Goal: Task Accomplishment & Management: Use online tool/utility

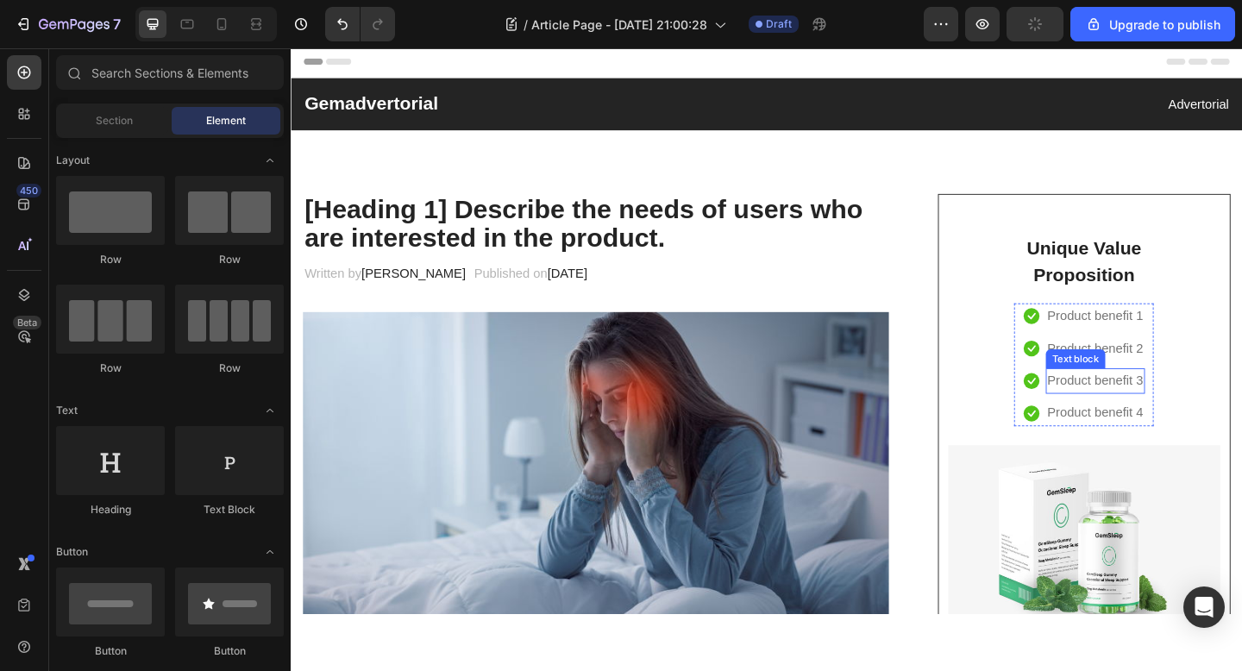
scroll to position [38, 0]
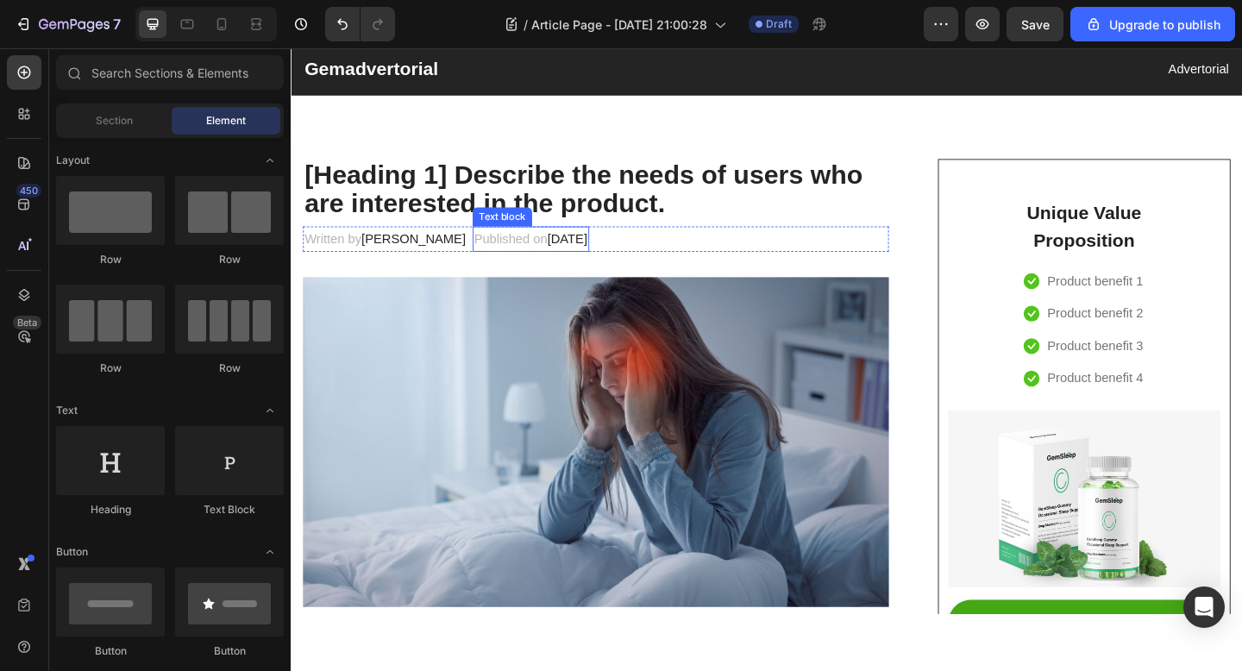
click at [605, 210] on p "[Heading 1] Describe the needs of users who are interested in the product." at bounding box center [622, 202] width 634 height 63
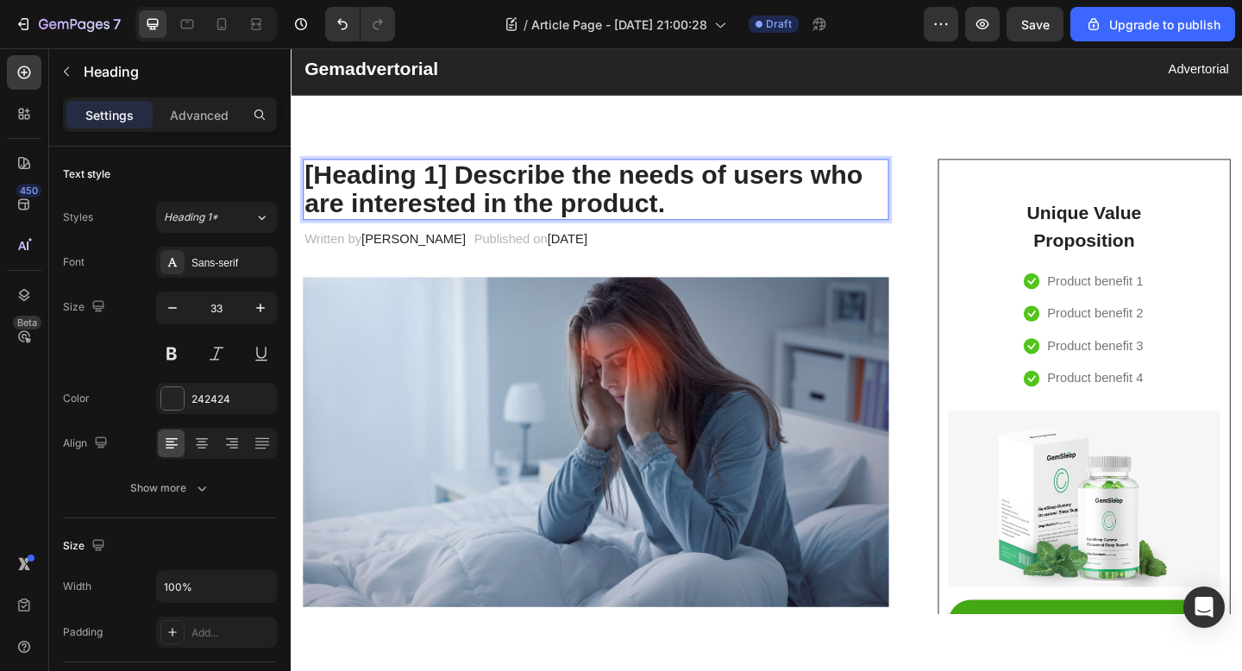
click at [699, 208] on p "[Heading 1] Describe the needs of users who are interested in the product." at bounding box center [622, 202] width 634 height 63
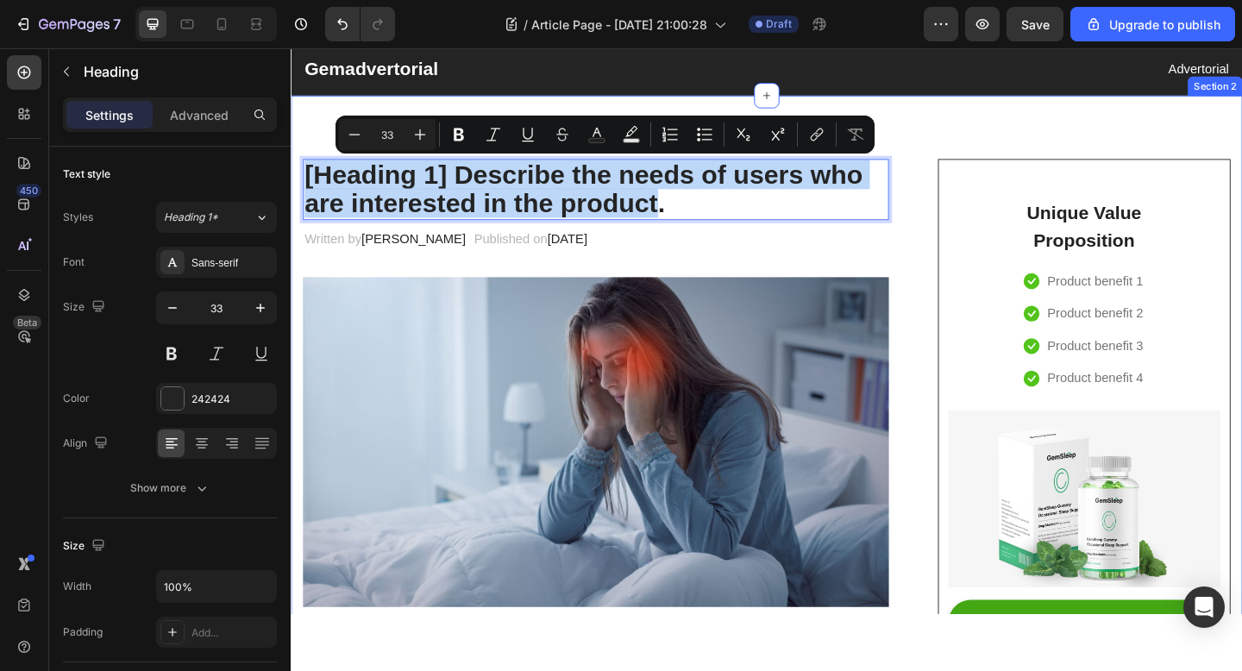
drag, startPoint x: 685, startPoint y: 219, endPoint x: 315, endPoint y: 170, distance: 373.2
click at [315, 171] on p "[Heading 1] Describe the needs of users who are interested in the product." at bounding box center [622, 202] width 634 height 63
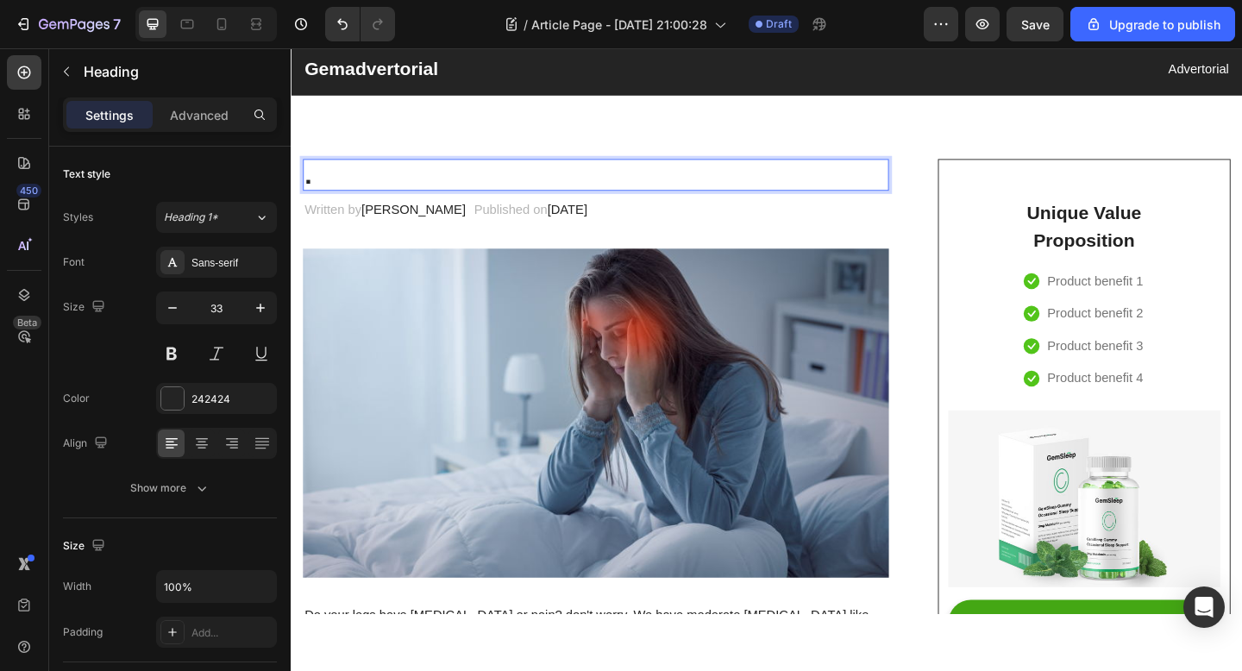
click at [311, 188] on p "." at bounding box center [622, 186] width 634 height 31
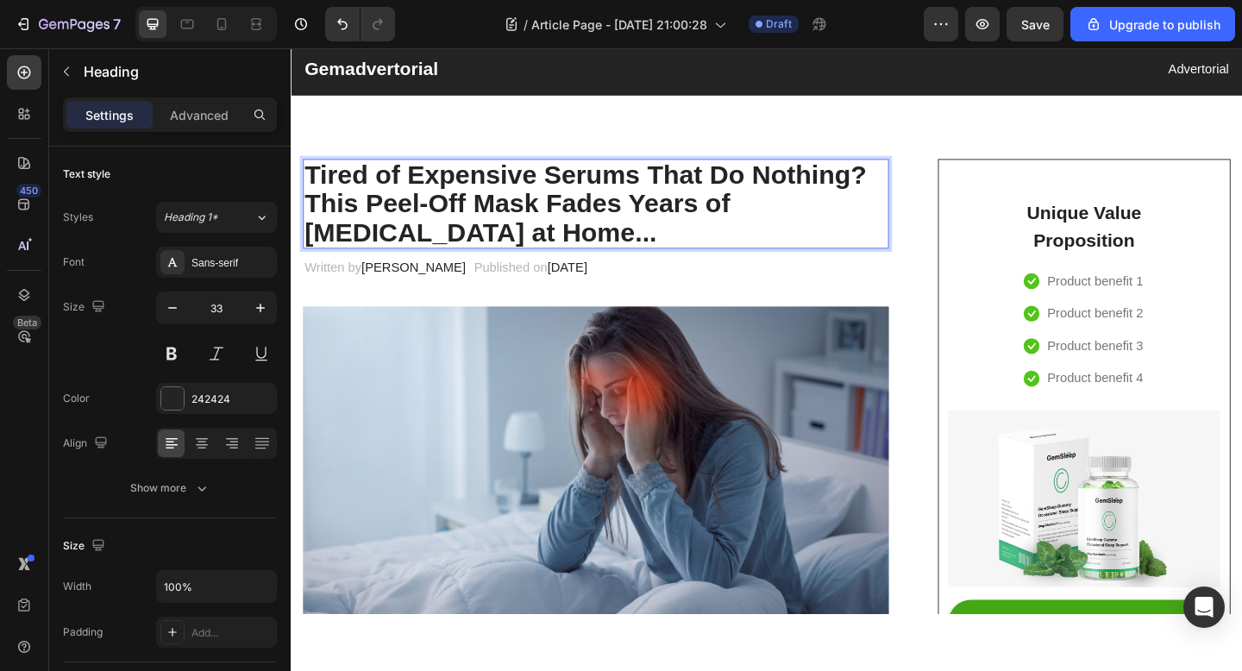
drag, startPoint x: 570, startPoint y: 207, endPoint x: 716, endPoint y: 251, distance: 152.2
click at [717, 252] on p "Tired of Expensive Serums That Do Nothing? This Peel-Off Mask Fades Years of Hy…" at bounding box center [622, 218] width 634 height 94
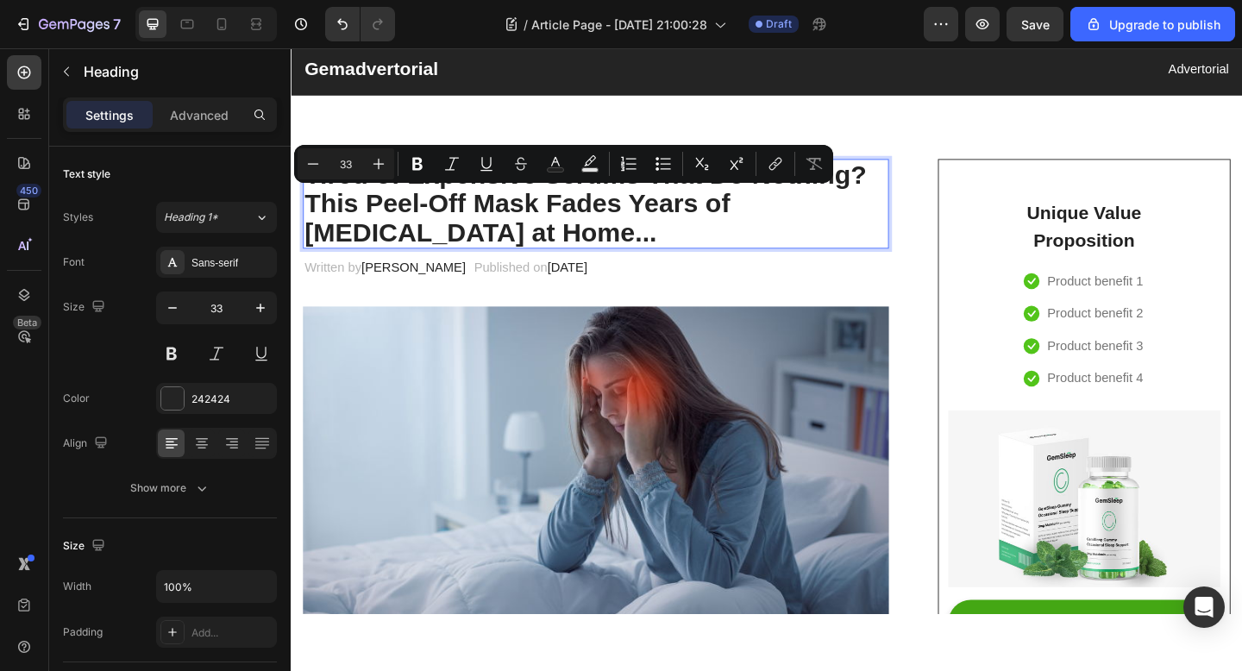
click at [725, 247] on p "Tired of Expensive Serums That Do Nothing? This Peel-Off Mask Fades Years of Hy…" at bounding box center [622, 218] width 634 height 94
click at [538, 222] on p "Tired of Expensive Serums That Do Nothing? This Peel-Off Mask Fades Years of Hy…" at bounding box center [622, 218] width 634 height 94
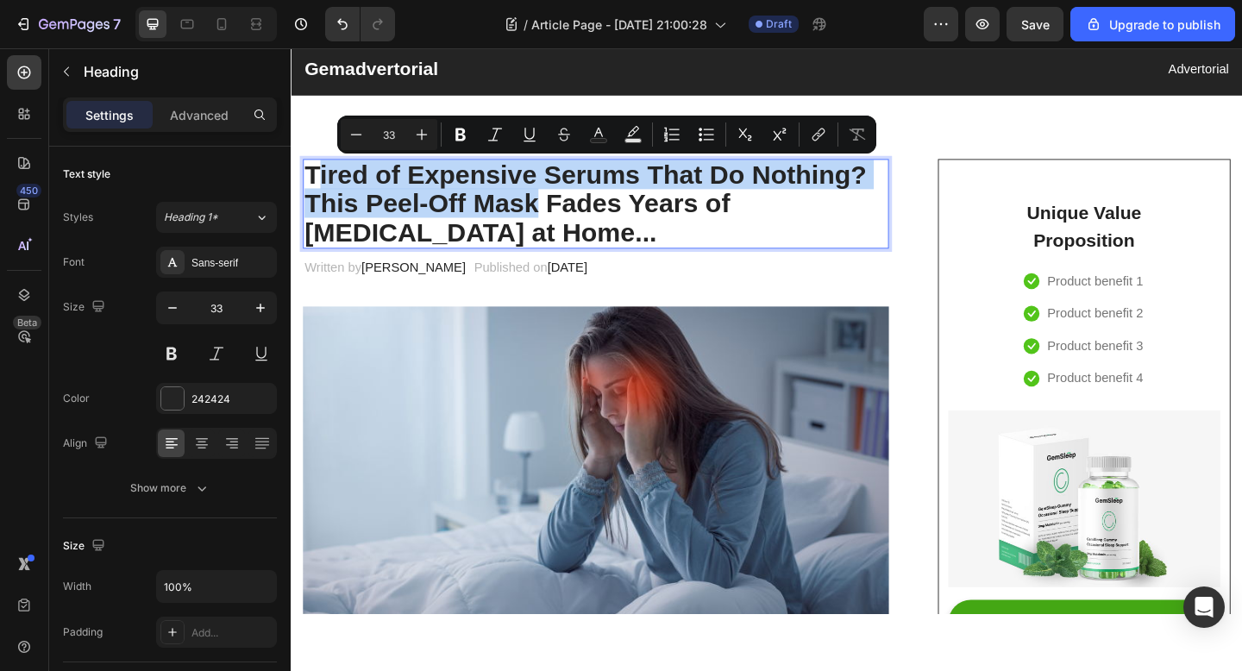
drag, startPoint x: 558, startPoint y: 218, endPoint x: 316, endPoint y: 184, distance: 244.8
click at [316, 184] on p "Tired of Expensive Serums That Do Nothing? This Peel-Off Mask Fades Years of Hy…" at bounding box center [622, 218] width 634 height 94
click at [542, 189] on p "Tired of Expensive Serums That Do Nothing? This Peel-Off Mask Fades Years of Hy…" at bounding box center [622, 218] width 634 height 94
click at [611, 180] on p "Tired of Expensive Serums That Do Nothing? This Peel-Off Mask Fades Years of Hy…" at bounding box center [622, 218] width 634 height 94
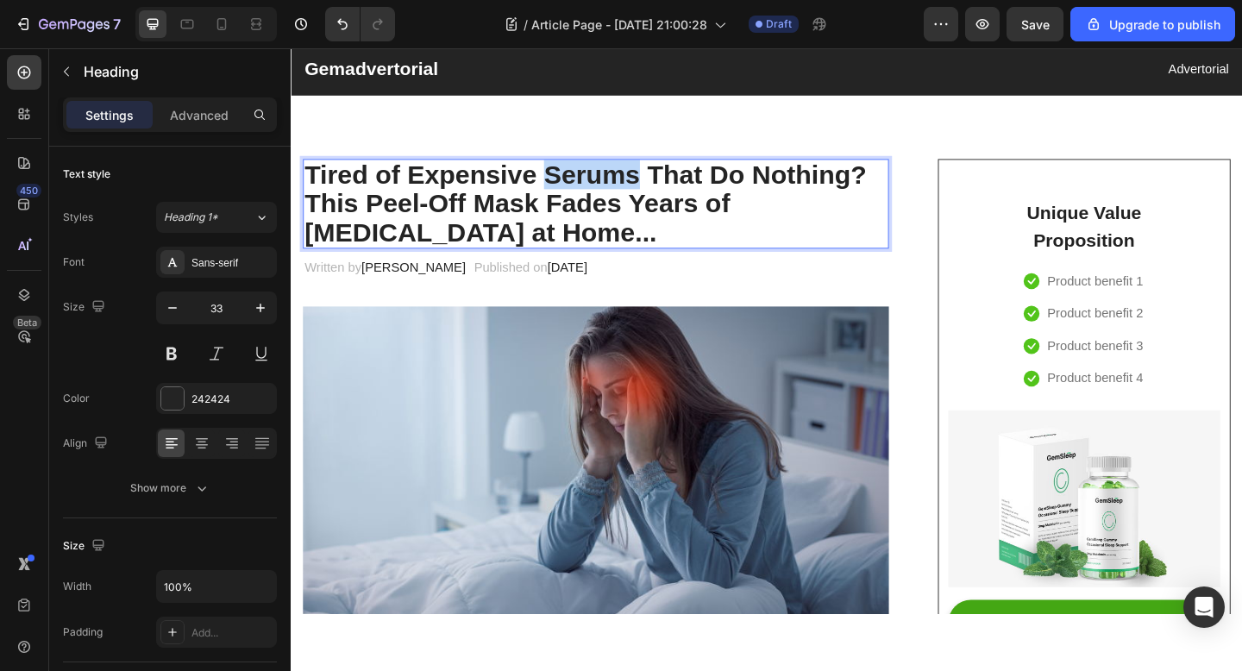
click at [611, 180] on p "Tired of Expensive Serums That Do Nothing? This Peel-Off Mask Fades Years of Hy…" at bounding box center [622, 218] width 634 height 94
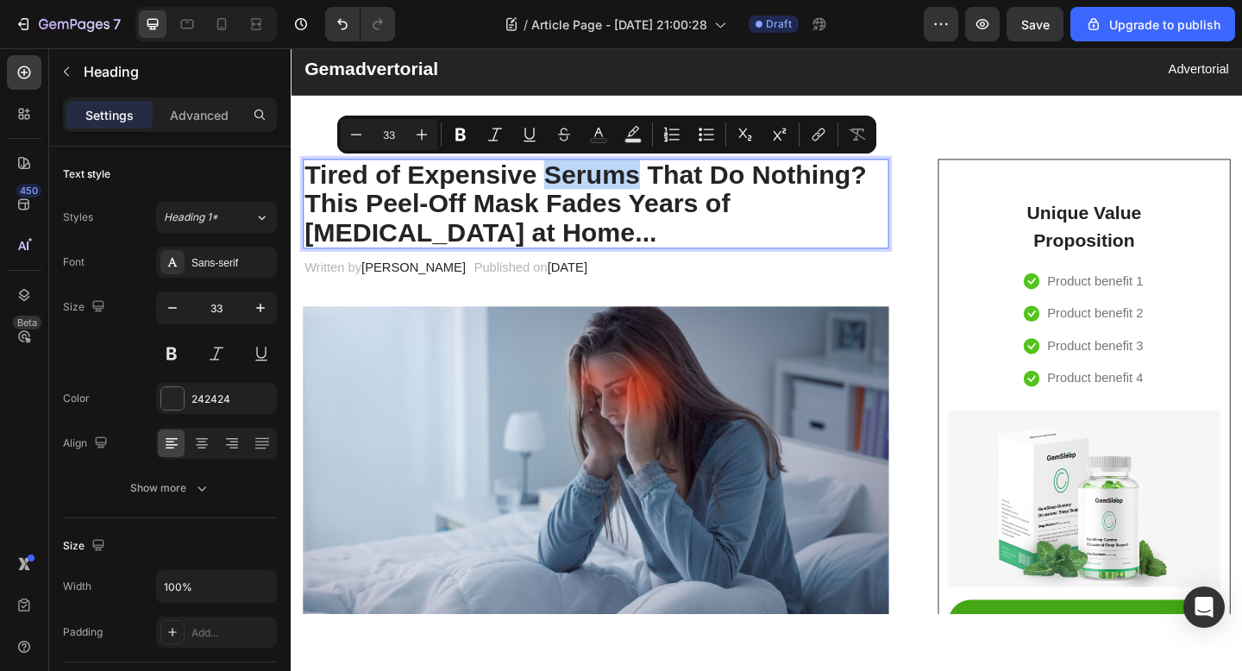
click at [606, 180] on p "Tired of Expensive Serums That Do Nothing? This Peel-Off Mask Fades Years of Hy…" at bounding box center [622, 218] width 634 height 94
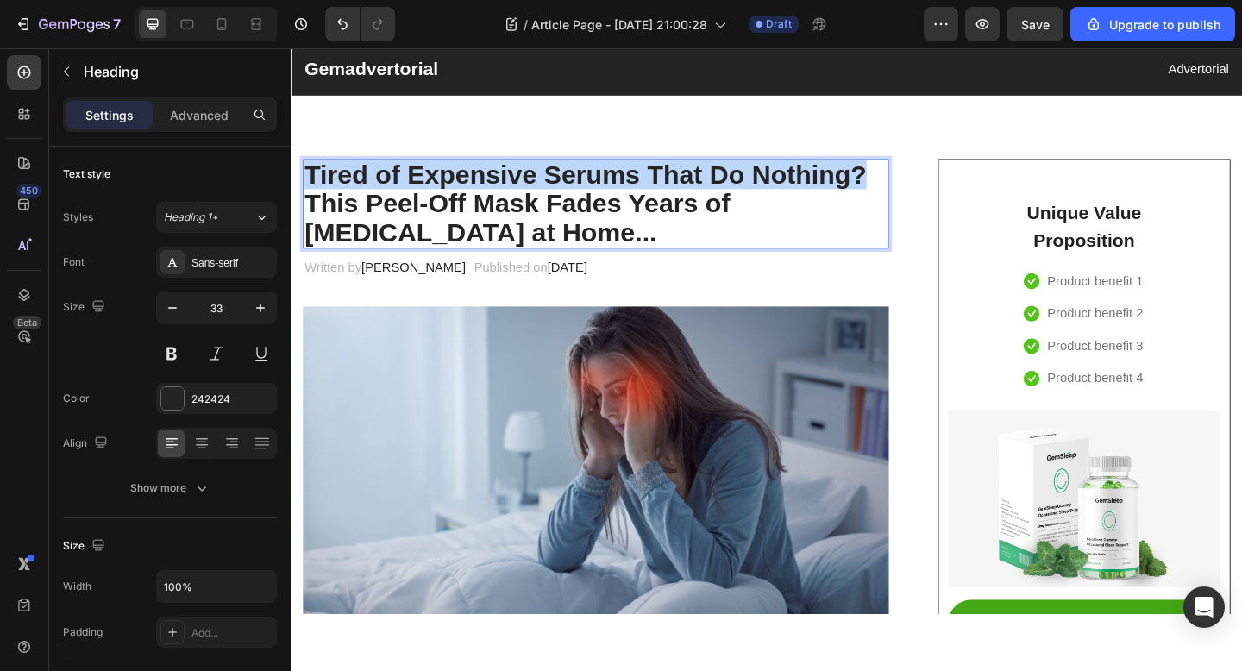
drag, startPoint x: 912, startPoint y: 177, endPoint x: 313, endPoint y: 184, distance: 599.4
click at [313, 184] on p "Tired of Expensive Serums That Do Nothing? This Peel-Off Mask Fades Years of Hy…" at bounding box center [622, 218] width 634 height 94
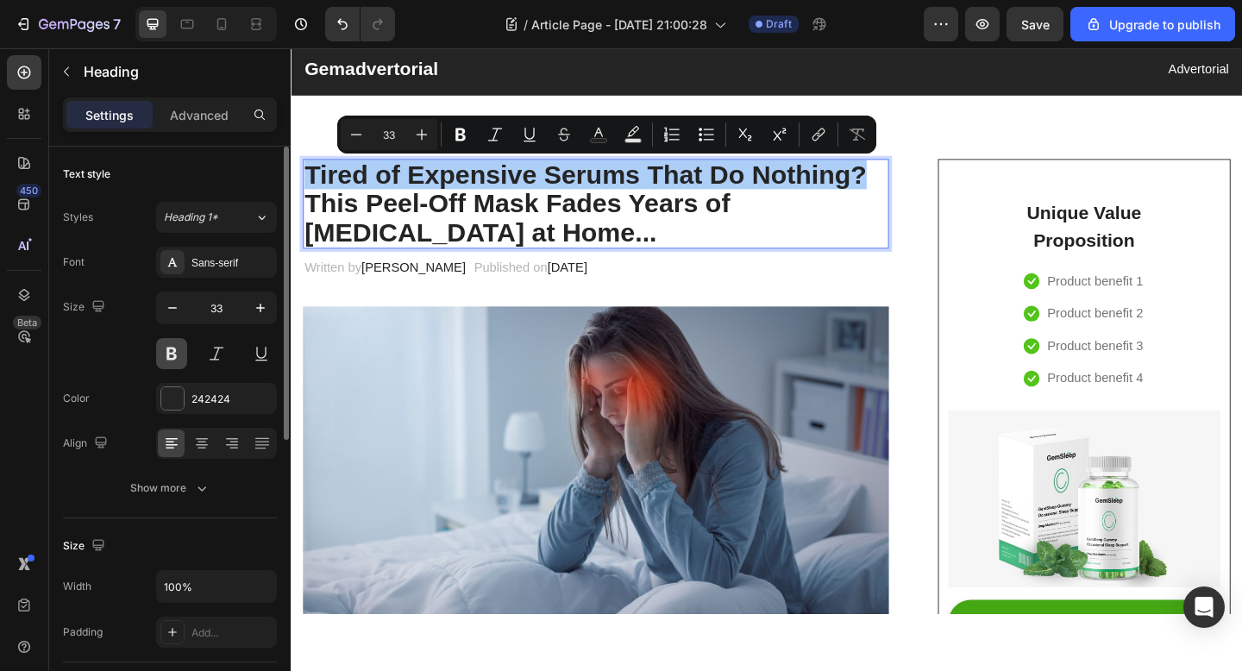
click at [172, 354] on button at bounding box center [171, 353] width 31 height 31
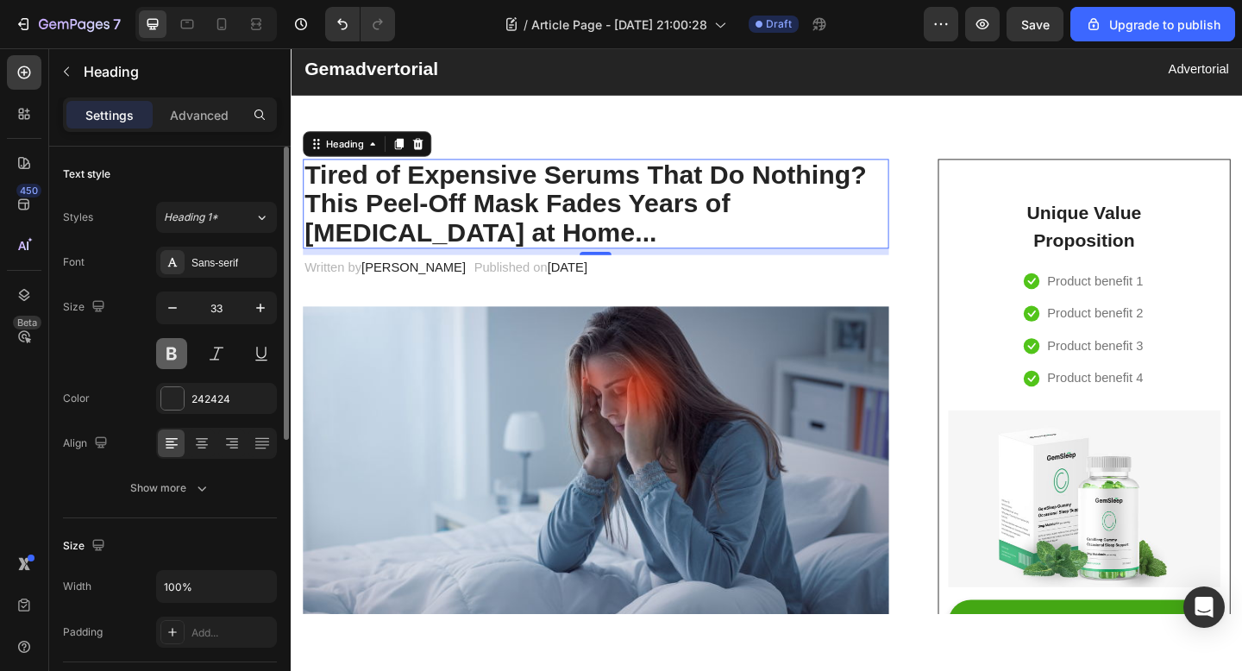
click at [172, 354] on button at bounding box center [171, 353] width 31 height 31
click at [511, 179] on p "Tired of Expensive Serums That Do Nothing? This Peel-Off Mask Fades Years of Hy…" at bounding box center [622, 218] width 634 height 94
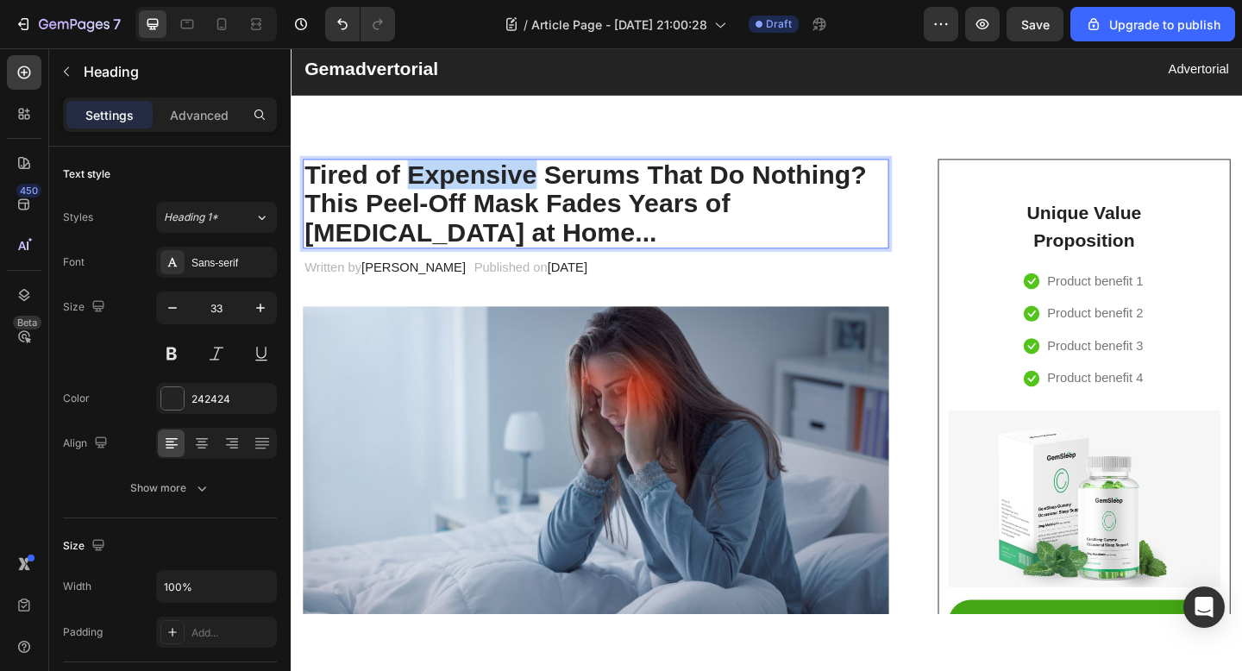
click at [511, 179] on p "Tired of Expensive Serums That Do Nothing? This Peel-Off Mask Fades Years of Hy…" at bounding box center [622, 218] width 634 height 94
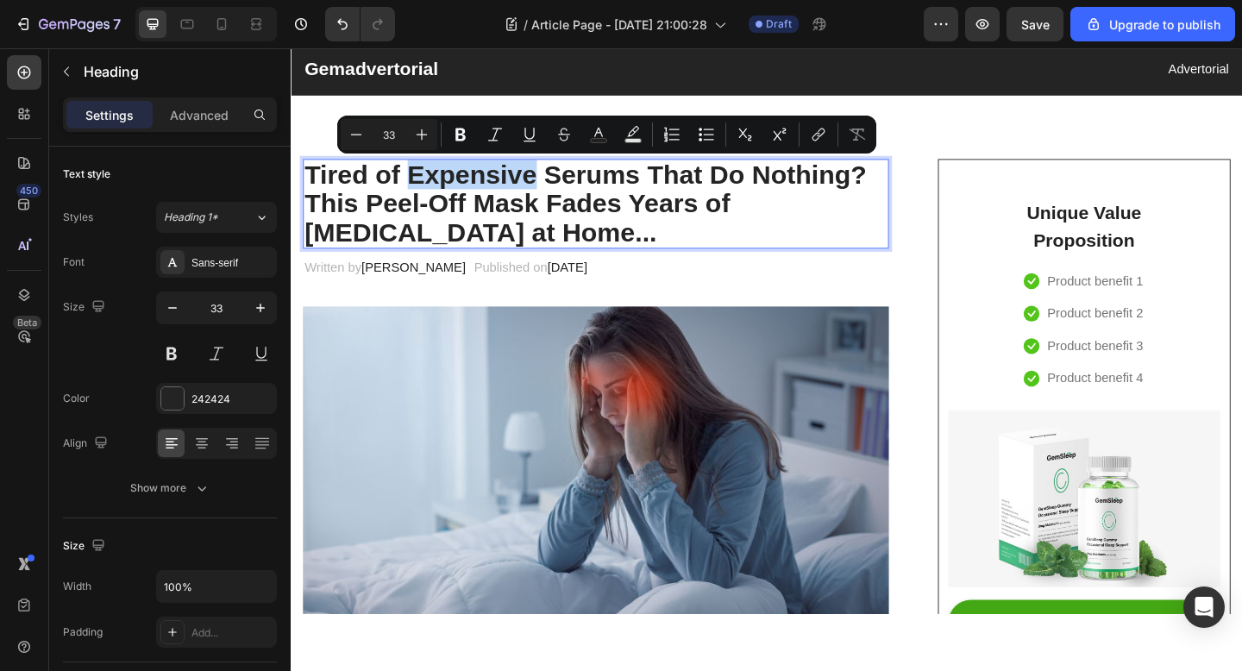
click at [517, 178] on p "Tired of Expensive Serums That Do Nothing? This Peel-Off Mask Fades Years of Hy…" at bounding box center [622, 218] width 634 height 94
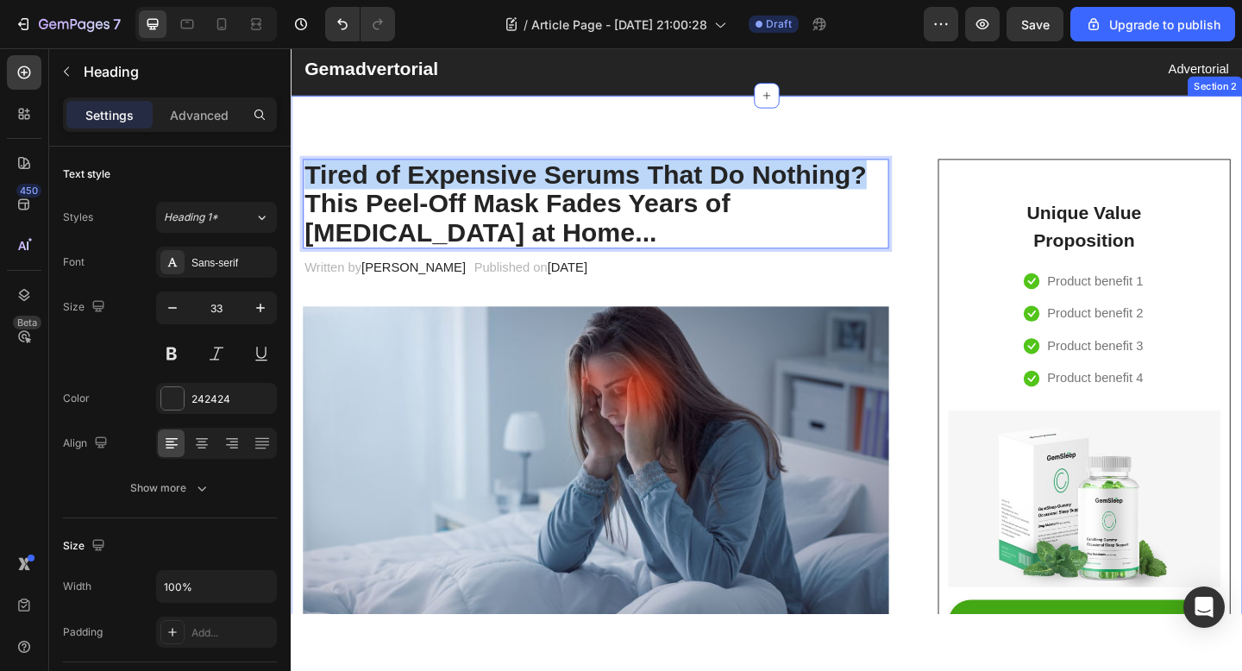
drag, startPoint x: 924, startPoint y: 177, endPoint x: 294, endPoint y: 181, distance: 630.4
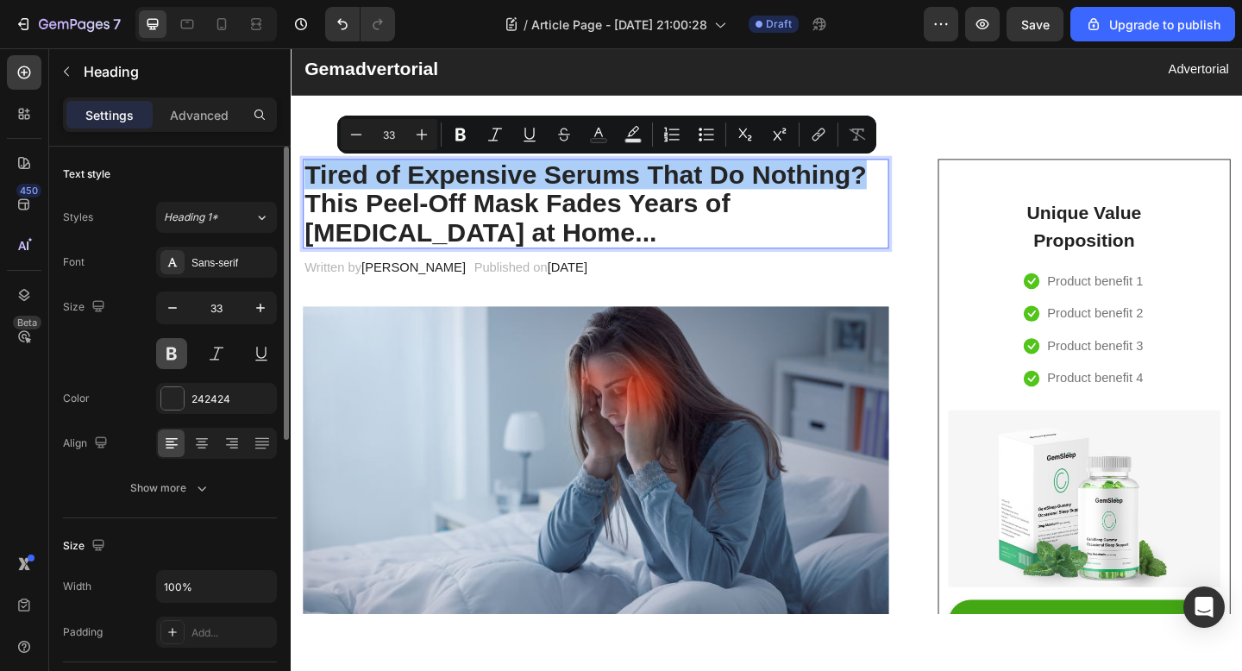
click at [175, 359] on button at bounding box center [171, 353] width 31 height 31
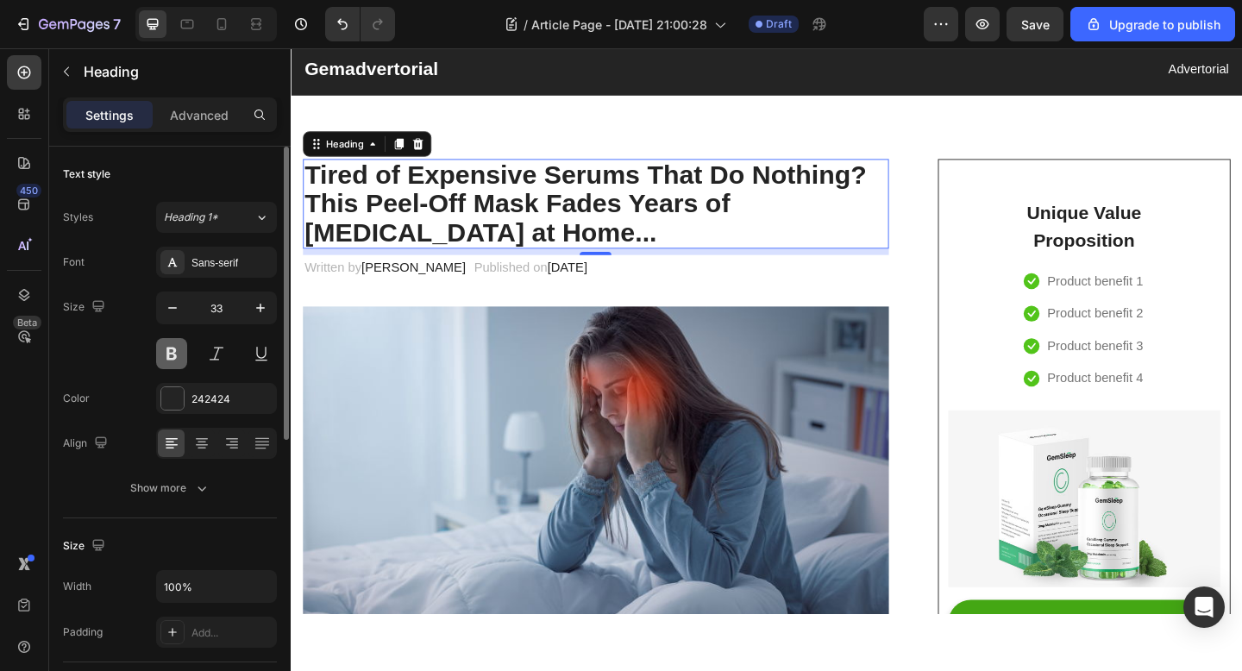
click at [175, 359] on button at bounding box center [171, 353] width 31 height 31
click at [565, 233] on p "Tired of Expensive Serums That Do Nothing? This Peel-Off Mask Fades Years of Hy…" at bounding box center [622, 218] width 634 height 94
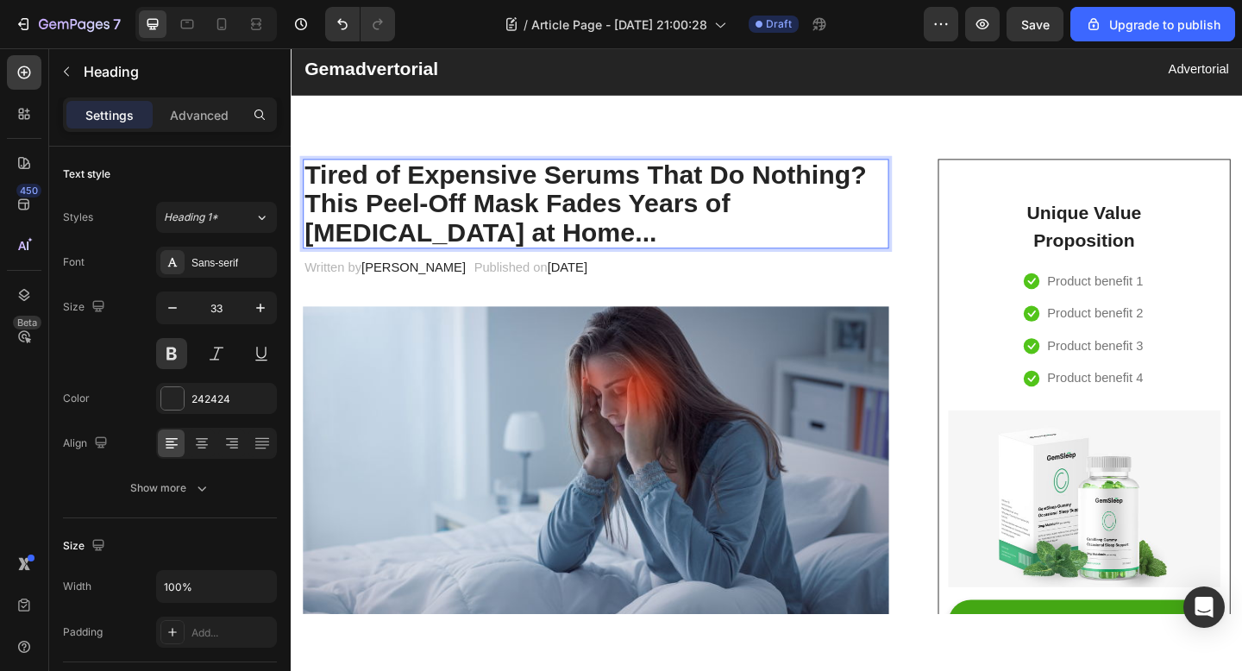
click at [553, 198] on p "Tired of Expensive Serums That Do Nothing? This Peel-Off Mask Fades Years of Hy…" at bounding box center [622, 218] width 634 height 94
click at [170, 349] on button at bounding box center [171, 353] width 31 height 31
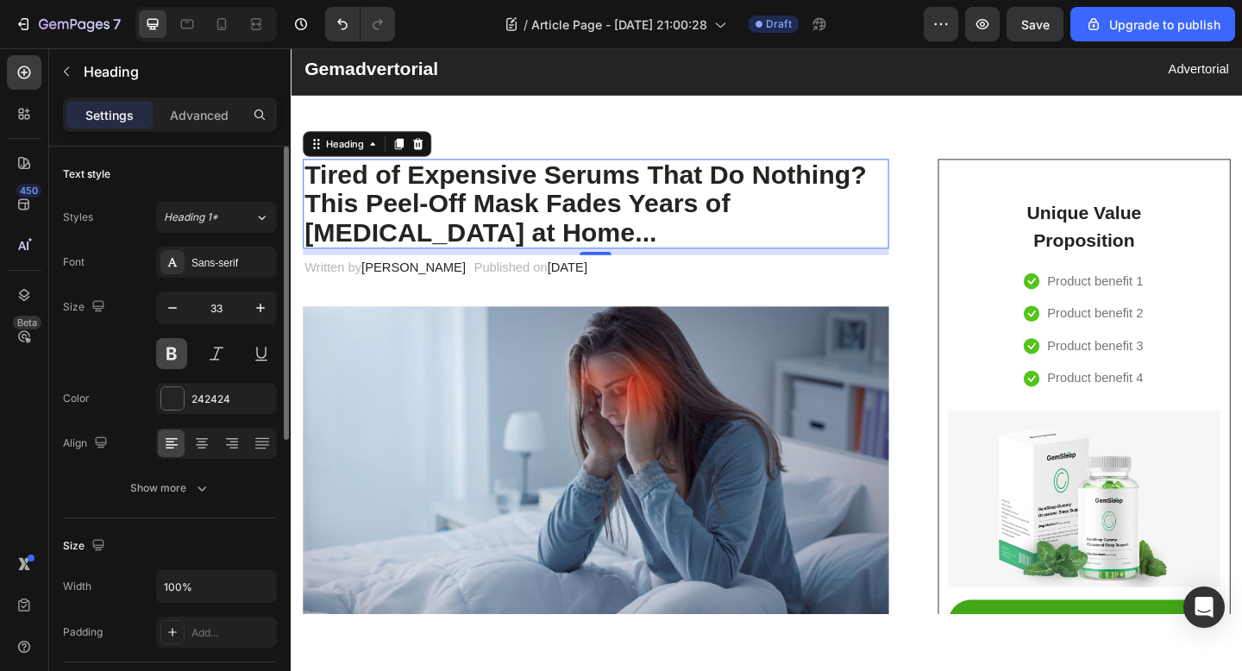
click at [170, 354] on button at bounding box center [171, 353] width 31 height 31
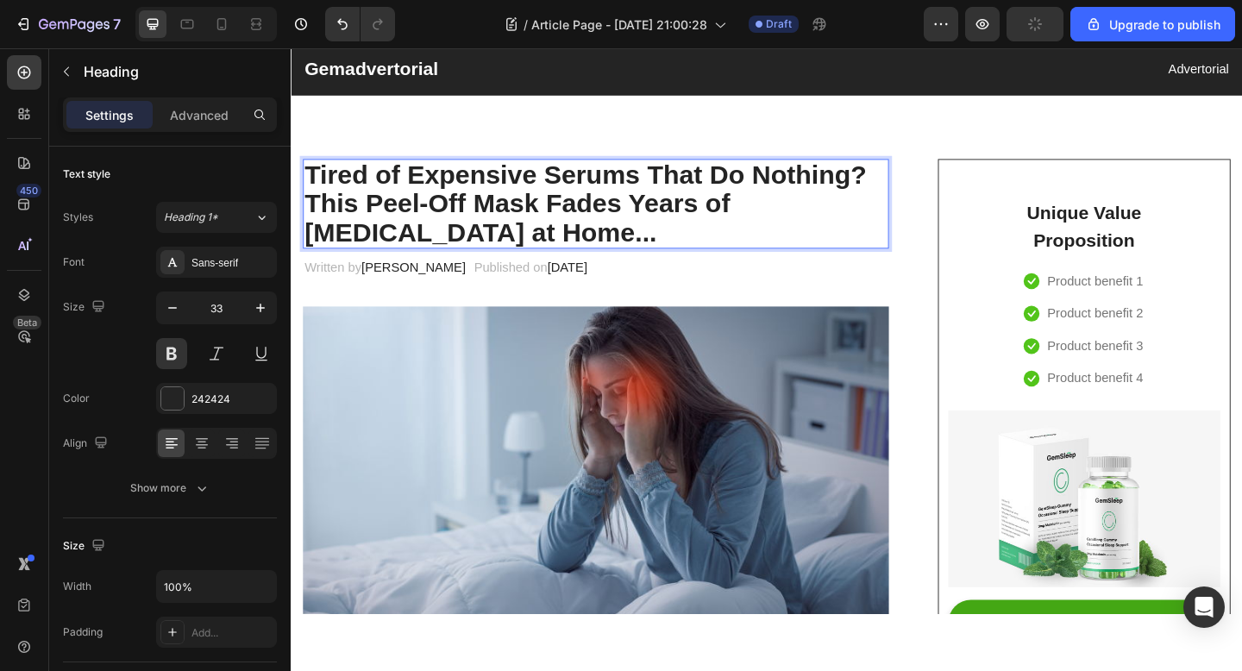
click at [616, 183] on p "Tired of Expensive Serums That Do Nothing? This Peel-Off Mask Fades Years of Hy…" at bounding box center [622, 218] width 634 height 94
drag, startPoint x: 909, startPoint y: 182, endPoint x: 852, endPoint y: 182, distance: 56.9
click at [853, 182] on p "Tired of Expensive Serums That Do Nothing? This Peel-Off Mask Fades Years of Hy…" at bounding box center [622, 218] width 634 height 94
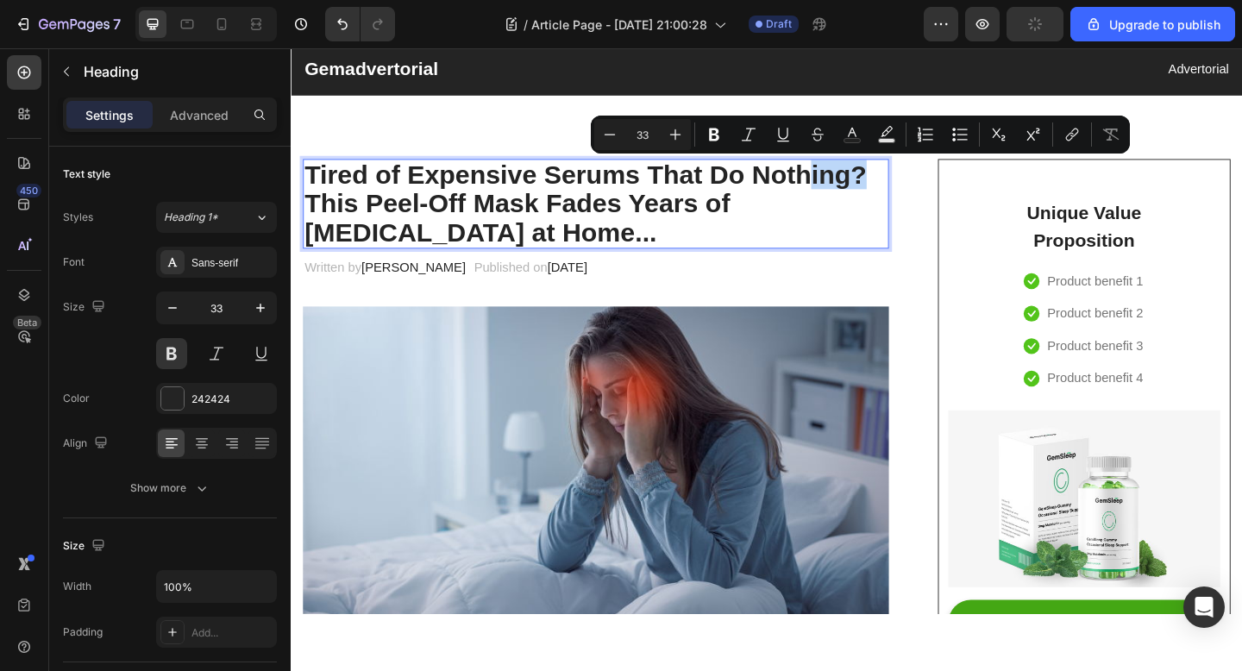
click at [891, 183] on p "Tired of Expensive Serums That Do Nothing? This Peel-Off Mask Fades Years of Hy…" at bounding box center [622, 218] width 634 height 94
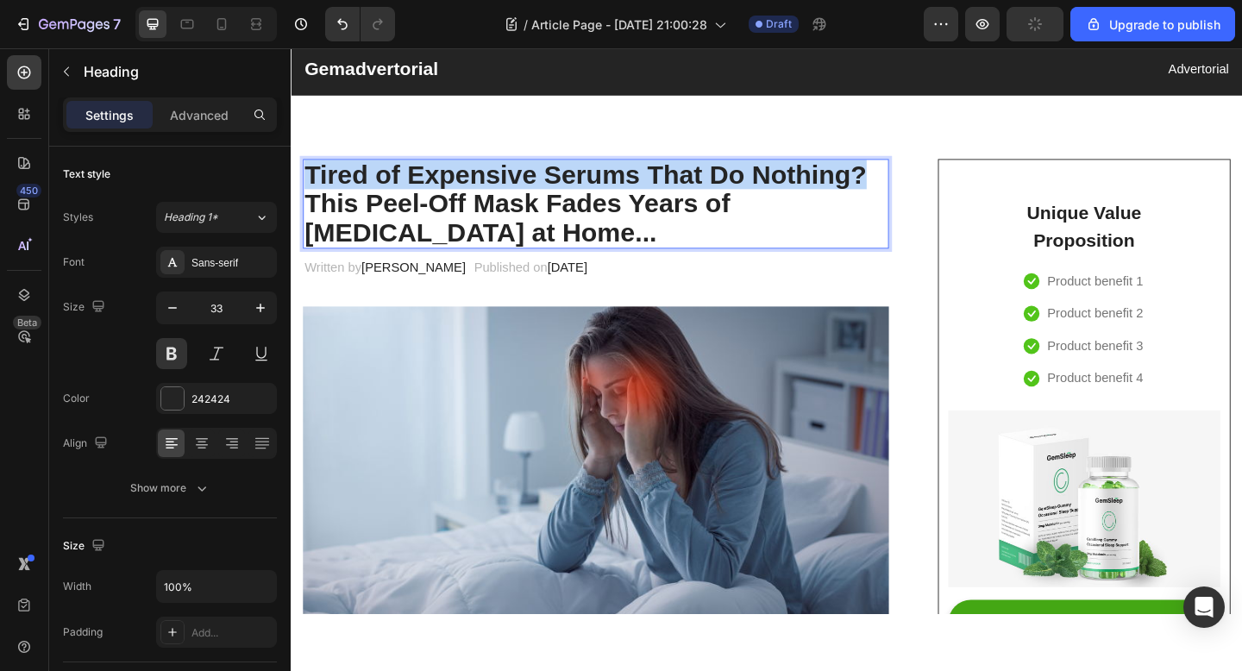
drag, startPoint x: 919, startPoint y: 184, endPoint x: 280, endPoint y: 176, distance: 639.1
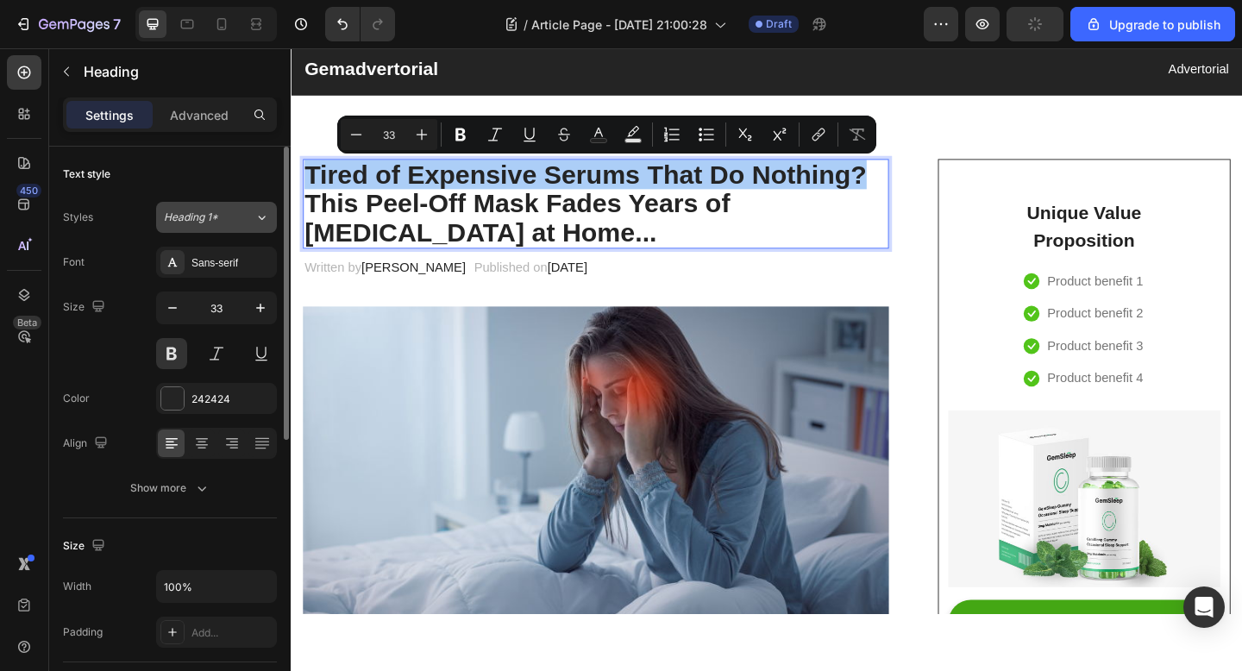
click at [216, 229] on button "Heading 1*" at bounding box center [216, 217] width 121 height 31
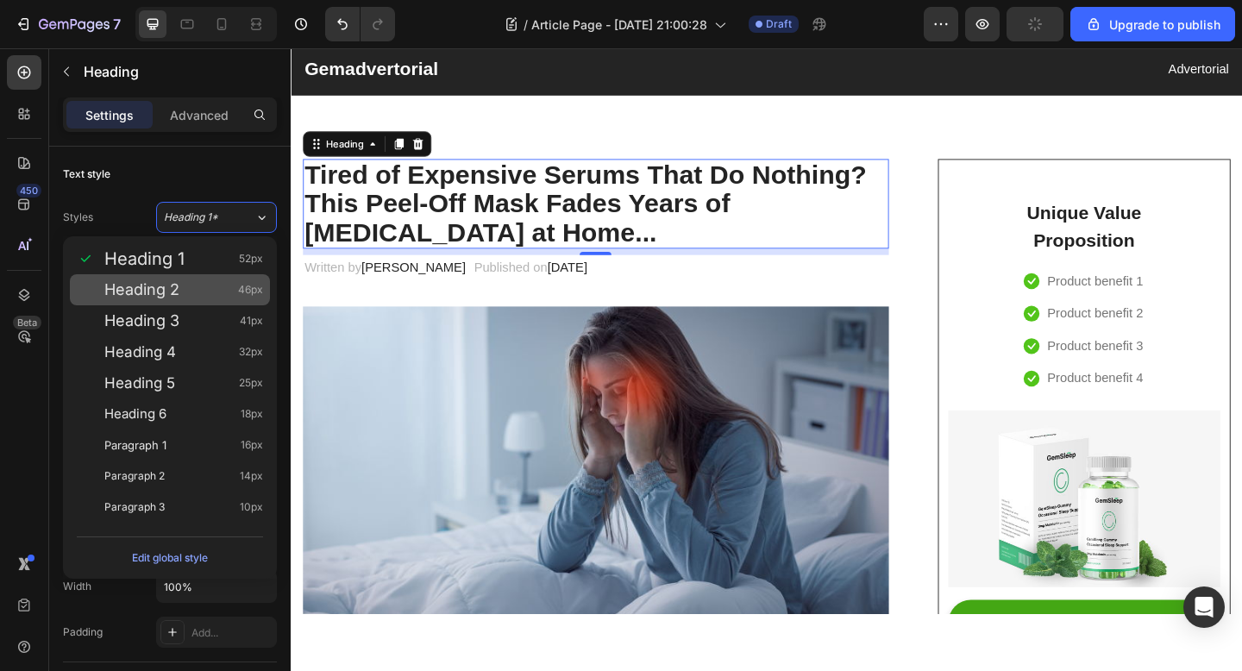
click at [197, 279] on div "Heading 2 46px" at bounding box center [170, 289] width 200 height 31
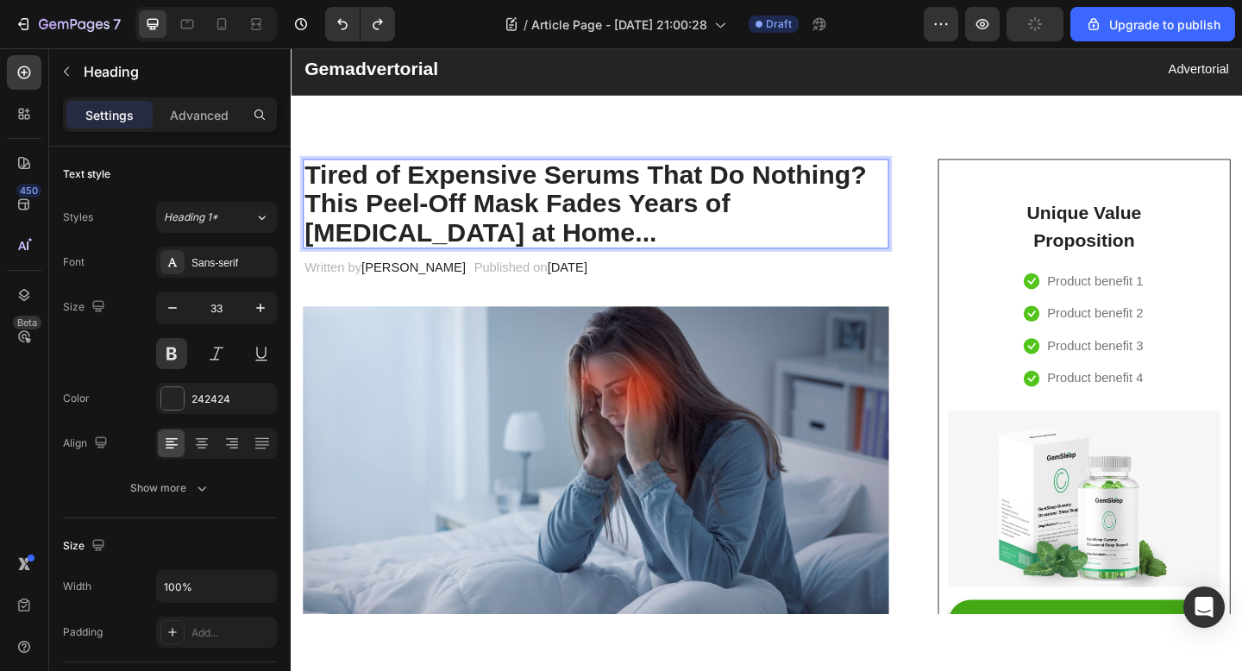
click at [771, 188] on p "Tired of Expensive Serums That Do Nothing? This Peel-Off Mask Fades Years of Hy…" at bounding box center [622, 218] width 634 height 94
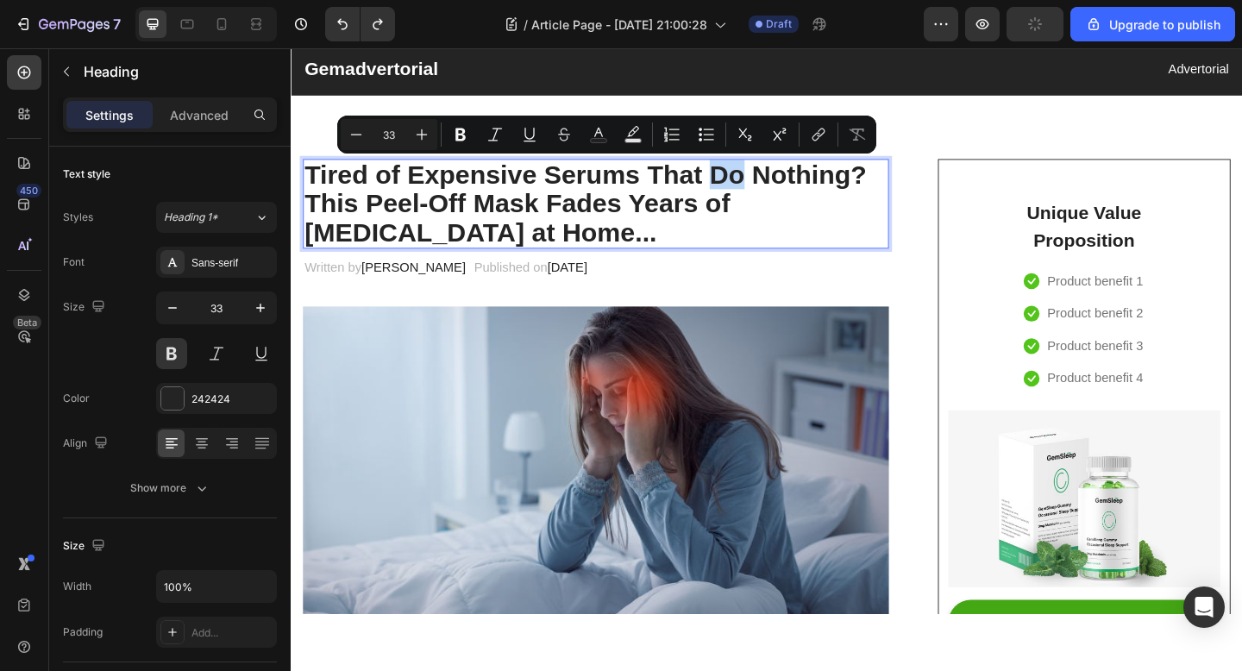
click at [771, 188] on p "Tired of Expensive Serums That Do Nothing? This Peel-Off Mask Fades Years of Hy…" at bounding box center [622, 218] width 634 height 94
click at [905, 186] on p "Tired of Expensive Serums That Do Nothing? This Peel-Off Mask Fades Years of Hy…" at bounding box center [622, 218] width 634 height 94
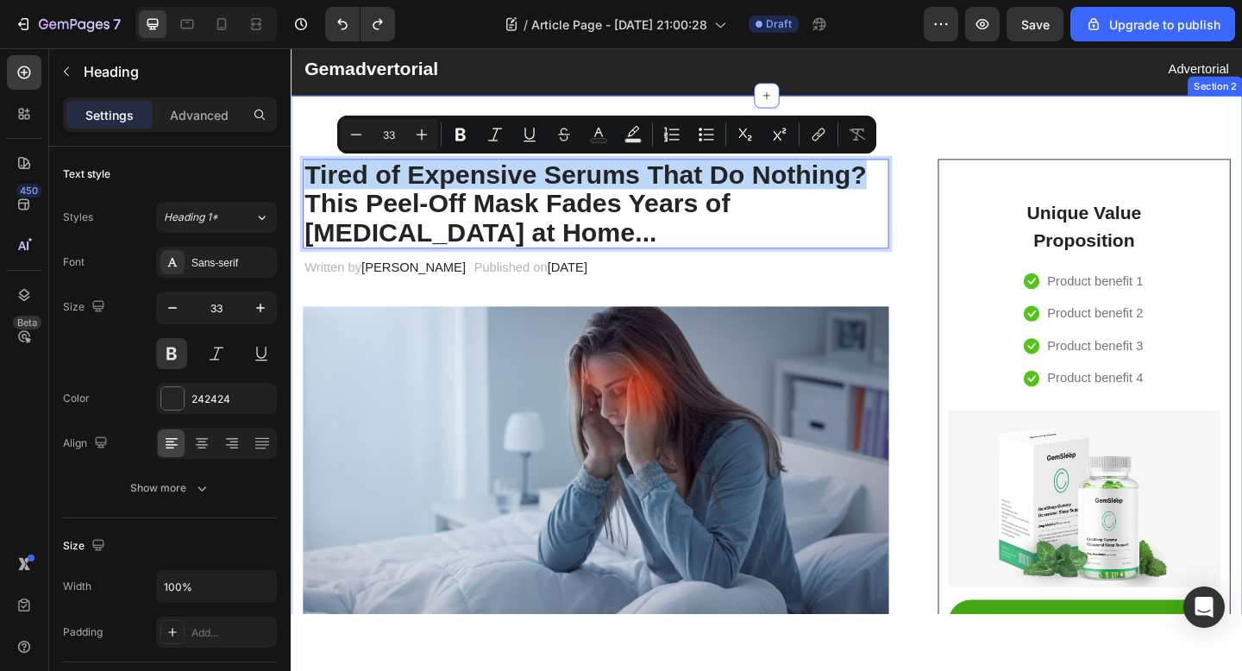
drag, startPoint x: 916, startPoint y: 184, endPoint x: 298, endPoint y: 182, distance: 617.5
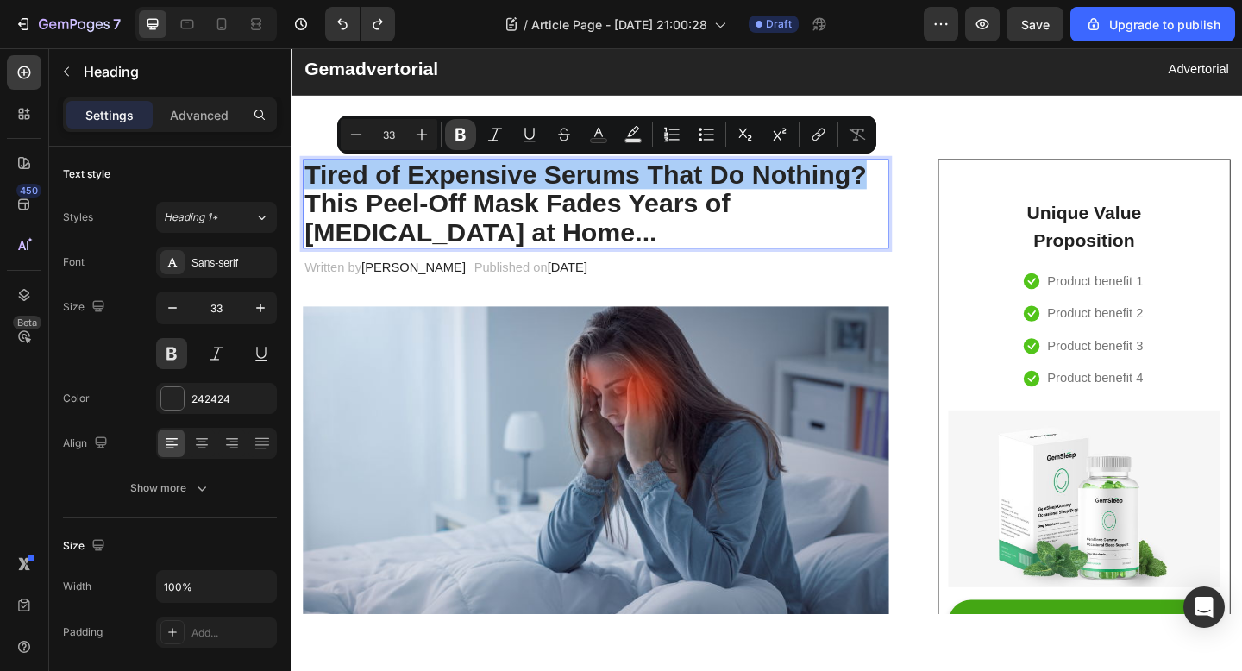
click at [455, 139] on icon "Editor contextual toolbar" at bounding box center [460, 134] width 10 height 13
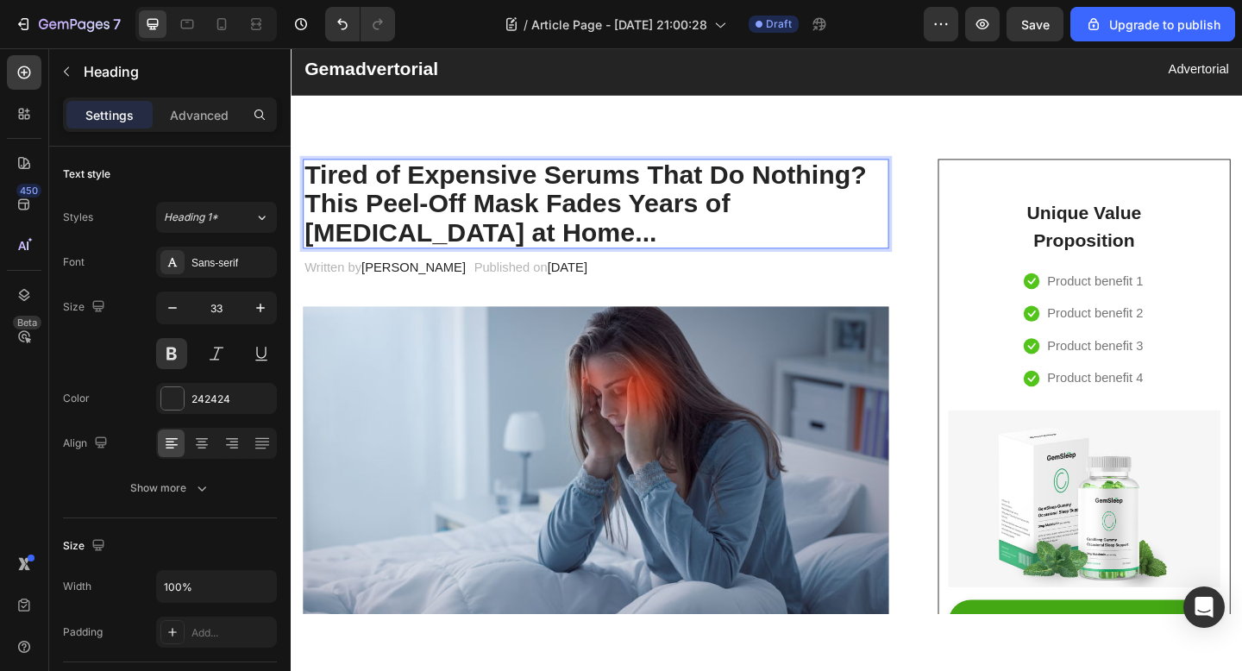
click at [580, 183] on strong "Tired of Expensive Serums That Do Nothing?" at bounding box center [610, 186] width 611 height 32
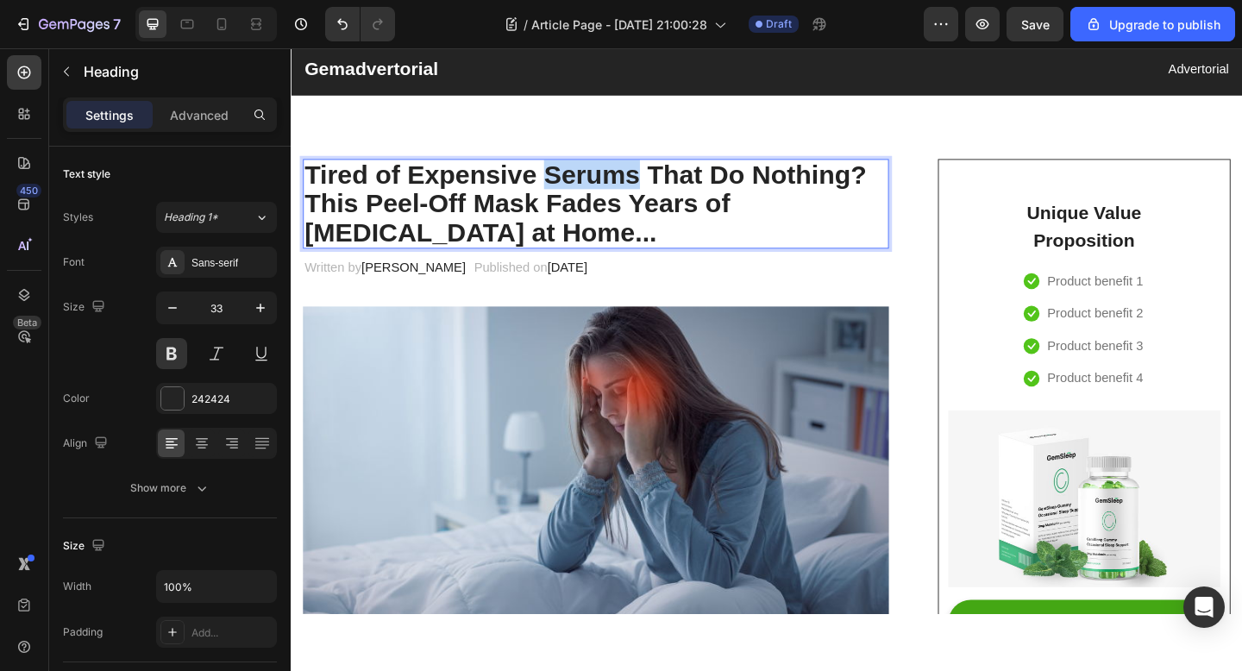
click at [580, 183] on strong "Tired of Expensive Serums That Do Nothing?" at bounding box center [610, 186] width 611 height 32
click at [886, 188] on strong "Tired of Expensive Serums That Do Nothing?" at bounding box center [610, 186] width 611 height 32
drag, startPoint x: 917, startPoint y: 188, endPoint x: 790, endPoint y: 188, distance: 126.8
click at [790, 188] on p "Tired of Expensive Serums That Do Nothing? This Peel-Off Mask Fades Years of Hy…" at bounding box center [622, 218] width 634 height 94
click at [858, 189] on strong "Tired of Expensive Serums That Do Nothing?" at bounding box center [610, 186] width 611 height 32
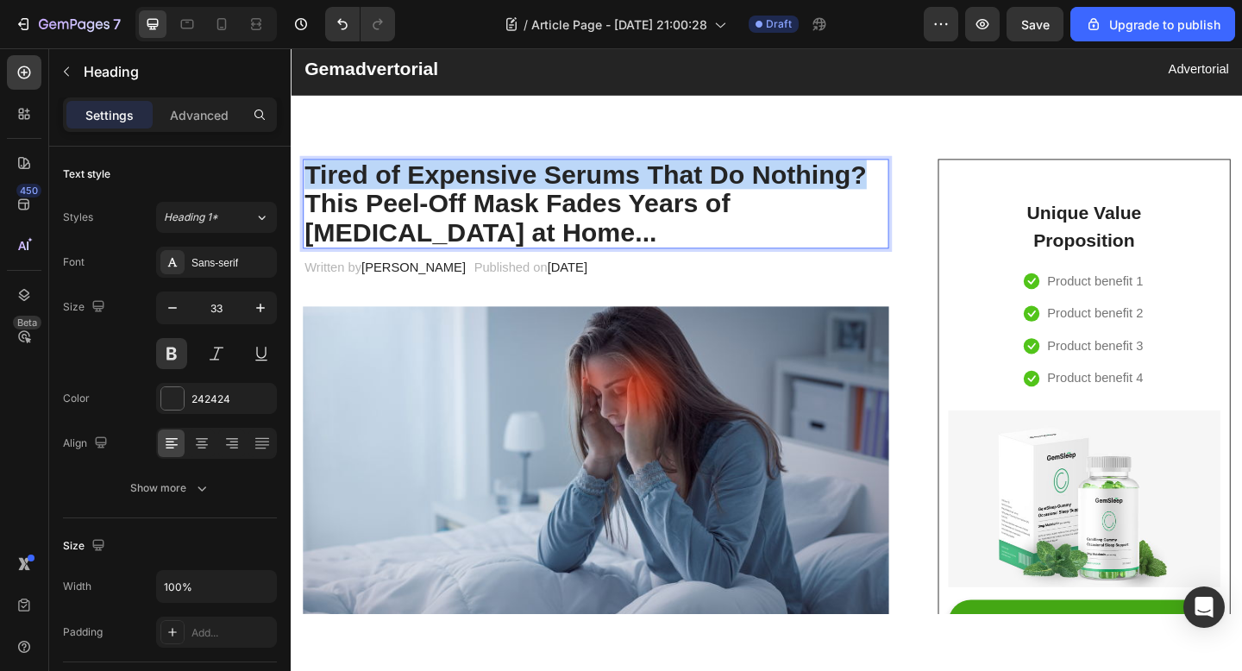
drag, startPoint x: 909, startPoint y: 184, endPoint x: 248, endPoint y: 186, distance: 660.6
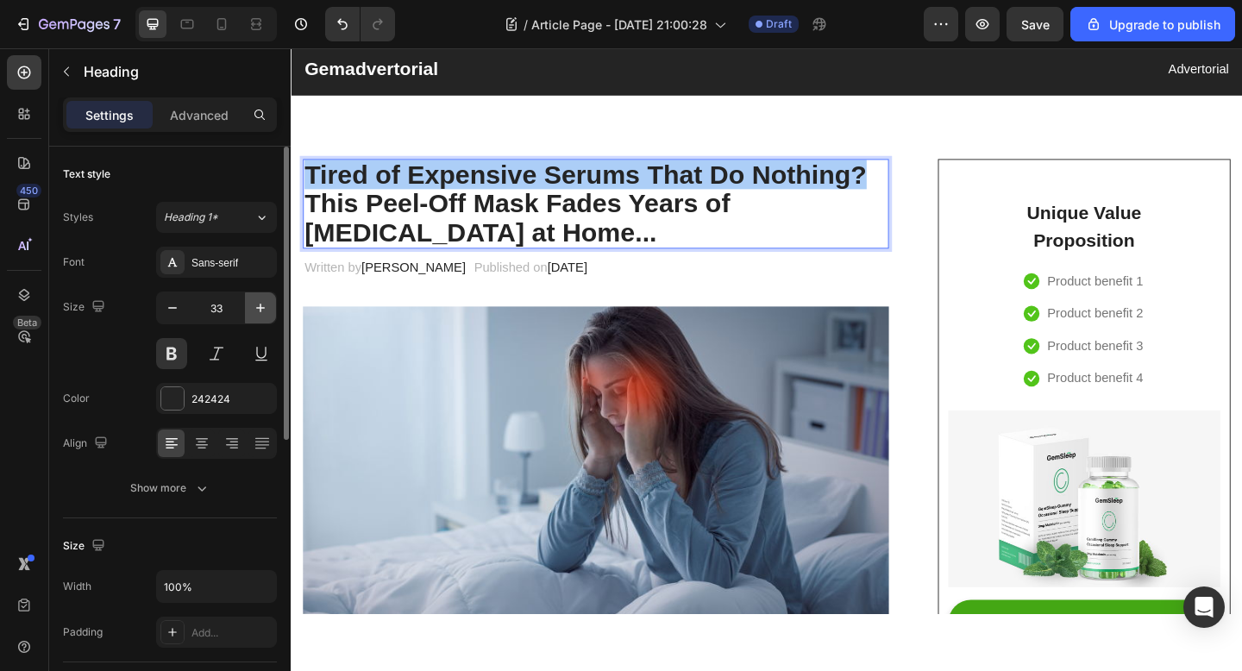
click at [254, 303] on icon "button" at bounding box center [260, 307] width 17 height 17
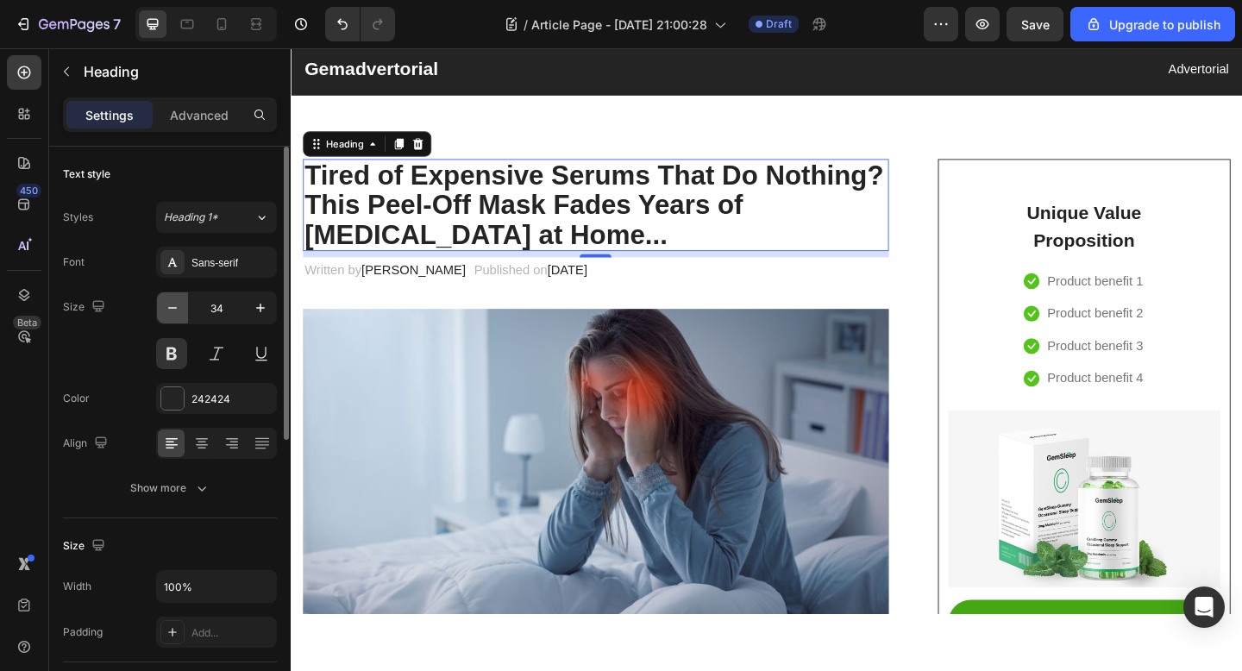
click at [179, 308] on icon "button" at bounding box center [172, 307] width 17 height 17
type input "33"
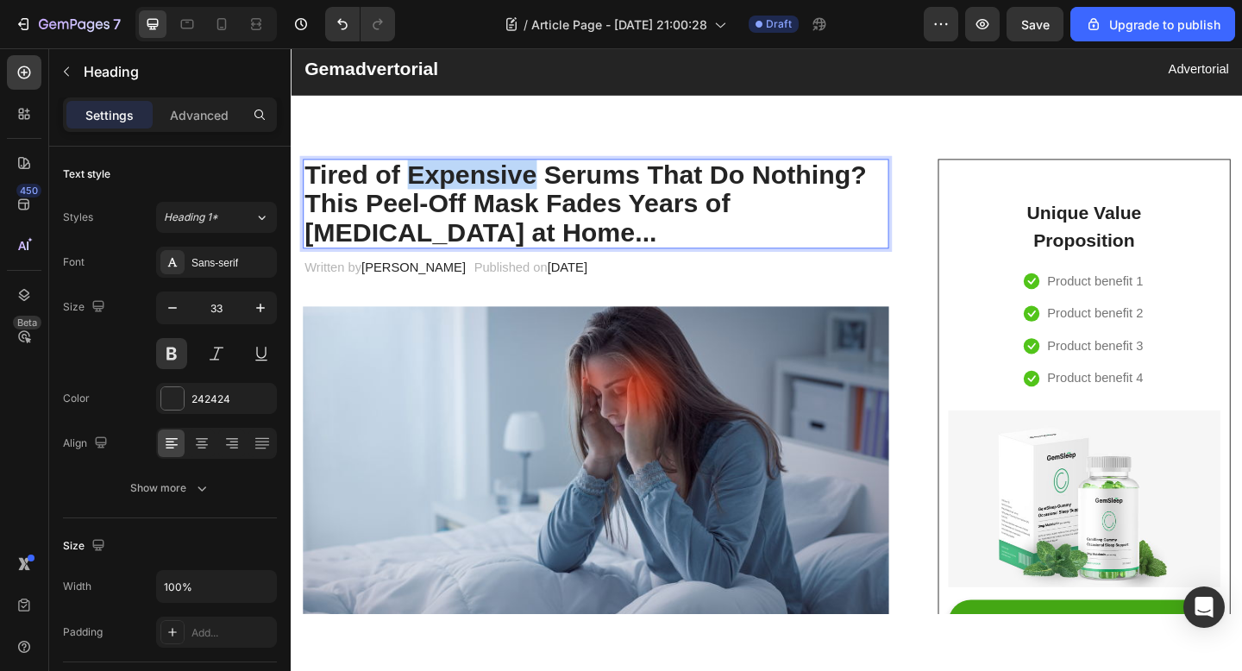
click at [502, 192] on strong "Tired of Expensive Serums That Do Nothing?" at bounding box center [610, 186] width 611 height 32
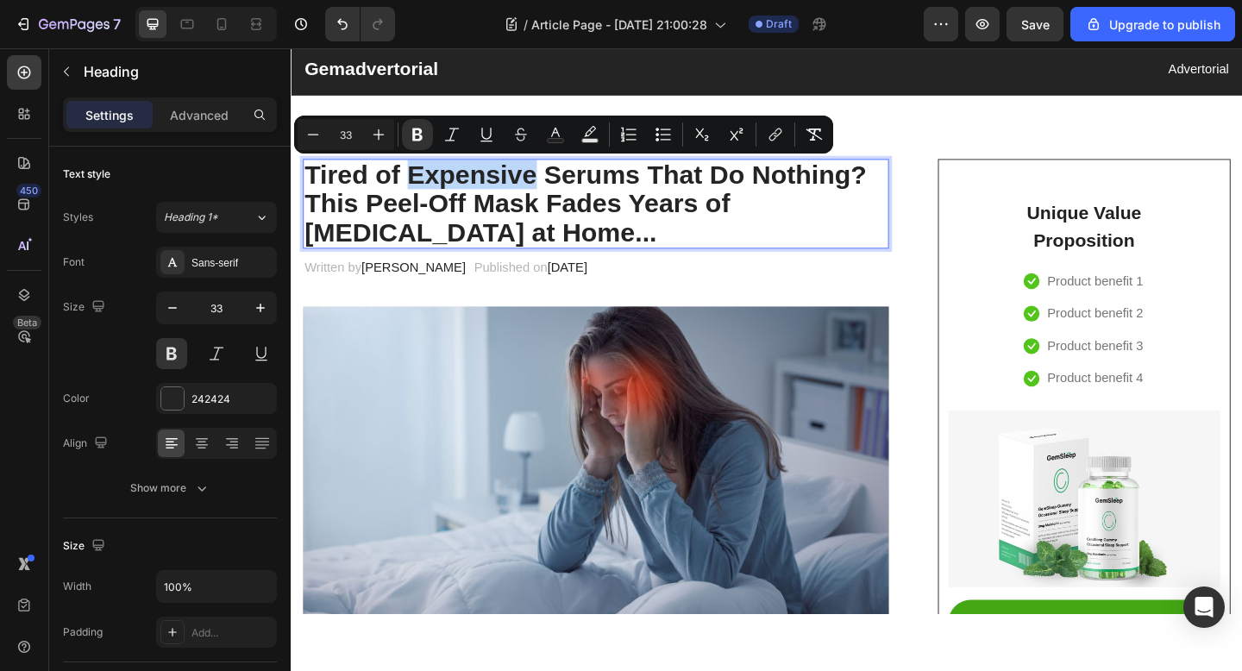
click at [502, 192] on strong "Tired of Expensive Serums That Do Nothing?" at bounding box center [610, 186] width 611 height 32
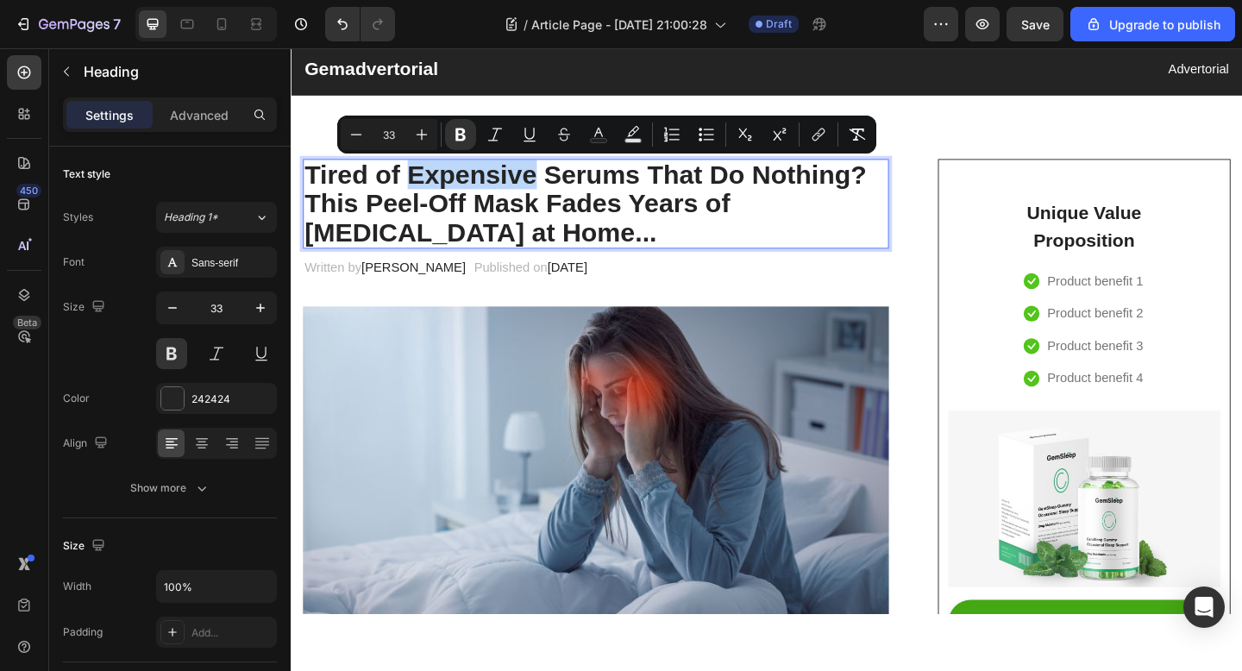
click at [583, 194] on strong "Tired of Expensive Serums That Do Nothing?" at bounding box center [610, 186] width 611 height 32
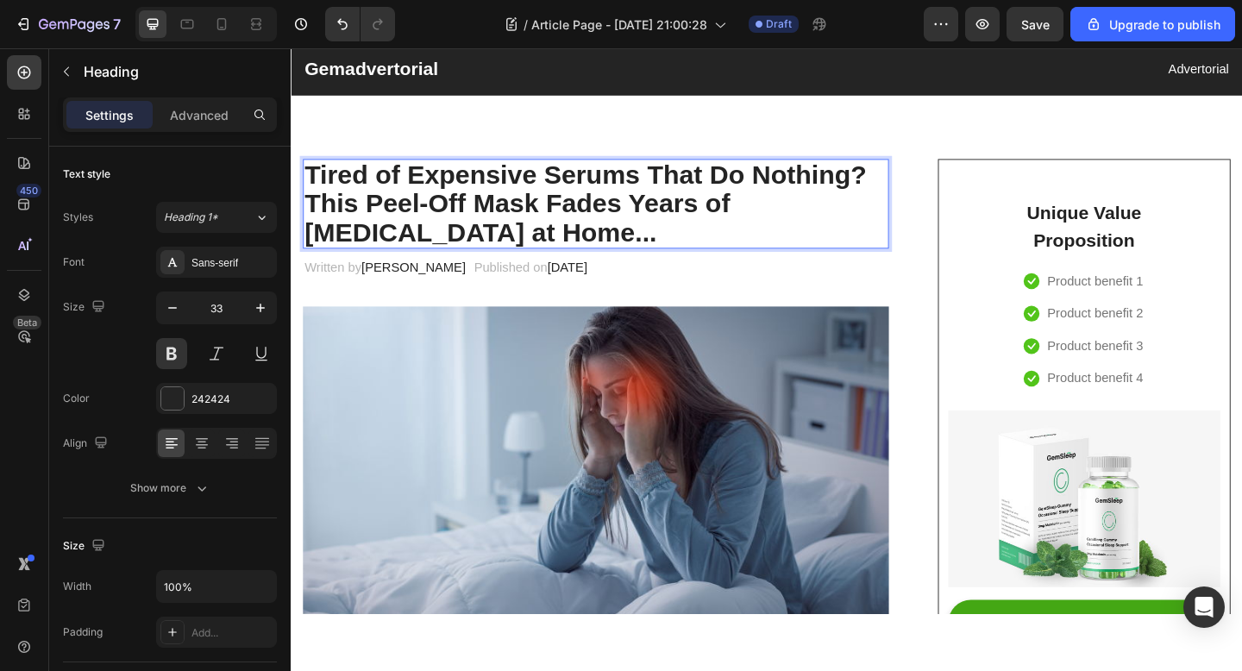
drag, startPoint x: 907, startPoint y: 183, endPoint x: 448, endPoint y: 191, distance: 459.7
click at [448, 191] on strong "Tired of Expensive Serums That Do Nothing?" at bounding box center [610, 186] width 611 height 32
click at [909, 200] on strong "Tired of Expensive Serums That Do Nothing?" at bounding box center [610, 186] width 611 height 32
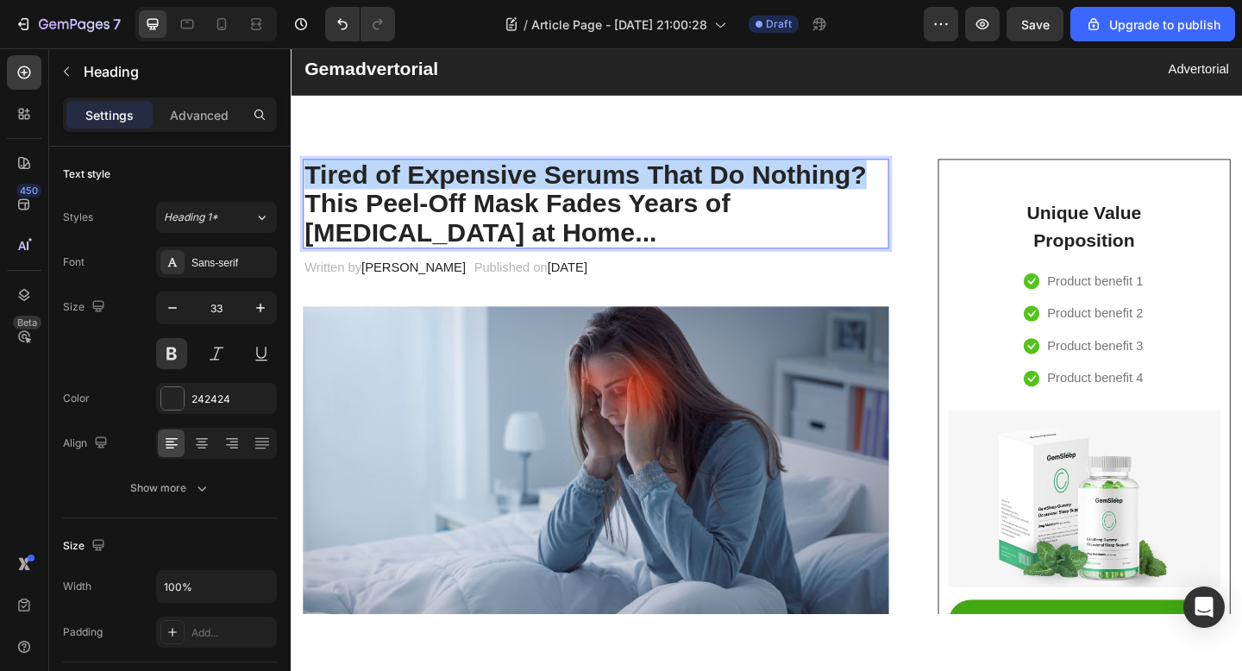
drag, startPoint x: 916, startPoint y: 185, endPoint x: 312, endPoint y: 191, distance: 603.7
click at [312, 191] on strong "Tired of Expensive Serums That Do Nothing?" at bounding box center [610, 186] width 611 height 32
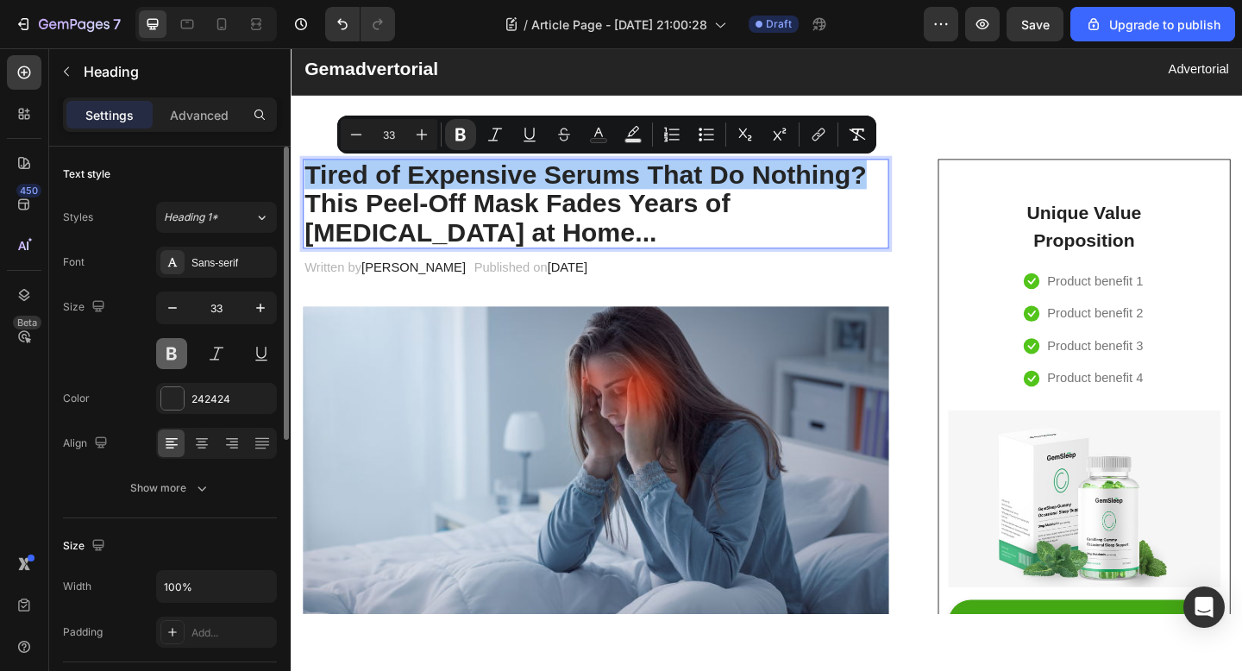
click at [160, 361] on button at bounding box center [171, 353] width 31 height 31
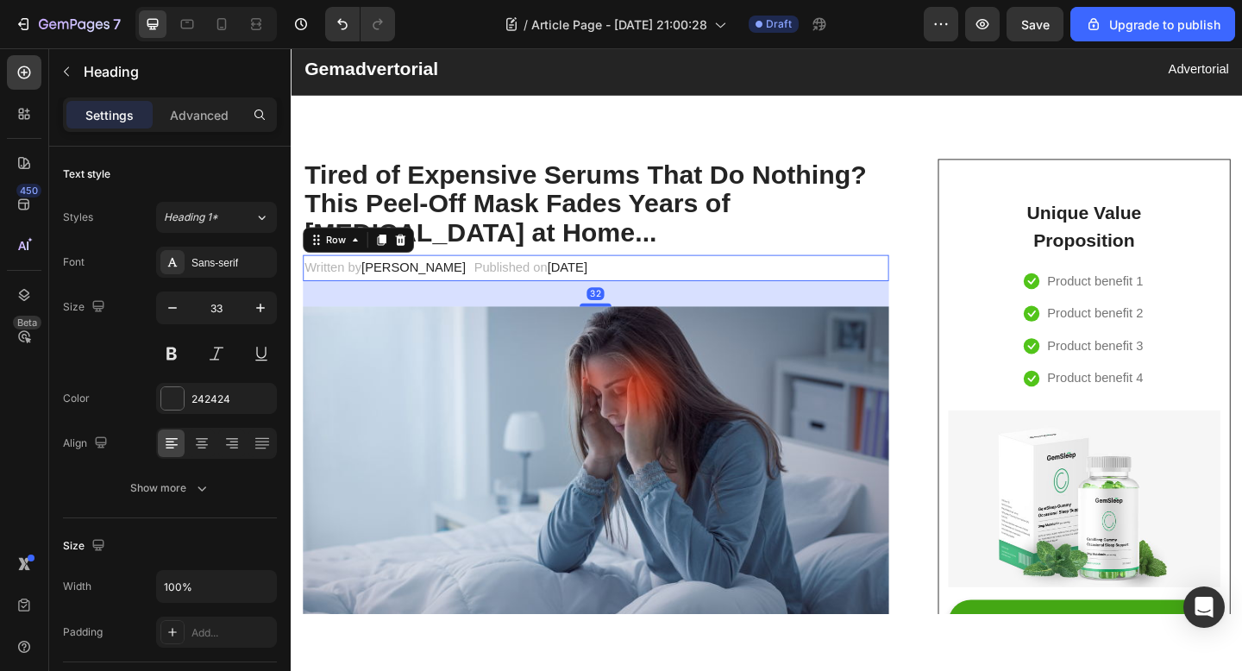
click at [723, 281] on div "Written by Dr.Marcus Text block Published on February 28, 2023 Text block Row 32" at bounding box center [622, 287] width 637 height 28
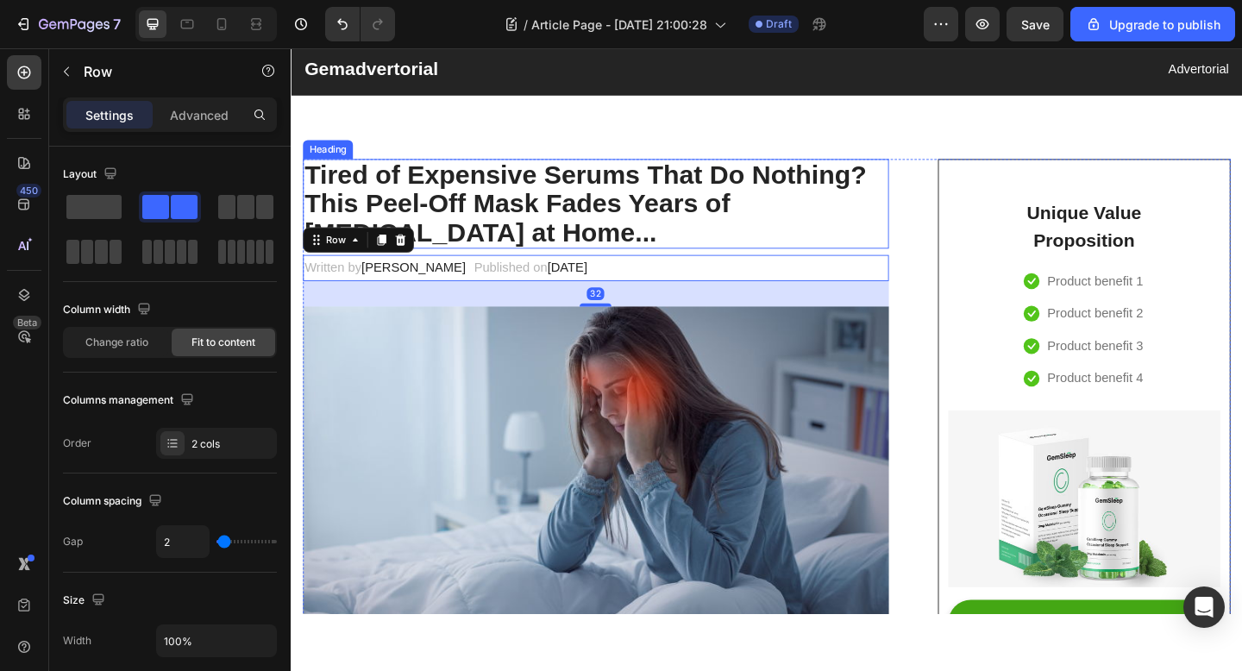
click at [725, 258] on p "⁠⁠⁠⁠⁠⁠⁠ Tired of Expensive Serums That Do Nothing? This Peel-Off Mask Fades Yea…" at bounding box center [622, 218] width 634 height 94
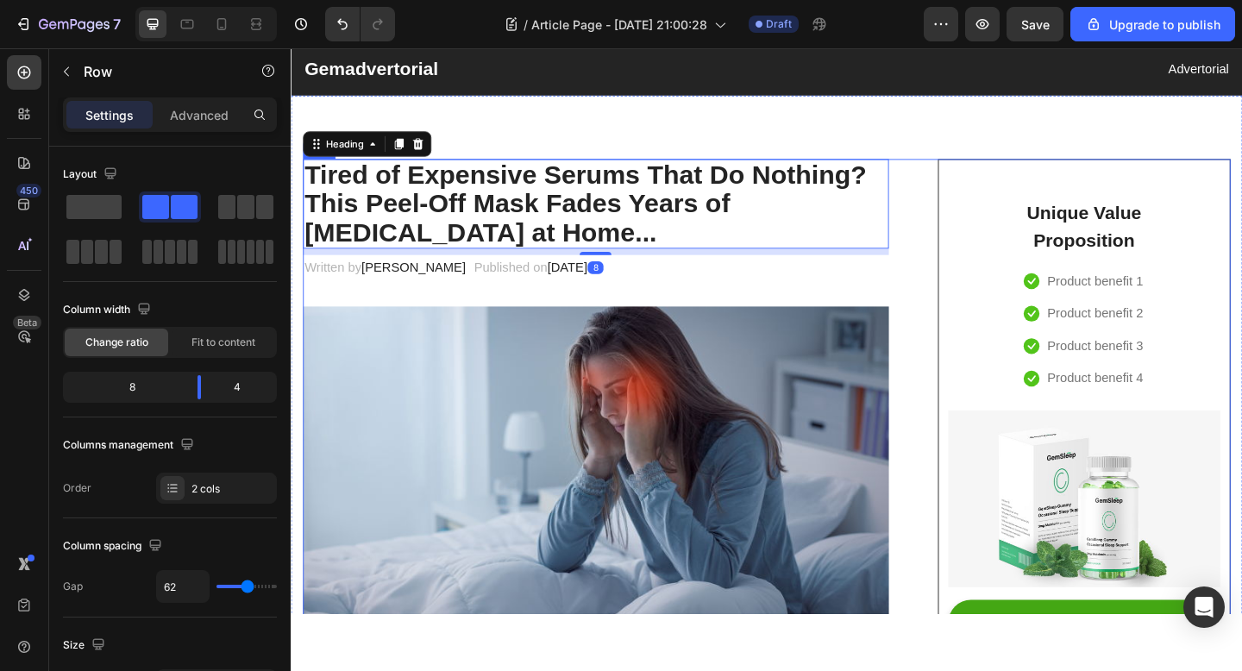
click at [914, 219] on p "⁠⁠⁠⁠⁠⁠⁠ Tired of Expensive Serums That Do Nothing? This Peel-Off Mask Fades Yea…" at bounding box center [622, 218] width 634 height 94
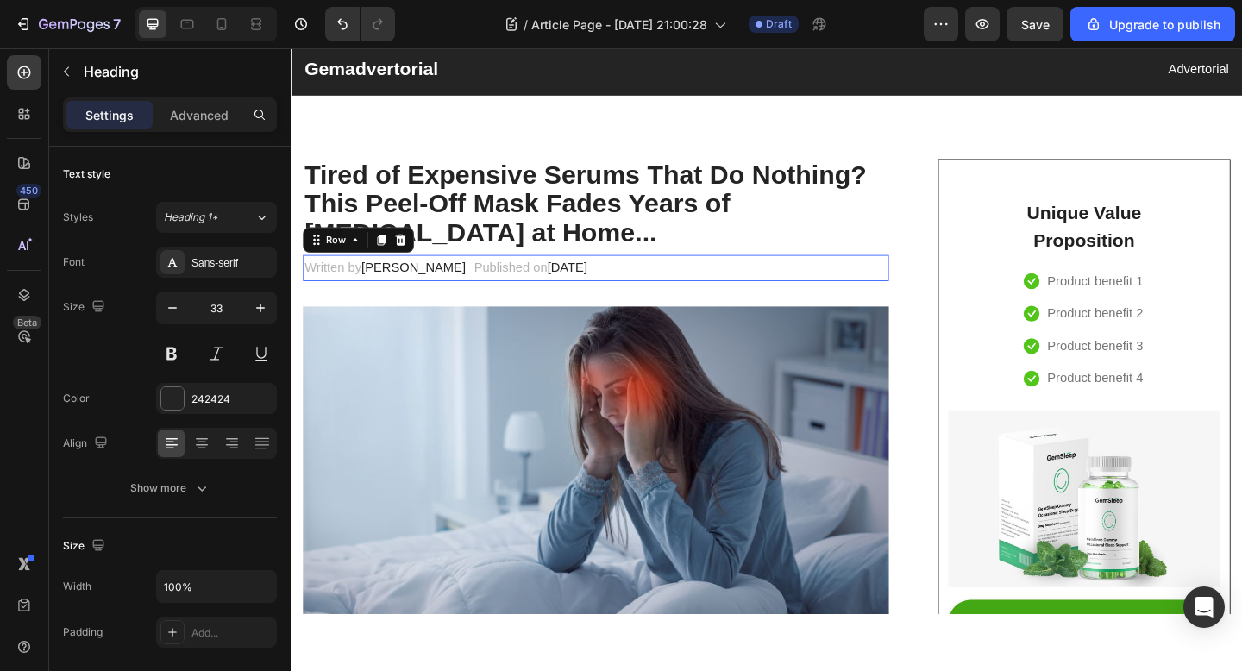
click at [918, 281] on div "Written by Dr.Marcus Text block Published on February 28, 2023 Text block Row 0" at bounding box center [622, 287] width 637 height 28
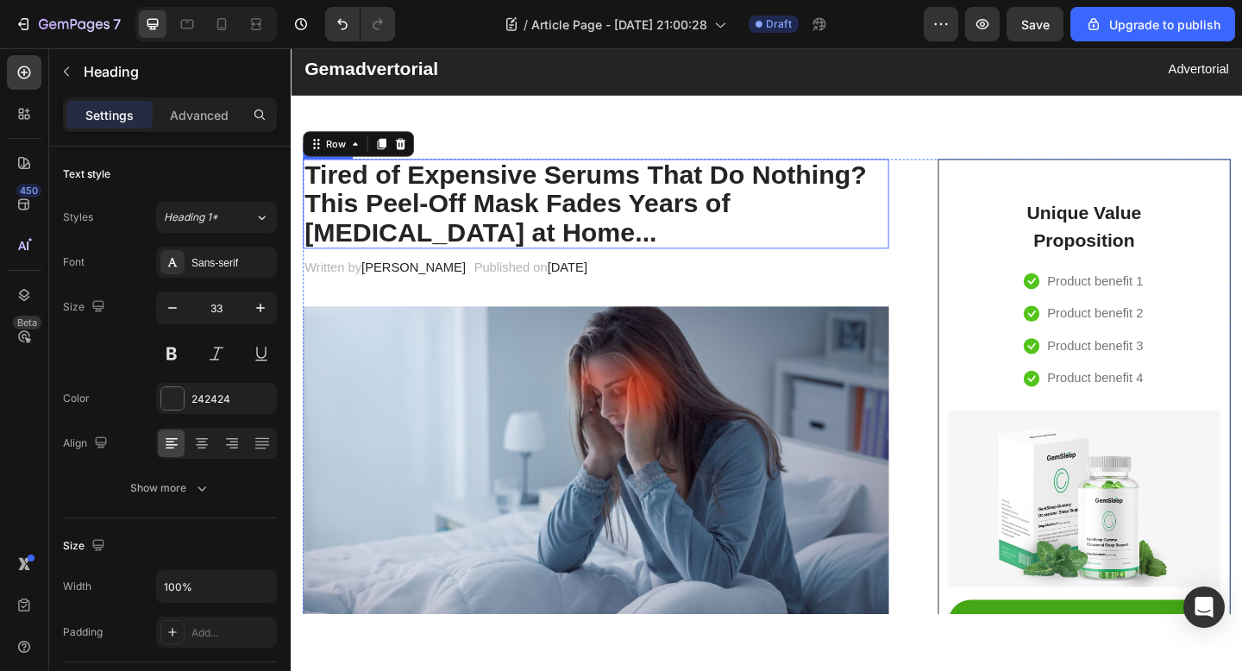
click at [793, 241] on p "⁠⁠⁠⁠⁠⁠⁠ Tired of Expensive Serums That Do Nothing? This Peel-Off Mask Fades Yea…" at bounding box center [622, 218] width 634 height 94
click at [638, 270] on div "8" at bounding box center [622, 269] width 637 height 7
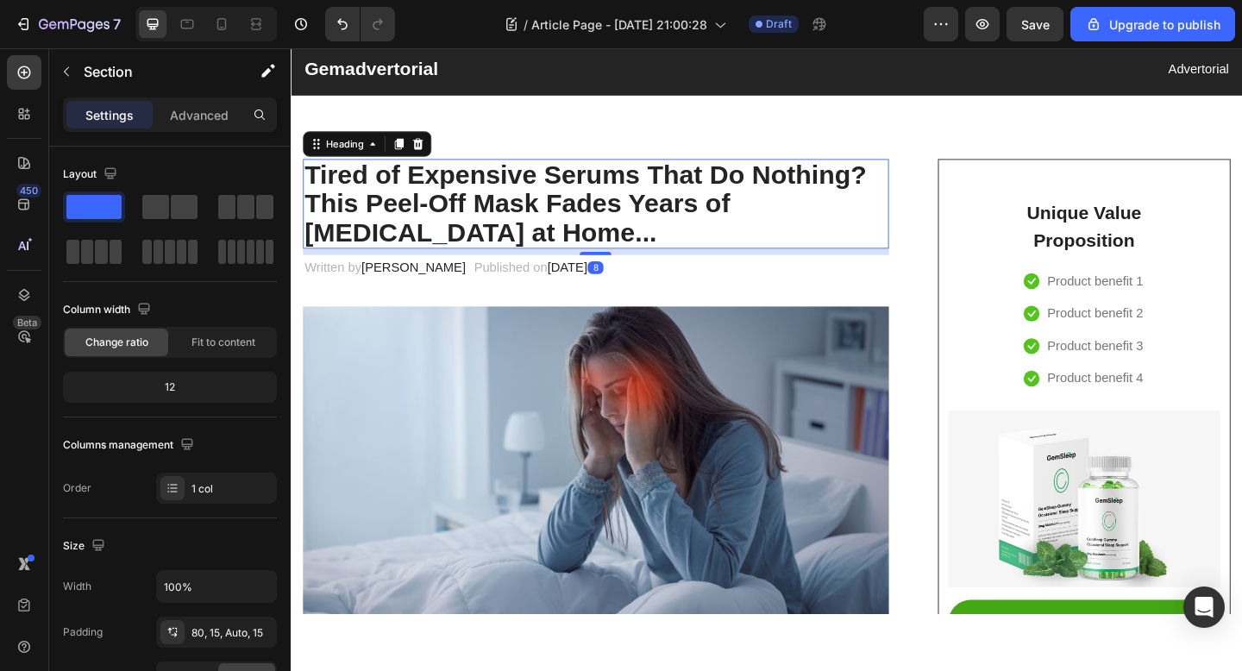
click at [329, 174] on strong "Tired of Expensive Serums That Do Nothing?" at bounding box center [610, 186] width 611 height 32
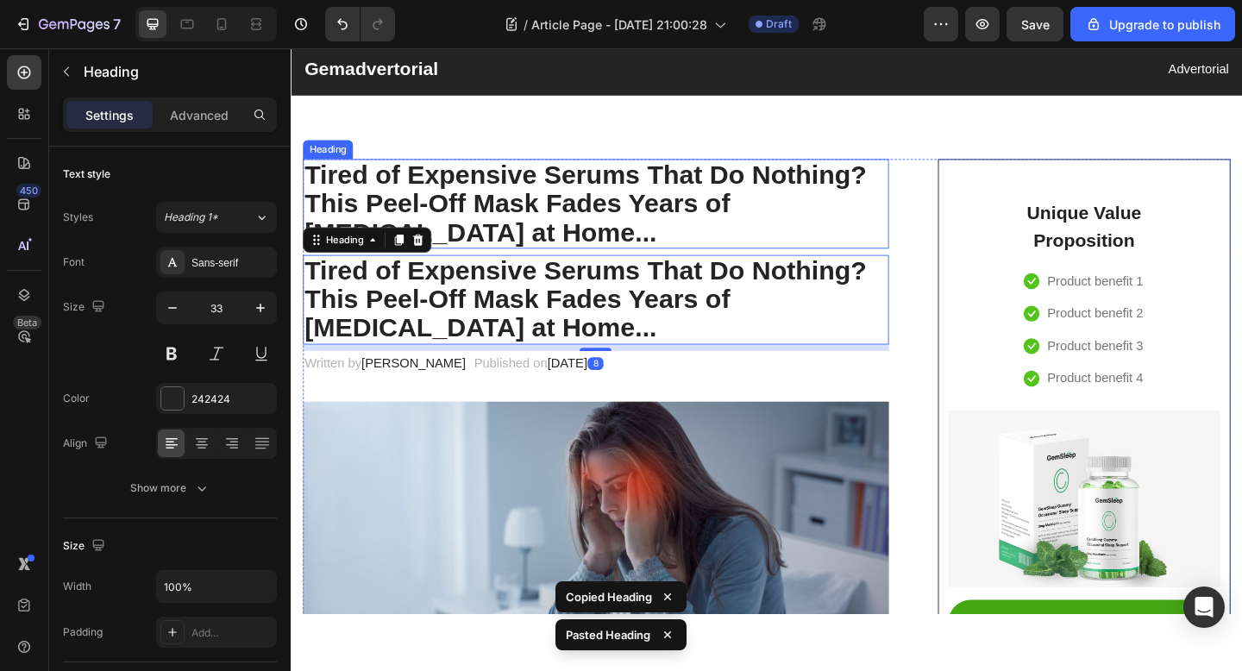
click at [525, 266] on h2 "⁠⁠⁠⁠⁠⁠⁠ Tired of Expensive Serums That Do Nothing? This Peel-Off Mask Fades Yea…" at bounding box center [622, 217] width 637 height 97
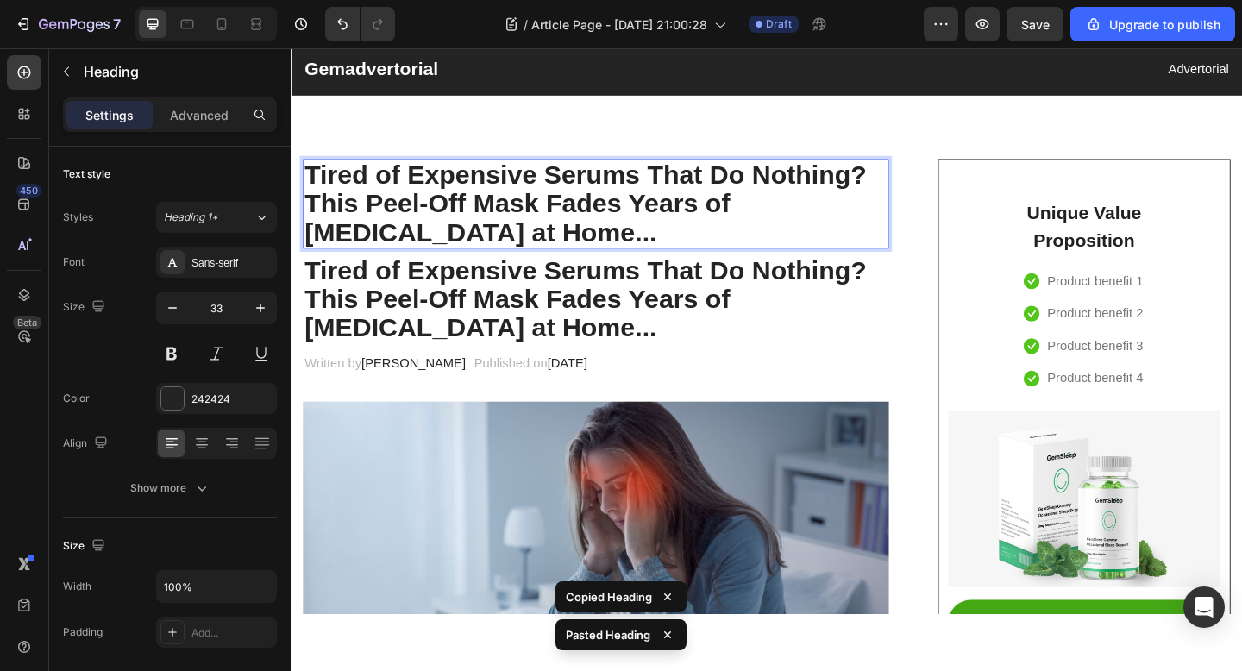
click at [647, 248] on p "Tired of Expensive Serums That Do Nothing? This Peel-Off Mask Fades Years of Hy…" at bounding box center [622, 218] width 634 height 94
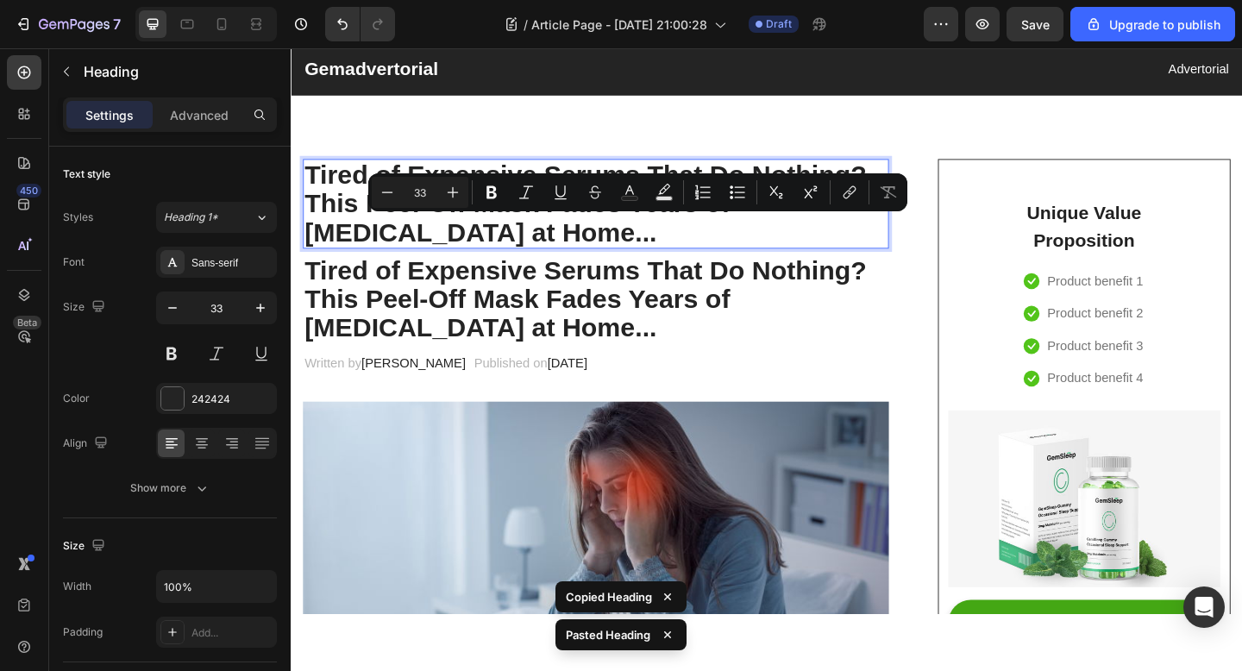
click at [647, 248] on p "Tired of Expensive Serums That Do Nothing? This Peel-Off Mask Fades Years of Hy…" at bounding box center [622, 218] width 634 height 94
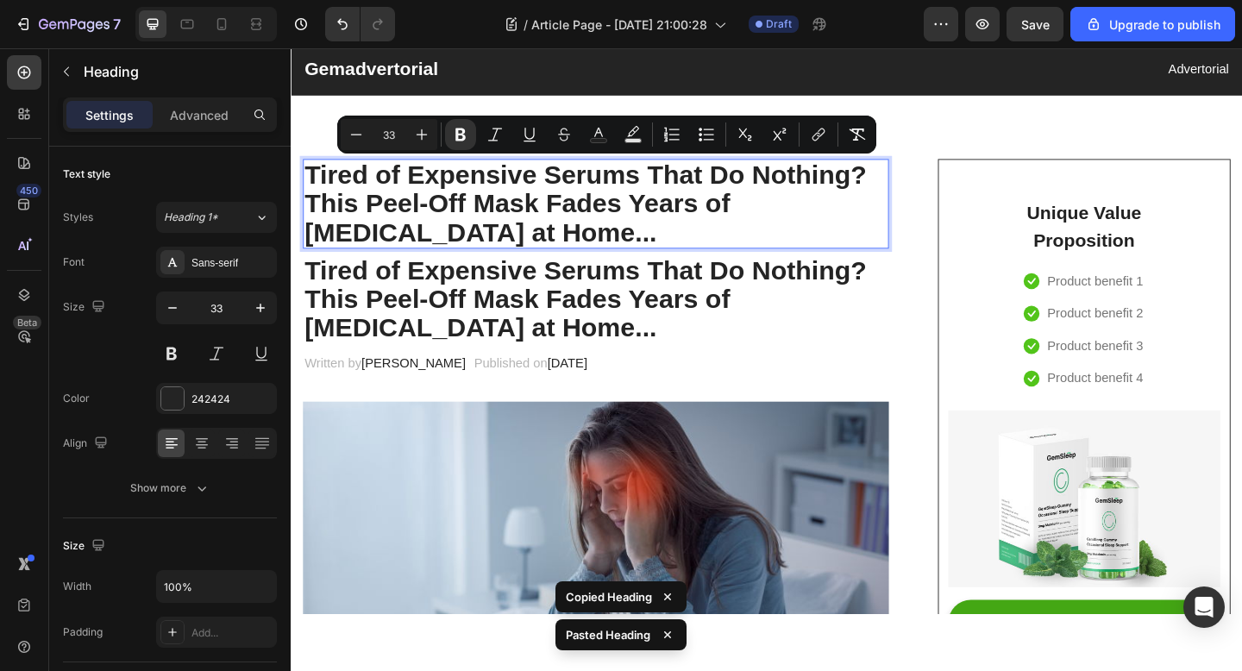
click at [647, 248] on p "Tired of Expensive Serums That Do Nothing? This Peel-Off Mask Fades Years of Hy…" at bounding box center [622, 218] width 634 height 94
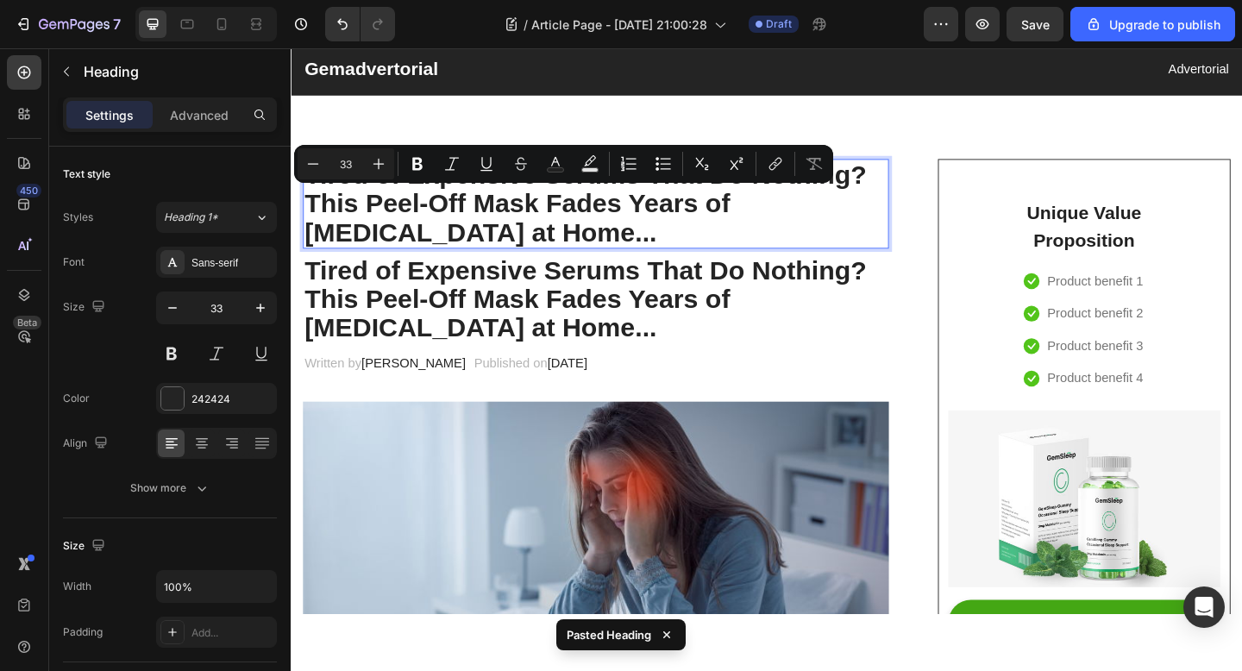
drag, startPoint x: 737, startPoint y: 242, endPoint x: 304, endPoint y: 216, distance: 433.7
click at [304, 216] on h2 "Tired of Expensive Serums That Do Nothing? This Peel-Off Mask Fades Years of Hy…" at bounding box center [622, 217] width 637 height 97
click at [516, 229] on p "Tired of Expensive Serums That Do Nothing? This Peel-Off Mask Fades Years of Hy…" at bounding box center [622, 218] width 634 height 94
click at [770, 229] on p "Tired of Expensive Serums That Do Nothing? This Peel-Off Mask Fades Years of Hy…" at bounding box center [622, 218] width 634 height 94
drag, startPoint x: 768, startPoint y: 253, endPoint x: 570, endPoint y: 207, distance: 202.7
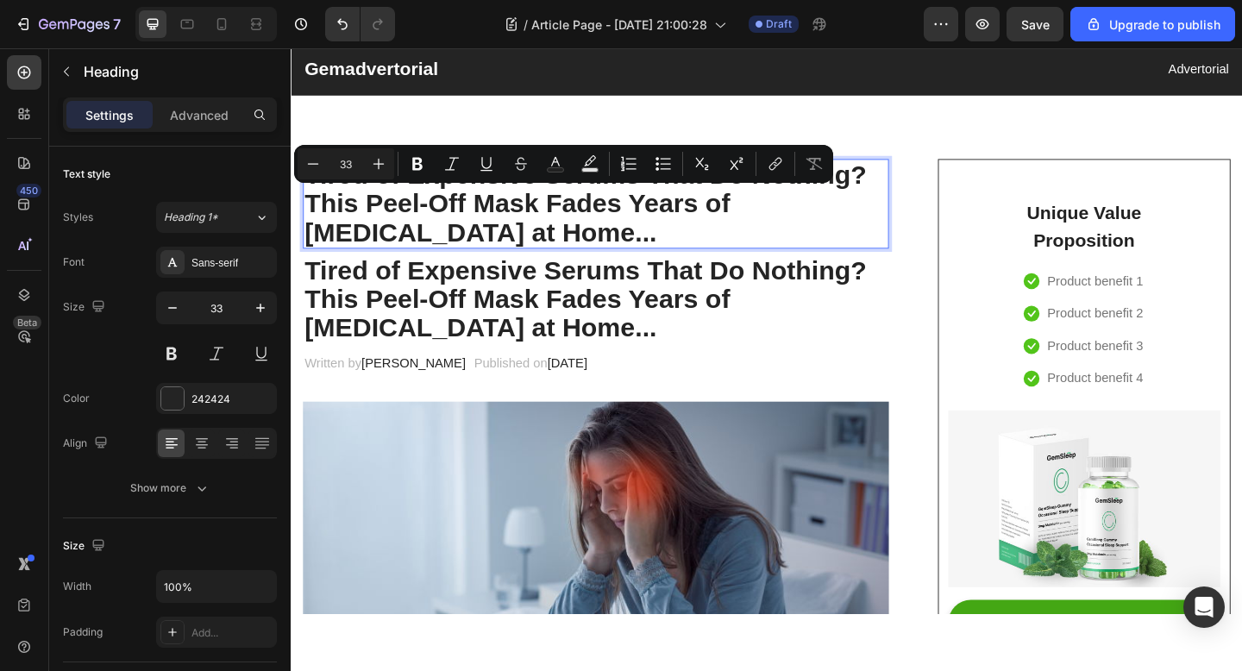
click at [570, 207] on p "Tired of Expensive Serums That Do Nothing? This Peel-Off Mask Fades Years of Hy…" at bounding box center [622, 218] width 634 height 94
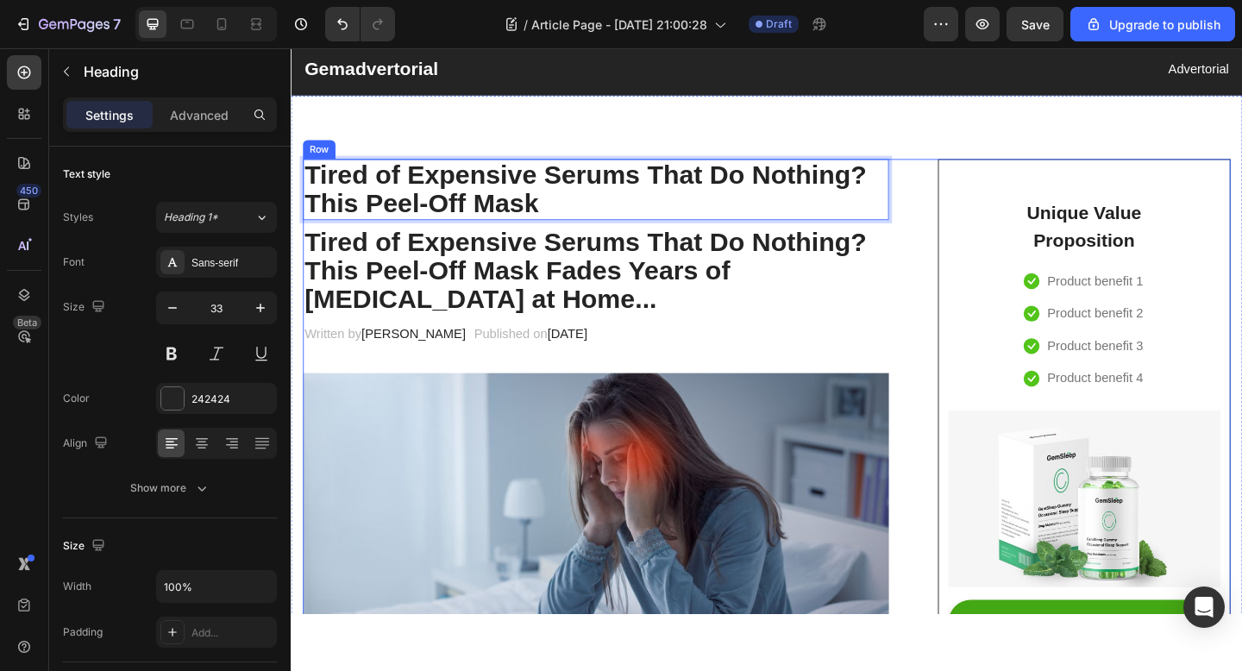
click at [680, 303] on h2 "Tired of Expensive Serums That Do Nothing? This Peel-Off Mask Fades Years of Hy…" at bounding box center [622, 290] width 637 height 97
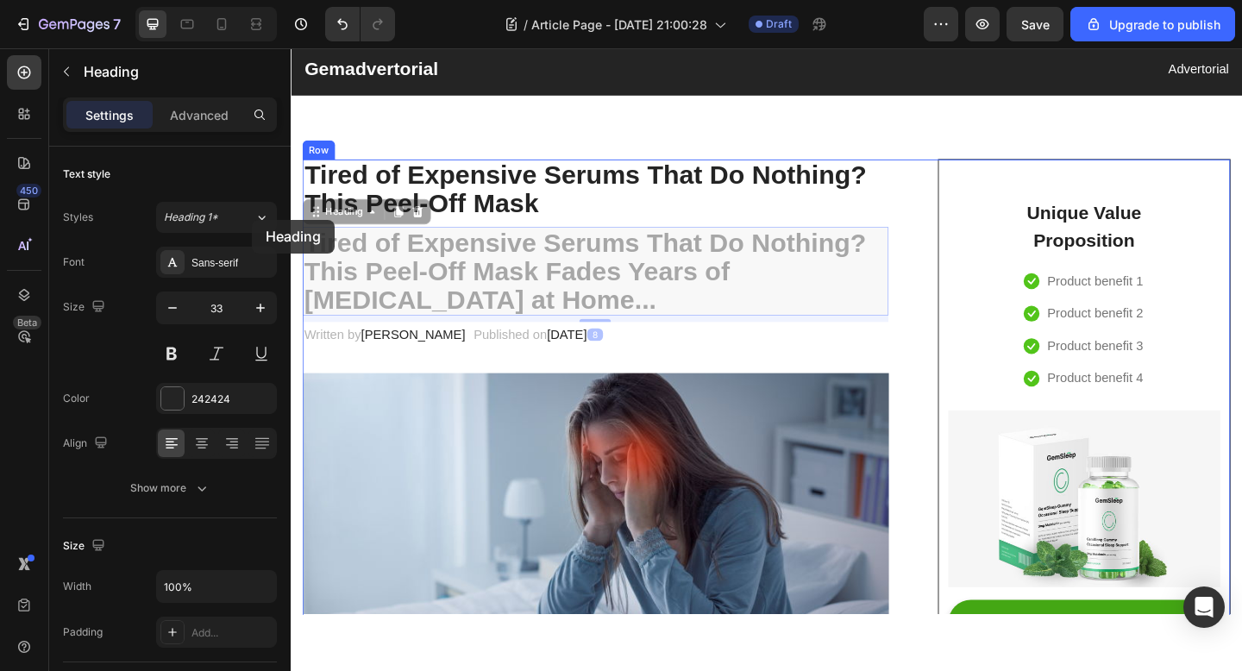
drag, startPoint x: 709, startPoint y: 322, endPoint x: 254, endPoint y: 235, distance: 462.6
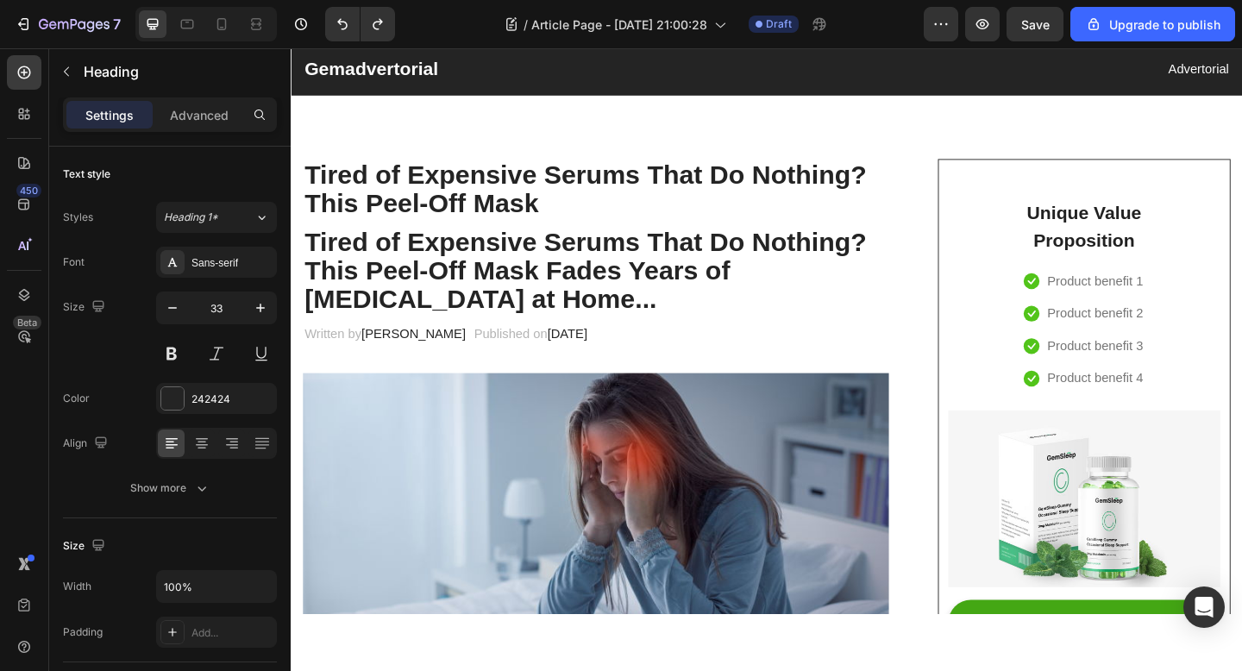
click at [604, 285] on h2 "Tired of Expensive Serums That Do Nothing? This Peel-Off Mask Fades Years of Hy…" at bounding box center [622, 290] width 637 height 97
click at [604, 285] on p "Tired of Expensive Serums That Do Nothing? This Peel-Off Mask Fades Years of Hy…" at bounding box center [622, 291] width 634 height 94
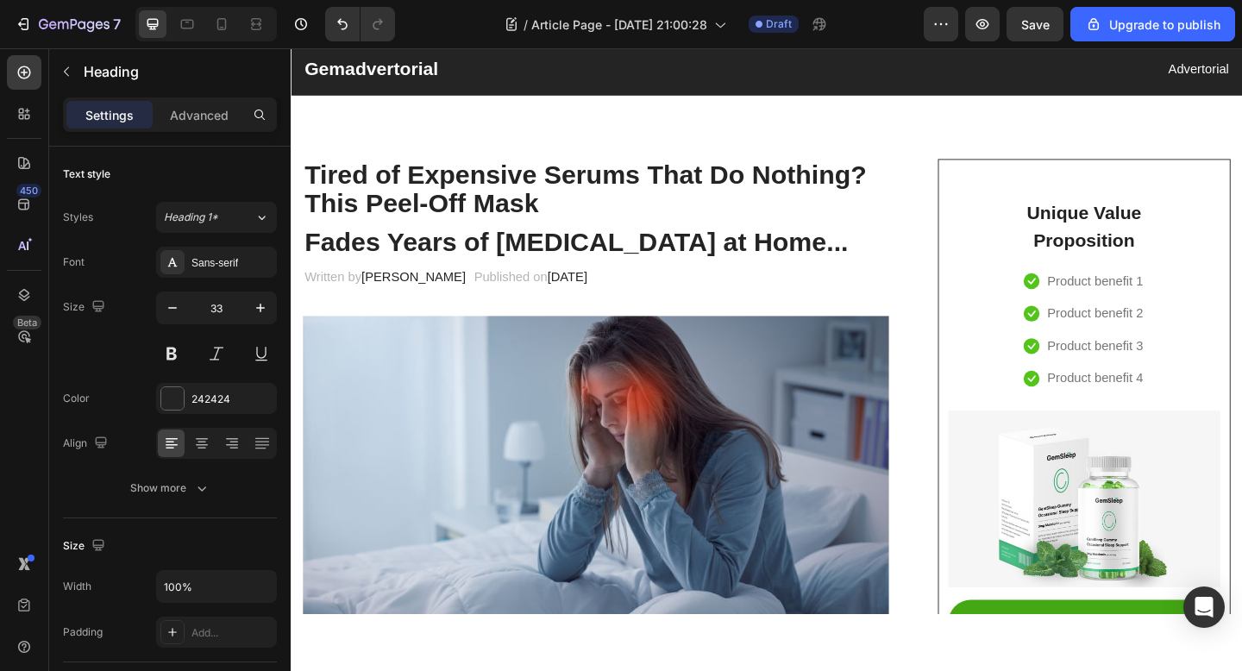
click at [456, 250] on strong "Fades Years of [MEDICAL_DATA] at Home..." at bounding box center [601, 259] width 592 height 32
click at [437, 251] on strong "Fades Years of [MEDICAL_DATA] at Home..." at bounding box center [601, 259] width 592 height 32
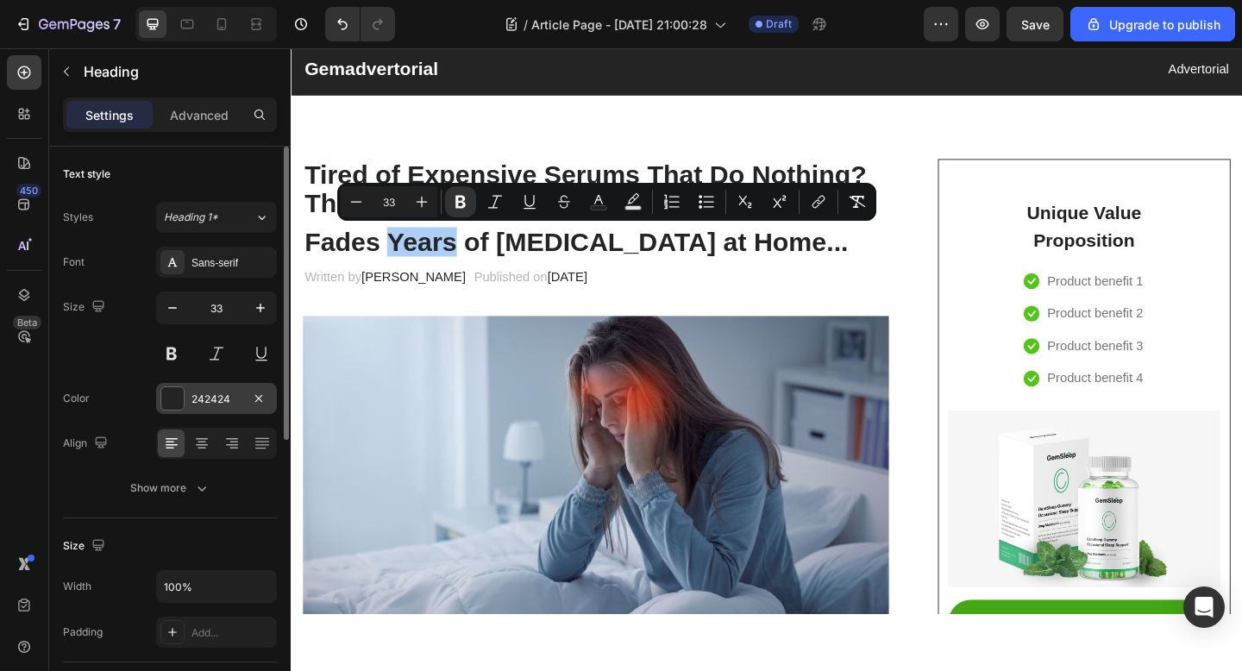
click at [174, 406] on div at bounding box center [172, 398] width 22 height 22
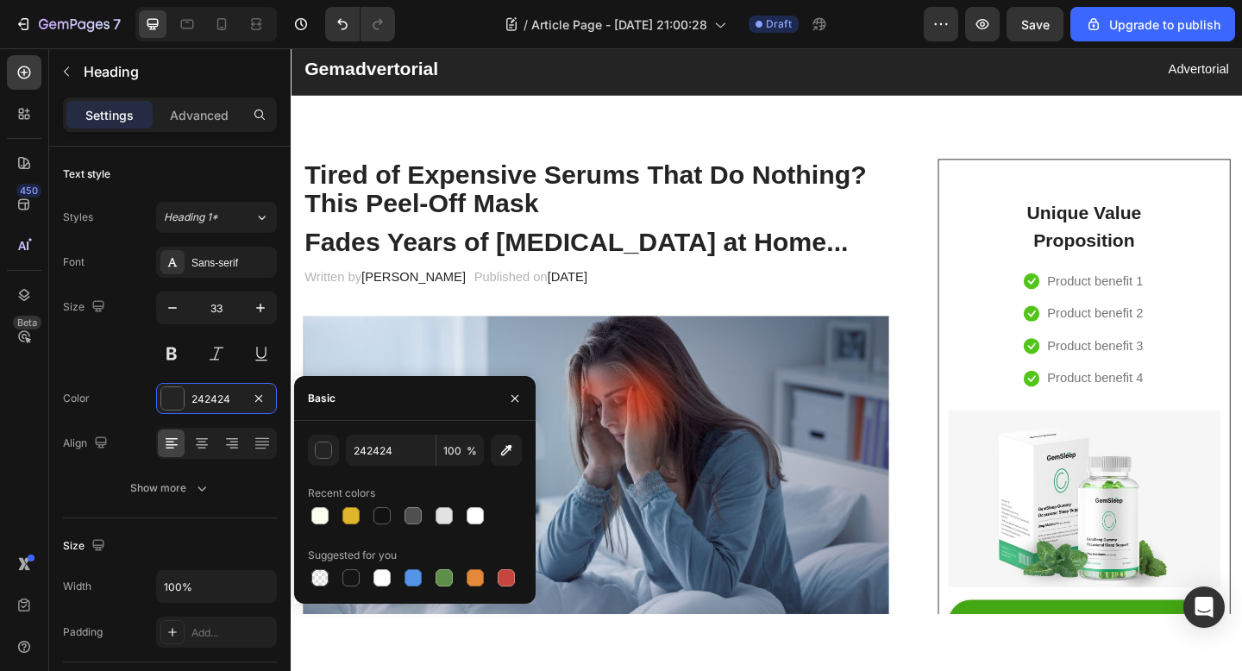
click at [390, 407] on div "Basic" at bounding box center [414, 398] width 241 height 45
click at [388, 446] on input "242424" at bounding box center [391, 450] width 90 height 31
paste input "DC757C"
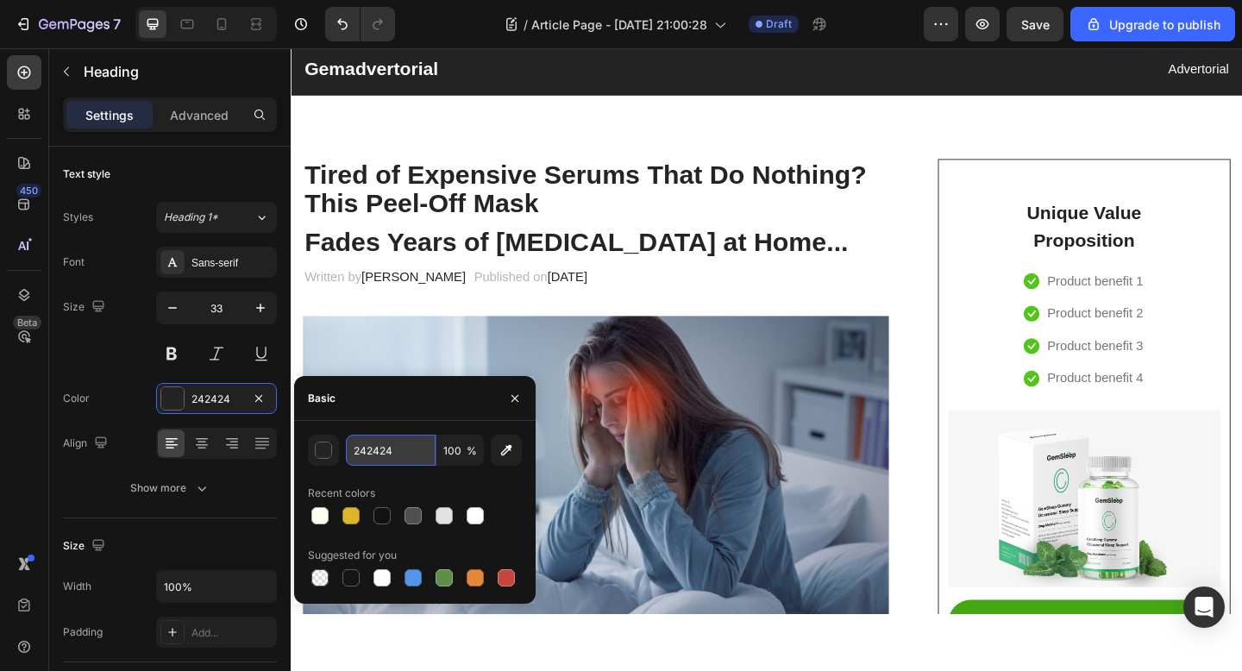
type input "DC757C"
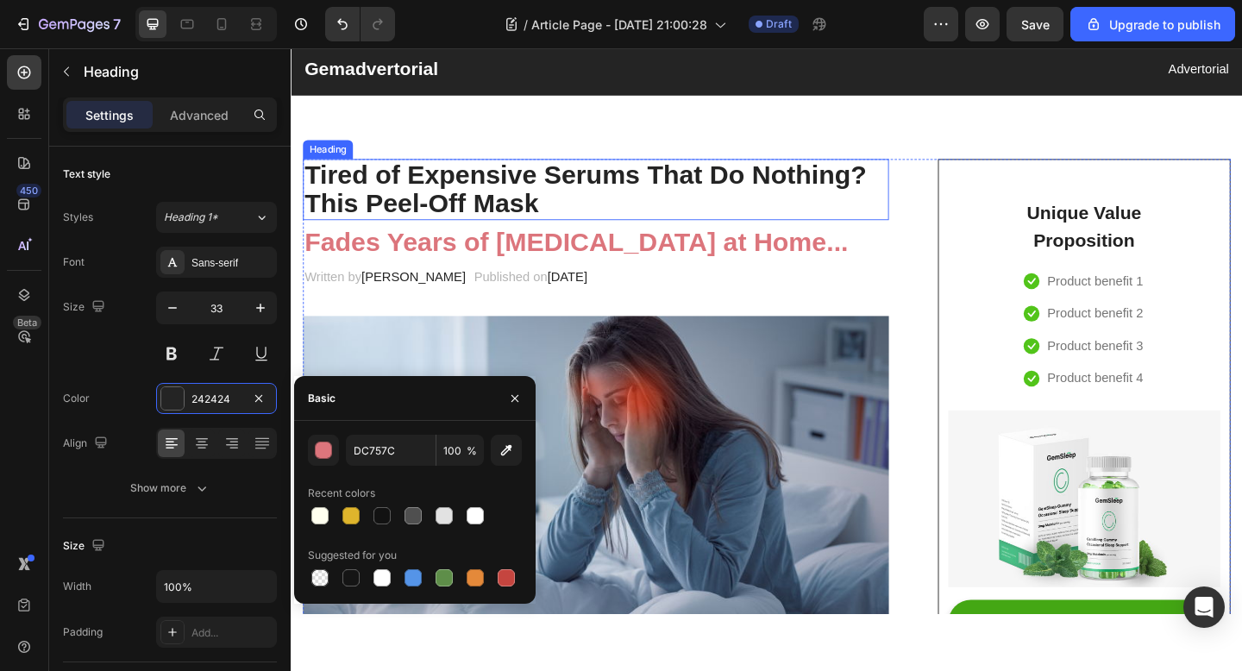
click at [469, 210] on p "⁠⁠⁠⁠⁠⁠⁠ Tired of Expensive Serums That Do Nothing? This Peel-Off Mask" at bounding box center [622, 202] width 634 height 63
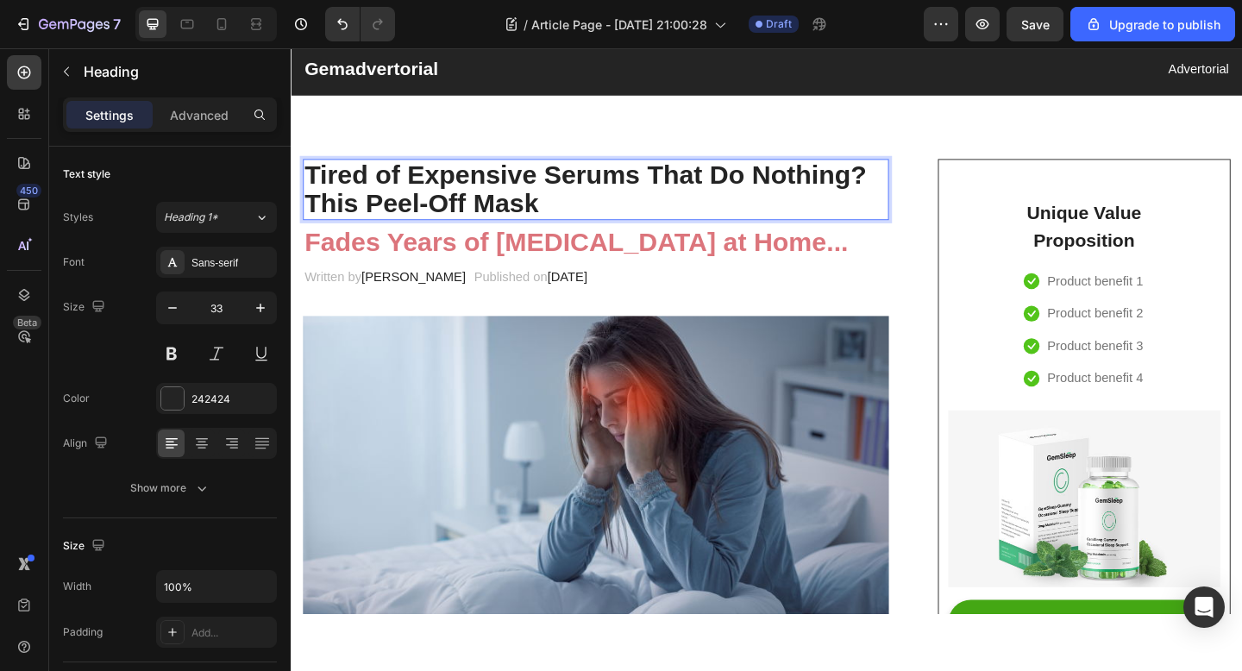
click at [600, 208] on p "Tired of Expensive Serums That Do Nothing? This Peel-Off Mask" at bounding box center [622, 202] width 634 height 63
click at [533, 189] on strong "Tired of Expensive Serums That Do Nothing?" at bounding box center [610, 186] width 611 height 32
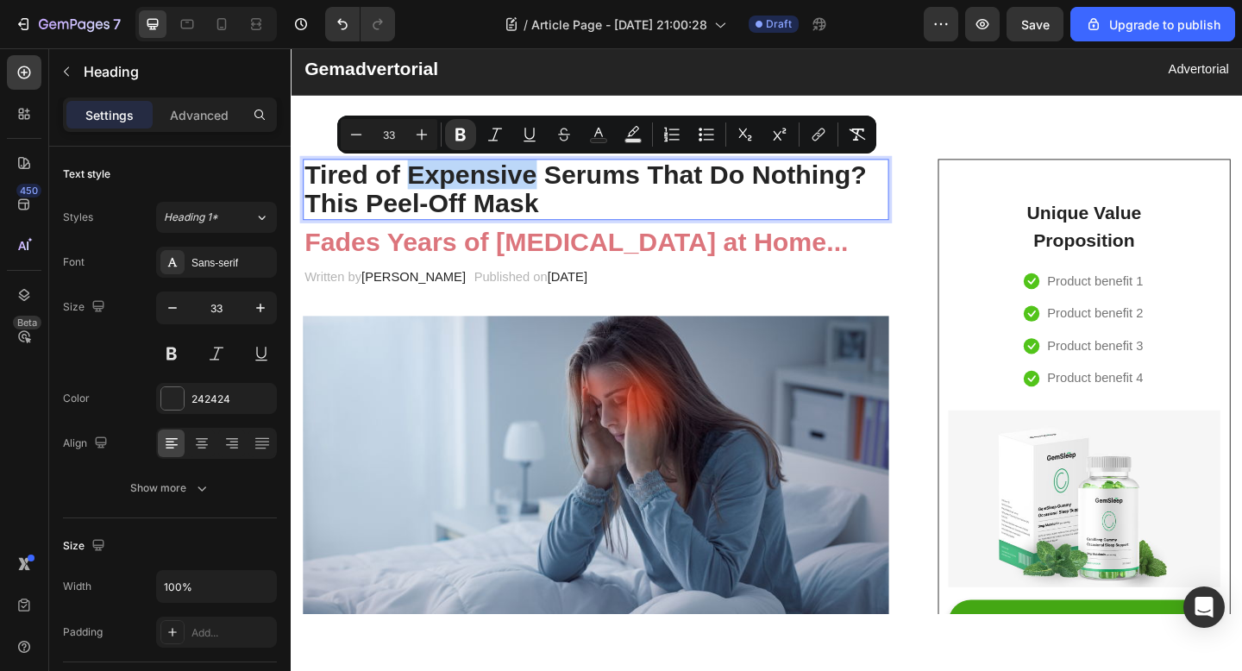
click at [572, 179] on strong "Tired of Expensive Serums That Do Nothing?" at bounding box center [610, 186] width 611 height 32
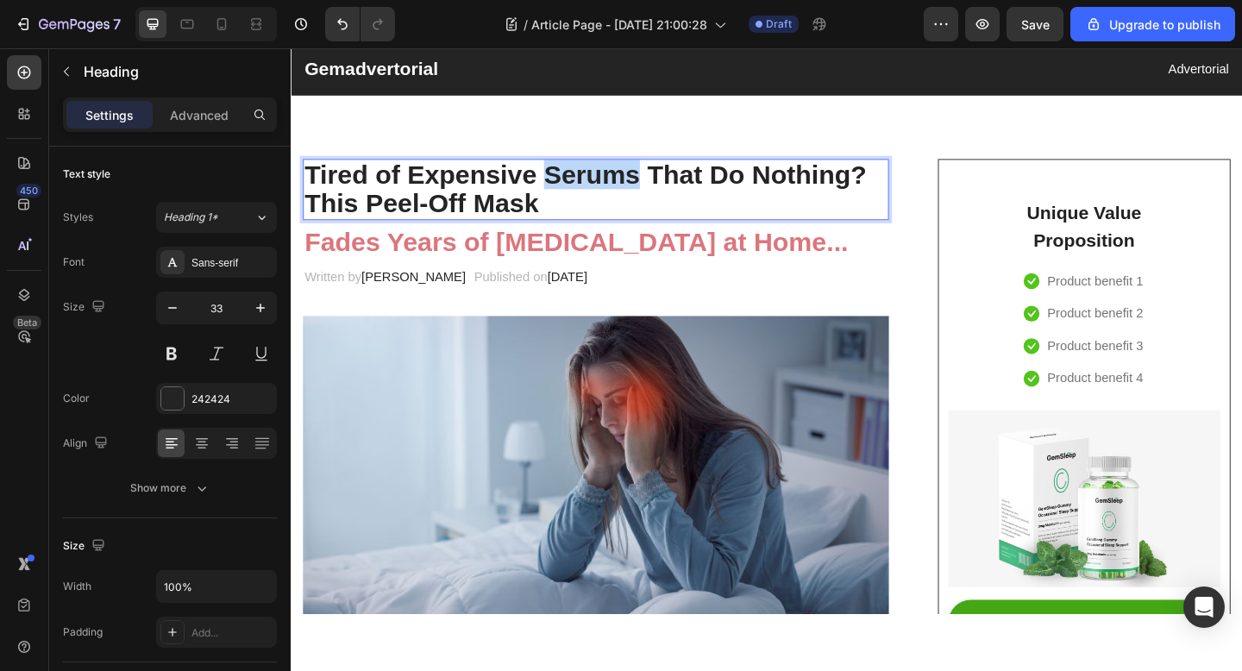
click at [572, 179] on strong "Tired of Expensive Serums That Do Nothing?" at bounding box center [610, 186] width 611 height 32
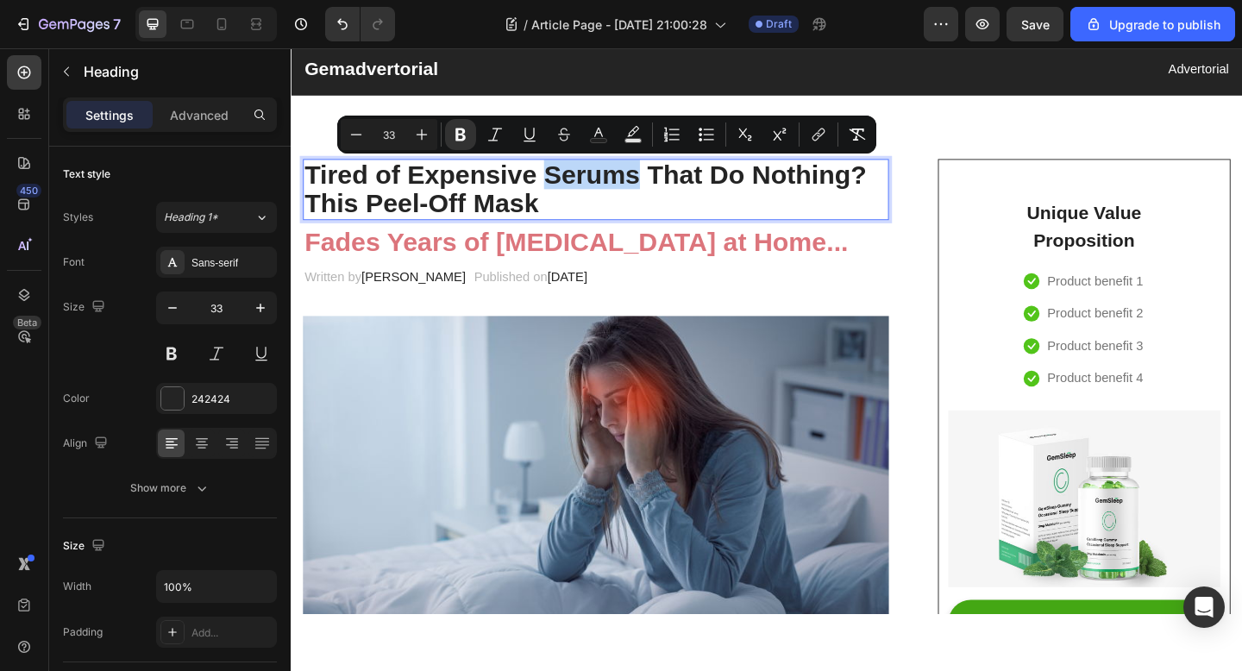
click at [572, 179] on strong "Tired of Expensive Serums That Do Nothing?" at bounding box center [610, 186] width 611 height 32
click at [570, 225] on p "Tired of Expensive Serums That Do Nothing? This Peel-Off Mask" at bounding box center [622, 202] width 634 height 63
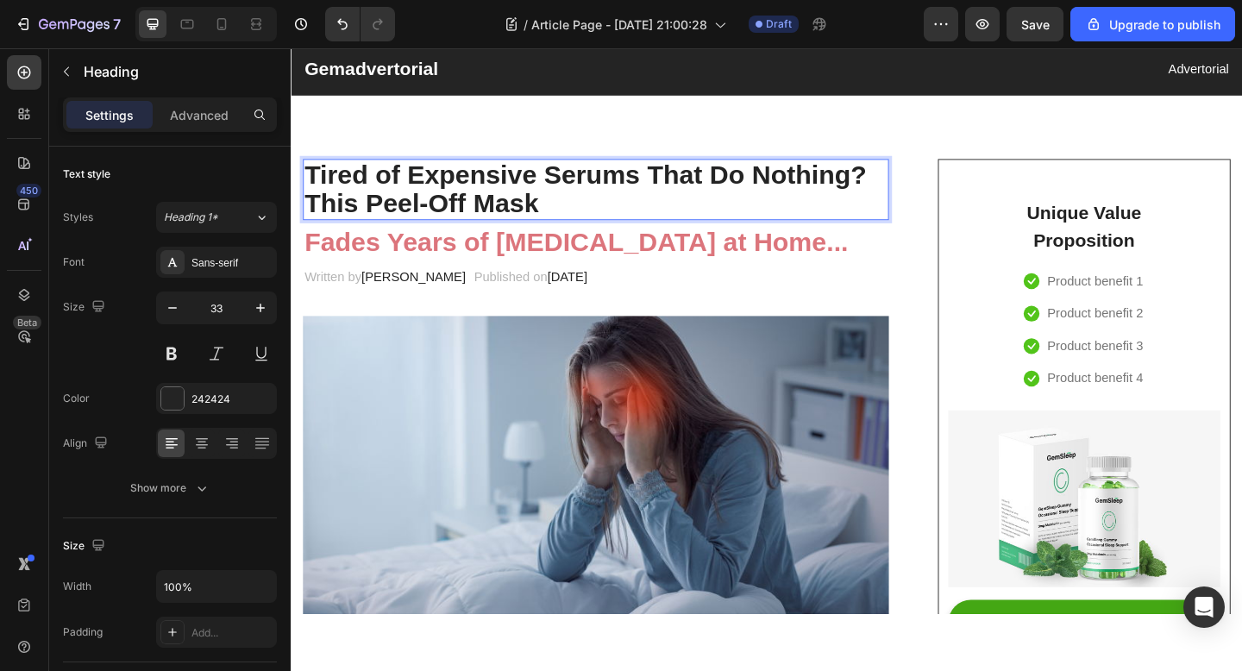
click at [539, 218] on p "Tired of Expensive Serums That Do Nothing? This Peel-Off Mask" at bounding box center [622, 202] width 634 height 63
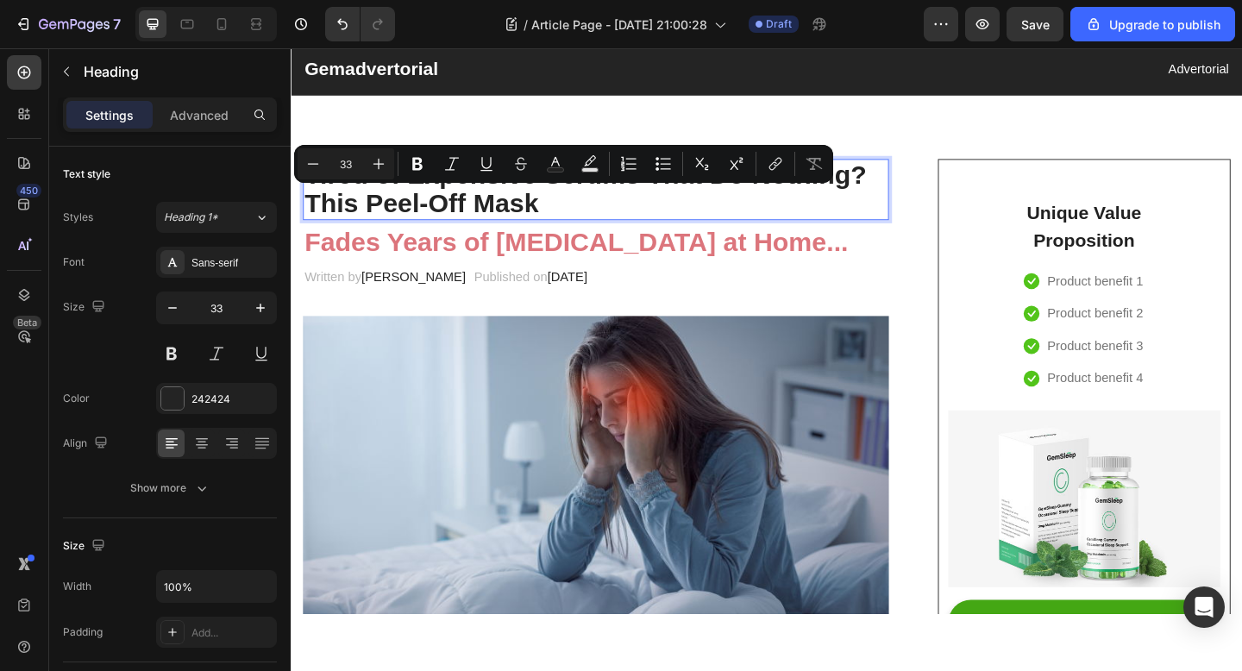
click at [576, 218] on p "Tired of Expensive Serums That Do Nothing? This Peel-Off Mask" at bounding box center [622, 202] width 634 height 63
drag, startPoint x: 567, startPoint y: 218, endPoint x: 286, endPoint y: 216, distance: 280.3
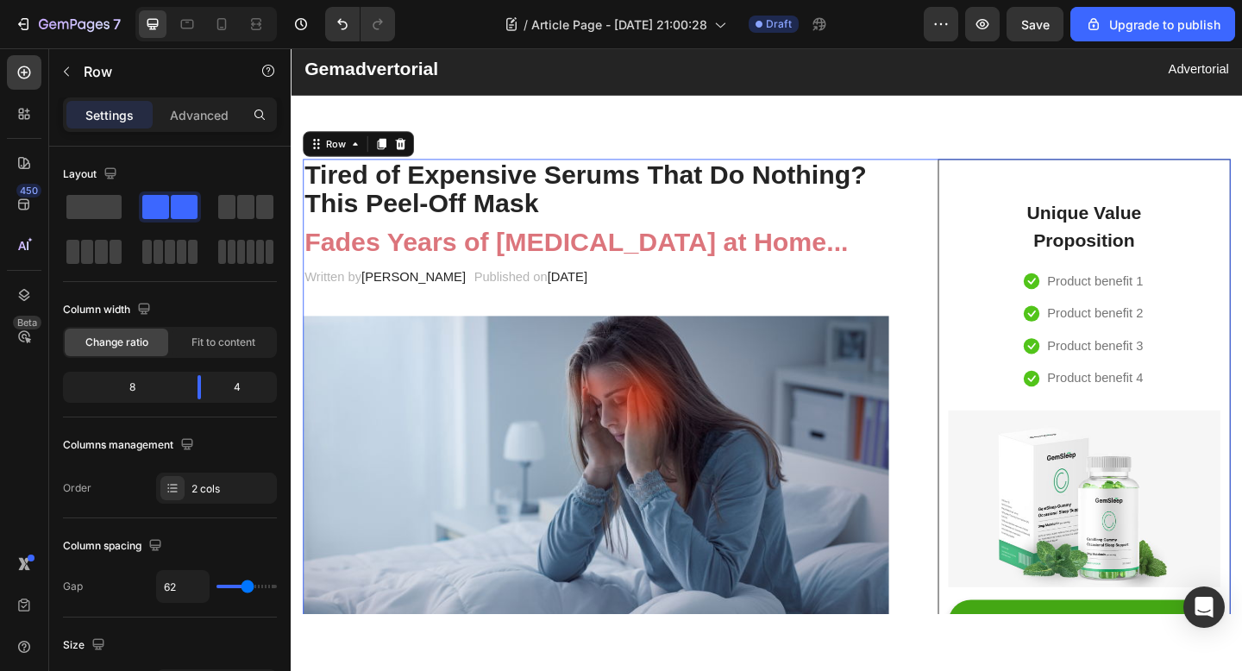
click at [662, 183] on strong "Tired of Expensive Serums That Do Nothing?" at bounding box center [610, 186] width 611 height 32
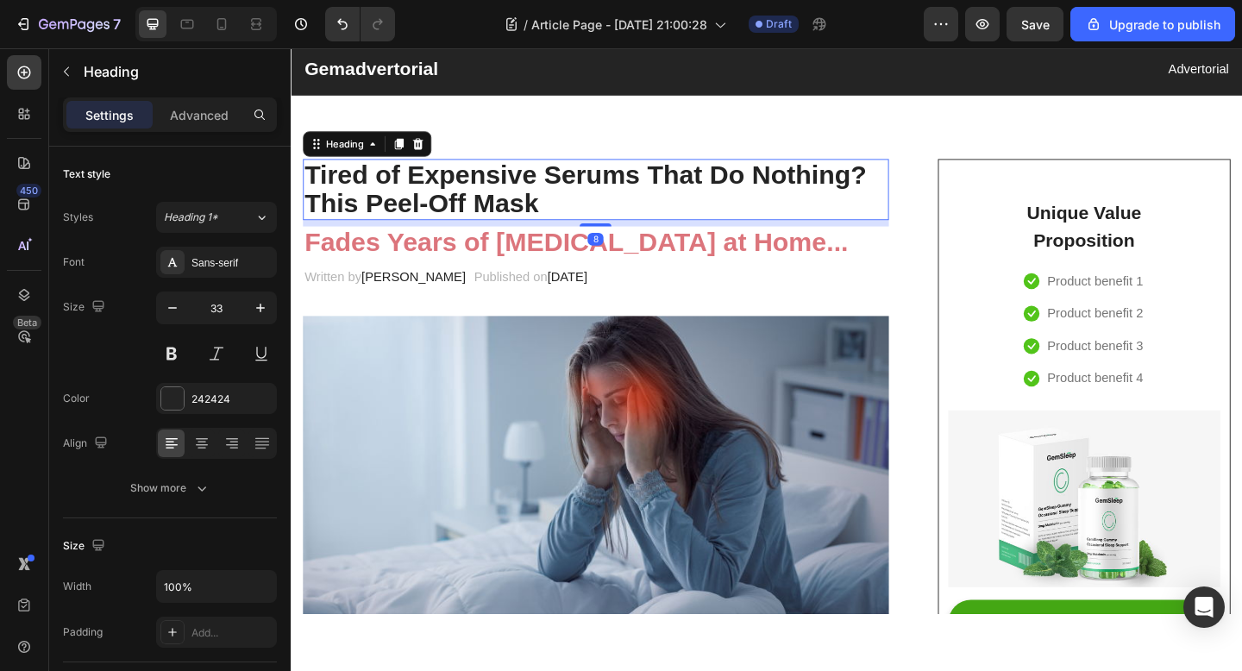
copy p "This Peel-Off Mask"
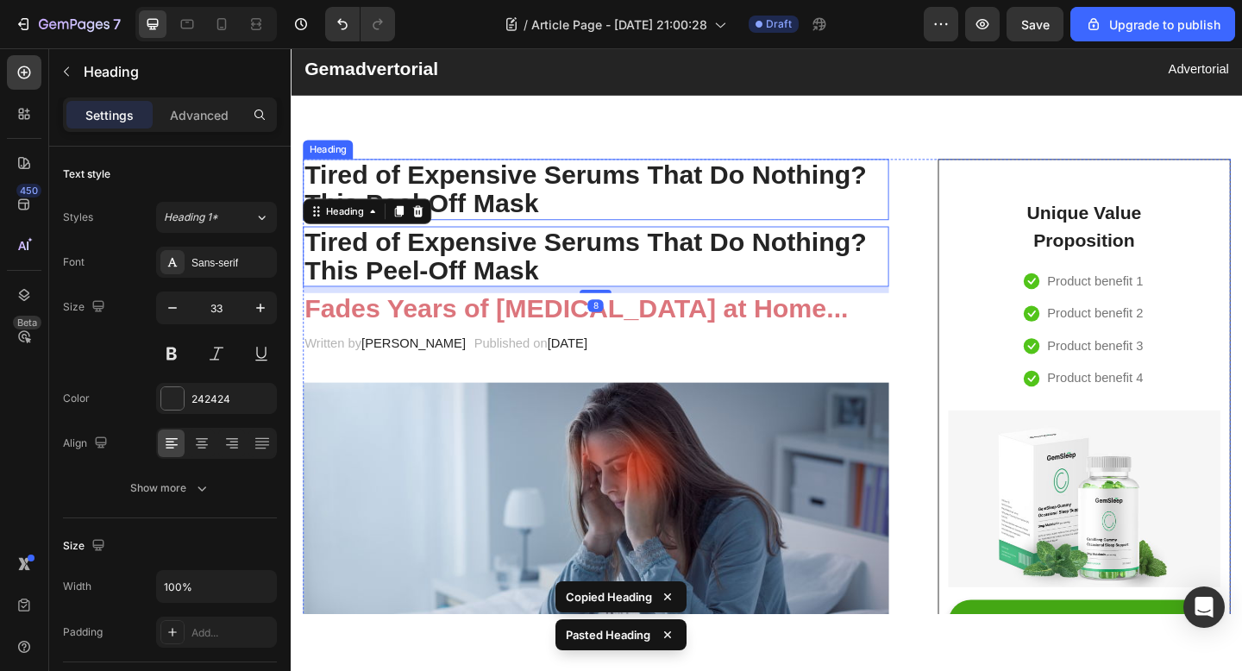
click at [481, 211] on p "⁠⁠⁠⁠⁠⁠⁠ Tired of Expensive Serums That Do Nothing? This Peel-Off Mask" at bounding box center [622, 202] width 634 height 63
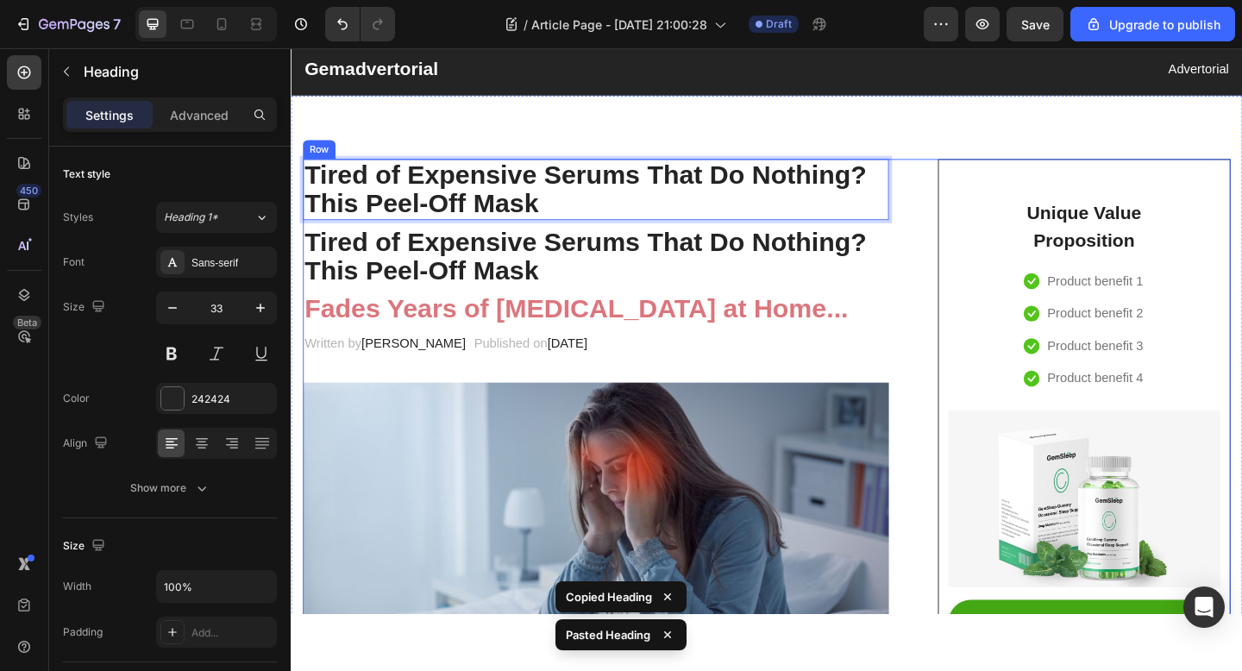
click at [600, 280] on h2 "Tired of Expensive Serums That Do Nothing? This Peel-Off Mask" at bounding box center [622, 275] width 637 height 66
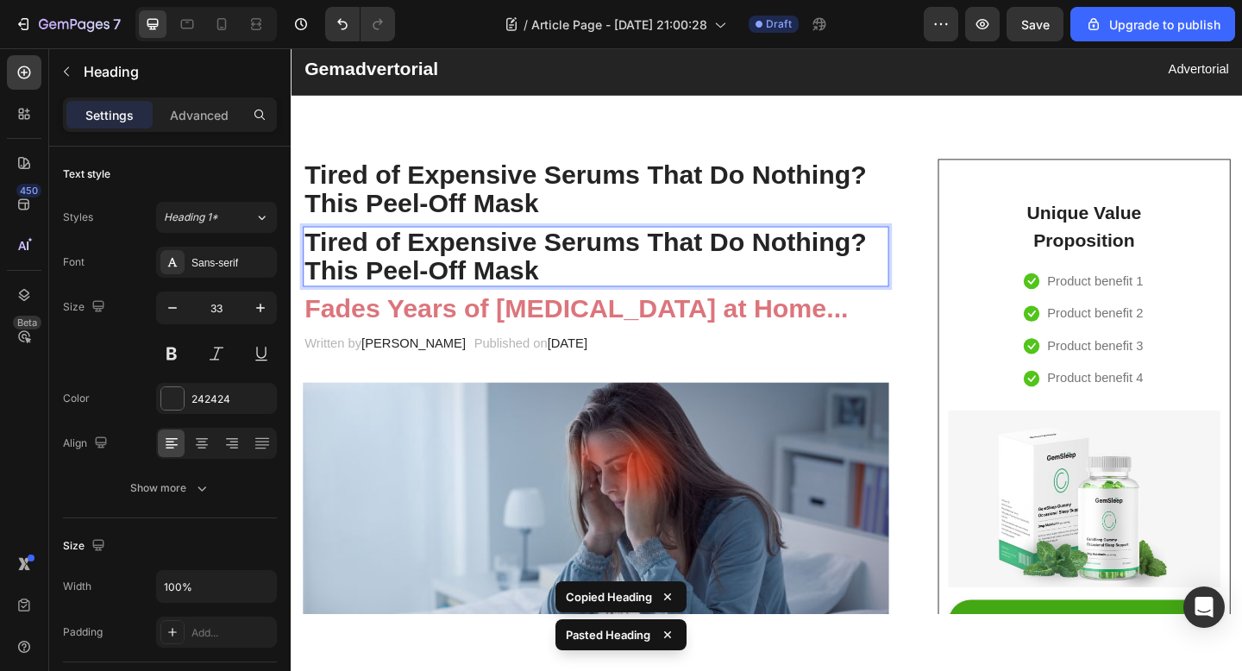
click at [613, 259] on strong "Tired of Expensive Serums That Do Nothing?" at bounding box center [610, 259] width 611 height 32
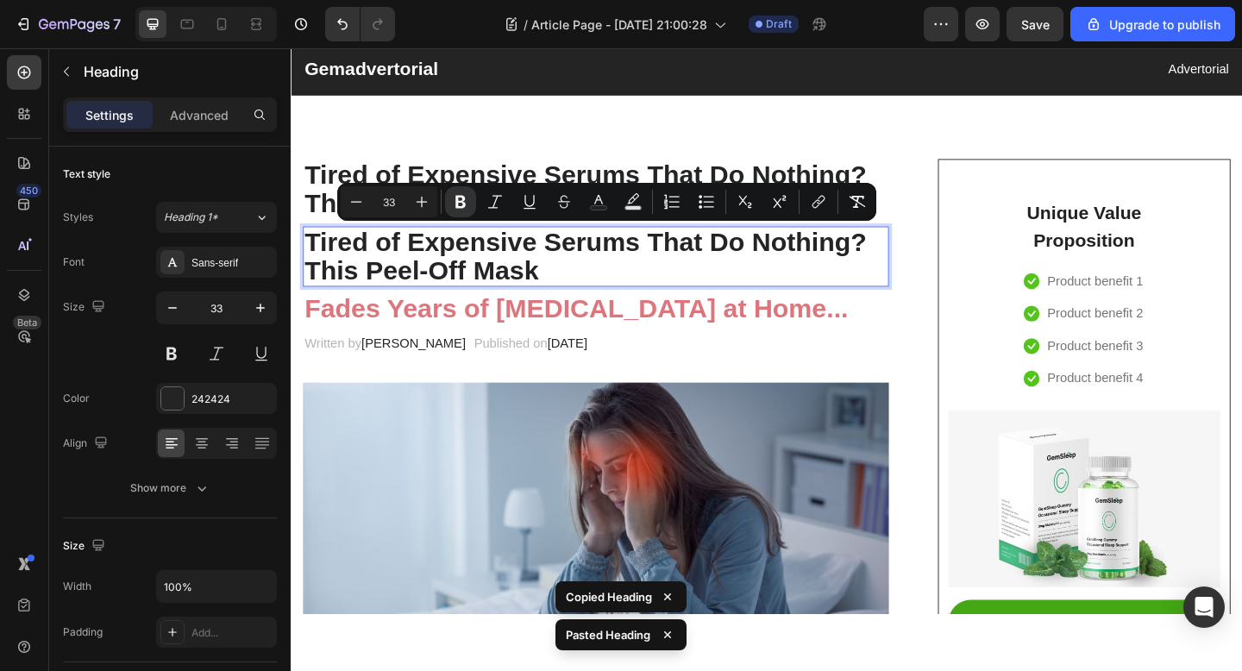
click at [613, 259] on strong "Tired of Expensive Serums That Do Nothing?" at bounding box center [610, 259] width 611 height 32
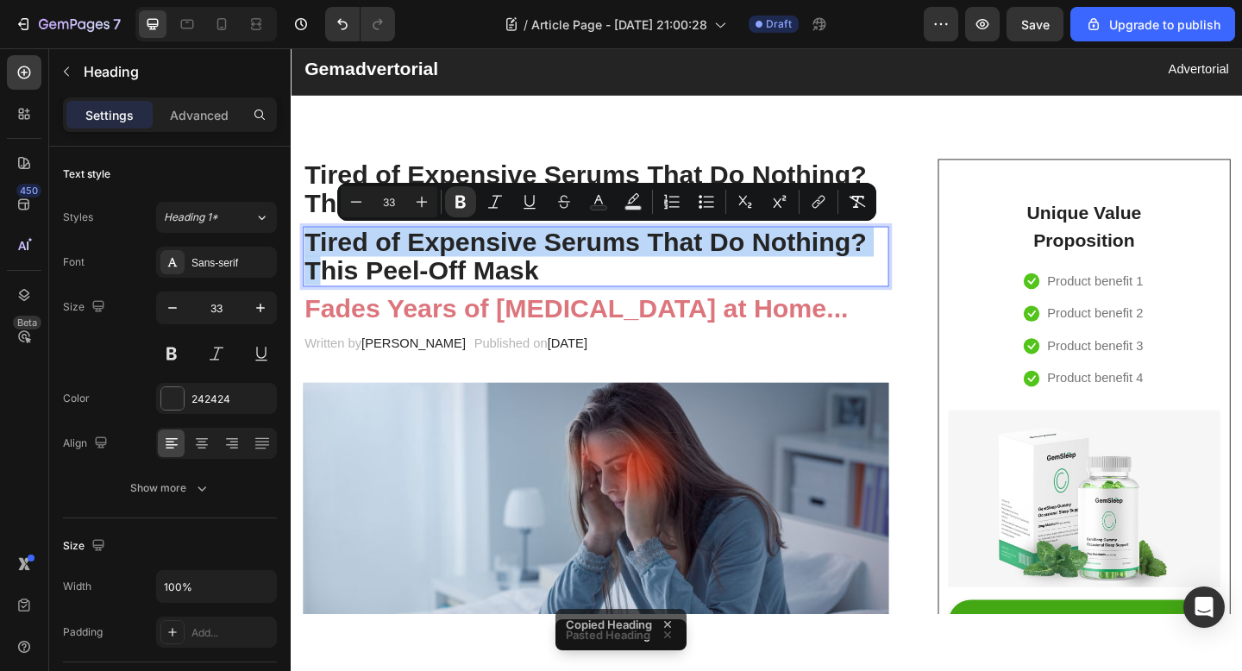
drag, startPoint x: 307, startPoint y: 288, endPoint x: 304, endPoint y: 258, distance: 30.4
click at [304, 258] on h2 "Tired of Expensive Serums That Do Nothing? This Peel-Off Mask" at bounding box center [622, 275] width 637 height 66
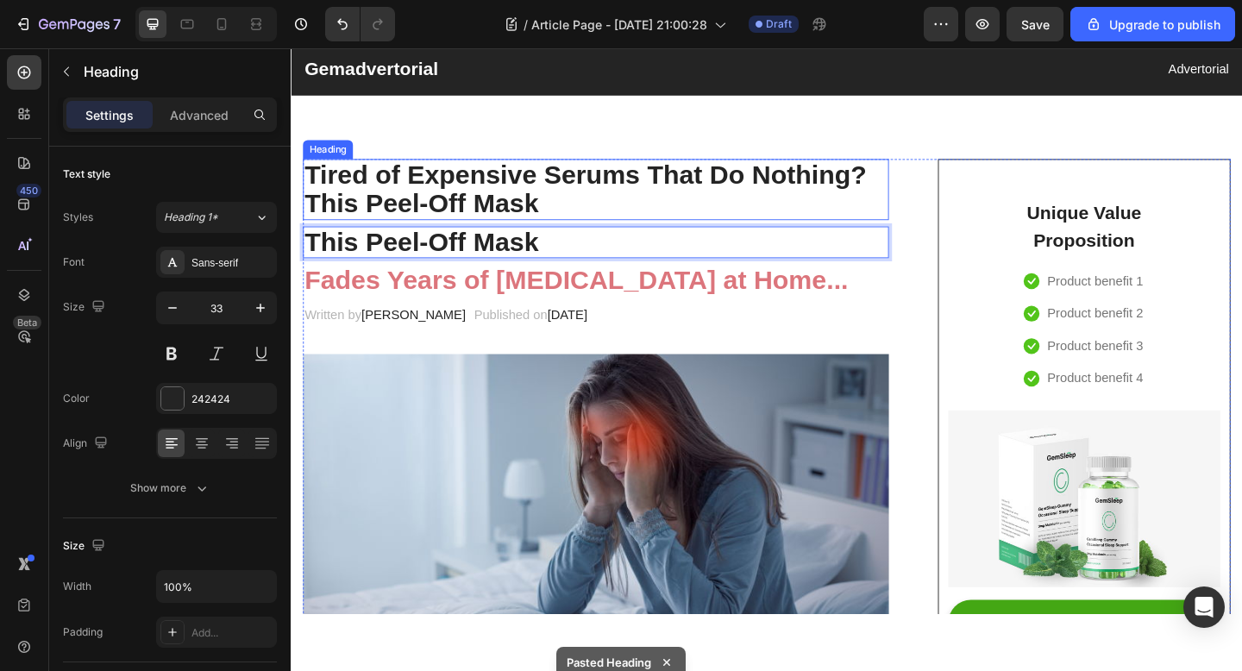
click at [427, 210] on p "⁠⁠⁠⁠⁠⁠⁠ Tired of Expensive Serums That Do Nothing? This Peel-Off Mask" at bounding box center [622, 202] width 634 height 63
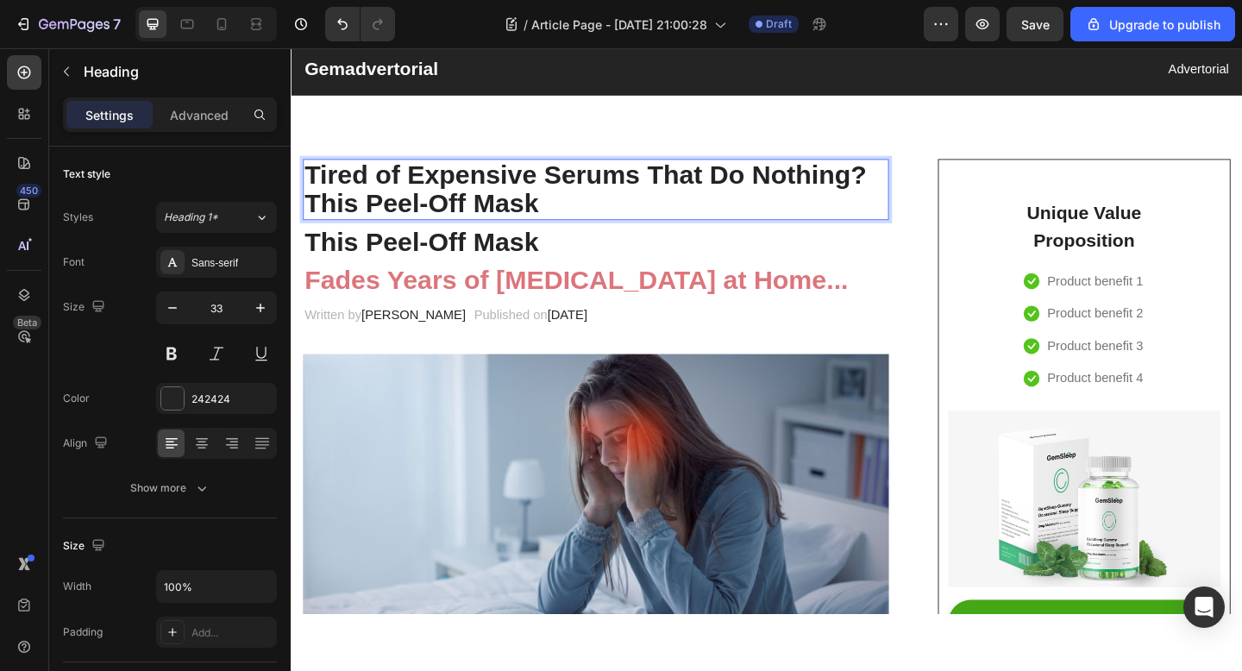
click at [559, 211] on p "Tired of Expensive Serums That Do Nothing? This Peel-Off Mask" at bounding box center [622, 202] width 634 height 63
drag, startPoint x: 555, startPoint y: 218, endPoint x: 310, endPoint y: 217, distance: 244.9
click at [310, 217] on p "Tired of Expensive Serums That Do Nothing? This Peel-Off Mask" at bounding box center [622, 202] width 634 height 63
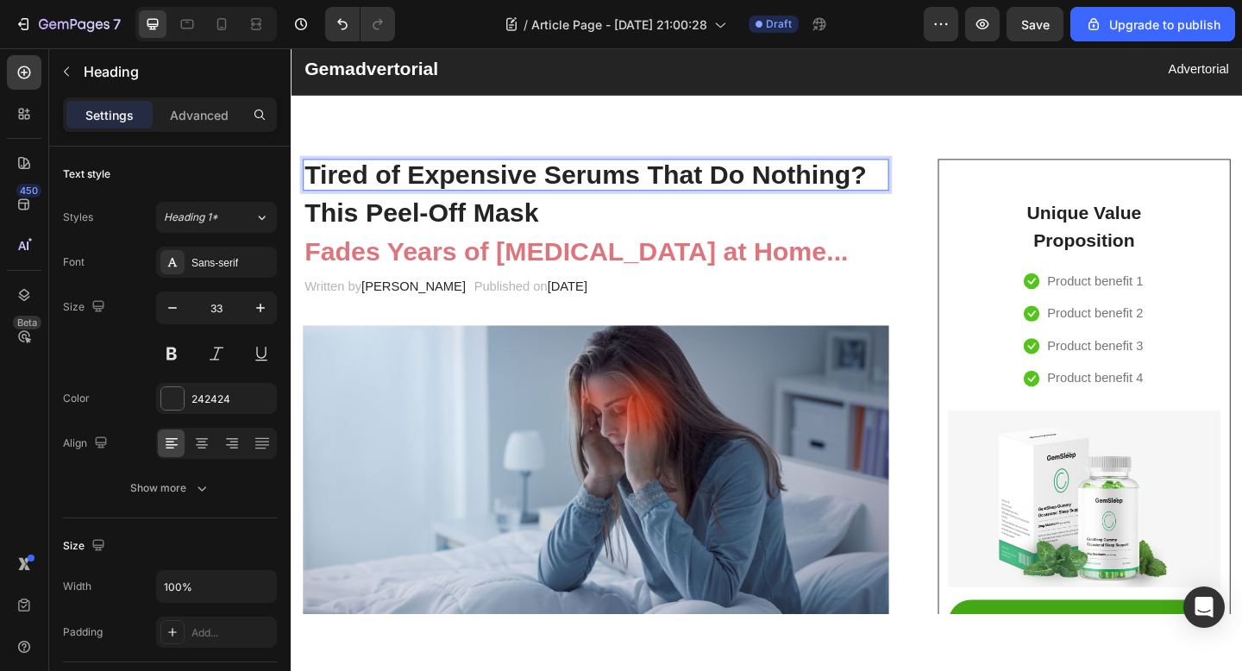
click at [580, 183] on strong "Tired of Expensive Serums That Do Nothing?" at bounding box center [610, 186] width 611 height 32
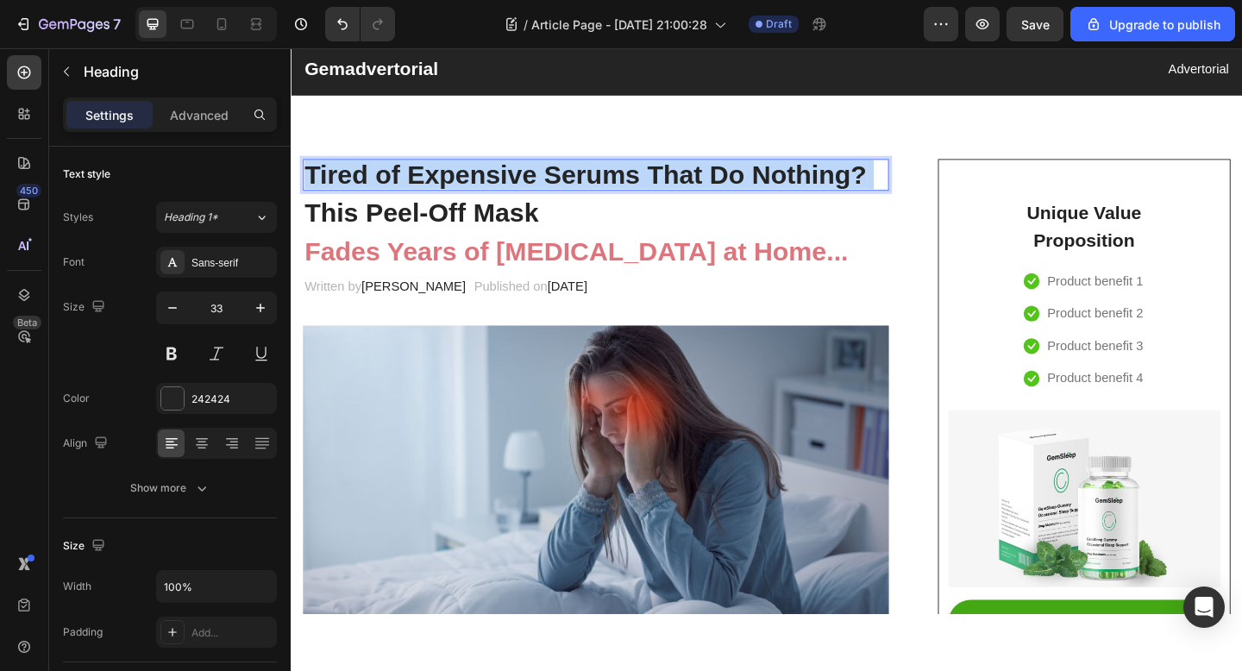
click at [580, 183] on strong "Tired of Expensive Serums That Do Nothing?" at bounding box center [610, 186] width 611 height 32
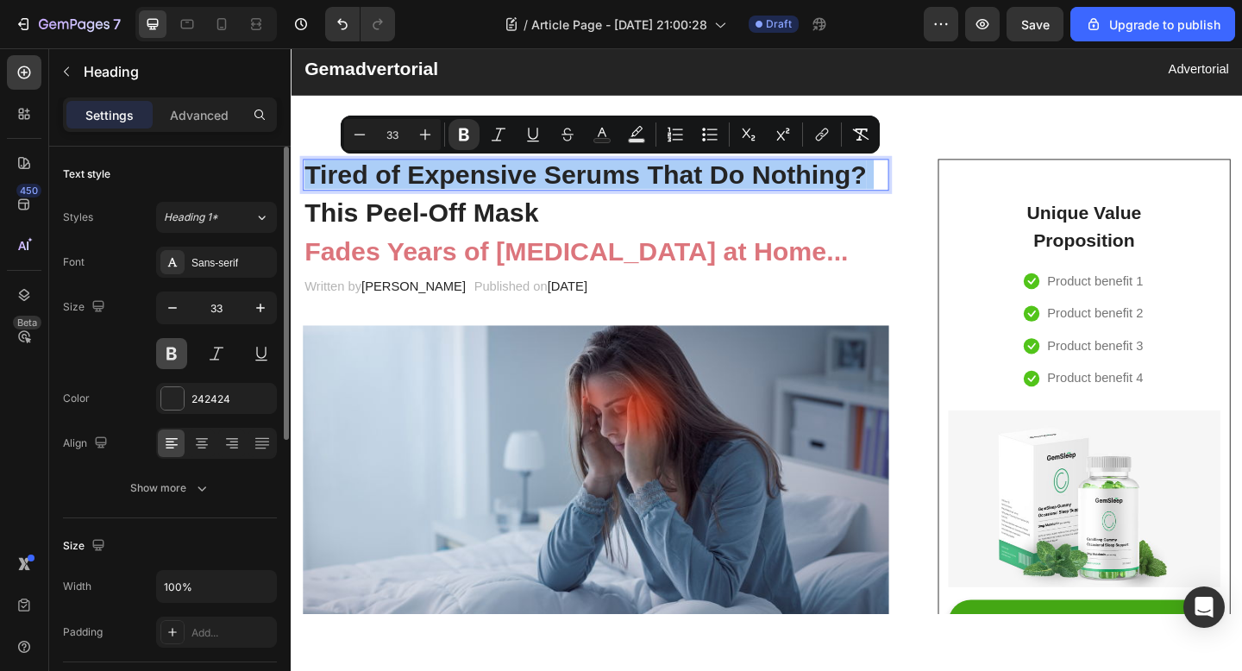
click at [172, 361] on button at bounding box center [171, 353] width 31 height 31
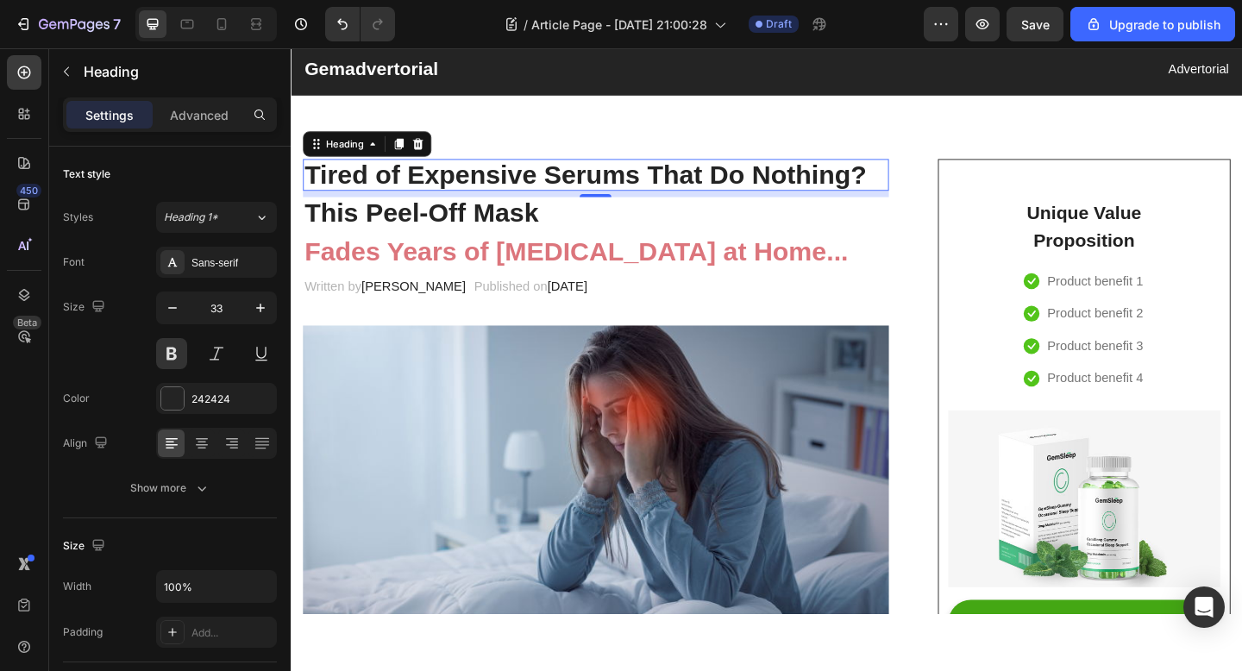
click at [529, 174] on strong "Tired of Expensive Serums That Do Nothing?" at bounding box center [610, 186] width 611 height 32
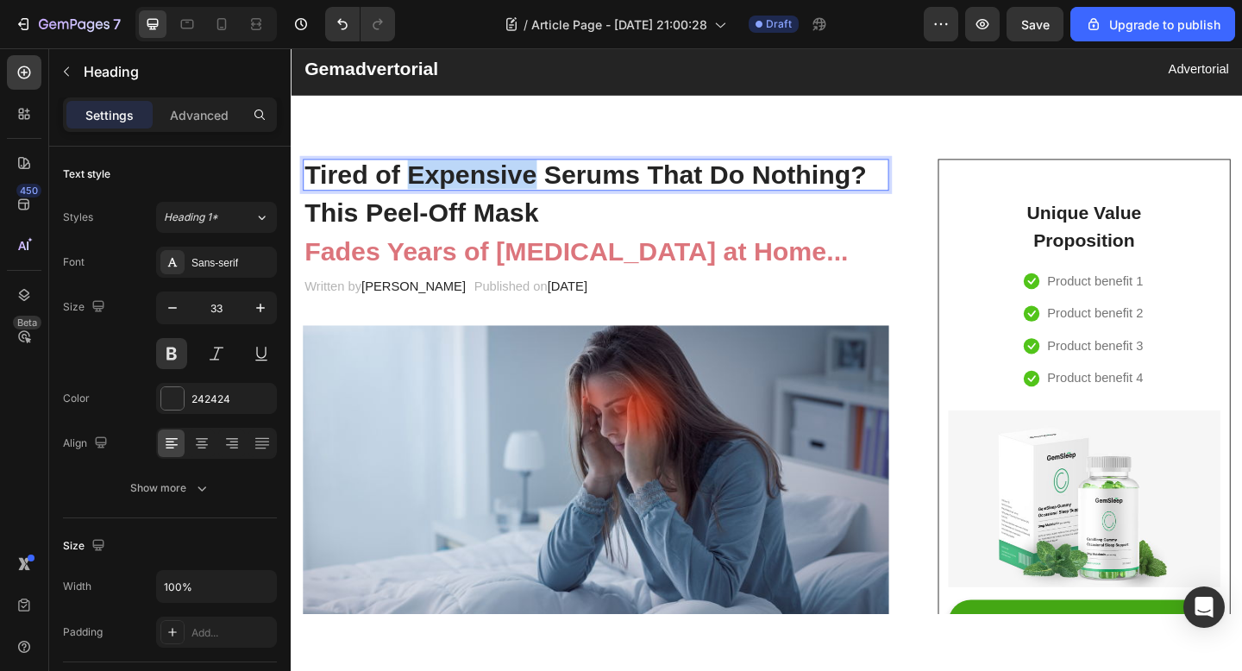
click at [529, 174] on strong "Tired of Expensive Serums That Do Nothing?" at bounding box center [610, 186] width 611 height 32
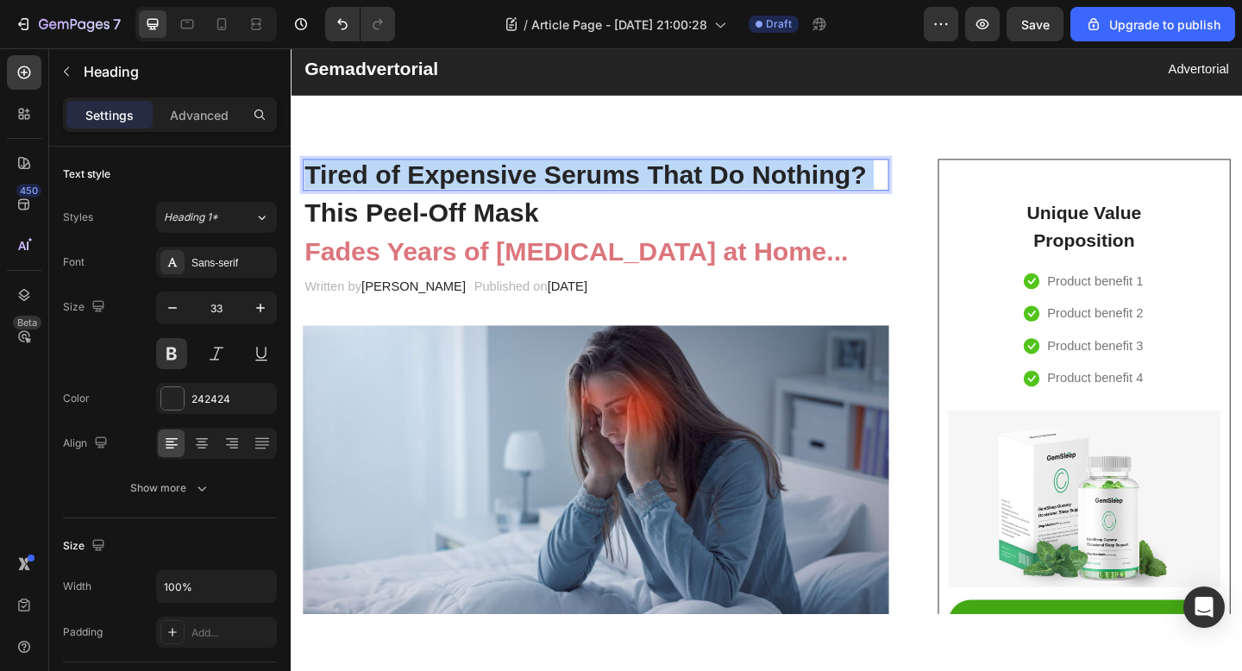
click at [529, 174] on strong "Tired of Expensive Serums That Do Nothing?" at bounding box center [610, 186] width 611 height 32
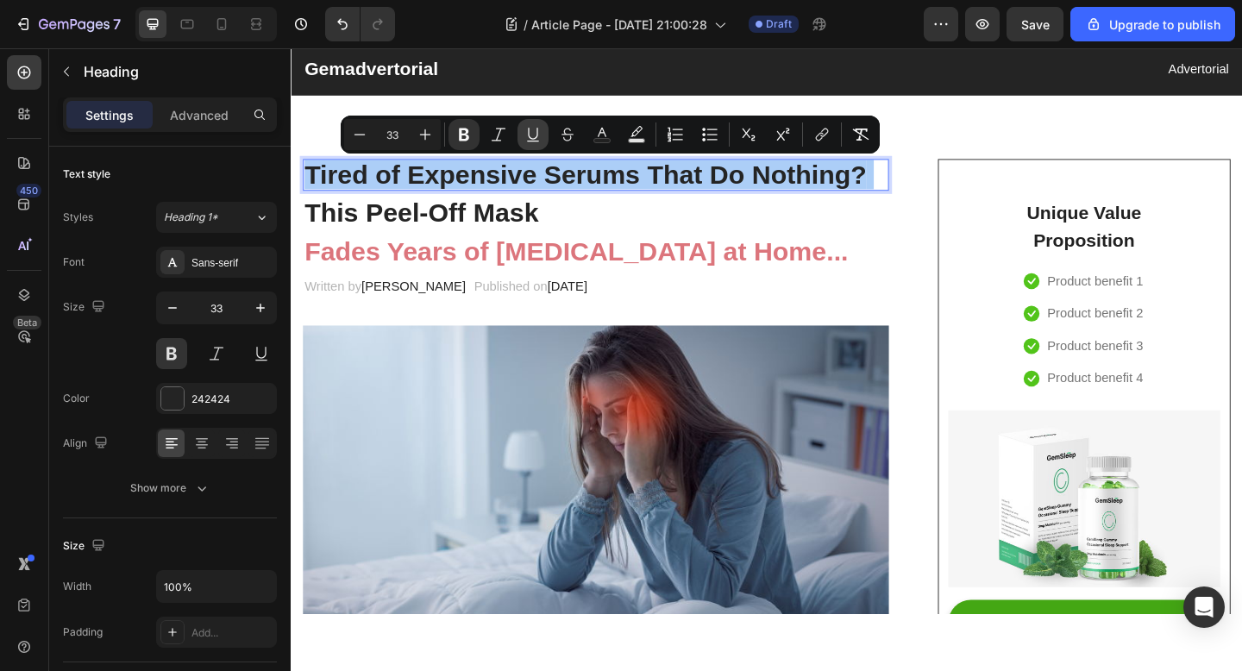
click at [517, 137] on button "Underline" at bounding box center [532, 134] width 31 height 31
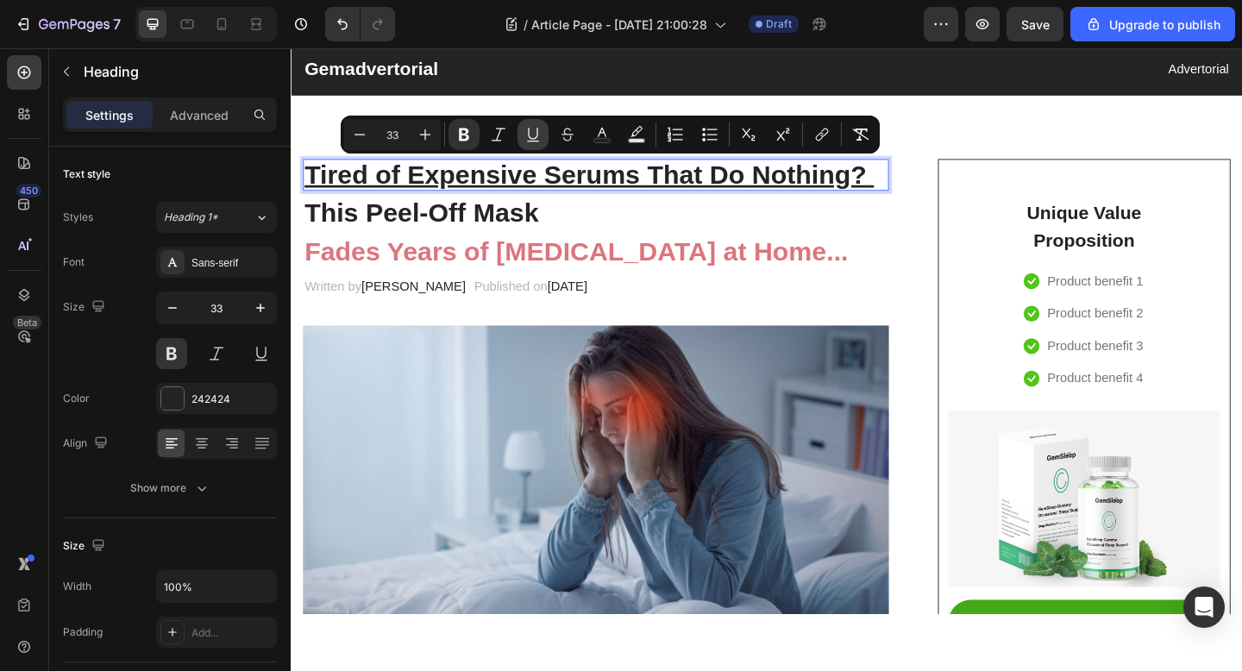
click at [526, 129] on icon "Editor contextual toolbar" at bounding box center [532, 134] width 17 height 17
click at [468, 129] on icon "Editor contextual toolbar" at bounding box center [463, 134] width 17 height 17
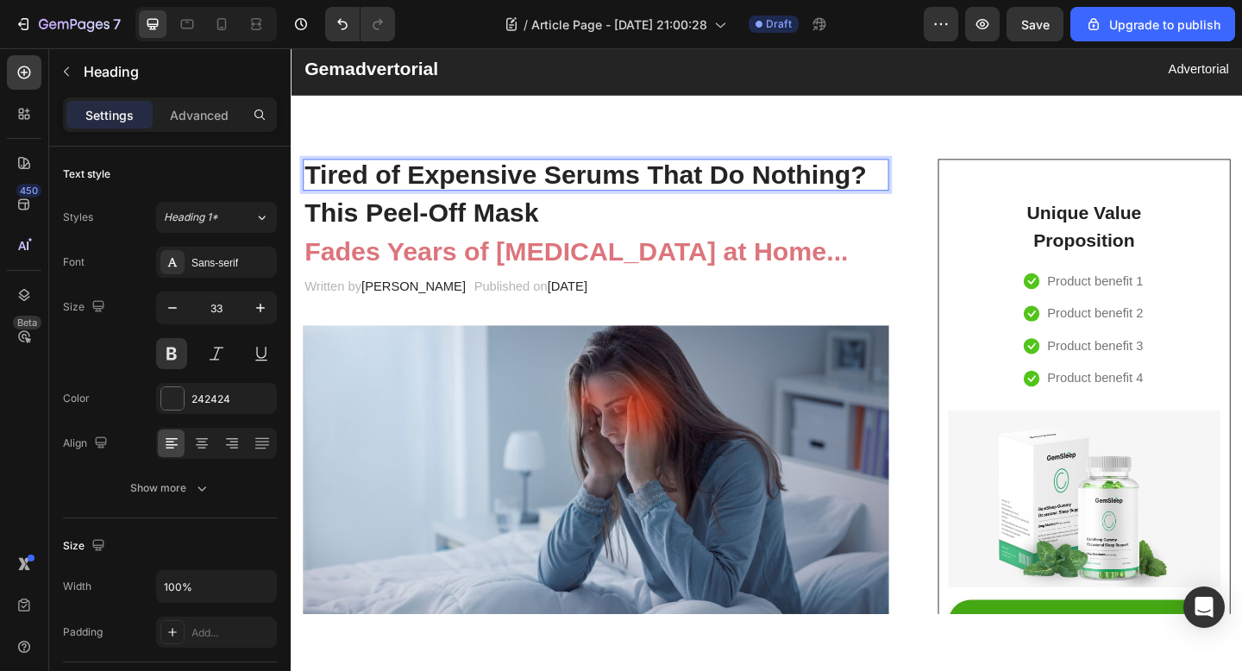
click at [484, 177] on p "Tired of Expensive Serums That Do Nothing?" at bounding box center [622, 186] width 634 height 31
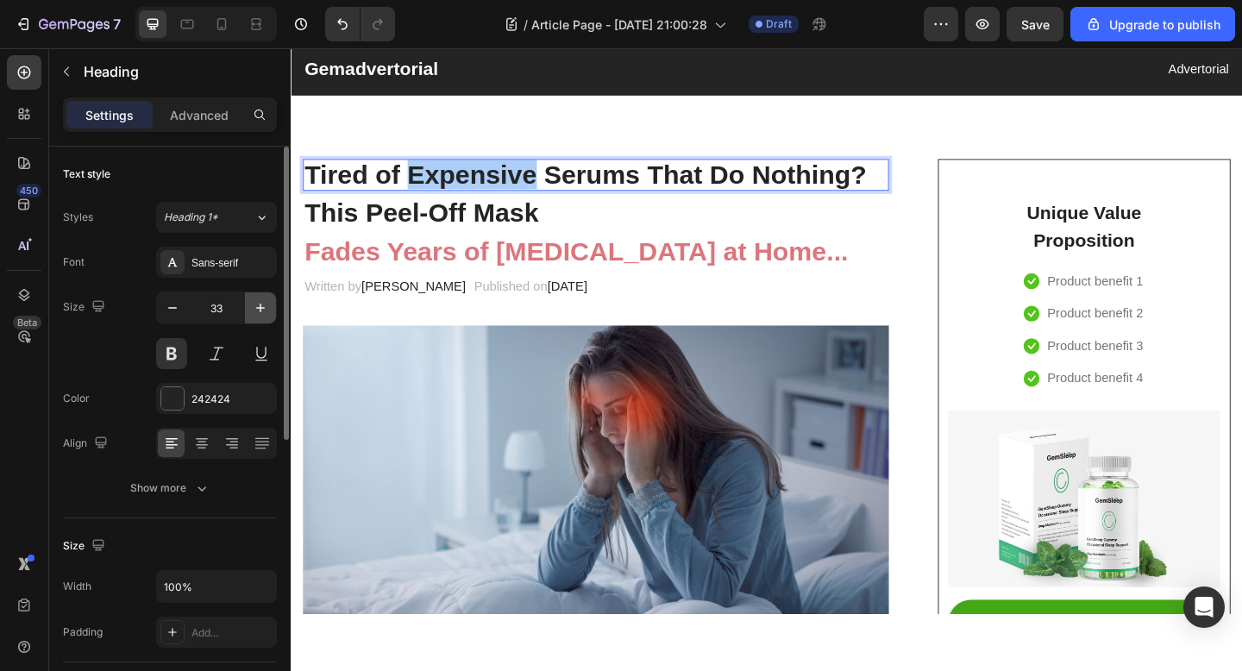
click at [252, 315] on icon "button" at bounding box center [260, 307] width 17 height 17
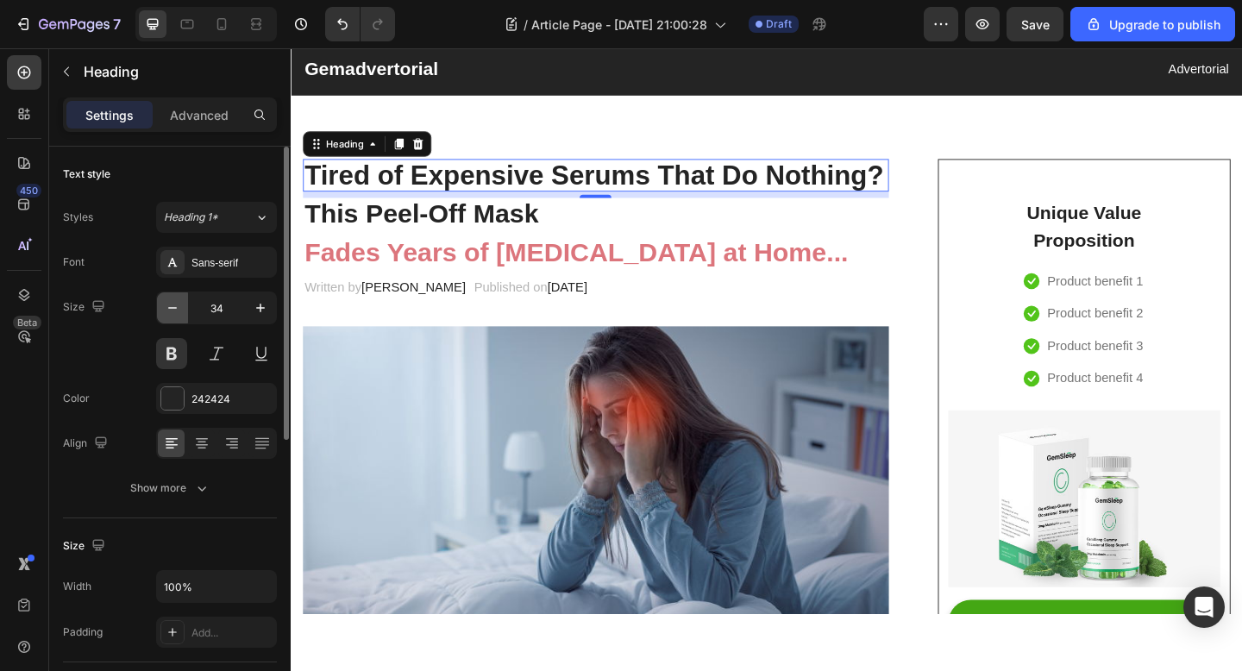
click at [174, 313] on icon "button" at bounding box center [172, 307] width 17 height 17
type input "33"
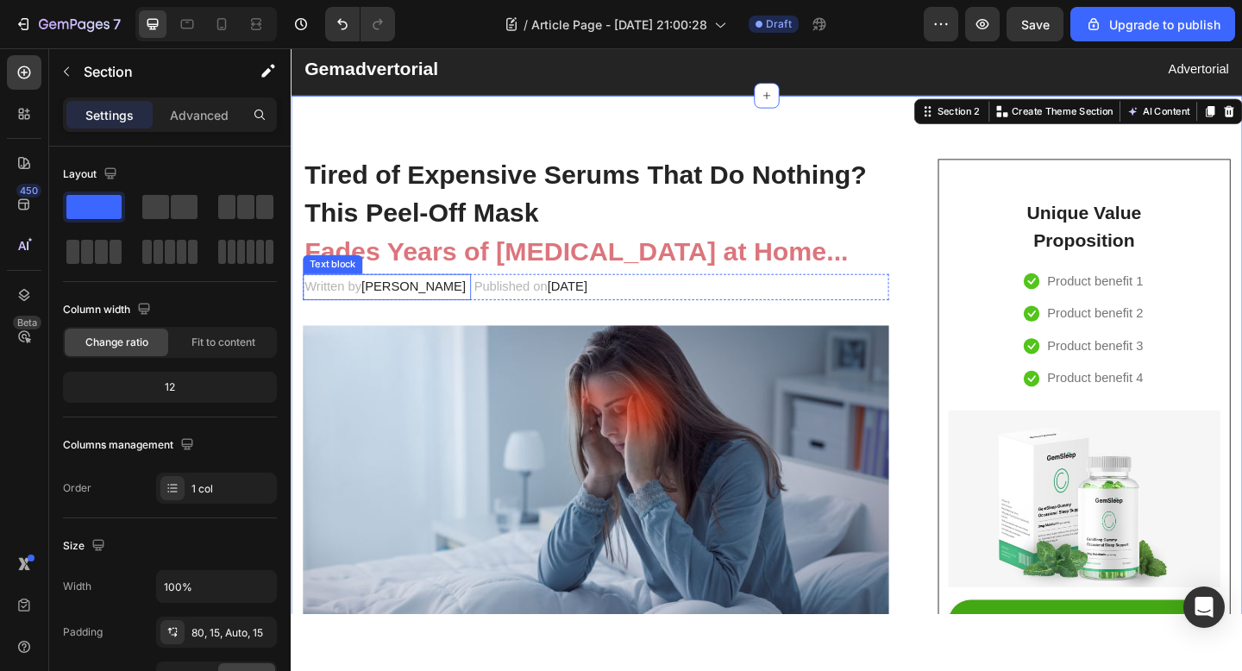
click at [400, 310] on span "Dr.Marcus" at bounding box center [424, 307] width 114 height 15
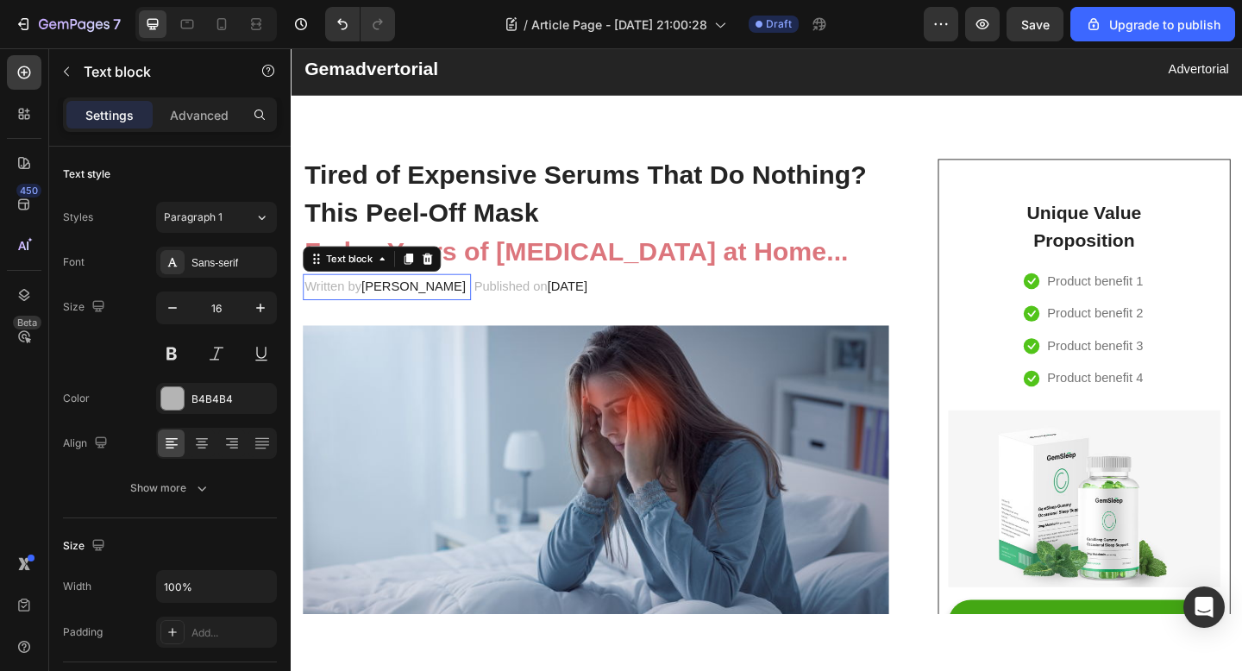
click at [400, 310] on span "Dr.Marcus" at bounding box center [424, 307] width 114 height 15
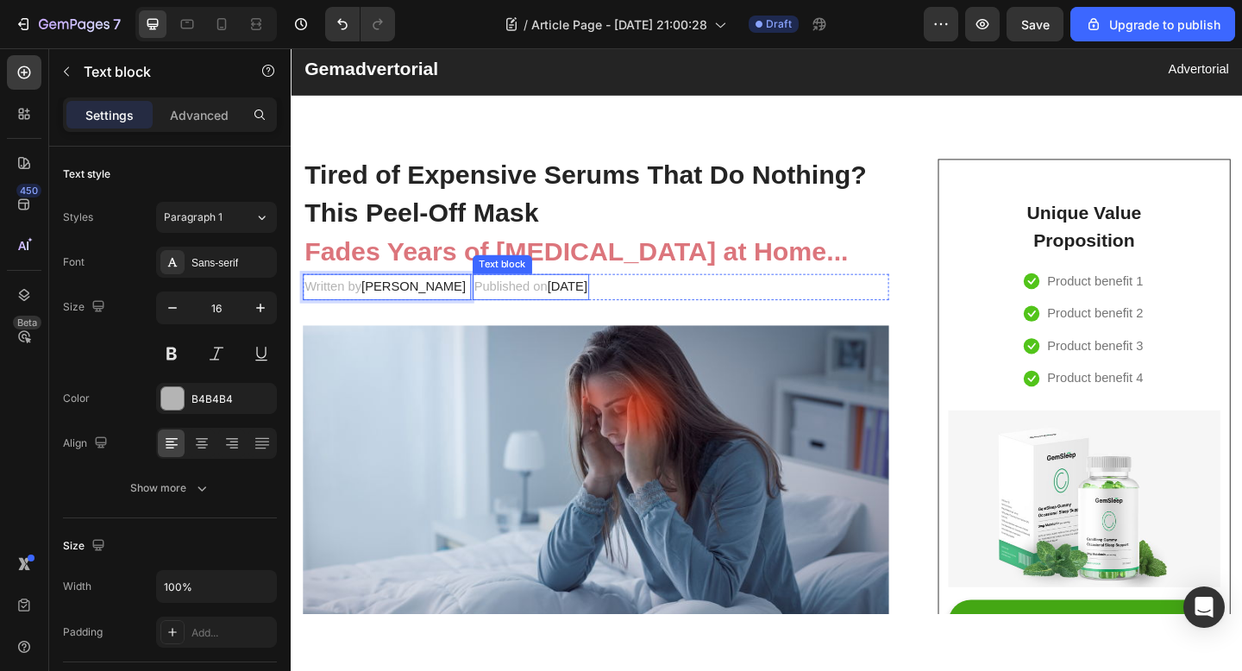
click at [612, 305] on span "February 28, 2023" at bounding box center [590, 307] width 43 height 15
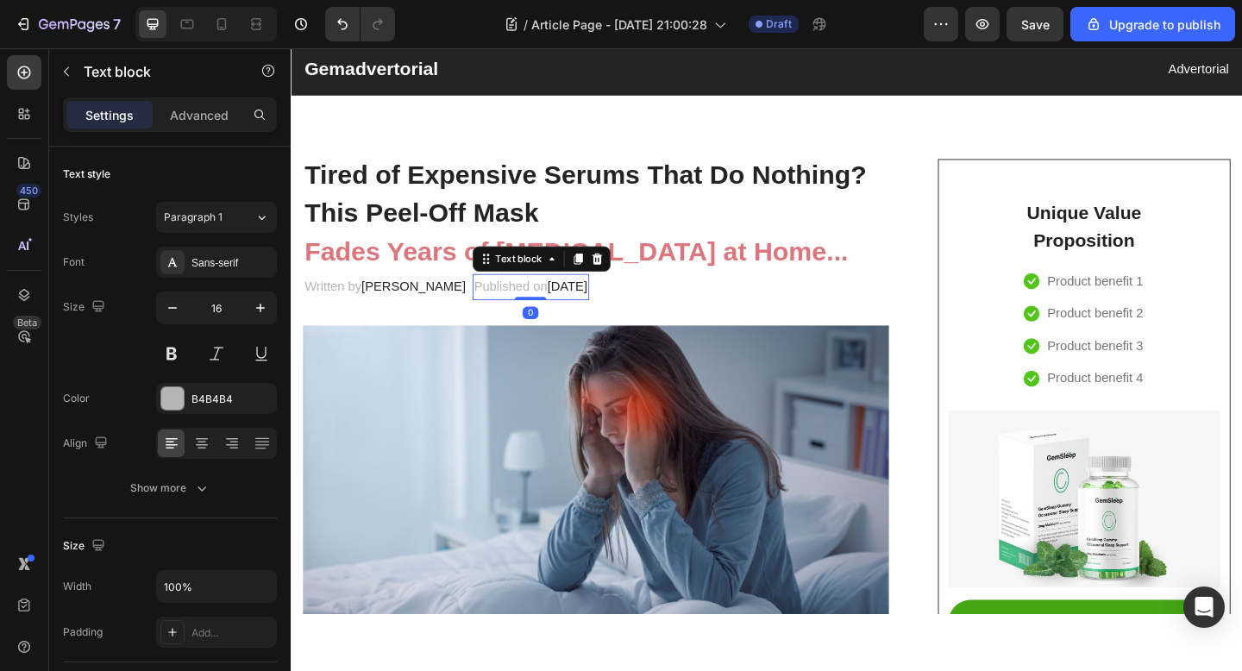
click at [612, 307] on span "February 28, 2023" at bounding box center [590, 307] width 43 height 15
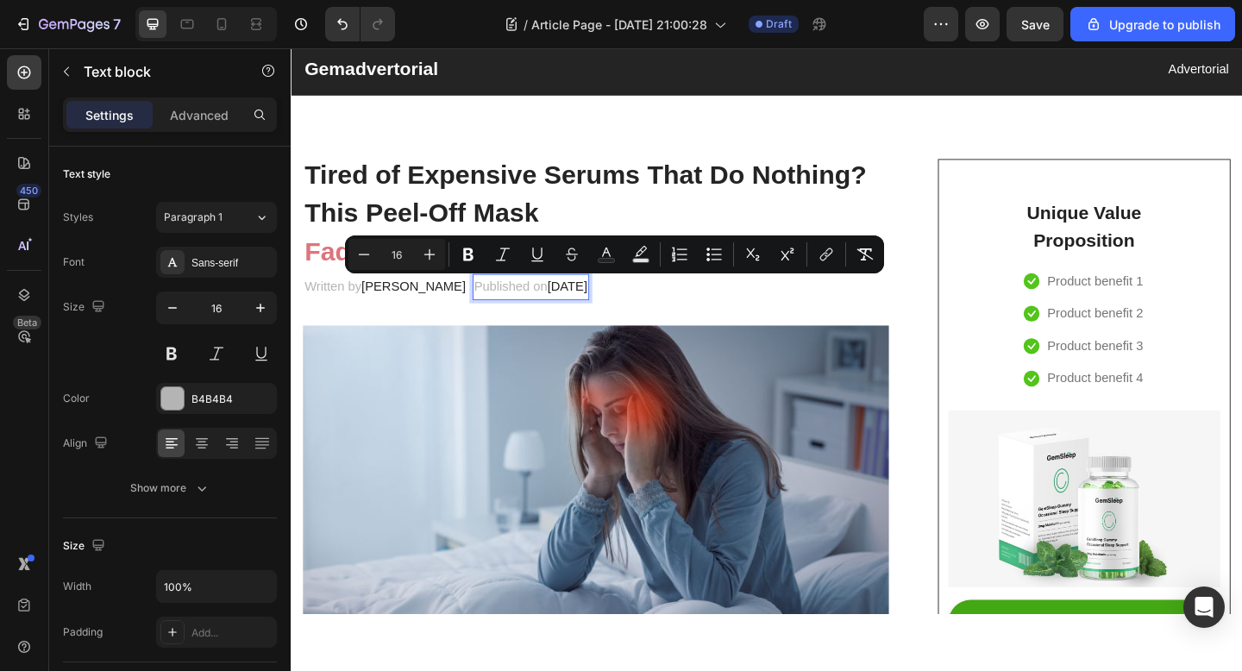
click at [582, 315] on span "February 28, 2023" at bounding box center [590, 307] width 43 height 15
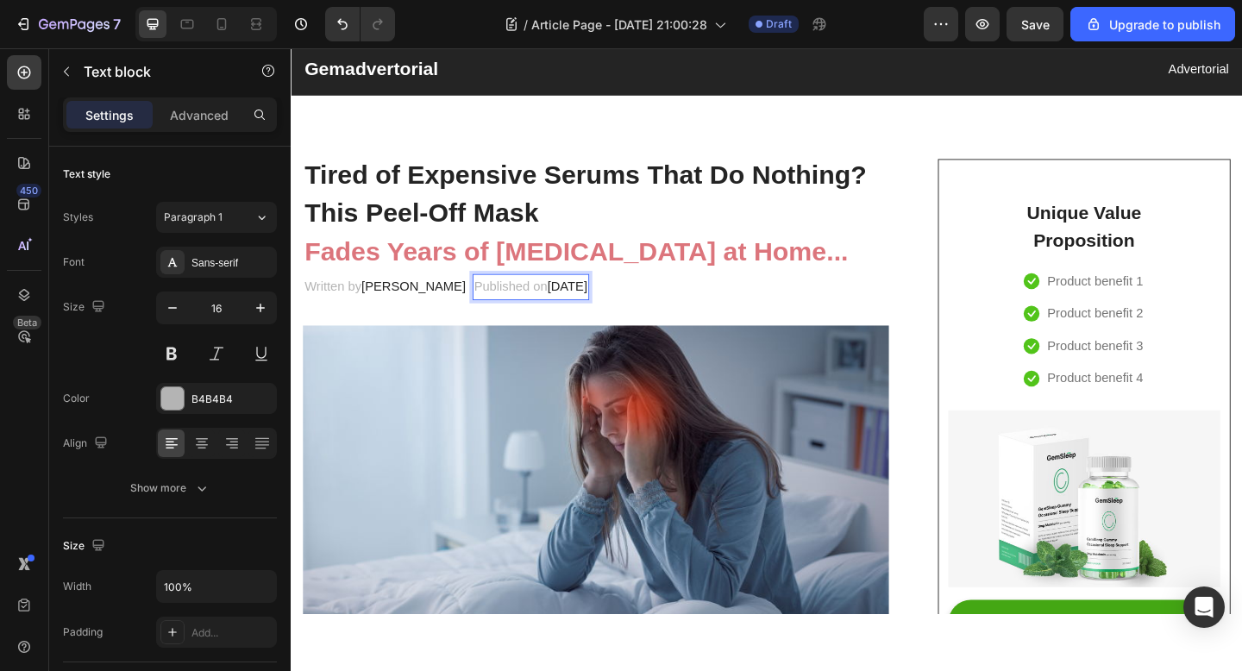
click at [582, 315] on span "February 28, 2023" at bounding box center [590, 307] width 43 height 15
click at [616, 307] on span "28, 2023" at bounding box center [642, 307] width 53 height 15
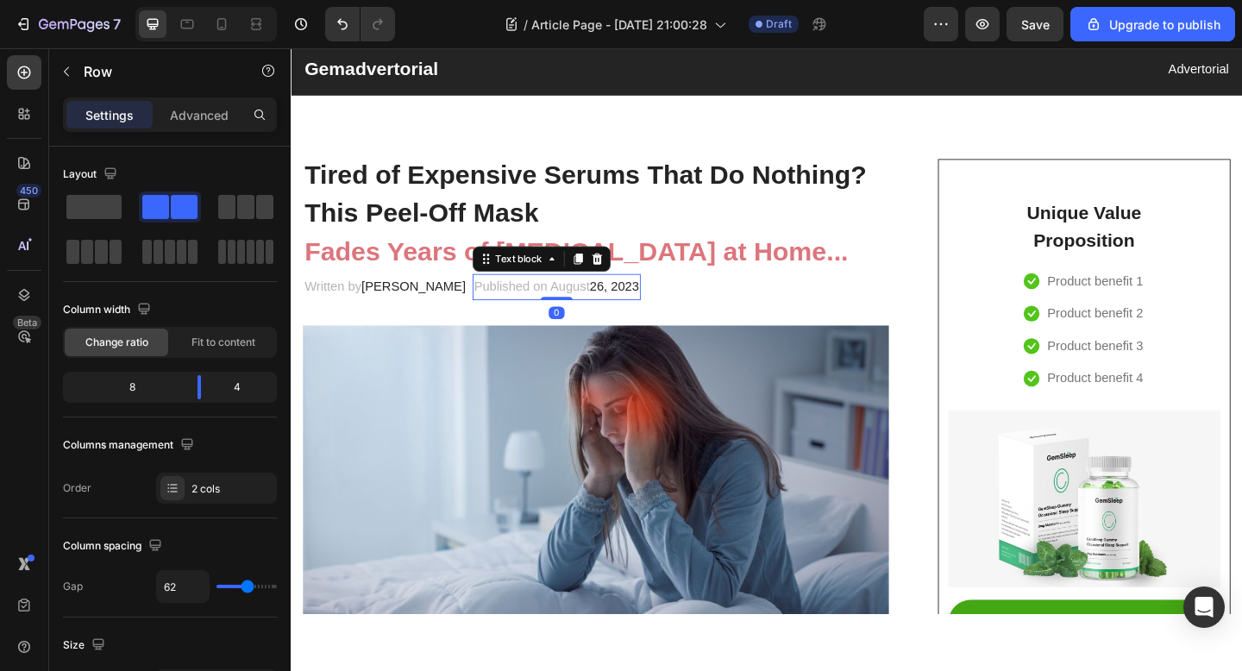
click at [616, 310] on span "26, 2023" at bounding box center [642, 307] width 53 height 15
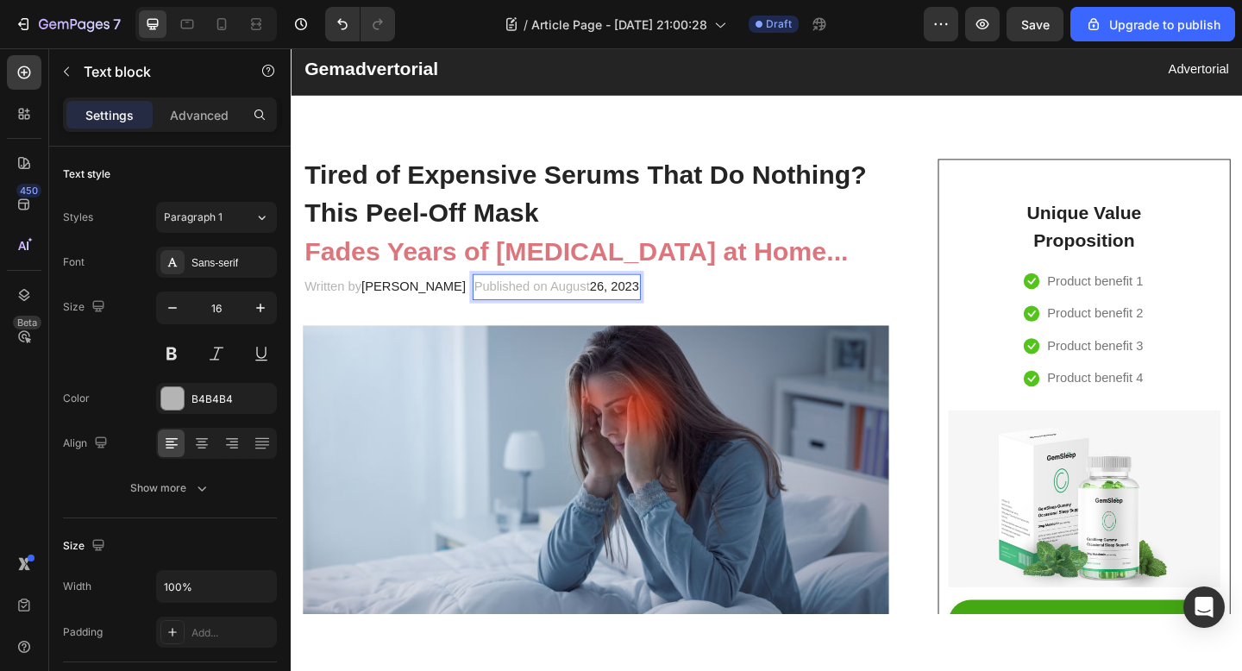
click at [616, 310] on span "26, 2023" at bounding box center [642, 307] width 53 height 15
click at [616, 310] on span "August 26, 2023" at bounding box center [637, 307] width 43 height 15
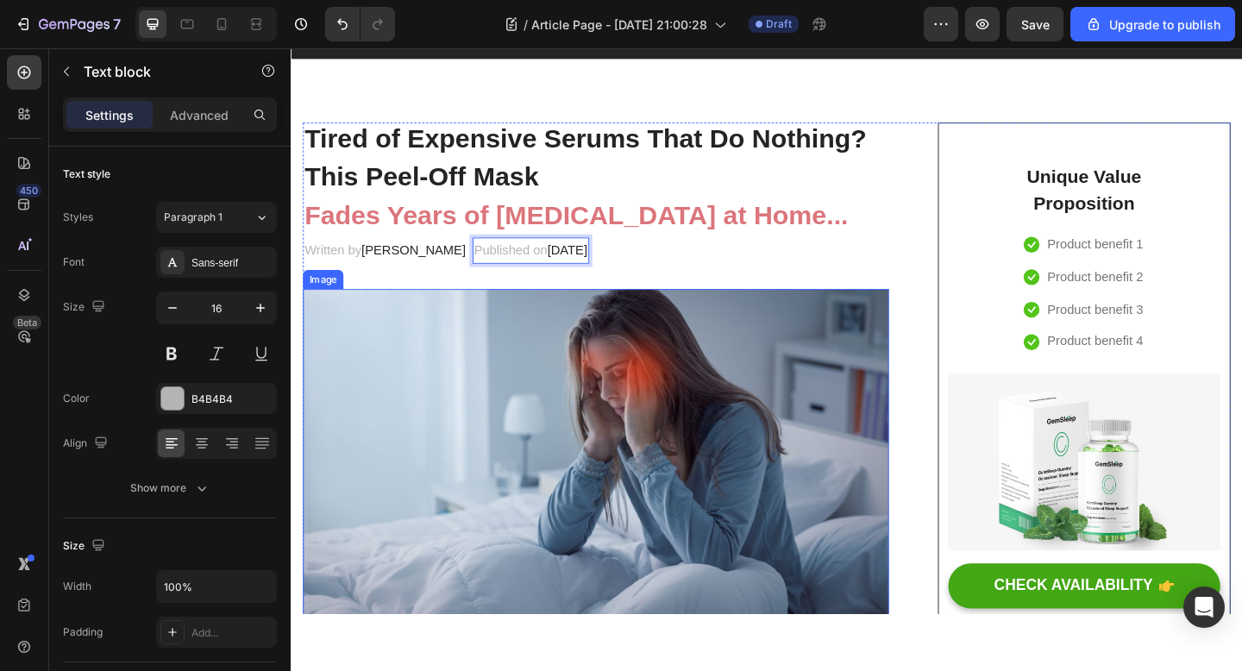
scroll to position [90, 0]
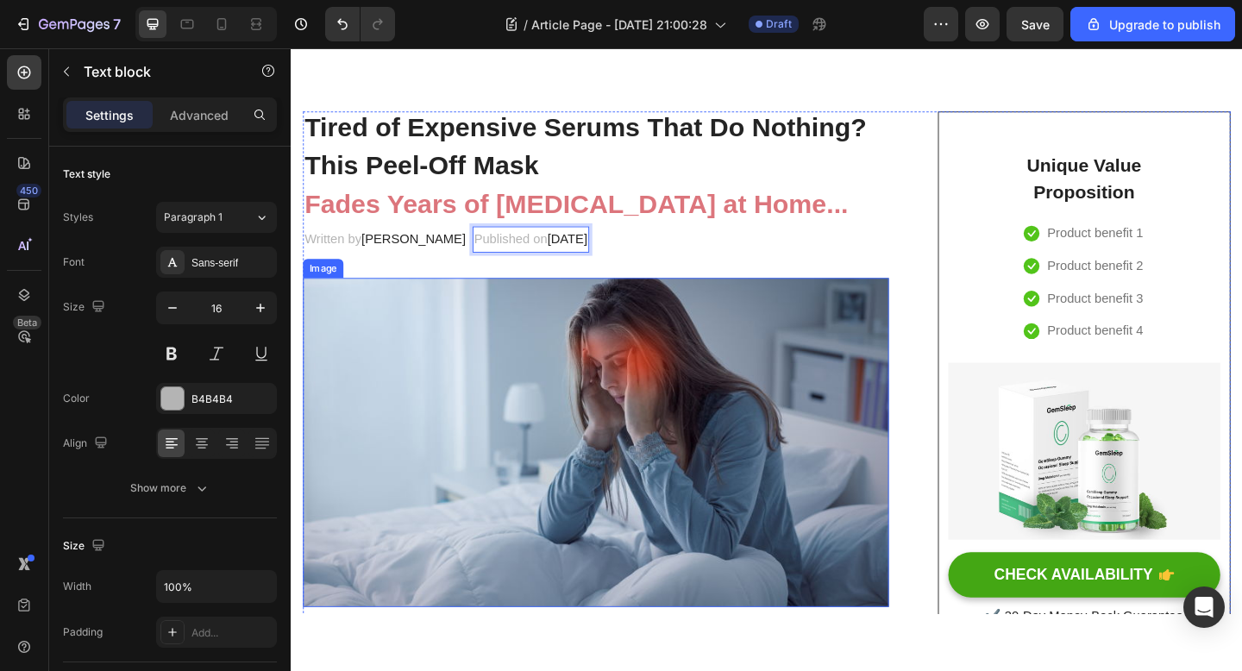
click at [661, 456] on img at bounding box center [622, 477] width 637 height 358
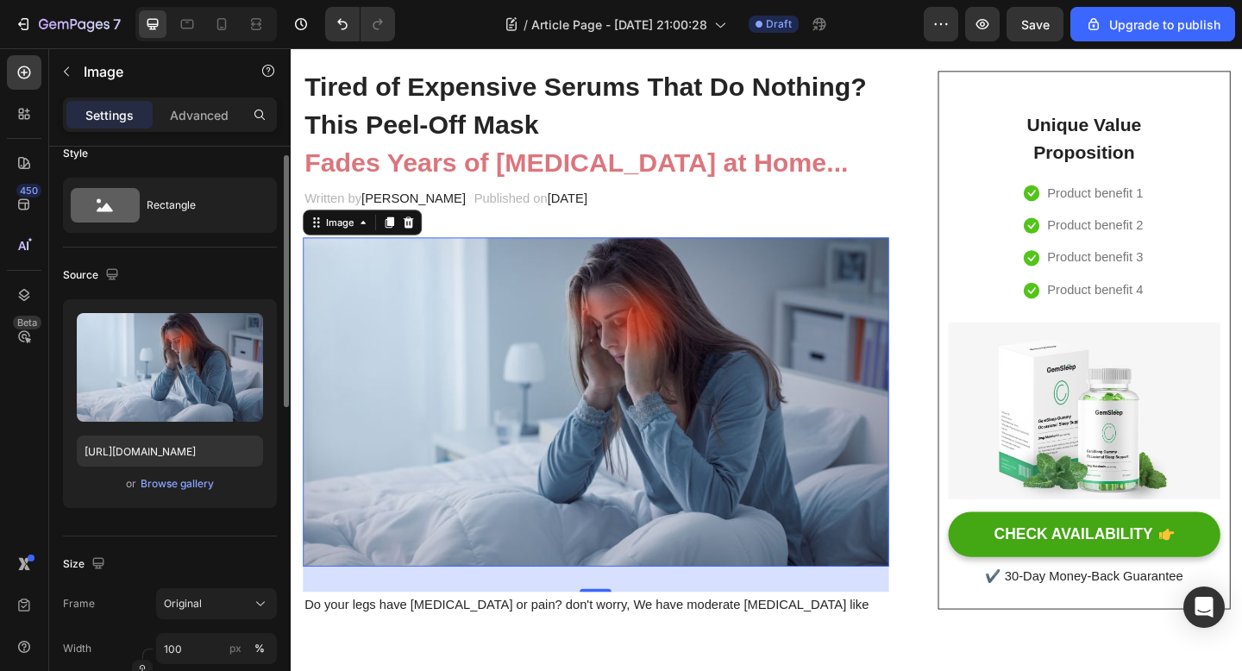
scroll to position [22, 0]
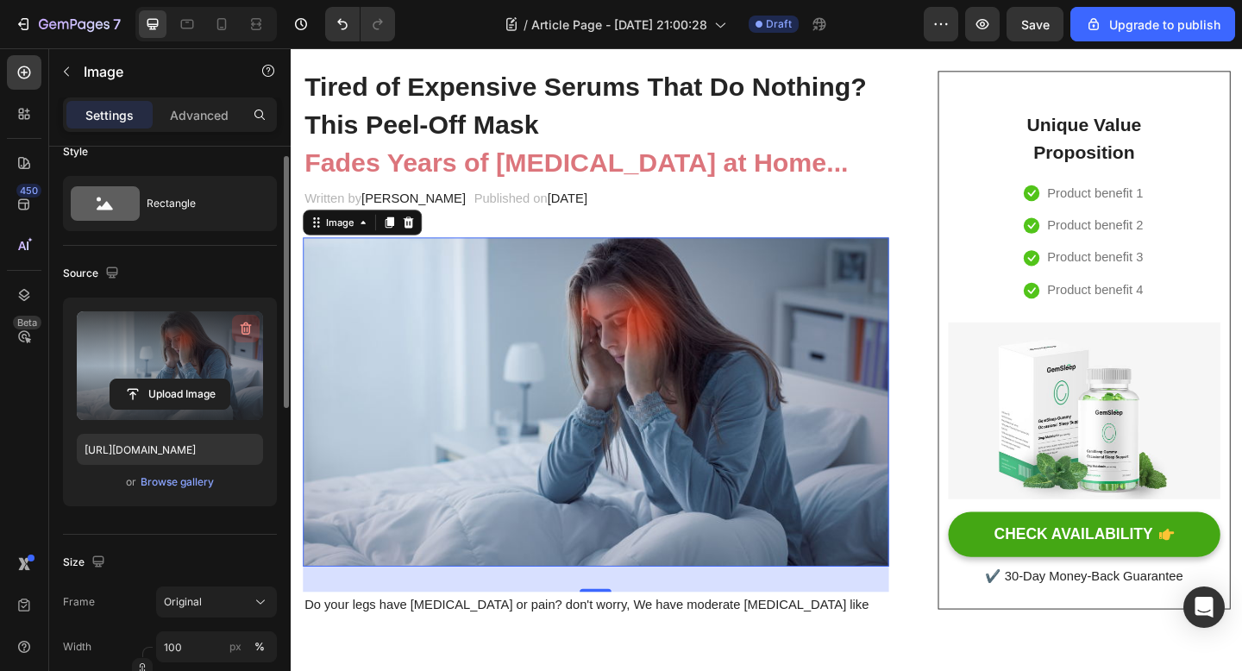
click at [248, 329] on icon "button" at bounding box center [245, 328] width 17 height 17
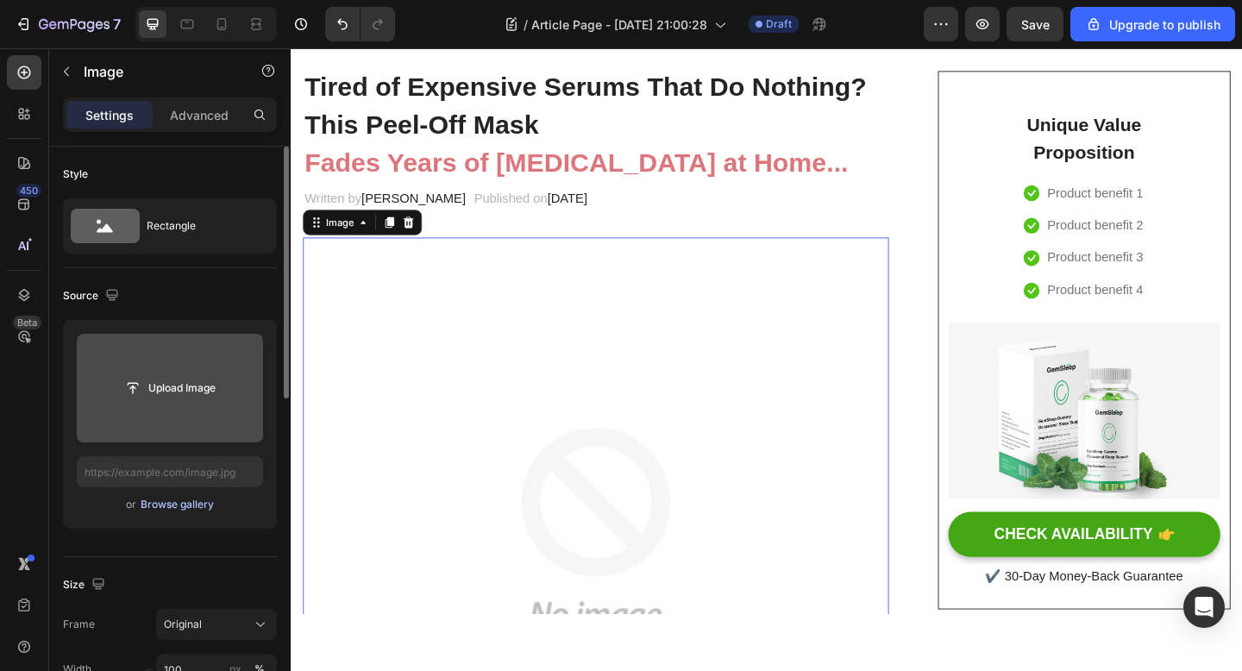
scroll to position [4, 0]
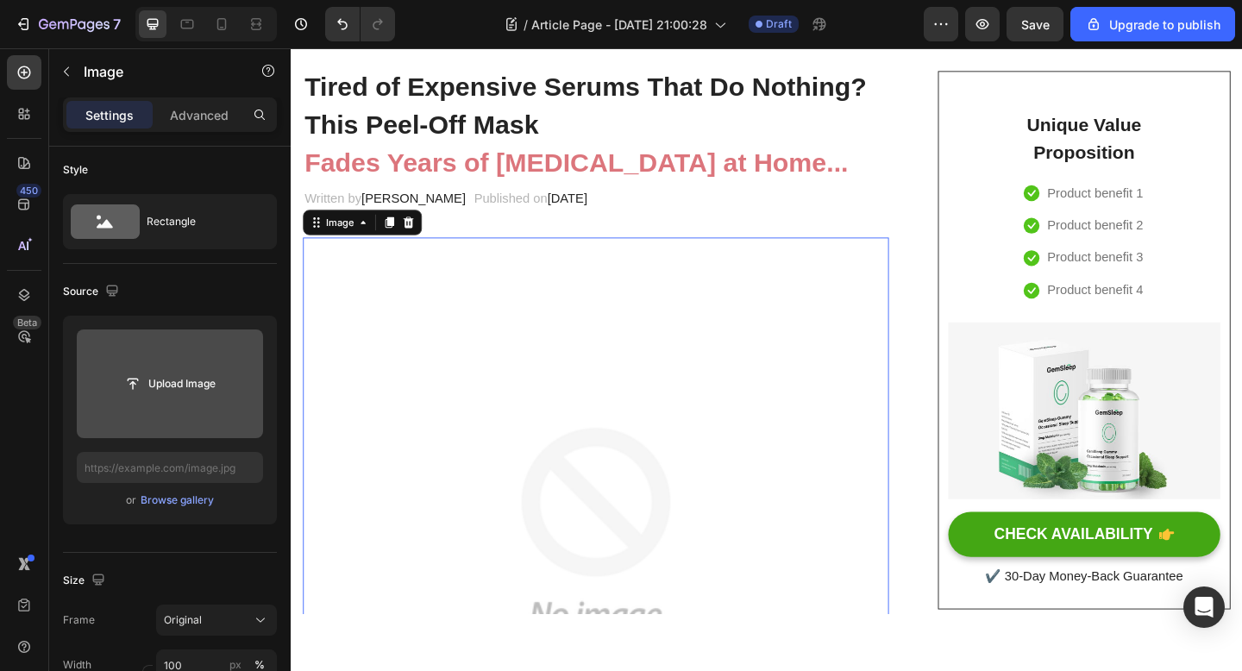
click at [185, 401] on input "file" at bounding box center [170, 383] width 186 height 109
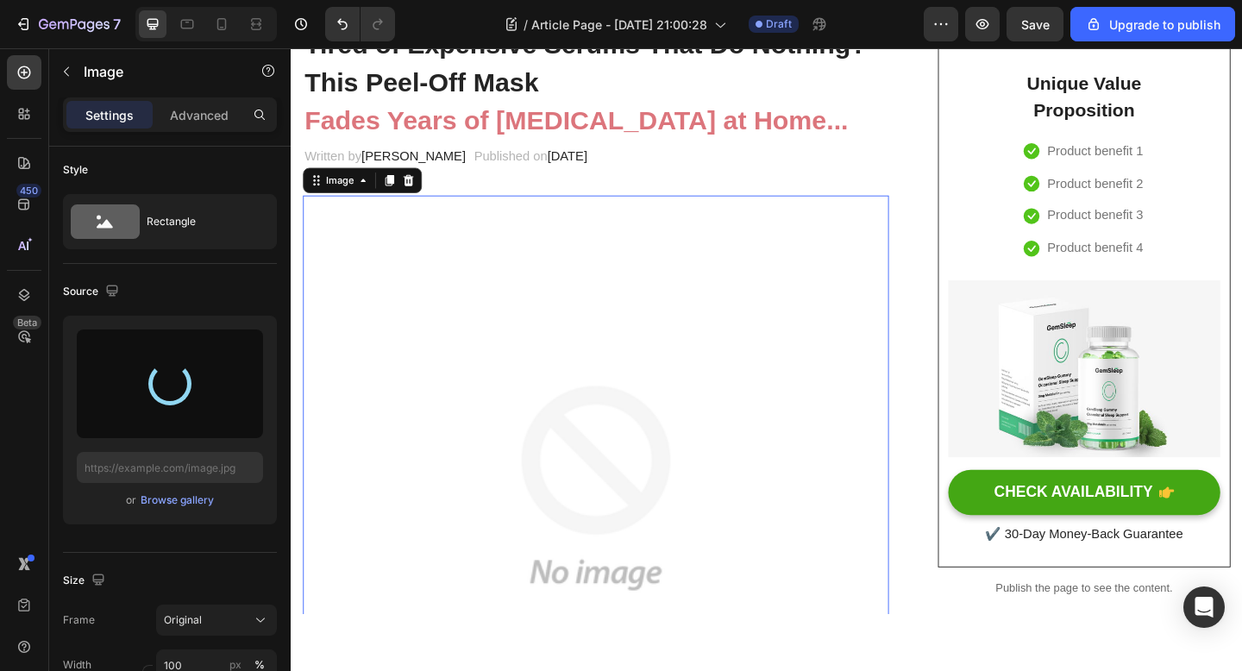
scroll to position [192, 0]
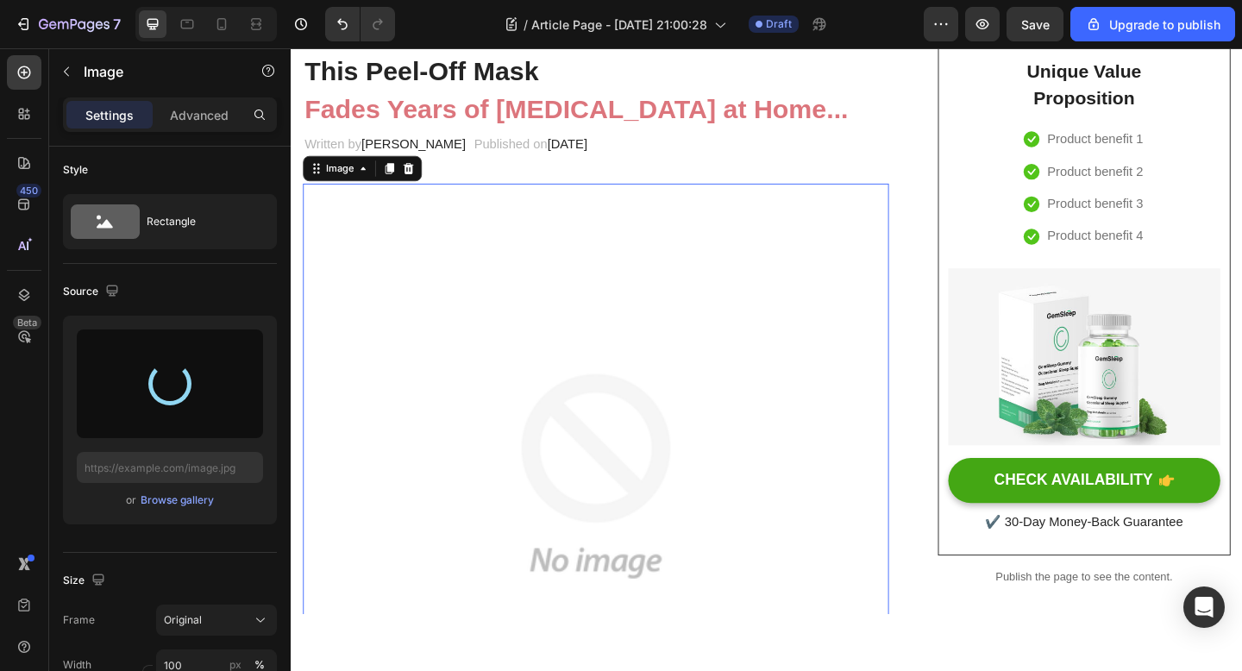
type input "https://cdn.shopify.com/s/files/1/0928/8391/0976/files/gempages_574315025229939…"
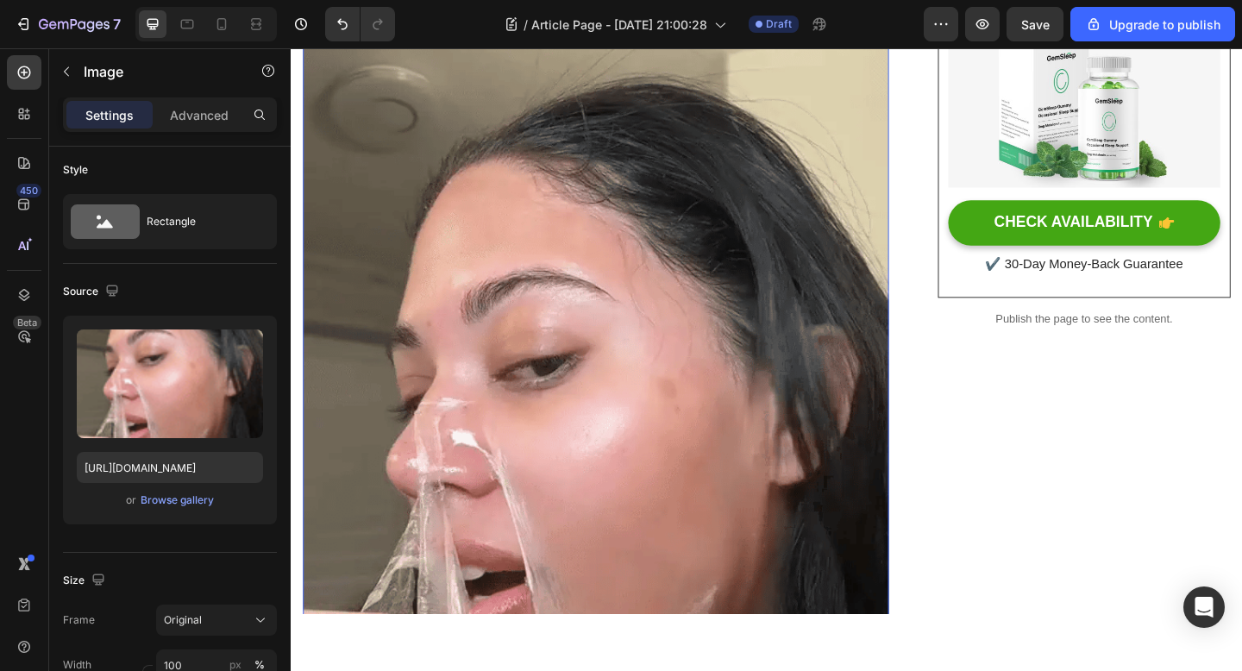
scroll to position [0, 0]
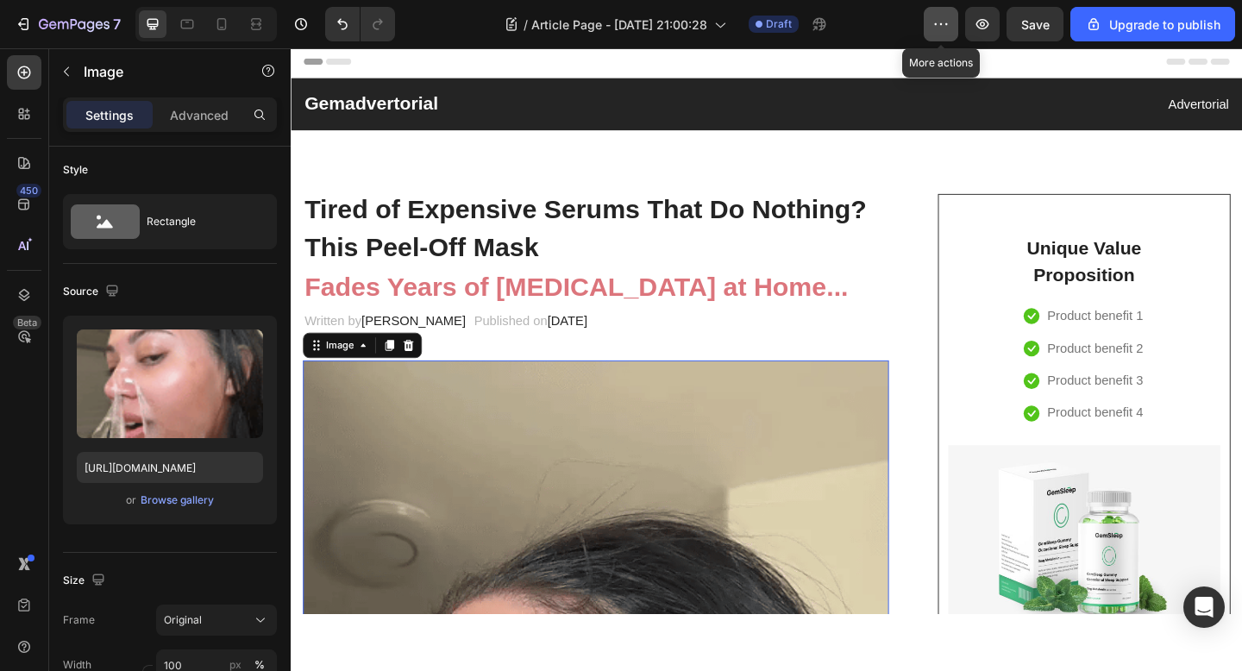
click at [937, 27] on icon "button" at bounding box center [940, 24] width 17 height 17
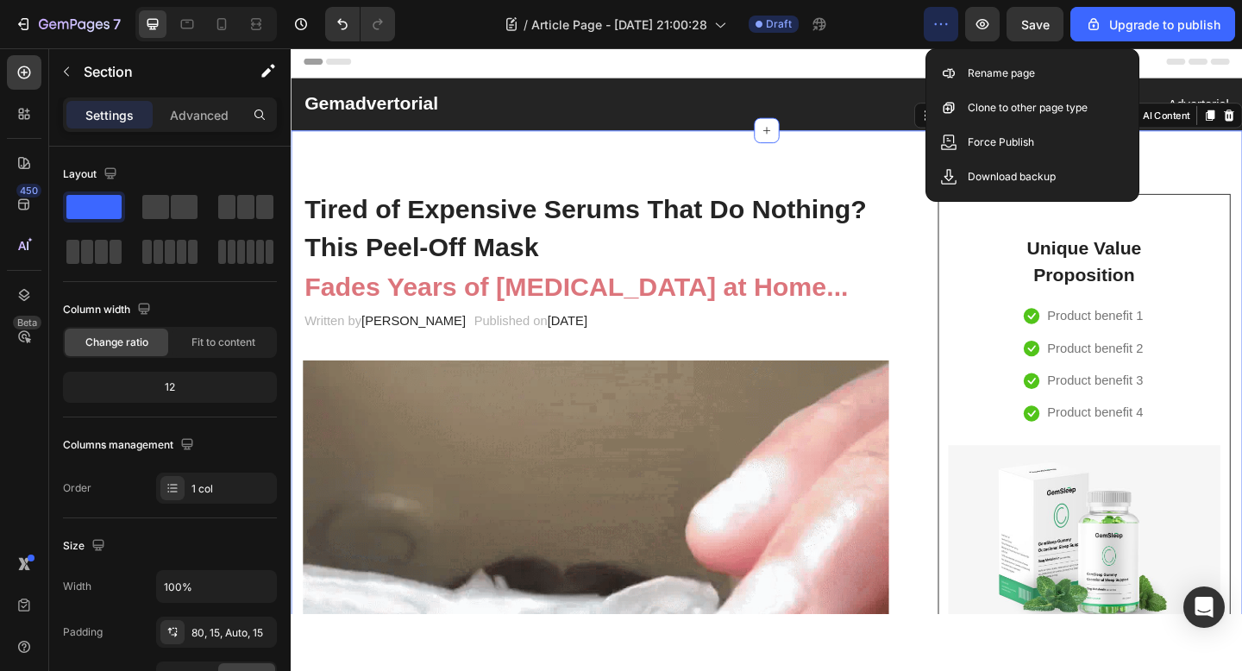
click at [937, 29] on icon "button" at bounding box center [940, 24] width 17 height 17
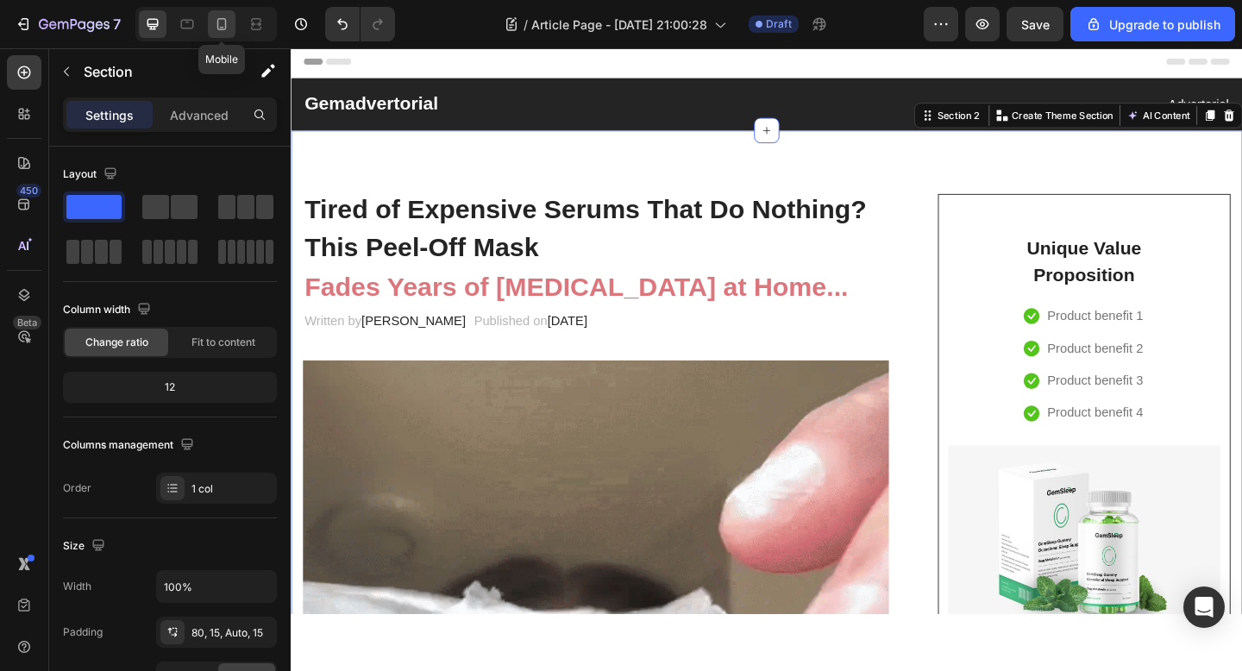
click at [225, 29] on icon at bounding box center [221, 24] width 9 height 12
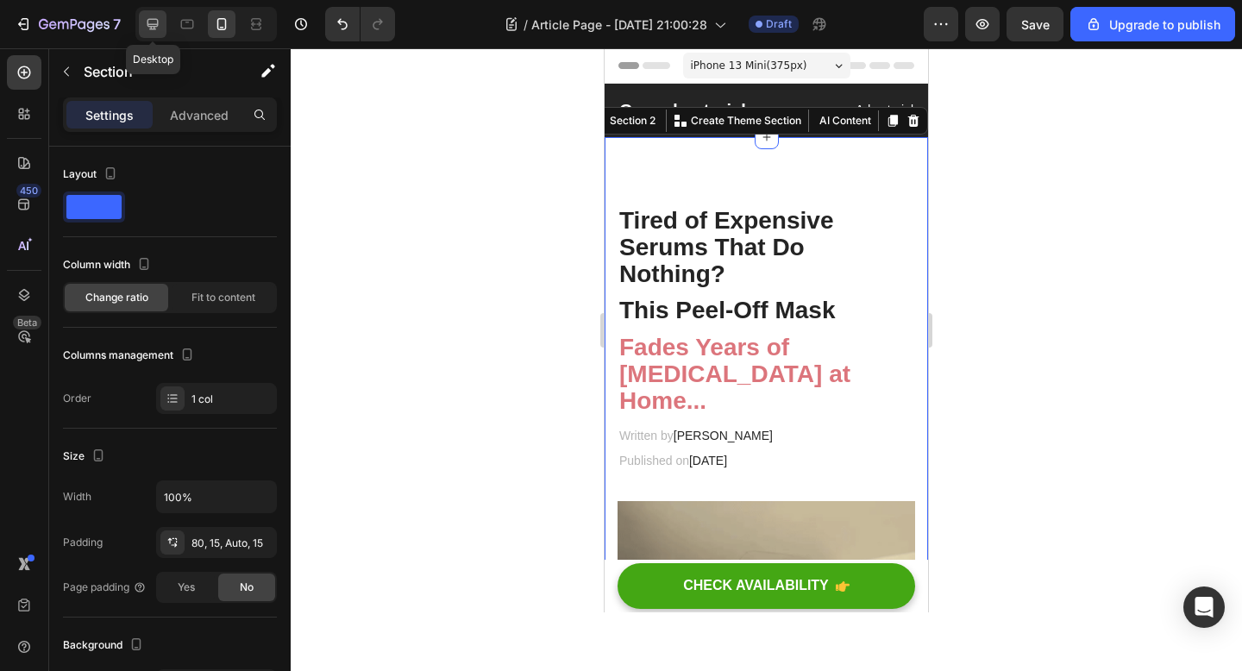
click at [159, 21] on icon at bounding box center [152, 24] width 17 height 17
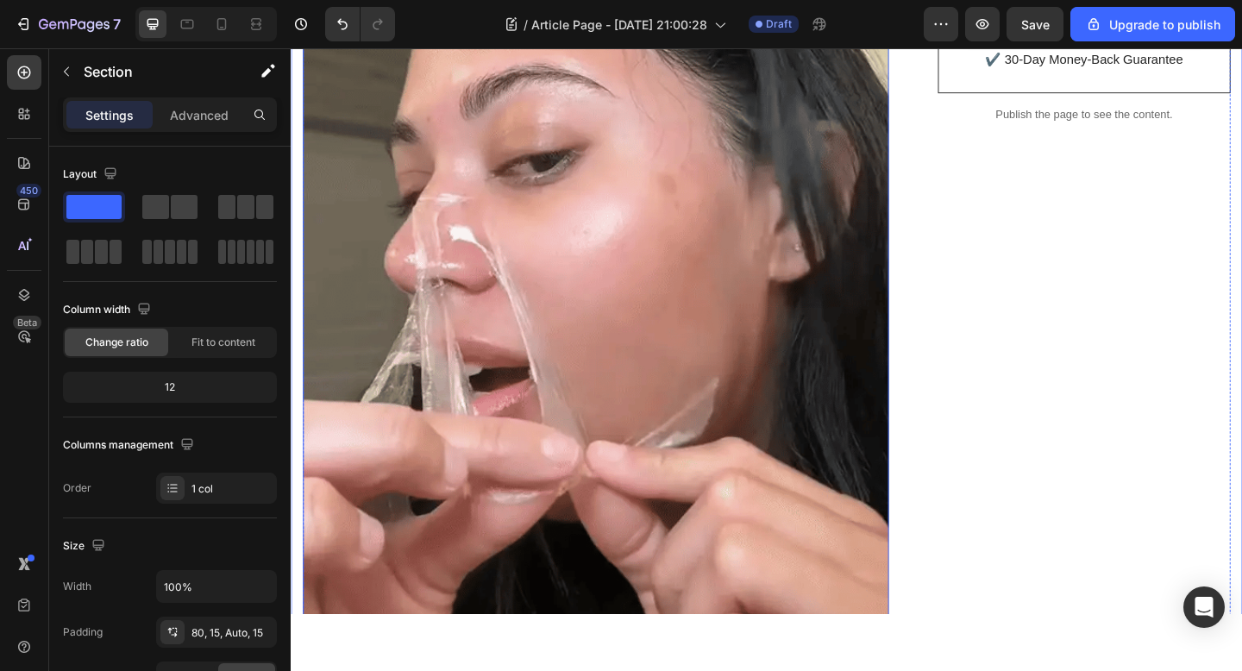
scroll to position [780, 0]
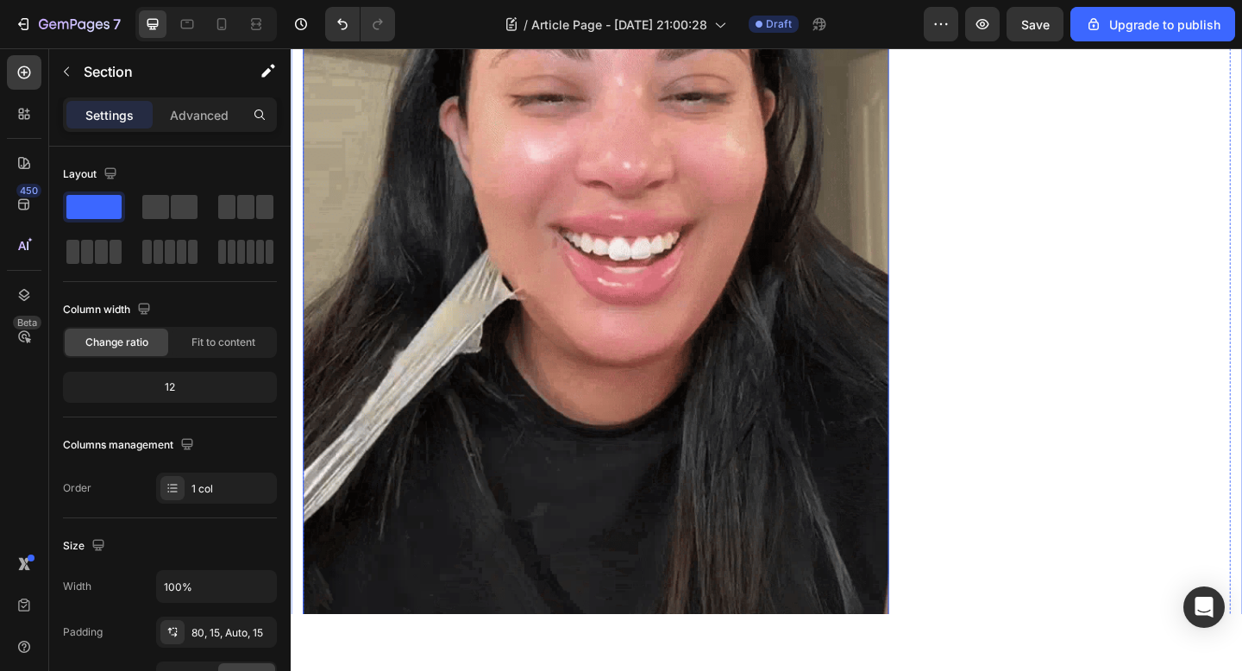
click at [604, 218] on img at bounding box center [622, 174] width 637 height 1132
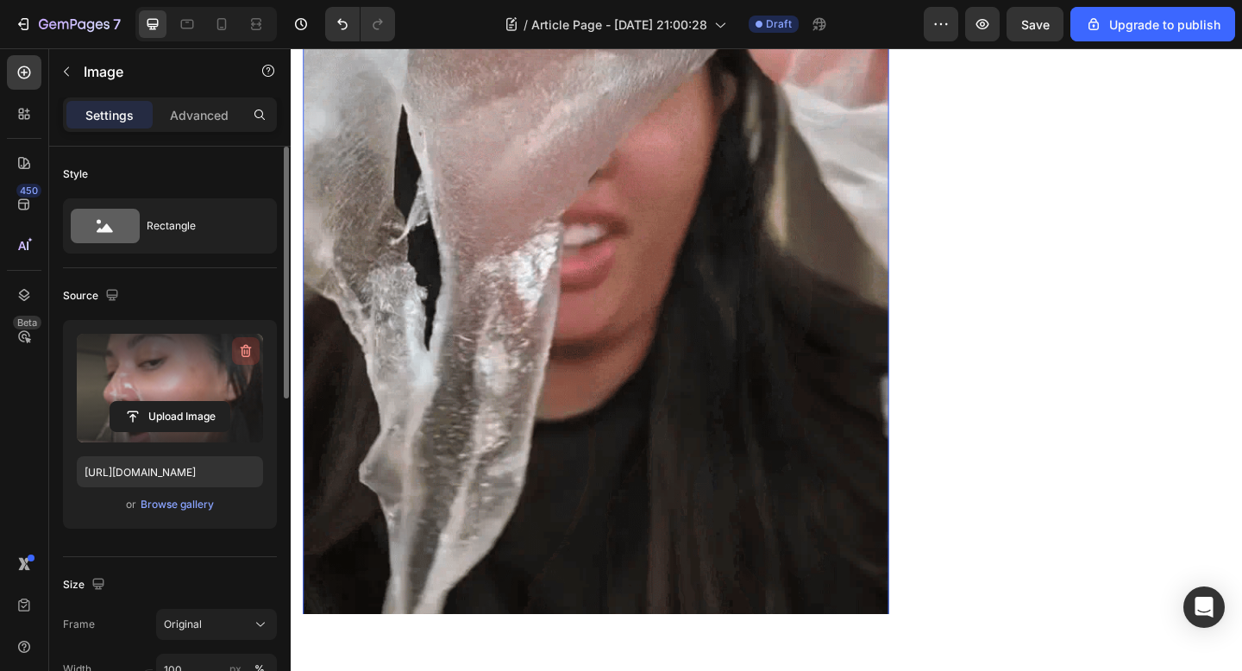
click at [242, 354] on icon "button" at bounding box center [246, 351] width 11 height 13
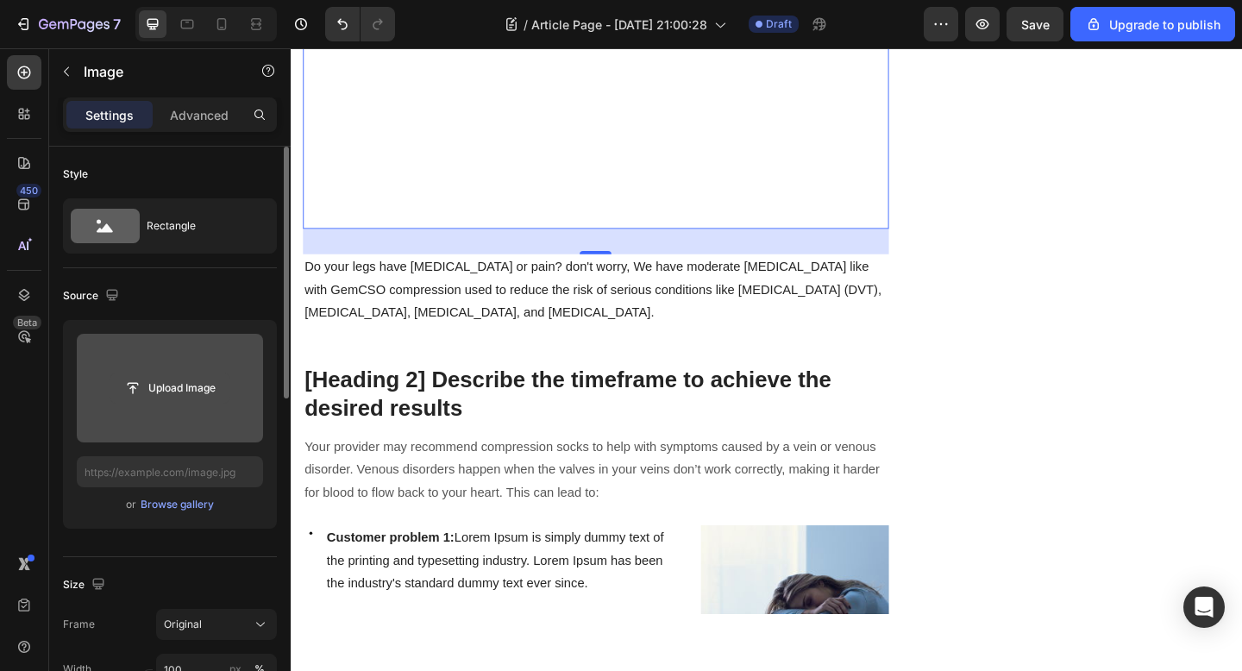
click at [174, 382] on input "file" at bounding box center [169, 387] width 119 height 29
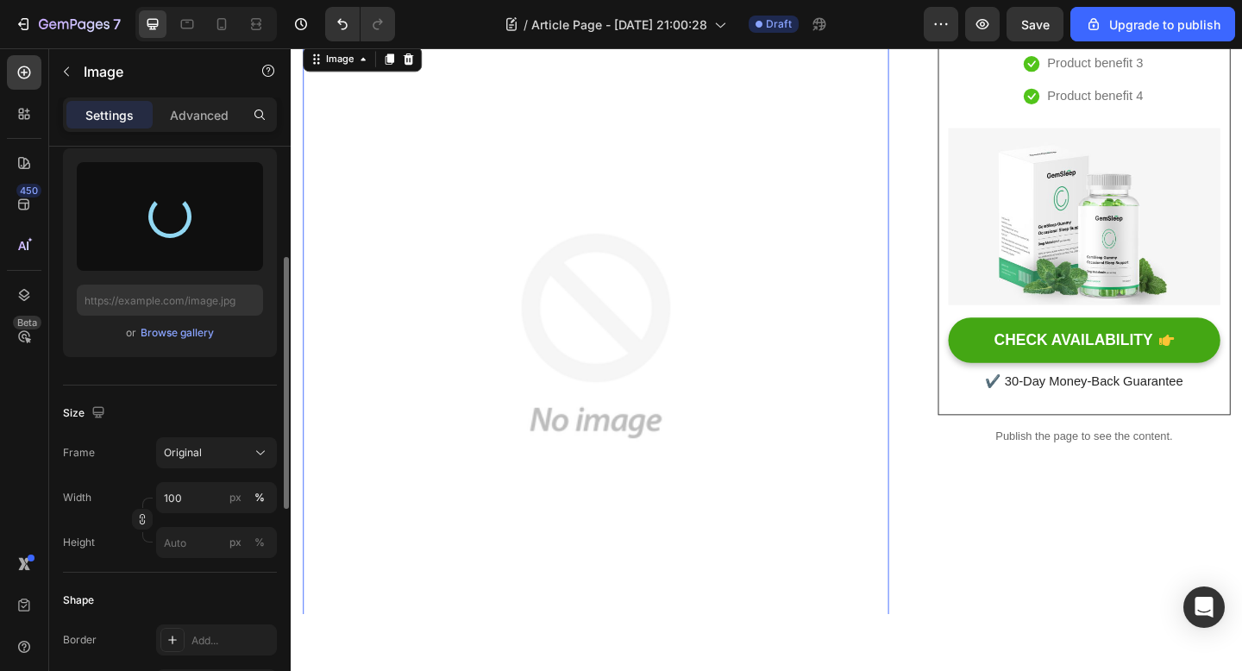
scroll to position [207, 0]
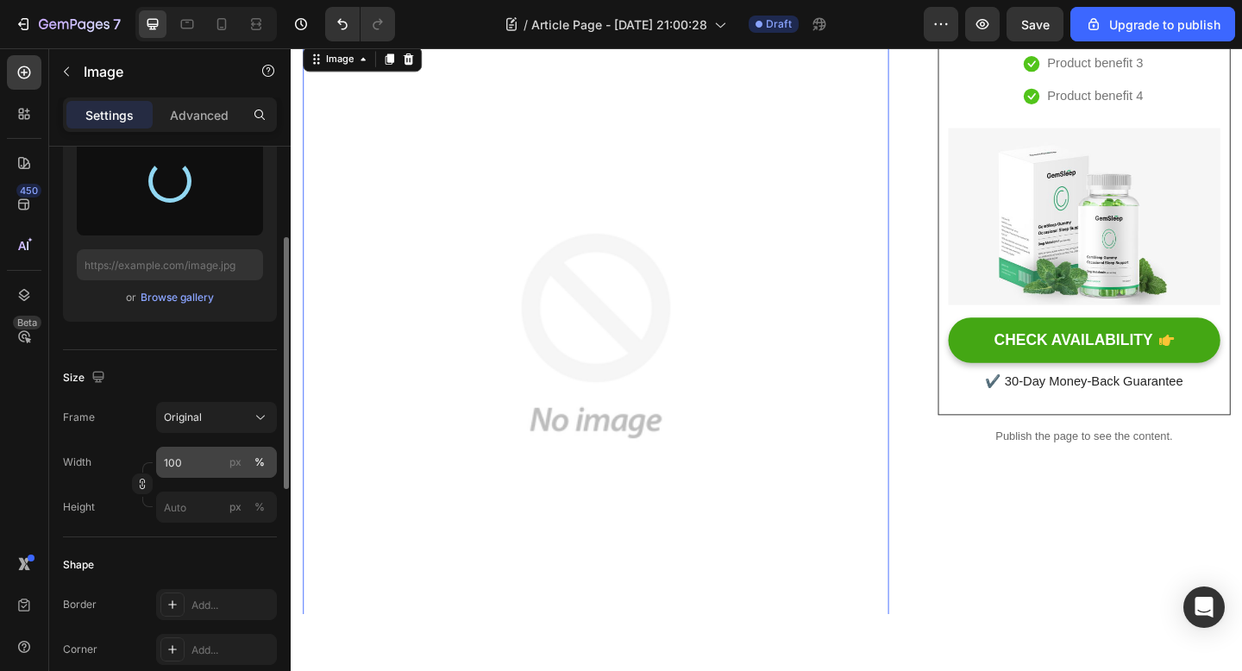
click at [233, 450] on div "px %" at bounding box center [247, 462] width 45 height 31
click at [233, 450] on input "100" at bounding box center [216, 462] width 121 height 31
click at [241, 425] on div "Original" at bounding box center [216, 417] width 105 height 17
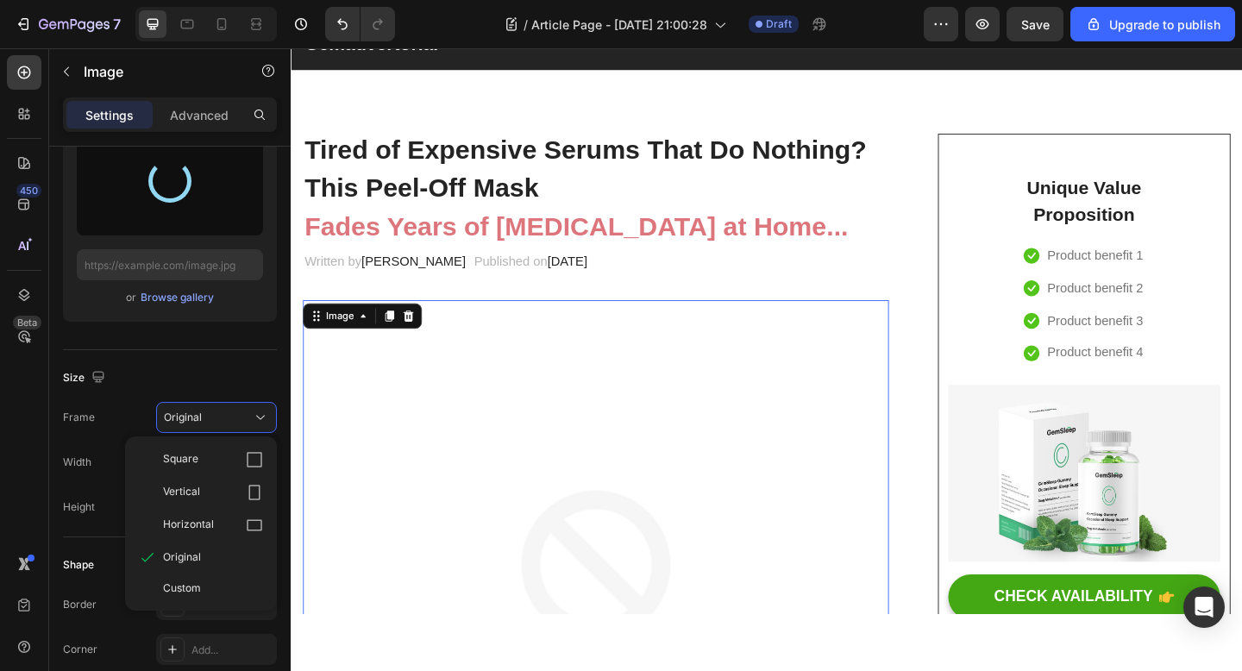
scroll to position [63, 0]
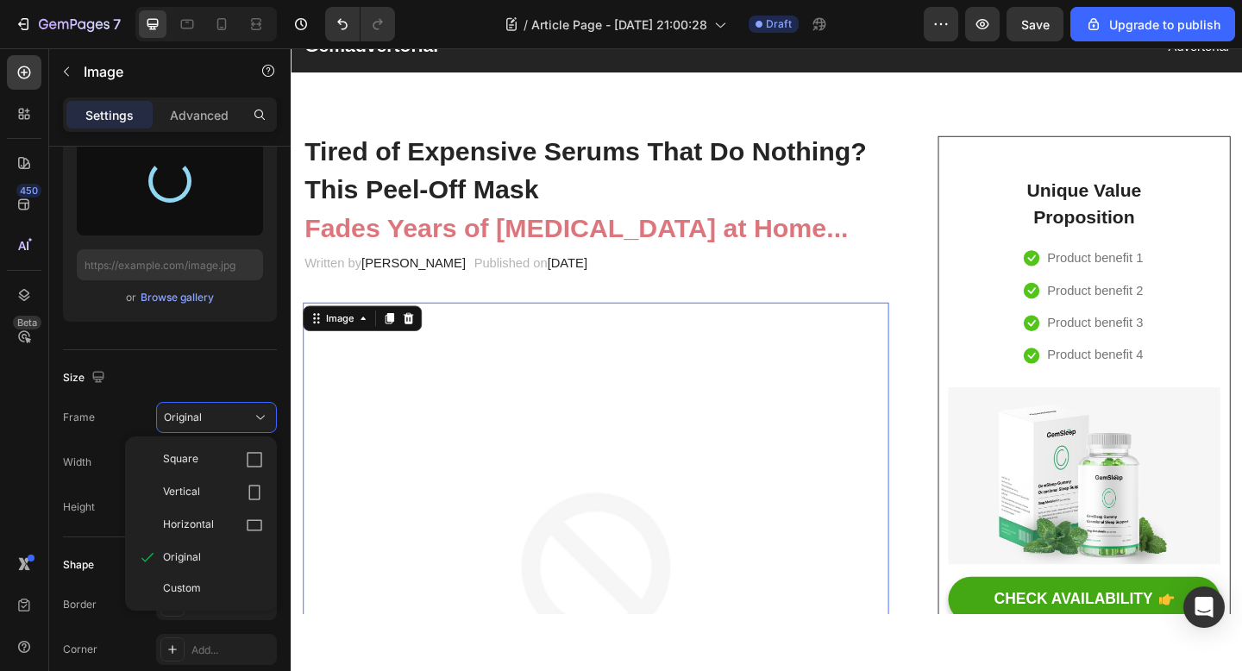
type input "https://cdn.shopify.com/s/files/1/0928/8391/0976/files/gempages_574315025229939…"
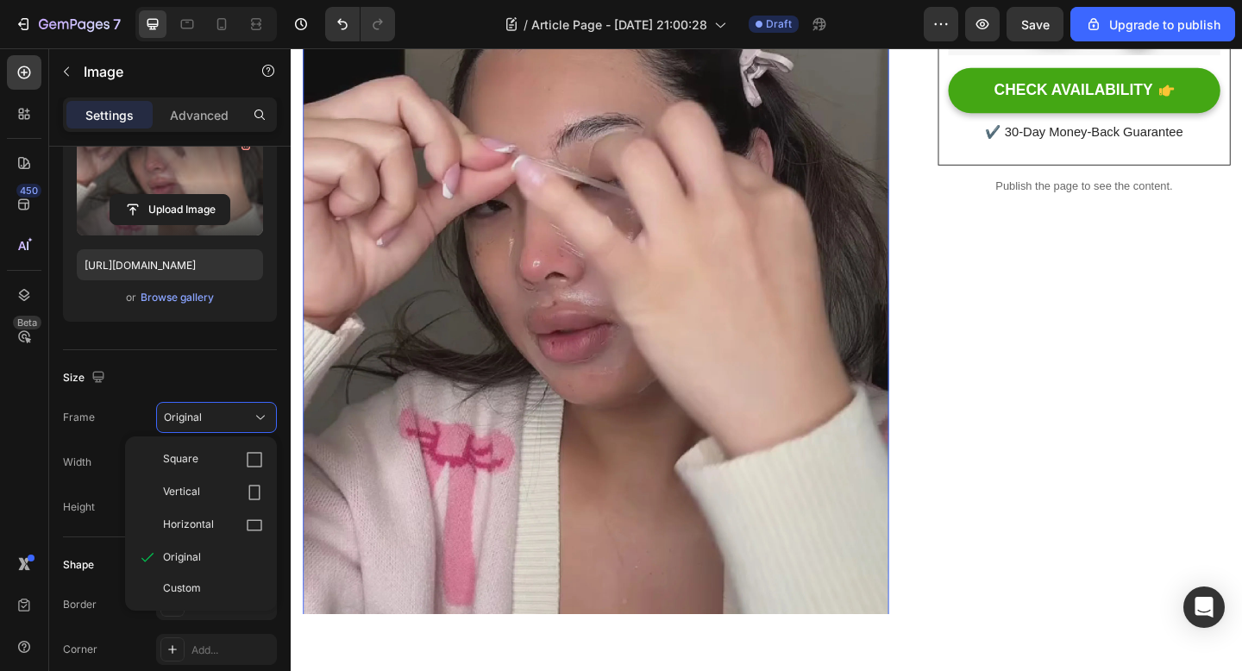
scroll to position [616, 0]
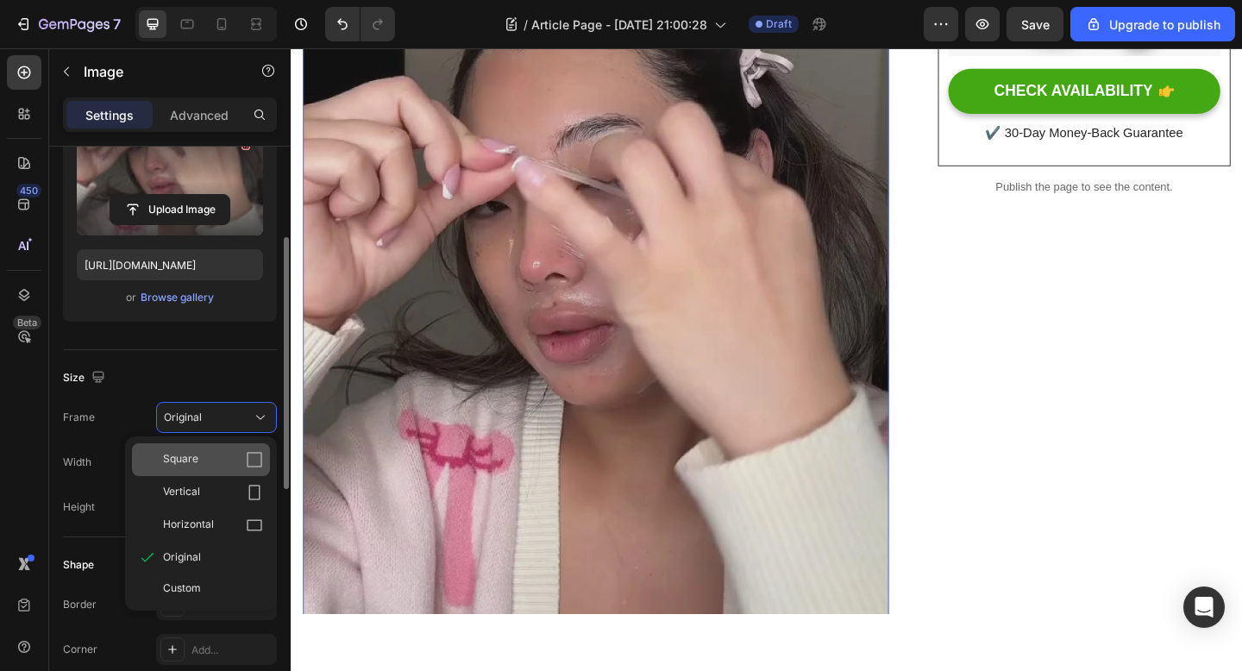
click at [253, 456] on icon at bounding box center [254, 459] width 17 height 17
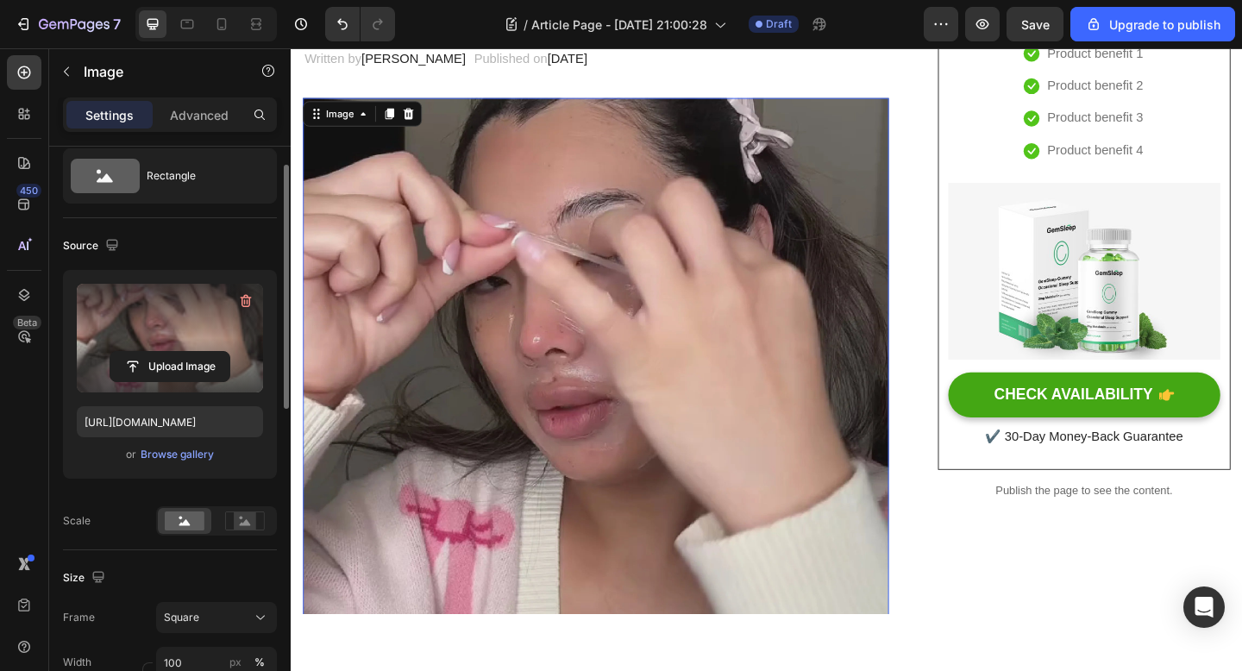
scroll to position [48, 0]
click at [242, 299] on icon "button" at bounding box center [246, 303] width 11 height 13
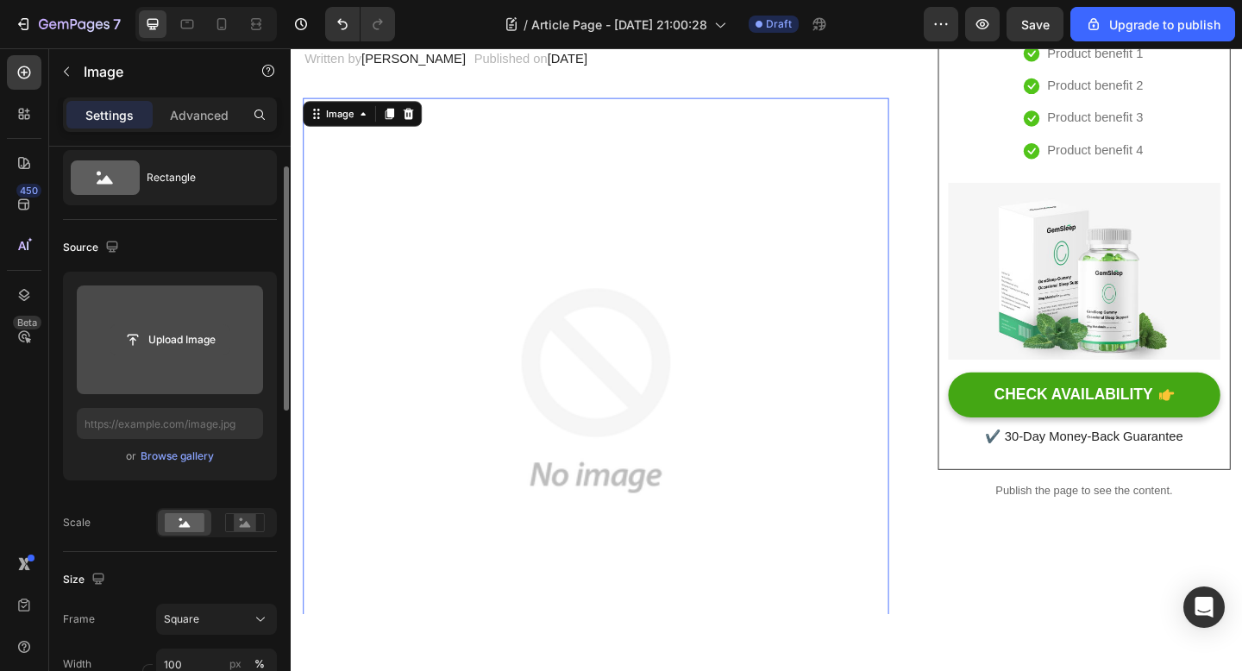
click at [182, 335] on input "file" at bounding box center [169, 339] width 119 height 29
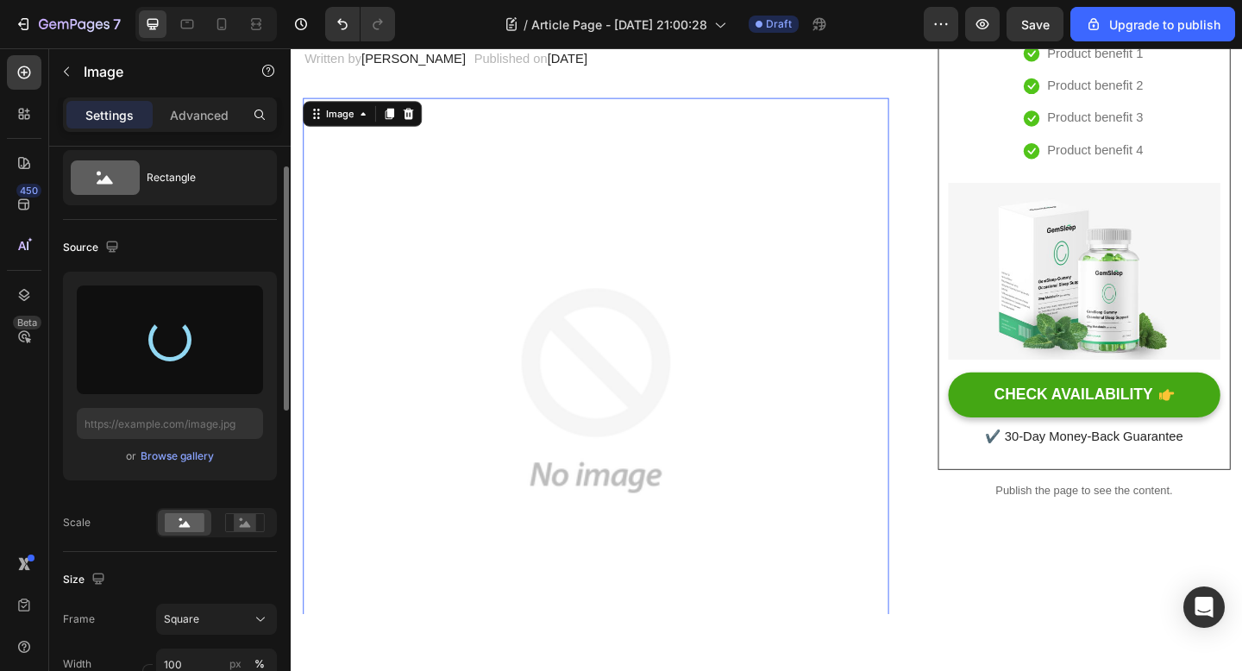
type input "https://cdn.shopify.com/s/files/1/0928/8391/0976/files/gempages_574315025229939…"
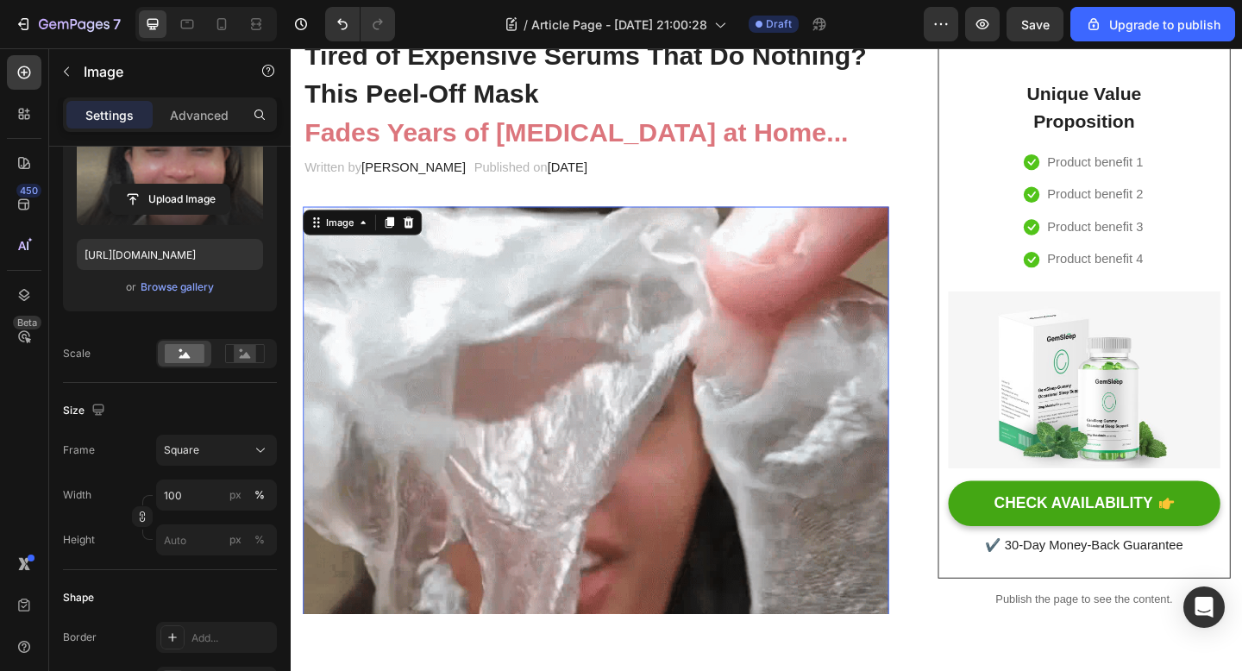
scroll to position [0, 0]
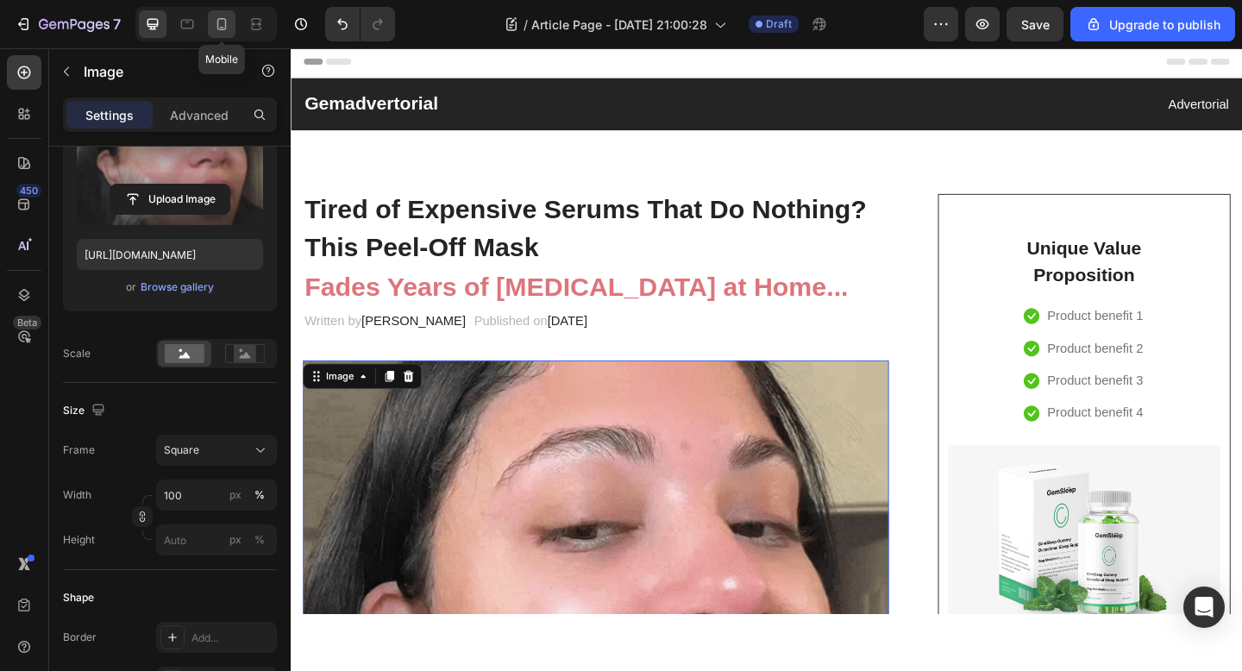
click at [209, 28] on div at bounding box center [222, 24] width 28 height 28
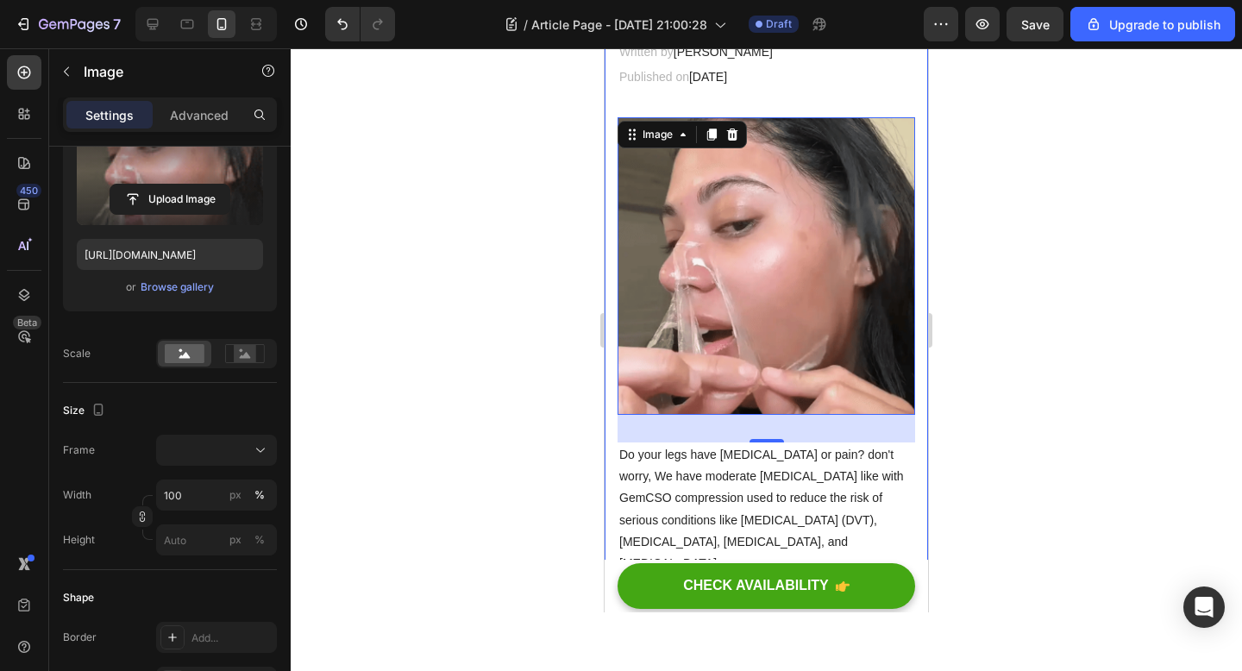
scroll to position [410, 0]
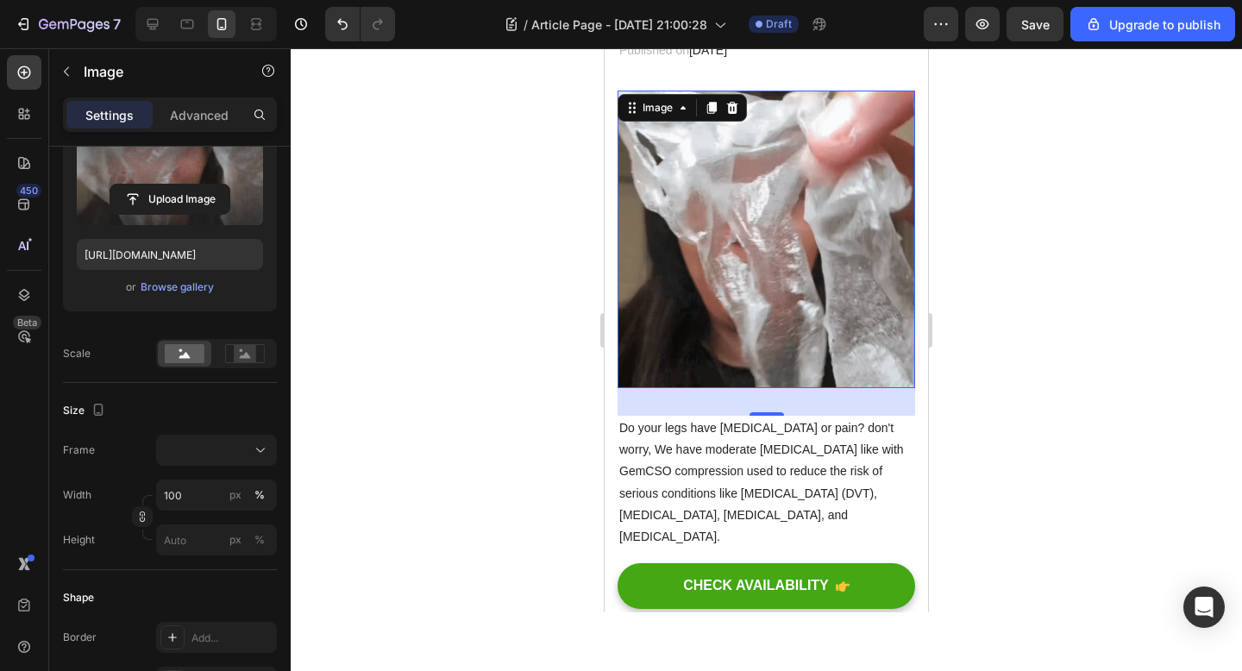
click at [561, 397] on div at bounding box center [766, 359] width 951 height 623
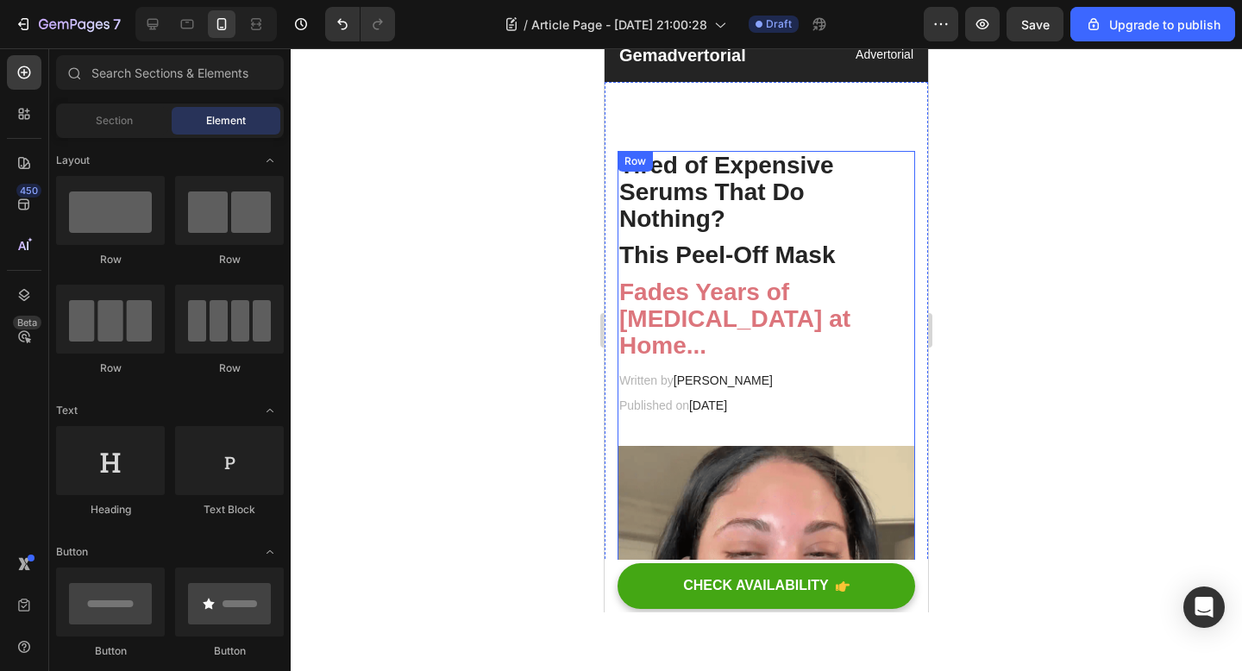
scroll to position [49, 0]
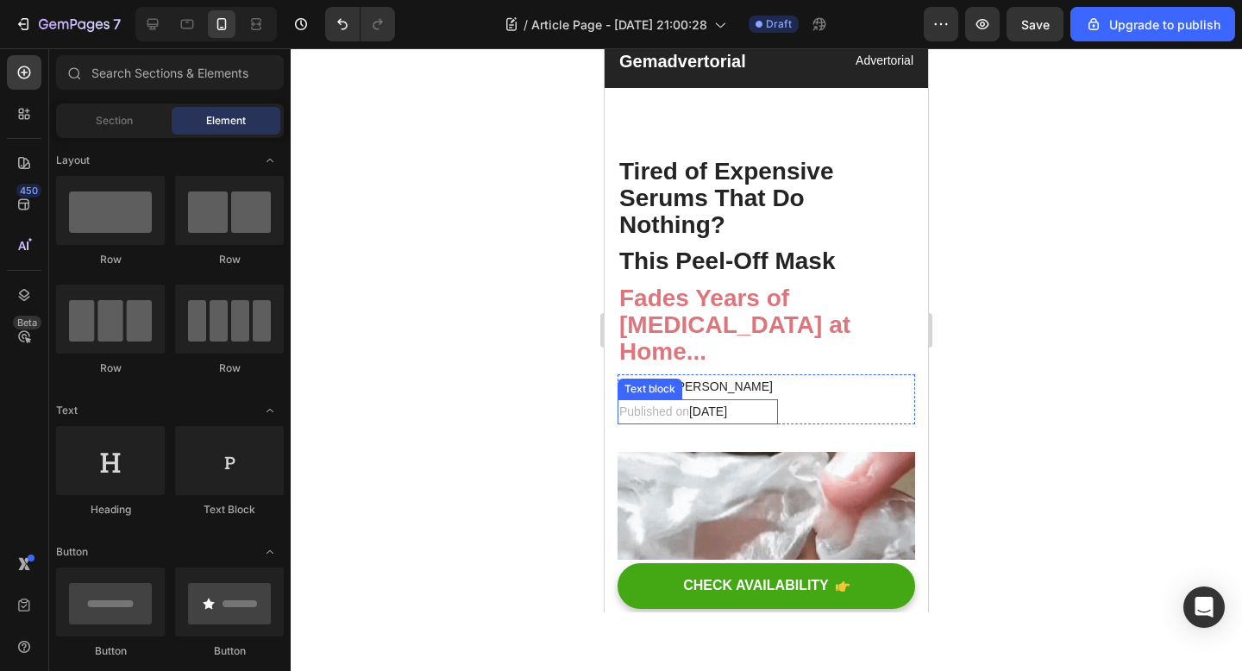
click at [667, 383] on div "Text block" at bounding box center [650, 389] width 58 height 16
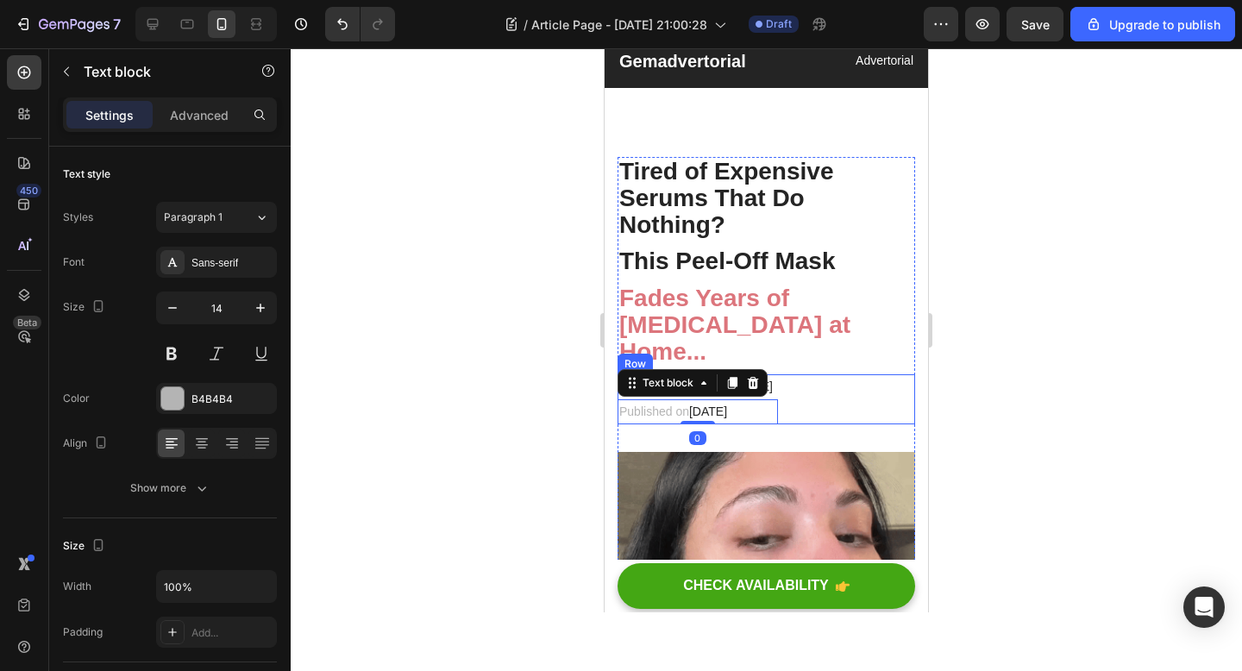
click at [807, 380] on div "Written by Dr. Voilet Lake Text block Published on August 26, 2023 Text block 0…" at bounding box center [766, 399] width 298 height 50
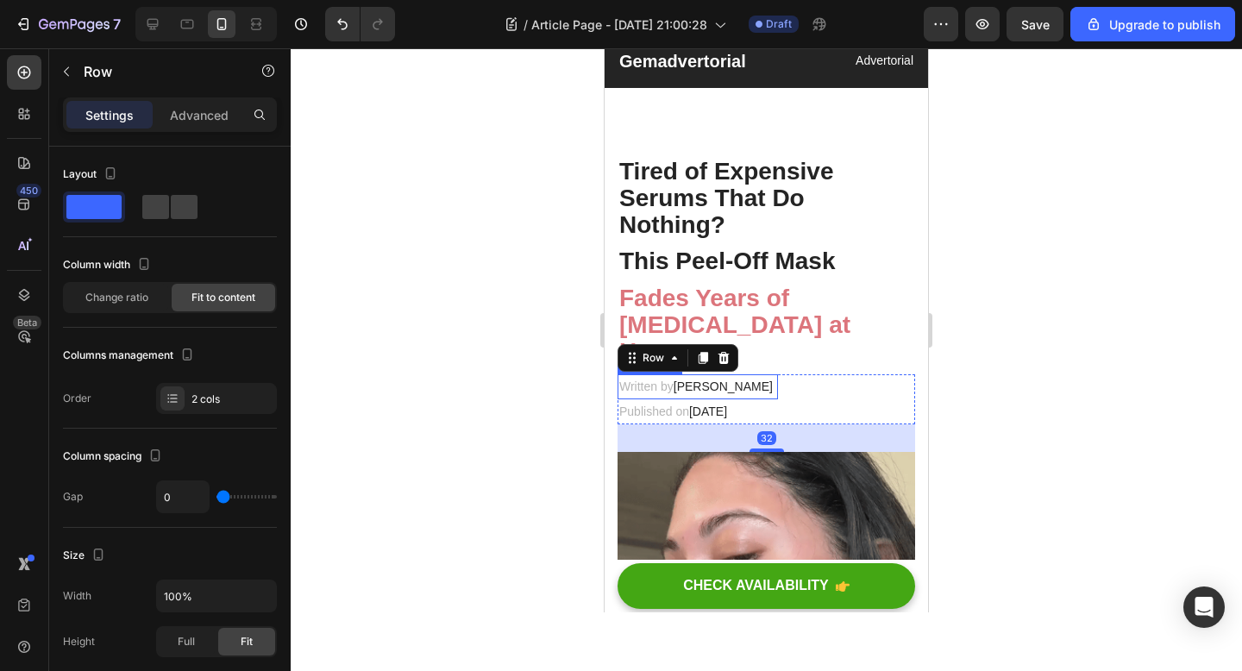
click at [658, 383] on p "Written by Dr. Voilet Lake" at bounding box center [697, 387] width 157 height 22
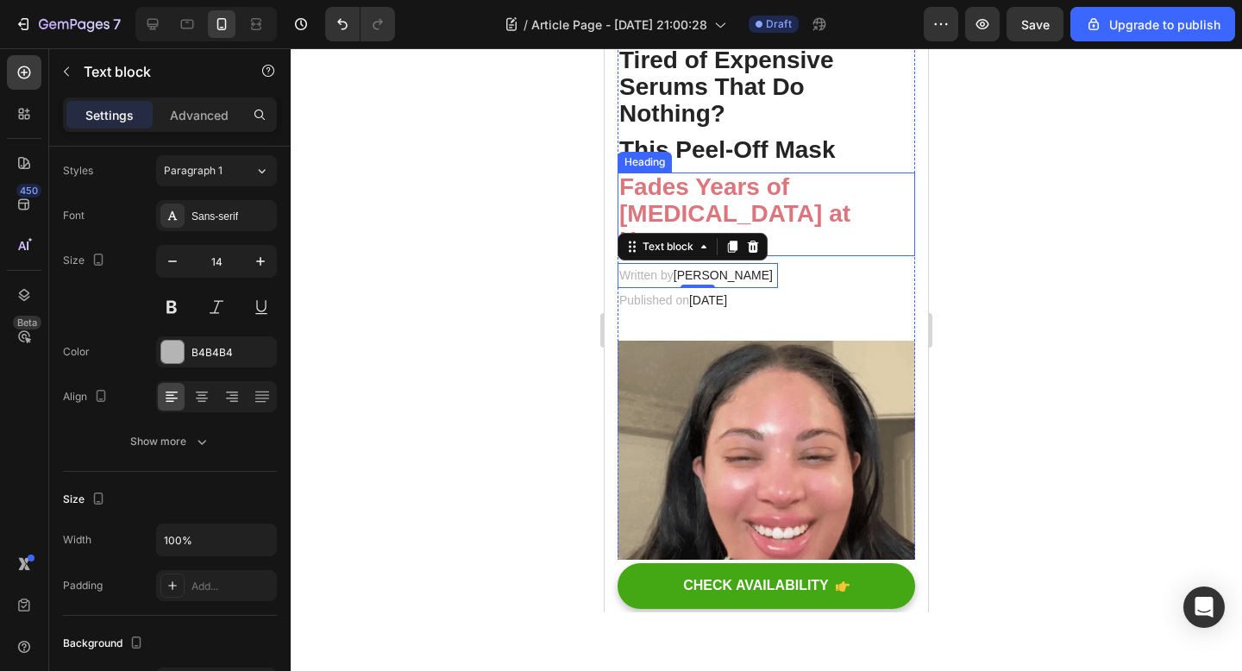
scroll to position [178, 0]
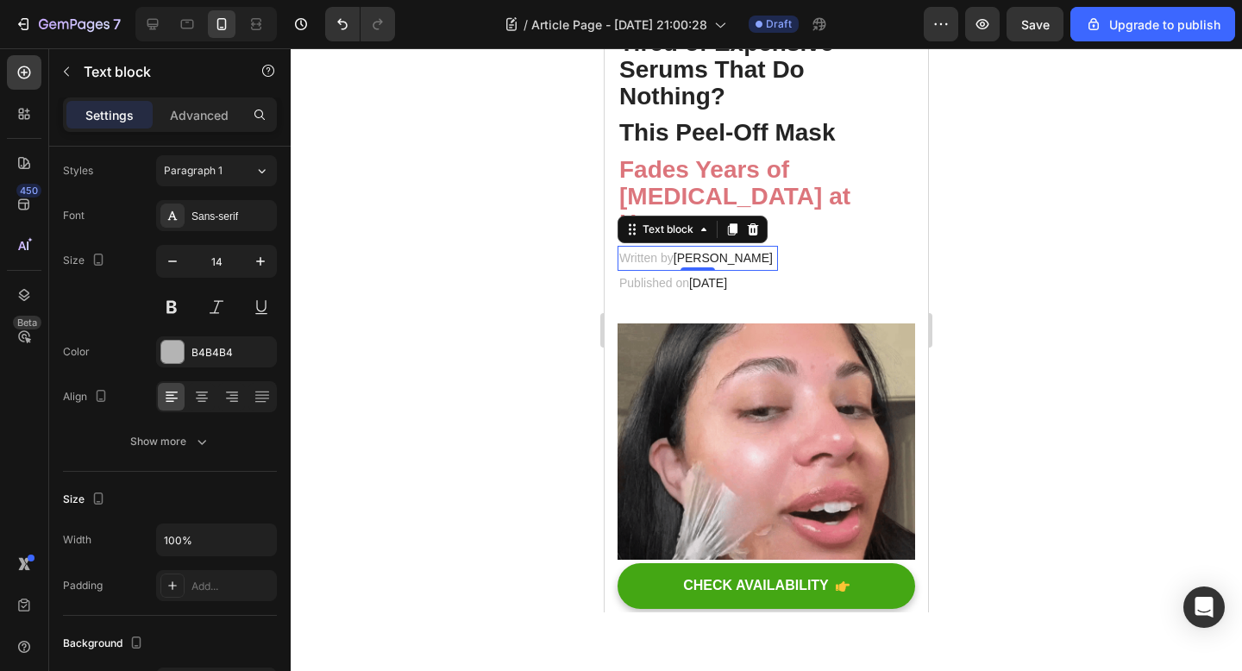
click at [993, 349] on div at bounding box center [766, 359] width 951 height 623
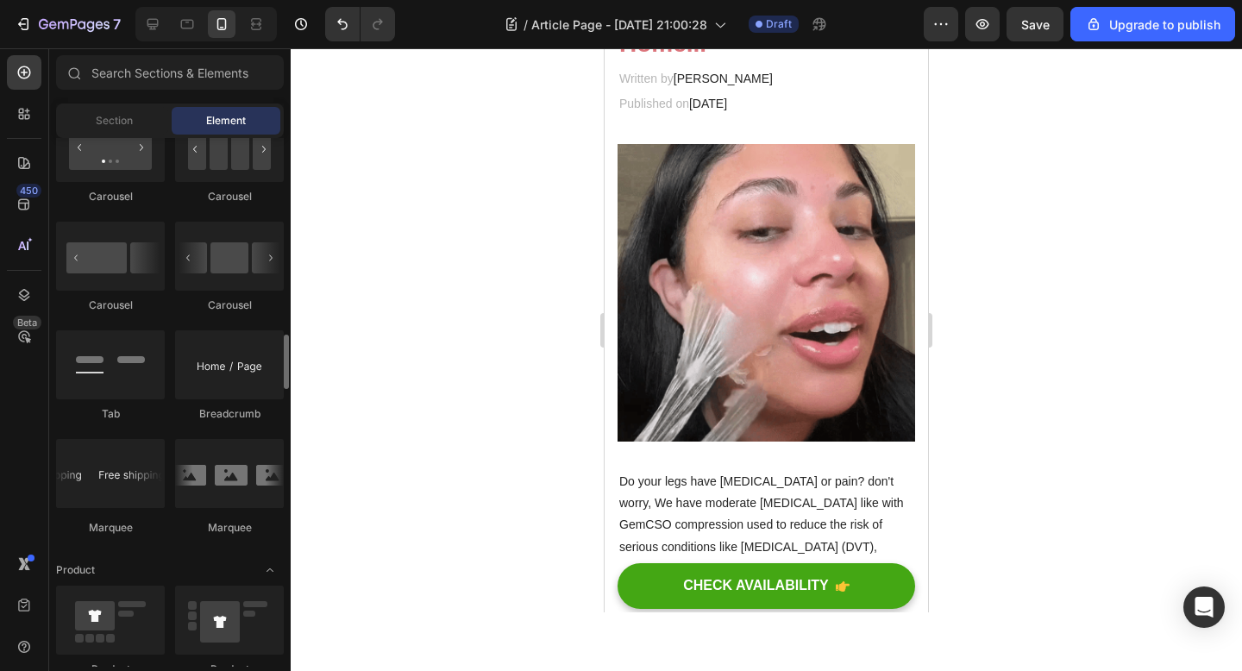
scroll to position [1798, 0]
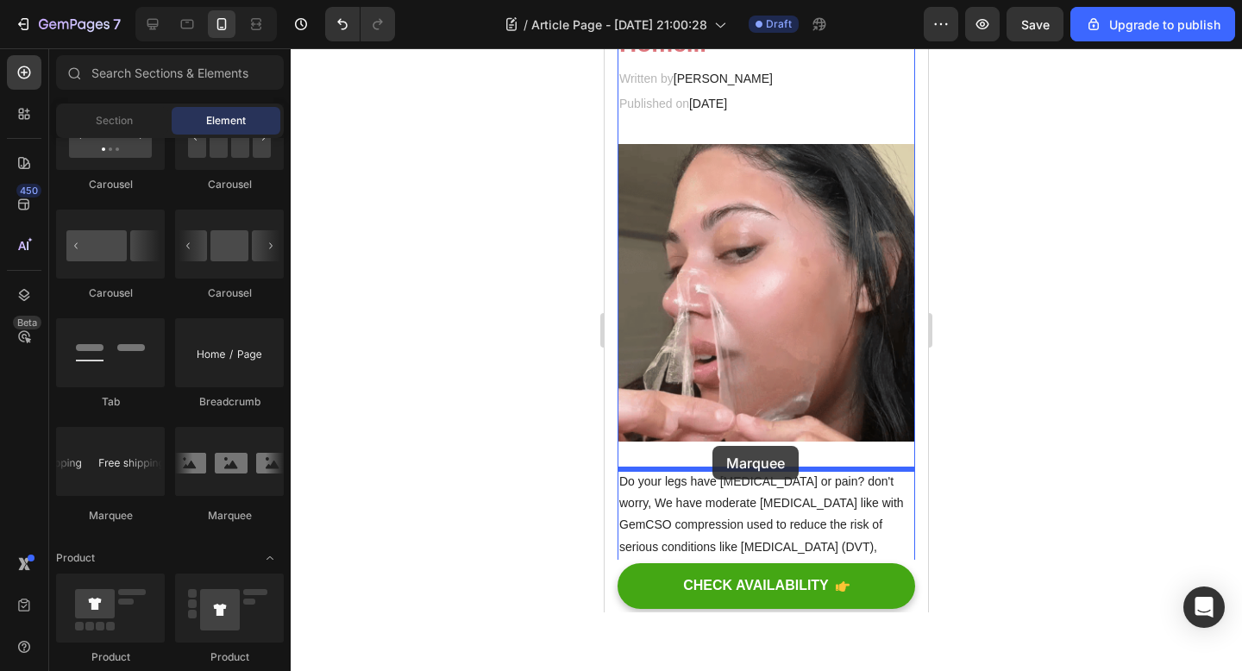
drag, startPoint x: 811, startPoint y: 533, endPoint x: 712, endPoint y: 446, distance: 132.0
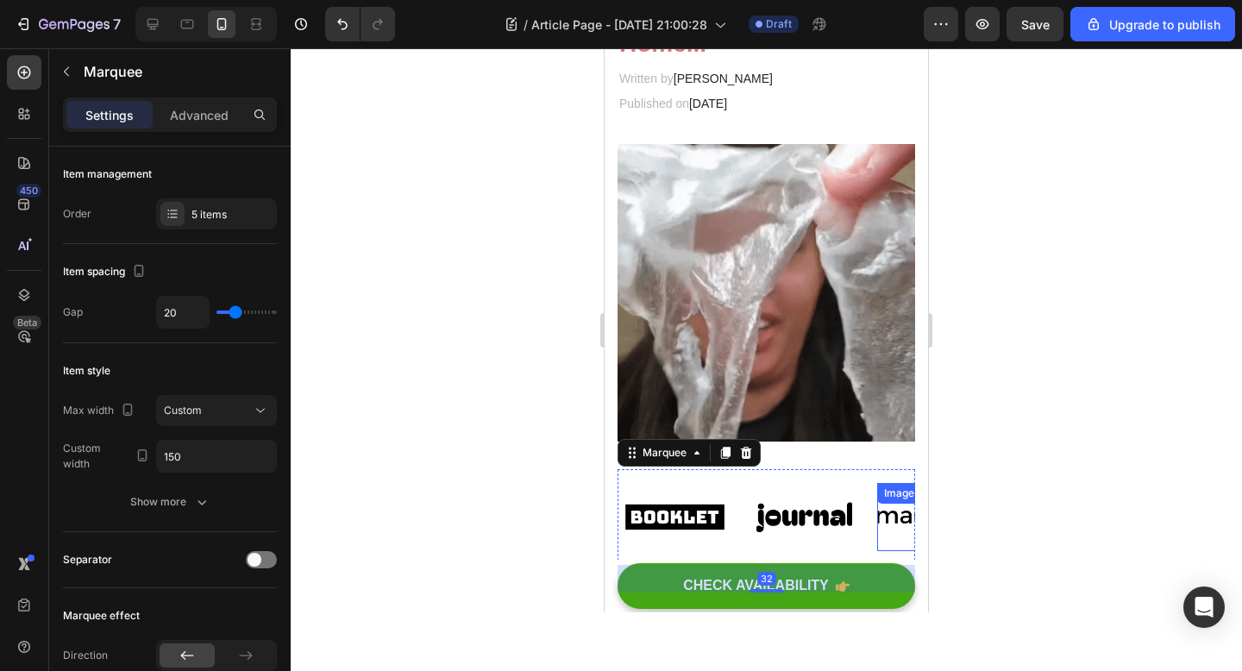
scroll to position [438, 0]
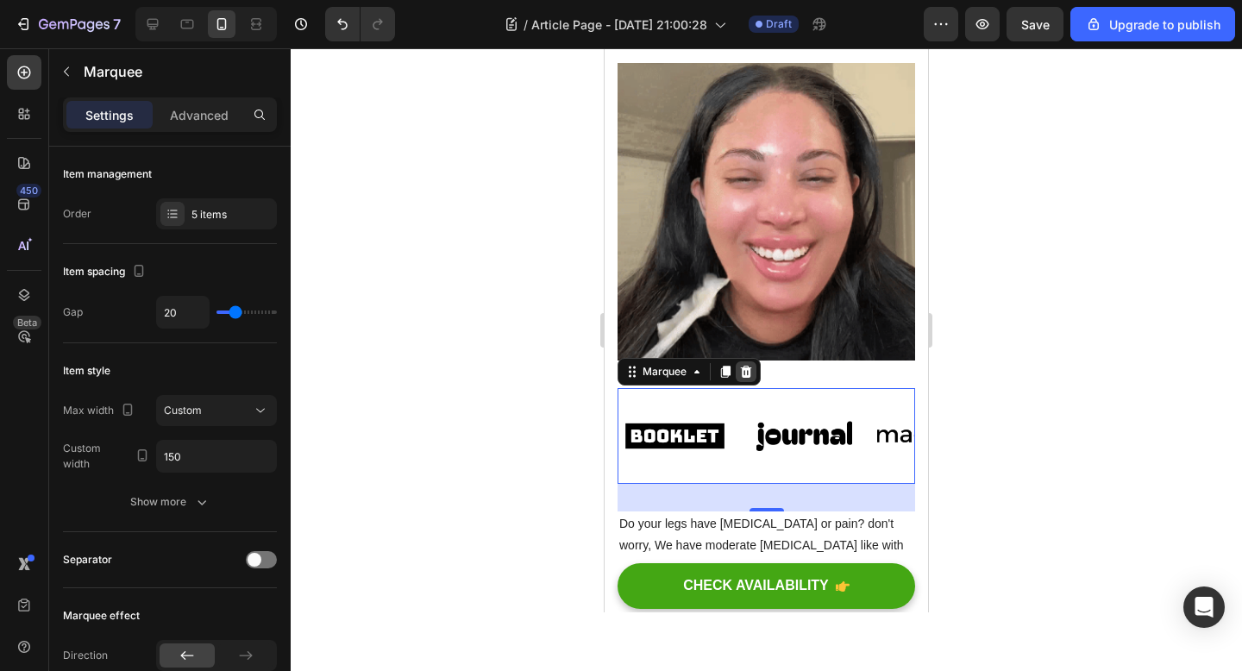
click at [751, 376] on icon at bounding box center [746, 372] width 14 height 14
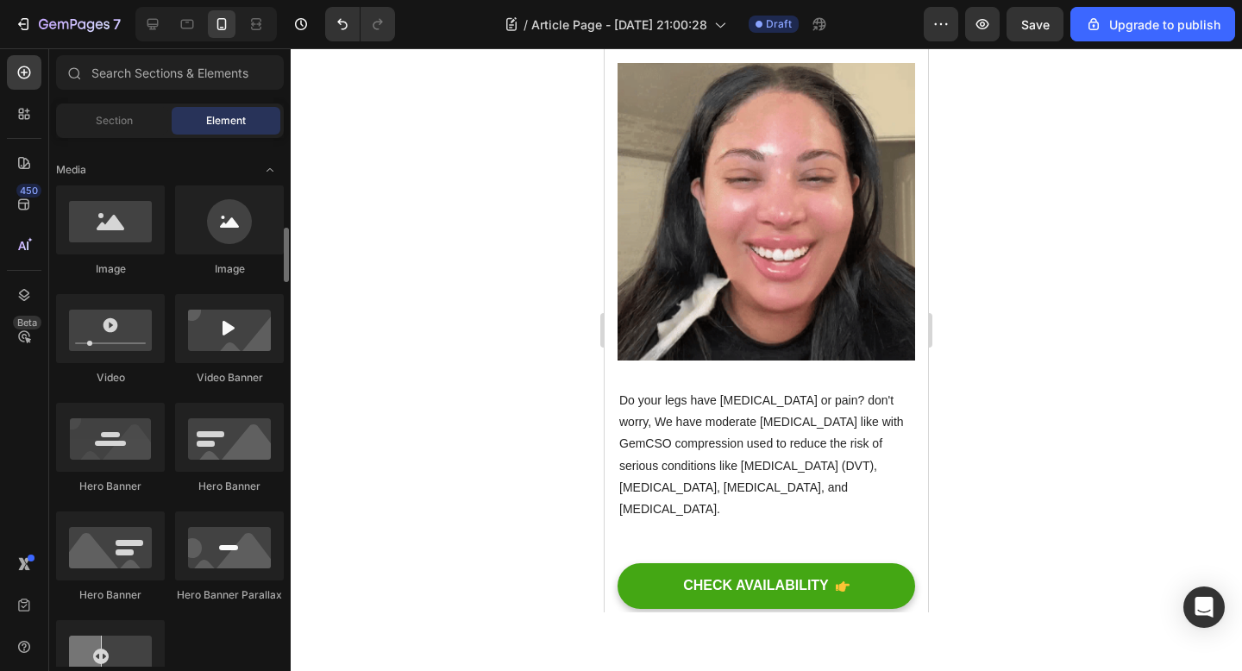
scroll to position [556, 0]
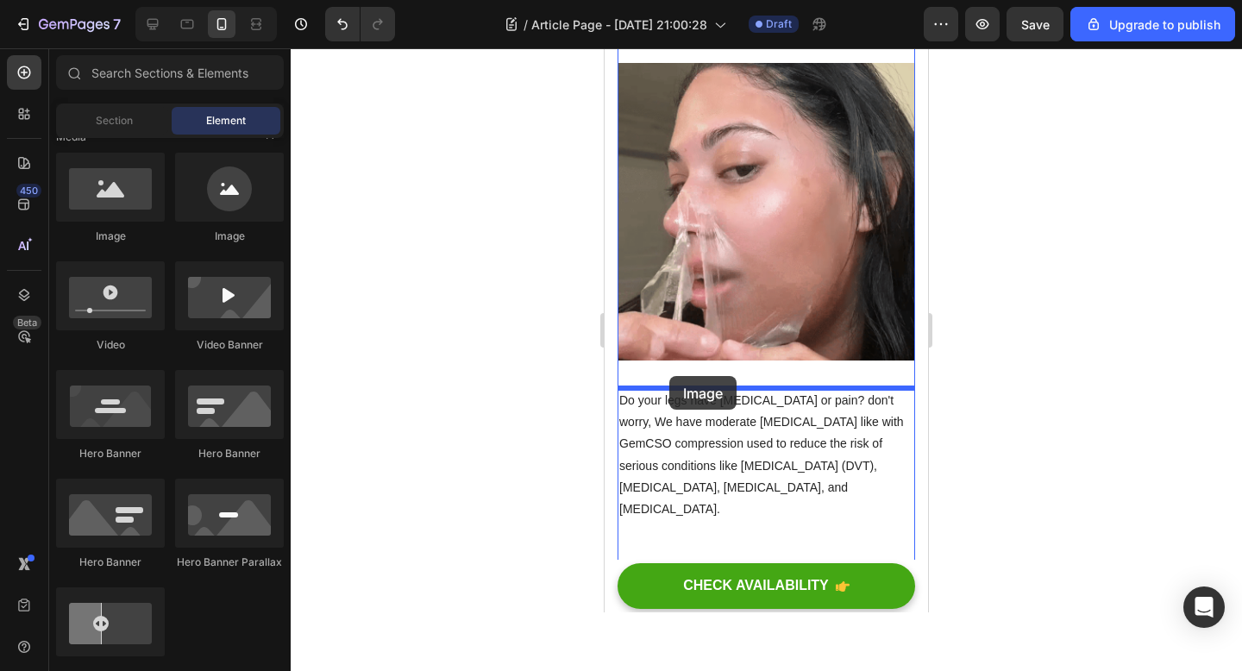
drag, startPoint x: 738, startPoint y: 222, endPoint x: 669, endPoint y: 376, distance: 168.3
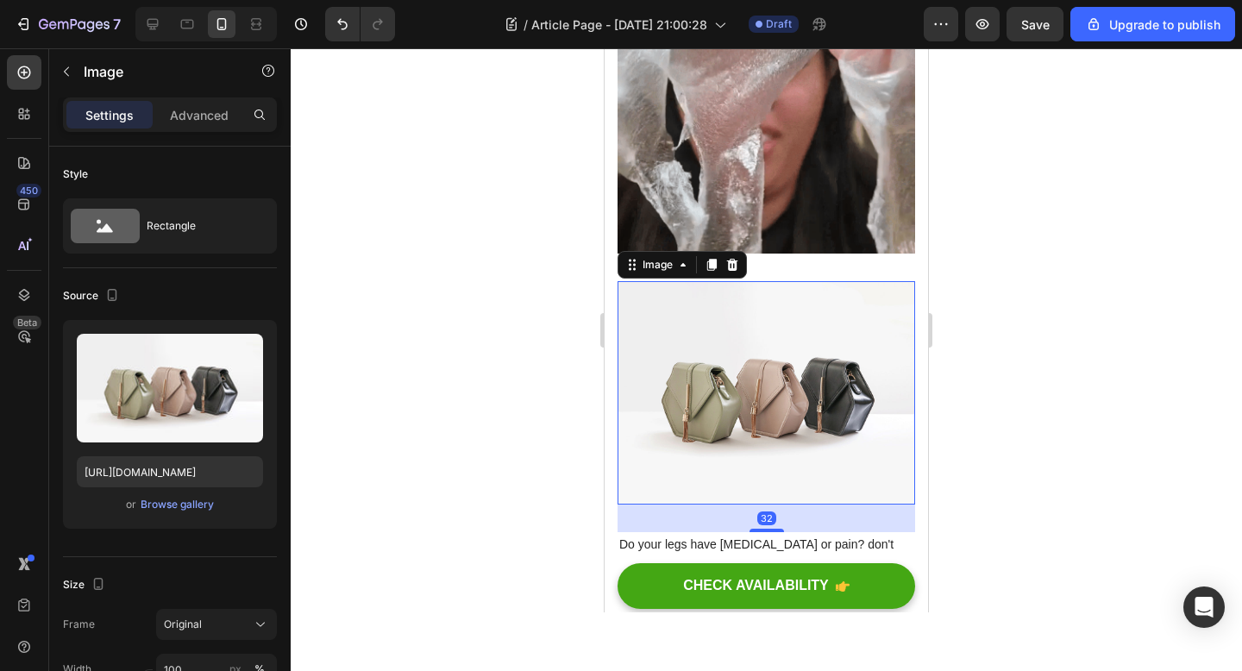
scroll to position [548, 0]
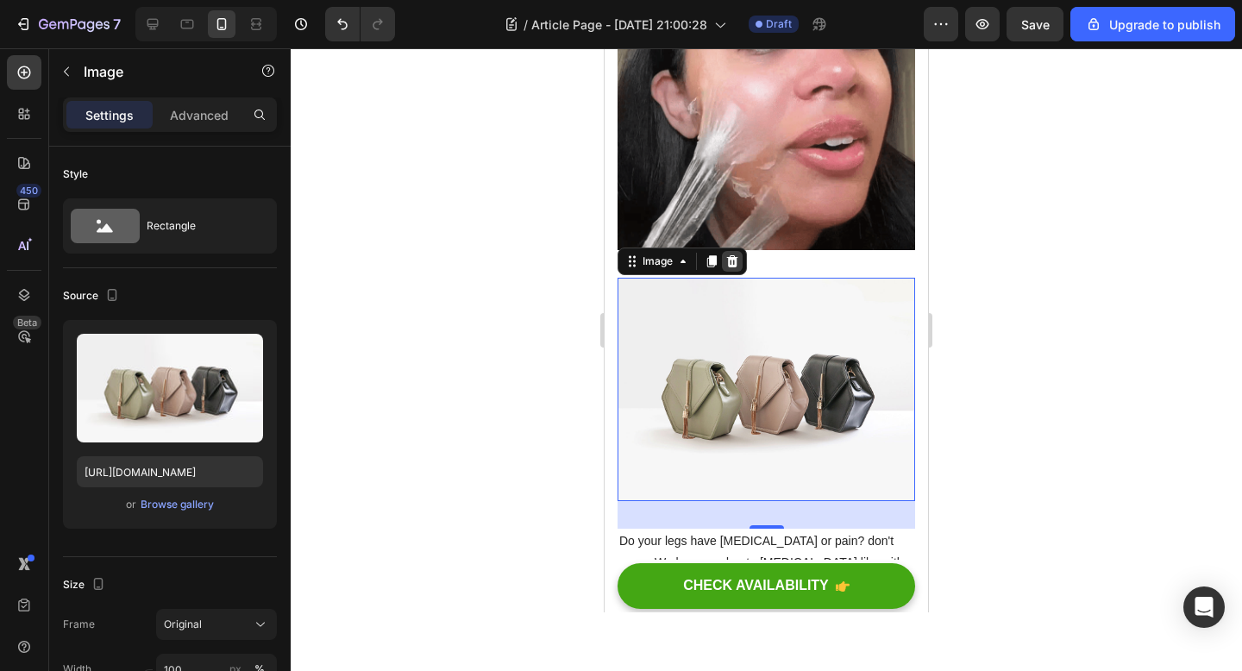
click at [732, 253] on div at bounding box center [732, 261] width 21 height 21
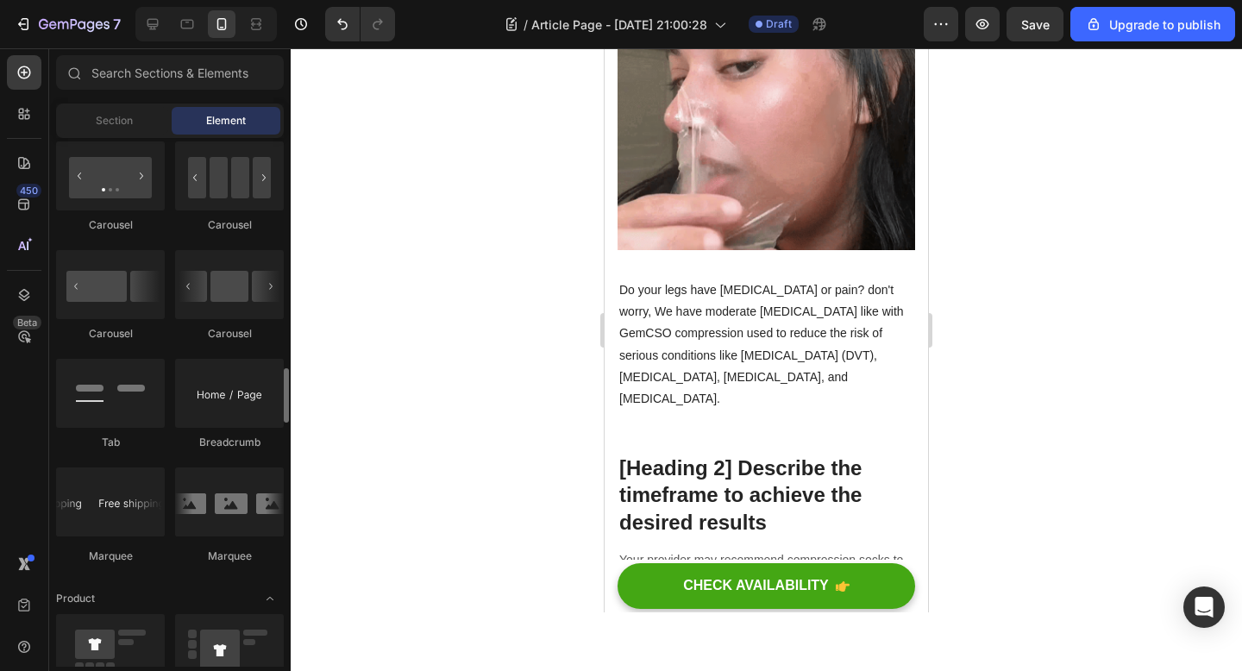
scroll to position [1668, 0]
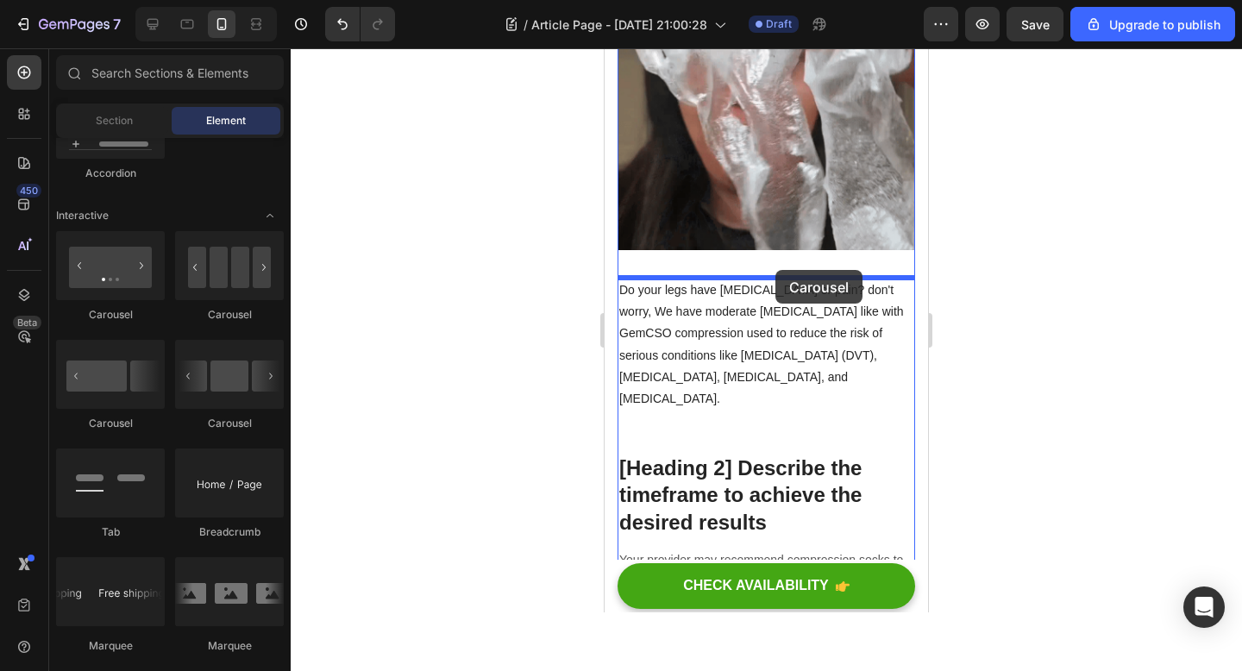
drag, startPoint x: 803, startPoint y: 344, endPoint x: 775, endPoint y: 270, distance: 79.1
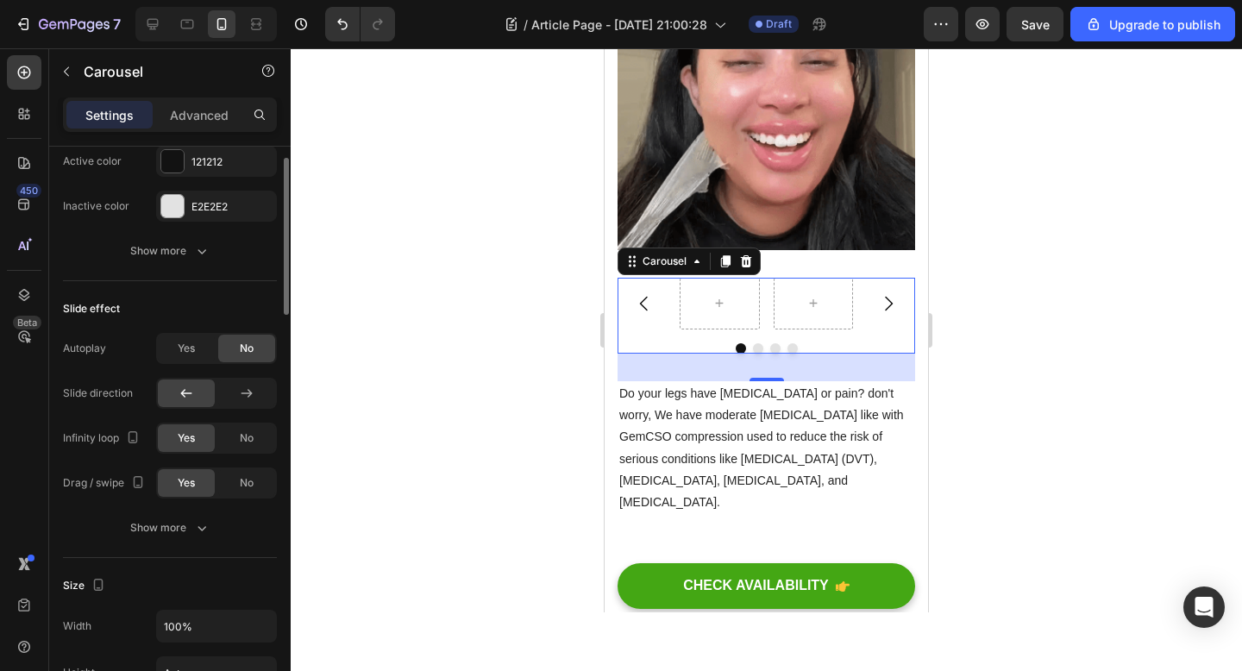
scroll to position [0, 0]
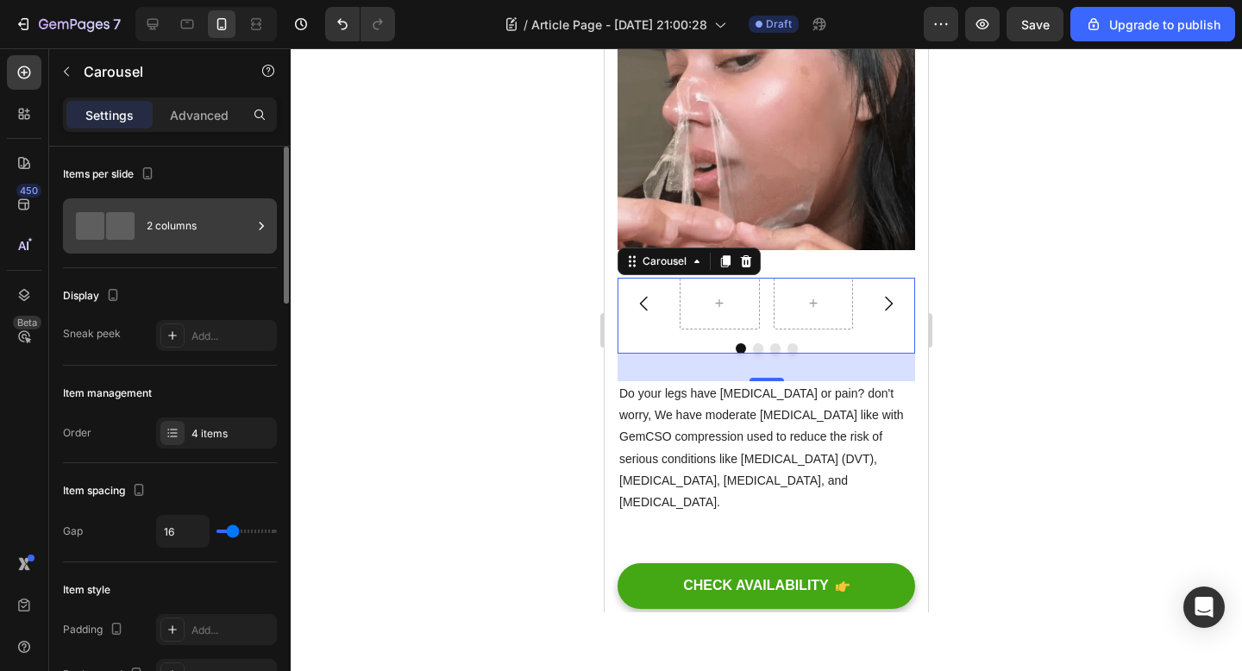
click at [178, 226] on div "2 columns" at bounding box center [199, 226] width 105 height 40
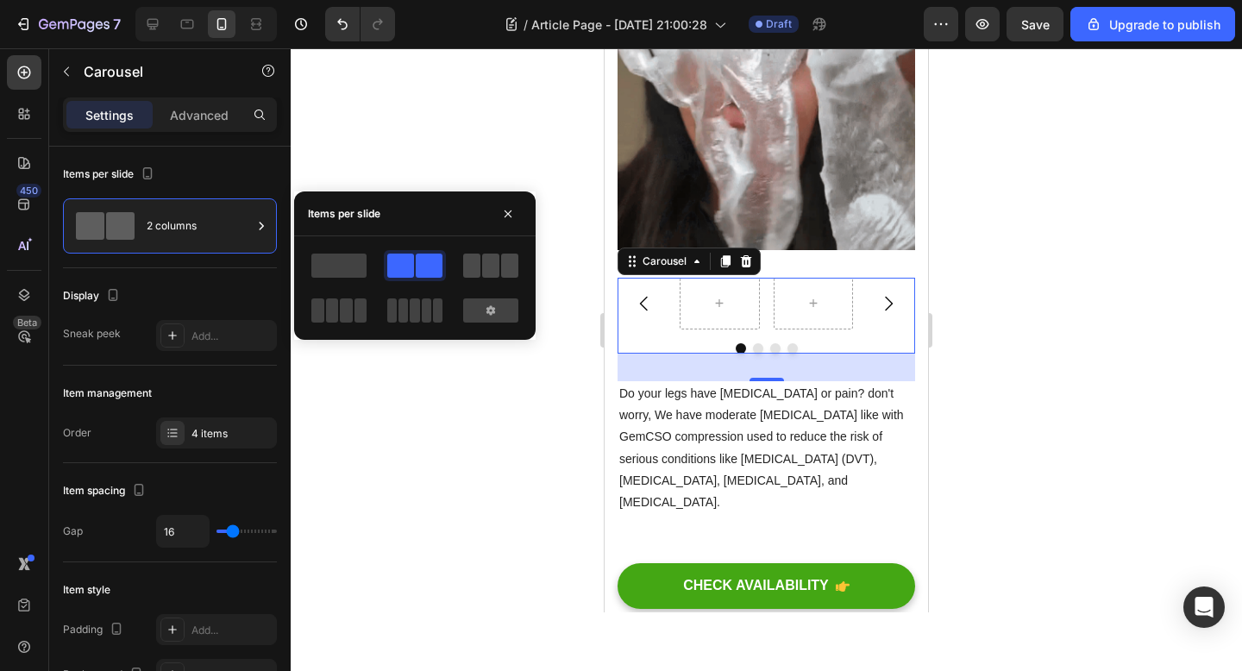
click at [478, 268] on span at bounding box center [471, 266] width 17 height 24
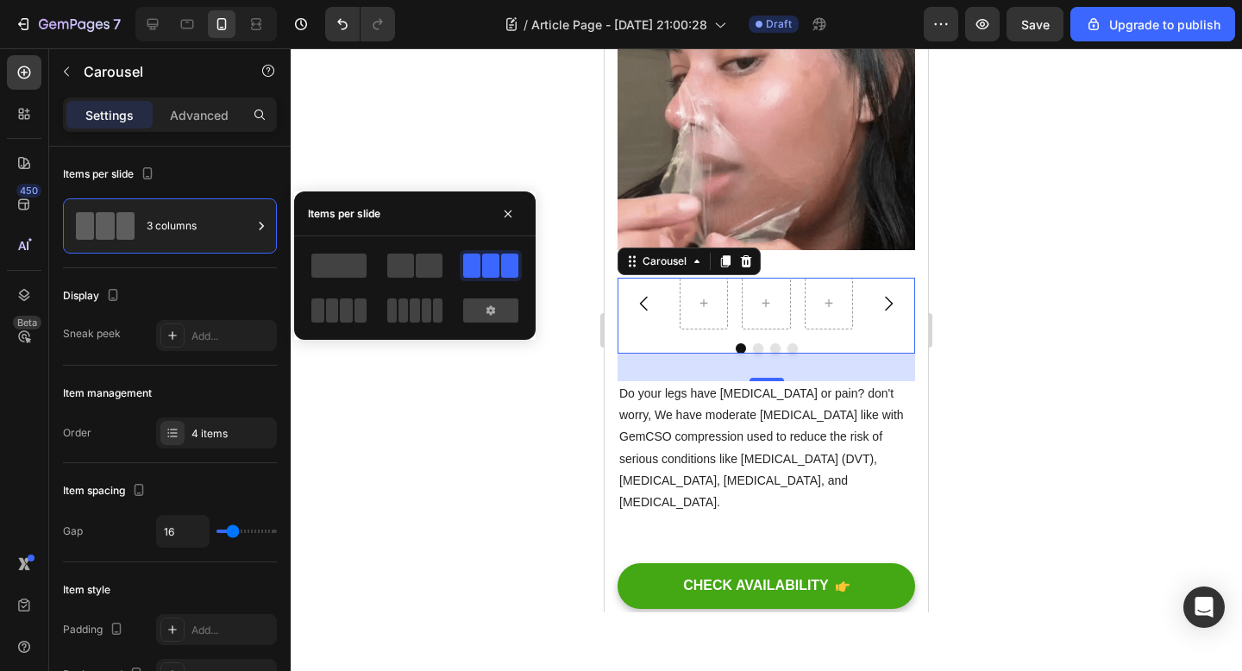
click at [443, 127] on div at bounding box center [766, 359] width 951 height 623
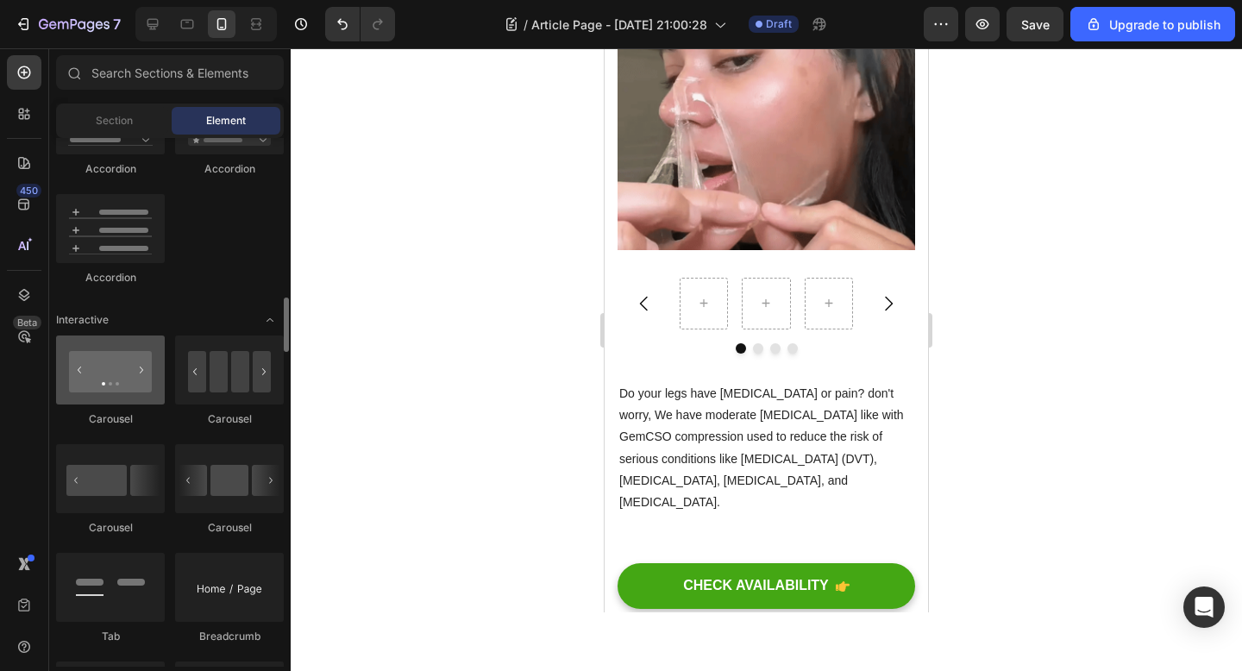
scroll to position [1562, 0]
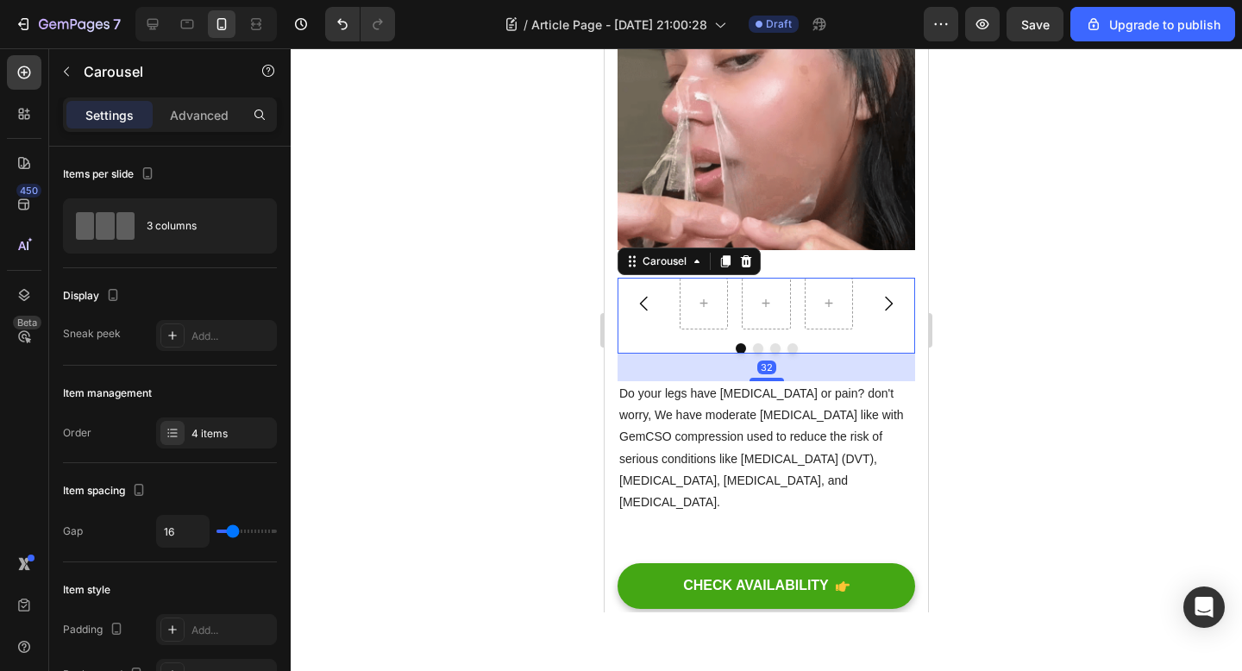
click at [667, 301] on button "Carousel Back Arrow" at bounding box center [644, 303] width 48 height 48
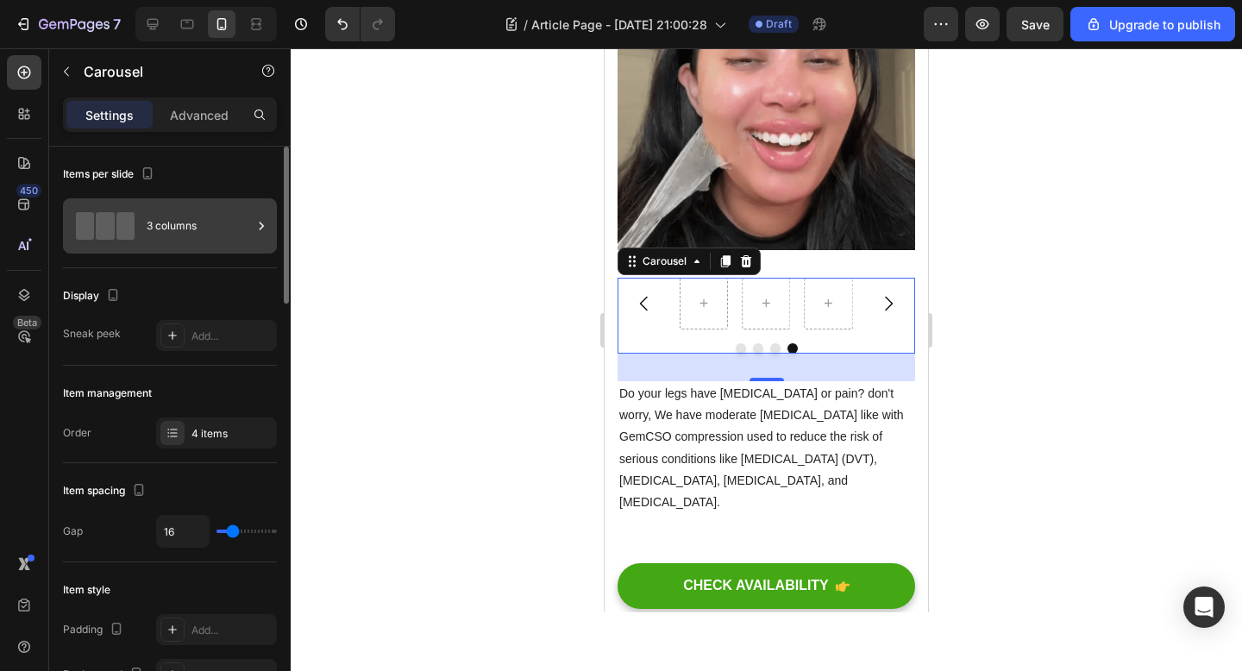
click at [118, 233] on span at bounding box center [125, 226] width 18 height 28
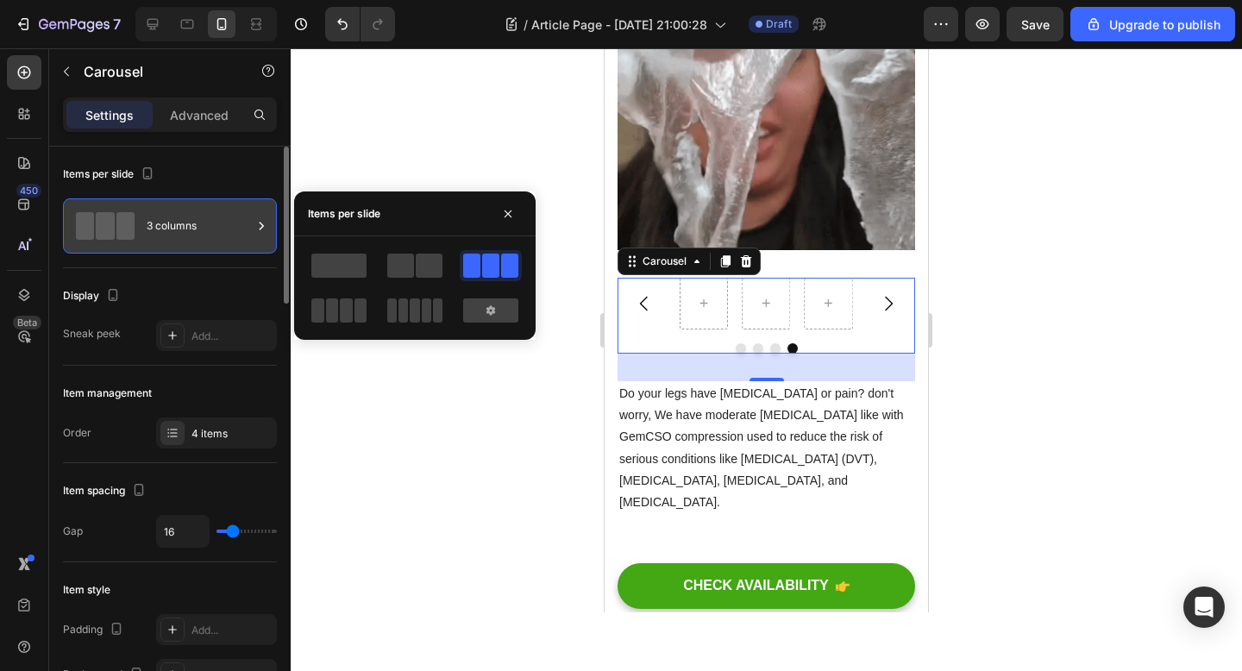
click at [128, 226] on span at bounding box center [125, 226] width 18 height 28
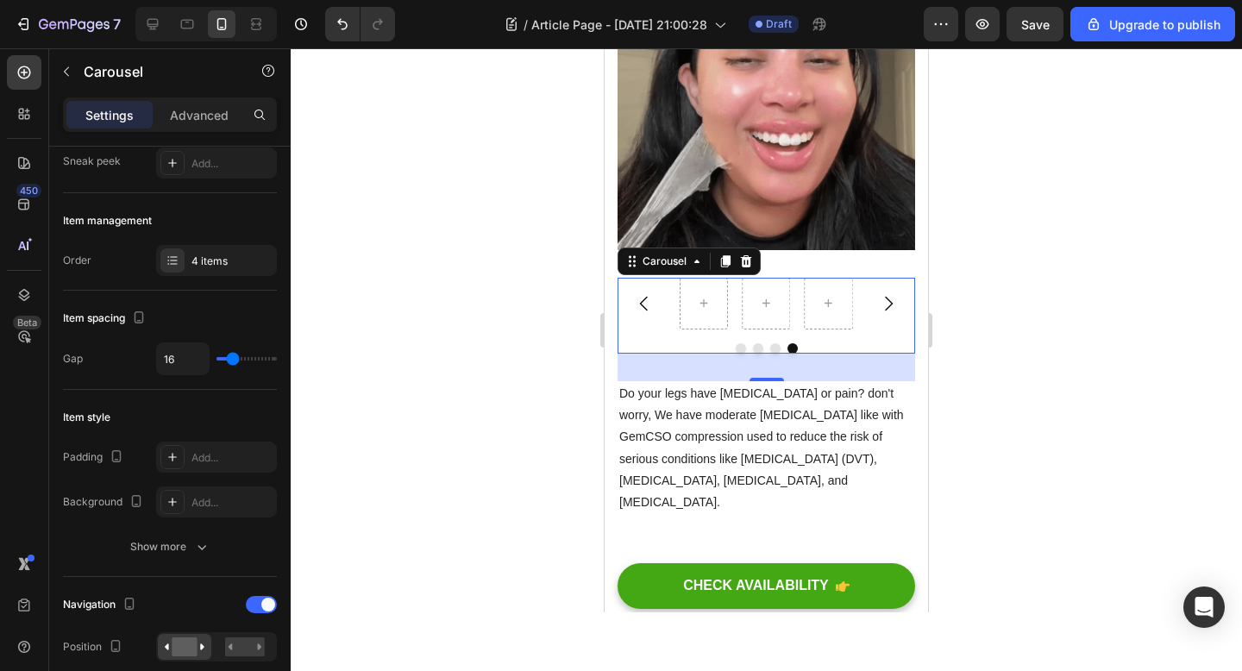
scroll to position [0, 0]
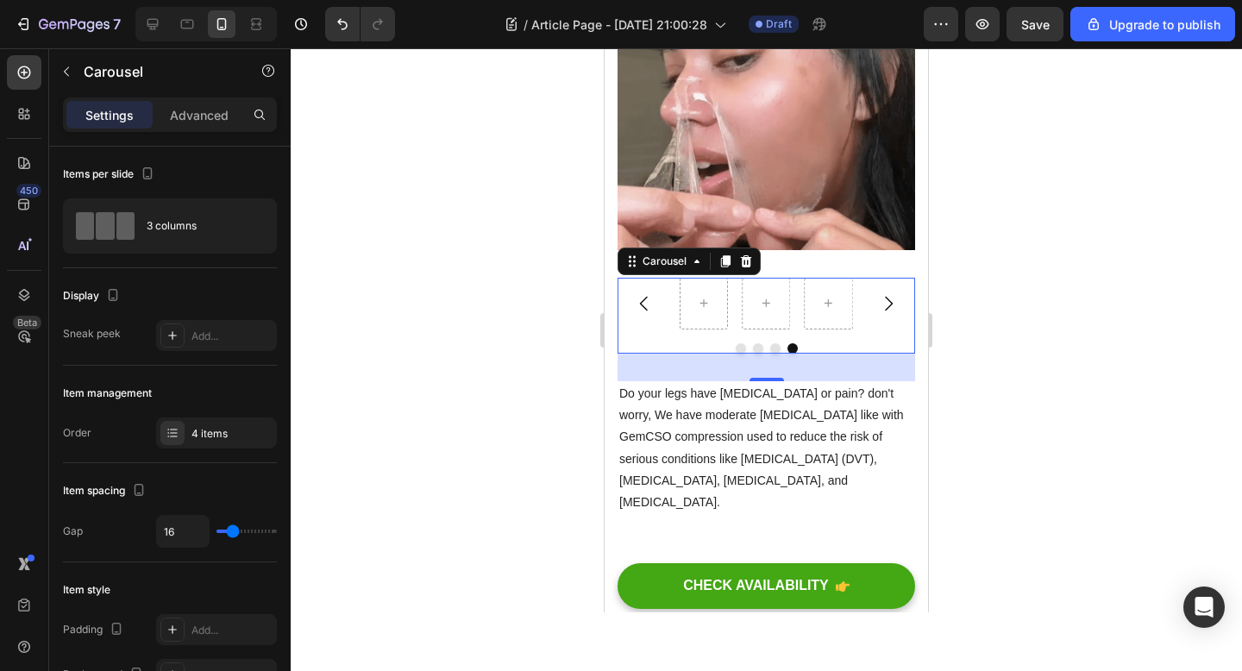
click at [188, 129] on div "Settings Advanced" at bounding box center [170, 114] width 214 height 34
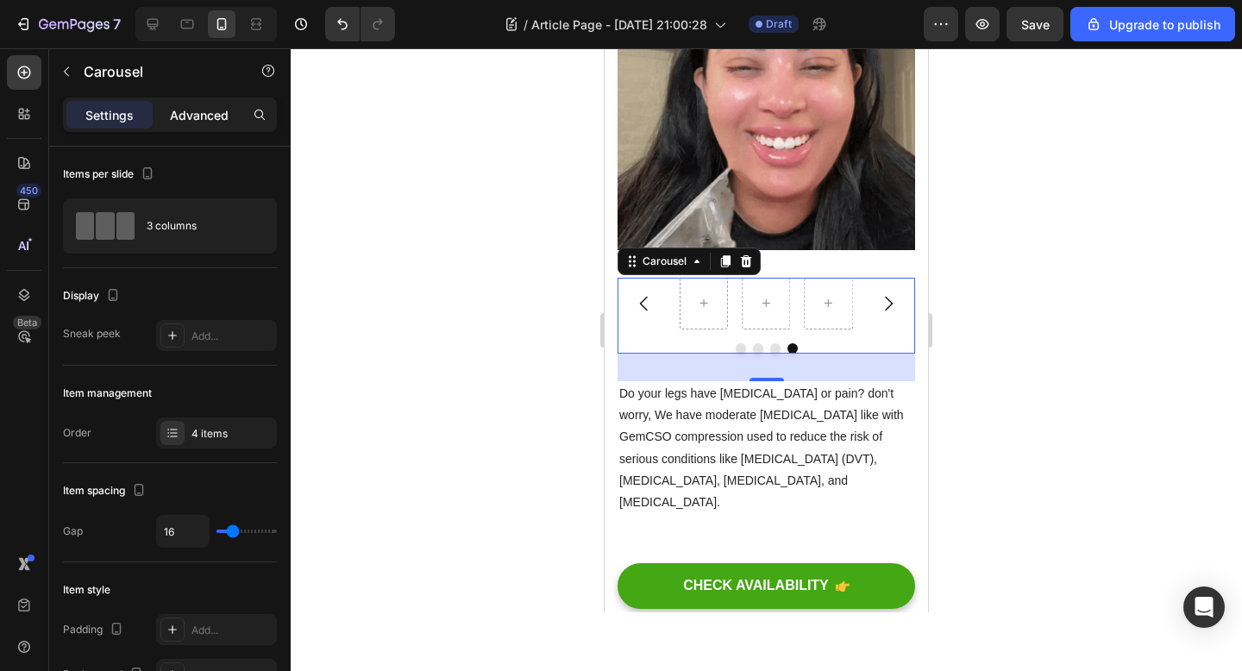
click at [185, 127] on div "Advanced" at bounding box center [199, 115] width 86 height 28
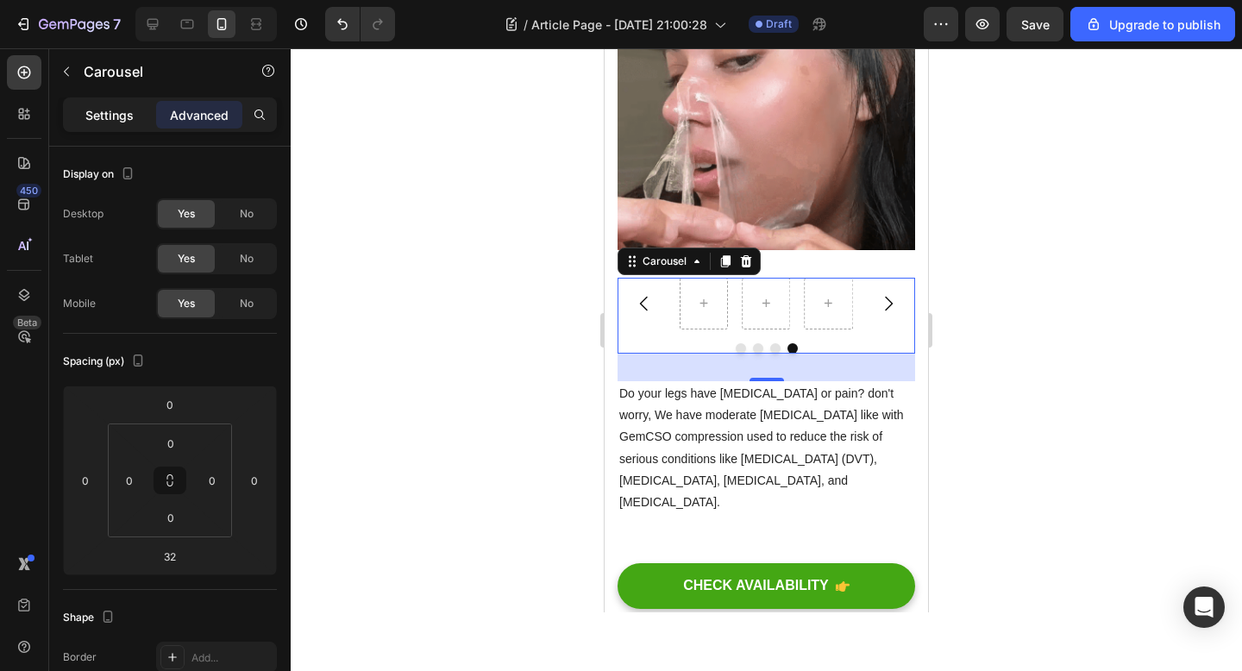
click at [116, 118] on p "Settings" at bounding box center [109, 115] width 48 height 18
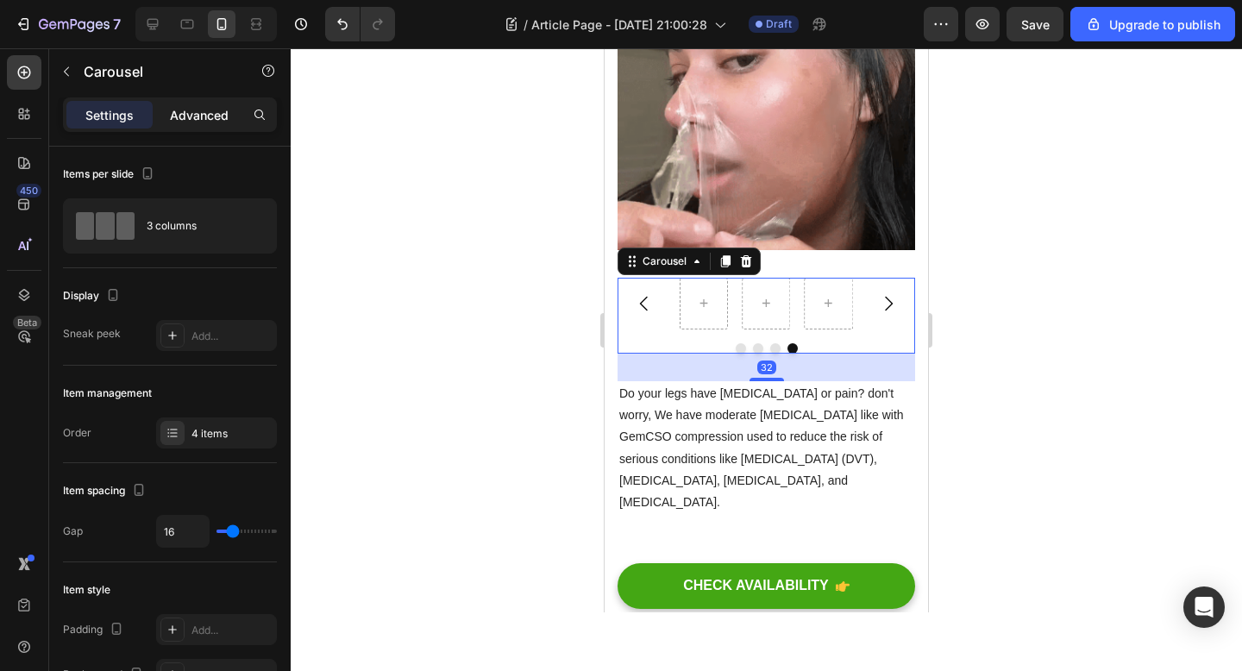
click at [190, 110] on p "Advanced" at bounding box center [199, 115] width 59 height 18
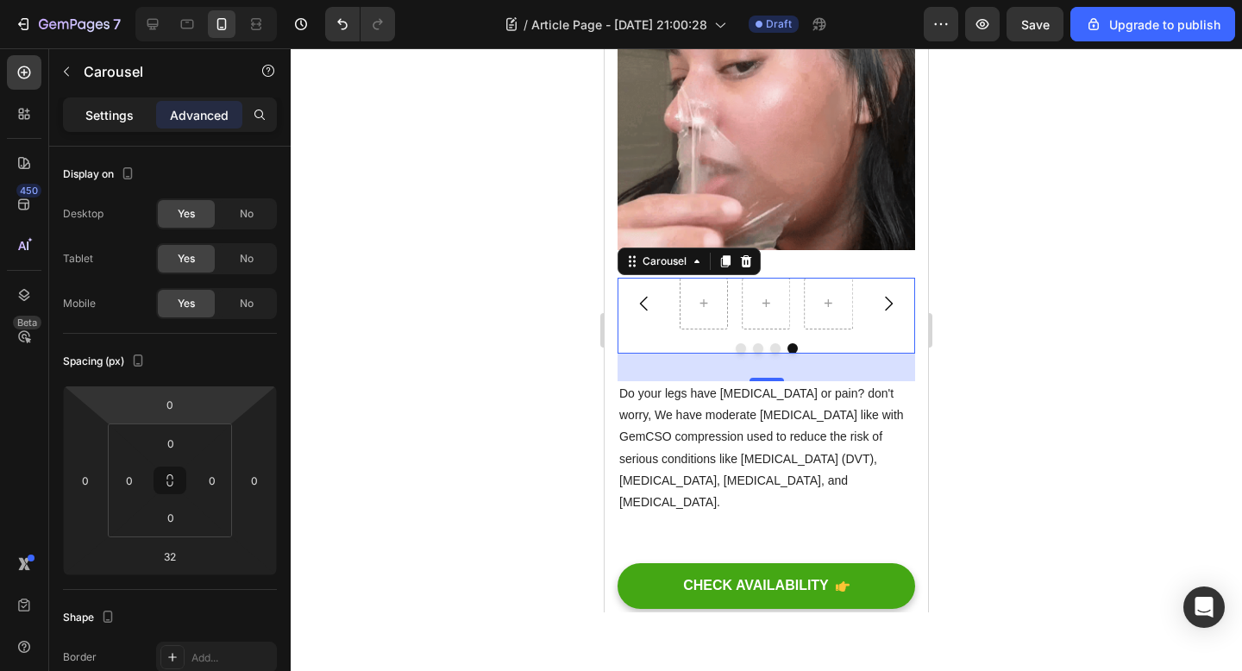
click at [141, 120] on div "Settings" at bounding box center [109, 115] width 86 height 28
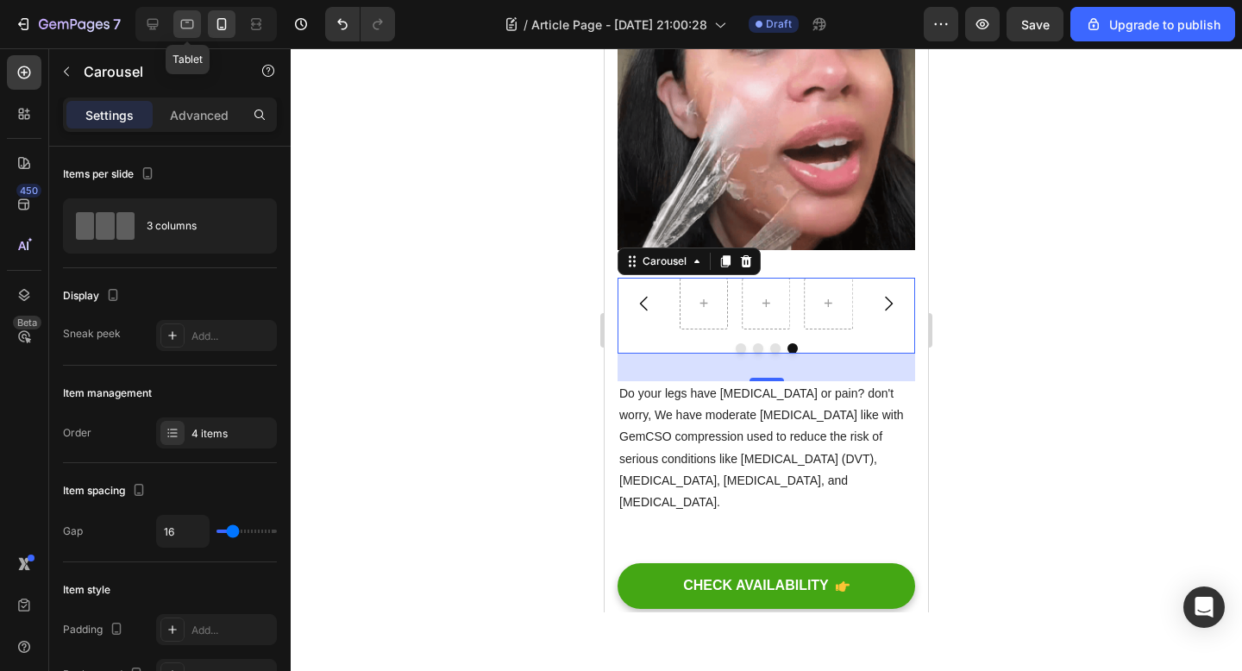
click at [190, 22] on icon at bounding box center [187, 24] width 17 height 17
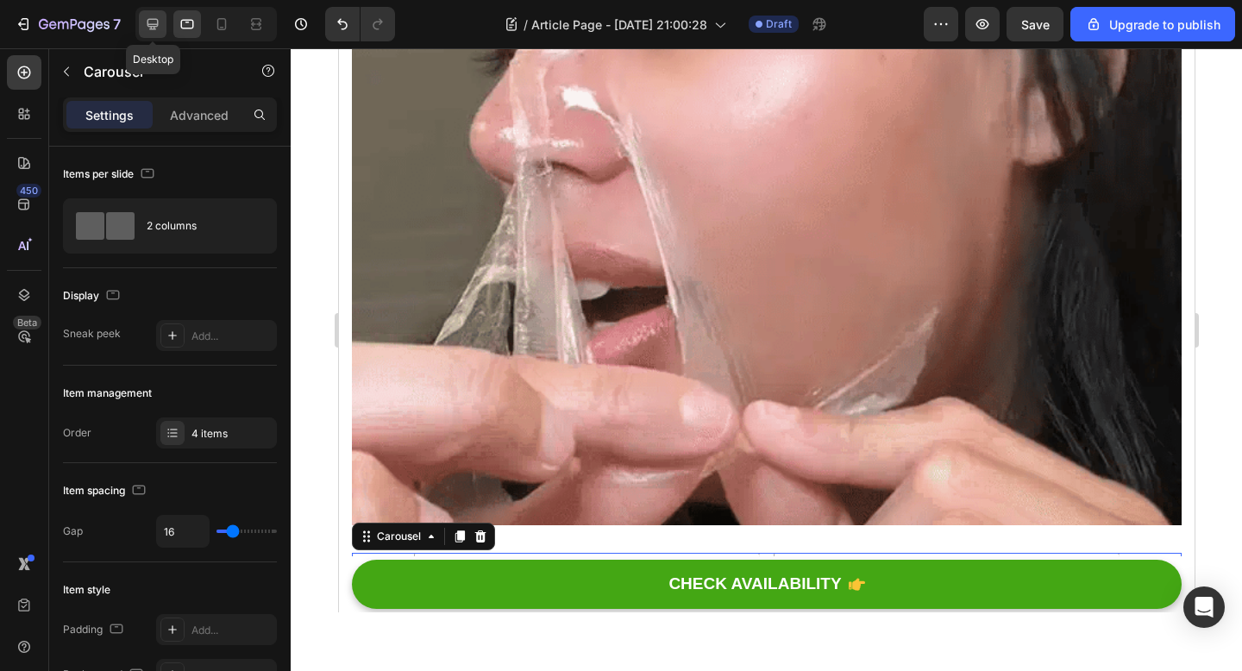
click at [163, 22] on div at bounding box center [153, 24] width 28 height 28
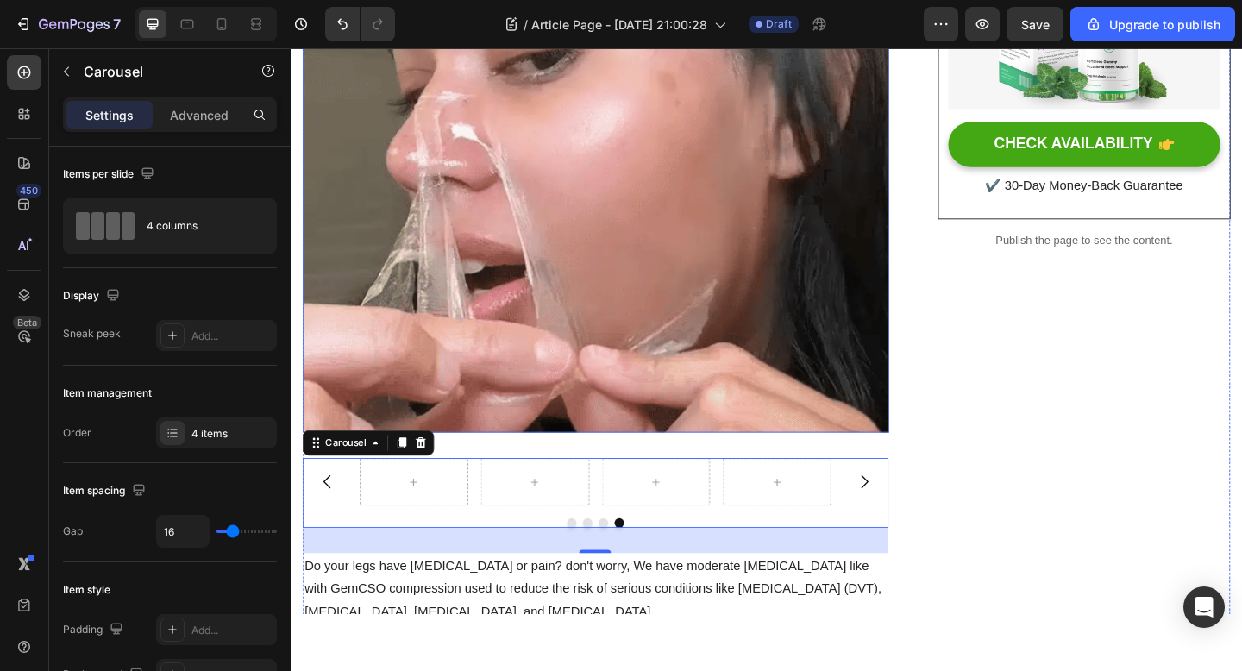
scroll to position [667, 0]
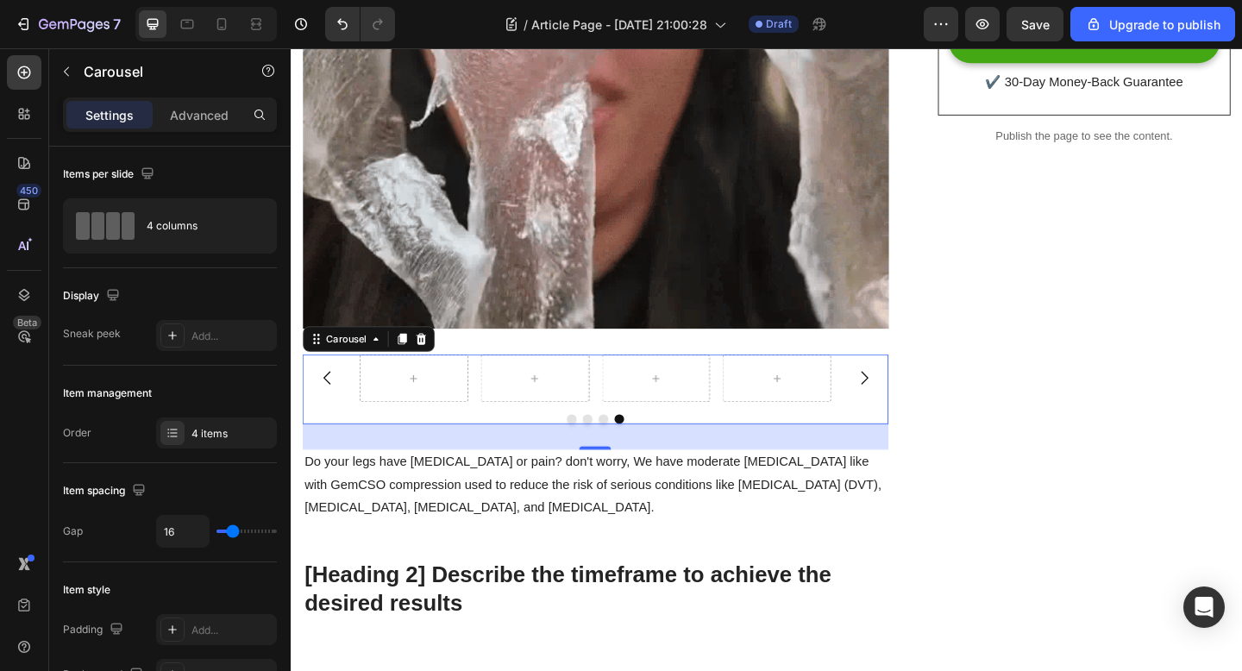
click at [396, 437] on div "Carousel 32" at bounding box center [622, 419] width 637 height 76
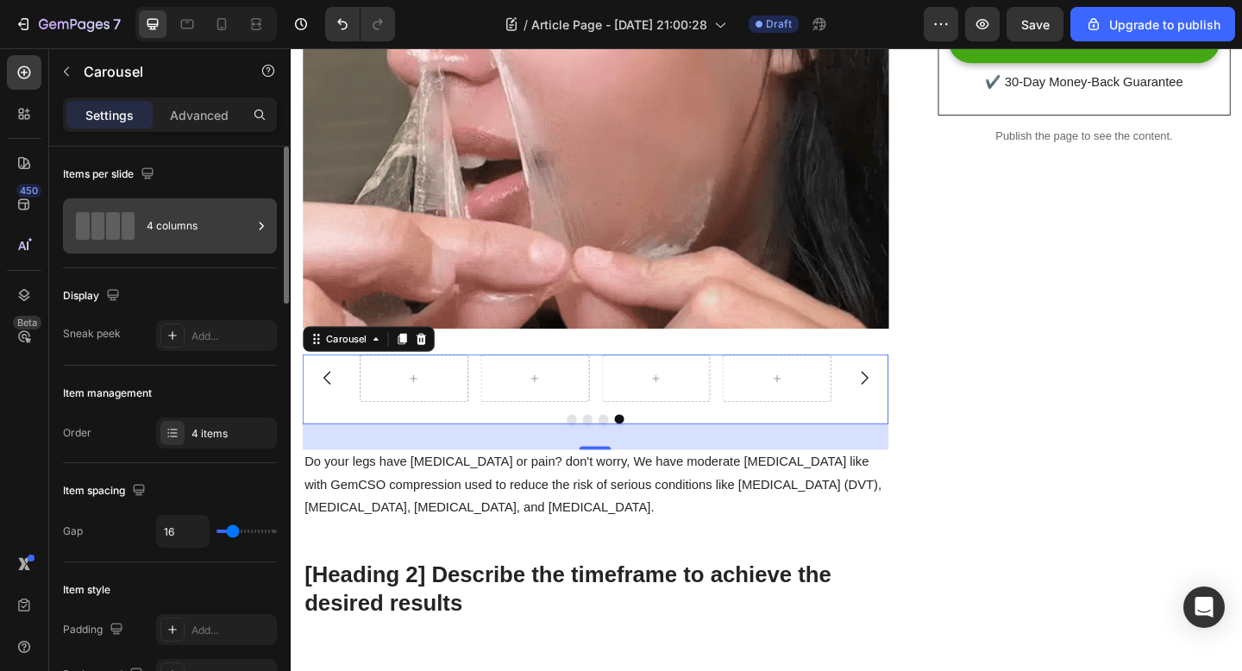
click at [204, 217] on div "4 columns" at bounding box center [199, 226] width 105 height 40
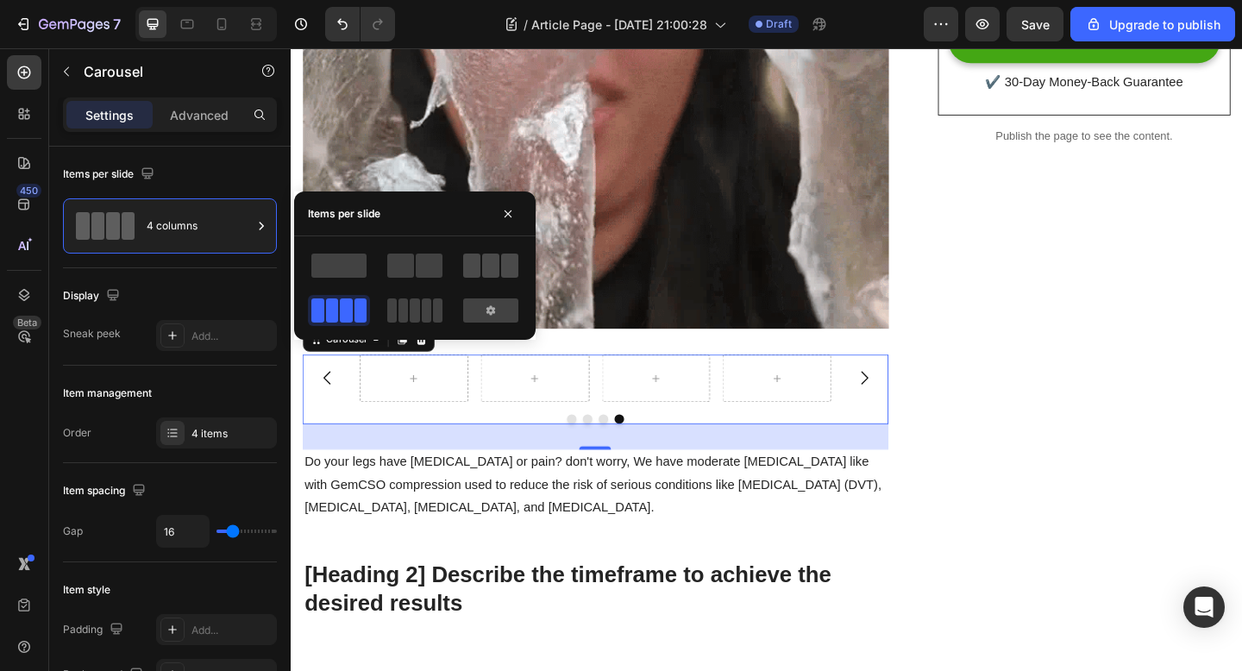
click at [491, 270] on span at bounding box center [490, 266] width 17 height 24
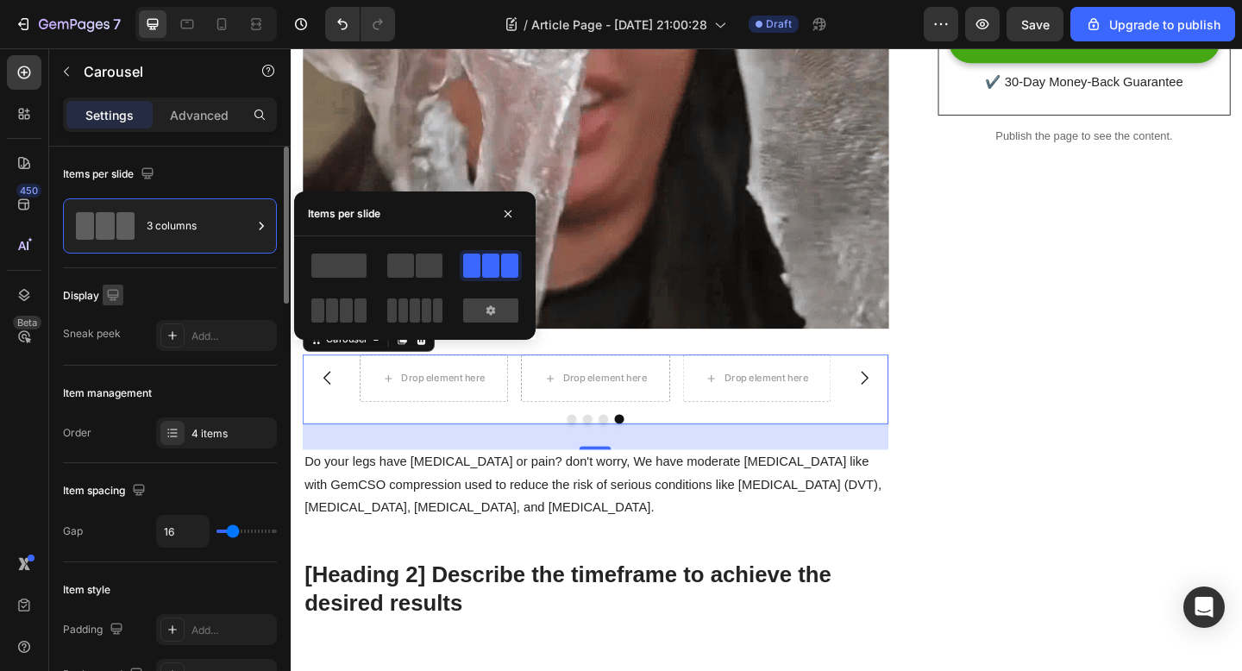
click at [116, 290] on icon "button" at bounding box center [112, 294] width 17 height 17
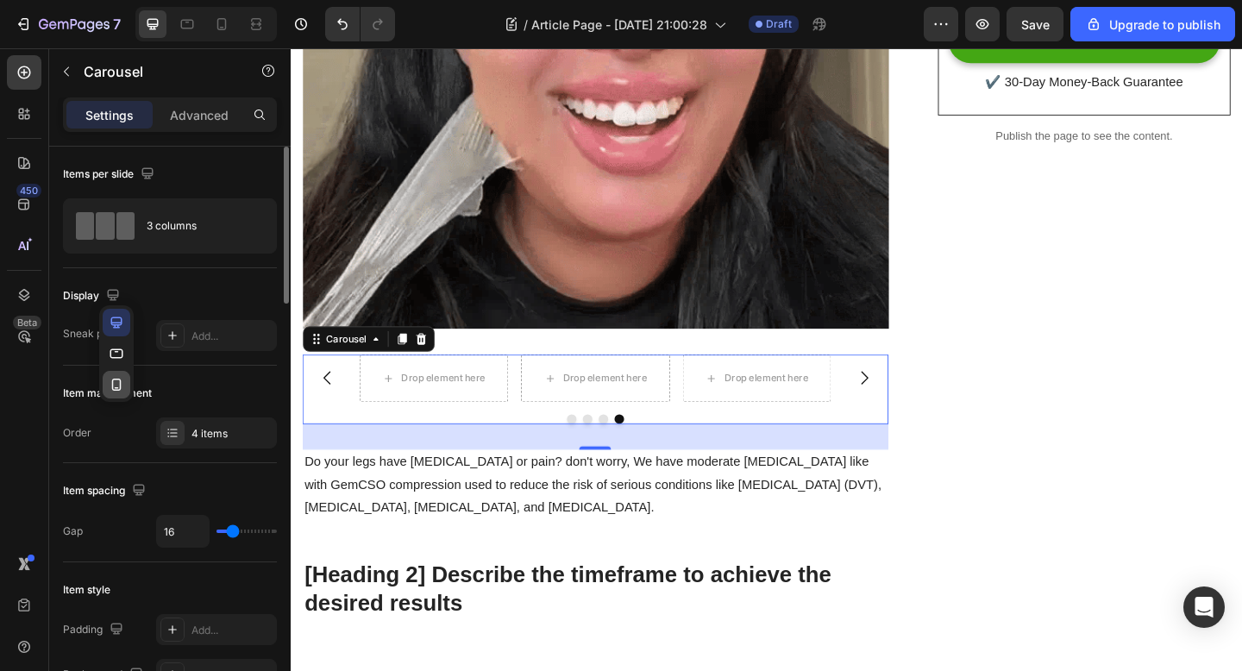
click at [114, 379] on icon "button" at bounding box center [116, 385] width 9 height 12
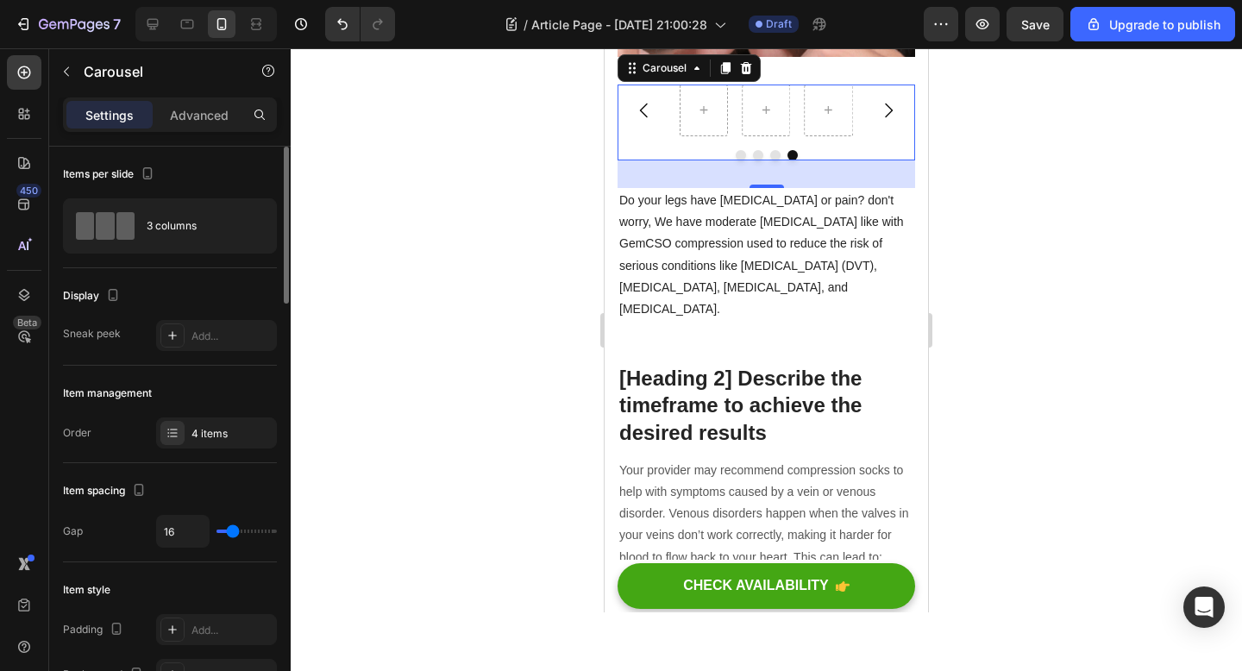
scroll to position [717, 0]
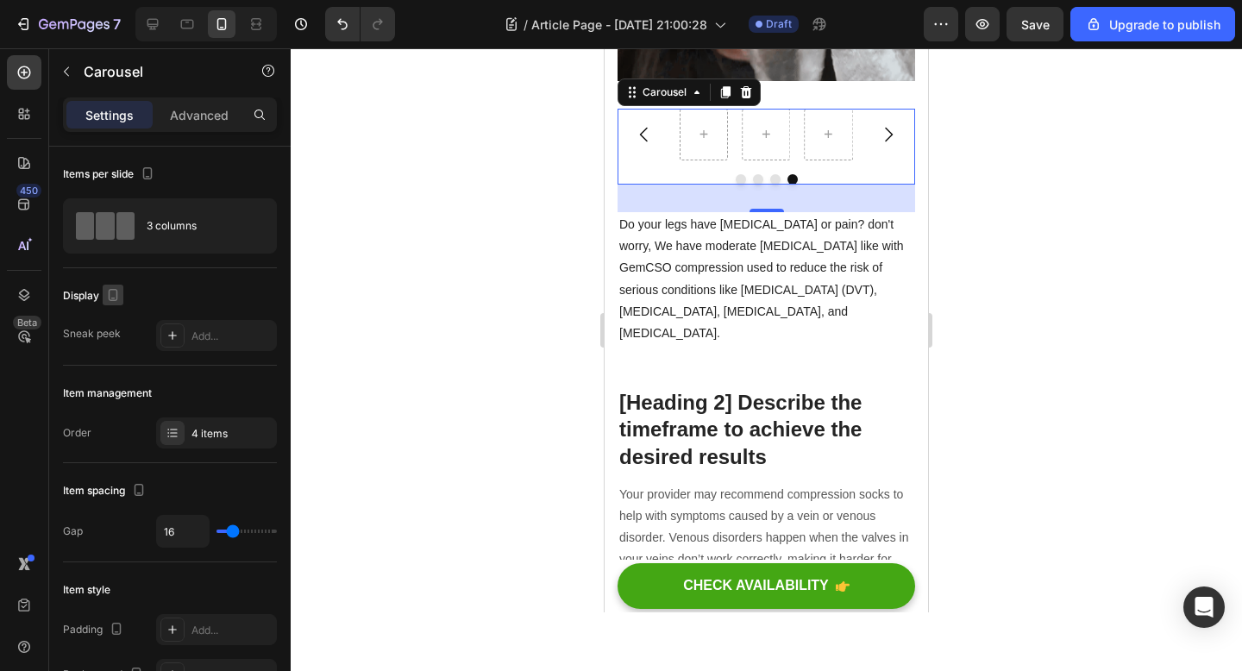
click at [111, 299] on icon "button" at bounding box center [113, 295] width 9 height 12
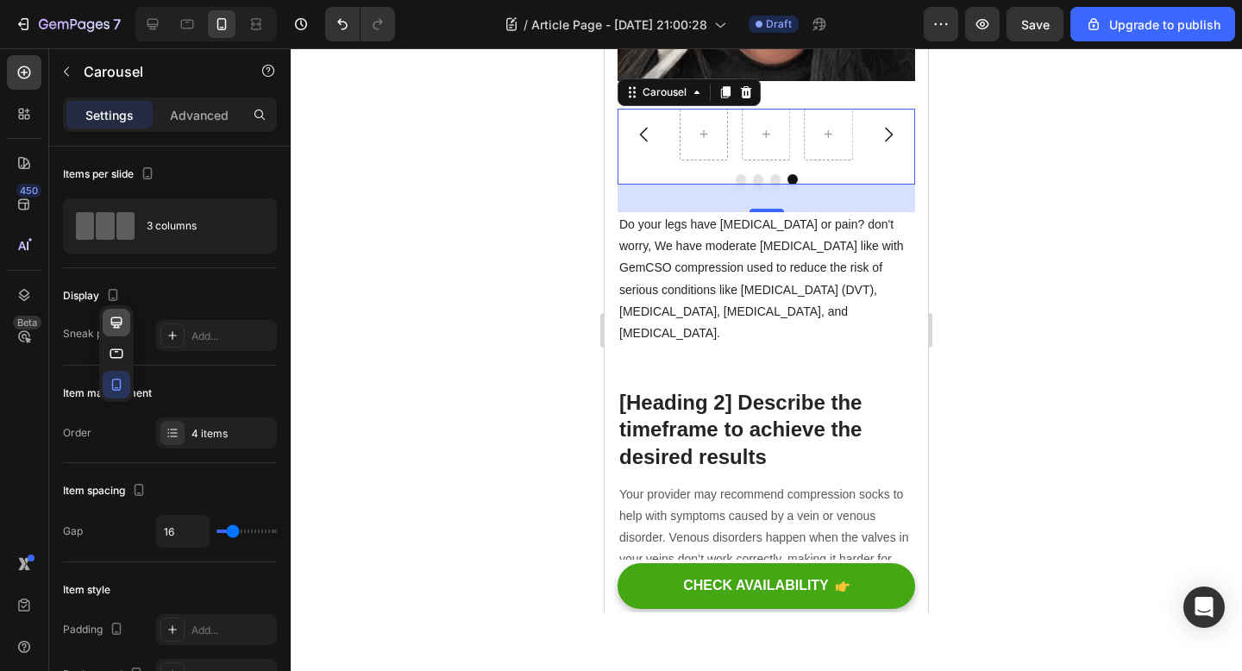
click at [119, 324] on icon "button" at bounding box center [116, 321] width 11 height 11
type input "1200"
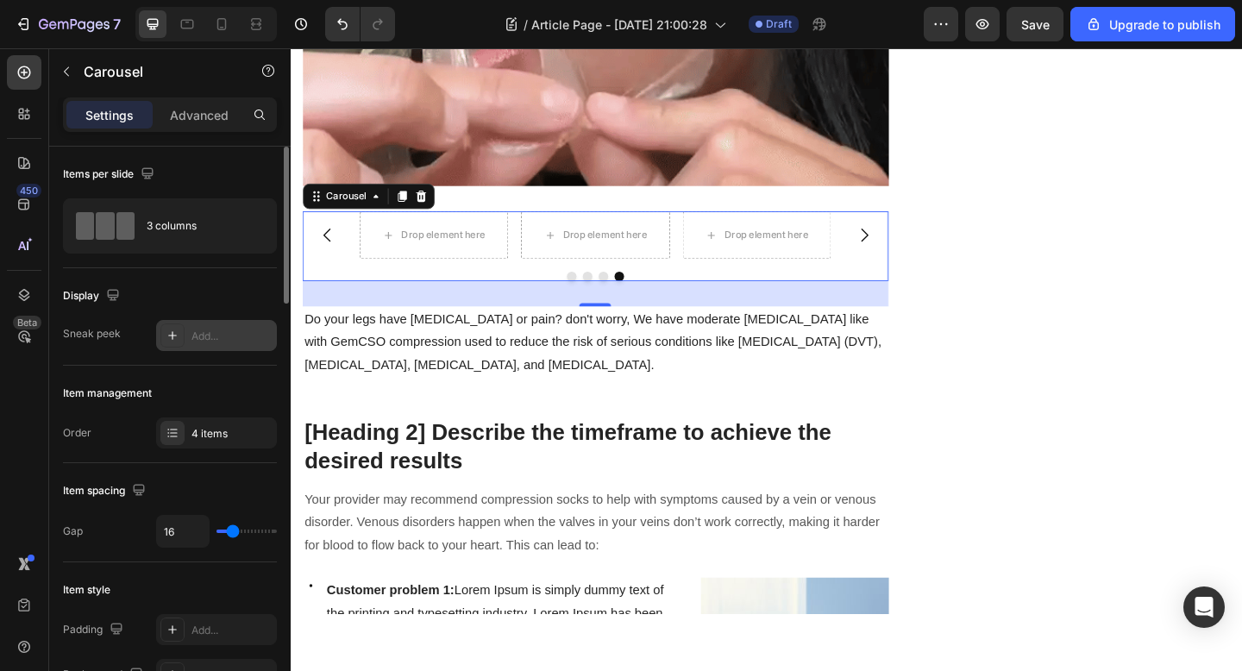
click at [209, 341] on div "Add..." at bounding box center [231, 337] width 81 height 16
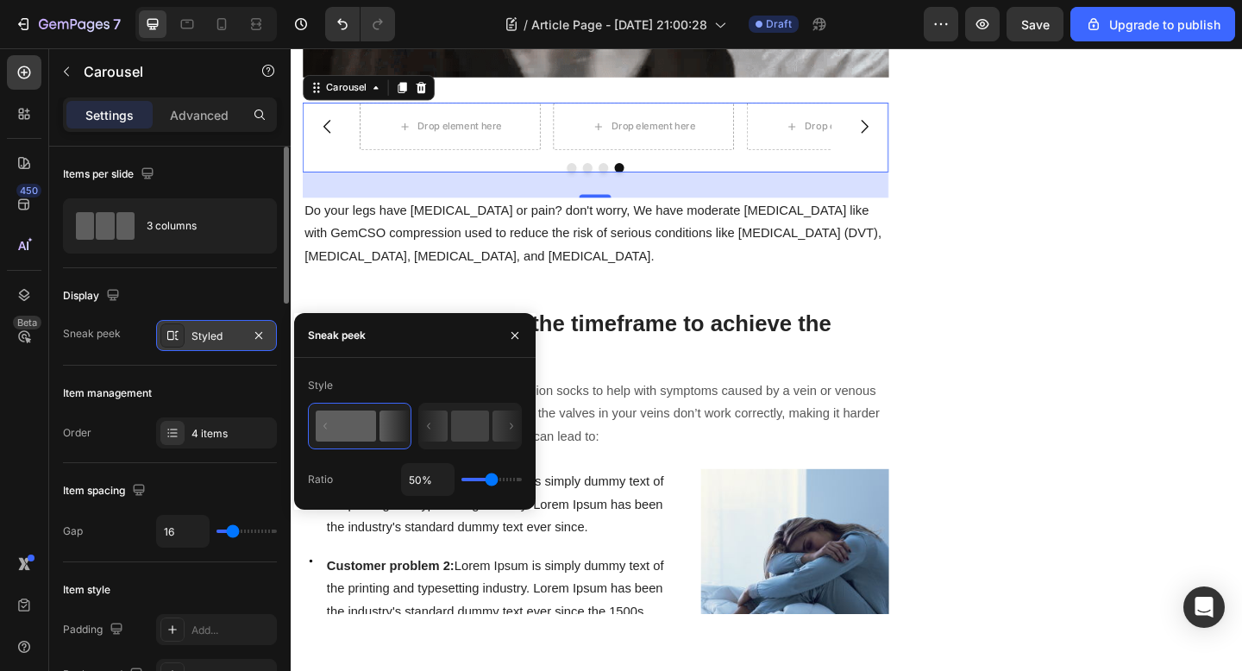
scroll to position [943, 0]
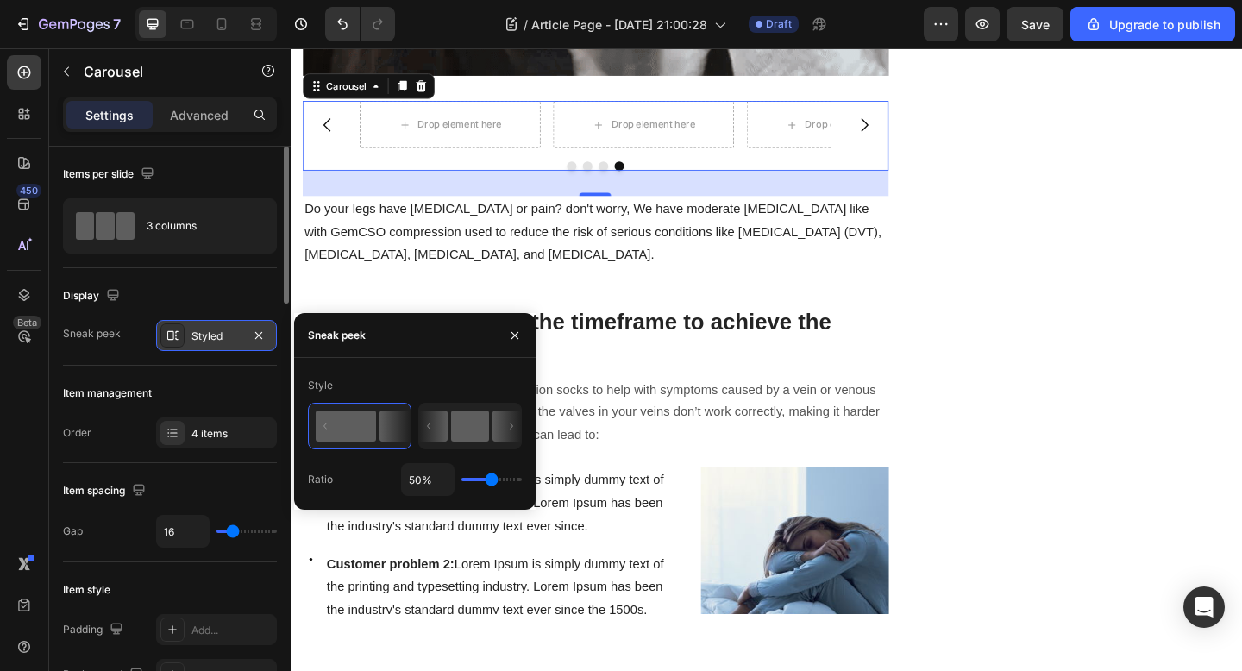
click at [469, 428] on rect at bounding box center [470, 425] width 38 height 31
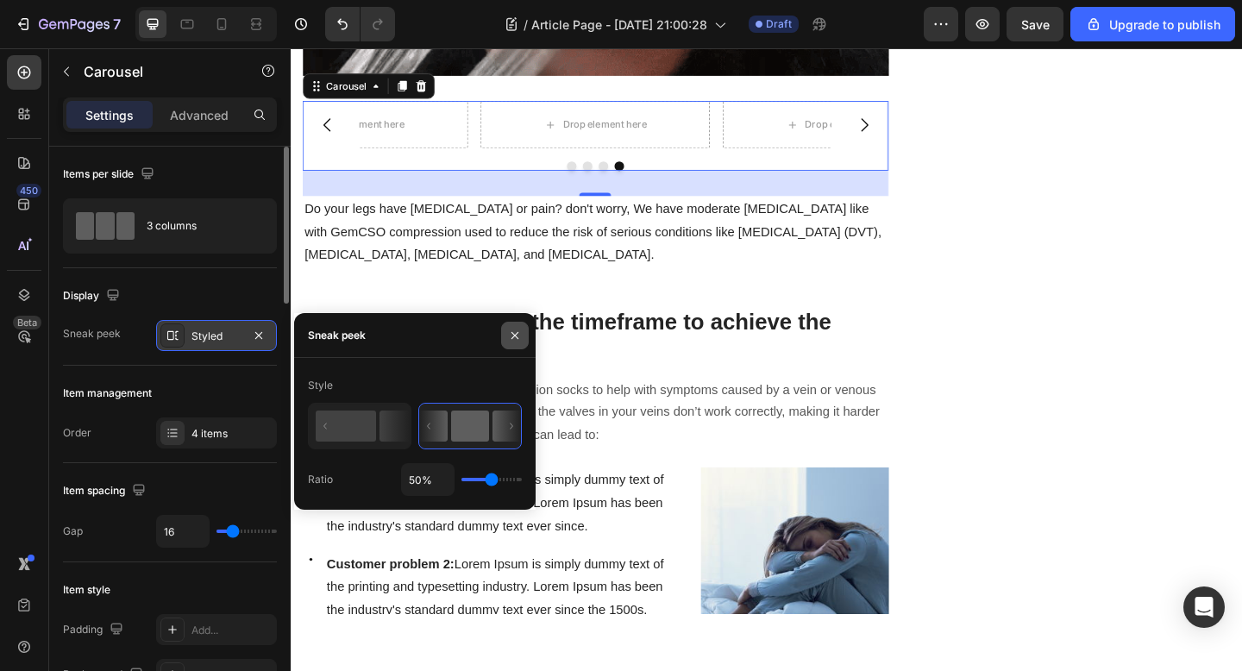
click at [518, 329] on icon "button" at bounding box center [515, 336] width 14 height 14
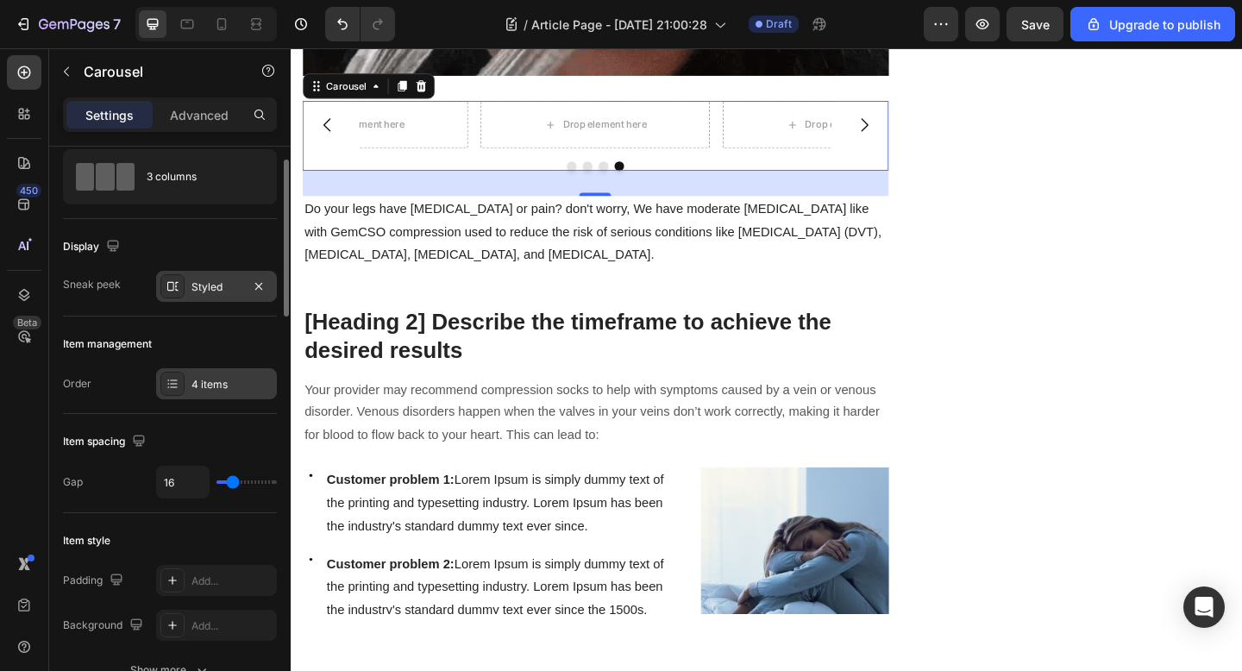
scroll to position [51, 0]
click at [204, 385] on div "4 items" at bounding box center [231, 383] width 81 height 16
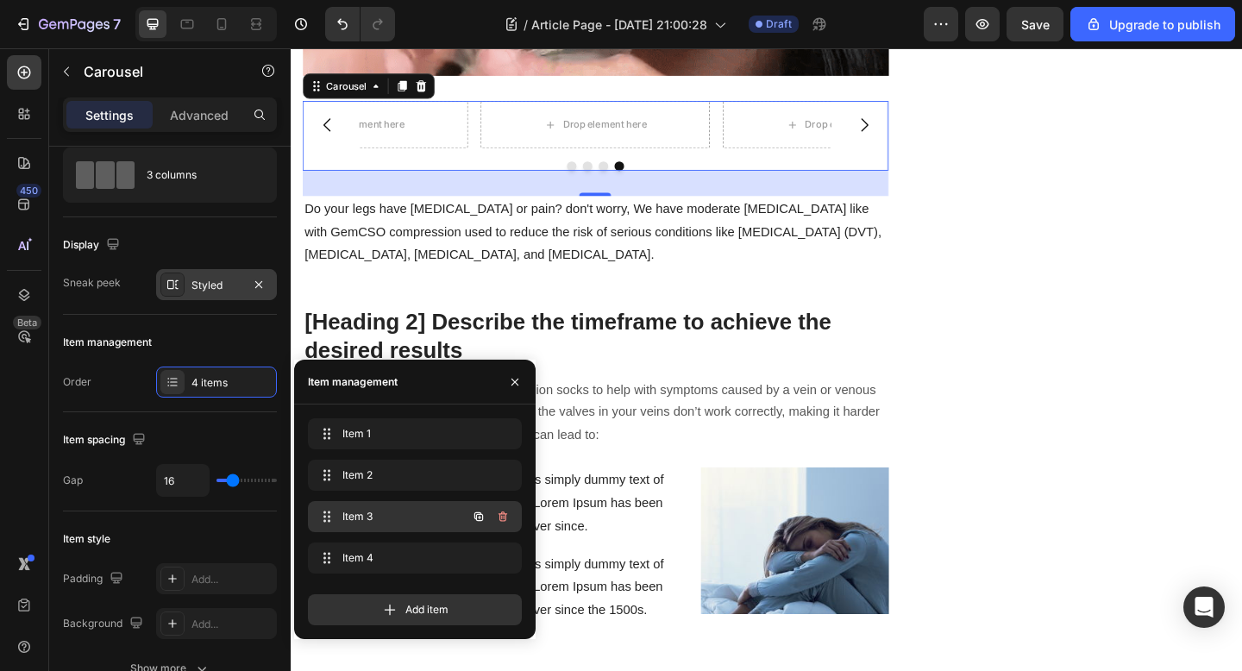
click at [392, 506] on div "Item 3 Item 3" at bounding box center [391, 516] width 152 height 24
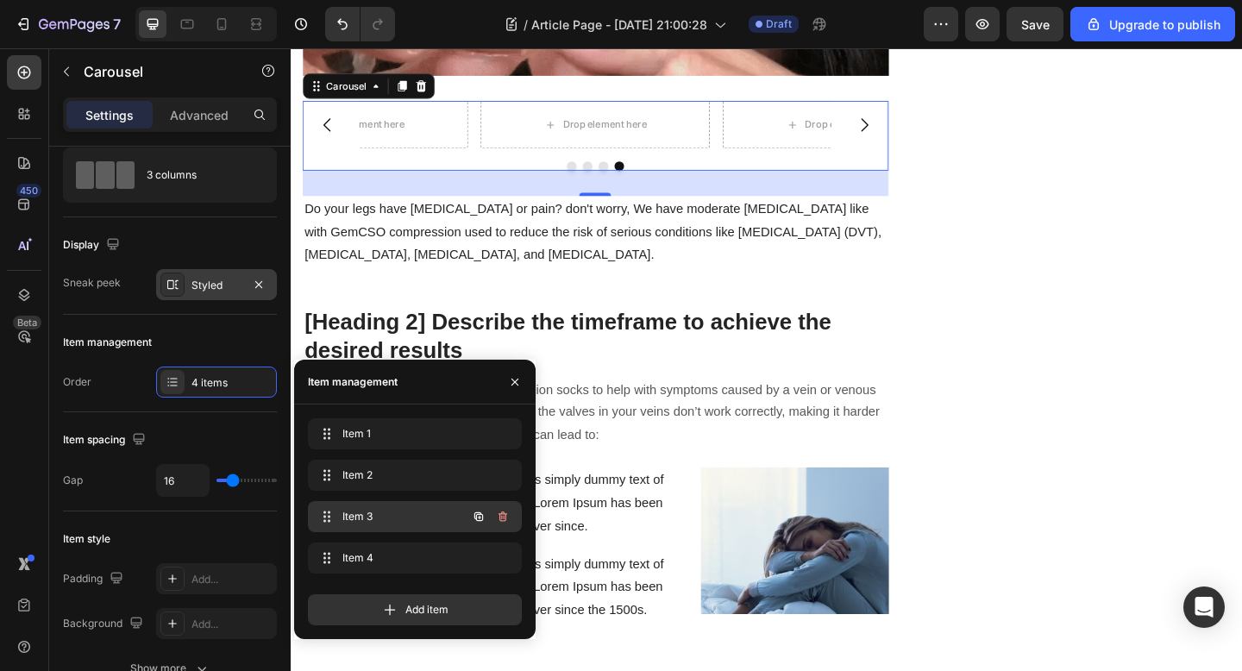
click at [354, 513] on span "Item 3" at bounding box center [390, 517] width 97 height 16
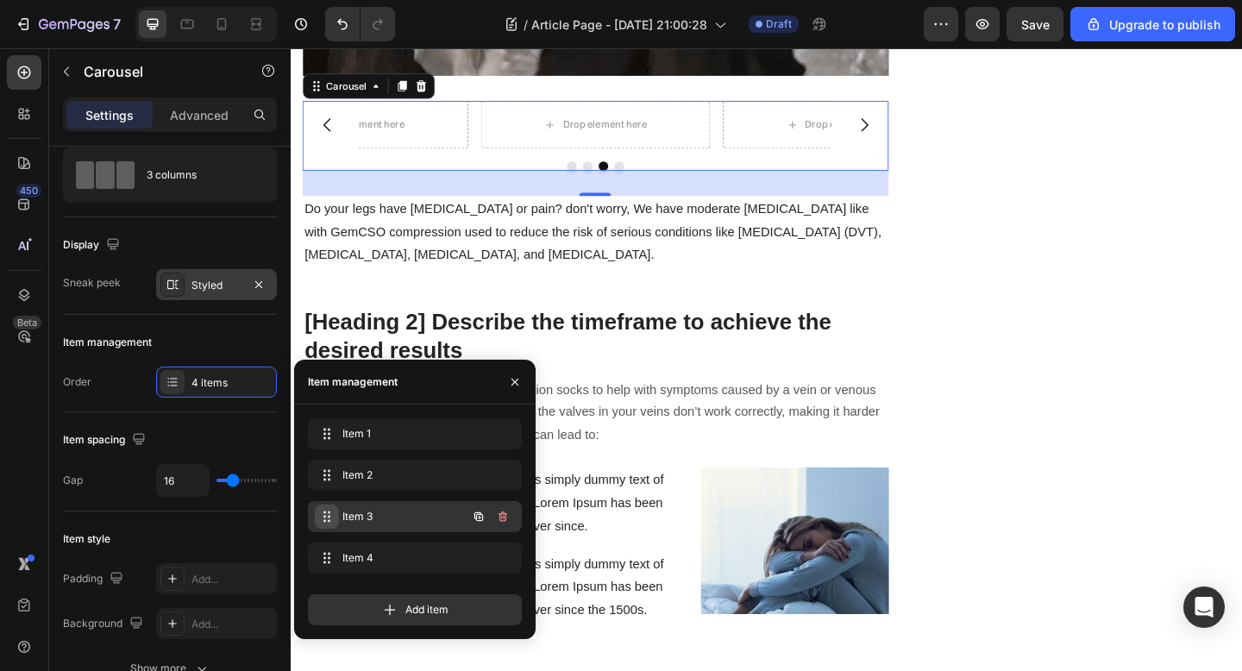
click at [327, 514] on icon at bounding box center [327, 517] width 14 height 14
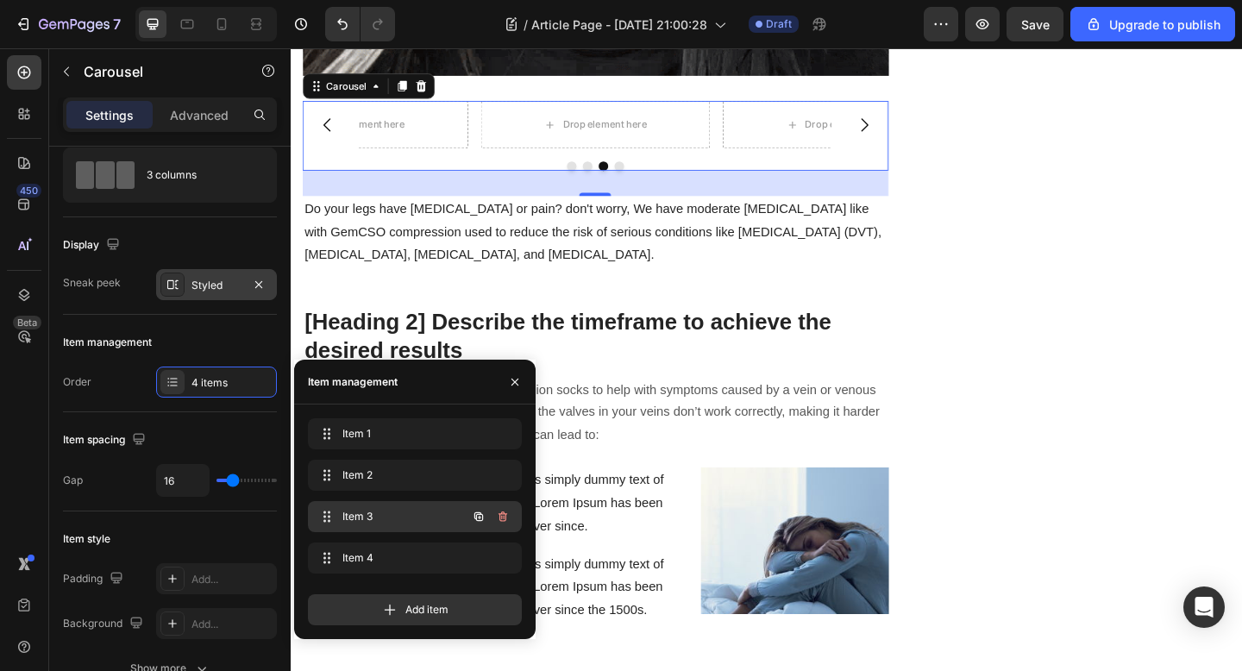
click at [357, 515] on span "Item 3" at bounding box center [390, 517] width 97 height 16
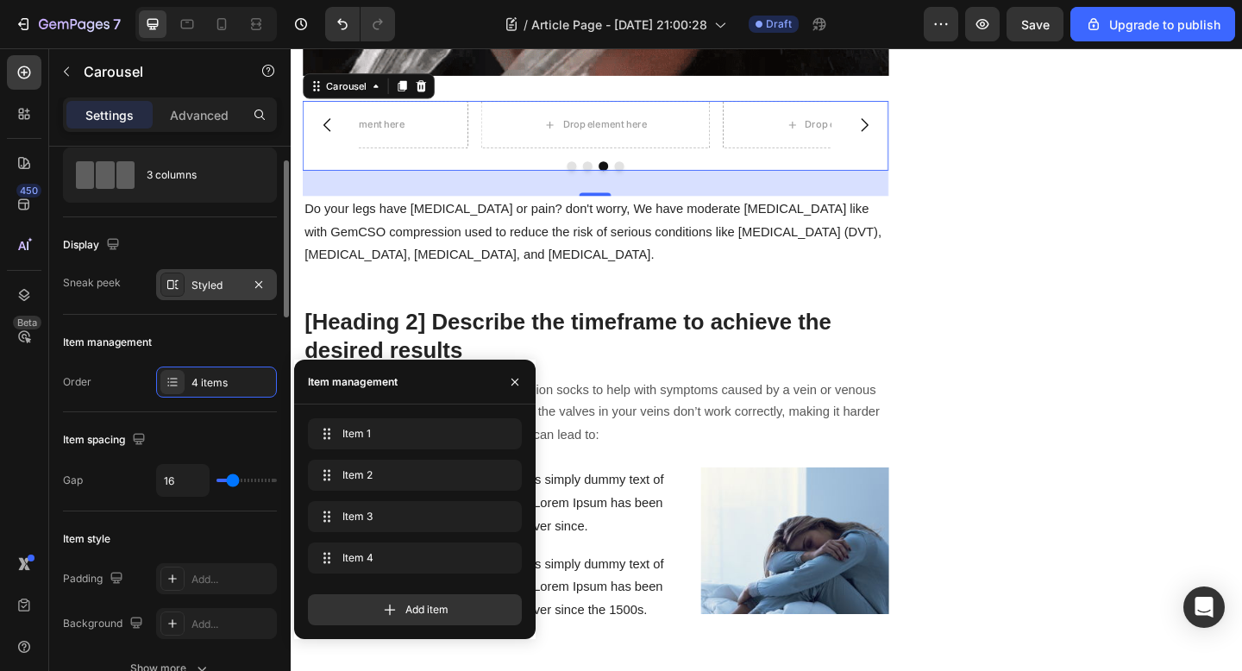
click at [241, 342] on div "Item management" at bounding box center [170, 343] width 214 height 28
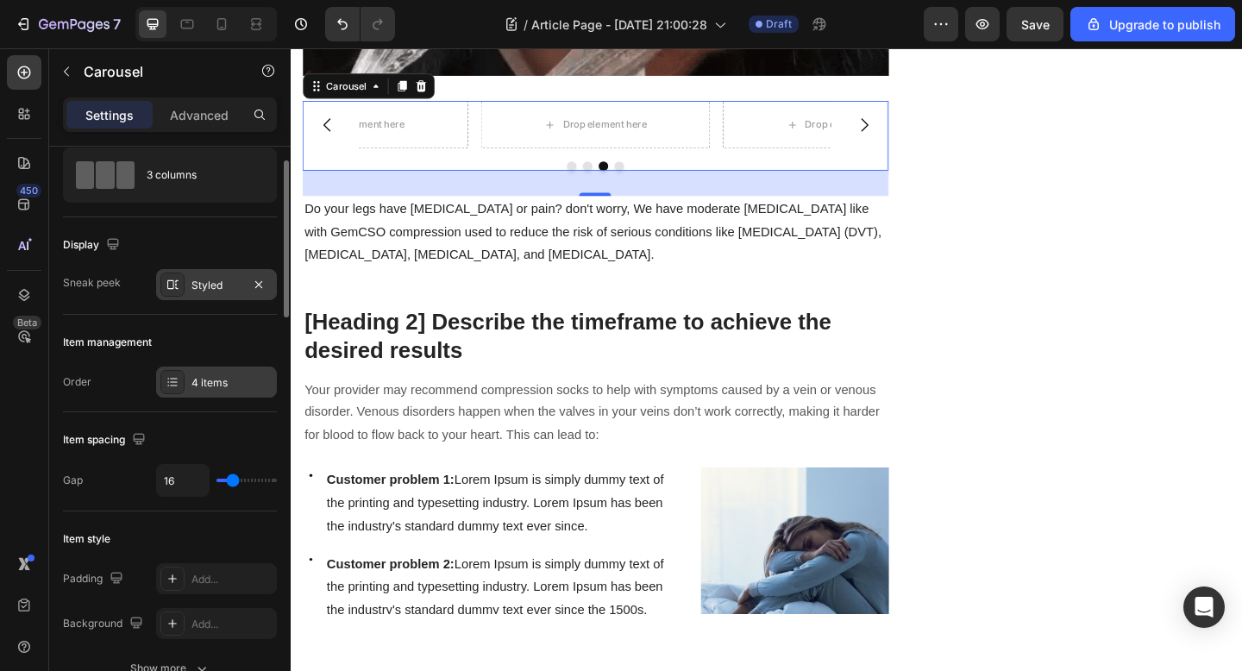
click at [212, 376] on div "4 items" at bounding box center [231, 383] width 81 height 16
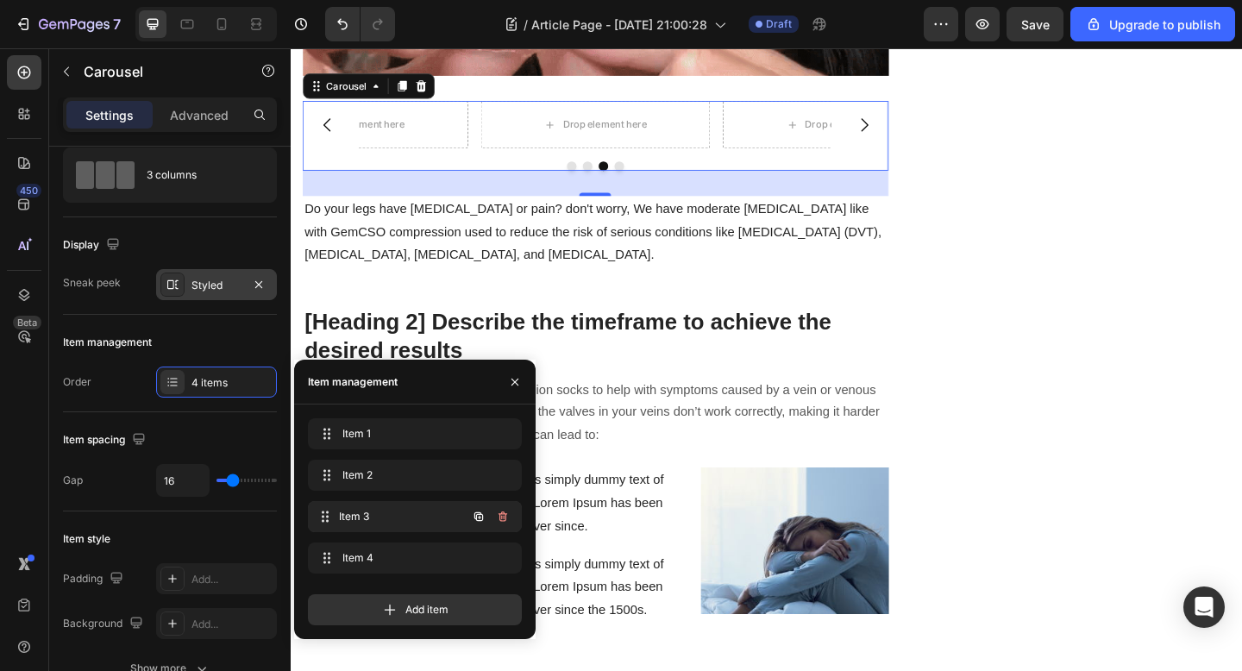
click at [370, 519] on span "Item 3" at bounding box center [403, 517] width 128 height 16
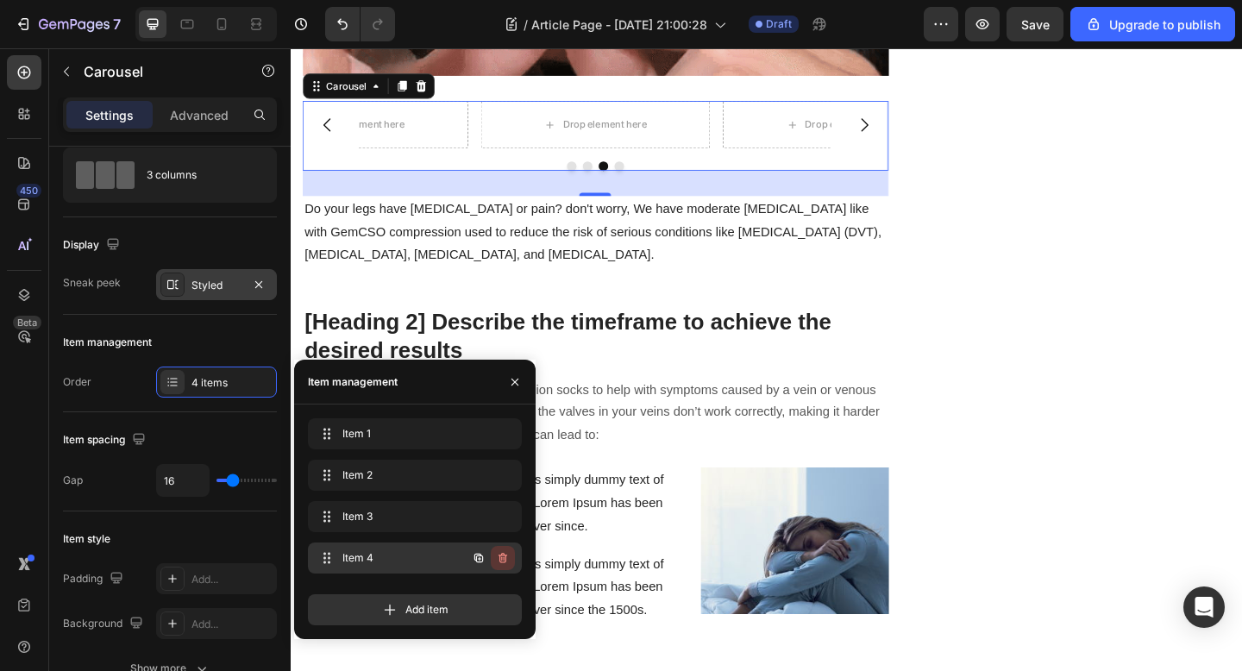
click at [501, 550] on button "button" at bounding box center [503, 558] width 24 height 24
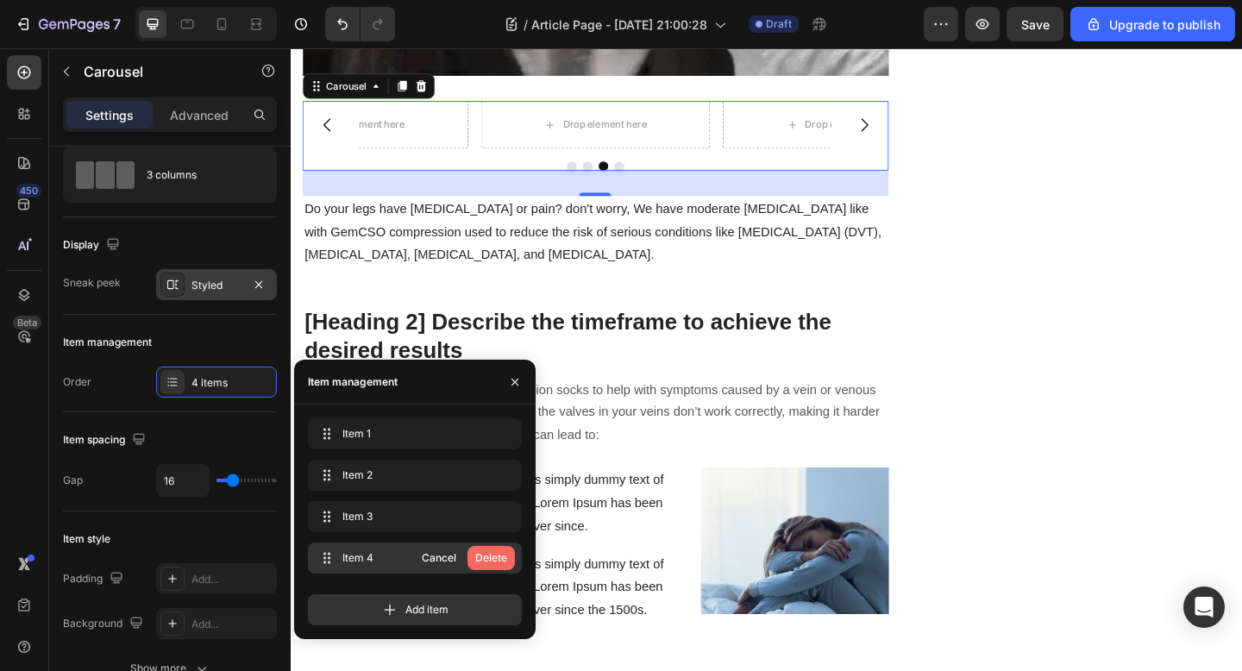
click at [499, 555] on div "Delete" at bounding box center [491, 558] width 32 height 16
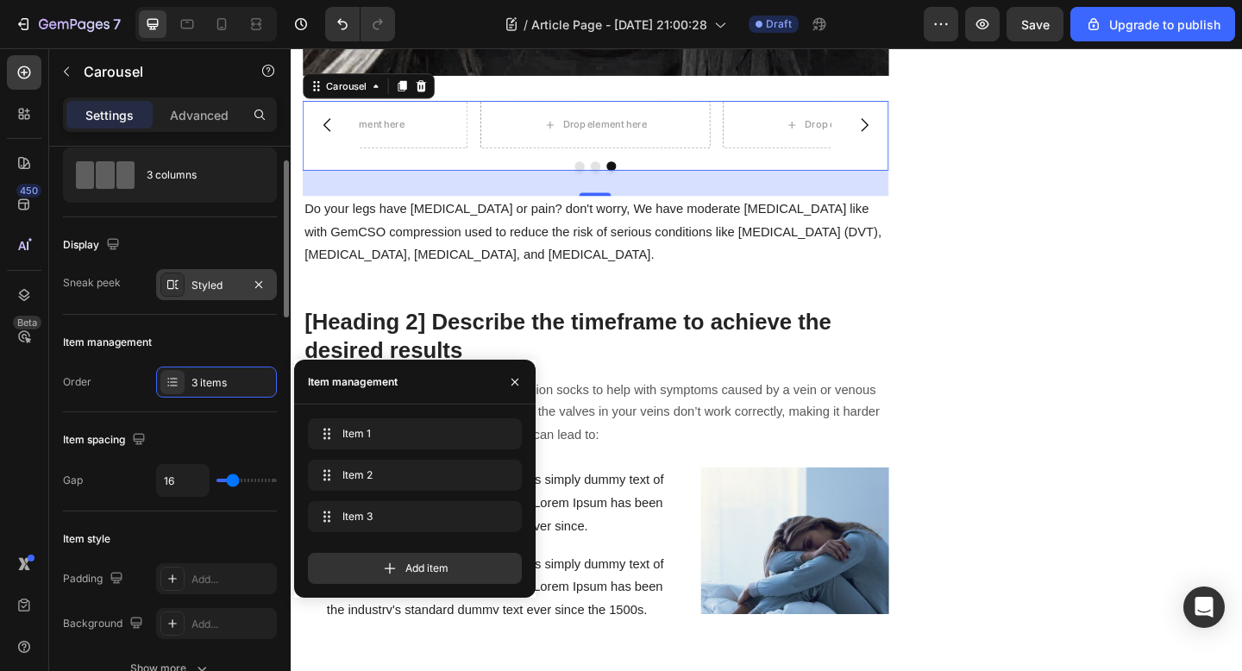
click at [122, 418] on div "Item spacing Gap 16" at bounding box center [170, 461] width 214 height 99
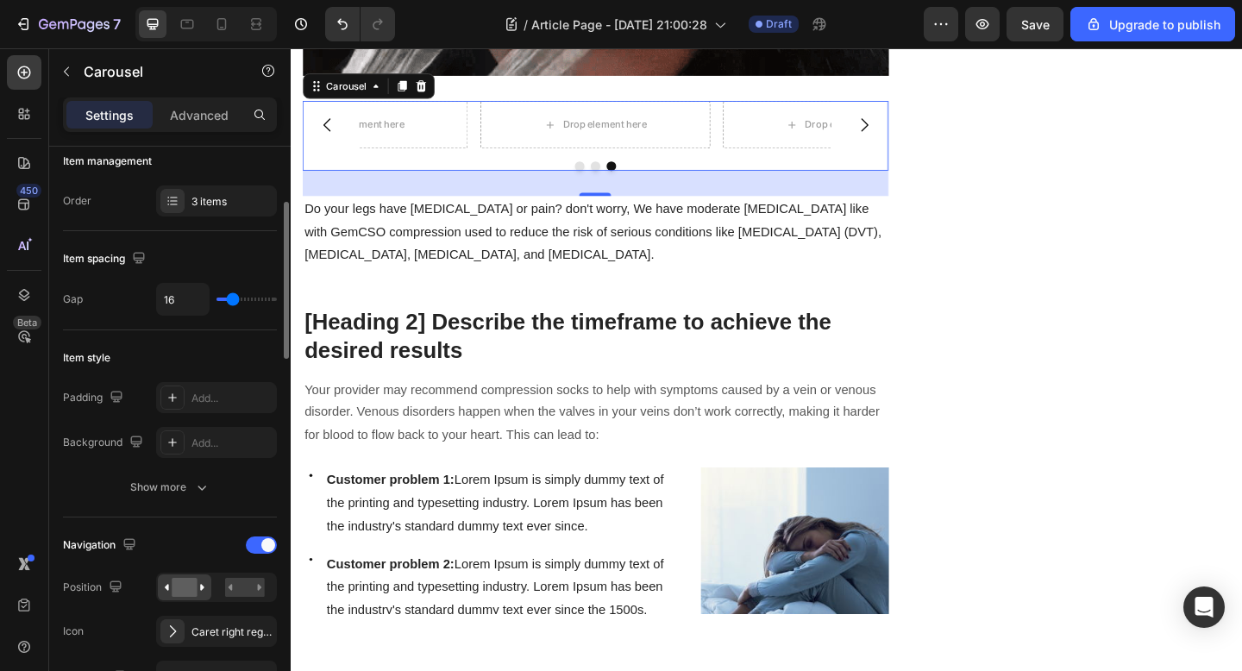
scroll to position [233, 0]
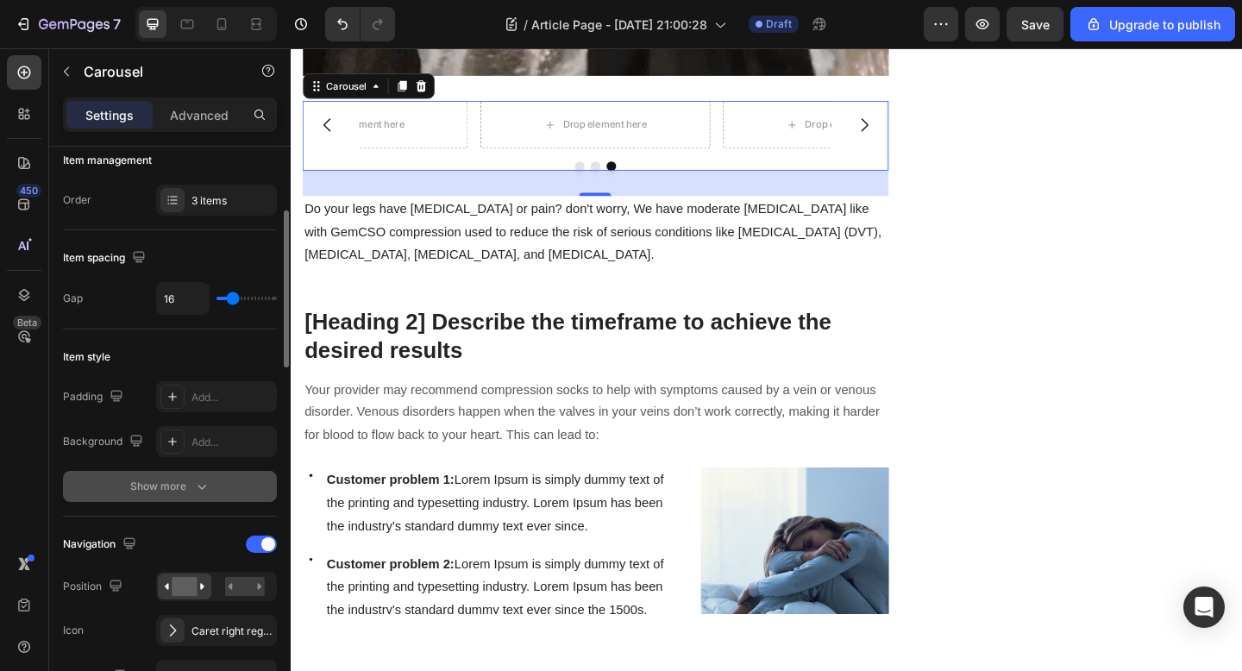
click at [200, 485] on icon "button" at bounding box center [201, 486] width 17 height 17
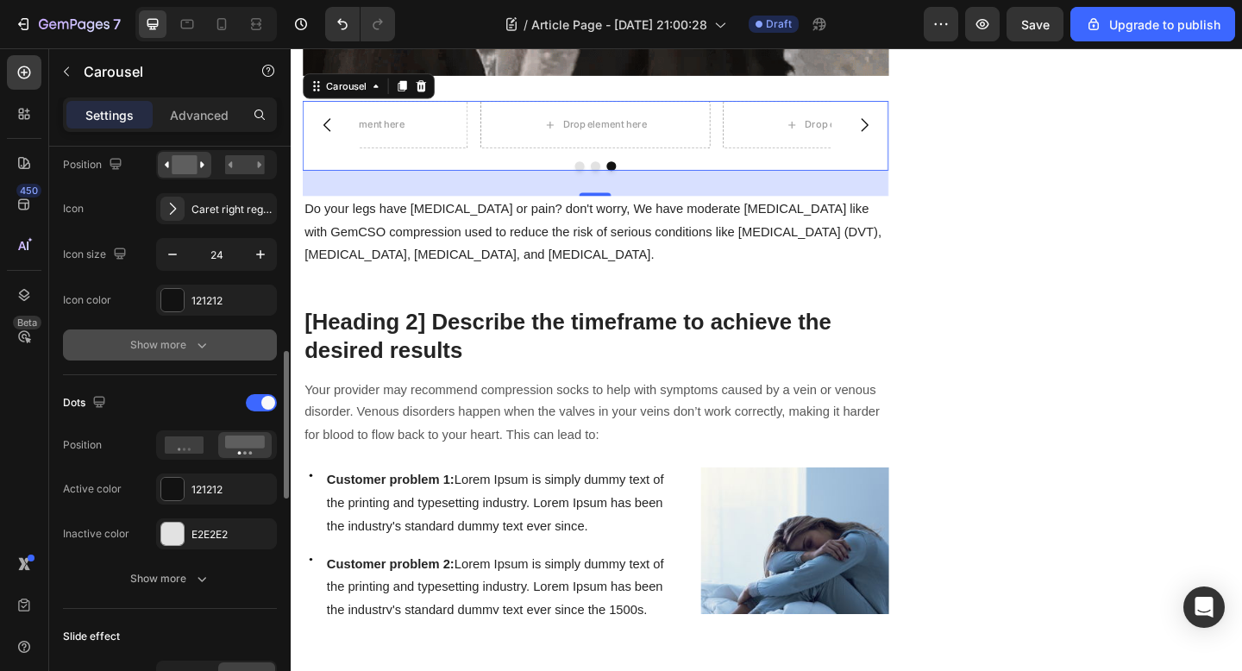
scroll to position [790, 0]
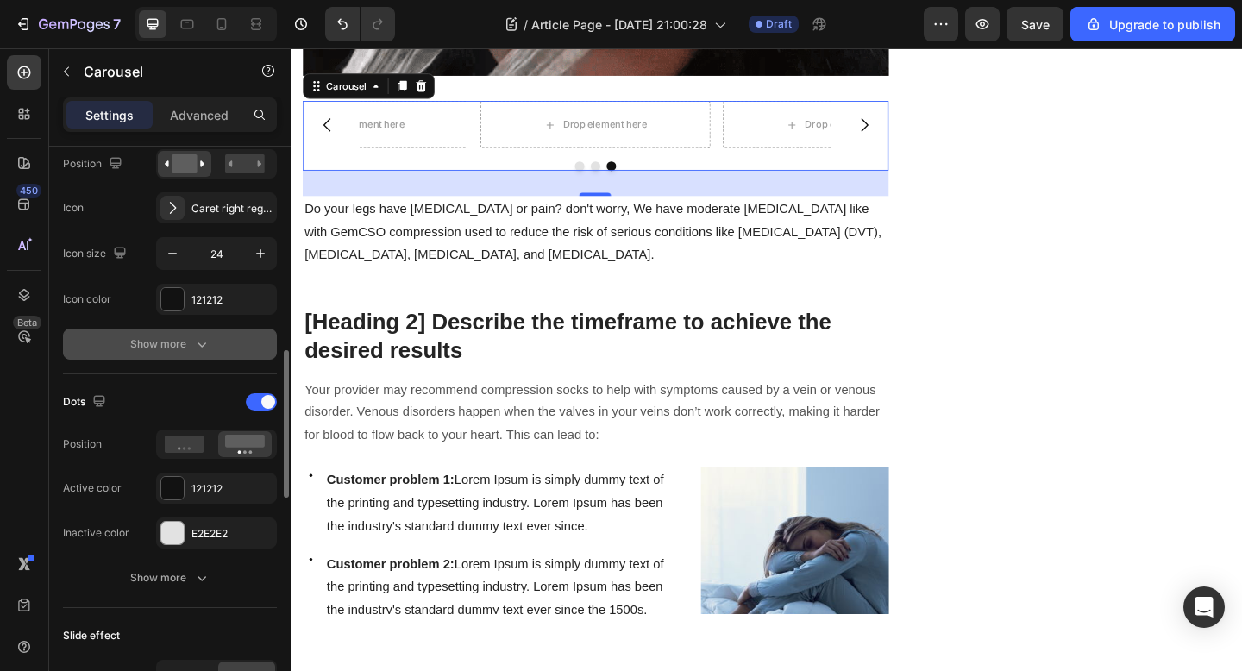
click at [189, 342] on div "Show more" at bounding box center [170, 343] width 80 height 17
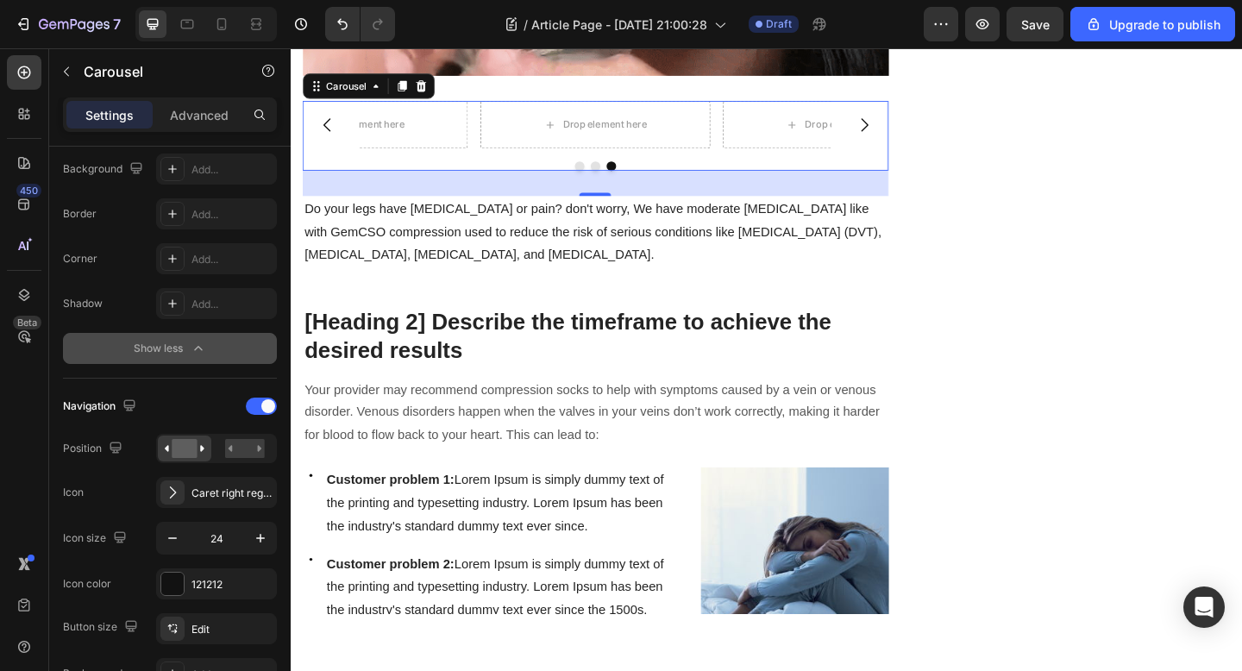
scroll to position [0, 0]
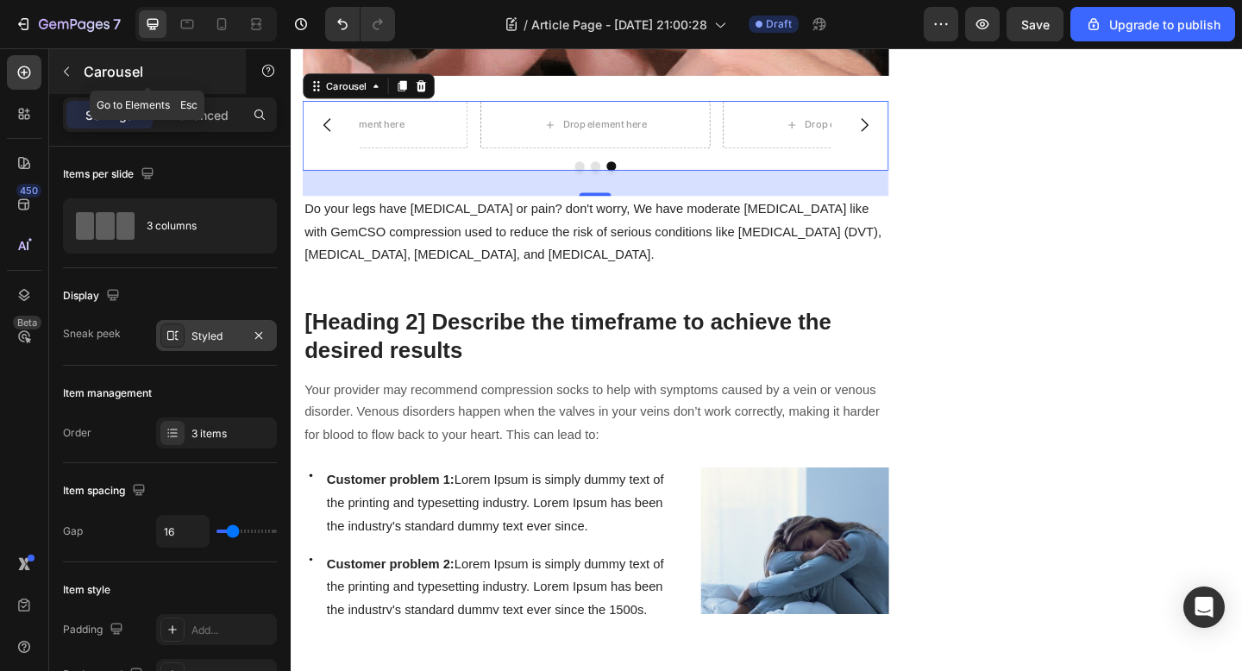
click at [74, 66] on button "button" at bounding box center [67, 72] width 28 height 28
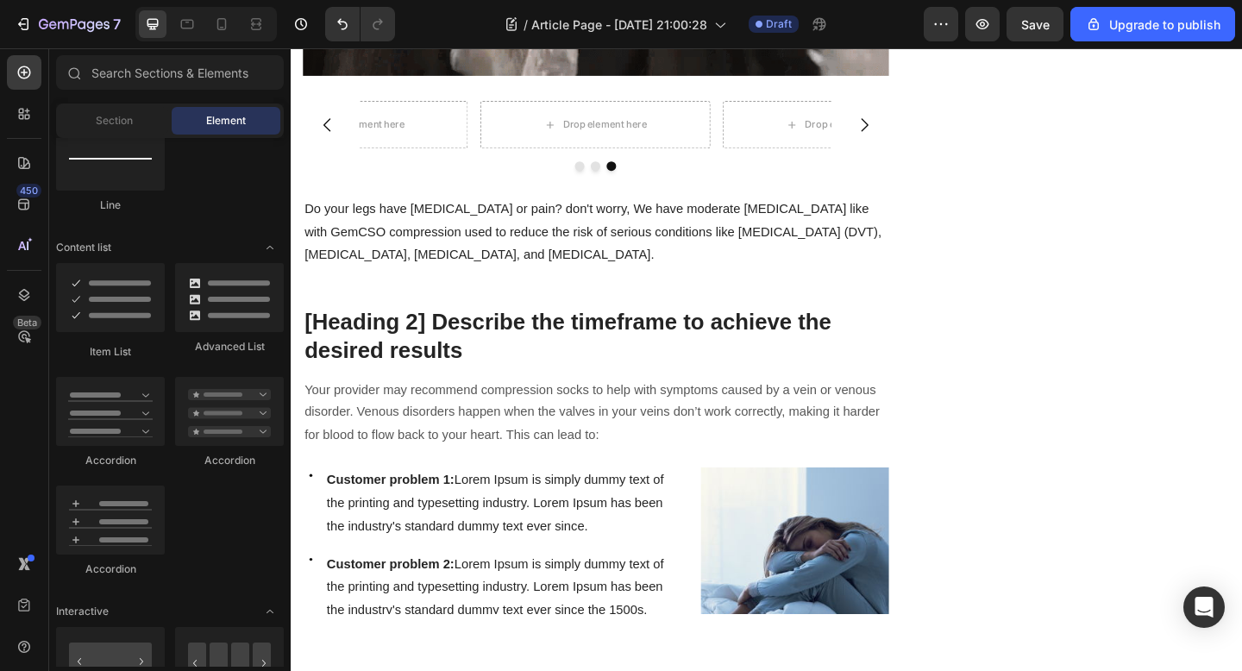
scroll to position [962, 0]
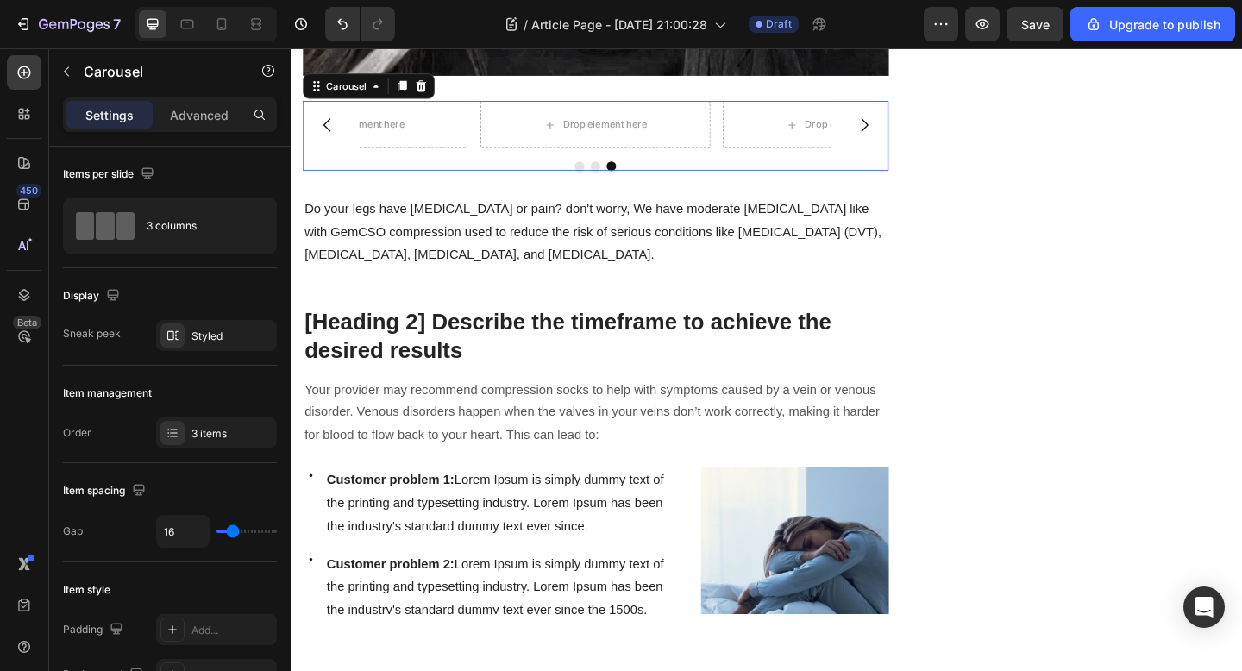
click at [441, 162] on div "Drop element here Drop element here Drop element here Carousel 0" at bounding box center [622, 144] width 637 height 76
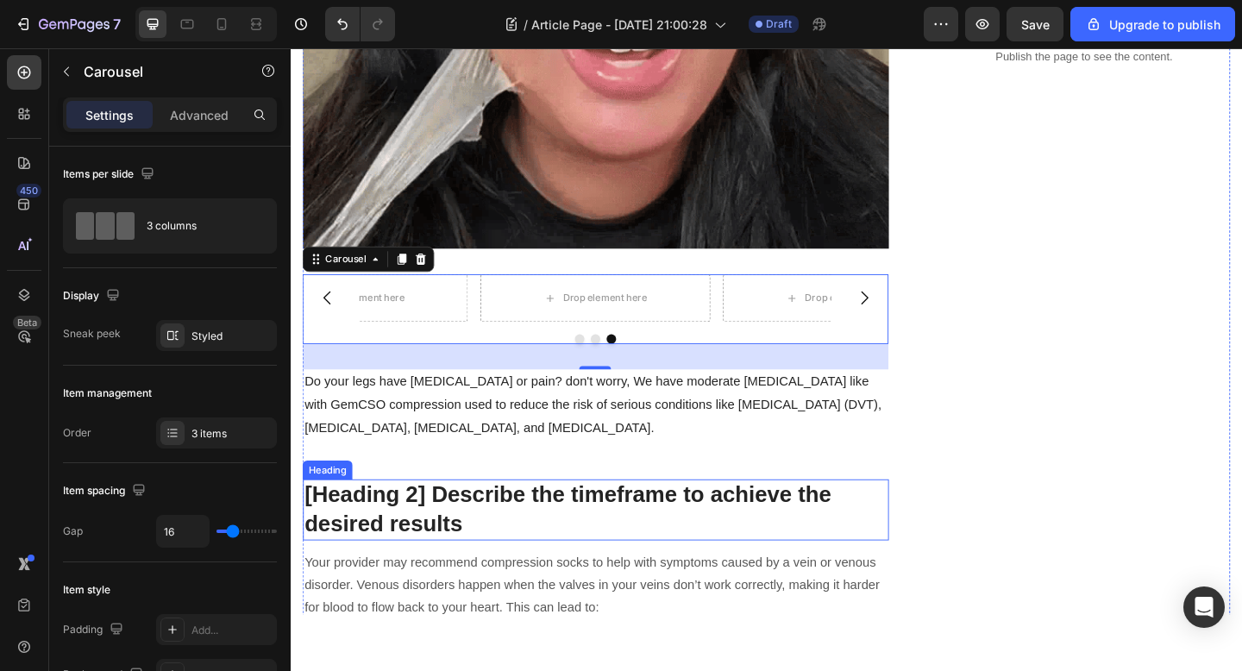
scroll to position [754, 0]
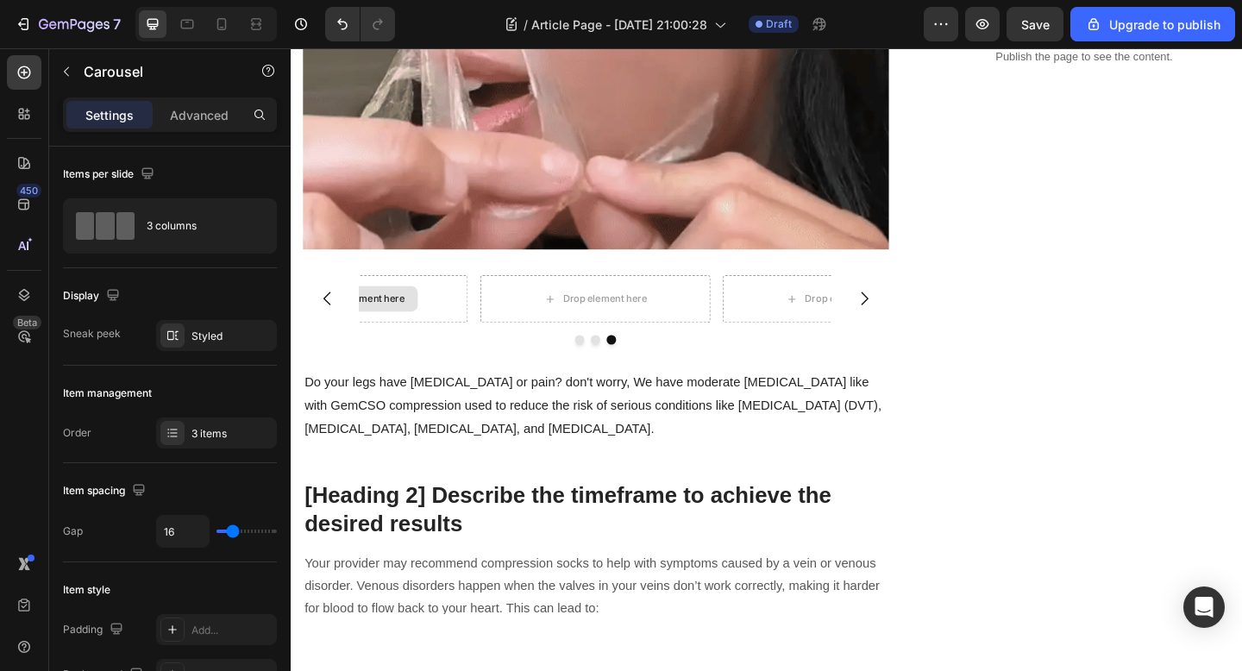
click at [399, 329] on div "Drop element here" at bounding box center [359, 321] width 140 height 28
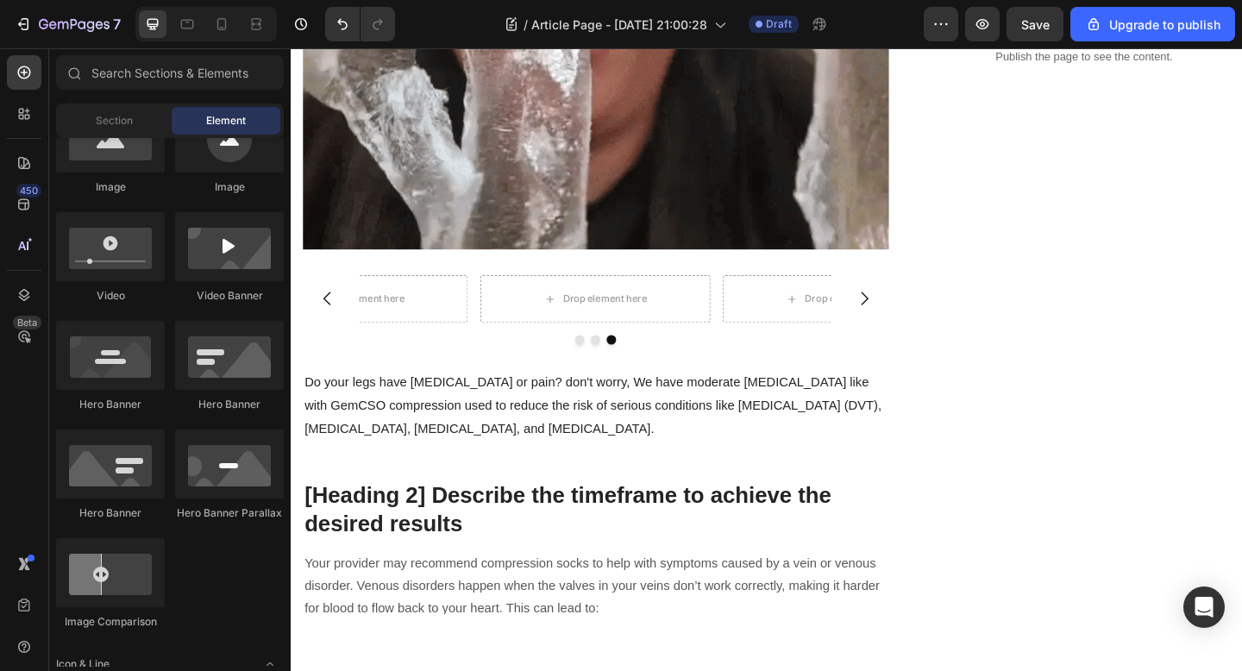
scroll to position [0, 0]
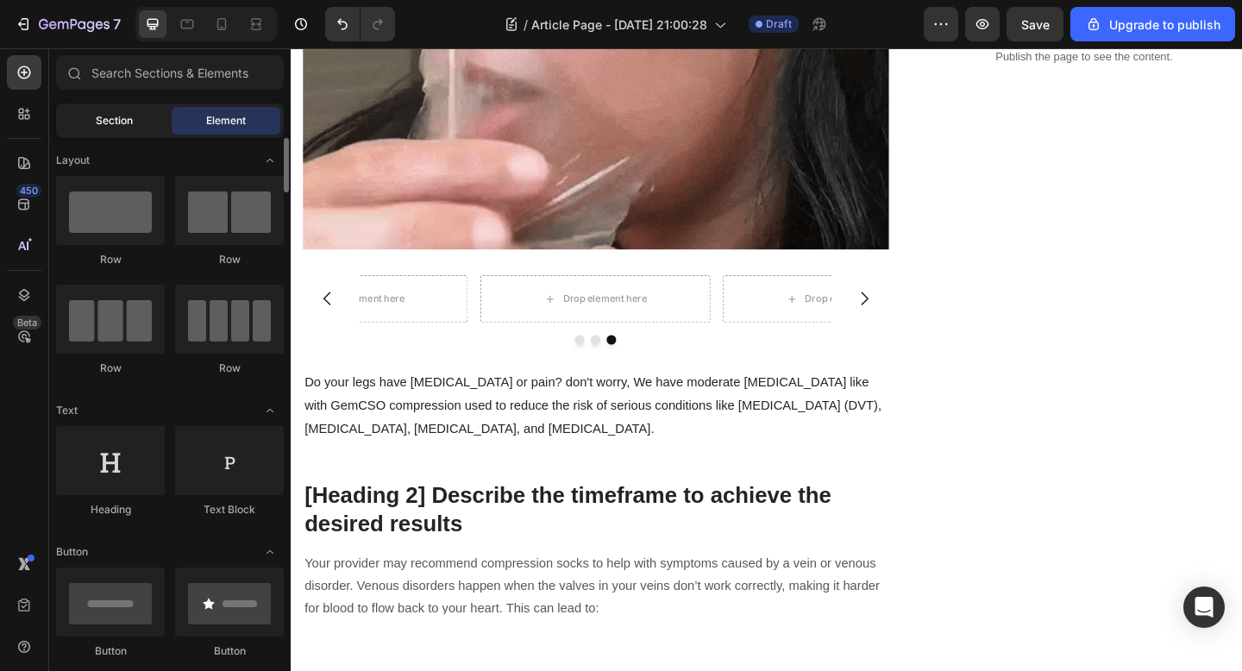
click at [135, 129] on div "Section" at bounding box center [114, 121] width 109 height 28
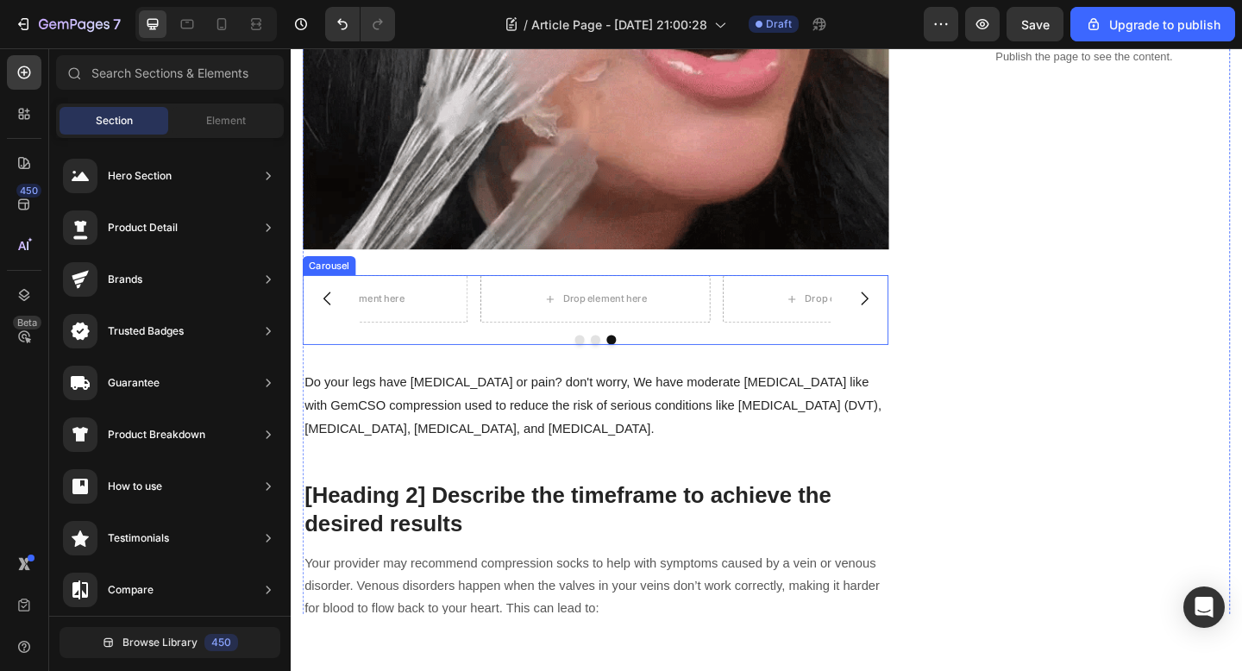
click at [647, 354] on div "Drop element here Drop element here Drop element here Carousel" at bounding box center [622, 333] width 637 height 76
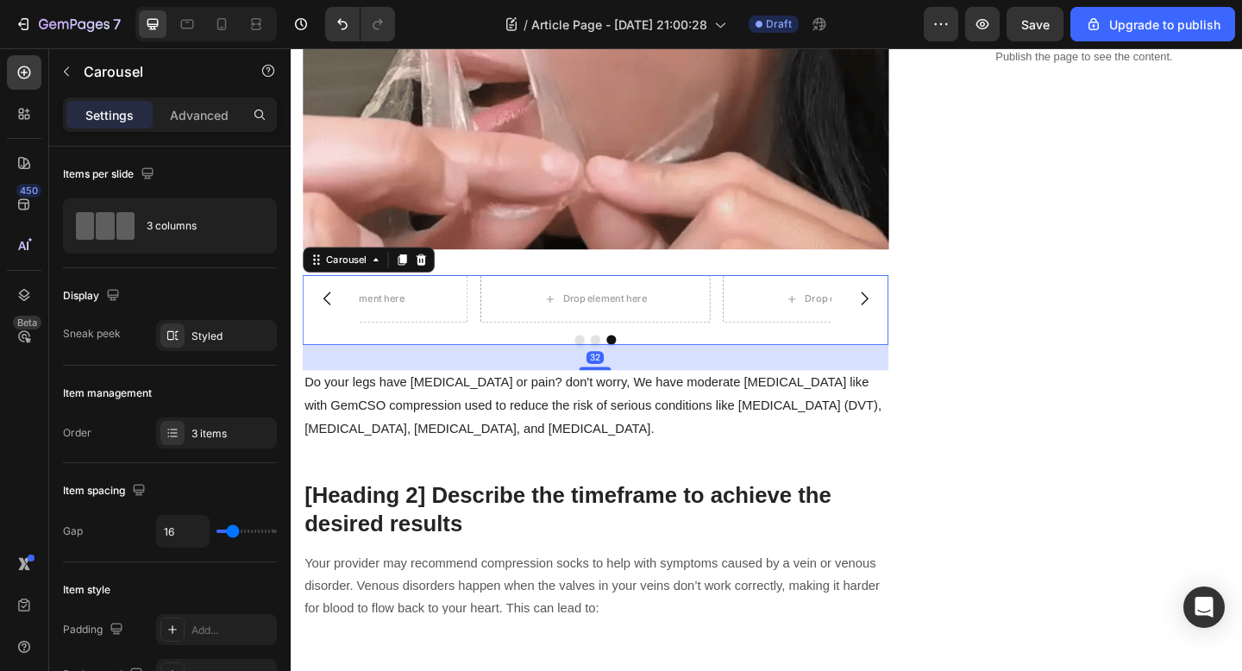
click at [603, 365] on button "Dot" at bounding box center [604, 365] width 10 height 10
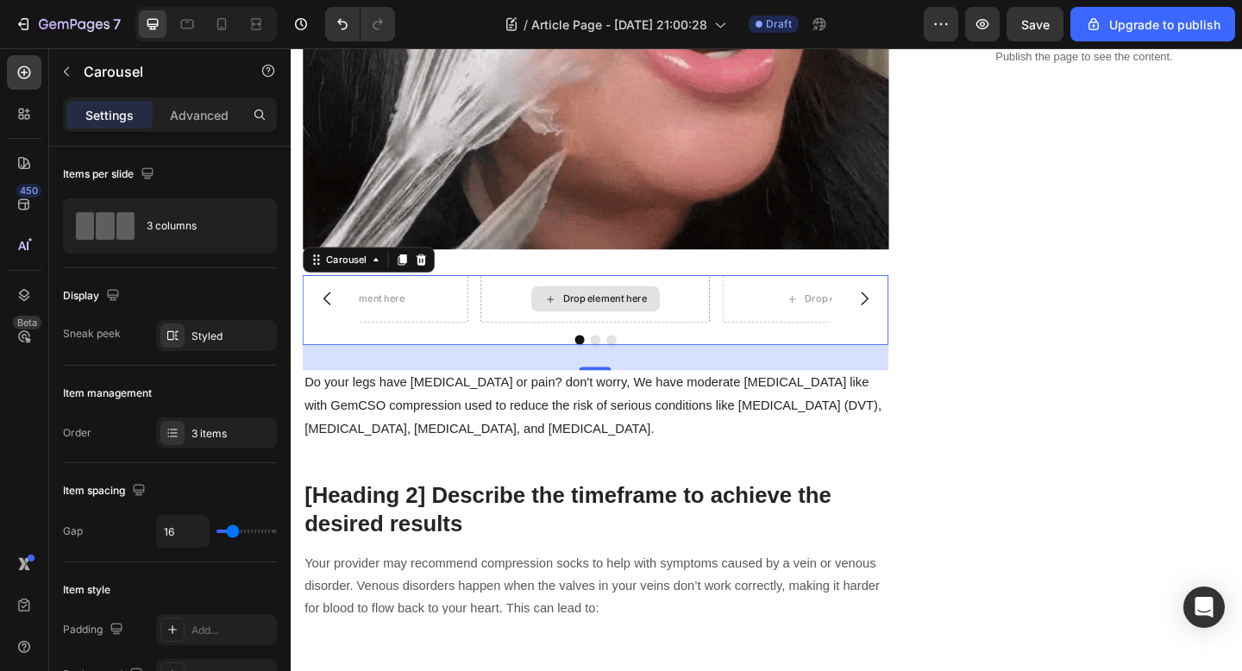
click at [605, 323] on div "Drop element here" at bounding box center [631, 321] width 91 height 14
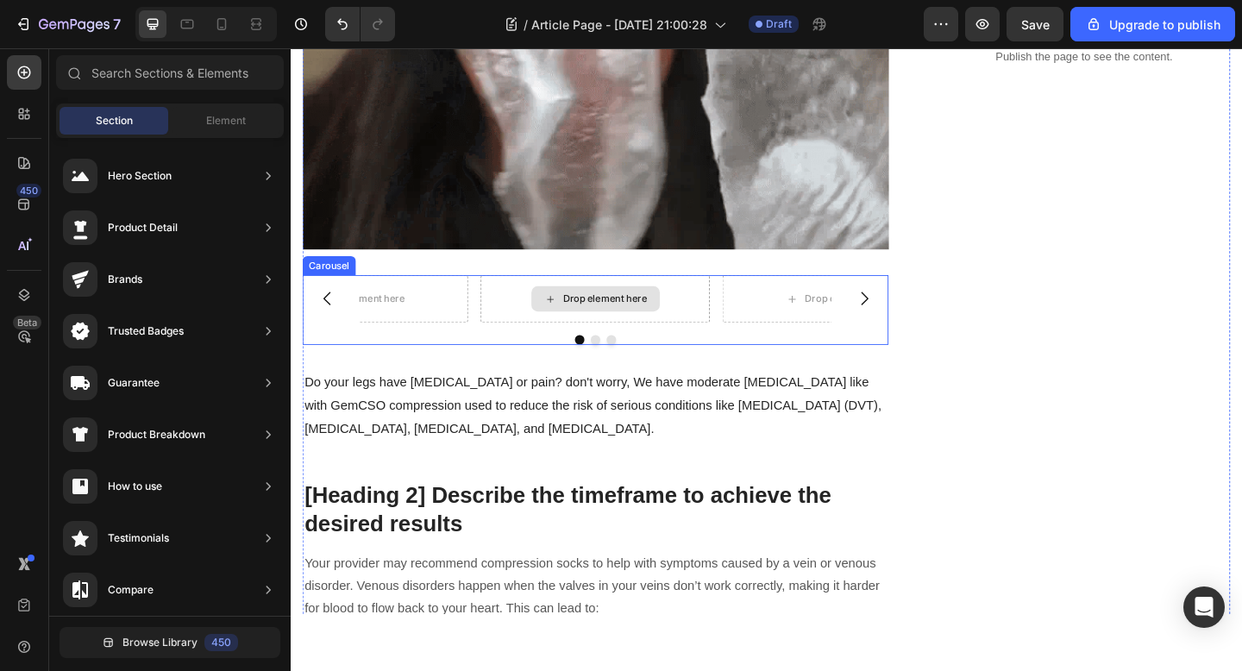
click at [579, 312] on div "Drop element here" at bounding box center [622, 321] width 140 height 28
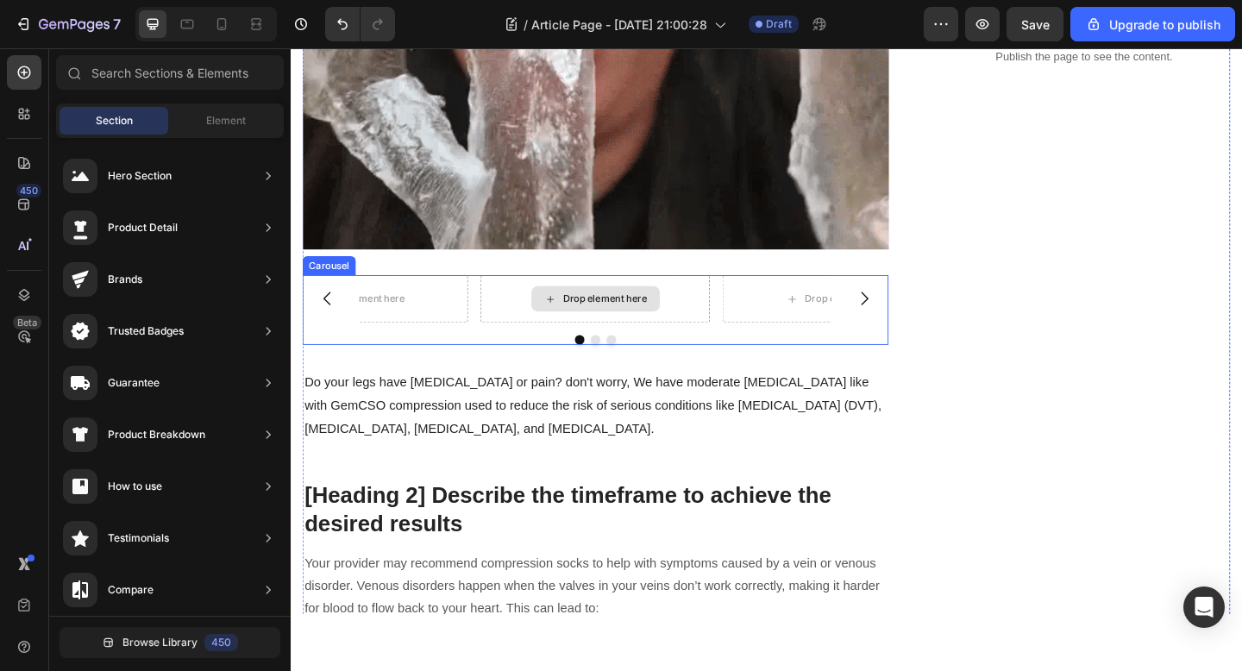
click at [561, 317] on div "Drop element here" at bounding box center [622, 321] width 140 height 28
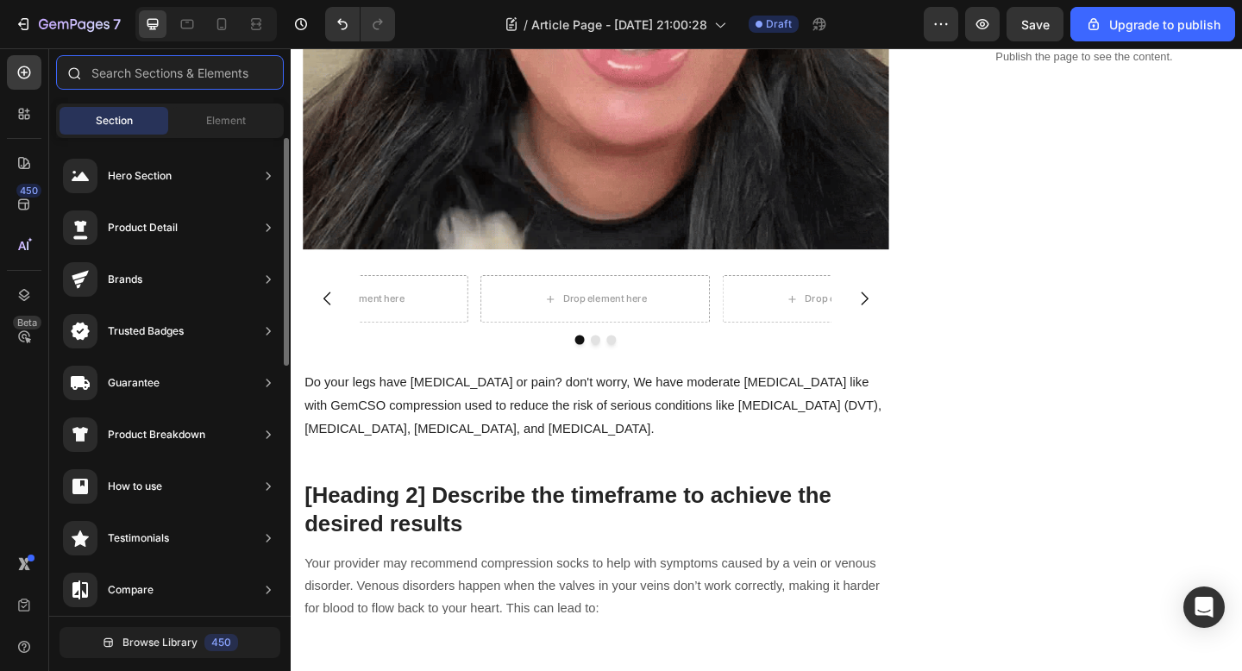
click at [164, 77] on input "text" at bounding box center [170, 72] width 228 height 34
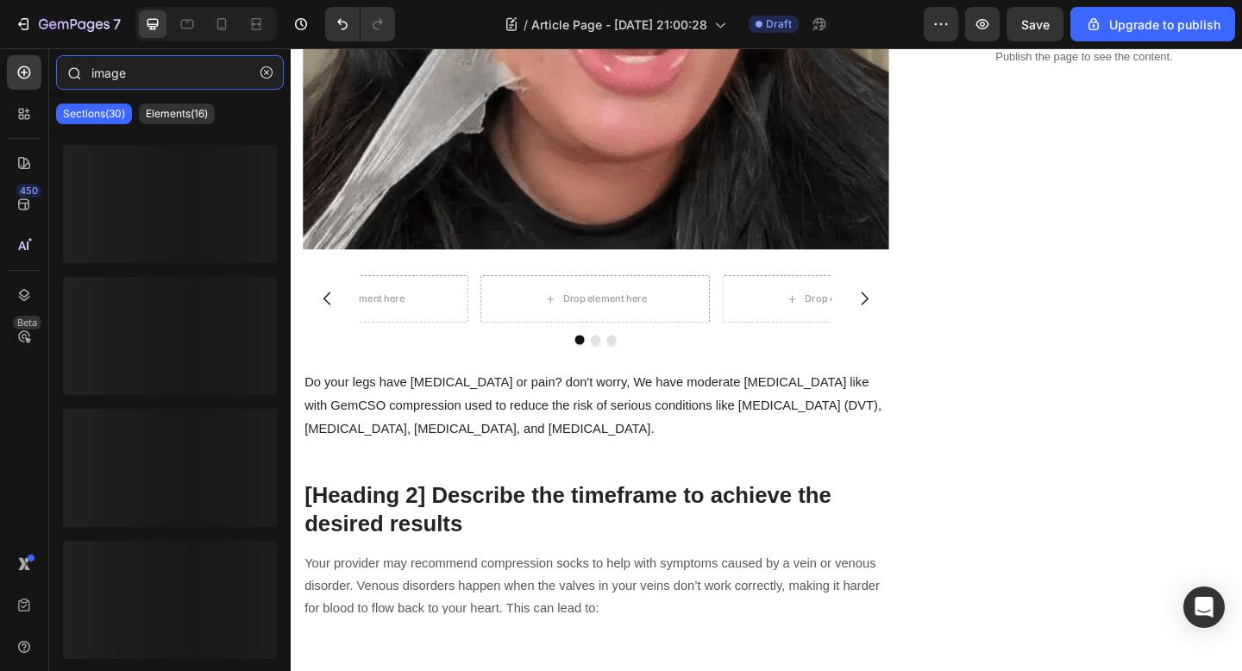
type input "image"
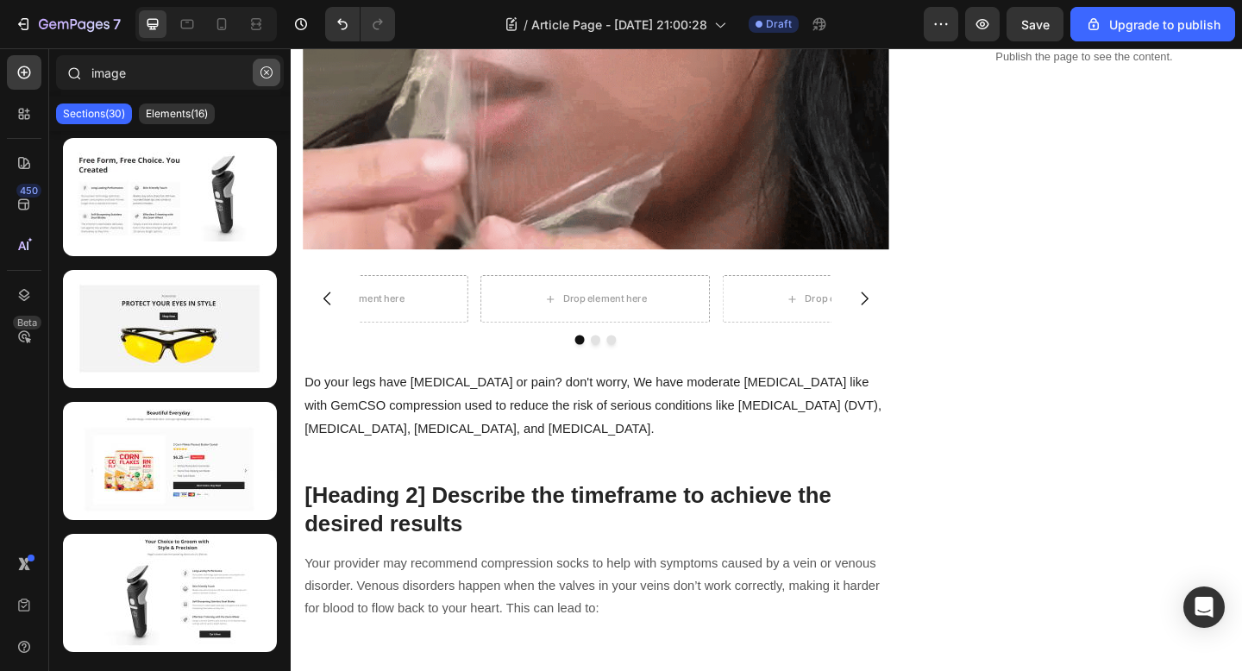
click at [267, 72] on icon "button" at bounding box center [266, 72] width 12 height 12
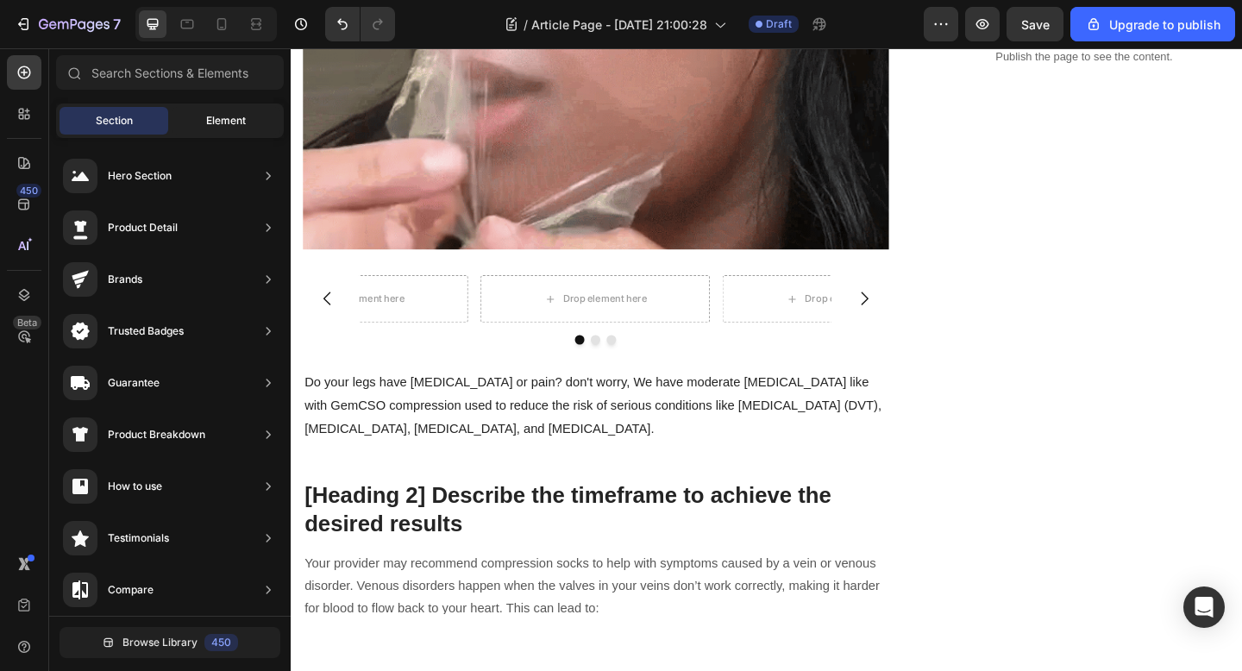
click at [216, 116] on span "Element" at bounding box center [226, 121] width 40 height 16
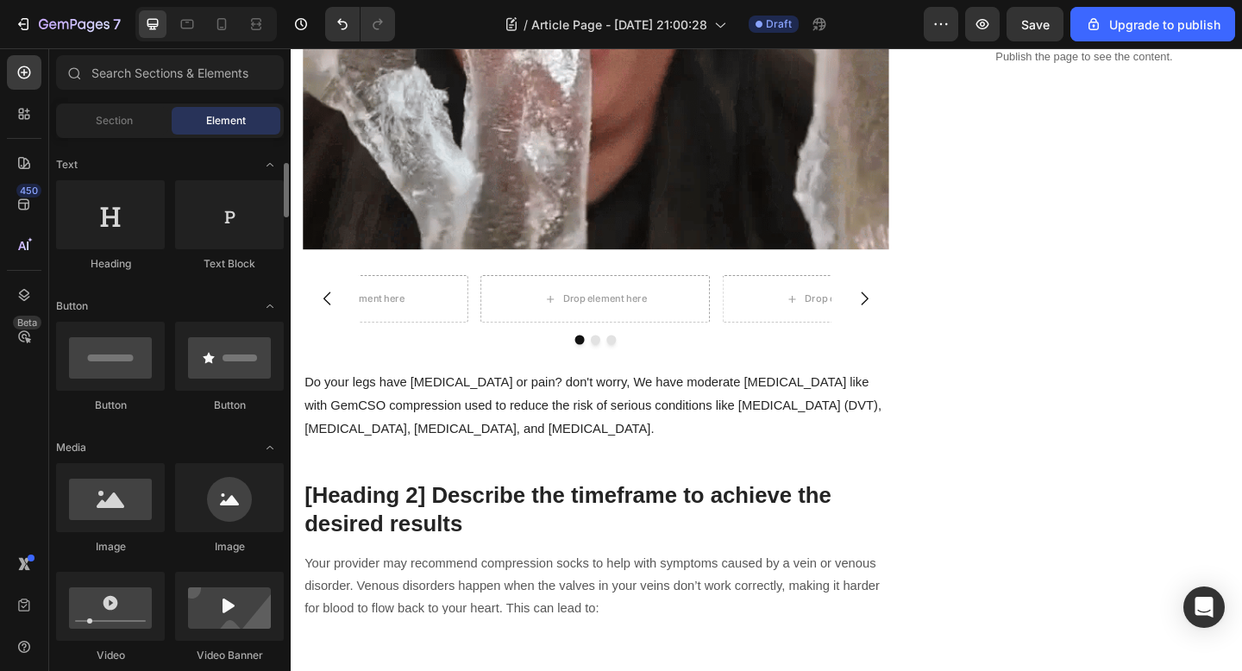
scroll to position [533, 0]
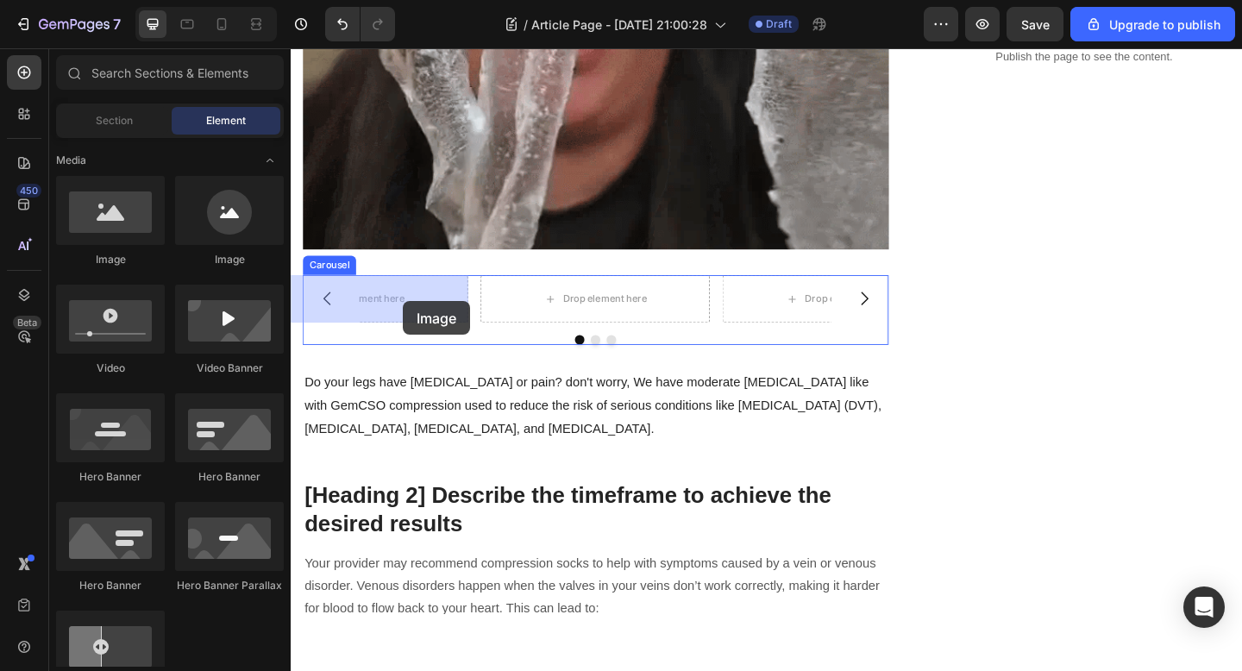
drag, startPoint x: 424, startPoint y: 279, endPoint x: 412, endPoint y: 322, distance: 43.9
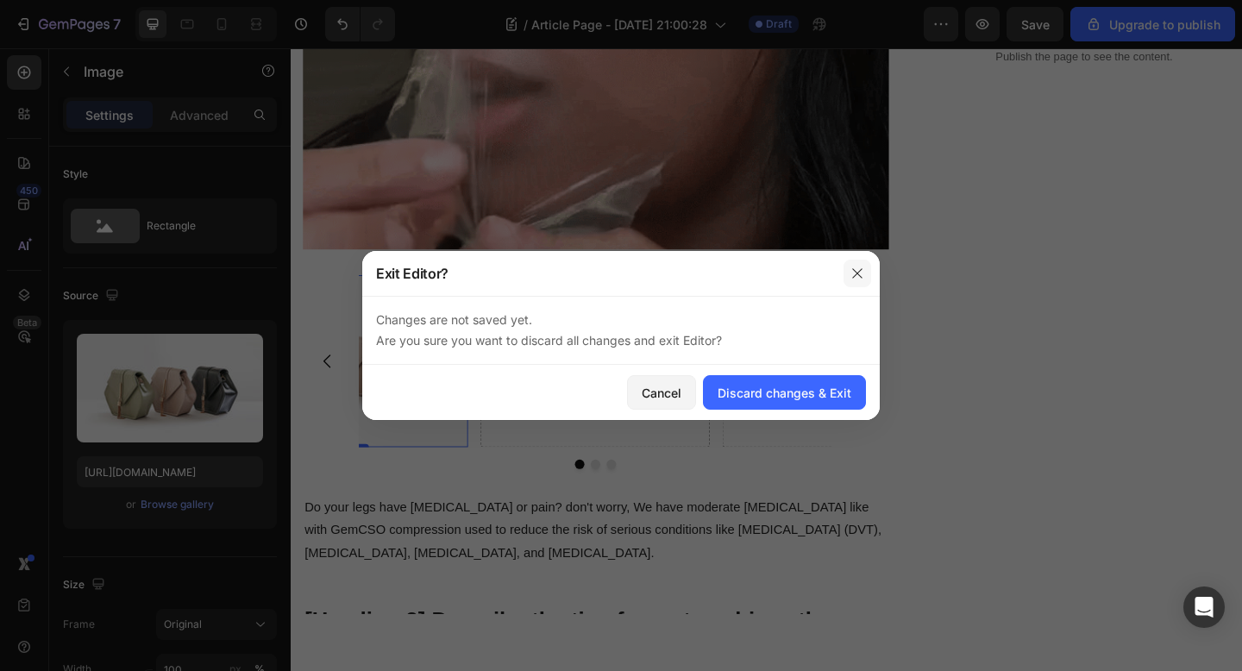
click at [862, 278] on icon "button" at bounding box center [857, 273] width 14 height 14
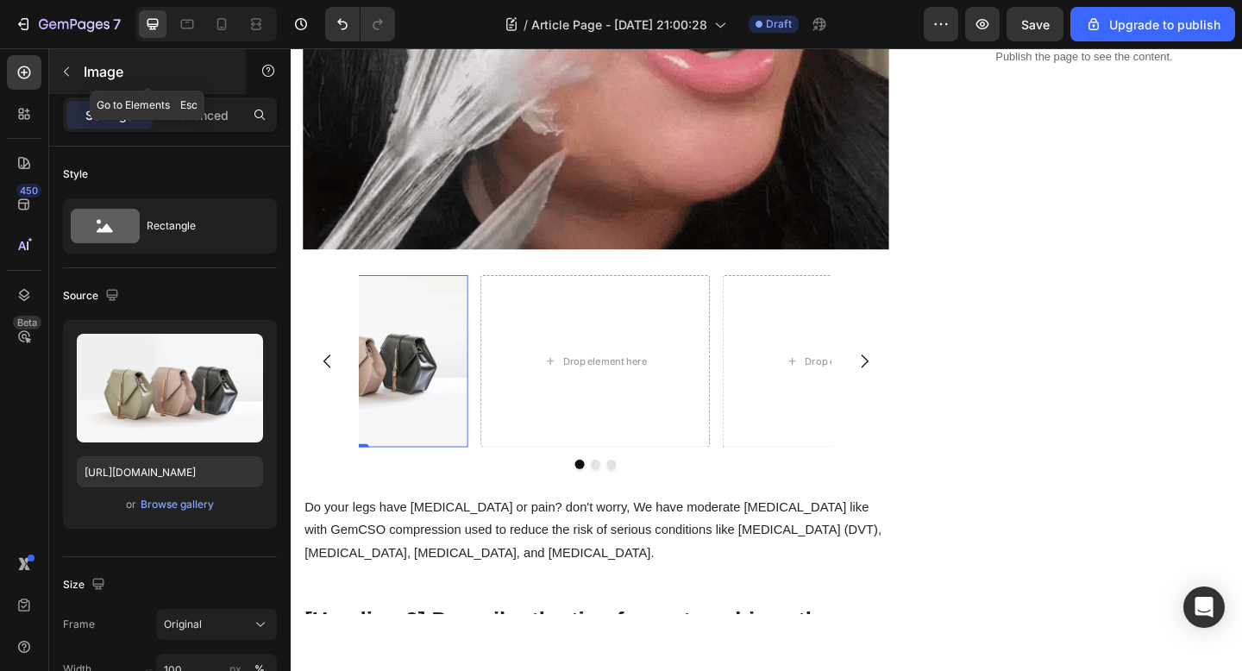
click at [61, 71] on icon "button" at bounding box center [67, 72] width 14 height 14
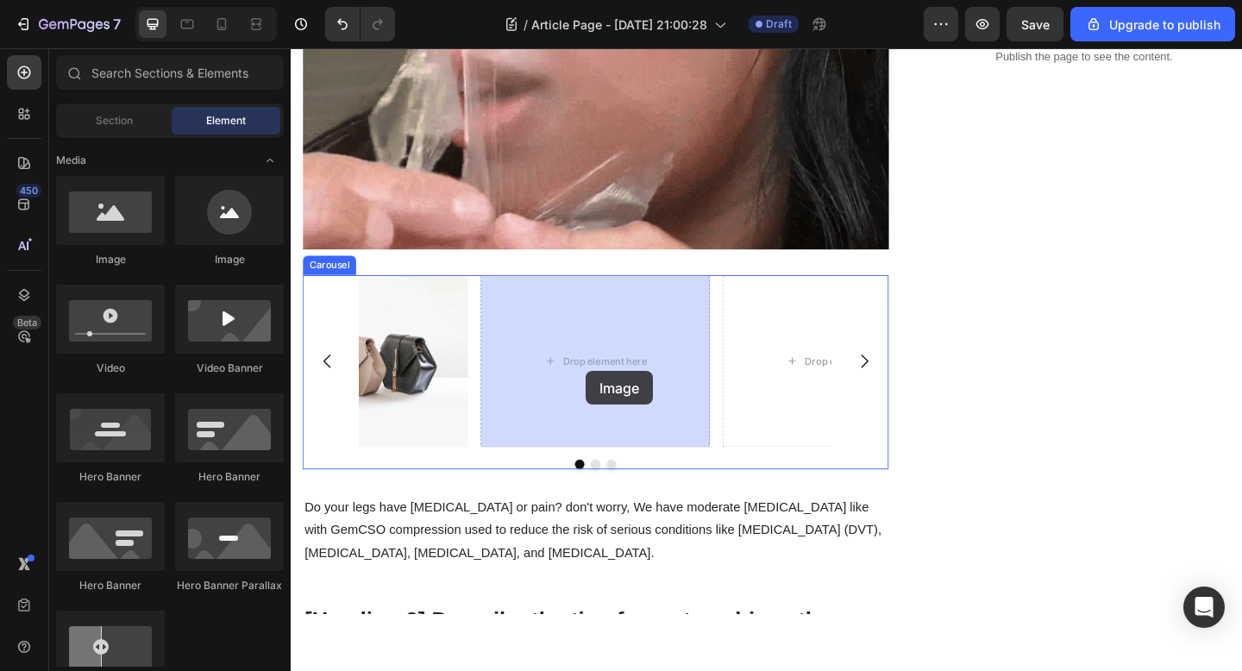
drag, startPoint x: 428, startPoint y: 266, endPoint x: 611, endPoint y: 399, distance: 226.7
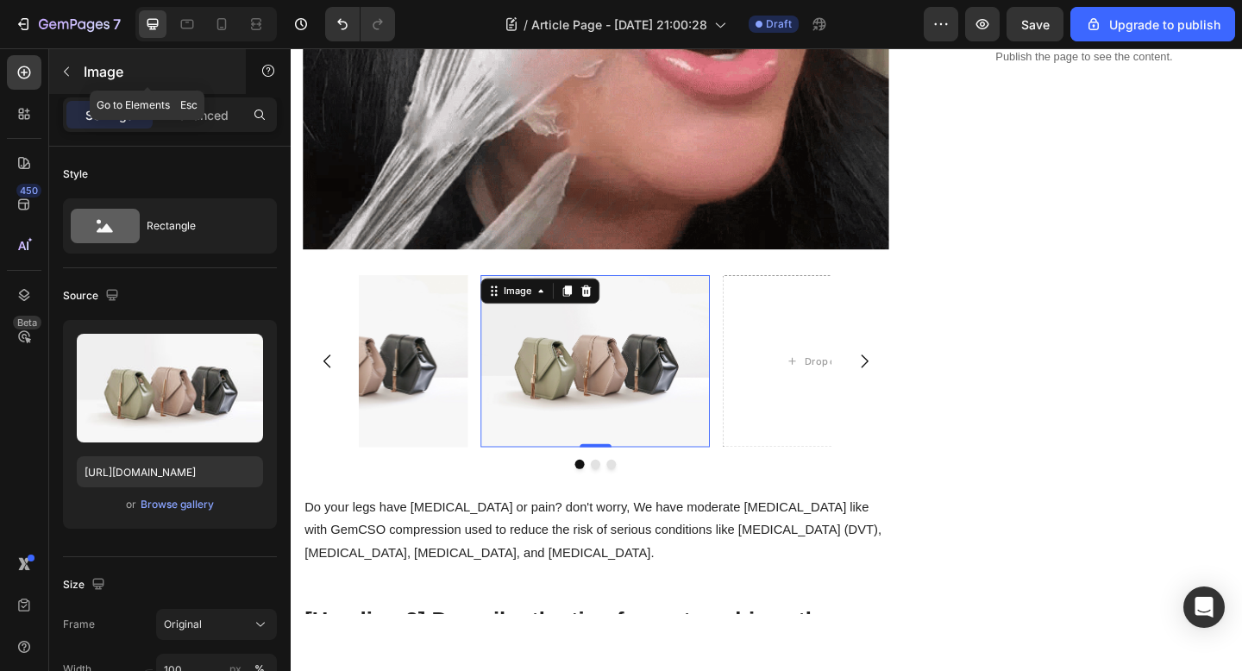
click at [64, 69] on icon "button" at bounding box center [67, 72] width 14 height 14
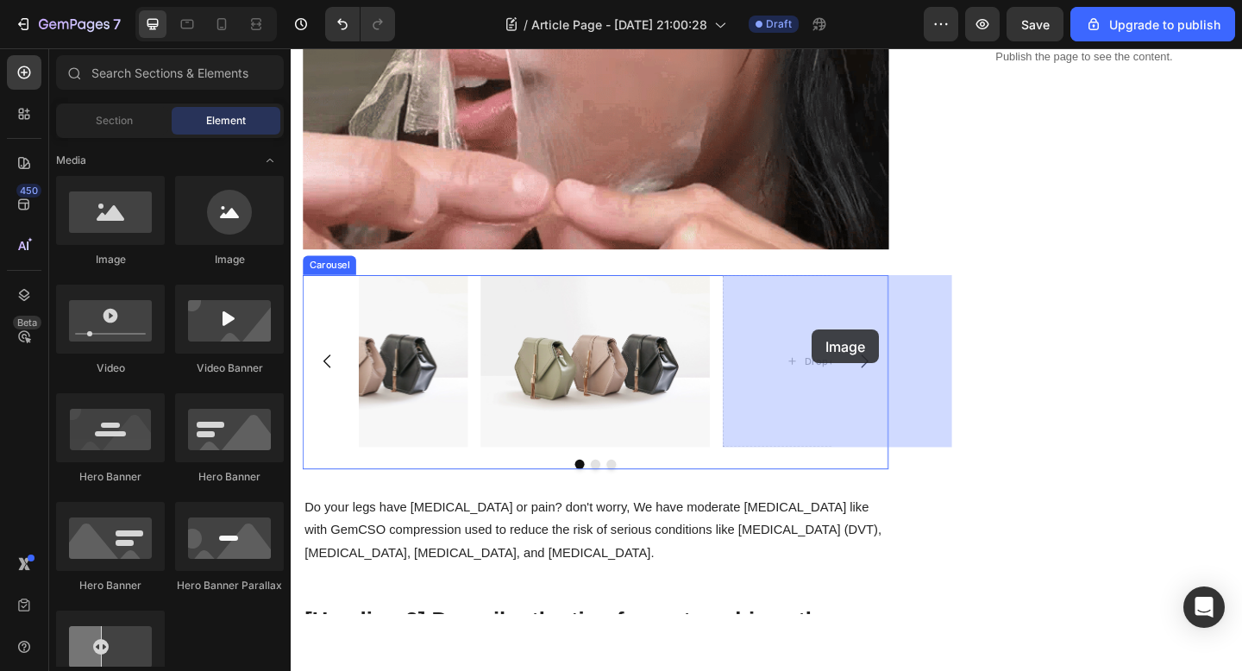
drag, startPoint x: 423, startPoint y: 286, endPoint x: 855, endPoint y: 355, distance: 437.5
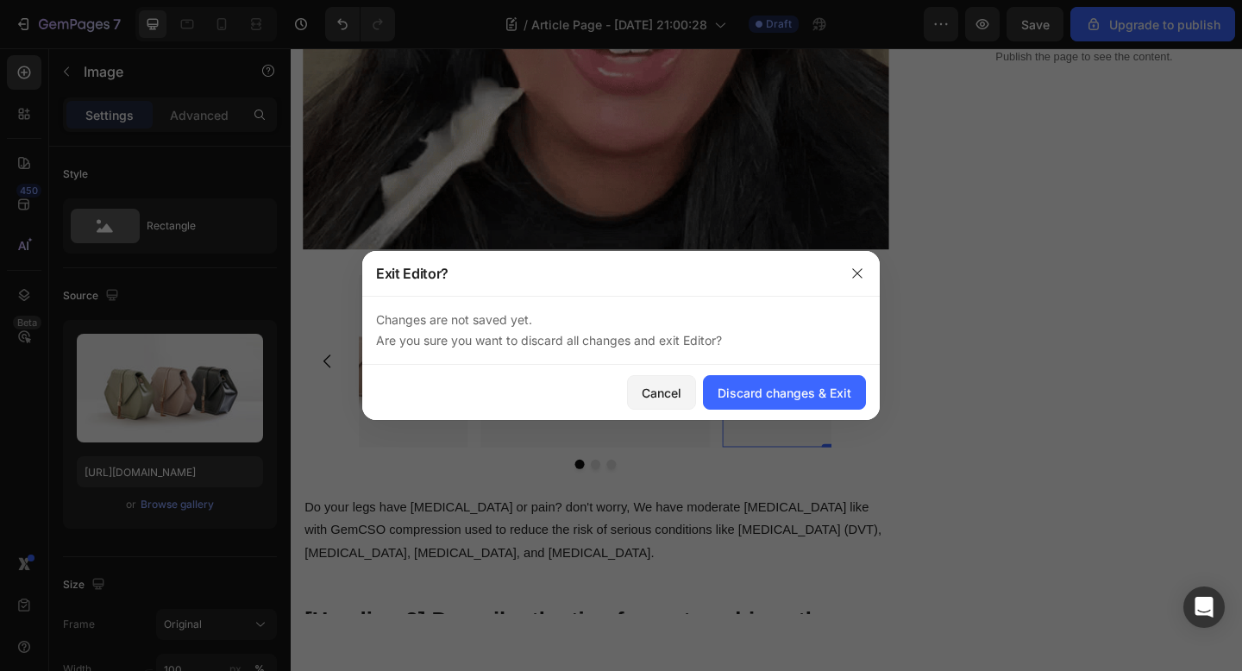
click at [881, 265] on div at bounding box center [621, 335] width 1242 height 671
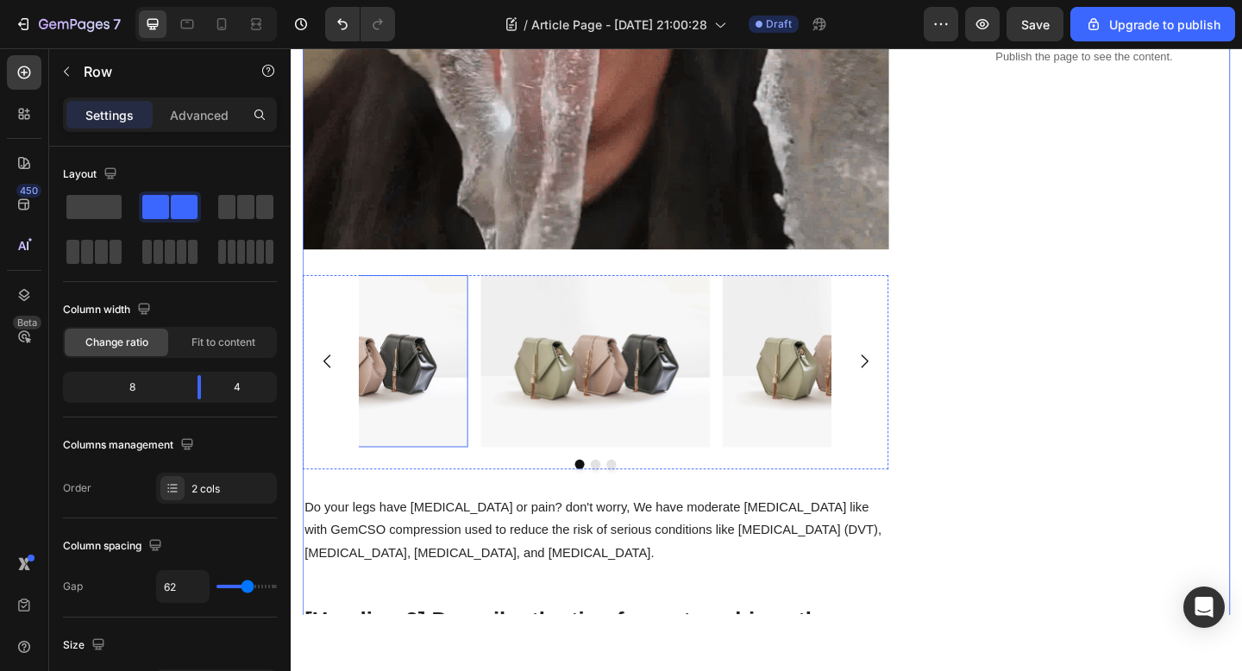
click at [369, 392] on img at bounding box center [358, 388] width 249 height 187
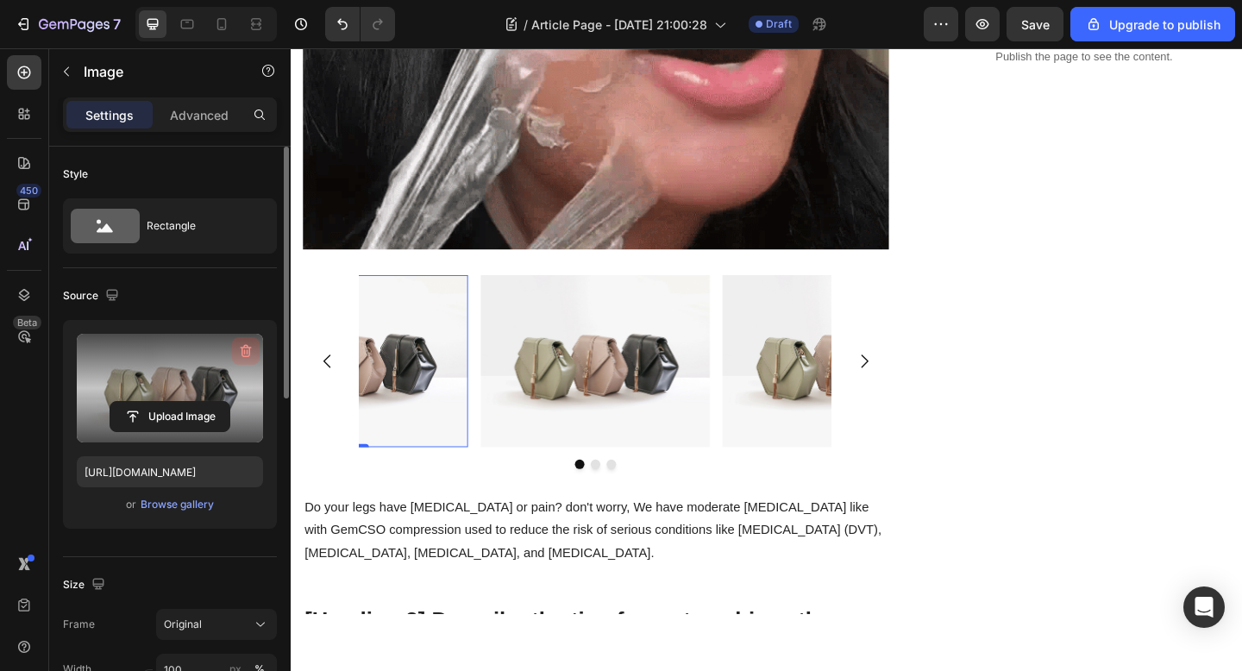
click at [252, 345] on icon "button" at bounding box center [245, 350] width 17 height 17
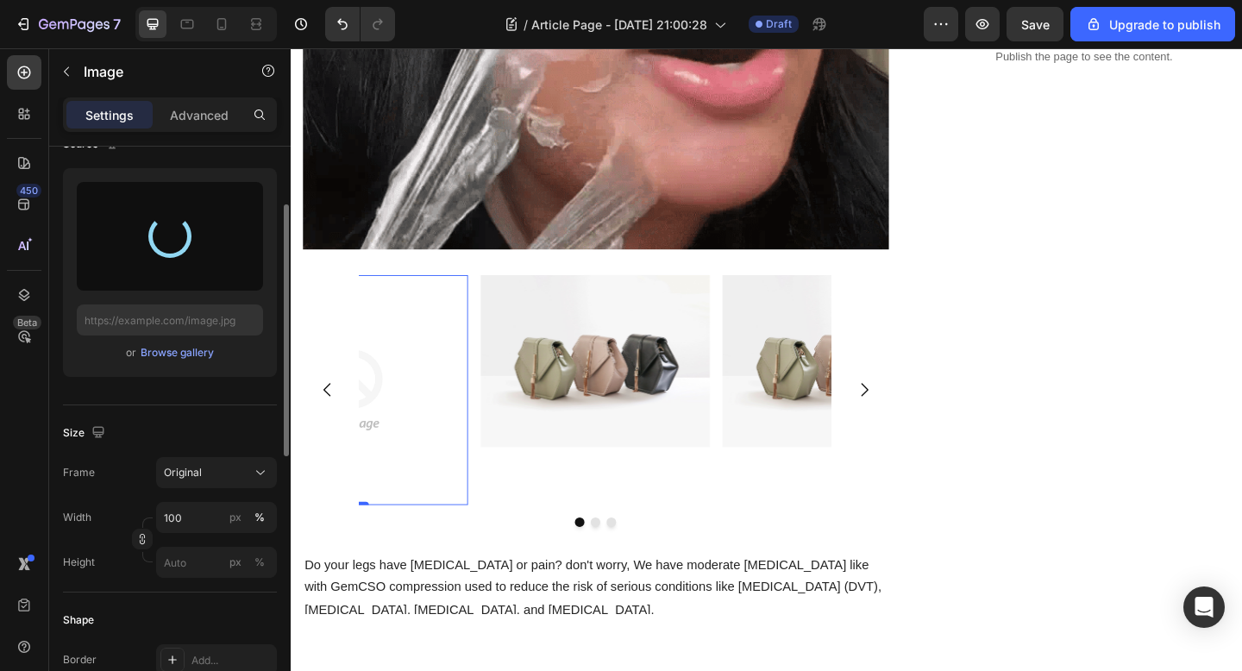
scroll to position [153, 0]
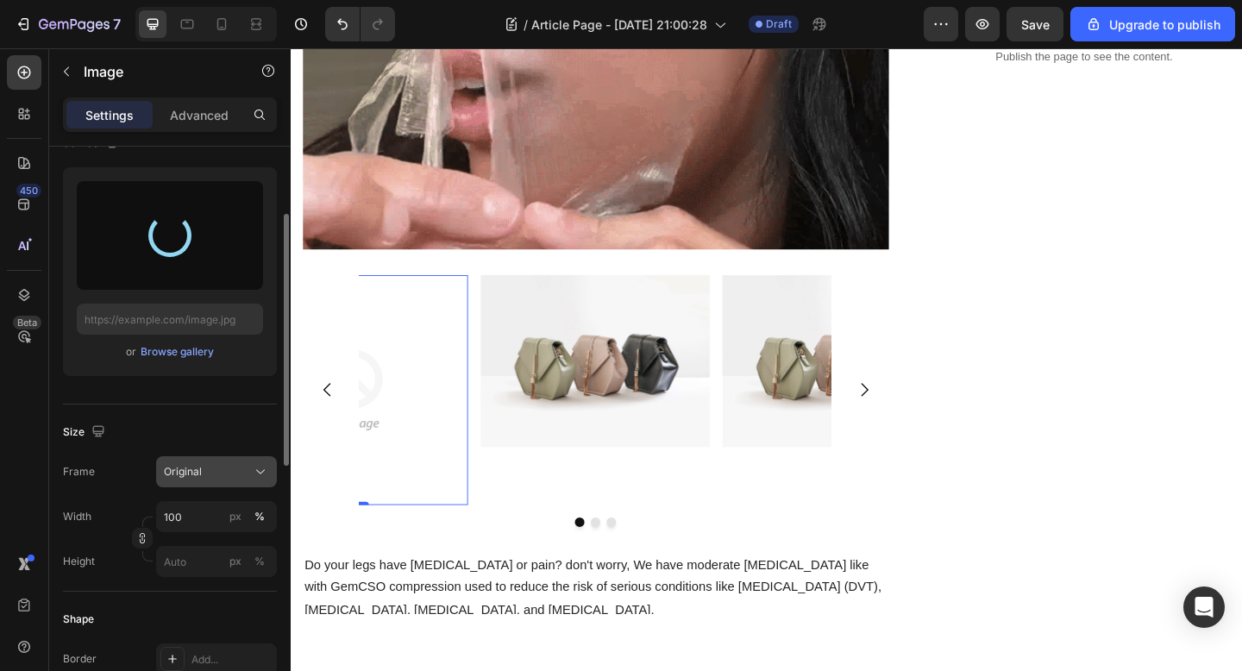
click at [236, 468] on div "Original" at bounding box center [206, 472] width 85 height 16
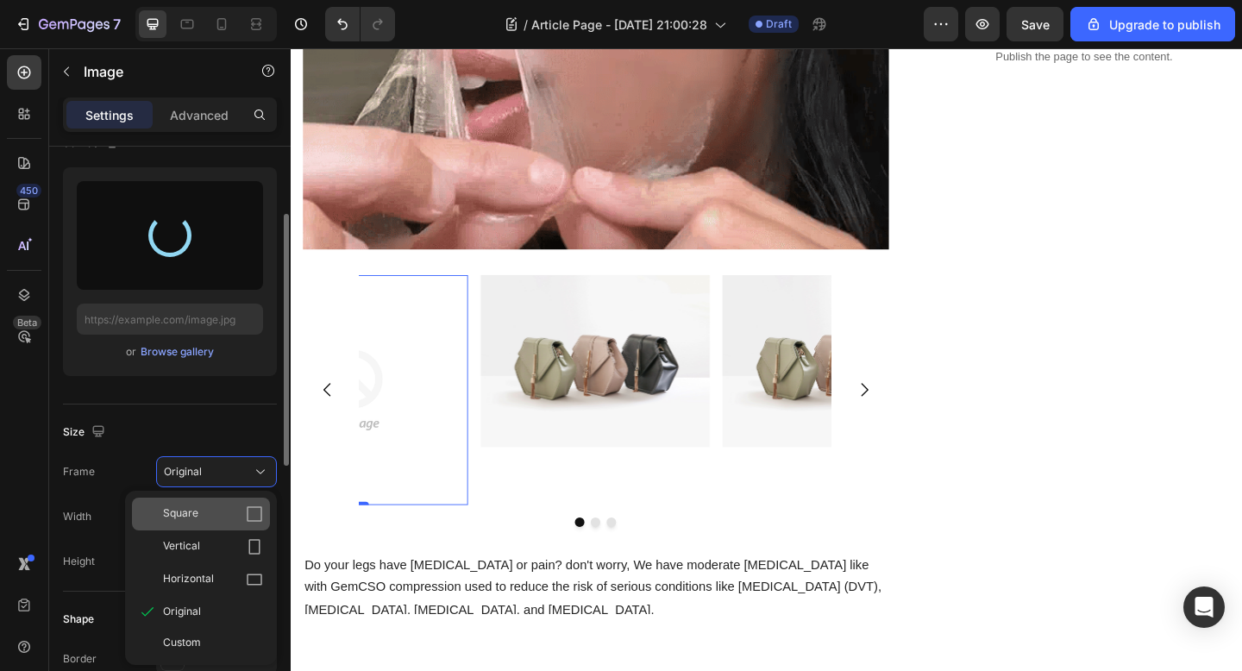
click at [243, 511] on div "Square" at bounding box center [213, 513] width 100 height 17
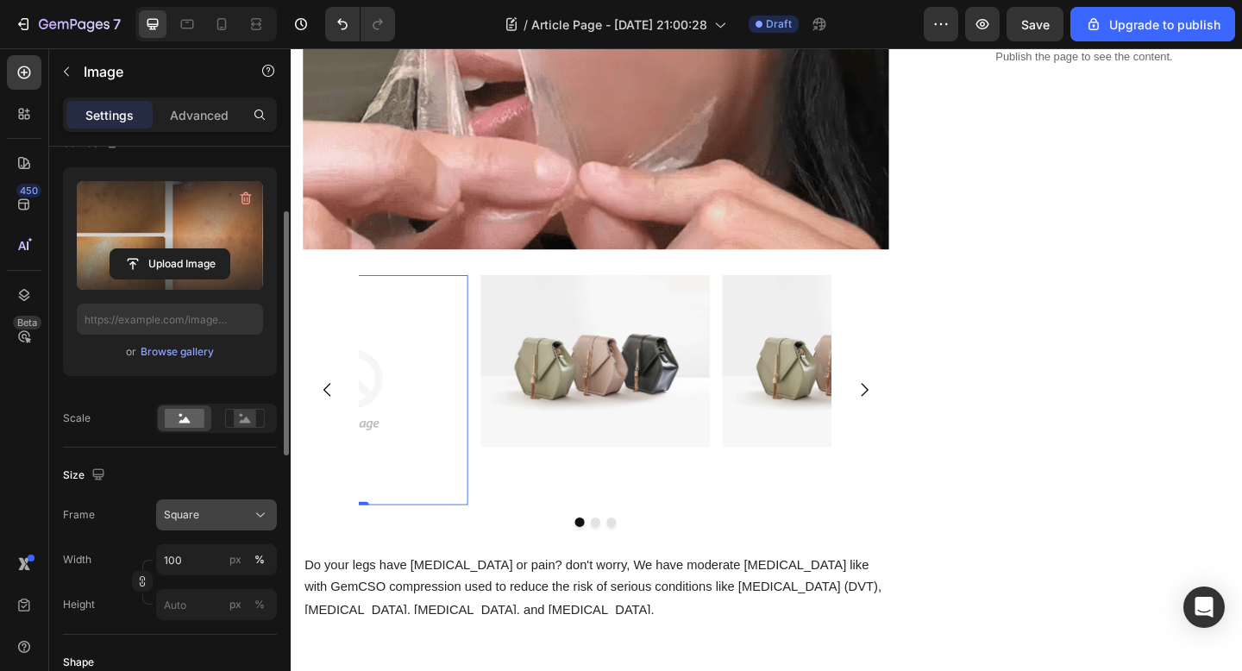
type input "https://cdn.shopify.com/s/files/1/0928/8391/0976/files/gempages_574315025229939…"
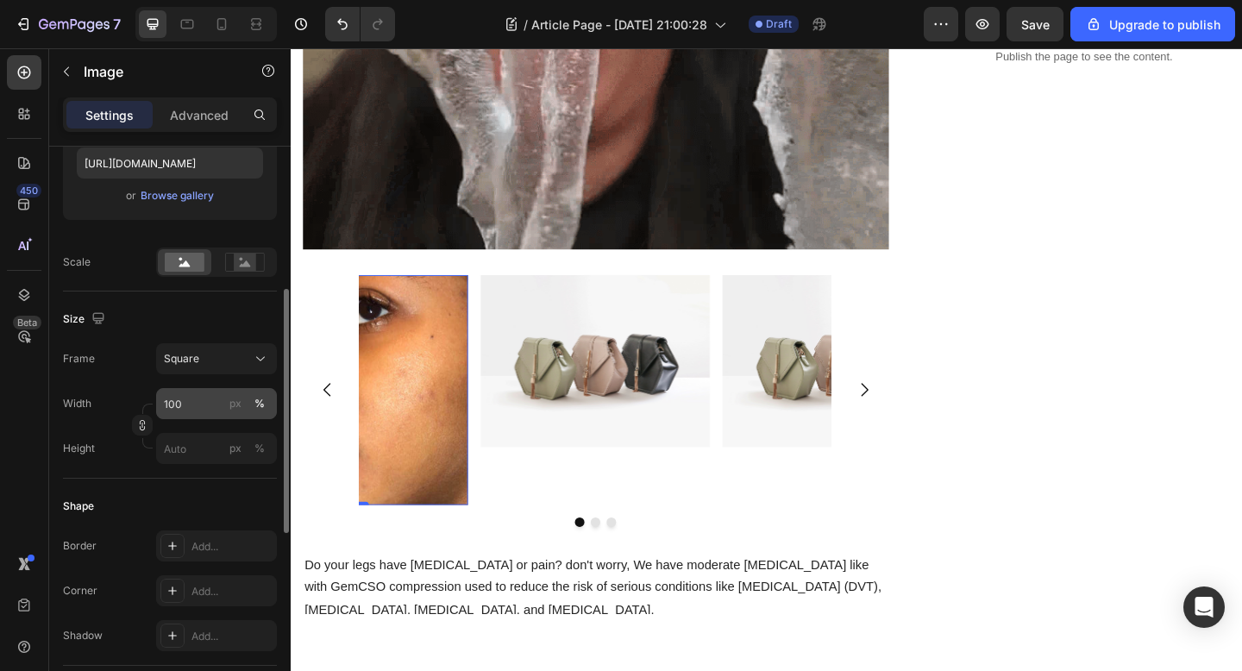
scroll to position [320, 0]
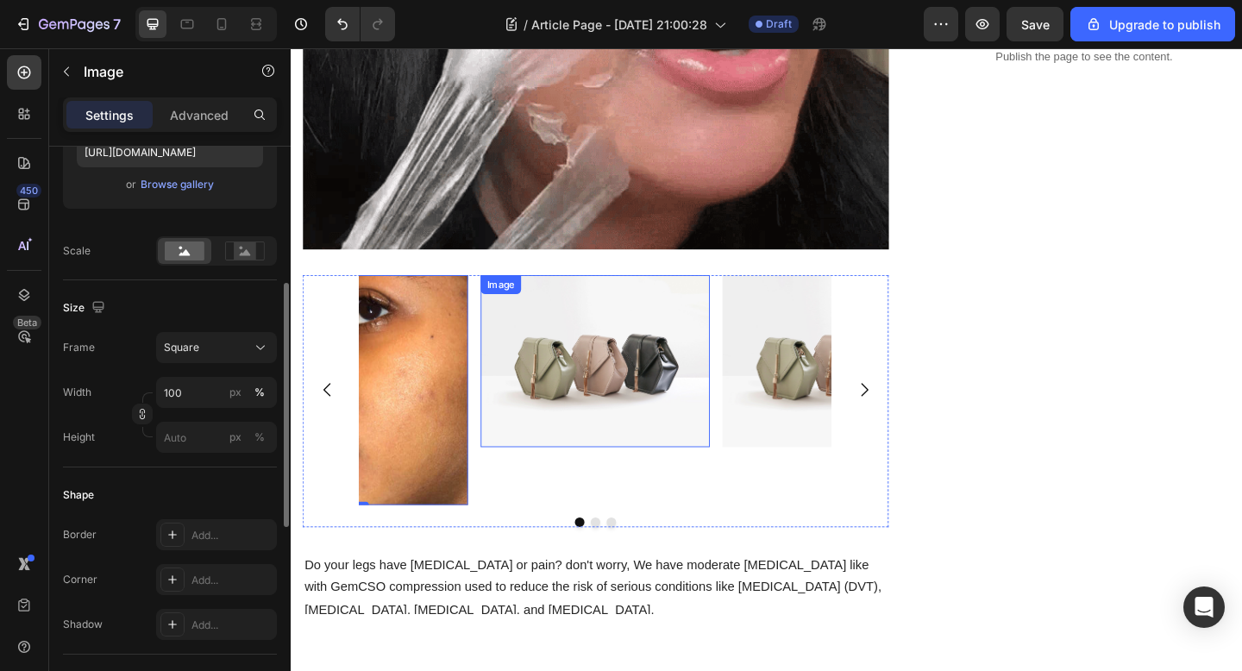
click at [595, 367] on img at bounding box center [622, 388] width 249 height 187
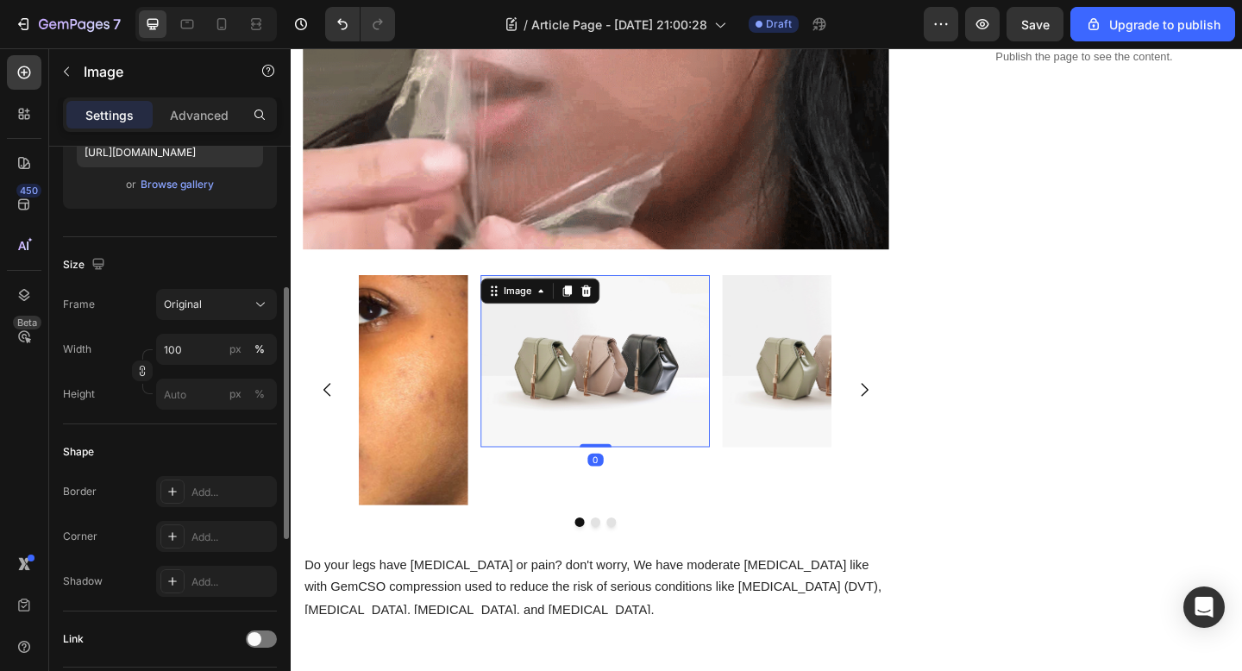
scroll to position [0, 0]
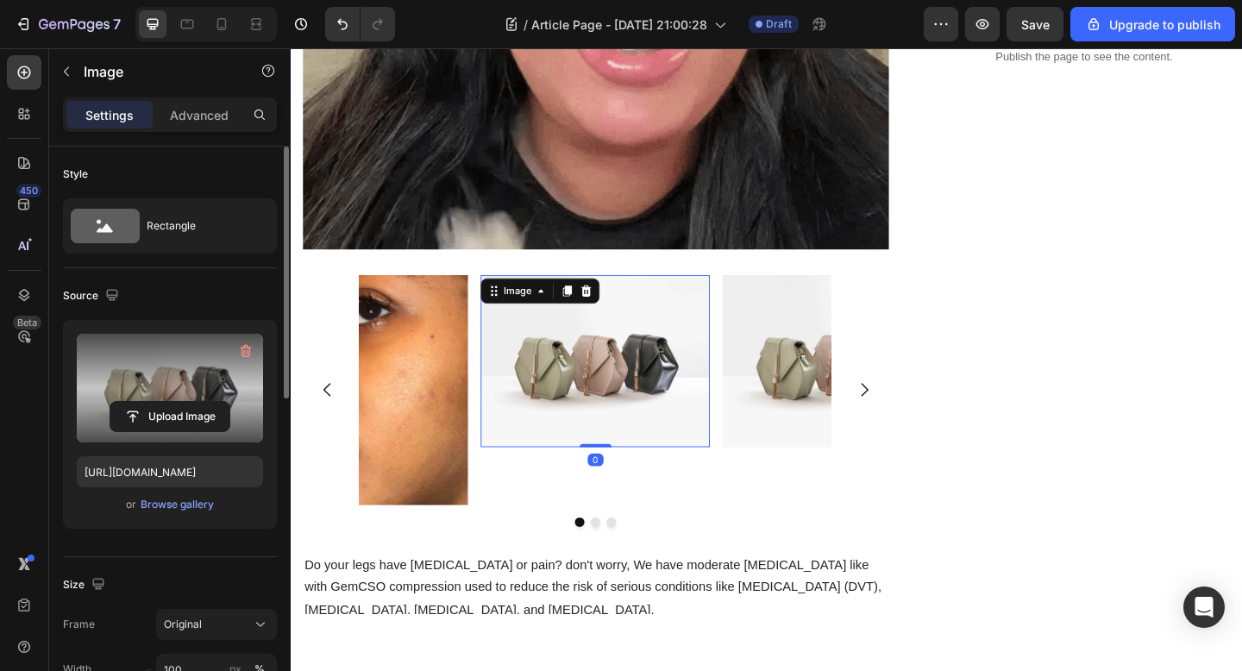
click at [164, 384] on label at bounding box center [170, 388] width 186 height 109
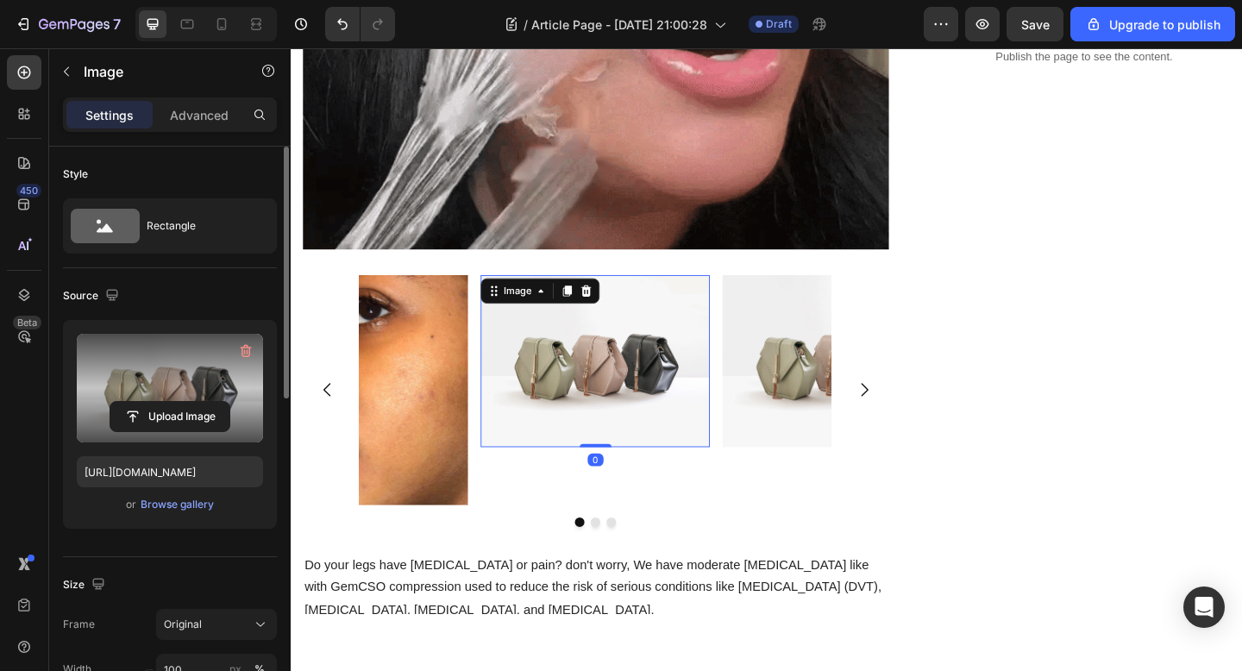
click at [164, 402] on input "file" at bounding box center [169, 416] width 119 height 29
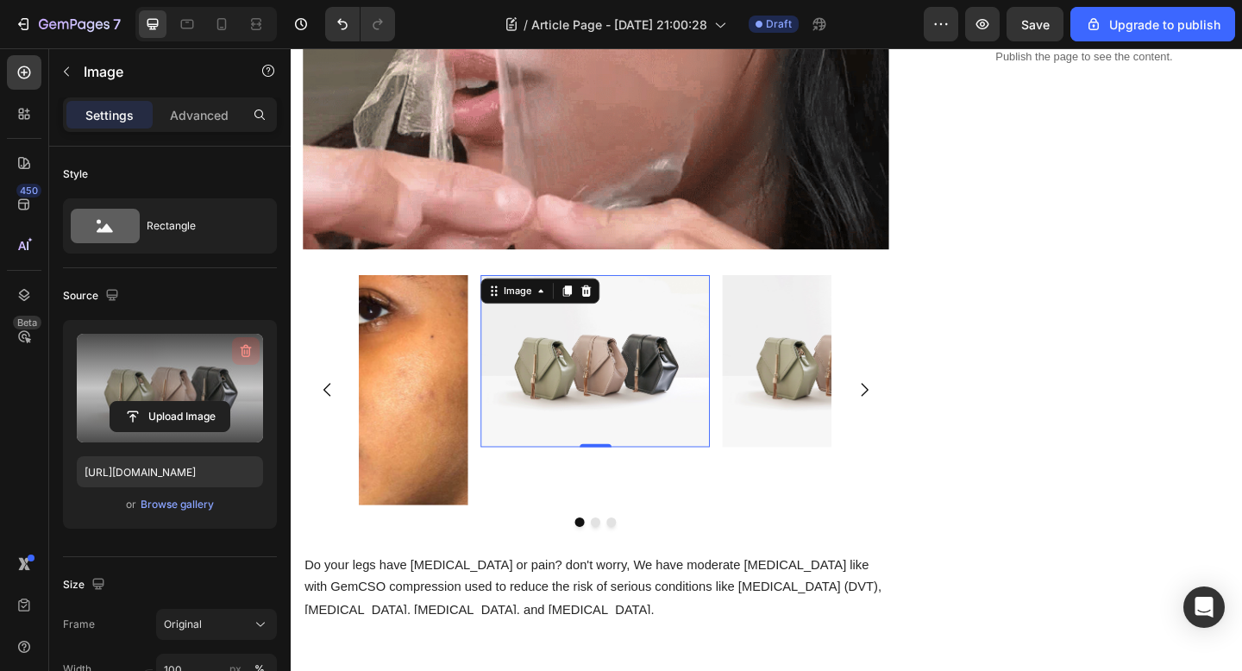
click at [243, 349] on icon "button" at bounding box center [245, 350] width 17 height 17
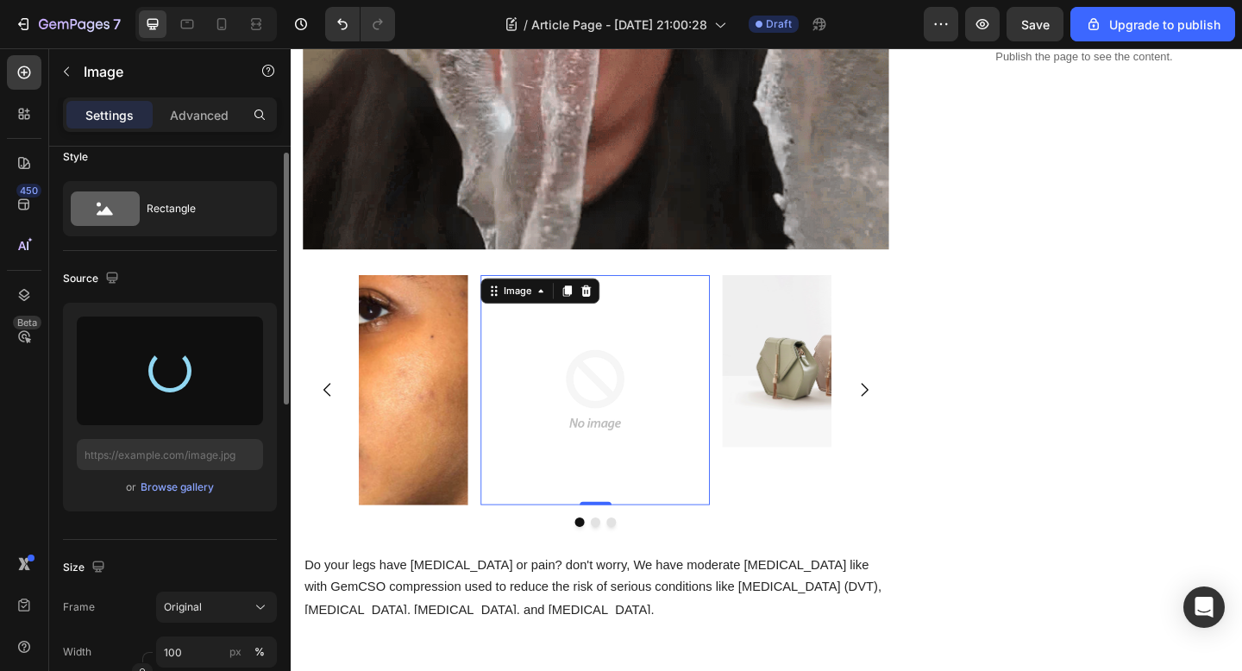
type input "https://cdn.shopify.com/s/files/1/0928/8391/0976/files/gempages_574315025229939…"
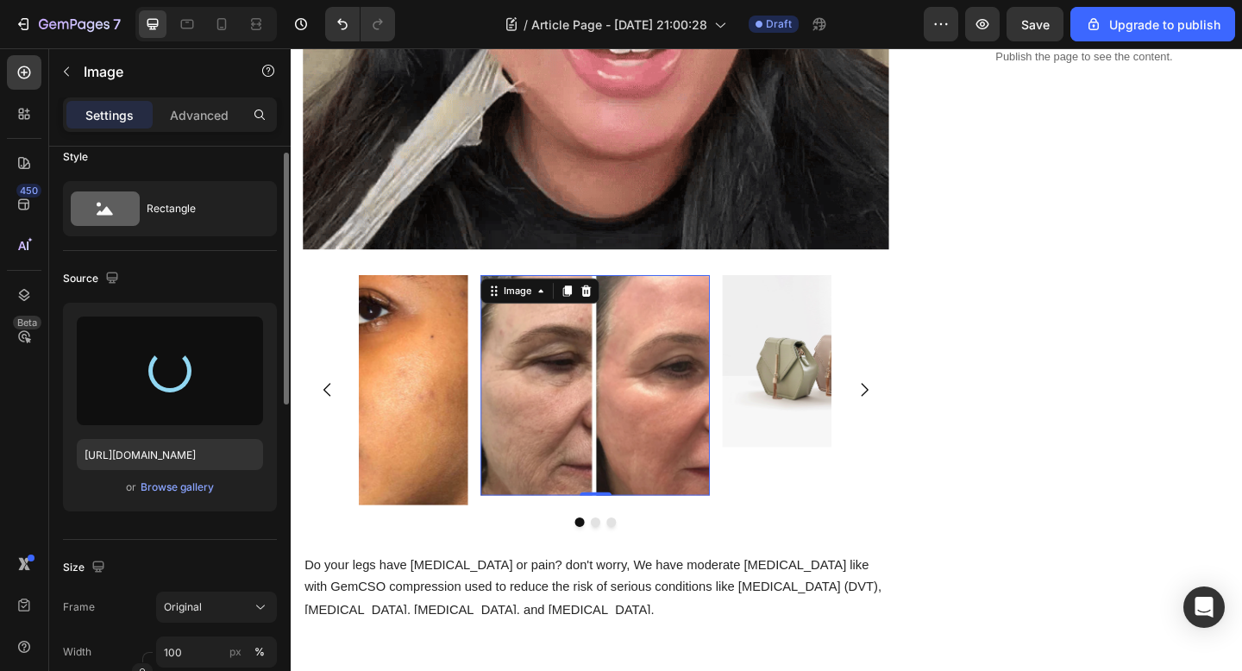
scroll to position [18, 0]
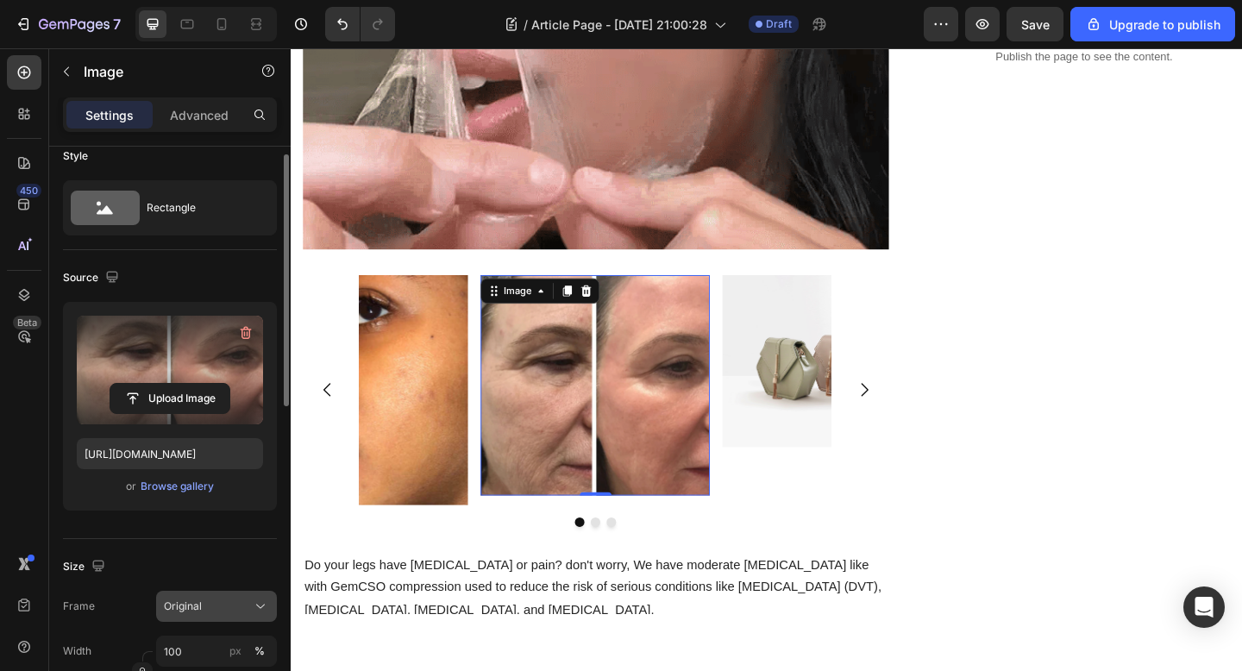
click at [182, 598] on span "Original" at bounding box center [183, 606] width 38 height 16
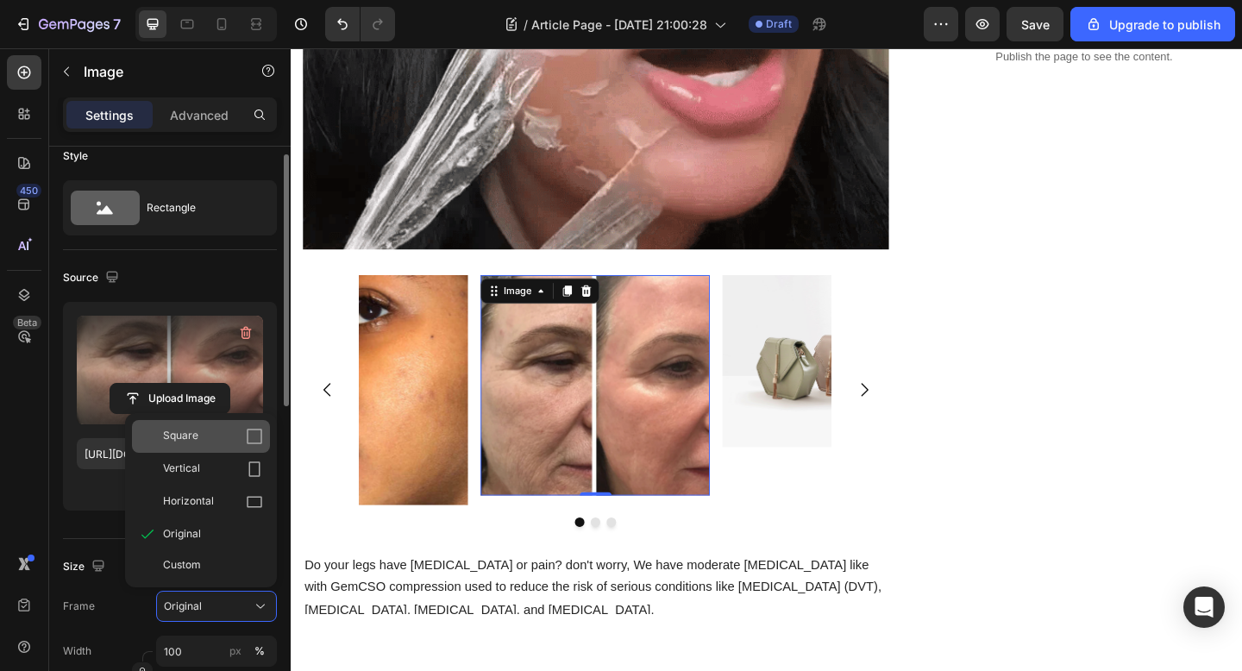
click at [251, 432] on icon at bounding box center [254, 436] width 17 height 17
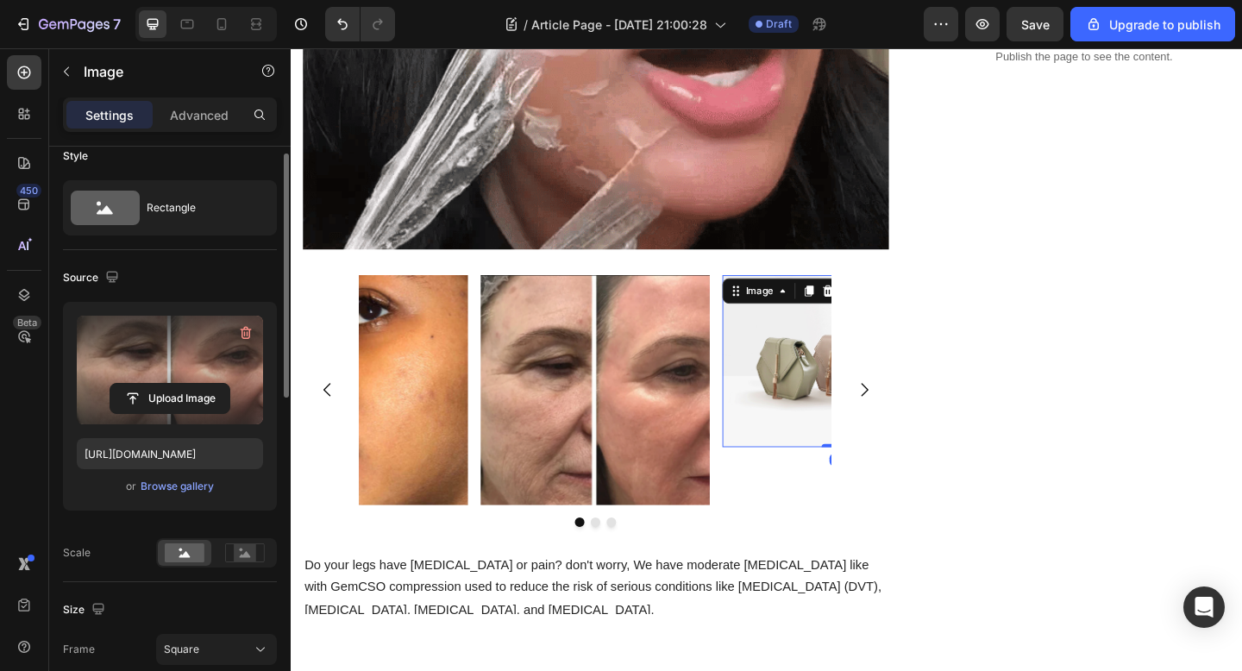
click at [851, 435] on img at bounding box center [885, 388] width 249 height 187
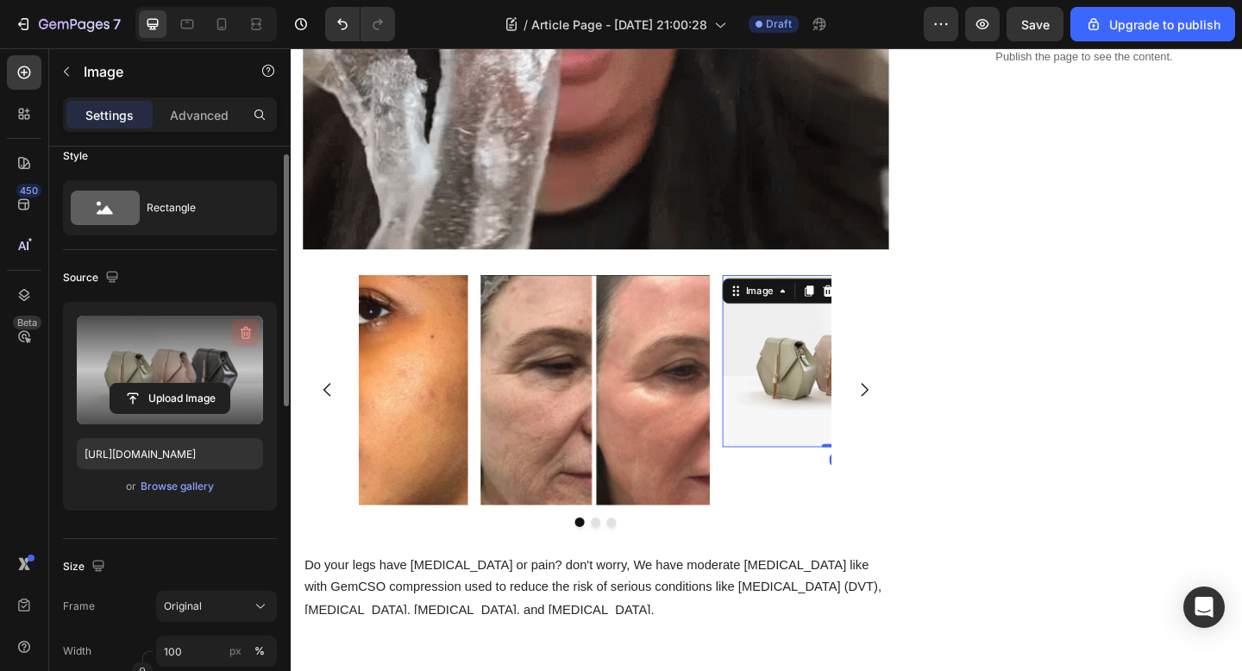
click at [243, 331] on icon "button" at bounding box center [245, 332] width 17 height 17
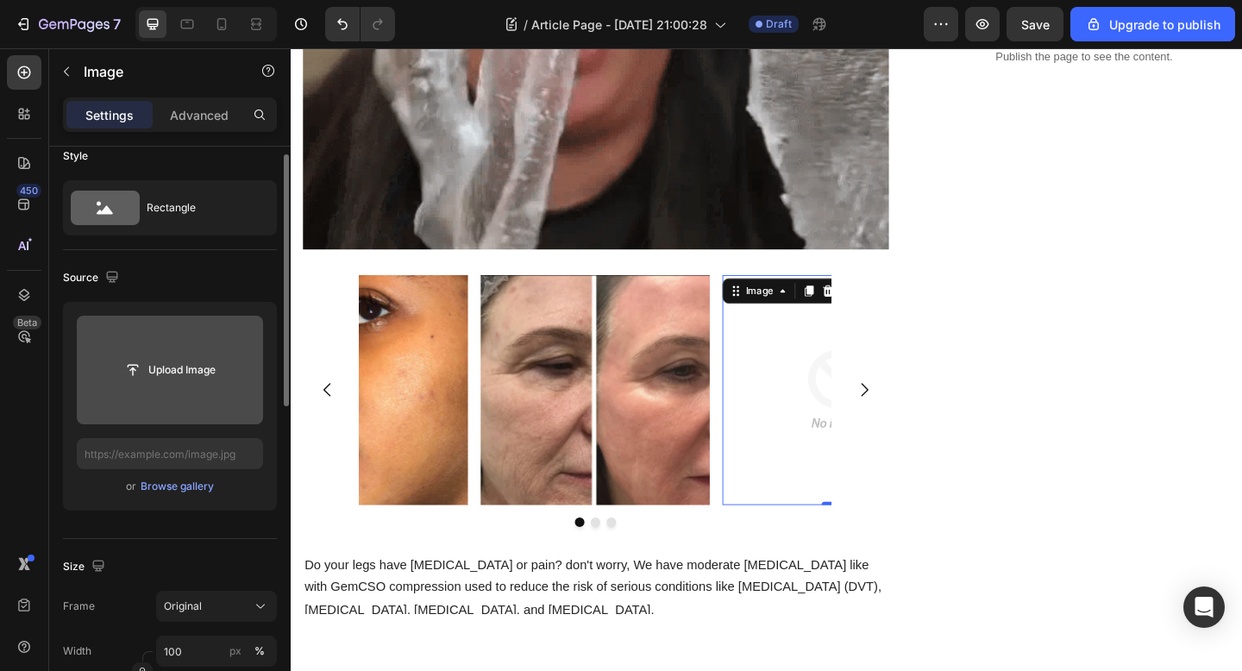
click at [191, 360] on input "file" at bounding box center [169, 369] width 119 height 29
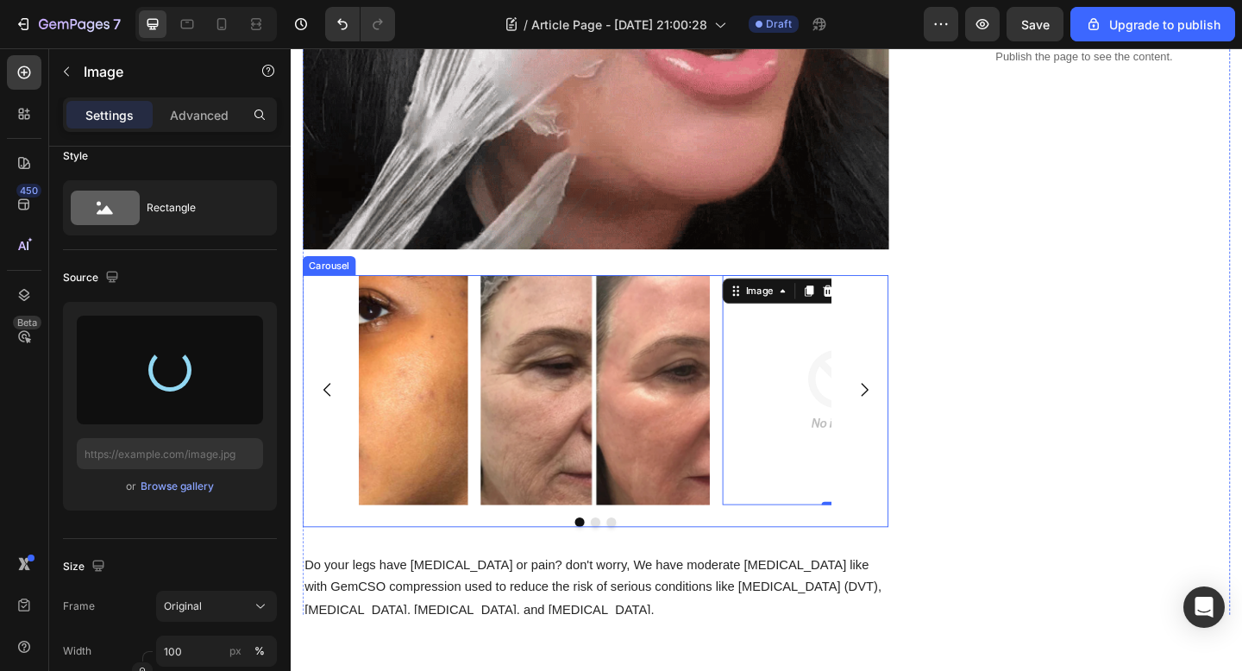
type input "https://cdn.shopify.com/s/files/1/0928/8391/0976/files/gempages_574315025229939…"
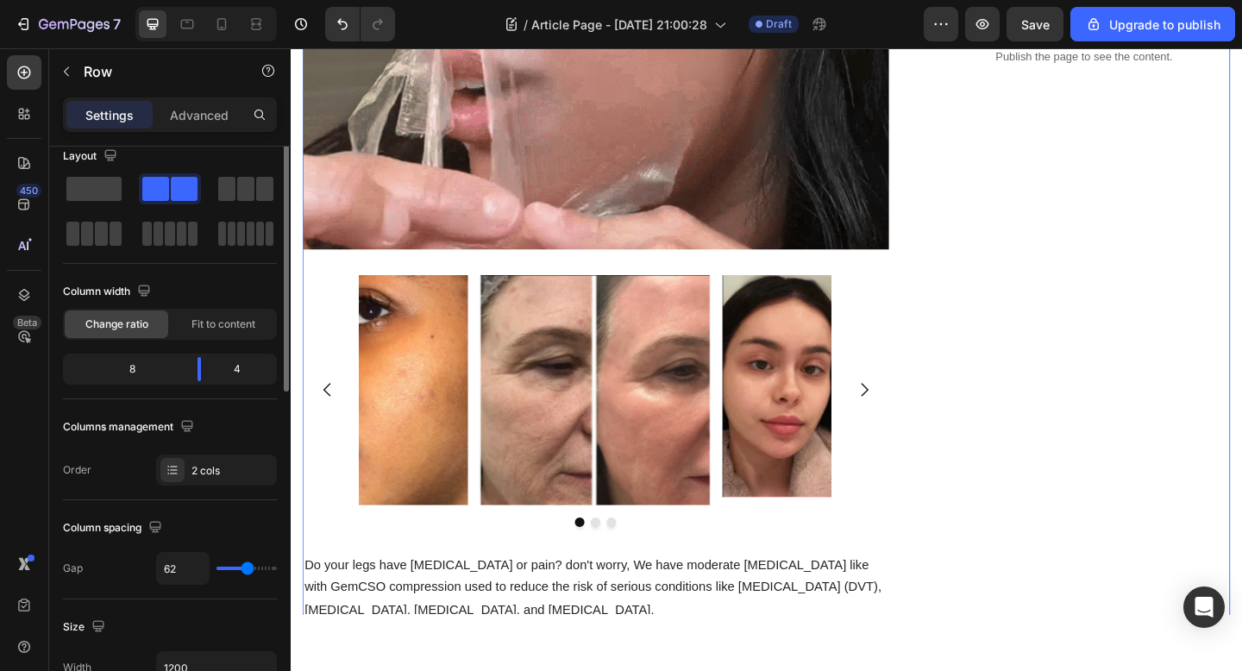
scroll to position [0, 0]
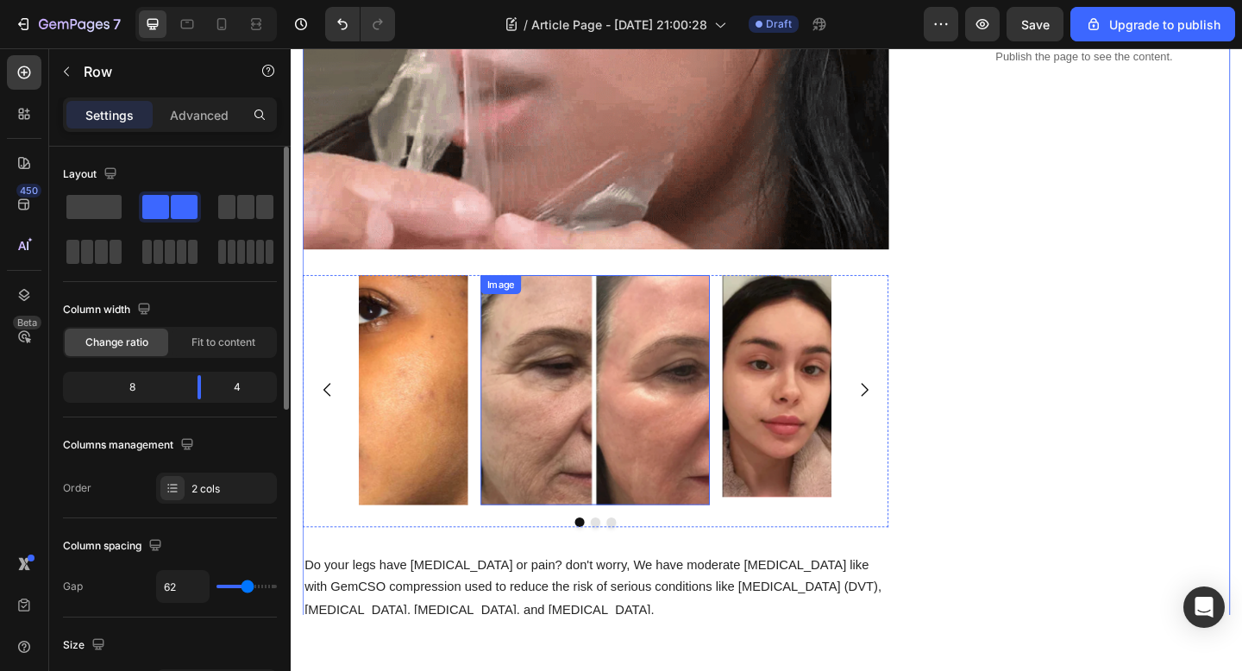
click at [592, 387] on img at bounding box center [622, 419] width 249 height 249
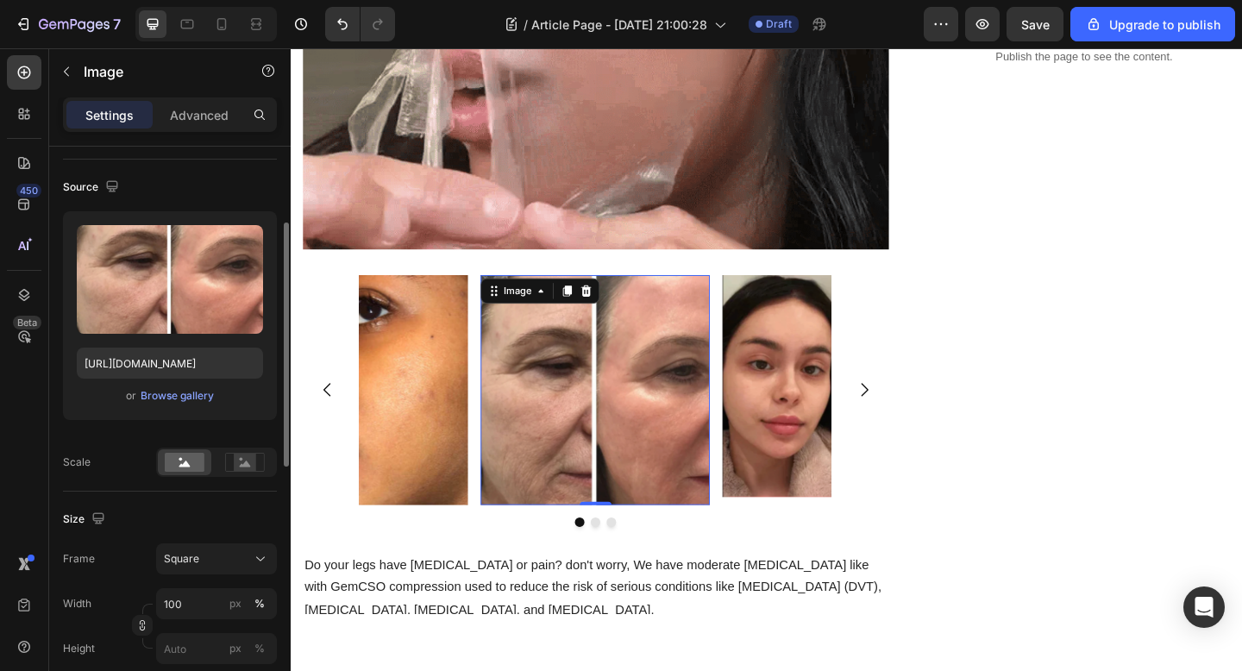
scroll to position [145, 0]
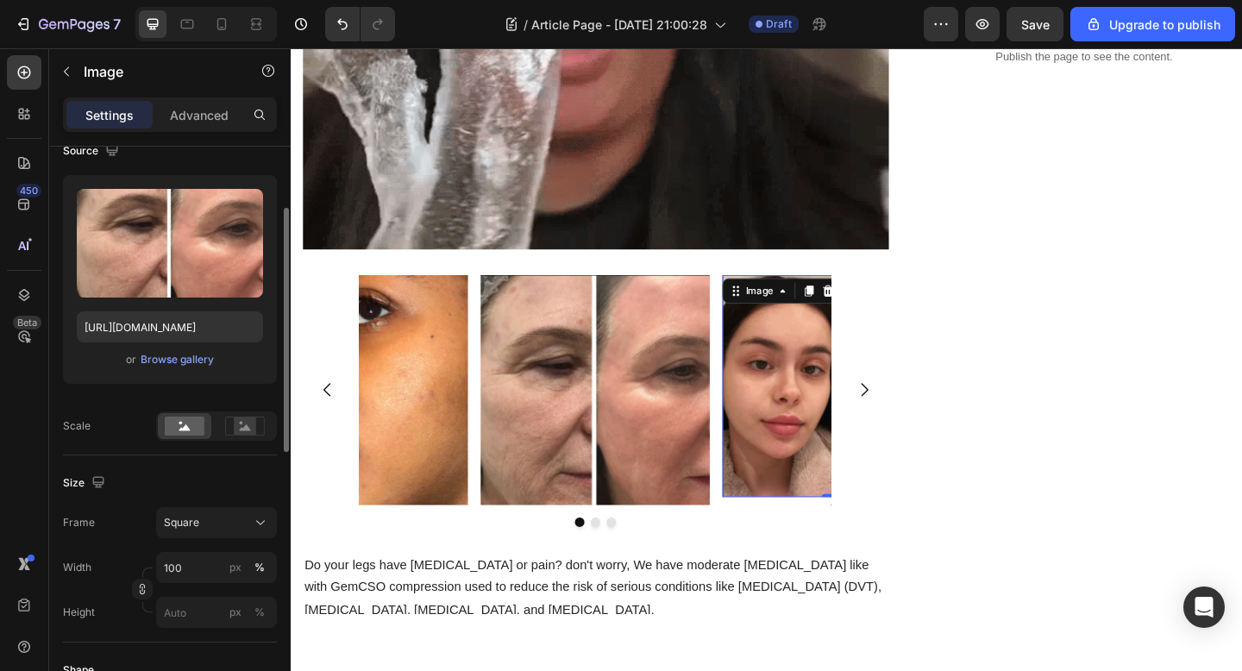
click at [839, 427] on img at bounding box center [885, 415] width 249 height 241
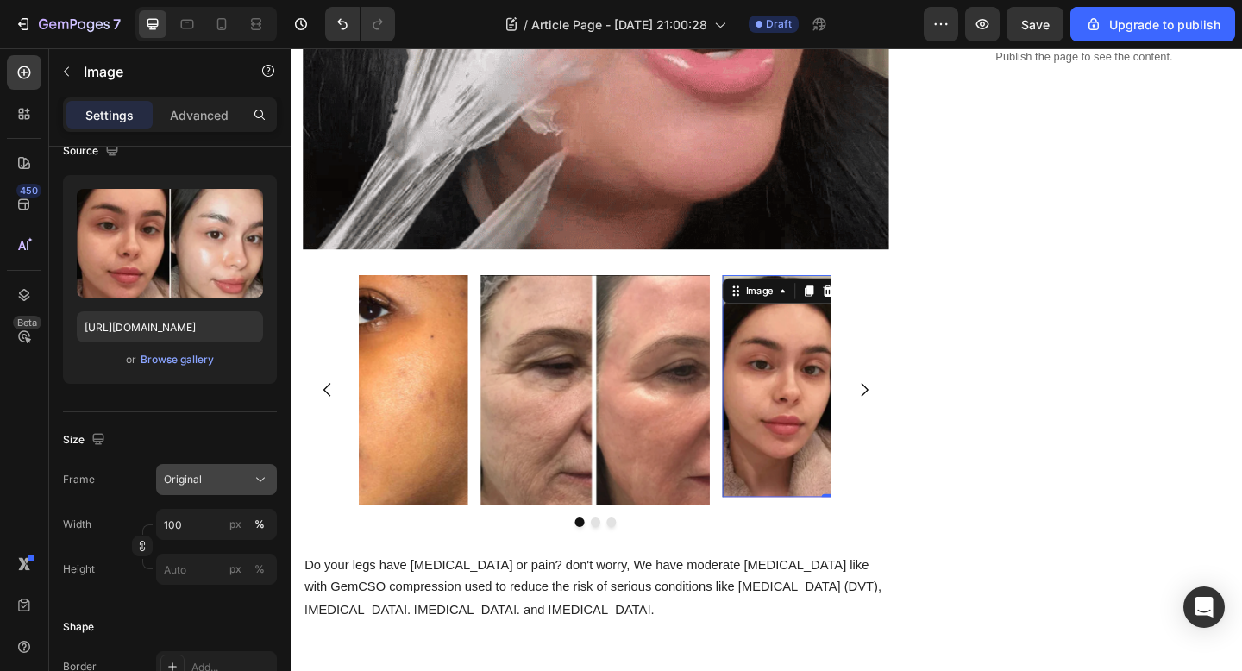
click at [216, 474] on div "Original" at bounding box center [206, 480] width 85 height 16
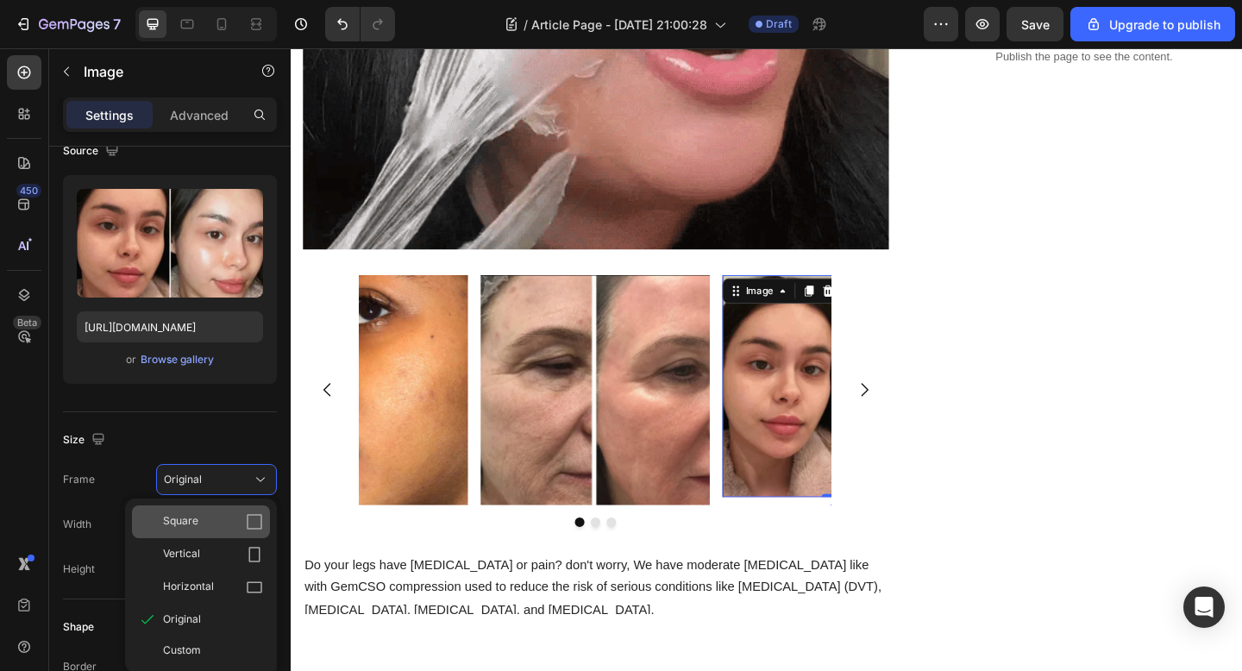
click at [257, 517] on icon at bounding box center [254, 521] width 17 height 17
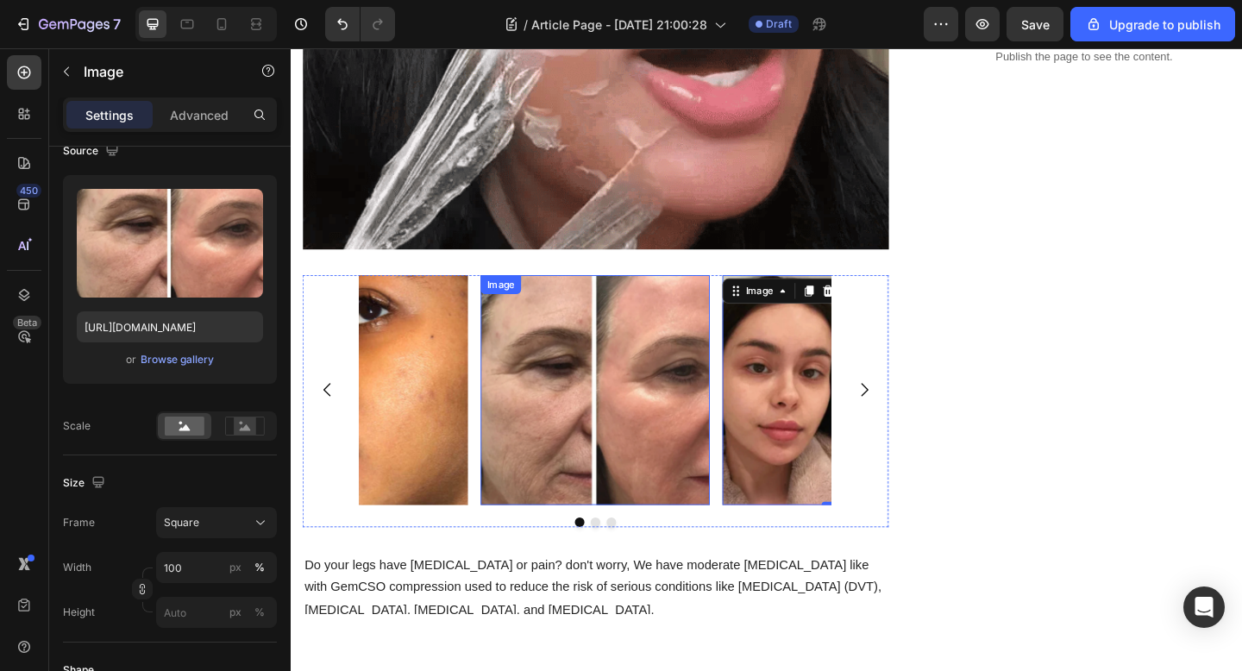
click at [555, 497] on img at bounding box center [622, 419] width 249 height 249
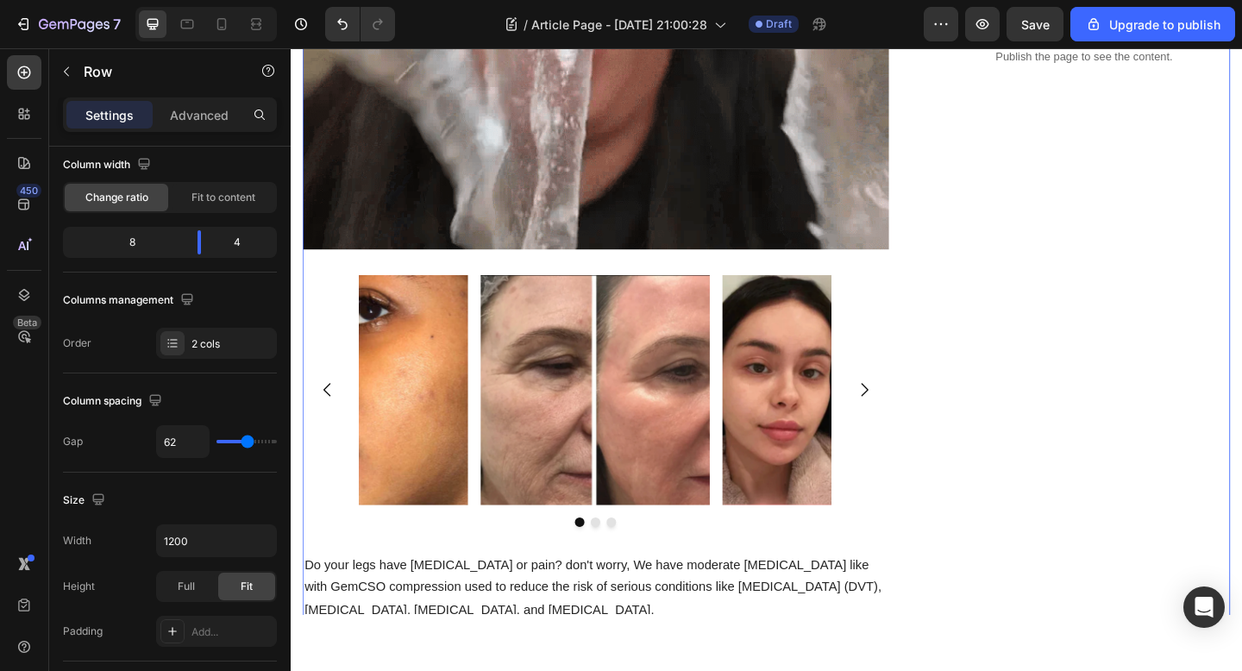
scroll to position [0, 0]
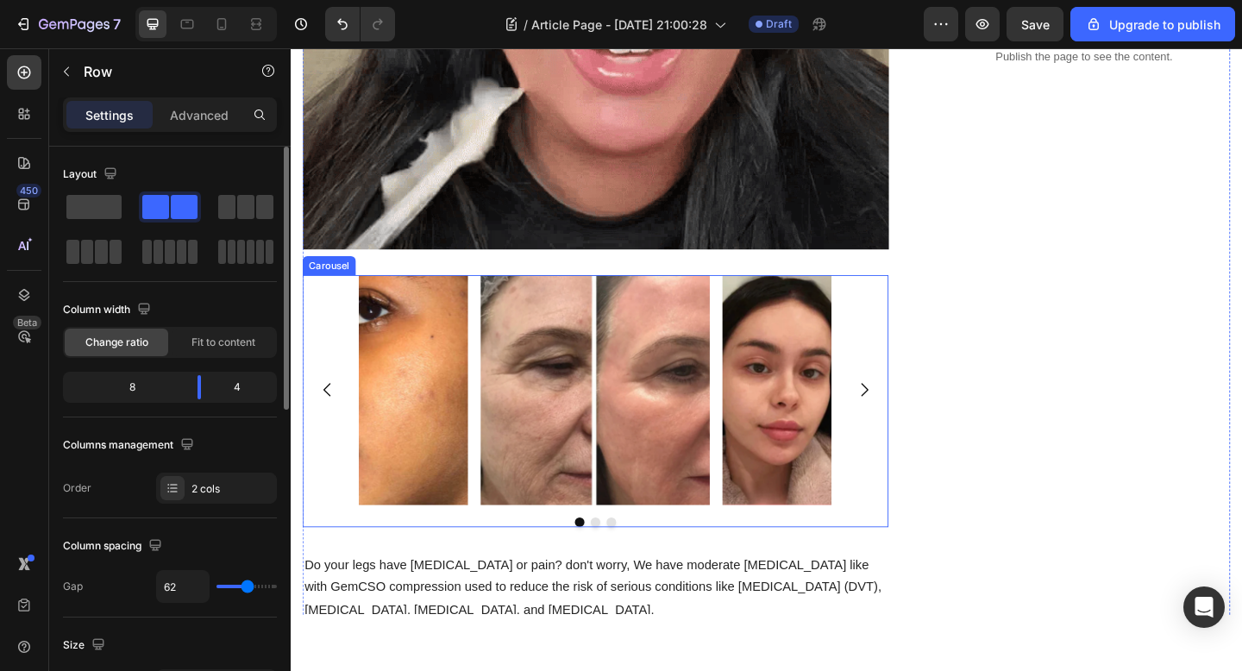
click at [310, 333] on div "Image Image Image" at bounding box center [622, 419] width 637 height 249
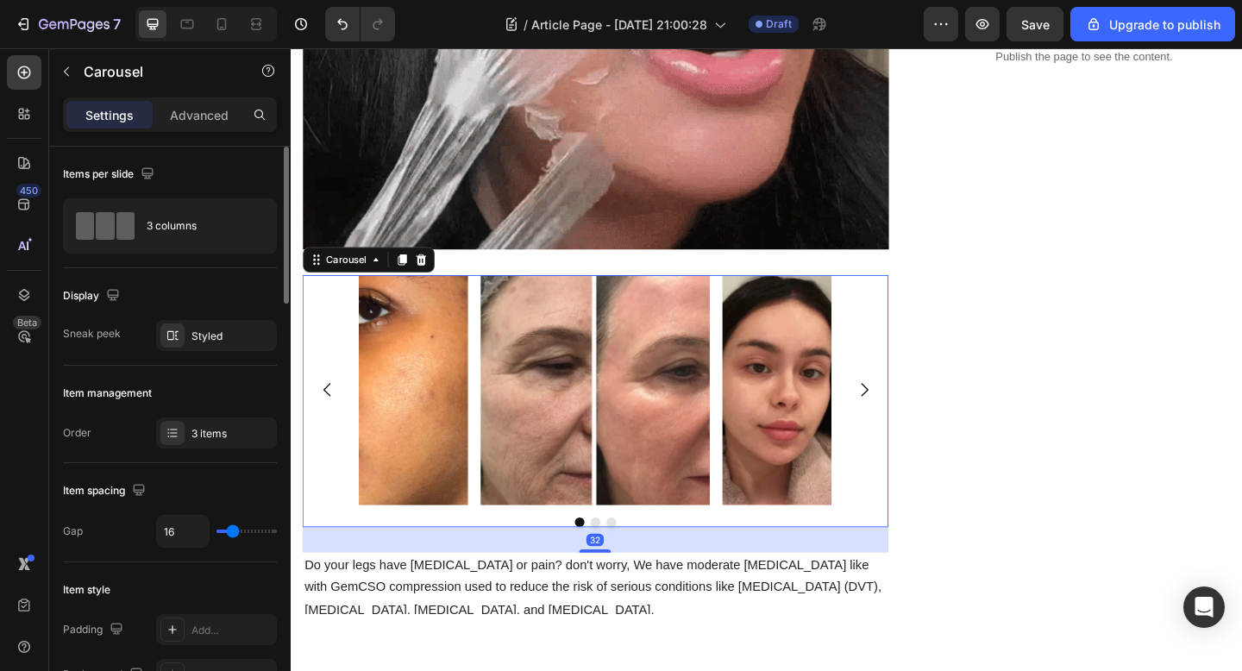
scroll to position [11, 0]
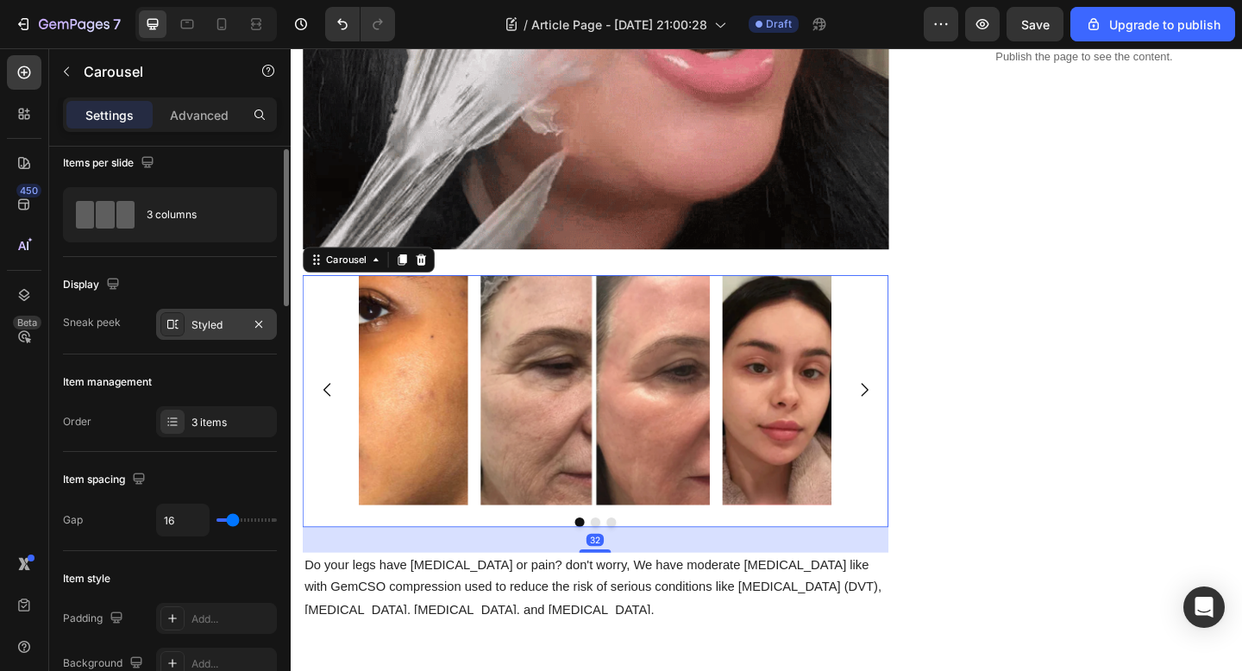
click at [184, 323] on div at bounding box center [172, 324] width 24 height 24
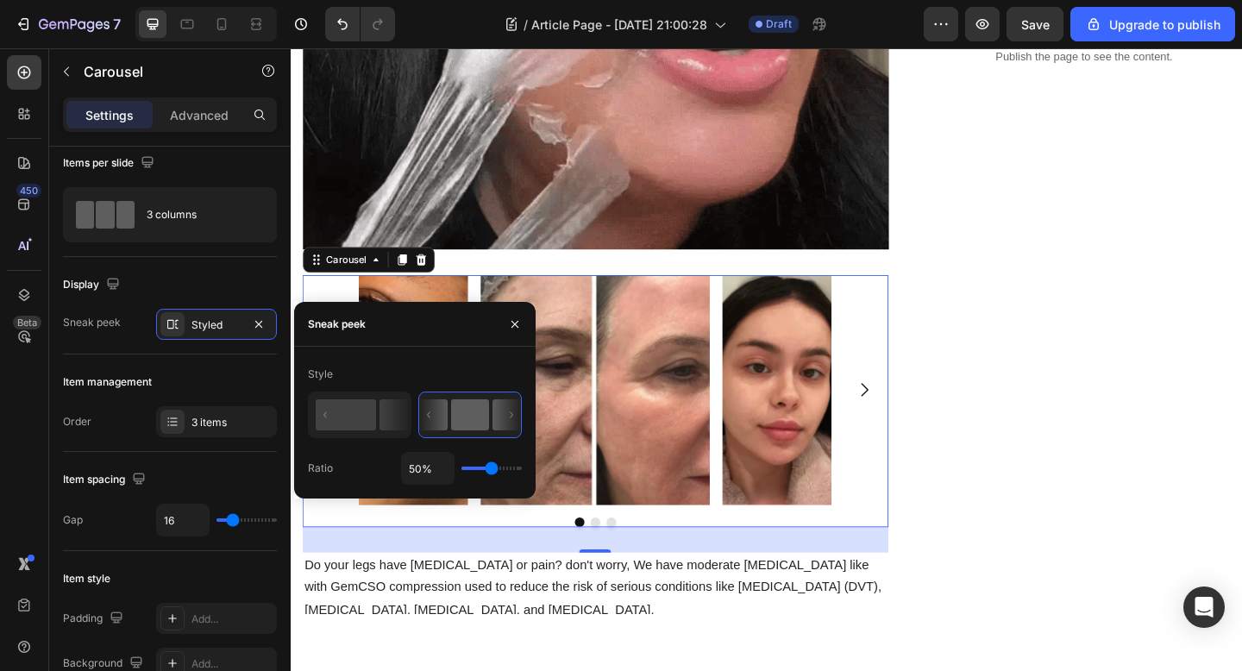
click at [492, 473] on div "50%" at bounding box center [461, 468] width 121 height 33
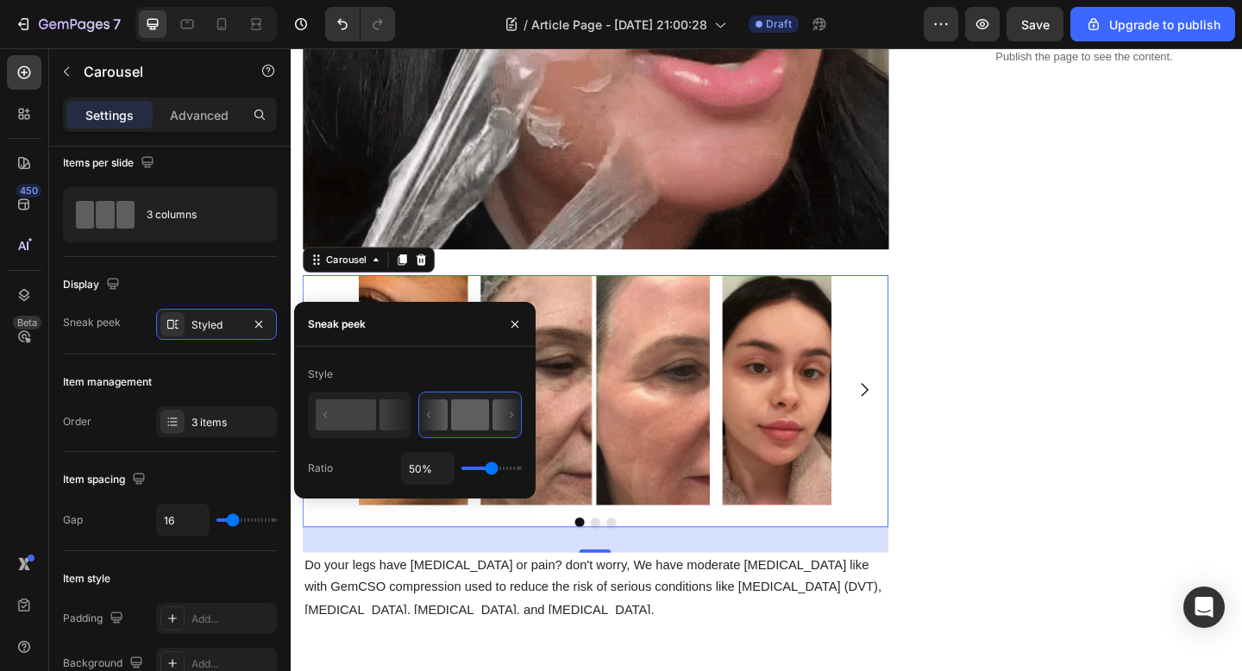
type input "23%"
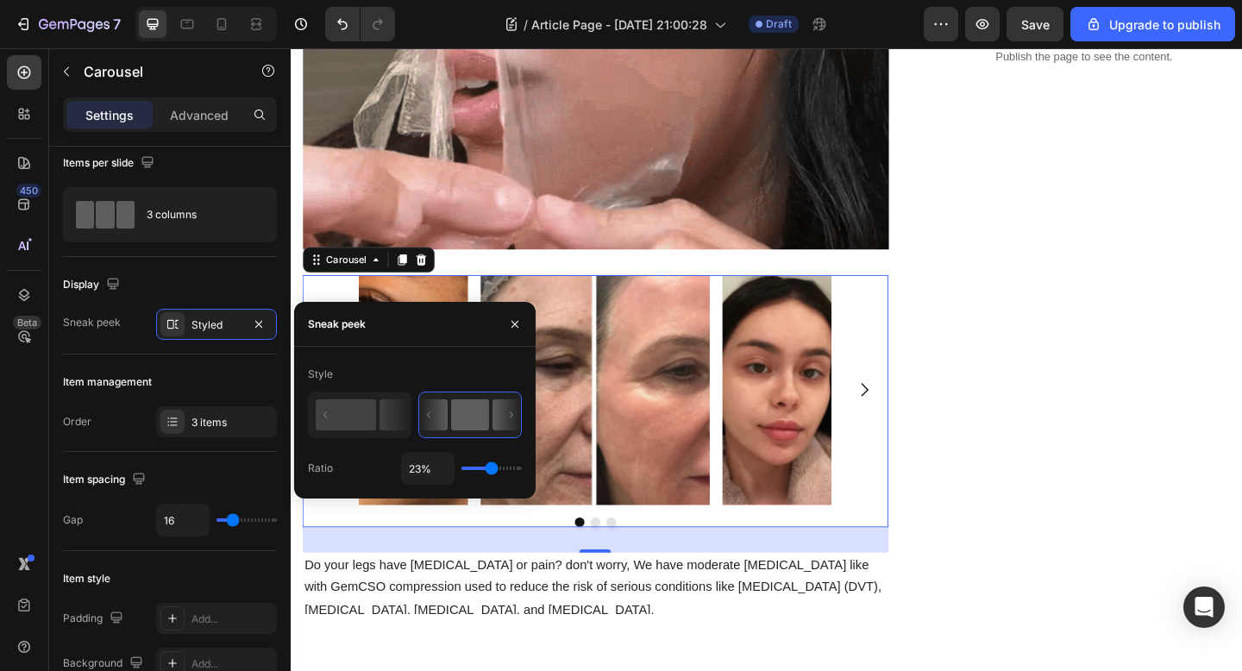
type input "23"
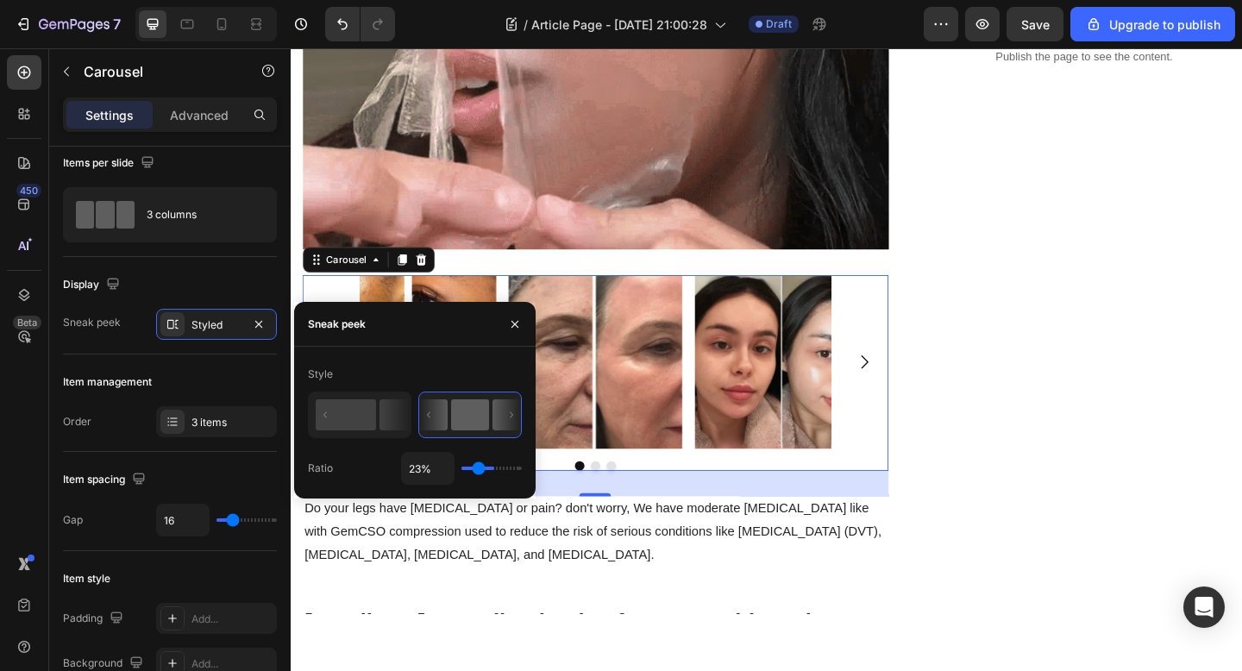
type input "20%"
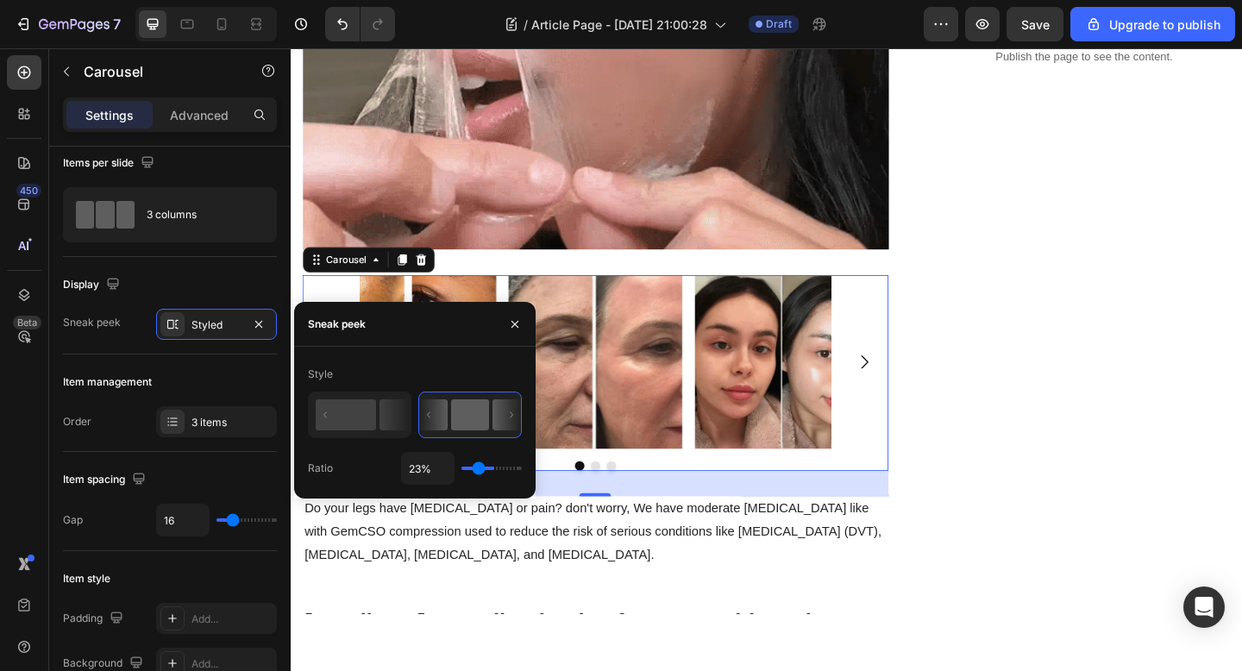
type input "20"
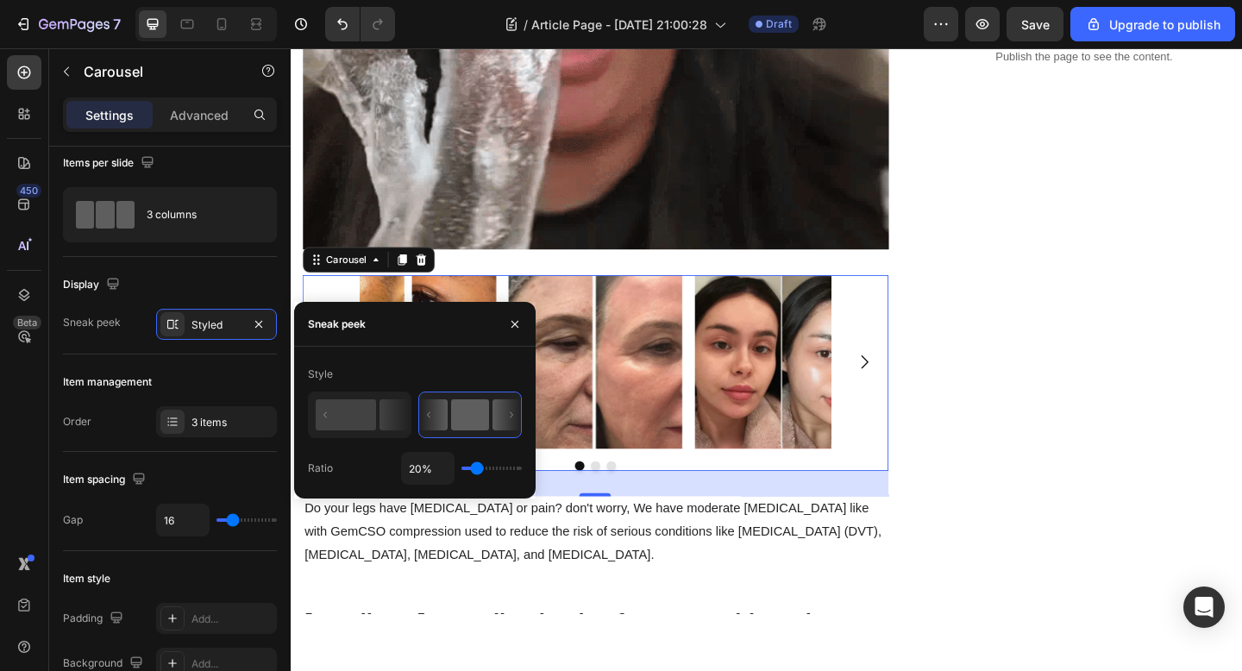
type input "18%"
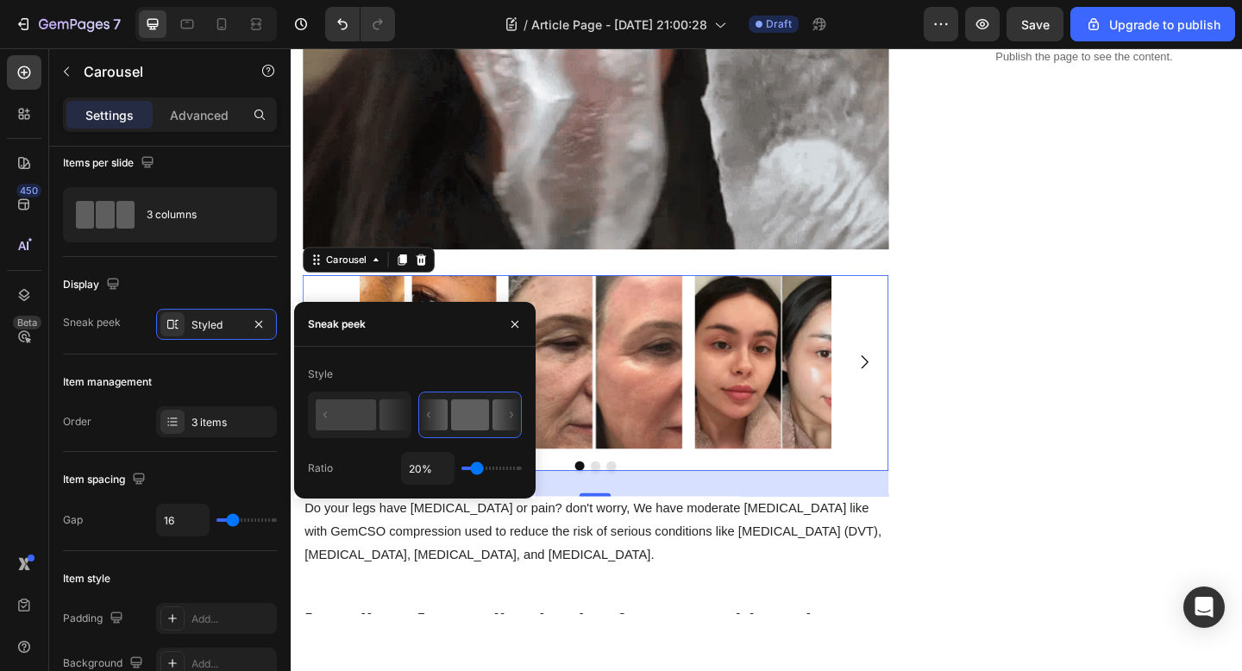
type input "18"
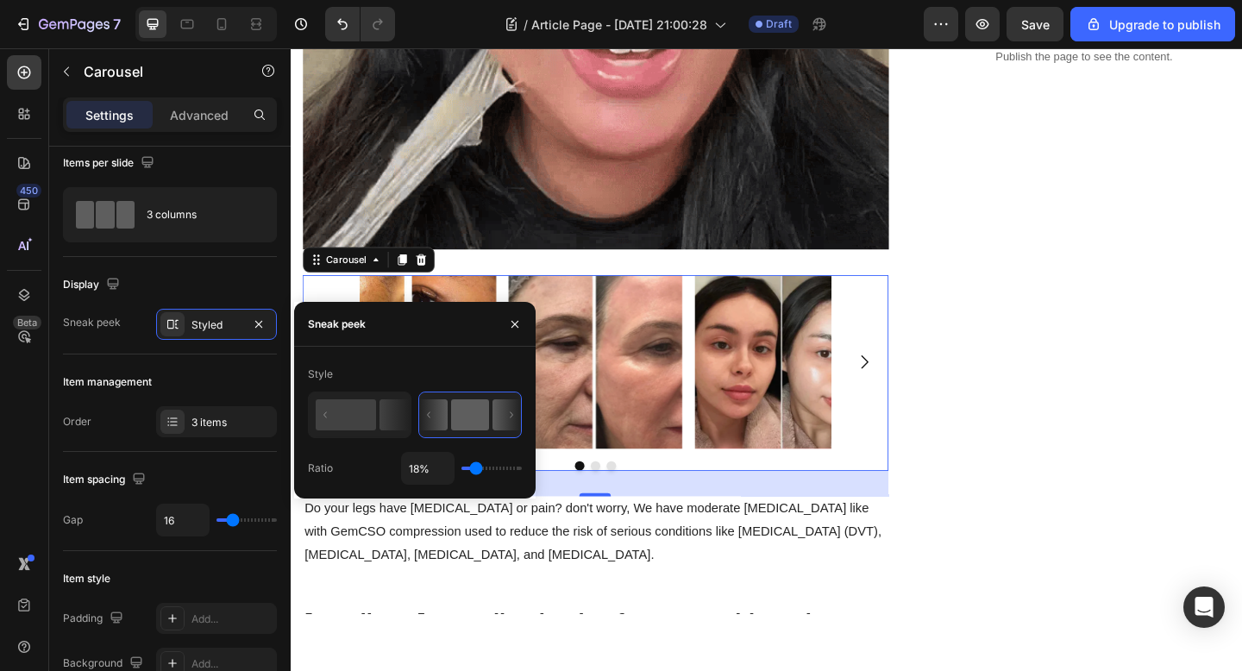
type input "4%"
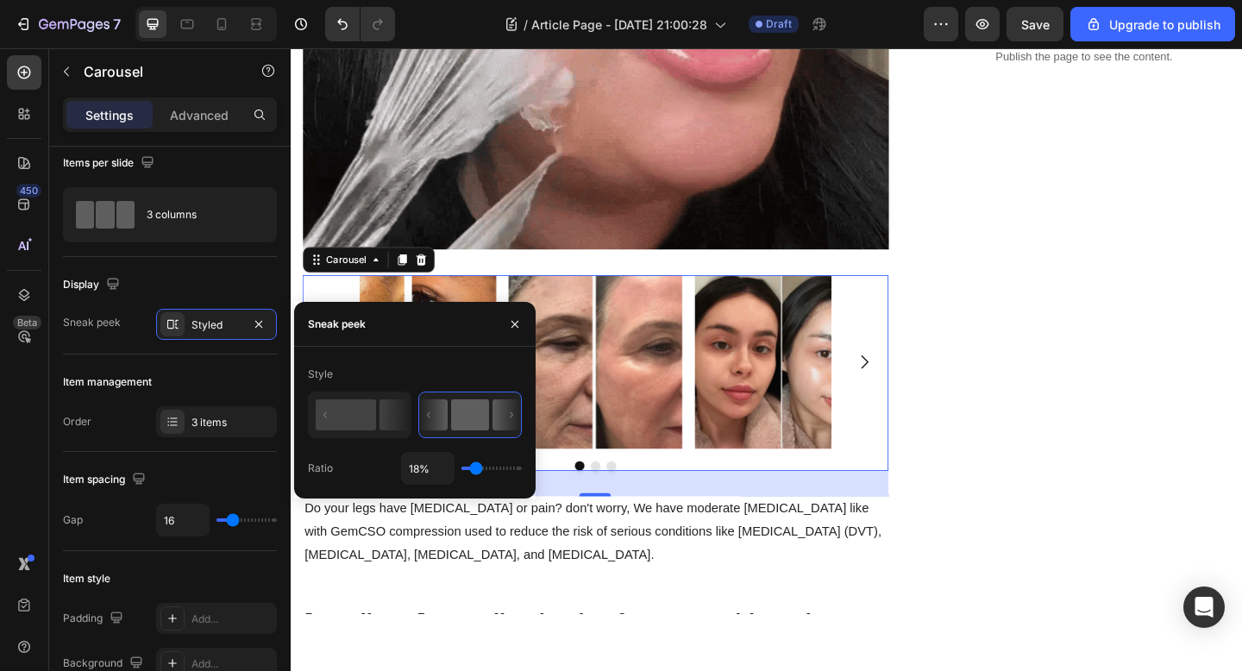
type input "4"
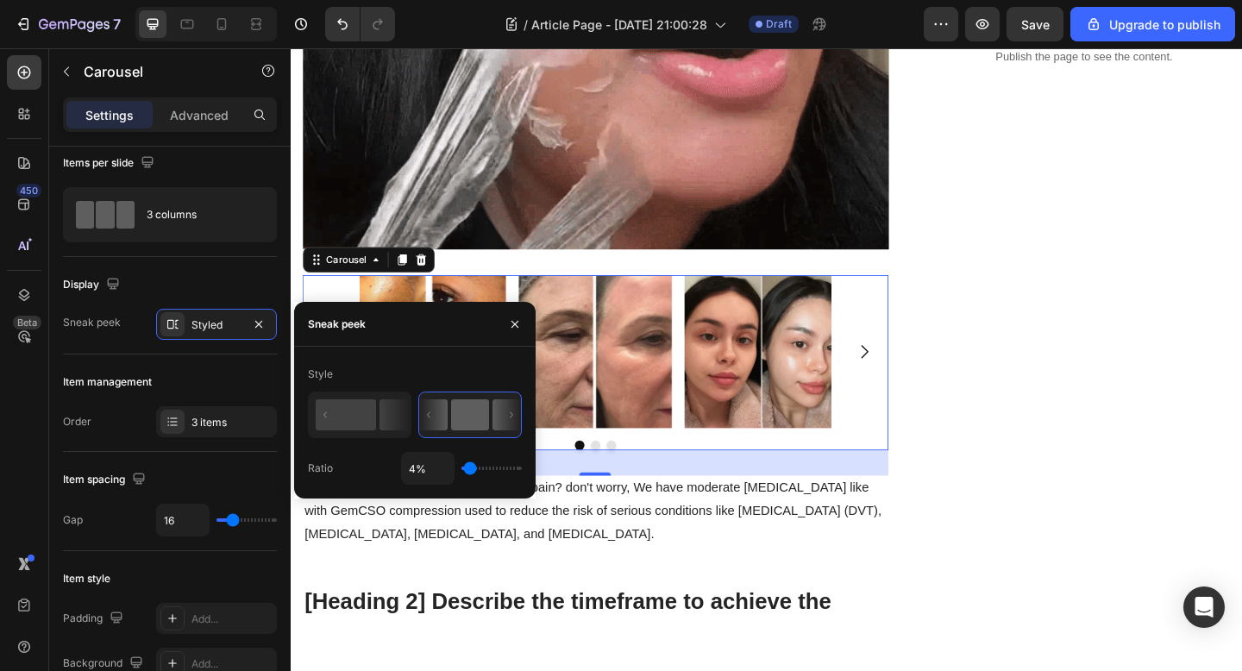
type input "3%"
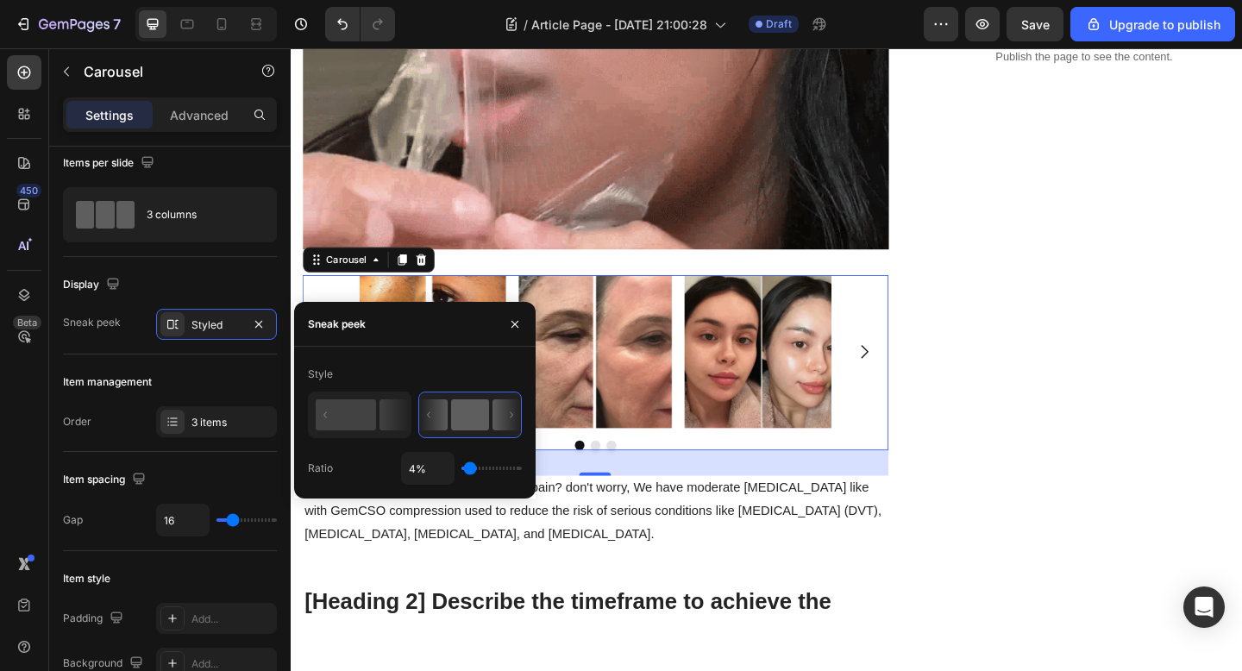
type input "3"
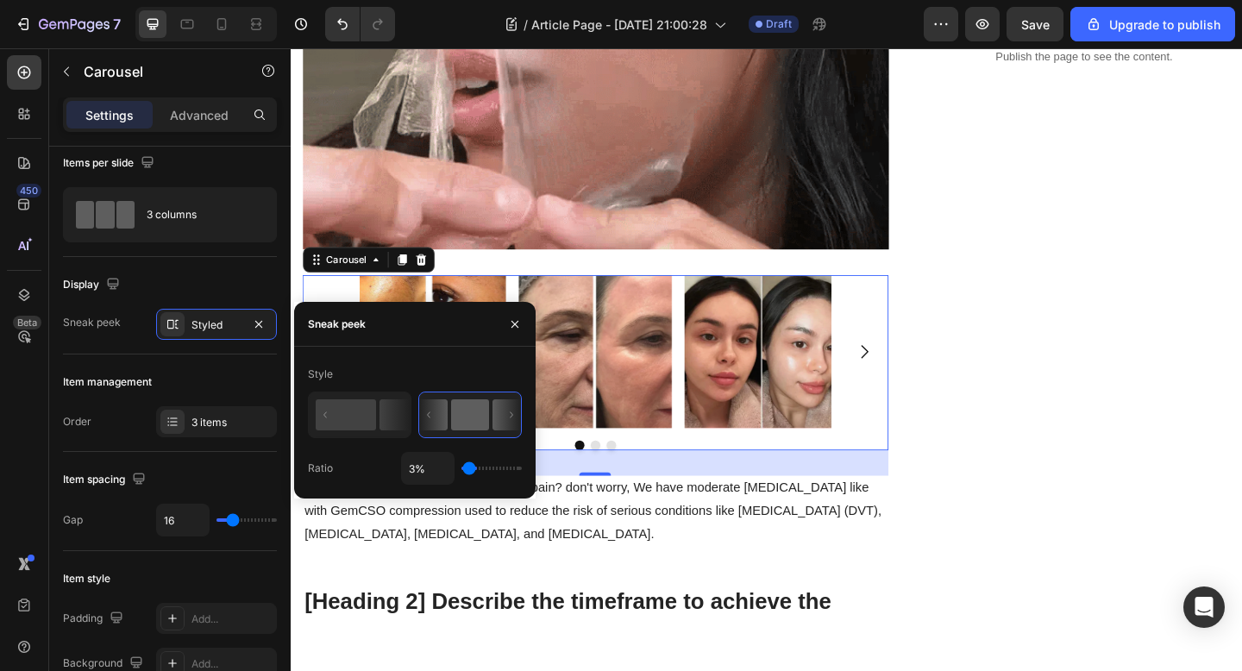
type input "1%"
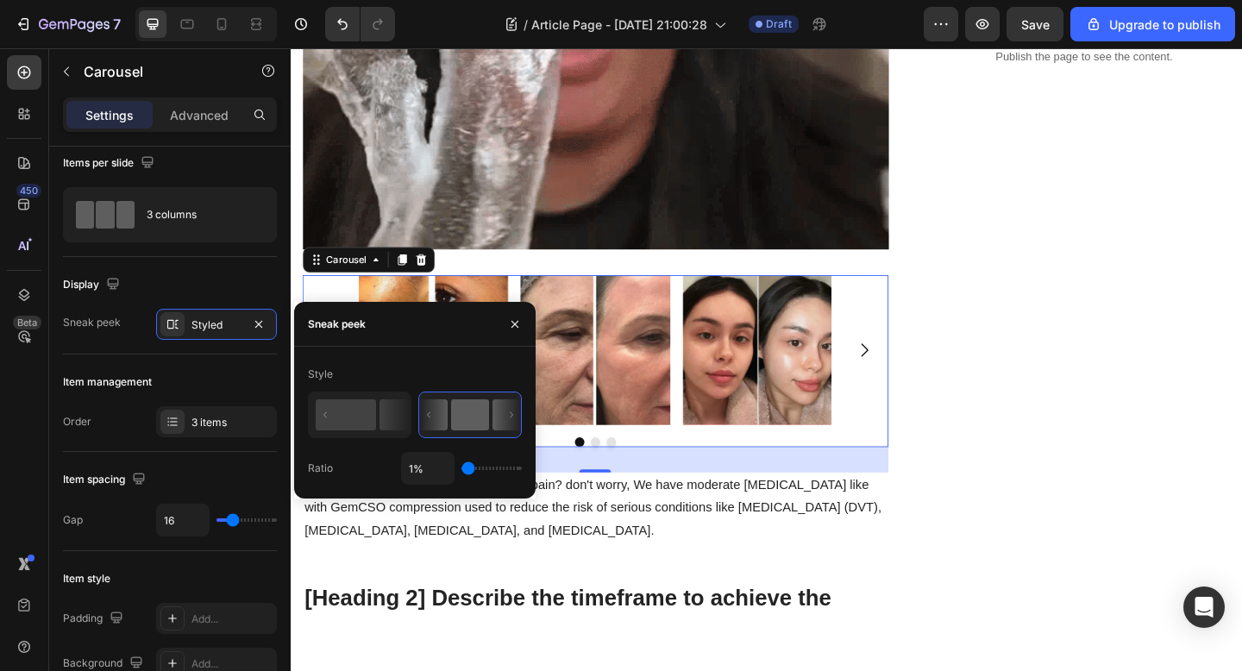
drag, startPoint x: 492, startPoint y: 467, endPoint x: 437, endPoint y: 471, distance: 55.4
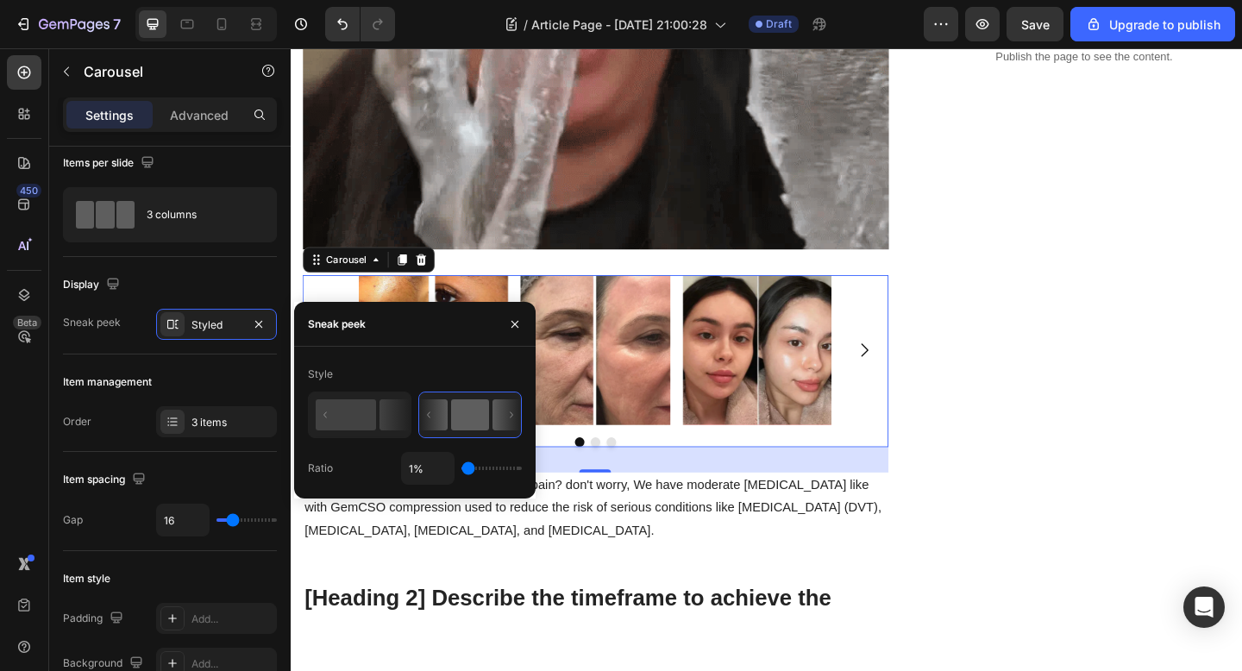
type input "1"
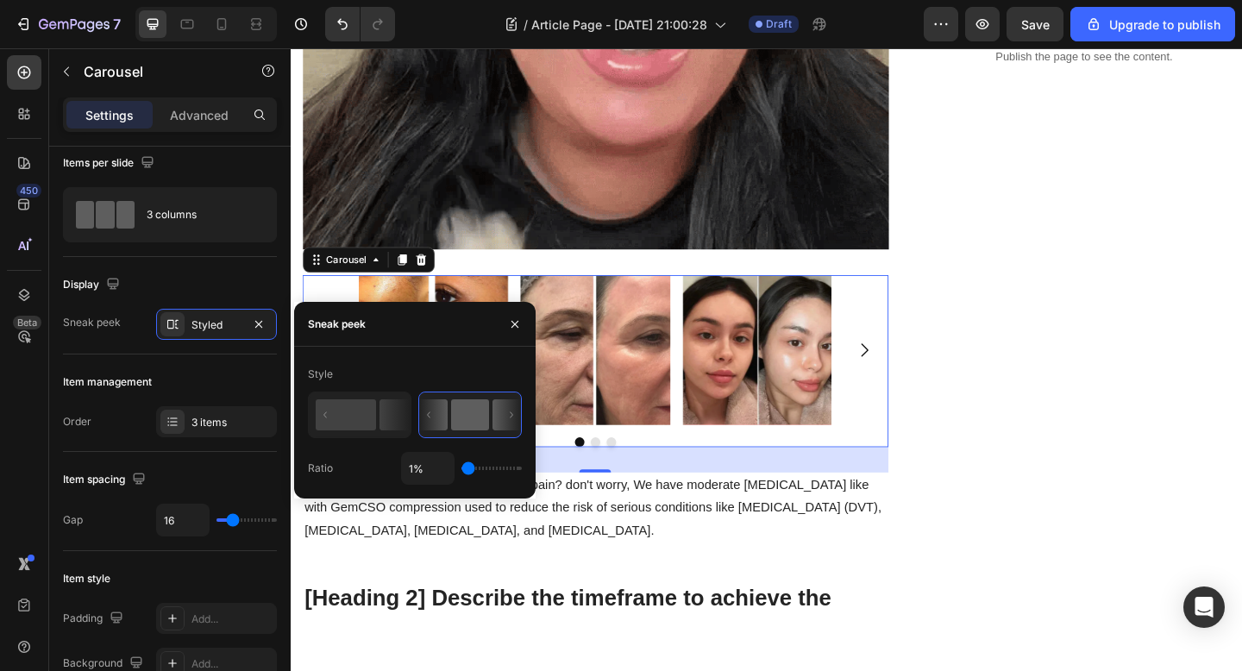
click at [461, 470] on input "range" at bounding box center [491, 468] width 60 height 3
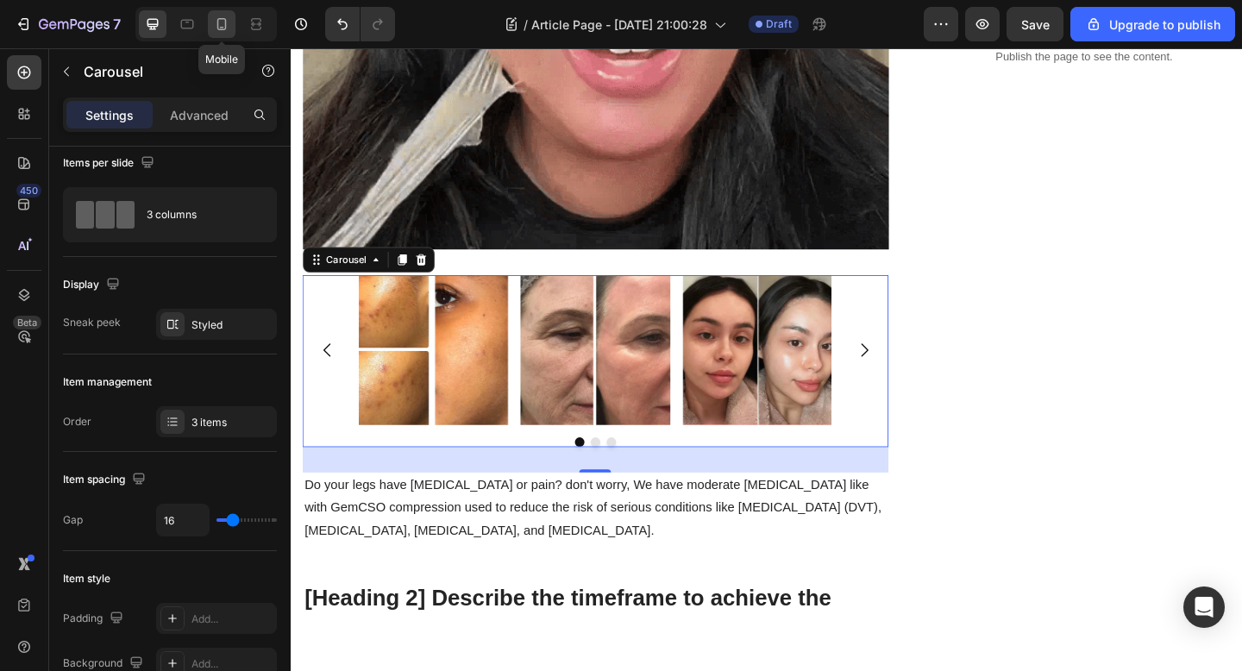
click at [229, 17] on icon at bounding box center [221, 24] width 17 height 17
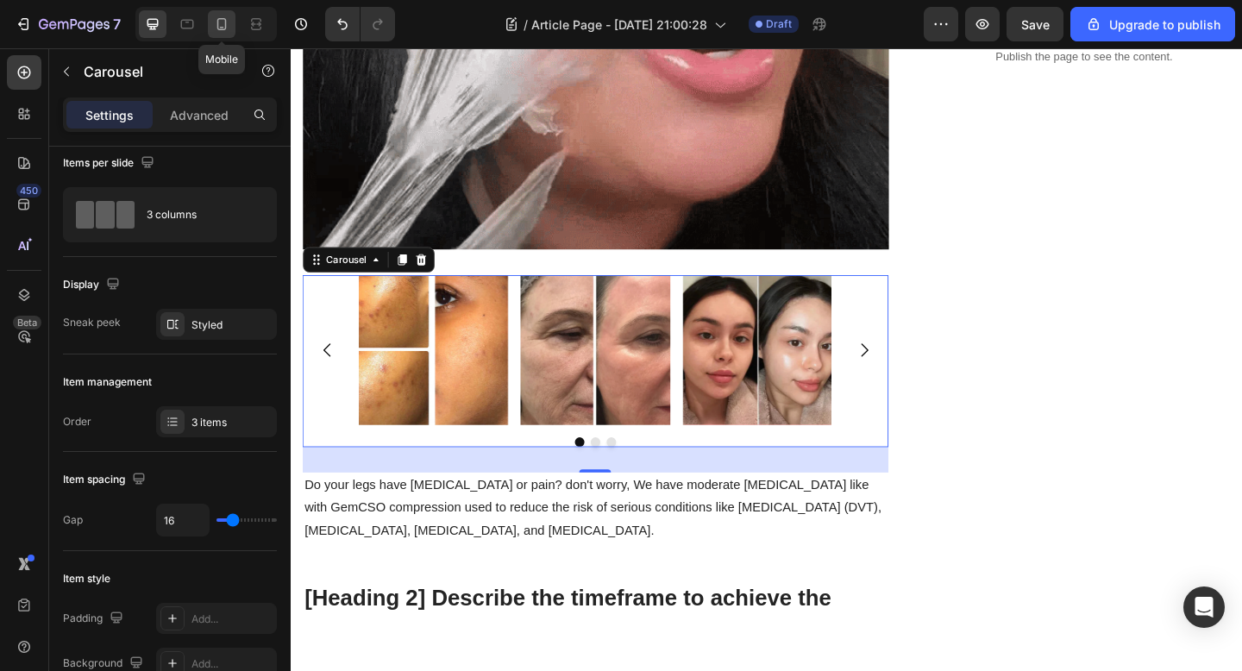
type input "100%"
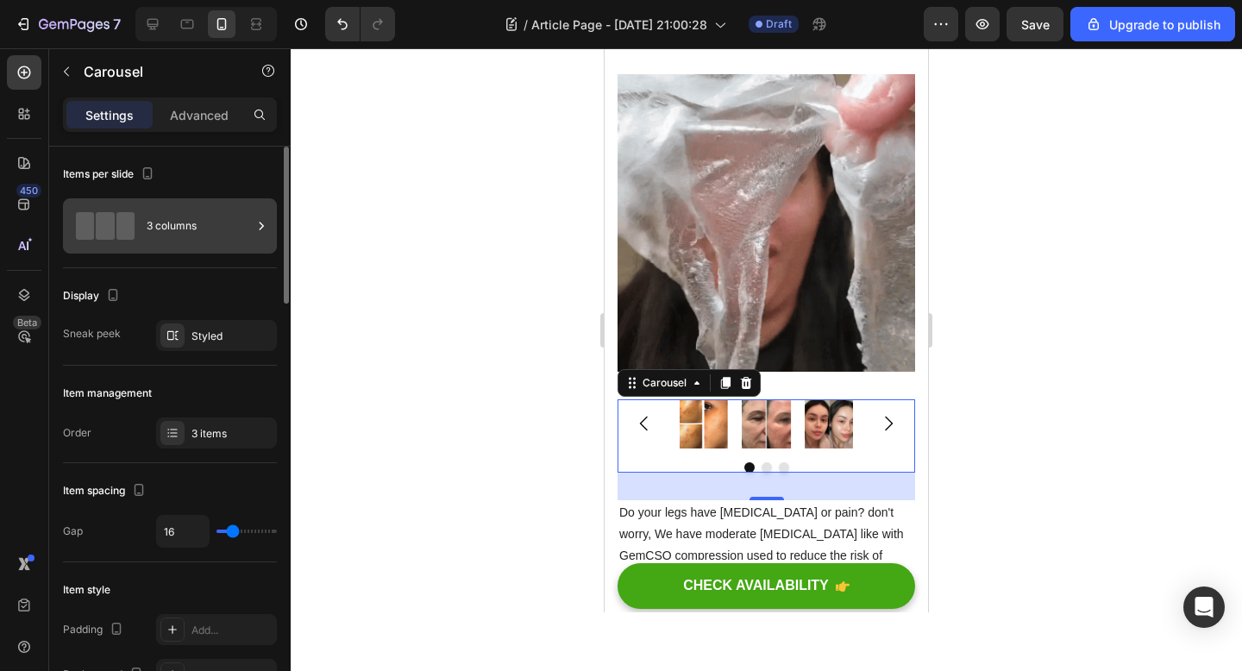
click at [157, 202] on div "3 columns" at bounding box center [170, 225] width 214 height 55
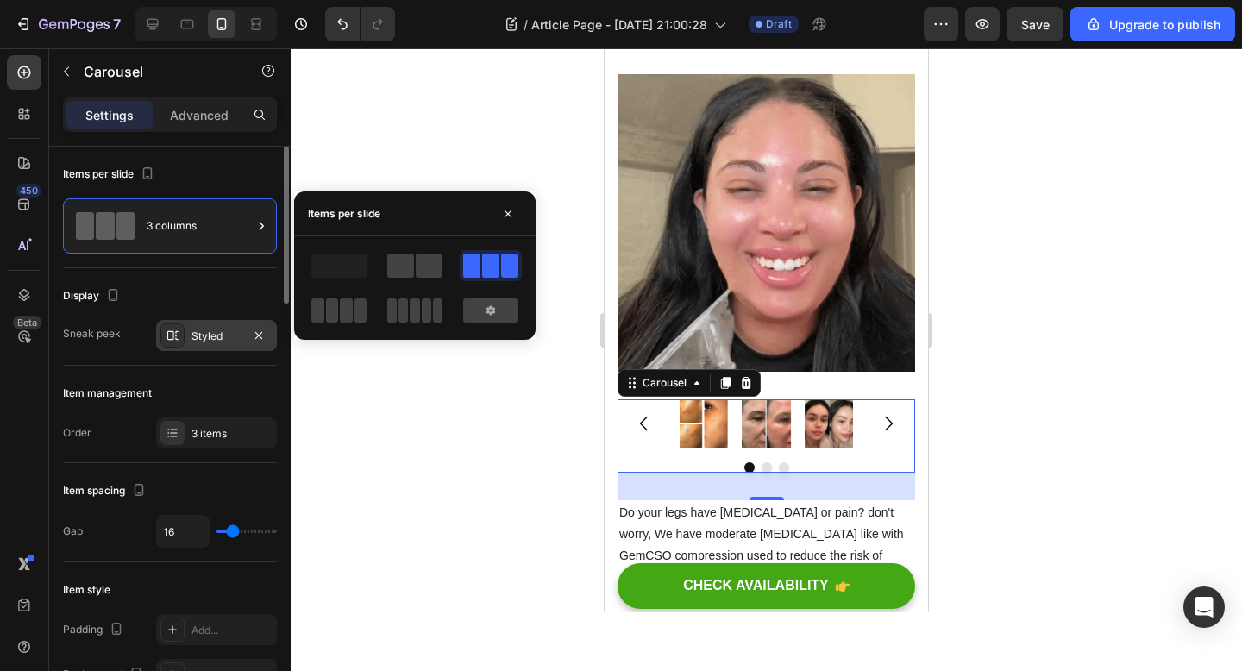
click at [207, 341] on div "Styled" at bounding box center [216, 337] width 50 height 16
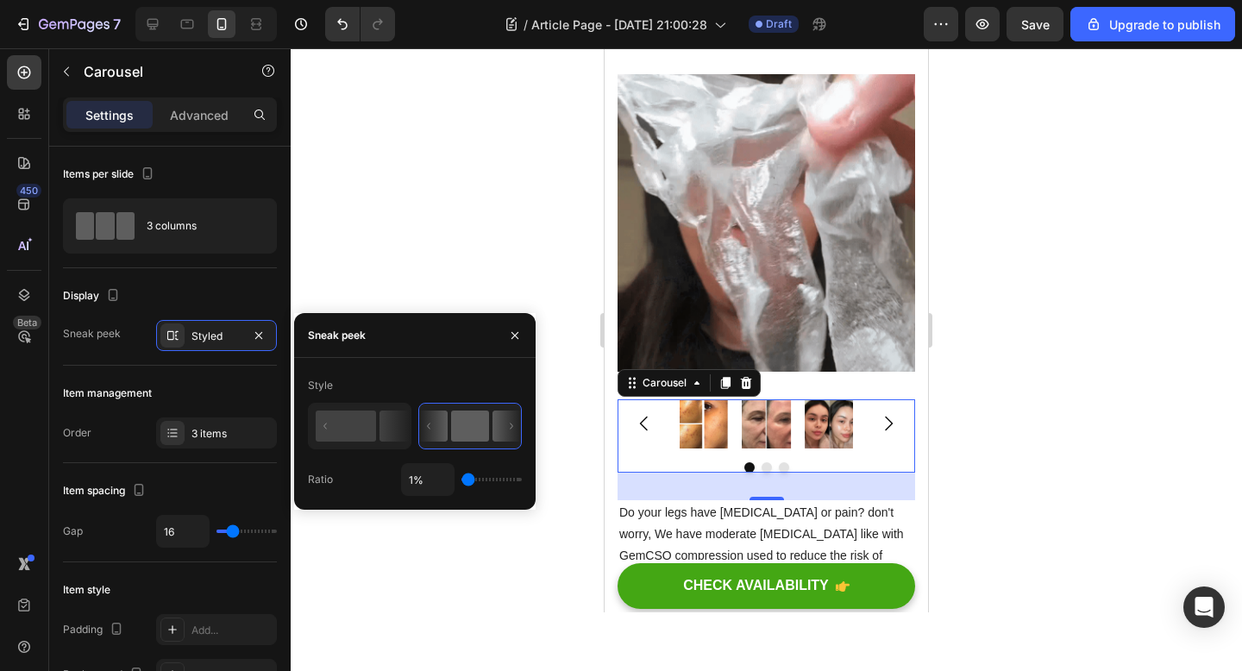
type input "30%"
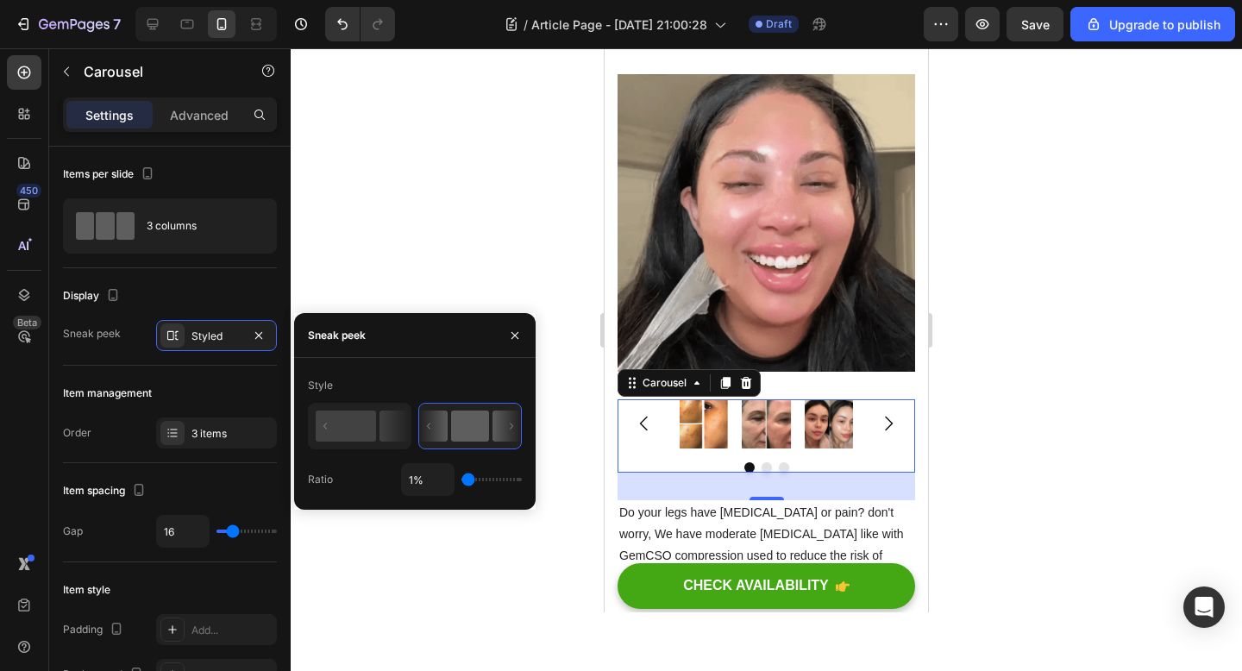
type input "30"
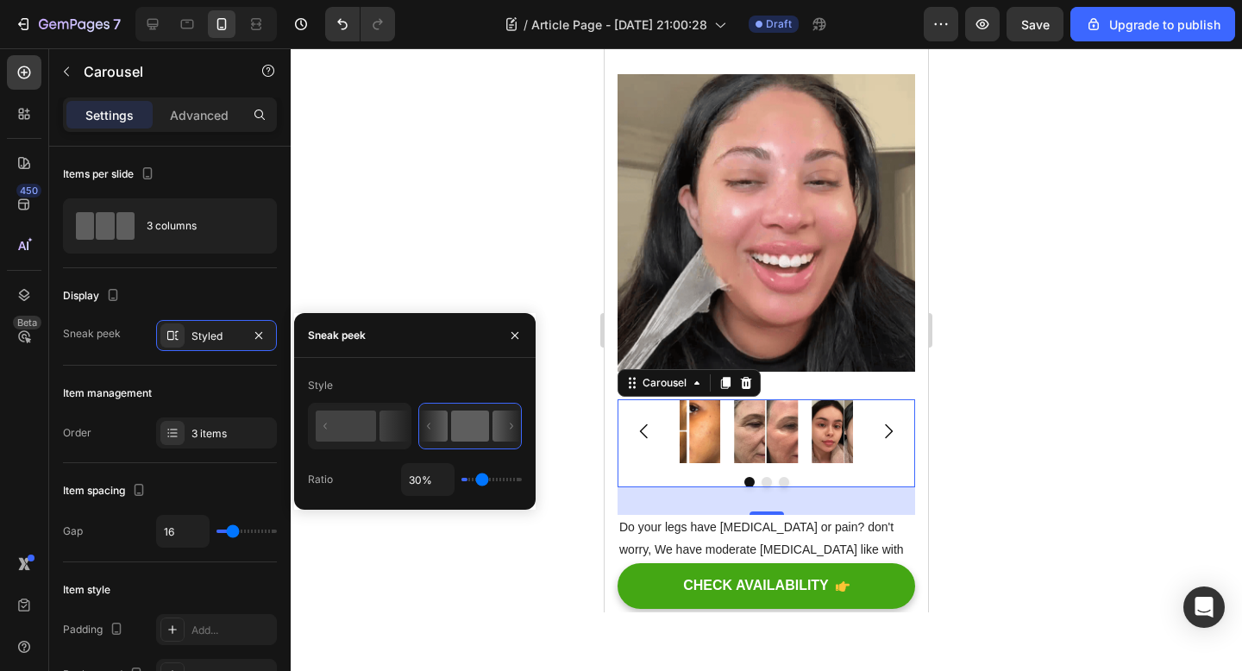
type input "33%"
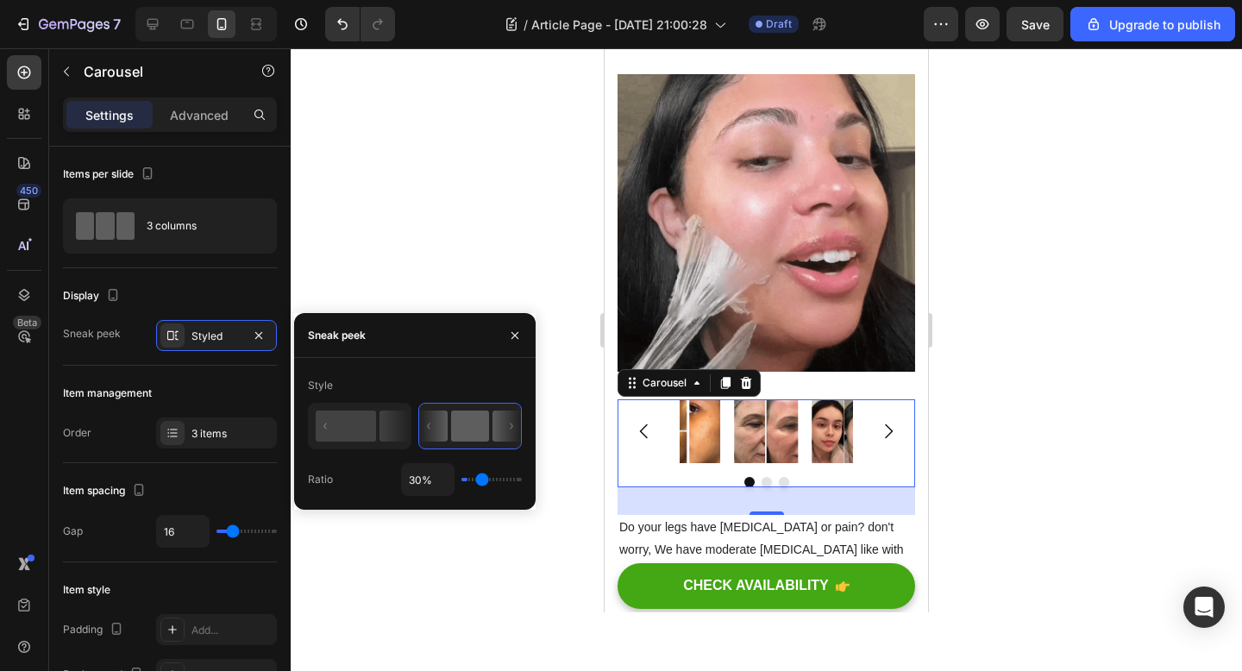
type input "33"
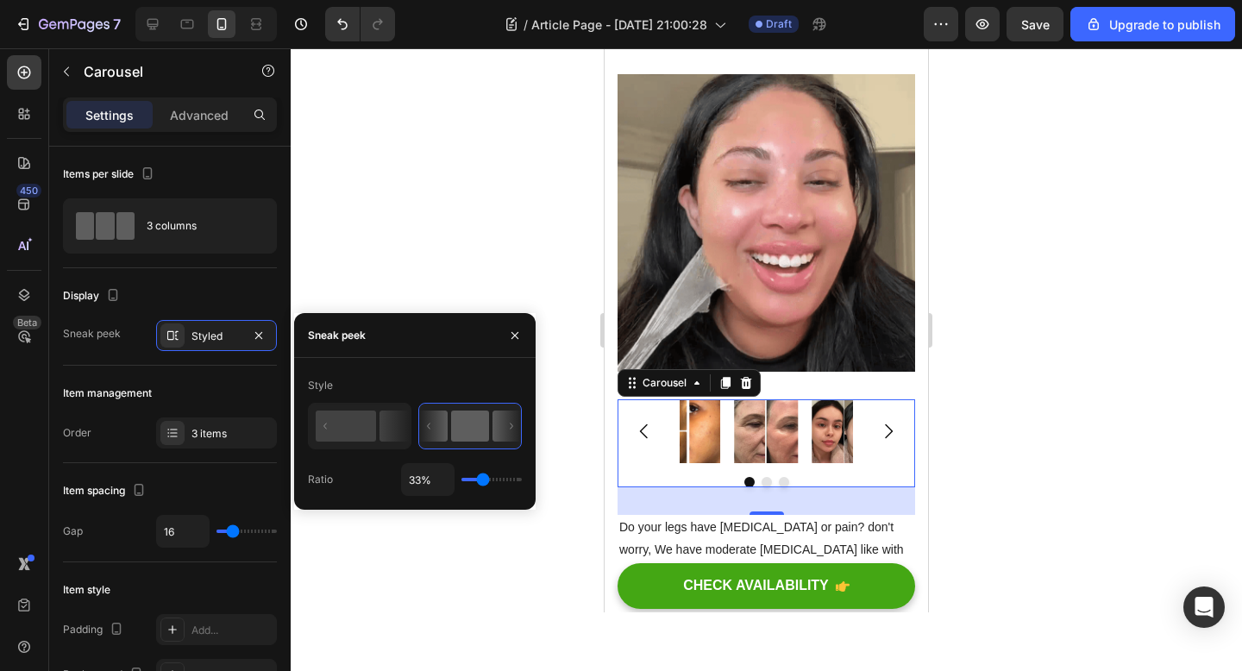
type input "34%"
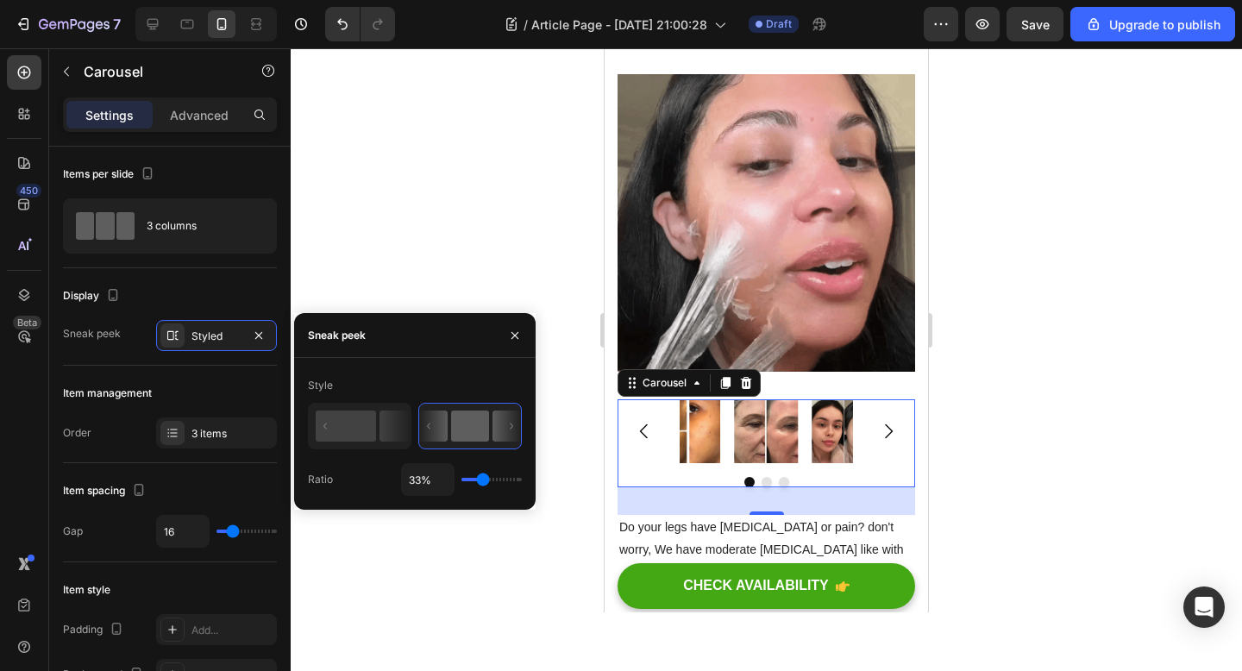
type input "34"
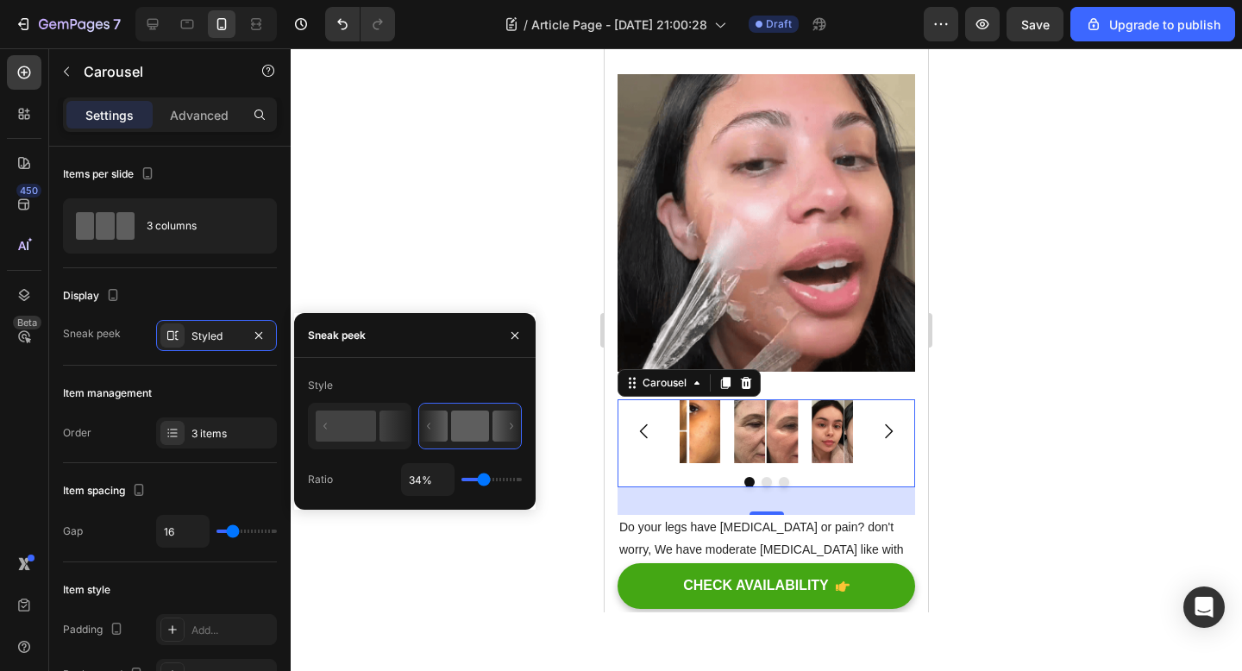
type input "35%"
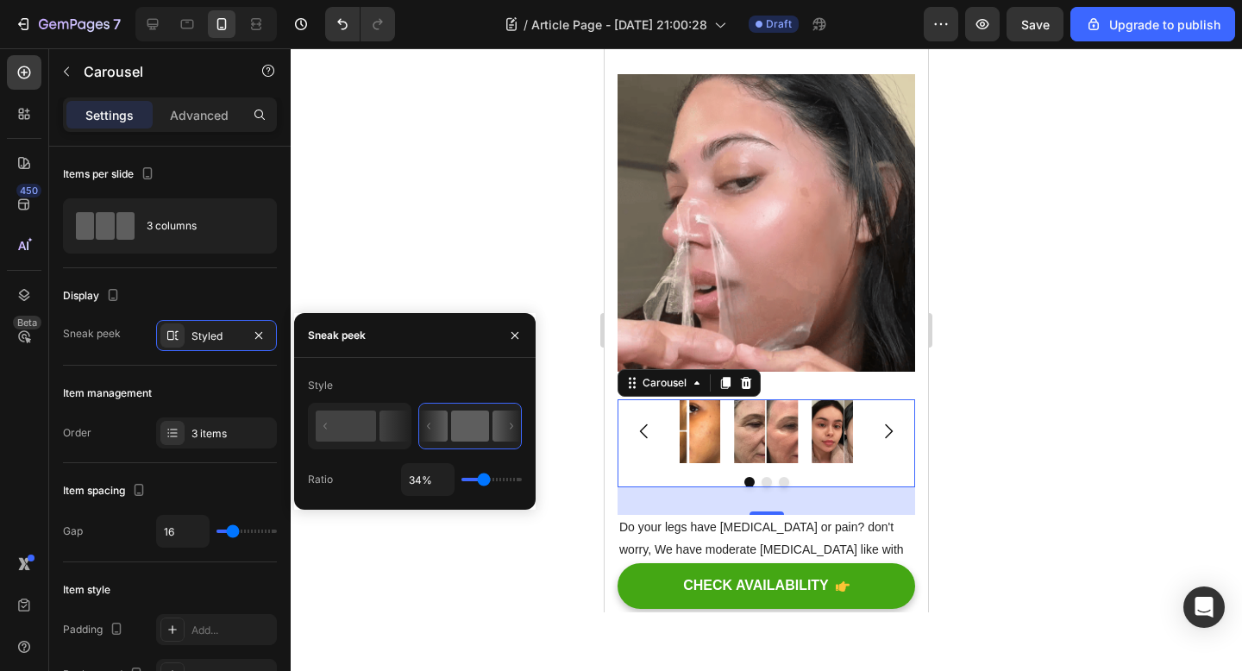
type input "35"
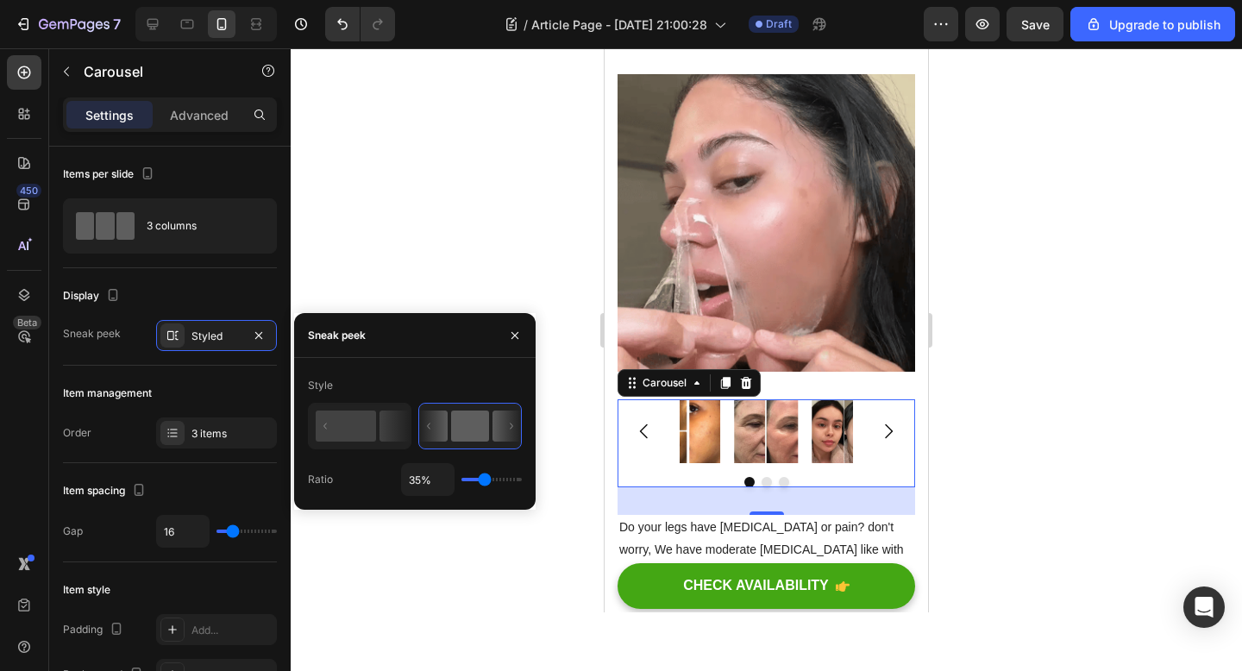
type input "37%"
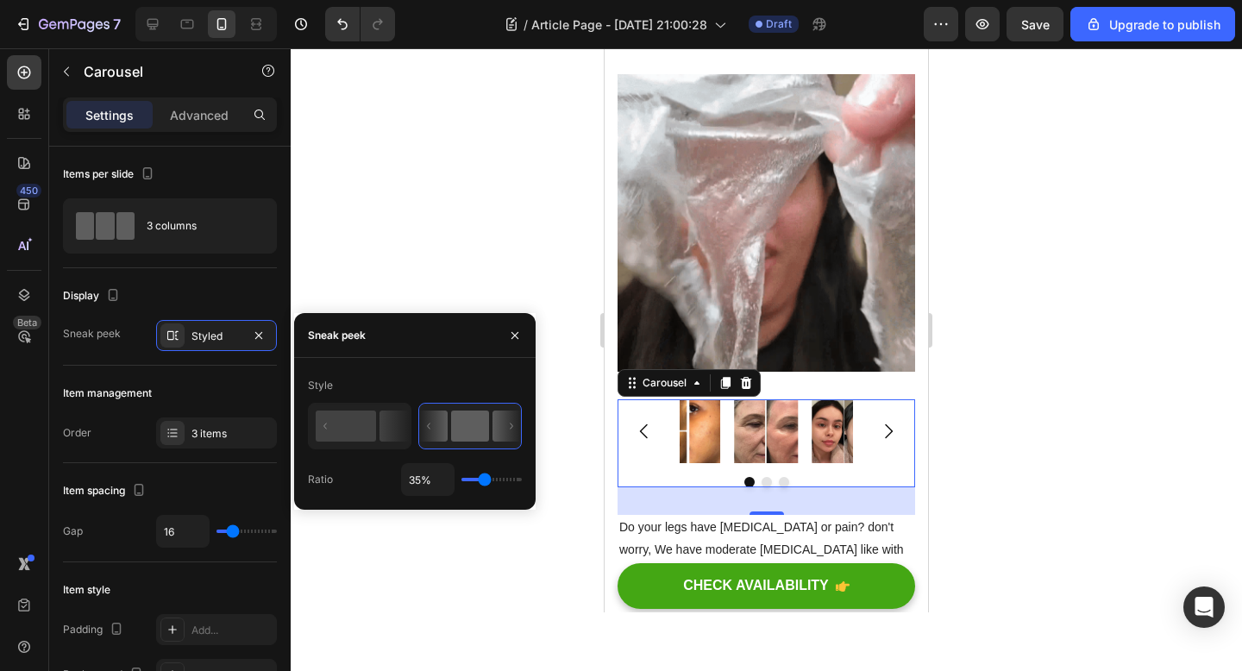
type input "37"
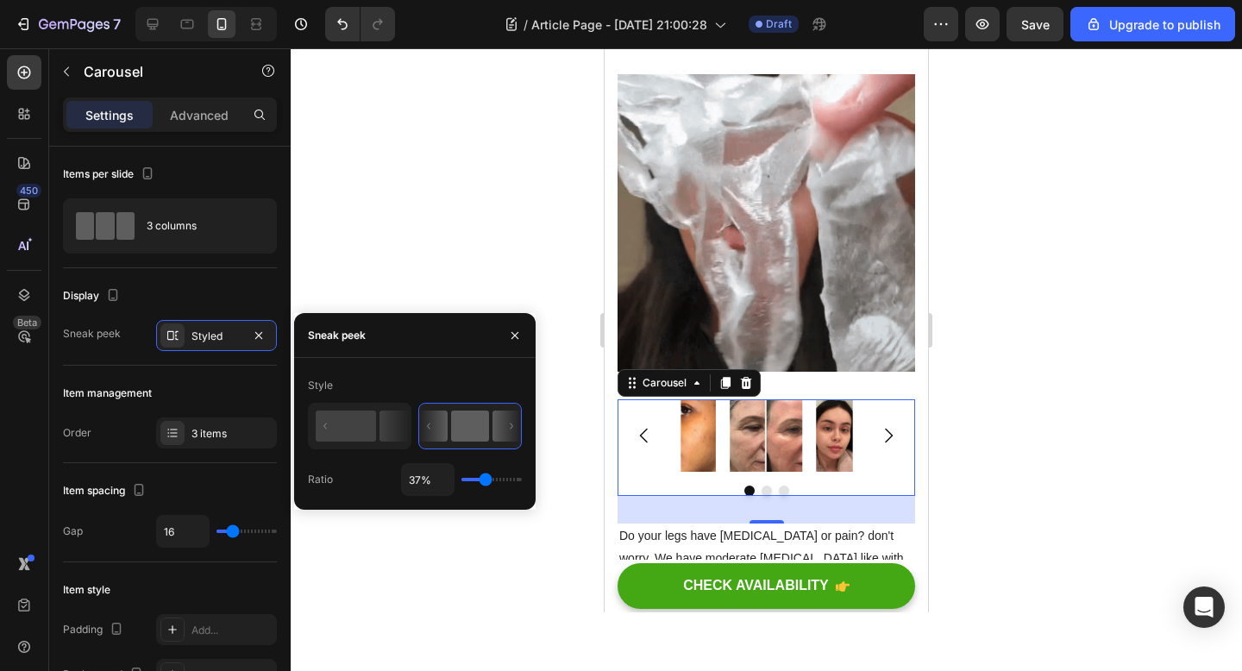
type input "42%"
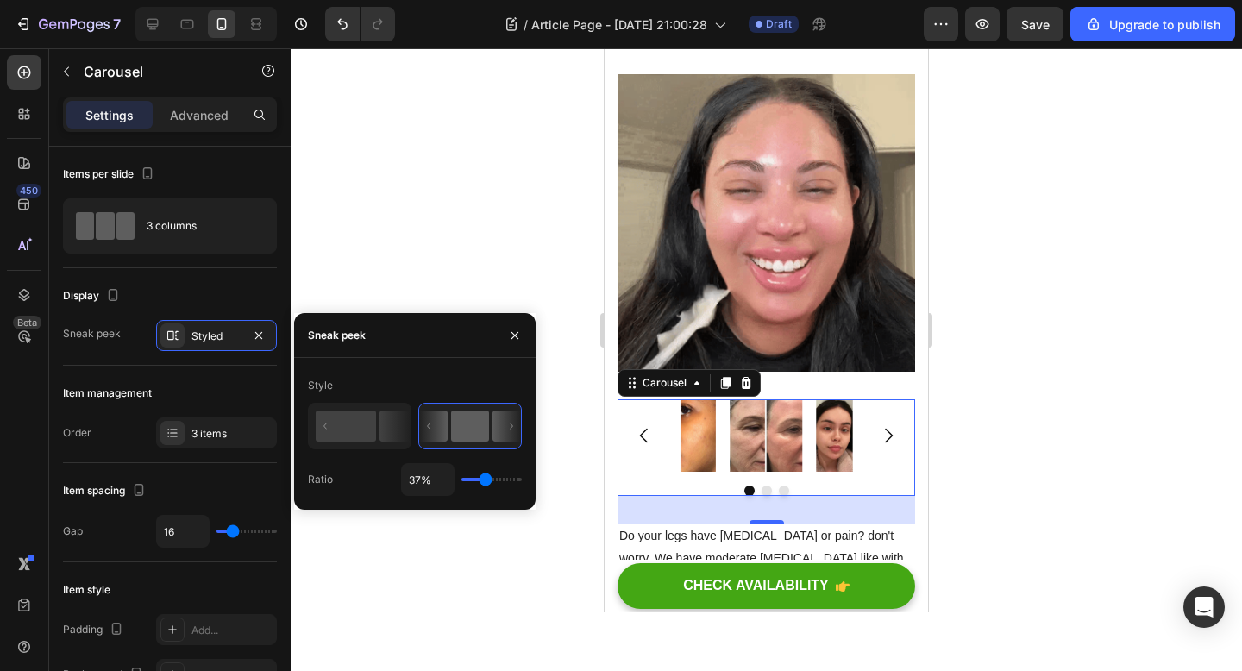
type input "42"
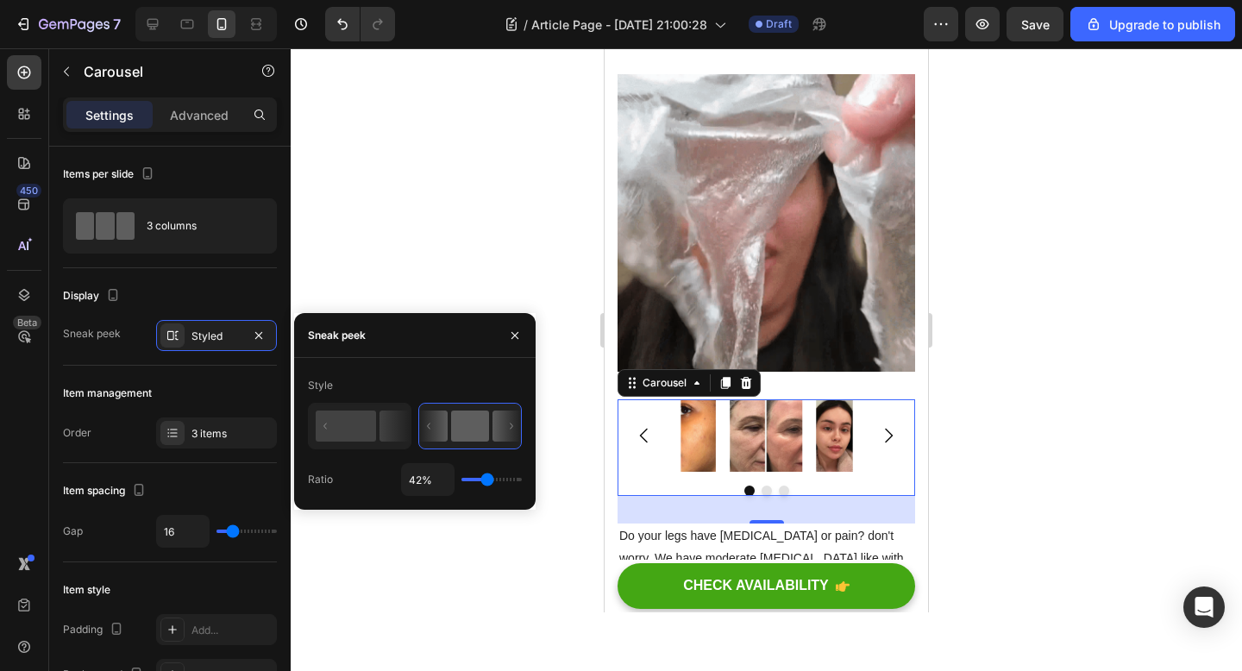
type input "45%"
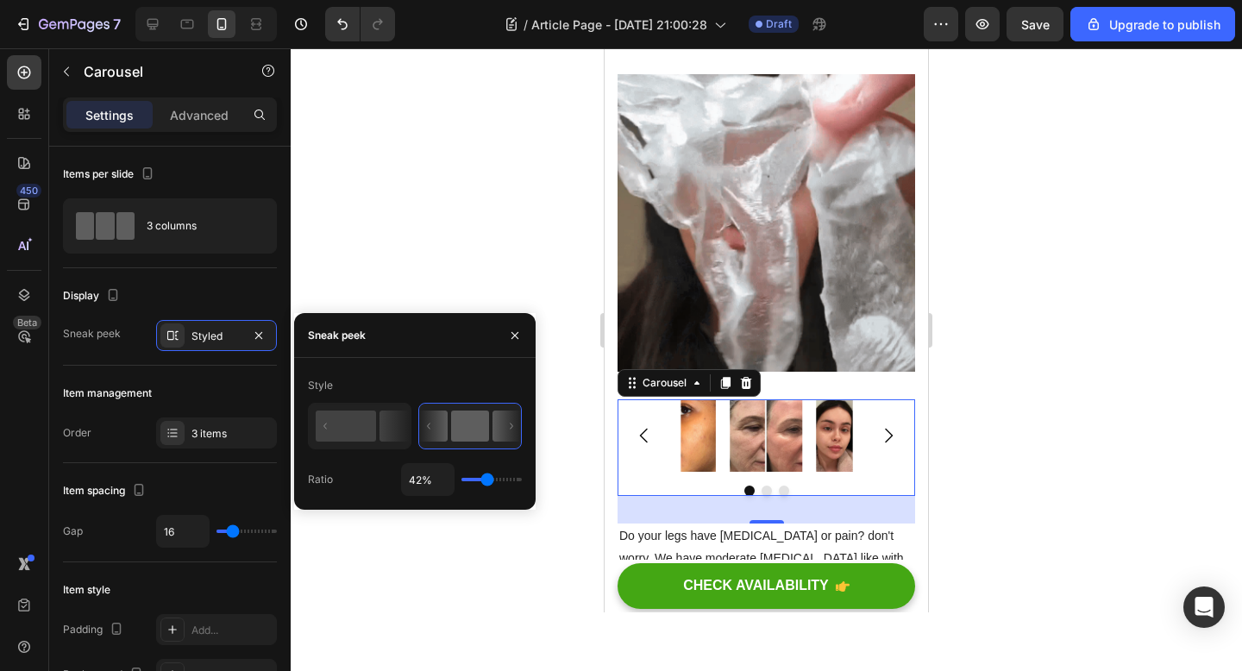
type input "45"
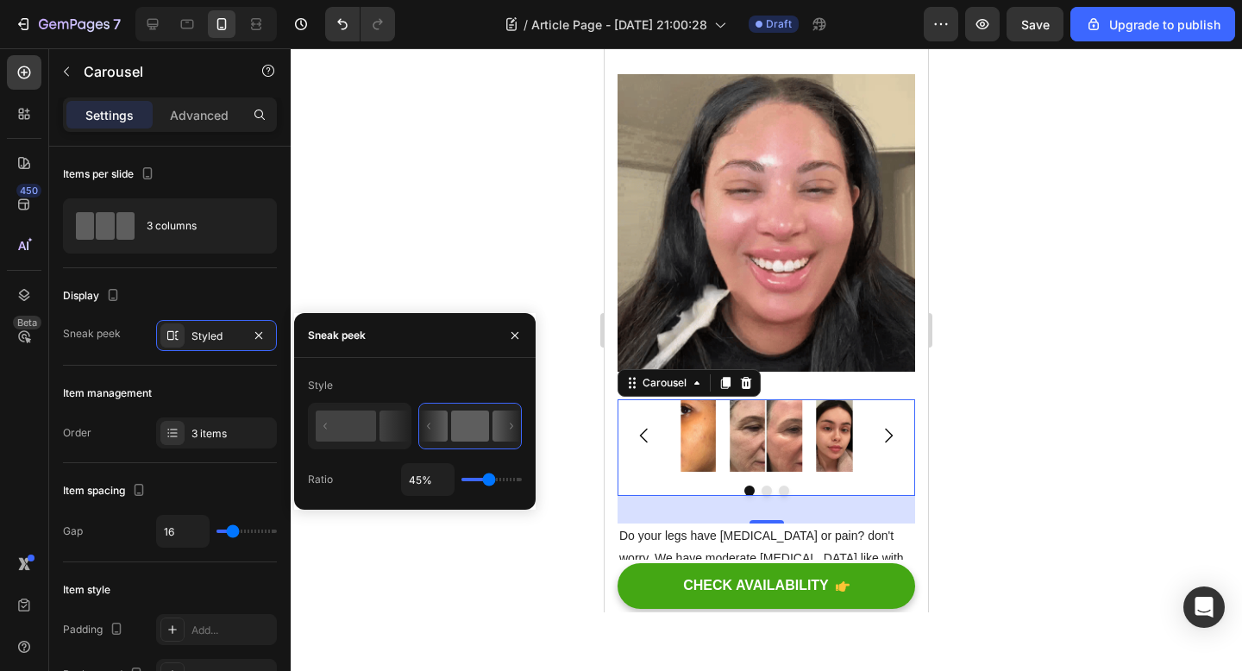
type input "46%"
type input "46"
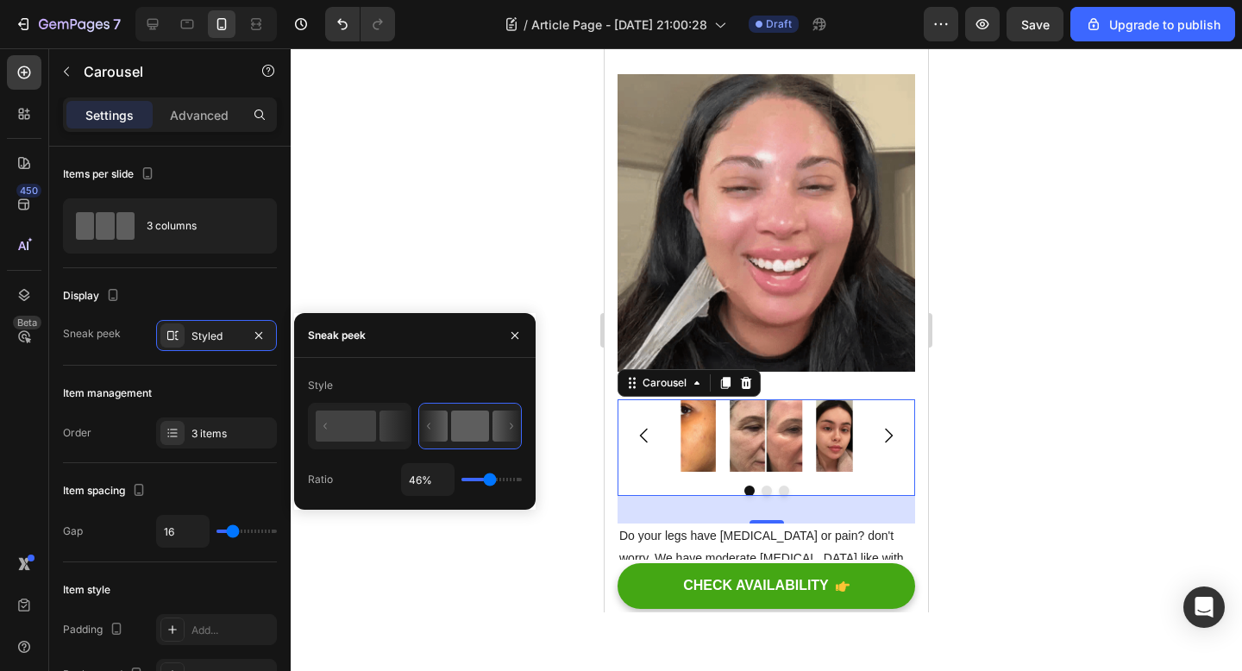
type input "48%"
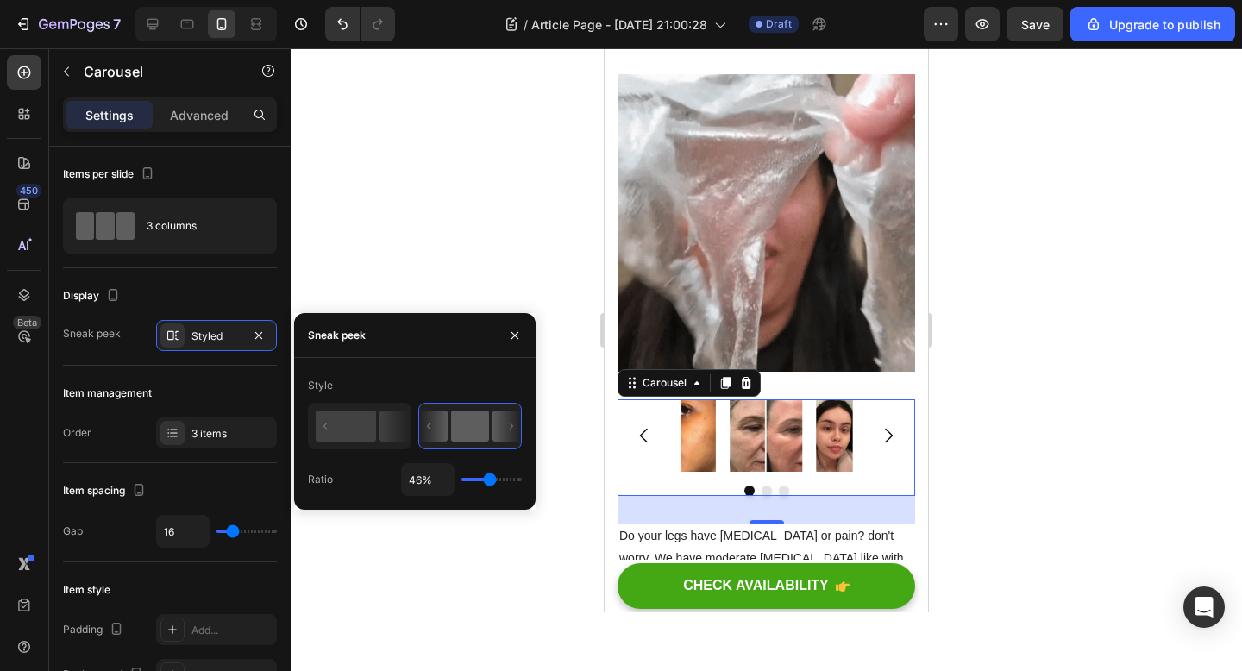
type input "48"
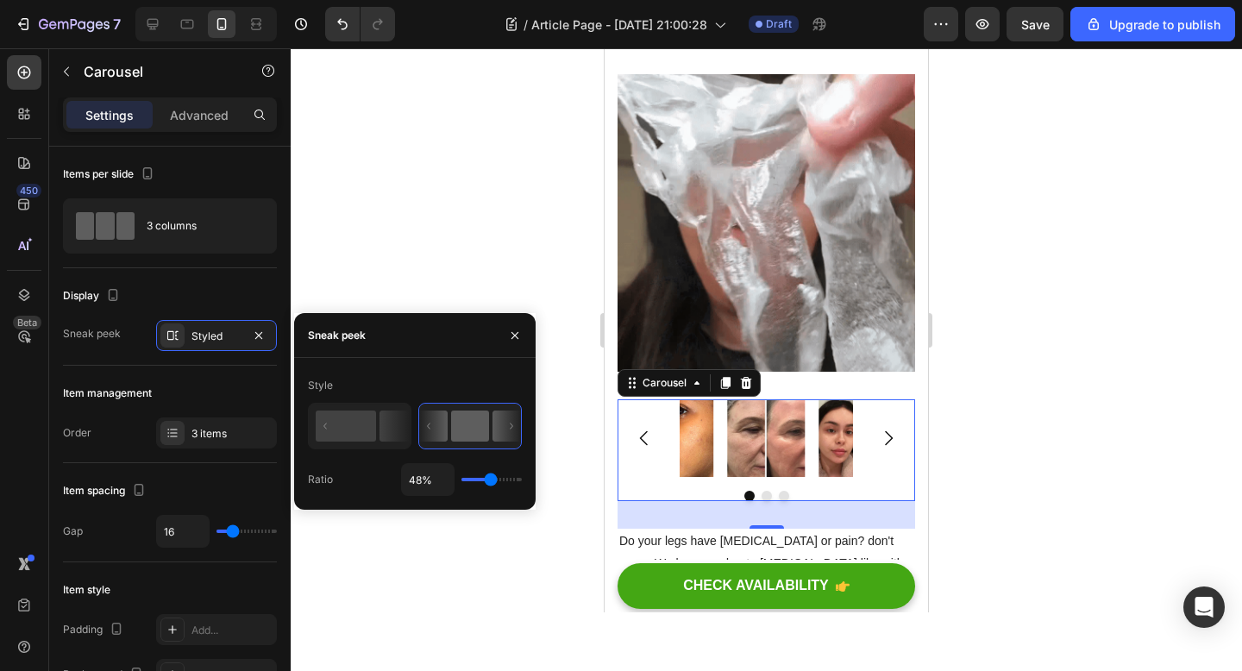
type input "64%"
type input "64"
type input "67%"
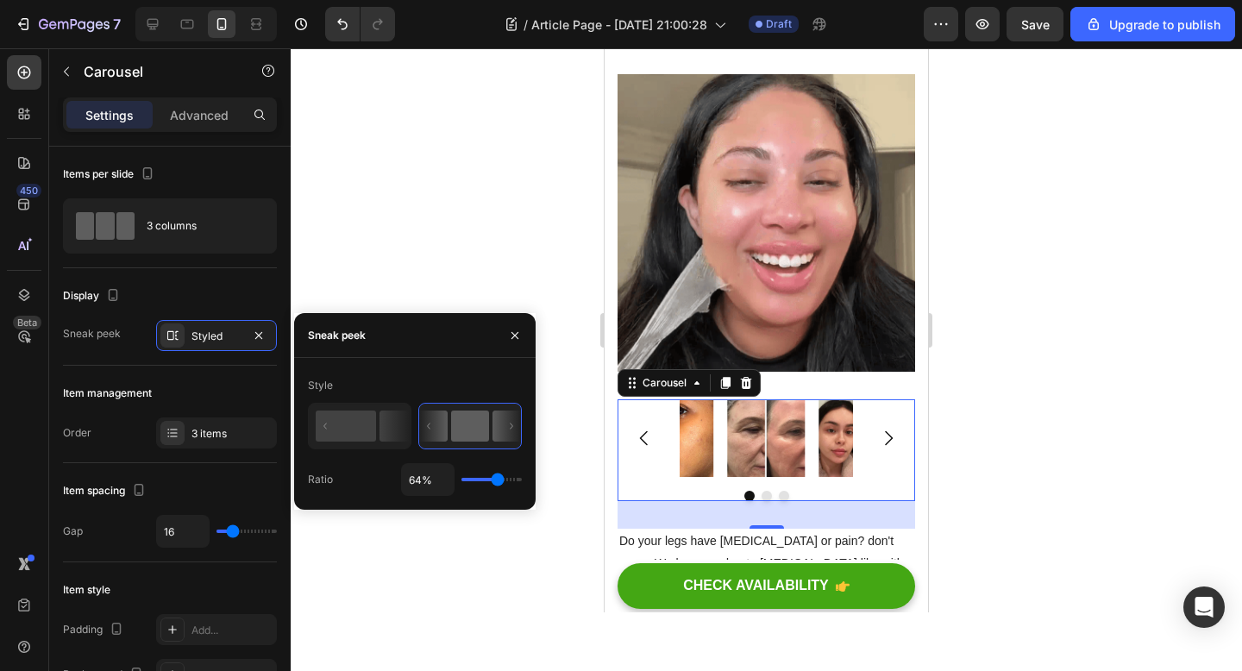
type input "67"
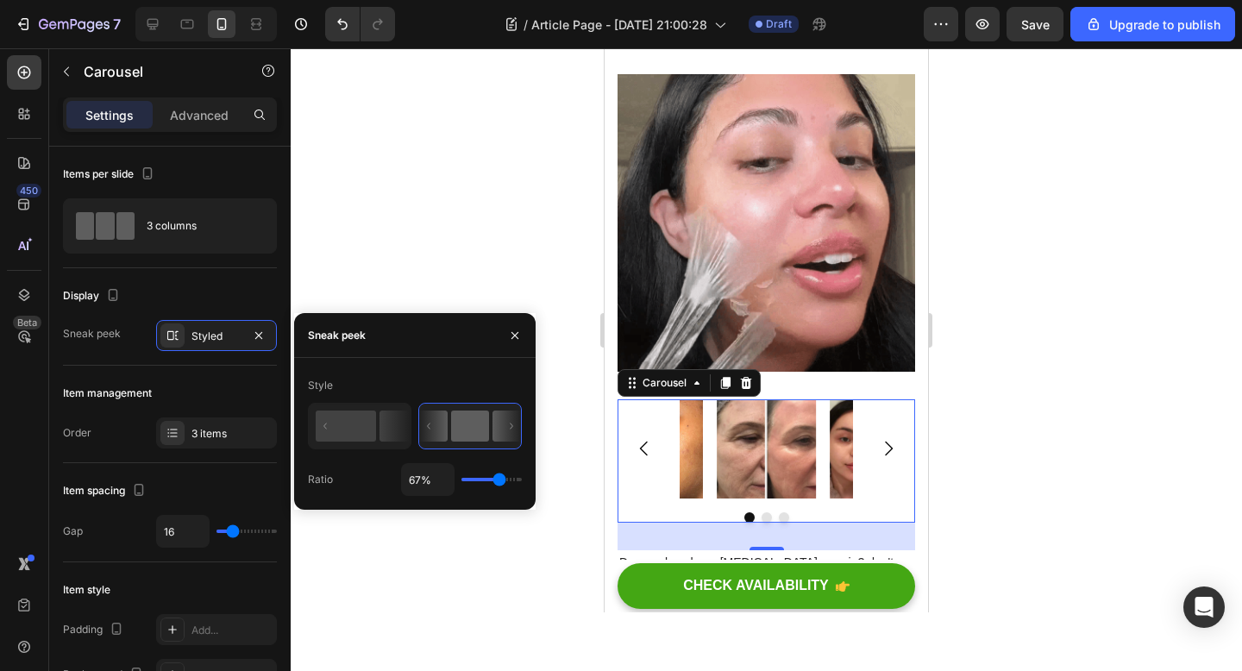
type input "42%"
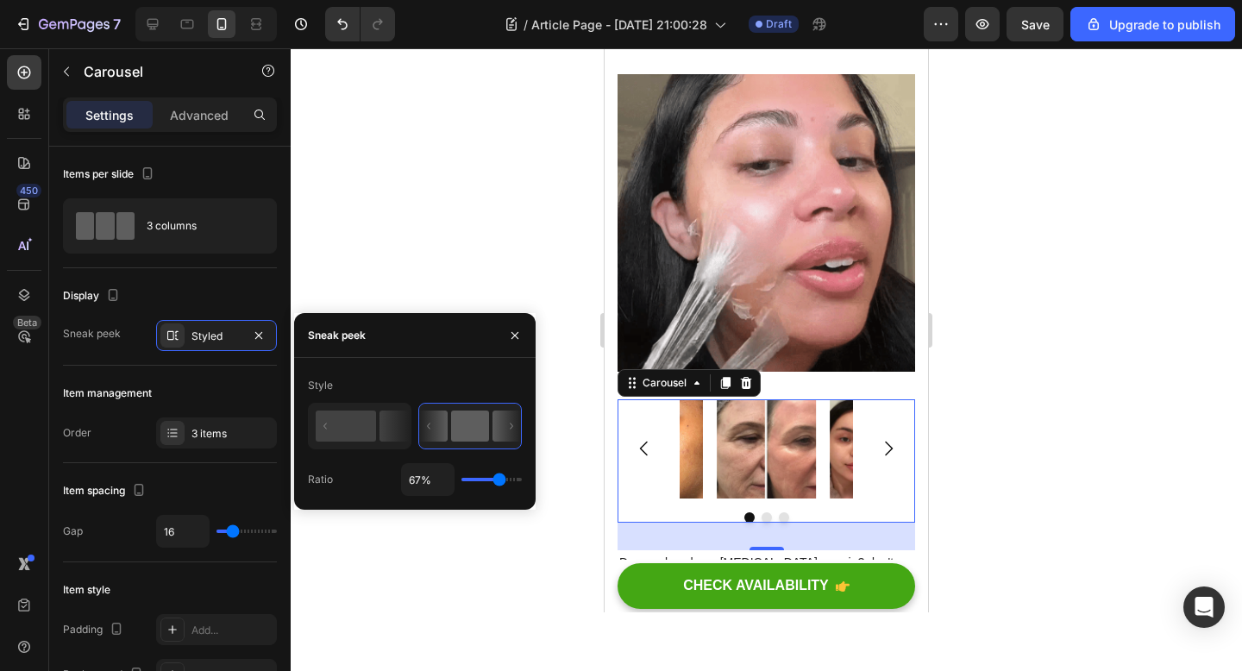
type input "42"
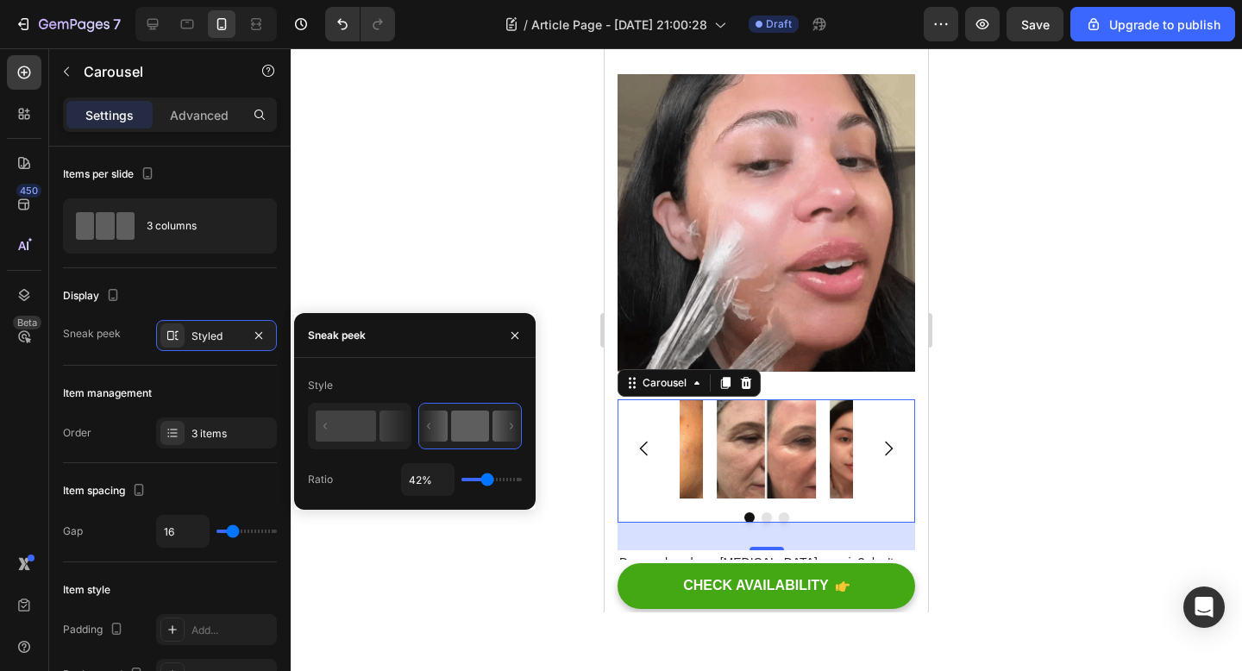
type input "1%"
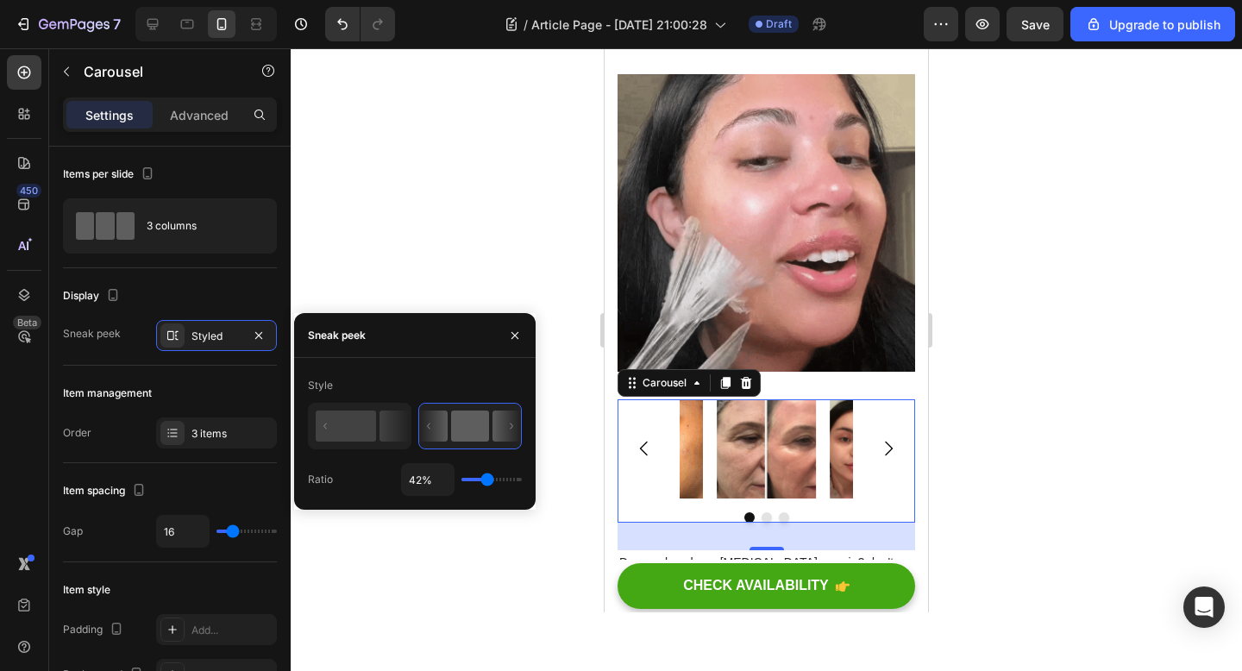
type input "1"
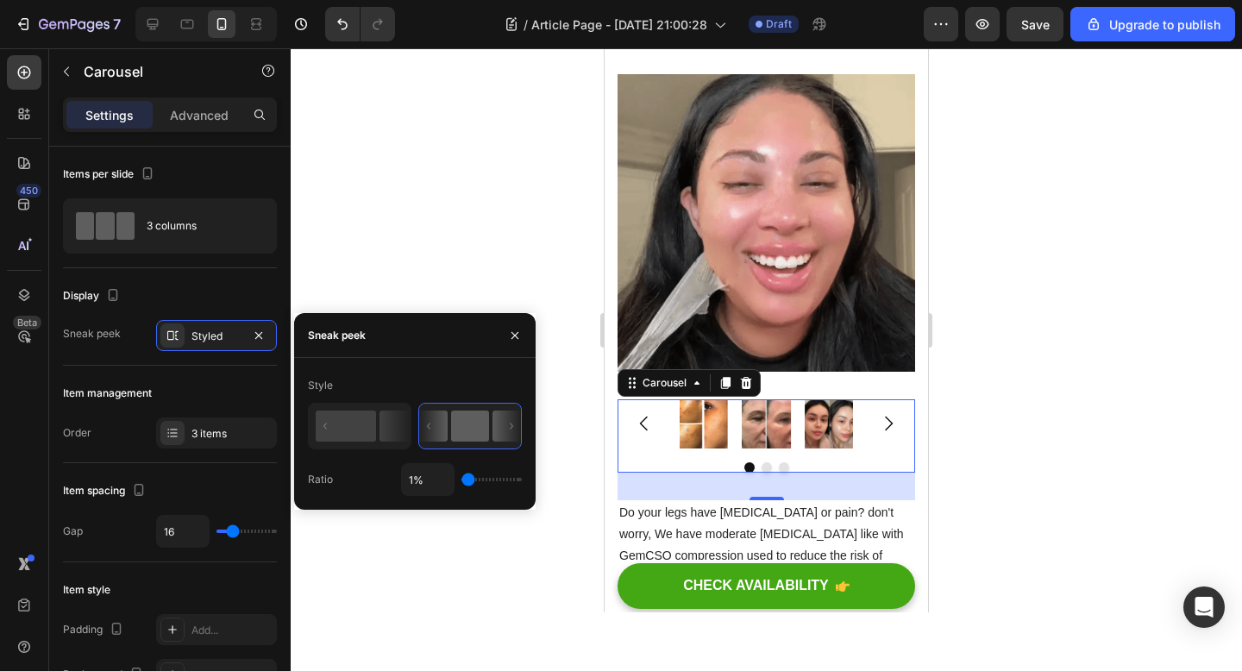
type input "29%"
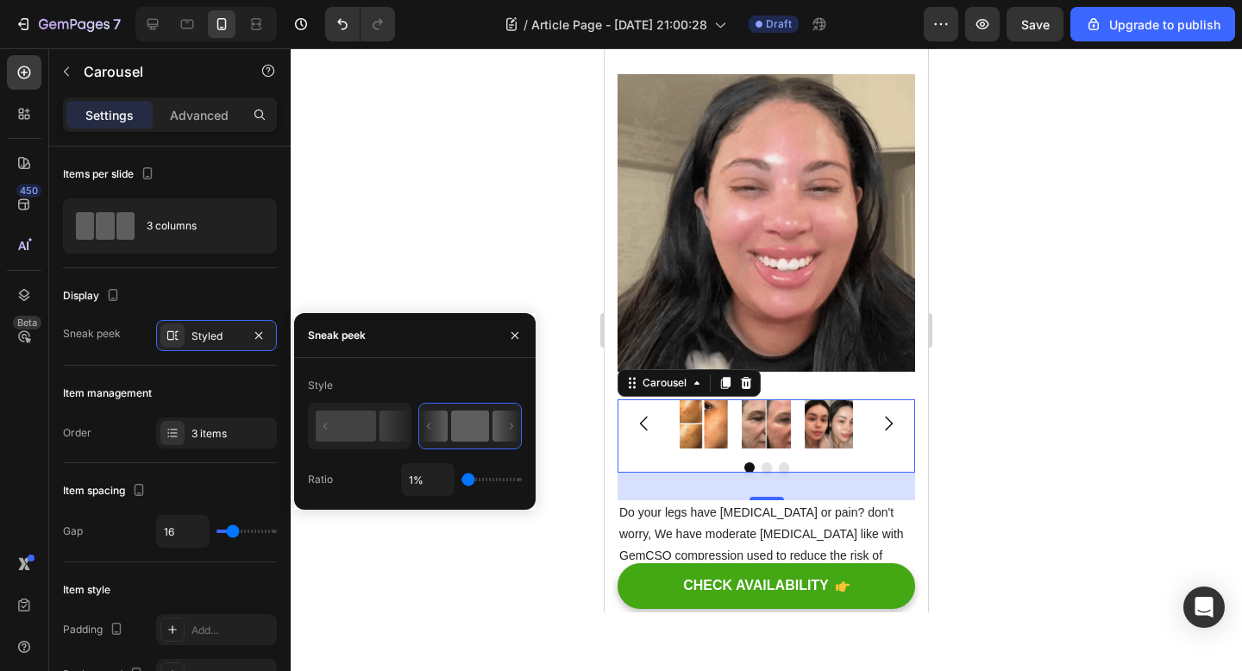
type input "29"
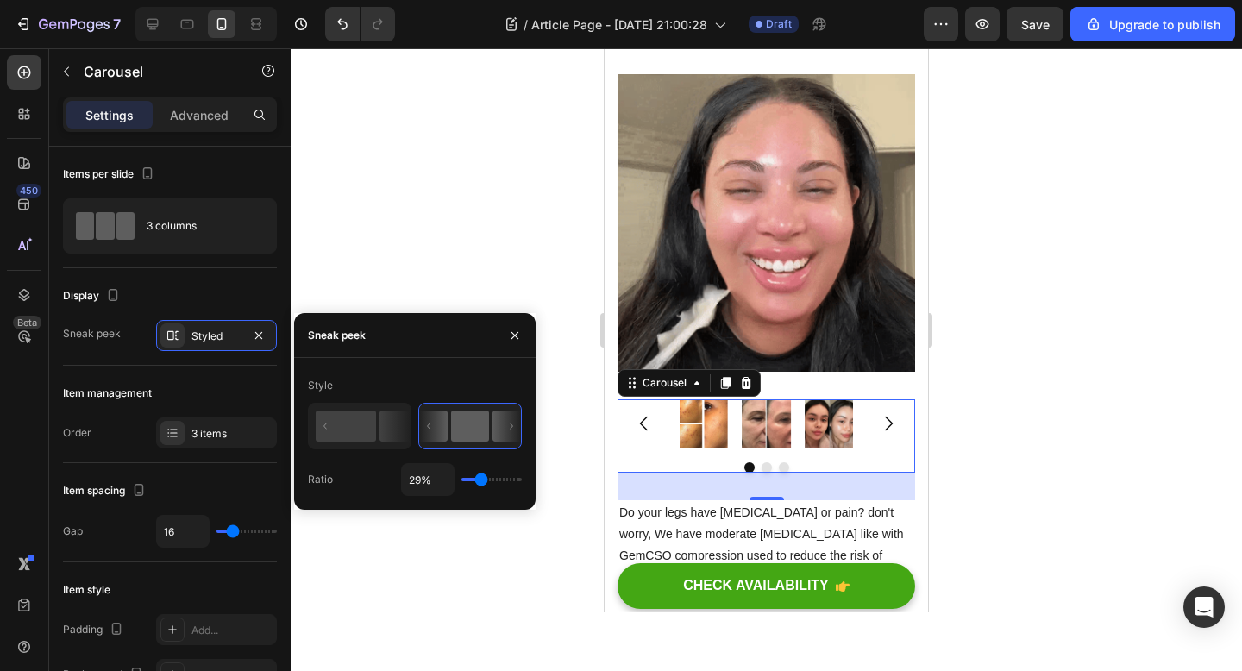
type input "30%"
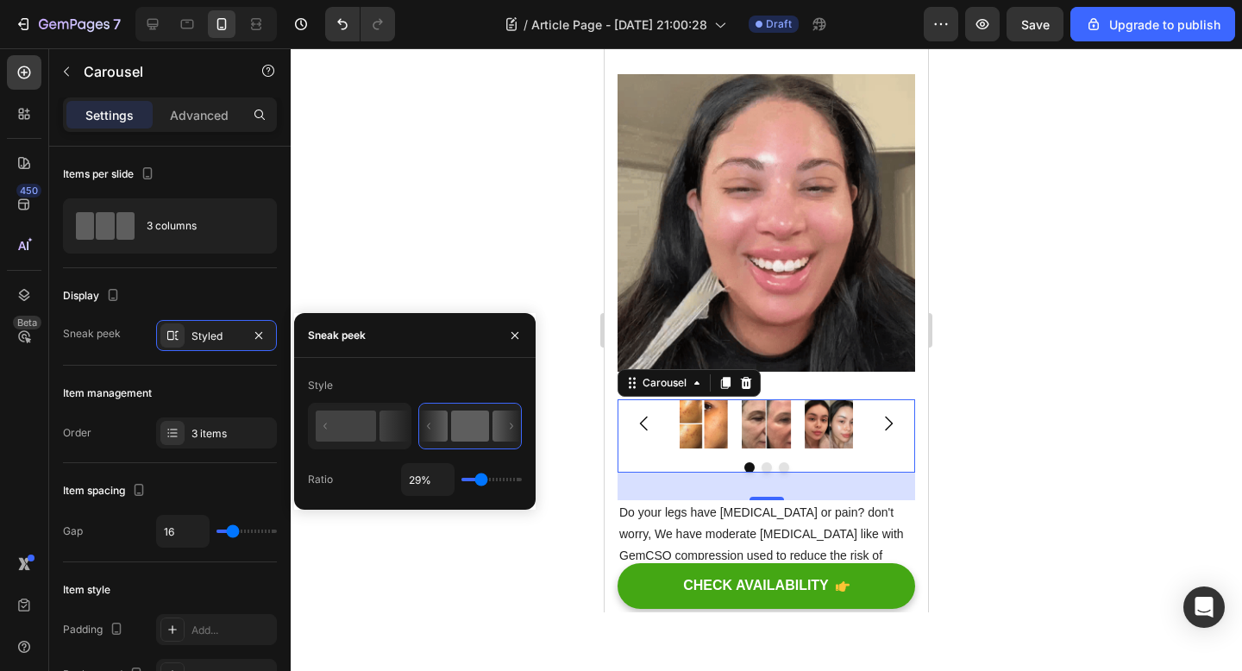
type input "30"
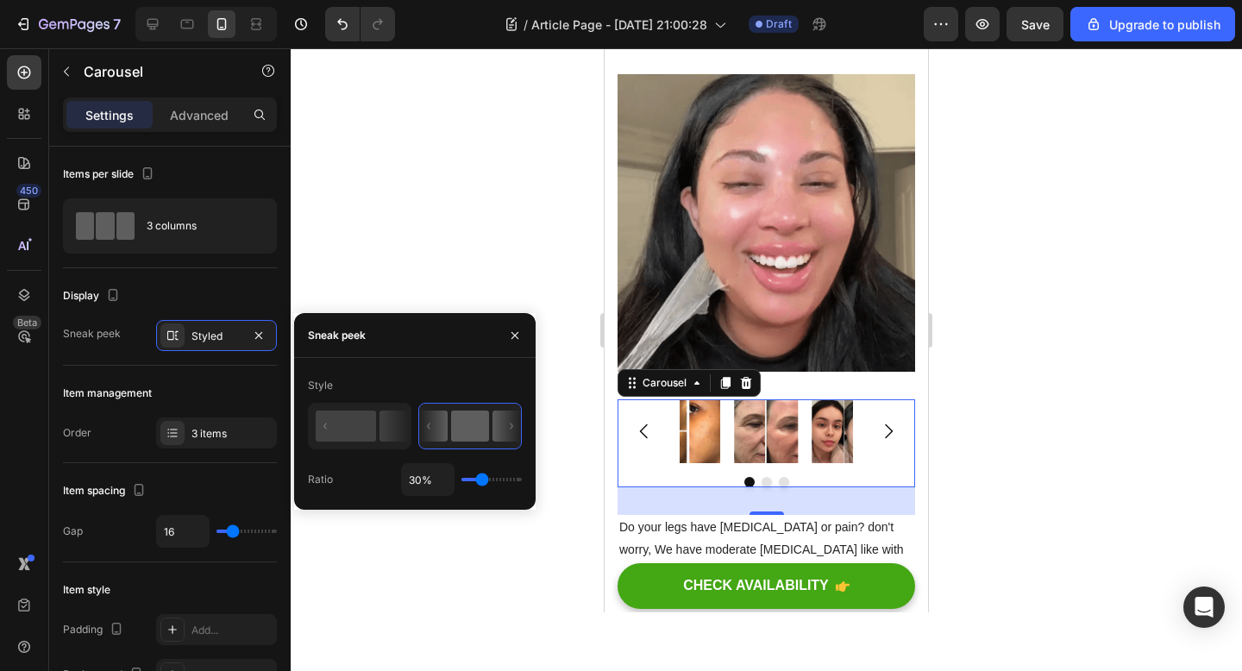
type input "31%"
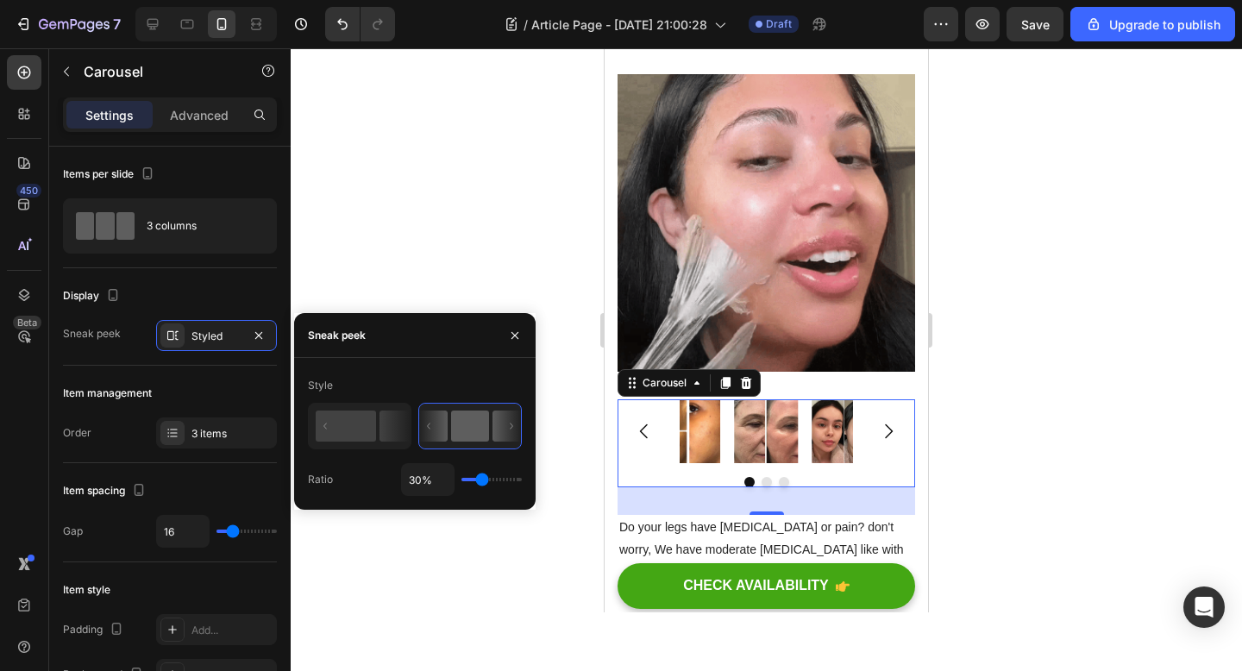
type input "31"
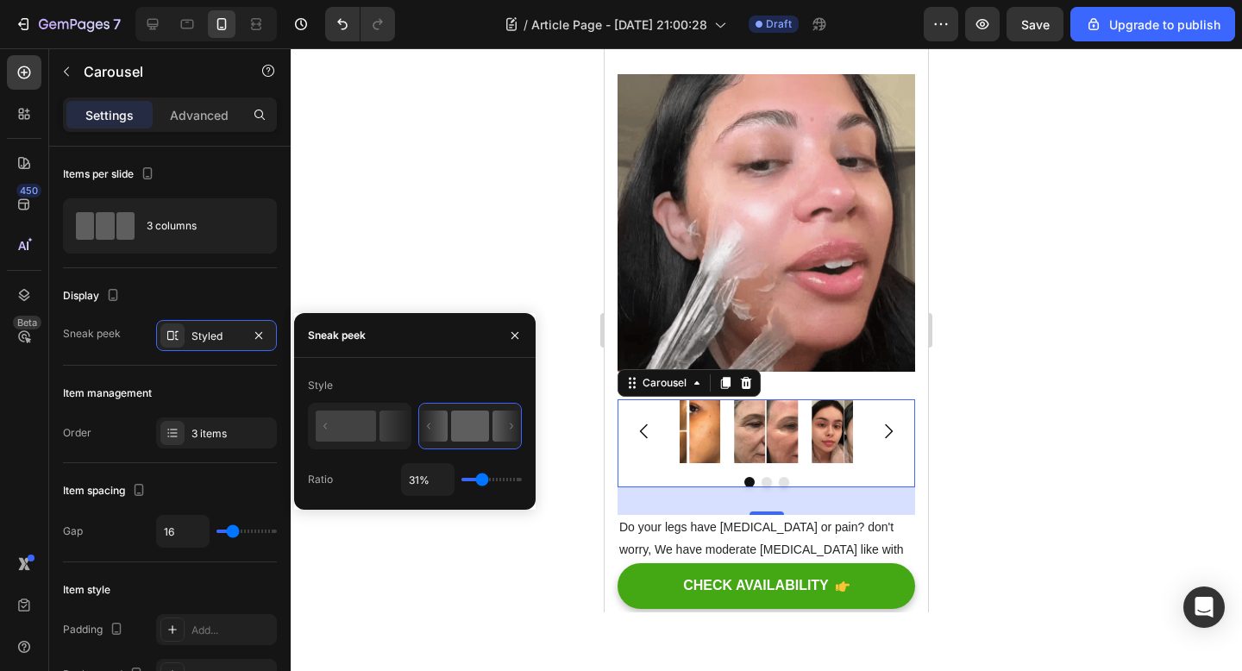
type input "34%"
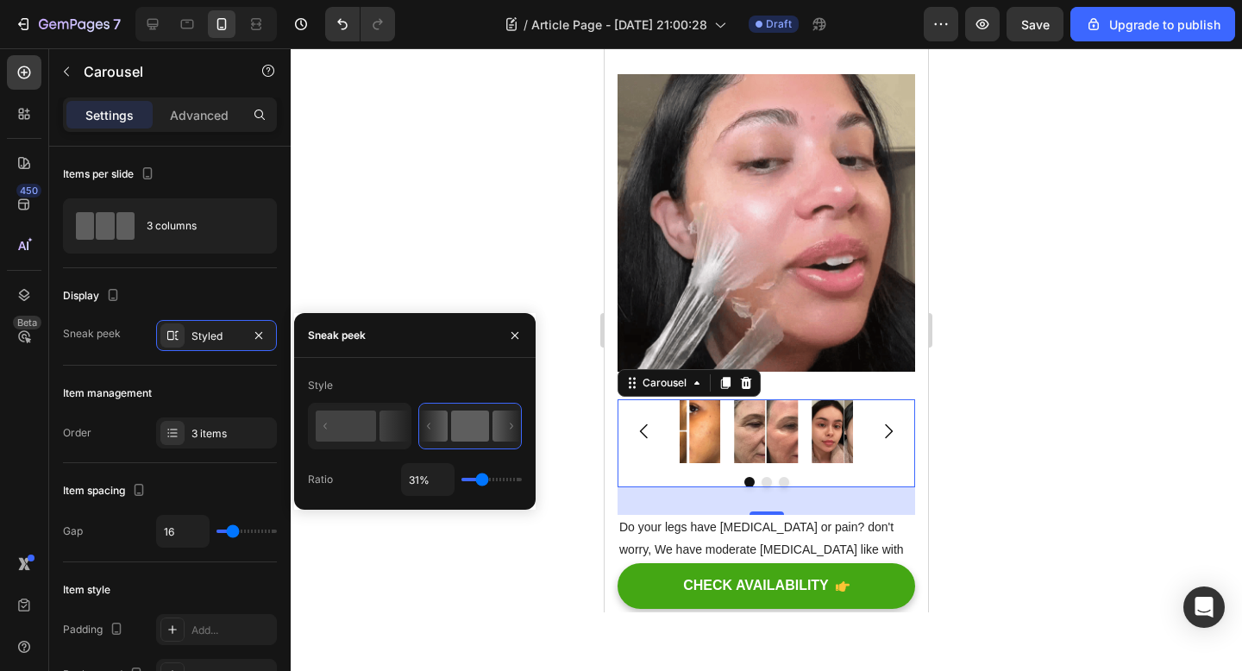
type input "34"
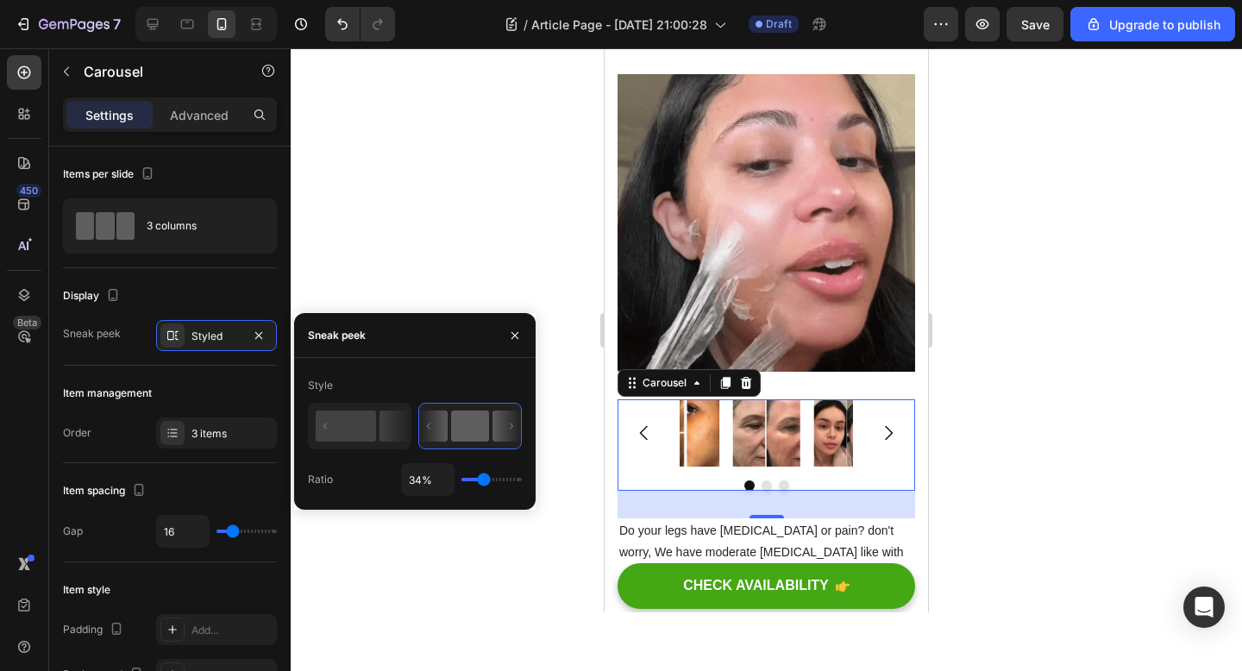
type input "39%"
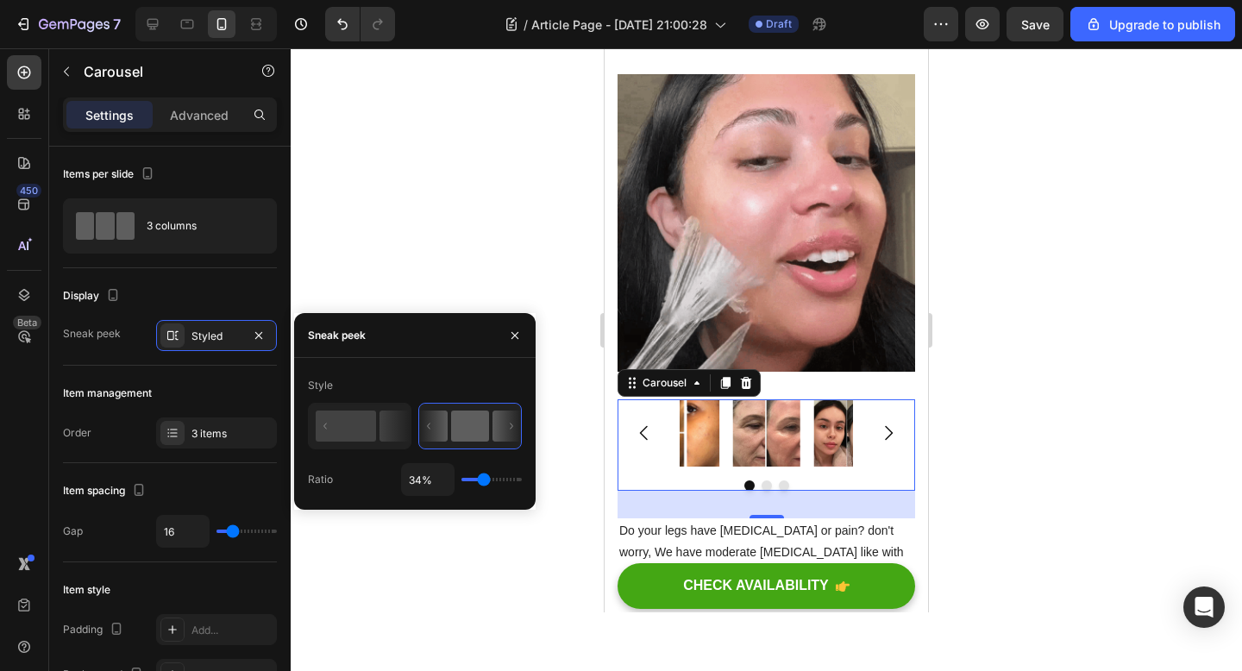
type input "39"
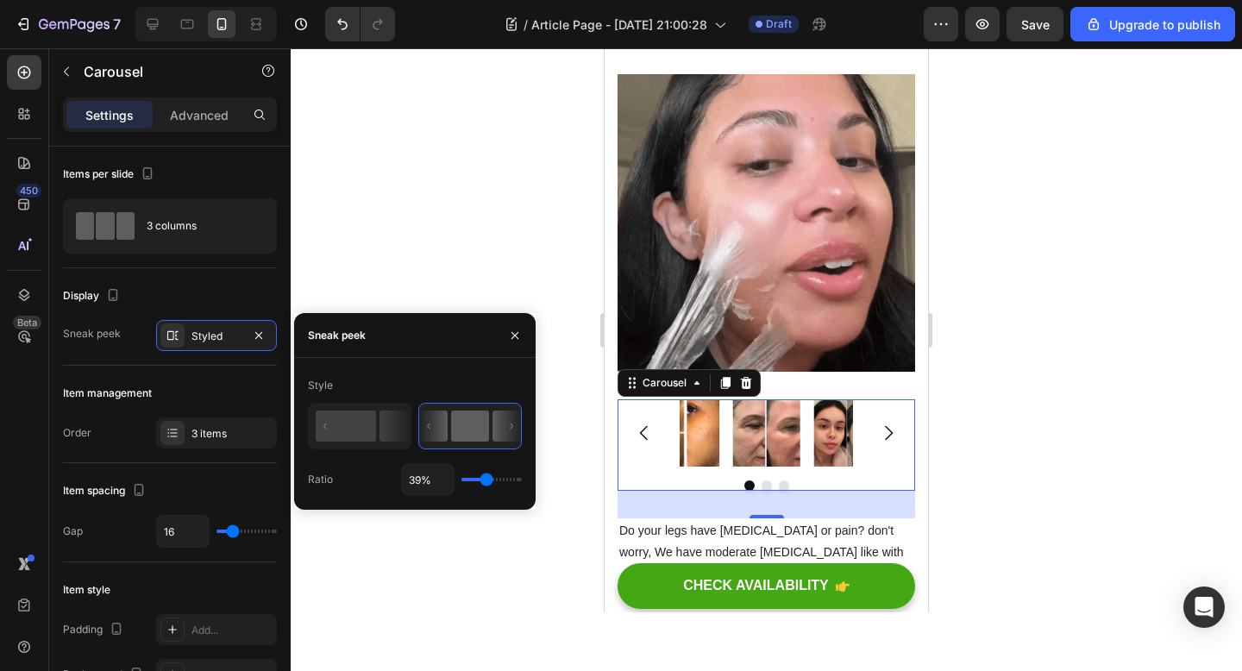
type input "53%"
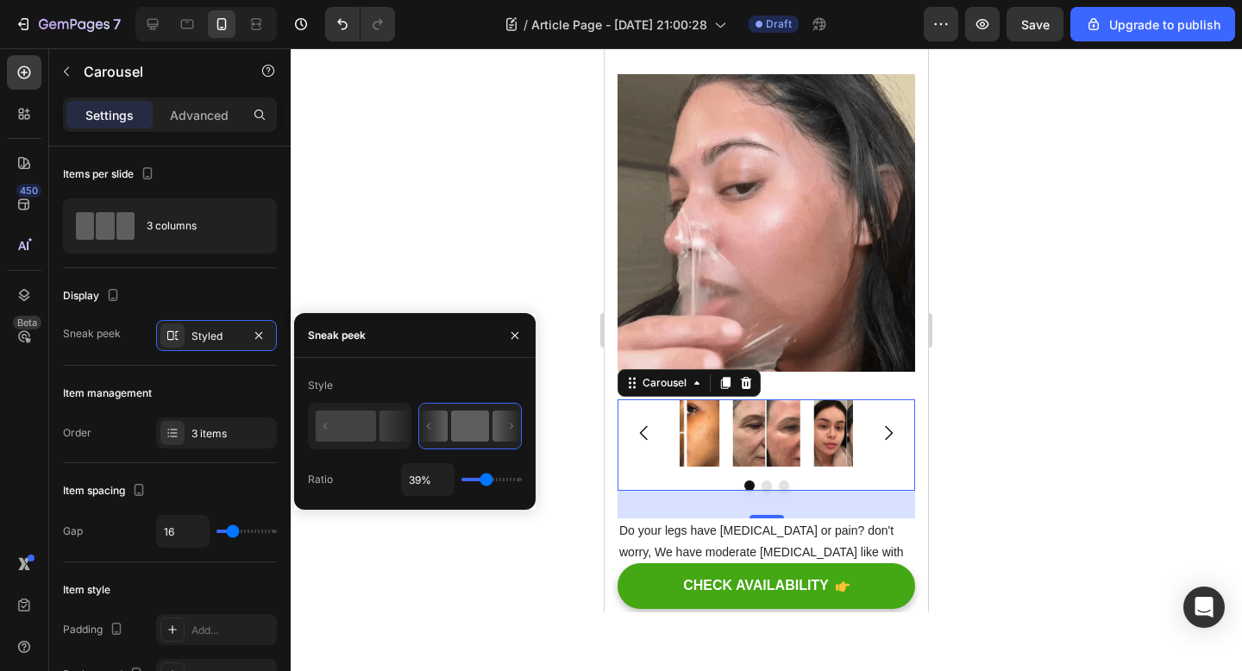
type input "53"
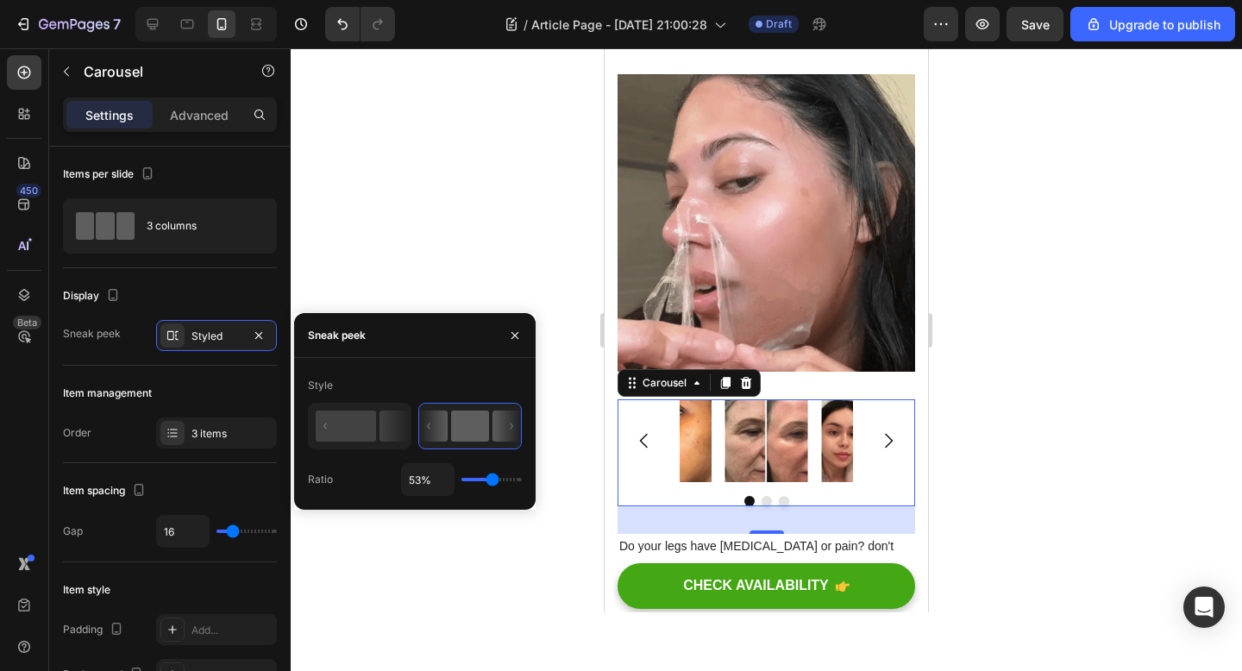
type input "67%"
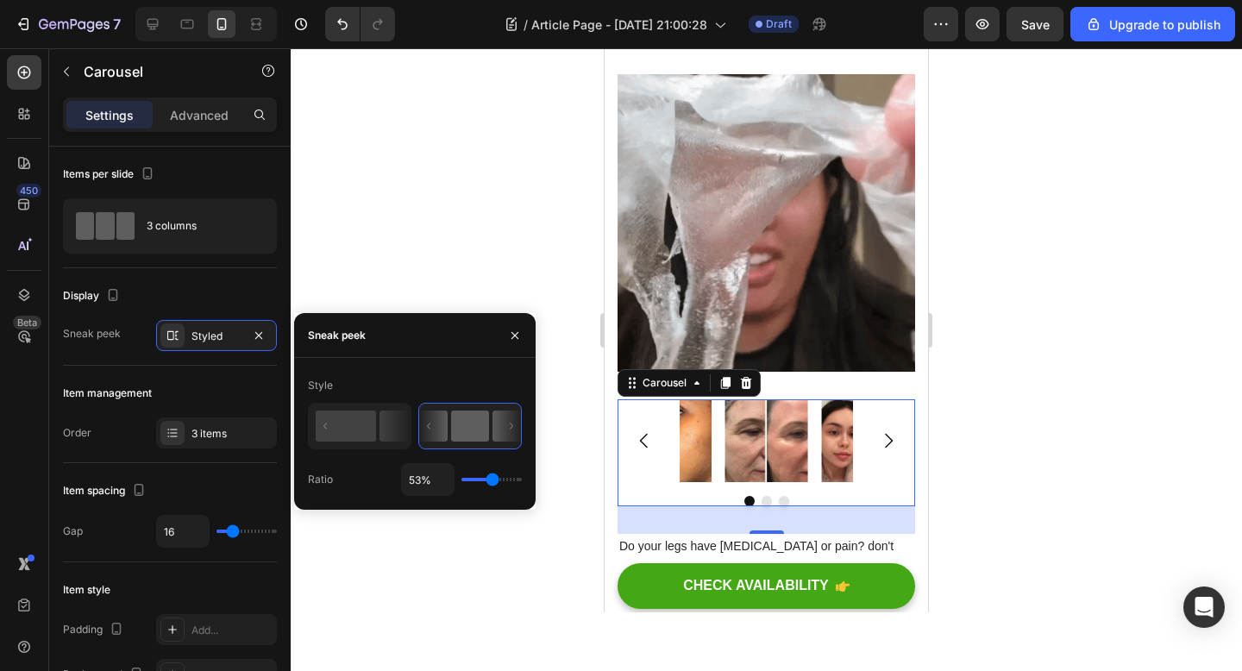
type input "67"
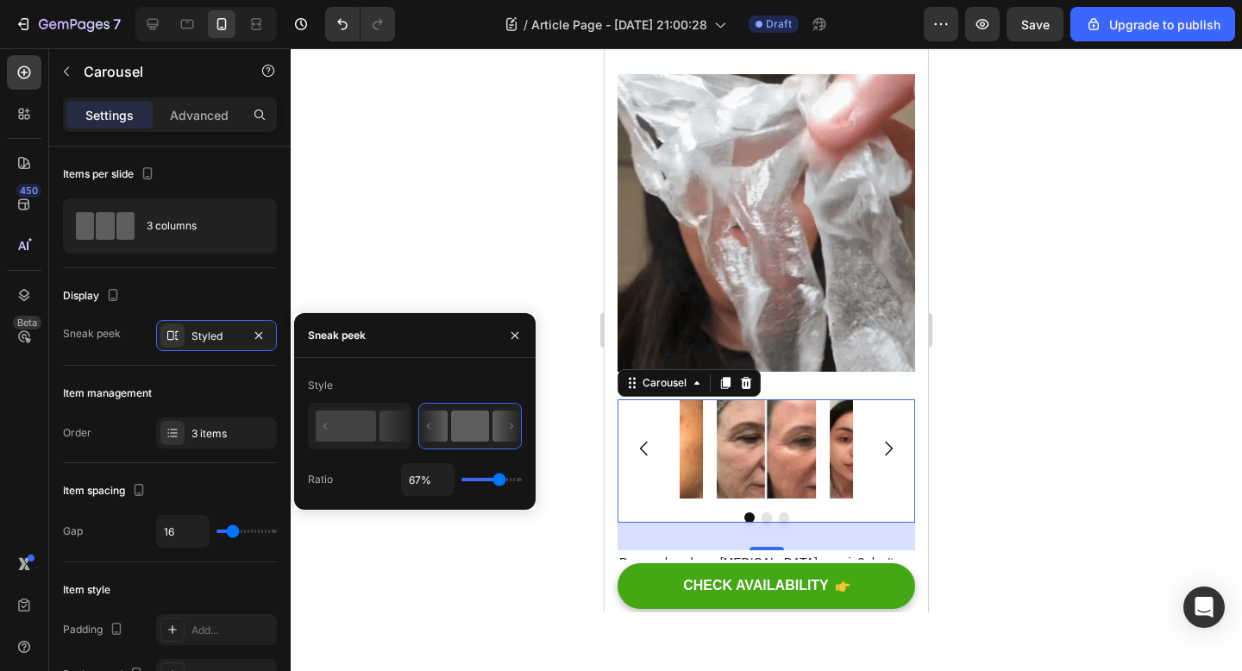
type input "79%"
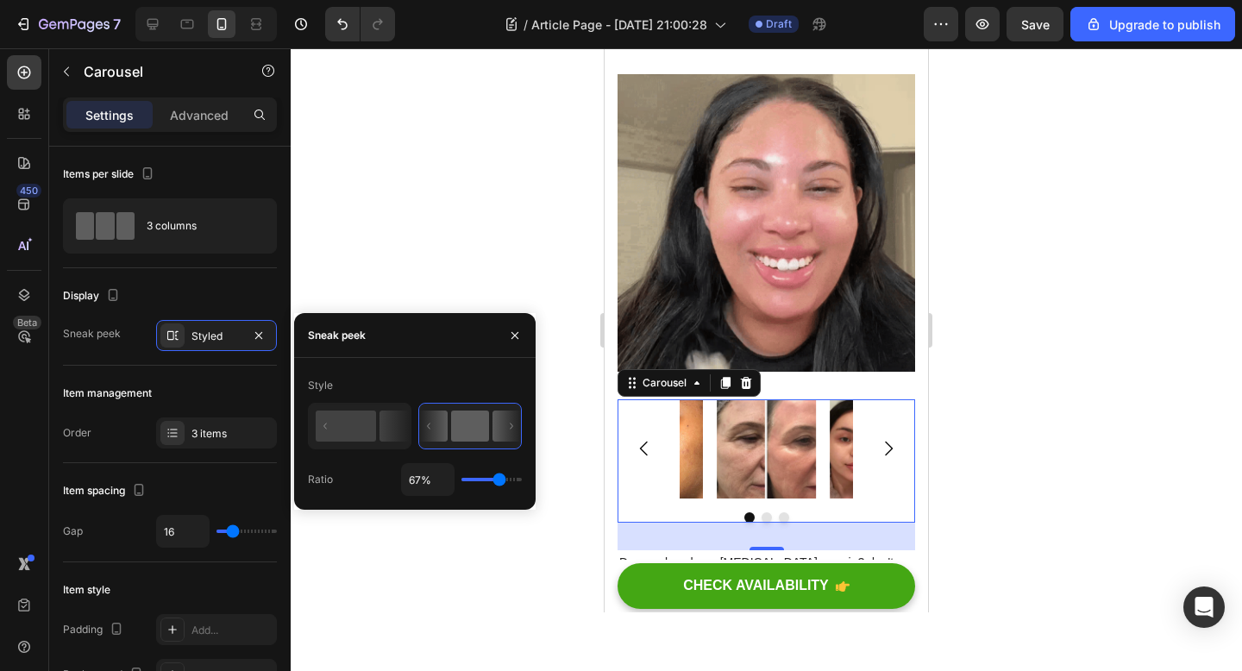
type input "79"
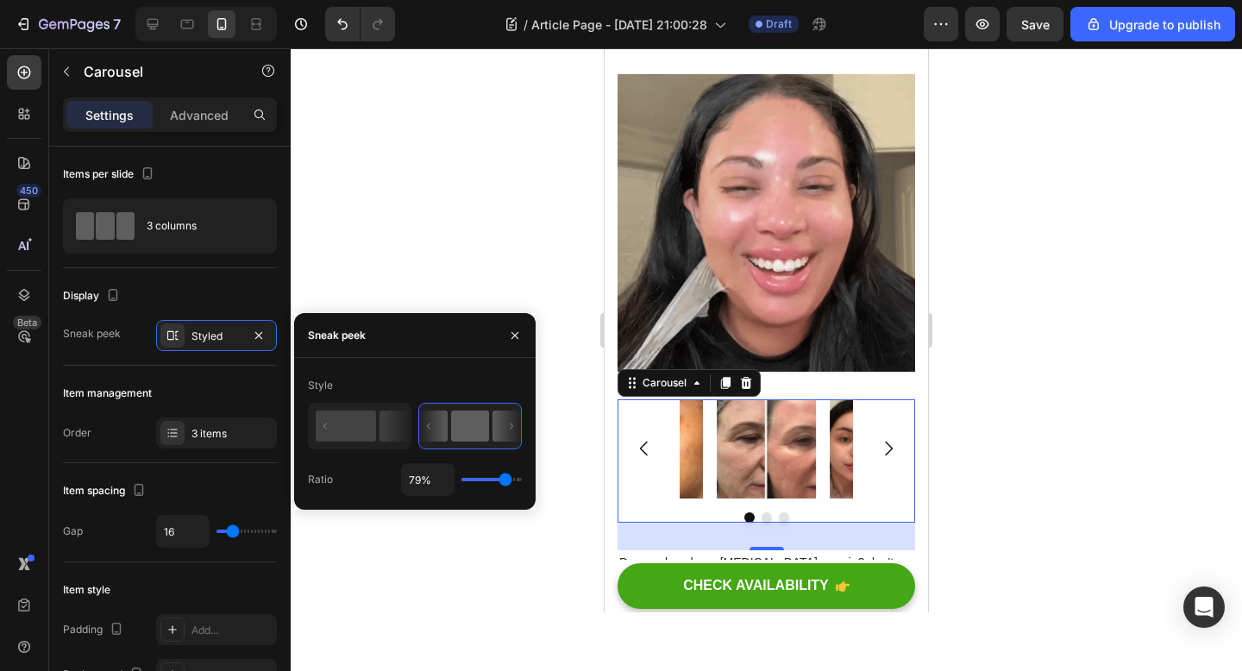
type input "90%"
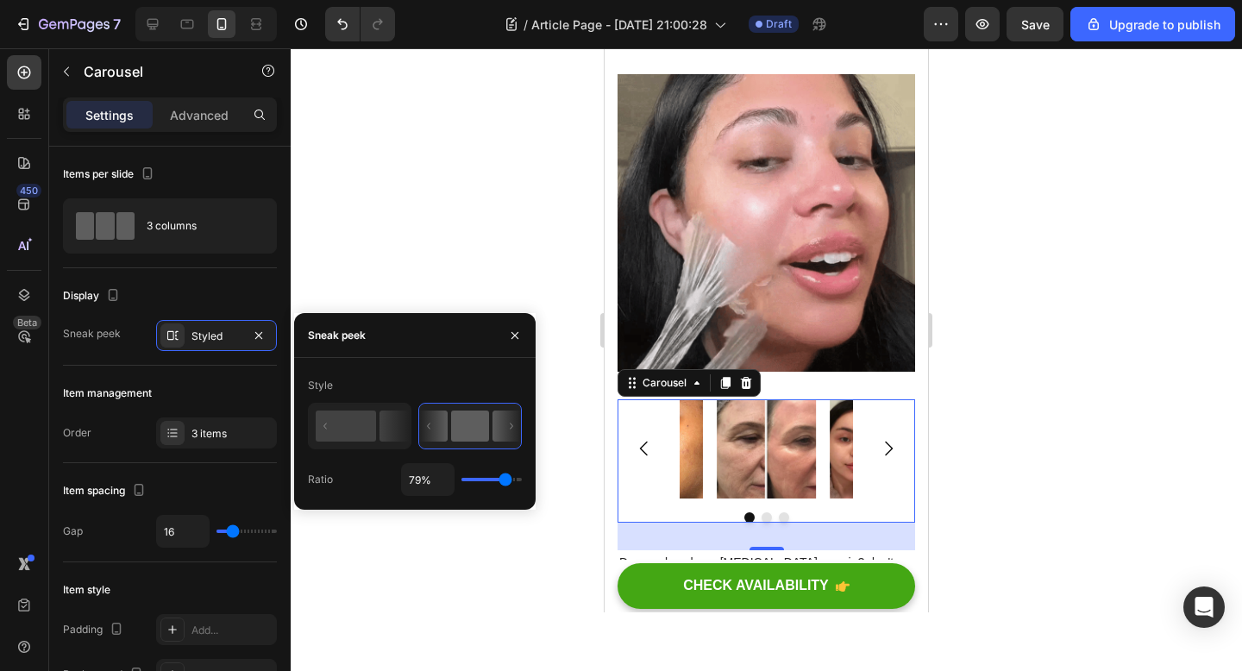
type input "90"
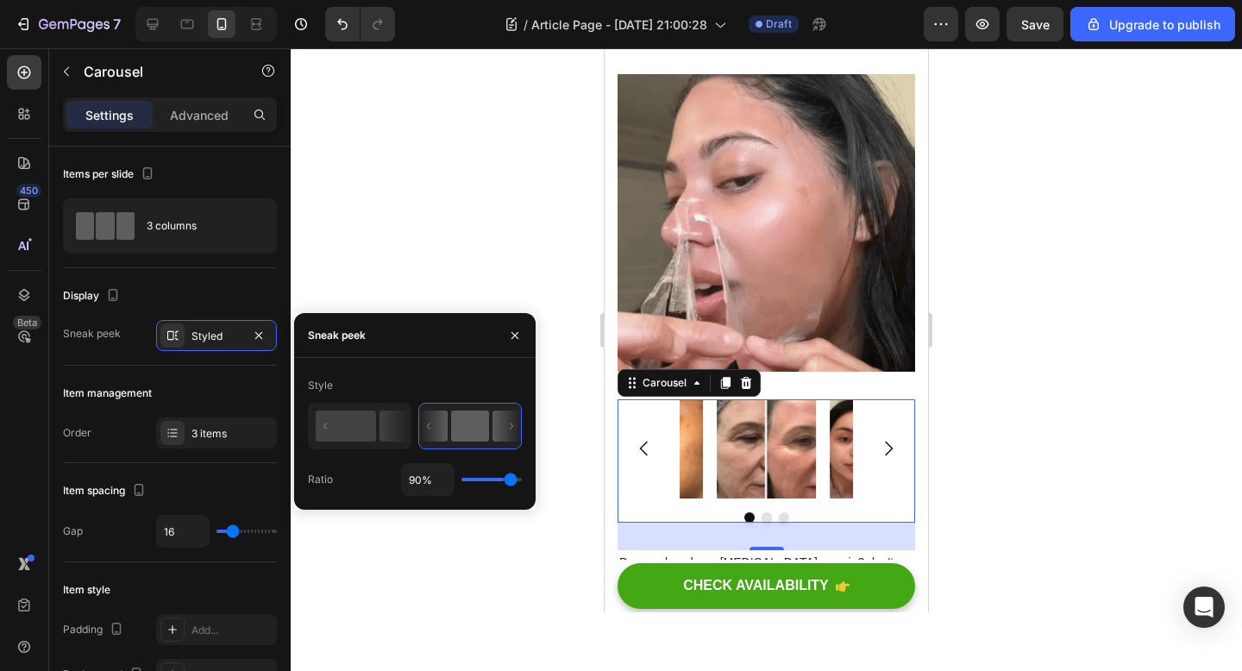
type input "91%"
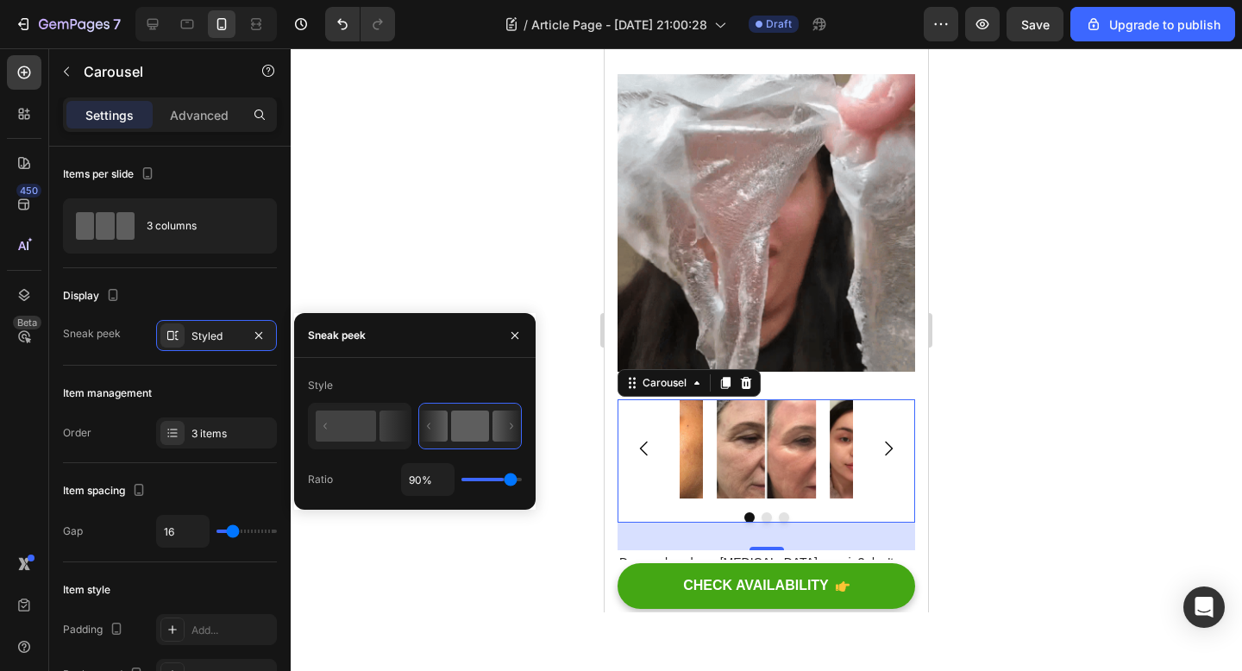
type input "91"
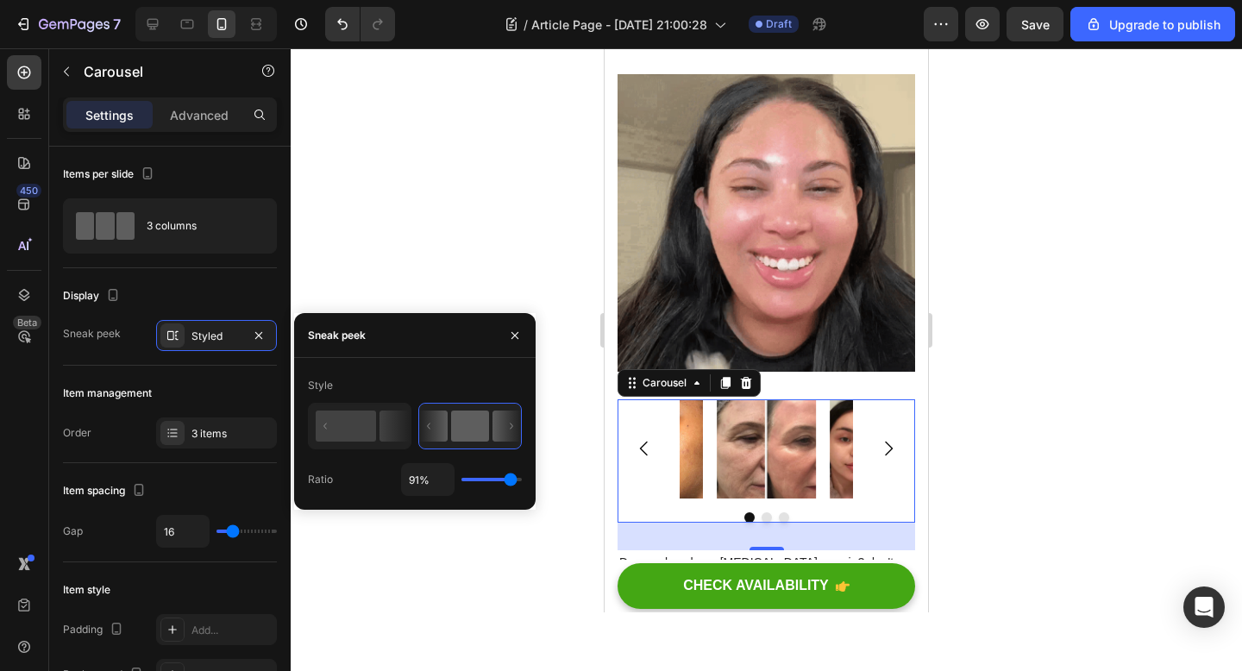
type input "93%"
type input "93"
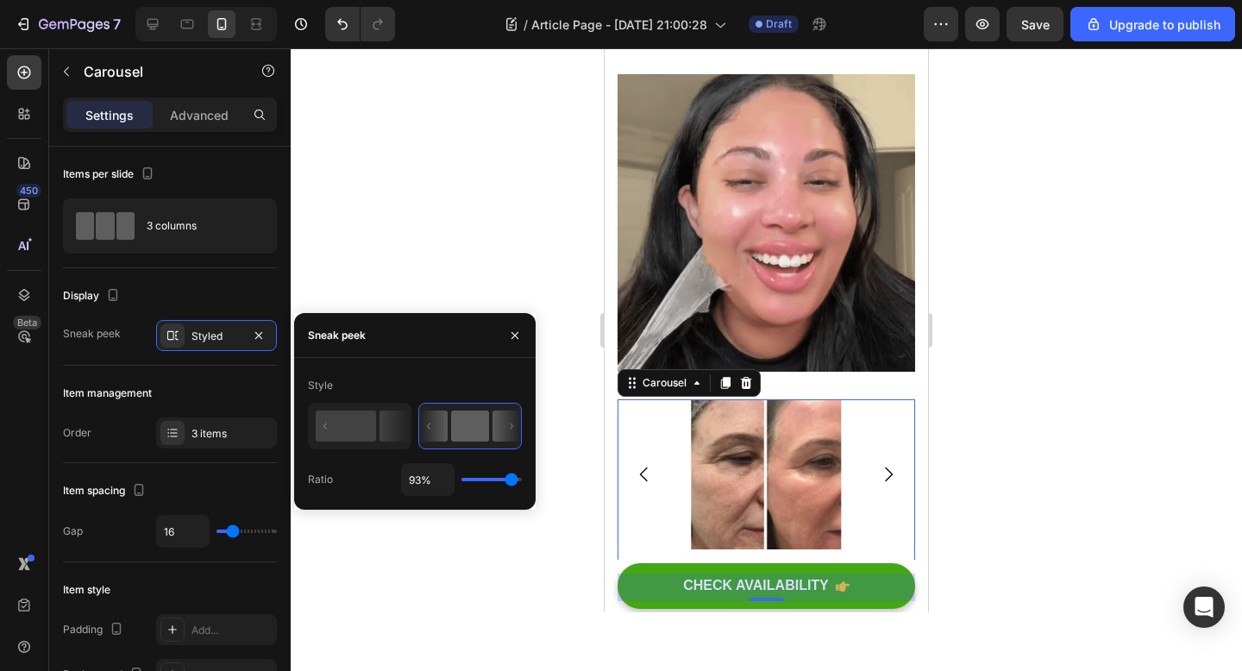
type input "66%"
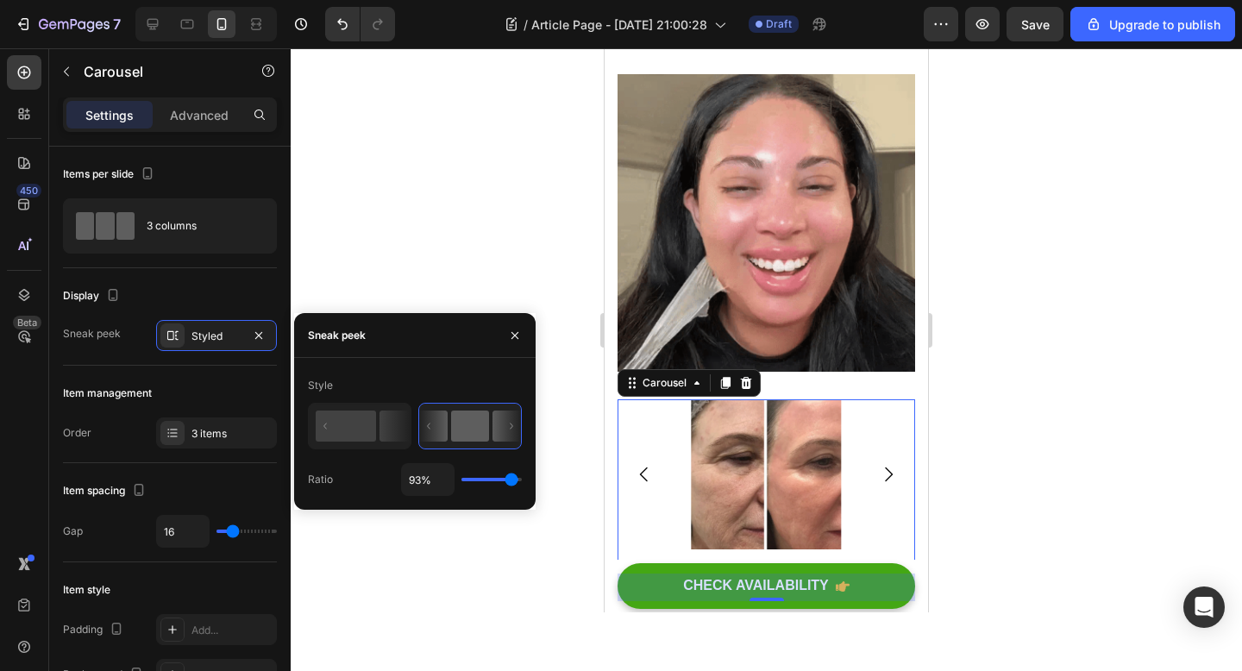
type input "66"
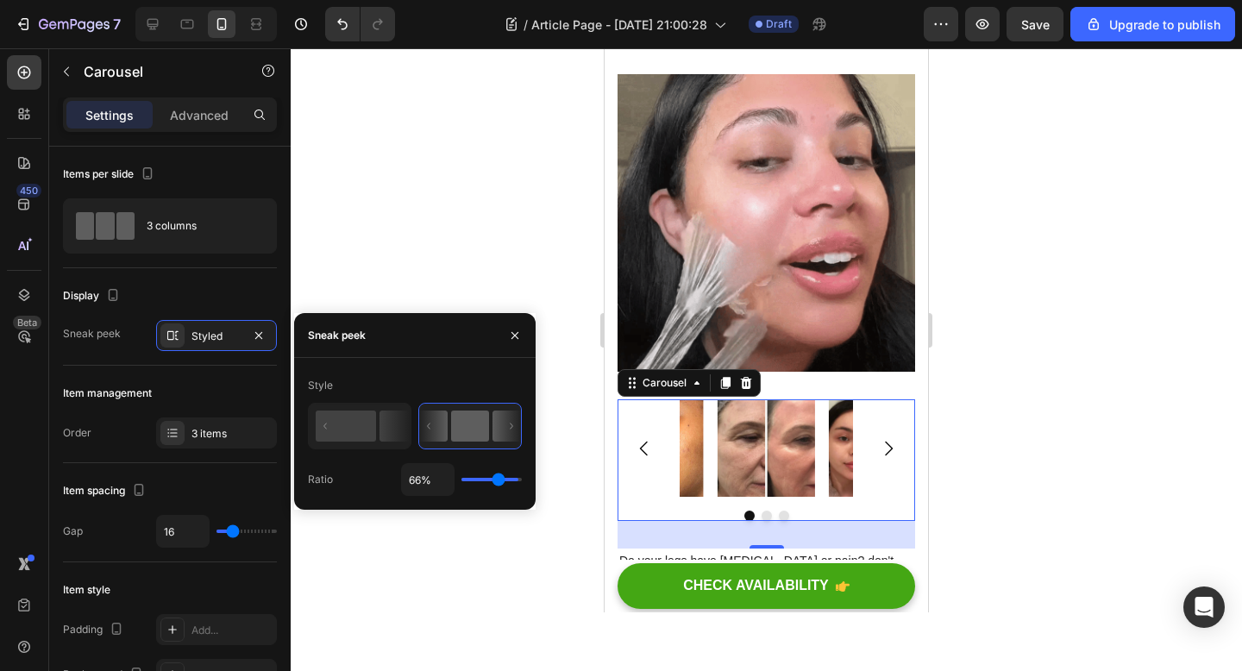
type input "65%"
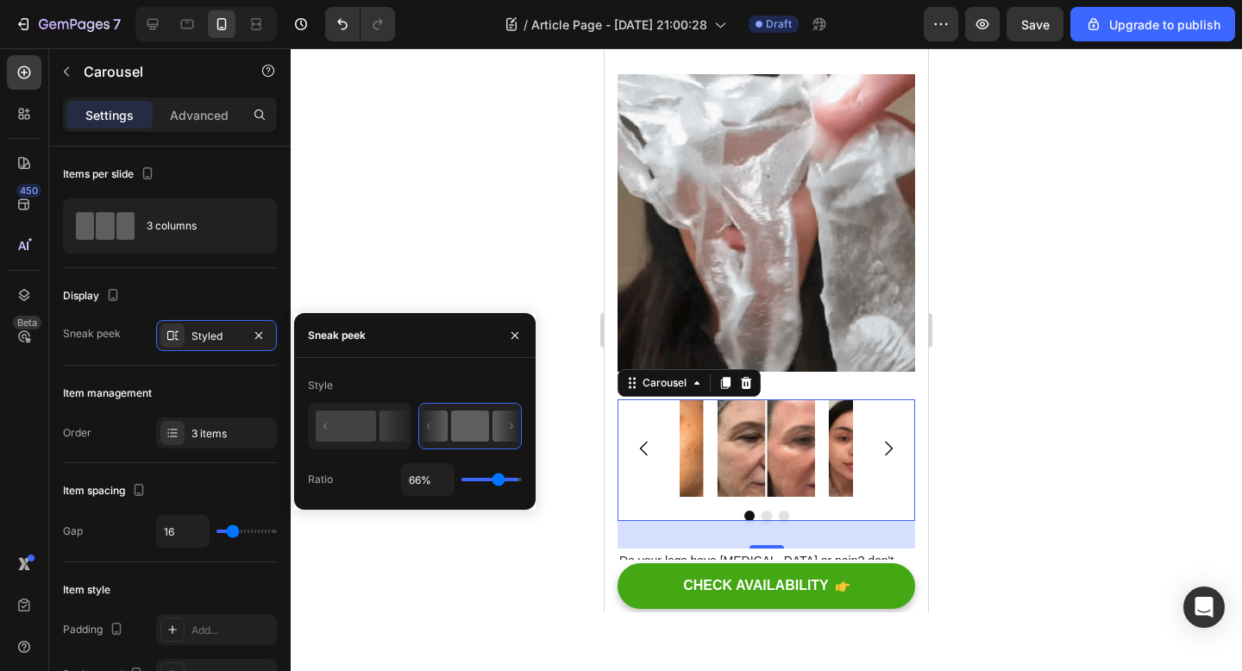
type input "65"
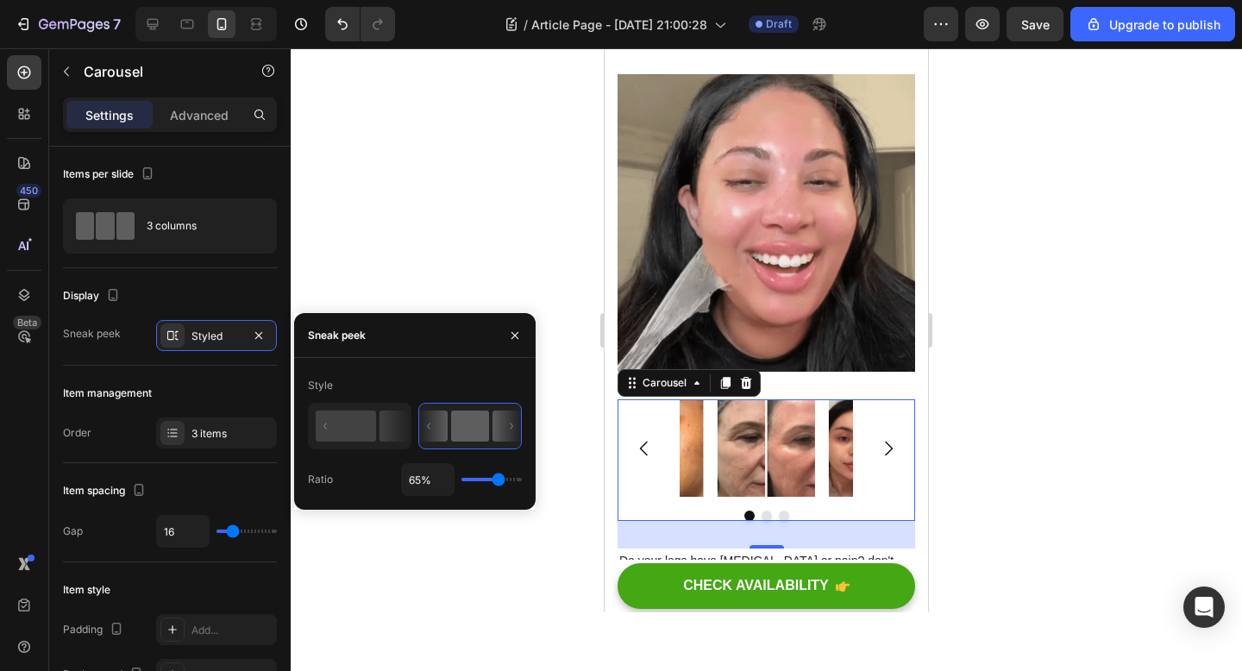
type input "64%"
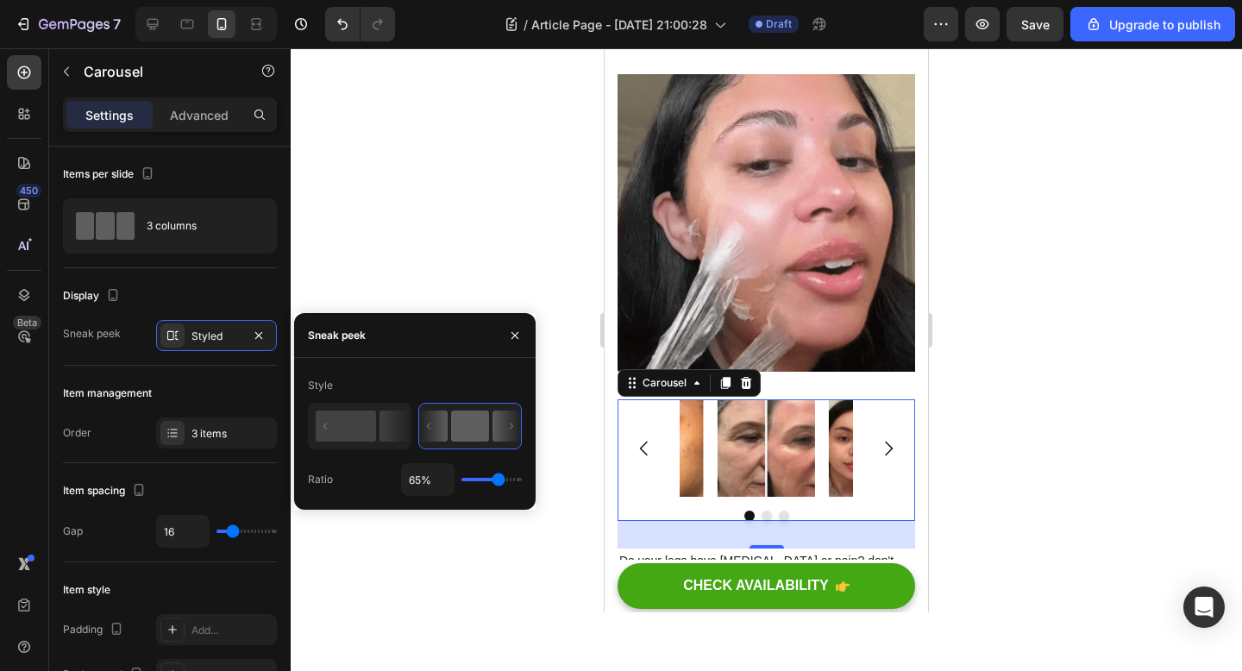
type input "64"
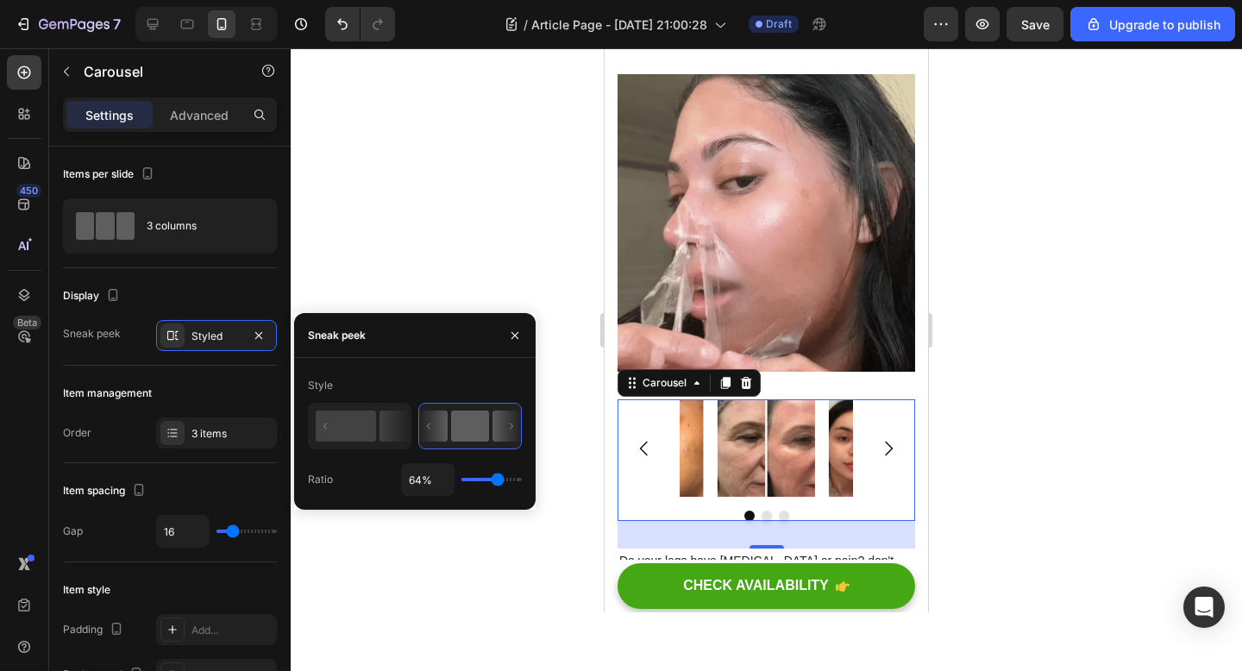
type input "63%"
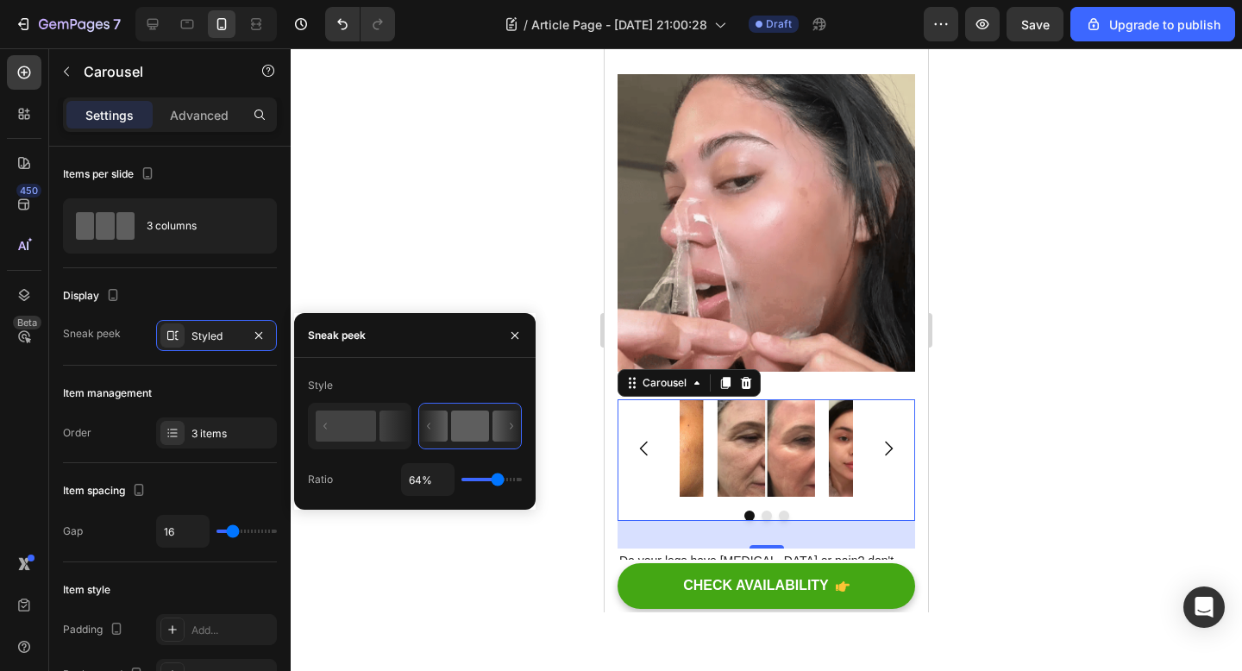
type input "63"
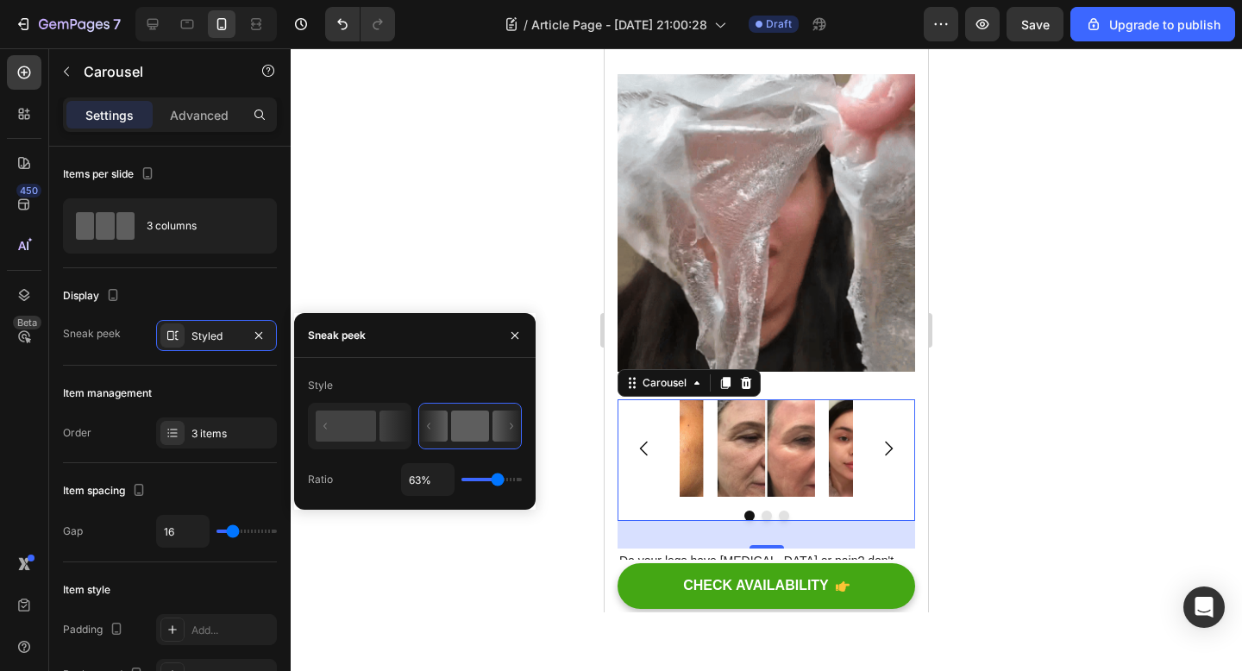
type input "57%"
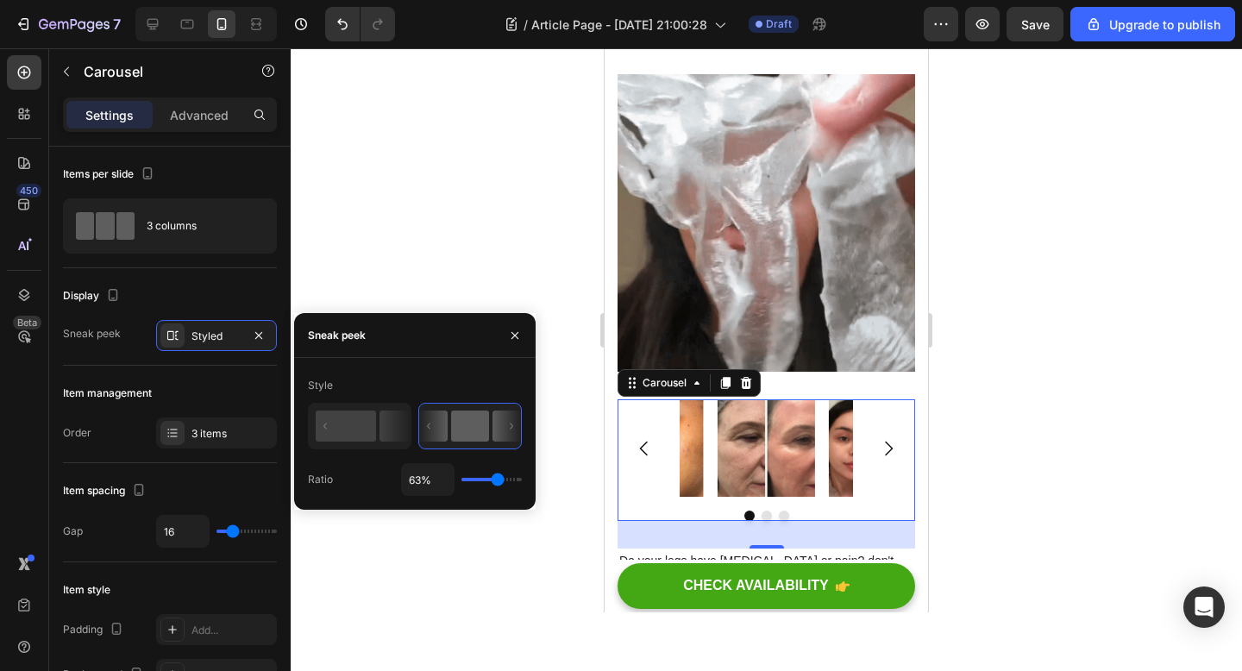
type input "57"
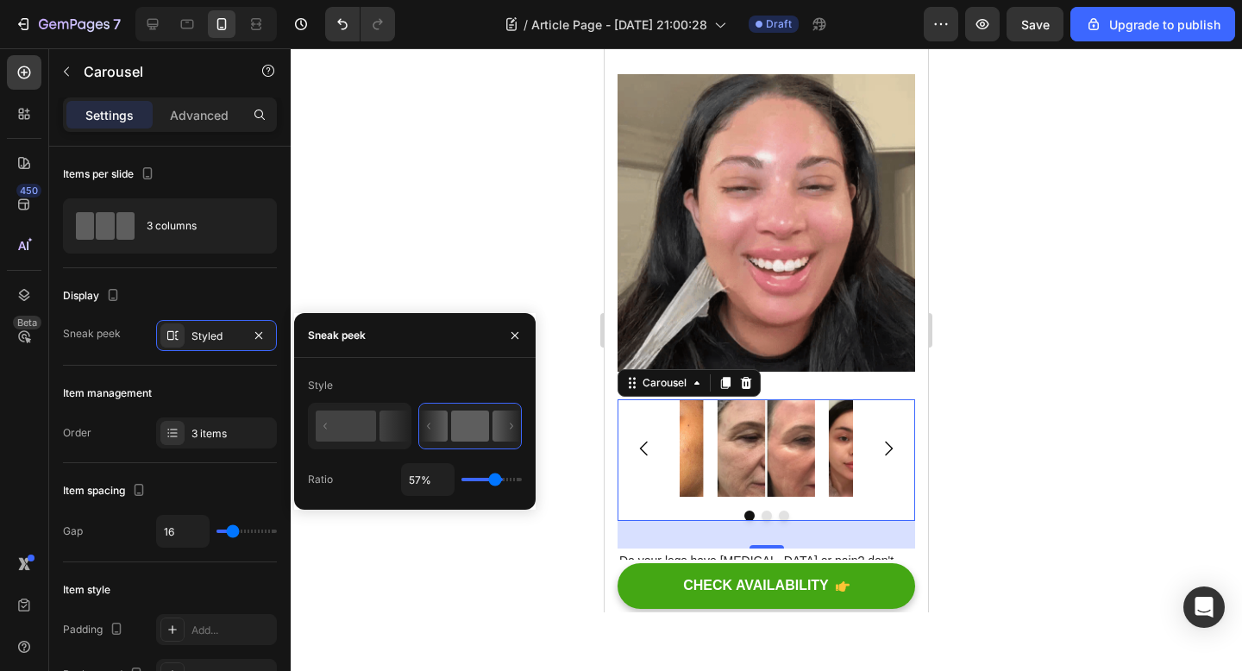
type input "52%"
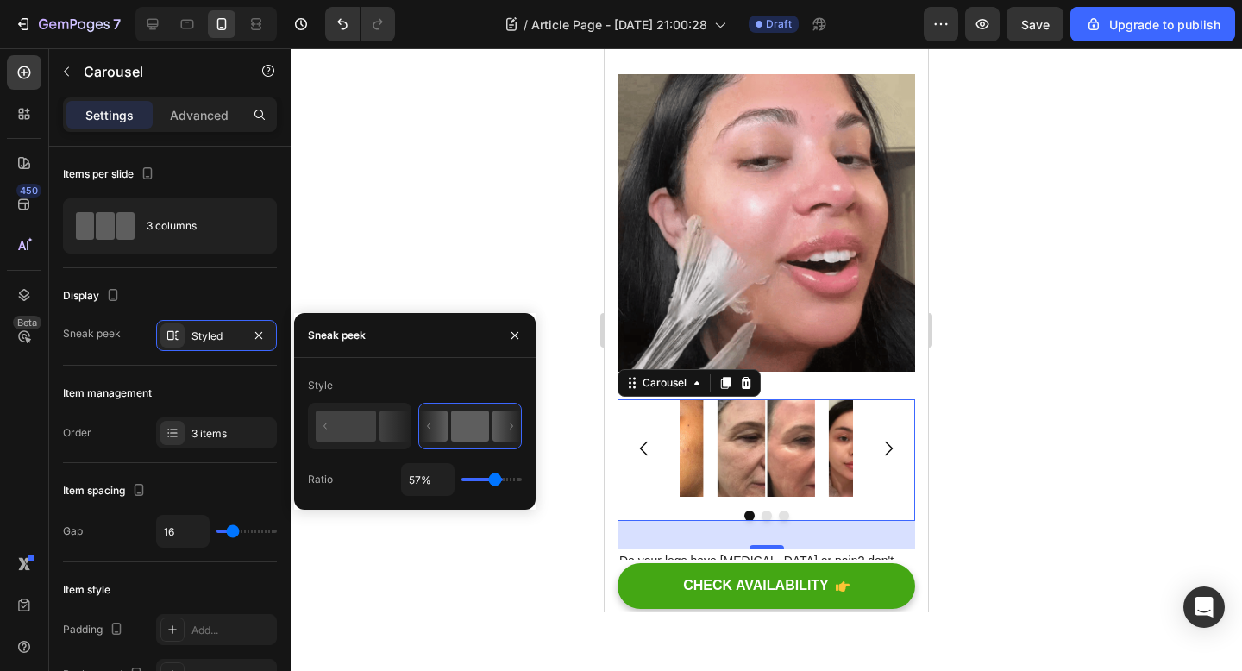
type input "52"
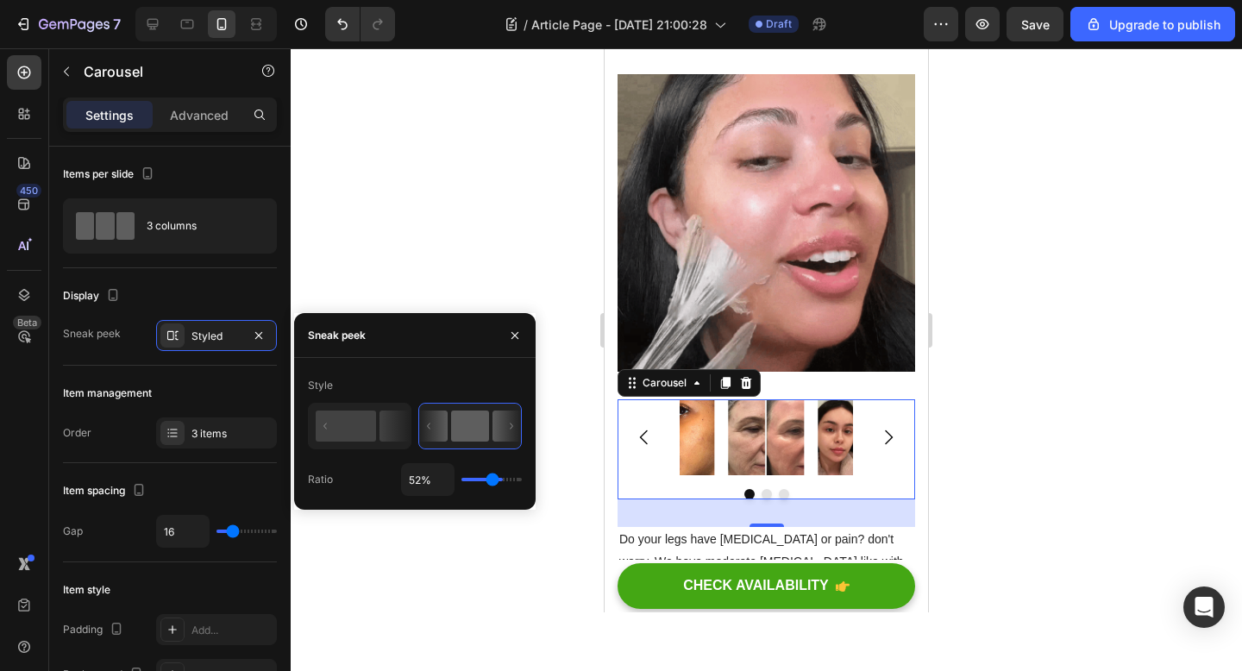
type input "46%"
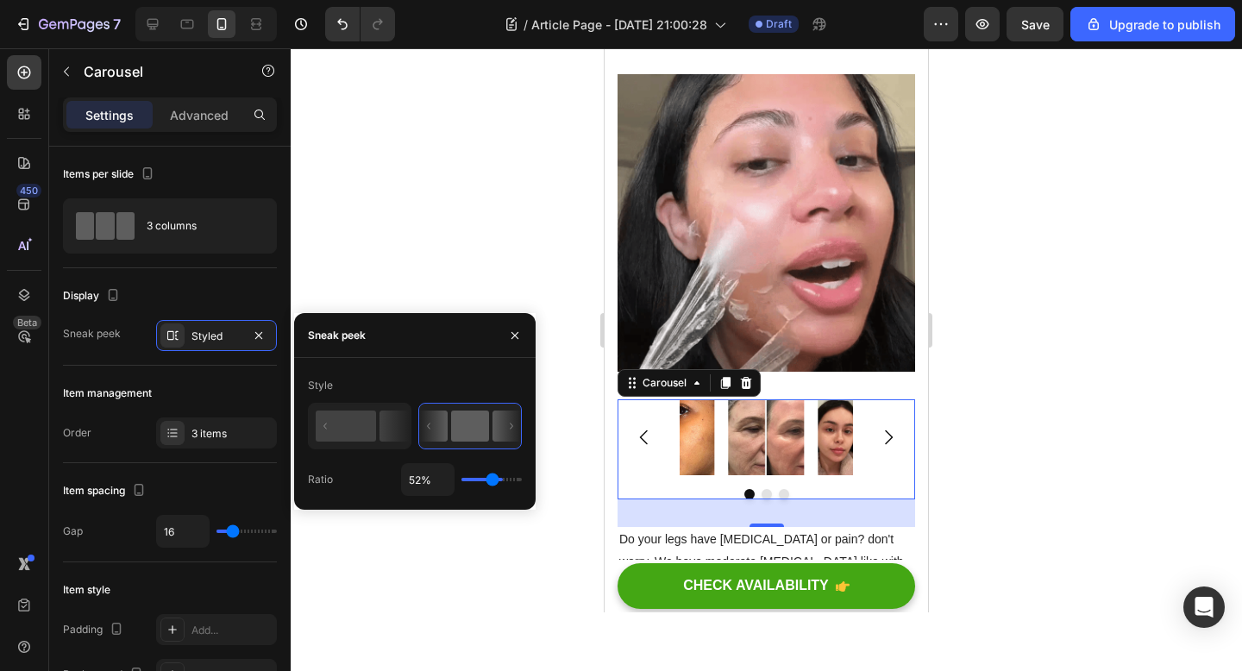
type input "46"
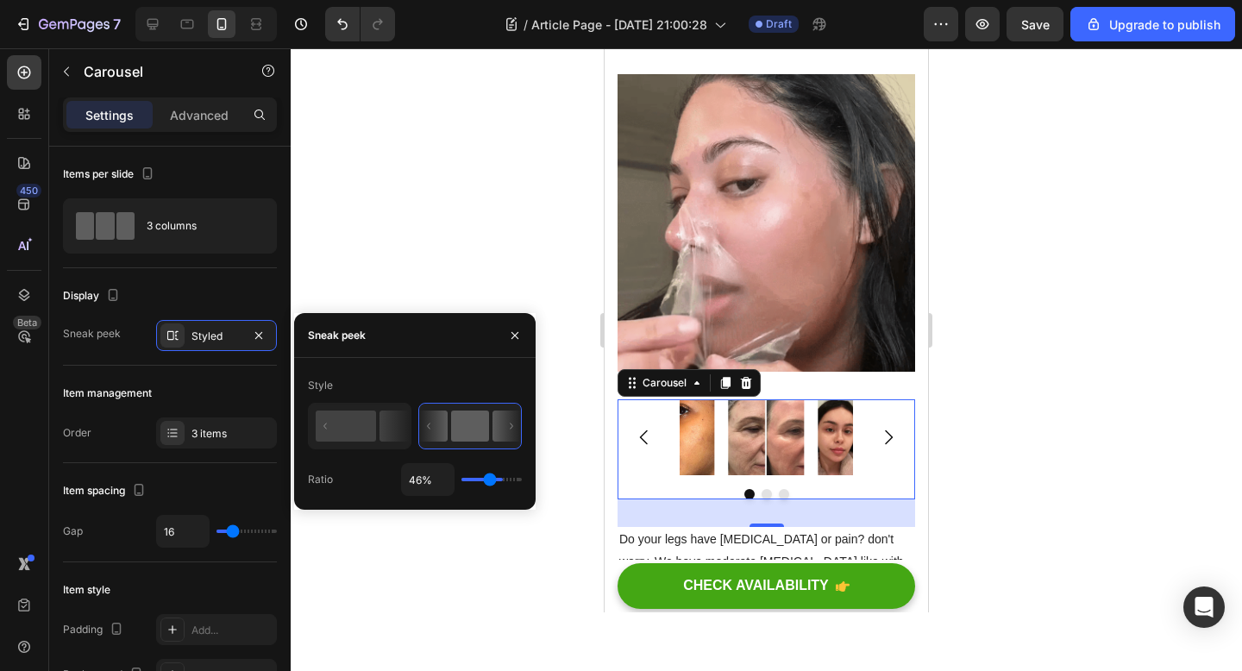
type input "36%"
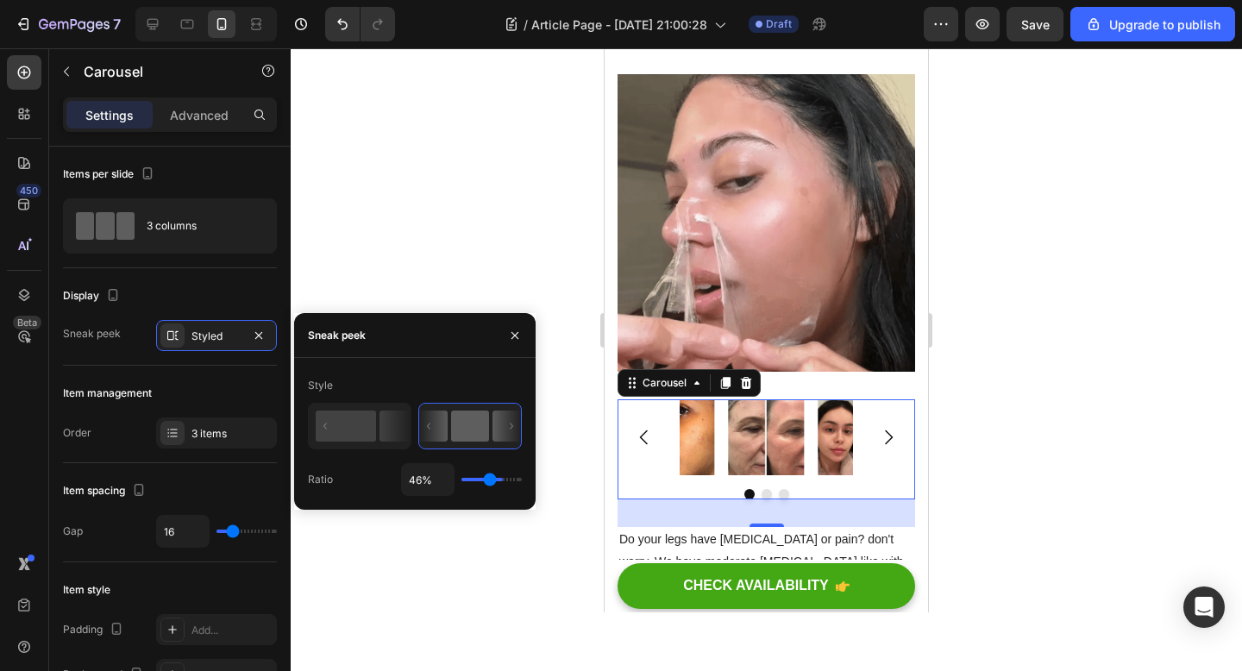
type input "36"
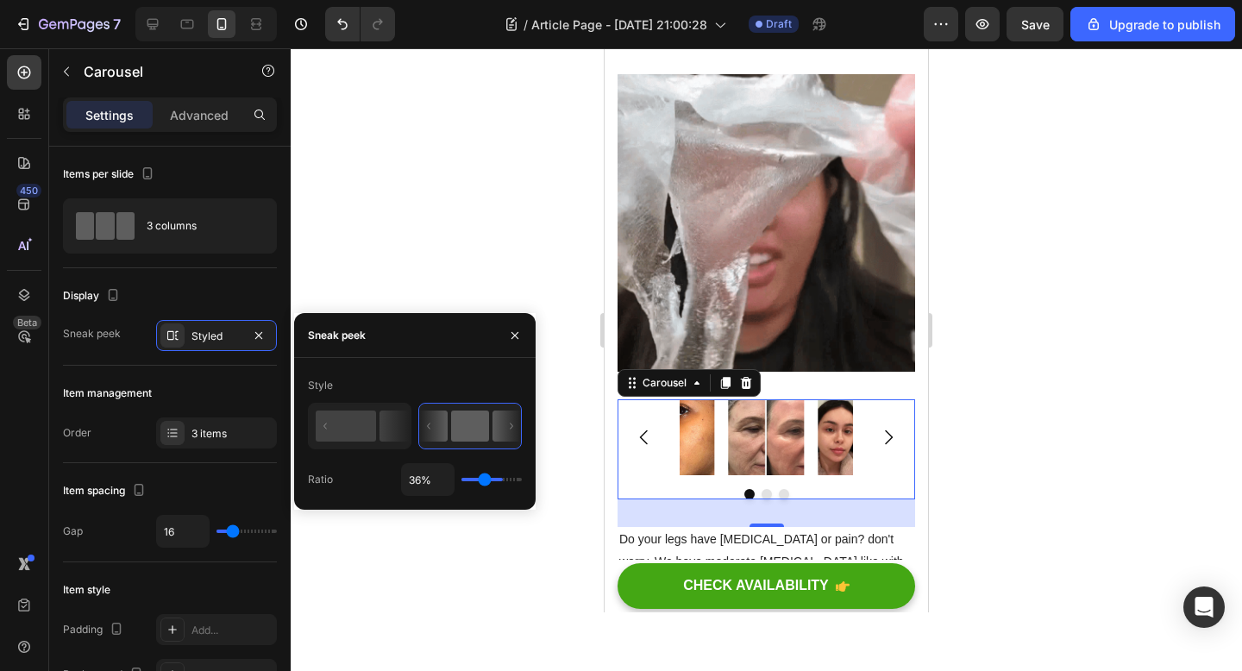
type input "26%"
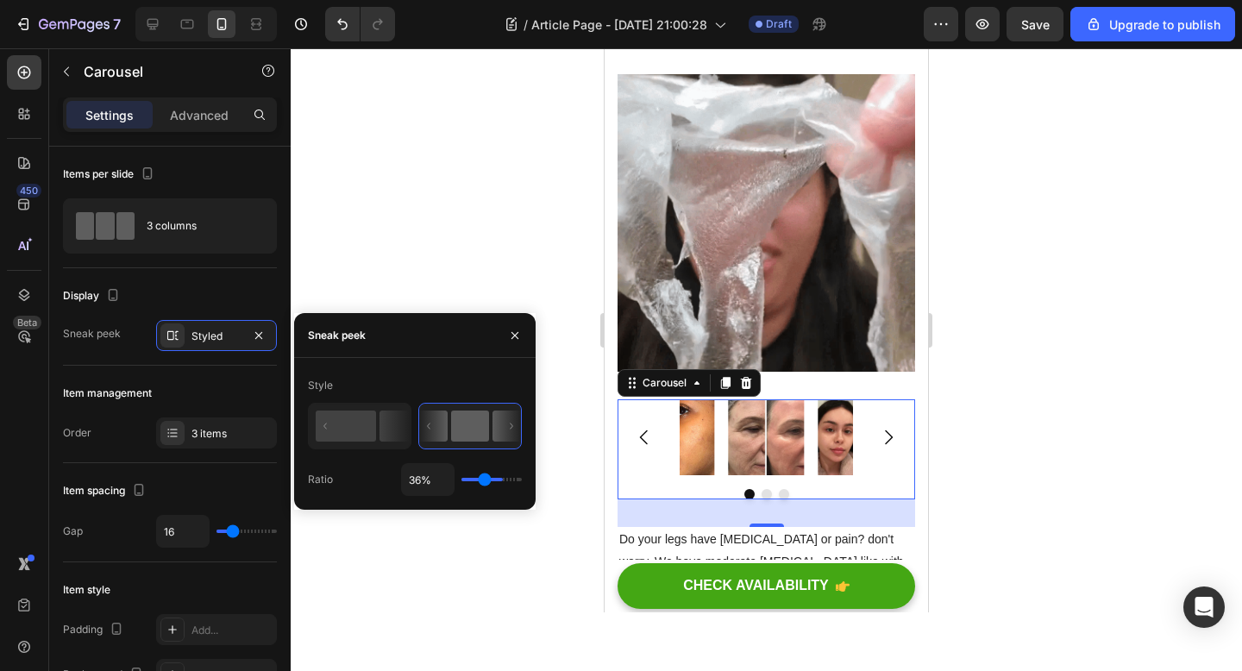
type input "26"
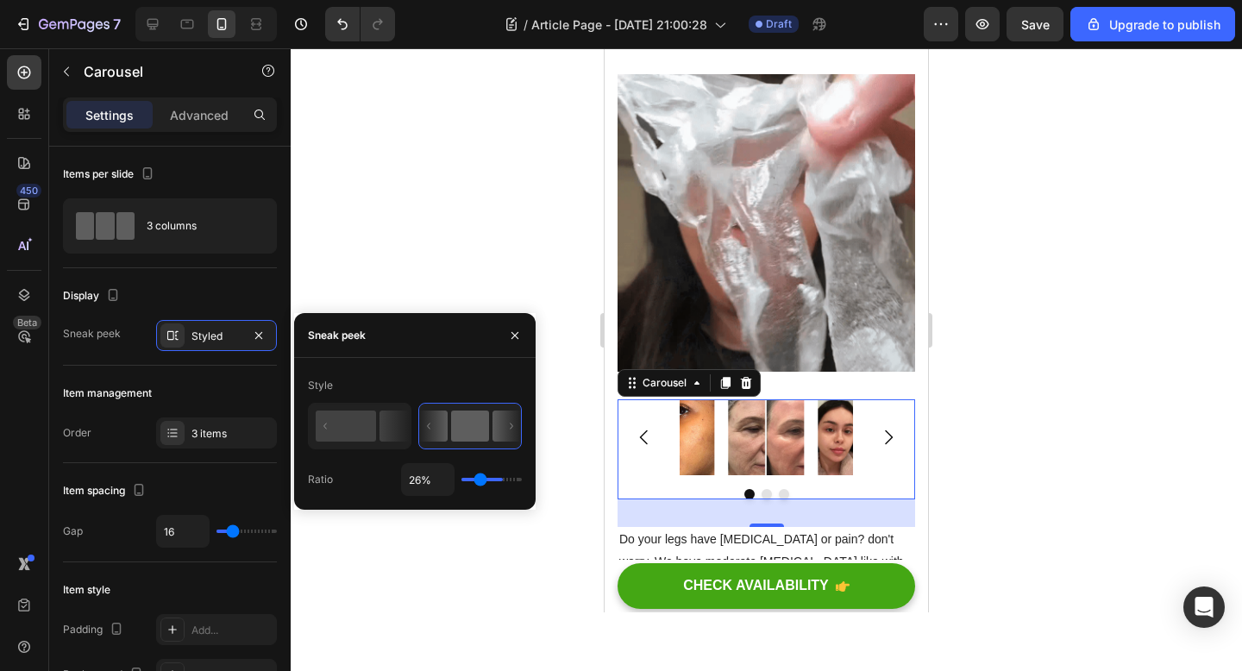
type input "22%"
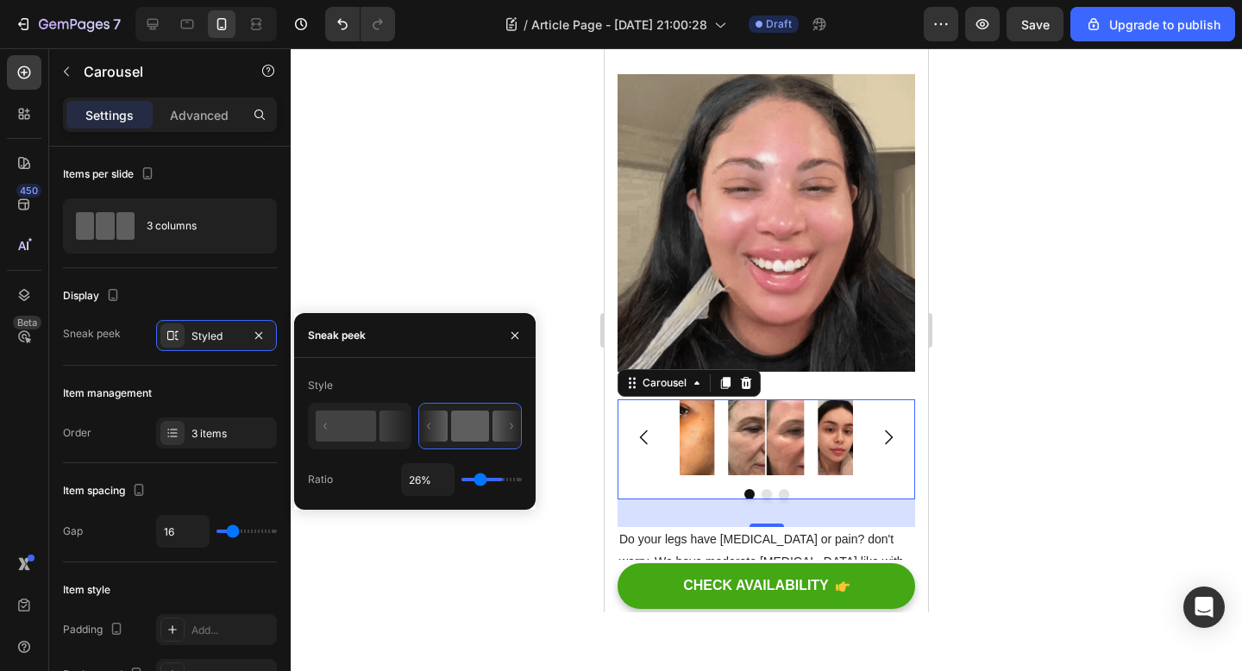
type input "22"
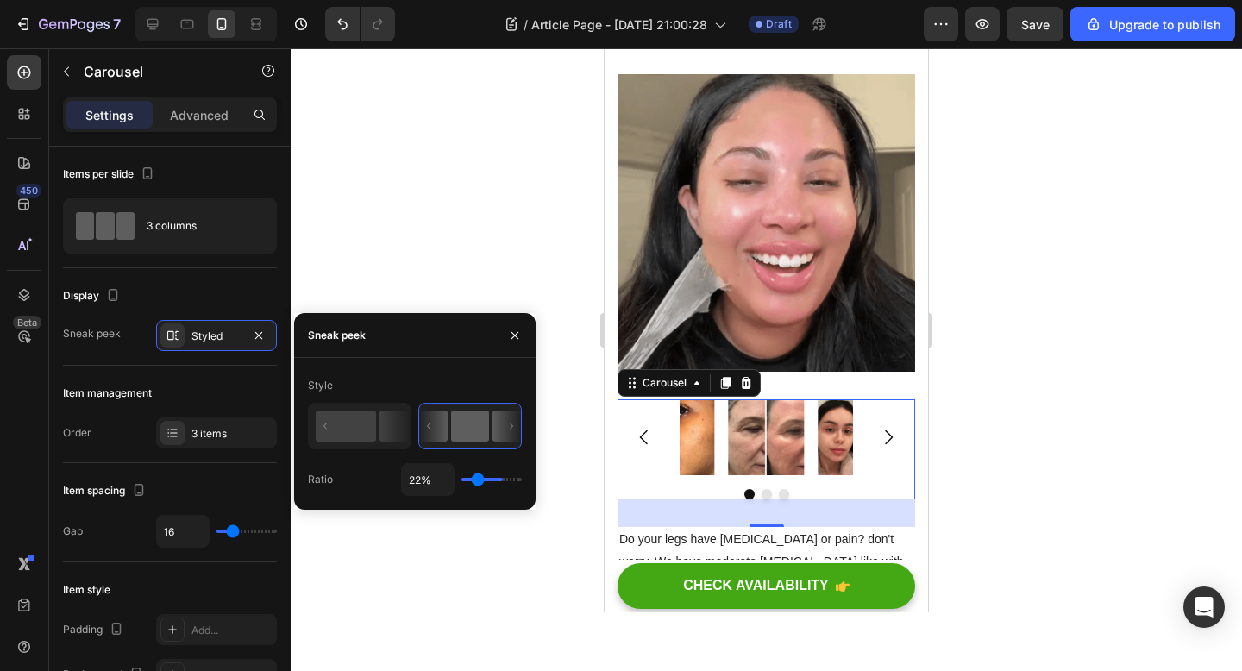
type input "19%"
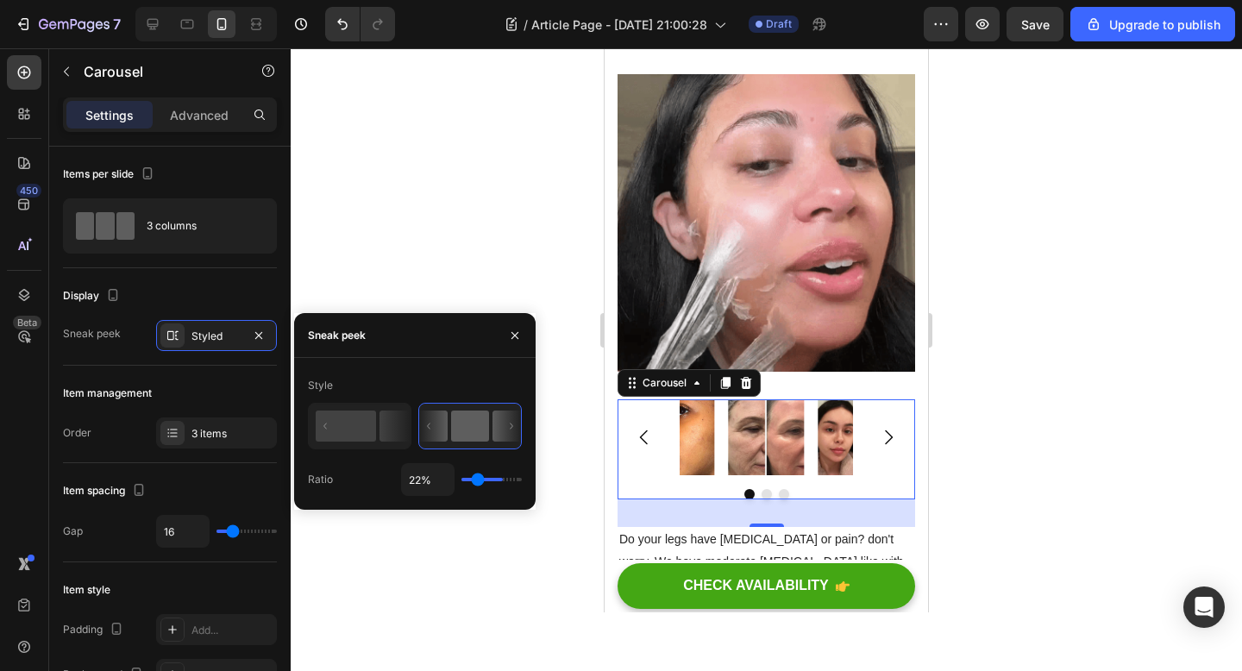
type input "19"
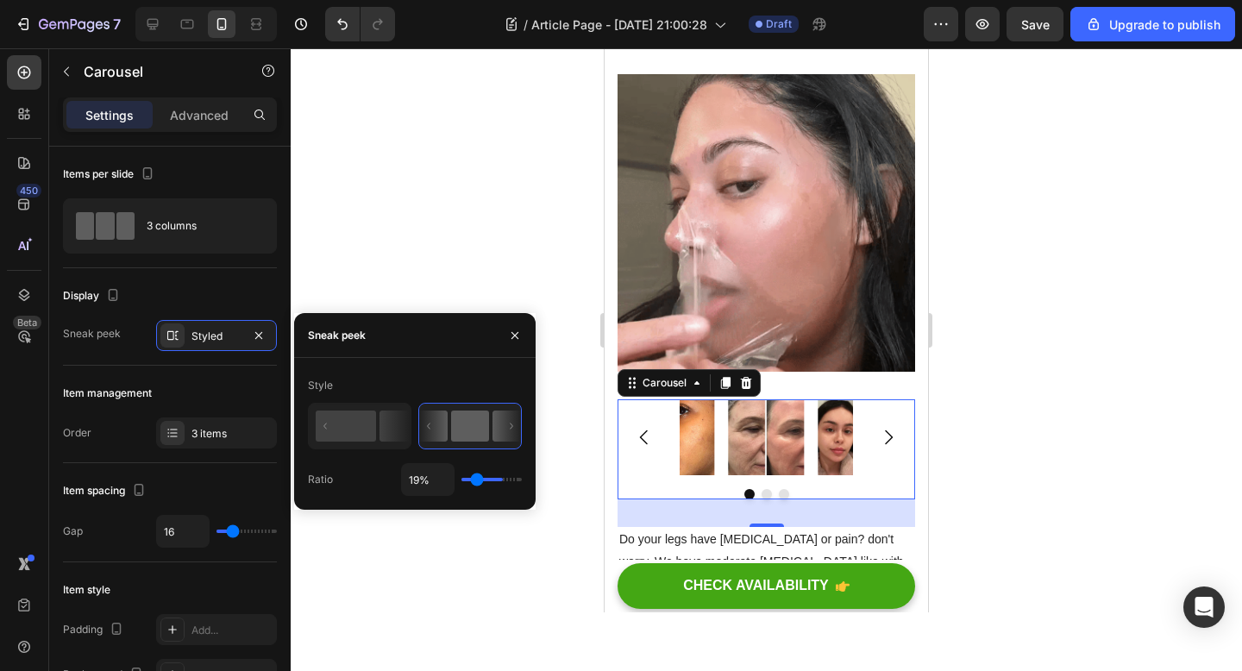
type input "15%"
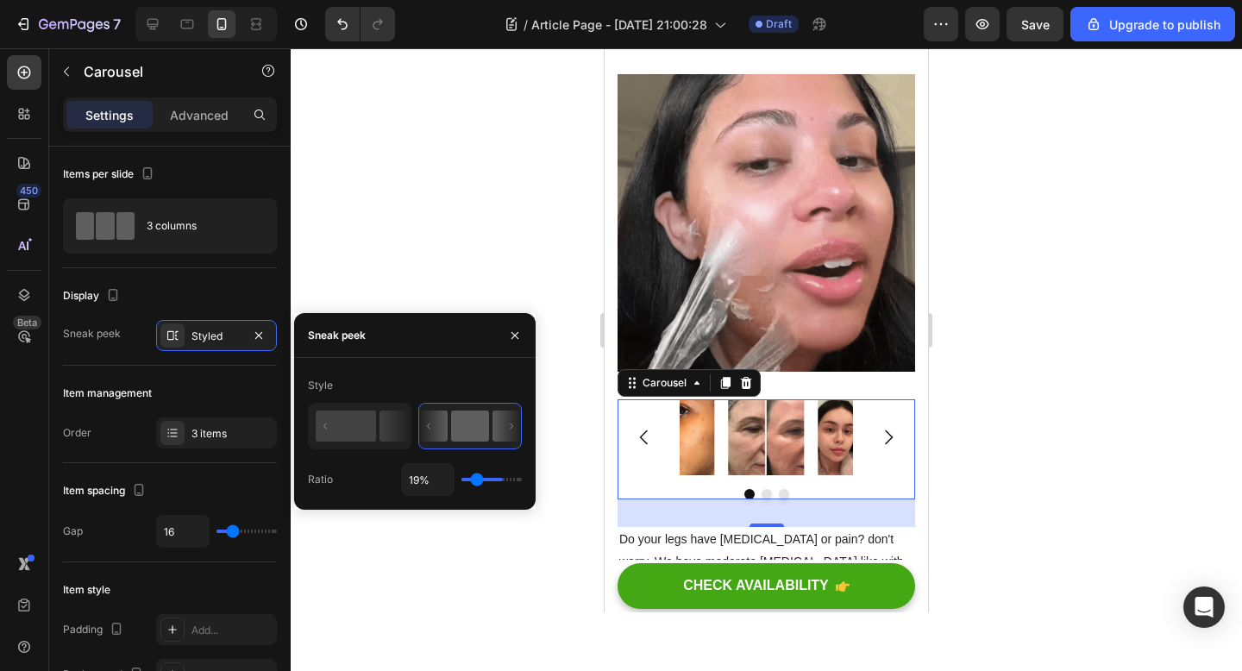
type input "15"
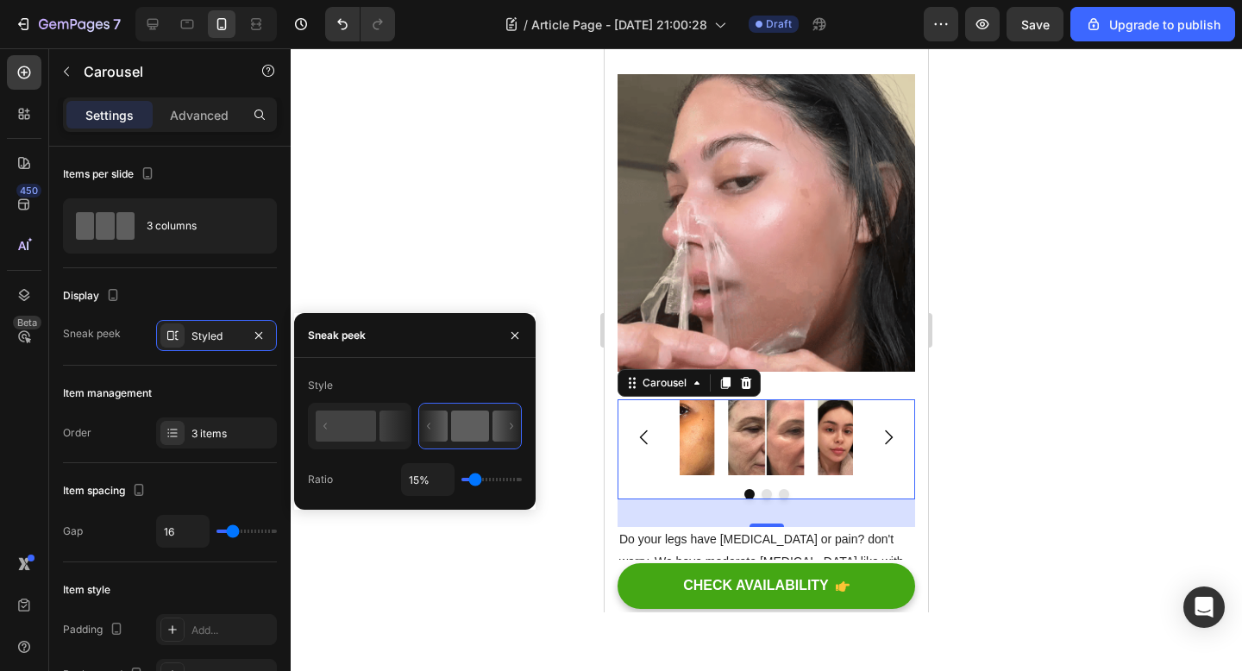
type input "14%"
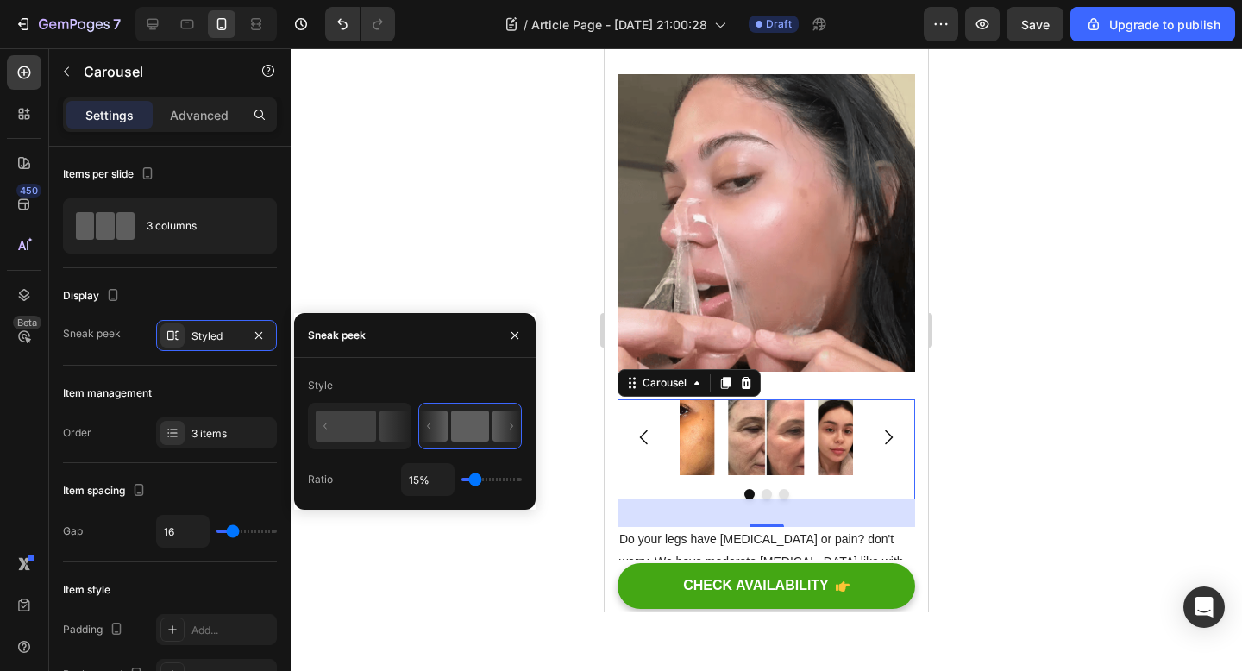
type input "14"
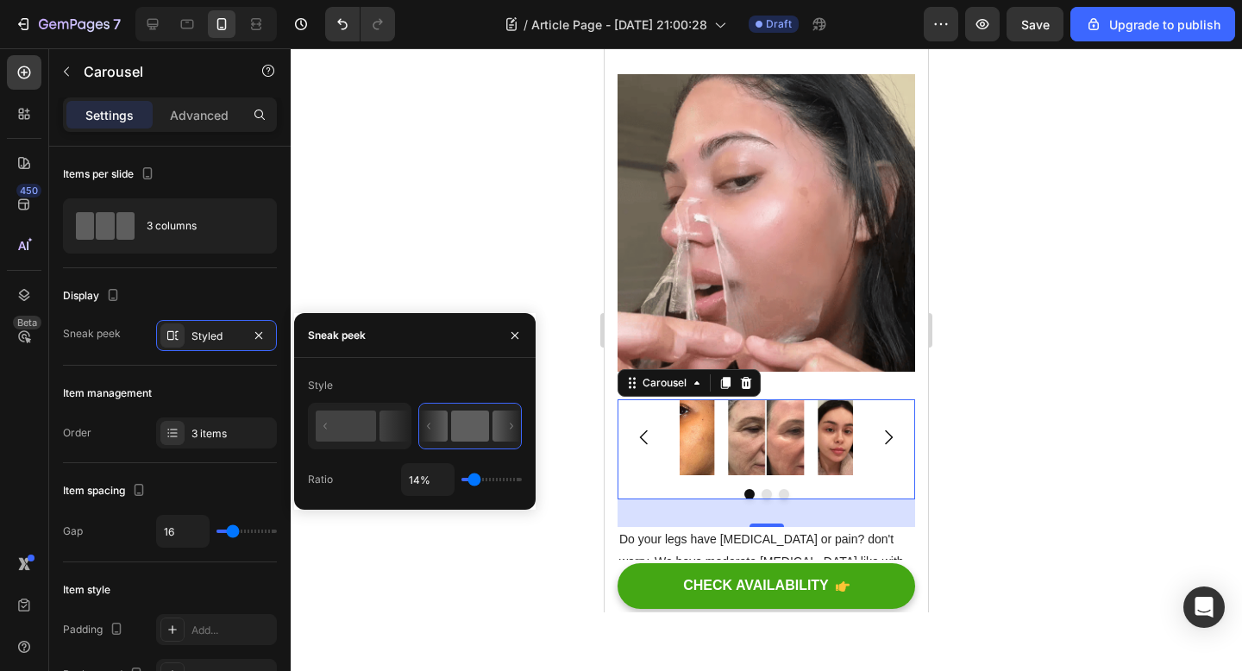
type input "13%"
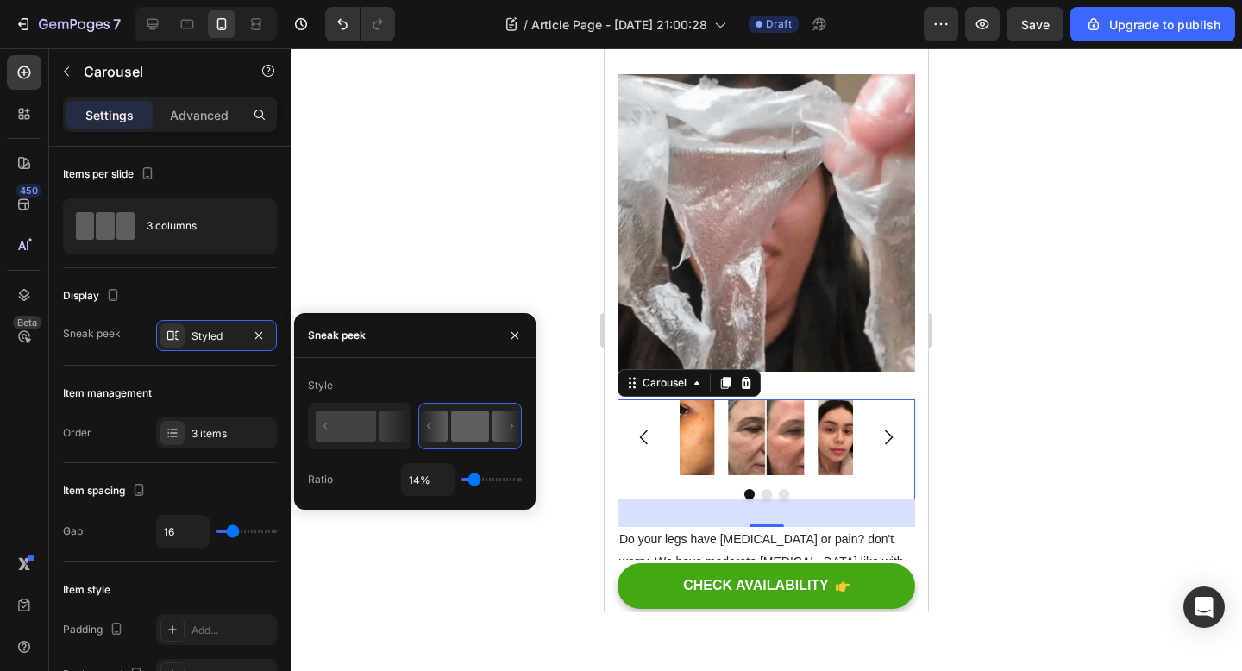
type input "13"
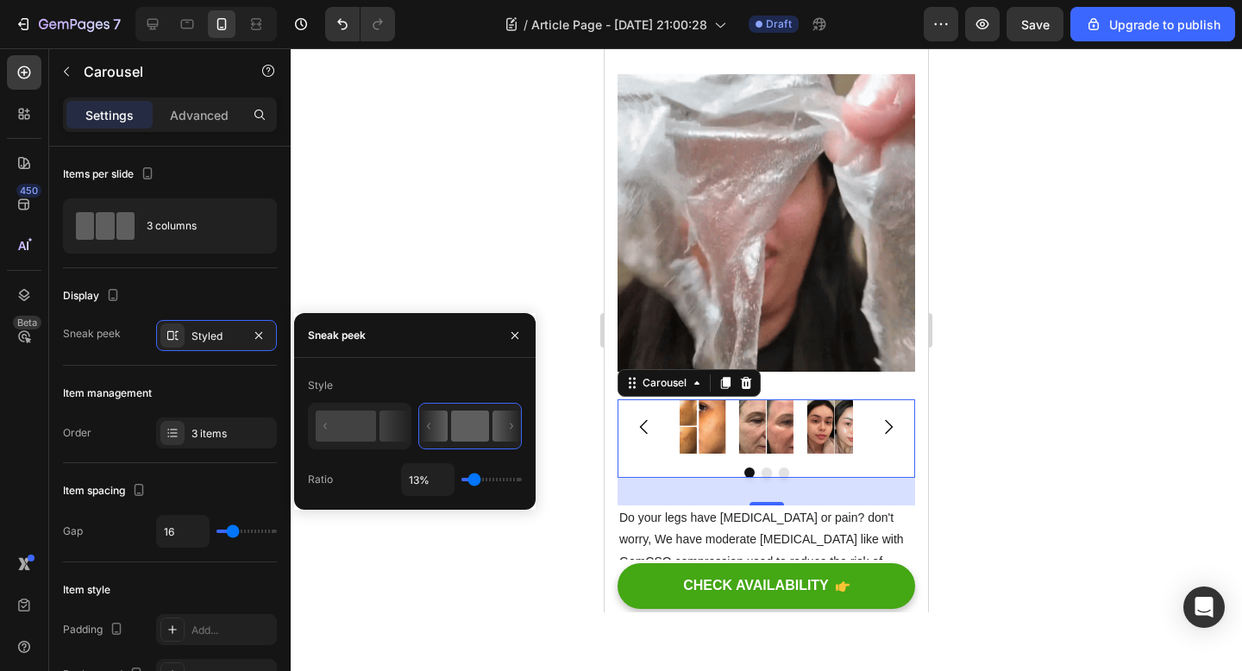
type input "12%"
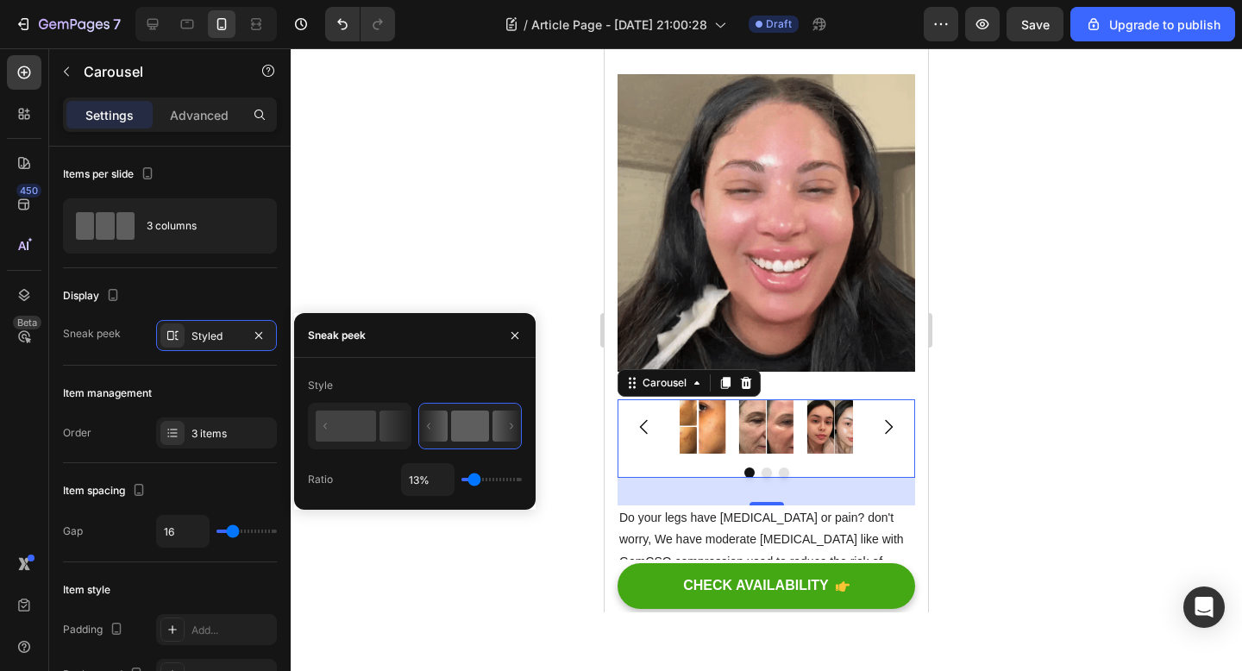
type input "12"
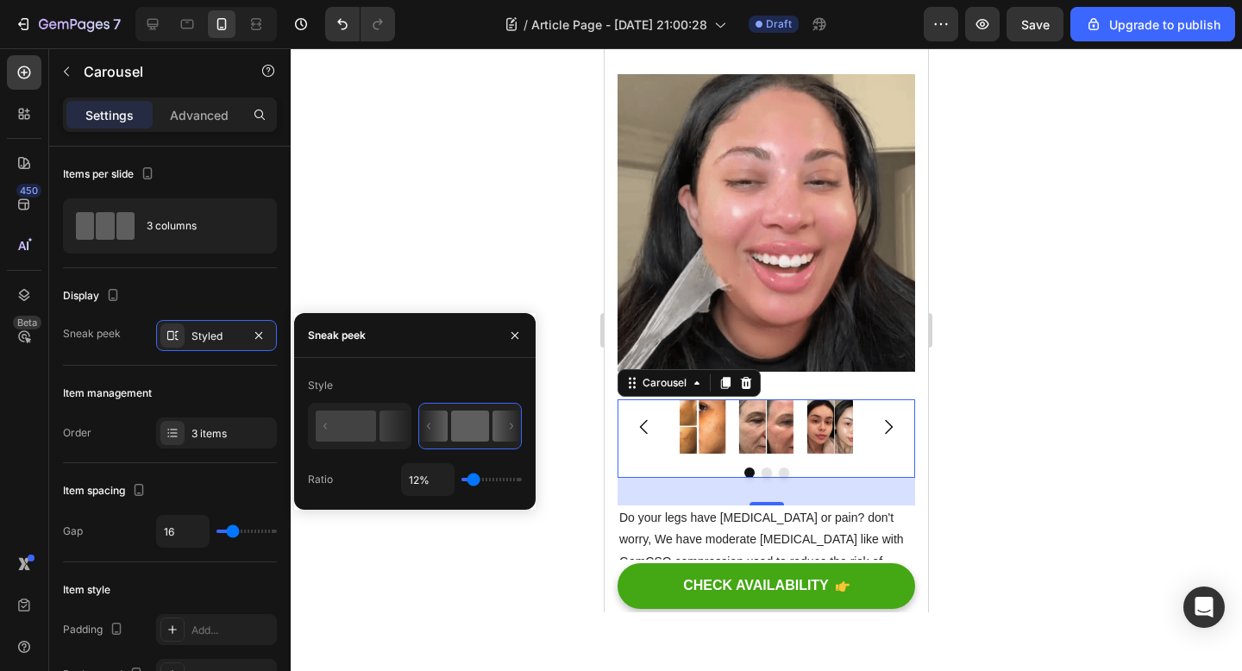
type input "8%"
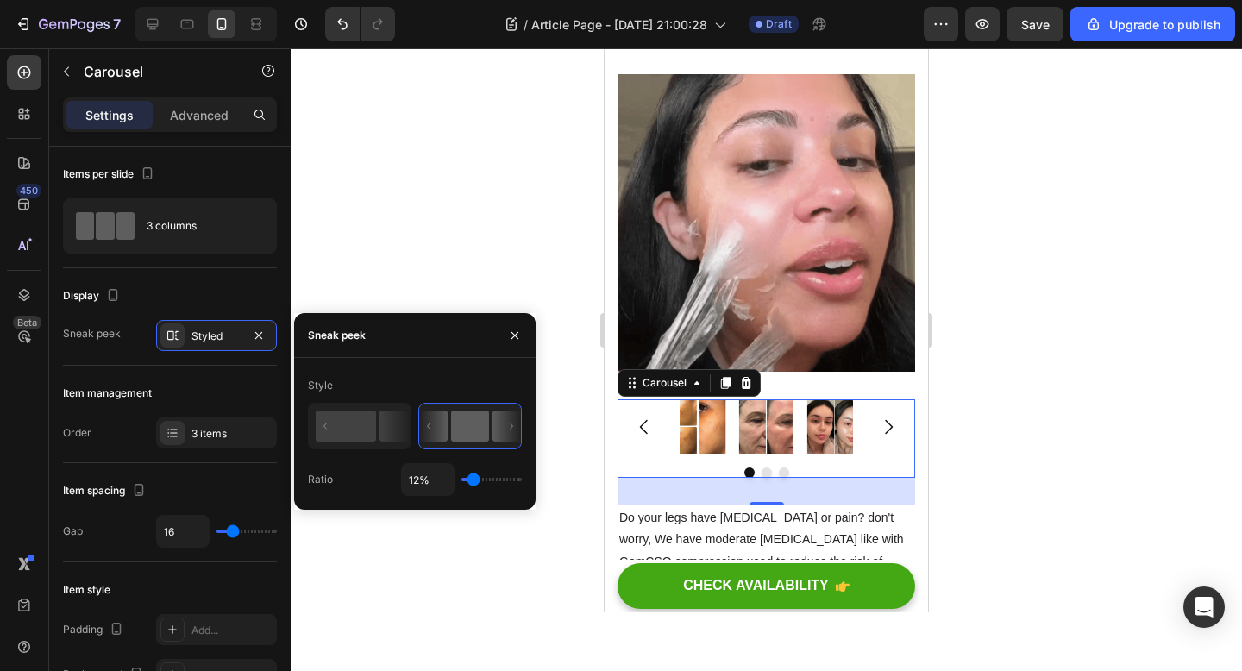
type input "8"
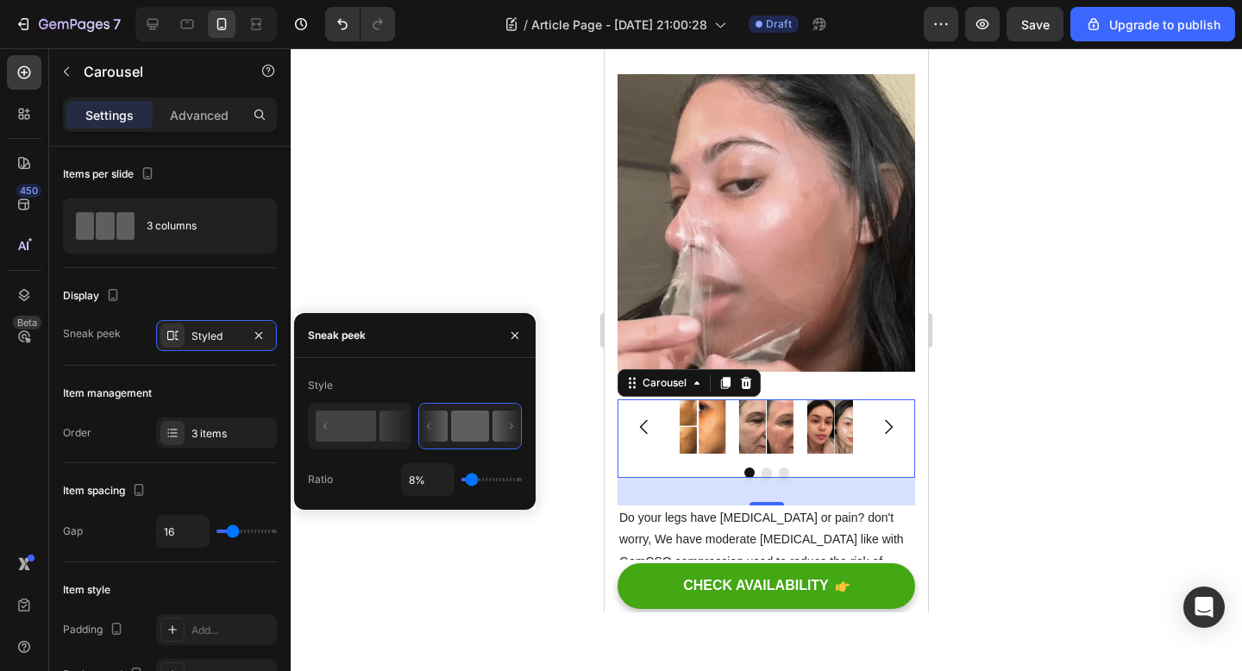
type input "1%"
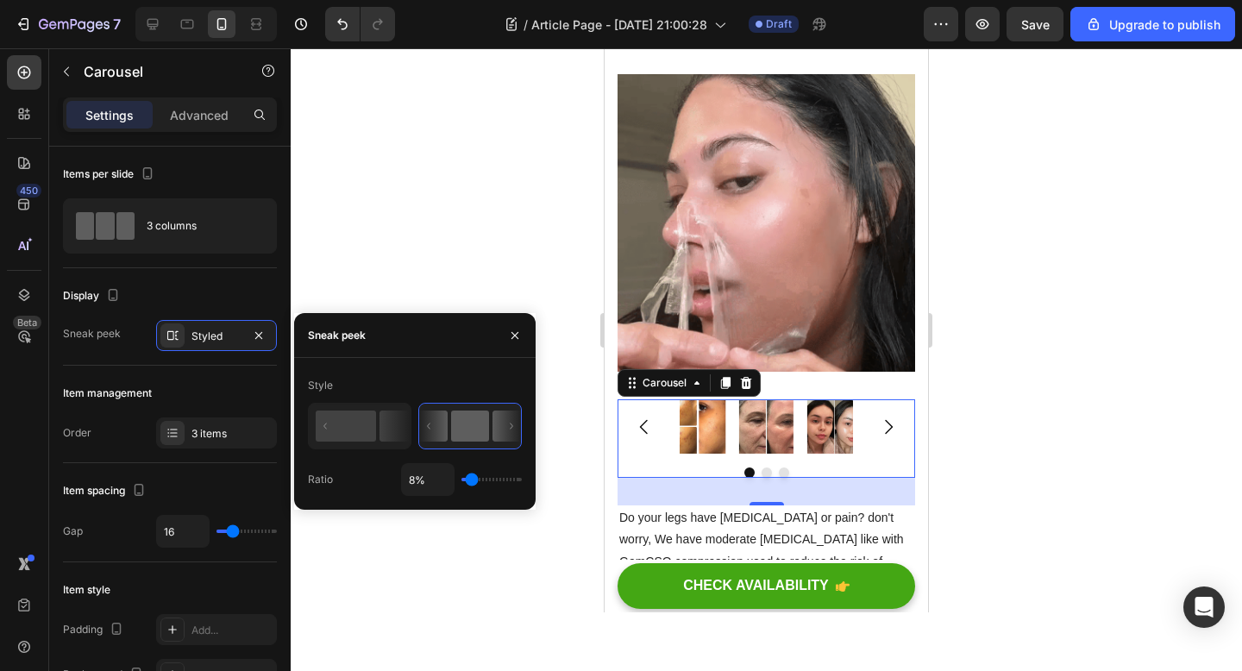
type input "1"
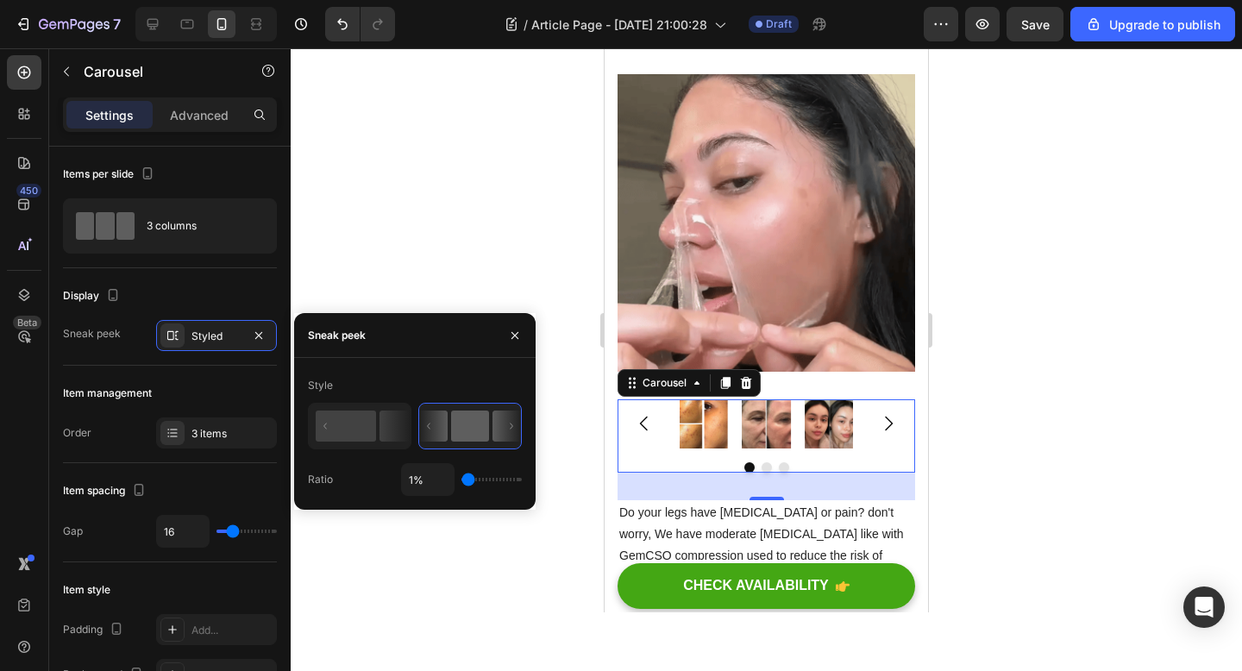
type input "10%"
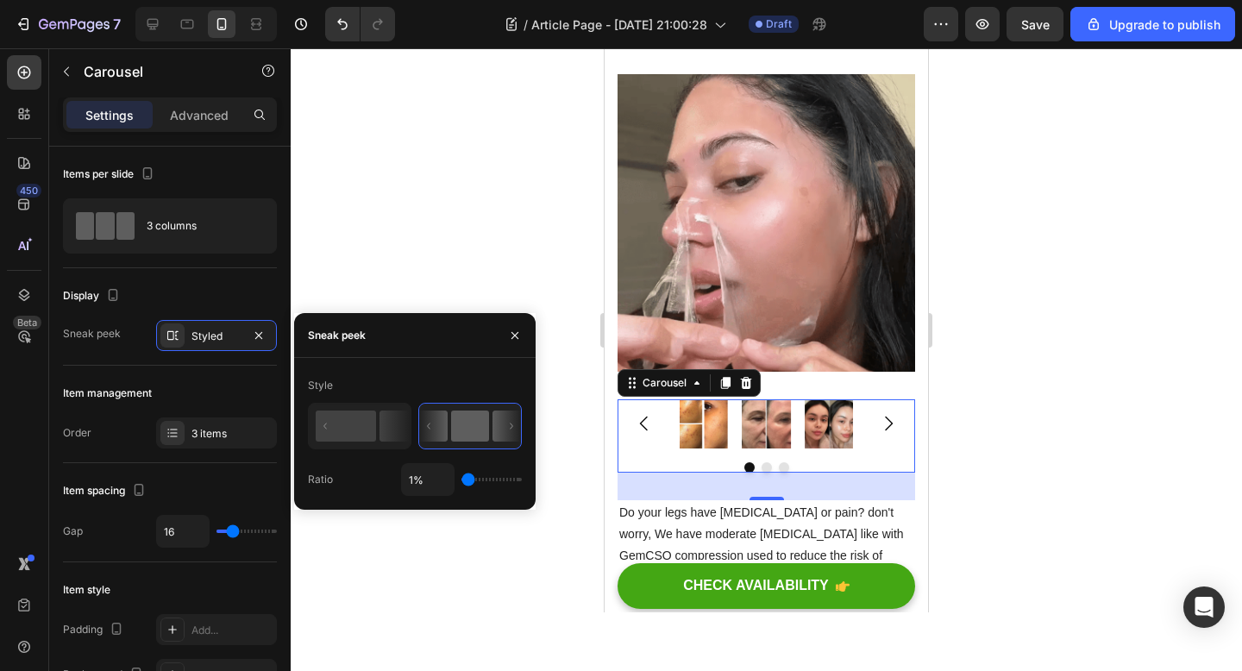
type input "10"
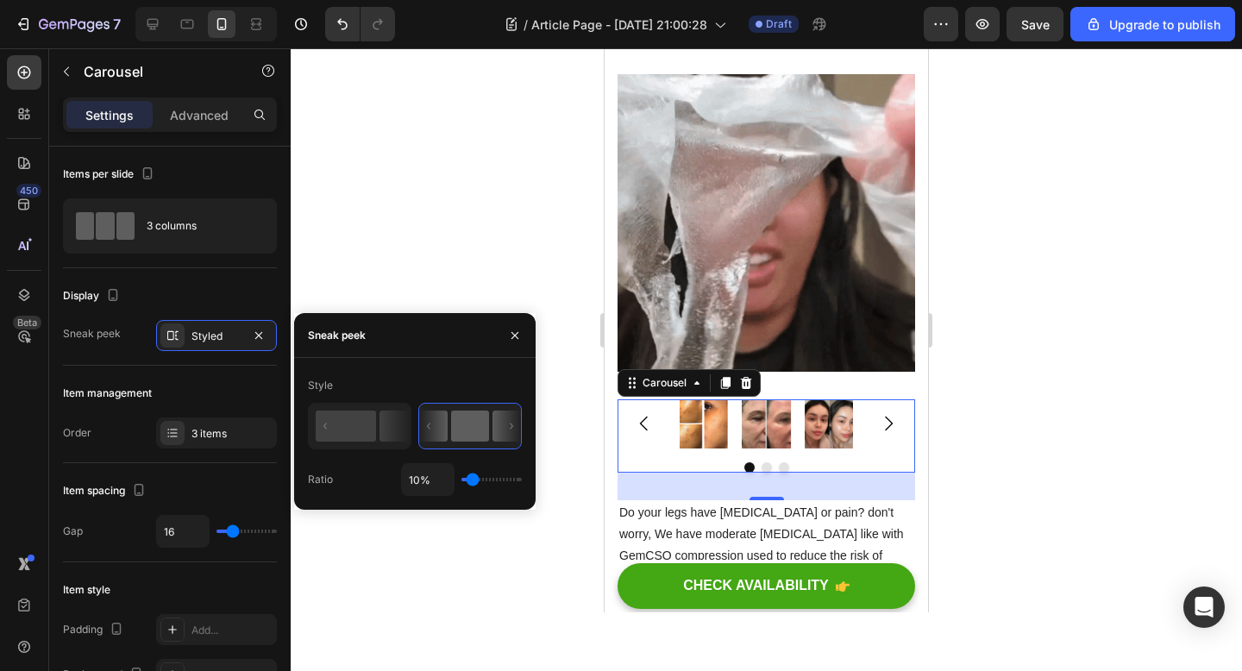
type input "12%"
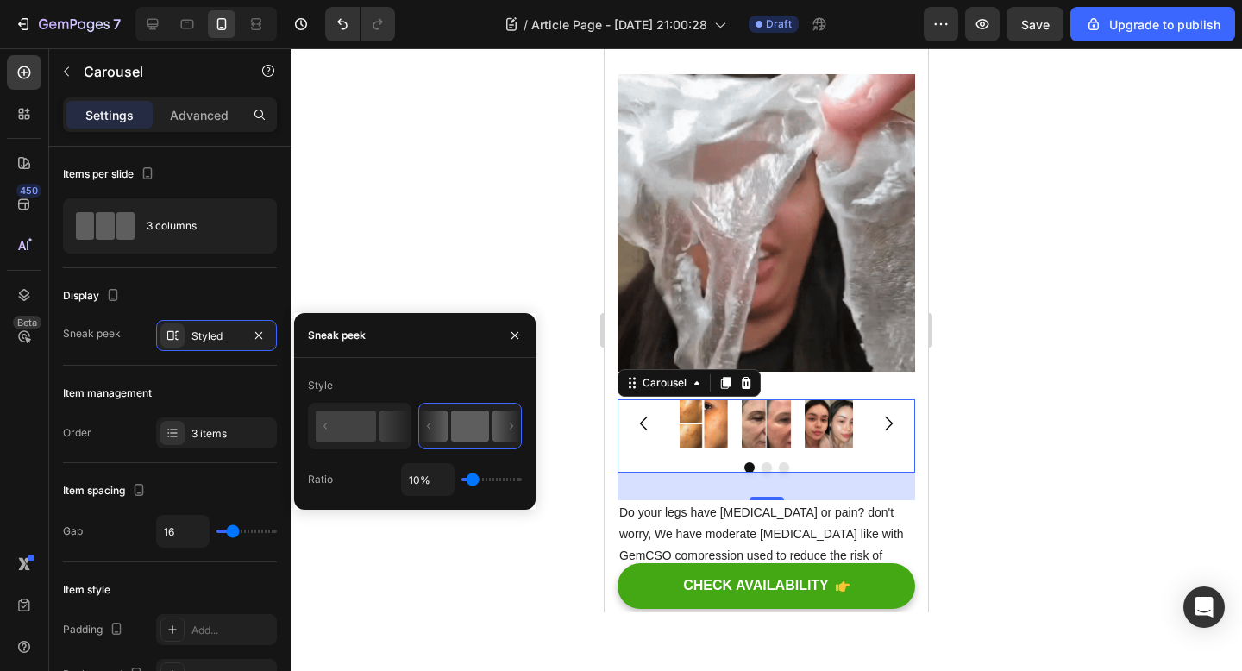
type input "12"
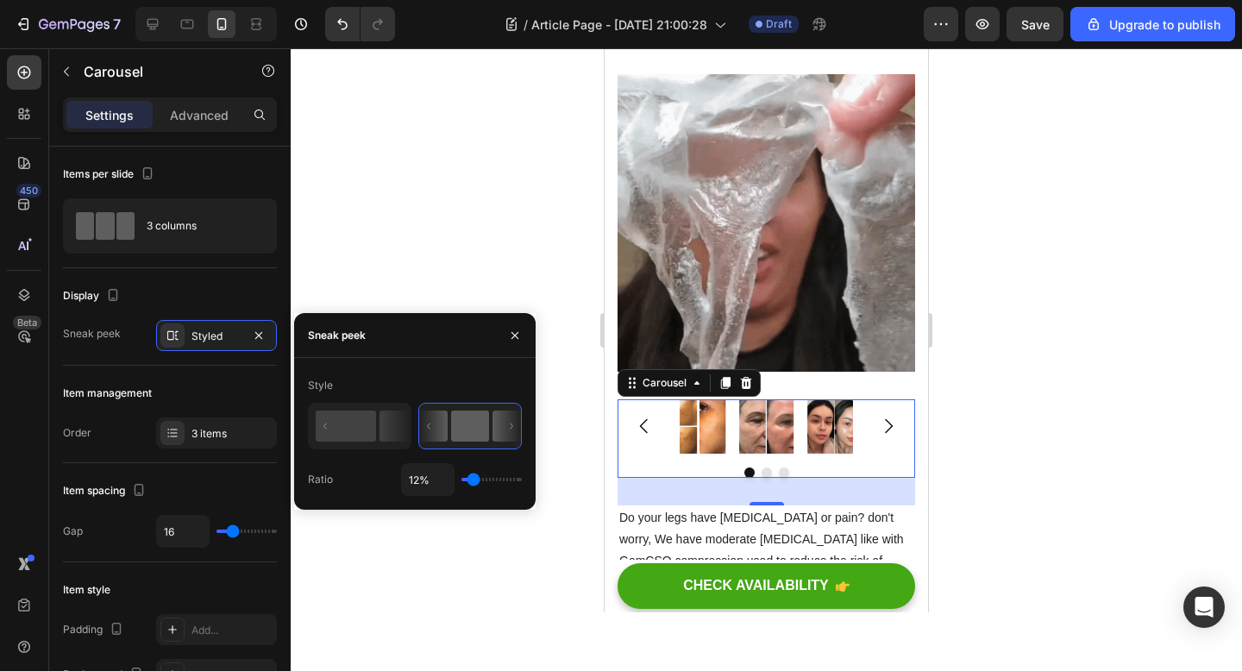
type input "13%"
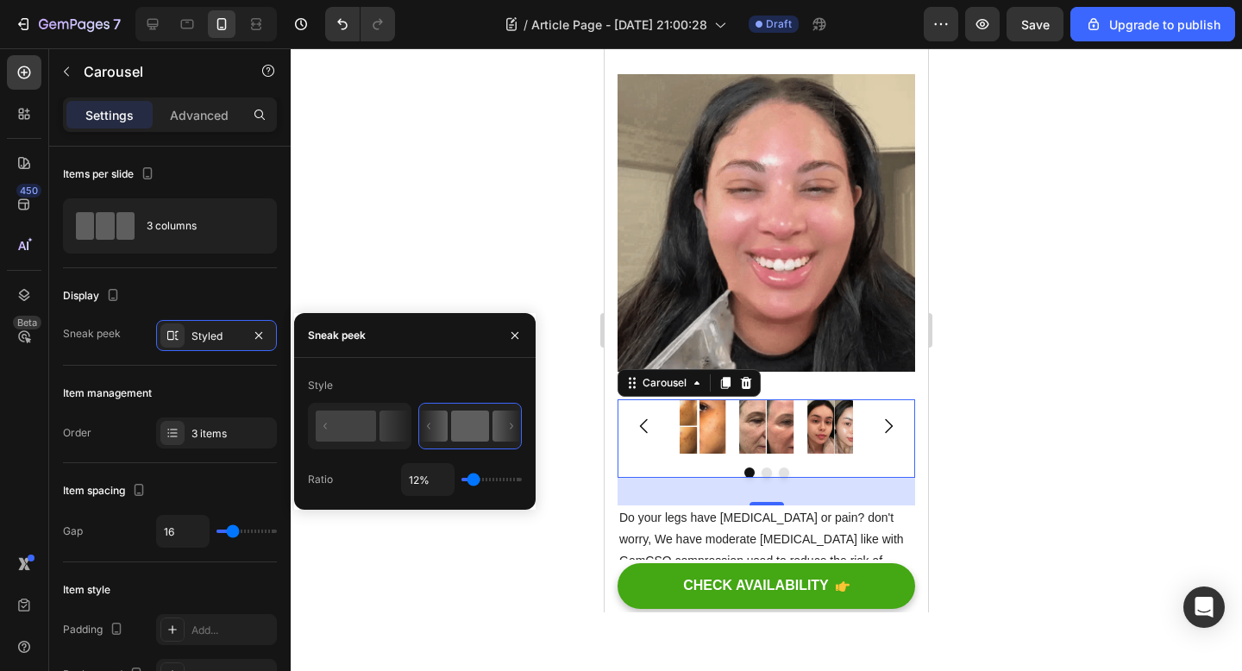
type input "13"
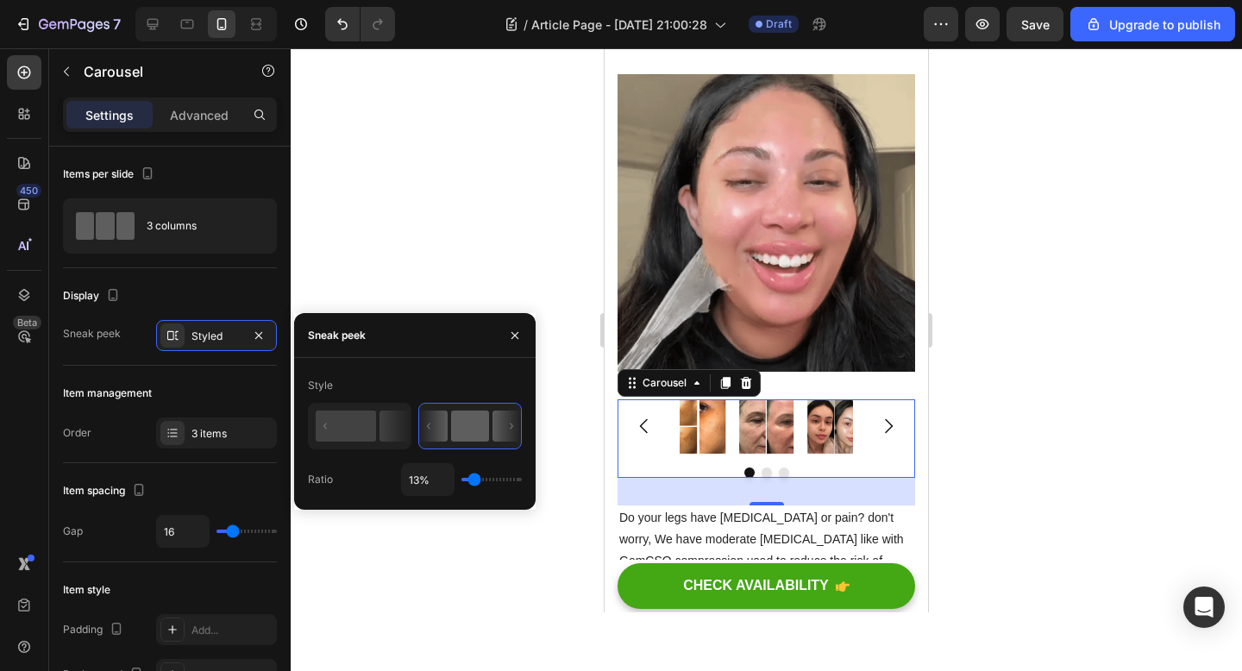
type input "25%"
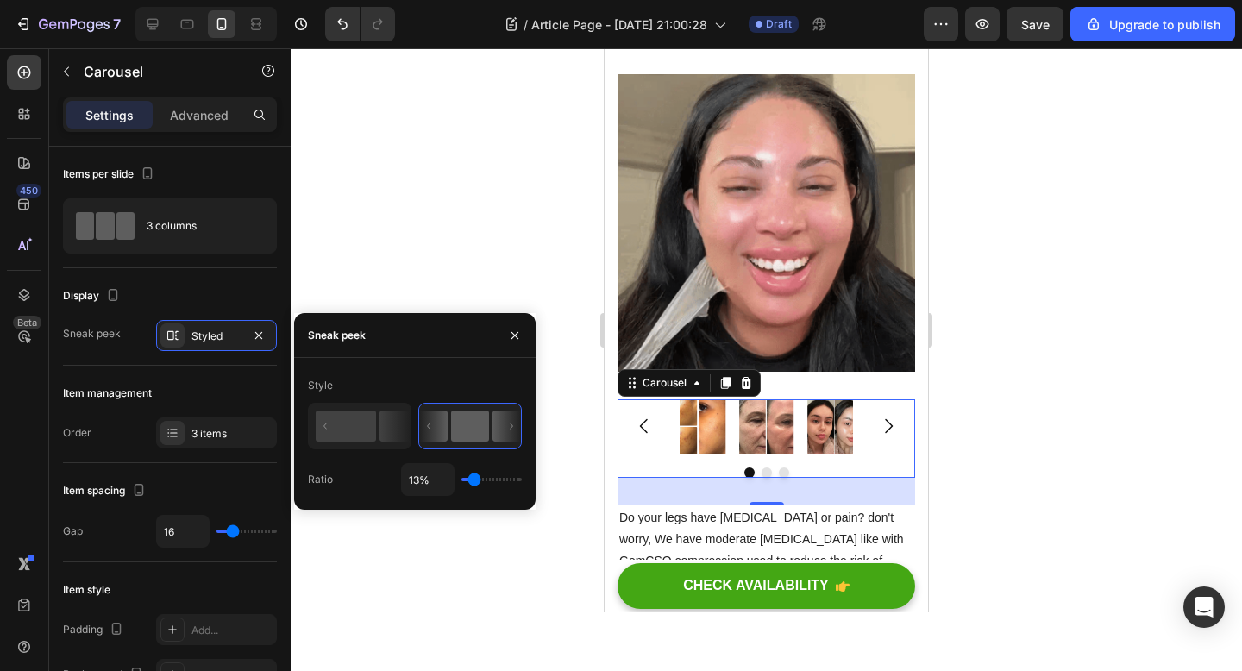
type input "25"
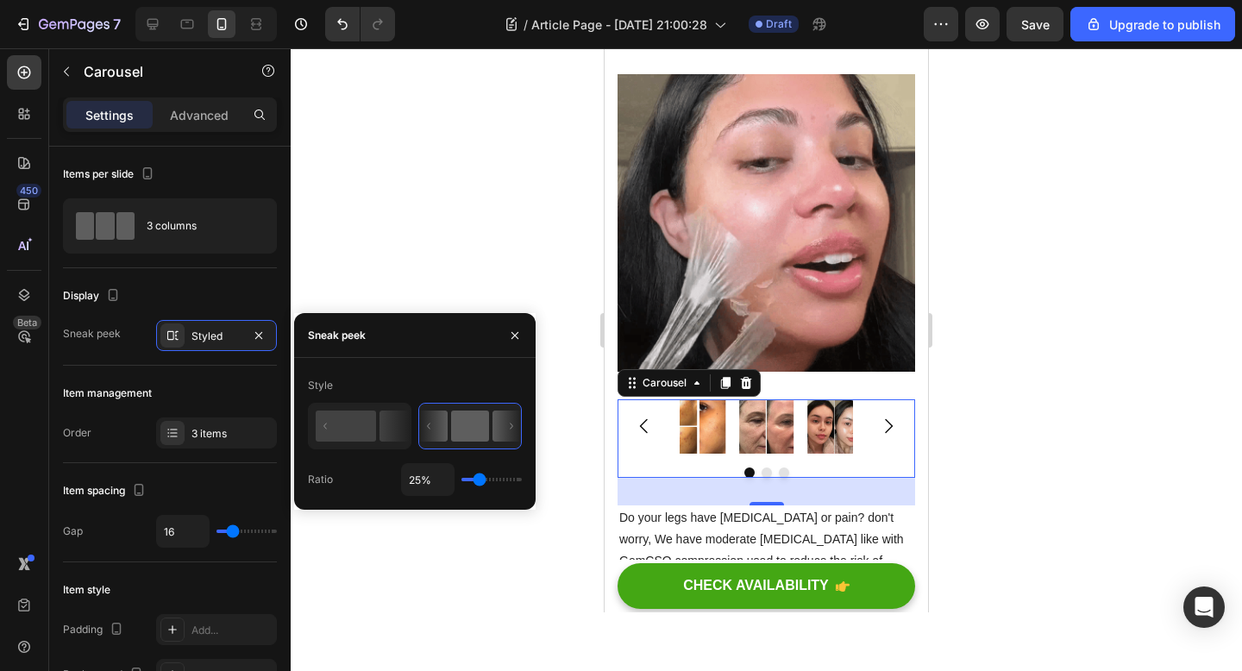
type input "28%"
type input "28"
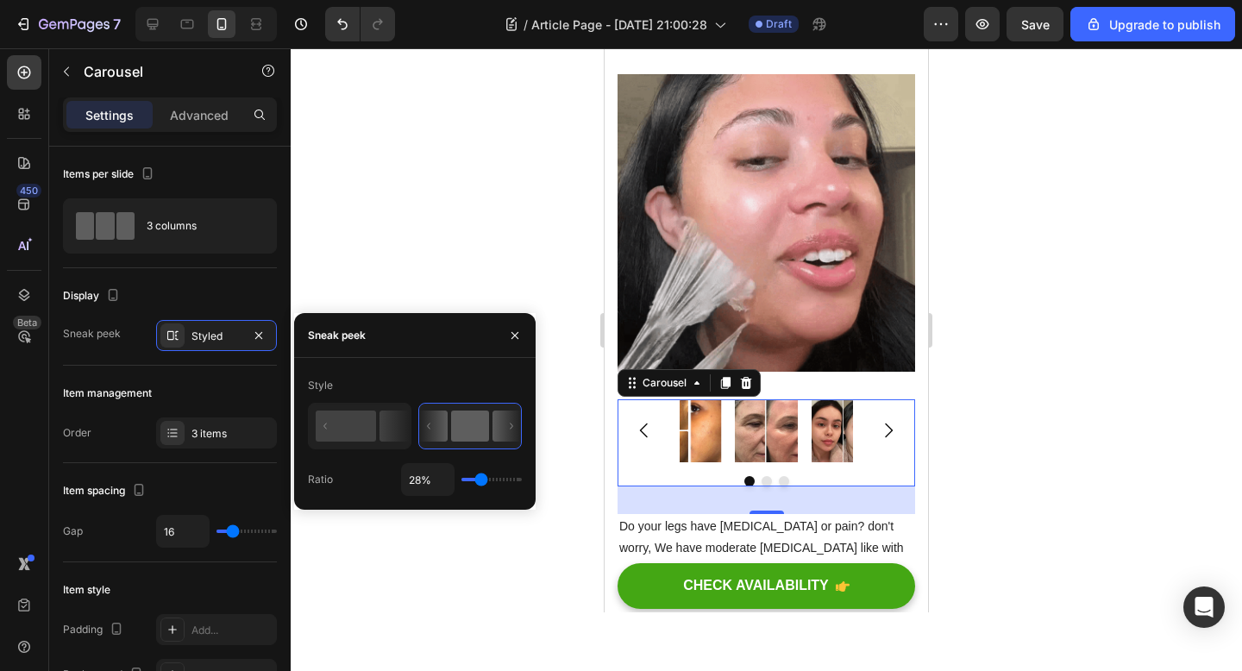
type input "22%"
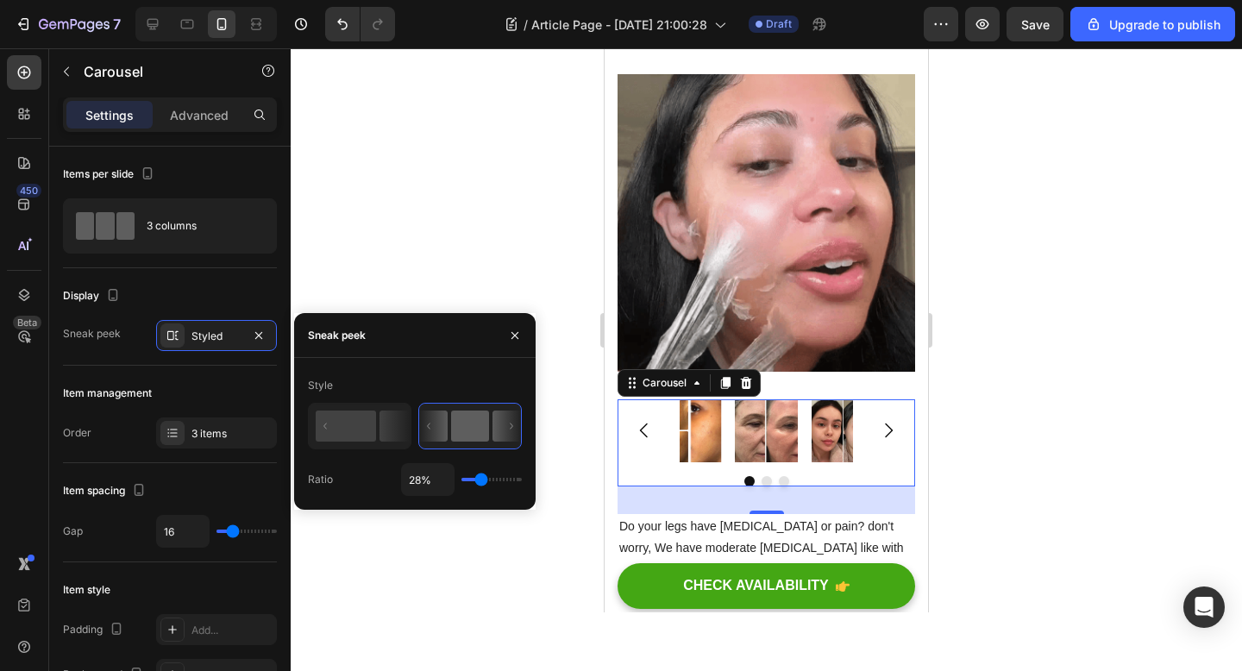
type input "22"
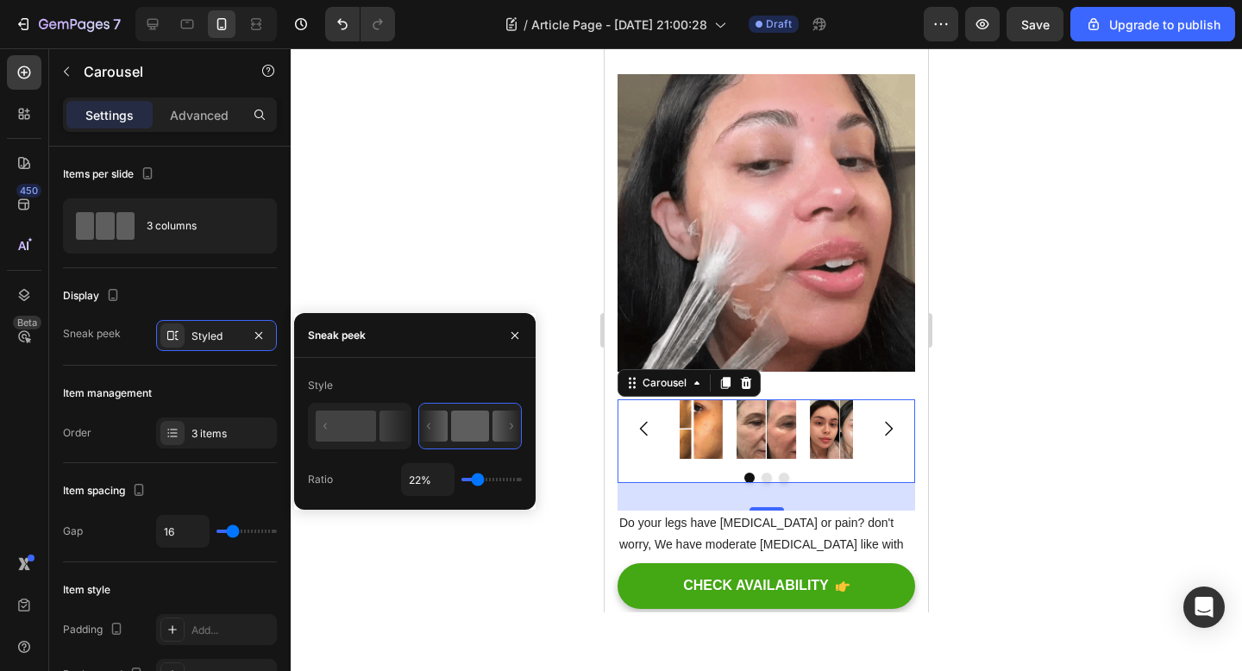
type input "20%"
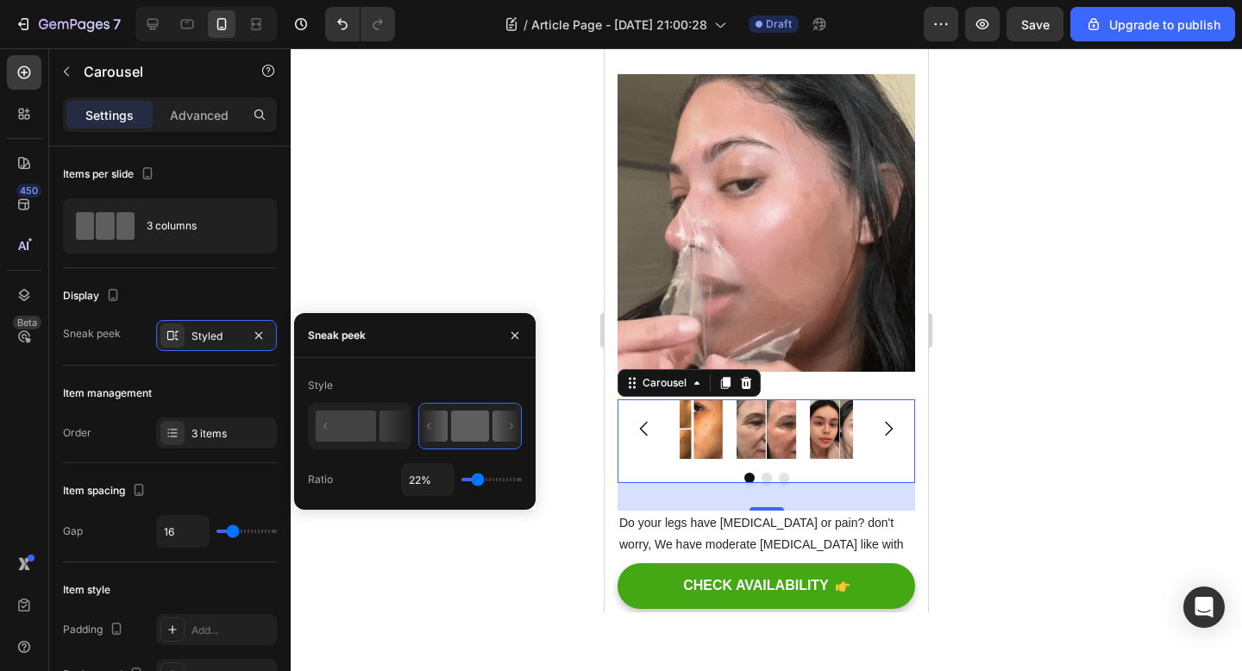
type input "20"
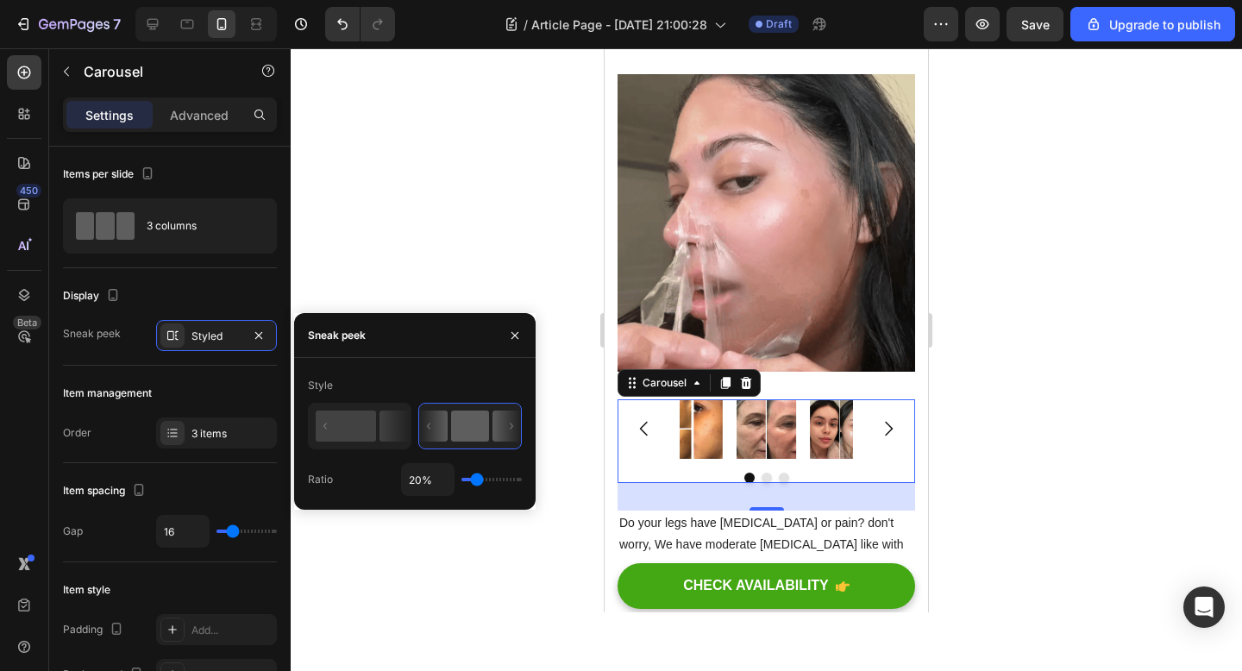
type input "19%"
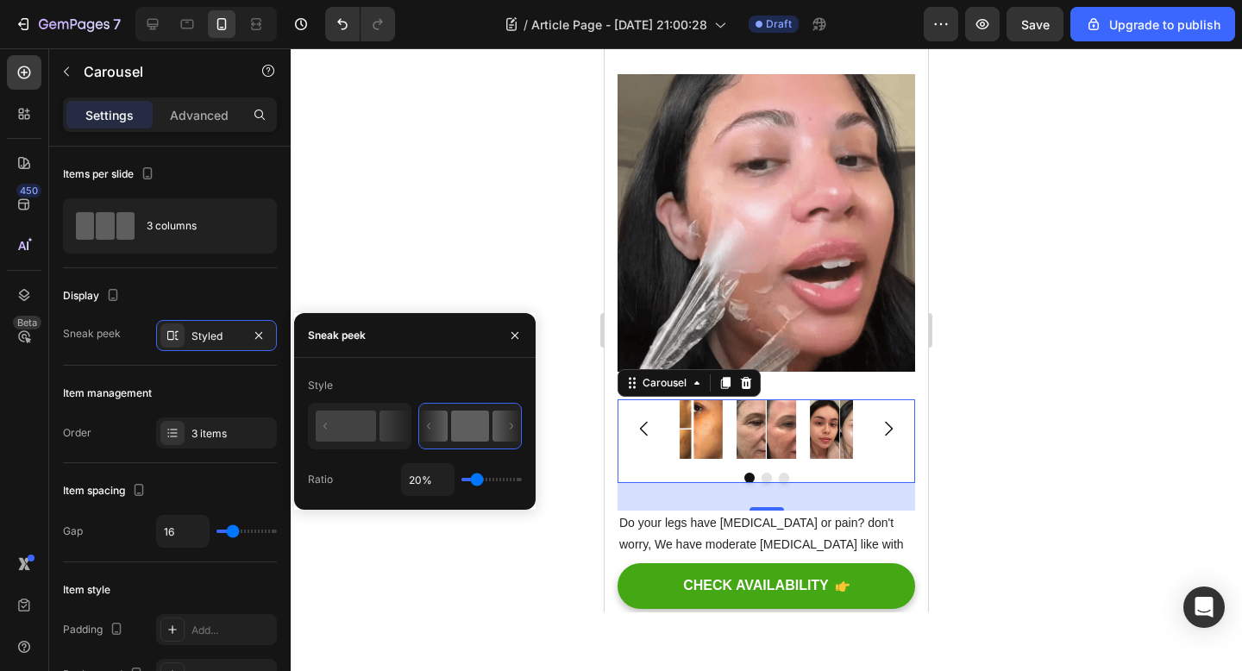
type input "19"
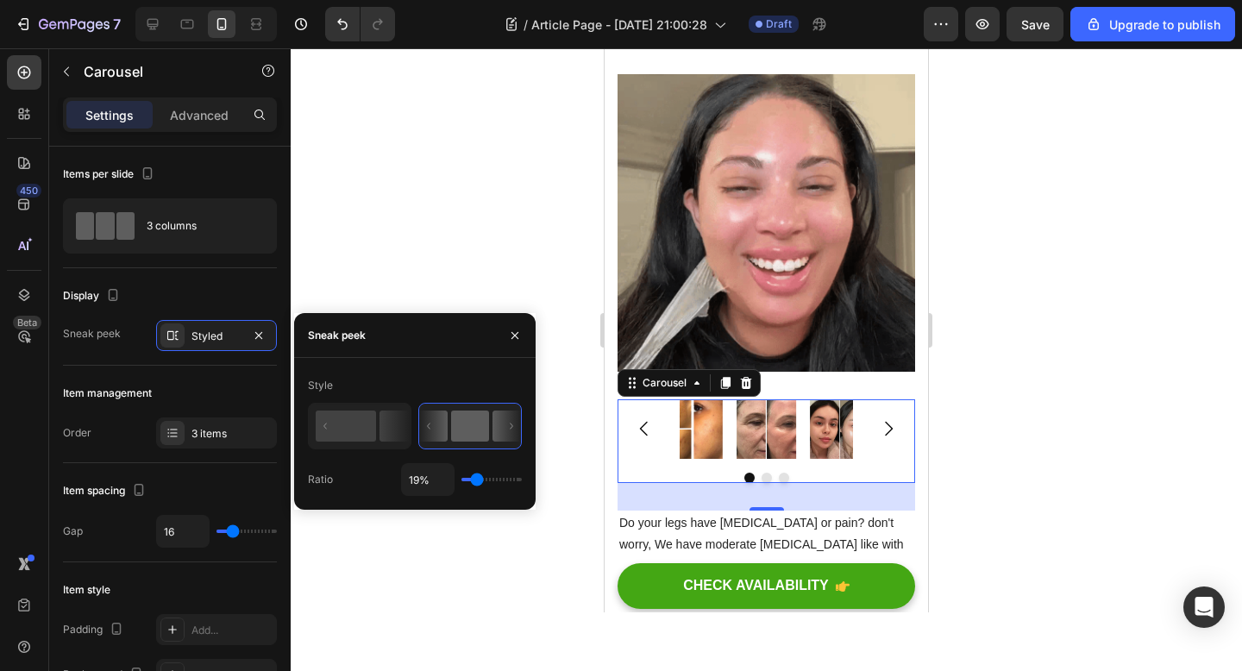
type input "18%"
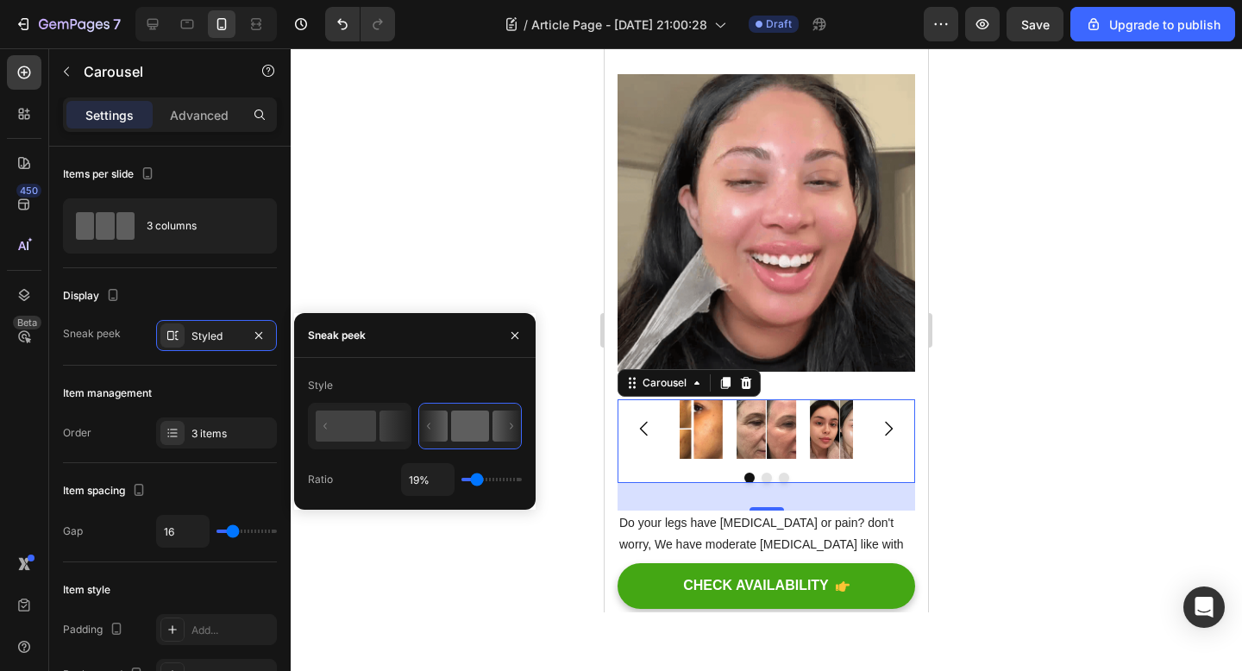
type input "18"
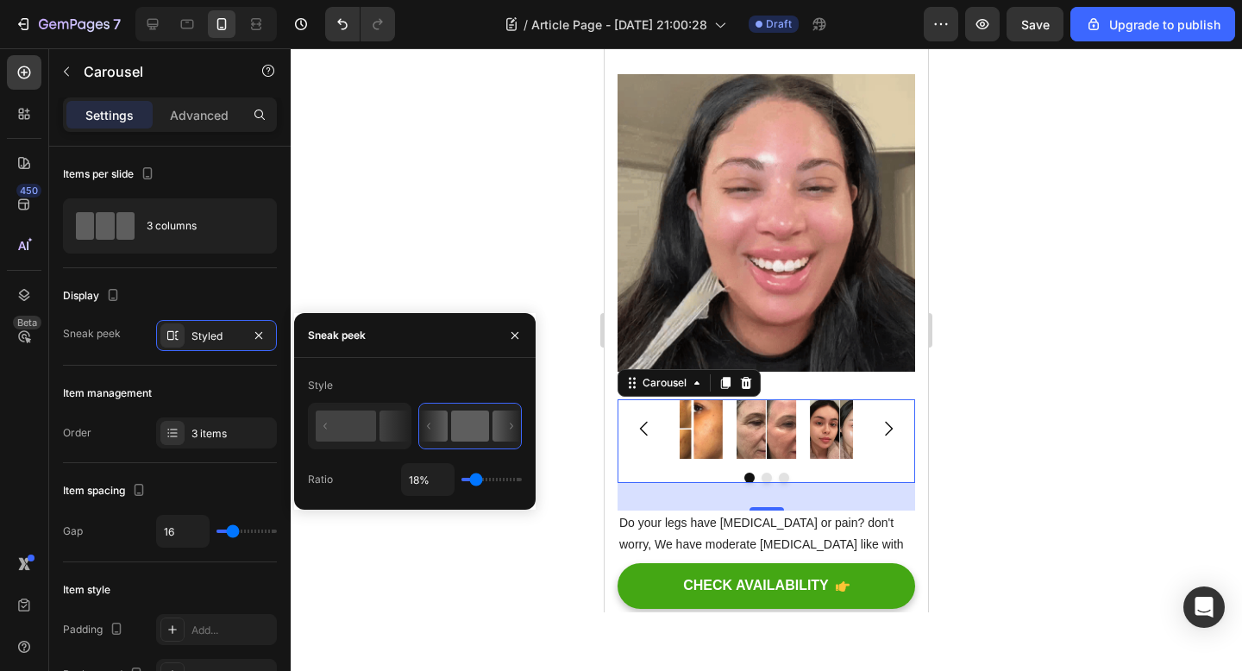
type input "17%"
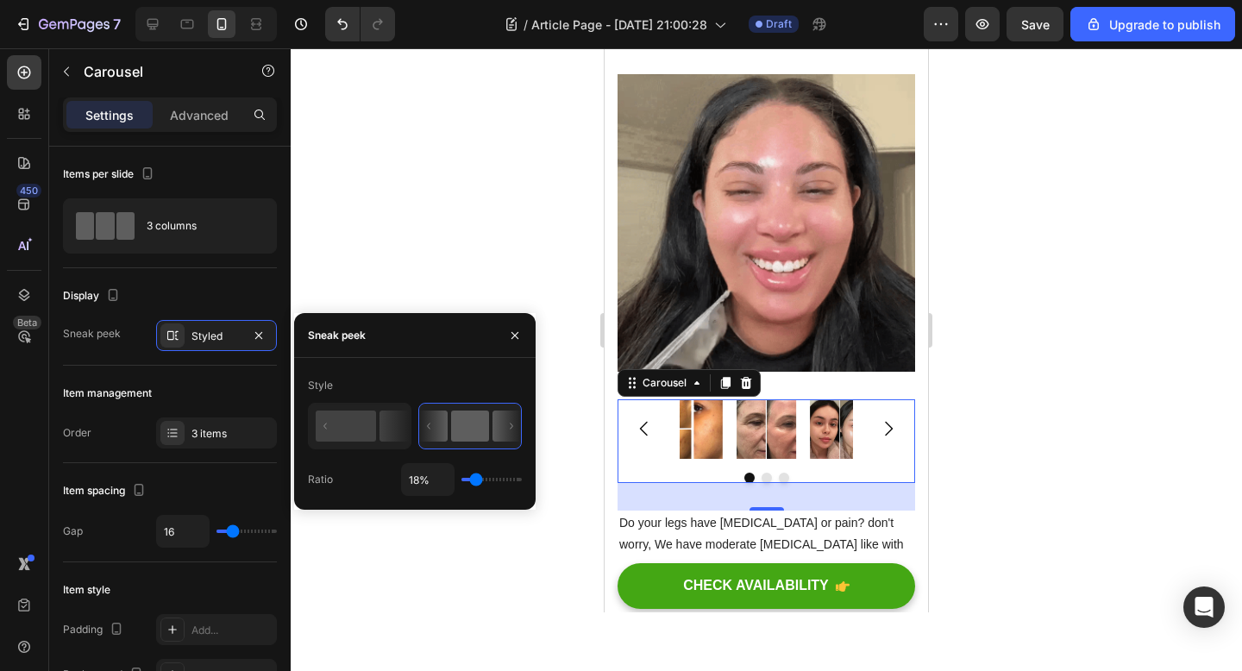
type input "17"
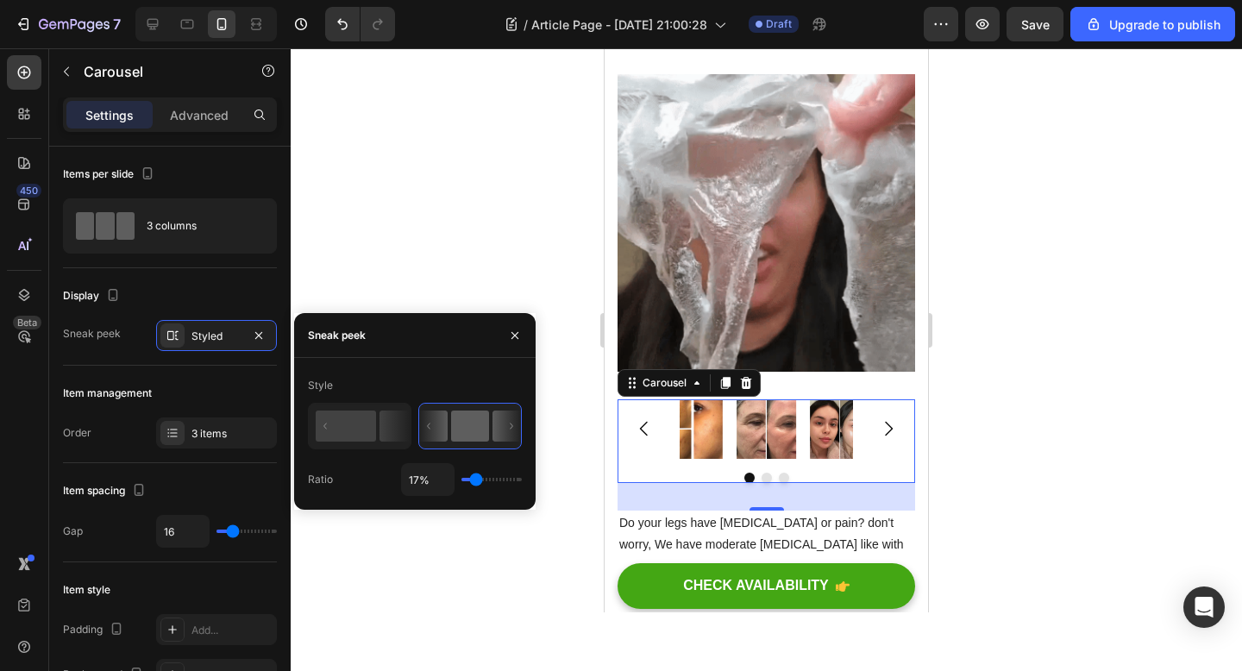
type input "16%"
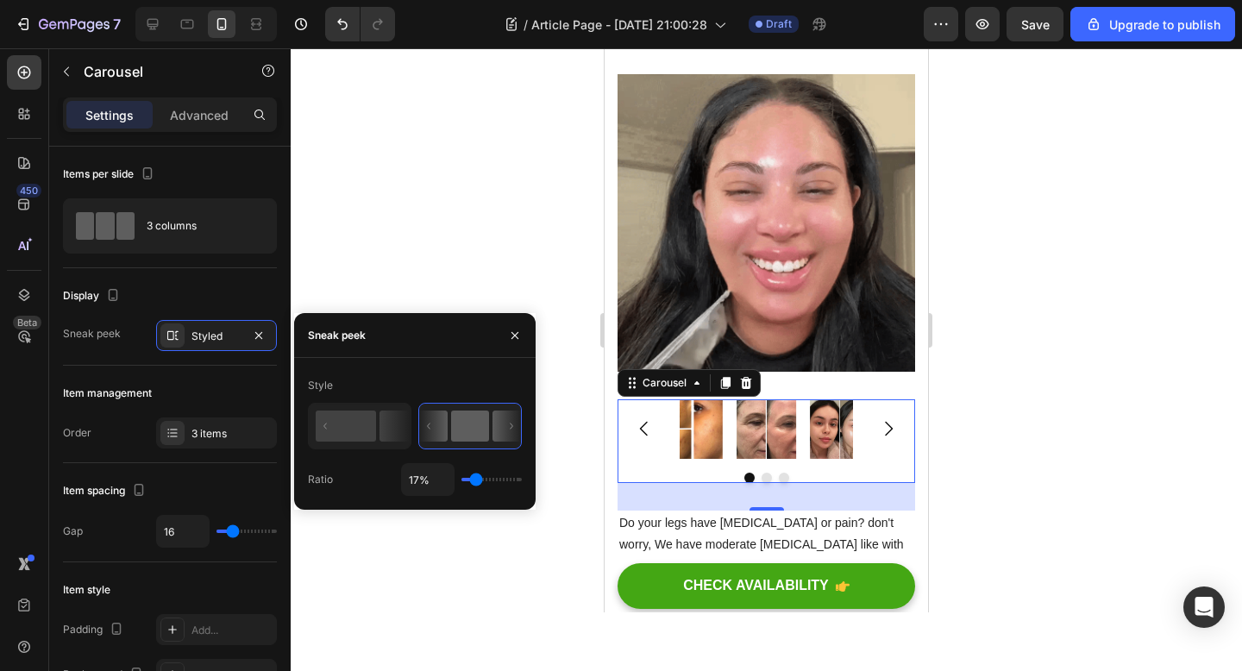
type input "16"
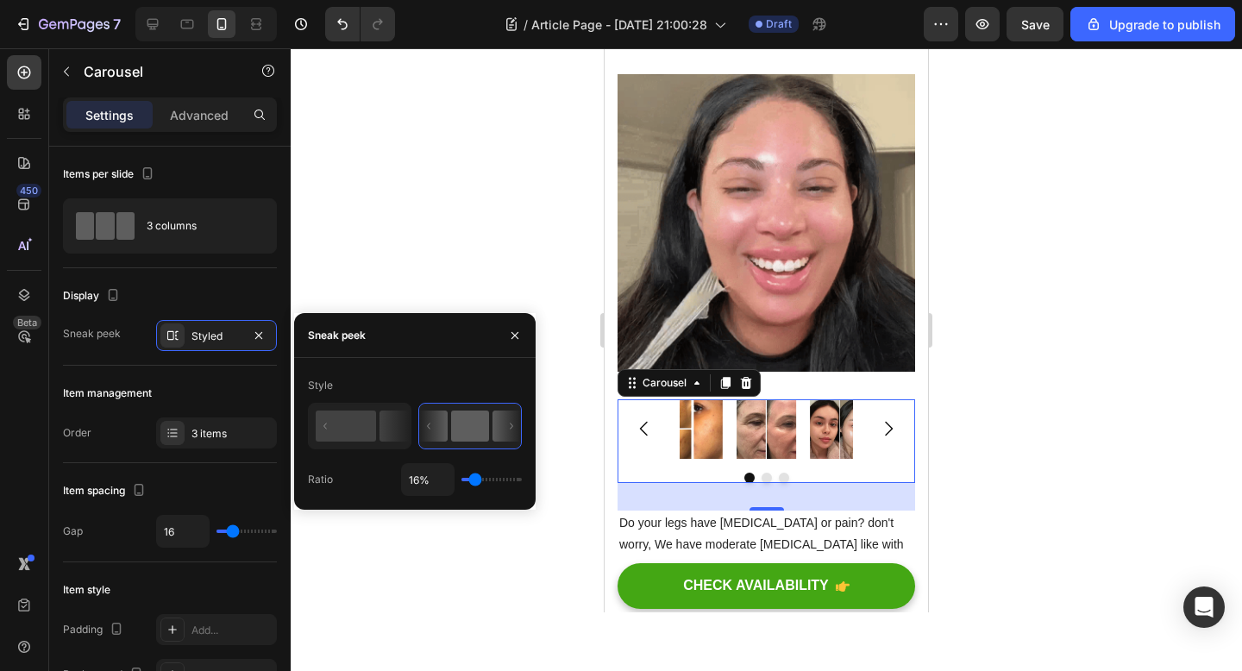
type input "15%"
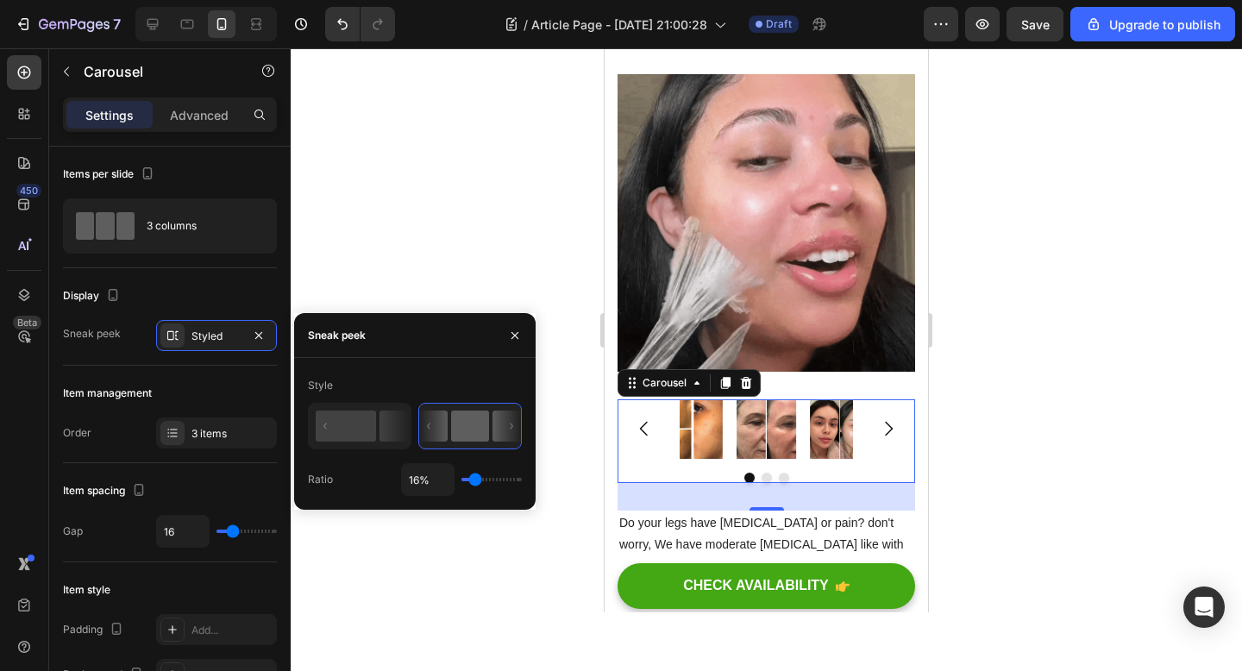
type input "15"
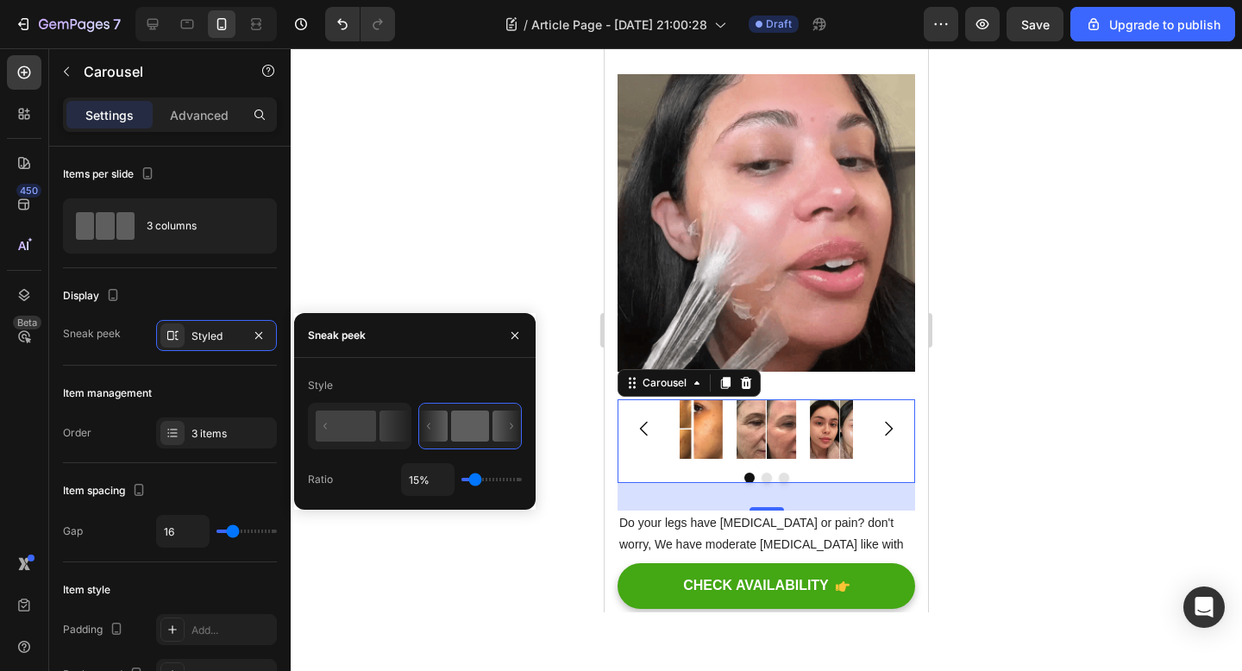
type input "14%"
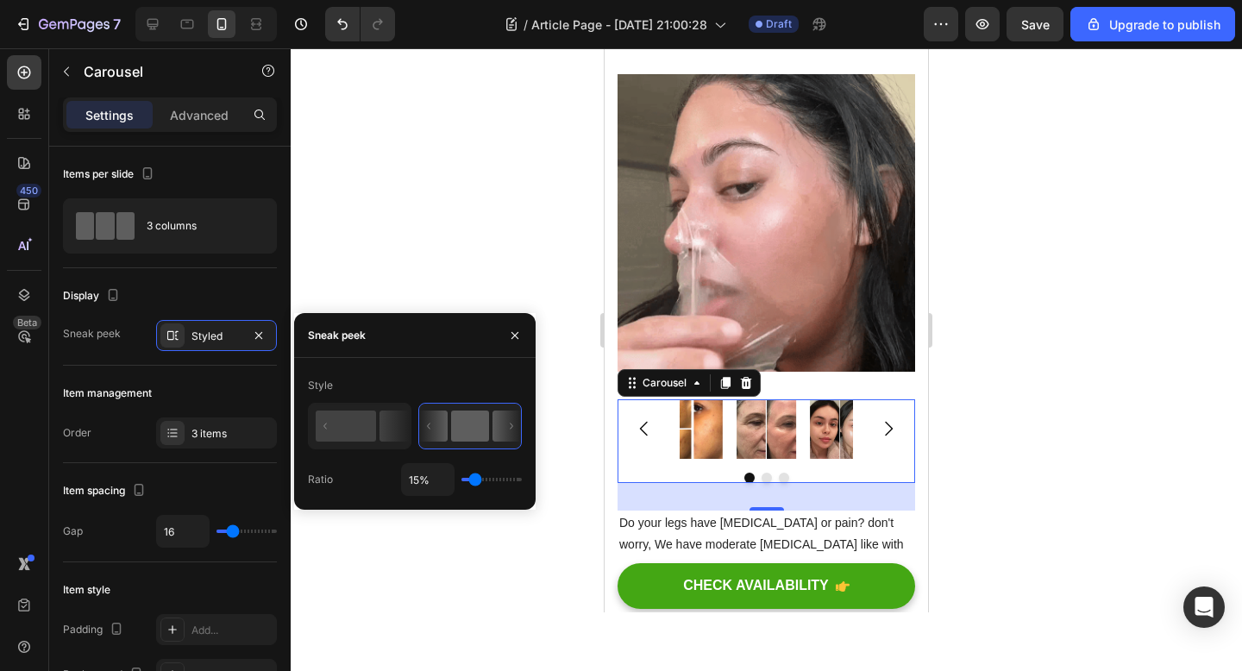
type input "14"
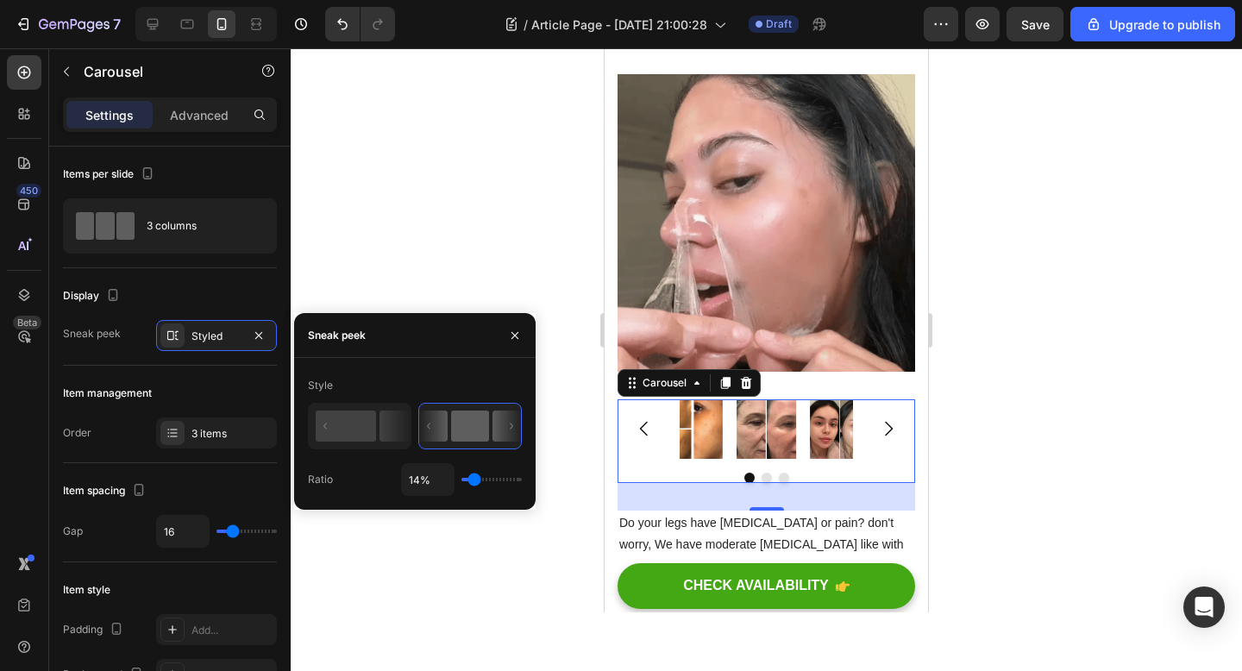
type input "13%"
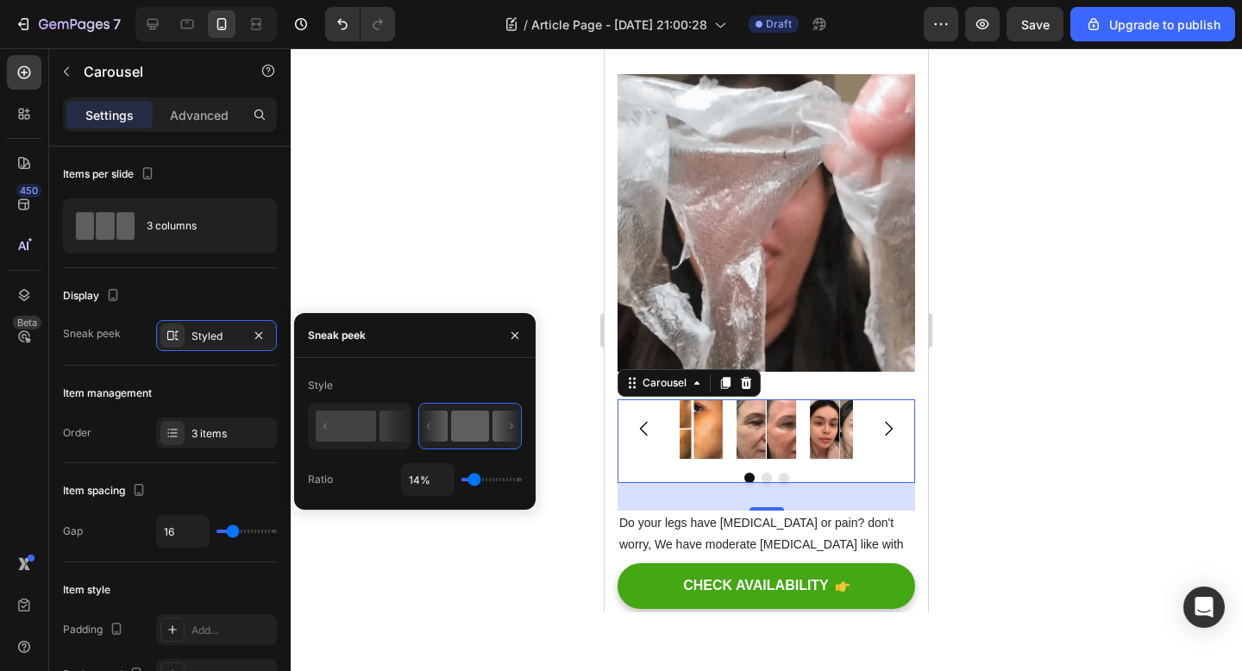
type input "13"
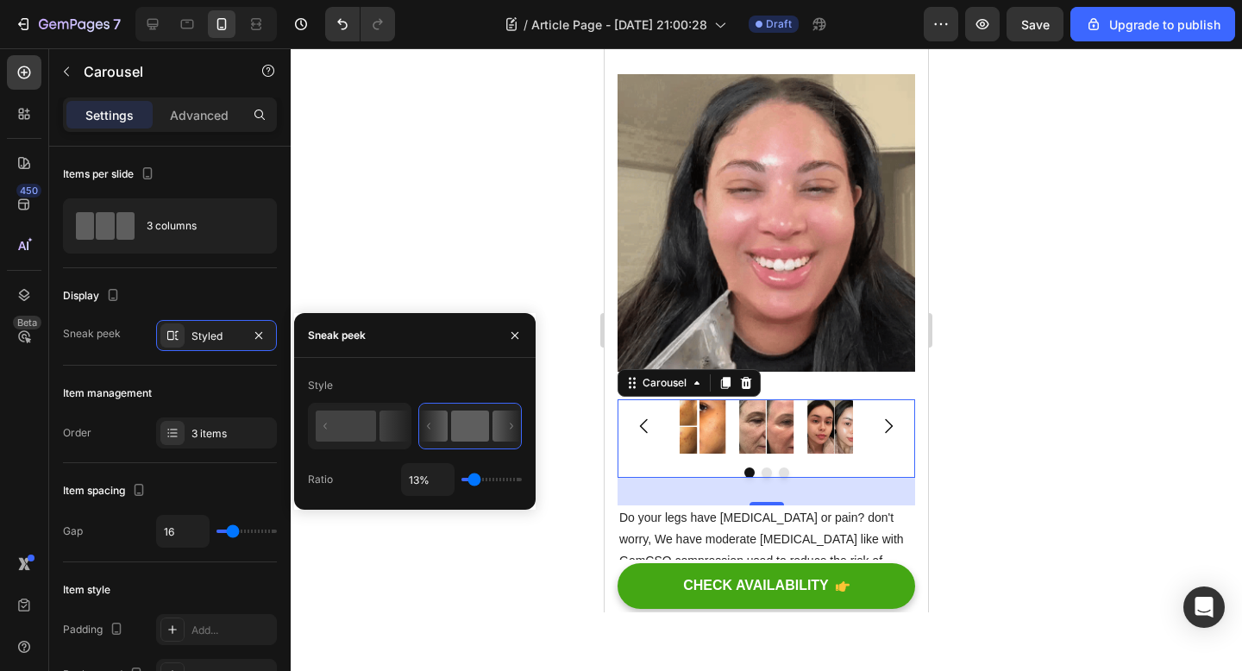
type input "12%"
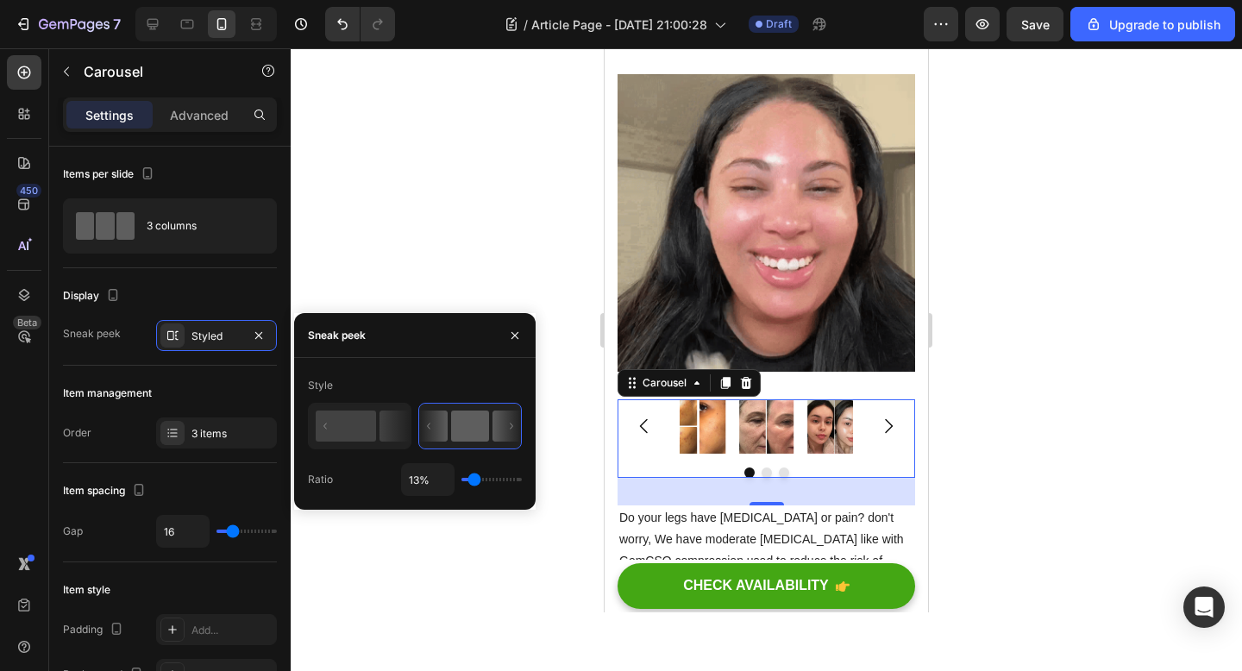
type input "12"
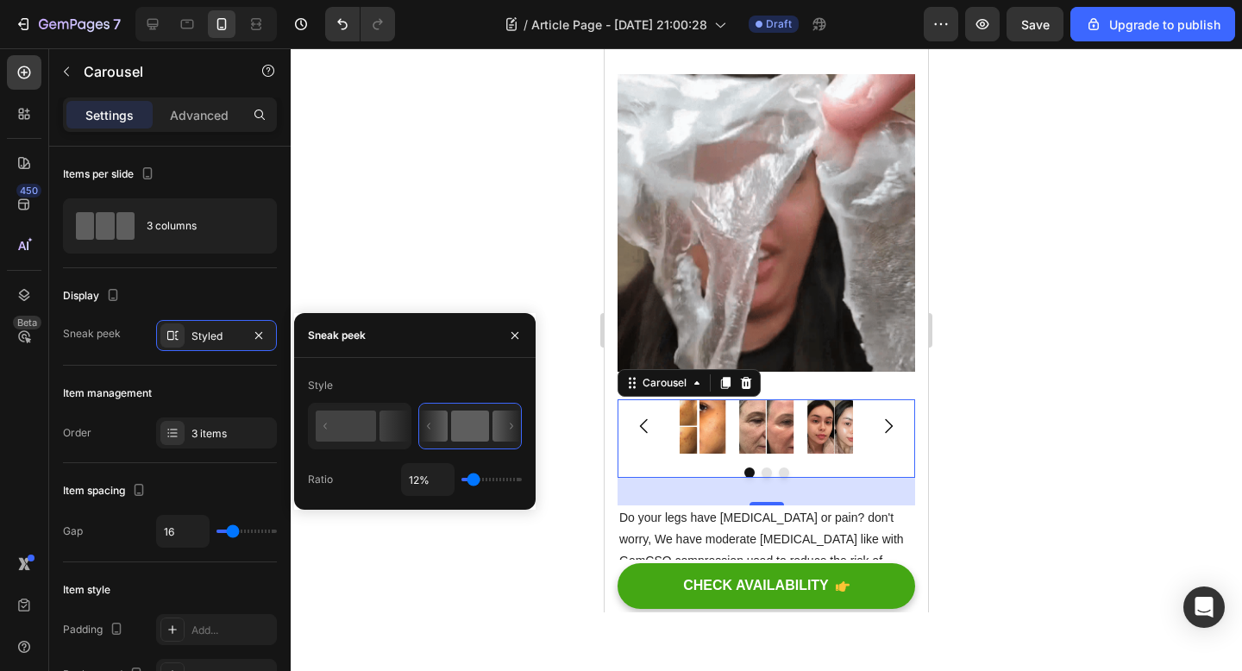
type input "11%"
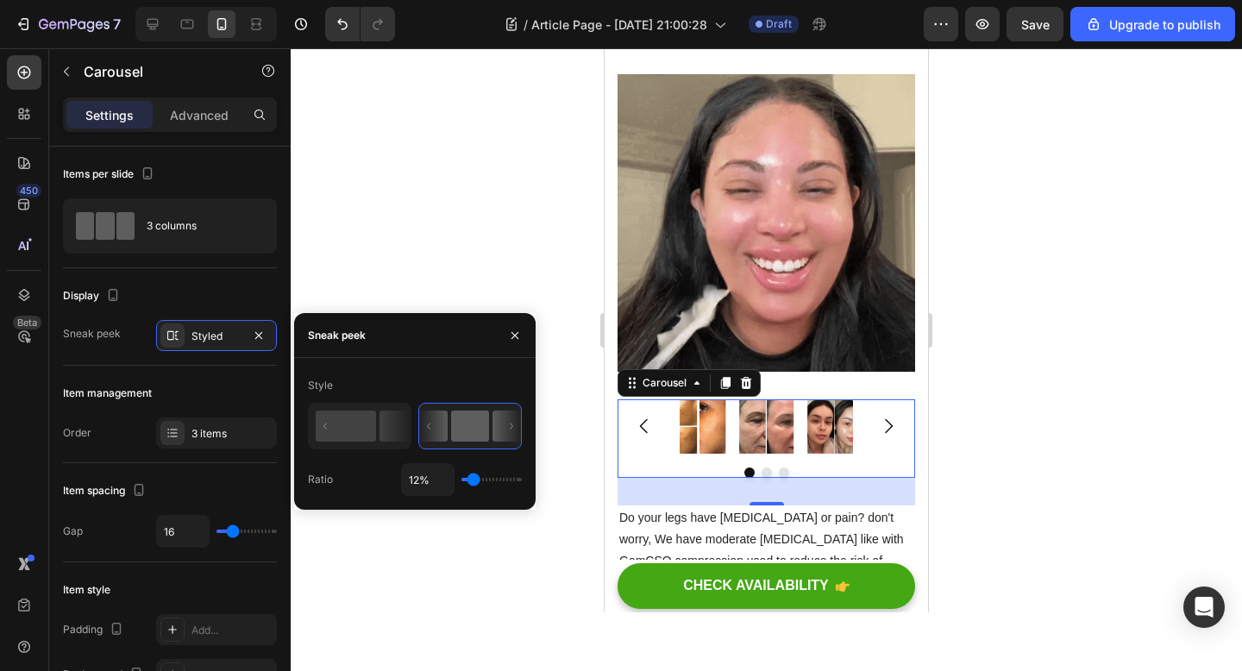
type input "11"
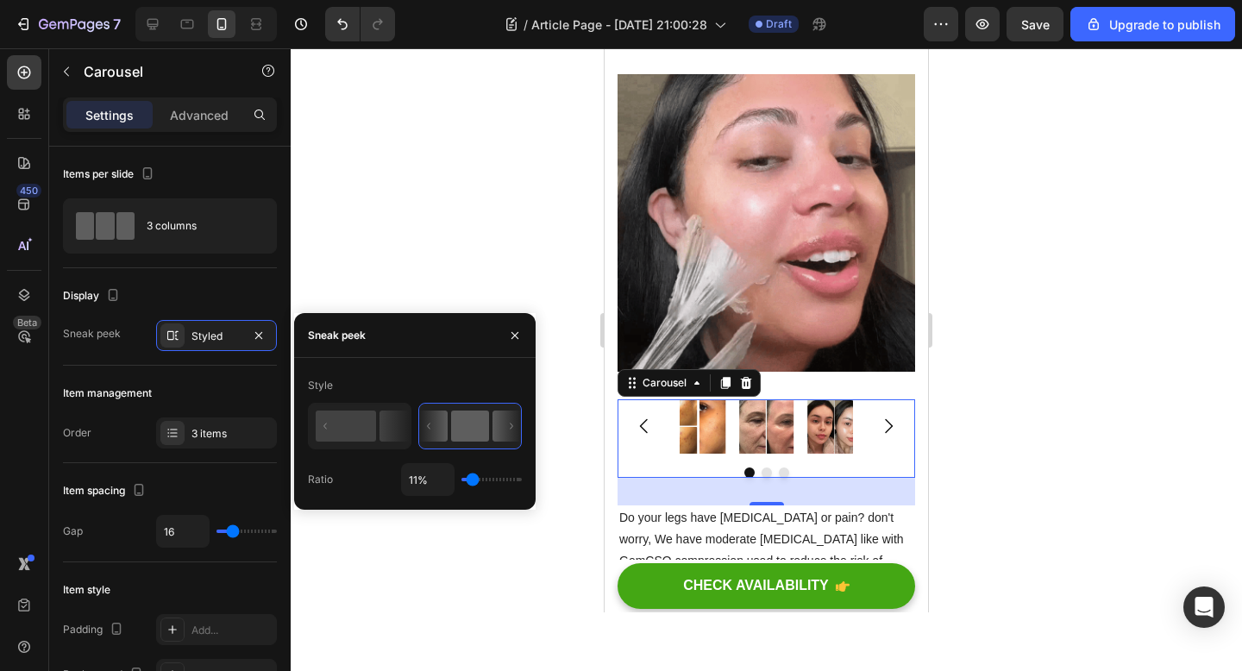
type input "10%"
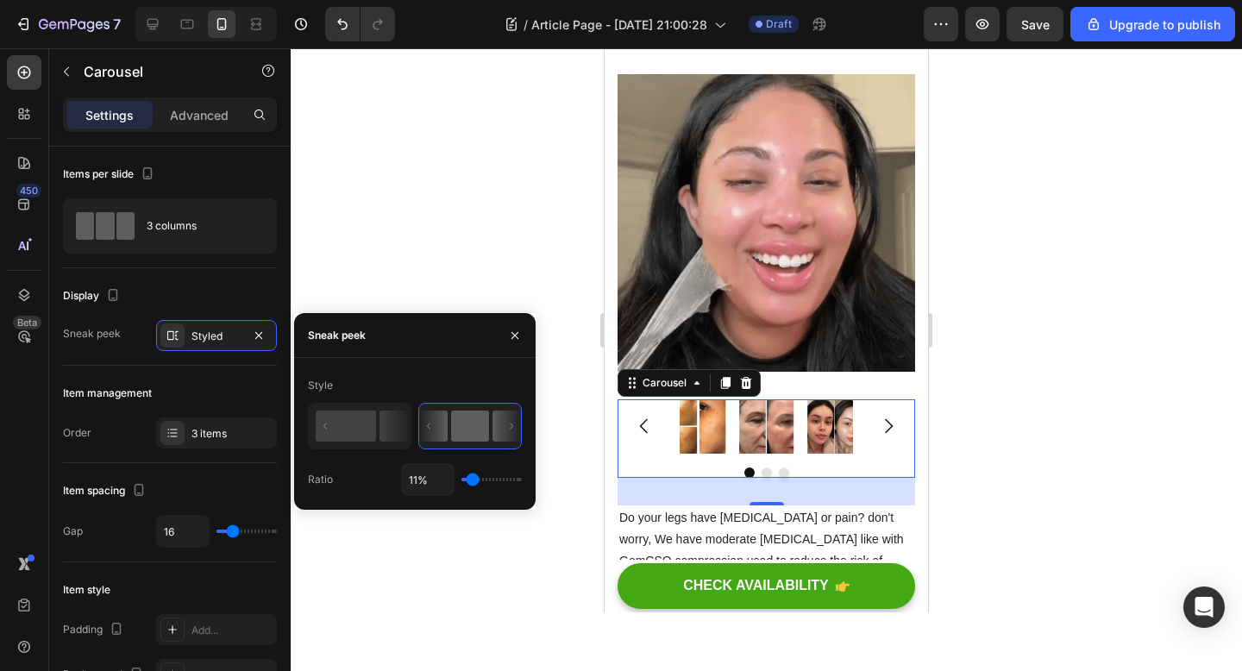
type input "10"
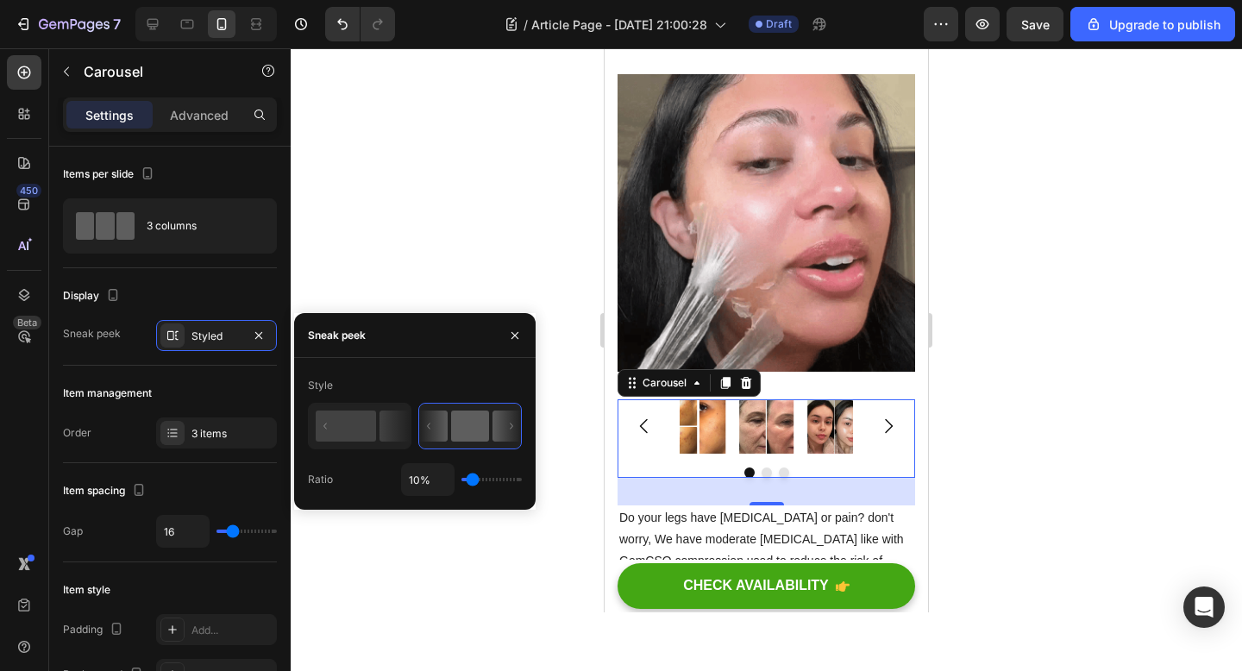
type input "9%"
type input "9"
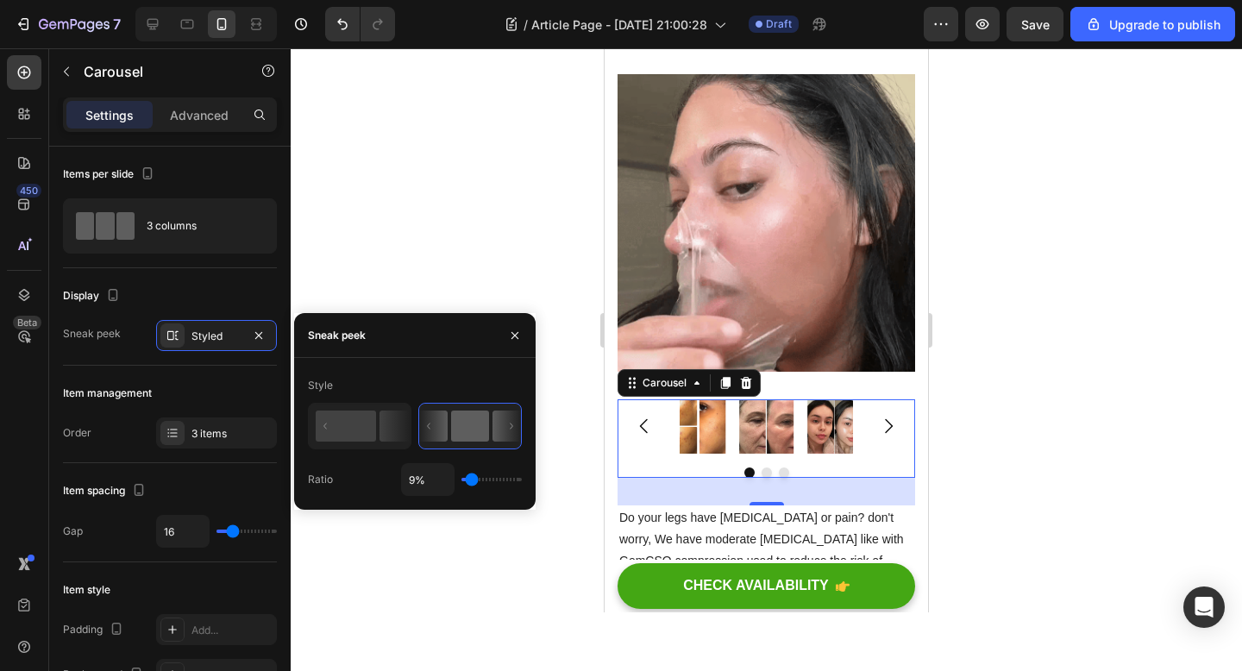
type input "8%"
type input "8"
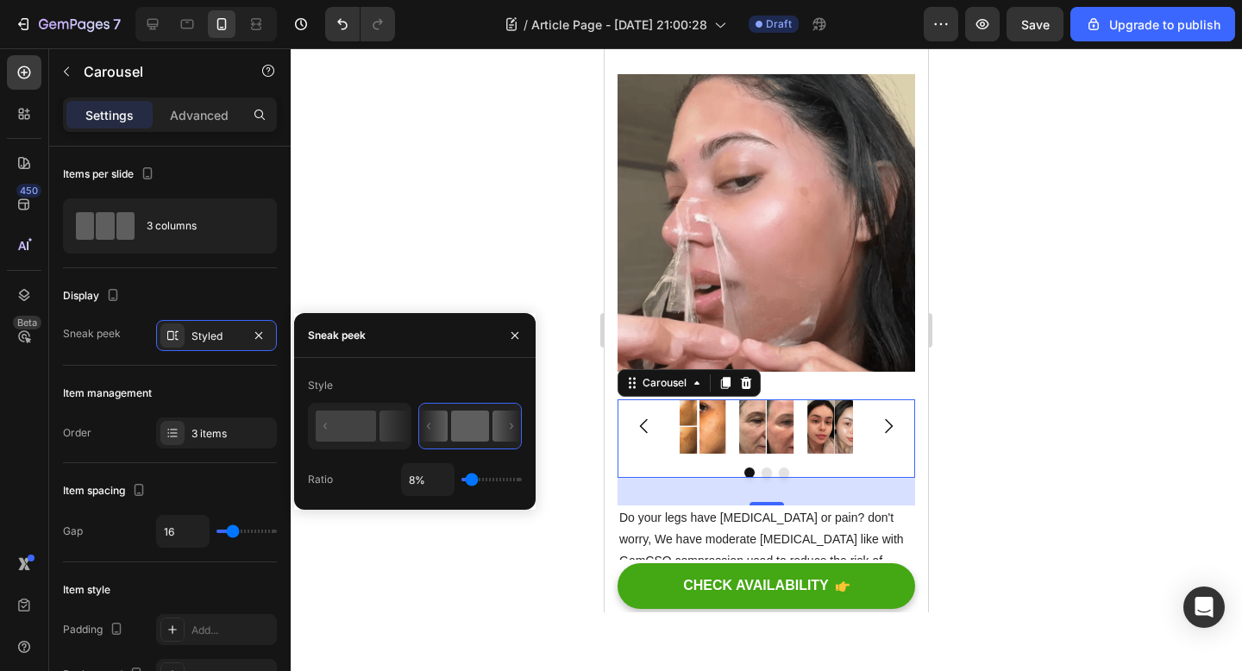
type input "7%"
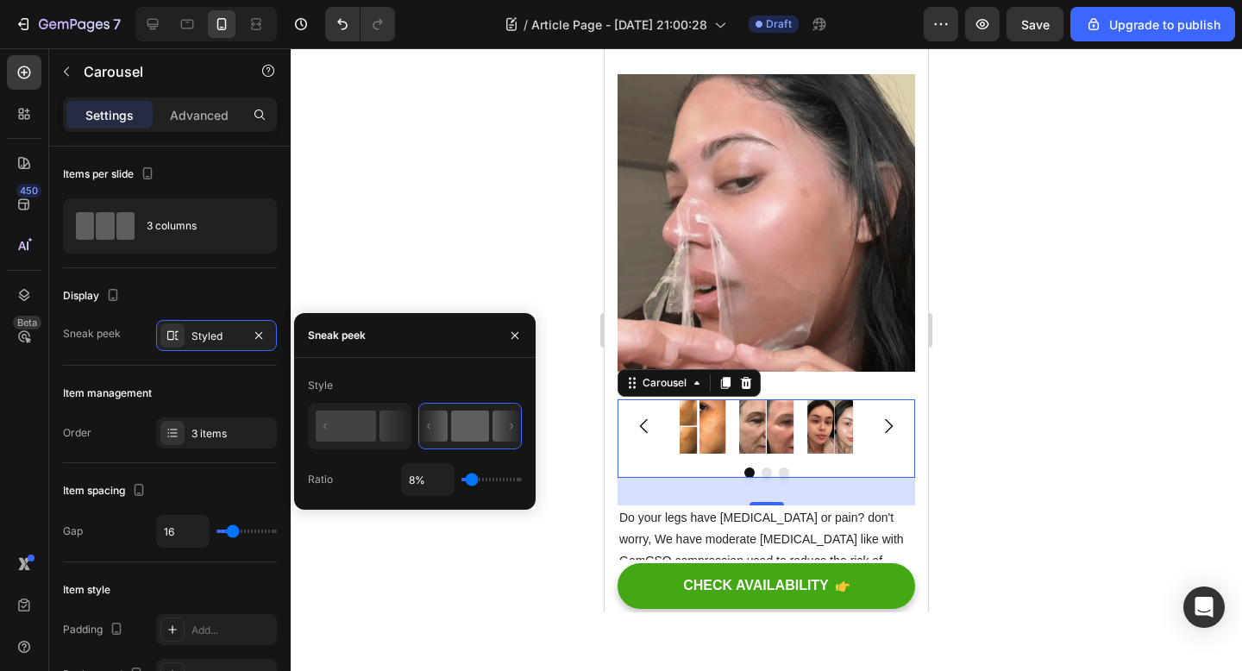
type input "7"
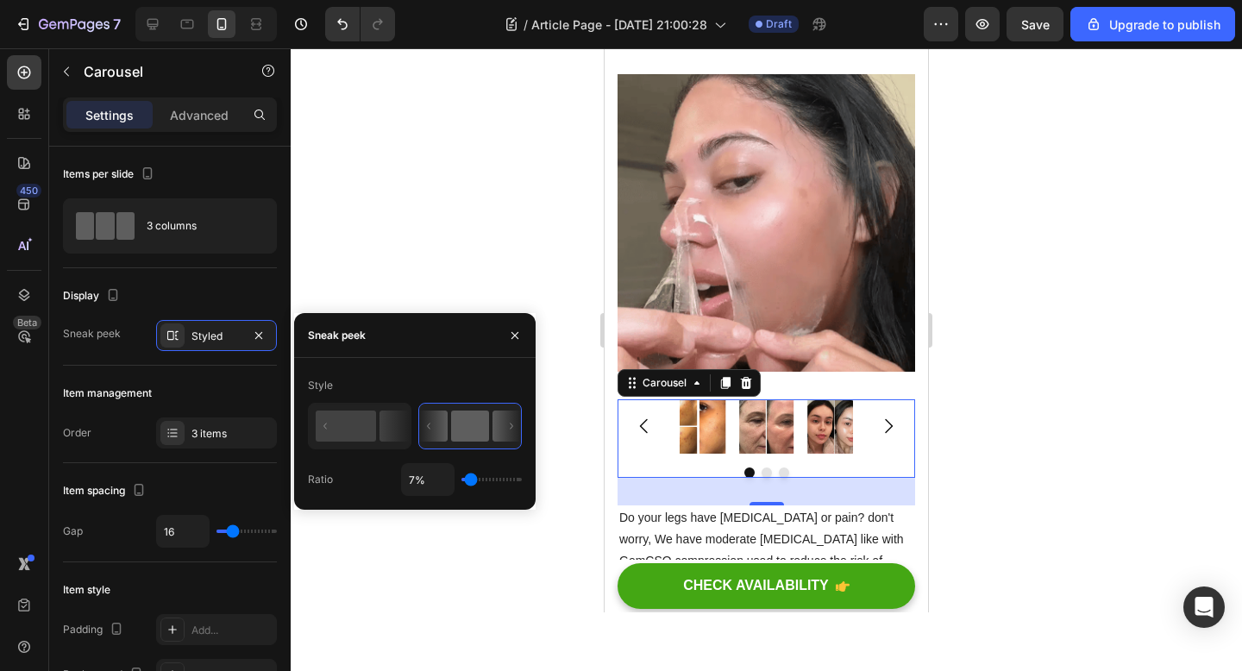
type input "6%"
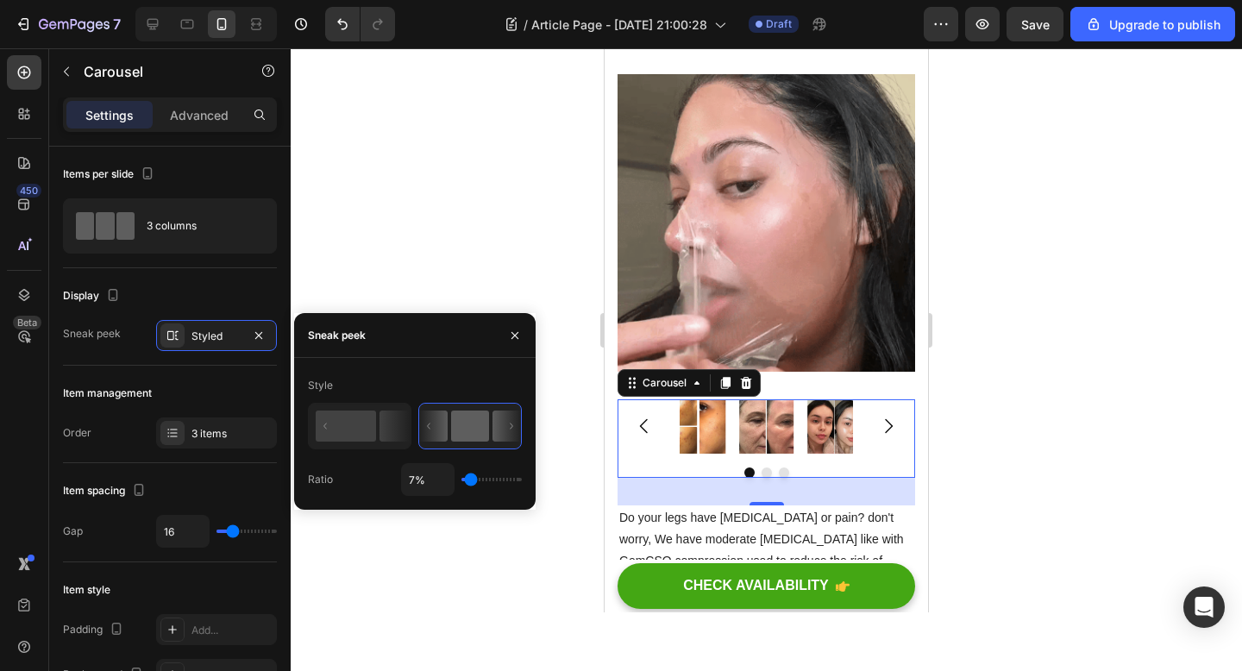
type input "6"
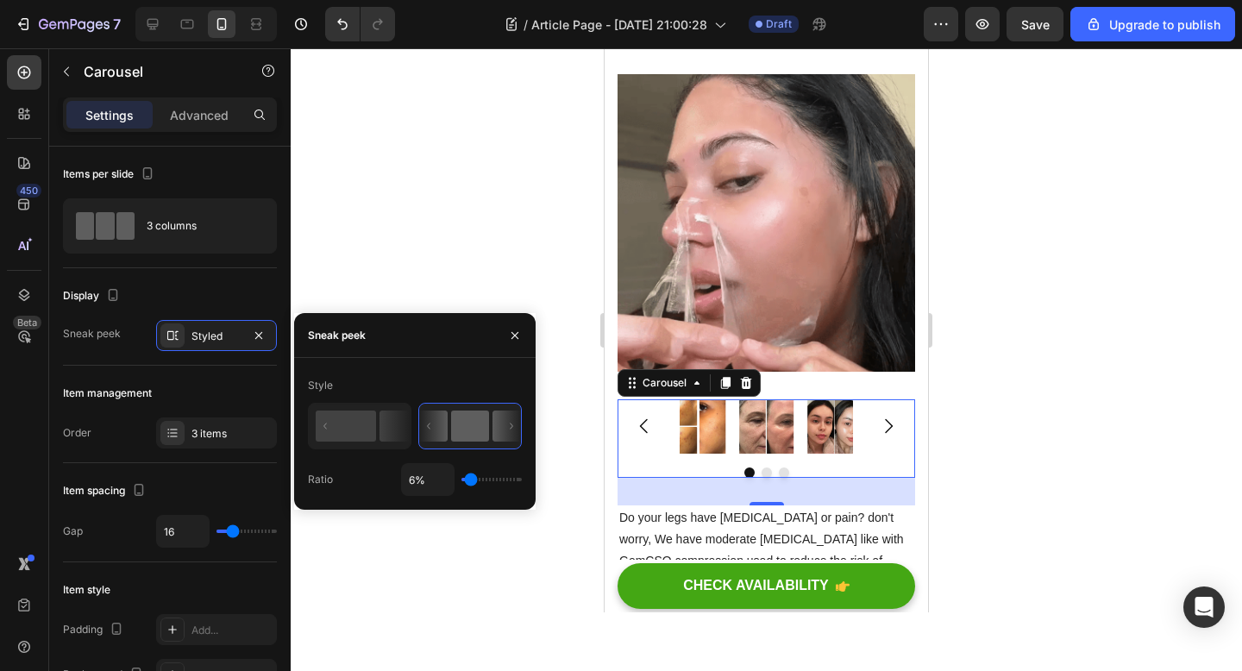
type input "3%"
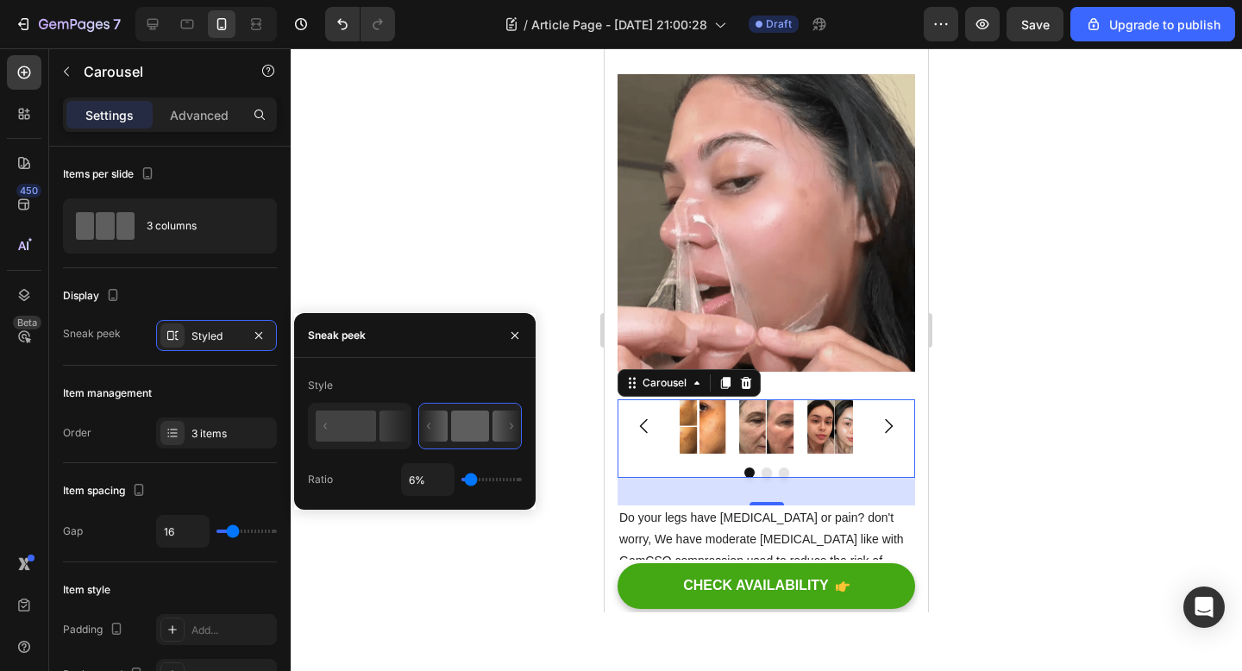
type input "3"
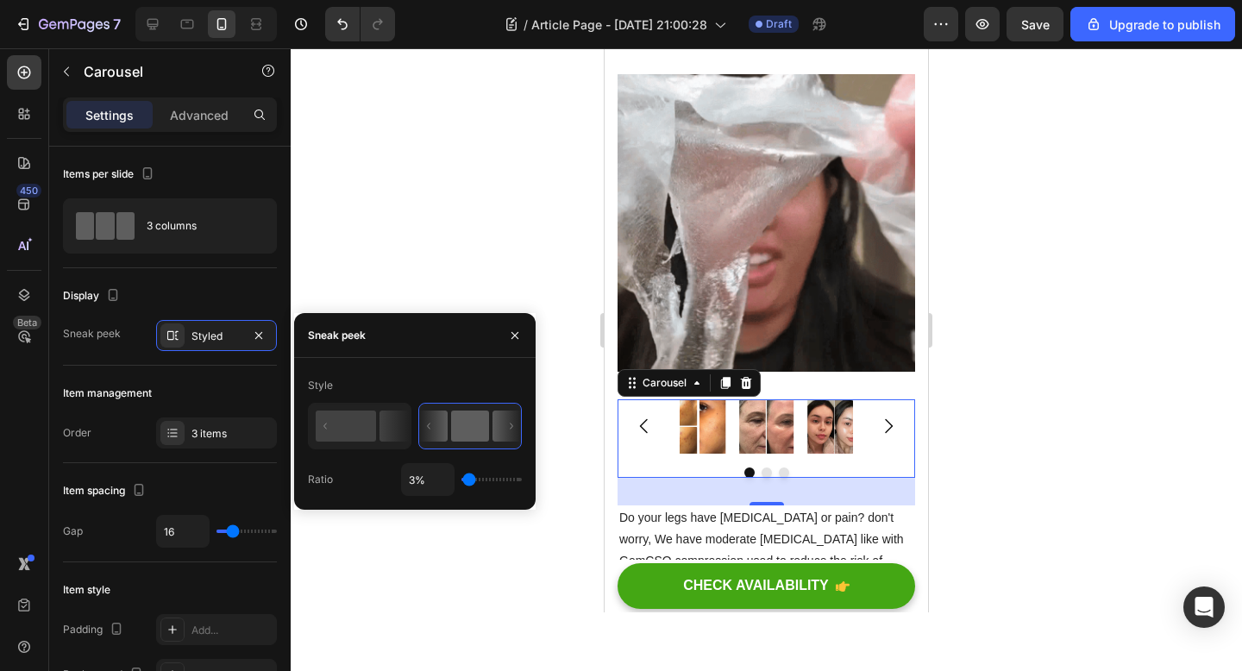
type input "1%"
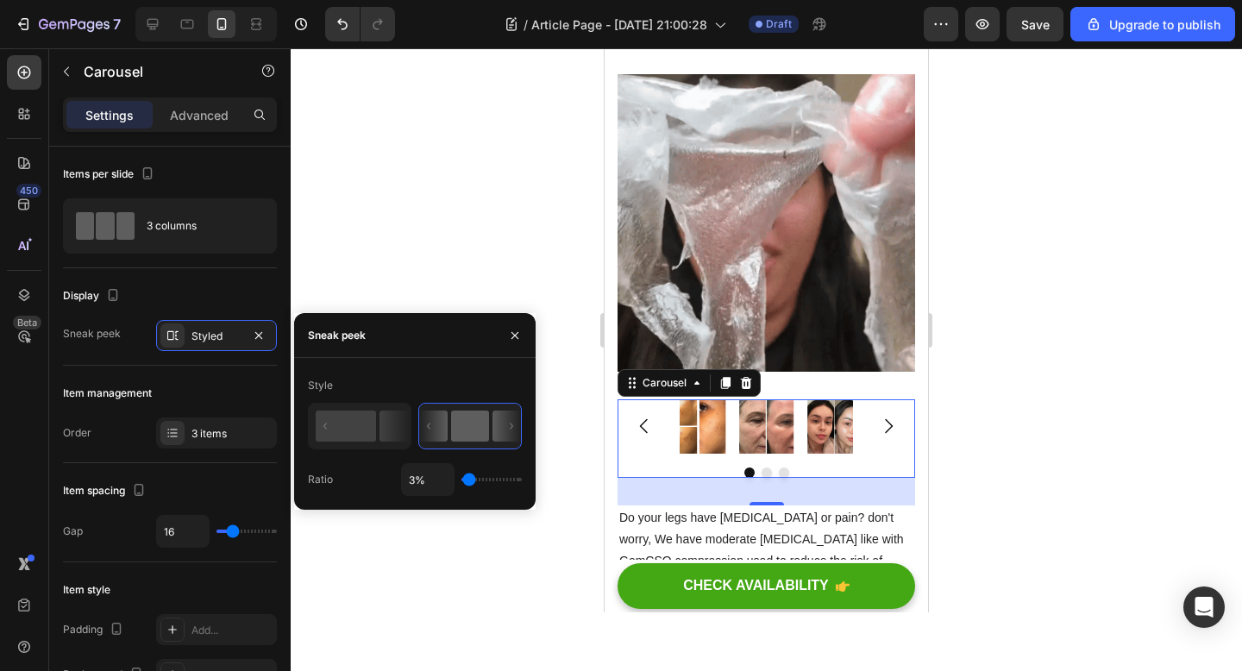
type input "1"
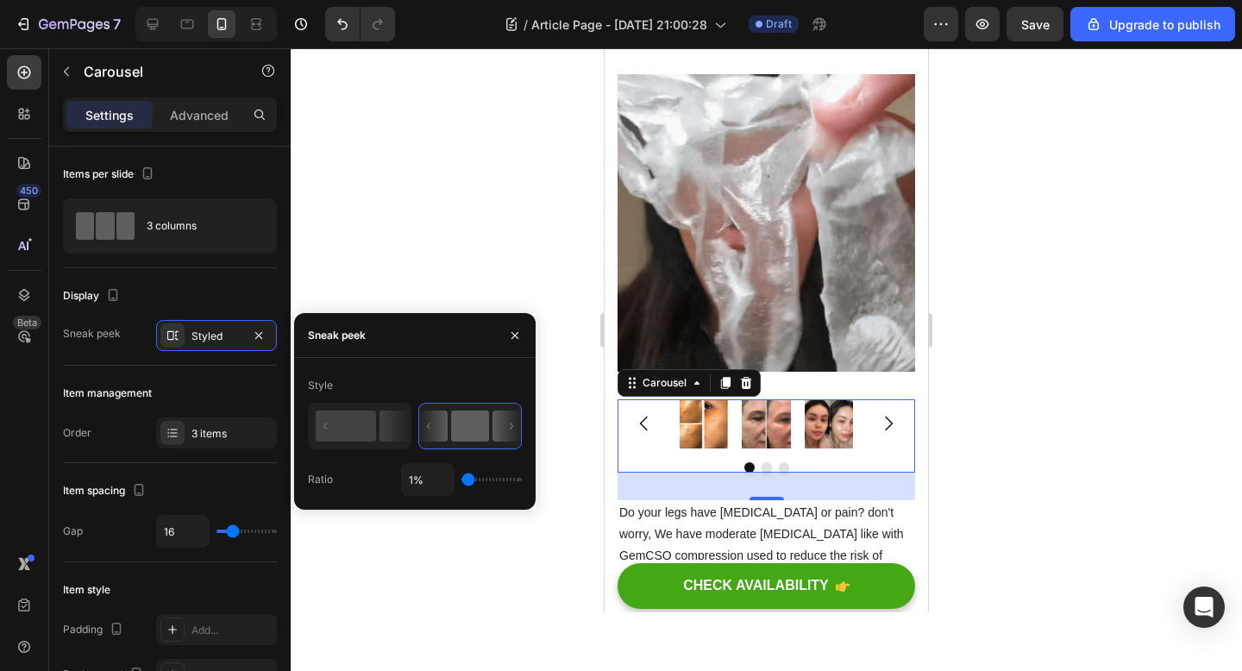
drag, startPoint x: 470, startPoint y: 482, endPoint x: 439, endPoint y: 479, distance: 31.2
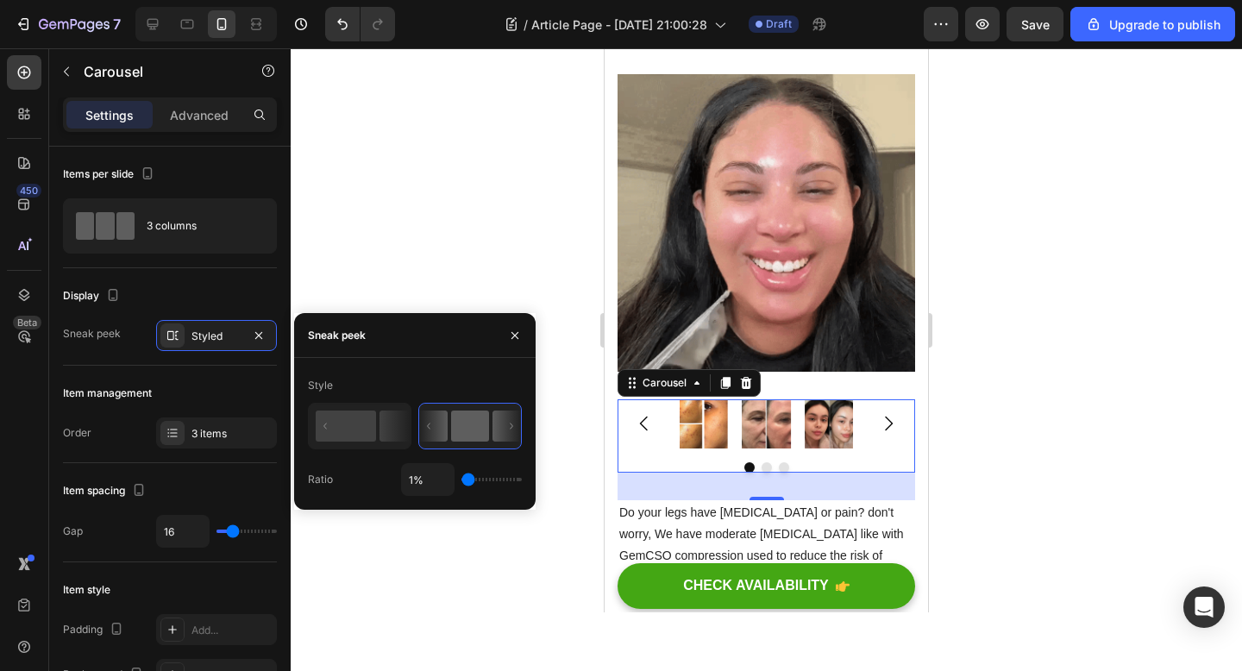
click at [439, 479] on div "1%" at bounding box center [461, 479] width 121 height 33
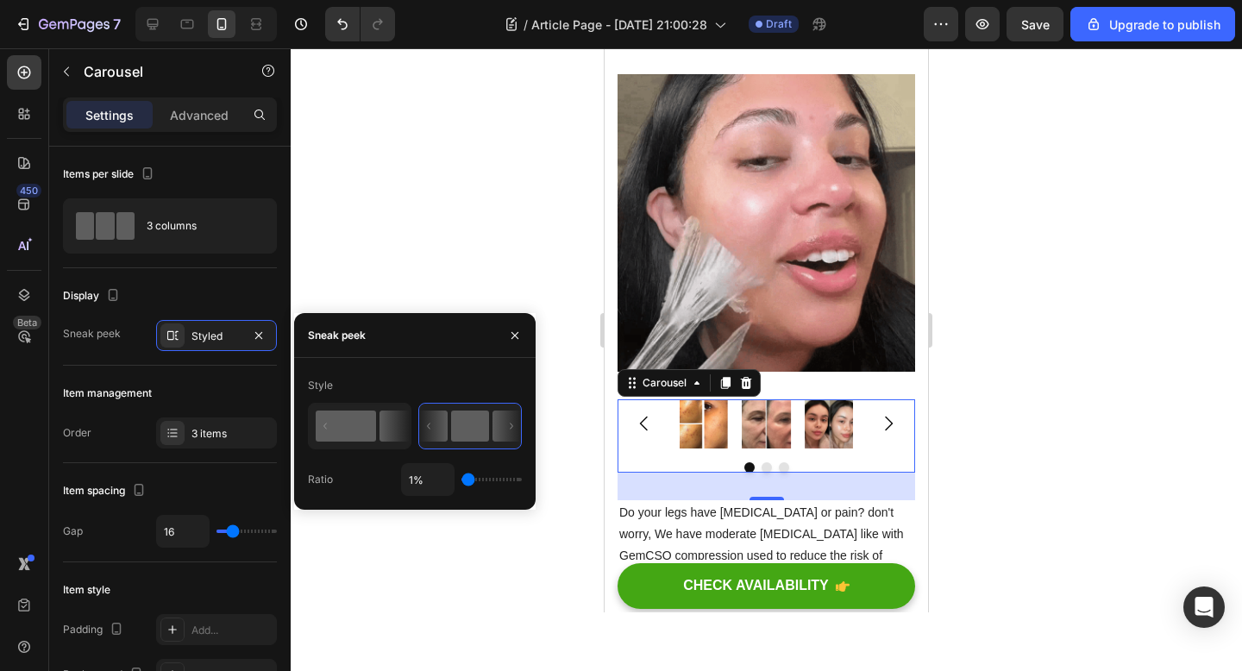
click at [381, 425] on icon at bounding box center [394, 425] width 30 height 31
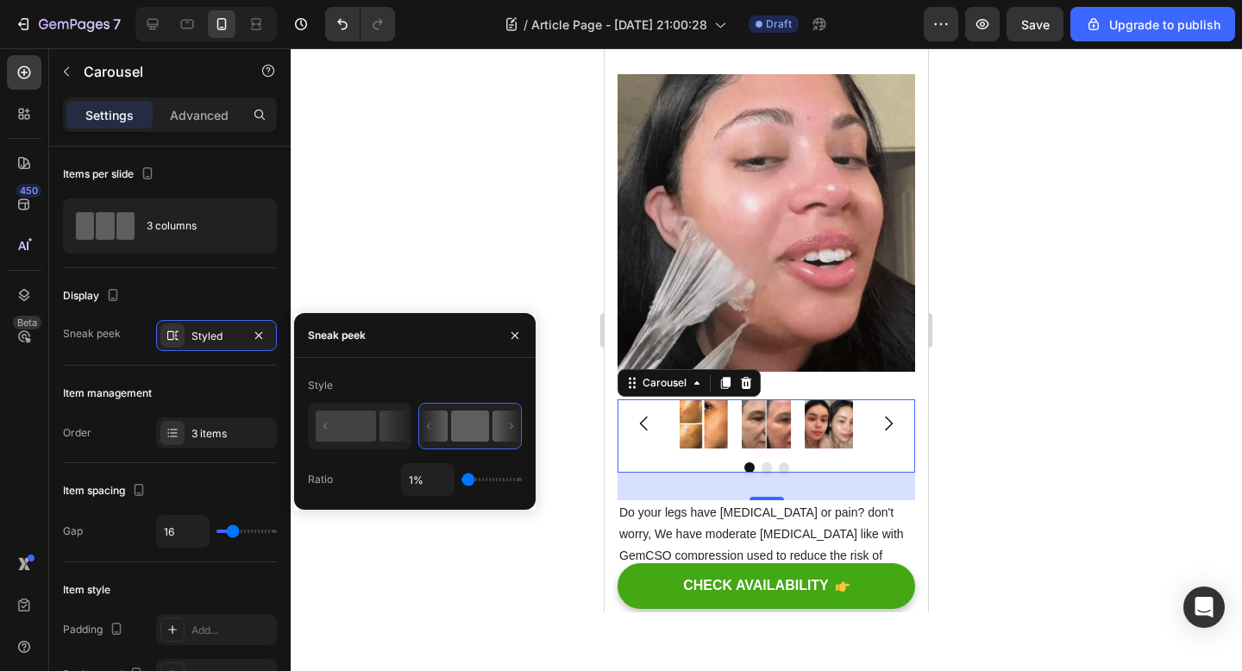
type input "50%"
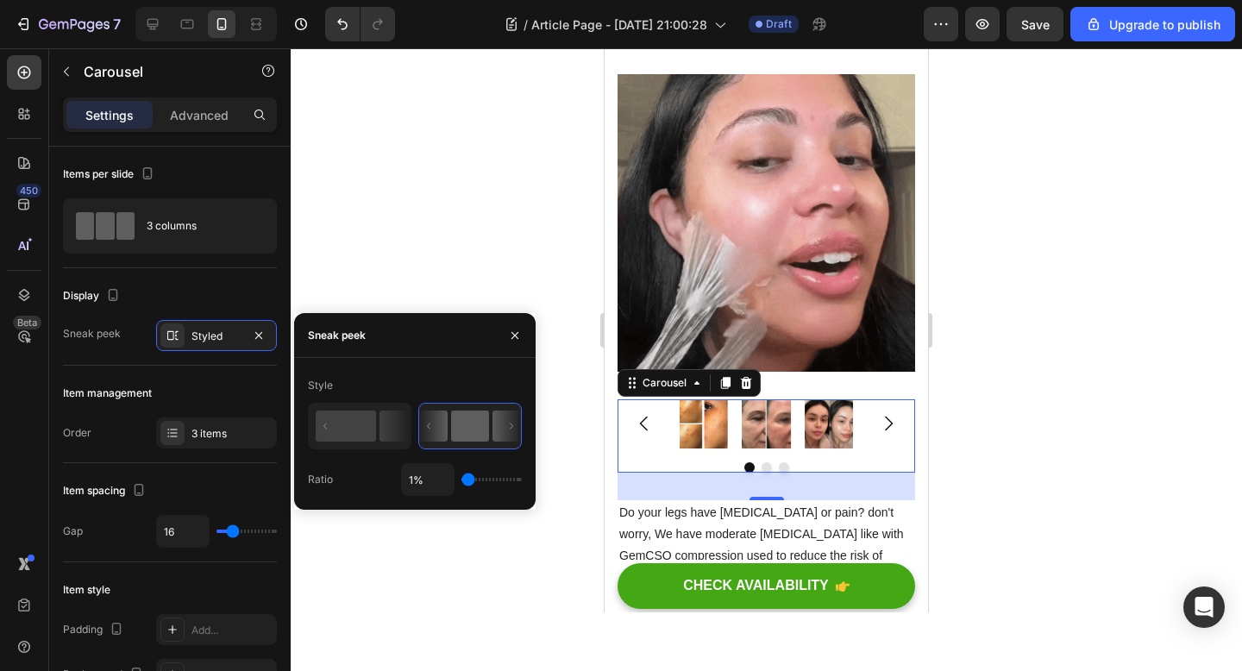
type input "50"
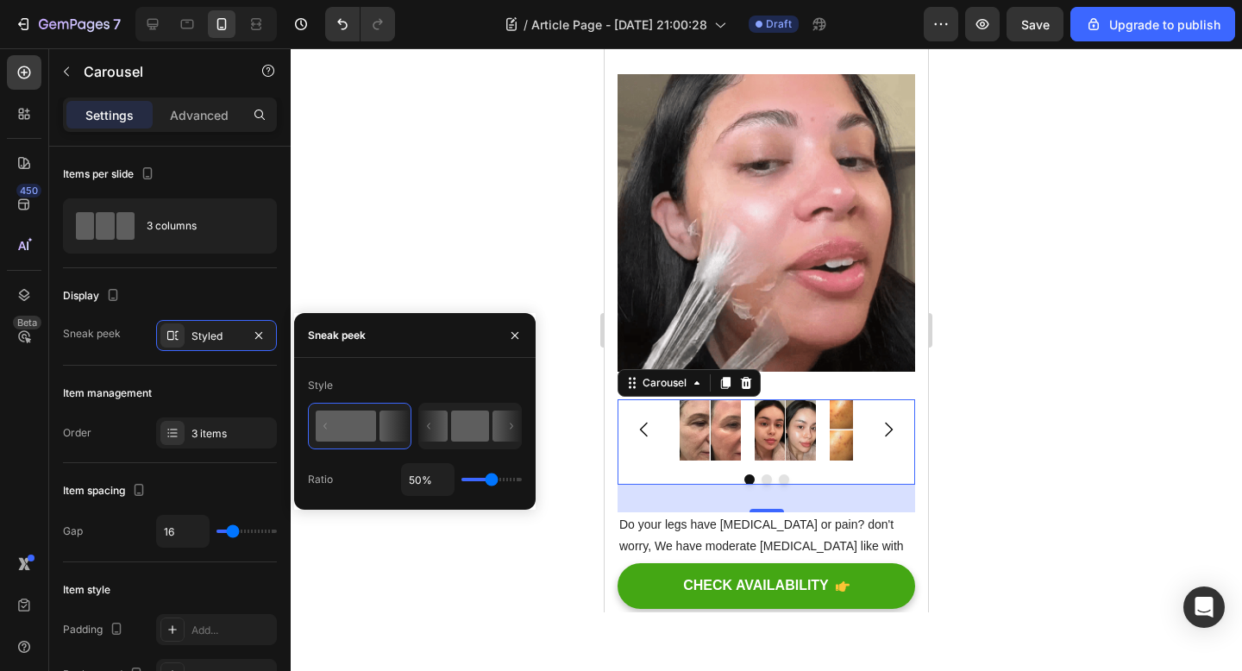
click at [429, 425] on icon at bounding box center [433, 425] width 28 height 31
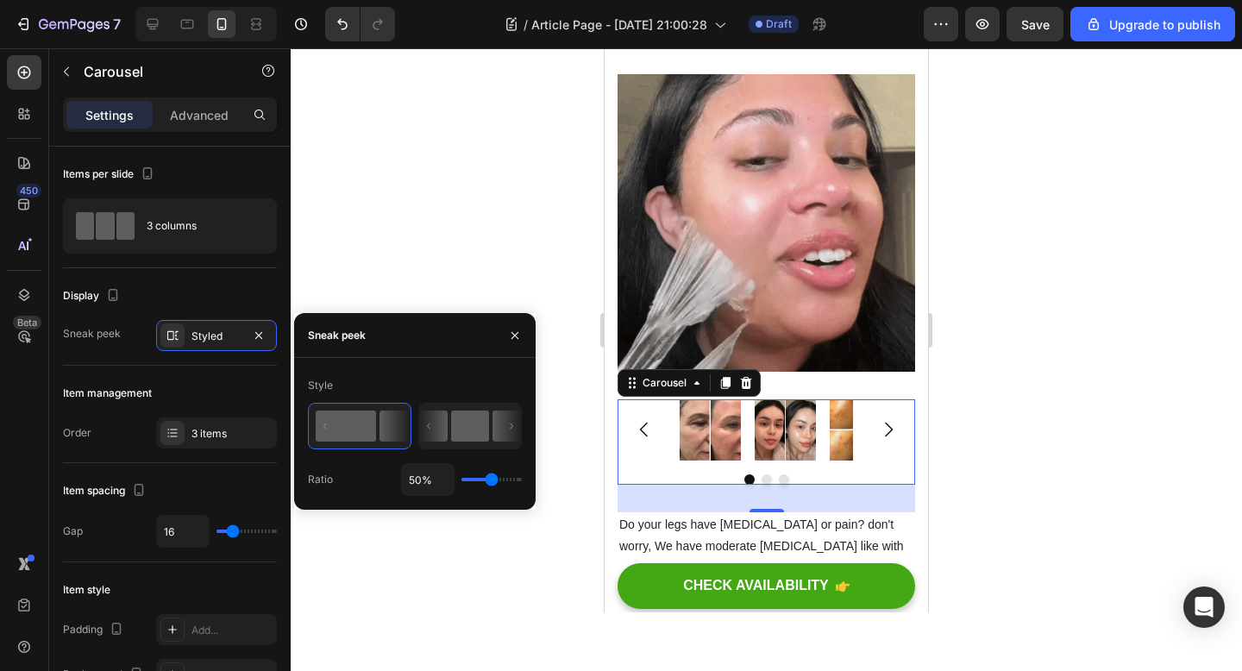
type input "1%"
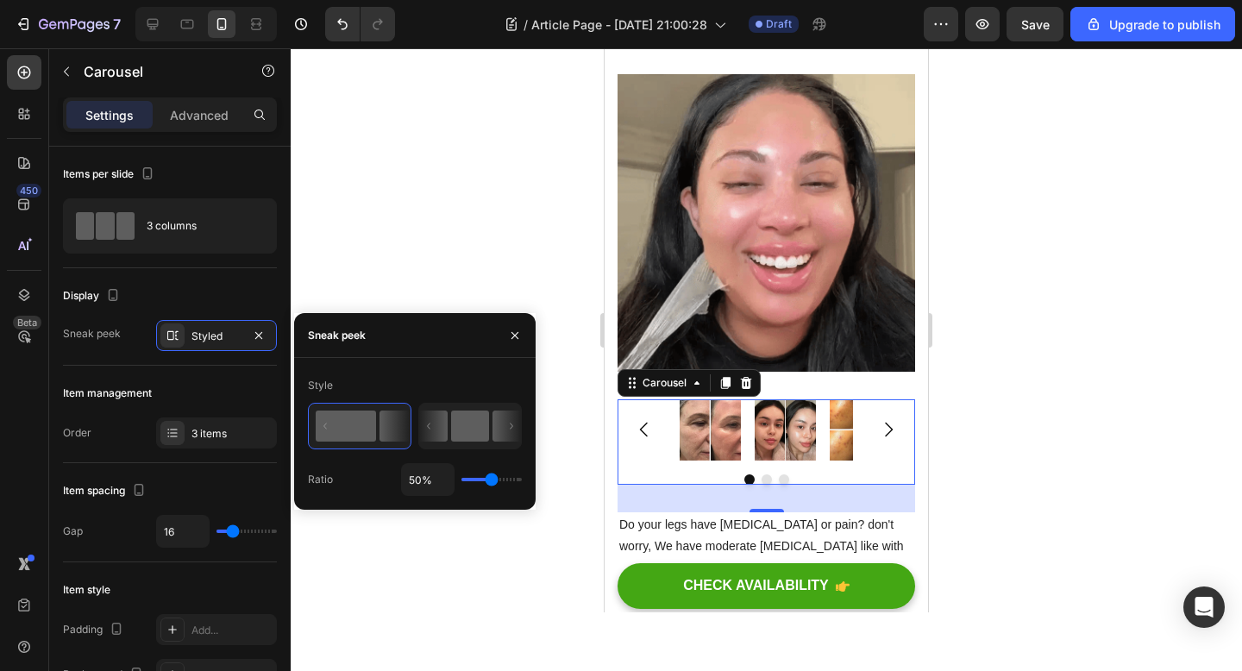
type input "1"
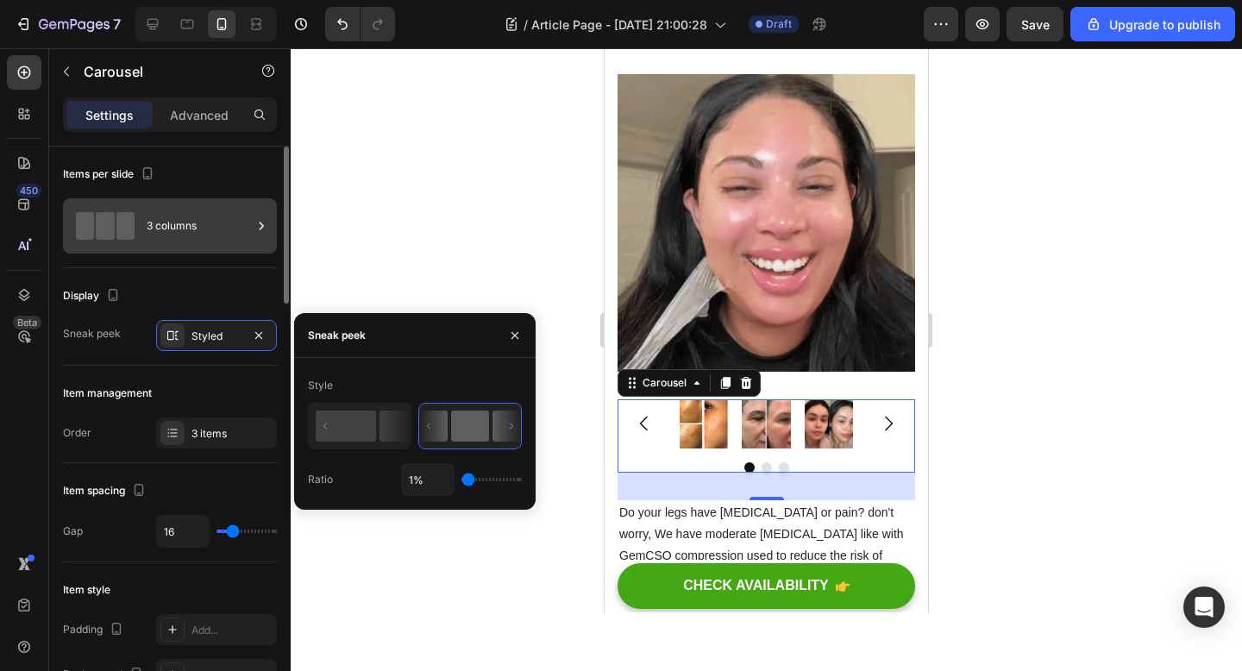
click at [204, 220] on div "3 columns" at bounding box center [199, 226] width 105 height 40
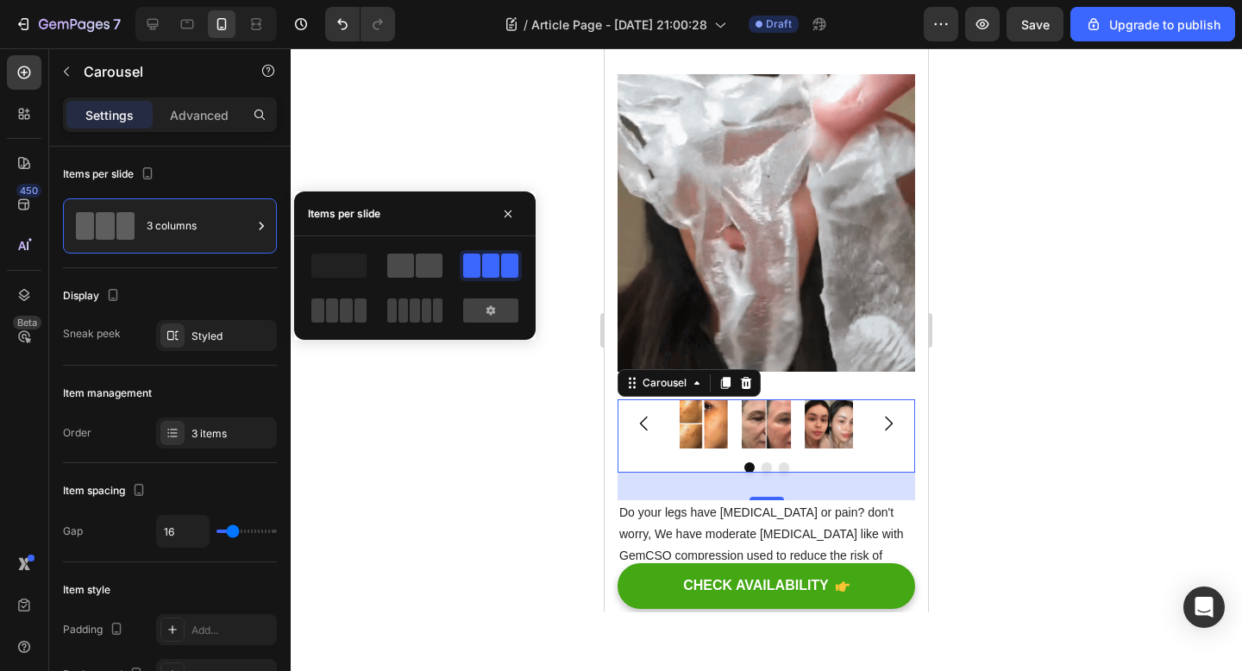
click at [417, 273] on span at bounding box center [429, 266] width 27 height 24
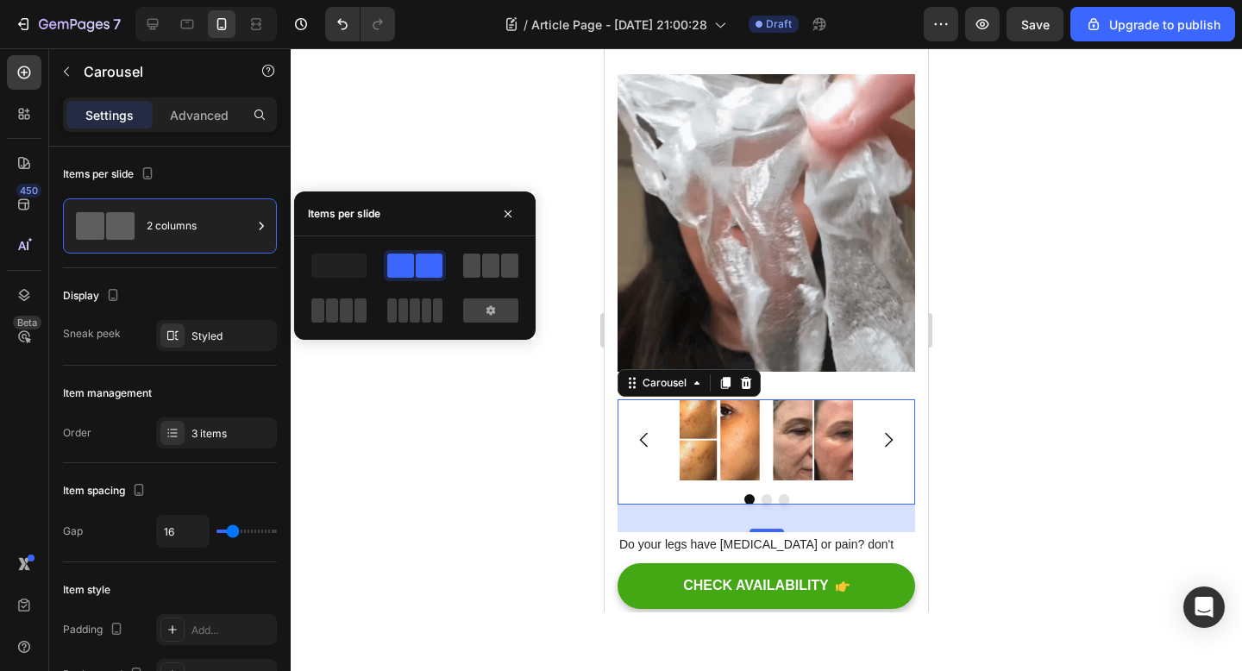
click at [488, 270] on span at bounding box center [490, 266] width 17 height 24
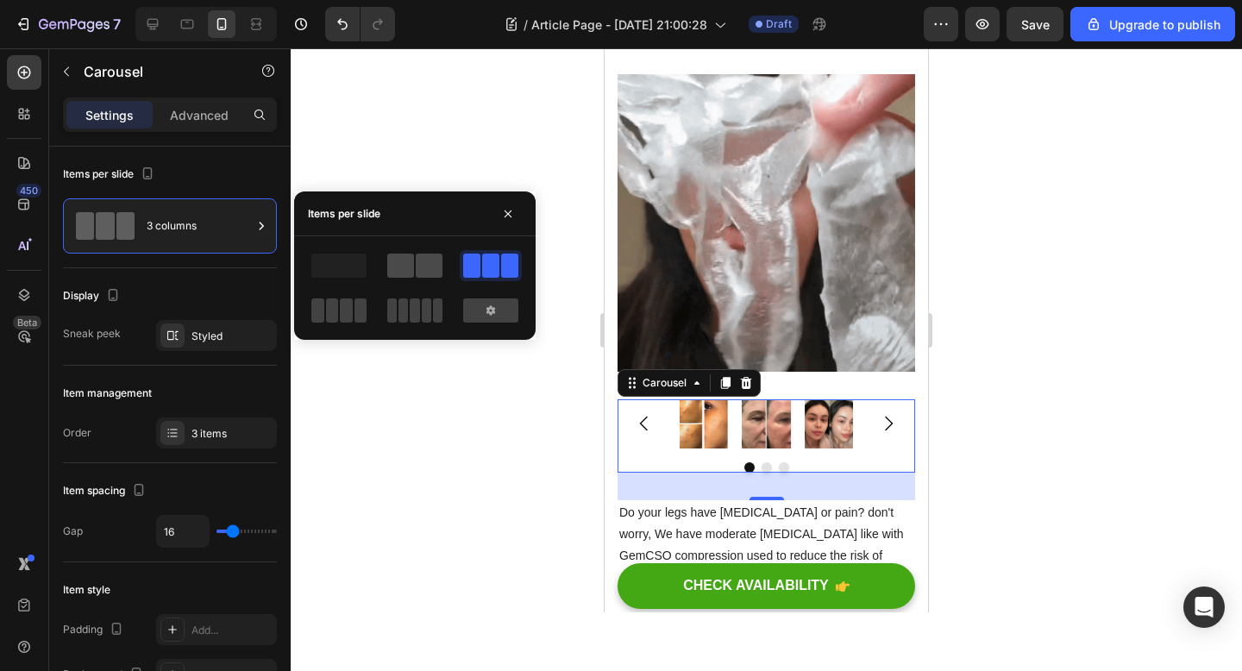
click at [428, 273] on span at bounding box center [429, 266] width 27 height 24
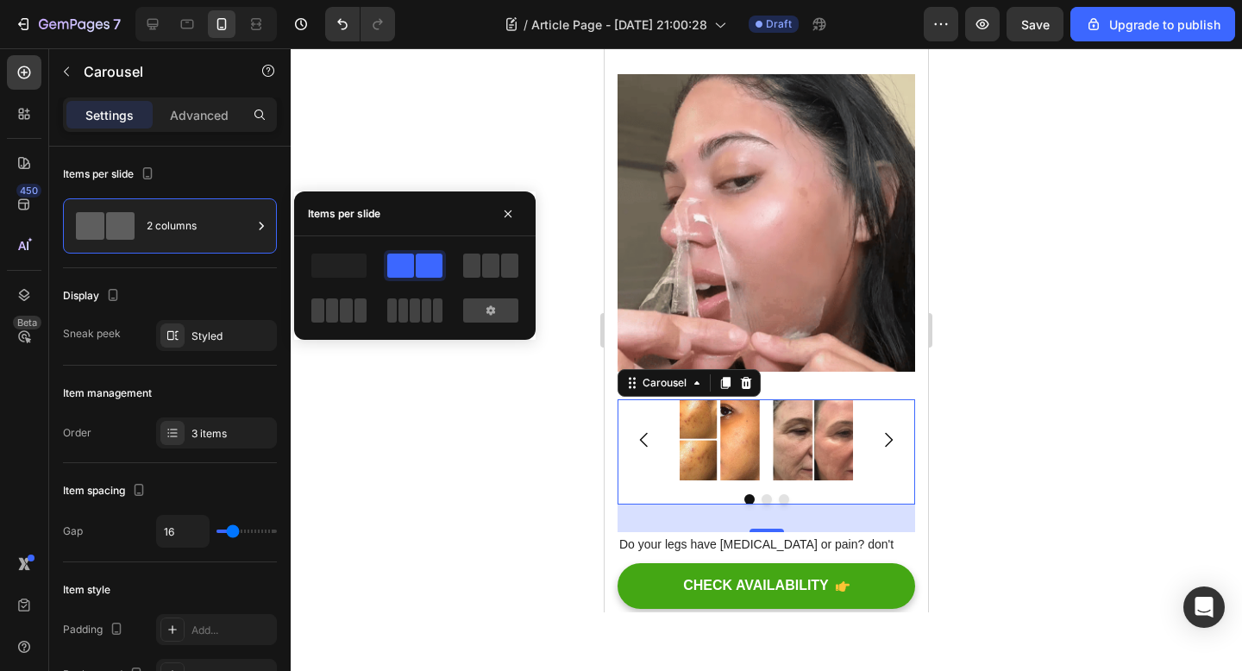
click at [498, 262] on span at bounding box center [490, 266] width 17 height 24
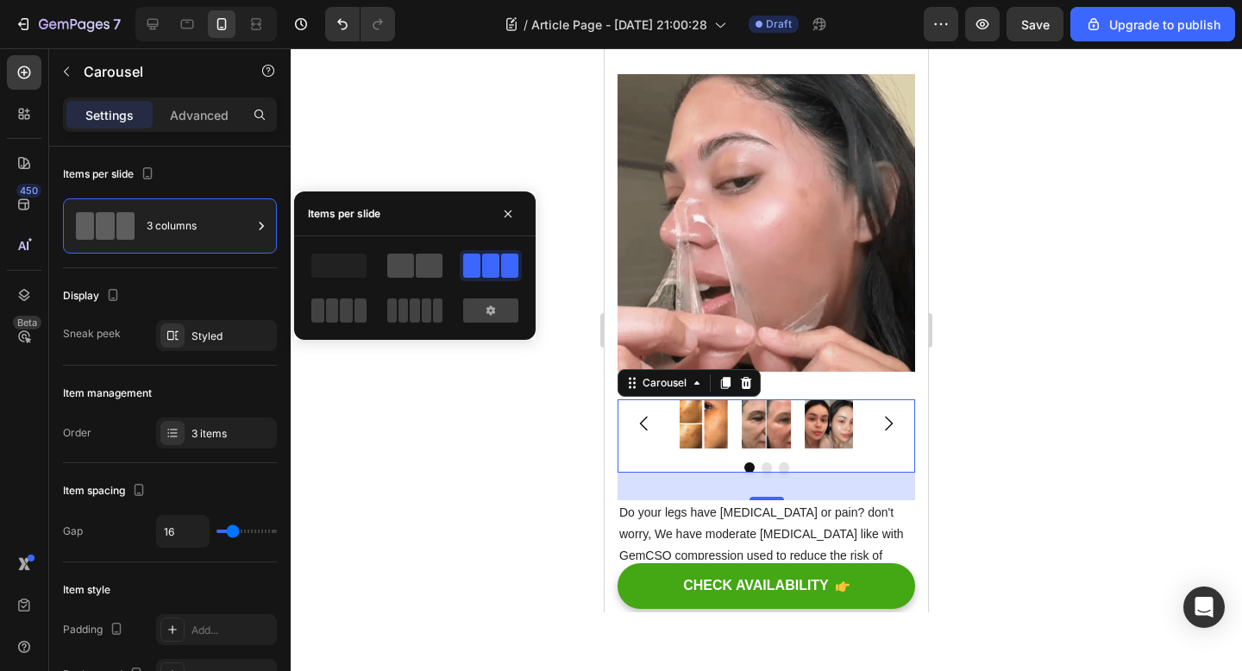
click at [417, 262] on span at bounding box center [429, 266] width 27 height 24
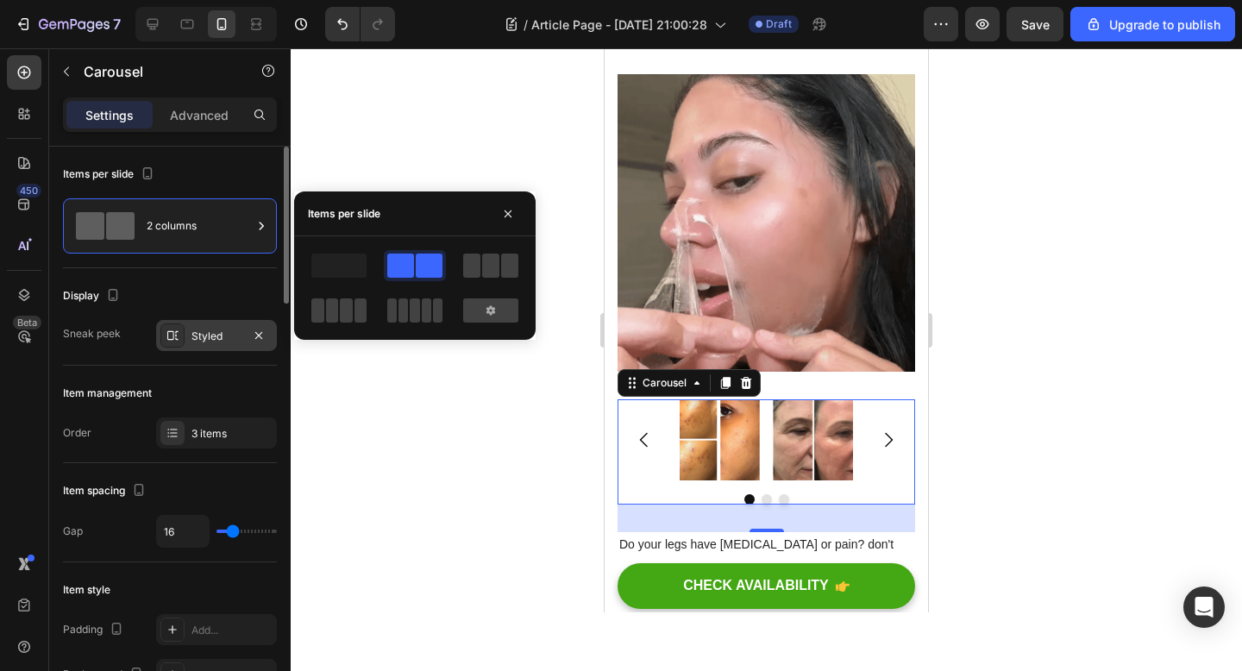
click at [204, 333] on div "Styled" at bounding box center [216, 337] width 50 height 16
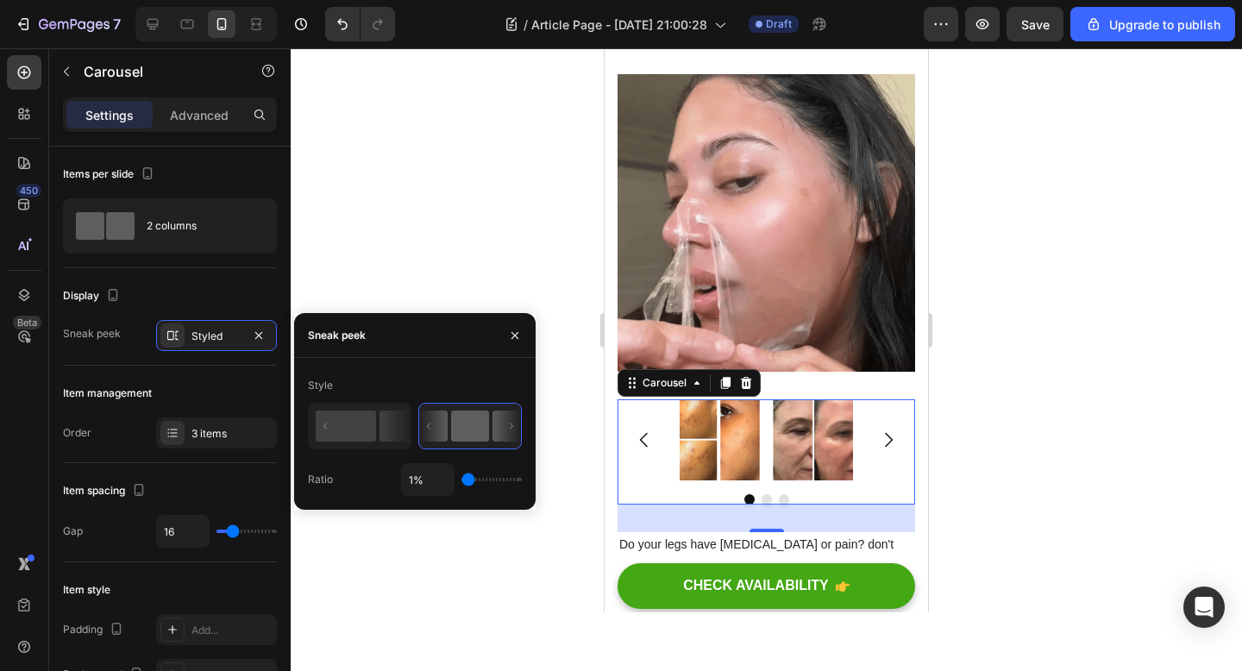
type input "5%"
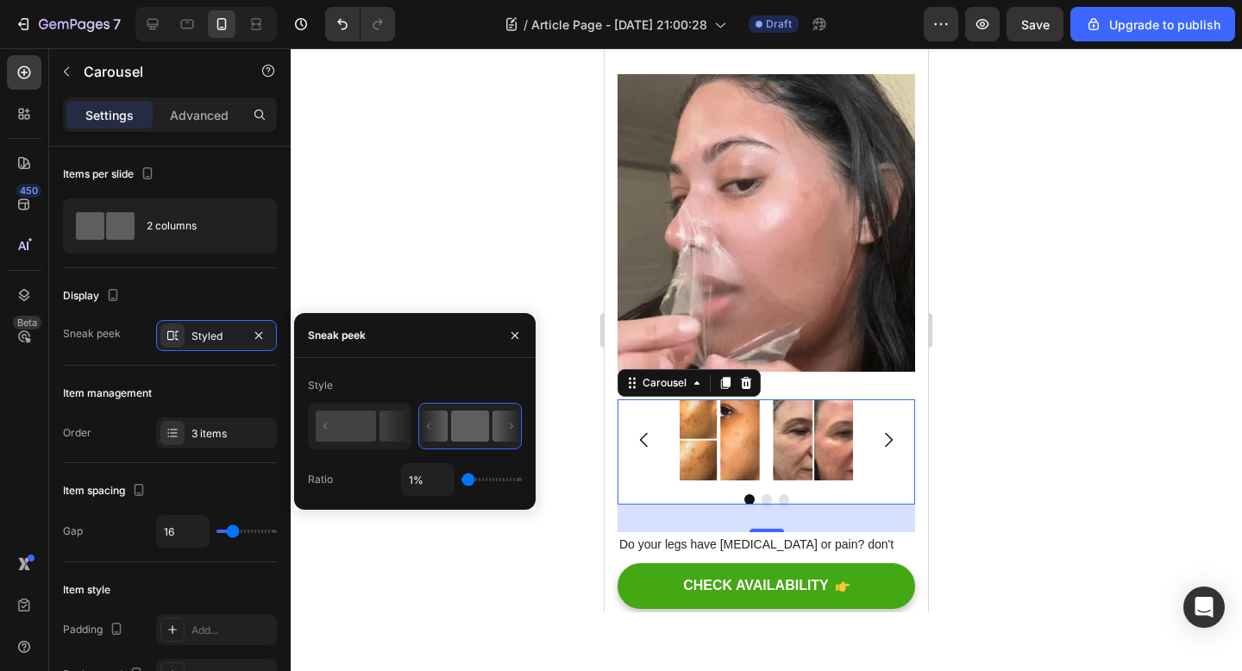
type input "5"
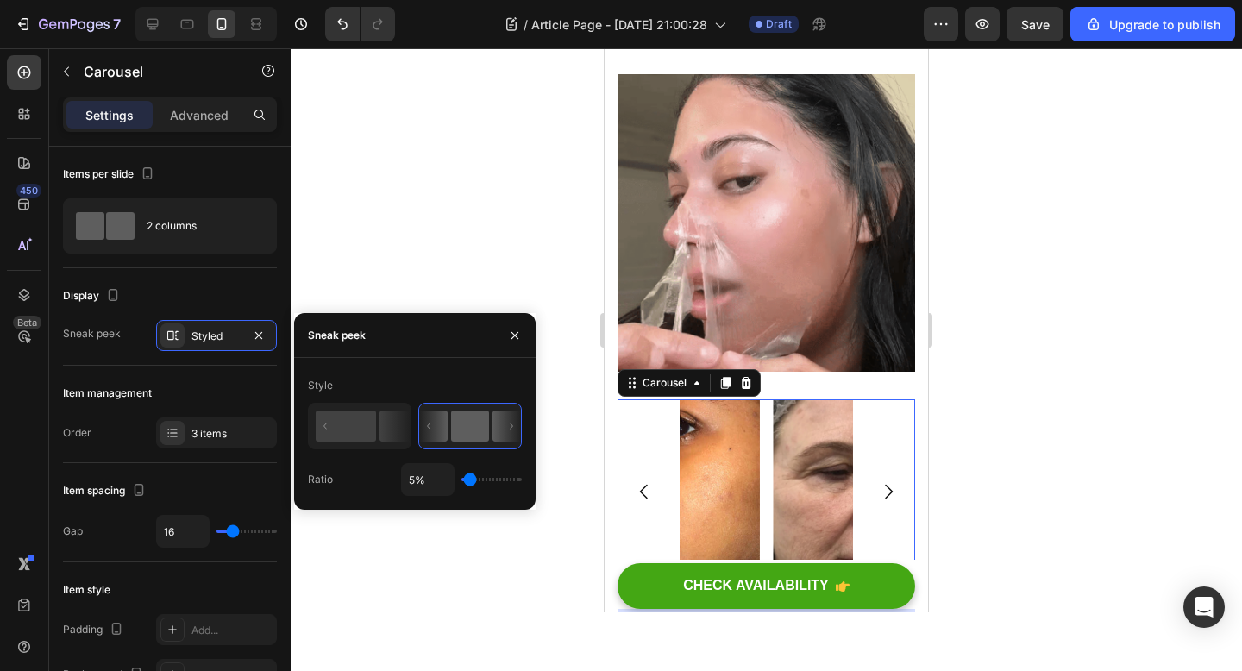
type input "53%"
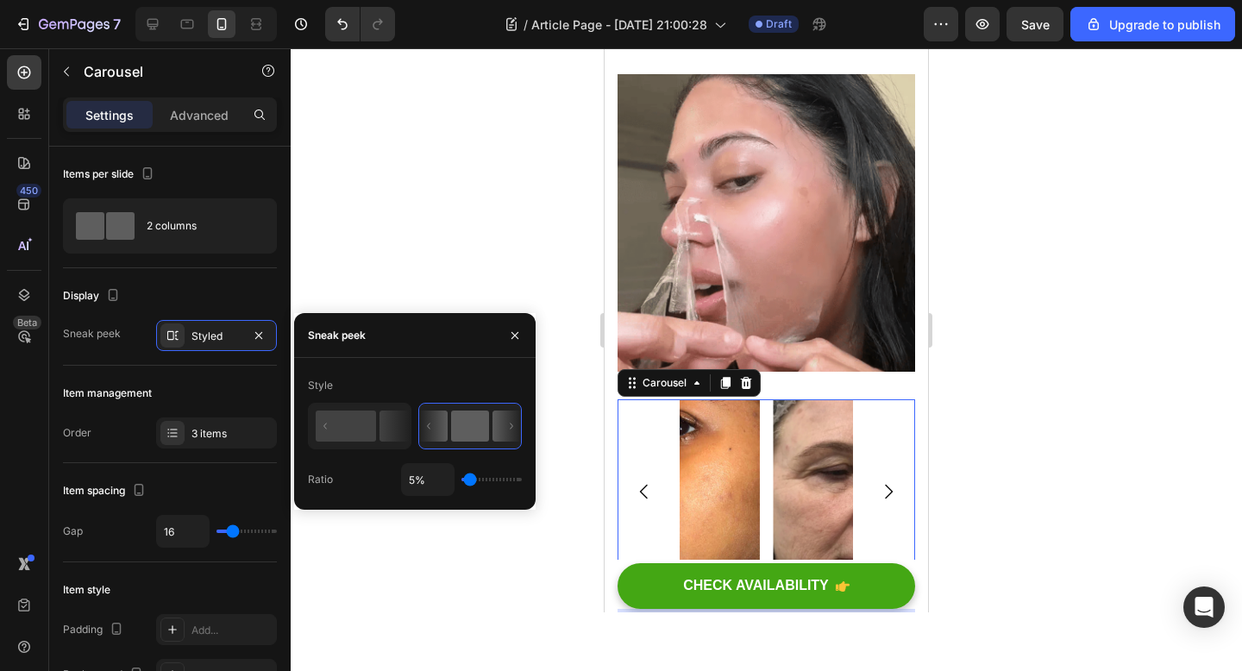
type input "53"
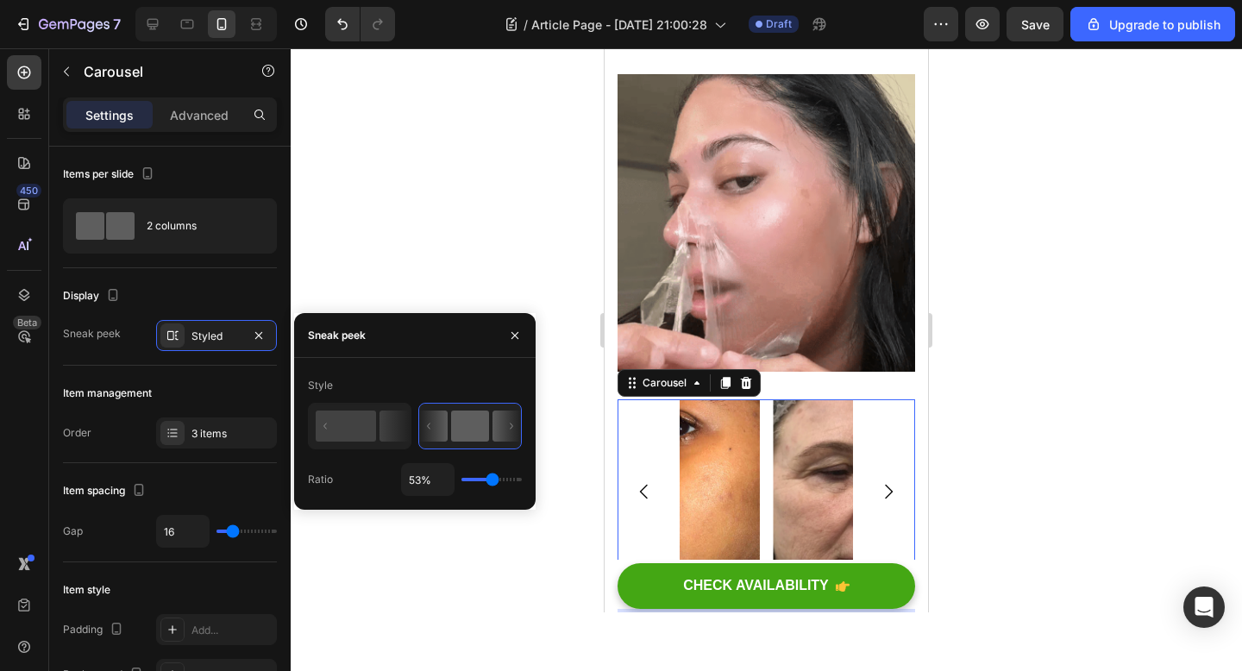
type input "54%"
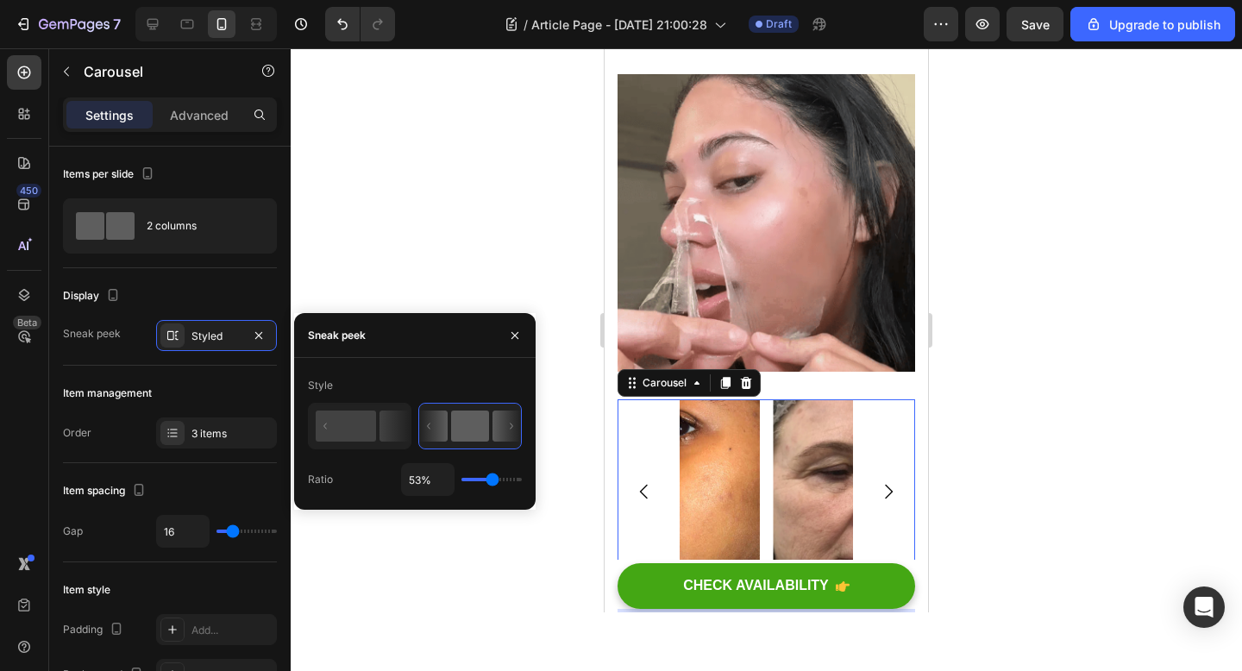
type input "54"
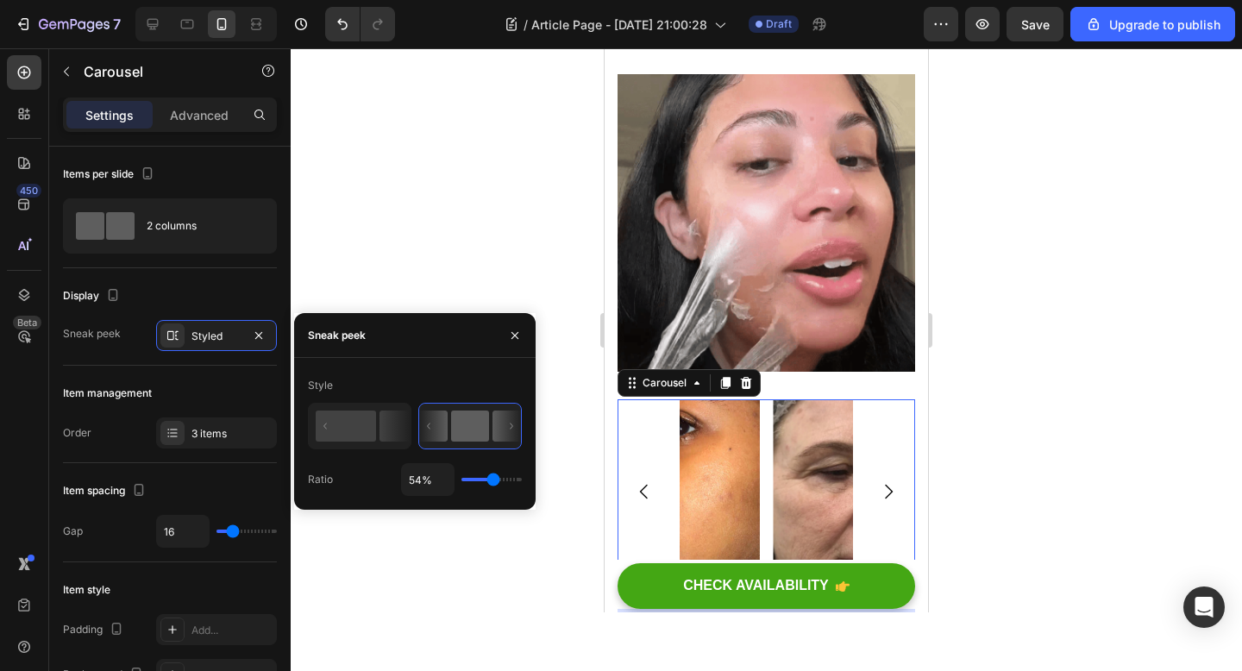
type input "55%"
type input "55"
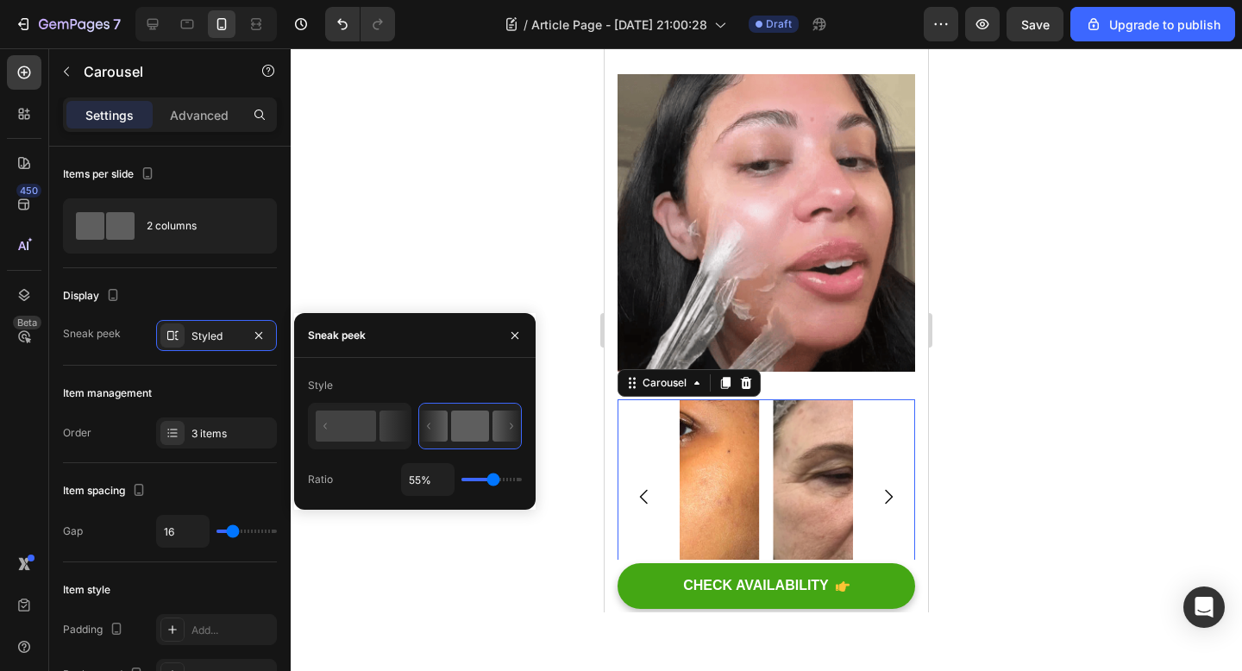
type input "59%"
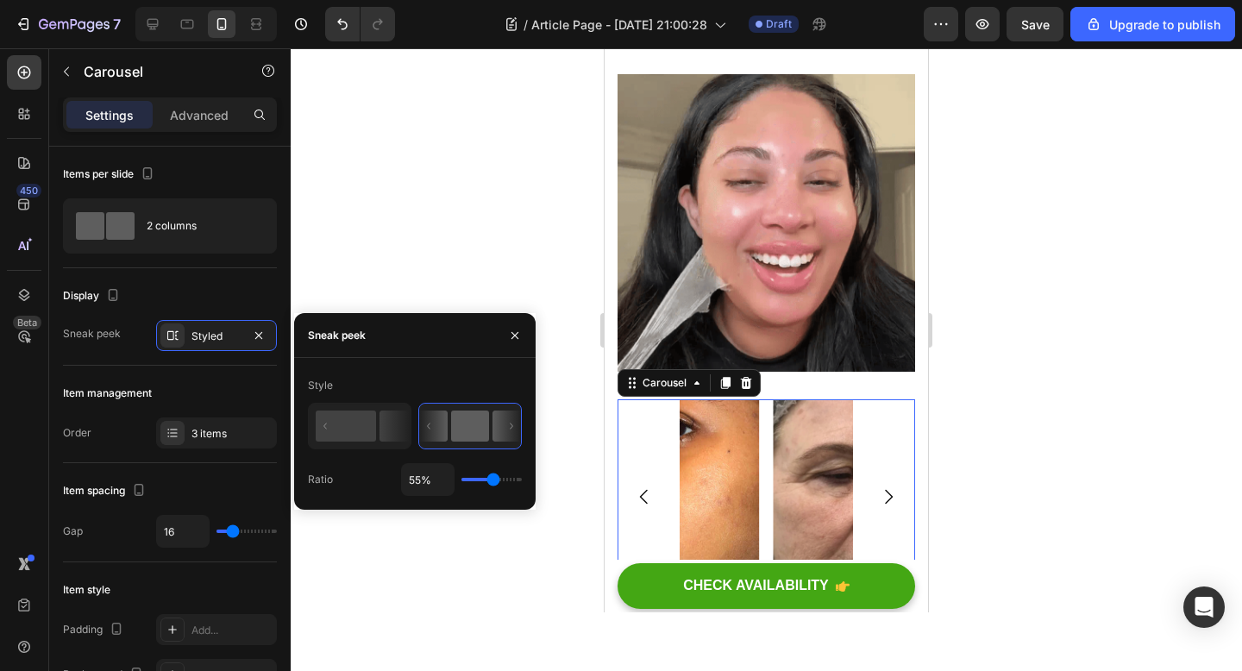
type input "59"
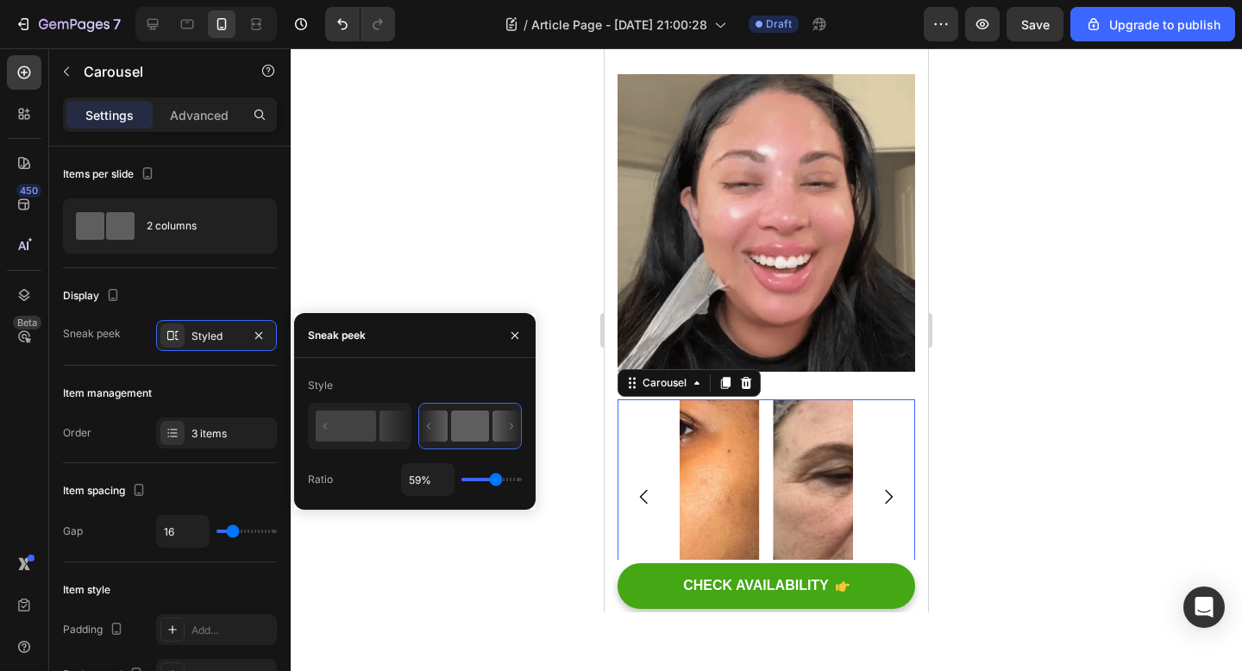
type input "69%"
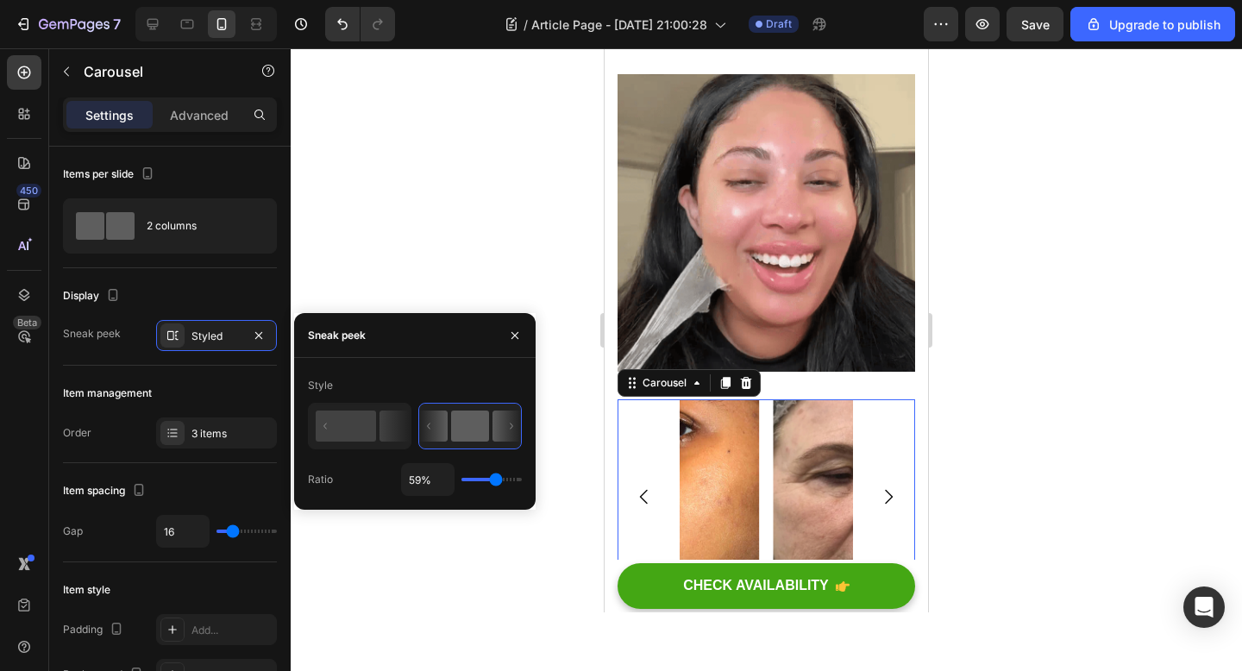
type input "69"
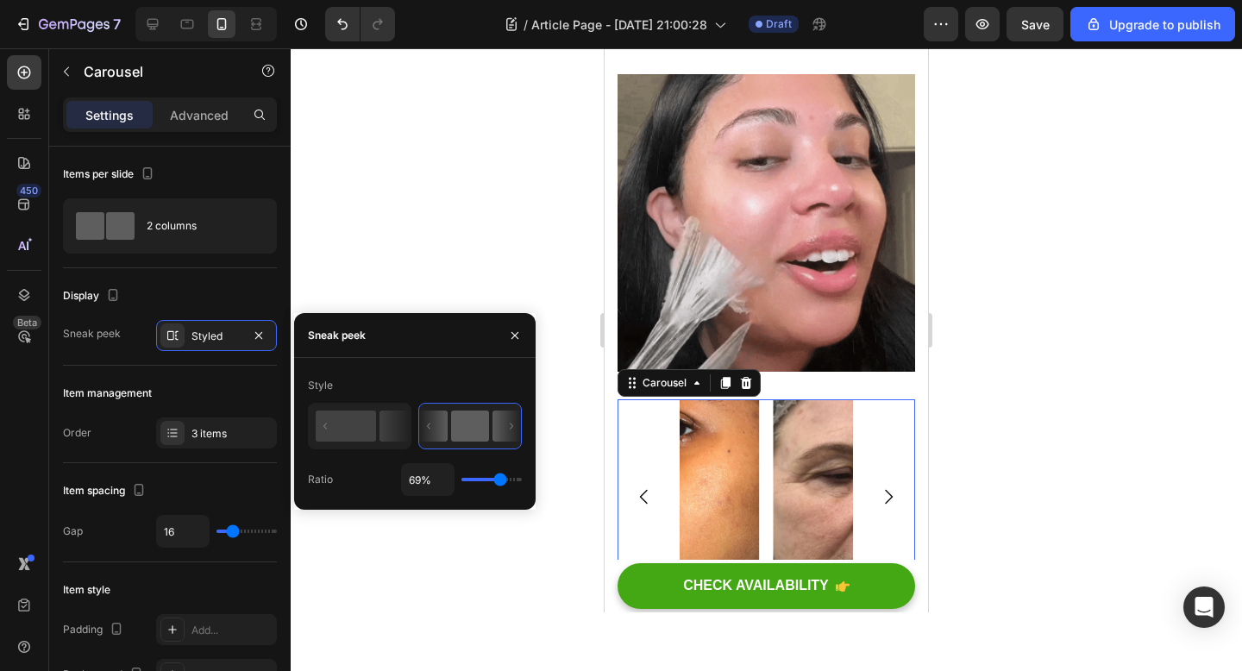
type input "72%"
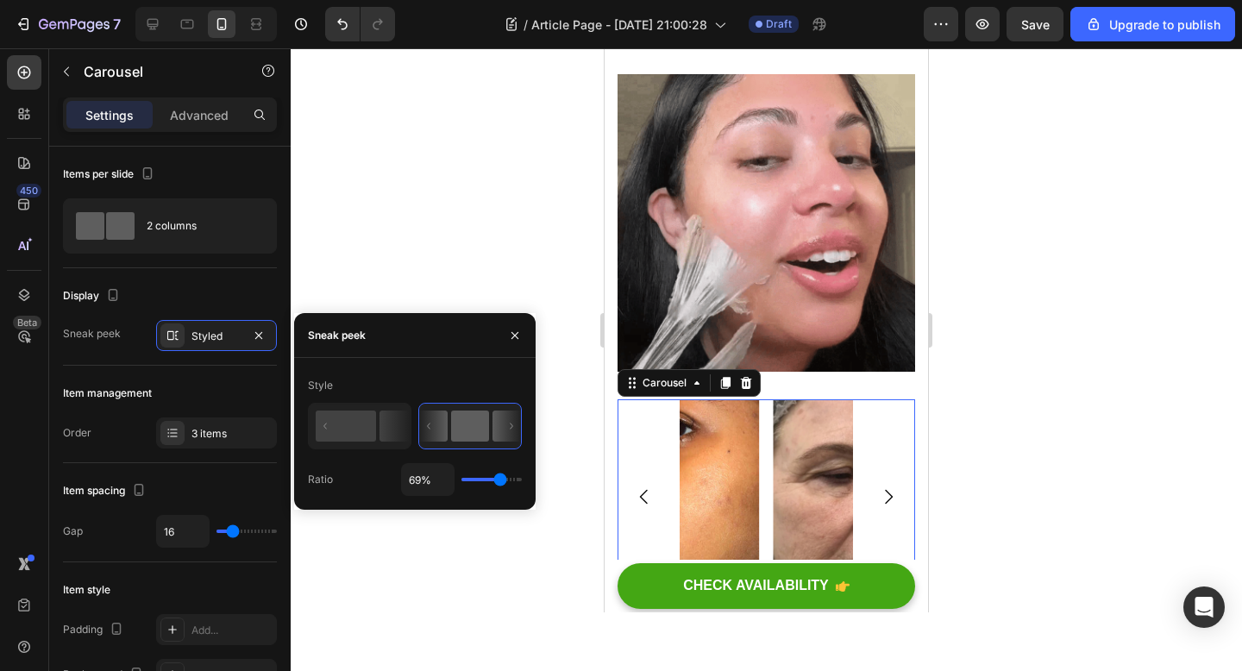
type input "72"
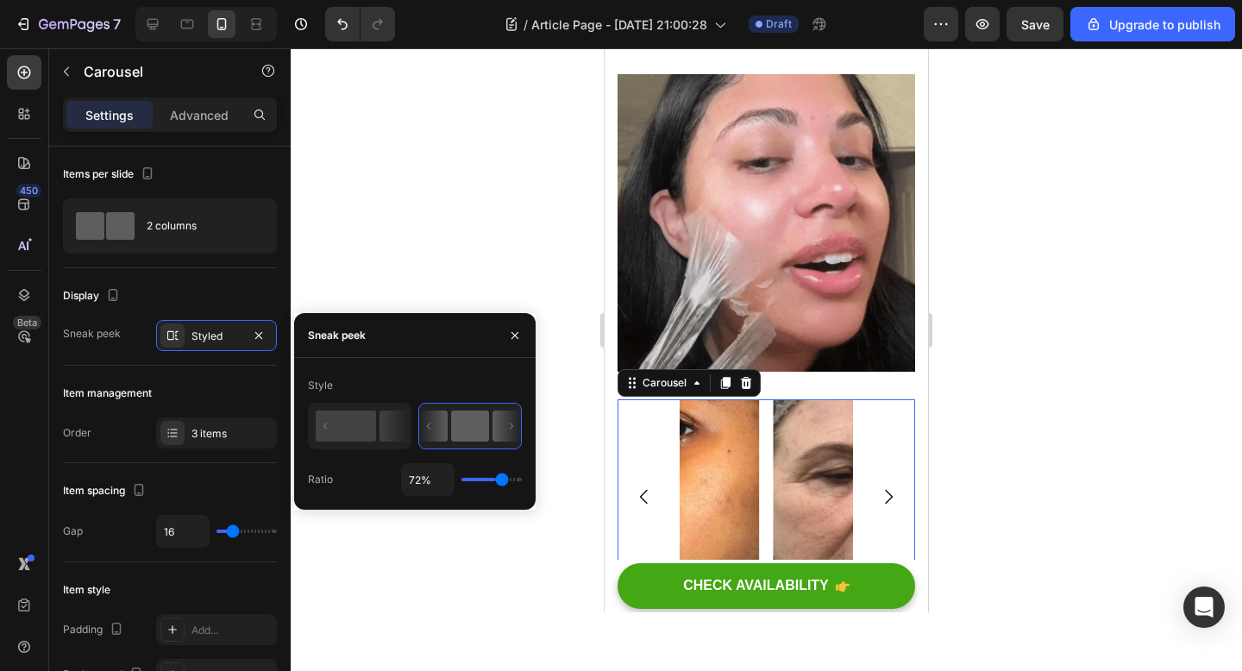
type input "74%"
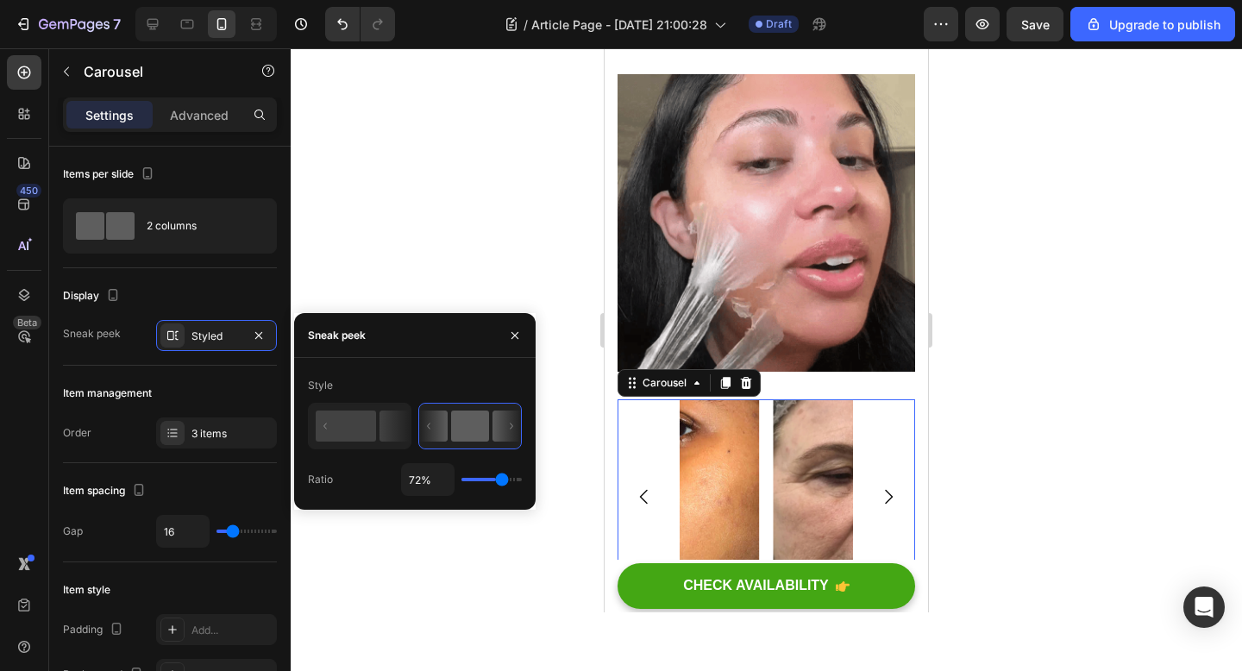
type input "74"
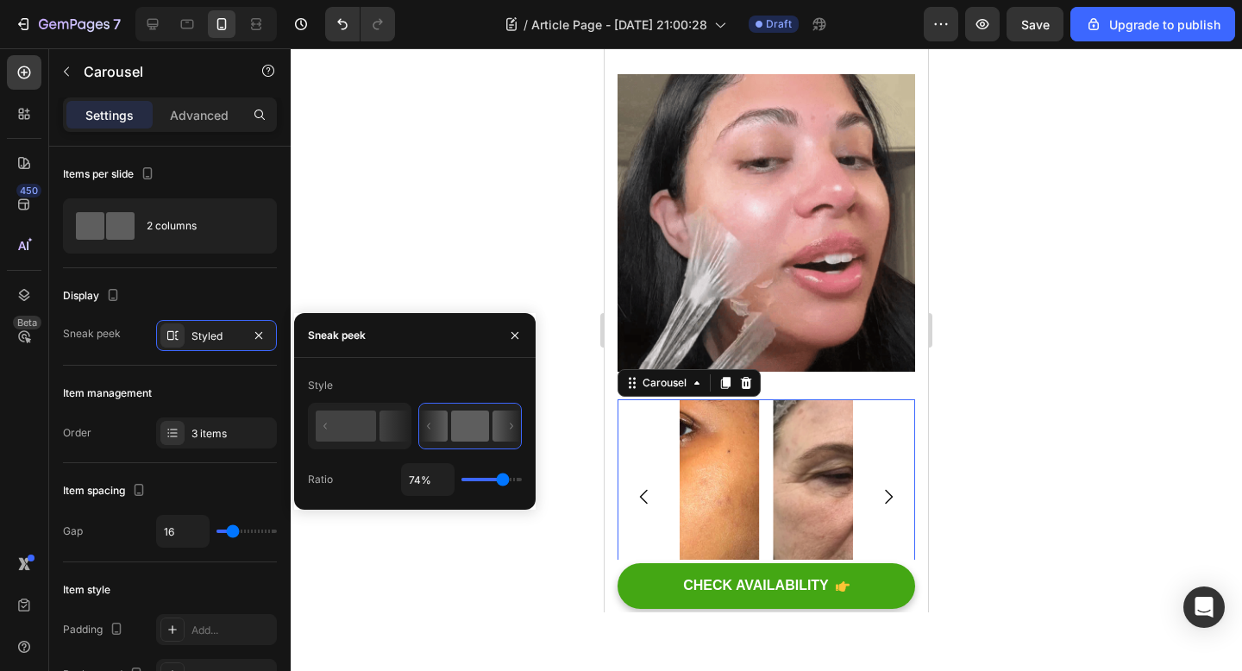
type input "75%"
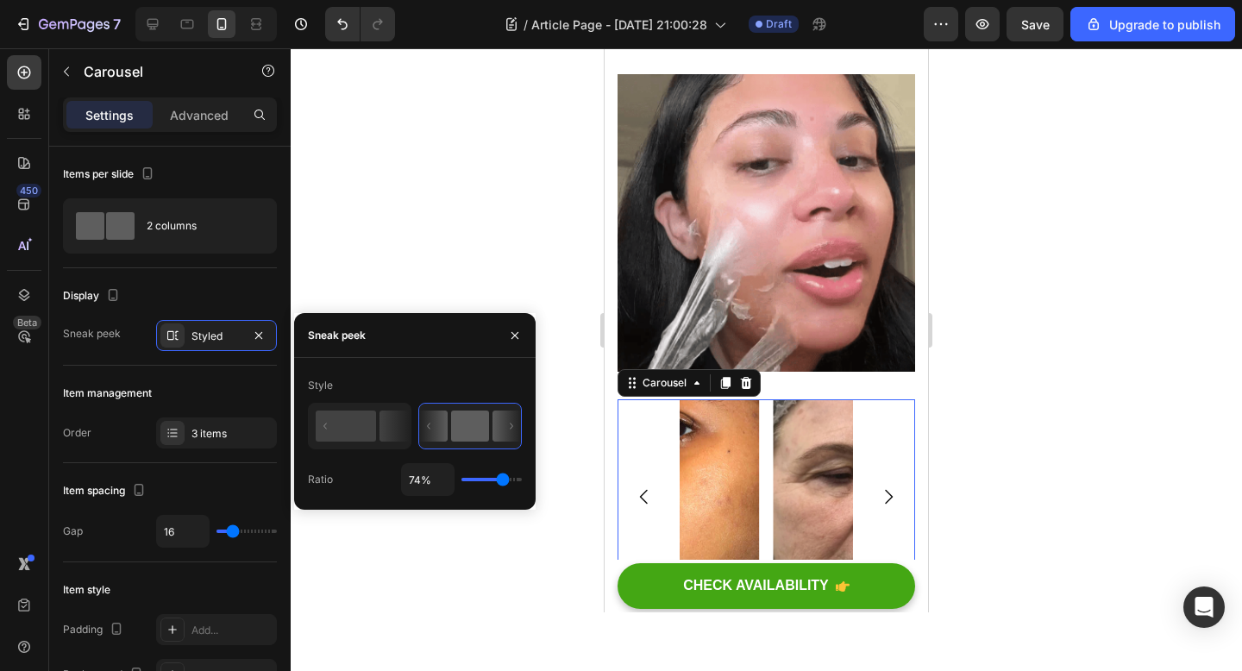
type input "75"
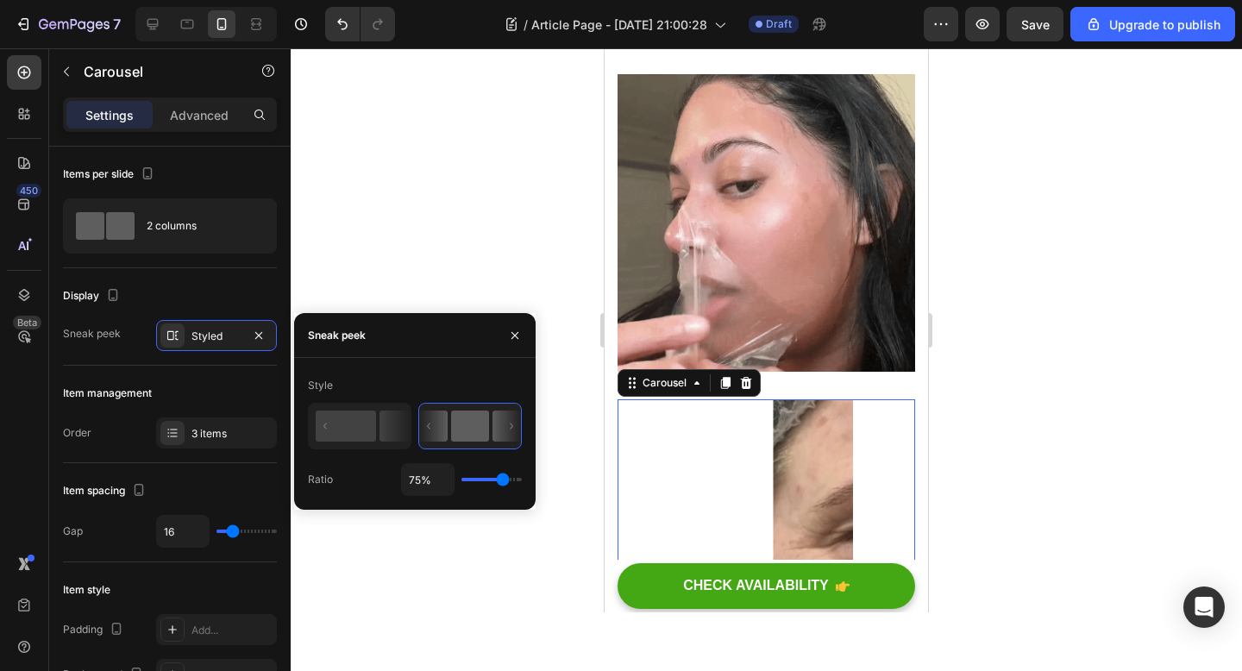
type input "74%"
type input "74"
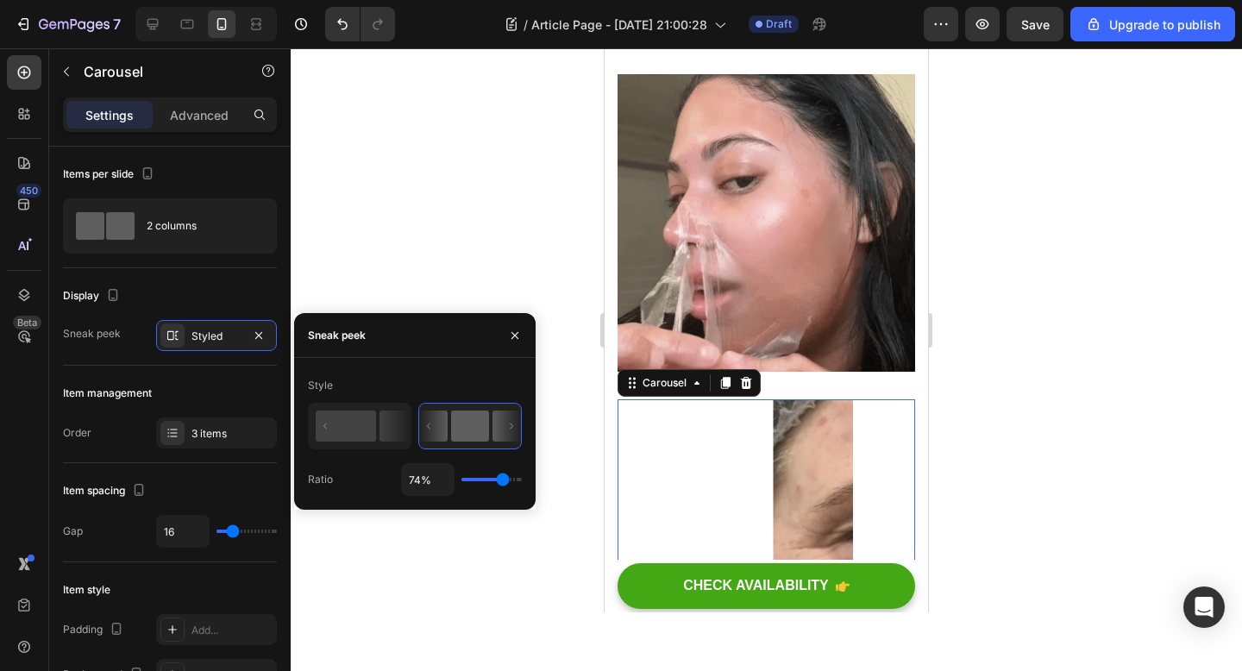
type input "72%"
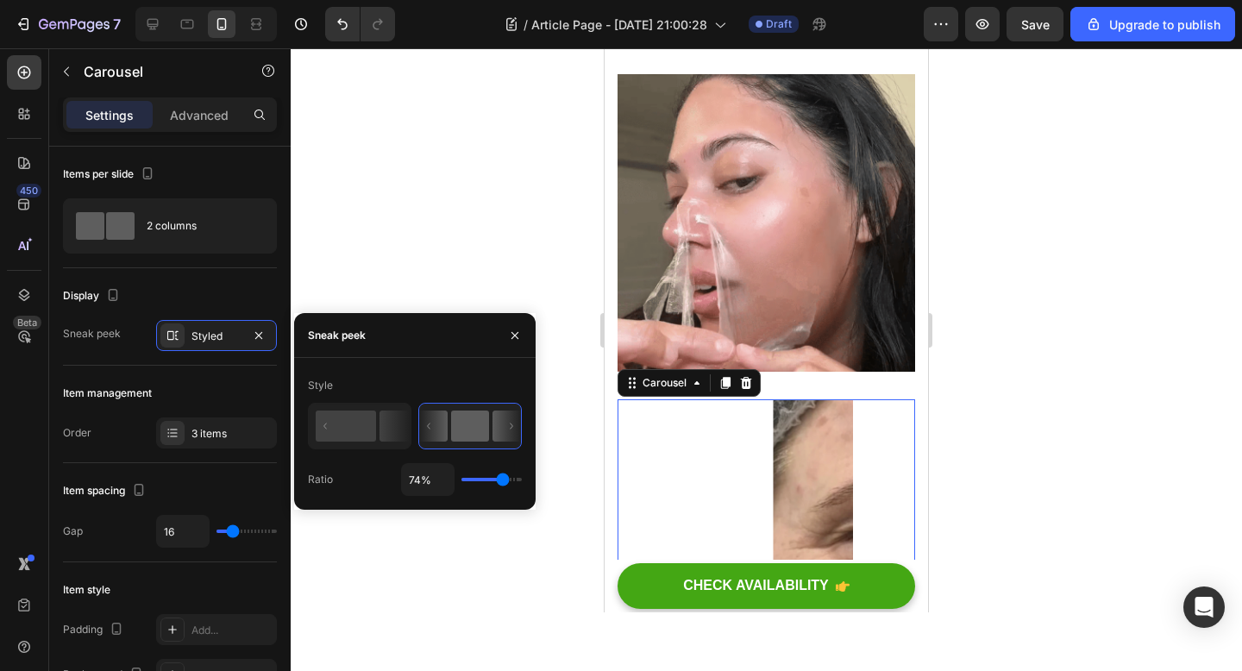
type input "72"
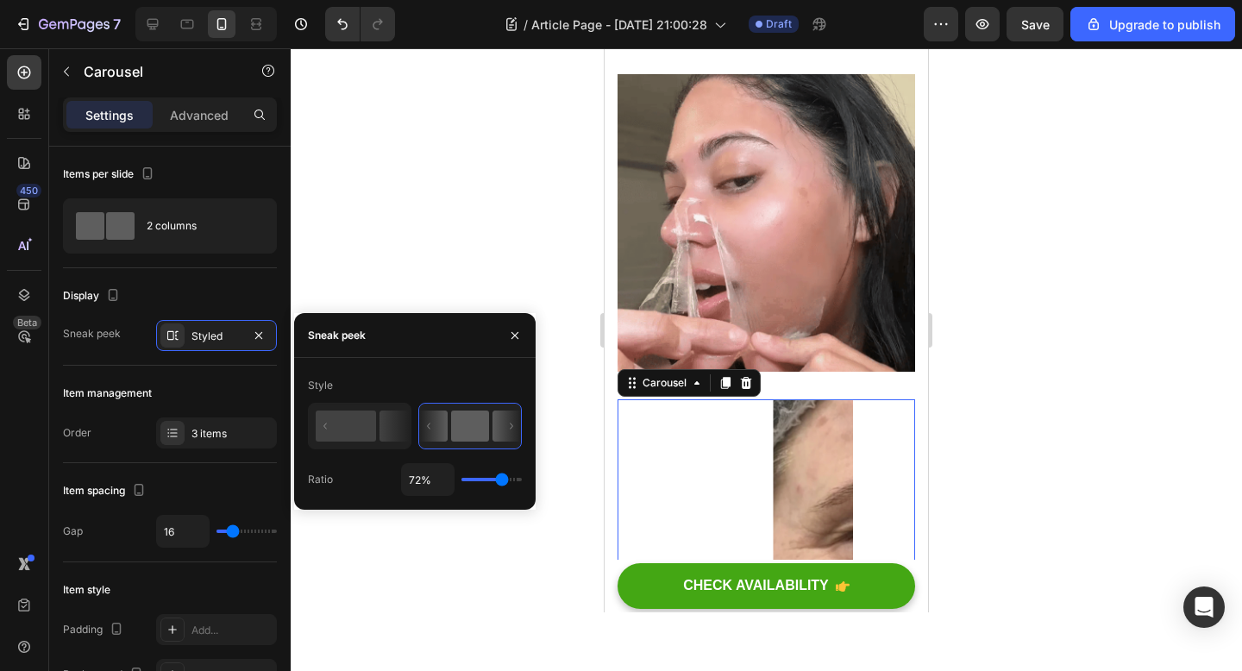
type input "69%"
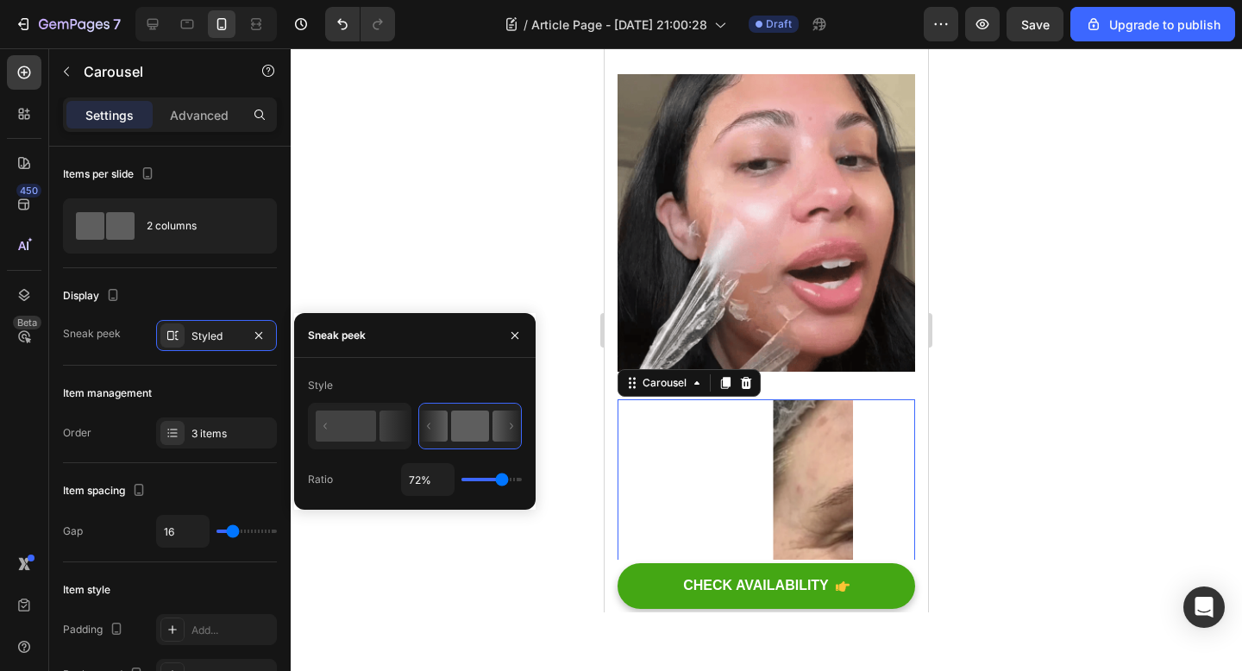
type input "69"
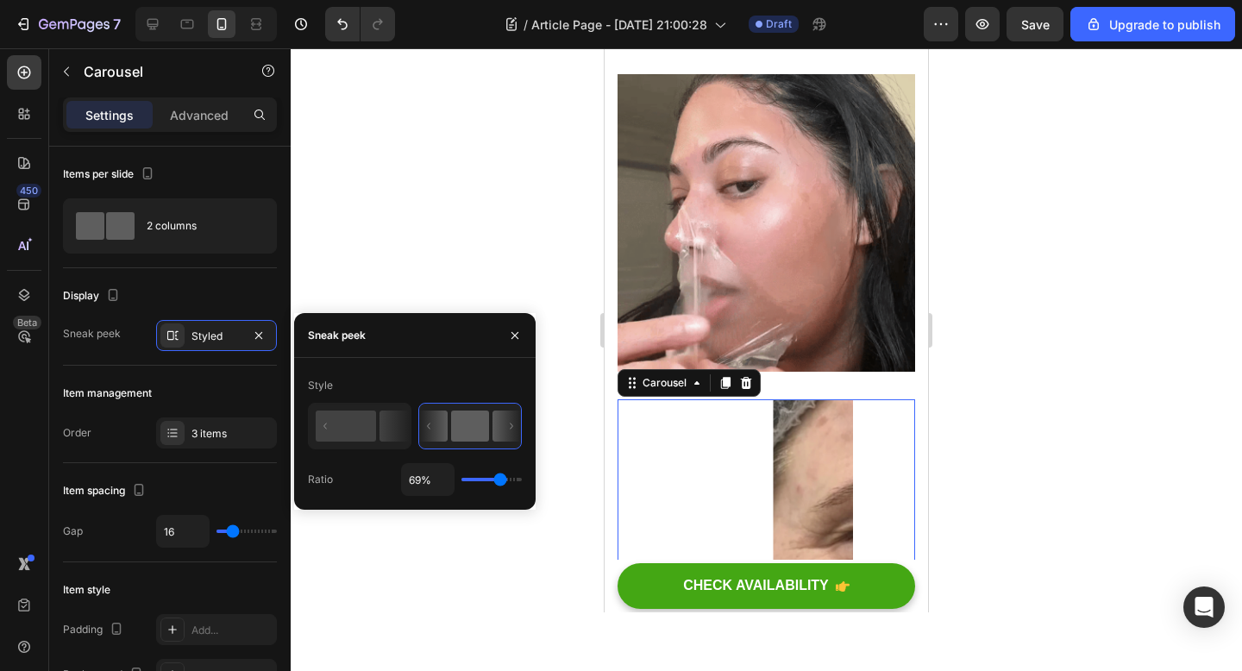
type input "66%"
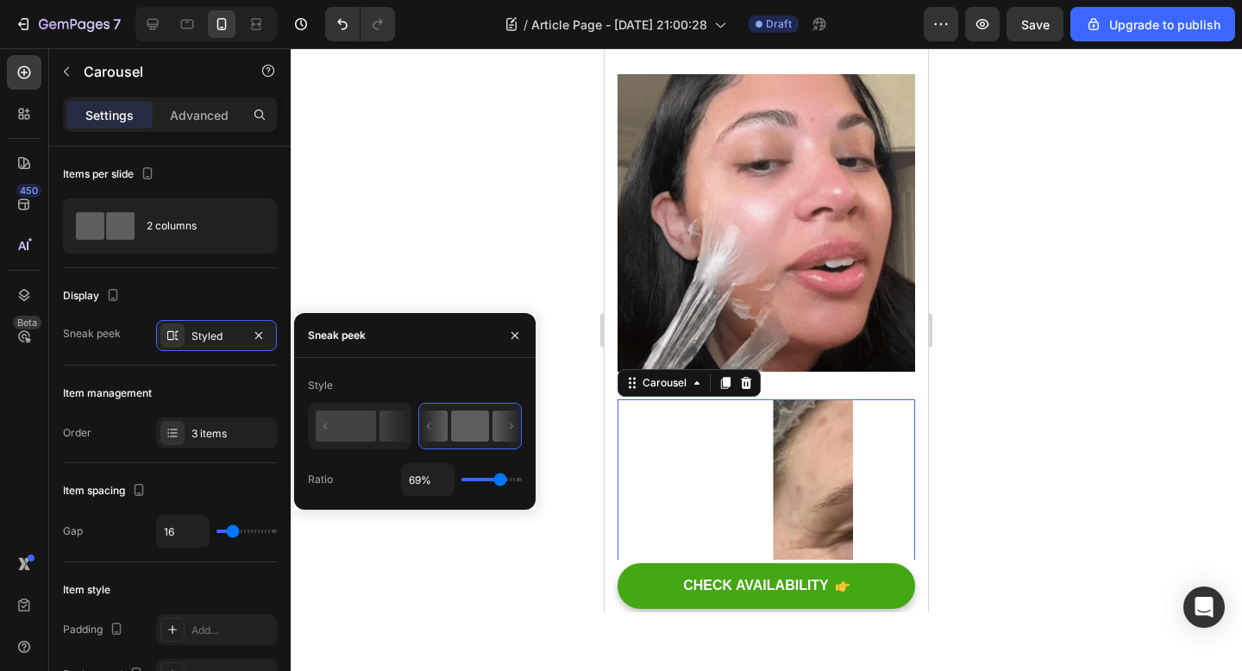
type input "66"
type input "60%"
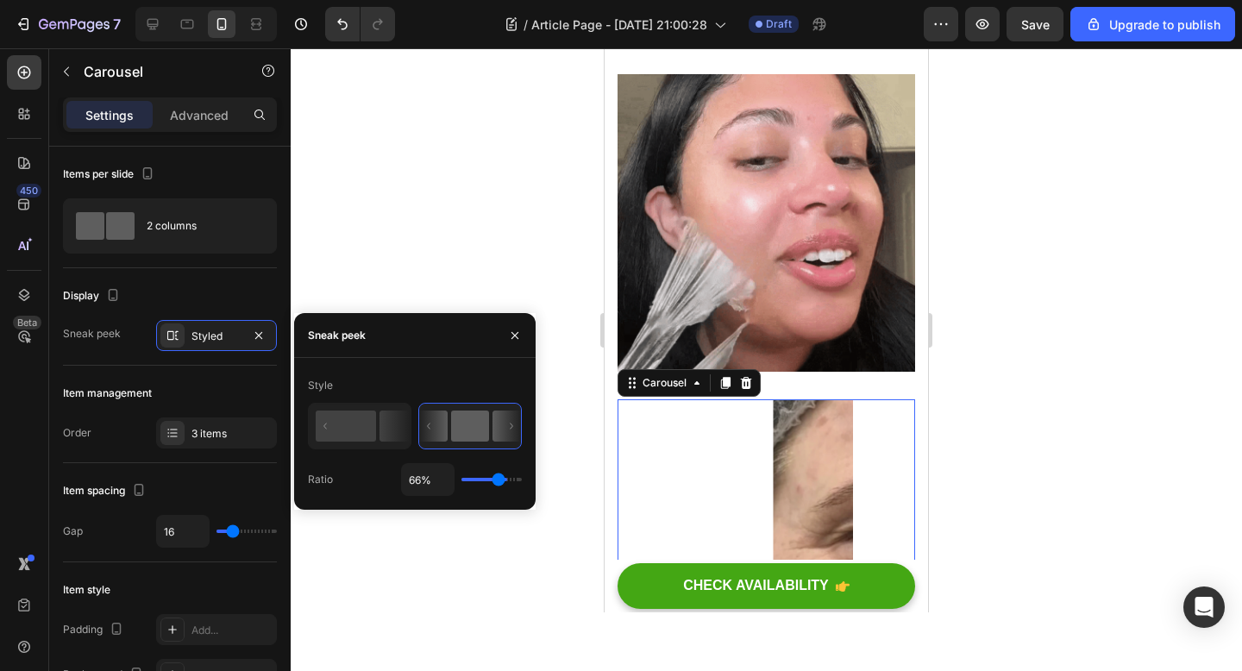
type input "60"
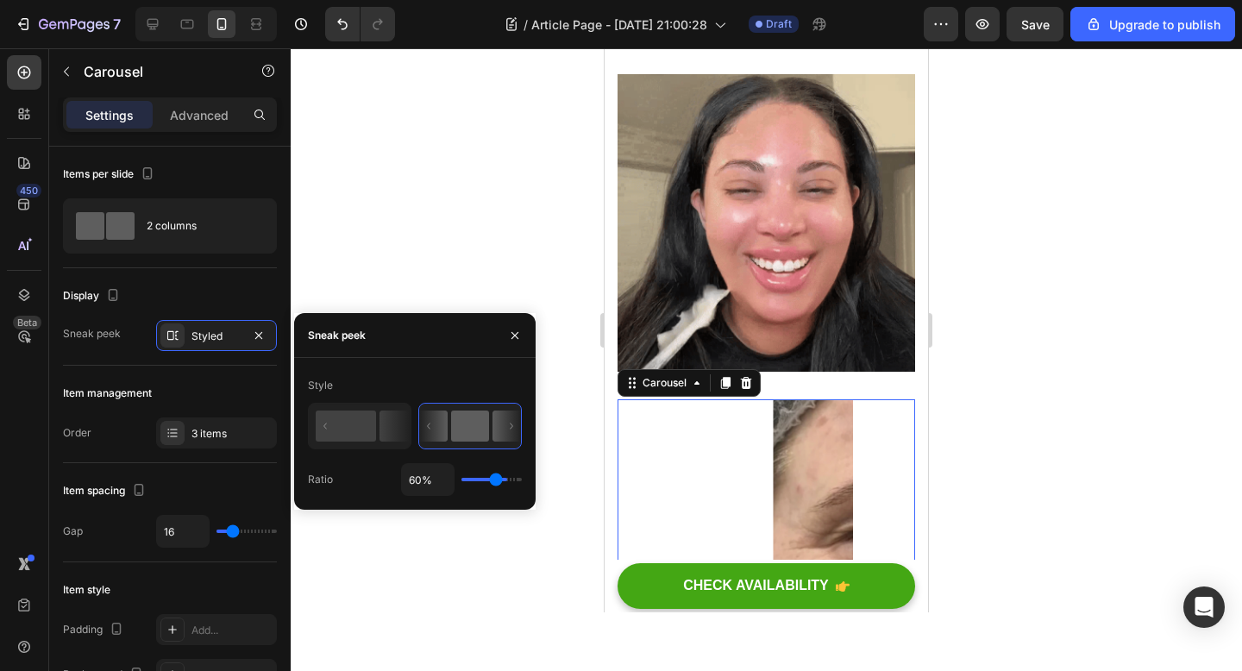
type input "53%"
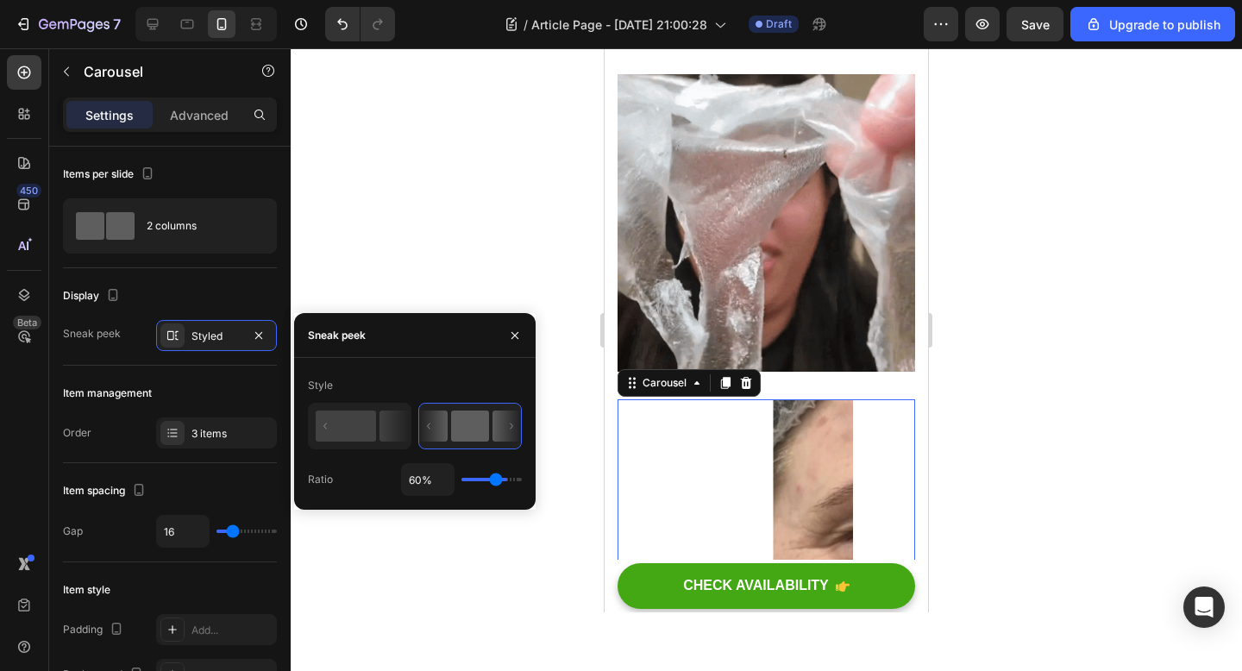
type input "53"
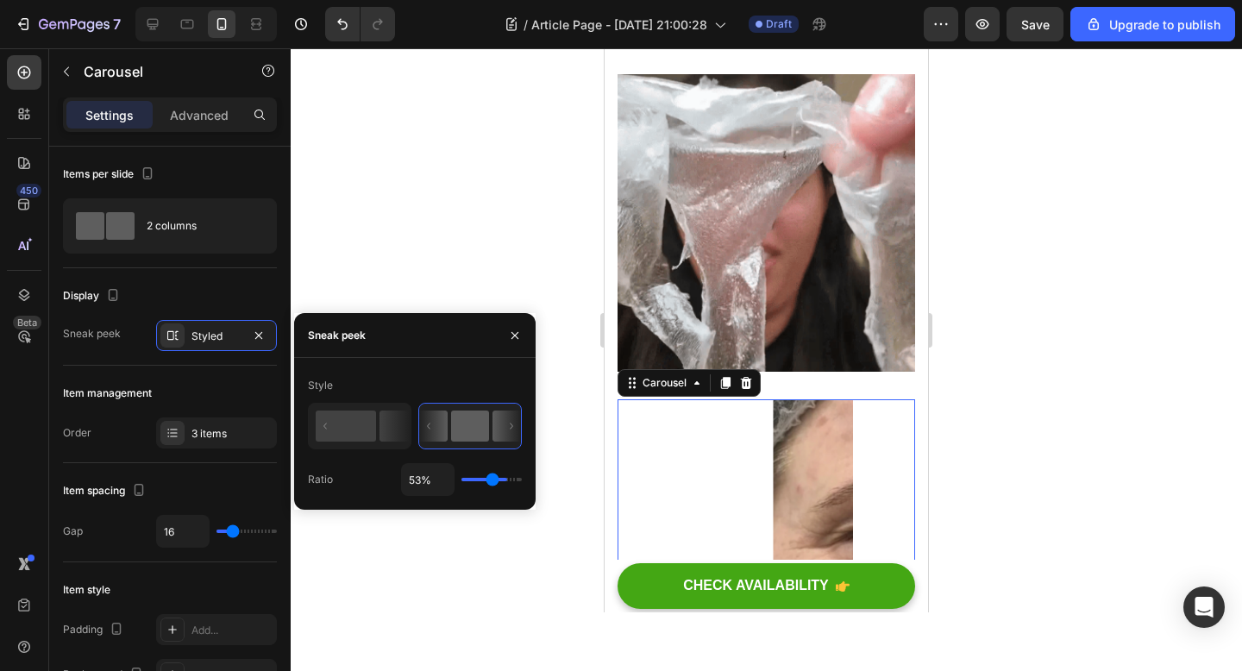
type input "49%"
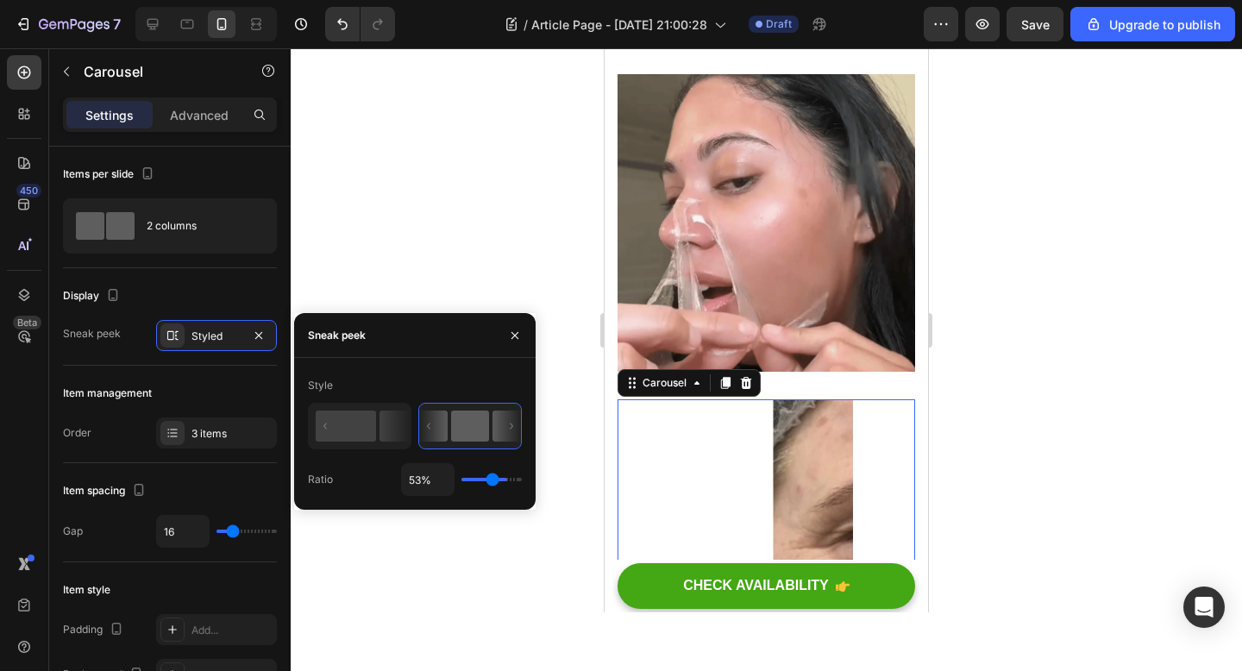
type input "49"
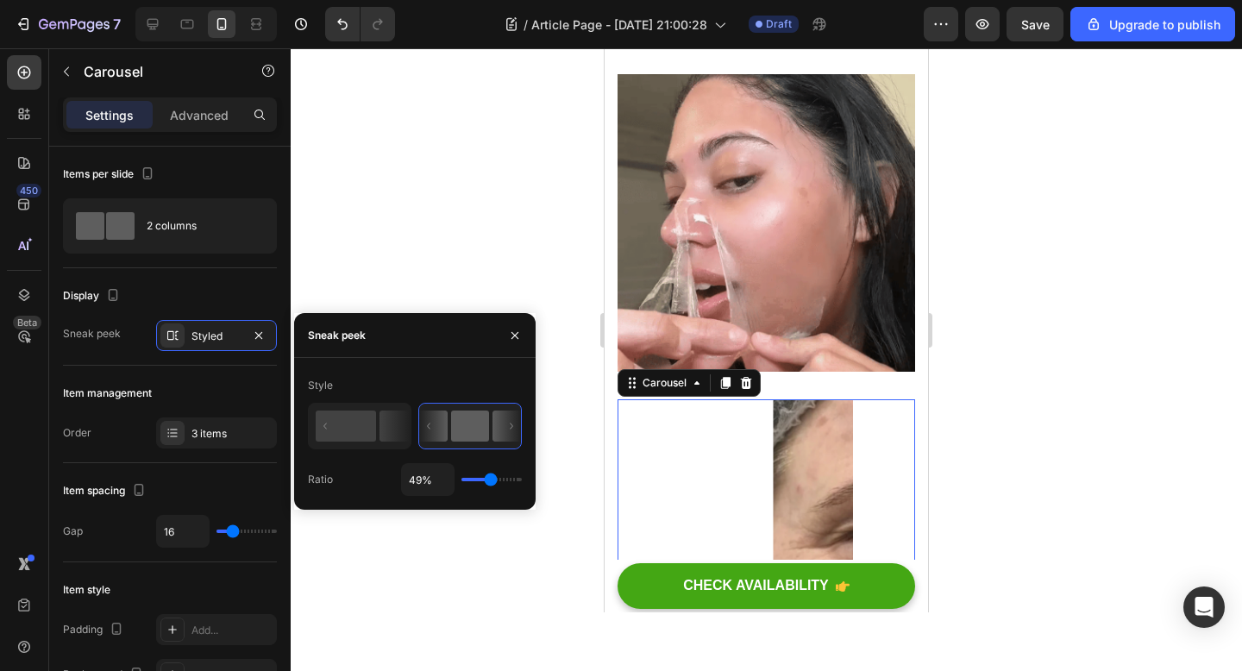
type input "43%"
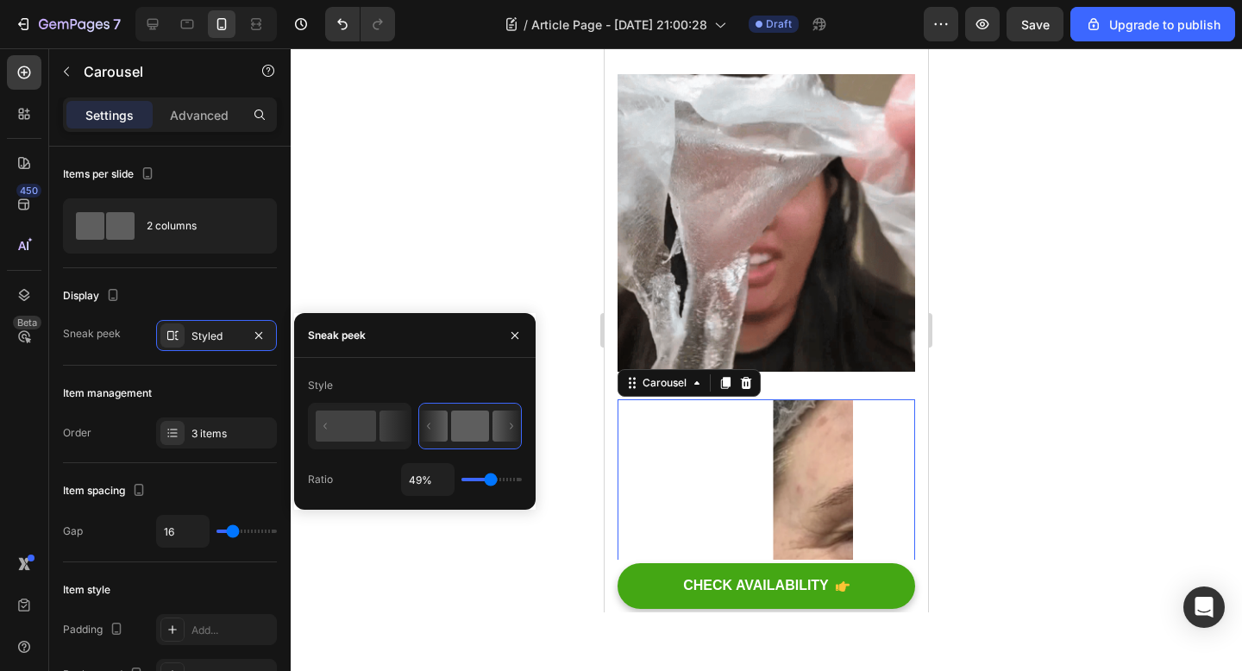
type input "43"
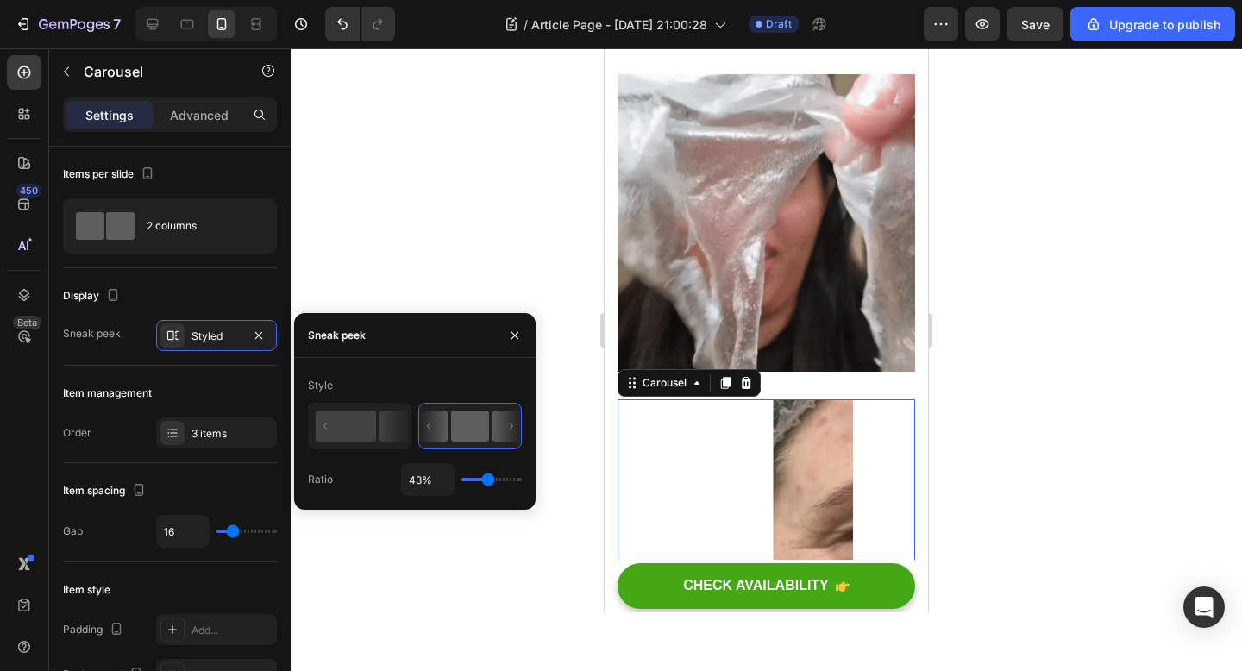
type input "31%"
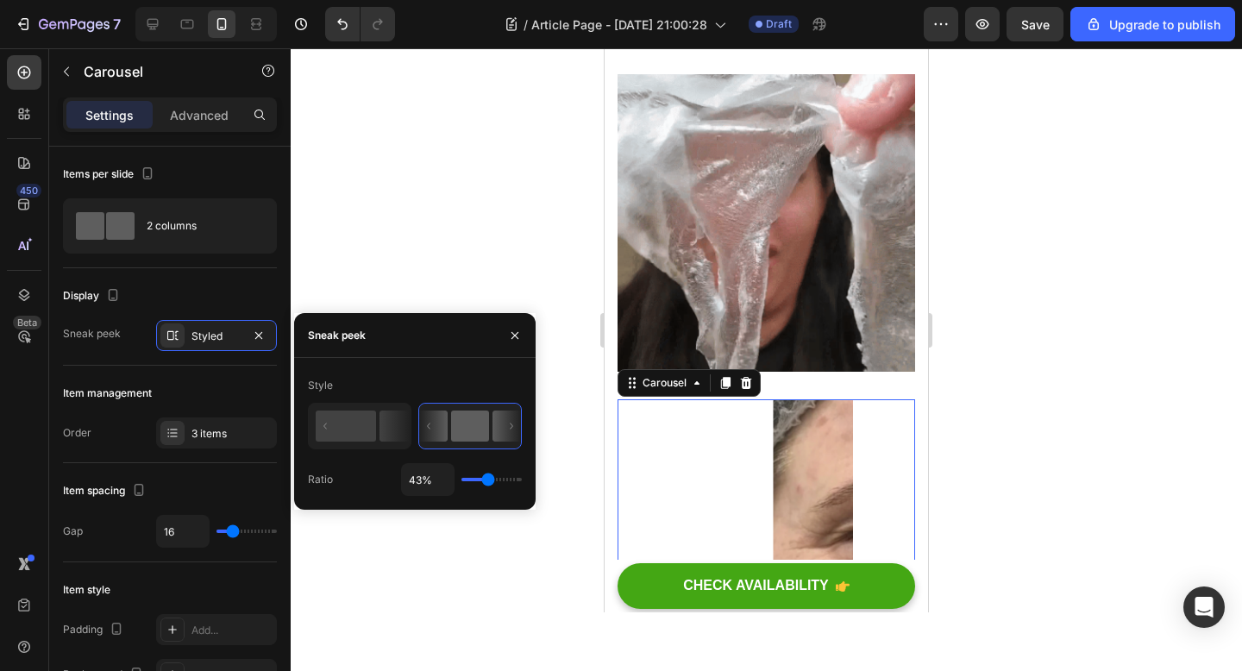
type input "31"
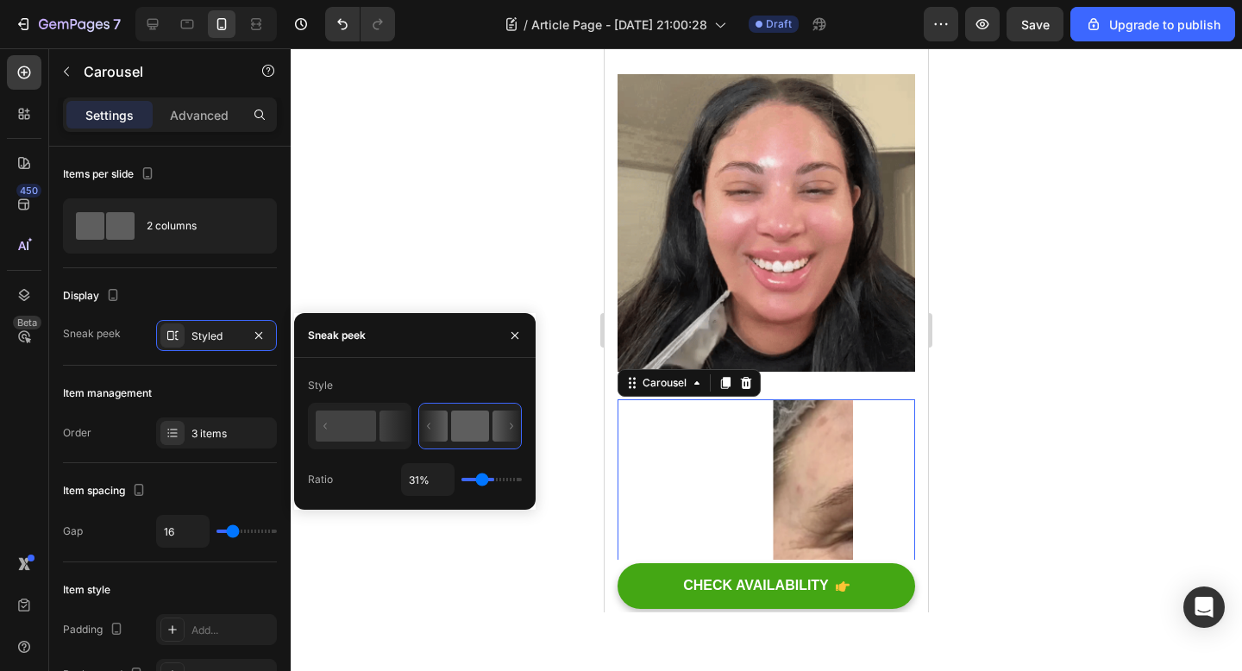
type input "24%"
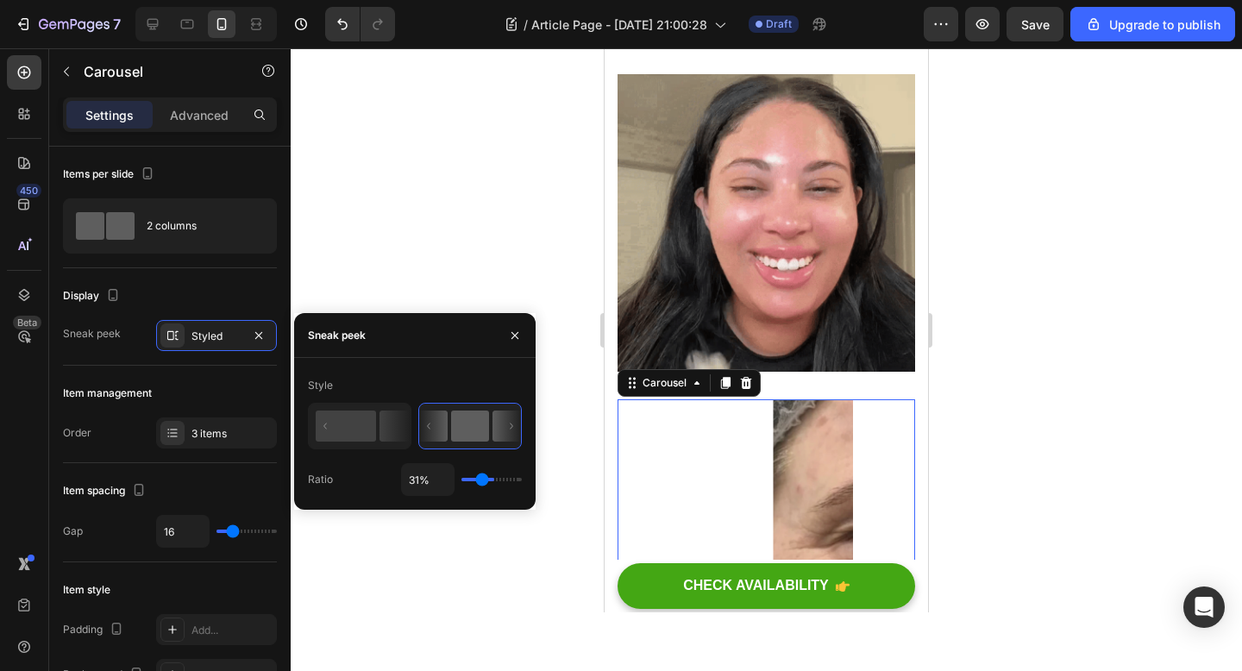
type input "24"
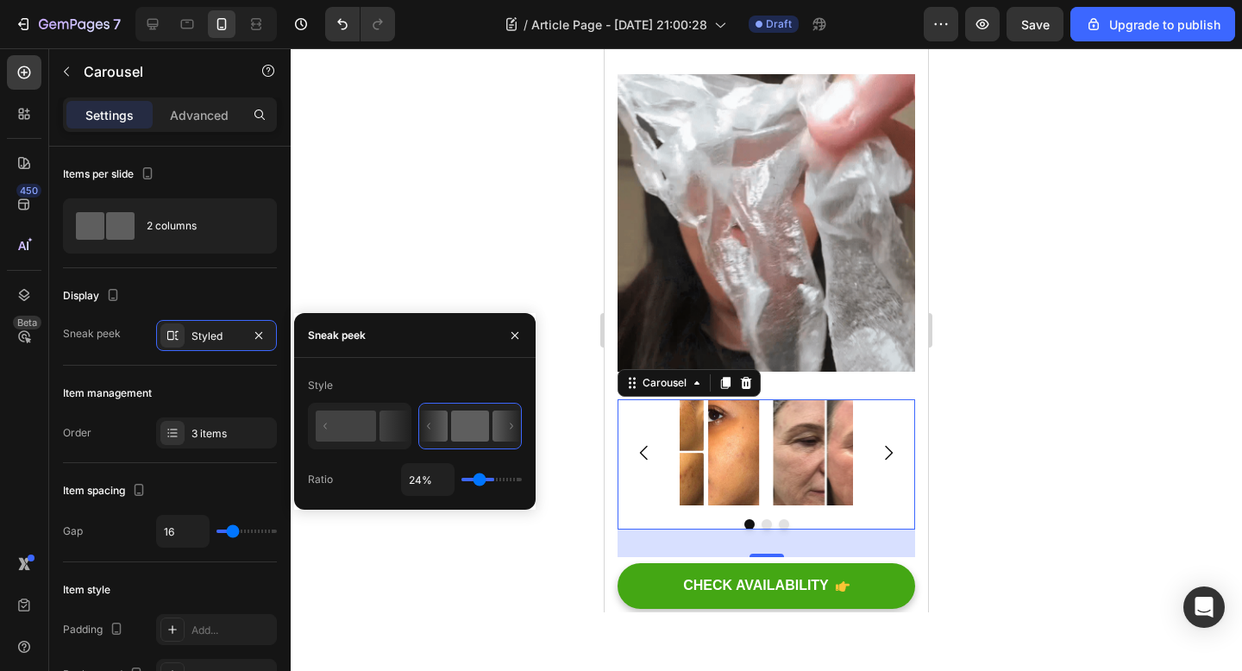
type input "22%"
type input "22"
type input "21%"
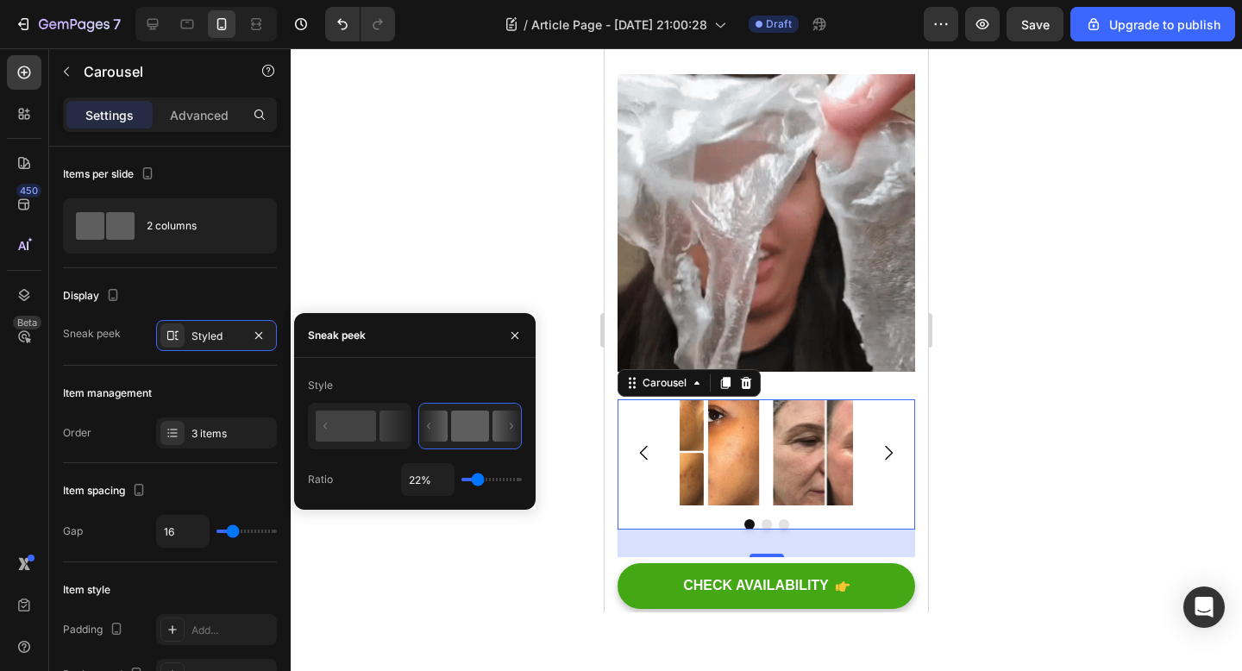
type input "21"
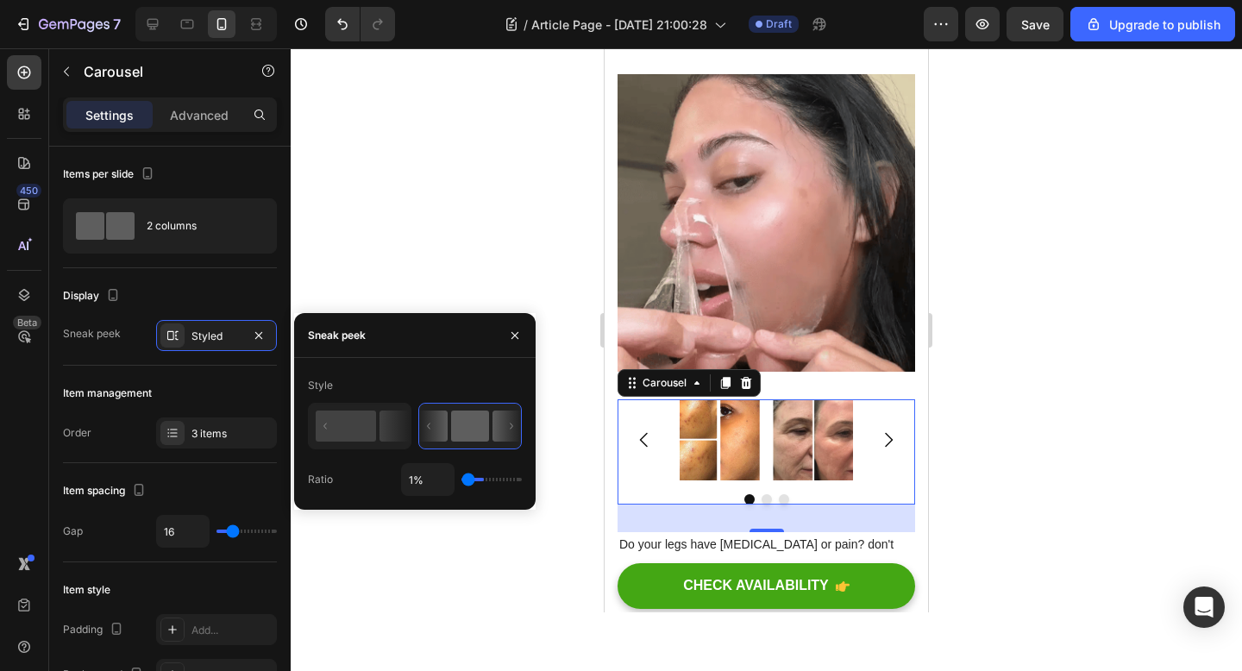
drag, startPoint x: 467, startPoint y: 484, endPoint x: 454, endPoint y: 474, distance: 16.7
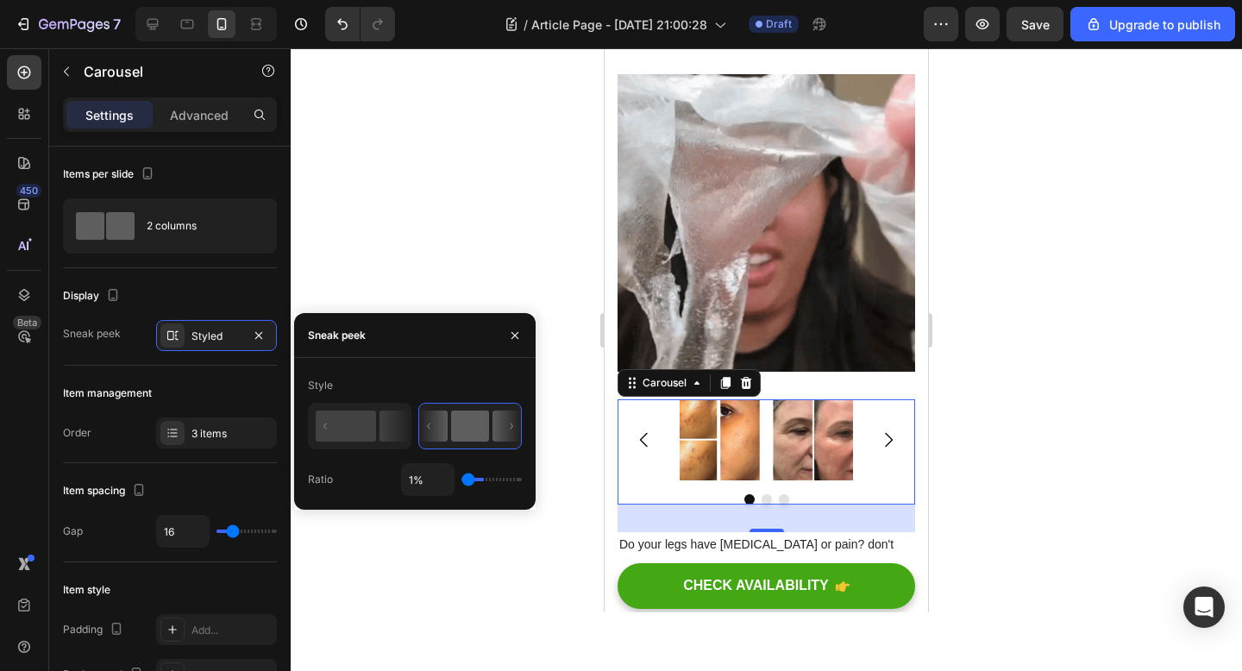
click at [461, 478] on input "range" at bounding box center [491, 479] width 60 height 3
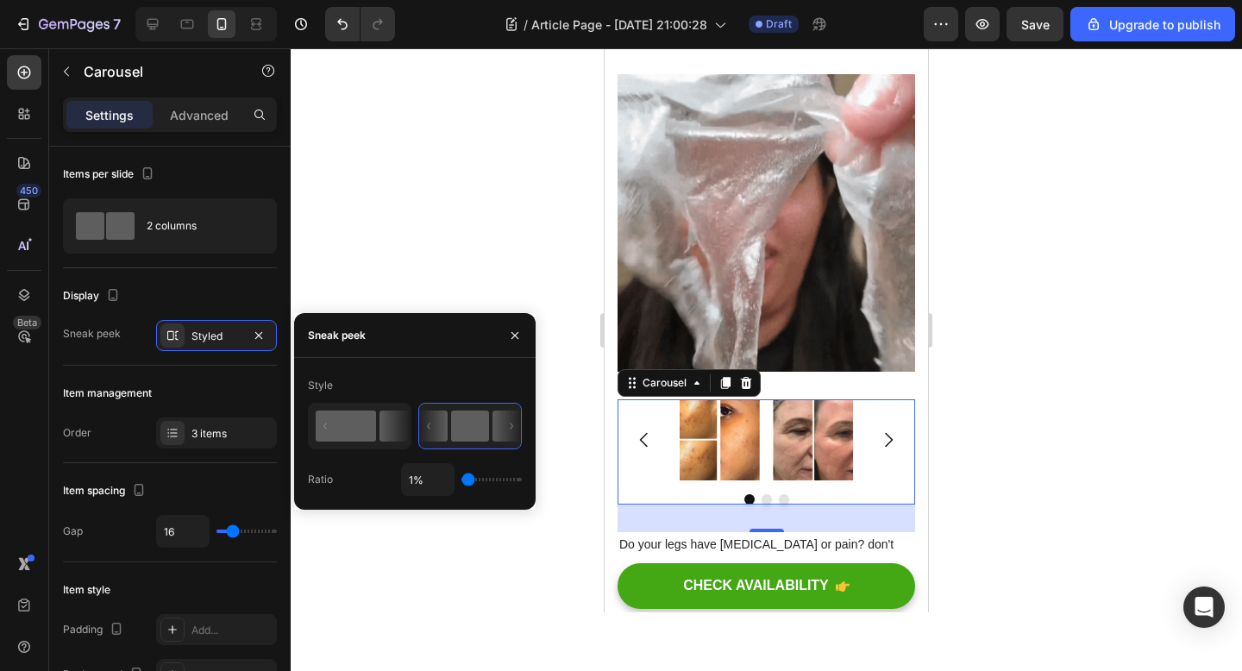
click at [354, 416] on rect at bounding box center [346, 425] width 60 height 31
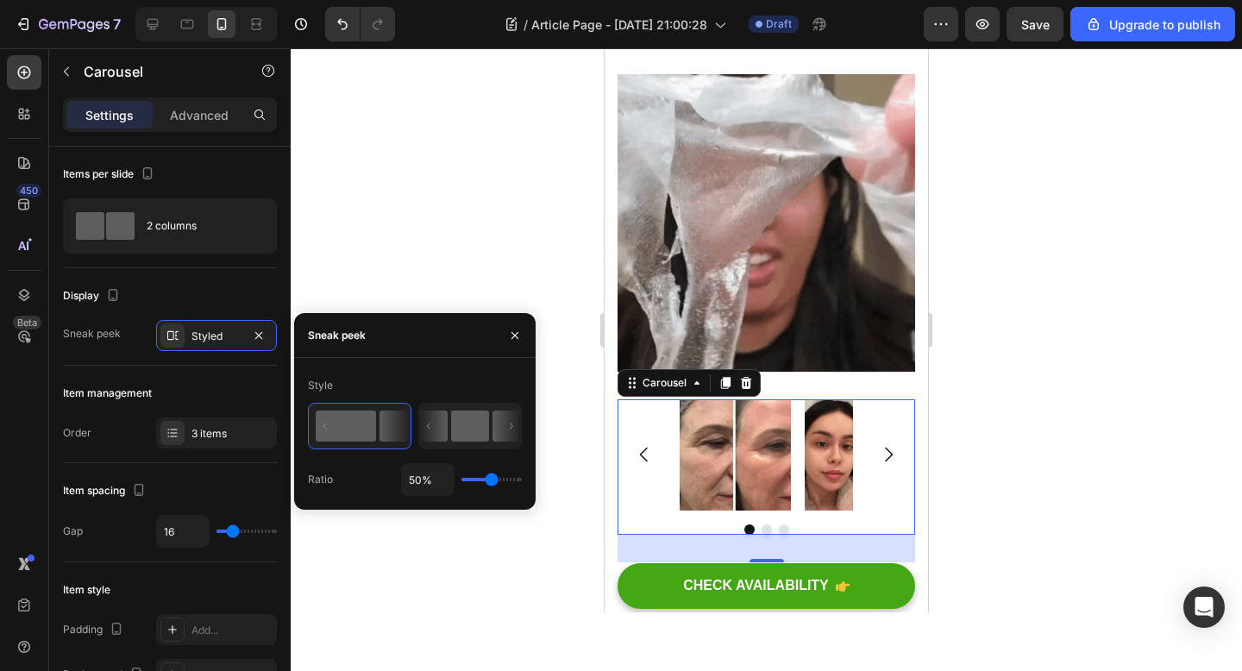
click at [448, 420] on icon at bounding box center [433, 425] width 28 height 31
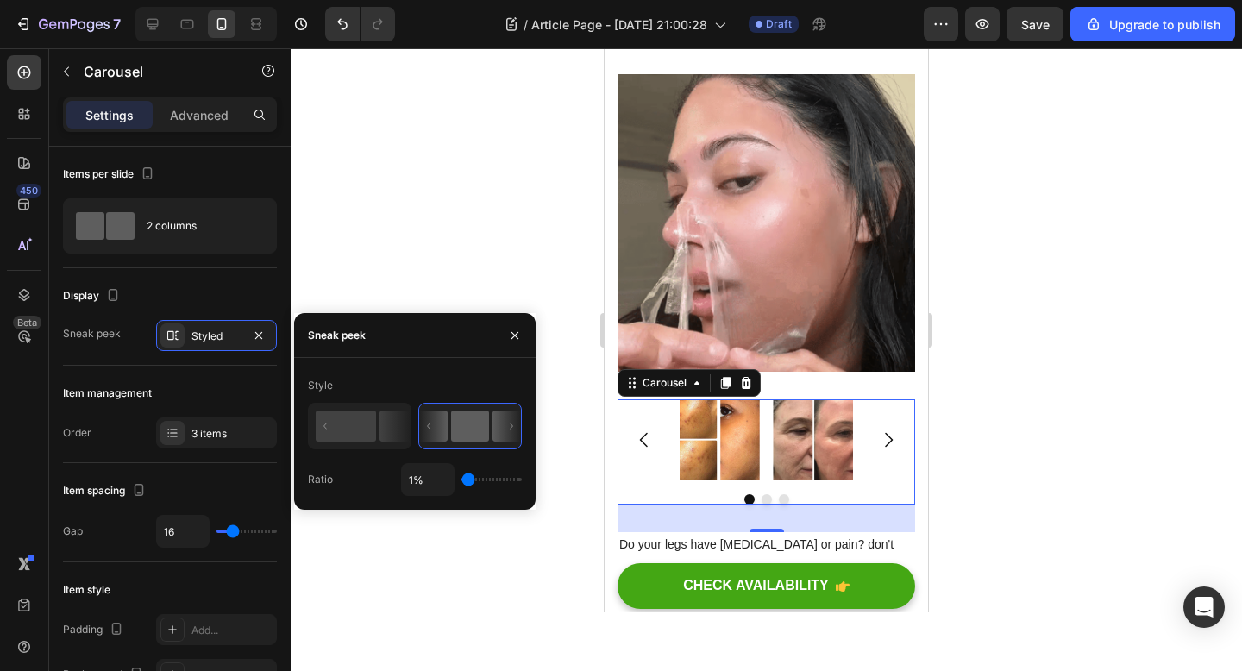
click at [477, 557] on div at bounding box center [766, 359] width 951 height 623
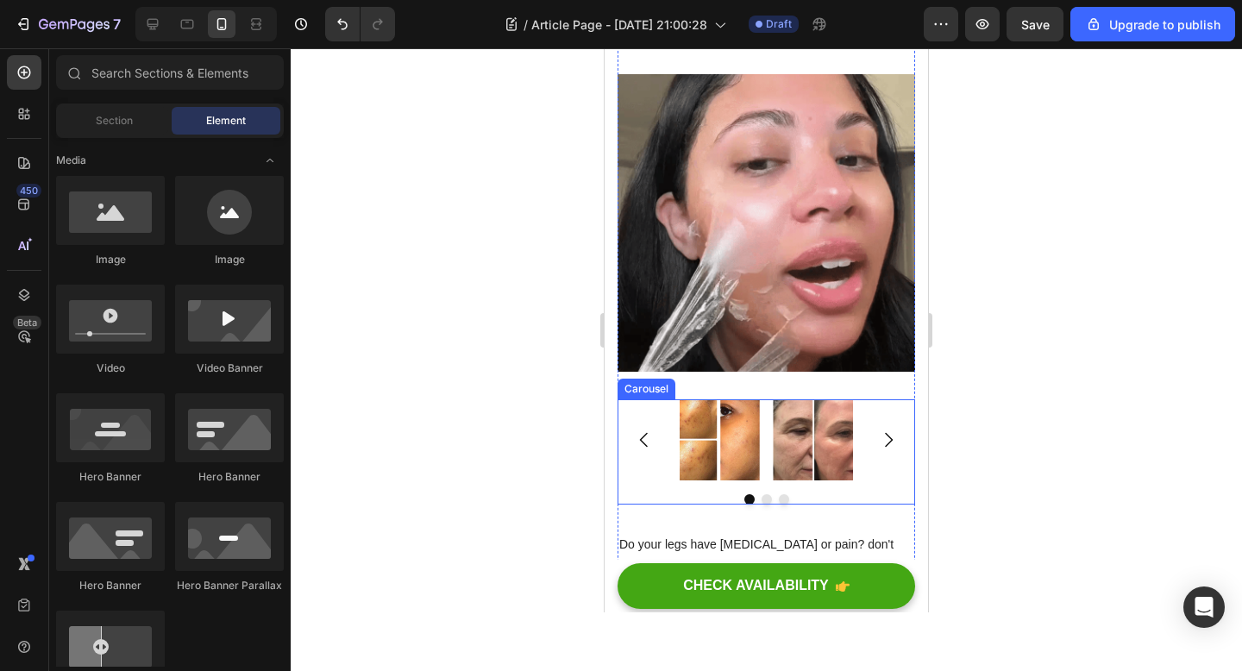
click at [886, 447] on icon "Carousel Next Arrow" at bounding box center [888, 439] width 21 height 21
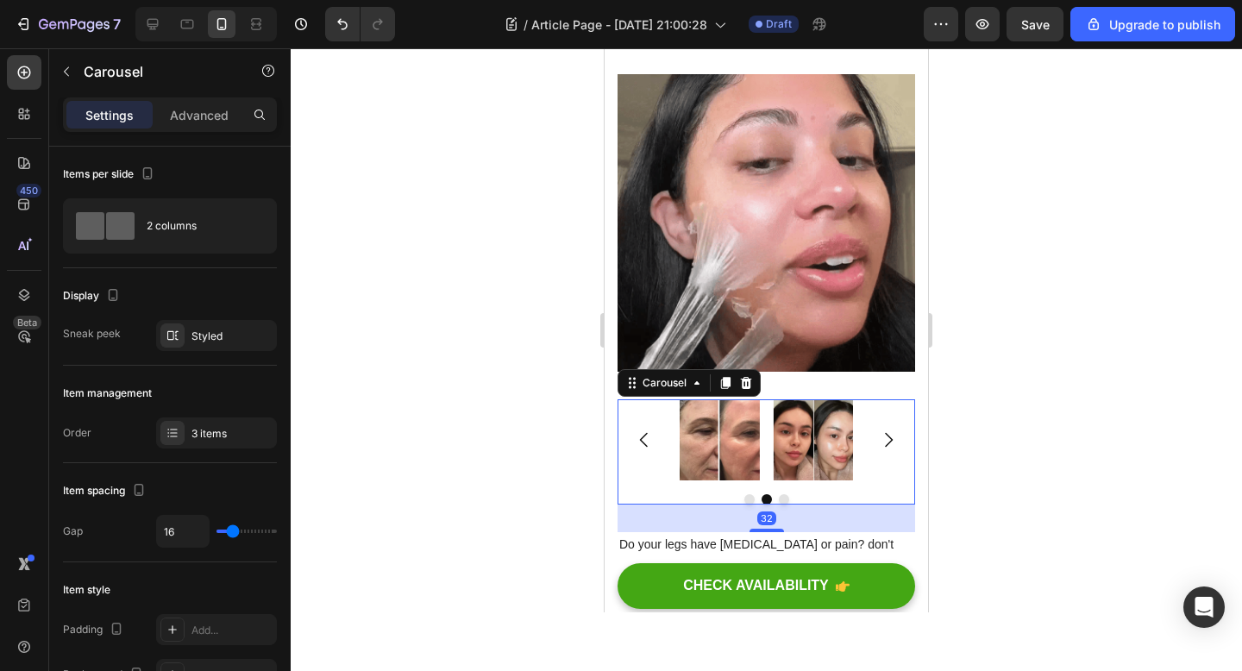
click at [886, 447] on icon "Carousel Next Arrow" at bounding box center [888, 439] width 21 height 21
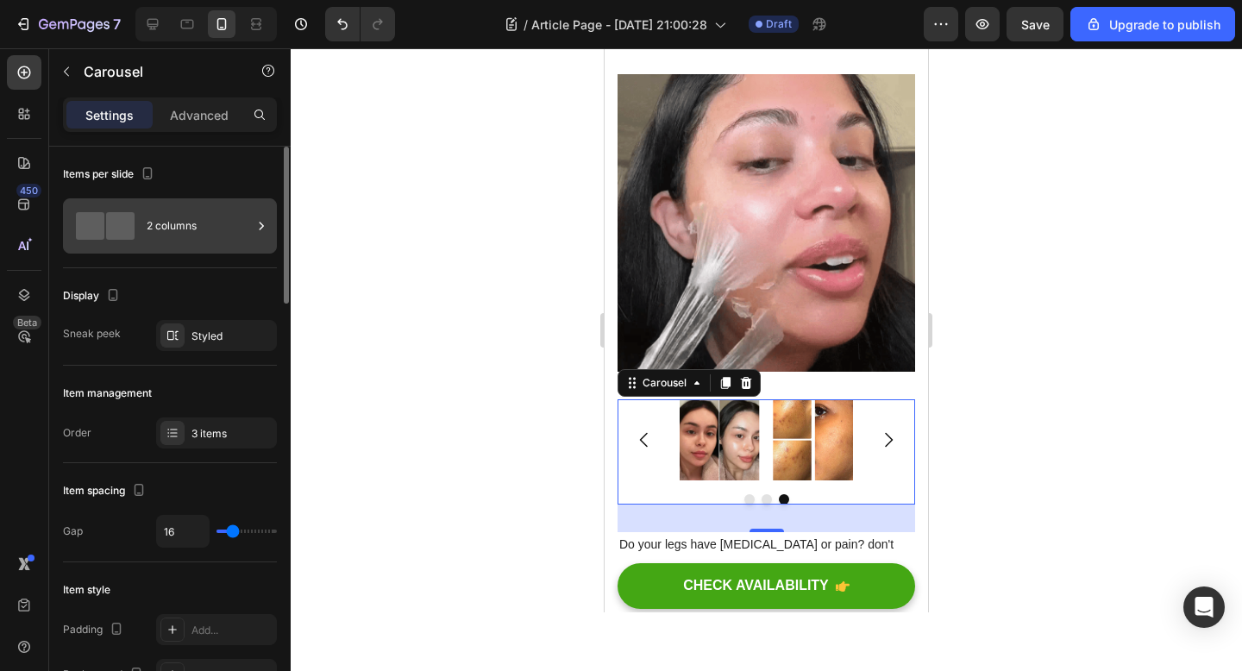
click at [202, 217] on div "2 columns" at bounding box center [199, 226] width 105 height 40
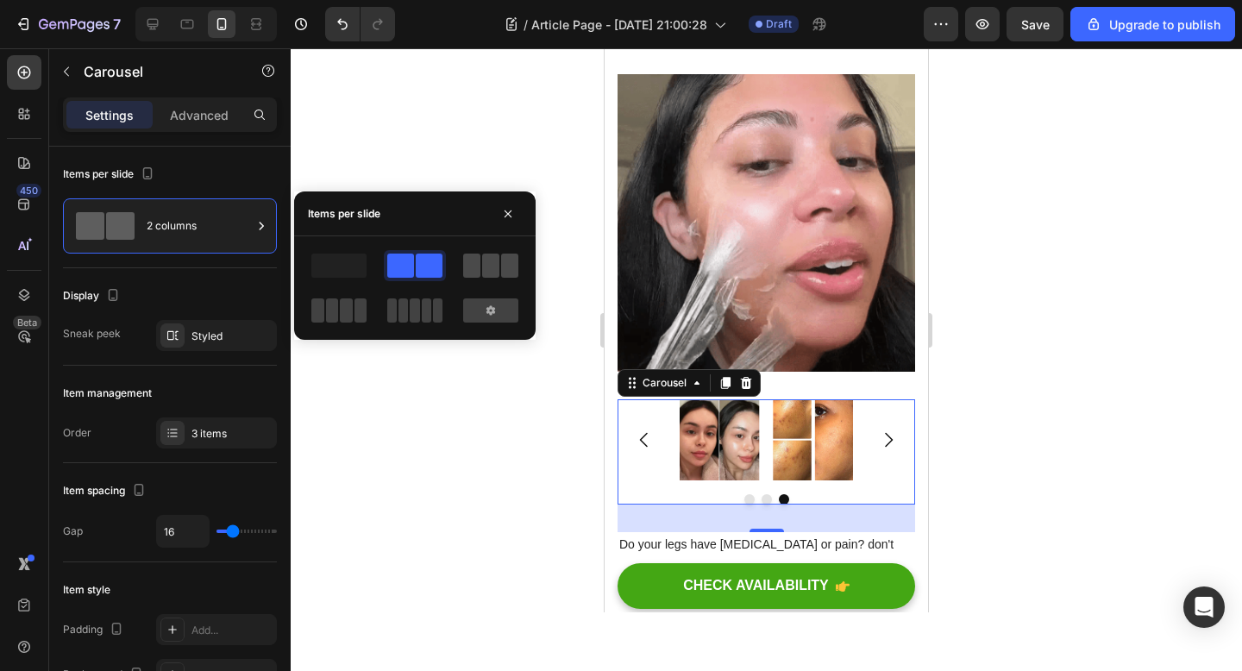
click at [461, 260] on div at bounding box center [491, 265] width 62 height 31
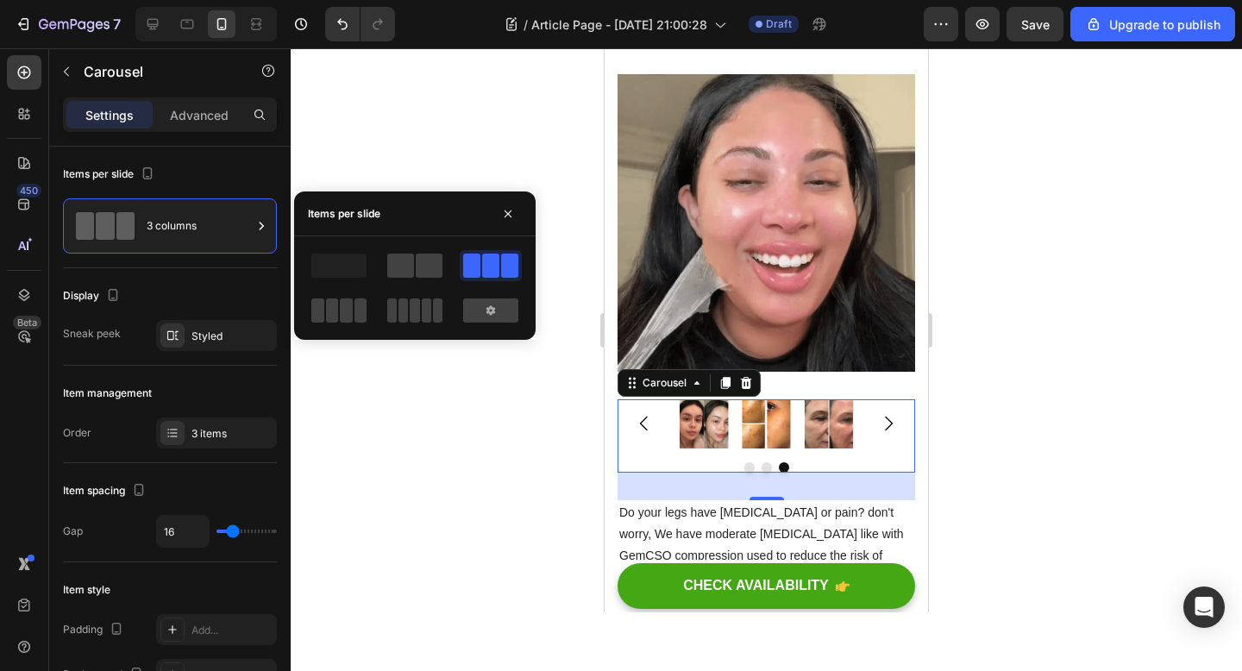
click at [501, 267] on span at bounding box center [509, 266] width 17 height 24
click at [454, 486] on div at bounding box center [766, 359] width 951 height 623
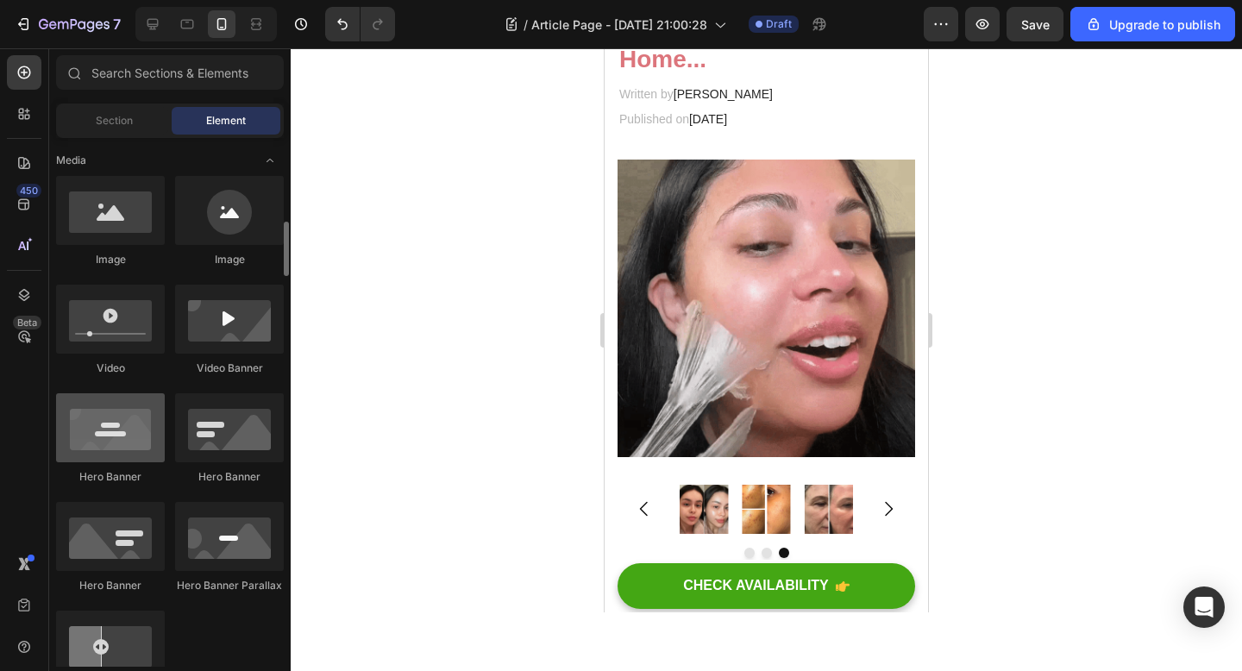
scroll to position [574, 0]
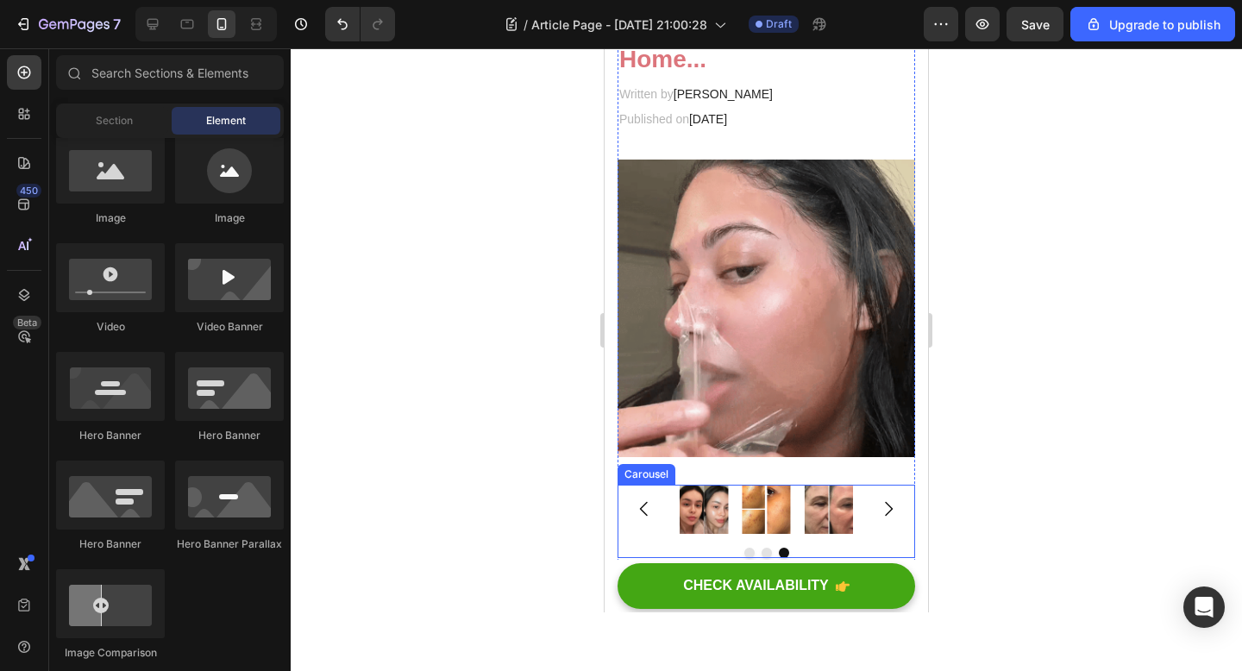
click at [645, 491] on button "Carousel Back Arrow" at bounding box center [644, 509] width 48 height 48
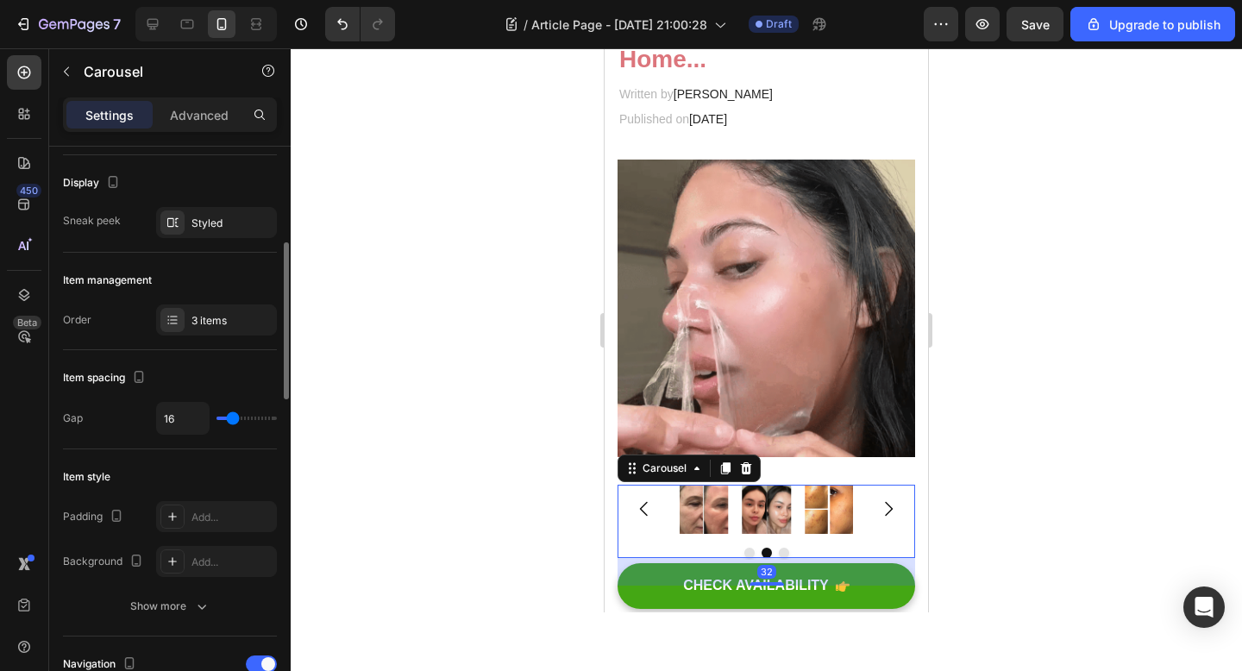
scroll to position [164, 0]
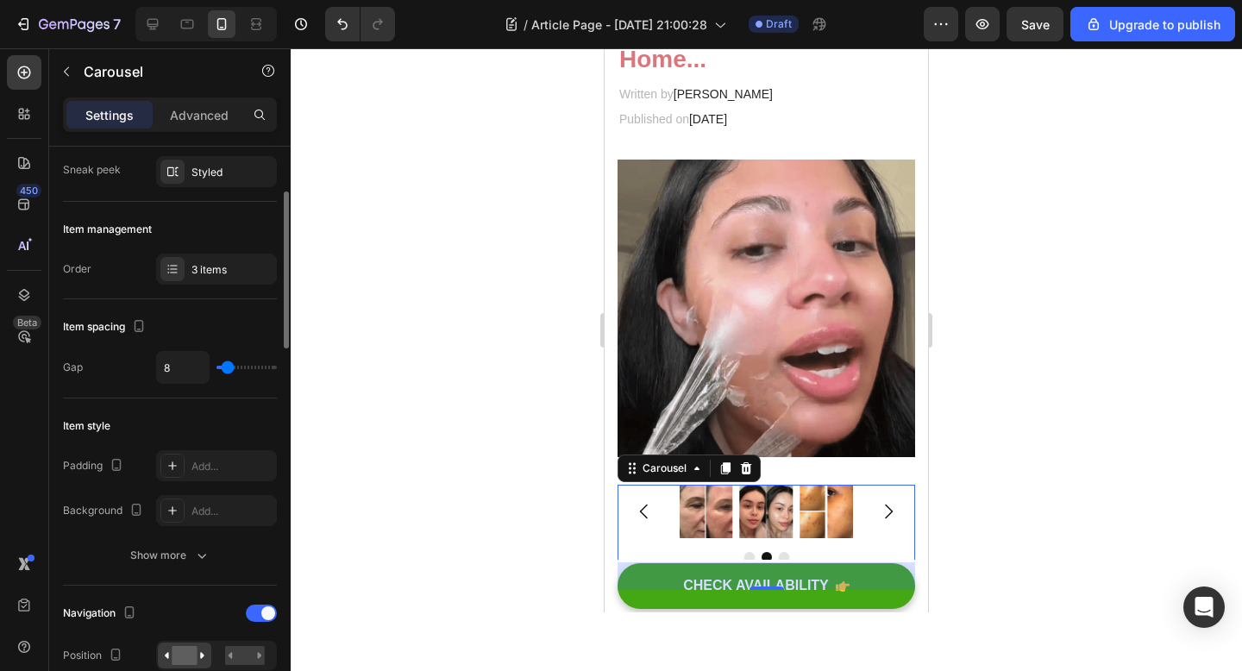
click at [228, 367] on input "range" at bounding box center [246, 367] width 60 height 3
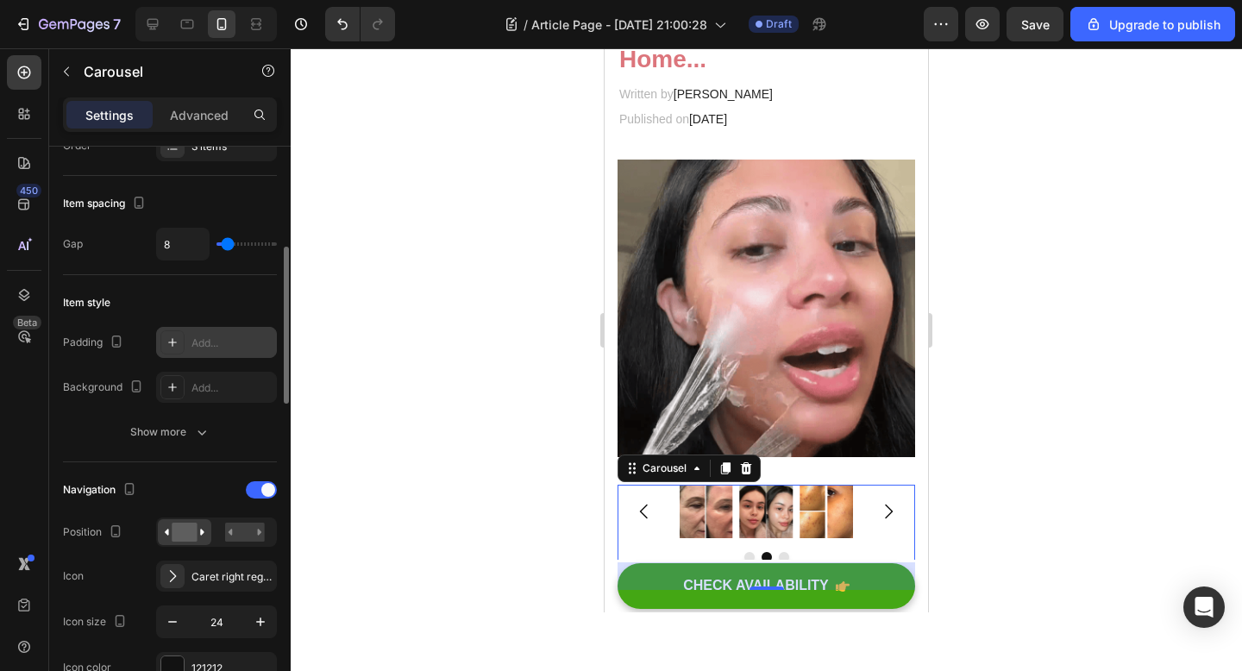
scroll to position [304, 0]
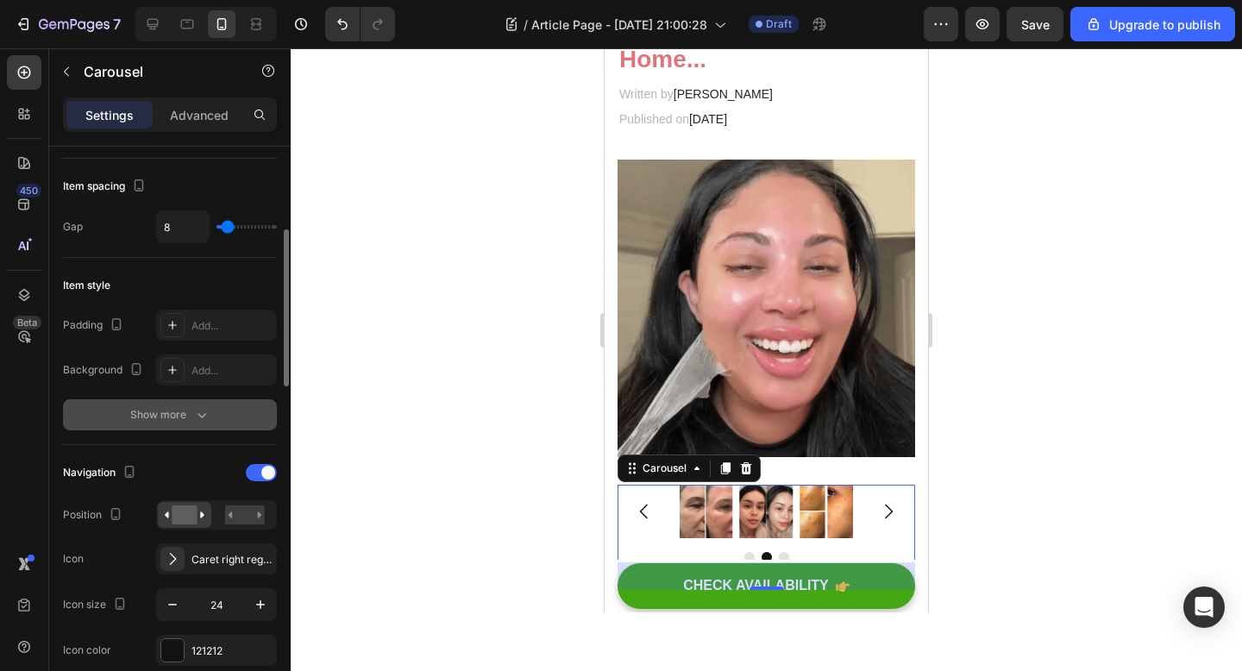
click at [208, 410] on icon "button" at bounding box center [201, 414] width 17 height 17
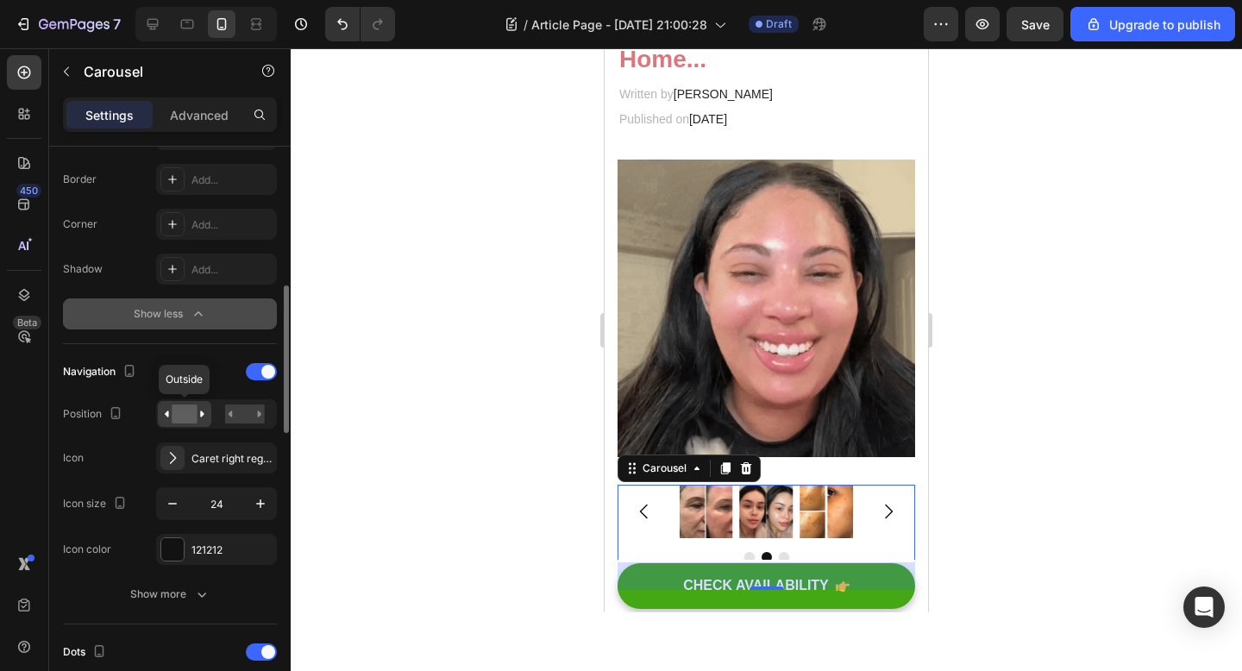
scroll to position [549, 0]
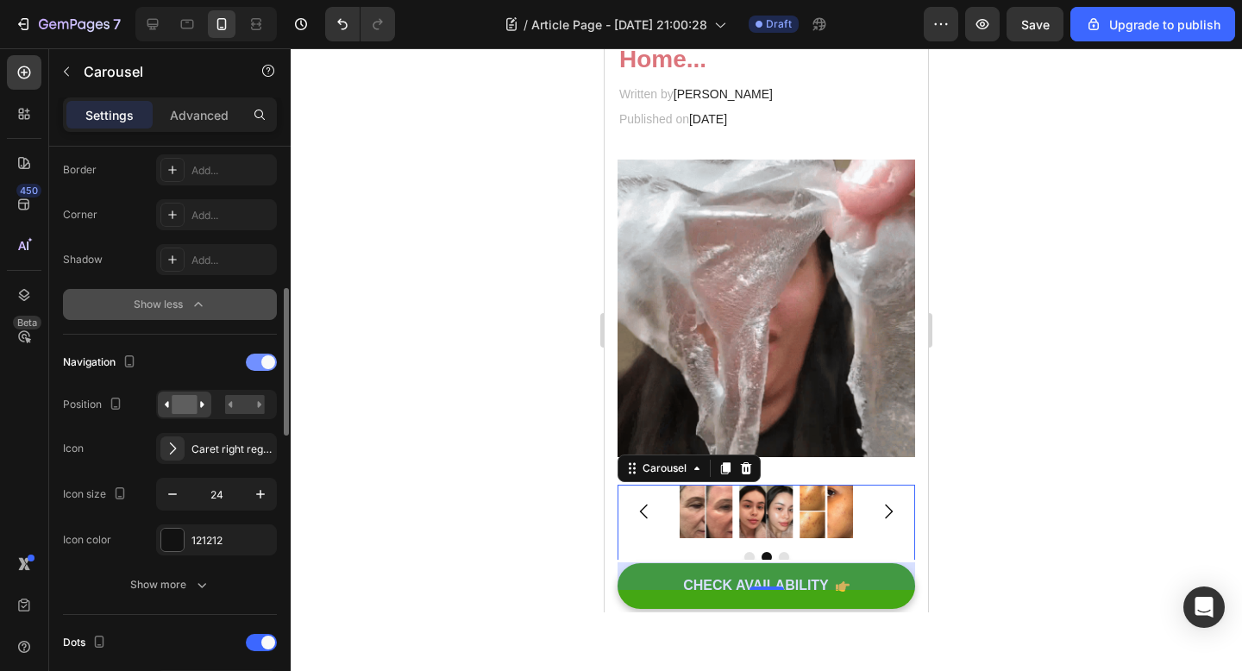
click at [264, 368] on div at bounding box center [261, 362] width 31 height 17
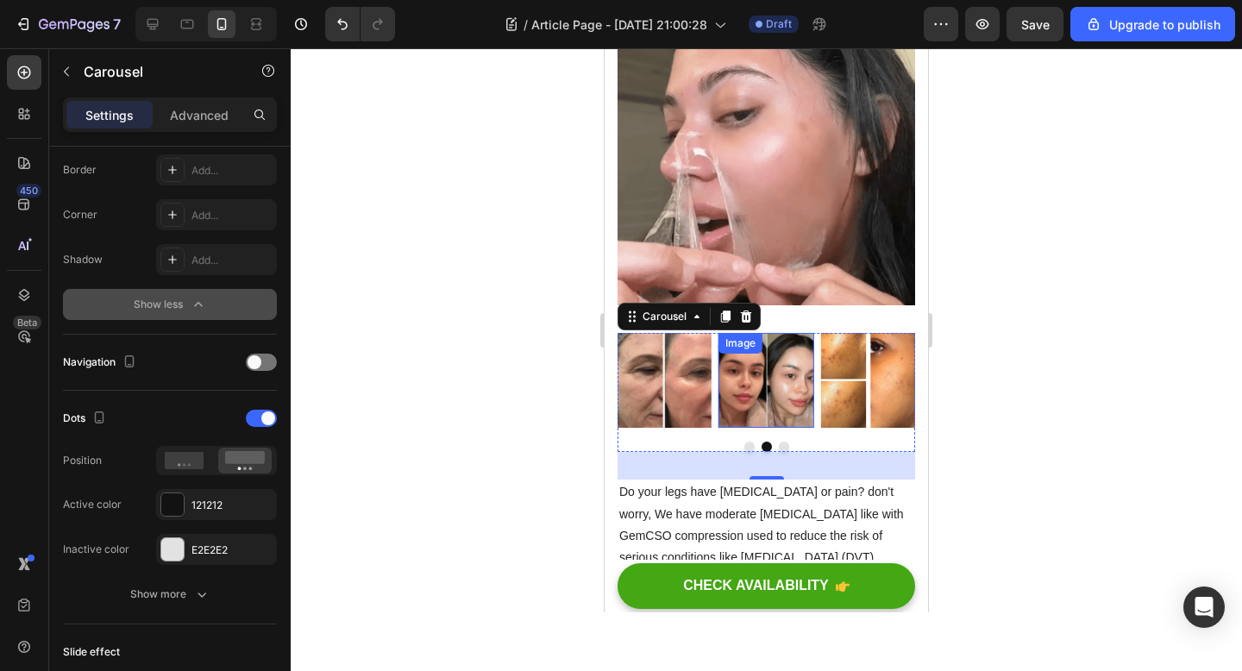
scroll to position [495, 0]
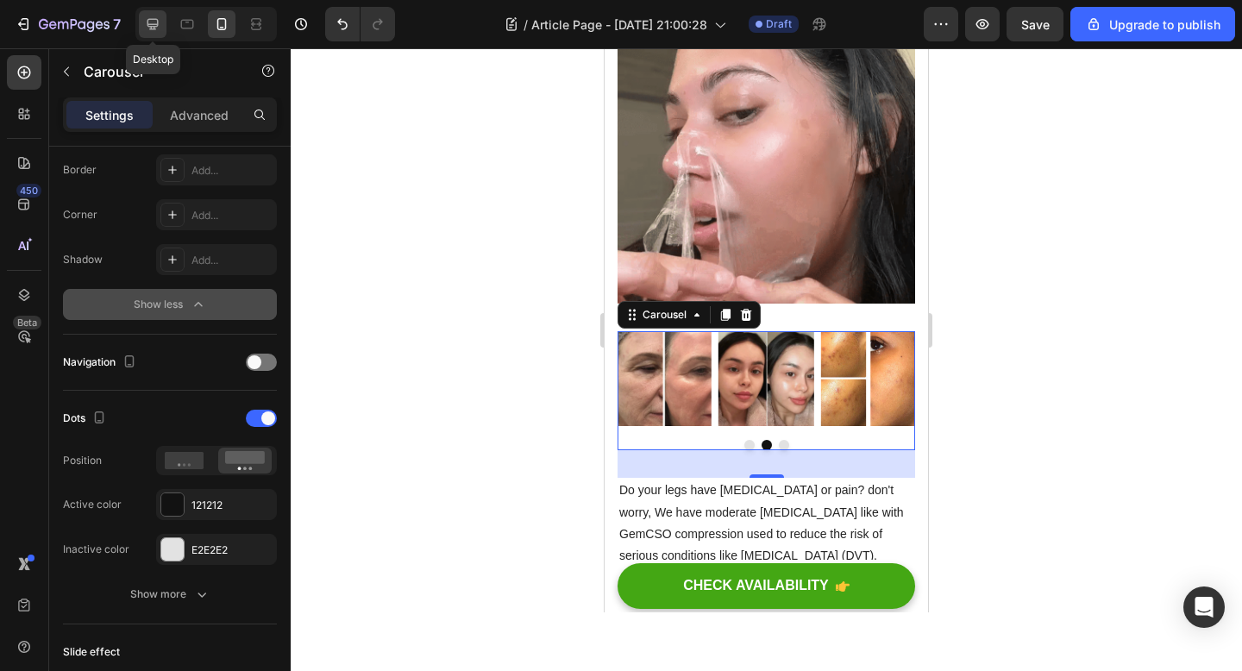
click at [159, 20] on icon at bounding box center [152, 24] width 17 height 17
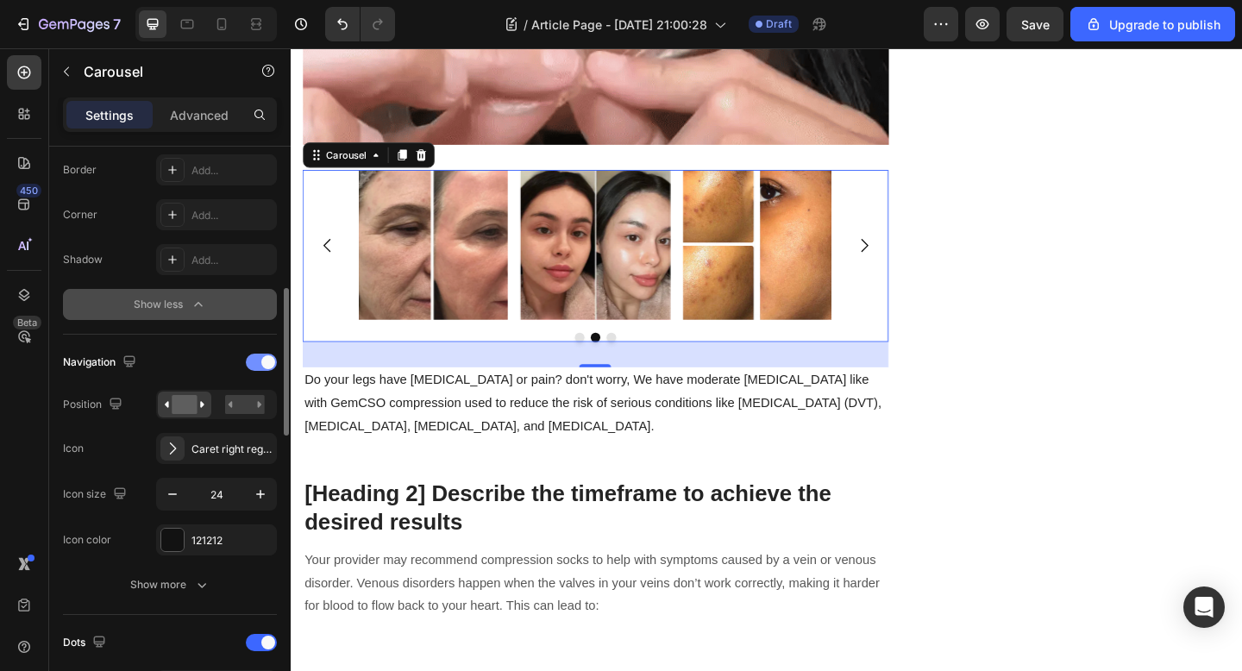
scroll to position [943, 0]
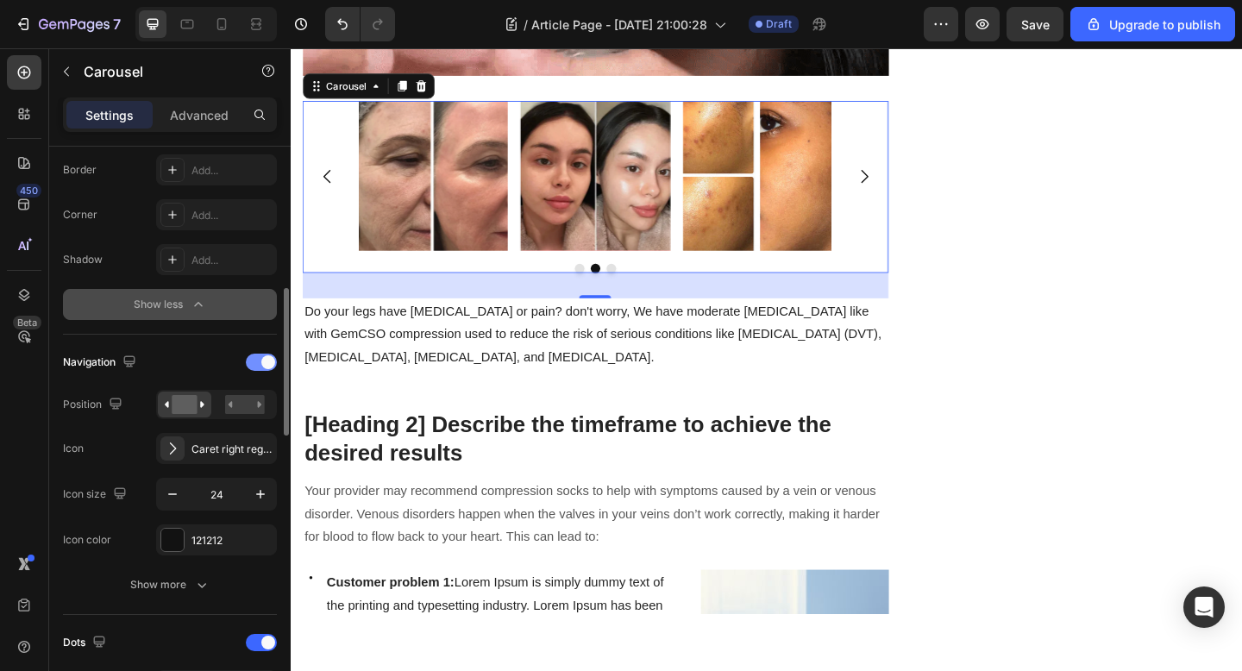
click at [261, 362] on span at bounding box center [268, 362] width 14 height 14
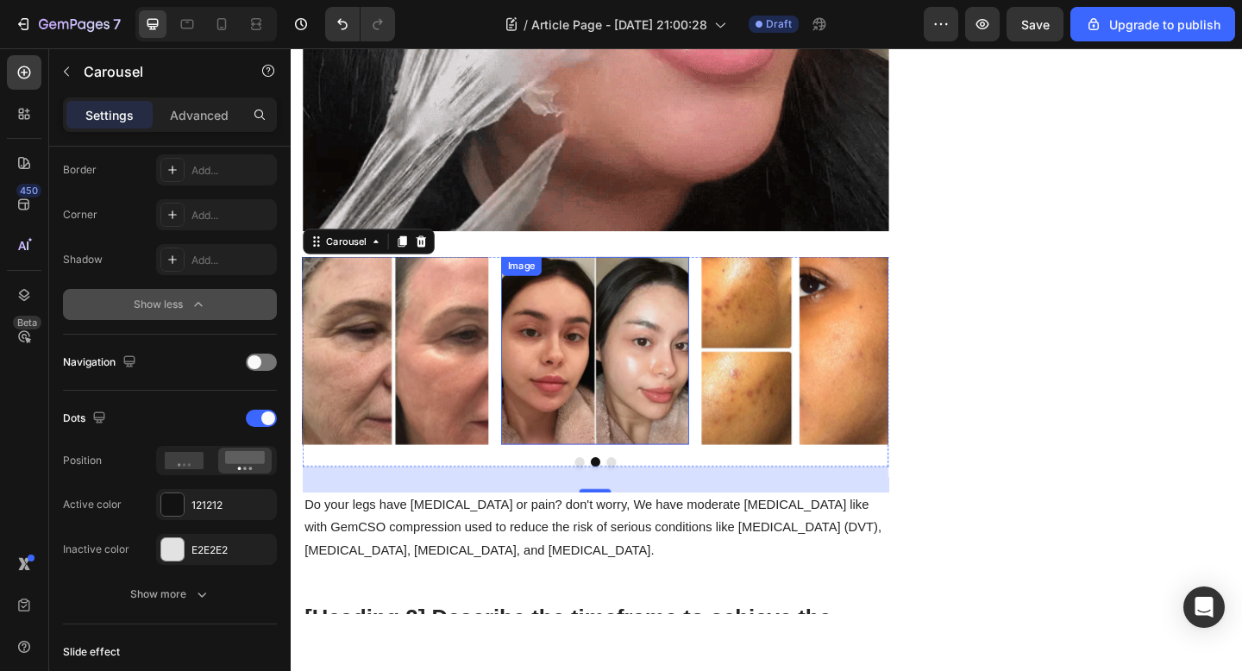
scroll to position [859, 0]
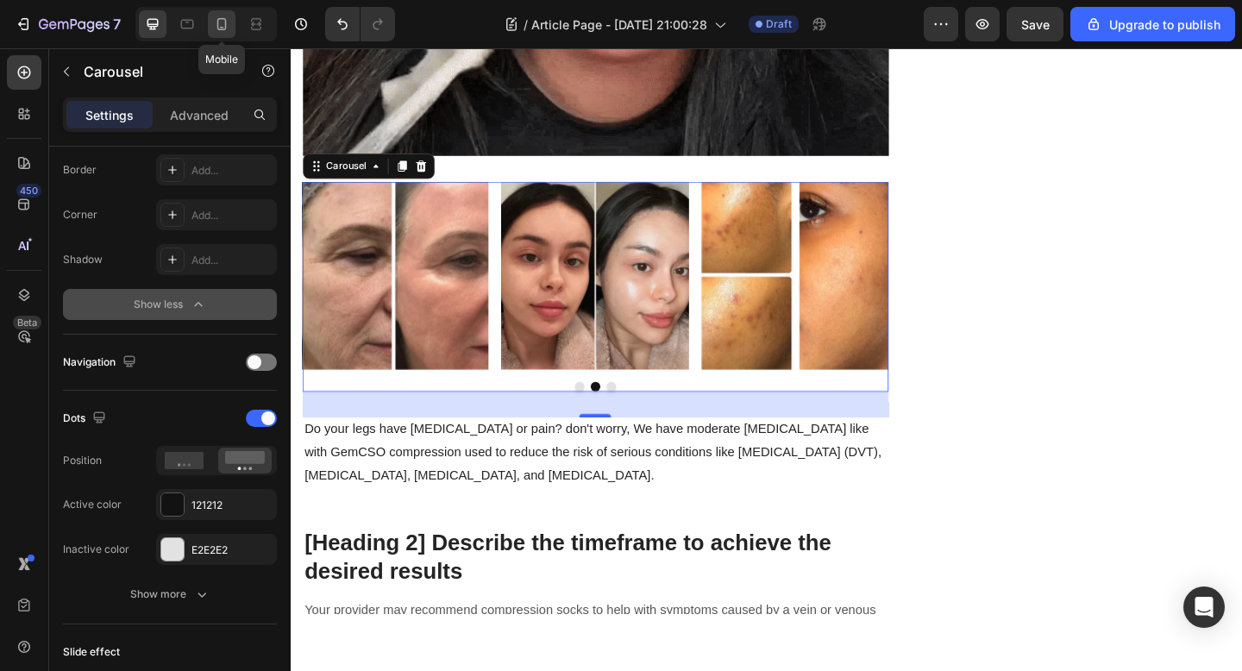
click at [219, 34] on div at bounding box center [222, 24] width 28 height 28
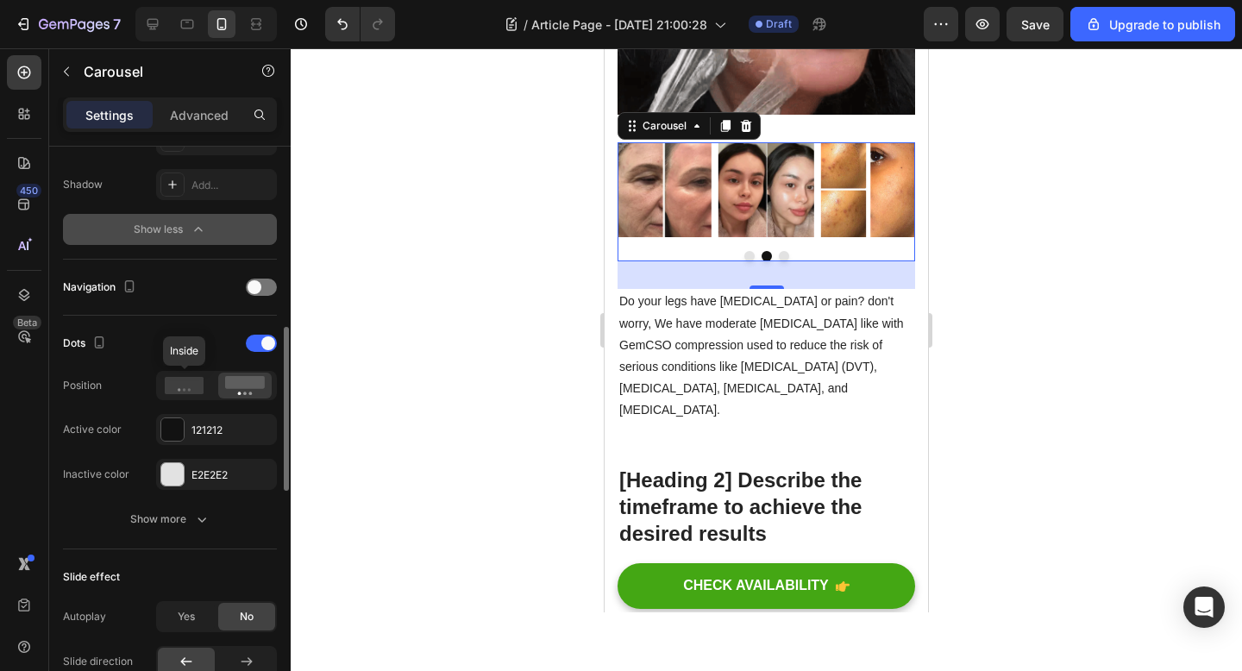
scroll to position [625, 0]
click at [268, 335] on div at bounding box center [261, 342] width 31 height 17
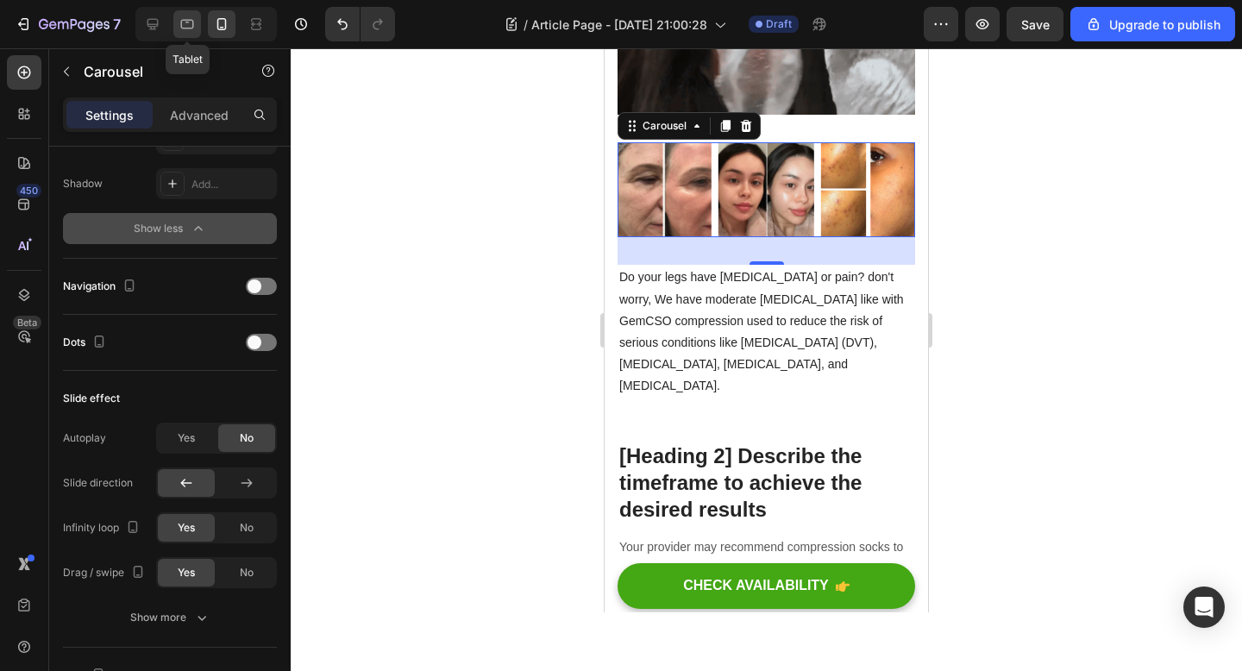
click at [183, 22] on icon at bounding box center [187, 24] width 17 height 17
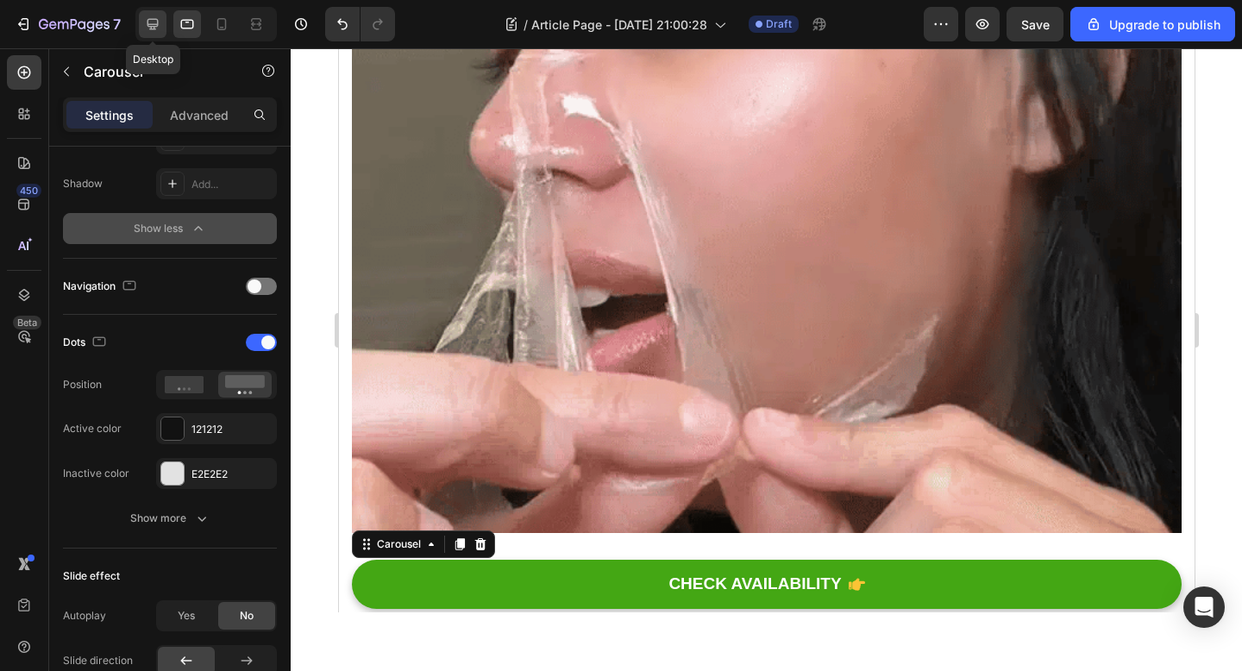
click at [150, 22] on icon at bounding box center [152, 24] width 17 height 17
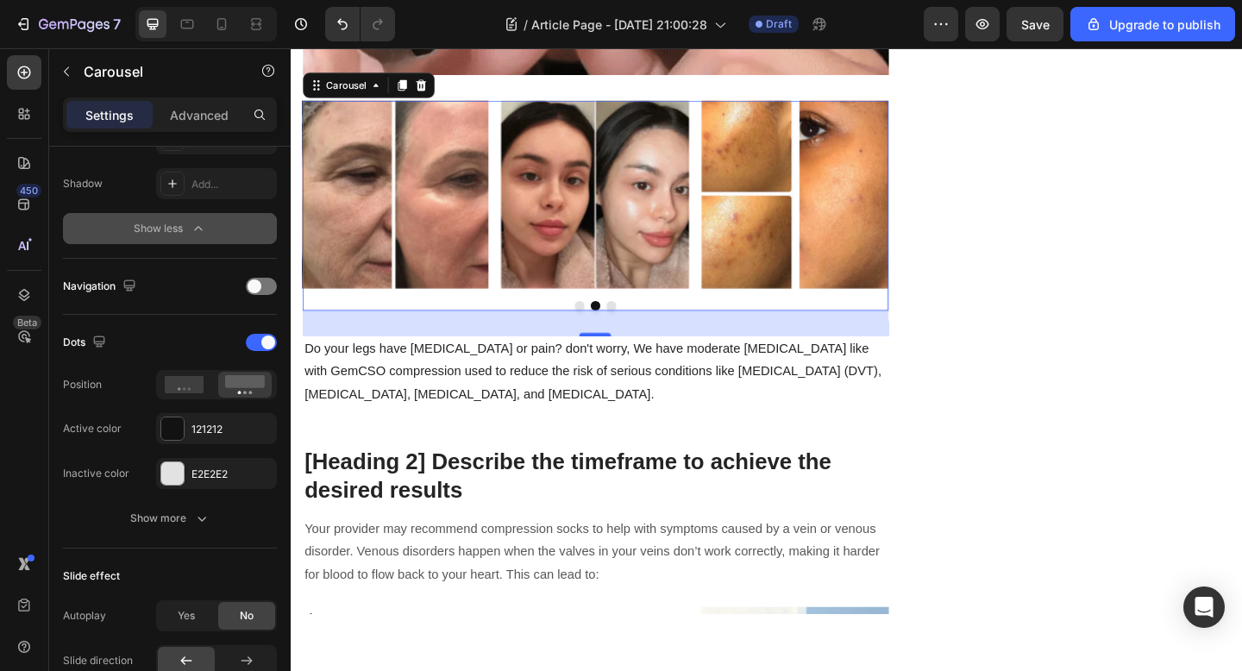
scroll to position [946, 0]
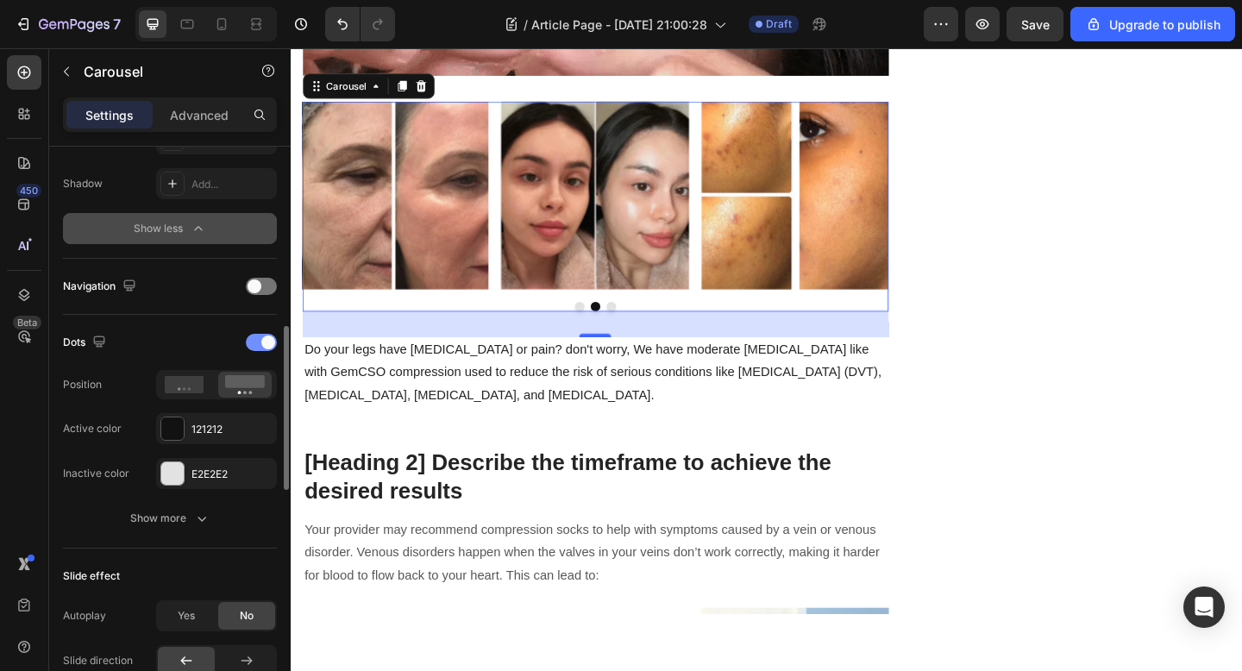
click at [261, 340] on span at bounding box center [268, 342] width 14 height 14
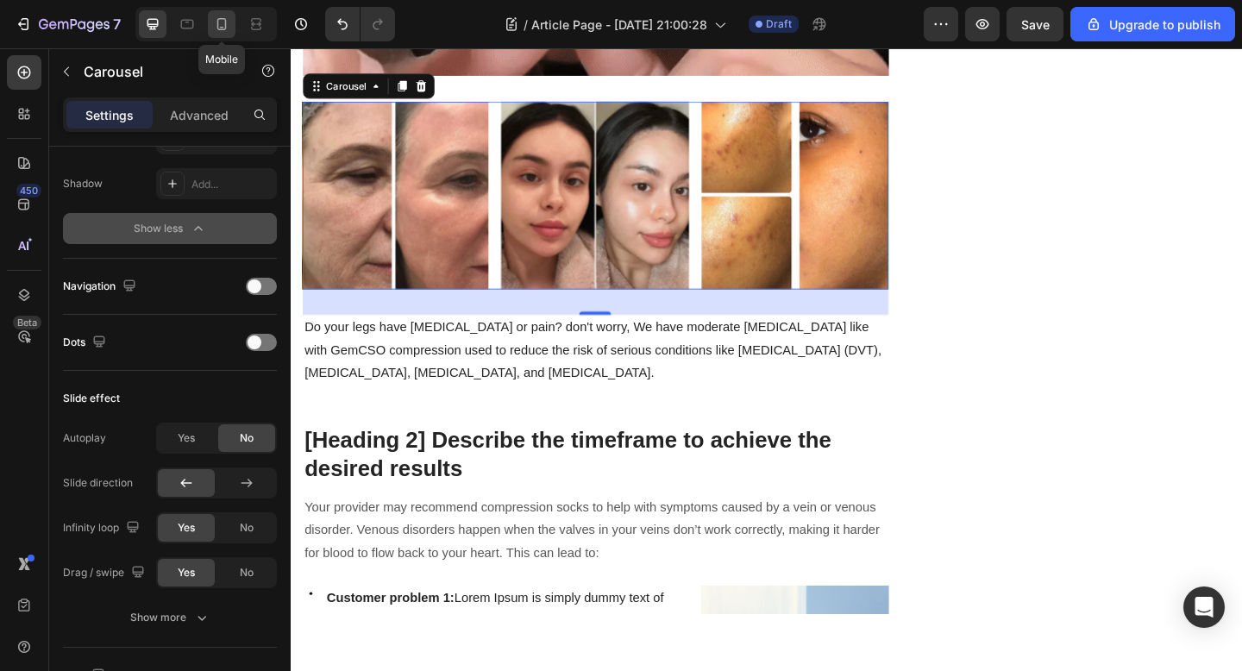
click at [220, 20] on icon at bounding box center [221, 24] width 17 height 17
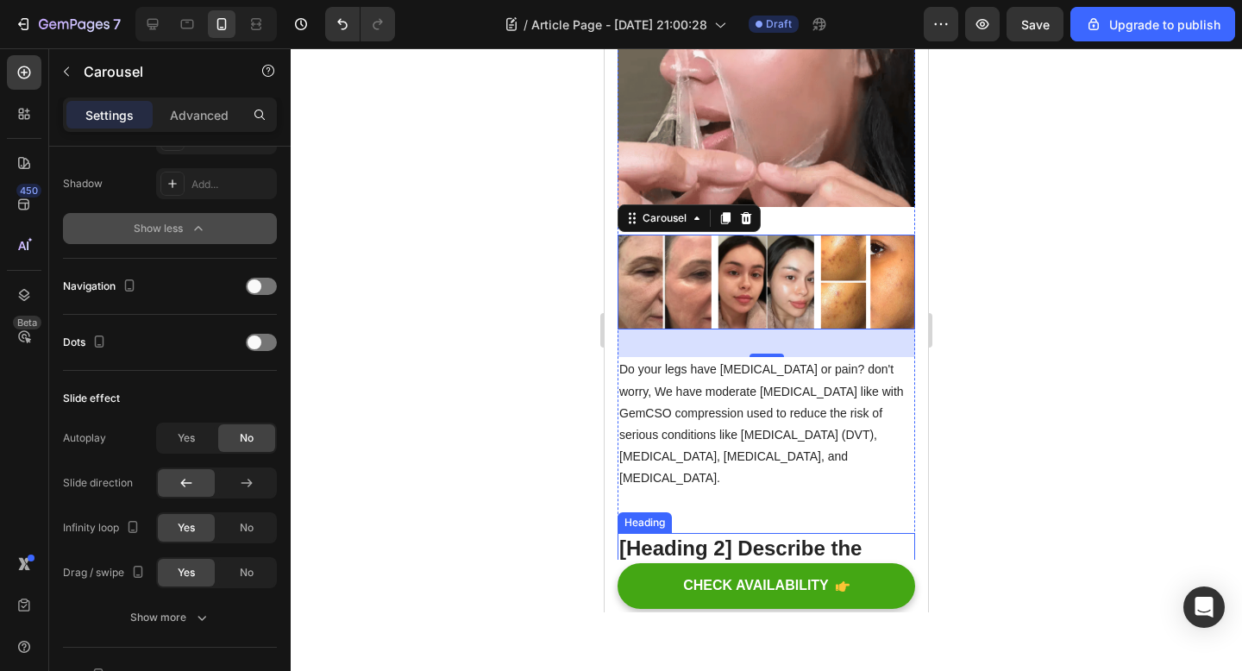
scroll to position [589, 0]
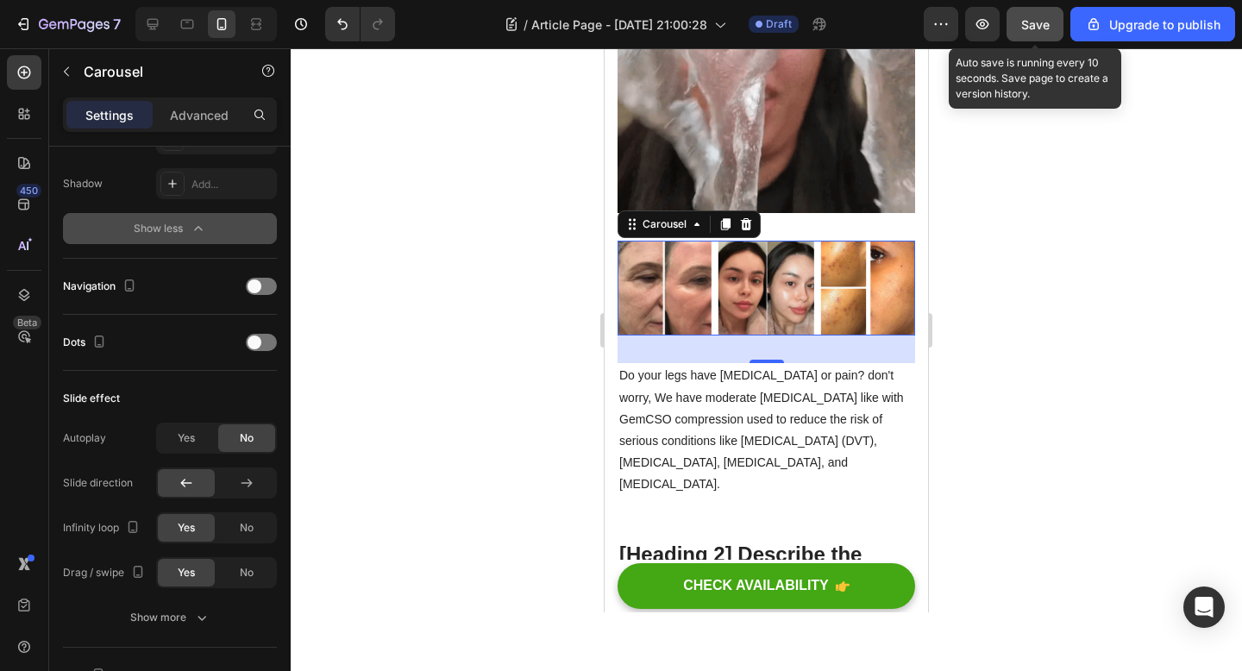
click at [1037, 32] on div "Save" at bounding box center [1035, 25] width 28 height 18
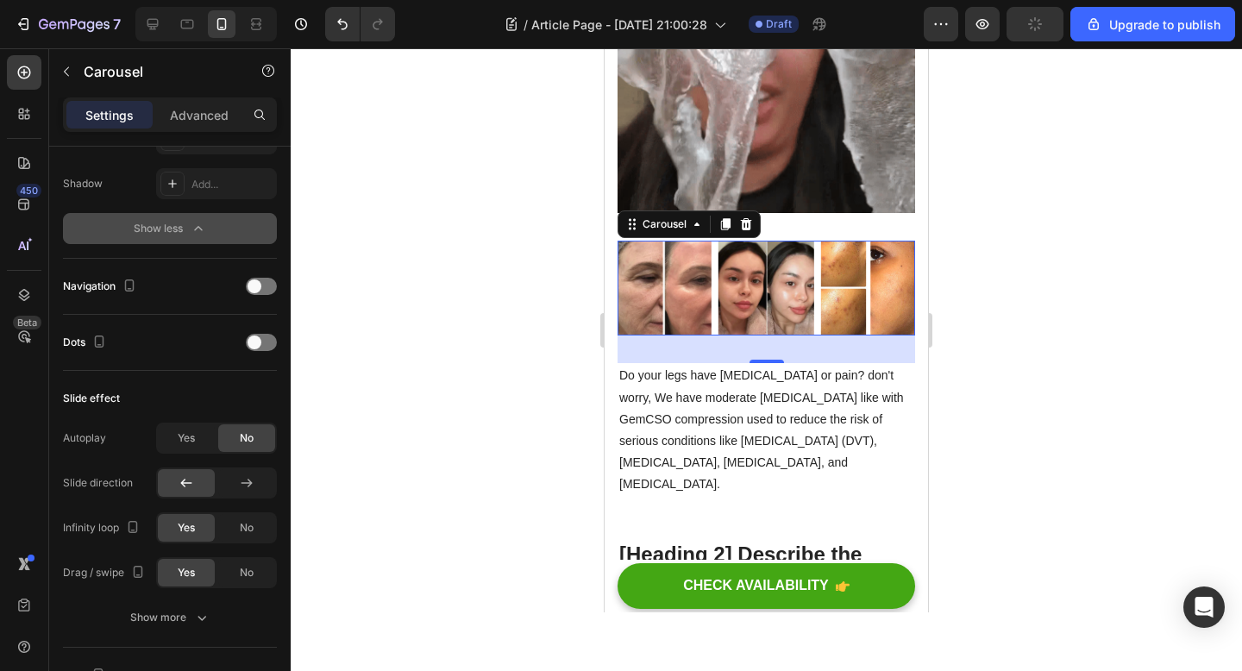
click at [1028, 434] on div at bounding box center [766, 359] width 951 height 623
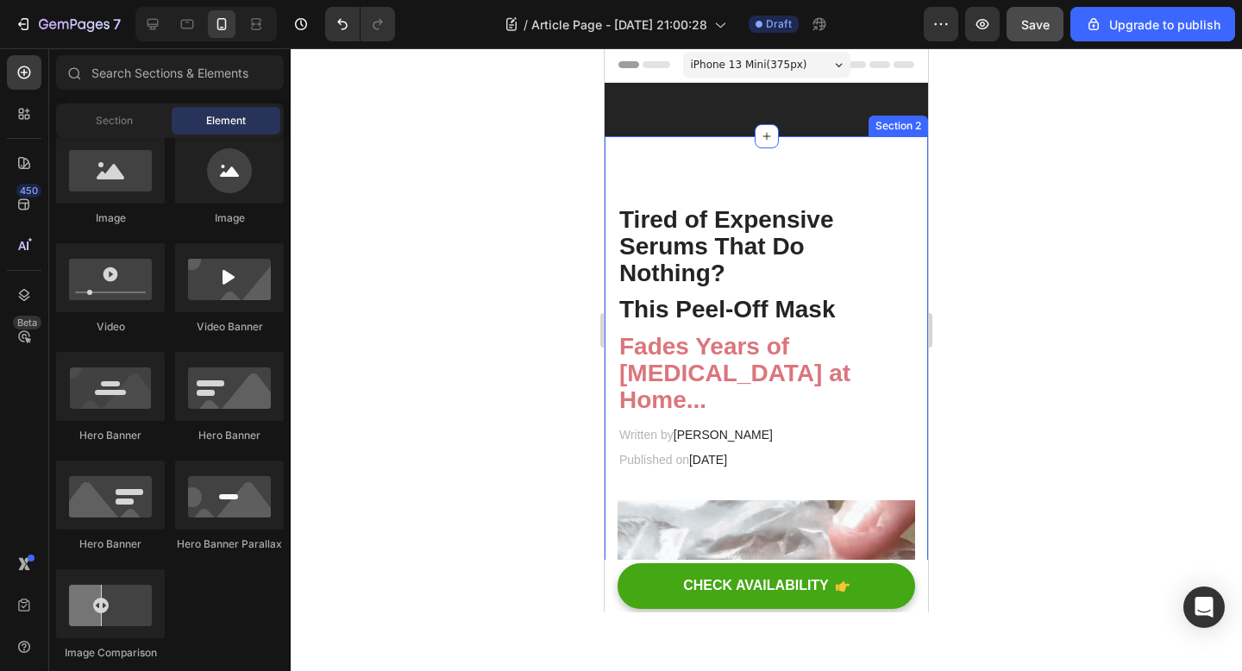
scroll to position [0, 0]
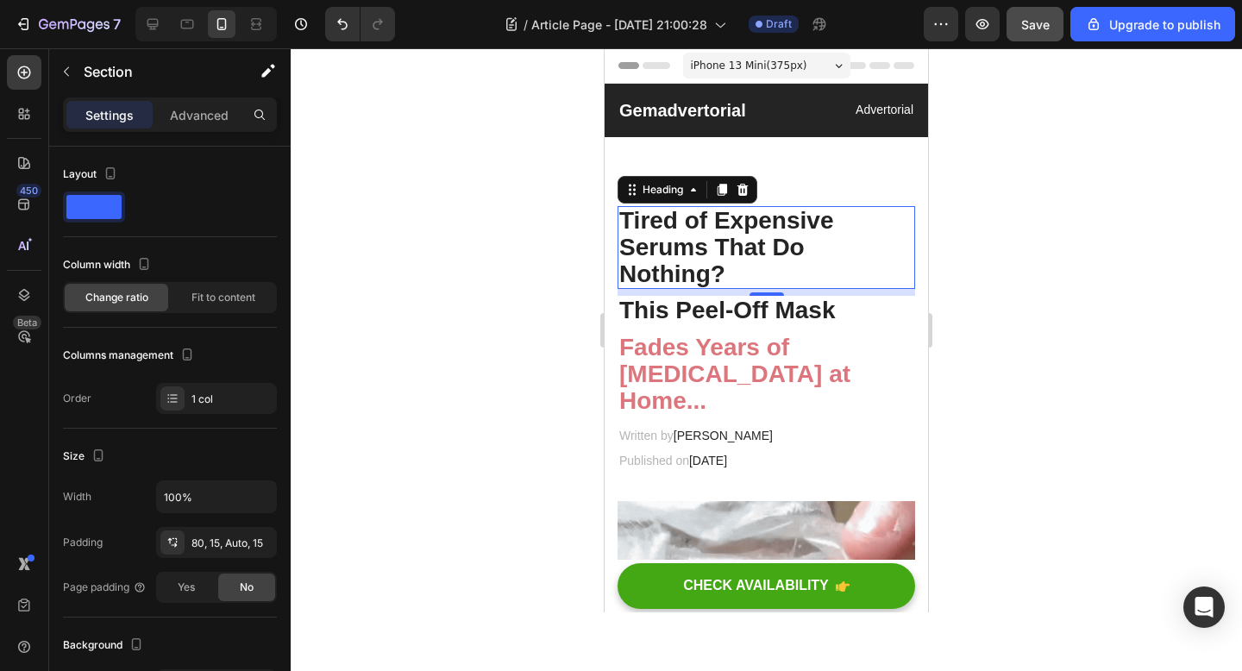
click at [864, 273] on p "Tired of Expensive Serums That Do Nothing?" at bounding box center [766, 247] width 294 height 79
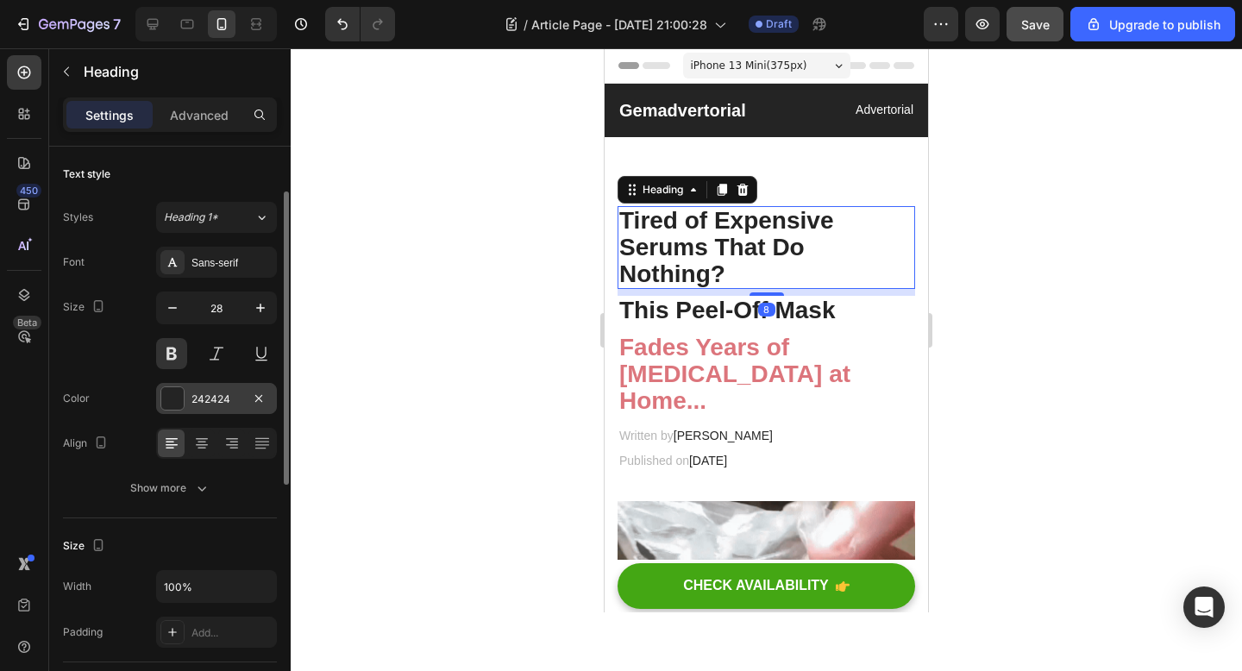
scroll to position [60, 0]
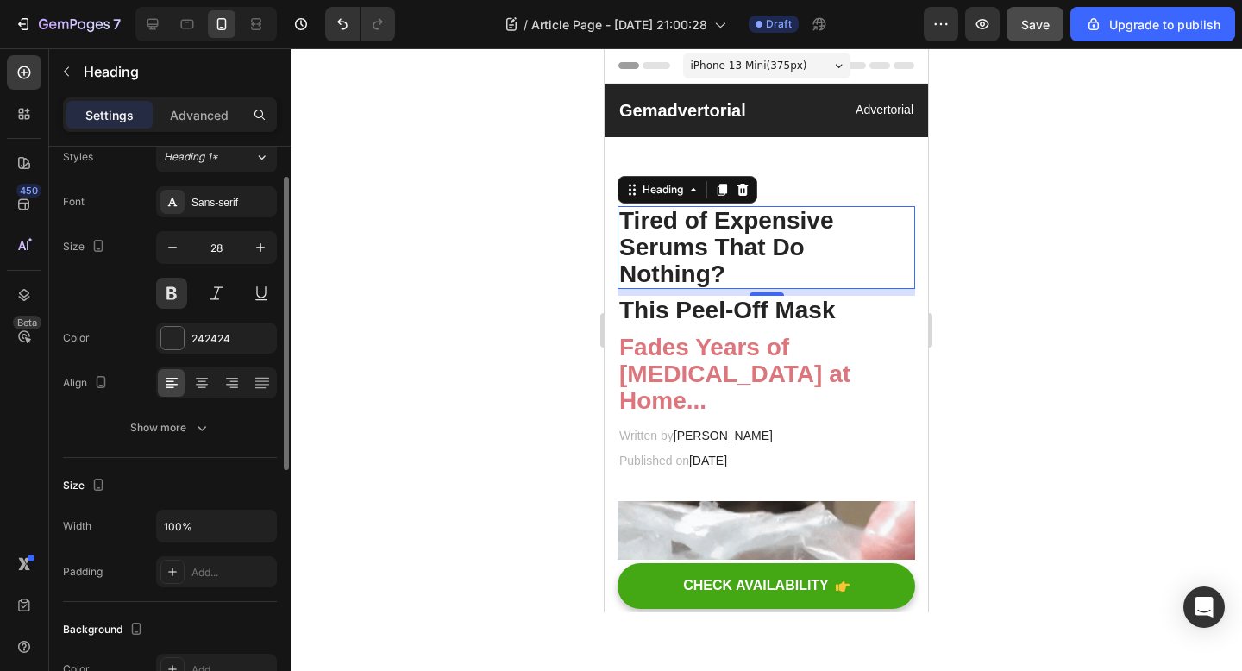
click at [170, 322] on div "Font Sans-serif Size 28 Color 242424 Align Show more" at bounding box center [170, 314] width 214 height 257
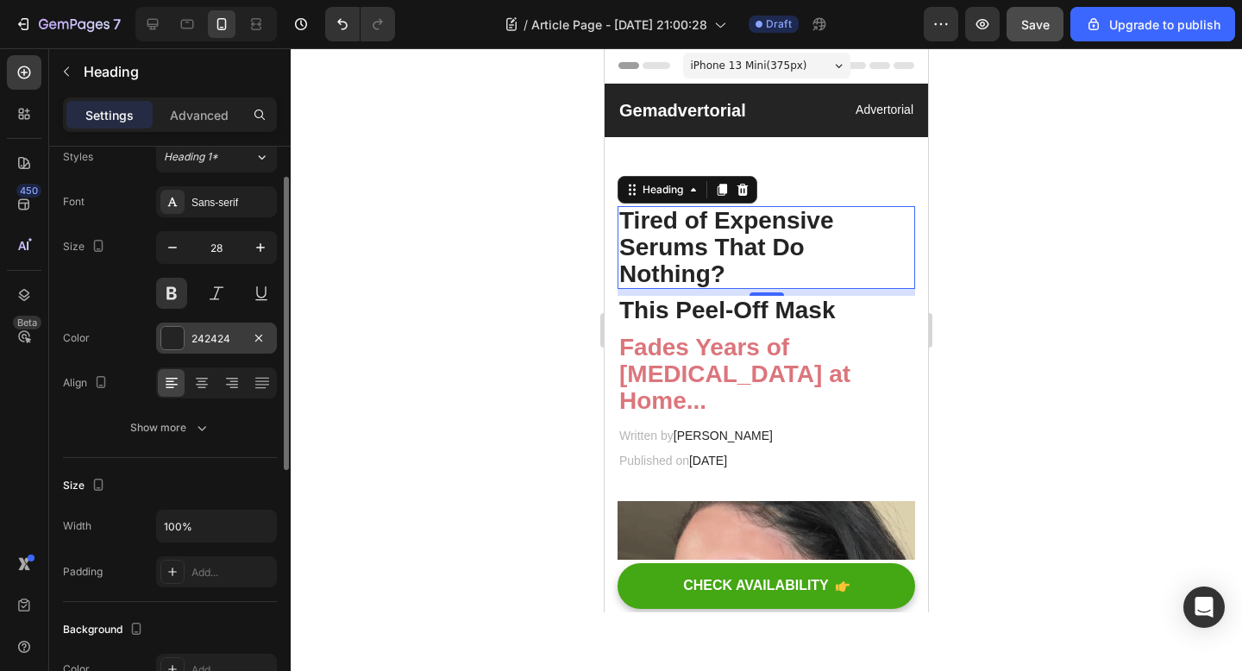
click at [170, 331] on div at bounding box center [172, 338] width 22 height 22
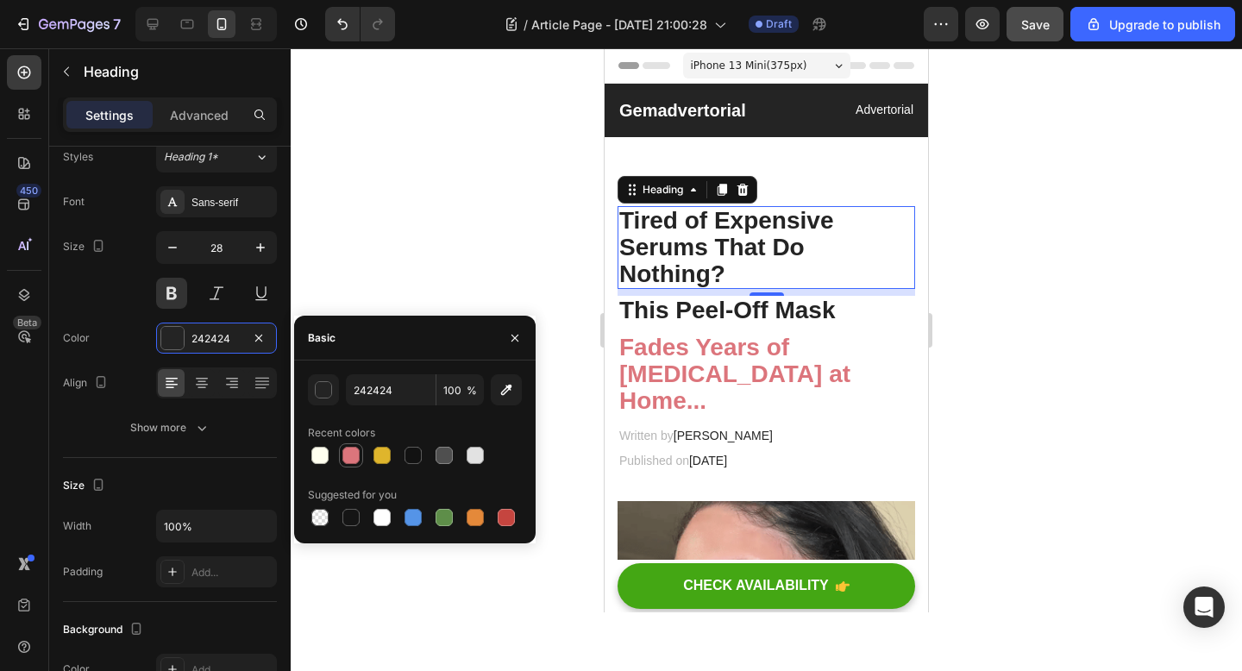
click at [347, 459] on div at bounding box center [350, 455] width 17 height 17
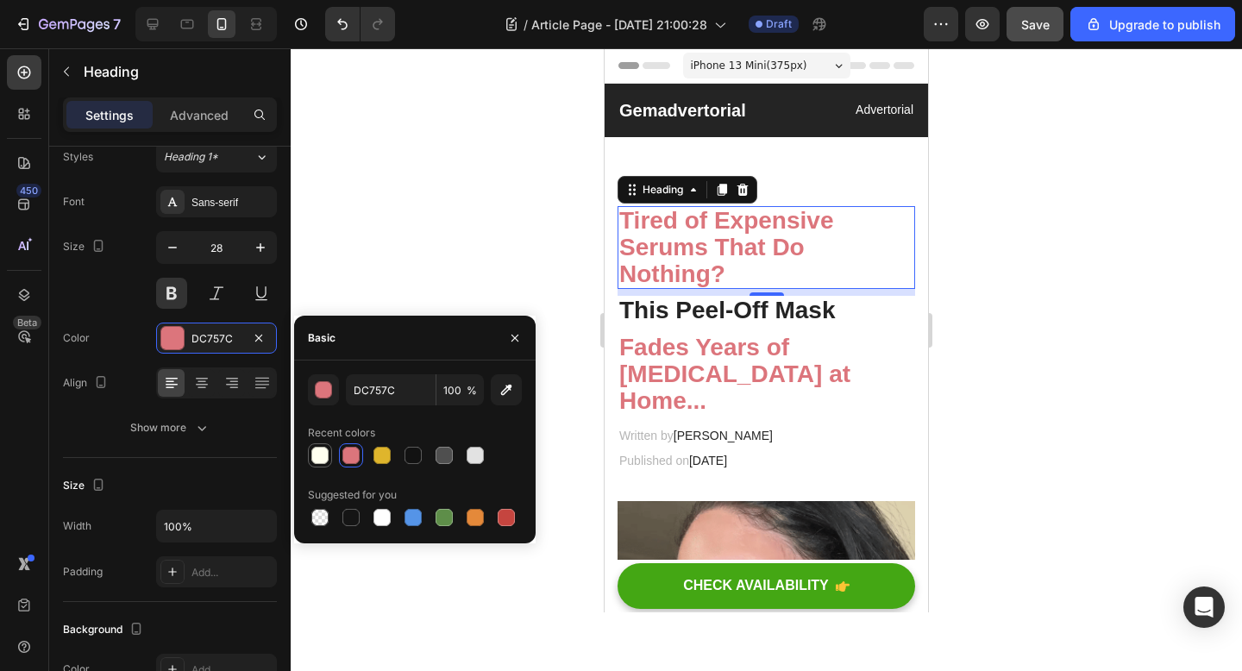
click at [320, 455] on div at bounding box center [319, 455] width 17 height 17
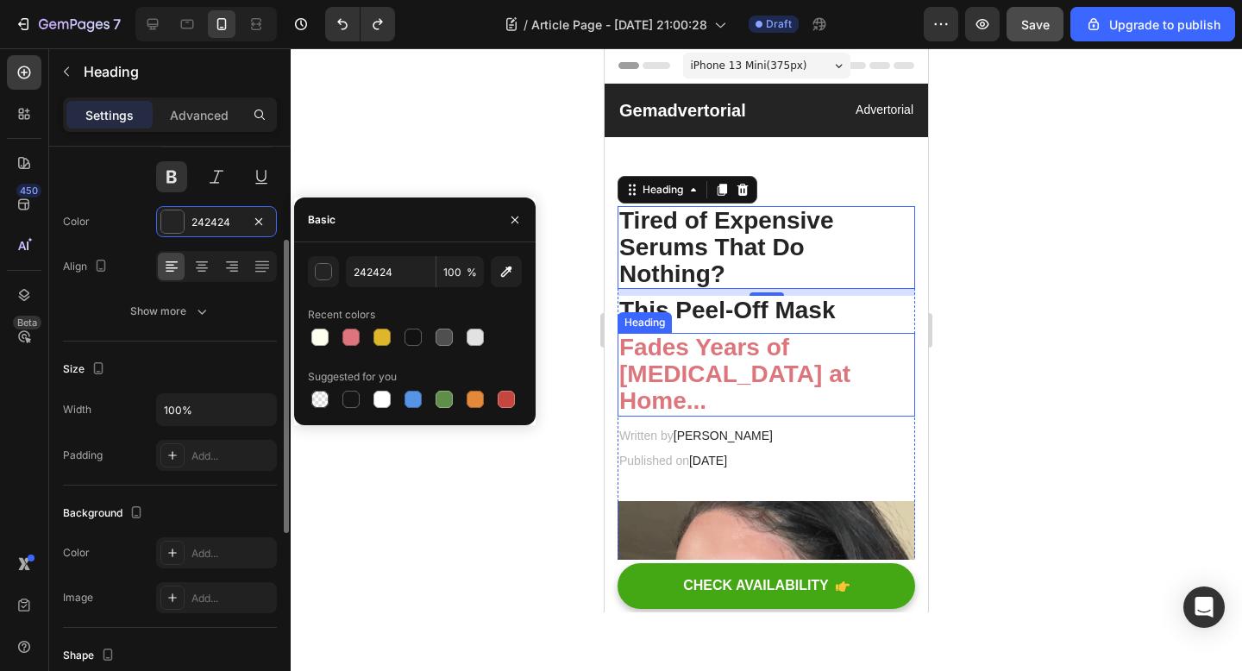
scroll to position [182, 0]
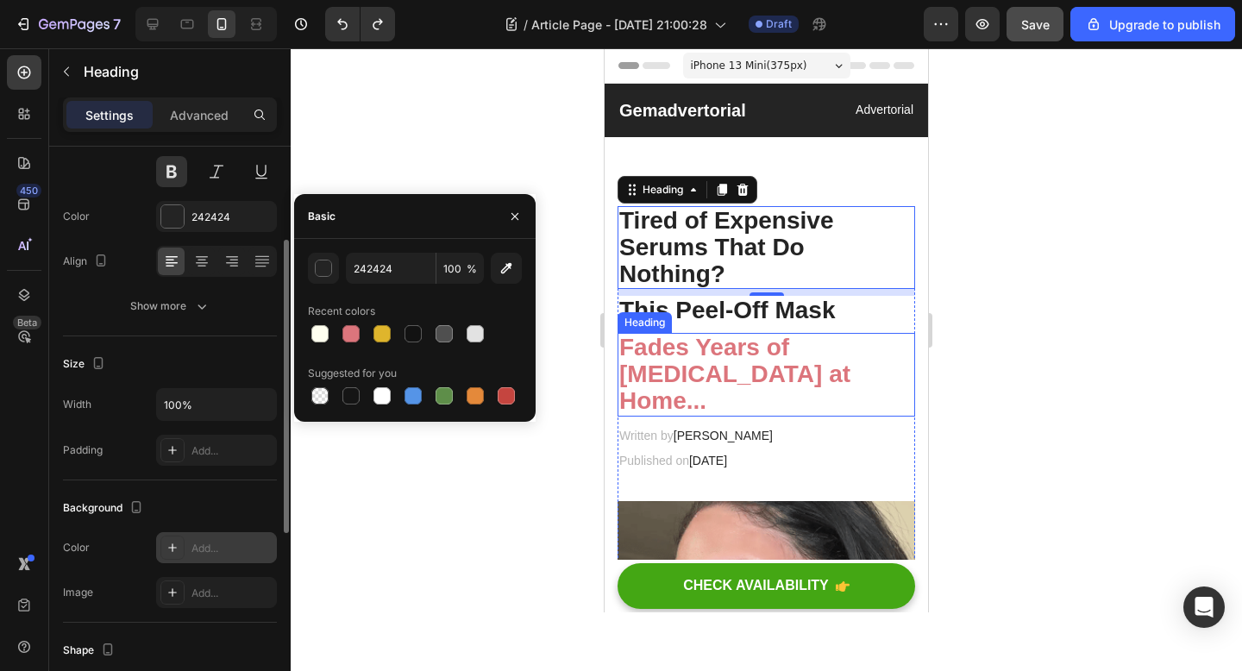
click at [181, 553] on div at bounding box center [172, 548] width 24 height 24
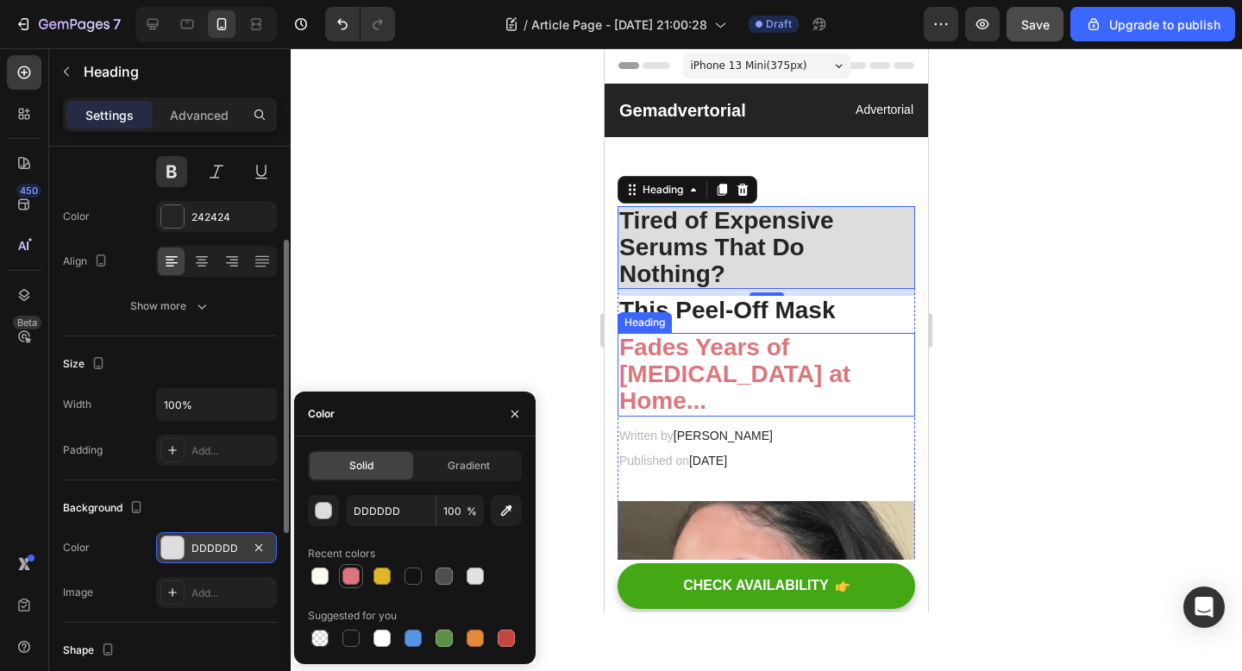
click at [348, 580] on div at bounding box center [350, 575] width 17 height 17
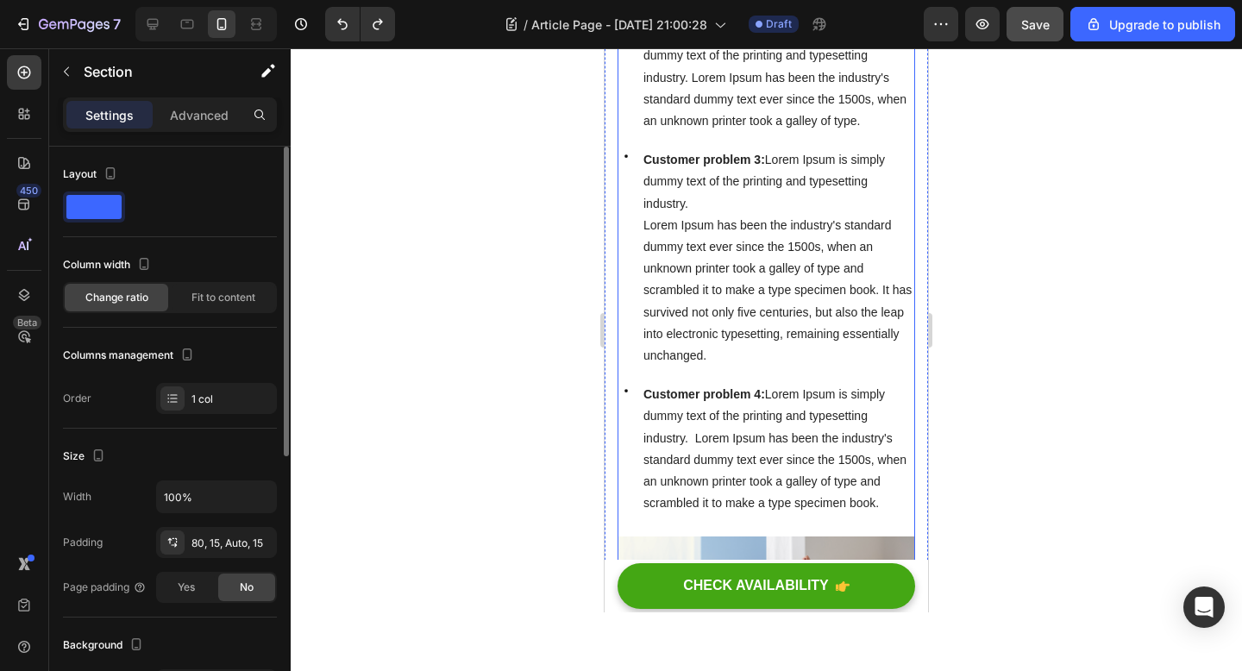
scroll to position [0, 0]
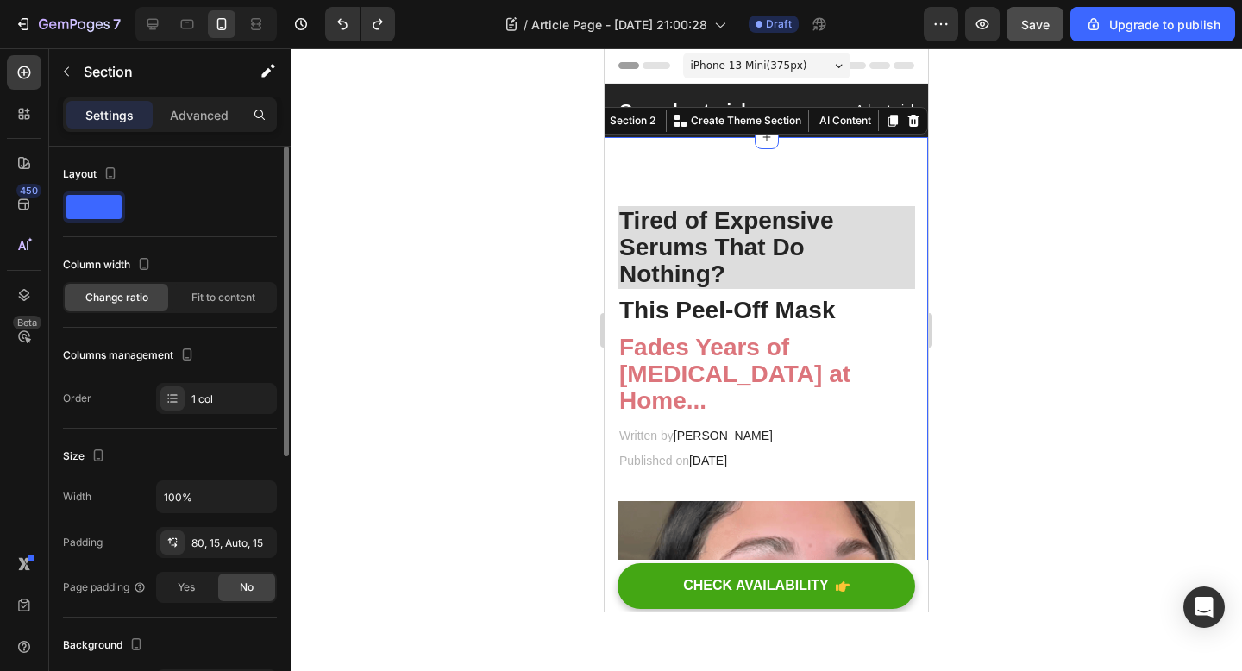
click at [525, 237] on div at bounding box center [766, 359] width 951 height 623
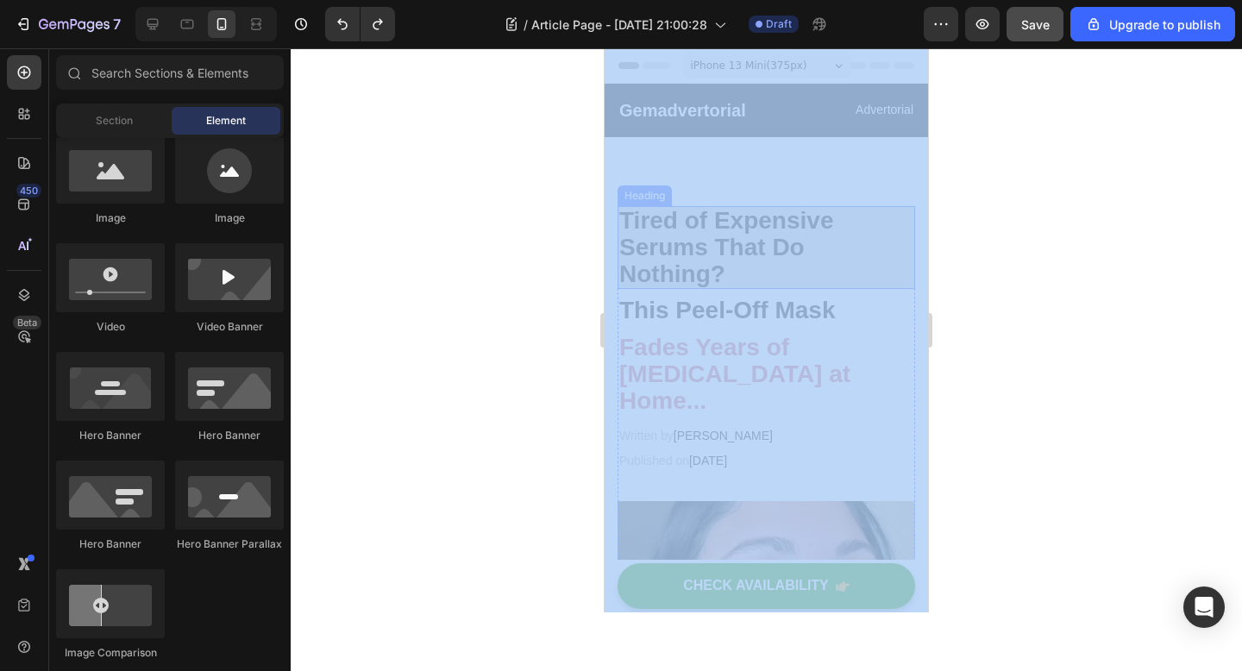
drag, startPoint x: 1144, startPoint y: 235, endPoint x: 820, endPoint y: 261, distance: 325.4
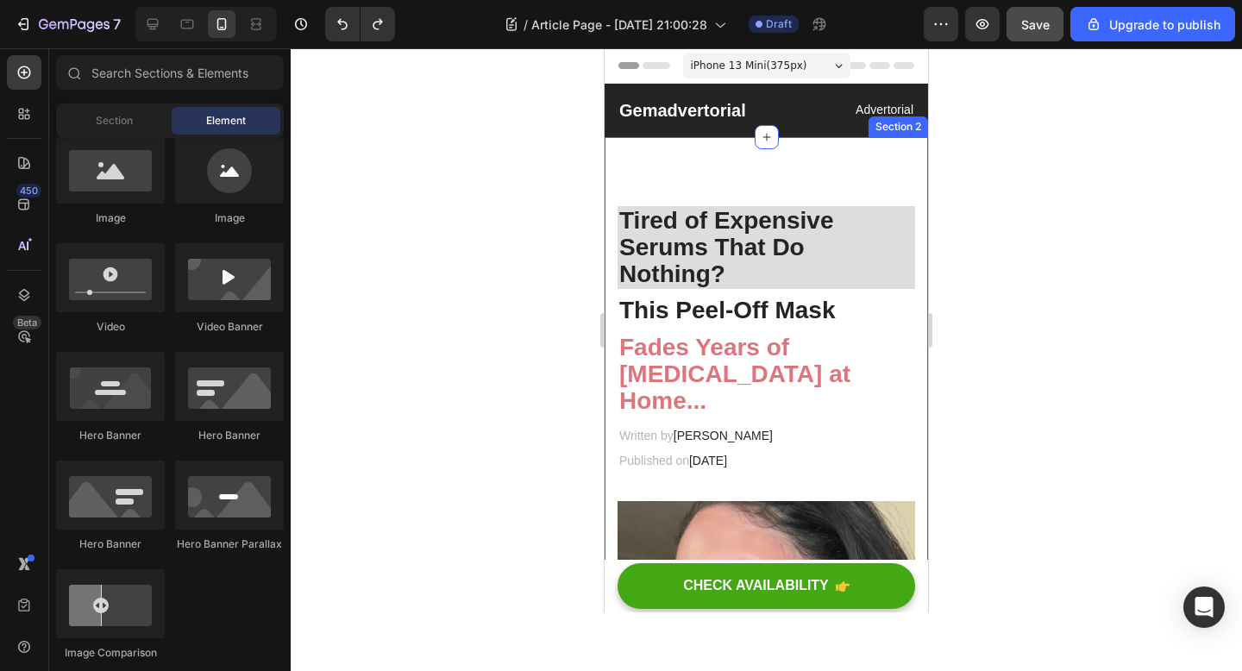
click at [1078, 319] on div at bounding box center [766, 359] width 951 height 623
drag, startPoint x: 1157, startPoint y: 210, endPoint x: 787, endPoint y: 203, distance: 370.0
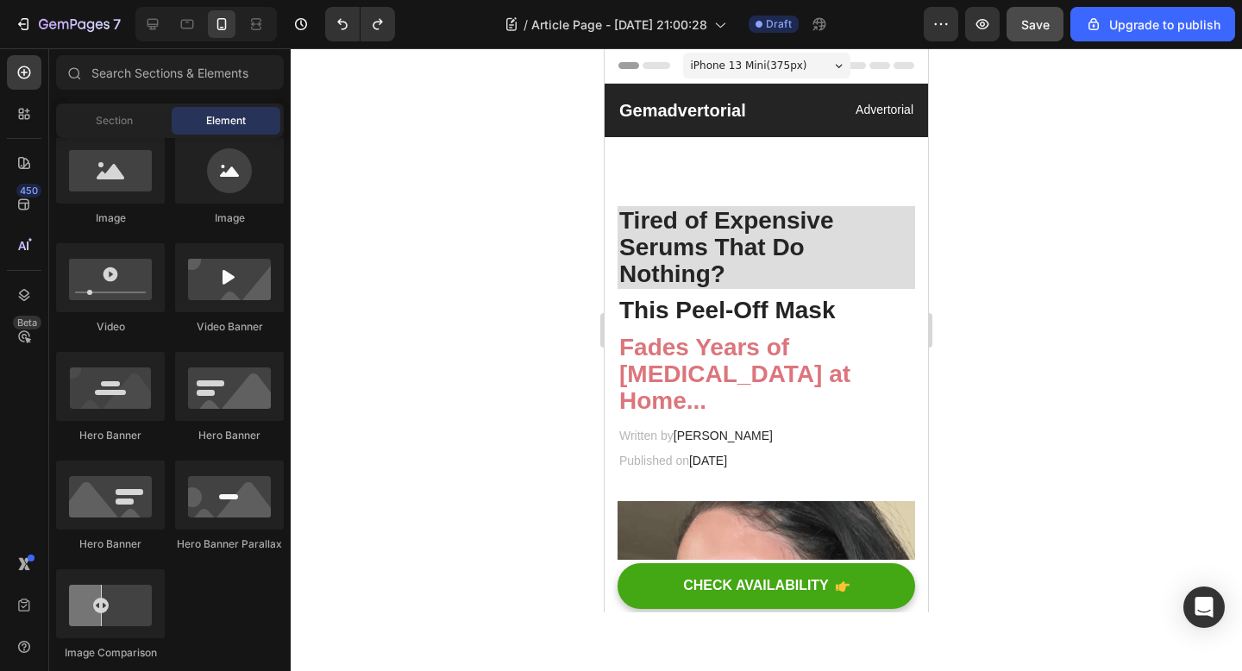
click at [459, 126] on div at bounding box center [766, 359] width 951 height 623
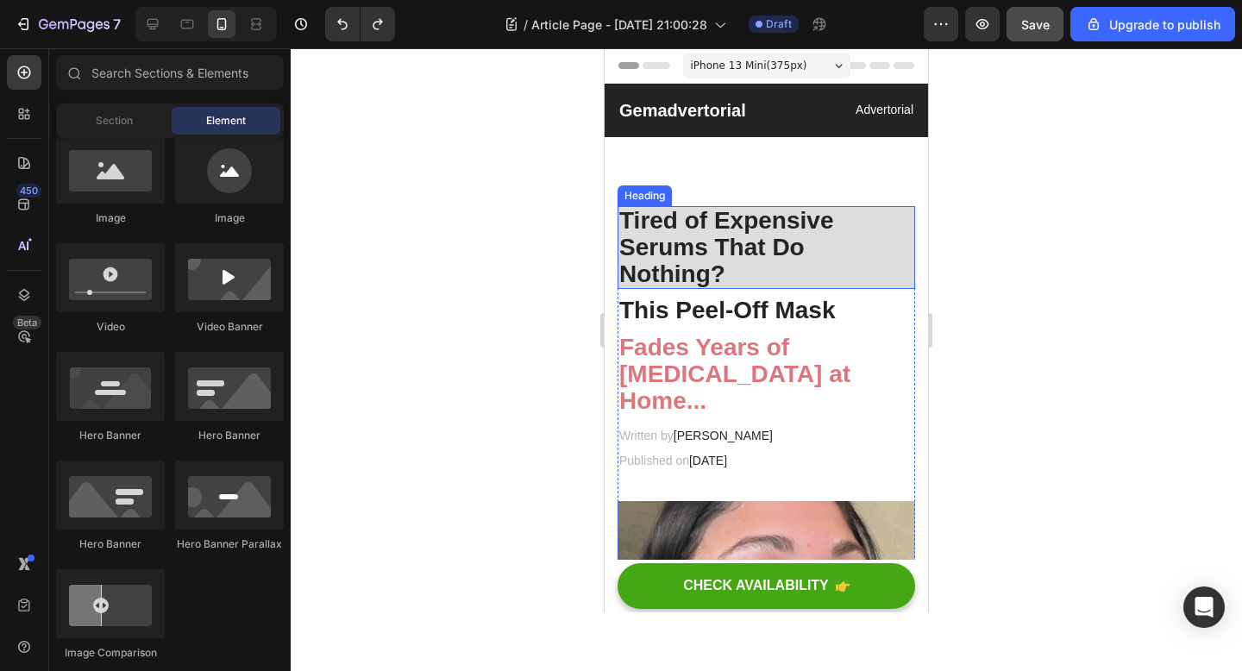
click at [783, 280] on p "Tired of Expensive Serums That Do Nothing?" at bounding box center [766, 247] width 294 height 79
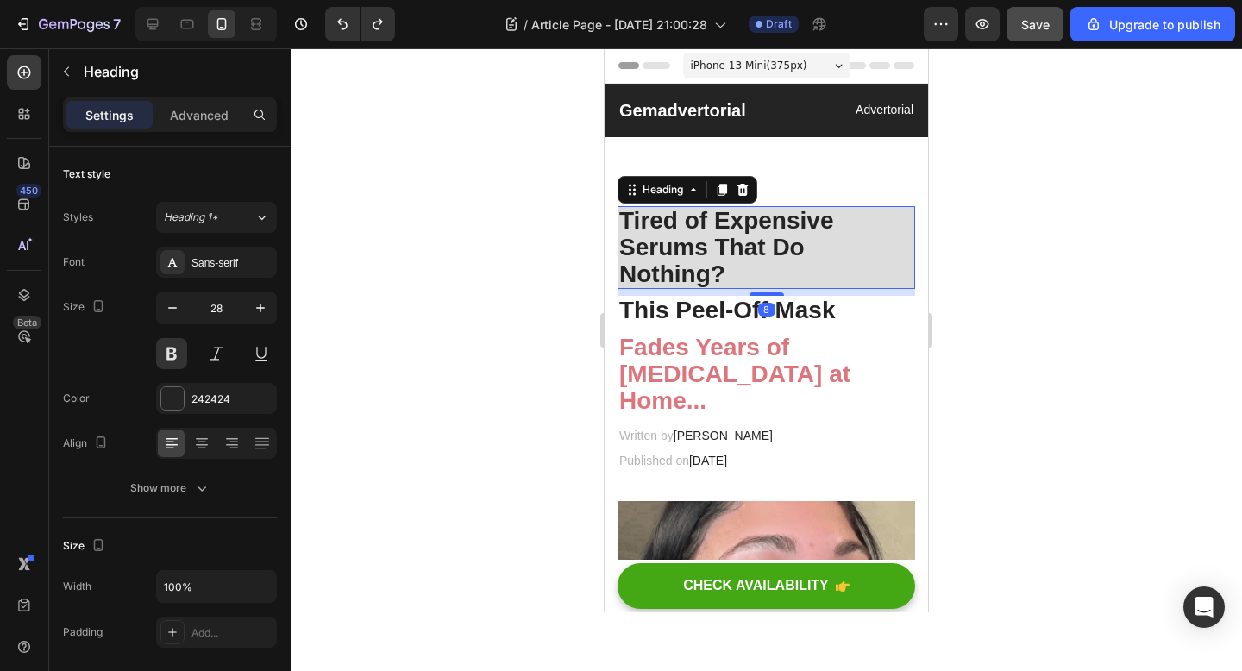
click at [1012, 324] on div at bounding box center [766, 359] width 951 height 623
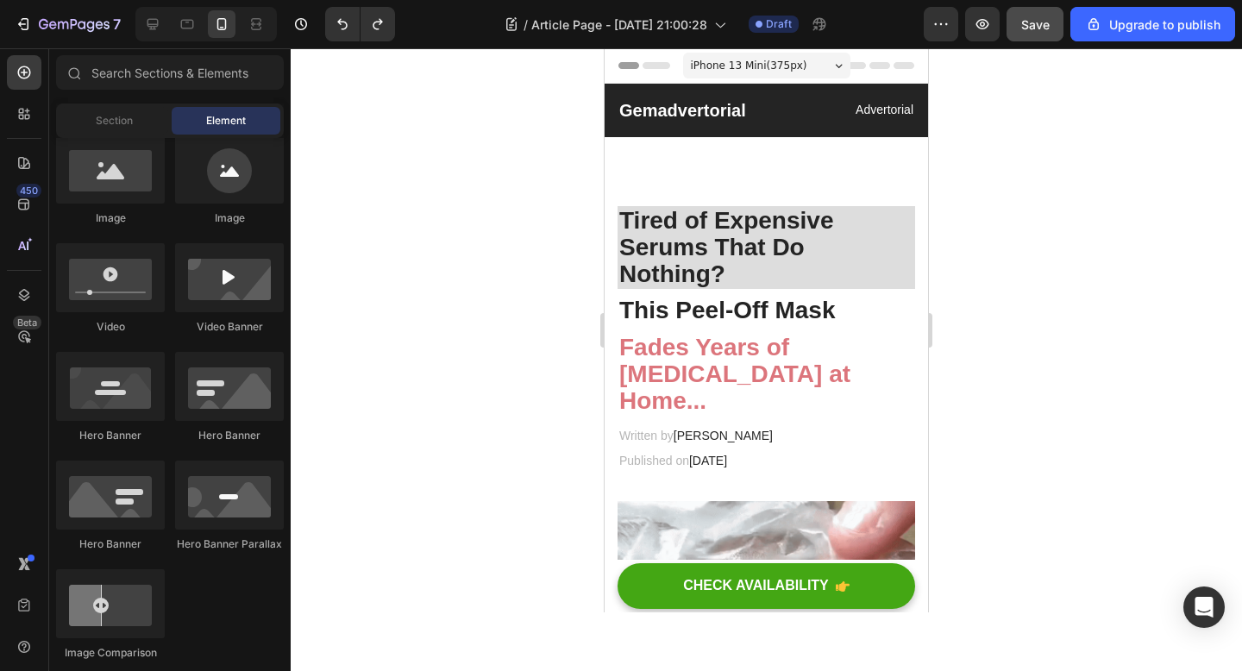
click at [975, 442] on div at bounding box center [766, 359] width 951 height 623
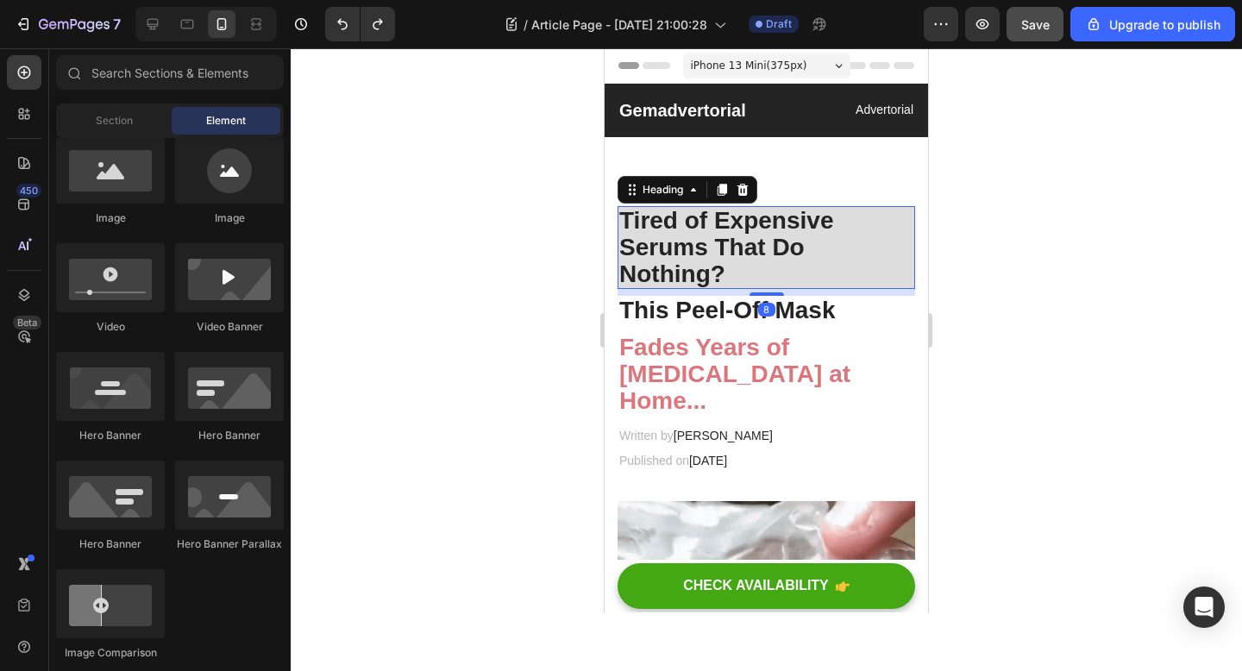
click at [827, 271] on p "Tired of Expensive Serums That Do Nothing?" at bounding box center [766, 247] width 294 height 79
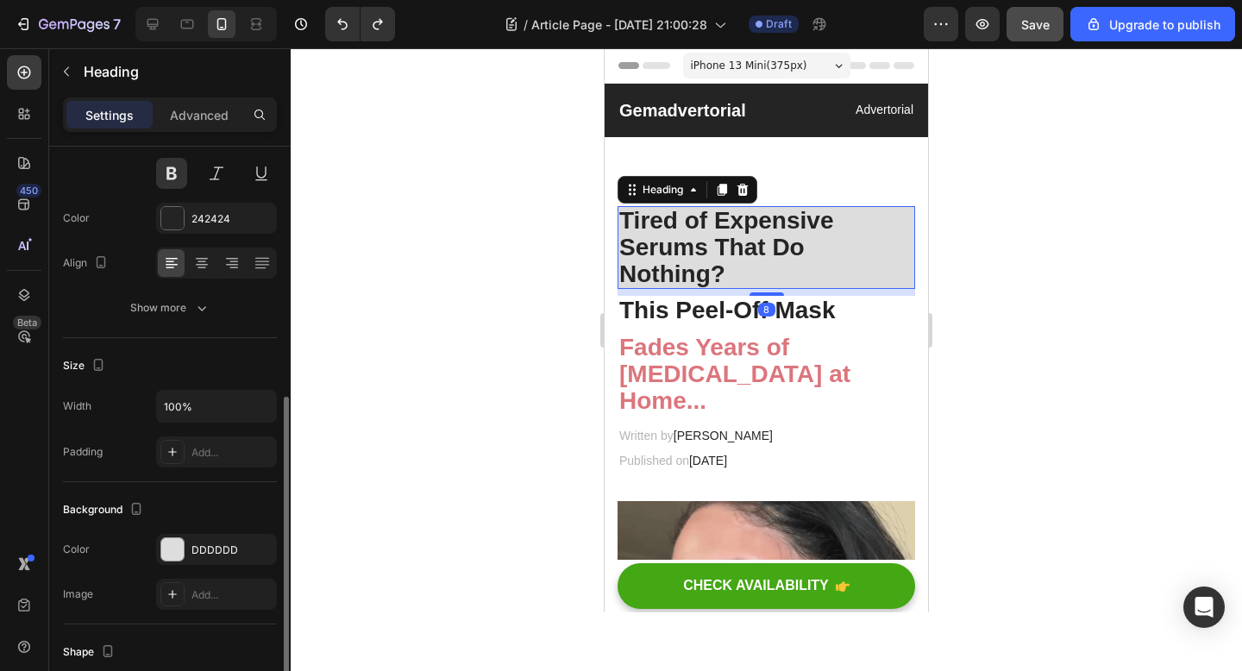
scroll to position [285, 0]
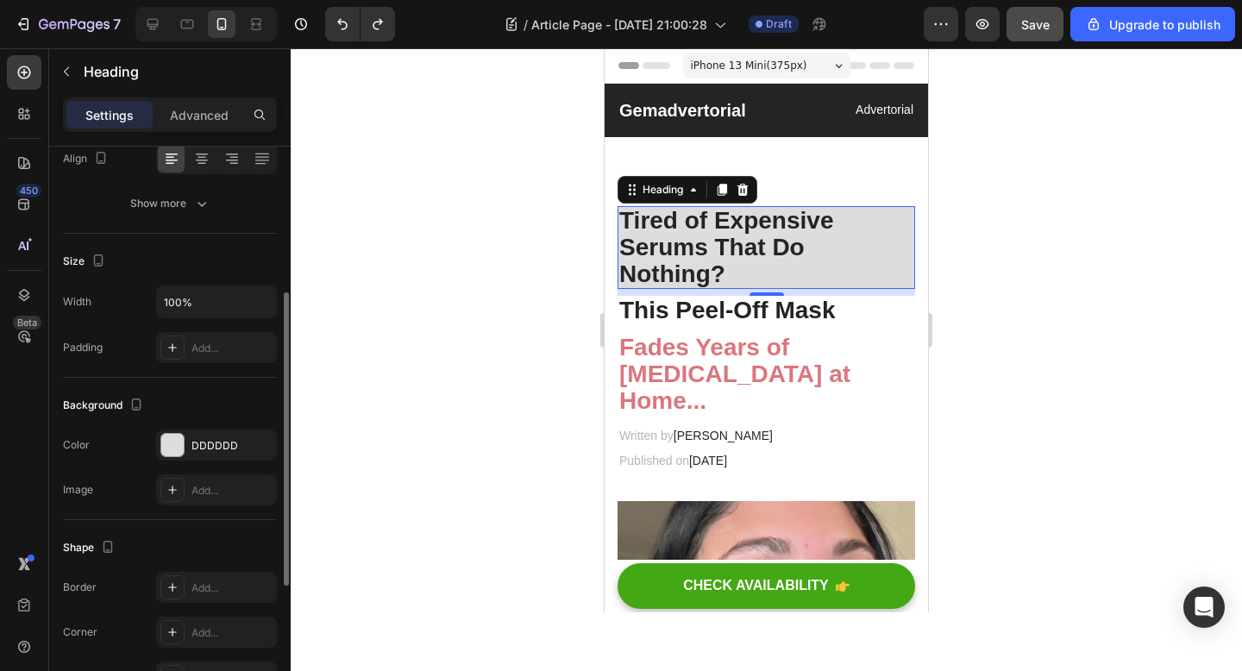
click at [180, 422] on div "Background The changes might be hidden by the video. Color DDDDDD Image Add..." at bounding box center [170, 449] width 214 height 142
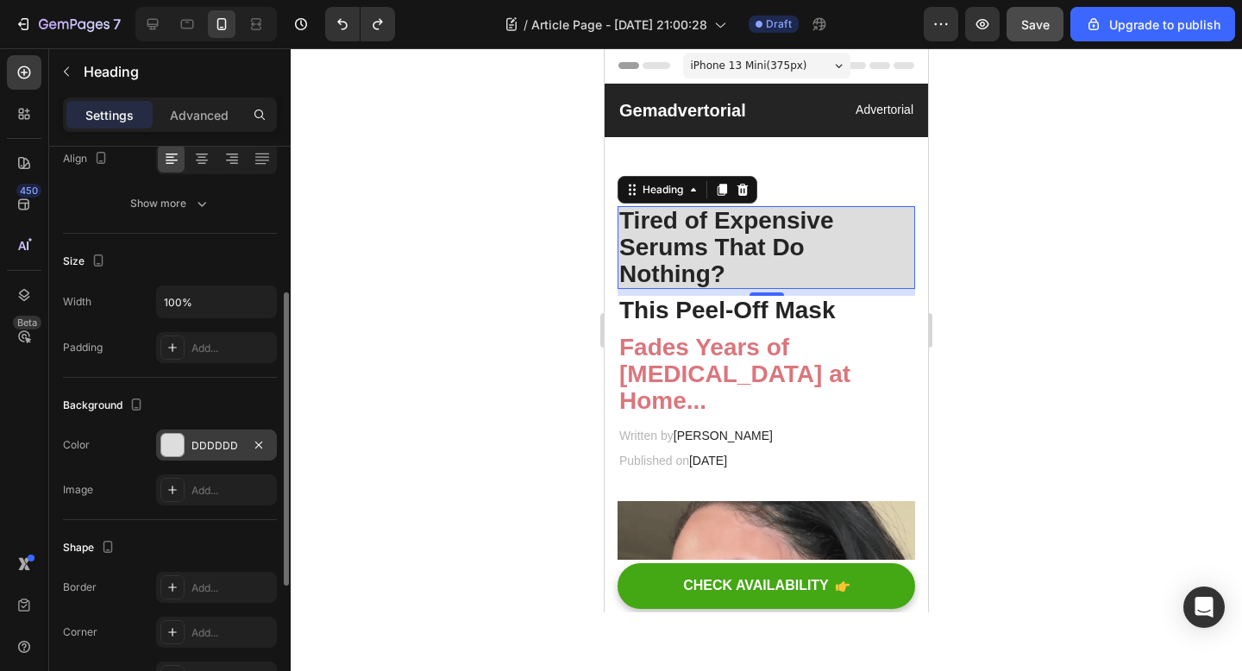
click at [179, 430] on div "DDDDDD" at bounding box center [216, 444] width 121 height 31
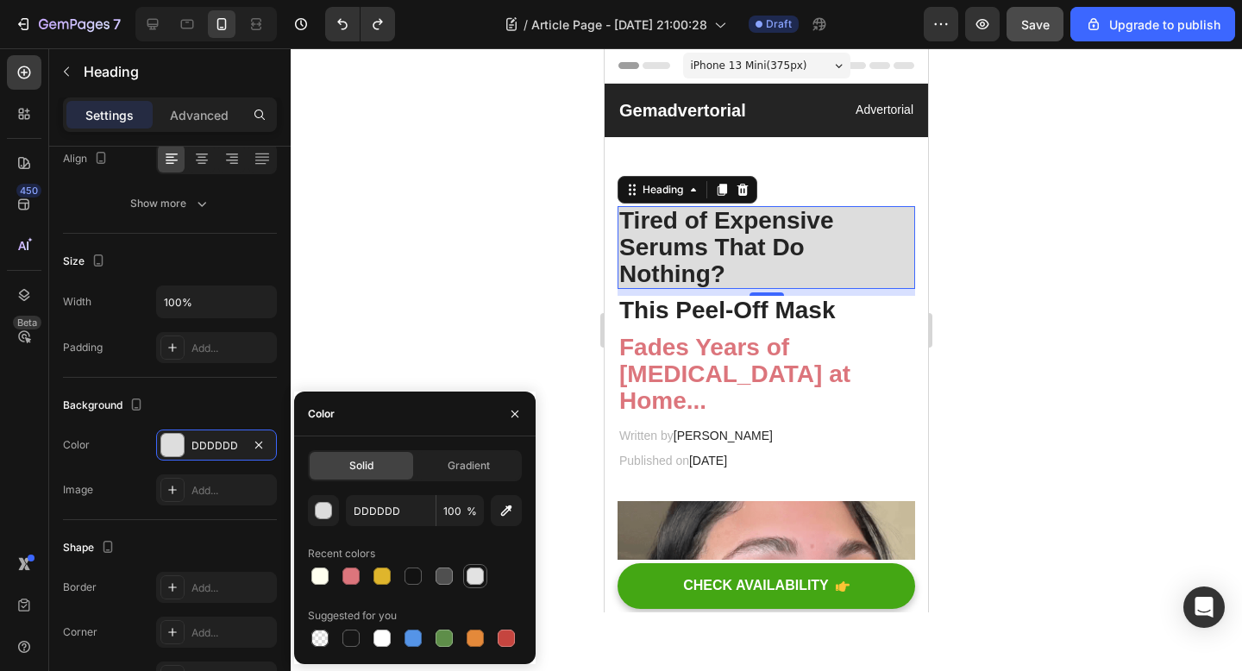
click at [482, 580] on div at bounding box center [475, 575] width 17 height 17
click at [329, 580] on div at bounding box center [320, 576] width 21 height 21
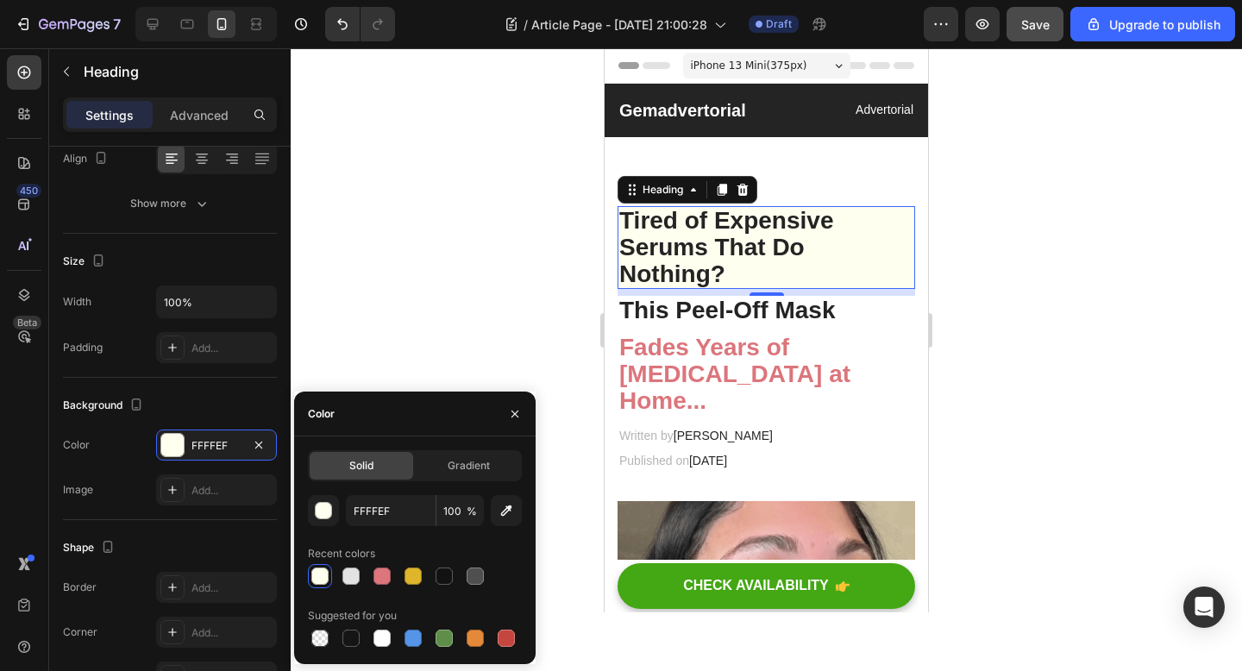
click at [385, 249] on div at bounding box center [766, 359] width 951 height 623
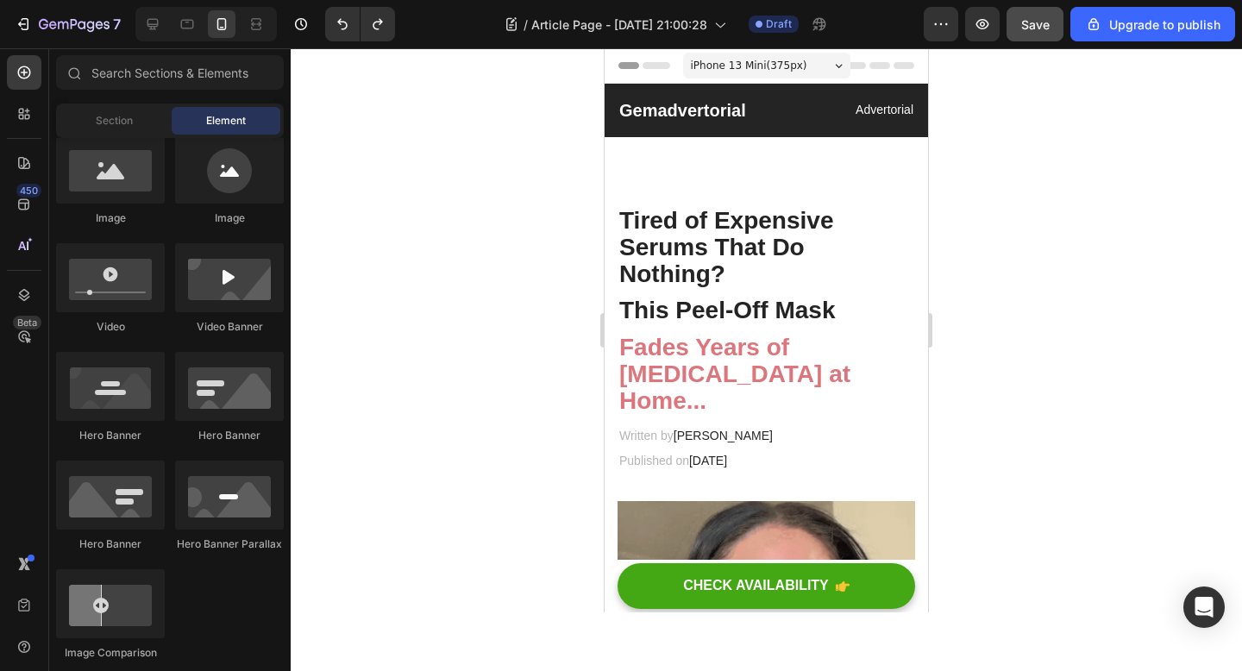
click at [493, 424] on div at bounding box center [766, 359] width 951 height 623
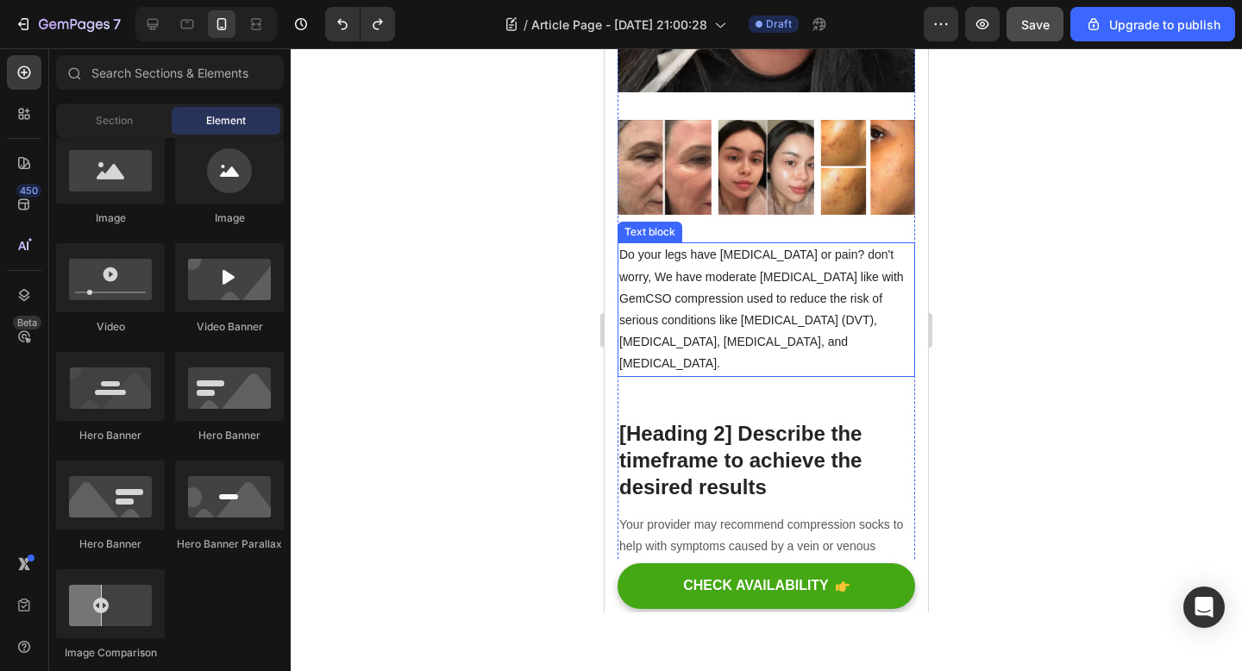
scroll to position [710, 0]
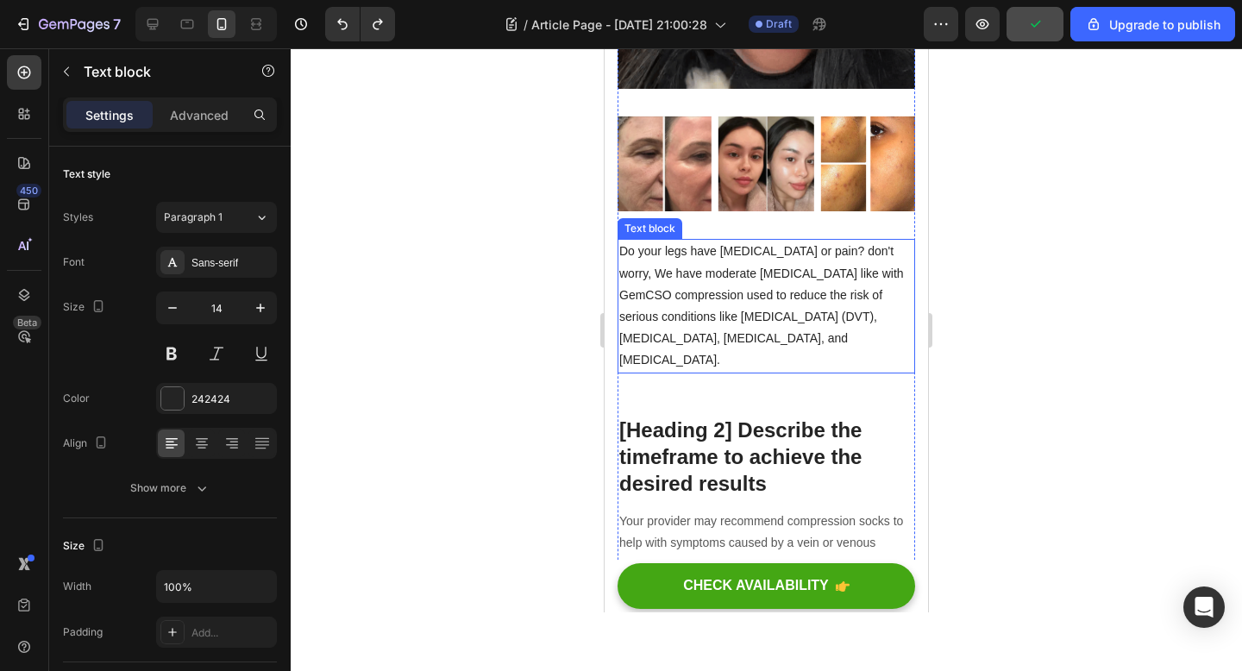
click at [684, 263] on p "Do your legs have varicose veins or pain? don't worry, We have moderate compres…" at bounding box center [766, 306] width 294 height 130
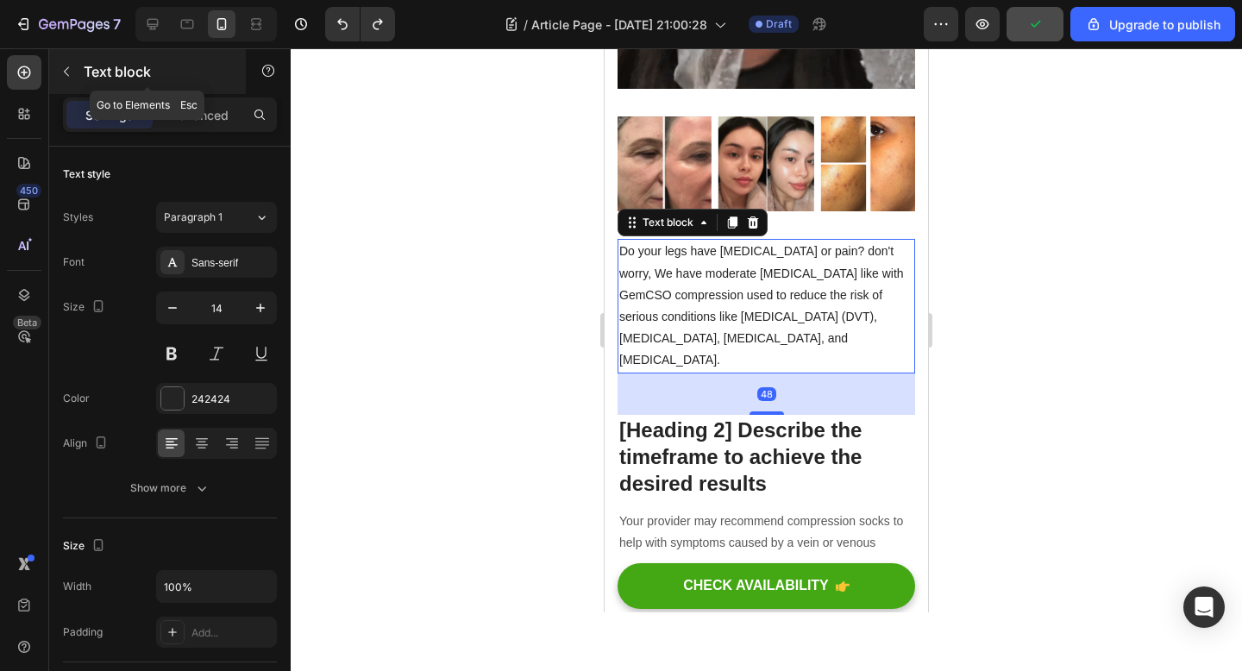
click at [66, 72] on icon "button" at bounding box center [67, 72] width 14 height 14
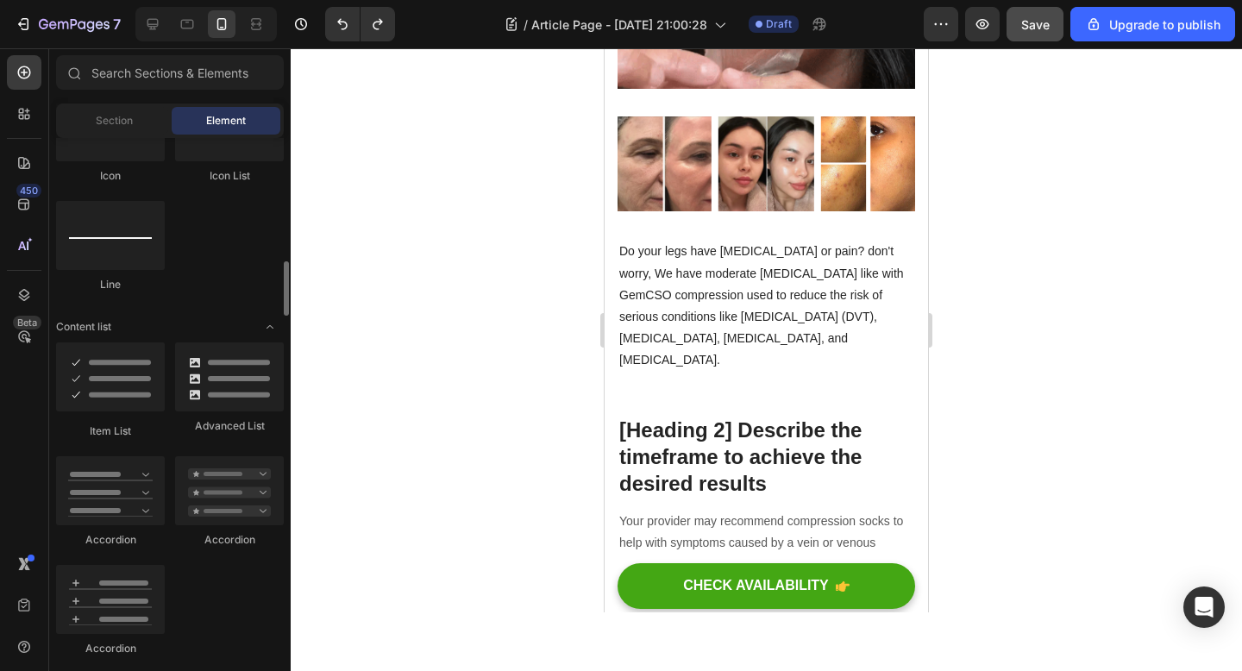
scroll to position [1244, 0]
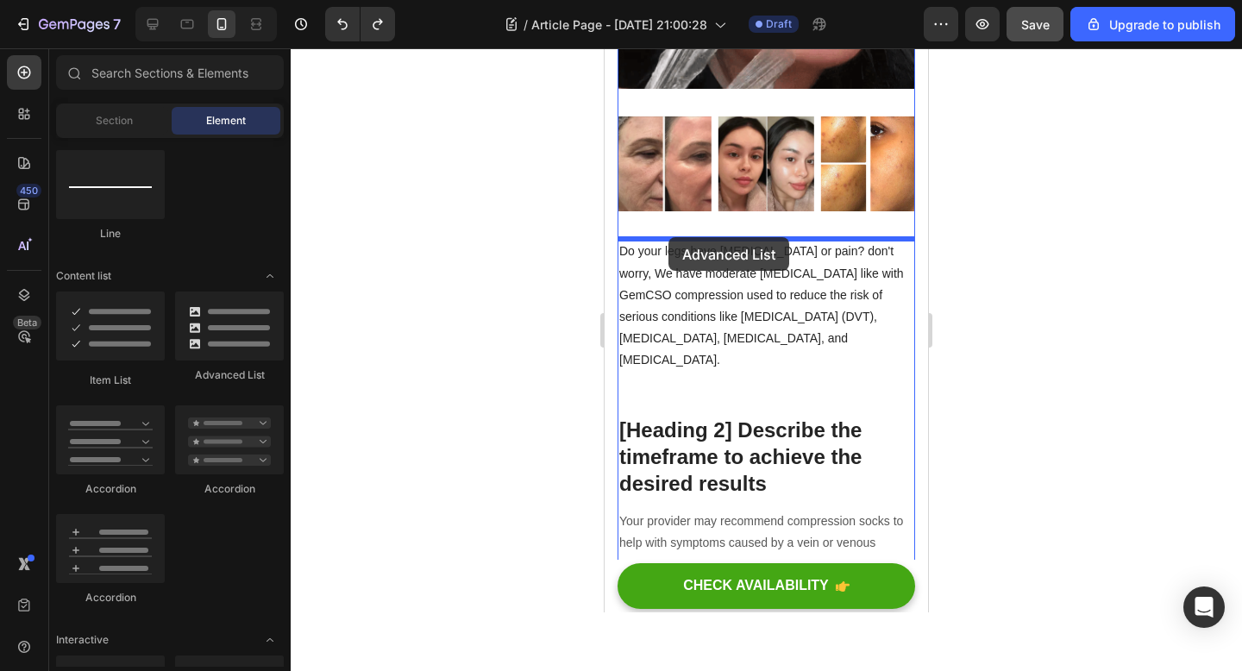
drag, startPoint x: 836, startPoint y: 385, endPoint x: 668, endPoint y: 238, distance: 223.7
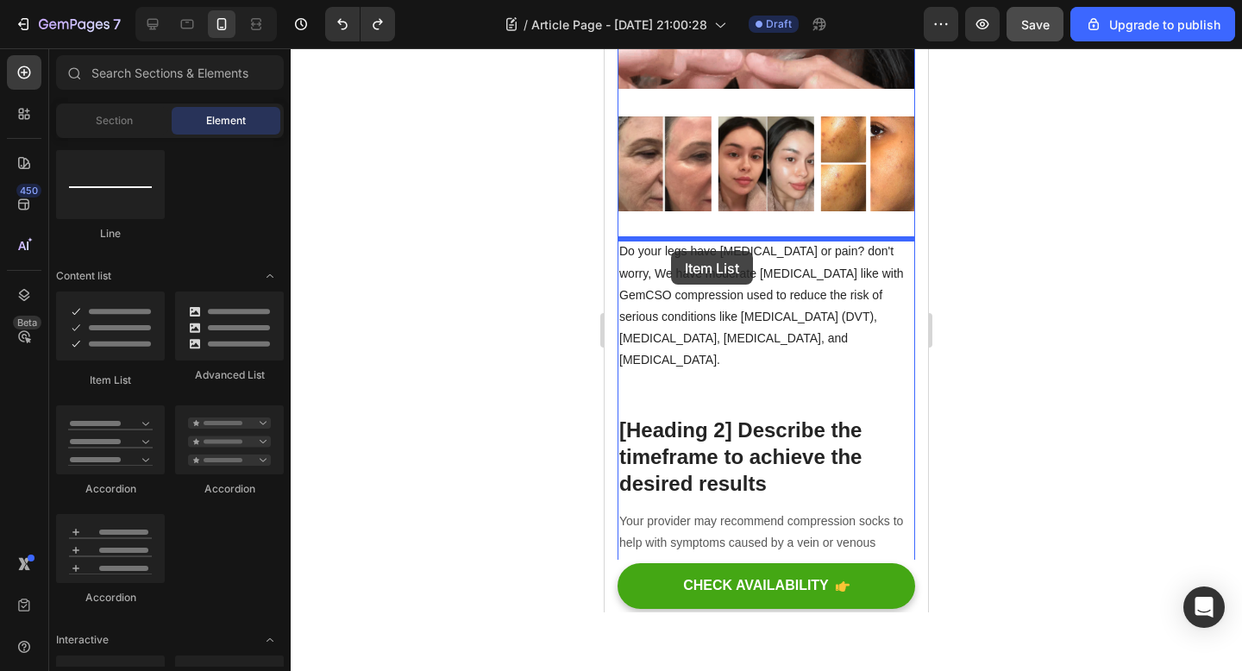
drag, startPoint x: 724, startPoint y: 401, endPoint x: 670, endPoint y: 250, distance: 160.4
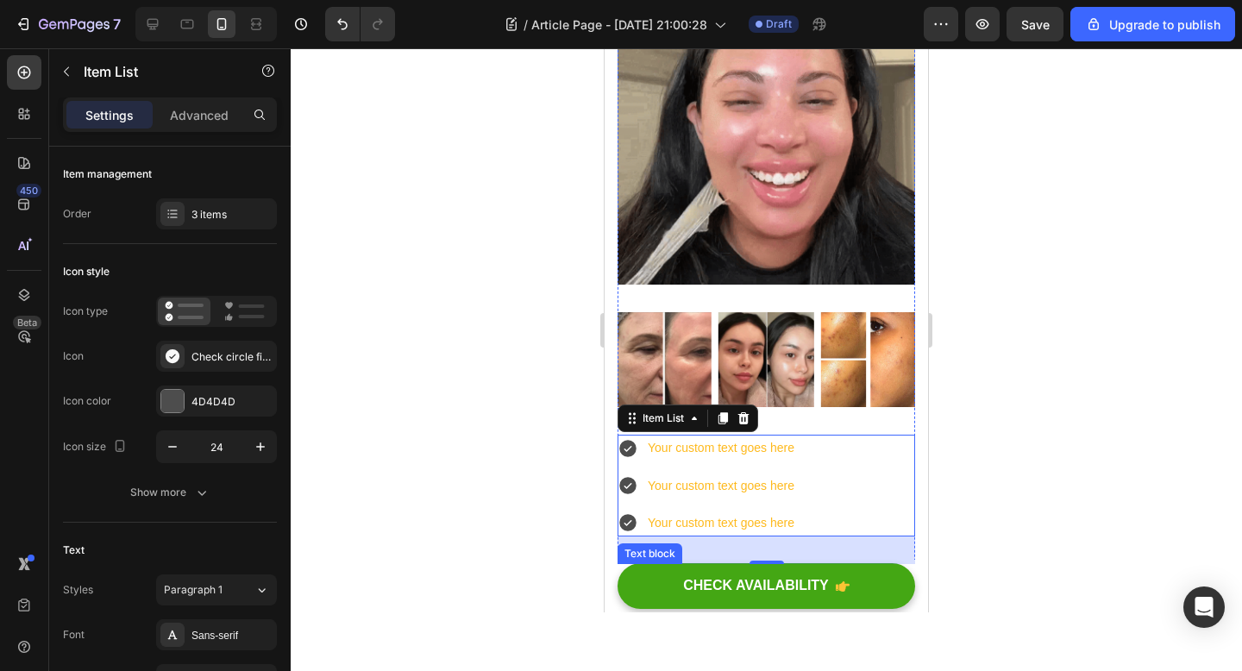
scroll to position [519, 0]
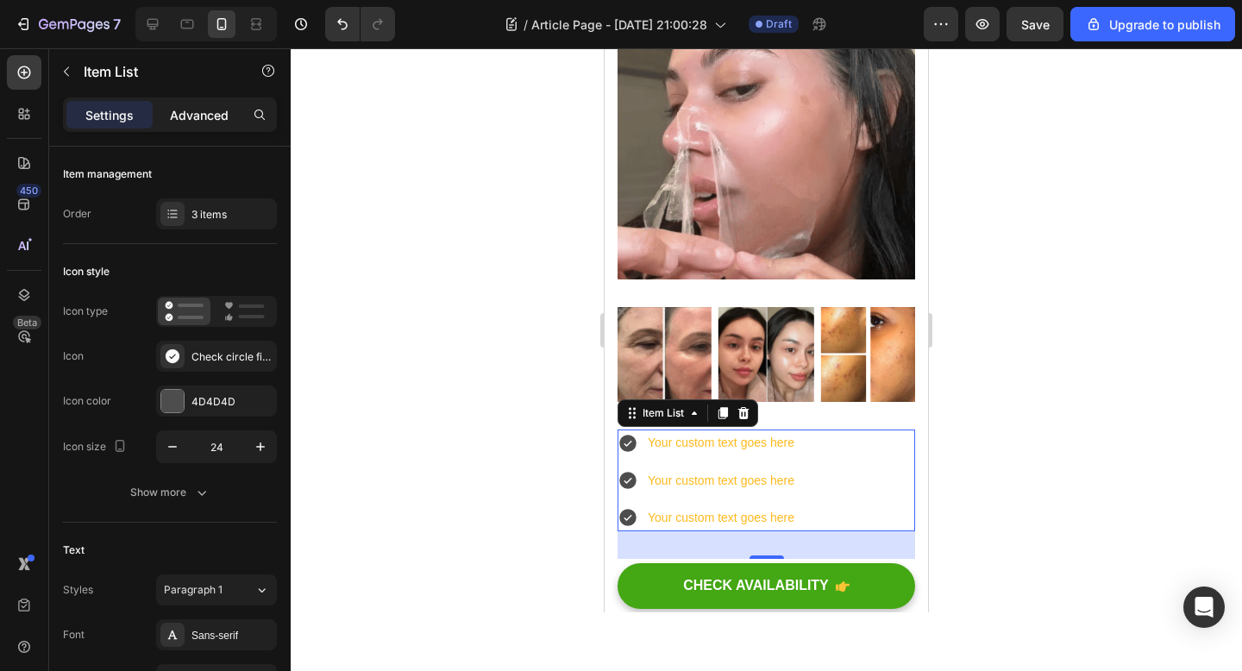
click at [187, 114] on p "Advanced" at bounding box center [199, 115] width 59 height 18
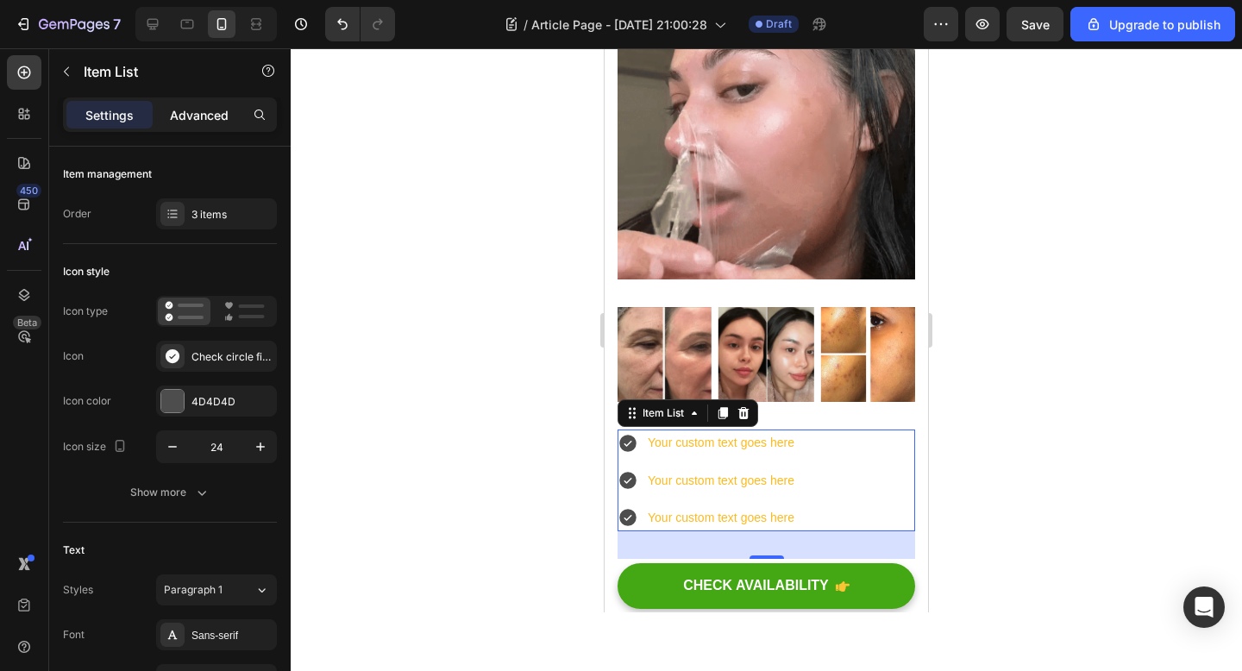
type input "100%"
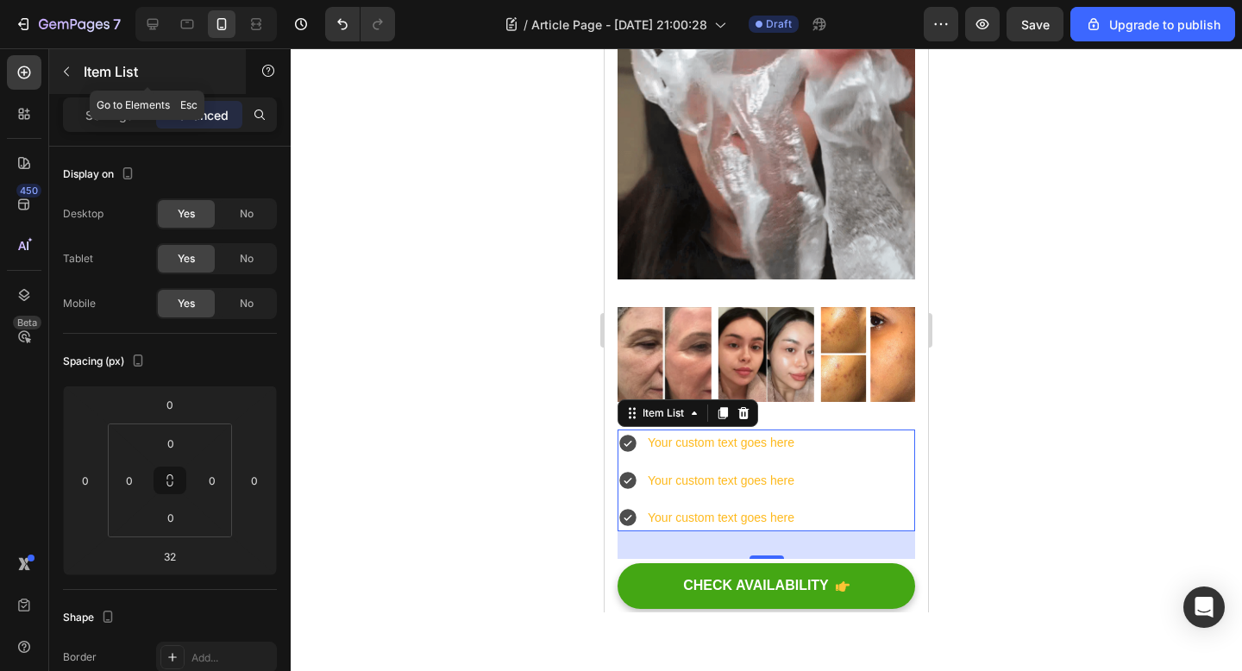
click at [60, 74] on icon "button" at bounding box center [67, 72] width 14 height 14
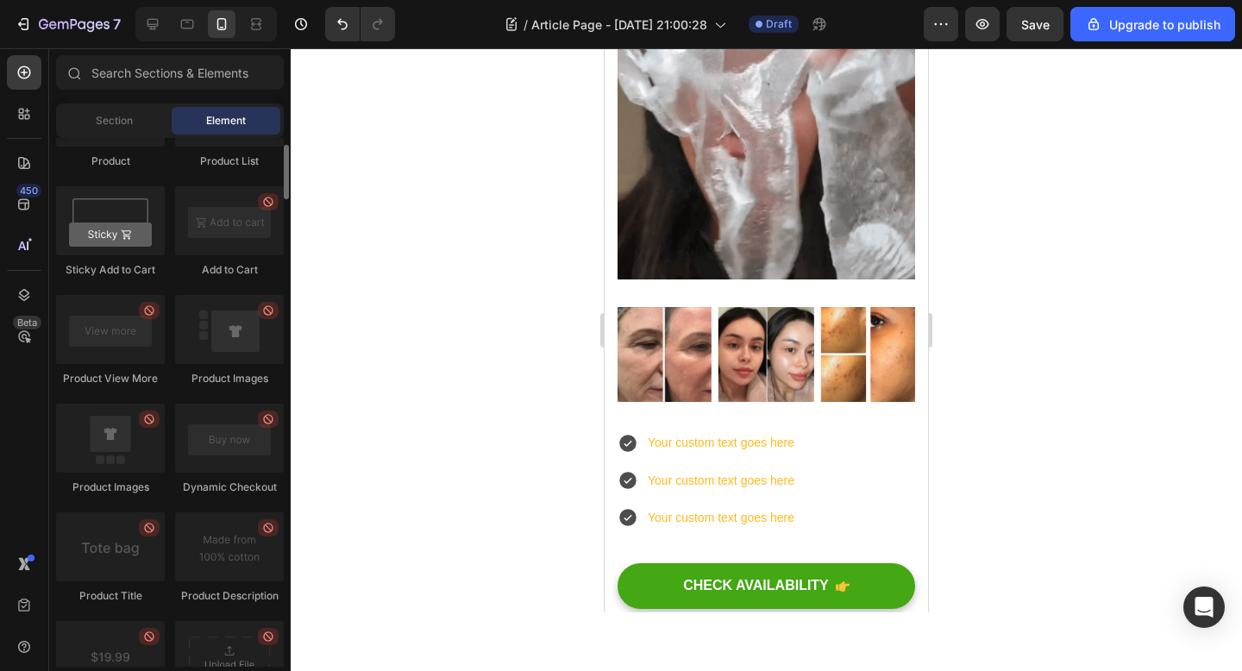
scroll to position [2082, 0]
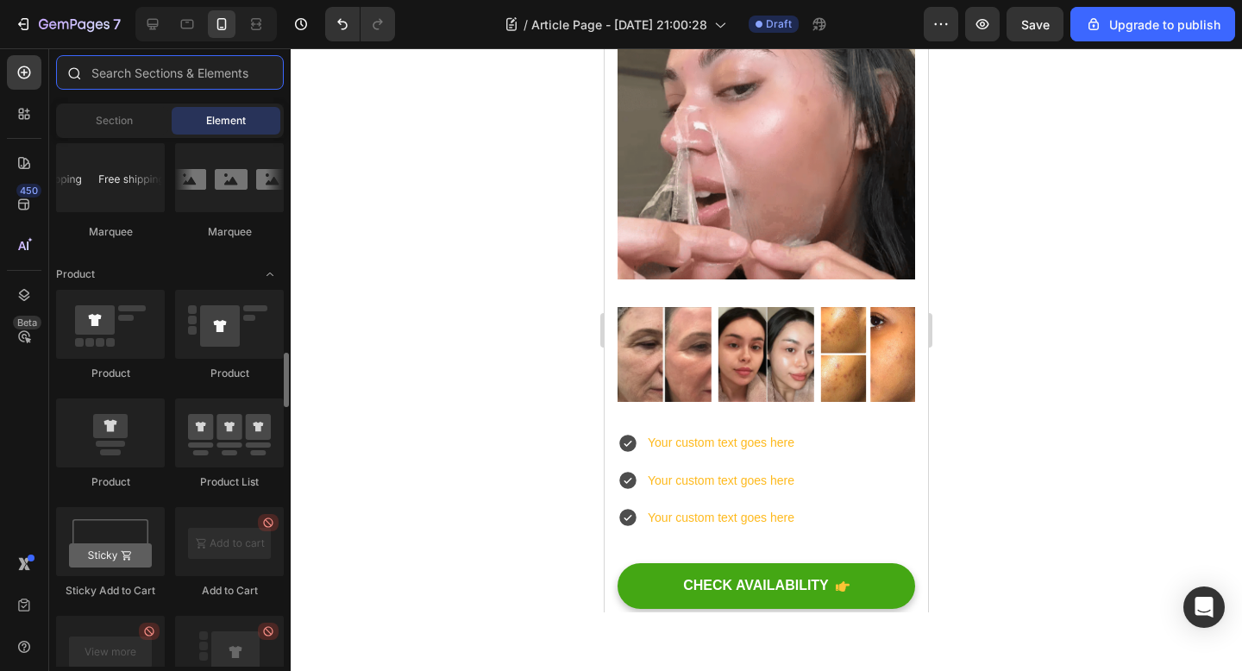
click at [141, 71] on input "text" at bounding box center [170, 72] width 228 height 34
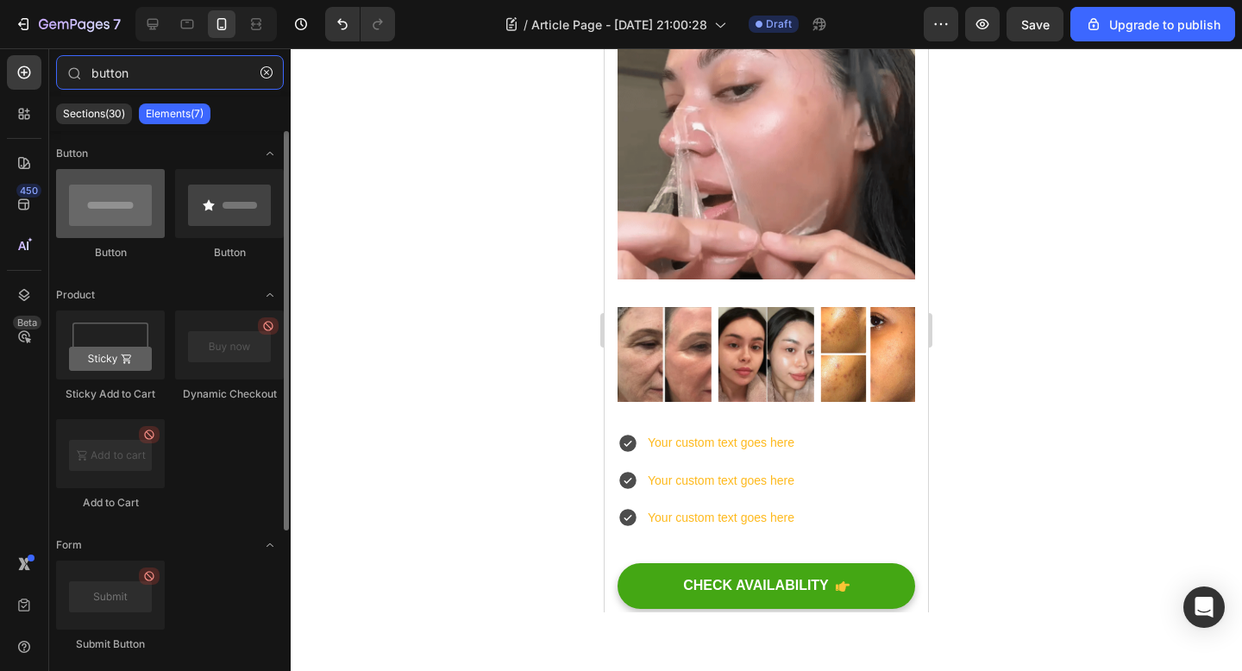
type input "button"
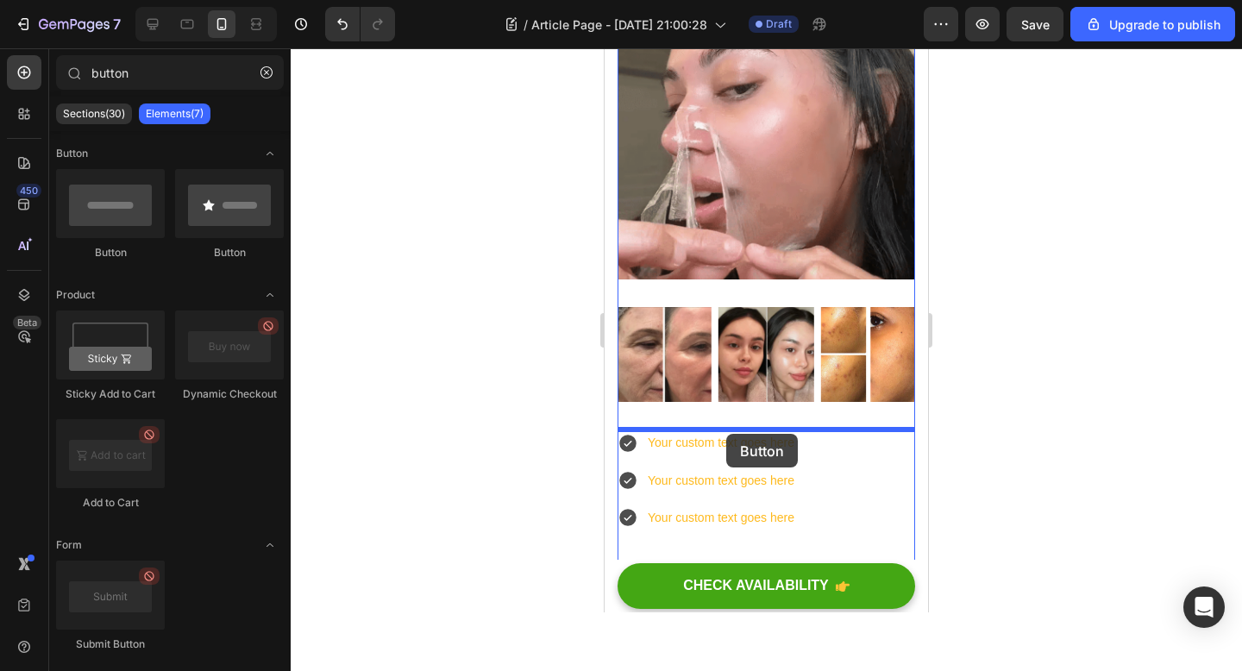
drag, startPoint x: 698, startPoint y: 272, endPoint x: 726, endPoint y: 434, distance: 164.6
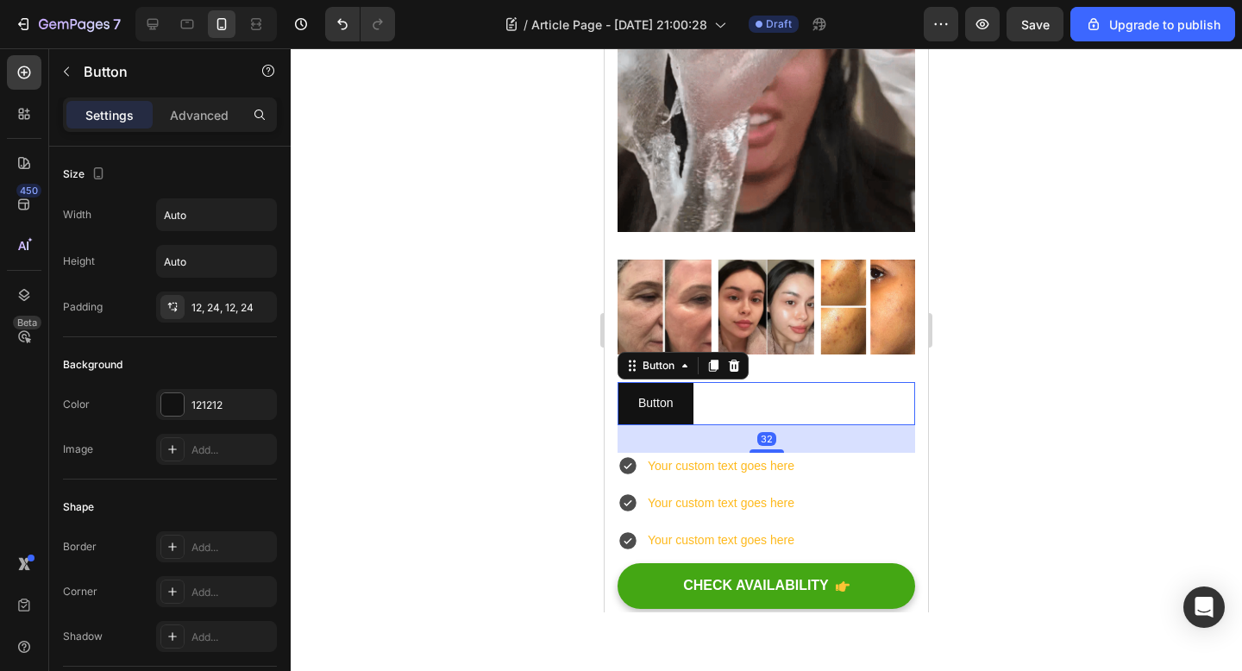
scroll to position [573, 0]
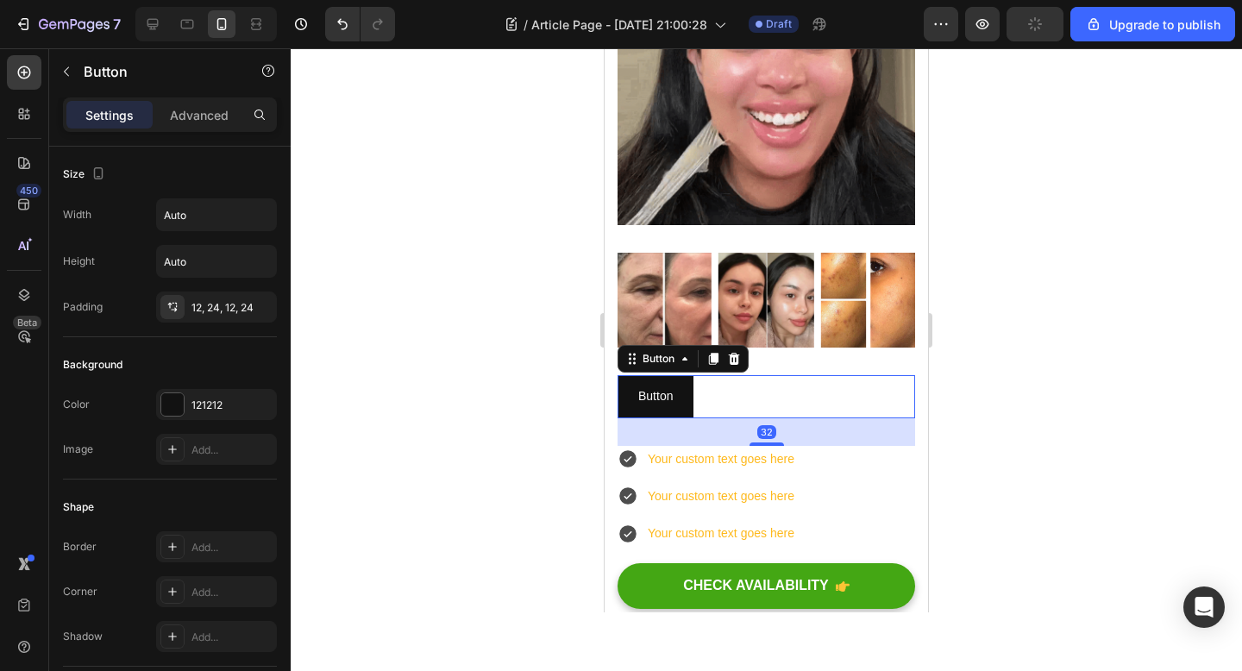
click at [734, 404] on div "Button Button 32" at bounding box center [766, 396] width 298 height 42
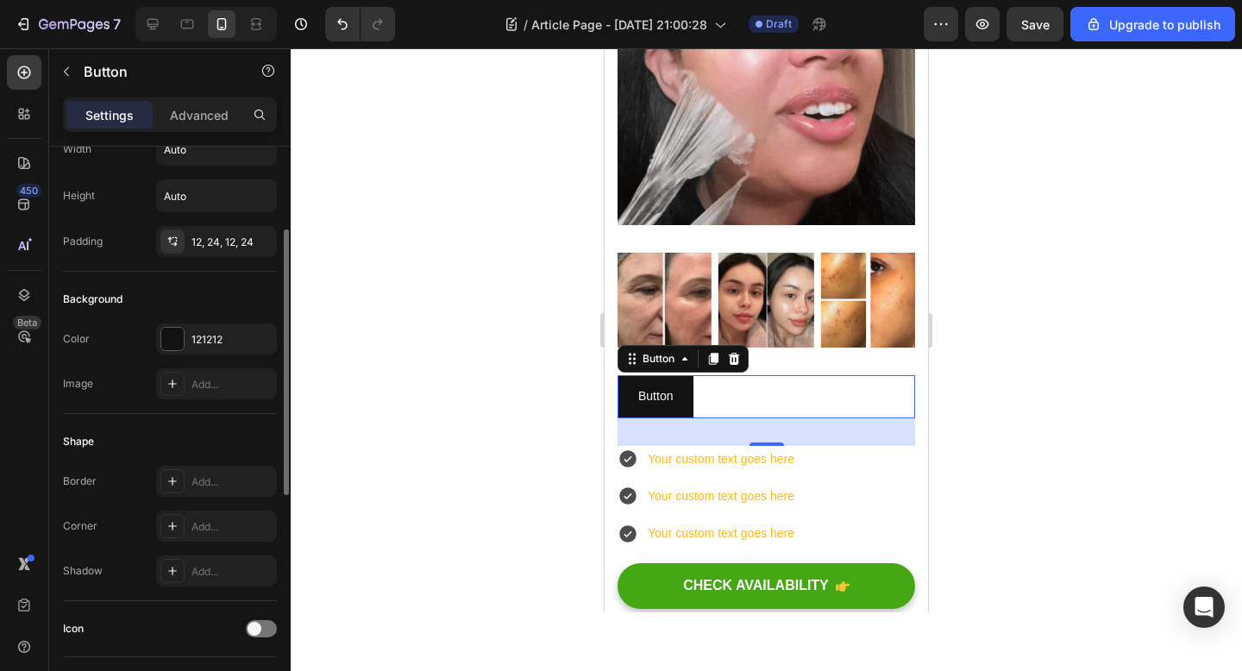
scroll to position [329, 0]
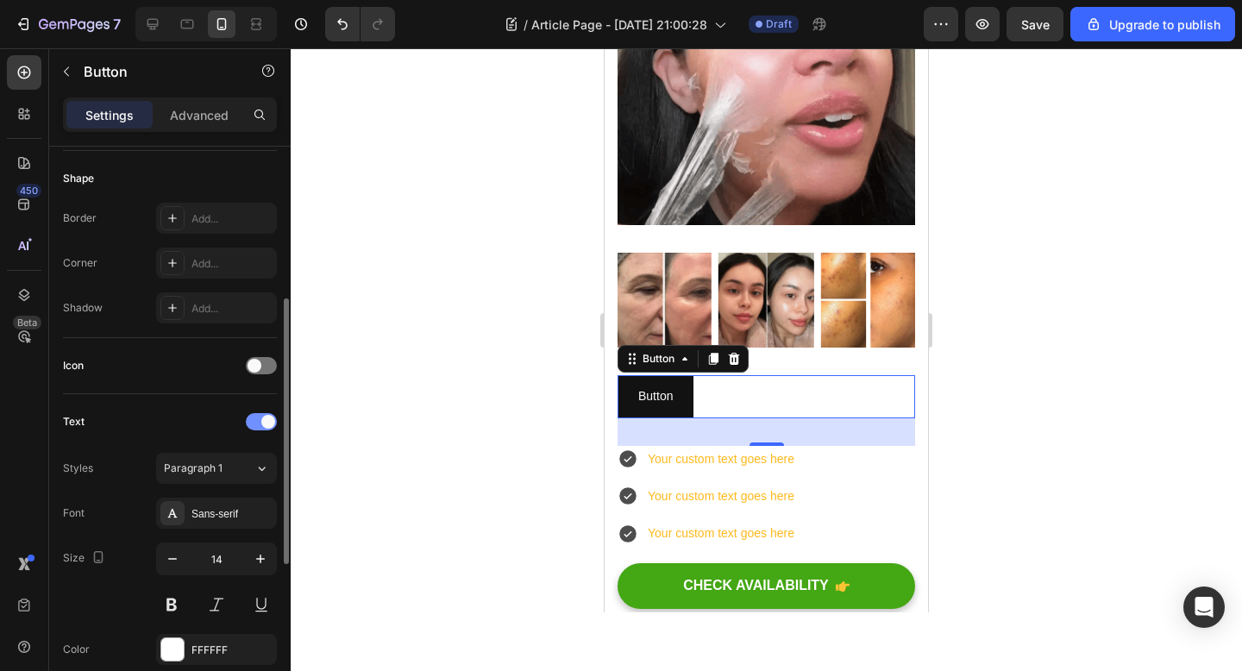
click at [260, 424] on div at bounding box center [261, 421] width 31 height 17
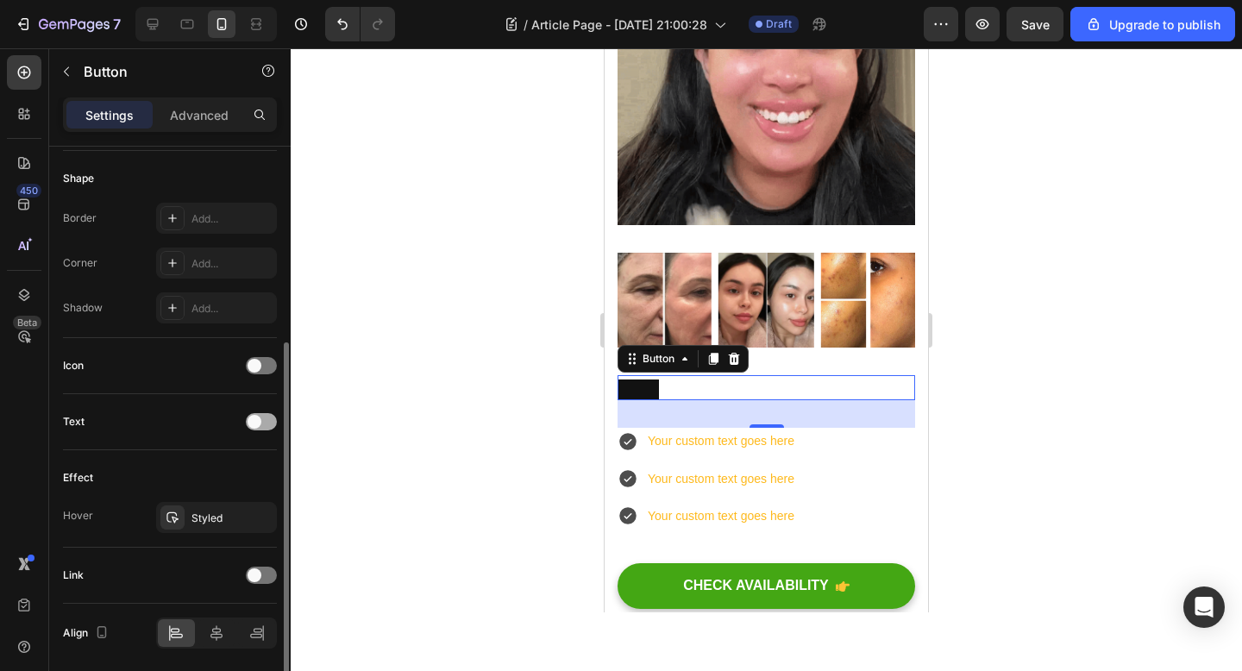
click at [260, 424] on div at bounding box center [261, 421] width 31 height 17
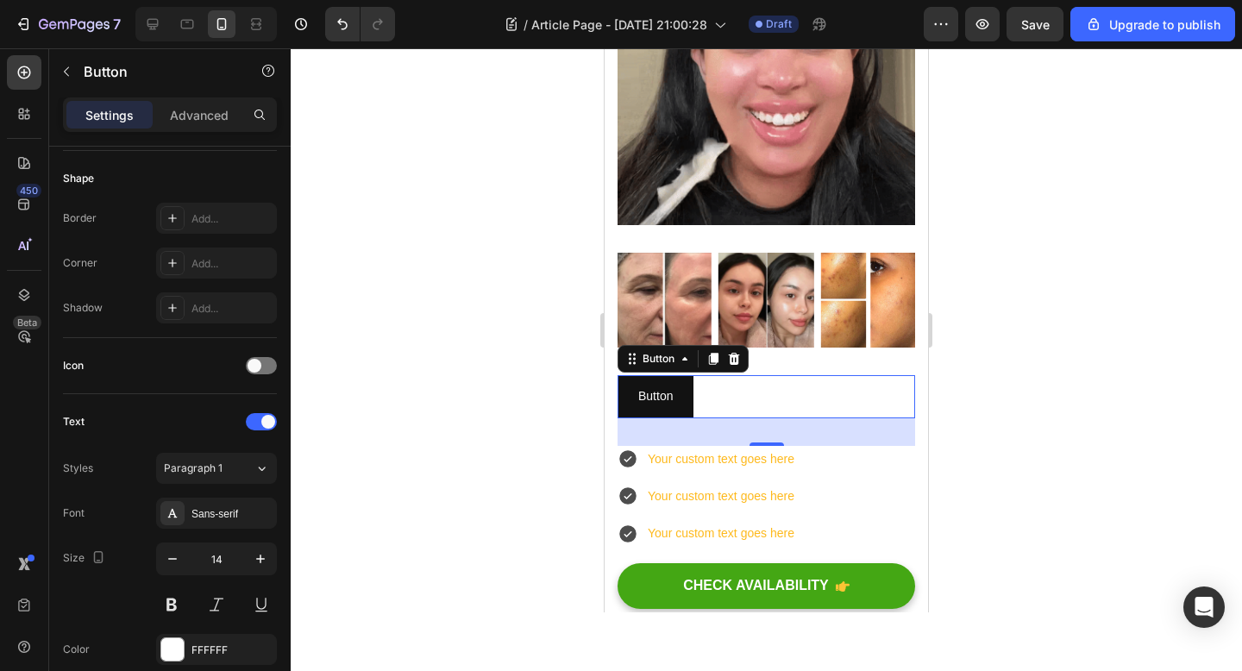
click at [698, 394] on div "Button Button 32" at bounding box center [766, 396] width 298 height 42
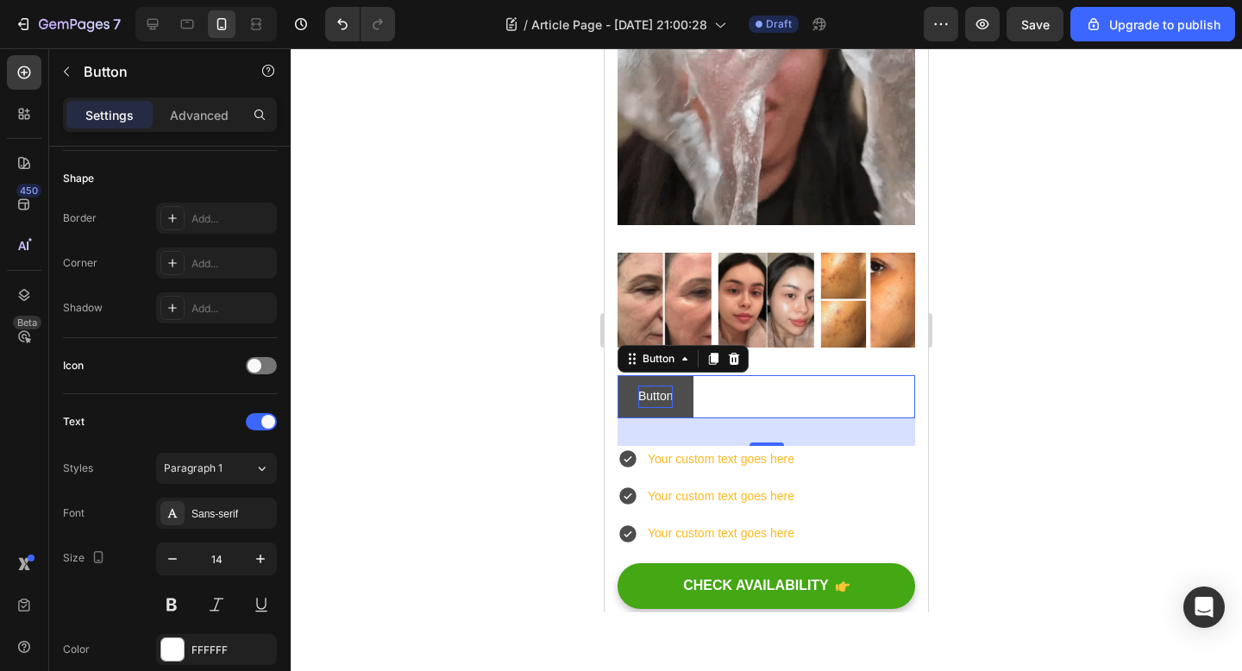
click at [667, 396] on p "Button" at bounding box center [655, 396] width 34 height 22
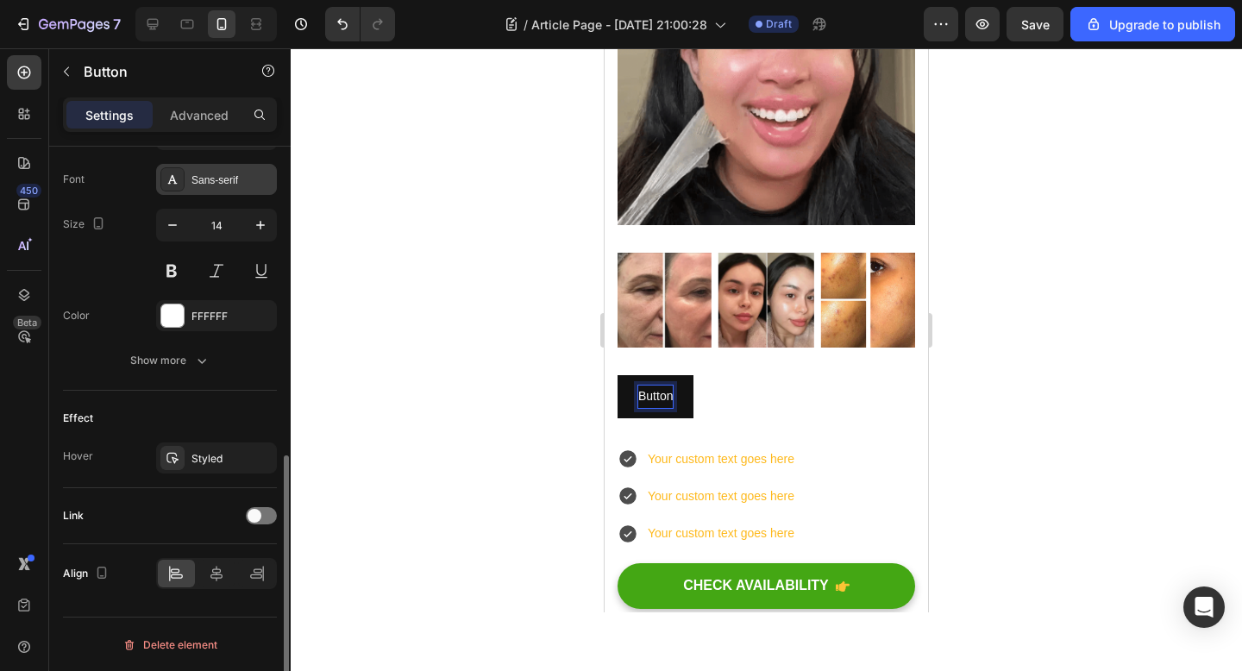
scroll to position [663, 0]
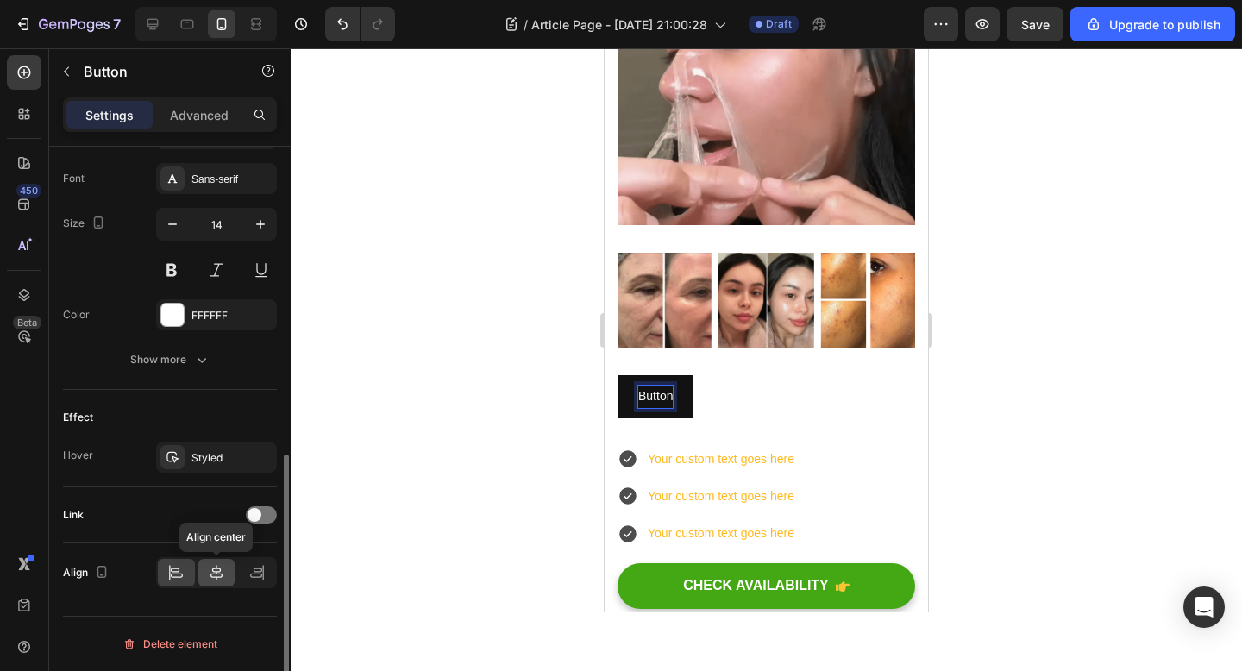
click at [213, 566] on icon at bounding box center [216, 572] width 17 height 17
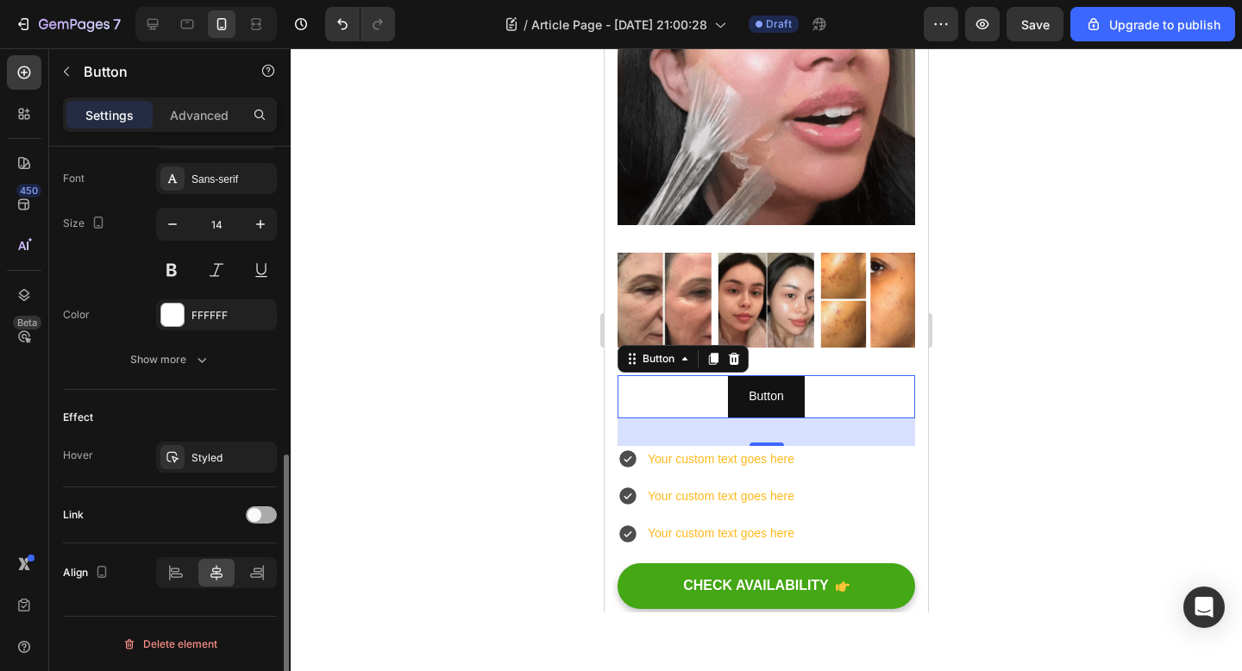
click at [266, 514] on div at bounding box center [261, 514] width 31 height 17
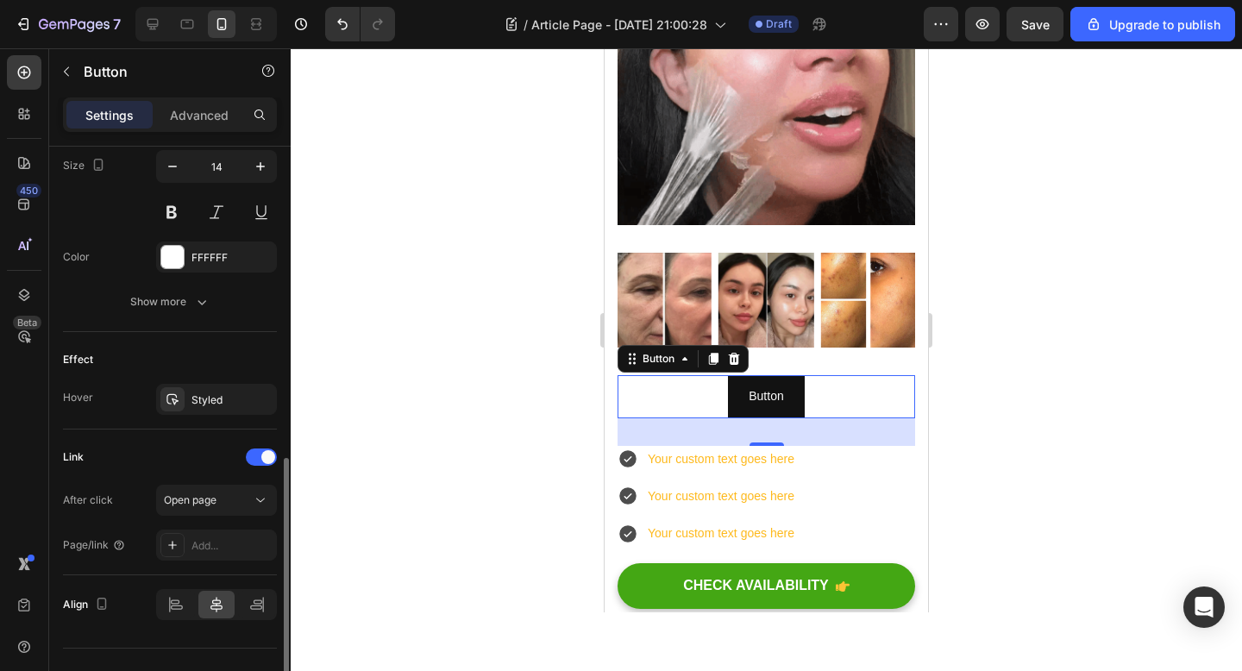
scroll to position [753, 0]
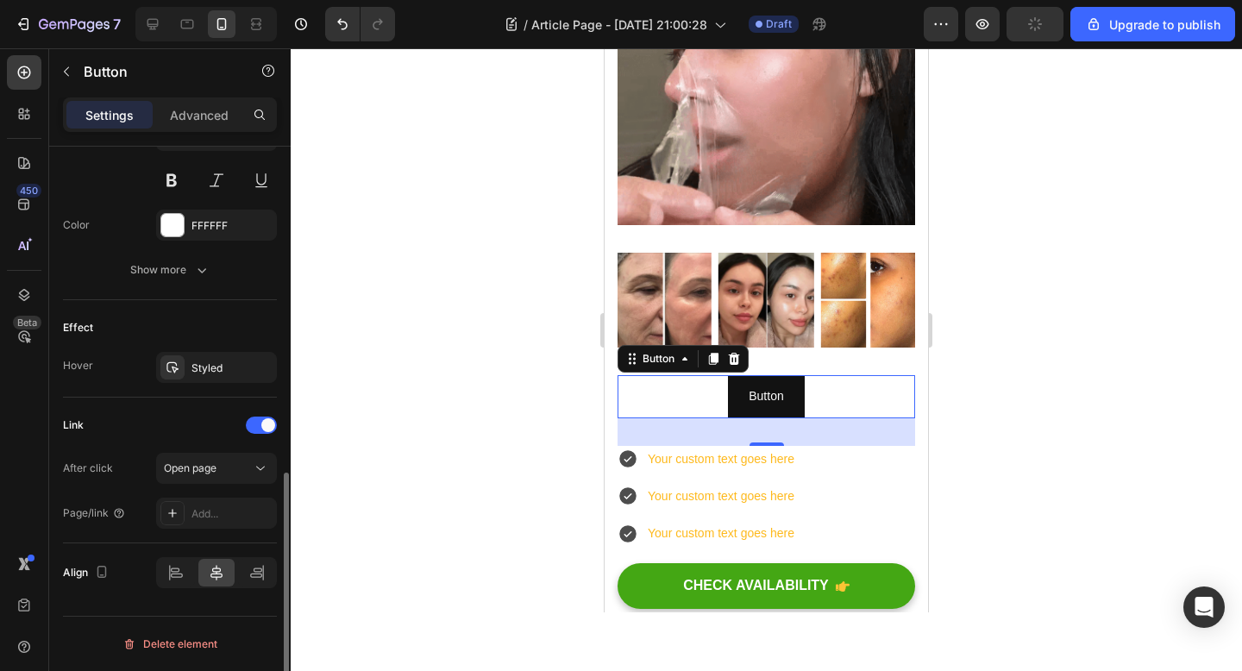
click at [210, 446] on div "Link After click Open page Page/link Add..." at bounding box center [170, 469] width 214 height 117
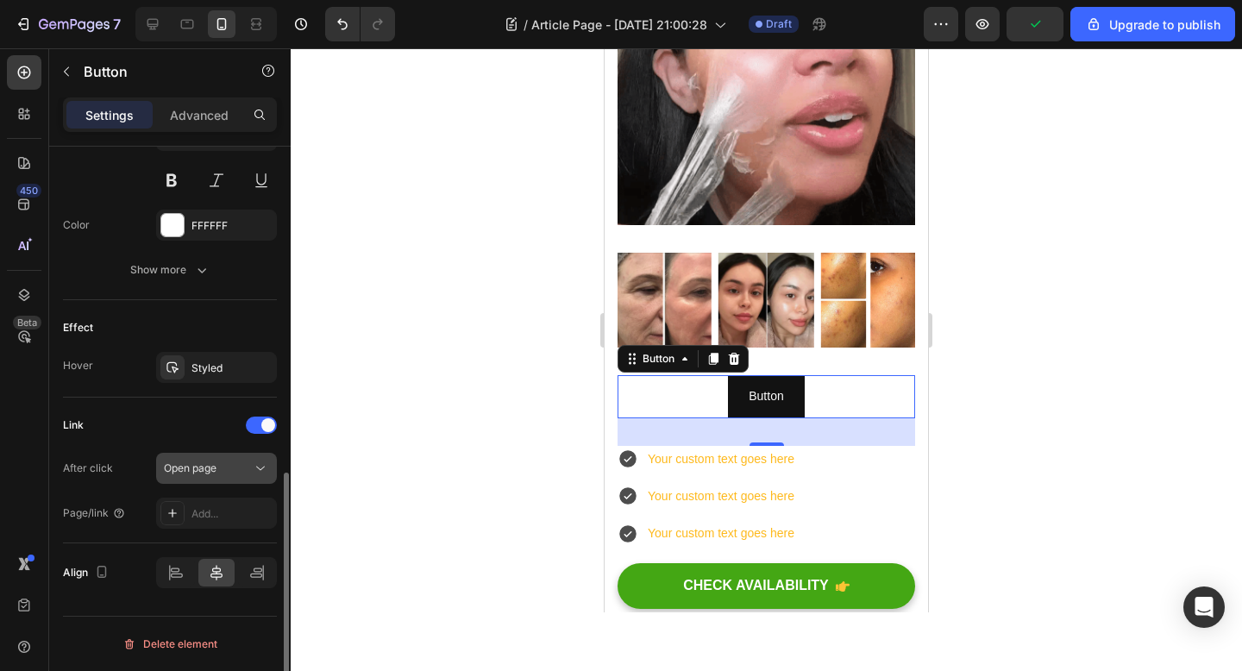
click at [210, 474] on span "Open page" at bounding box center [190, 469] width 53 height 16
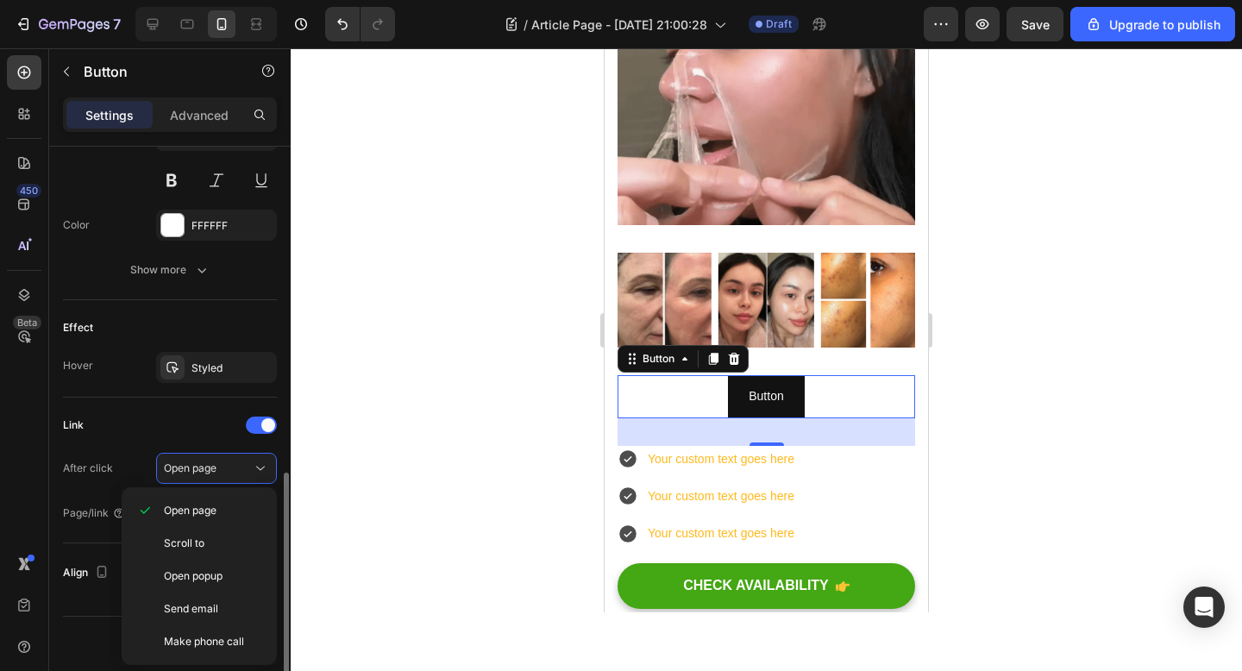
click at [147, 414] on div "Link" at bounding box center [170, 425] width 214 height 28
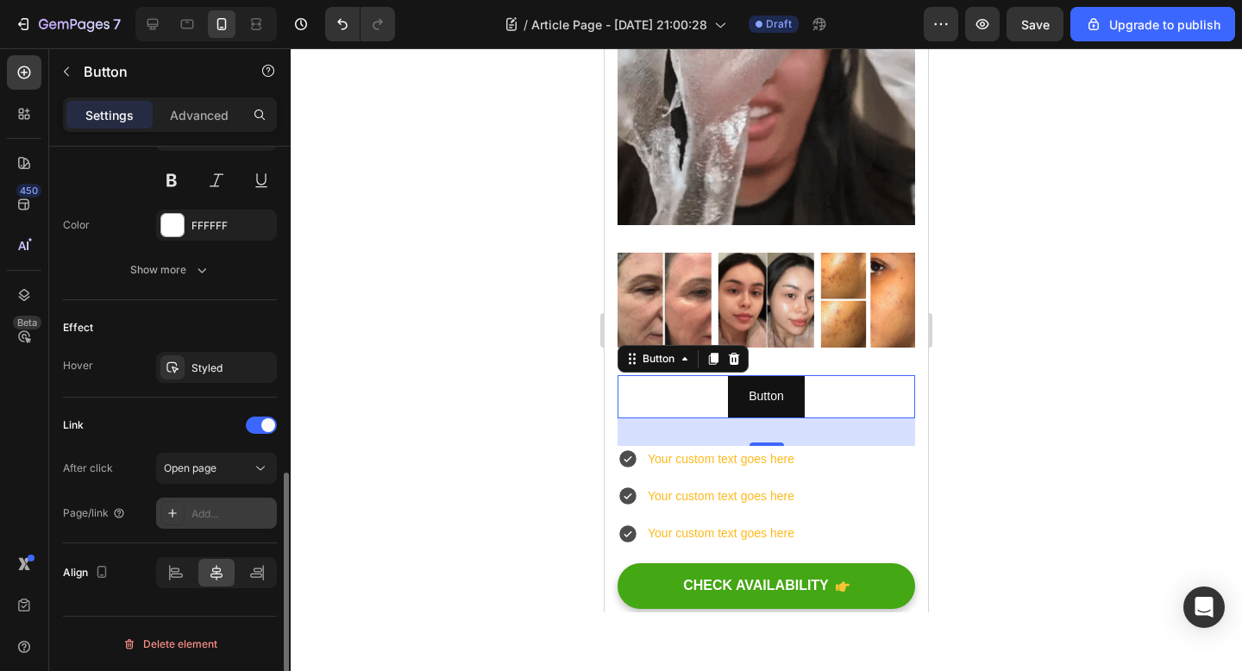
click at [233, 522] on div "Add..." at bounding box center [216, 513] width 121 height 31
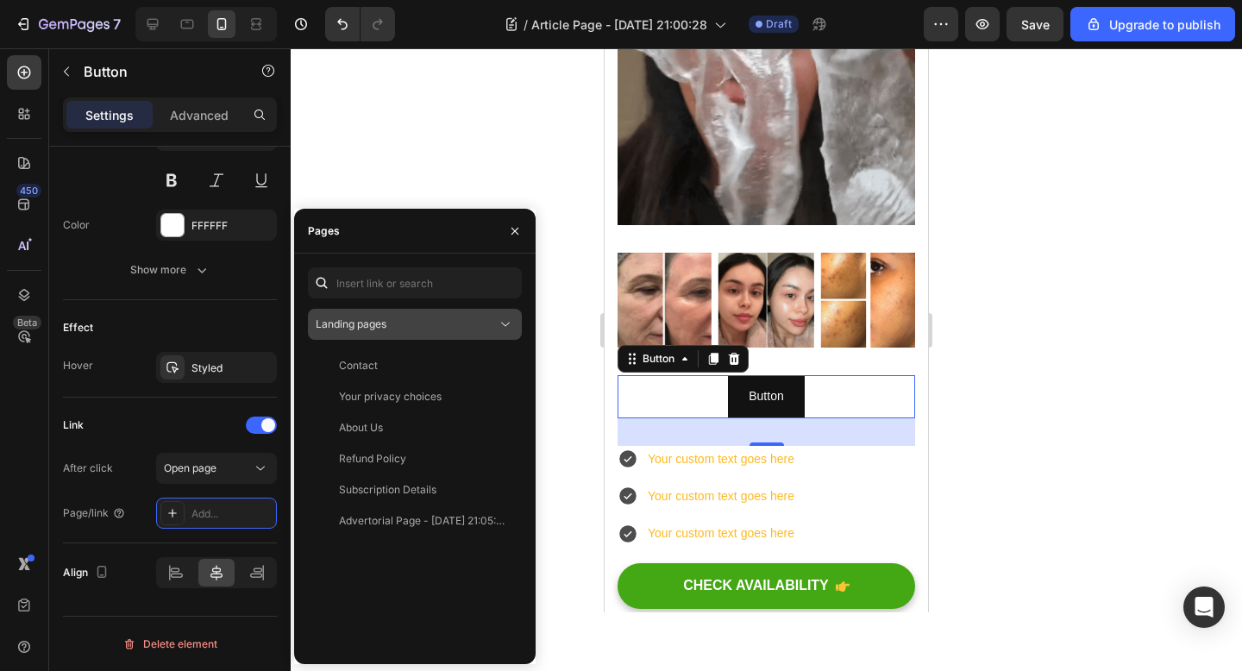
click at [411, 323] on div "Landing pages" at bounding box center [406, 324] width 181 height 16
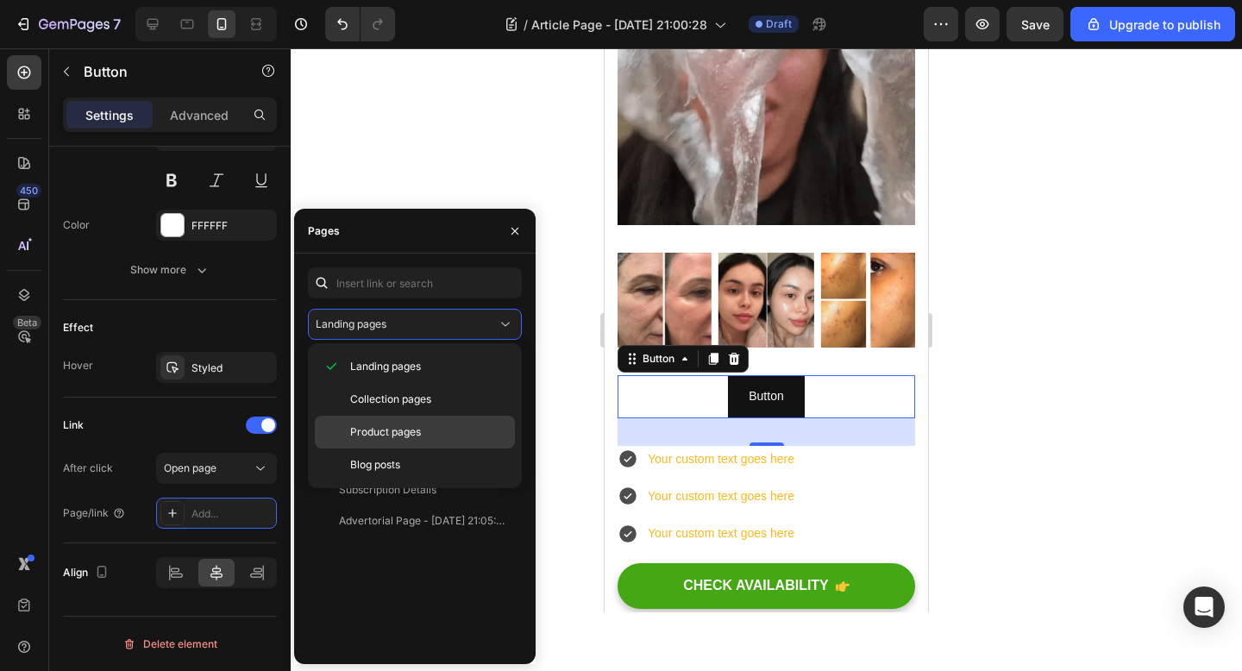
click at [434, 427] on p "Product pages" at bounding box center [428, 432] width 157 height 16
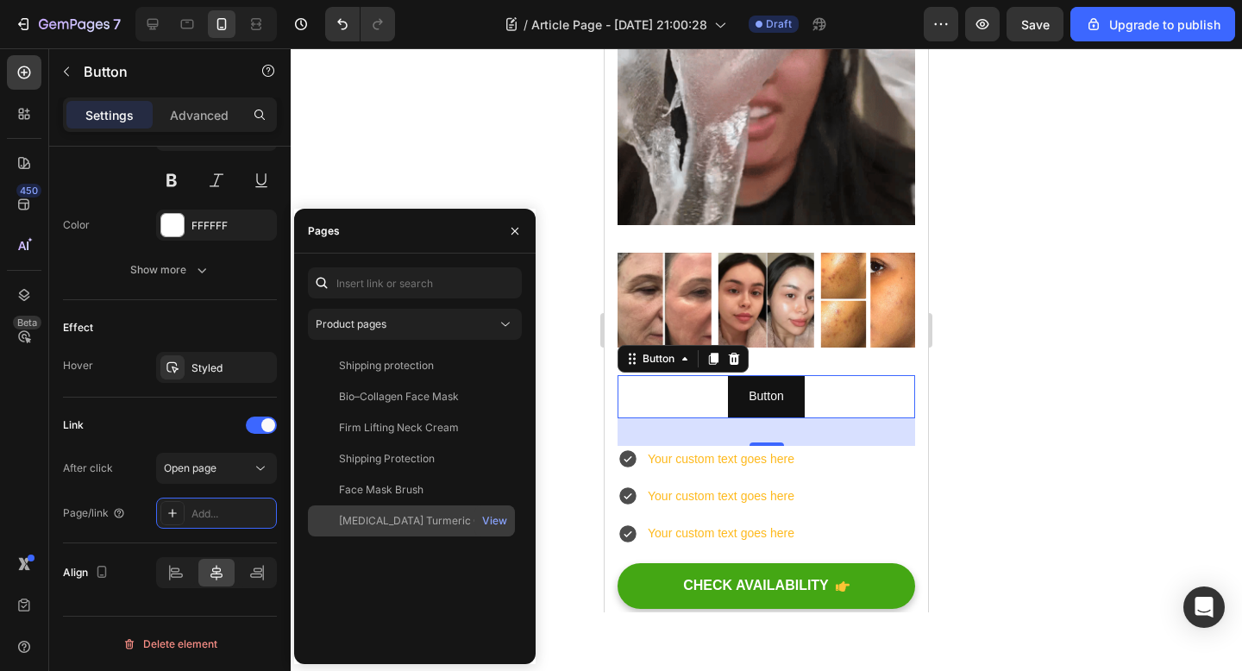
click at [442, 527] on div "[MEDICAL_DATA] Turmeric Overnight Mask" at bounding box center [422, 521] width 166 height 16
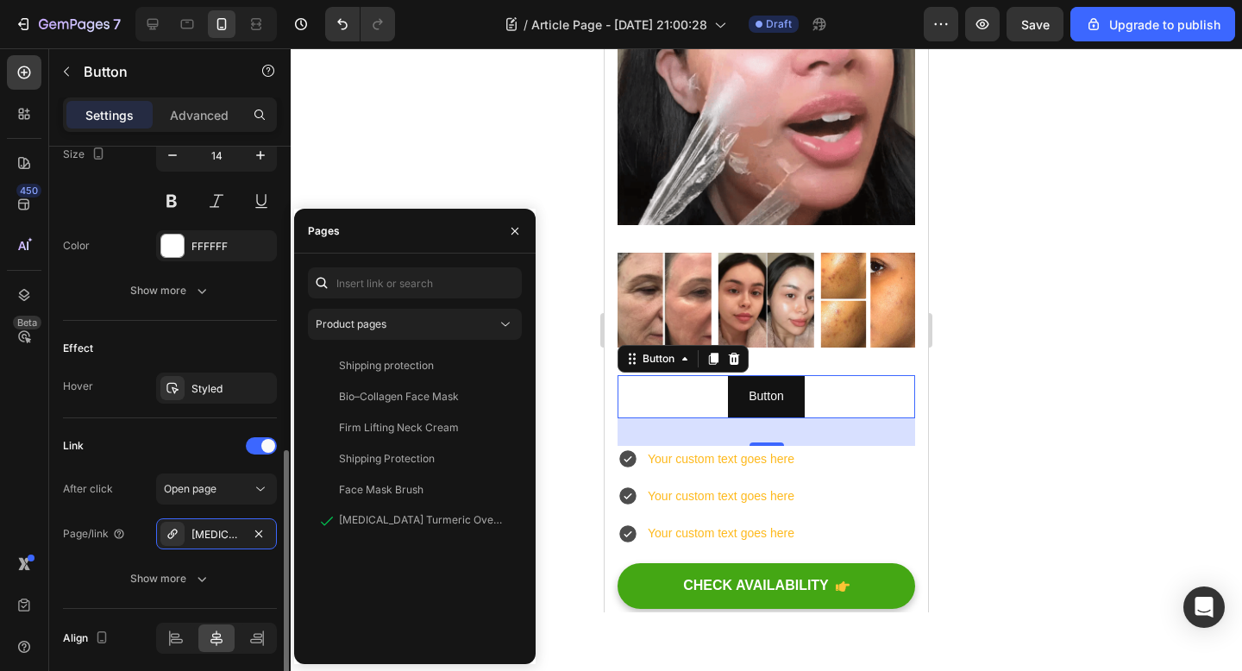
scroll to position [730, 0]
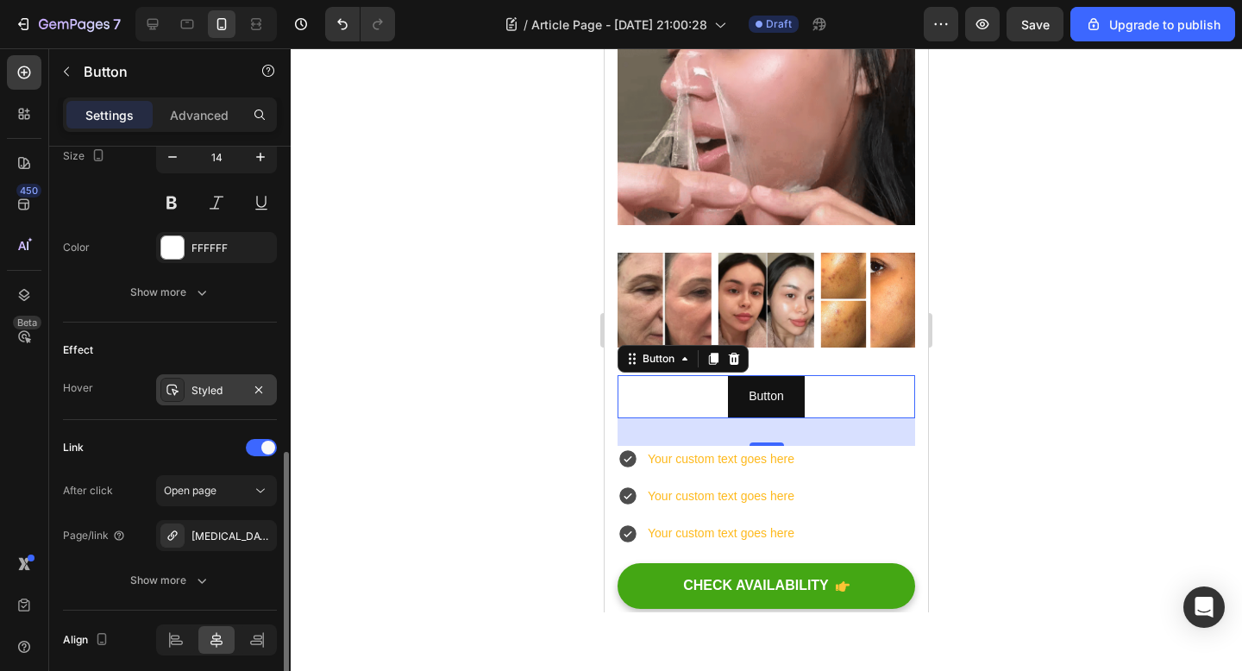
click at [208, 384] on div "Styled" at bounding box center [216, 391] width 50 height 16
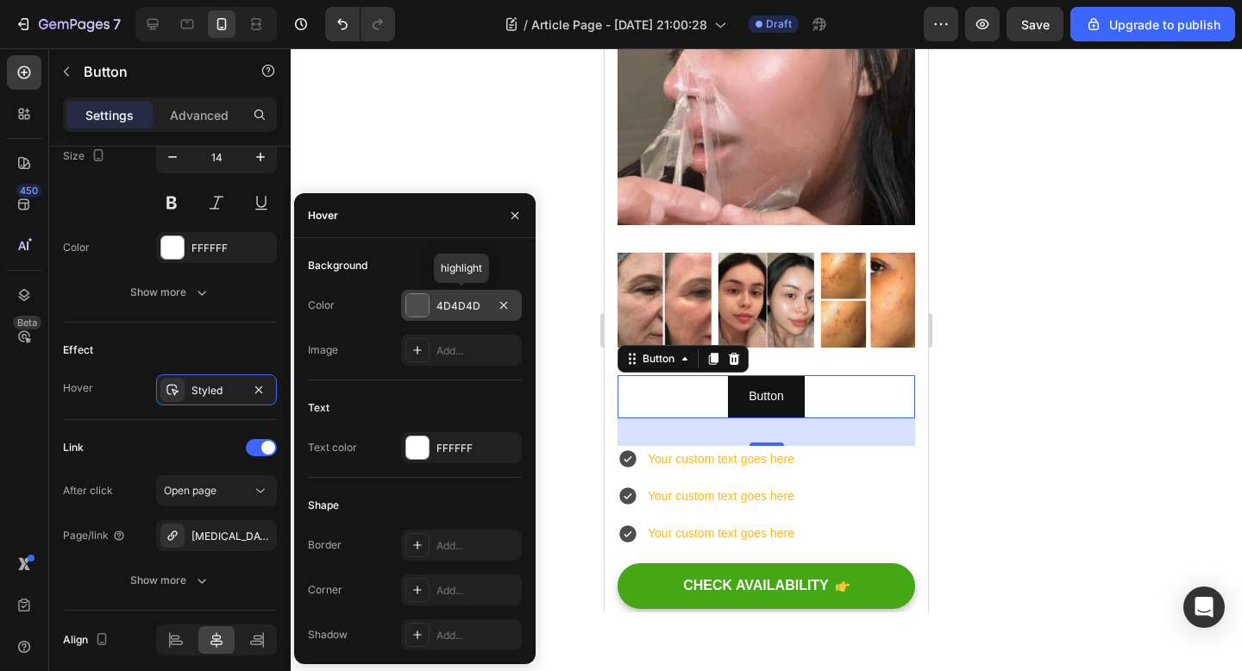
click at [425, 316] on div at bounding box center [417, 305] width 22 height 22
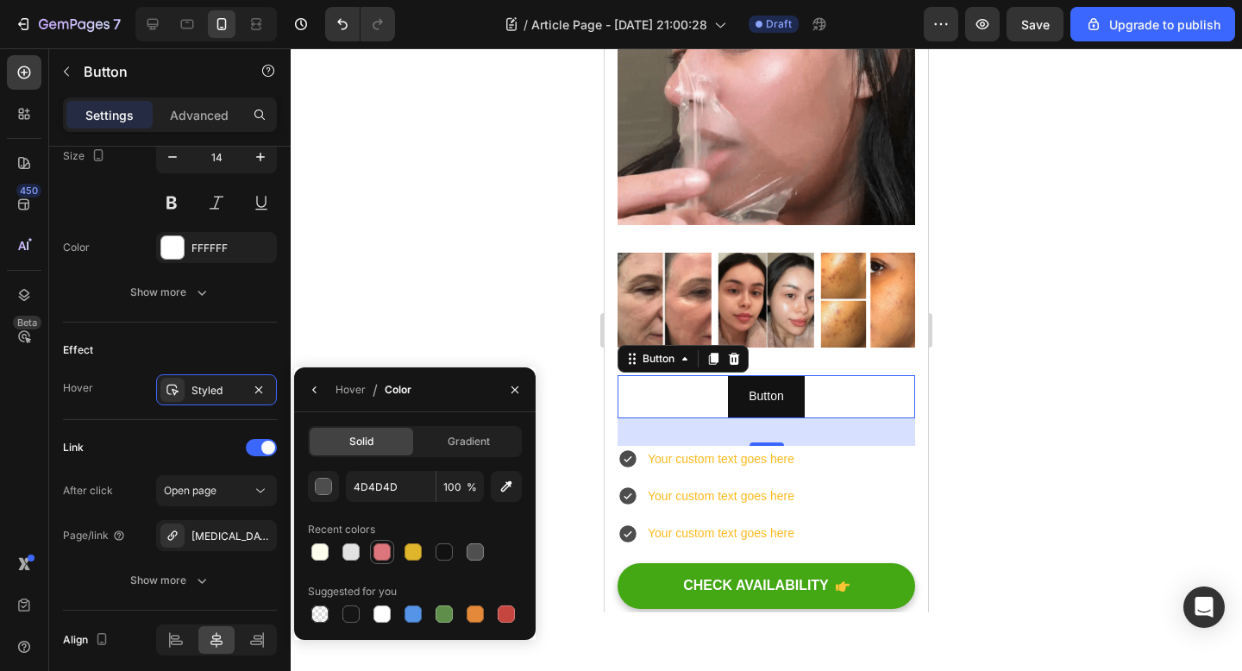
click at [379, 555] on div at bounding box center [381, 551] width 17 height 17
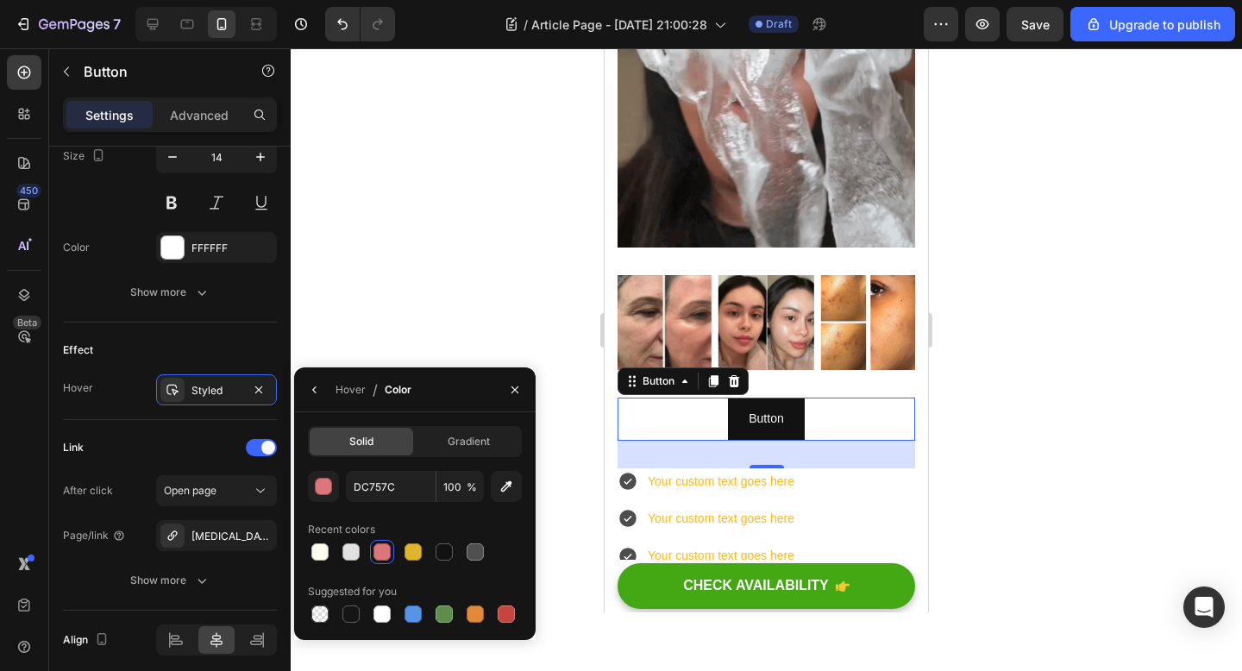
scroll to position [592, 0]
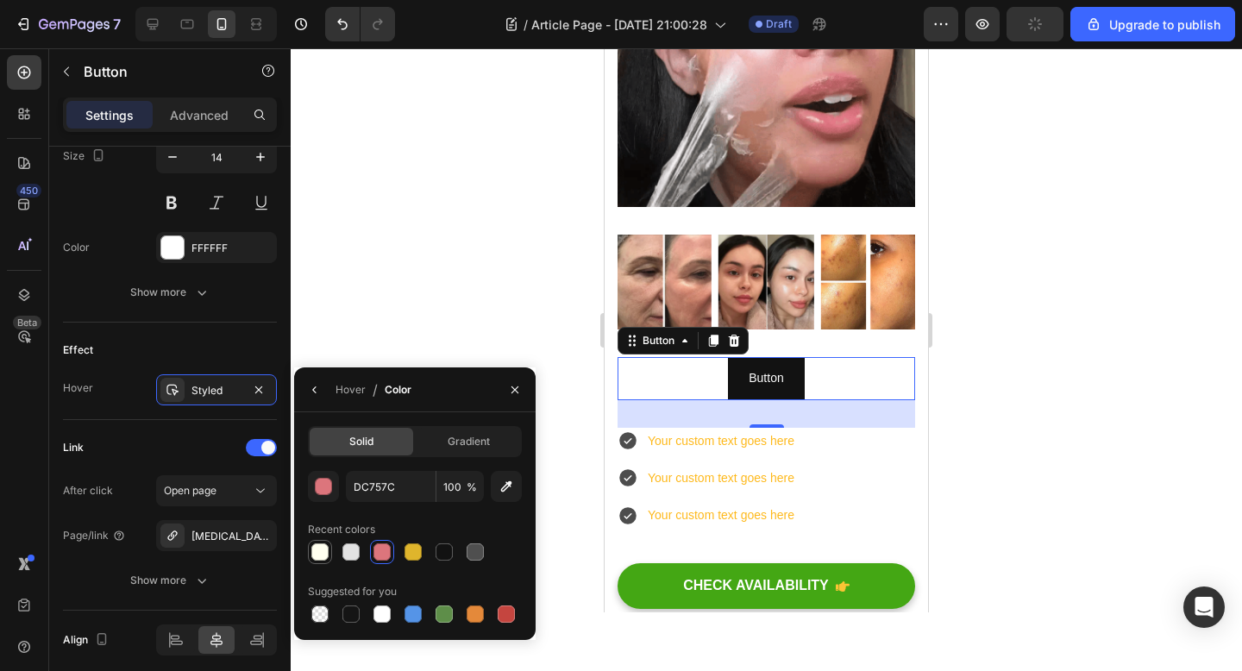
click at [323, 556] on div at bounding box center [319, 551] width 17 height 17
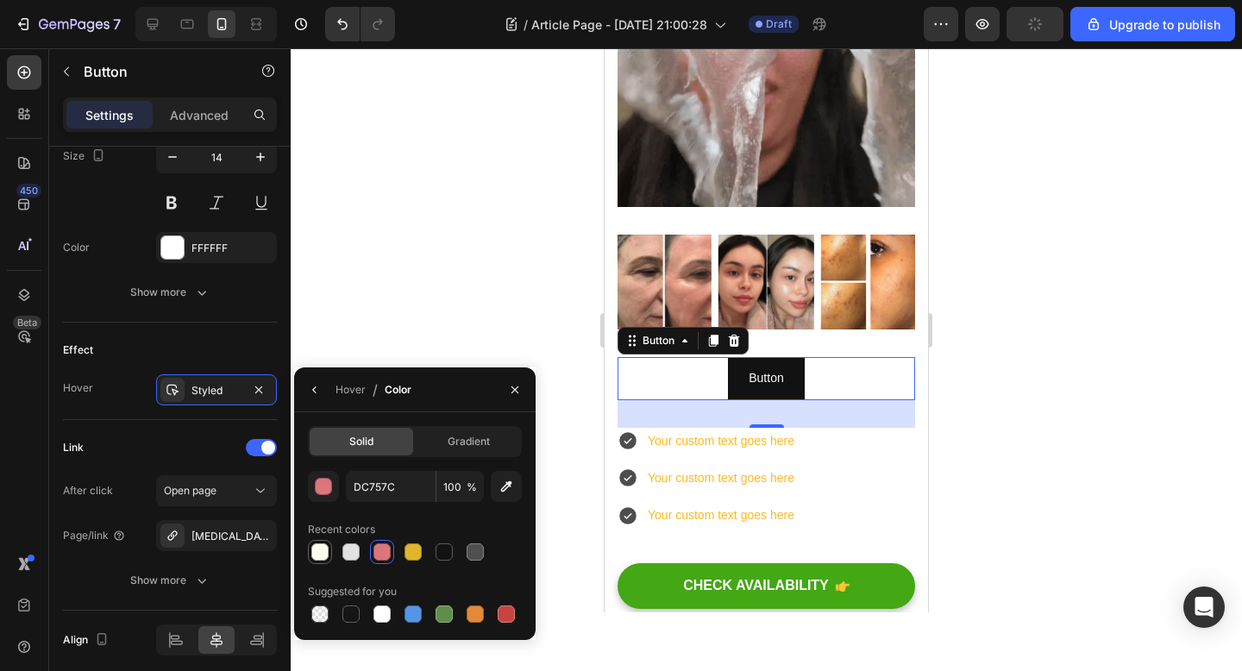
type input "FFFFEF"
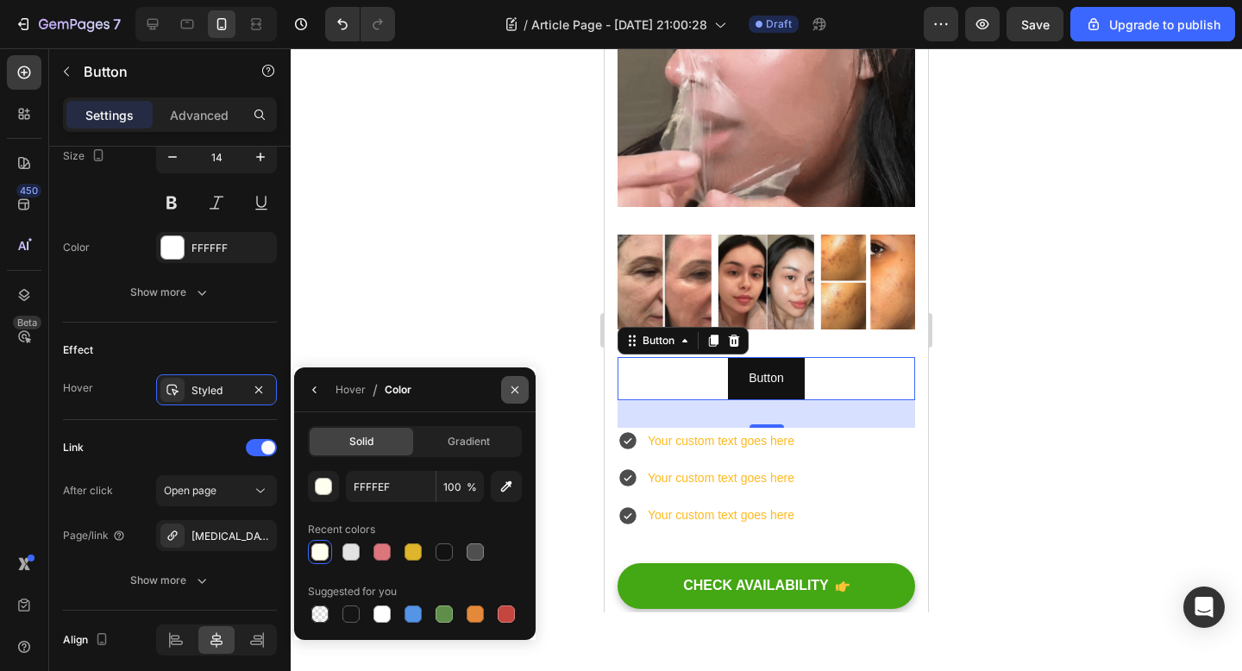
click at [510, 381] on button "button" at bounding box center [515, 390] width 28 height 28
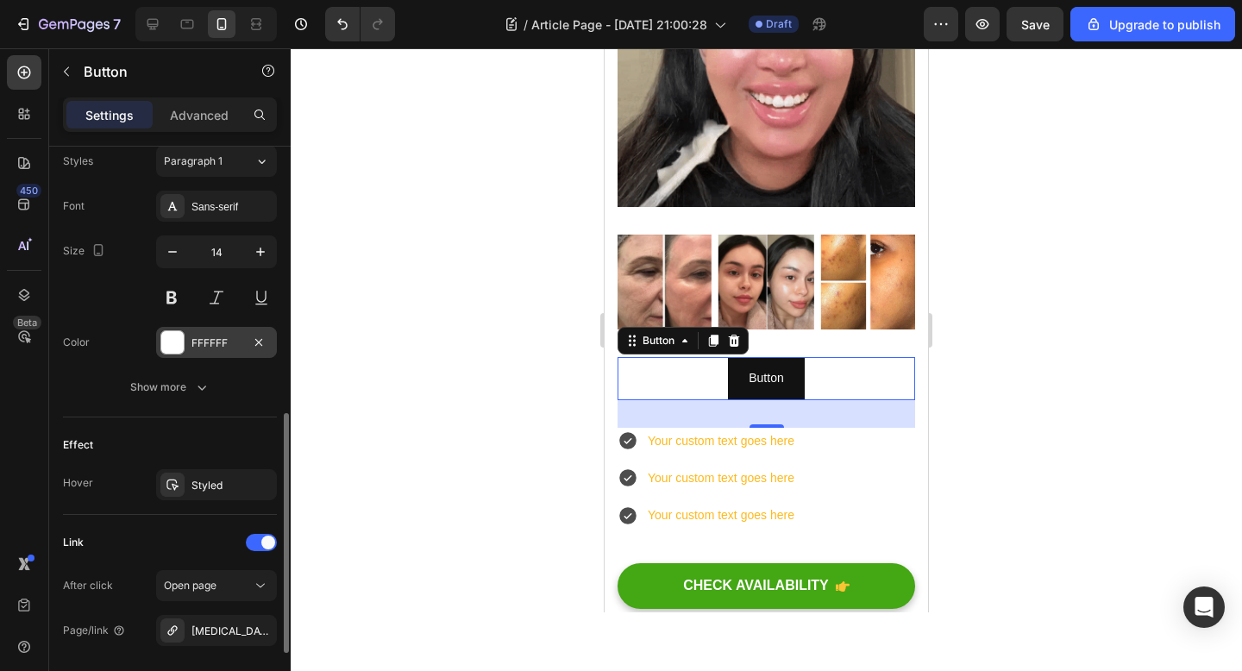
scroll to position [636, 0]
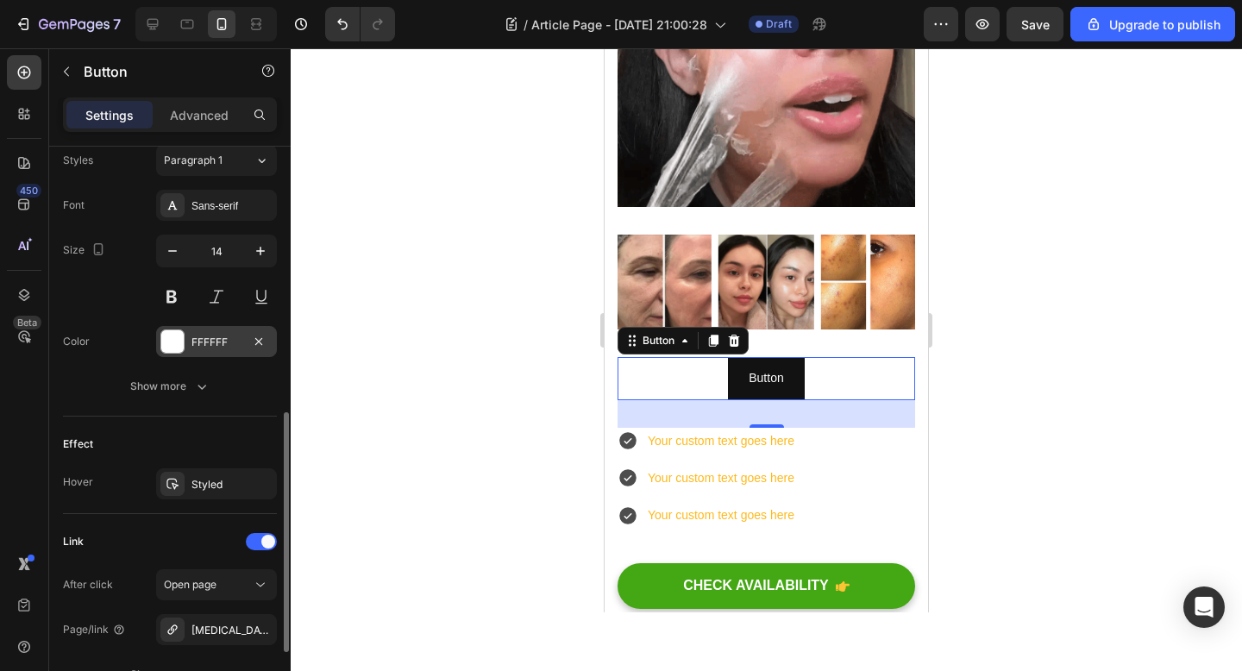
click at [168, 341] on div at bounding box center [172, 341] width 22 height 22
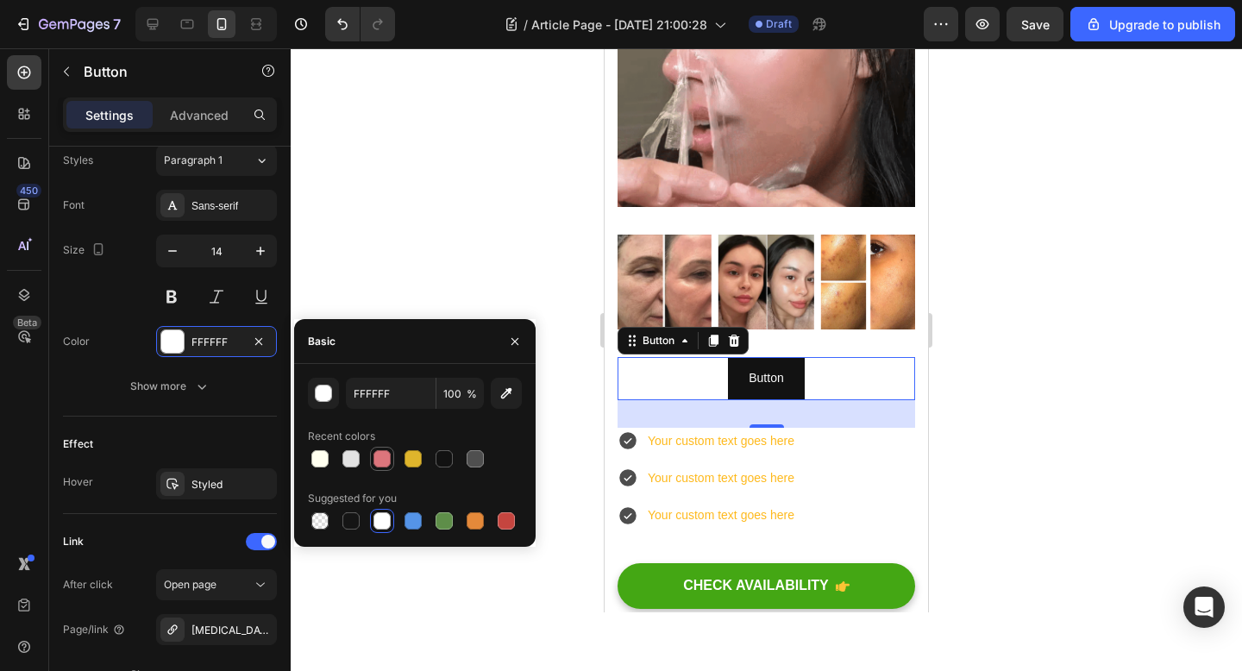
click at [387, 455] on div at bounding box center [381, 458] width 17 height 17
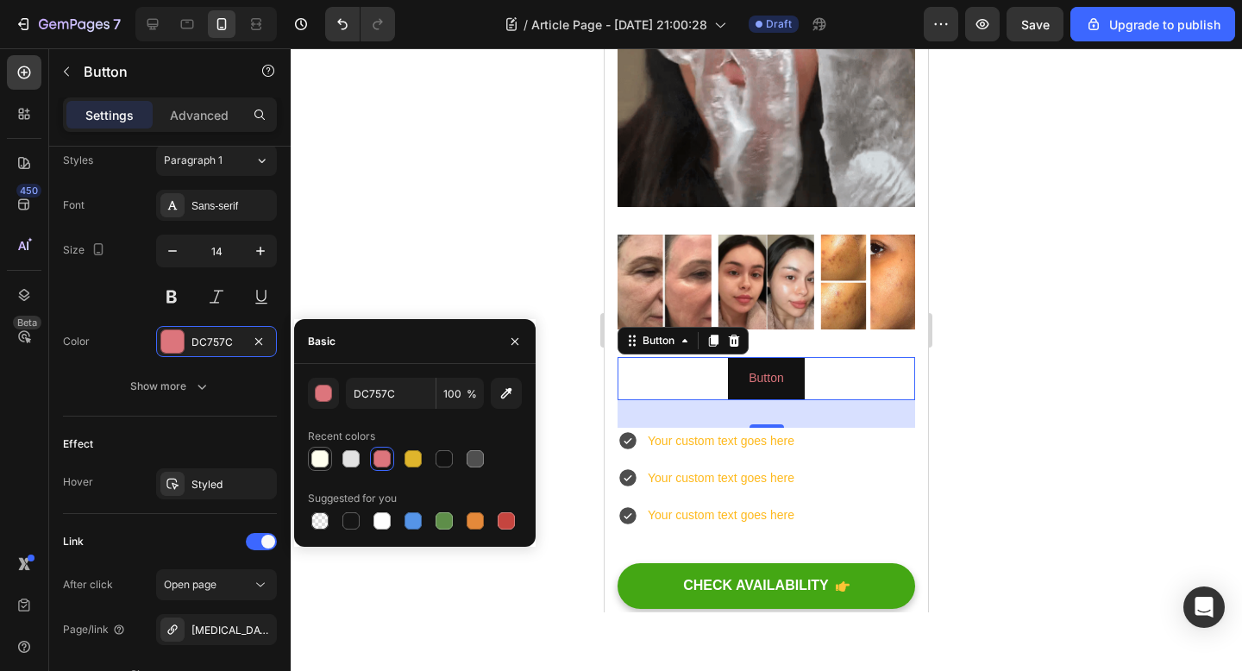
click at [318, 458] on div at bounding box center [319, 458] width 17 height 17
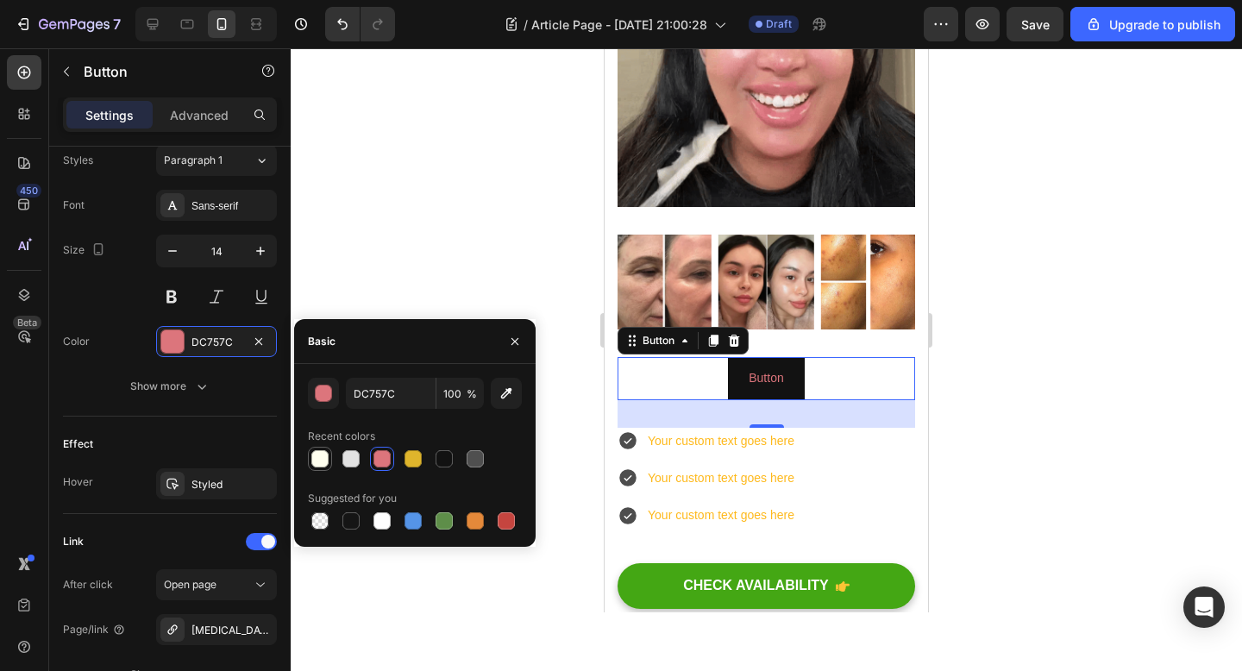
type input "FFFFEF"
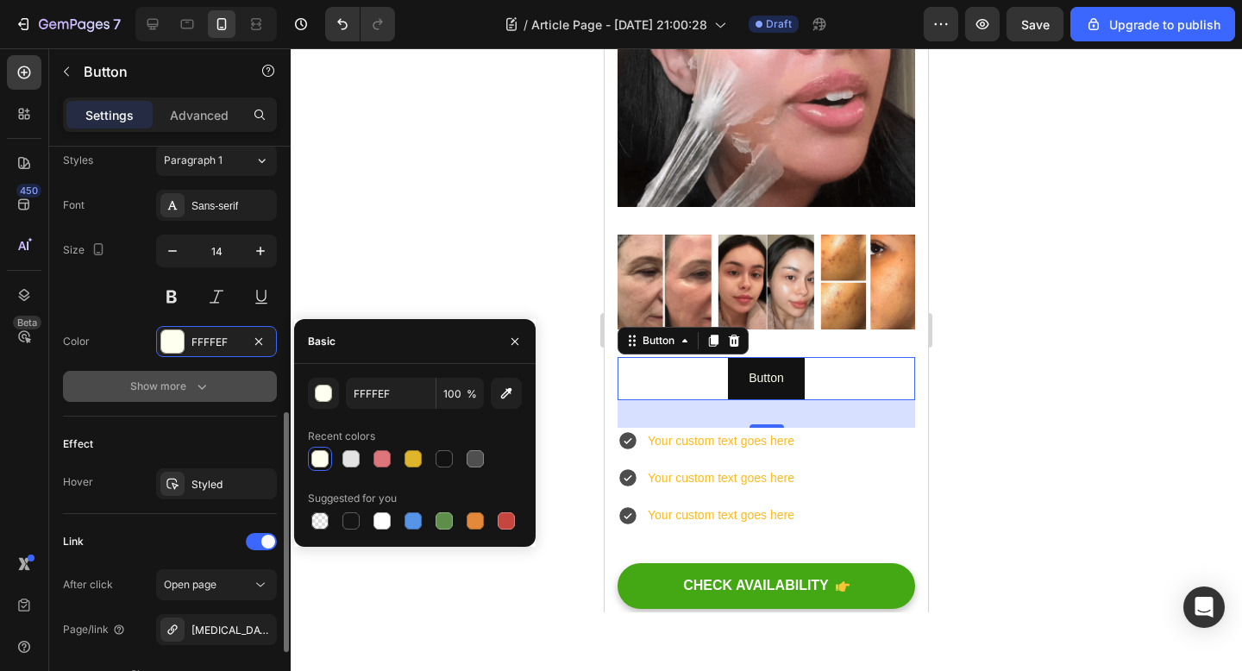
click at [177, 392] on div "Show more" at bounding box center [170, 386] width 80 height 17
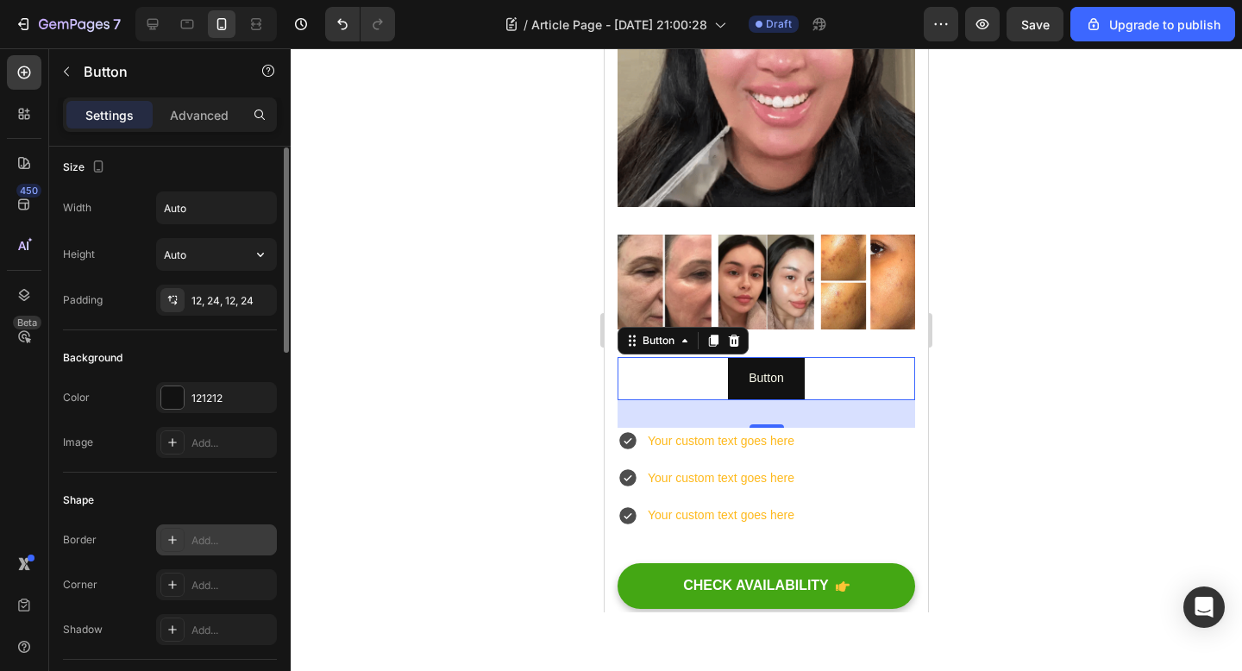
scroll to position [6, 0]
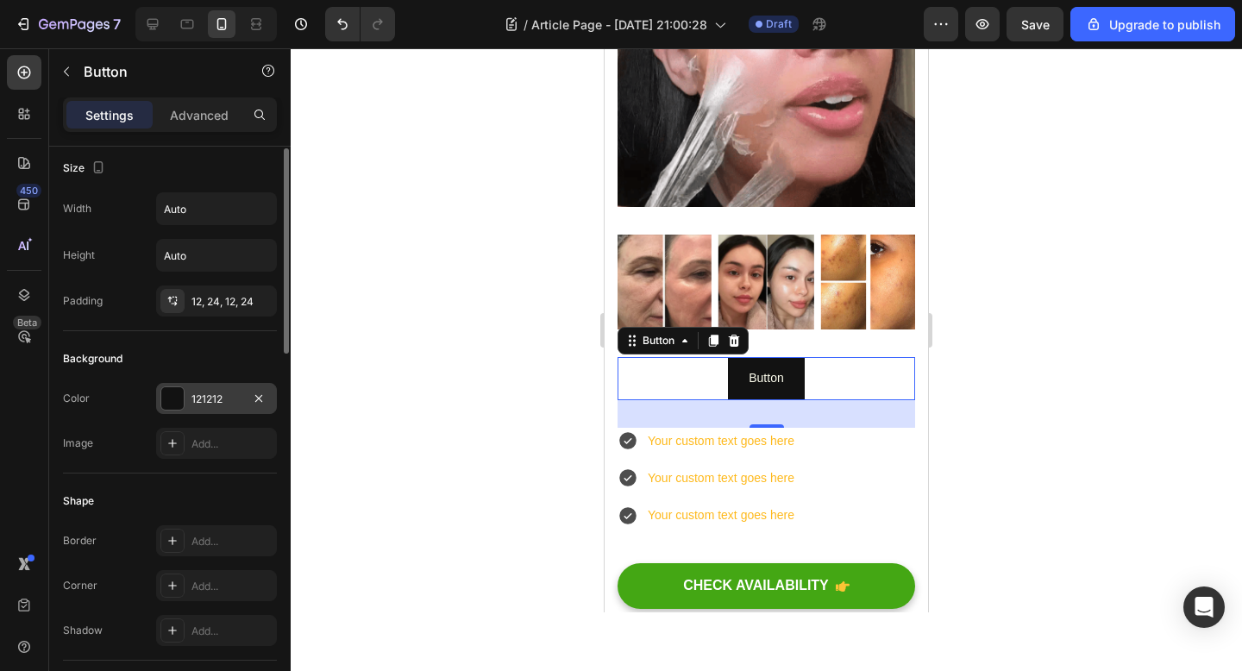
click at [172, 404] on div at bounding box center [172, 398] width 22 height 22
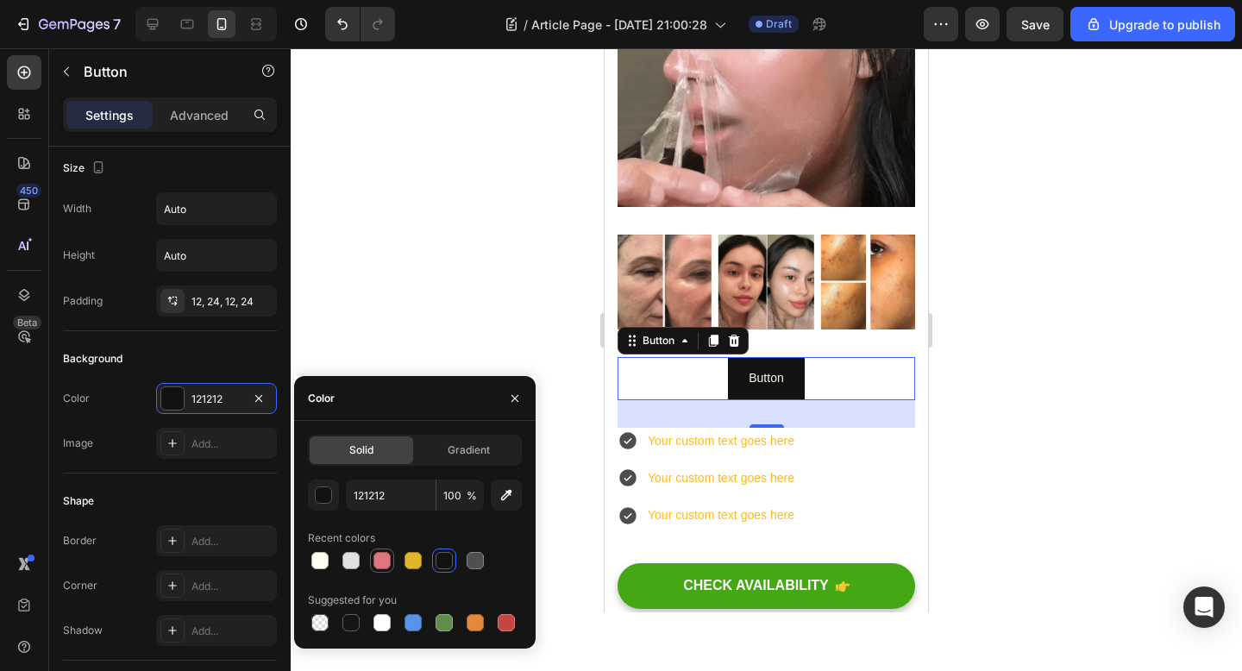
click at [382, 560] on div at bounding box center [381, 560] width 17 height 17
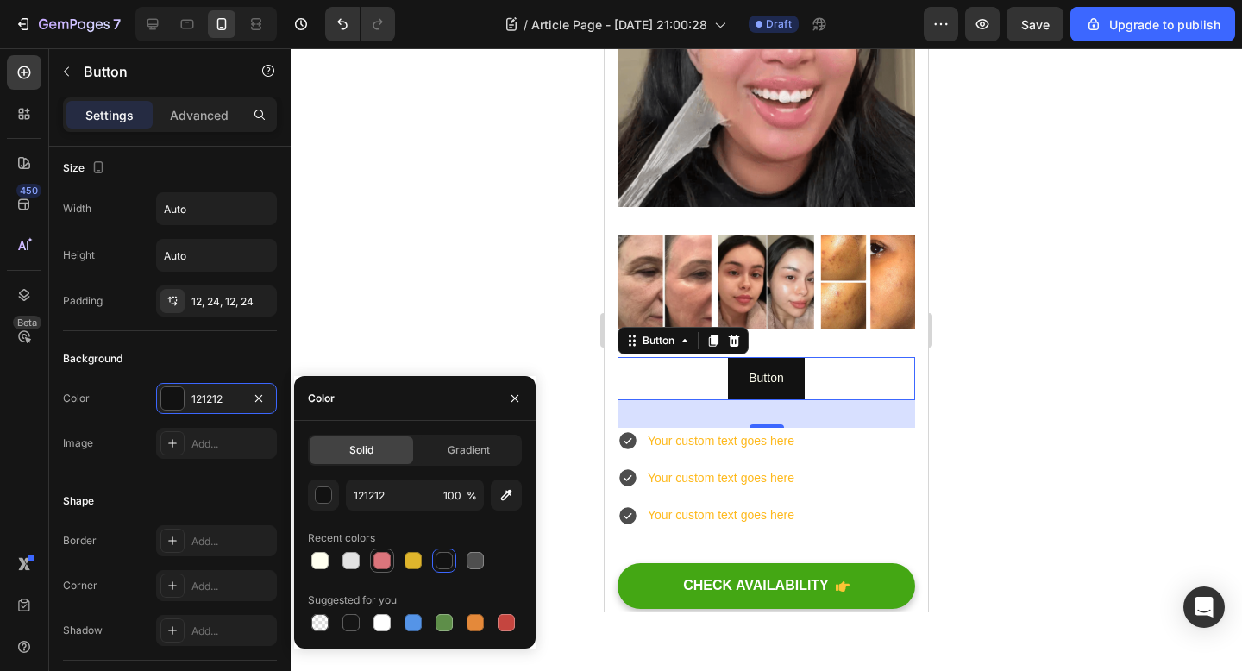
type input "DC757C"
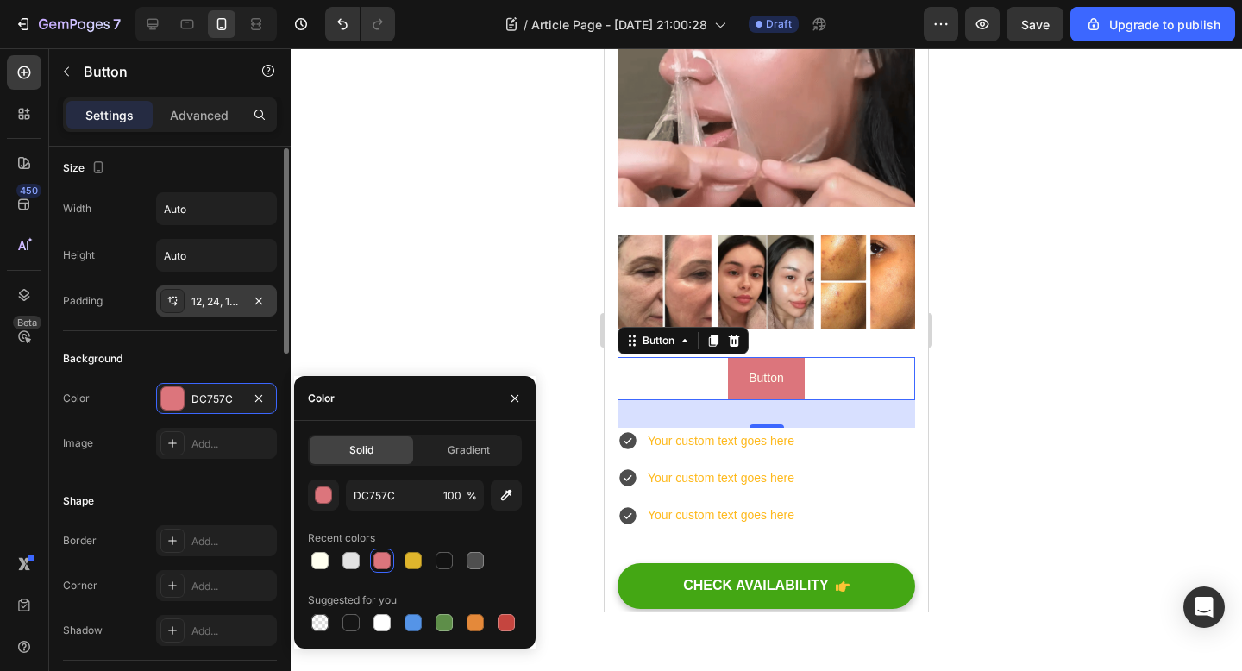
scroll to position [0, 0]
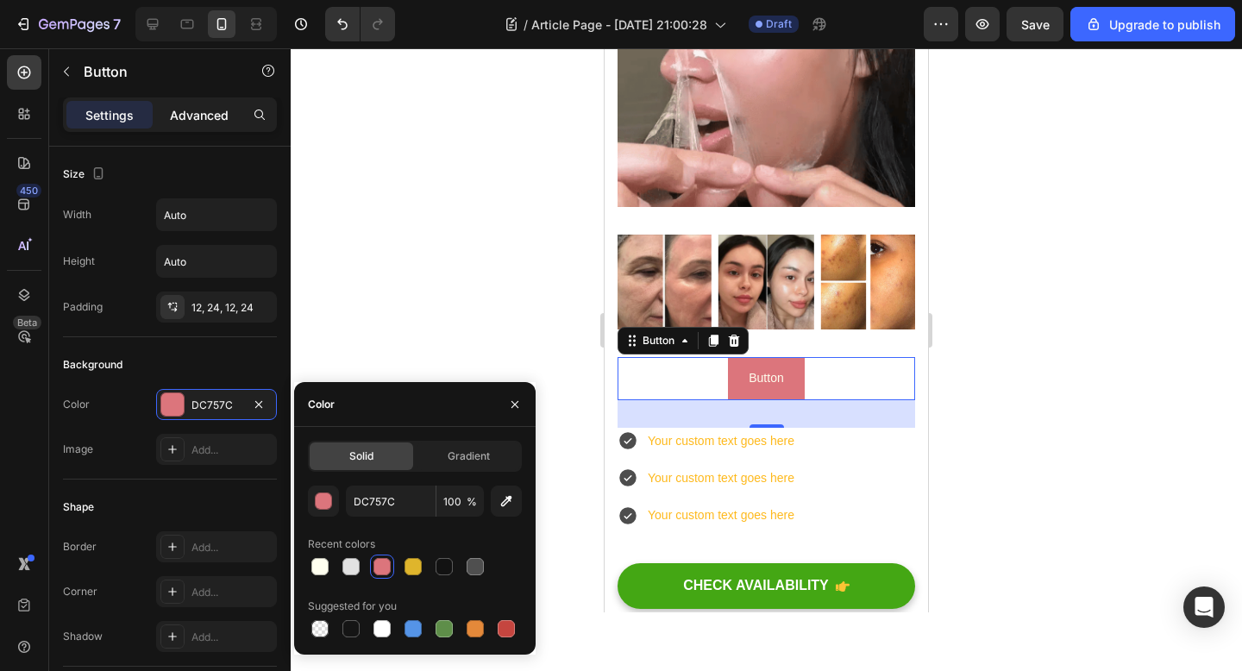
click at [193, 120] on p "Advanced" at bounding box center [199, 115] width 59 height 18
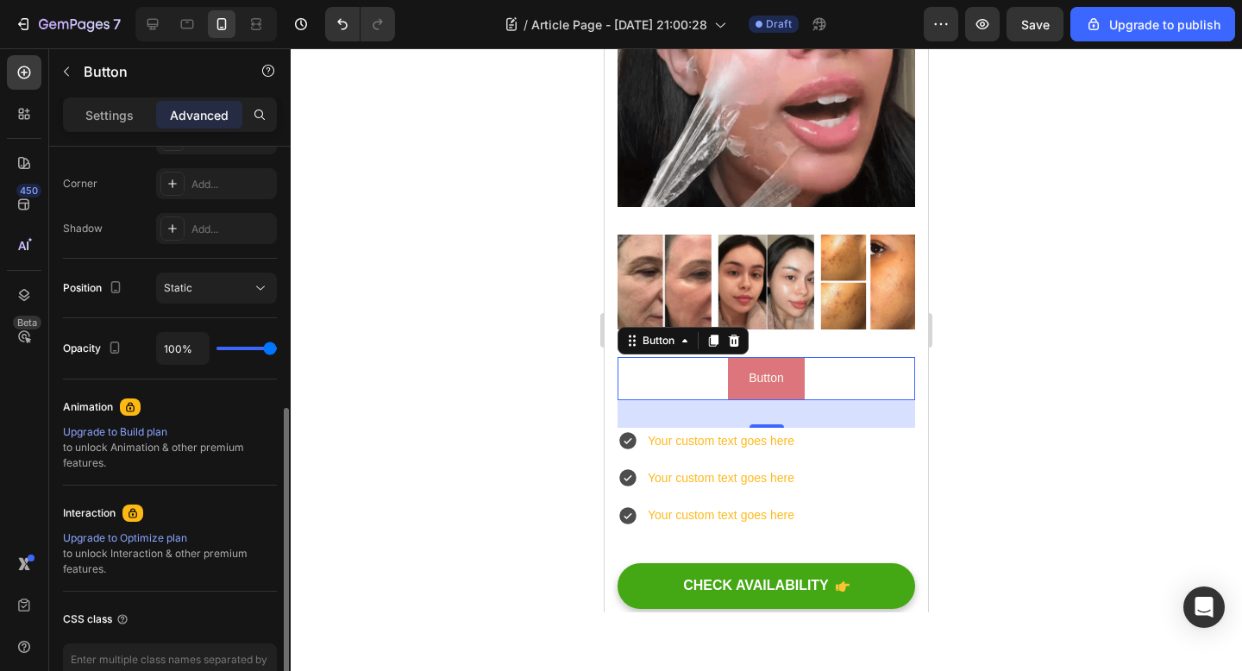
scroll to position [585, 0]
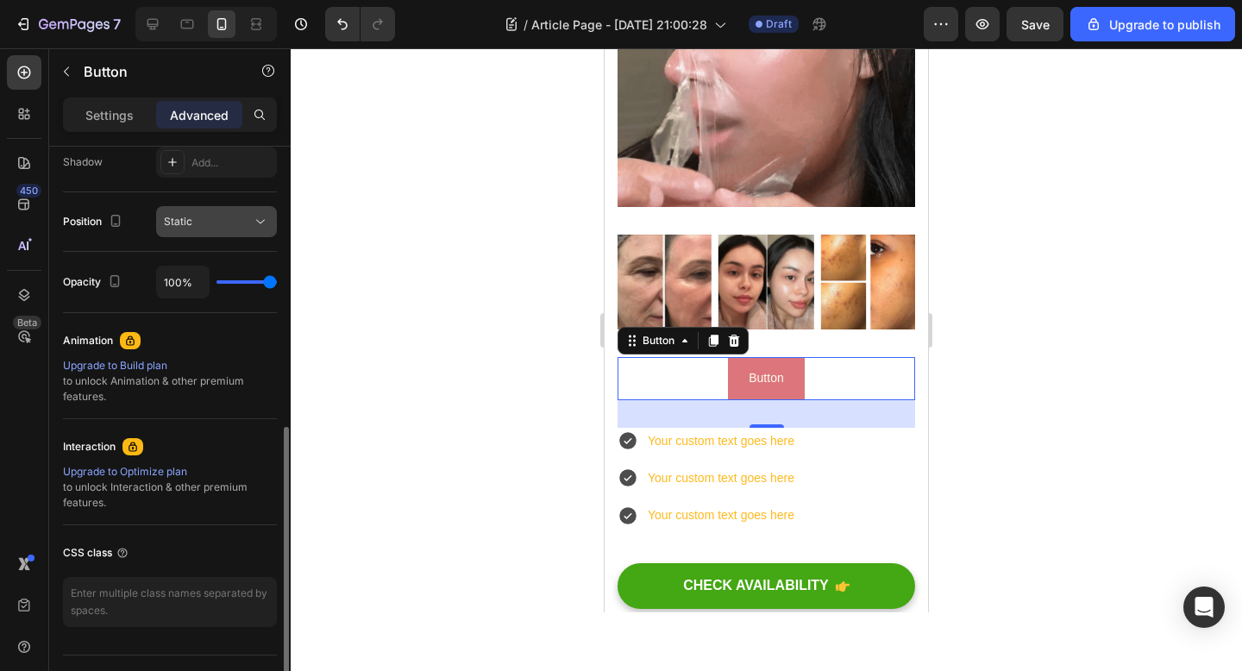
click at [202, 228] on div "Static" at bounding box center [208, 222] width 88 height 16
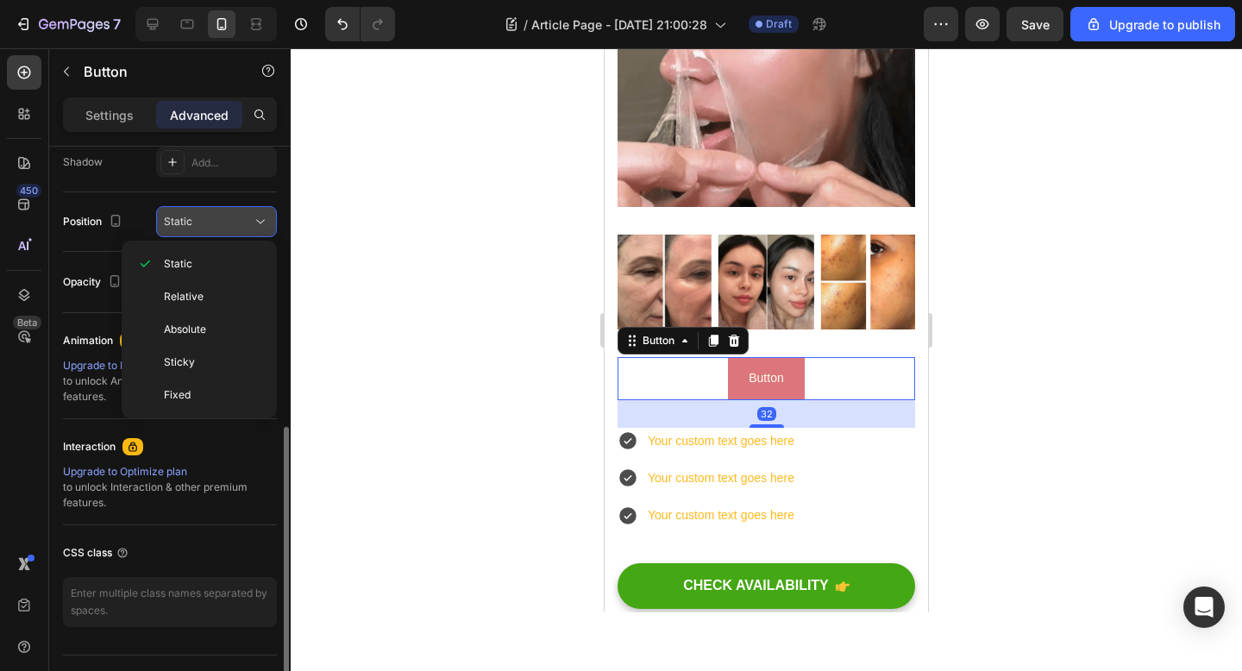
click at [202, 228] on div "Static" at bounding box center [208, 222] width 88 height 16
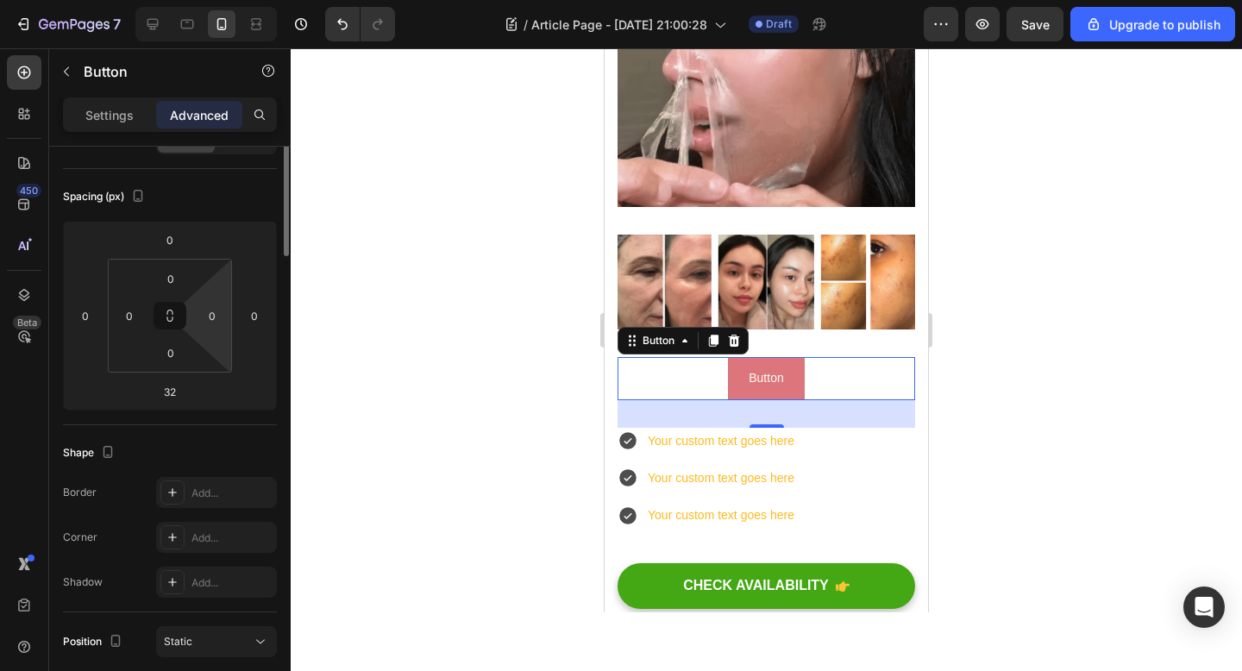
scroll to position [0, 0]
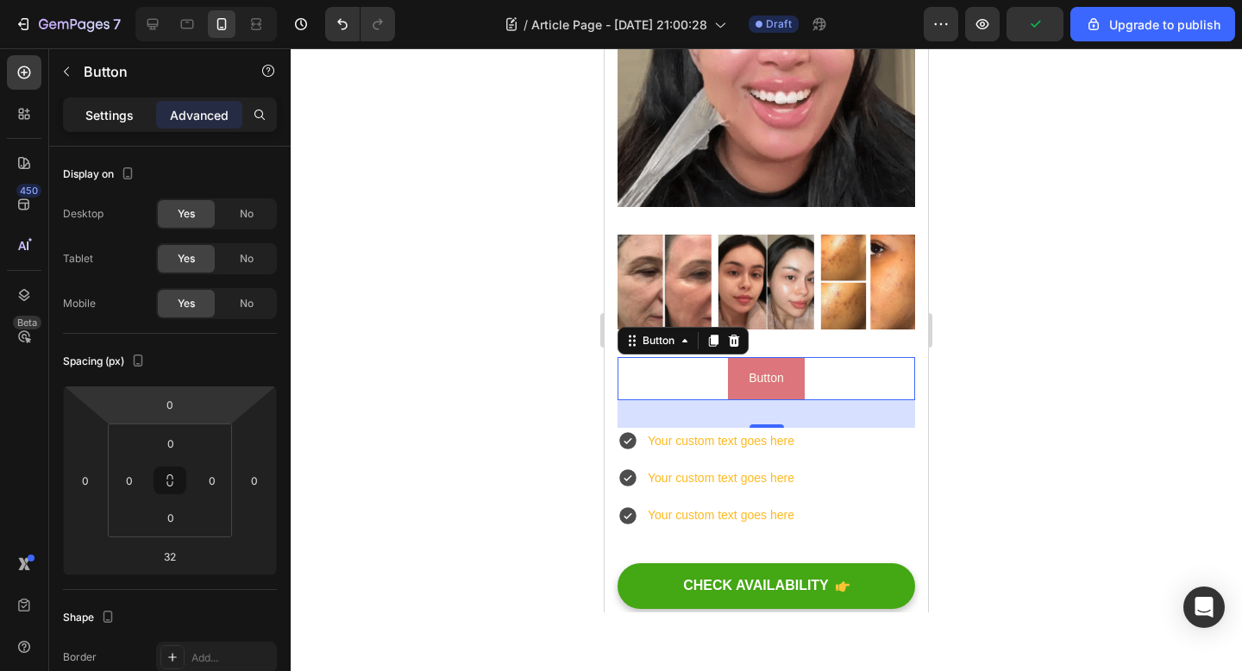
click at [122, 127] on div "Settings" at bounding box center [109, 115] width 86 height 28
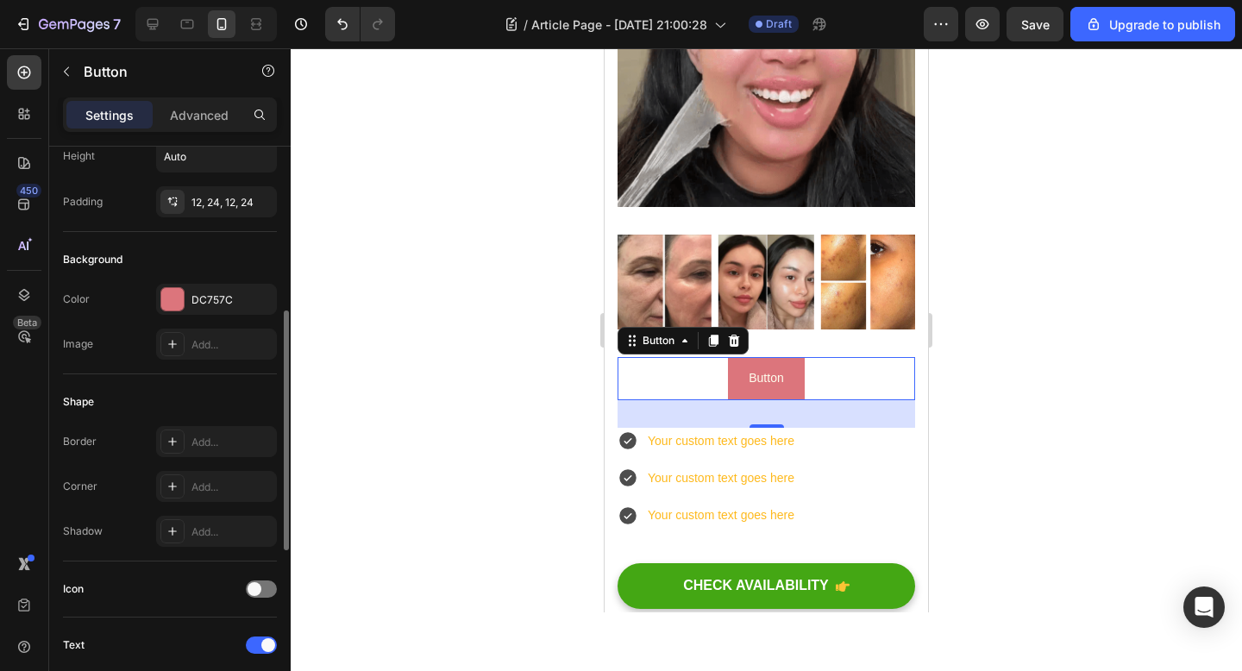
scroll to position [2, 0]
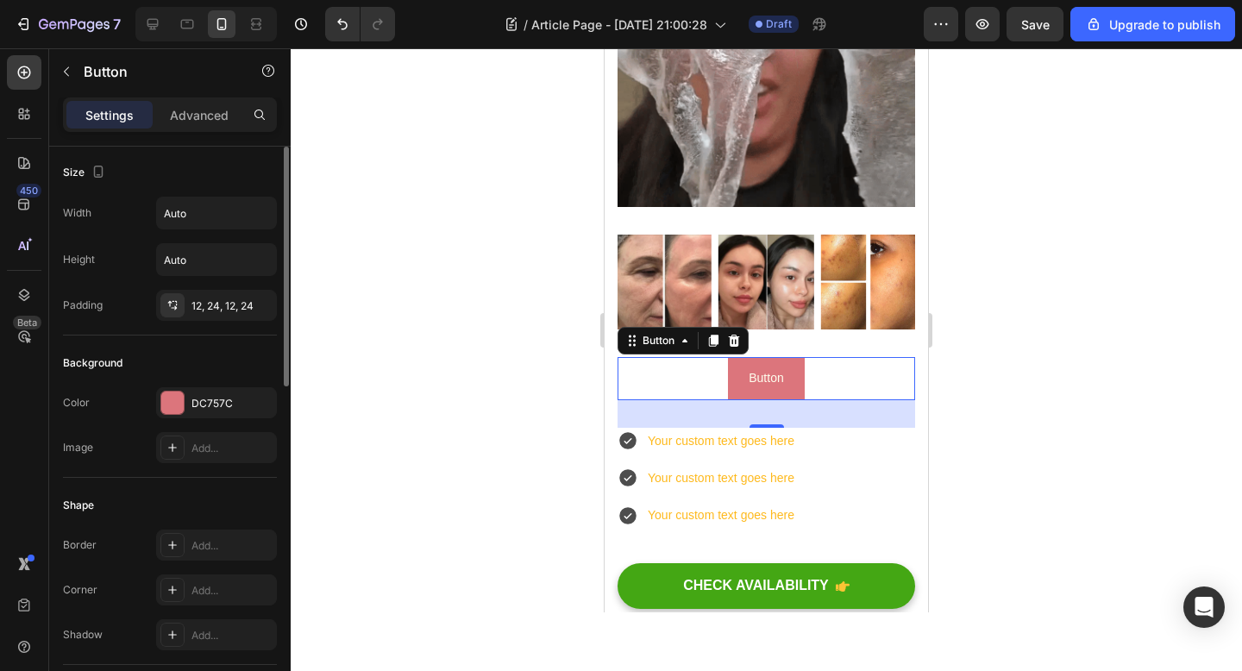
click at [556, 297] on div at bounding box center [766, 359] width 951 height 623
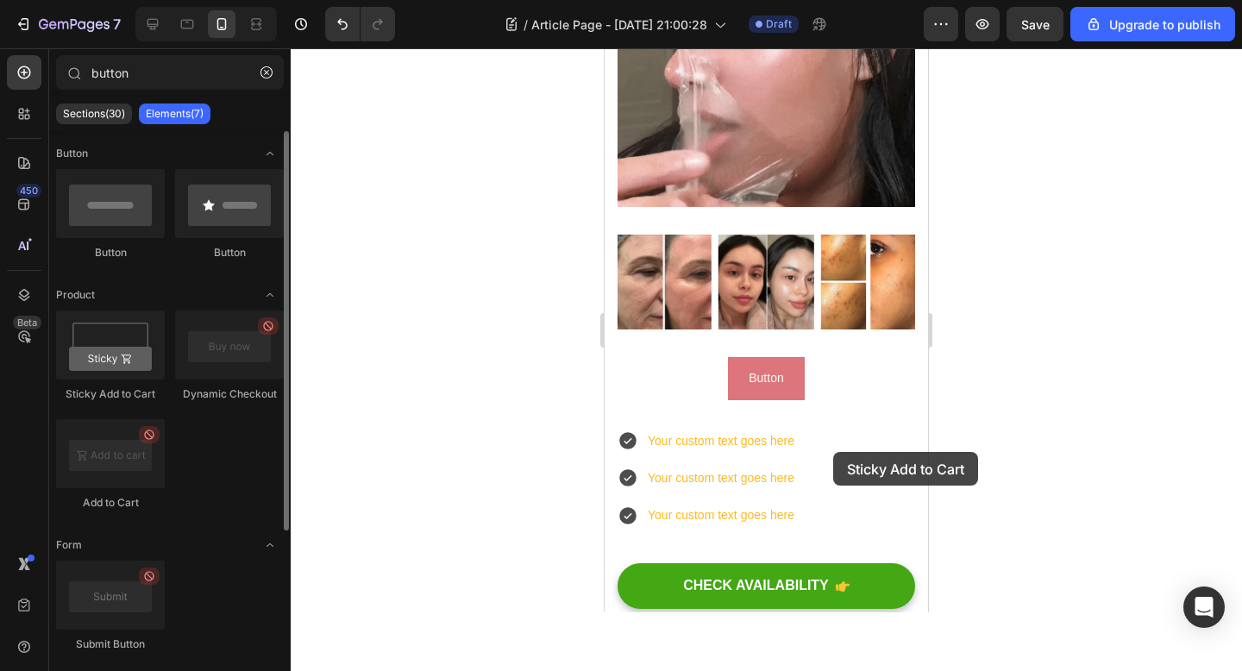
scroll to position [617, 0]
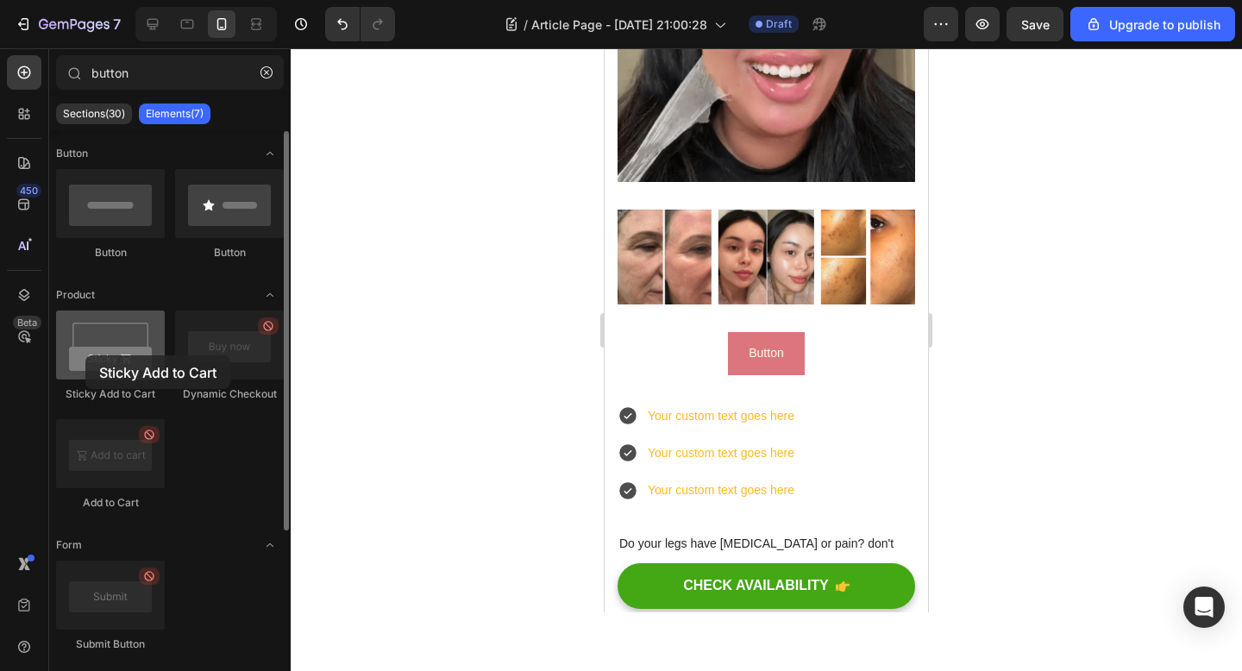
drag, startPoint x: 111, startPoint y: 368, endPoint x: 85, endPoint y: 355, distance: 28.9
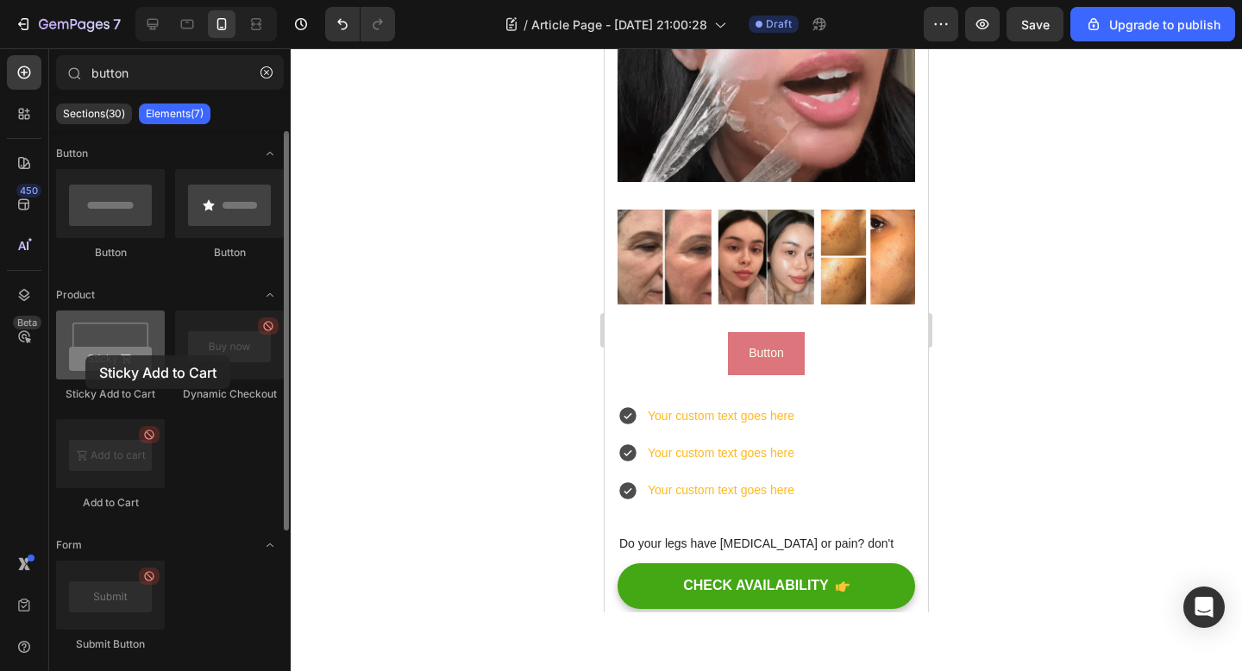
click at [85, 355] on div at bounding box center [110, 344] width 109 height 69
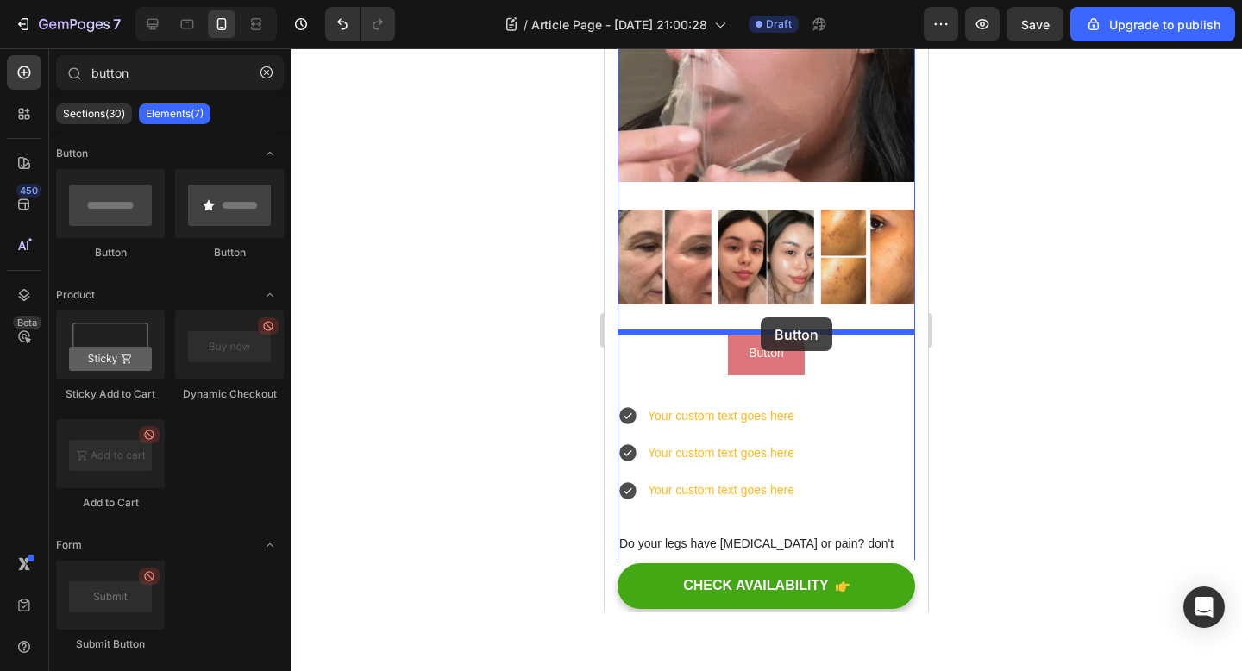
drag, startPoint x: 874, startPoint y: 253, endPoint x: 761, endPoint y: 317, distance: 130.9
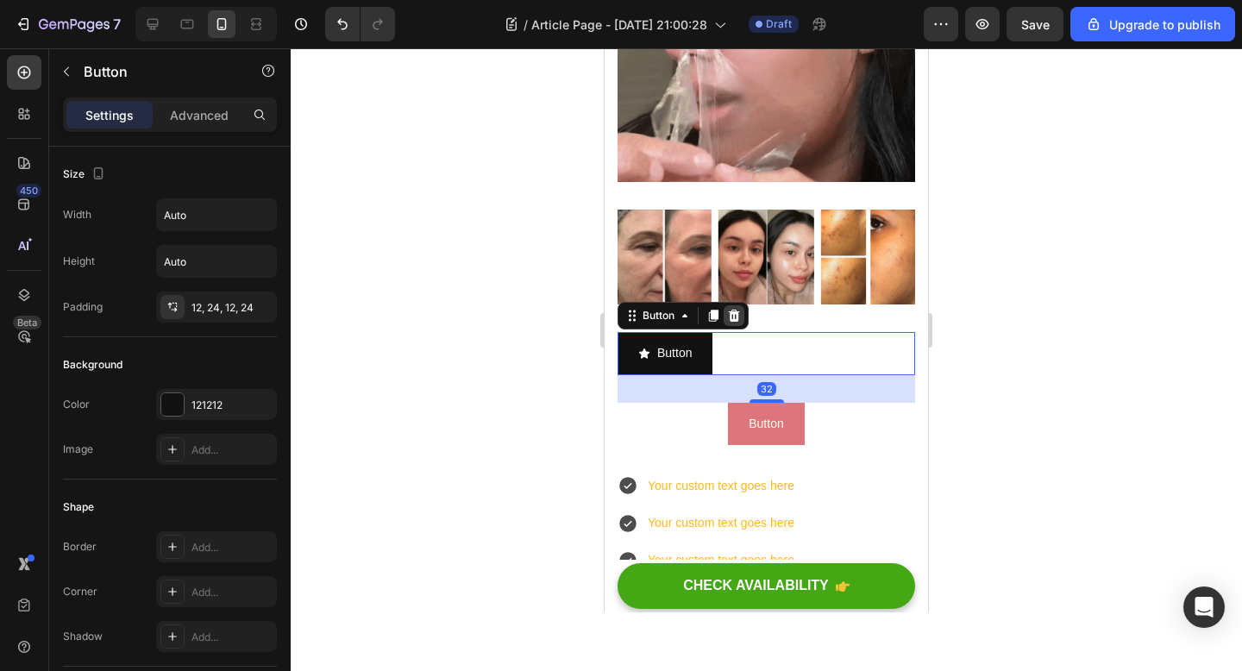
click at [735, 323] on icon at bounding box center [734, 316] width 14 height 14
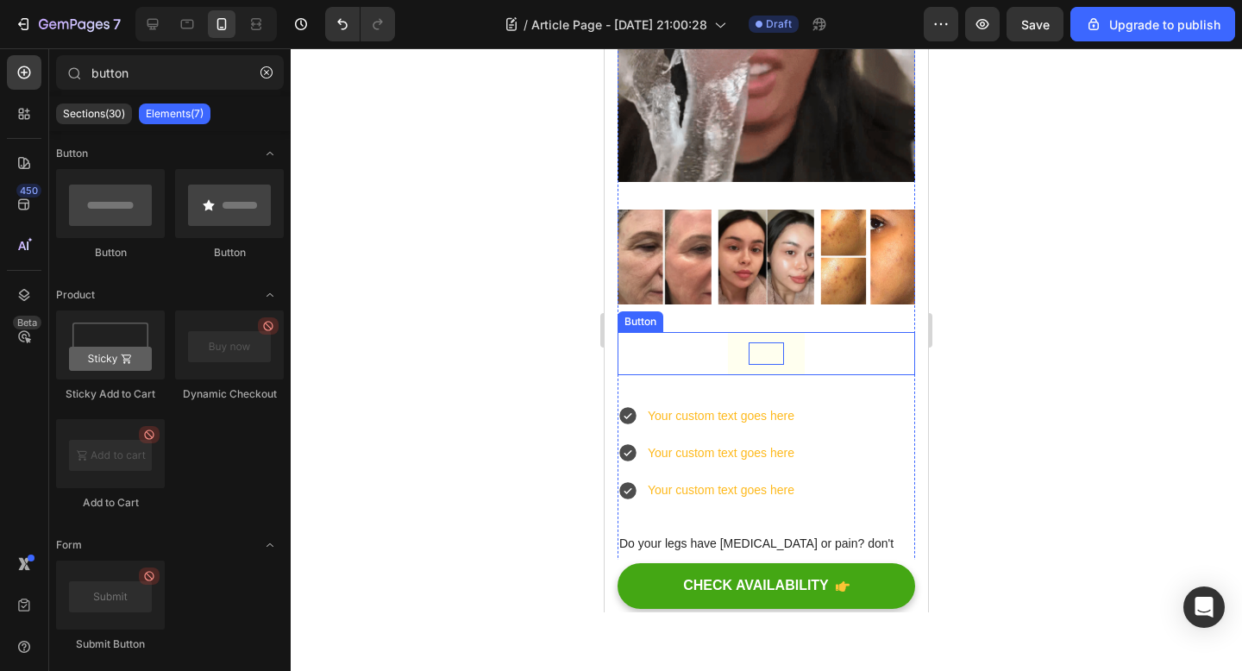
click at [762, 346] on p "Button" at bounding box center [766, 353] width 34 height 22
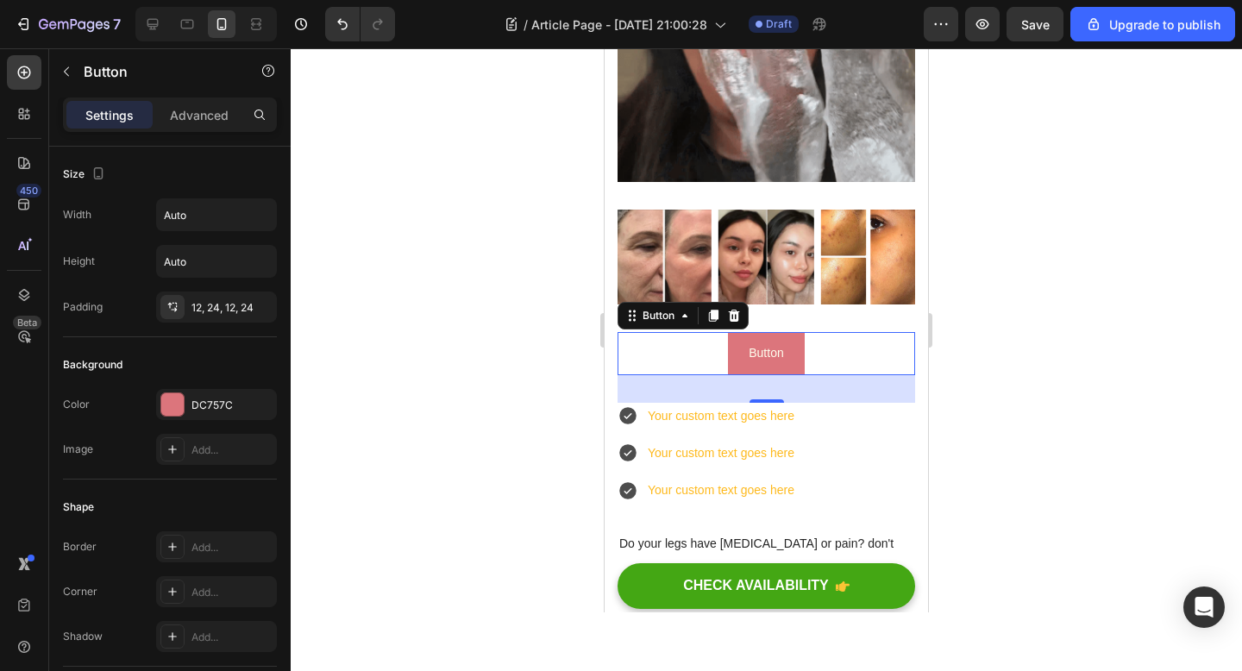
click at [658, 358] on div "Button Button 32" at bounding box center [766, 353] width 298 height 42
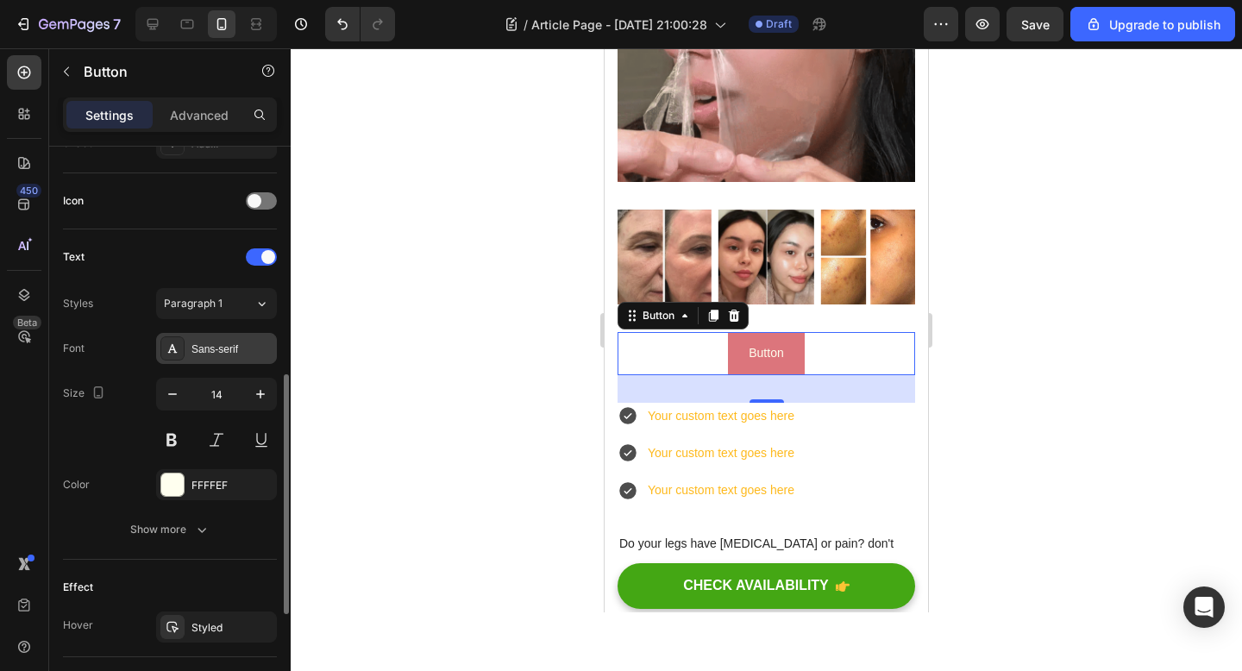
scroll to position [515, 0]
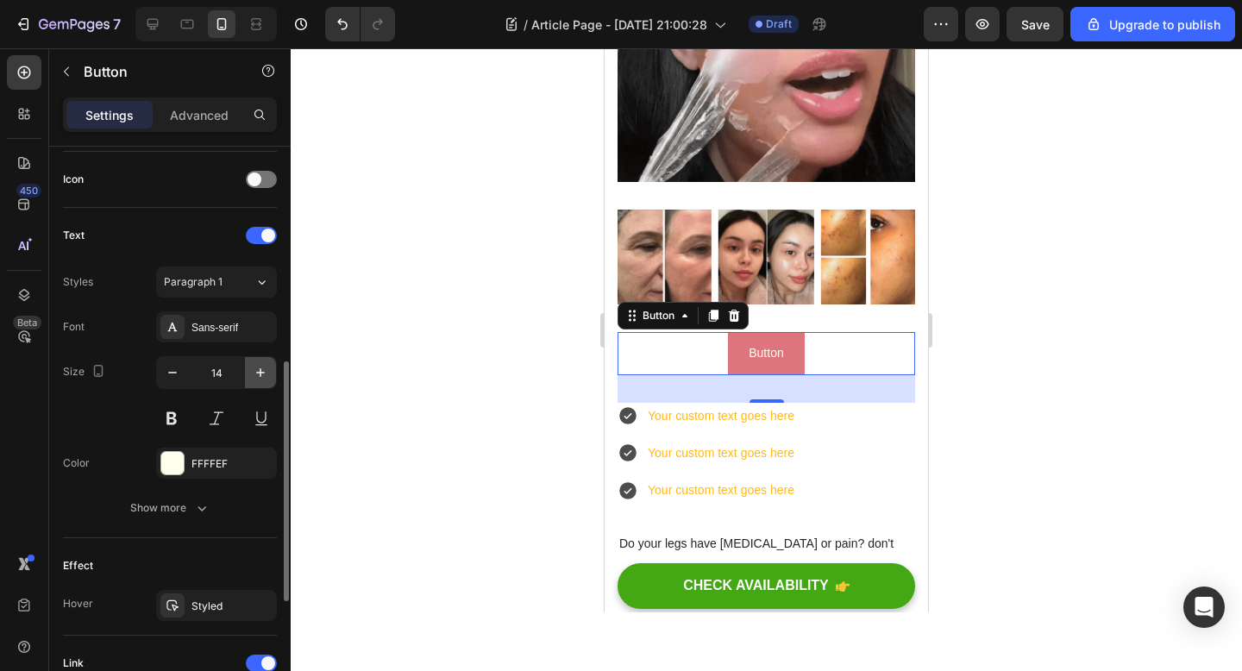
click at [260, 376] on icon "button" at bounding box center [260, 372] width 9 height 9
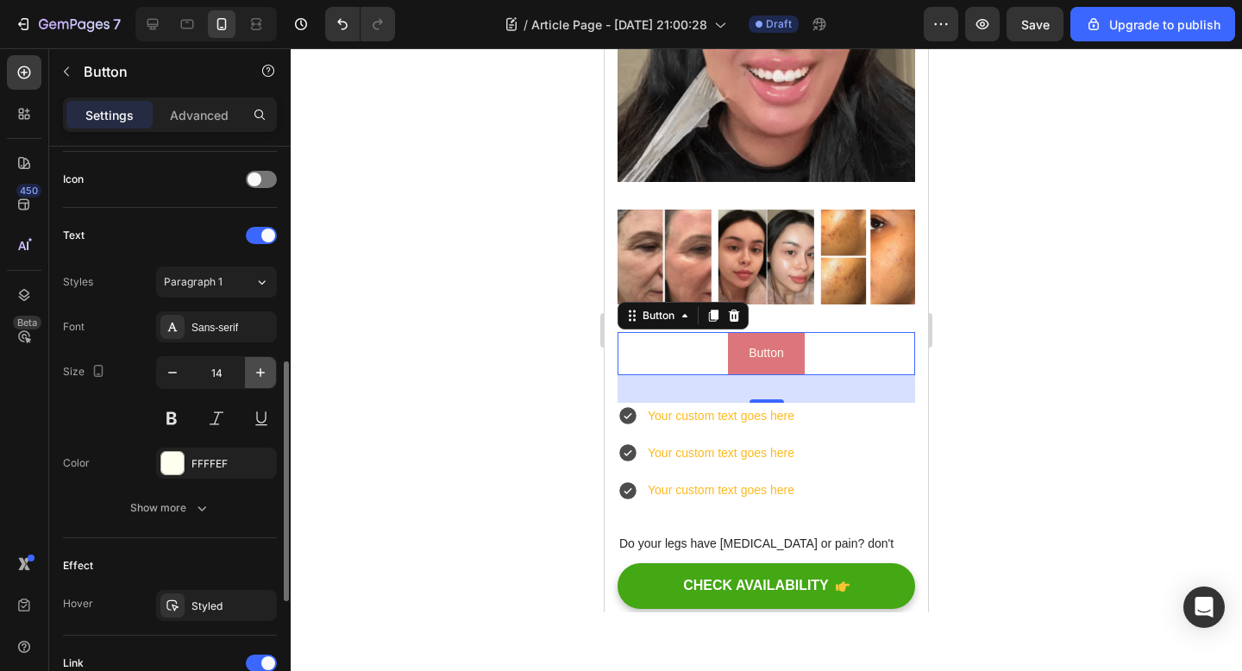
click at [260, 376] on icon "button" at bounding box center [260, 372] width 9 height 9
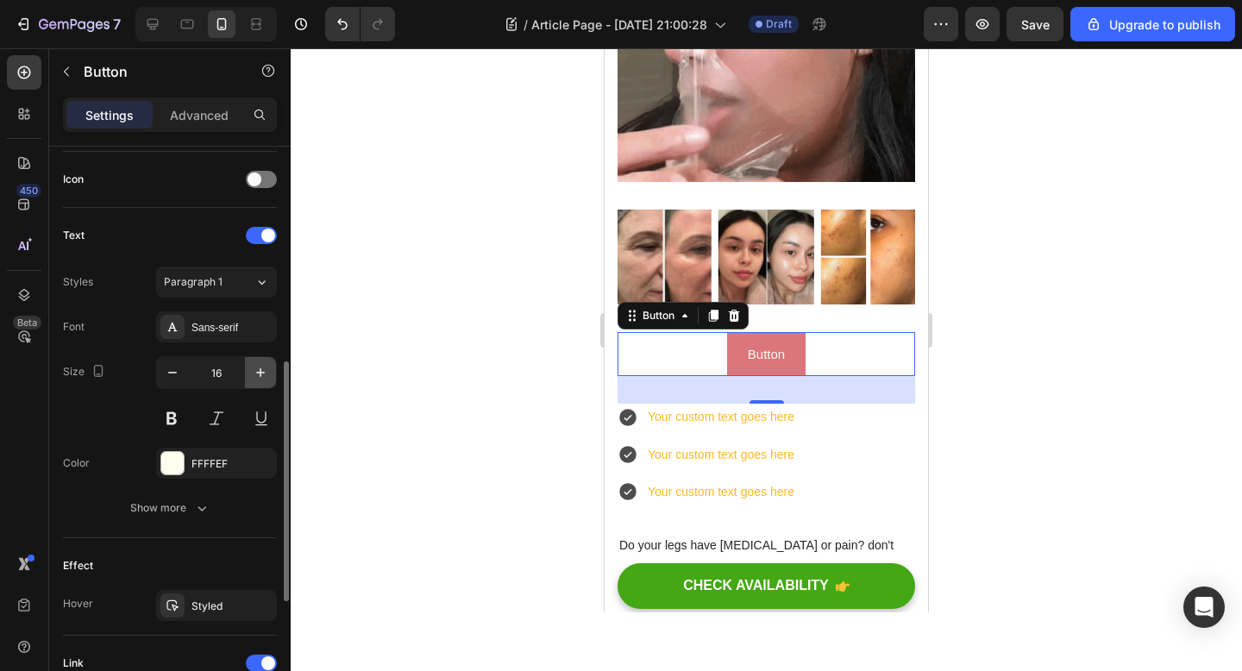
click at [260, 376] on icon "button" at bounding box center [260, 372] width 9 height 9
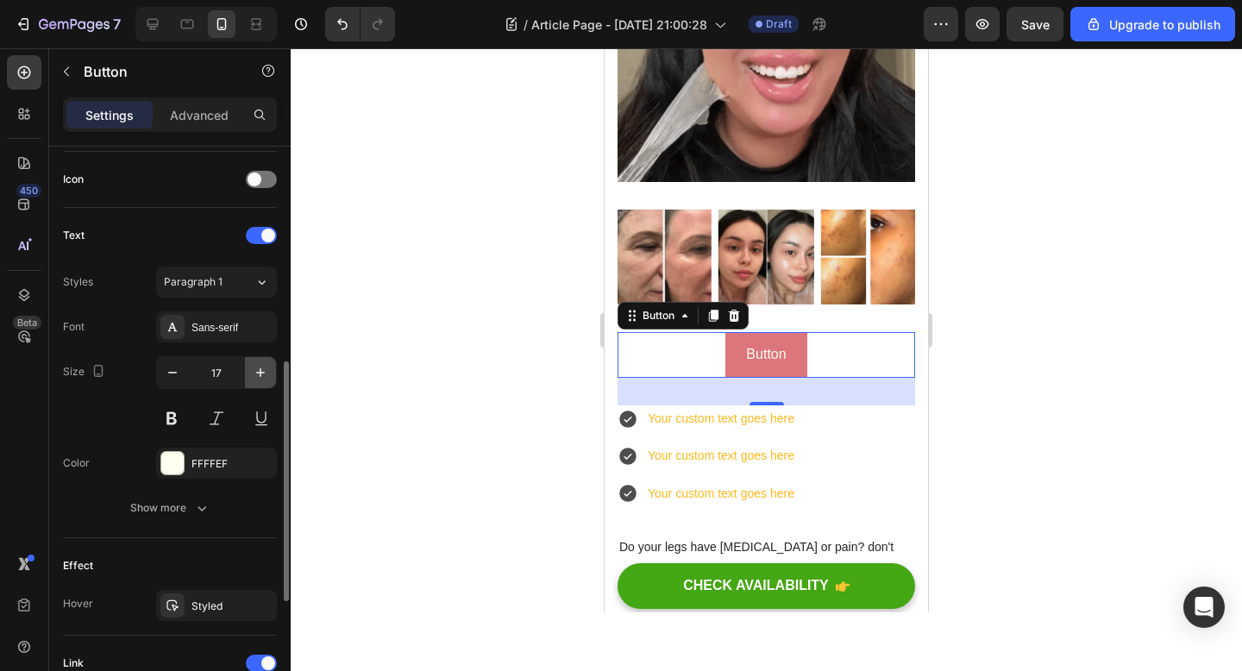
click at [260, 376] on icon "button" at bounding box center [260, 372] width 9 height 9
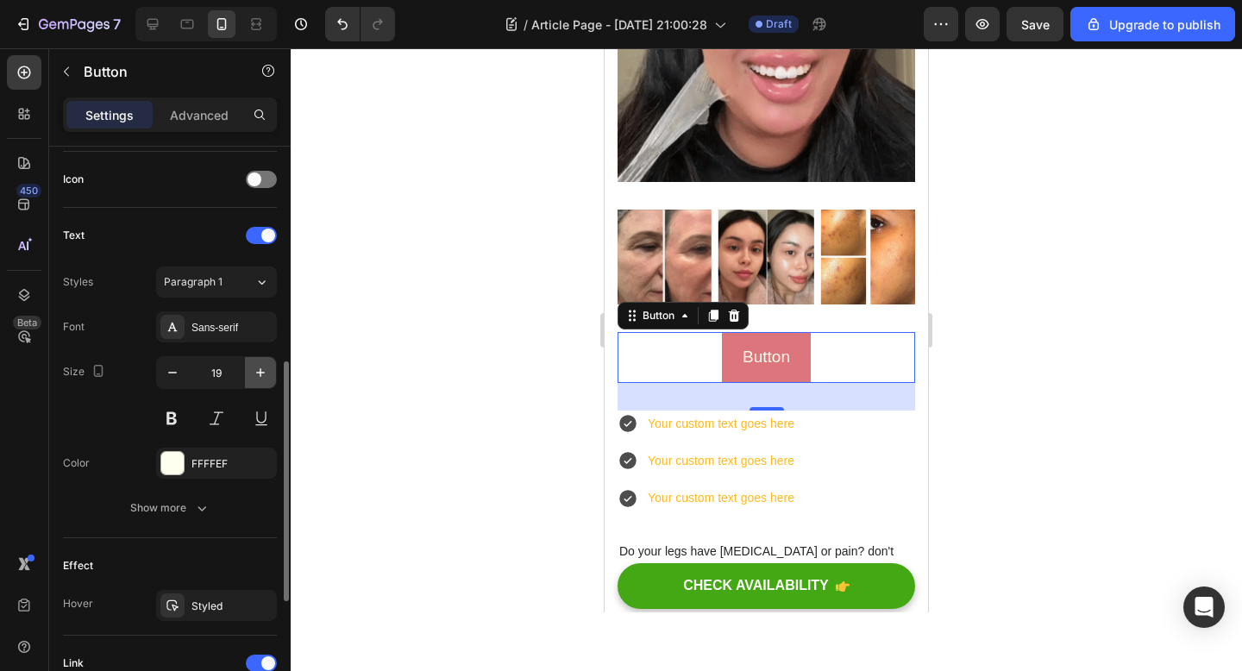
click at [260, 376] on icon "button" at bounding box center [260, 372] width 9 height 9
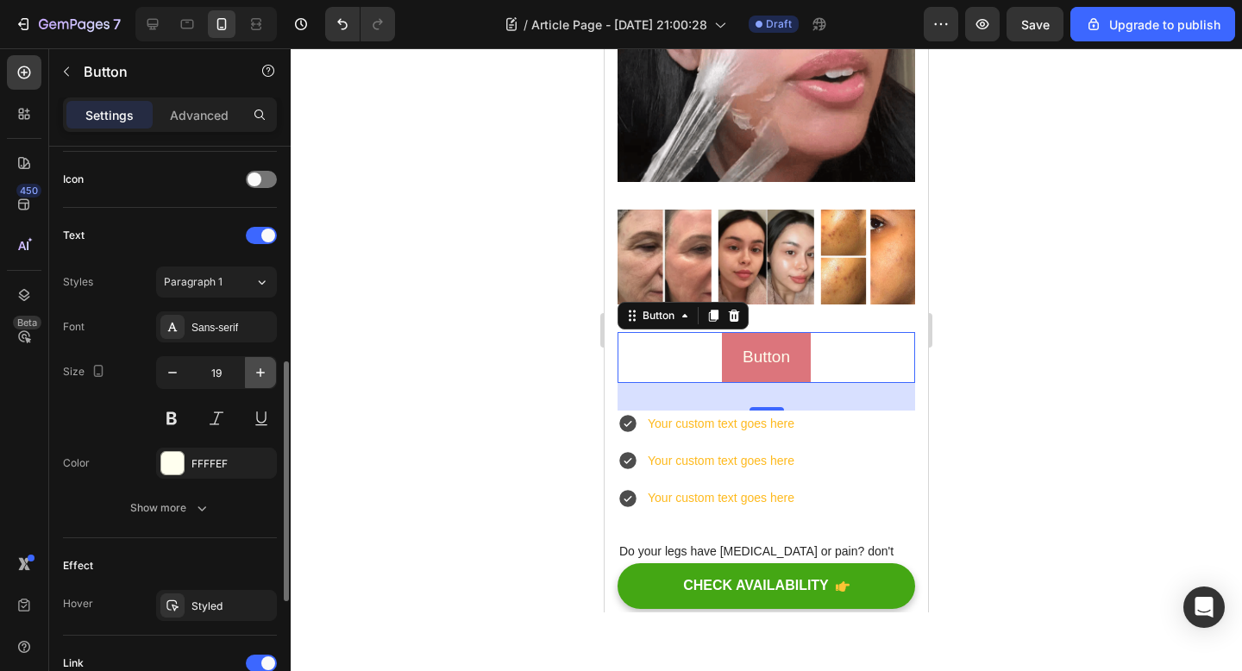
click at [260, 376] on icon "button" at bounding box center [260, 372] width 9 height 9
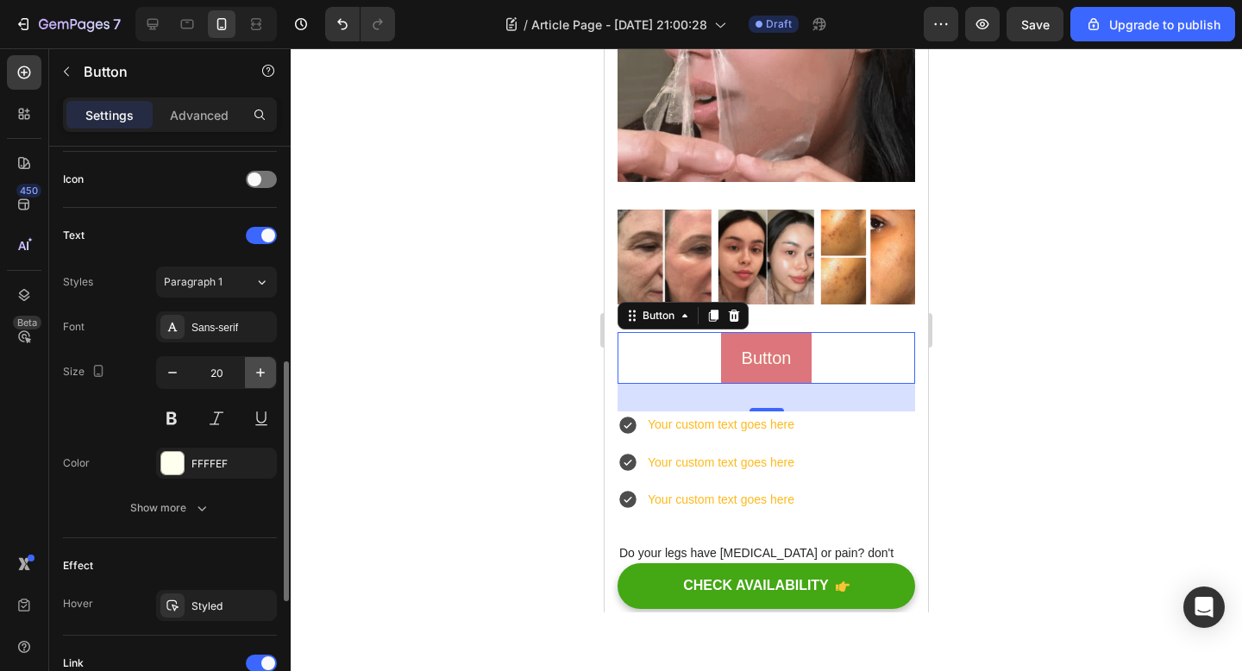
click at [260, 376] on icon "button" at bounding box center [260, 372] width 9 height 9
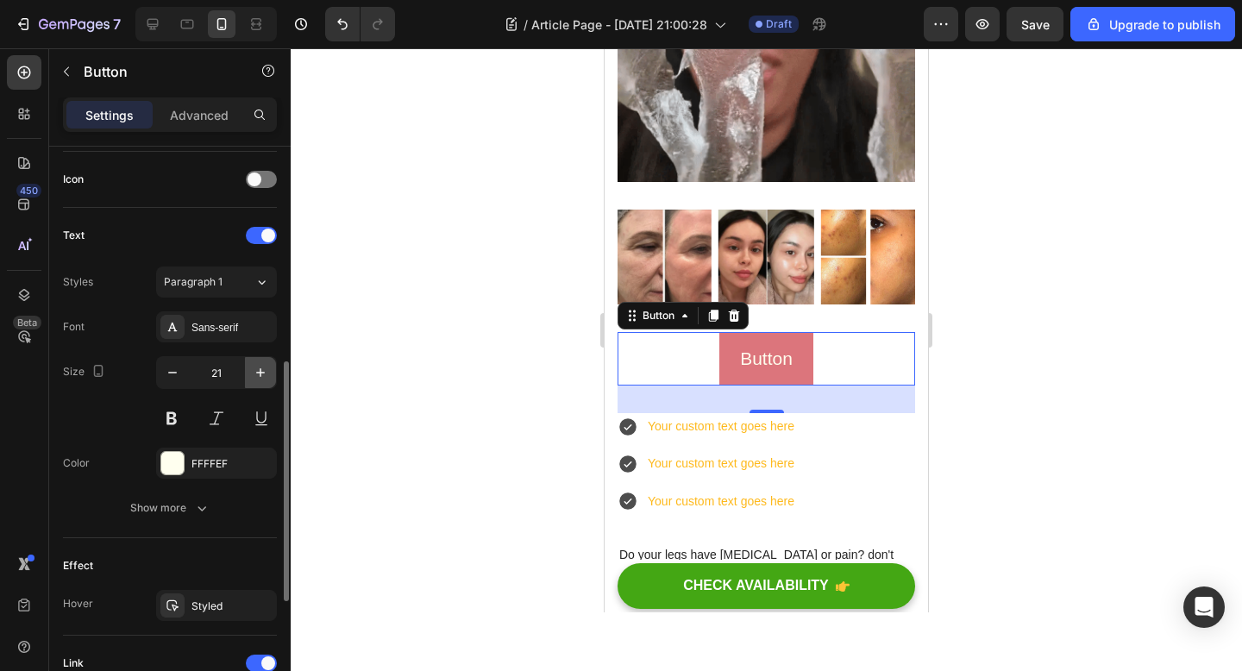
click at [260, 376] on icon "button" at bounding box center [260, 372] width 9 height 9
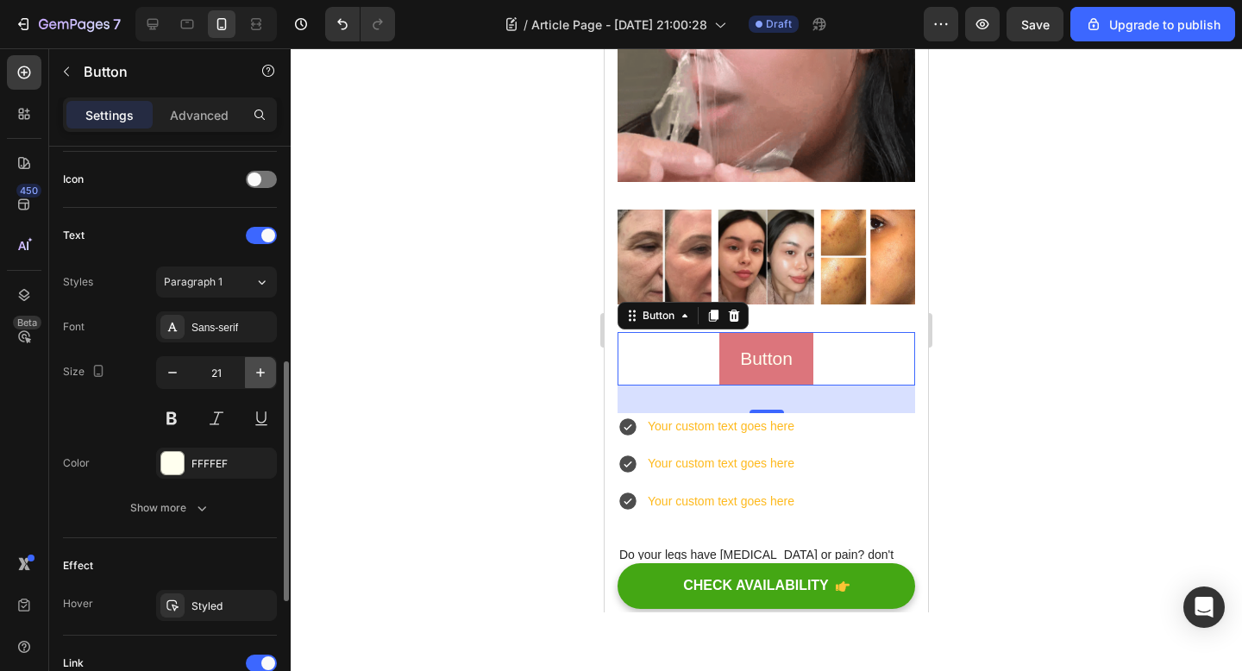
click at [260, 376] on icon "button" at bounding box center [260, 372] width 9 height 9
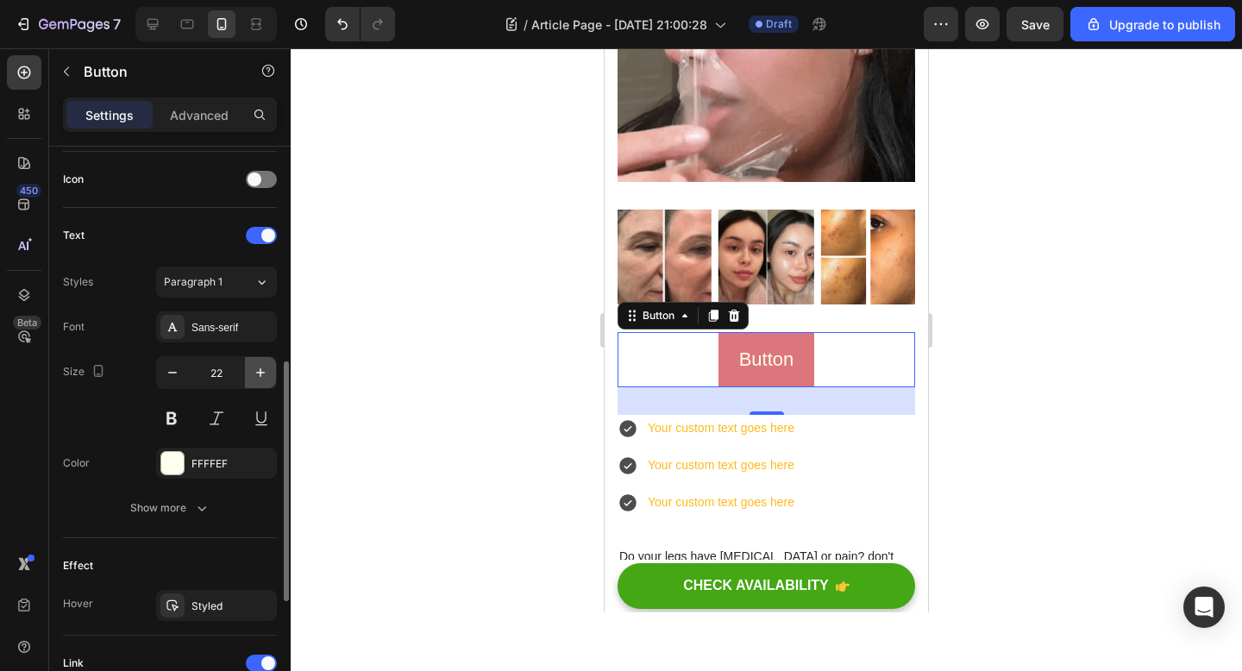
click at [260, 376] on icon "button" at bounding box center [260, 372] width 9 height 9
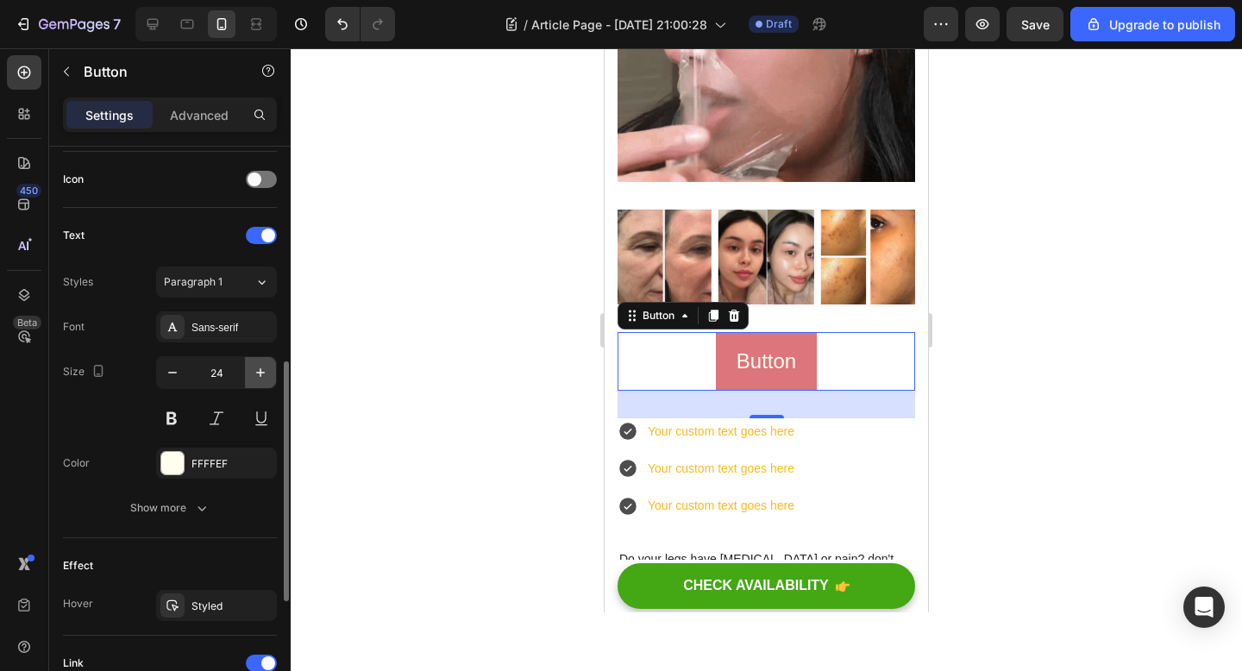
click at [260, 376] on icon "button" at bounding box center [260, 372] width 9 height 9
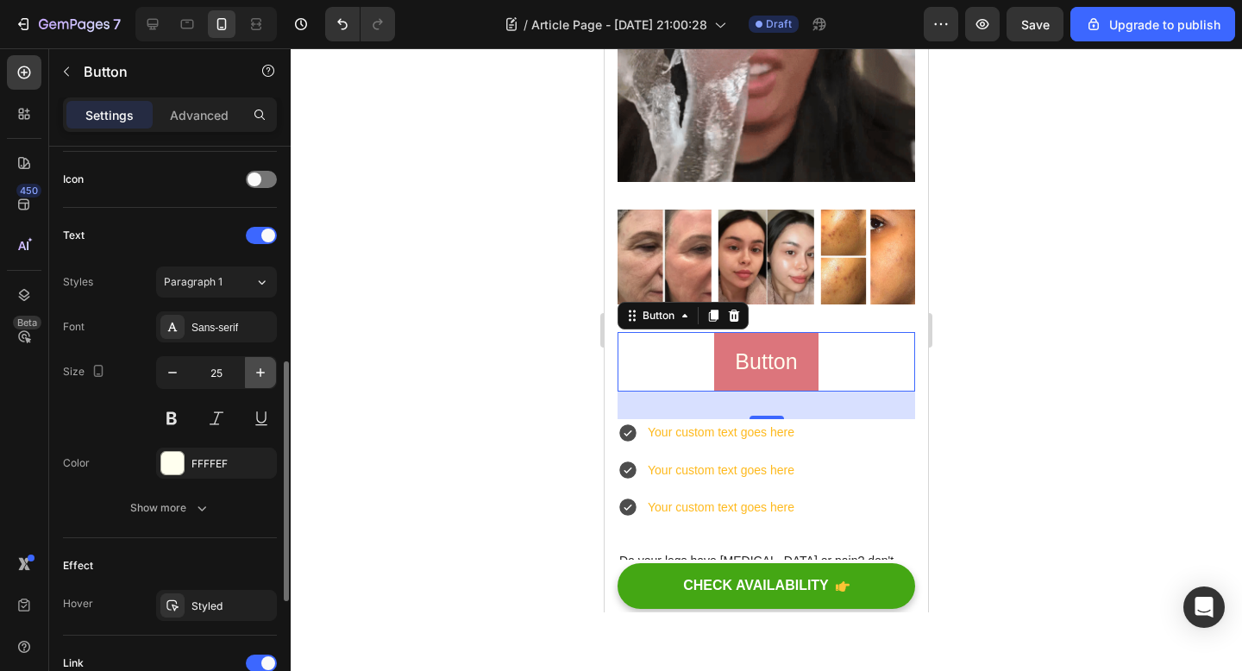
click at [260, 376] on icon "button" at bounding box center [260, 372] width 9 height 9
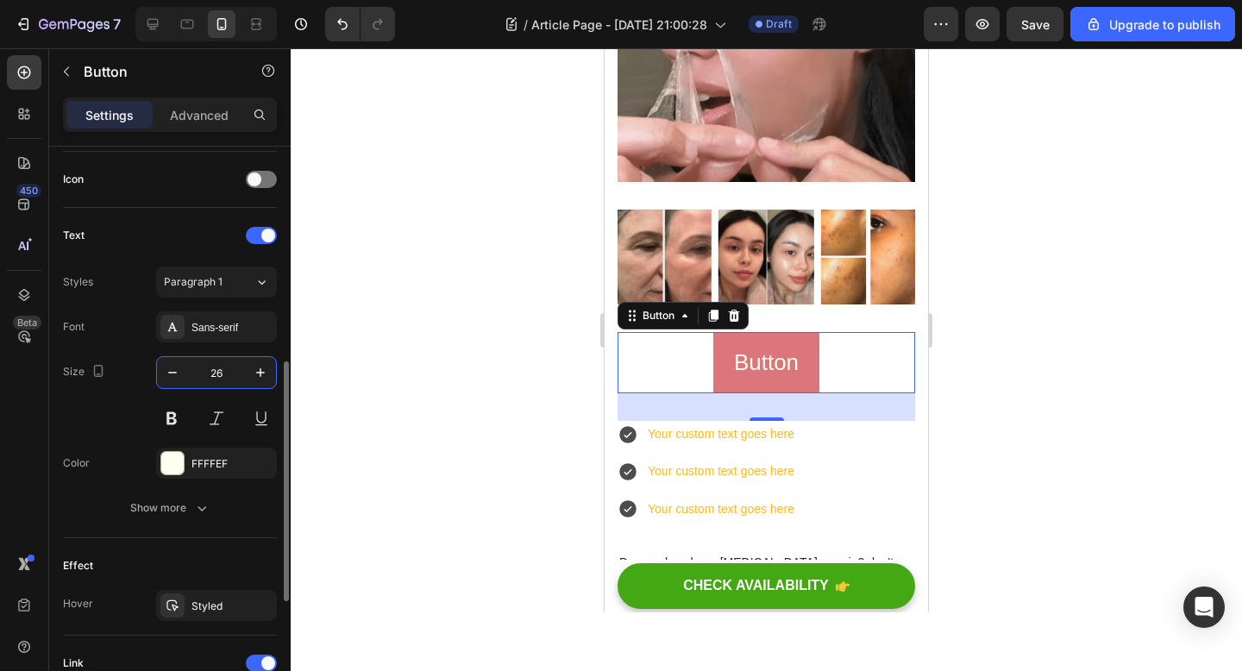
click at [227, 372] on input "26" at bounding box center [216, 372] width 57 height 31
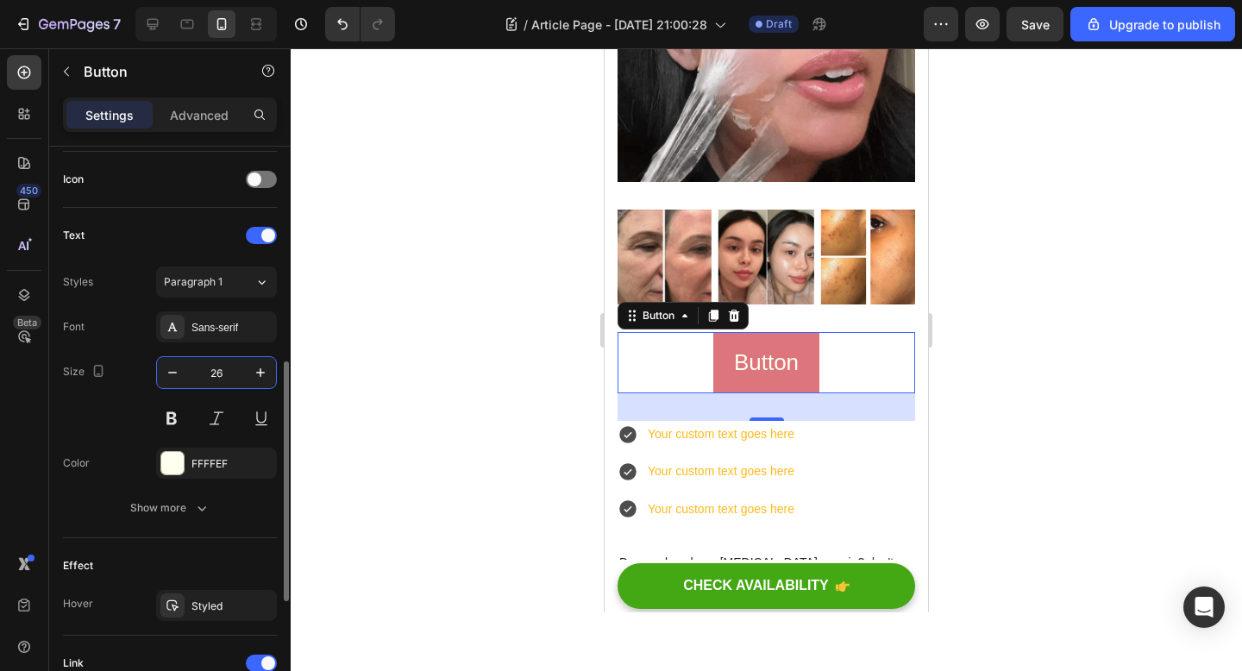
click at [227, 372] on input "26" at bounding box center [216, 372] width 57 height 31
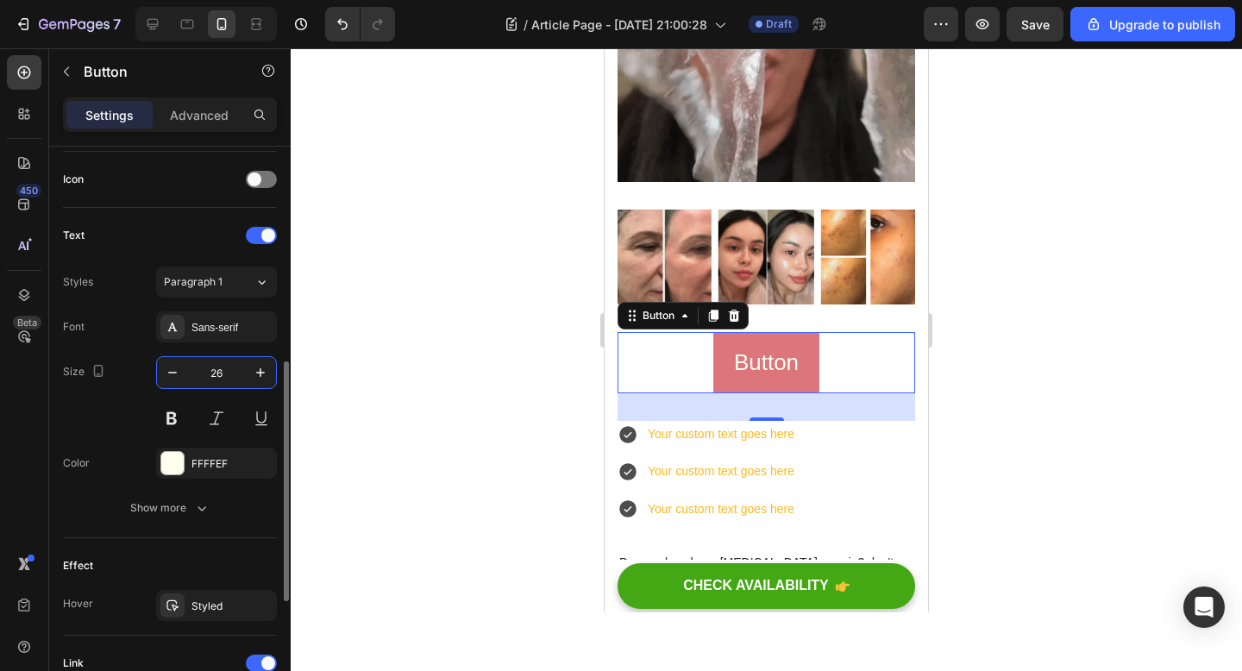
click at [227, 372] on input "26" at bounding box center [216, 372] width 57 height 31
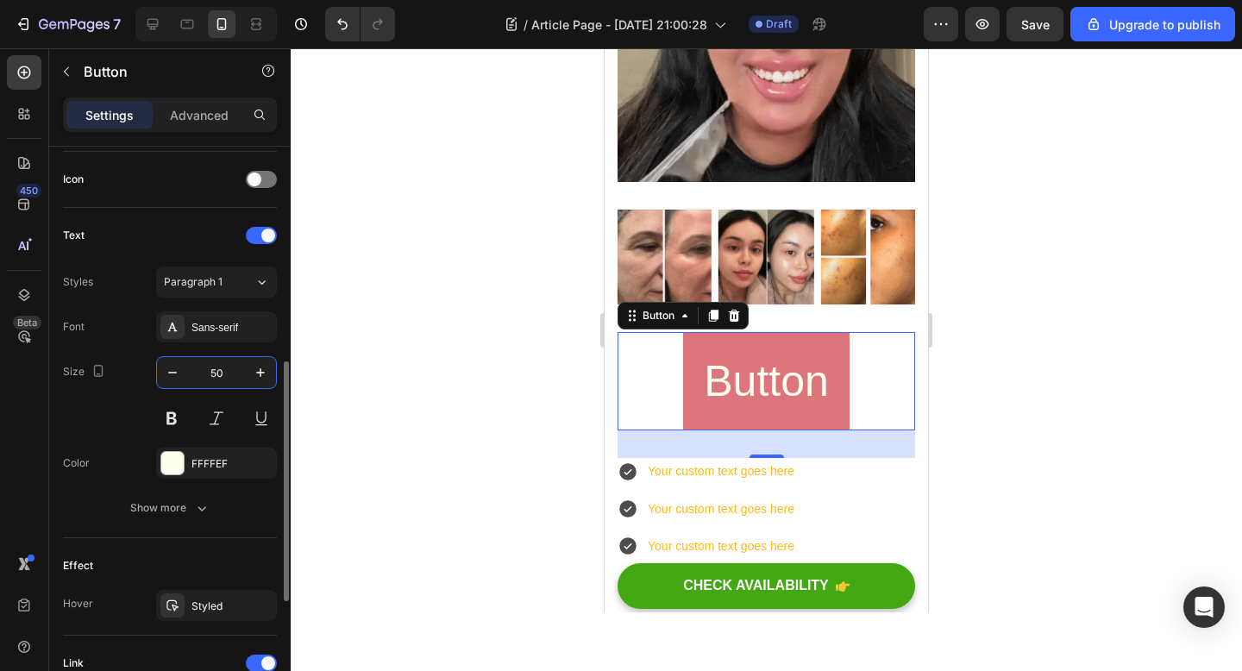
click at [223, 375] on input "50" at bounding box center [216, 372] width 57 height 31
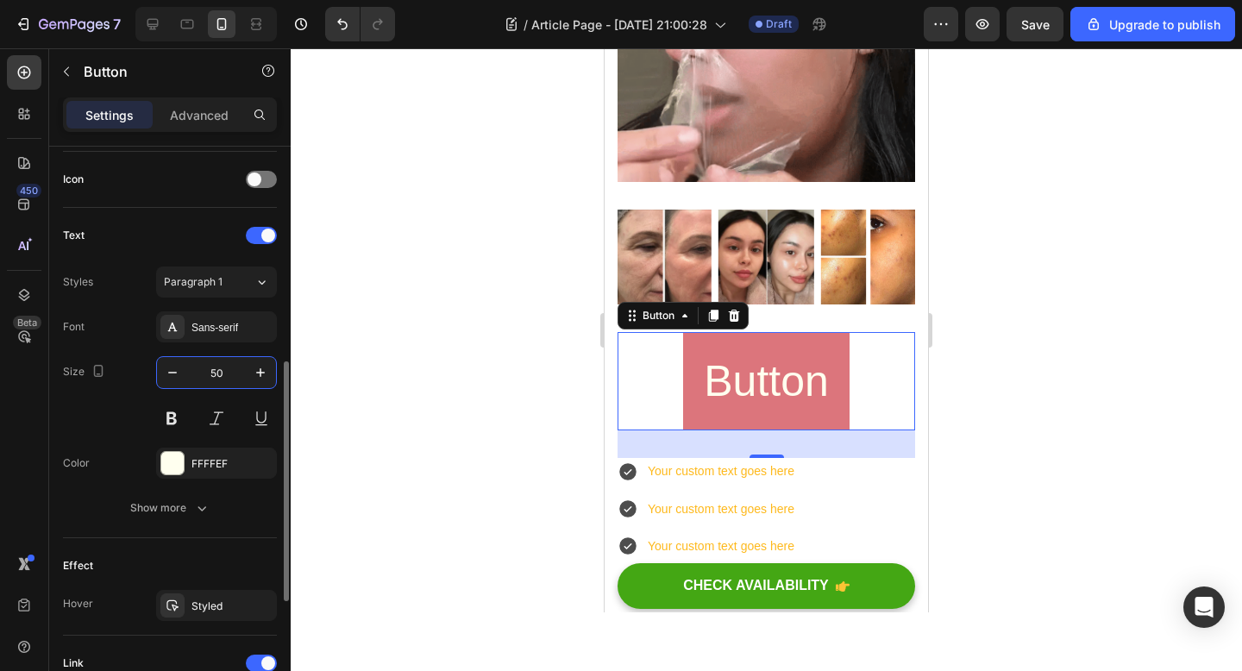
click at [223, 375] on input "50" at bounding box center [216, 372] width 57 height 31
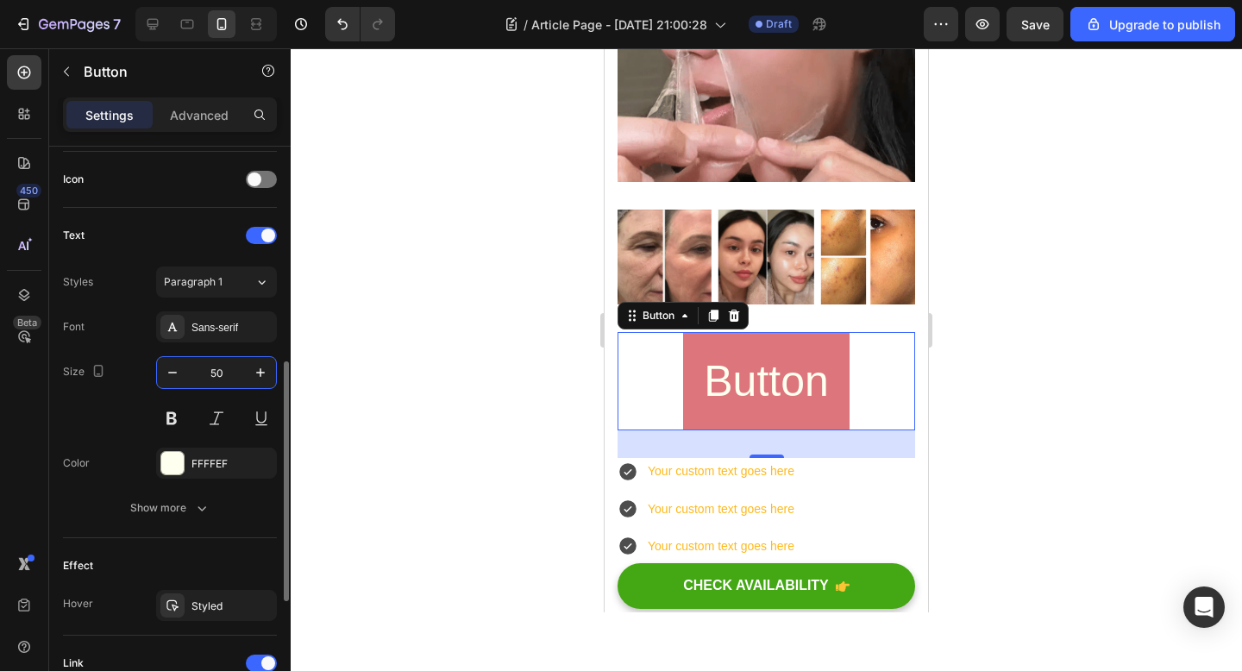
click at [223, 375] on input "50" at bounding box center [216, 372] width 57 height 31
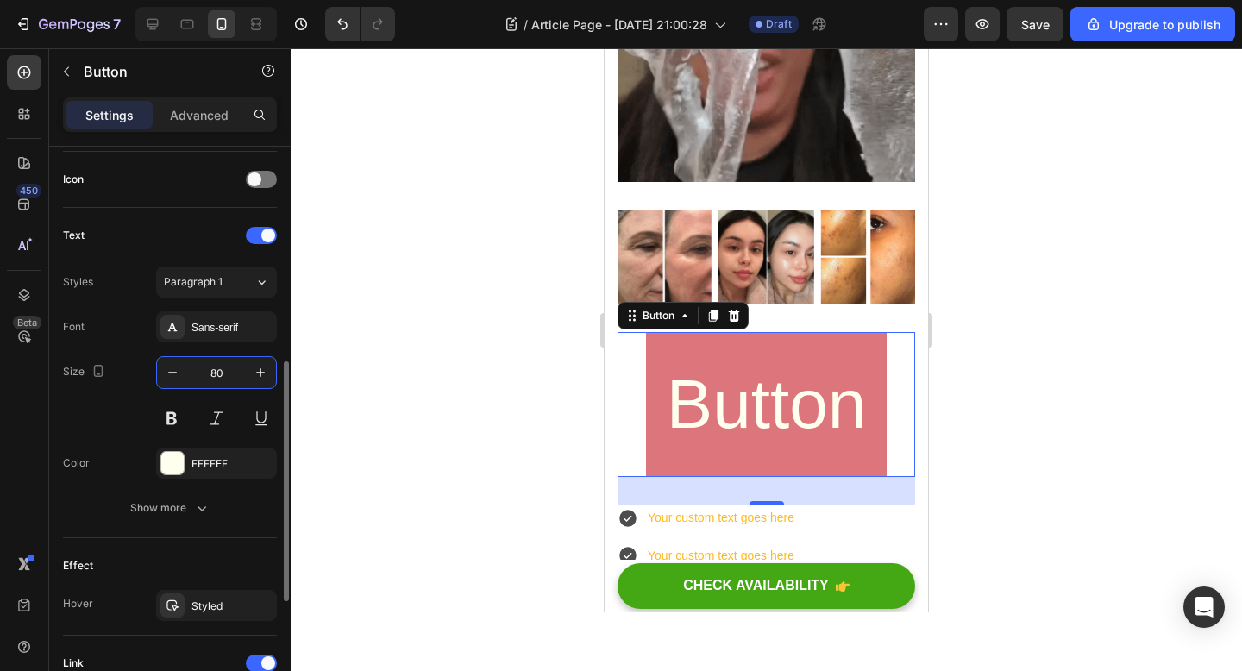
type input "80"
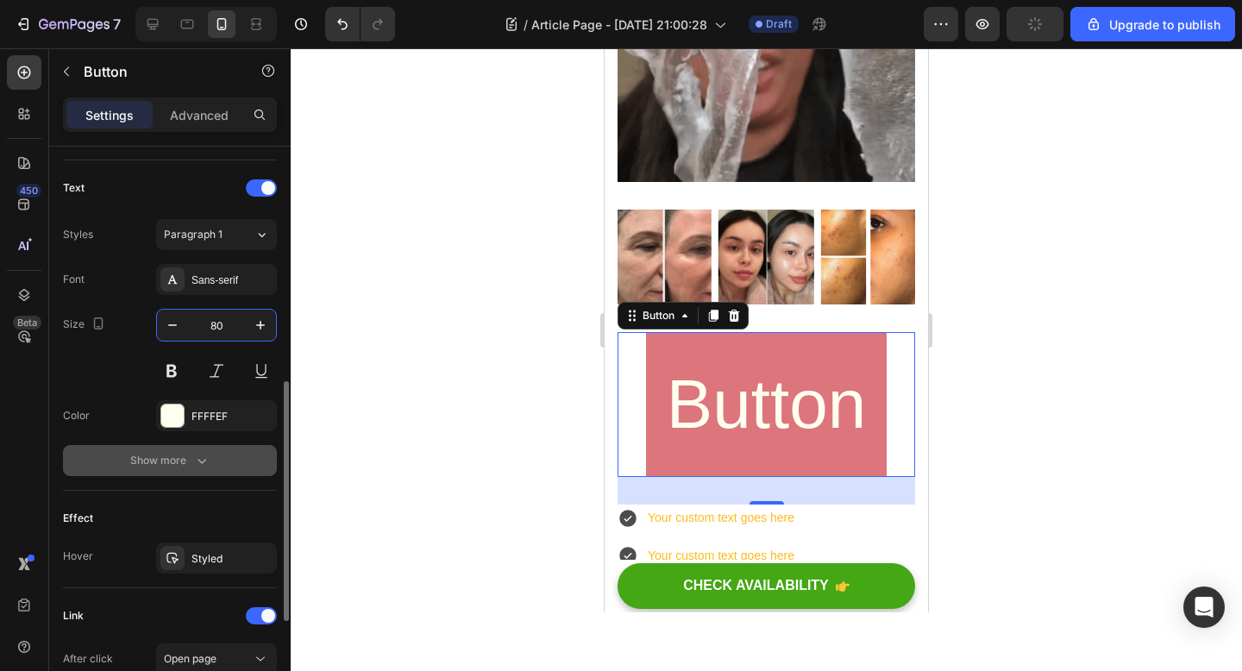
click at [183, 461] on div "Show more" at bounding box center [170, 460] width 80 height 17
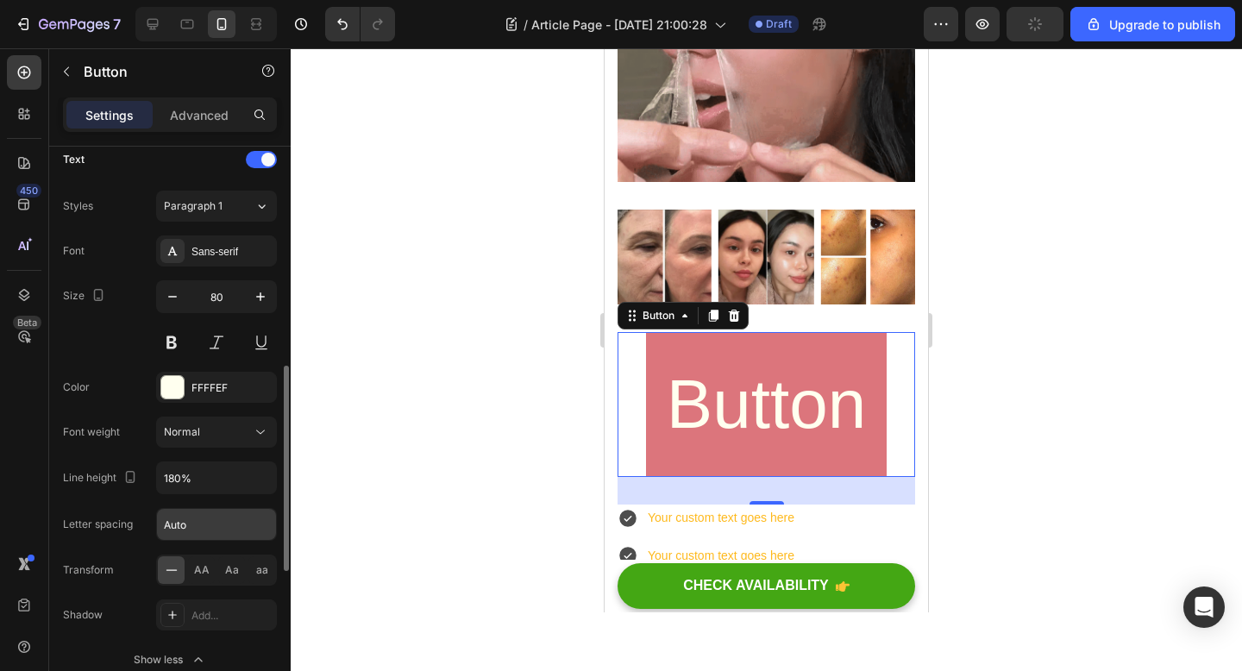
scroll to position [600, 0]
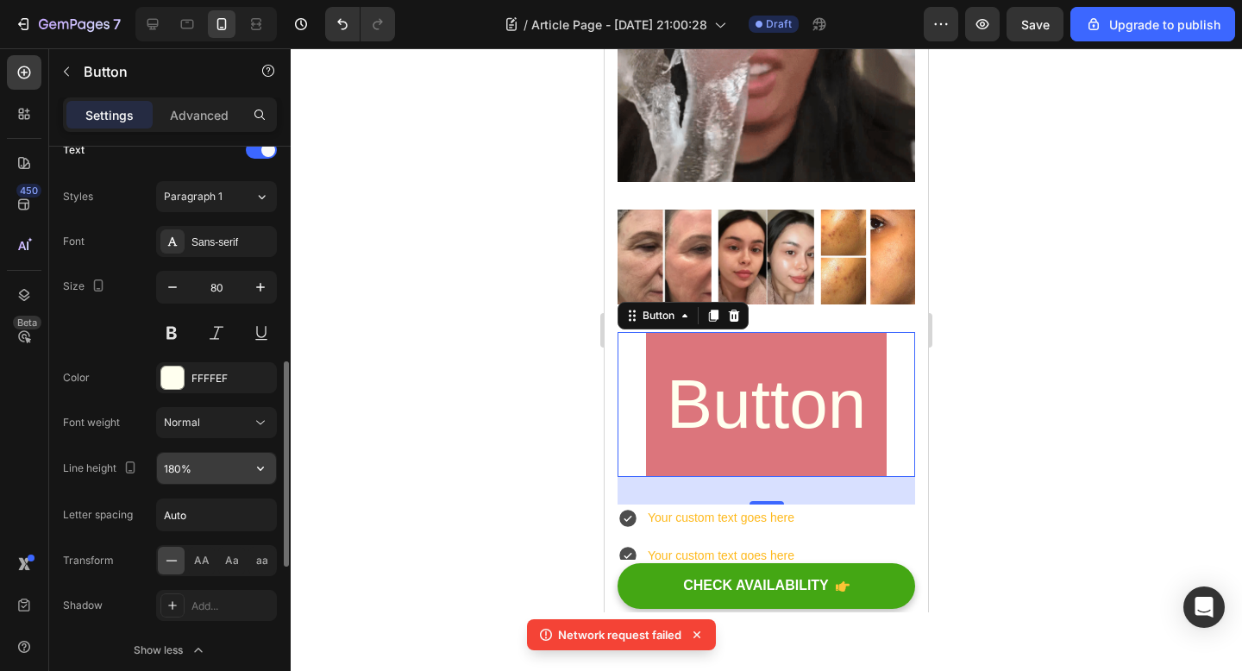
click at [199, 475] on input "180%" at bounding box center [216, 468] width 119 height 31
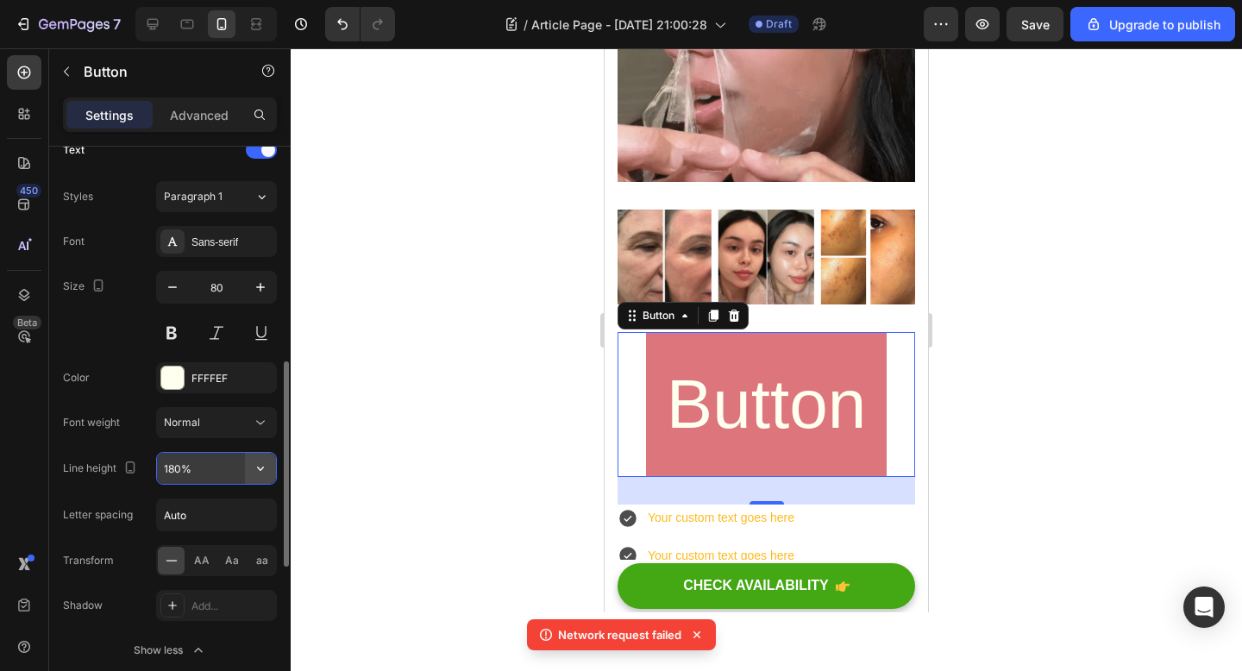
click at [254, 479] on button "button" at bounding box center [260, 468] width 31 height 31
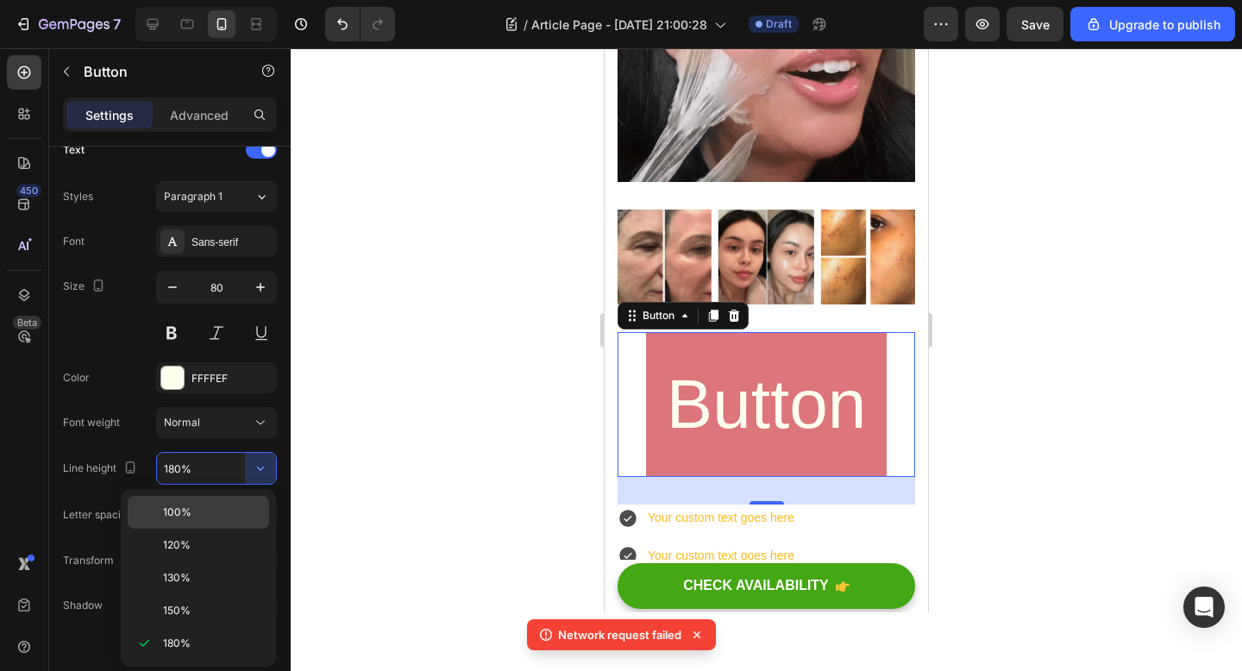
click at [213, 529] on div "100%" at bounding box center [198, 545] width 141 height 33
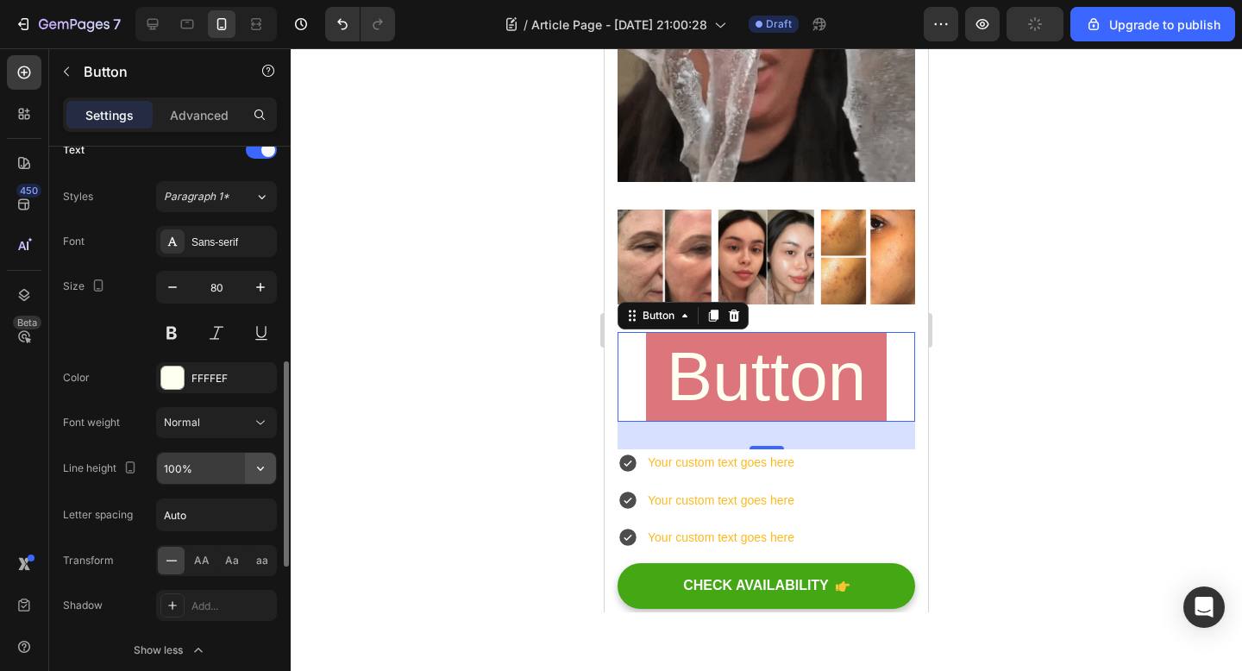
click at [258, 456] on button "button" at bounding box center [260, 468] width 31 height 31
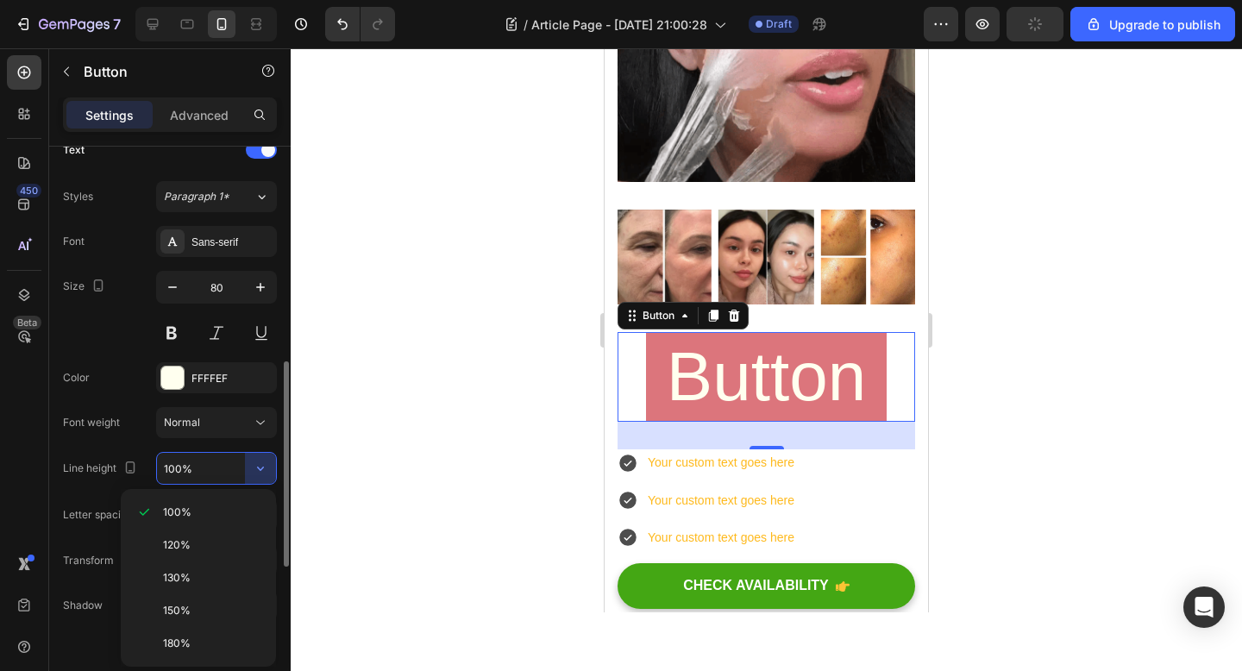
click at [179, 464] on input "100%" at bounding box center [216, 468] width 119 height 31
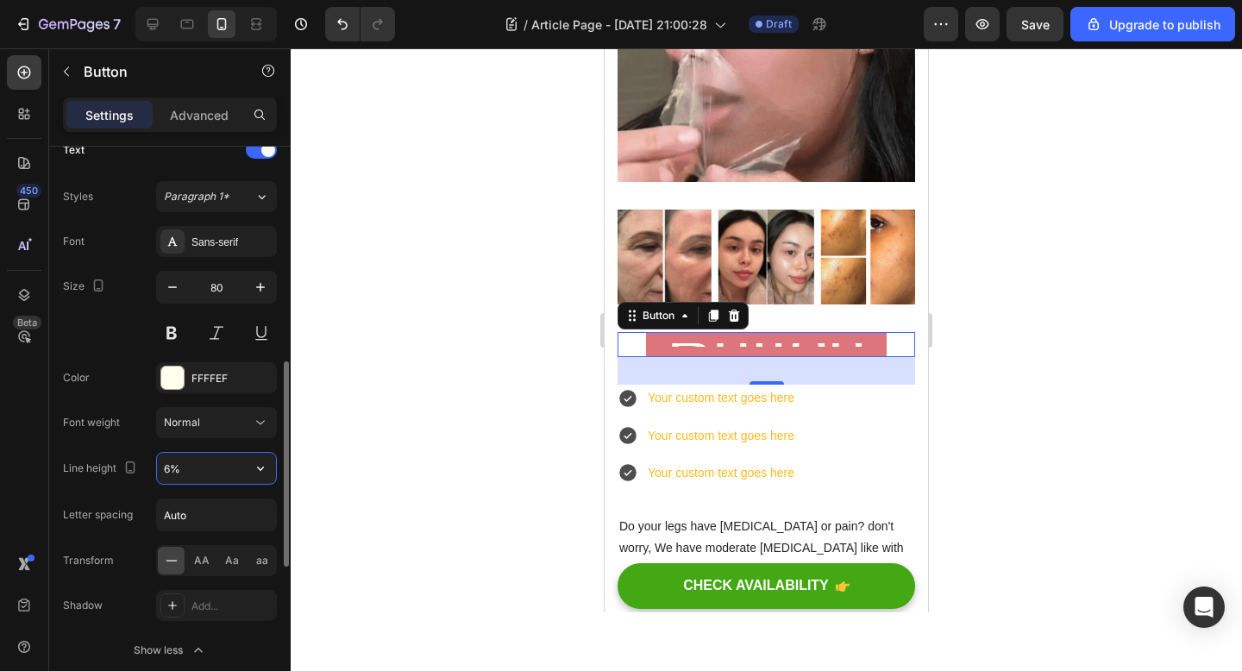
type input "60%"
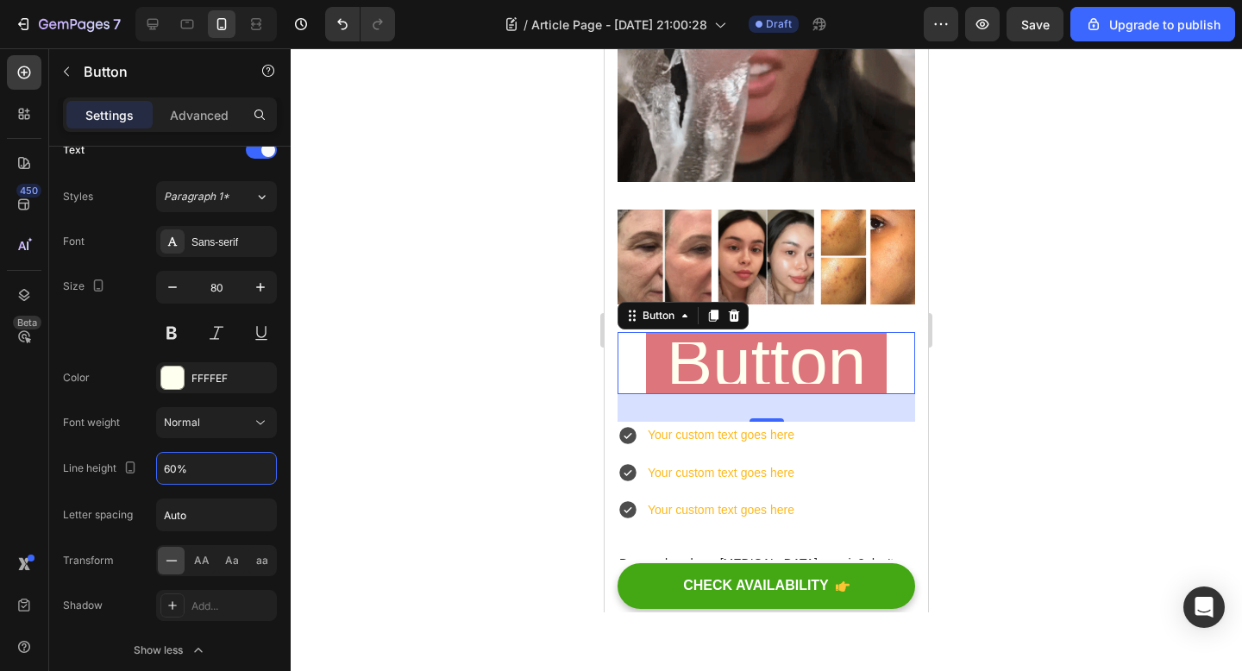
click at [396, 513] on div at bounding box center [766, 359] width 951 height 623
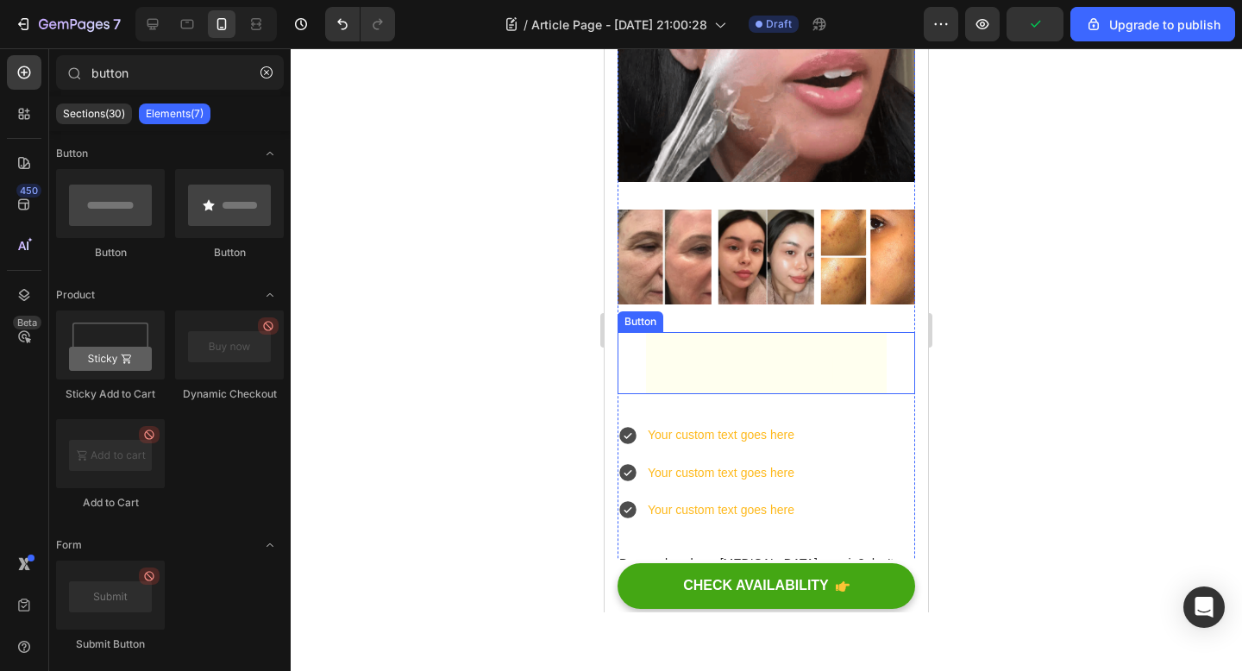
click at [868, 380] on link "Button" at bounding box center [766, 363] width 241 height 62
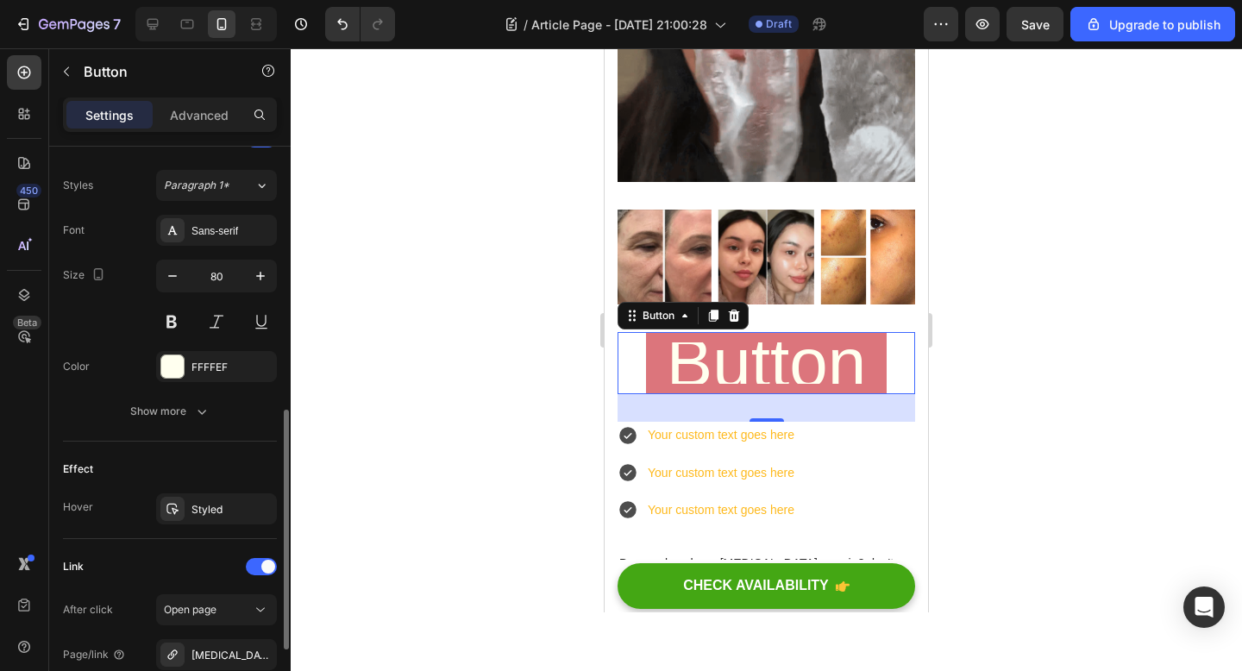
scroll to position [617, 0]
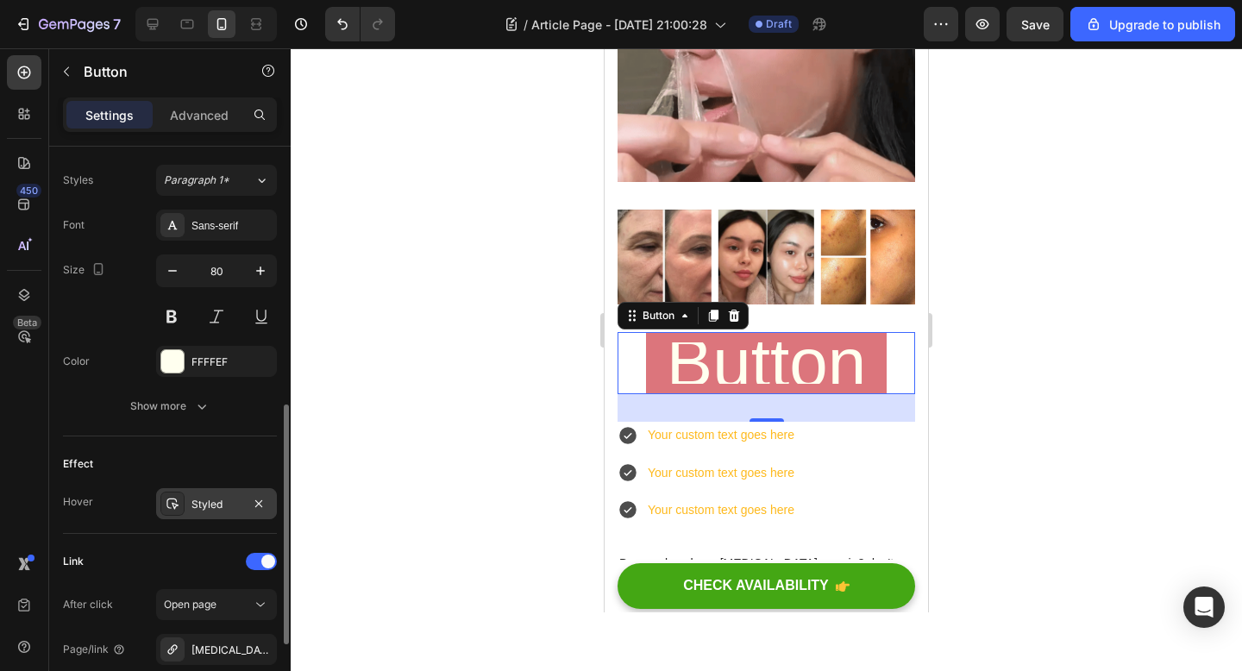
click at [179, 506] on icon at bounding box center [173, 504] width 14 height 14
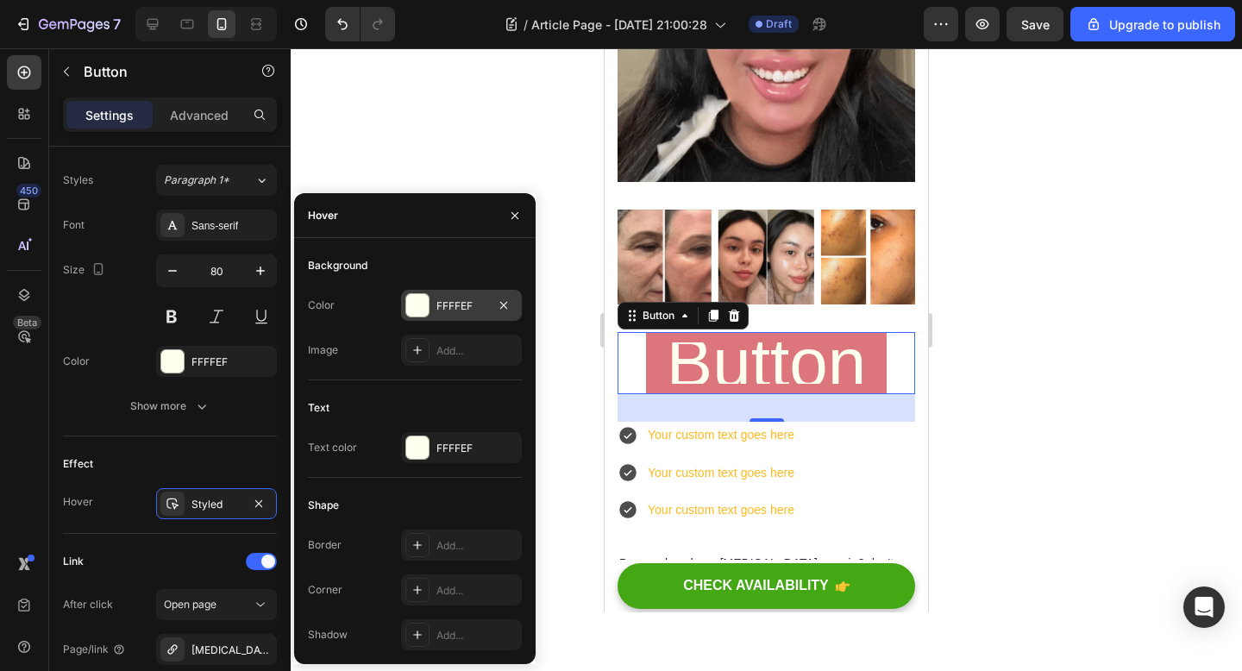
click at [422, 312] on div at bounding box center [417, 305] width 22 height 22
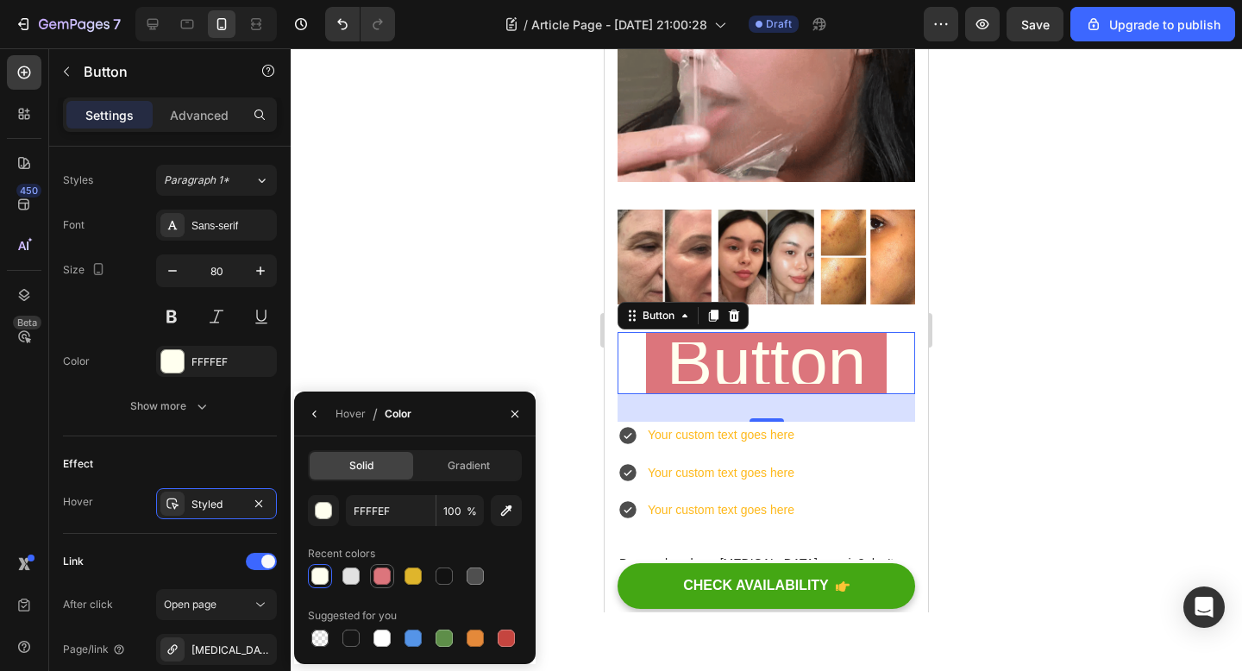
click at [379, 575] on div at bounding box center [381, 575] width 17 height 17
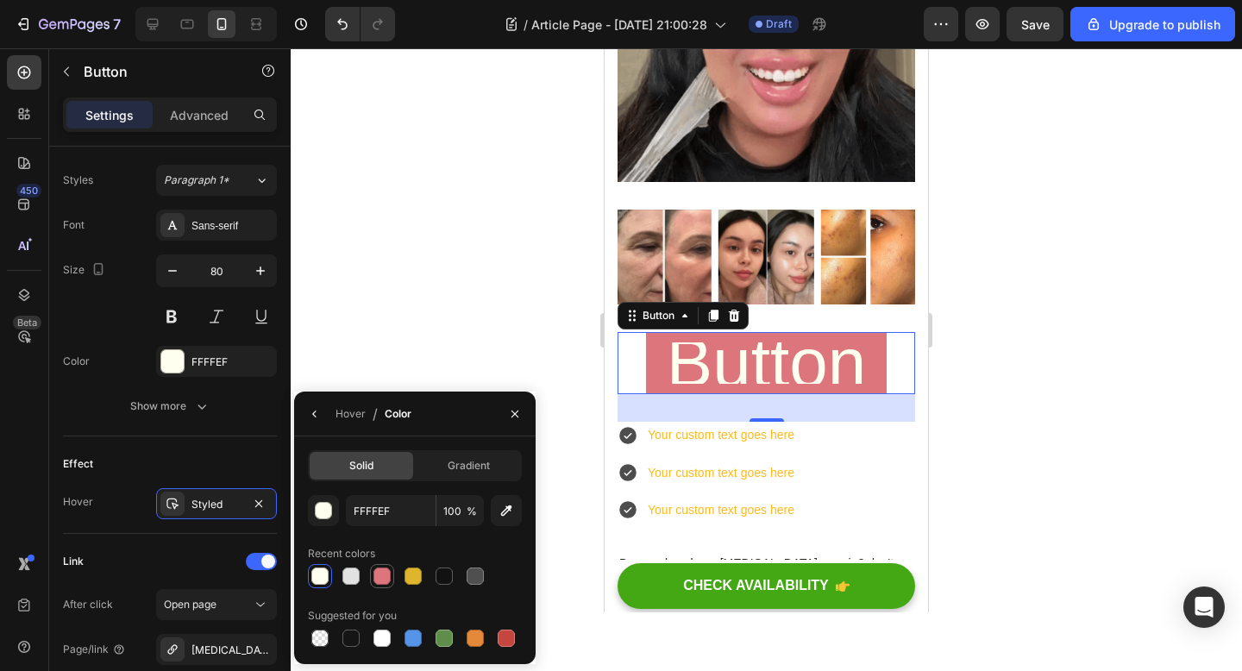
type input "DC757C"
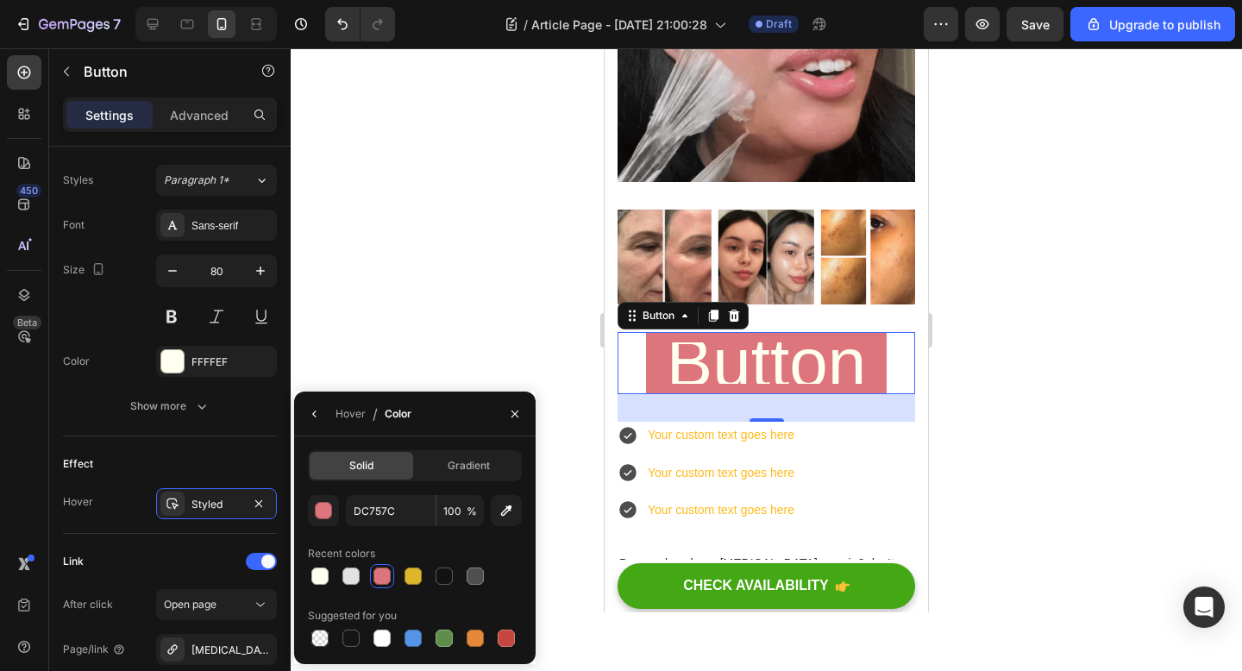
click at [455, 368] on div at bounding box center [766, 359] width 951 height 623
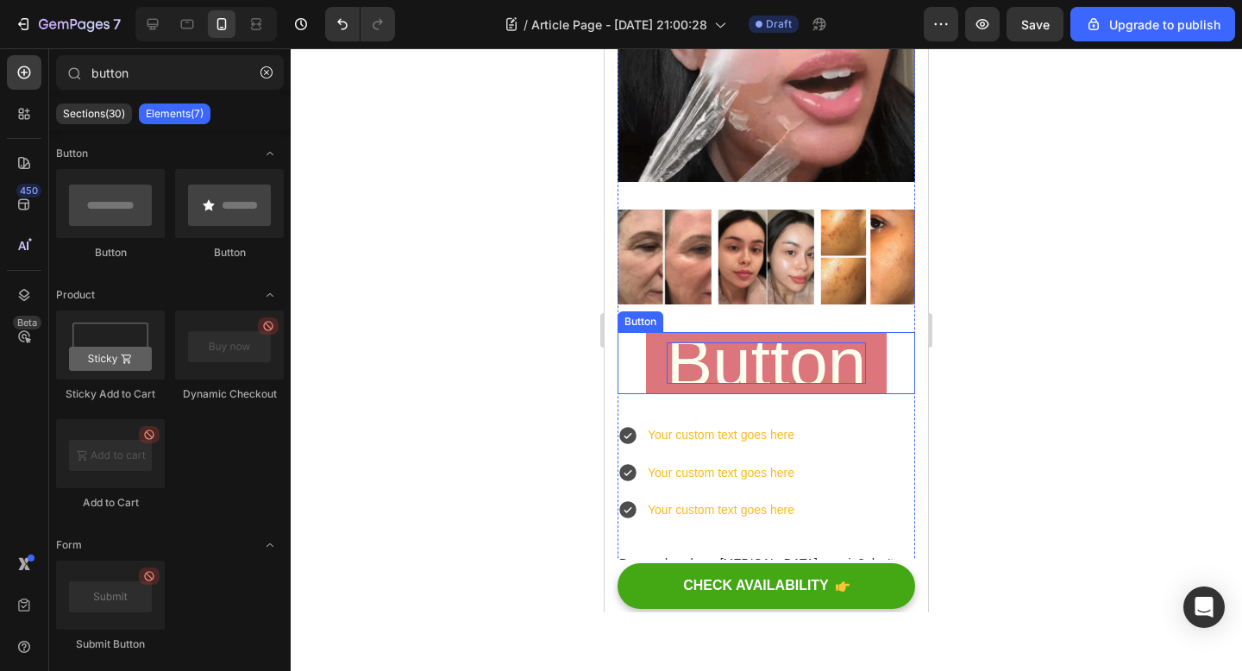
click at [757, 369] on p "Button" at bounding box center [766, 362] width 199 height 41
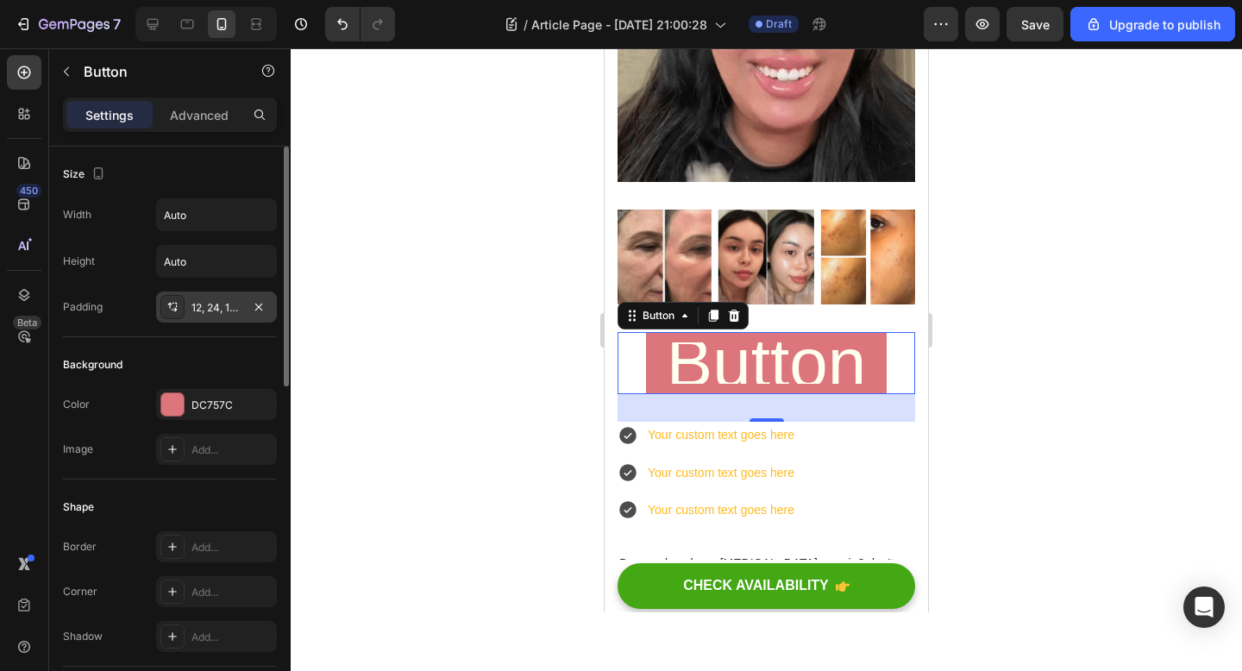
click at [207, 305] on div "12, 24, 12, 24" at bounding box center [216, 308] width 50 height 16
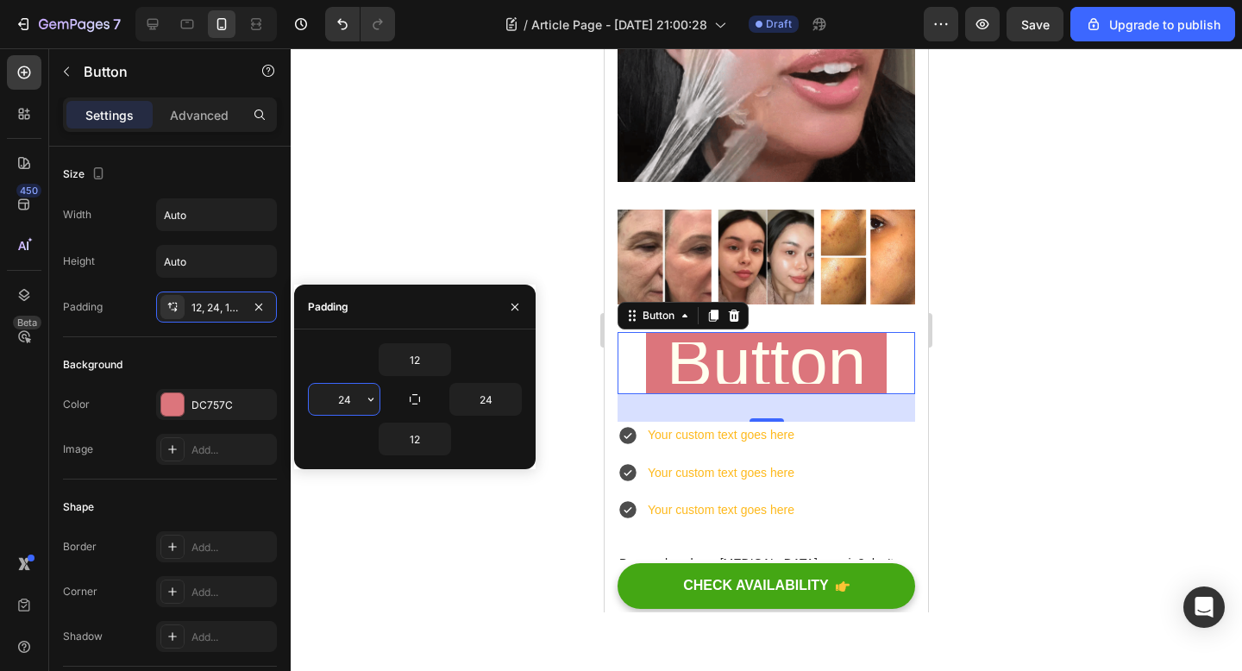
click at [360, 398] on input "24" at bounding box center [344, 399] width 71 height 31
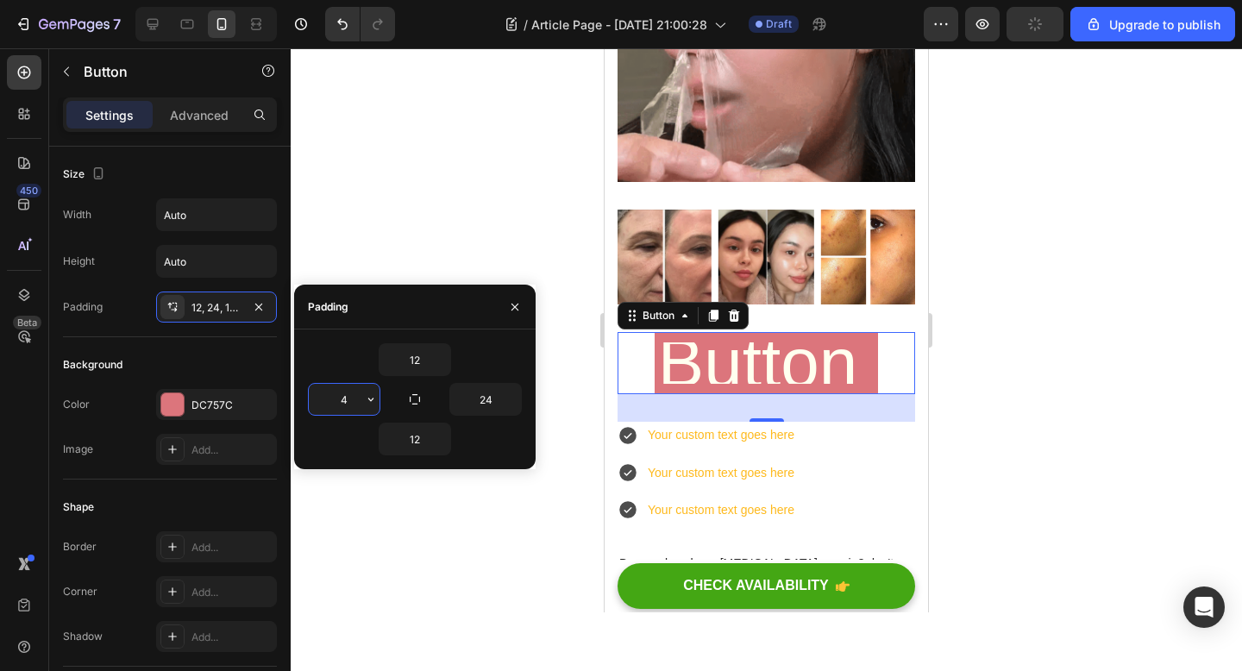
type input "24"
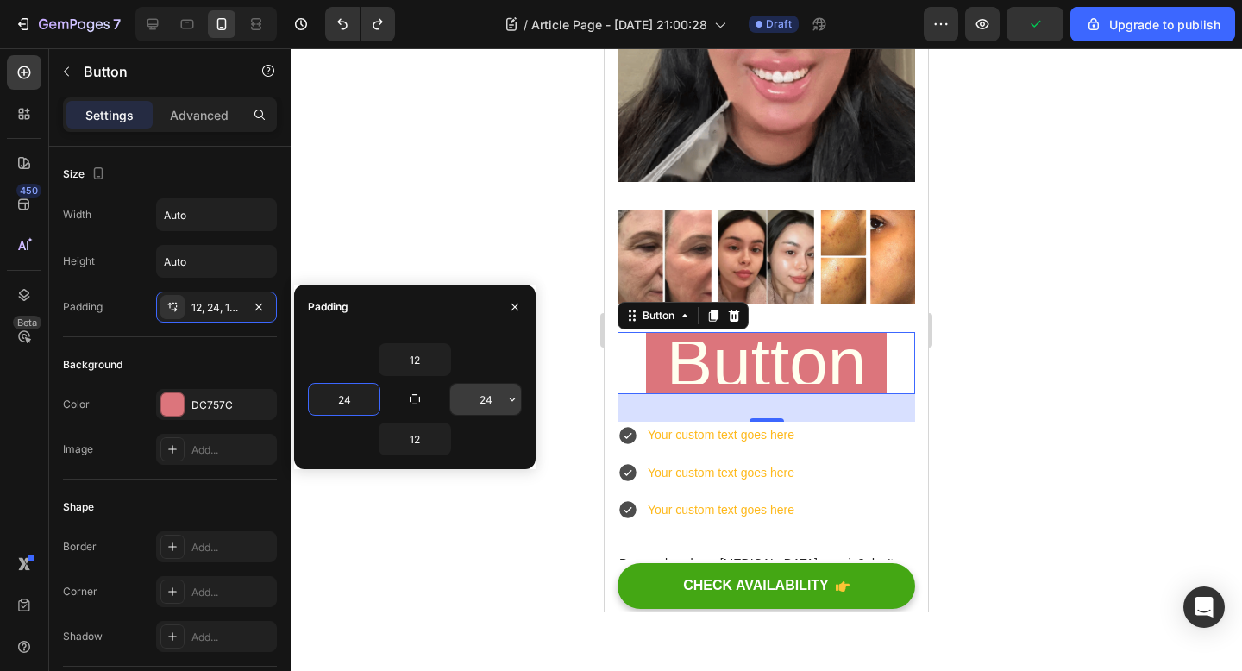
click at [491, 403] on input "24" at bounding box center [485, 399] width 71 height 31
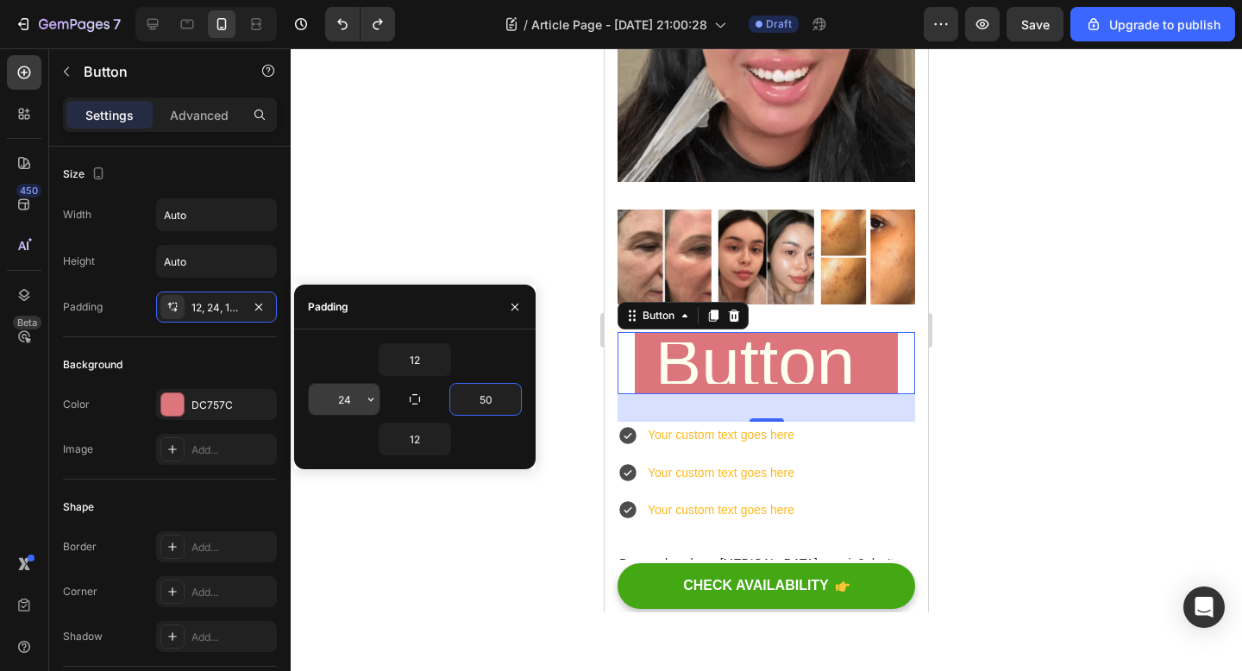
type input "50"
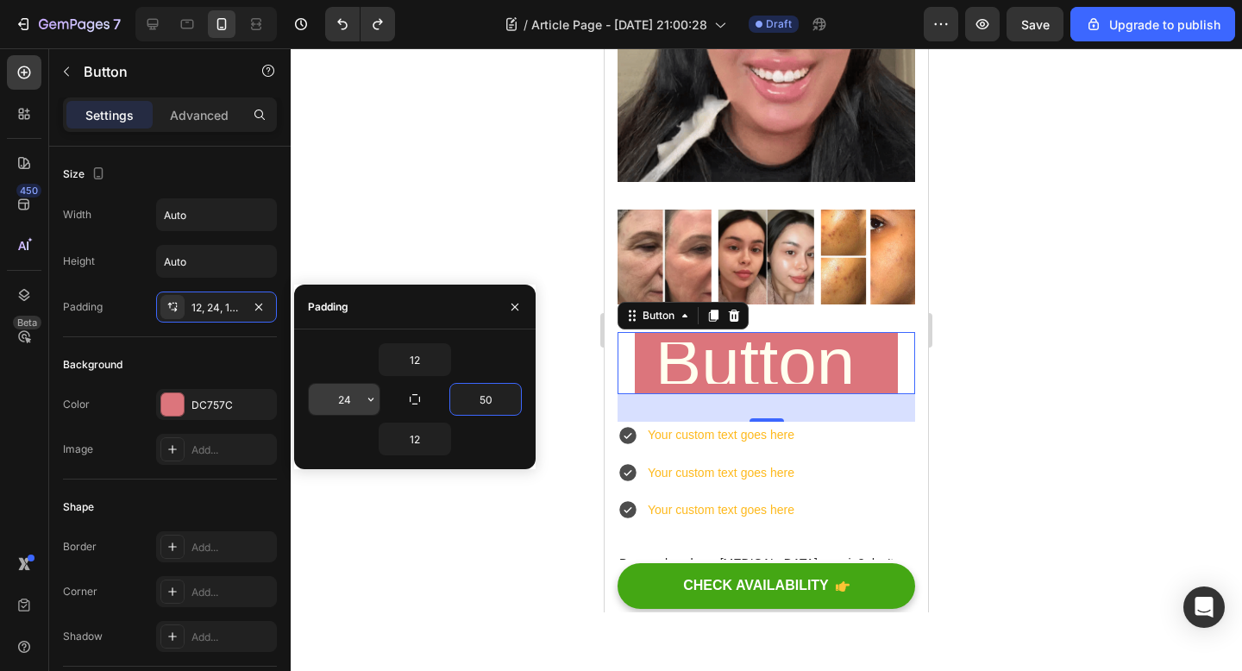
click at [354, 406] on input "24" at bounding box center [344, 399] width 71 height 31
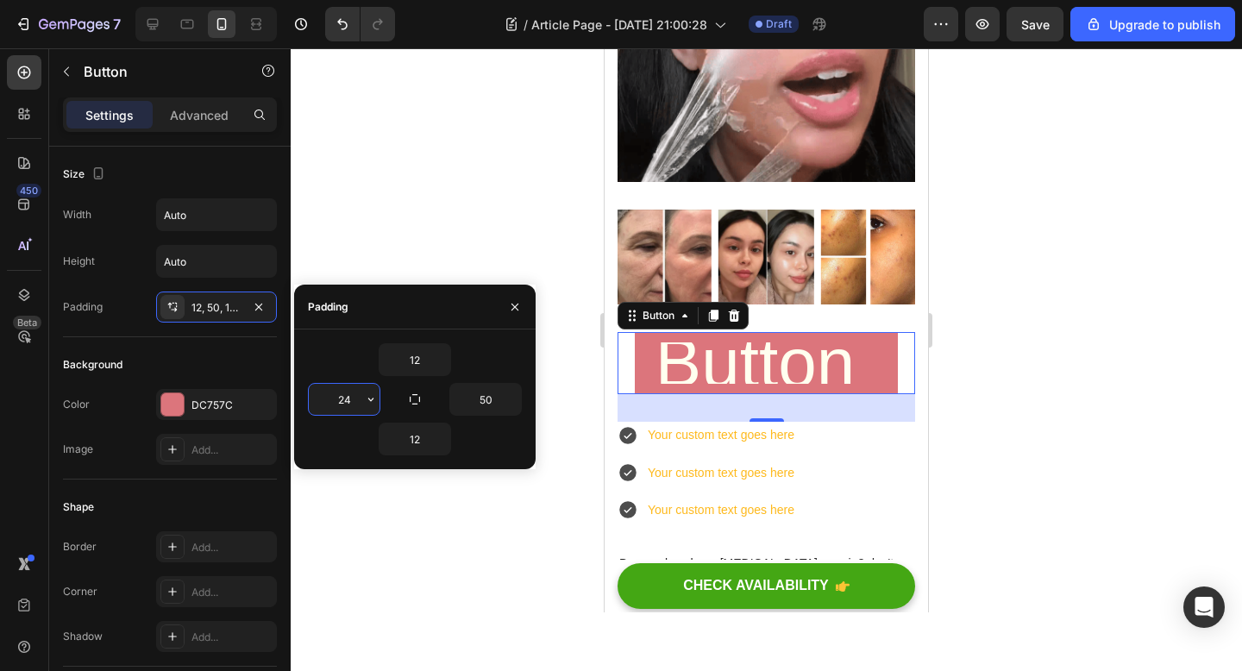
click at [354, 406] on input "24" at bounding box center [344, 399] width 71 height 31
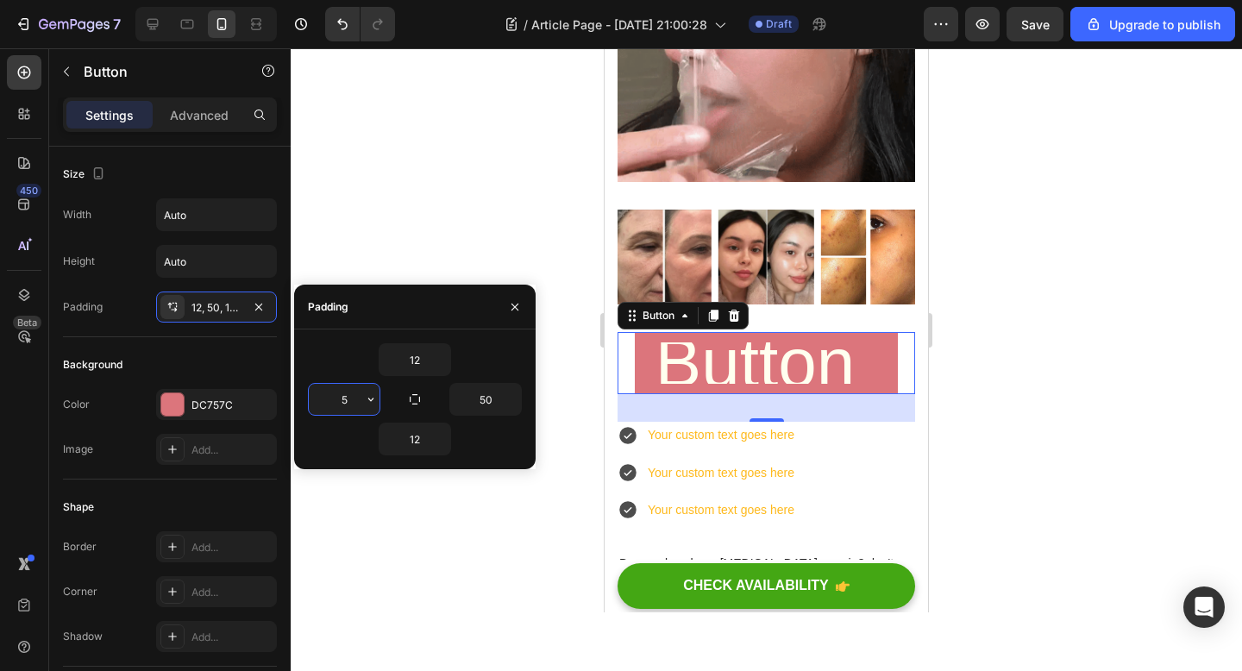
type input "50"
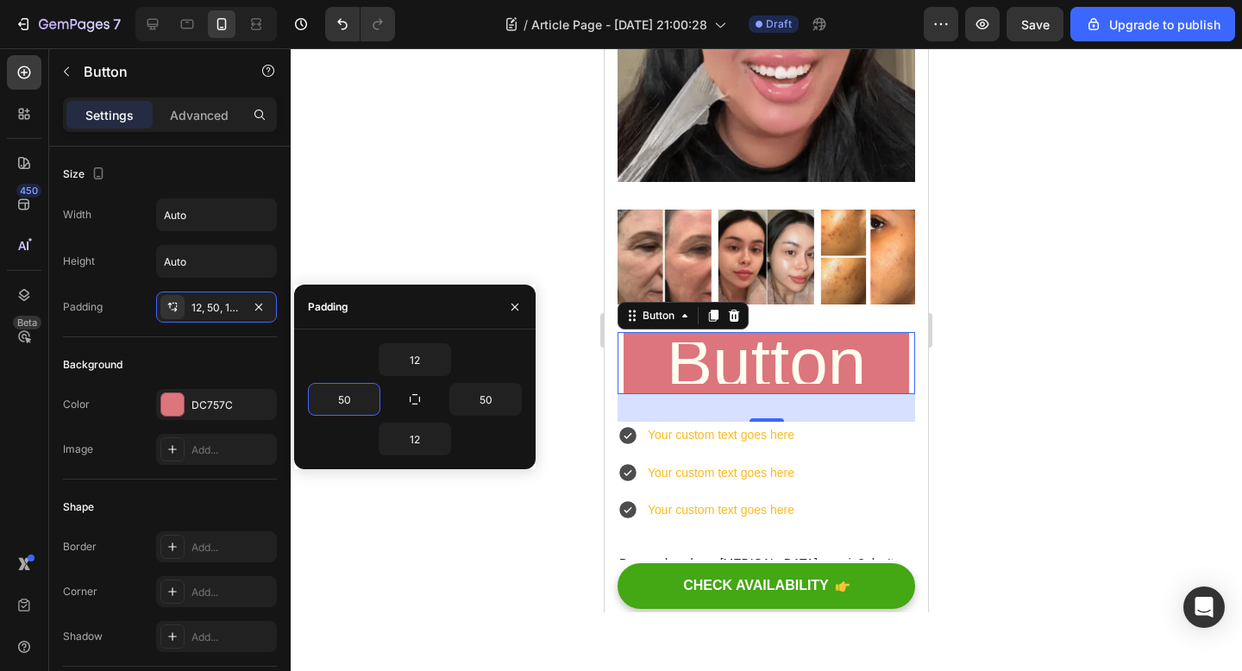
click at [458, 519] on div at bounding box center [766, 359] width 951 height 623
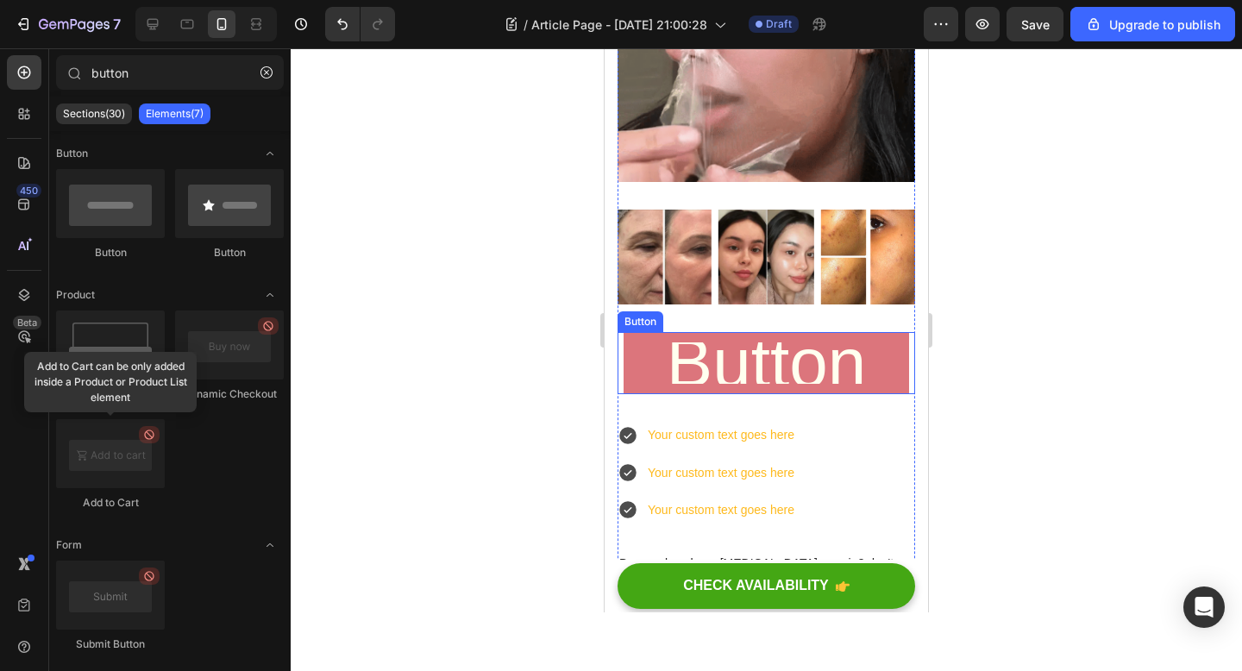
click at [649, 337] on link "Button" at bounding box center [765, 363] width 285 height 62
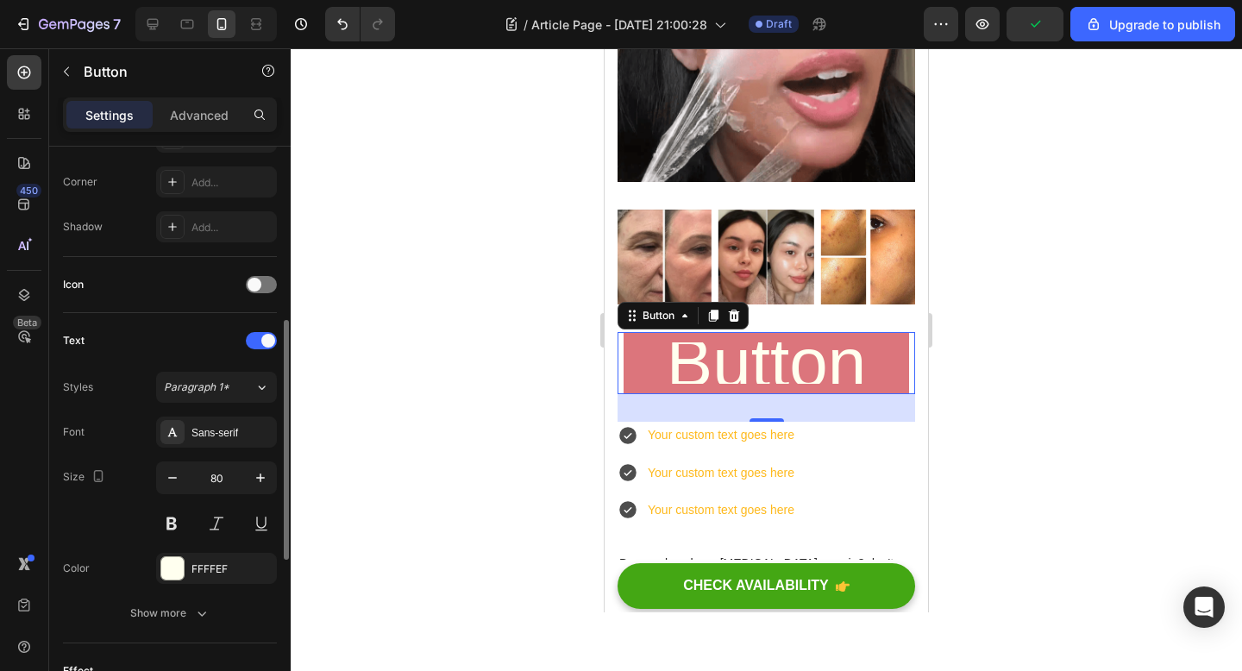
scroll to position [411, 0]
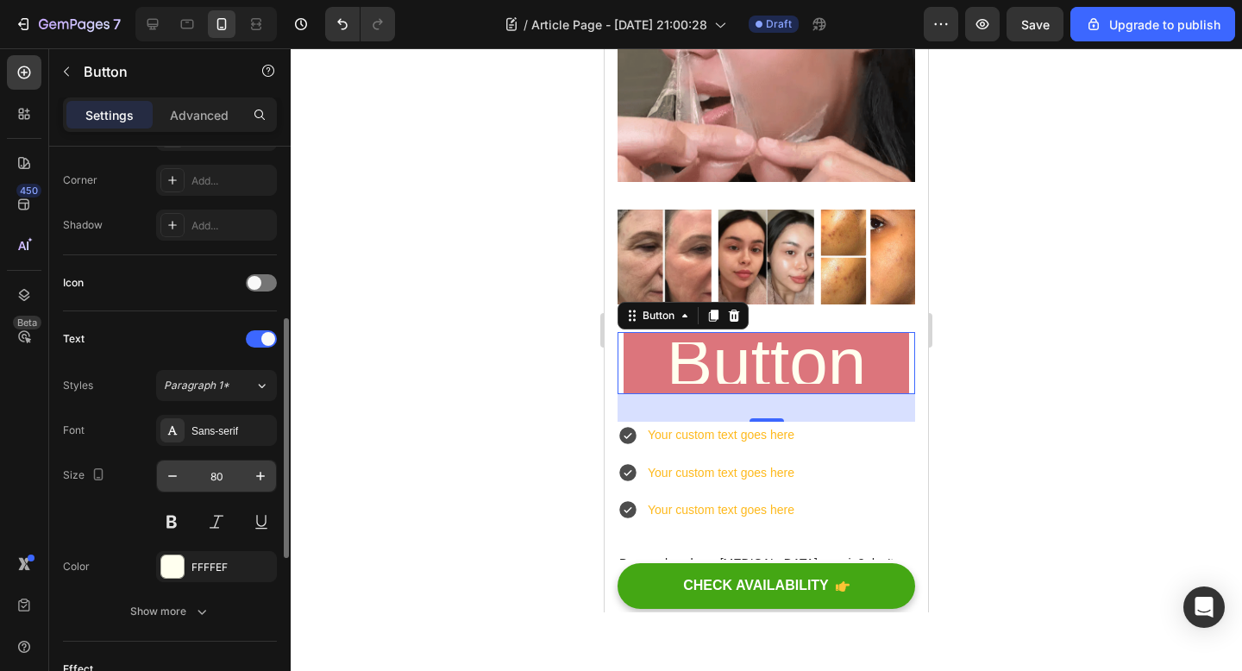
click at [215, 480] on input "80" at bounding box center [216, 476] width 57 height 31
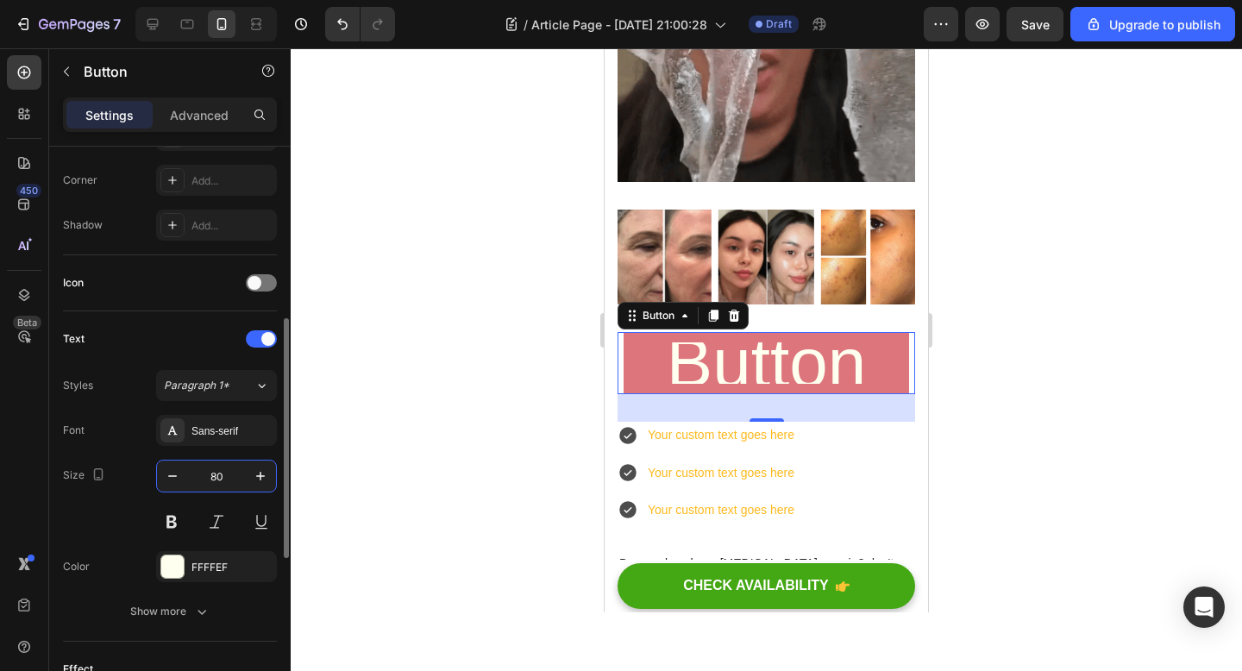
click at [215, 480] on input "80" at bounding box center [216, 476] width 57 height 31
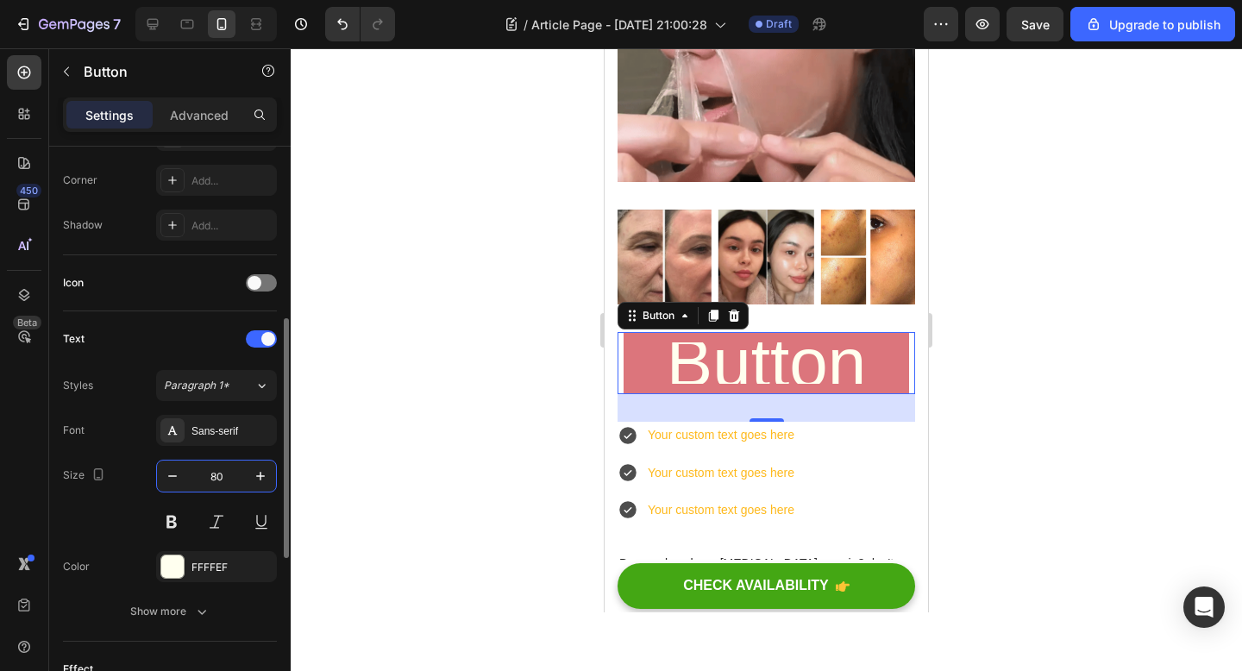
click at [215, 480] on input "80" at bounding box center [216, 476] width 57 height 31
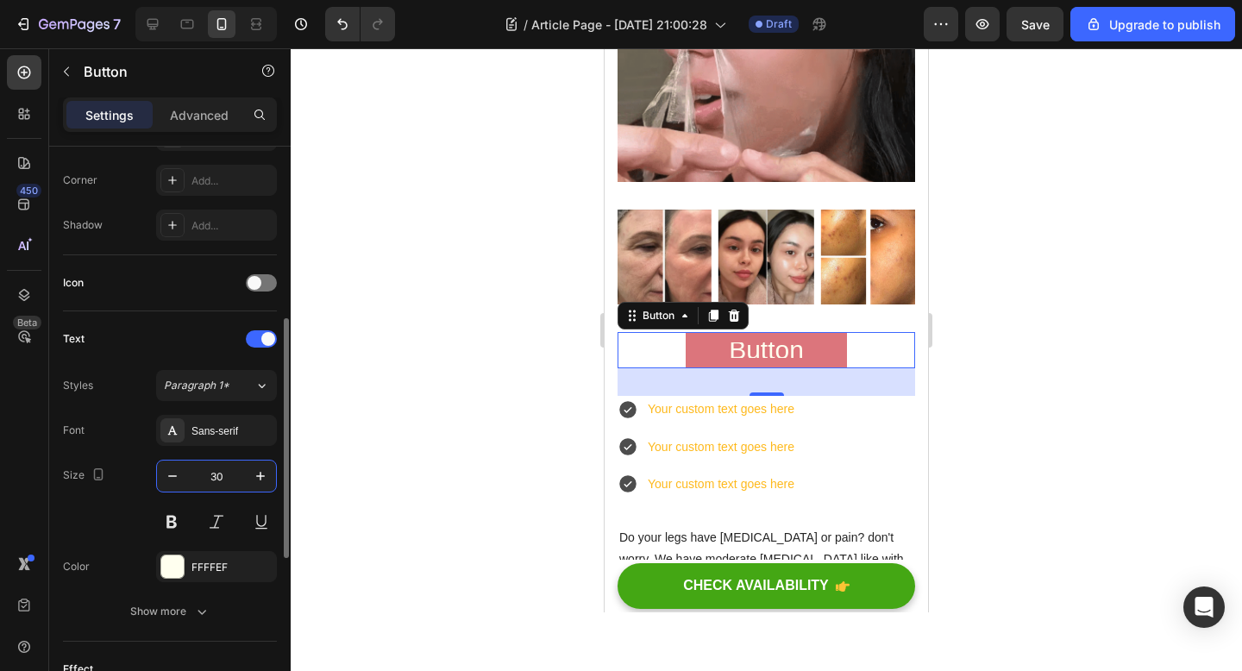
type input "3"
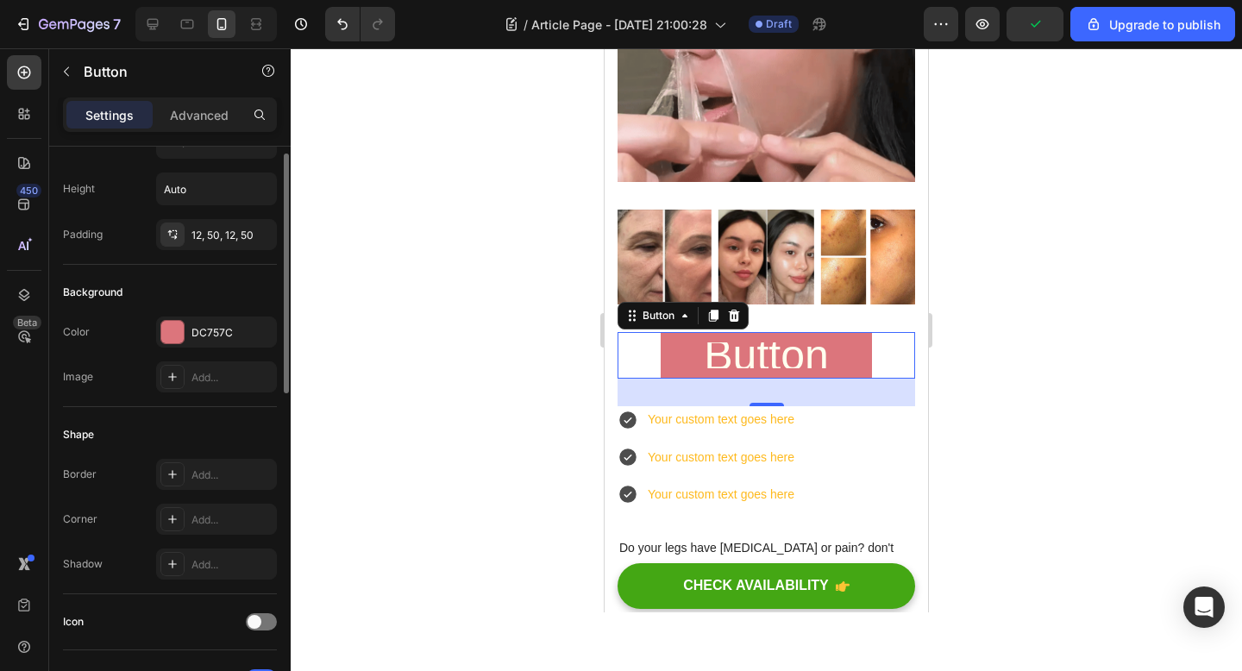
scroll to position [21, 0]
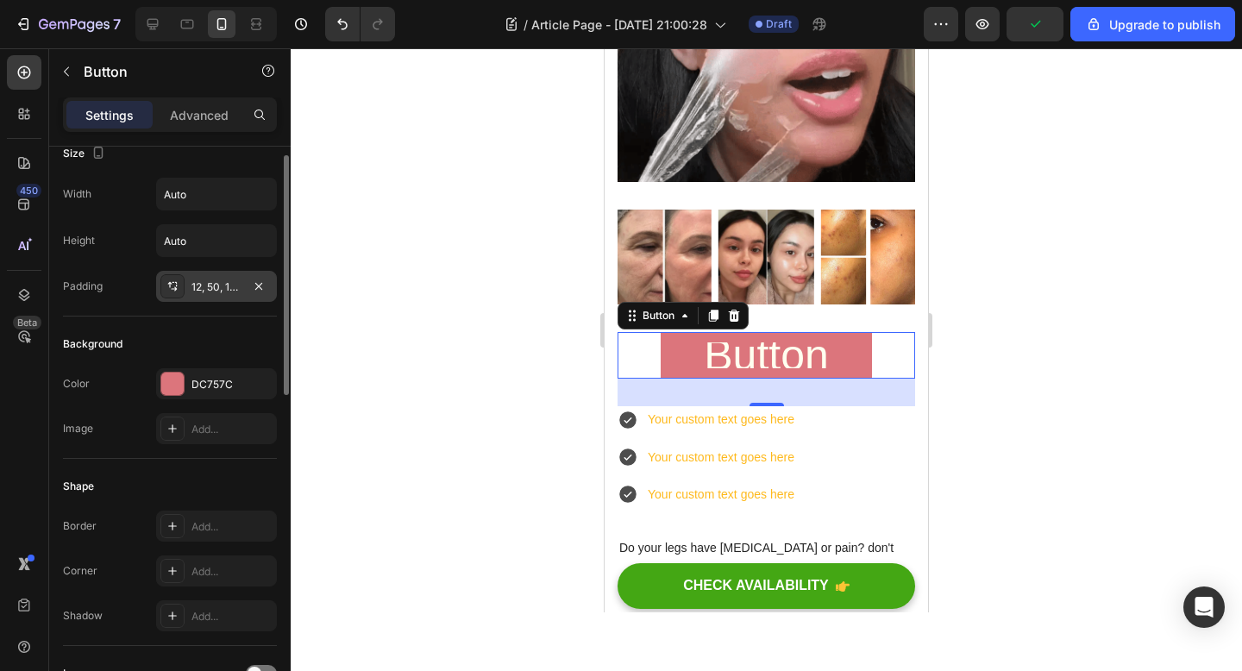
type input "50"
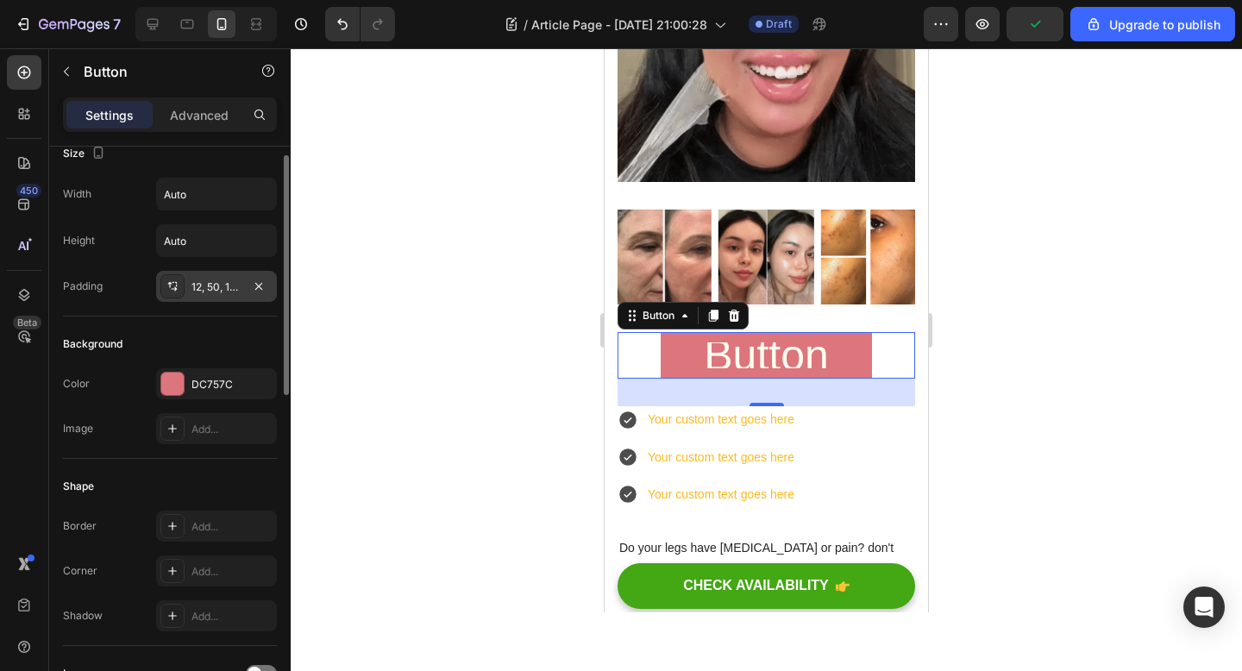
click at [214, 285] on div "12, 50, 12, 50" at bounding box center [216, 287] width 50 height 16
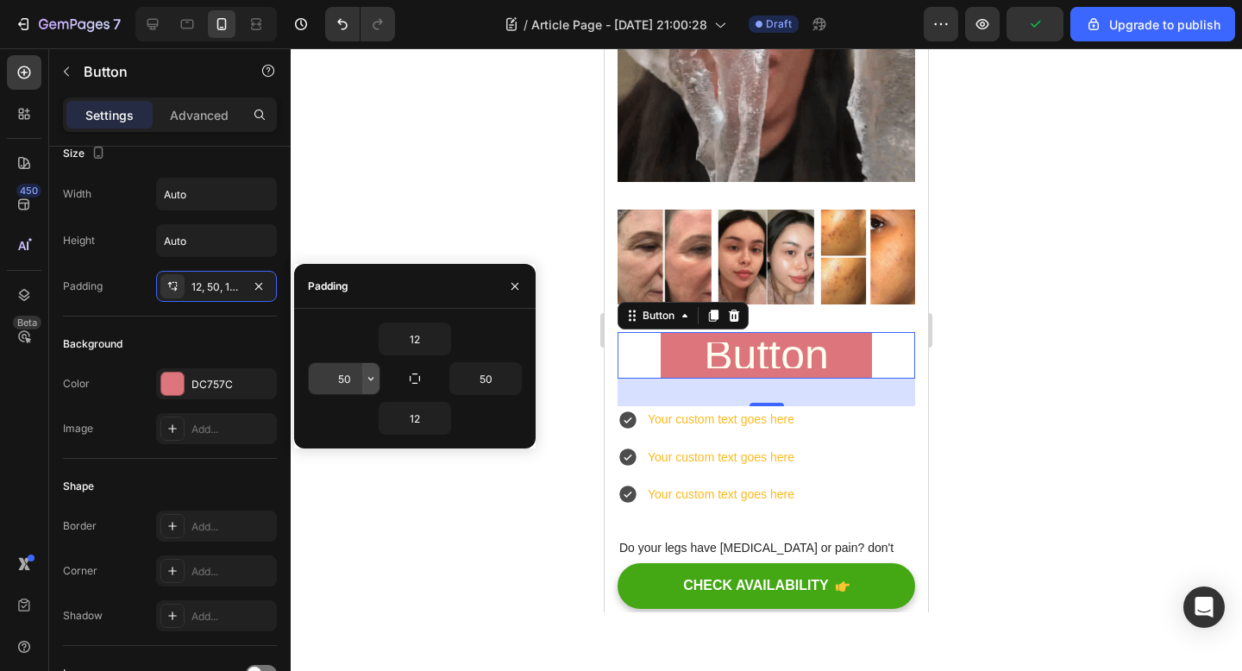
click at [368, 376] on icon "button" at bounding box center [371, 379] width 14 height 14
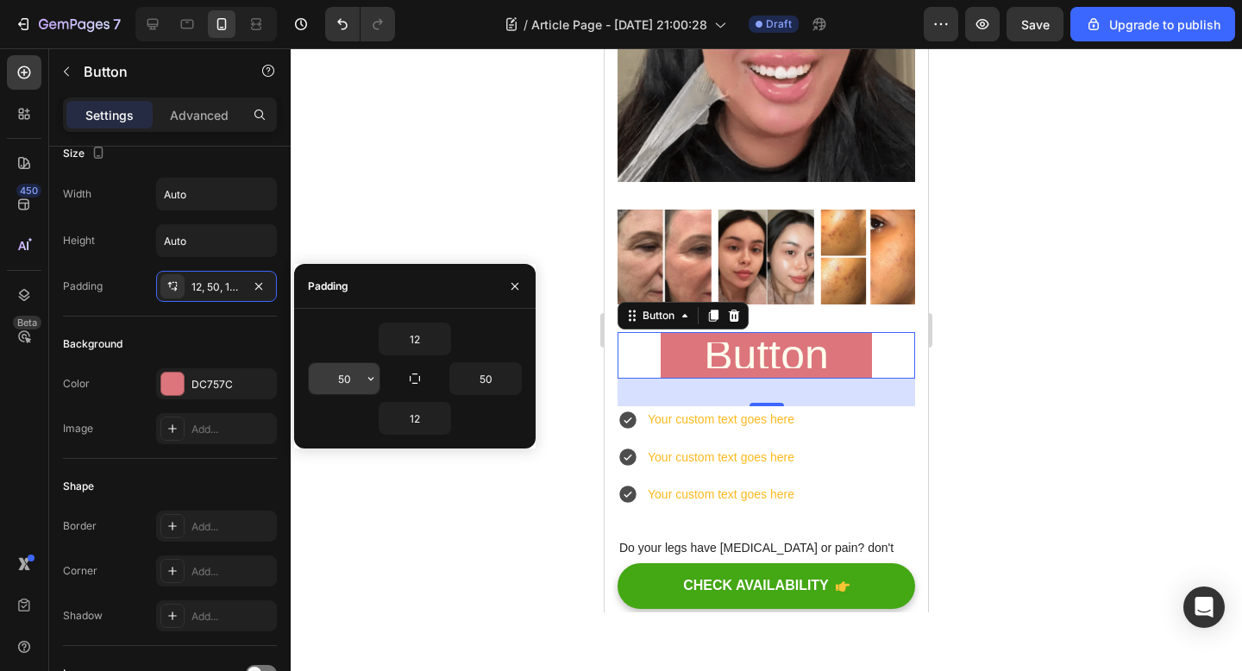
click at [357, 376] on input "50" at bounding box center [344, 378] width 71 height 31
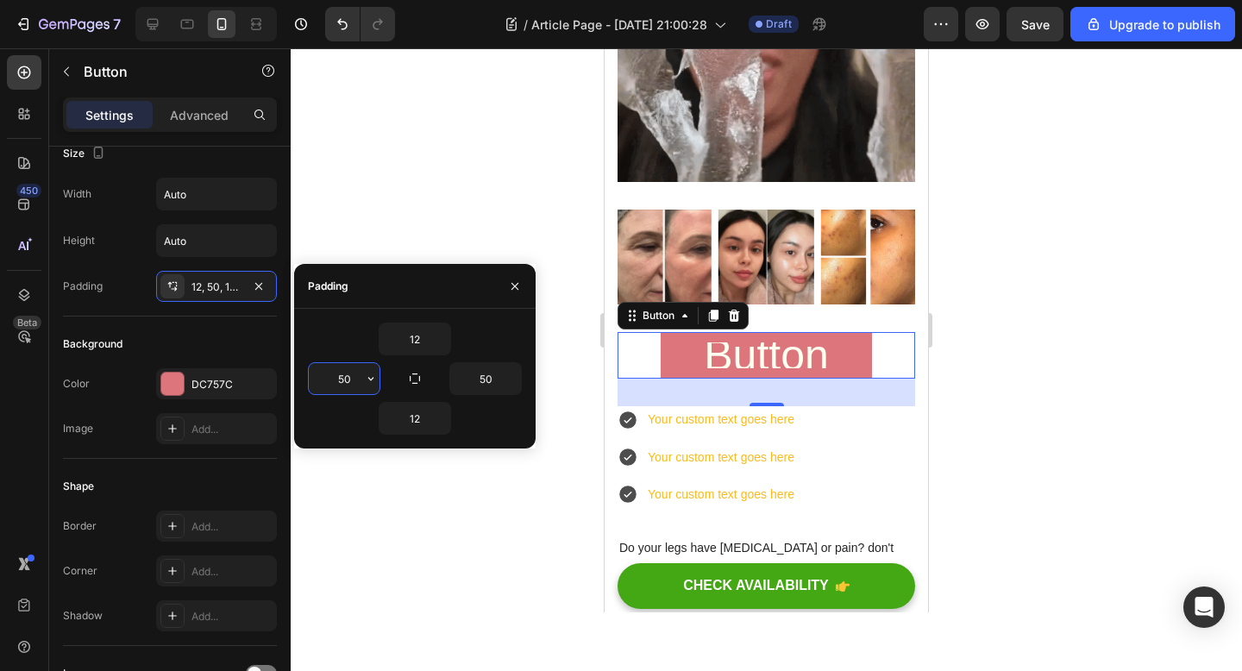
click at [357, 376] on input "50" at bounding box center [344, 378] width 71 height 31
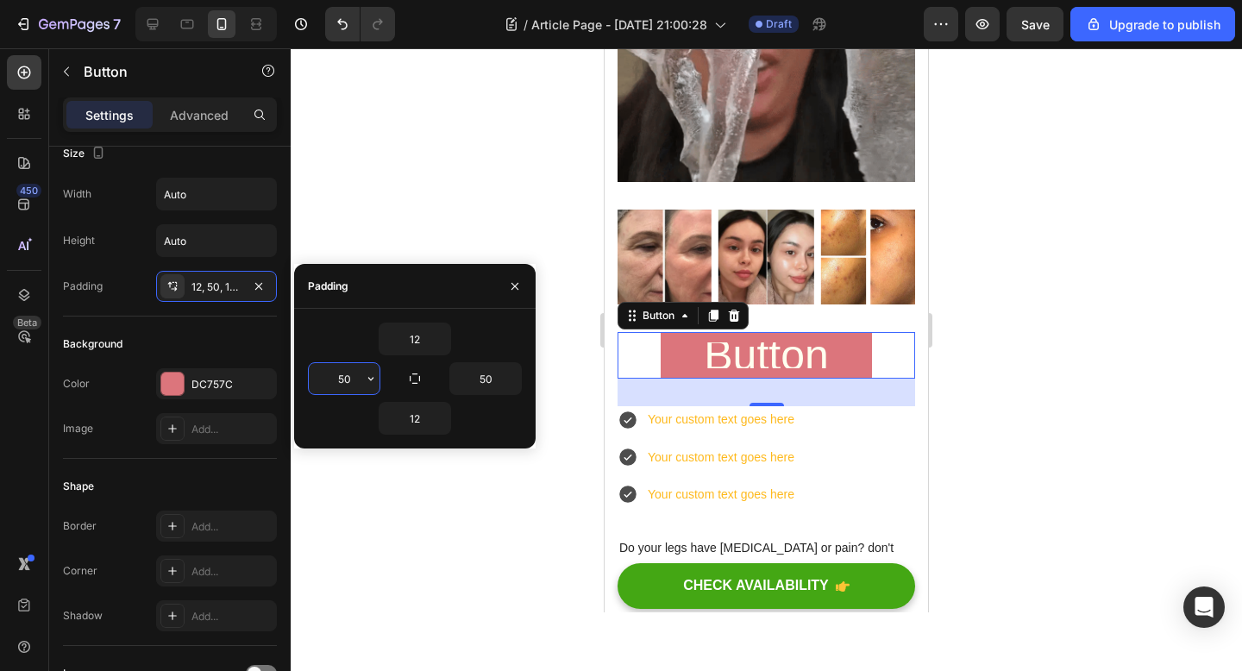
click at [357, 376] on input "50" at bounding box center [344, 378] width 71 height 31
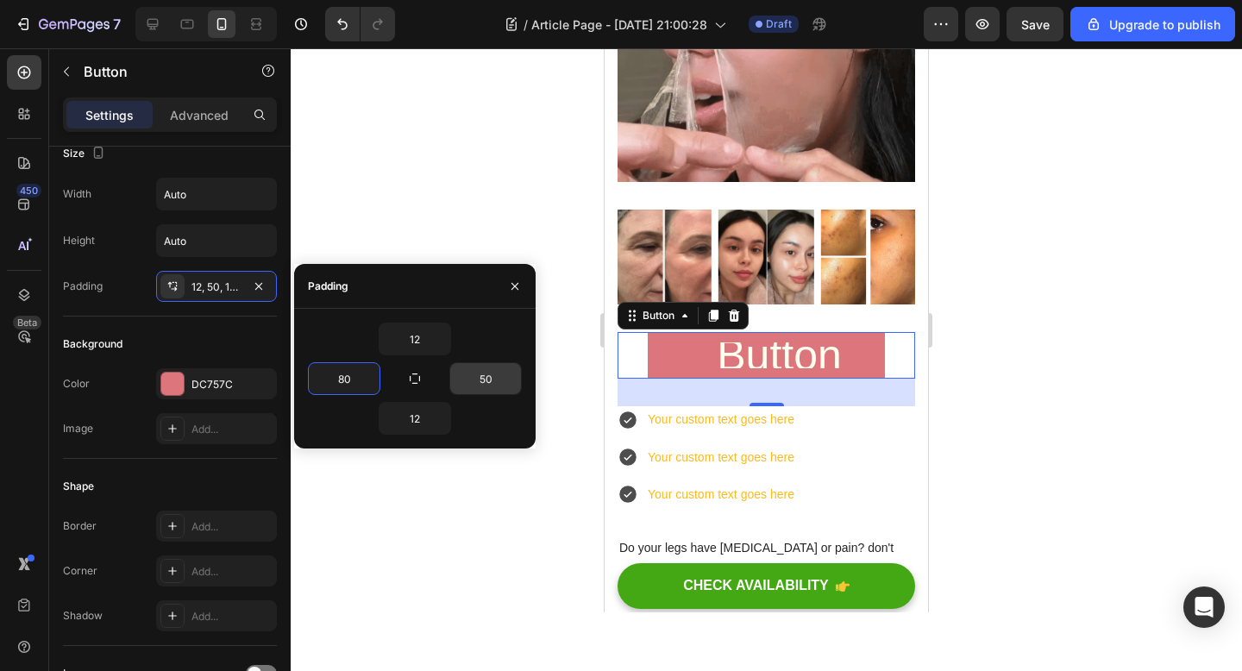
type input "80"
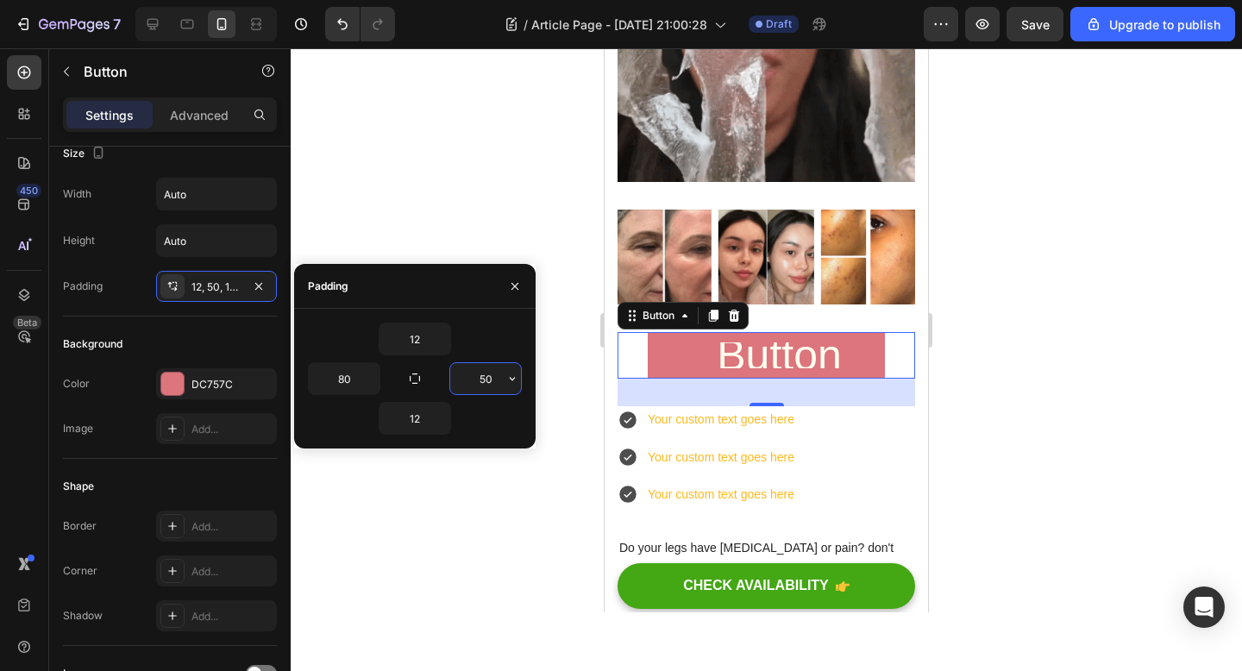
click at [485, 373] on input "50" at bounding box center [485, 378] width 71 height 31
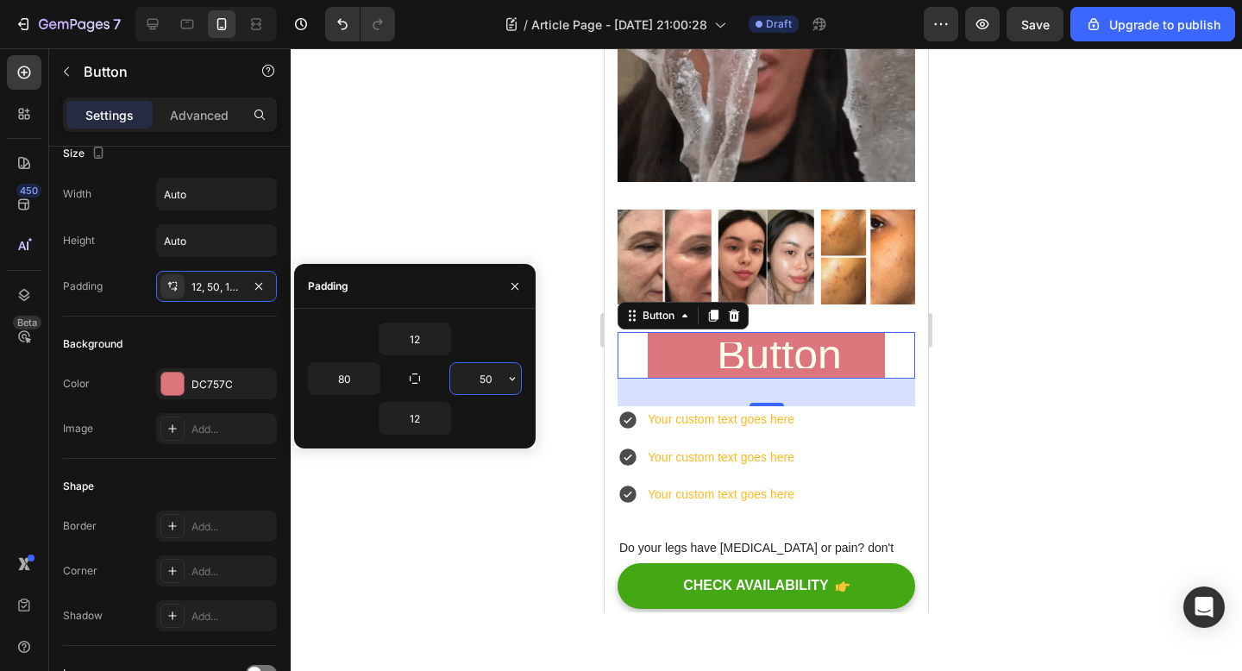
click at [485, 373] on input "50" at bounding box center [485, 378] width 71 height 31
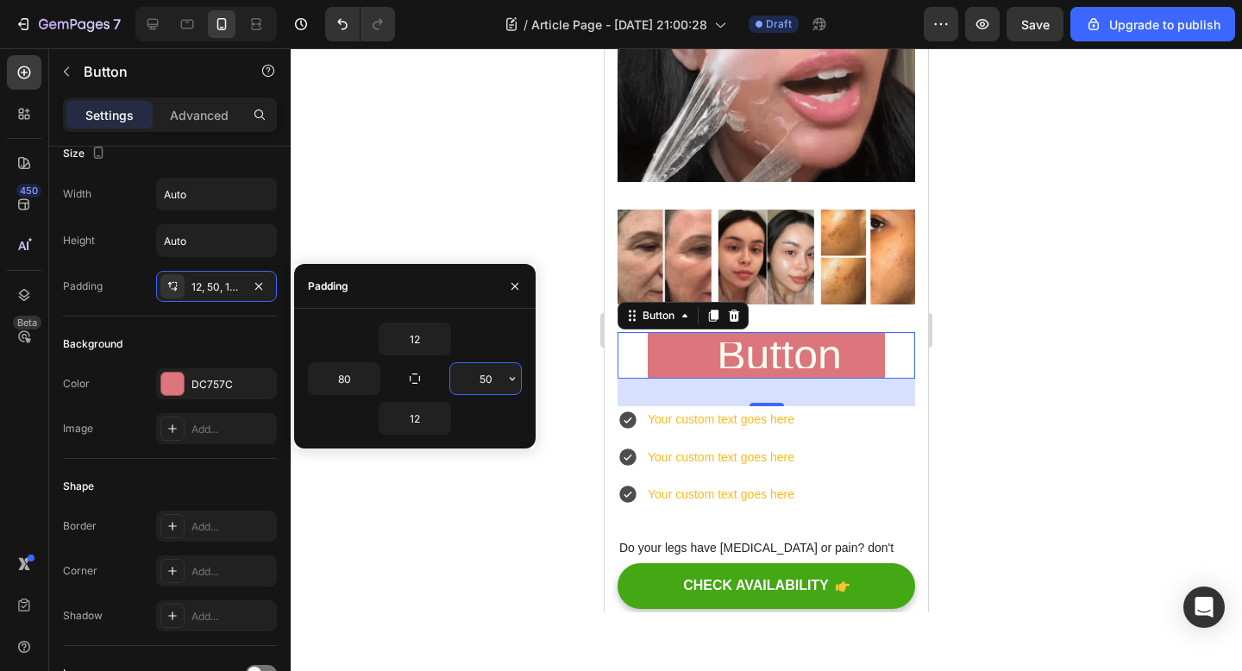
click at [485, 373] on input "50" at bounding box center [485, 378] width 71 height 31
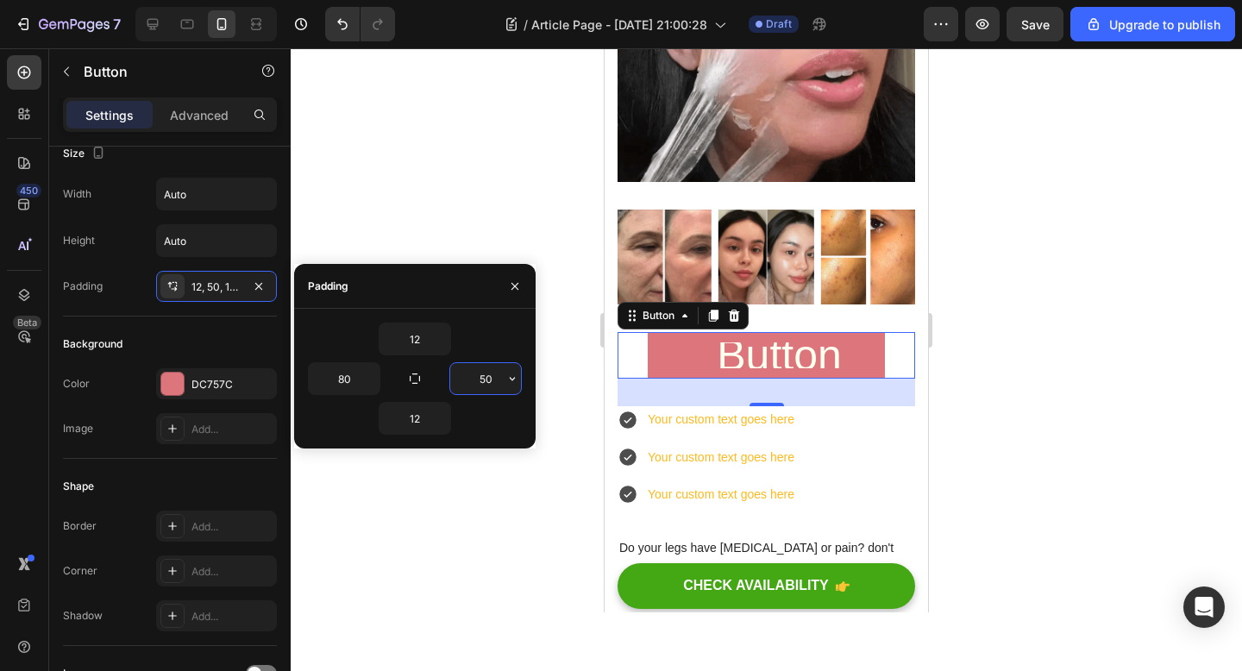
click at [485, 373] on input "50" at bounding box center [485, 378] width 71 height 31
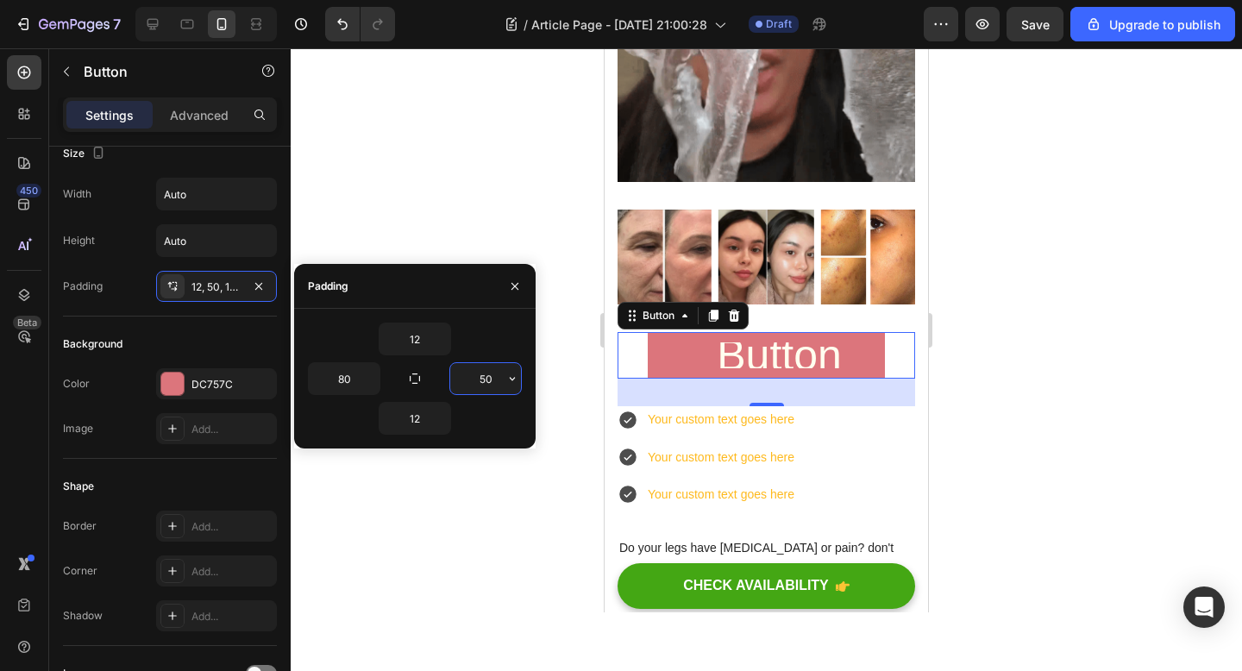
click at [485, 373] on input "50" at bounding box center [485, 378] width 71 height 31
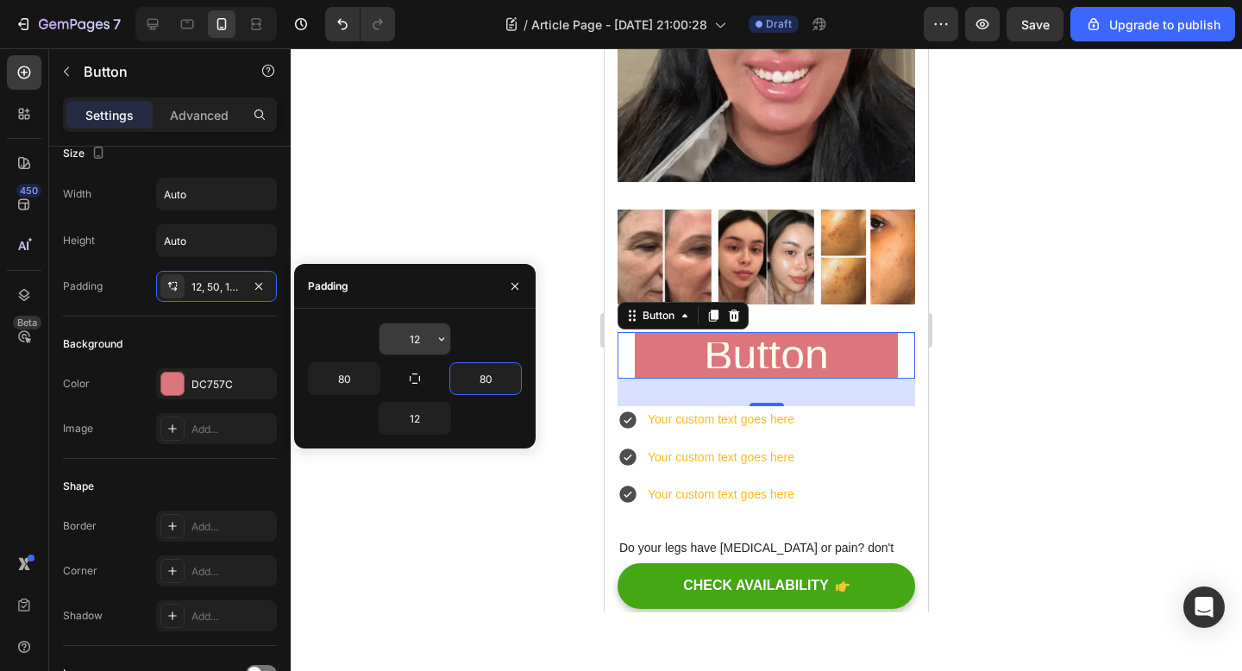
type input "80"
click at [413, 335] on input "12" at bounding box center [414, 338] width 71 height 31
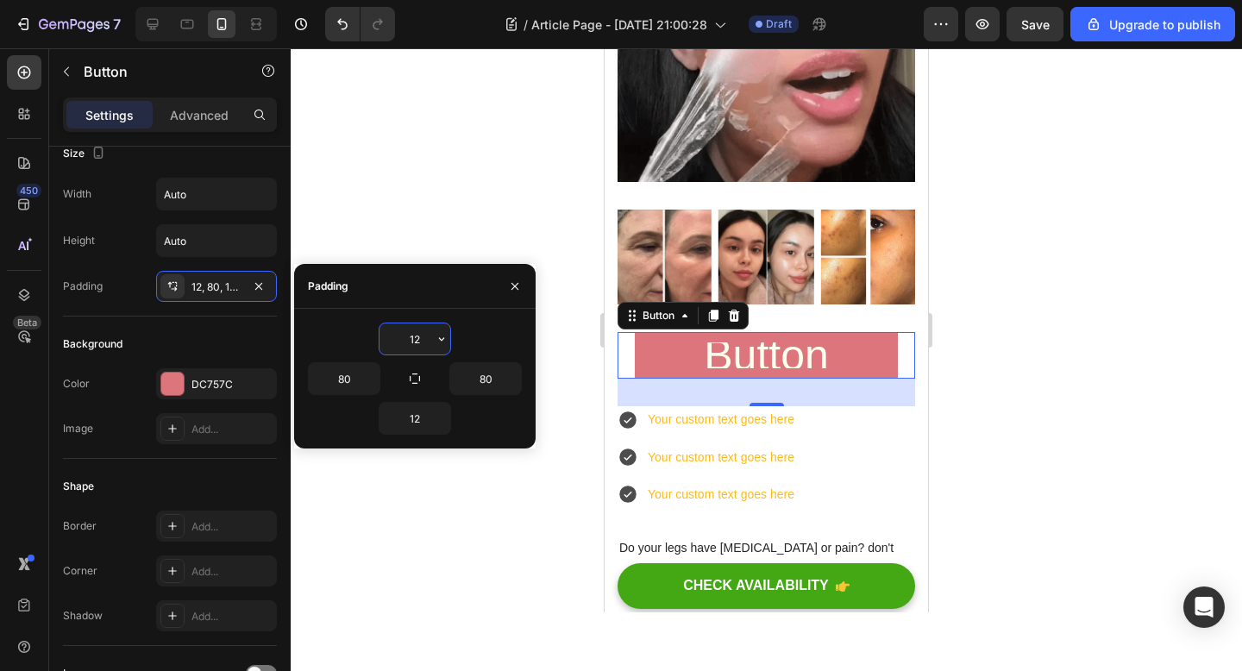
click at [413, 335] on input "12" at bounding box center [414, 338] width 71 height 31
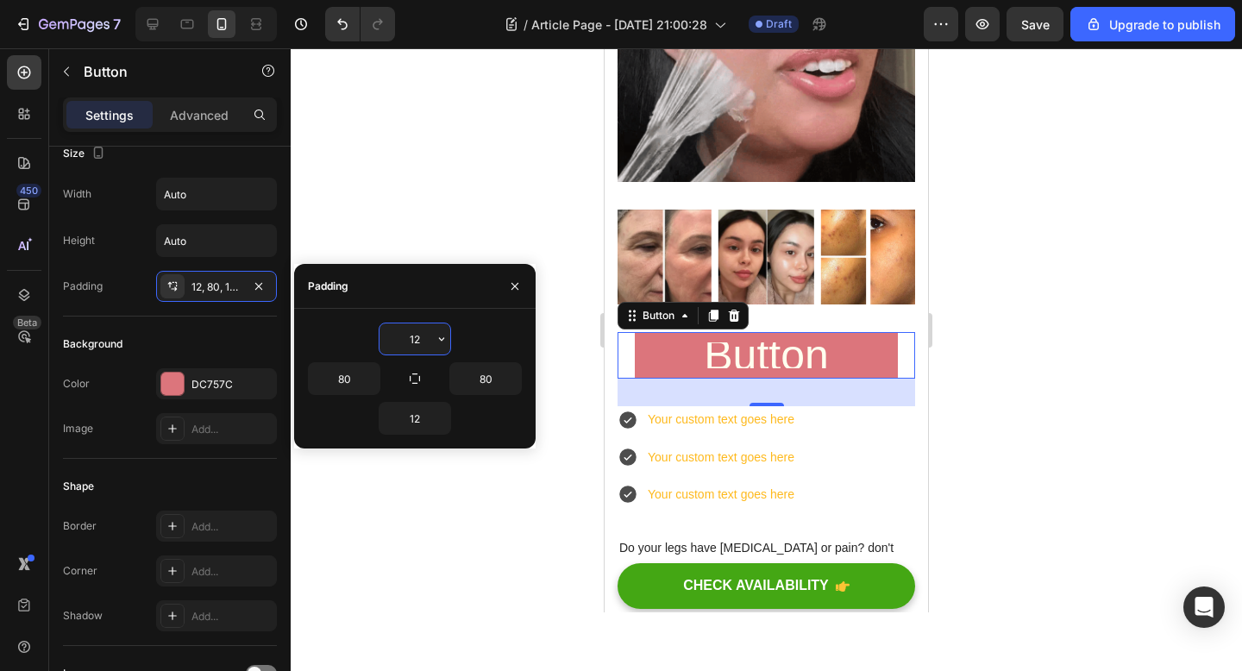
click at [413, 335] on input "12" at bounding box center [414, 338] width 71 height 31
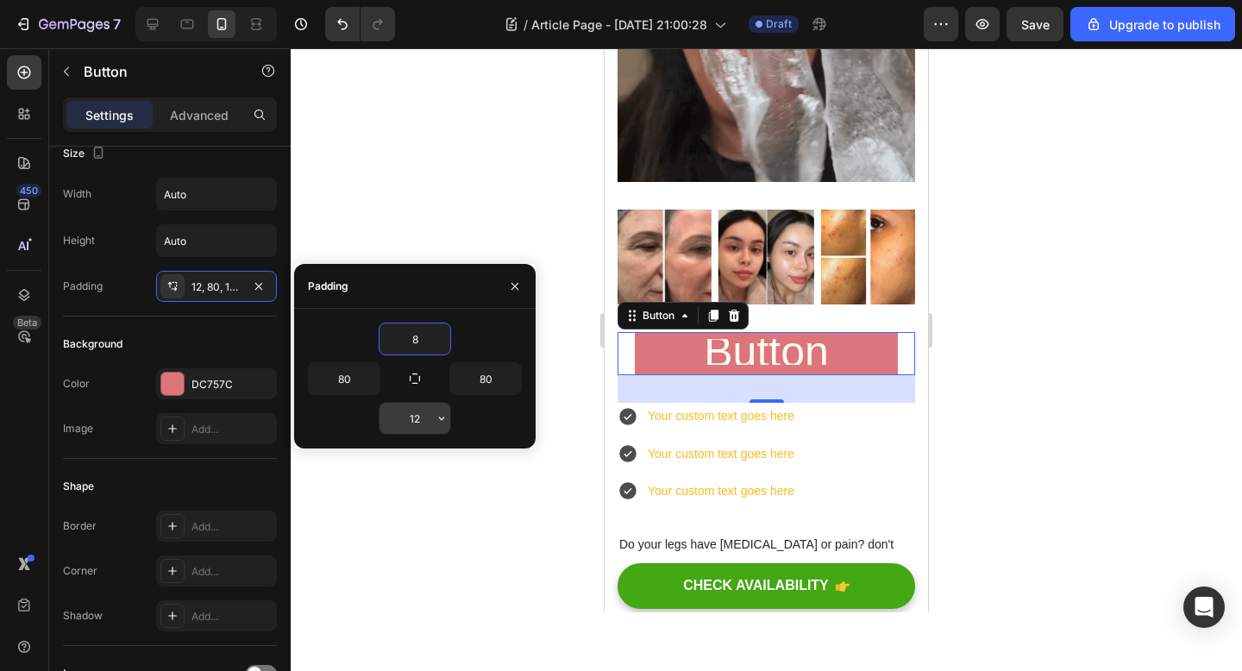
type input "8"
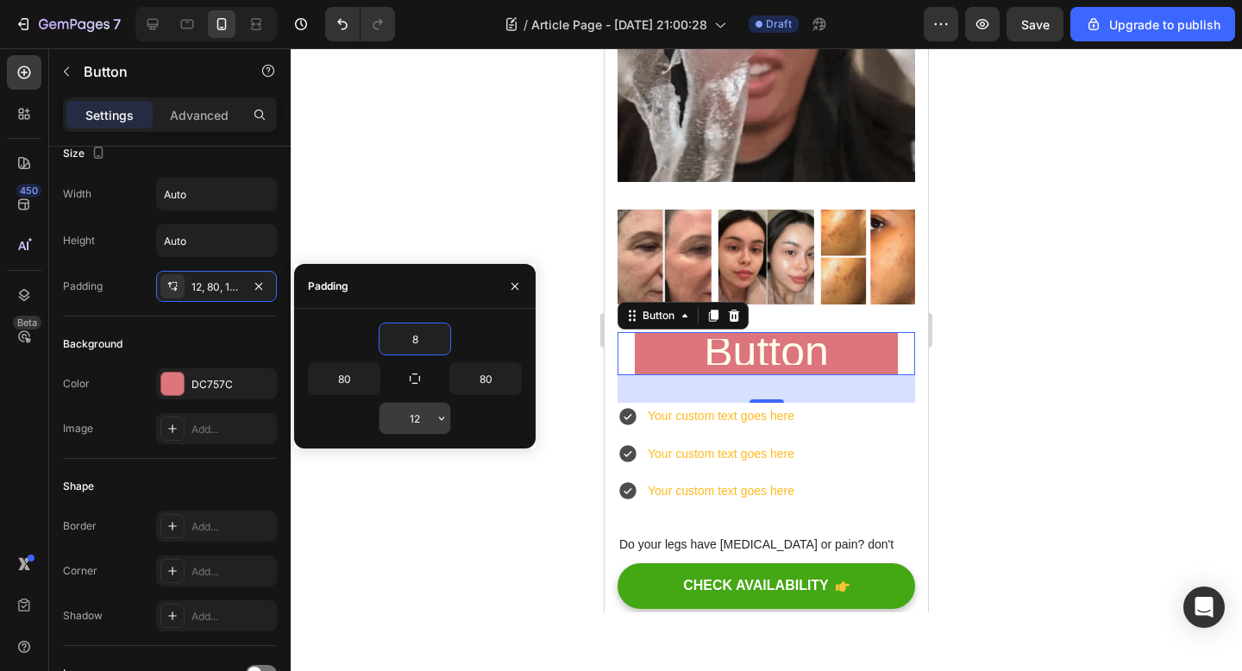
click at [425, 417] on input "12" at bounding box center [414, 418] width 71 height 31
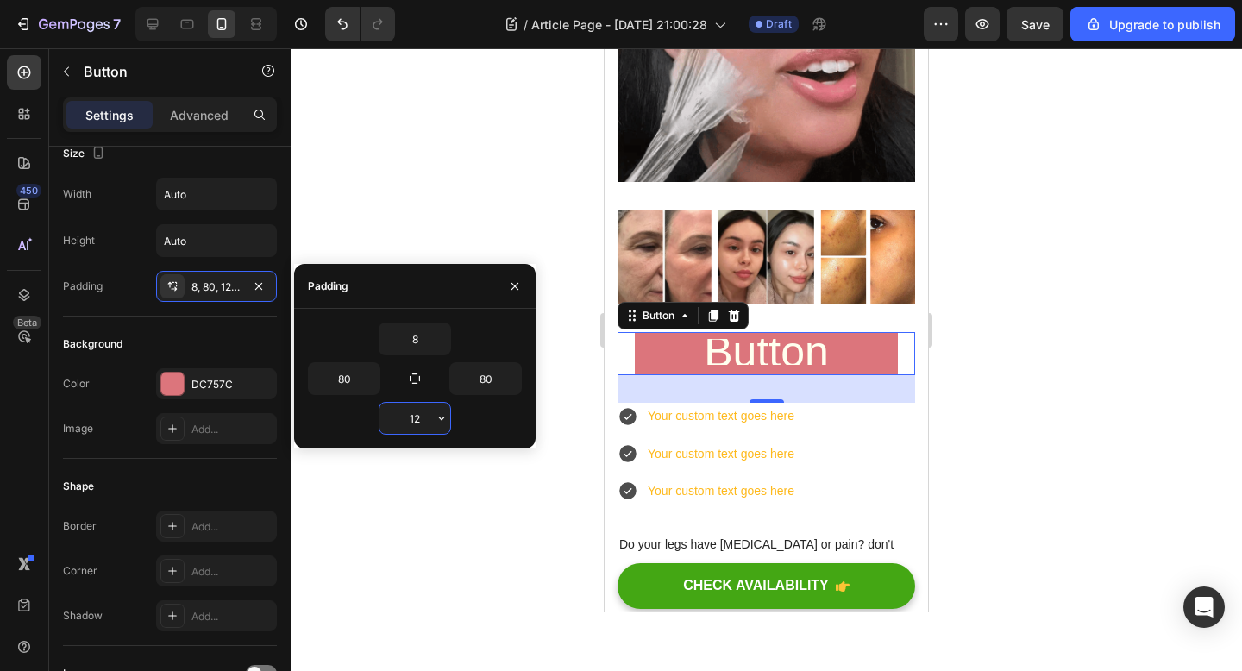
click at [425, 417] on input "12" at bounding box center [414, 418] width 71 height 31
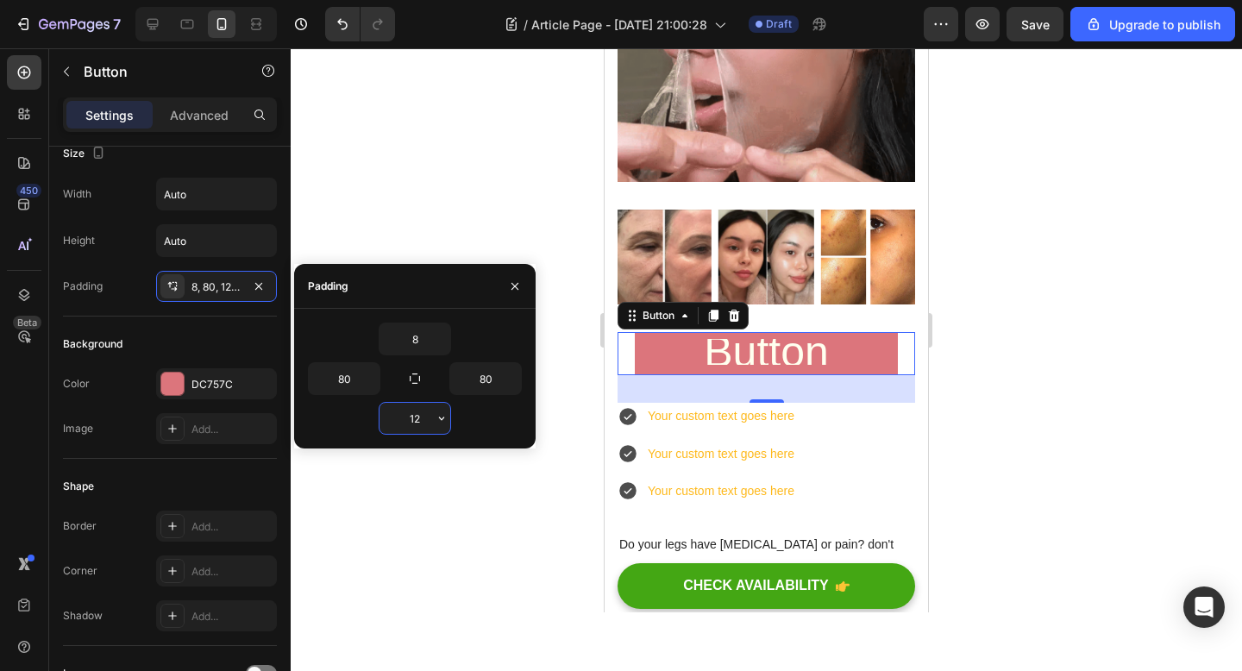
click at [425, 417] on input "12" at bounding box center [414, 418] width 71 height 31
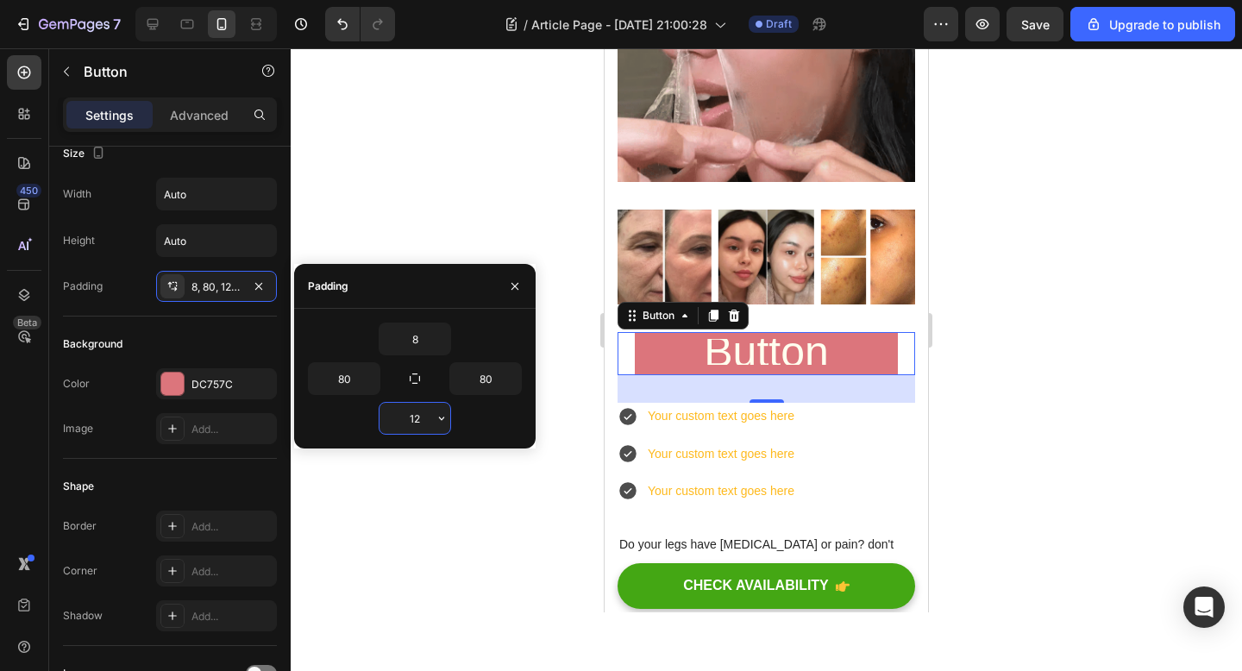
type input "8"
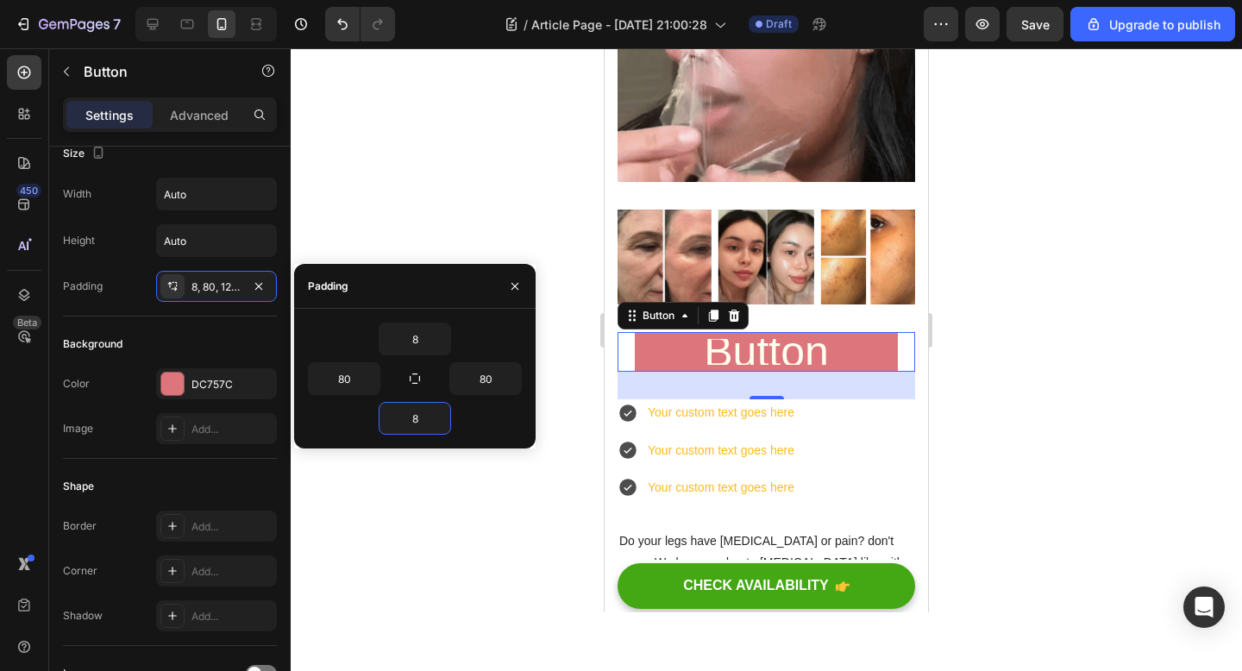
click at [441, 192] on div at bounding box center [766, 359] width 951 height 623
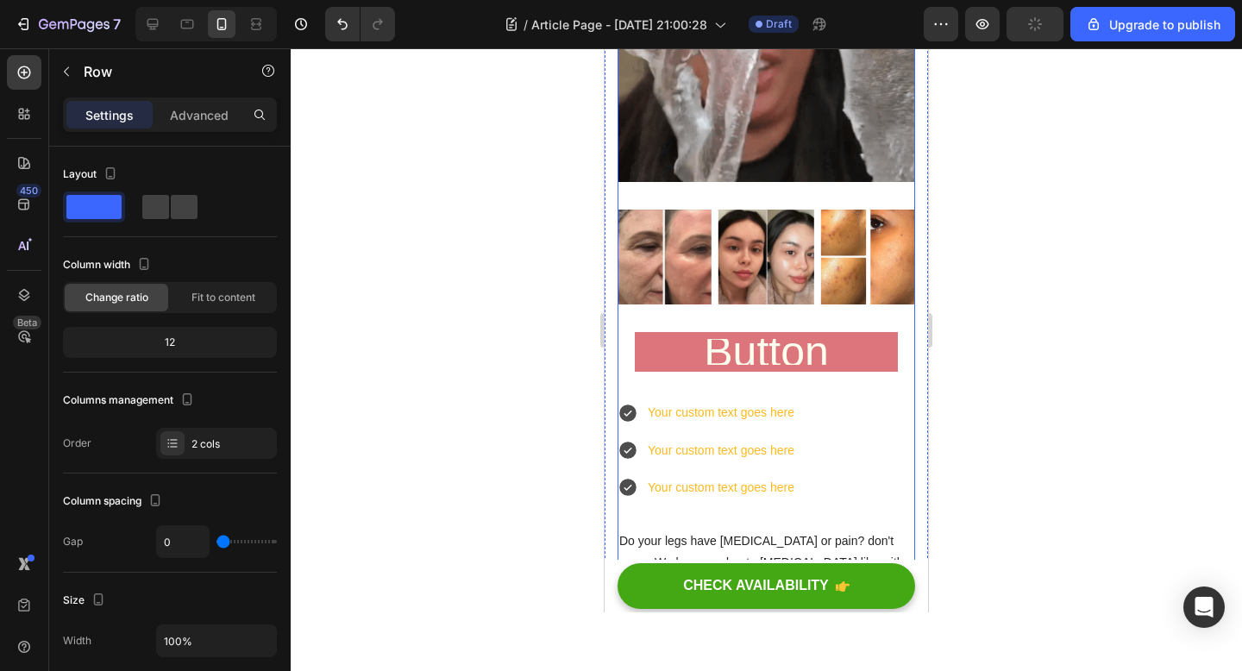
click at [678, 329] on div "Image Image Image Carousel" at bounding box center [766, 271] width 298 height 122
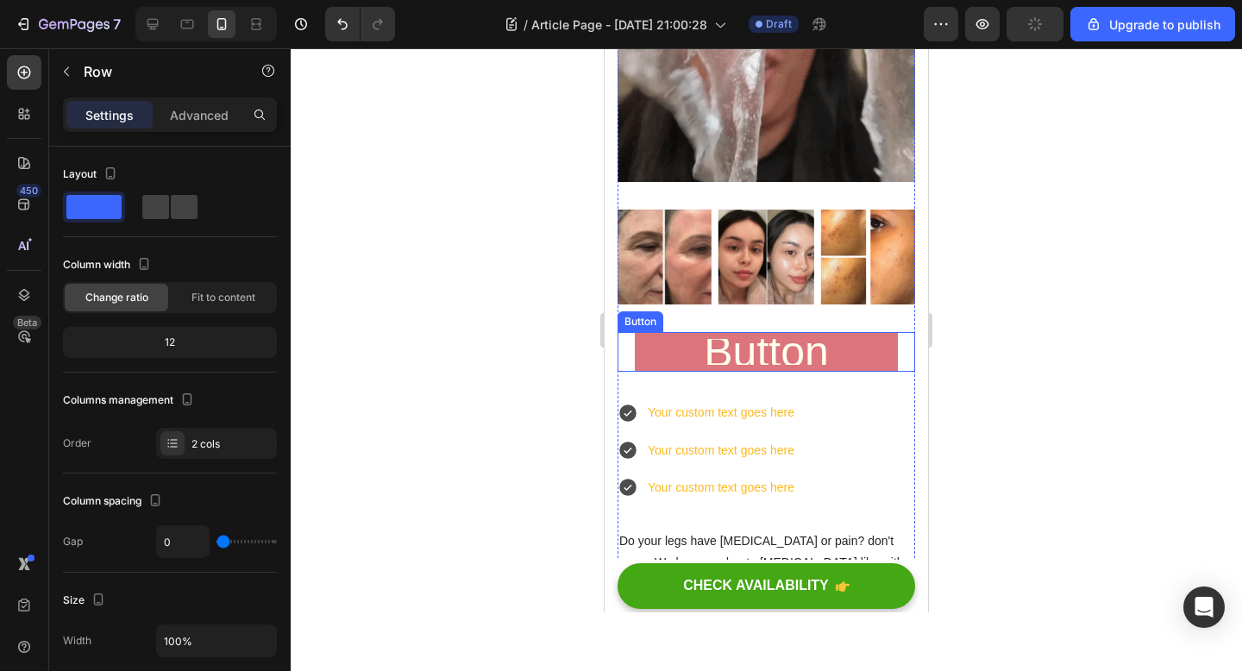
click at [678, 354] on link "Button" at bounding box center [766, 352] width 263 height 40
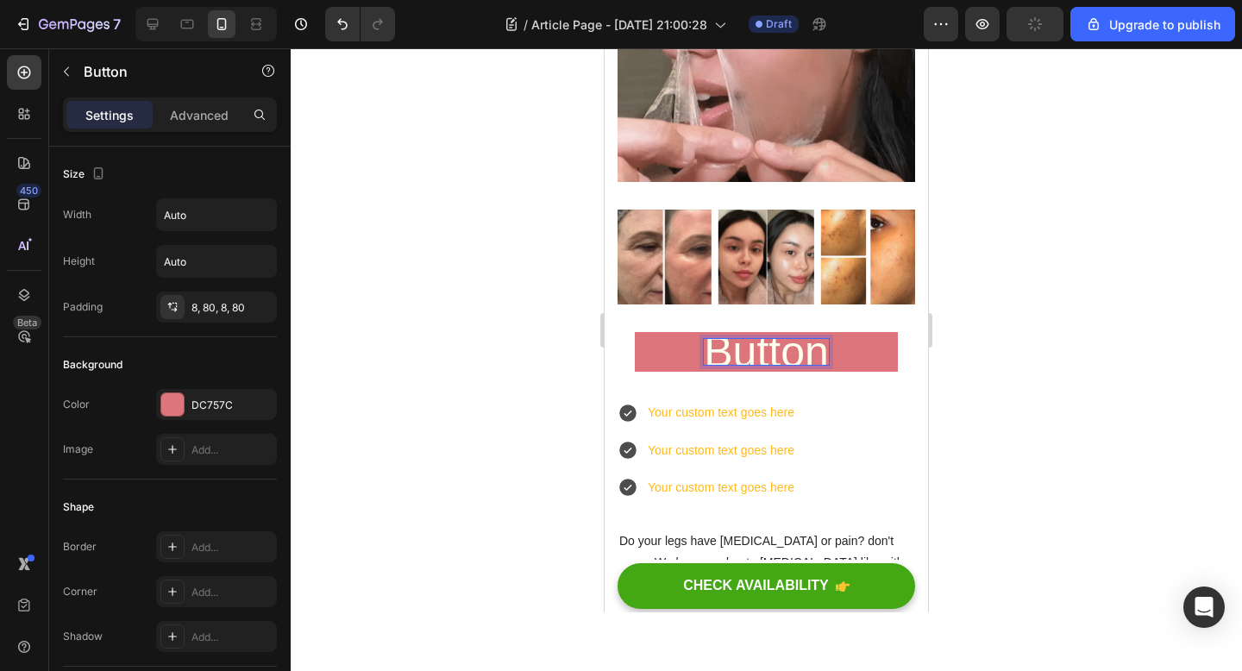
click at [744, 346] on p "Button" at bounding box center [766, 352] width 125 height 26
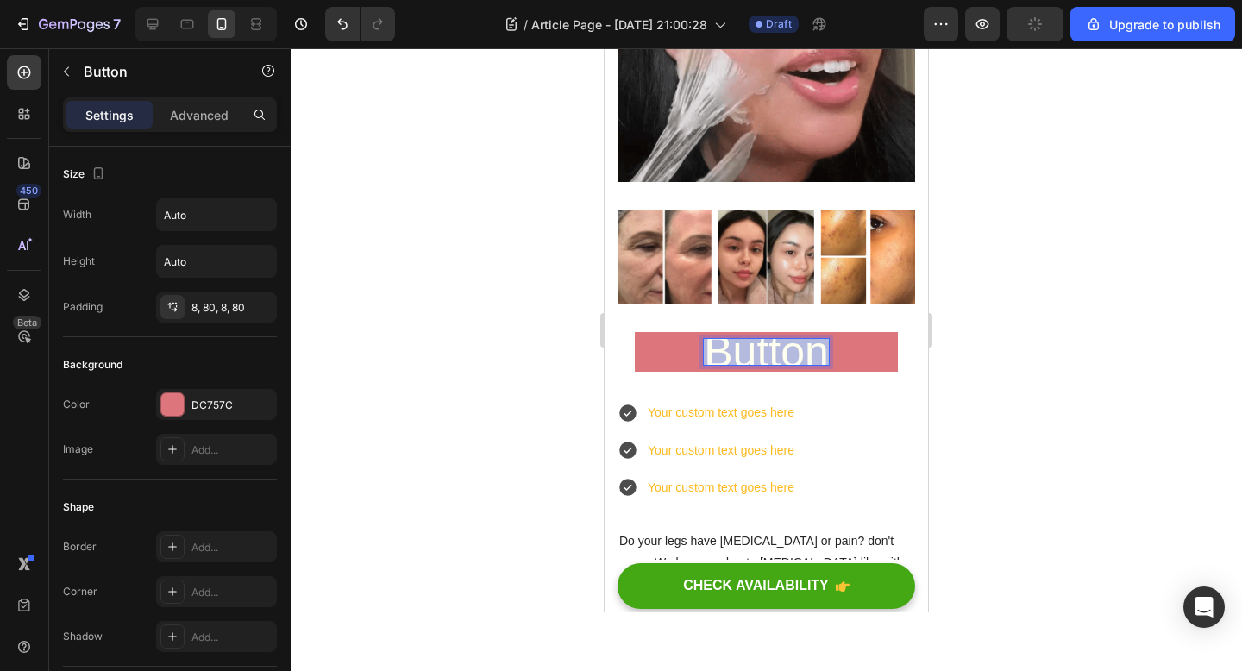
click at [744, 346] on p "Button" at bounding box center [766, 352] width 125 height 26
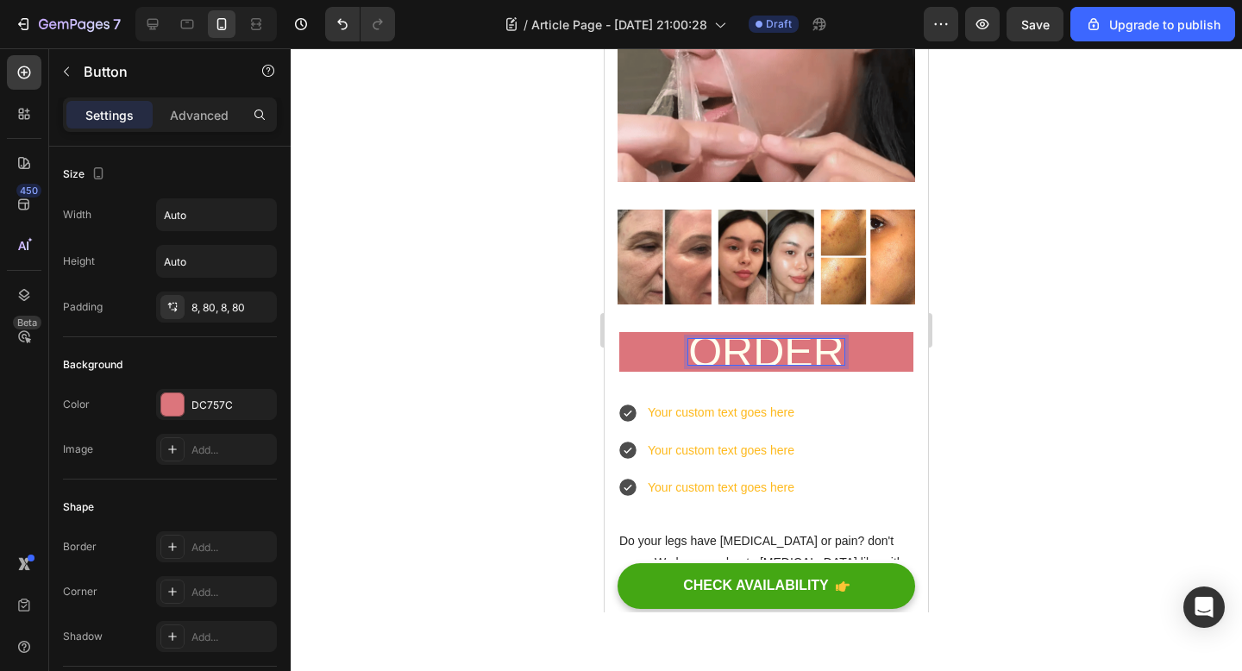
click at [528, 381] on div at bounding box center [766, 359] width 951 height 623
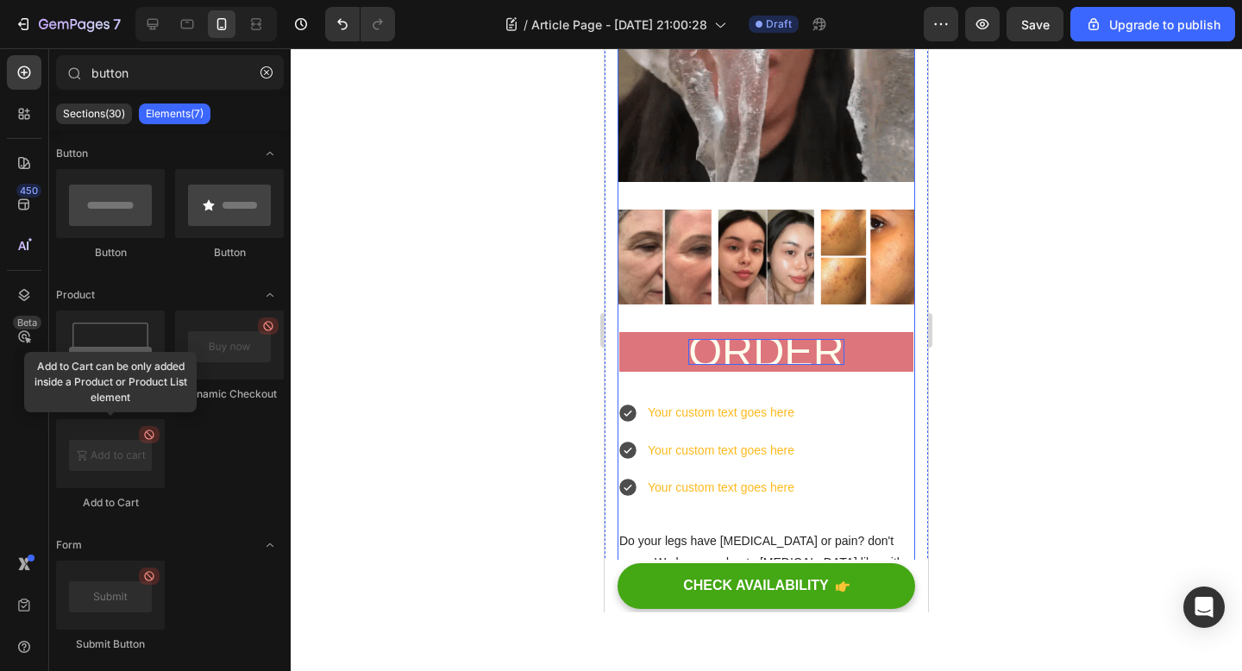
click at [791, 353] on p "ORDER" at bounding box center [766, 352] width 156 height 26
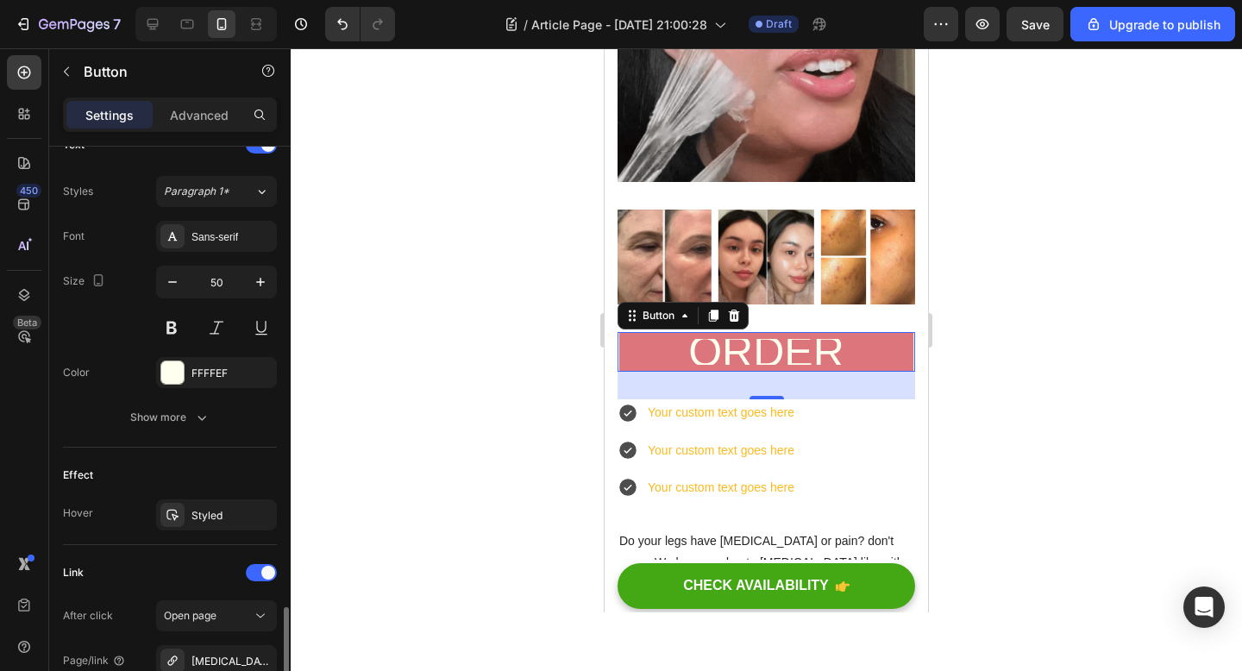
scroll to position [752, 0]
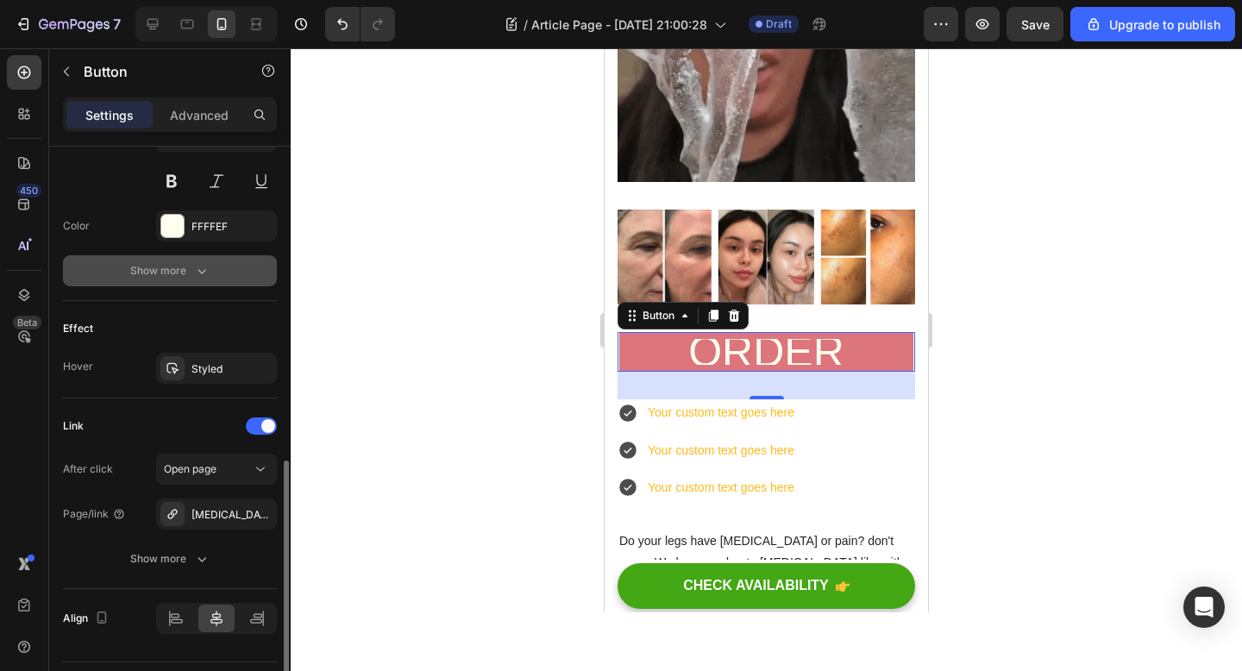
click at [179, 280] on button "Show more" at bounding box center [170, 270] width 214 height 31
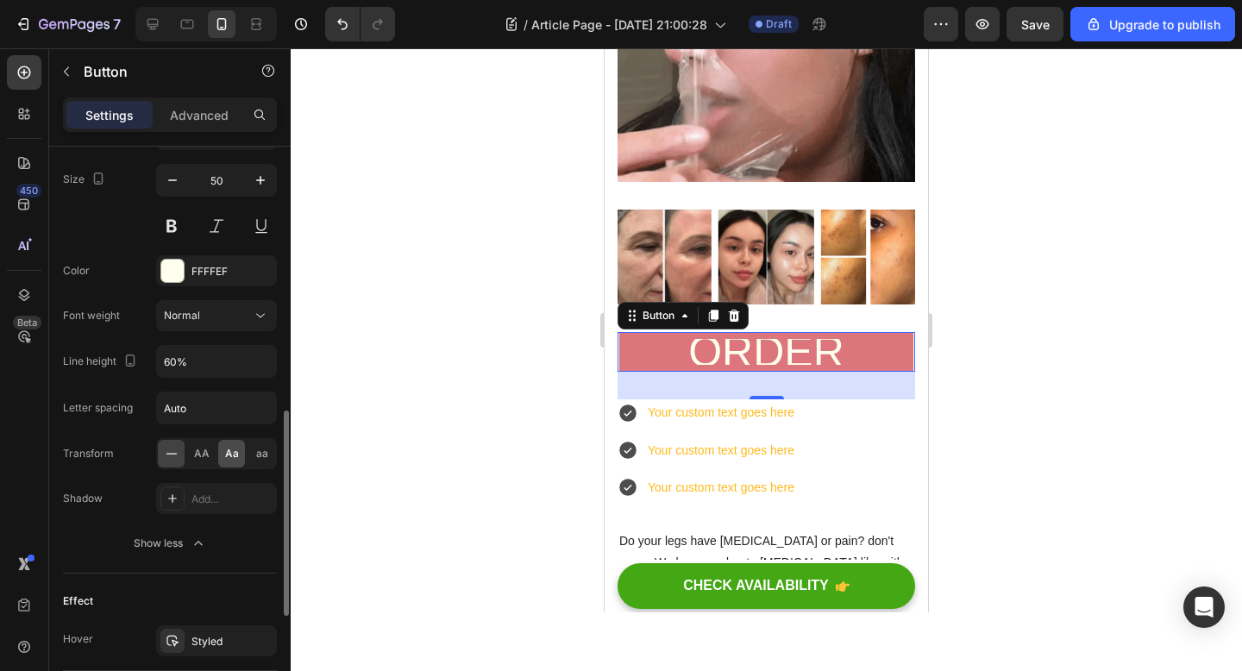
scroll to position [705, 0]
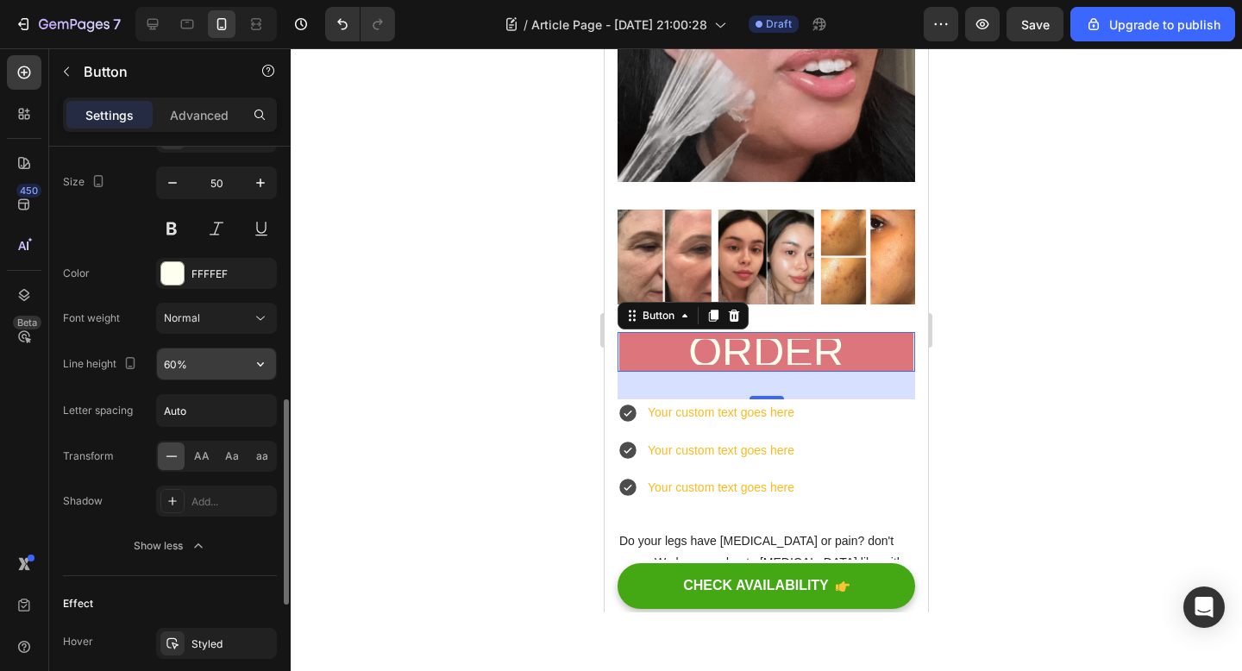
click at [177, 362] on input "60%" at bounding box center [216, 363] width 119 height 31
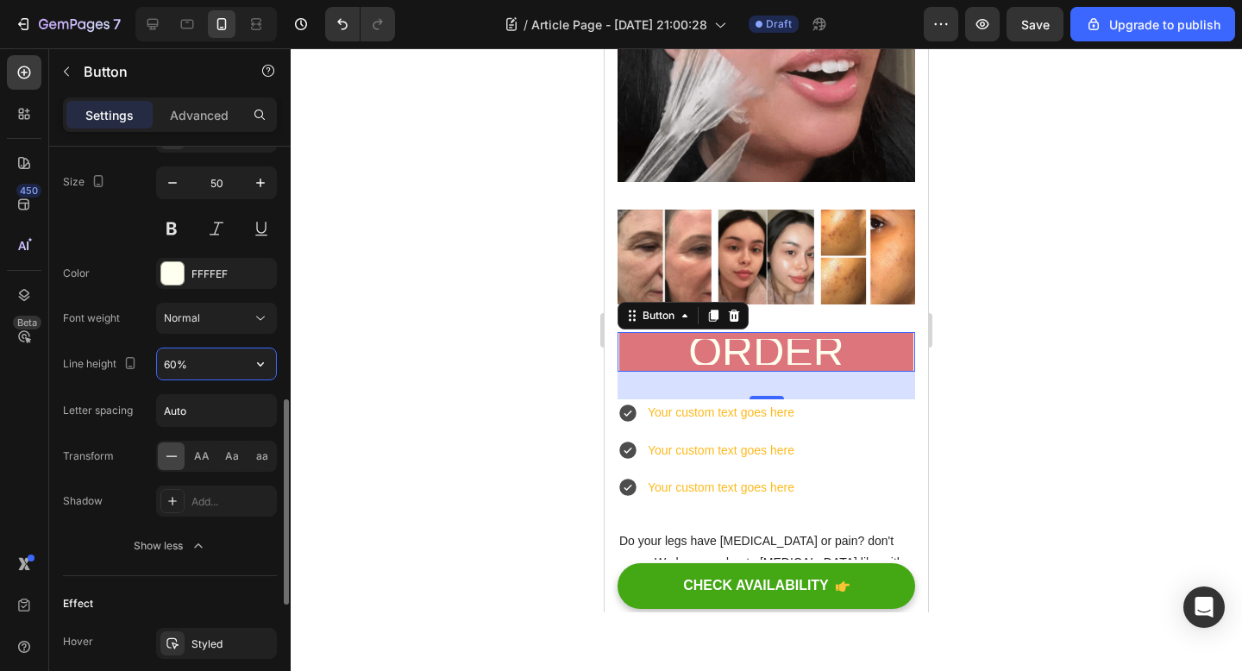
click at [177, 362] on input "60%" at bounding box center [216, 363] width 119 height 31
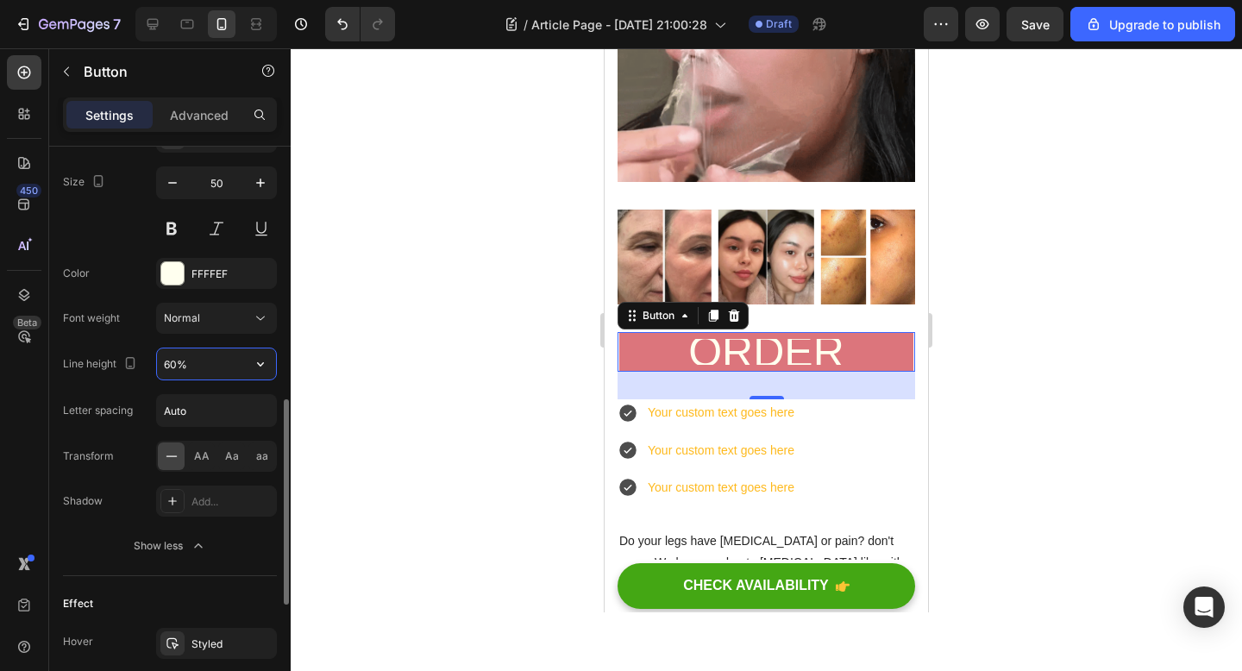
click at [177, 362] on input "60%" at bounding box center [216, 363] width 119 height 31
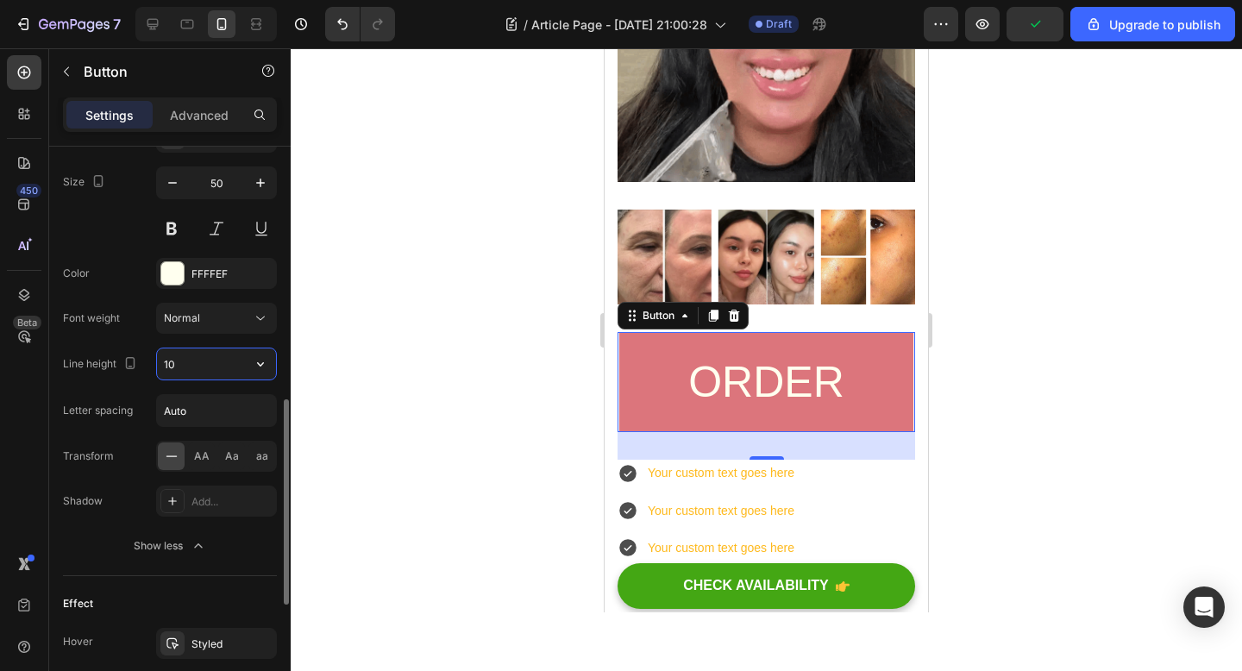
type input "1"
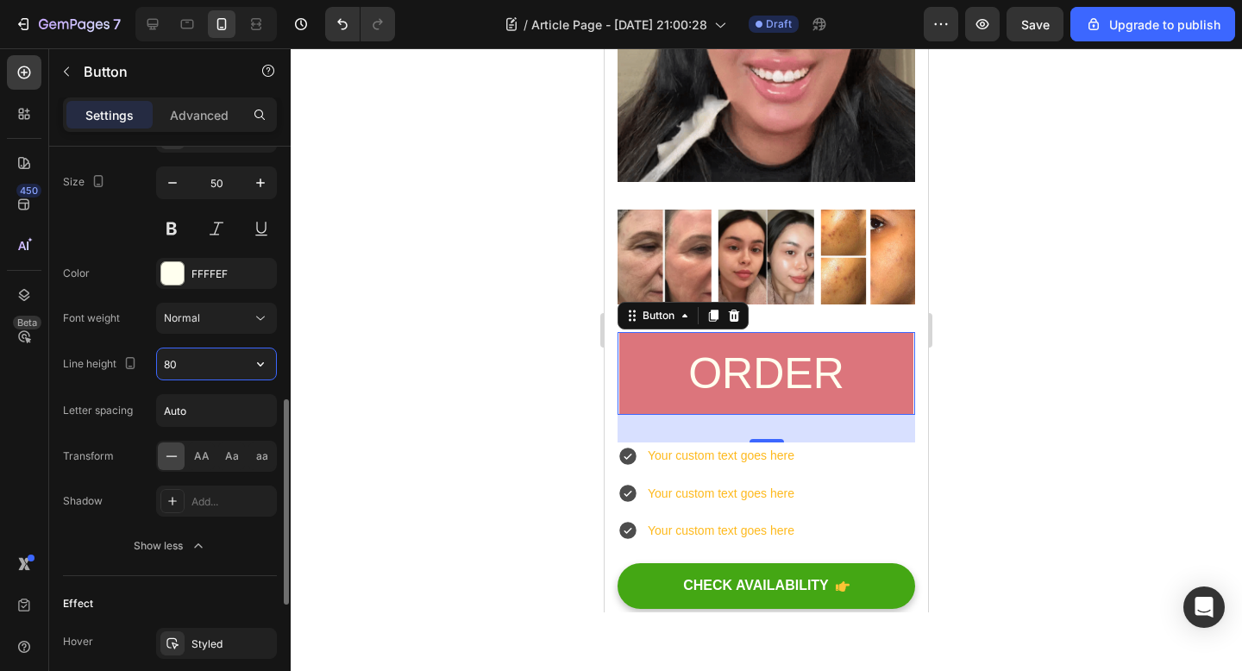
type input "8"
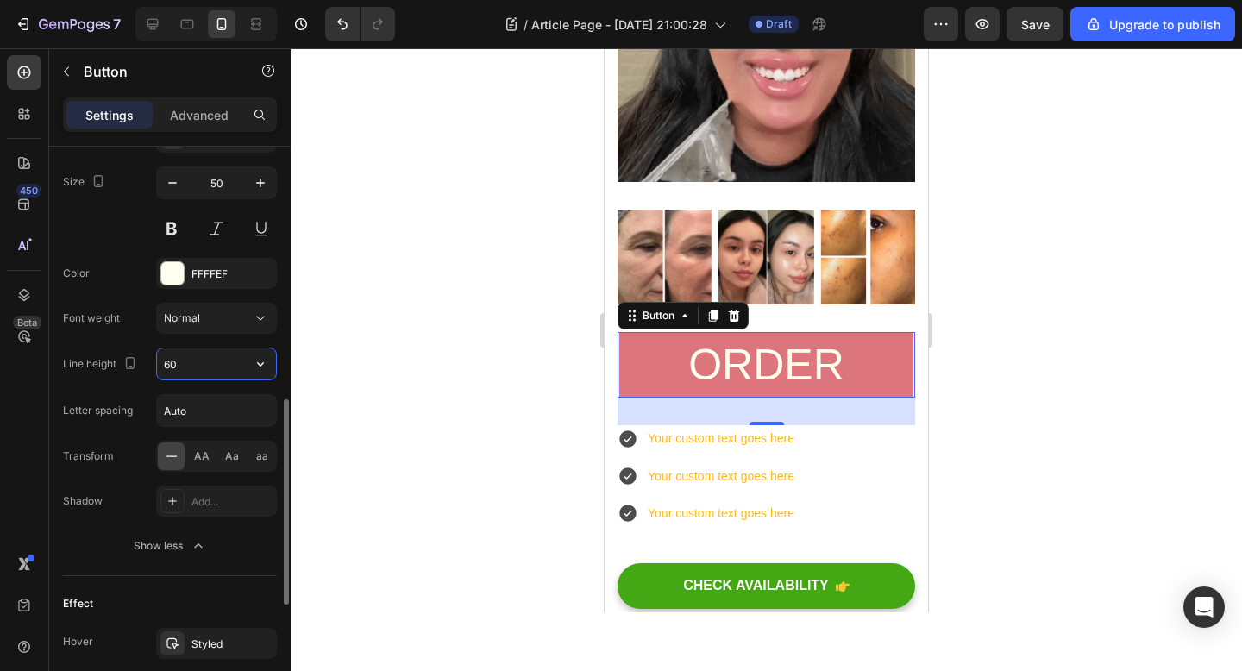
type input "6"
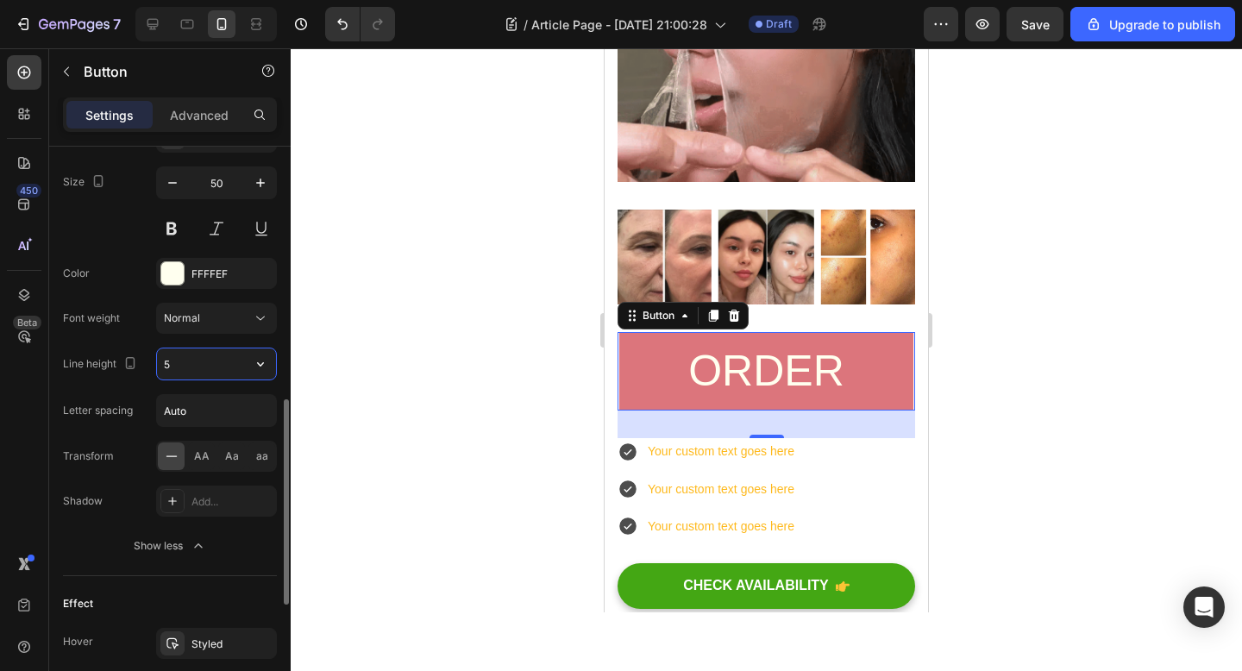
type input "50"
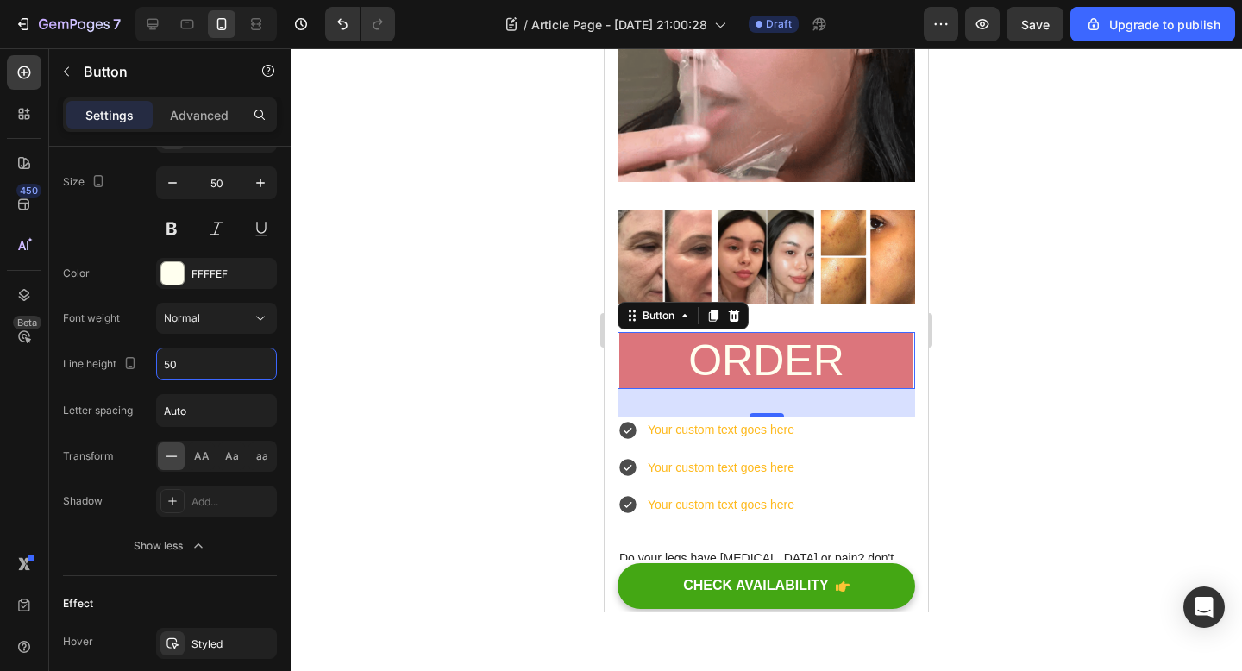
click at [458, 377] on div at bounding box center [766, 359] width 951 height 623
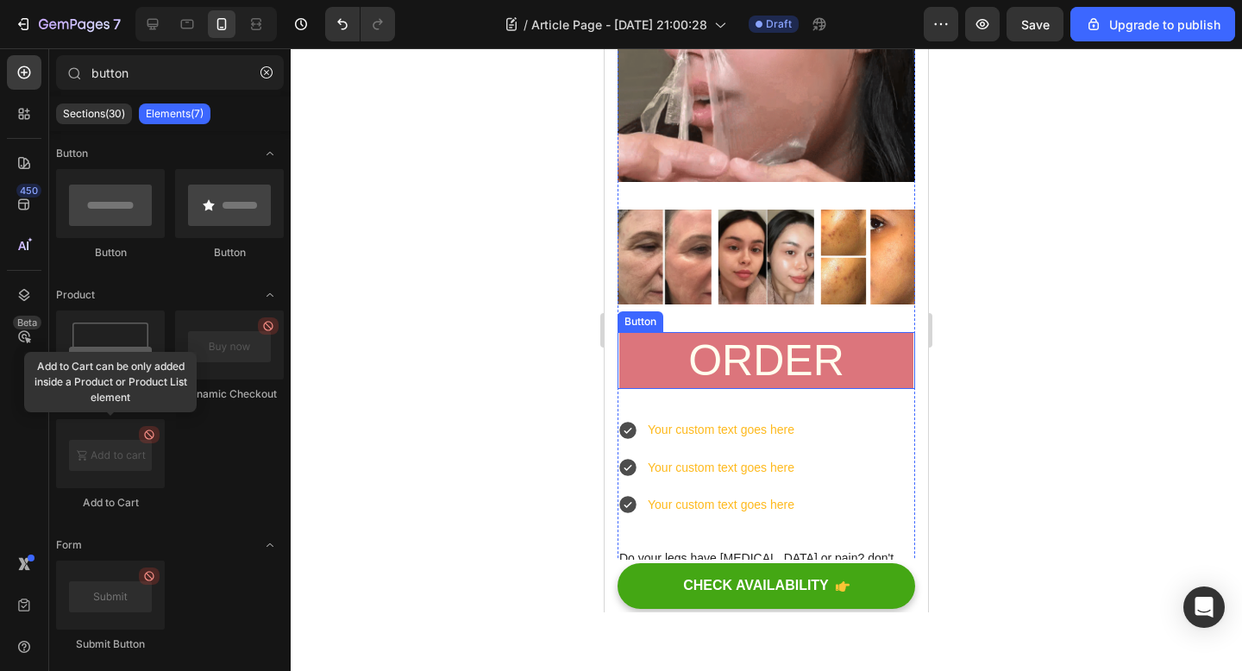
click at [648, 354] on link "ORDER" at bounding box center [766, 360] width 294 height 57
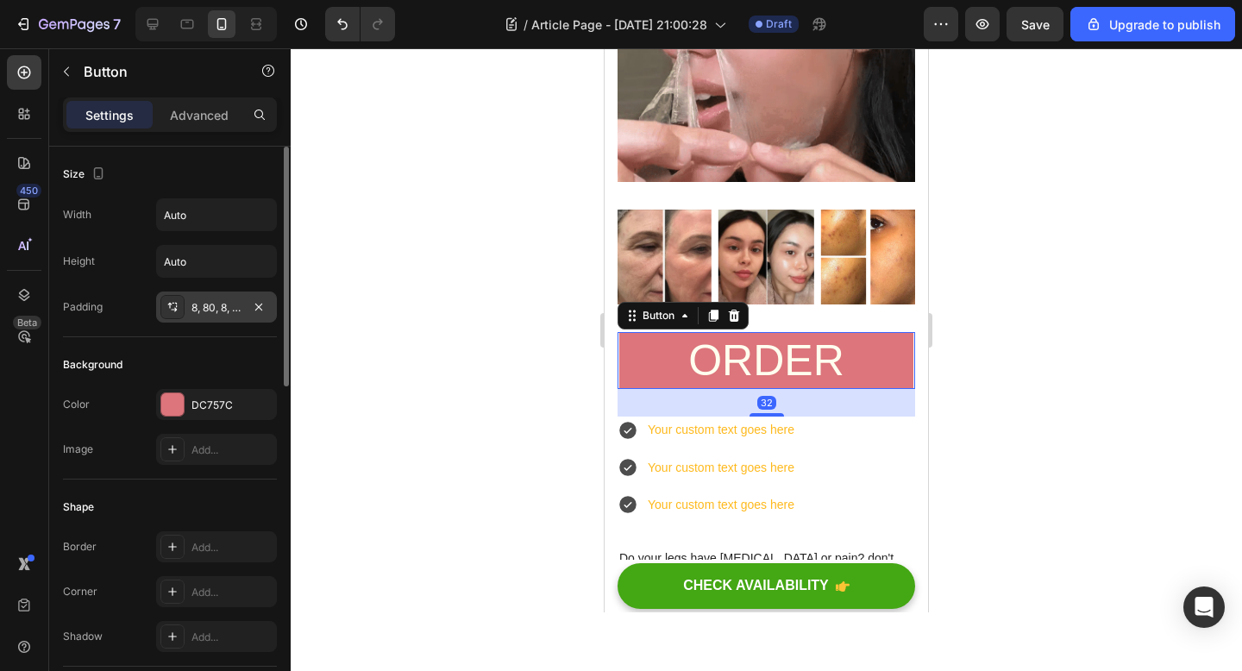
click at [201, 307] on div "8, 80, 8, 80" at bounding box center [216, 308] width 50 height 16
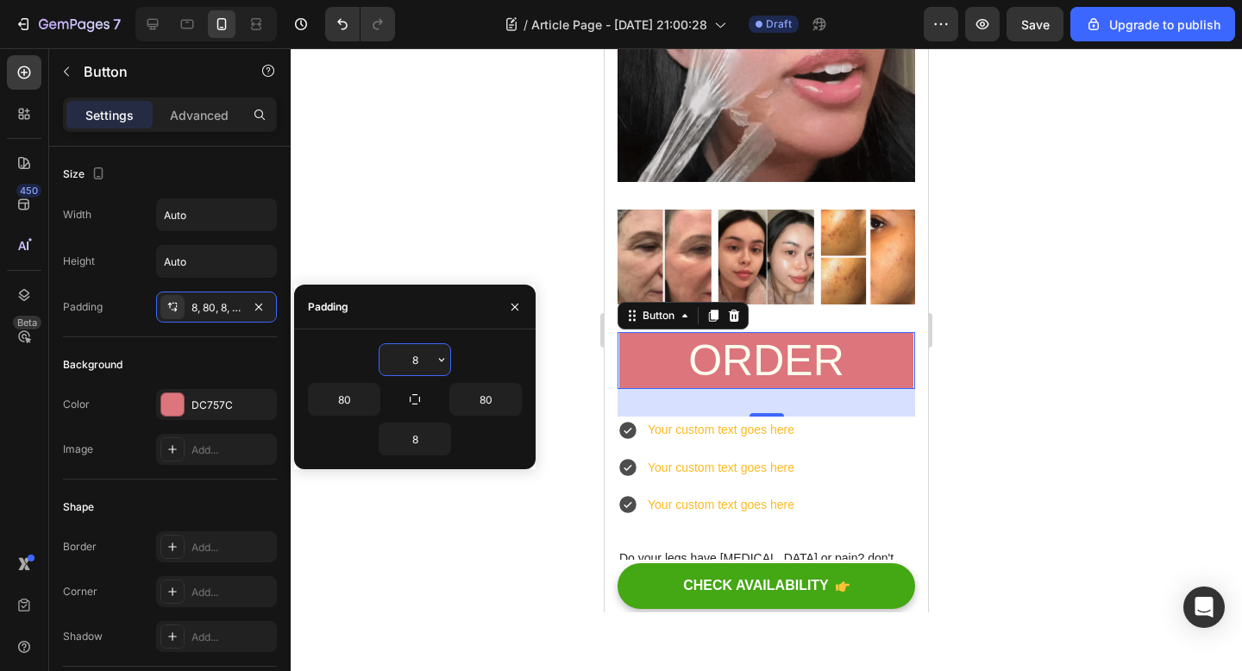
click at [426, 362] on input "8" at bounding box center [414, 359] width 71 height 31
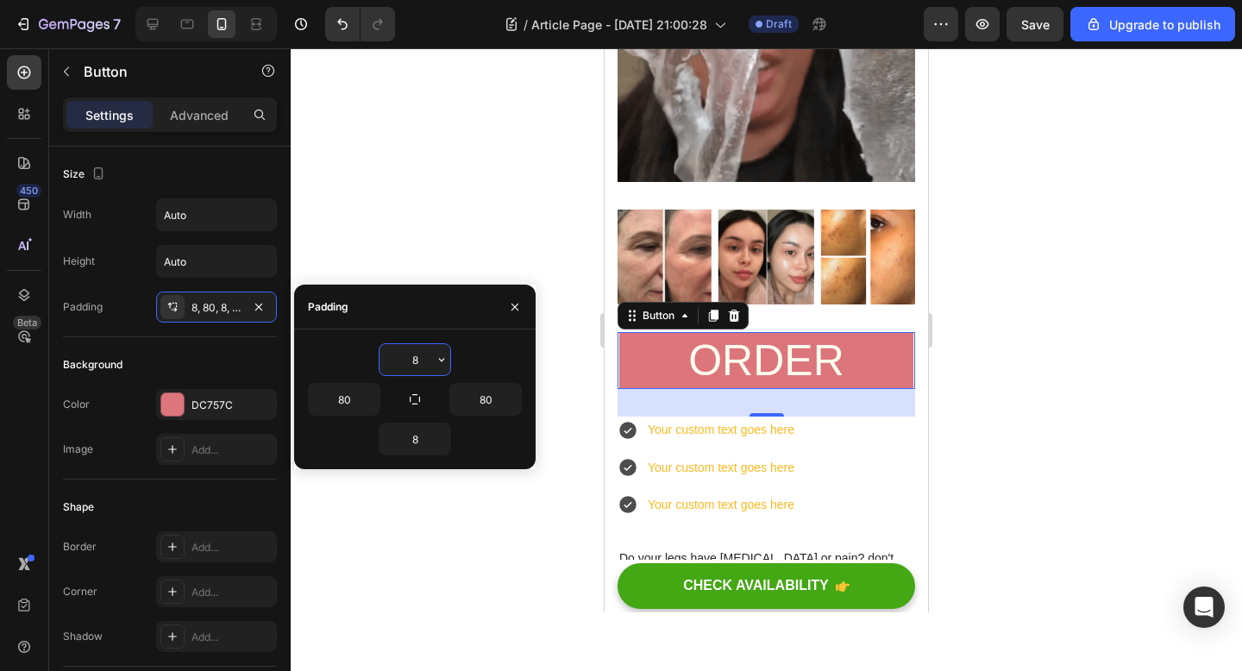
click at [426, 362] on input "8" at bounding box center [414, 359] width 71 height 31
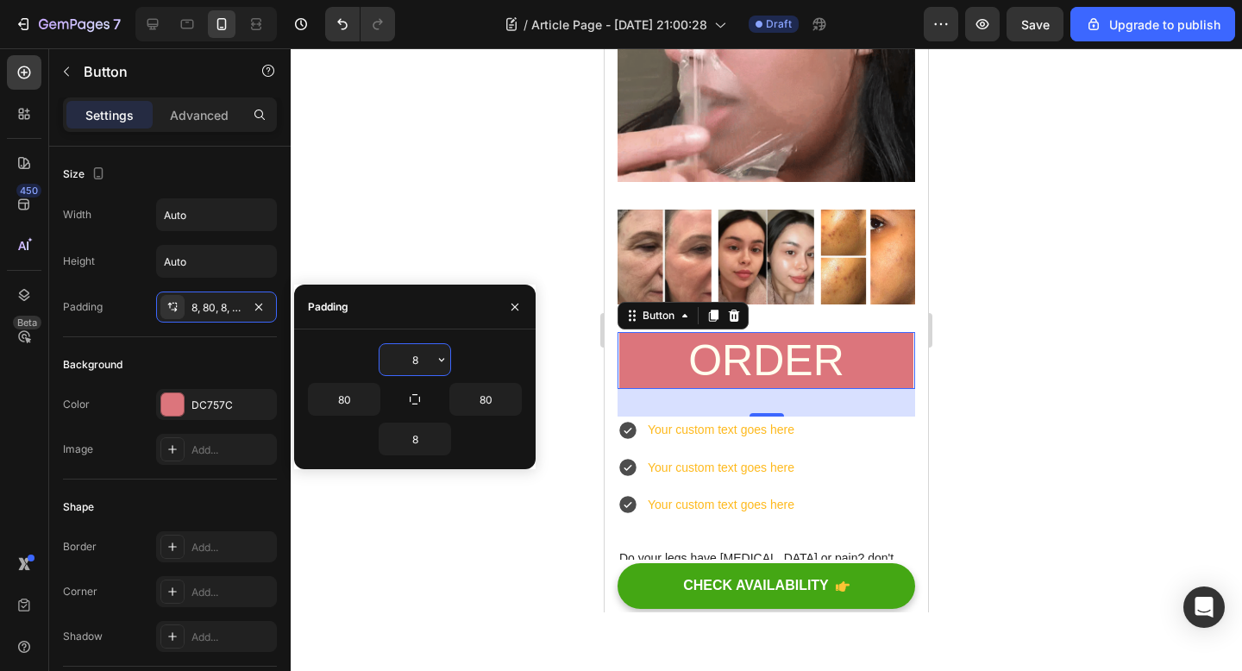
click at [426, 362] on input "8" at bounding box center [414, 359] width 71 height 31
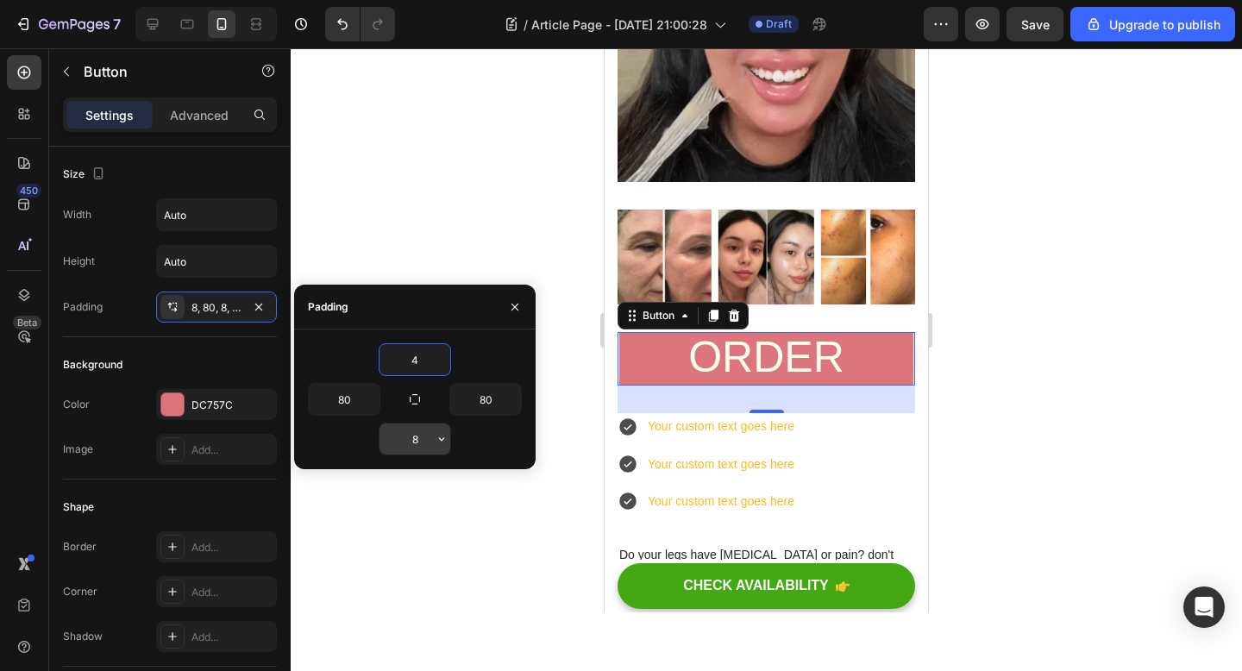
type input "4"
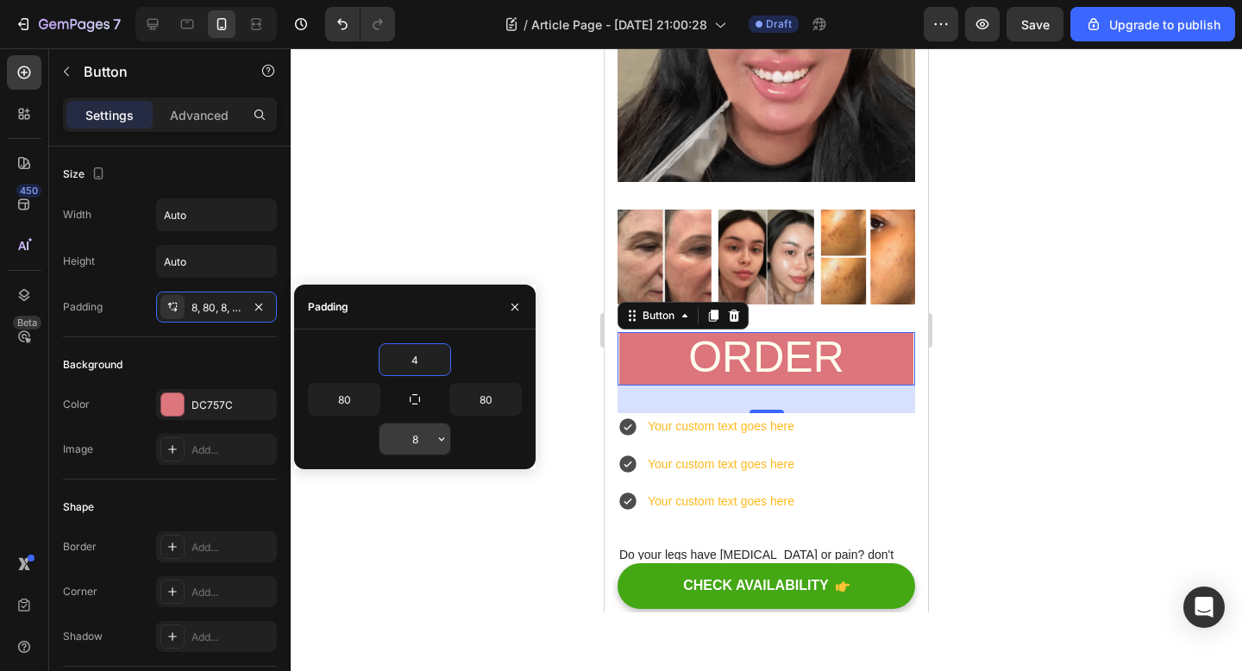
click at [416, 431] on input "8" at bounding box center [414, 438] width 71 height 31
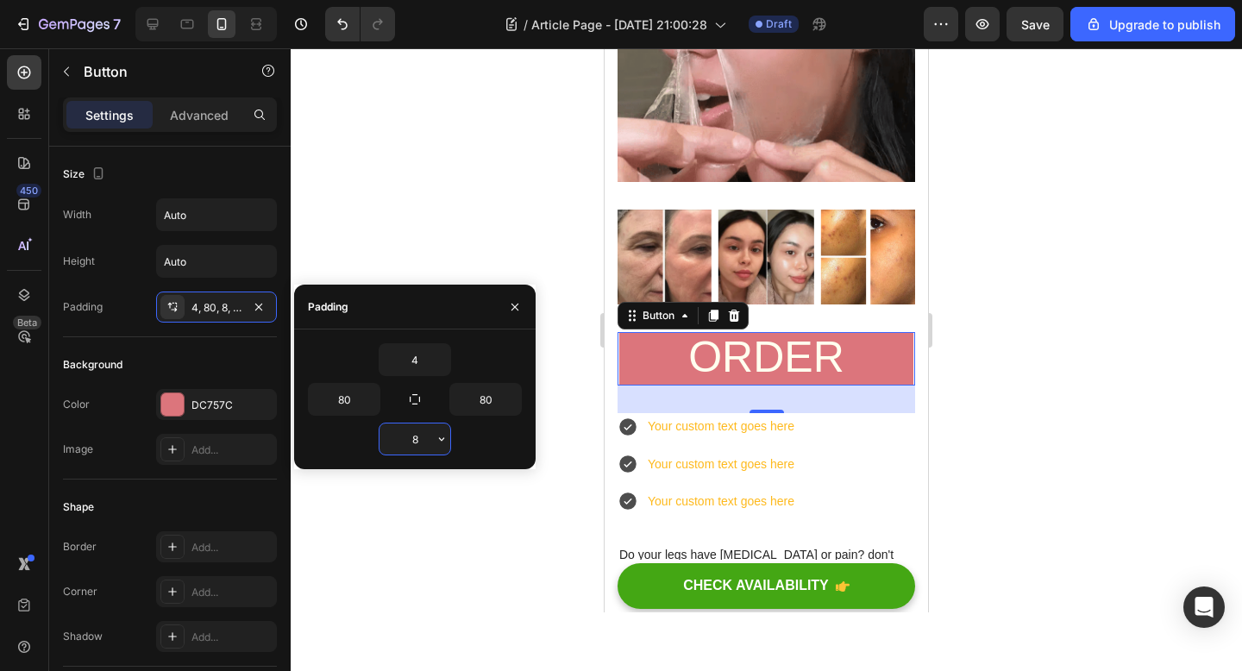
click at [416, 431] on input "8" at bounding box center [414, 438] width 71 height 31
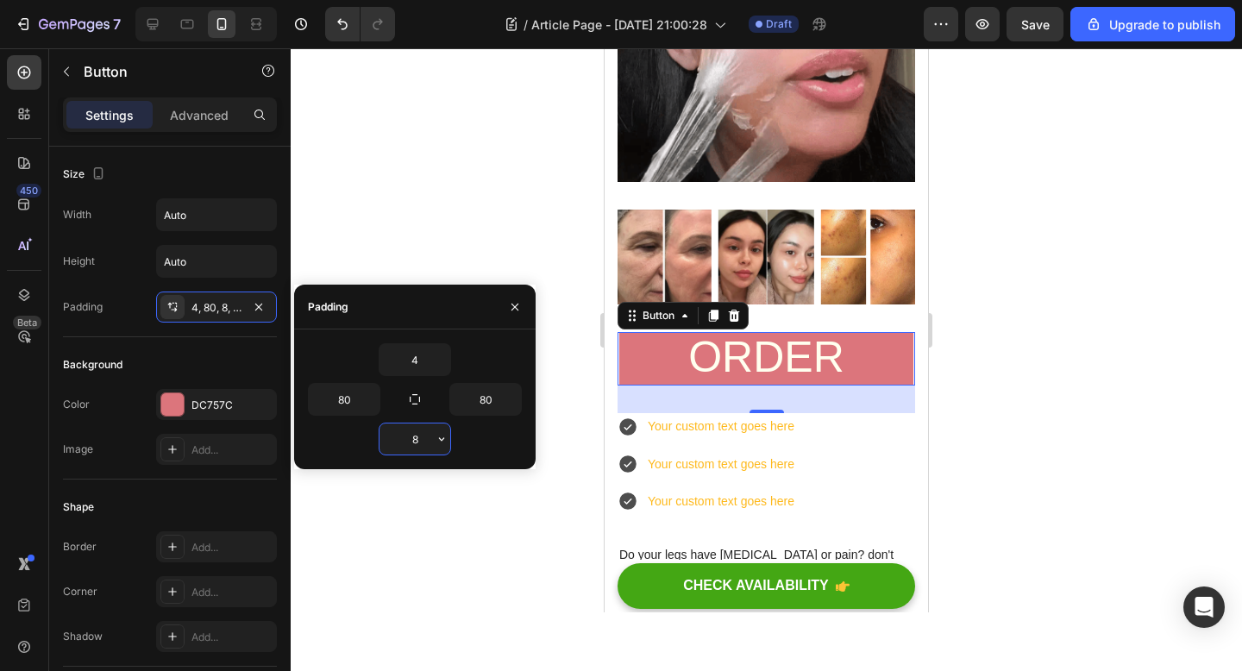
type input "4"
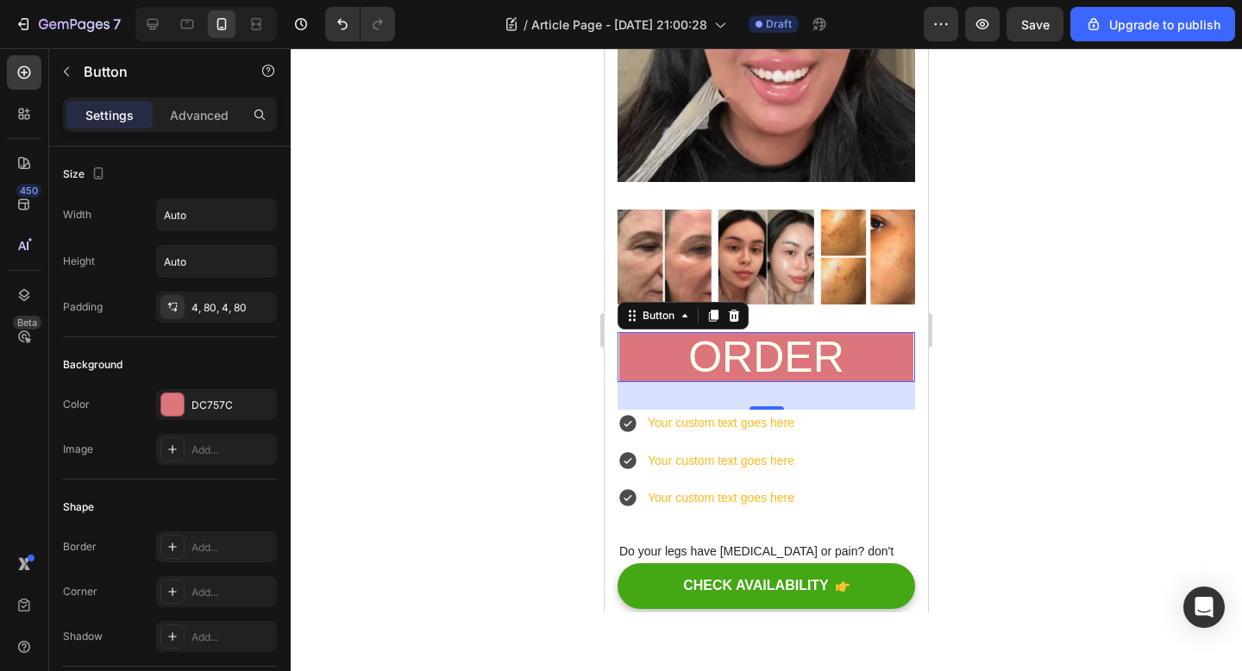
click at [567, 377] on div at bounding box center [766, 359] width 951 height 623
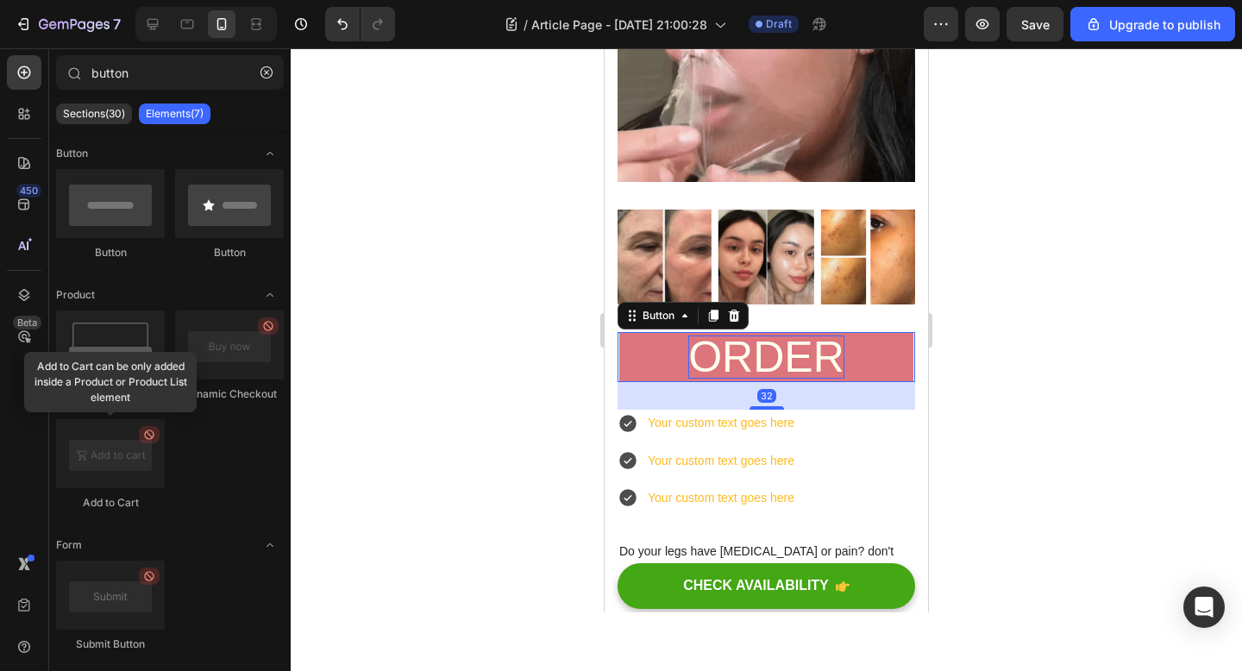
click at [723, 359] on p "ORDER" at bounding box center [766, 356] width 156 height 43
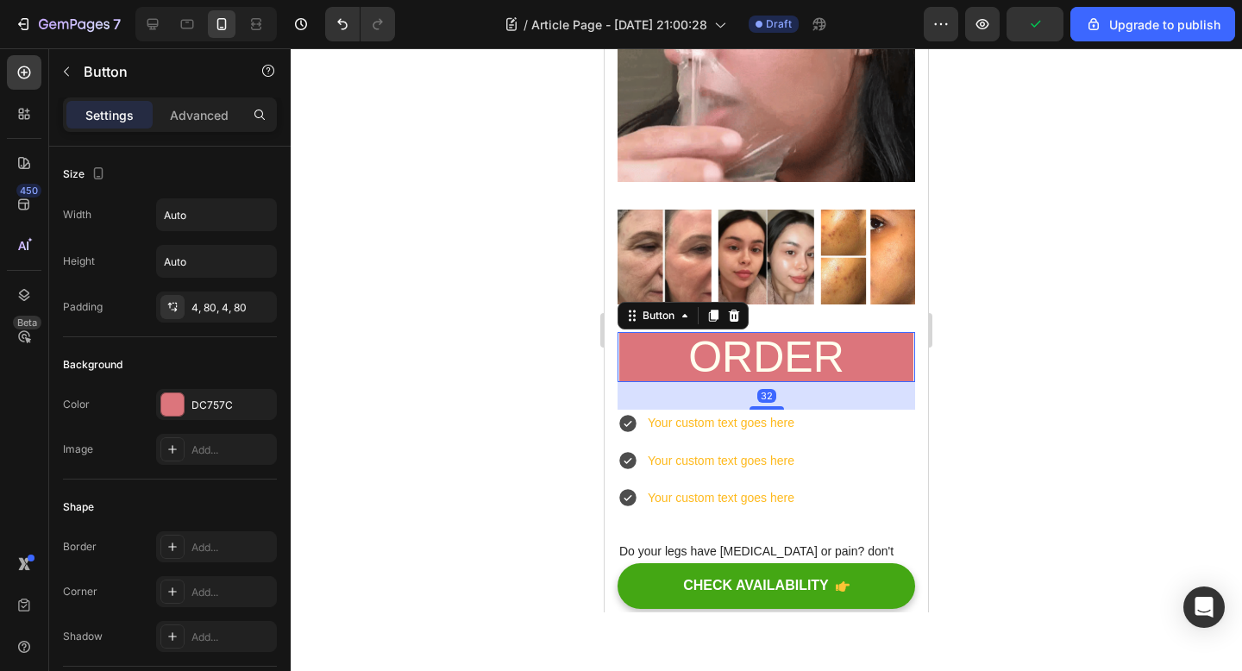
click at [625, 362] on link "ORDER" at bounding box center [766, 357] width 294 height 50
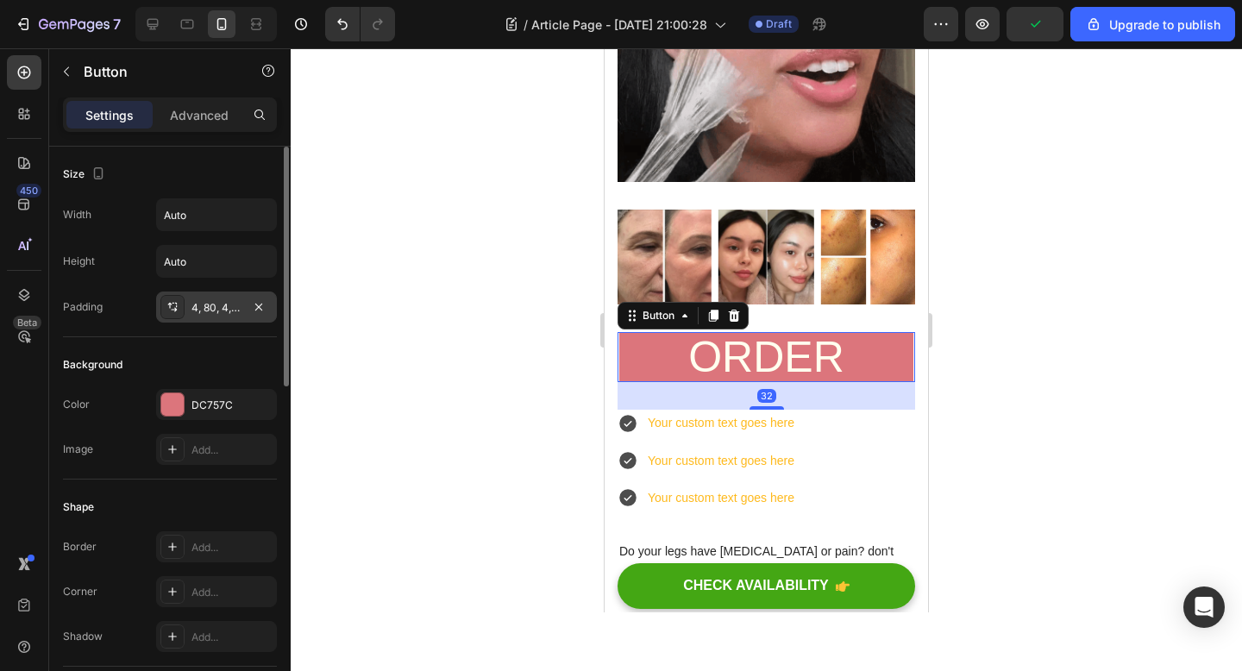
click at [210, 314] on div "4, 80, 4, 80" at bounding box center [216, 308] width 50 height 16
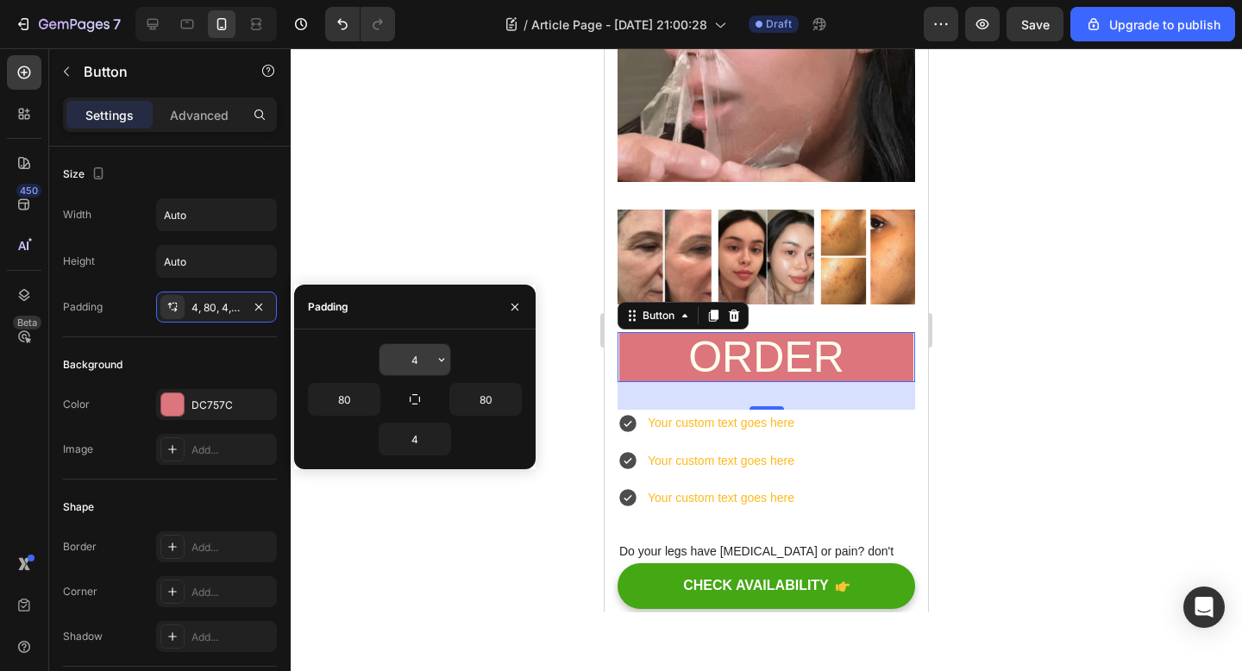
click at [413, 366] on input "4" at bounding box center [414, 359] width 71 height 31
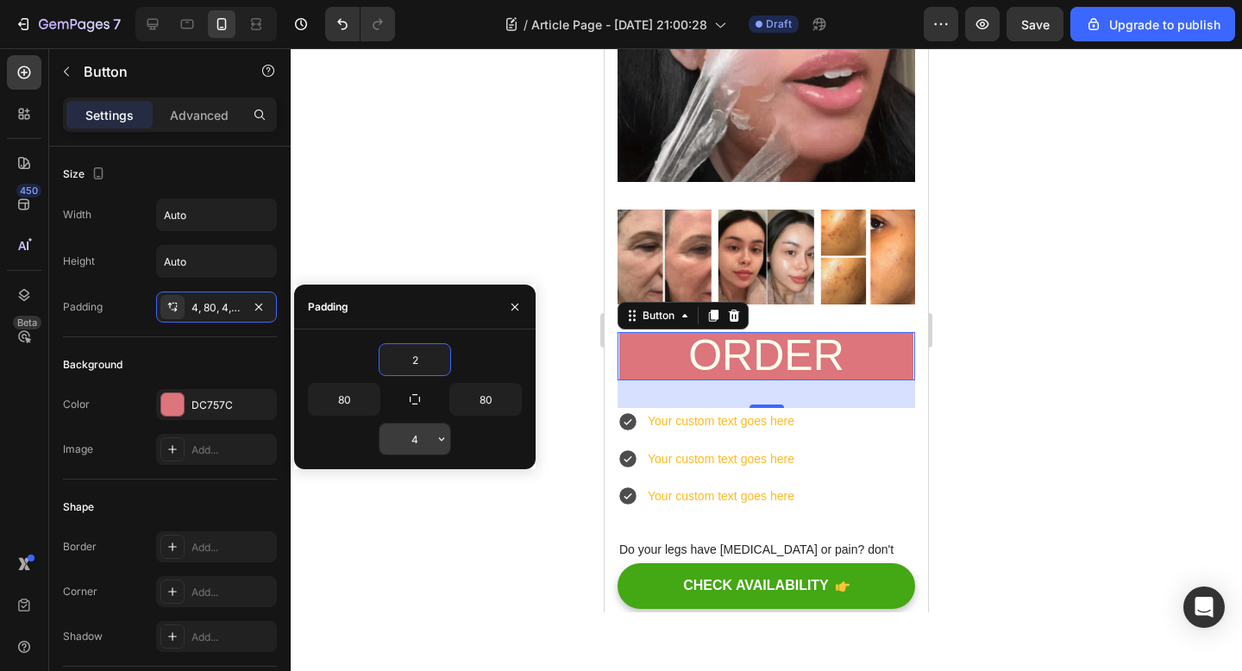
type input "2"
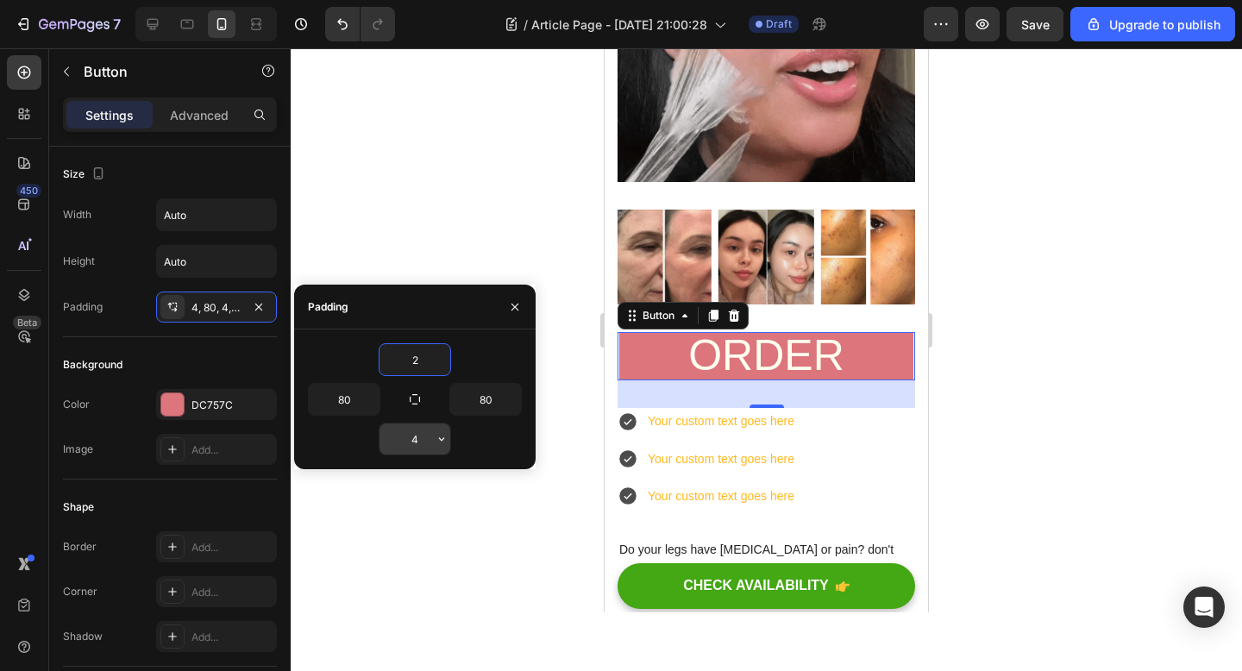
click at [415, 445] on input "4" at bounding box center [414, 438] width 71 height 31
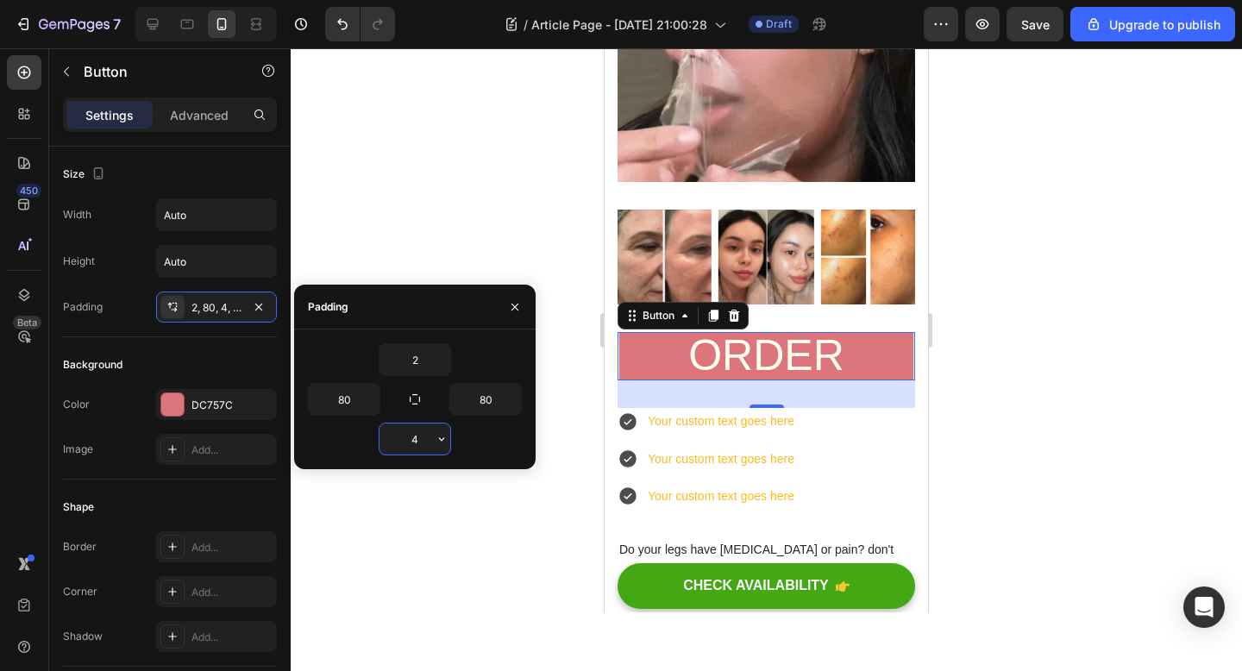
click at [415, 445] on input "4" at bounding box center [414, 438] width 71 height 31
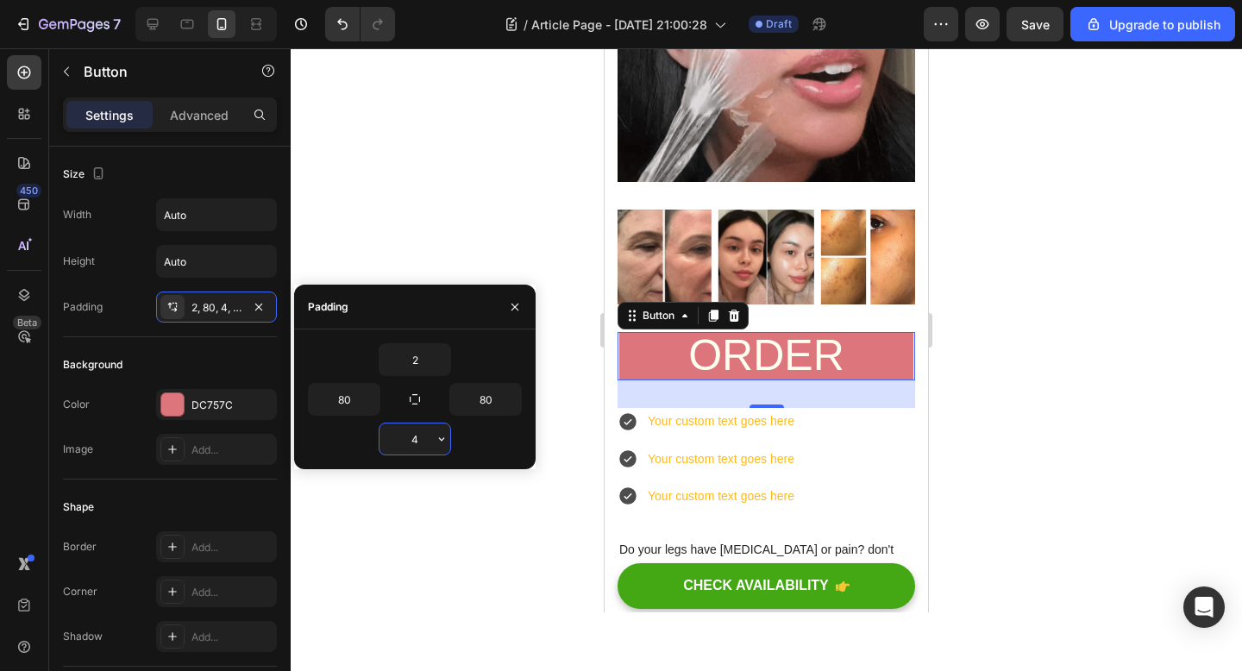
click at [415, 445] on input "4" at bounding box center [414, 438] width 71 height 31
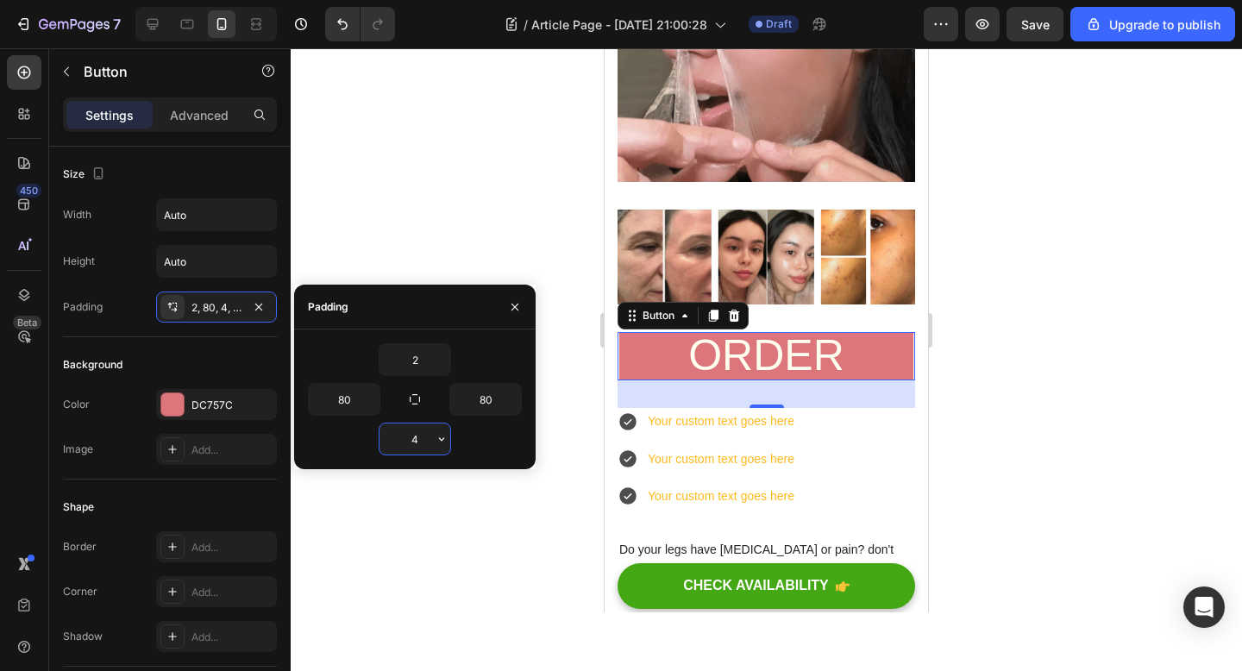
type input "2"
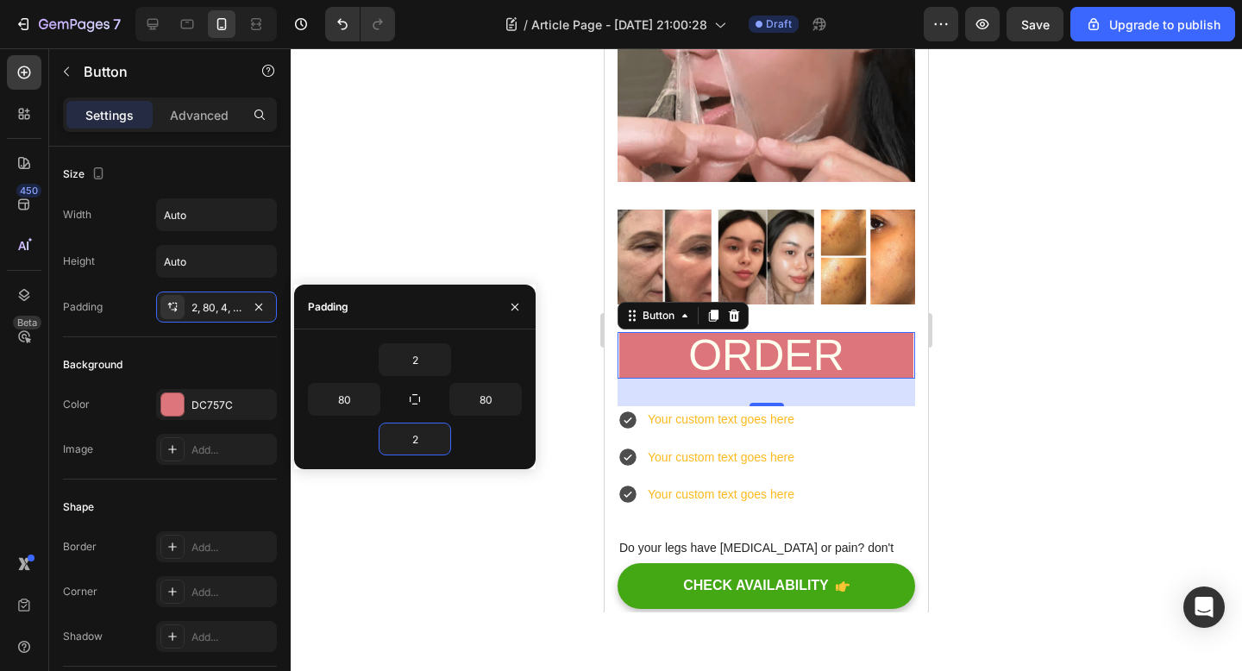
click at [510, 612] on div at bounding box center [766, 359] width 951 height 623
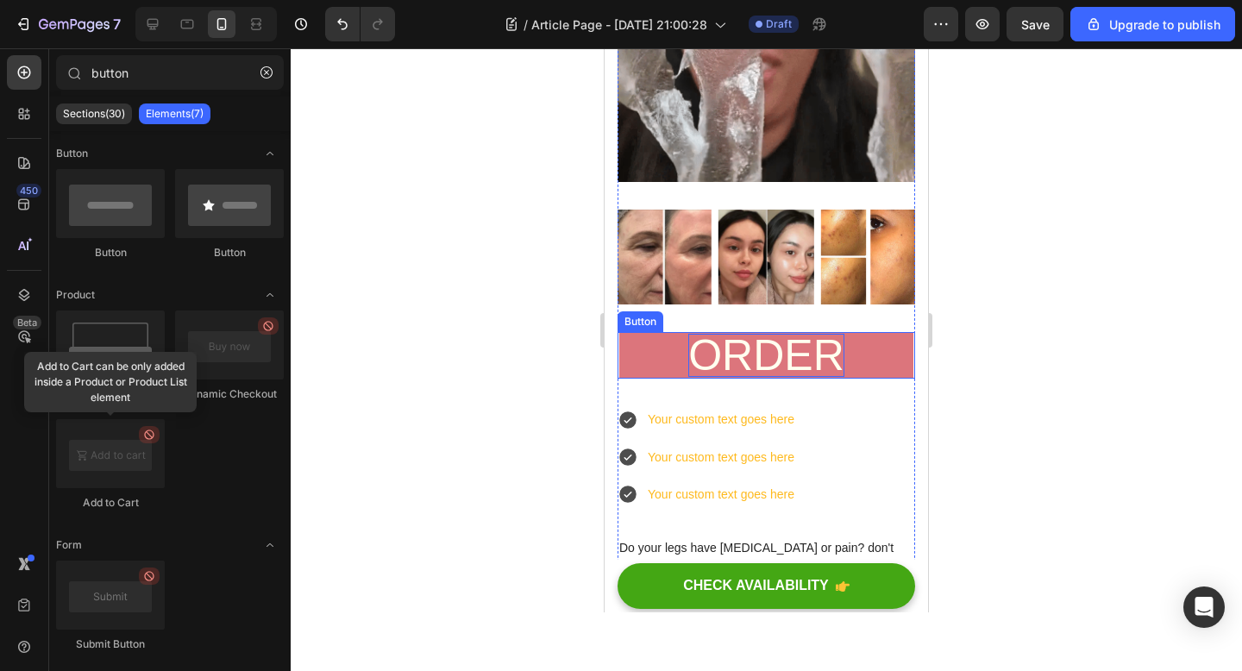
click at [800, 354] on p "ORDER" at bounding box center [766, 355] width 156 height 43
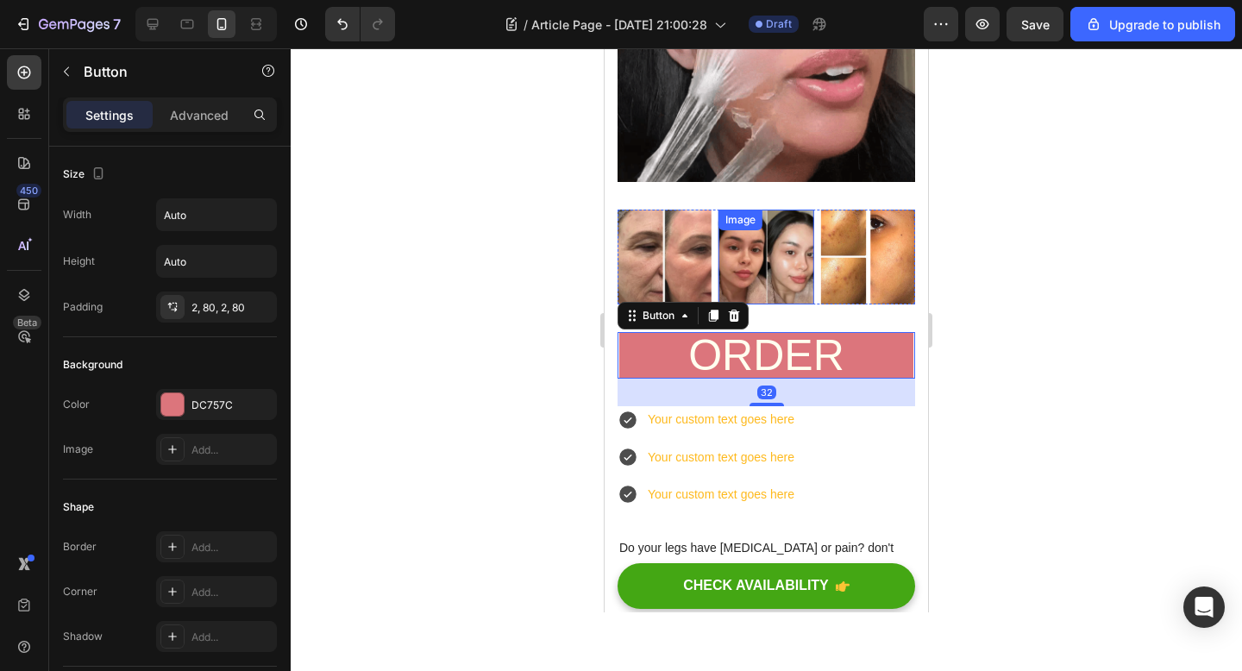
click at [796, 274] on img at bounding box center [765, 257] width 95 height 95
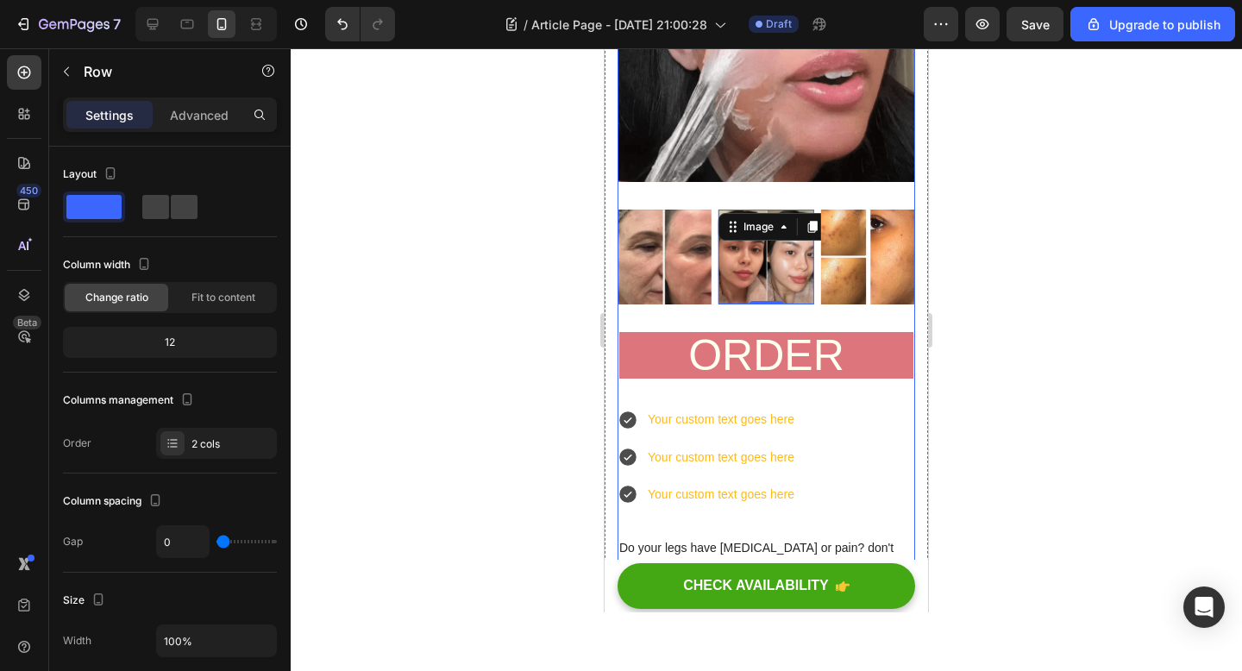
click at [671, 308] on div "Image Image 0 Image Carousel" at bounding box center [766, 271] width 298 height 122
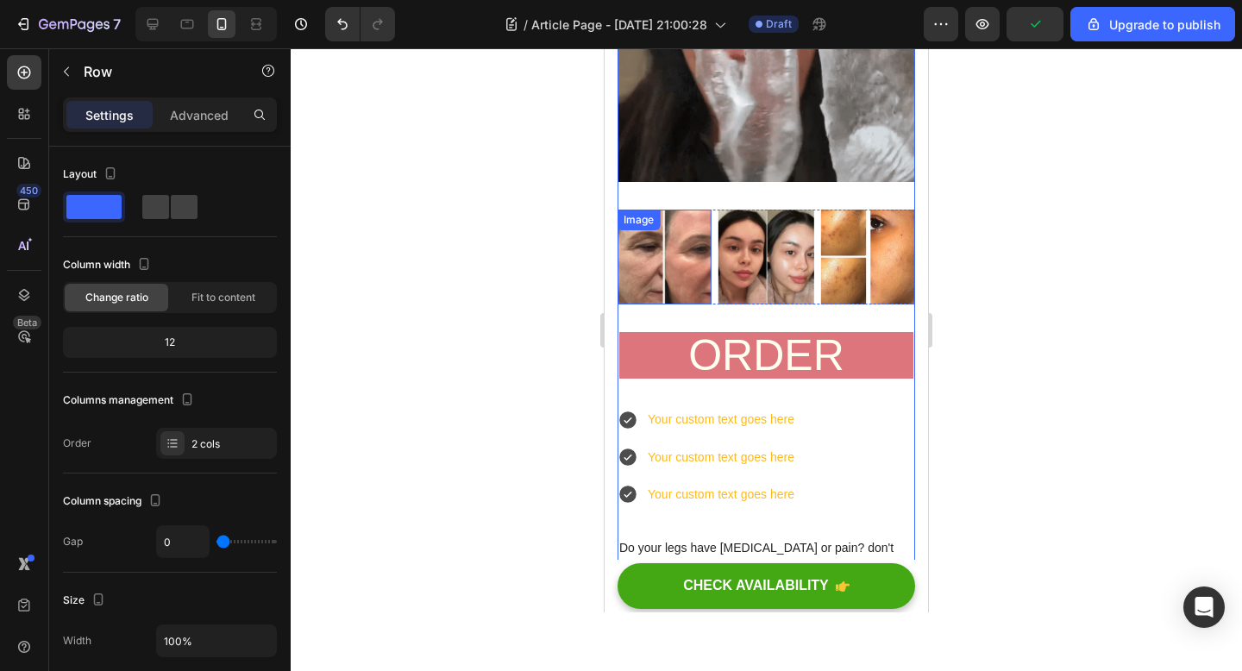
click at [651, 222] on div "Image" at bounding box center [638, 220] width 37 height 16
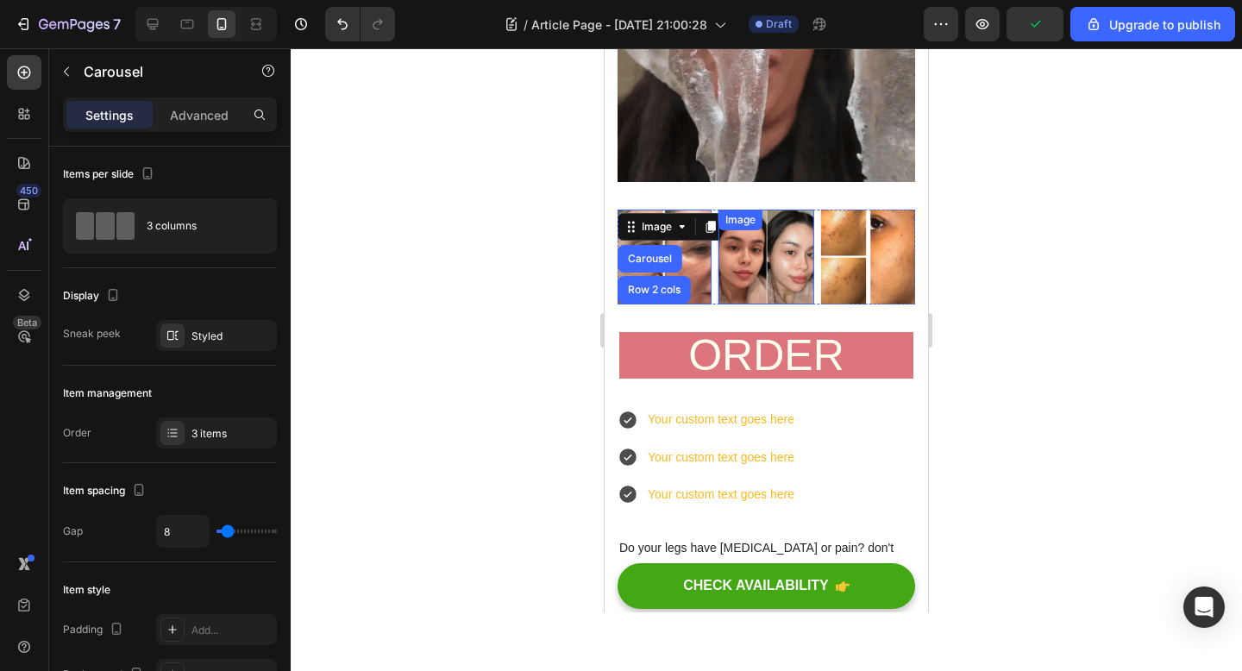
click at [817, 301] on div "Image Carousel Row 2 cols Section 0 Image Image" at bounding box center [766, 257] width 298 height 95
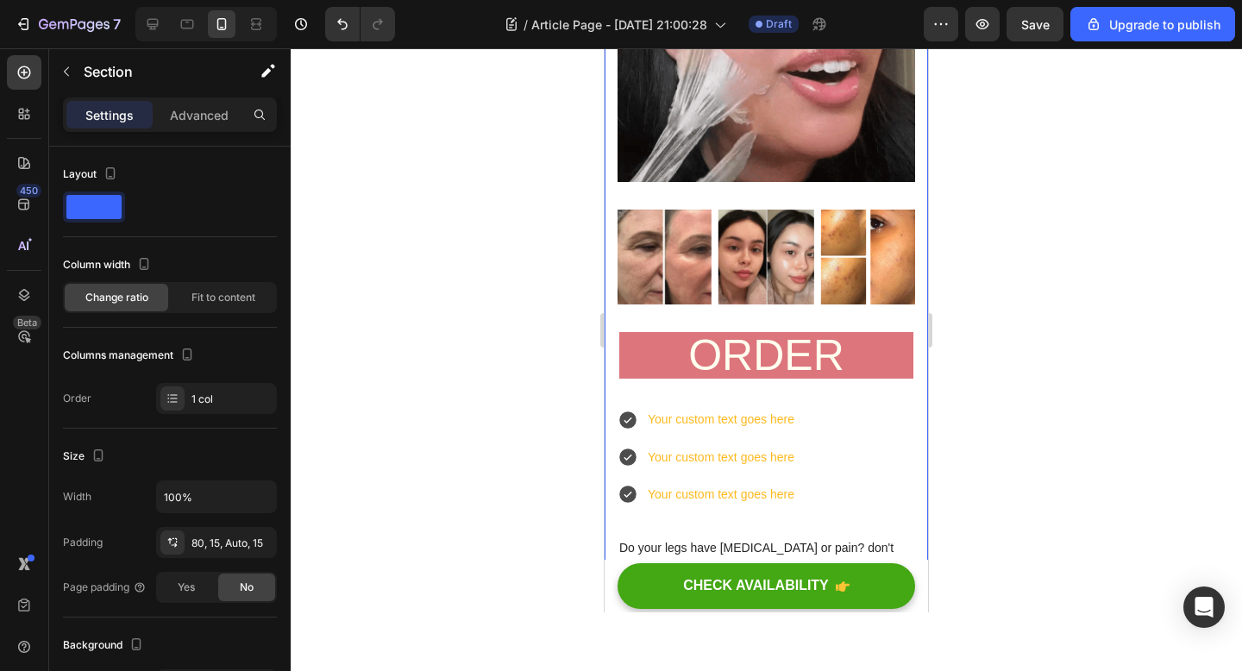
click at [1058, 291] on div at bounding box center [766, 359] width 951 height 623
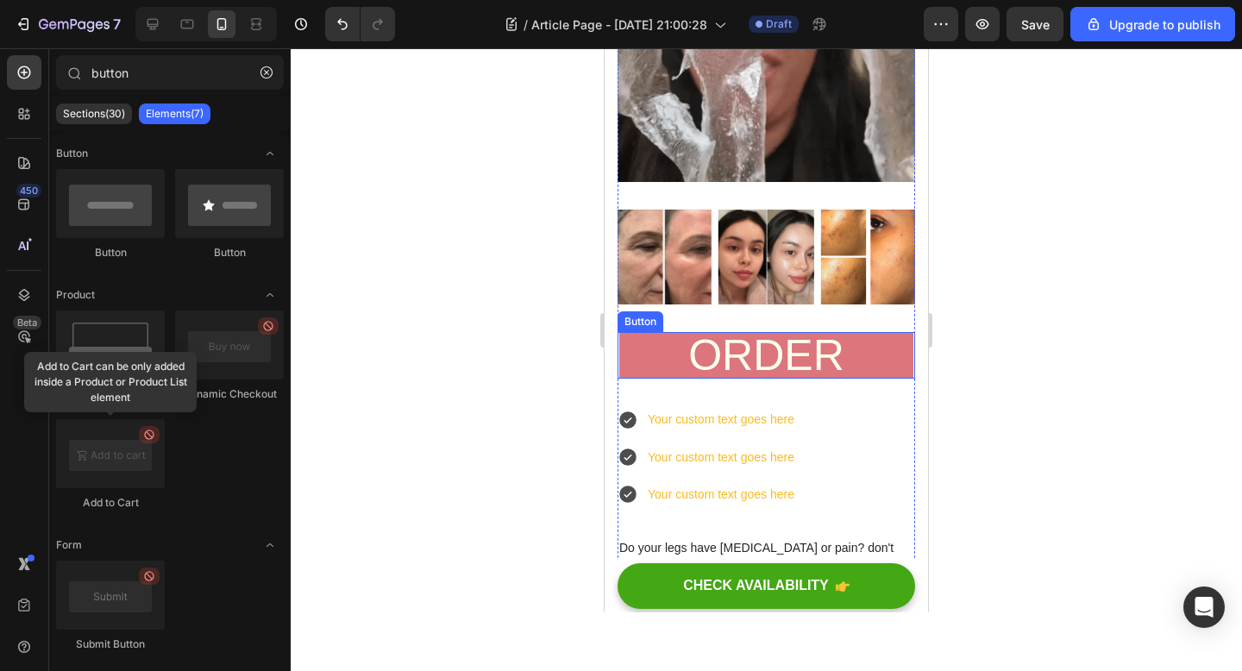
click at [655, 354] on link "ORDER" at bounding box center [766, 355] width 294 height 47
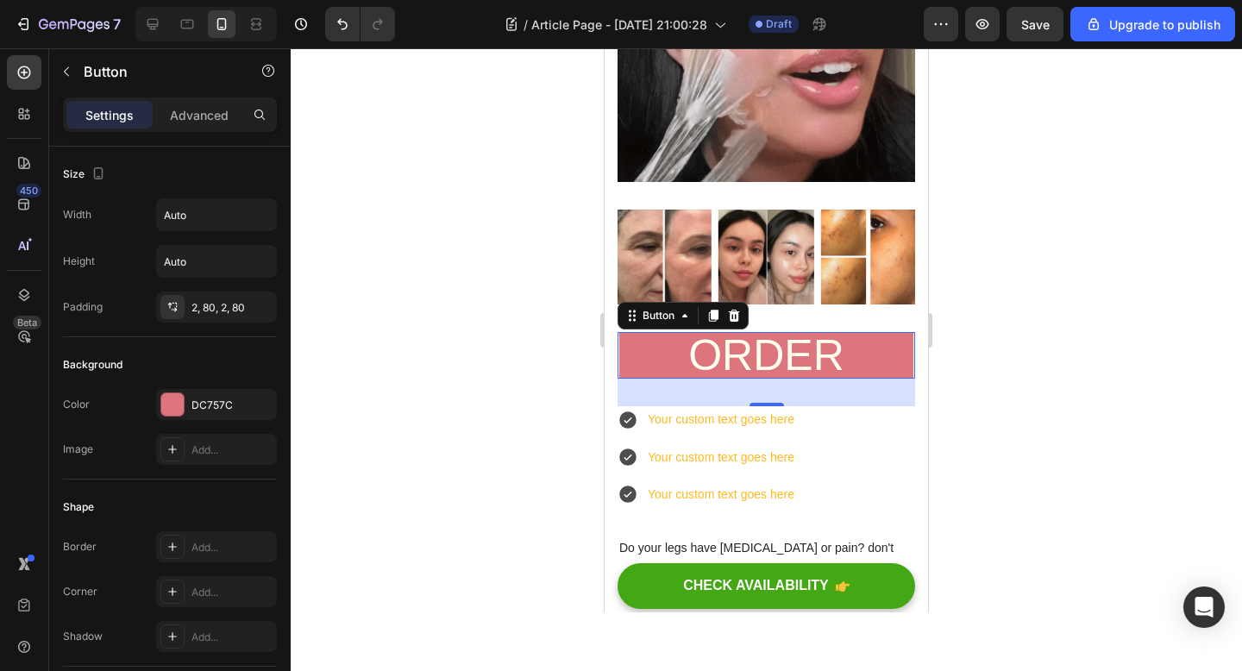
click at [874, 349] on link "ORDER" at bounding box center [766, 355] width 294 height 47
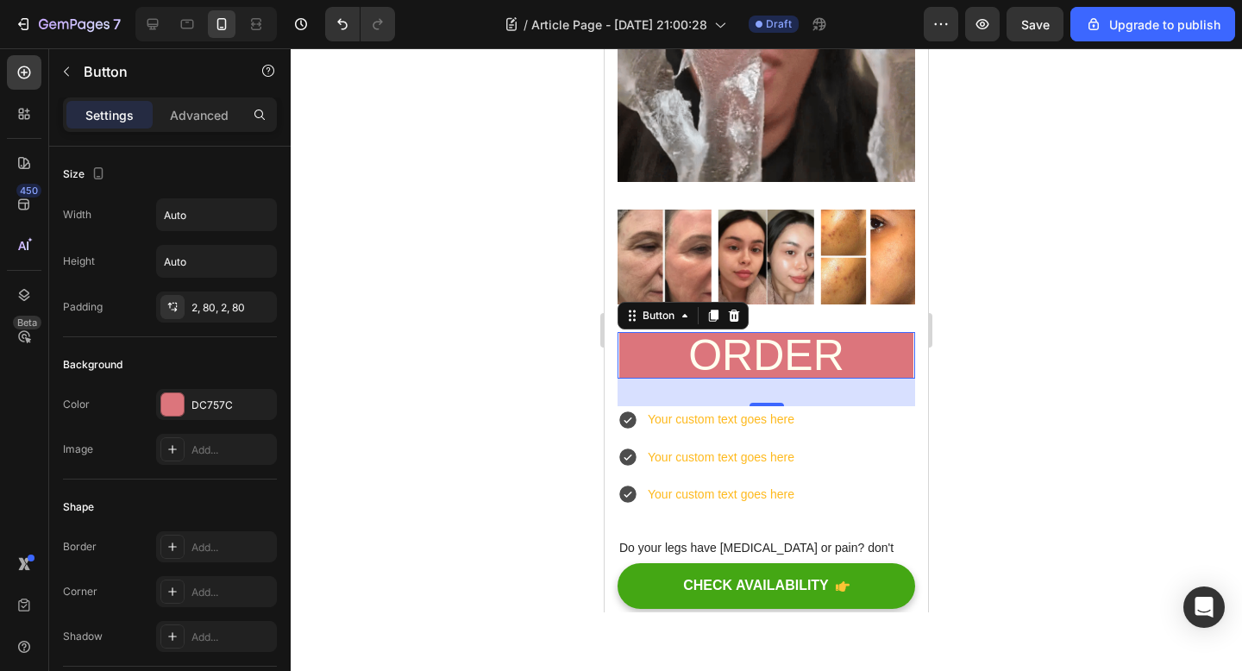
click at [874, 349] on link "ORDER" at bounding box center [766, 355] width 294 height 47
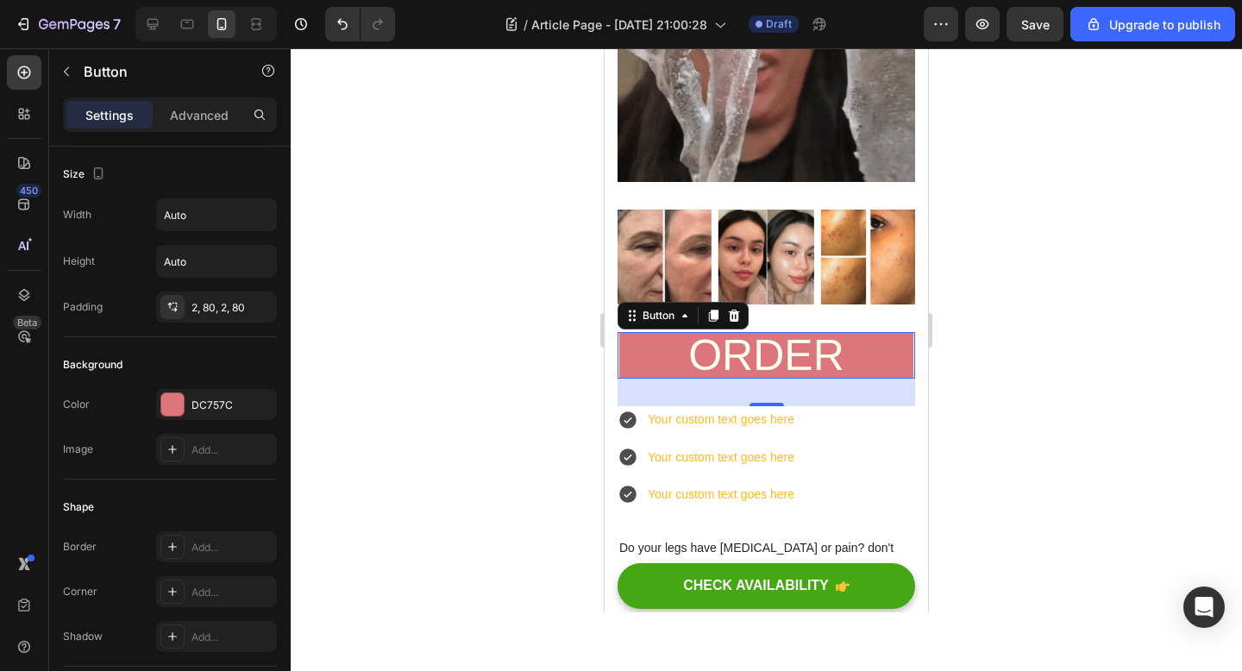
click at [845, 349] on link "ORDER" at bounding box center [766, 355] width 294 height 47
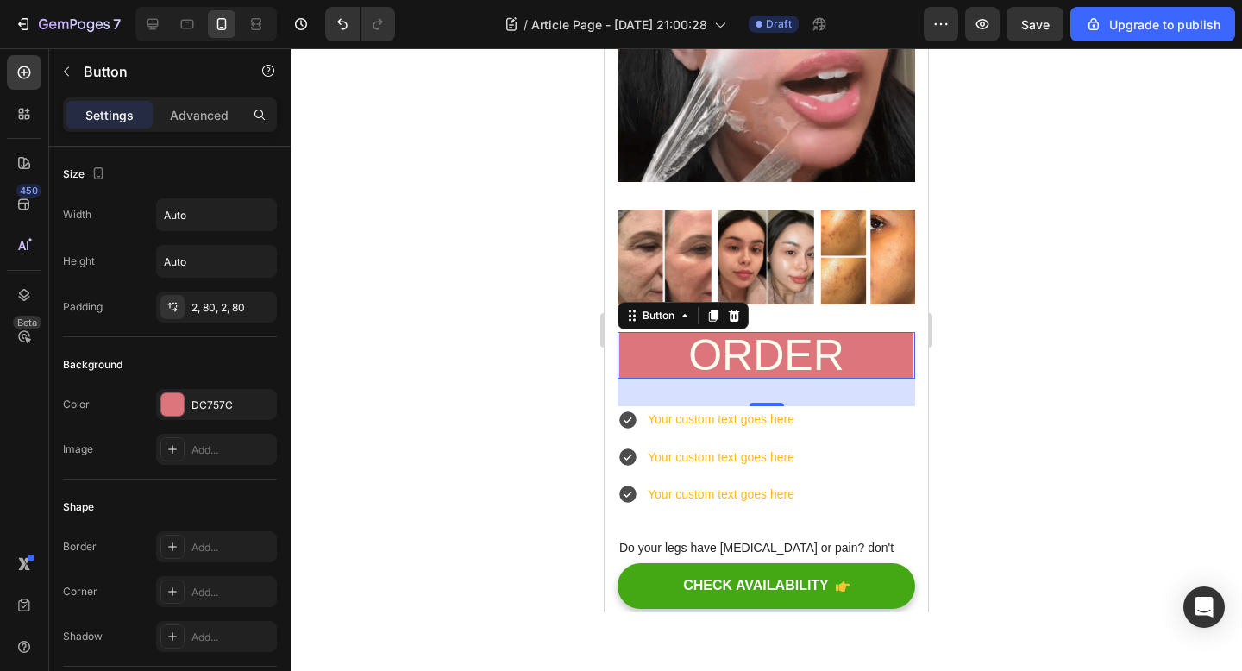
click at [845, 349] on link "ORDER" at bounding box center [766, 355] width 294 height 47
click at [823, 351] on p "ORDER" at bounding box center [766, 355] width 156 height 43
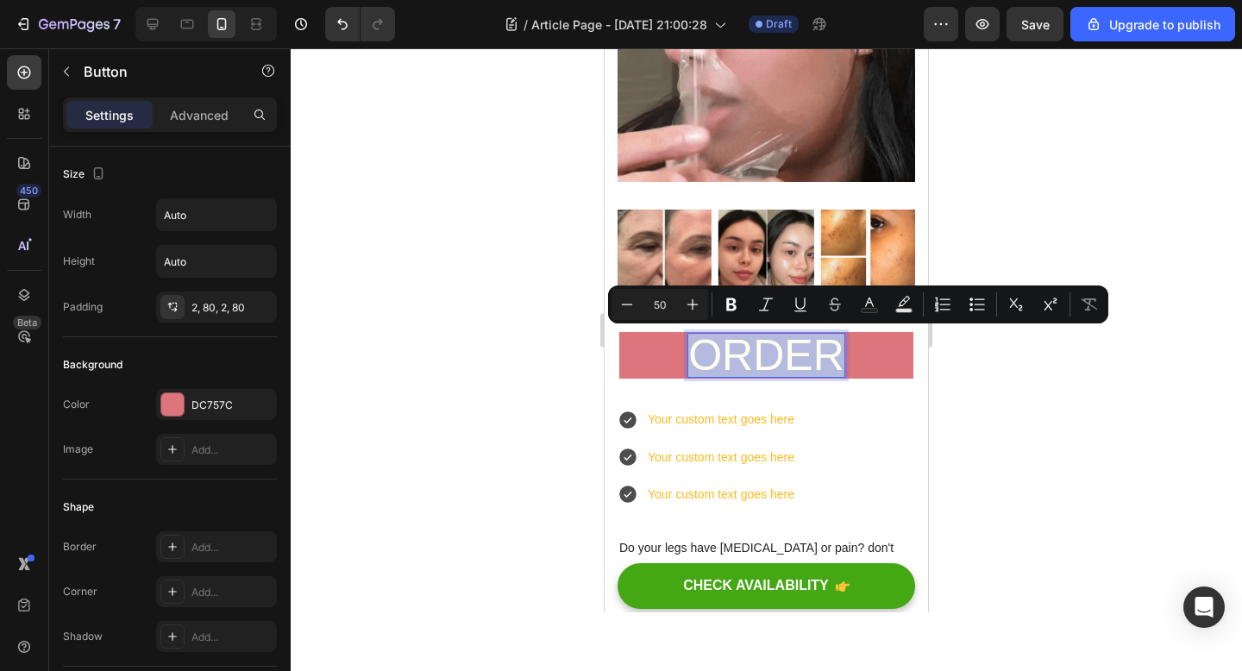
click at [843, 351] on p "ORDER" at bounding box center [766, 355] width 156 height 43
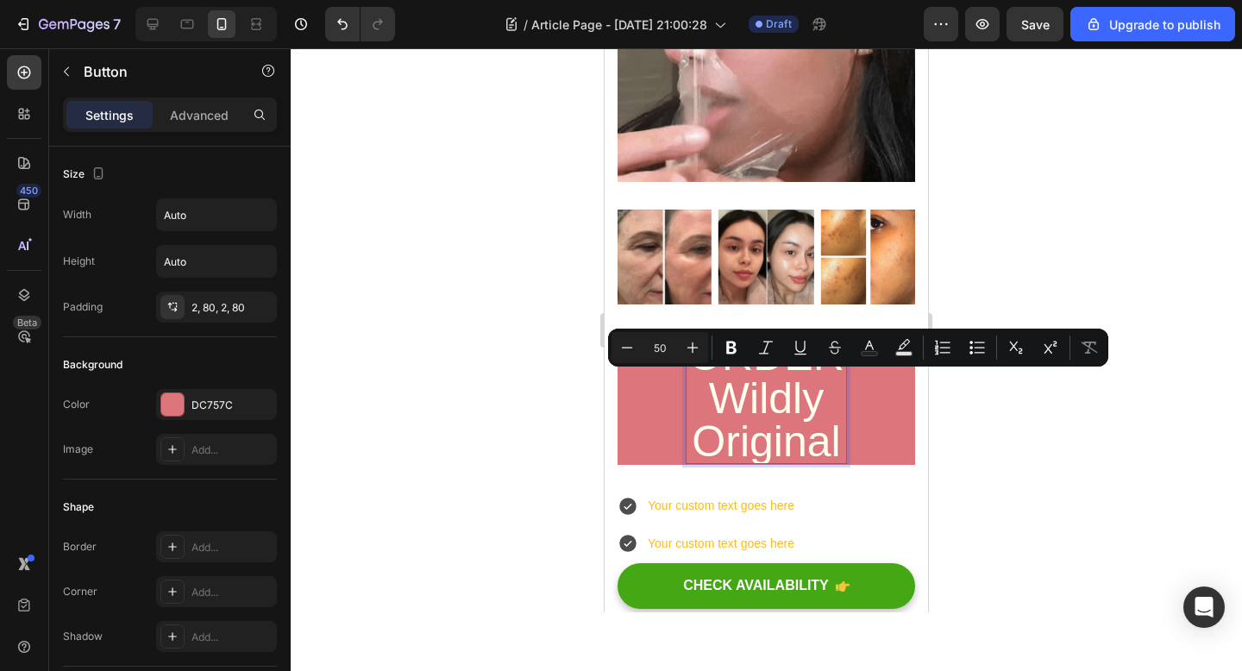
drag, startPoint x: 804, startPoint y: 471, endPoint x: 700, endPoint y: 399, distance: 125.8
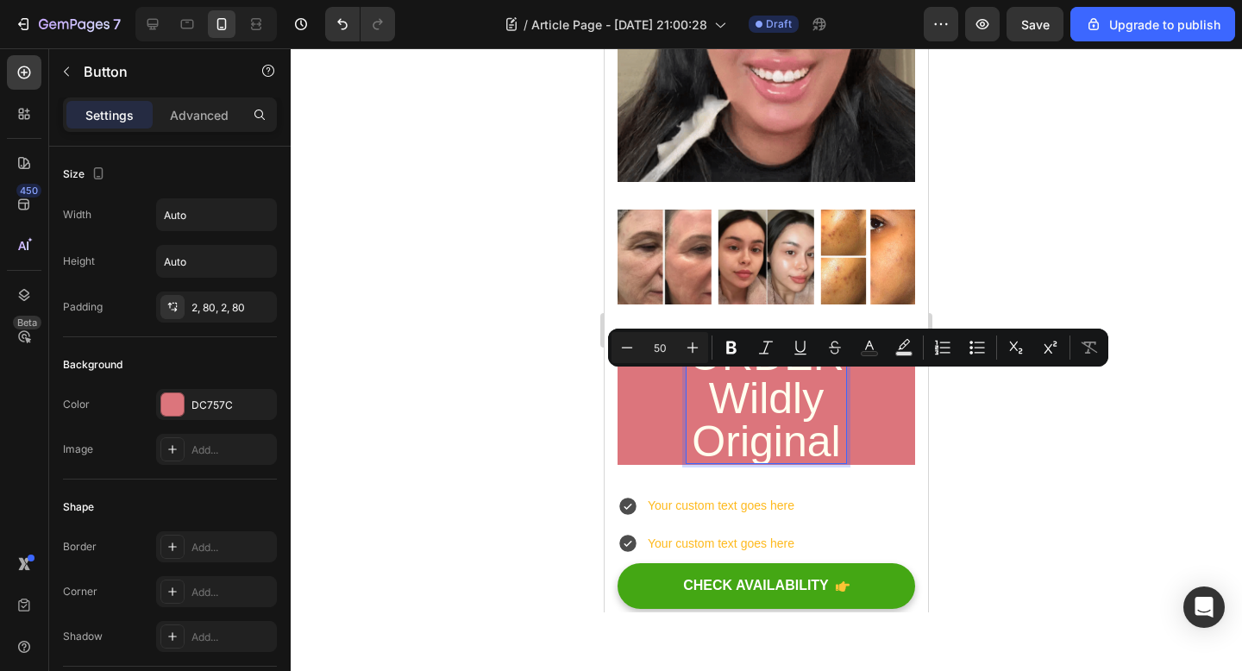
click at [700, 399] on p "ORDER Wildly Original" at bounding box center [766, 398] width 160 height 129
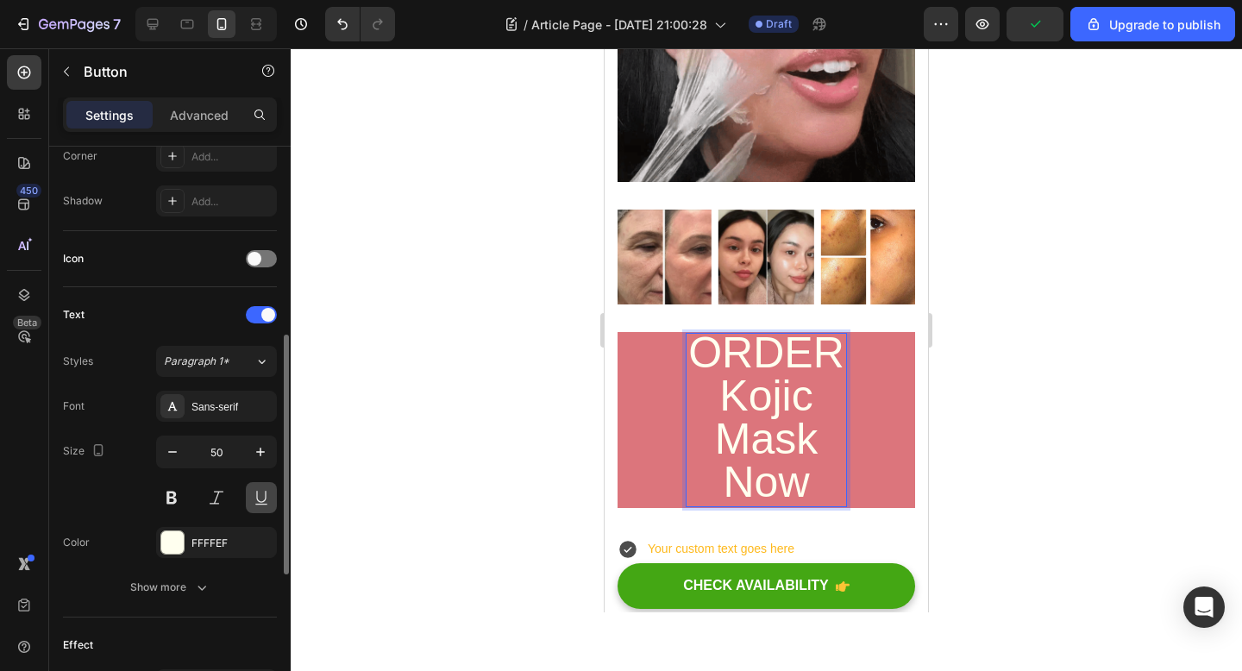
scroll to position [443, 0]
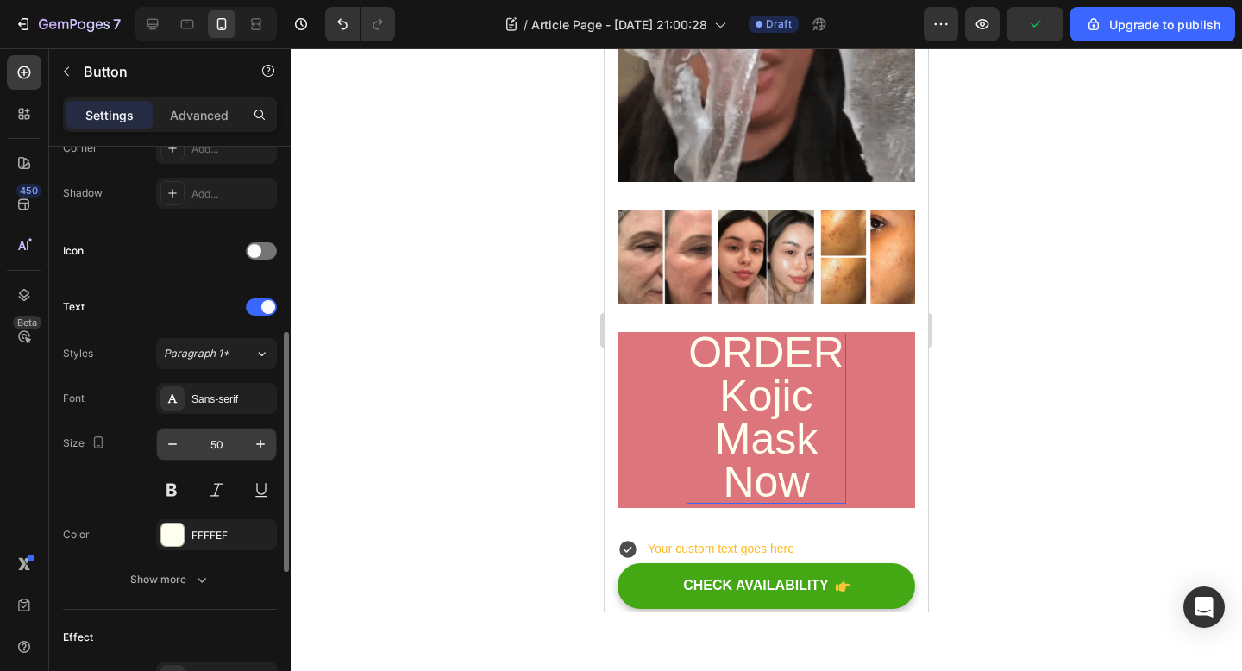
click at [216, 442] on input "50" at bounding box center [216, 444] width 57 height 31
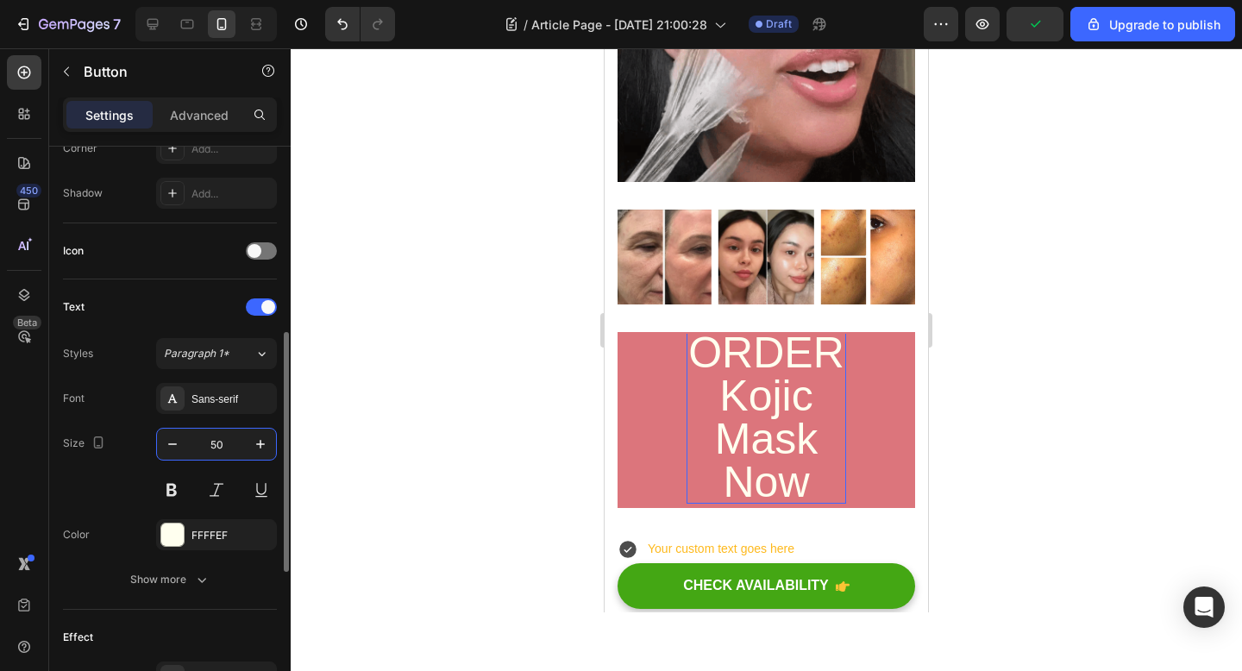
click at [216, 442] on input "50" at bounding box center [216, 444] width 57 height 31
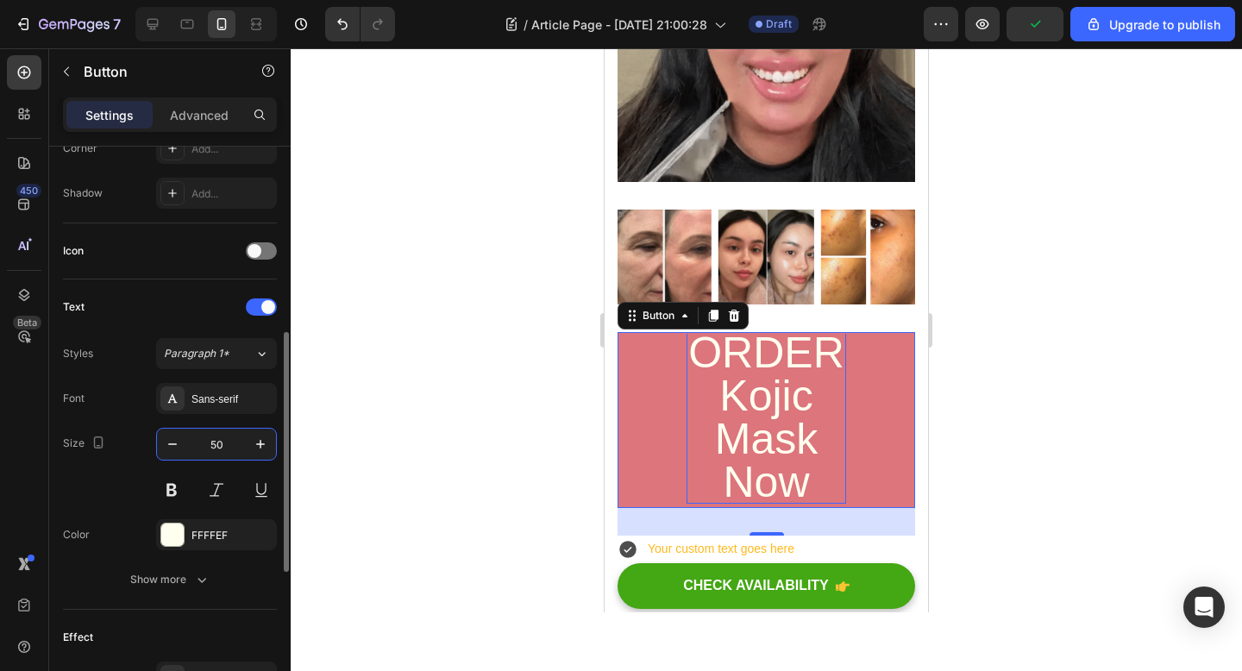
click at [216, 442] on input "50" at bounding box center [216, 444] width 57 height 31
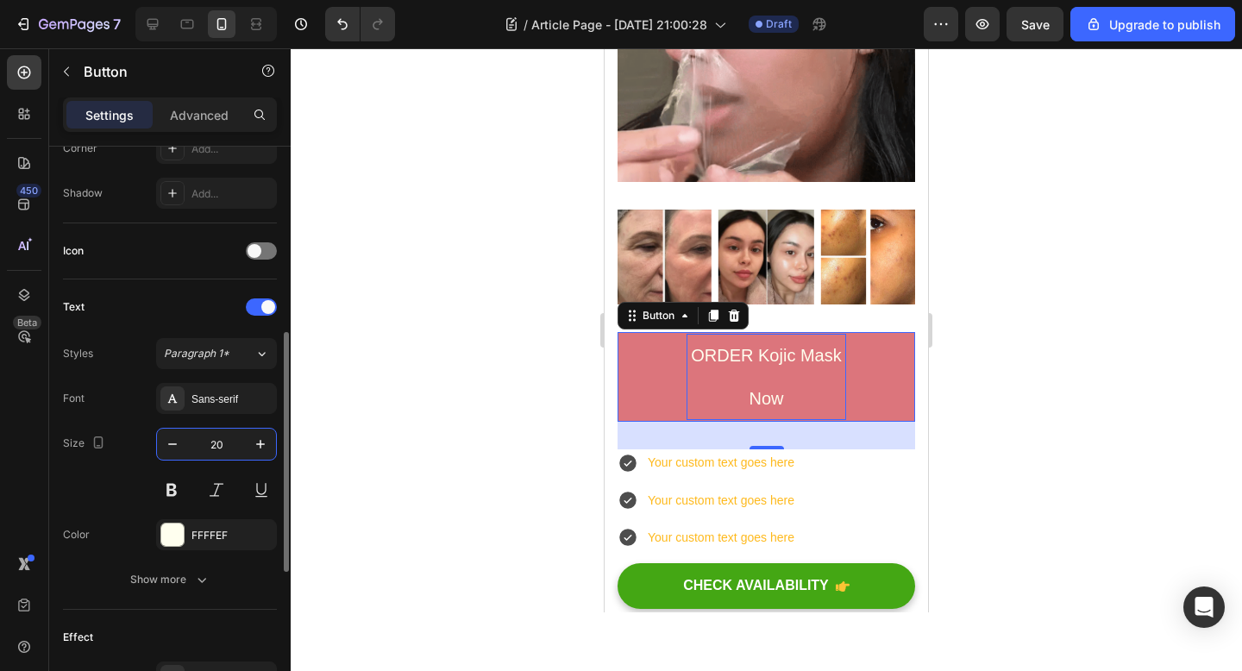
scroll to position [0, 0]
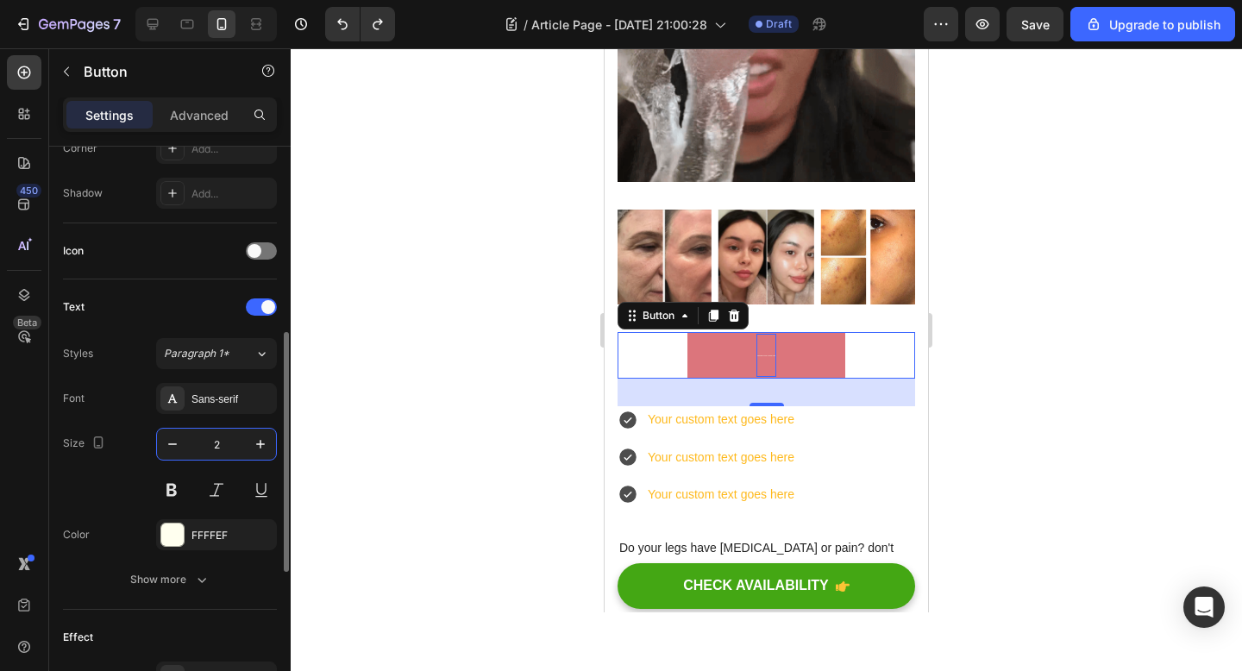
type input "50"
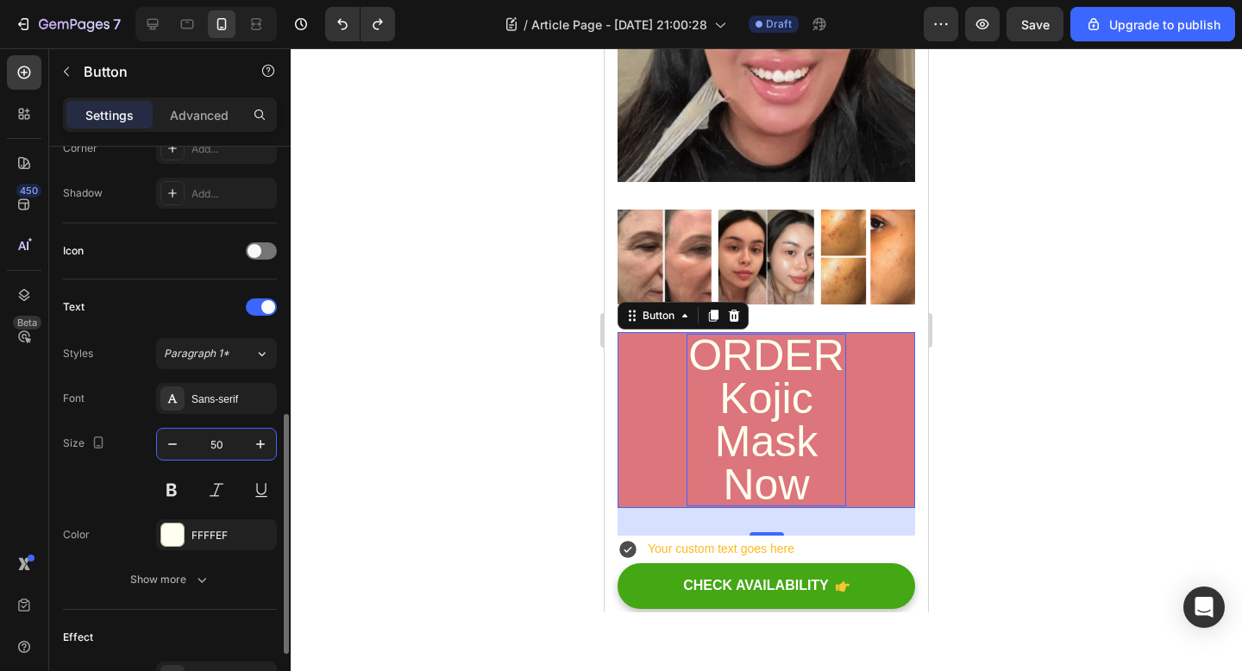
scroll to position [610, 0]
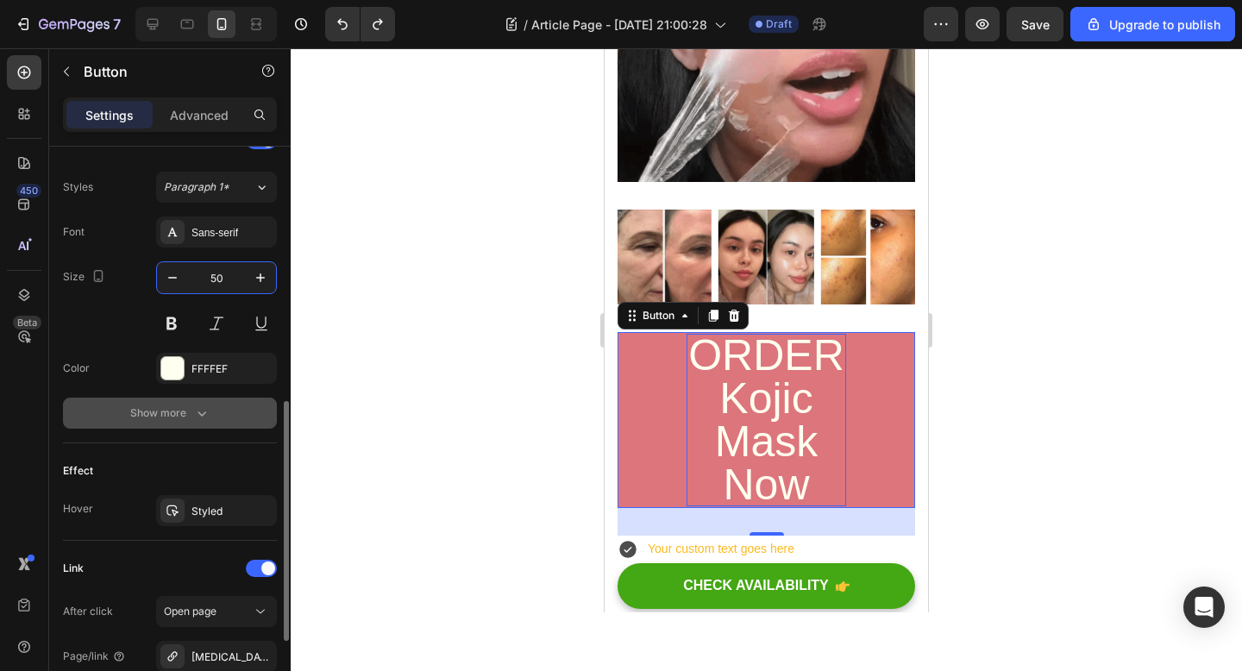
click at [188, 411] on div "Show more" at bounding box center [170, 412] width 80 height 17
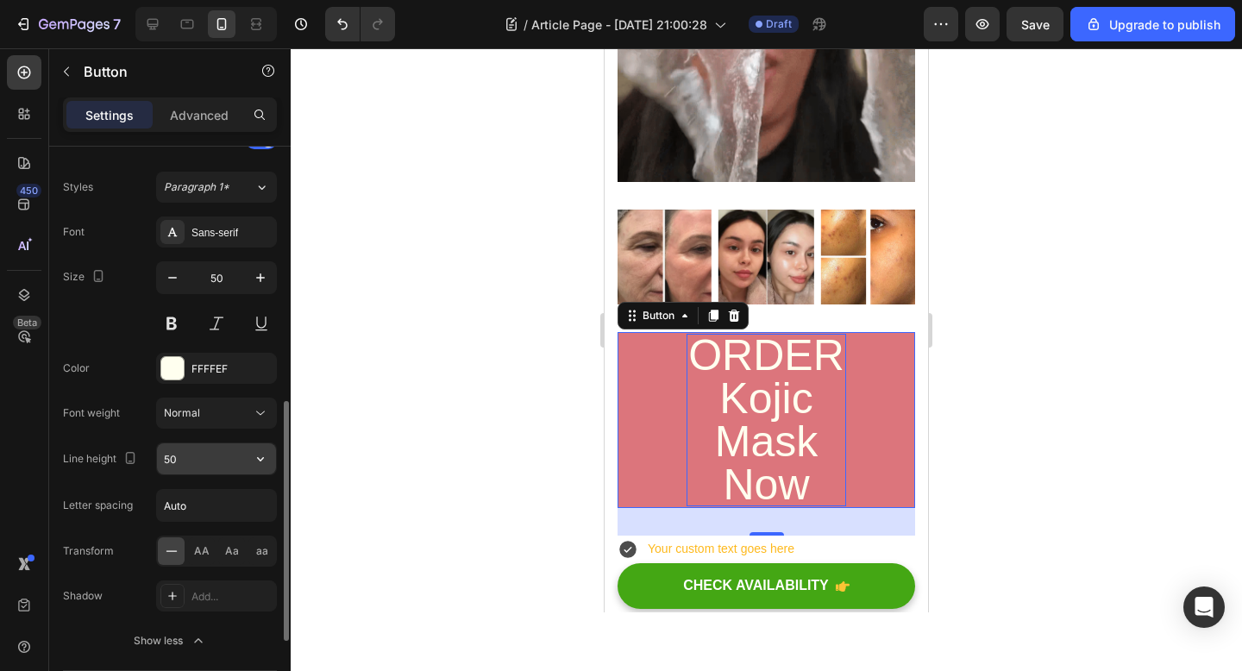
click at [194, 462] on input "50" at bounding box center [216, 458] width 119 height 31
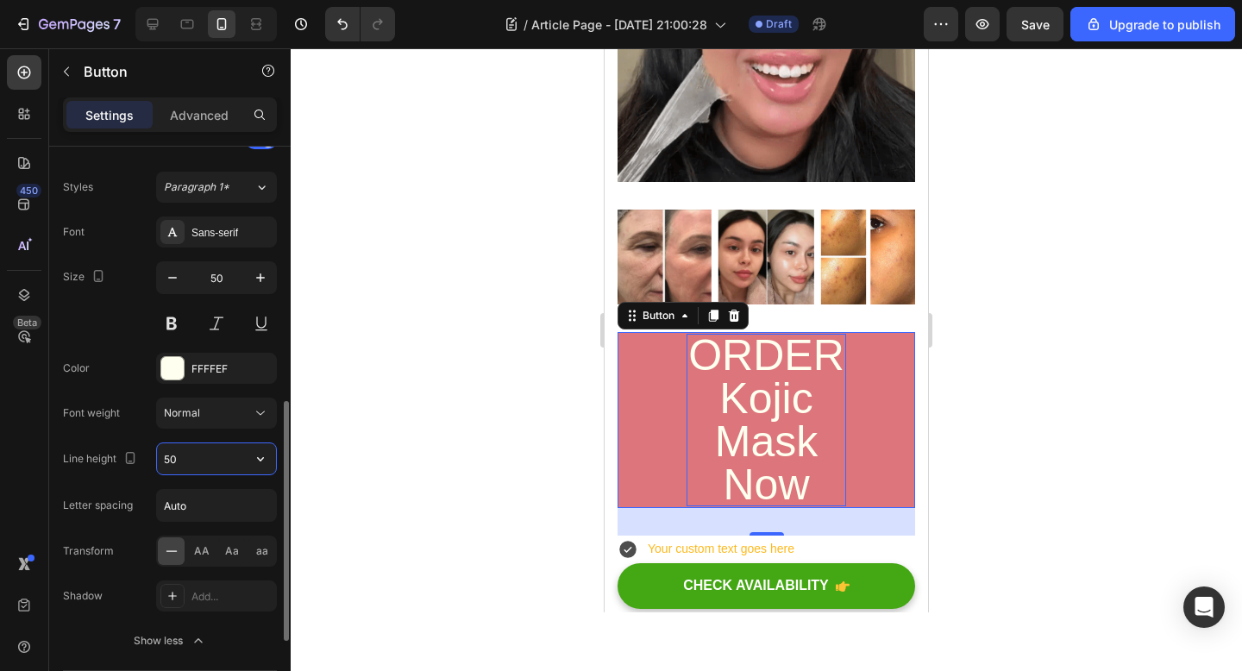
click at [194, 462] on input "50" at bounding box center [216, 458] width 119 height 31
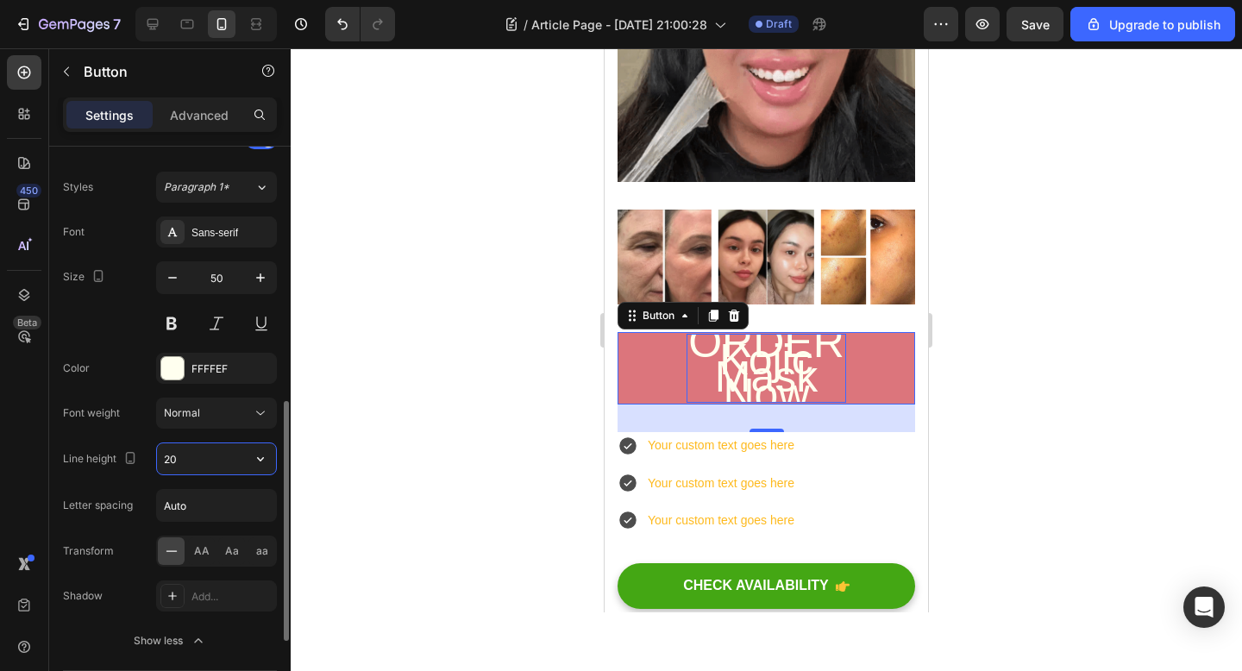
type input "2"
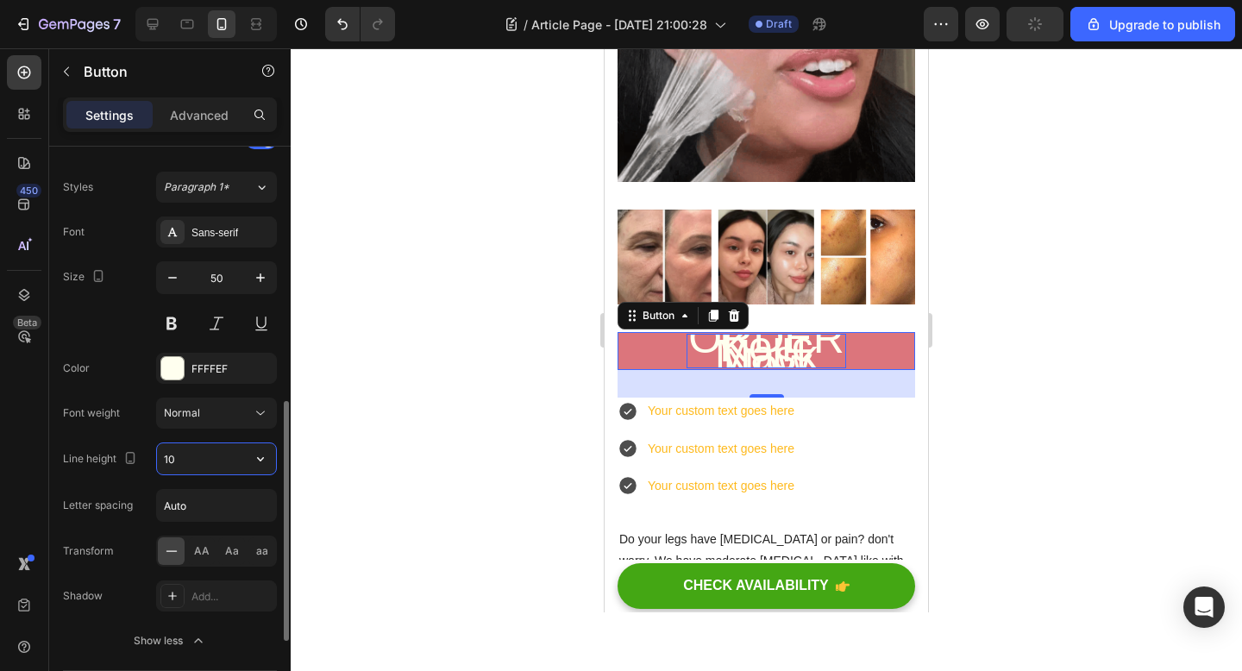
type input "1"
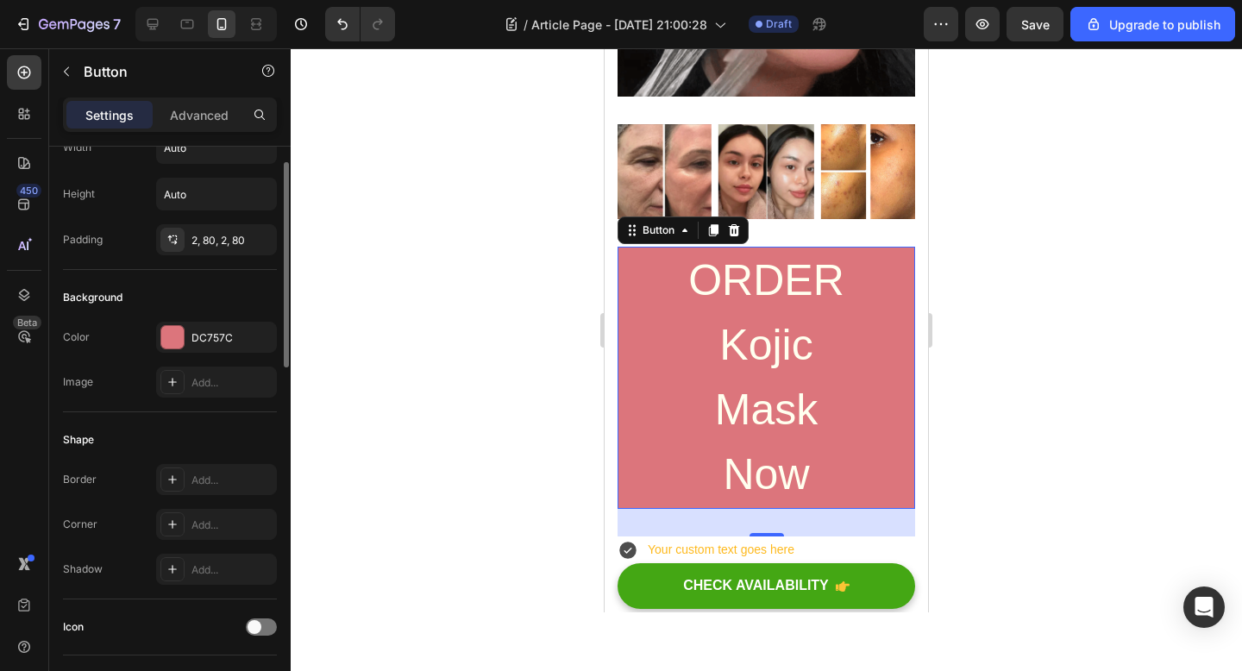
scroll to position [61, 0]
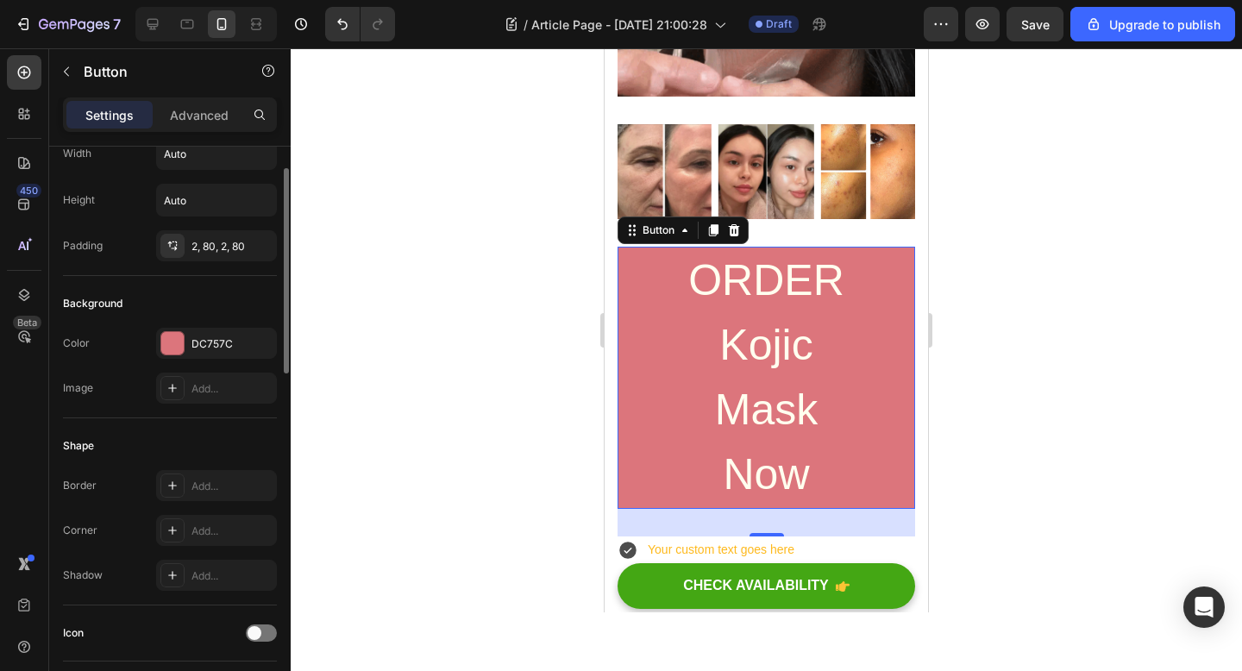
click at [220, 418] on div "Size Width Auto Height Auto Padding 2, 80, 2, 80" at bounding box center [170, 511] width 214 height 187
click at [220, 247] on div "2, 80, 2, 80" at bounding box center [216, 247] width 50 height 16
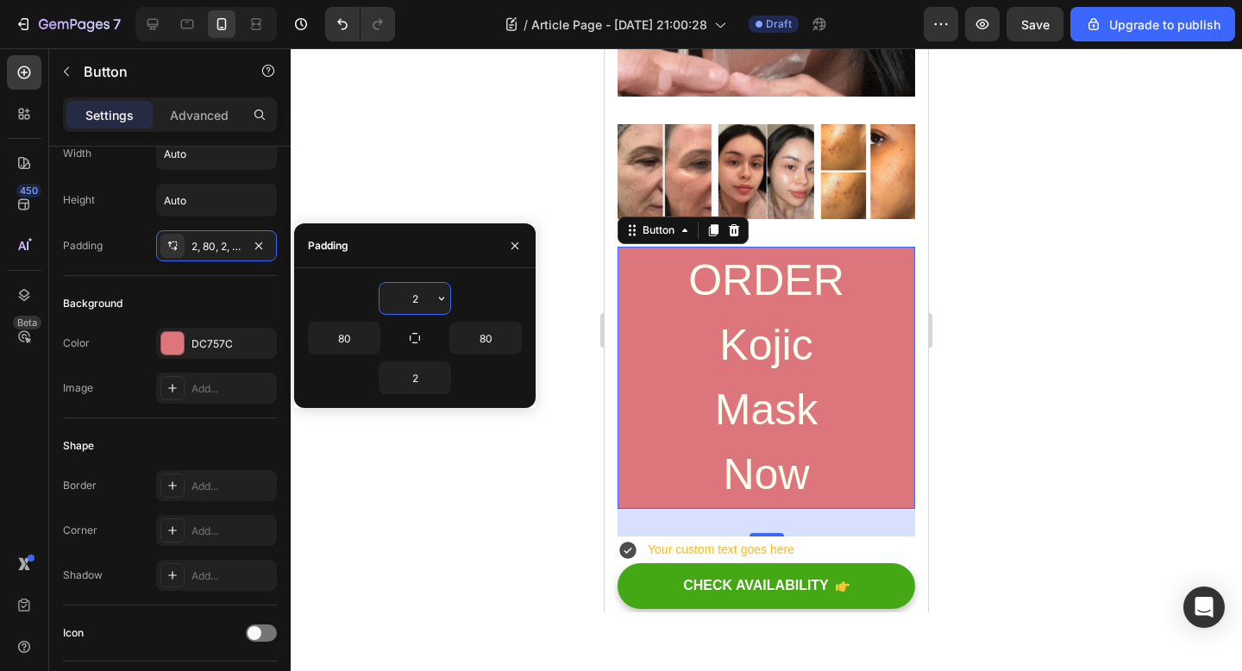
click at [420, 298] on input "2" at bounding box center [414, 298] width 71 height 31
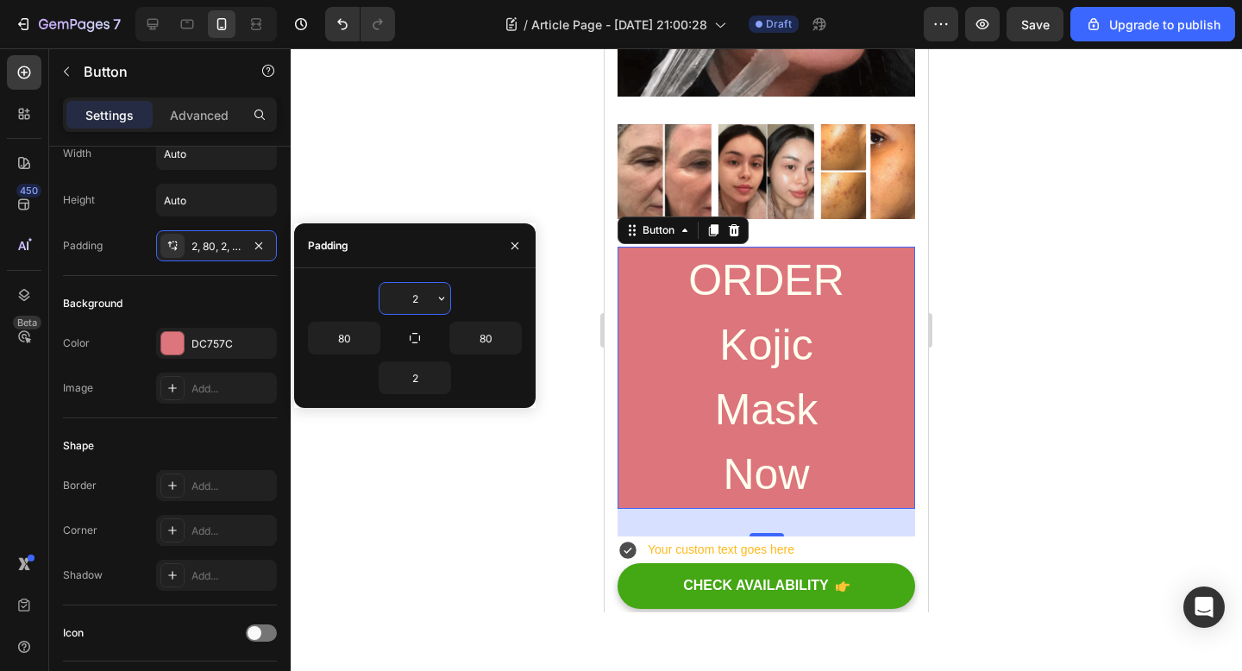
click at [420, 298] on input "2" at bounding box center [414, 298] width 71 height 31
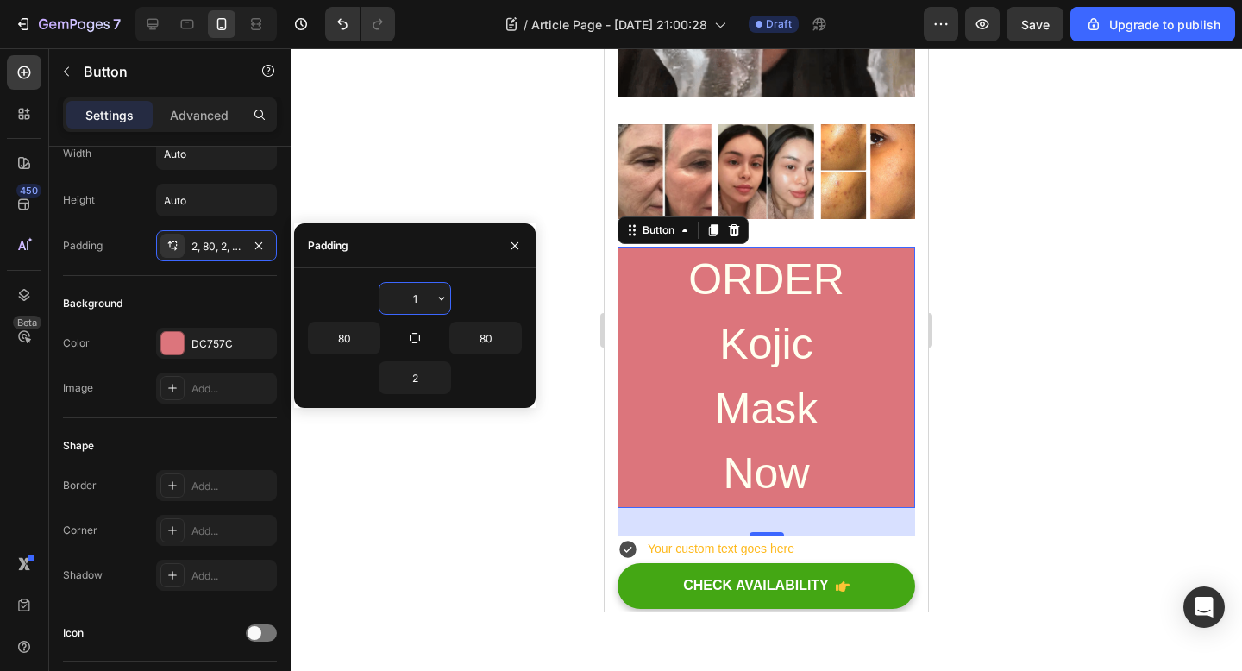
type input "10"
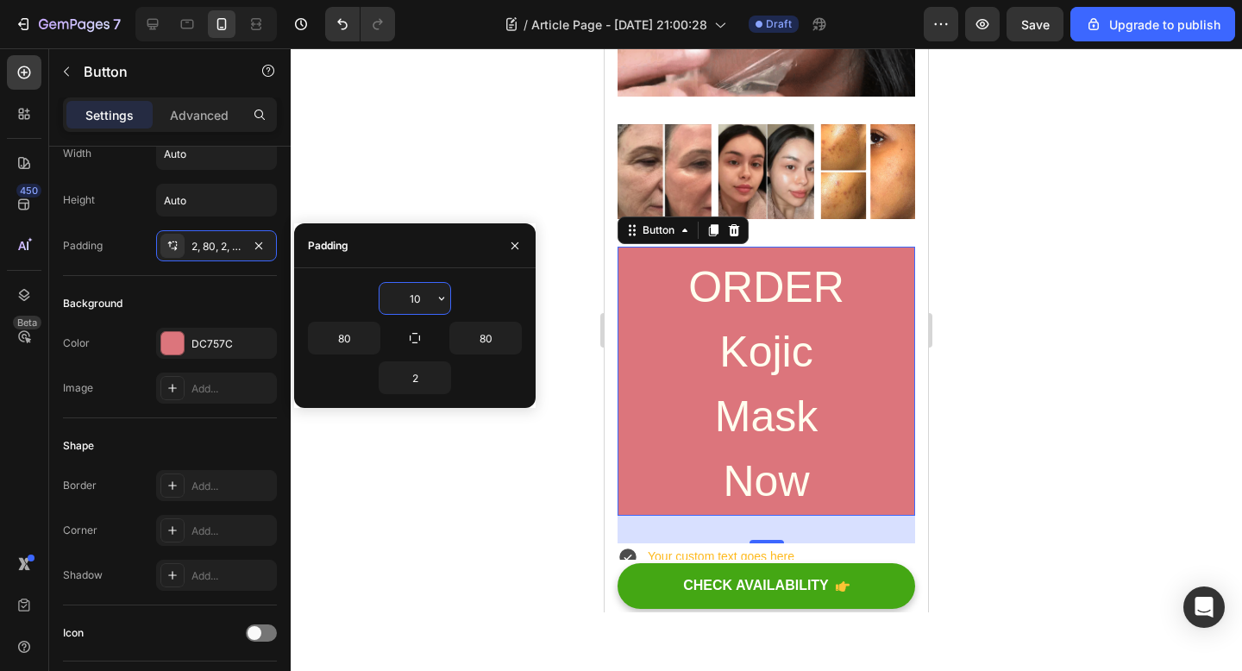
type input "50"
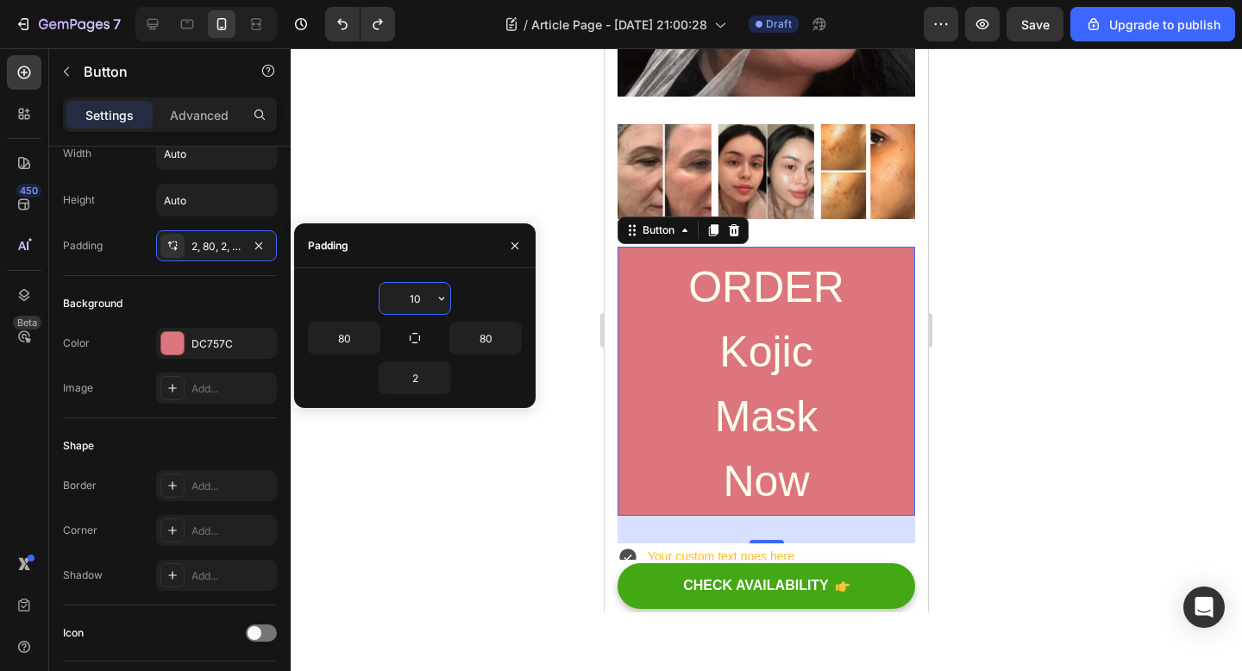
type input "2"
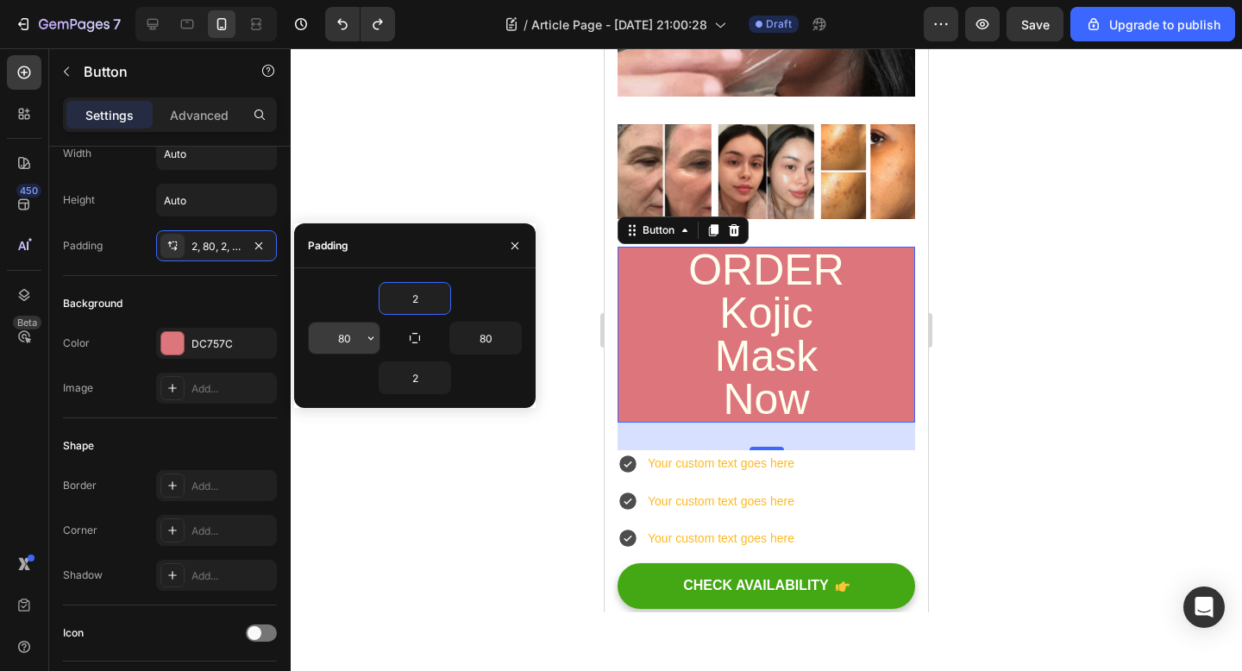
click at [344, 335] on input "80" at bounding box center [344, 338] width 71 height 31
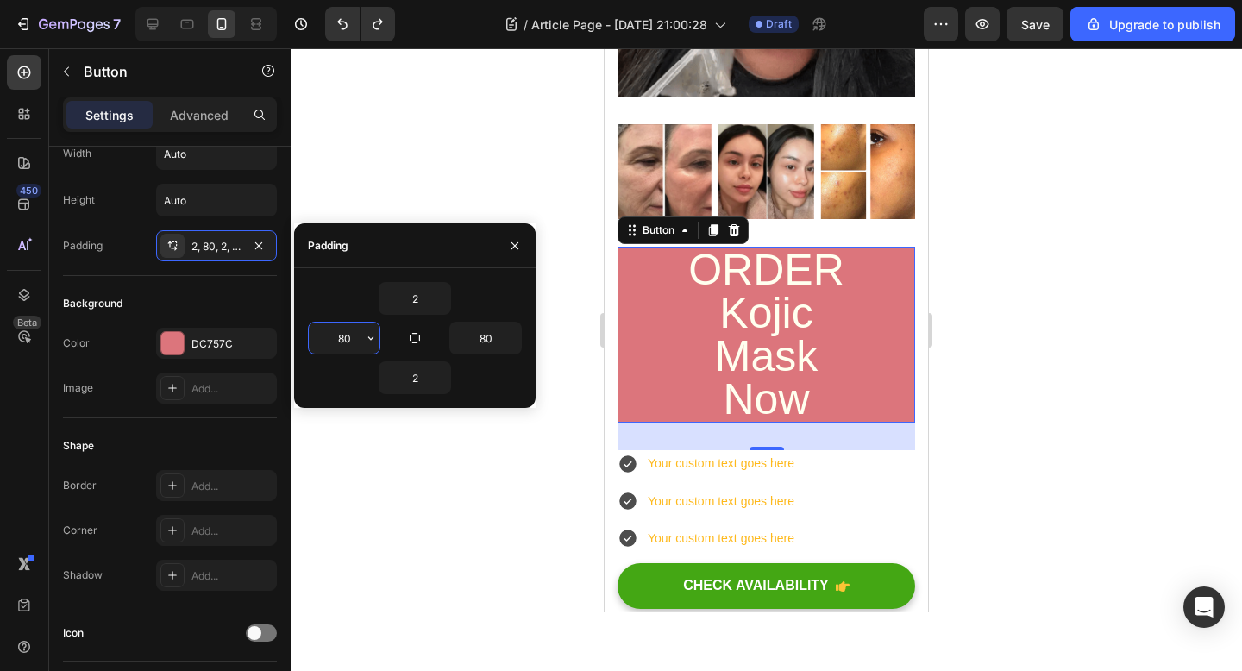
click at [344, 335] on input "80" at bounding box center [344, 338] width 71 height 31
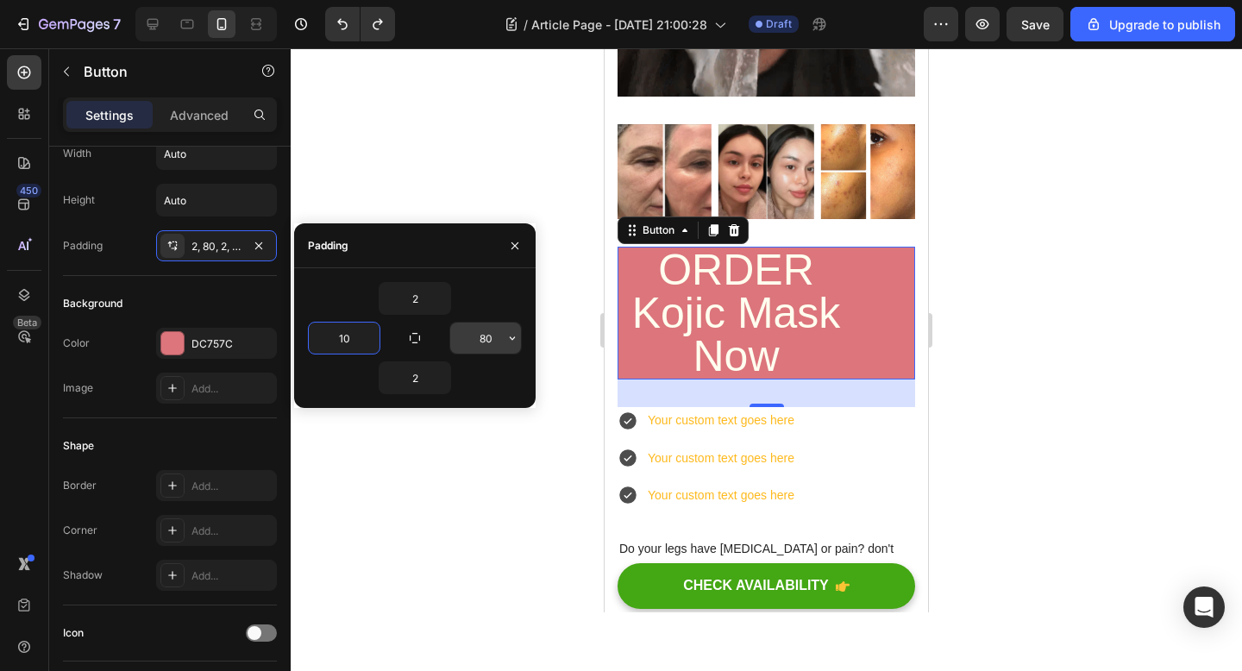
type input "10"
click at [486, 332] on input "80" at bounding box center [485, 338] width 71 height 31
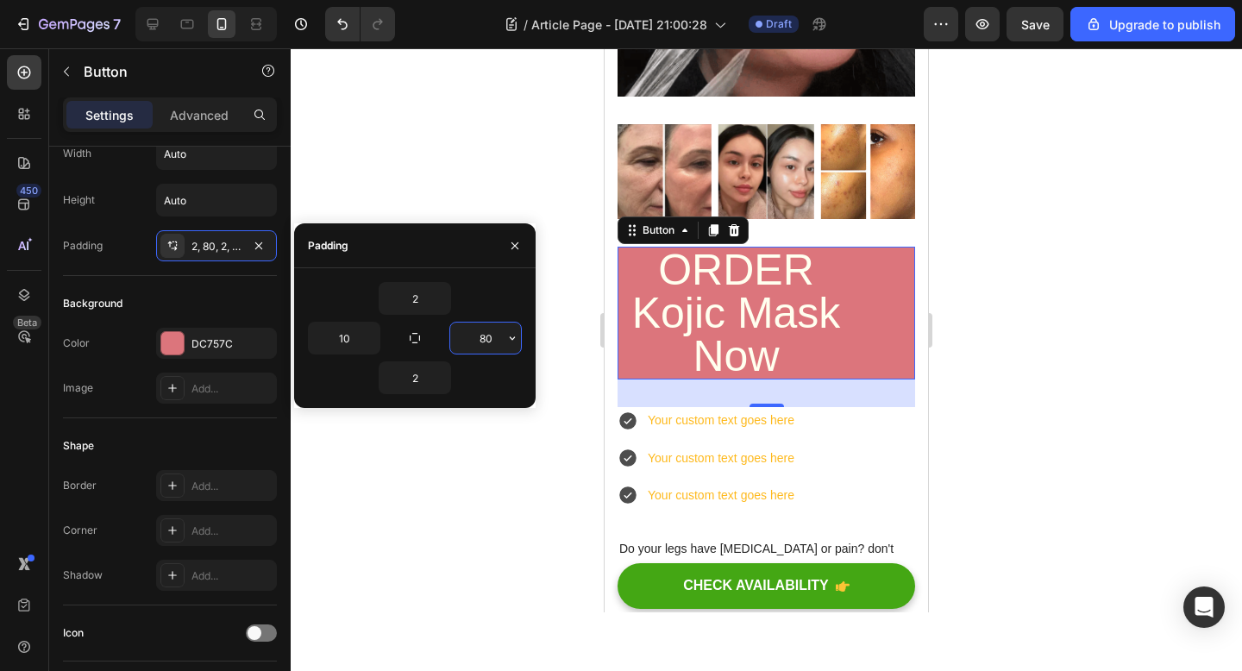
click at [486, 332] on input "80" at bounding box center [485, 338] width 71 height 31
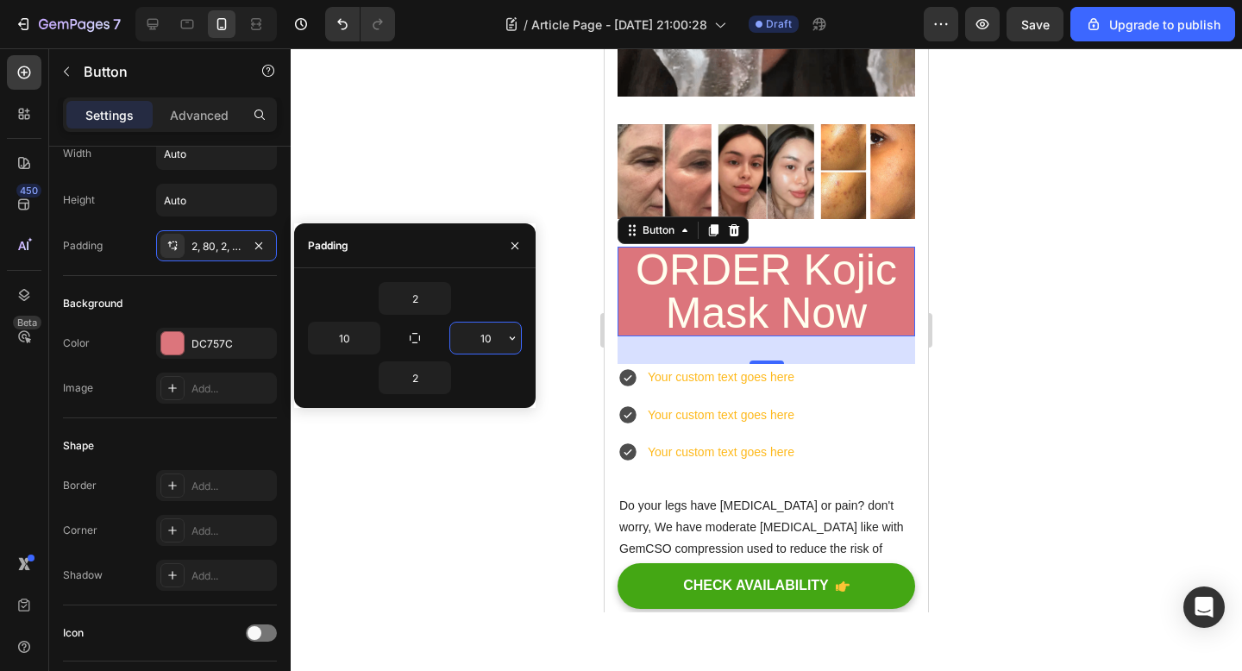
click at [486, 332] on input "10" at bounding box center [485, 338] width 71 height 31
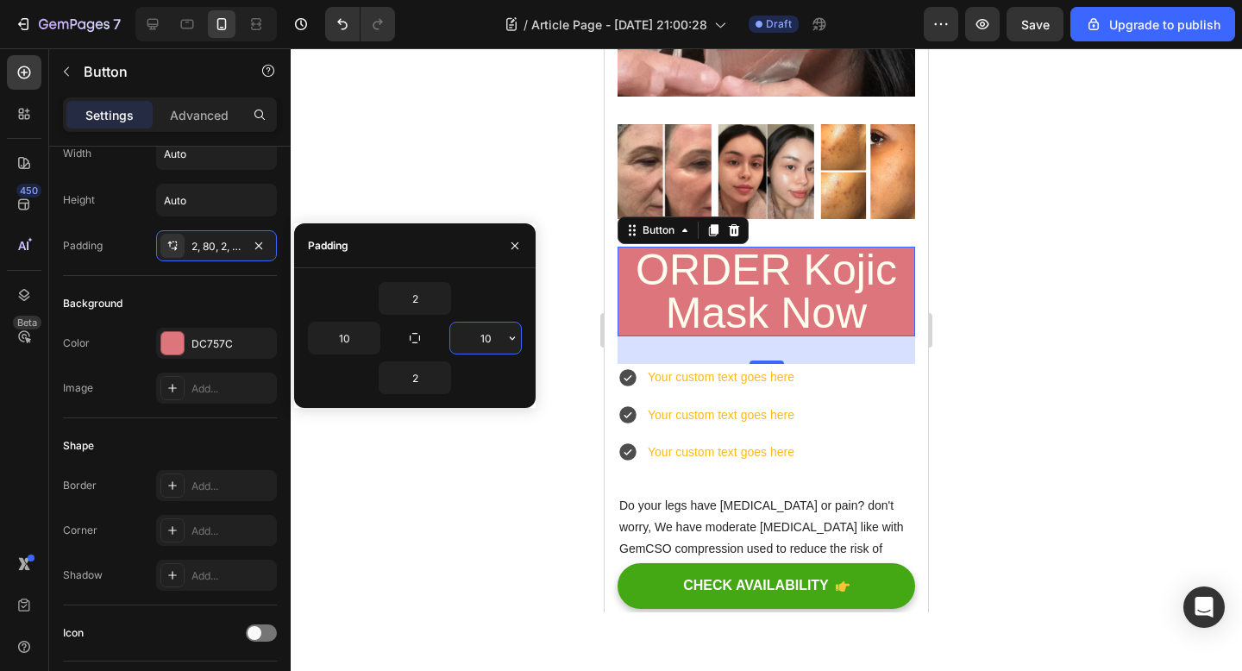
click at [486, 332] on input "10" at bounding box center [485, 338] width 71 height 31
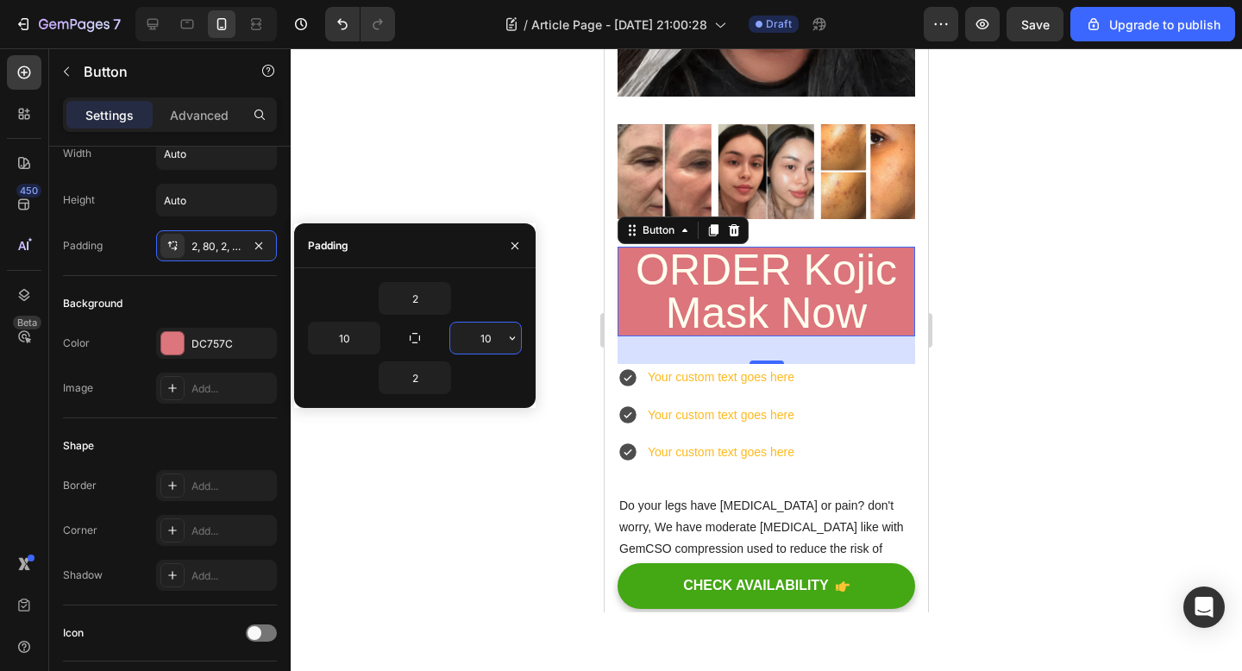
click at [486, 332] on input "10" at bounding box center [485, 338] width 71 height 31
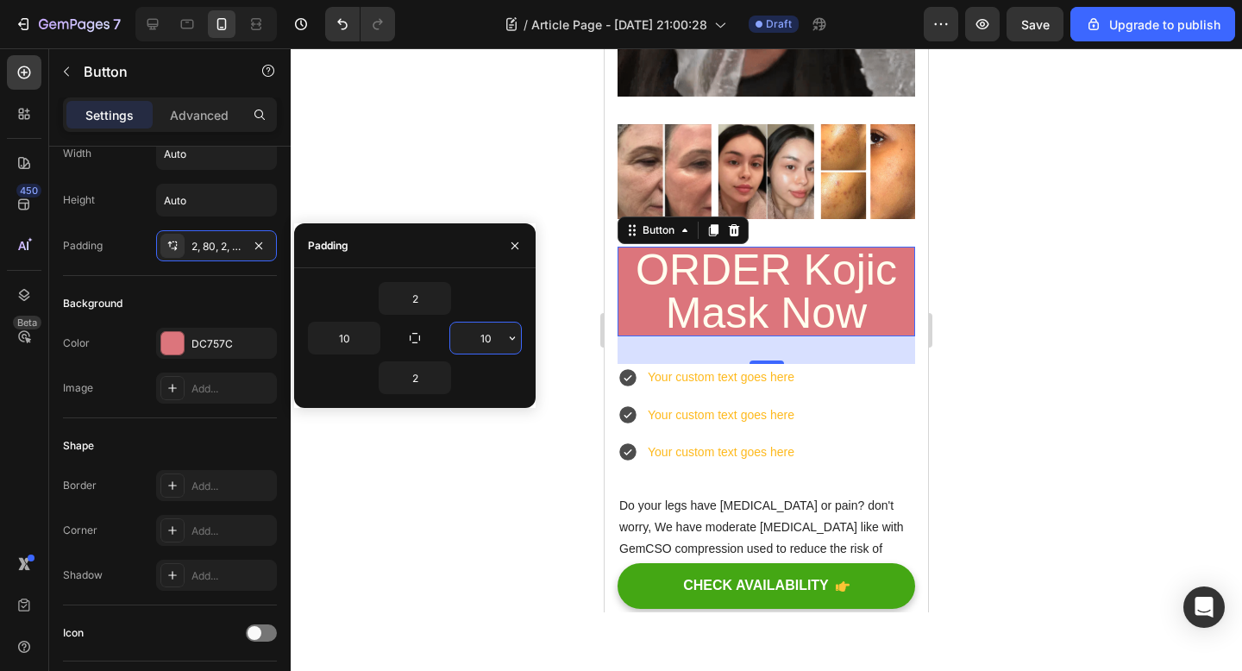
type input "5"
click at [485, 506] on div at bounding box center [766, 359] width 951 height 623
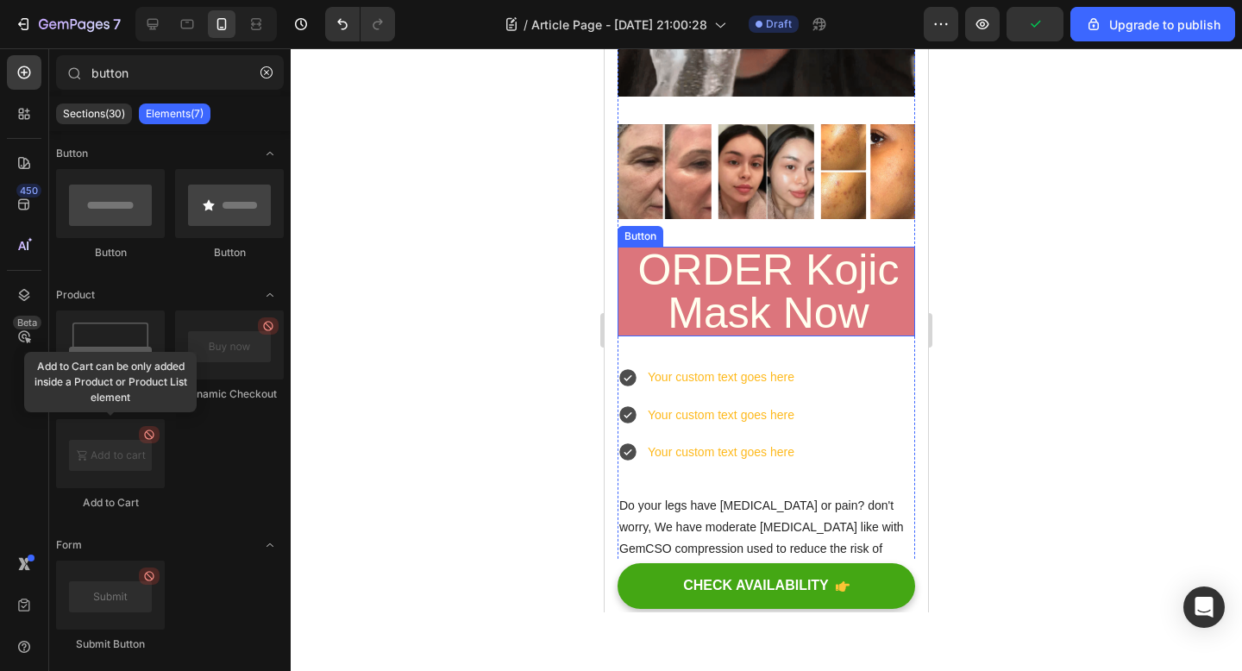
click at [624, 280] on link "ORDER Kojic Mask Now" at bounding box center [766, 292] width 298 height 90
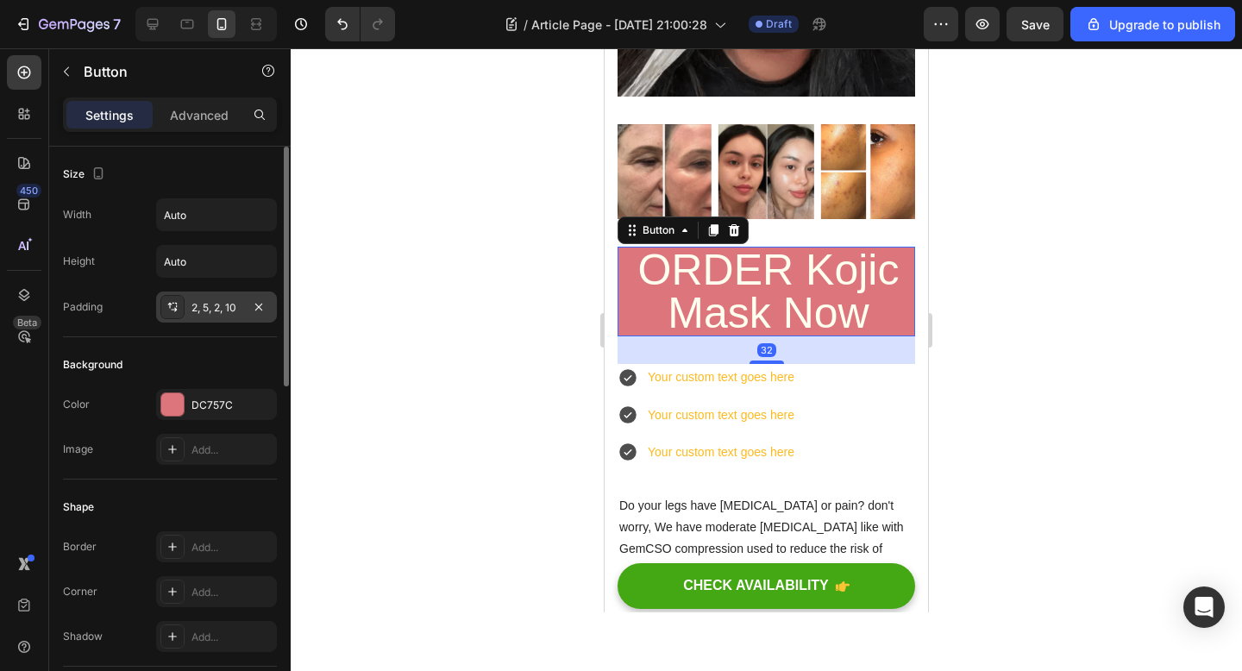
click at [195, 312] on div "2, 5, 2, 10" at bounding box center [216, 308] width 50 height 16
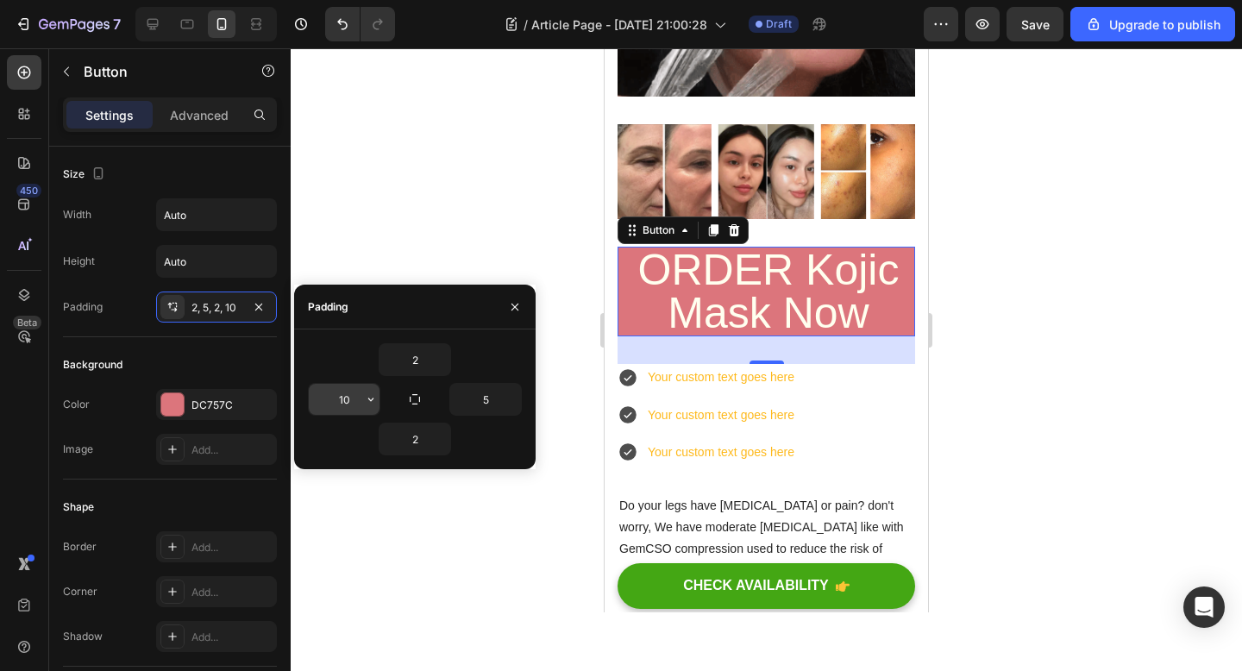
click at [360, 406] on input "10" at bounding box center [344, 399] width 71 height 31
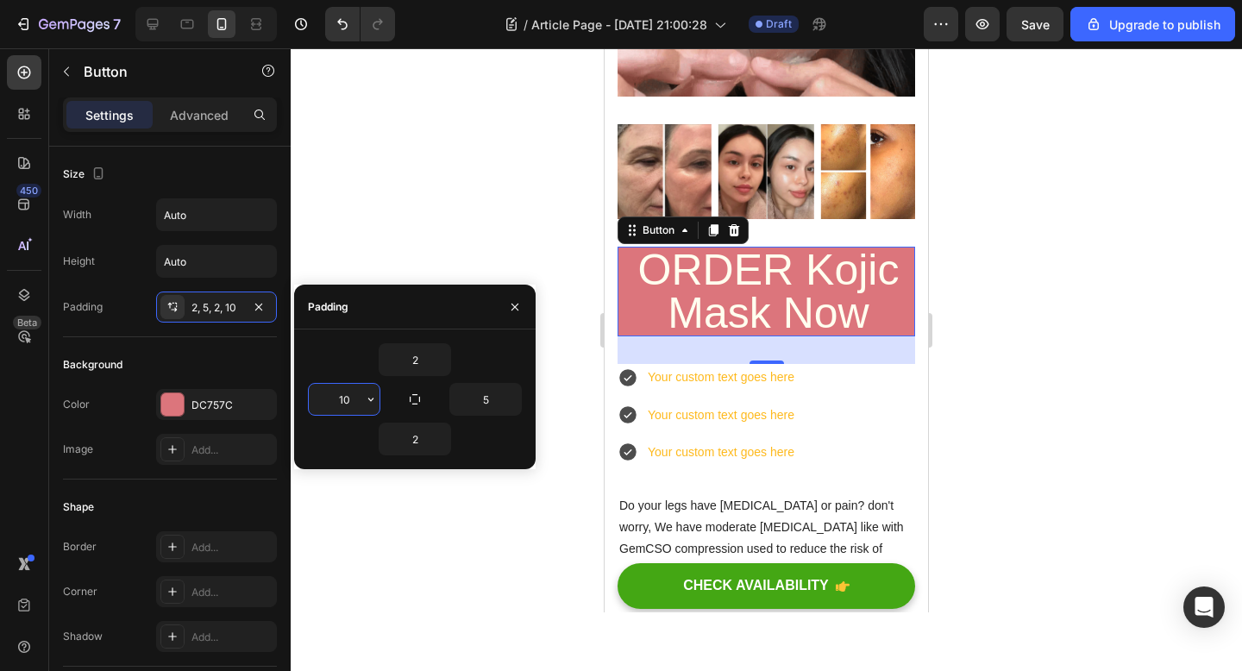
click at [360, 406] on input "10" at bounding box center [344, 399] width 71 height 31
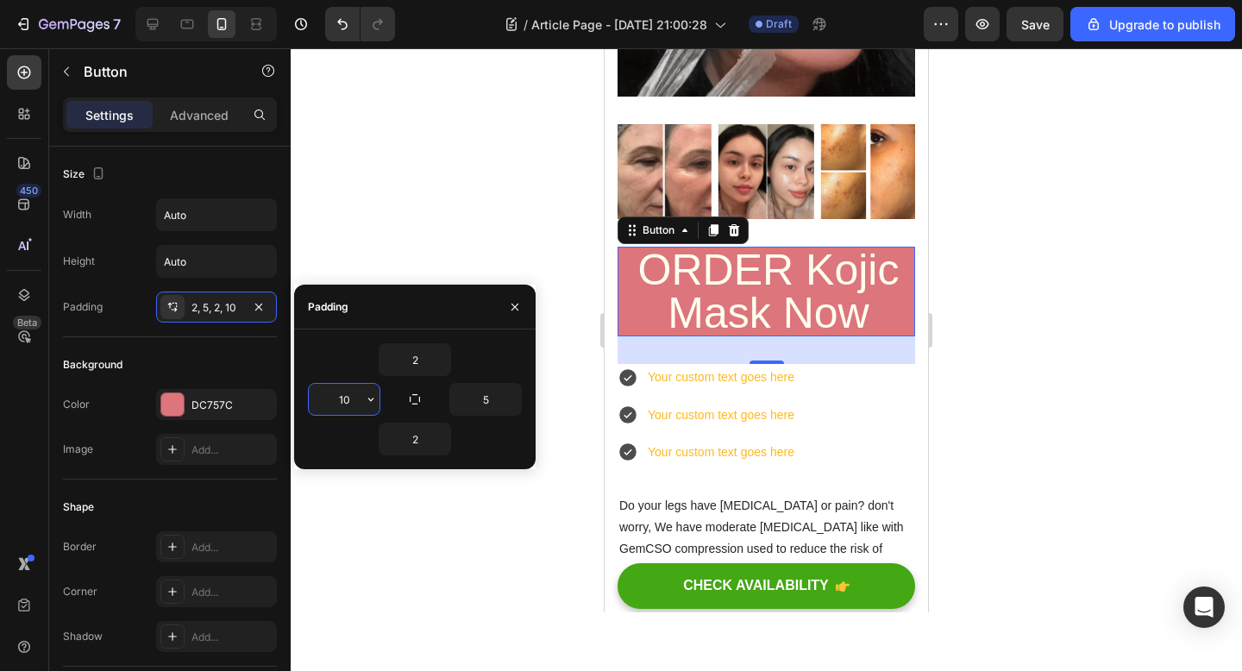
click at [360, 406] on input "10" at bounding box center [344, 399] width 71 height 31
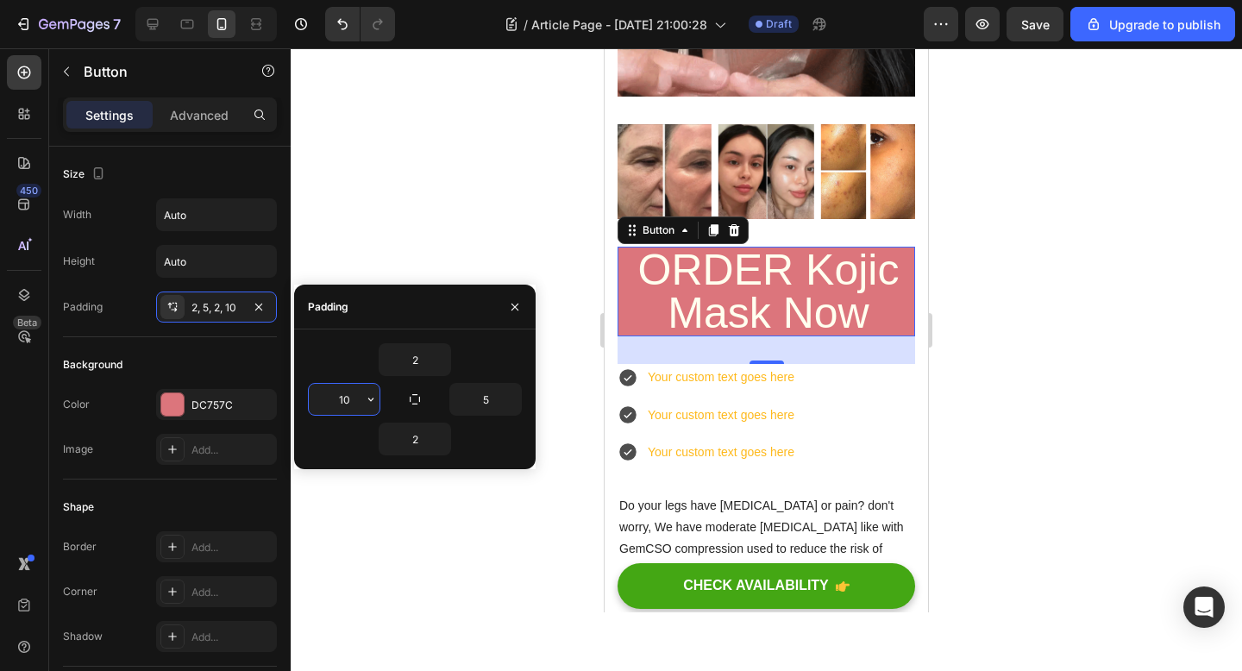
type input "5"
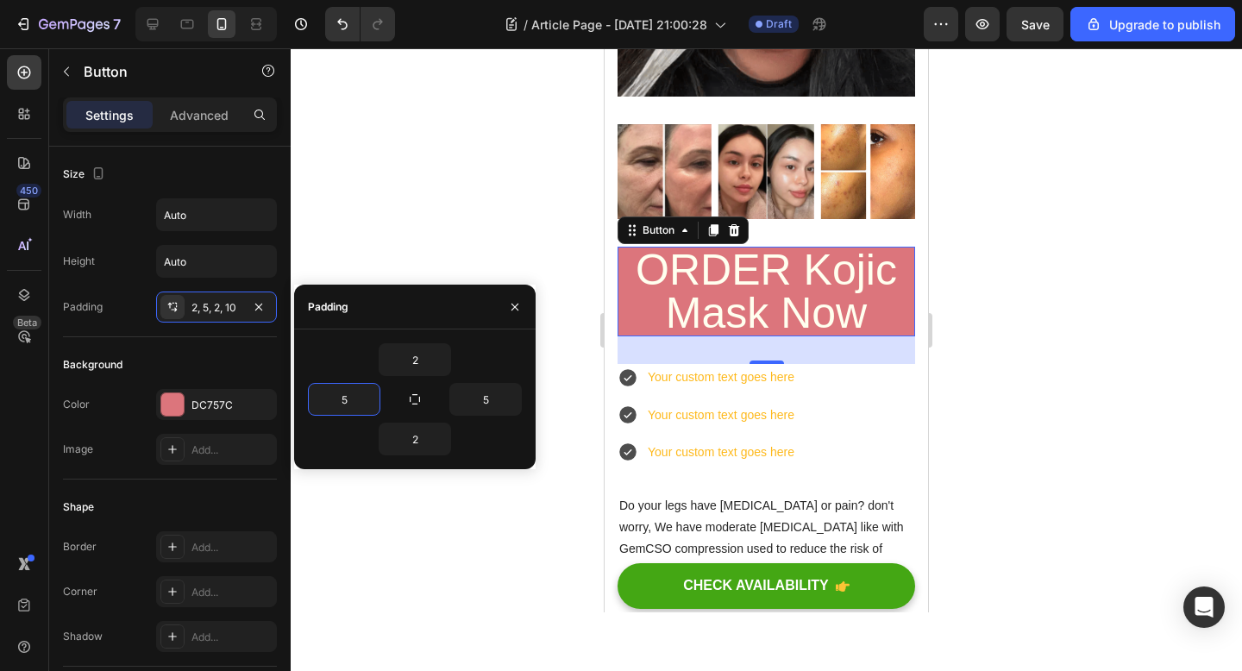
click at [496, 534] on div at bounding box center [766, 359] width 951 height 623
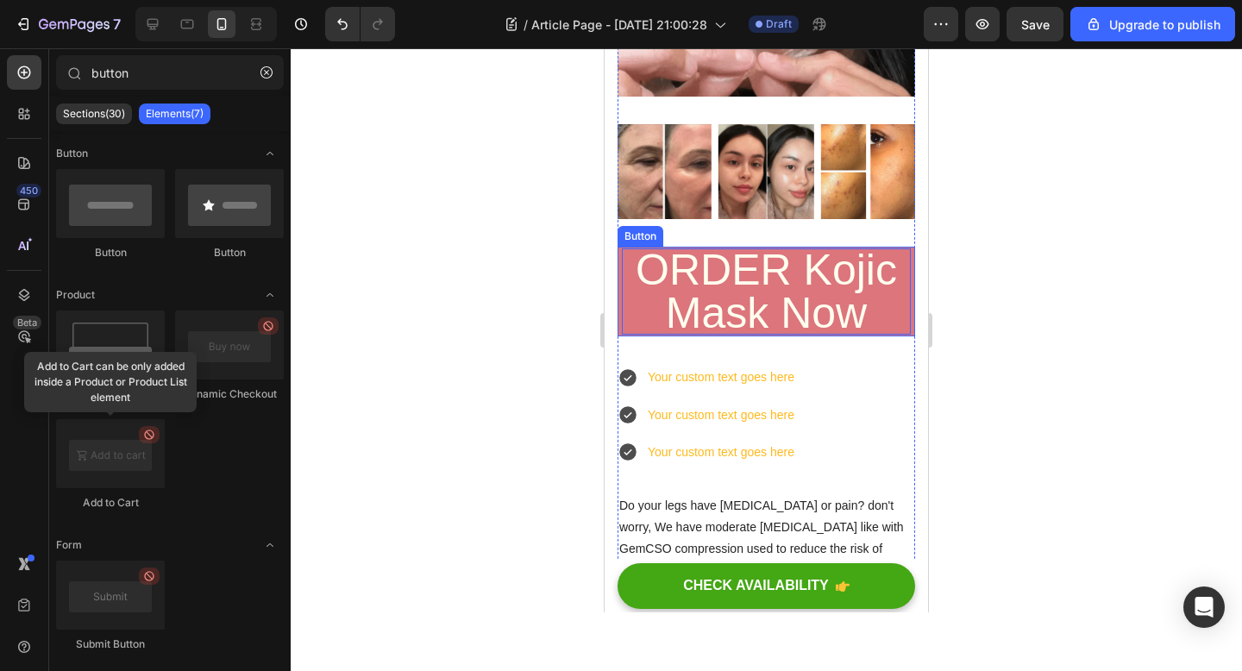
click at [670, 301] on p "ORDER Kojic Mask Now" at bounding box center [766, 291] width 289 height 86
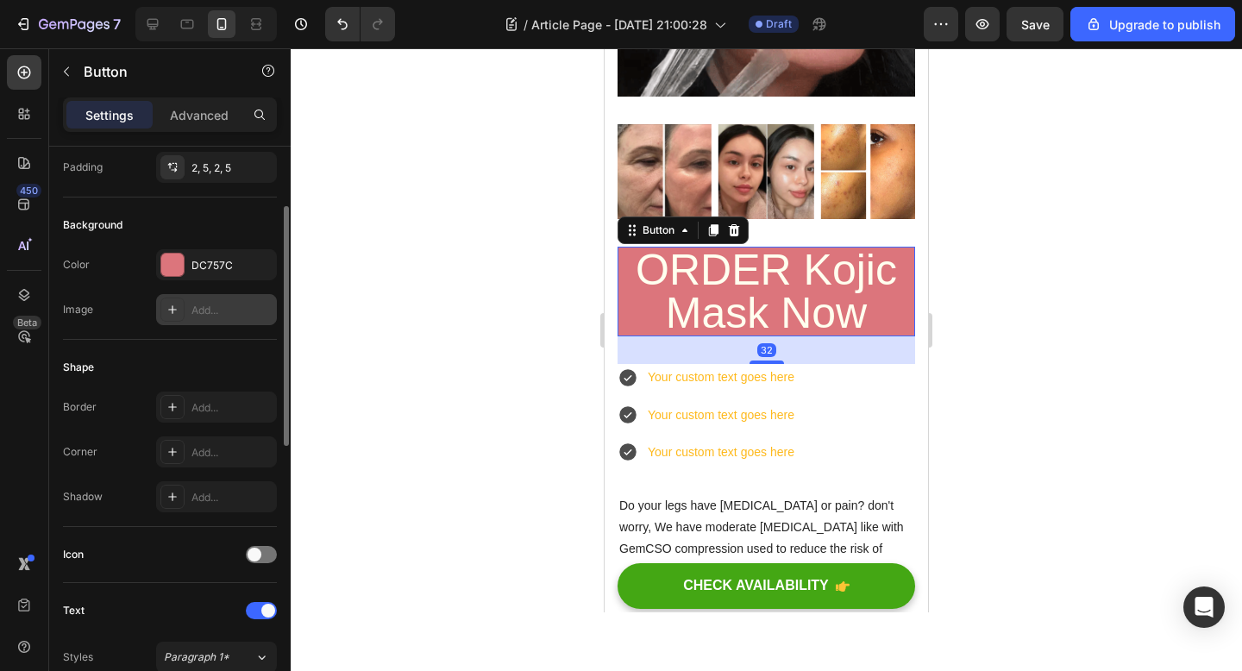
scroll to position [147, 0]
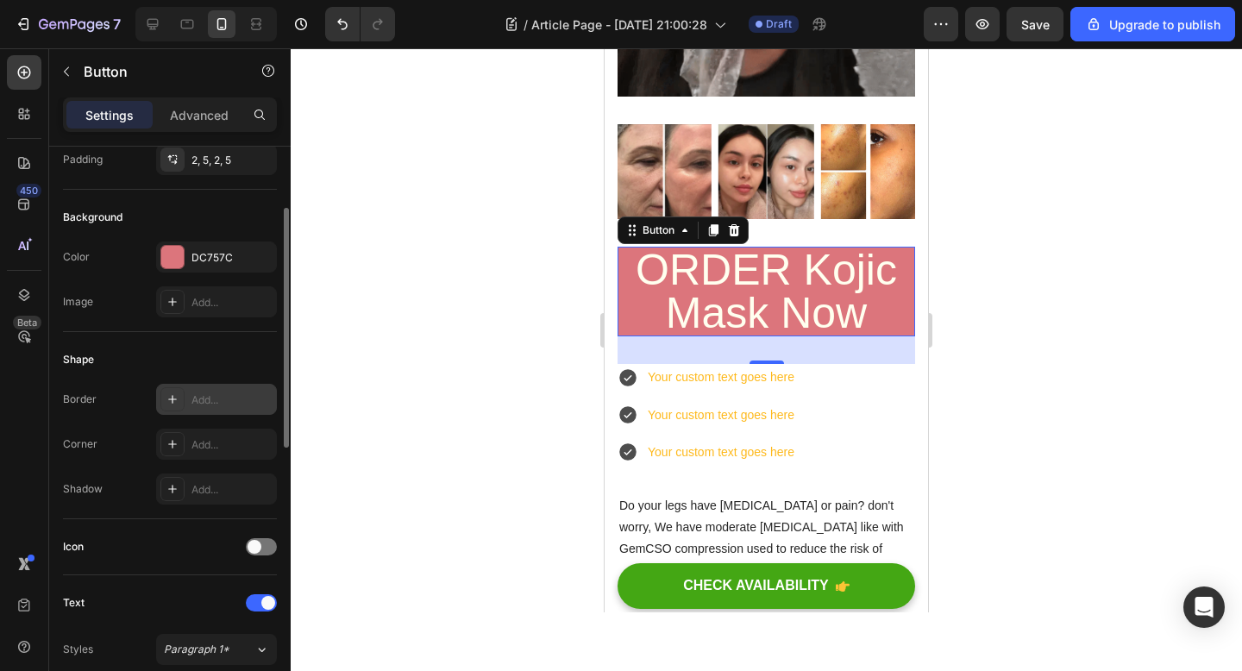
click at [221, 404] on div "Add..." at bounding box center [231, 400] width 81 height 16
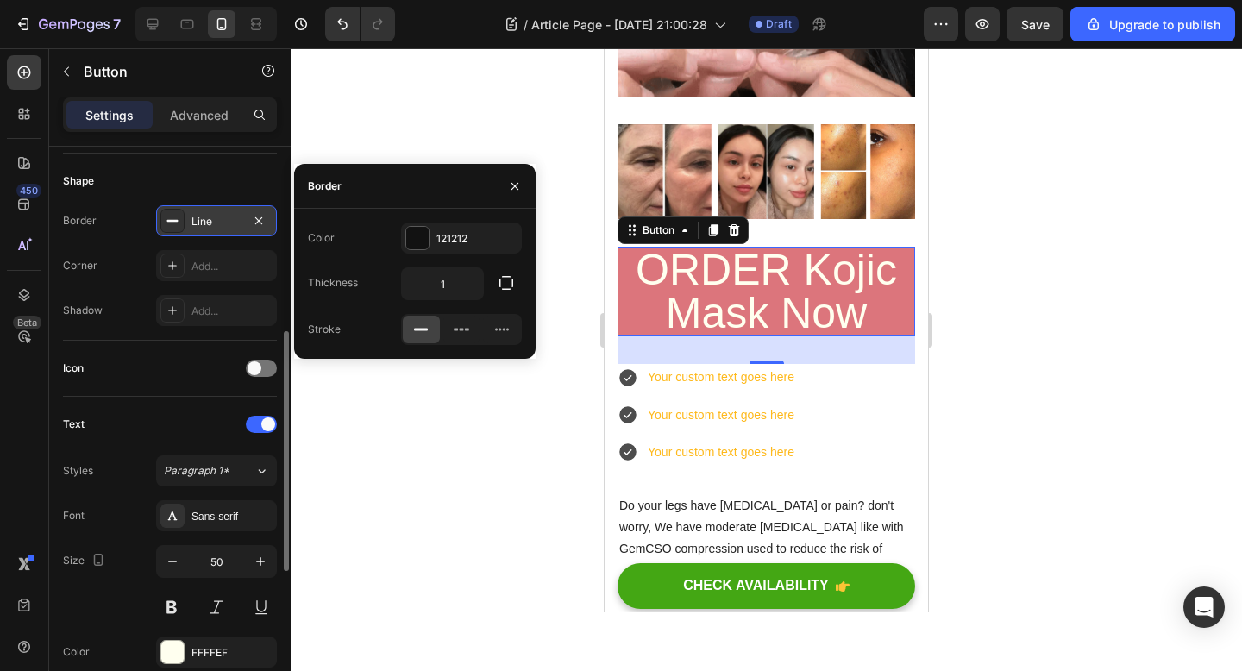
scroll to position [405, 0]
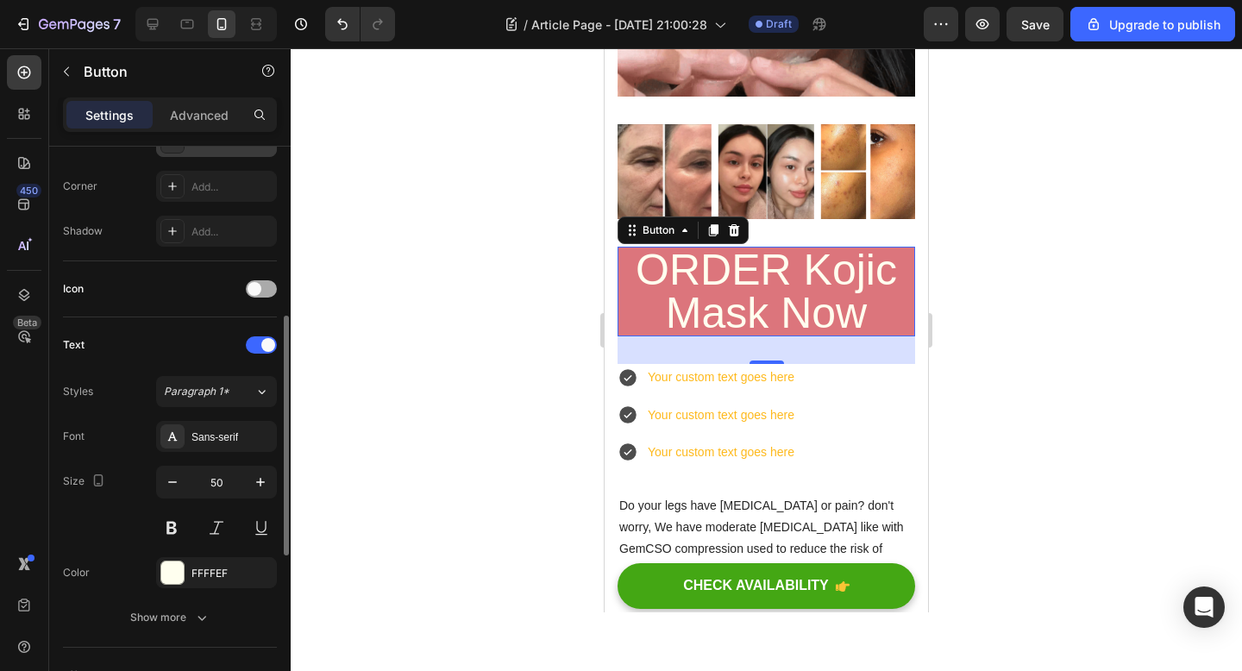
click at [264, 297] on div at bounding box center [261, 288] width 31 height 17
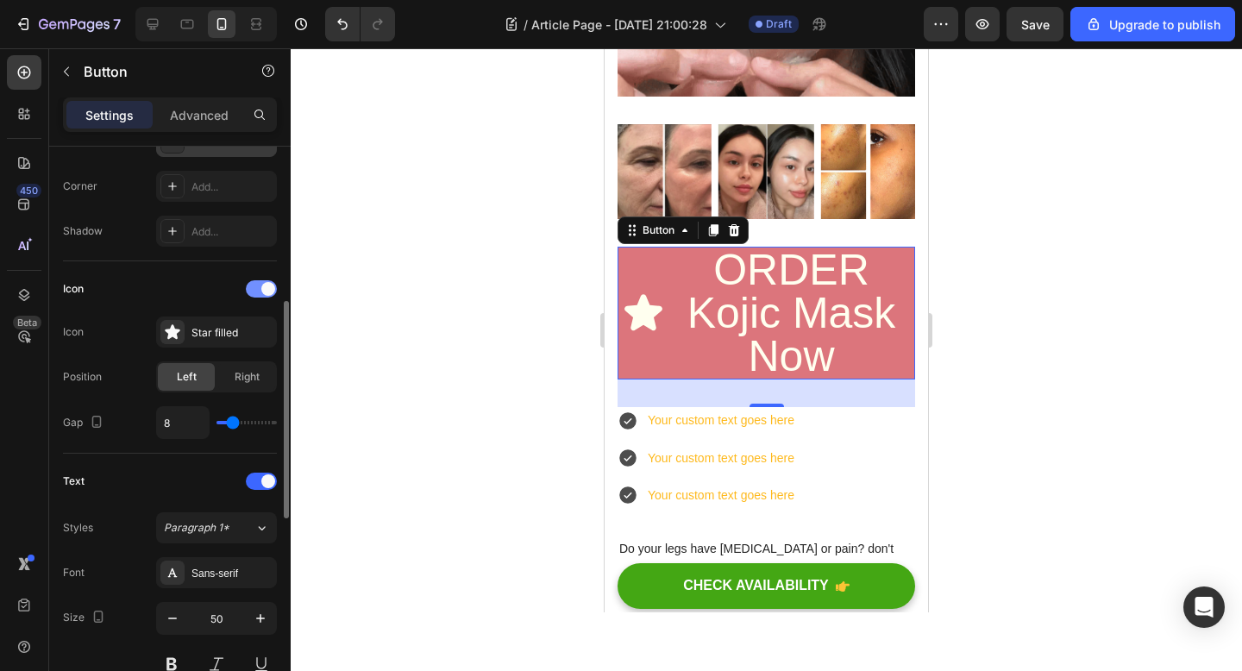
click at [264, 291] on span at bounding box center [268, 289] width 14 height 14
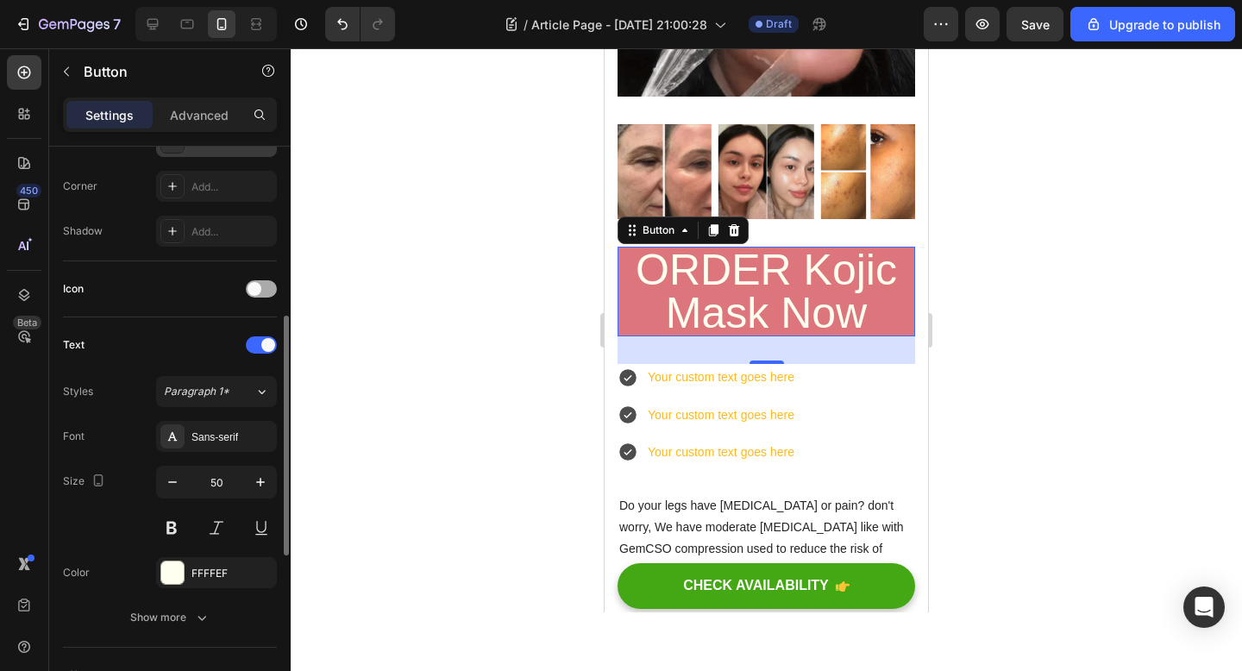
click at [264, 291] on div at bounding box center [261, 288] width 31 height 17
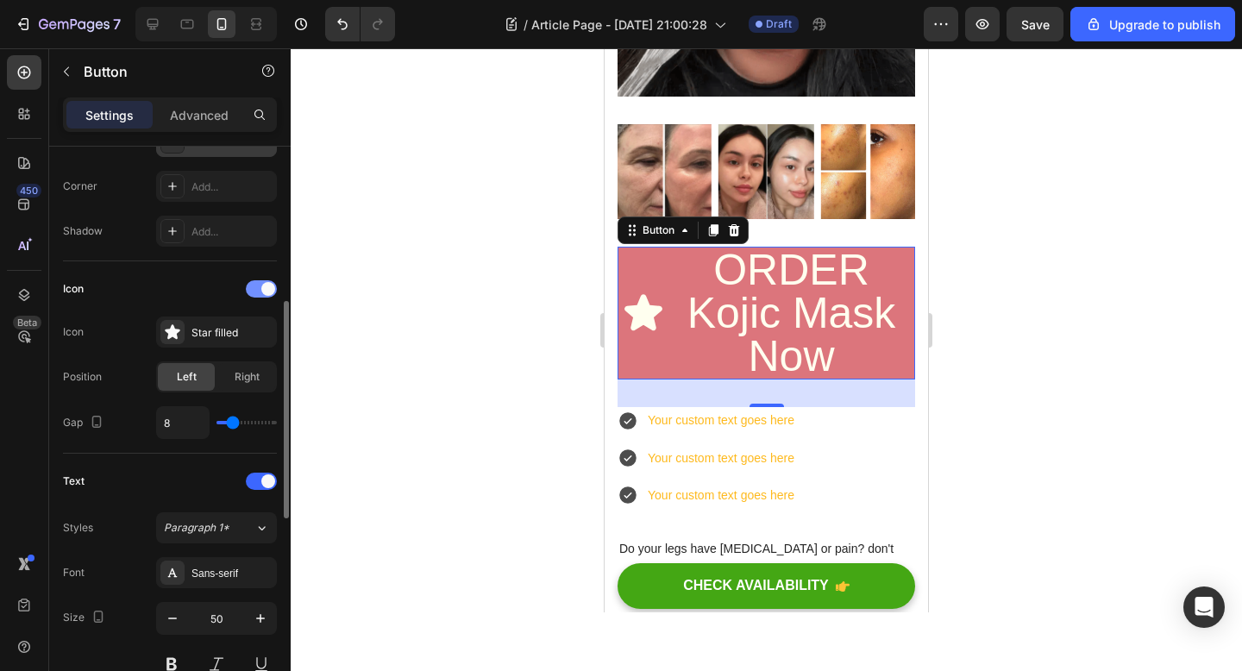
click at [263, 290] on span at bounding box center [268, 289] width 14 height 14
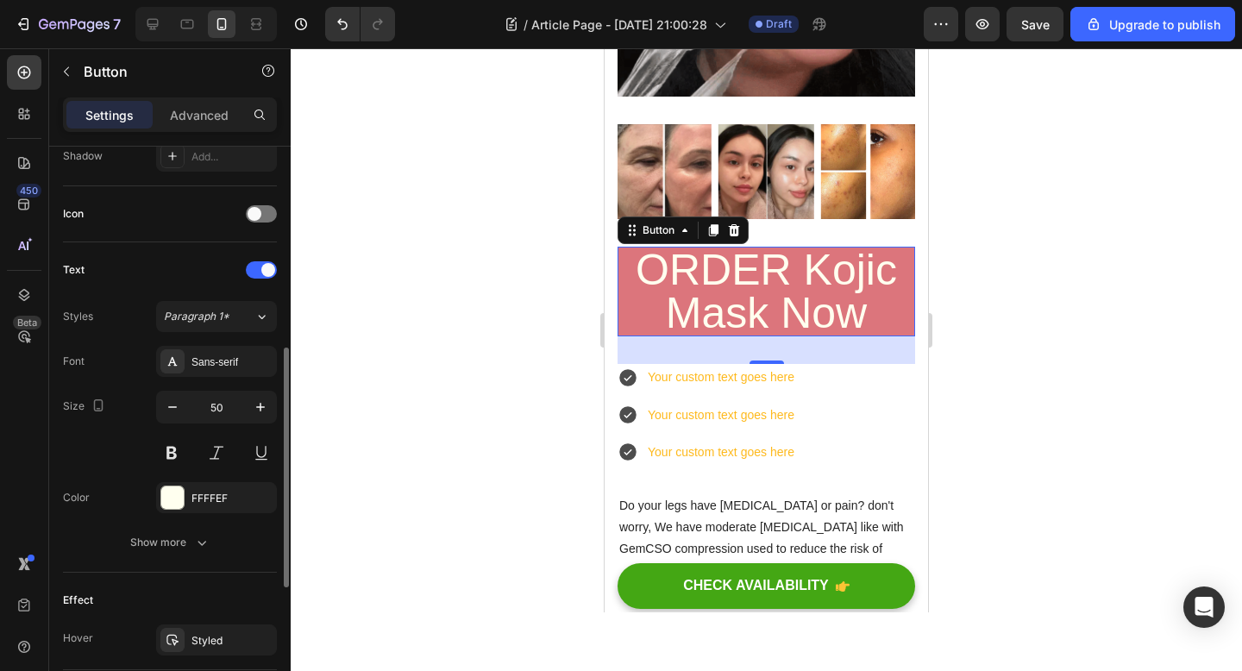
scroll to position [482, 0]
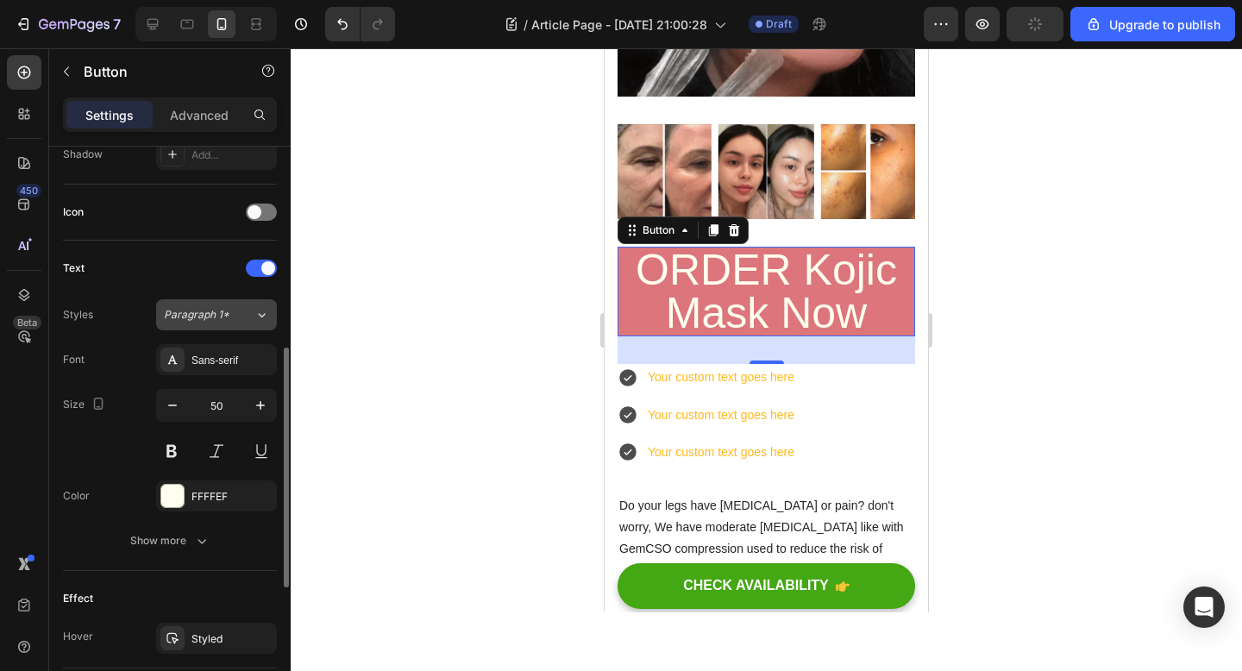
click at [235, 323] on button "Paragraph 1*" at bounding box center [216, 314] width 121 height 31
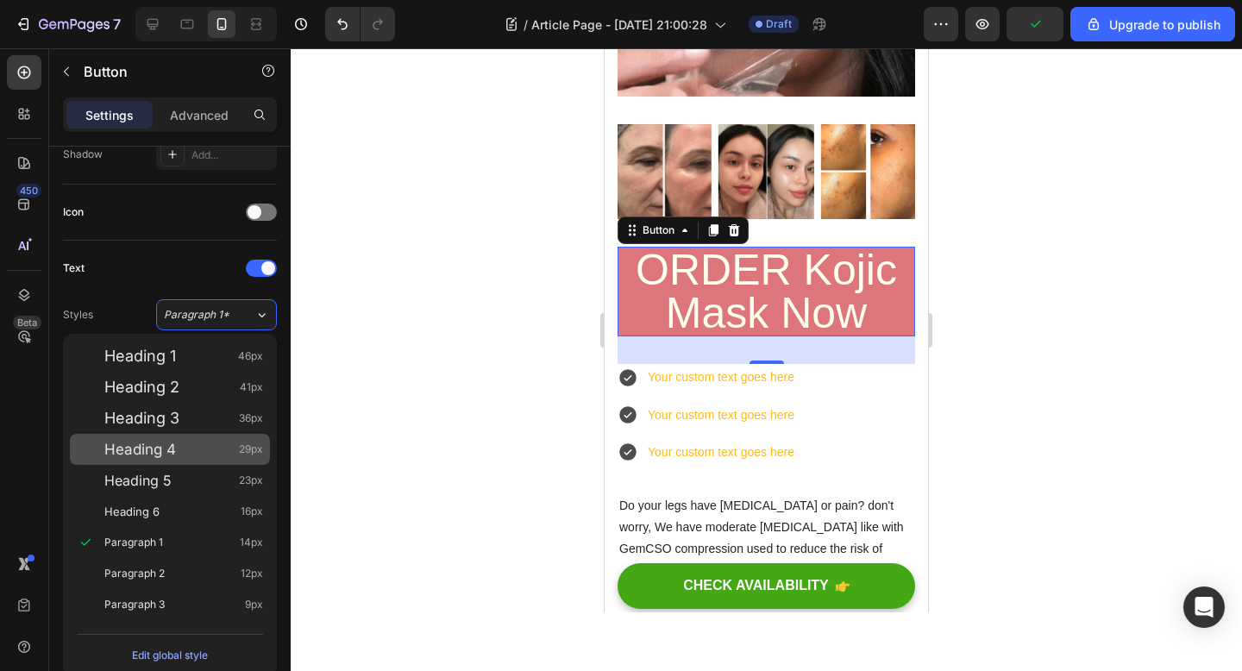
click at [221, 451] on div "Heading 4 29px" at bounding box center [183, 449] width 159 height 17
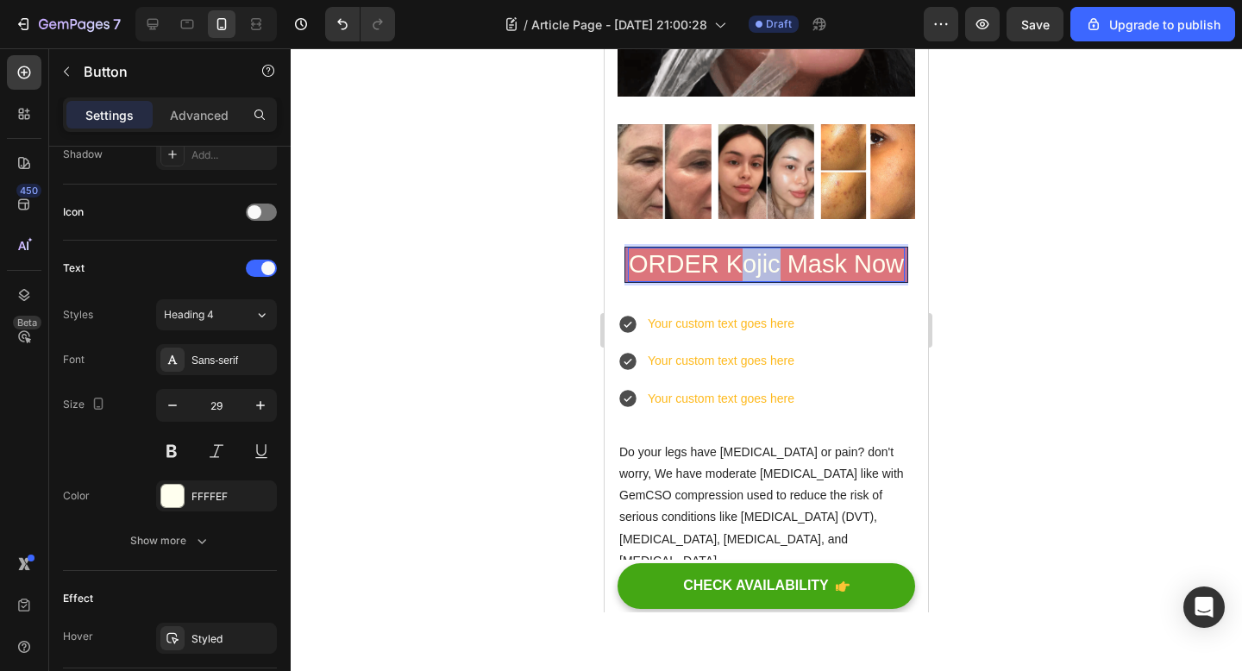
drag, startPoint x: 774, startPoint y: 261, endPoint x: 737, endPoint y: 260, distance: 37.1
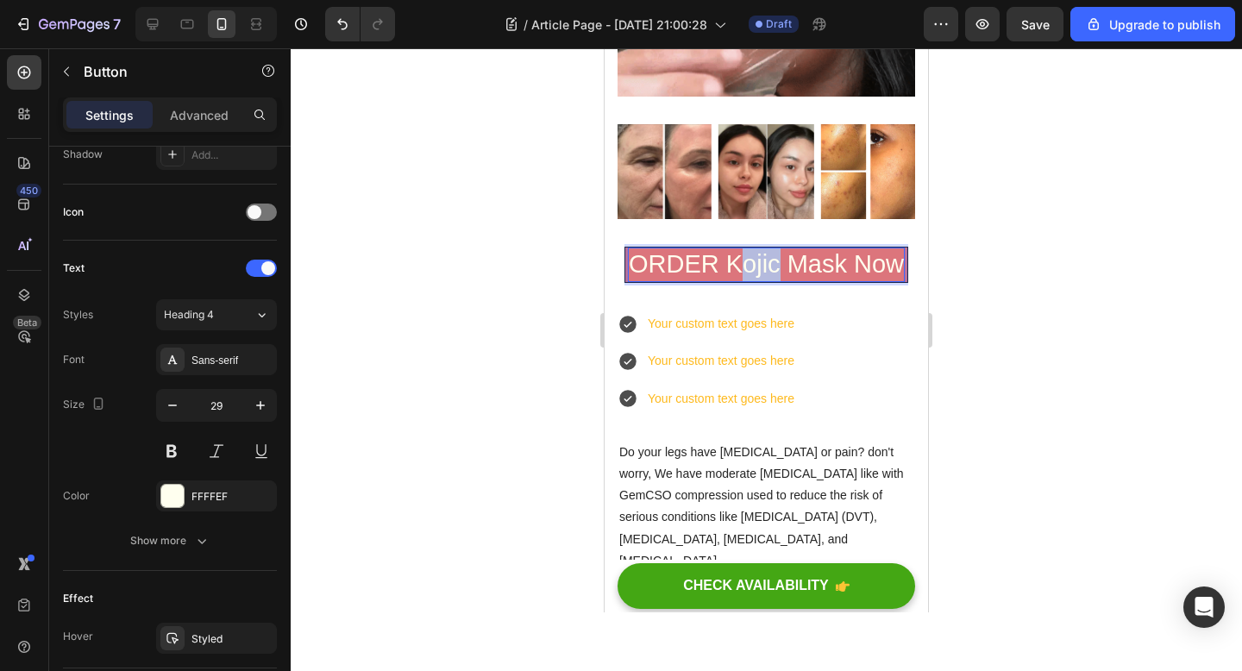
click at [738, 260] on p "ORDER Kojic Mask Now" at bounding box center [766, 264] width 275 height 33
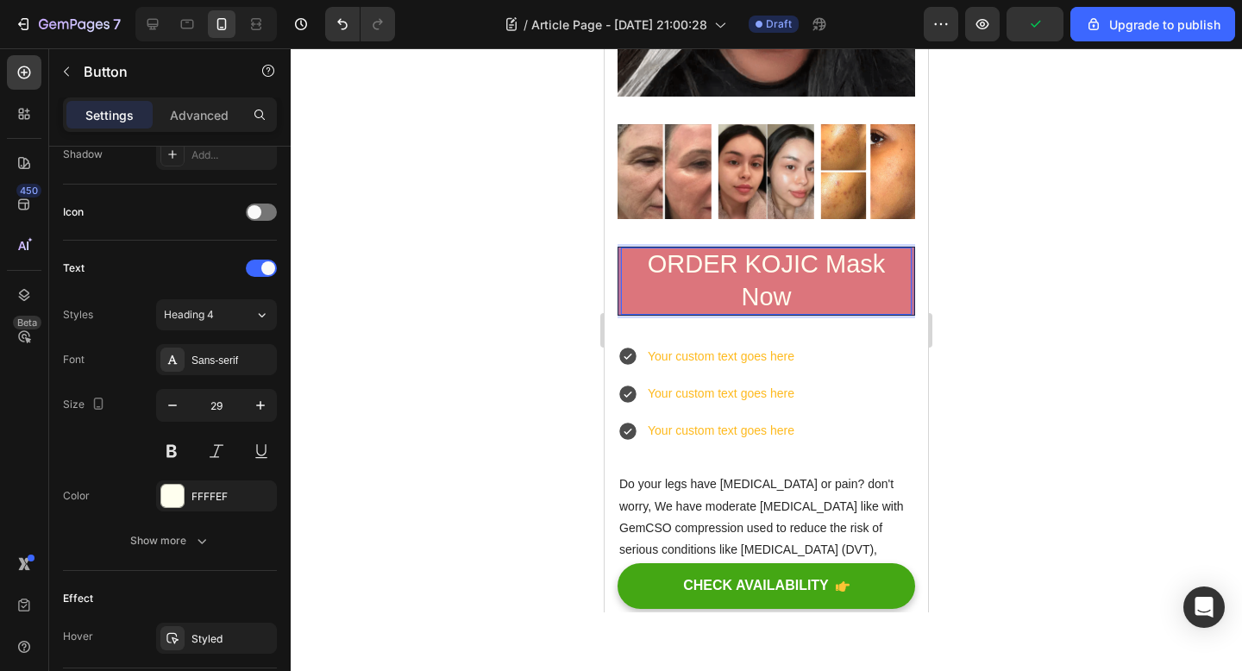
drag, startPoint x: 800, startPoint y: 291, endPoint x: 831, endPoint y: 272, distance: 36.4
click at [831, 272] on p "ORDER KOJIC Mask Now" at bounding box center [766, 280] width 289 height 65
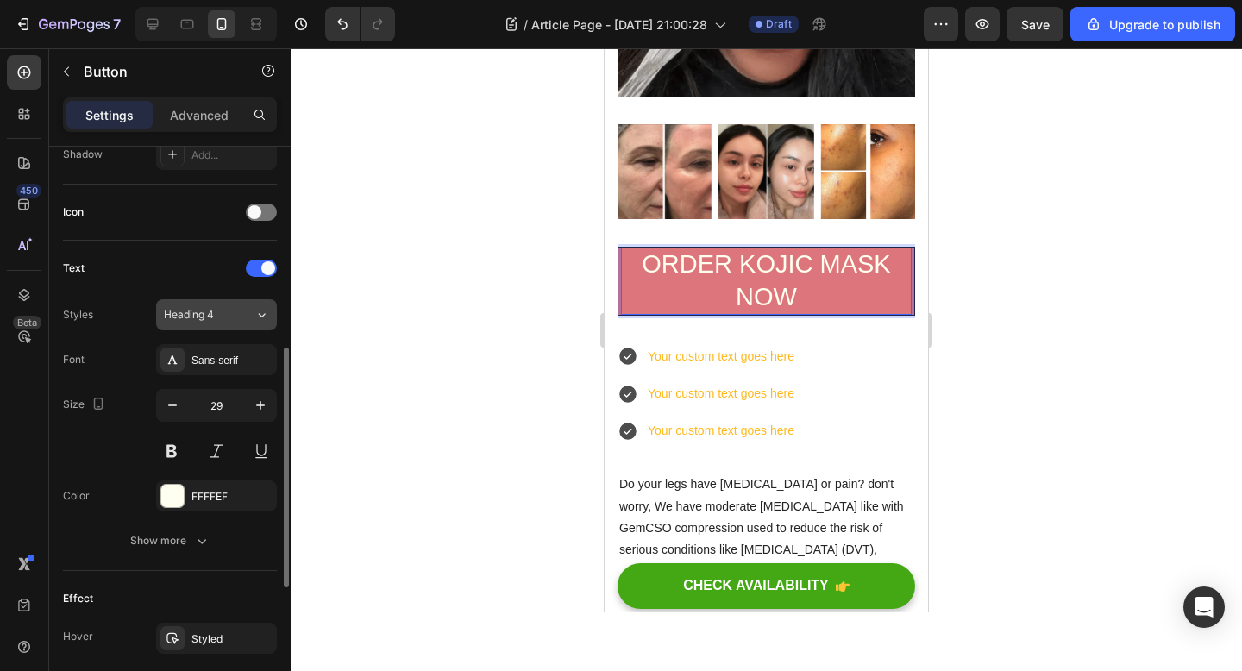
click at [247, 317] on div "Heading 4" at bounding box center [209, 315] width 91 height 16
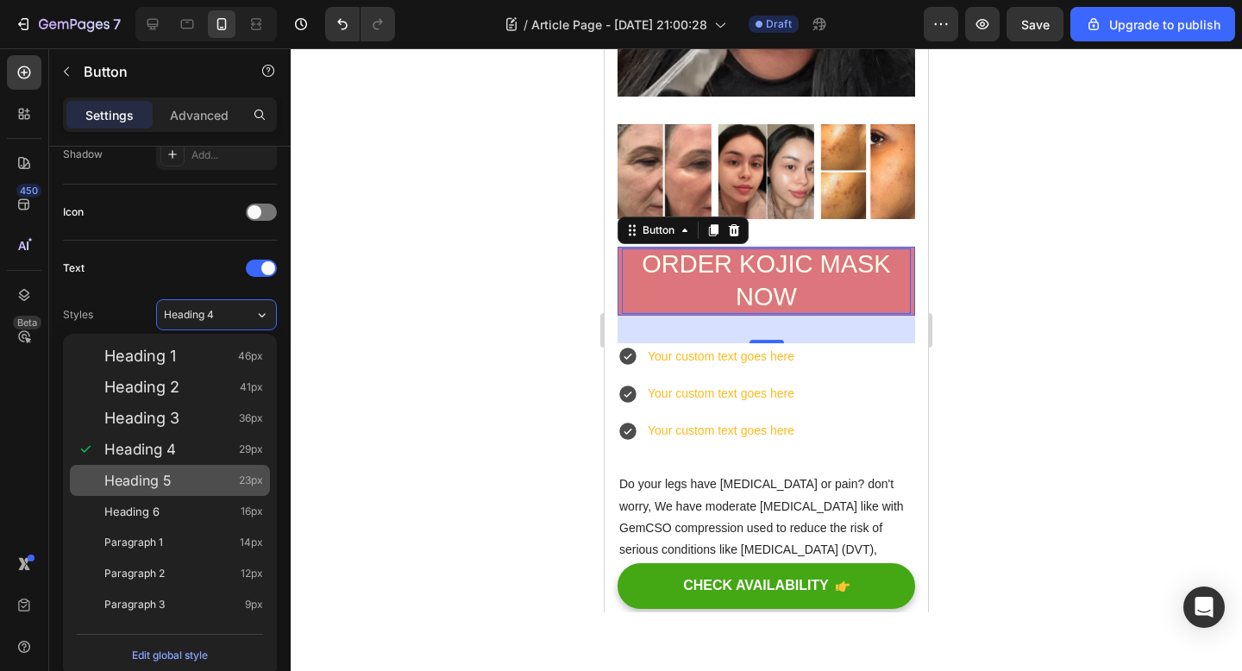
click at [218, 481] on div "Heading 5 23px" at bounding box center [183, 480] width 159 height 17
type input "23"
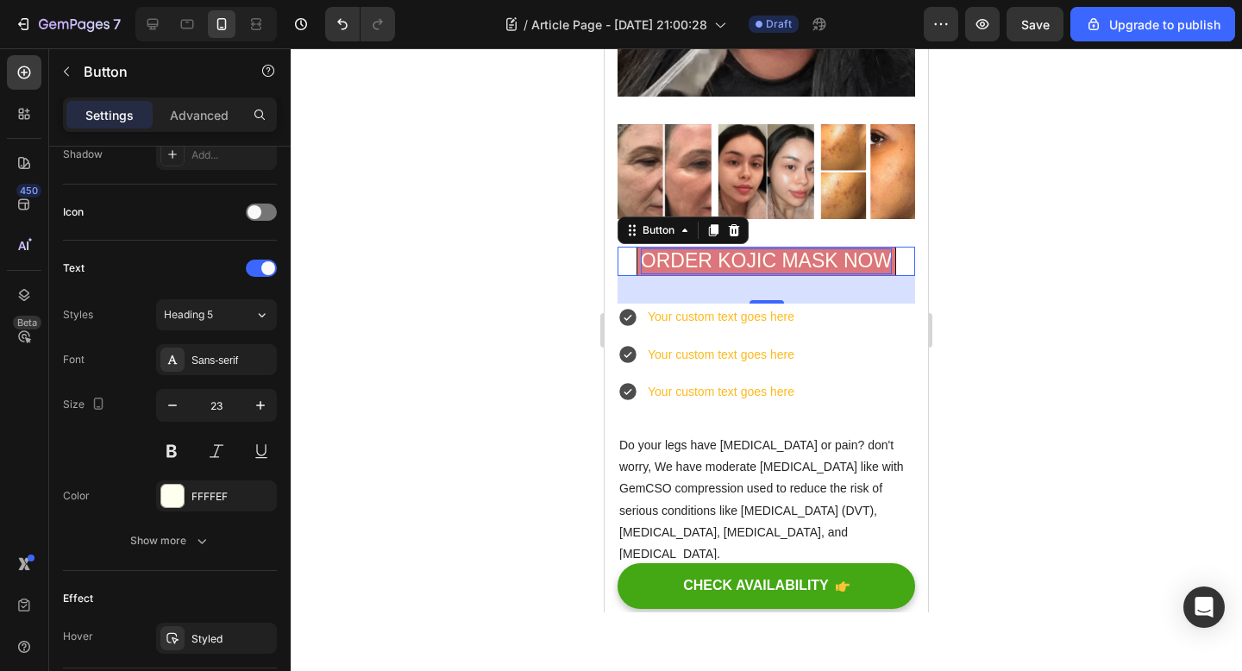
click at [521, 393] on div at bounding box center [766, 359] width 951 height 623
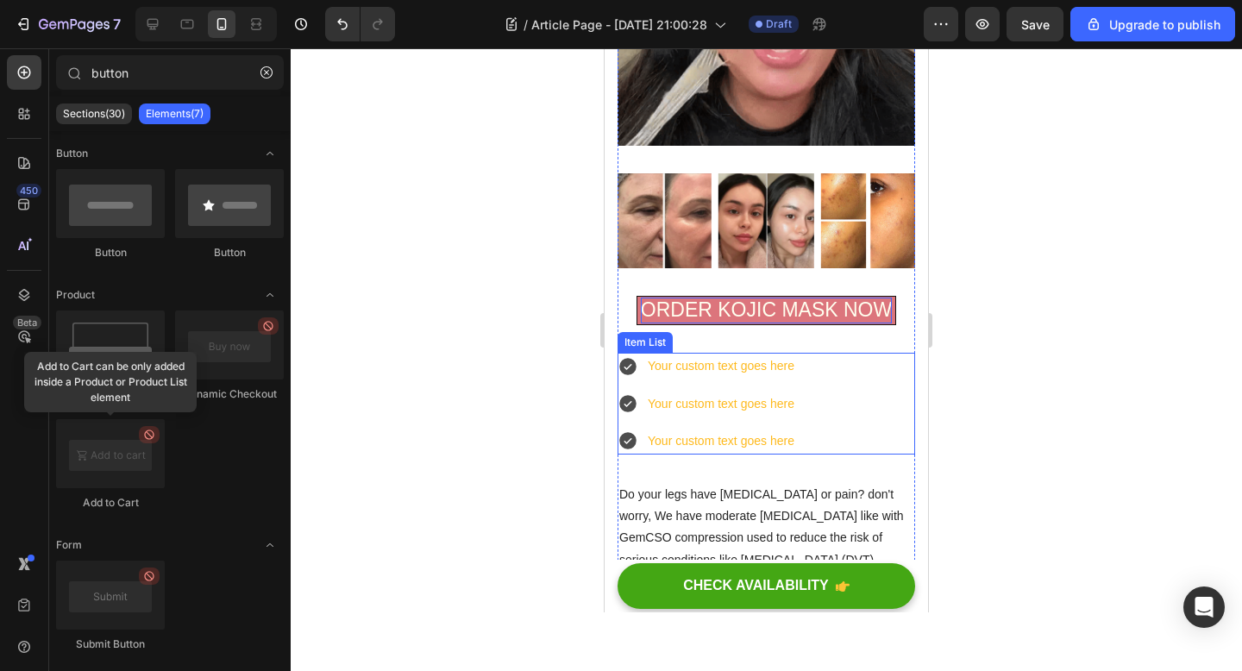
scroll to position [651, 0]
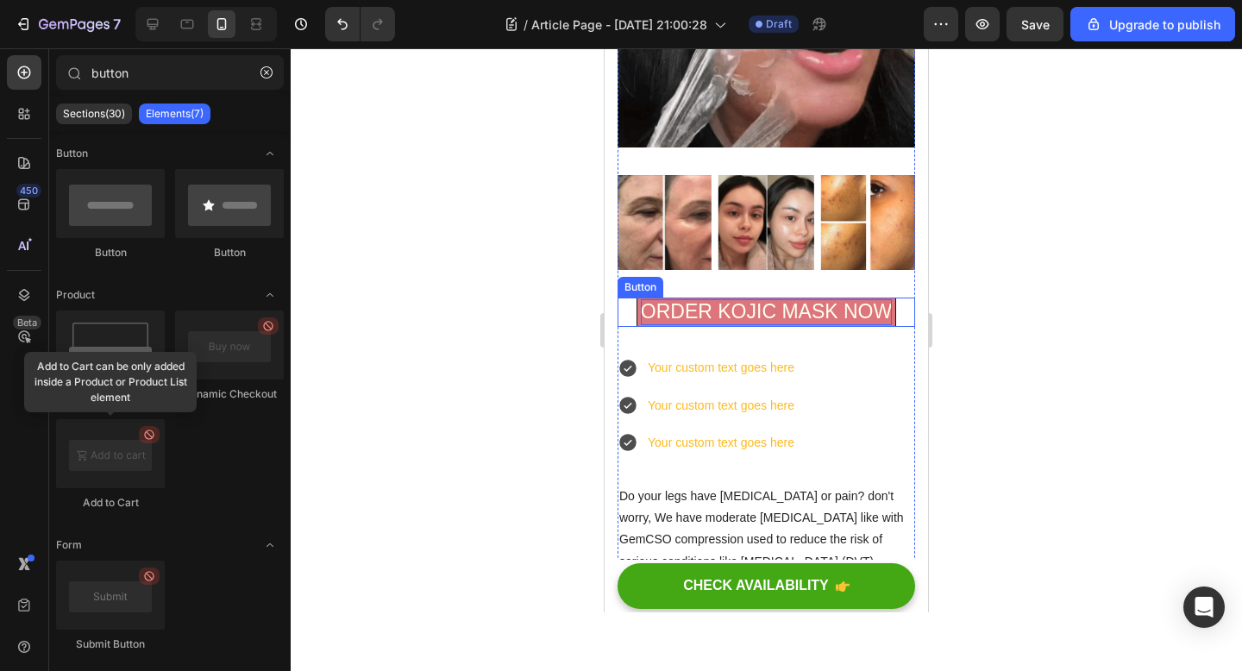
click at [799, 309] on p "ORDER KOJIC MASK NOW" at bounding box center [766, 312] width 251 height 26
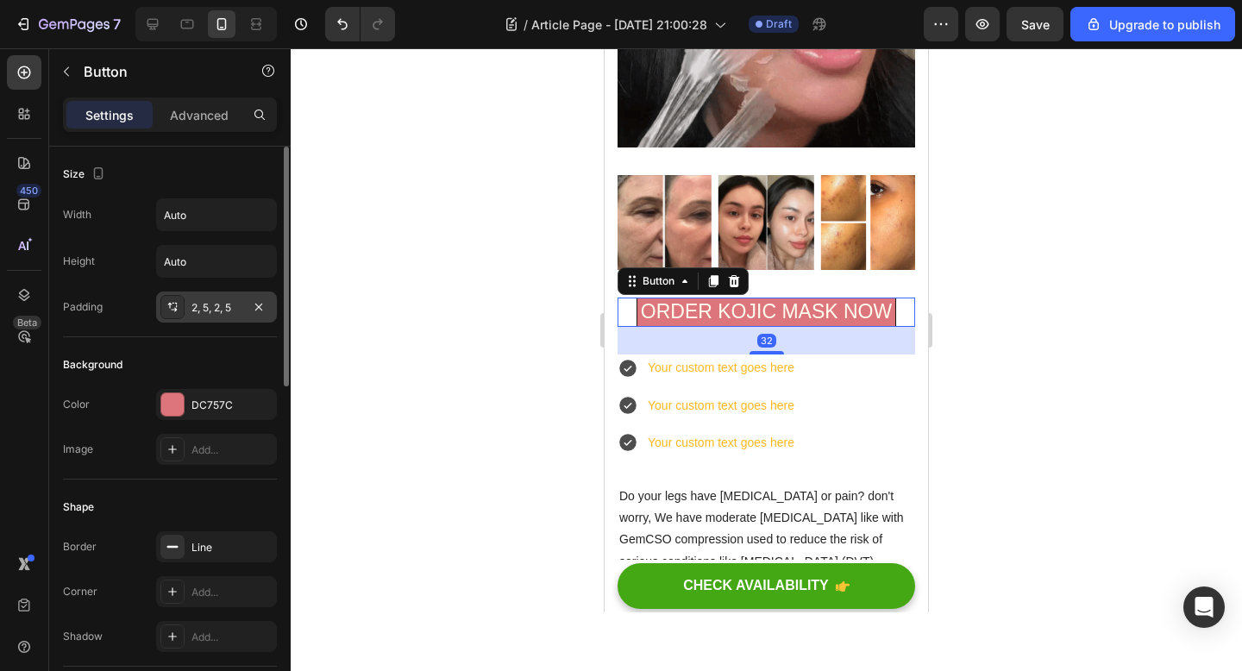
click at [219, 301] on div "2, 5, 2, 5" at bounding box center [216, 308] width 50 height 16
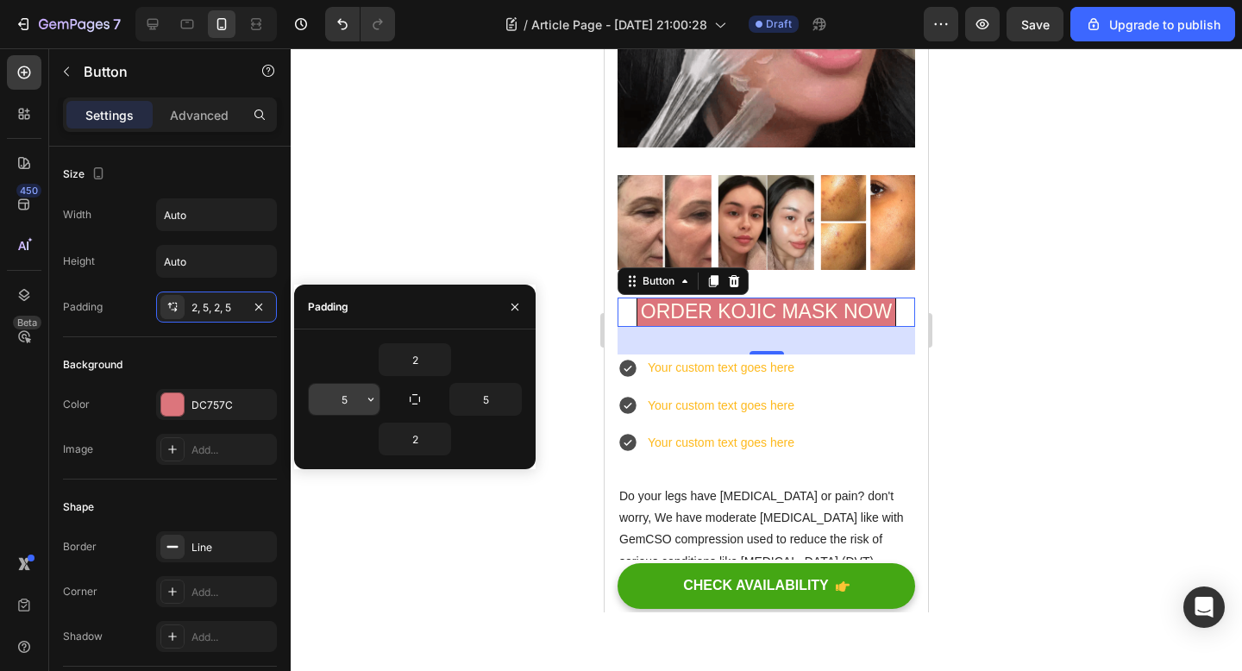
click at [336, 398] on input "5" at bounding box center [344, 399] width 71 height 31
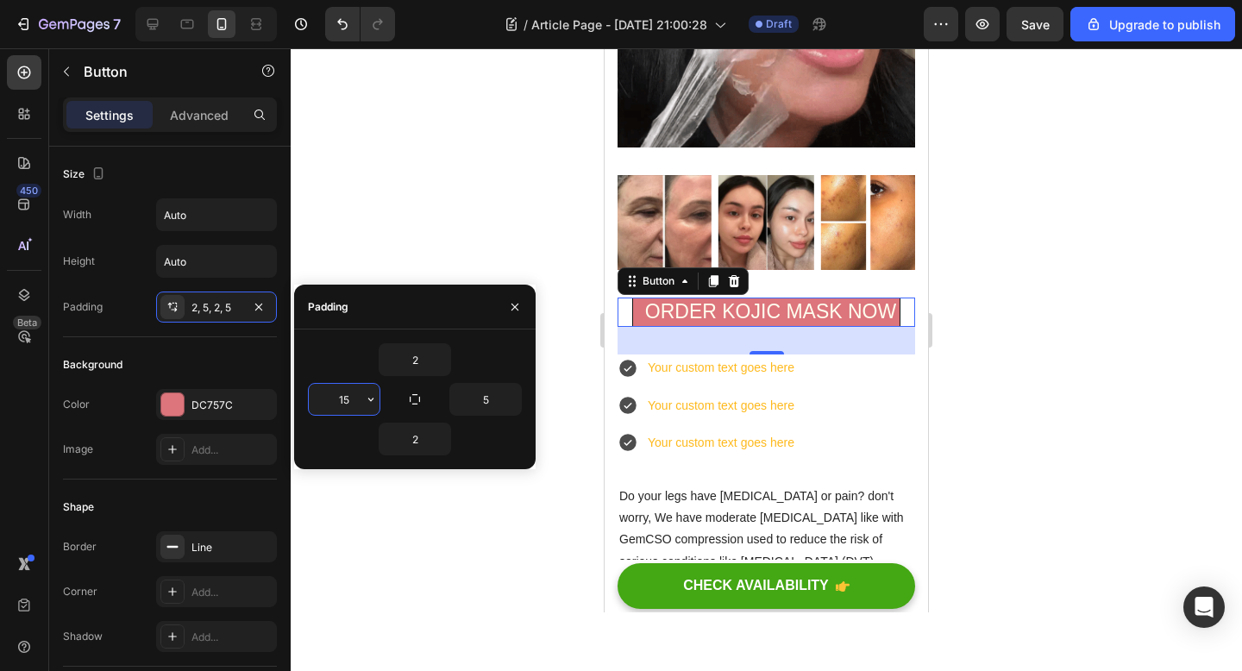
type input "1"
type input "30"
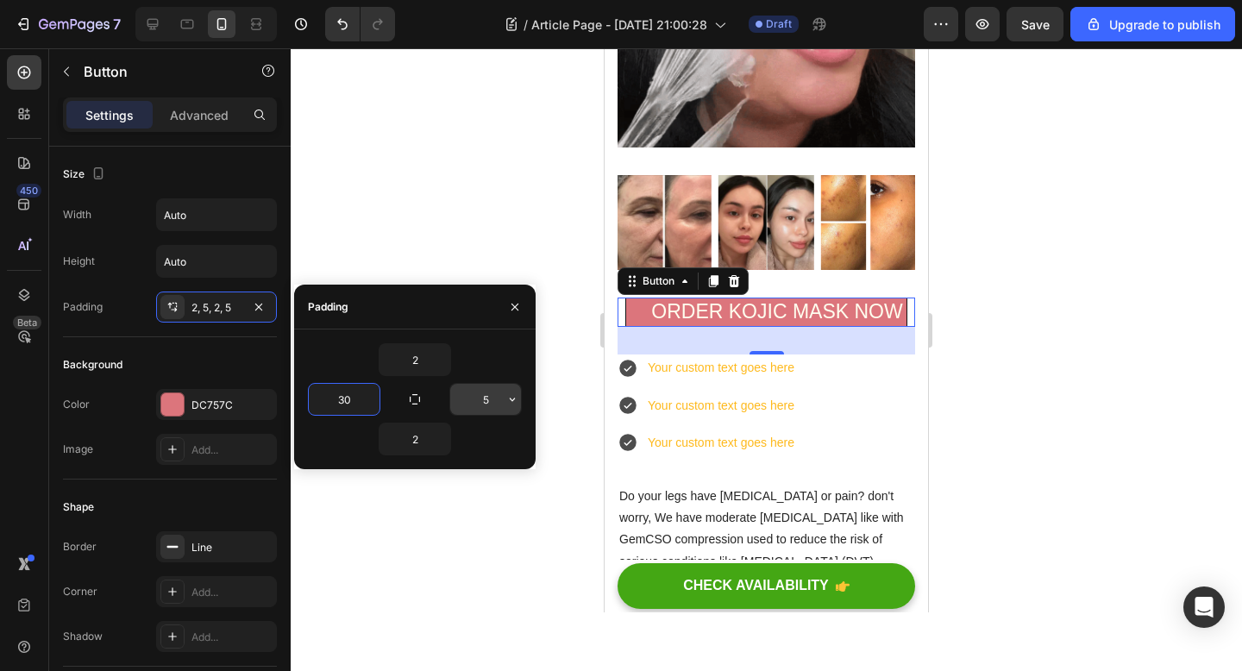
click at [486, 404] on input "5" at bounding box center [485, 399] width 71 height 31
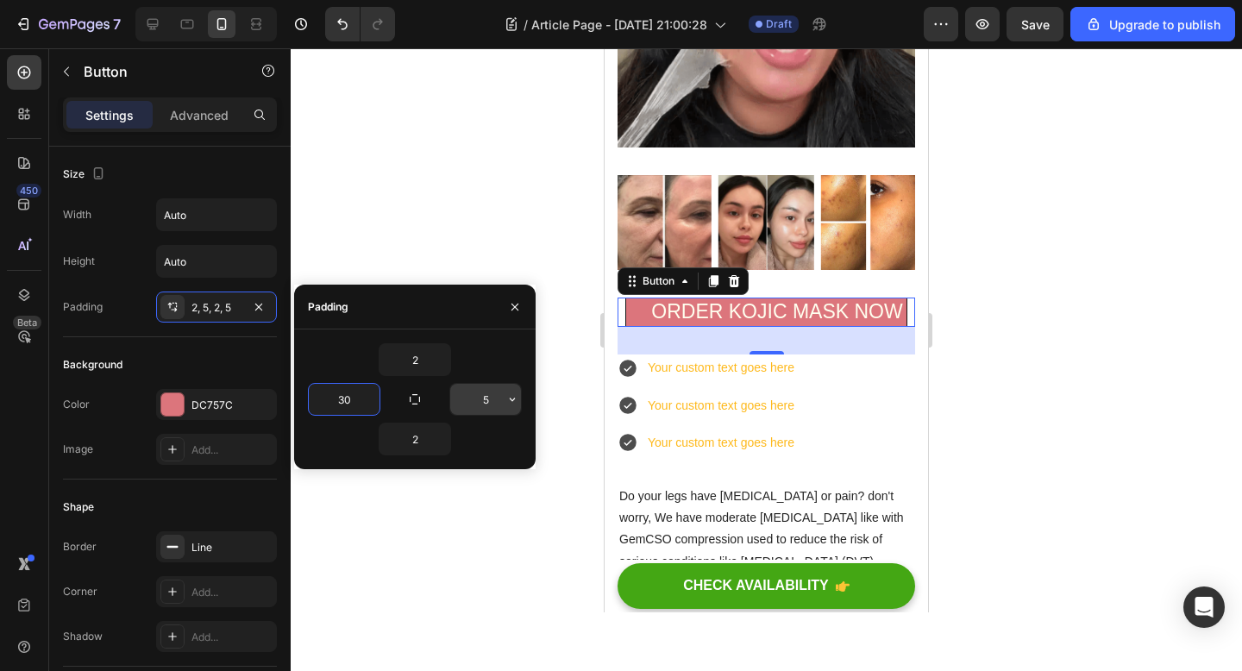
click at [486, 404] on input "5" at bounding box center [485, 399] width 71 height 31
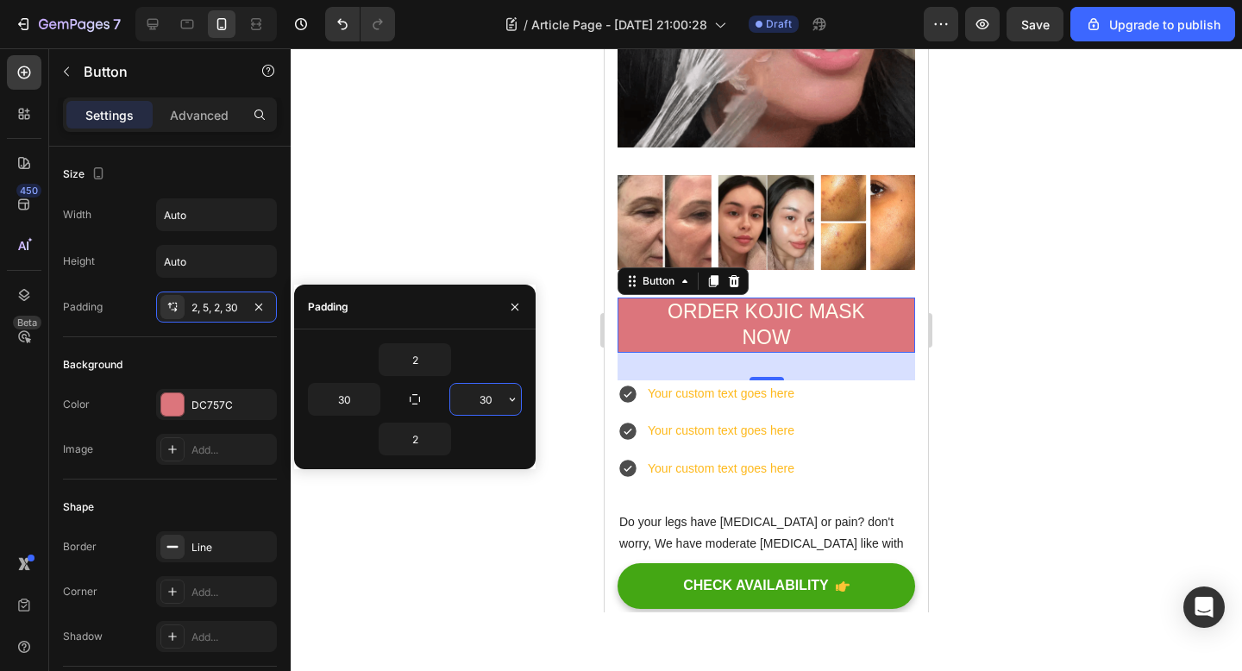
click at [489, 396] on input "30" at bounding box center [485, 399] width 71 height 31
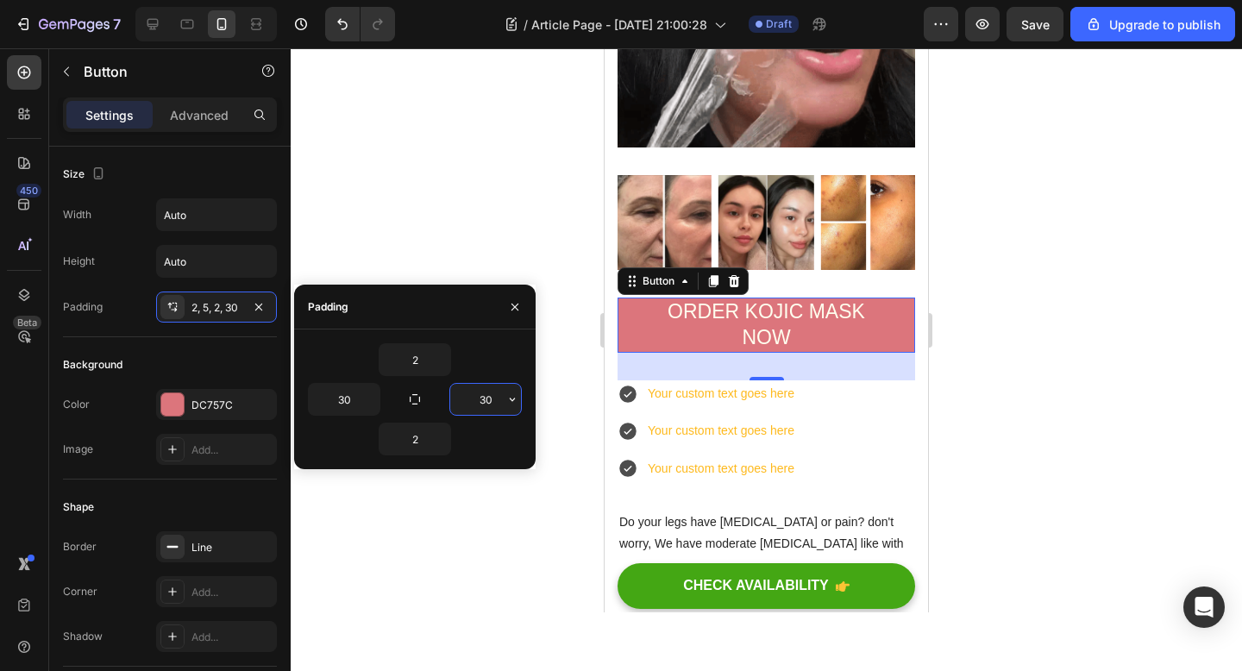
click at [489, 396] on input "30" at bounding box center [485, 399] width 71 height 31
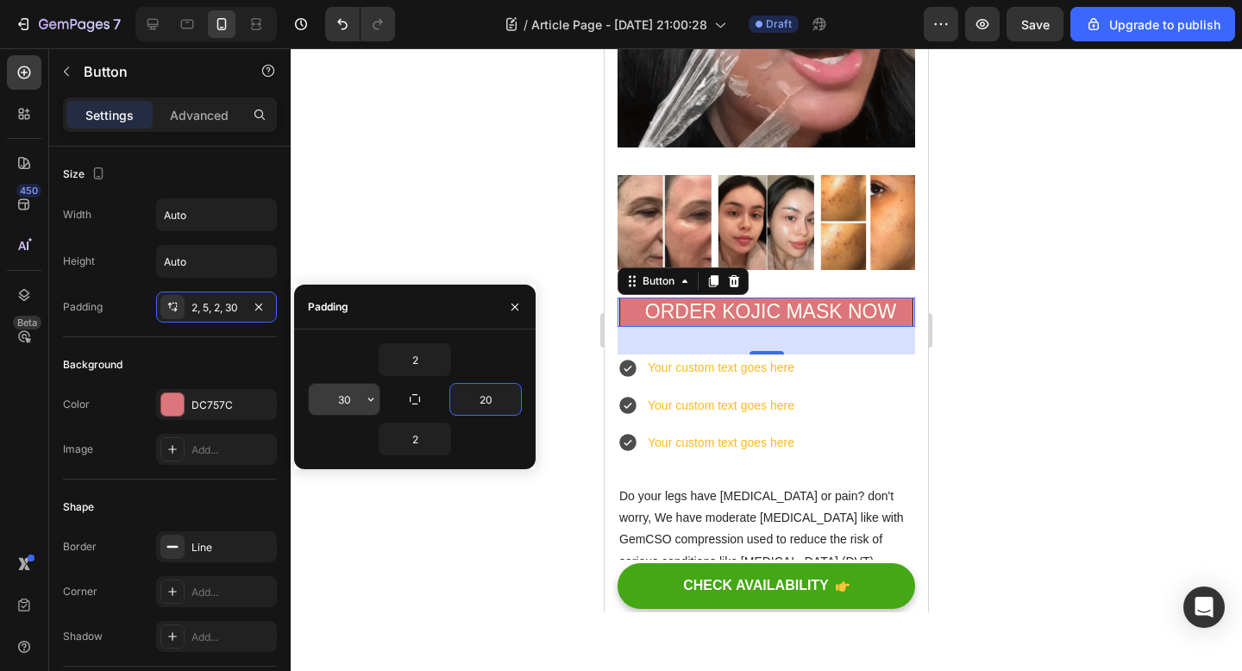
type input "20"
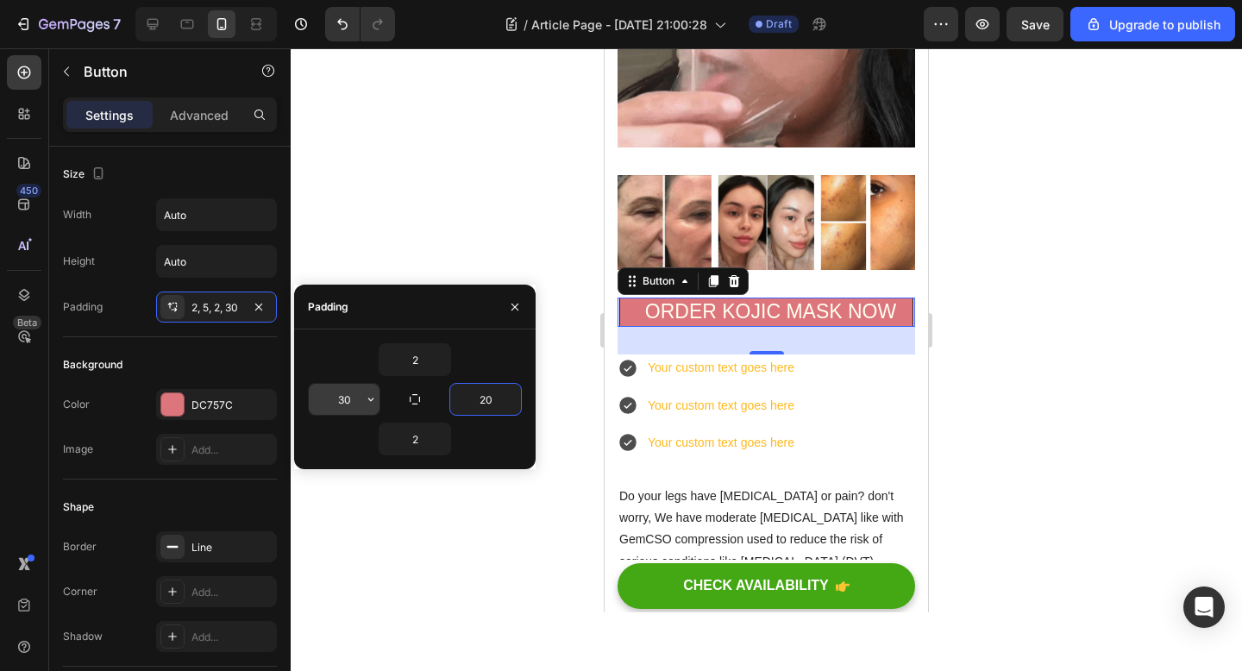
click at [348, 397] on input "30" at bounding box center [344, 399] width 71 height 31
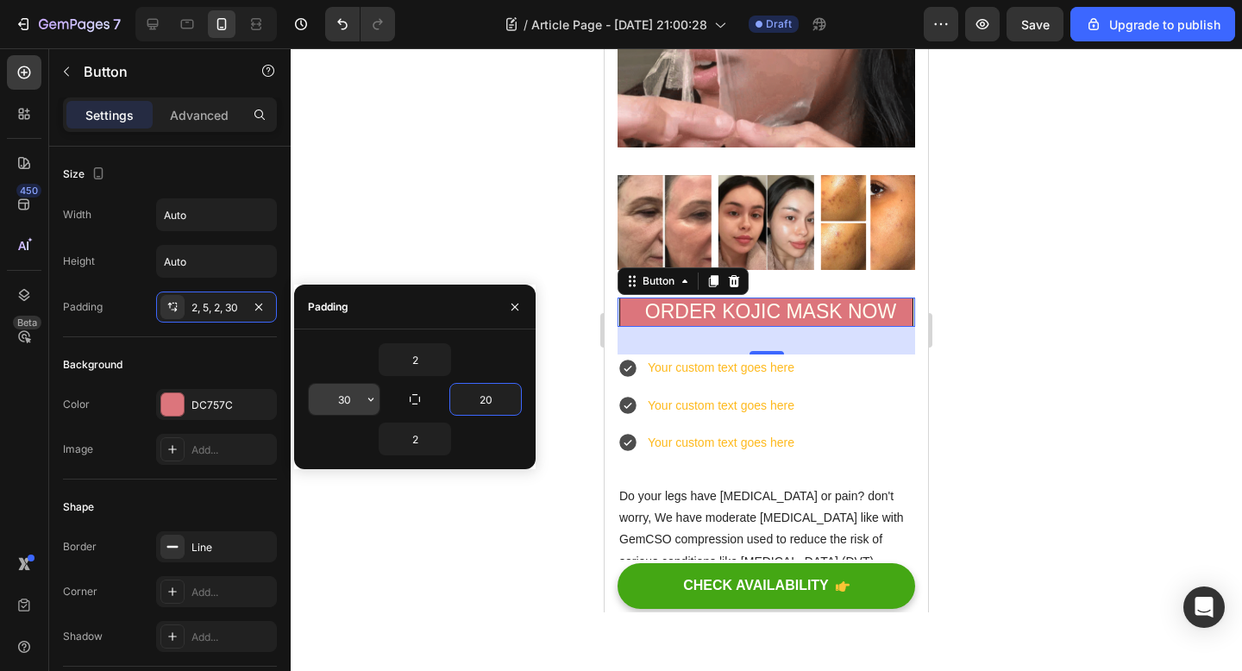
click at [348, 397] on input "30" at bounding box center [344, 399] width 71 height 31
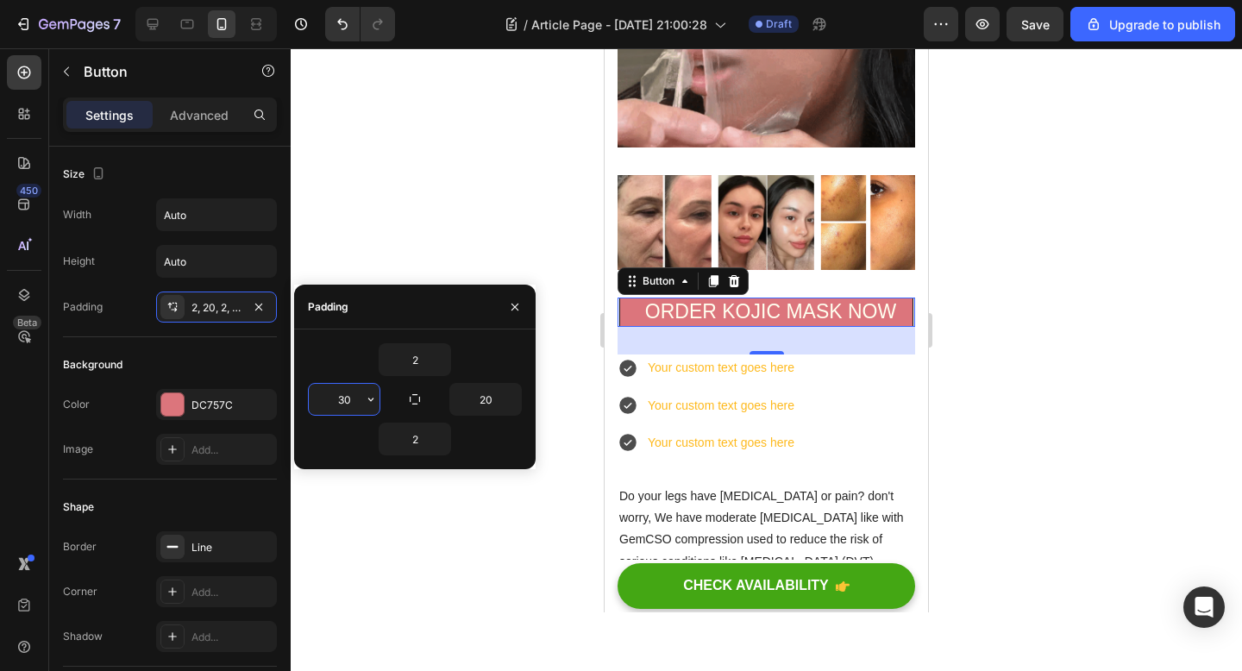
click at [348, 397] on input "30" at bounding box center [344, 399] width 71 height 31
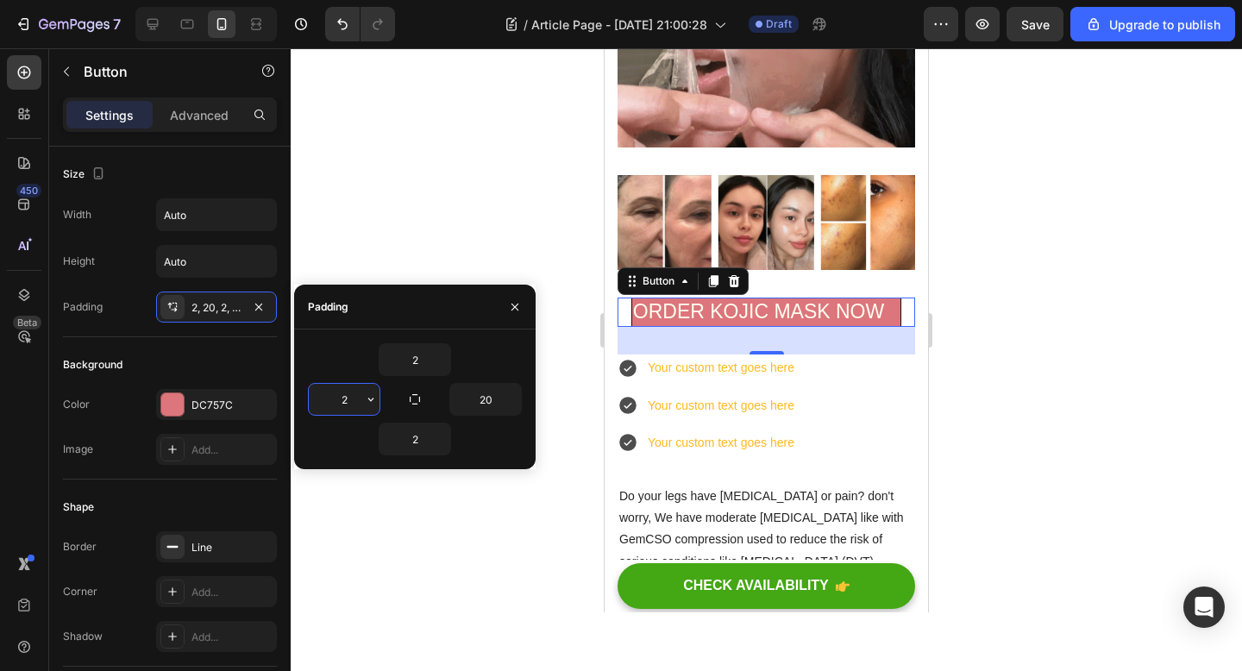
type input "20"
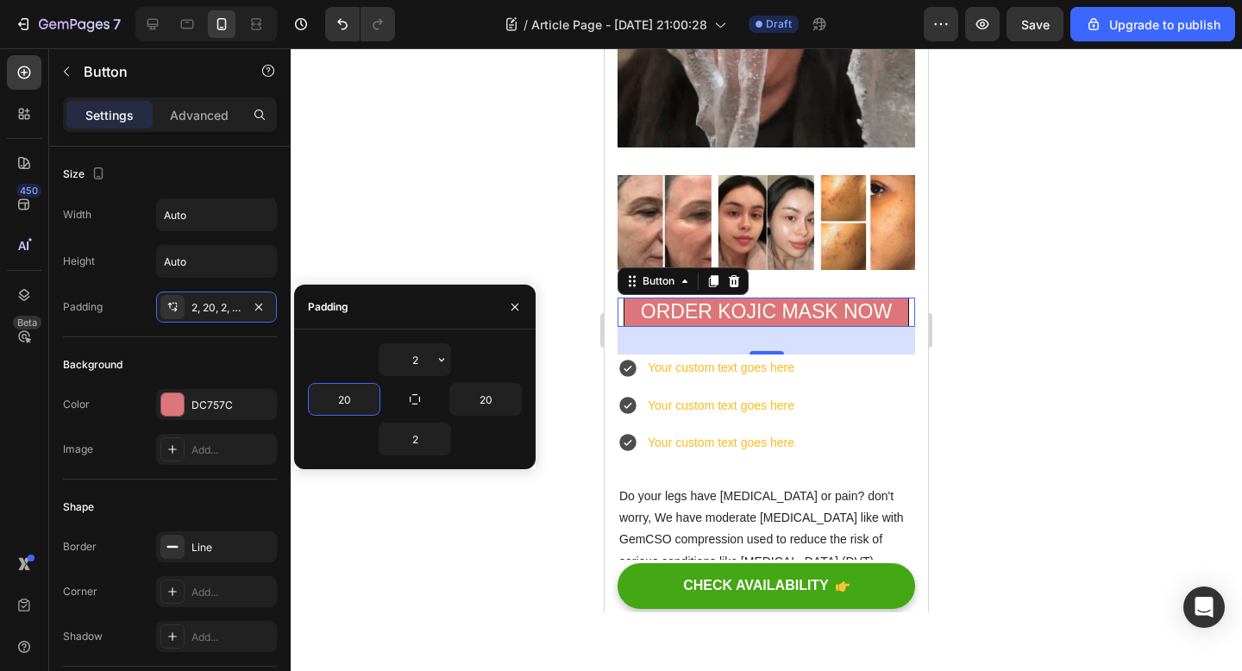
click at [430, 238] on div at bounding box center [766, 359] width 951 height 623
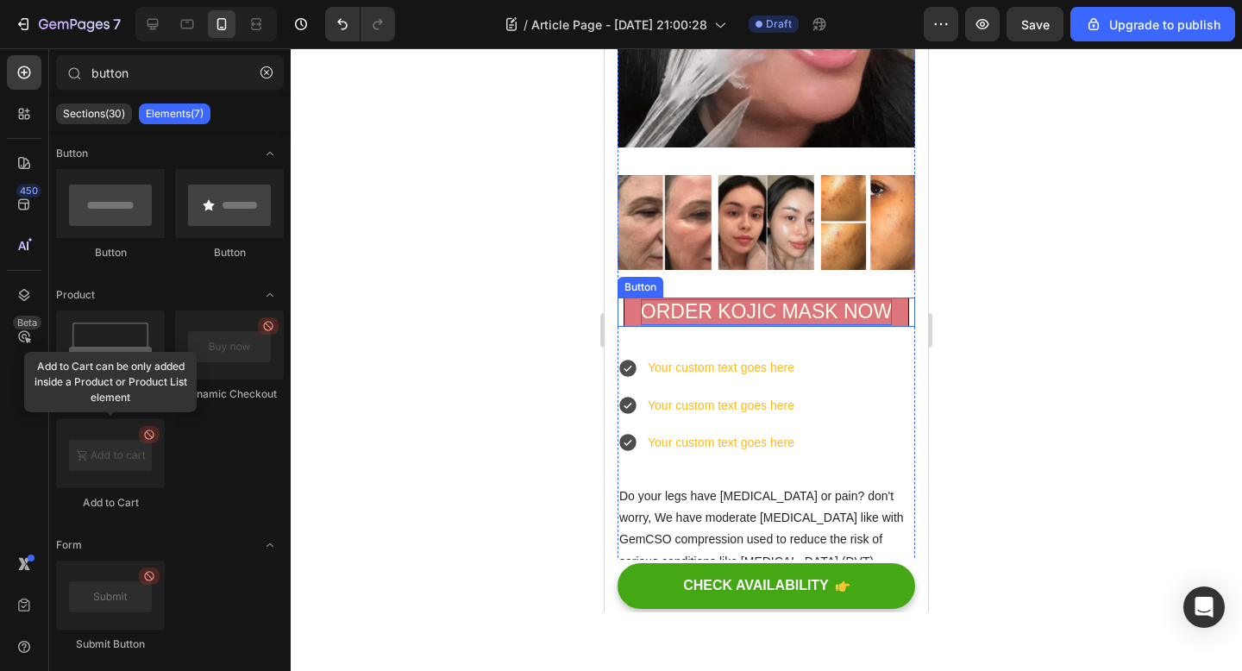
click at [841, 310] on p "ORDER KOJIC MASK NOW" at bounding box center [766, 312] width 251 height 26
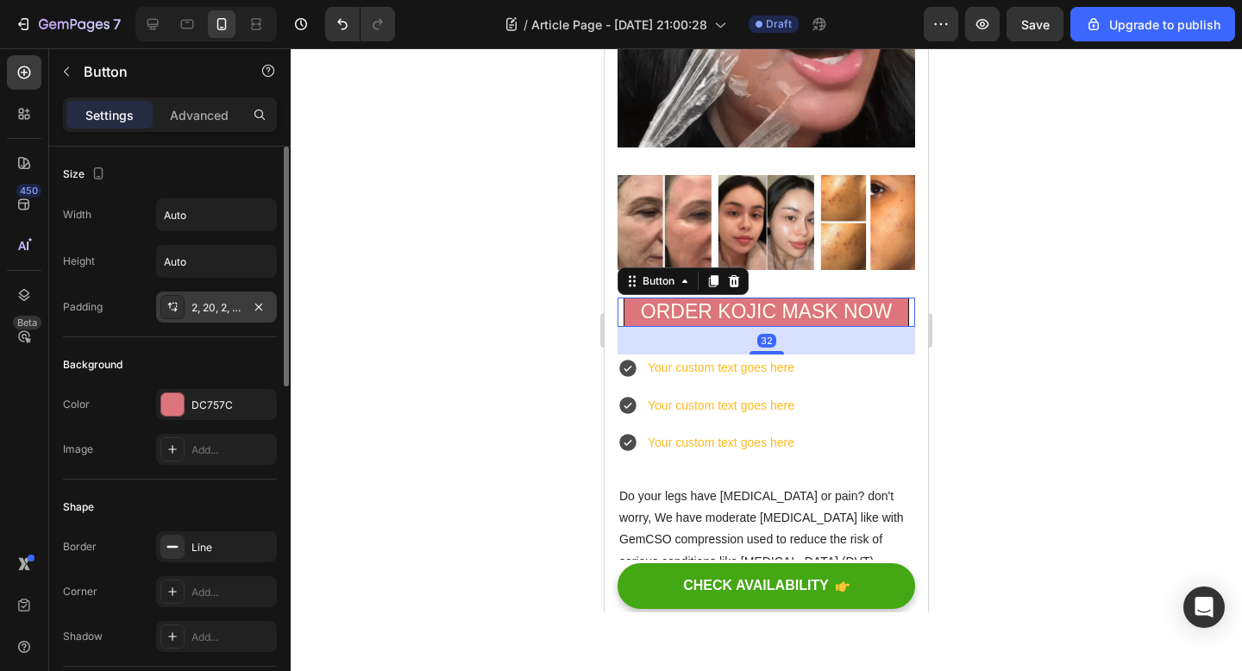
click at [218, 305] on div "2, 20, 2, 20" at bounding box center [216, 308] width 50 height 16
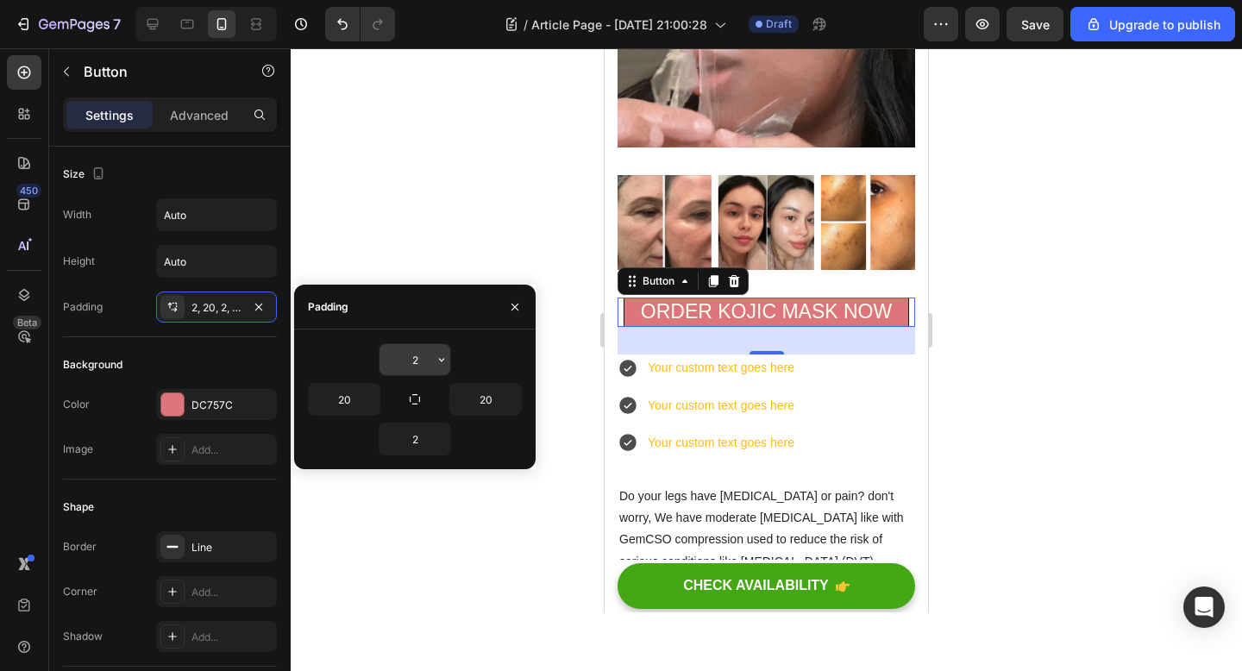
click at [423, 353] on input "2" at bounding box center [414, 359] width 71 height 31
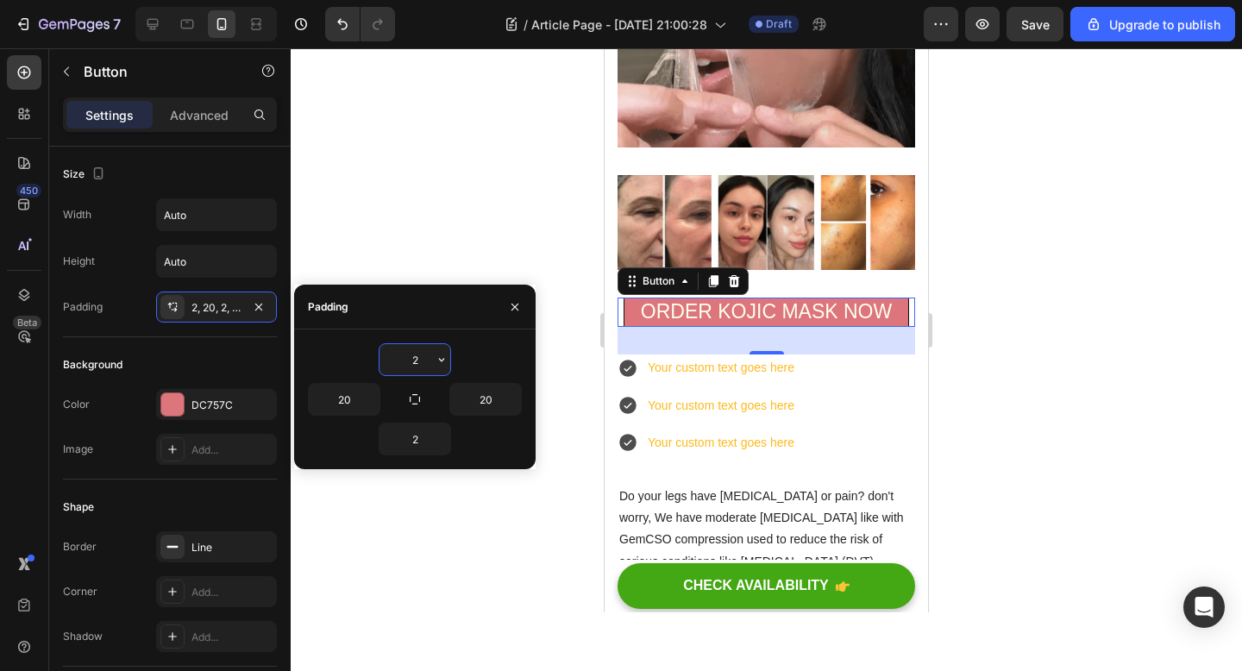
click at [423, 353] on input "2" at bounding box center [414, 359] width 71 height 31
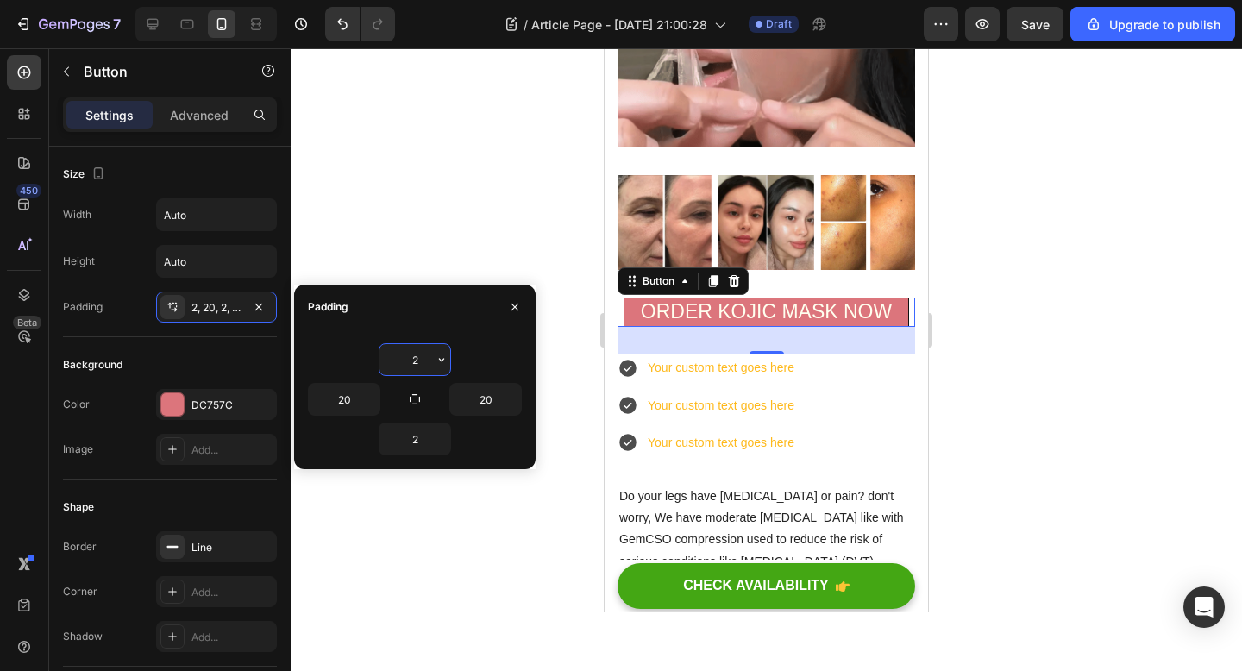
click at [423, 353] on input "2" at bounding box center [414, 359] width 71 height 31
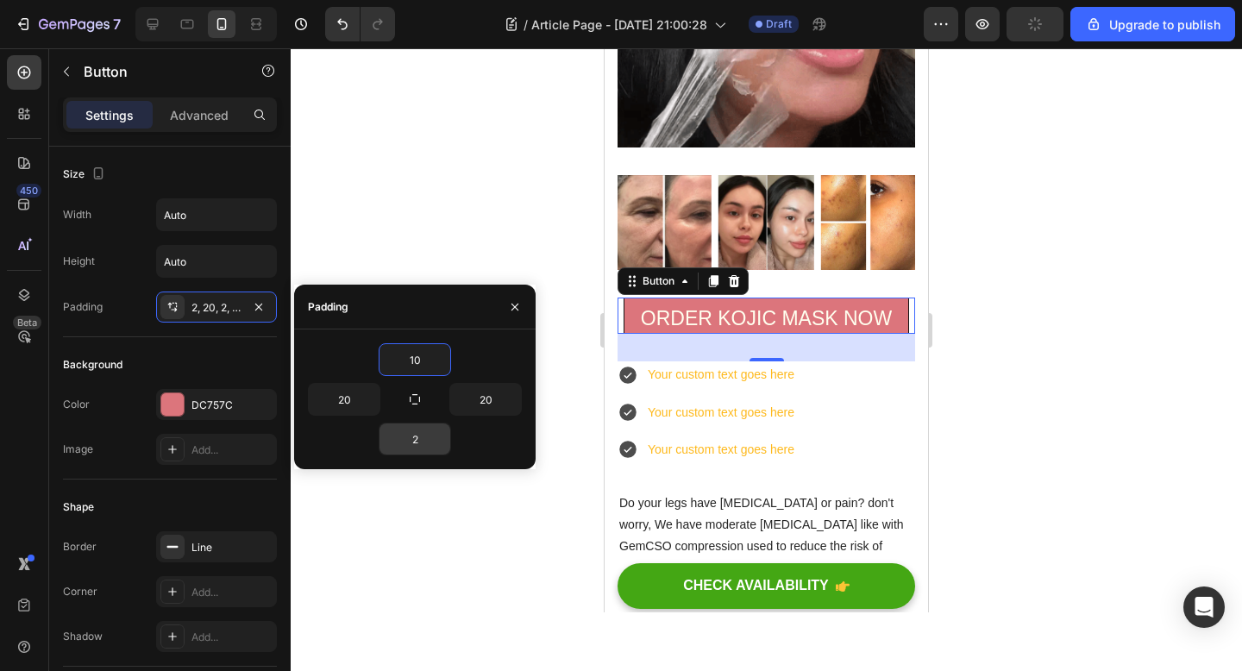
type input "10"
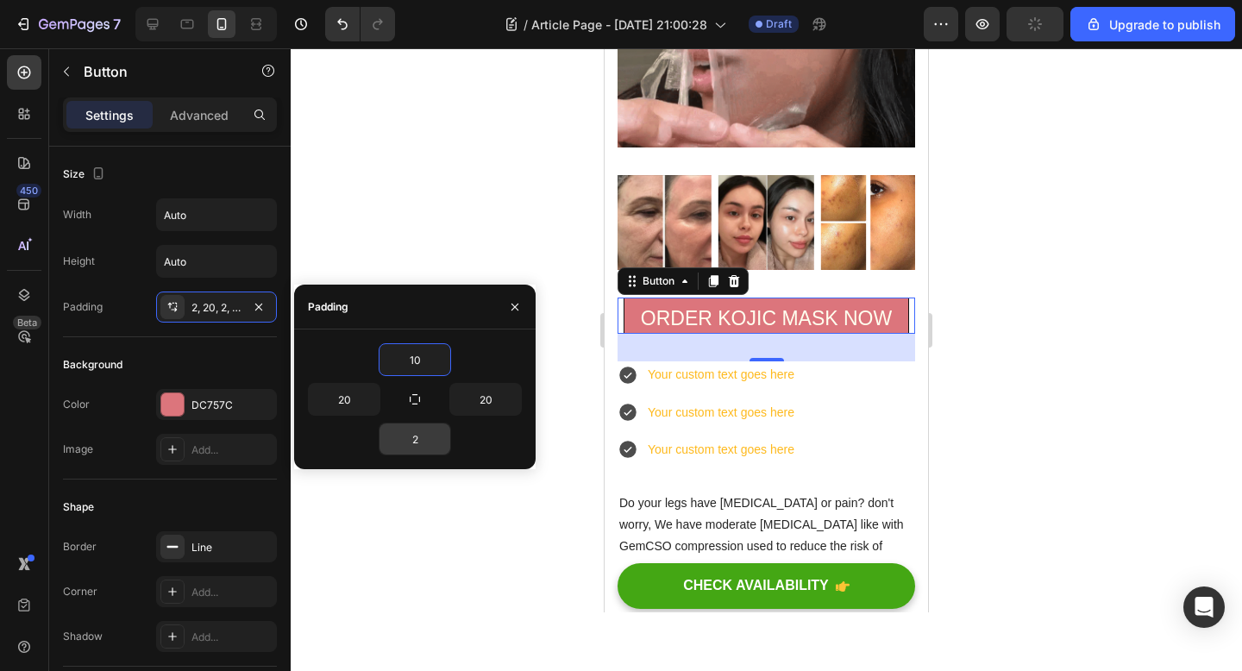
click at [422, 436] on input "2" at bounding box center [414, 438] width 71 height 31
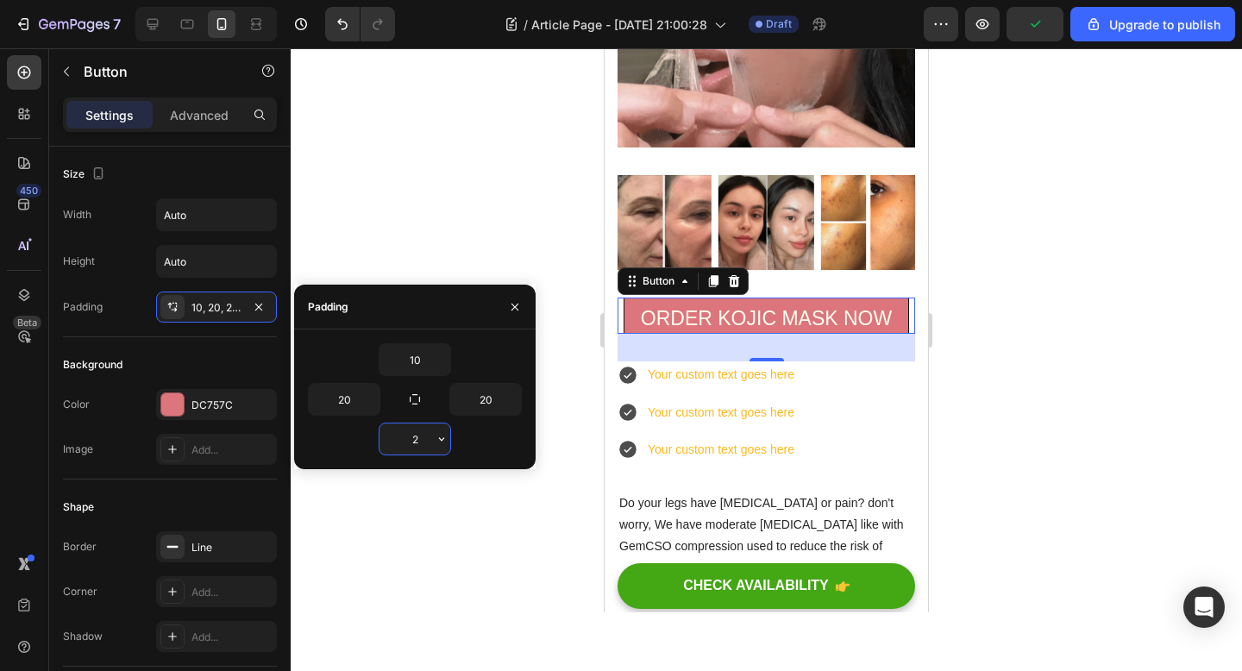
click at [422, 436] on input "2" at bounding box center [414, 438] width 71 height 31
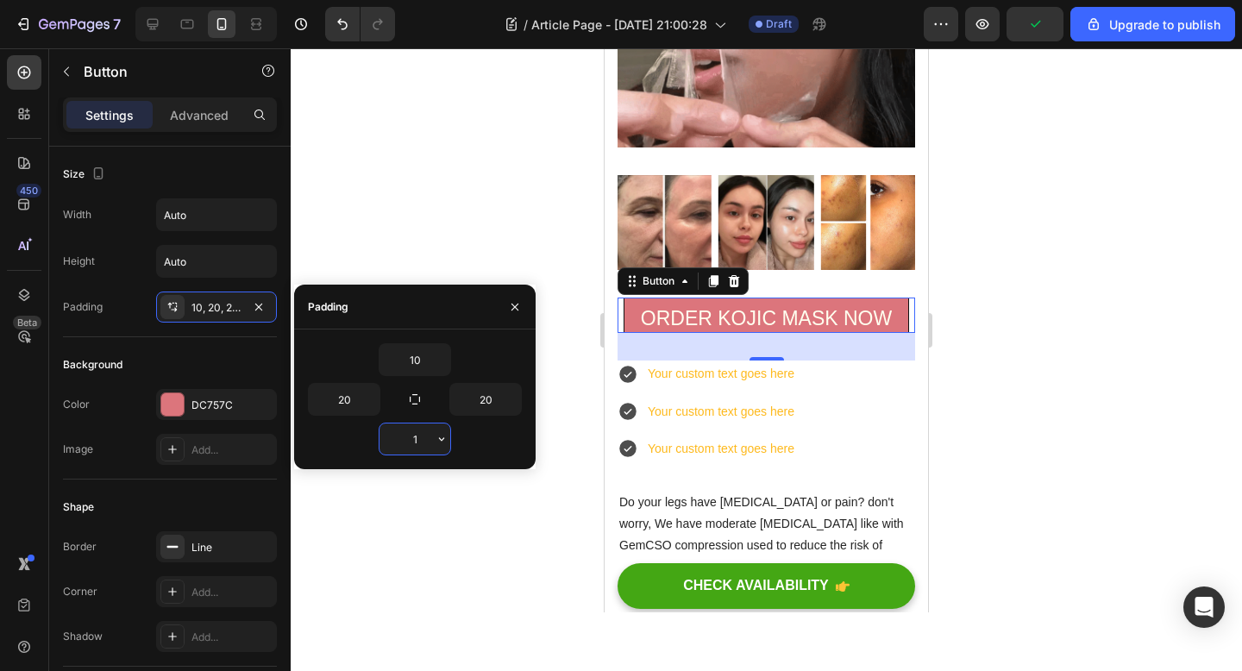
type input "10"
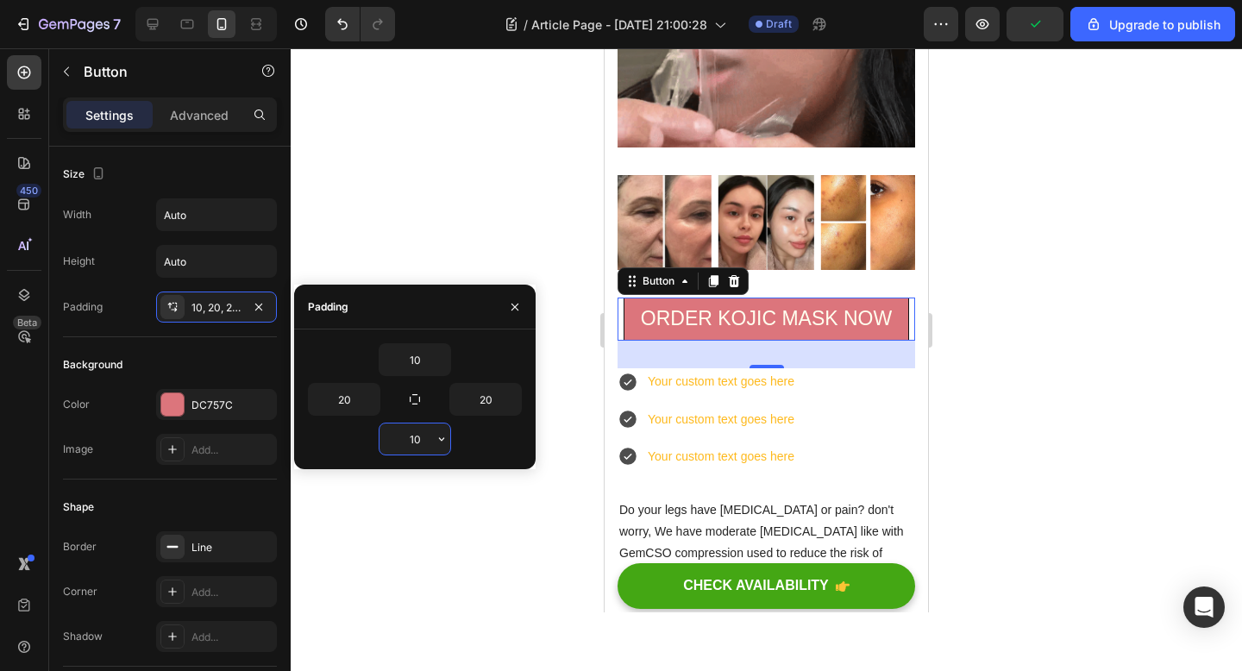
click at [455, 77] on div at bounding box center [766, 359] width 951 height 623
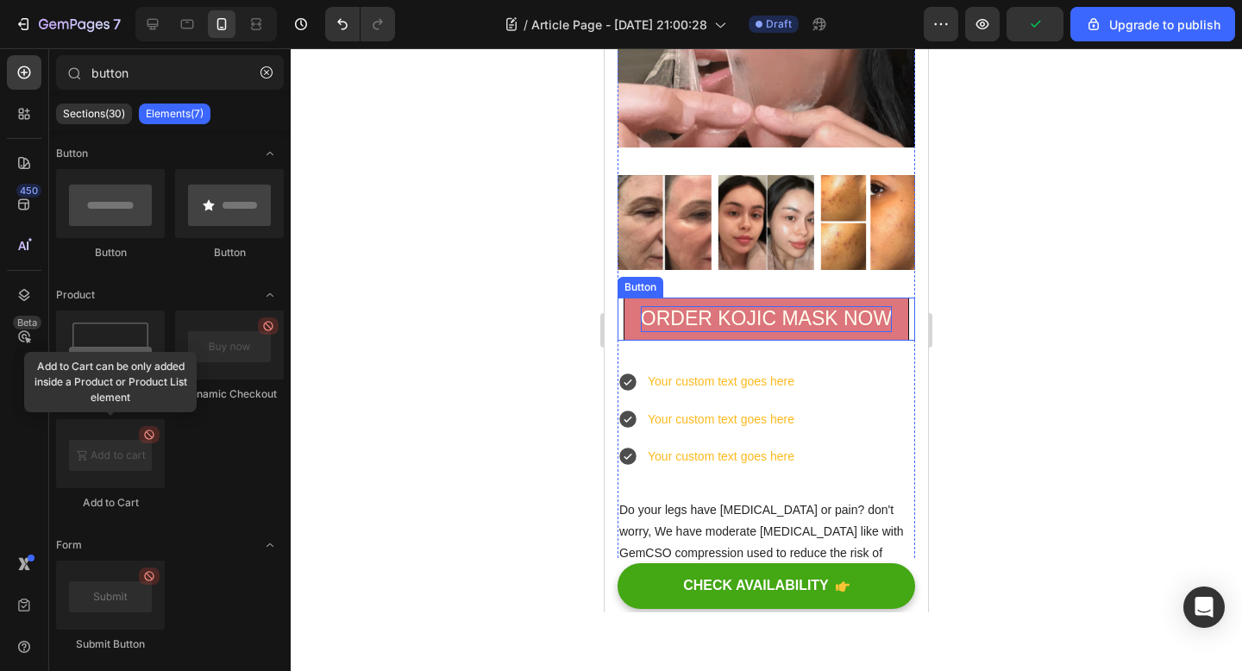
click at [797, 329] on p "ORDER KOJIC MASK NOW" at bounding box center [766, 319] width 251 height 26
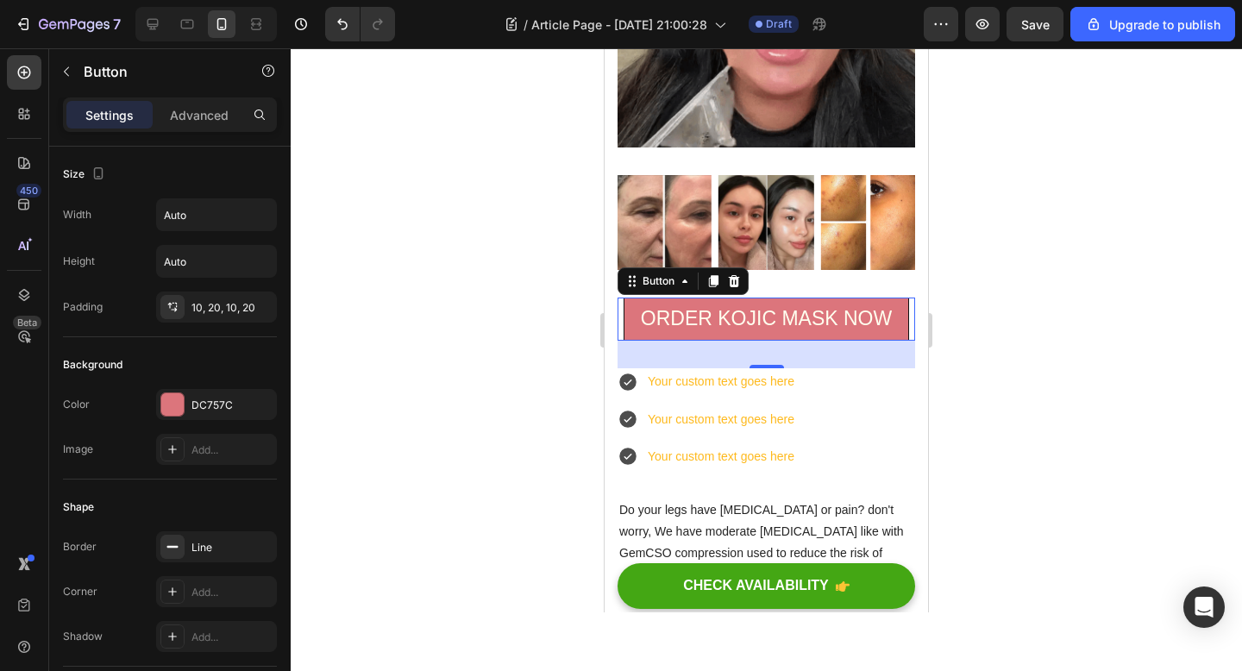
click at [893, 319] on link "ORDER KOJIC MASK NOW" at bounding box center [765, 319] width 285 height 43
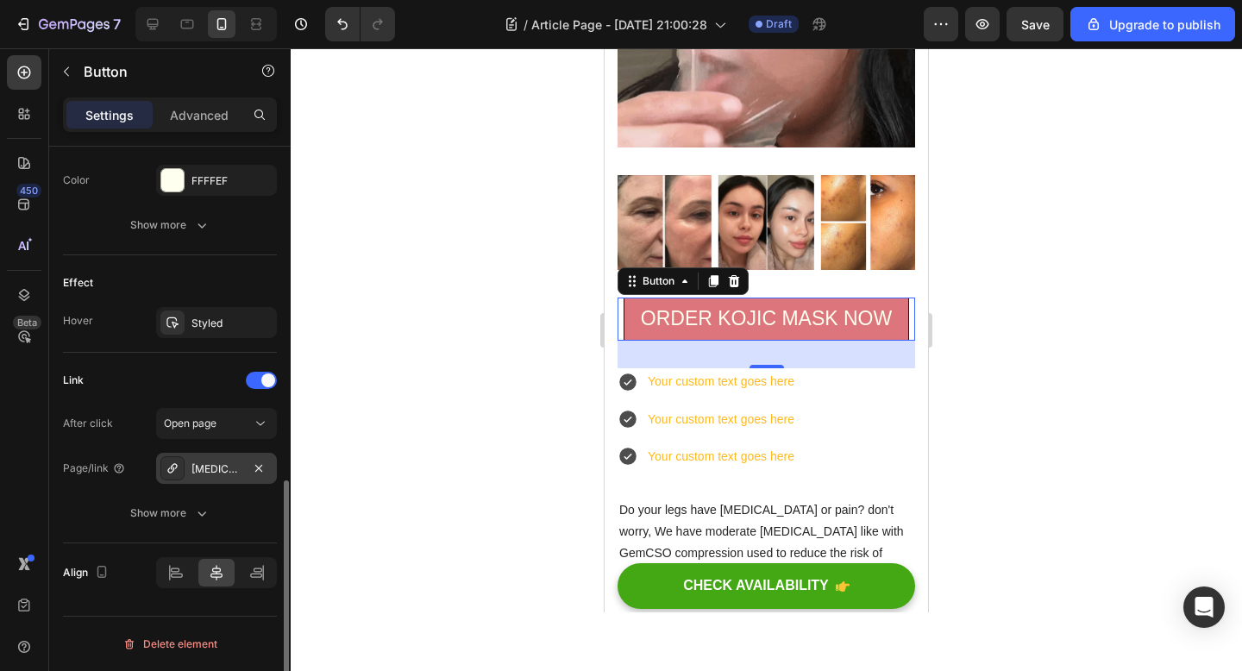
scroll to position [684, 0]
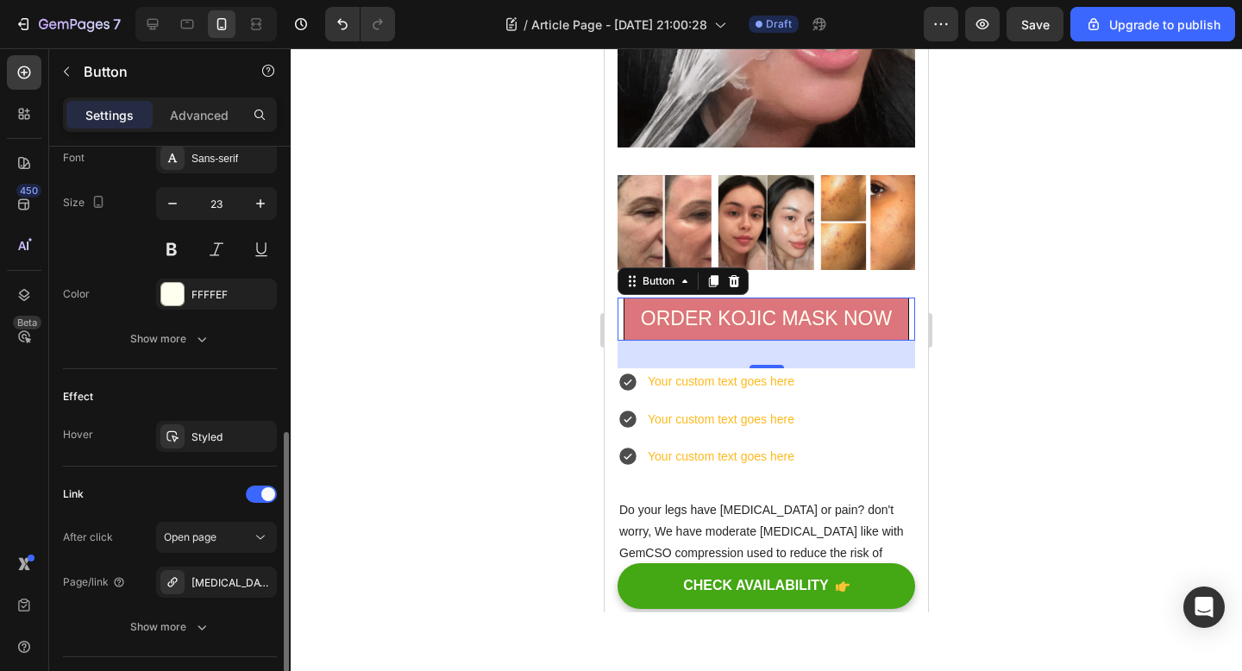
click at [160, 358] on div "Text Styles Heading 5 Font Sans-serif Size 23 Color FFFFEF Show more" at bounding box center [170, 204] width 214 height 330
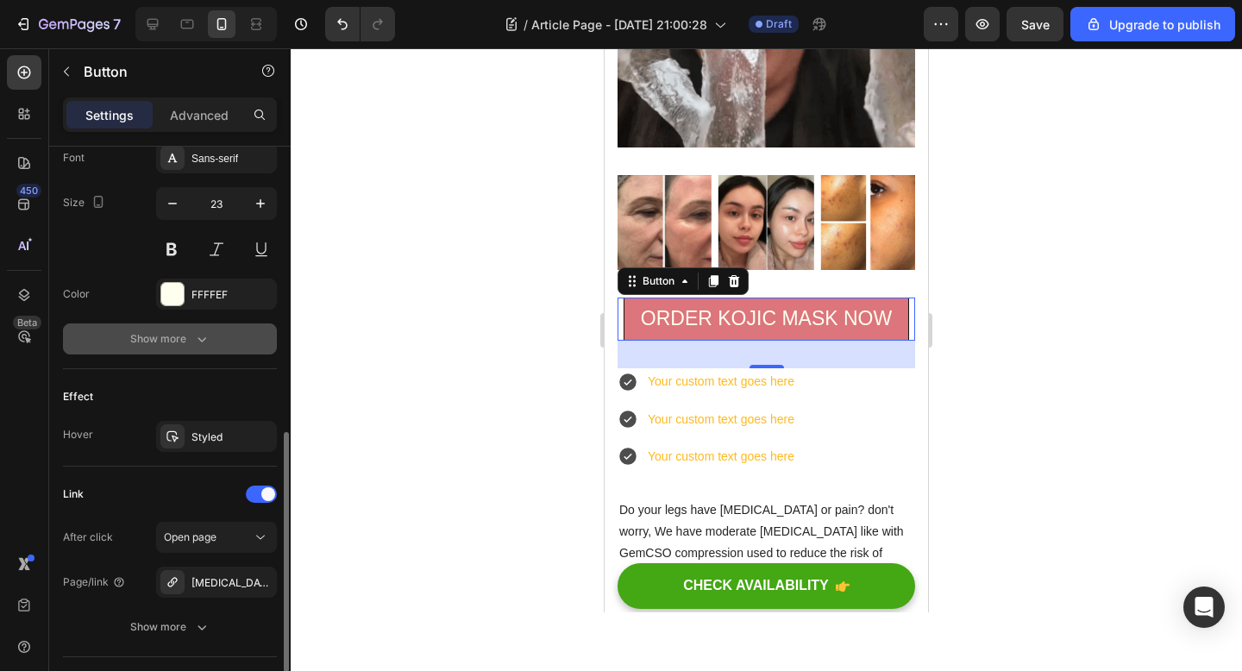
click at [165, 335] on div "Show more" at bounding box center [170, 338] width 80 height 17
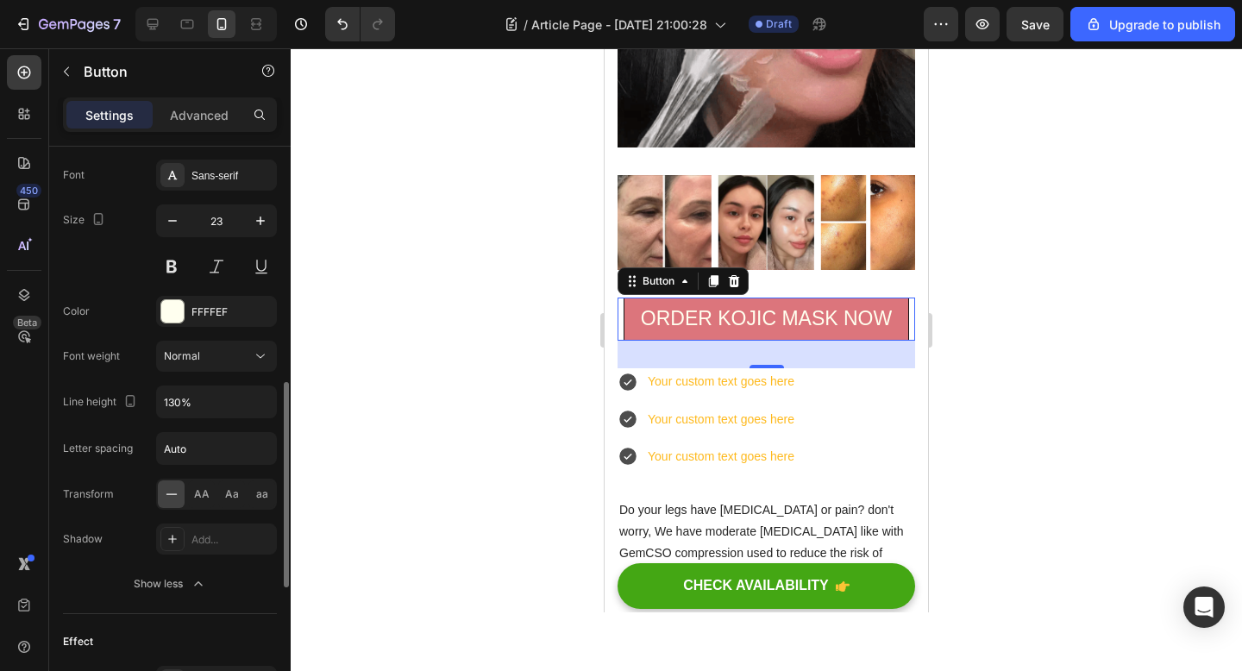
scroll to position [664, 0]
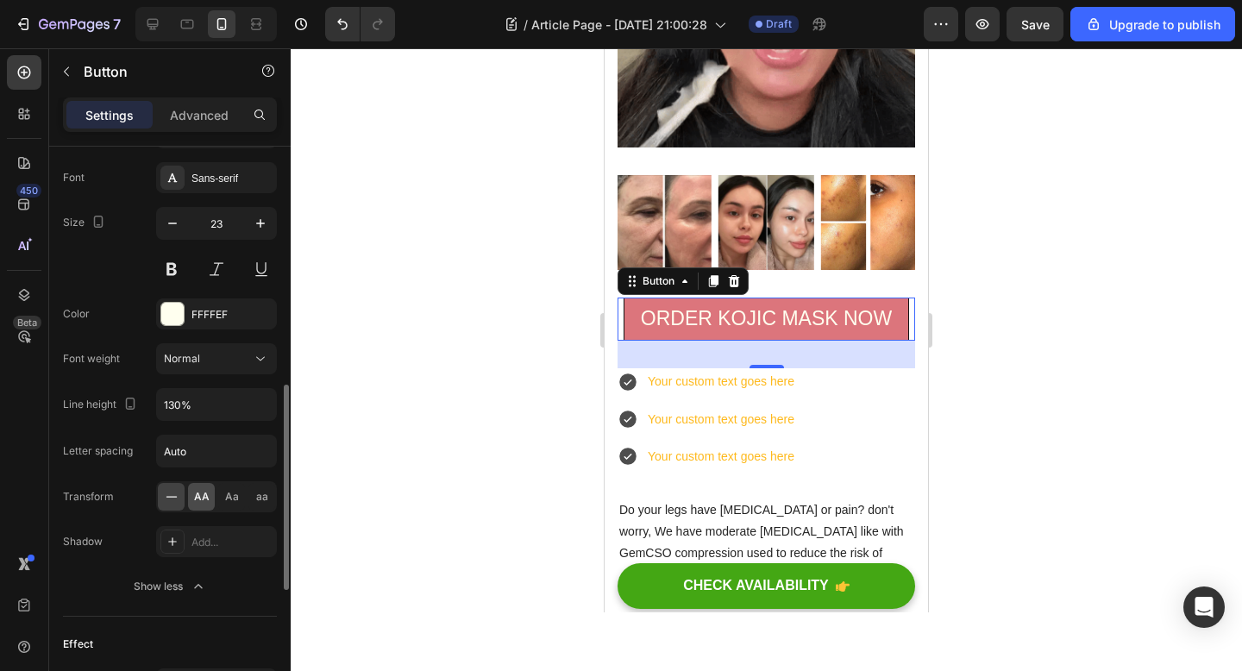
click at [205, 505] on div "AA" at bounding box center [201, 497] width 27 height 28
click at [165, 500] on icon at bounding box center [171, 496] width 17 height 17
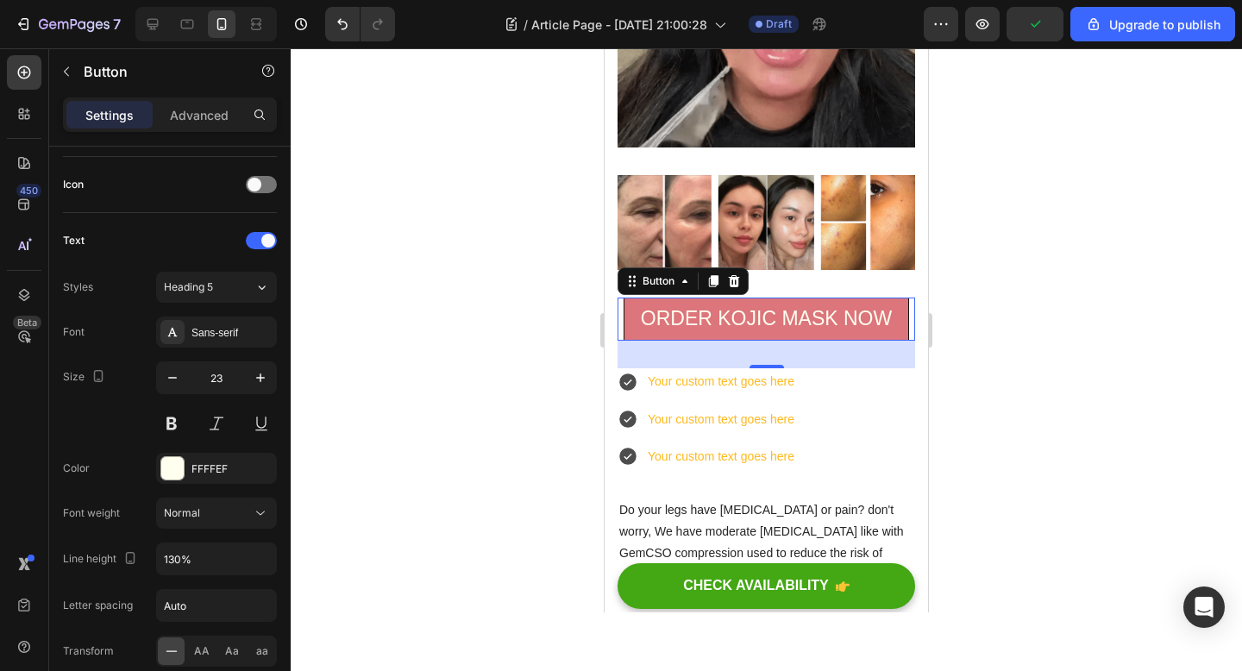
scroll to position [0, 0]
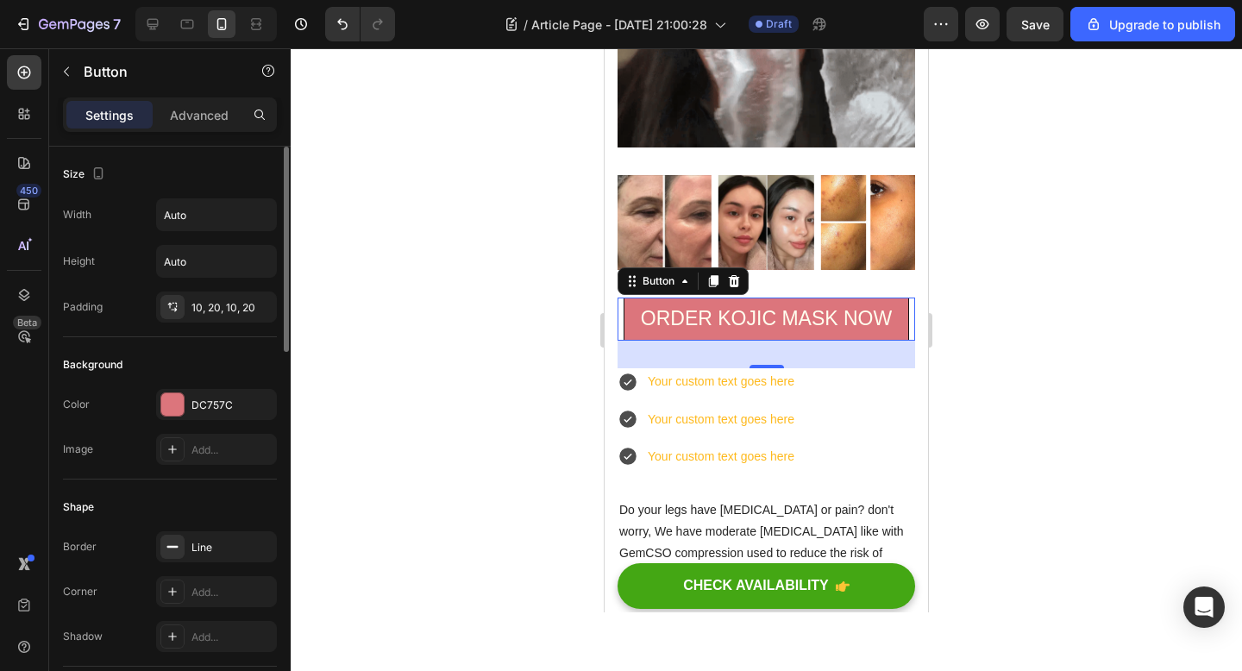
click at [448, 438] on div at bounding box center [766, 359] width 951 height 623
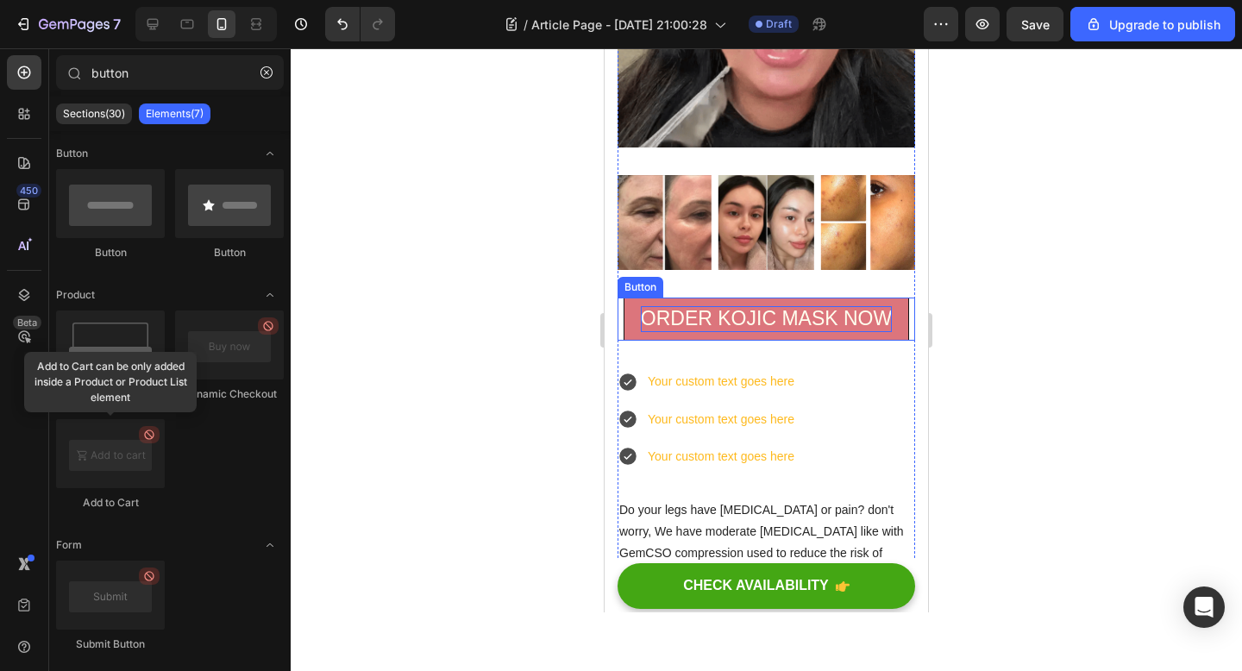
click at [753, 327] on p "ORDER KOJIC MASK NOW" at bounding box center [766, 319] width 251 height 26
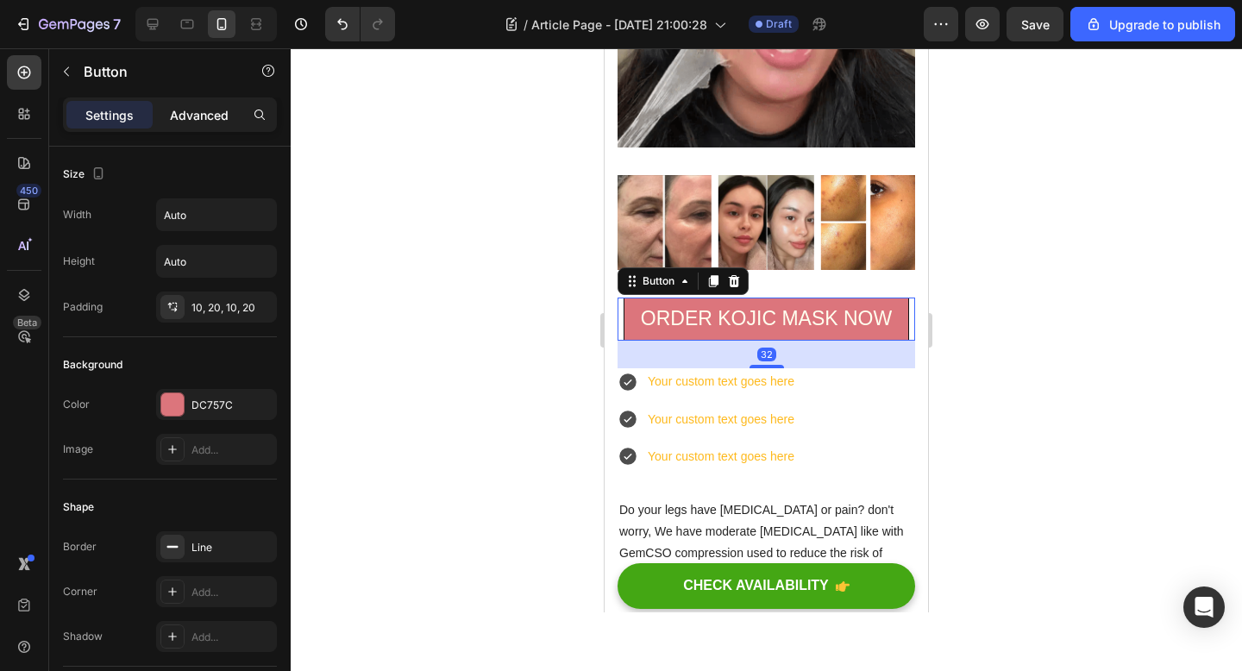
click at [179, 123] on p "Advanced" at bounding box center [199, 115] width 59 height 18
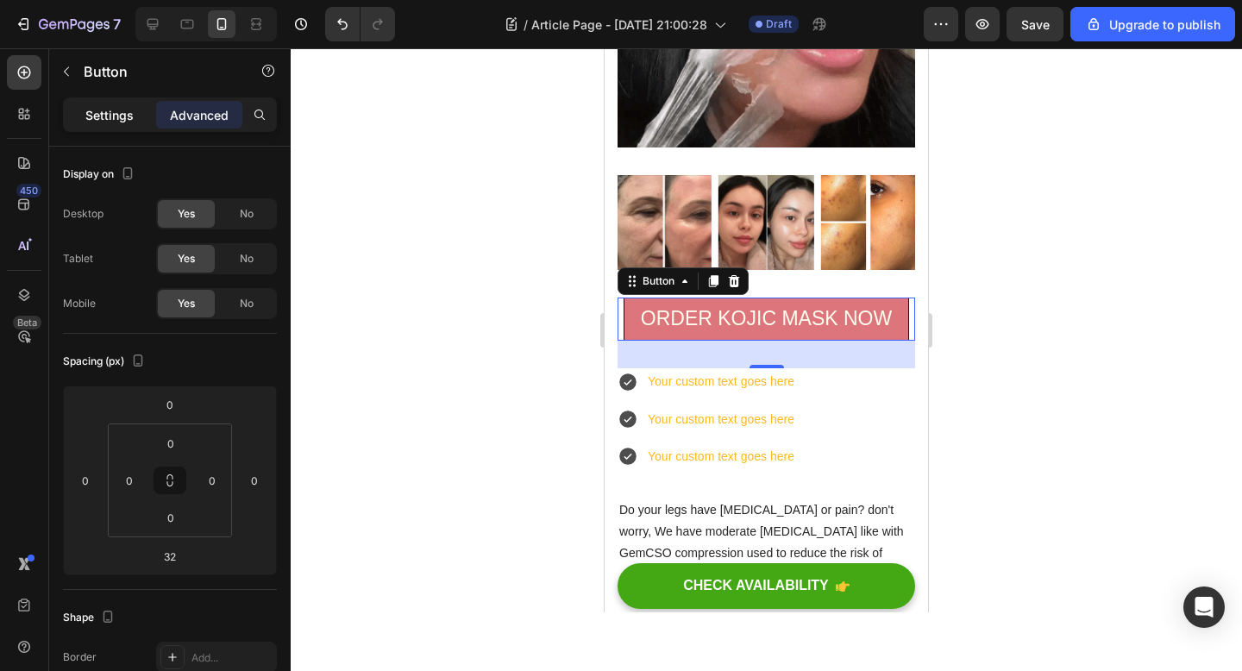
click at [87, 121] on p "Settings" at bounding box center [109, 115] width 48 height 18
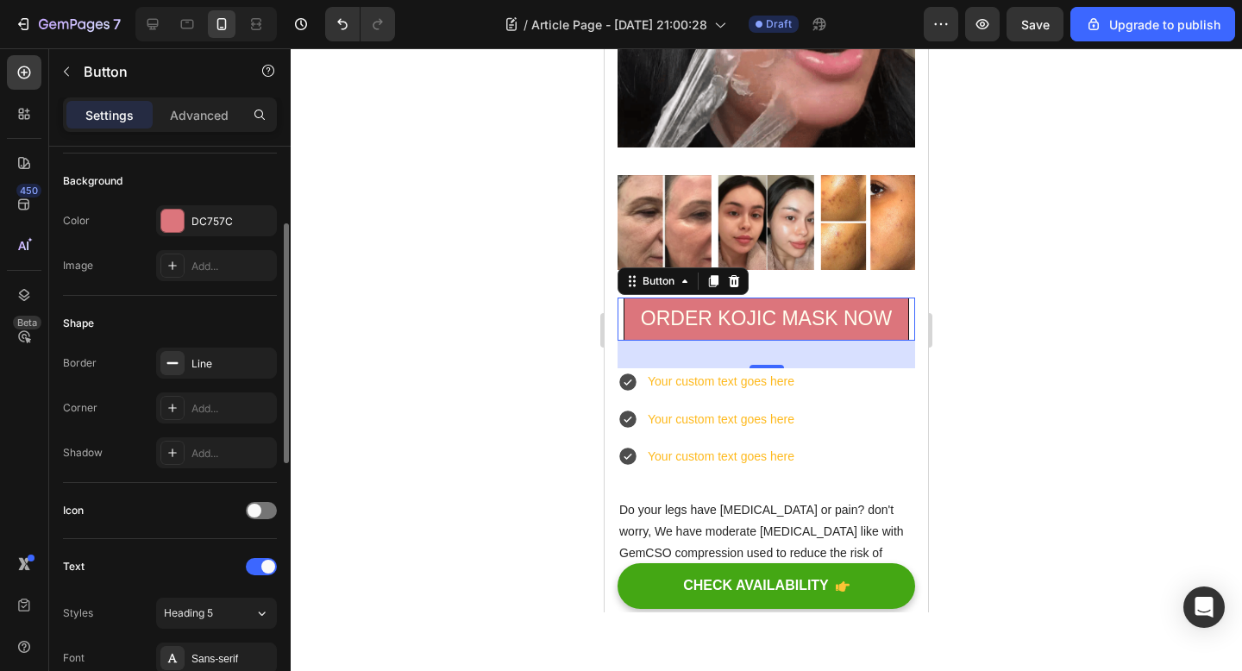
scroll to position [304, 0]
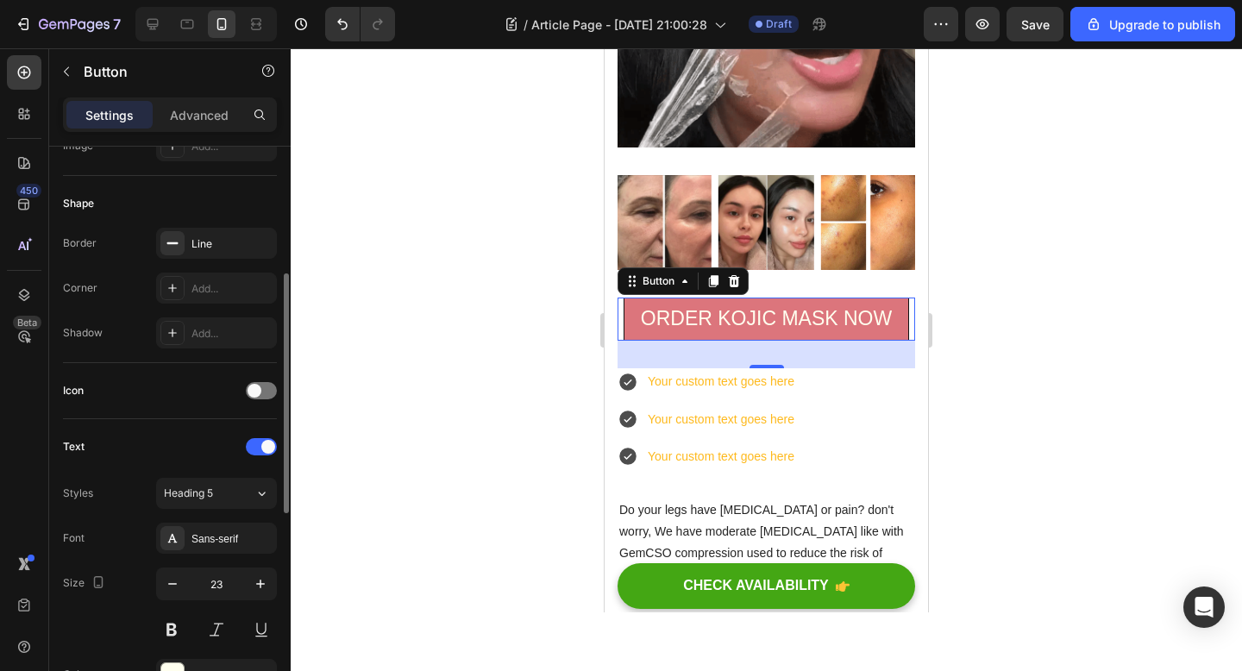
click at [257, 380] on div "Icon" at bounding box center [170, 391] width 214 height 28
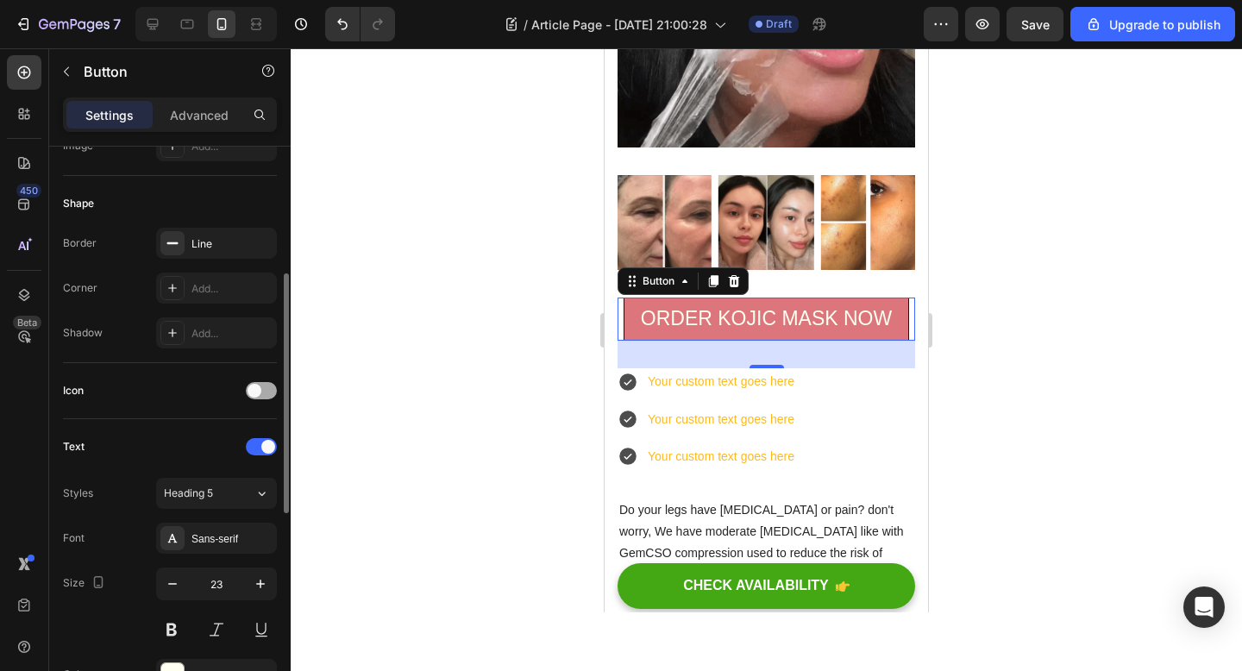
click at [257, 391] on span at bounding box center [254, 391] width 14 height 14
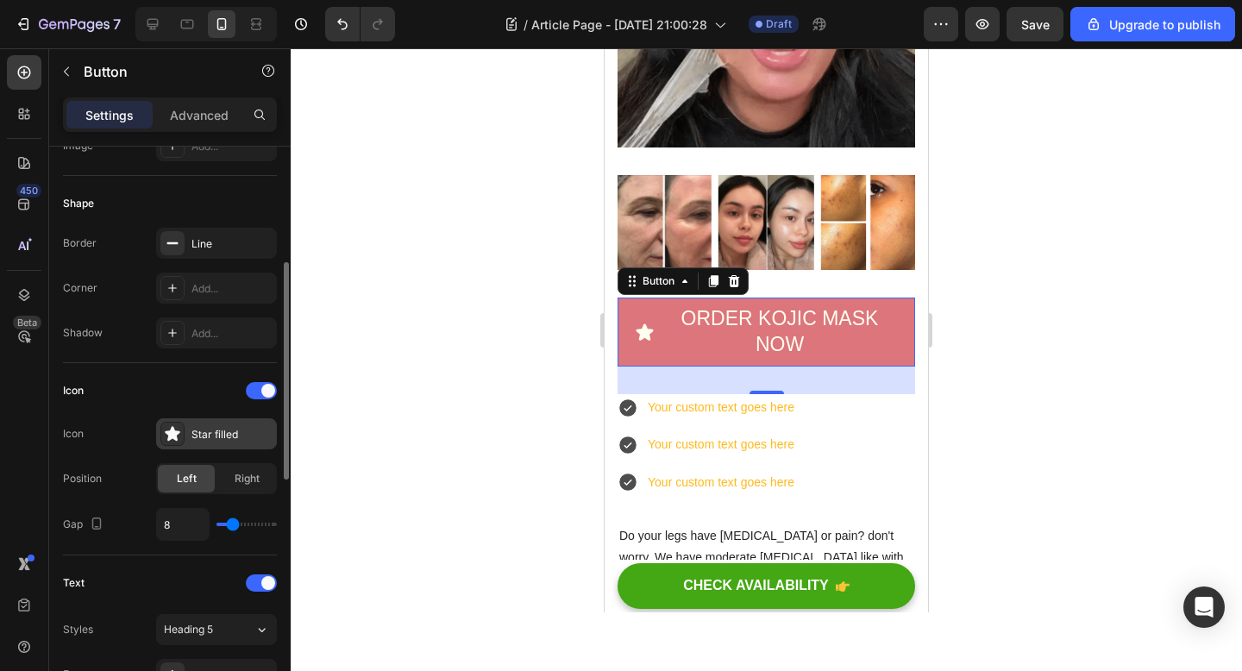
click at [175, 434] on icon at bounding box center [172, 433] width 15 height 15
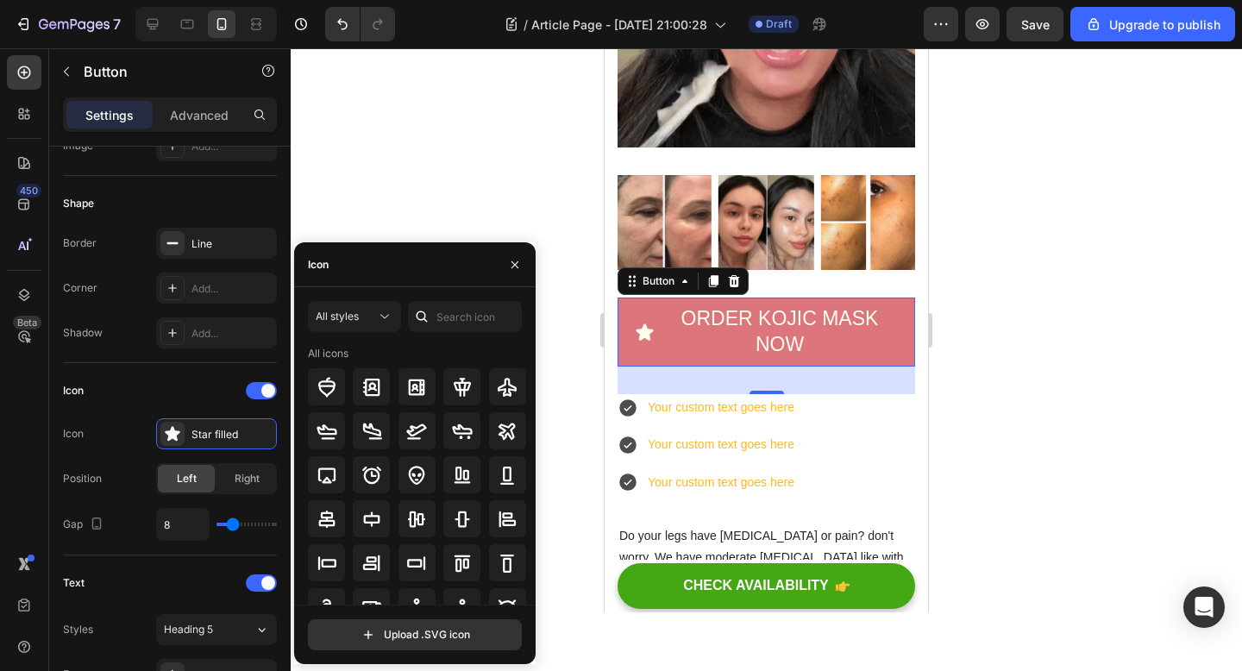
click at [358, 268] on div "Icon" at bounding box center [414, 264] width 241 height 45
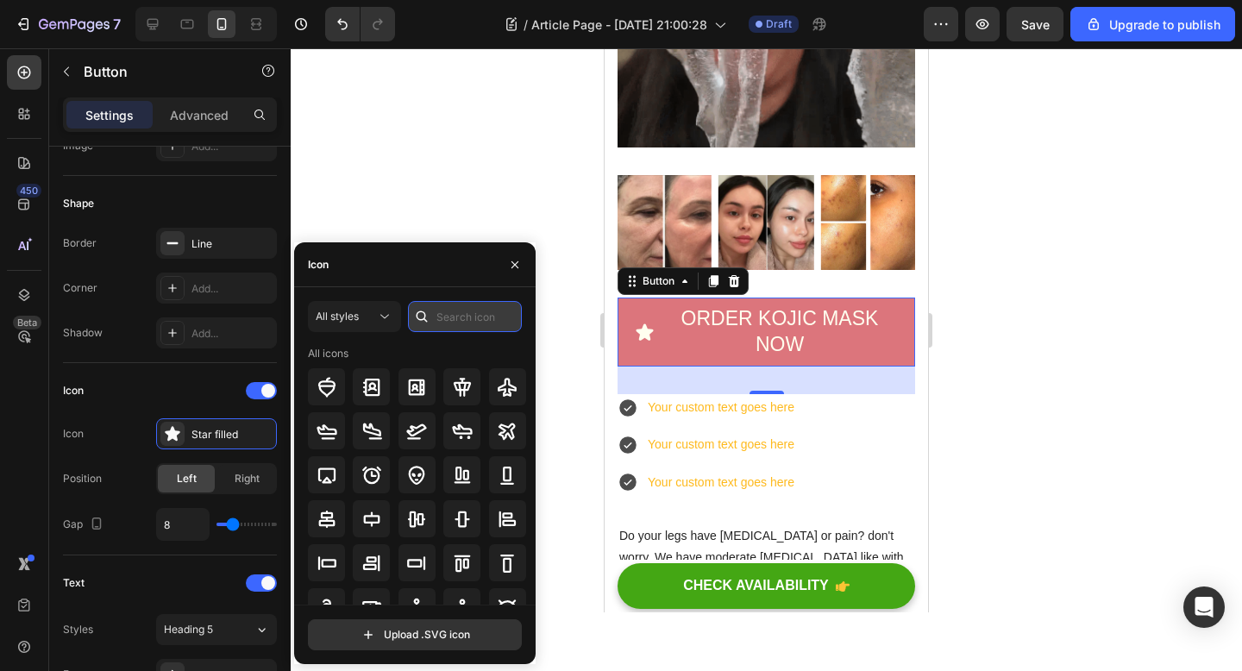
click at [462, 316] on input "text" at bounding box center [465, 316] width 114 height 31
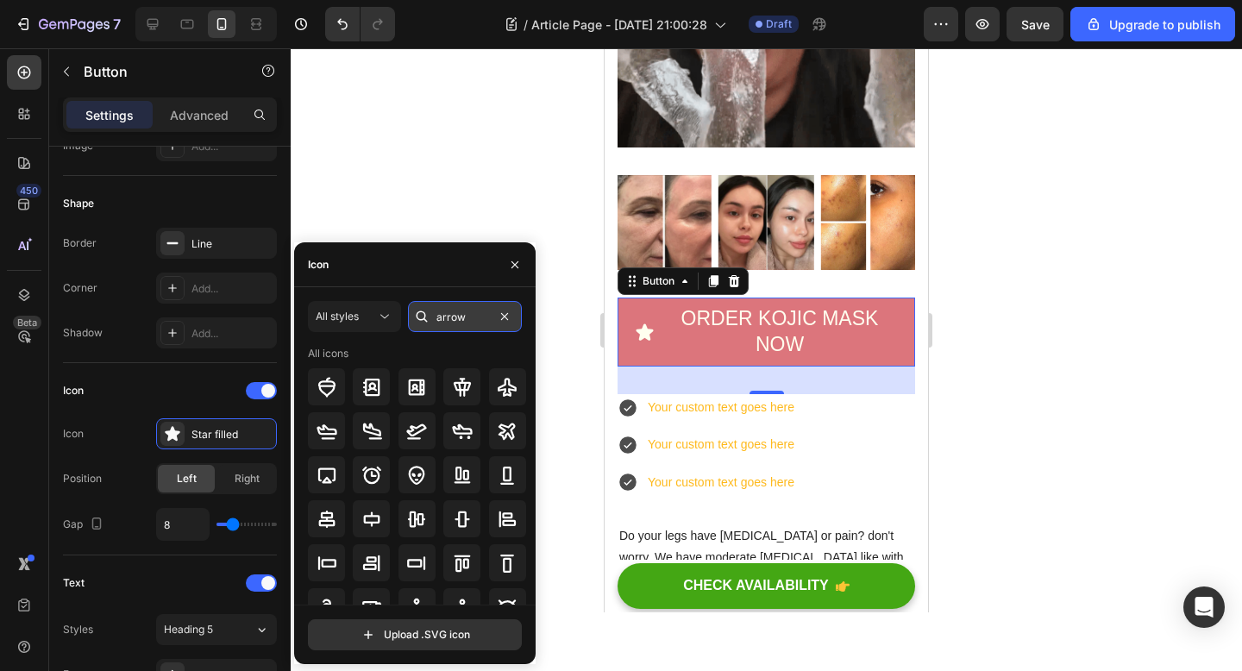
type input "arrow"
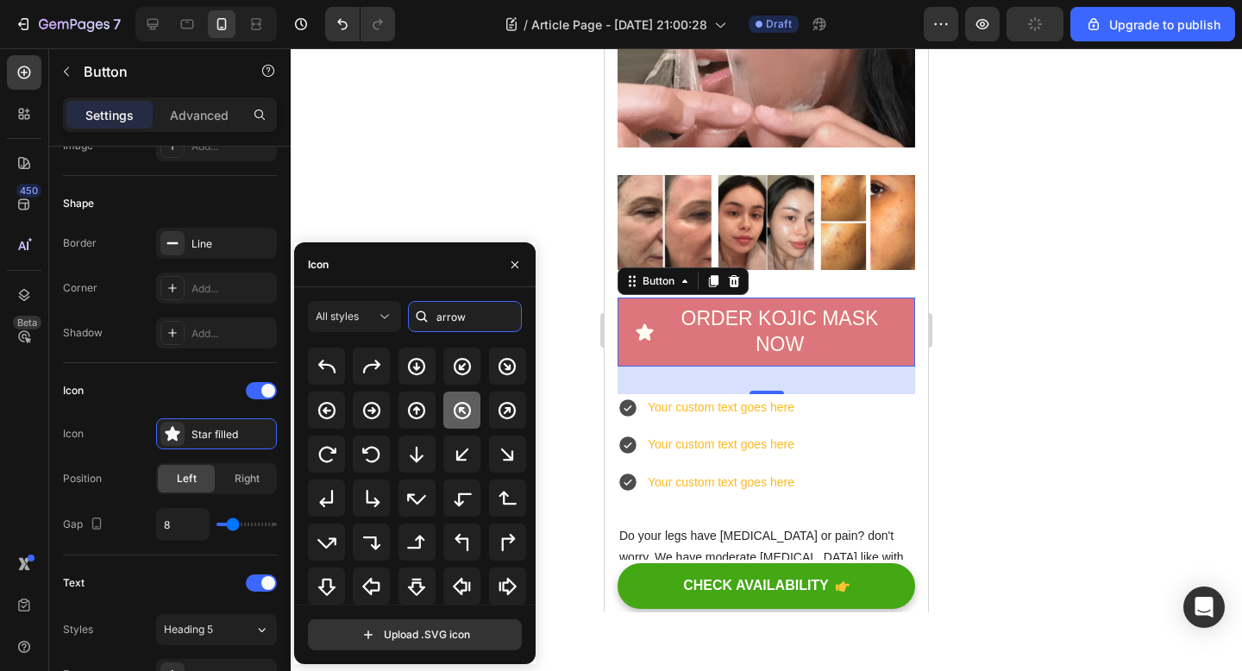
scroll to position [190, 0]
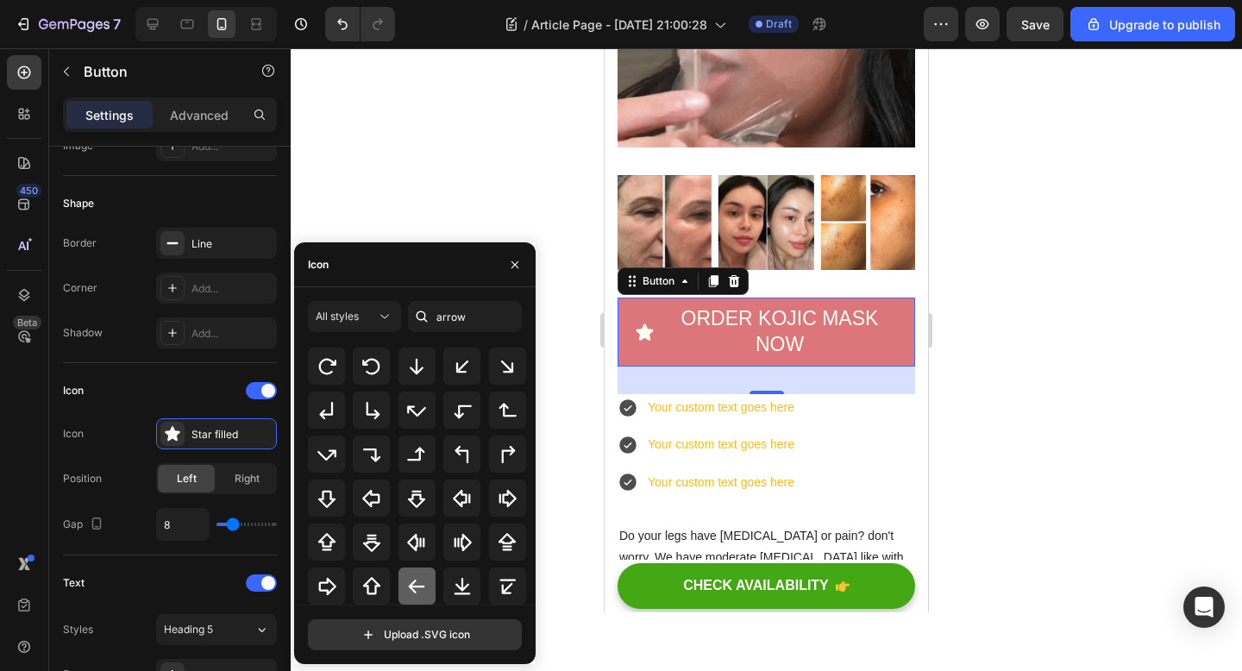
click at [423, 587] on icon at bounding box center [416, 586] width 21 height 21
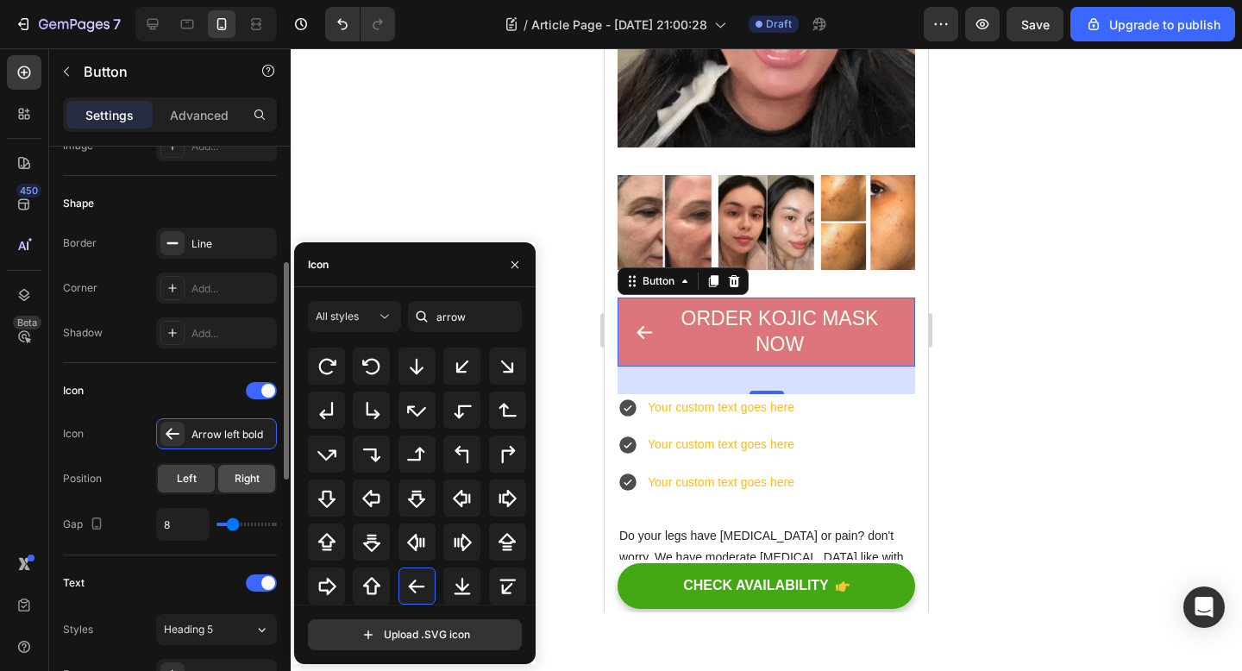
click at [228, 480] on div "Right" at bounding box center [246, 479] width 57 height 28
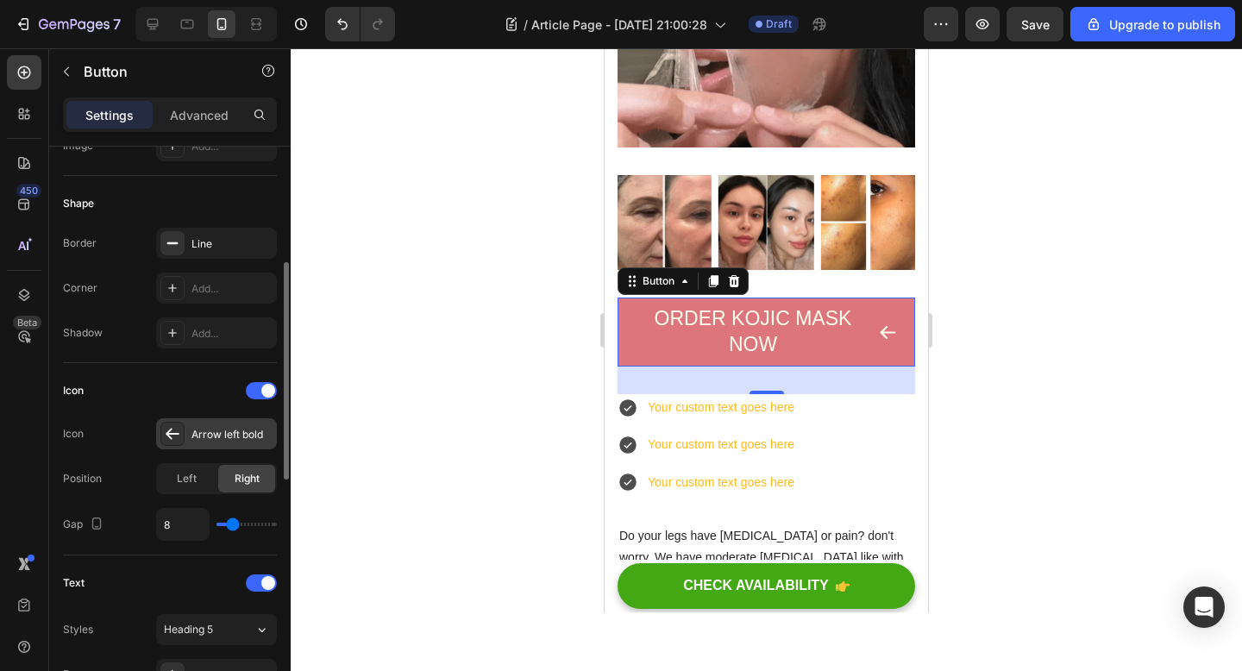
click at [213, 432] on div "Arrow left bold" at bounding box center [231, 435] width 81 height 16
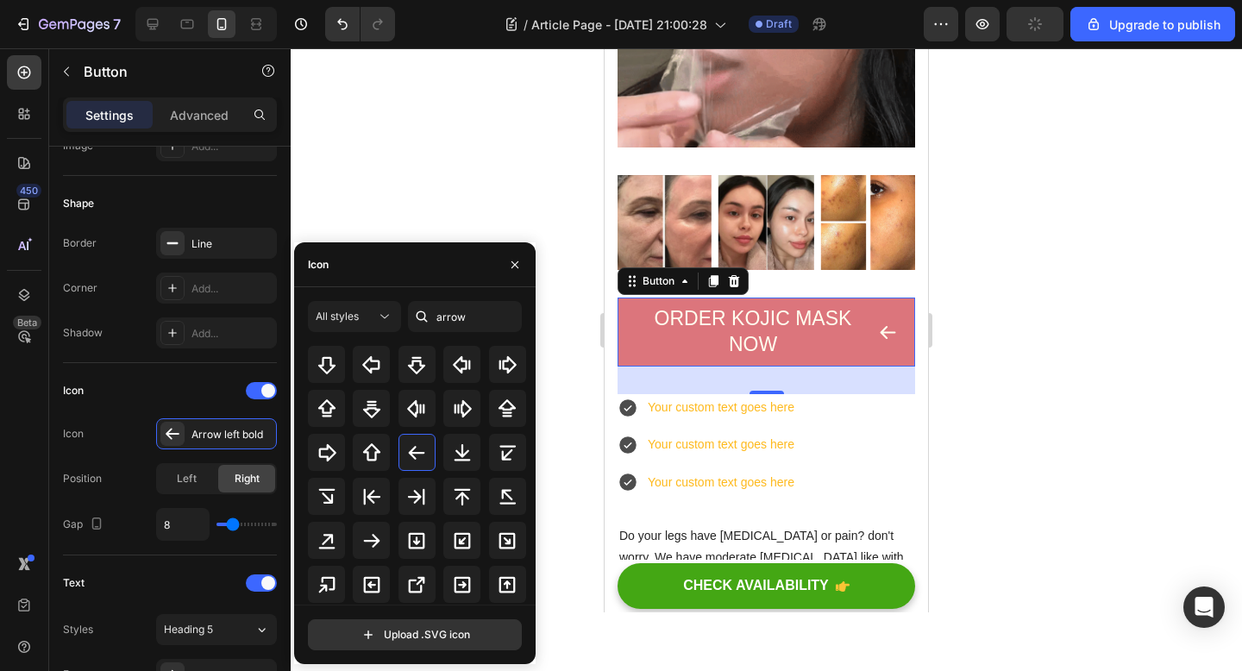
scroll to position [304, 0]
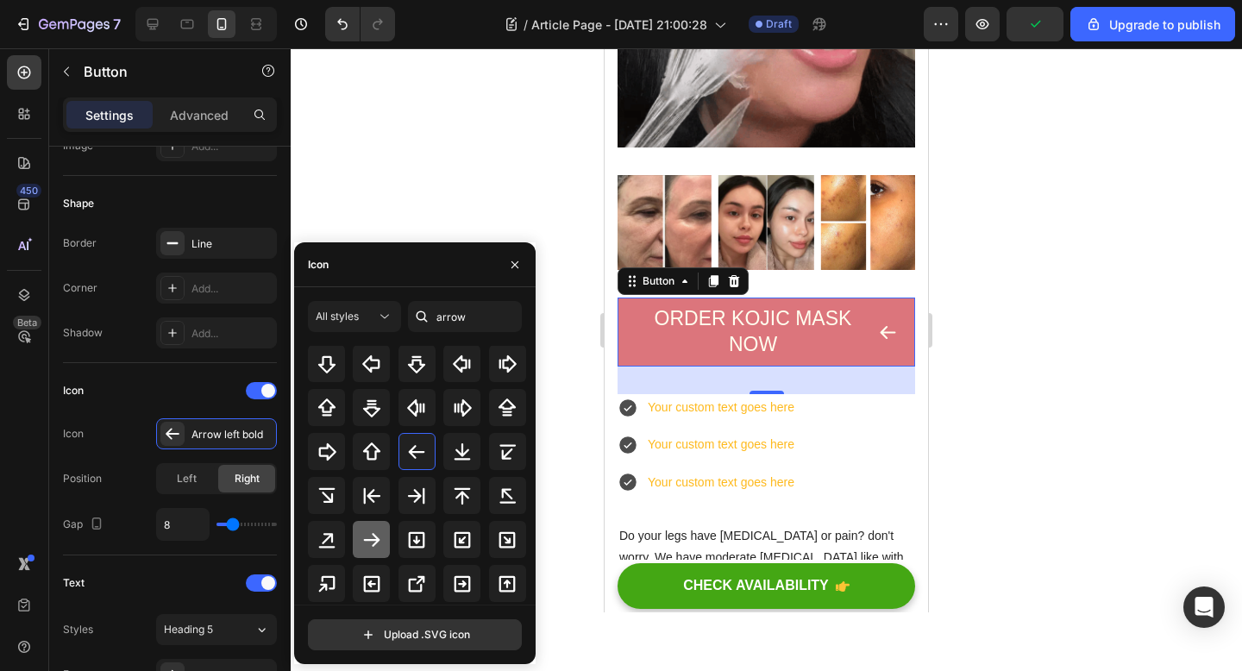
click at [370, 531] on icon at bounding box center [371, 539] width 21 height 21
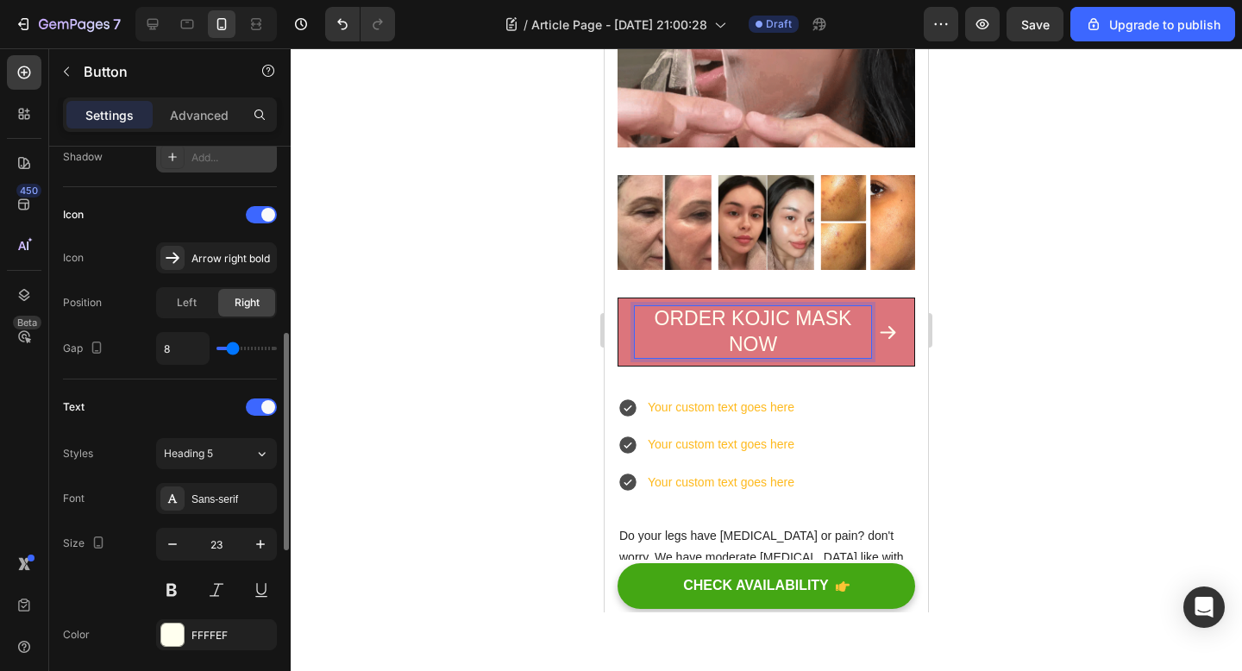
scroll to position [482, 0]
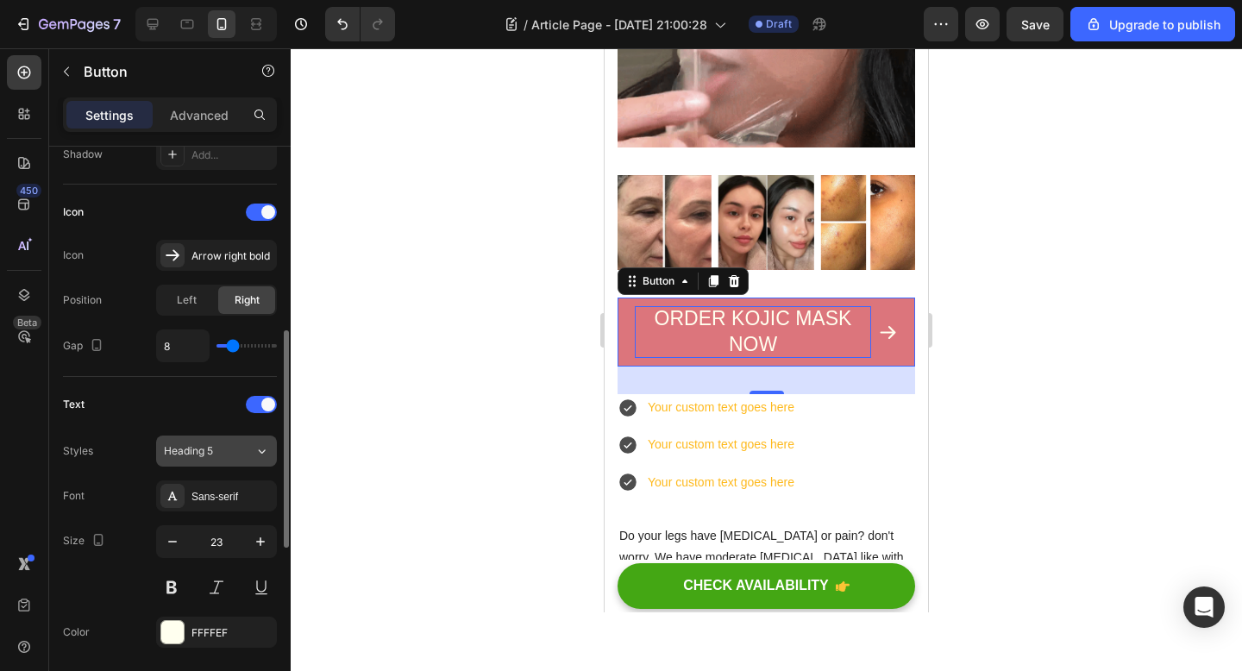
click at [202, 456] on span "Heading 5" at bounding box center [188, 451] width 49 height 16
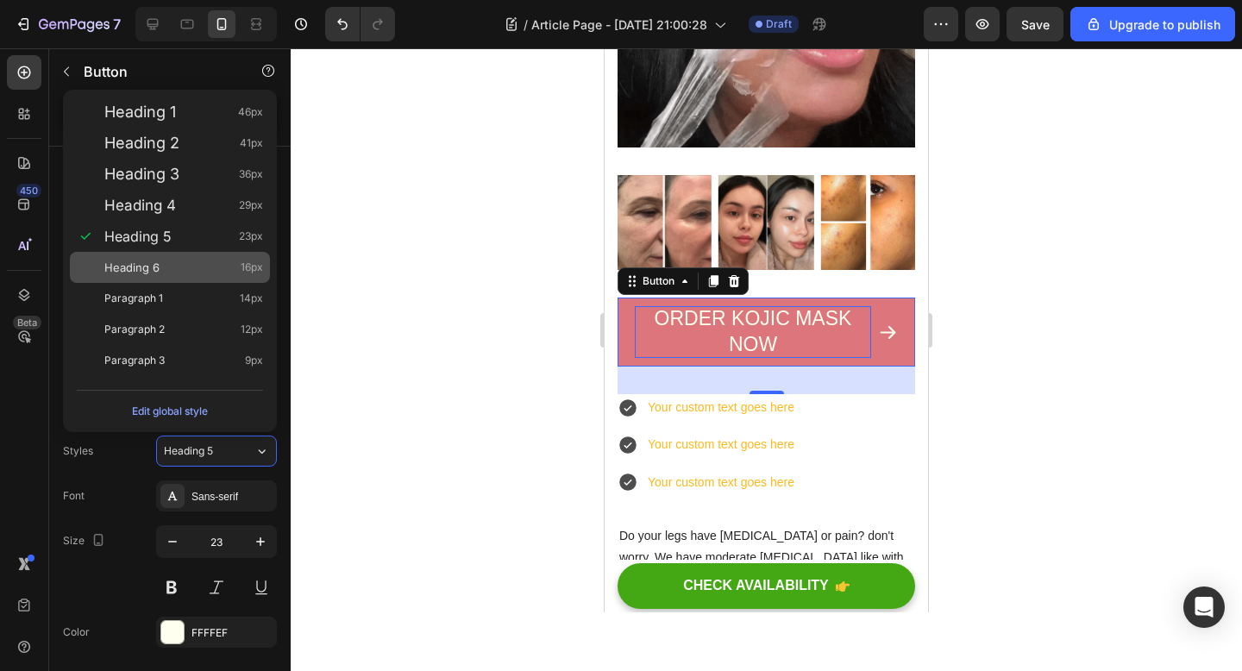
click at [176, 273] on div "Heading 6 16px" at bounding box center [183, 267] width 159 height 17
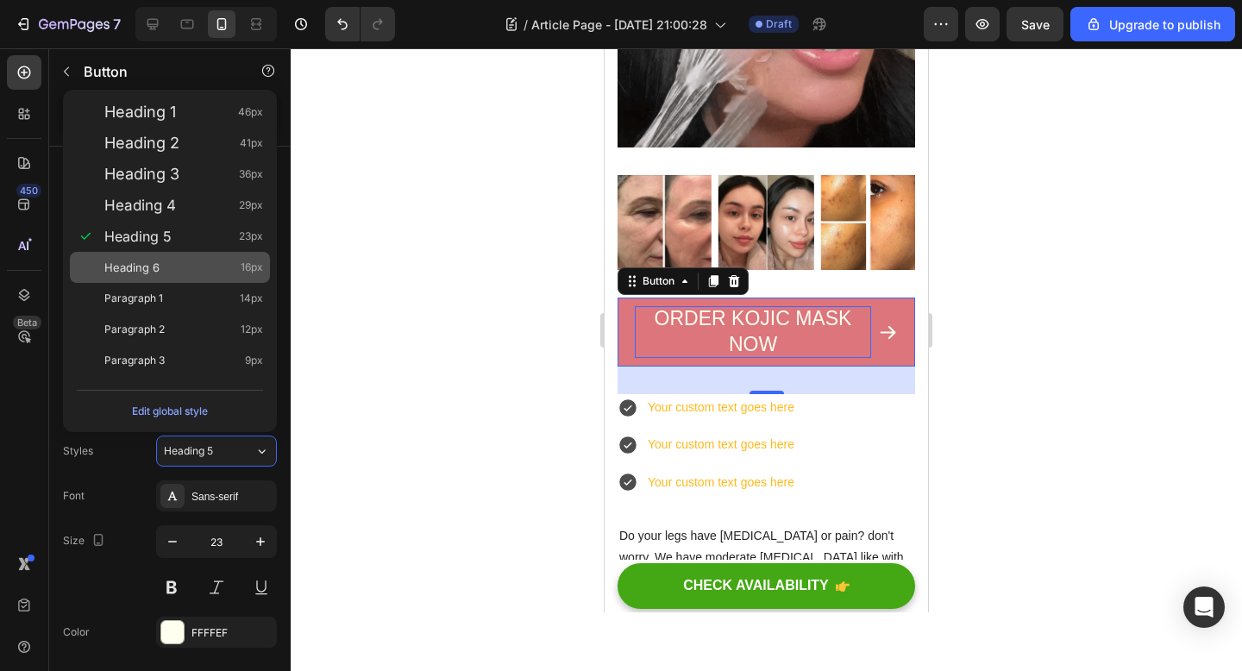
type input "16"
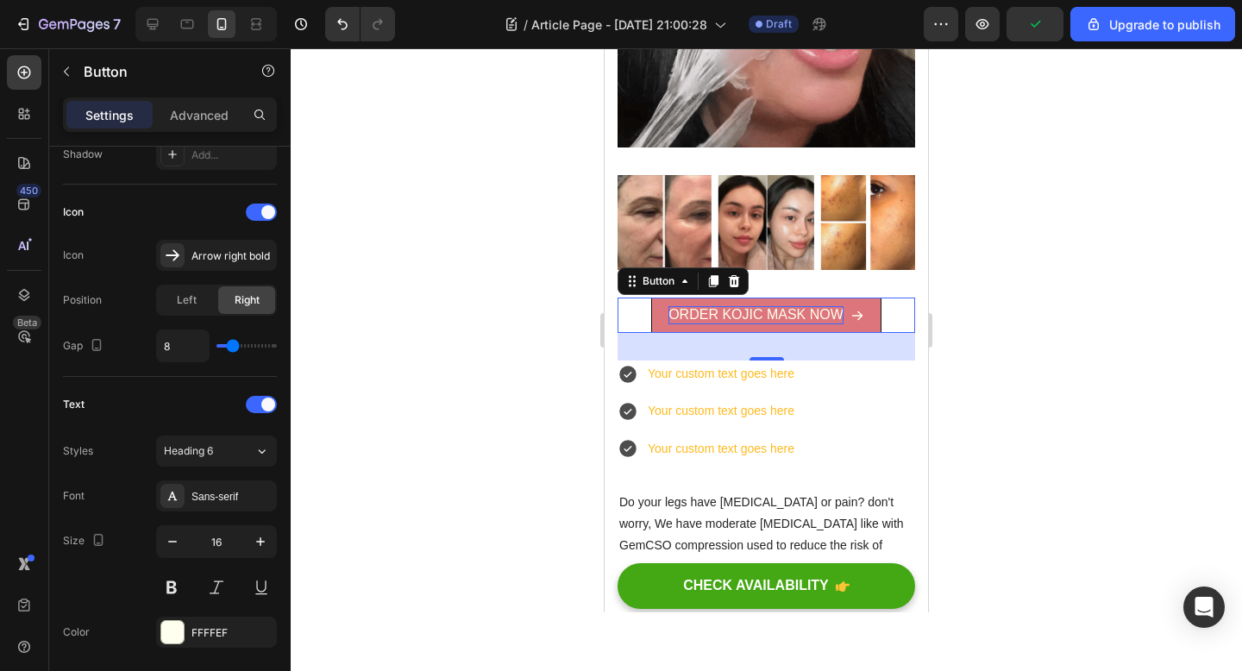
click at [523, 516] on div at bounding box center [766, 359] width 951 height 623
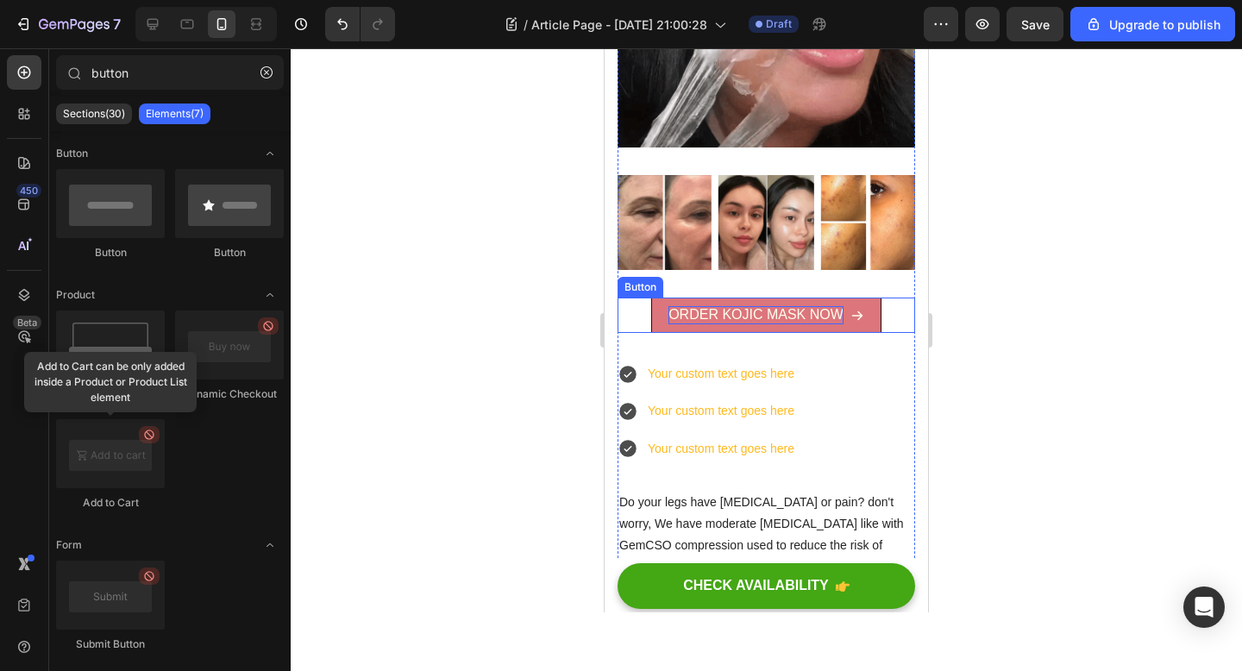
click at [750, 316] on p "ORDER KOJIC MASK NOW" at bounding box center [755, 315] width 175 height 18
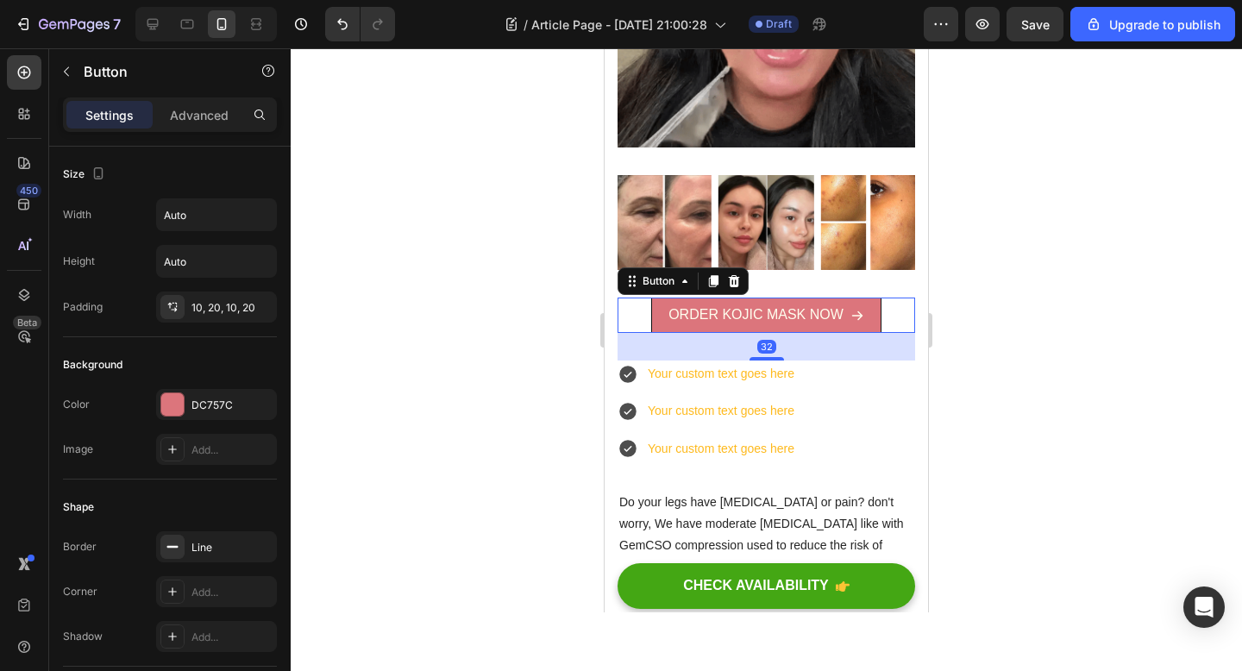
click at [651, 313] on link "ORDER KOJIC MASK NOW" at bounding box center [766, 315] width 230 height 35
click at [663, 311] on link "ORDER KOJIC MASK NOW" at bounding box center [766, 315] width 230 height 35
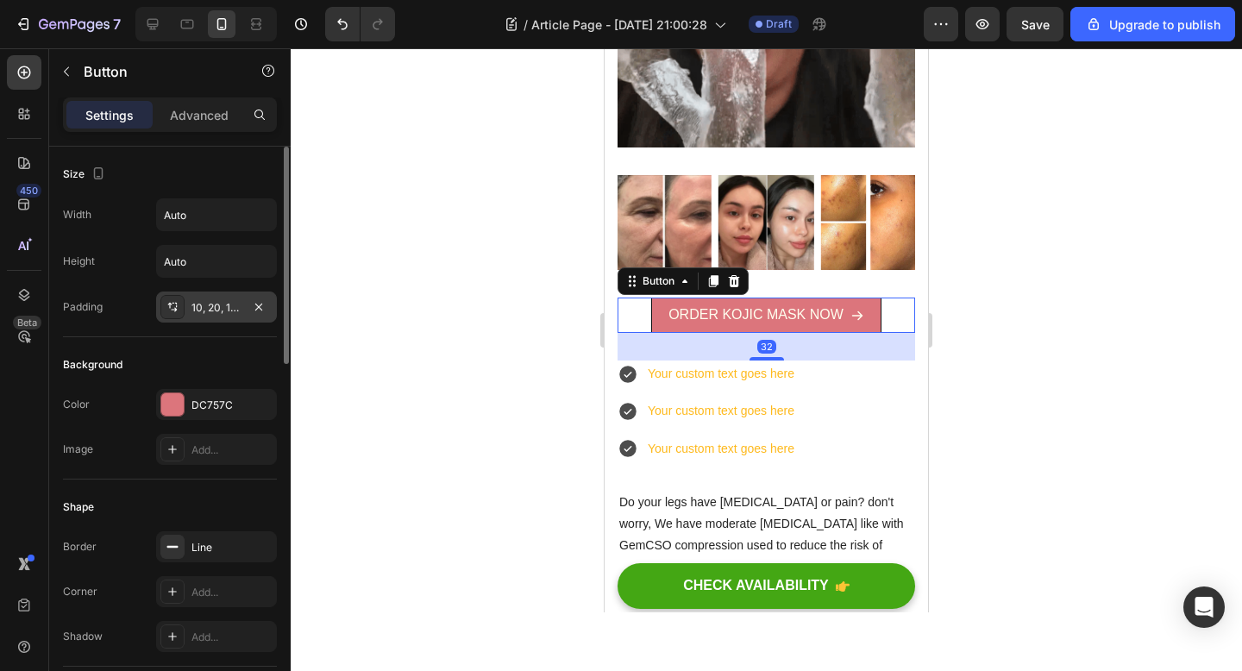
click at [221, 310] on div "10, 20, 10, 20" at bounding box center [216, 308] width 50 height 16
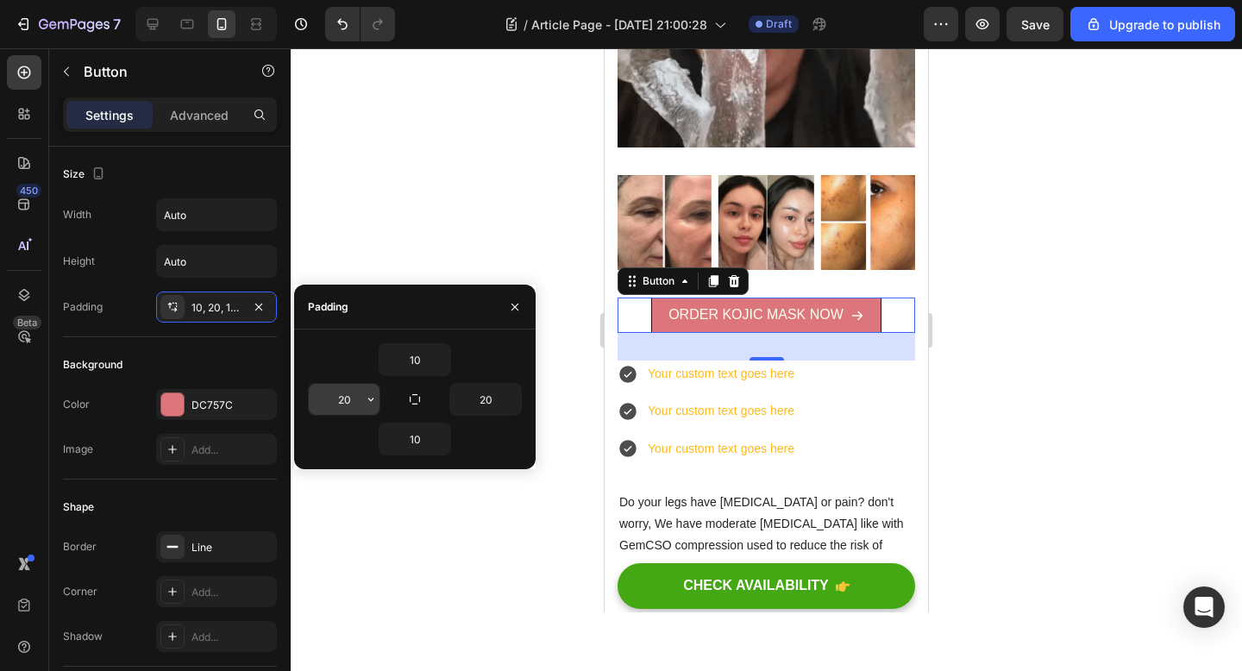
click at [360, 398] on input "20" at bounding box center [344, 399] width 71 height 31
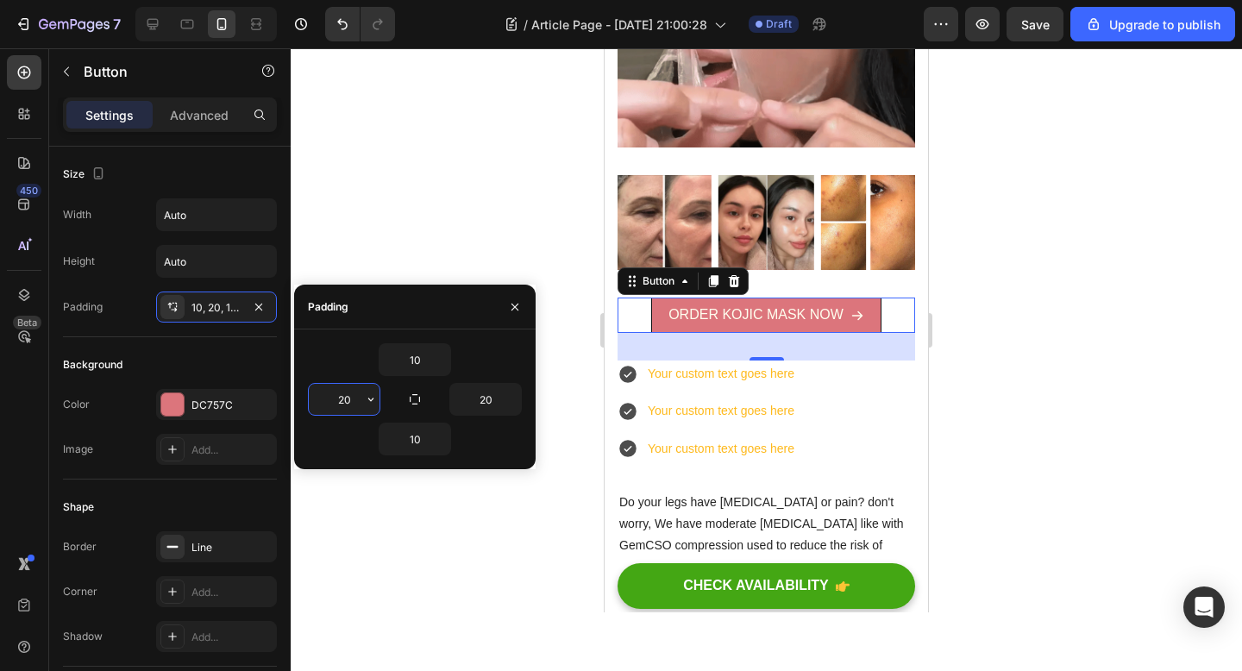
click at [360, 398] on input "20" at bounding box center [344, 399] width 71 height 31
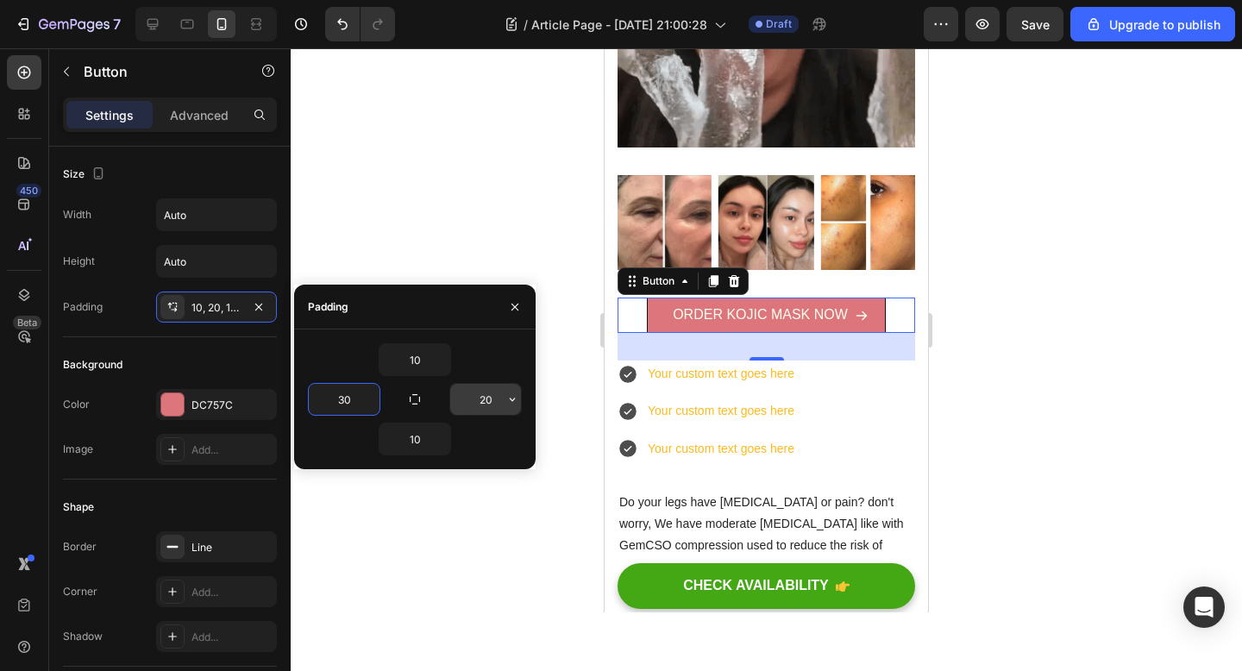
type input "30"
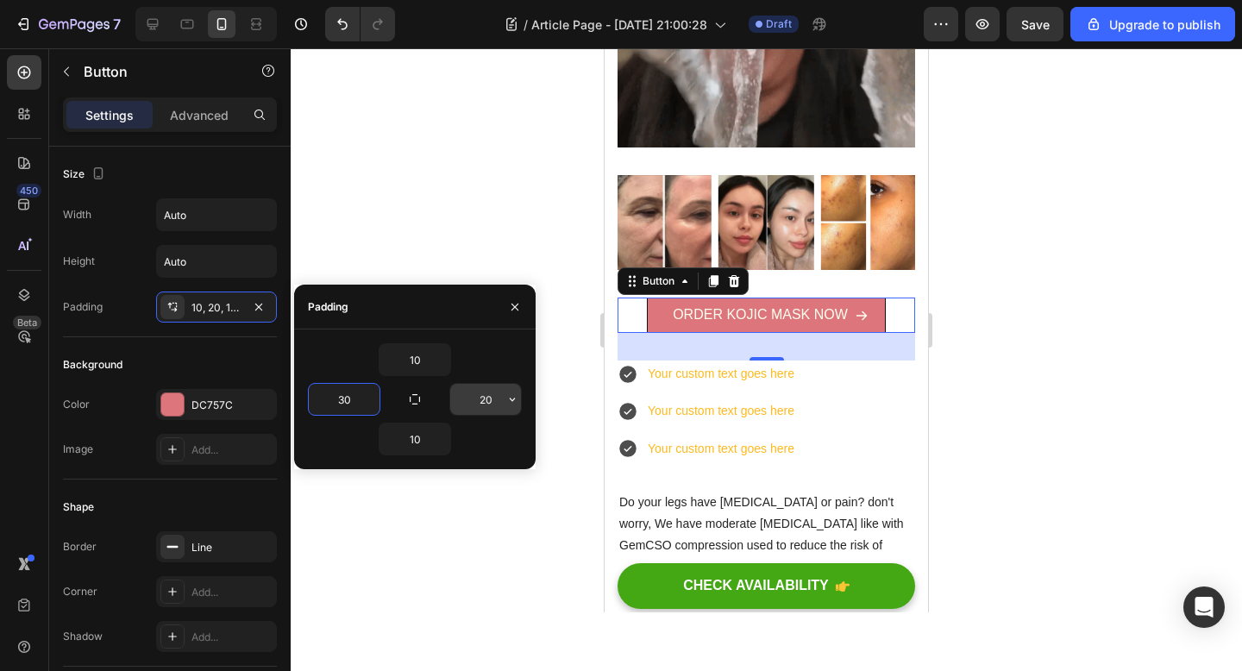
click at [493, 402] on input "20" at bounding box center [485, 399] width 71 height 31
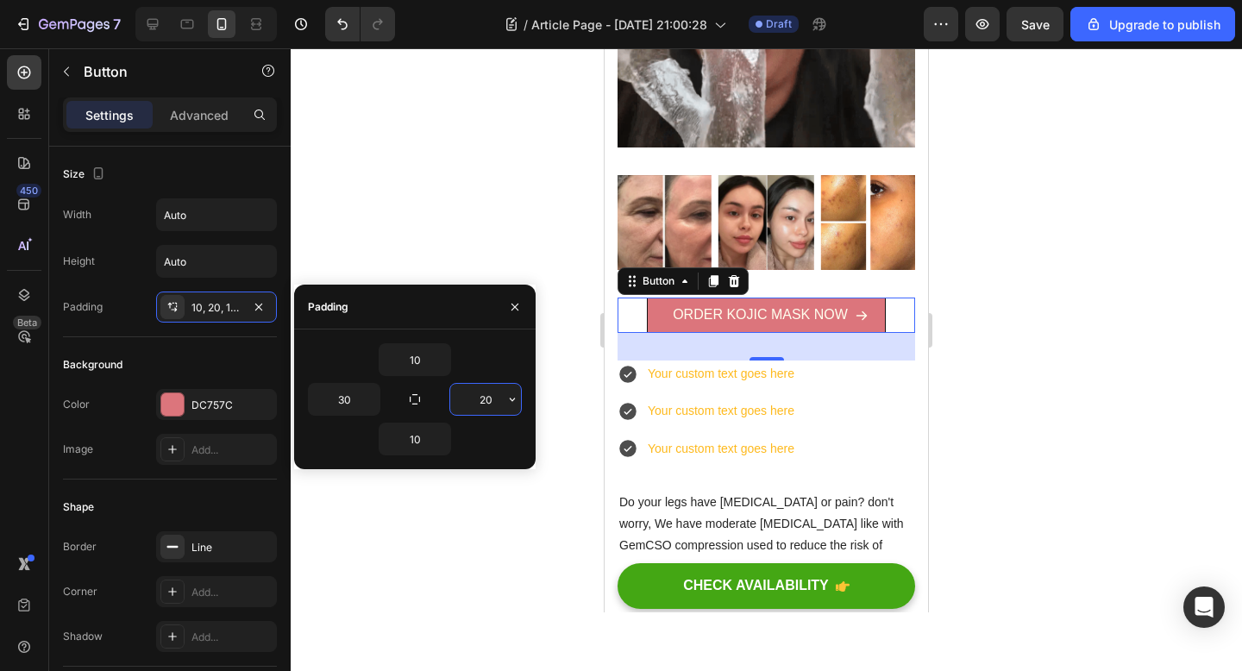
click at [493, 402] on input "20" at bounding box center [485, 399] width 71 height 31
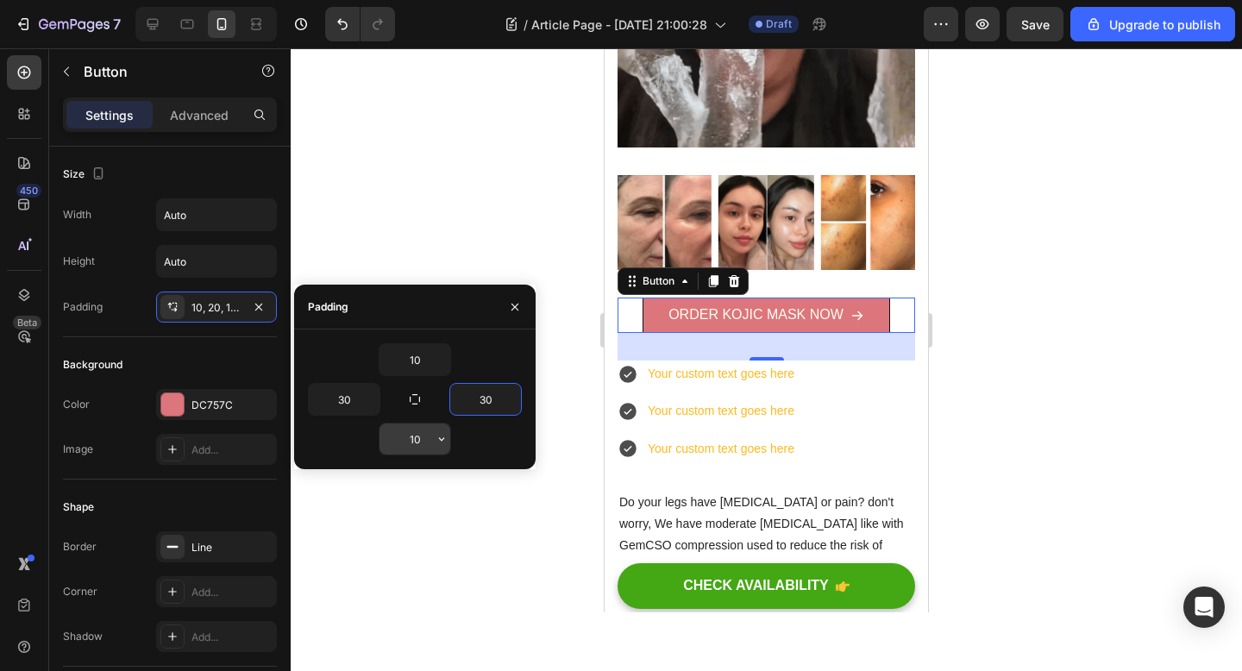
type input "30"
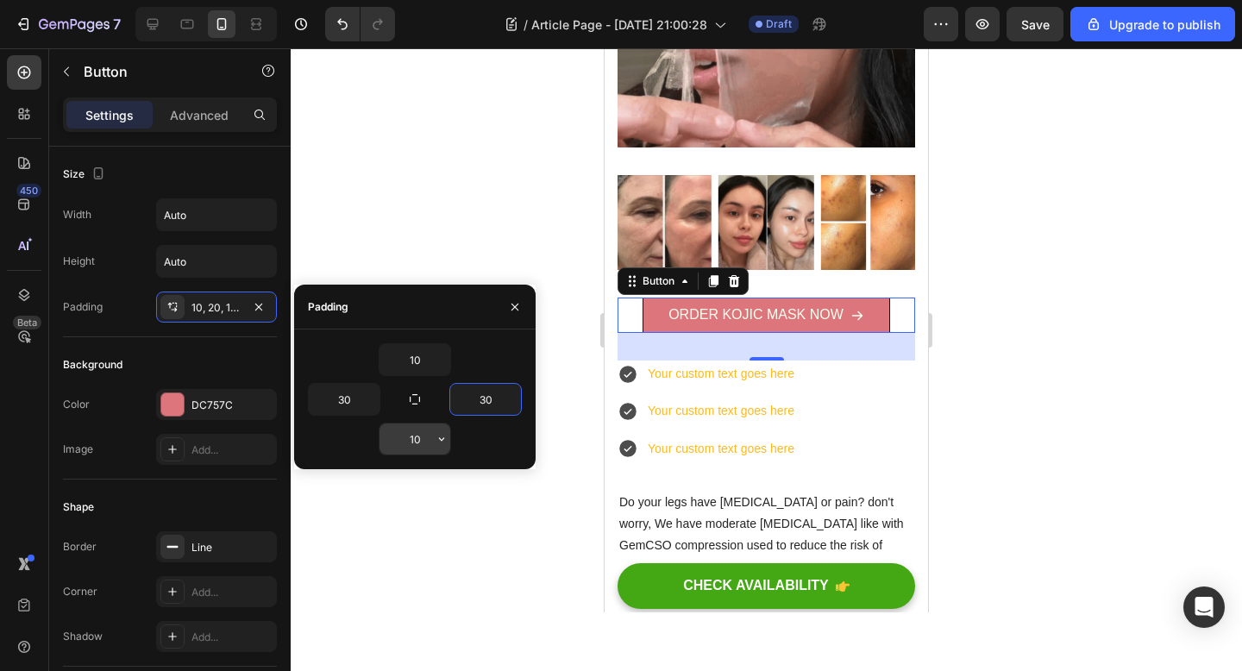
click at [410, 445] on input "10" at bounding box center [414, 438] width 71 height 31
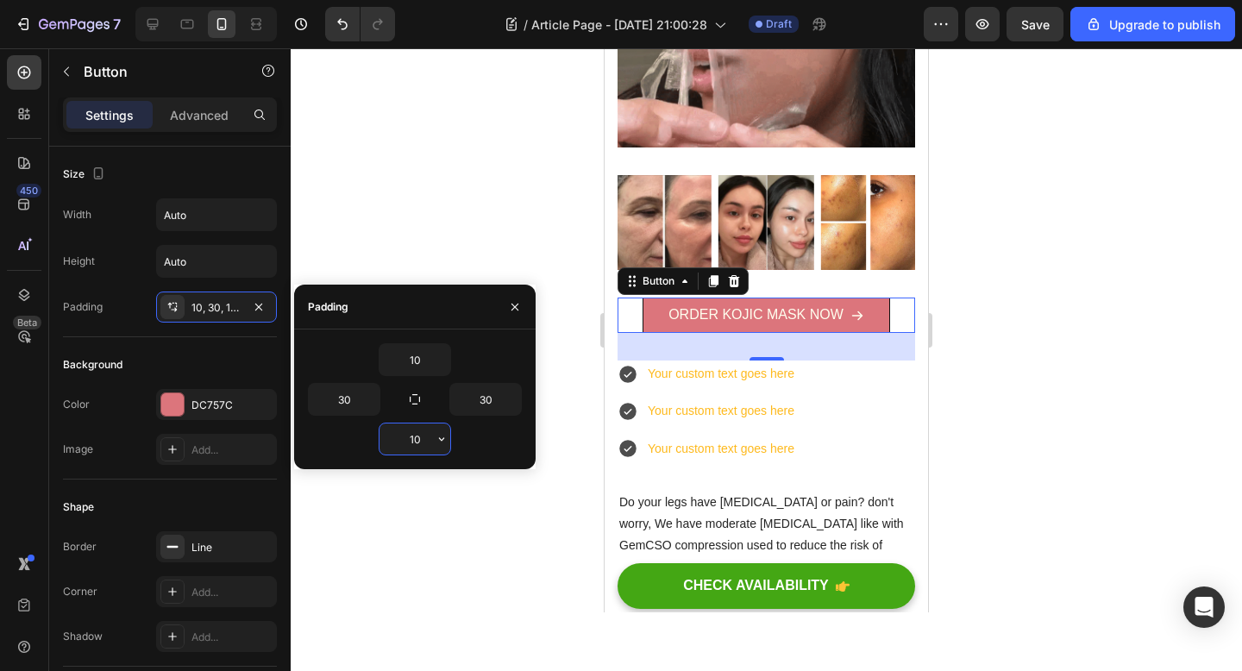
click at [410, 445] on input "10" at bounding box center [414, 438] width 71 height 31
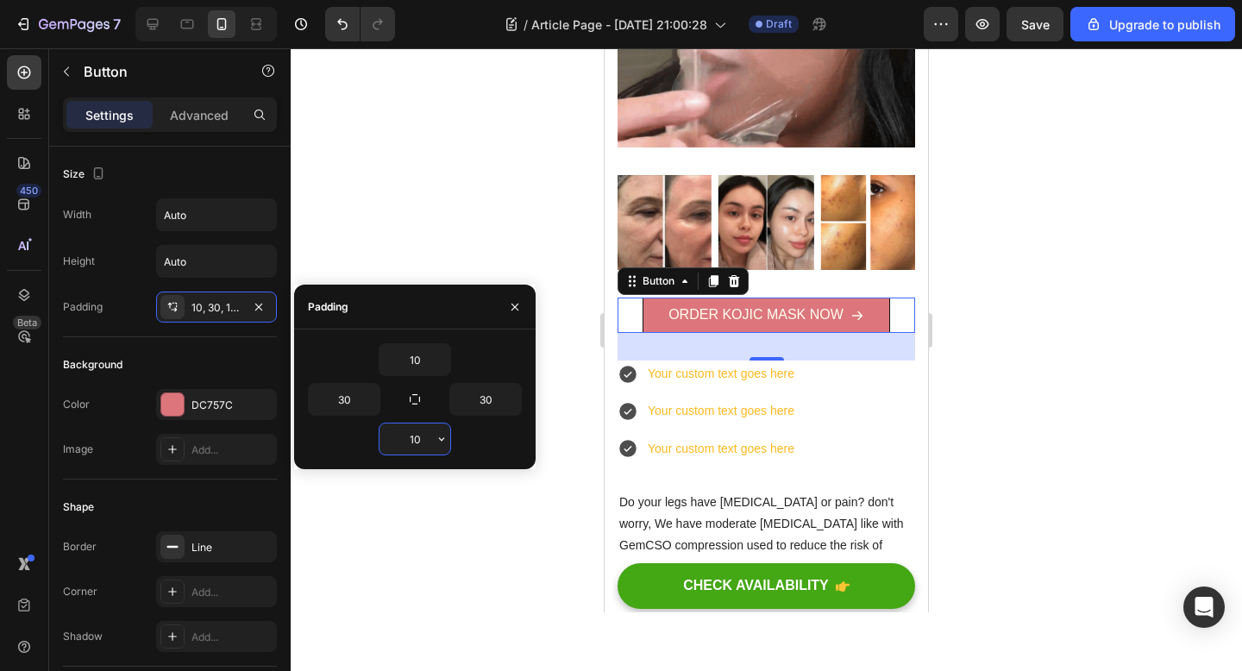
click at [410, 445] on input "10" at bounding box center [414, 438] width 71 height 31
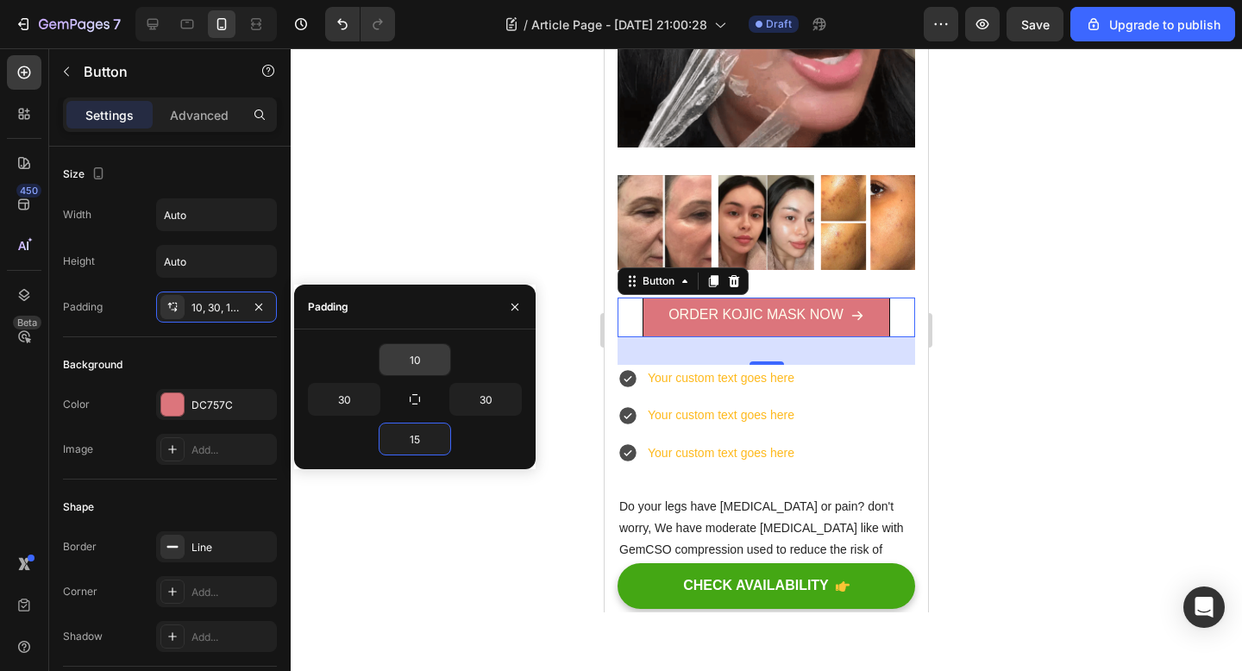
type input "15"
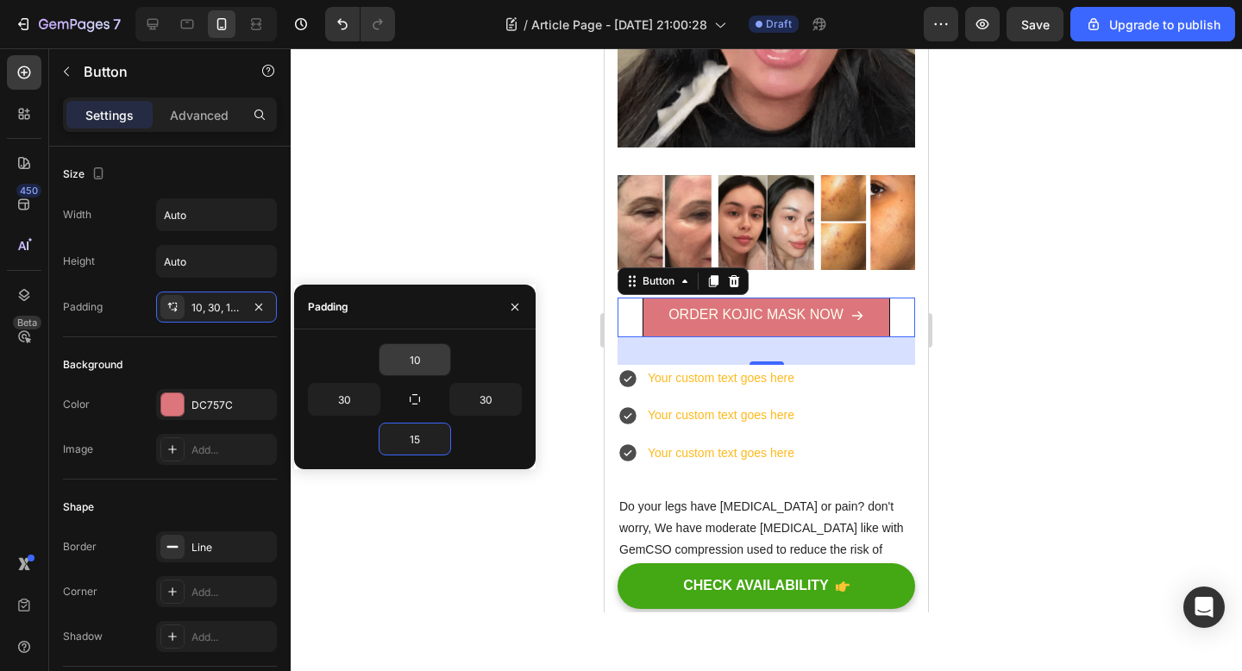
click at [422, 364] on input "10" at bounding box center [414, 359] width 71 height 31
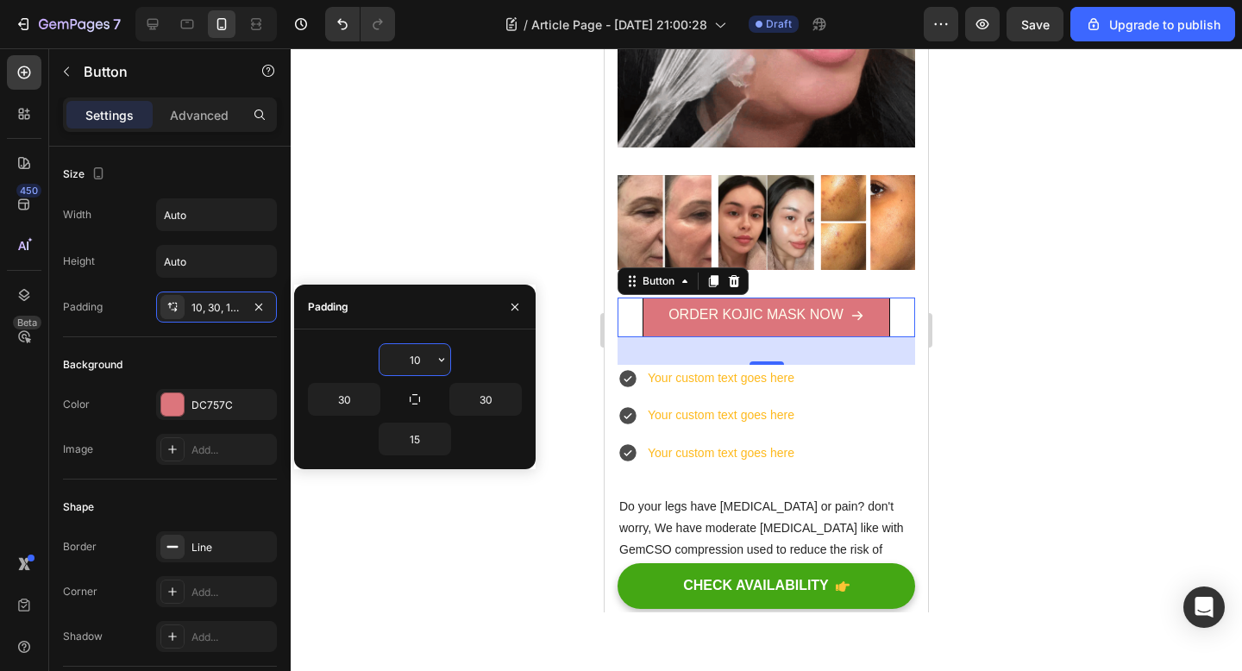
click at [422, 364] on input "10" at bounding box center [414, 359] width 71 height 31
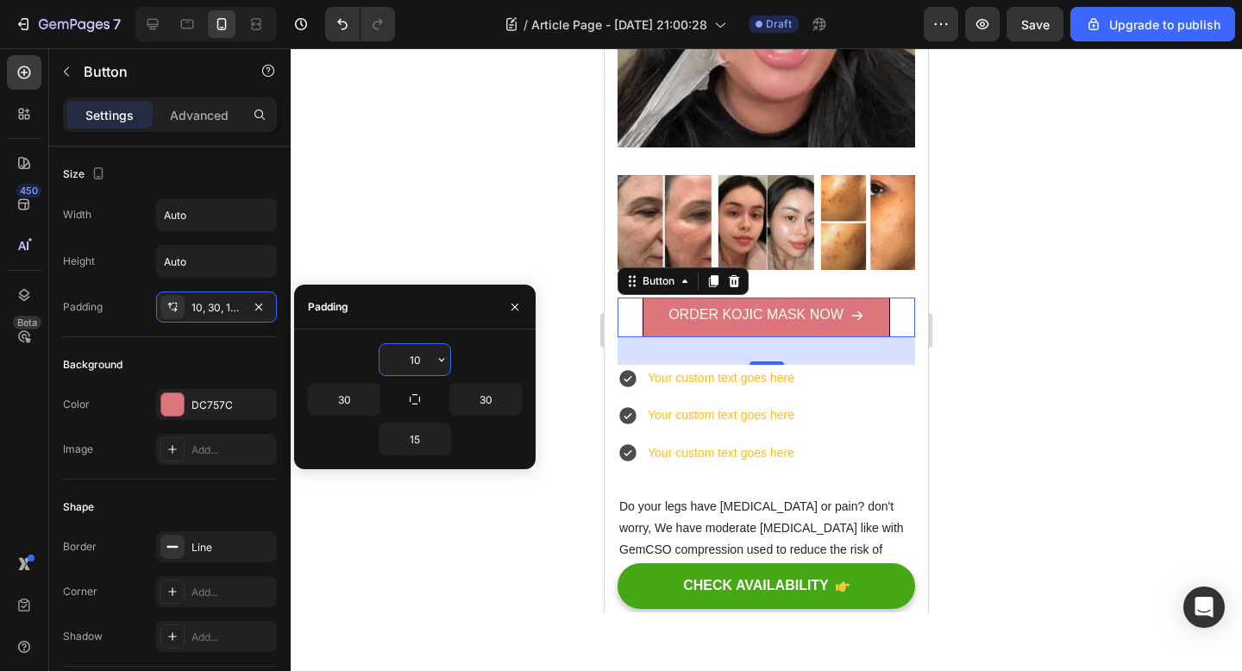
click at [422, 364] on input "10" at bounding box center [414, 359] width 71 height 31
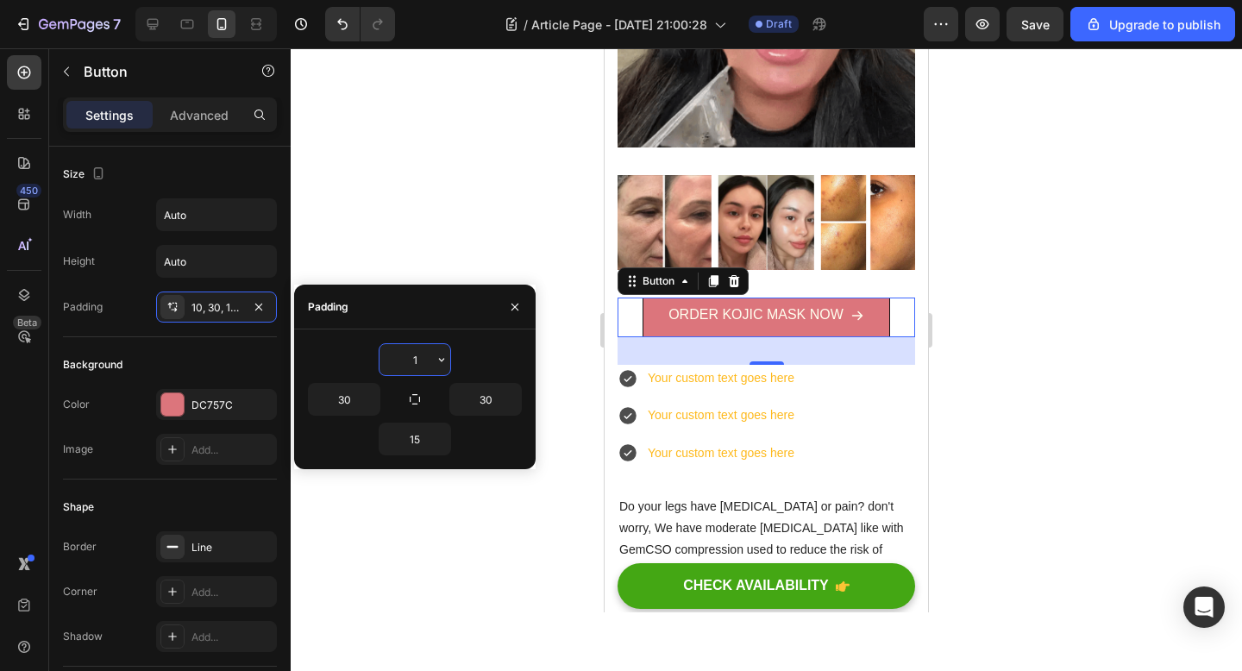
type input "15"
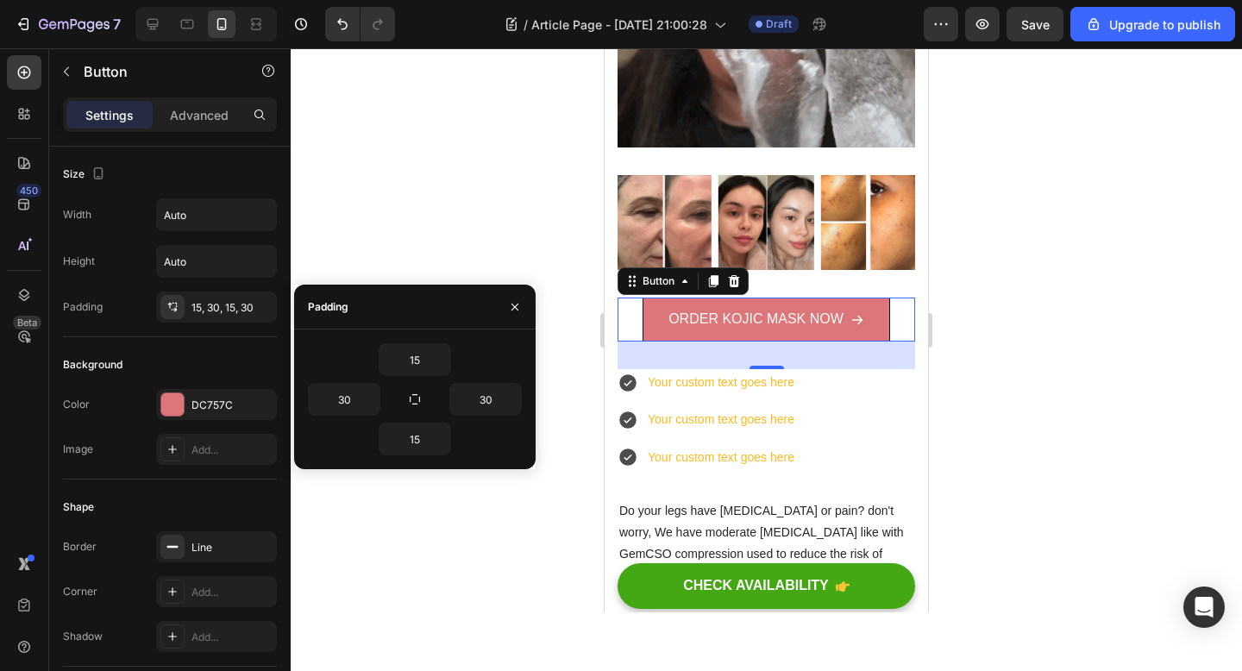
click at [500, 174] on div at bounding box center [766, 359] width 951 height 623
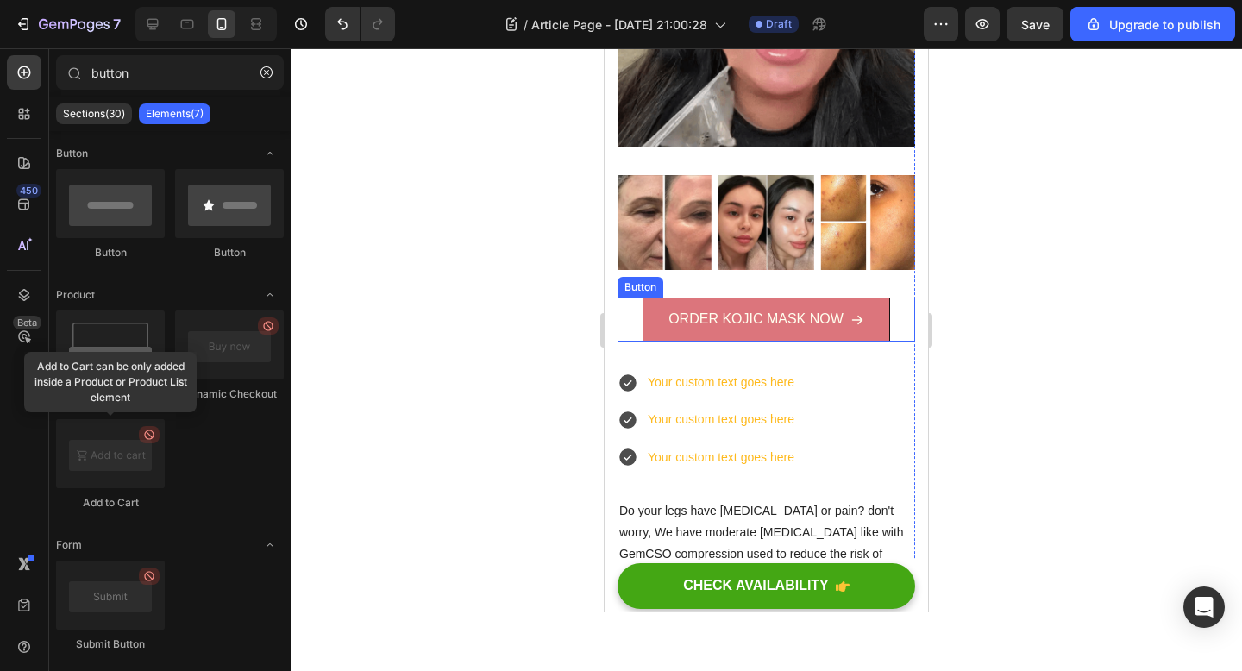
click at [655, 336] on link "ORDER KOJIC MASK NOW" at bounding box center [765, 320] width 247 height 44
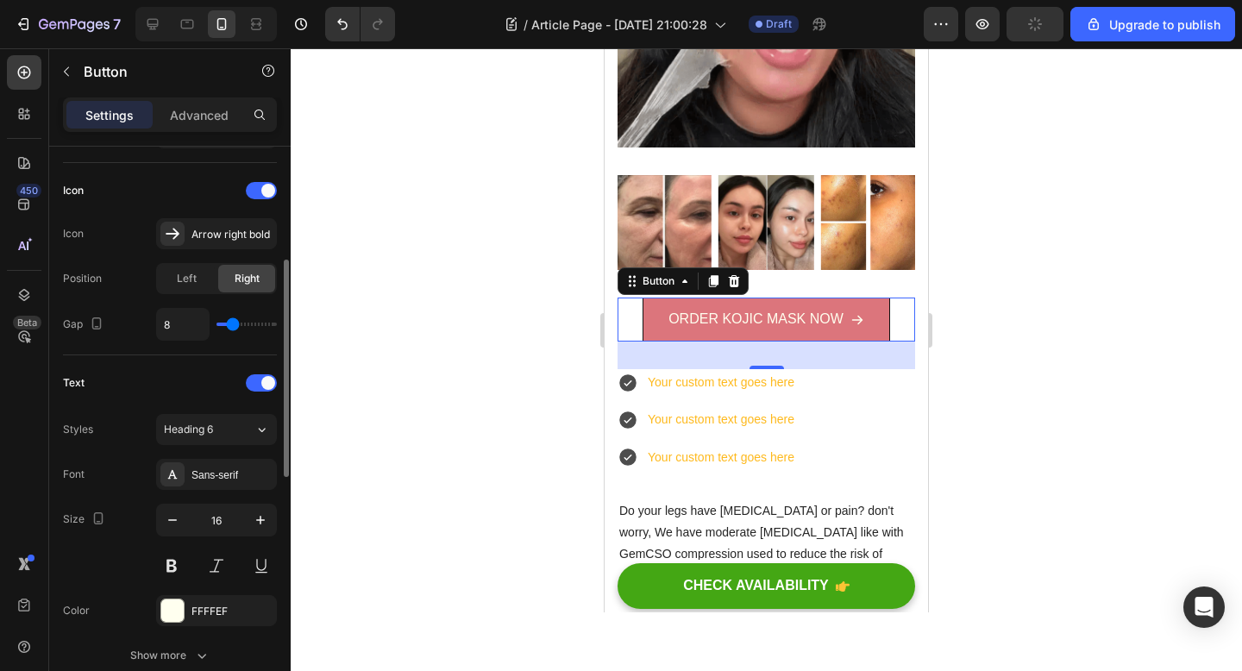
scroll to position [377, 0]
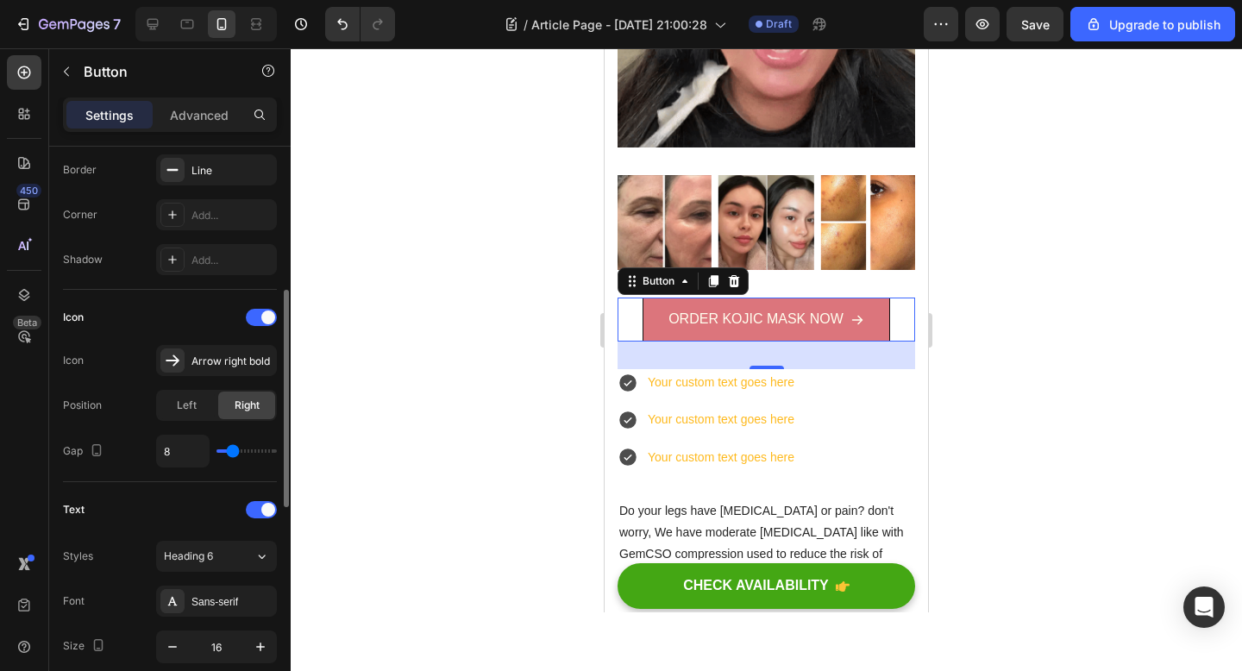
type input "7"
type input "6"
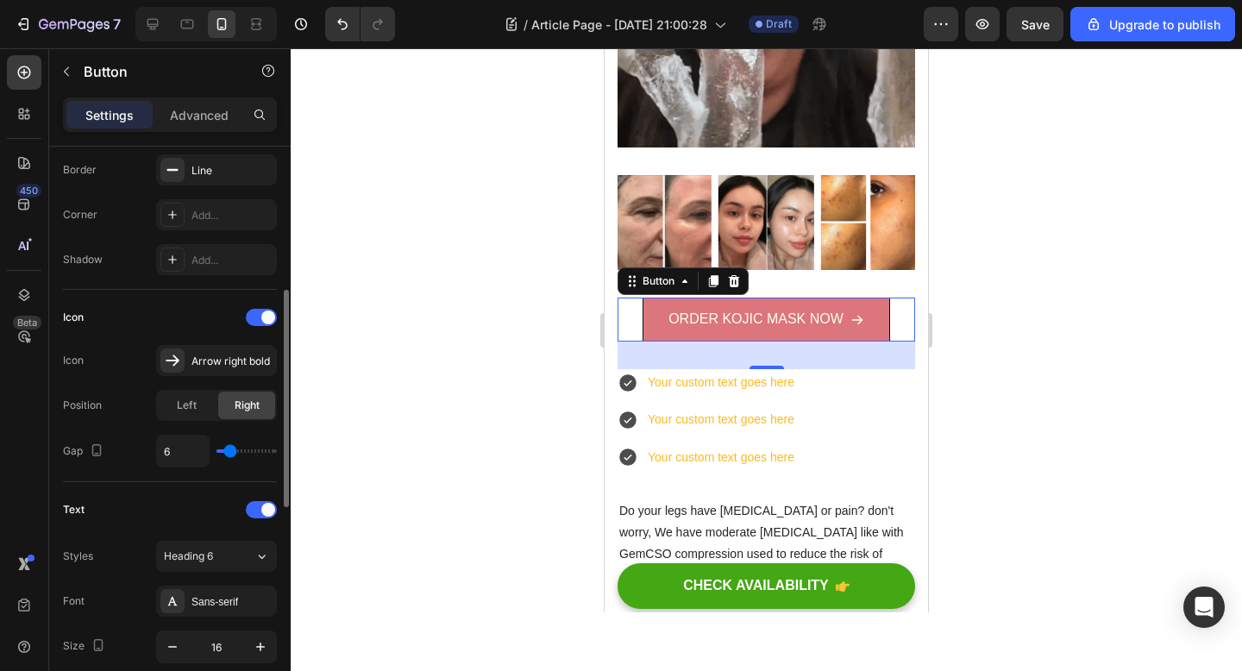
type input "4"
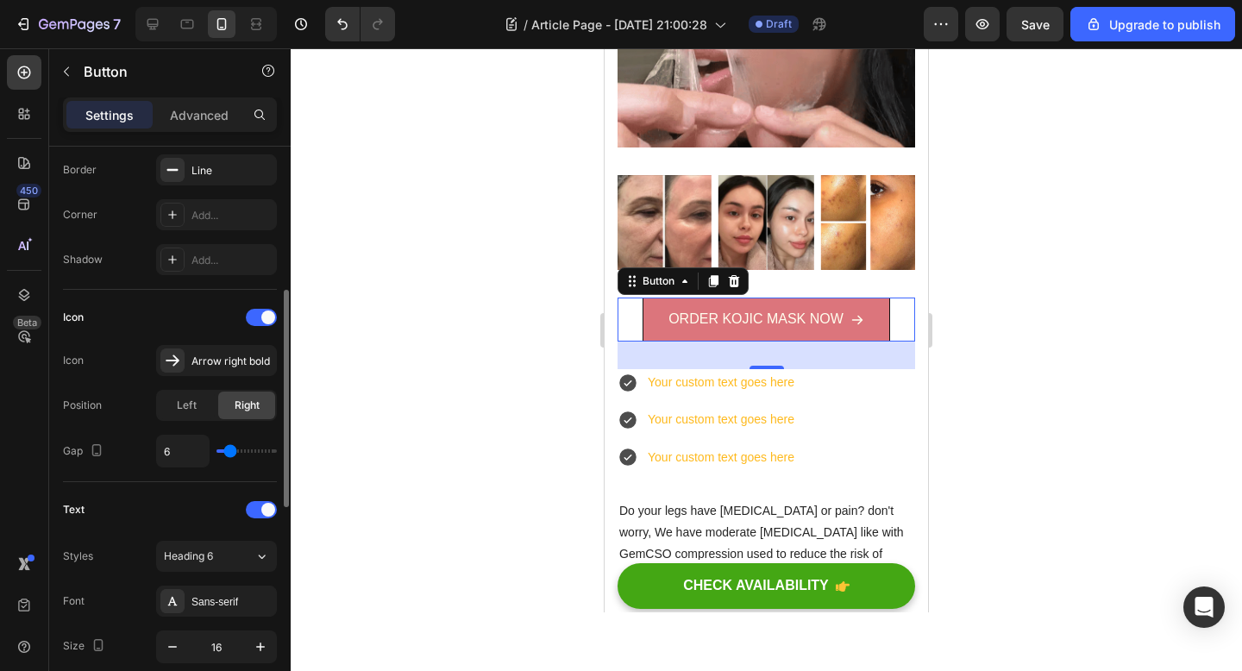
type input "4"
type input "5"
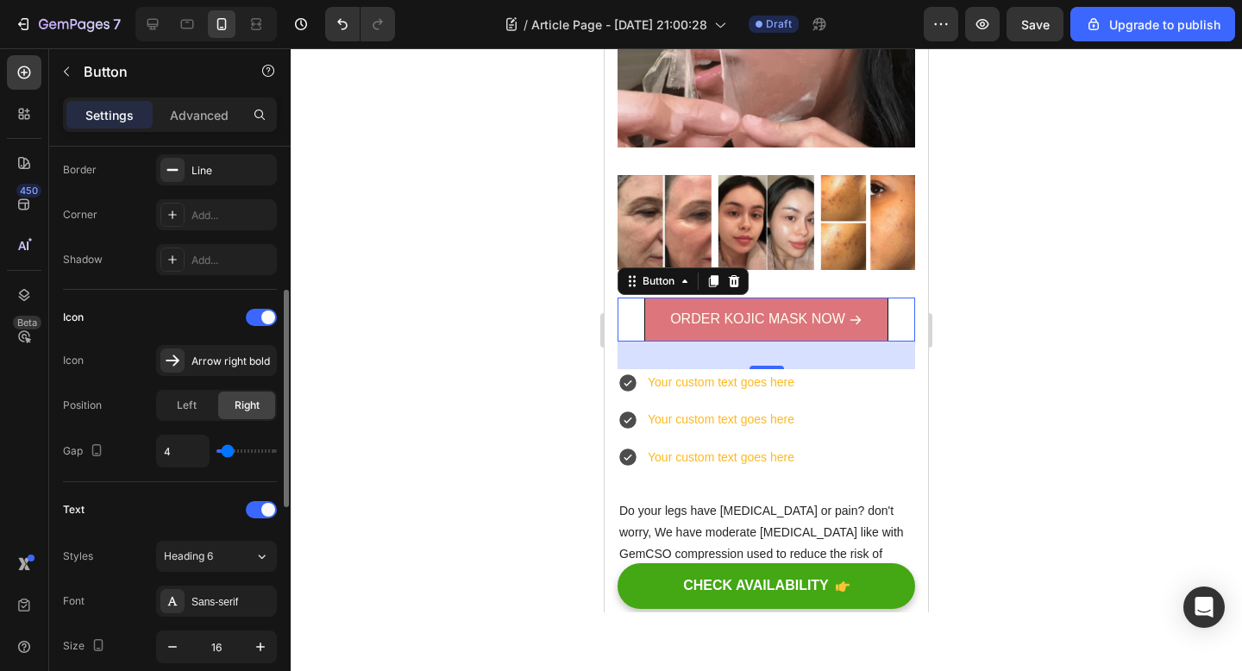
type input "5"
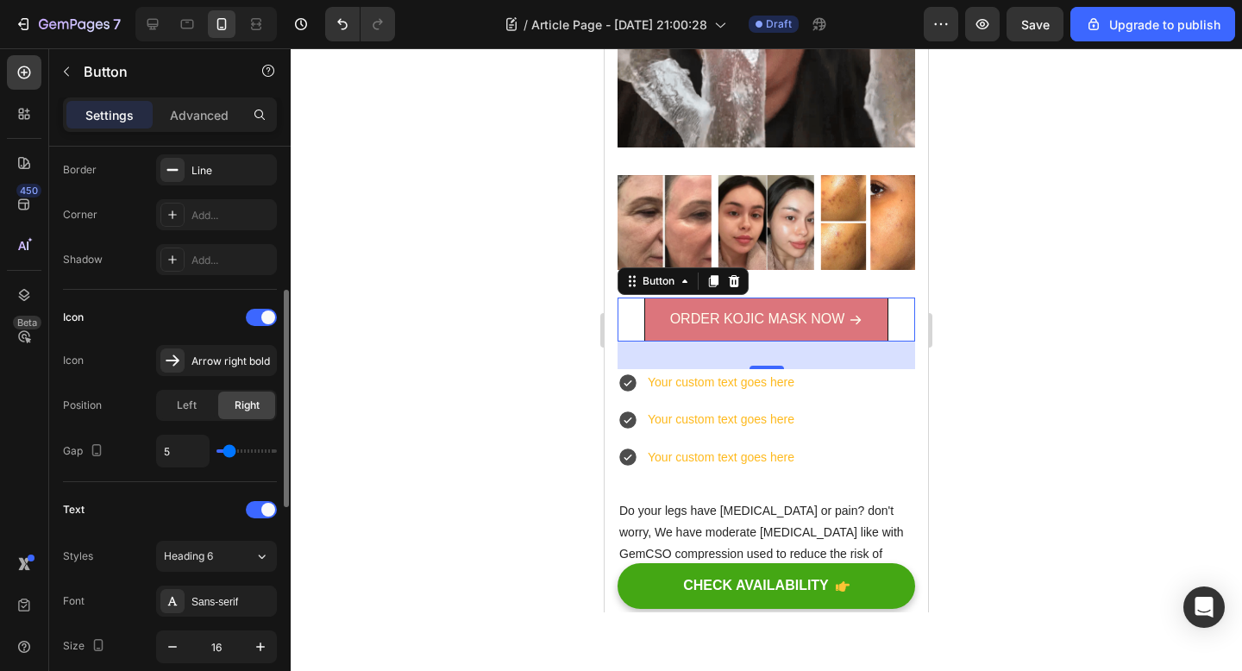
type input "6"
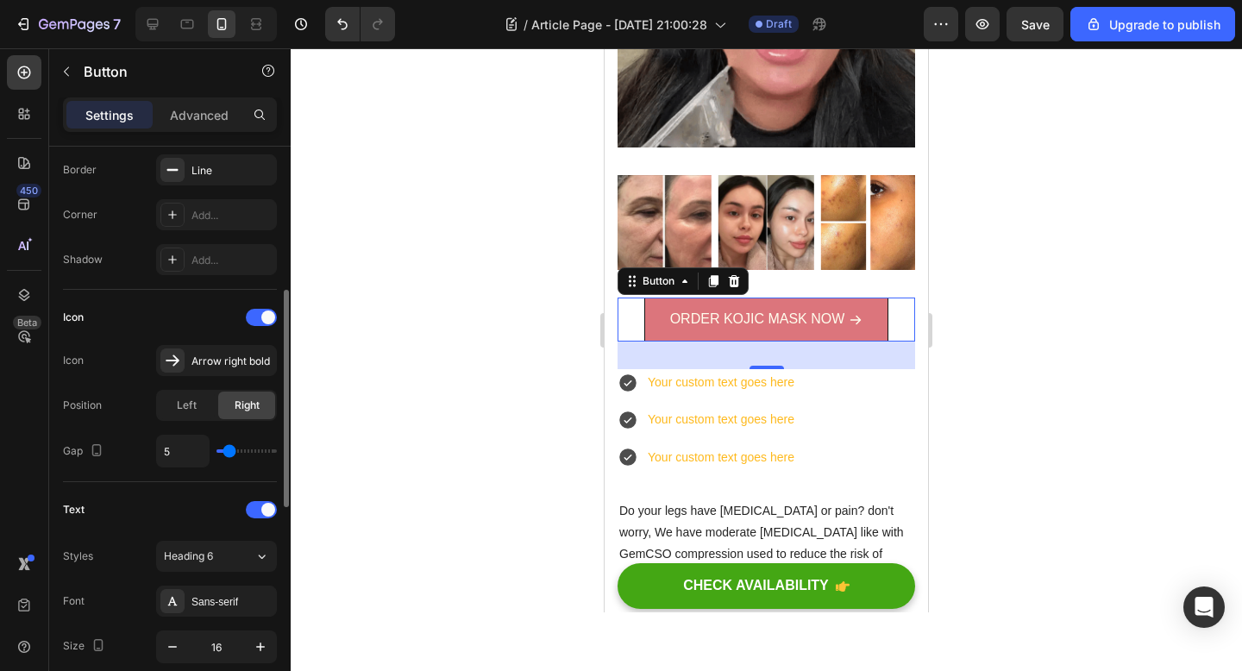
type input "6"
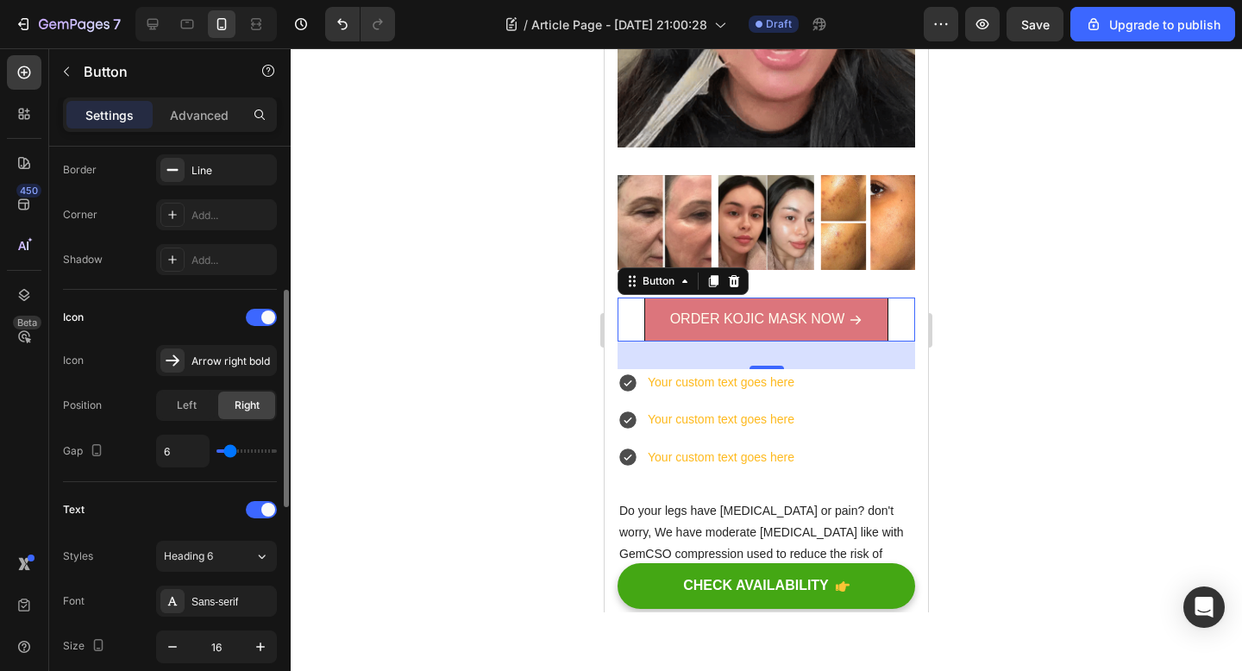
type input "7"
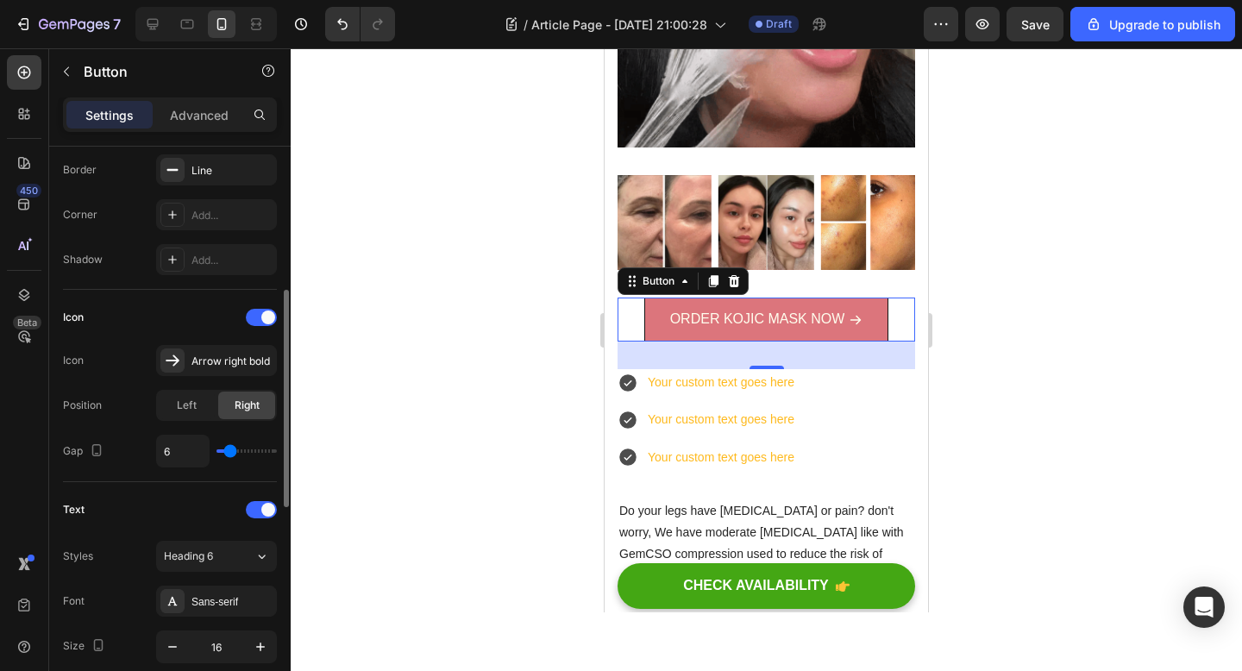
type input "7"
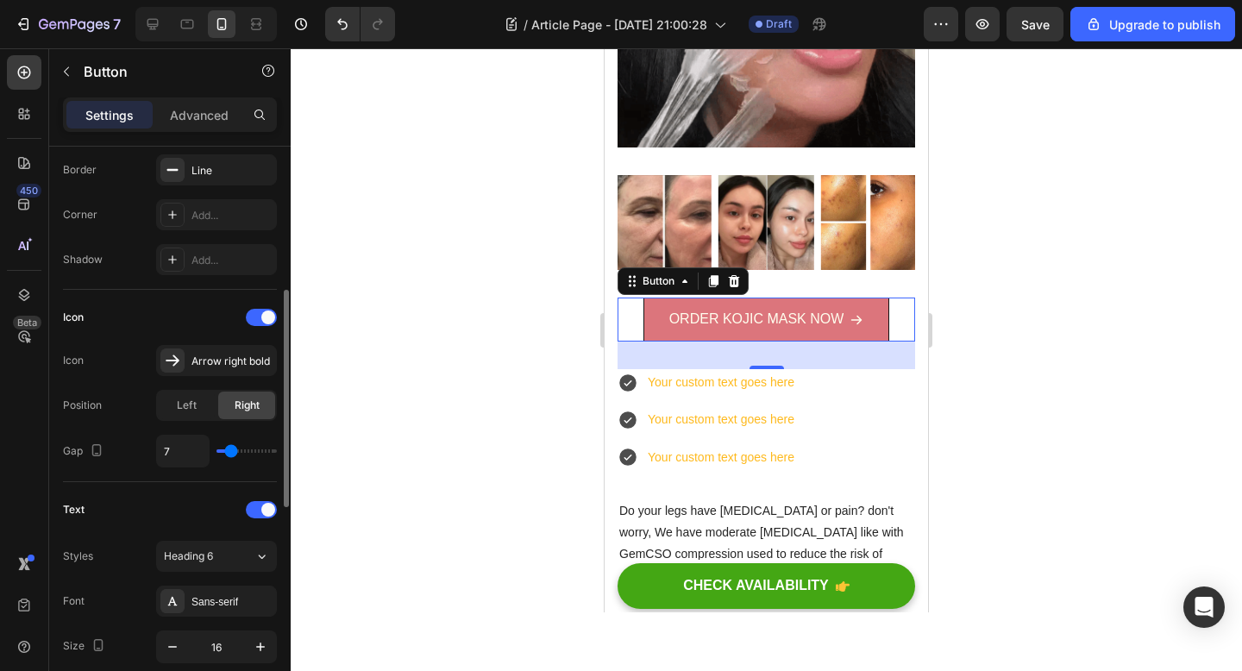
type input "8"
click at [232, 452] on input "range" at bounding box center [246, 450] width 60 height 3
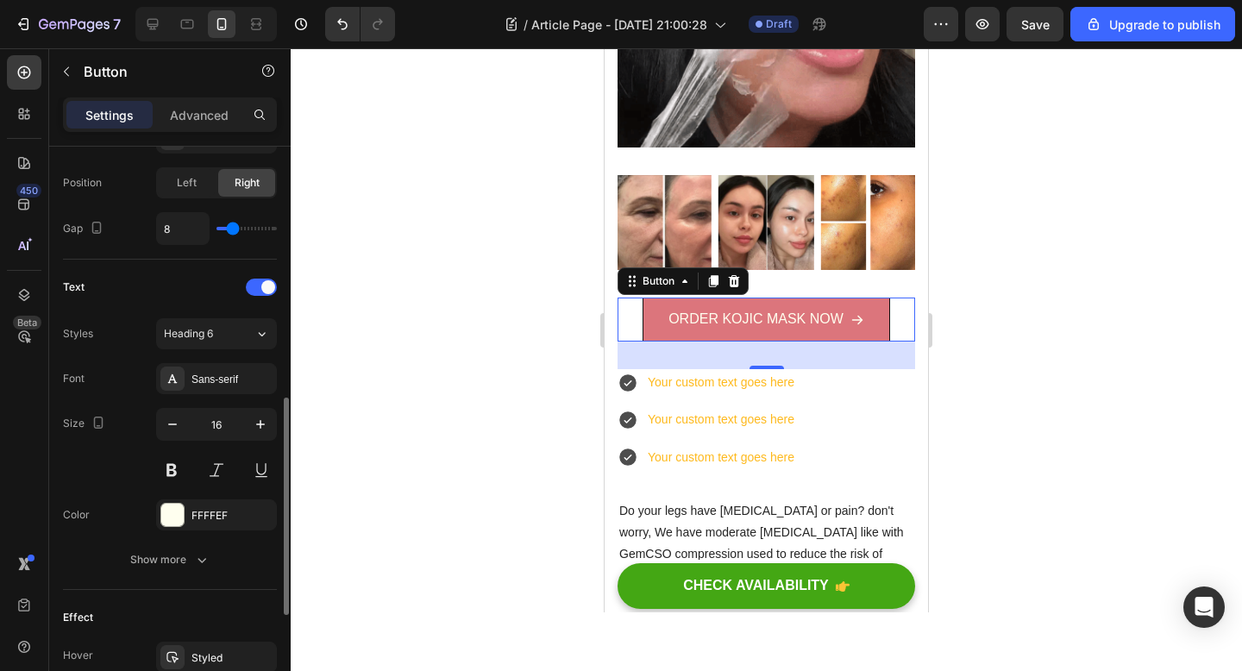
scroll to position [624, 0]
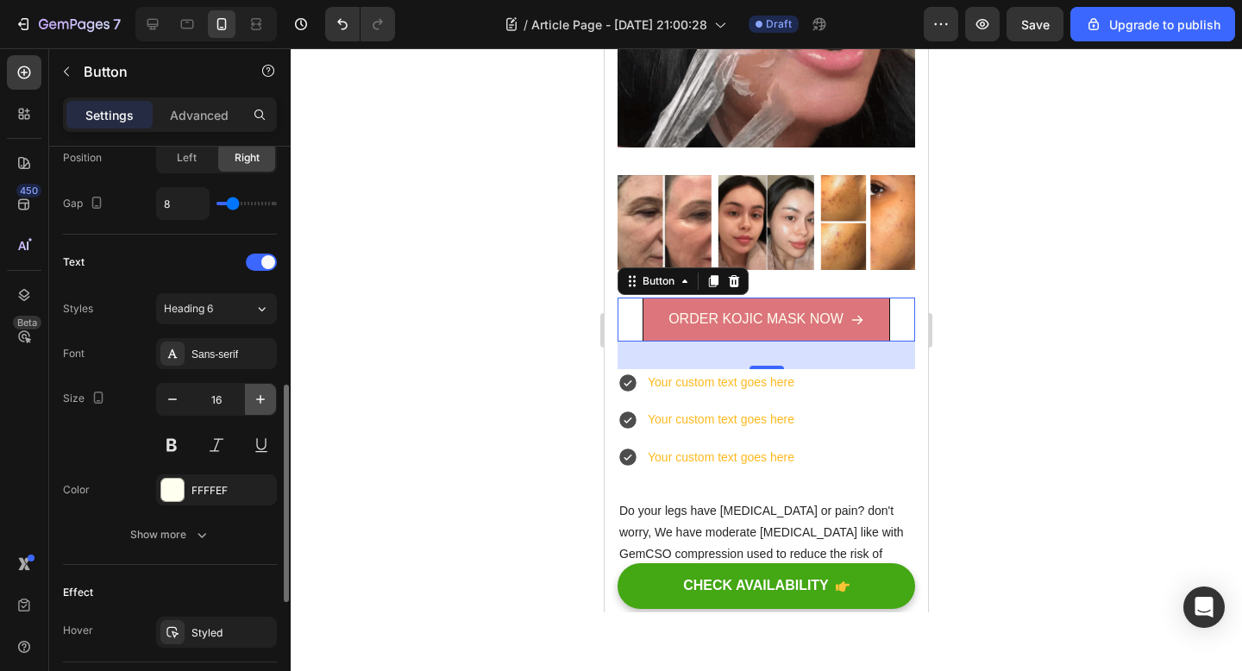
click at [261, 400] on icon "button" at bounding box center [260, 399] width 17 height 17
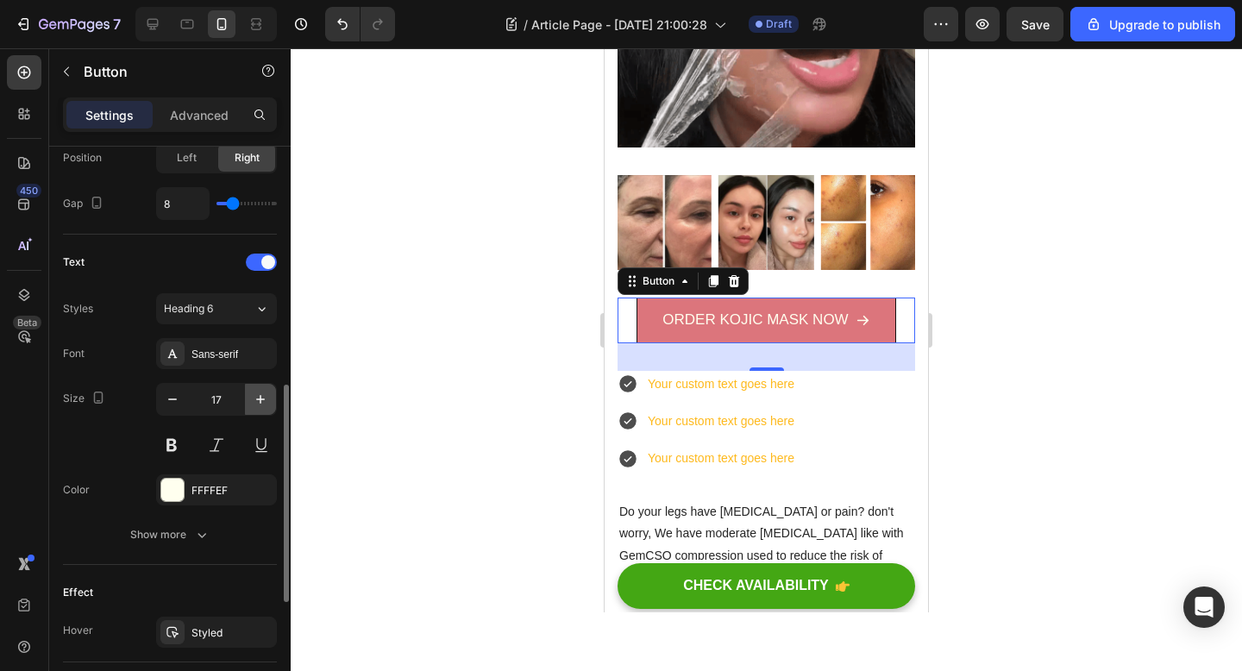
click at [261, 400] on icon "button" at bounding box center [260, 399] width 17 height 17
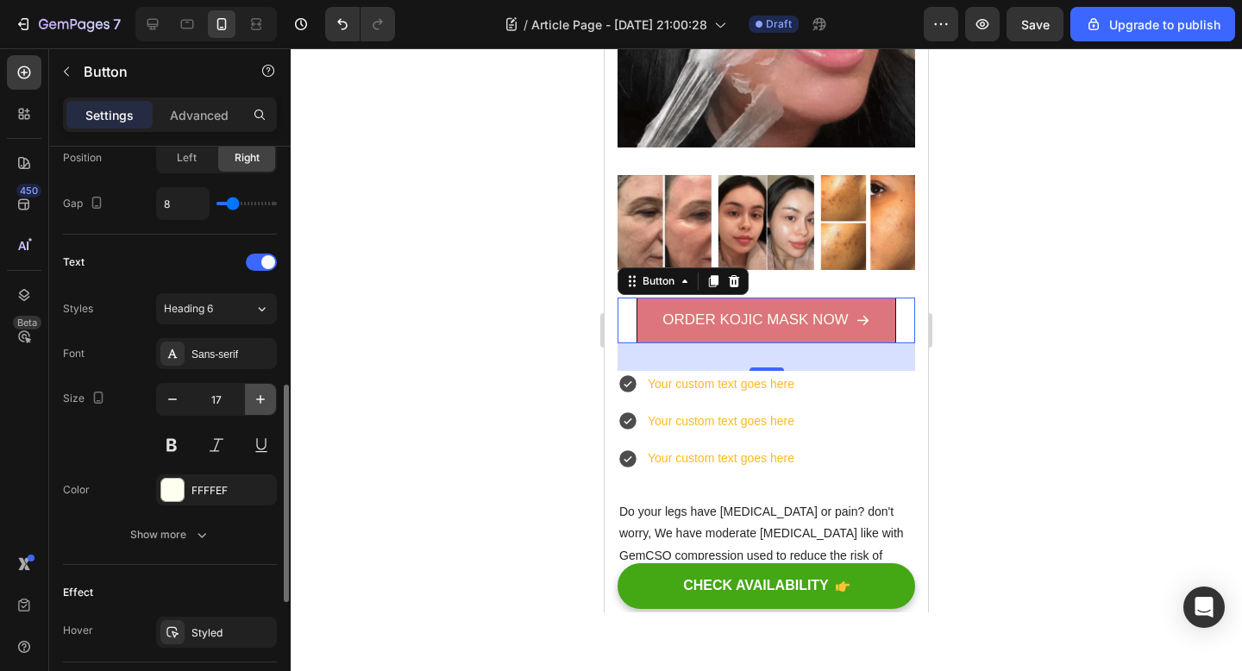
type input "18"
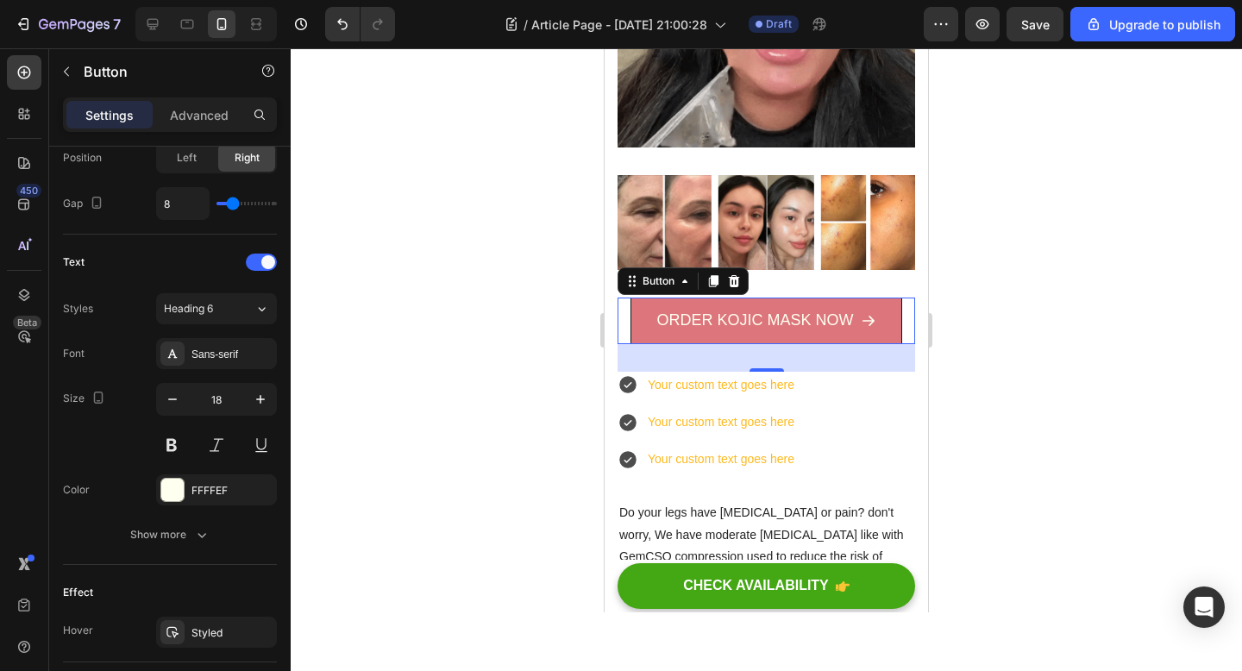
click at [495, 362] on div at bounding box center [766, 359] width 951 height 623
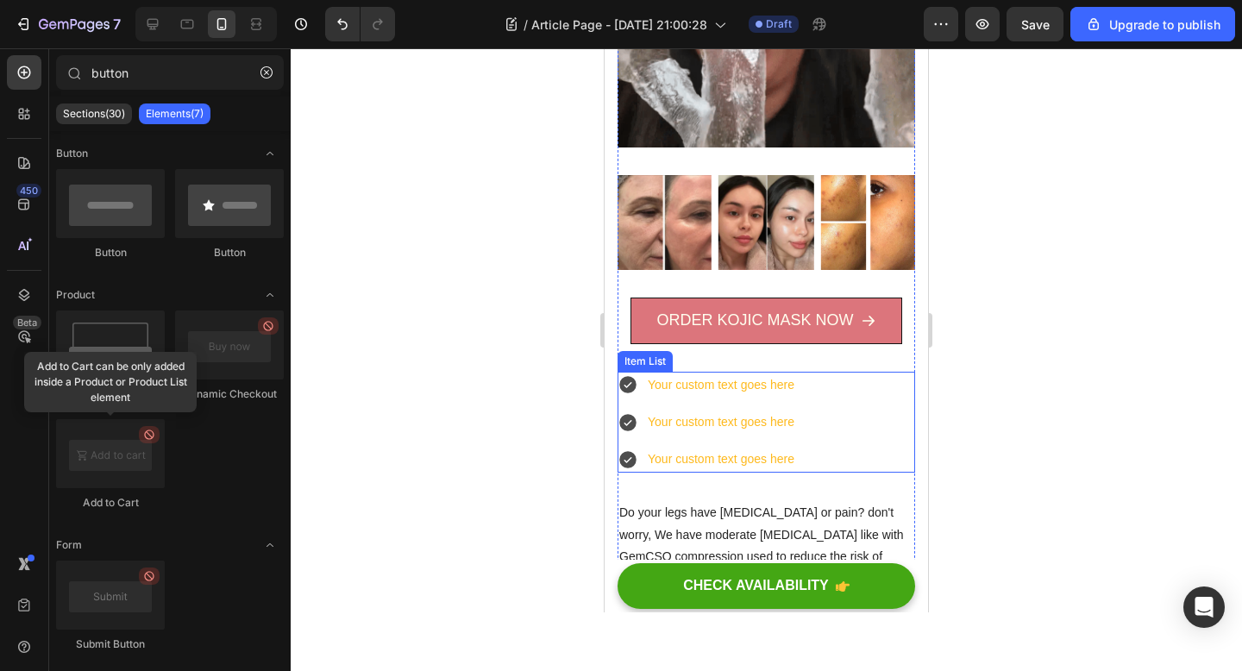
click at [652, 427] on div "Your custom text goes here" at bounding box center [721, 422] width 152 height 27
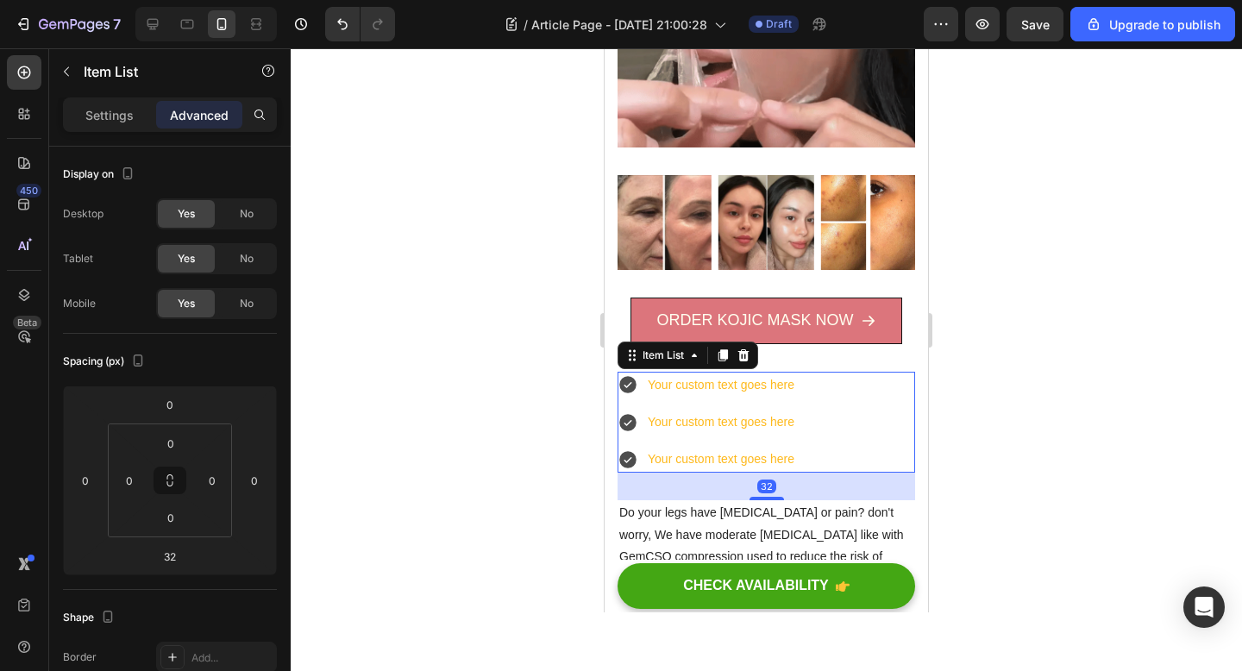
click at [681, 390] on div "Your custom text goes here" at bounding box center [721, 385] width 152 height 27
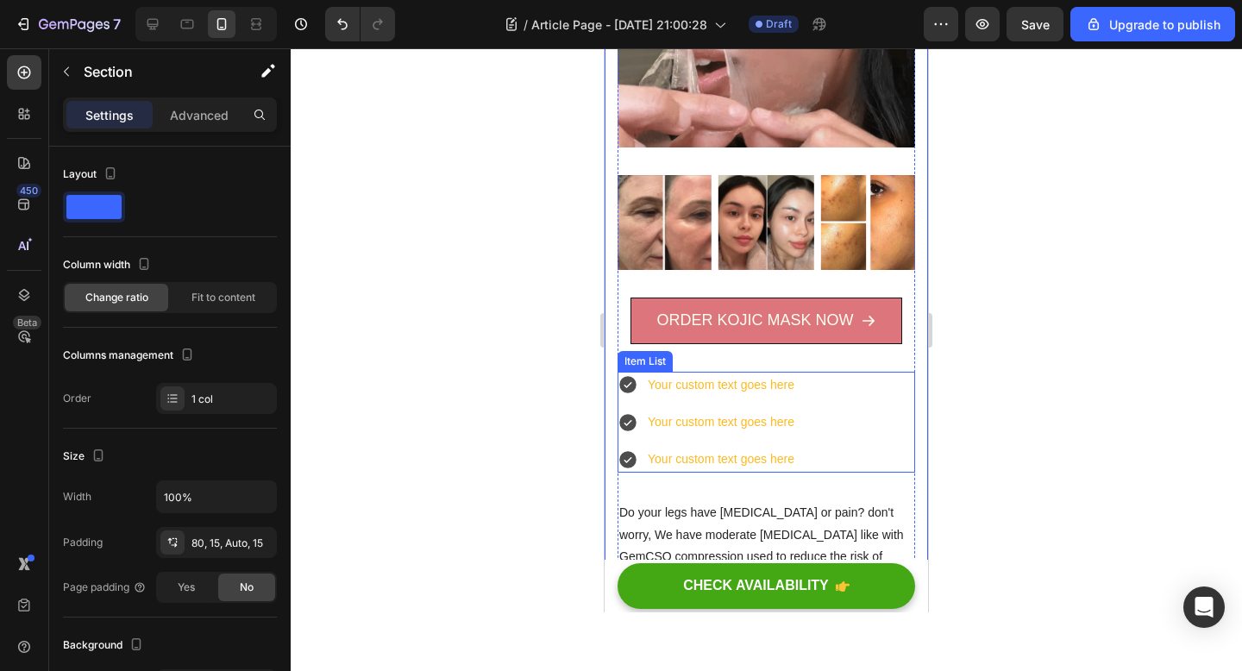
click at [822, 418] on div "Your custom text goes here Your custom text goes here Your custom text goes here" at bounding box center [766, 423] width 298 height 102
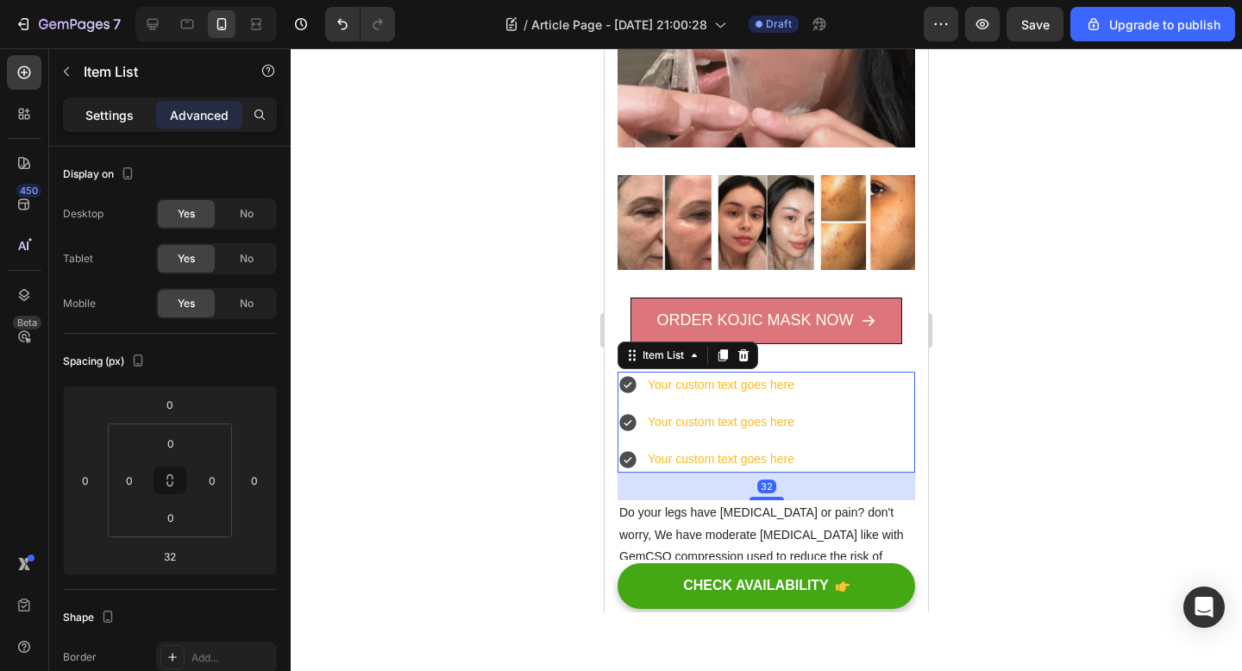
click at [124, 116] on p "Settings" at bounding box center [109, 115] width 48 height 18
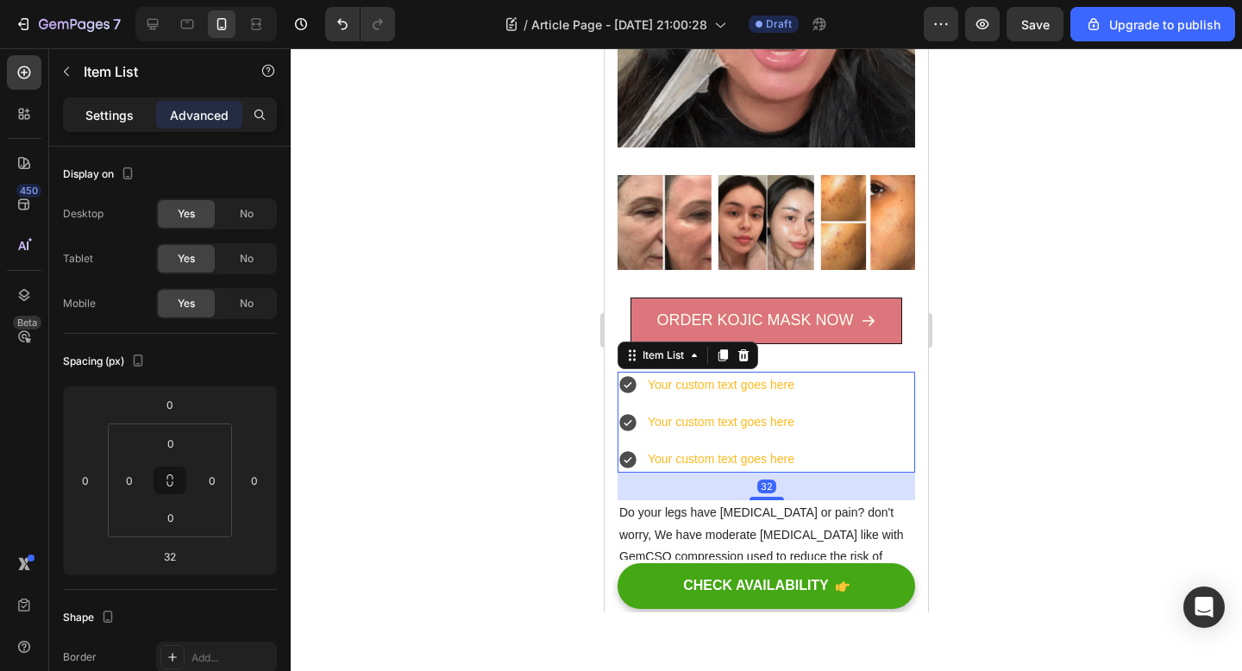
type input "8"
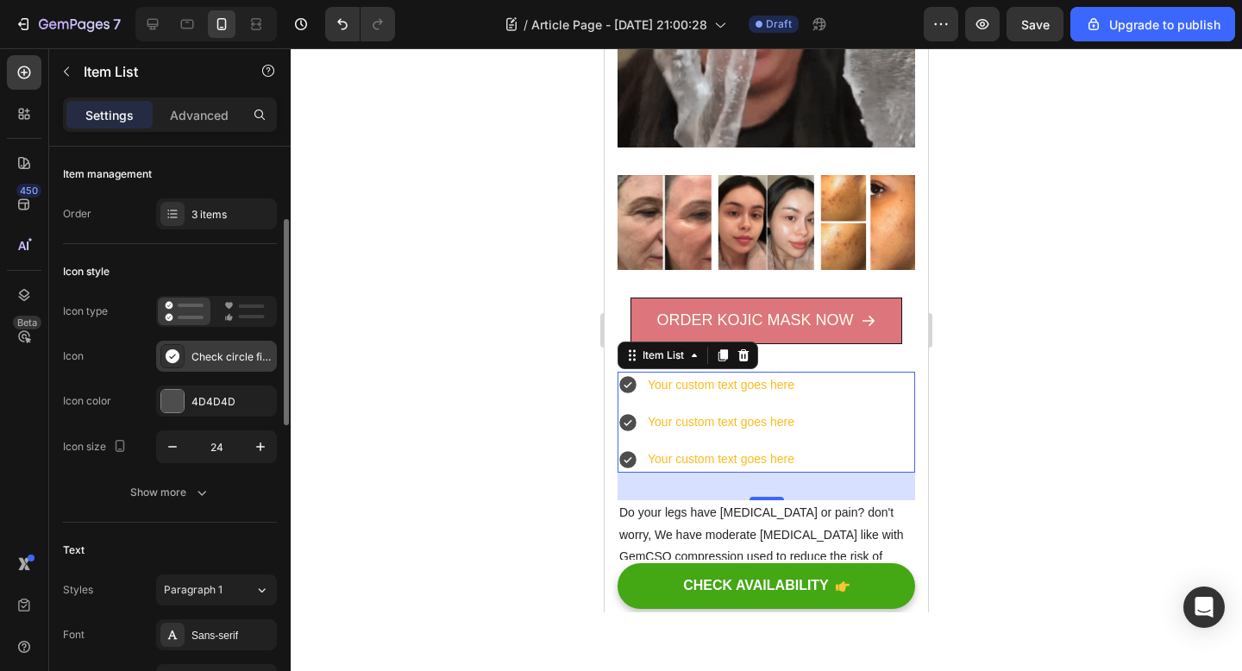
scroll to position [404, 0]
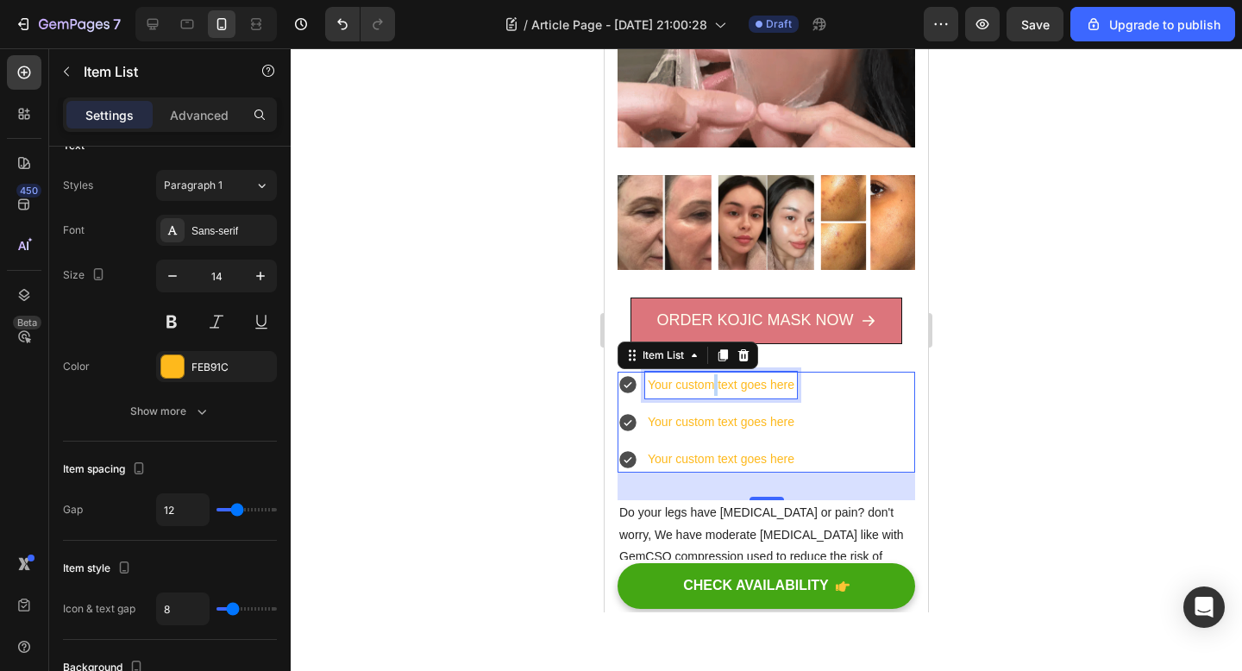
click at [711, 385] on p "Your custom text goes here" at bounding box center [721, 385] width 147 height 22
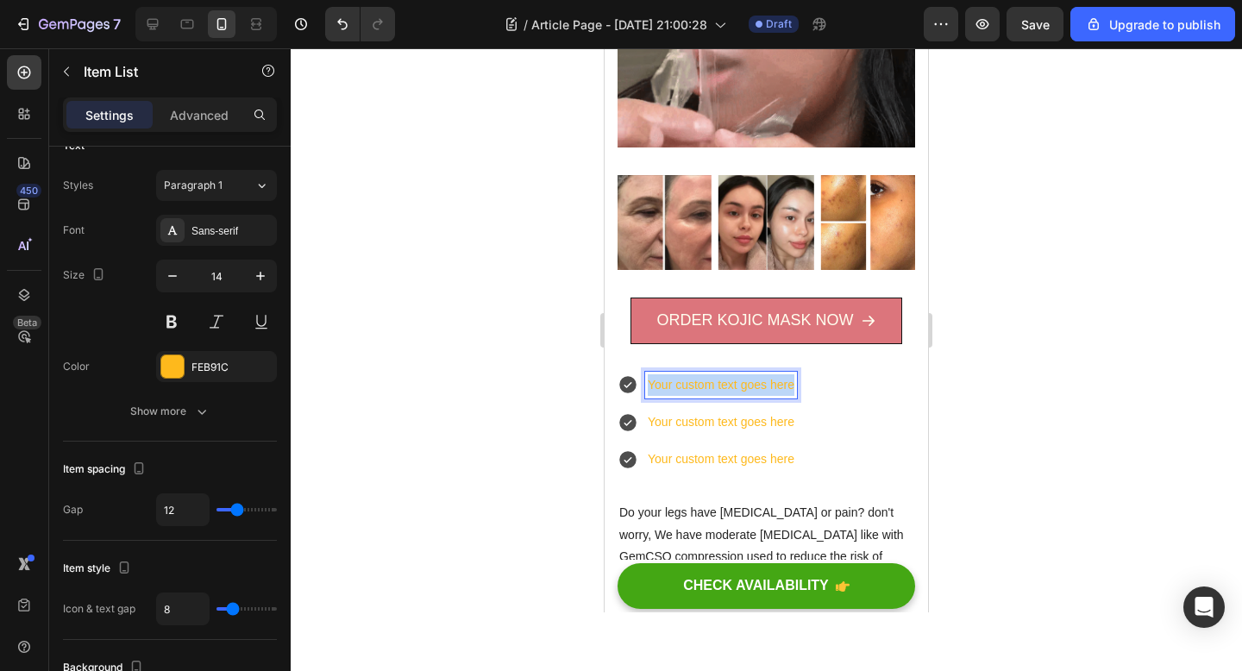
click at [711, 385] on p "Your custom text goes here" at bounding box center [721, 385] width 147 height 22
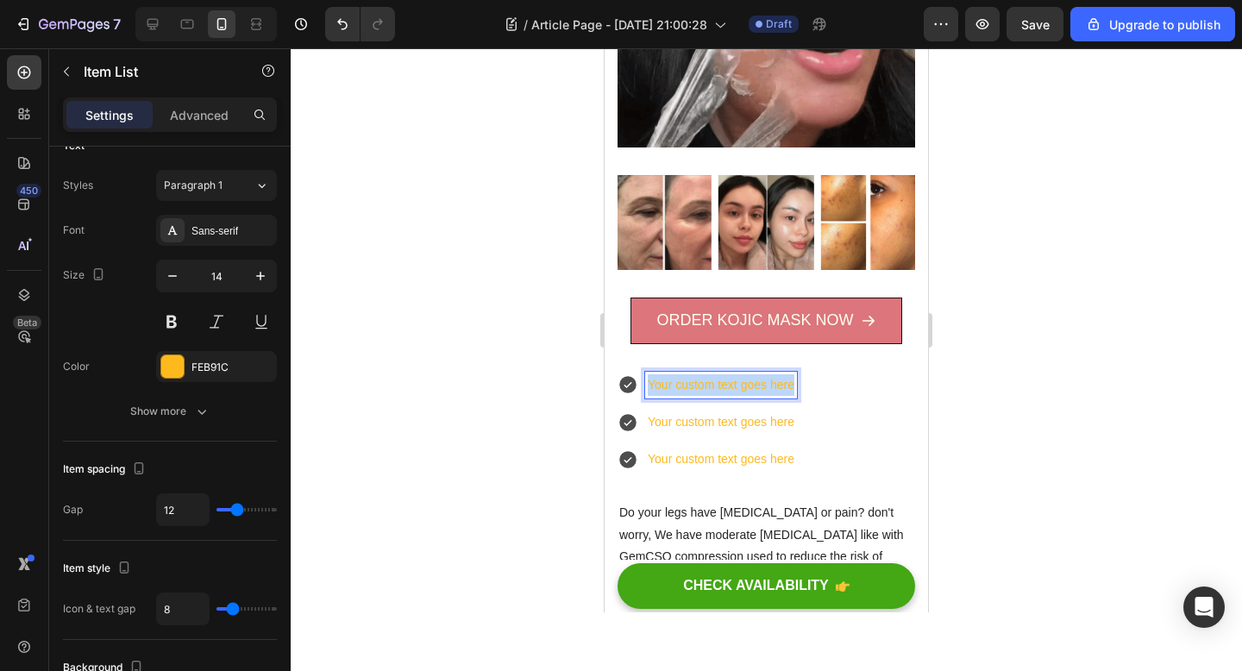
click at [711, 385] on p "Your custom text goes here" at bounding box center [721, 385] width 147 height 22
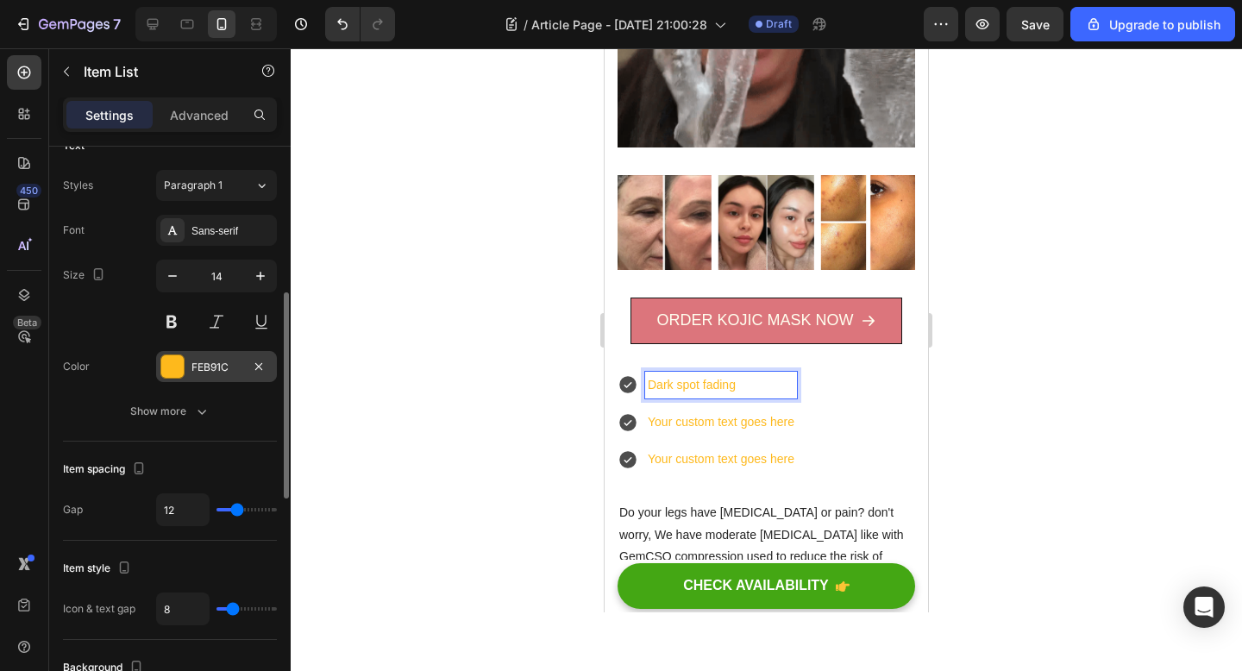
click at [170, 376] on div at bounding box center [172, 366] width 22 height 22
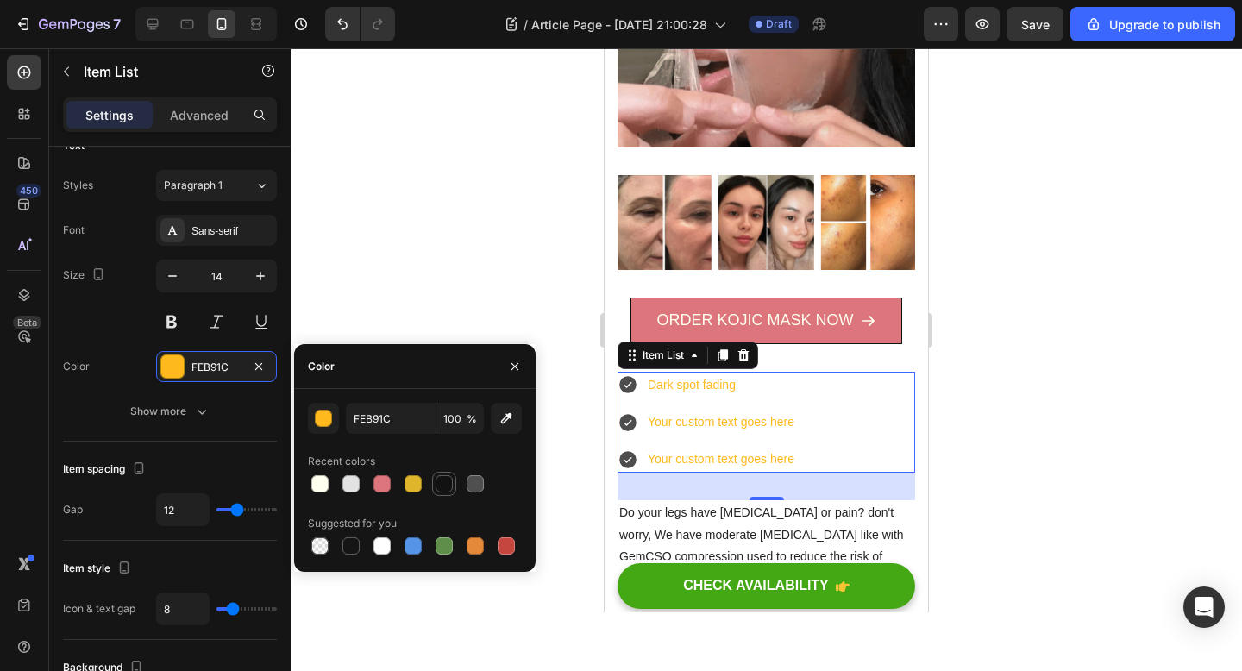
click at [446, 485] on div at bounding box center [443, 483] width 17 height 17
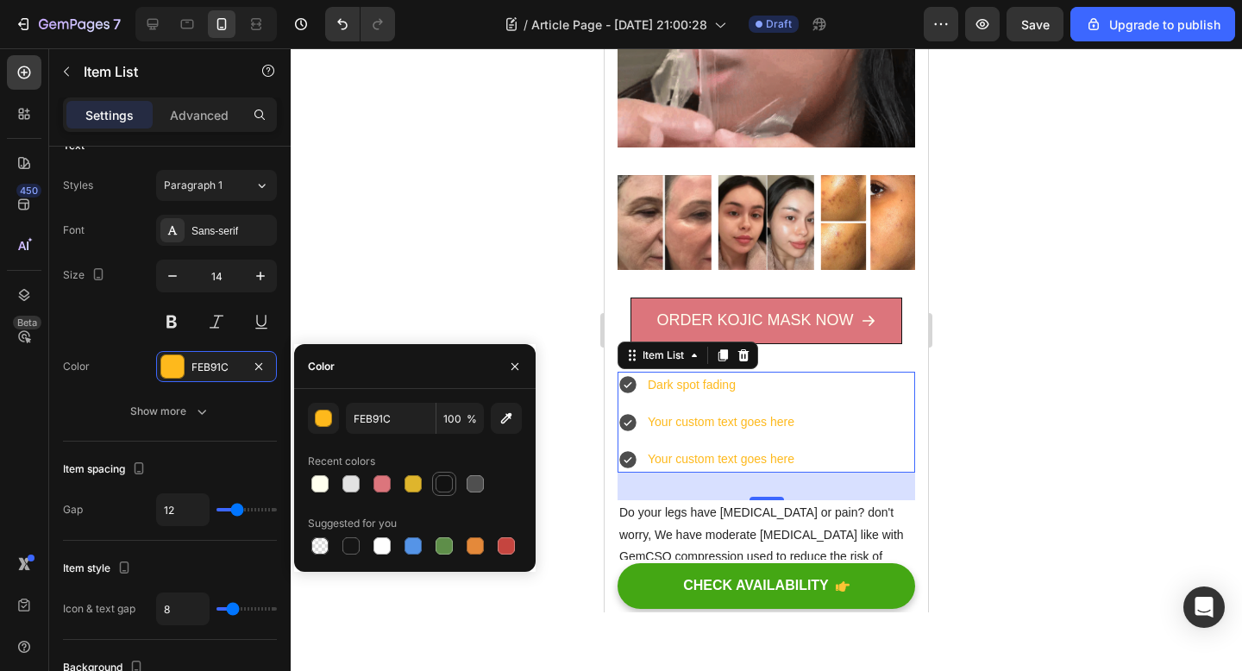
type input "121212"
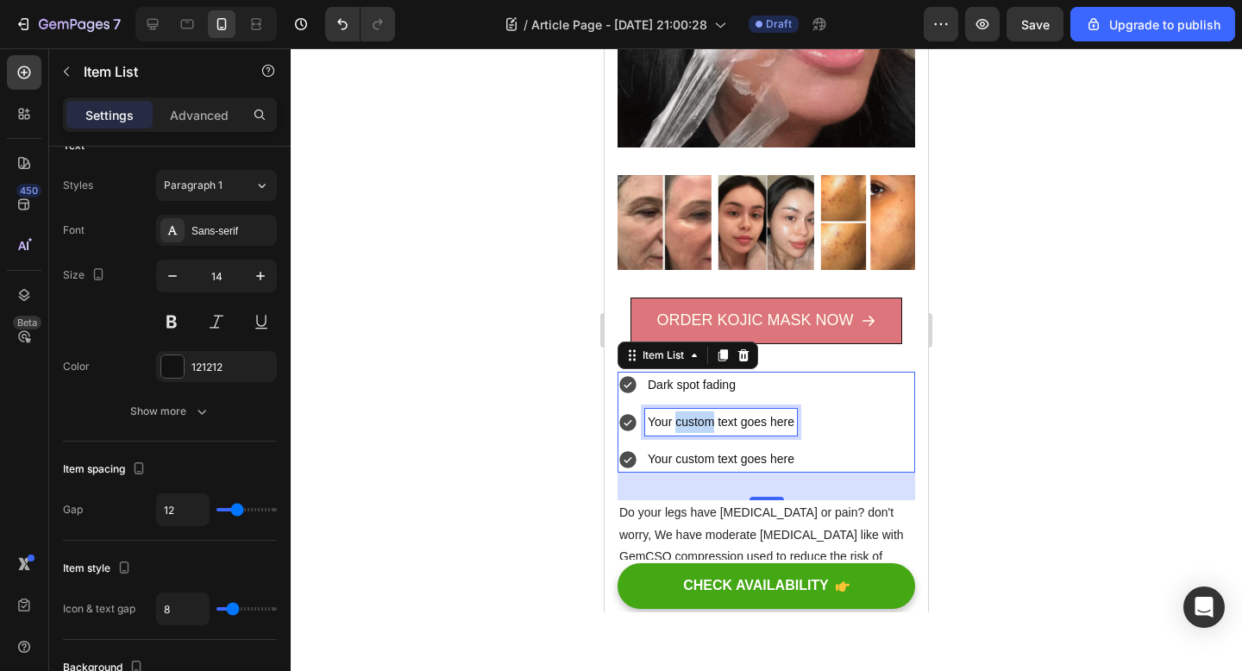
click at [699, 418] on p "Your custom text goes here" at bounding box center [721, 422] width 147 height 22
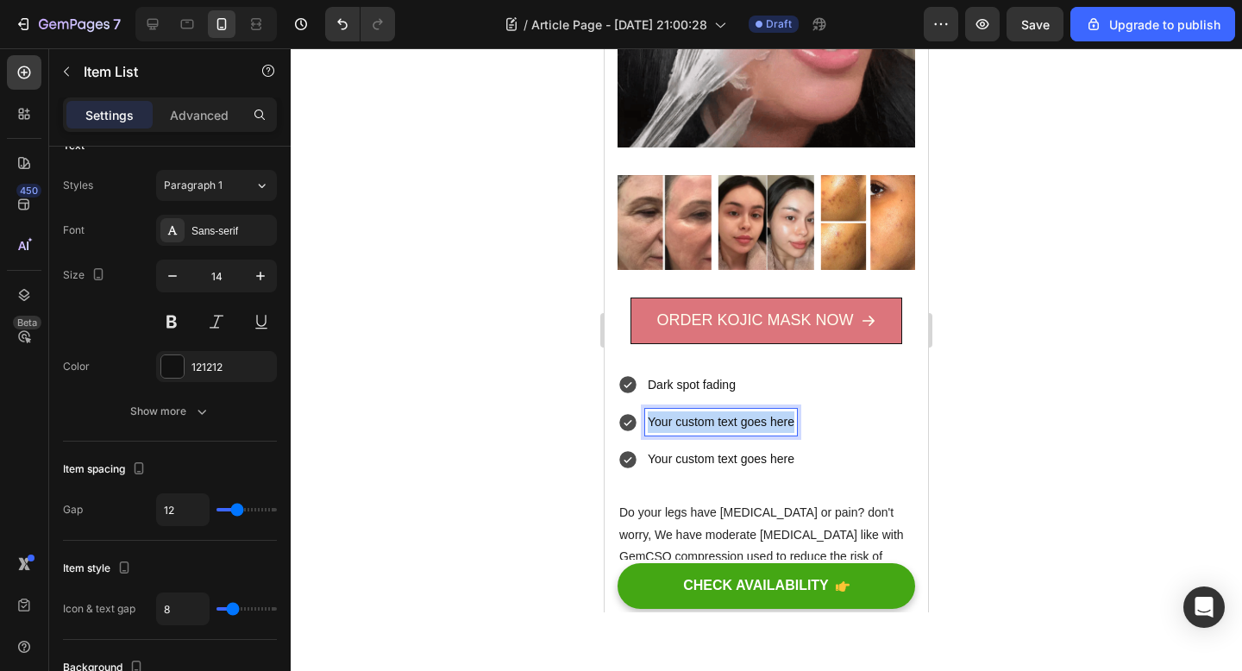
click at [699, 418] on p "Your custom text goes here" at bounding box center [721, 422] width 147 height 22
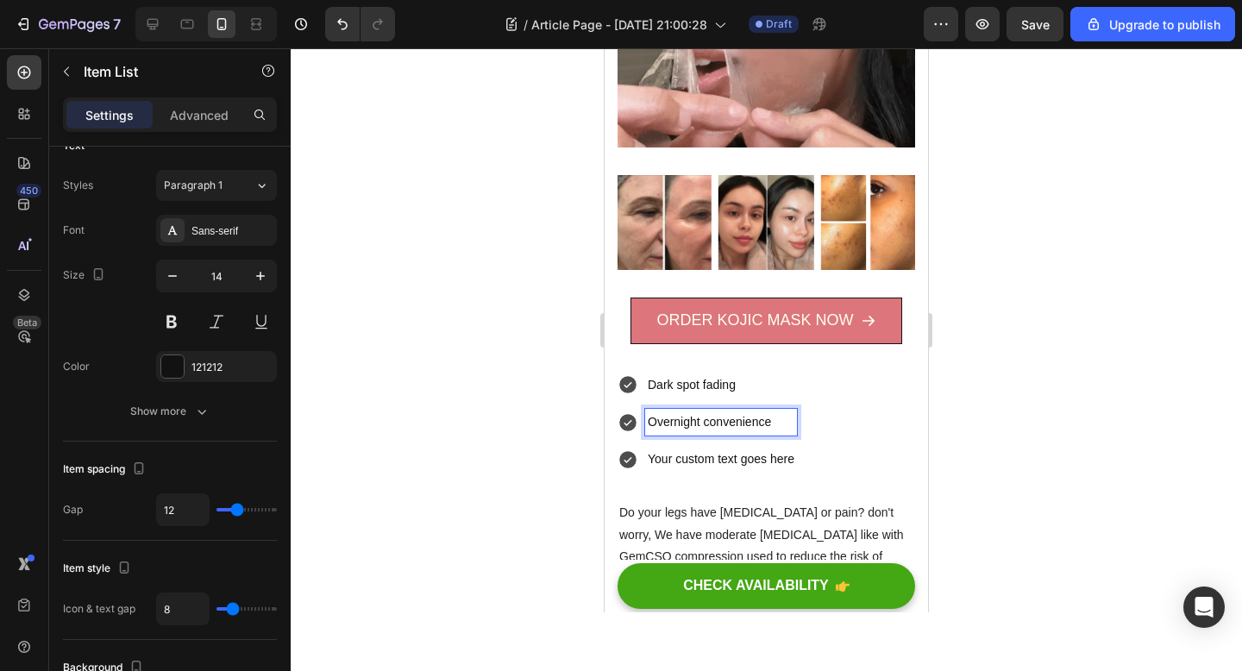
click at [736, 452] on p "Your custom text goes here" at bounding box center [721, 459] width 147 height 22
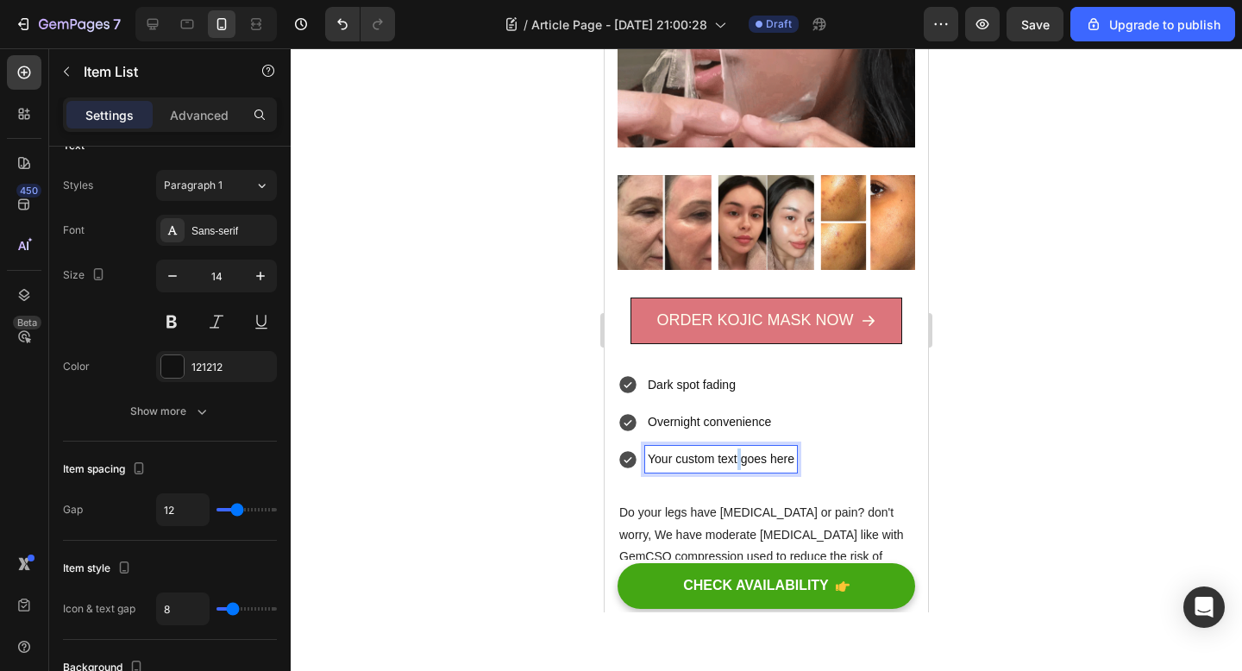
click at [736, 452] on p "Your custom text goes here" at bounding box center [721, 459] width 147 height 22
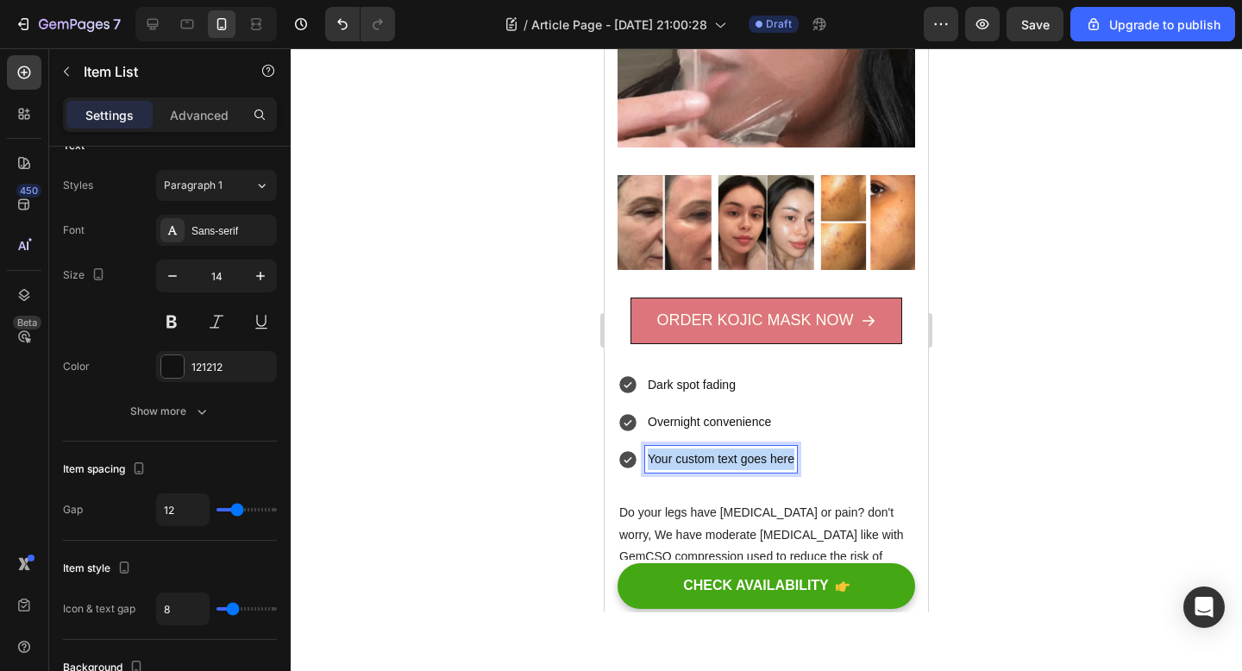
click at [736, 452] on p "Your custom text goes here" at bounding box center [721, 459] width 147 height 22
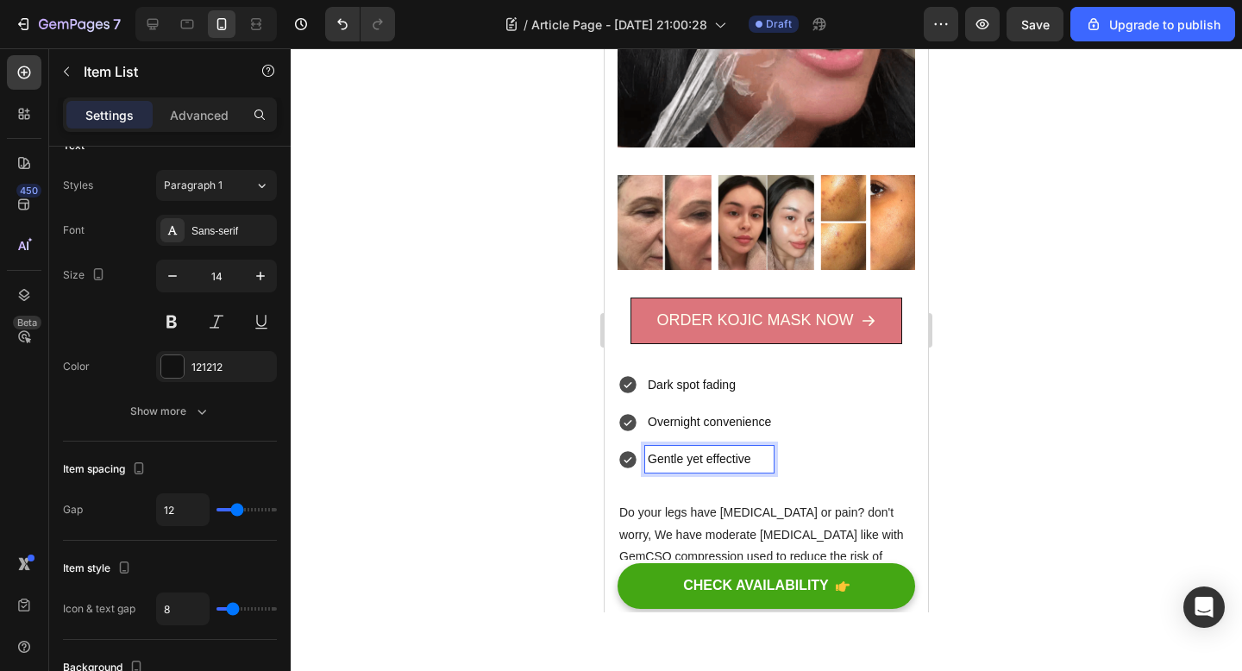
click at [840, 440] on div "Dark spot fading Overnight convenience Gentle yet effective" at bounding box center [766, 423] width 298 height 102
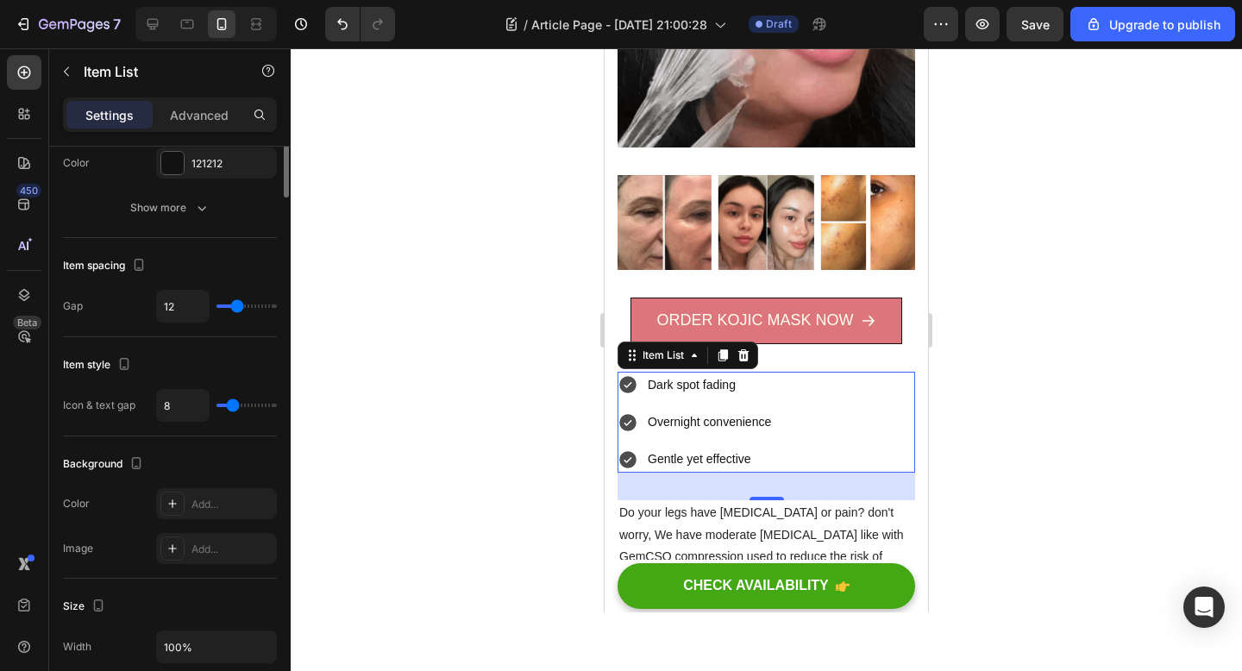
scroll to position [0, 0]
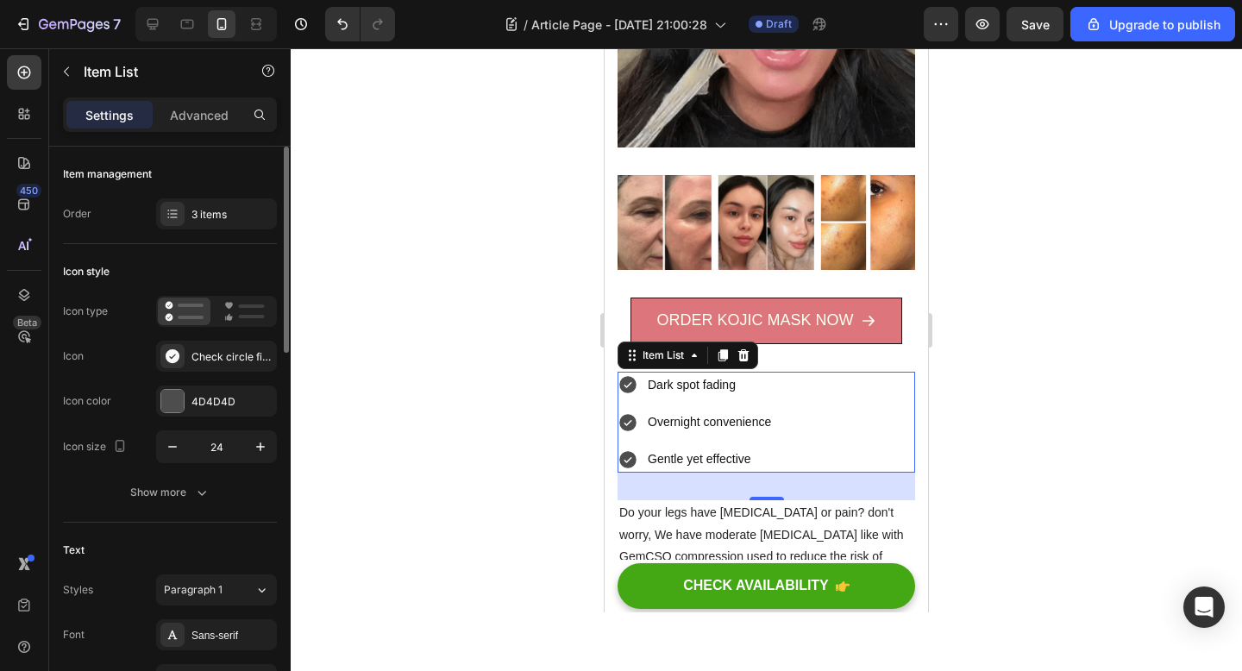
click at [883, 433] on div "Dark spot fading Overnight convenience Gentle yet effective" at bounding box center [766, 423] width 298 height 102
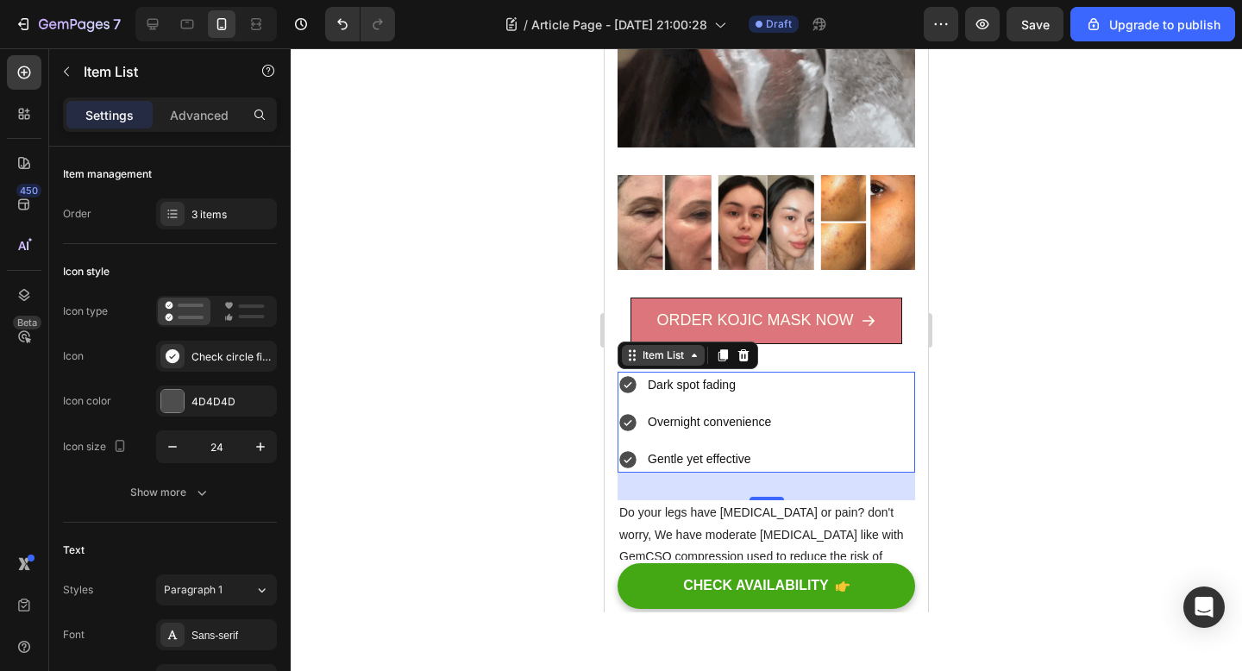
click at [674, 351] on div "Item List" at bounding box center [663, 356] width 48 height 16
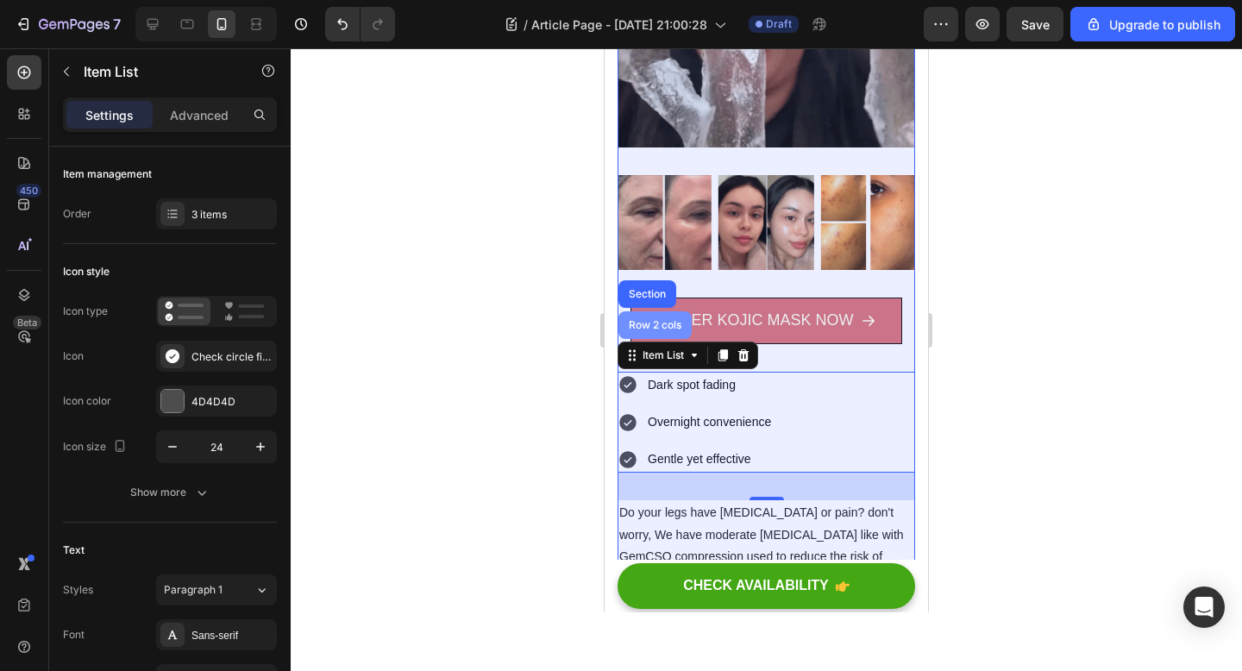
click at [674, 337] on div "Row 2 cols" at bounding box center [654, 325] width 73 height 28
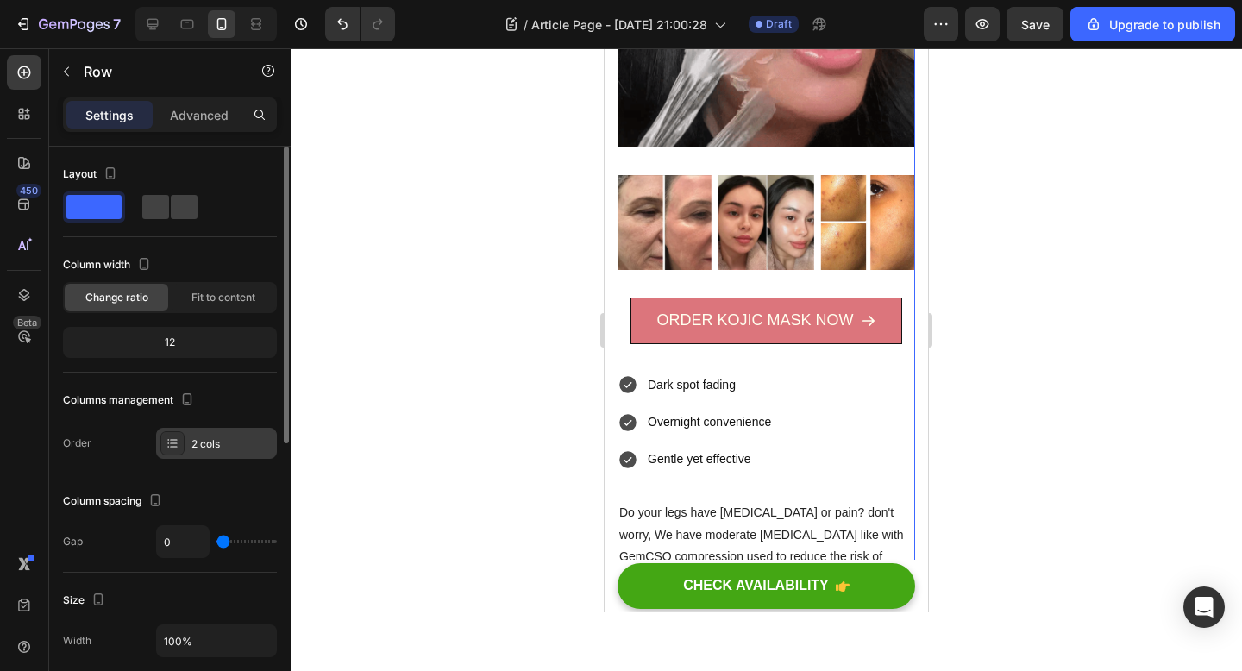
click at [229, 454] on div "2 cols" at bounding box center [216, 443] width 121 height 31
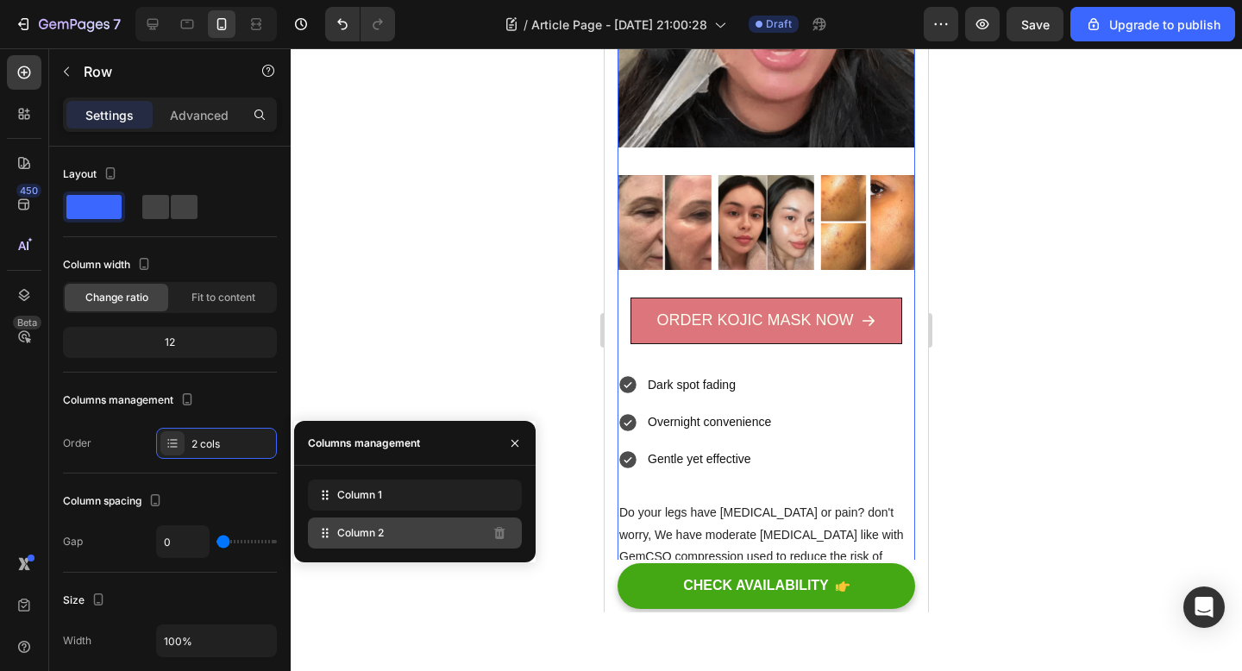
click at [414, 535] on div "Column 2" at bounding box center [415, 532] width 214 height 31
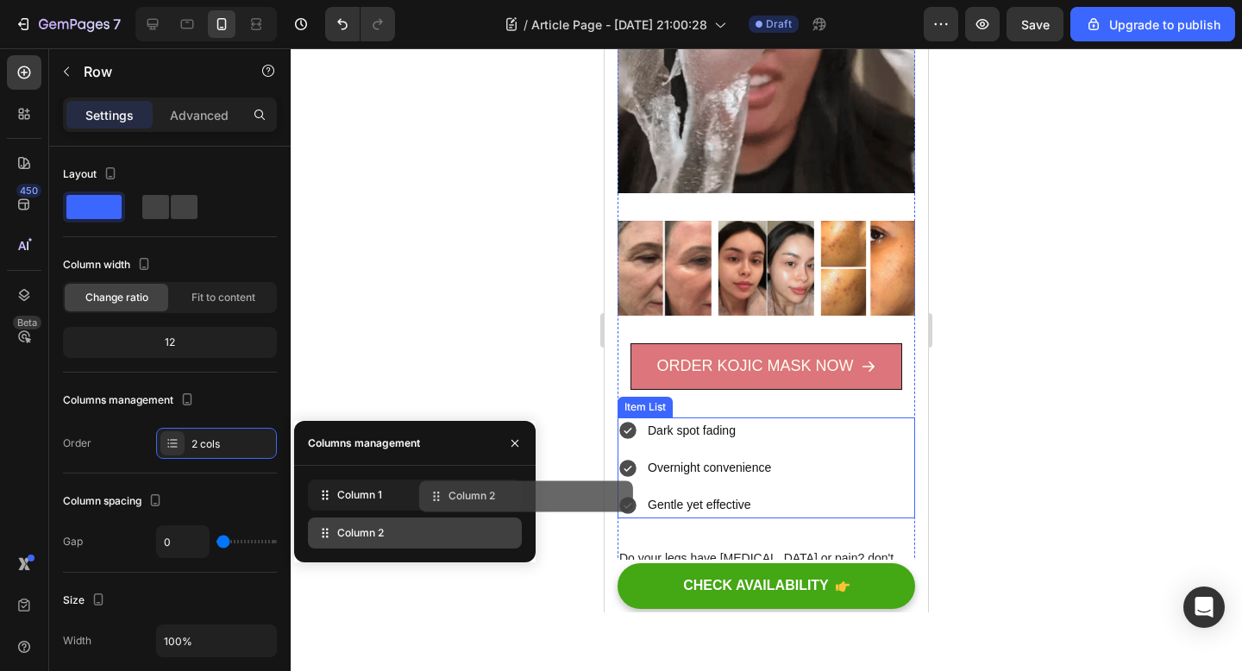
scroll to position [697, 0]
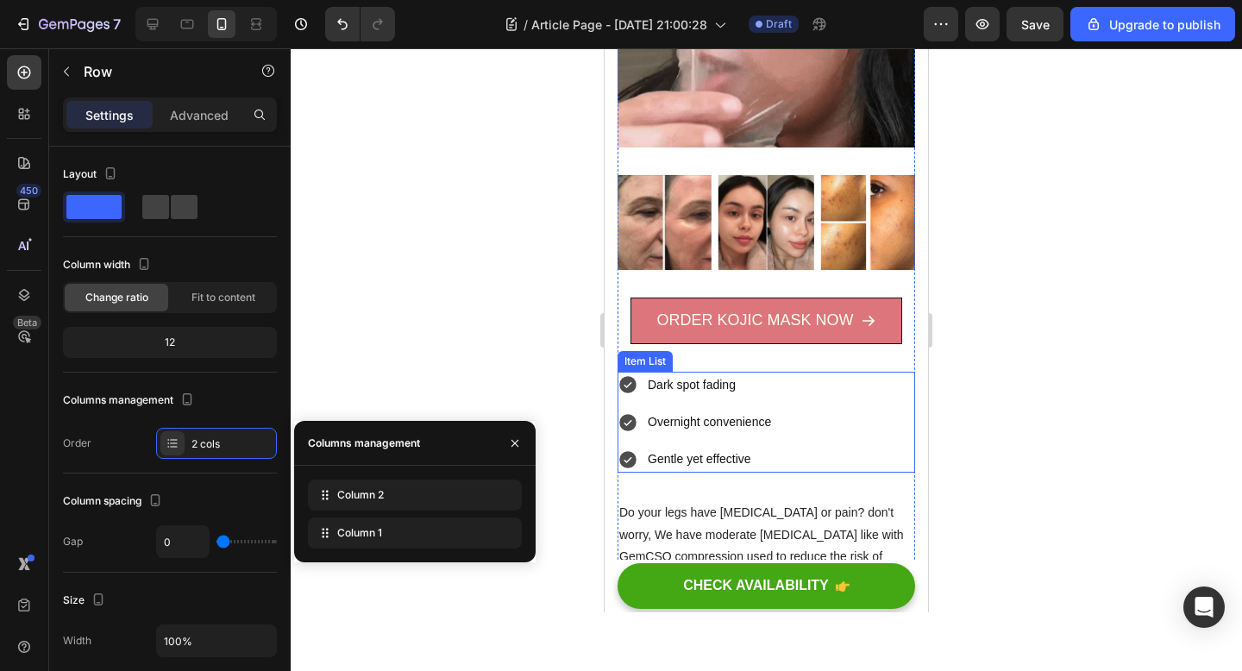
drag, startPoint x: 936, startPoint y: 588, endPoint x: 699, endPoint y: 462, distance: 268.5
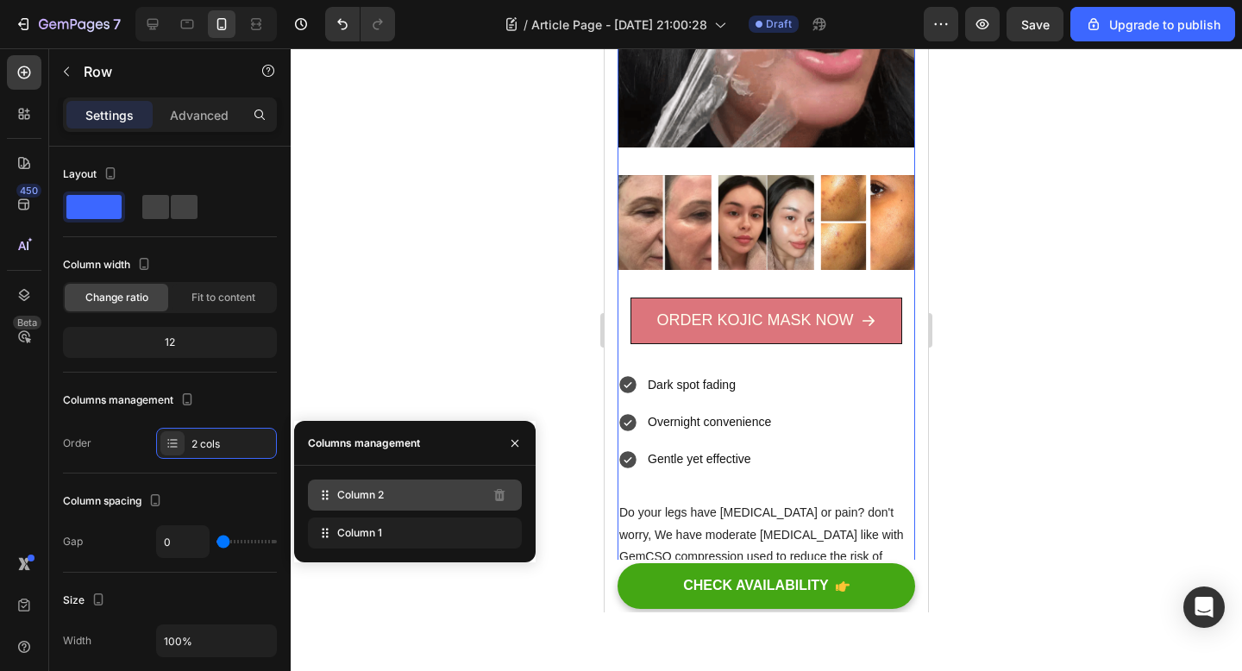
click at [402, 503] on div "Column 2" at bounding box center [415, 494] width 214 height 31
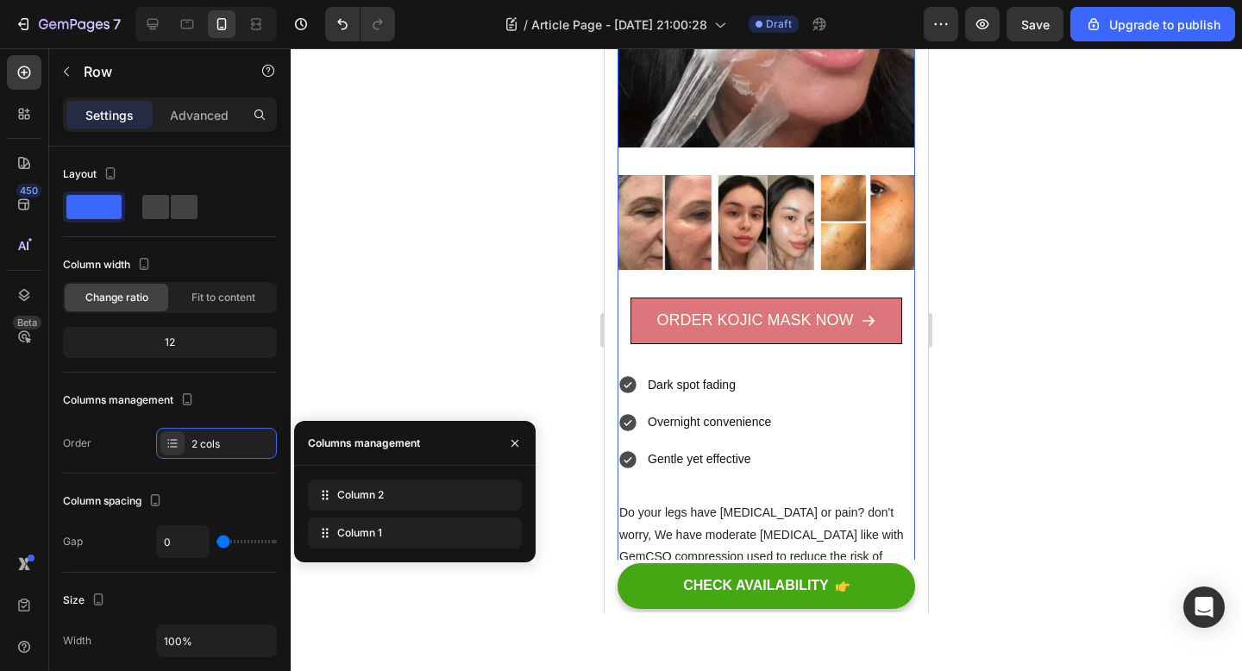
click at [386, 552] on div "Column 2 Column 1" at bounding box center [414, 514] width 241 height 97
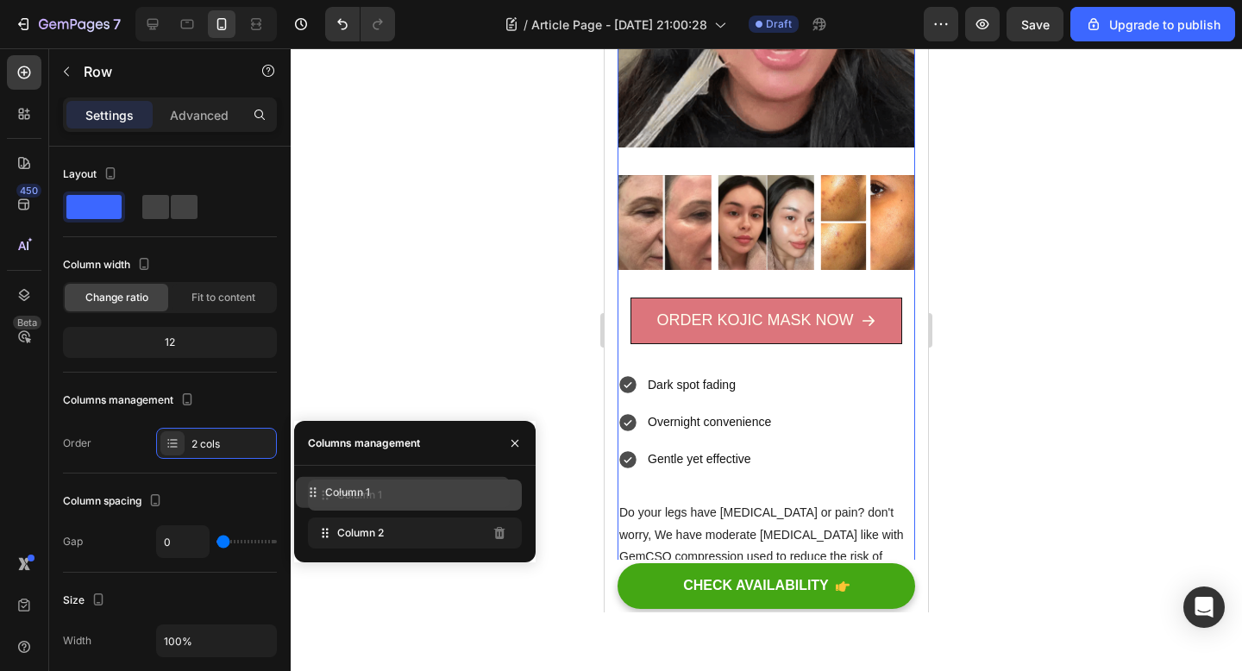
drag, startPoint x: 356, startPoint y: 541, endPoint x: 345, endPoint y: 500, distance: 42.1
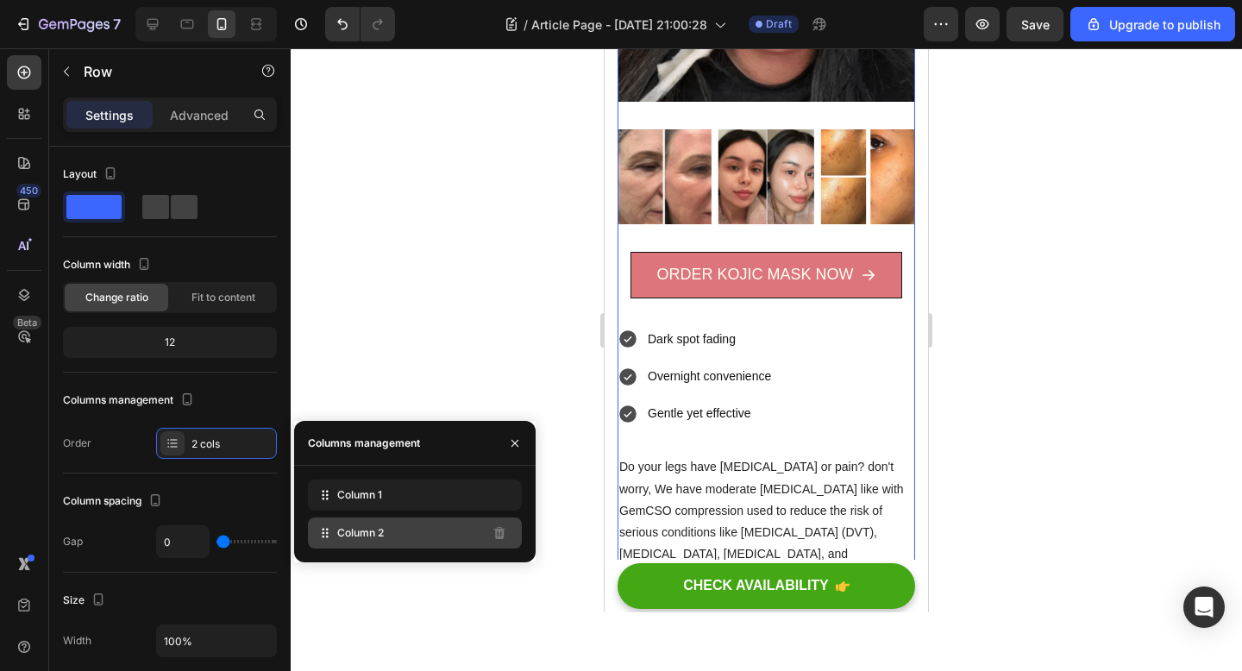
scroll to position [651, 0]
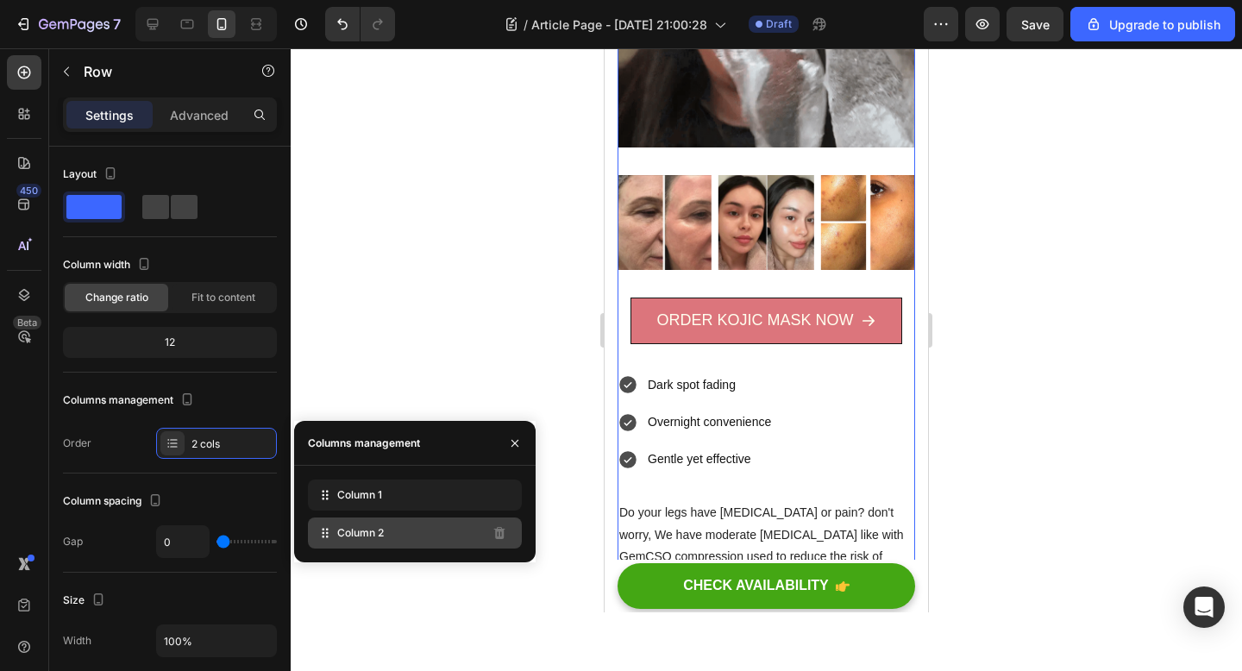
click at [345, 524] on div "Column 2" at bounding box center [415, 532] width 214 height 31
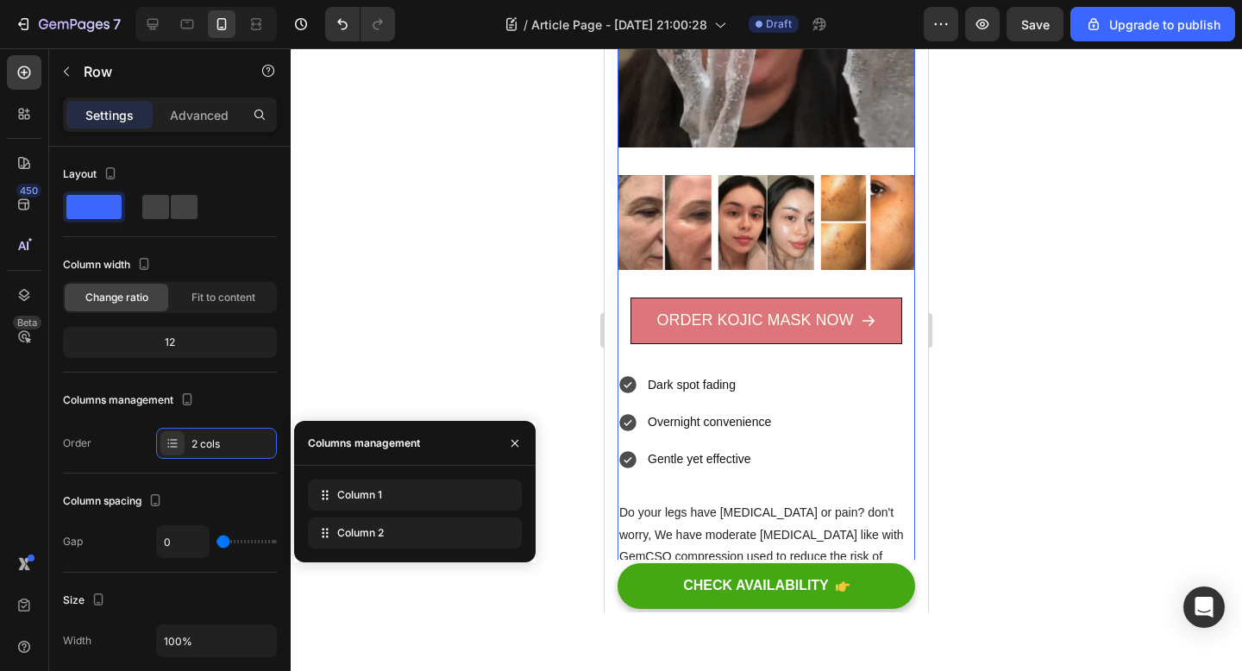
click at [450, 354] on div at bounding box center [766, 359] width 951 height 623
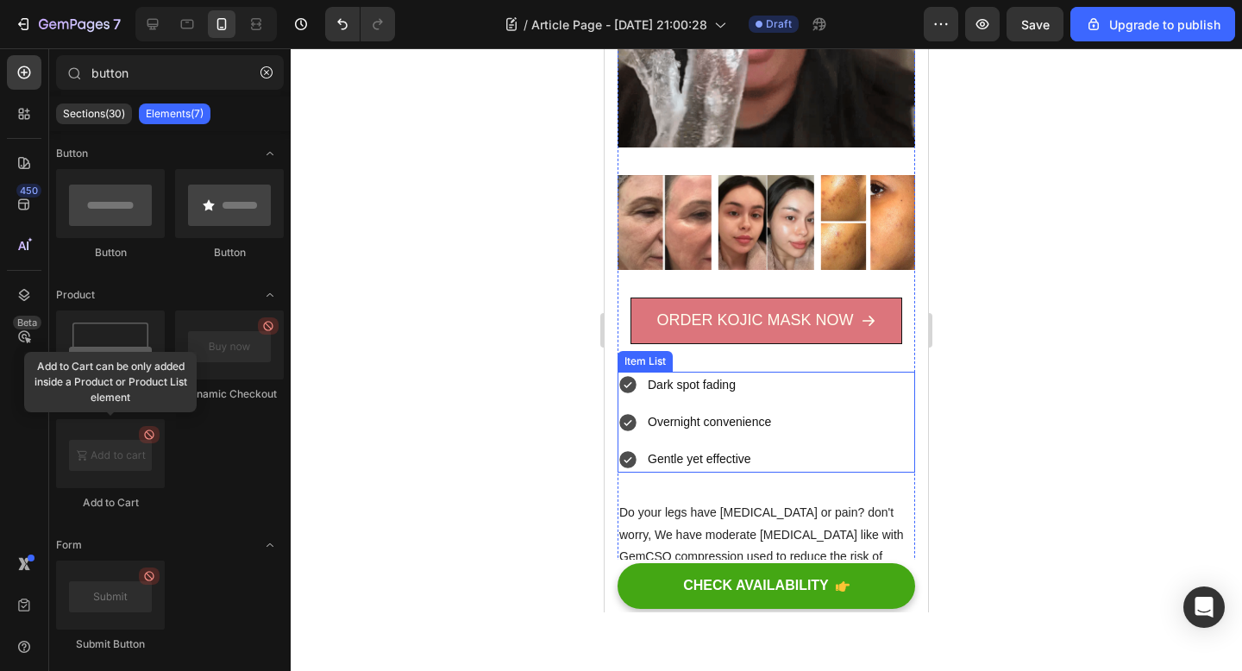
click at [905, 448] on div "Dark spot fading Overnight convenience Gentle yet effective" at bounding box center [766, 423] width 298 height 102
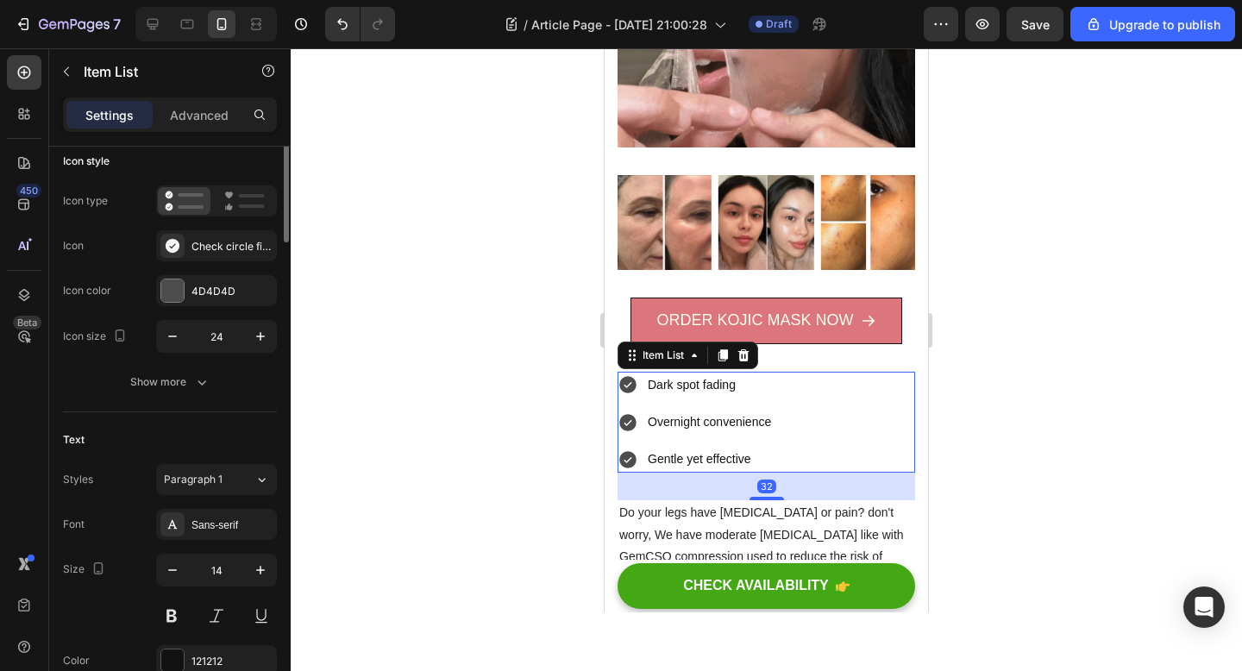
scroll to position [0, 0]
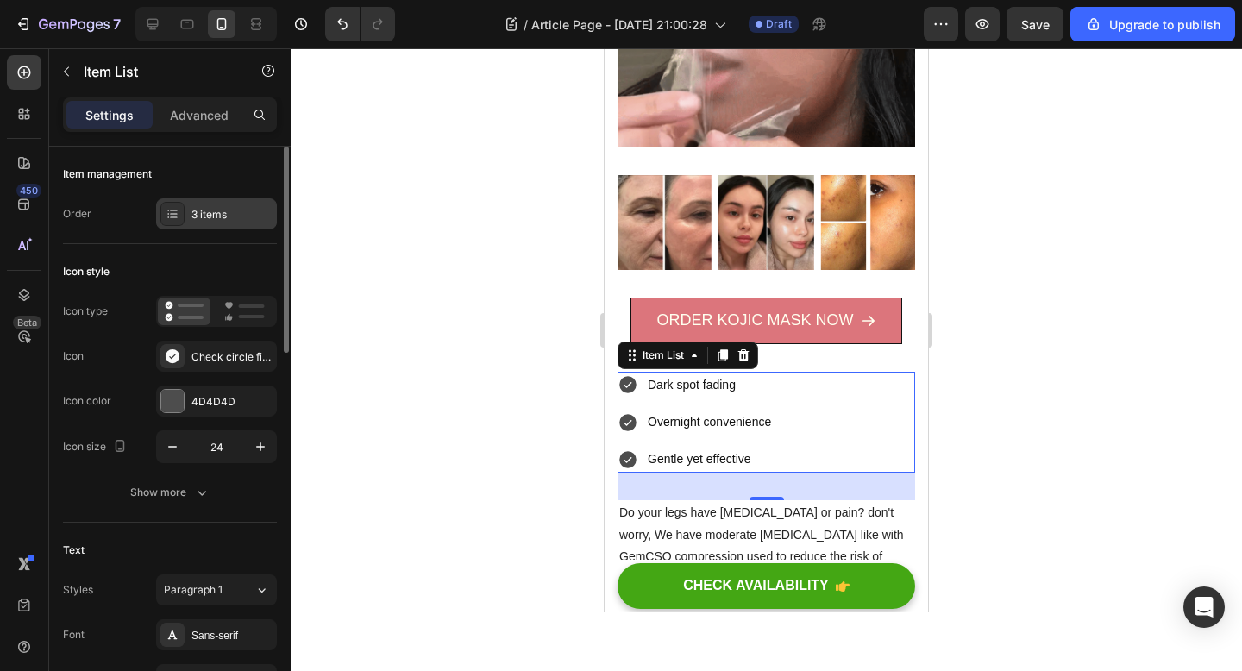
click at [216, 221] on div "3 items" at bounding box center [231, 215] width 81 height 16
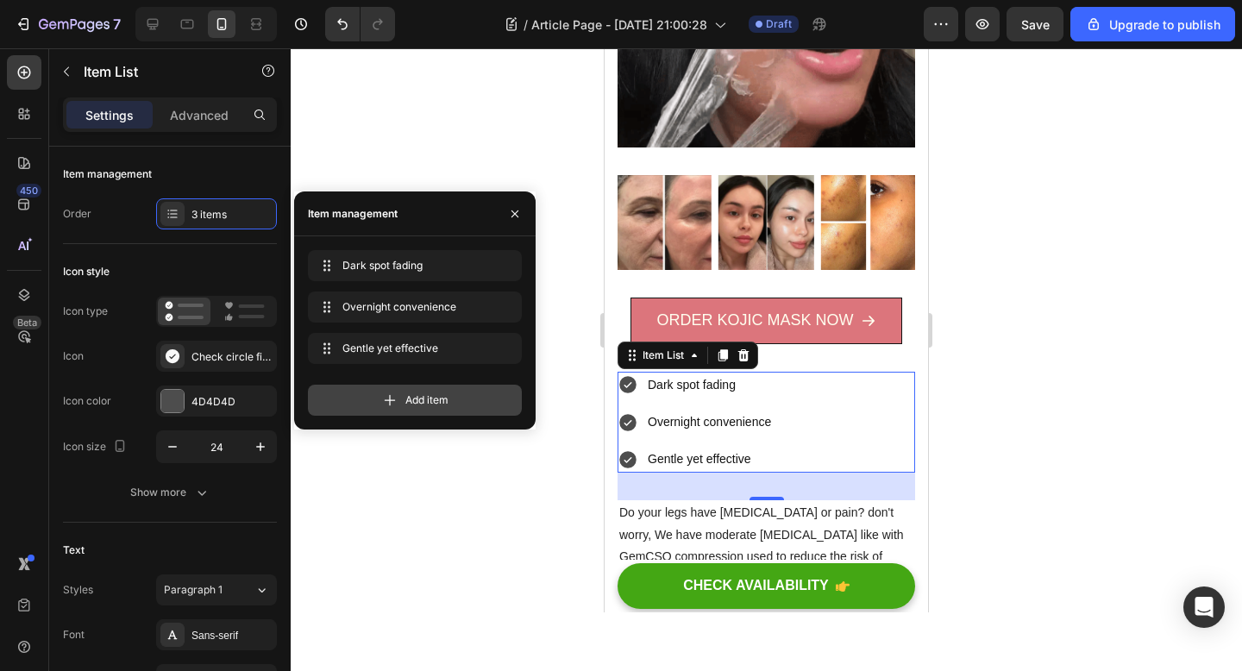
click at [426, 398] on span "Add item" at bounding box center [426, 400] width 43 height 16
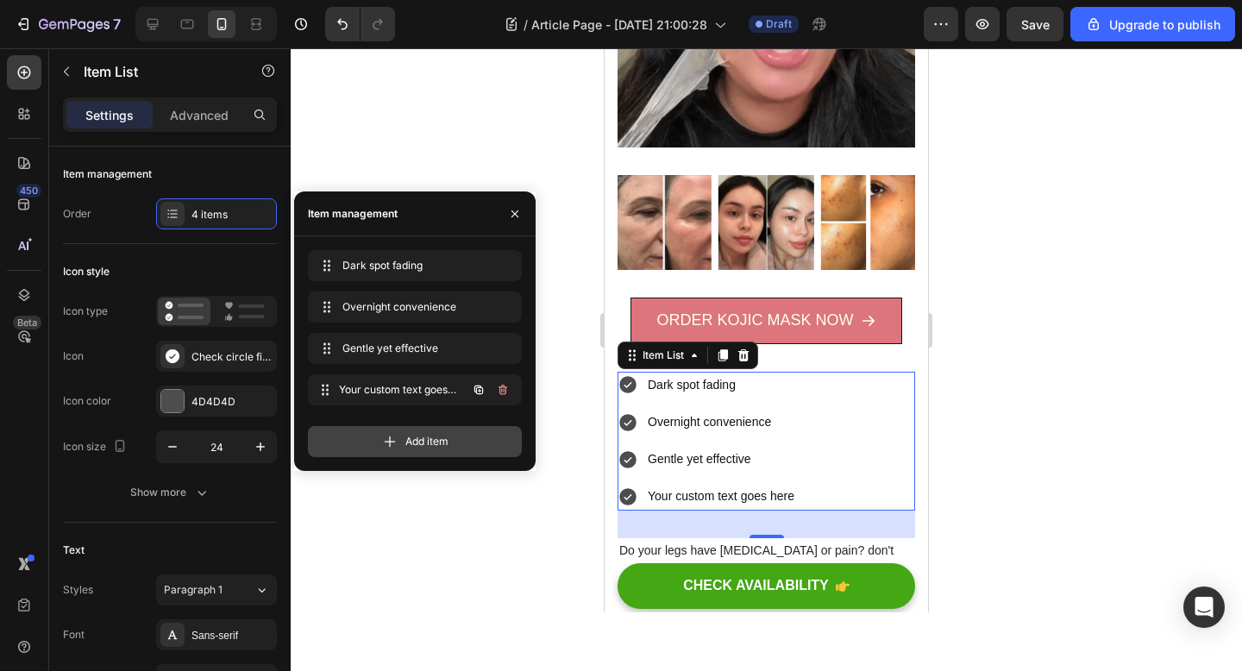
click at [426, 398] on div "Your custom text goes here Your custom text goes here" at bounding box center [391, 390] width 152 height 24
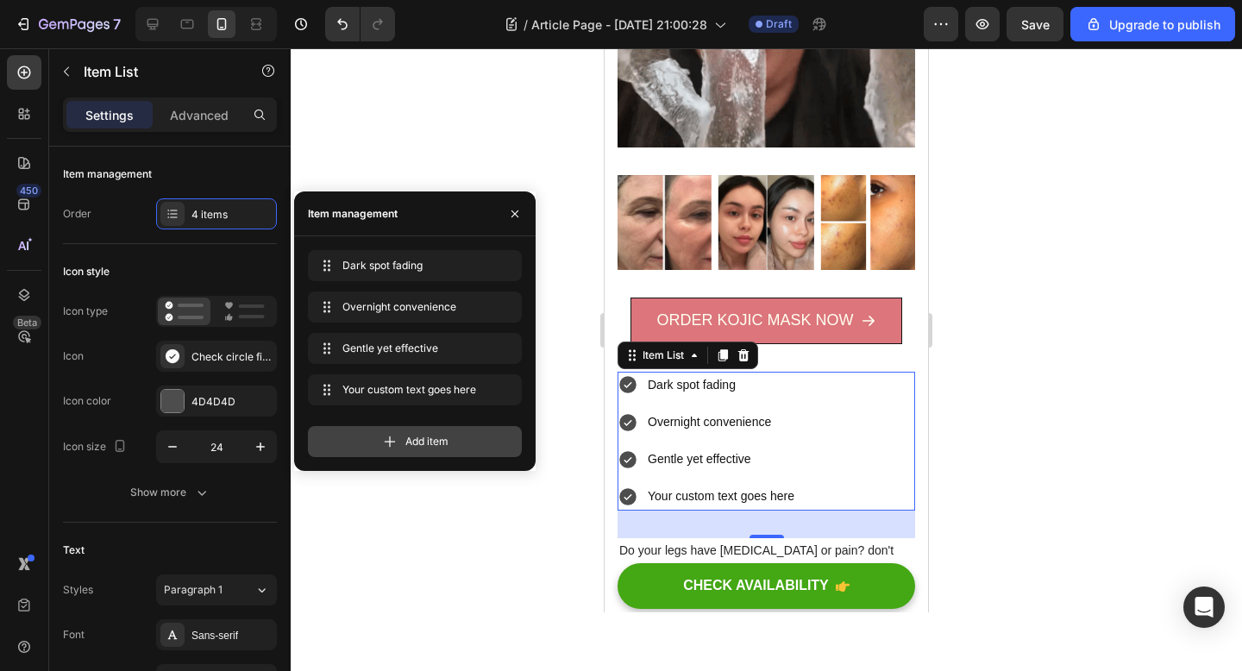
click at [421, 431] on div "Add item" at bounding box center [415, 441] width 214 height 31
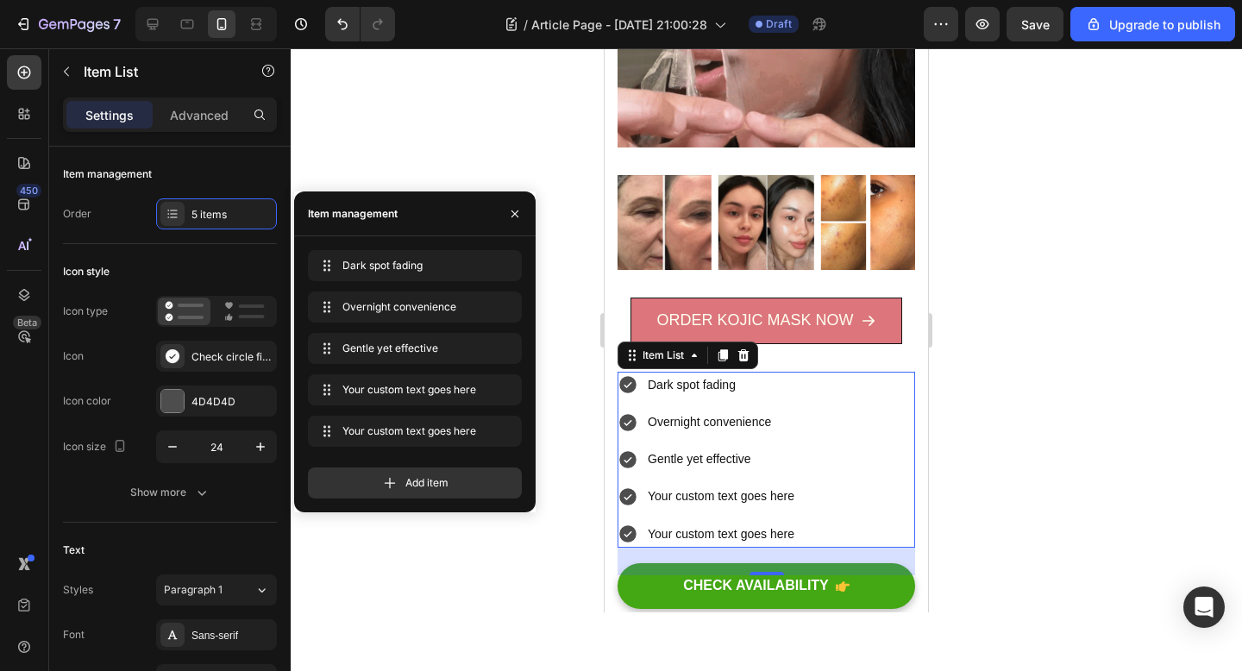
click at [422, 461] on div "Add item" at bounding box center [415, 476] width 214 height 45
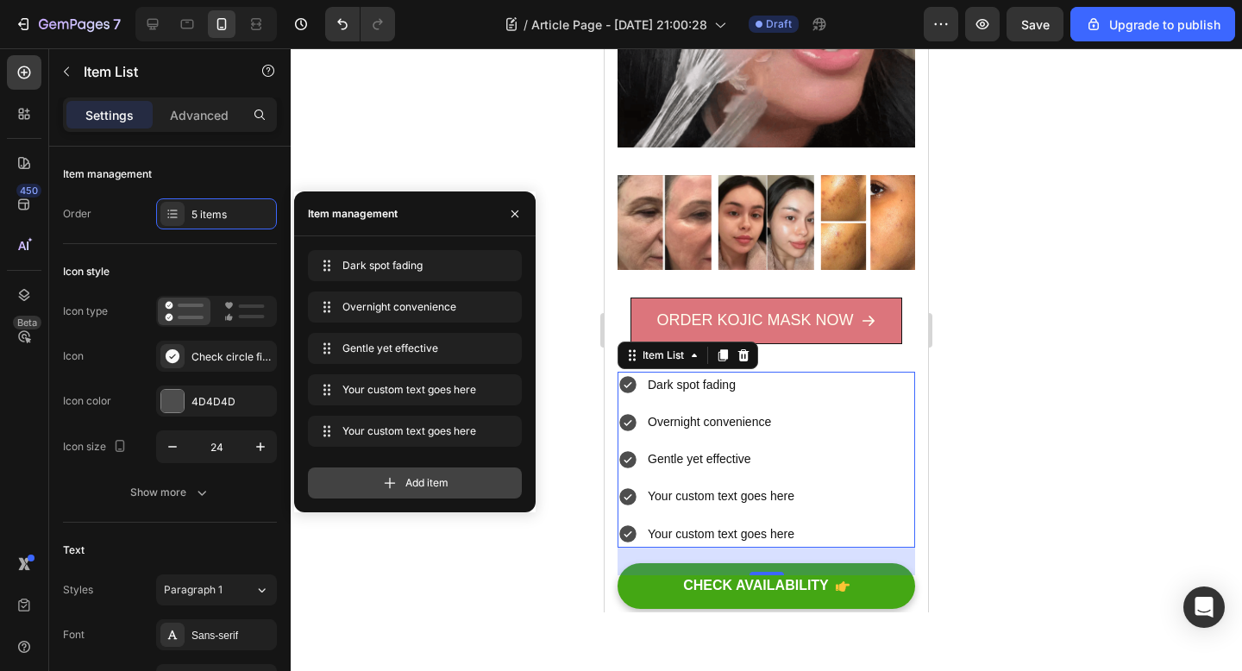
click at [424, 491] on div "Add item" at bounding box center [415, 482] width 214 height 31
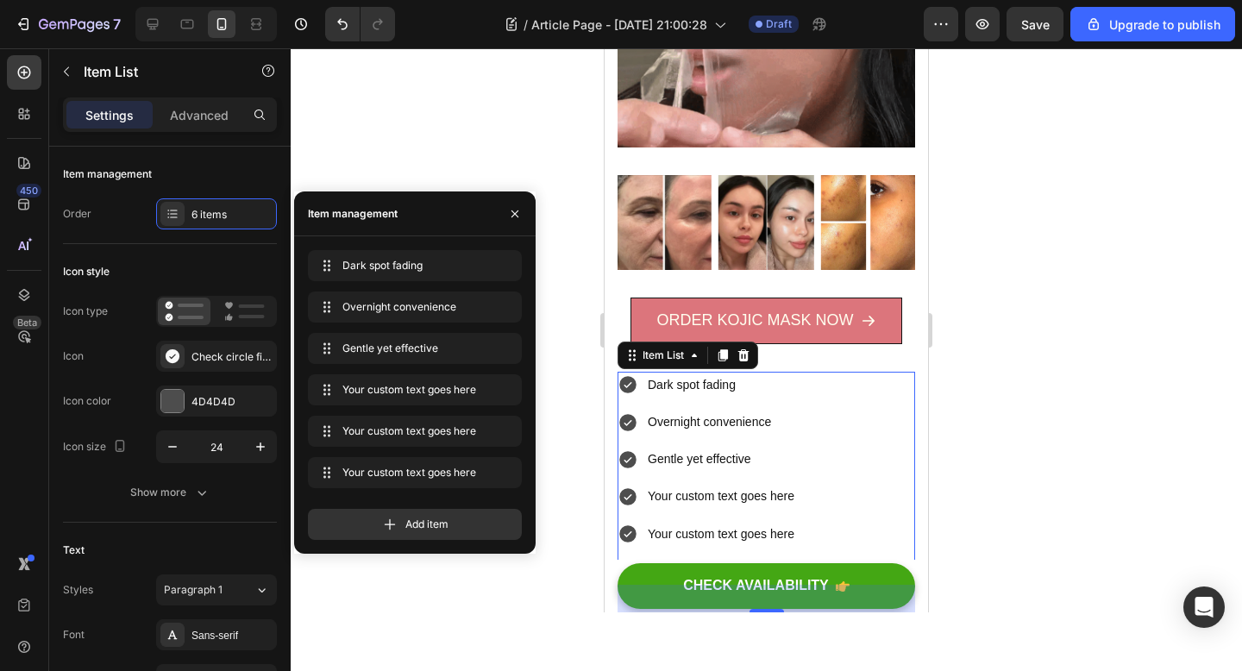
click at [486, 156] on div at bounding box center [766, 359] width 951 height 623
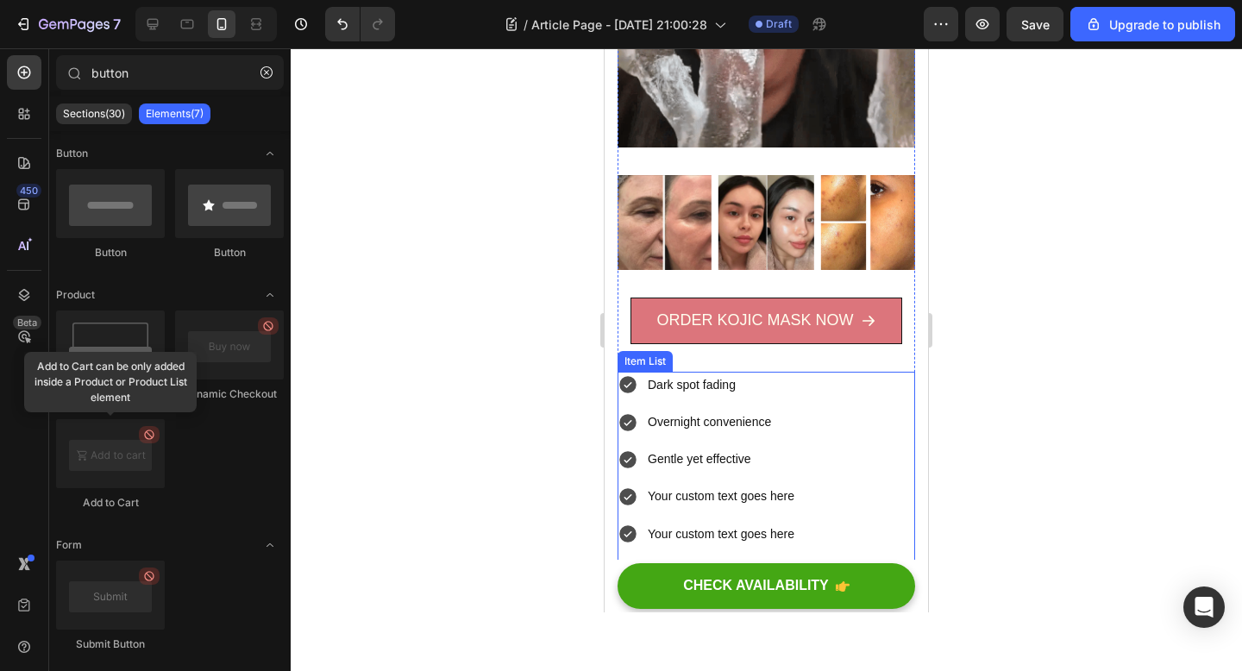
click at [879, 423] on div "Dark spot fading Overnight convenience Gentle yet effective Your custom text go…" at bounding box center [766, 478] width 298 height 213
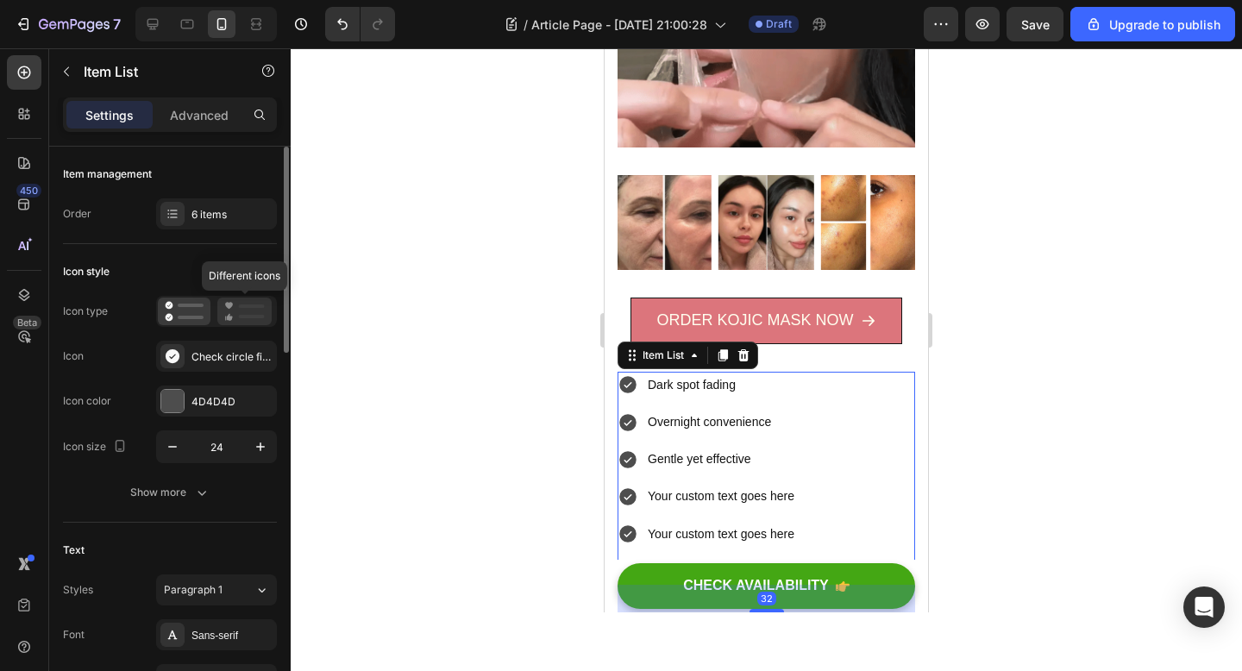
click at [242, 304] on rect at bounding box center [252, 305] width 26 height 3
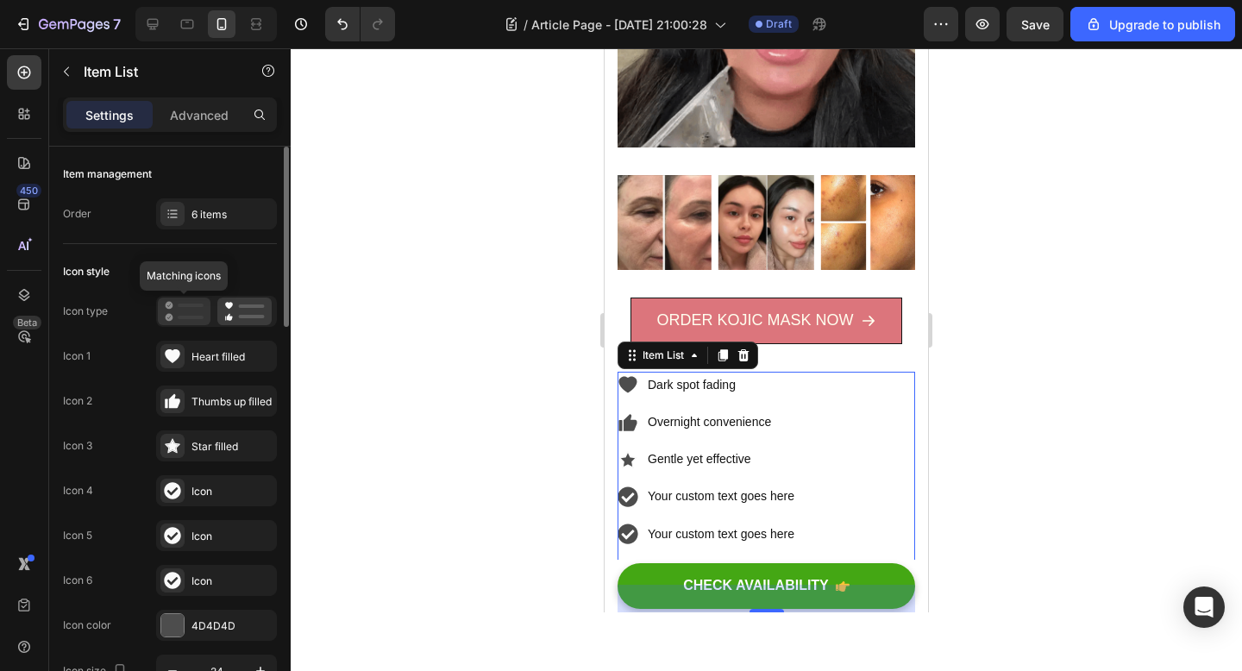
click at [172, 317] on icon at bounding box center [170, 318] width 8 height 8
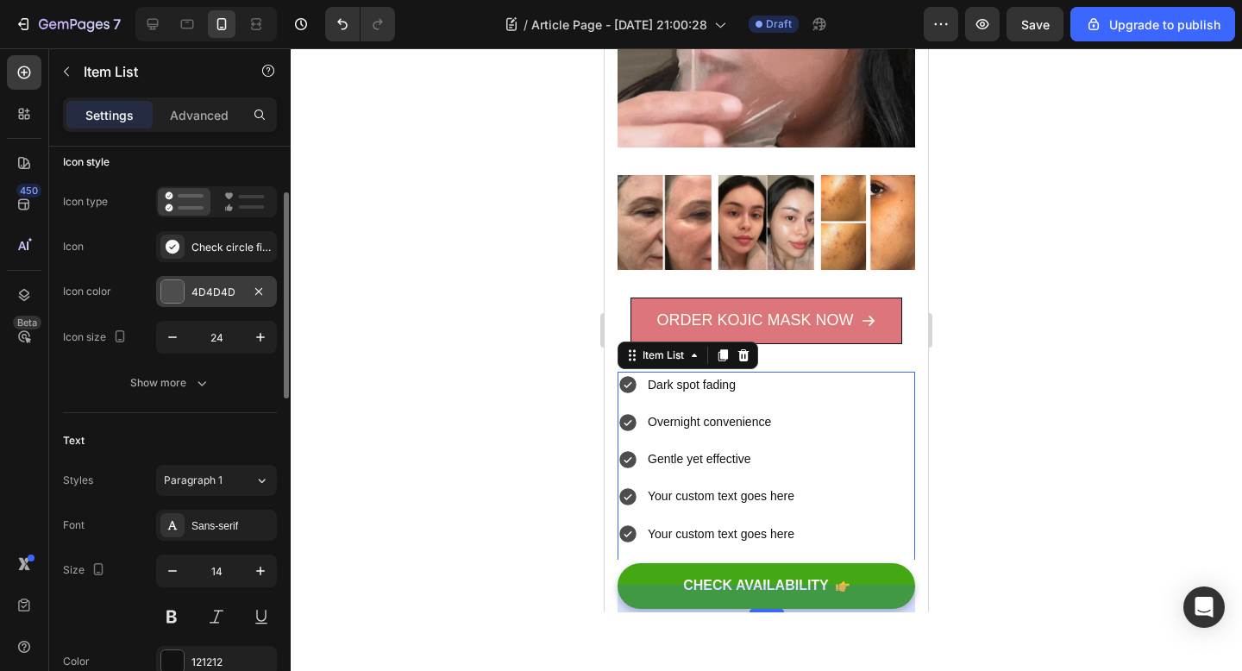
scroll to position [115, 0]
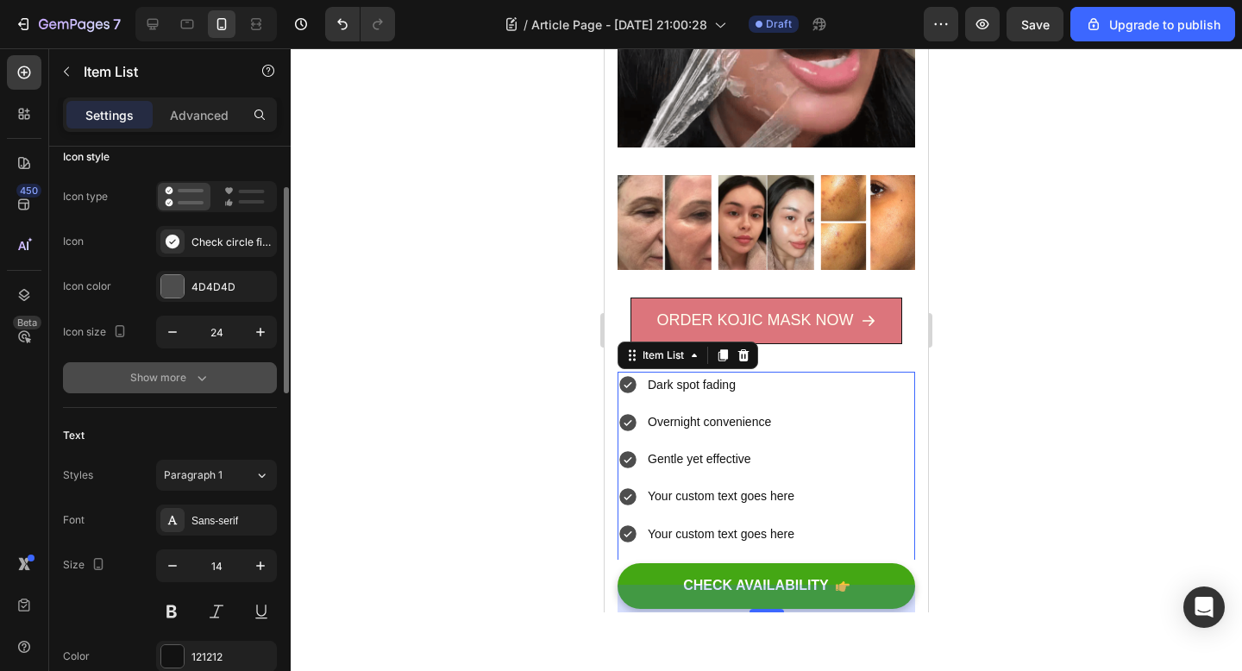
click at [203, 375] on icon "button" at bounding box center [201, 377] width 17 height 17
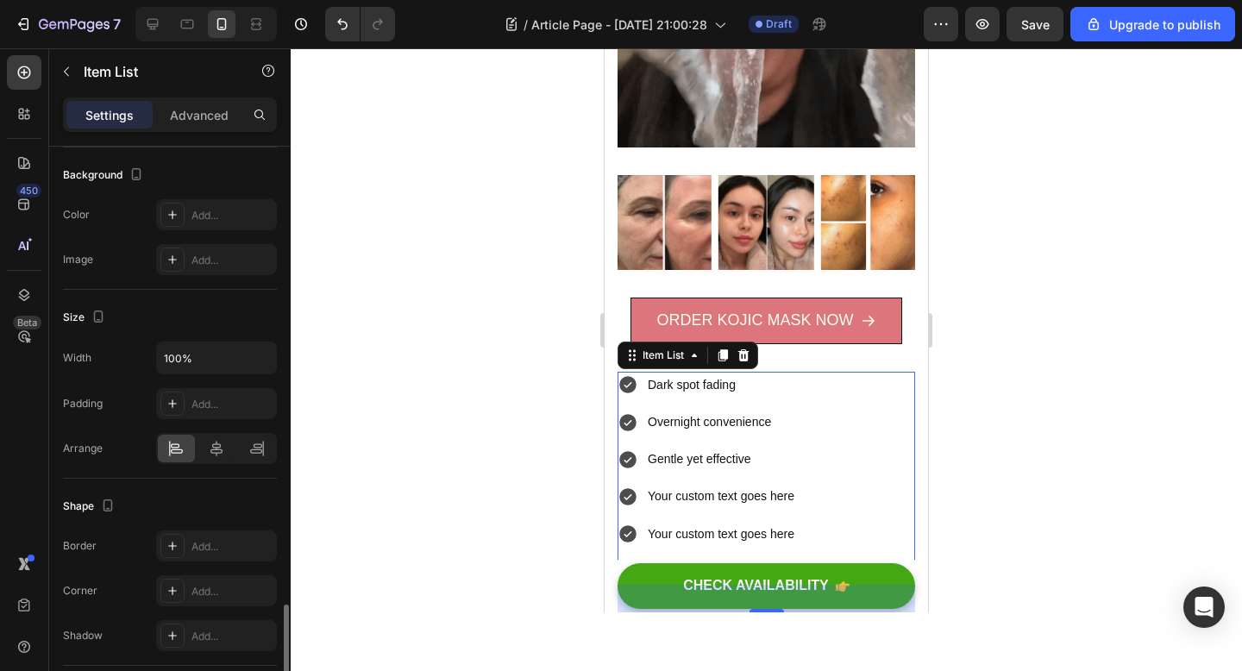
scroll to position [1199, 0]
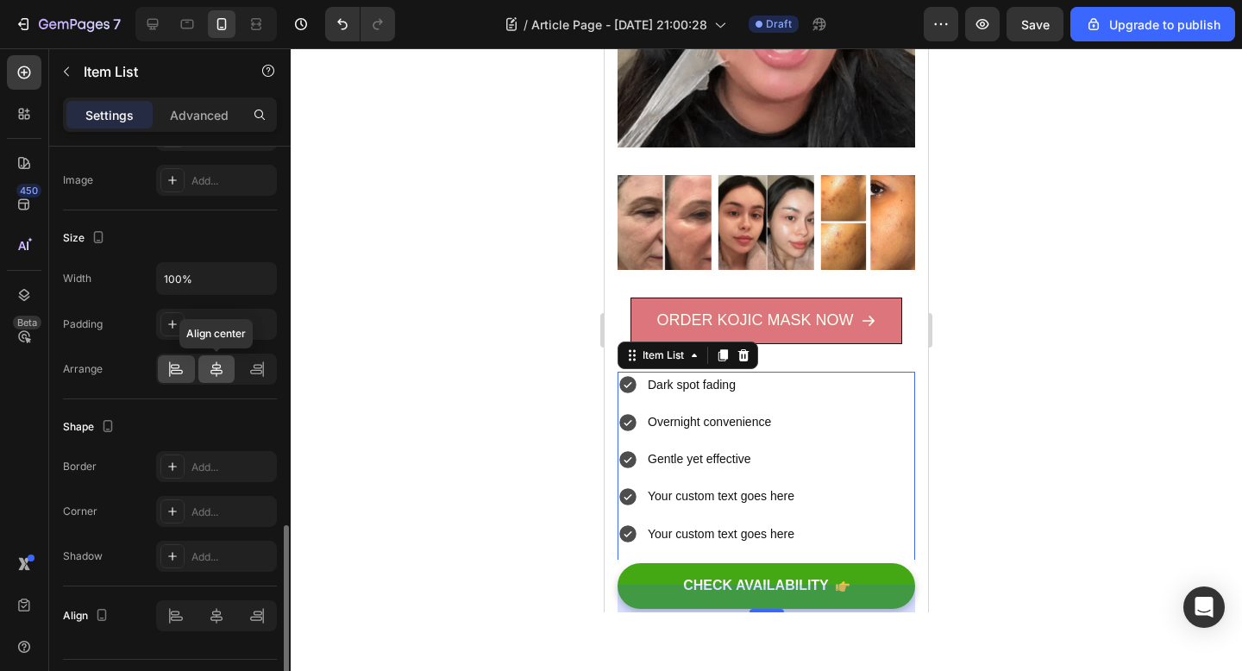
click at [214, 370] on icon at bounding box center [216, 369] width 12 height 16
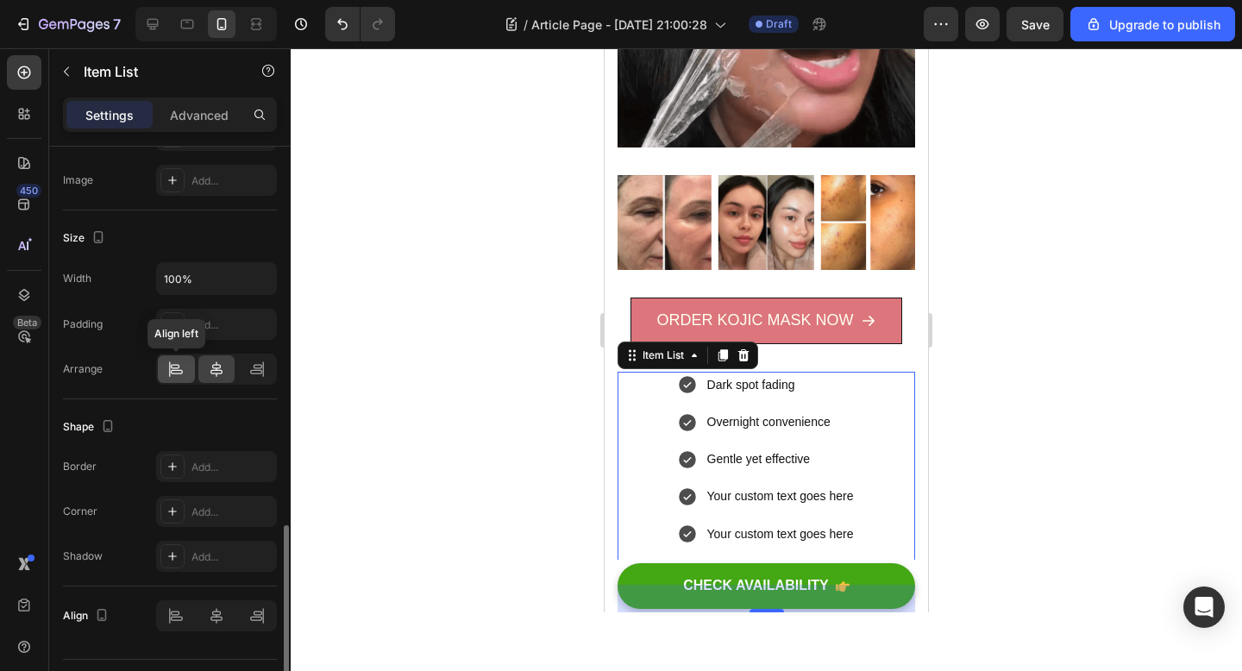
click at [191, 369] on div at bounding box center [176, 369] width 37 height 28
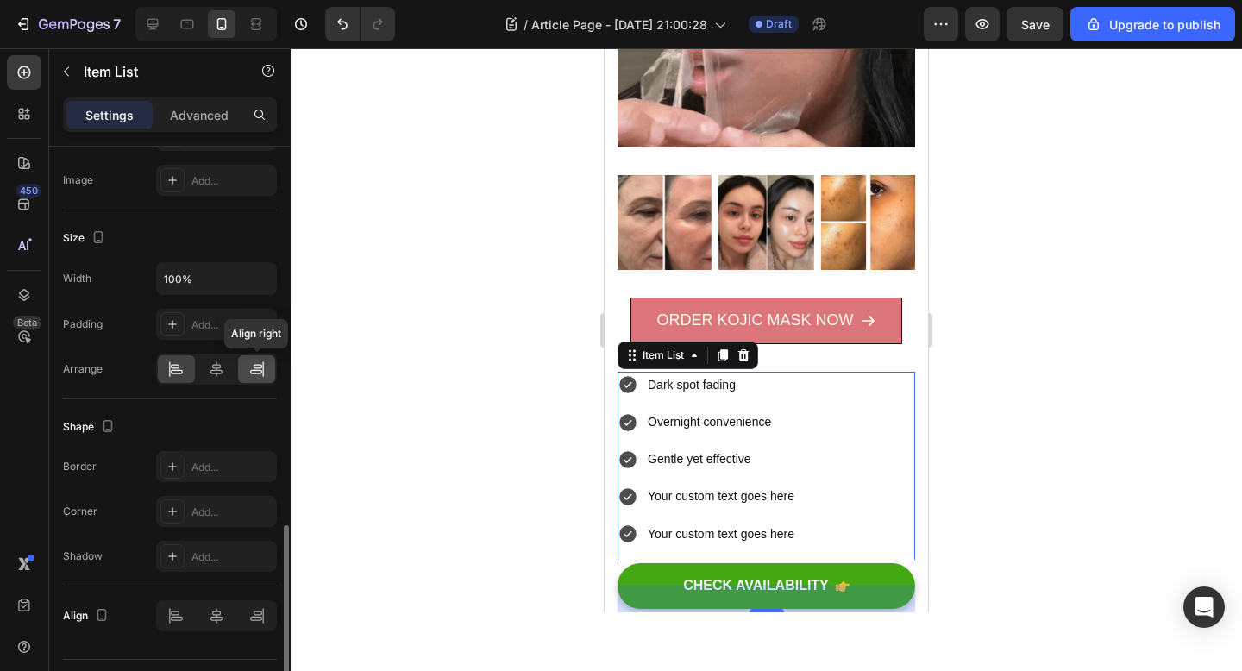
click at [273, 374] on div at bounding box center [256, 369] width 37 height 28
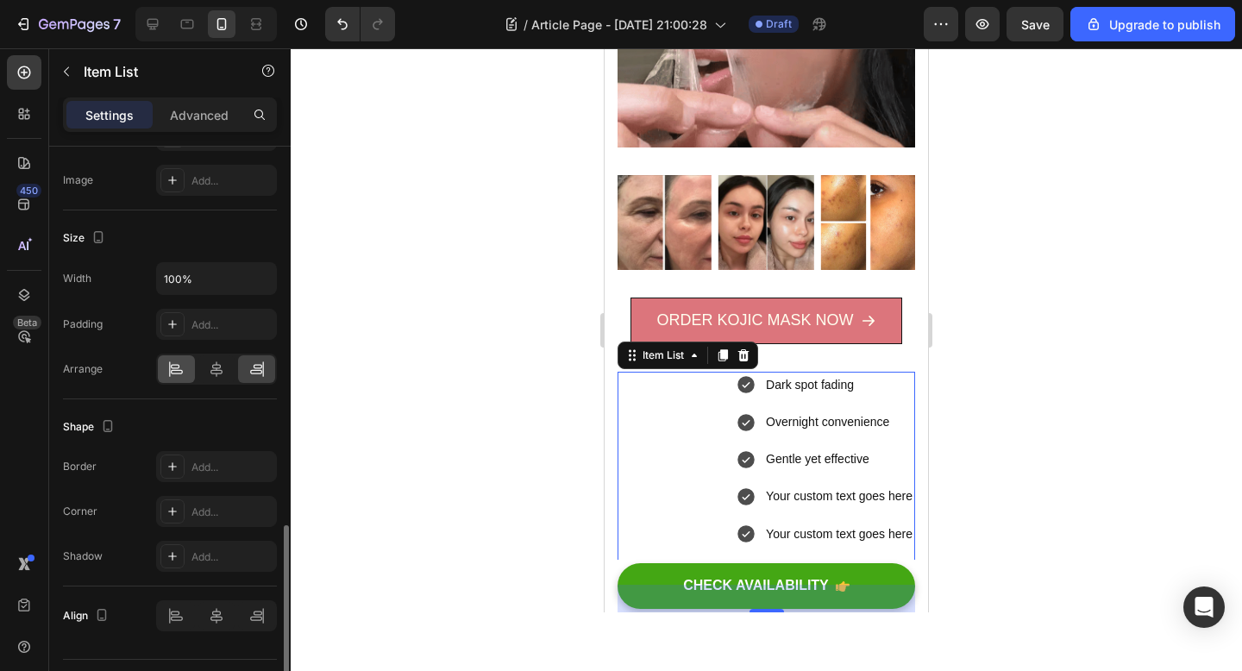
click at [190, 370] on div at bounding box center [176, 369] width 37 height 28
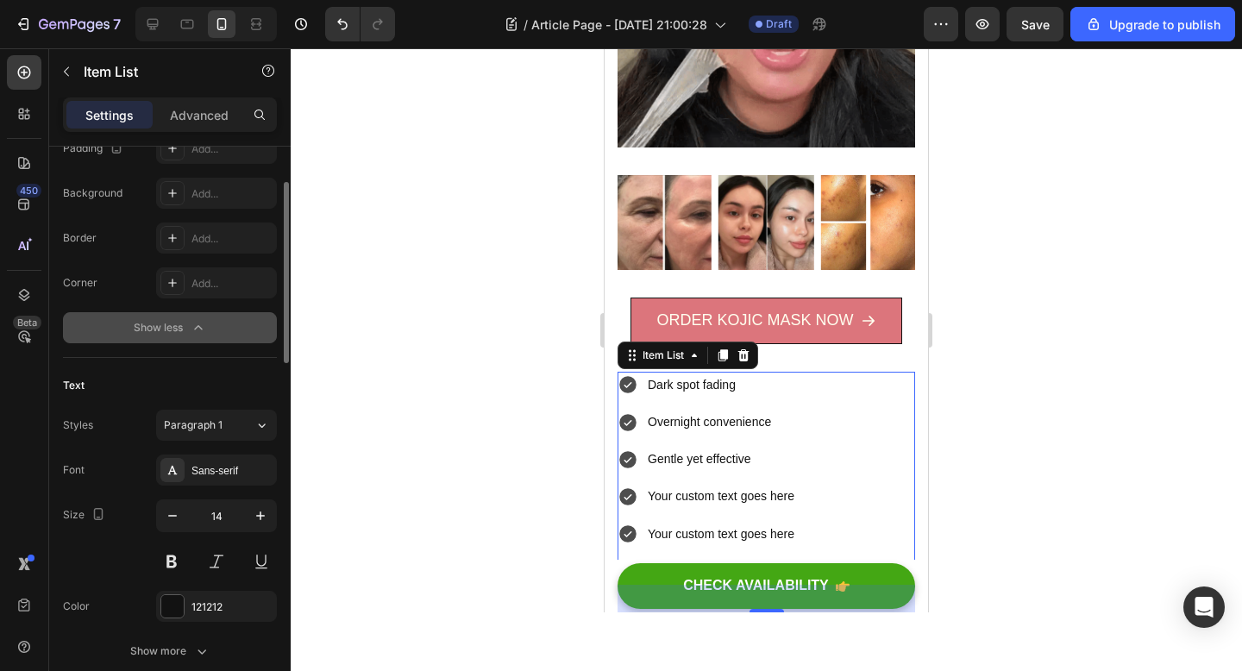
scroll to position [300, 0]
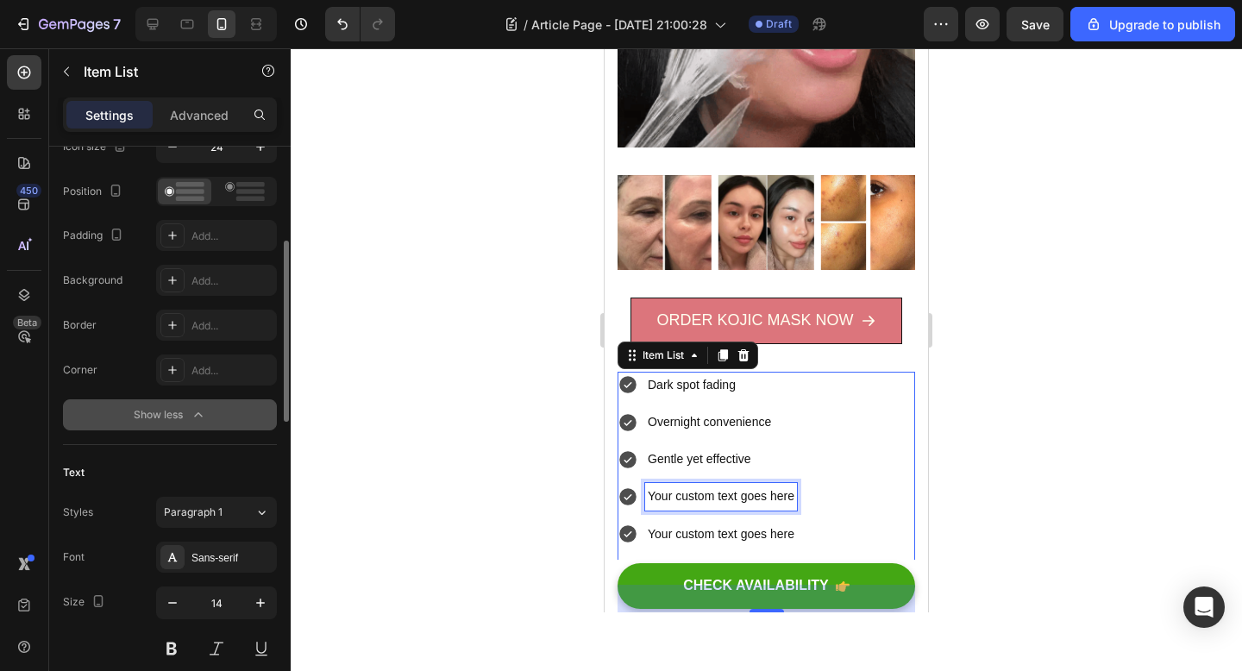
click at [766, 496] on div "Your custom text goes here" at bounding box center [721, 496] width 152 height 27
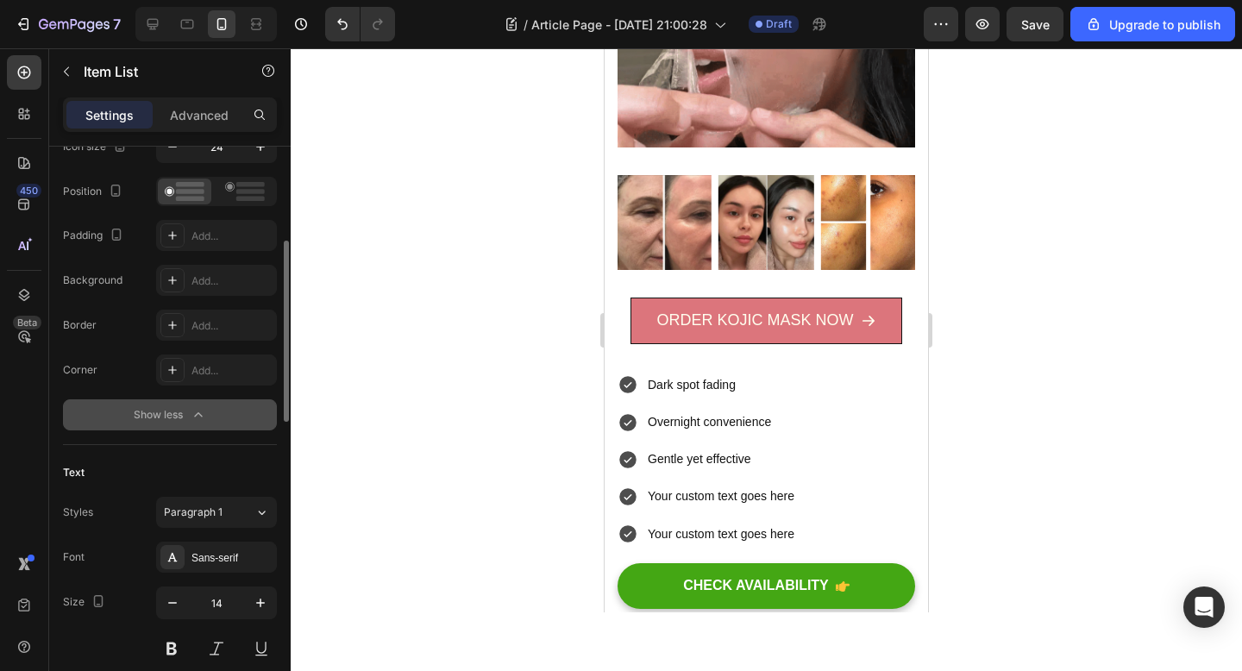
click at [500, 477] on div at bounding box center [766, 359] width 951 height 623
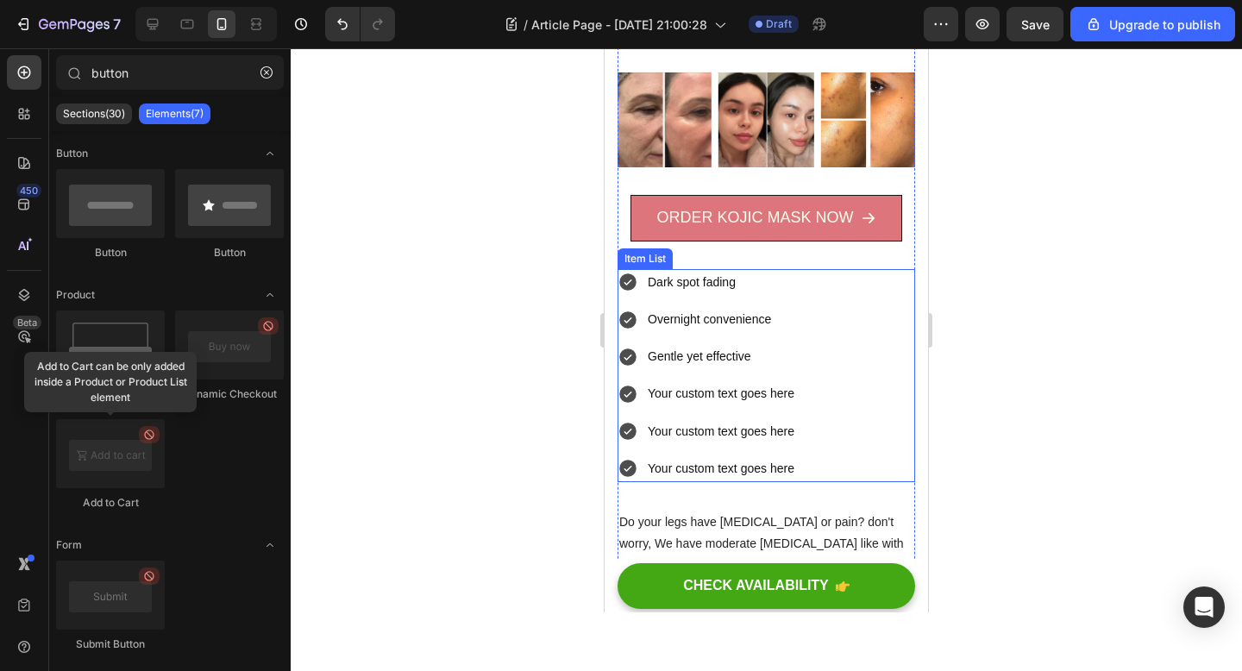
scroll to position [833, 0]
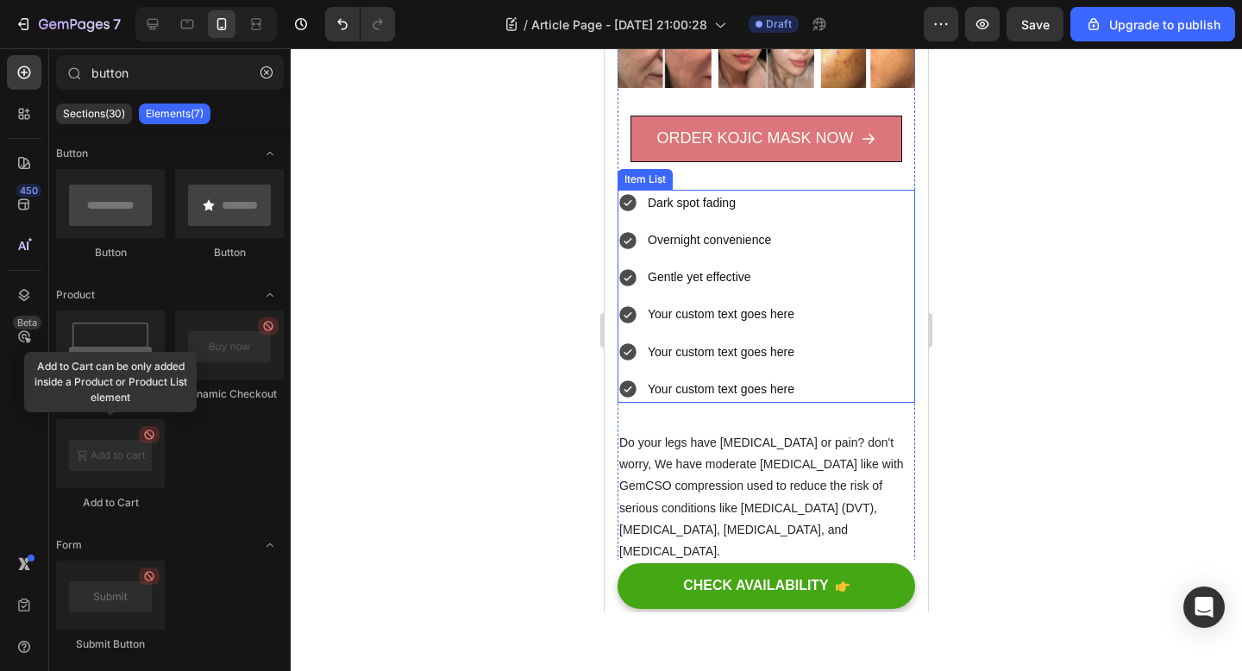
click at [805, 377] on div "Dark spot fading Overnight convenience Gentle yet effective Your custom text go…" at bounding box center [766, 296] width 298 height 213
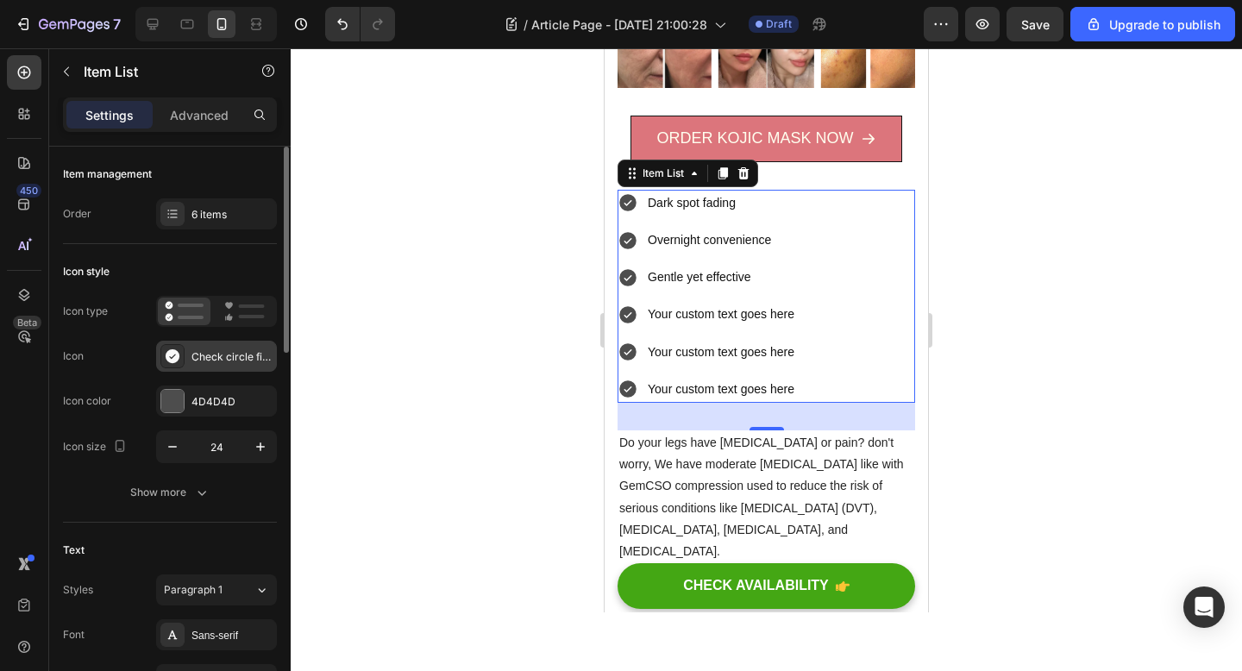
click at [238, 367] on div "Check circle filled" at bounding box center [216, 356] width 121 height 31
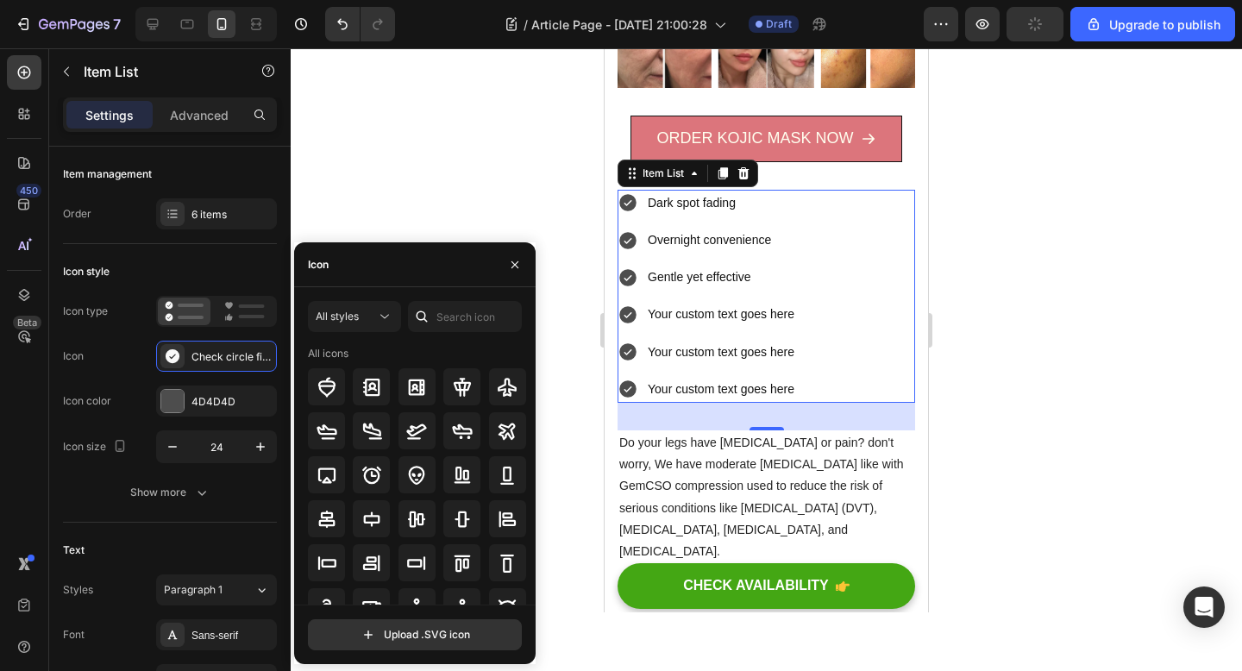
click at [407, 166] on div at bounding box center [766, 359] width 951 height 623
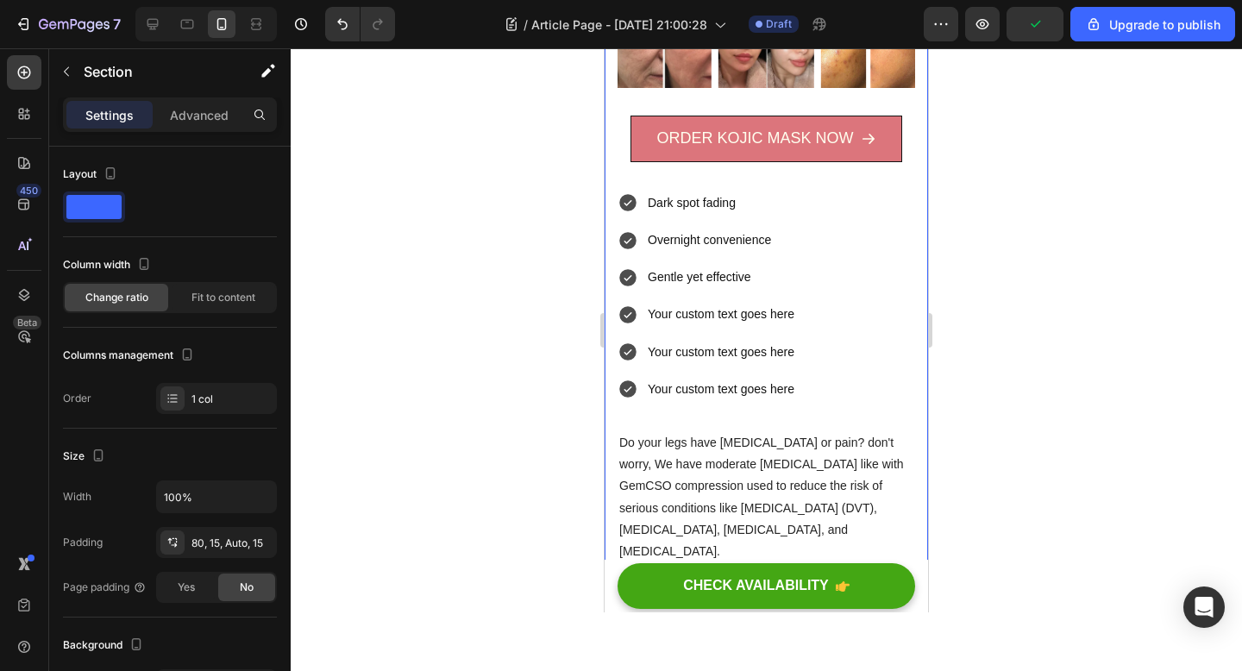
click at [811, 274] on div "Dark spot fading Overnight convenience Gentle yet effective Your custom text go…" at bounding box center [766, 296] width 298 height 213
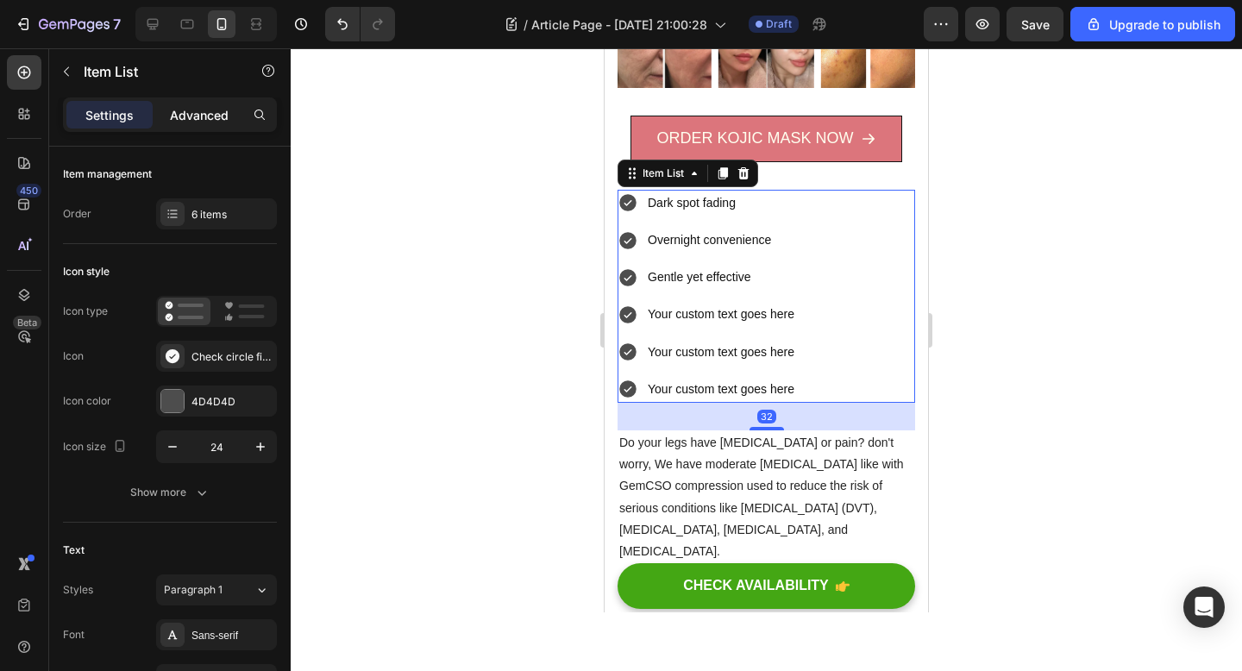
click at [187, 116] on p "Advanced" at bounding box center [199, 115] width 59 height 18
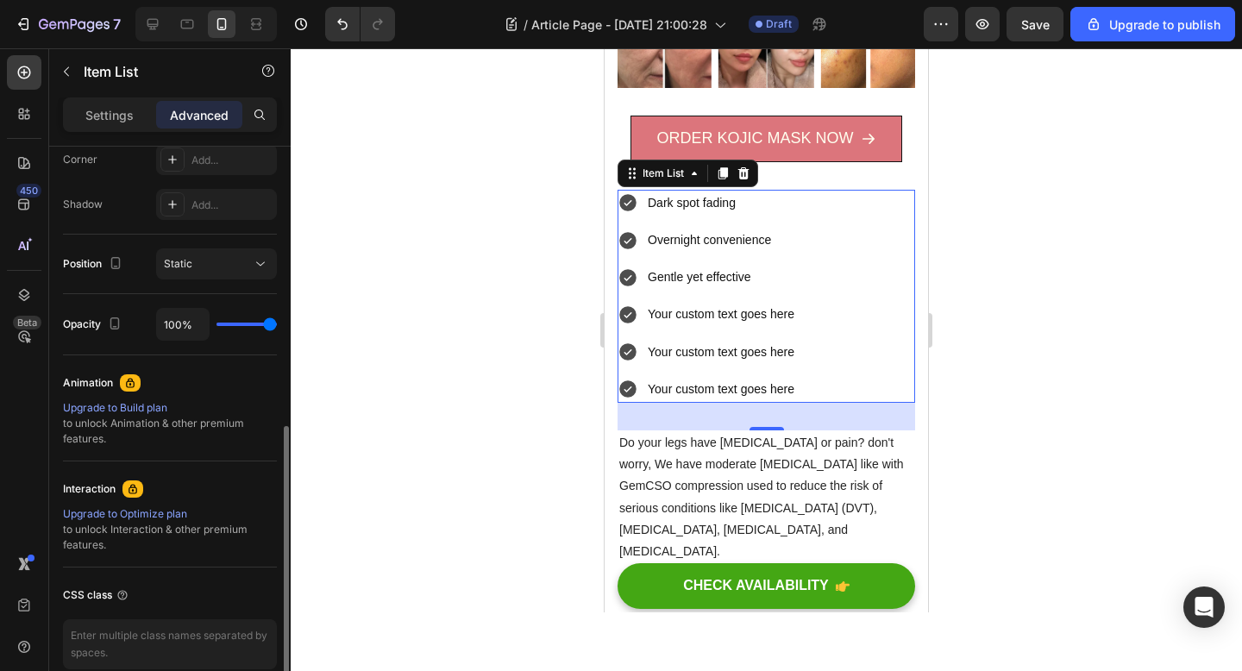
scroll to position [623, 0]
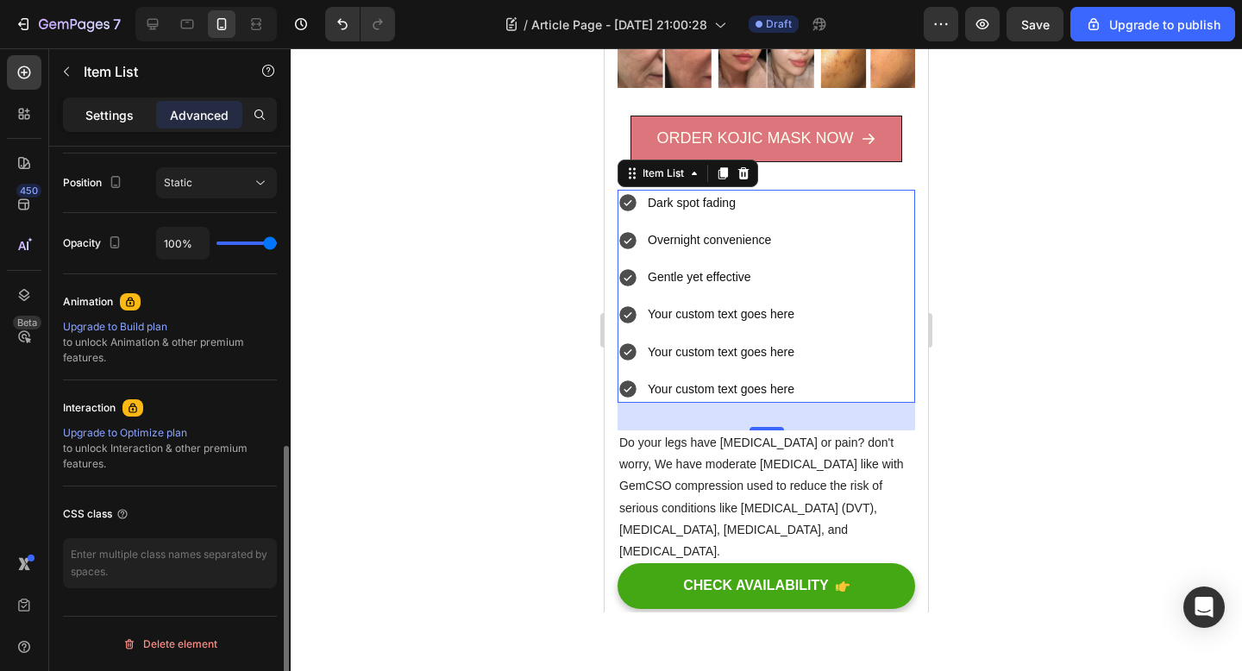
click at [91, 122] on p "Settings" at bounding box center [109, 115] width 48 height 18
type input "8"
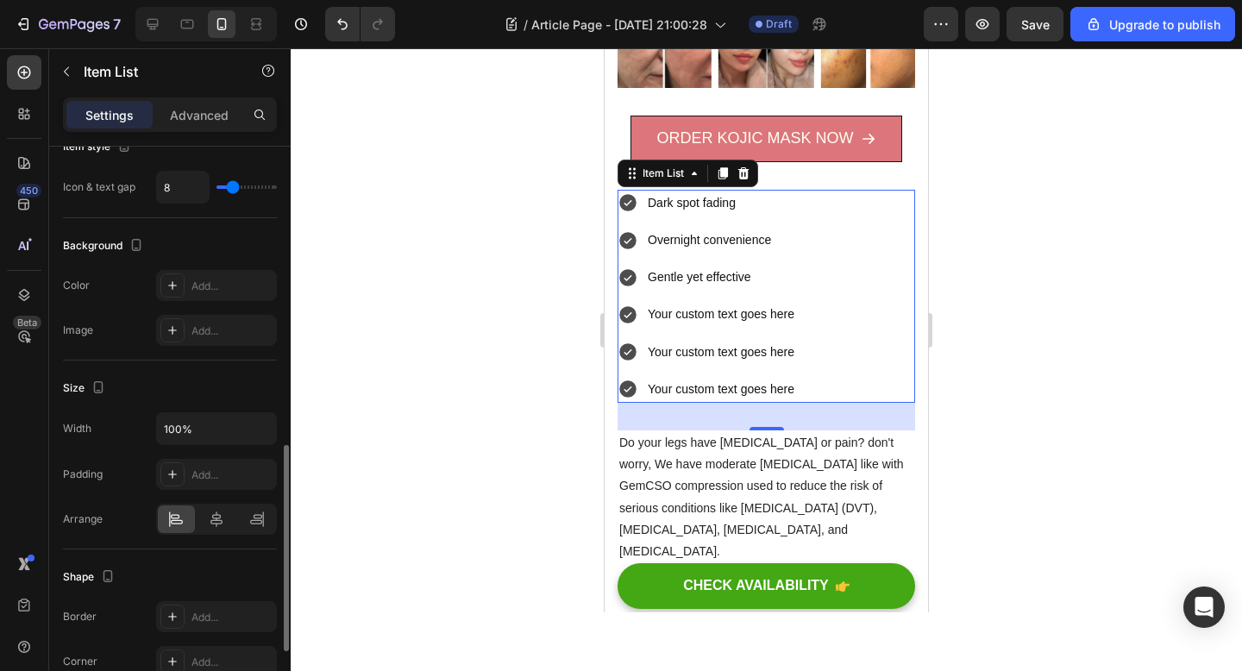
scroll to position [827, 0]
click at [185, 424] on input "100%" at bounding box center [216, 427] width 119 height 31
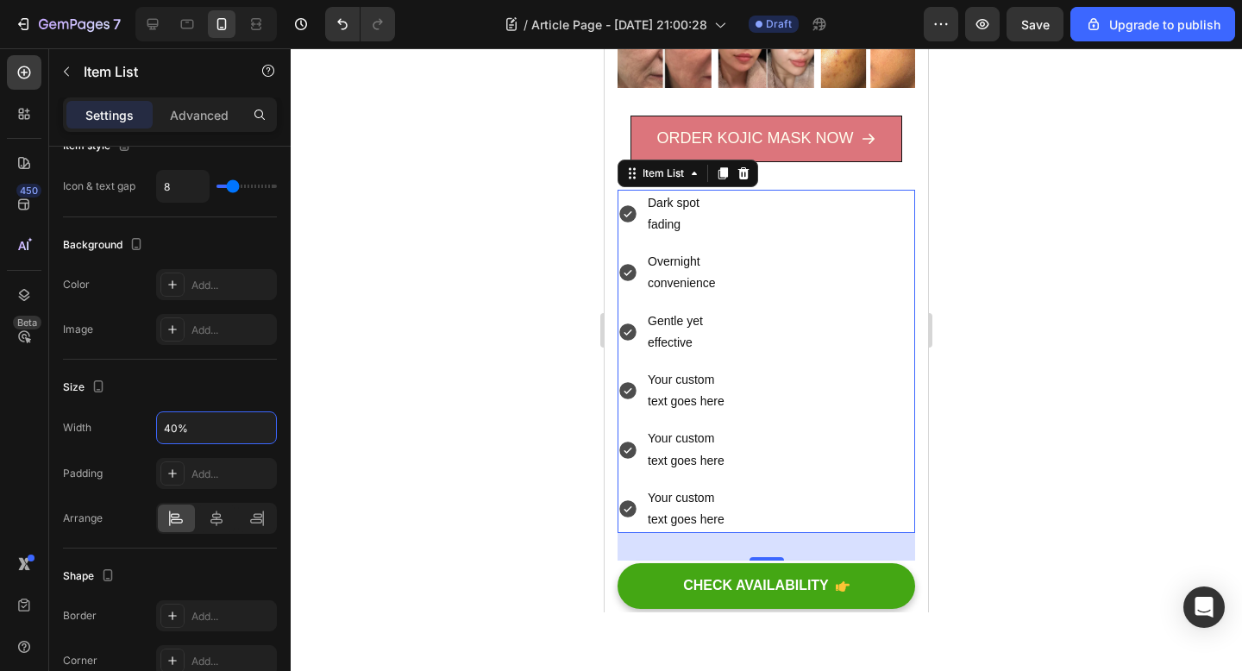
type input "100%"
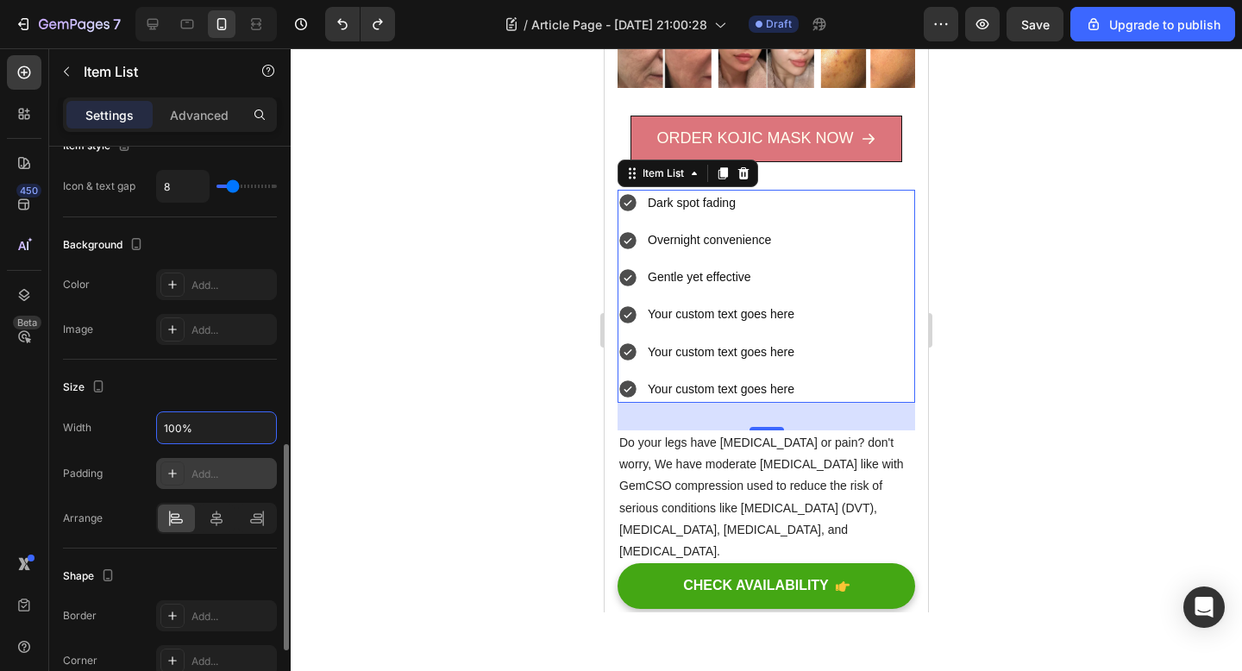
click at [209, 478] on div "Add..." at bounding box center [231, 475] width 81 height 16
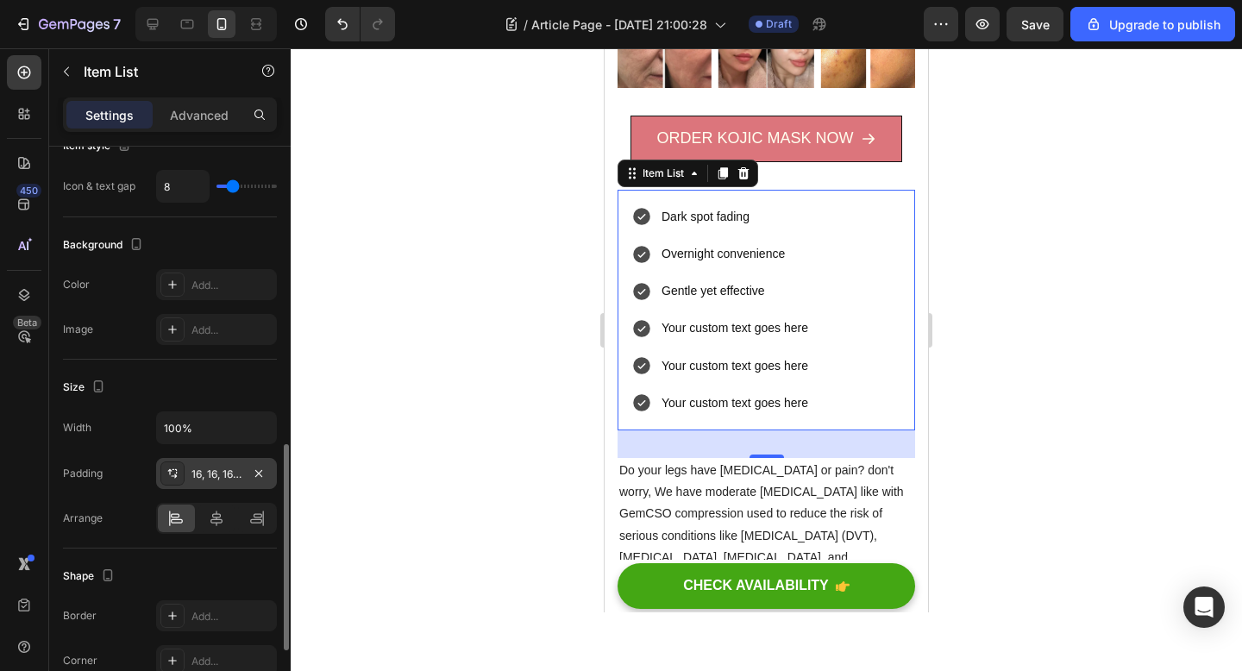
click at [355, 356] on div at bounding box center [766, 359] width 951 height 623
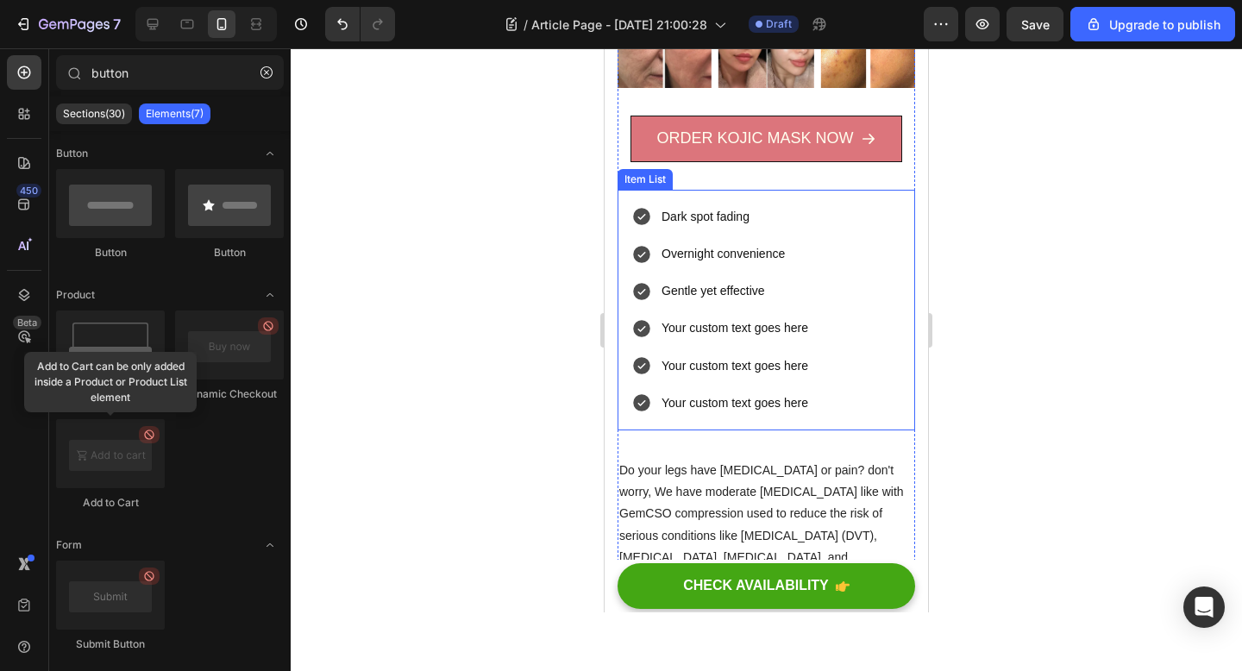
click at [808, 321] on div "Your custom text goes here" at bounding box center [735, 328] width 152 height 27
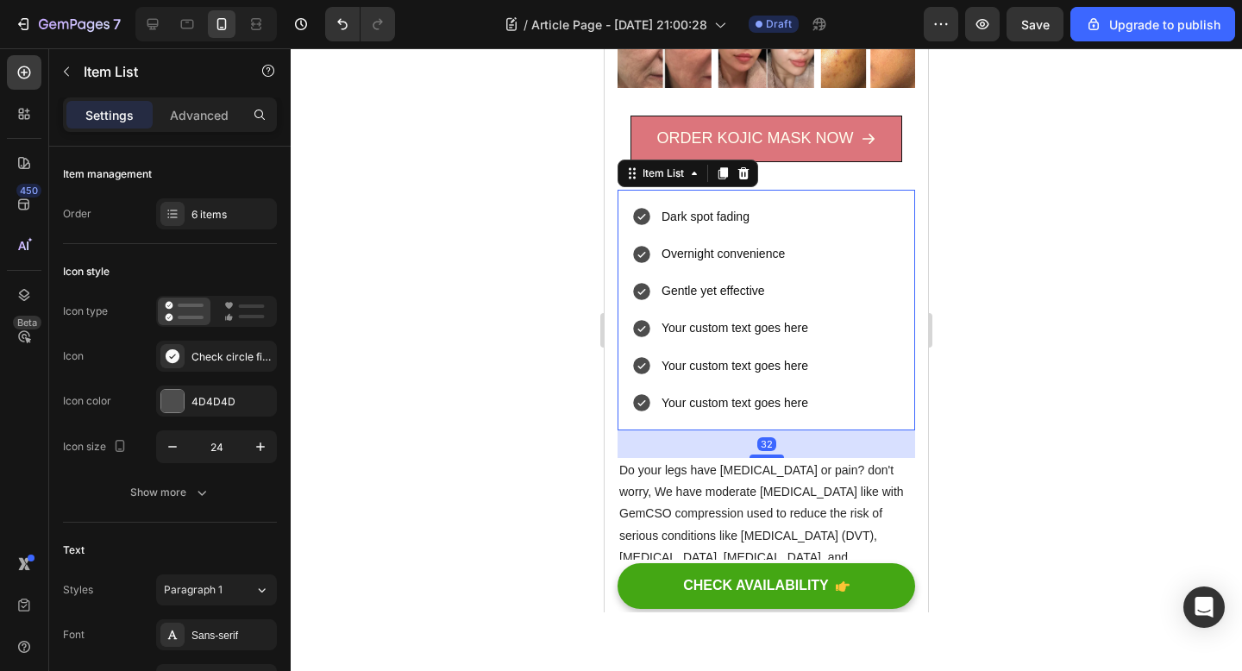
click at [865, 289] on div "Dark spot fading Overnight convenience Gentle yet effective Your custom text go…" at bounding box center [766, 310] width 298 height 241
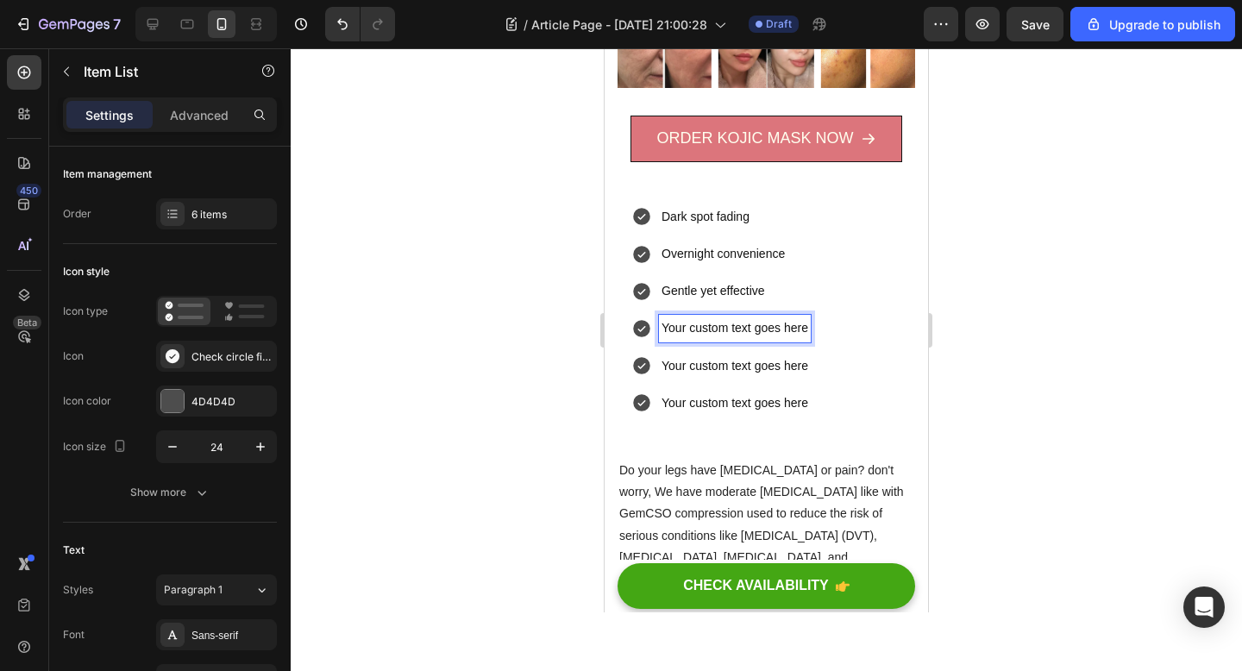
click at [680, 324] on p "Your custom text goes here" at bounding box center [734, 328] width 147 height 22
click at [672, 297] on p "Gentle yet effective" at bounding box center [734, 291] width 147 height 22
click at [826, 332] on div "Dark spot fading Overnight convenience Gentle yet effective Your custom text go…" at bounding box center [766, 310] width 298 height 241
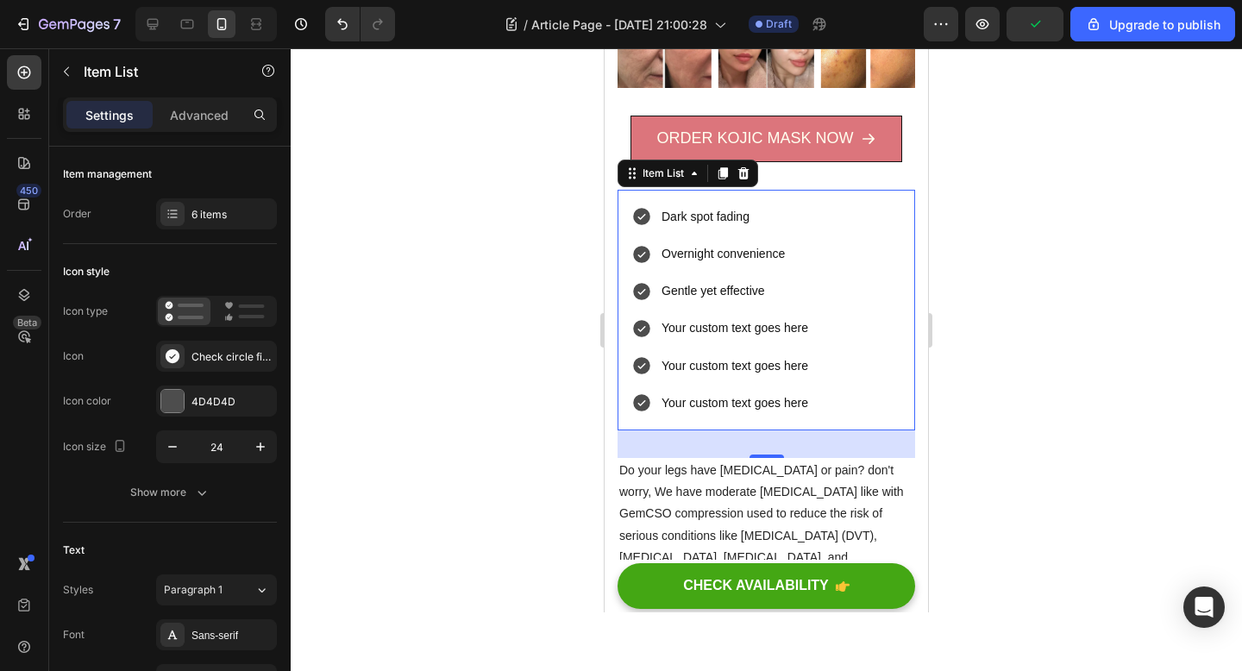
click at [674, 162] on div "Item List" at bounding box center [687, 174] width 141 height 28
click at [674, 166] on div "Item List" at bounding box center [663, 174] width 48 height 16
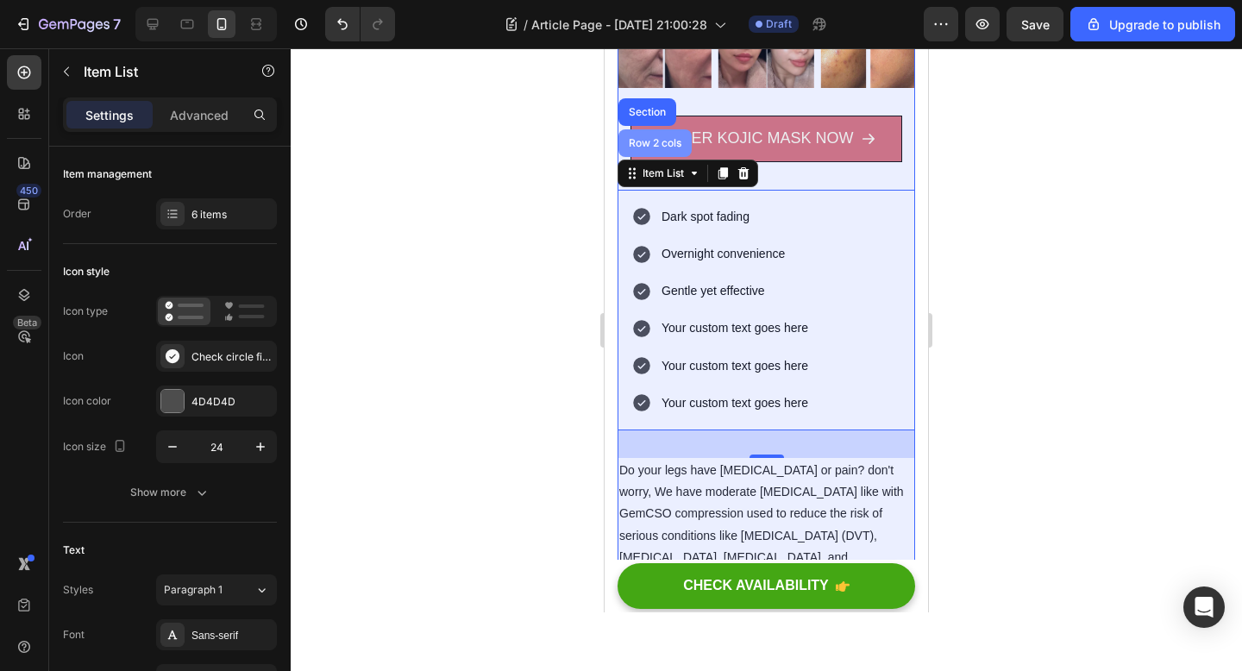
click at [674, 139] on div "Row 2 cols" at bounding box center [655, 143] width 60 height 10
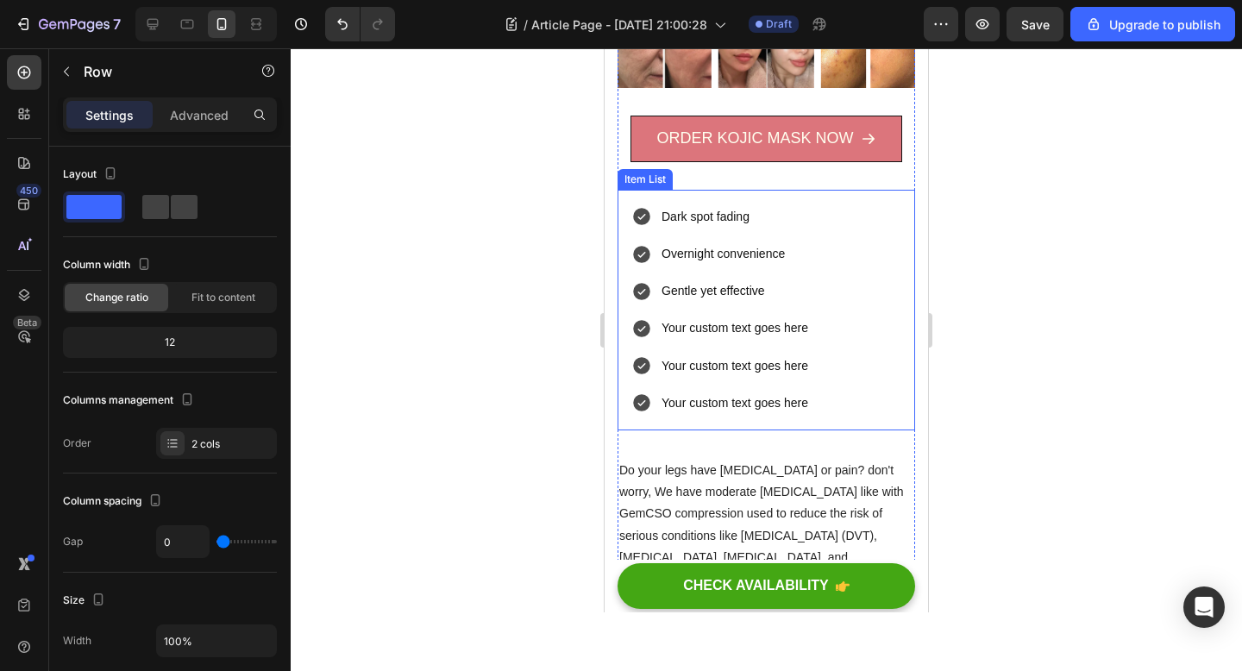
click at [738, 265] on div "Overnight convenience" at bounding box center [735, 254] width 152 height 27
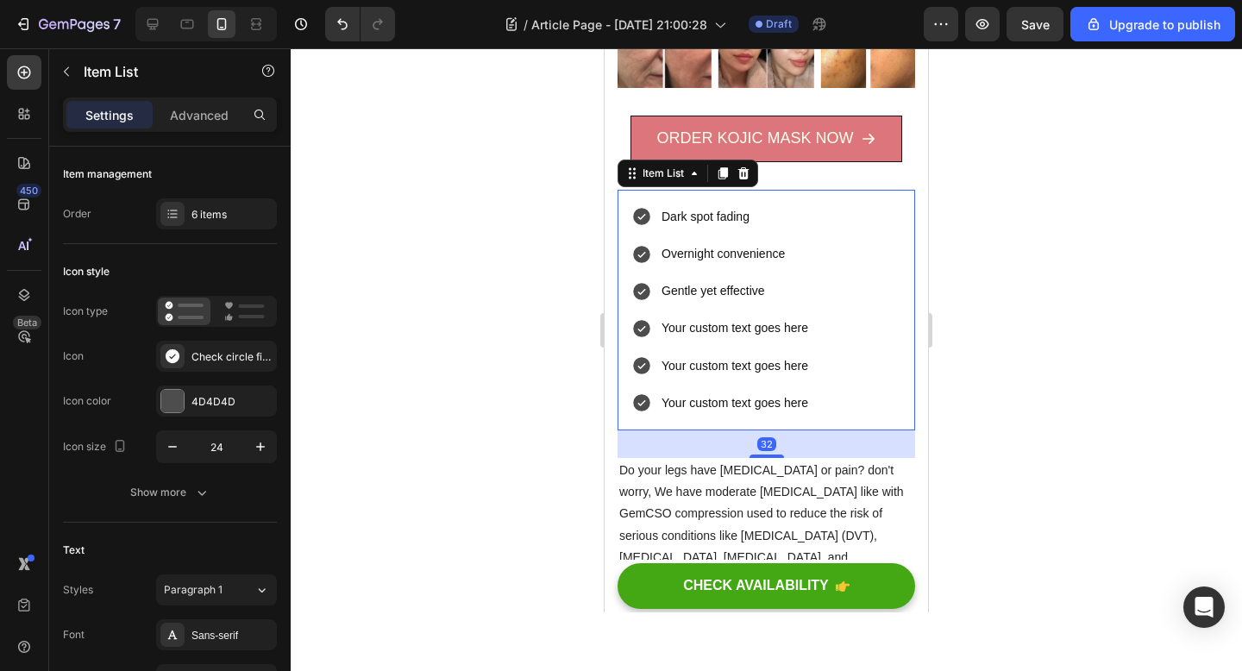
click at [840, 272] on div "Dark spot fading Overnight convenience Gentle yet effective Your custom text go…" at bounding box center [766, 310] width 298 height 241
click at [681, 171] on div "Item List" at bounding box center [663, 174] width 48 height 16
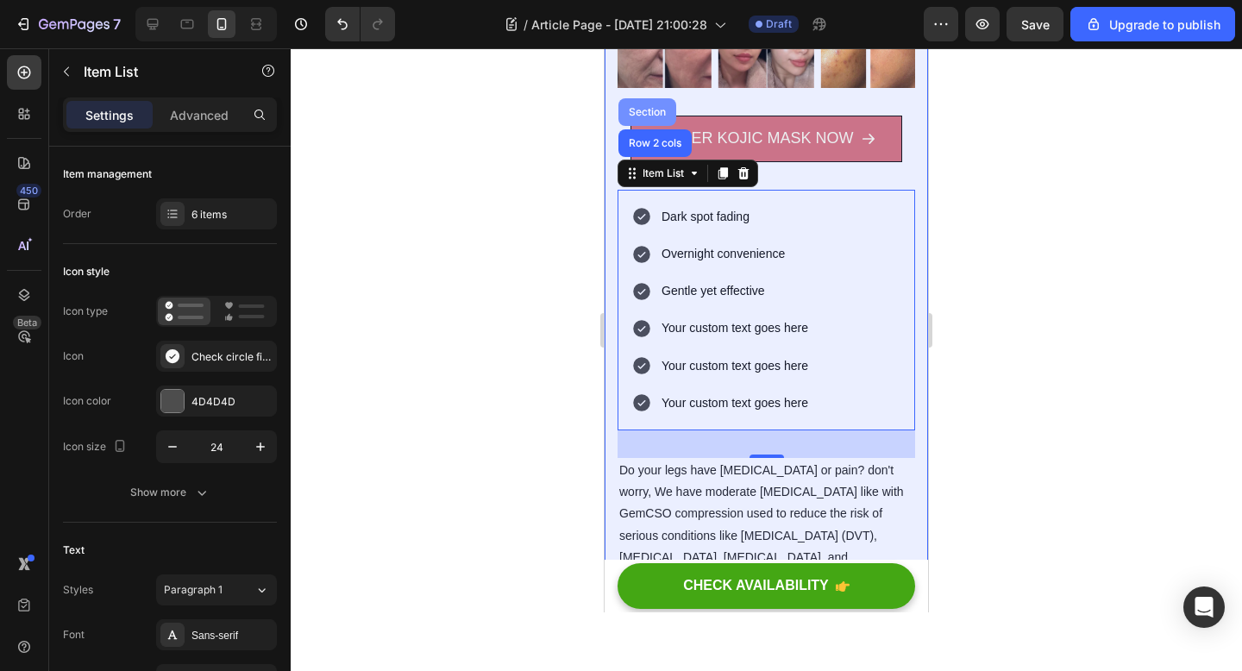
click at [651, 105] on div "Section" at bounding box center [647, 112] width 58 height 28
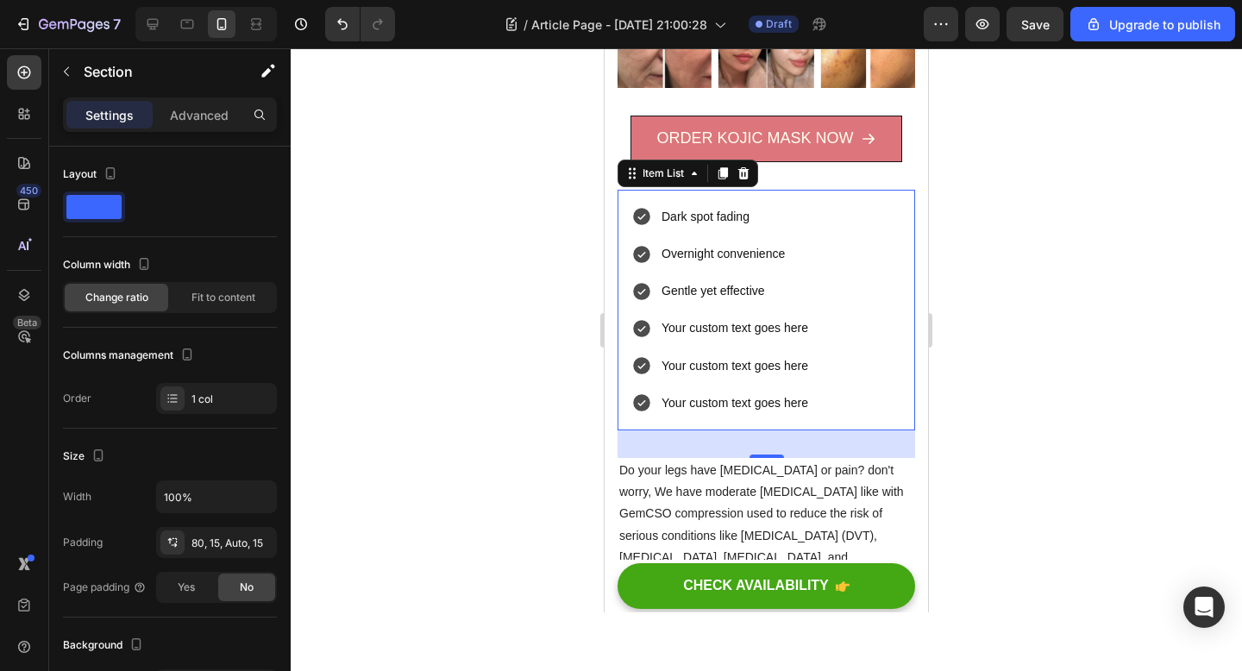
click at [818, 264] on div "Dark spot fading Overnight convenience Gentle yet effective Your custom text go…" at bounding box center [766, 310] width 298 height 241
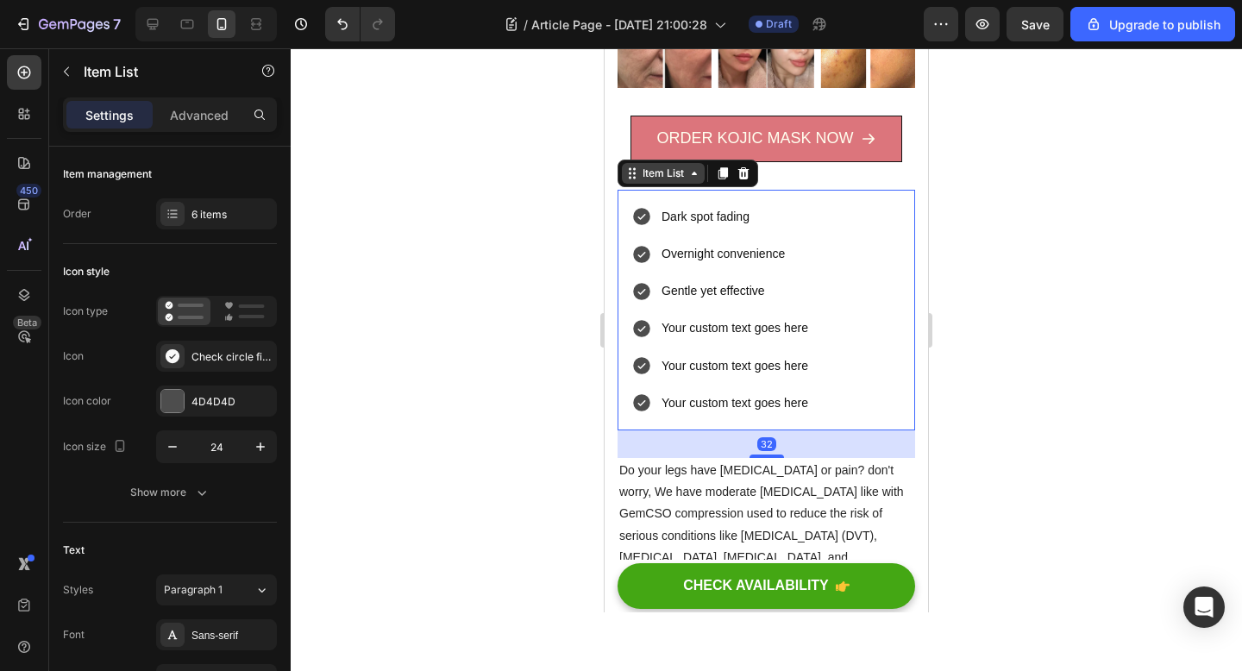
click at [661, 177] on div "Item List" at bounding box center [663, 174] width 48 height 16
click at [827, 300] on div "Dark spot fading Overnight convenience Gentle yet effective Your custom text go…" at bounding box center [766, 310] width 298 height 241
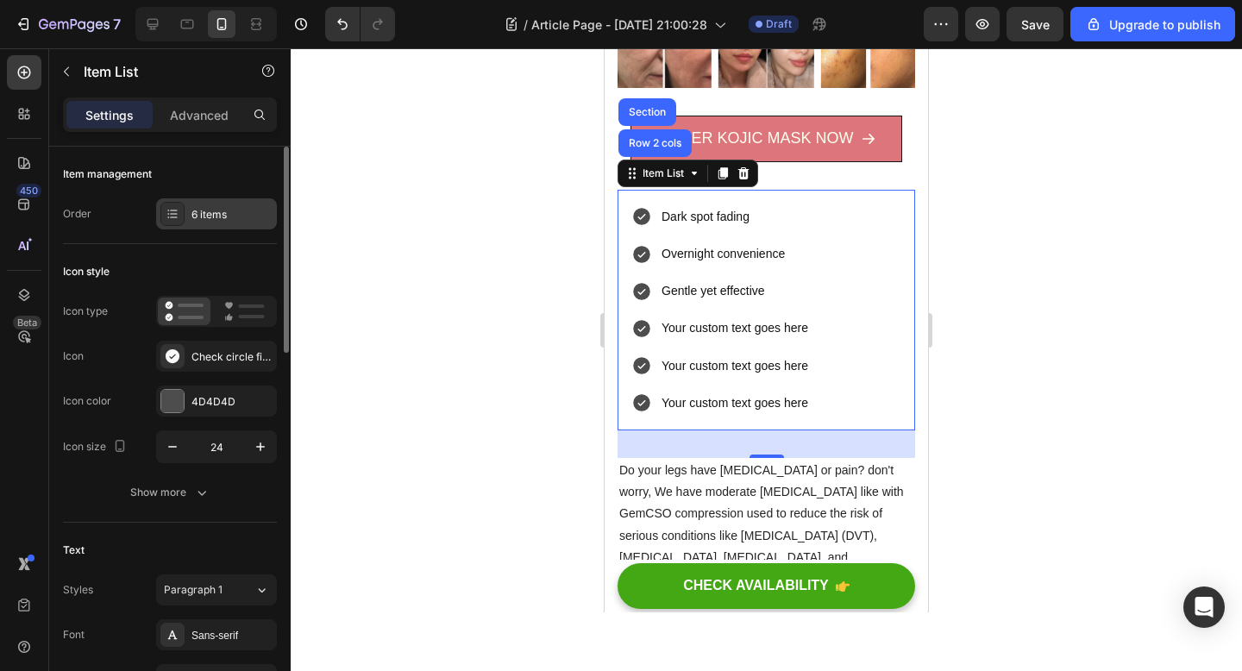
click at [170, 206] on div at bounding box center [172, 214] width 24 height 24
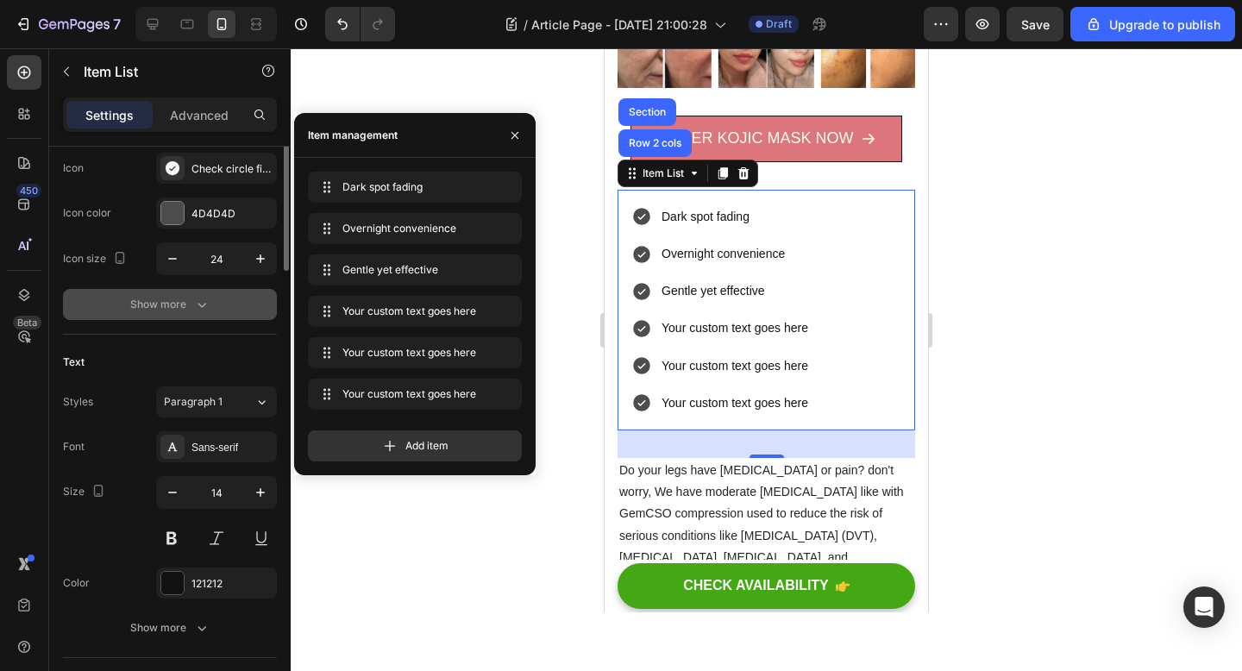
scroll to position [229, 0]
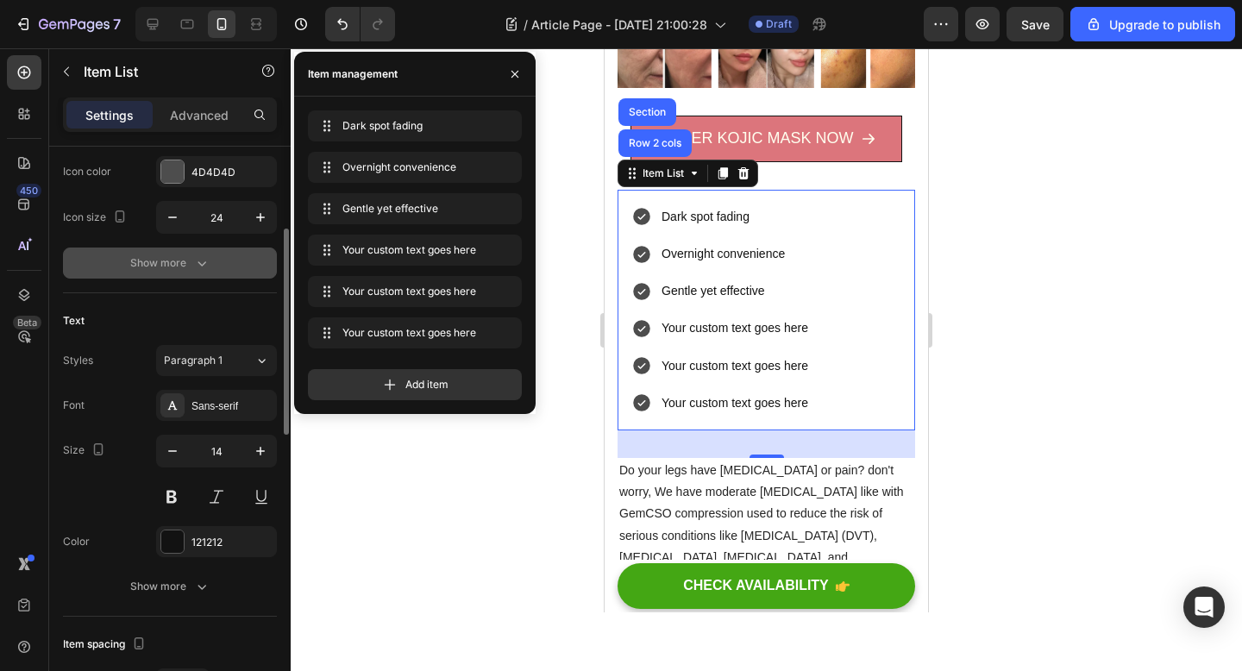
click at [199, 264] on icon "button" at bounding box center [201, 263] width 9 height 5
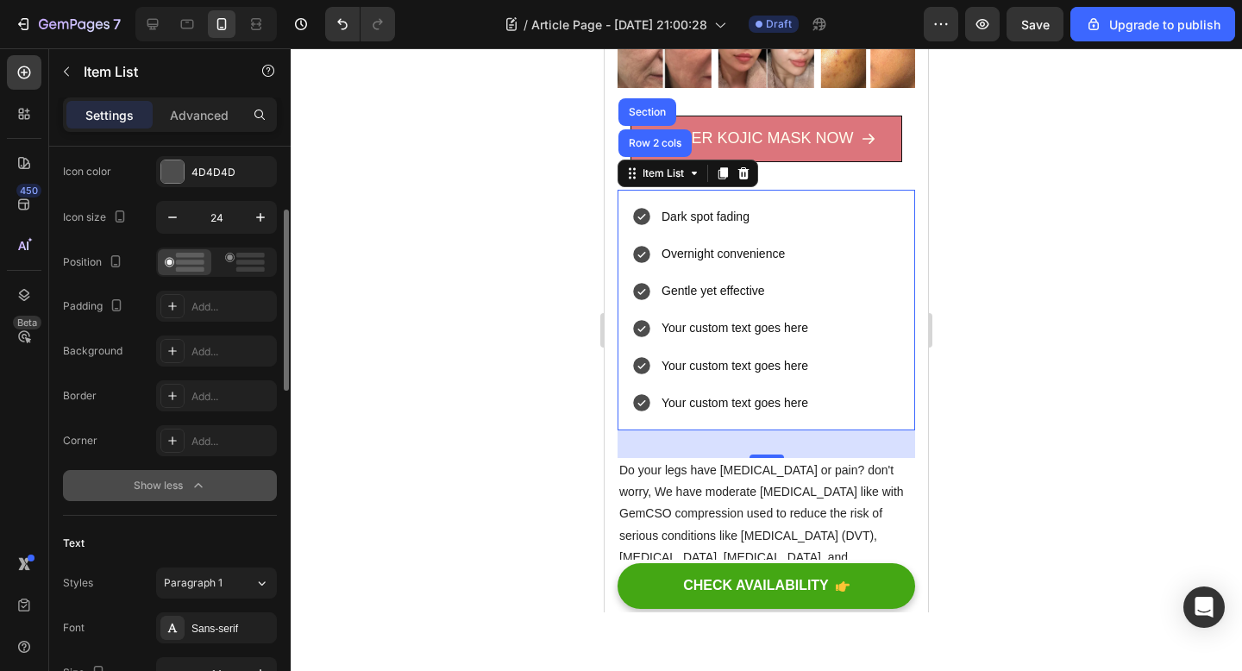
scroll to position [203, 0]
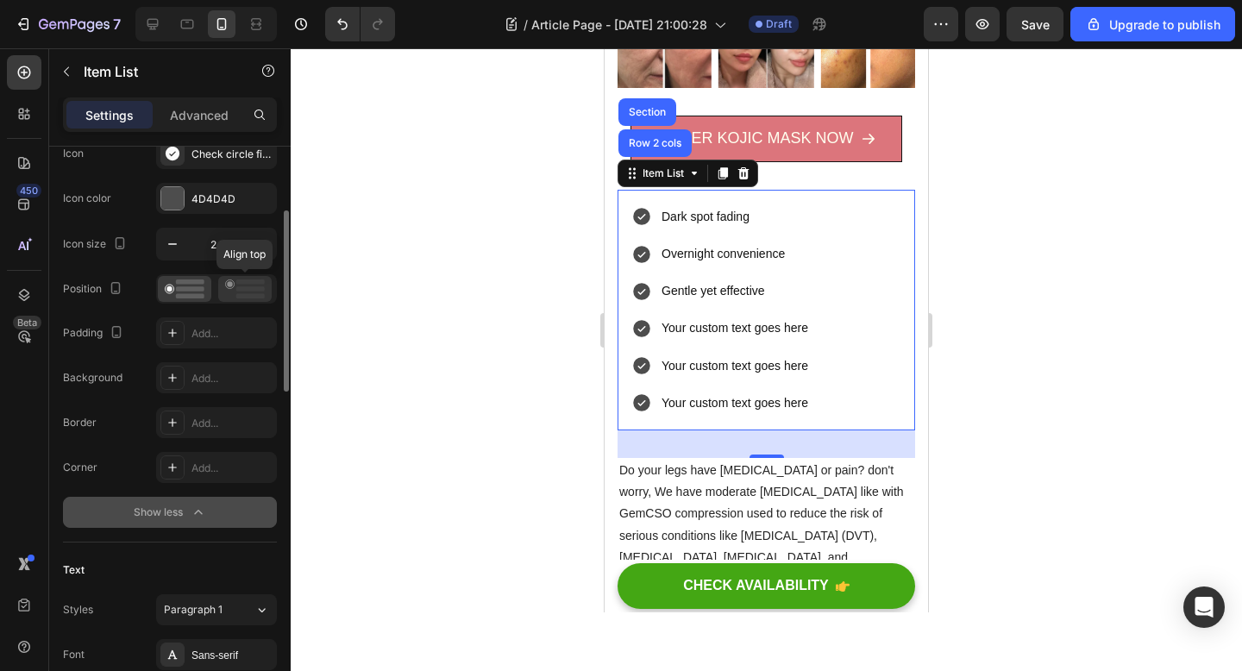
click at [252, 289] on rect at bounding box center [250, 288] width 28 height 5
click at [186, 287] on rect at bounding box center [190, 288] width 28 height 5
click at [240, 291] on icon at bounding box center [245, 288] width 40 height 19
click at [179, 286] on rect at bounding box center [190, 288] width 28 height 5
click at [227, 289] on icon at bounding box center [245, 288] width 40 height 19
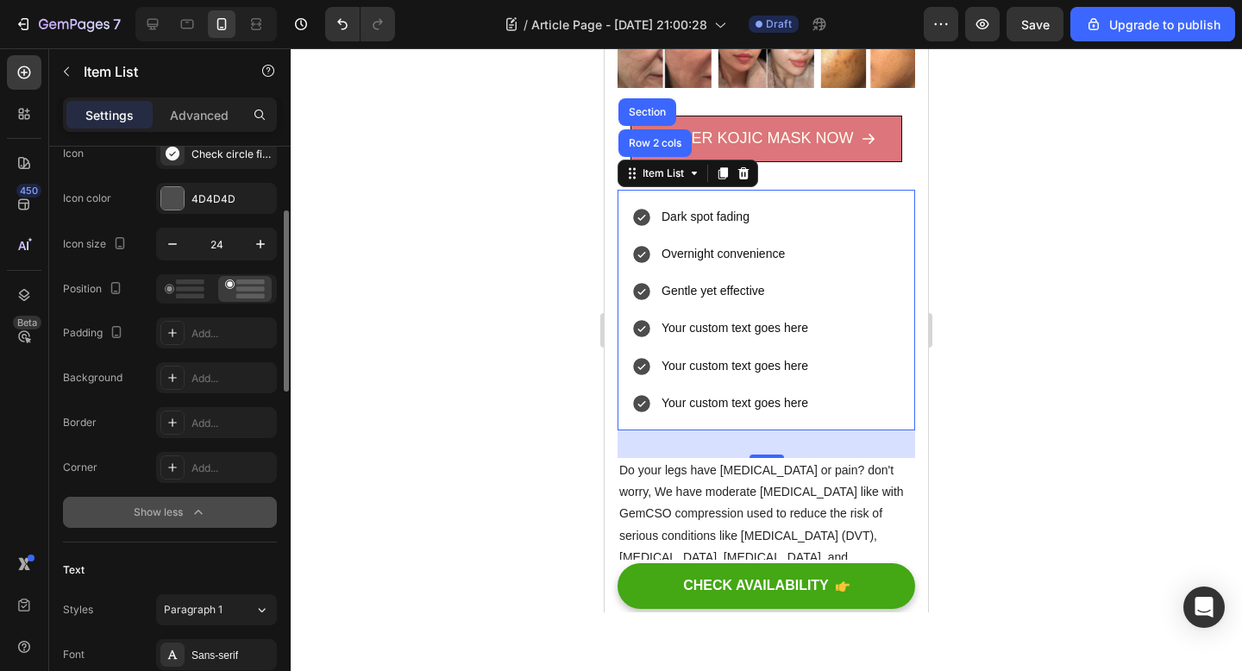
click at [156, 289] on div at bounding box center [216, 288] width 121 height 29
click at [175, 292] on icon at bounding box center [185, 288] width 40 height 19
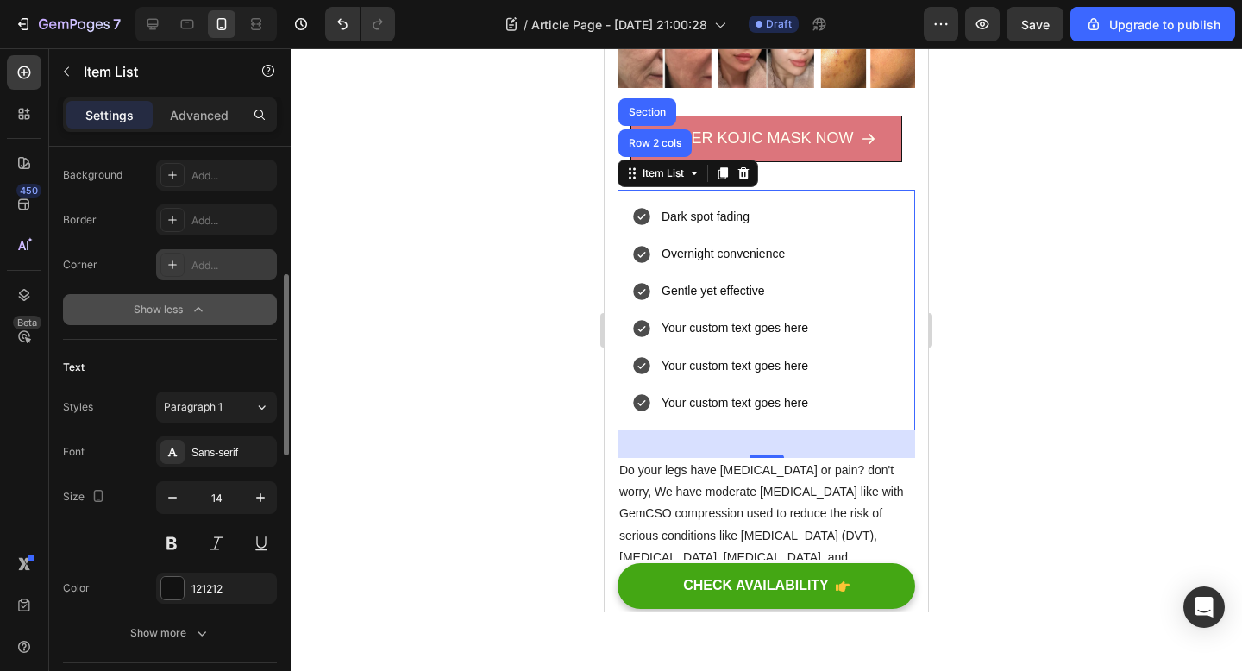
scroll to position [415, 0]
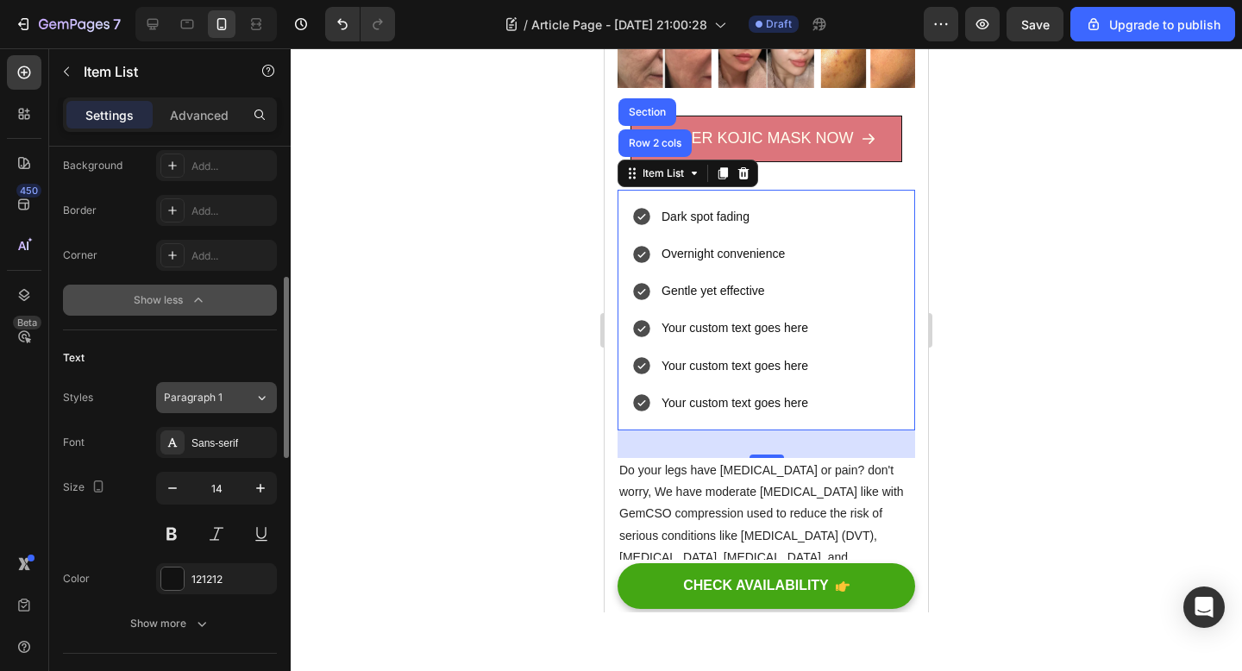
click at [225, 400] on div "Paragraph 1" at bounding box center [199, 398] width 70 height 16
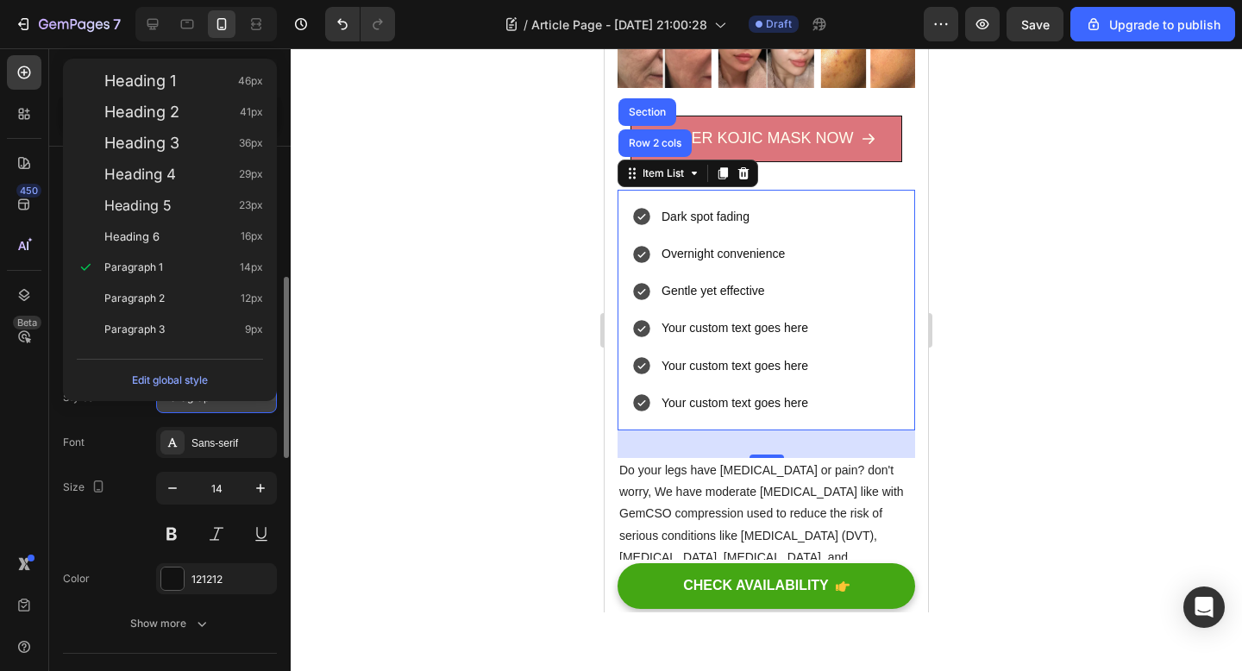
click at [227, 406] on button "Paragraph 1" at bounding box center [216, 397] width 121 height 31
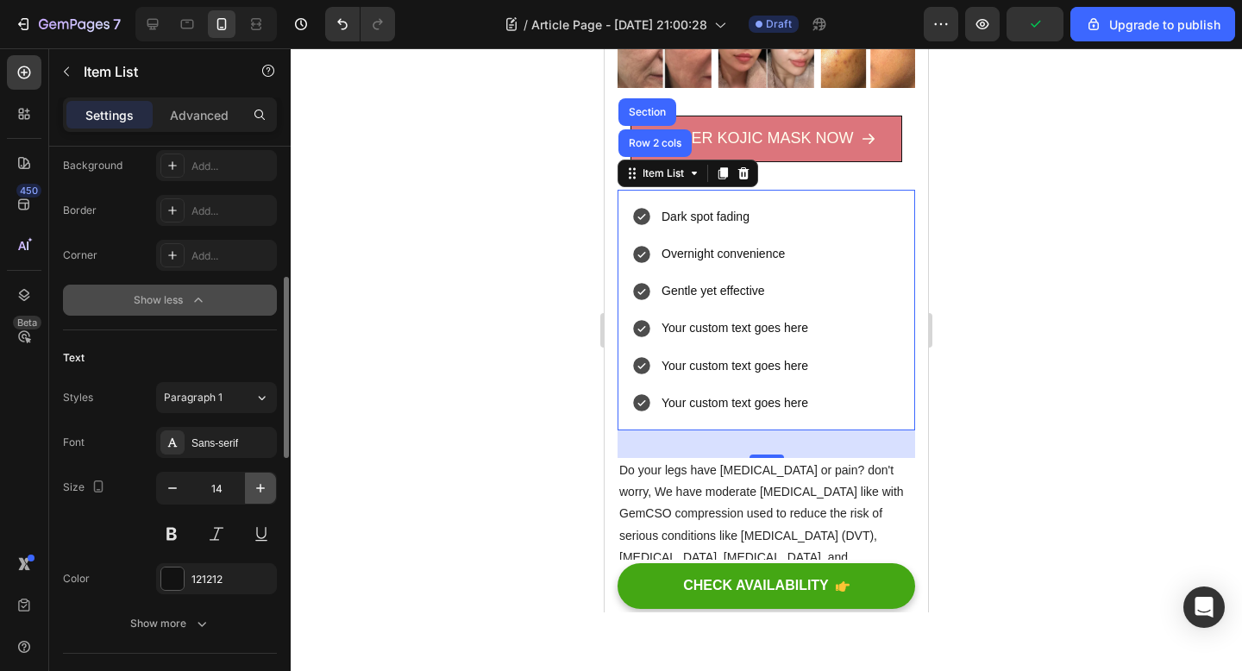
click at [248, 486] on button "button" at bounding box center [260, 488] width 31 height 31
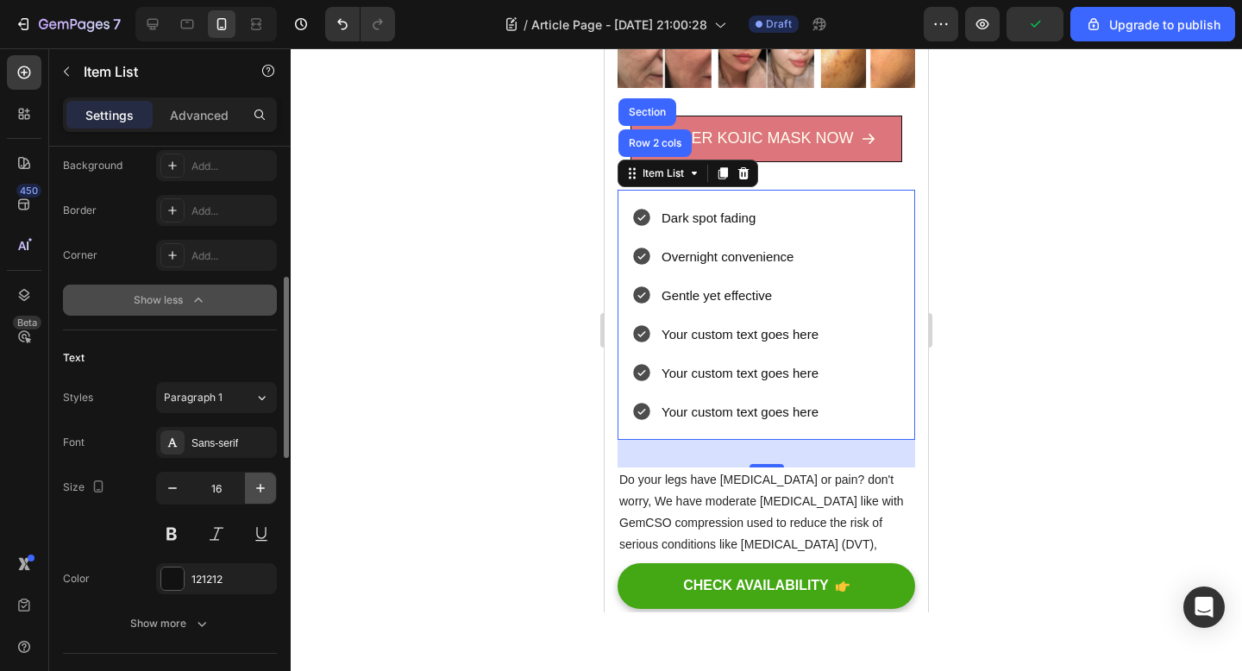
click at [248, 486] on button "button" at bounding box center [260, 488] width 31 height 31
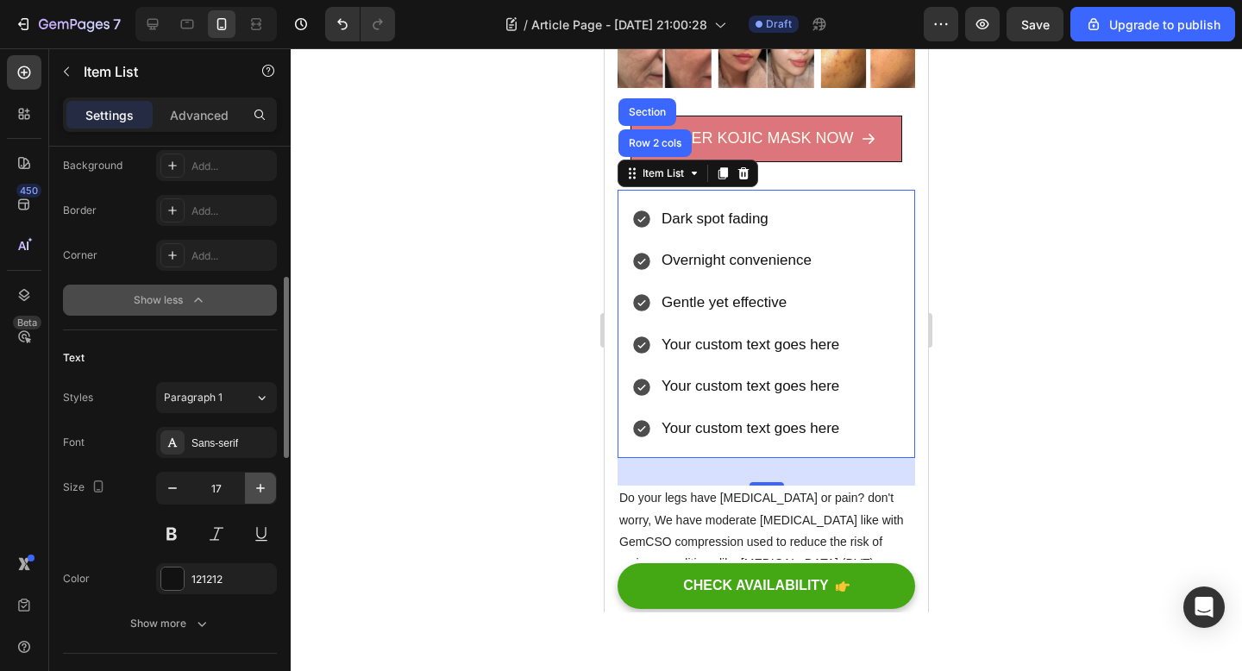
click at [248, 486] on button "button" at bounding box center [260, 488] width 31 height 31
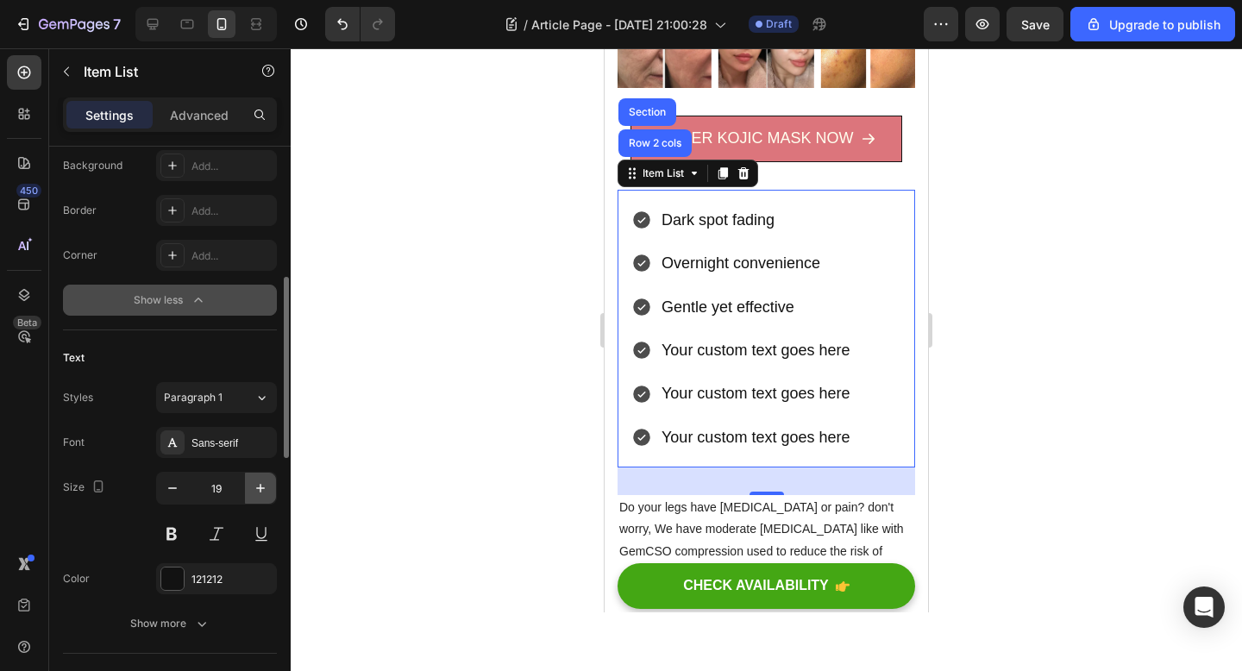
click at [248, 486] on button "button" at bounding box center [260, 488] width 31 height 31
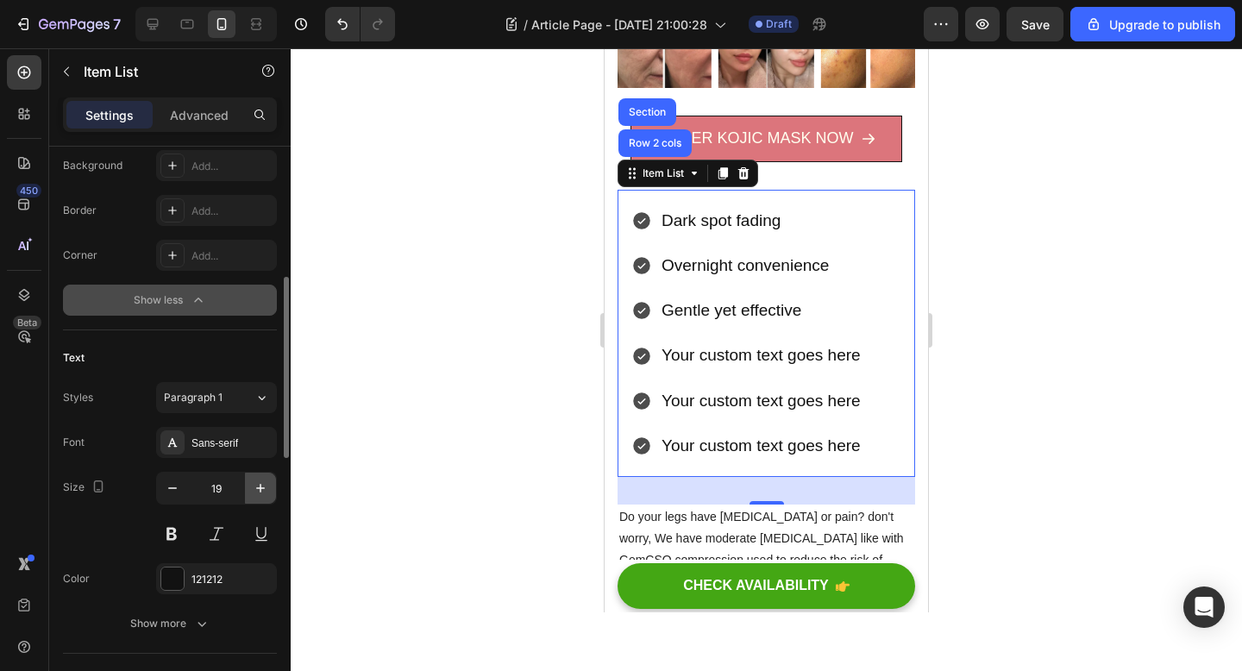
type input "20"
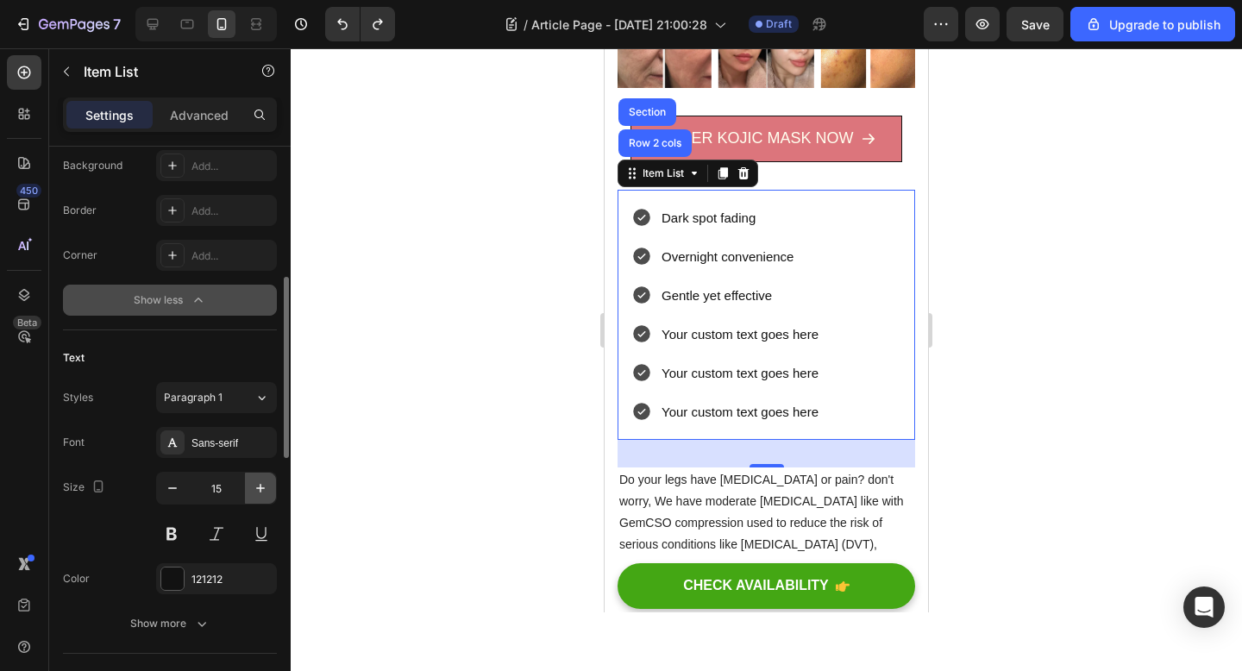
type input "14"
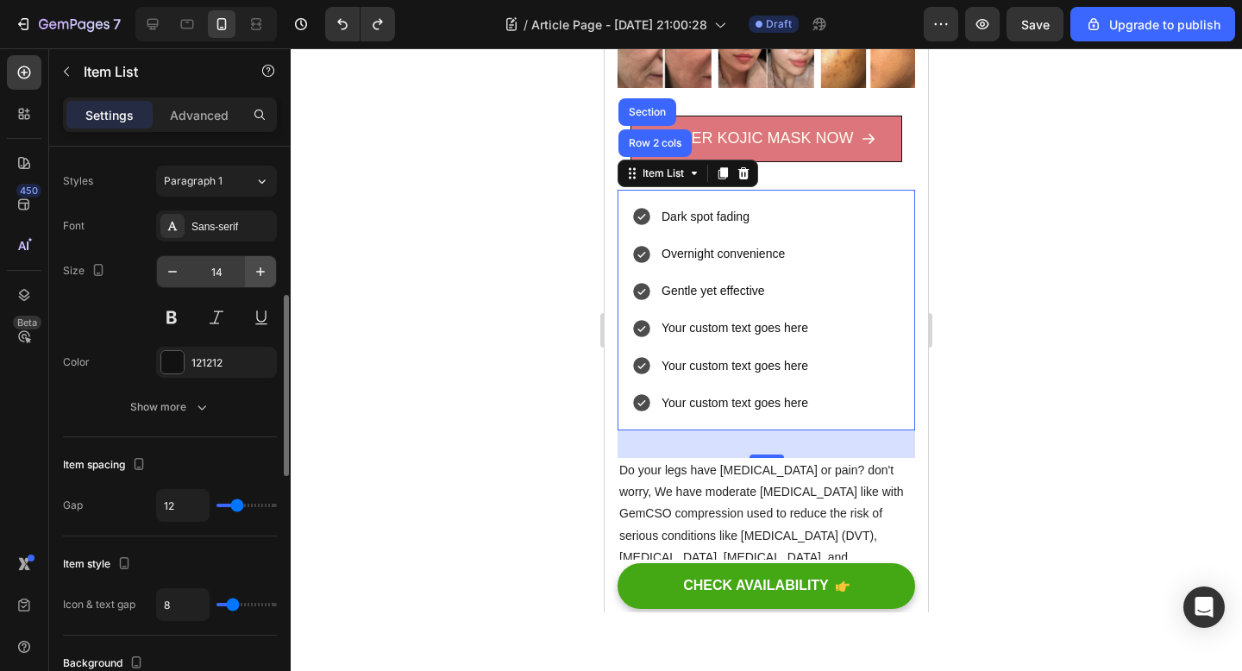
scroll to position [653, 0]
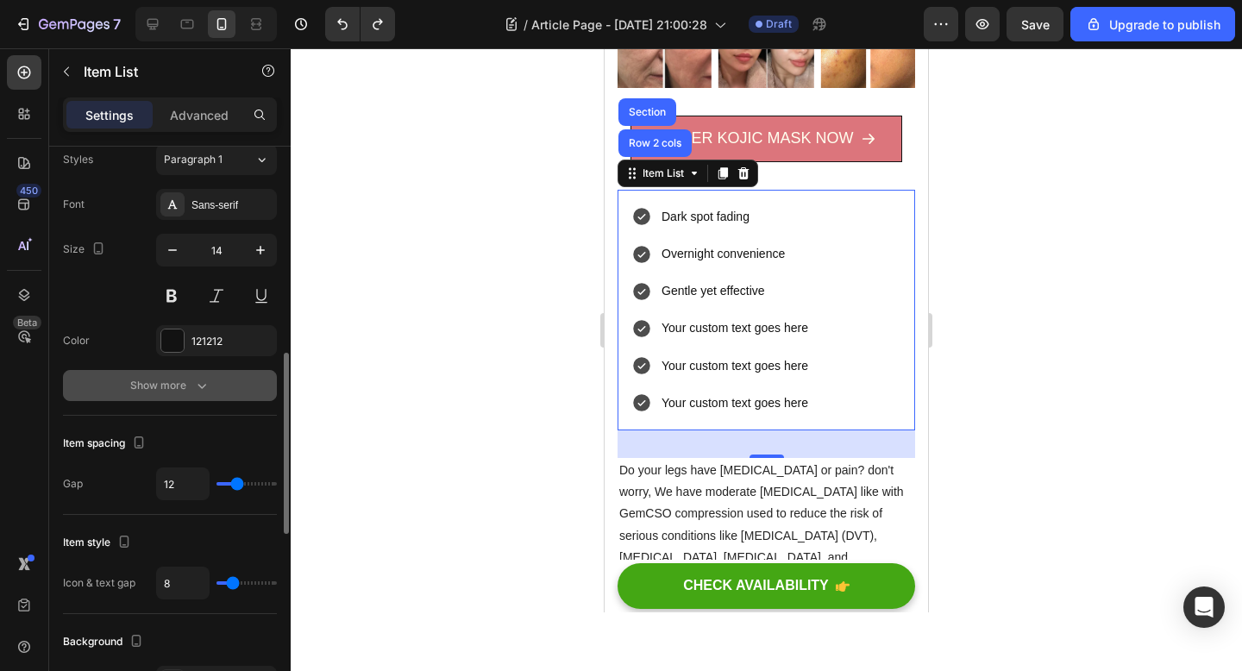
click at [185, 394] on button "Show more" at bounding box center [170, 385] width 214 height 31
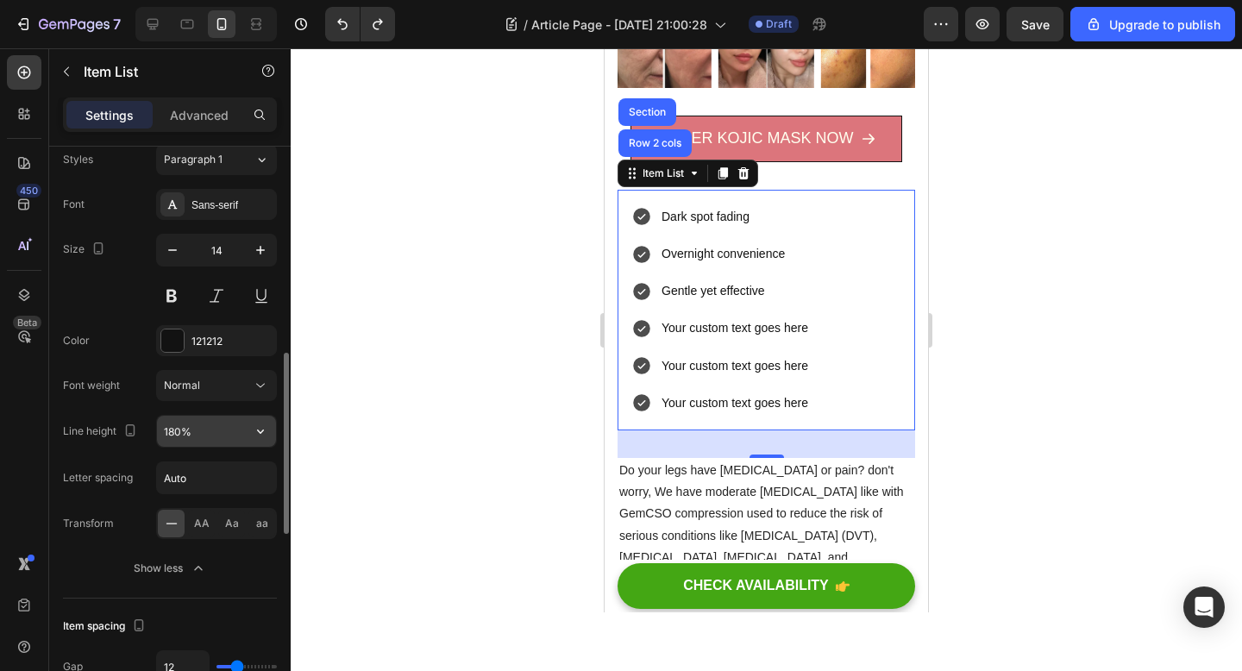
click at [222, 432] on input "180%" at bounding box center [216, 431] width 119 height 31
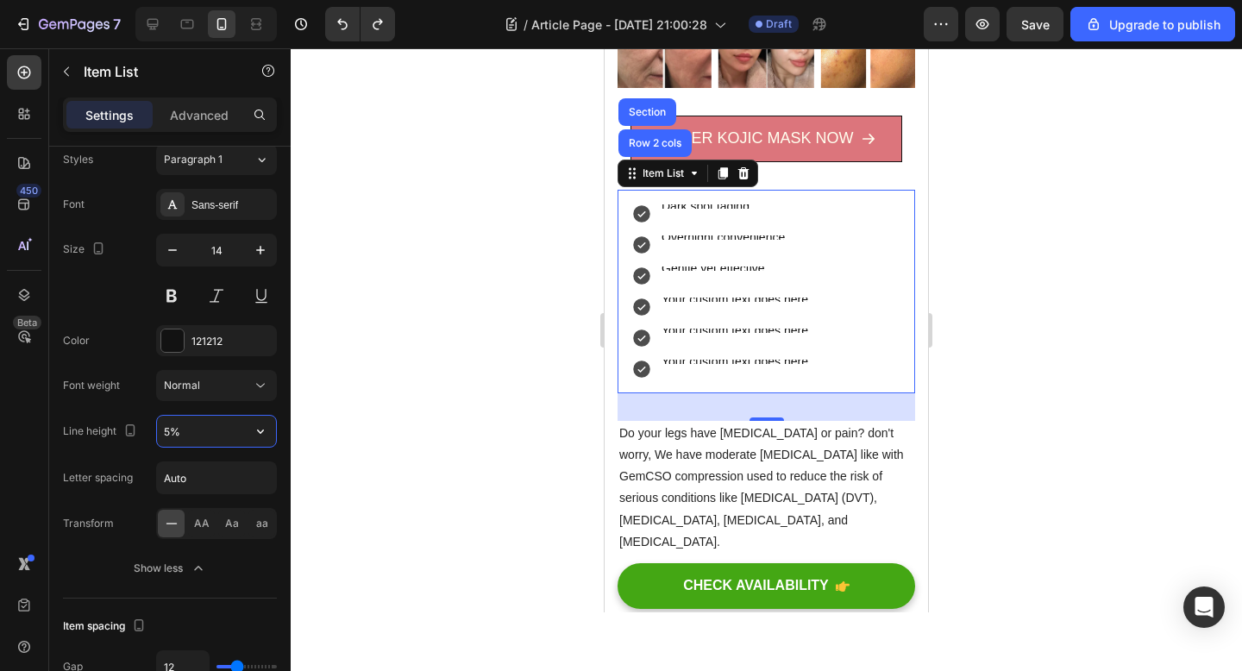
type input "180%"
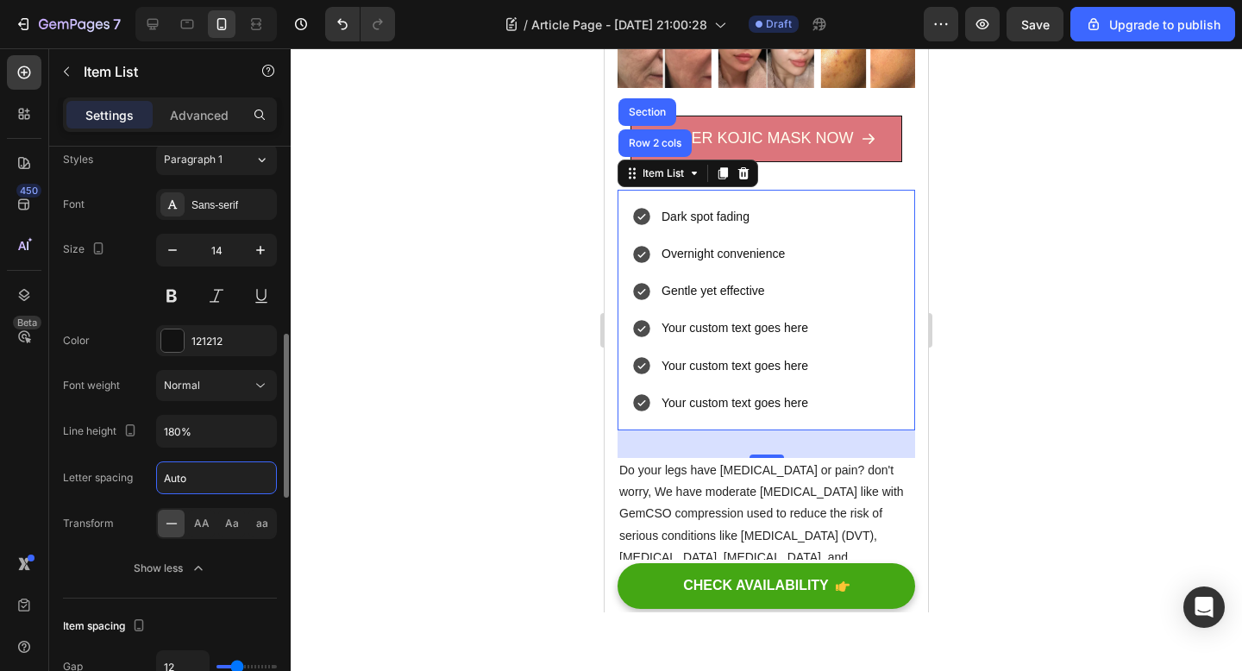
click at [191, 488] on input "Auto" at bounding box center [216, 477] width 119 height 31
click at [208, 474] on input "Auto" at bounding box center [216, 477] width 119 height 31
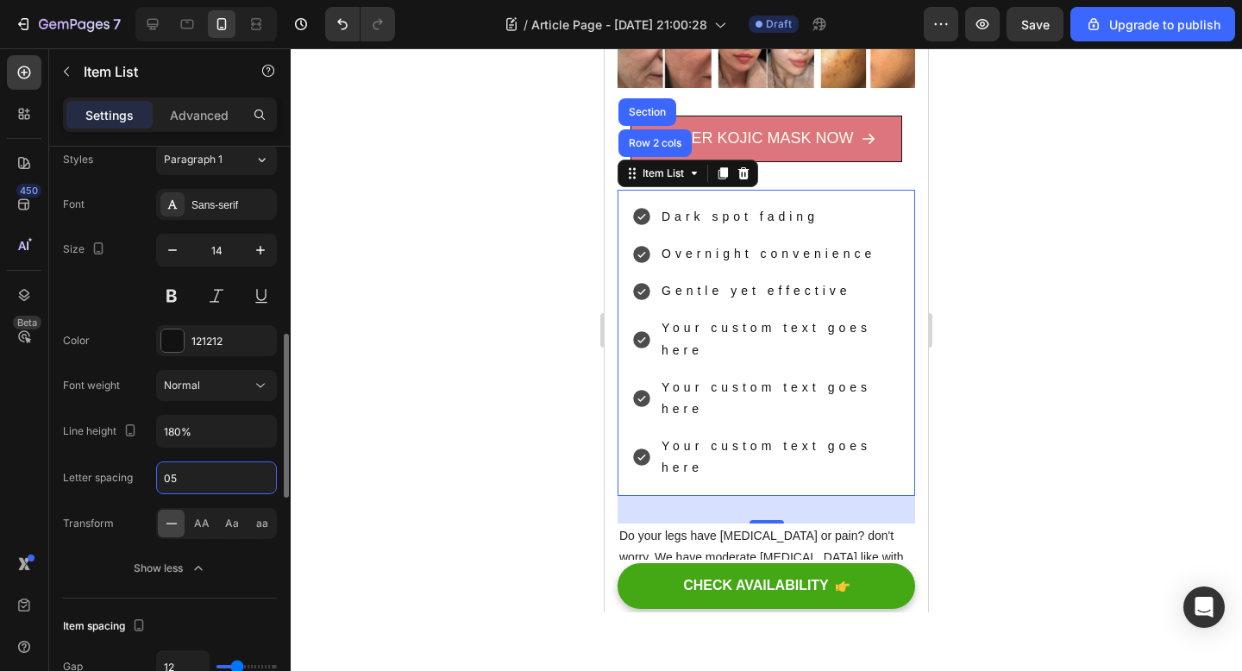
type input "0"
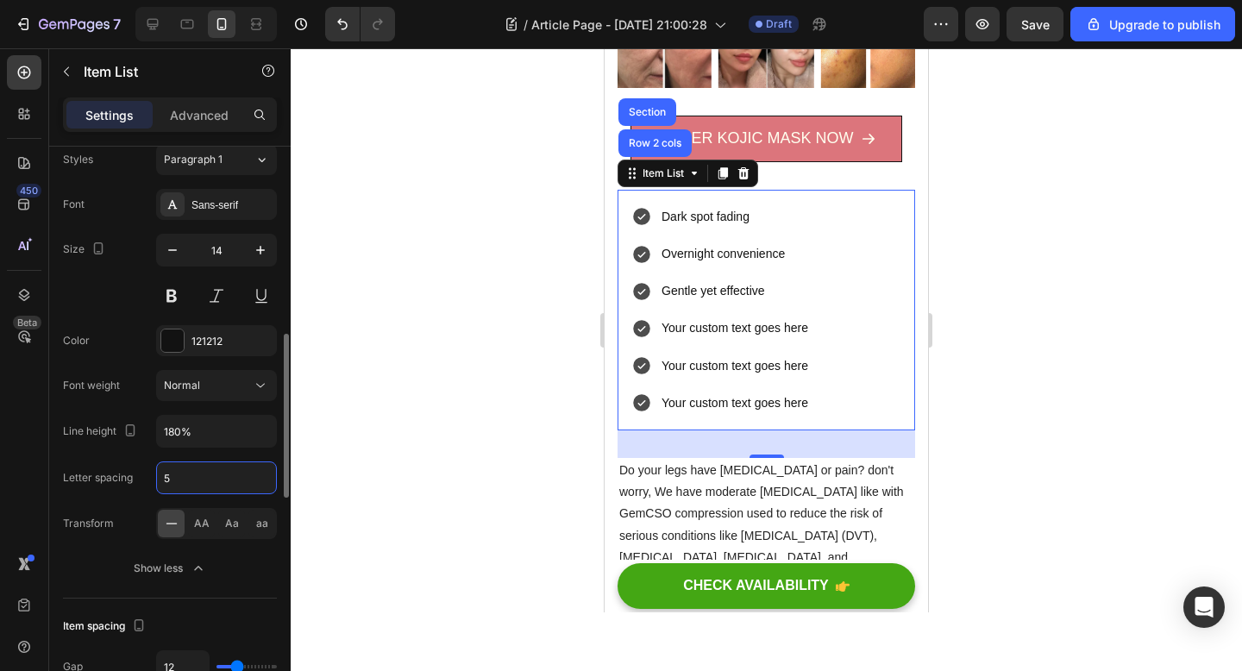
type input "50"
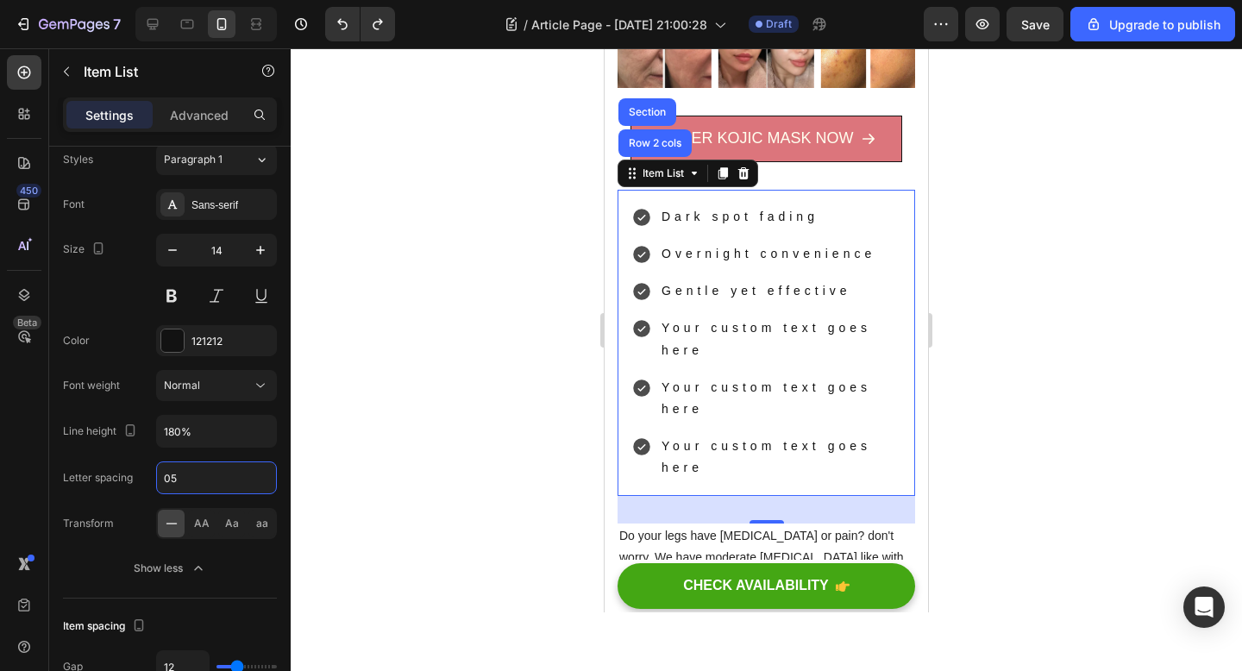
type input "Auto"
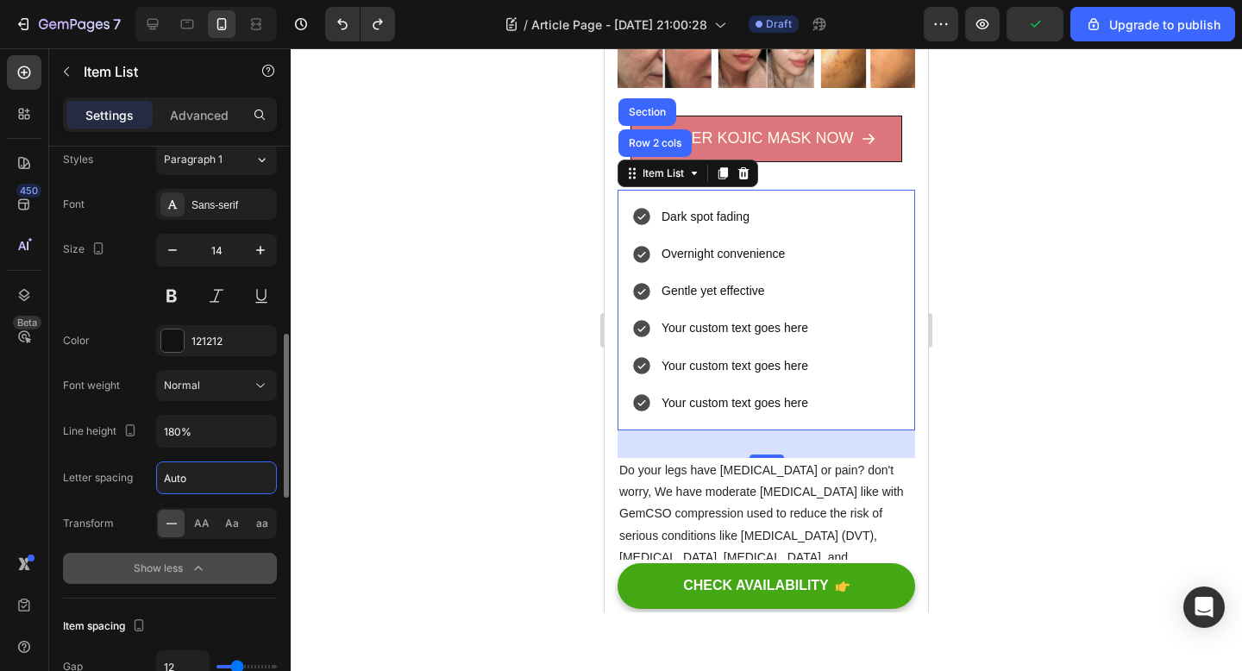
click at [178, 564] on div "Show less" at bounding box center [170, 568] width 73 height 17
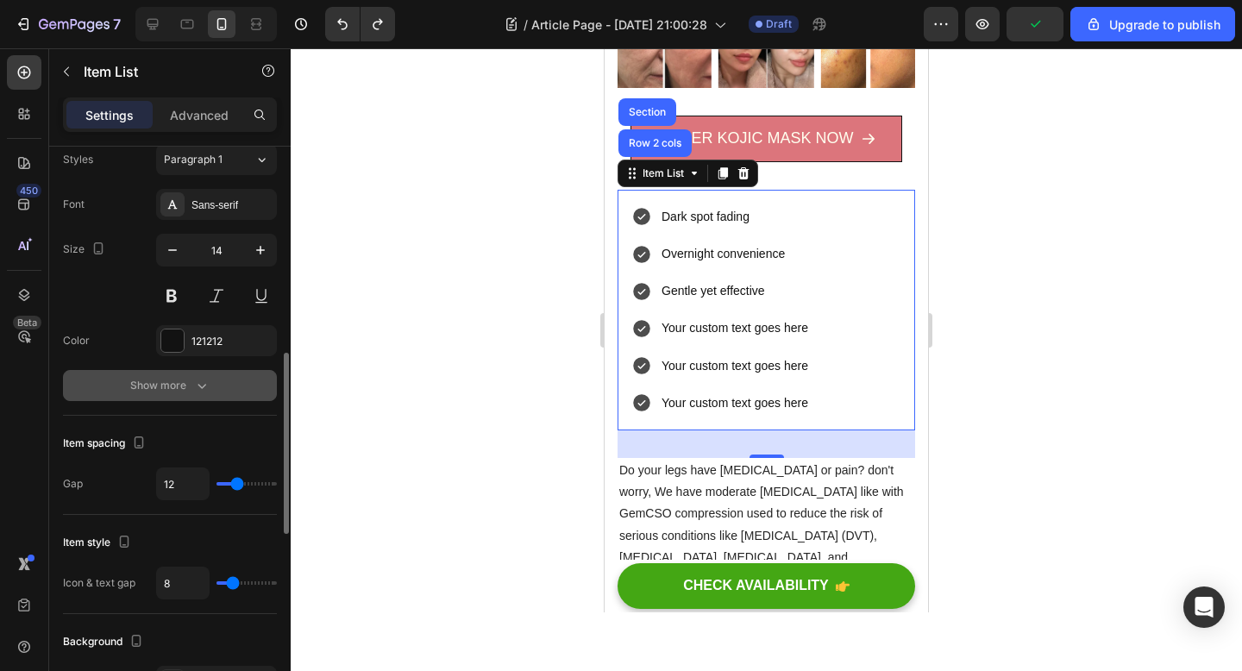
click at [173, 383] on div "Show more" at bounding box center [170, 385] width 80 height 17
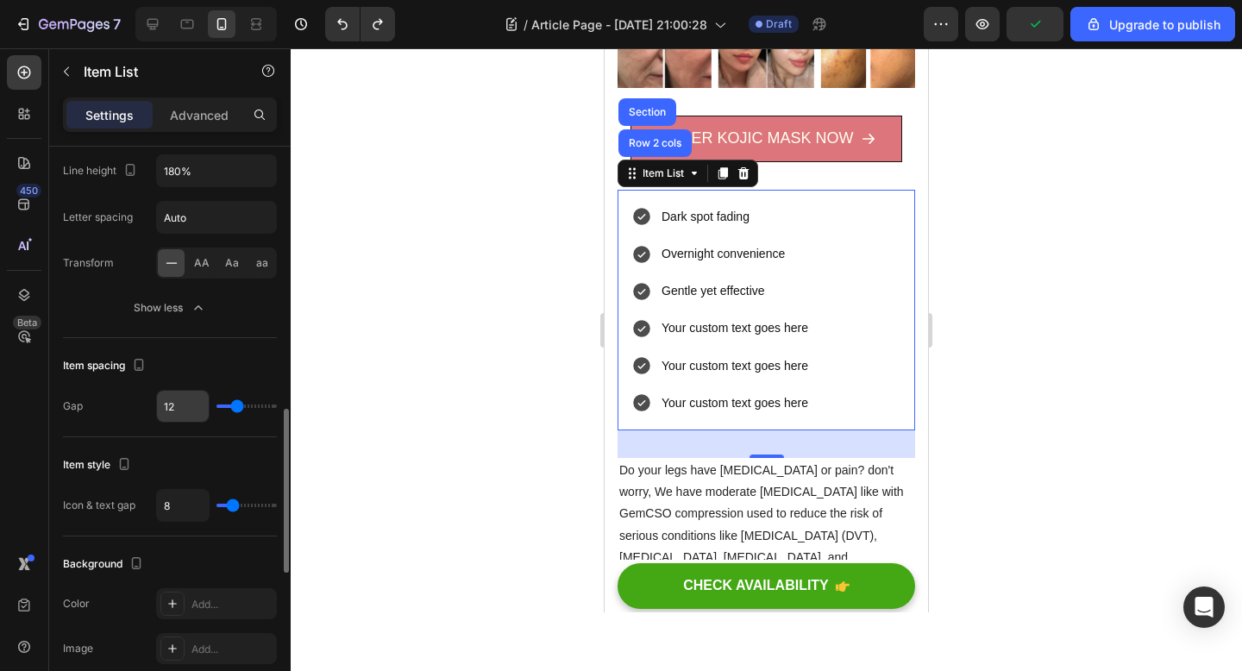
scroll to position [923, 0]
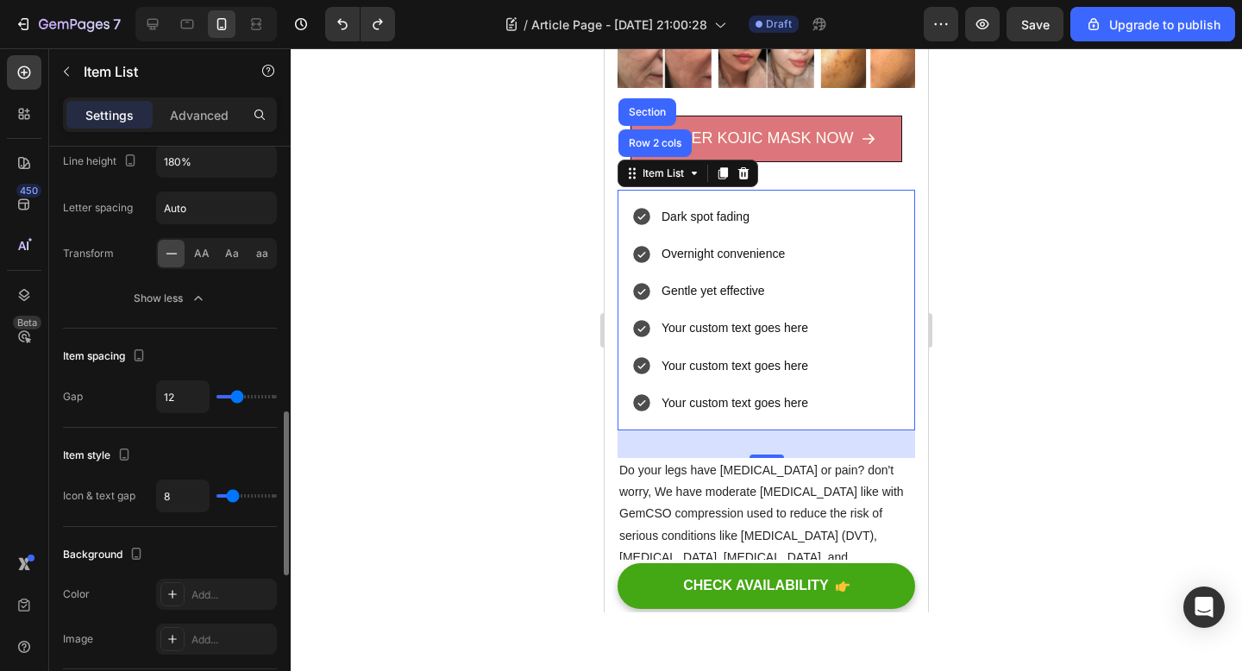
type input "22"
type input "24"
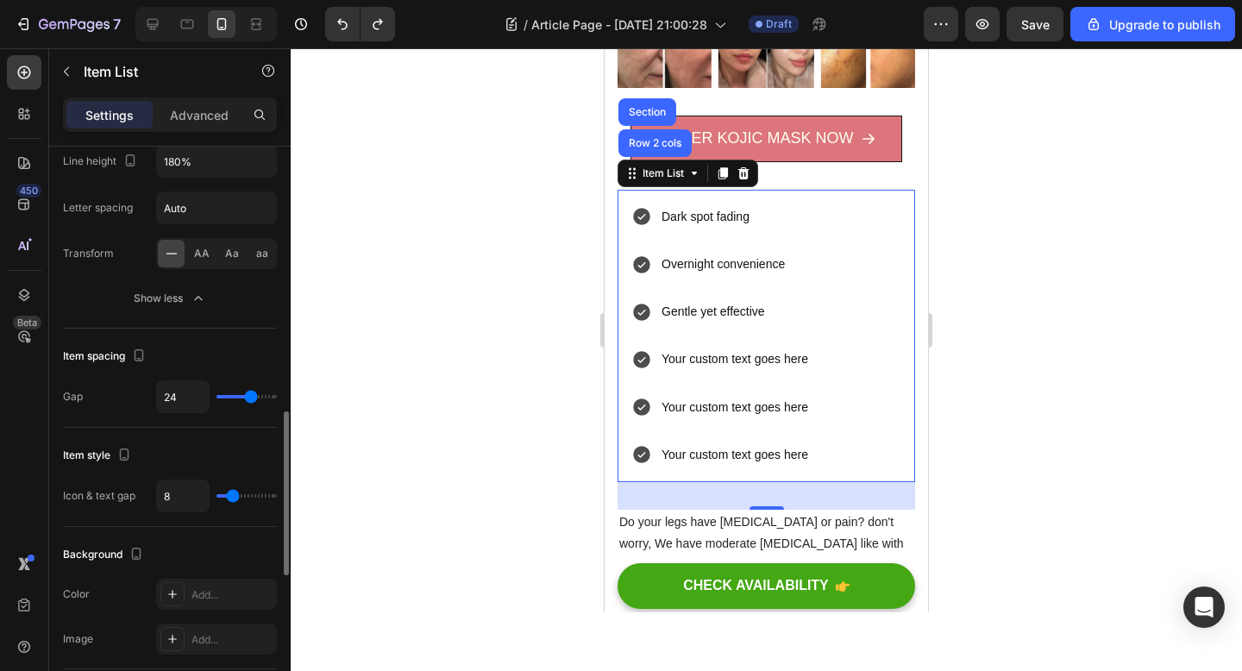
type input "25"
type input "26"
type input "31"
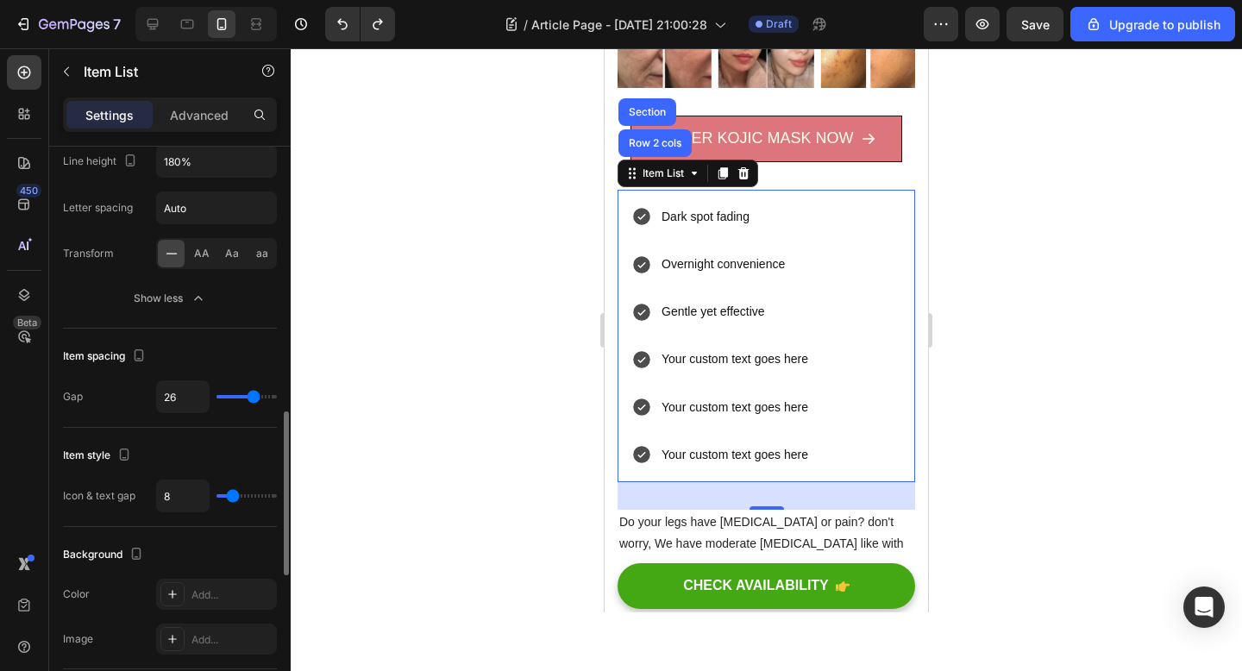
type input "31"
type input "32"
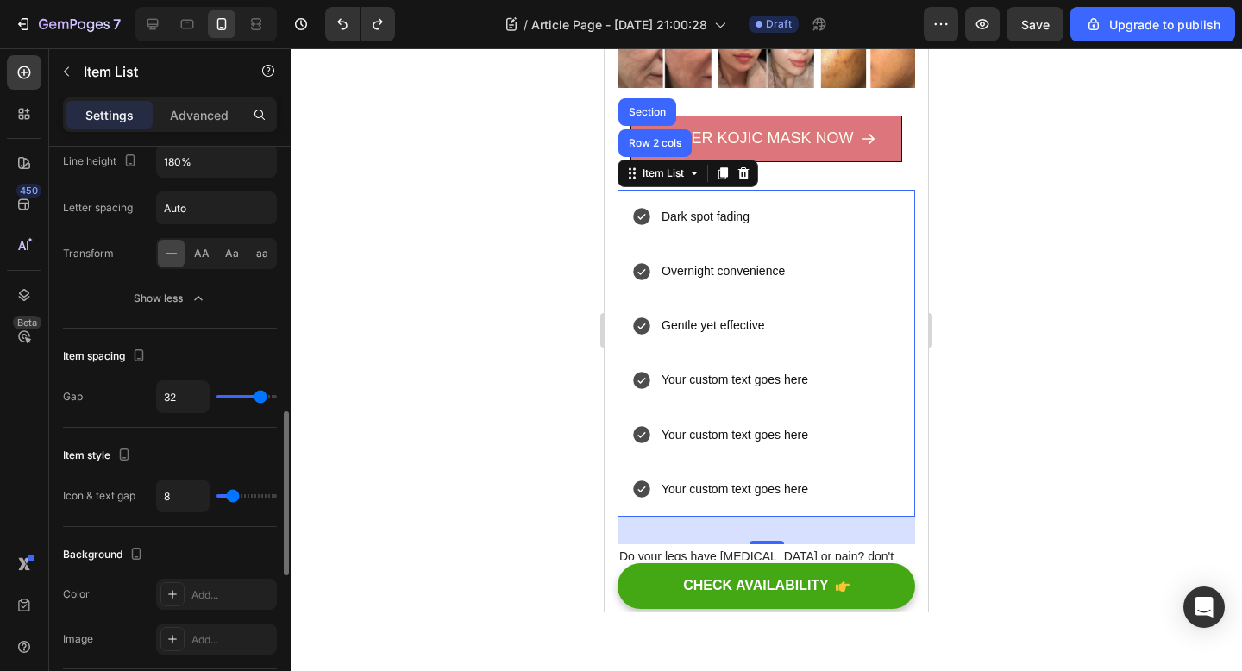
type input "31"
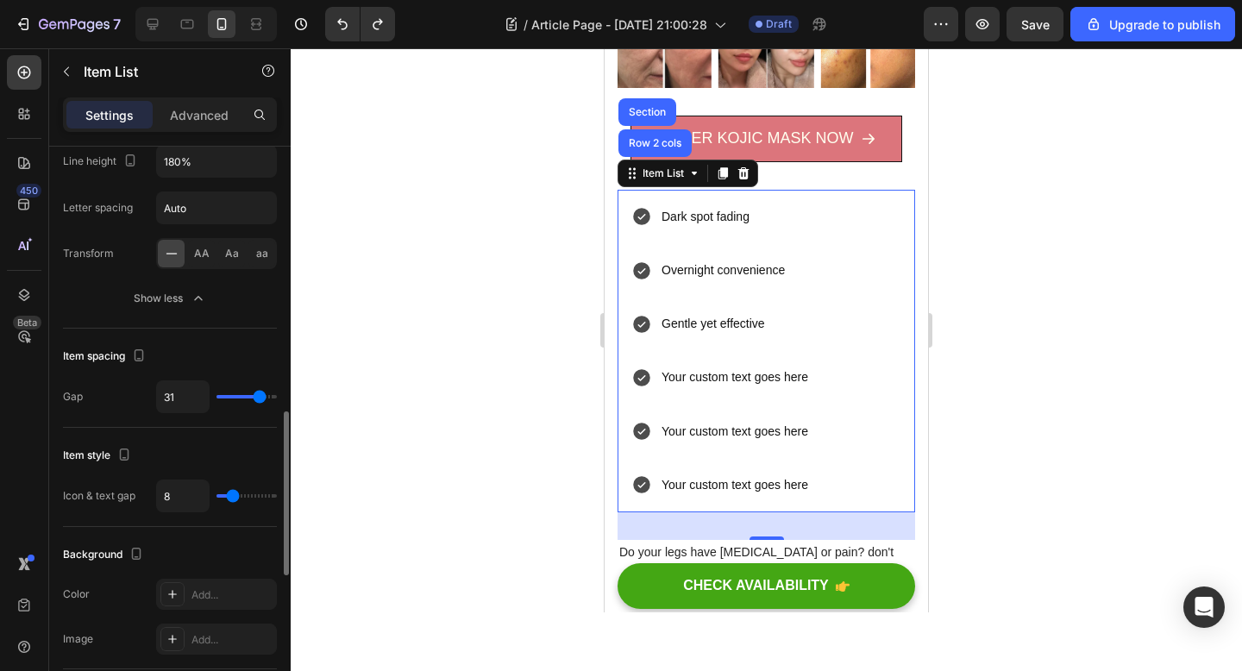
drag, startPoint x: 238, startPoint y: 398, endPoint x: 260, endPoint y: 398, distance: 21.6
type input "31"
click at [260, 398] on input "range" at bounding box center [246, 396] width 60 height 3
type input "12"
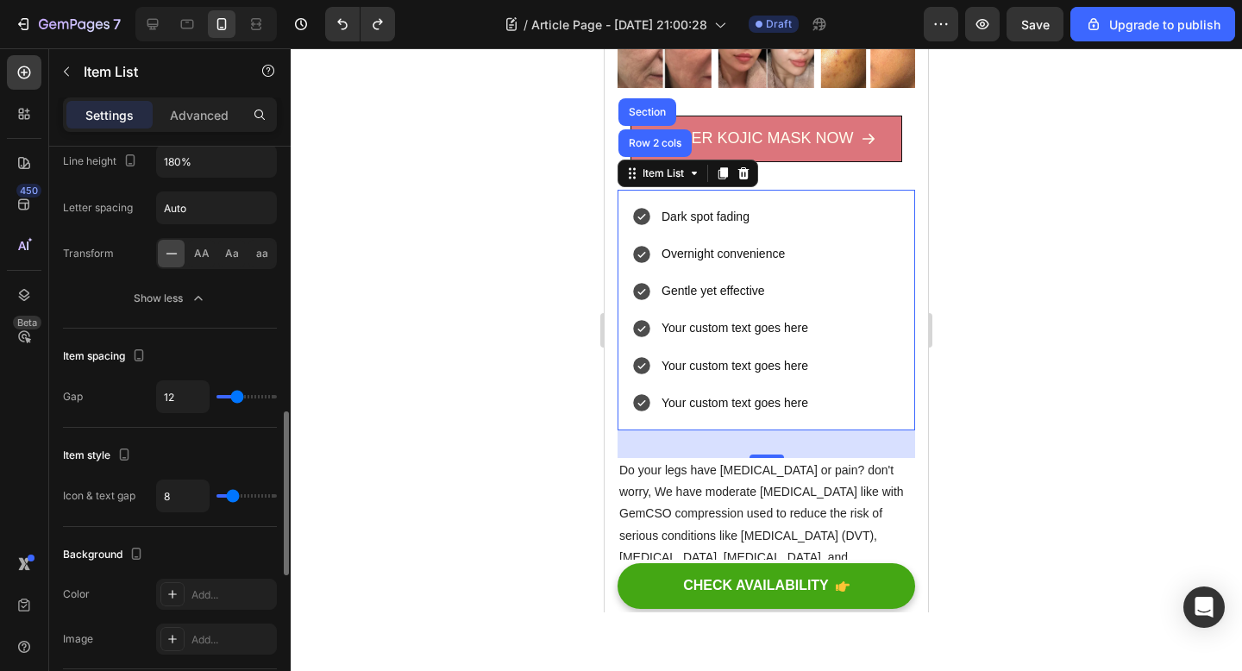
type input "27"
type input "37"
type input "38"
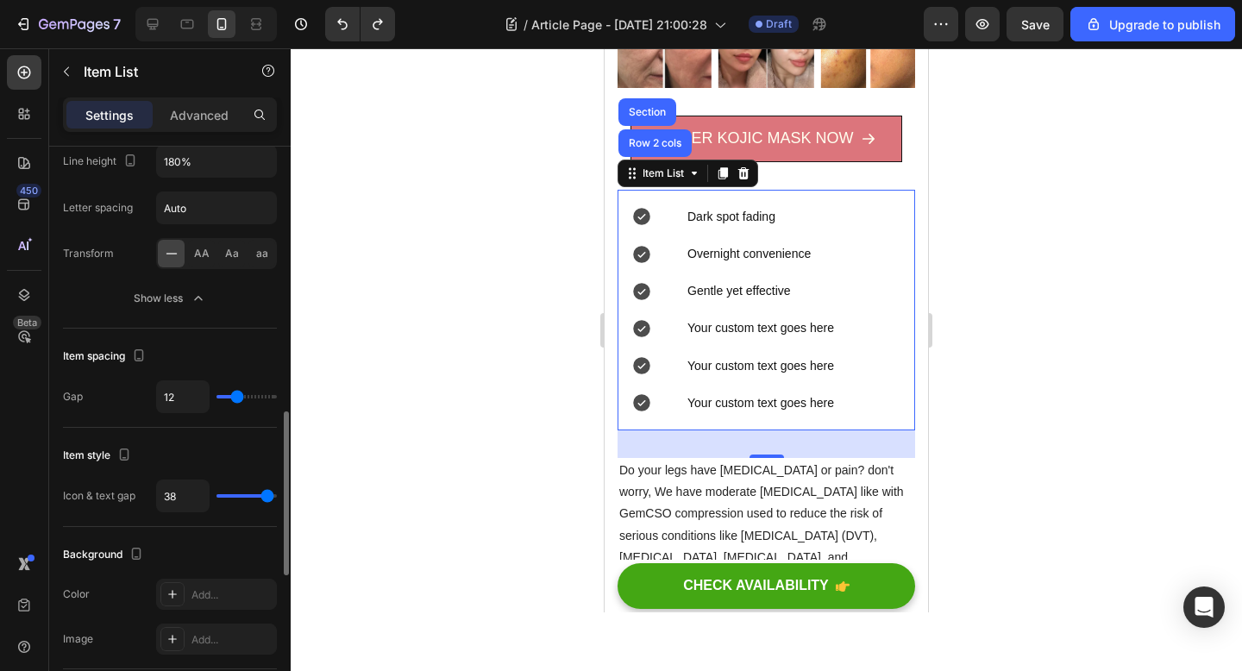
drag, startPoint x: 234, startPoint y: 496, endPoint x: 266, endPoint y: 496, distance: 32.8
type input "38"
click at [266, 496] on input "range" at bounding box center [246, 495] width 60 height 3
type input "8"
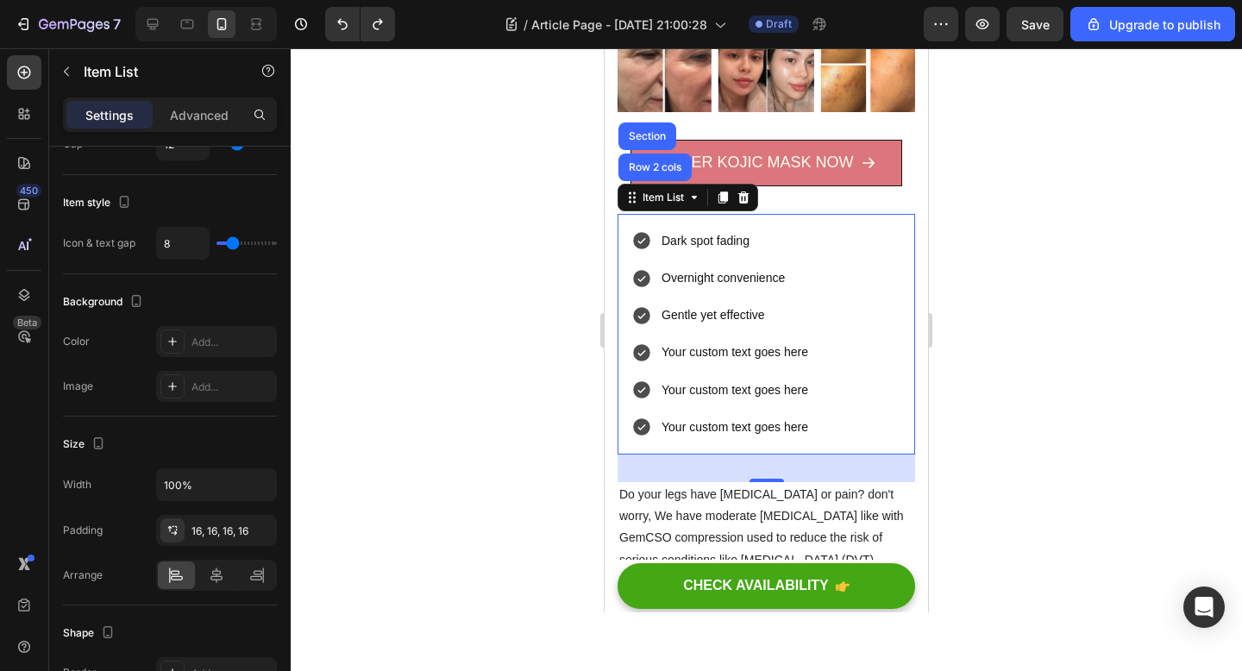
scroll to position [795, 0]
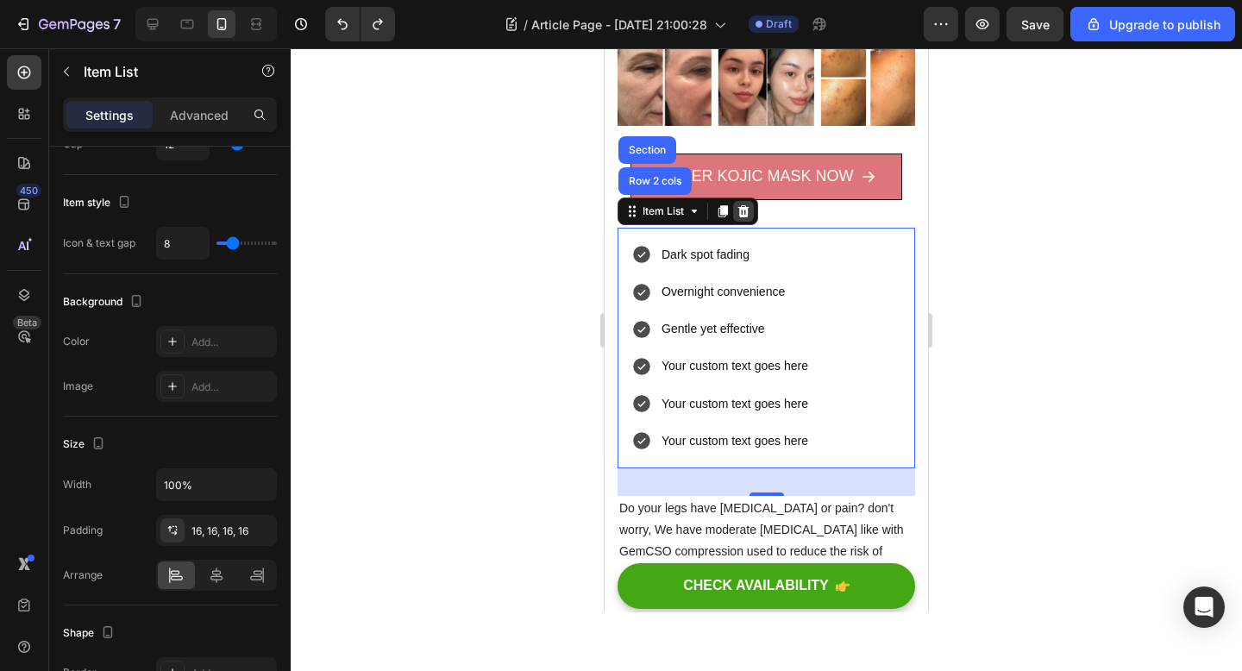
click at [744, 217] on div at bounding box center [743, 211] width 21 height 21
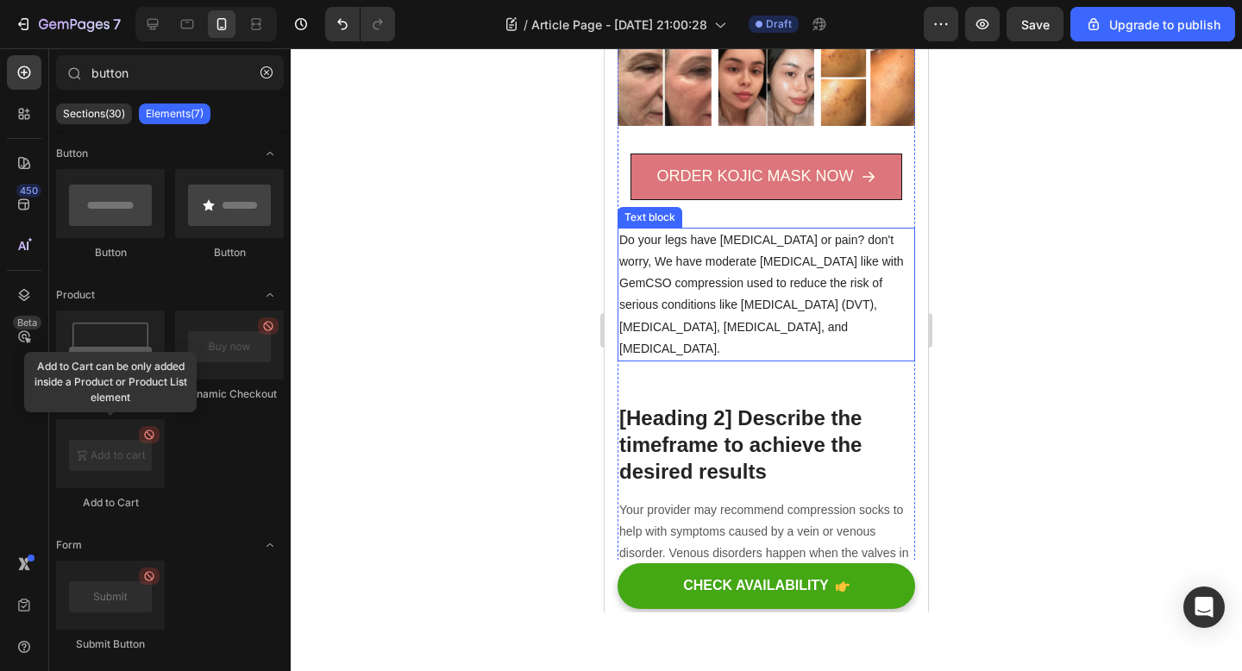
scroll to position [736, 0]
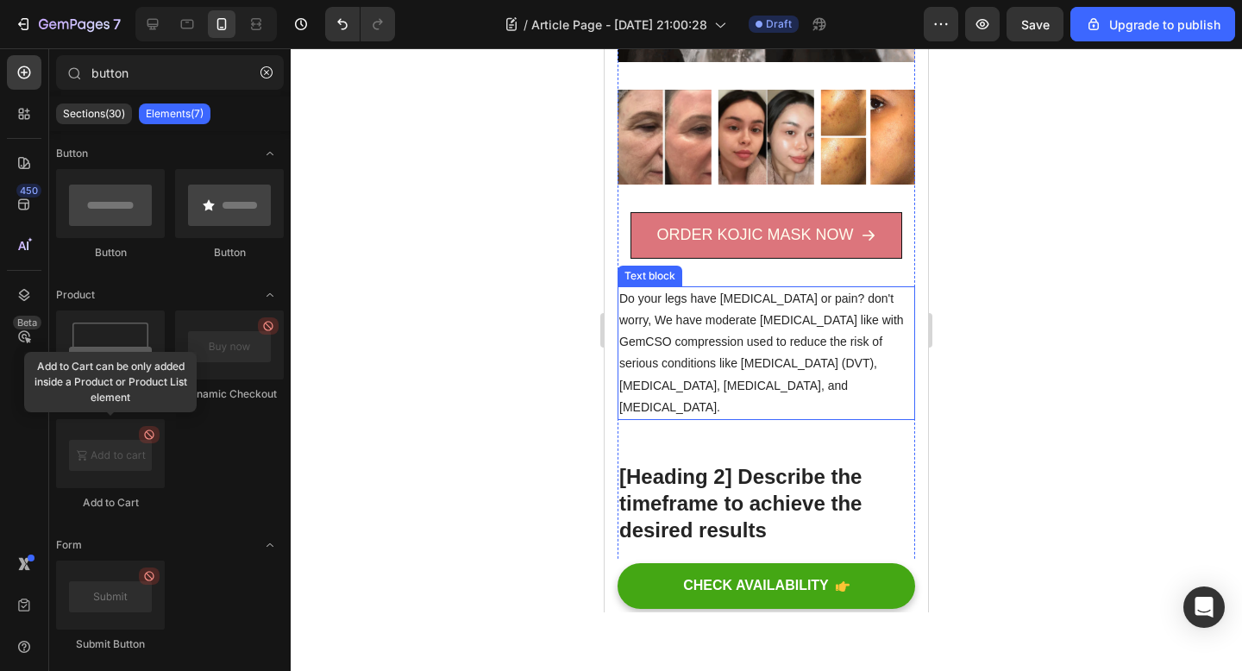
click at [696, 337] on p "Do your legs have varicose veins or pain? don't worry, We have moderate compres…" at bounding box center [766, 353] width 294 height 130
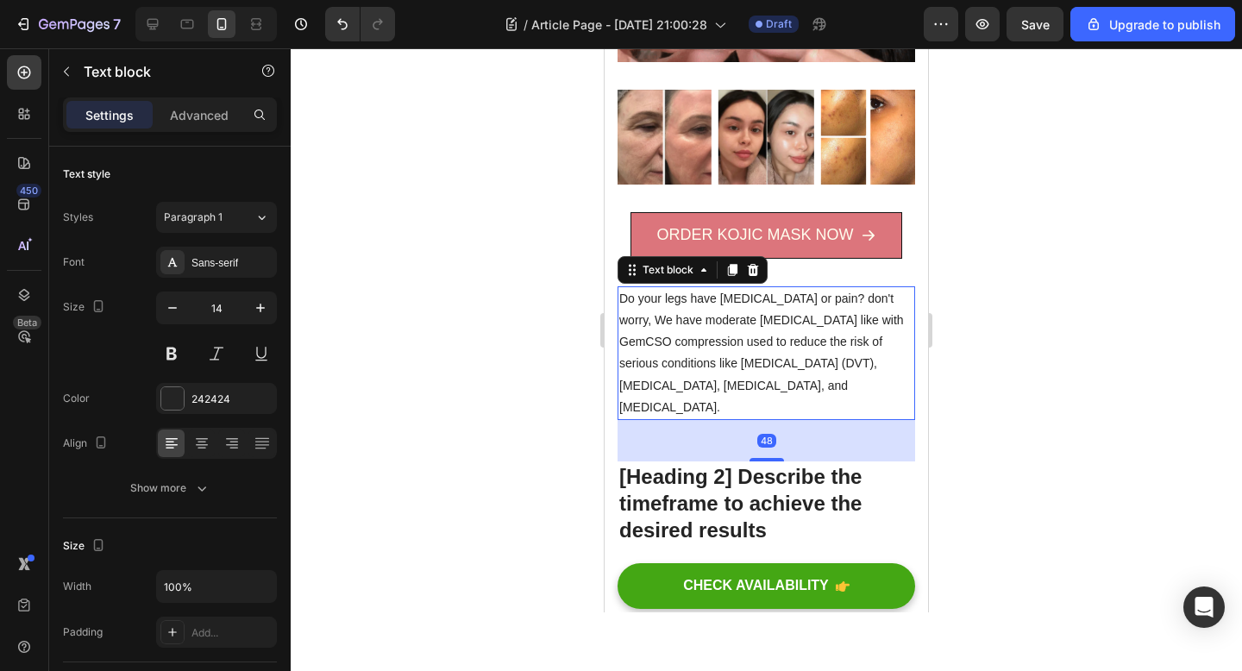
click at [764, 273] on div "Text block" at bounding box center [692, 270] width 150 height 28
click at [761, 273] on div at bounding box center [752, 270] width 21 height 21
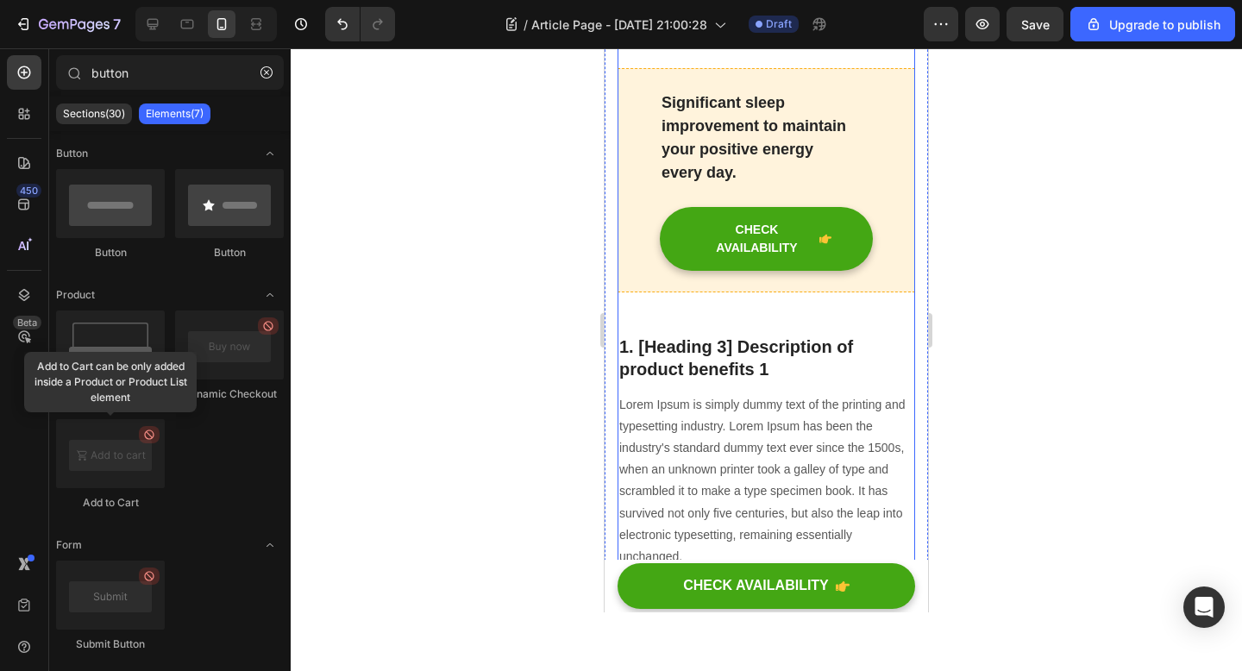
scroll to position [1839, 0]
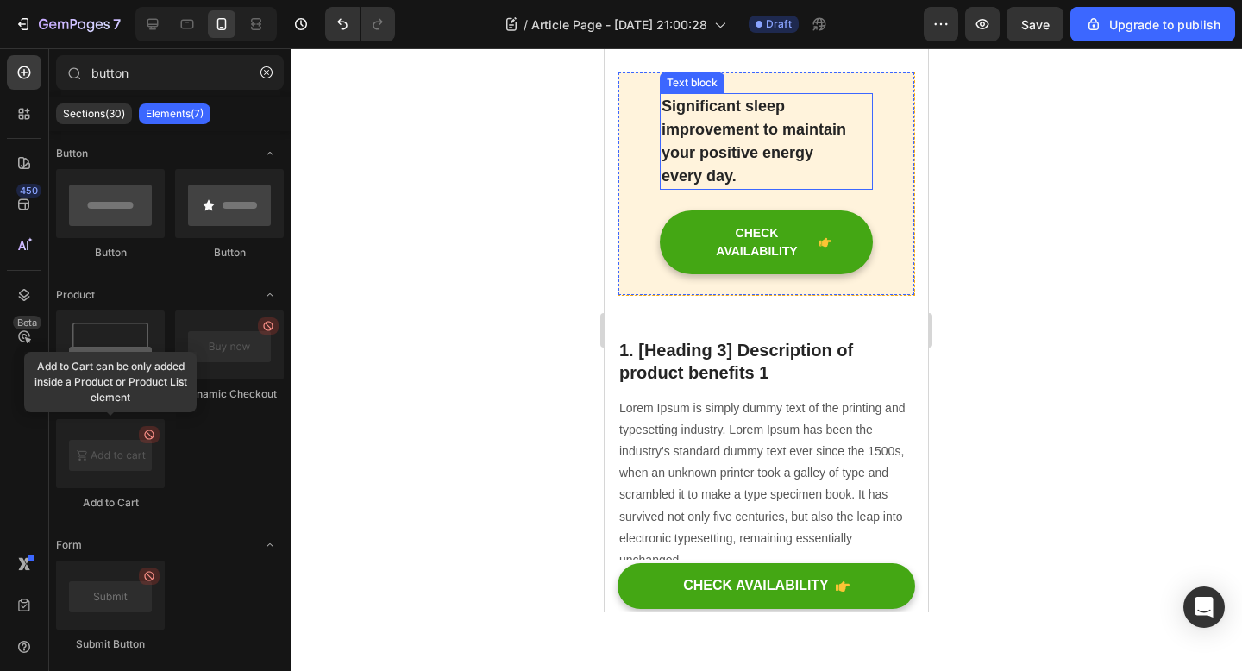
click at [840, 188] on p "Significant sleep improvement to maintain your positive energy every day." at bounding box center [766, 141] width 210 height 93
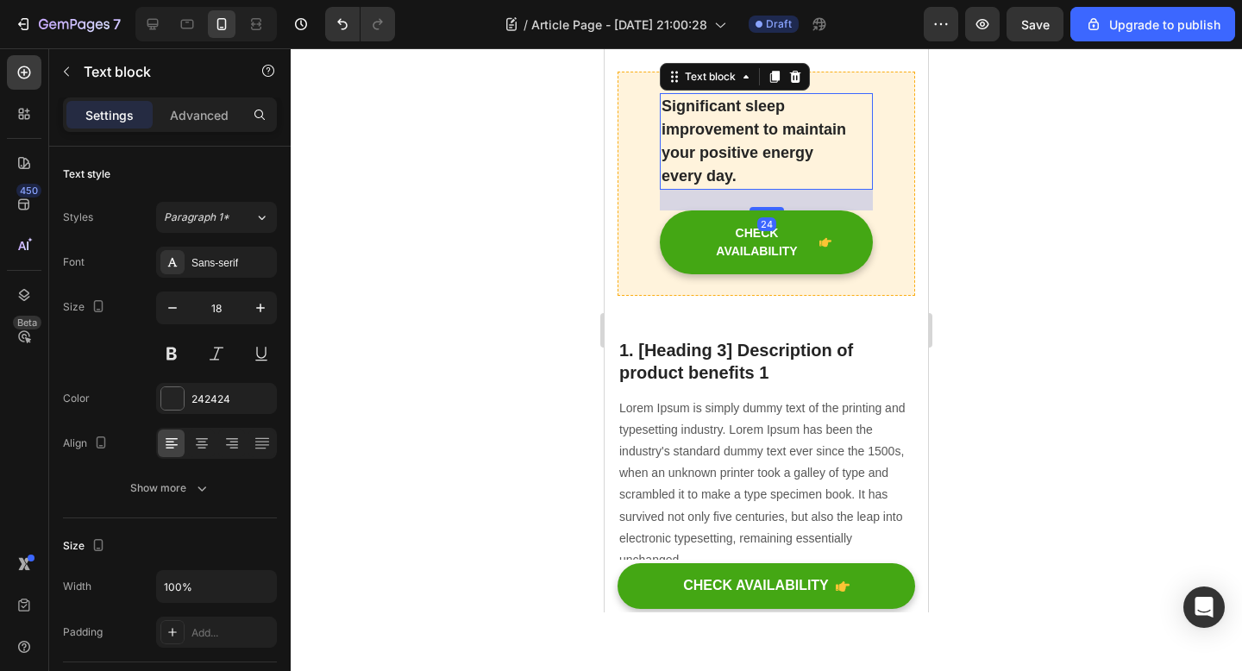
click at [805, 91] on div "Text block" at bounding box center [735, 77] width 150 height 28
click at [797, 82] on icon at bounding box center [795, 76] width 11 height 12
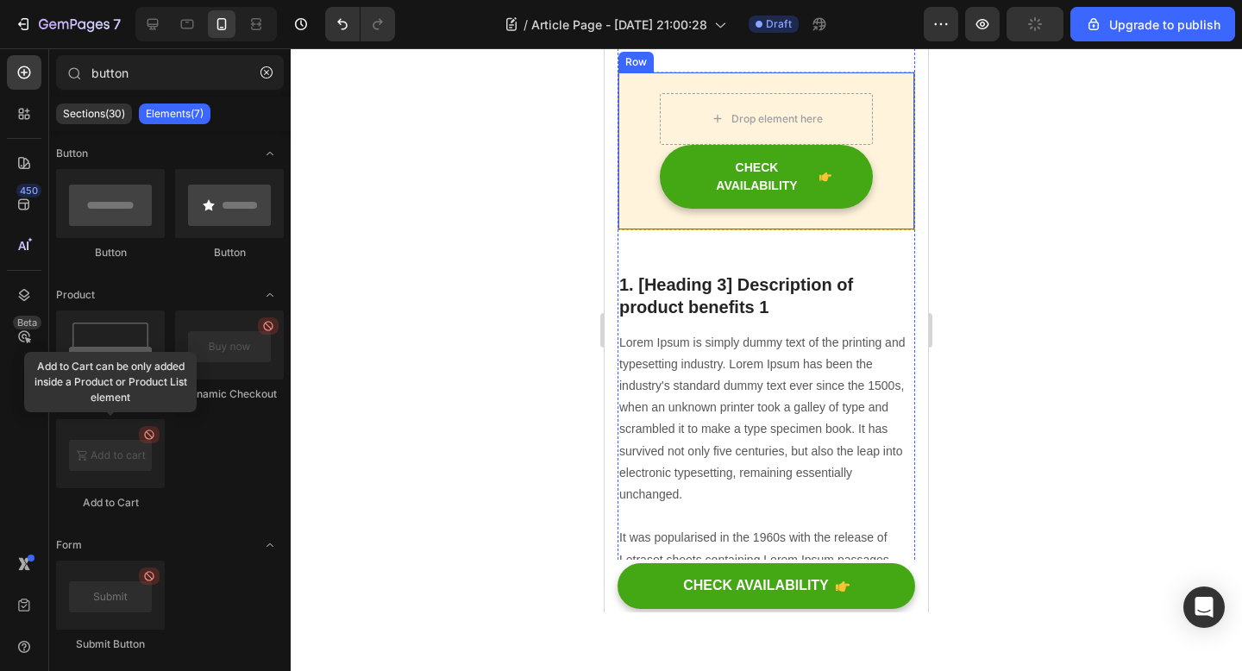
click at [865, 230] on div "Drop element here CHECK AVAILABILITY Button Row" at bounding box center [766, 151] width 298 height 159
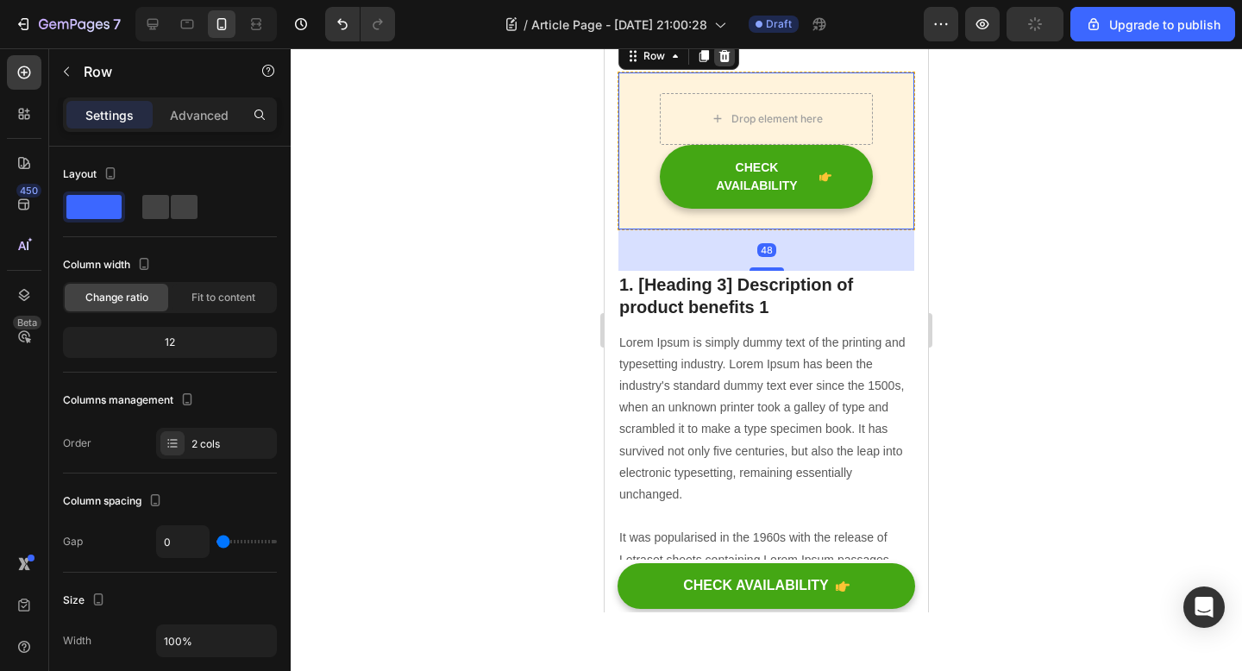
click at [719, 63] on icon at bounding box center [724, 56] width 14 height 14
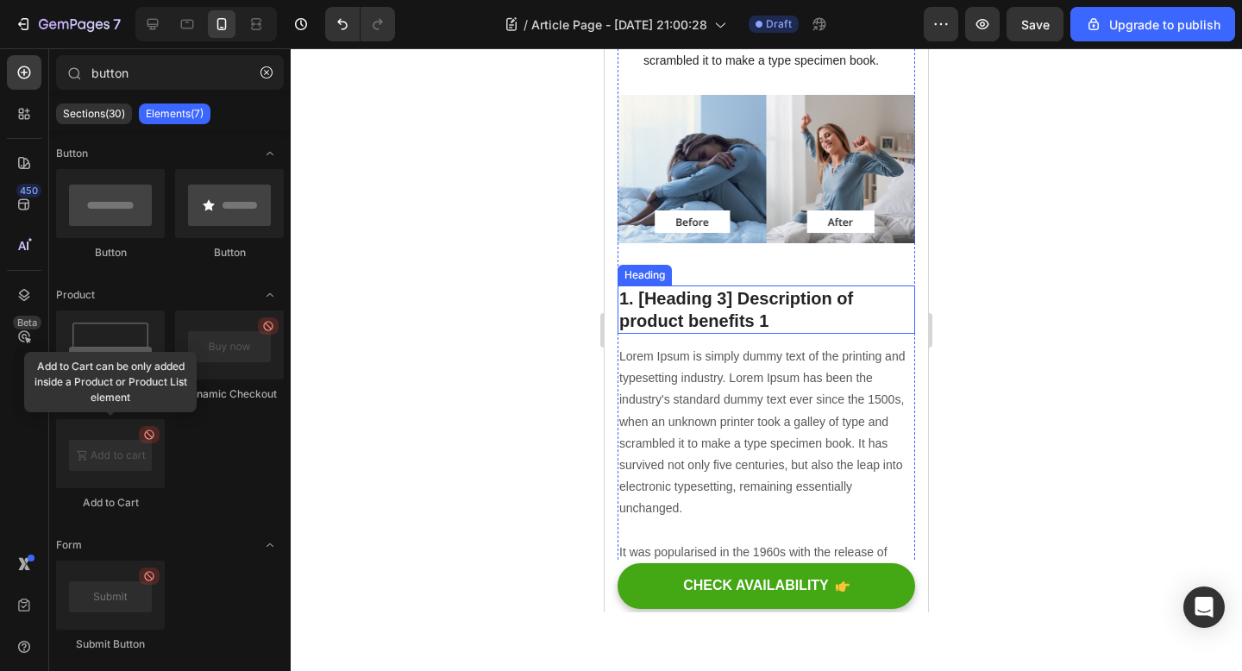
scroll to position [1685, 0]
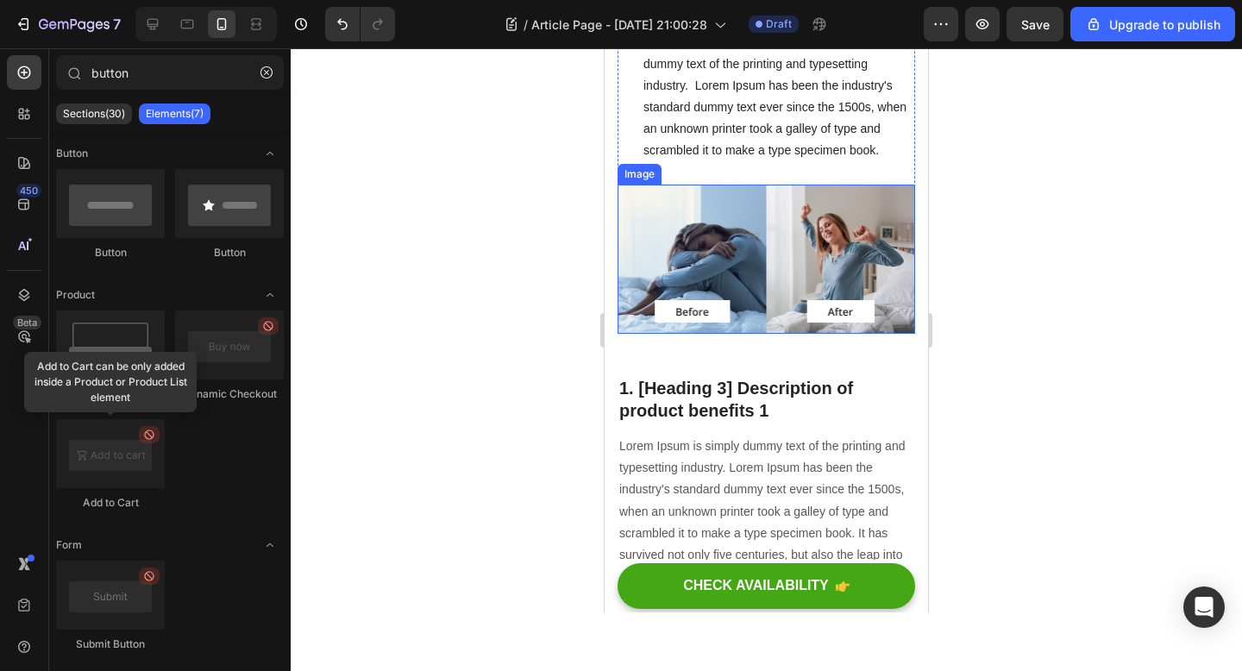
click at [709, 214] on img at bounding box center [766, 260] width 298 height 150
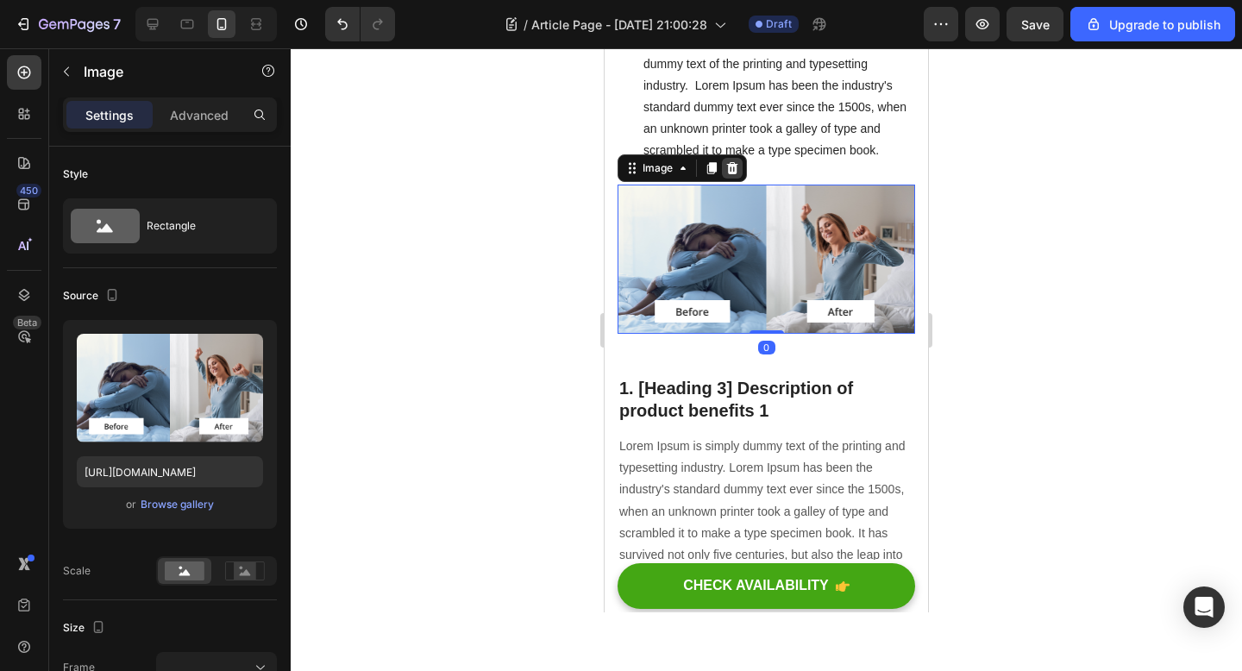
click at [731, 168] on icon at bounding box center [732, 167] width 11 height 12
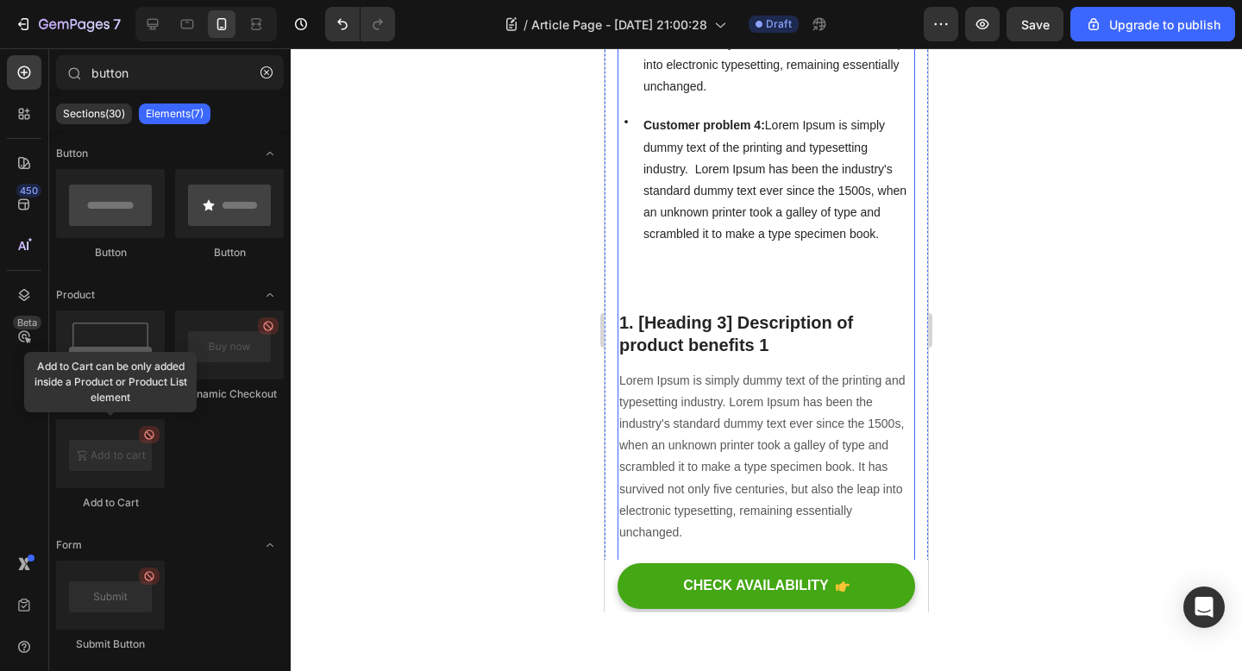
scroll to position [1432, 0]
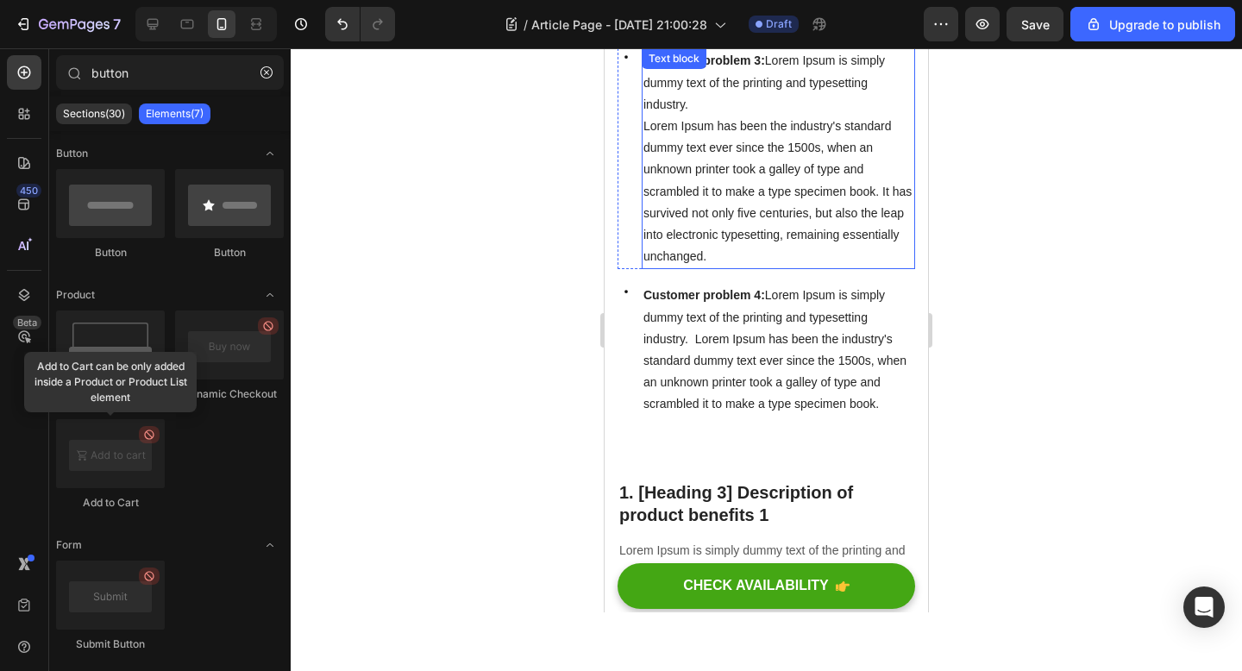
click at [730, 249] on p "Lorem Ipsum has been the industry's standard dummy text ever since the 1500s, w…" at bounding box center [778, 192] width 270 height 152
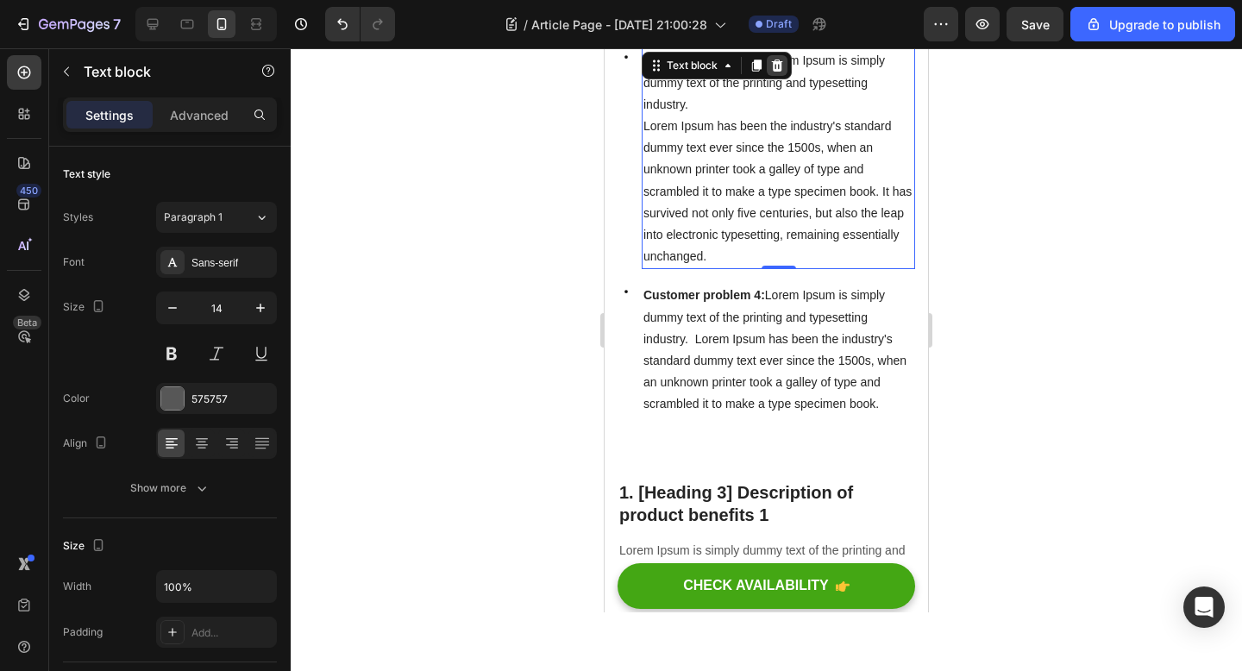
click at [776, 64] on icon at bounding box center [777, 66] width 11 height 12
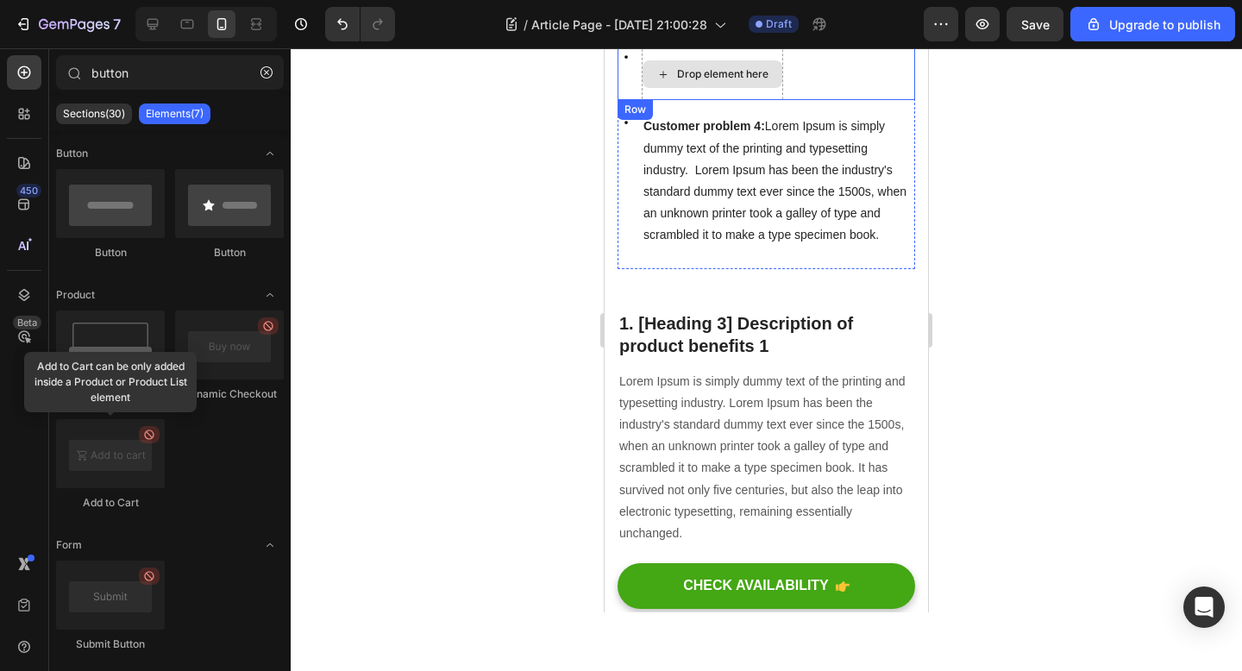
click at [730, 153] on span "Customer problem 4: Lorem Ipsum is simply dummy text of the printing and typese…" at bounding box center [774, 180] width 263 height 122
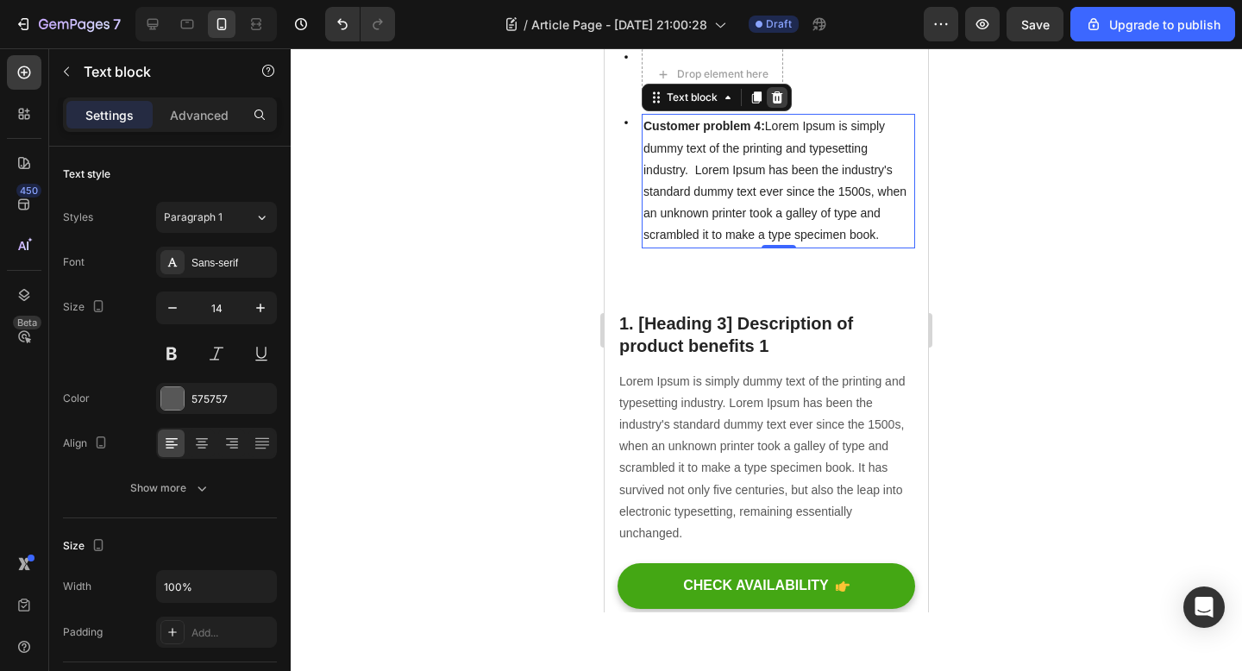
click at [774, 101] on icon at bounding box center [777, 97] width 11 height 12
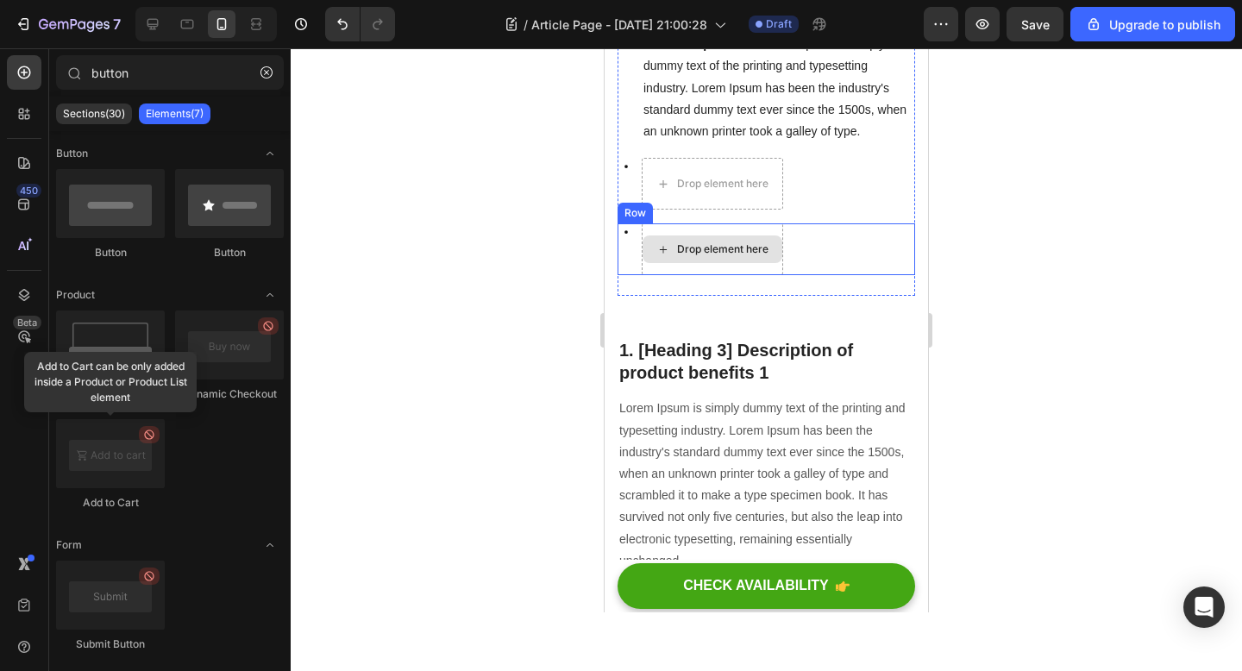
scroll to position [1313, 0]
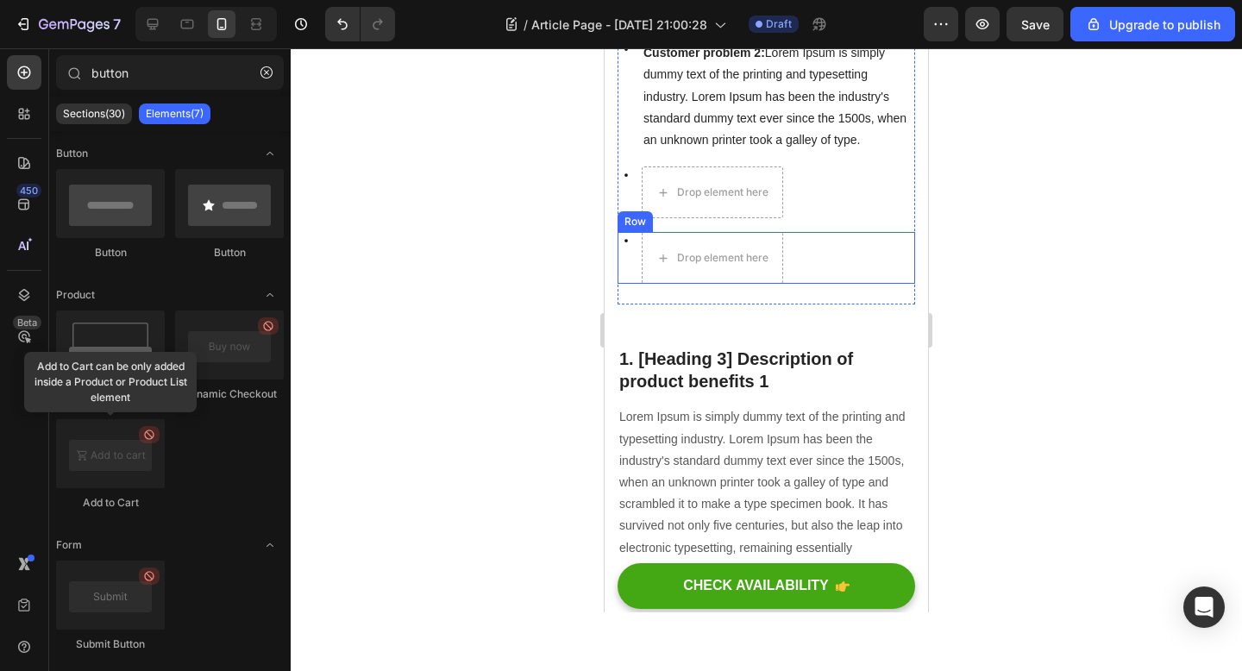
click at [838, 260] on div "Icon Drop element here Row" at bounding box center [766, 258] width 298 height 52
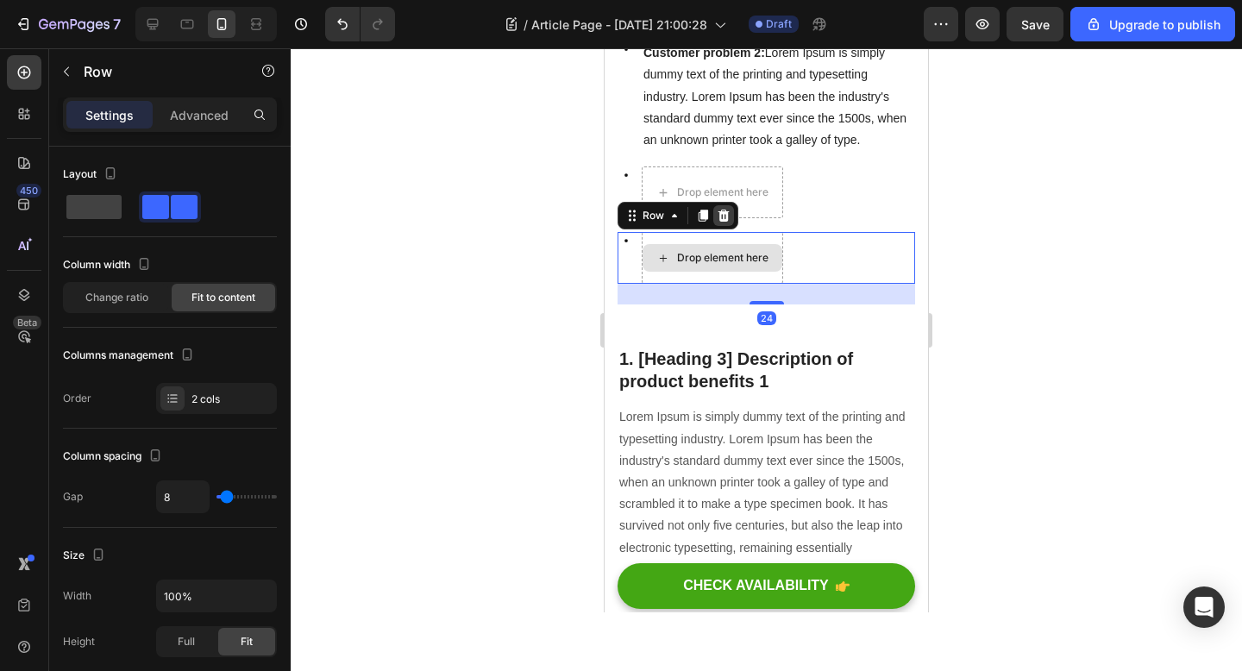
click at [725, 217] on icon at bounding box center [723, 216] width 11 height 12
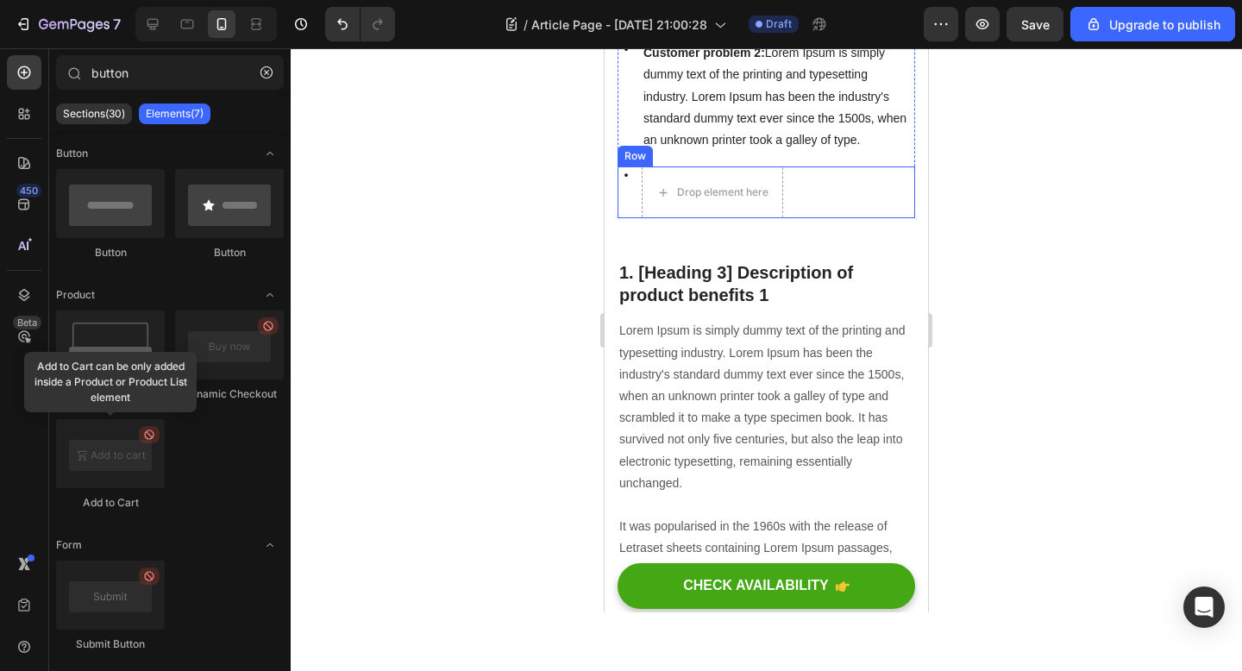
click at [808, 210] on div "Icon Drop element here Row" at bounding box center [766, 192] width 298 height 52
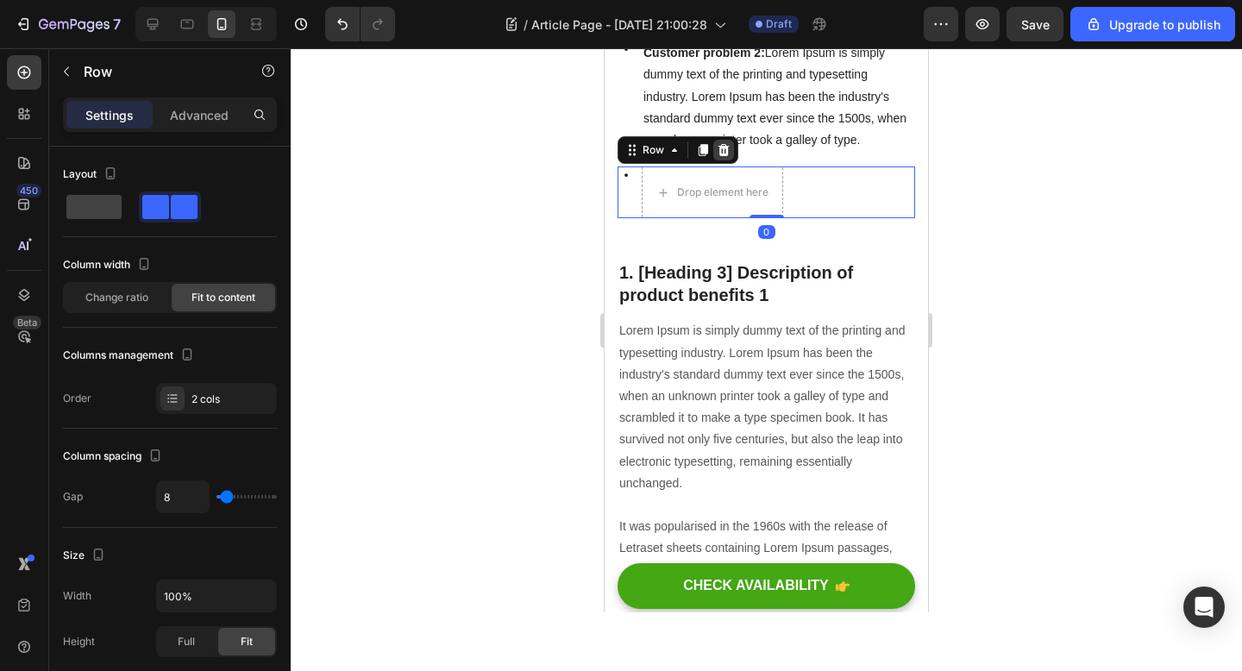
click at [726, 154] on icon at bounding box center [723, 150] width 11 height 12
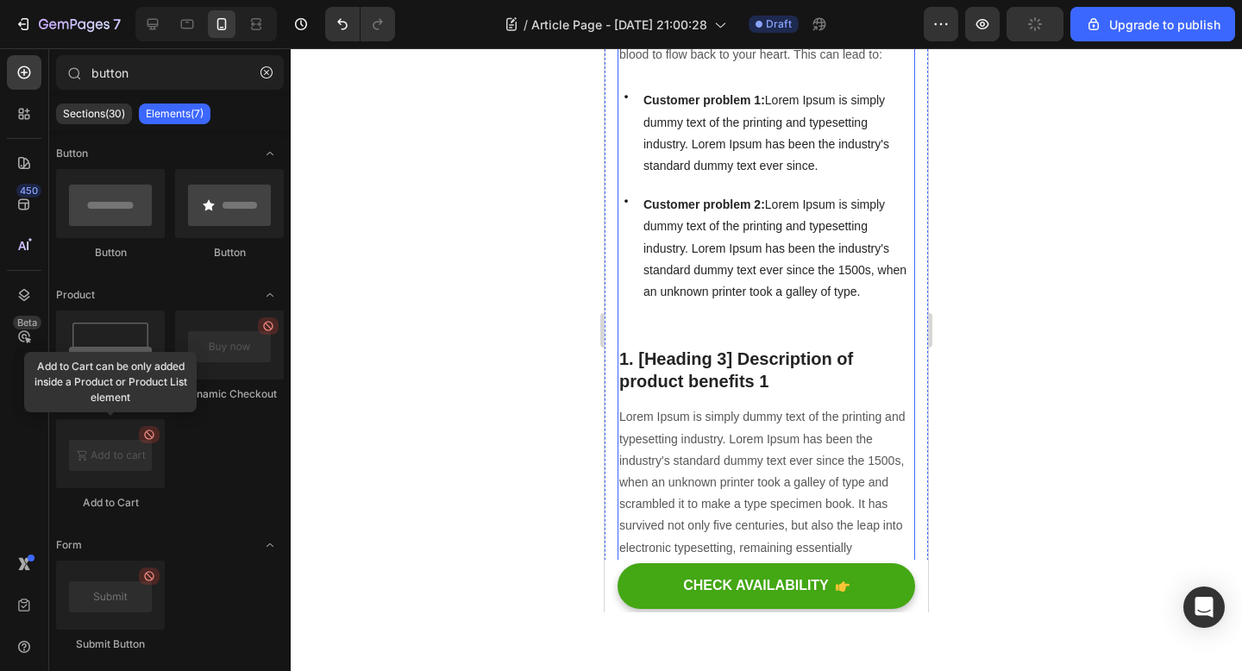
scroll to position [1134, 0]
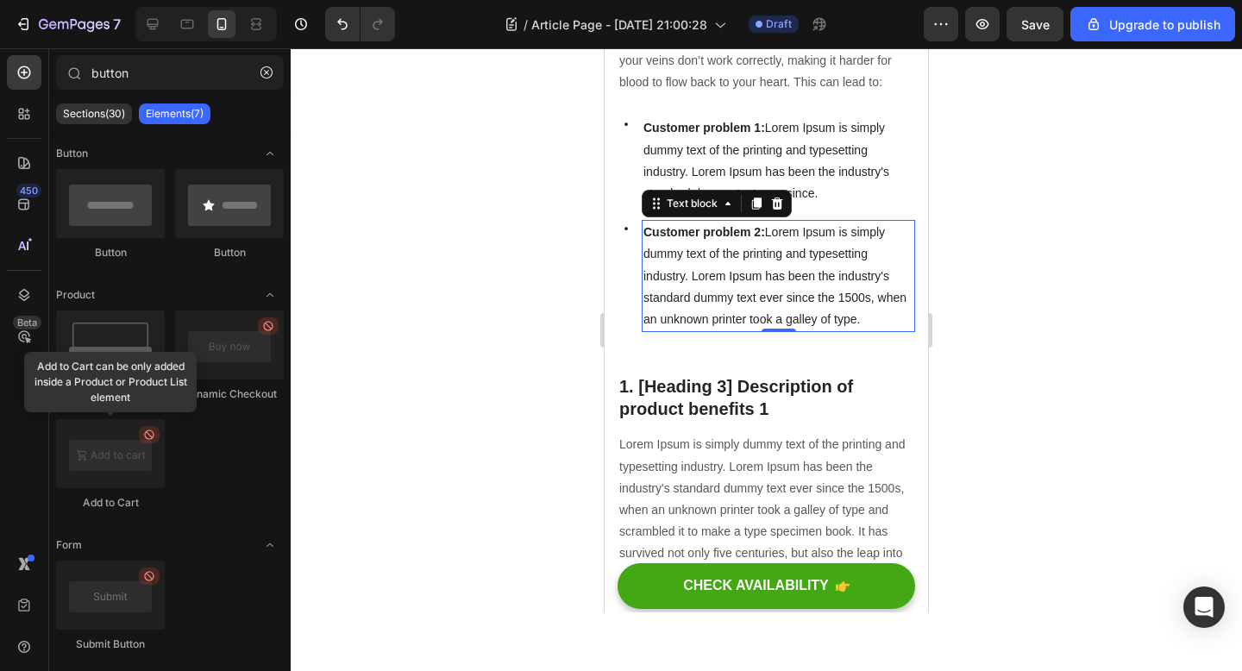
click at [851, 247] on span "Customer problem 2: Lorem Ipsum is simply dummy text of the printing and typese…" at bounding box center [774, 275] width 263 height 101
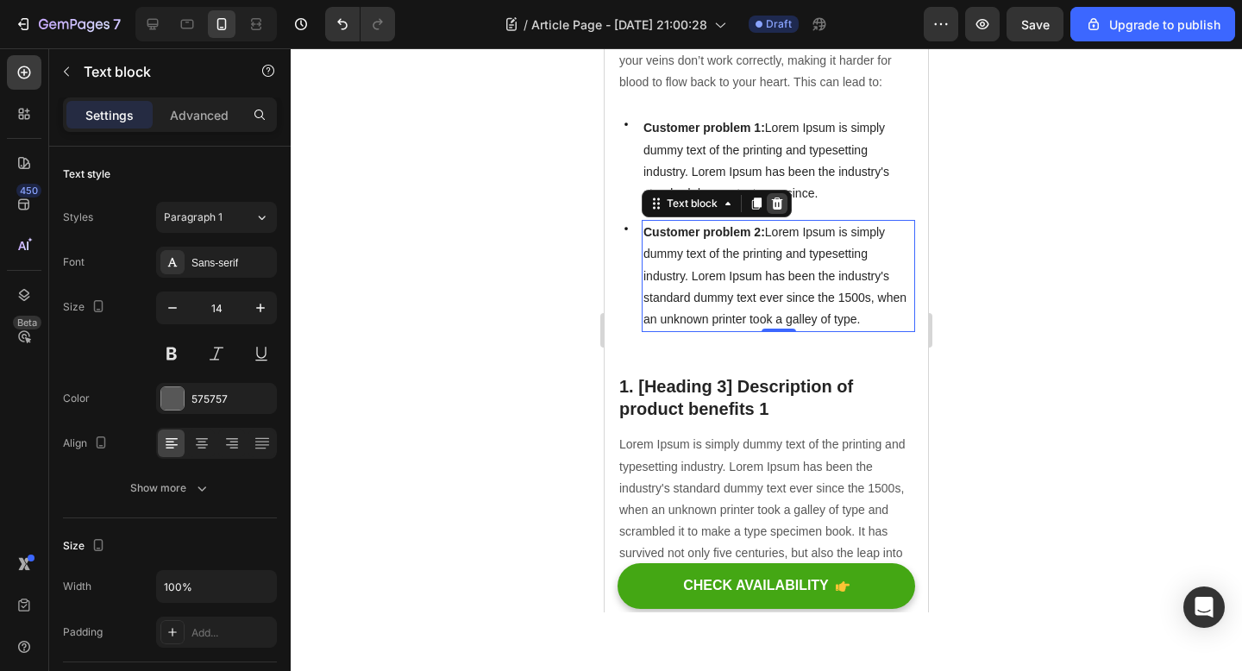
click at [774, 205] on icon at bounding box center [777, 203] width 11 height 12
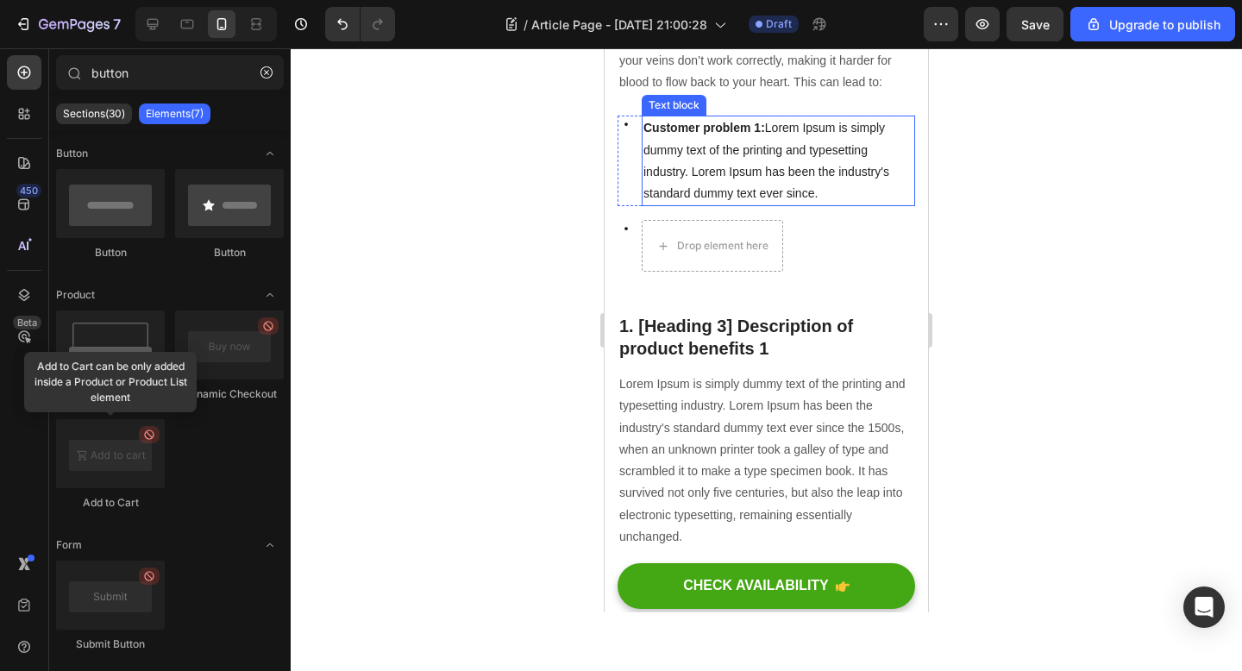
click at [860, 166] on span "Customer problem 1: Lorem Ipsum is simply dummy text of the printing and typese…" at bounding box center [766, 160] width 246 height 79
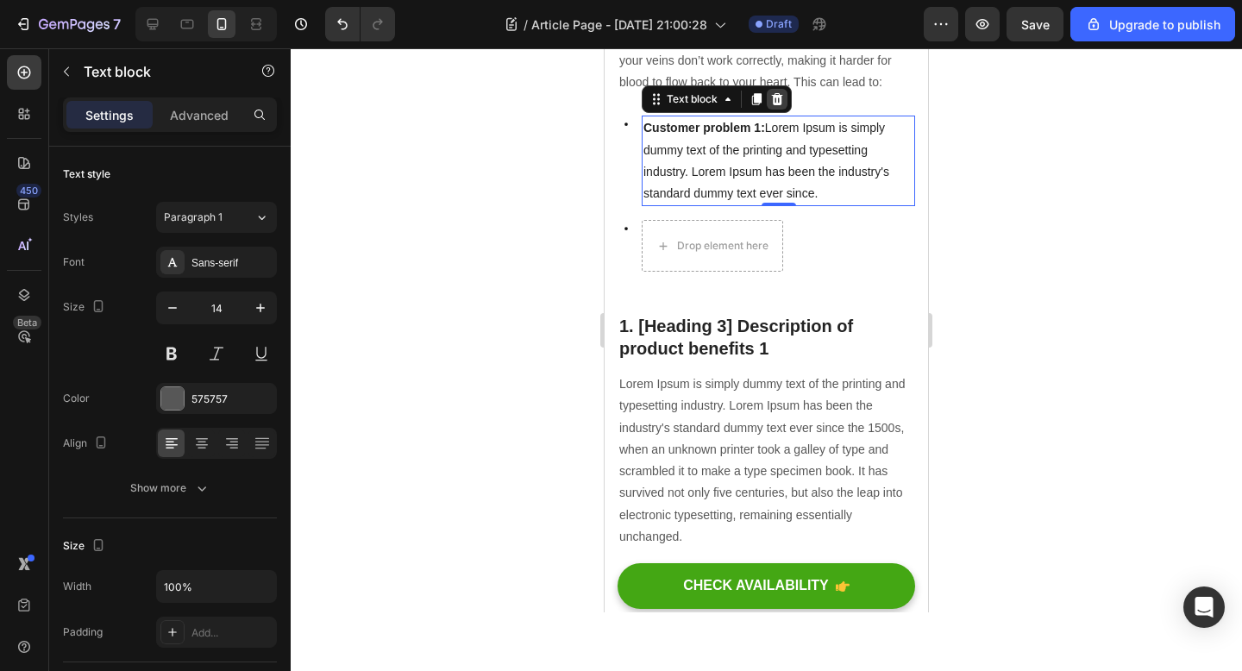
click at [781, 102] on icon at bounding box center [777, 99] width 11 height 12
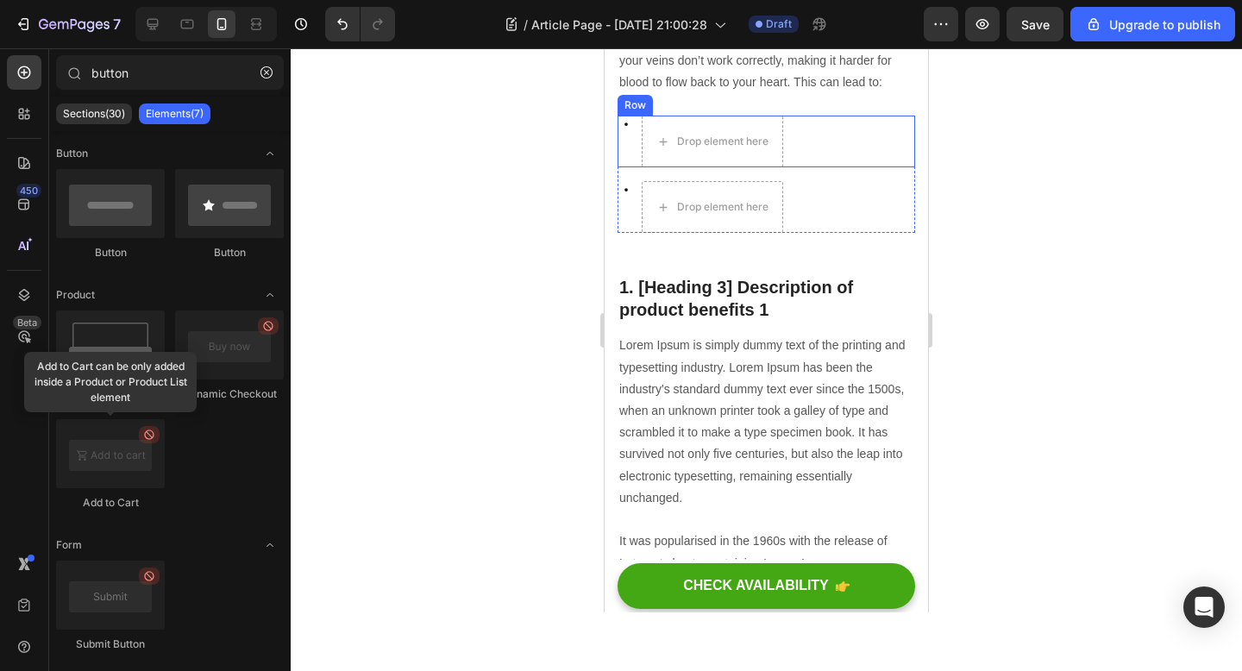
click at [836, 144] on div "Icon Drop element here Row" at bounding box center [766, 142] width 298 height 52
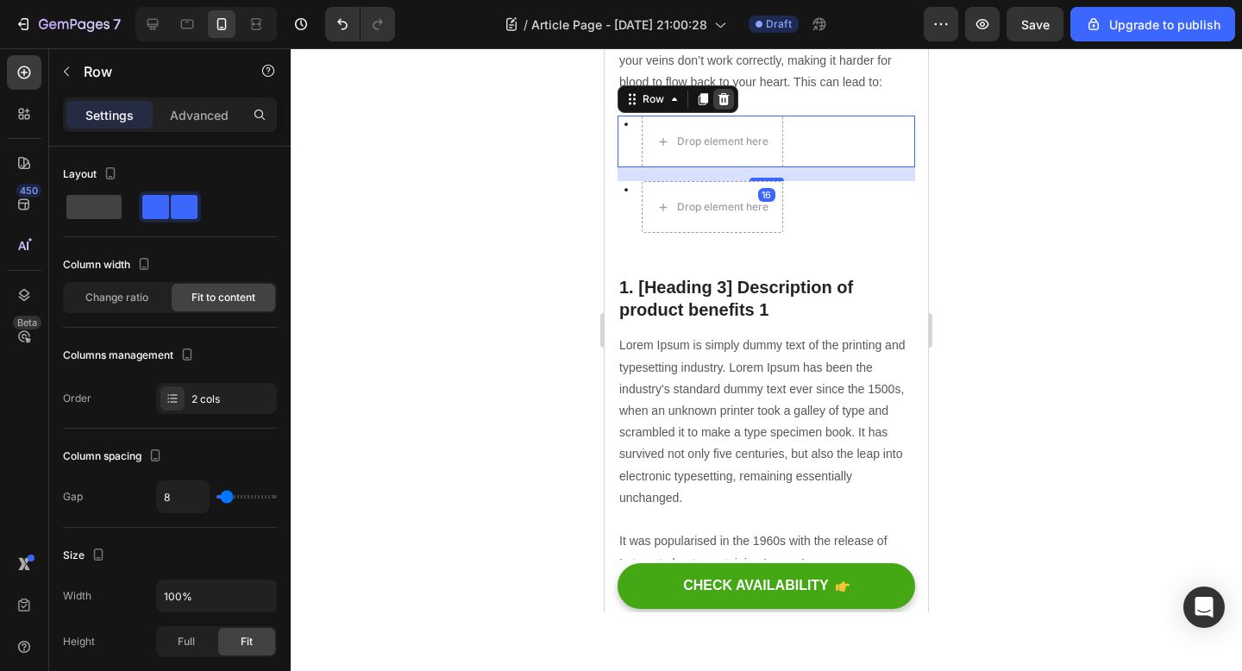
click at [724, 100] on icon at bounding box center [723, 99] width 11 height 12
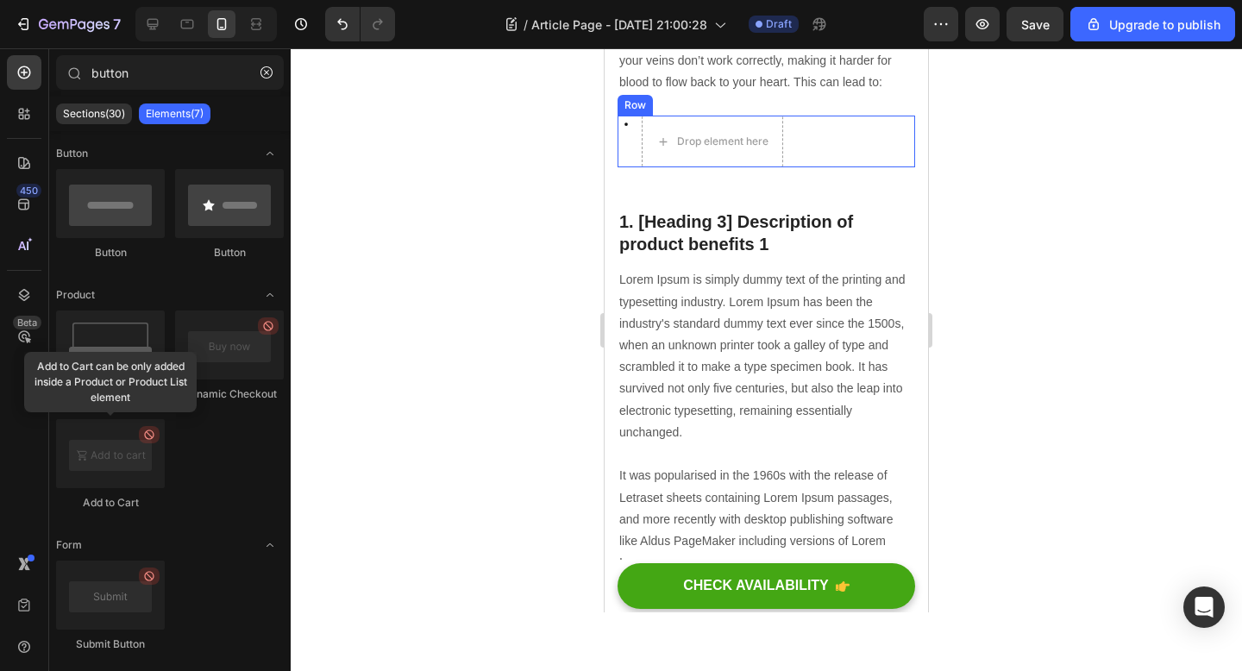
click at [838, 139] on div "Icon Drop element here Row" at bounding box center [766, 142] width 298 height 52
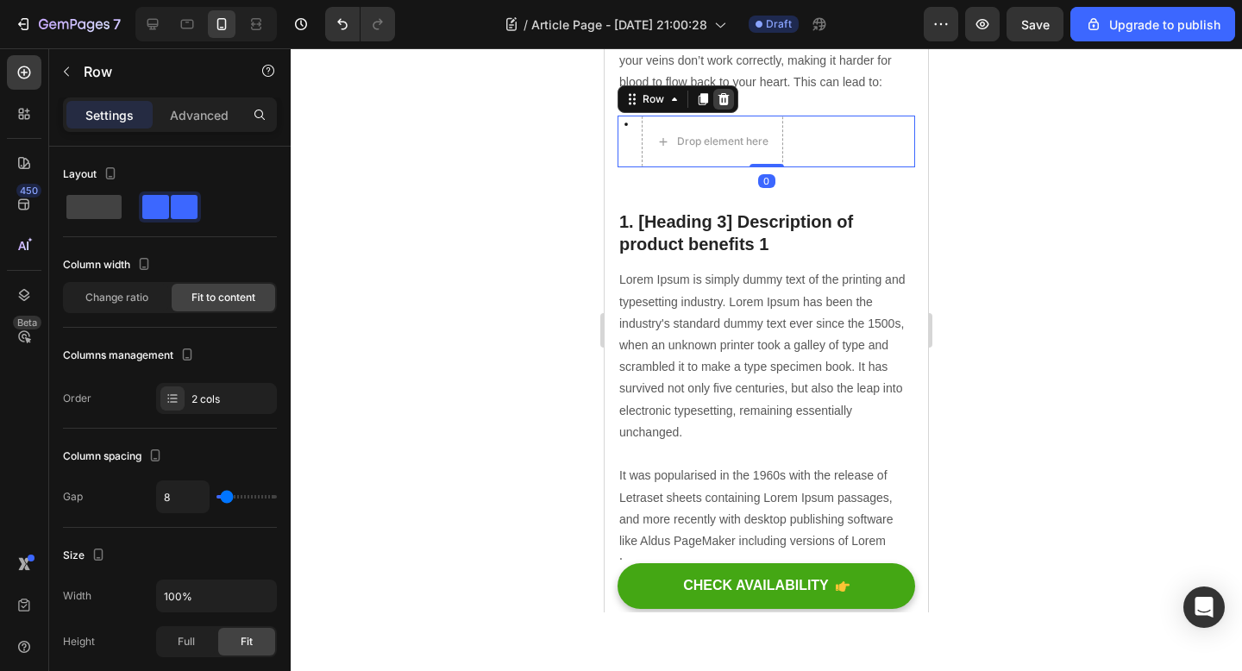
click at [713, 95] on div at bounding box center [723, 99] width 21 height 21
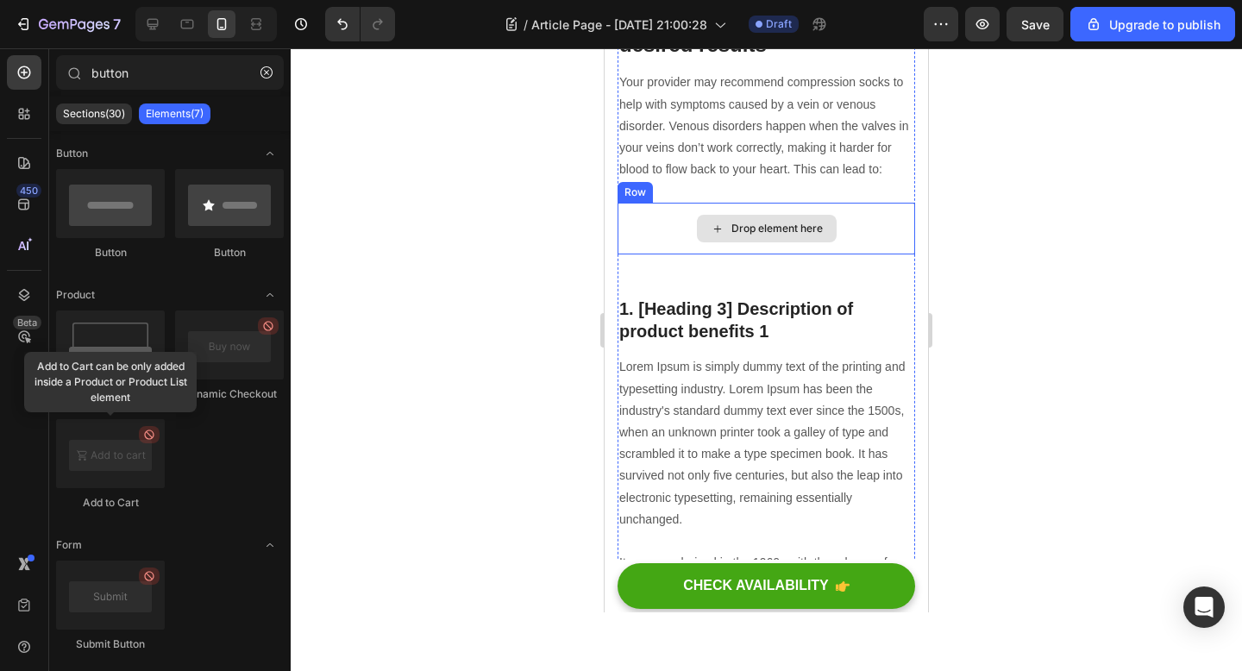
scroll to position [947, 0]
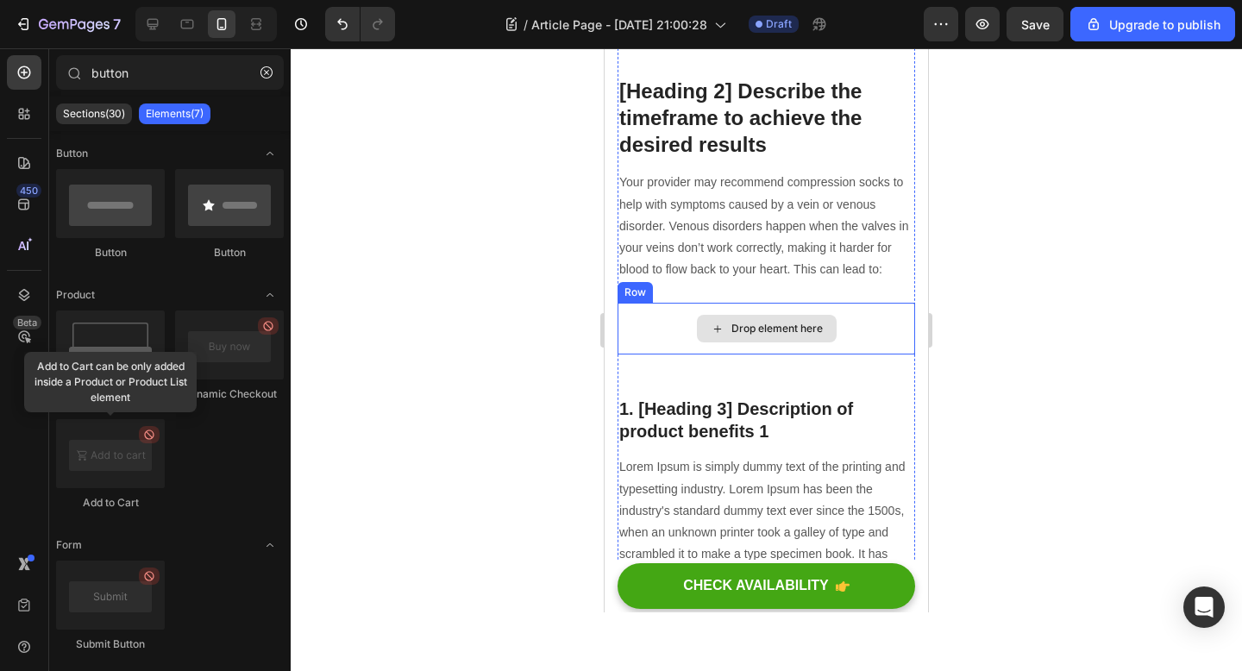
click at [878, 319] on div "Drop element here" at bounding box center [766, 329] width 298 height 52
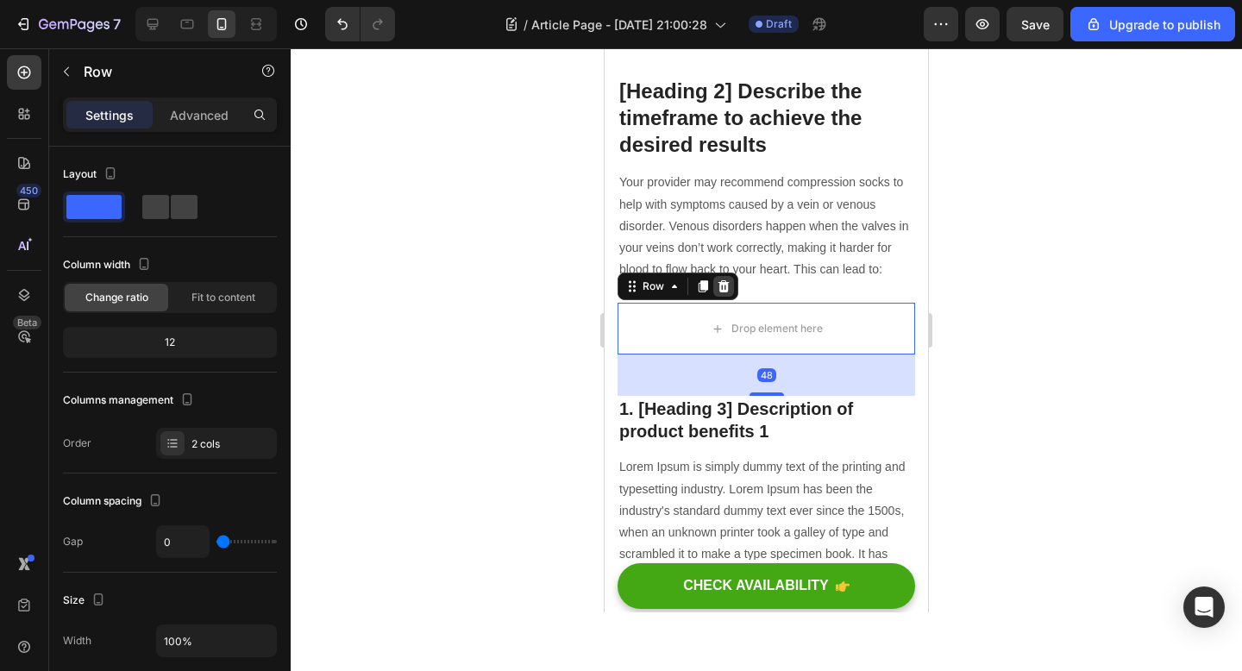
click at [724, 288] on icon at bounding box center [724, 286] width 14 height 14
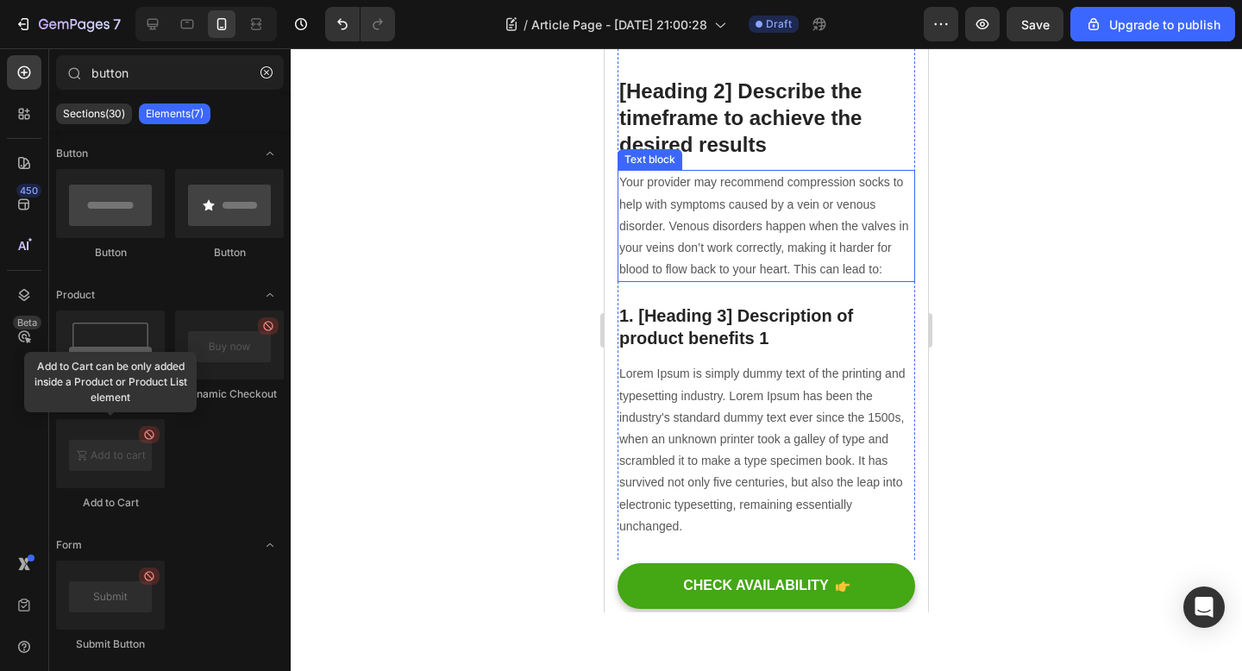
click at [745, 236] on p "Your provider may recommend compression socks to help with symptoms caused by a…" at bounding box center [766, 226] width 294 height 109
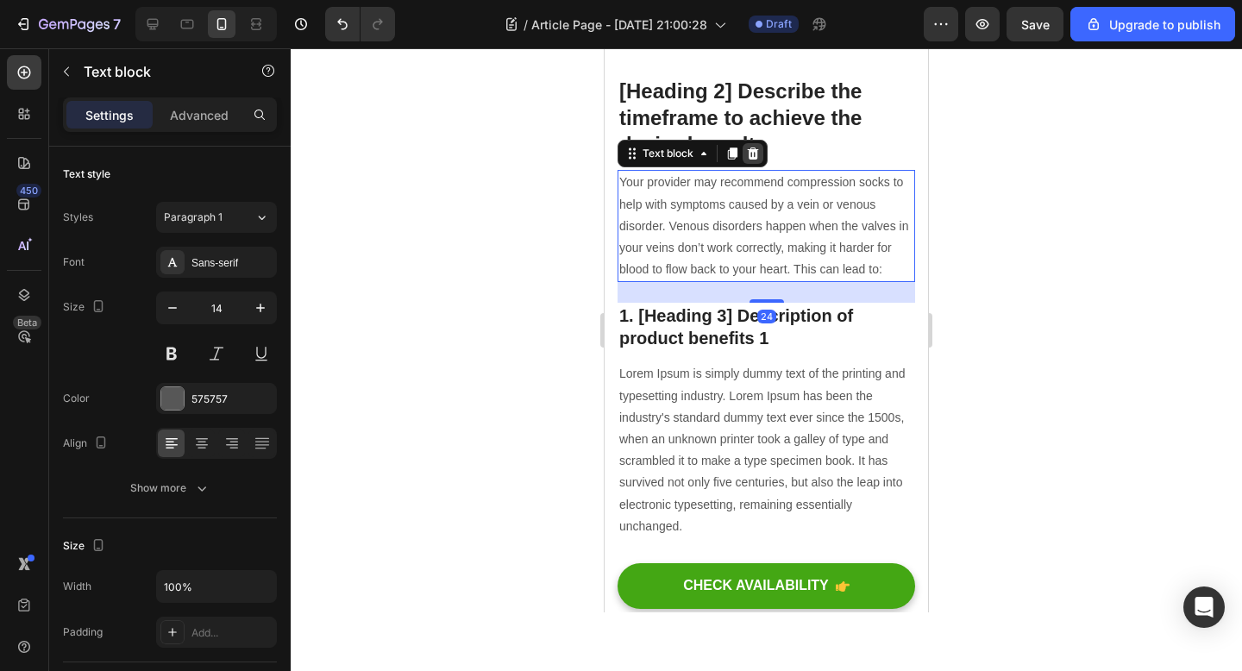
click at [759, 157] on icon at bounding box center [753, 154] width 14 height 14
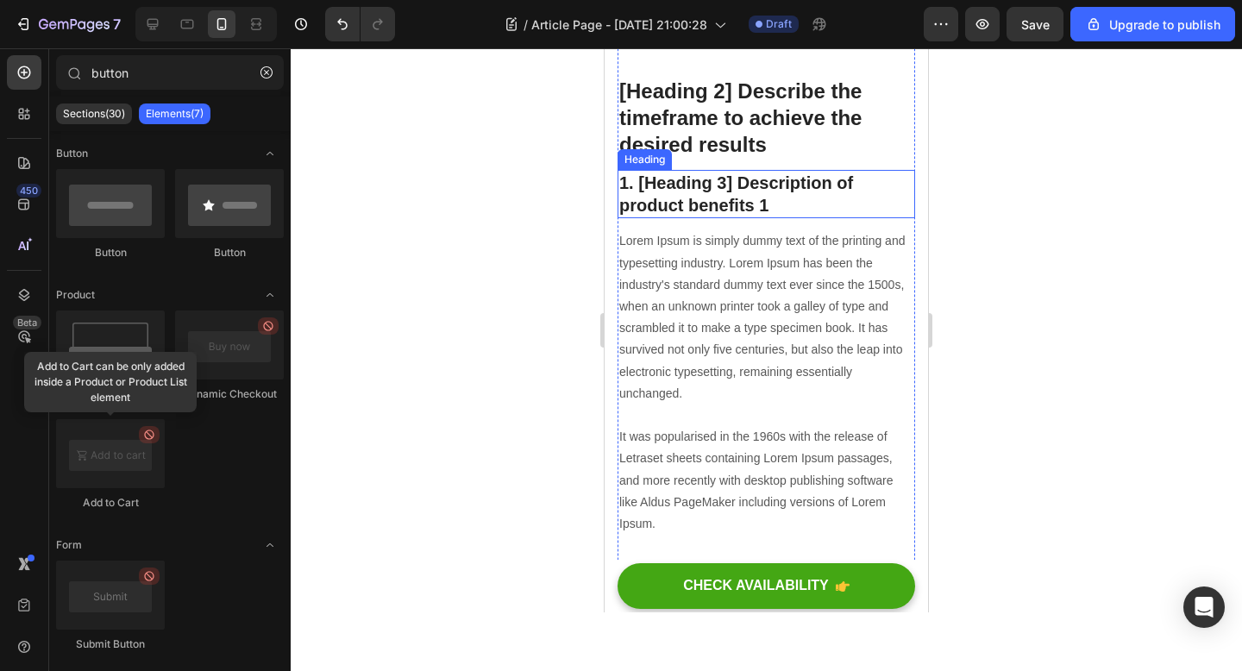
scroll to position [780, 0]
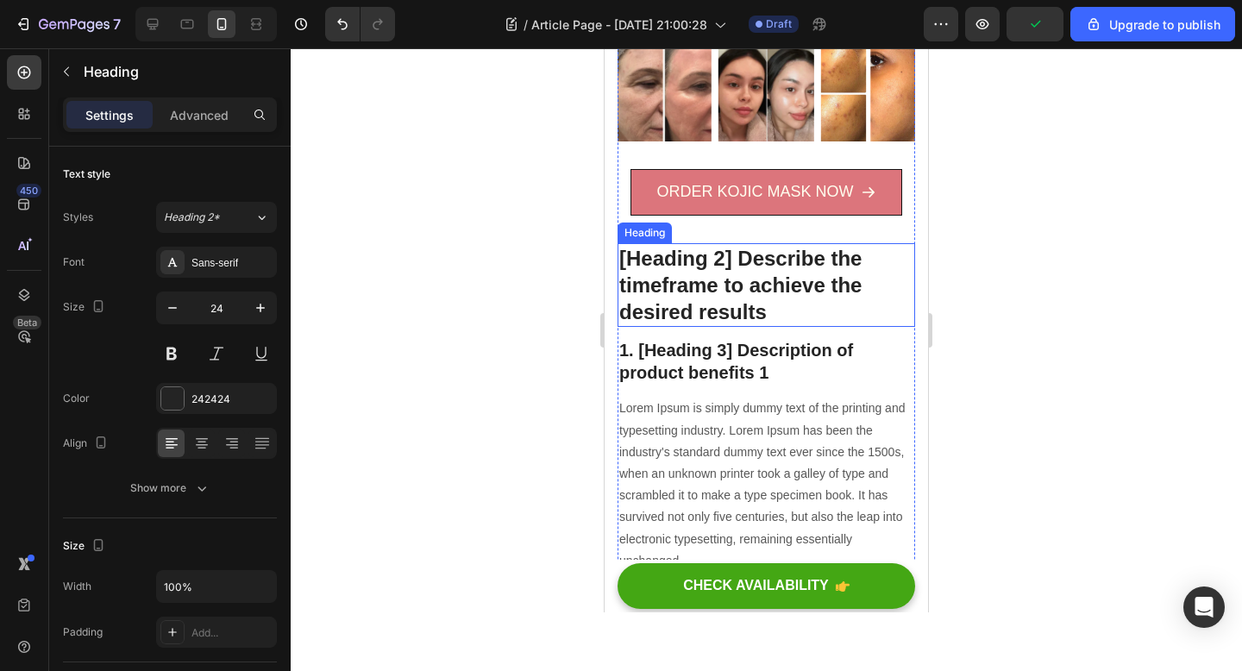
click at [803, 277] on p "[Heading 2] Describe the timeframe to achieve the desired results" at bounding box center [766, 285] width 294 height 81
click at [747, 228] on icon at bounding box center [742, 227] width 11 height 12
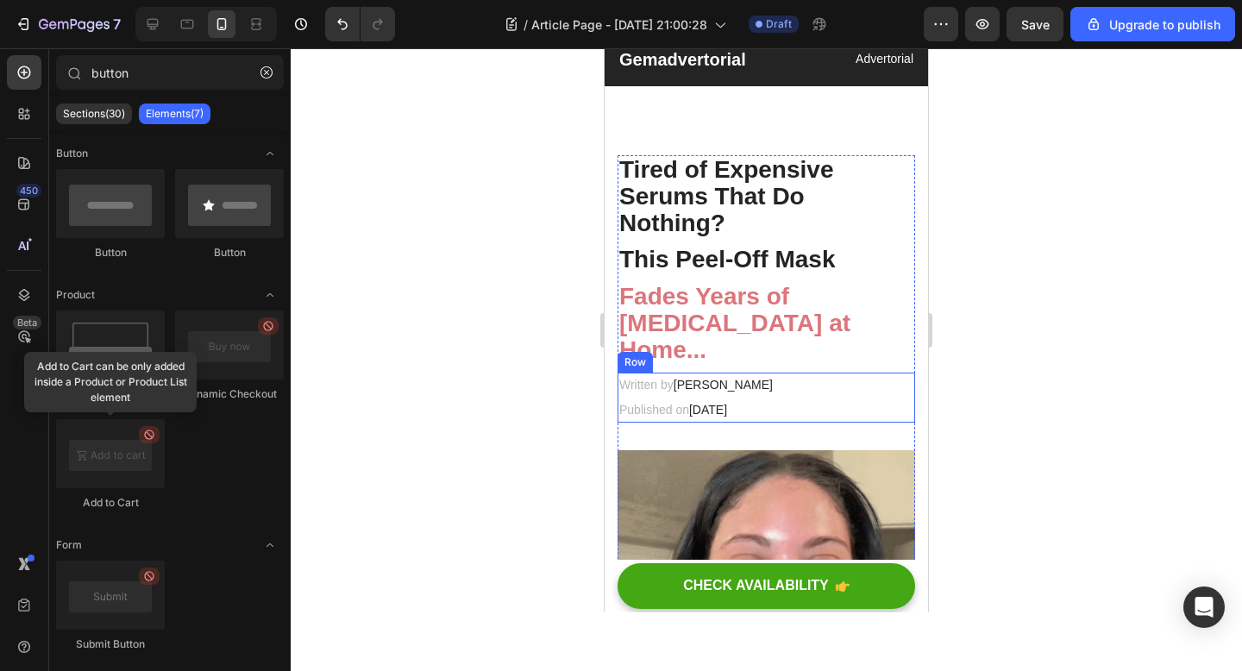
scroll to position [0, 0]
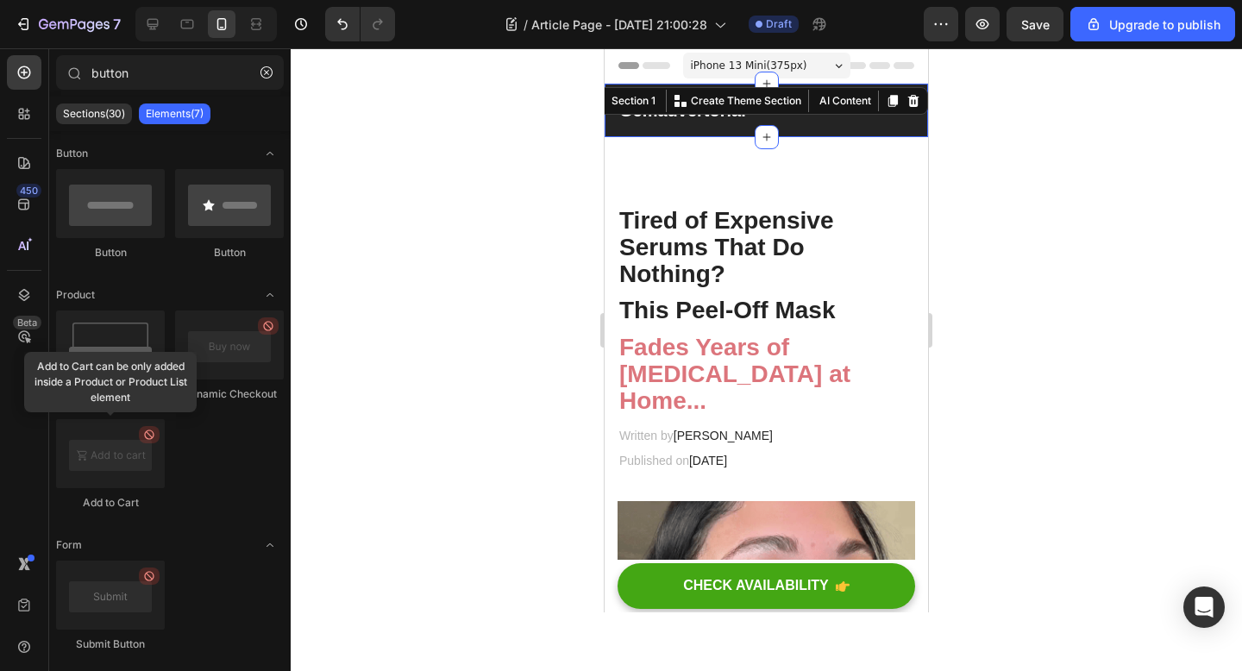
click at [618, 131] on div "Gemadvertorial Heading Advertorial Text block Row Section 1 You can create reus…" at bounding box center [766, 110] width 323 height 53
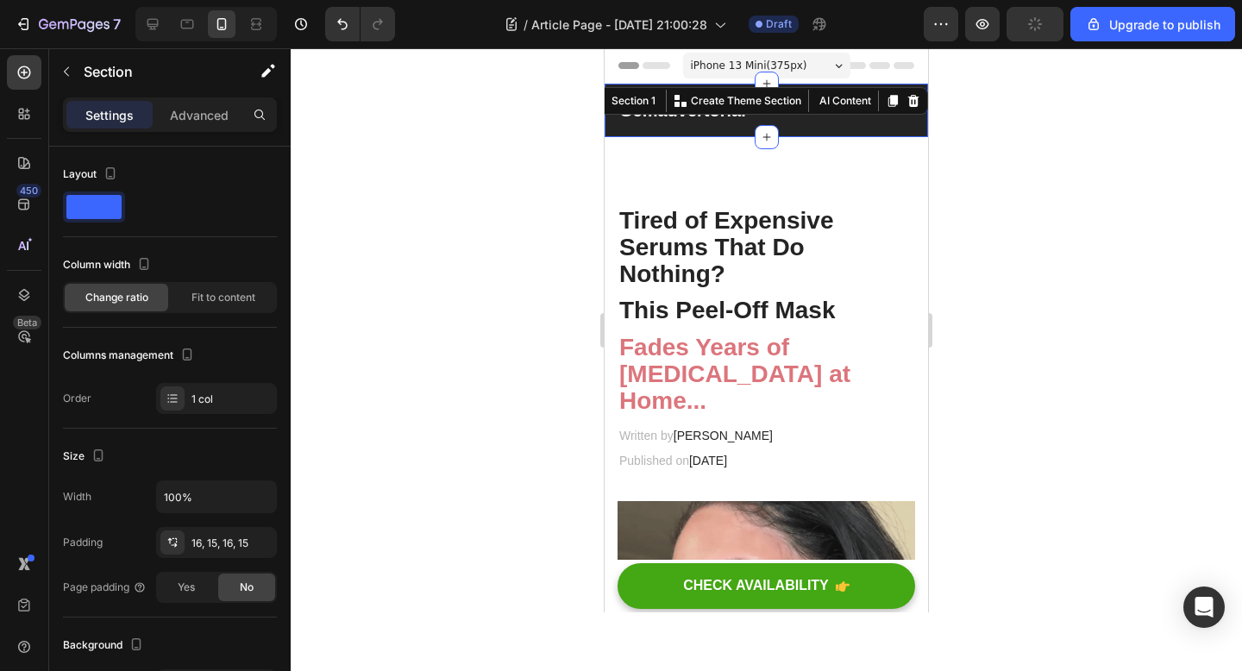
click at [1008, 162] on div at bounding box center [766, 359] width 951 height 623
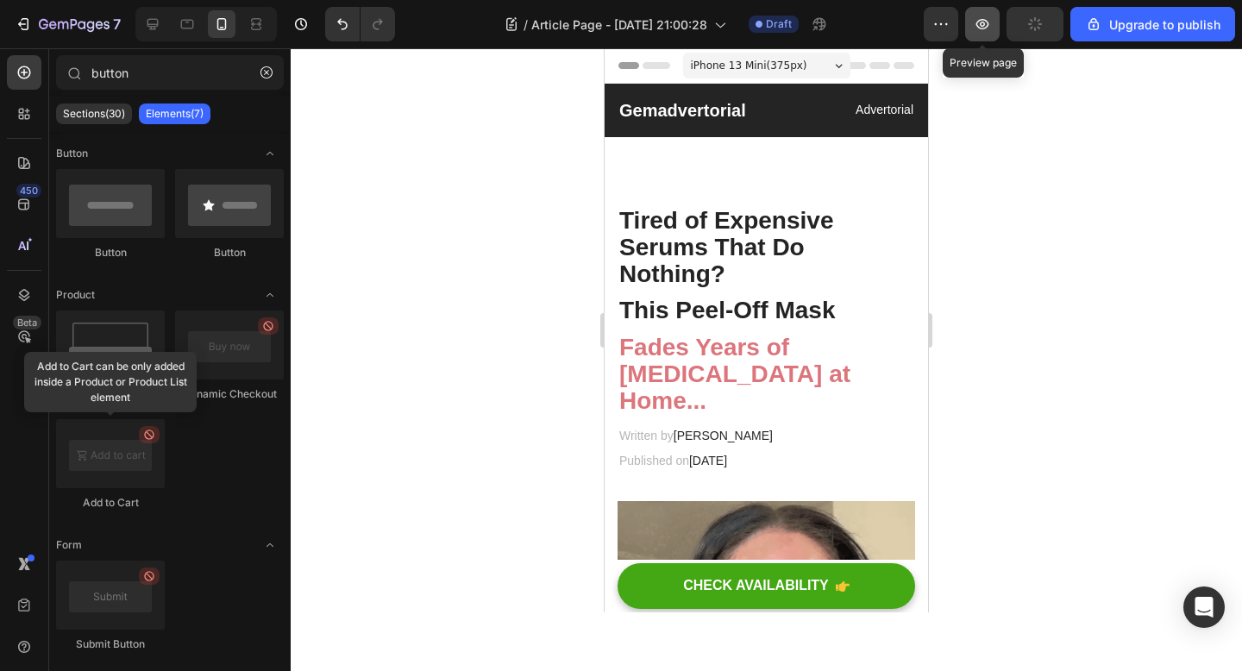
click at [980, 37] on button "button" at bounding box center [982, 24] width 34 height 34
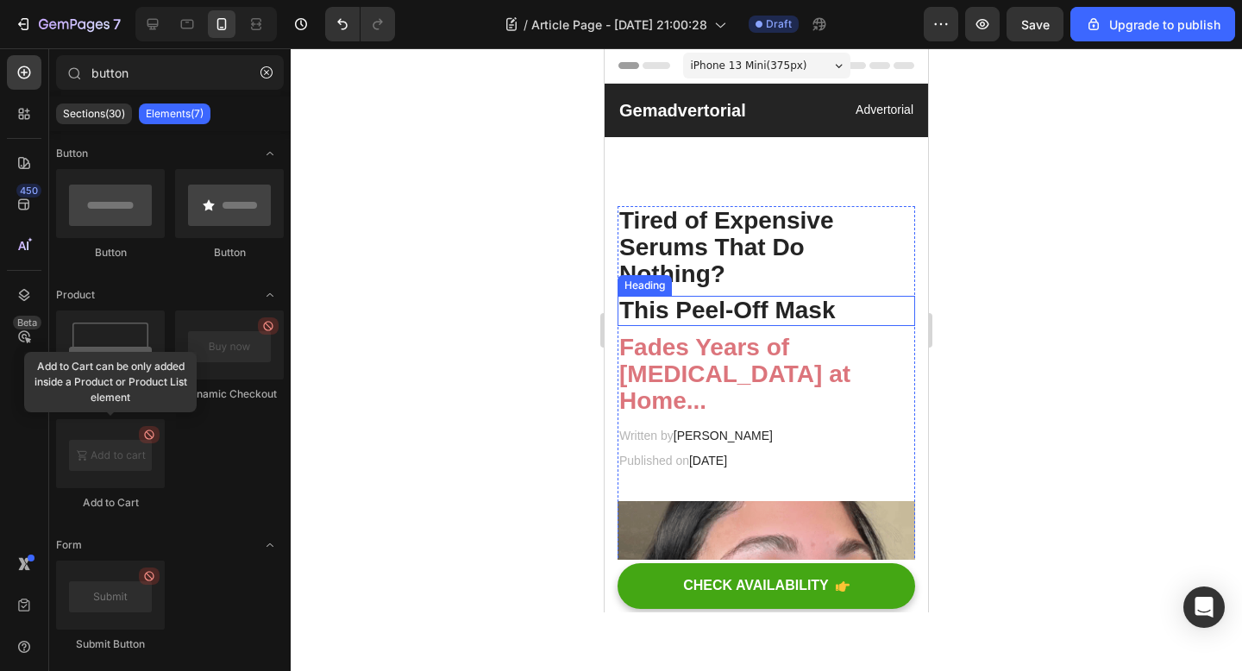
click at [510, 312] on div at bounding box center [766, 359] width 951 height 623
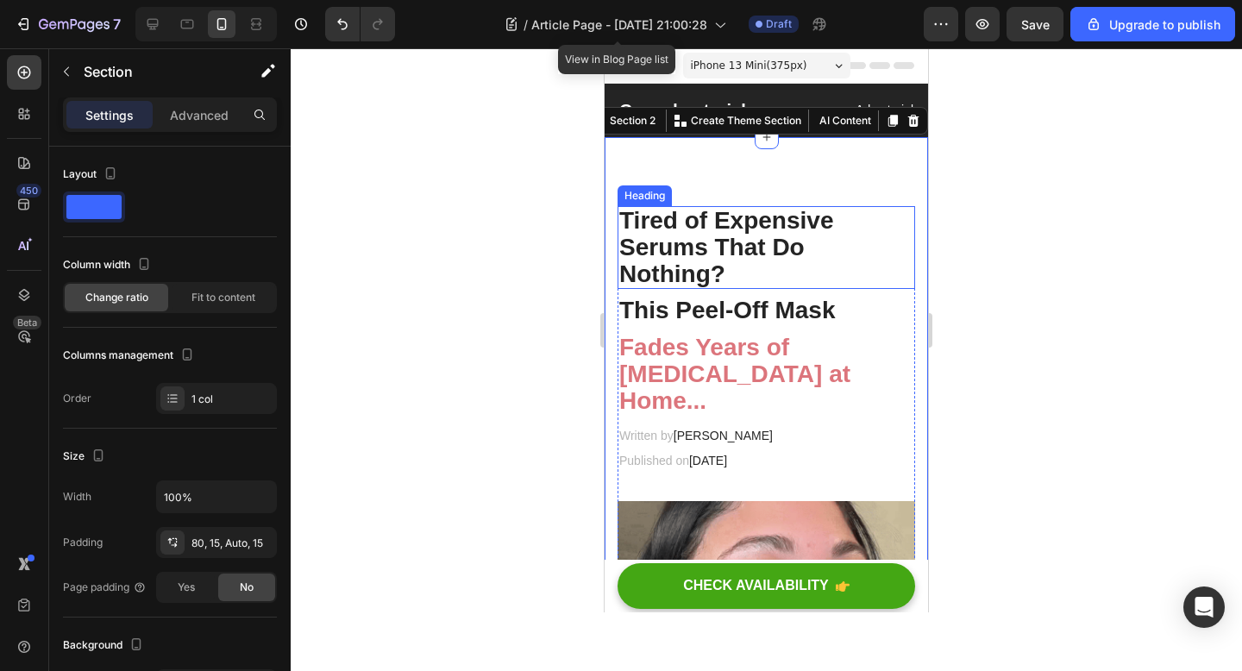
click at [542, 185] on div at bounding box center [766, 359] width 951 height 623
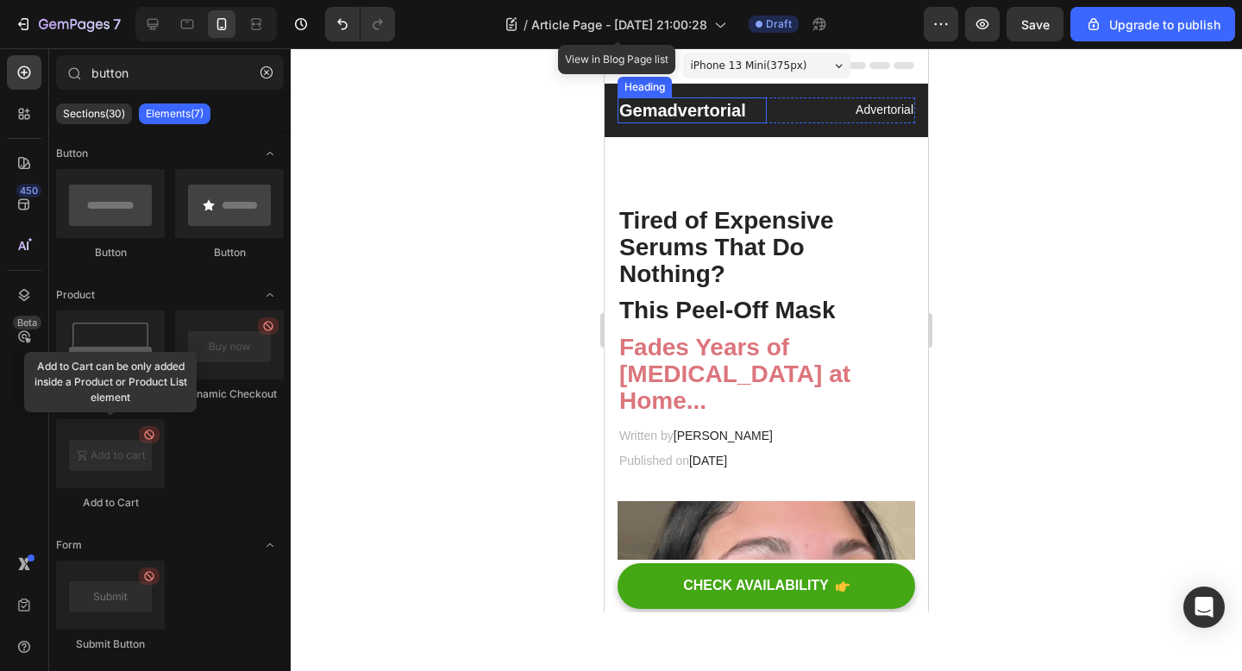
click at [732, 103] on p "Gemadvertorial" at bounding box center [692, 110] width 146 height 22
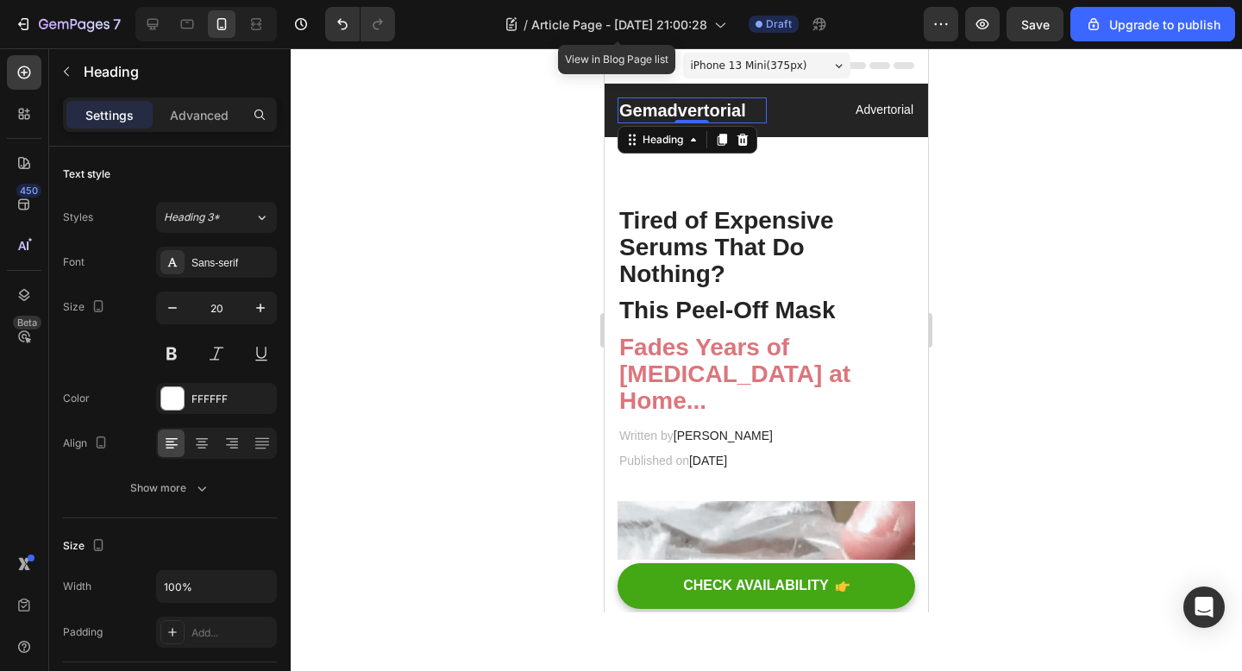
click at [715, 111] on p "Gemadvertorial" at bounding box center [692, 110] width 146 height 22
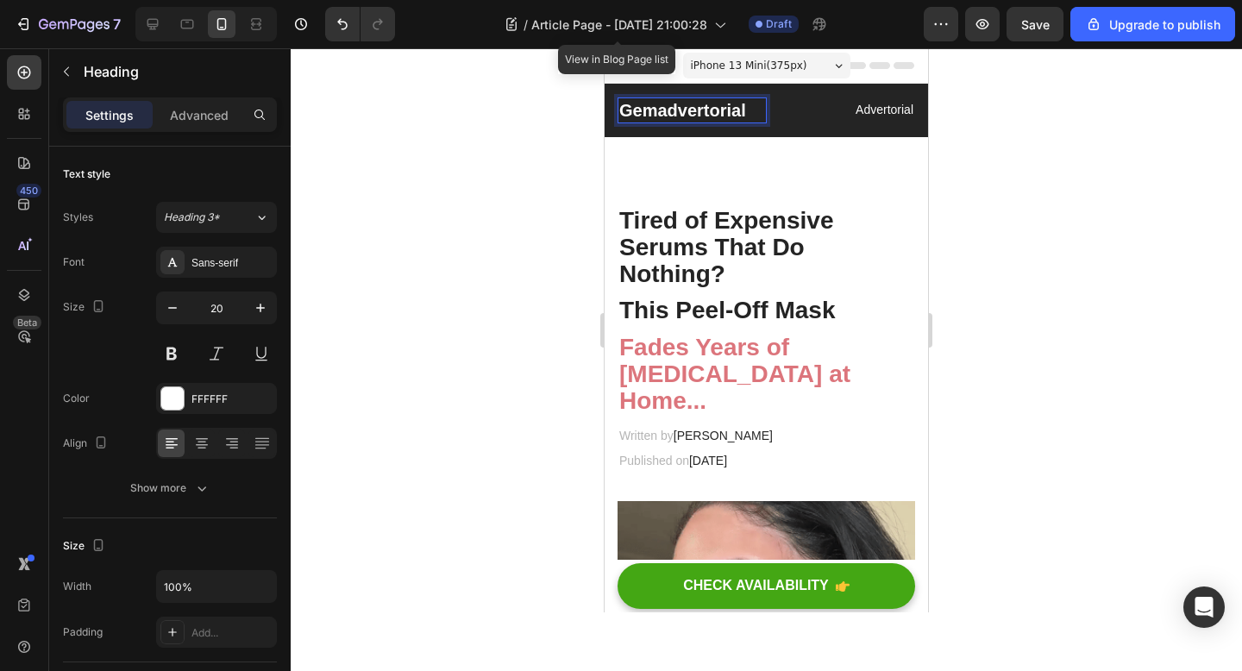
click at [744, 114] on p "Gemadvertorial" at bounding box center [692, 110] width 146 height 22
click at [717, 91] on div "Gemadvertorial Heading 0 Advertorial Text block Row Section 1" at bounding box center [766, 110] width 323 height 53
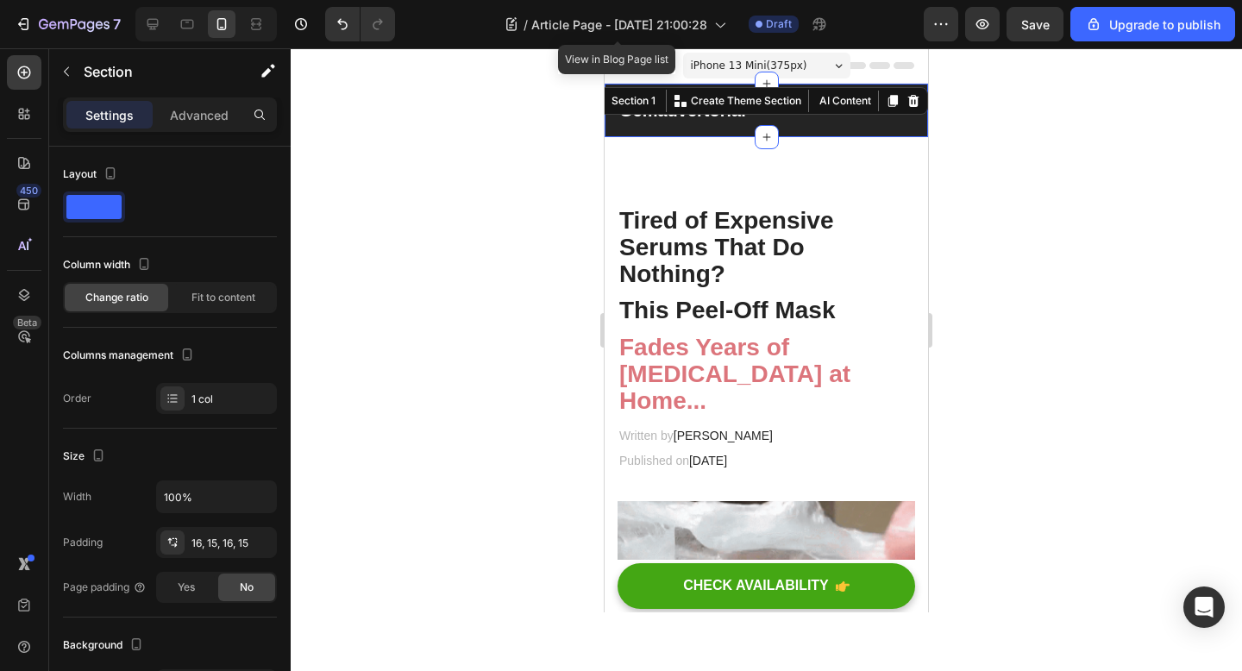
click at [911, 100] on icon at bounding box center [913, 101] width 11 height 12
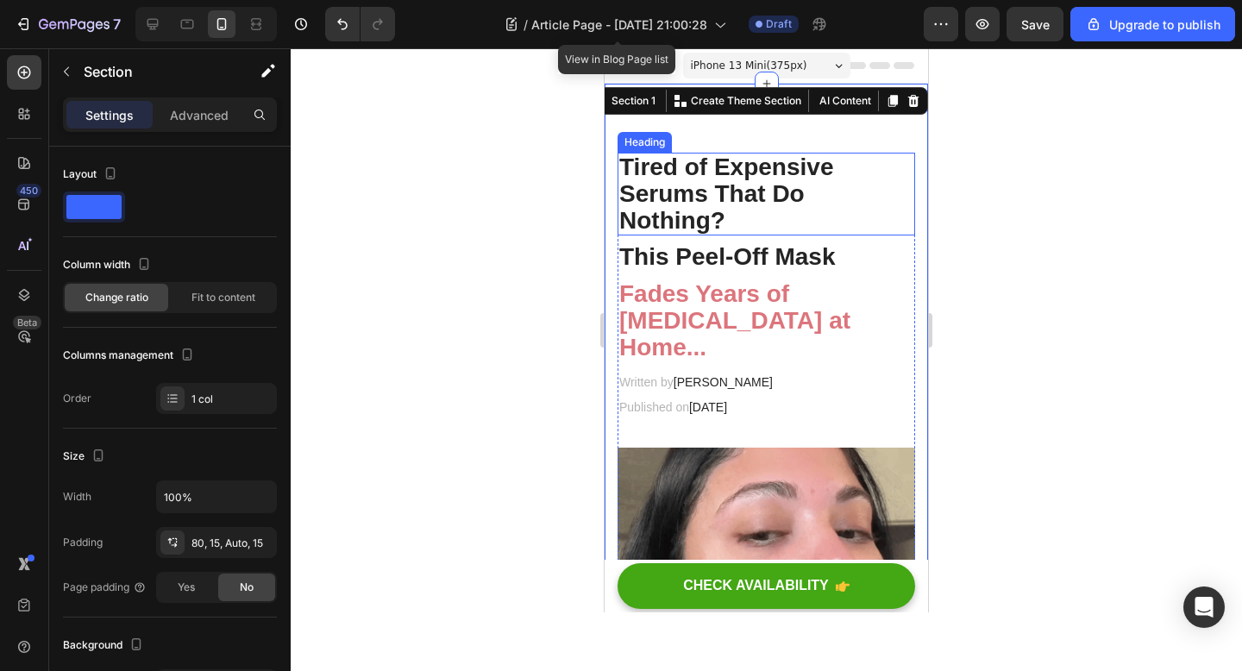
click at [627, 218] on p "Tired of Expensive Serums That Do Nothing?" at bounding box center [766, 193] width 294 height 79
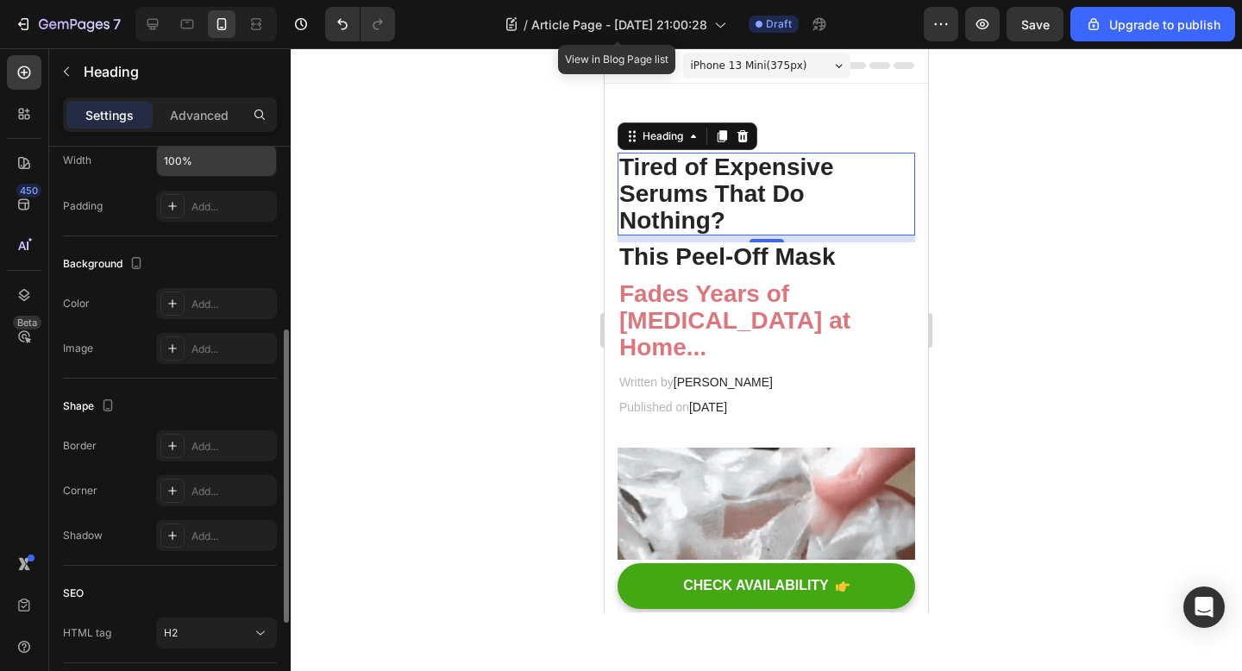
scroll to position [366, 0]
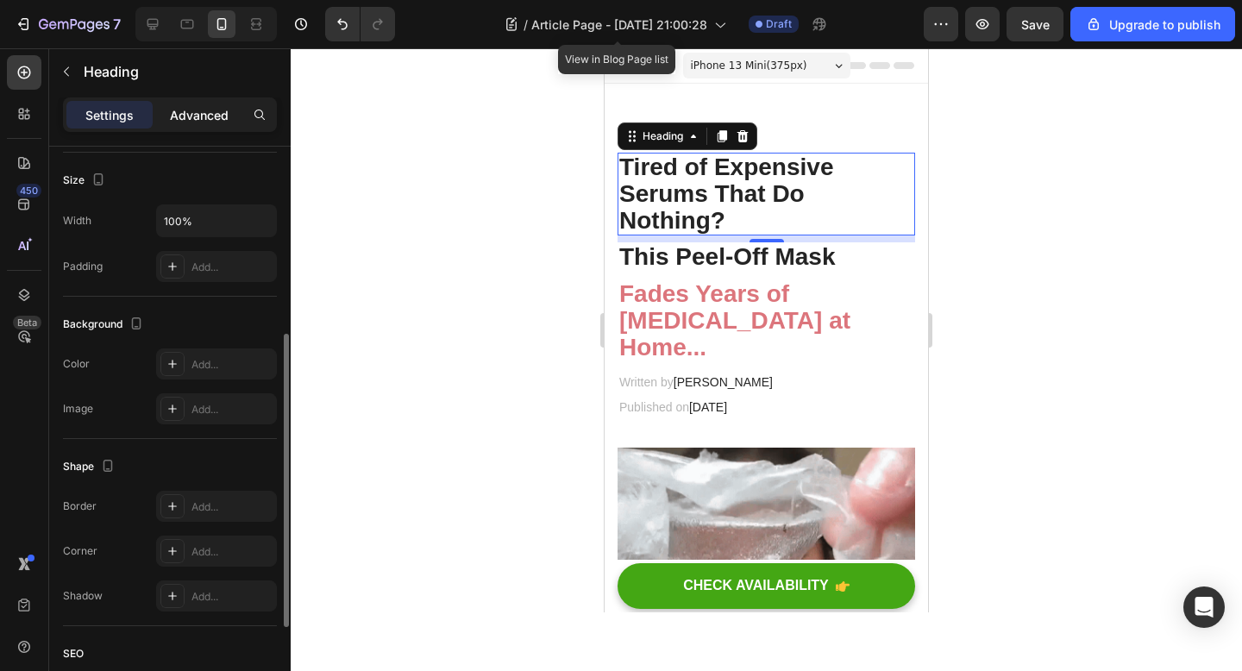
click at [196, 126] on div "Advanced" at bounding box center [199, 115] width 86 height 28
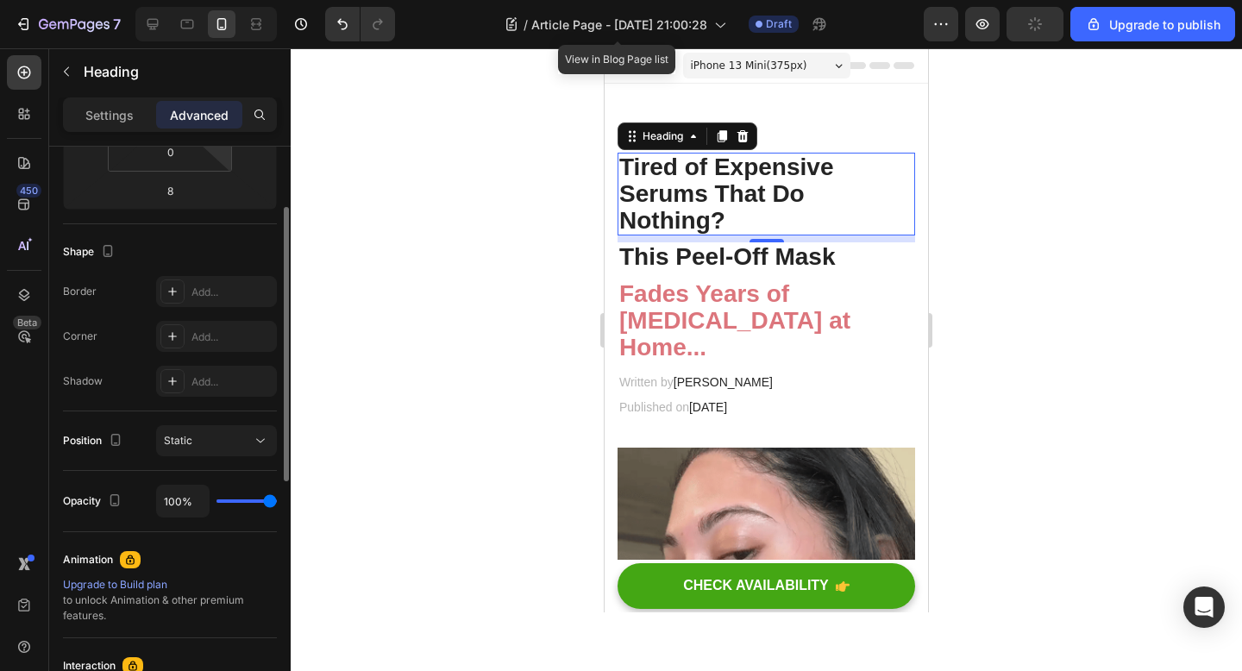
scroll to position [0, 0]
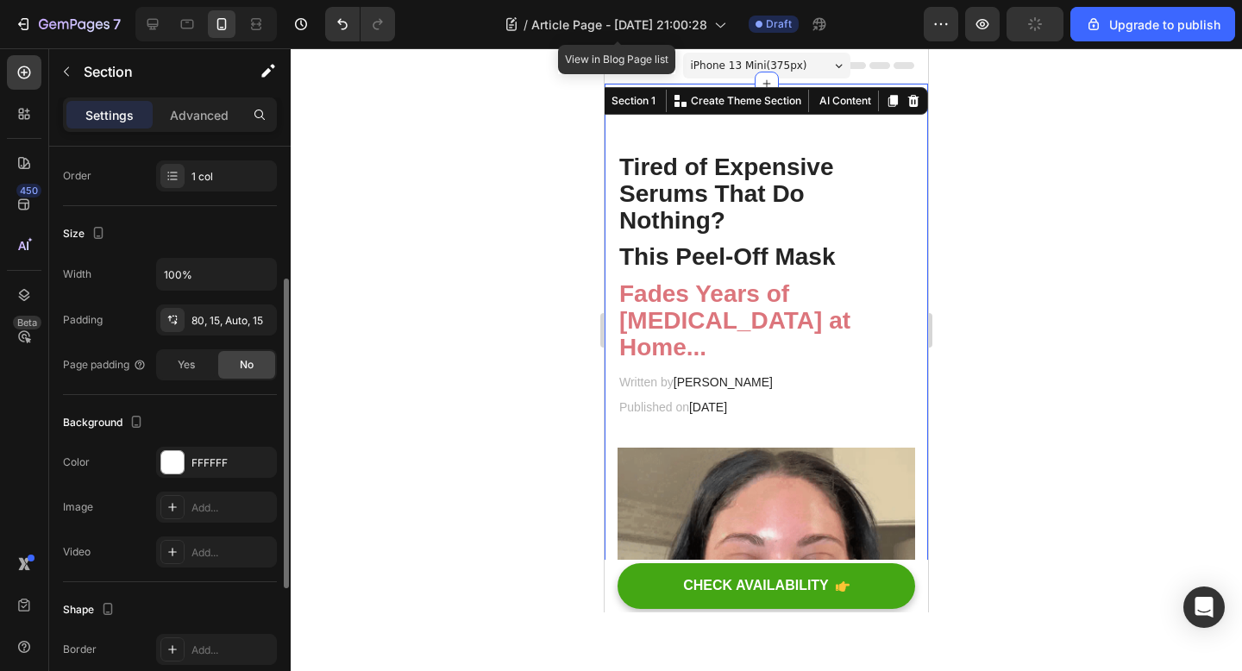
scroll to position [230, 0]
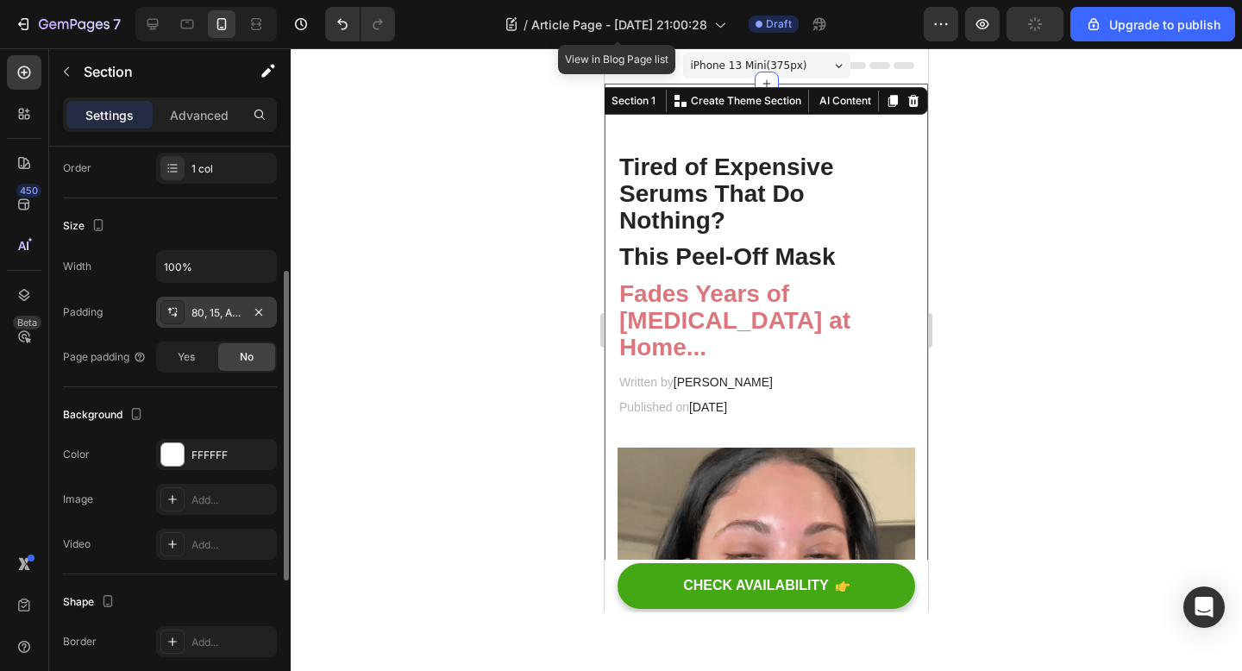
click at [216, 310] on div "80, 15, Auto, 15" at bounding box center [216, 313] width 50 height 16
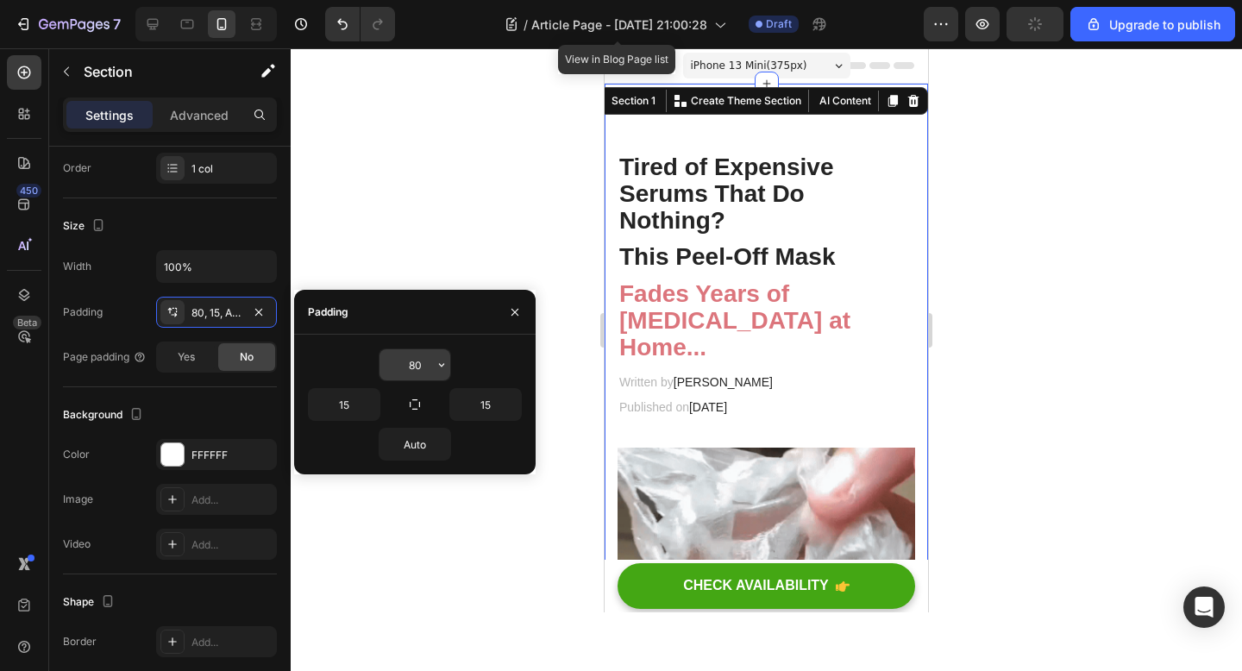
click at [425, 362] on input "80" at bounding box center [414, 364] width 71 height 31
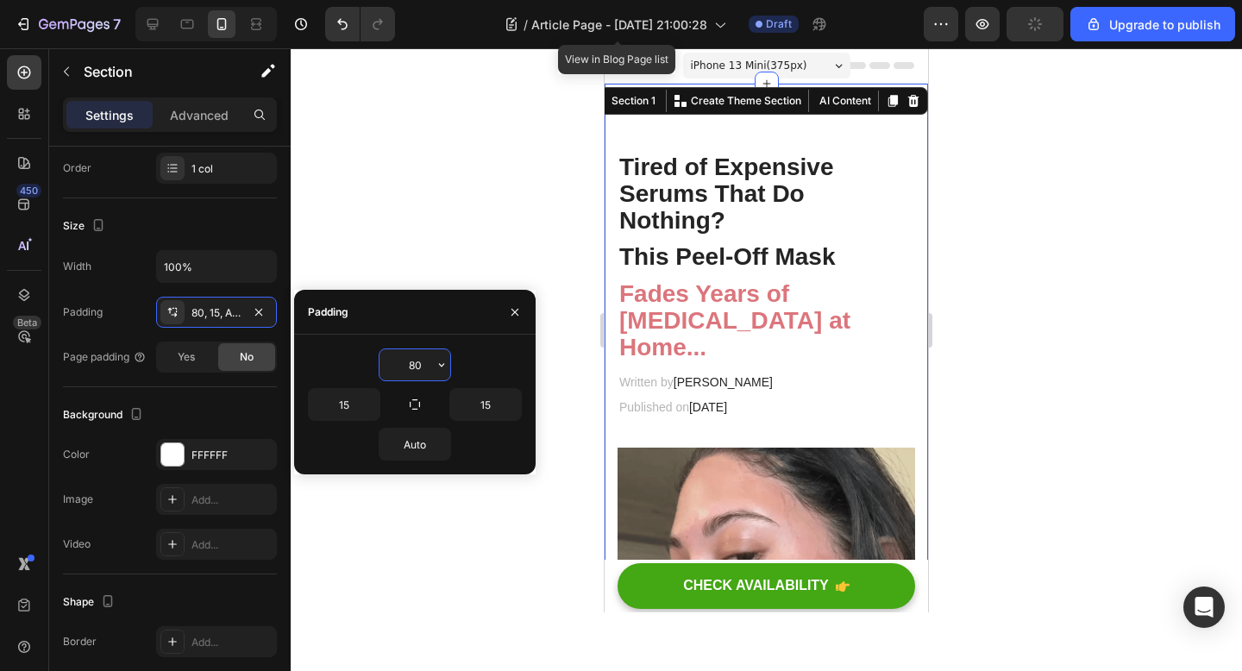
click at [425, 362] on input "80" at bounding box center [414, 364] width 71 height 31
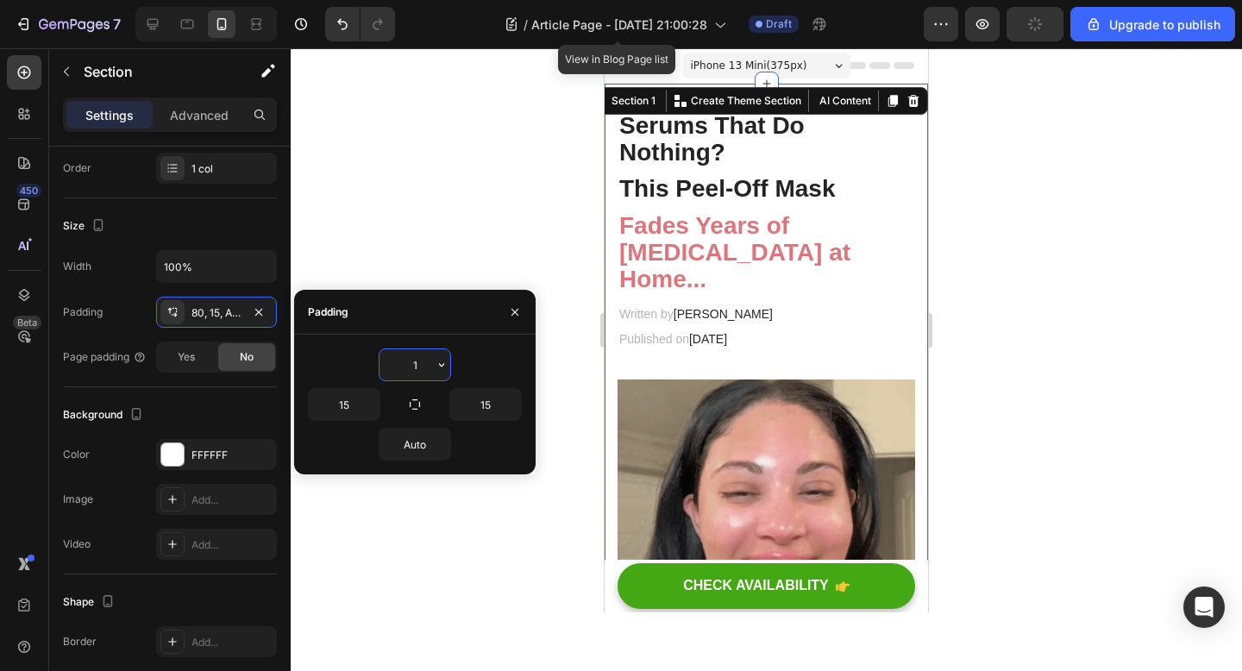
type input "10"
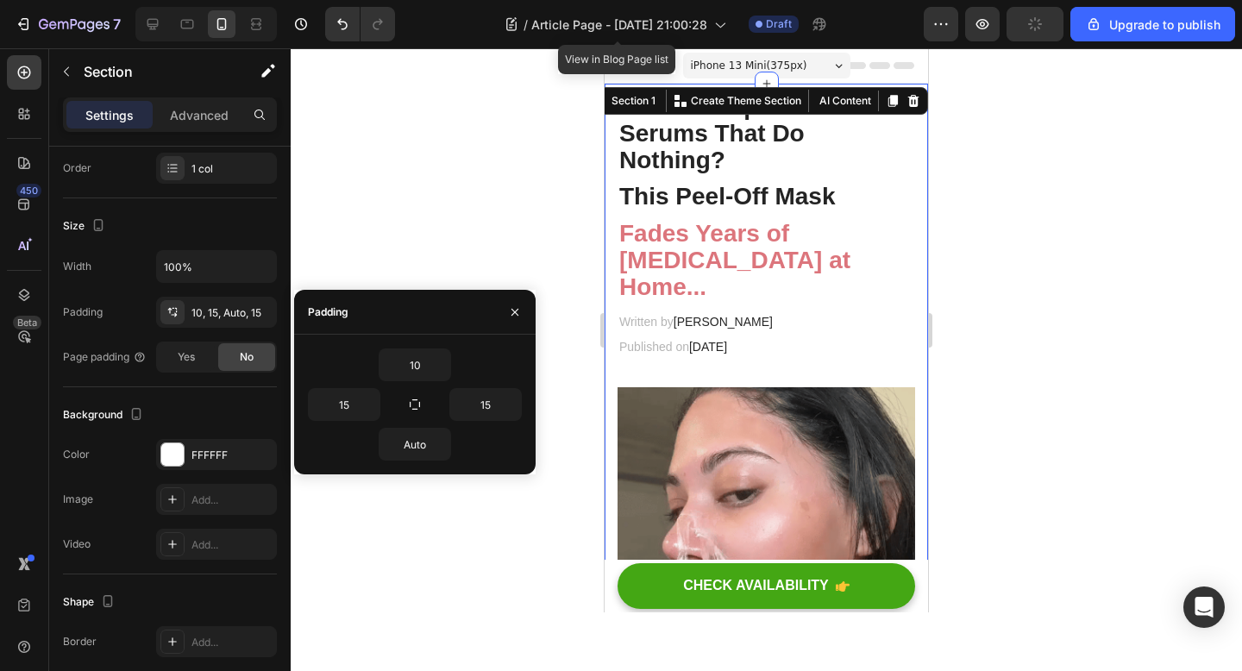
click at [1066, 347] on div at bounding box center [766, 359] width 951 height 623
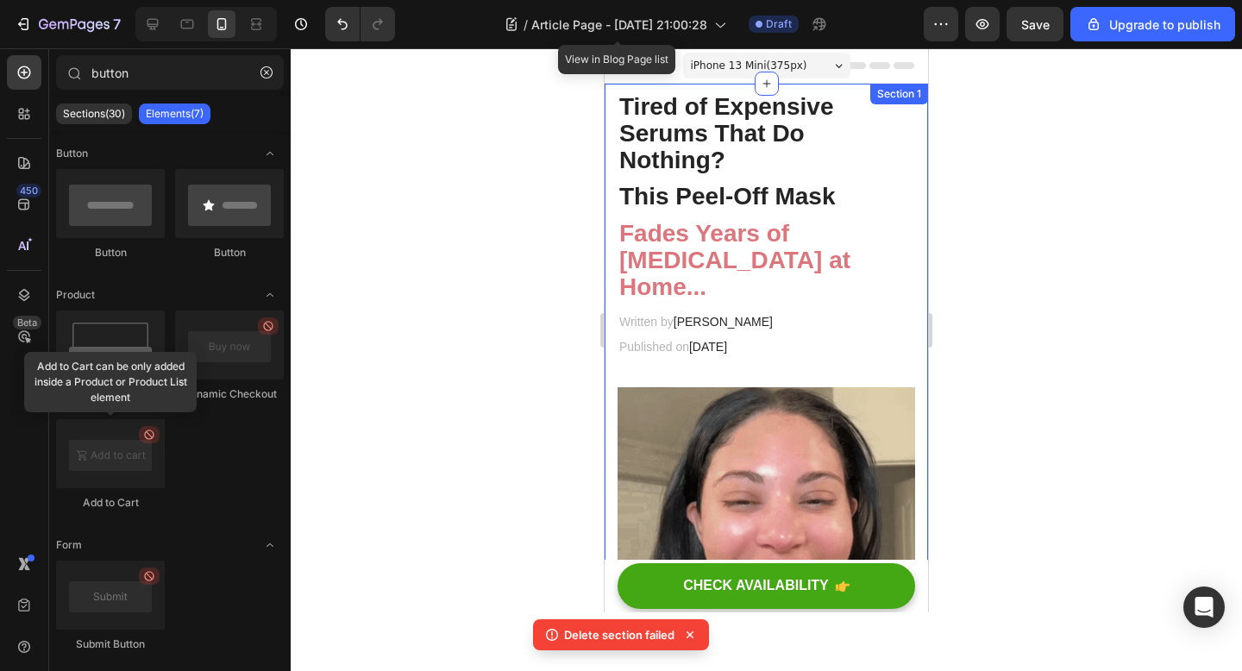
click at [887, 115] on p "Tired of Expensive Serums That Do Nothing?" at bounding box center [766, 133] width 294 height 79
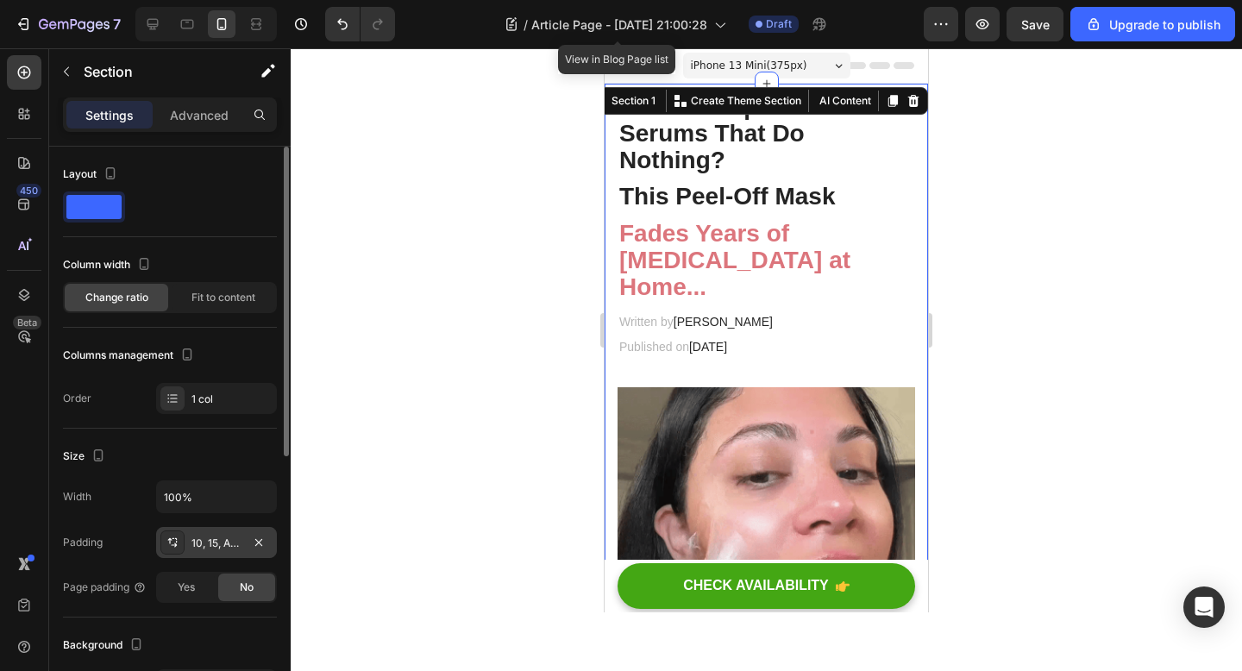
click at [202, 545] on div "10, 15, Auto, 15" at bounding box center [216, 544] width 50 height 16
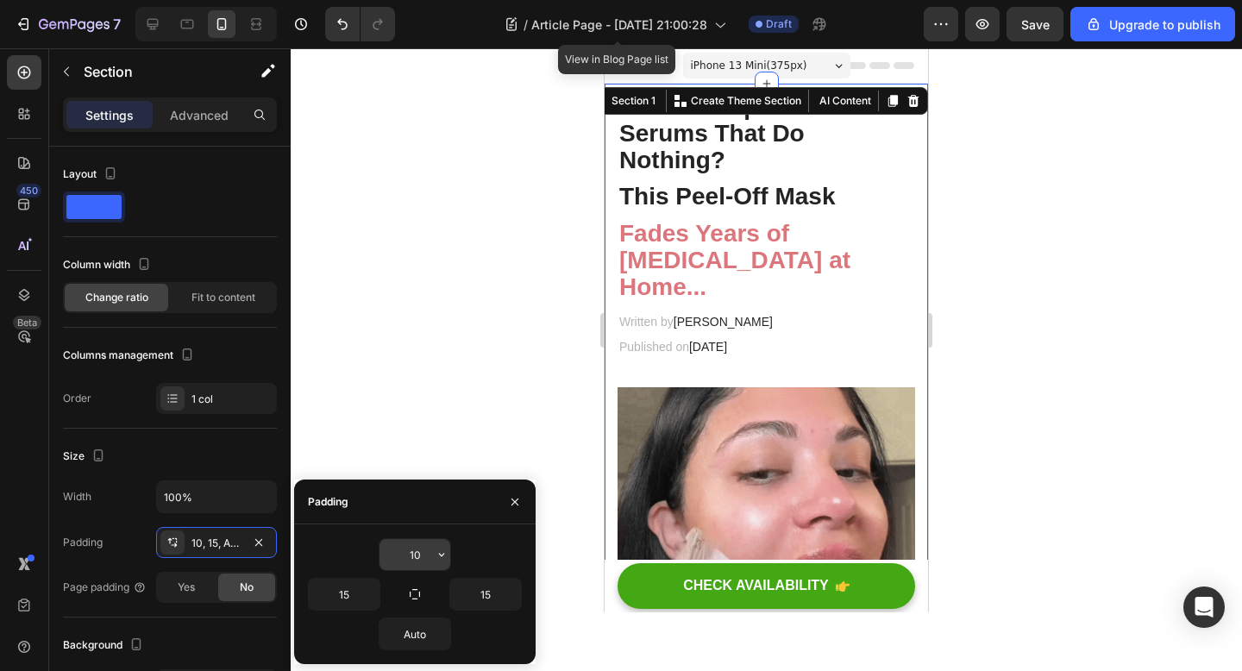
click at [415, 553] on input "10" at bounding box center [414, 554] width 71 height 31
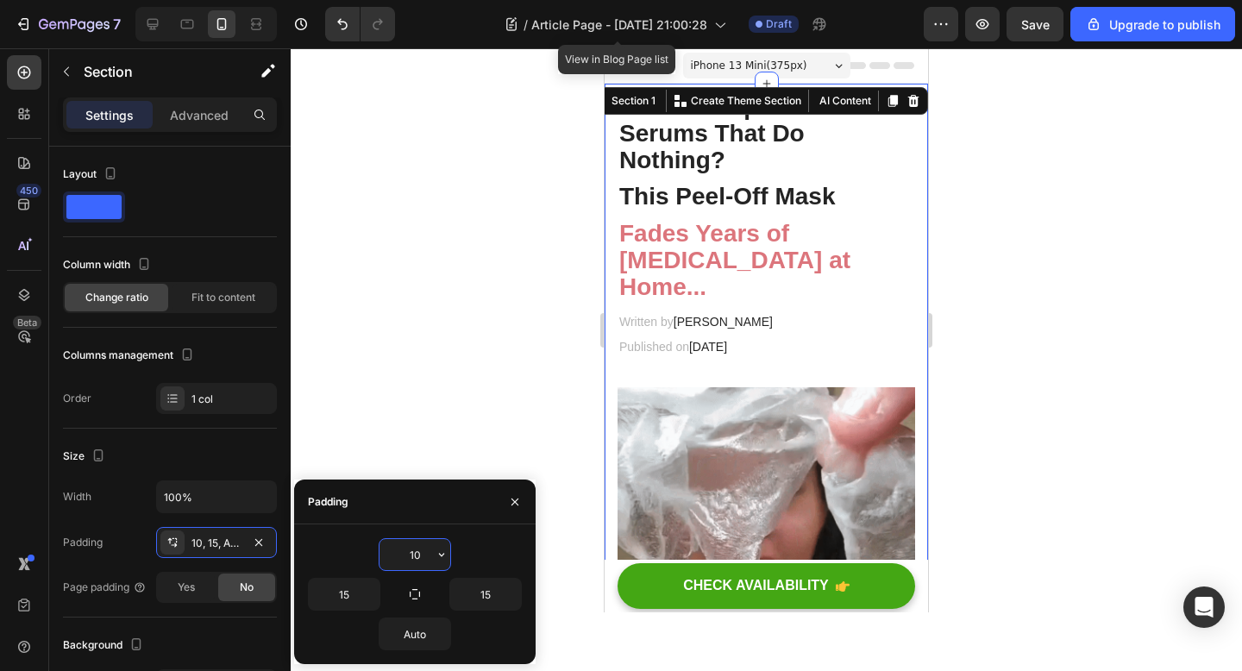
click at [415, 553] on input "10" at bounding box center [414, 554] width 71 height 31
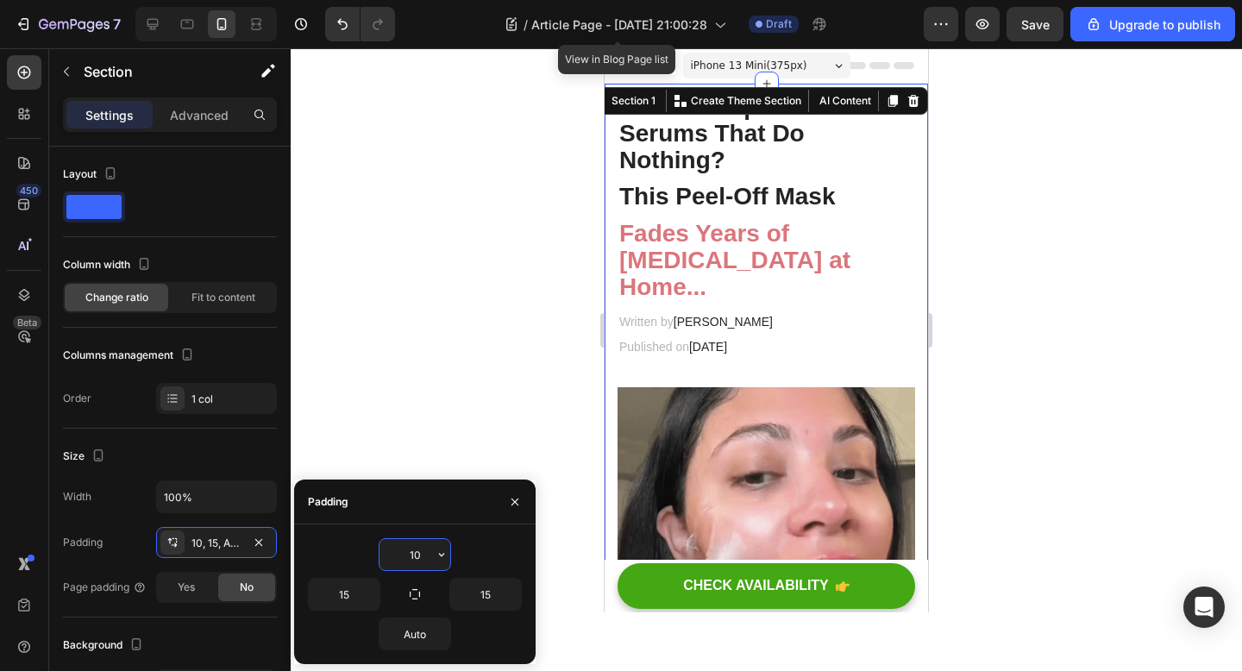
click at [415, 553] on input "10" at bounding box center [414, 554] width 71 height 31
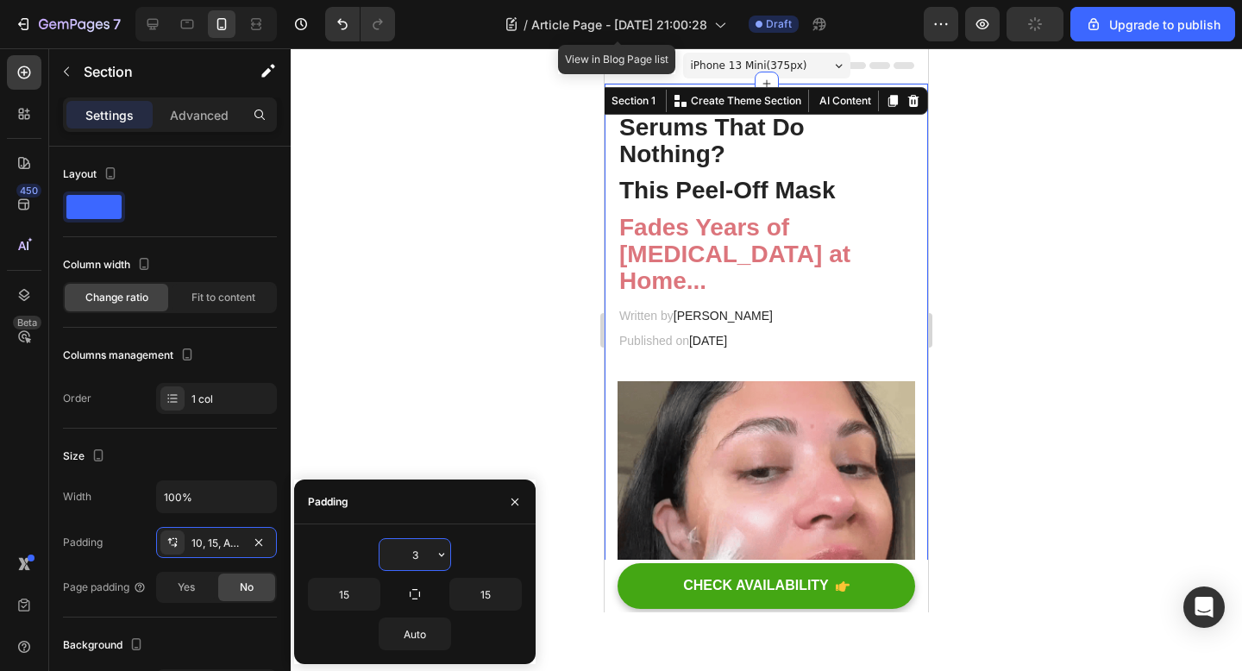
type input "30"
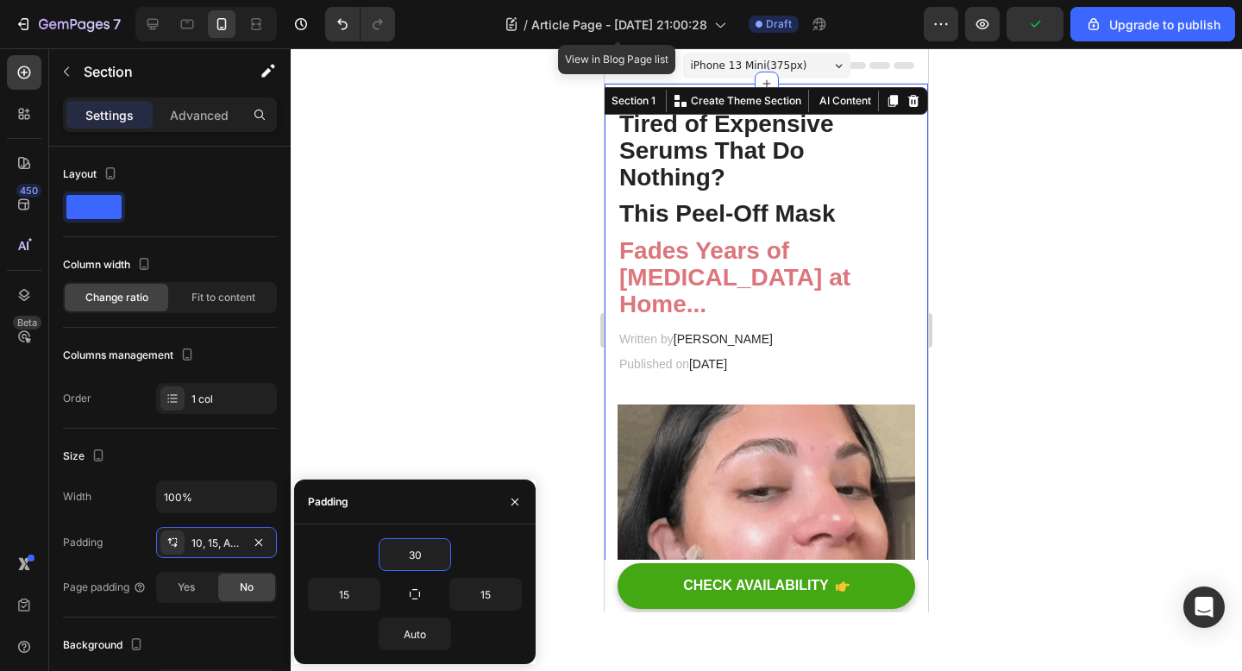
click at [1106, 335] on div at bounding box center [766, 359] width 951 height 623
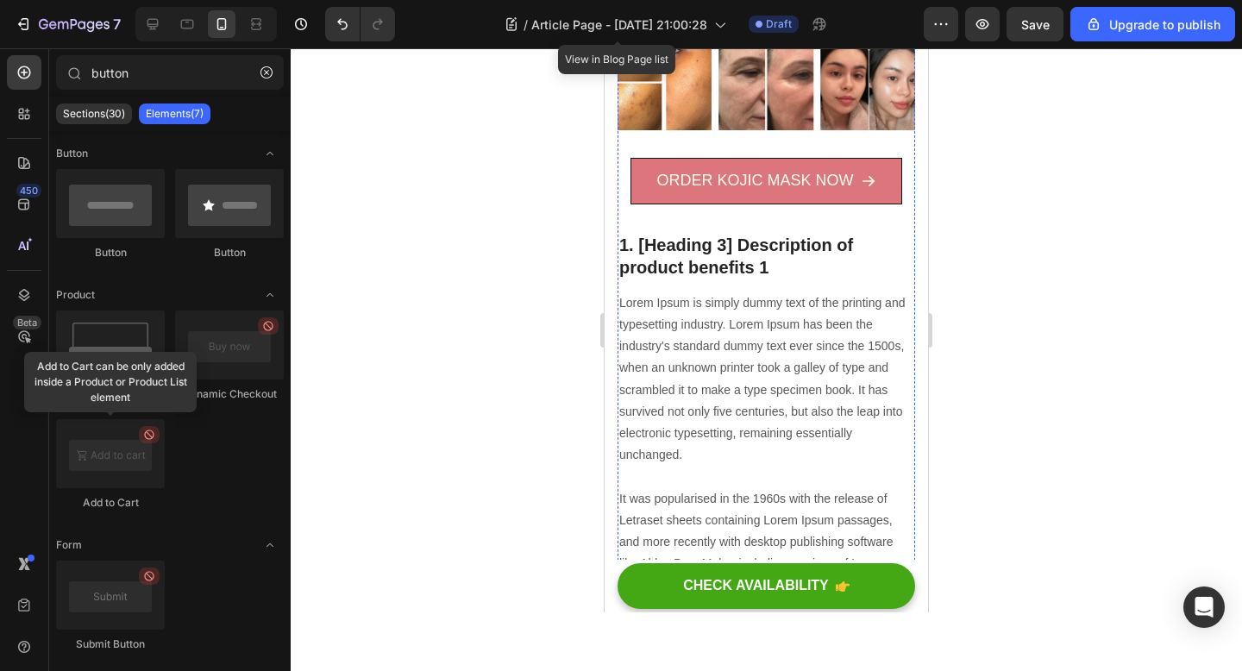
scroll to position [718, 0]
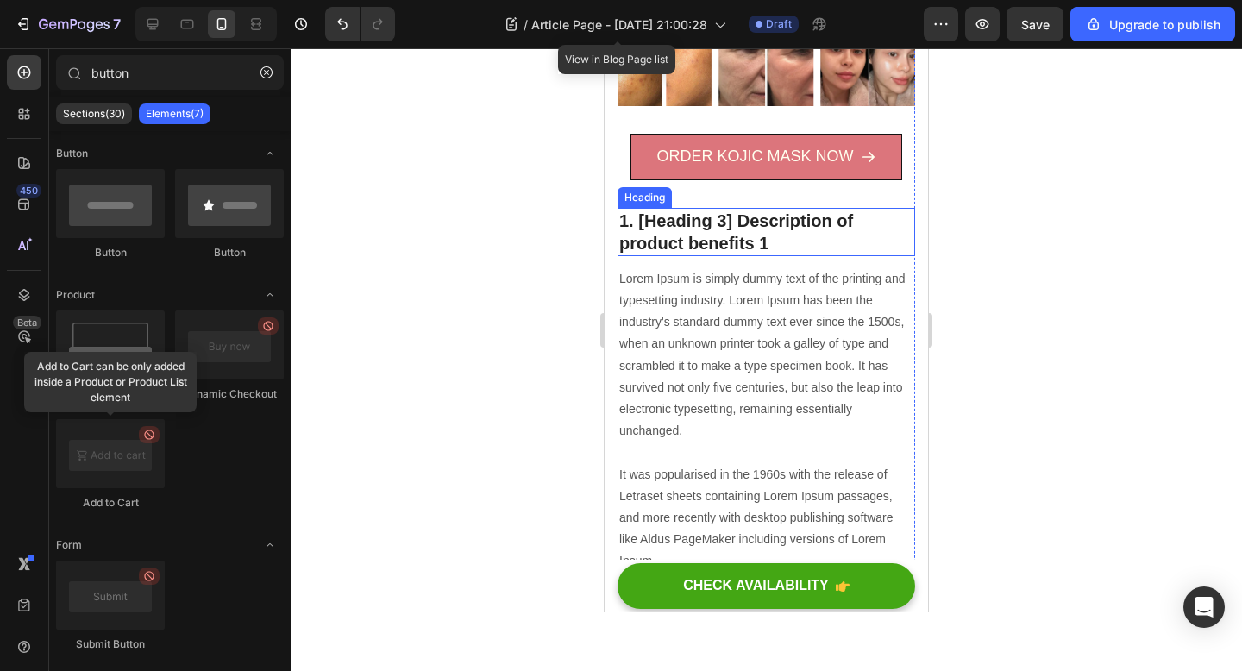
click at [734, 233] on p "1. [Heading 3] Description of product benefits 1" at bounding box center [766, 232] width 294 height 45
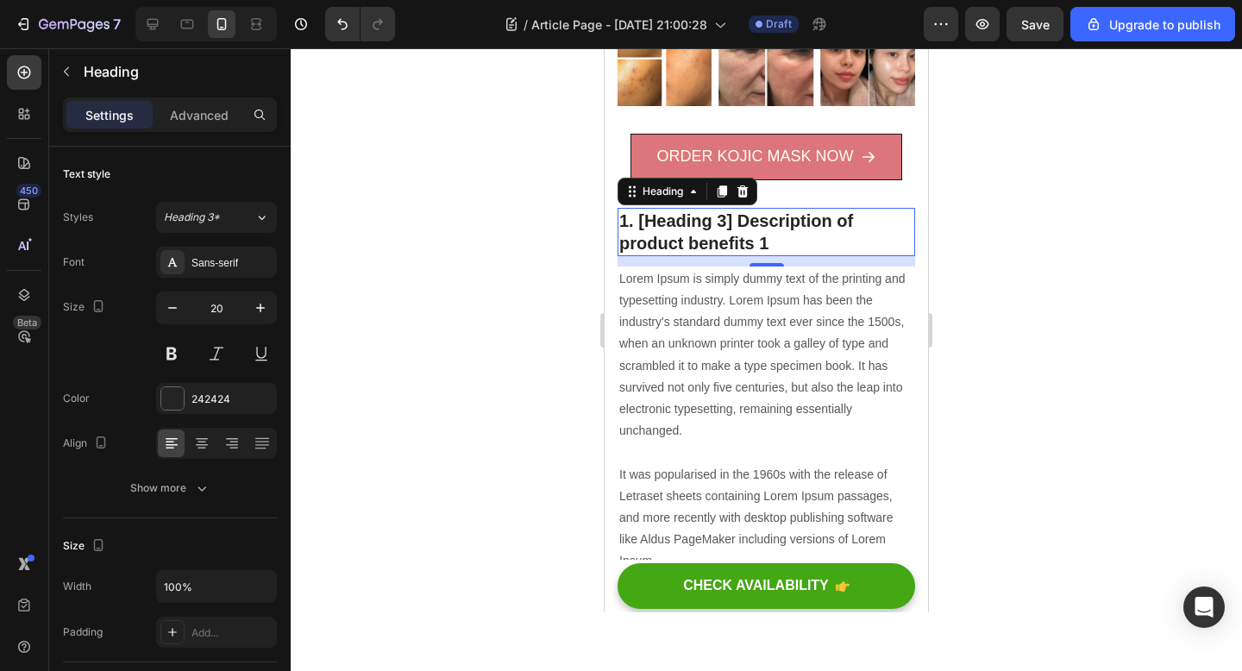
click at [770, 225] on p "1. [Heading 3] Description of product benefits 1" at bounding box center [766, 232] width 294 height 45
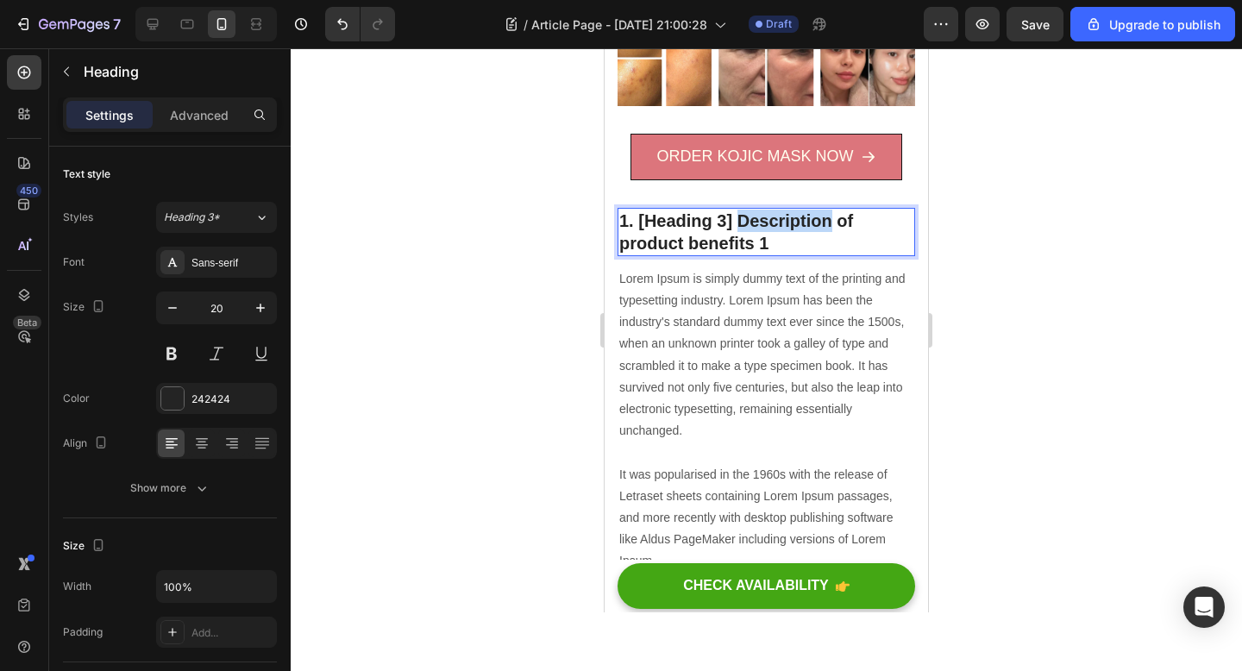
click at [770, 225] on p "1. [Heading 3] Description of product benefits 1" at bounding box center [766, 232] width 294 height 45
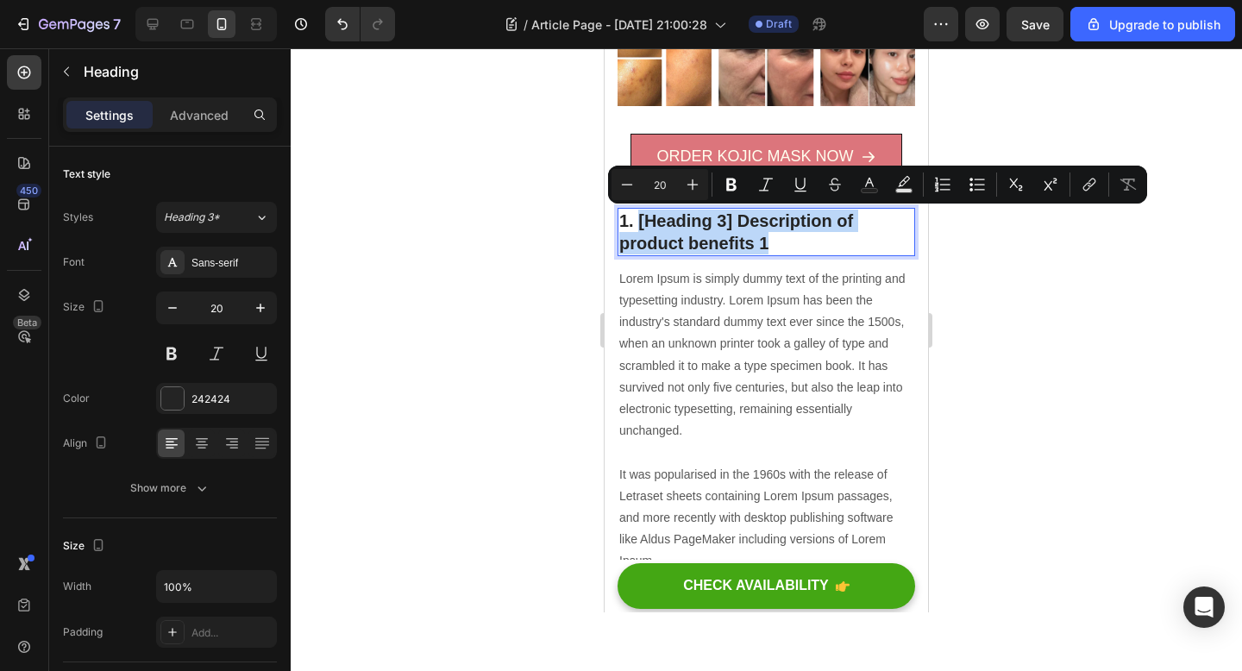
drag, startPoint x: 777, startPoint y: 247, endPoint x: 638, endPoint y: 216, distance: 142.1
click at [638, 216] on p "1. [Heading 3] Description of product benefits 1" at bounding box center [766, 232] width 294 height 45
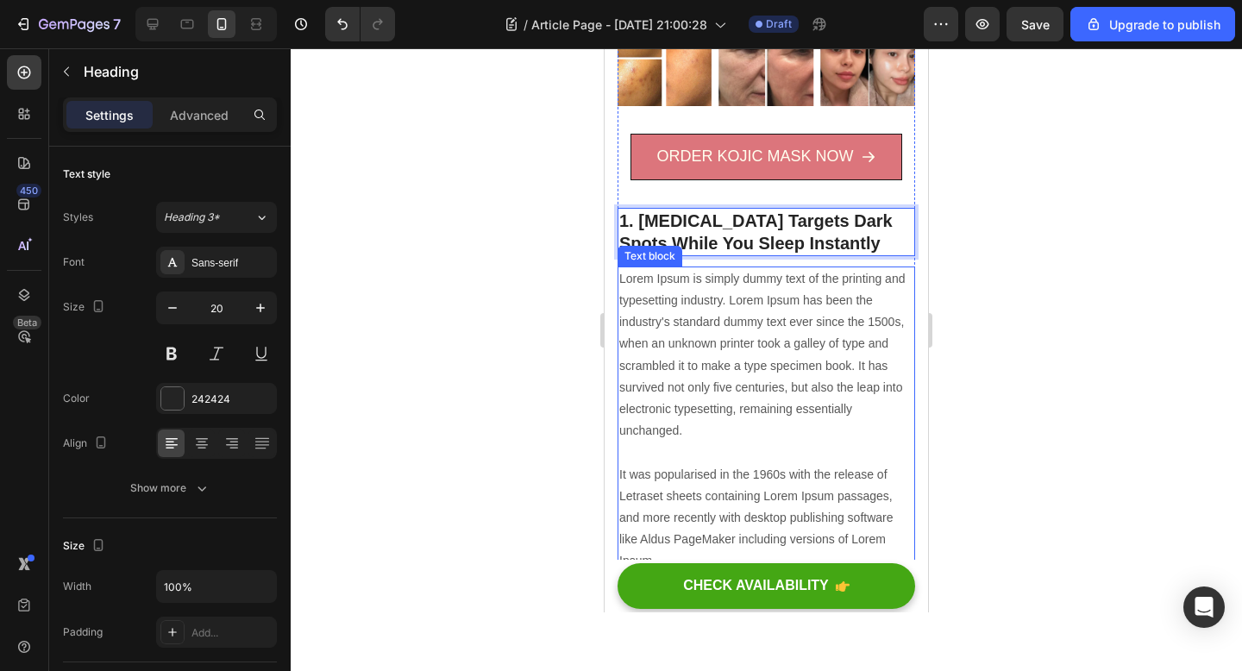
click at [520, 339] on div at bounding box center [766, 359] width 951 height 623
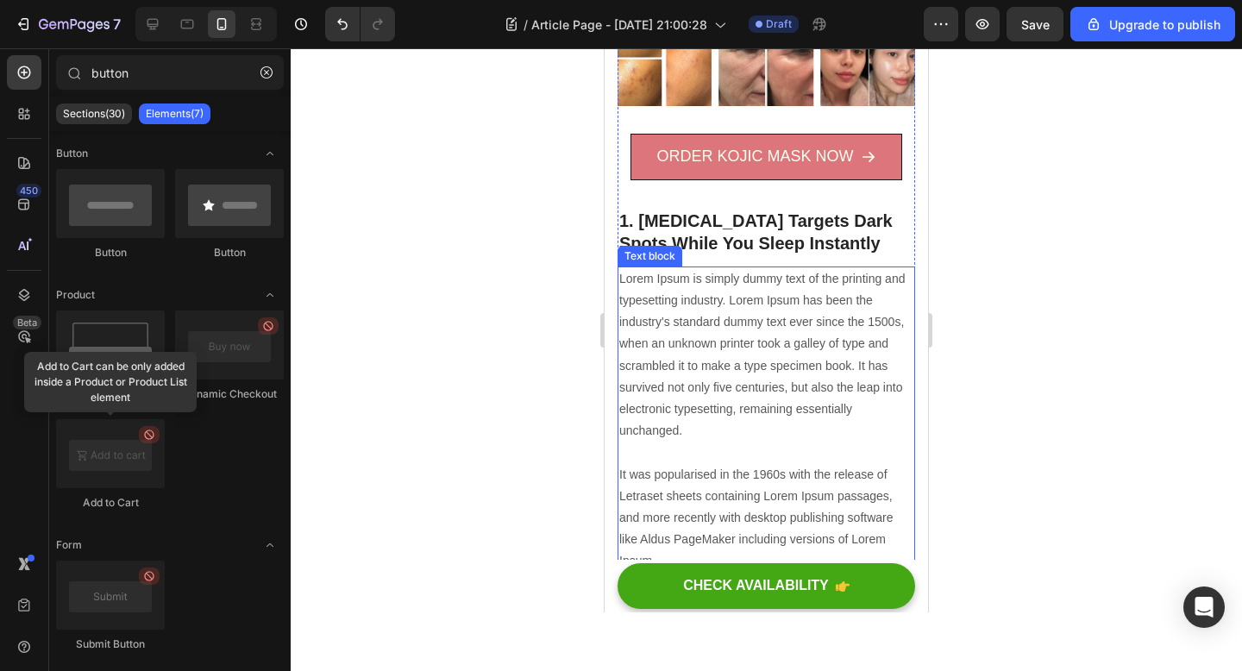
click at [564, 312] on div at bounding box center [766, 359] width 951 height 623
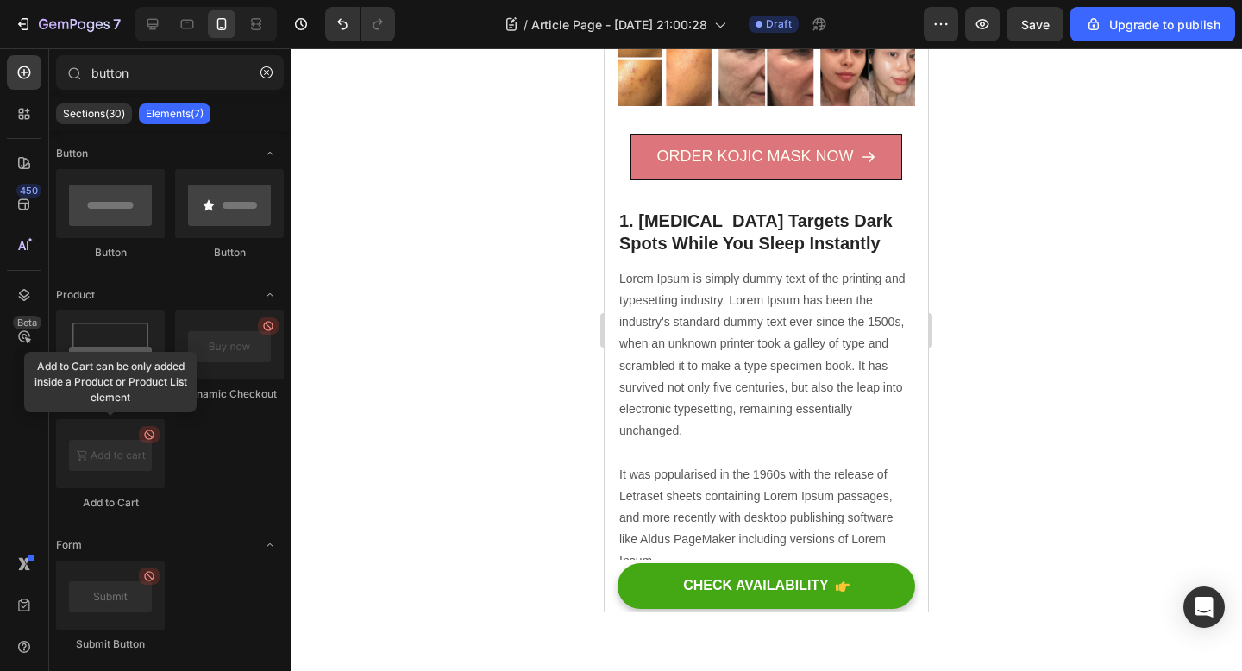
click at [1040, 348] on div at bounding box center [766, 359] width 951 height 623
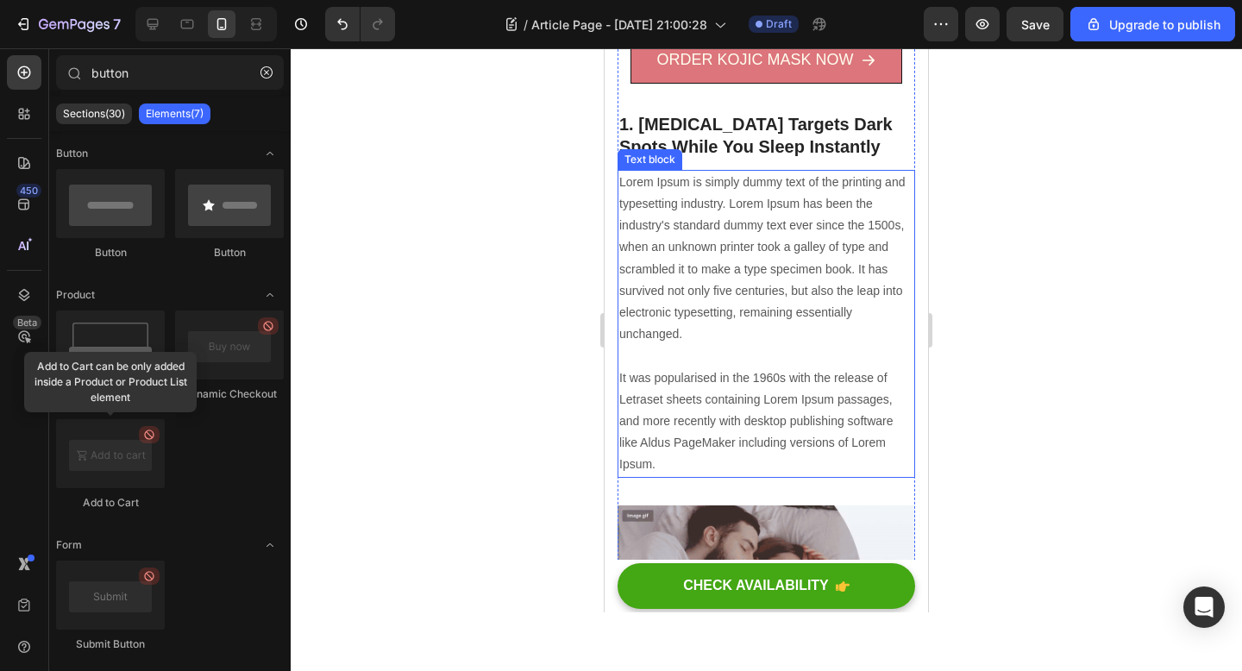
scroll to position [830, 0]
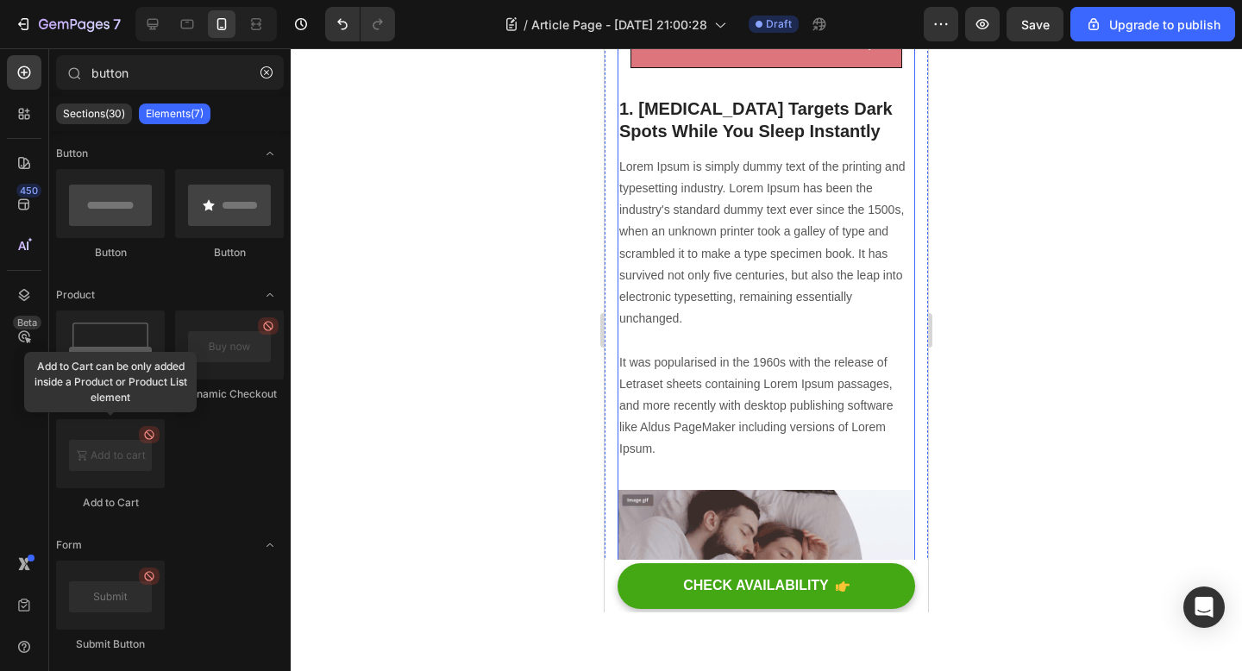
click at [762, 110] on p "1. Kojic Acid Targets Dark Spots While You Sleep Instantly" at bounding box center [766, 119] width 294 height 45
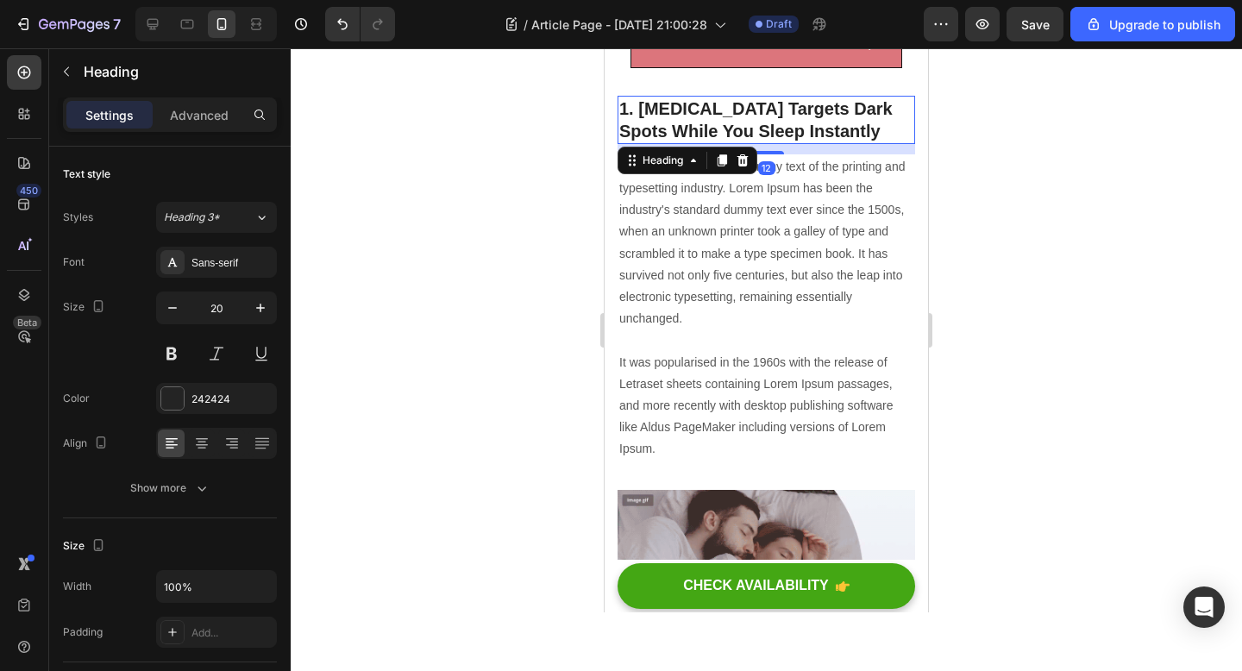
click at [498, 217] on div at bounding box center [766, 359] width 951 height 623
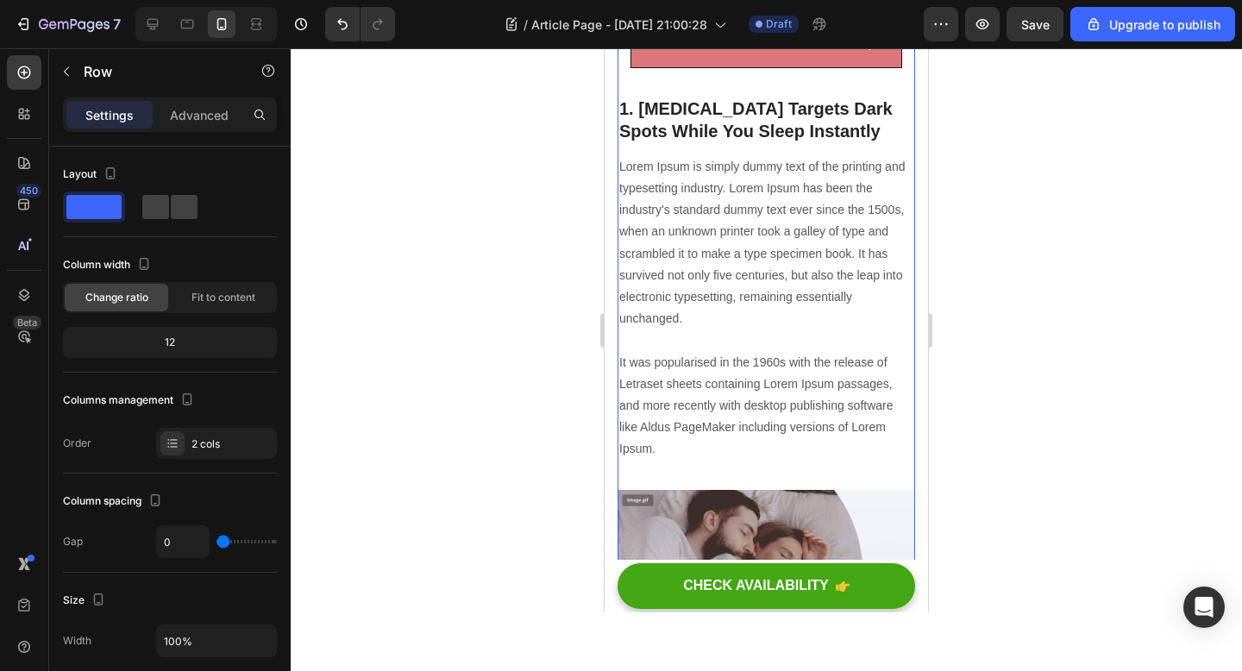
click at [809, 135] on p "1. Kojic Acid Targets Dark Spots While You Sleep Instantly" at bounding box center [766, 119] width 294 height 45
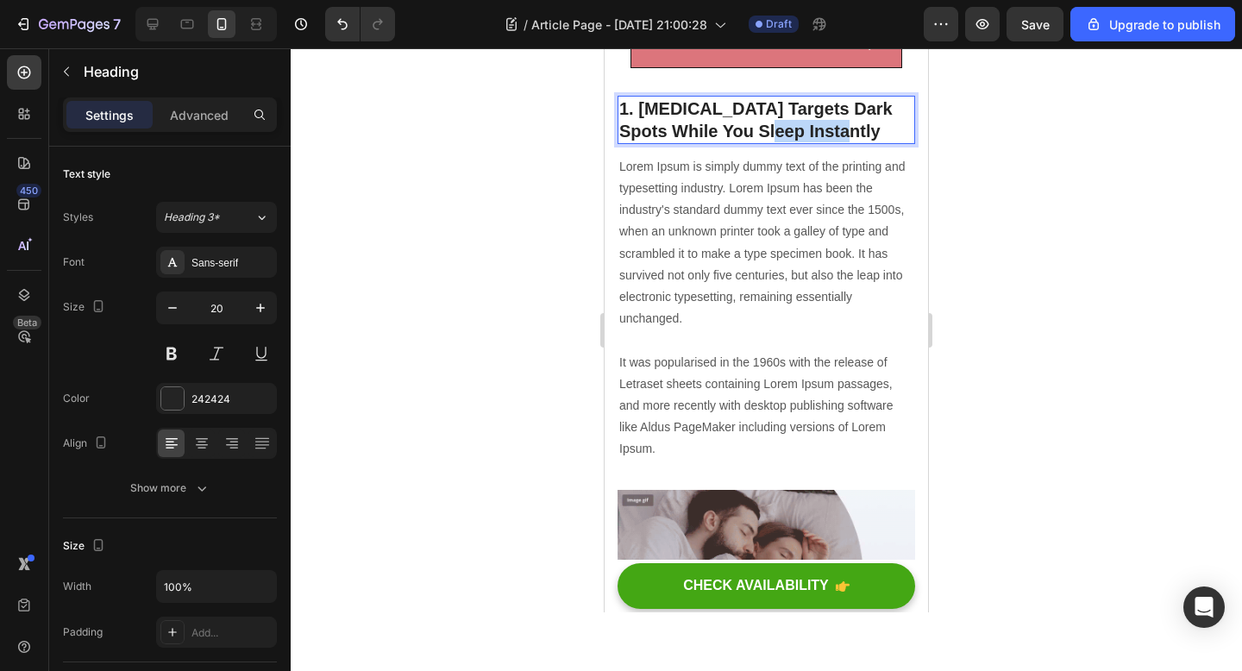
drag, startPoint x: 827, startPoint y: 132, endPoint x: 756, endPoint y: 132, distance: 70.7
click at [756, 132] on p "1. Kojic Acid Targets Dark Spots While You Sleep Instantly" at bounding box center [766, 119] width 294 height 45
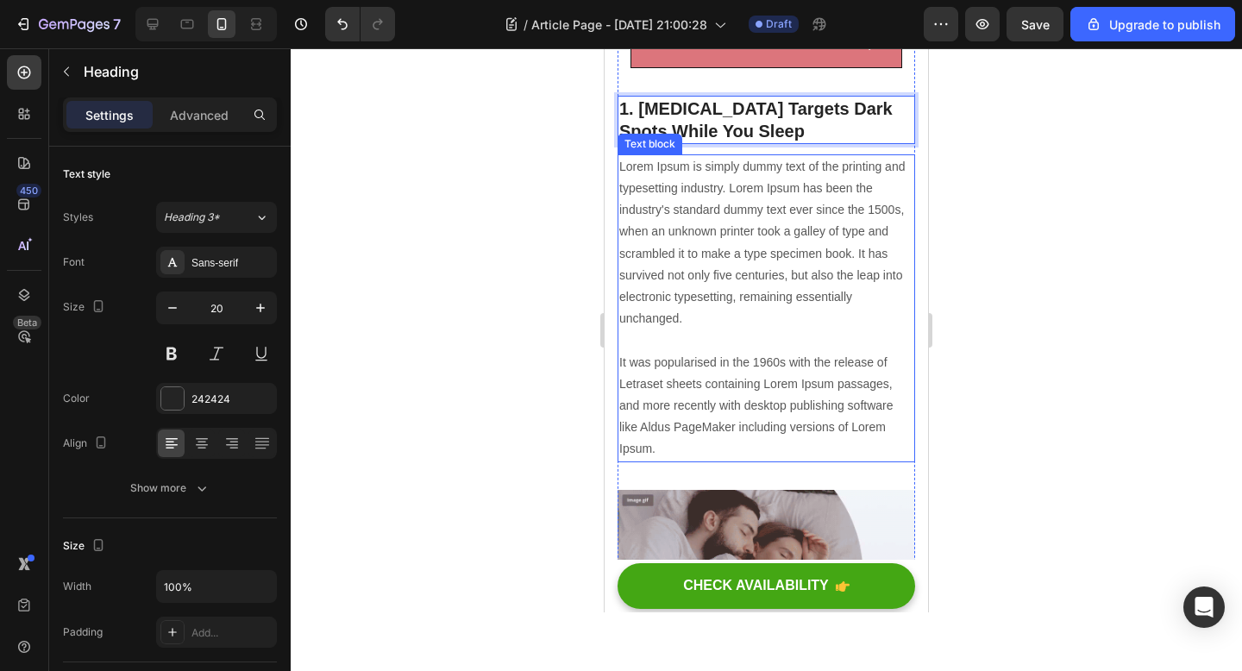
click at [692, 319] on p "Lorem Ipsum is simply dummy text of the printing and typesetting industry. Lore…" at bounding box center [766, 308] width 294 height 304
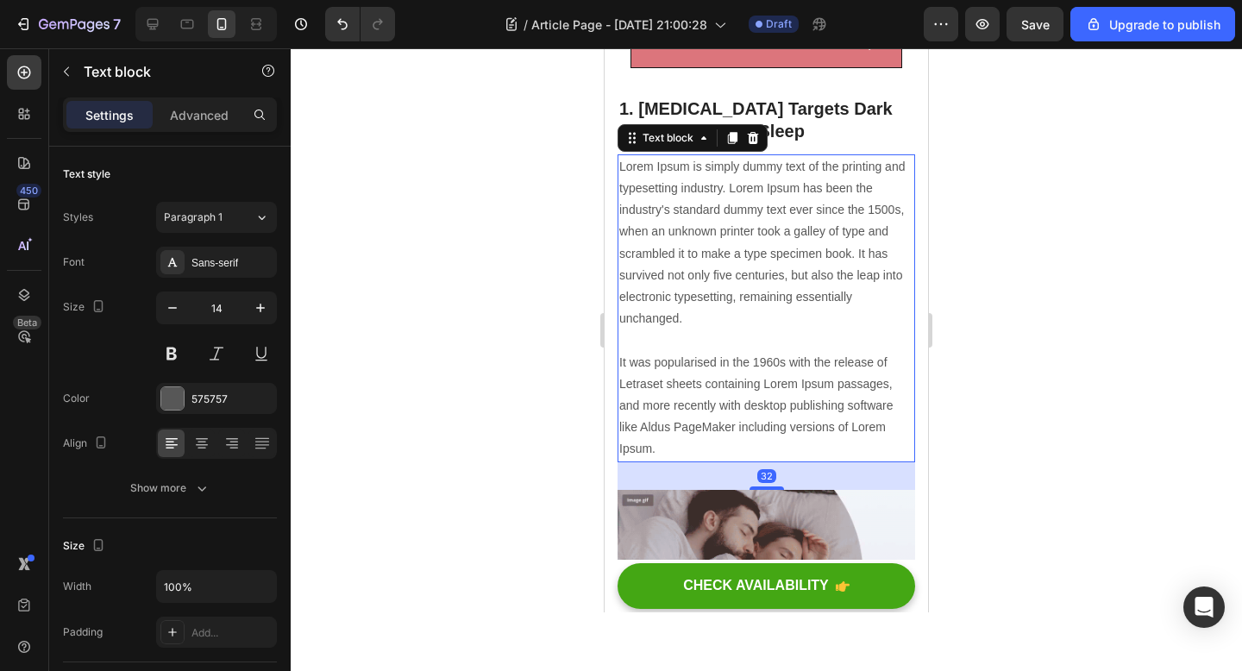
click at [664, 449] on p "Lorem Ipsum is simply dummy text of the printing and typesetting industry. Lore…" at bounding box center [766, 308] width 294 height 304
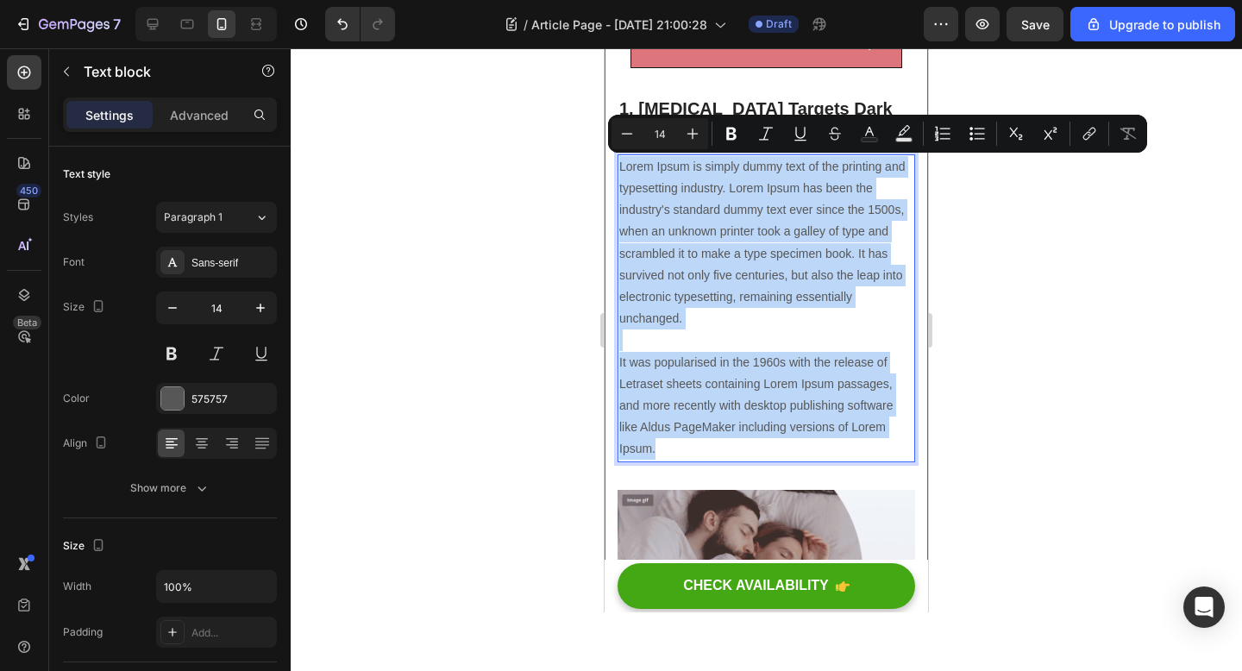
drag, startPoint x: 662, startPoint y: 448, endPoint x: 610, endPoint y: 153, distance: 300.4
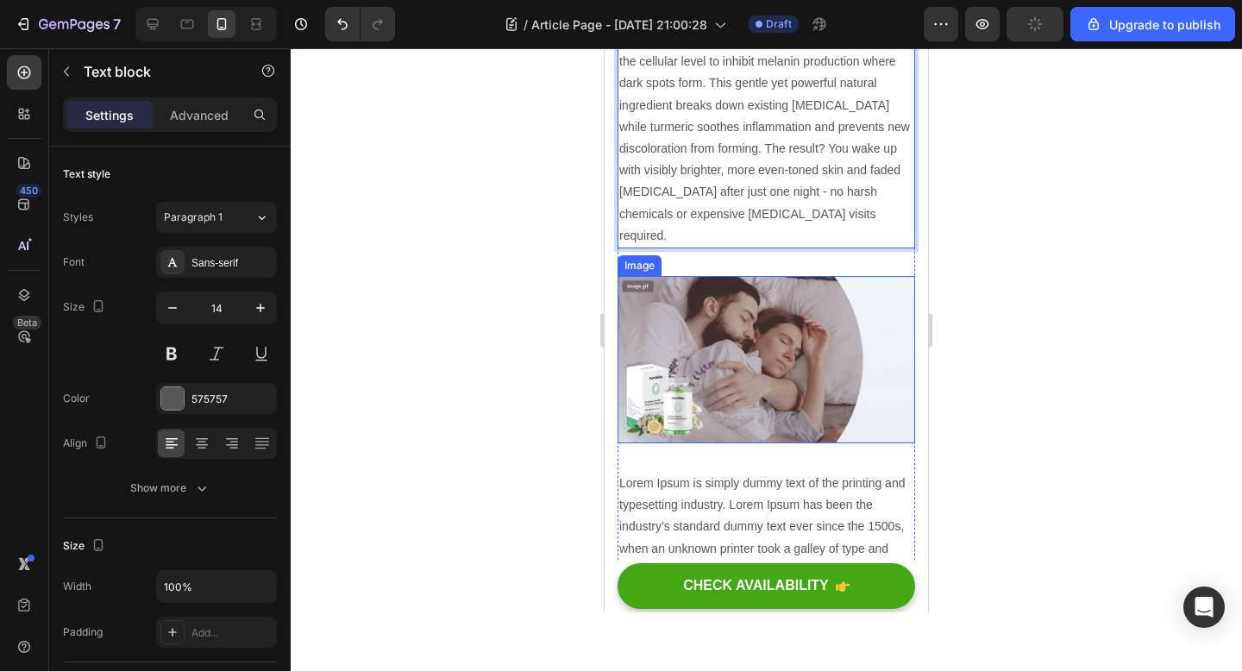
scroll to position [813, 0]
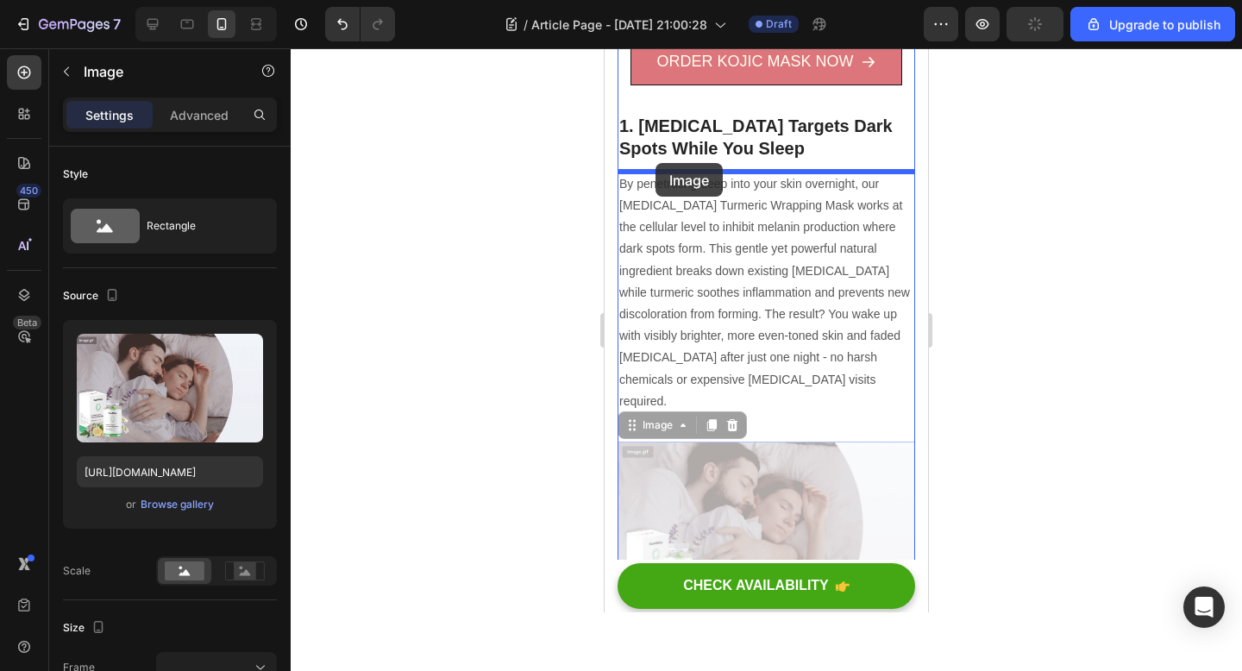
drag, startPoint x: 740, startPoint y: 493, endPoint x: 655, endPoint y: 164, distance: 340.3
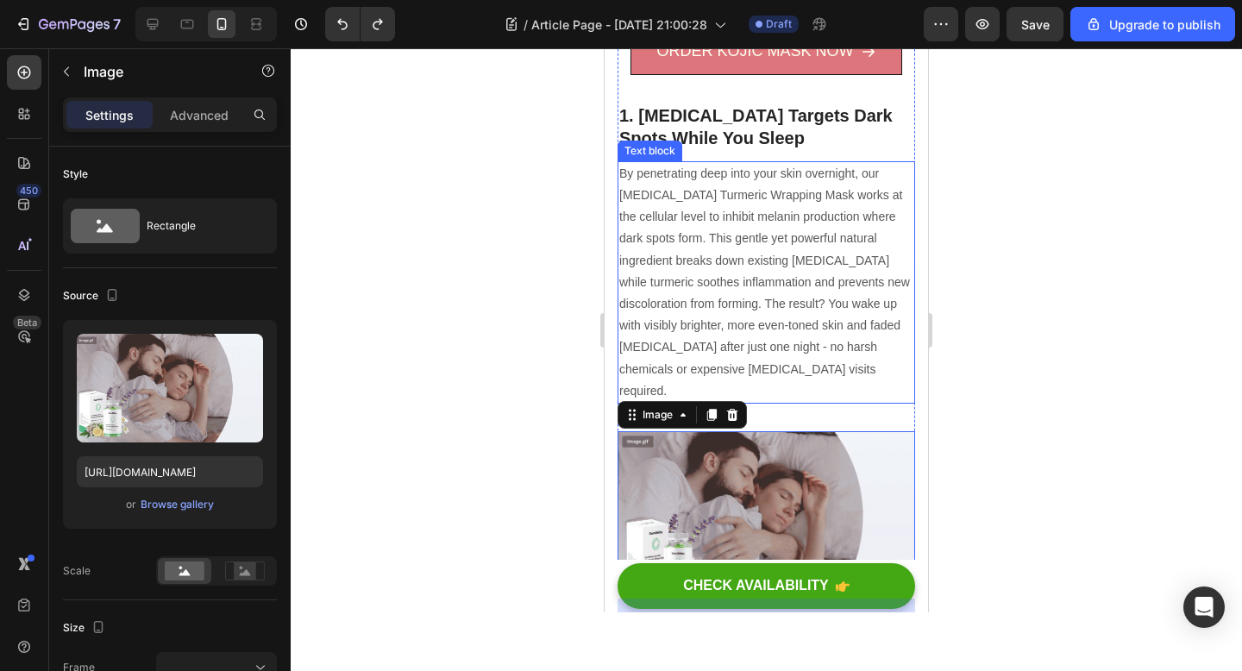
scroll to position [836, 0]
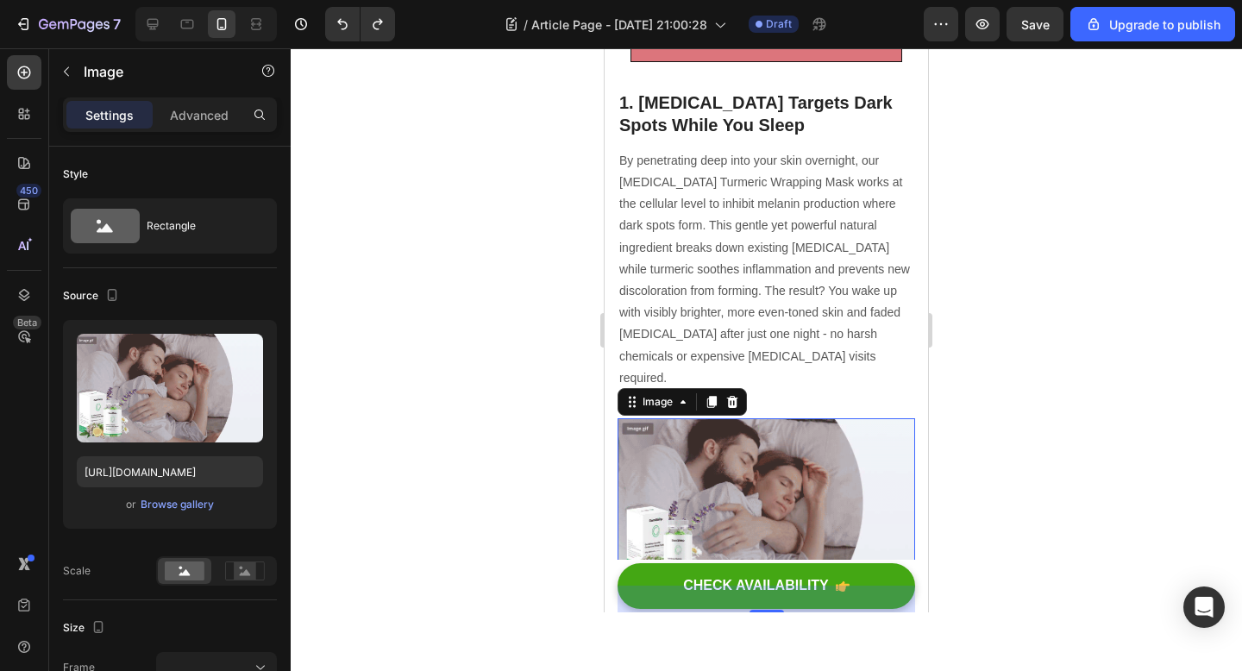
click at [972, 444] on div at bounding box center [766, 359] width 951 height 623
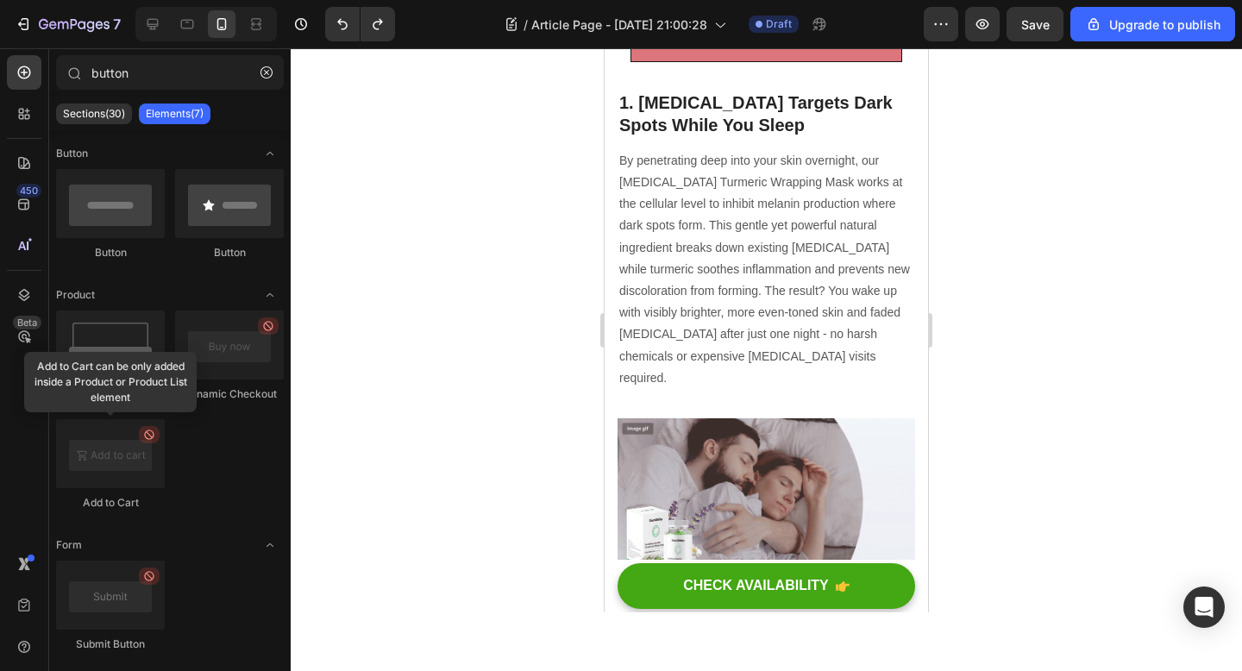
click at [816, 457] on img at bounding box center [766, 501] width 298 height 167
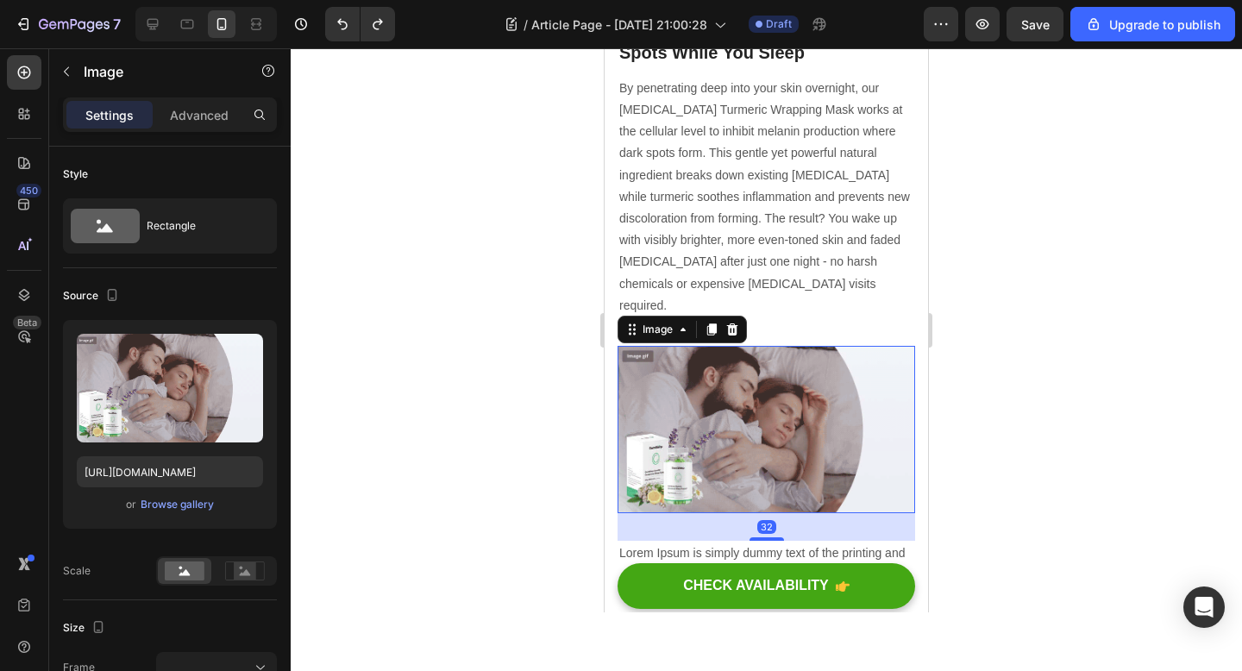
scroll to position [931, 0]
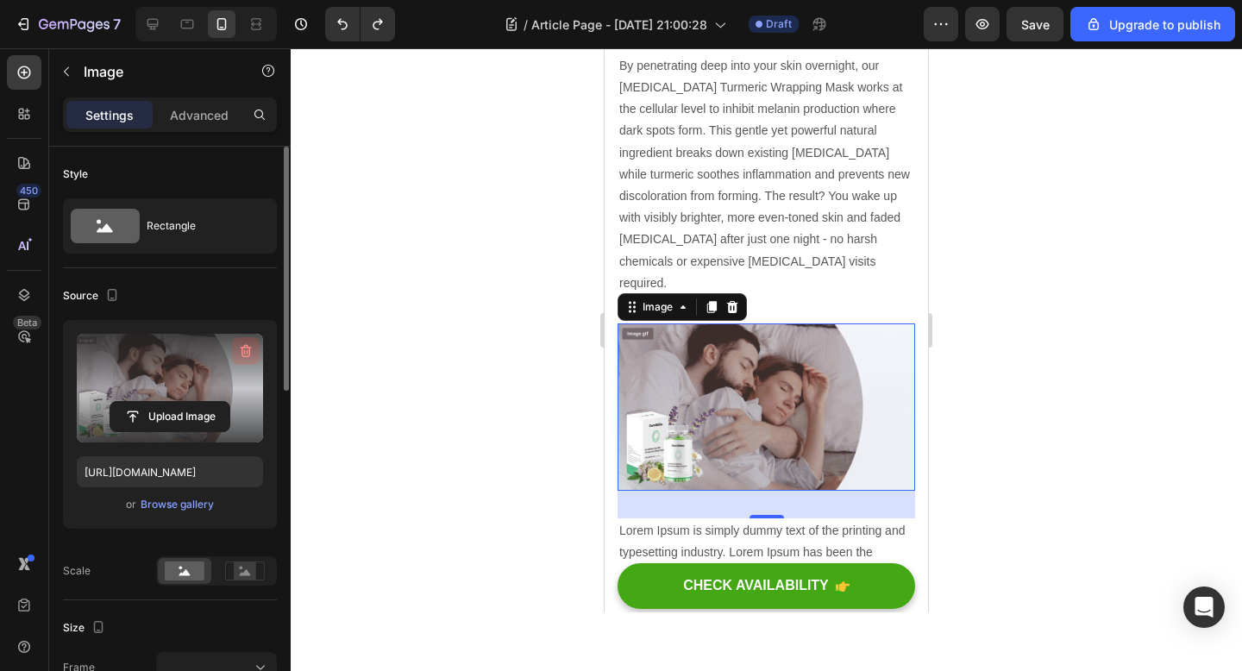
click at [245, 348] on icon "button" at bounding box center [245, 350] width 17 height 17
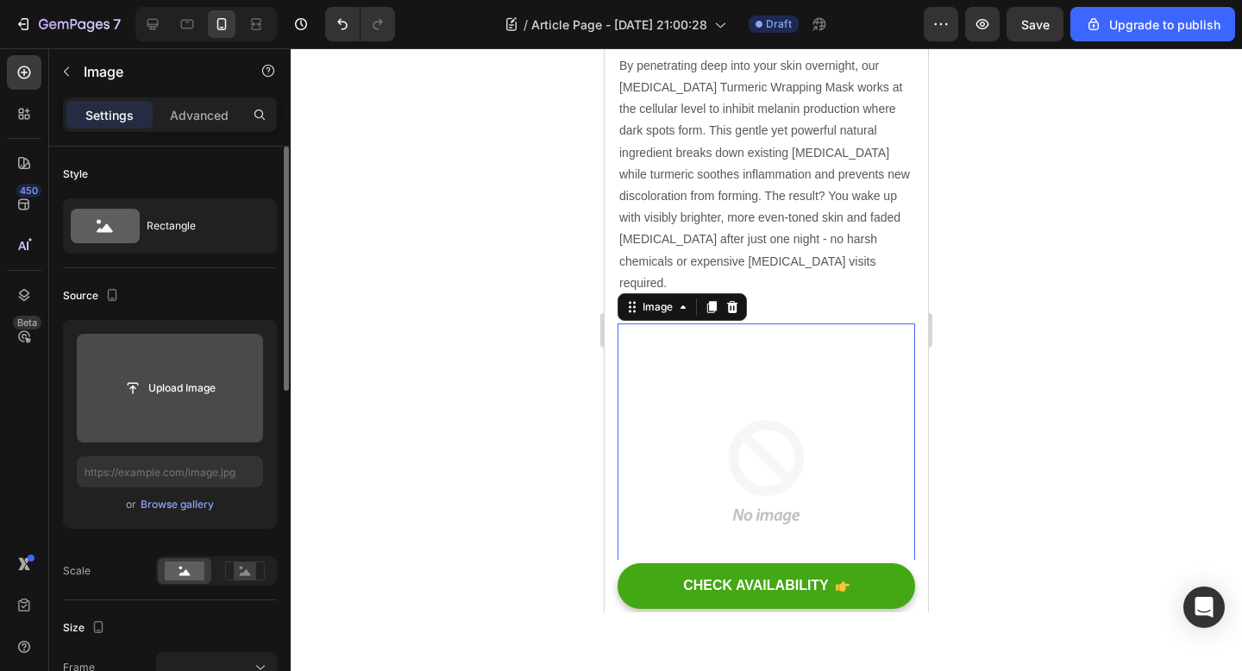
click at [172, 390] on input "file" at bounding box center [169, 387] width 119 height 29
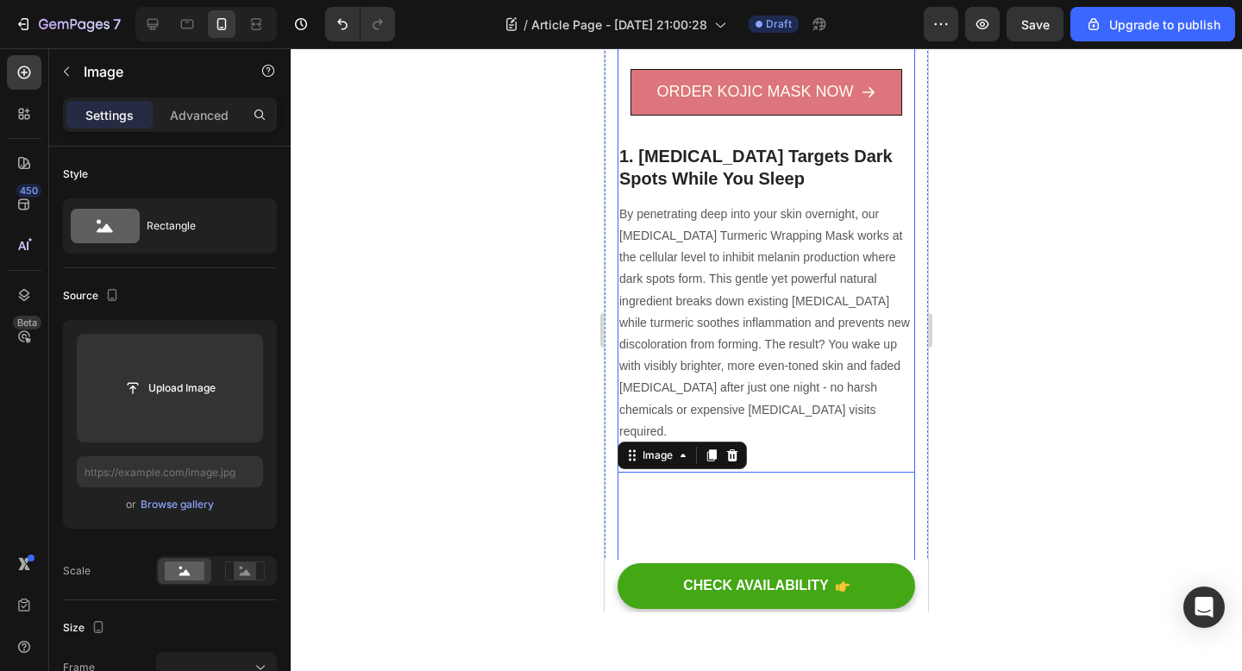
scroll to position [782, 0]
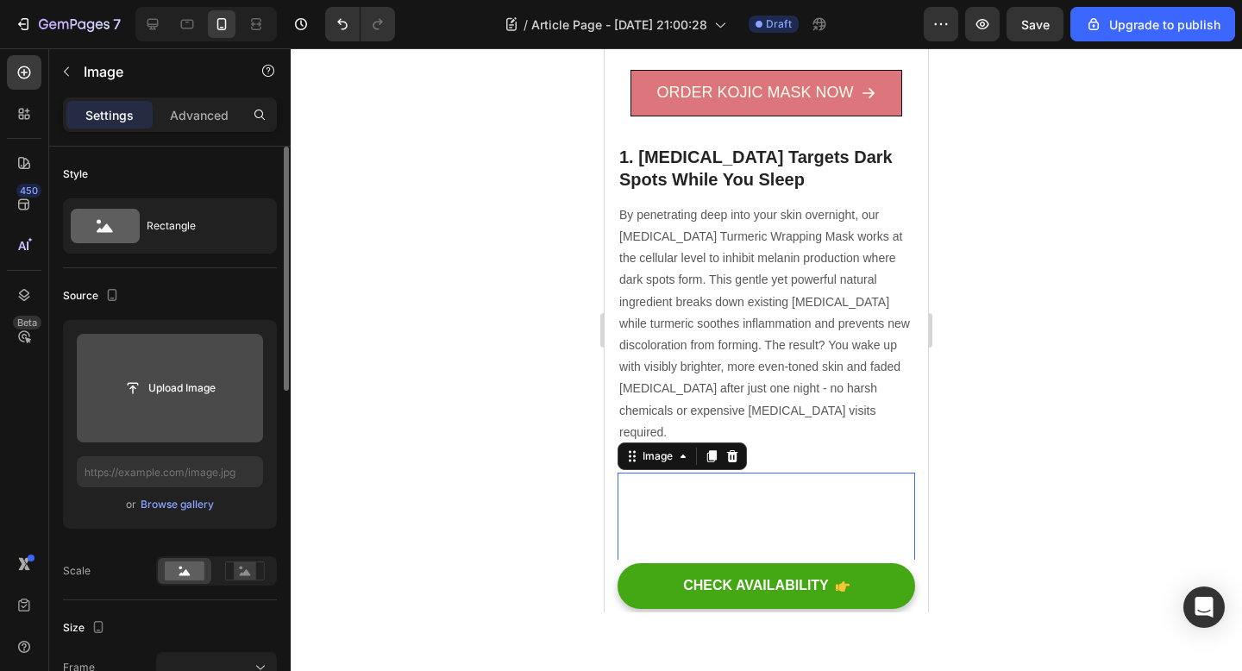
click at [168, 373] on input "file" at bounding box center [169, 387] width 119 height 29
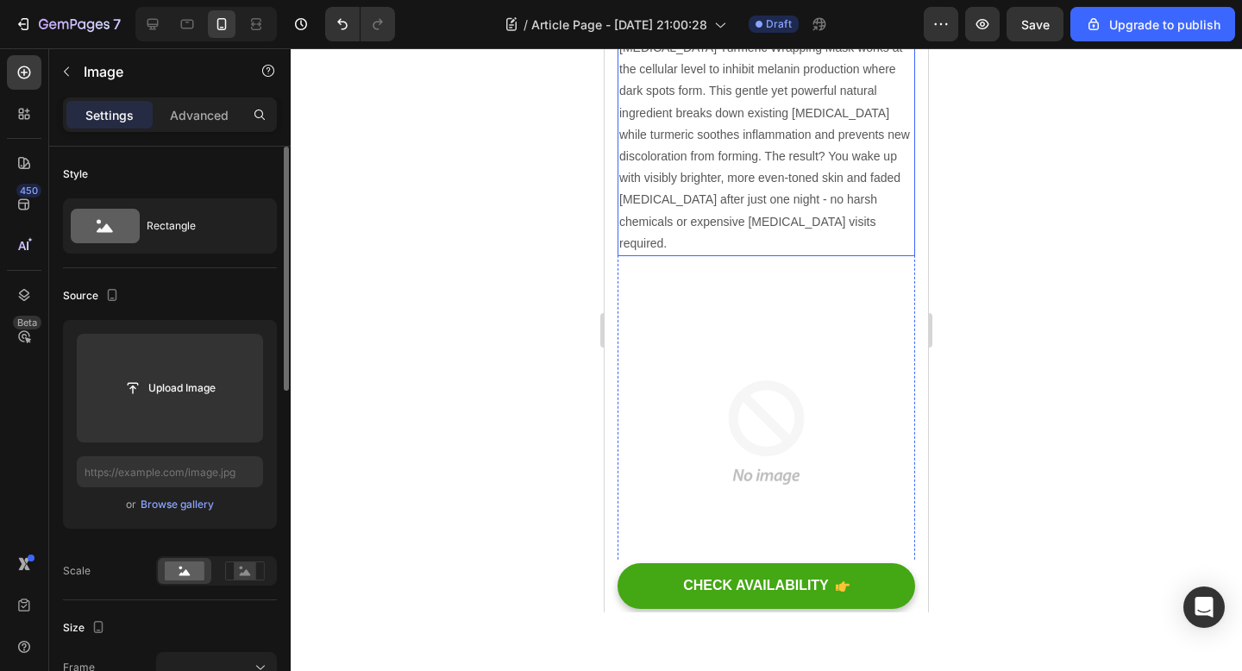
scroll to position [1010, 0]
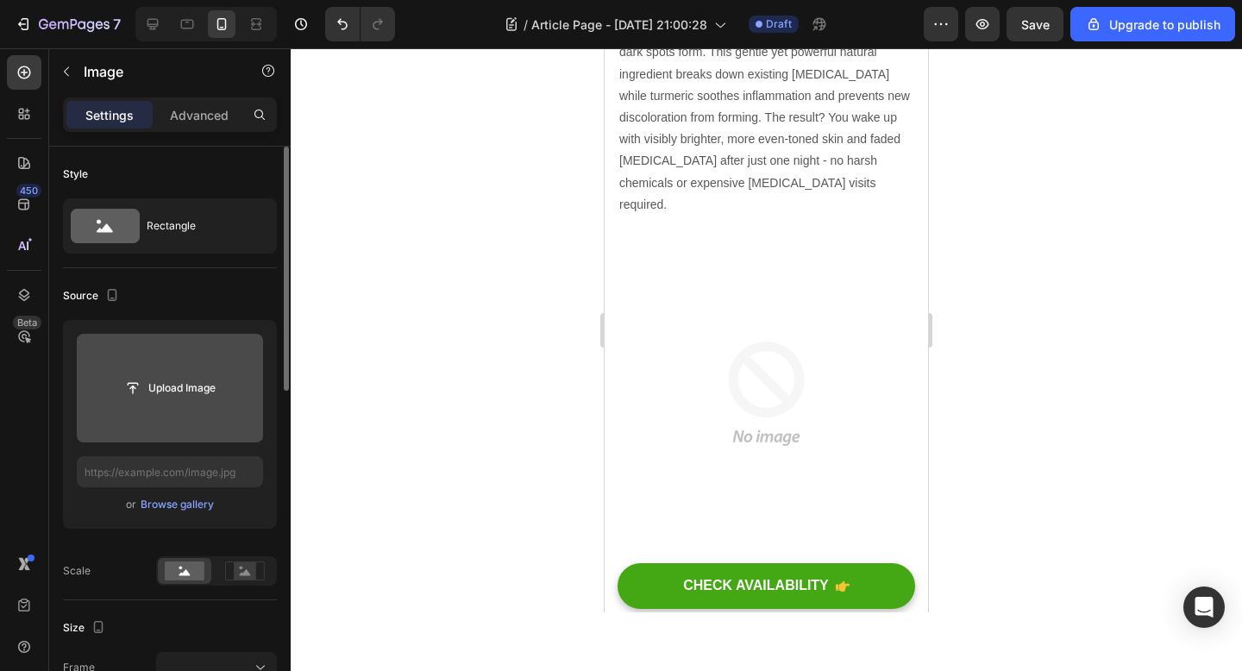
click at [212, 371] on input "file" at bounding box center [170, 388] width 186 height 109
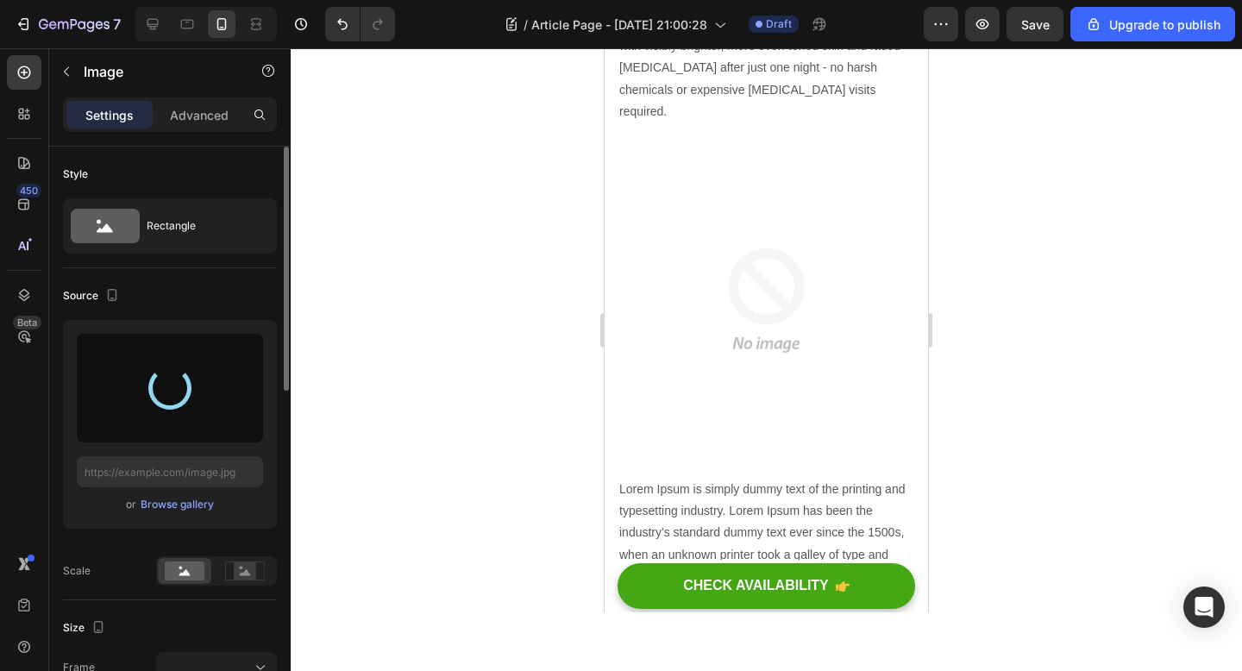
scroll to position [1106, 0]
type input "https://cdn.shopify.com/s/files/1/0928/8391/0976/files/gempages_574315025229939…"
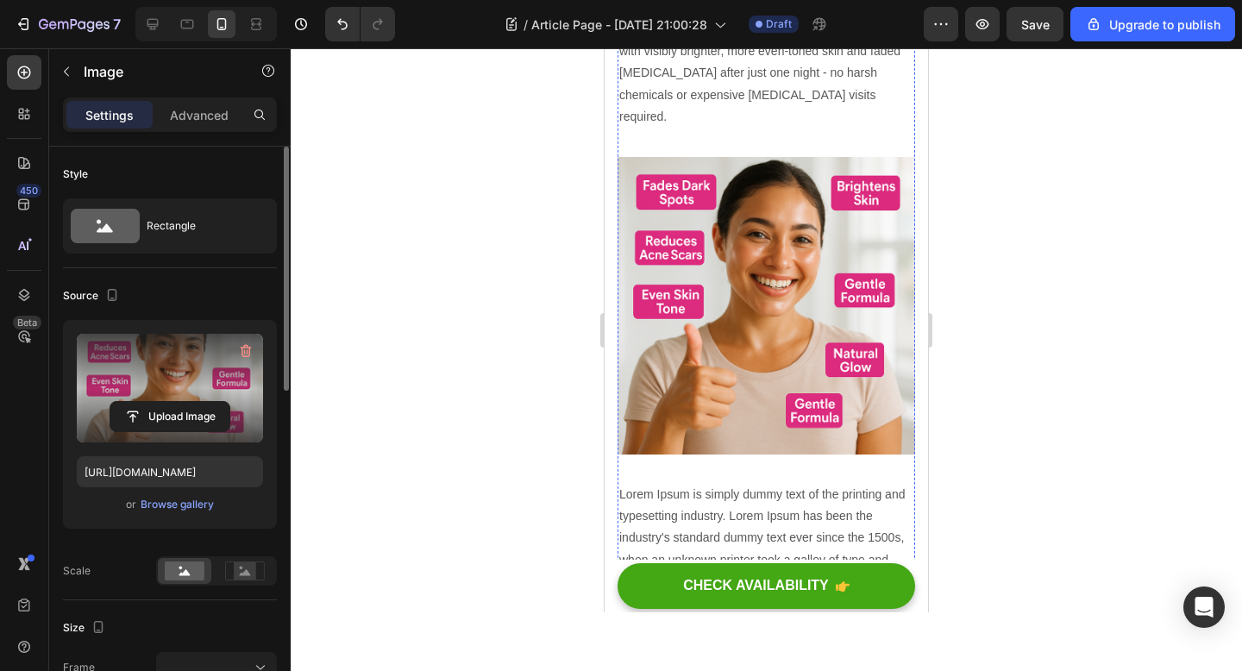
scroll to position [1125, 0]
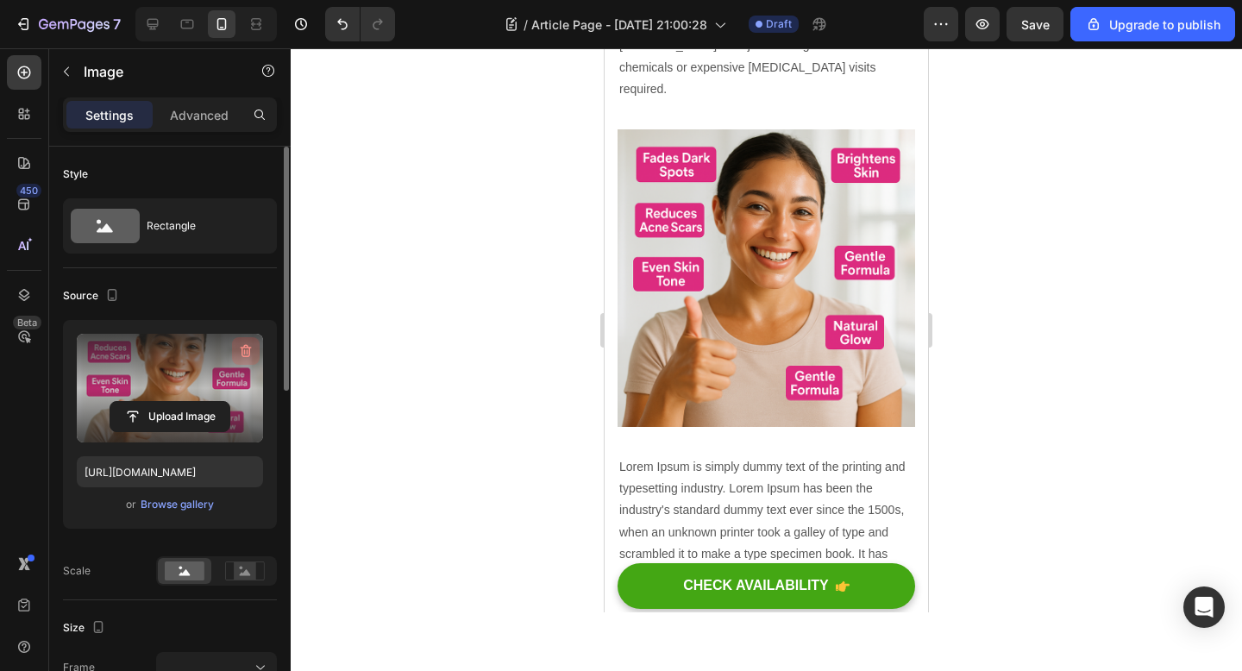
click at [242, 355] on icon "button" at bounding box center [246, 351] width 11 height 13
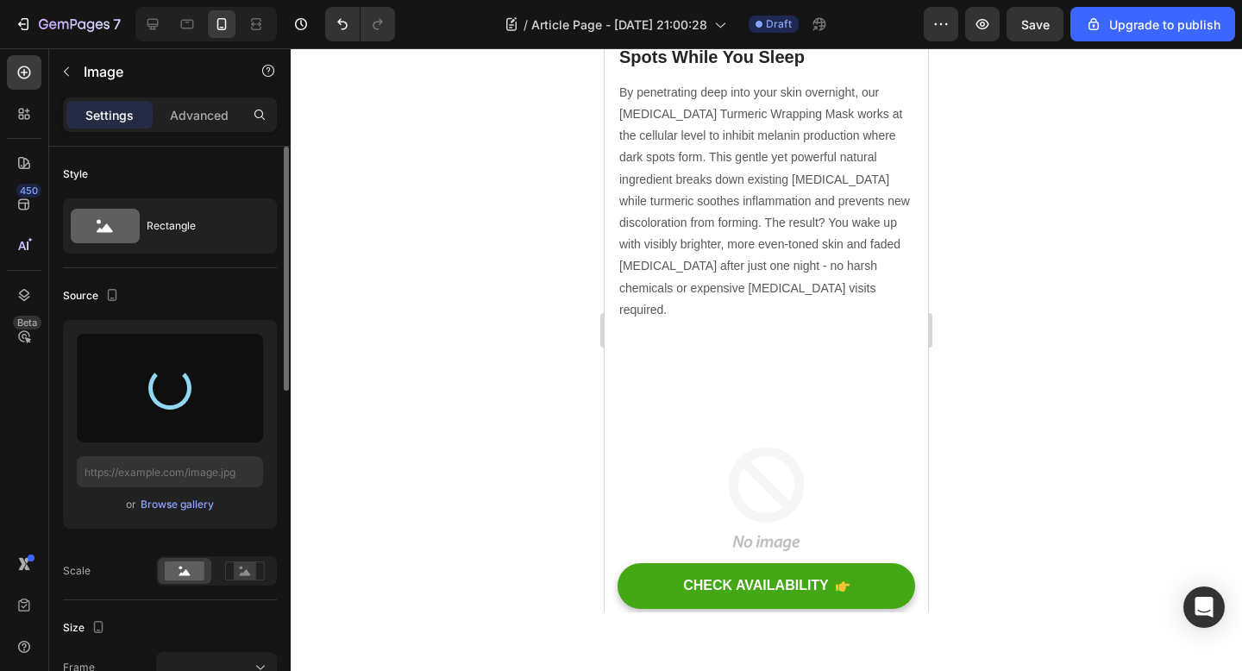
type input "https://cdn.shopify.com/s/files/1/0928/8391/0976/files/gempages_574315025229939…"
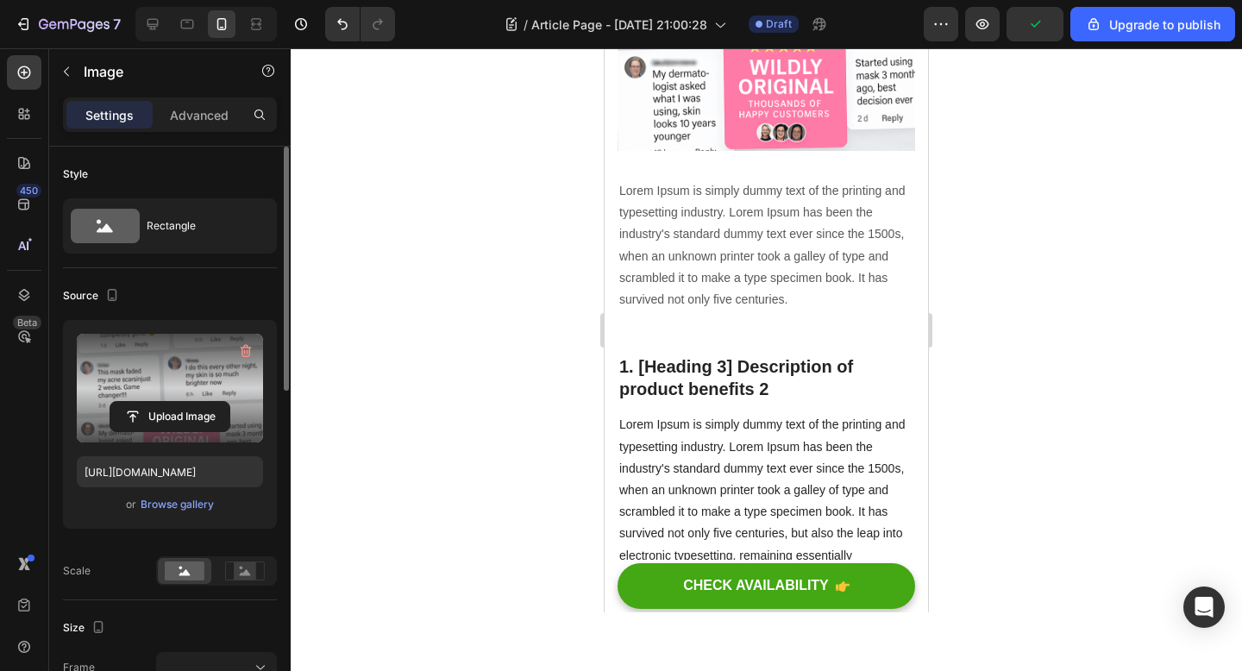
scroll to position [1336, 0]
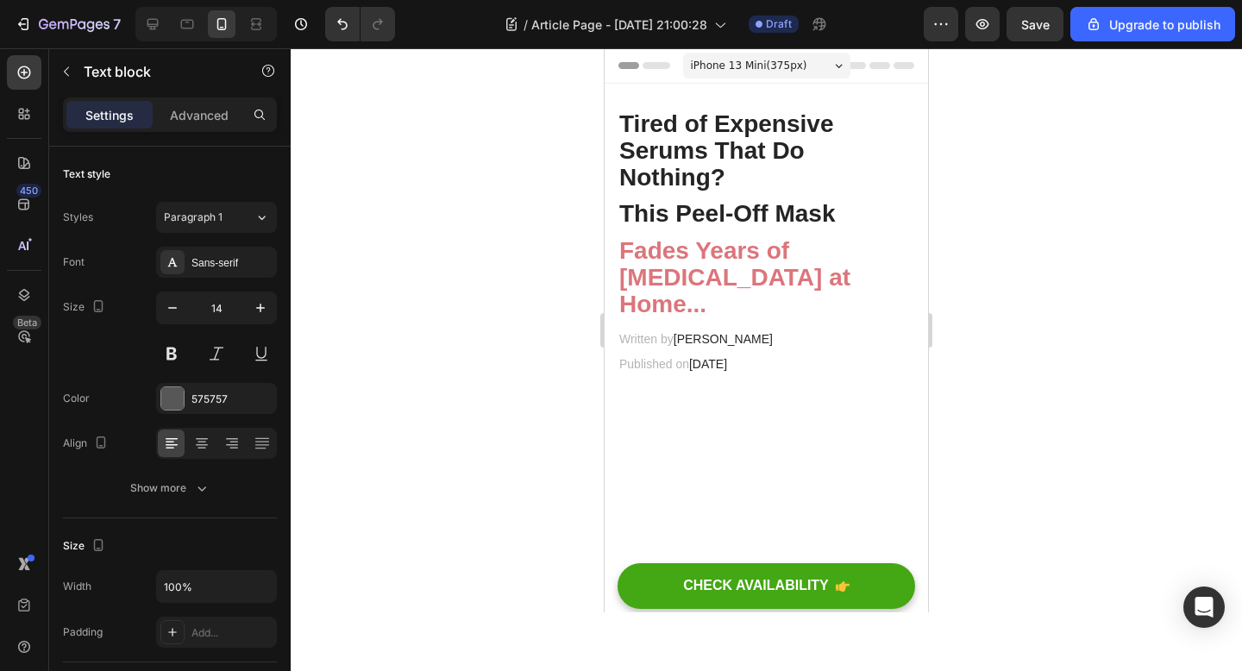
scroll to position [1336, 0]
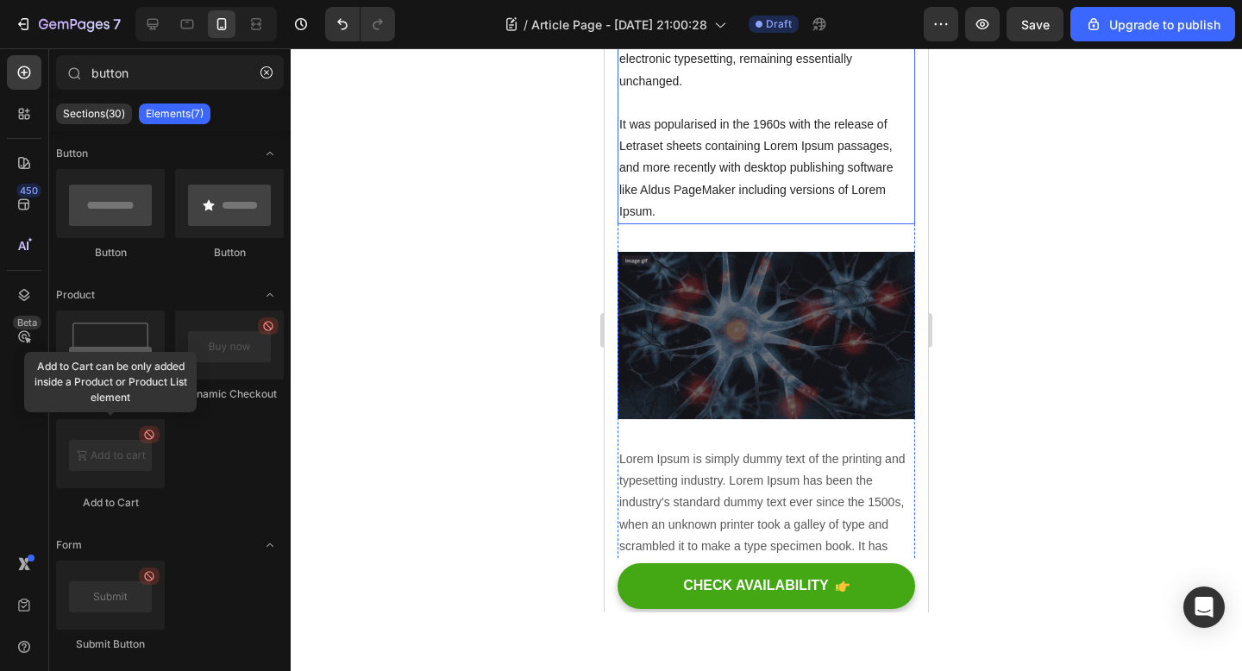
scroll to position [1432, 0]
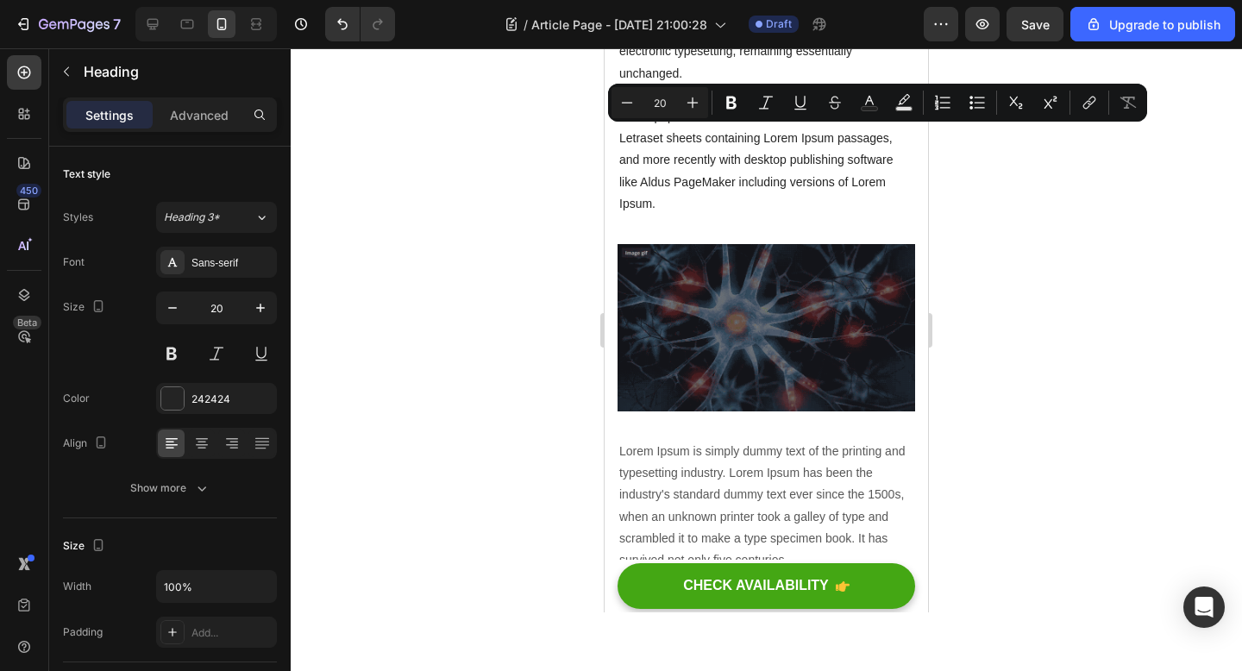
drag, startPoint x: 770, startPoint y: 155, endPoint x: 637, endPoint y: 141, distance: 133.6
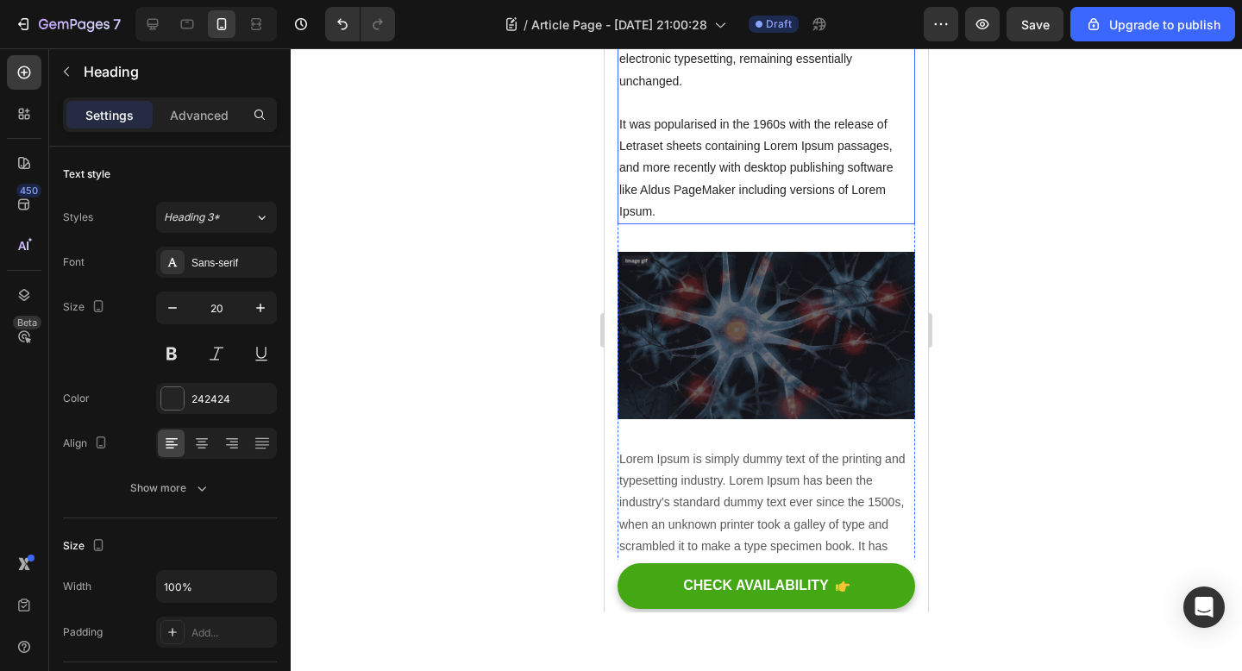
click at [707, 222] on p "Lorem Ipsum is simply dummy text of the printing and typesetting industry. Lore…" at bounding box center [766, 70] width 294 height 304
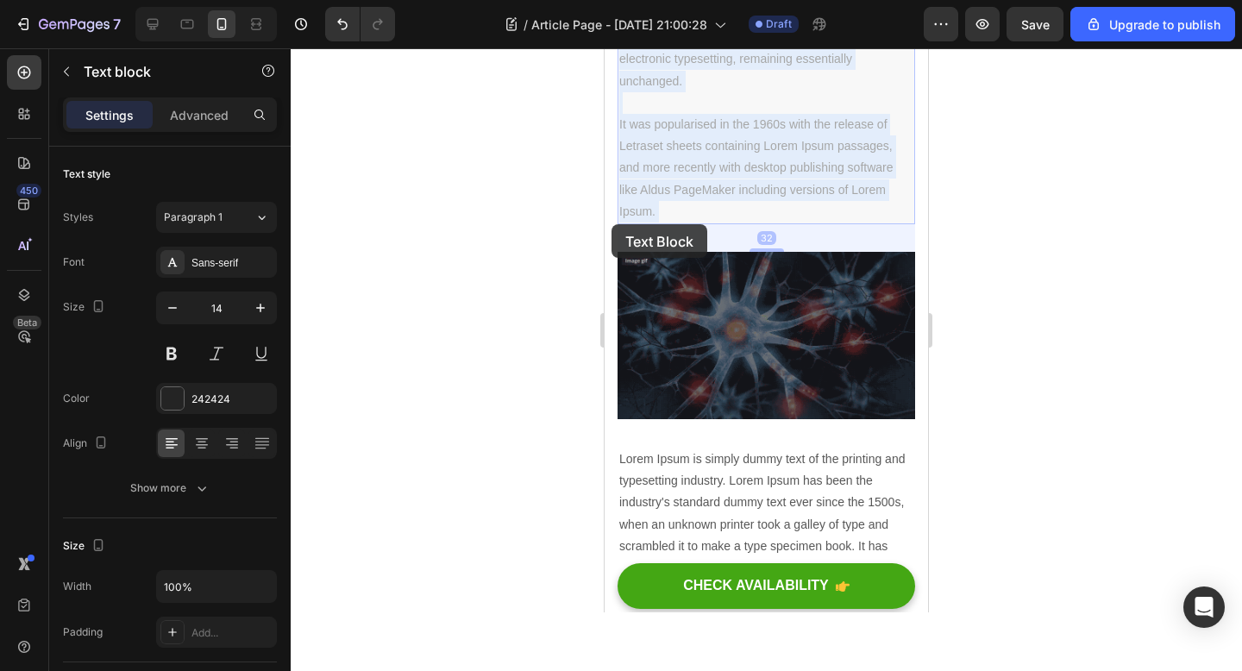
drag, startPoint x: 658, startPoint y: 487, endPoint x: 608, endPoint y: 221, distance: 271.1
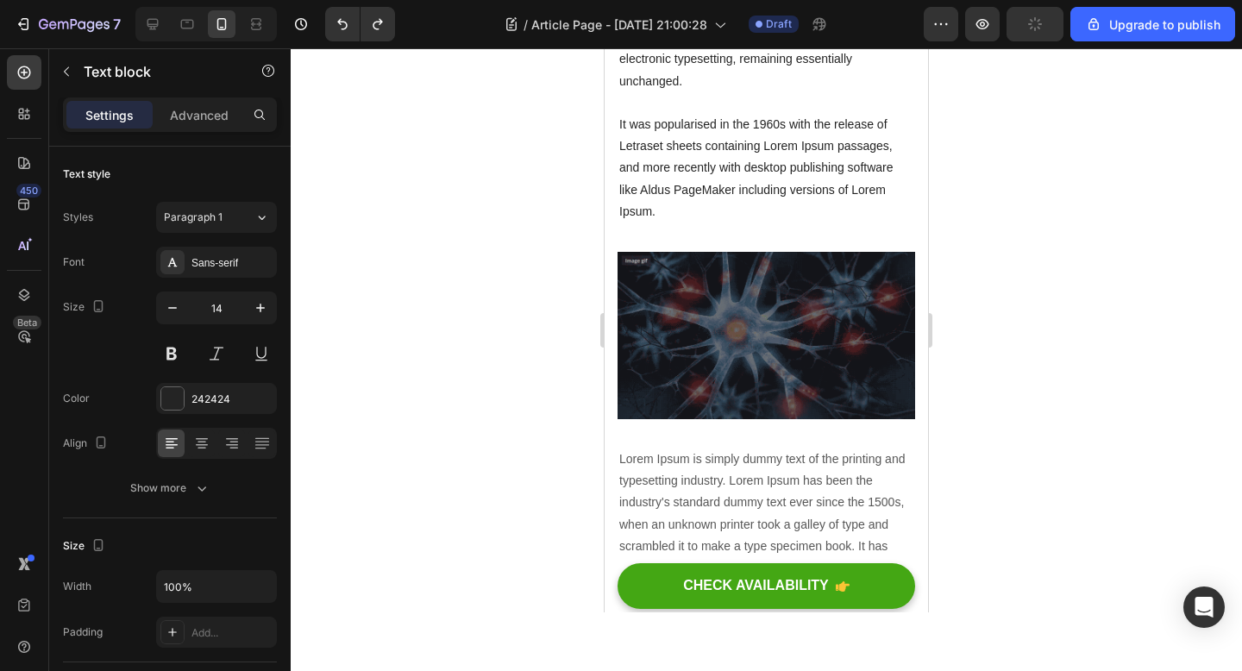
click at [736, 222] on p "Lorem Ipsum is simply dummy text of the printing and typesetting industry. Lore…" at bounding box center [766, 70] width 294 height 304
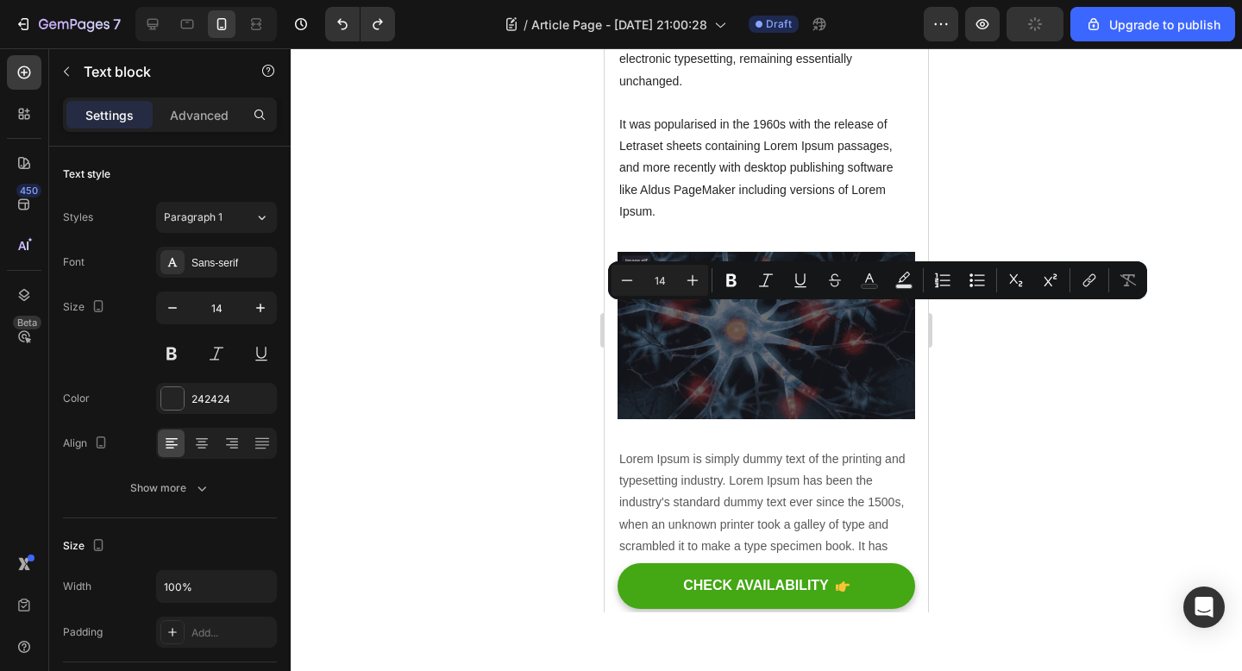
click at [705, 222] on p "Lorem Ipsum is simply dummy text of the printing and typesetting industry. Lore…" at bounding box center [766, 70] width 294 height 304
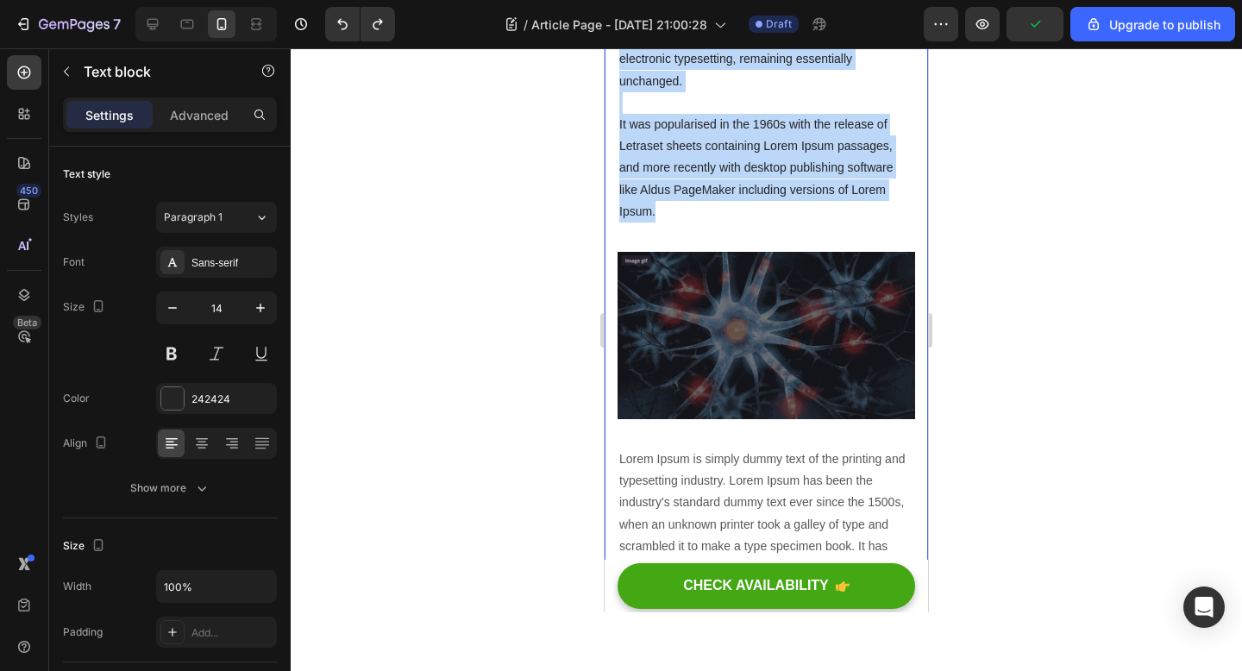
drag, startPoint x: 656, startPoint y: 485, endPoint x: 613, endPoint y: 209, distance: 279.3
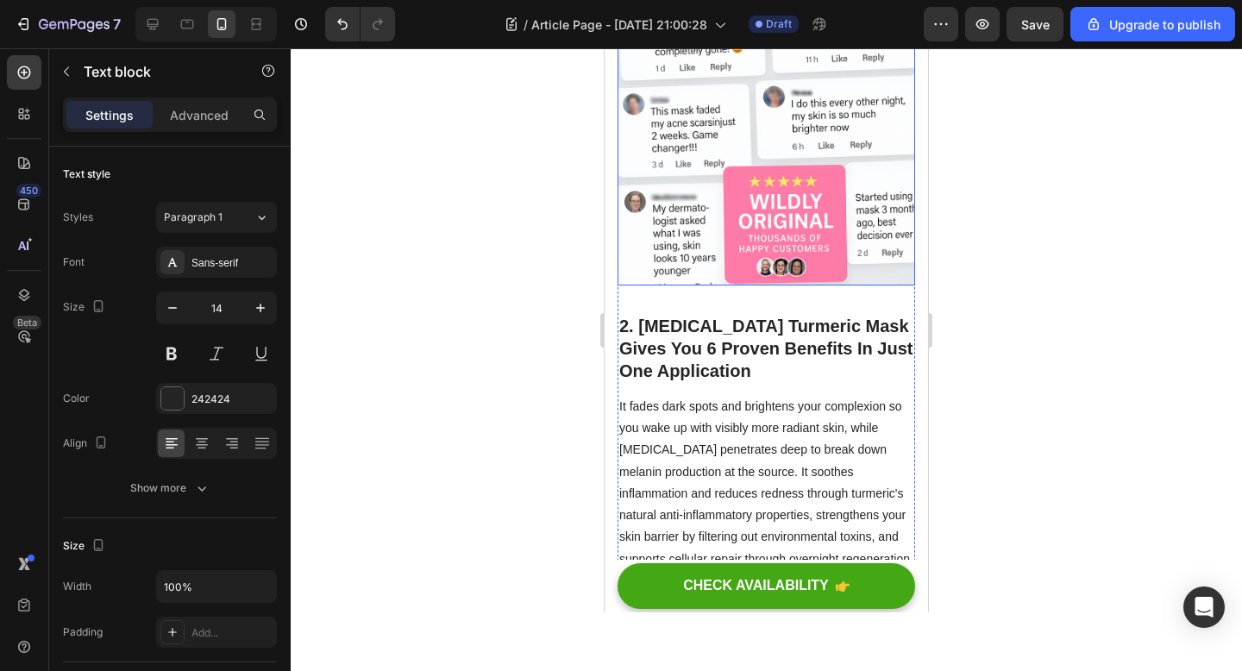
scroll to position [1494, 0]
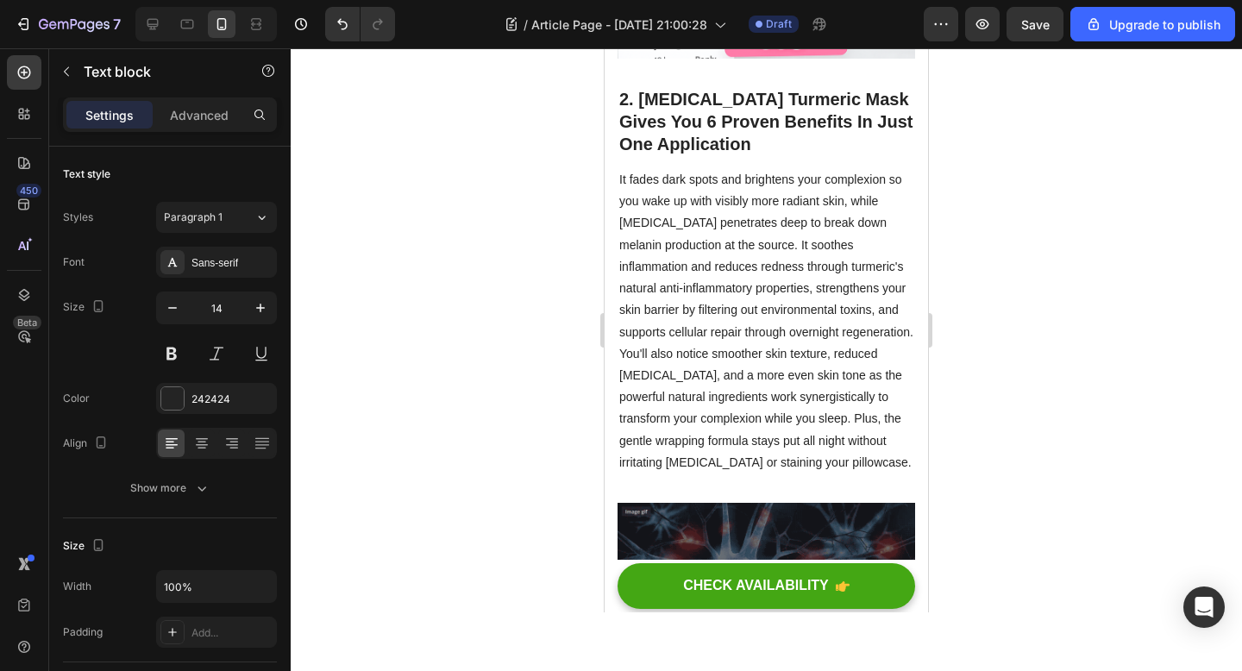
click at [748, 258] on p "It fades dark spots and brightens your complexion so you wake up with visibly m…" at bounding box center [766, 321] width 294 height 304
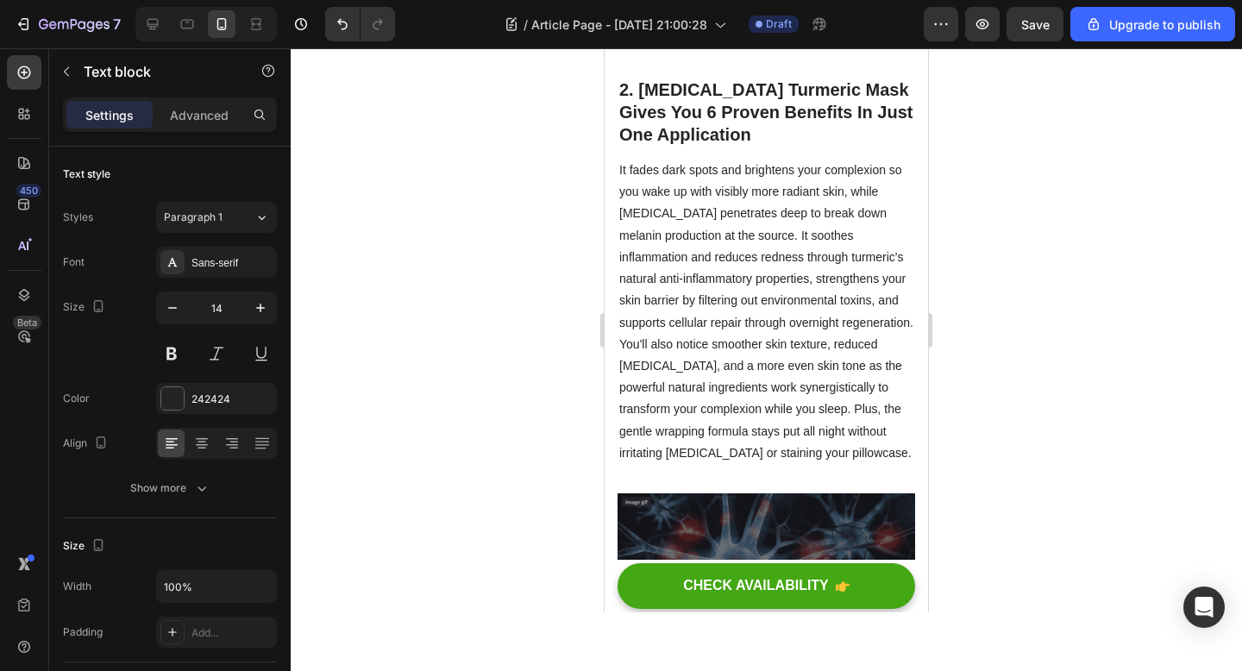
scroll to position [1482, 0]
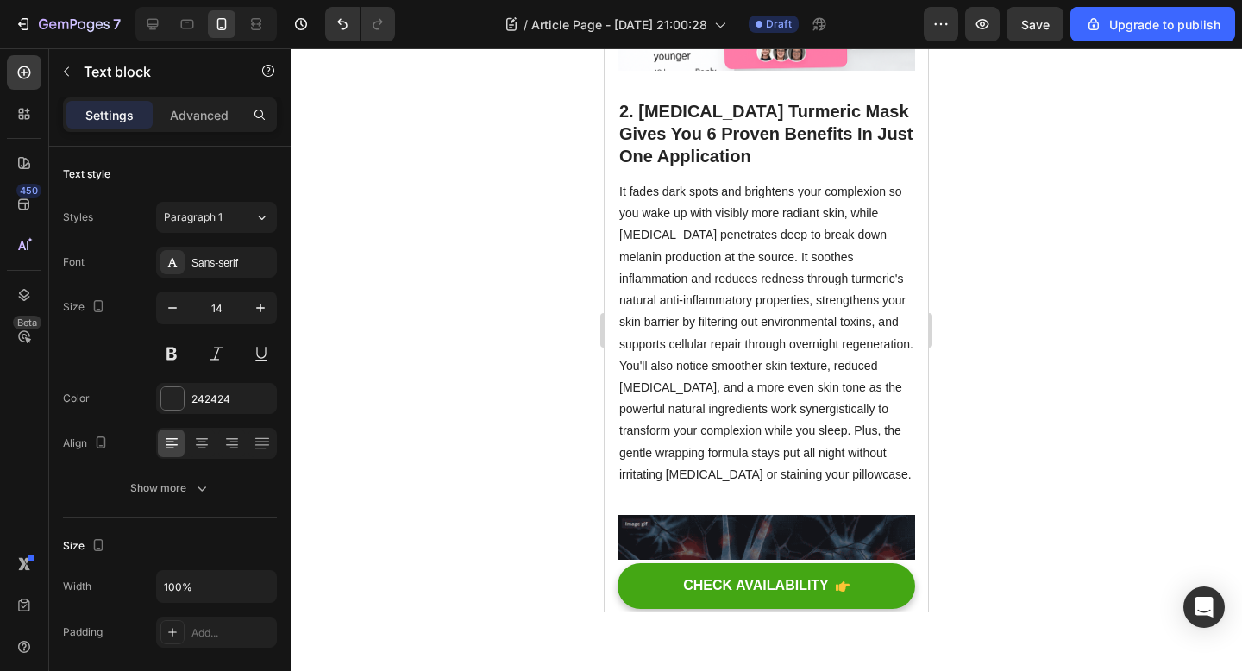
click at [706, 316] on p "It fades dark spots and brightens your complexion so you wake up with visibly m…" at bounding box center [766, 333] width 294 height 304
click at [705, 316] on p "It fades dark spots and brightens your complexion so you wake up with visibly m…" at bounding box center [766, 333] width 294 height 304
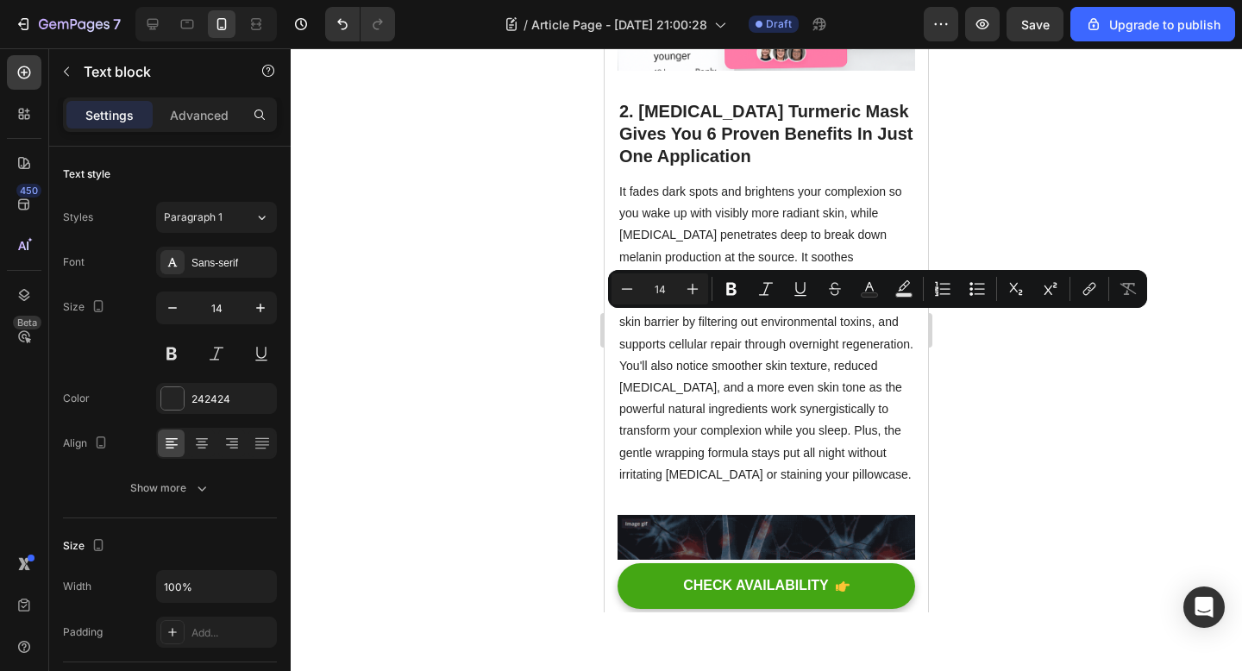
click at [849, 454] on p "It fades dark spots and brightens your complexion so you wake up with visibly m…" at bounding box center [766, 333] width 294 height 304
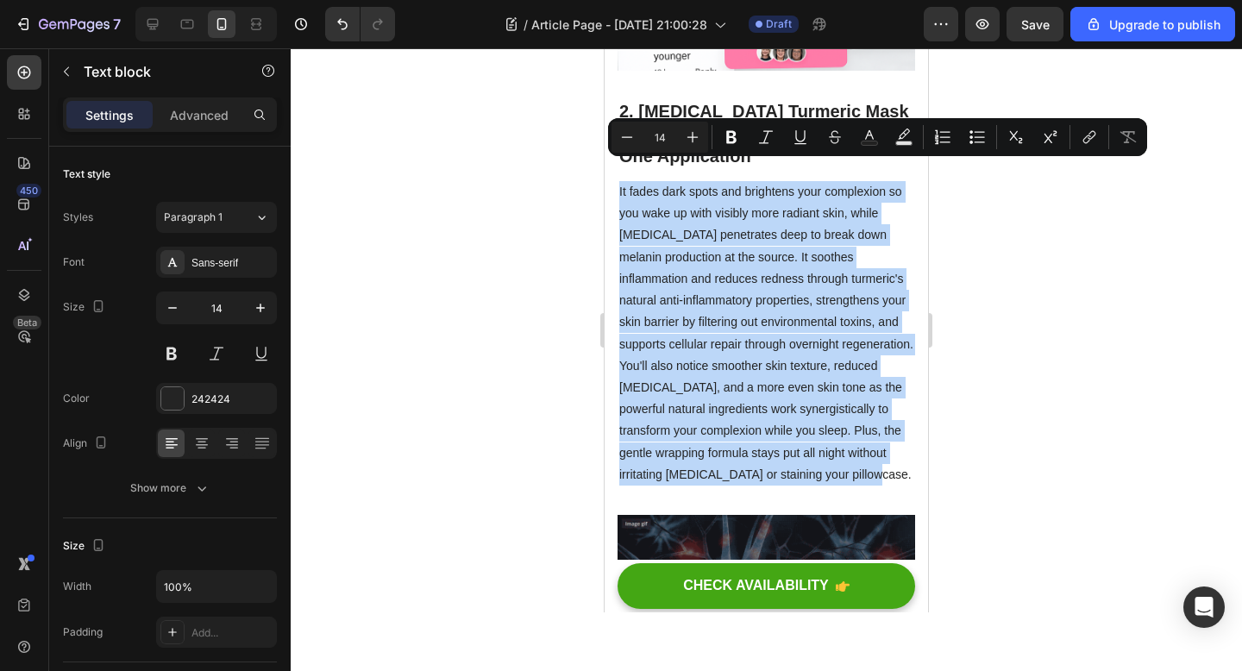
drag, startPoint x: 839, startPoint y: 453, endPoint x: 587, endPoint y: 169, distance: 379.3
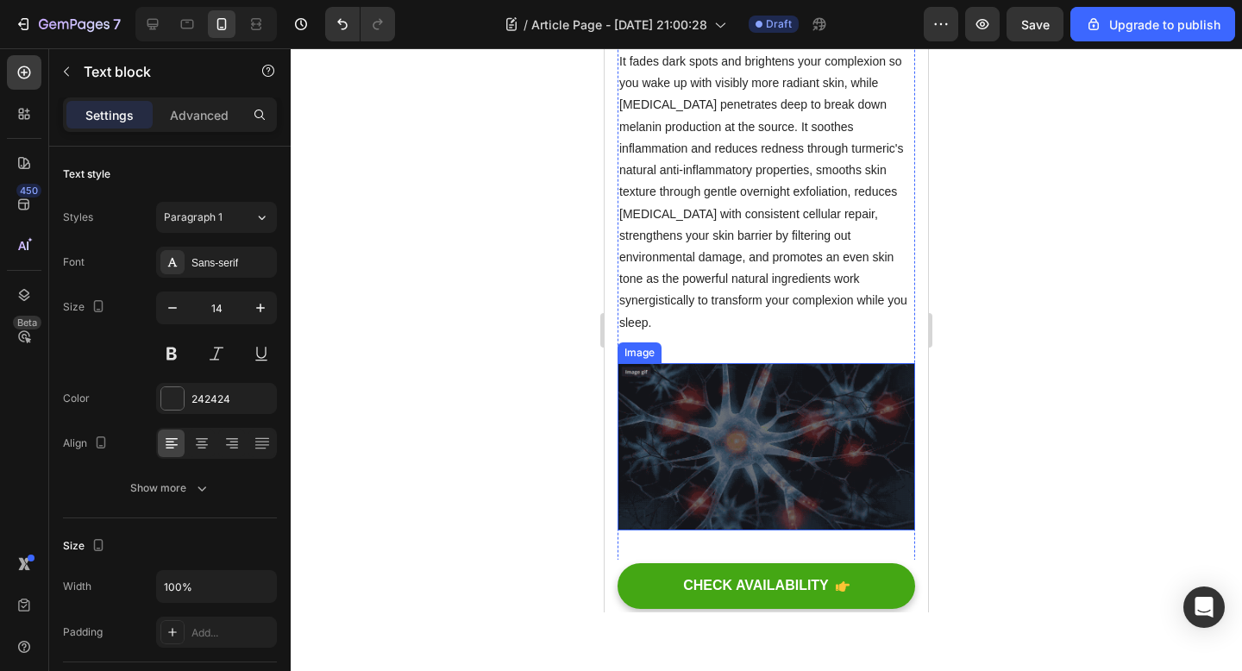
scroll to position [1618, 0]
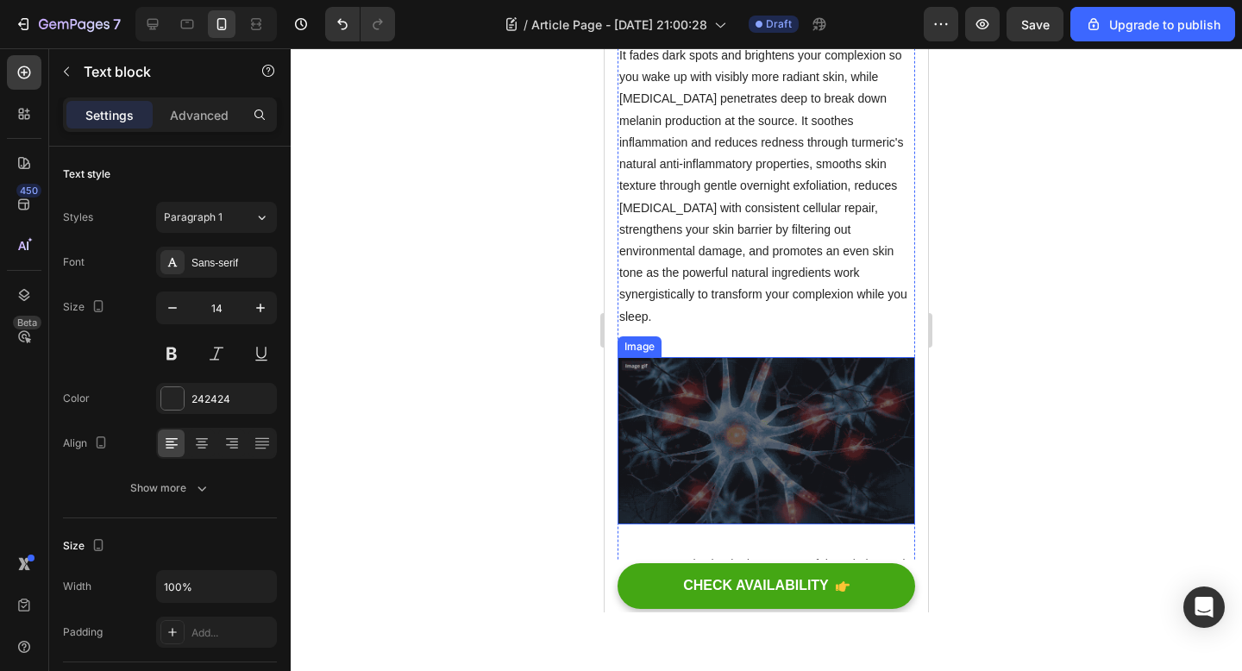
click at [755, 409] on img at bounding box center [766, 440] width 298 height 167
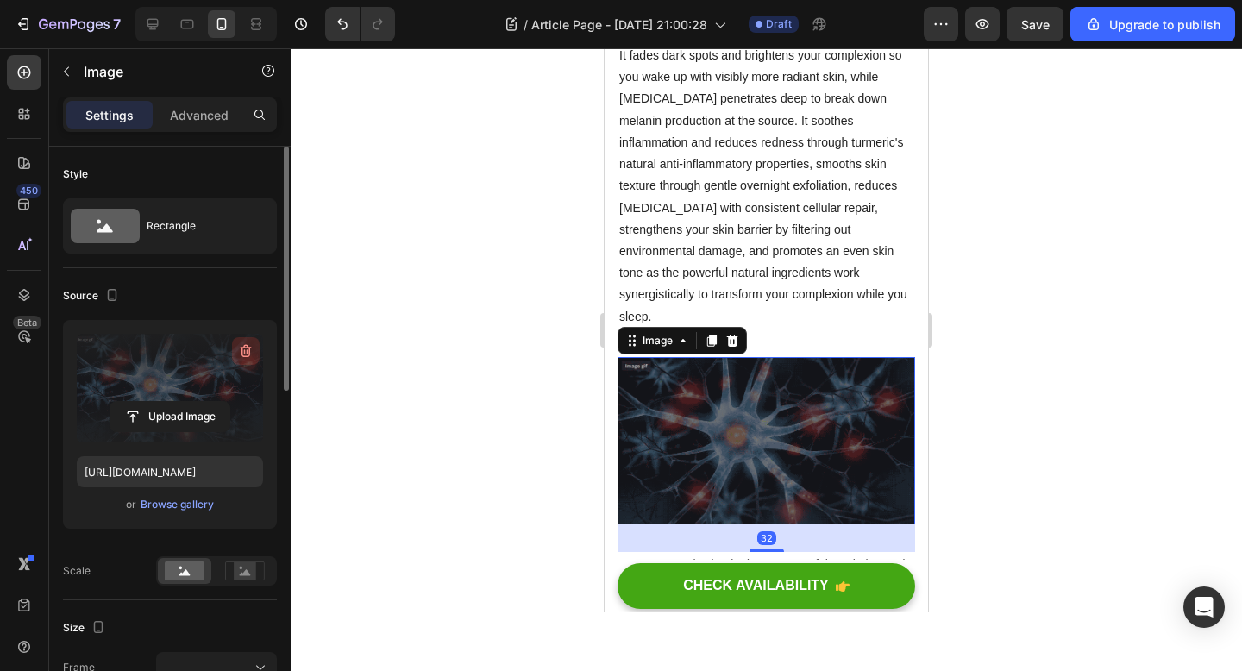
click at [250, 350] on icon "button" at bounding box center [245, 350] width 17 height 17
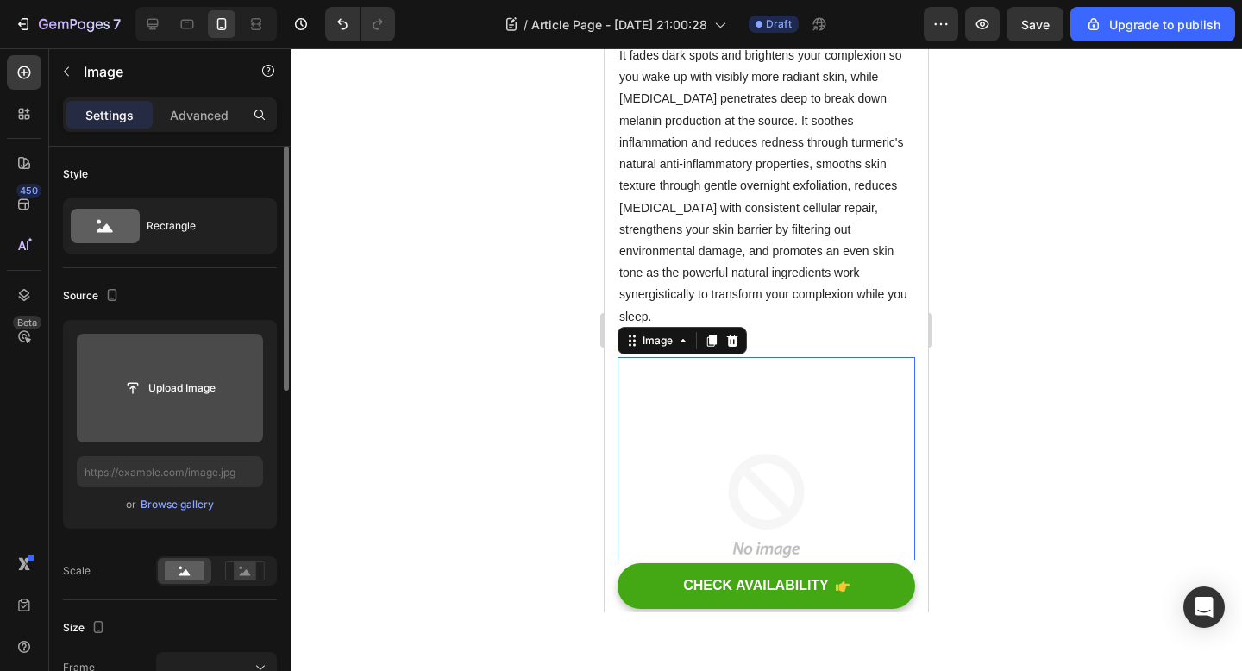
click at [168, 389] on input "file" at bounding box center [169, 387] width 119 height 29
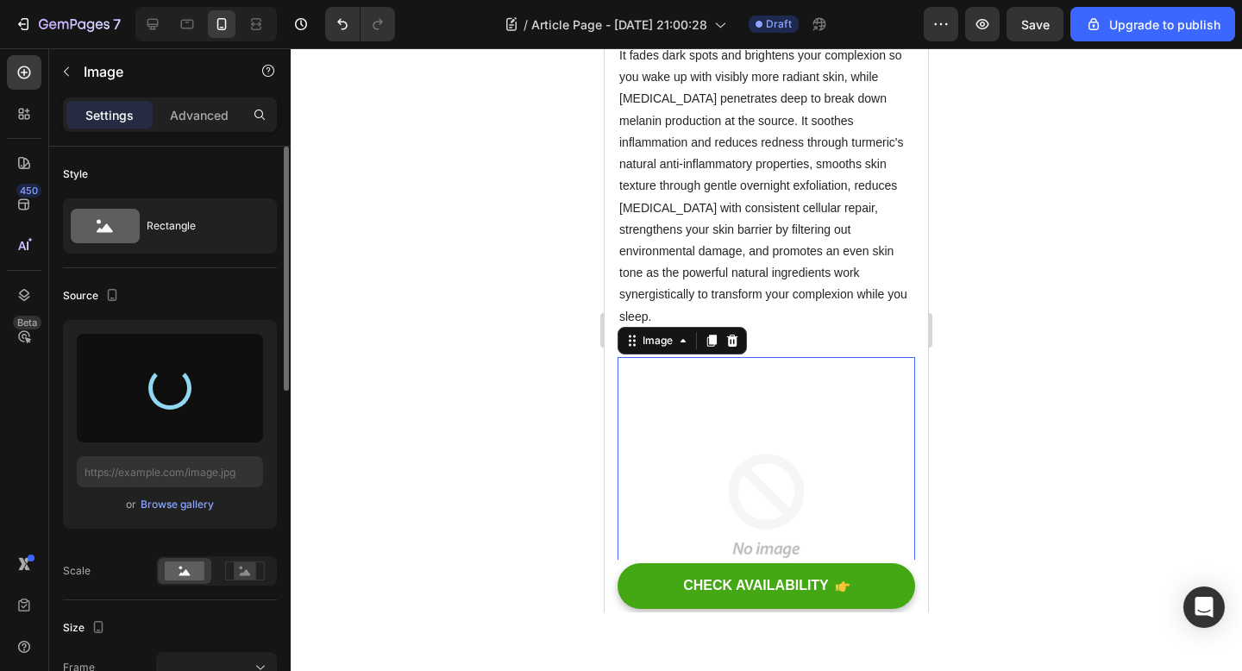
type input "[URL][DOMAIN_NAME]"
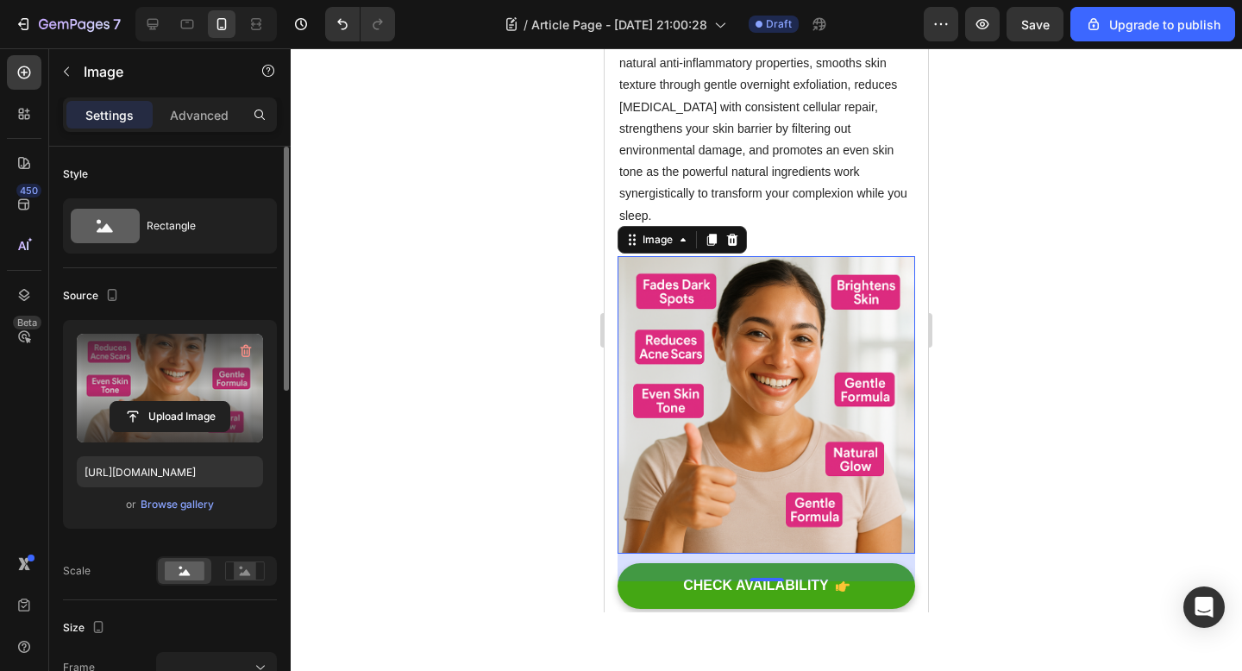
scroll to position [1750, 0]
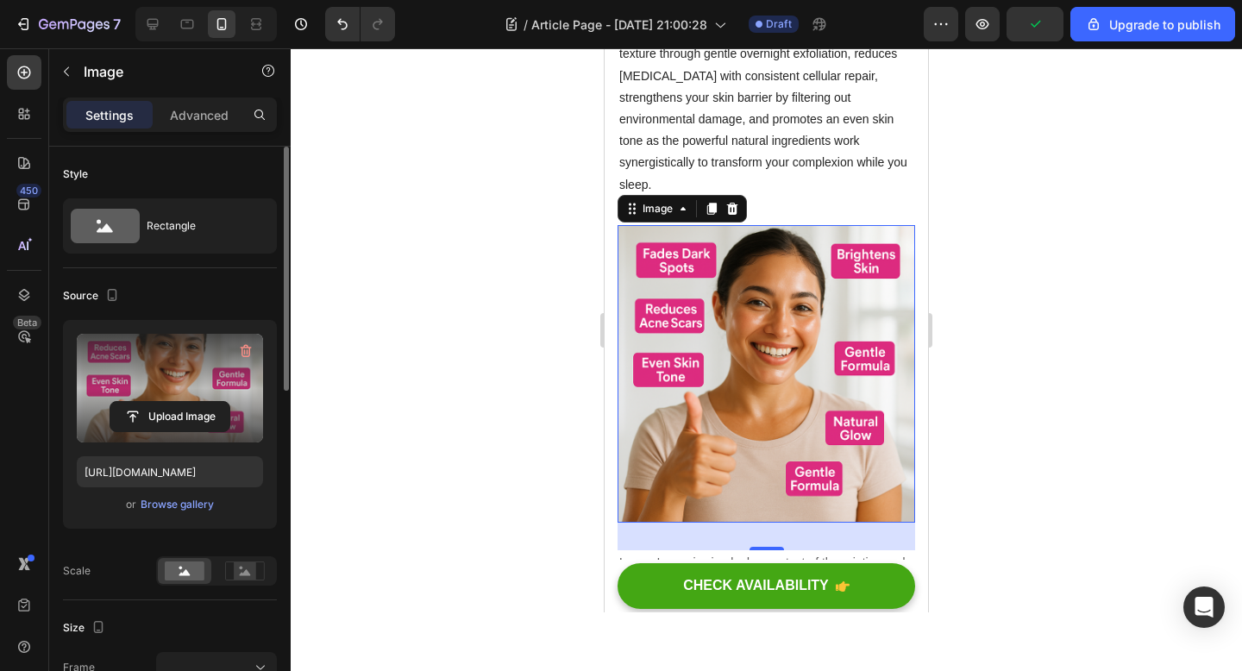
click at [406, 486] on div at bounding box center [766, 359] width 951 height 623
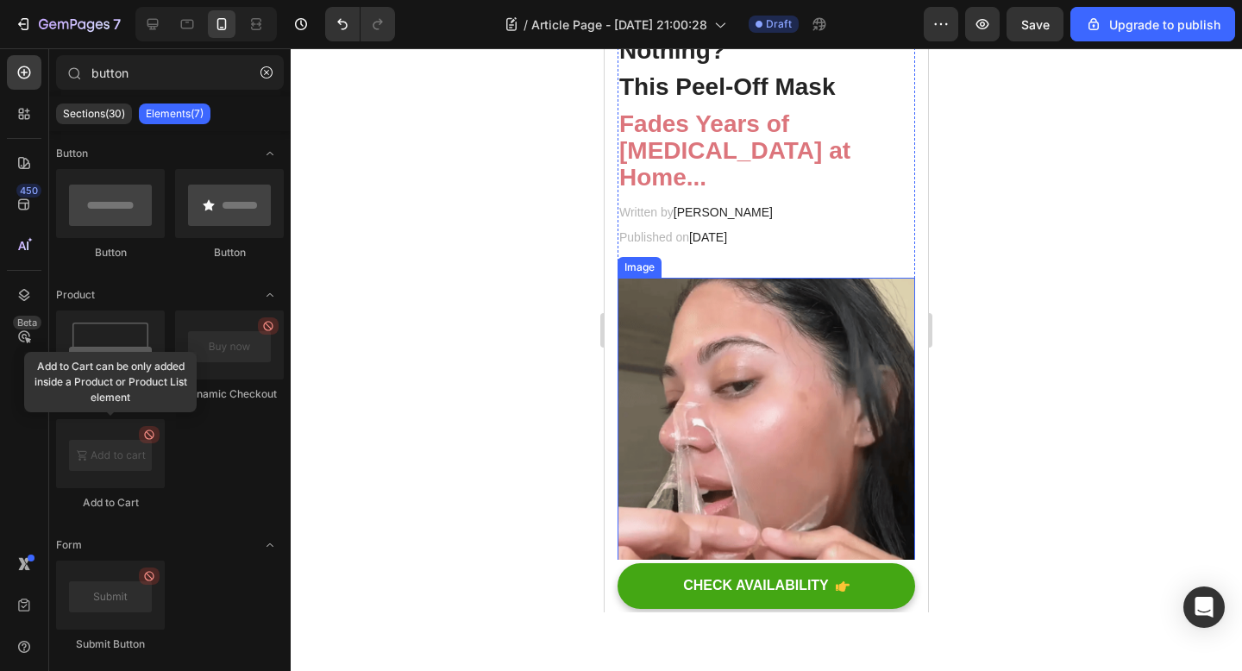
scroll to position [146, 0]
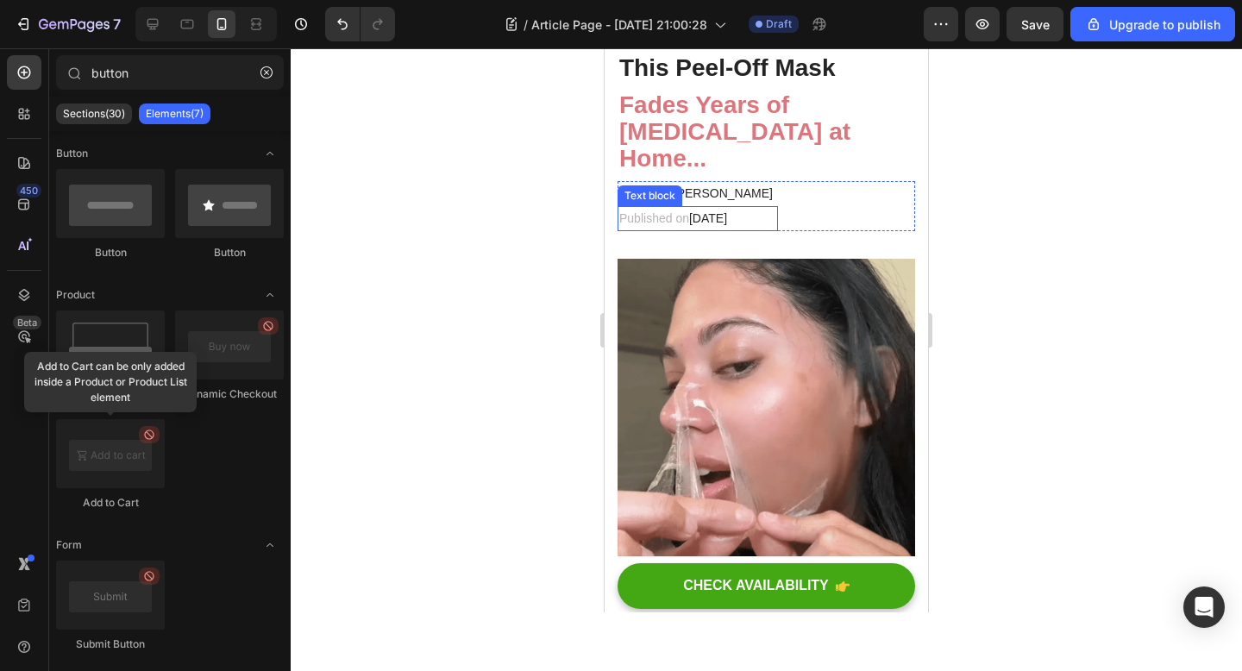
click at [727, 216] on span "[DATE]" at bounding box center [708, 218] width 38 height 14
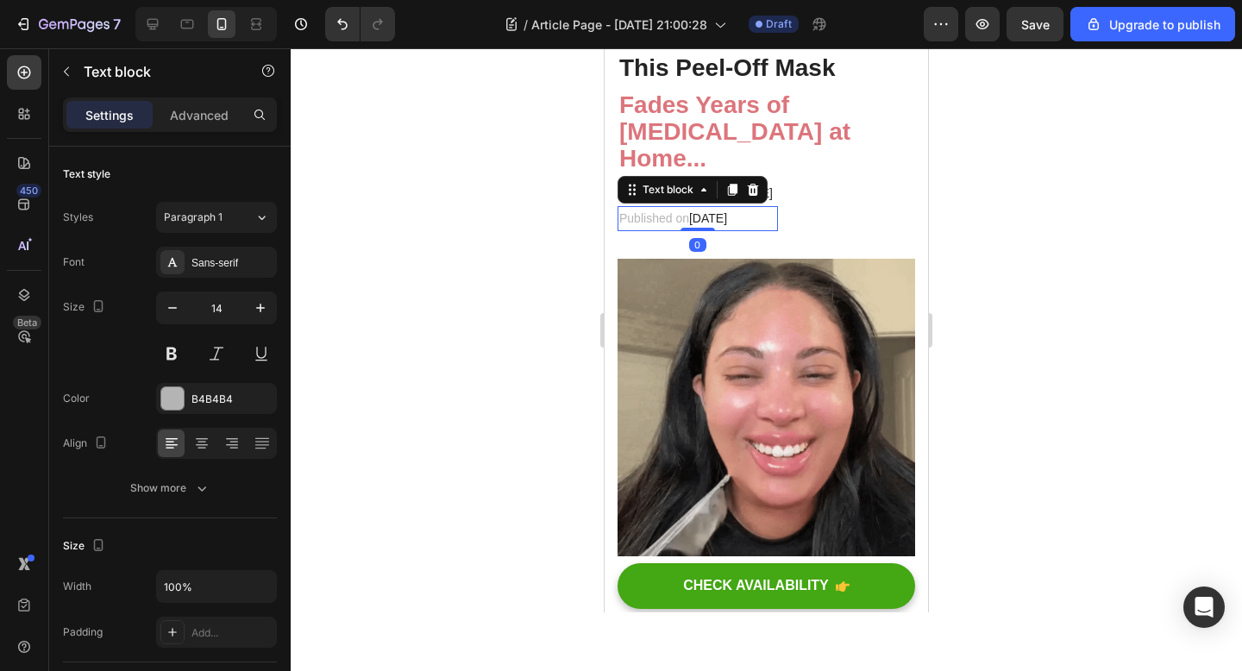
click at [727, 216] on span "[DATE]" at bounding box center [708, 218] width 38 height 14
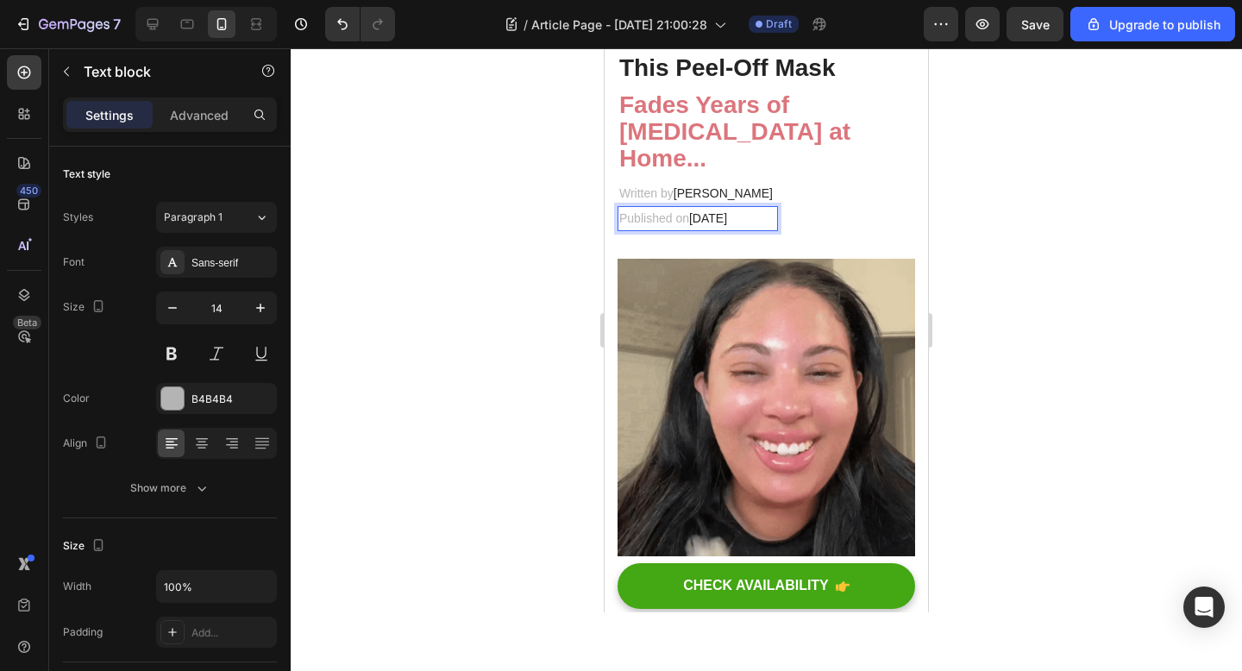
click at [727, 216] on span "[DATE]" at bounding box center [708, 218] width 38 height 14
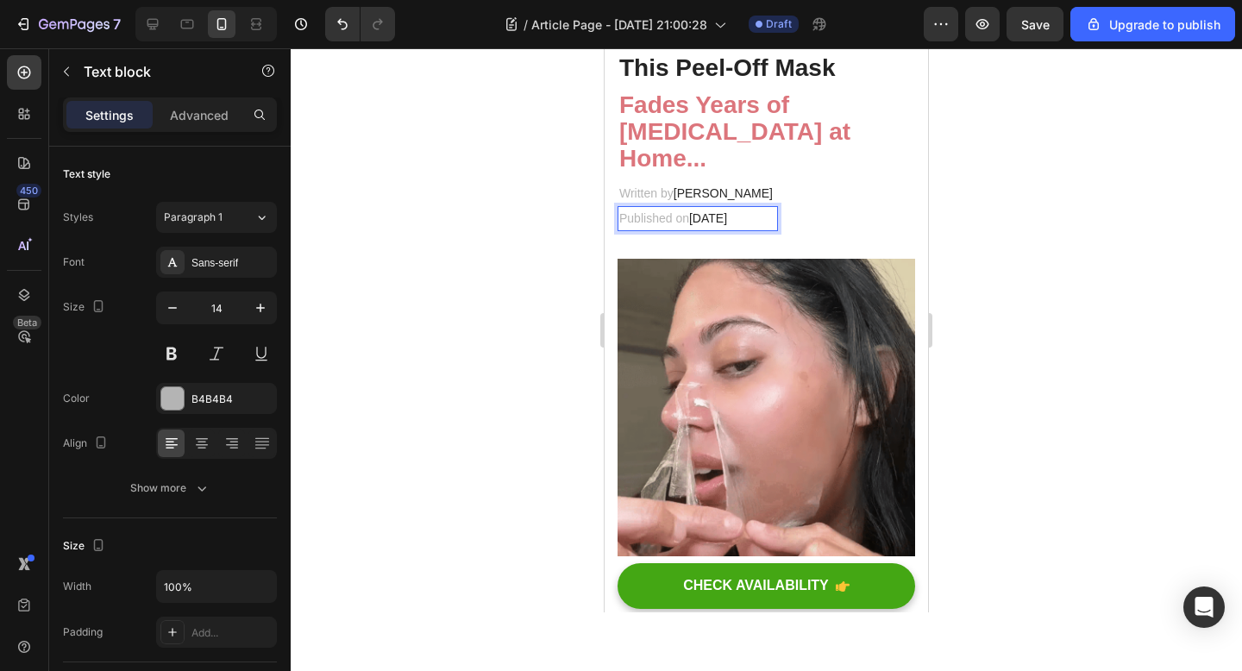
click at [727, 220] on span "[DATE]" at bounding box center [708, 218] width 38 height 14
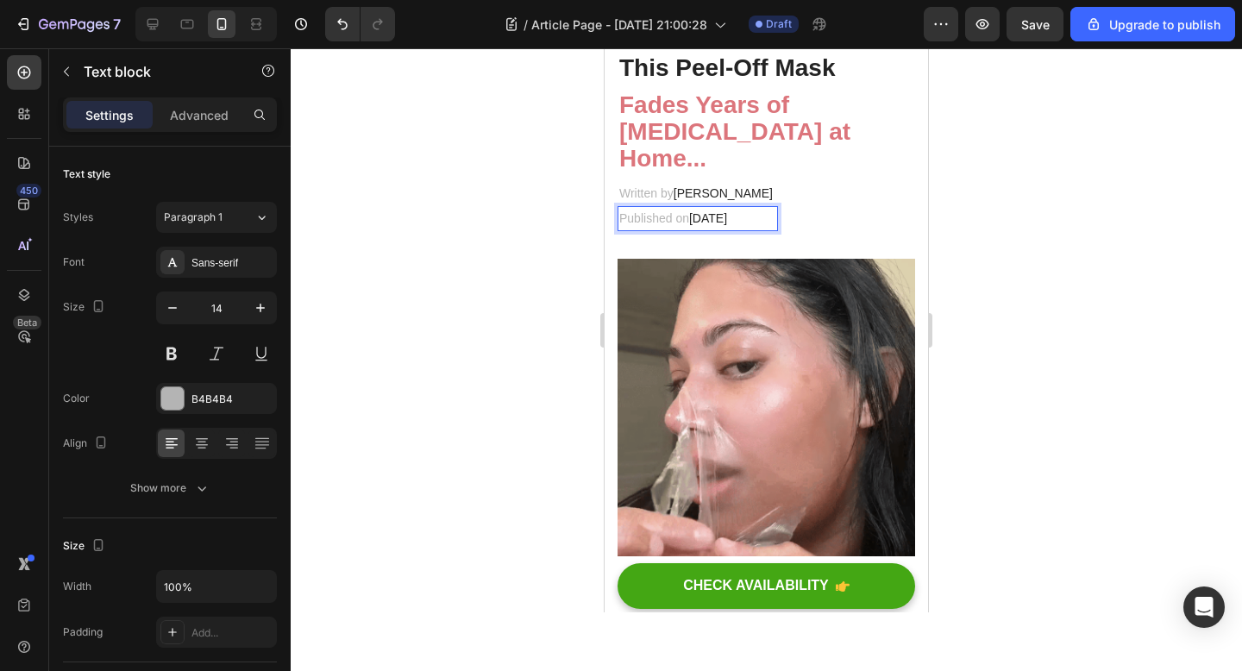
click at [727, 220] on span "August 21, 2023" at bounding box center [708, 218] width 38 height 14
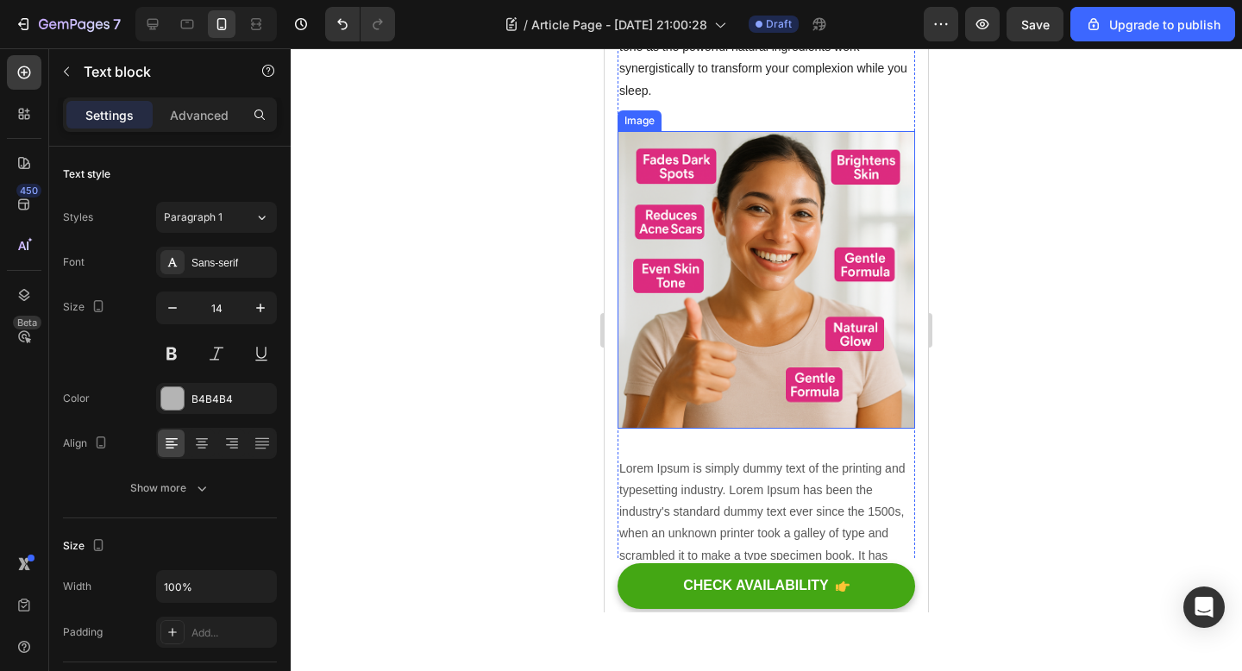
scroll to position [1875, 0]
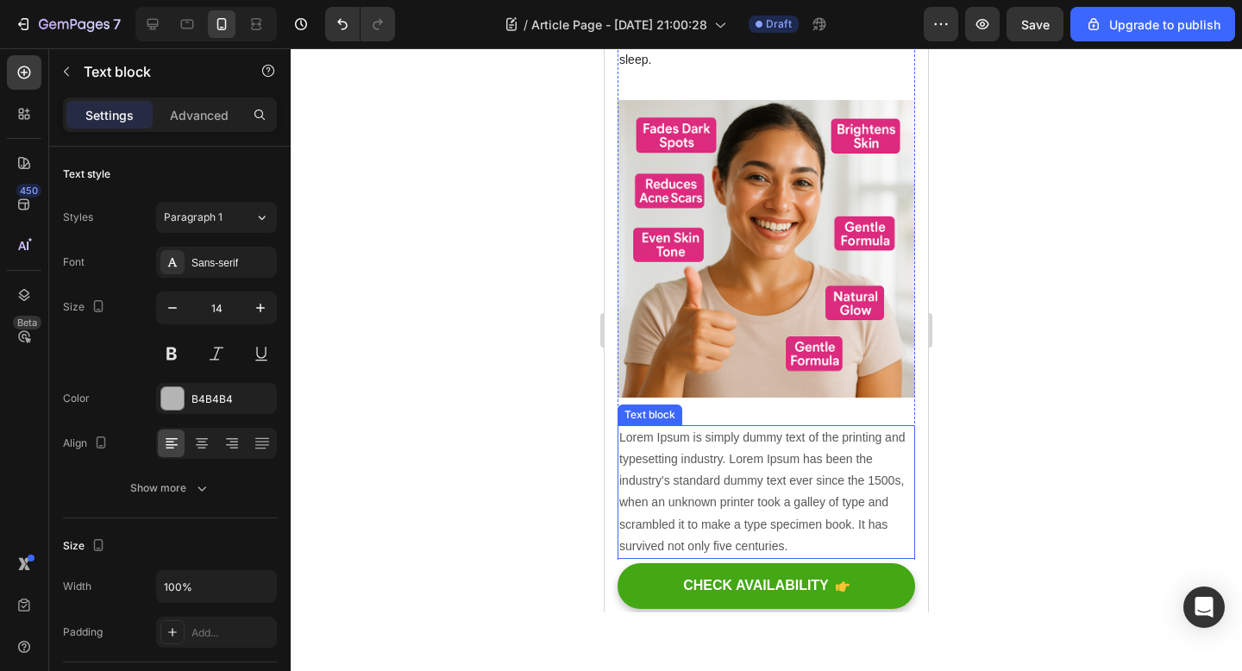
click at [773, 452] on p "Lorem Ipsum is simply dummy text of the printing and typesetting industry. Lore…" at bounding box center [766, 492] width 294 height 130
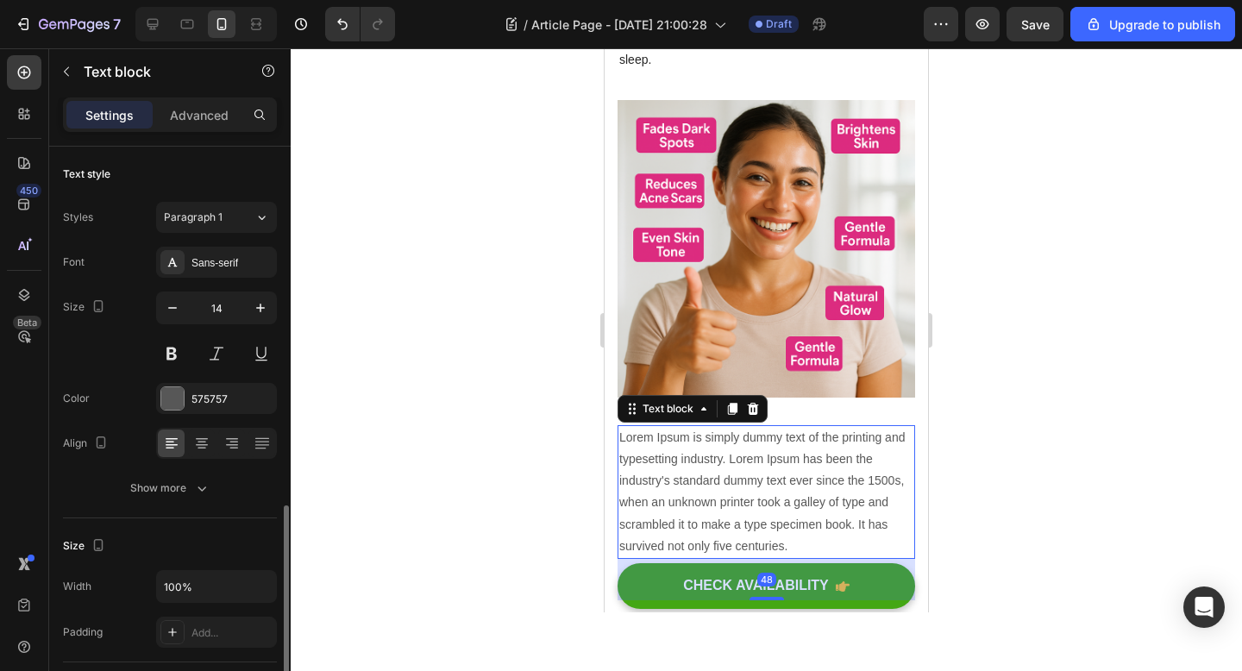
scroll to position [230, 0]
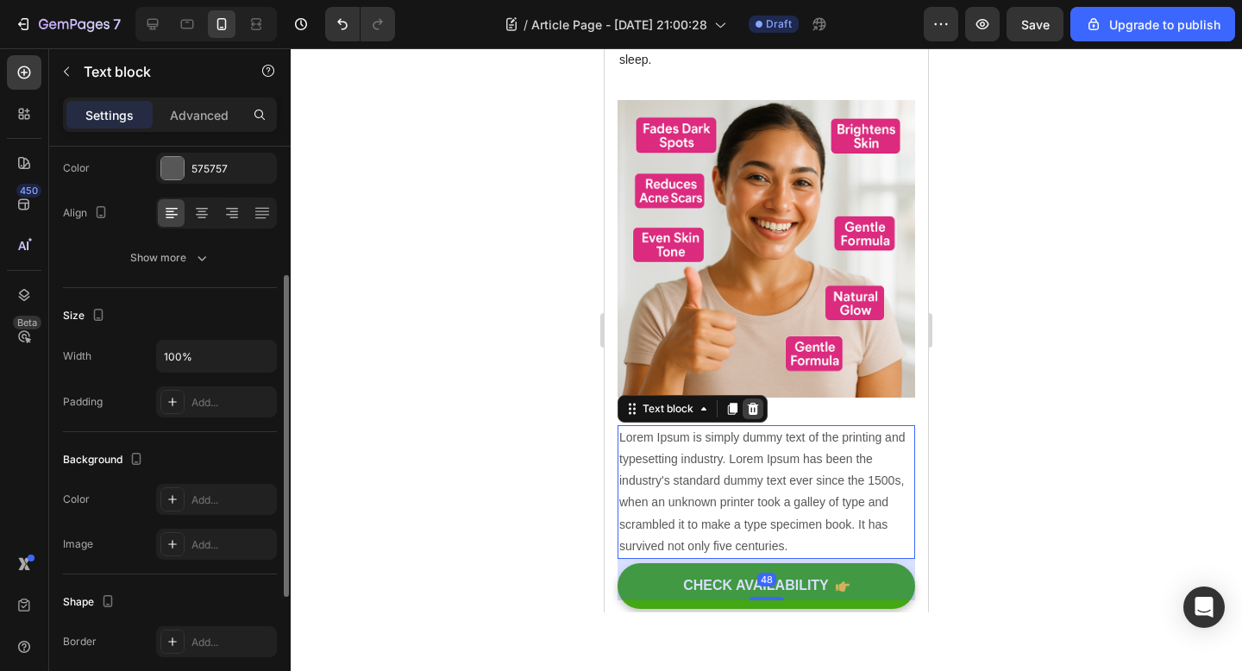
click at [755, 403] on icon at bounding box center [753, 409] width 11 height 12
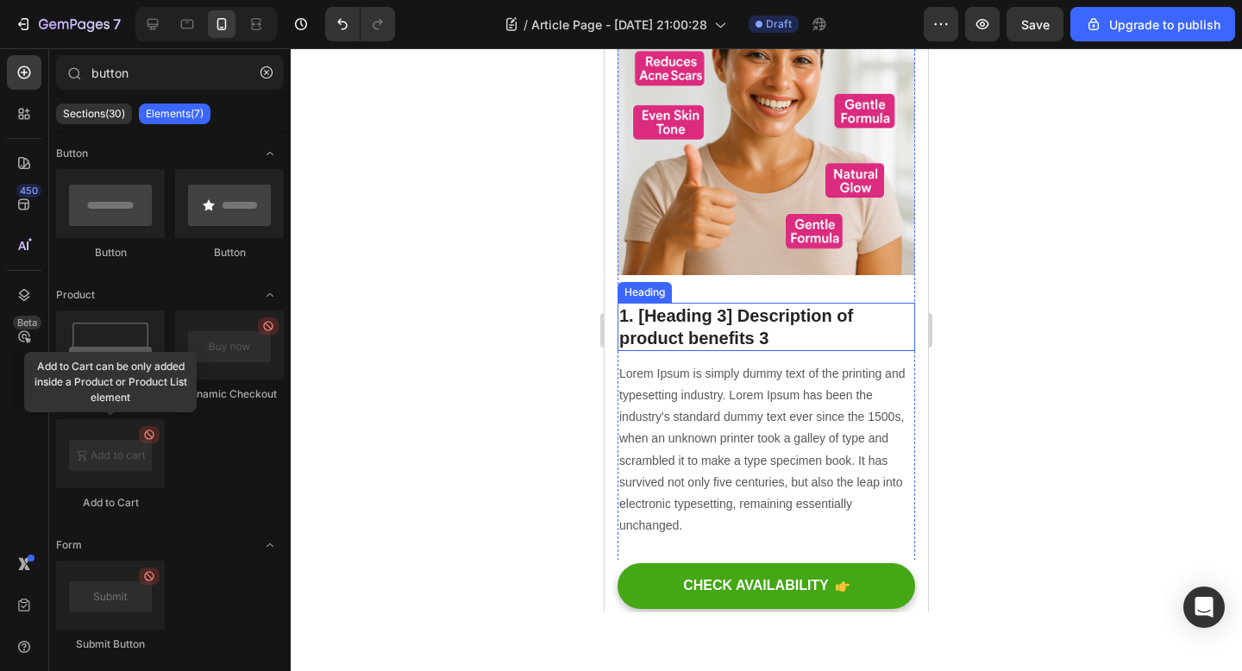
scroll to position [2008, 0]
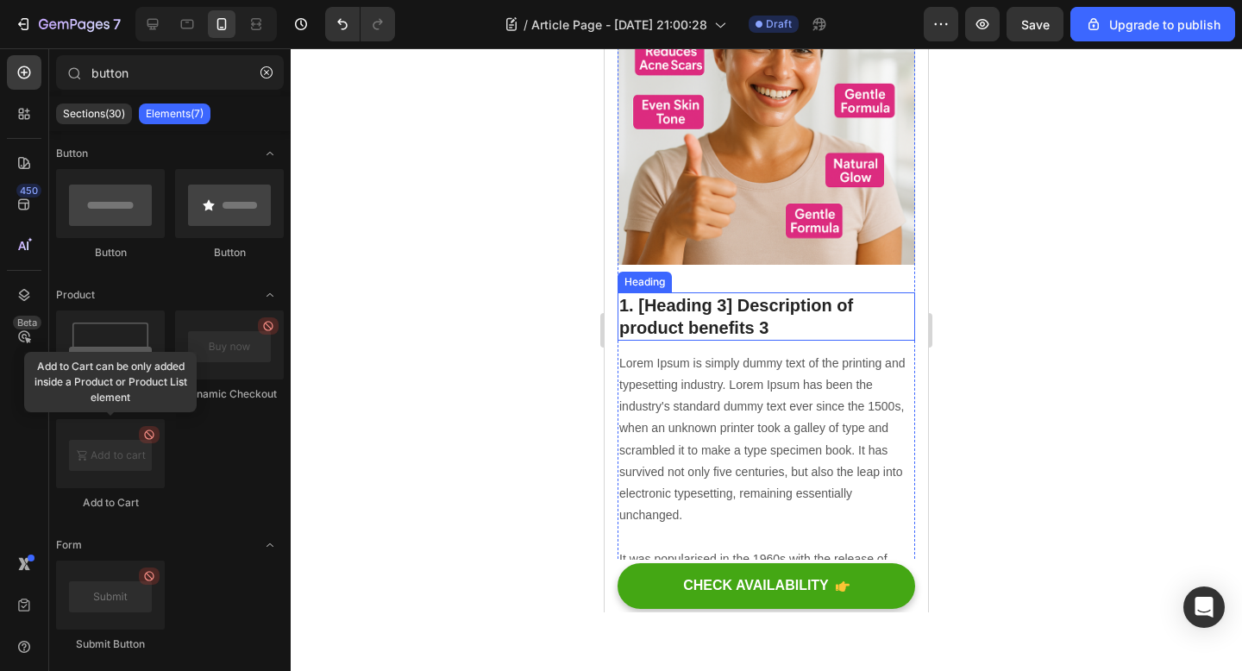
click at [740, 294] on p "1. [Heading 3] Description of product benefits 3" at bounding box center [766, 316] width 294 height 45
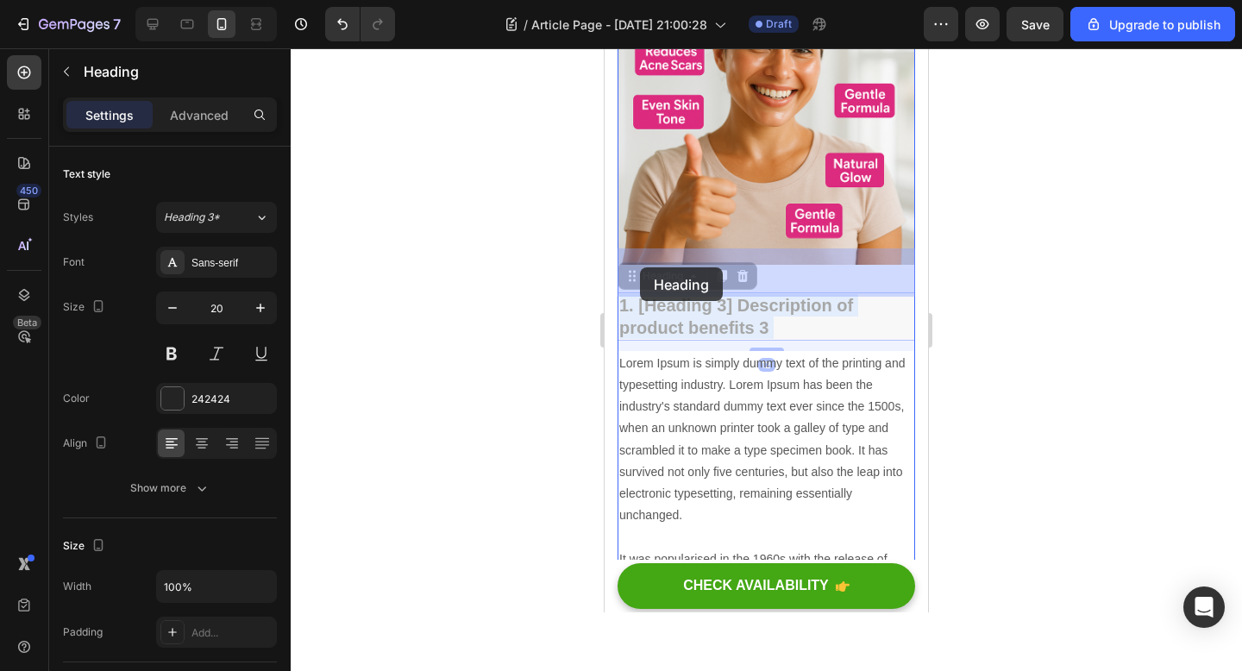
drag, startPoint x: 788, startPoint y: 286, endPoint x: 640, endPoint y: 267, distance: 149.5
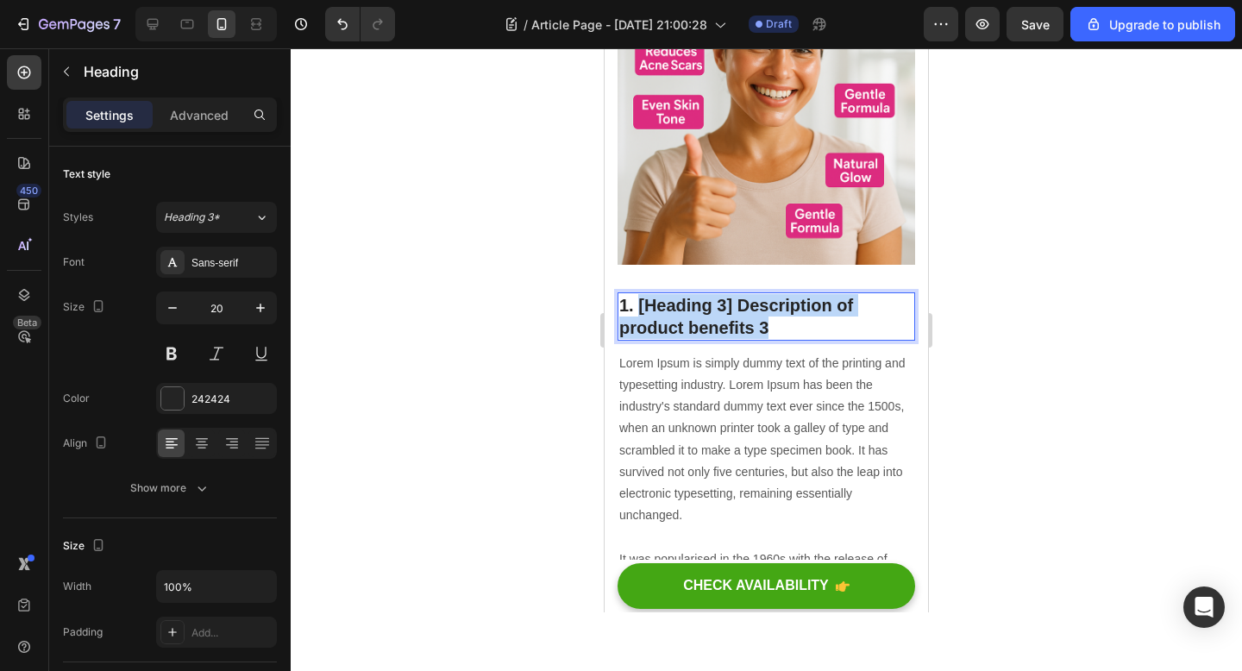
drag, startPoint x: 768, startPoint y: 282, endPoint x: 638, endPoint y: 265, distance: 131.4
click at [638, 294] on p "1. [Heading 3] Description of product benefits 3" at bounding box center [766, 316] width 294 height 45
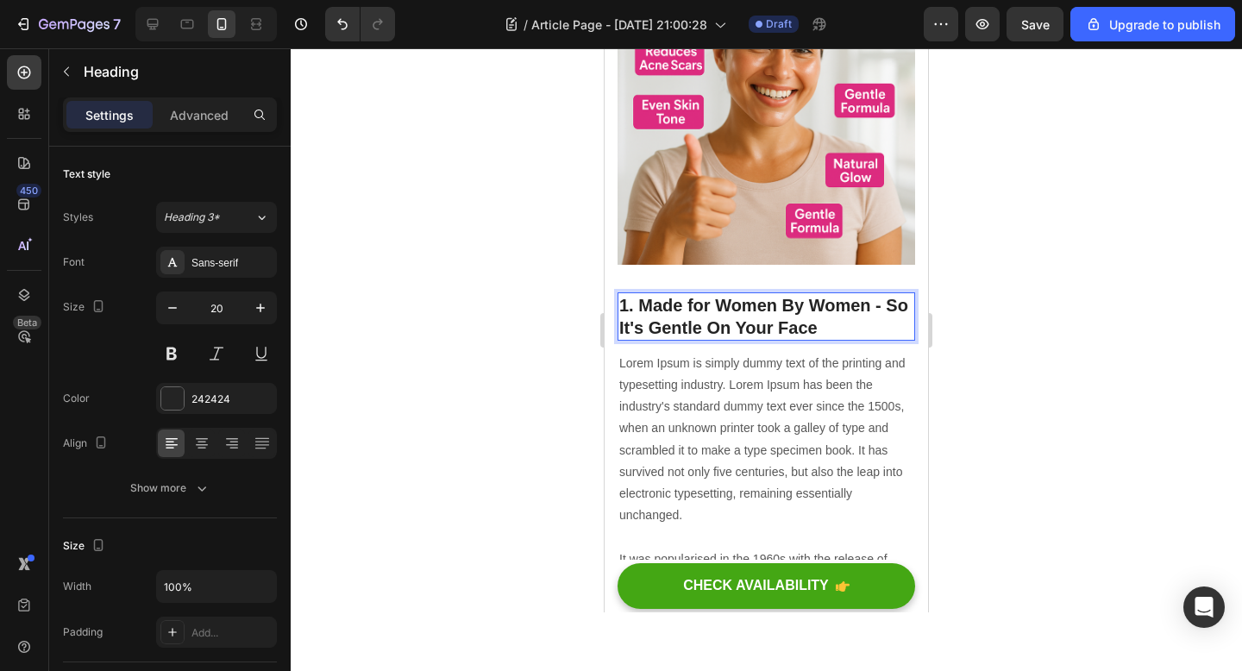
click at [625, 294] on p "1. Made for Women By Women - So It's Gentle On Your Face" at bounding box center [766, 316] width 294 height 45
click at [675, 468] on p "Lorem Ipsum is simply dummy text of the printing and typesetting industry. Lore…" at bounding box center [766, 505] width 294 height 304
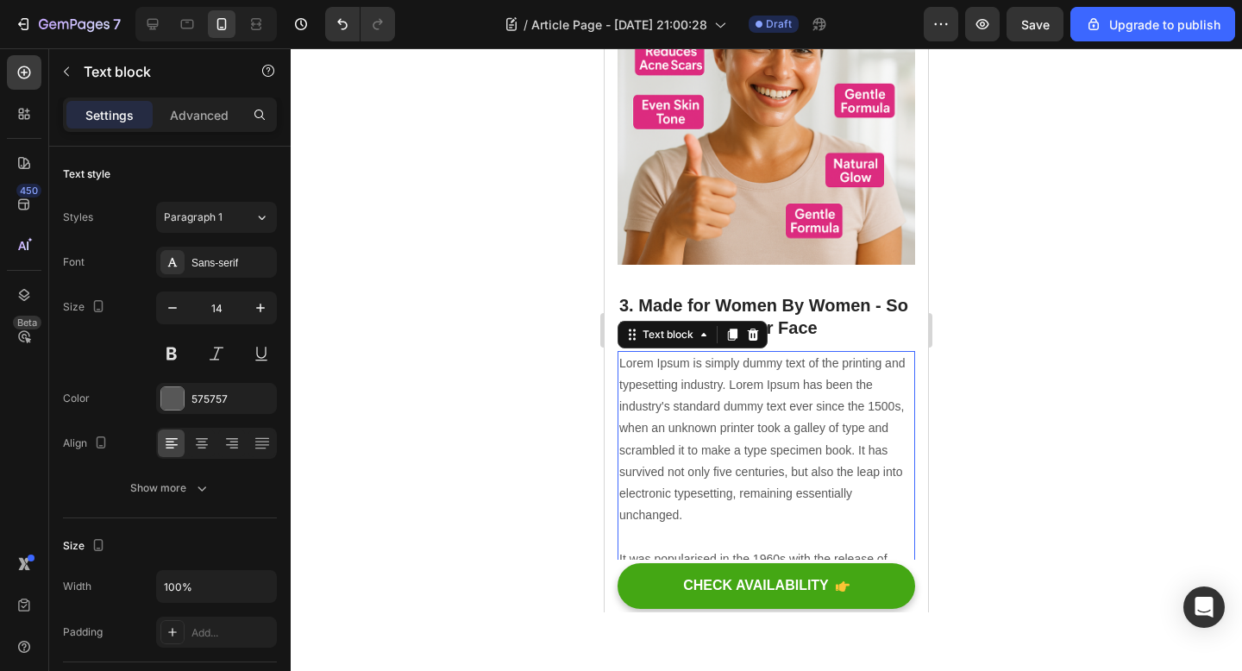
scroll to position [2207, 0]
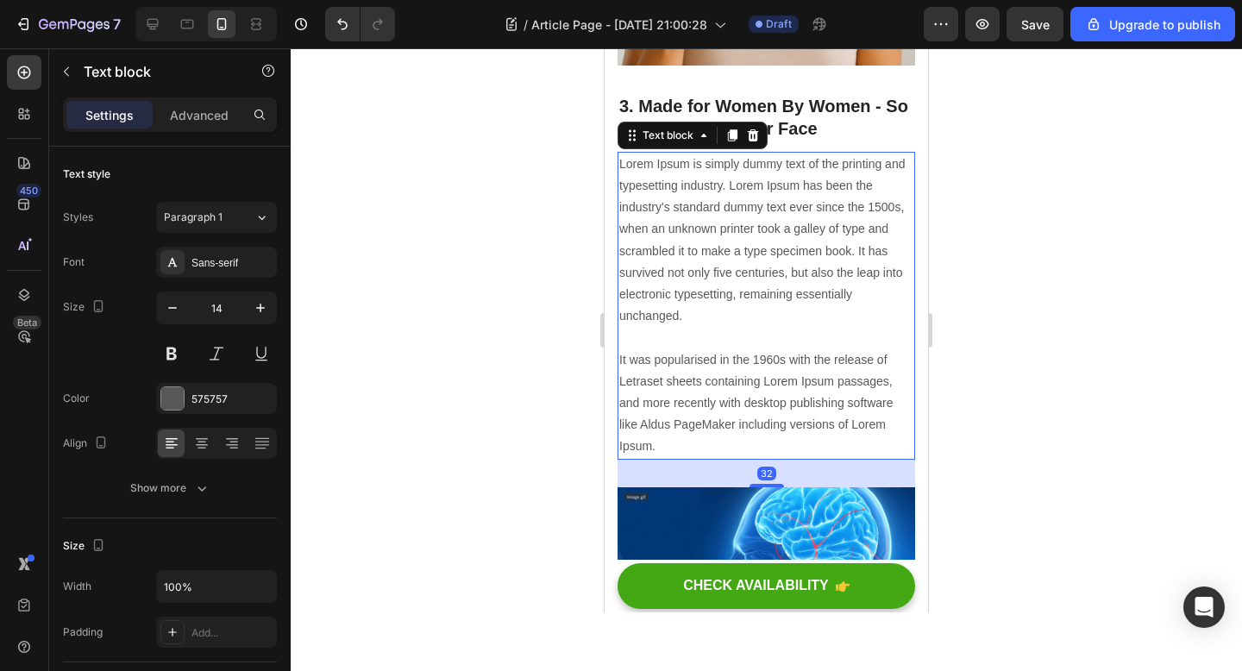
click at [689, 390] on p "Lorem Ipsum is simply dummy text of the printing and typesetting industry. Lore…" at bounding box center [766, 306] width 294 height 304
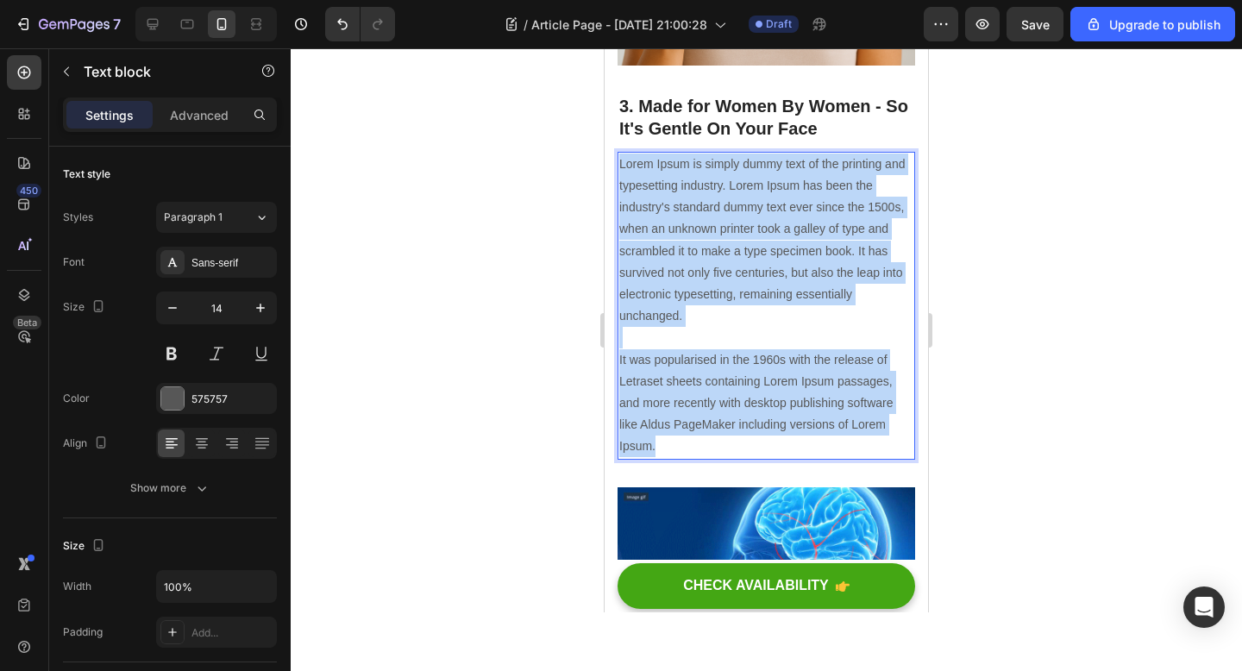
drag, startPoint x: 662, startPoint y: 398, endPoint x: 593, endPoint y: 110, distance: 296.2
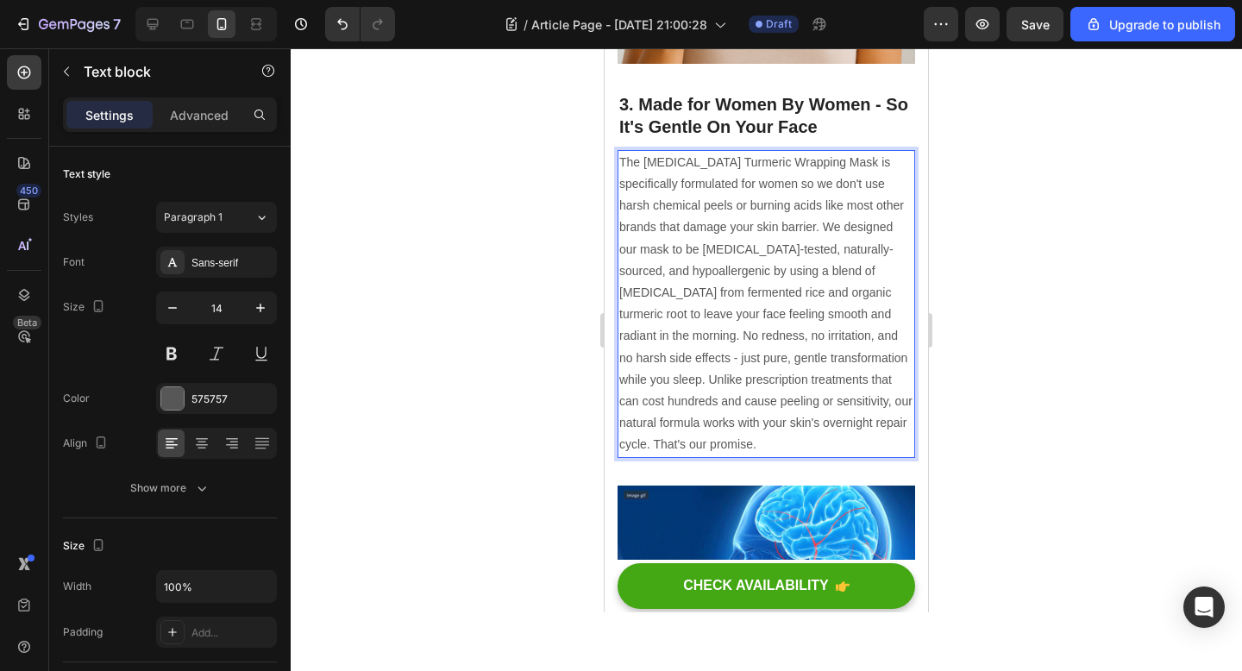
scroll to position [2209, 0]
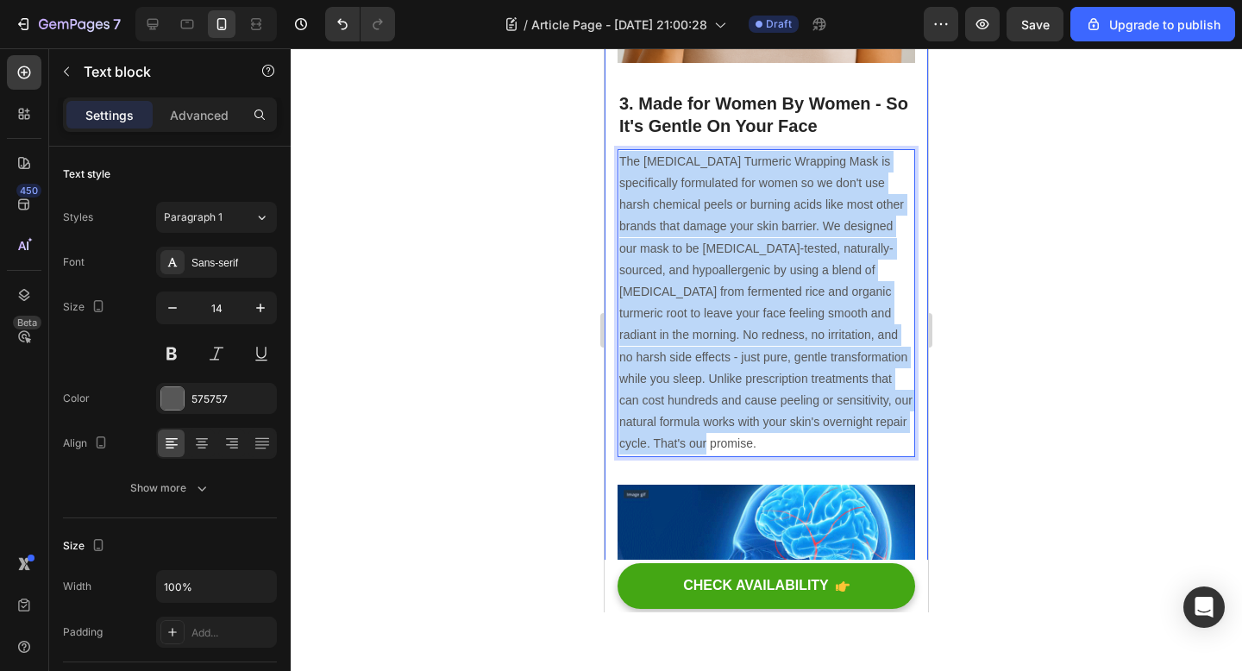
drag, startPoint x: 674, startPoint y: 398, endPoint x: 605, endPoint y: 93, distance: 312.8
click at [605, 93] on div "Tired of Expensive Serums That Do Nothing? Heading This Peel-Off Mask Heading F…" at bounding box center [766, 555] width 323 height 5363
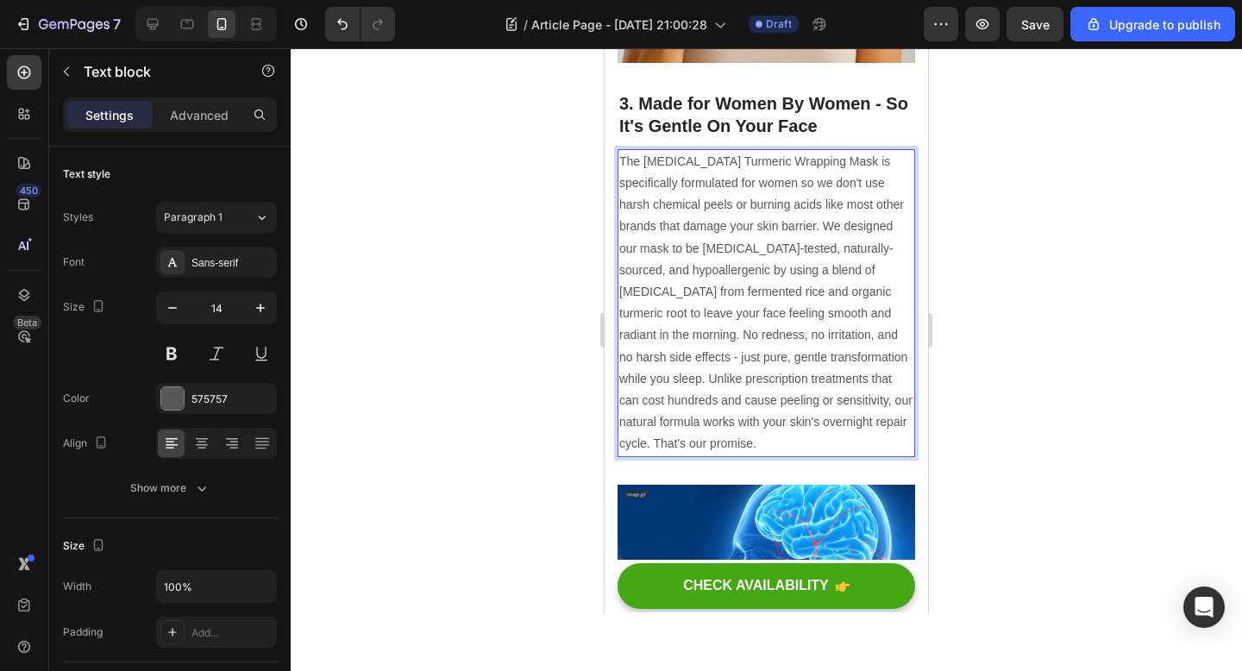
click at [747, 356] on p "The Kojic Acid Turmeric Wrapping Mask is specifically formulated for women so w…" at bounding box center [766, 303] width 294 height 304
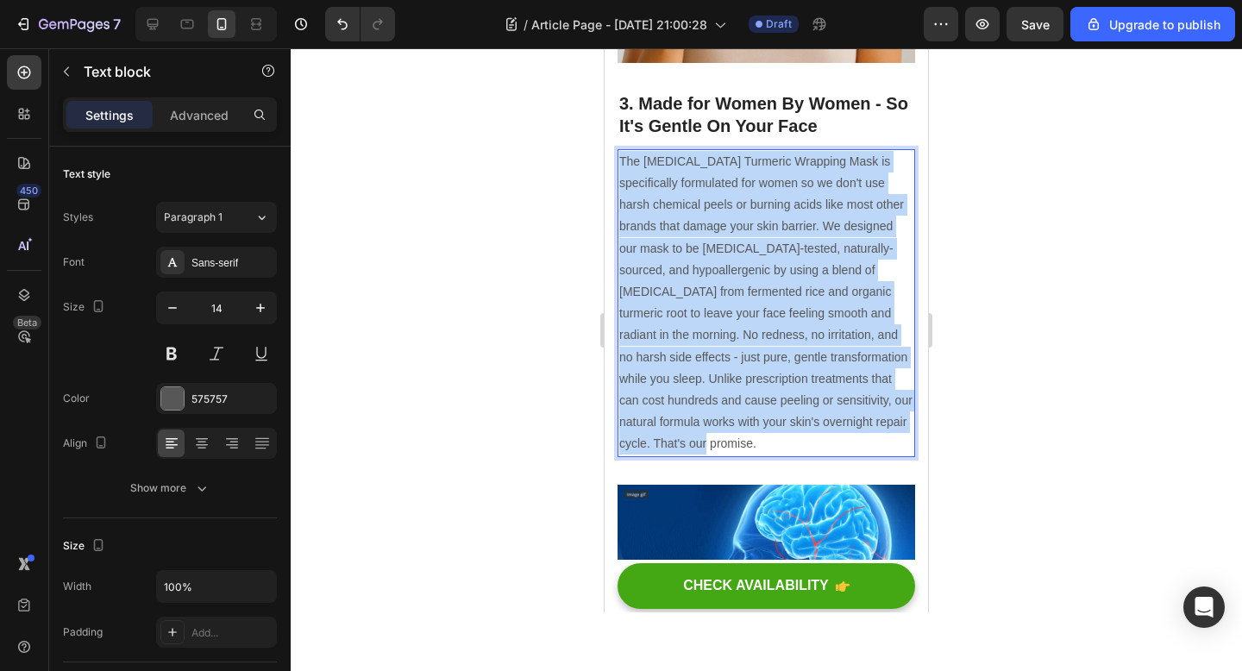
drag, startPoint x: 677, startPoint y: 396, endPoint x: 579, endPoint y: 110, distance: 302.7
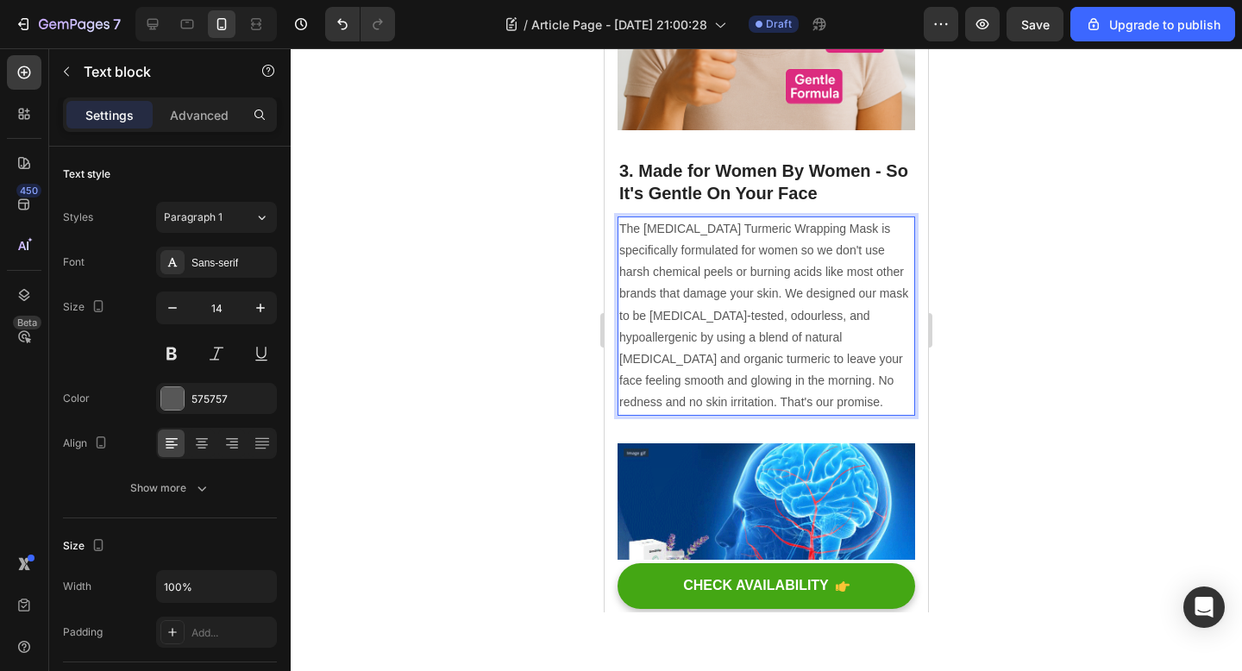
scroll to position [2135, 0]
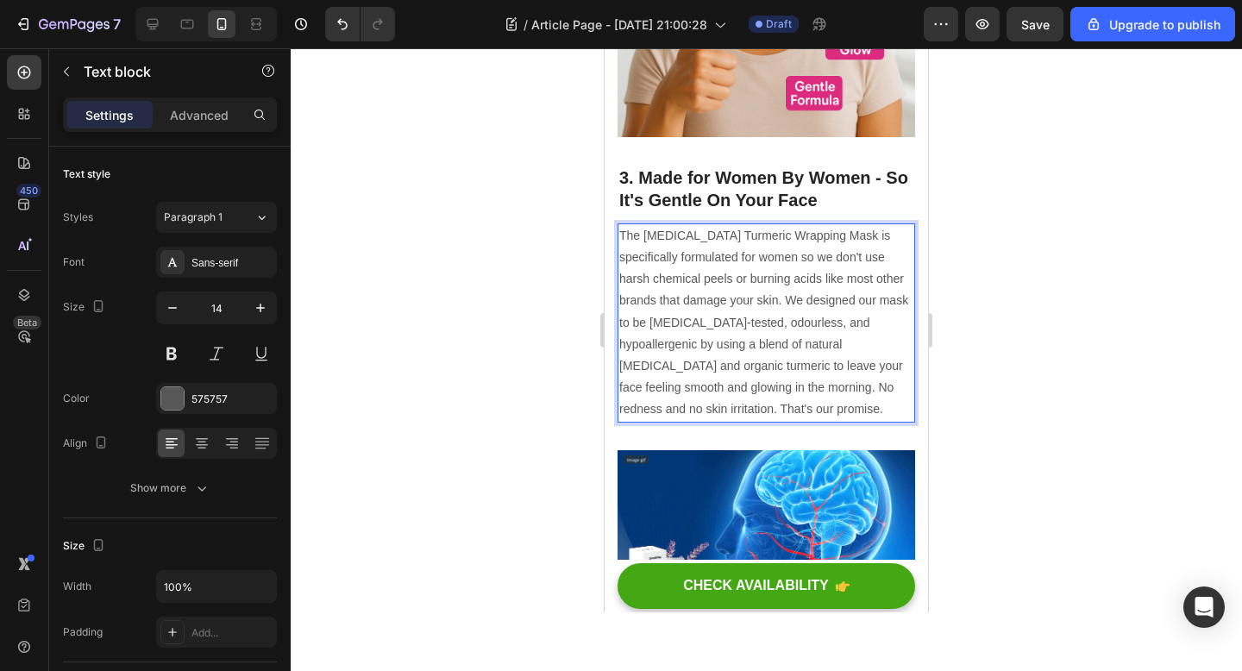
click at [1009, 291] on div at bounding box center [766, 359] width 951 height 623
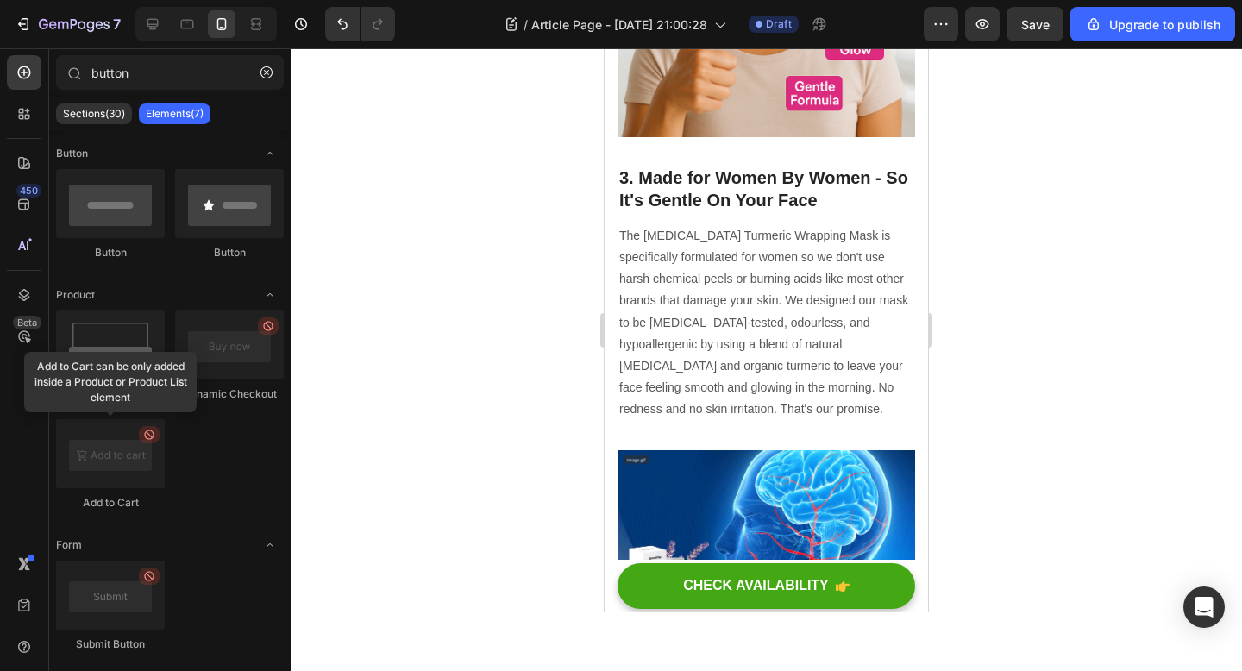
click at [827, 316] on p "The Kojic Acid Turmeric Wrapping Mask is specifically formulated for women so w…" at bounding box center [766, 323] width 294 height 196
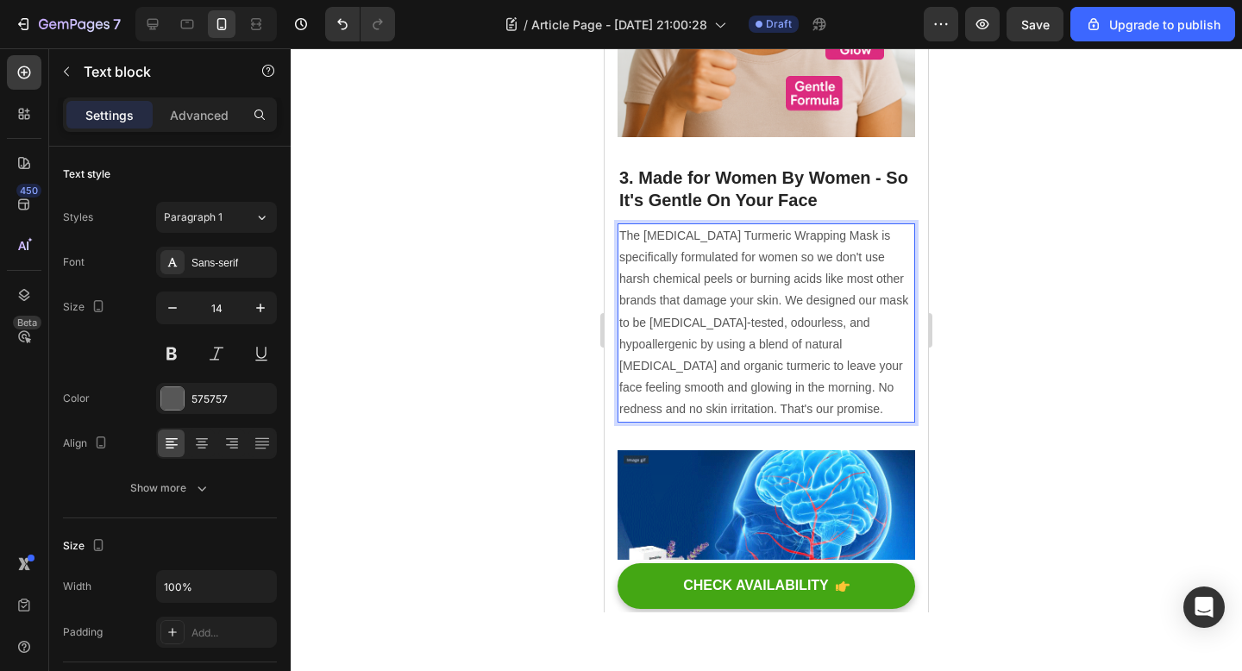
click at [544, 343] on div at bounding box center [766, 359] width 951 height 623
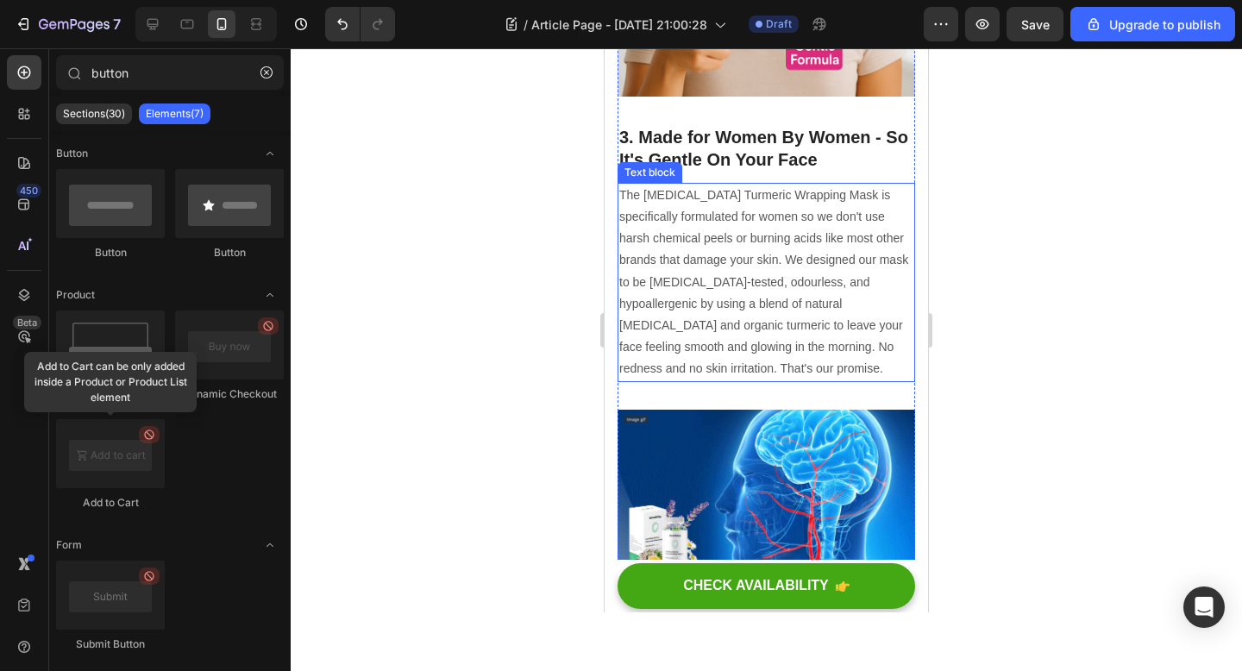
scroll to position [2182, 0]
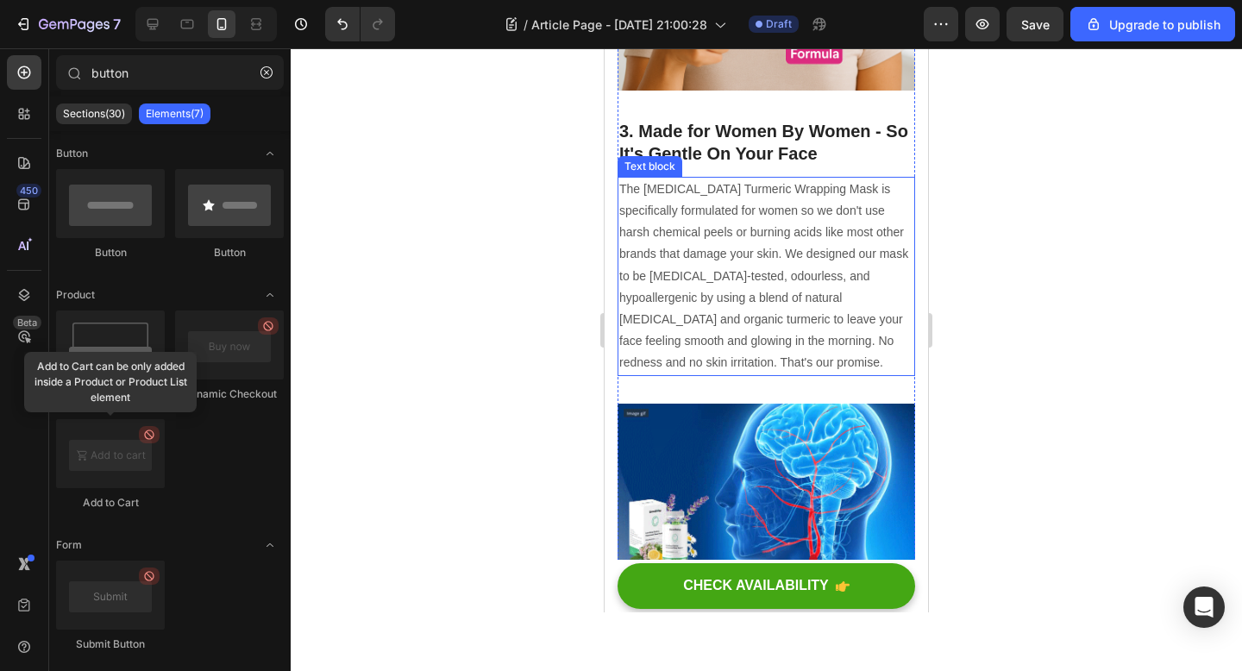
click at [707, 295] on p "The Kojic Acid Turmeric Wrapping Mask is specifically formulated for women so w…" at bounding box center [766, 277] width 294 height 196
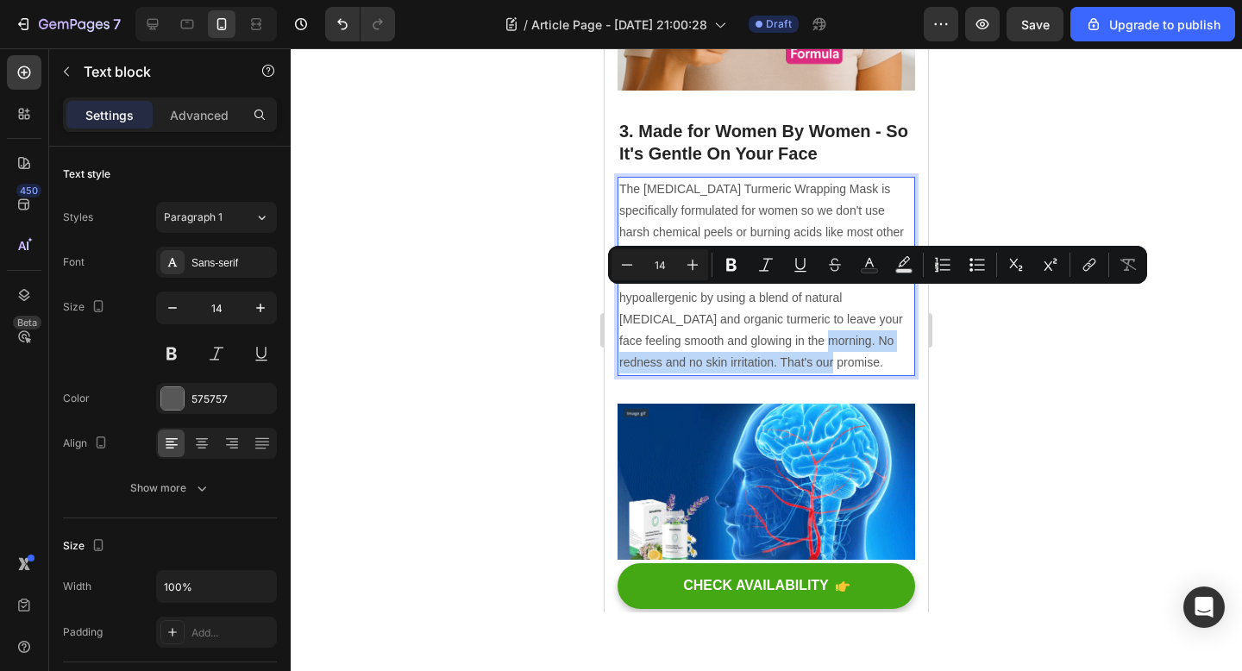
drag, startPoint x: 692, startPoint y: 313, endPoint x: 670, endPoint y: 301, distance: 24.7
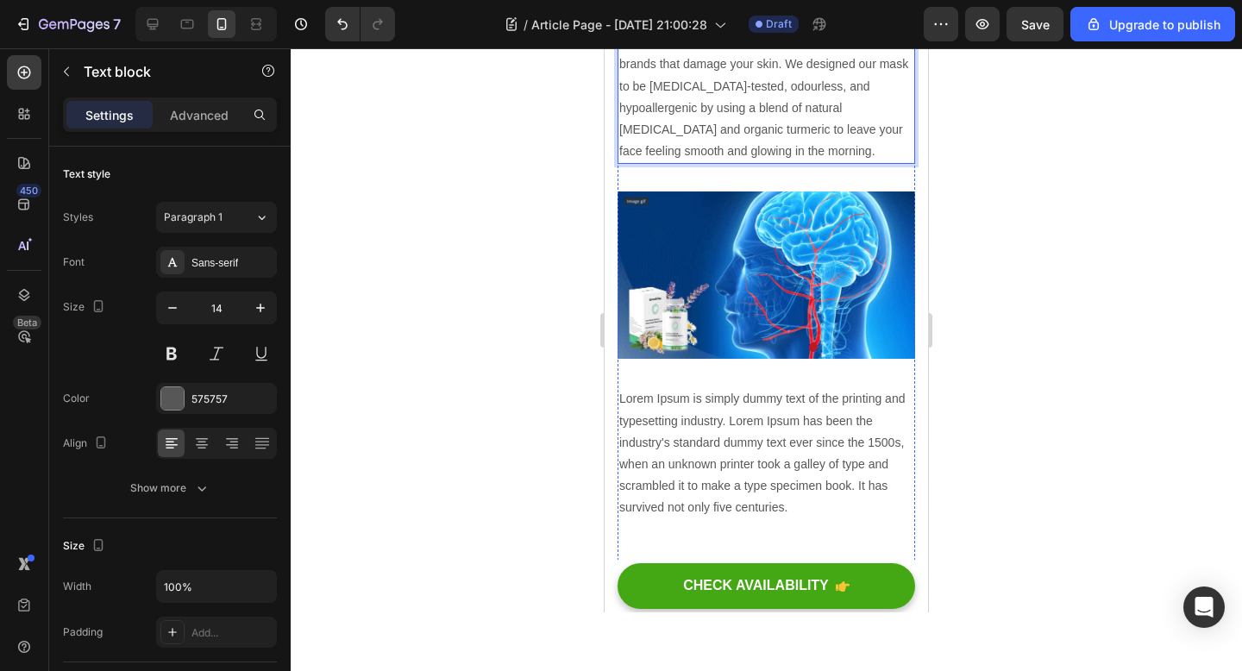
scroll to position [2372, 0]
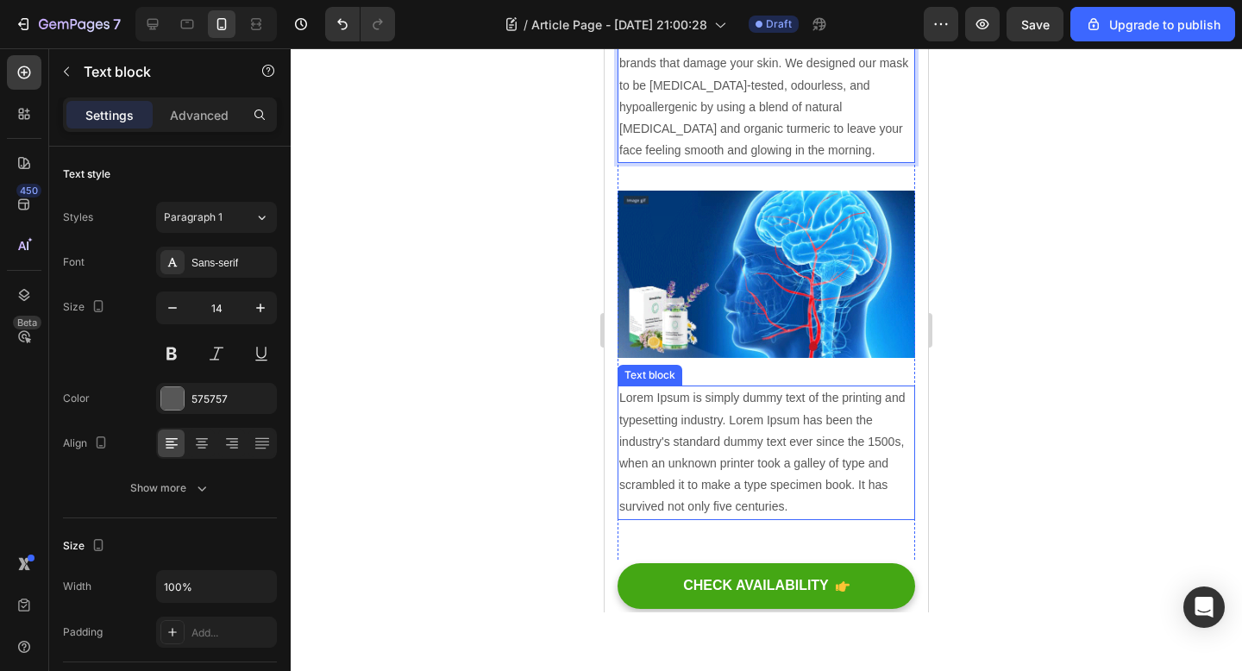
click at [737, 256] on img at bounding box center [766, 274] width 298 height 167
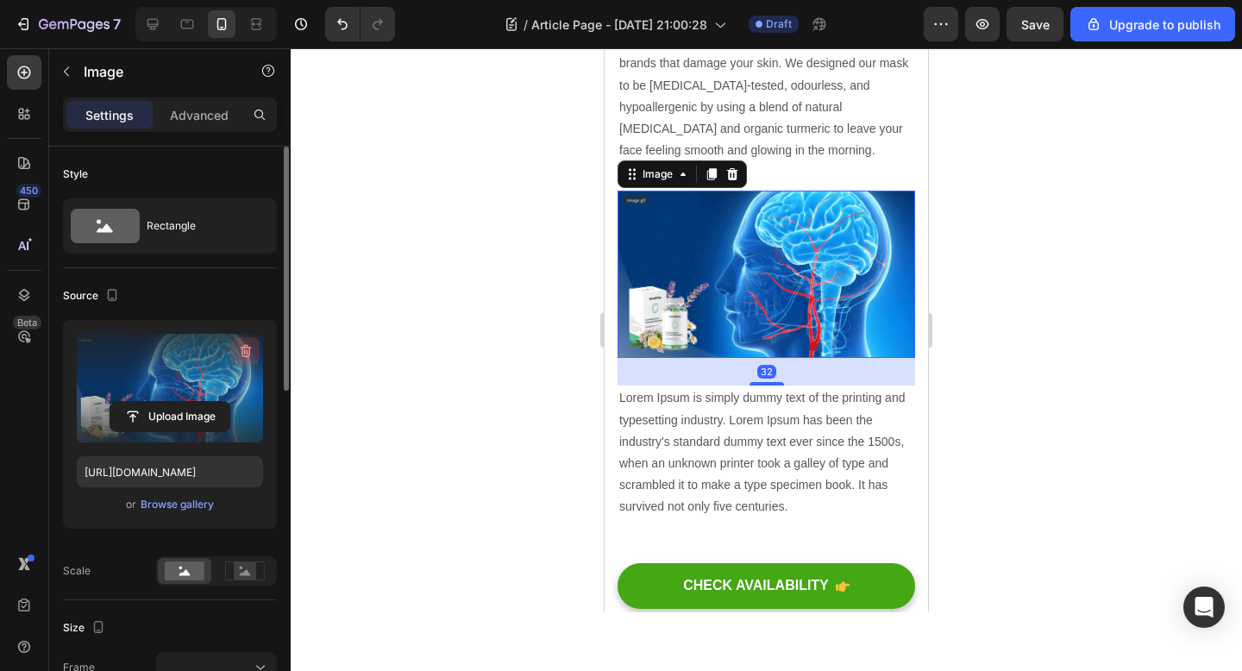
click at [242, 357] on icon "button" at bounding box center [245, 350] width 17 height 17
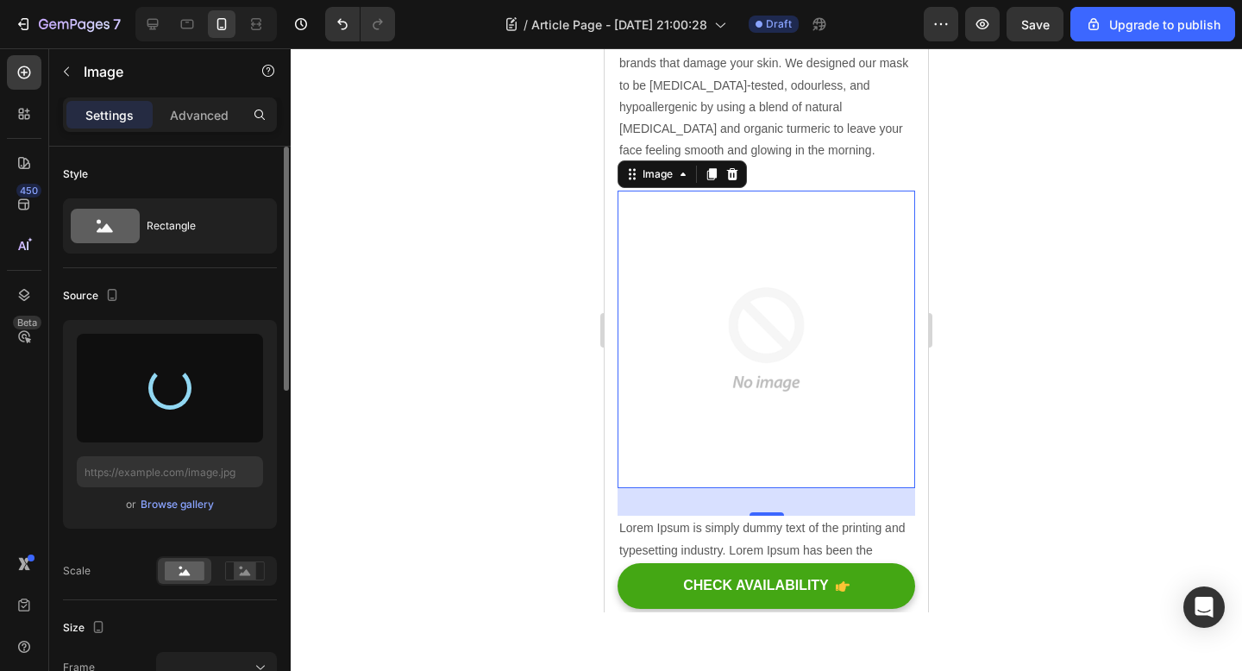
type input "https://cdn.shopify.com/s/files/1/0928/8391/0976/files/gempages_574315025229939…"
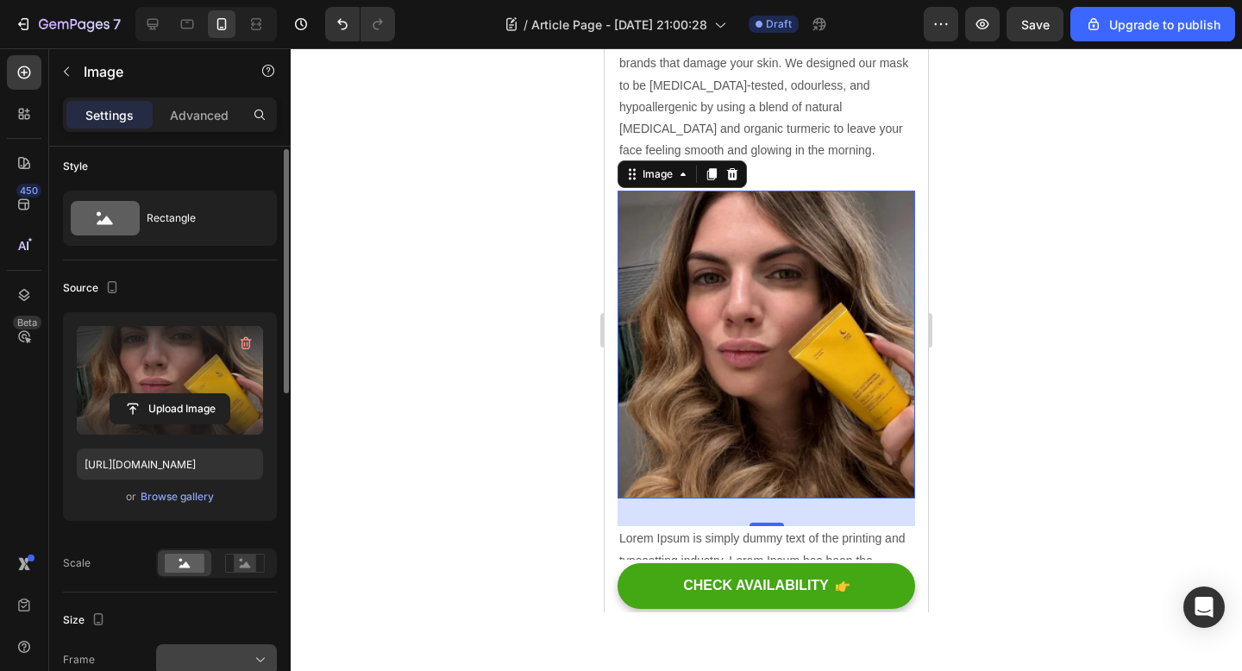
scroll to position [0, 0]
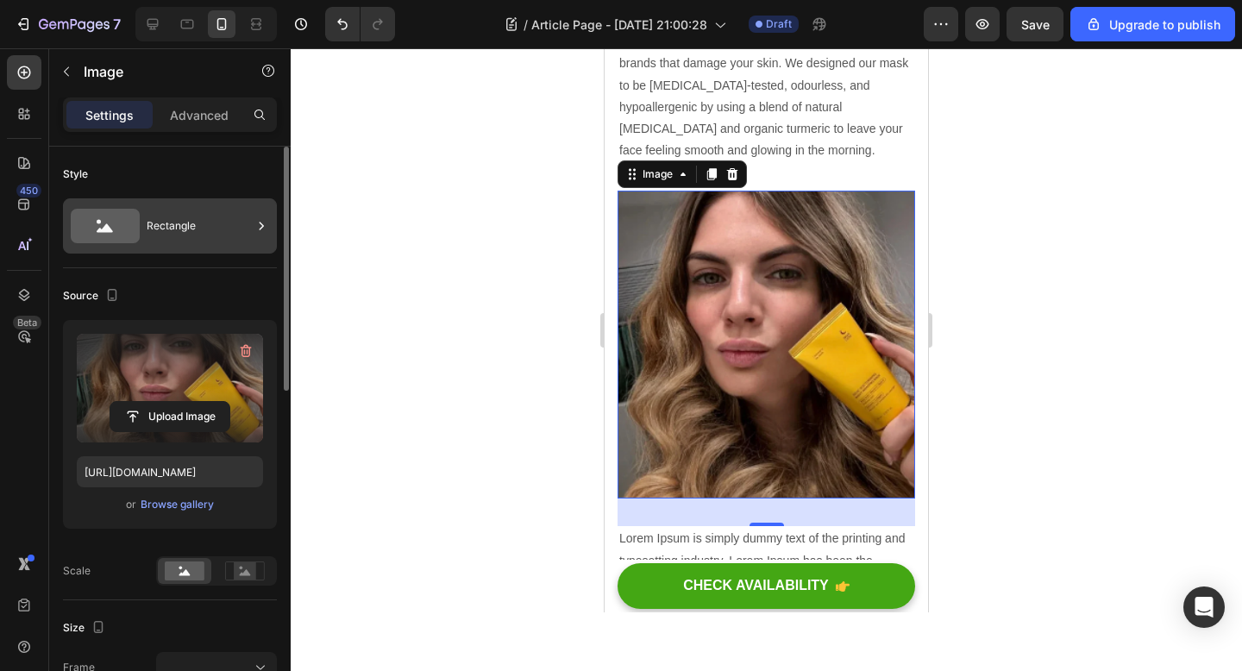
click at [167, 229] on div "Rectangle" at bounding box center [199, 226] width 105 height 40
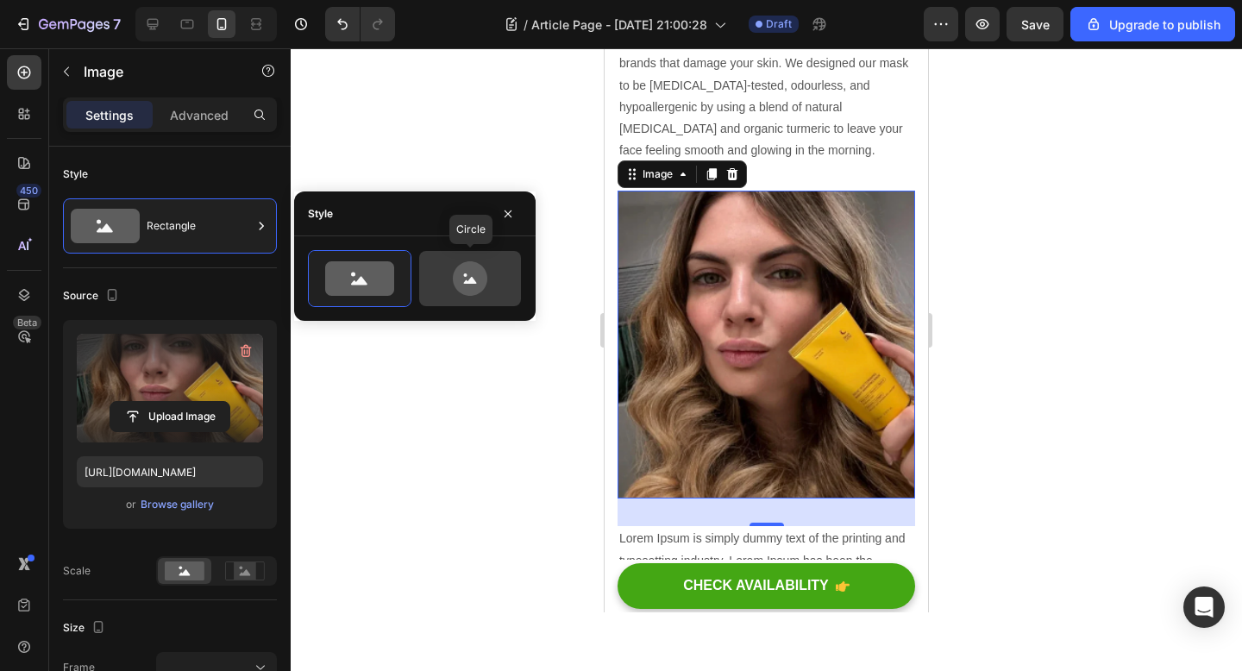
click at [465, 285] on icon at bounding box center [470, 278] width 34 height 34
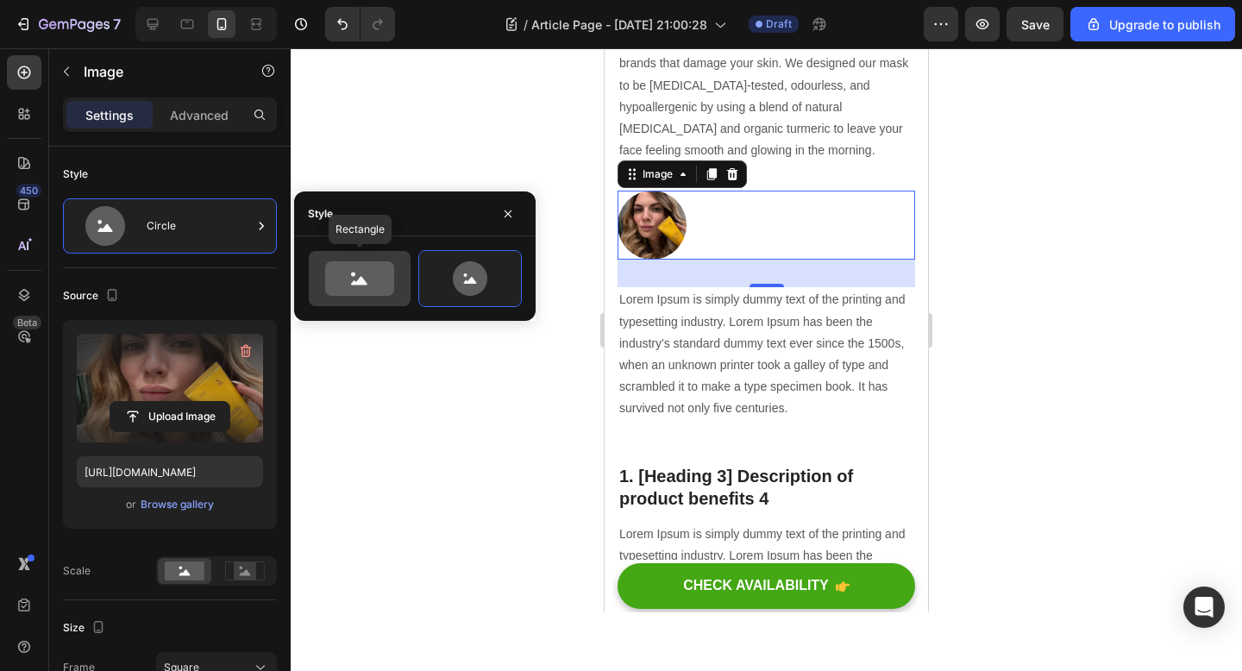
click at [378, 285] on icon at bounding box center [359, 278] width 69 height 34
type input "100"
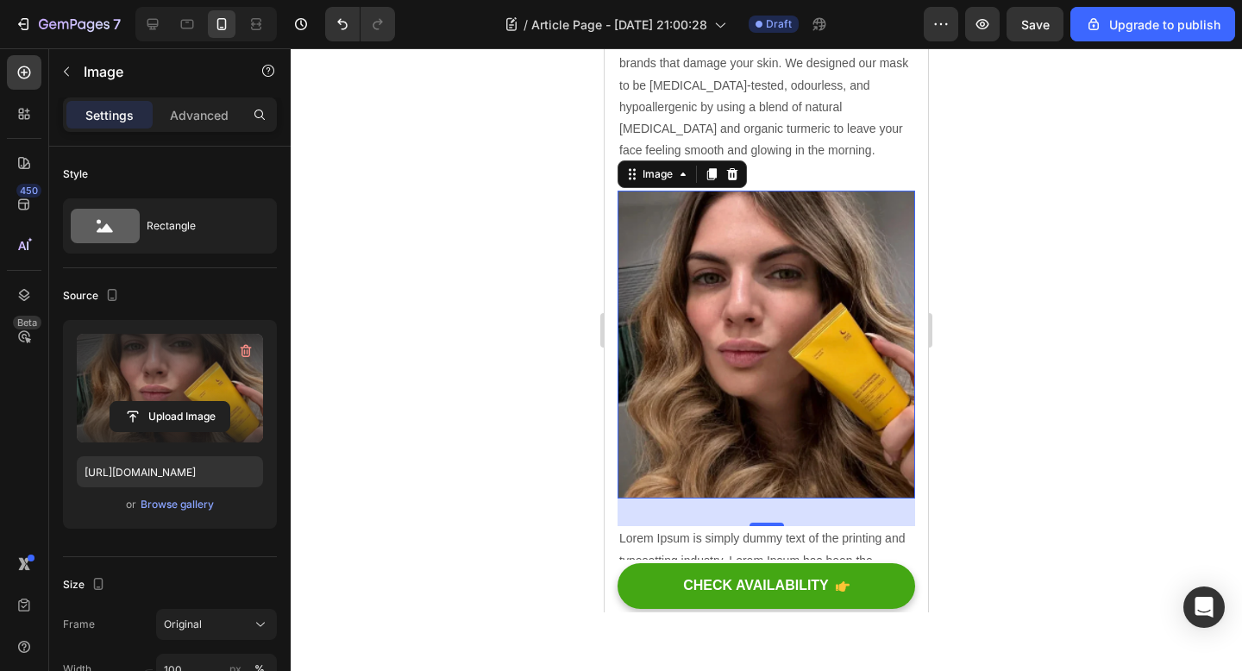
click at [499, 499] on div at bounding box center [766, 359] width 951 height 623
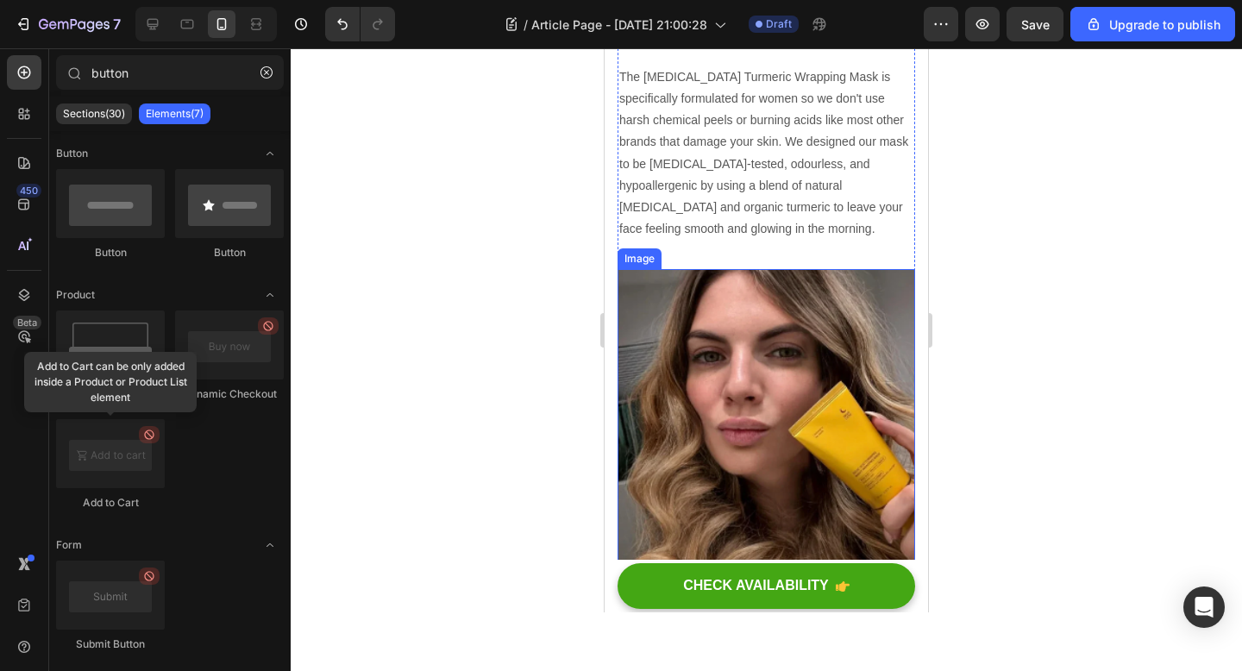
scroll to position [2353, 0]
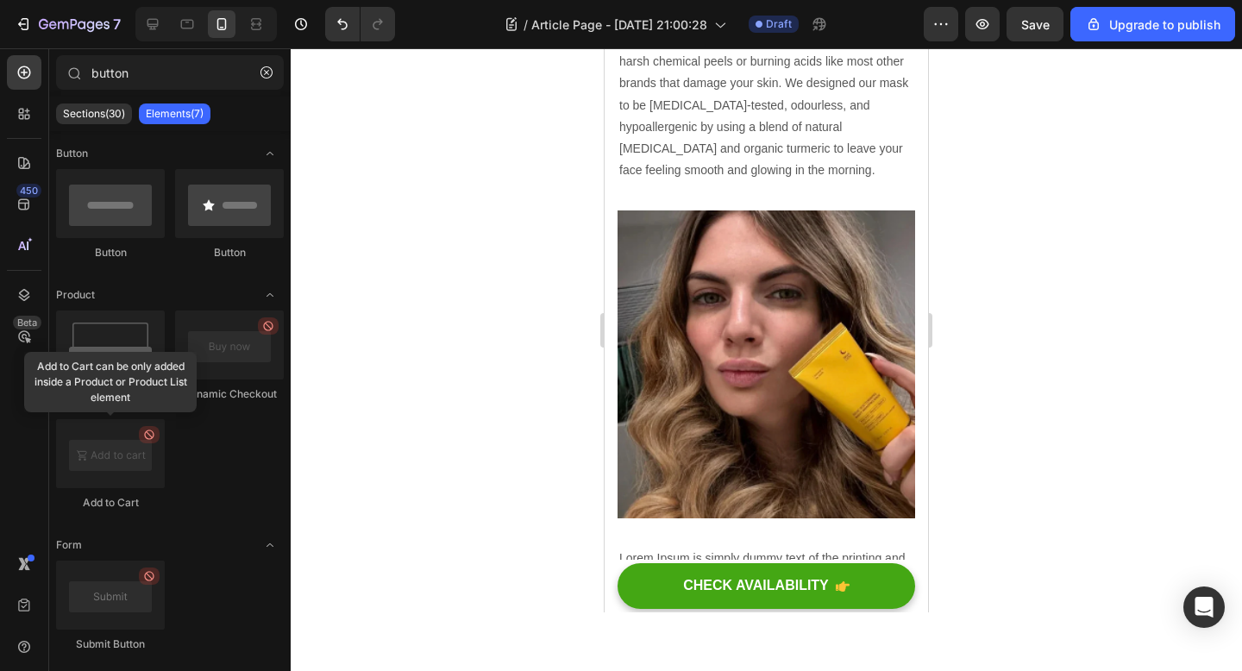
click at [478, 435] on div at bounding box center [766, 359] width 951 height 623
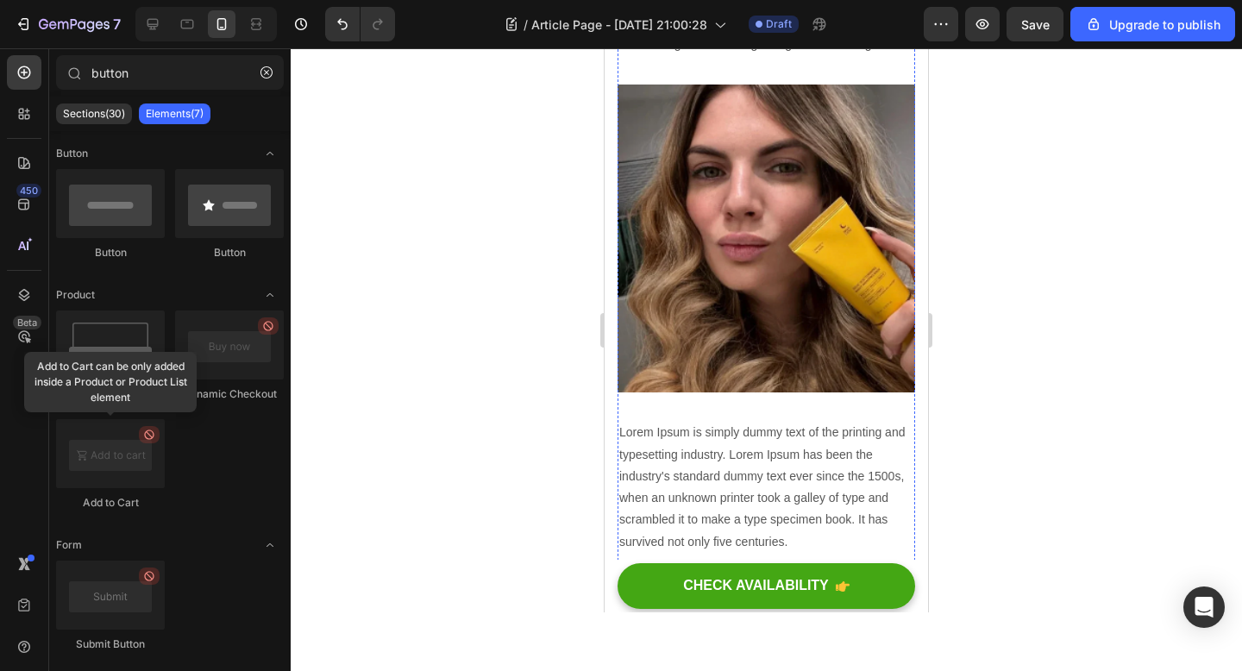
scroll to position [2445, 0]
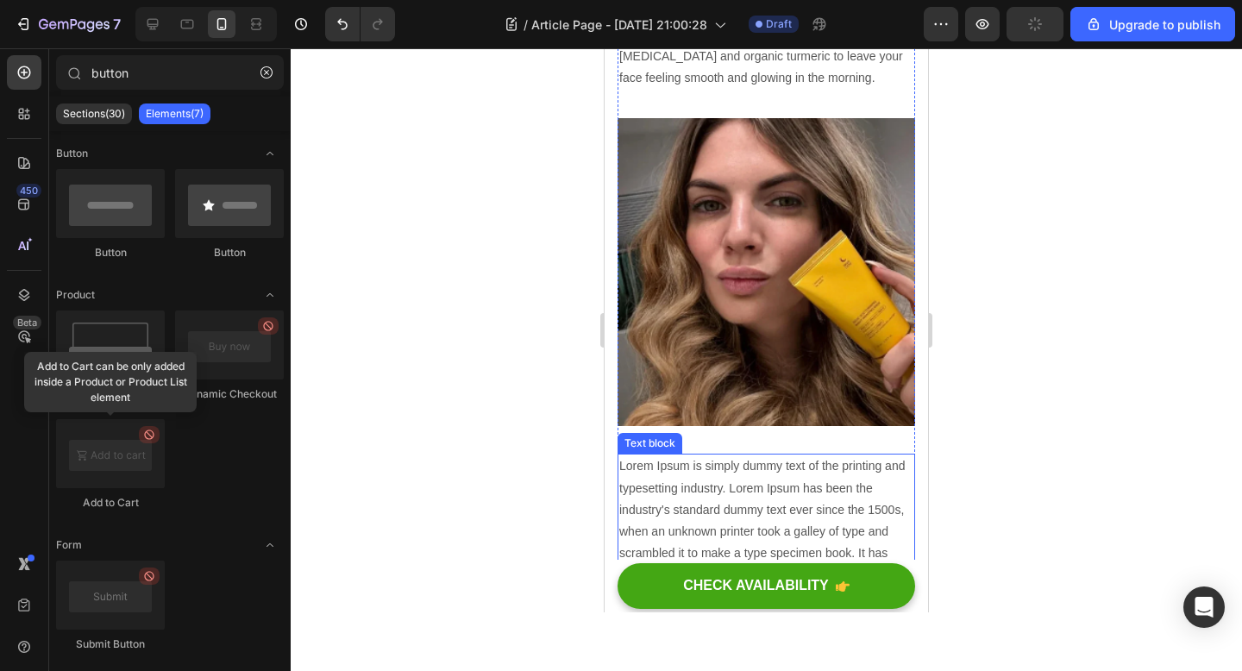
click at [742, 489] on p "Lorem Ipsum is simply dummy text of the printing and typesetting industry. Lore…" at bounding box center [766, 520] width 294 height 130
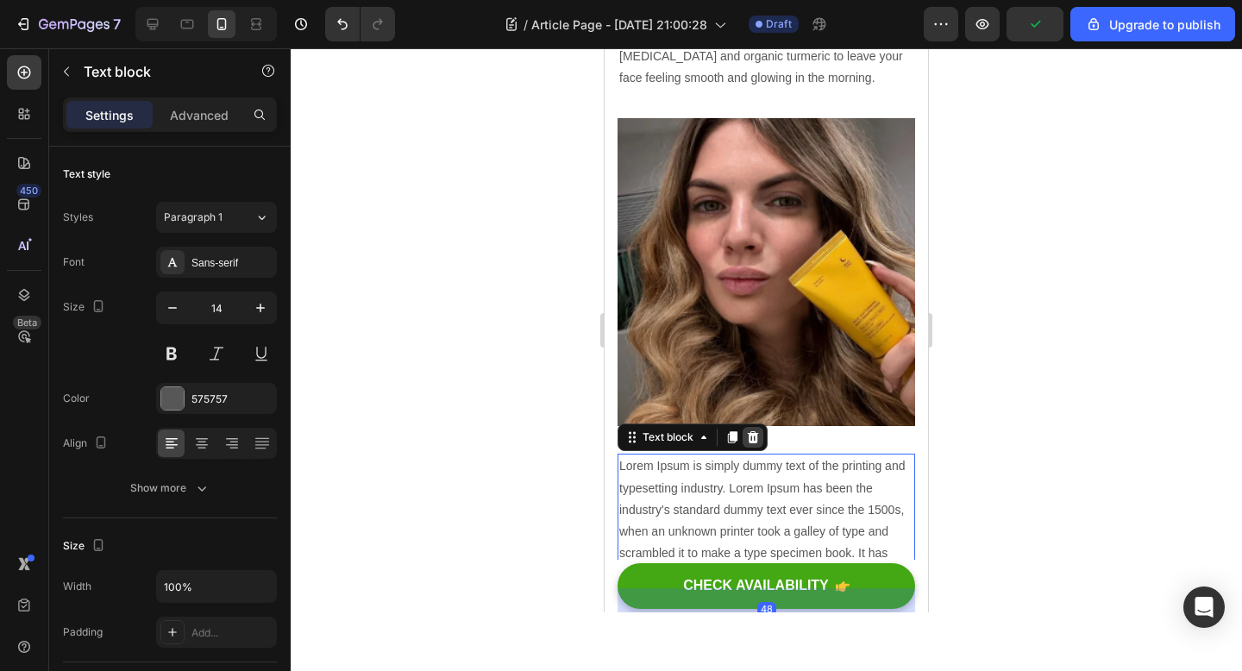
click at [749, 431] on icon at bounding box center [753, 437] width 11 height 12
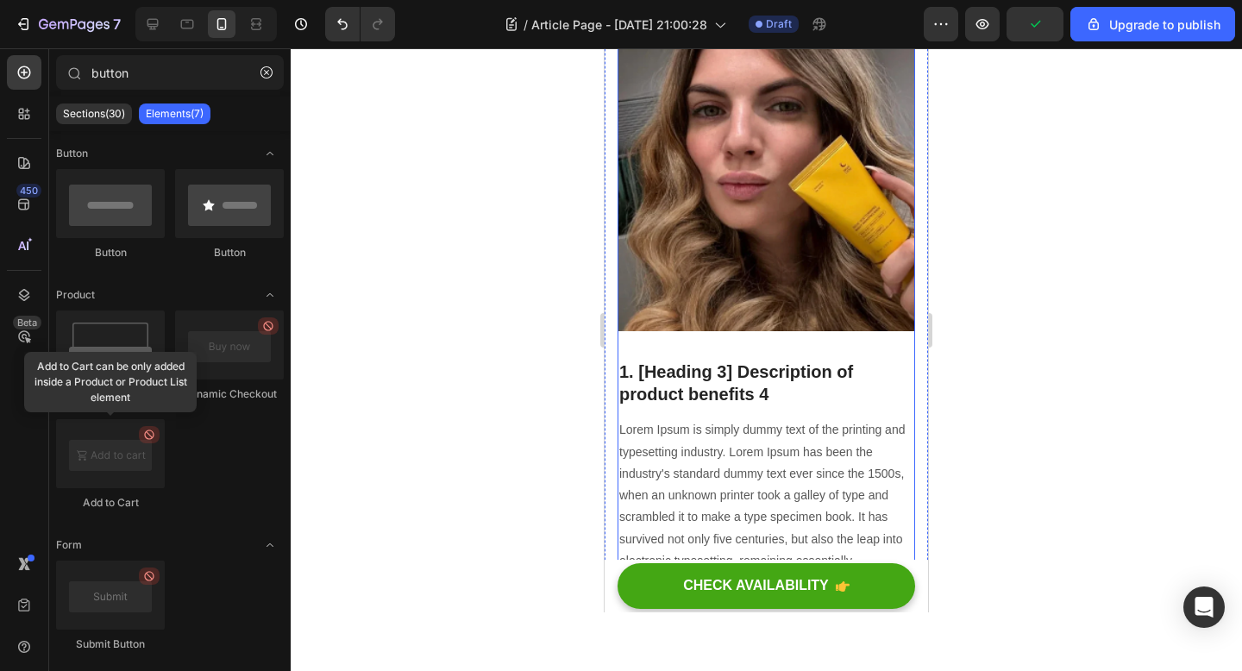
scroll to position [2566, 0]
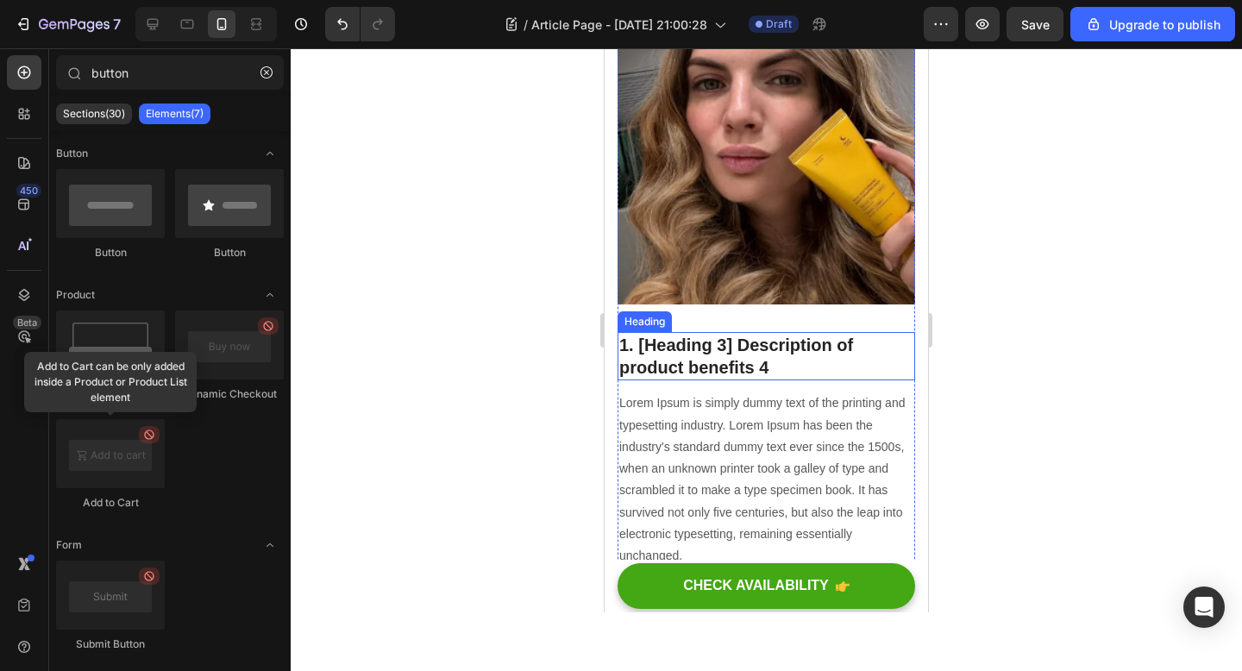
click at [717, 334] on p "1. [Heading 3] Description of product benefits 4" at bounding box center [766, 356] width 294 height 45
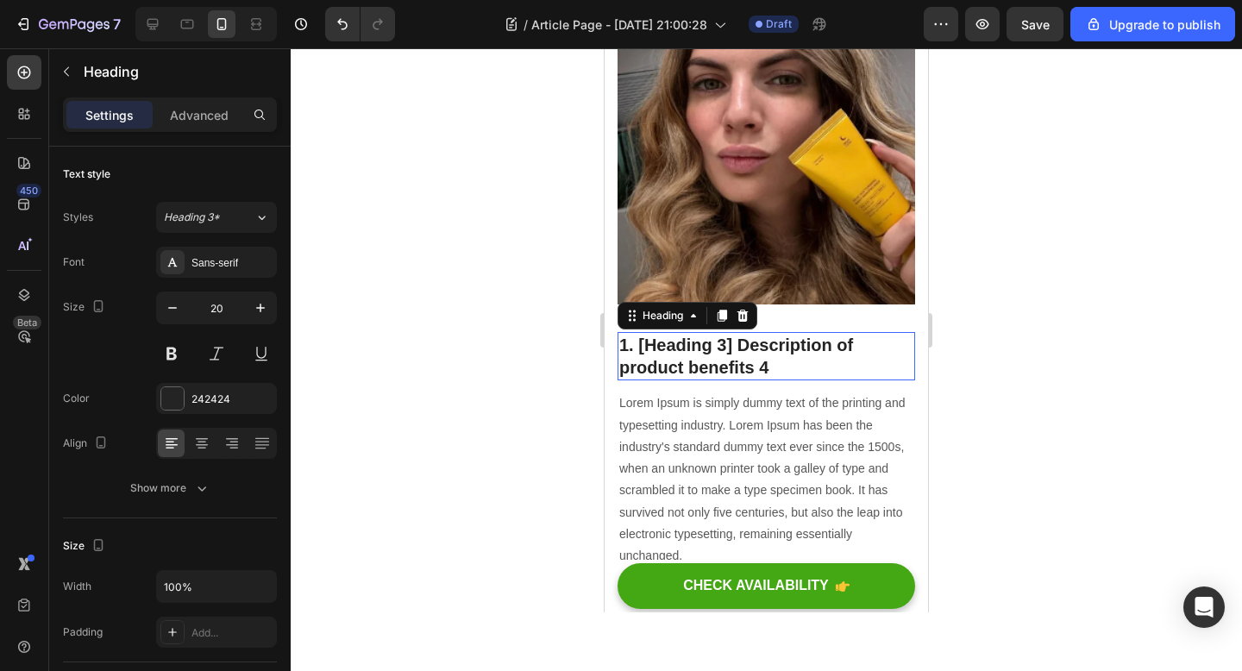
click at [717, 334] on p "1. [Heading 3] Description of product benefits 4" at bounding box center [766, 356] width 294 height 45
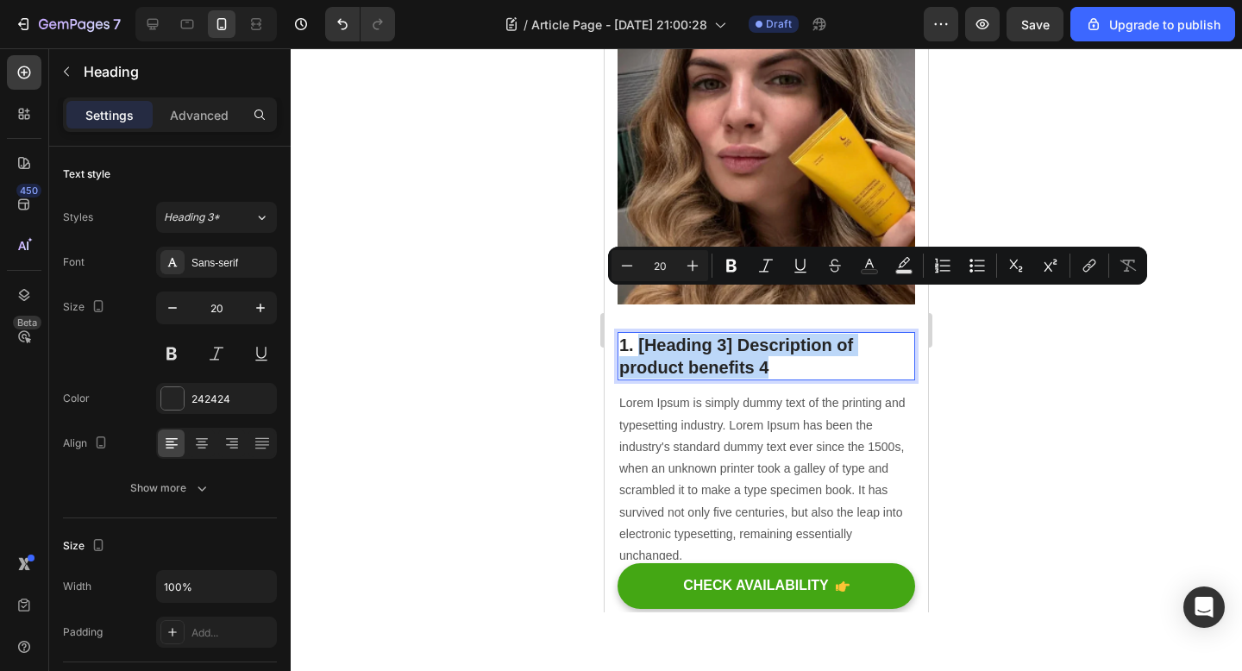
drag, startPoint x: 772, startPoint y: 323, endPoint x: 641, endPoint y: 300, distance: 133.0
click at [641, 334] on p "1. [Heading 3] Description of product benefits 4" at bounding box center [766, 356] width 294 height 45
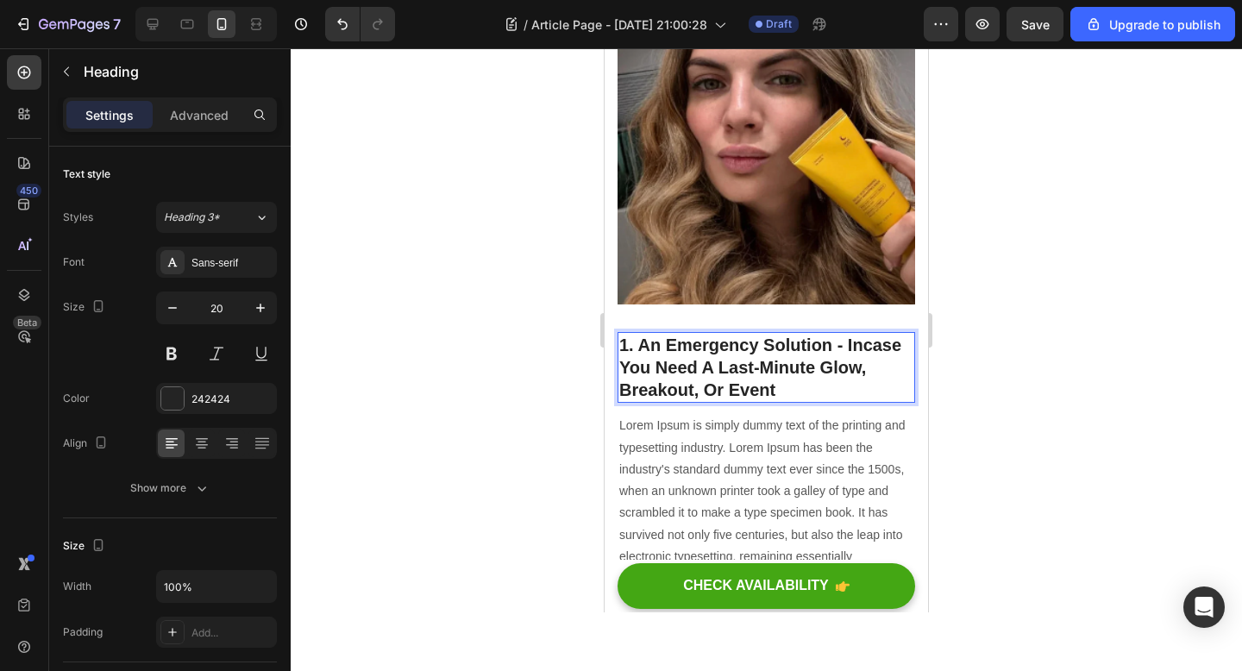
click at [627, 334] on p "1. An Emergency Solution - Incase You Need A Last-Minute Glow, Breakout, Or Eve…" at bounding box center [766, 367] width 294 height 67
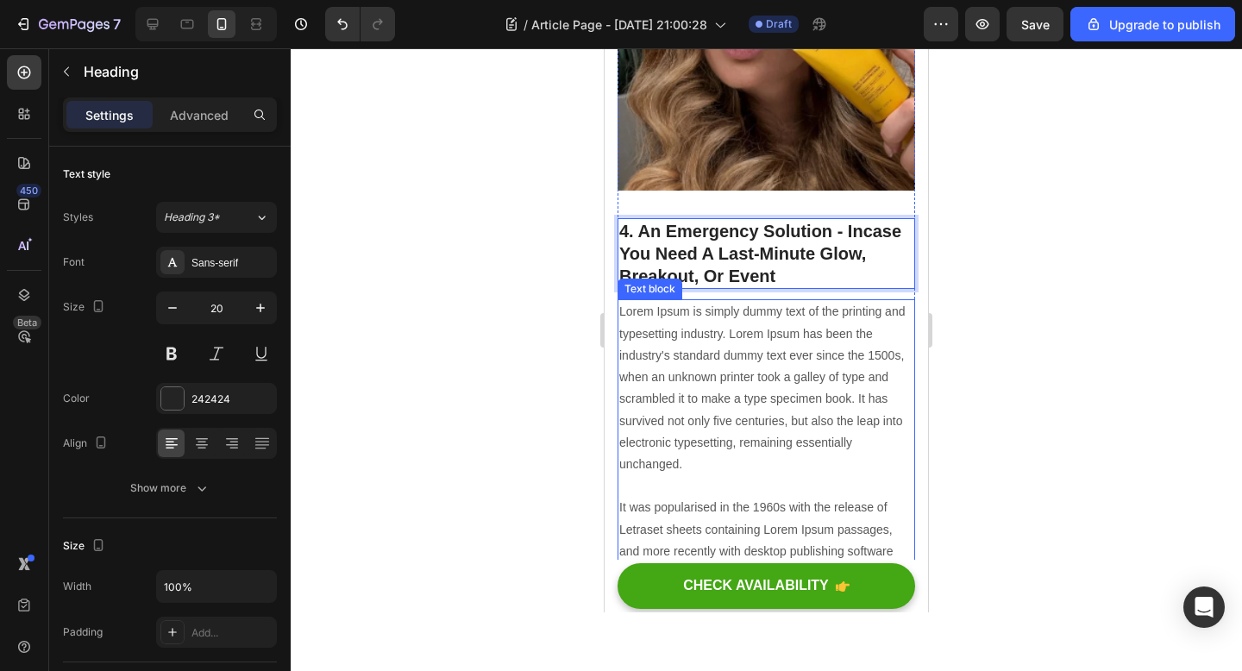
scroll to position [2721, 0]
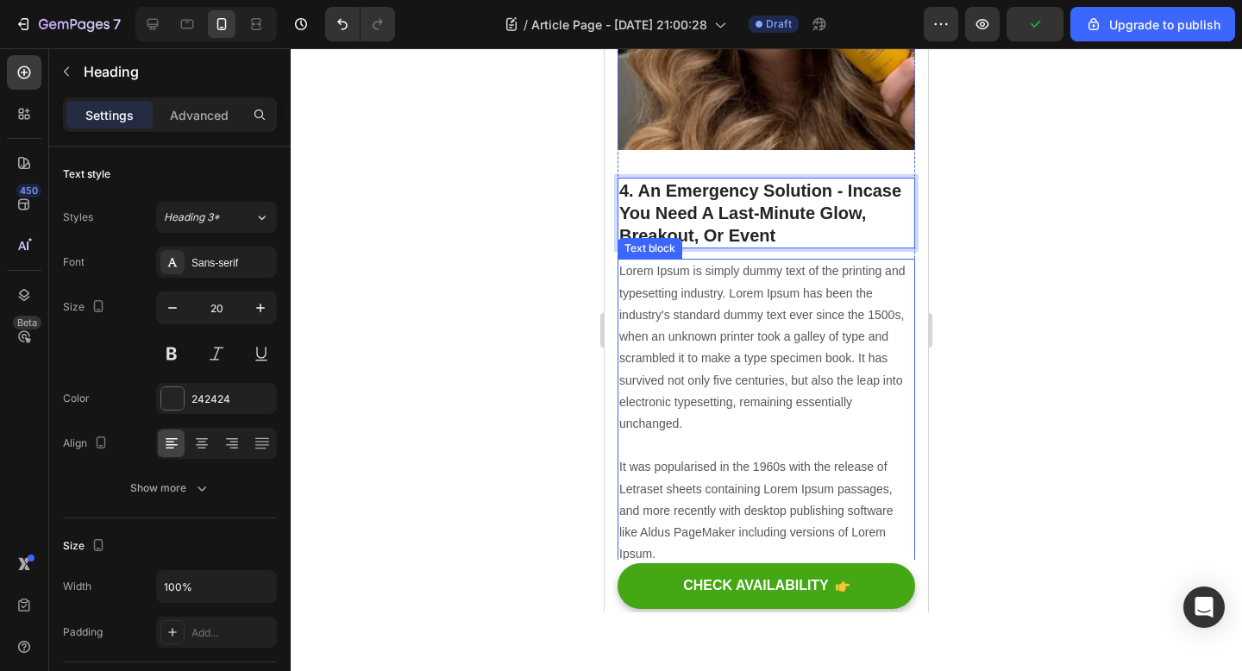
click at [758, 418] on p "Lorem Ipsum is simply dummy text of the printing and typesetting industry. Lore…" at bounding box center [766, 412] width 294 height 304
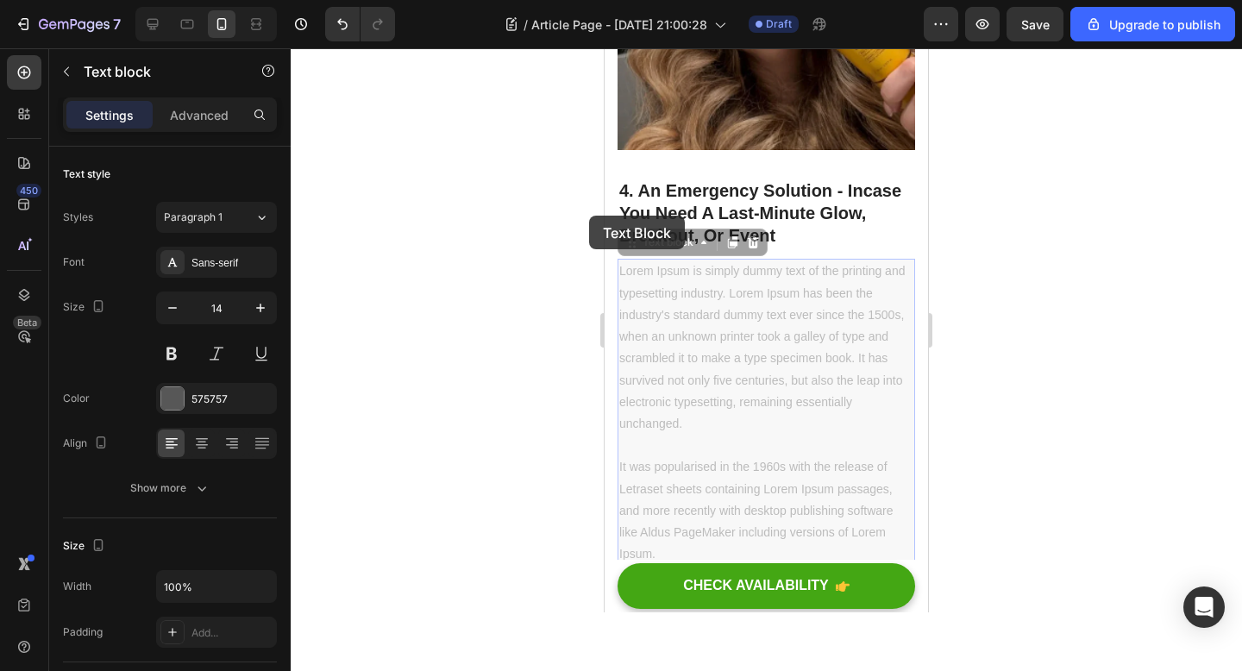
drag, startPoint x: 661, startPoint y: 511, endPoint x: 595, endPoint y: 221, distance: 297.1
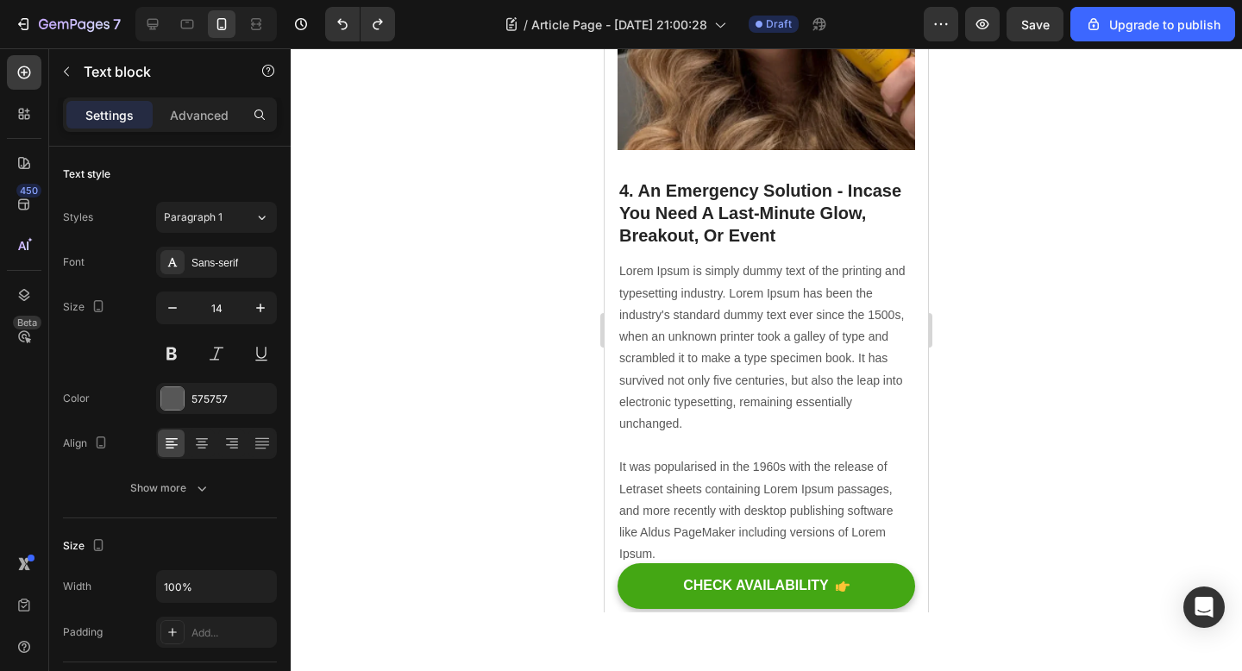
click at [747, 399] on p "Lorem Ipsum is simply dummy text of the printing and typesetting industry. Lore…" at bounding box center [766, 412] width 294 height 304
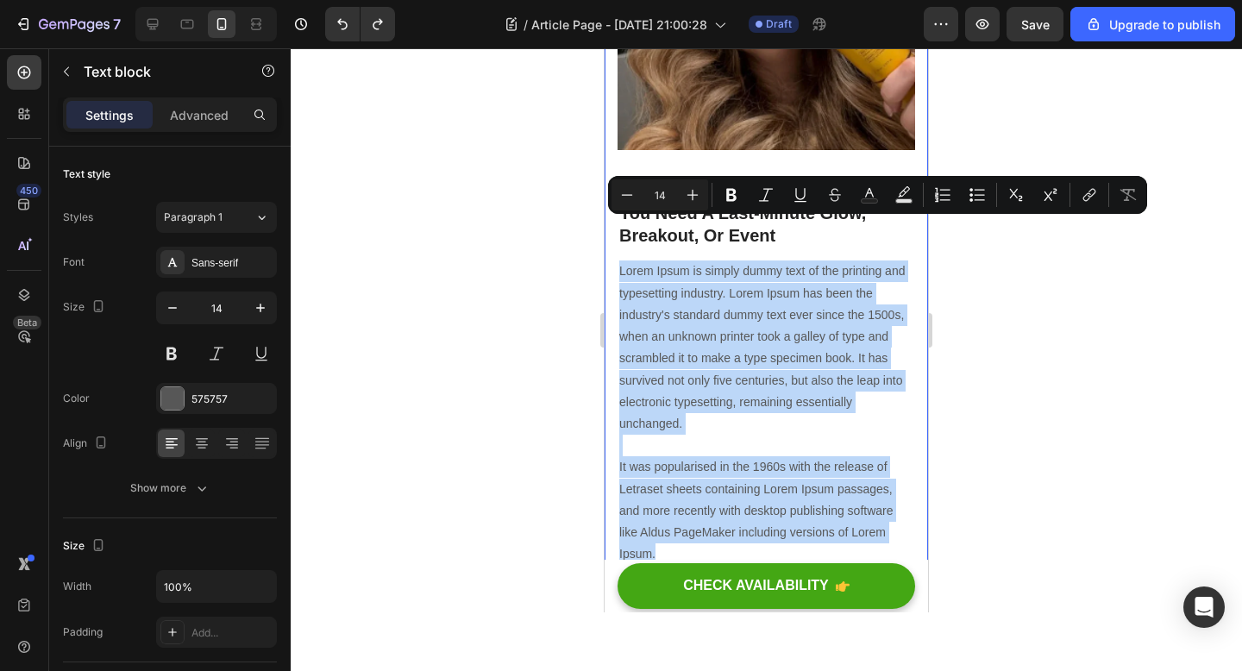
drag, startPoint x: 666, startPoint y: 504, endPoint x: 611, endPoint y: 216, distance: 293.1
click at [611, 216] on div "Tired of Expensive Serums That Do Nothing? Heading This Peel-Off Mask Heading F…" at bounding box center [766, 56] width 323 height 5387
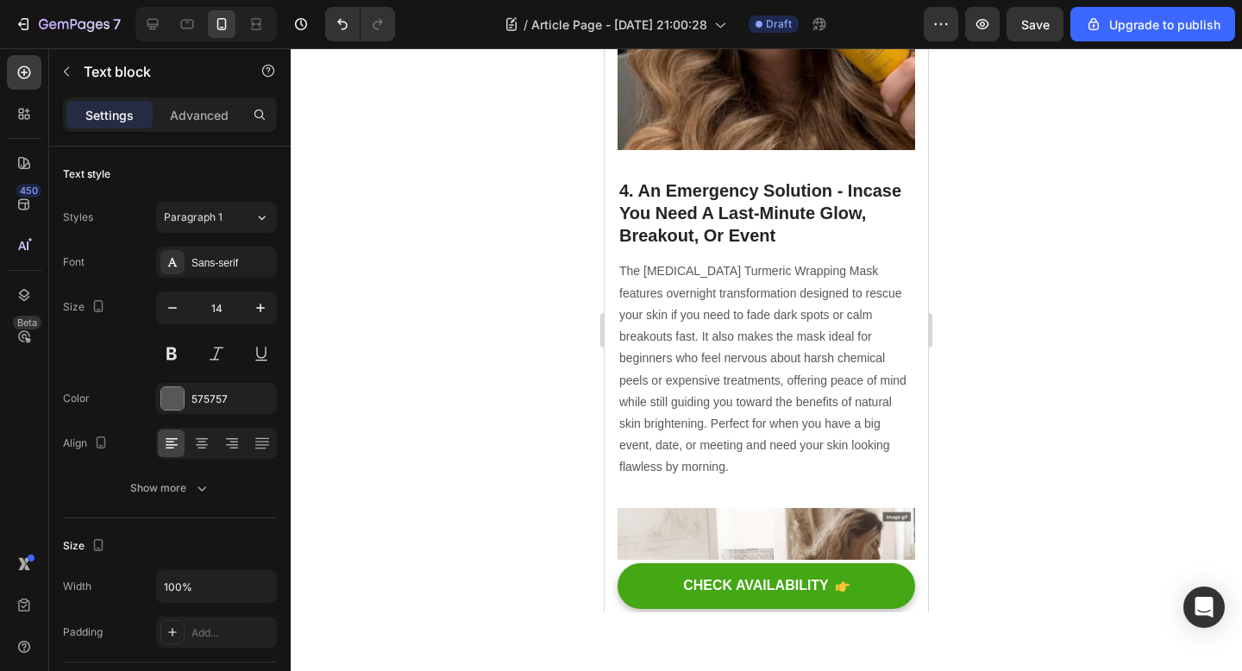
click at [475, 376] on div at bounding box center [766, 359] width 951 height 623
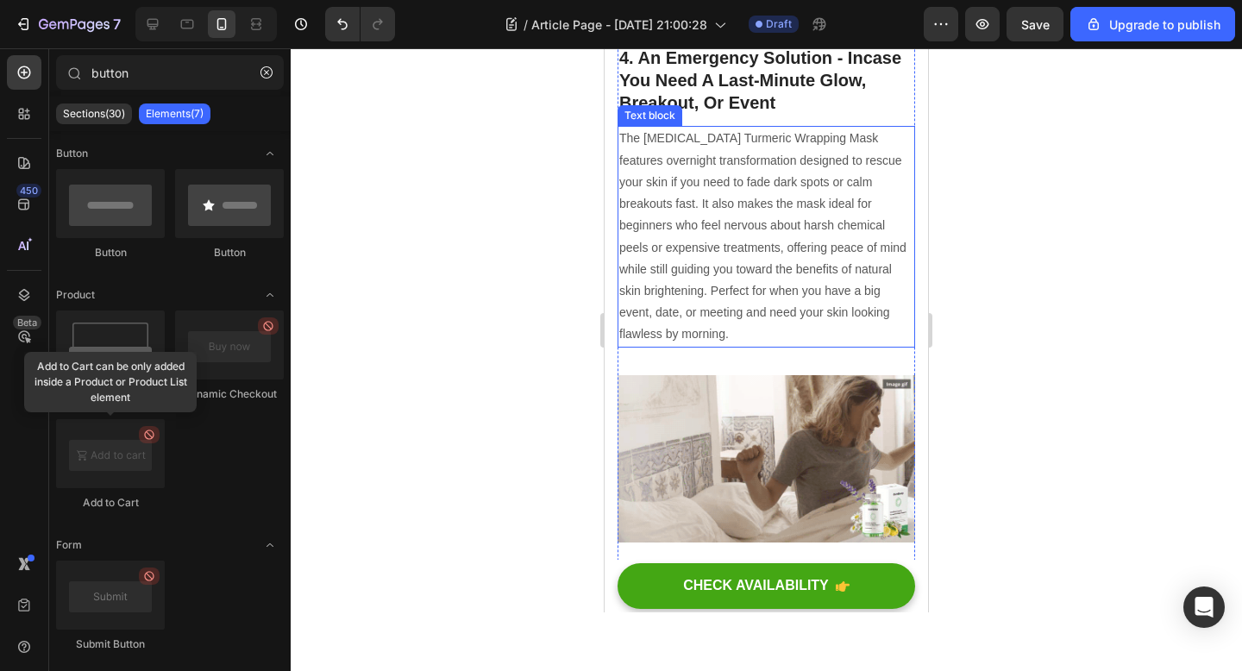
scroll to position [2689, 0]
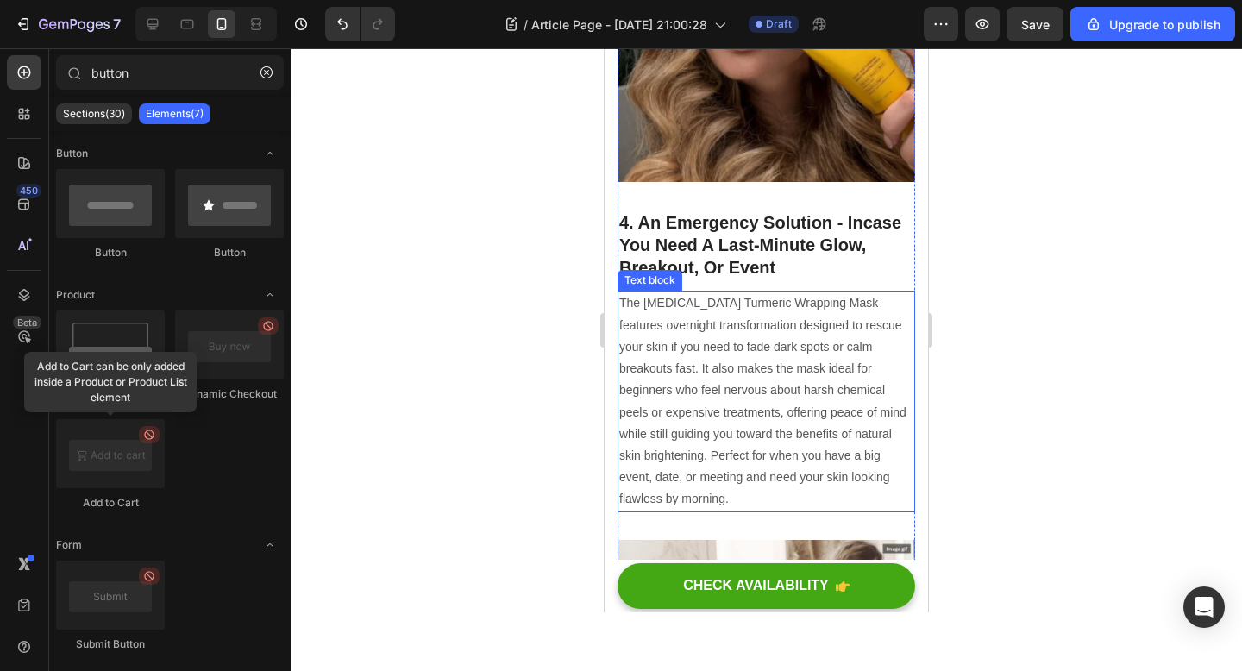
click at [768, 448] on p "The Kojic Acid Turmeric Wrapping Mask features overnight transformation designe…" at bounding box center [766, 400] width 294 height 217
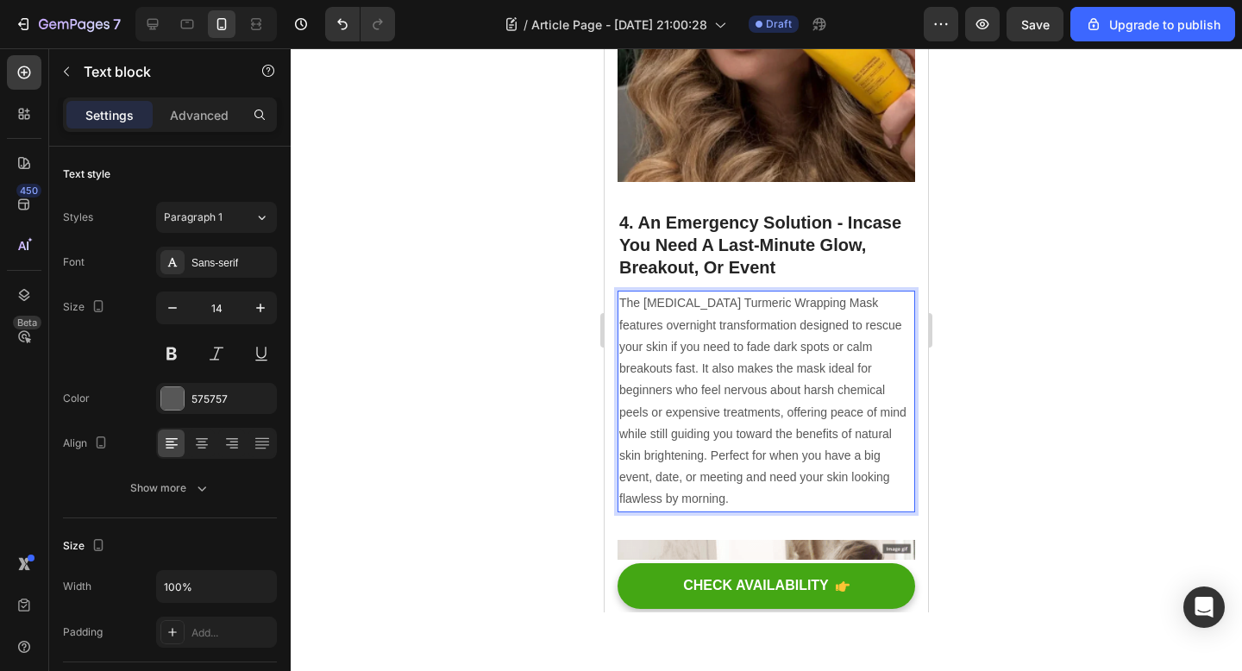
drag, startPoint x: 690, startPoint y: 448, endPoint x: 683, endPoint y: 437, distance: 13.2
click at [683, 437] on p "The Kojic Acid Turmeric Wrapping Mask features overnight transformation designe…" at bounding box center [766, 400] width 294 height 217
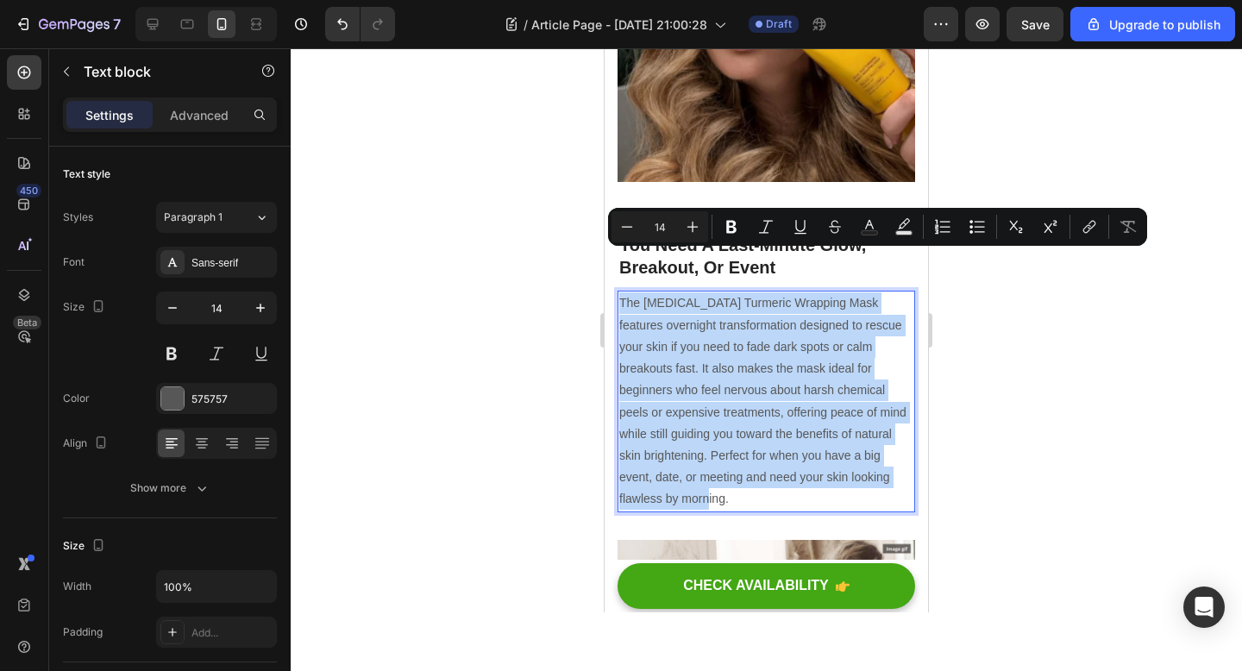
drag, startPoint x: 674, startPoint y: 454, endPoint x: 598, endPoint y: 220, distance: 246.5
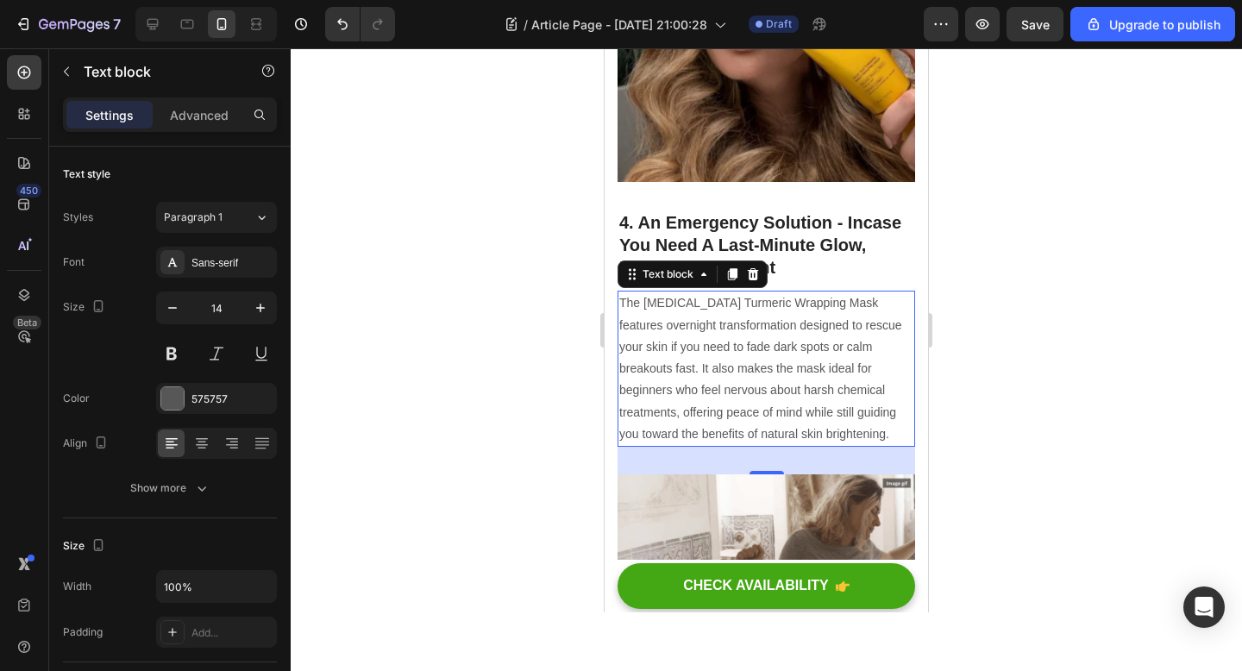
click at [495, 422] on div at bounding box center [766, 359] width 951 height 623
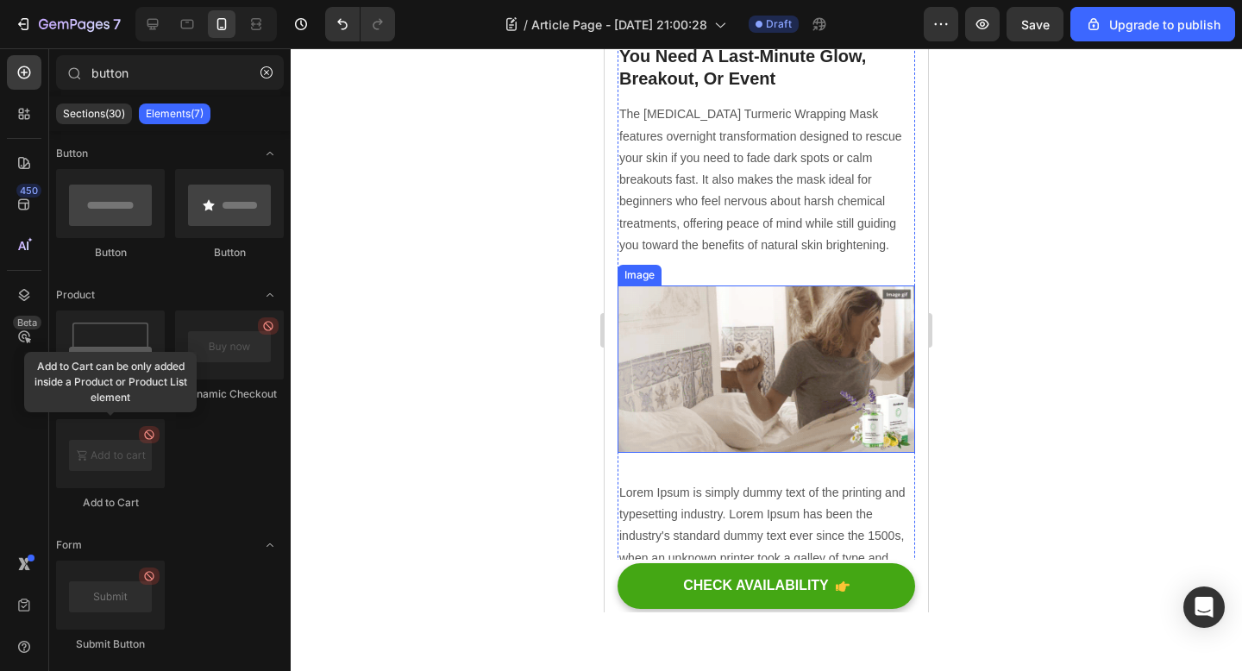
scroll to position [2886, 0]
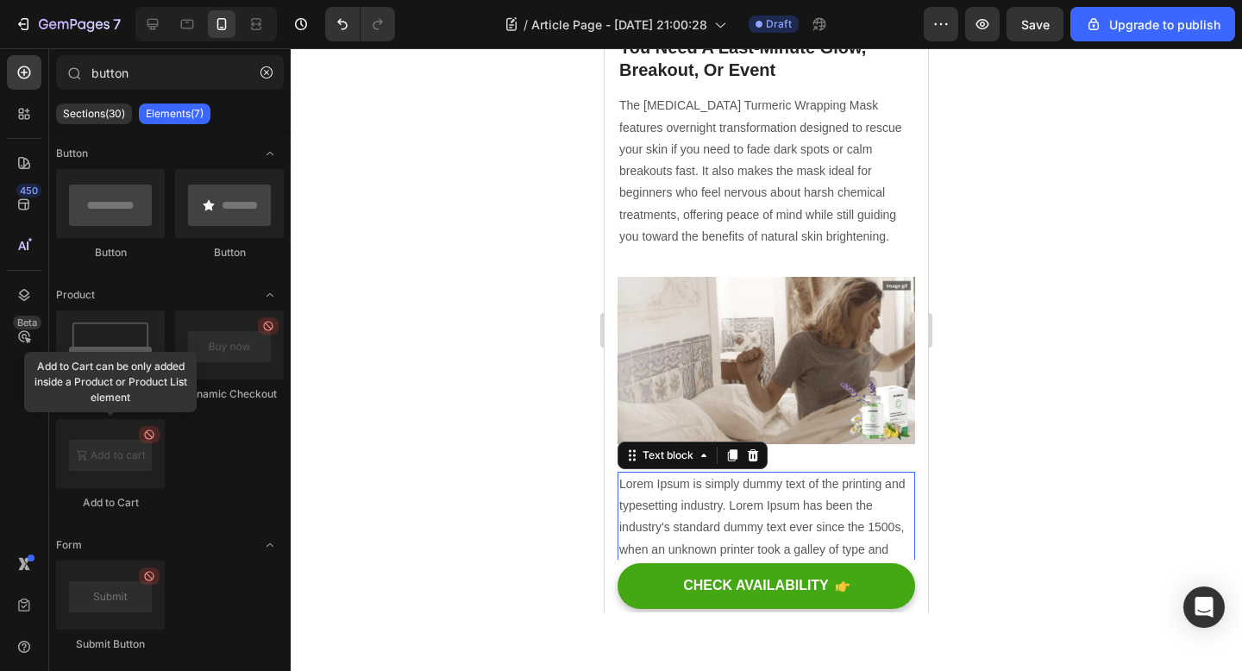
click at [761, 473] on p "Lorem Ipsum is simply dummy text of the printing and typesetting industry. Lore…" at bounding box center [766, 538] width 294 height 130
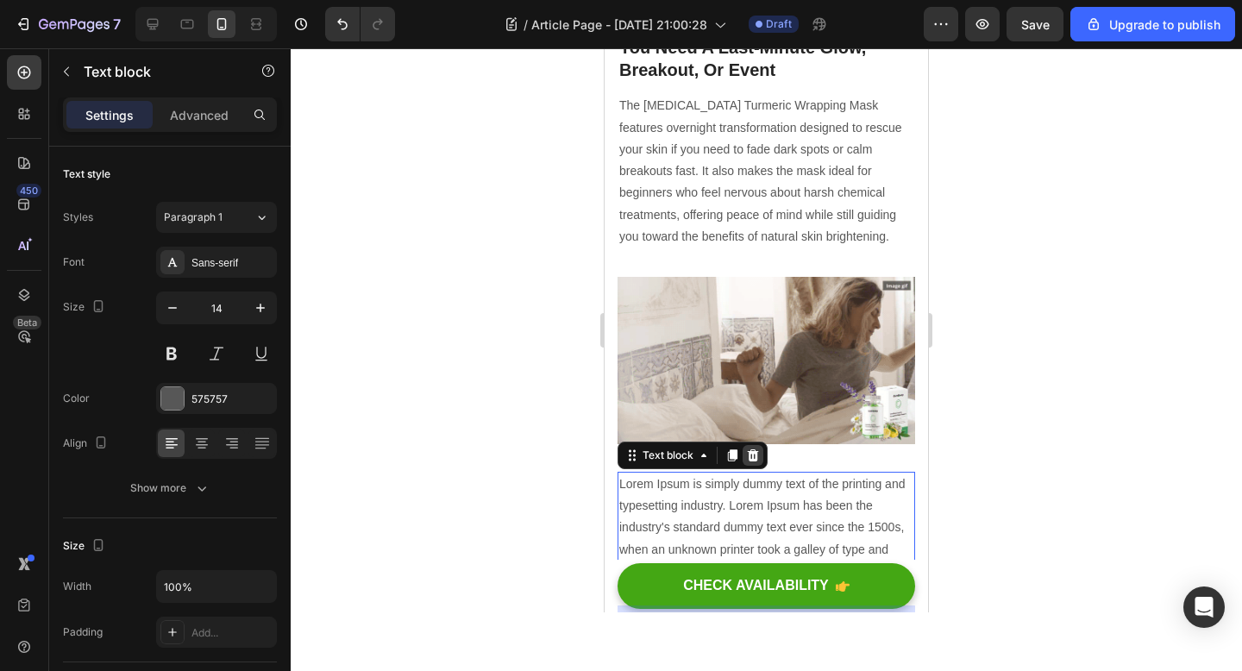
click at [756, 449] on icon at bounding box center [753, 455] width 11 height 12
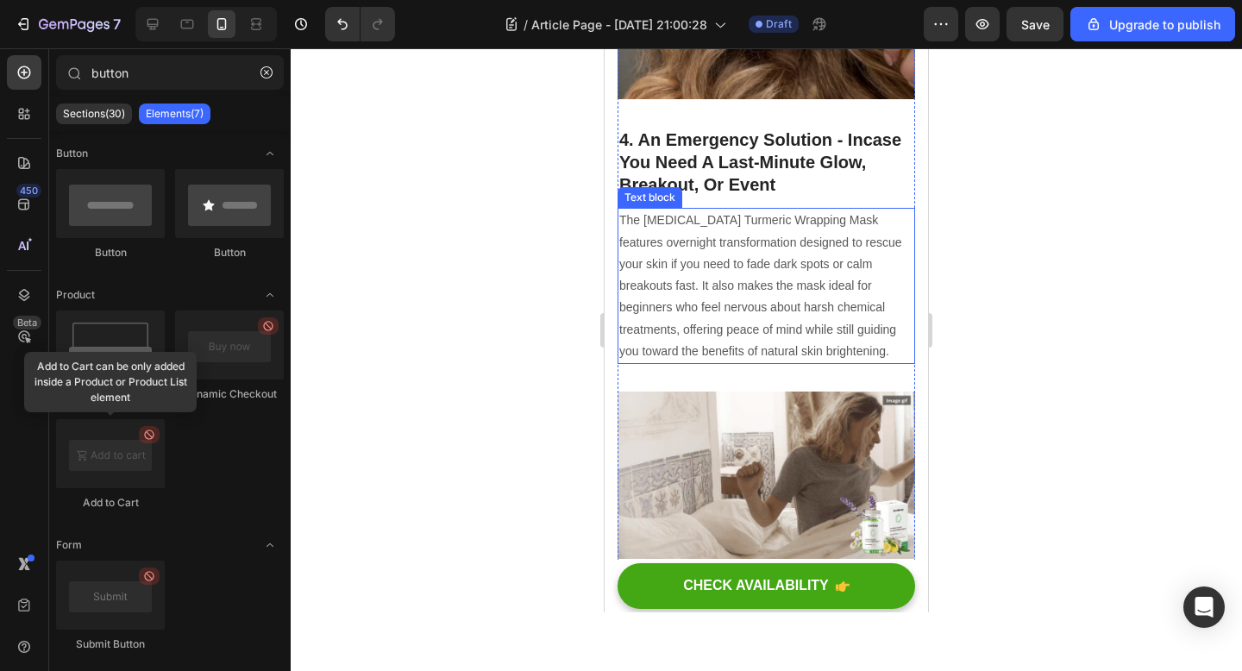
scroll to position [2747, 0]
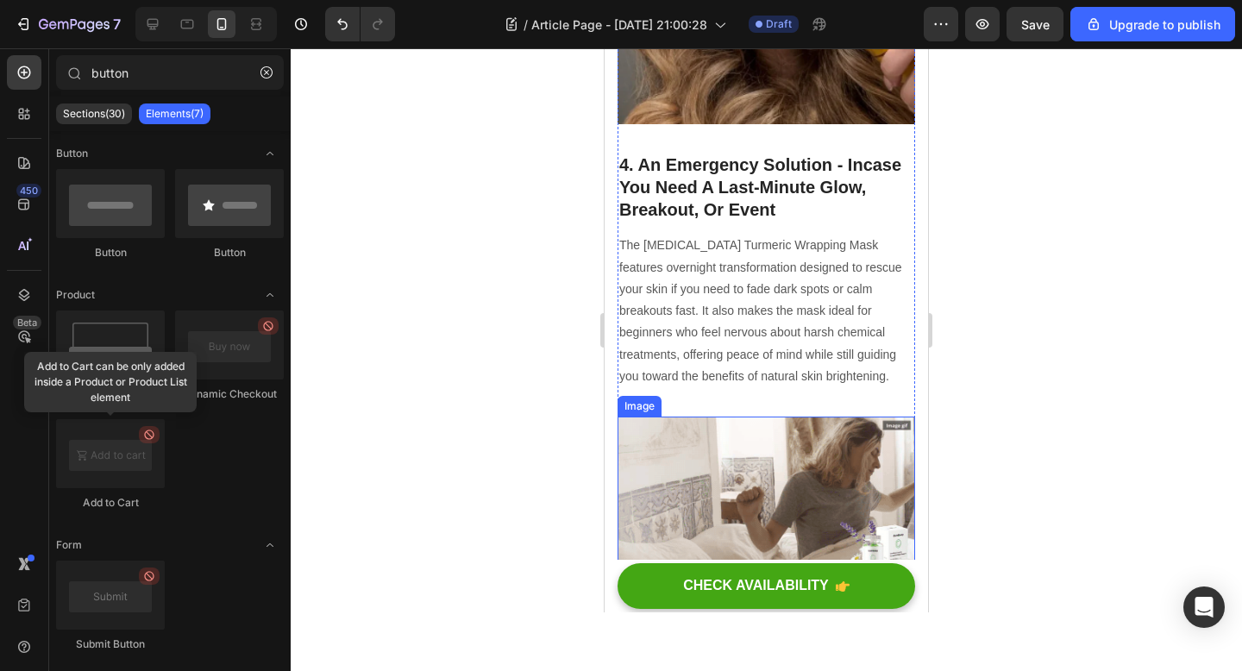
click at [680, 418] on img at bounding box center [766, 500] width 298 height 167
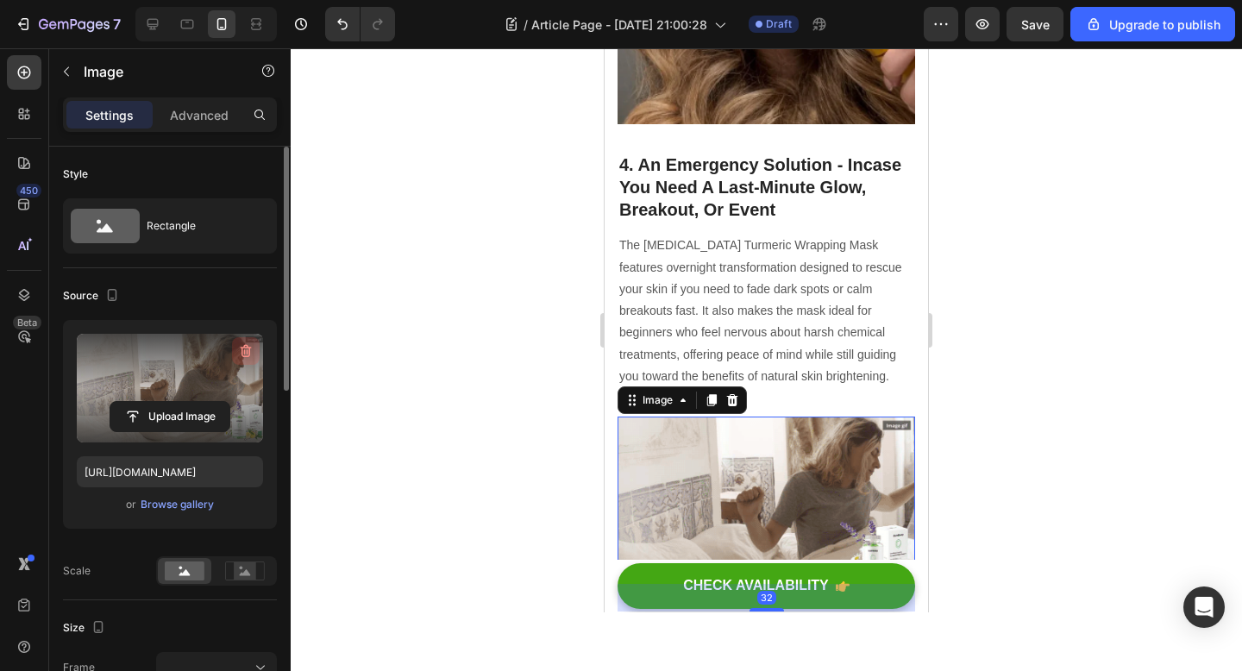
click at [241, 346] on icon "button" at bounding box center [245, 350] width 17 height 17
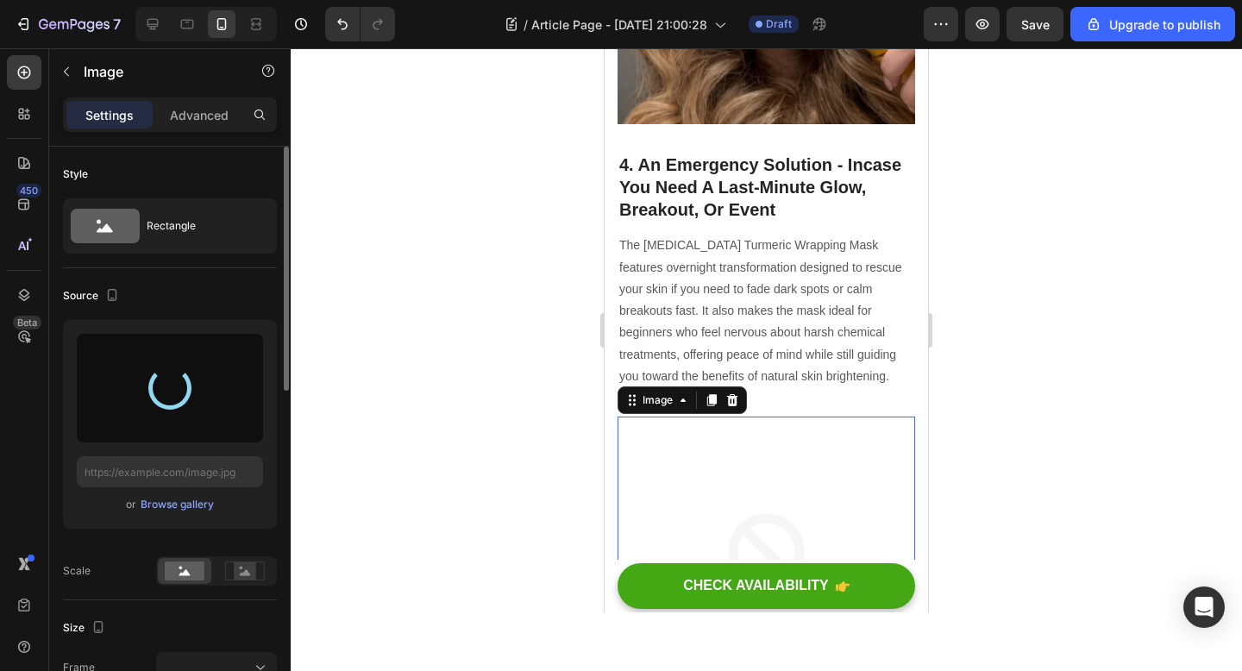
type input "https://cdn.shopify.com/s/files/1/0928/8391/0976/files/gempages_574315025229939…"
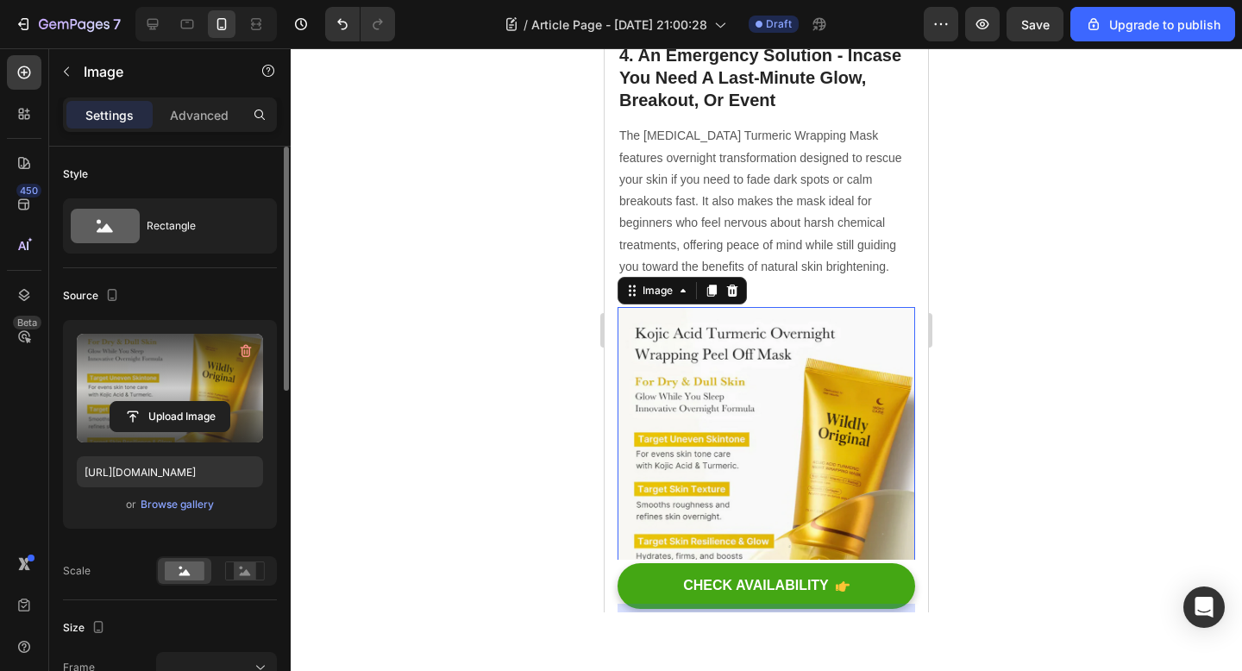
scroll to position [2978, 0]
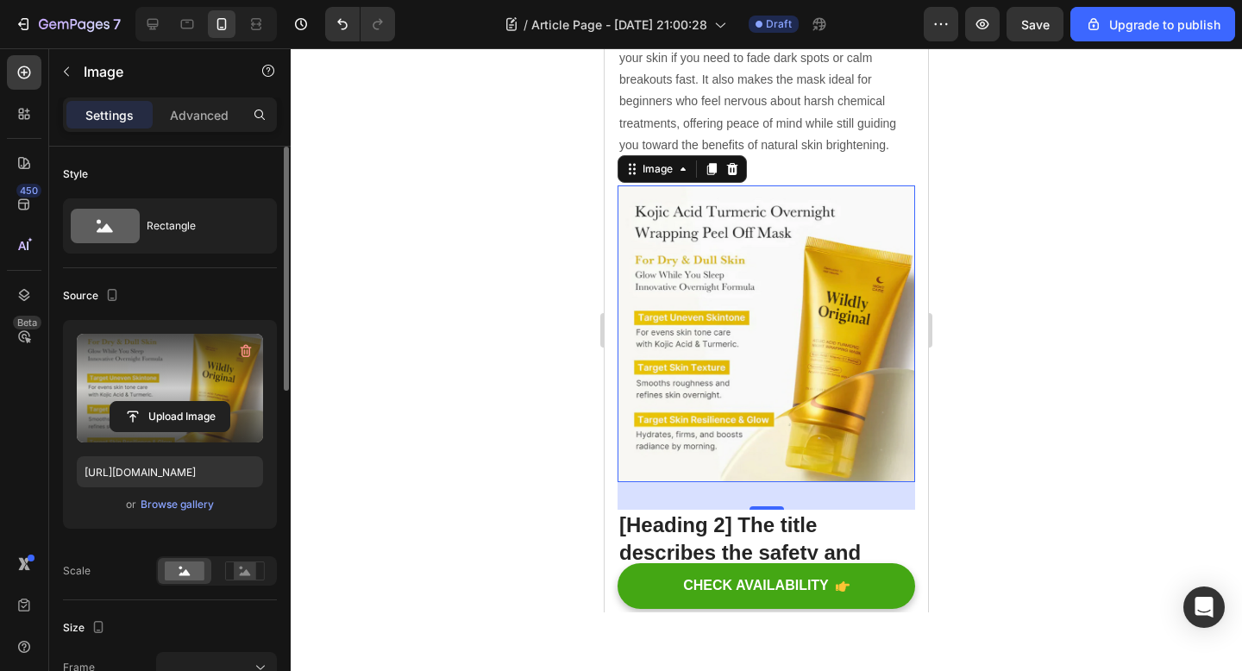
click at [1006, 394] on div at bounding box center [766, 359] width 951 height 623
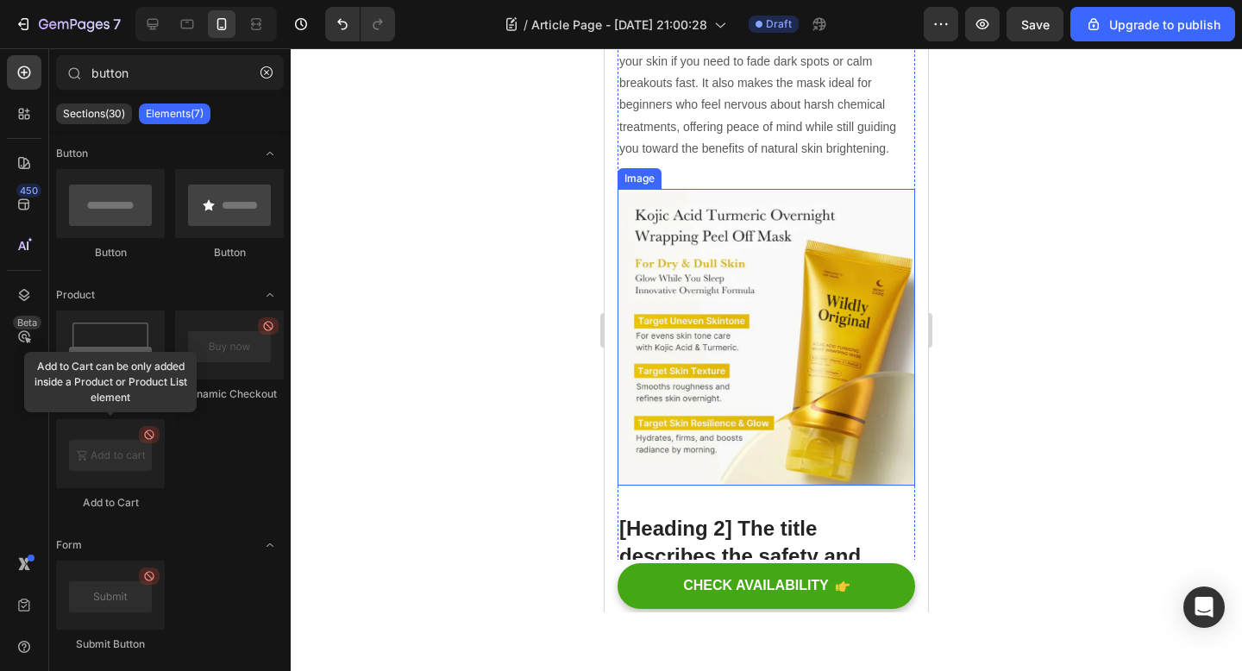
scroll to position [3033, 0]
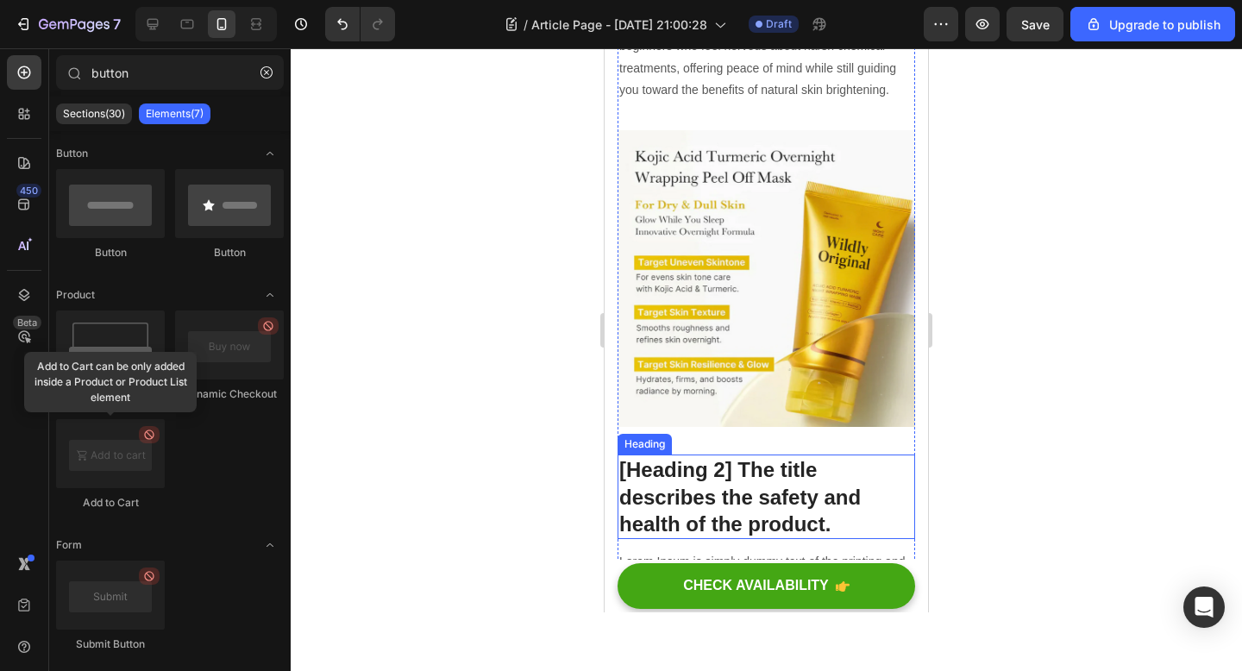
click at [724, 456] on p "[Heading 2] The title describes the safety and health of the product." at bounding box center [766, 496] width 294 height 81
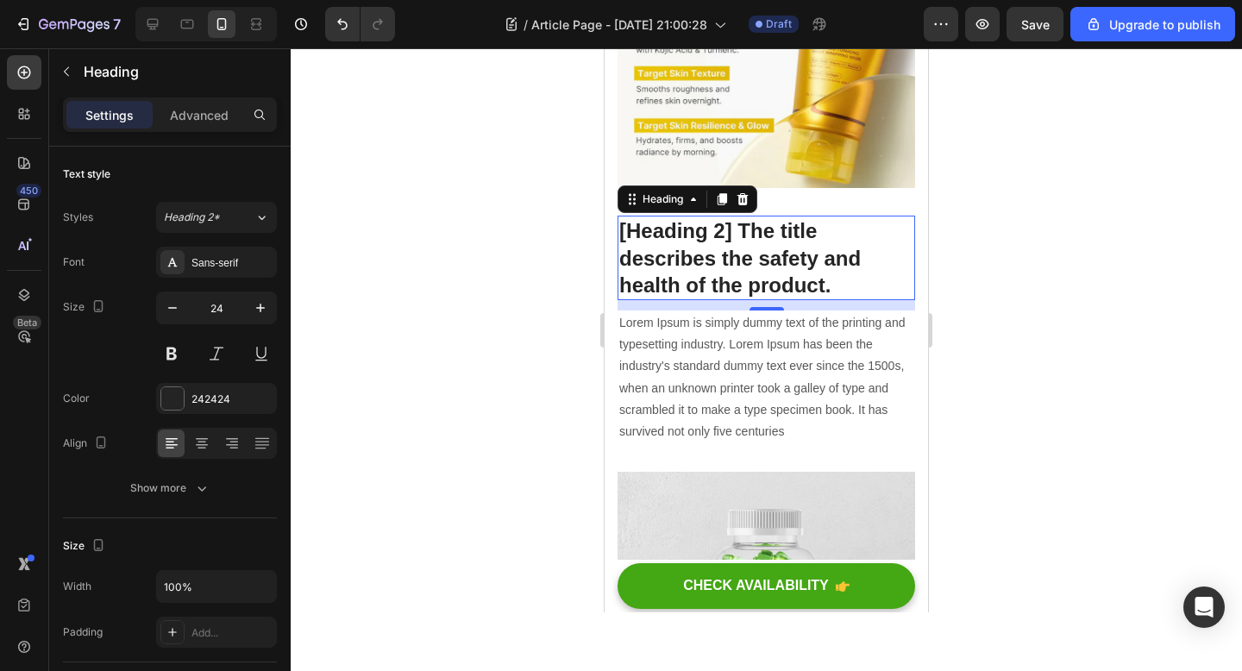
scroll to position [3191, 0]
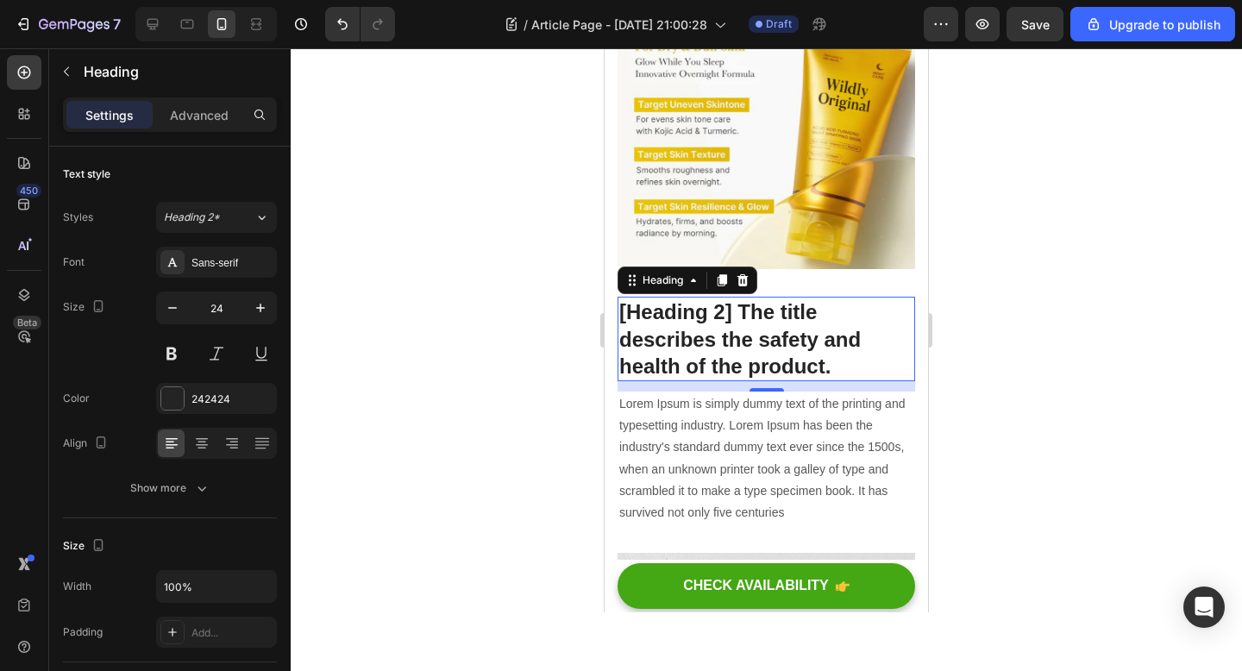
click at [809, 323] on p "[Heading 2] The title describes the safety and health of the product." at bounding box center [766, 338] width 294 height 81
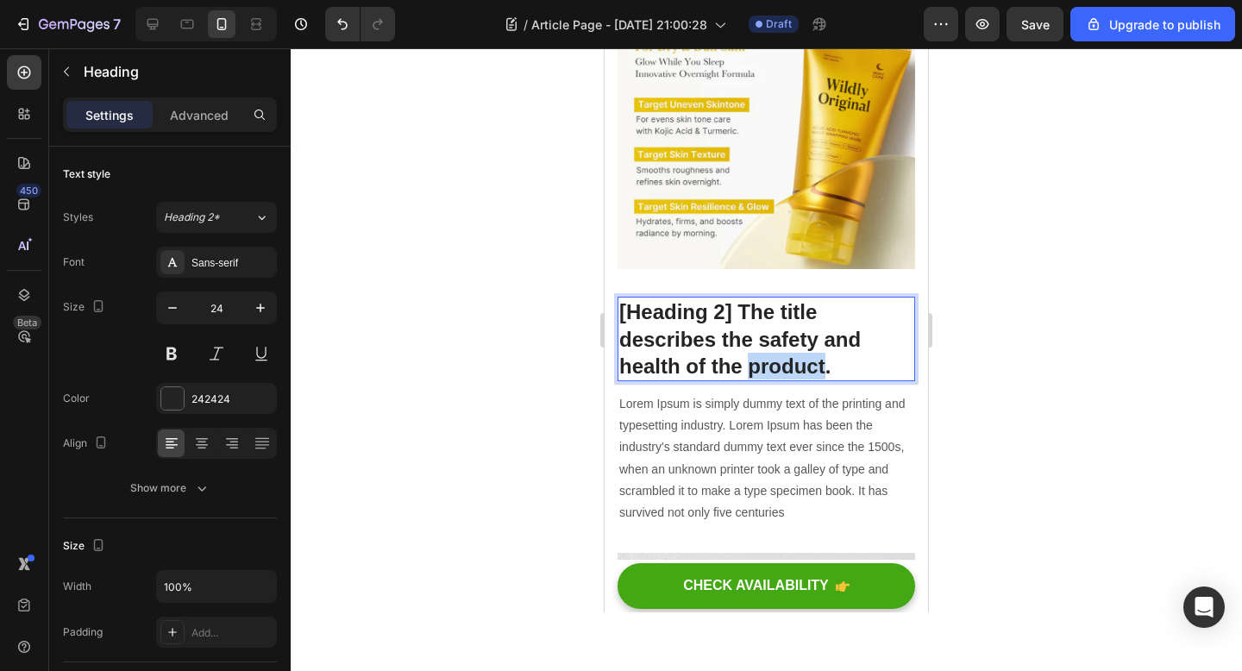
click at [809, 323] on p "[Heading 2] The title describes the safety and health of the product." at bounding box center [766, 338] width 294 height 81
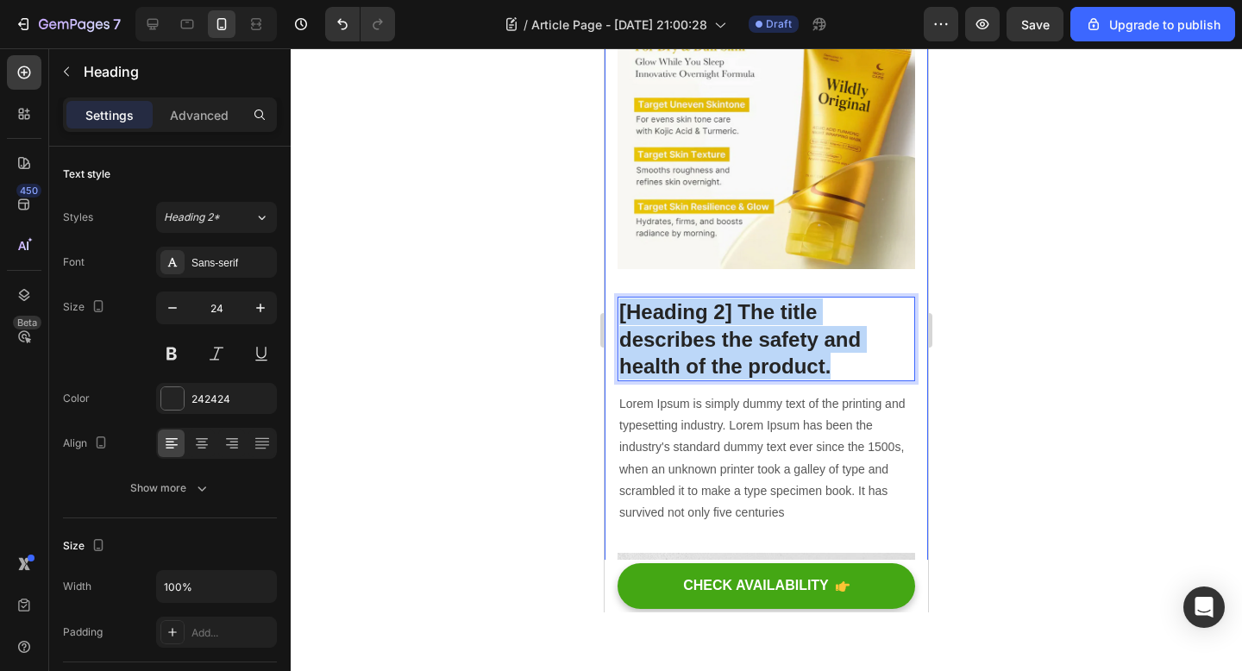
drag, startPoint x: 837, startPoint y: 323, endPoint x: 600, endPoint y: 266, distance: 244.1
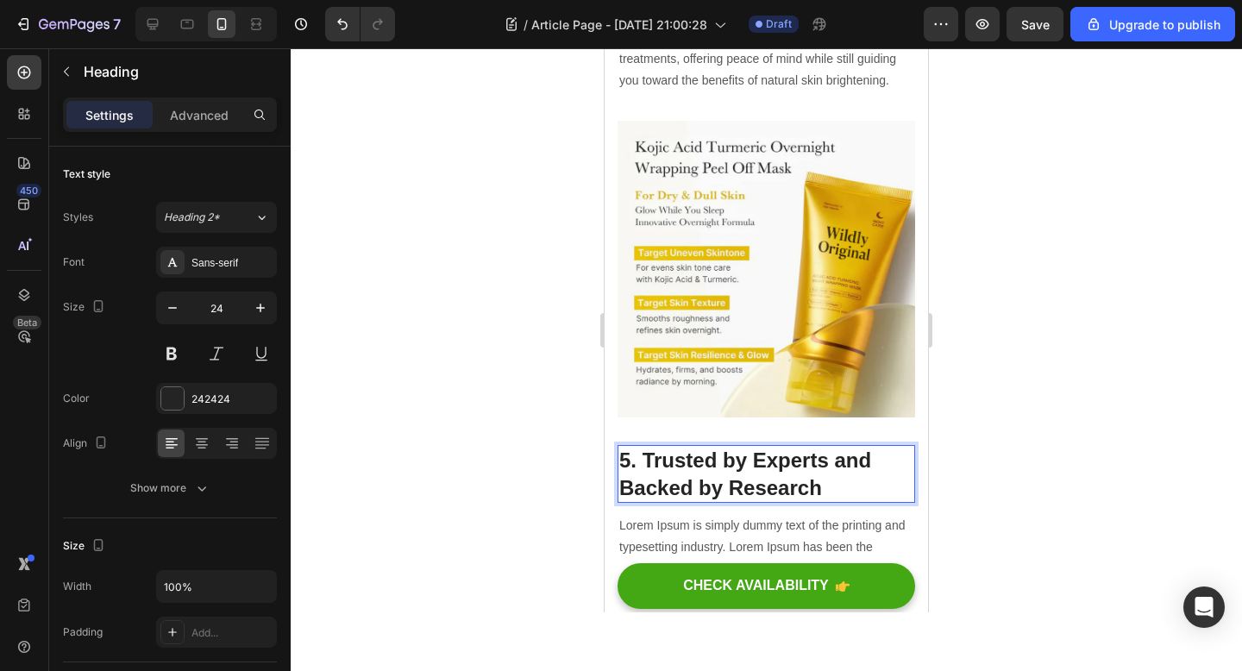
click at [492, 315] on div at bounding box center [766, 359] width 951 height 623
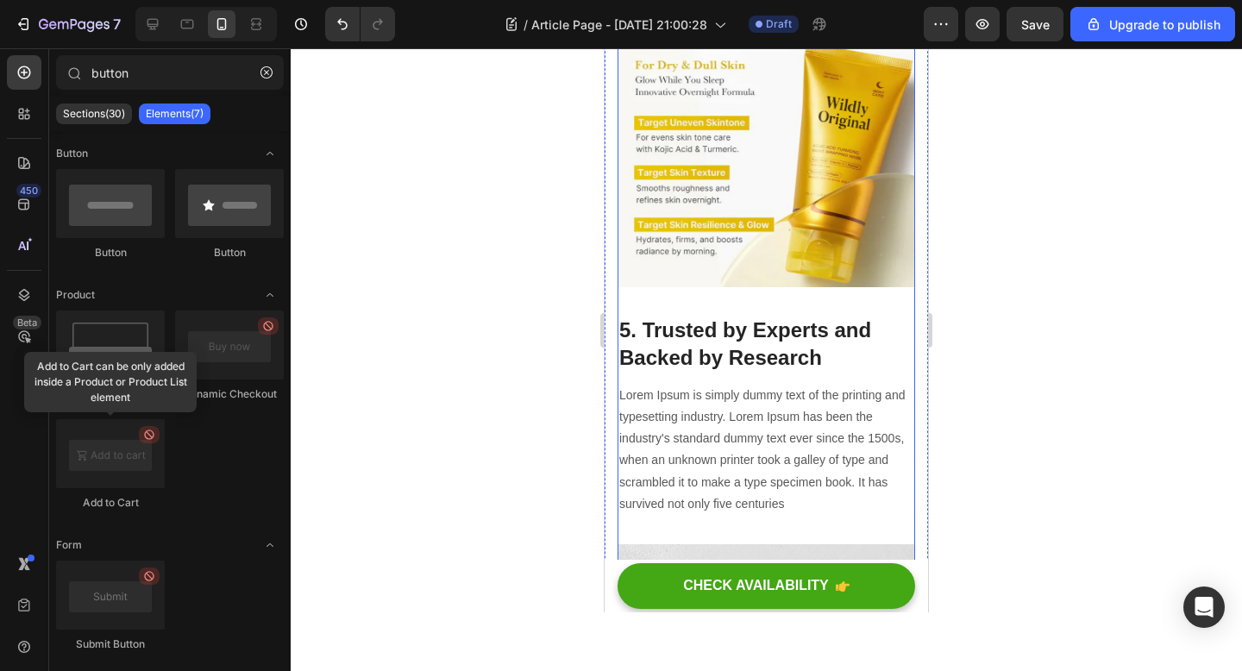
scroll to position [3337, 0]
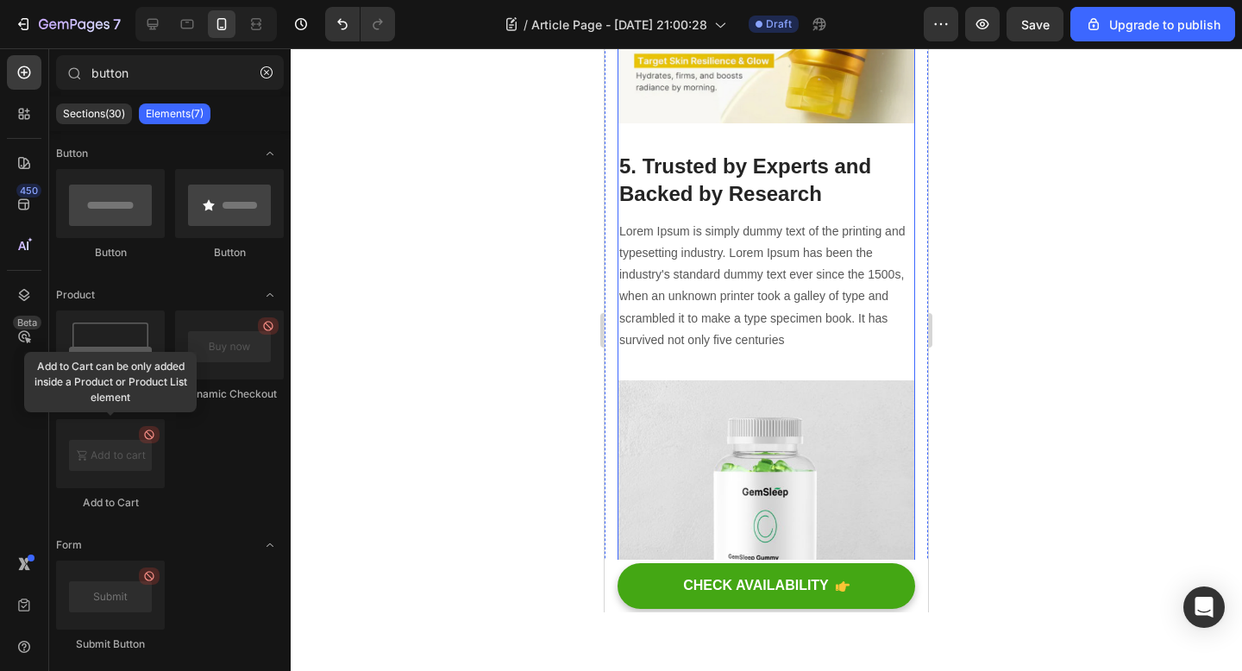
click at [770, 285] on p "Lorem Ipsum is simply dummy text of the printing and typesetting industry. Lore…" at bounding box center [766, 286] width 294 height 130
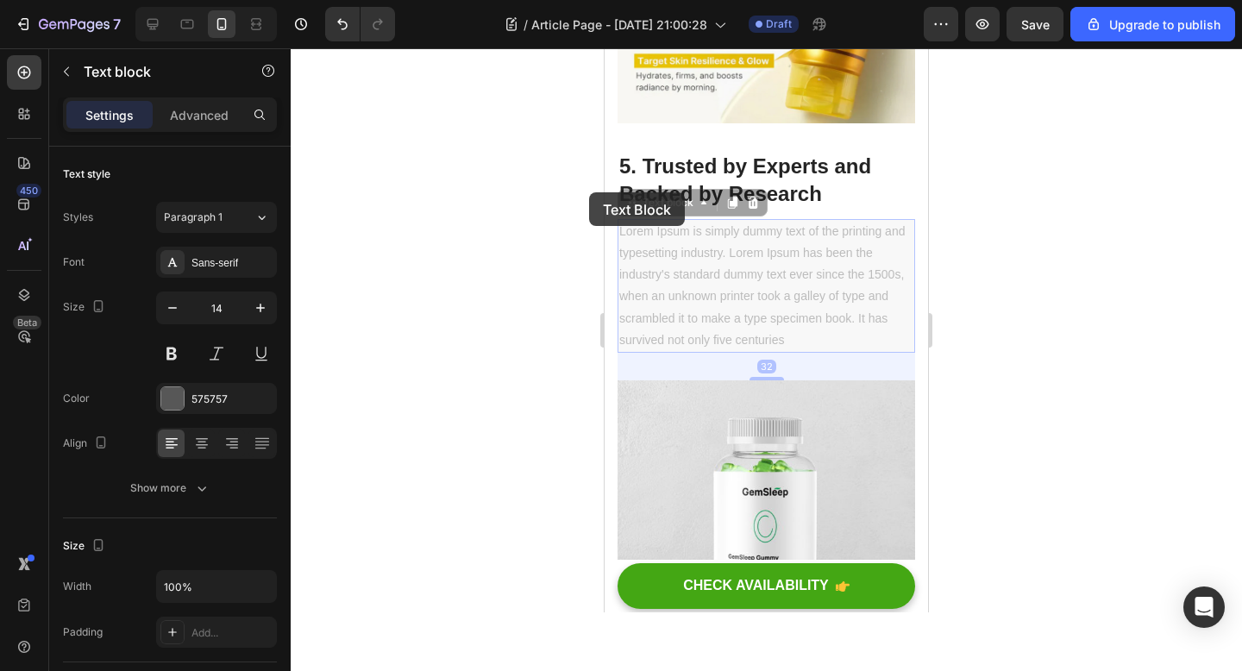
drag, startPoint x: 794, startPoint y: 294, endPoint x: 589, endPoint y: 191, distance: 229.5
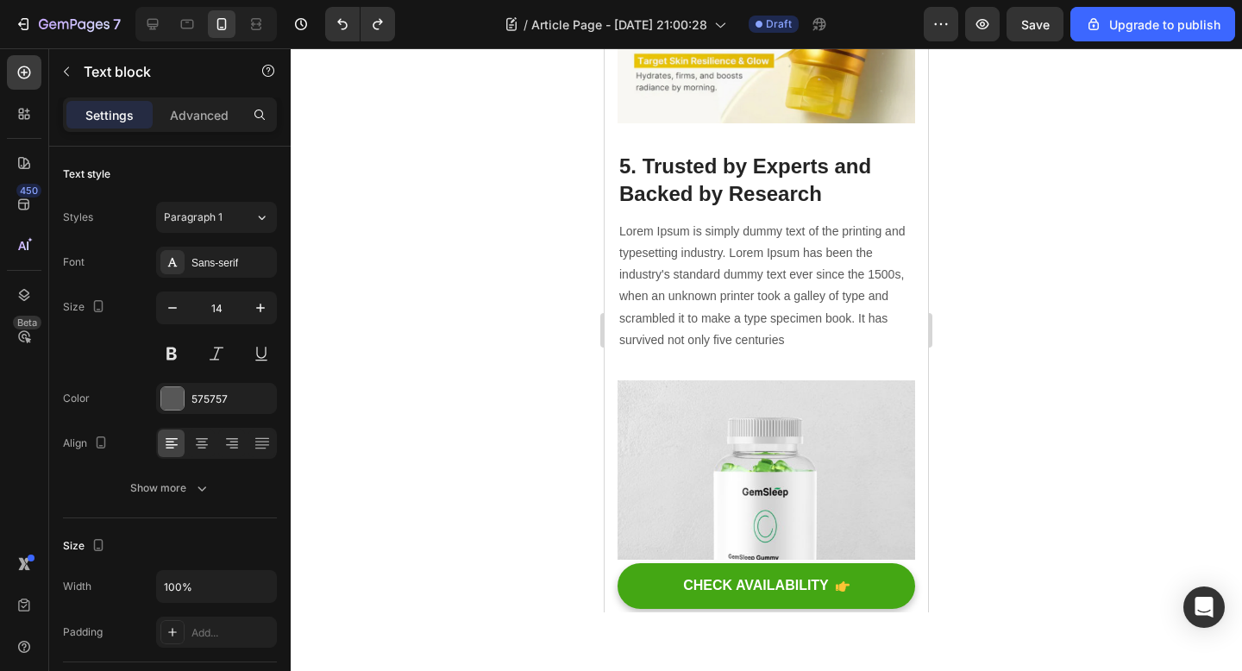
click at [771, 258] on p "Lorem Ipsum is simply dummy text of the printing and typesetting industry. Lore…" at bounding box center [766, 286] width 294 height 130
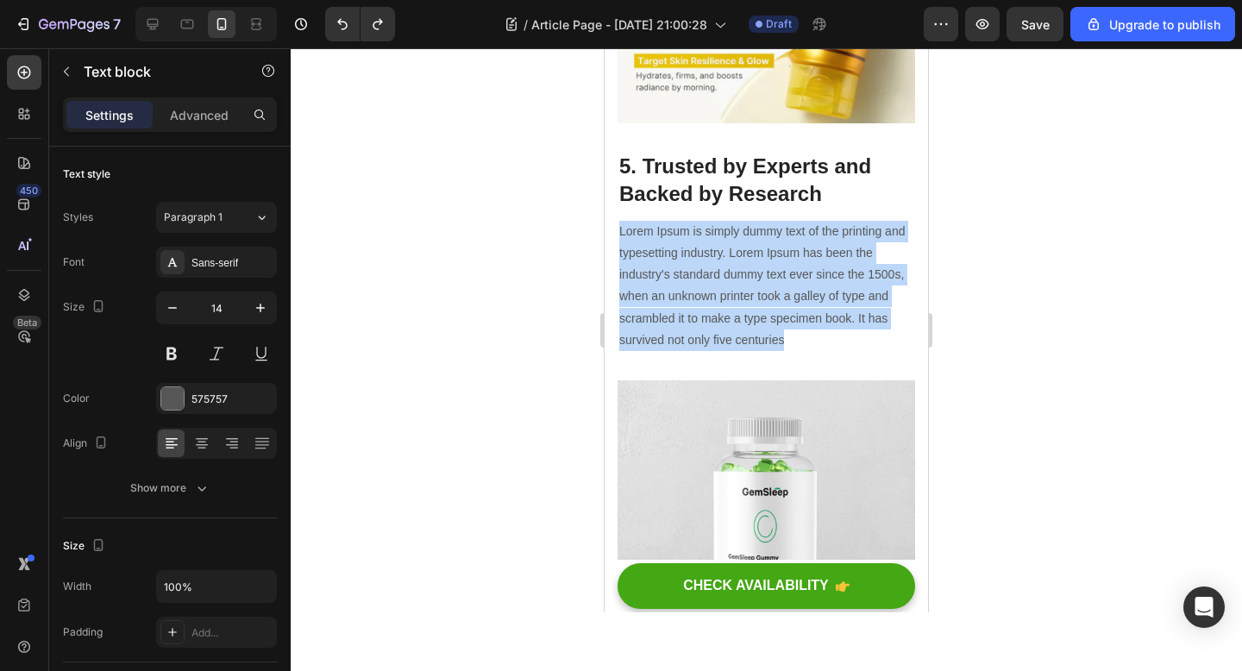
drag, startPoint x: 800, startPoint y: 299, endPoint x: 617, endPoint y: 193, distance: 211.4
click at [617, 219] on div "Lorem Ipsum is simply dummy text of the printing and typesetting industry. Lore…" at bounding box center [766, 286] width 298 height 134
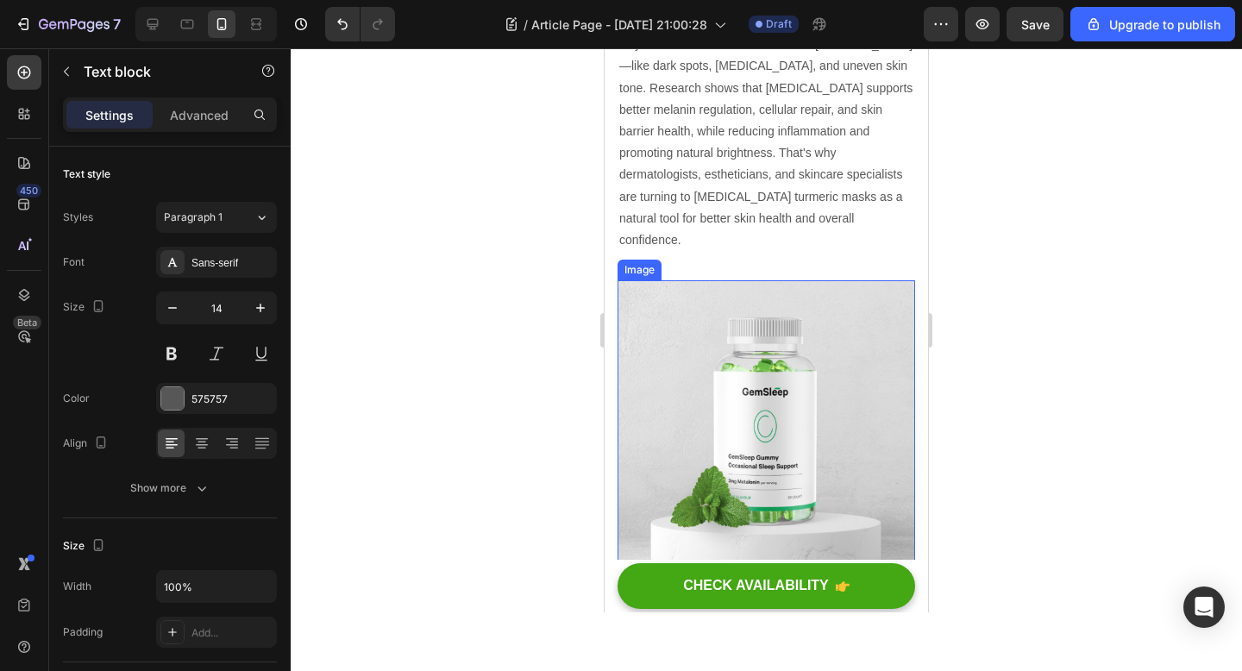
scroll to position [3554, 0]
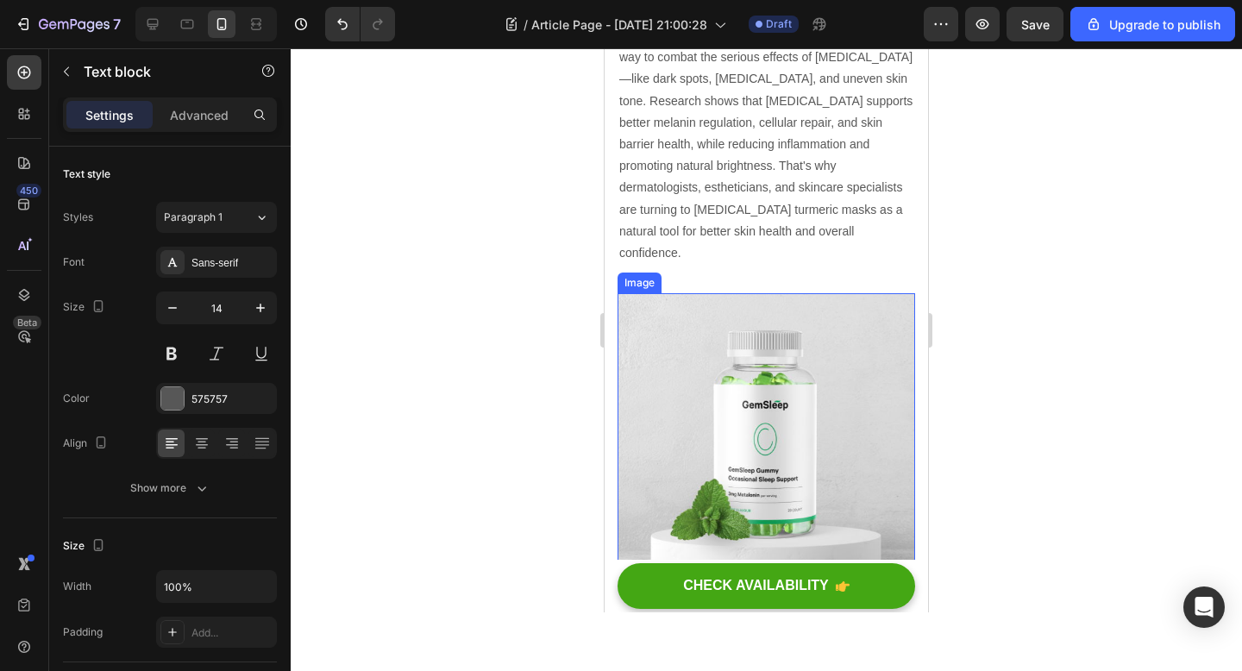
click at [817, 474] on img at bounding box center [766, 479] width 298 height 373
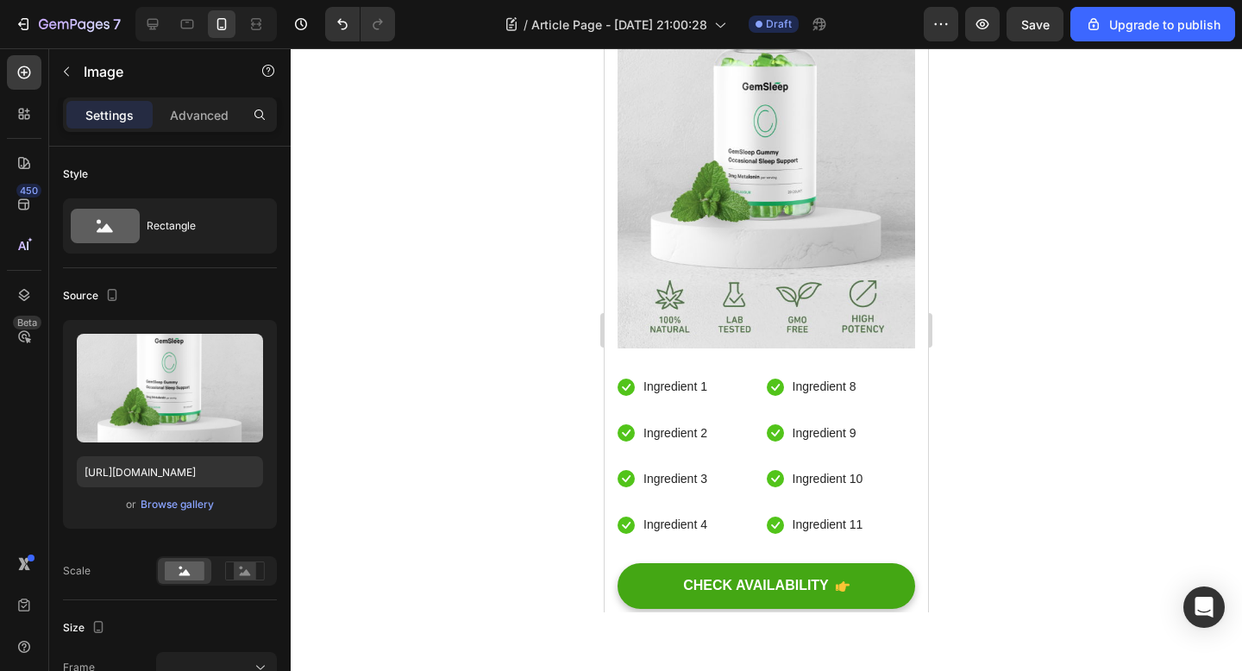
scroll to position [4042, 0]
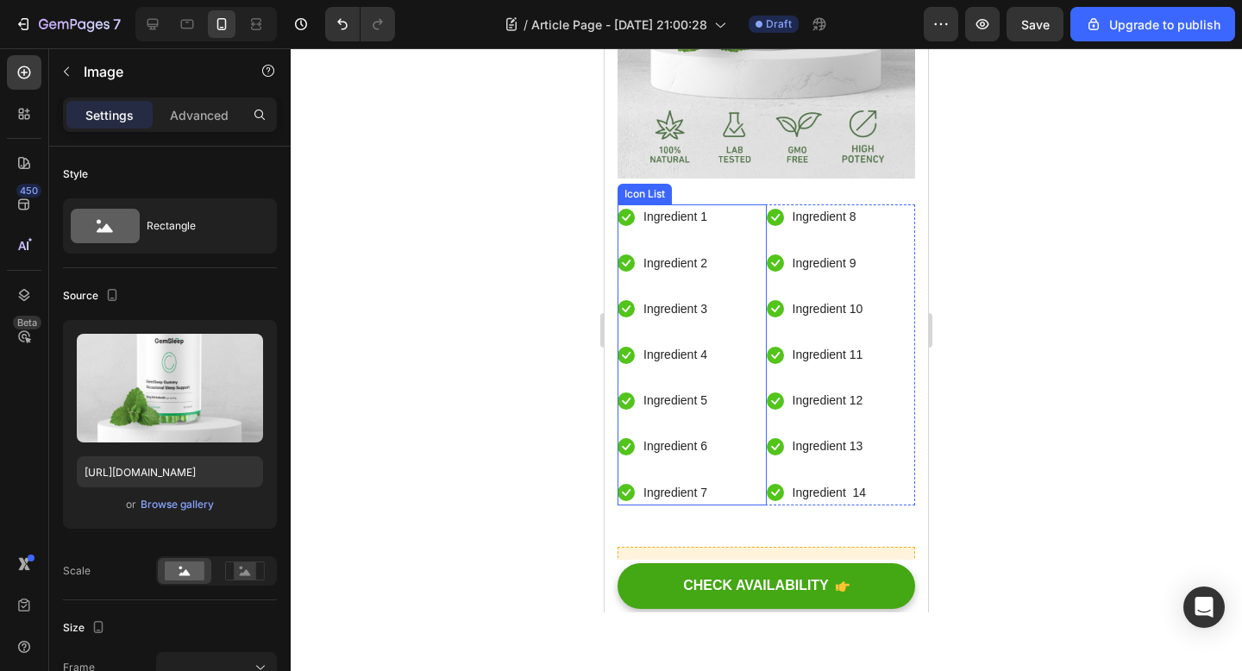
click at [724, 385] on div "Icon Ingredient 1 Text block Icon Ingredient 2 Text block Icon Ingredient 3 Tex…" at bounding box center [691, 354] width 149 height 300
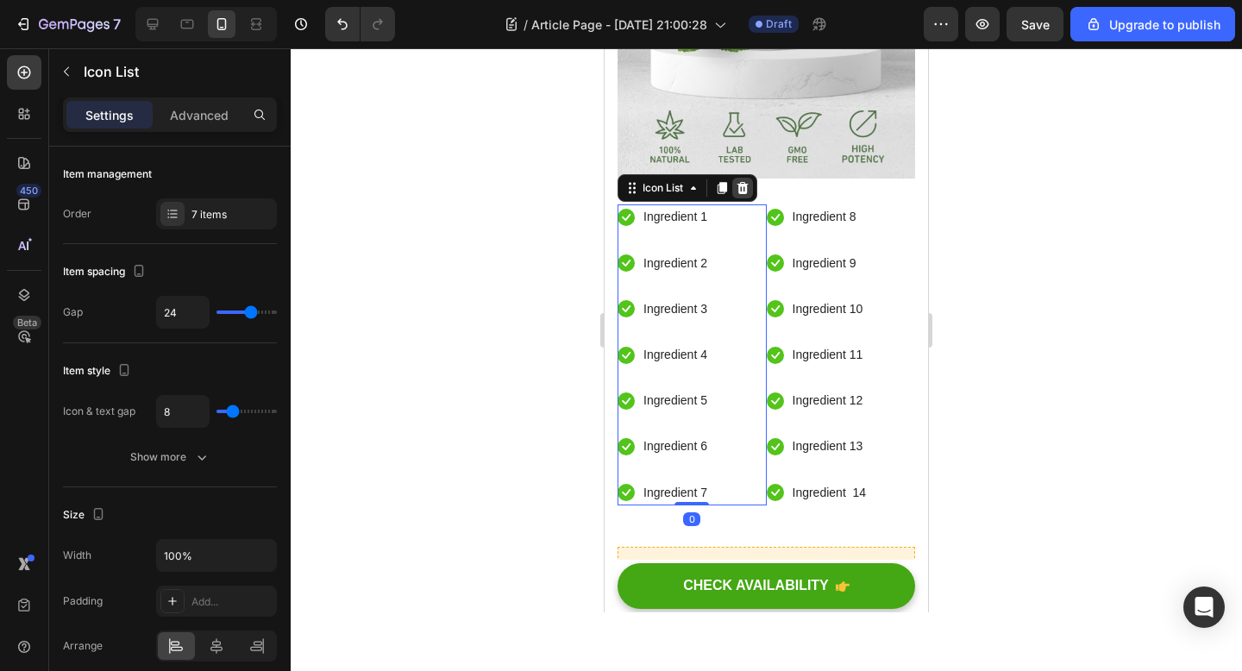
click at [741, 182] on icon at bounding box center [742, 188] width 11 height 12
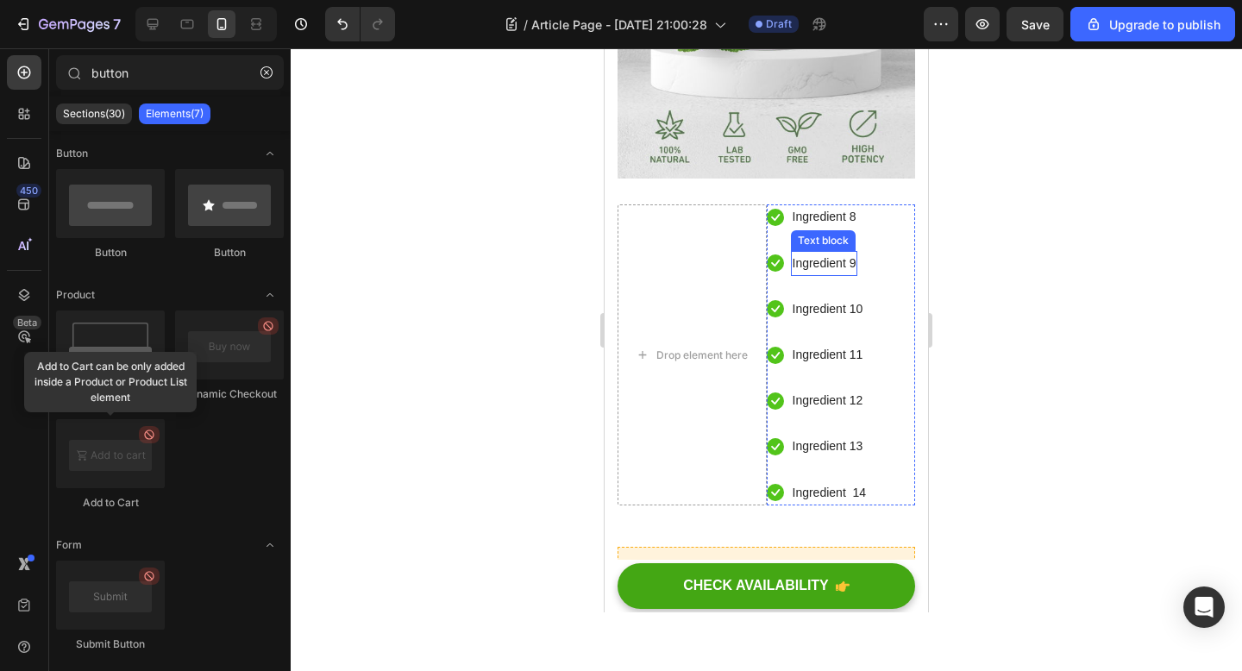
click at [832, 251] on div "Ingredient 9 Text block" at bounding box center [824, 263] width 67 height 25
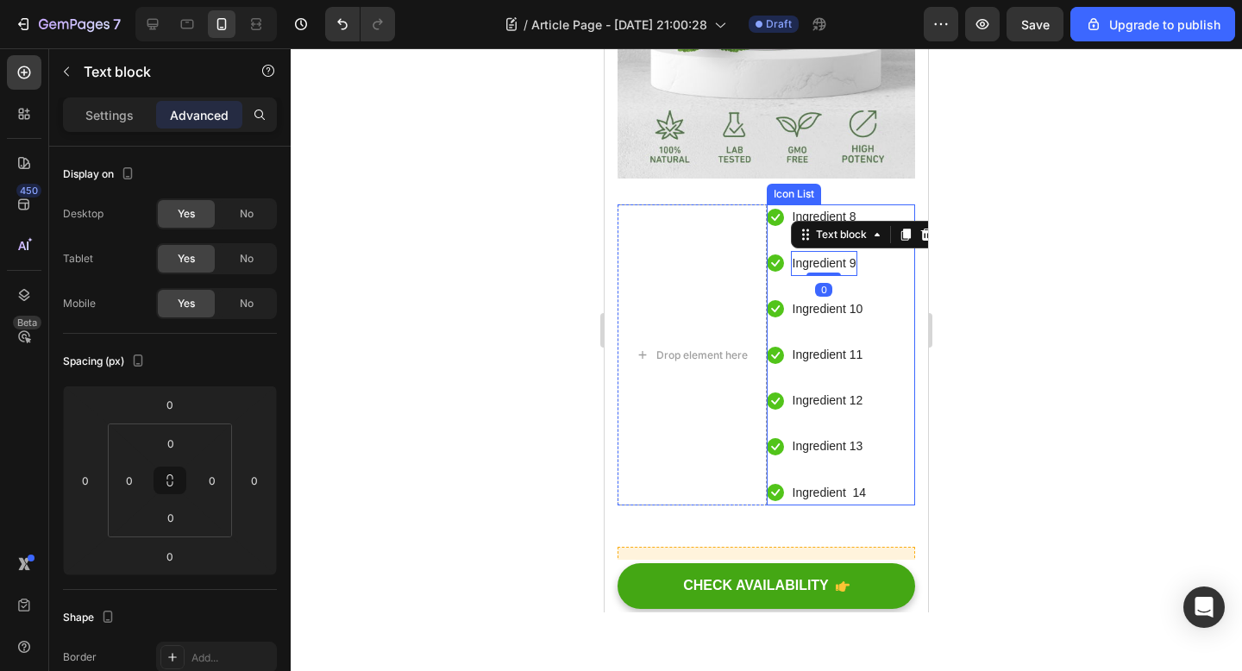
click at [862, 204] on li "Icon Ingredient 8 Text block" at bounding box center [818, 216] width 102 height 25
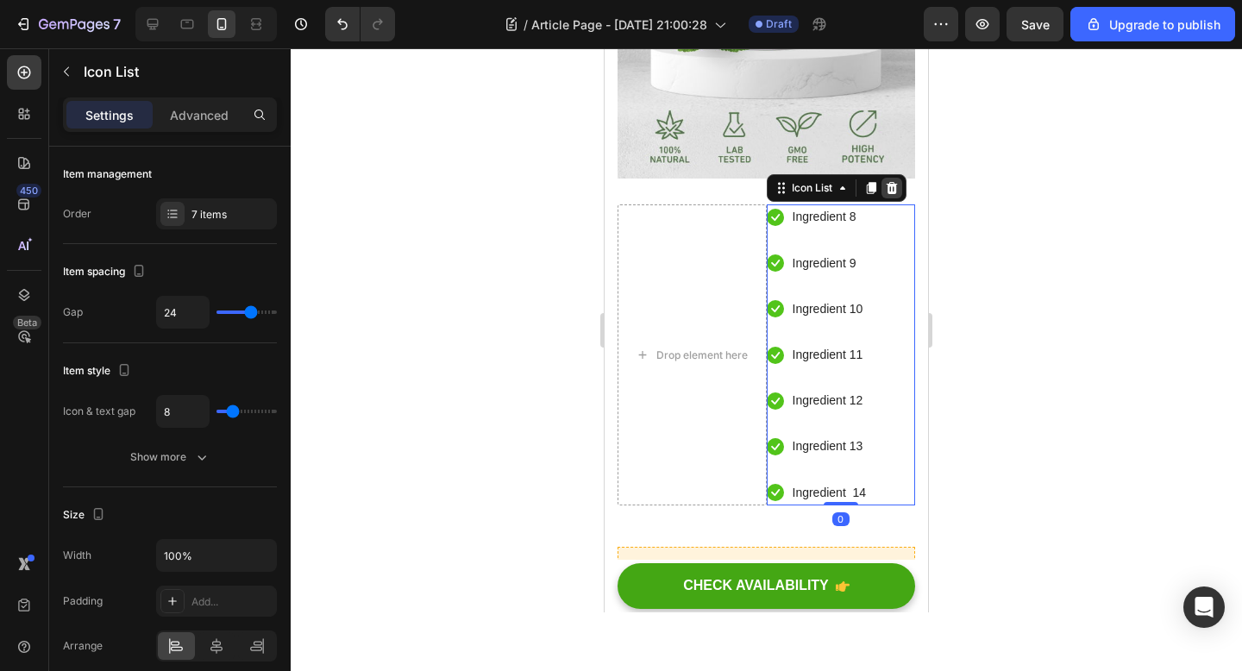
click at [887, 181] on icon at bounding box center [892, 188] width 14 height 14
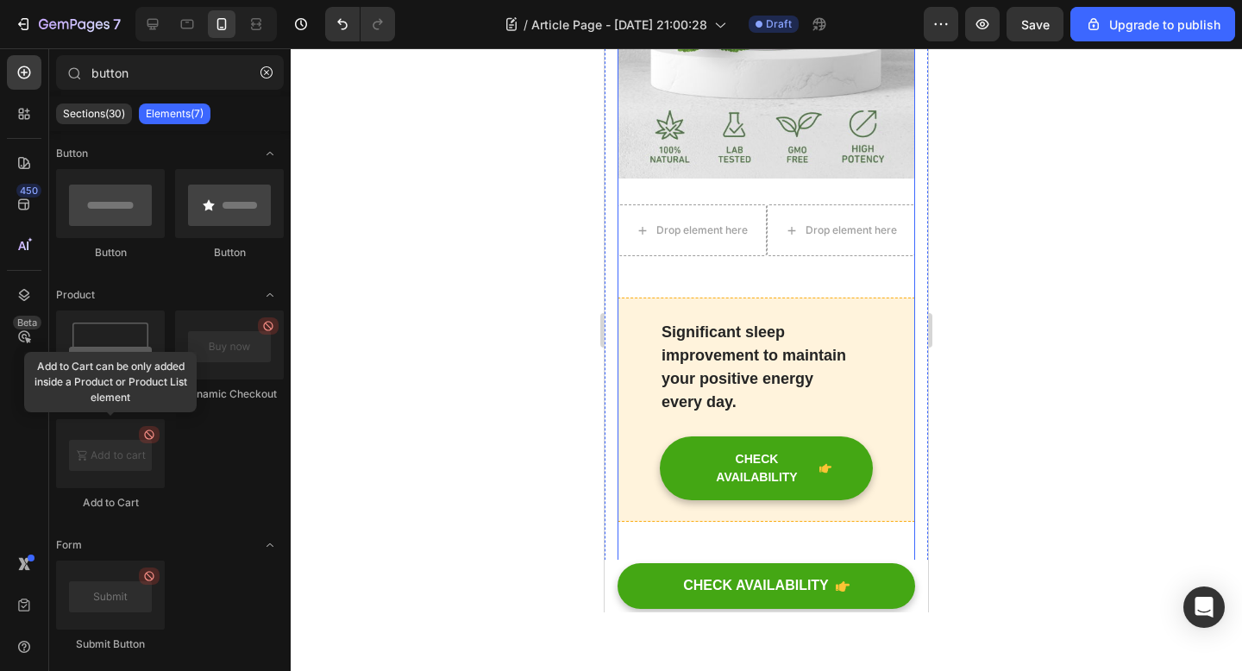
click at [696, 204] on div "Drop element here" at bounding box center [691, 230] width 149 height 52
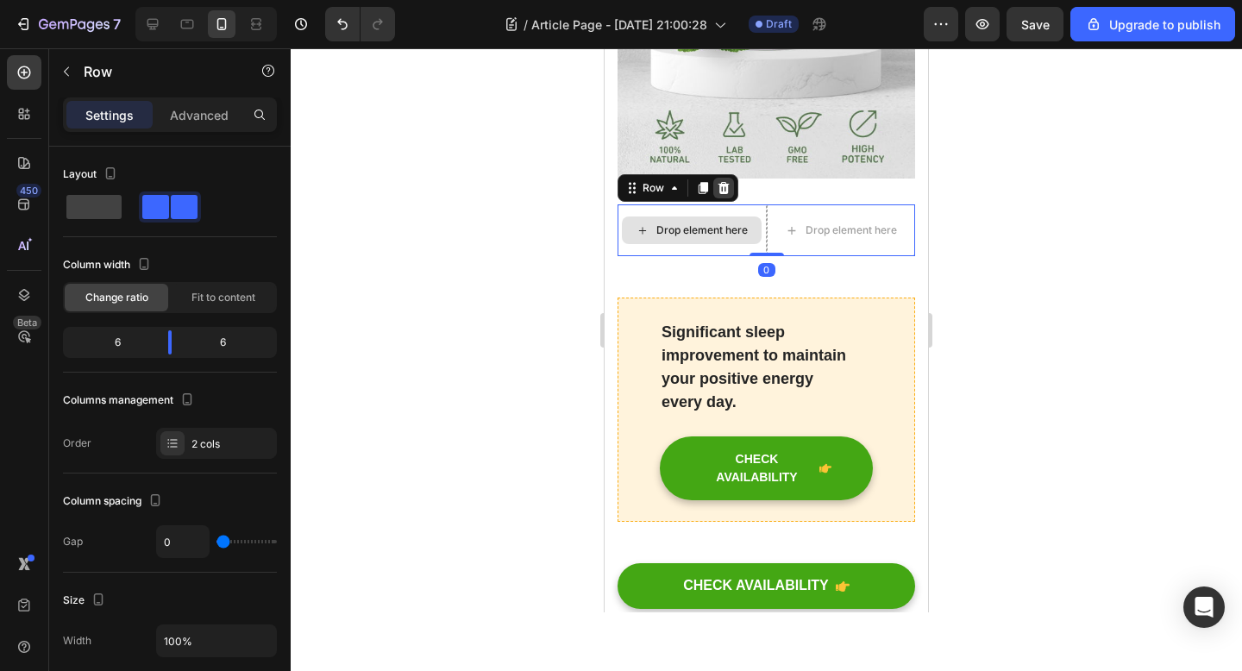
click at [719, 178] on div at bounding box center [723, 188] width 21 height 21
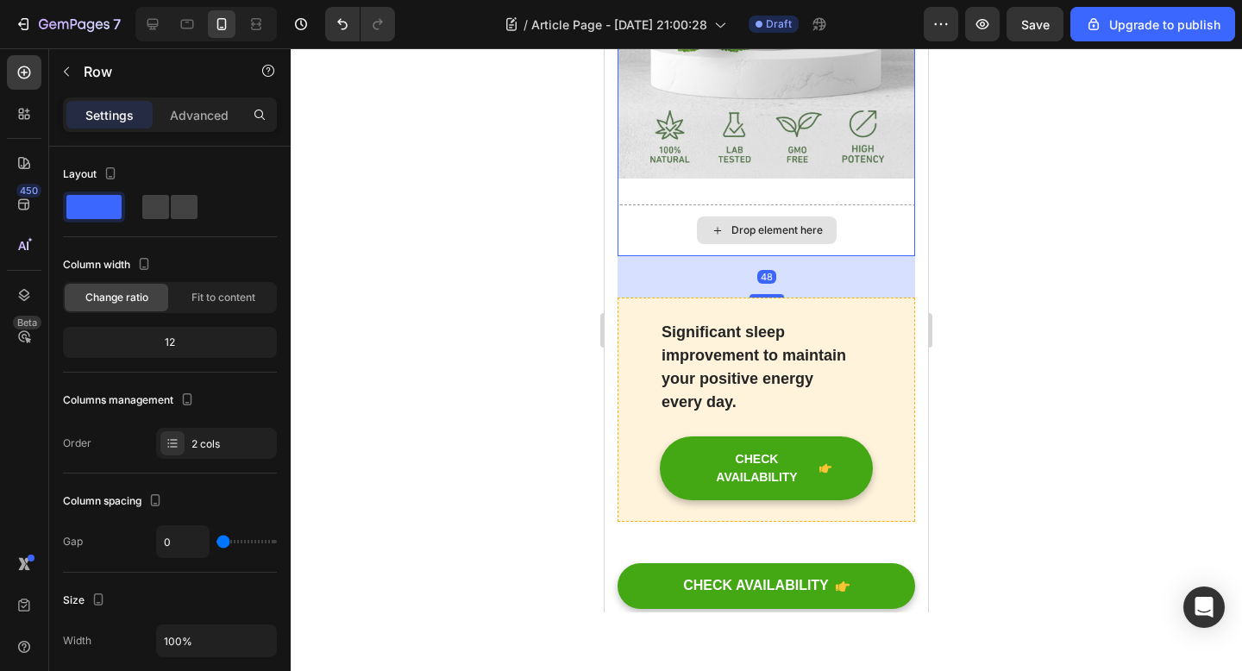
click at [725, 204] on div "Drop element here" at bounding box center [766, 230] width 298 height 52
click at [682, 204] on div "Drop element here" at bounding box center [766, 230] width 298 height 52
click at [672, 204] on div "Drop element here" at bounding box center [766, 230] width 298 height 52
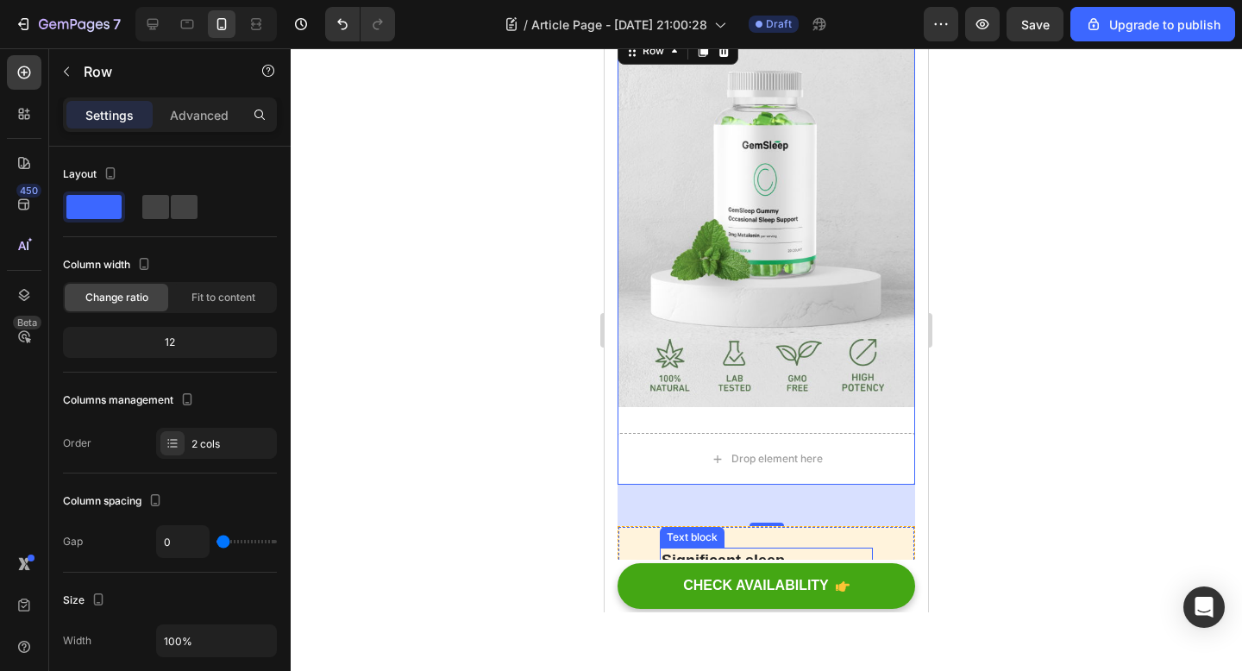
scroll to position [3801, 0]
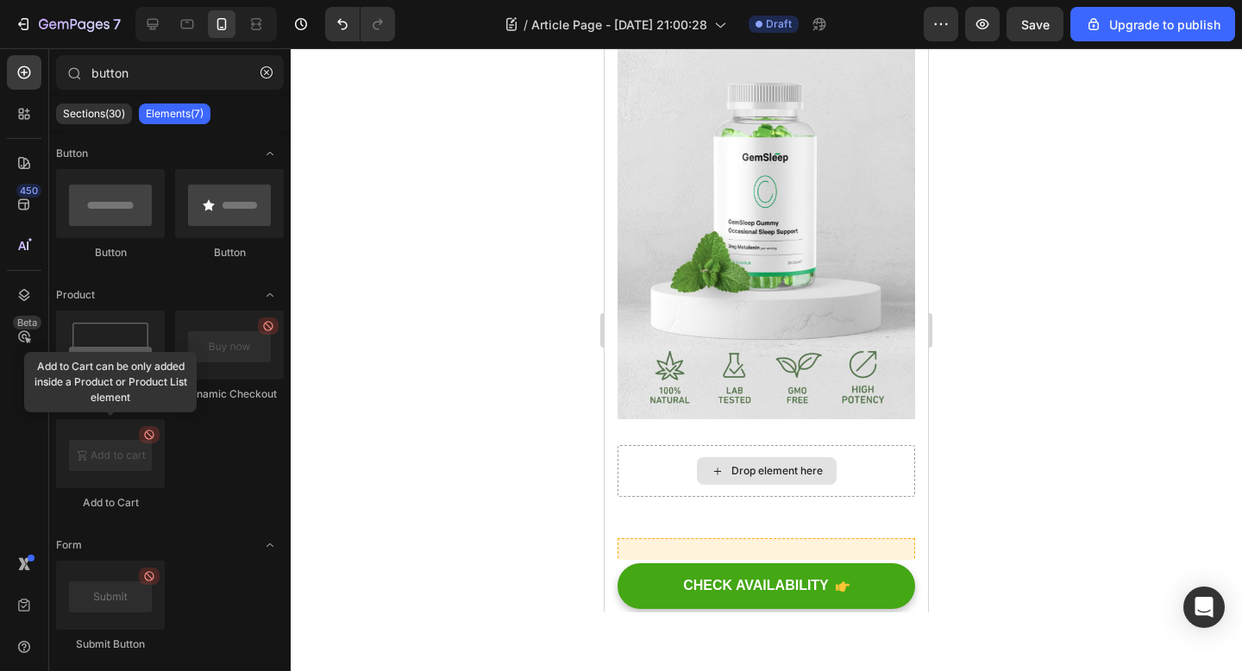
click at [822, 457] on div "Drop element here" at bounding box center [767, 471] width 140 height 28
click at [896, 445] on div "Drop element here" at bounding box center [766, 471] width 298 height 52
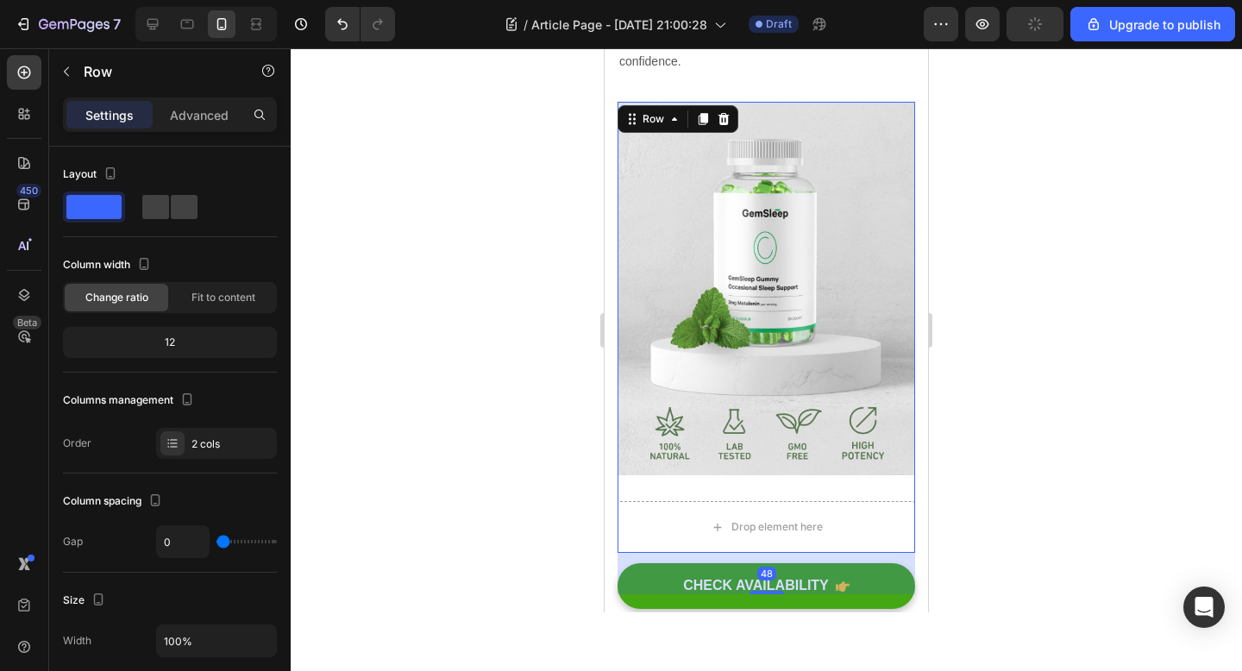
scroll to position [3699, 0]
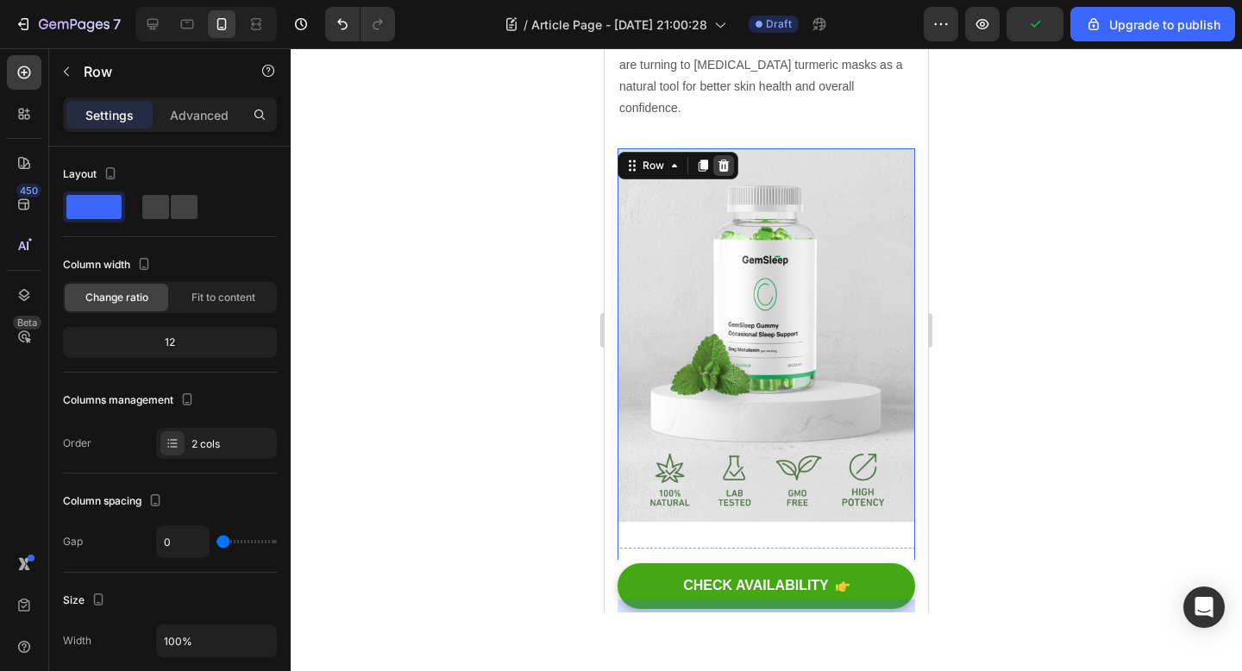
click at [722, 160] on icon at bounding box center [723, 166] width 11 height 12
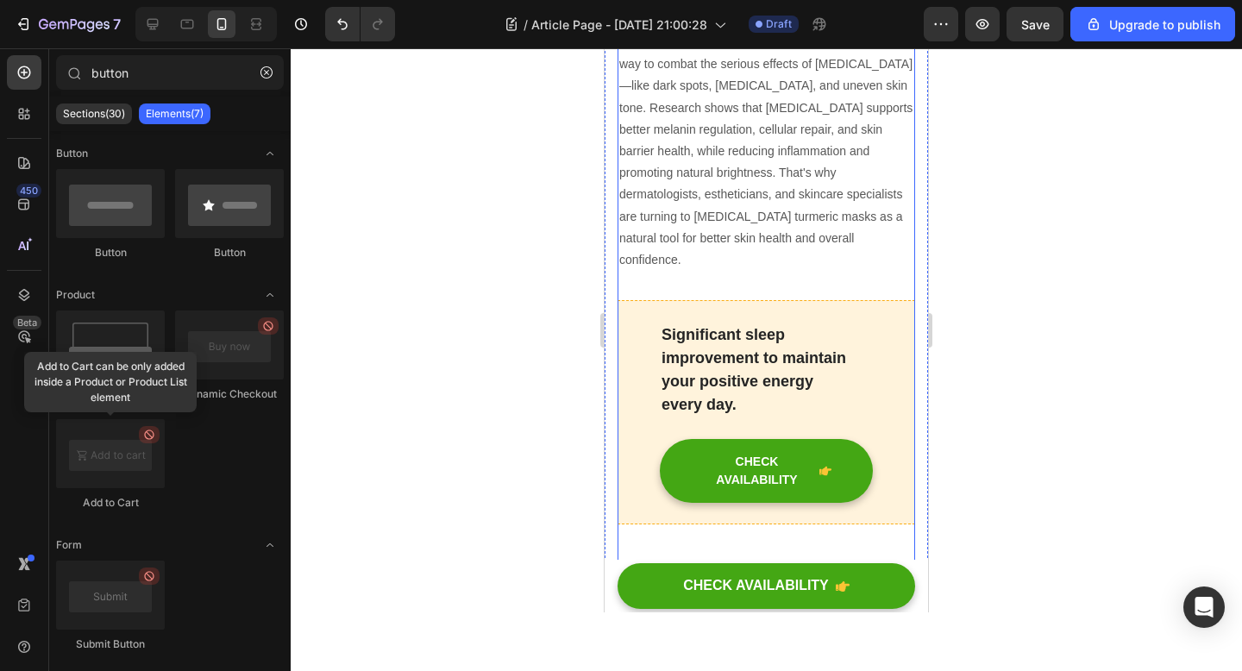
scroll to position [3447, 0]
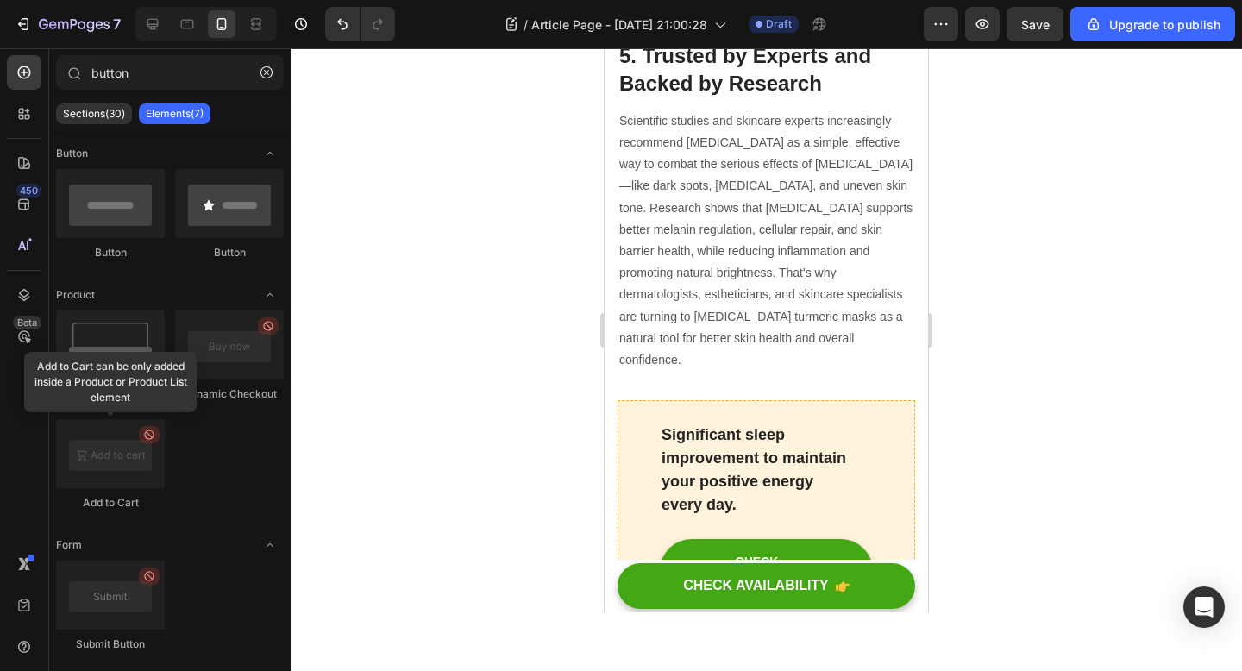
click at [154, 111] on p "Elements(7)" at bounding box center [175, 114] width 58 height 14
click at [432, 281] on div at bounding box center [766, 359] width 951 height 623
click at [271, 77] on icon "button" at bounding box center [266, 72] width 12 height 12
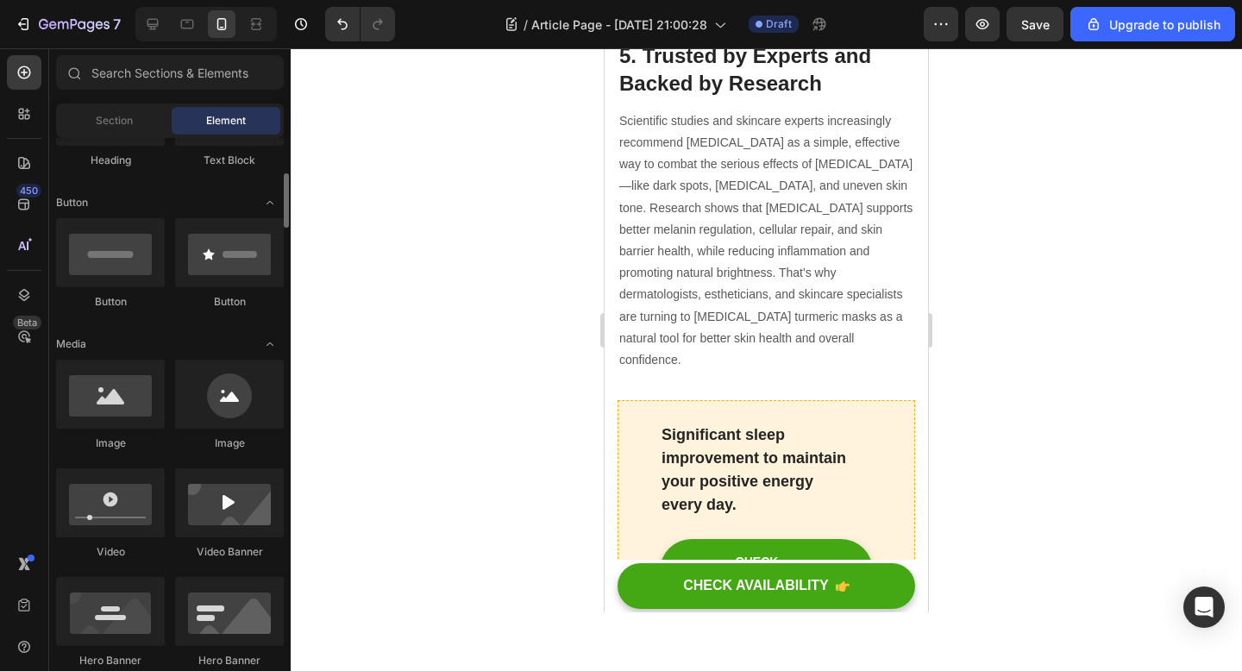
scroll to position [354, 0]
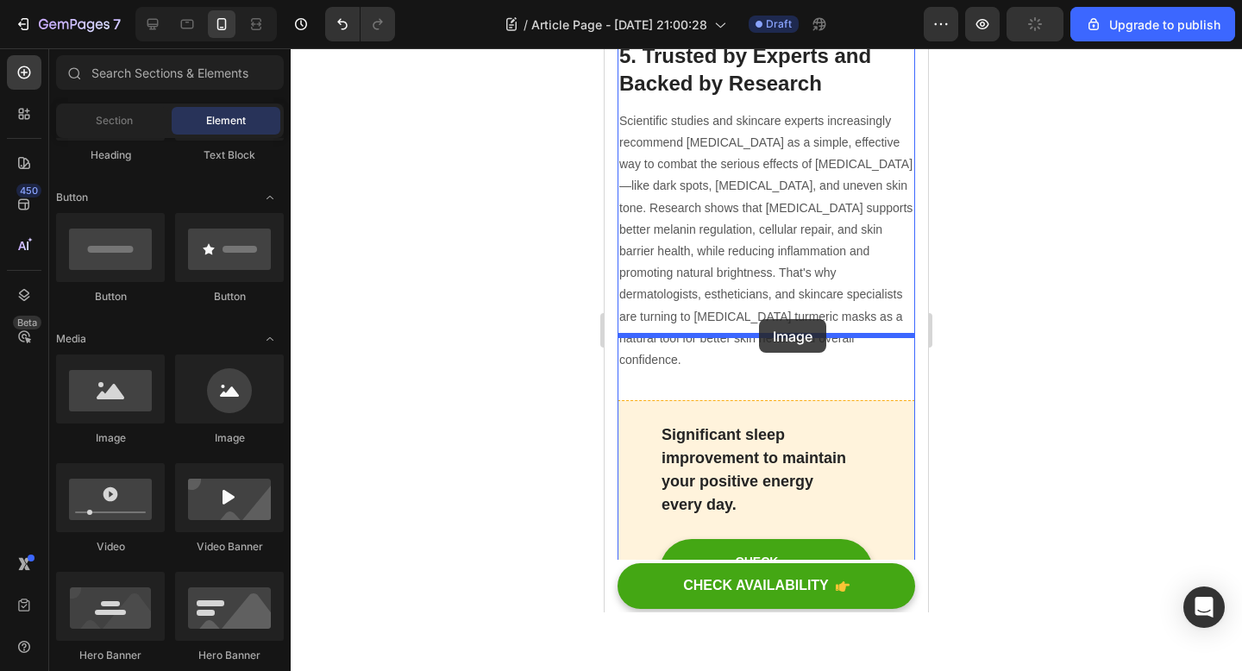
drag, startPoint x: 699, startPoint y: 423, endPoint x: 774, endPoint y: 370, distance: 92.3
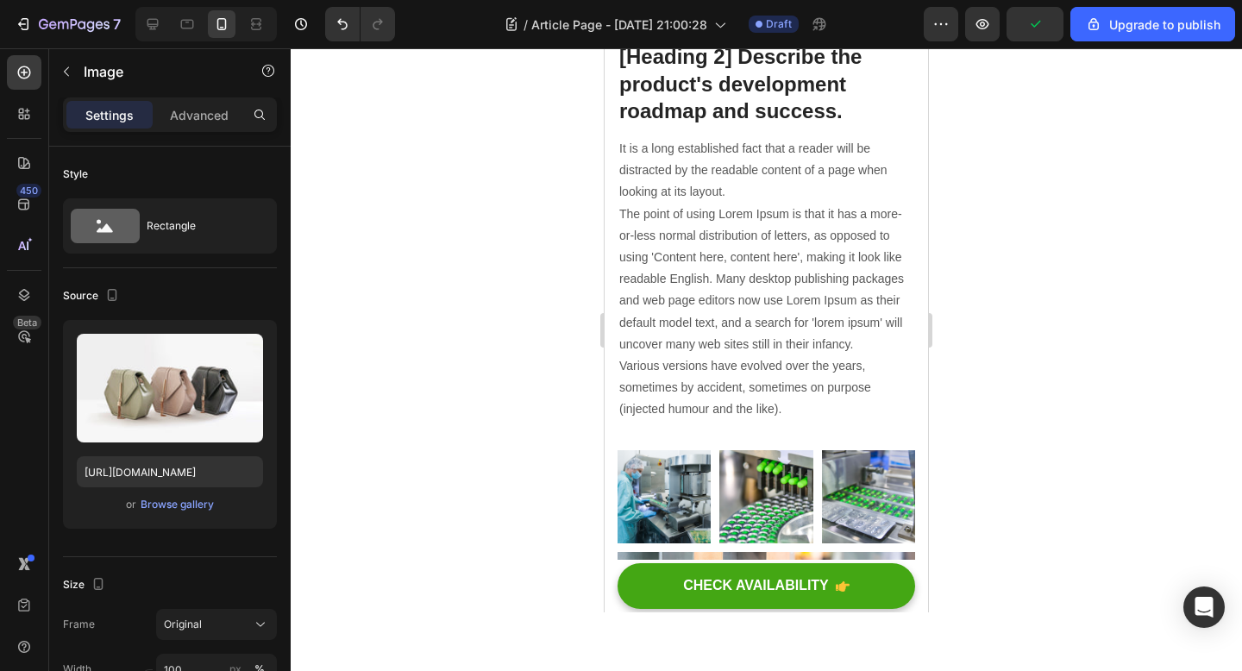
scroll to position [4164, 0]
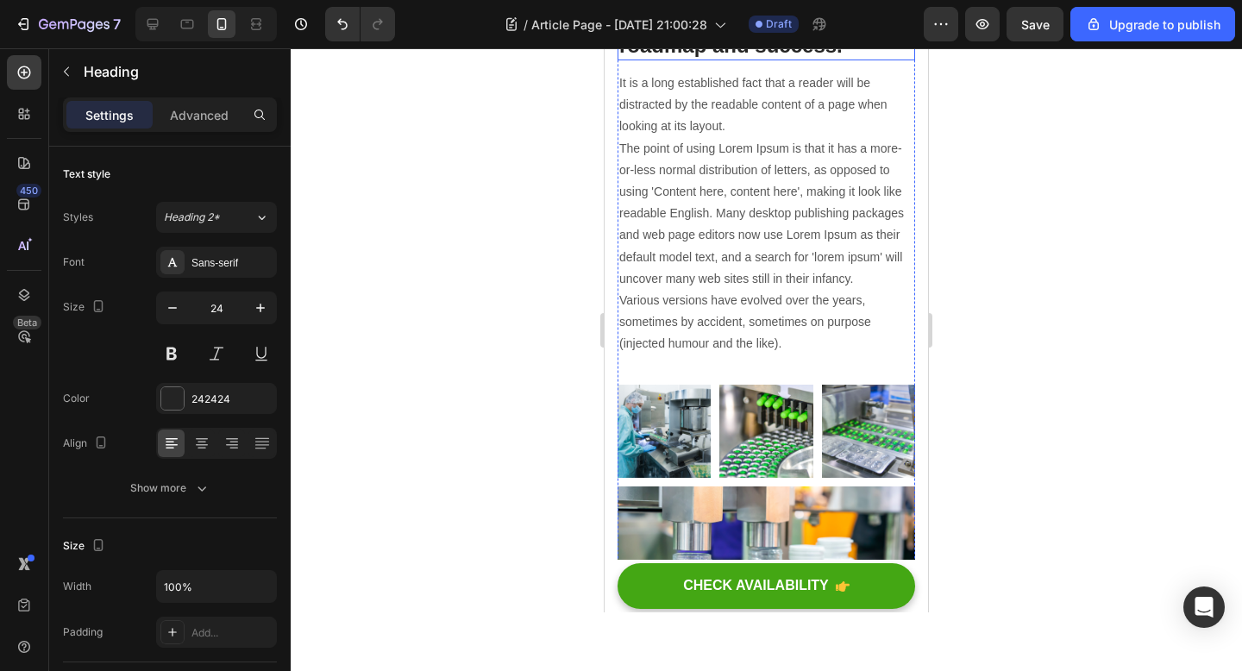
click at [761, 59] on p "[Heading 2] Describe the product's development roadmap and success." at bounding box center [766, 18] width 294 height 81
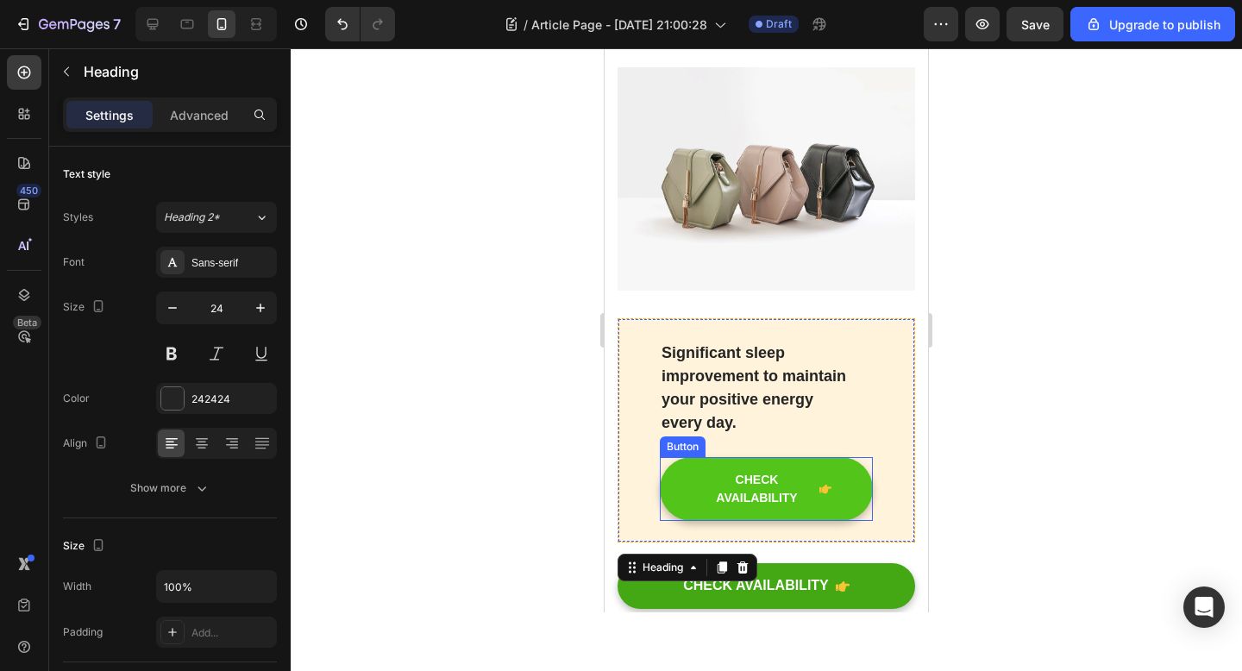
scroll to position [3696, 0]
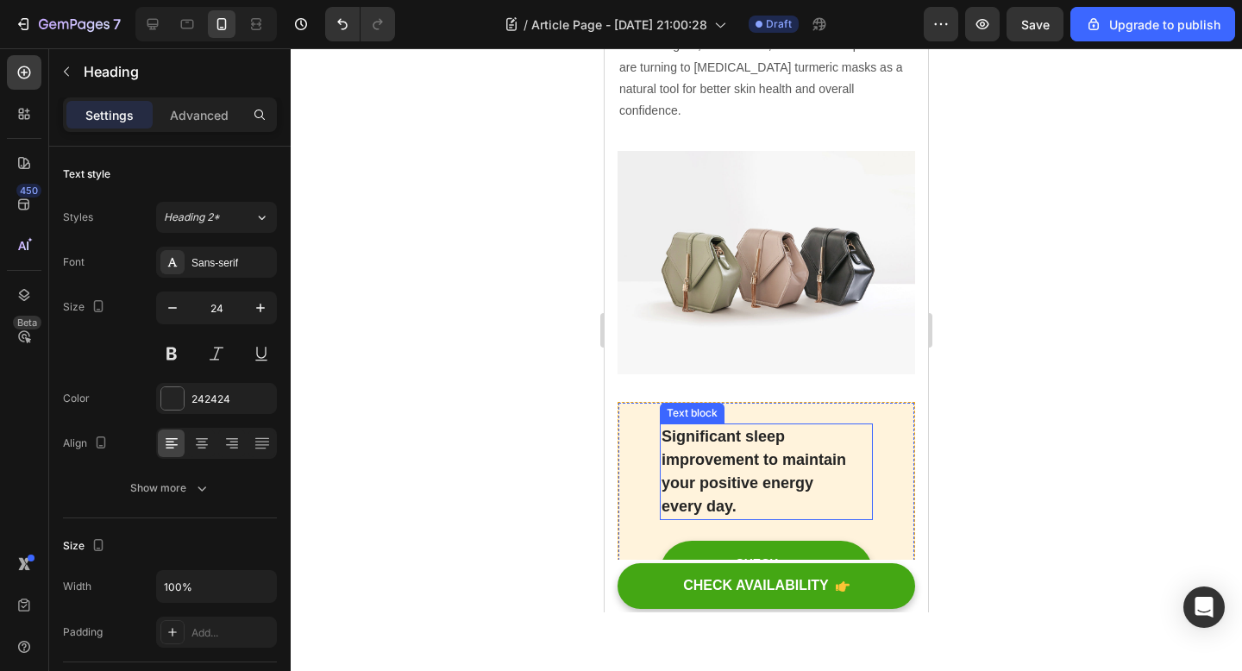
click at [824, 425] on p "Significant sleep improvement to maintain your positive energy every day." at bounding box center [766, 471] width 210 height 93
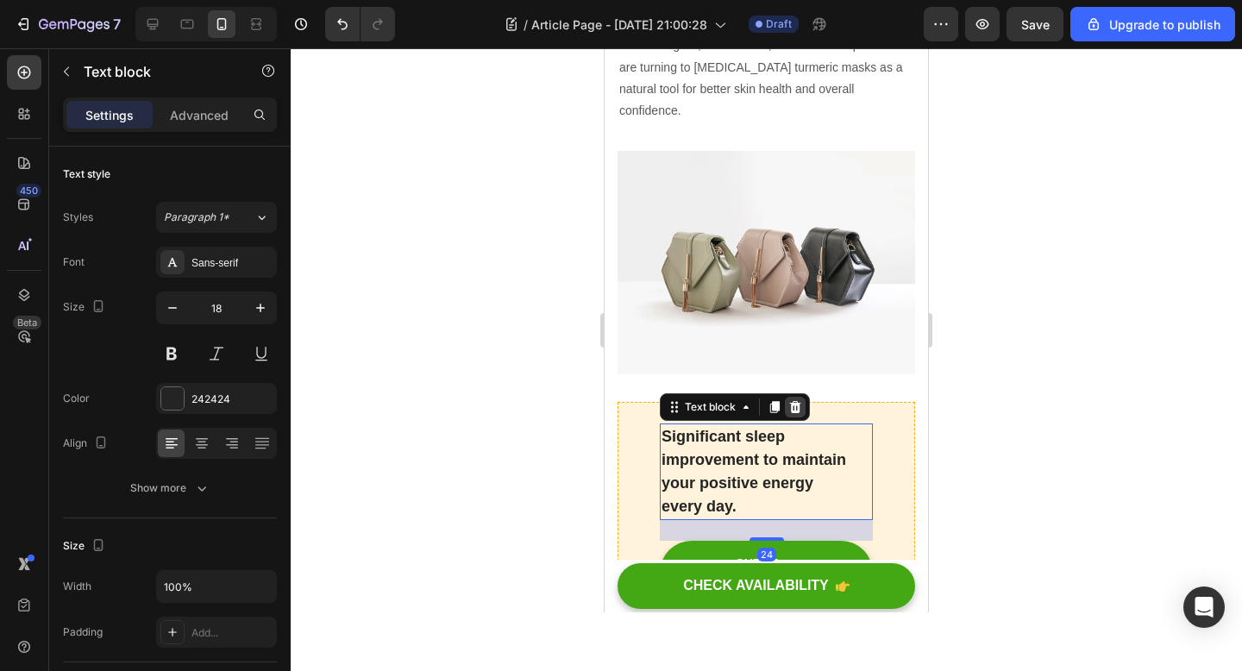
click at [799, 401] on icon at bounding box center [795, 407] width 11 height 12
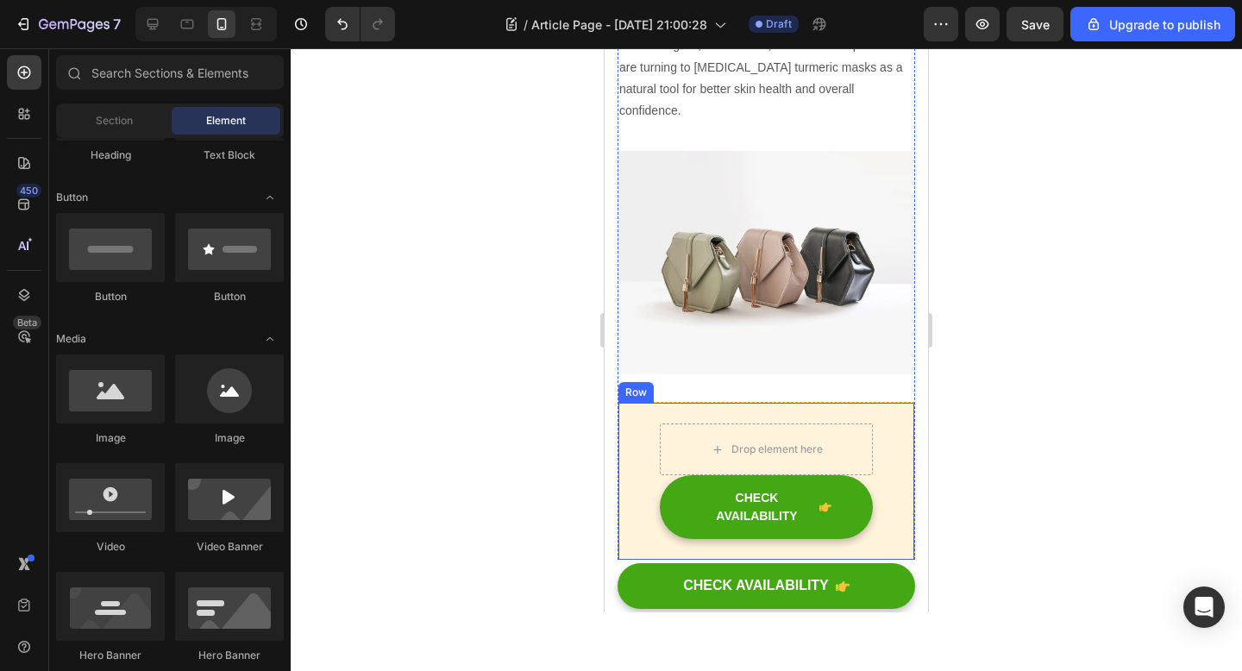
click at [893, 402] on div "Drop element here CHECK AVAILABILITY Button Row" at bounding box center [766, 481] width 298 height 159
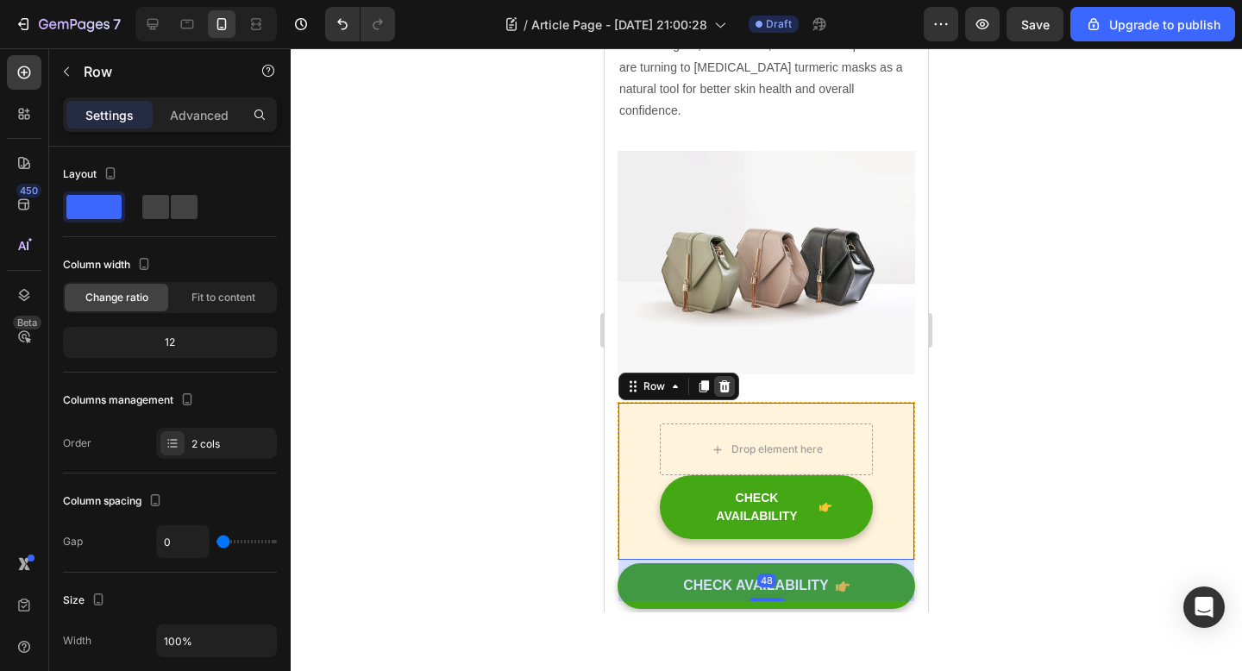
click at [725, 379] on icon at bounding box center [724, 386] width 14 height 14
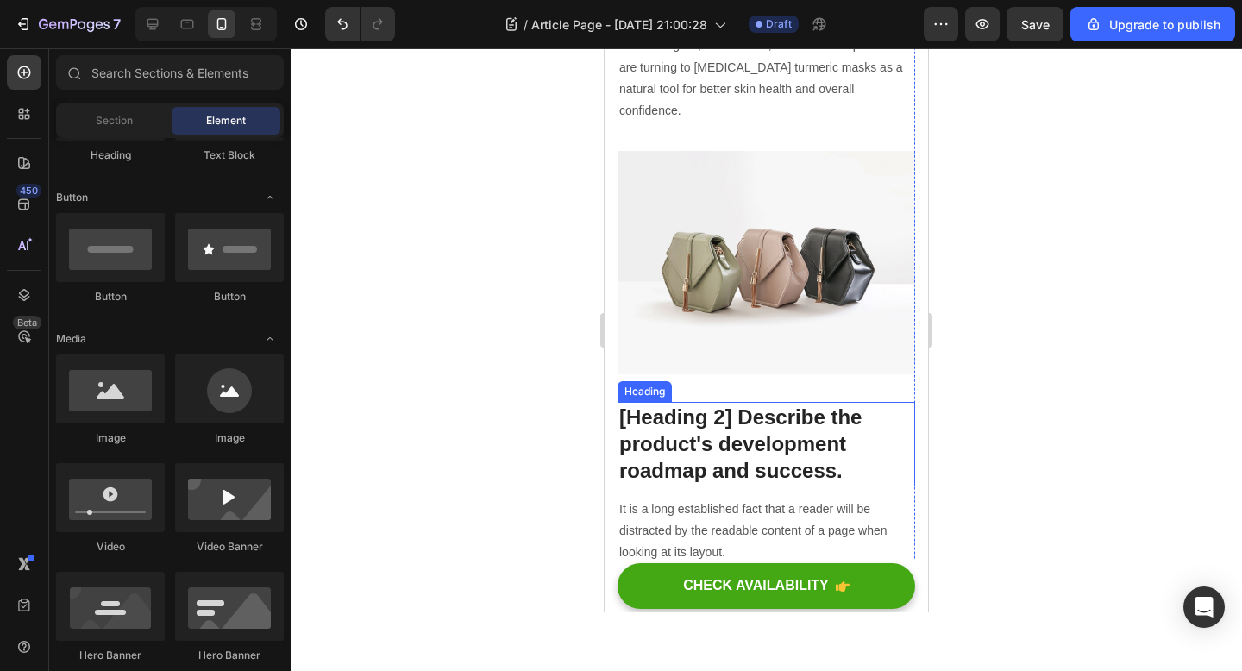
click at [859, 404] on p "[Heading 2] Describe the product's development roadmap and success." at bounding box center [766, 444] width 294 height 81
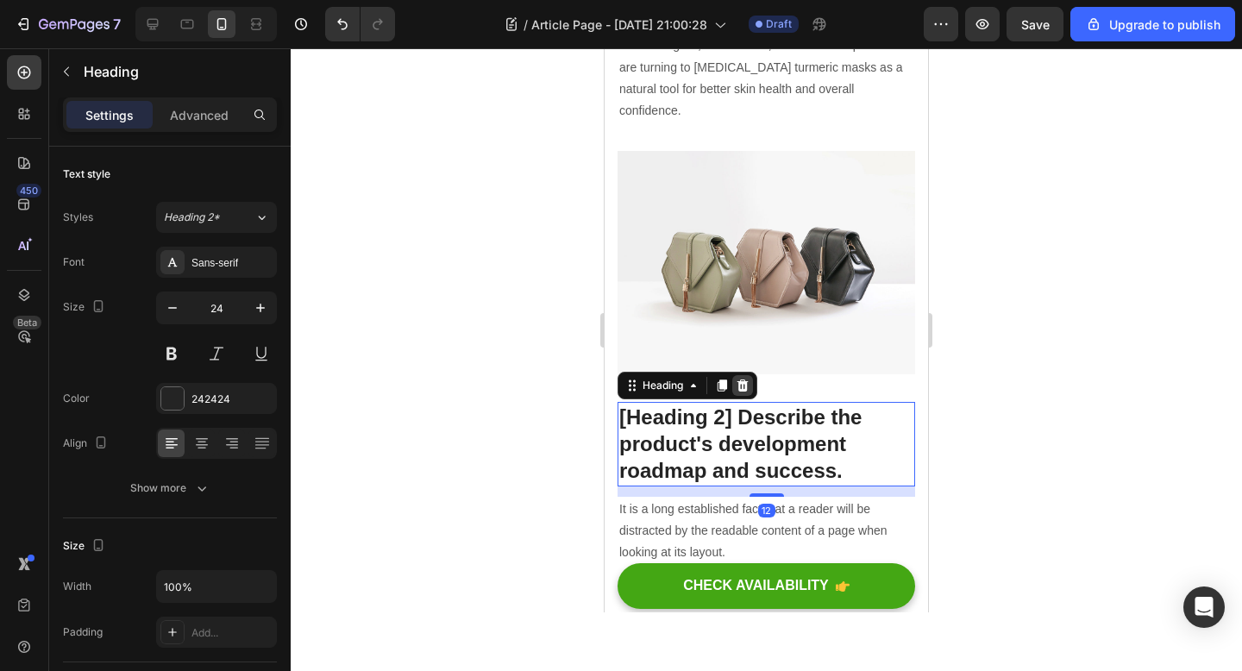
click at [744, 379] on icon at bounding box center [743, 386] width 14 height 14
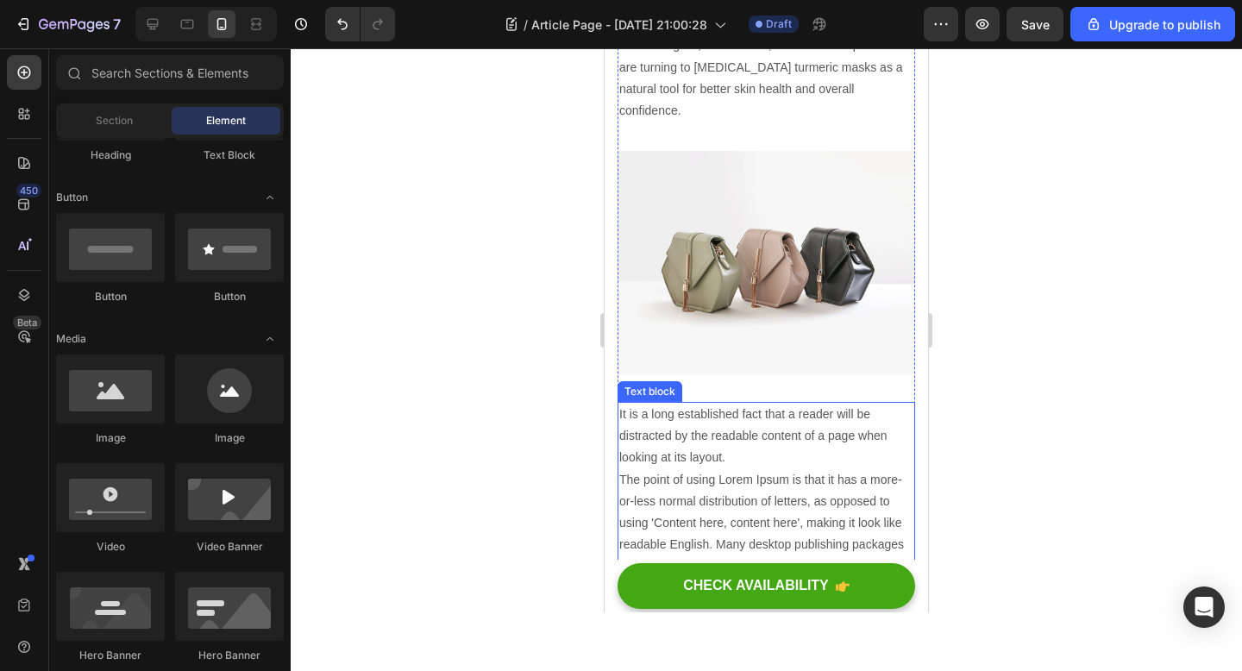
click at [787, 404] on p "It is a long established fact that a reader will be distracted by the readable …" at bounding box center [766, 545] width 294 height 283
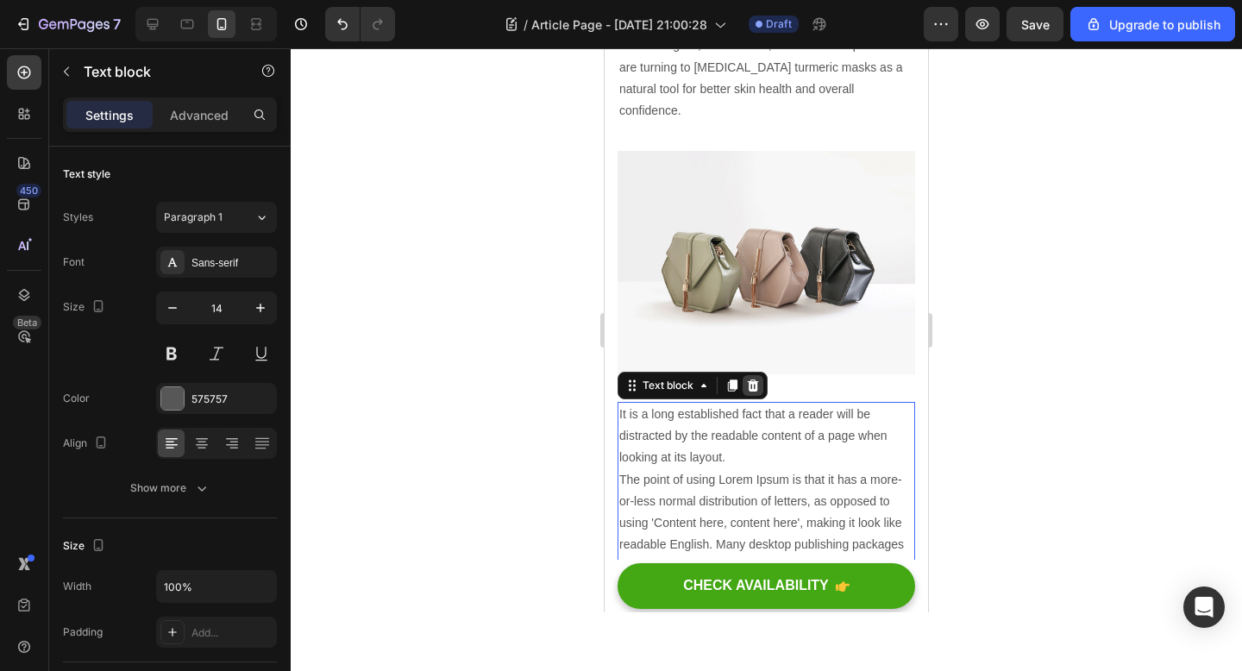
click at [756, 379] on icon at bounding box center [753, 385] width 11 height 12
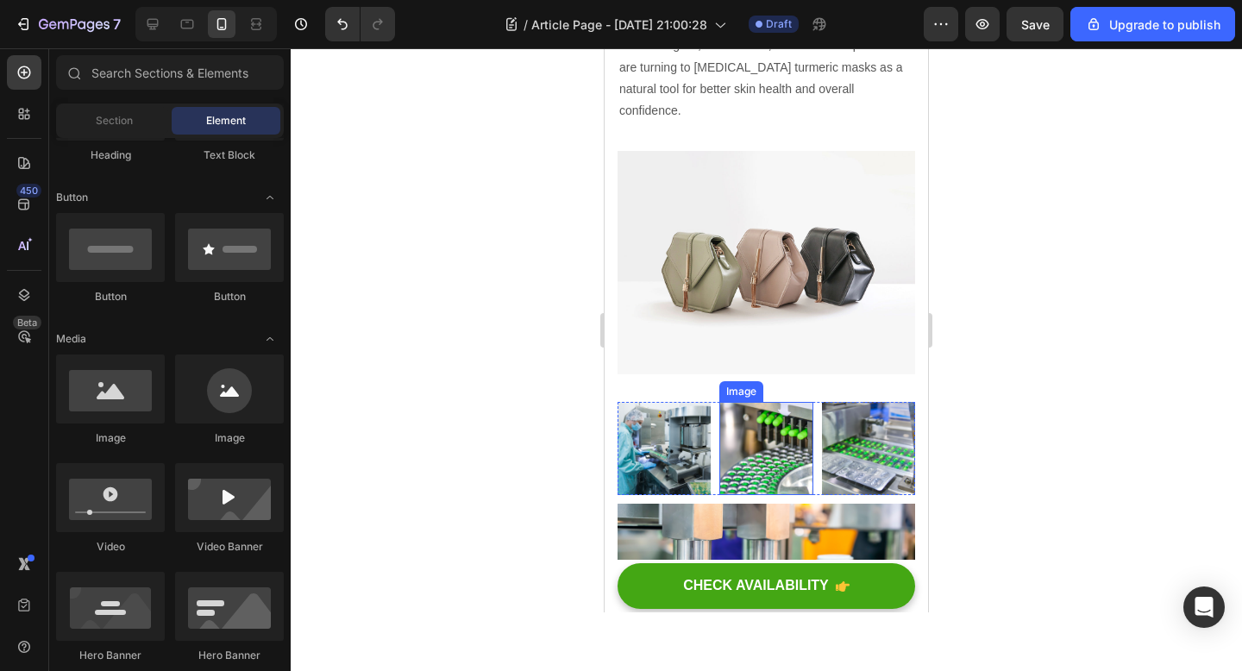
scroll to position [3733, 0]
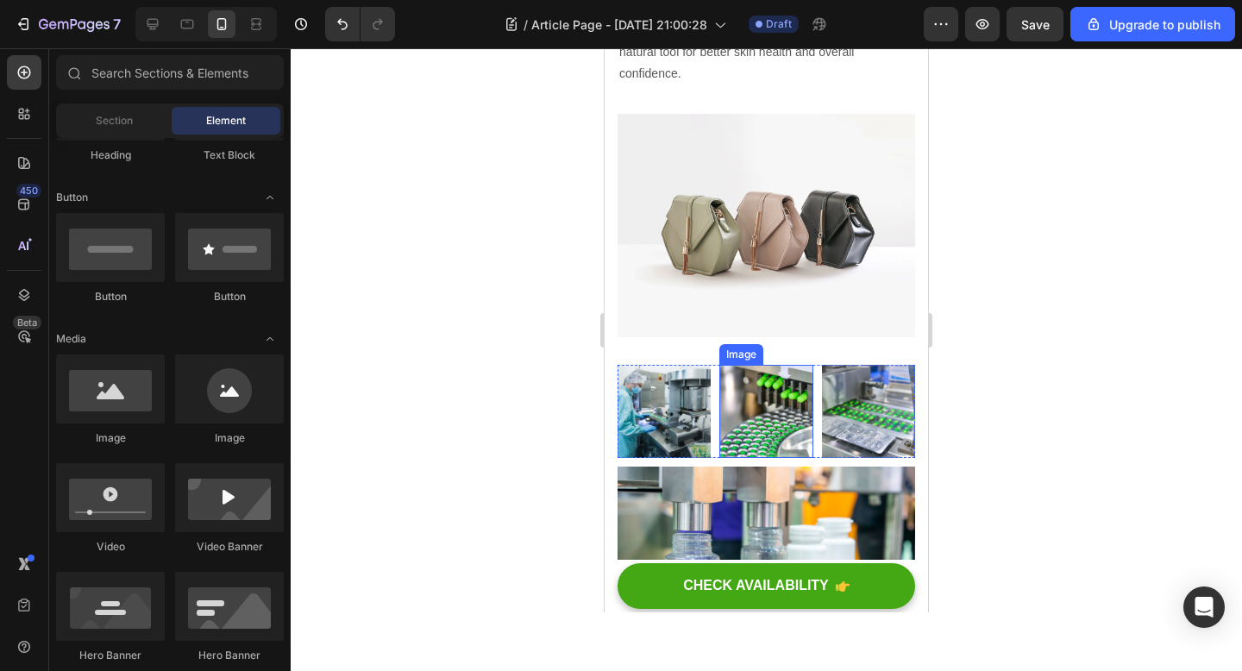
click at [717, 365] on div "Image Image Image Row" at bounding box center [766, 411] width 298 height 93
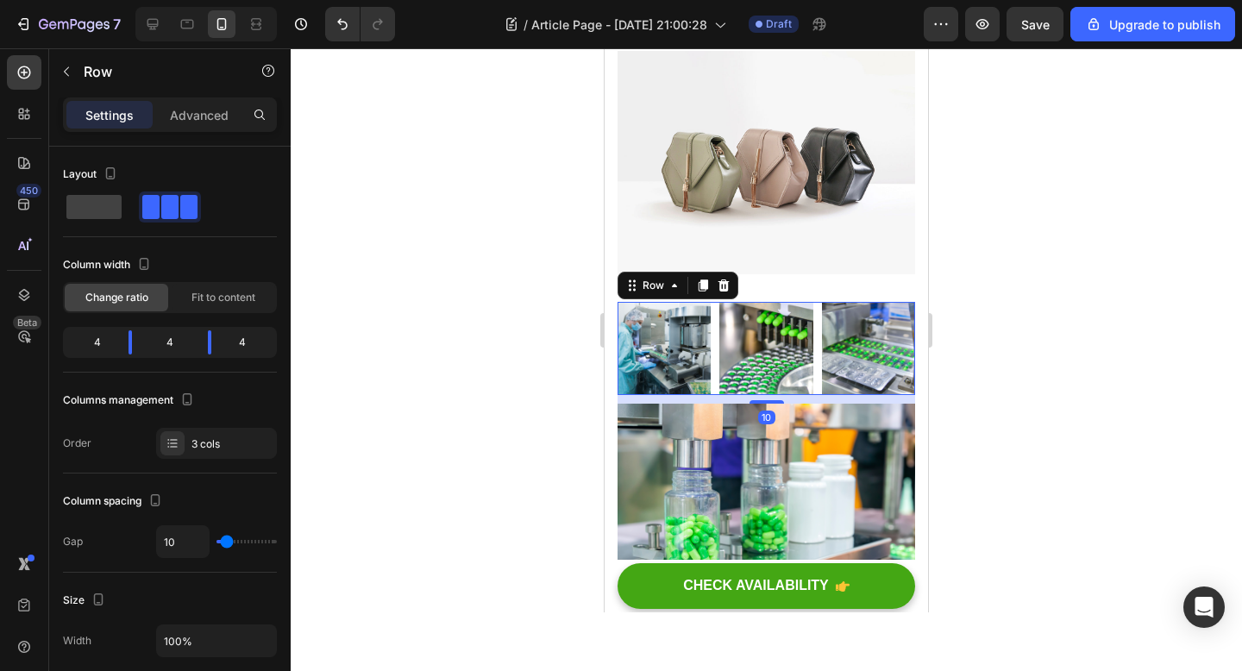
scroll to position [3813, 0]
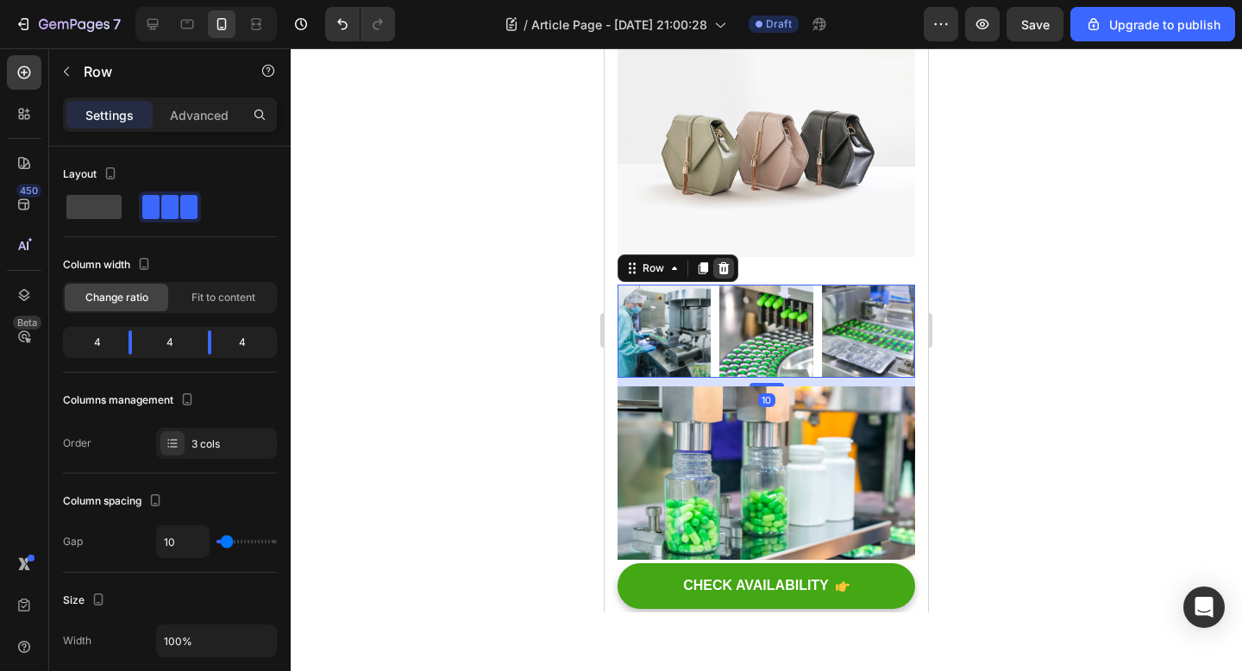
click at [728, 258] on div at bounding box center [723, 268] width 21 height 21
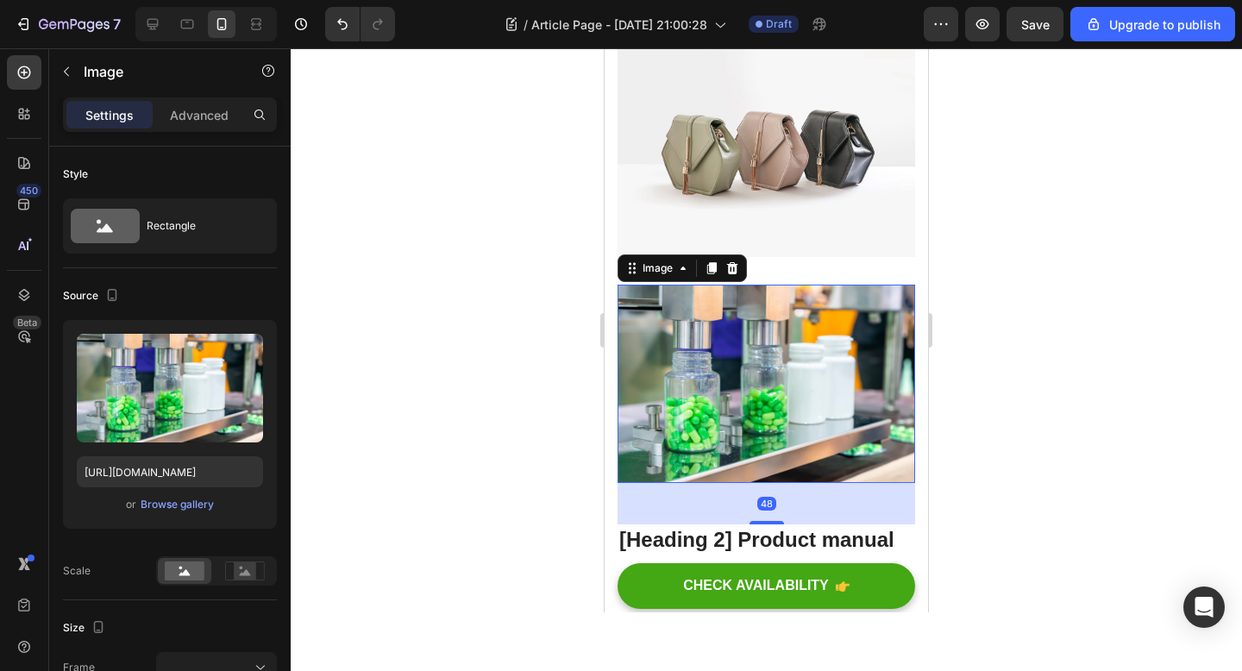
click at [809, 316] on img at bounding box center [766, 384] width 298 height 198
click at [735, 258] on div at bounding box center [732, 268] width 21 height 21
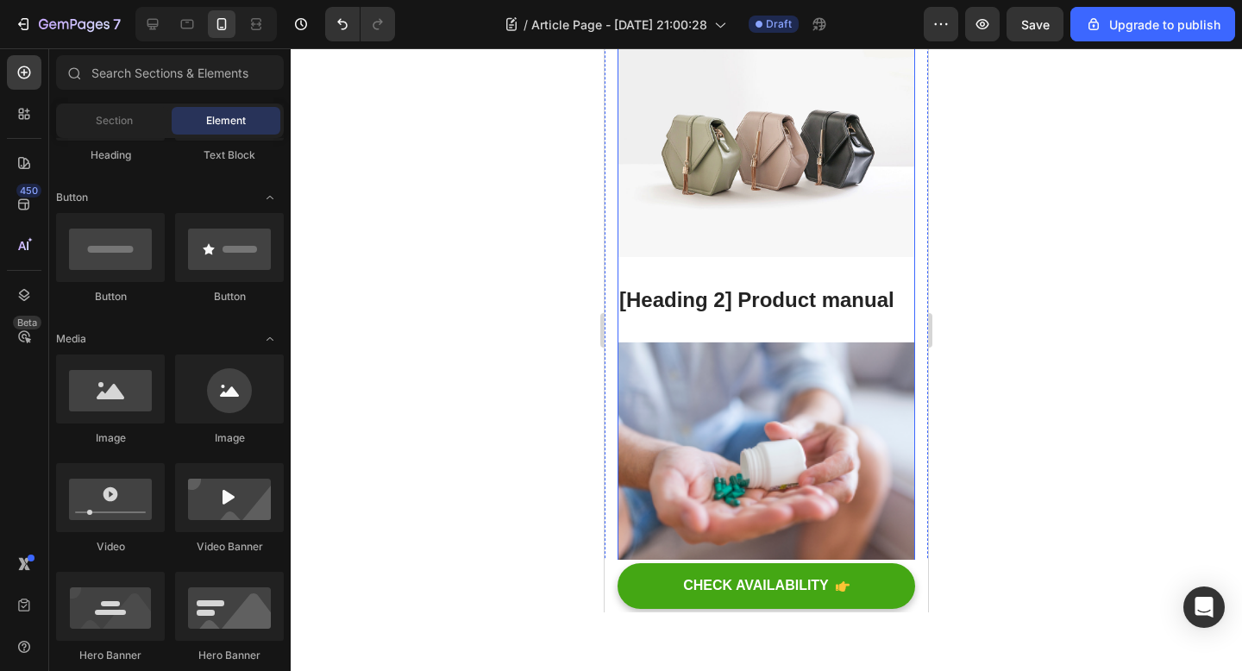
click at [754, 286] on p "[Heading 2] Product manual" at bounding box center [766, 299] width 294 height 27
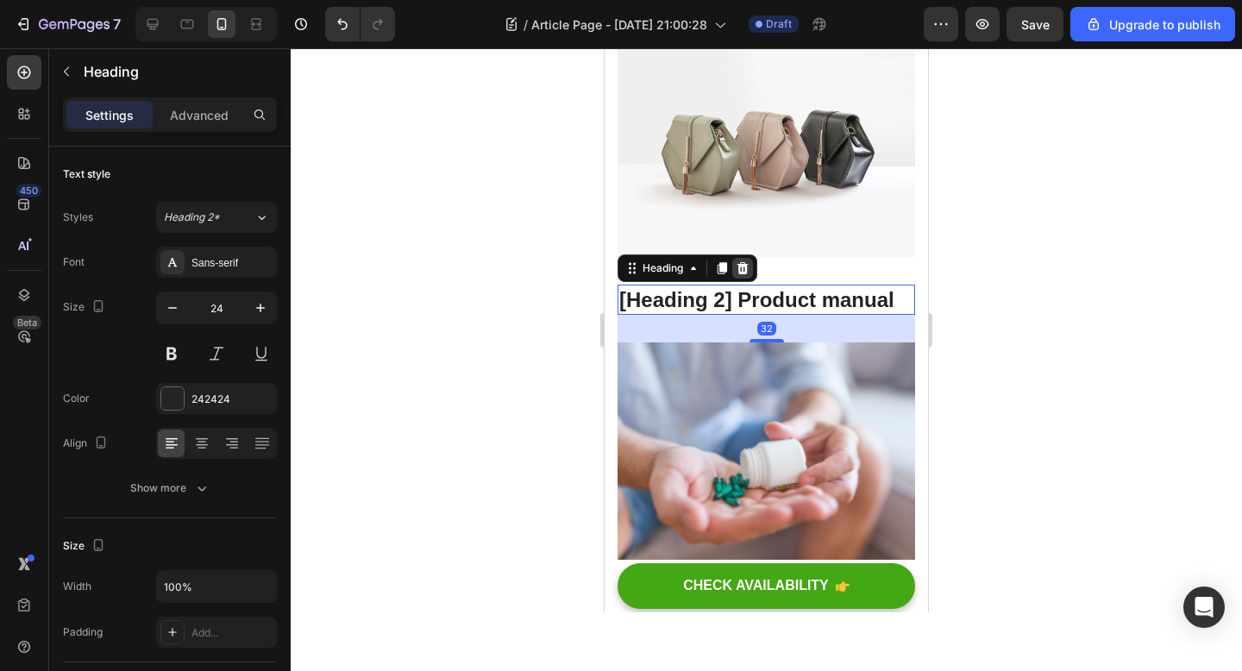
click at [736, 261] on icon at bounding box center [743, 268] width 14 height 14
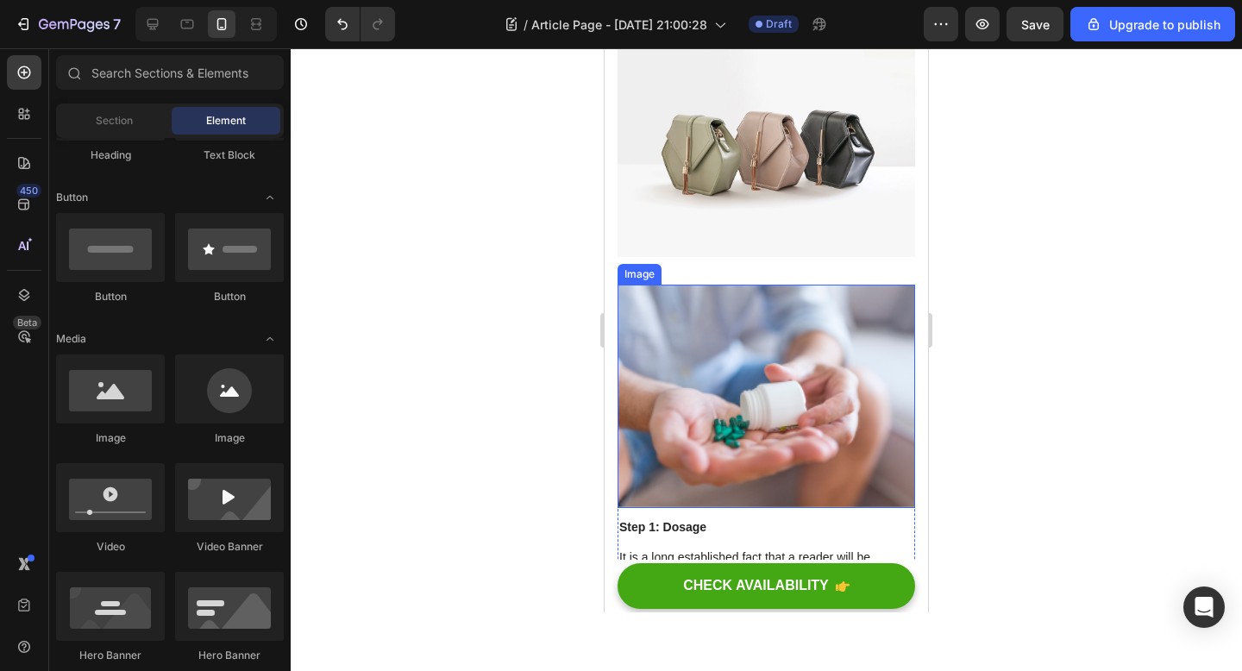
click at [735, 285] on img at bounding box center [766, 396] width 298 height 223
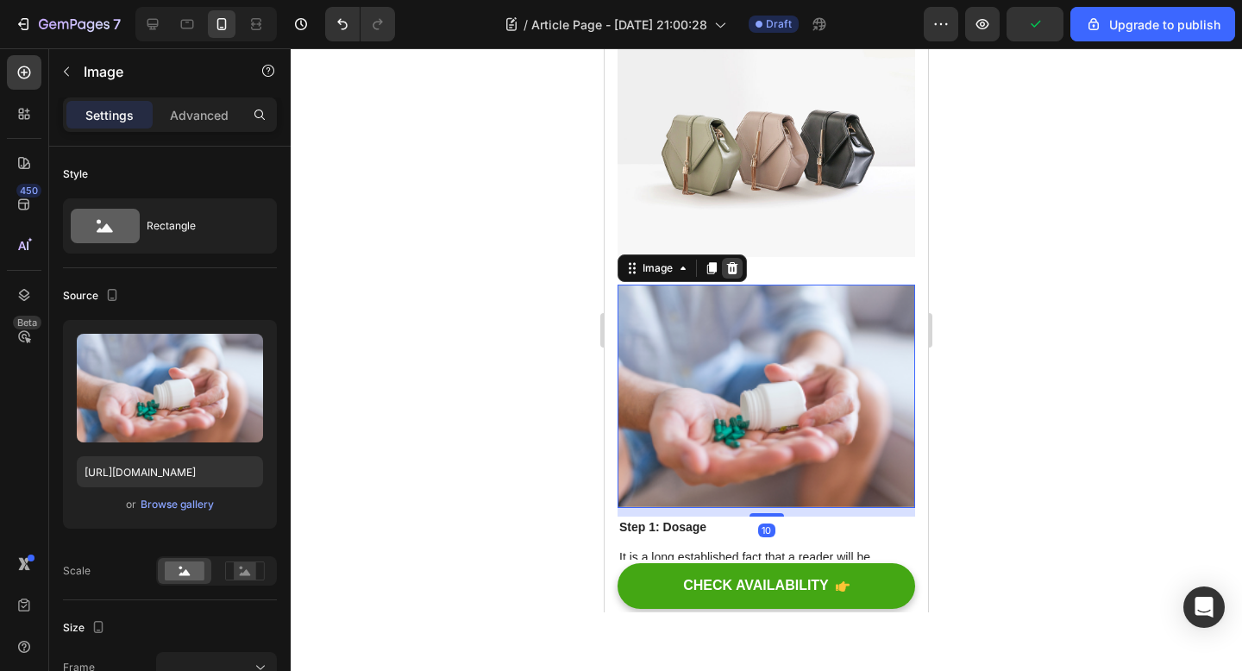
click at [726, 261] on icon at bounding box center [732, 268] width 14 height 14
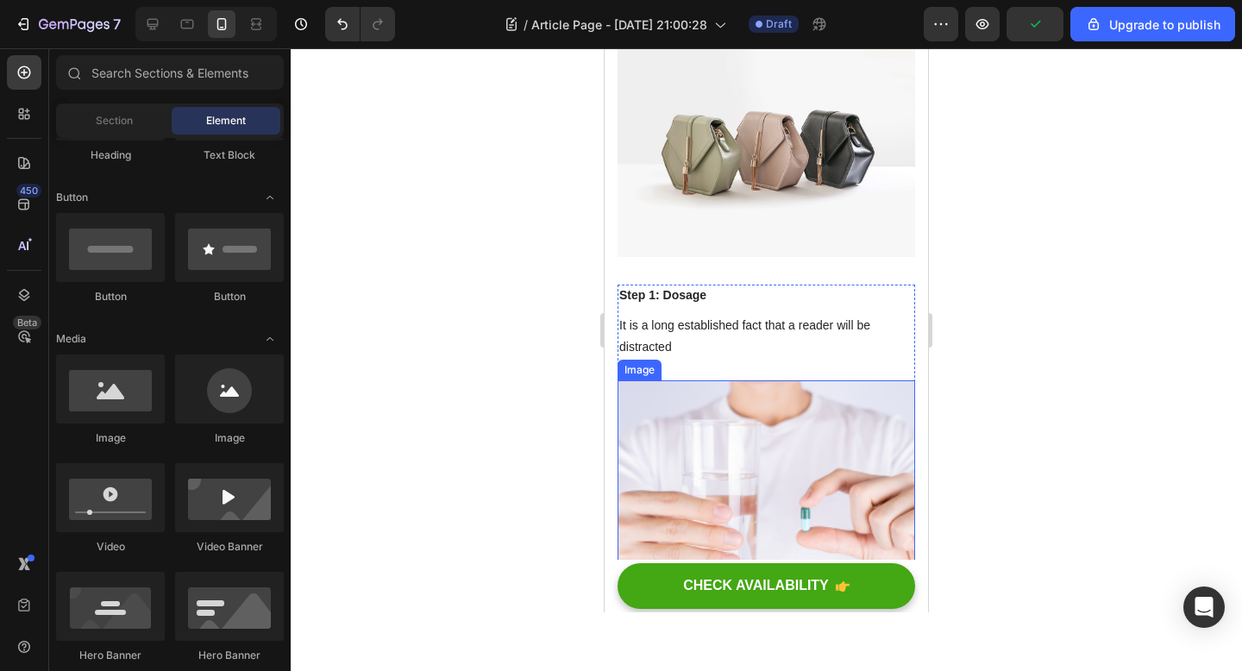
click at [692, 315] on p "It is a long established fact that a reader will be distracted" at bounding box center [766, 336] width 294 height 43
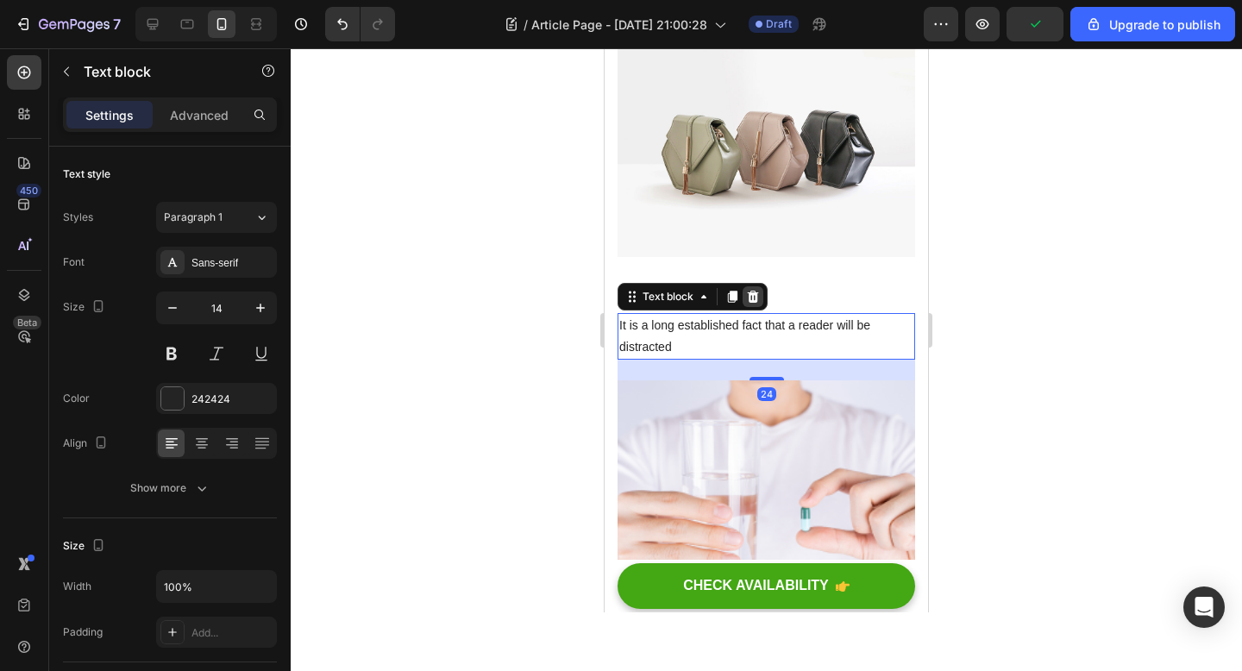
click at [753, 291] on icon at bounding box center [753, 297] width 11 height 12
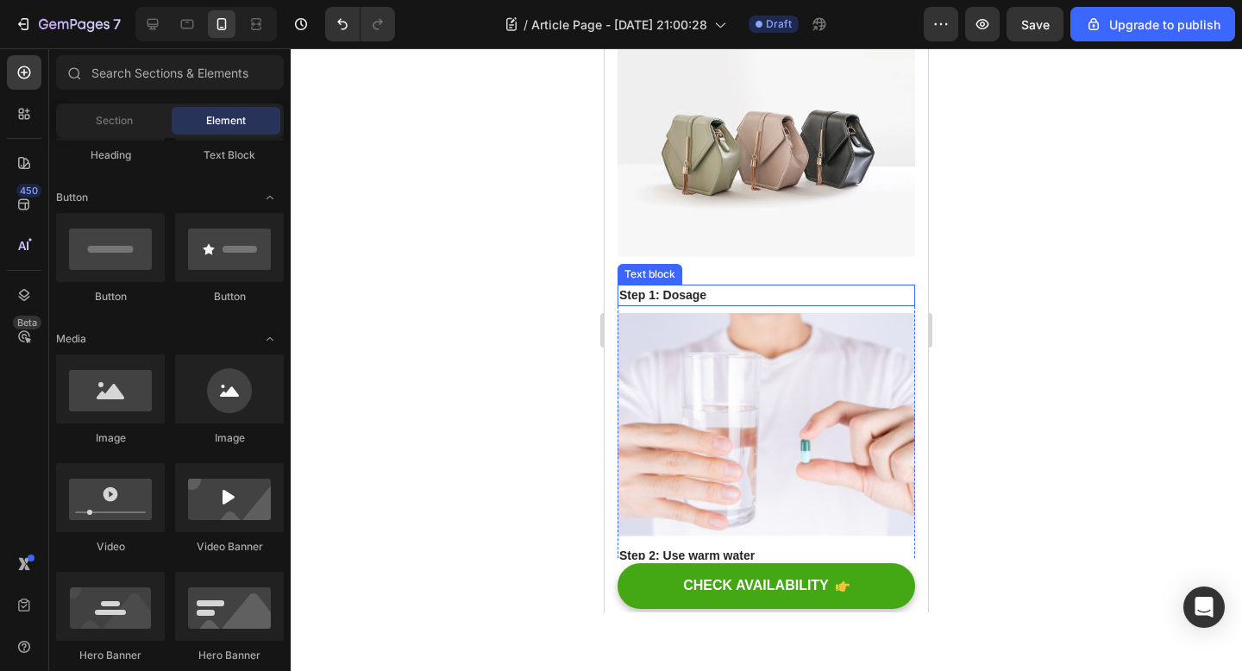
click at [683, 286] on p "Step 1: Dosage" at bounding box center [766, 295] width 294 height 18
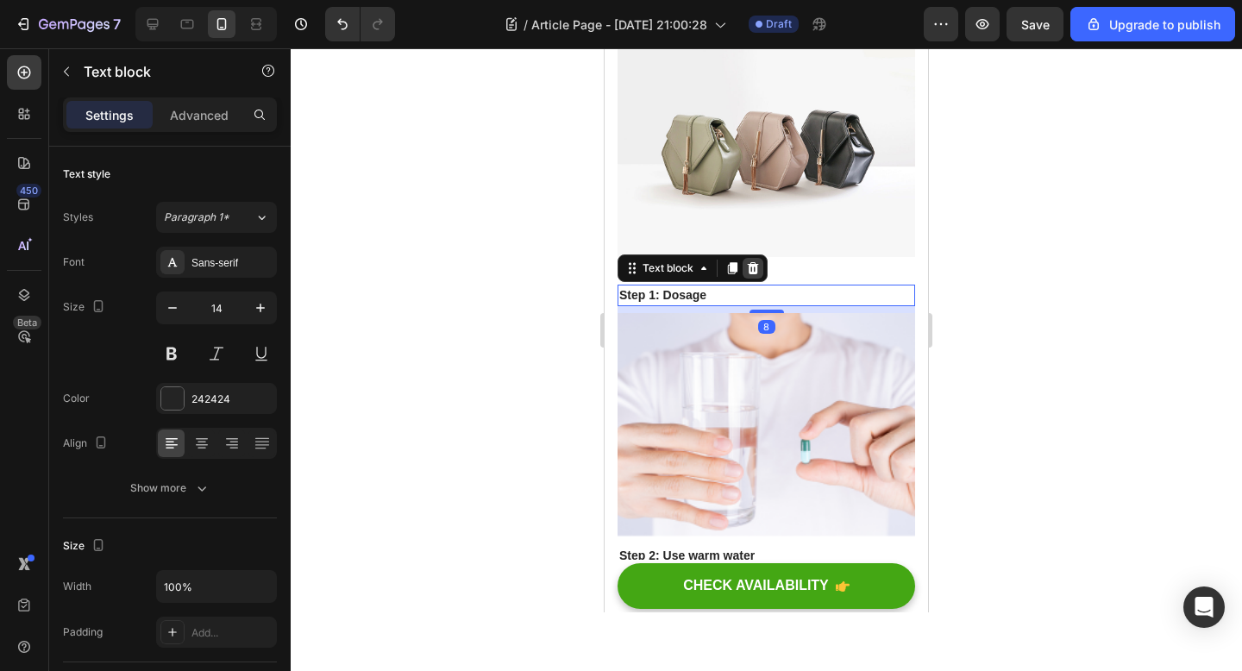
click at [758, 261] on icon at bounding box center [753, 268] width 14 height 14
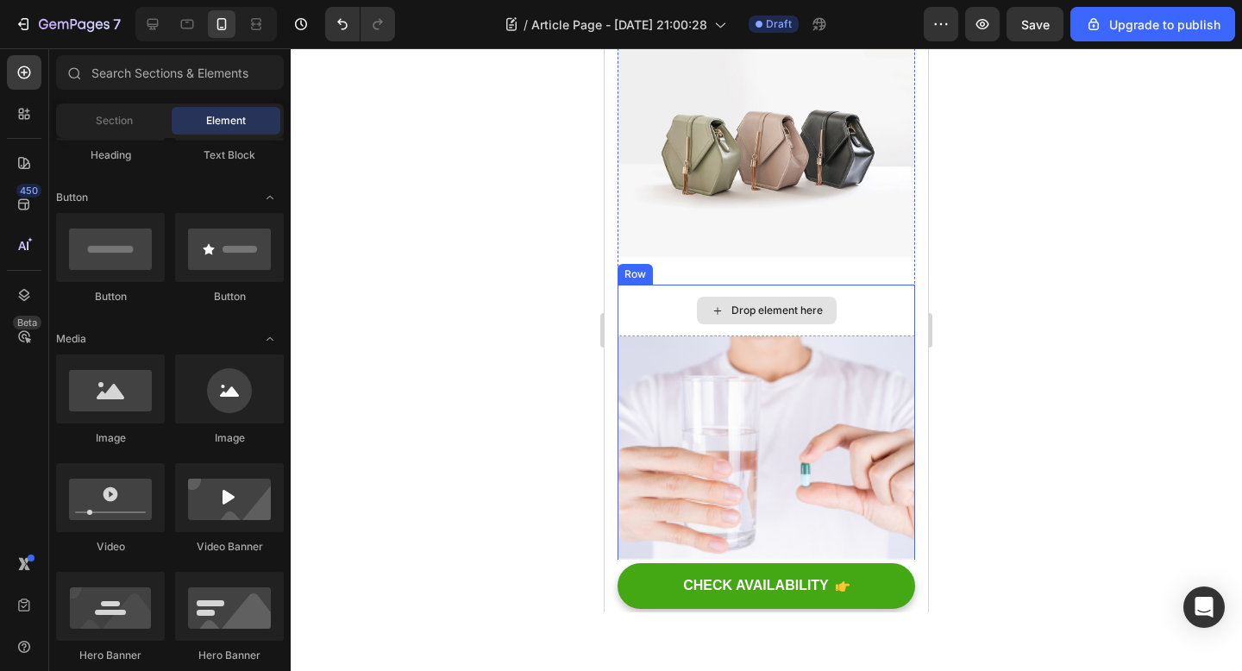
click at [754, 336] on img at bounding box center [766, 447] width 298 height 223
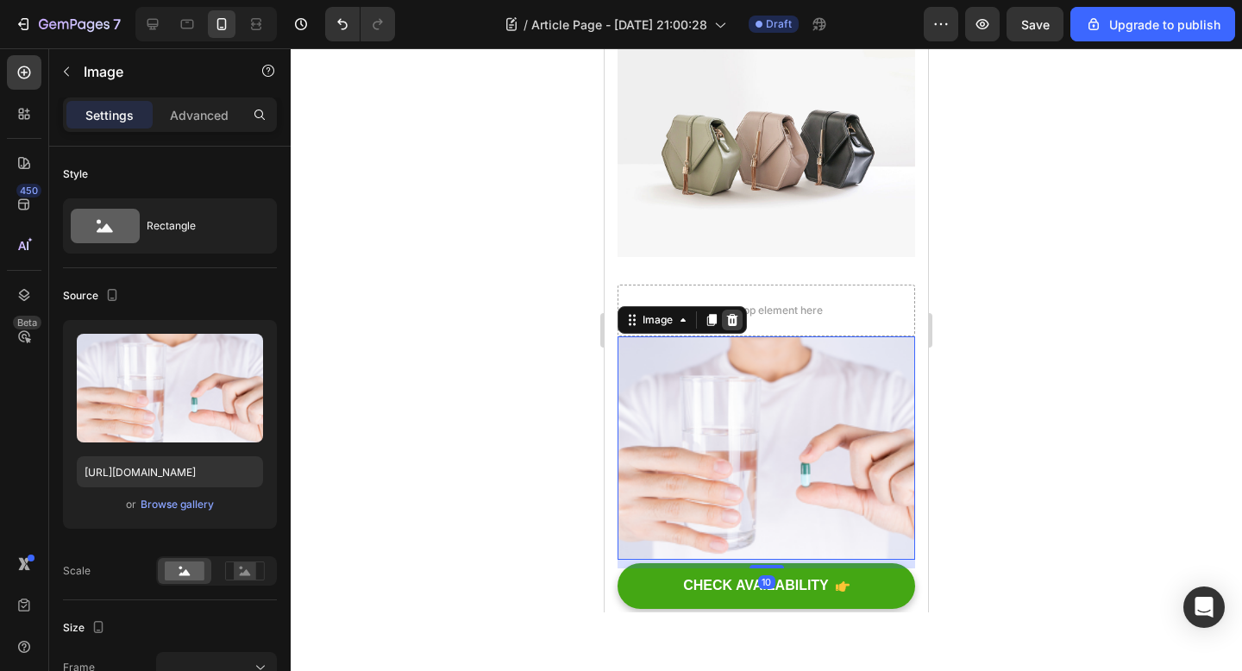
click at [733, 314] on icon at bounding box center [732, 320] width 11 height 12
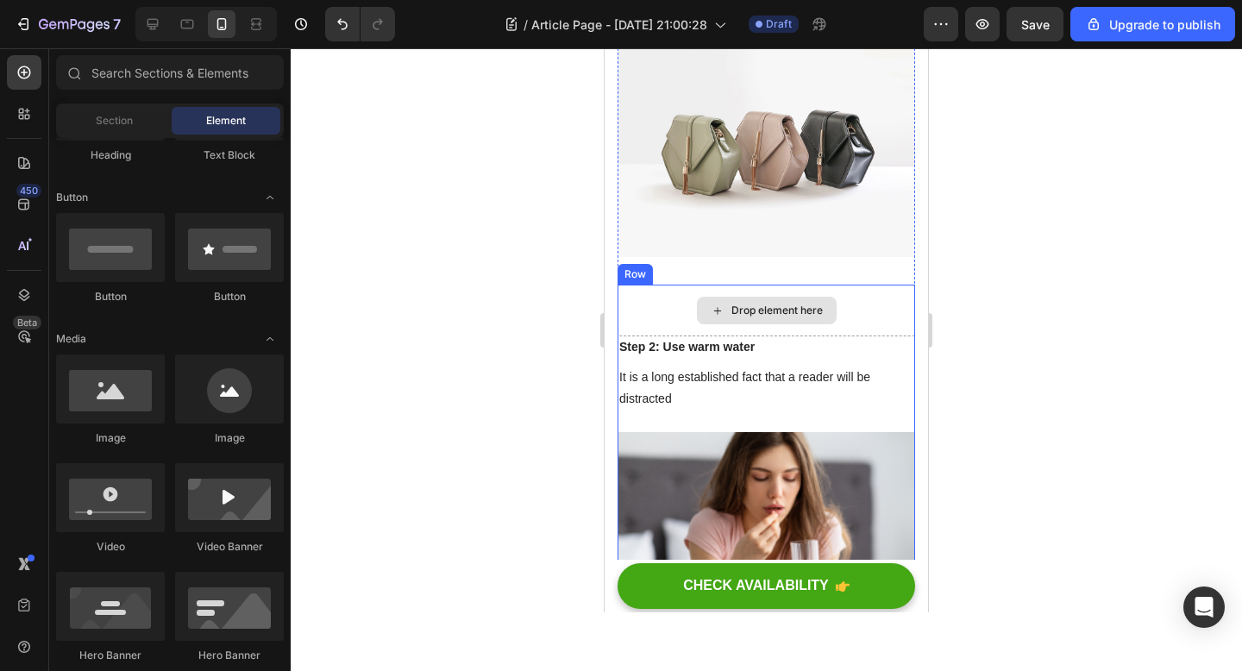
click at [671, 285] on div "Drop element here" at bounding box center [766, 311] width 298 height 52
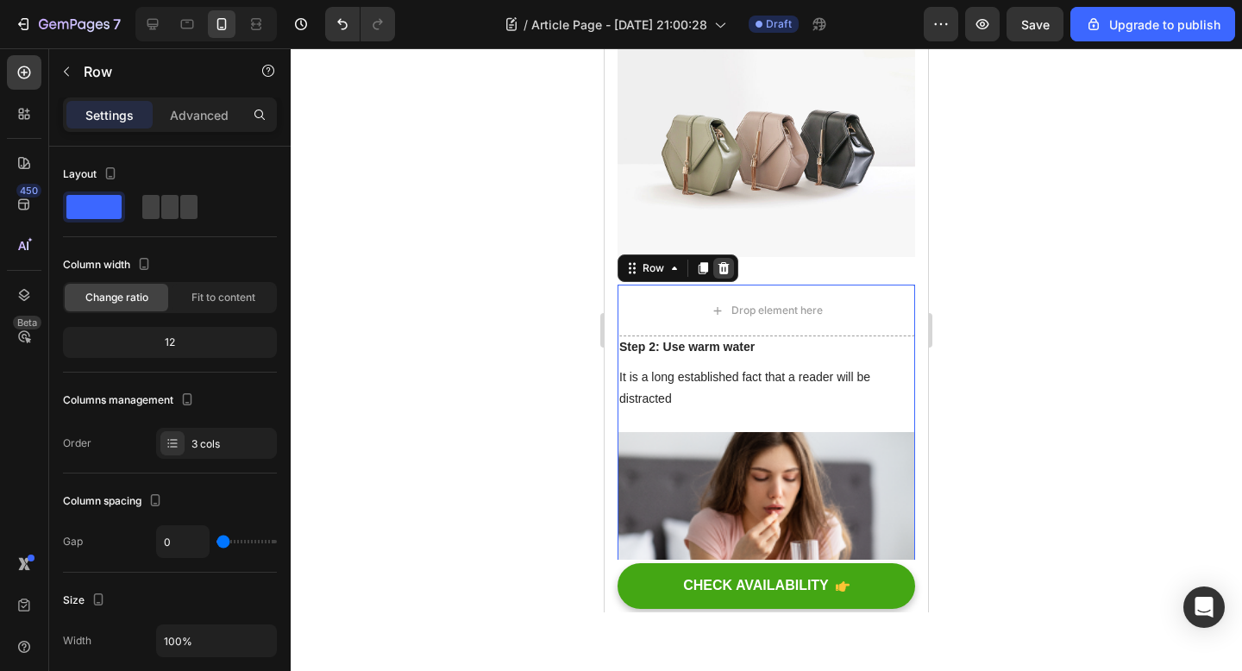
click at [724, 262] on icon at bounding box center [723, 268] width 11 height 12
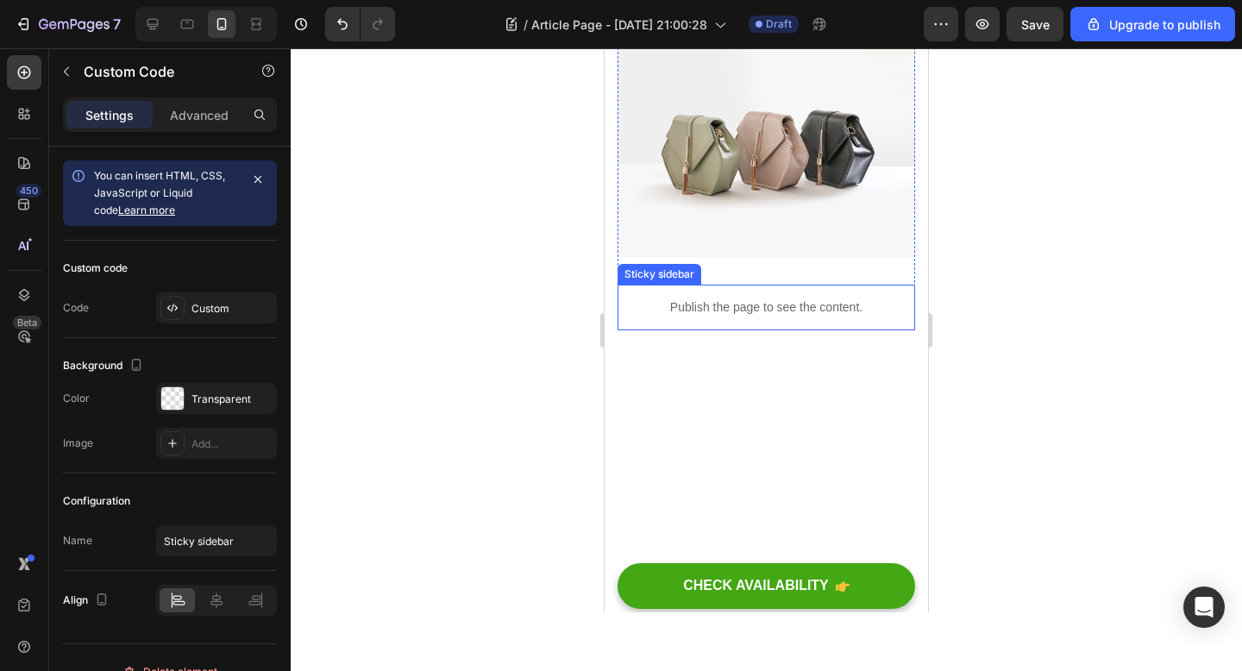
click at [742, 298] on p "Publish the page to see the content." at bounding box center [766, 307] width 298 height 18
click at [774, 254] on div "Sticky sidebar" at bounding box center [701, 268] width 169 height 28
click at [770, 261] on icon at bounding box center [772, 268] width 14 height 14
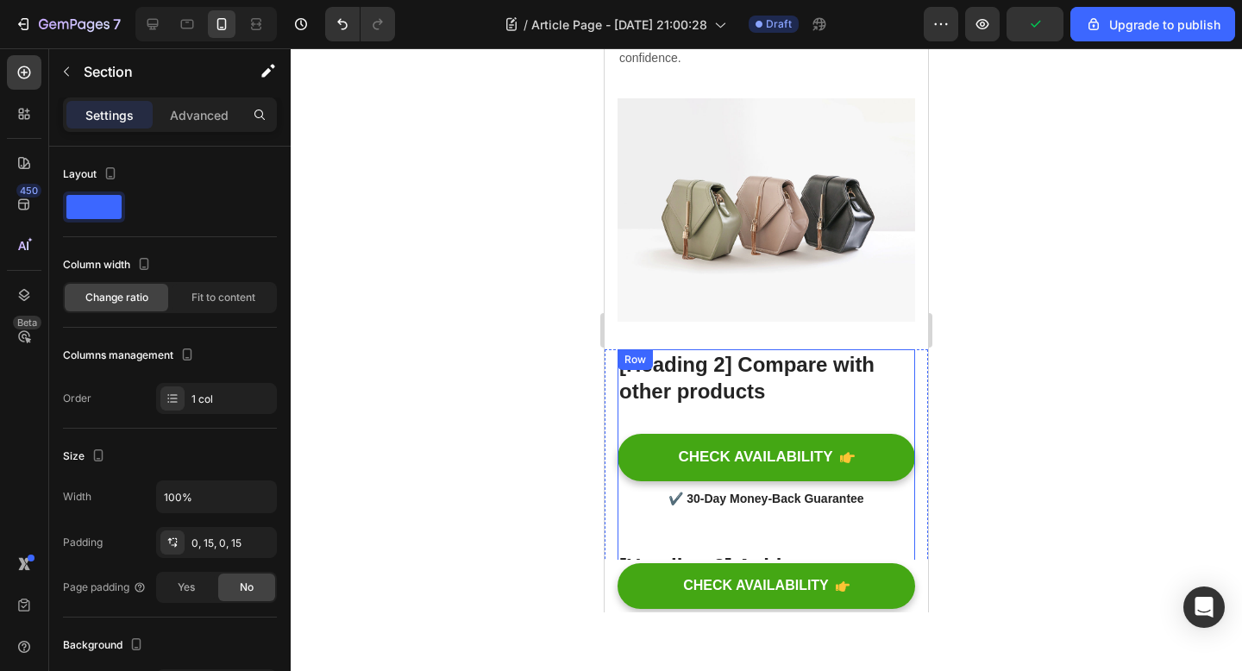
scroll to position [3753, 0]
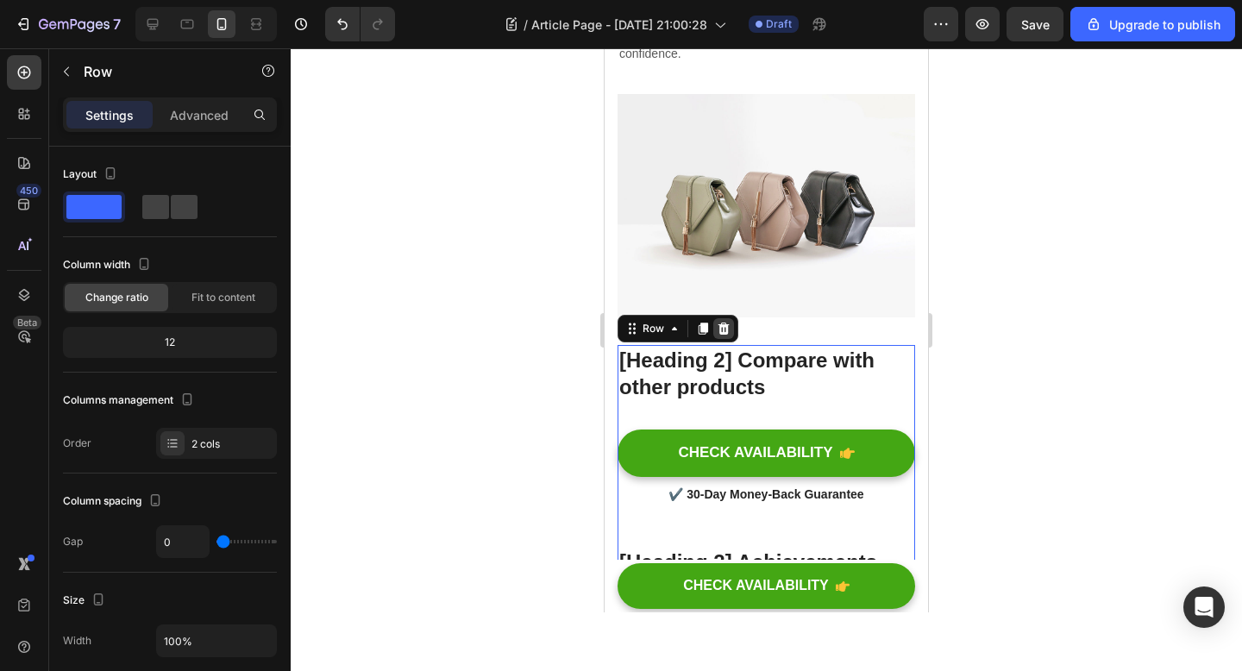
click at [722, 323] on icon at bounding box center [723, 329] width 11 height 12
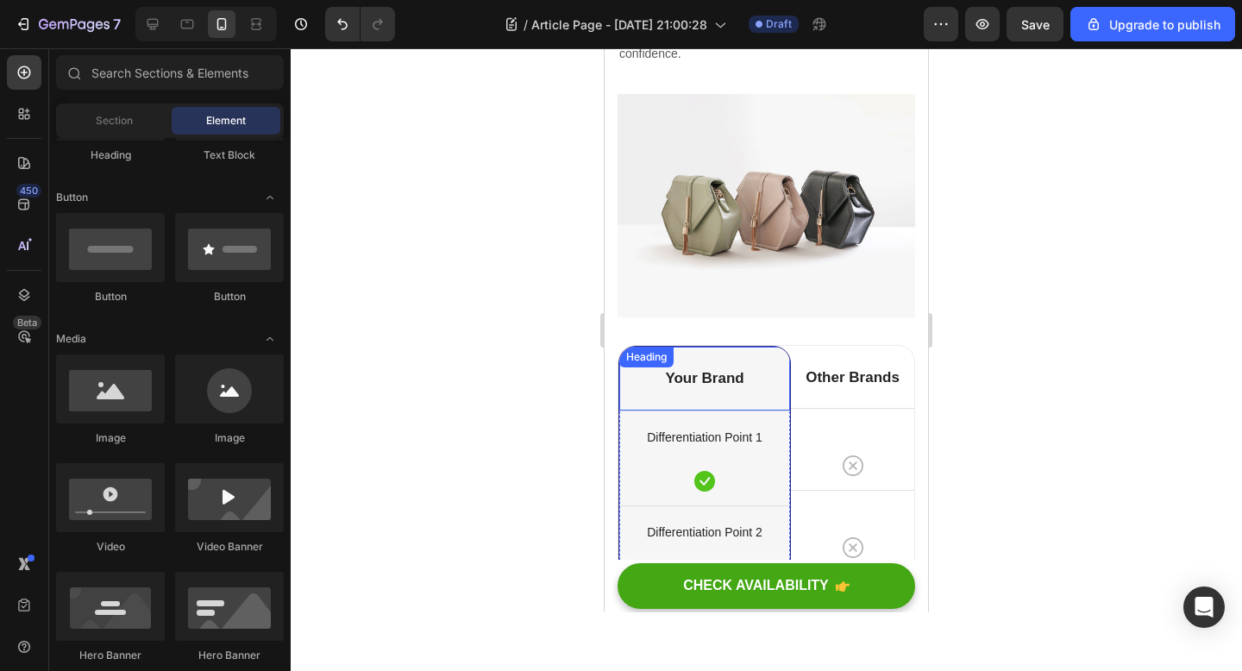
click at [763, 347] on div "Your Brand Heading" at bounding box center [704, 379] width 171 height 64
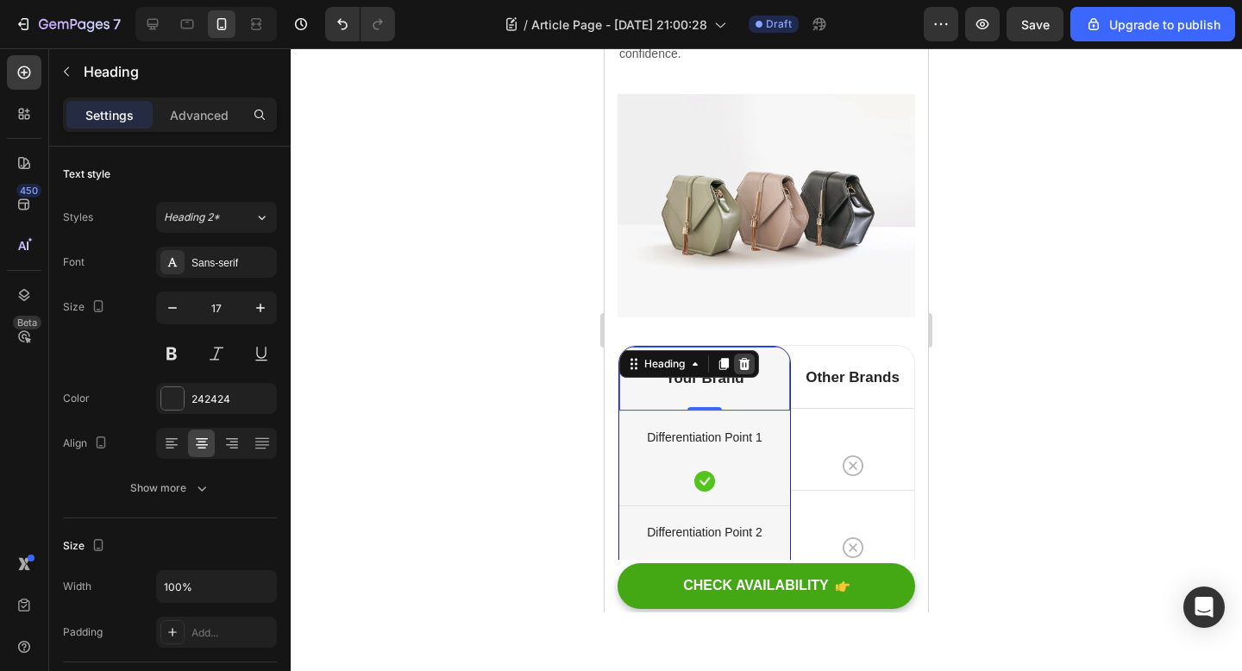
click at [744, 358] on icon at bounding box center [744, 364] width 11 height 12
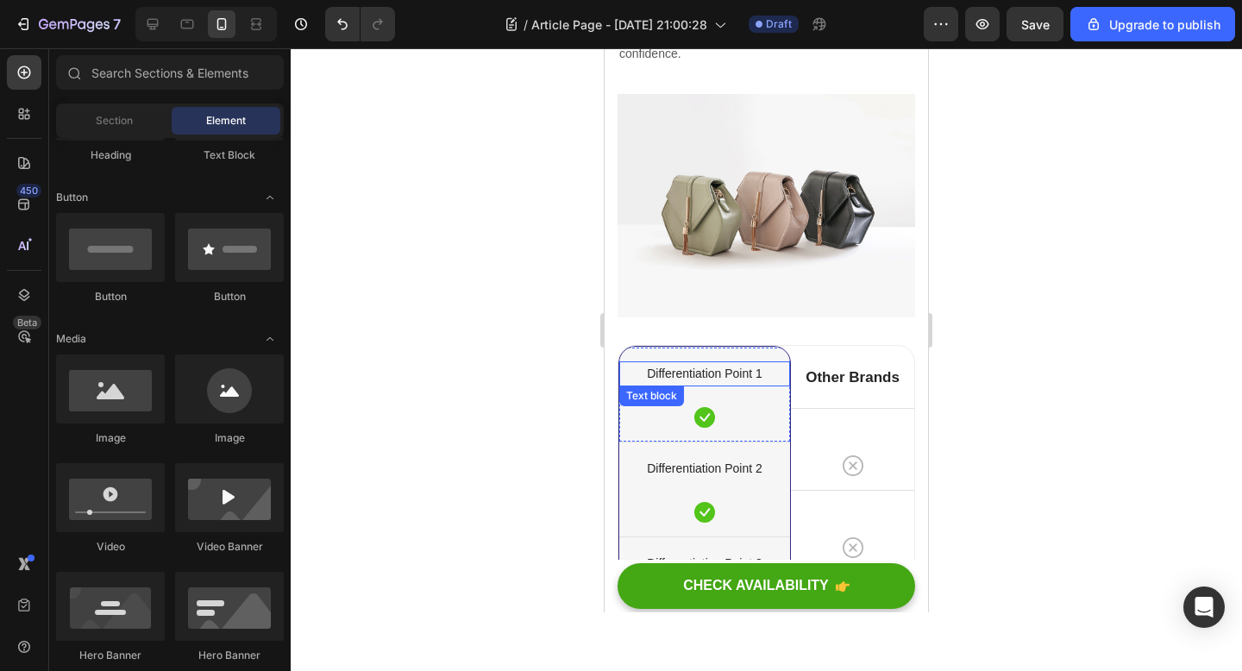
click at [740, 363] on p "Differentiation Point 1" at bounding box center [704, 374] width 167 height 22
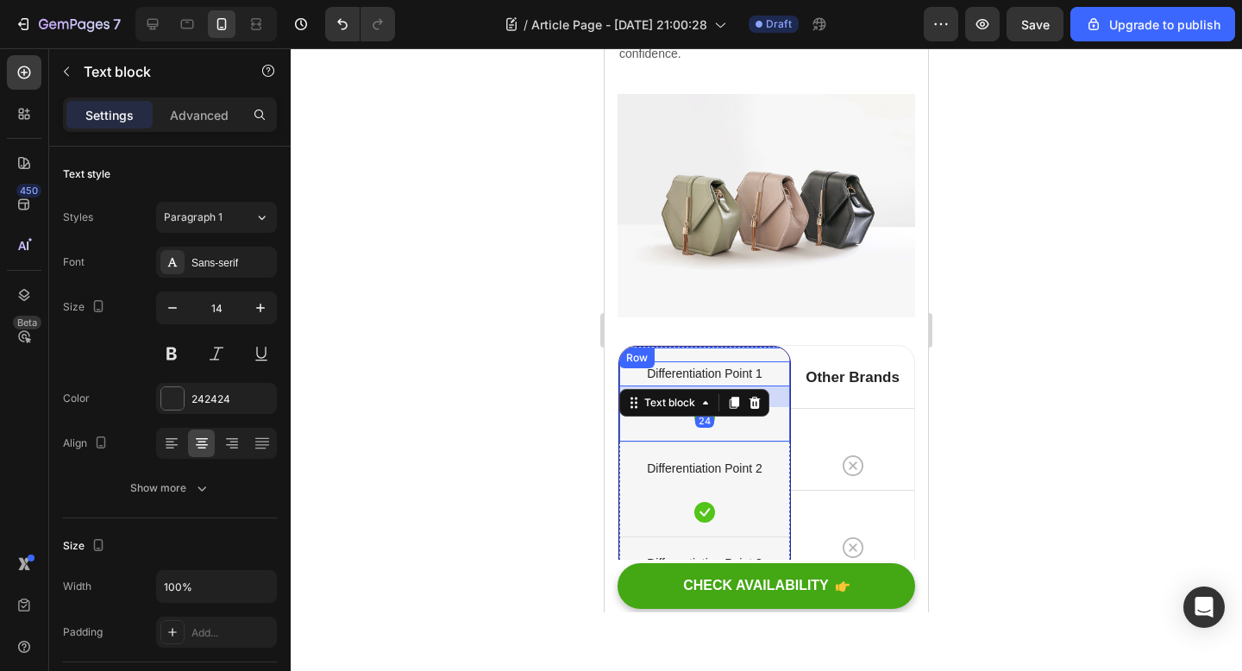
click at [660, 347] on div "Differentiation Point 1 Text block 24 Icon Row" at bounding box center [704, 394] width 171 height 95
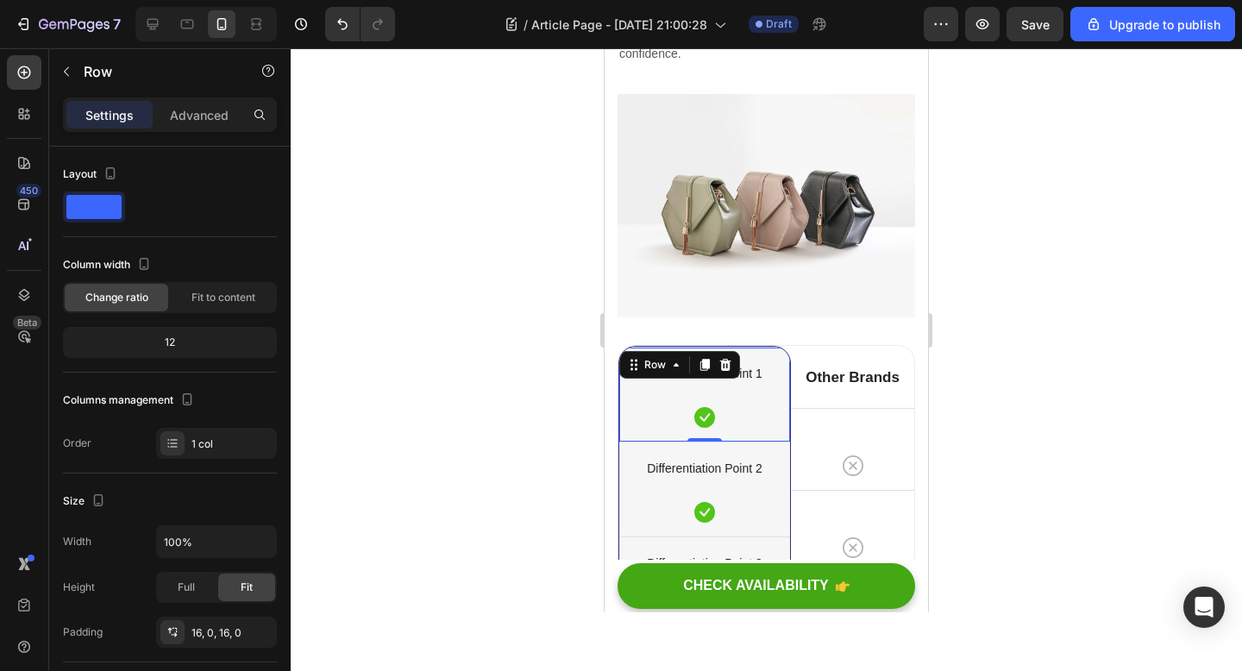
click at [879, 346] on div "Other Brands Heading" at bounding box center [852, 377] width 123 height 62
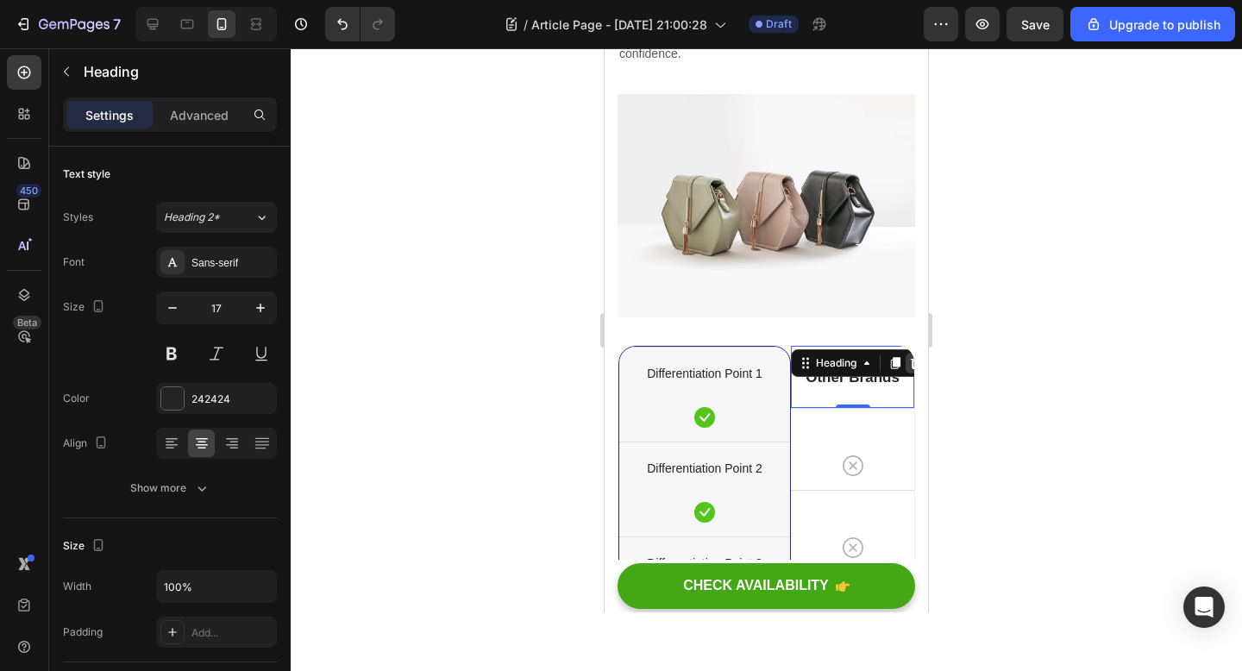
click at [908, 353] on div at bounding box center [915, 363] width 21 height 21
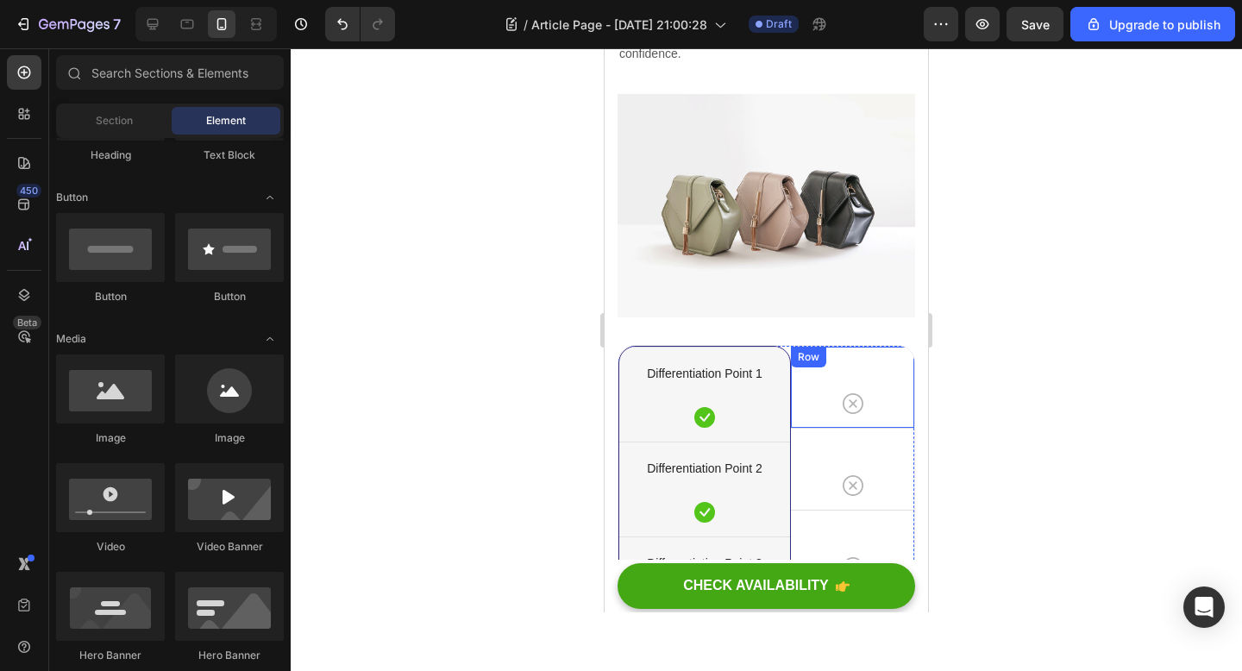
click at [892, 346] on div "Icon Row" at bounding box center [852, 387] width 123 height 82
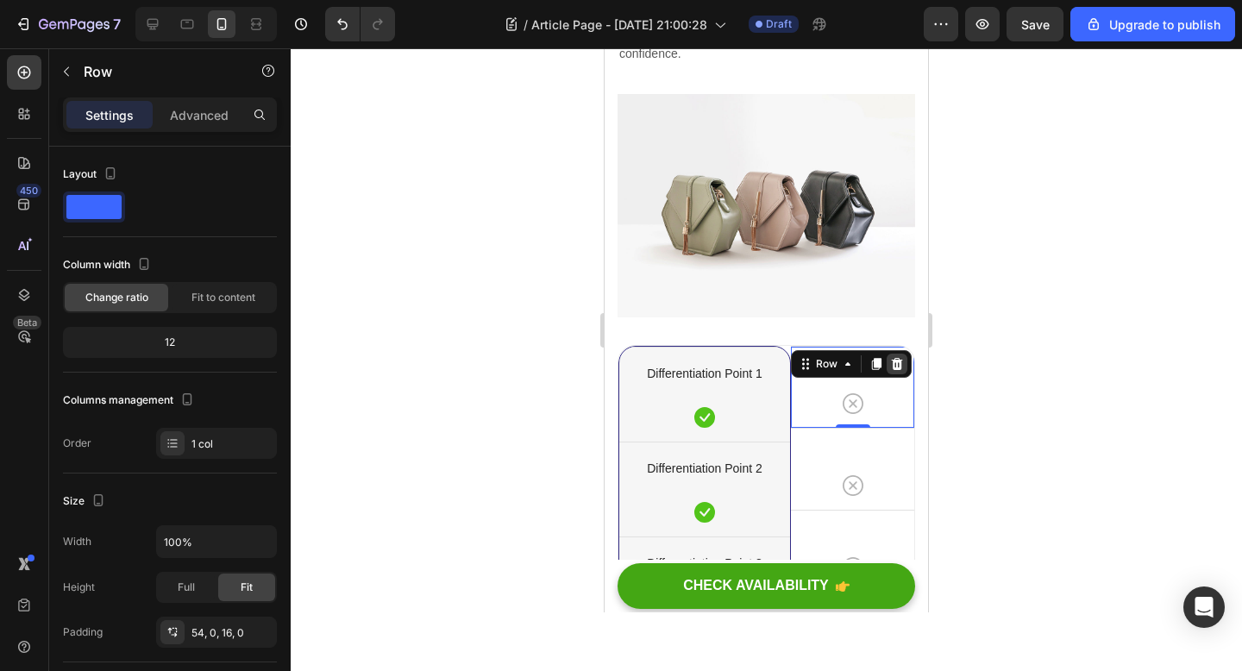
click at [902, 357] on icon at bounding box center [897, 364] width 14 height 14
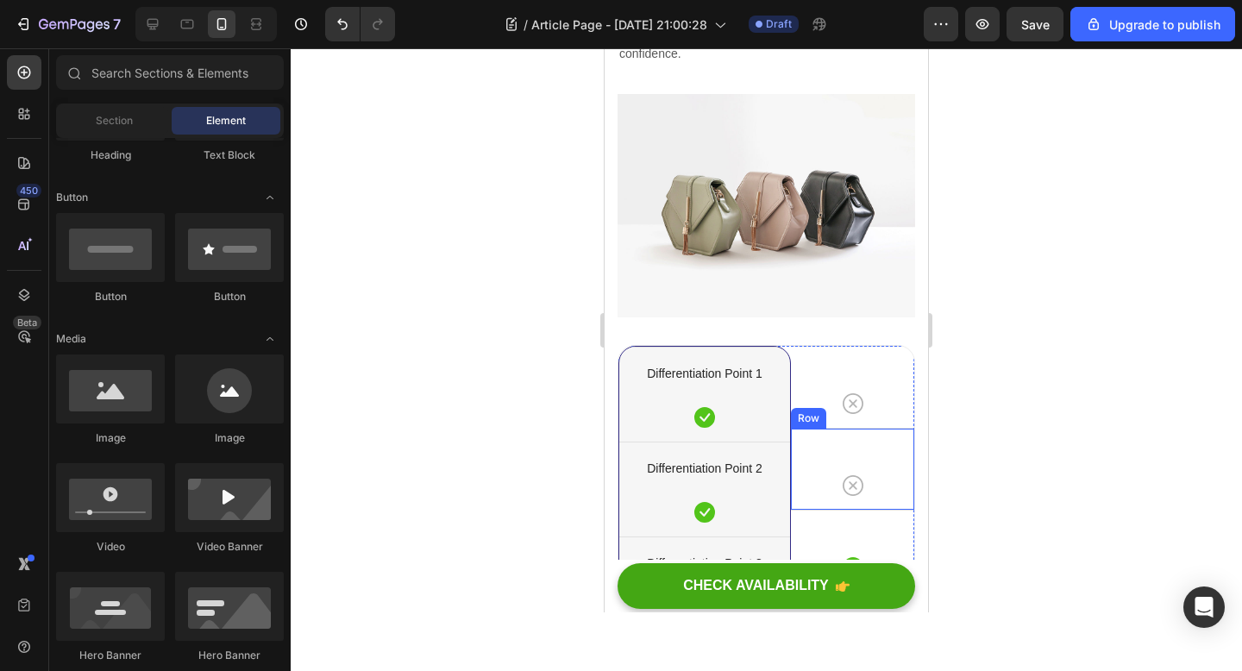
click at [830, 351] on div "Icon Row" at bounding box center [852, 387] width 123 height 82
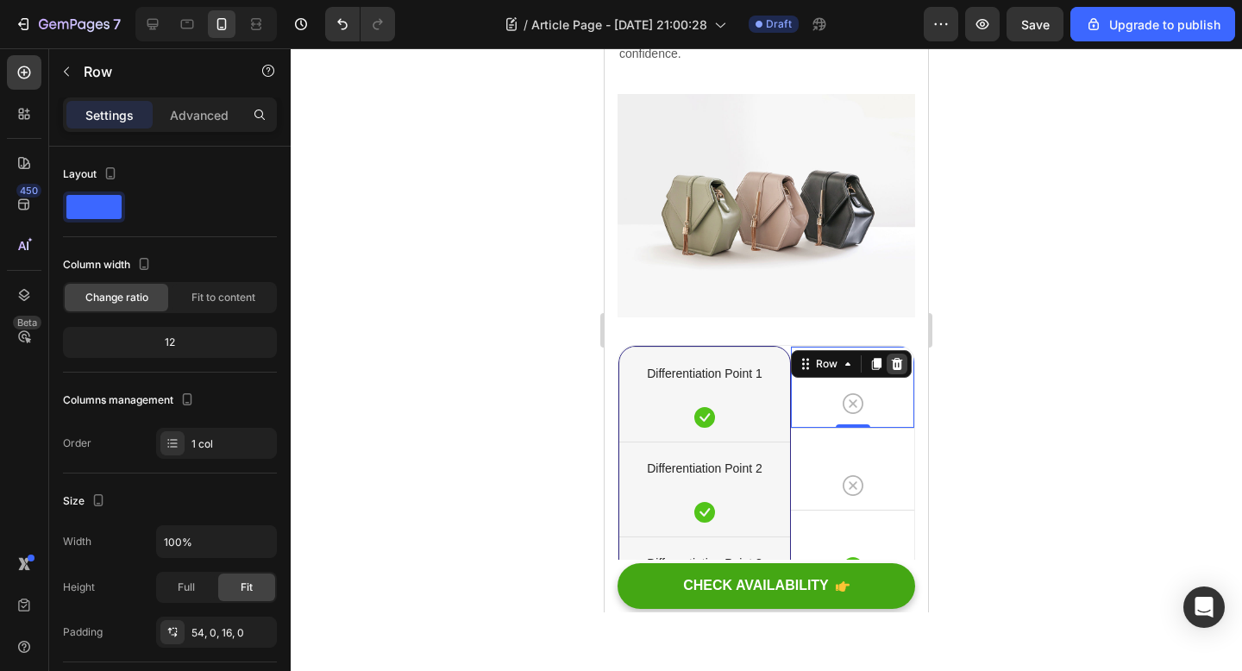
click at [898, 358] on icon at bounding box center [897, 364] width 11 height 12
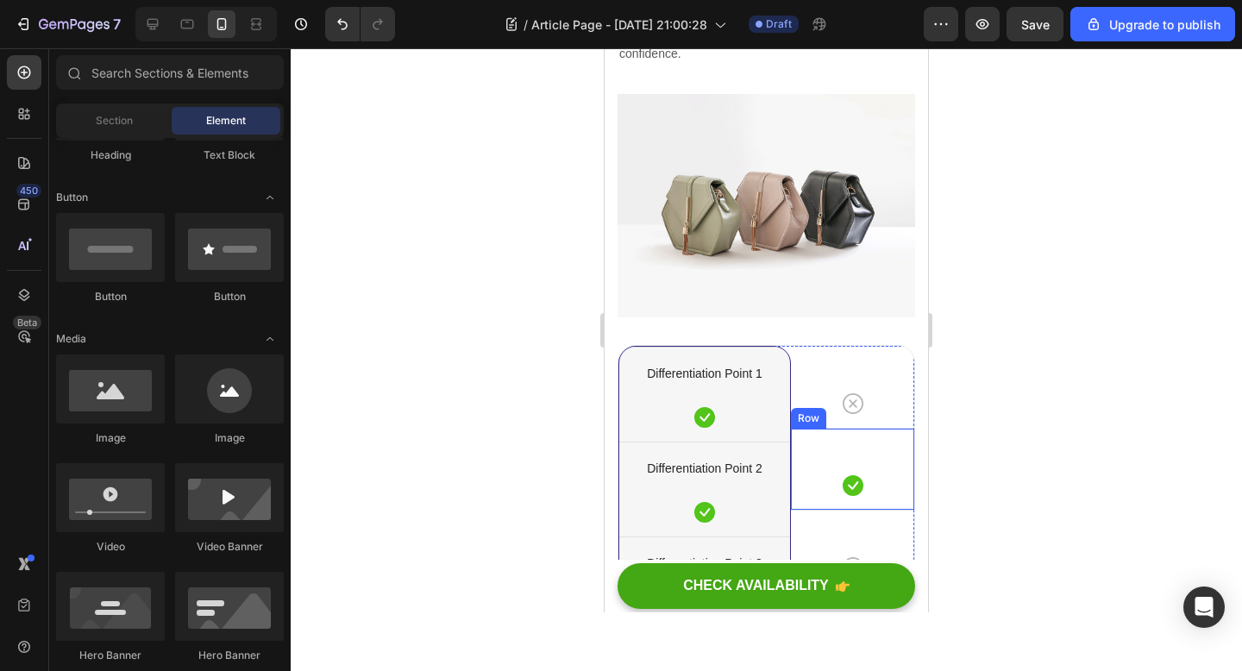
click at [883, 428] on div "Icon Row" at bounding box center [852, 469] width 123 height 82
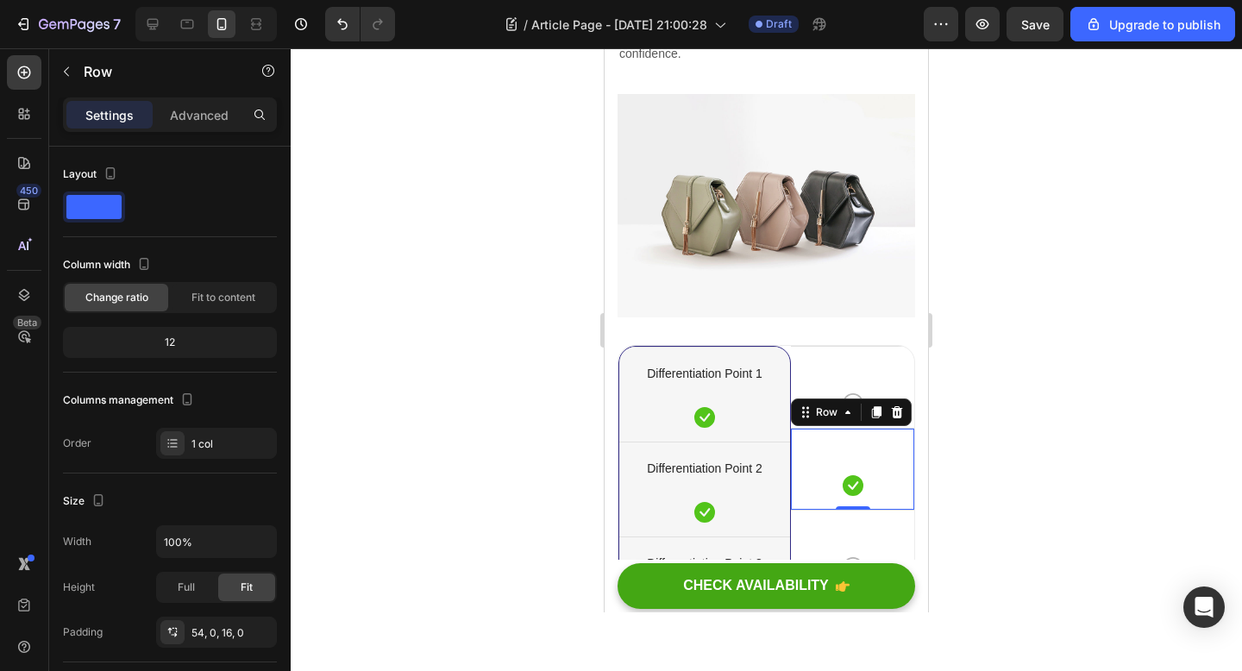
click at [904, 398] on div "Row" at bounding box center [851, 412] width 121 height 28
click at [899, 402] on div at bounding box center [897, 412] width 21 height 21
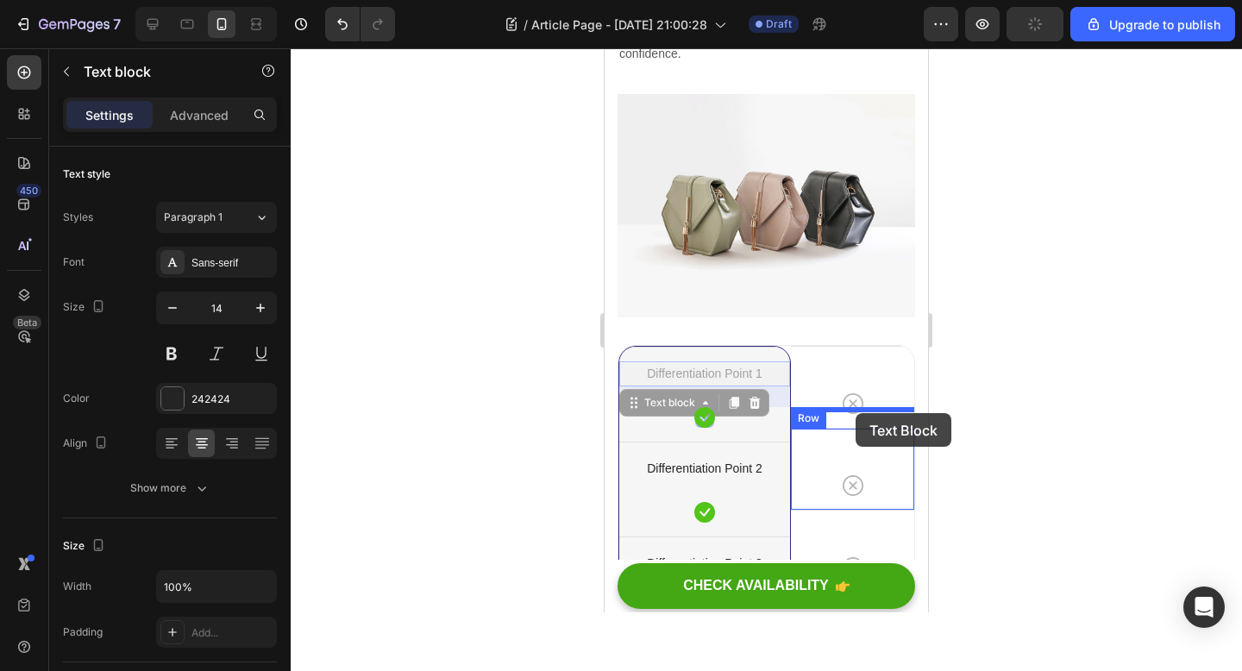
drag, startPoint x: 724, startPoint y: 307, endPoint x: 851, endPoint y: 428, distance: 175.1
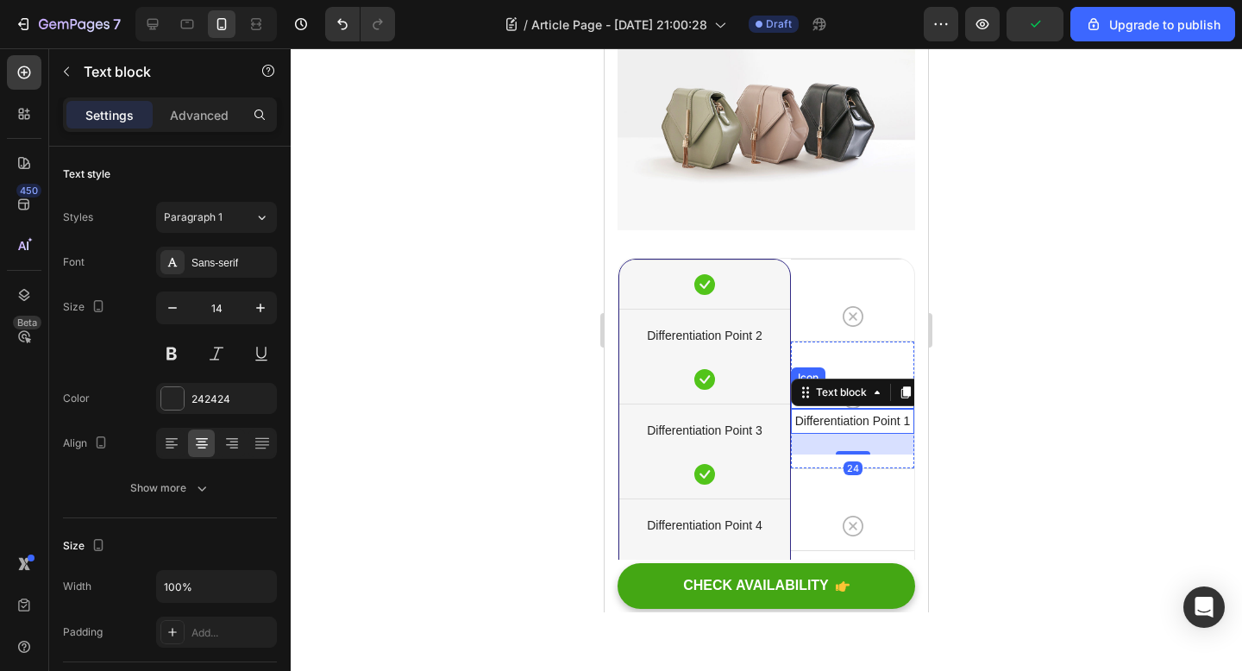
scroll to position [3859, 0]
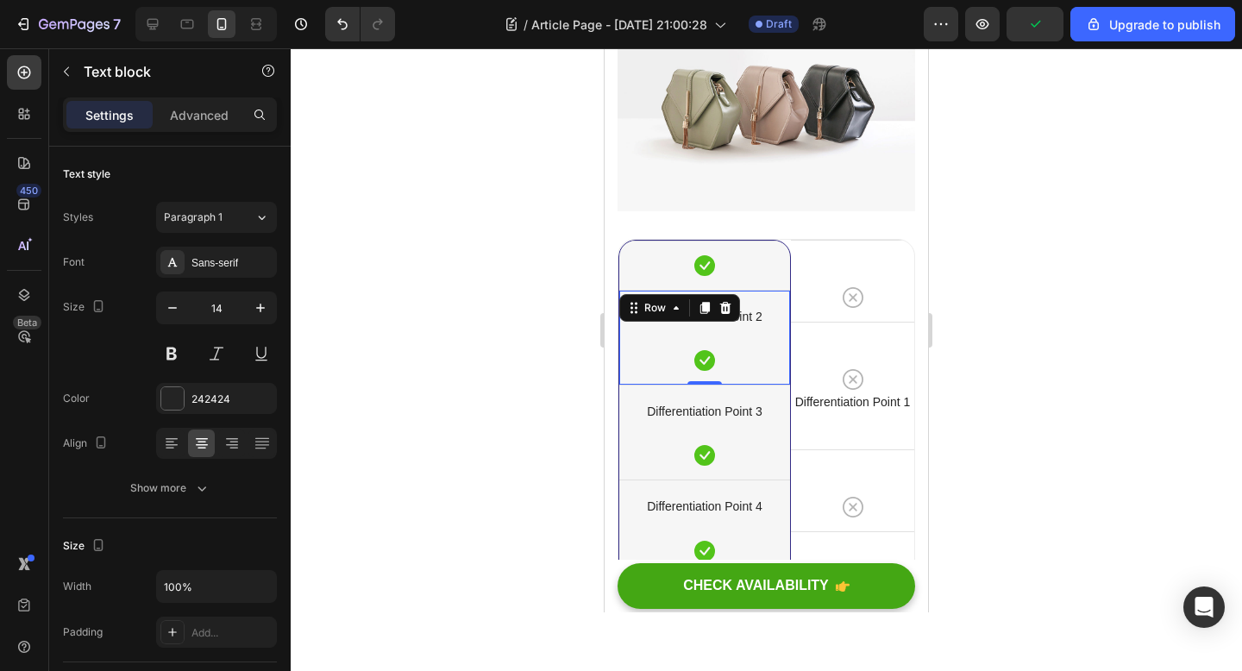
click at [781, 304] on div "Differentiation Point 2 Text block Icon" at bounding box center [704, 337] width 171 height 66
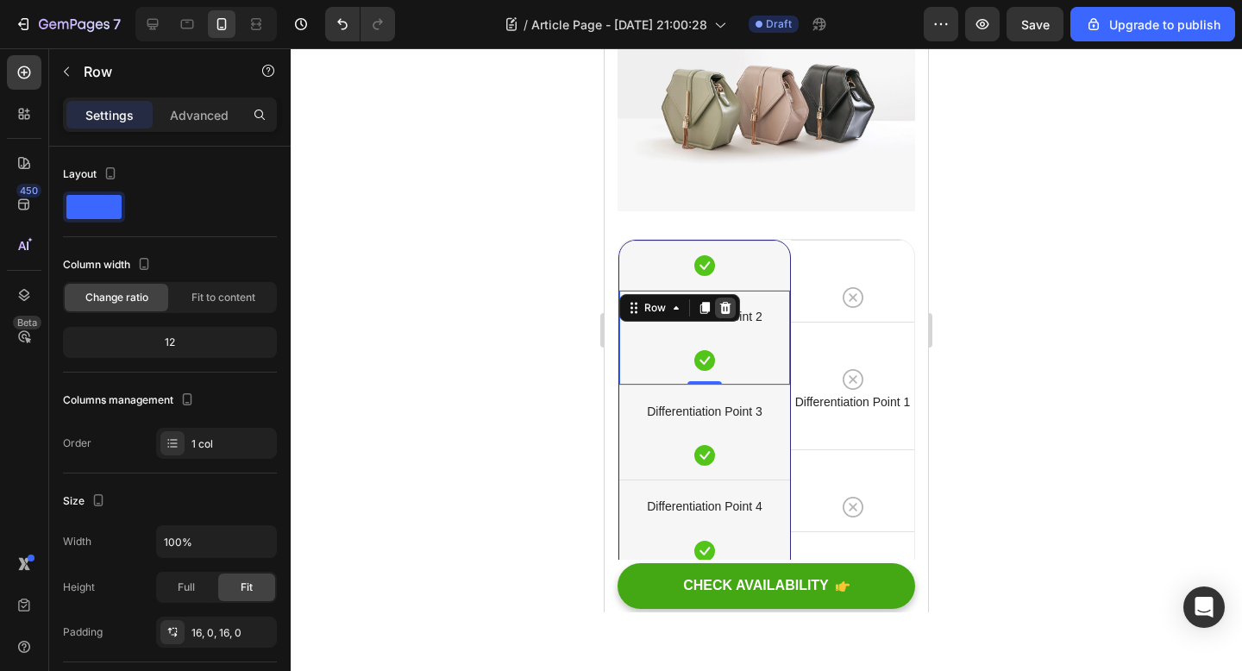
click at [728, 302] on icon at bounding box center [725, 308] width 11 height 12
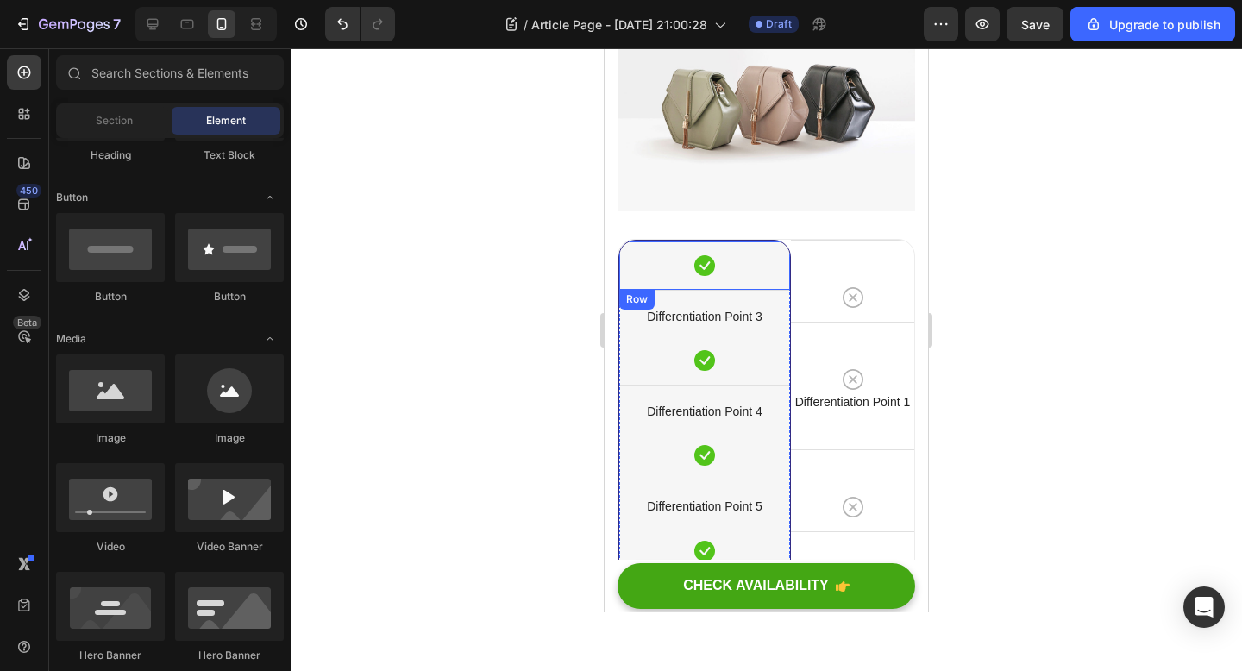
click at [736, 241] on div "Icon Row" at bounding box center [704, 265] width 171 height 49
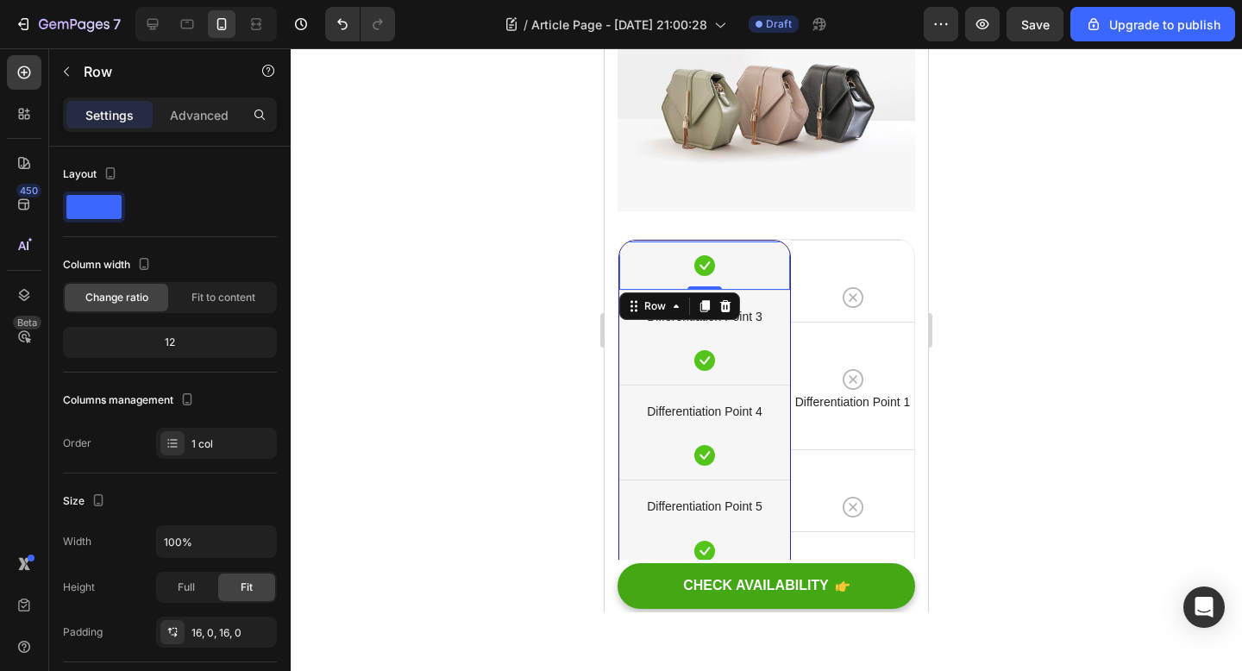
click at [736, 292] on div "Row" at bounding box center [679, 306] width 121 height 28
click at [722, 300] on icon at bounding box center [725, 306] width 11 height 12
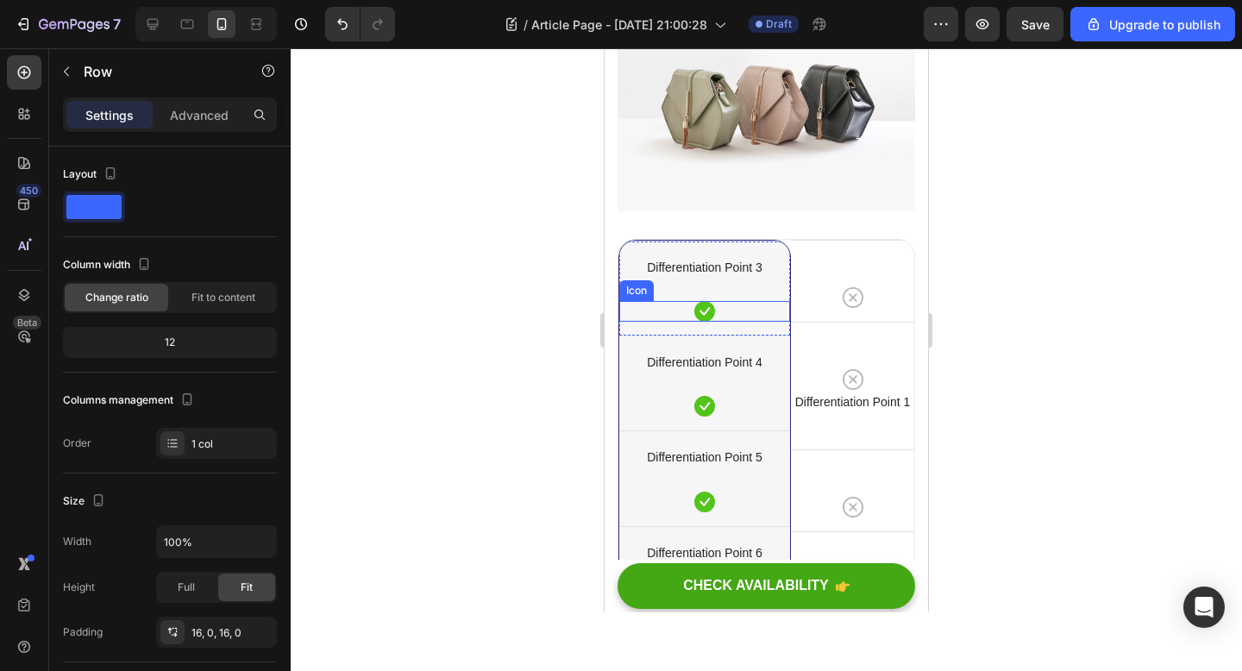
click at [736, 255] on div "Differentiation Point 3 Text block Icon" at bounding box center [704, 288] width 171 height 66
click at [726, 252] on icon at bounding box center [725, 259] width 14 height 14
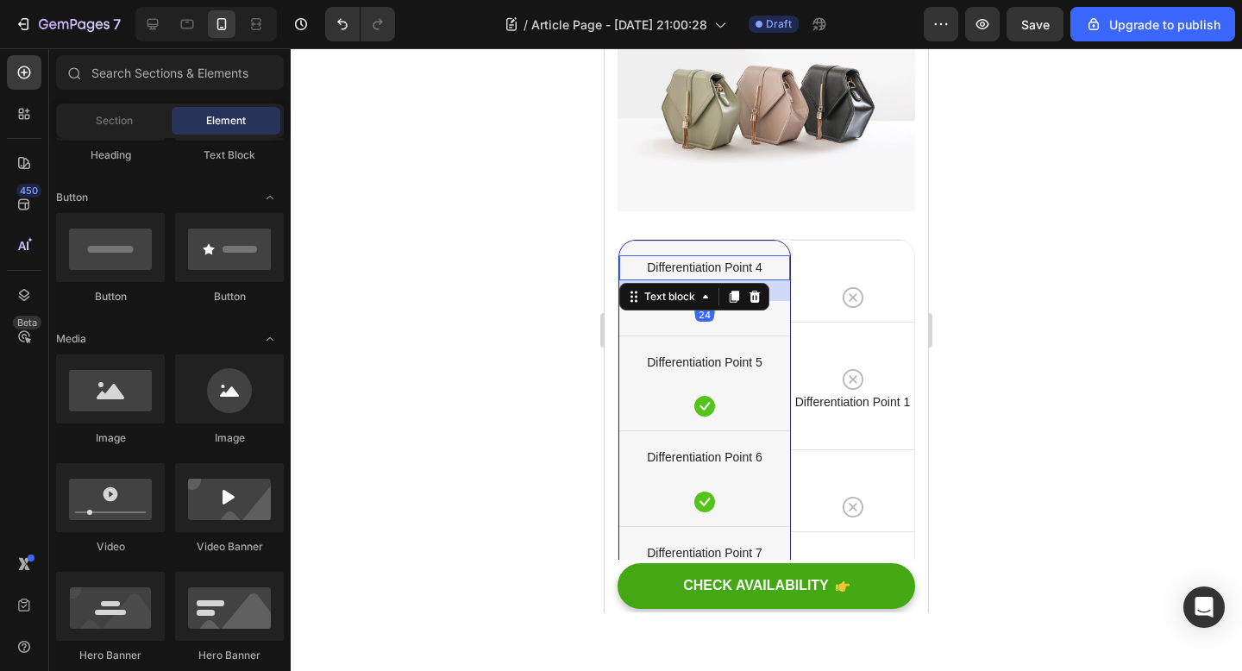
click at [739, 257] on p "Differentiation Point 4" at bounding box center [704, 268] width 167 height 22
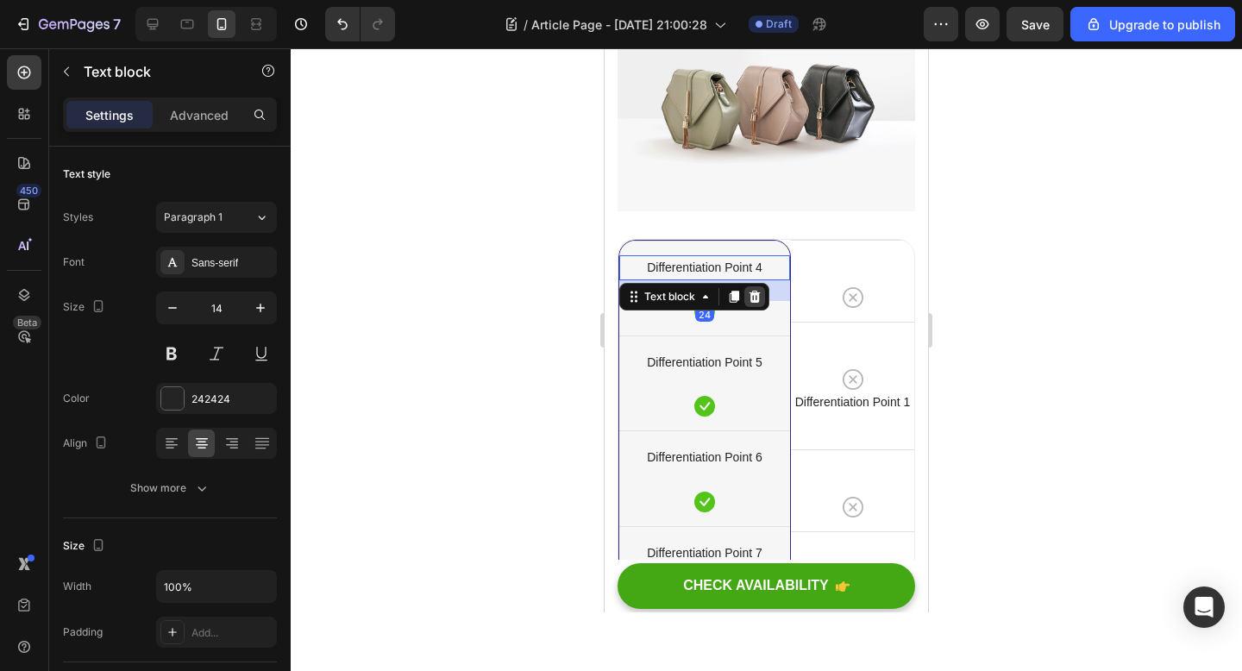
click at [759, 291] on icon at bounding box center [754, 297] width 11 height 12
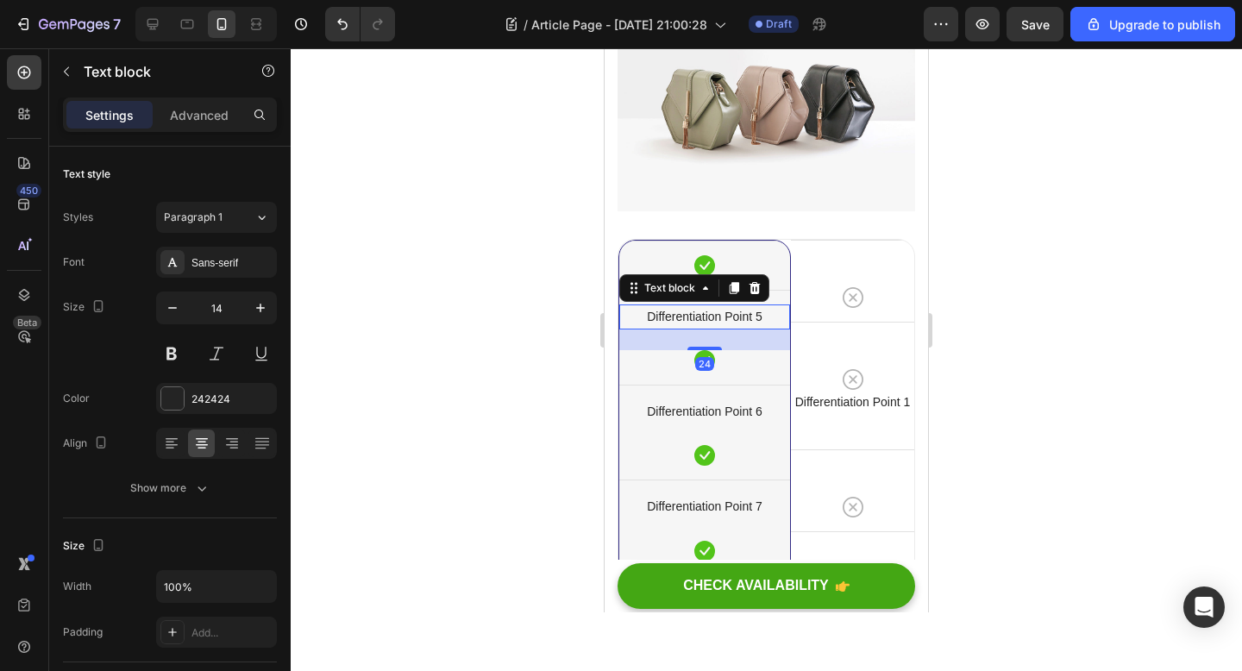
click at [766, 306] on p "Differentiation Point 5" at bounding box center [704, 317] width 167 height 22
click at [750, 282] on icon at bounding box center [754, 288] width 11 height 12
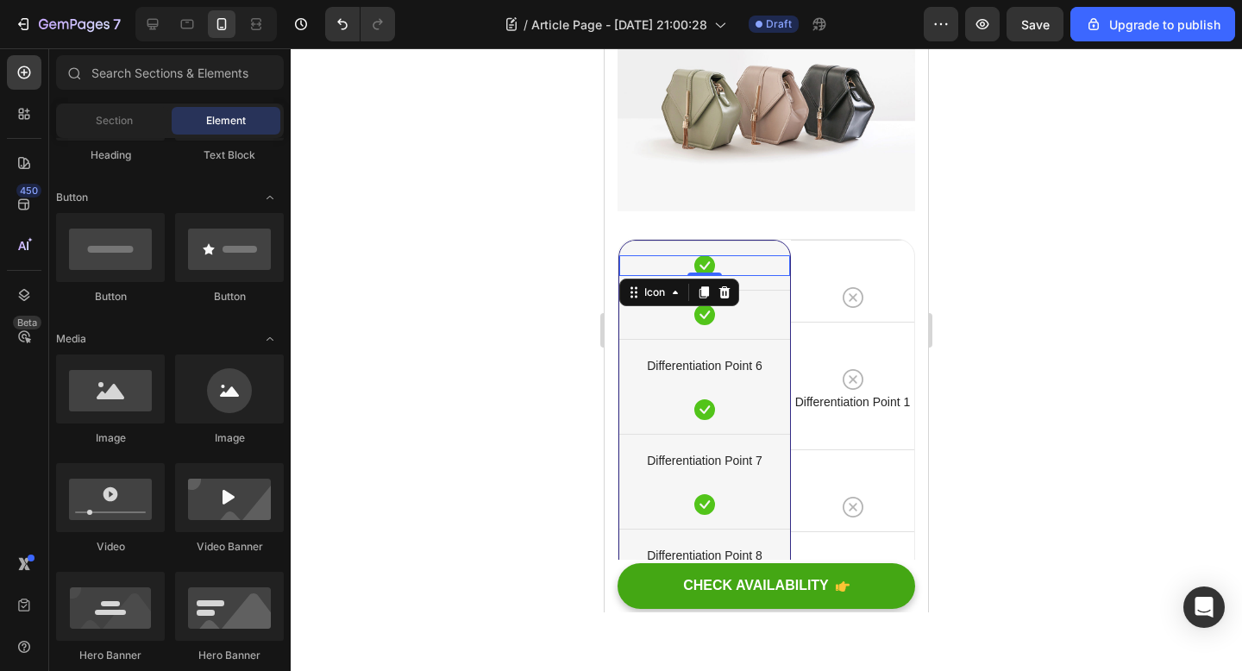
click at [750, 255] on div "Icon 0" at bounding box center [704, 265] width 171 height 21
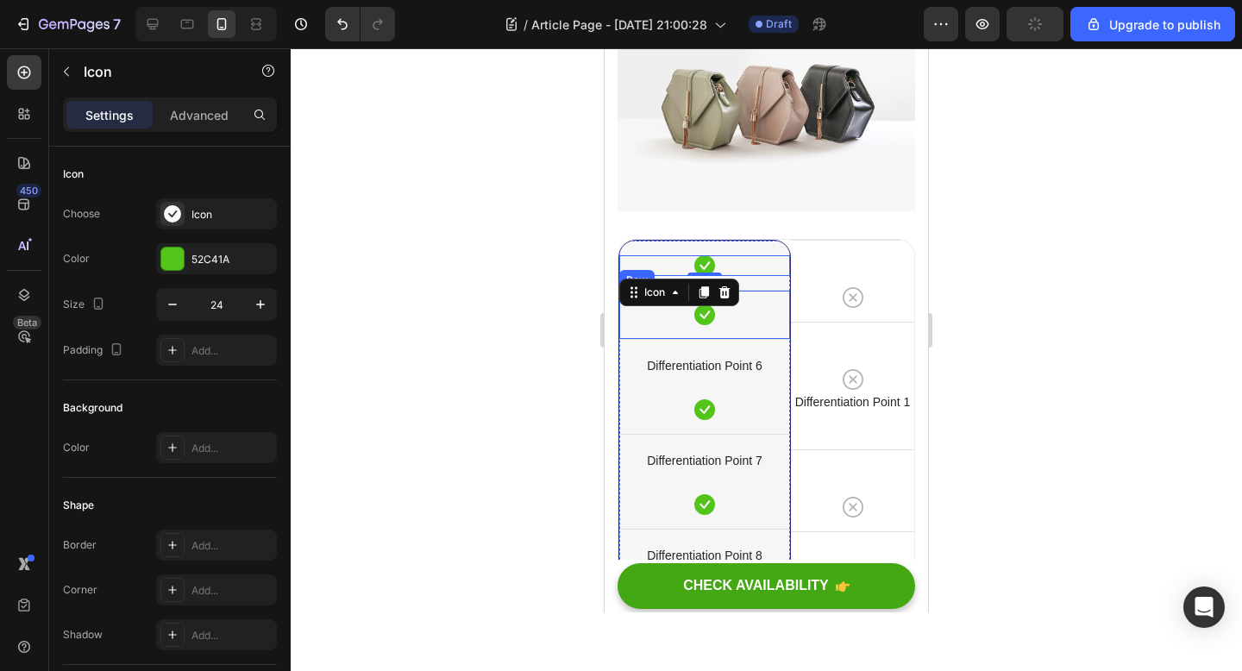
click at [740, 290] on div "Icon Row" at bounding box center [704, 314] width 171 height 49
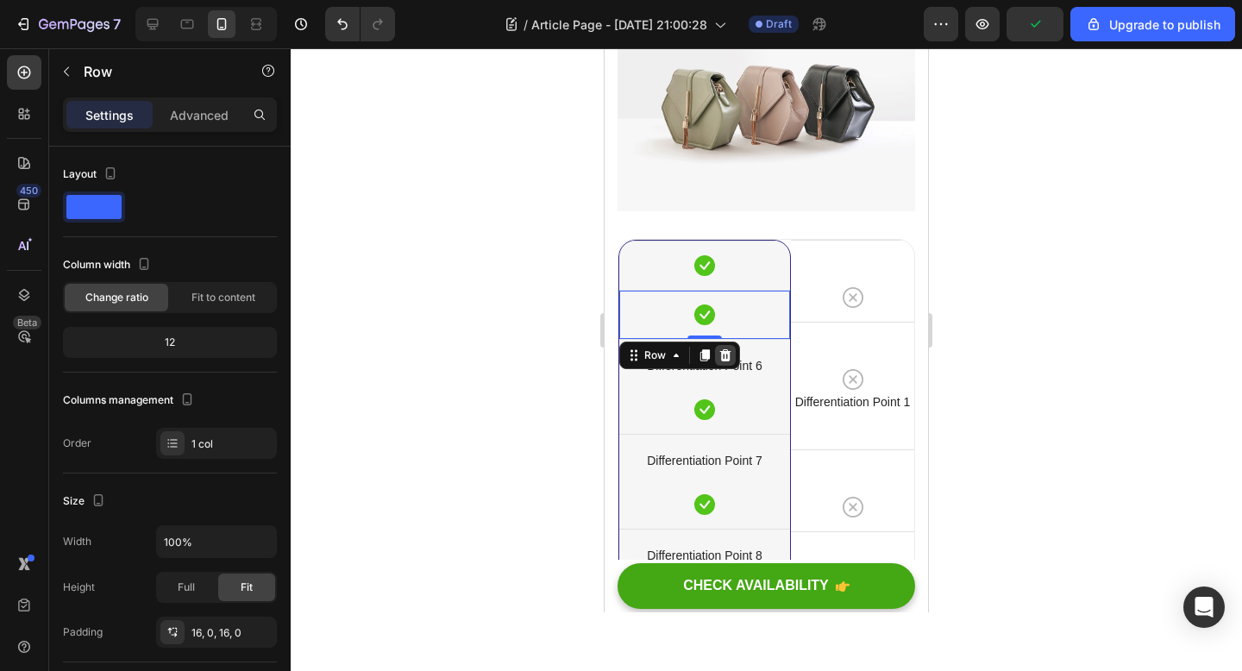
click at [730, 348] on icon at bounding box center [725, 355] width 14 height 14
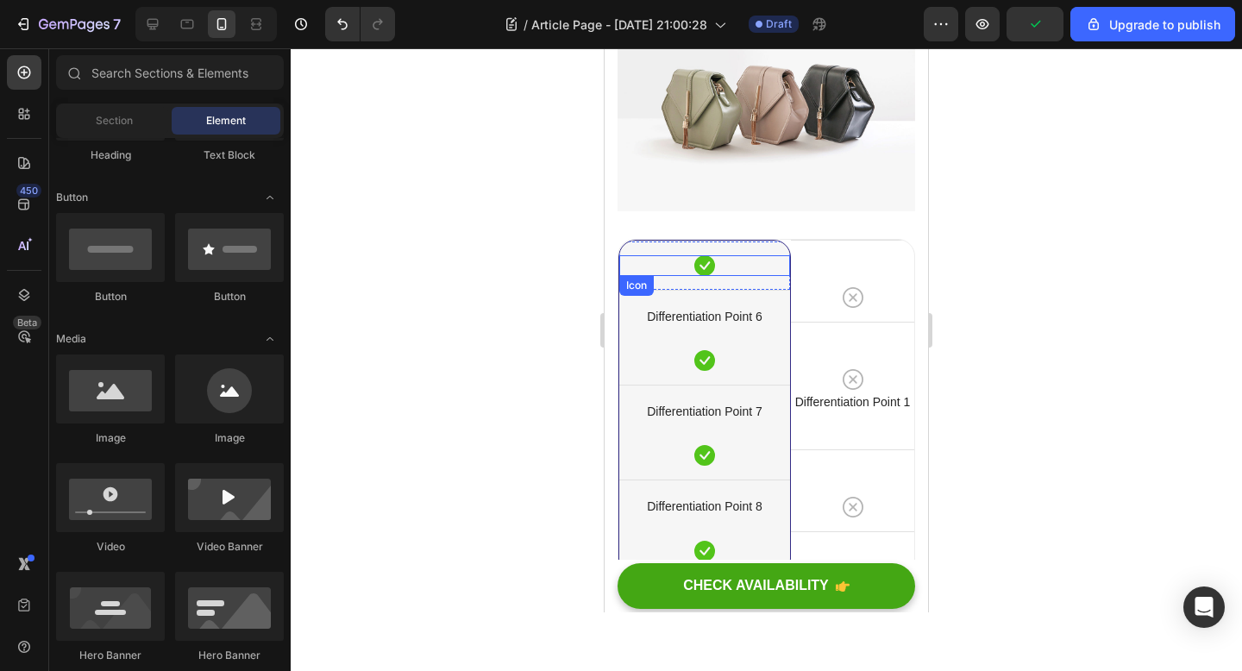
click at [773, 255] on div "Icon" at bounding box center [704, 265] width 171 height 21
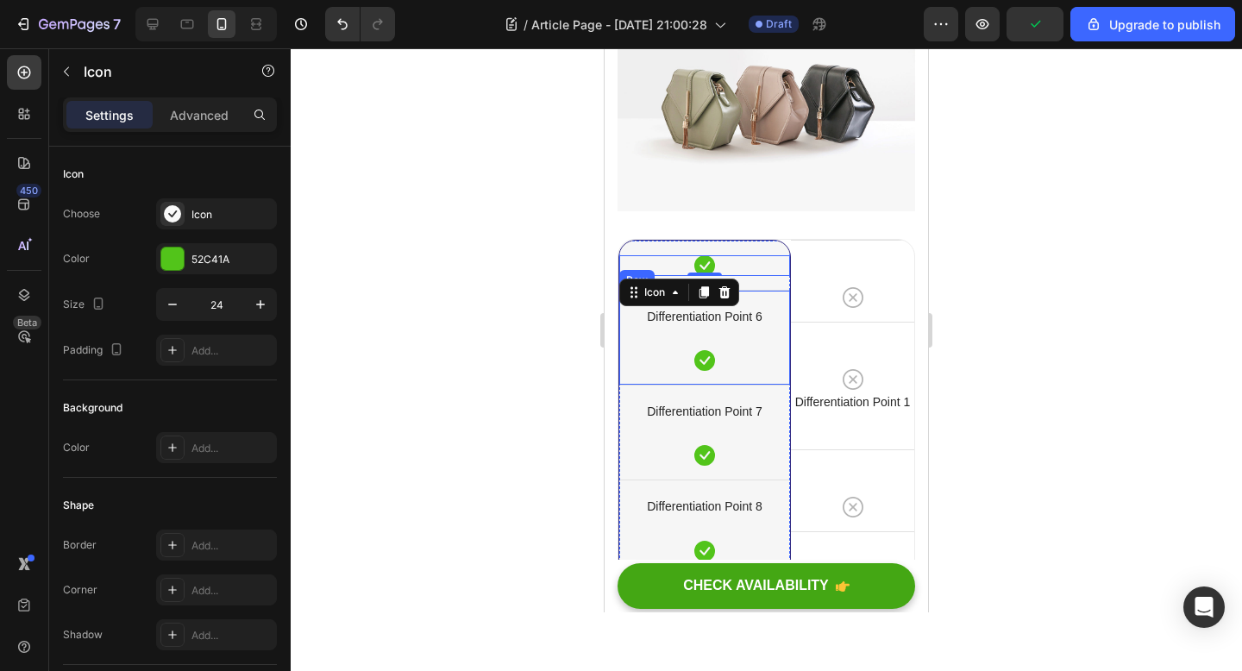
click at [761, 290] on div "Differentiation Point 6 Text block Icon Row" at bounding box center [704, 337] width 171 height 95
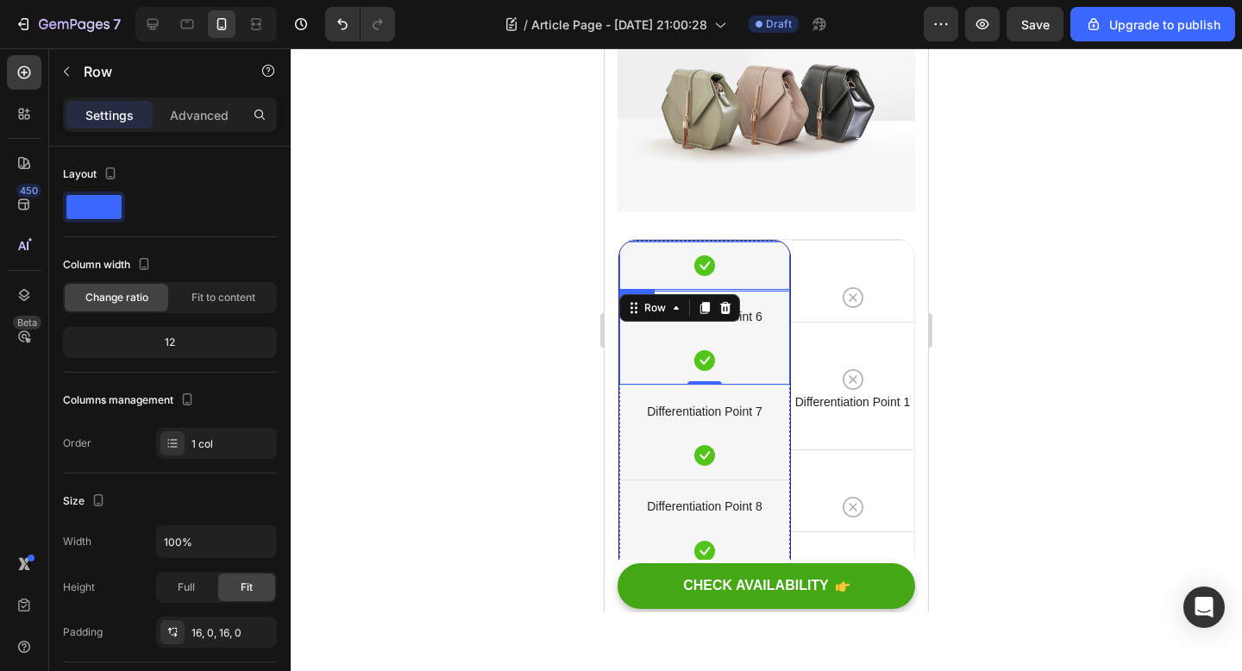
click at [763, 241] on div "Icon Row" at bounding box center [704, 265] width 171 height 49
click at [724, 296] on div at bounding box center [725, 306] width 21 height 21
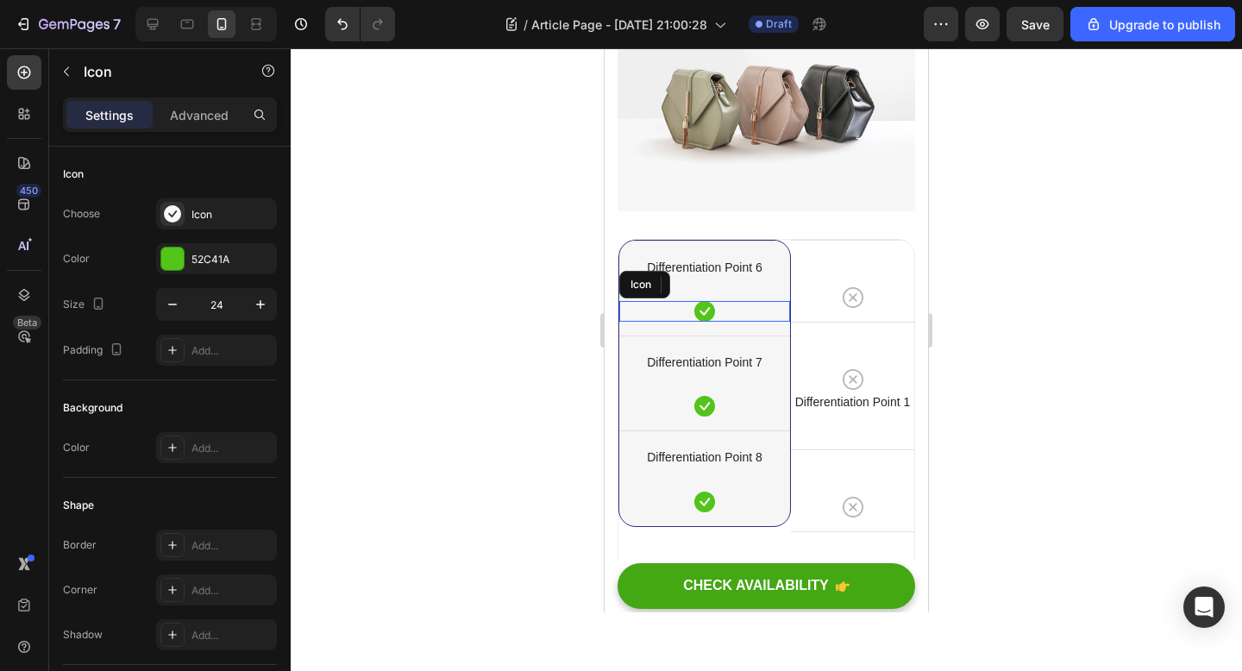
click at [755, 301] on div "Icon" at bounding box center [704, 311] width 171 height 21
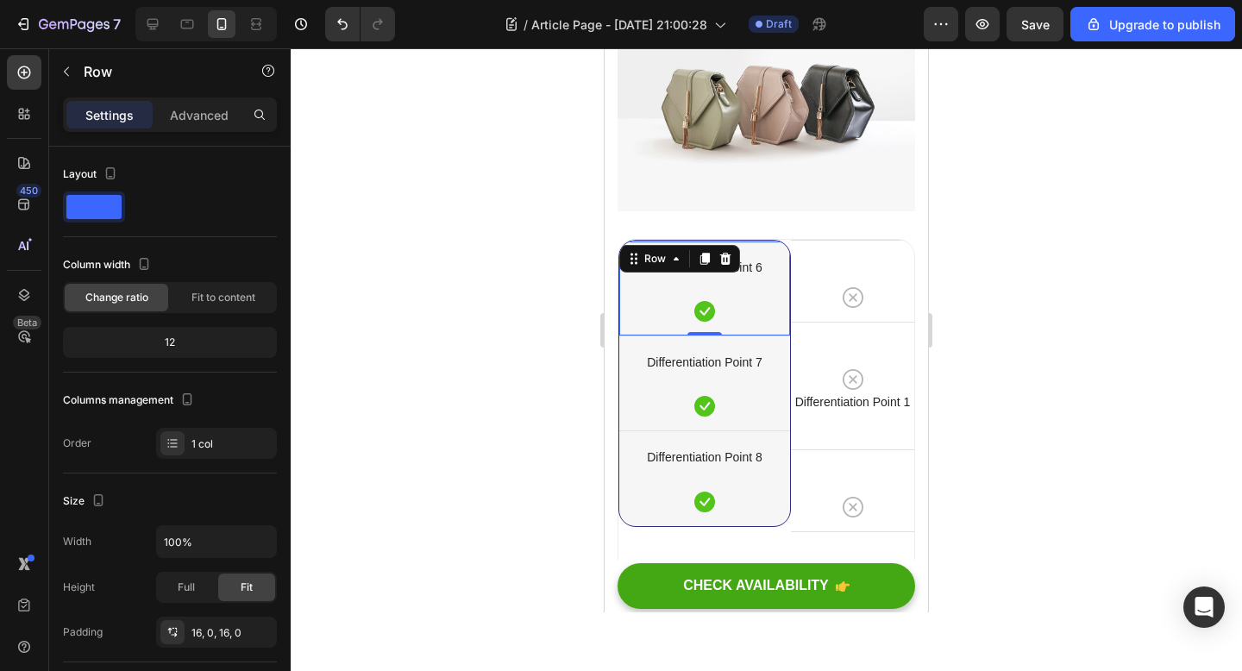
click at [767, 267] on div "Differentiation Point 6 Text block Icon Row 0" at bounding box center [704, 288] width 171 height 95
click at [730, 252] on icon at bounding box center [725, 259] width 14 height 14
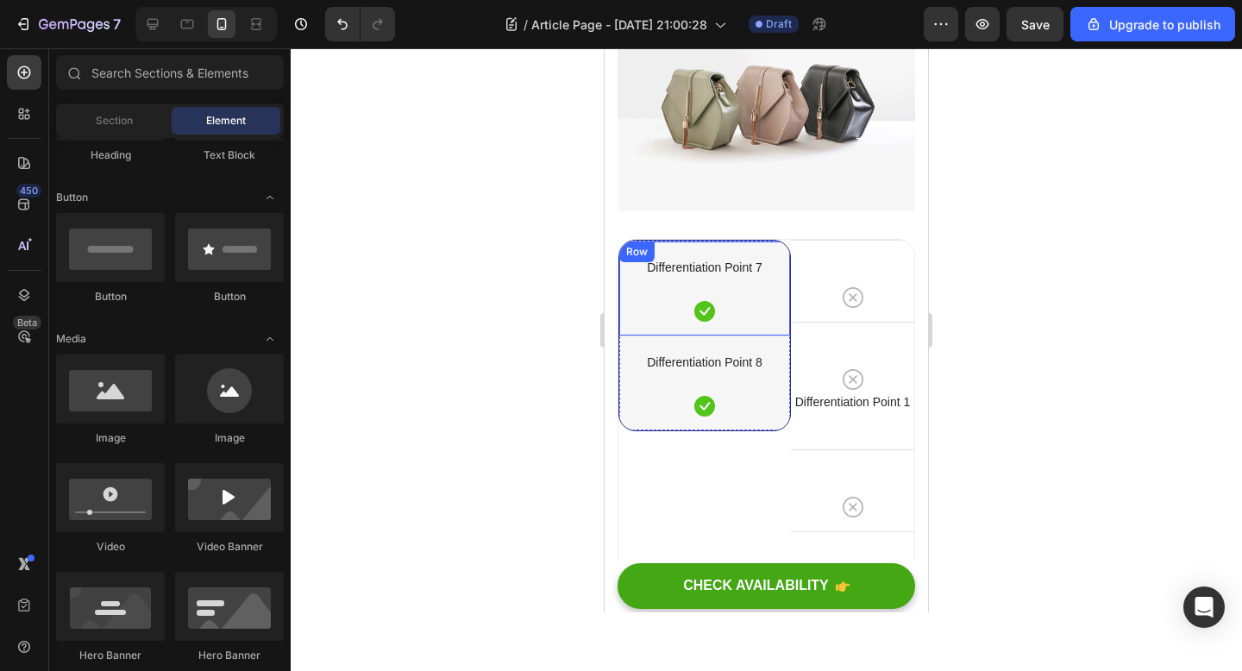
click at [763, 262] on div "Differentiation Point 7 Text block Icon Row" at bounding box center [704, 288] width 171 height 95
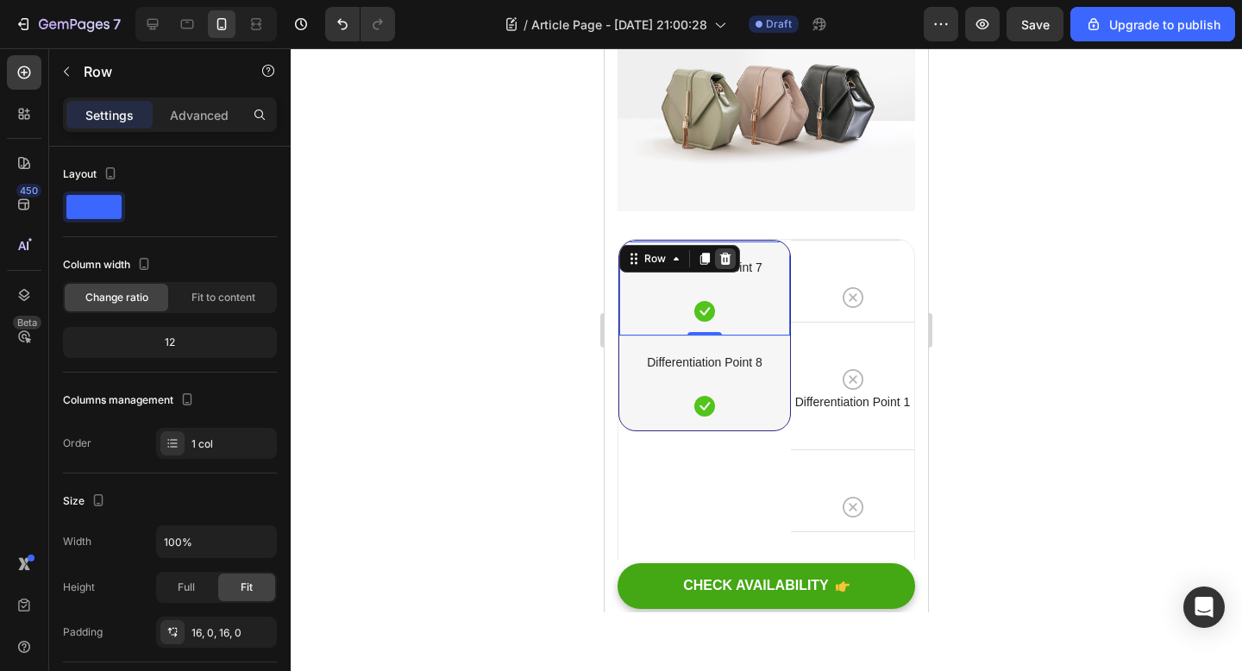
click at [717, 248] on div at bounding box center [725, 258] width 21 height 21
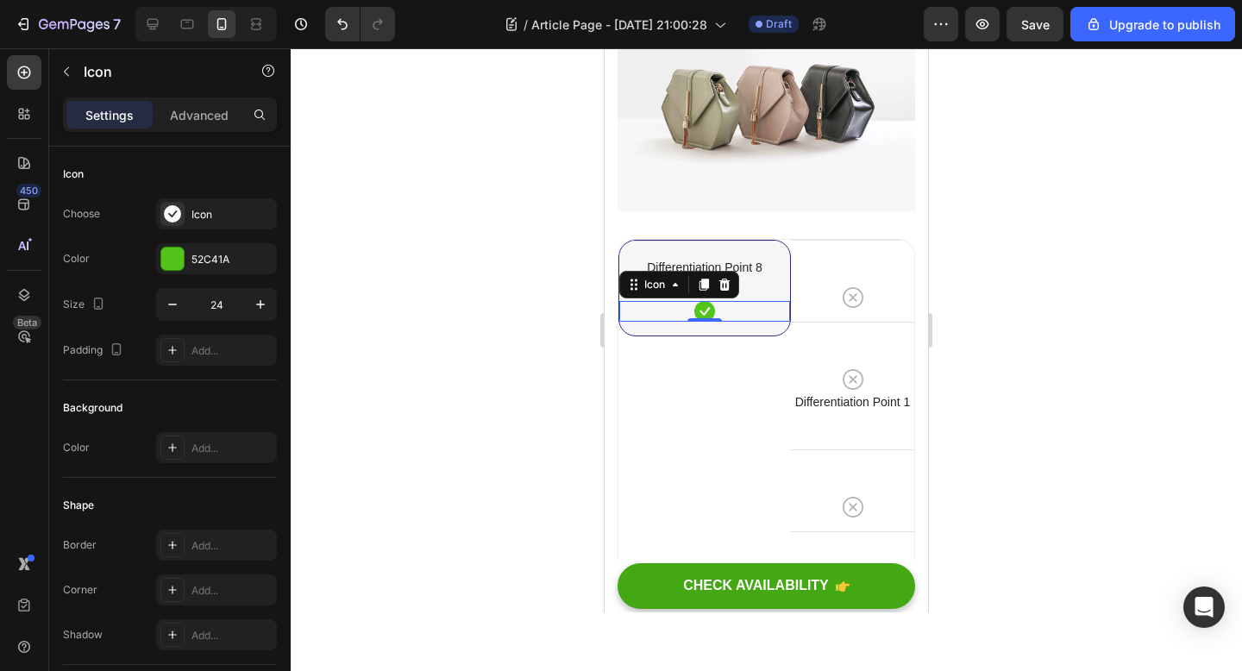
click at [739, 301] on div "Icon 0" at bounding box center [704, 311] width 171 height 21
click at [729, 279] on icon at bounding box center [724, 285] width 11 height 12
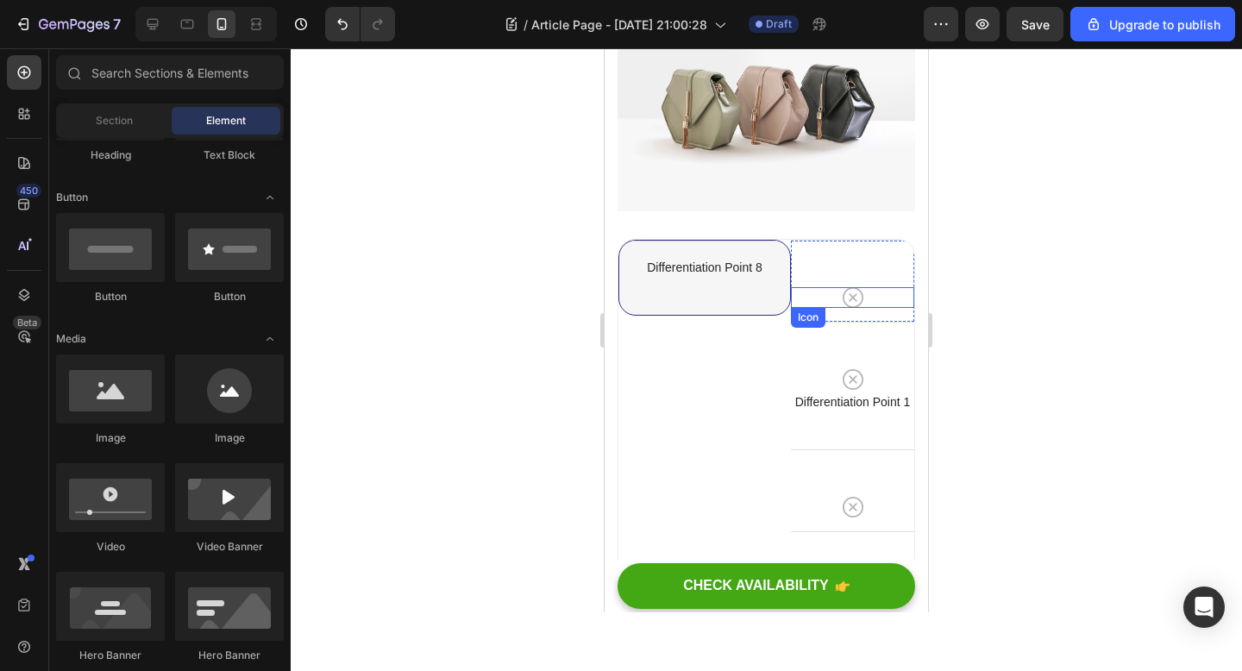
click at [786, 255] on div "Differentiation Point 8 Text block" at bounding box center [704, 278] width 171 height 46
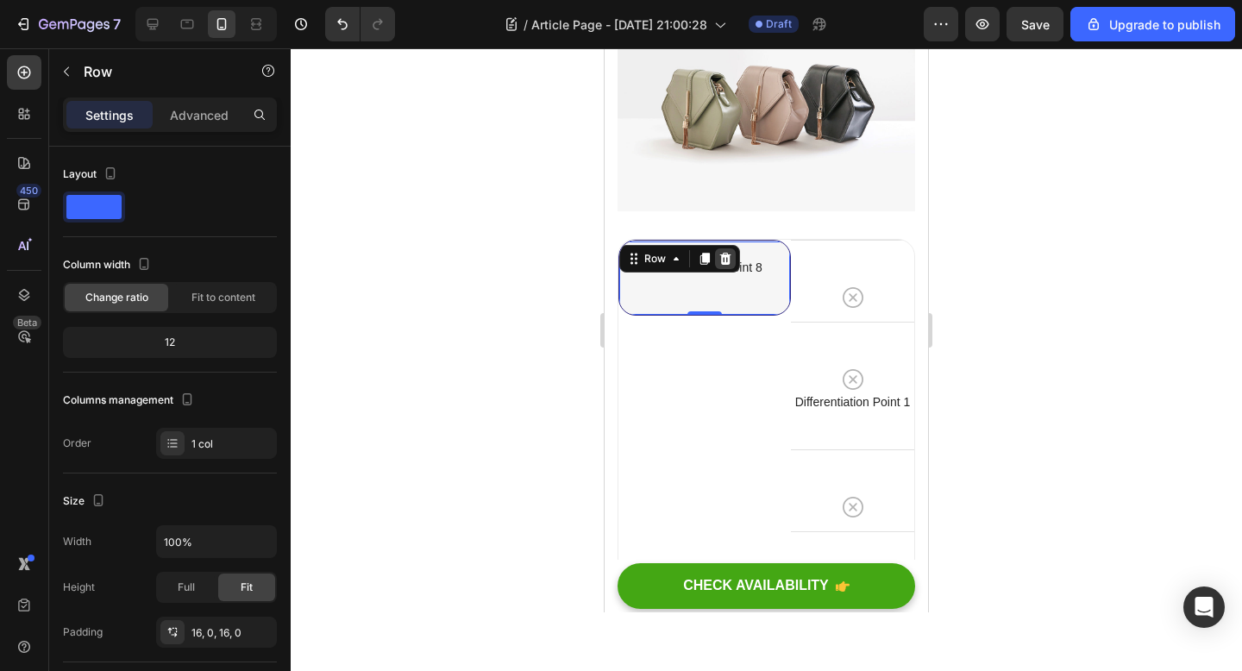
click at [730, 253] on icon at bounding box center [725, 259] width 11 height 12
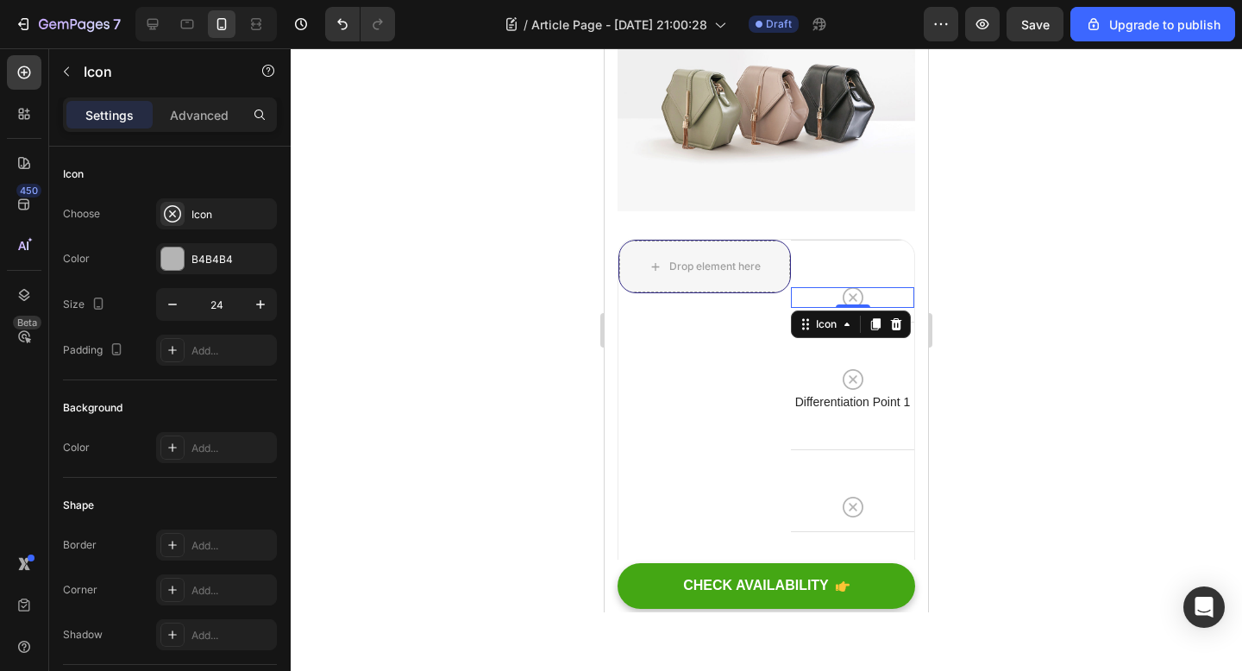
click at [819, 310] on div "Icon" at bounding box center [851, 324] width 120 height 28
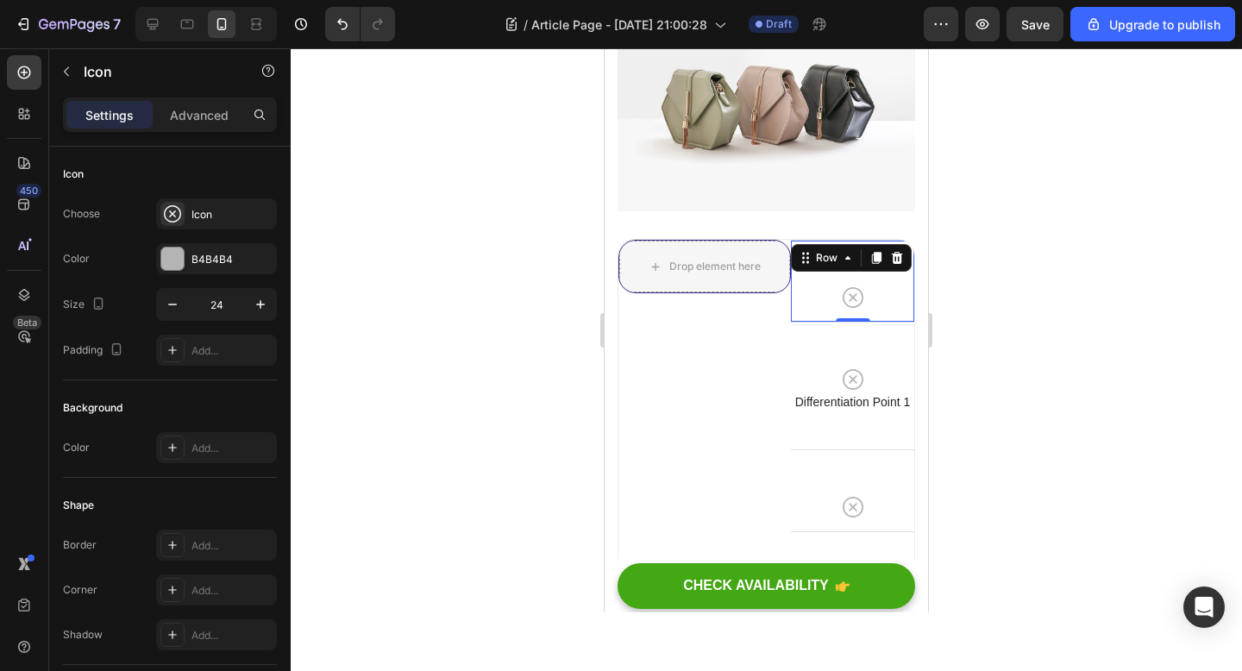
click at [819, 240] on div "Icon Row 0" at bounding box center [852, 281] width 123 height 82
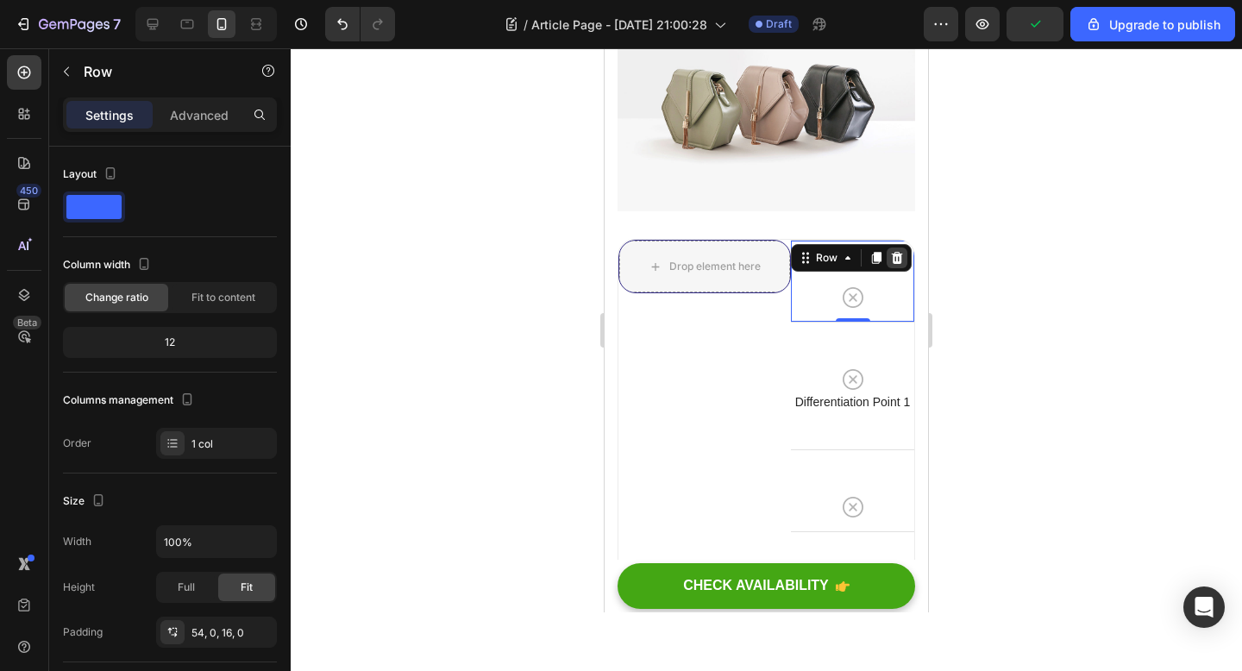
click at [899, 251] on icon at bounding box center [897, 258] width 14 height 14
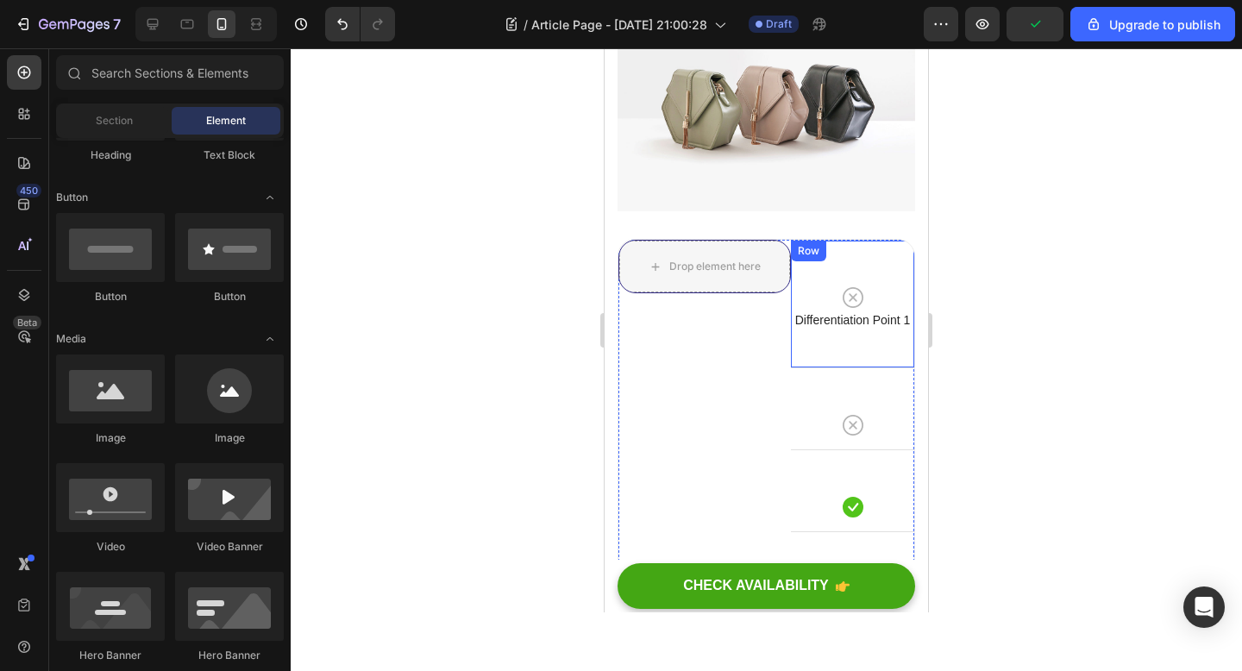
click at [880, 287] on div "Icon Differentiation Point 1 Text block" at bounding box center [852, 320] width 123 height 66
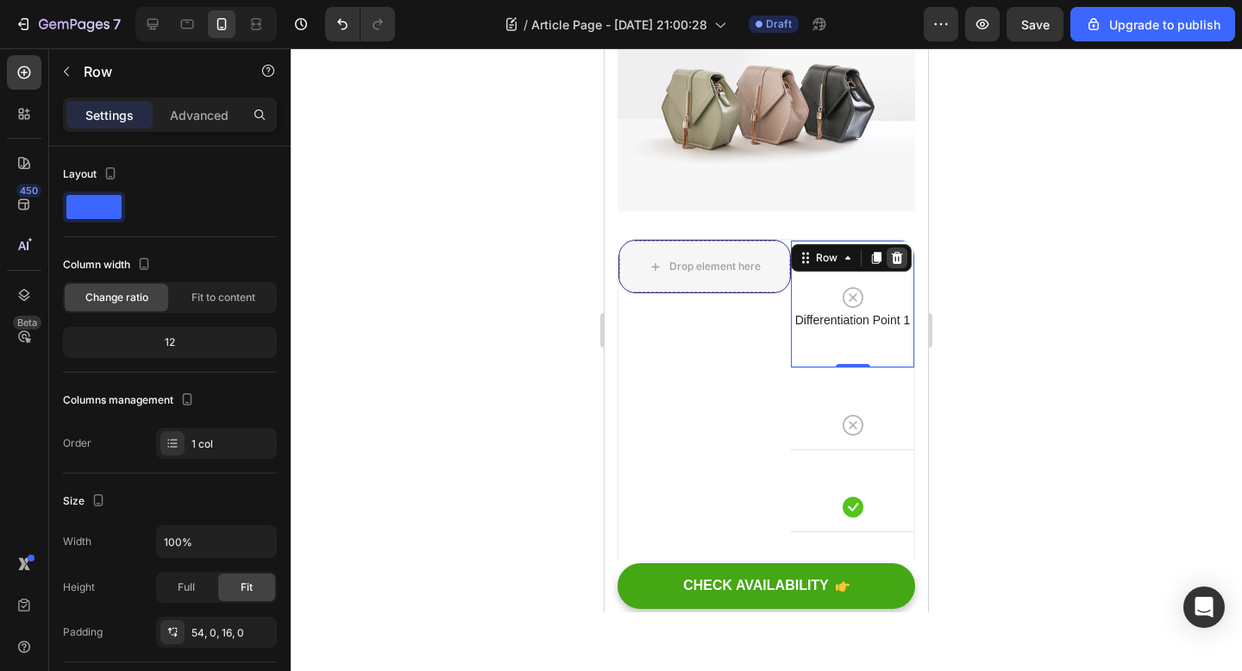
click at [895, 251] on icon at bounding box center [897, 258] width 14 height 14
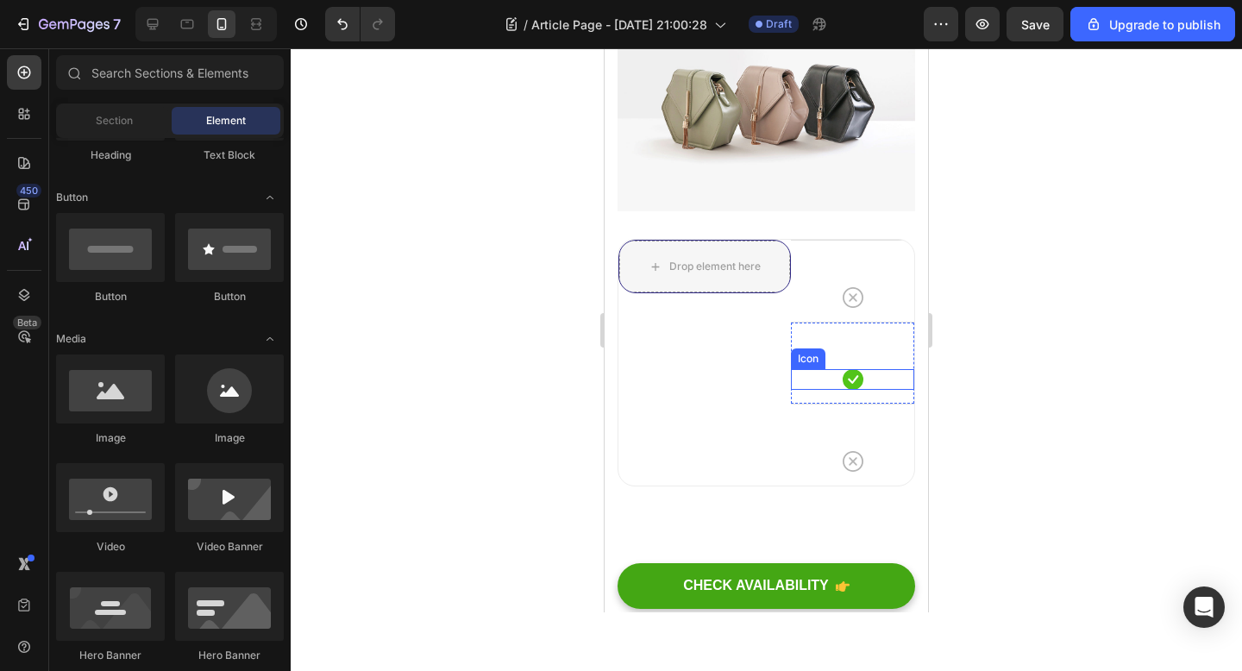
click at [875, 369] on div "Icon" at bounding box center [852, 379] width 123 height 21
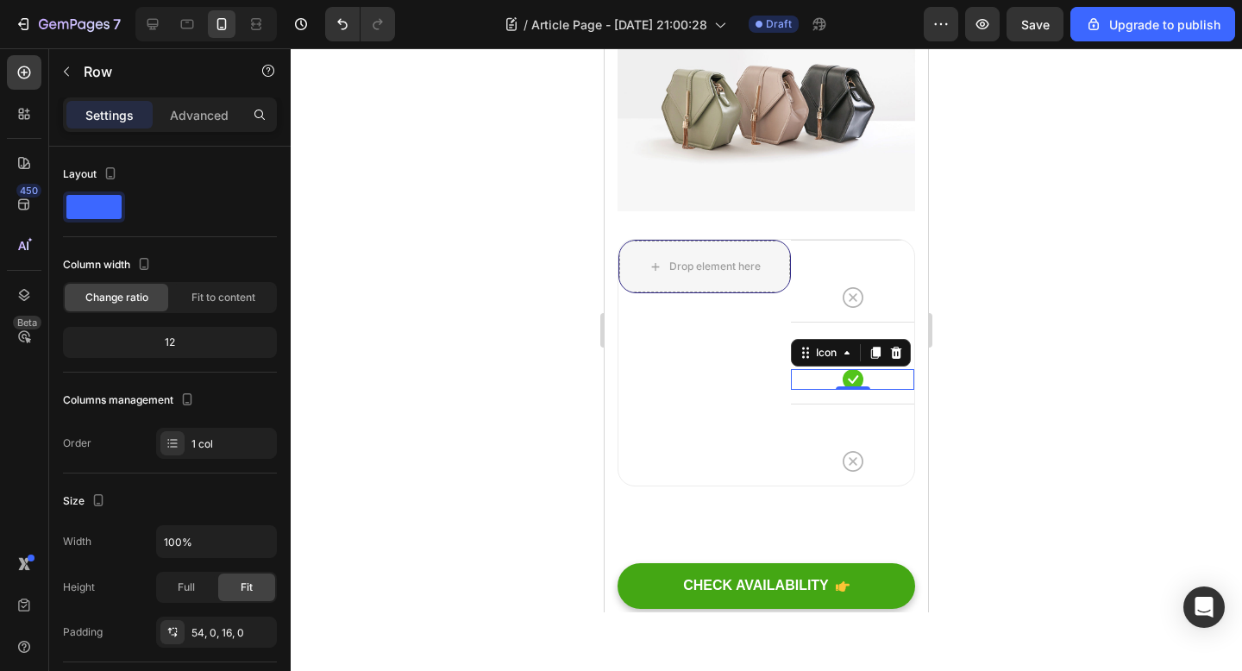
click at [892, 322] on div "Icon 0 Row" at bounding box center [852, 363] width 123 height 82
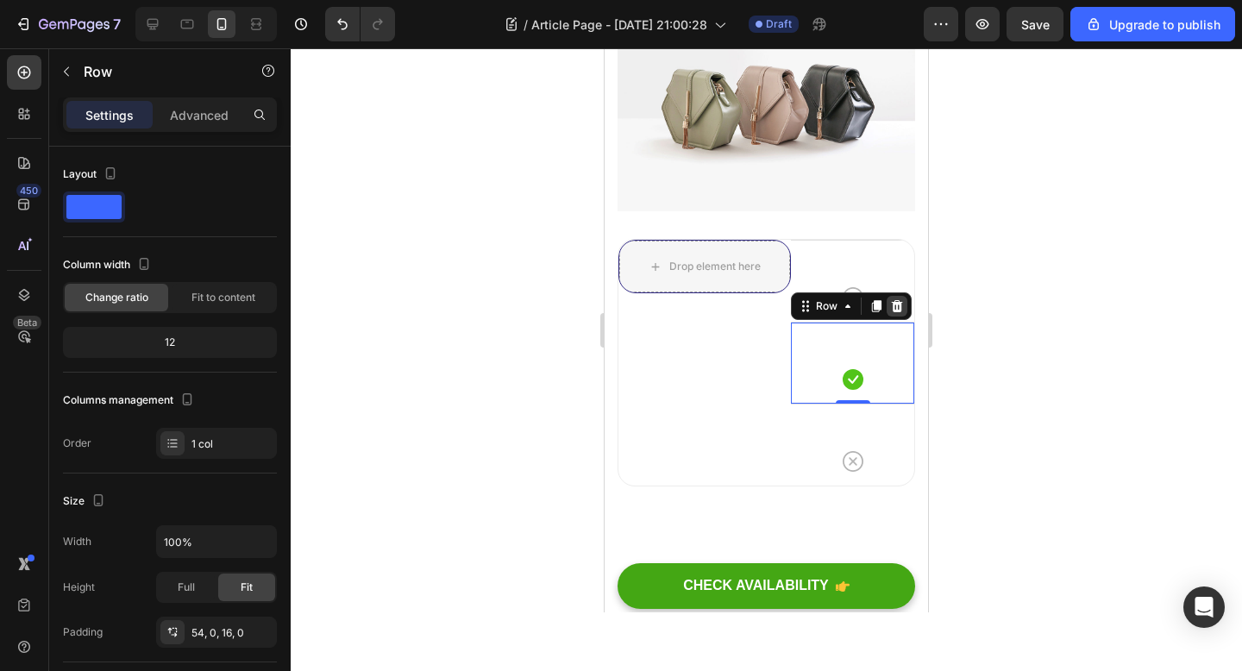
click at [897, 300] on icon at bounding box center [897, 306] width 11 height 12
click at [894, 240] on div "Icon Row" at bounding box center [852, 281] width 123 height 82
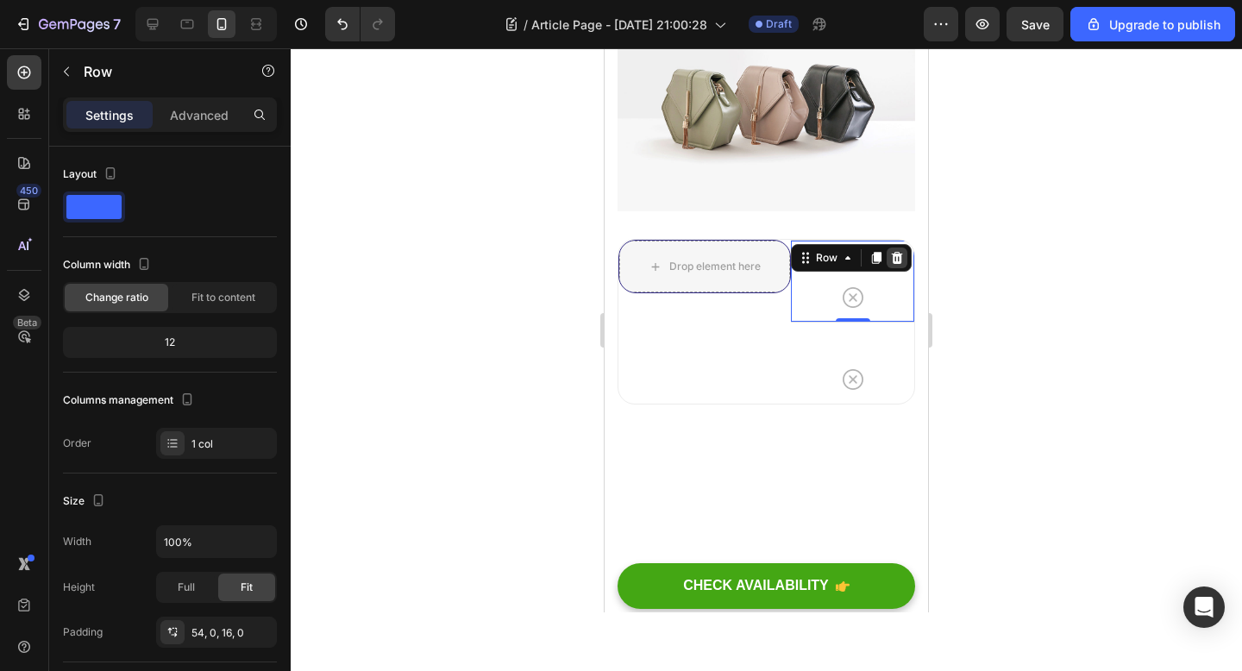
click at [899, 251] on icon at bounding box center [897, 258] width 14 height 14
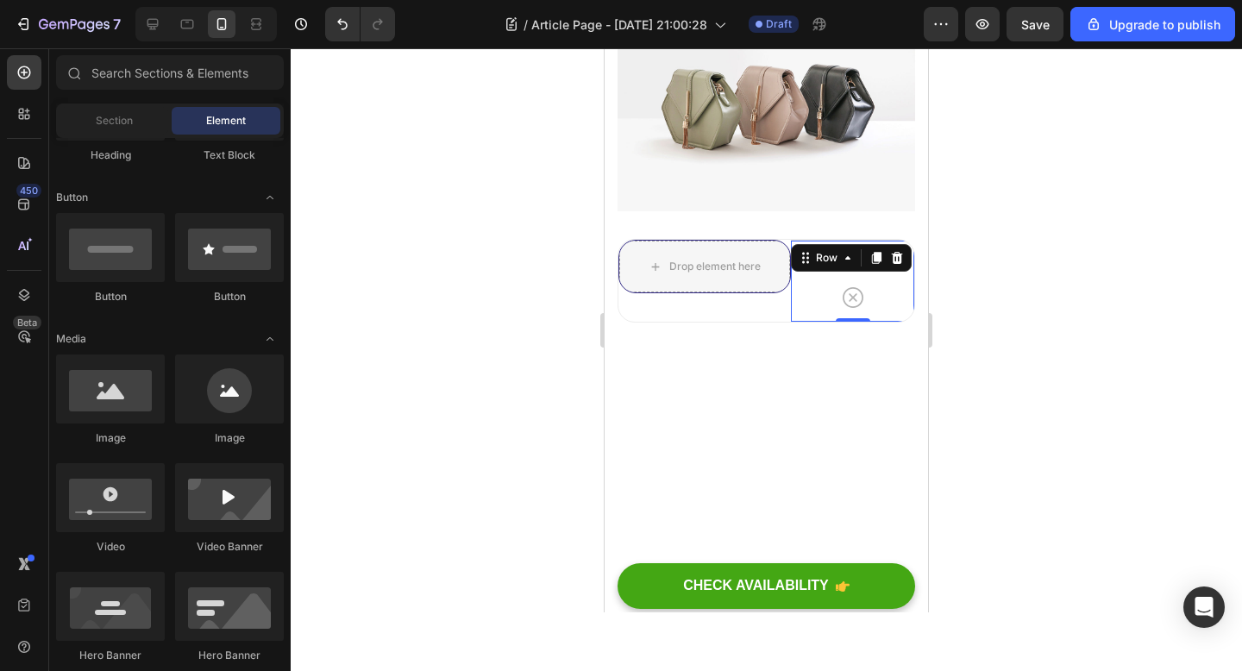
click at [893, 240] on div "Icon Row 0" at bounding box center [852, 281] width 123 height 82
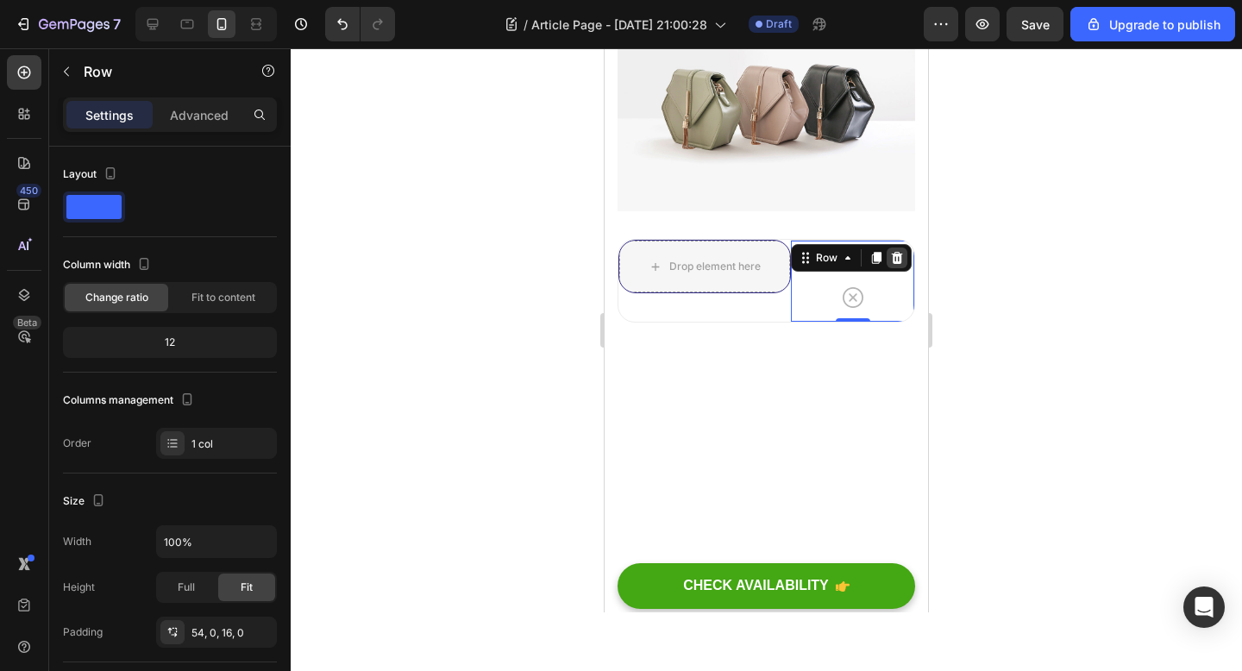
click at [893, 252] on icon at bounding box center [897, 258] width 11 height 12
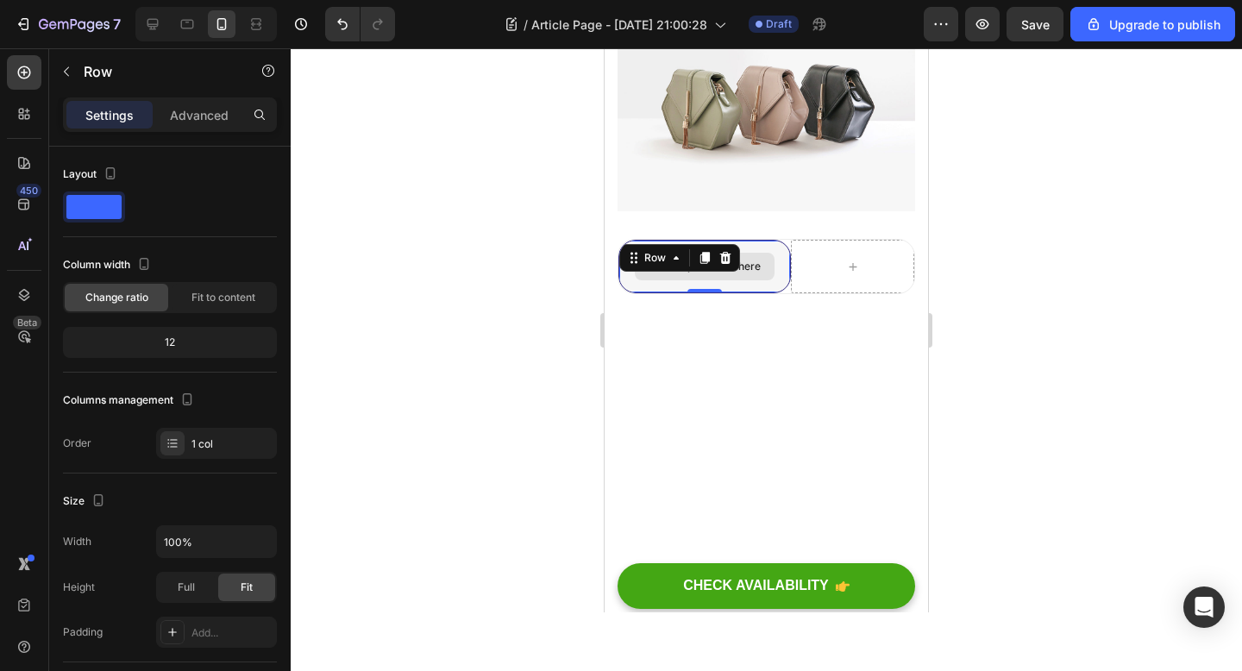
click at [782, 241] on div "Drop element here" at bounding box center [704, 267] width 171 height 52
click at [783, 241] on div "Drop element here" at bounding box center [704, 267] width 171 height 52
click at [732, 247] on div at bounding box center [725, 257] width 21 height 21
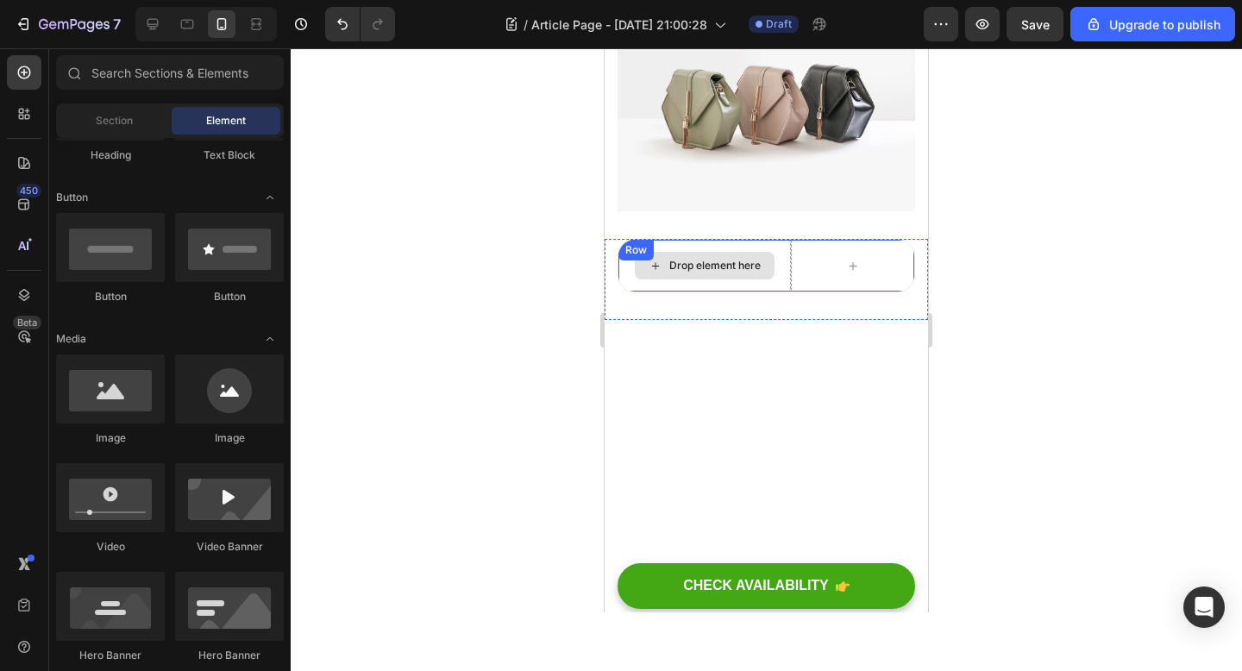
click at [756, 259] on div "Drop element here" at bounding box center [714, 266] width 91 height 14
click at [790, 240] on div "Drop element here" at bounding box center [704, 266] width 172 height 52
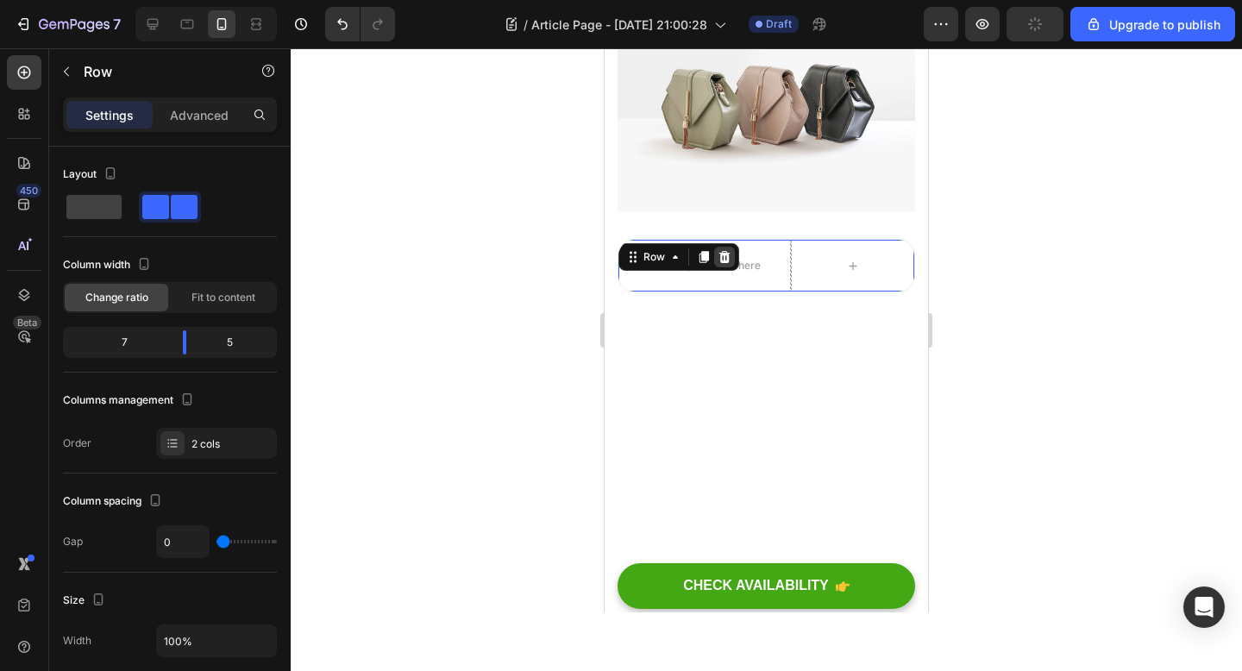
click at [720, 251] on icon at bounding box center [724, 257] width 11 height 12
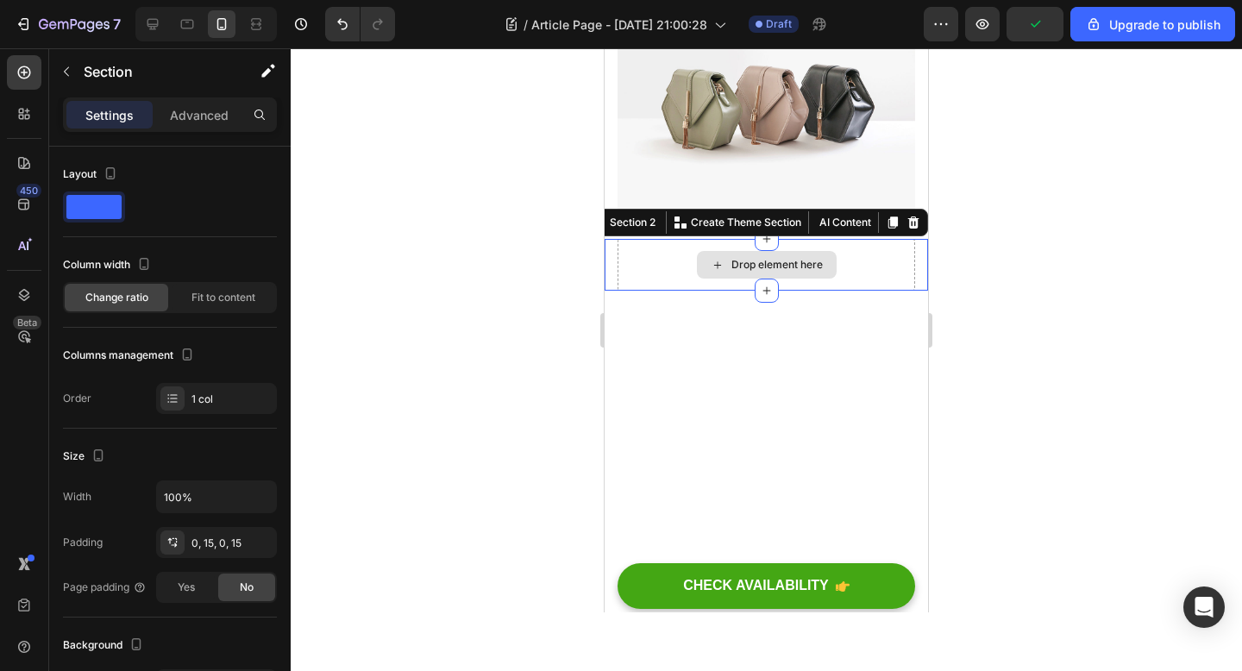
click at [697, 239] on div "Drop element here" at bounding box center [766, 265] width 298 height 52
click at [909, 216] on icon at bounding box center [913, 222] width 11 height 12
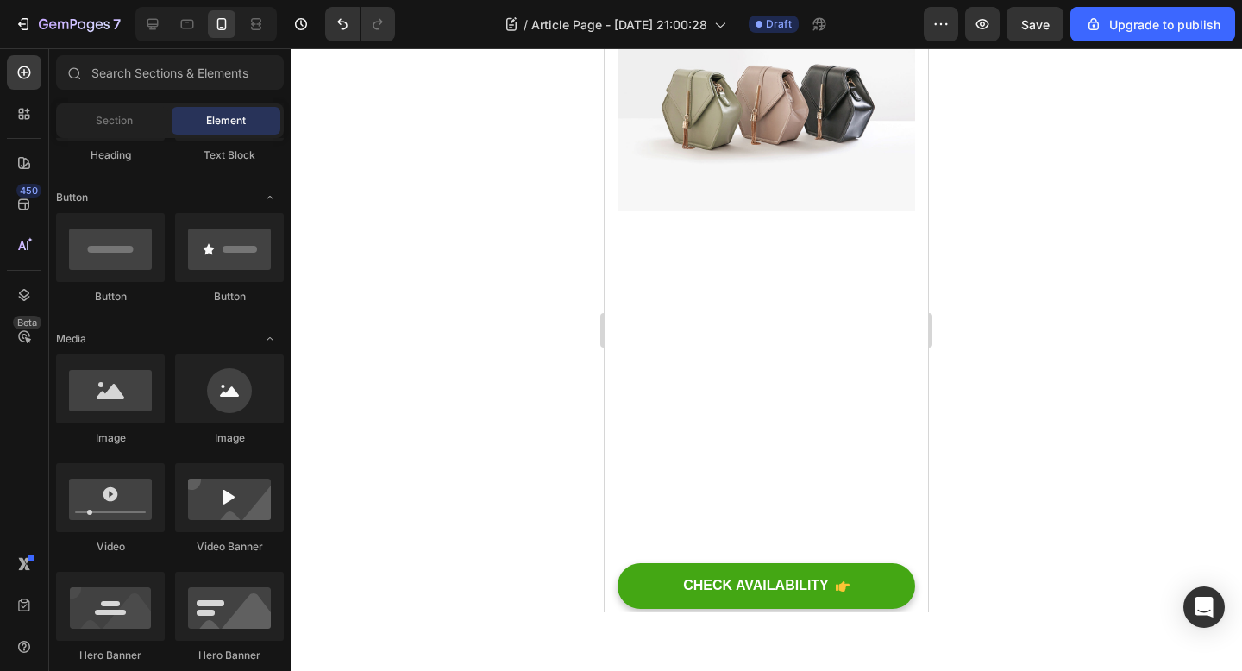
drag, startPoint x: 861, startPoint y: 304, endPoint x: 861, endPoint y: 242, distance: 61.2
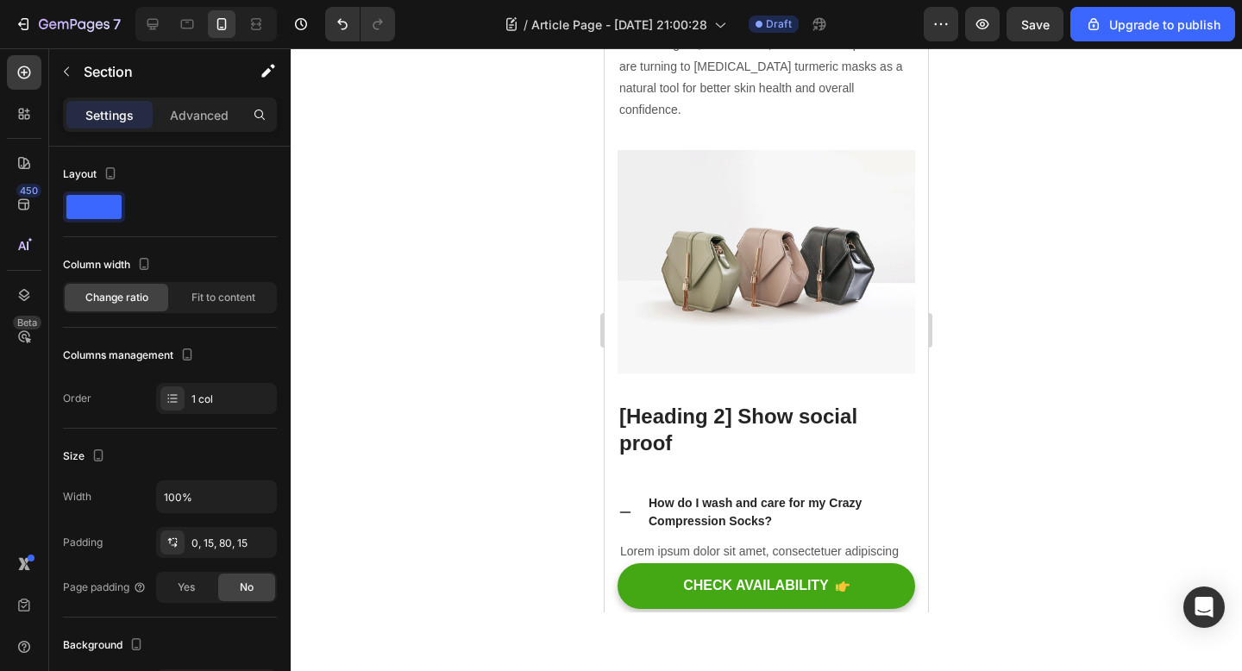
scroll to position [3846, 0]
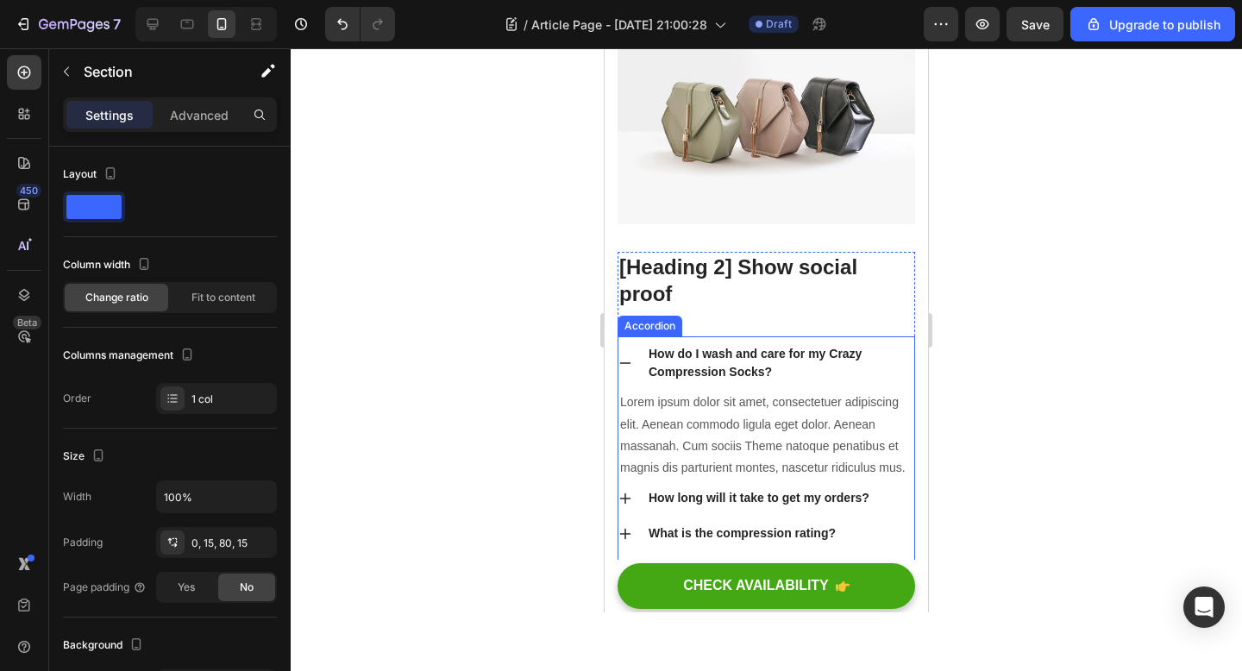
click at [630, 356] on icon at bounding box center [625, 363] width 14 height 14
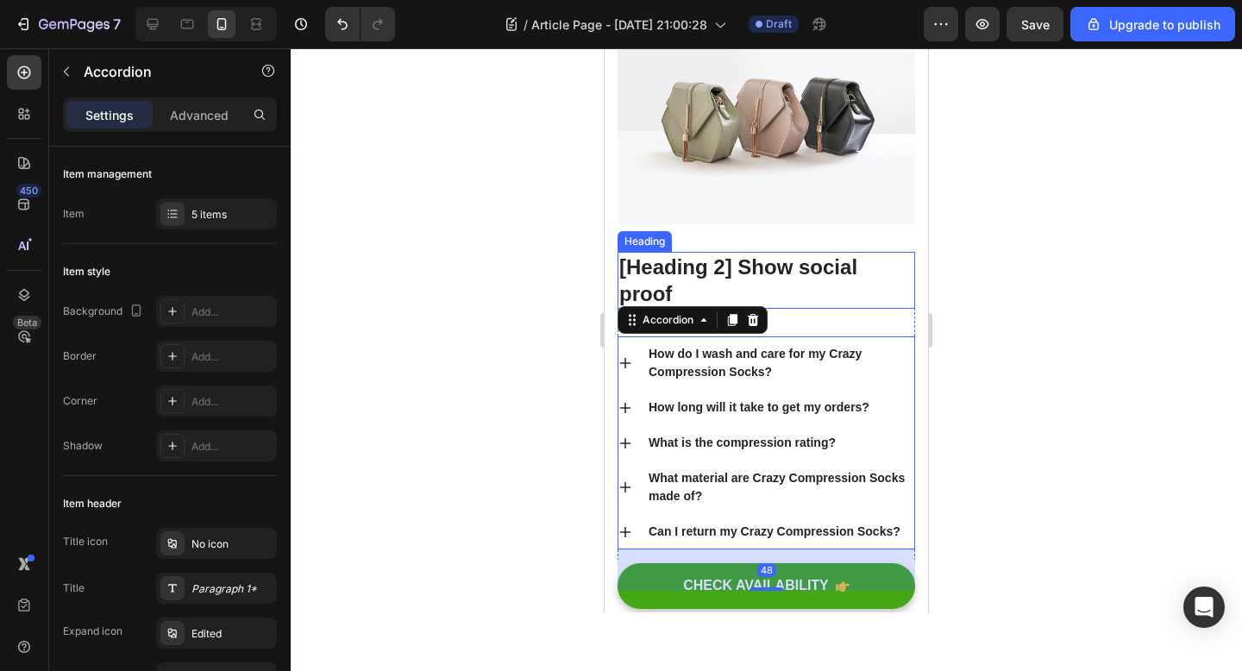
click at [759, 254] on p "[Heading 2] Show social proof" at bounding box center [766, 280] width 294 height 53
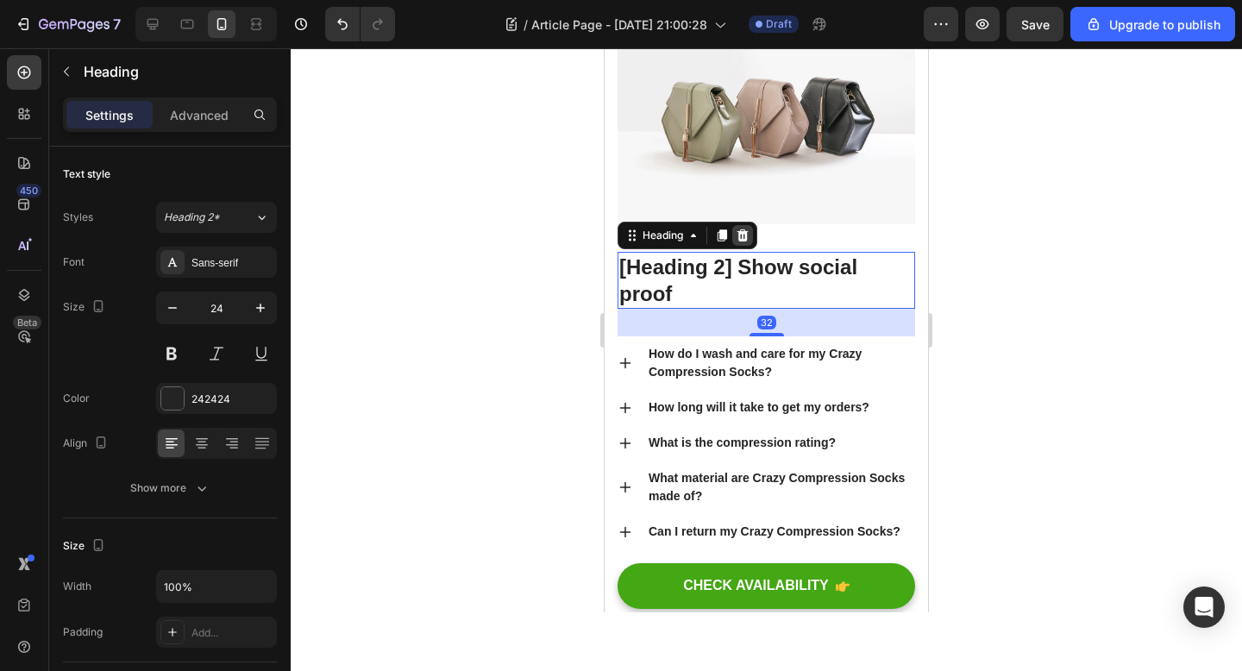
click at [747, 229] on icon at bounding box center [742, 235] width 11 height 12
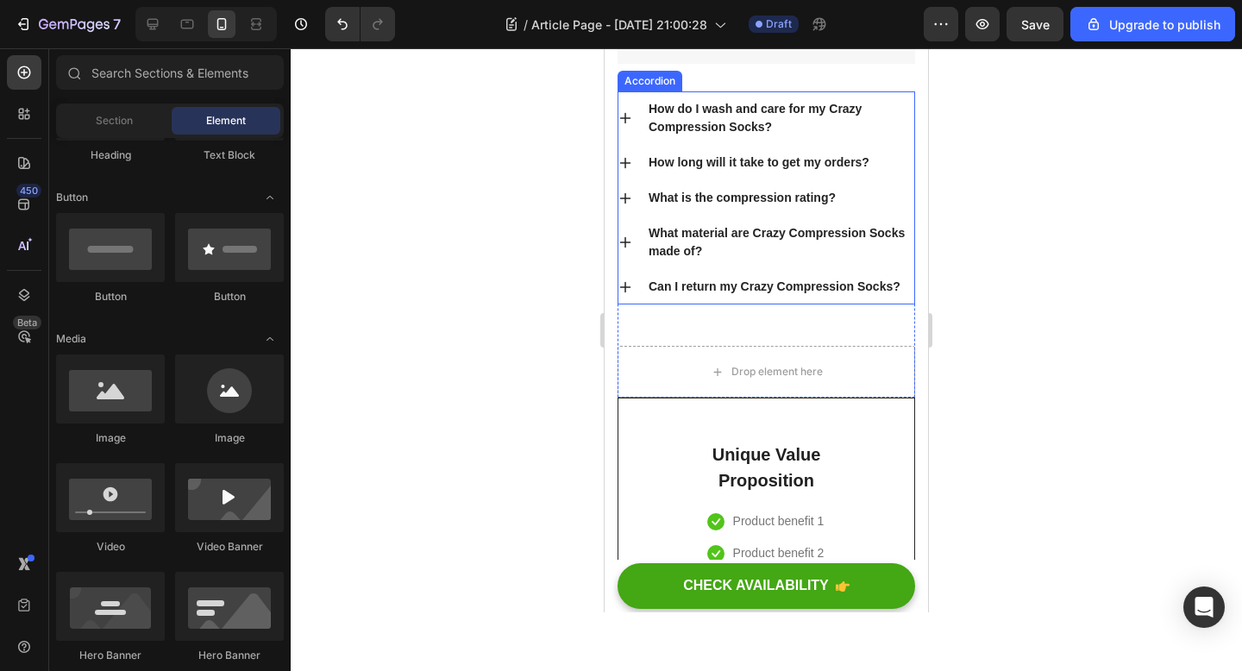
scroll to position [4174, 0]
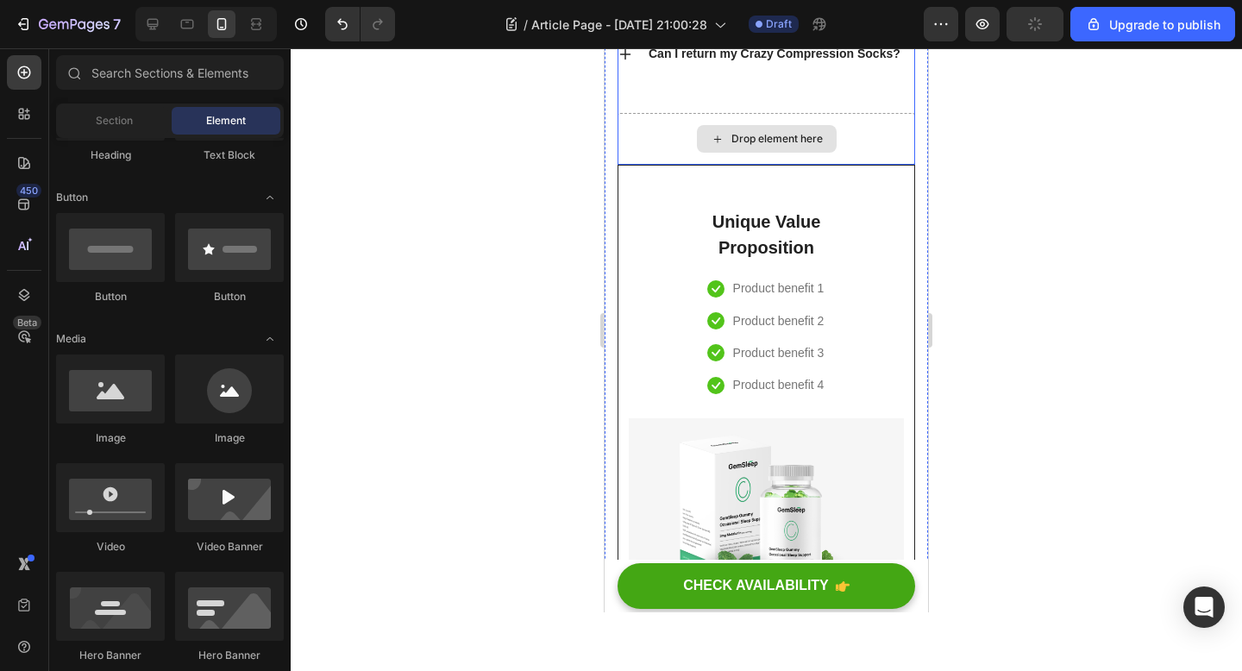
click at [689, 138] on div "Drop element here" at bounding box center [766, 139] width 298 height 52
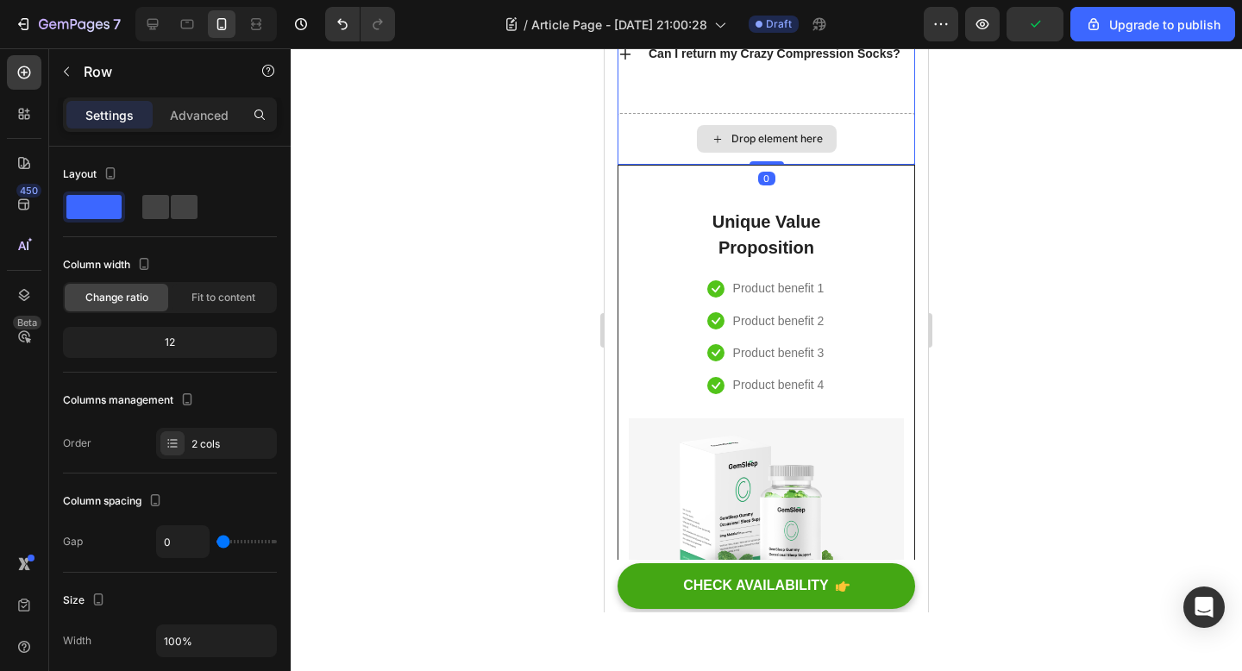
click at [641, 137] on div "Drop element here" at bounding box center [766, 139] width 298 height 52
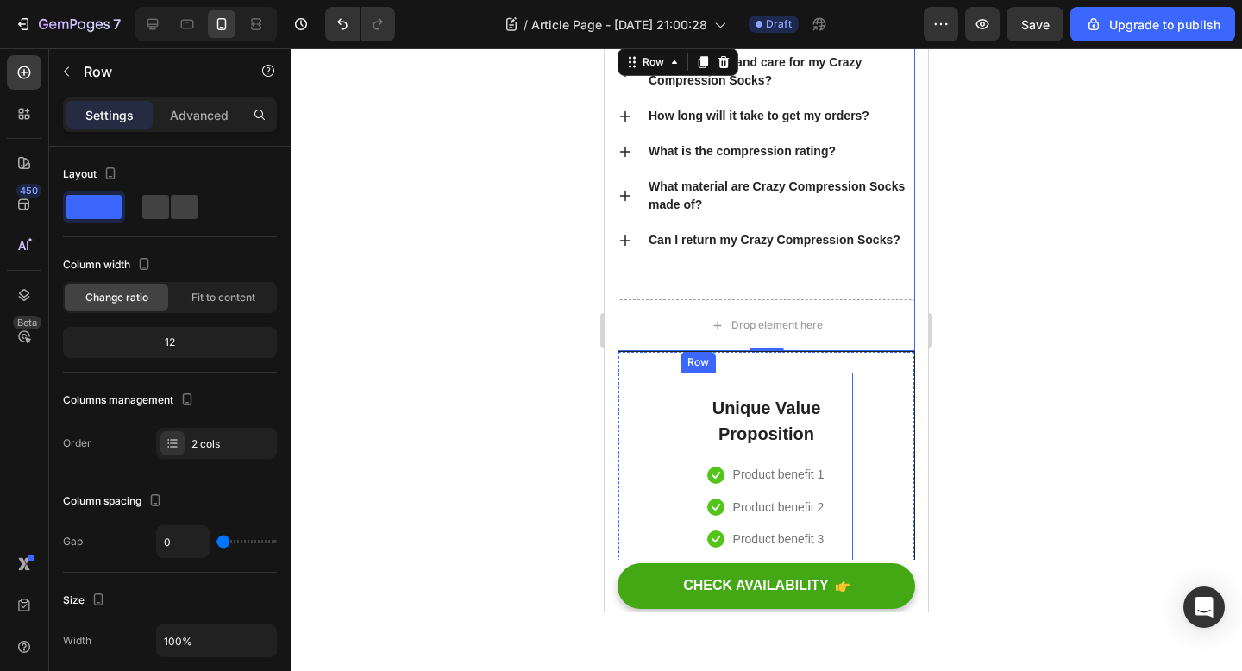
scroll to position [3787, 0]
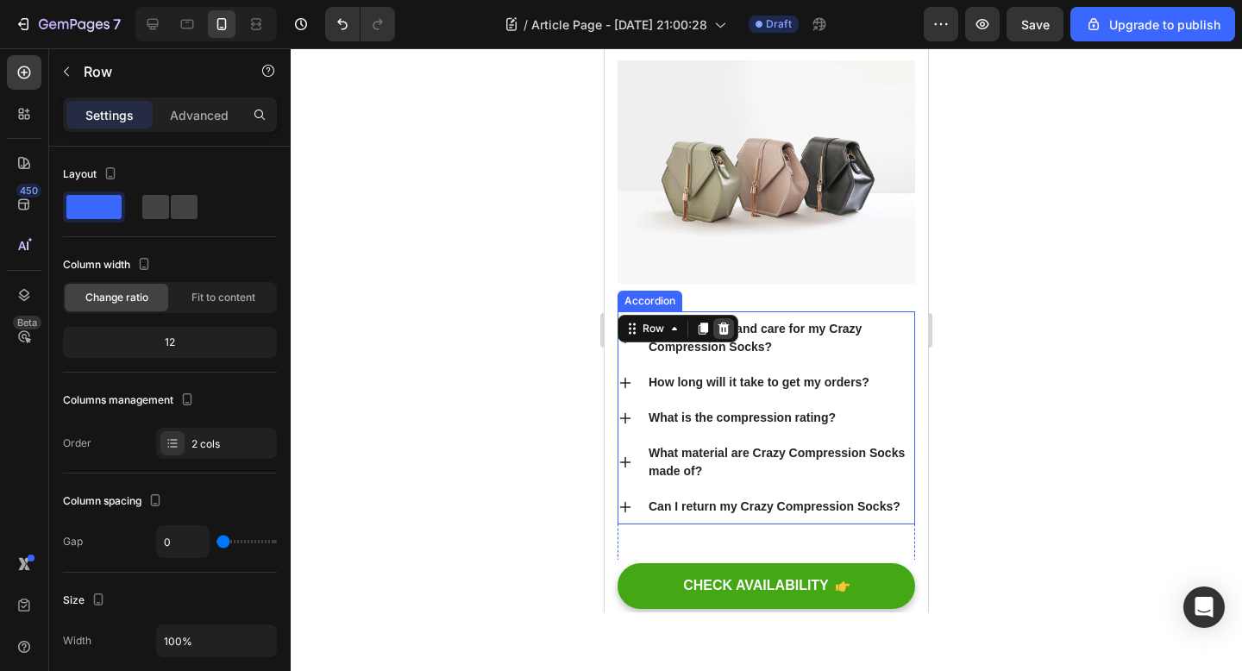
click at [724, 322] on icon at bounding box center [724, 329] width 14 height 14
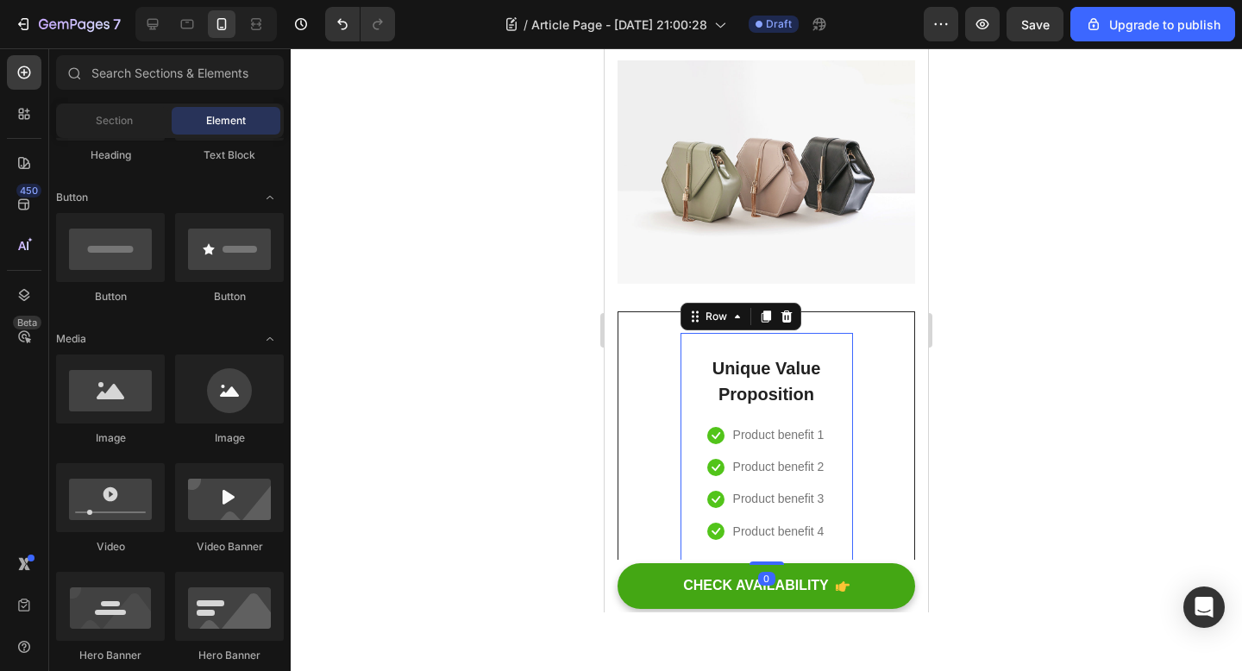
click at [680, 333] on div "Unique Value Proposition Heading Icon Product benefit 1 Text block Icon Product…" at bounding box center [766, 449] width 172 height 232
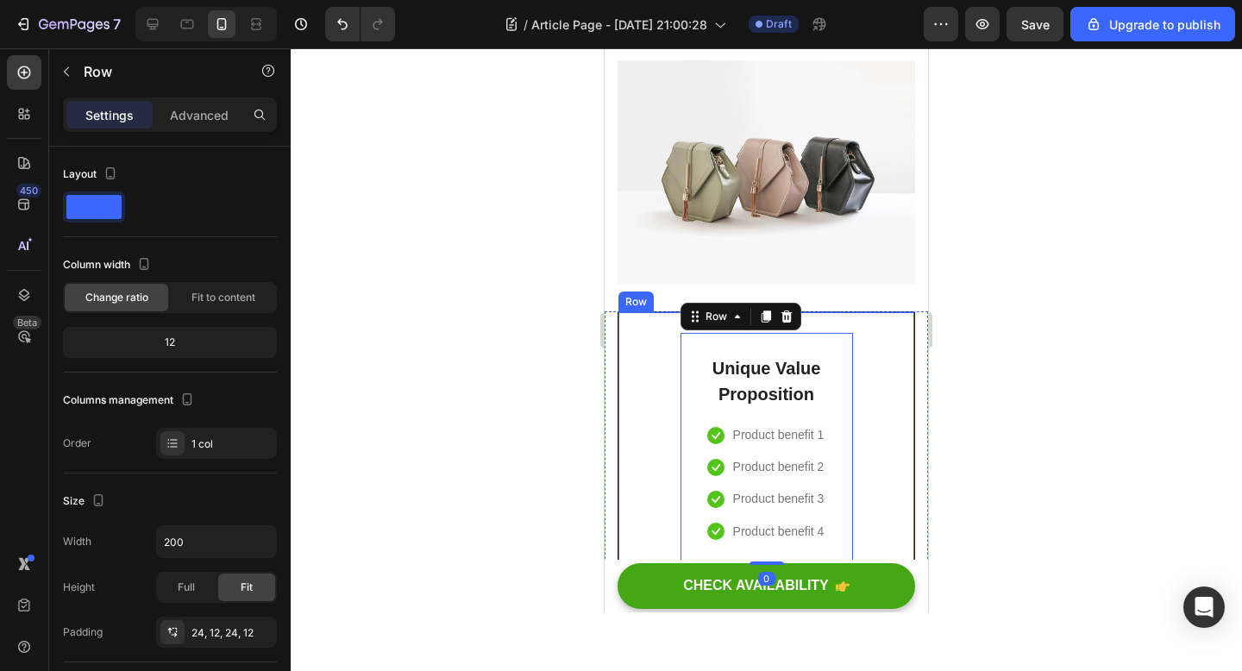
click at [642, 333] on div "Unique Value Proposition Heading Icon Product benefit 1 Text block Icon Product…" at bounding box center [766, 641] width 275 height 617
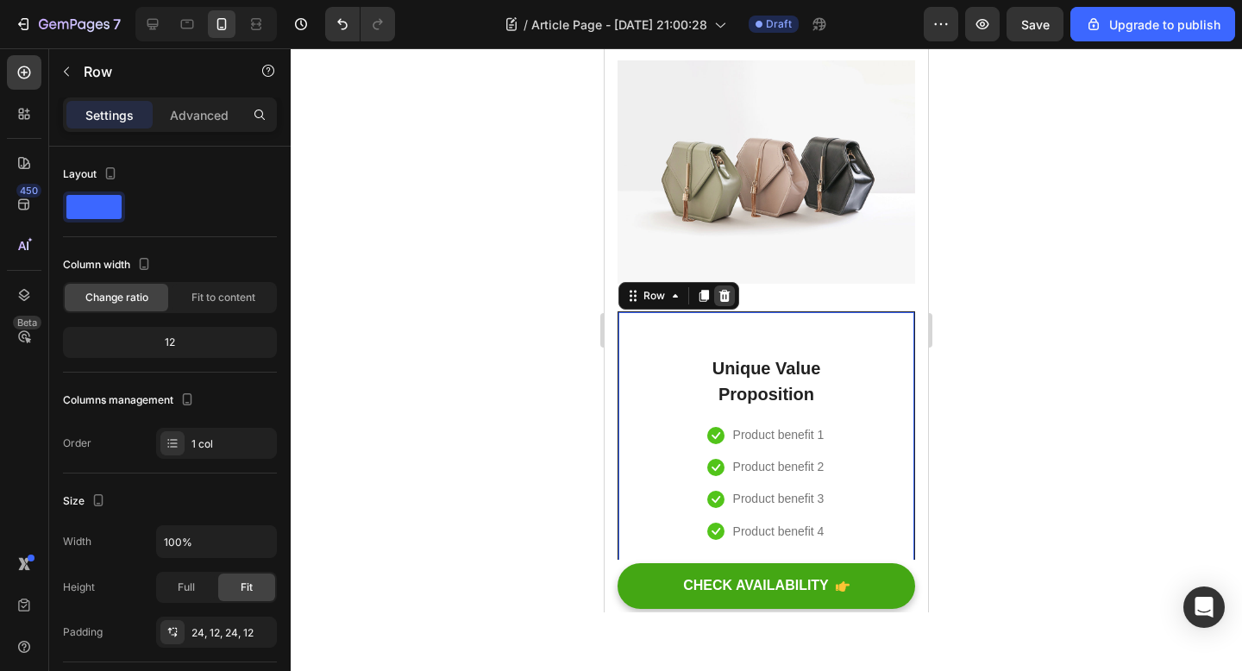
click at [725, 290] on icon at bounding box center [724, 296] width 11 height 12
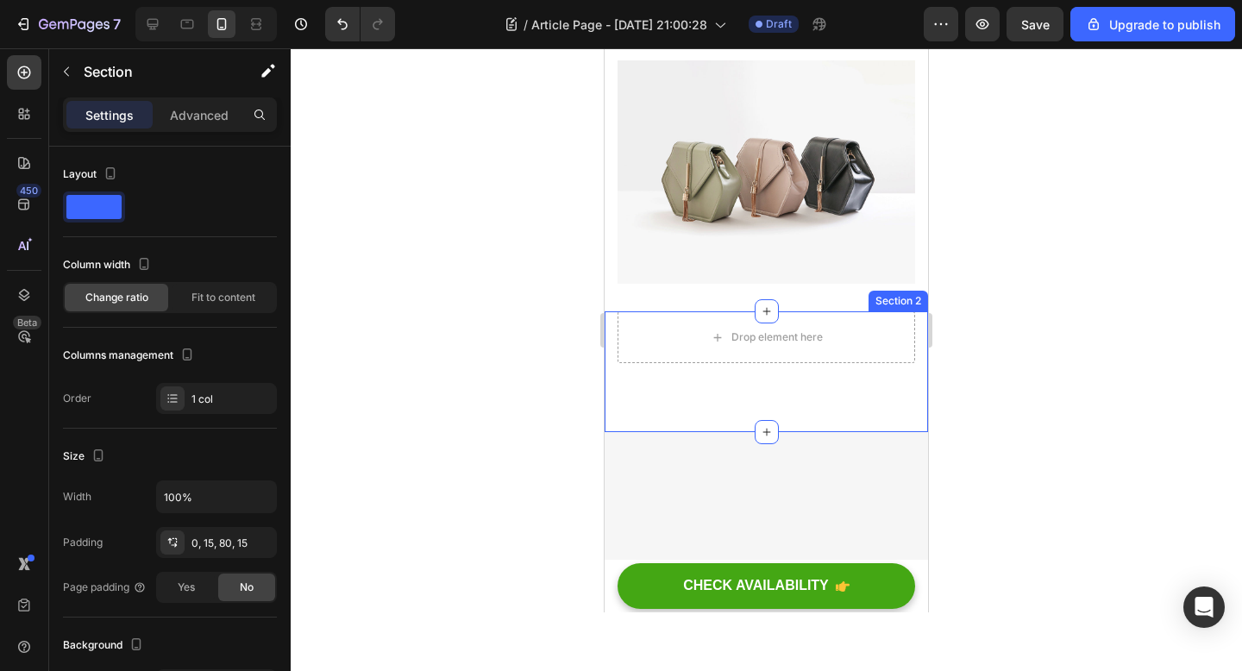
click at [648, 311] on div "Drop element here" at bounding box center [766, 337] width 298 height 52
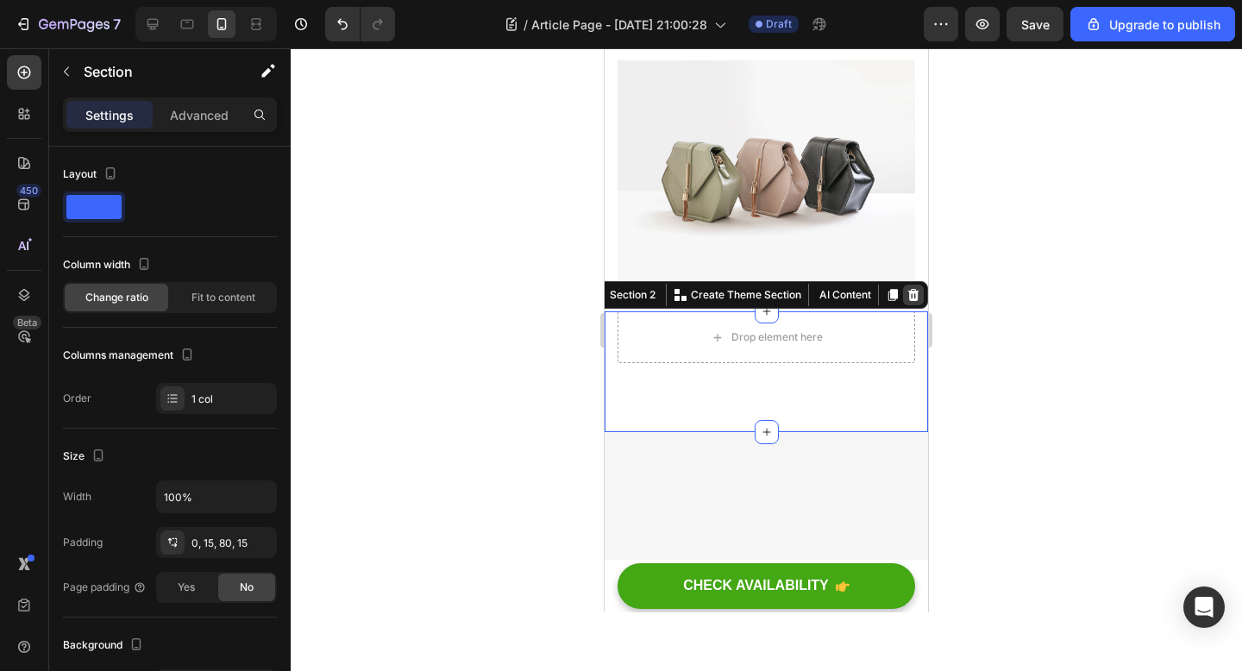
click at [913, 289] on icon at bounding box center [913, 295] width 11 height 12
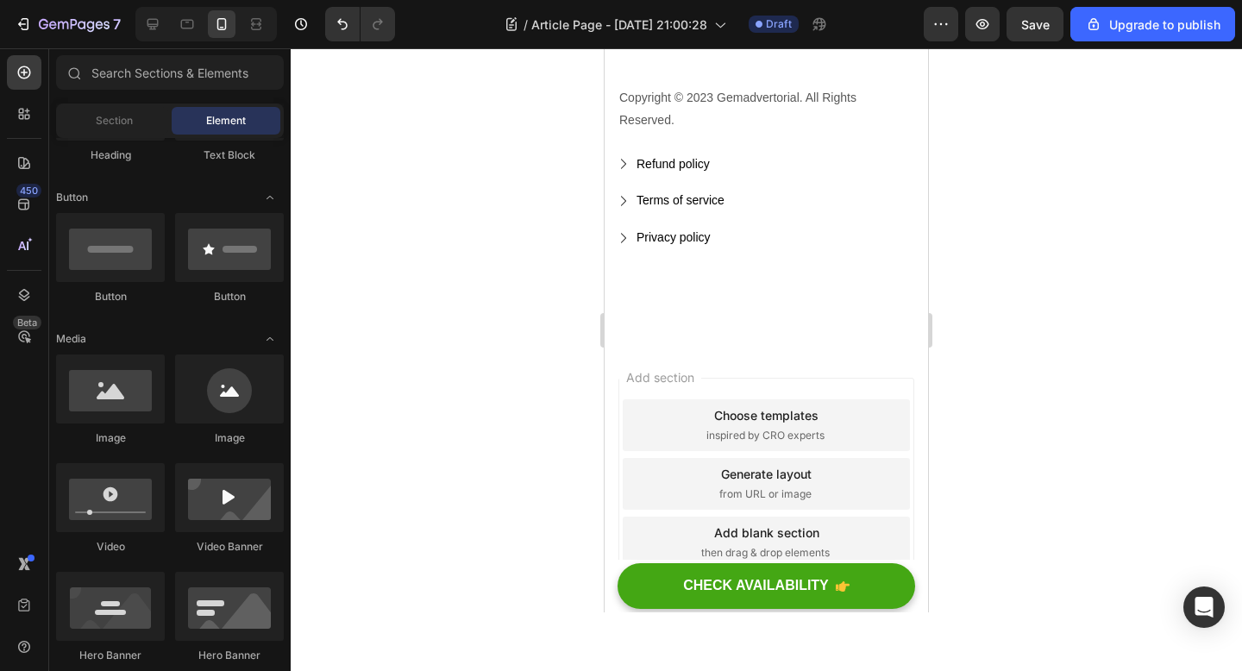
scroll to position [4713, 0]
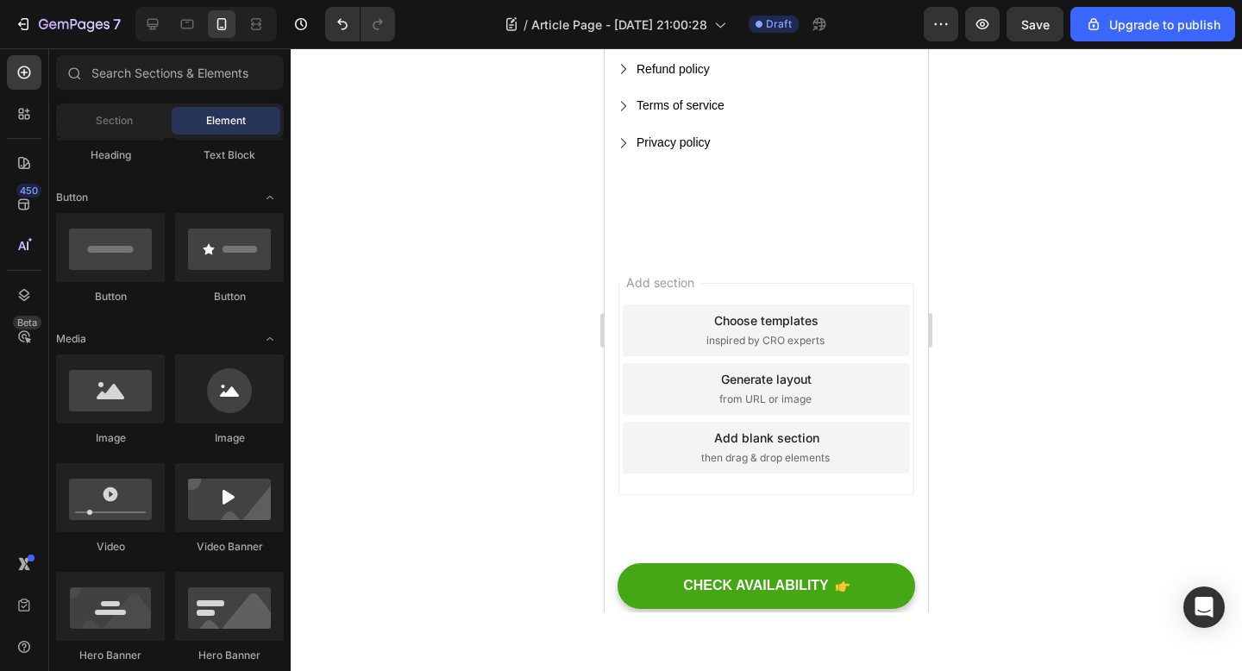
click at [618, 316] on div "Add section Choose templates inspired by CRO experts Generate layout from URL o…" at bounding box center [766, 389] width 296 height 212
click at [696, 296] on div "Add section Choose templates inspired by CRO experts Generate layout from URL o…" at bounding box center [766, 389] width 296 height 212
click at [736, 283] on div "Add section Choose templates inspired by CRO experts Generate layout from URL o…" at bounding box center [766, 389] width 296 height 212
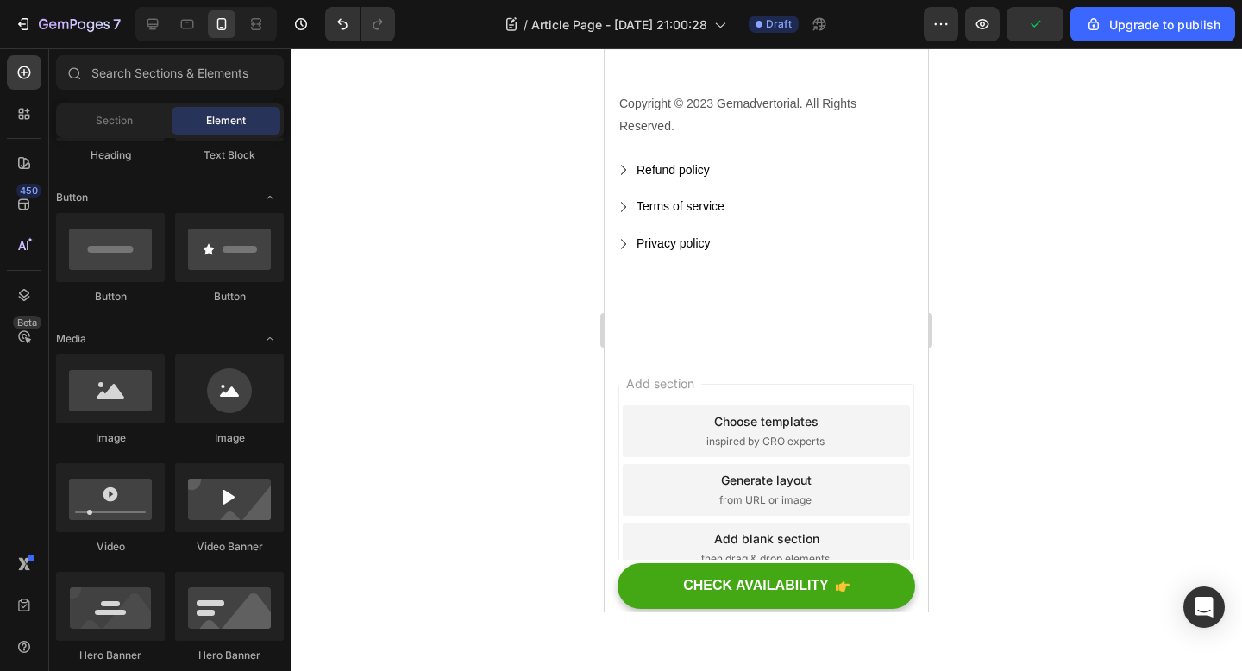
scroll to position [4442, 0]
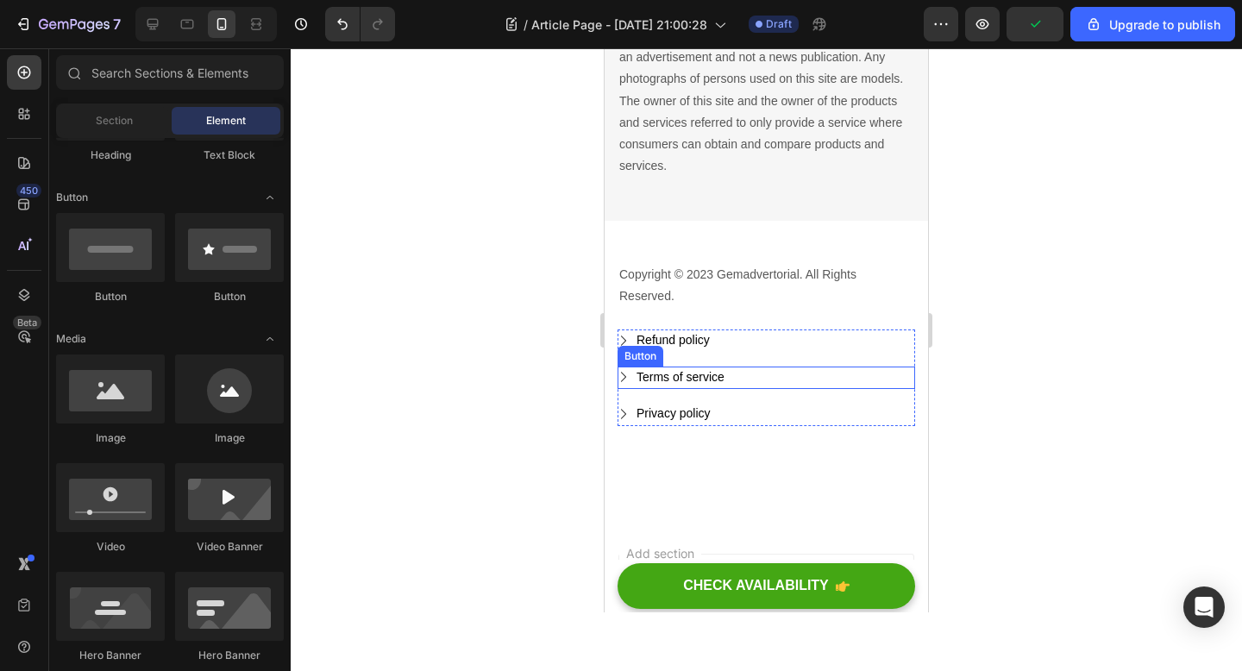
click at [755, 382] on div "Terms of service Button" at bounding box center [766, 378] width 298 height 23
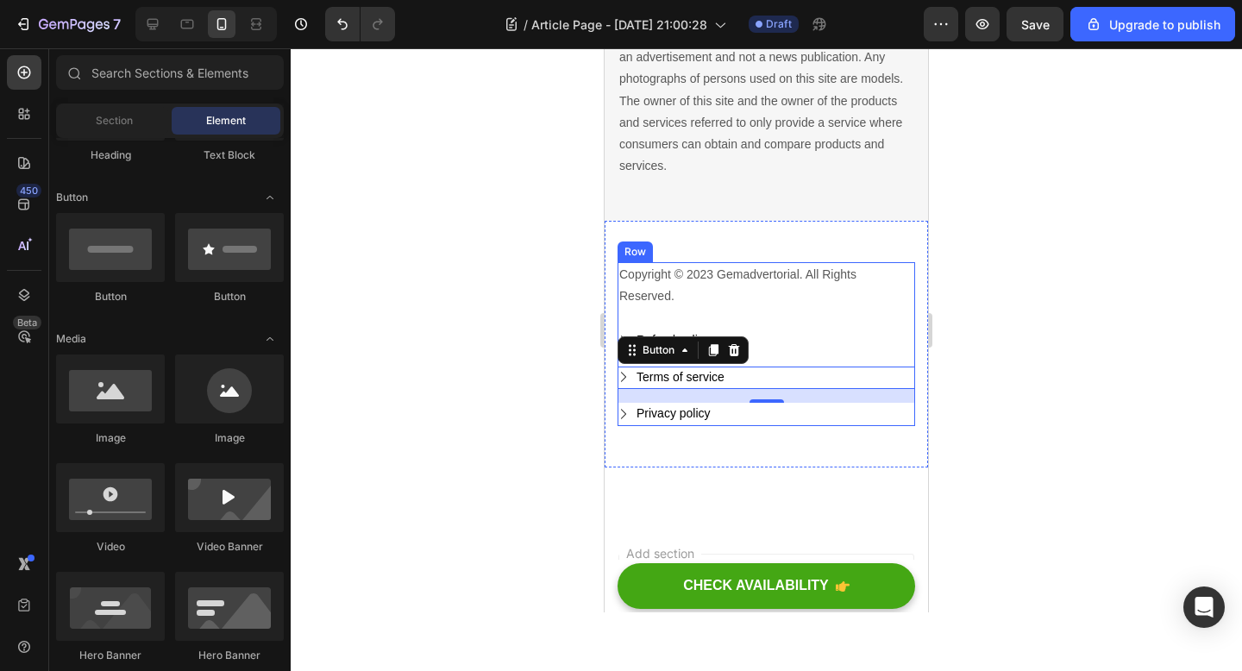
click at [742, 310] on div "Copyright © 2023 Gemadvertorial. All Rights Reserved. Text block" at bounding box center [766, 295] width 298 height 67
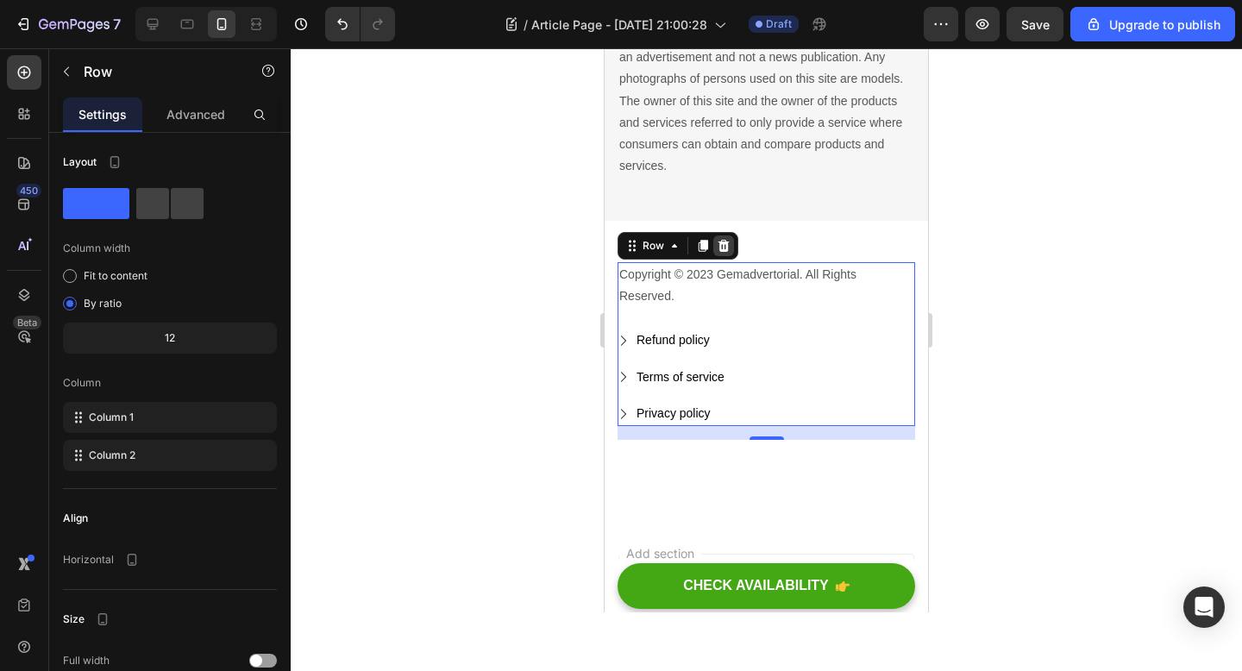
click at [729, 244] on icon at bounding box center [724, 246] width 14 height 14
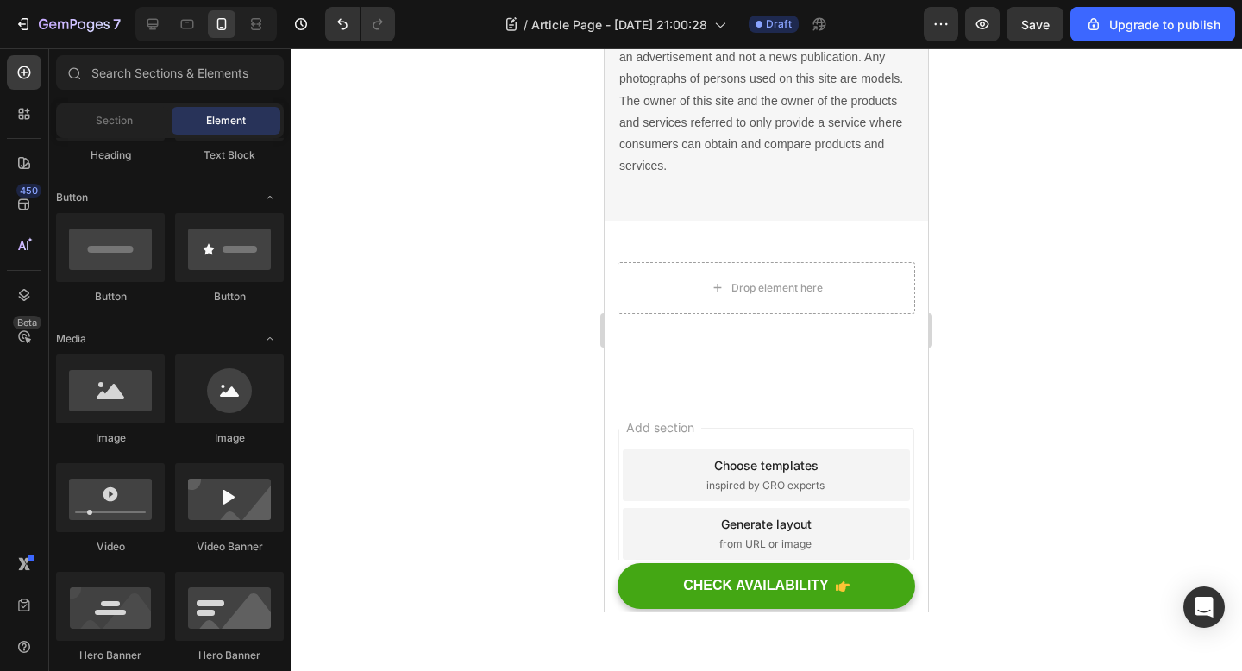
scroll to position [4423, 0]
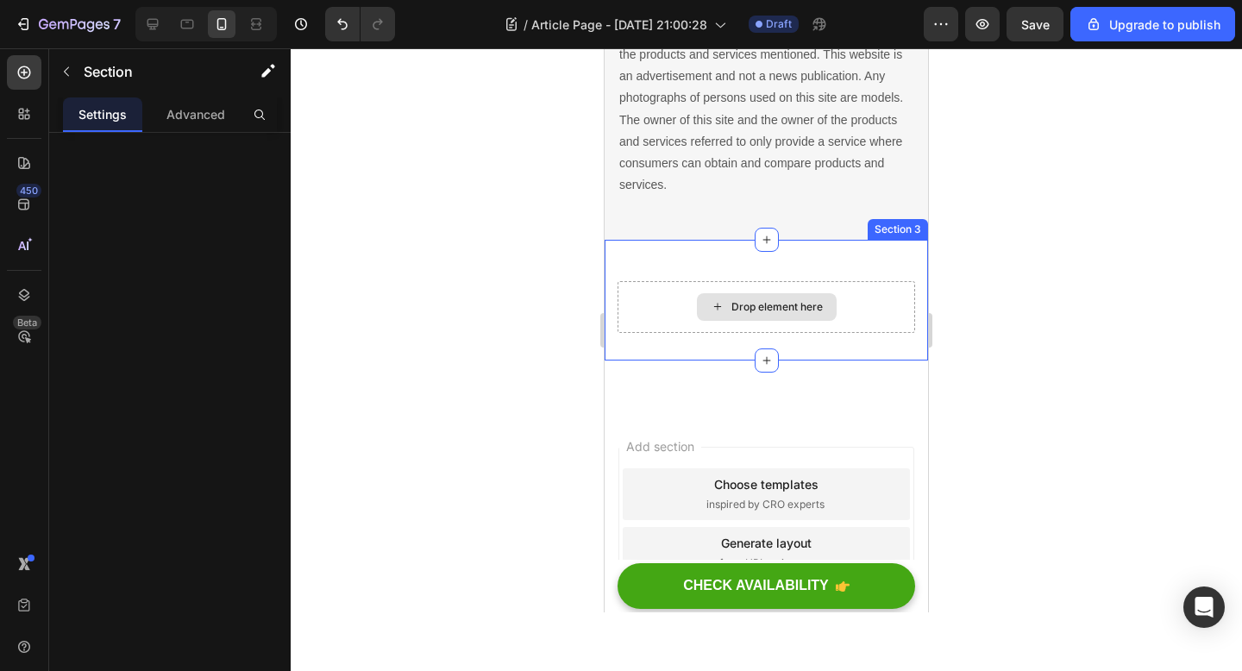
click at [630, 304] on div "Drop element here" at bounding box center [766, 307] width 298 height 52
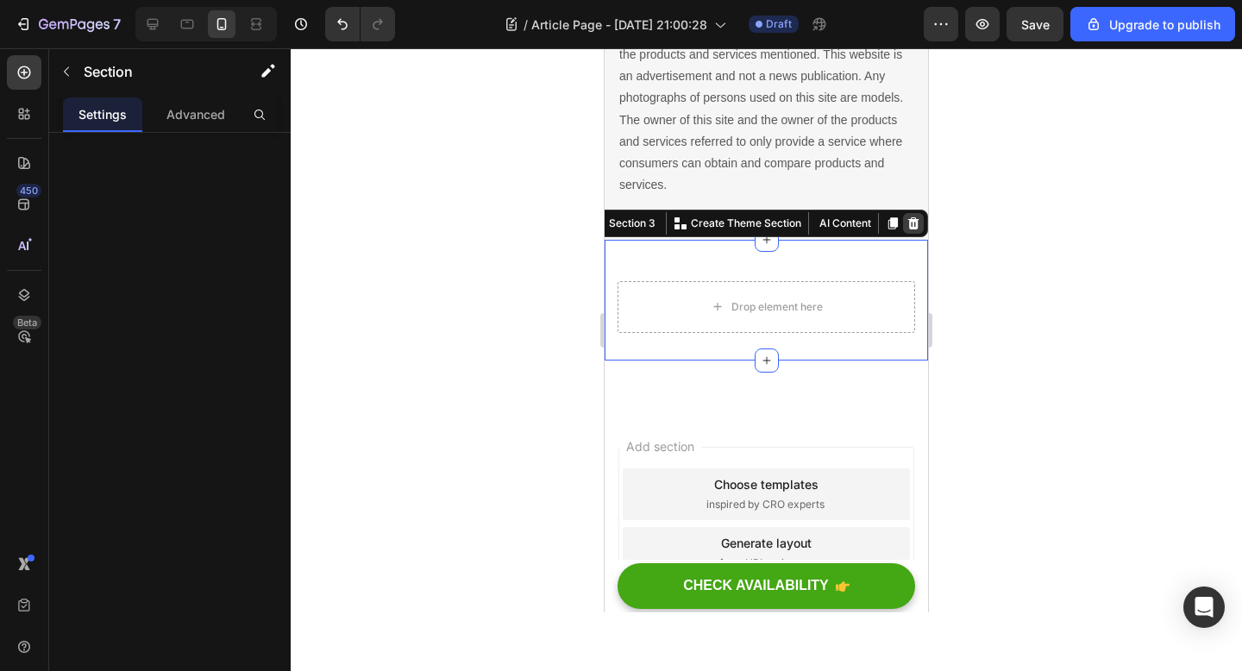
click at [918, 223] on icon at bounding box center [913, 223] width 14 height 14
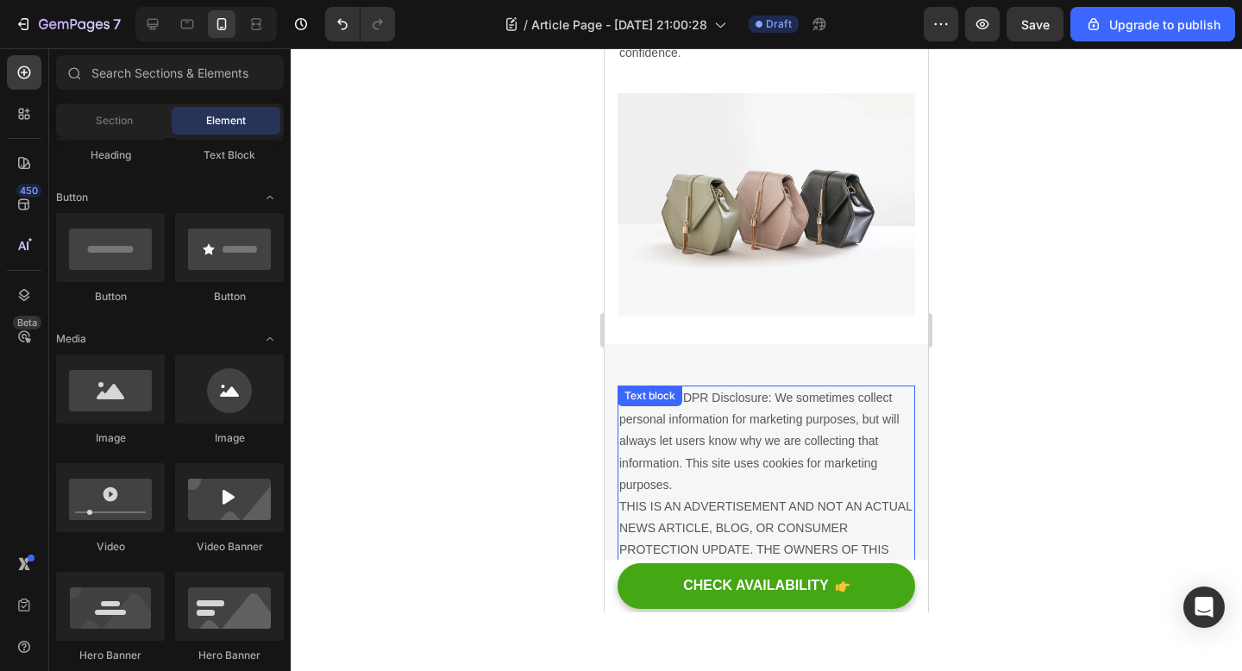
scroll to position [3703, 0]
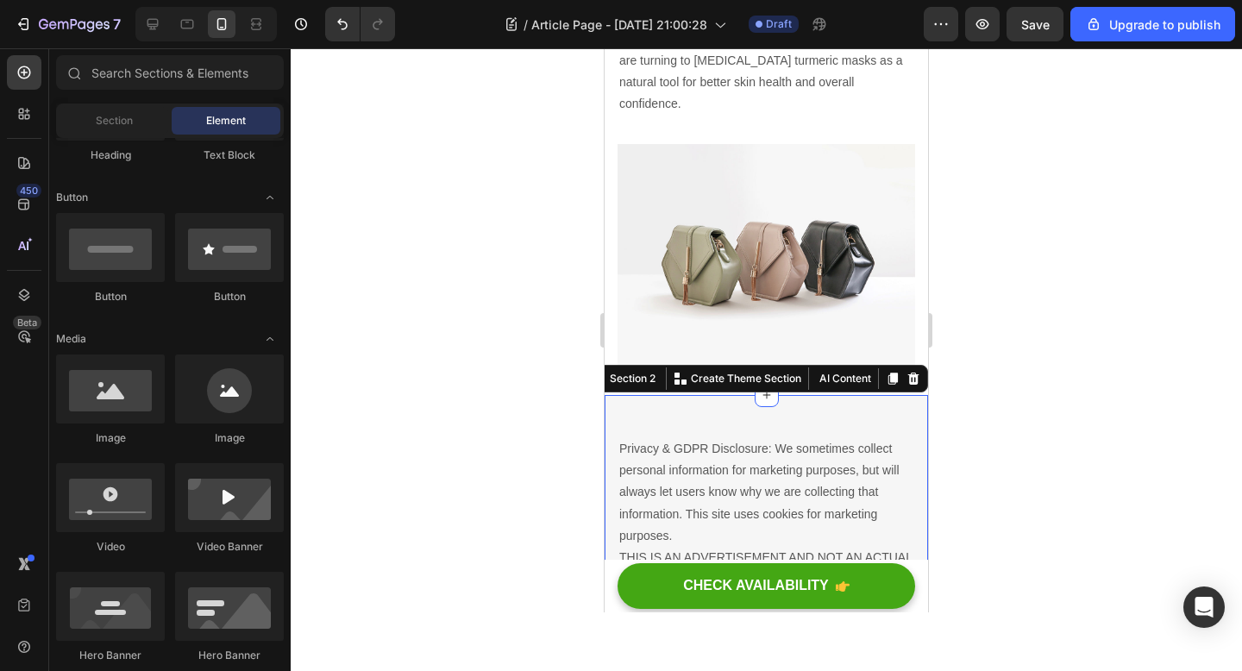
click at [910, 373] on icon at bounding box center [913, 379] width 11 height 12
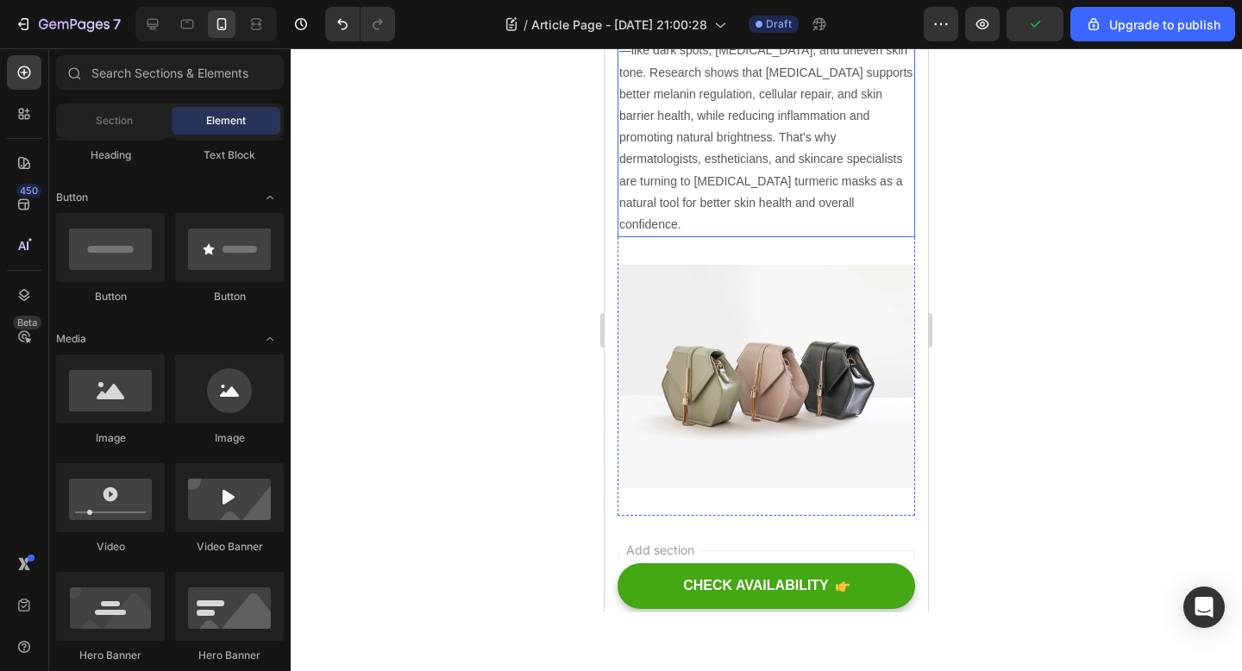
scroll to position [3604, 0]
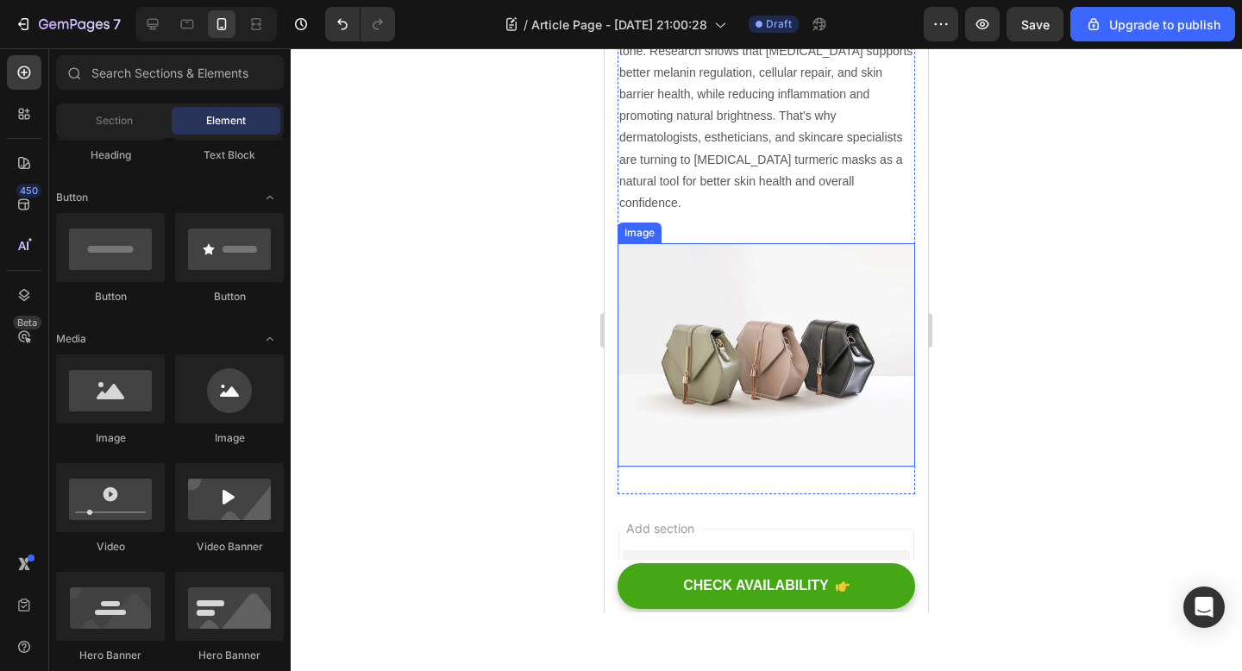
click at [755, 298] on img at bounding box center [766, 354] width 298 height 223
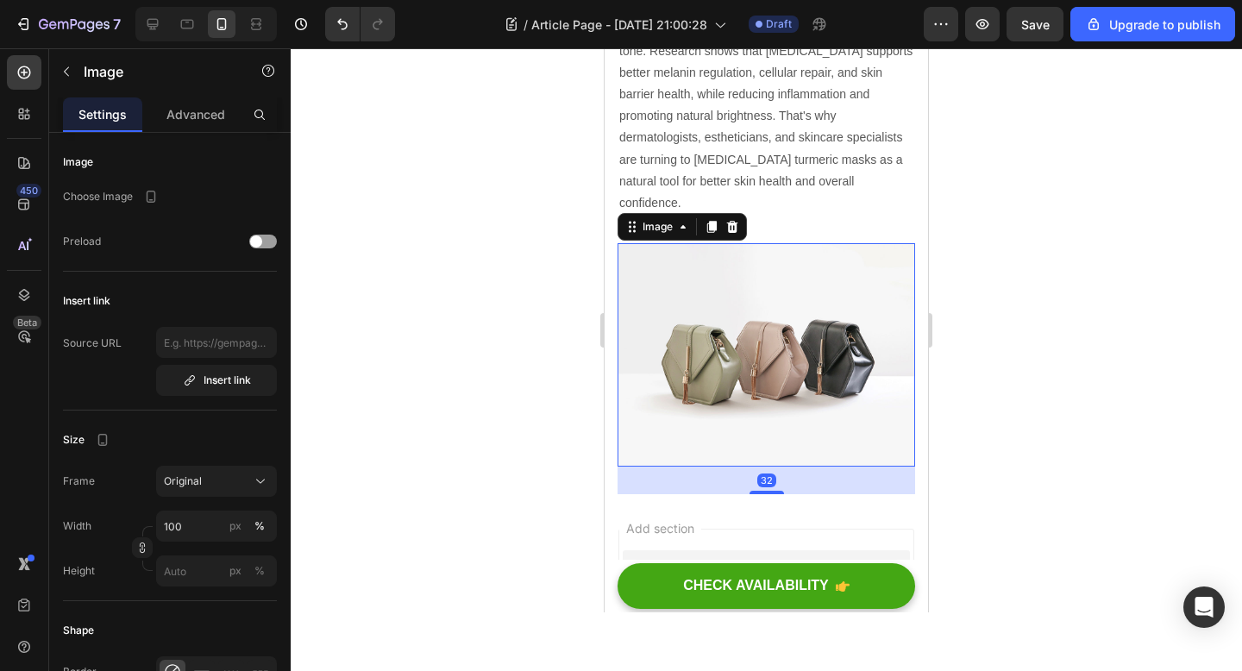
click at [770, 281] on img at bounding box center [766, 354] width 298 height 223
click at [705, 243] on img at bounding box center [766, 354] width 298 height 223
click at [493, 328] on div at bounding box center [766, 359] width 951 height 623
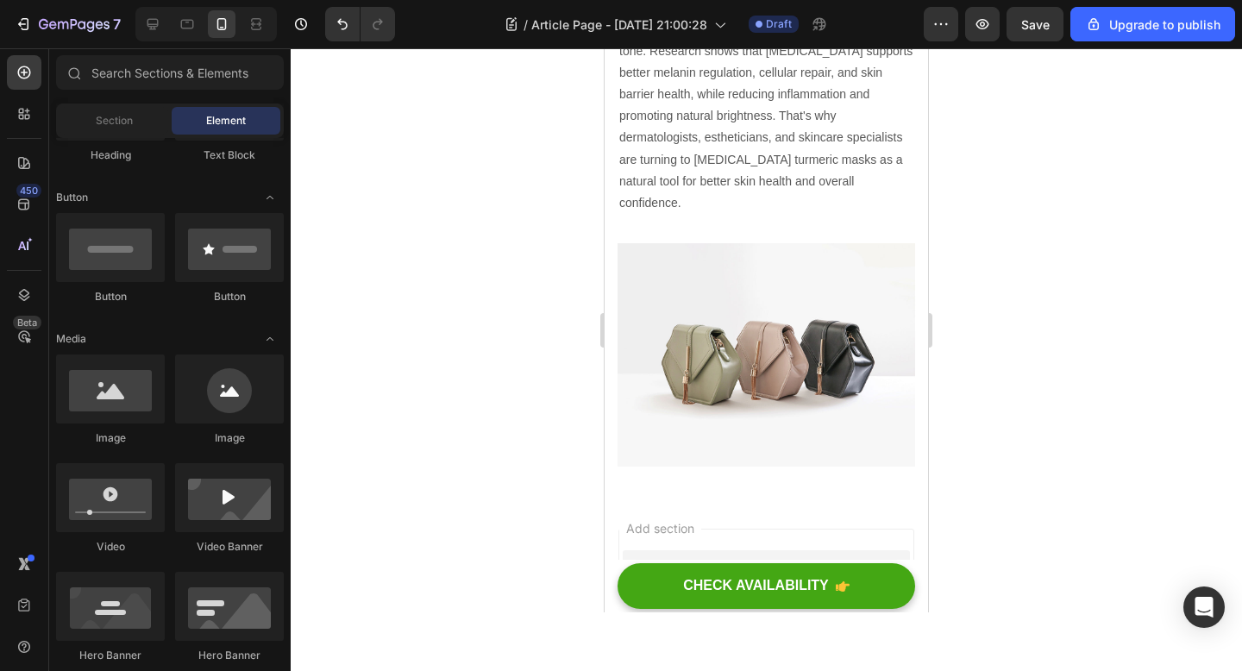
click at [752, 301] on img at bounding box center [766, 354] width 298 height 223
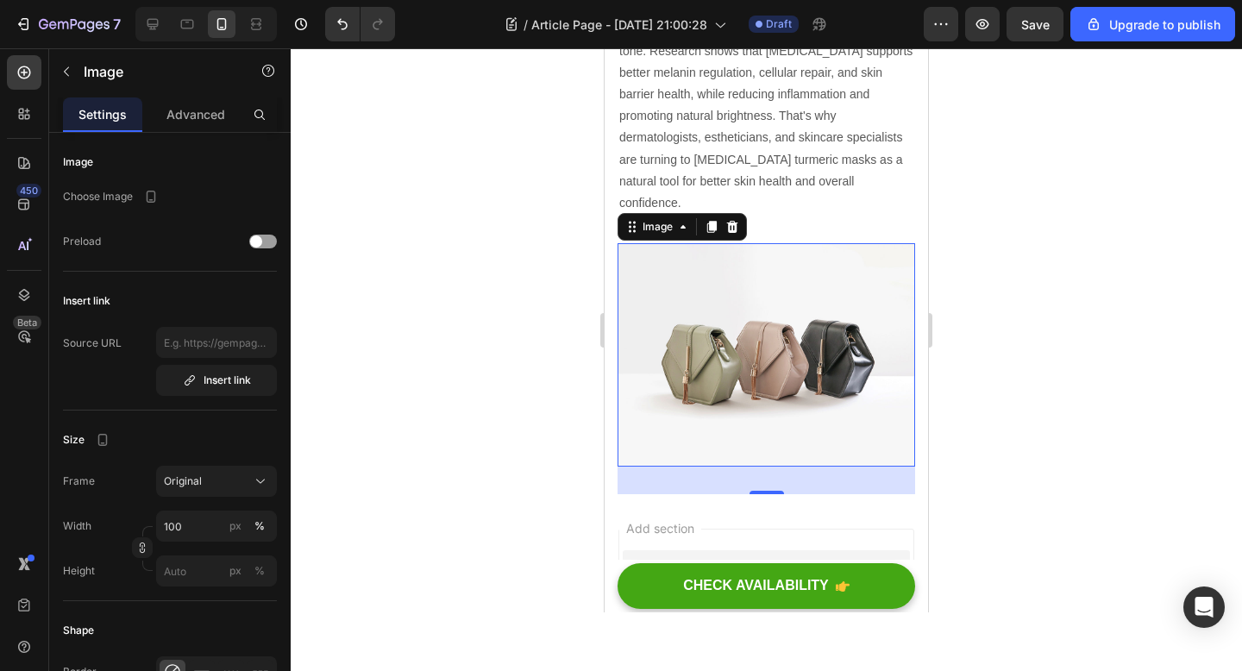
click at [112, 195] on p "Choose Image" at bounding box center [98, 197] width 70 height 16
click at [158, 194] on icon "button" at bounding box center [150, 196] width 17 height 17
click at [210, 200] on div "Choose Image" at bounding box center [170, 196] width 214 height 31
click at [261, 247] on div at bounding box center [263, 242] width 28 height 14
click at [266, 241] on span at bounding box center [270, 241] width 12 height 12
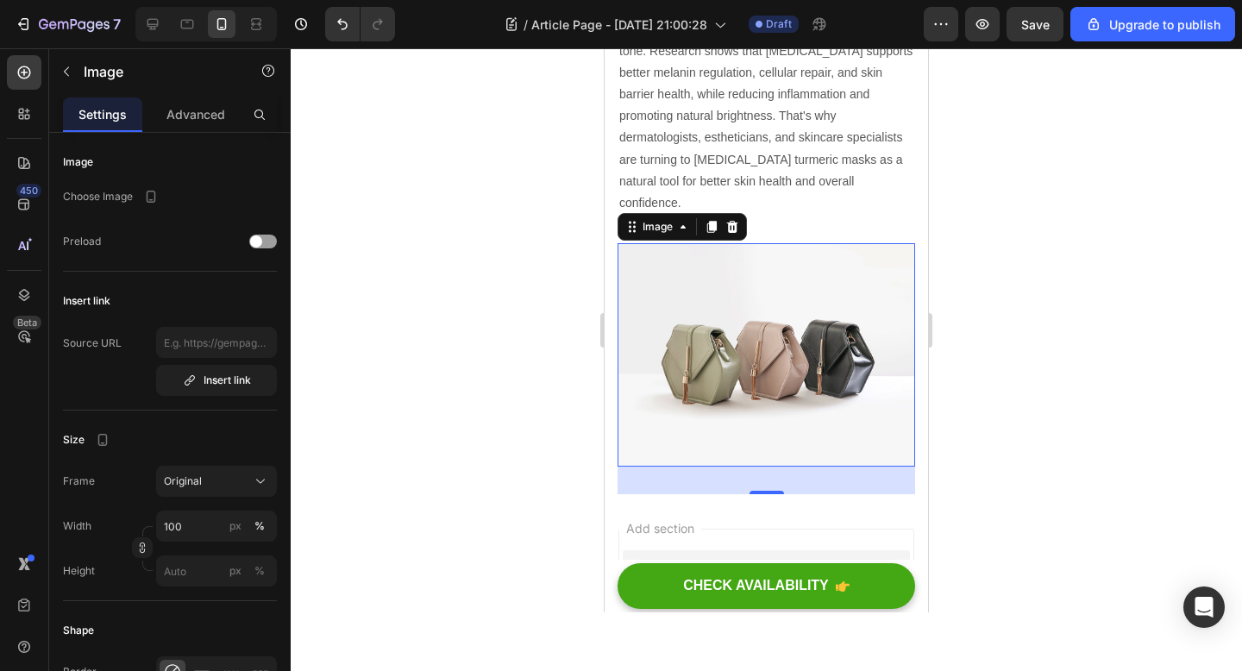
click at [780, 272] on img at bounding box center [766, 354] width 298 height 223
click at [1007, 275] on div at bounding box center [766, 359] width 951 height 623
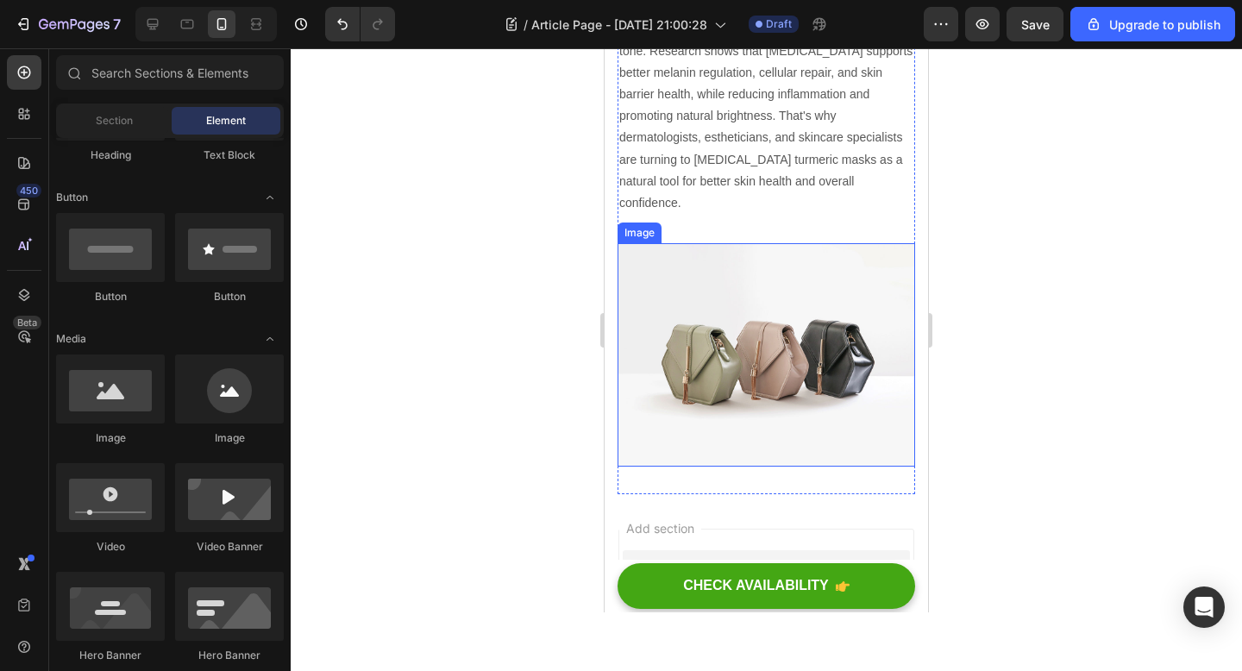
click at [862, 244] on img at bounding box center [766, 354] width 298 height 223
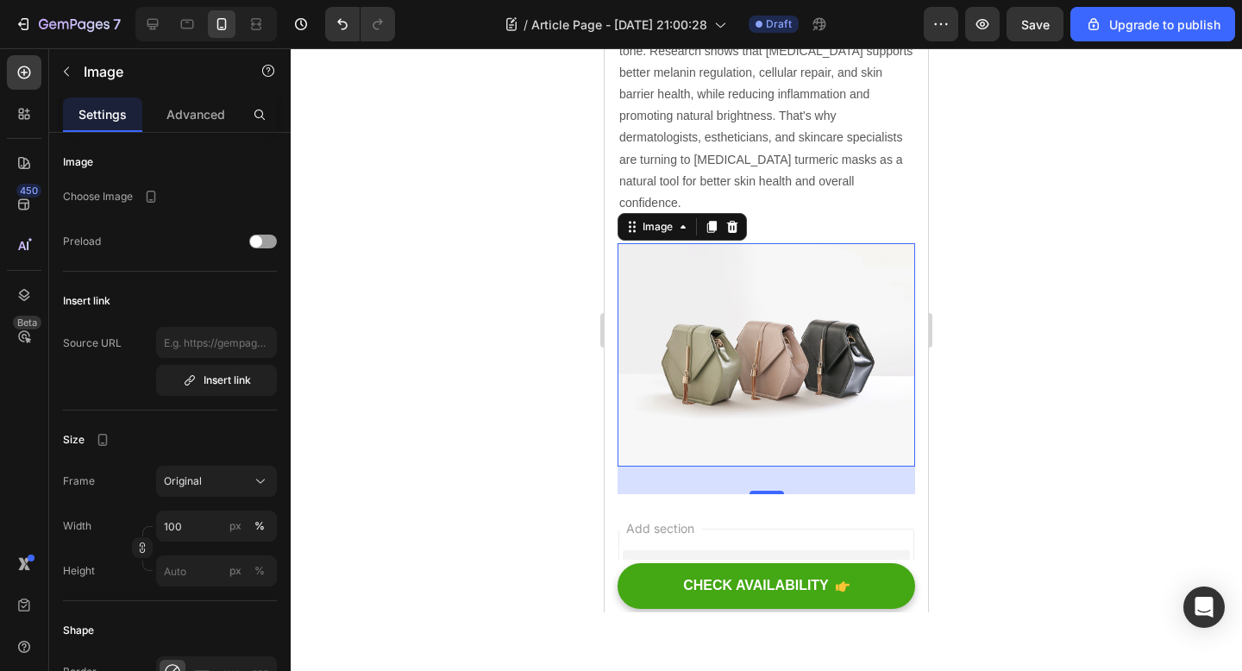
click at [177, 460] on div "Size Frame Original Width 100 px % Height px %" at bounding box center [170, 512] width 214 height 177
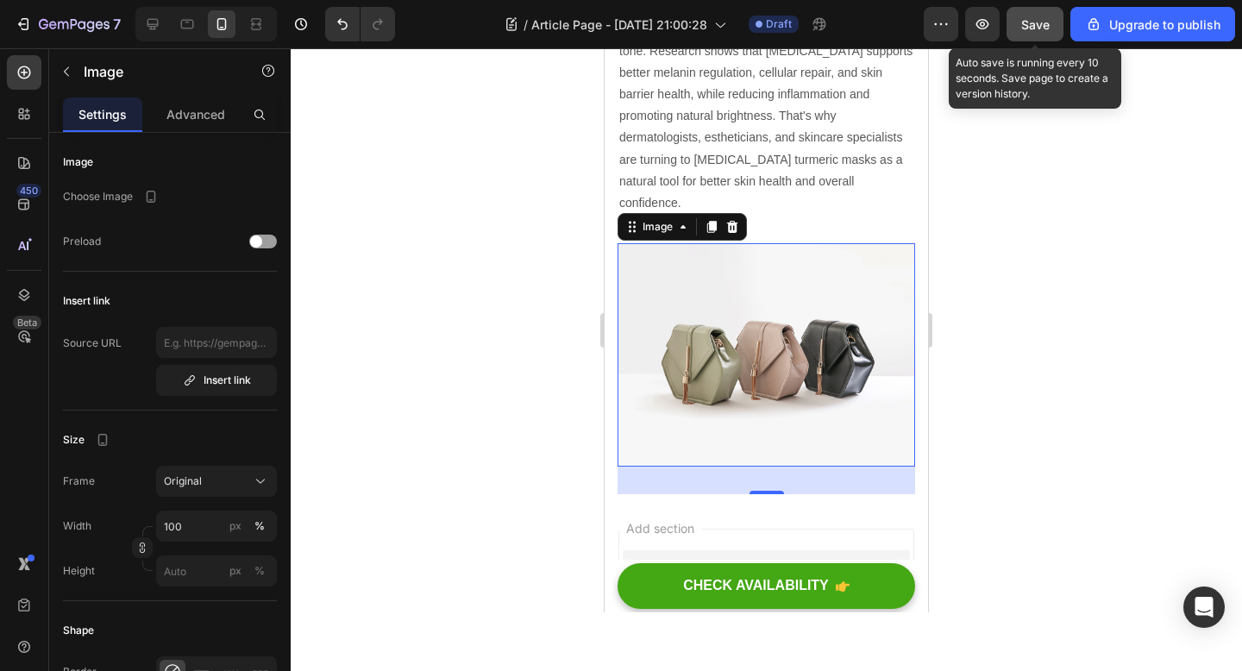
click at [1033, 20] on span "Save" at bounding box center [1035, 24] width 28 height 15
click at [1031, 22] on span "Save" at bounding box center [1035, 24] width 28 height 15
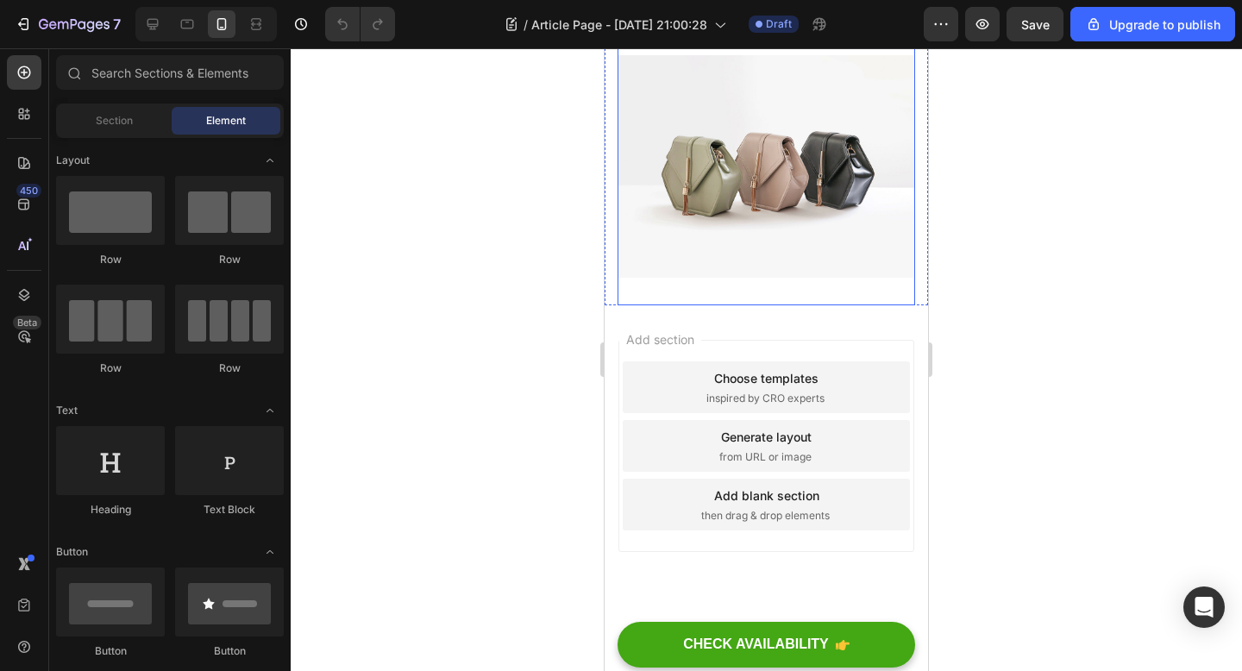
scroll to position [3727, 0]
click at [772, 217] on img at bounding box center [766, 166] width 298 height 223
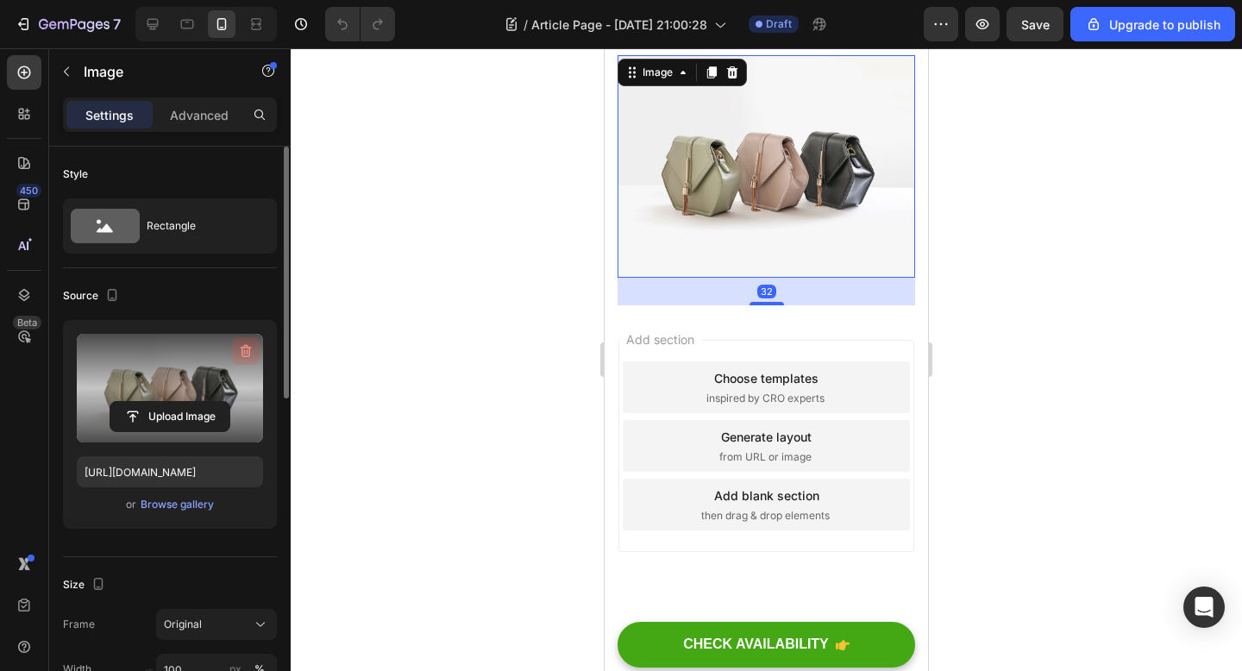
click at [241, 354] on icon "button" at bounding box center [246, 351] width 11 height 13
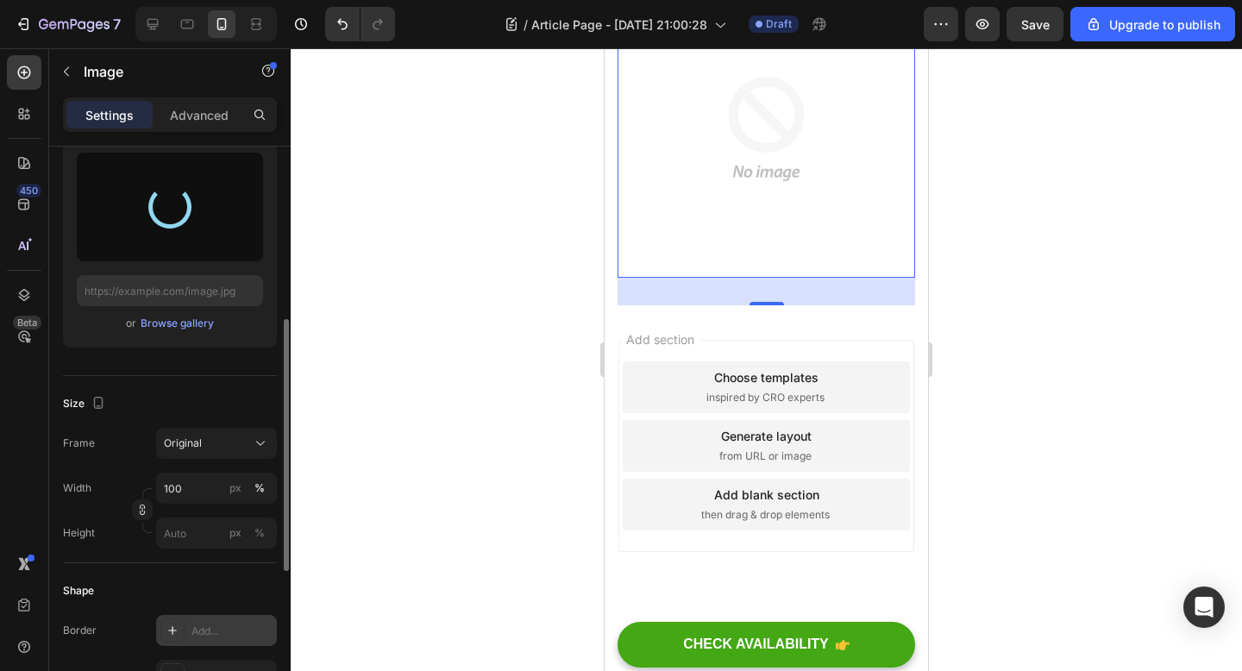
scroll to position [354, 0]
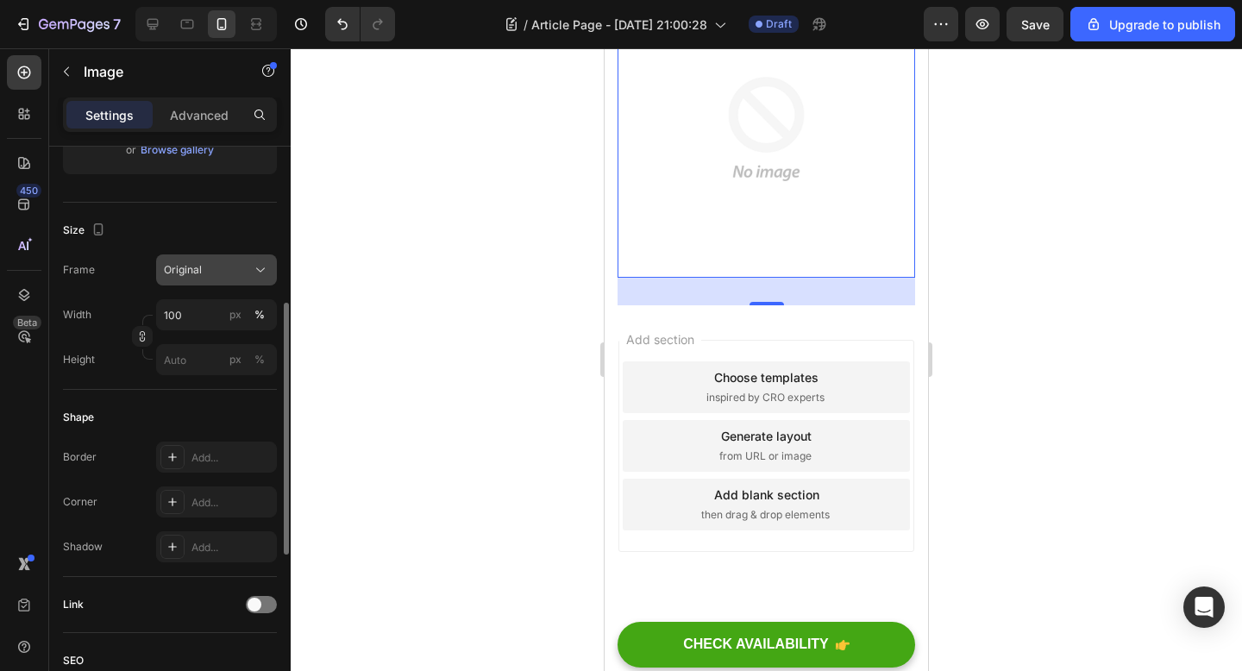
click at [201, 278] on div "Original" at bounding box center [216, 269] width 105 height 17
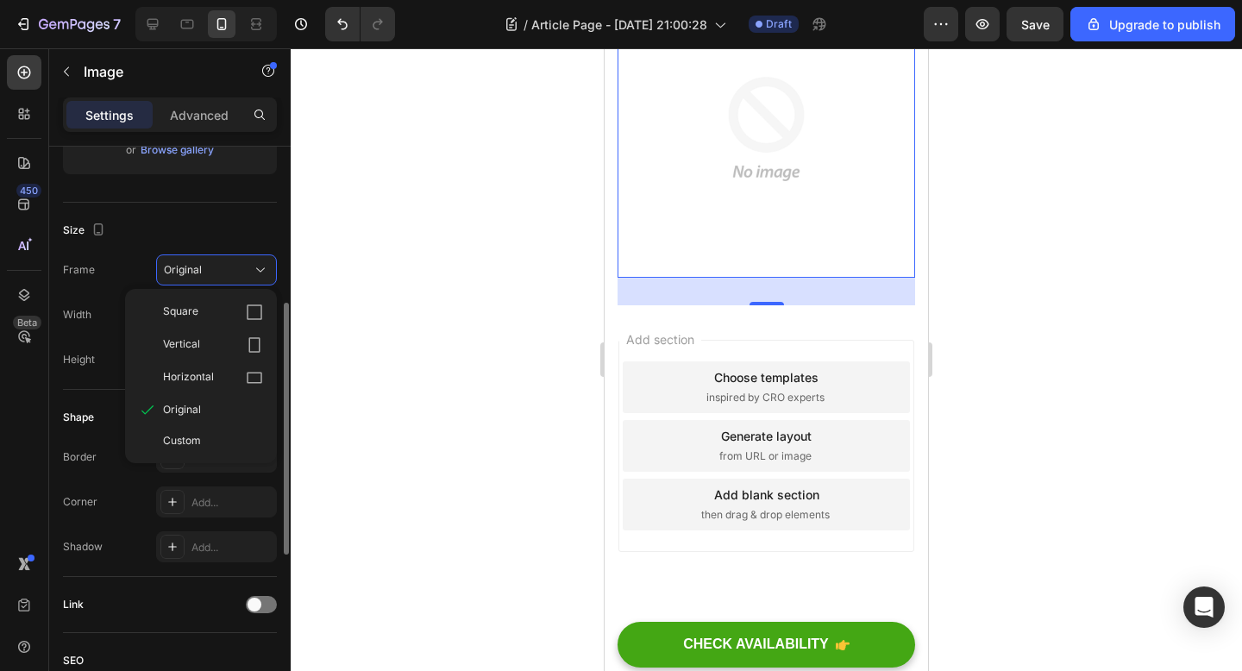
type input "https://cdn.shopify.com/s/files/1/0928/8391/0976/files/gempages_574315025229939…"
click at [271, 315] on div "Square Vertical Horizontal Original Custom" at bounding box center [201, 376] width 152 height 160
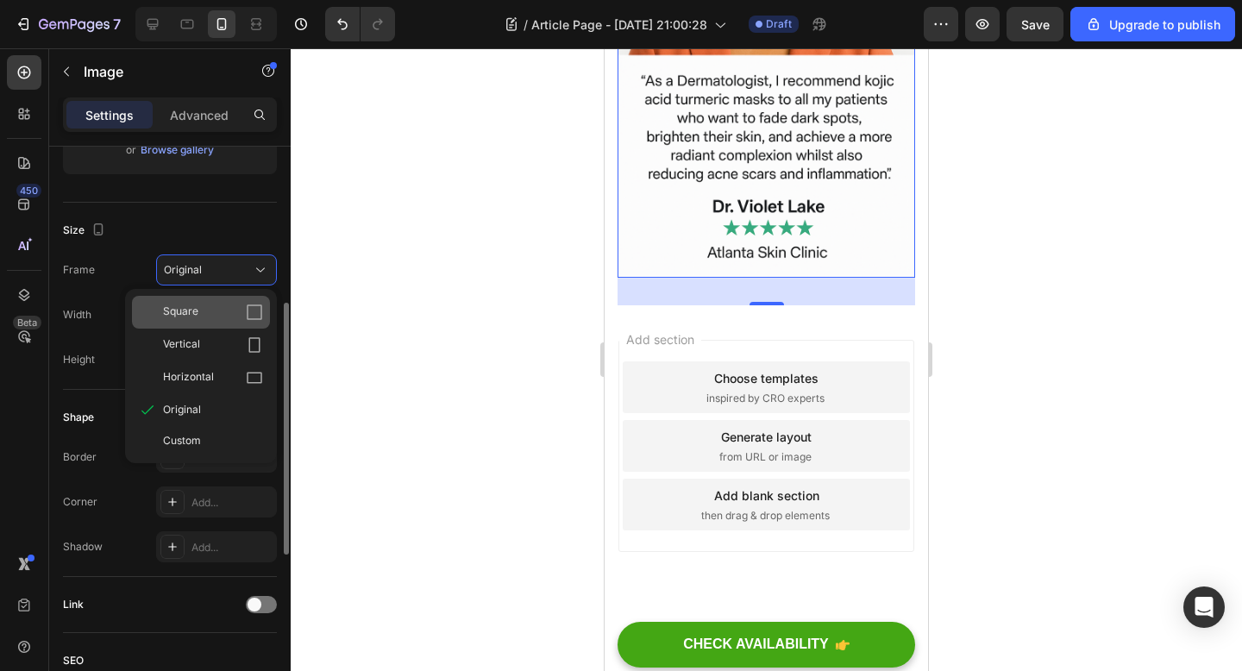
click at [253, 311] on icon at bounding box center [254, 312] width 17 height 17
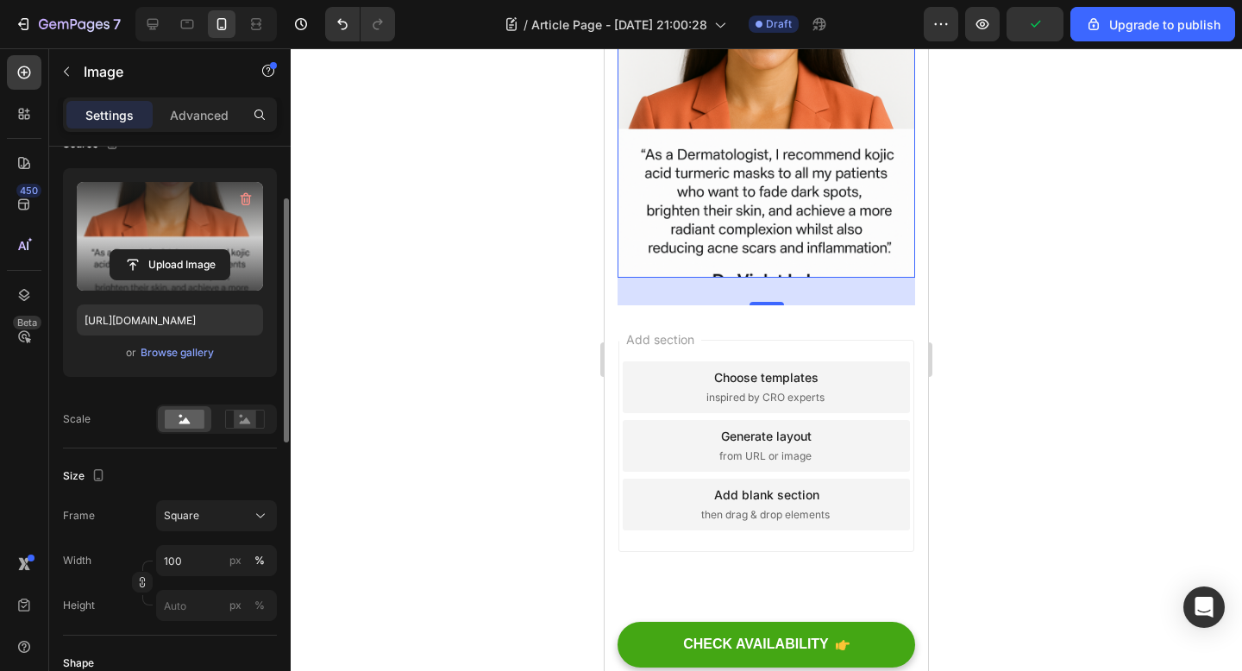
scroll to position [166, 0]
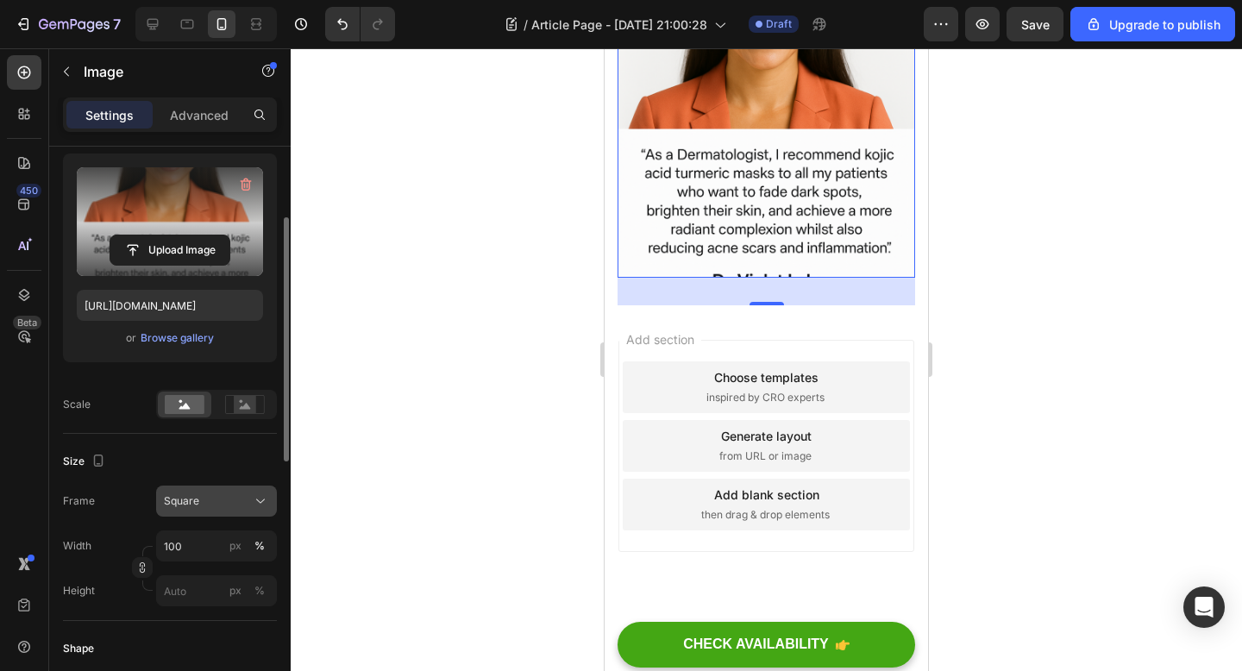
click at [224, 505] on div "Square" at bounding box center [206, 501] width 85 height 16
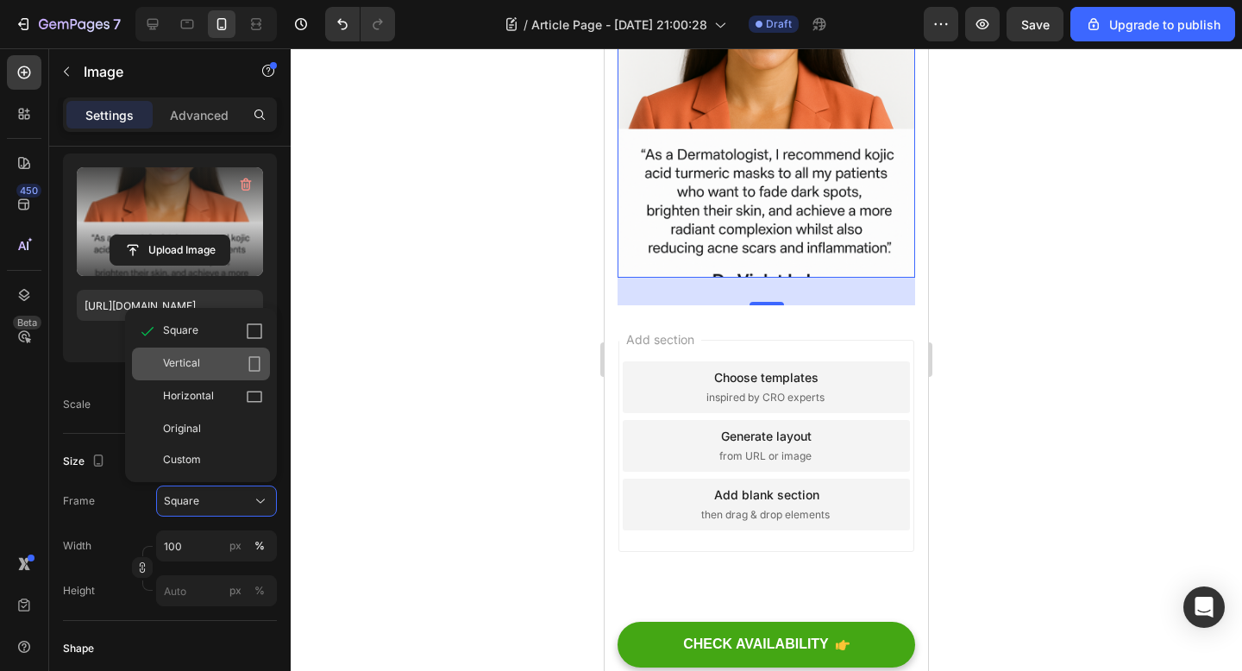
click at [253, 362] on icon at bounding box center [254, 363] width 17 height 17
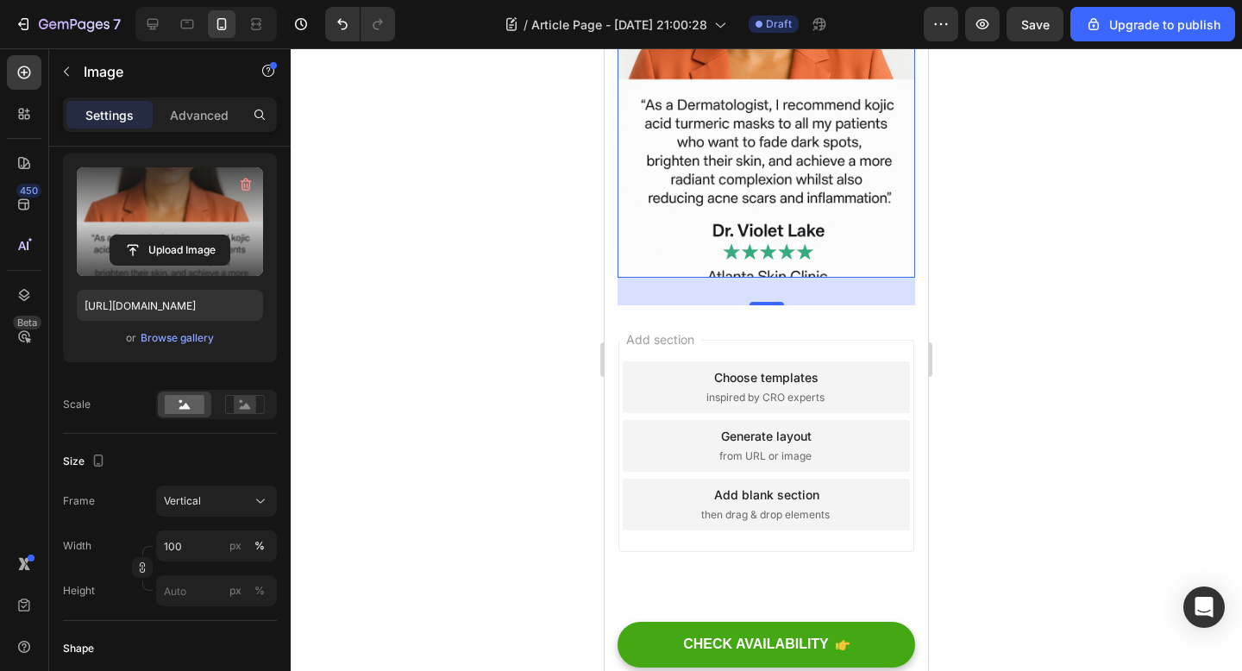
click at [239, 527] on div "Frame Vertical Width 100 px % Height px %" at bounding box center [170, 546] width 214 height 121
click at [239, 521] on div "Frame Vertical Width 100 px % Height px %" at bounding box center [170, 546] width 214 height 121
click at [242, 501] on div "Vertical" at bounding box center [206, 501] width 85 height 16
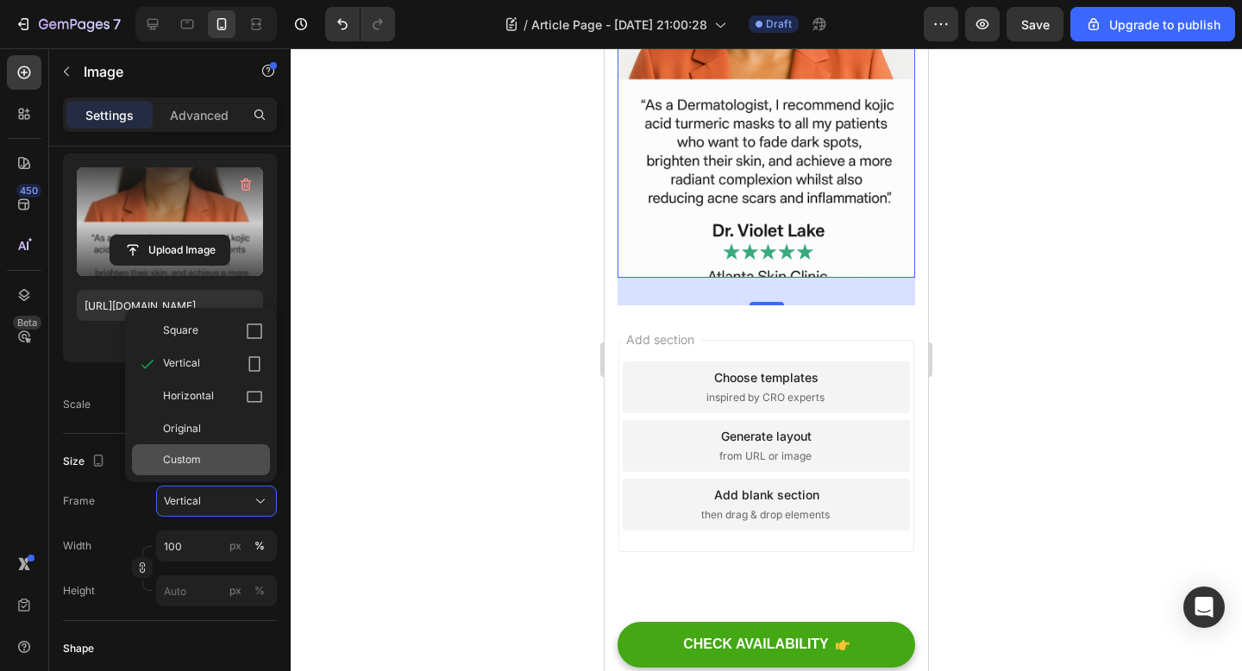
click at [204, 462] on div "Custom" at bounding box center [213, 460] width 100 height 16
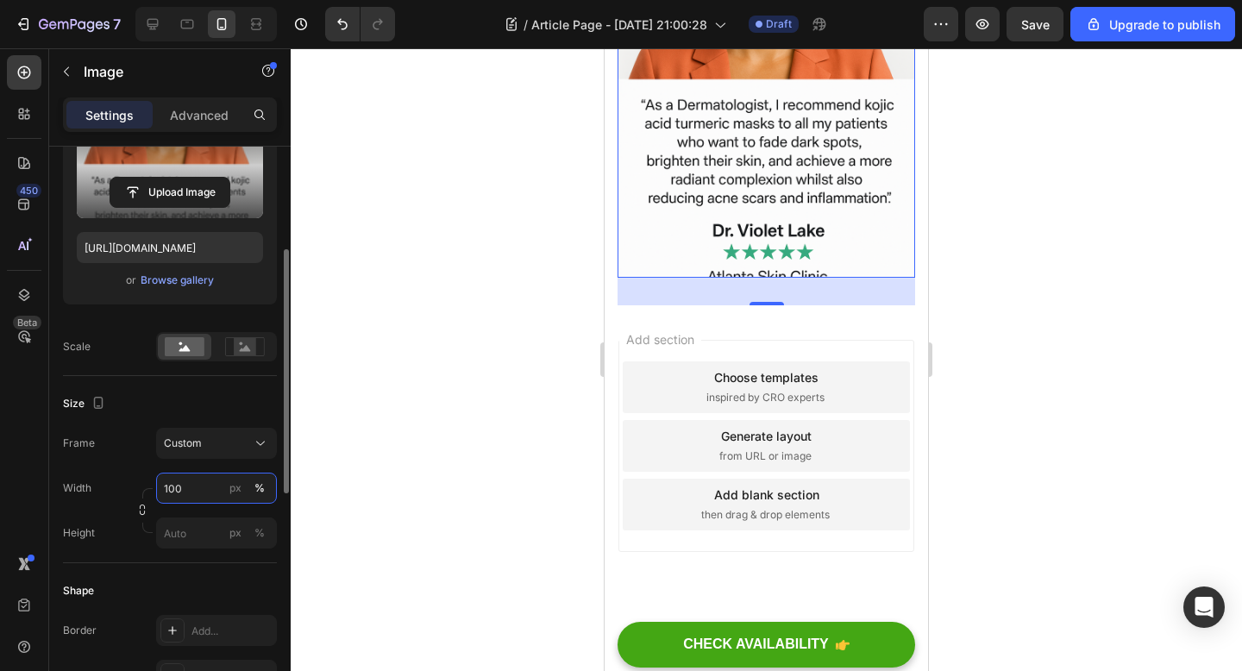
scroll to position [229, 0]
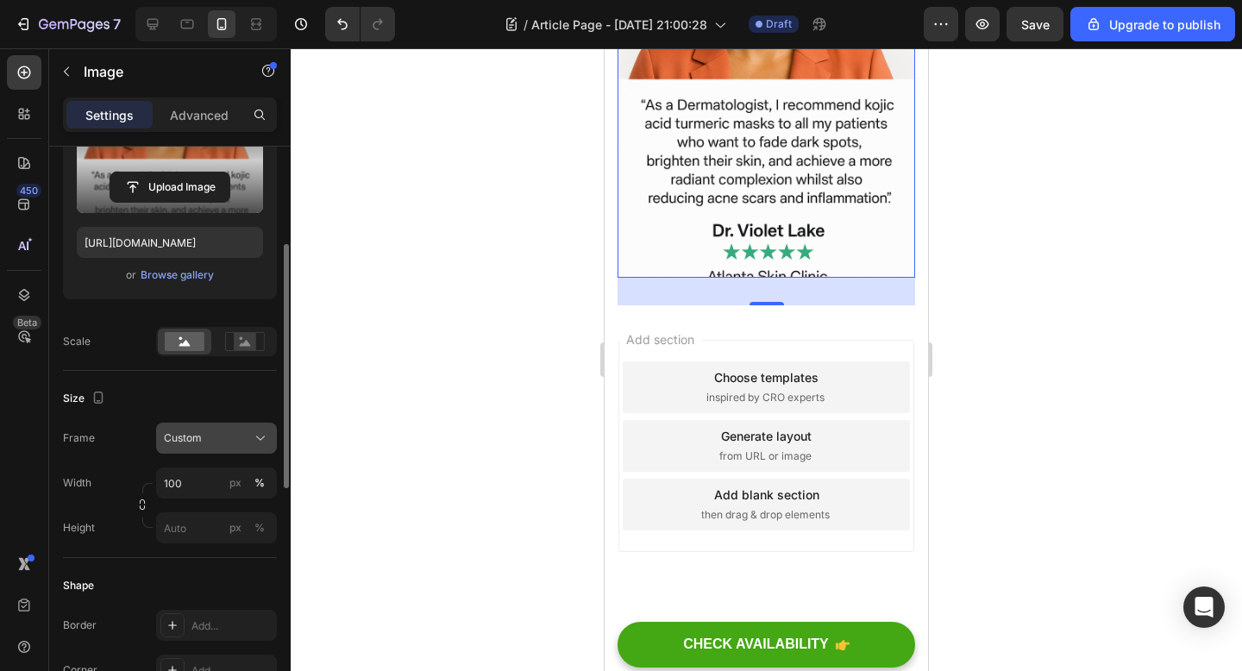
click at [251, 423] on button "Custom" at bounding box center [216, 438] width 121 height 31
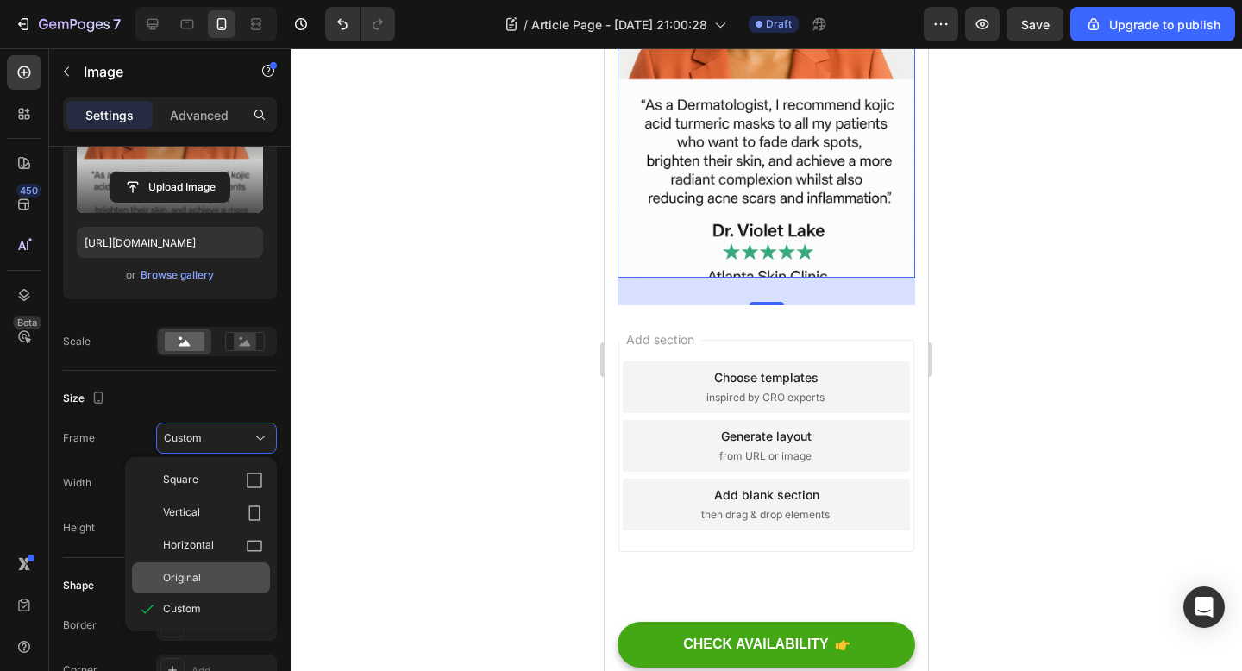
click at [216, 576] on div "Original" at bounding box center [213, 578] width 100 height 16
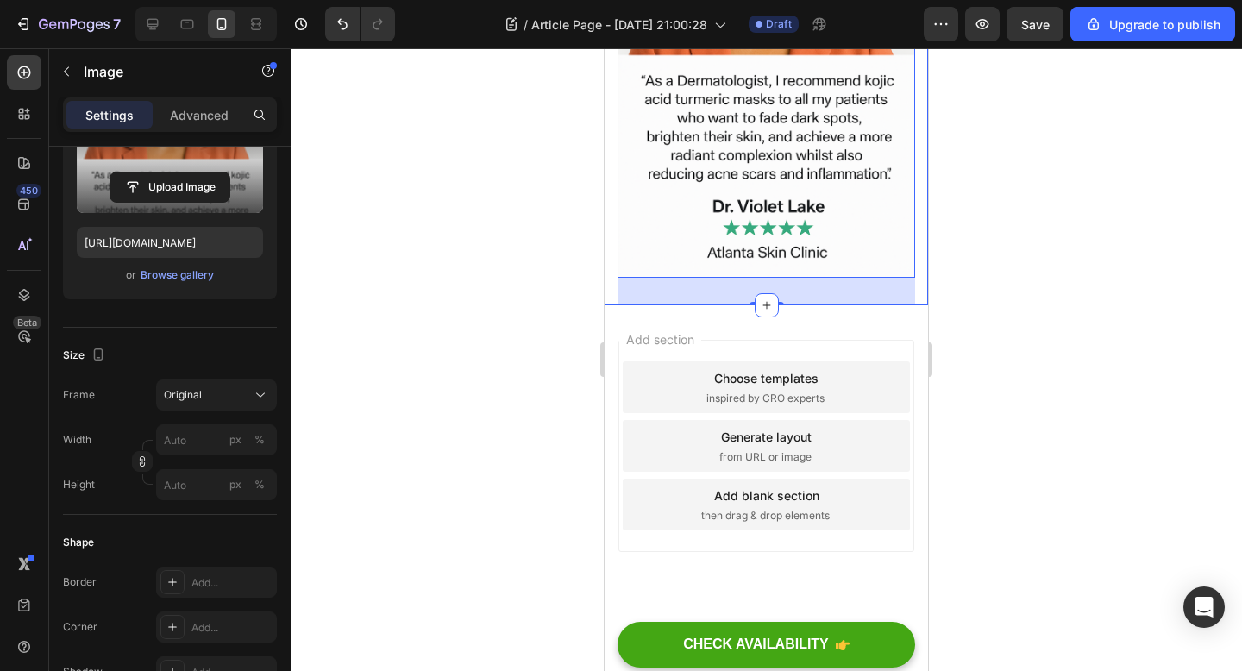
click at [993, 406] on div at bounding box center [766, 359] width 951 height 623
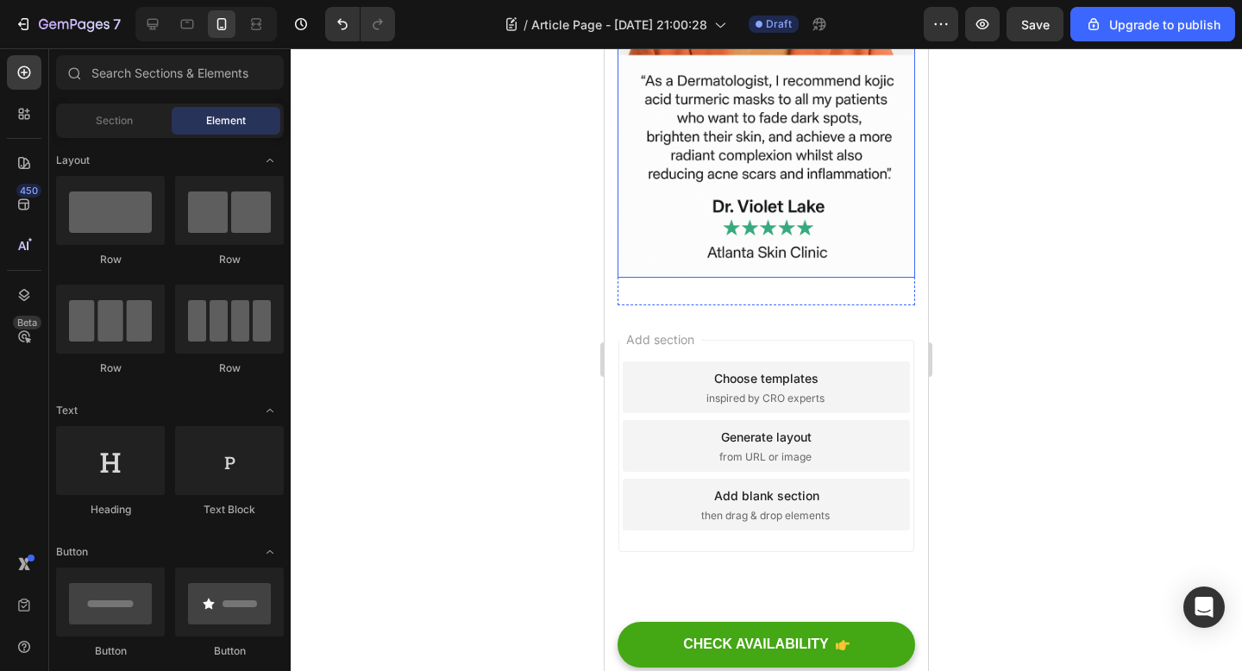
scroll to position [3945, 0]
click at [213, 110] on div "Element" at bounding box center [226, 121] width 109 height 28
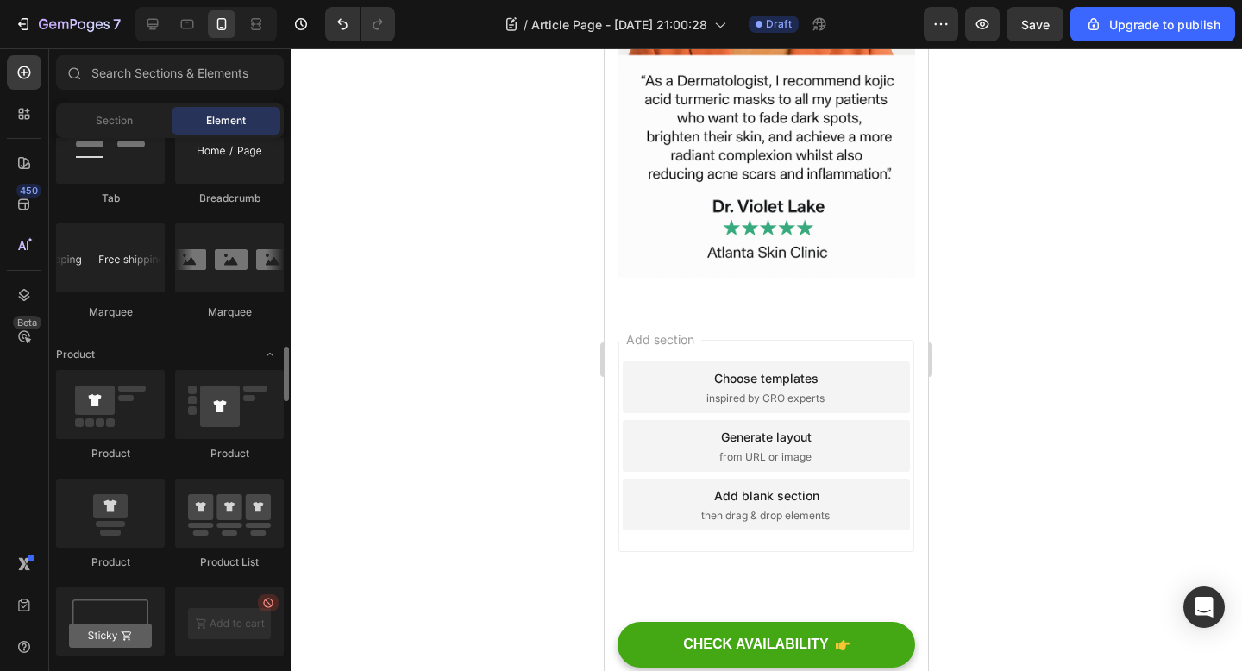
scroll to position [2008, 0]
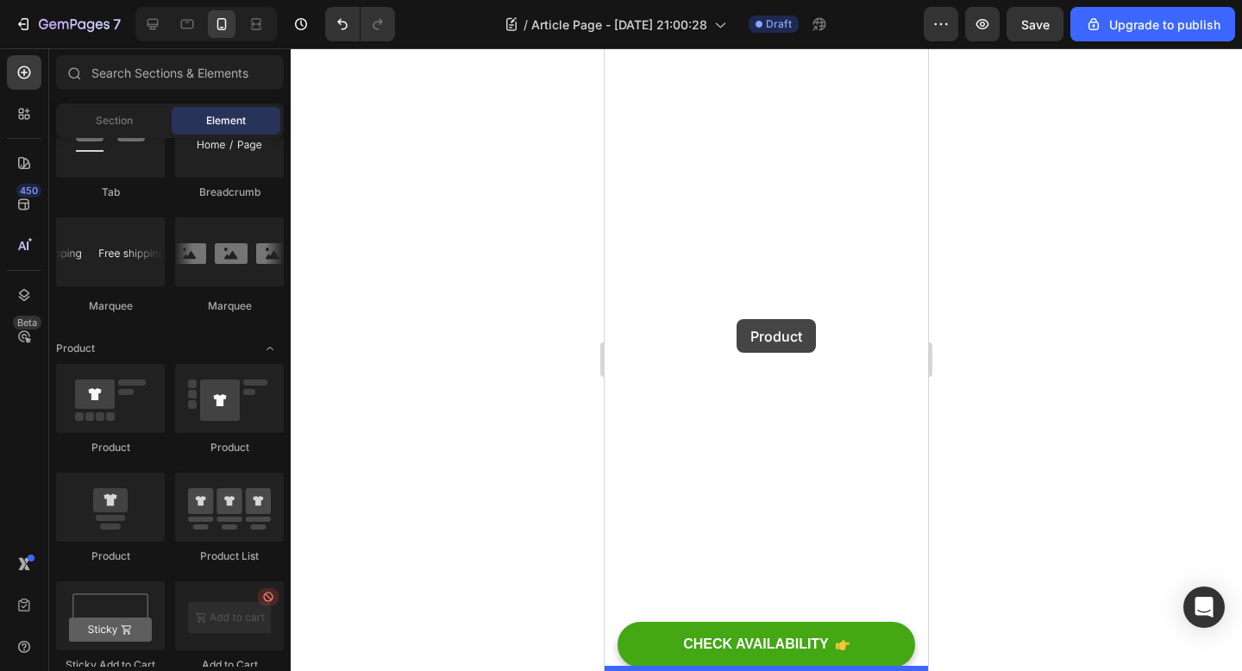
drag, startPoint x: 755, startPoint y: 470, endPoint x: 736, endPoint y: 318, distance: 153.0
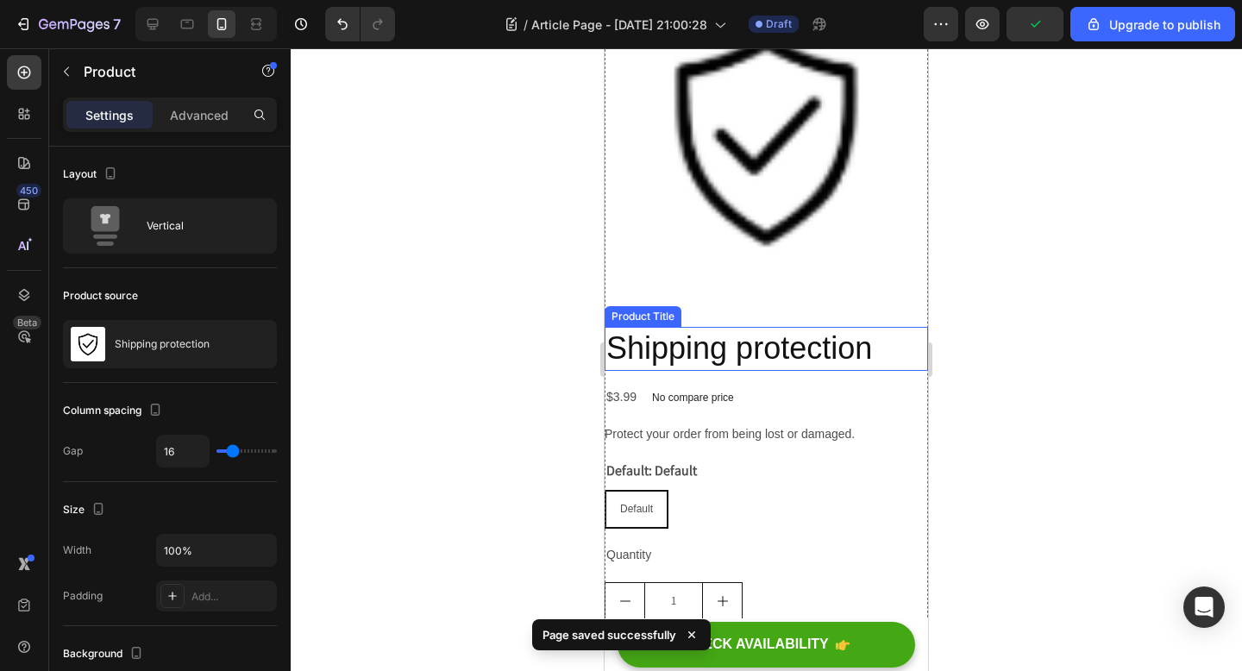
scroll to position [4227, 0]
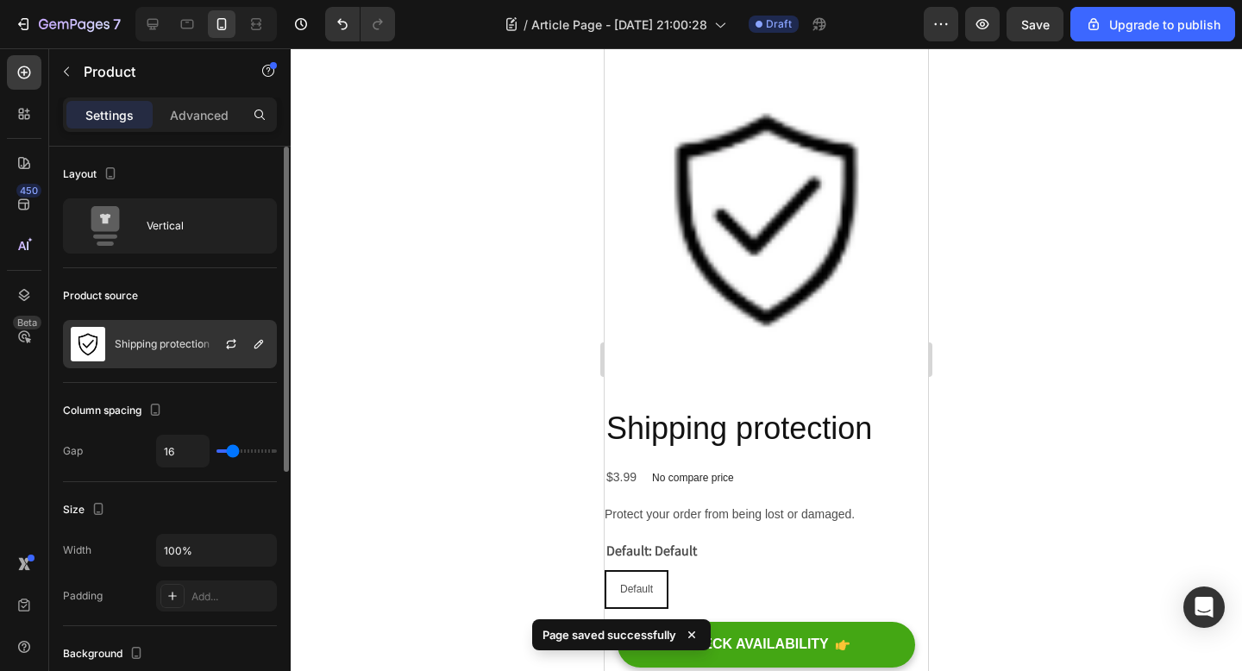
click at [180, 341] on p "Shipping protection" at bounding box center [162, 344] width 95 height 12
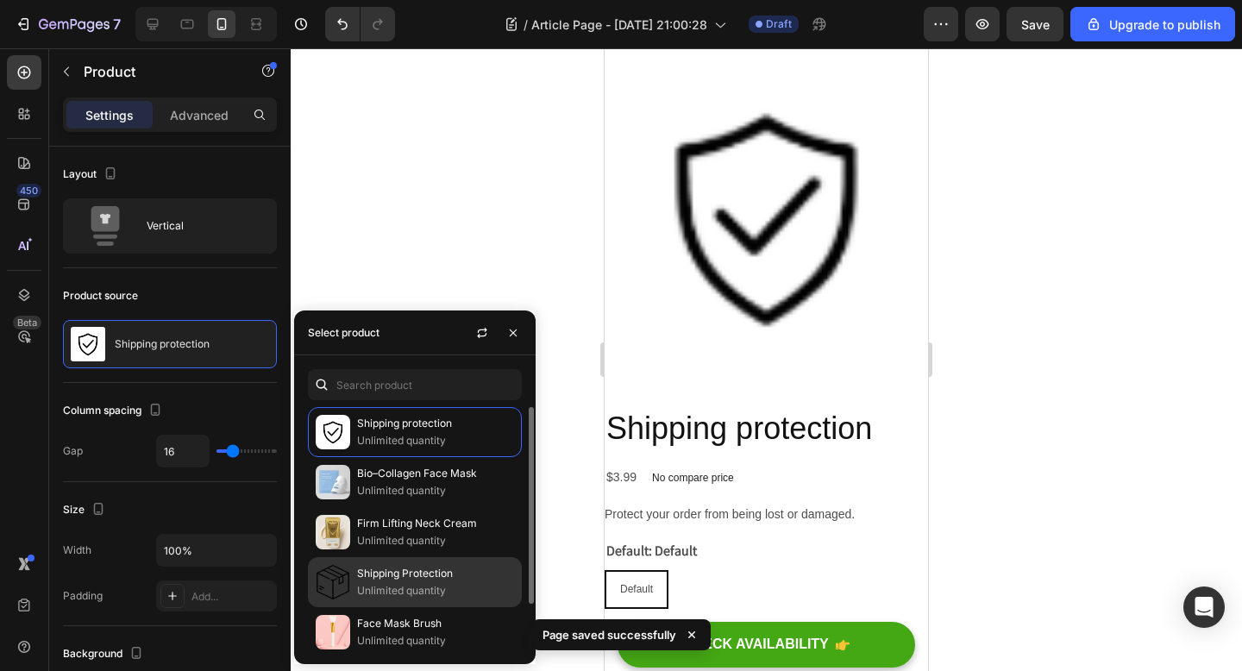
scroll to position [57, 0]
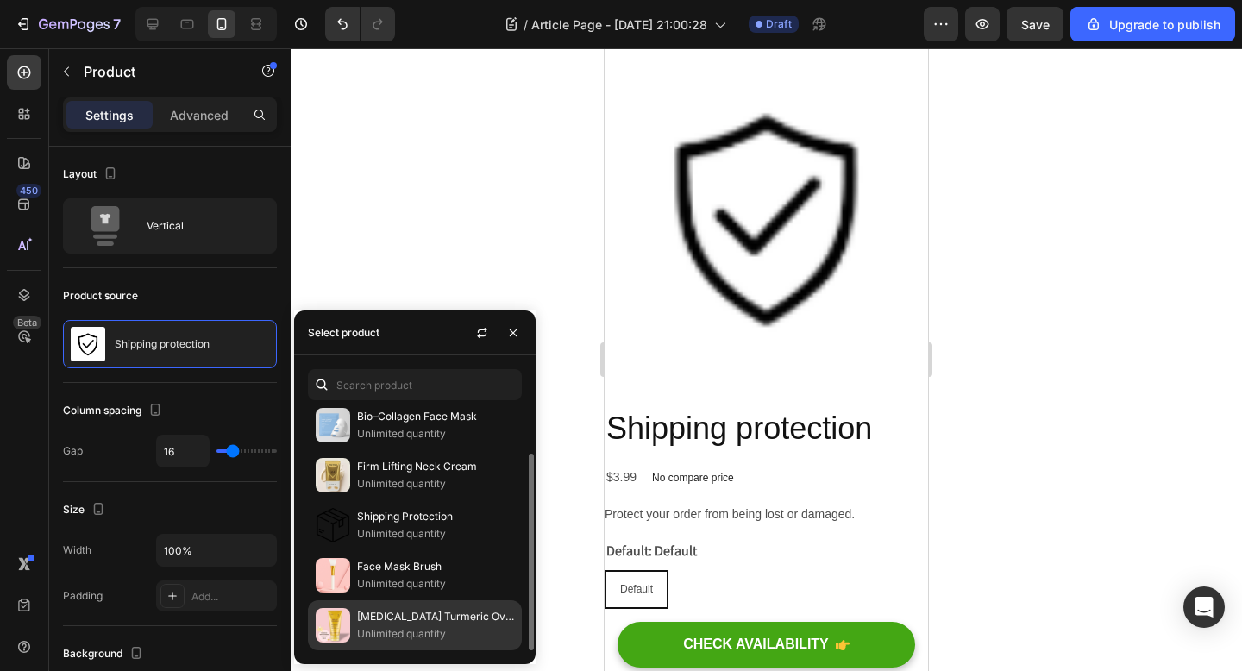
click at [418, 615] on p "[MEDICAL_DATA] Turmeric Overnight Mask" at bounding box center [435, 616] width 157 height 17
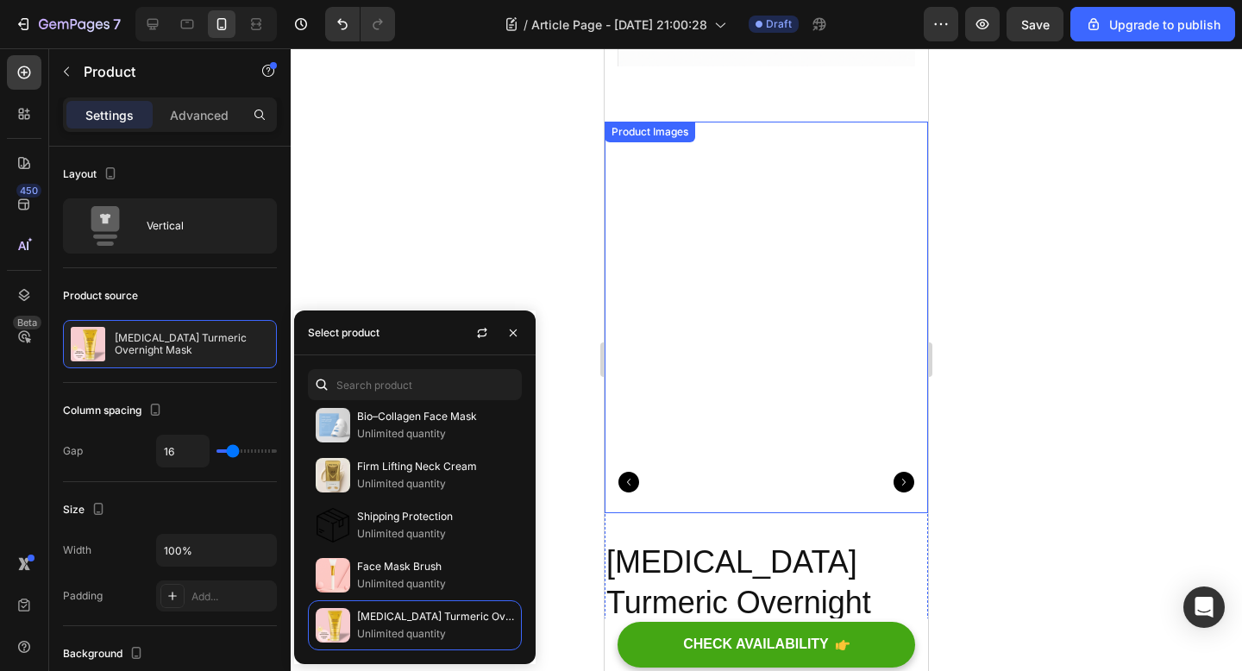
scroll to position [4174, 0]
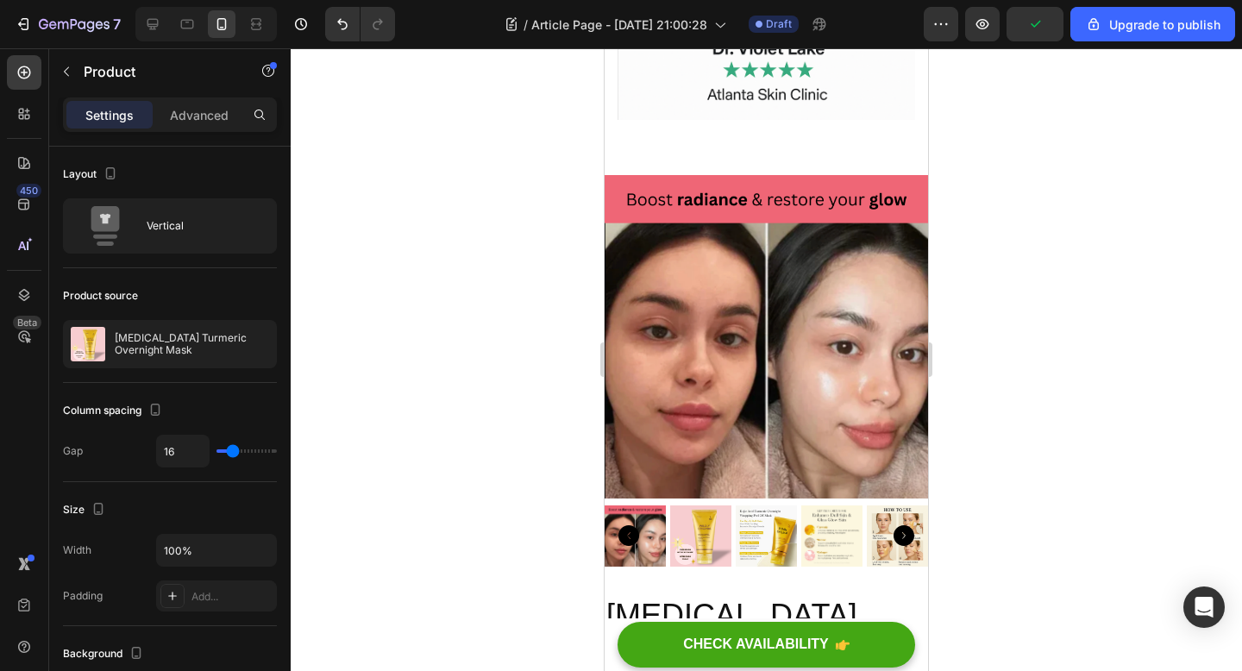
click at [419, 273] on div at bounding box center [766, 359] width 951 height 623
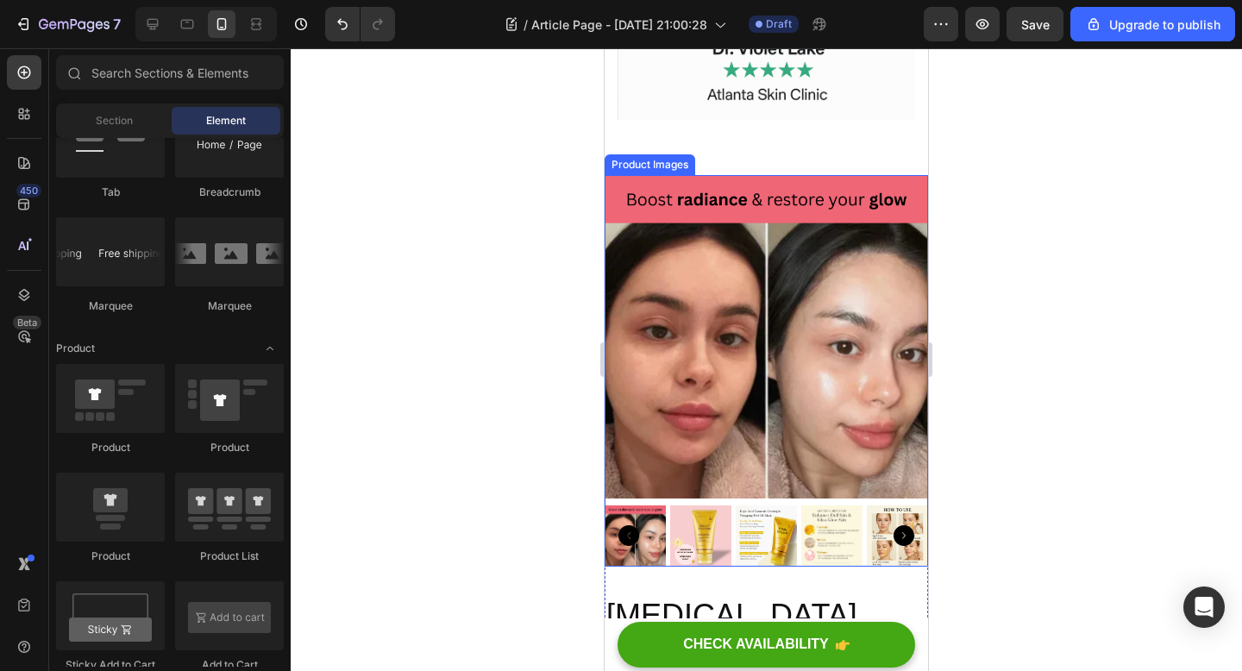
click at [635, 314] on img at bounding box center [766, 336] width 323 height 323
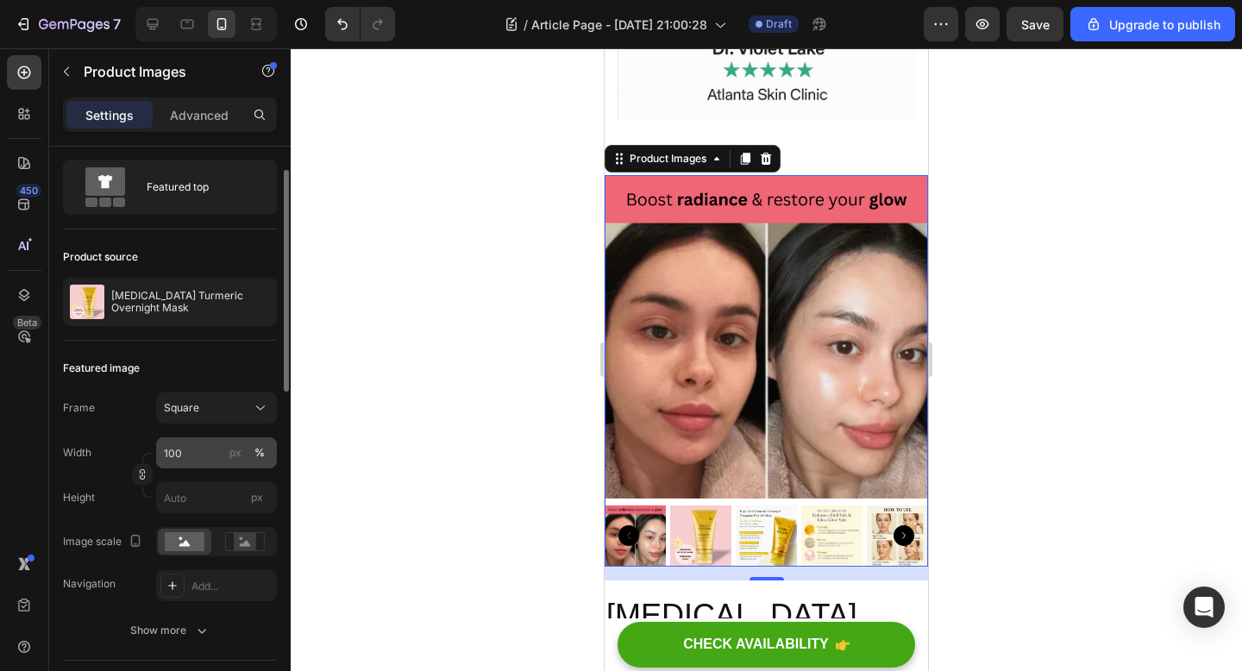
scroll to position [57, 0]
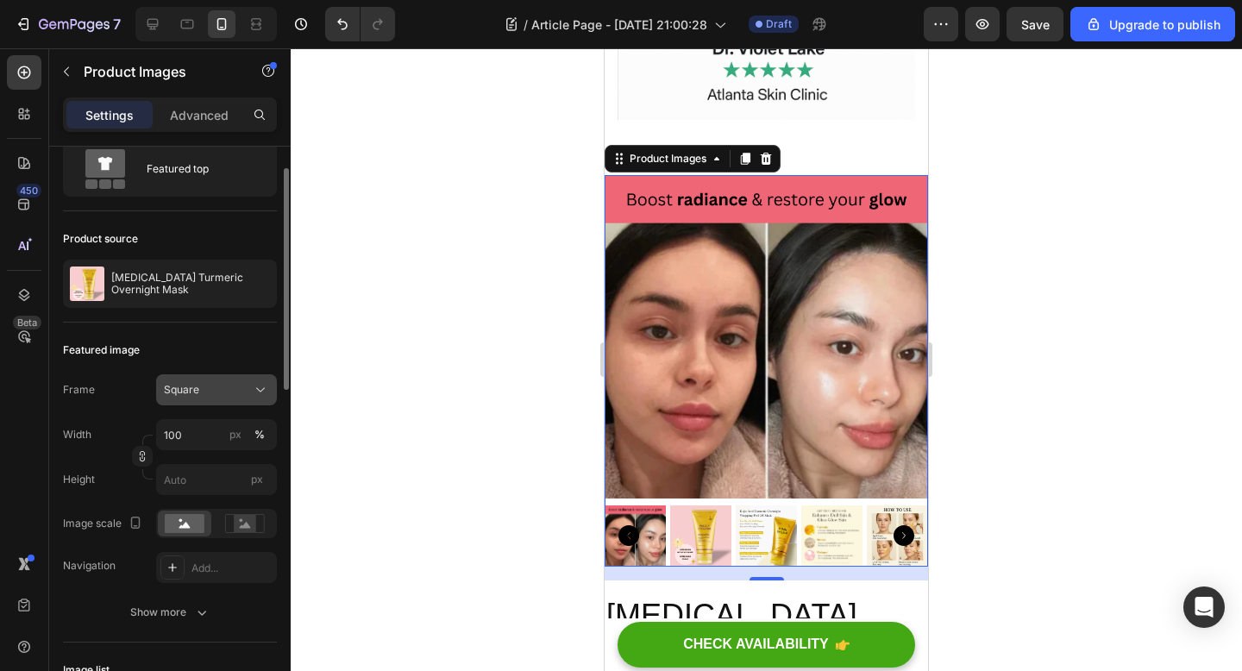
click at [235, 385] on div "Square" at bounding box center [206, 390] width 85 height 16
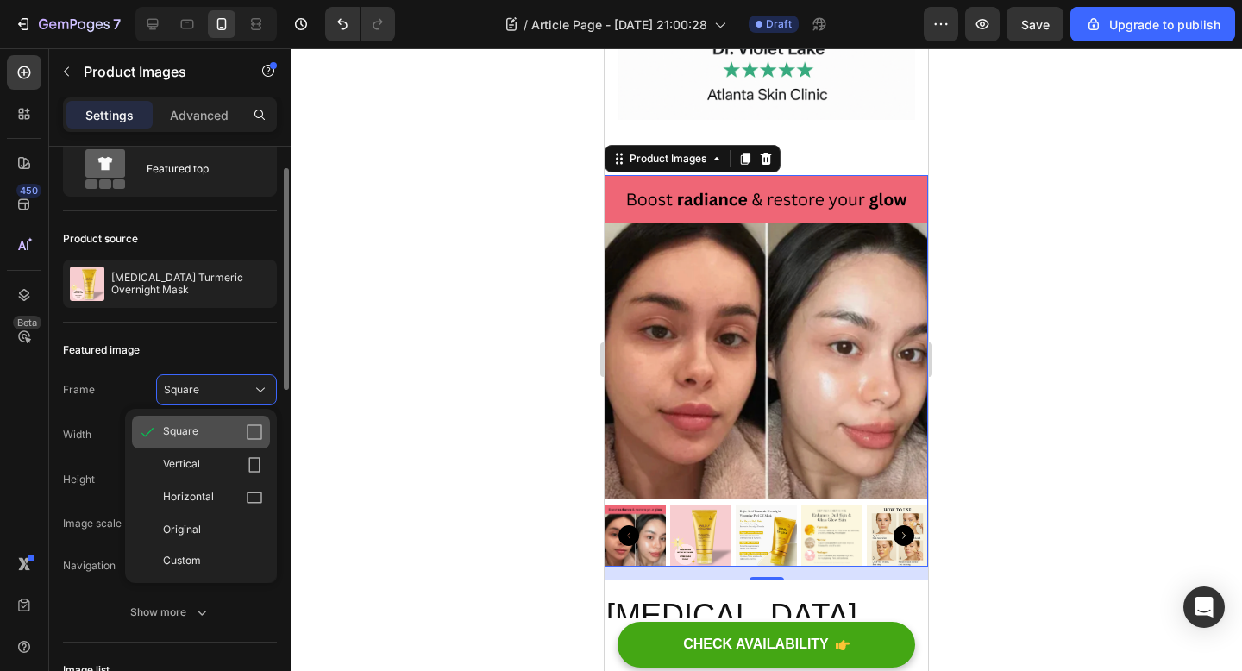
click at [261, 428] on icon at bounding box center [255, 432] width 16 height 16
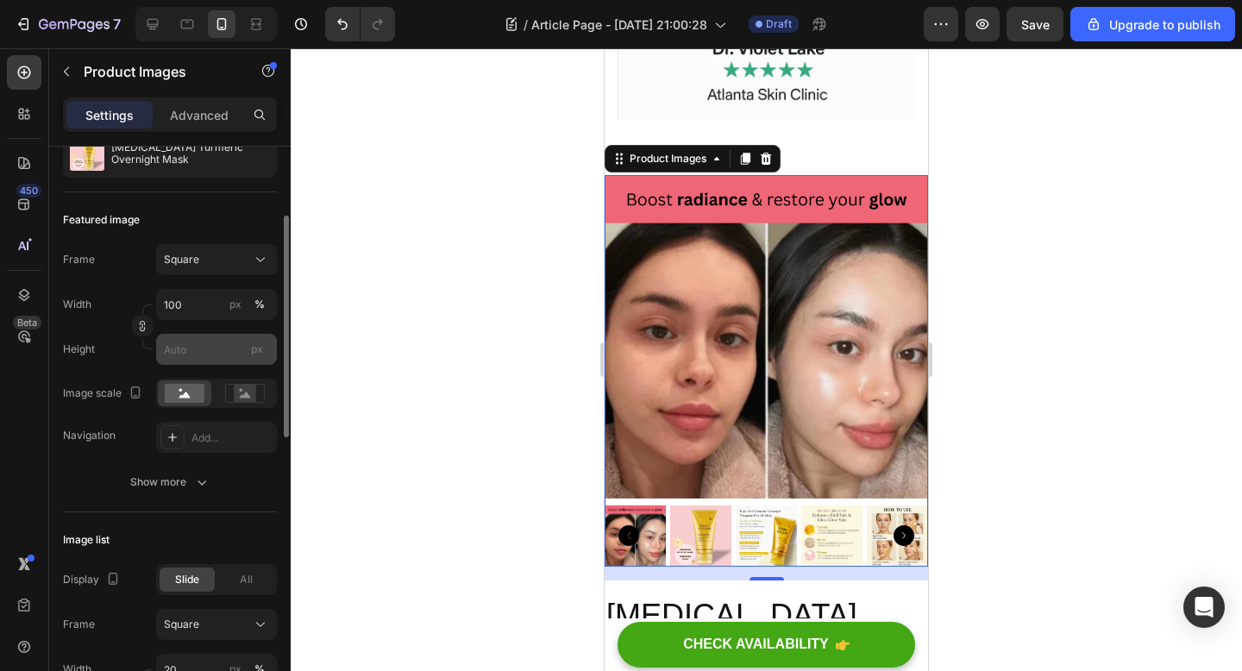
scroll to position [191, 0]
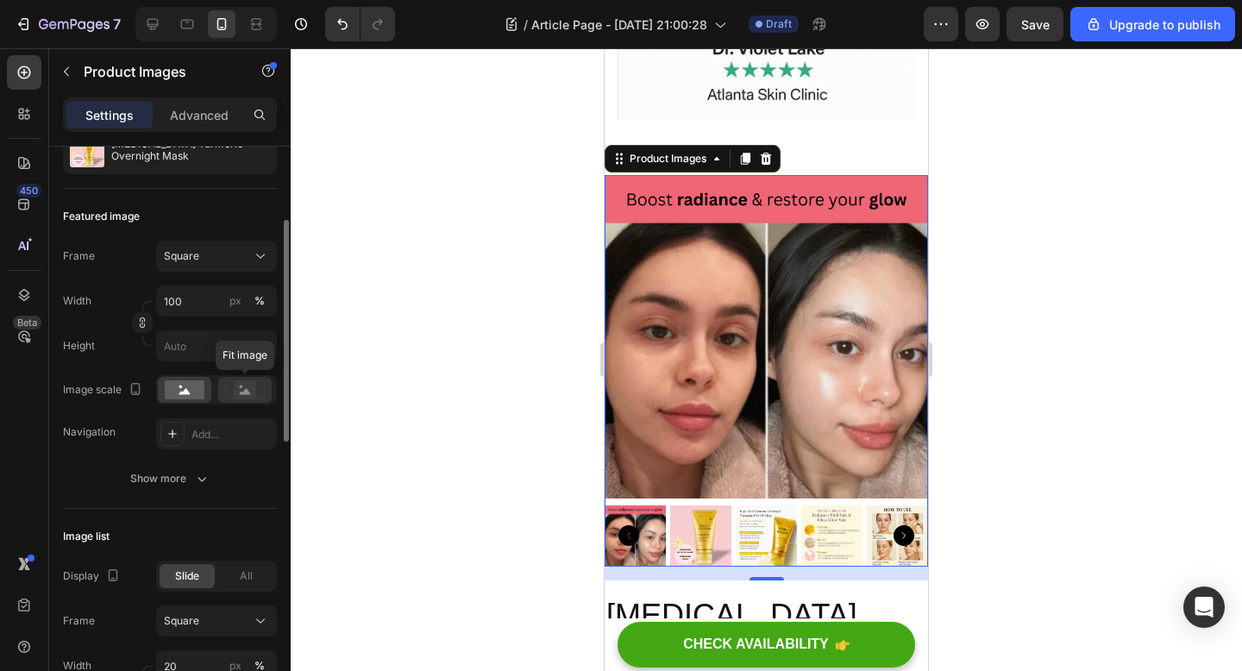
click at [253, 392] on rect at bounding box center [245, 389] width 22 height 17
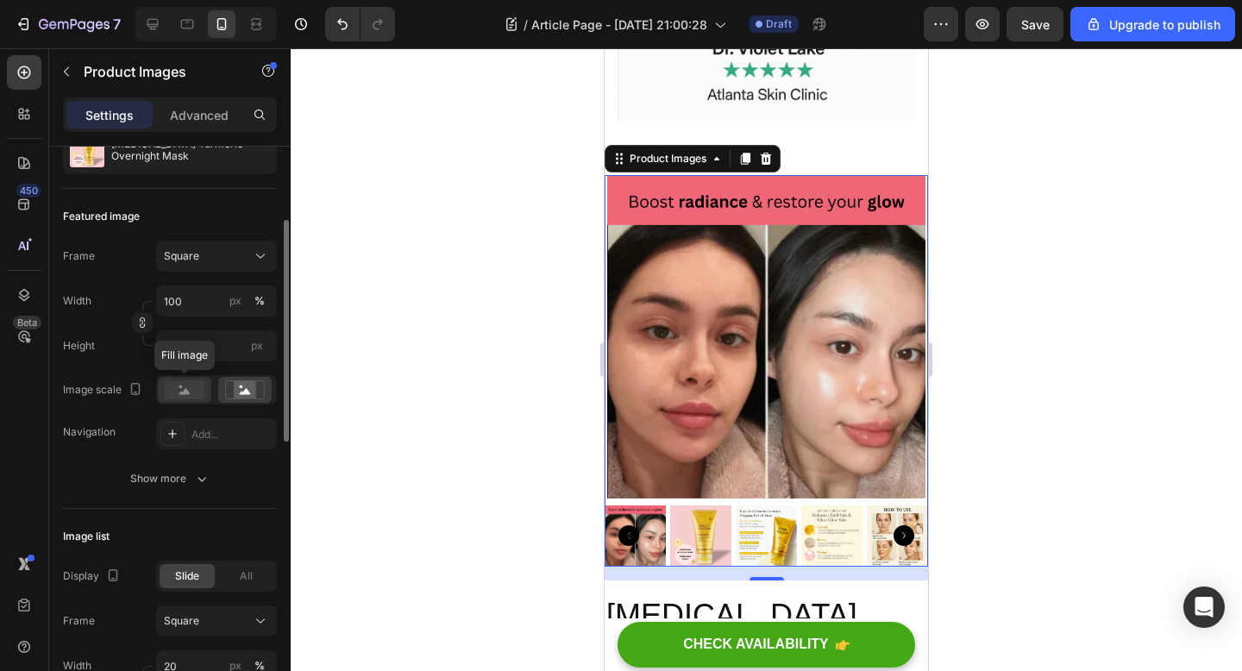
click at [200, 394] on rect at bounding box center [185, 389] width 40 height 19
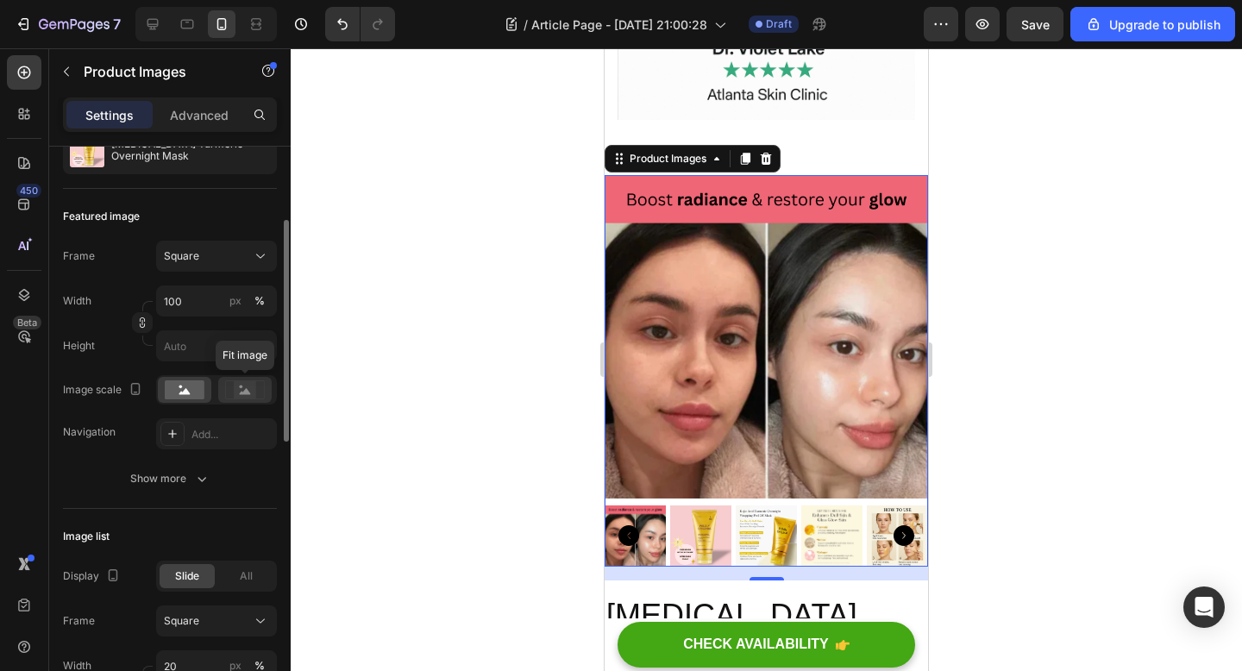
click at [237, 395] on rect at bounding box center [245, 389] width 22 height 17
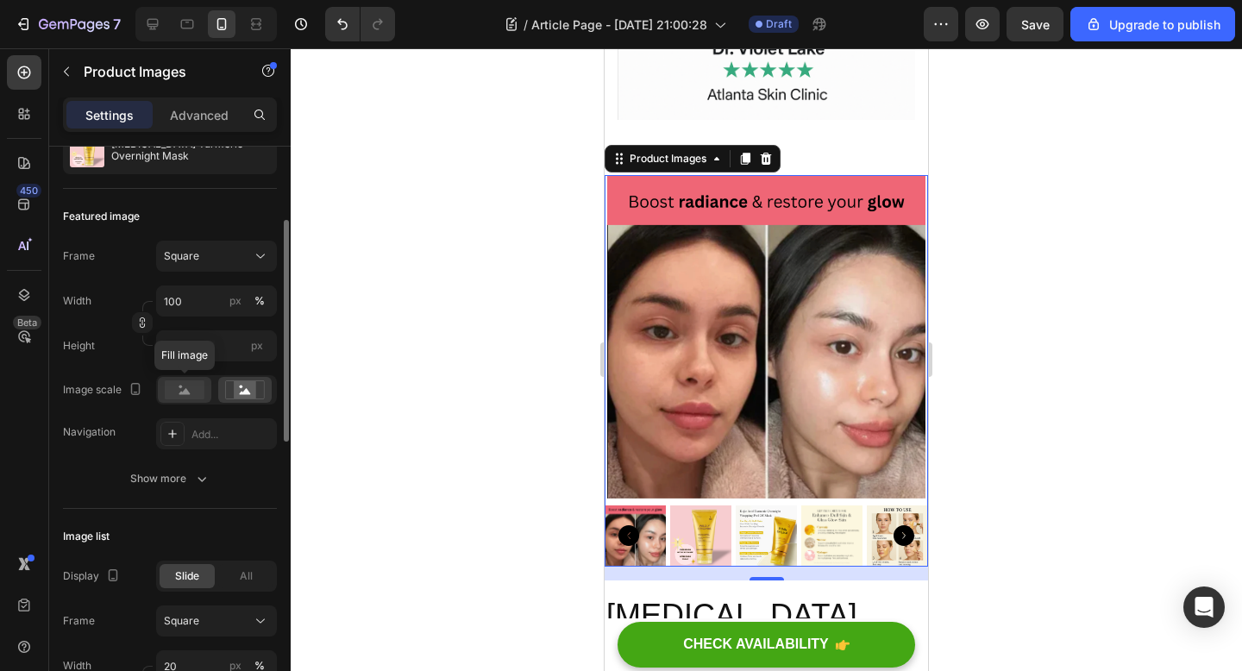
click at [171, 393] on rect at bounding box center [185, 389] width 40 height 19
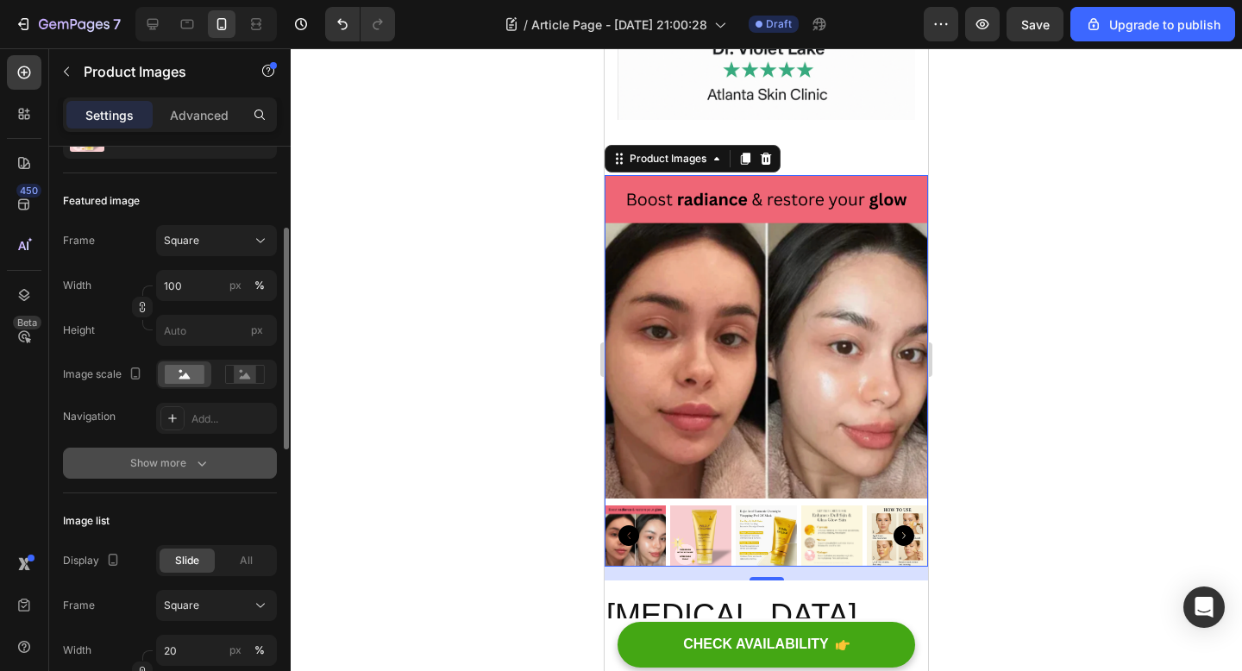
scroll to position [210, 0]
click at [227, 468] on button "Show more" at bounding box center [170, 459] width 214 height 31
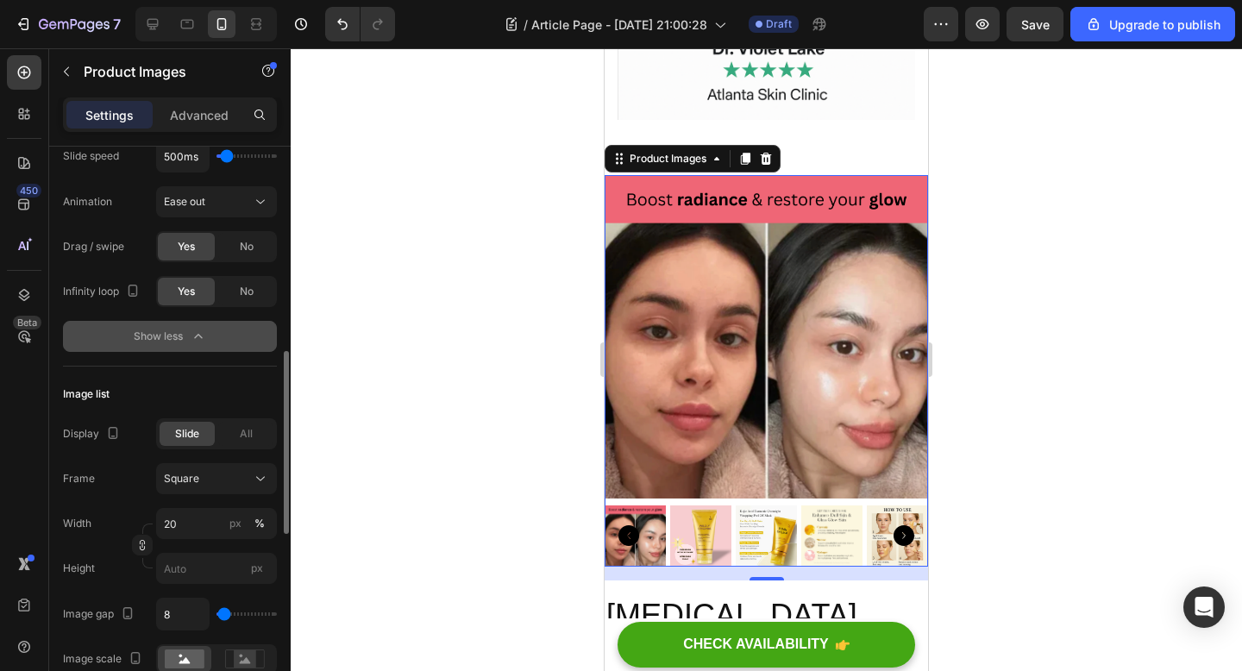
scroll to position [650, 0]
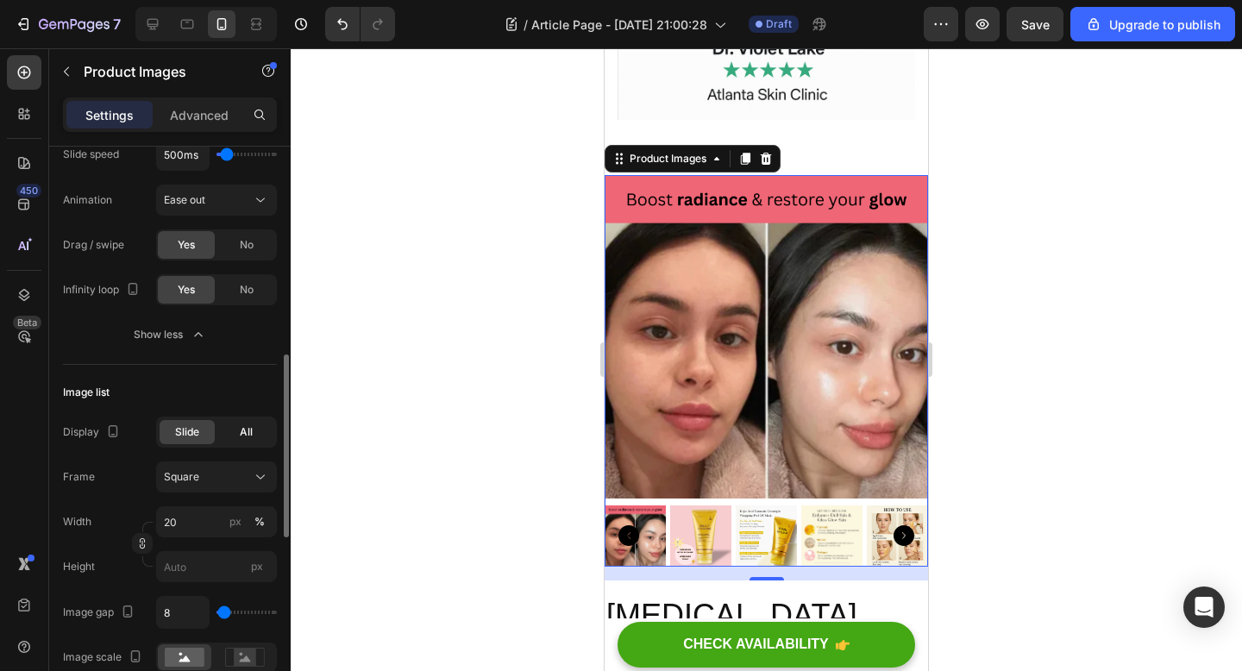
click at [244, 429] on span "All" at bounding box center [246, 432] width 13 height 16
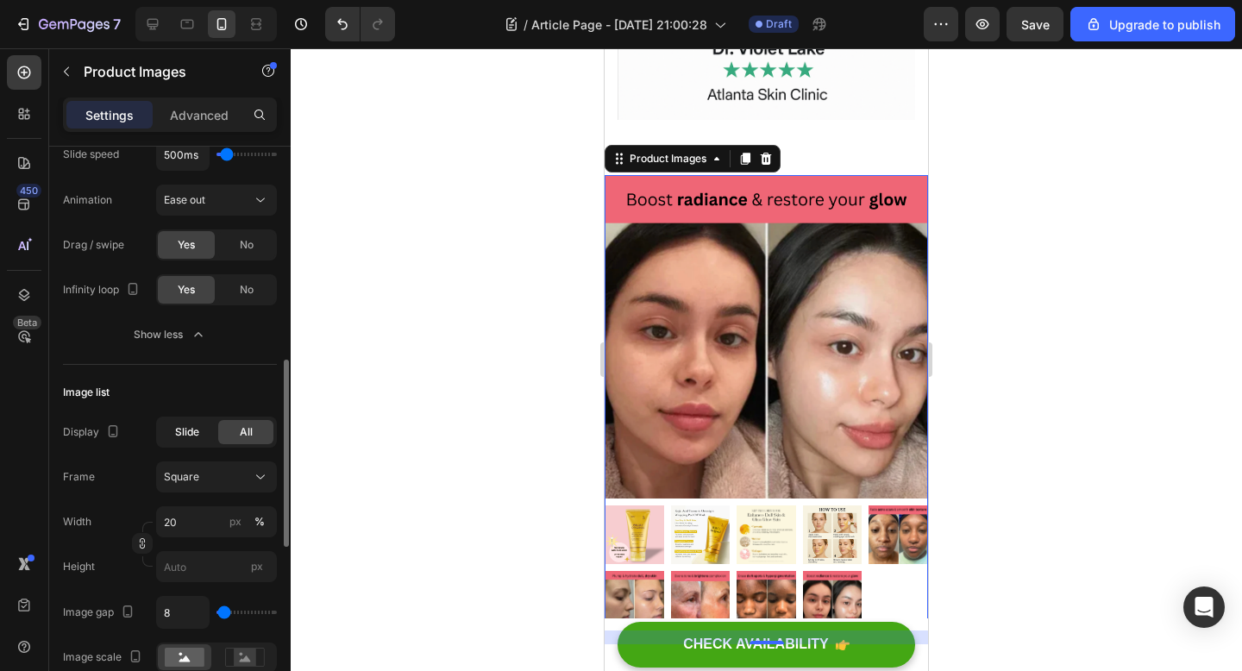
click at [191, 432] on span "Slide" at bounding box center [187, 432] width 24 height 16
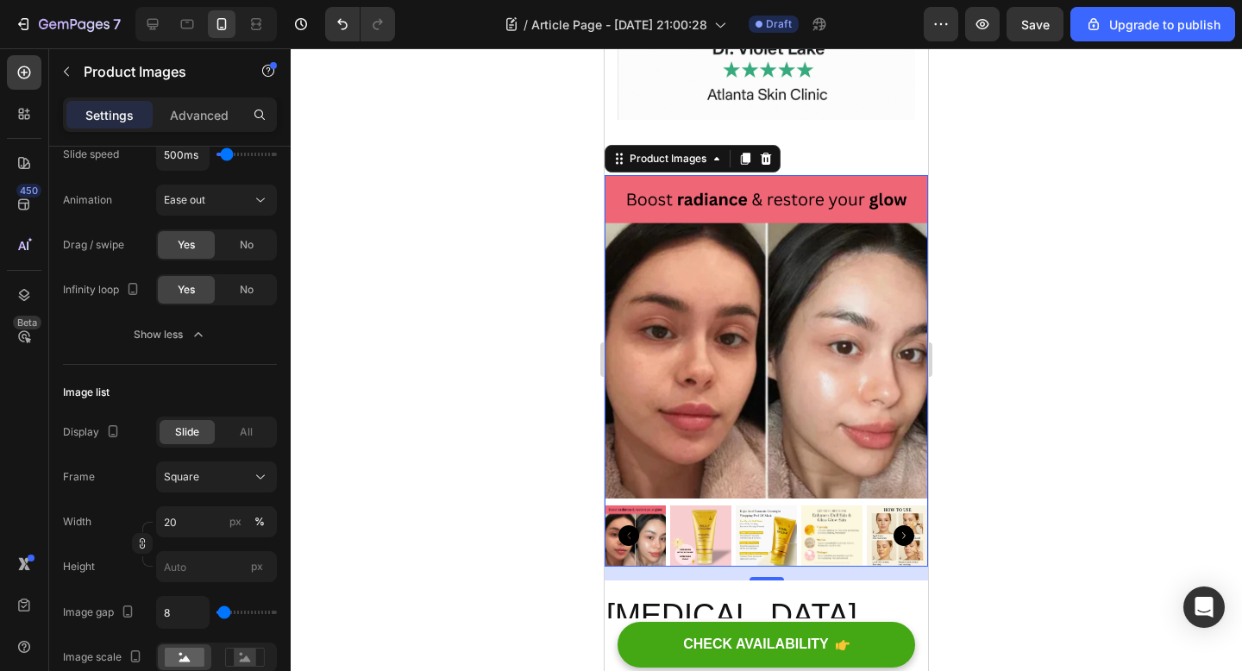
click at [689, 505] on img at bounding box center [700, 535] width 61 height 61
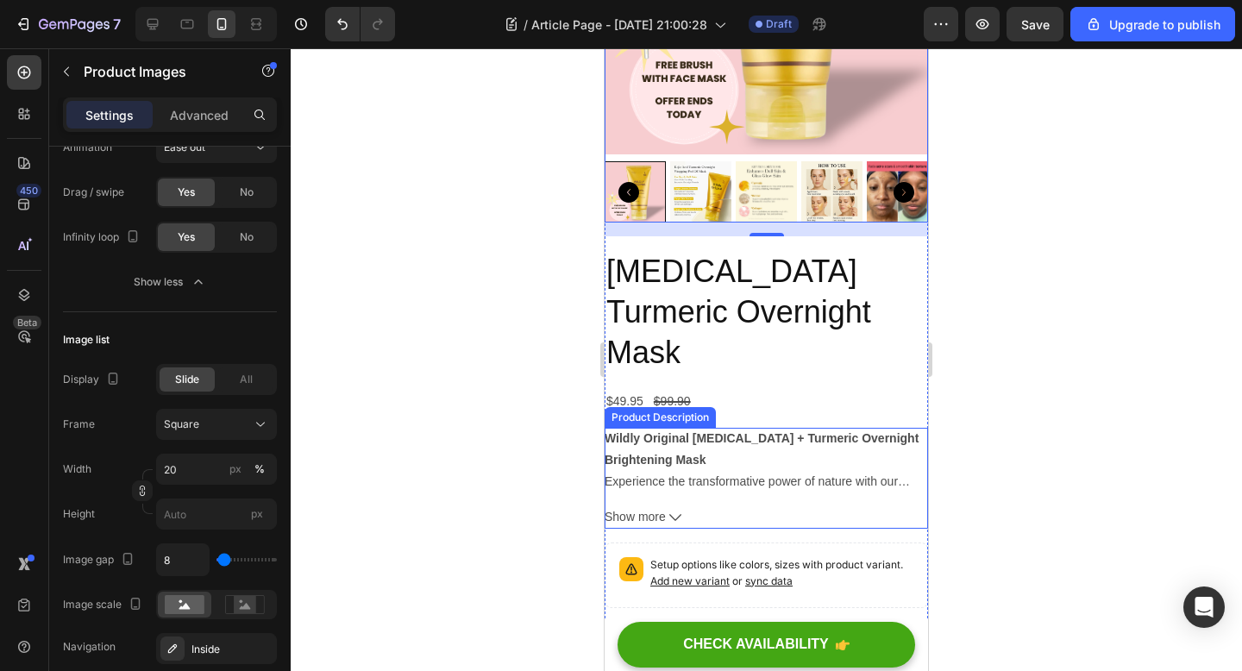
scroll to position [4462, 0]
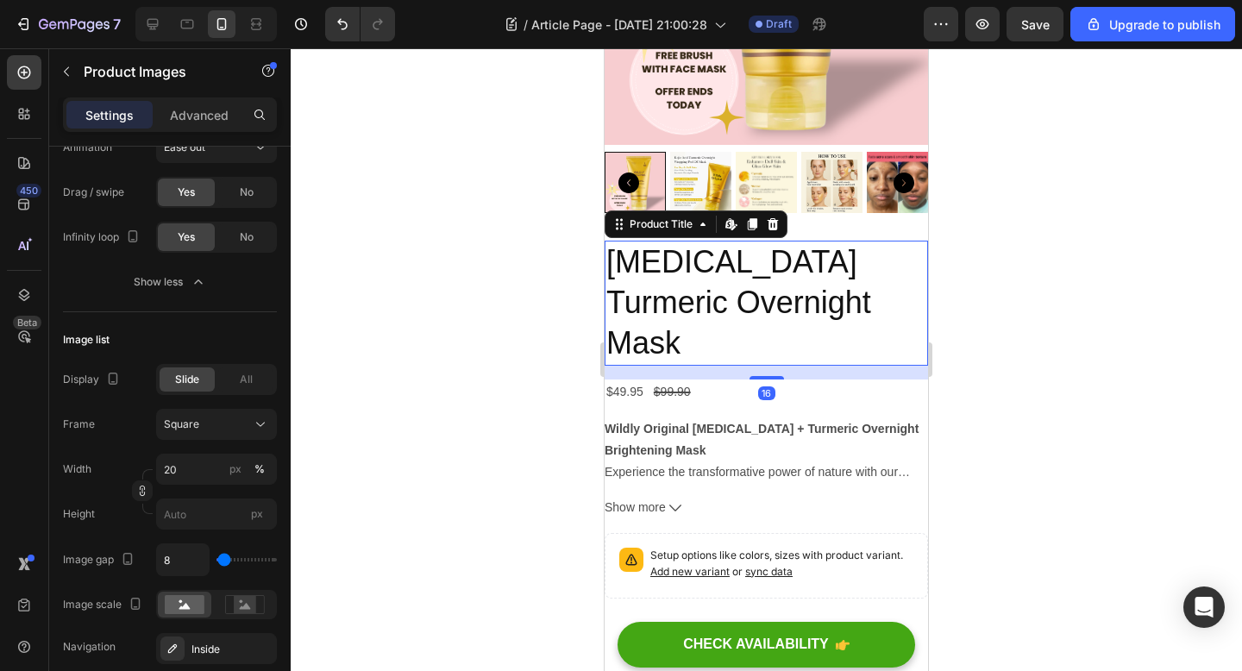
click at [780, 279] on h2 "[MEDICAL_DATA] Turmeric Overnight Mask" at bounding box center [766, 303] width 323 height 124
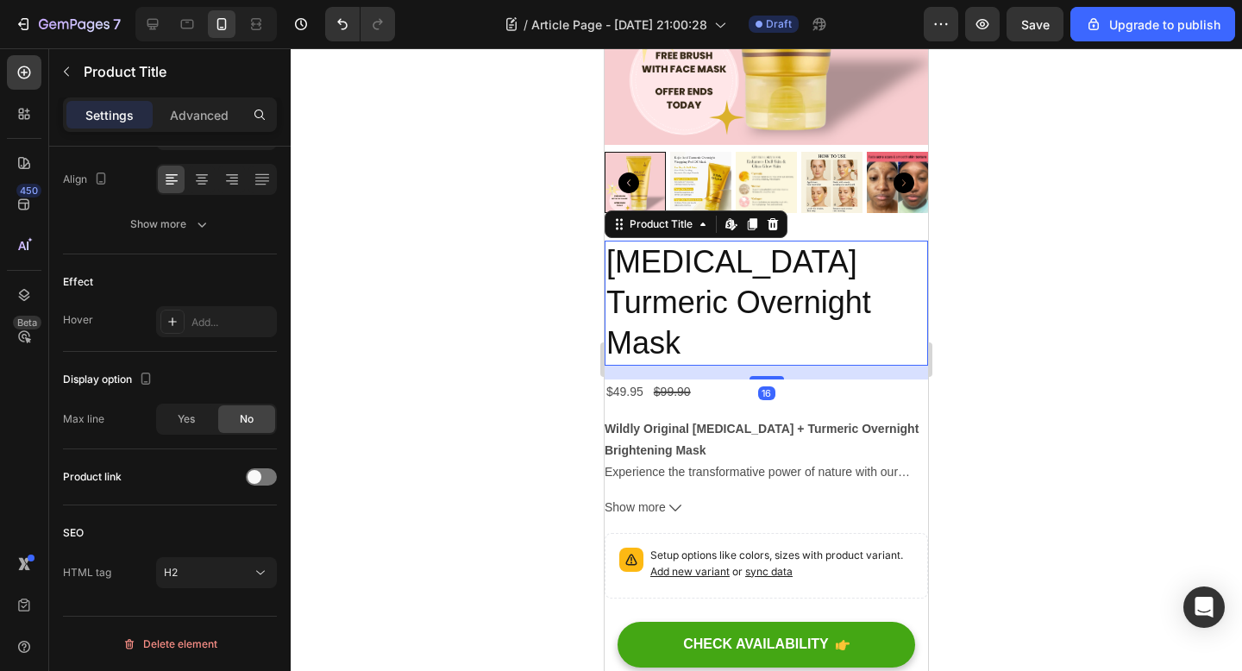
scroll to position [0, 0]
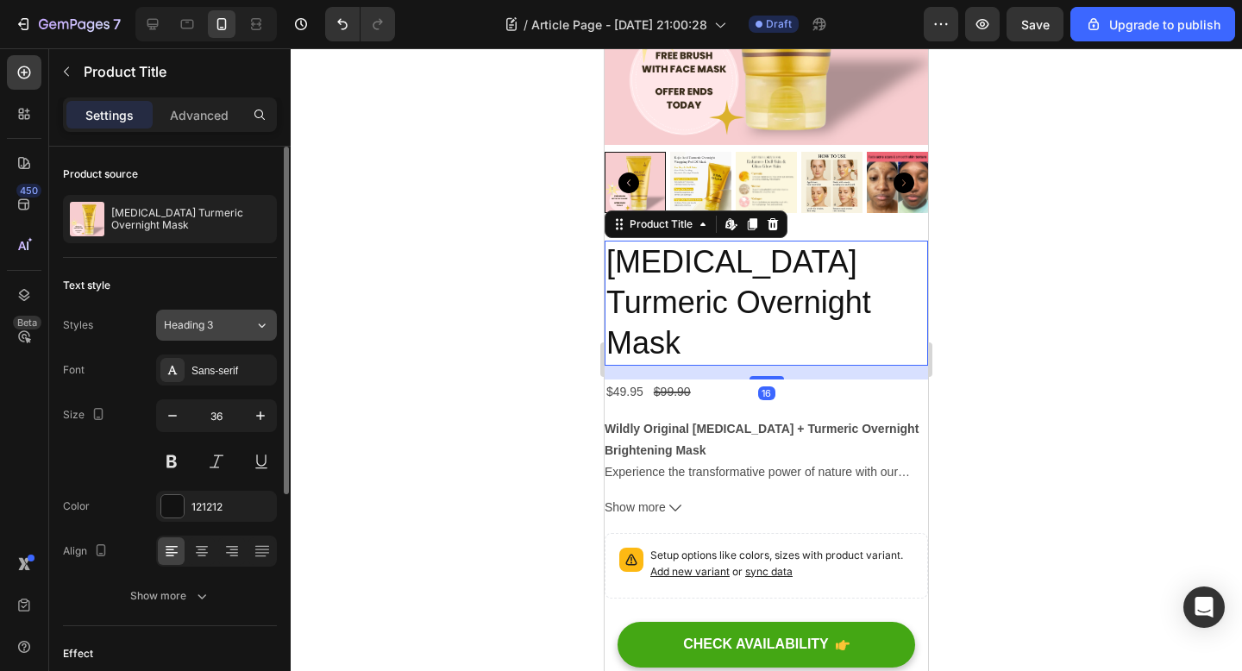
click at [233, 326] on div "Heading 3" at bounding box center [199, 325] width 70 height 16
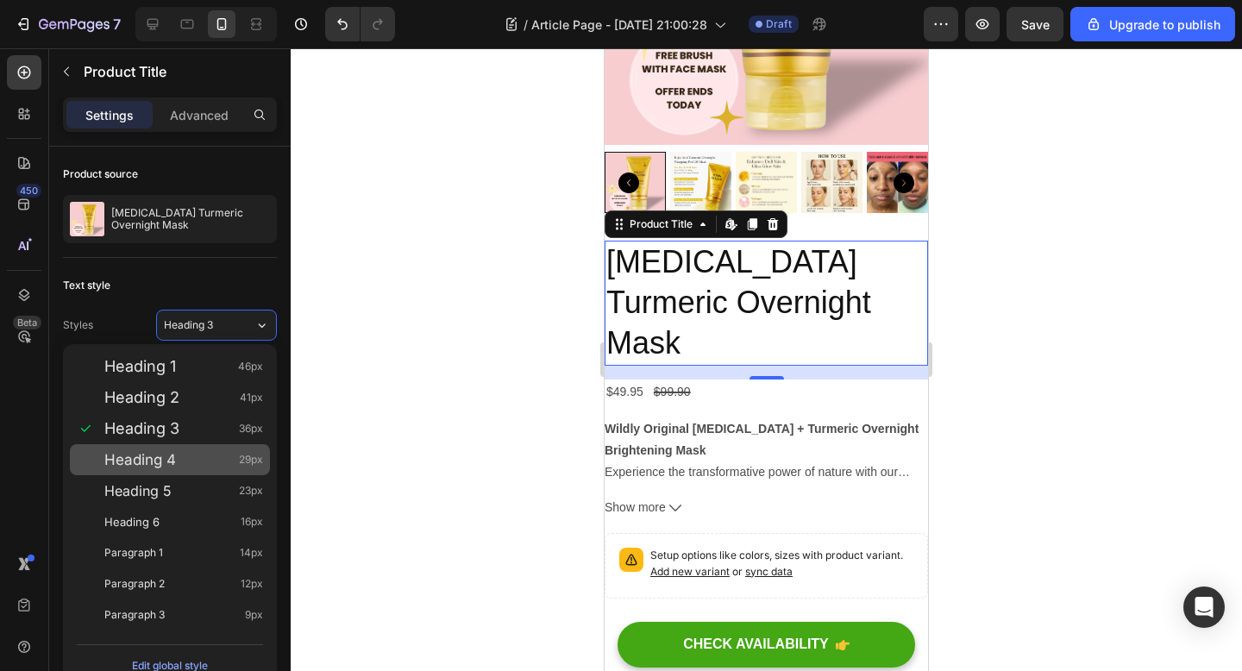
click at [204, 457] on div "Heading 4 29px" at bounding box center [183, 459] width 159 height 17
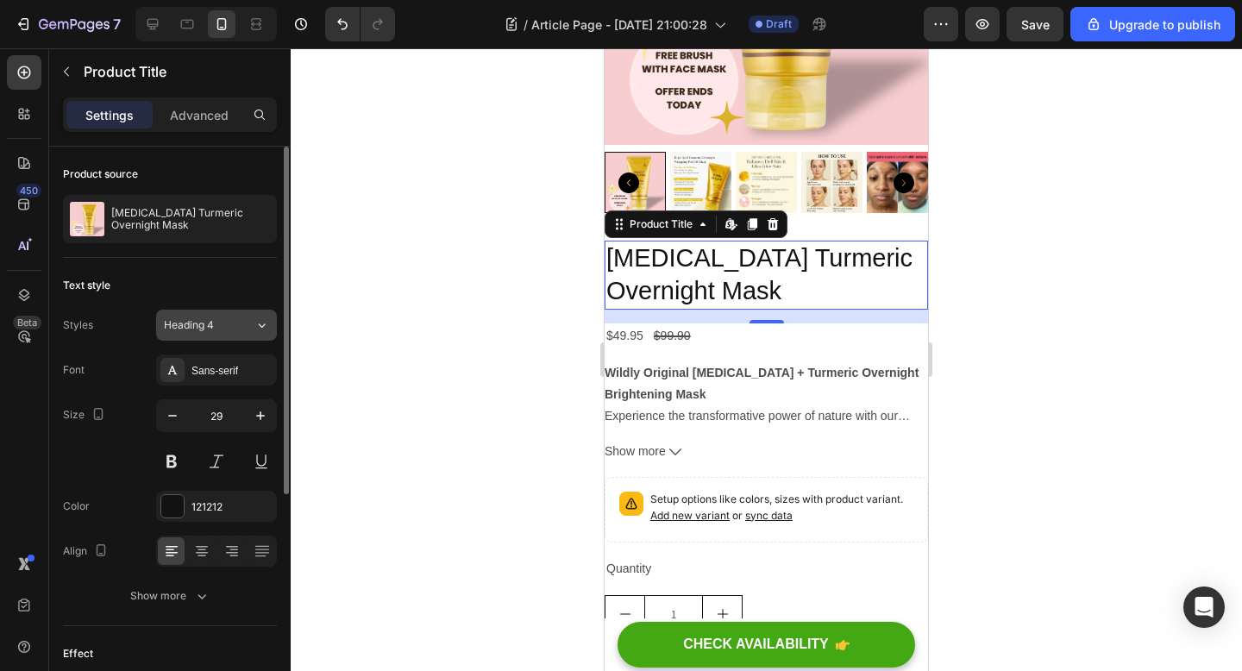
click at [240, 335] on button "Heading 4" at bounding box center [216, 325] width 121 height 31
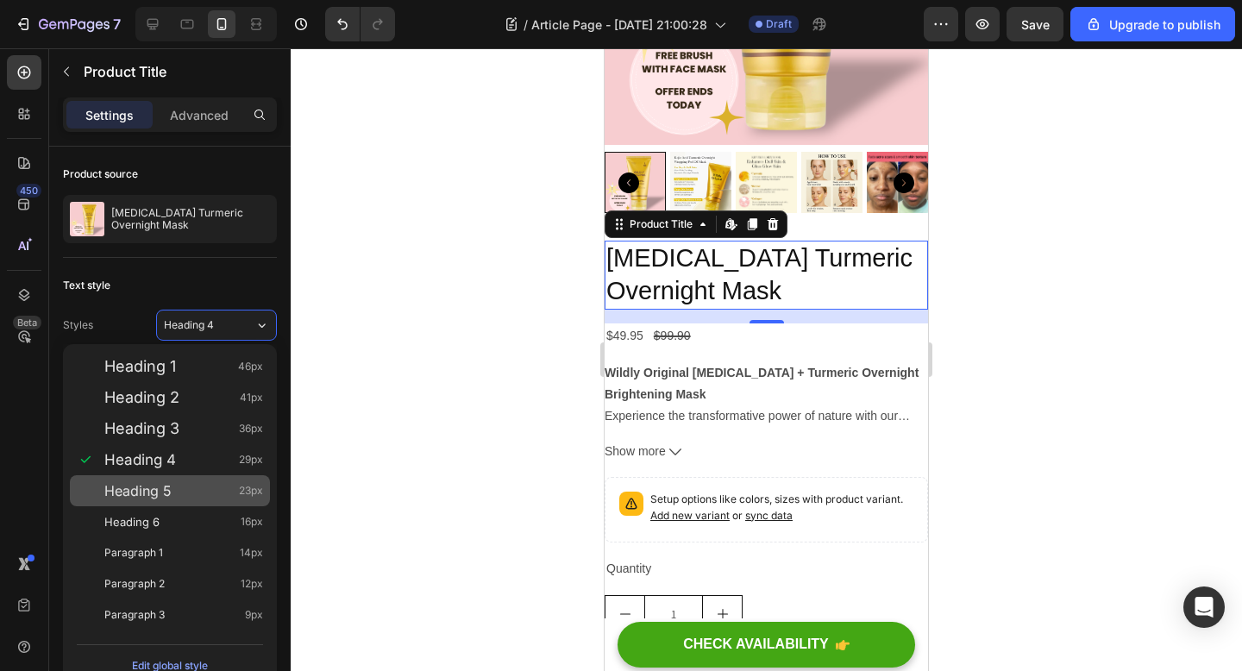
click at [198, 491] on div "Heading 5 23px" at bounding box center [183, 490] width 159 height 17
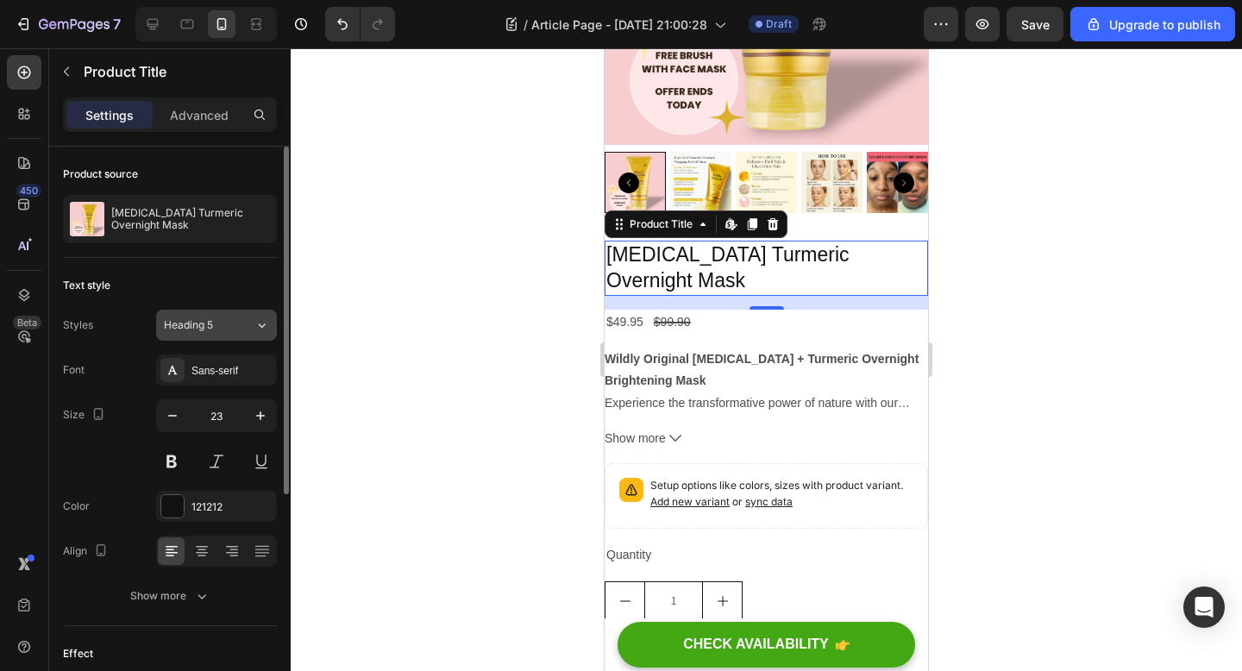
click at [200, 332] on span "Heading 5" at bounding box center [188, 325] width 49 height 16
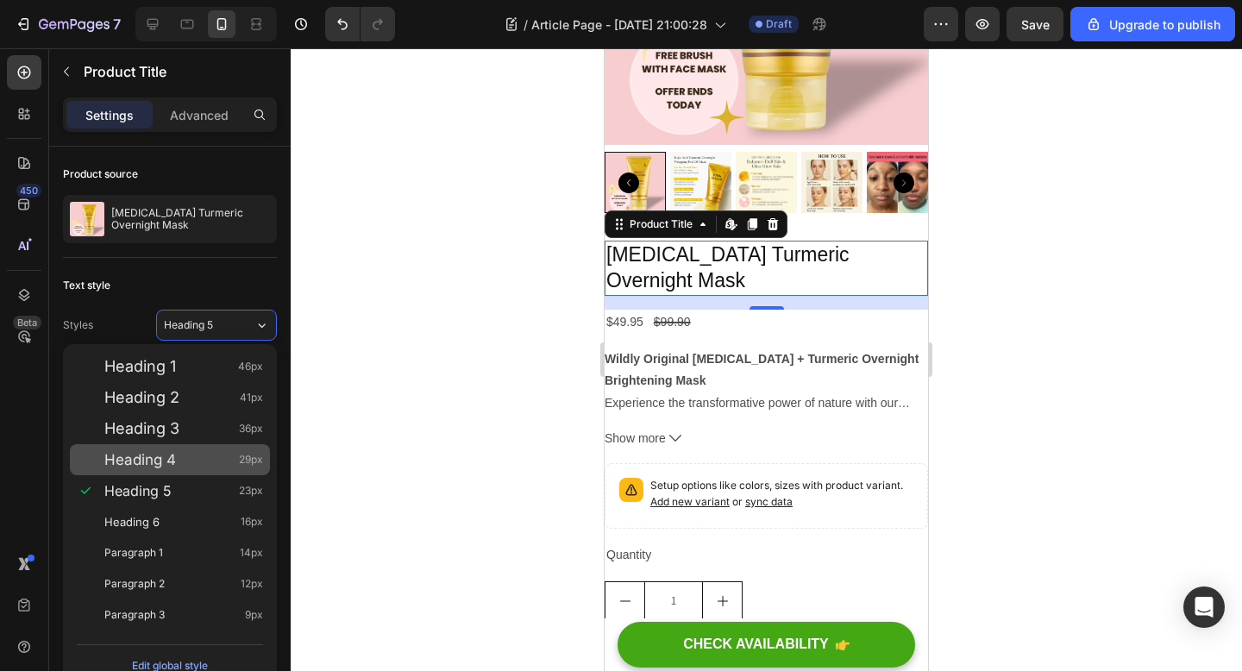
click at [191, 453] on div "Heading 4 29px" at bounding box center [183, 459] width 159 height 17
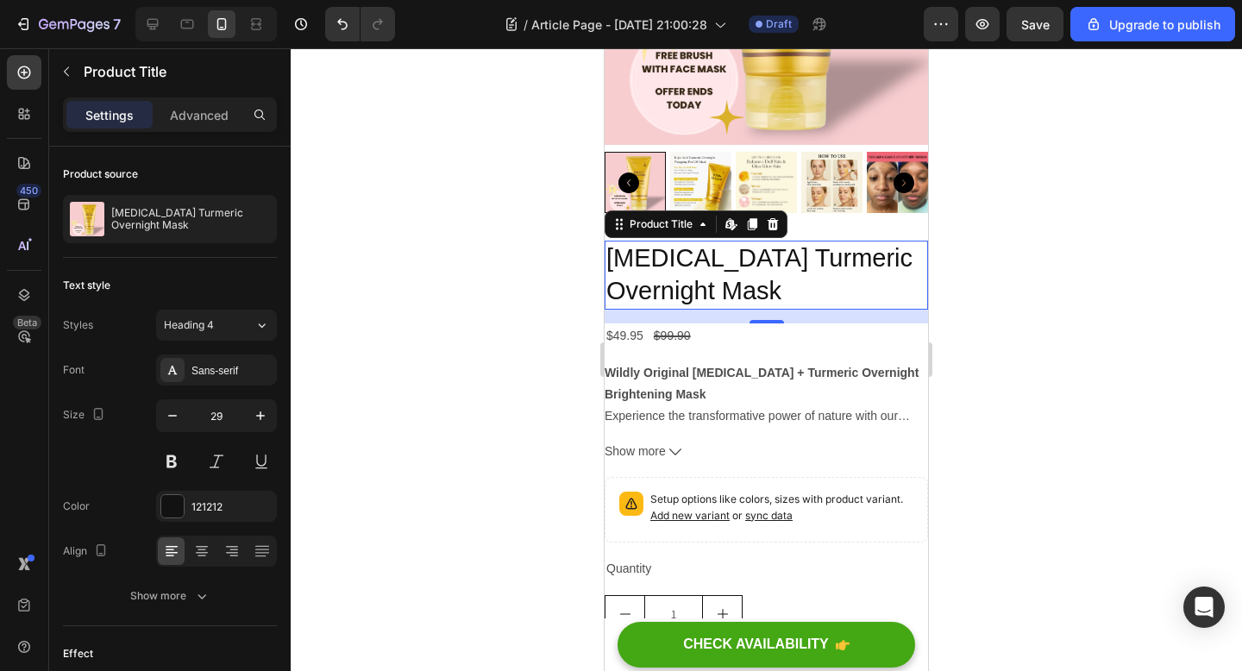
click at [688, 283] on h2 "[MEDICAL_DATA] Turmeric Overnight Mask" at bounding box center [766, 275] width 323 height 68
click at [176, 464] on button at bounding box center [171, 461] width 31 height 31
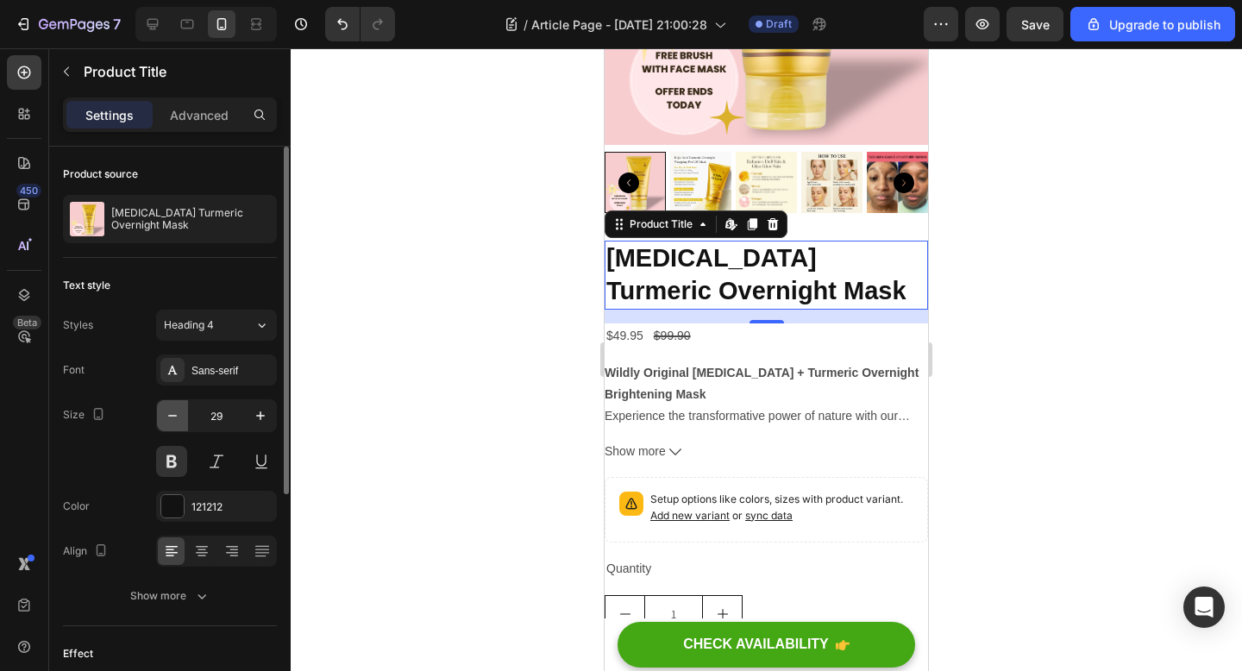
click at [179, 423] on icon "button" at bounding box center [172, 415] width 17 height 17
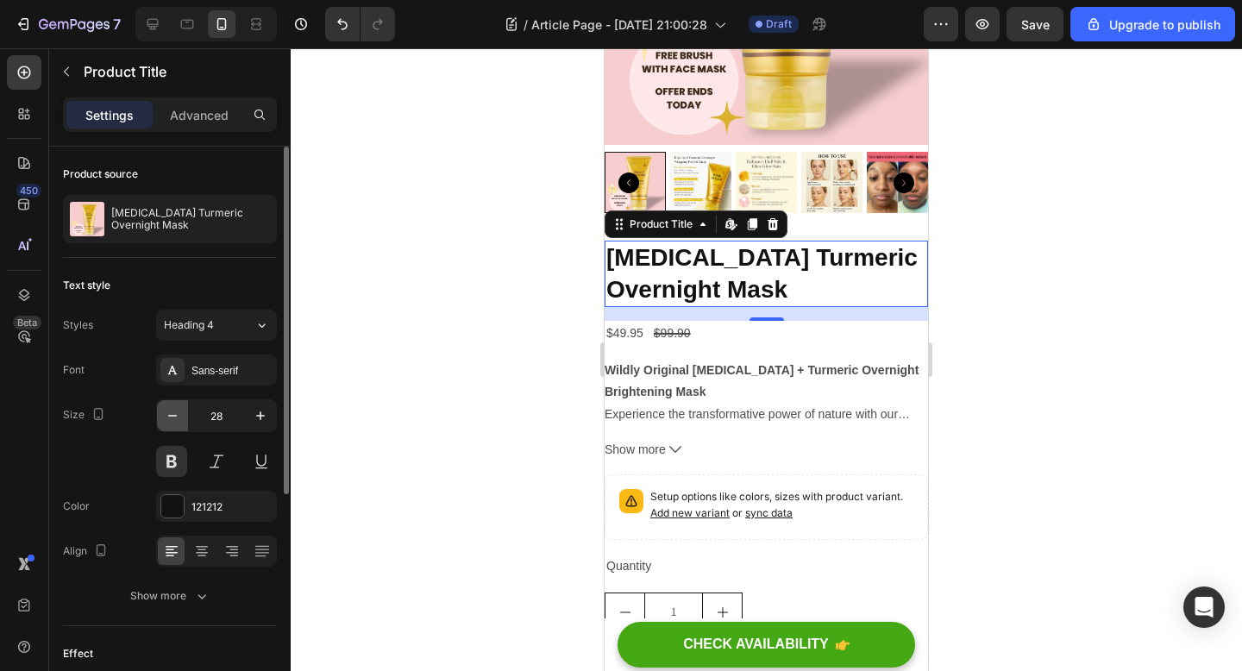
click at [177, 423] on icon "button" at bounding box center [172, 415] width 17 height 17
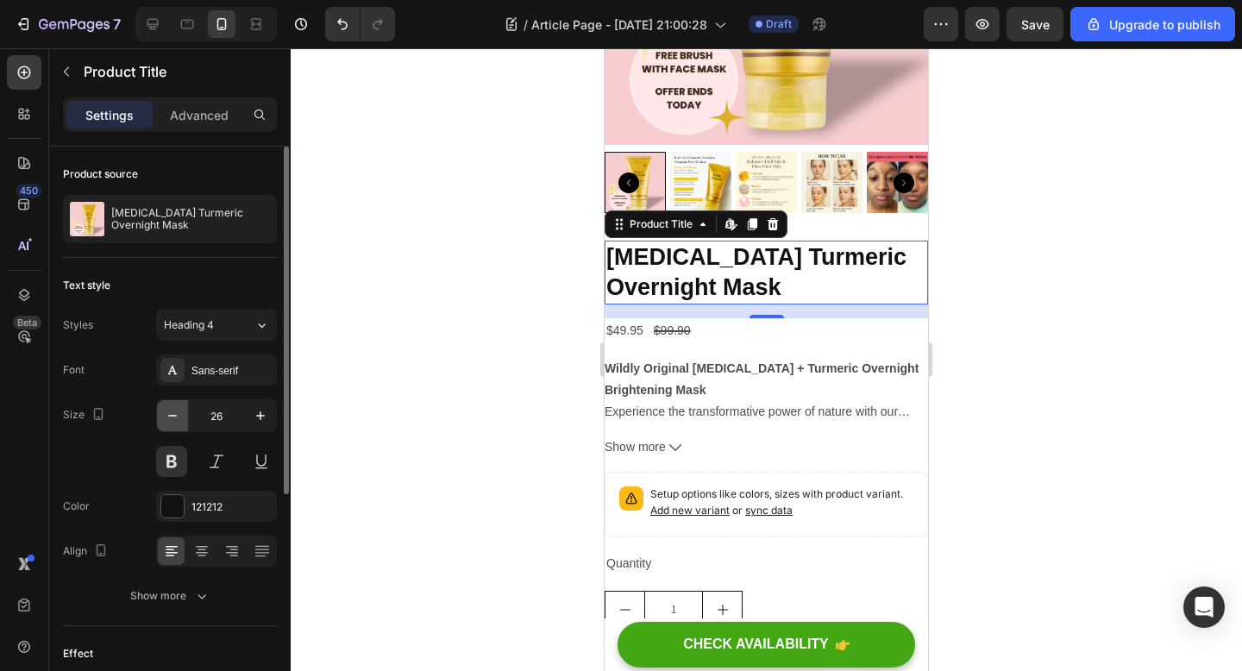
click at [177, 423] on icon "button" at bounding box center [172, 415] width 17 height 17
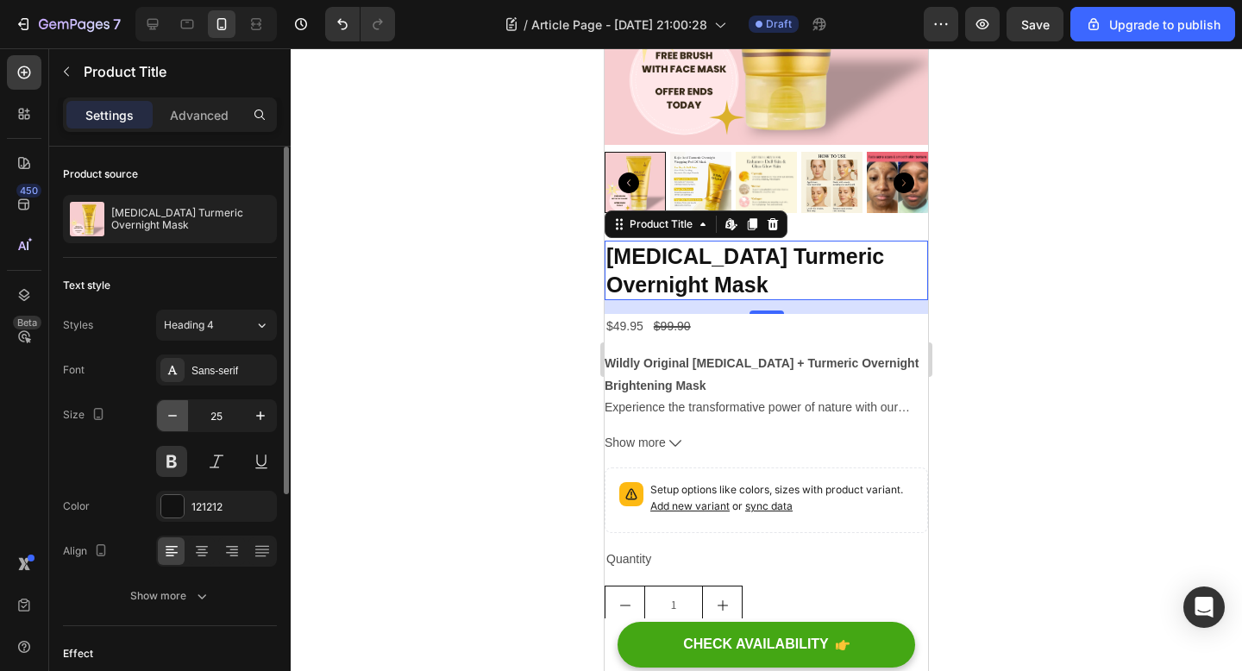
click at [177, 423] on icon "button" at bounding box center [172, 415] width 17 height 17
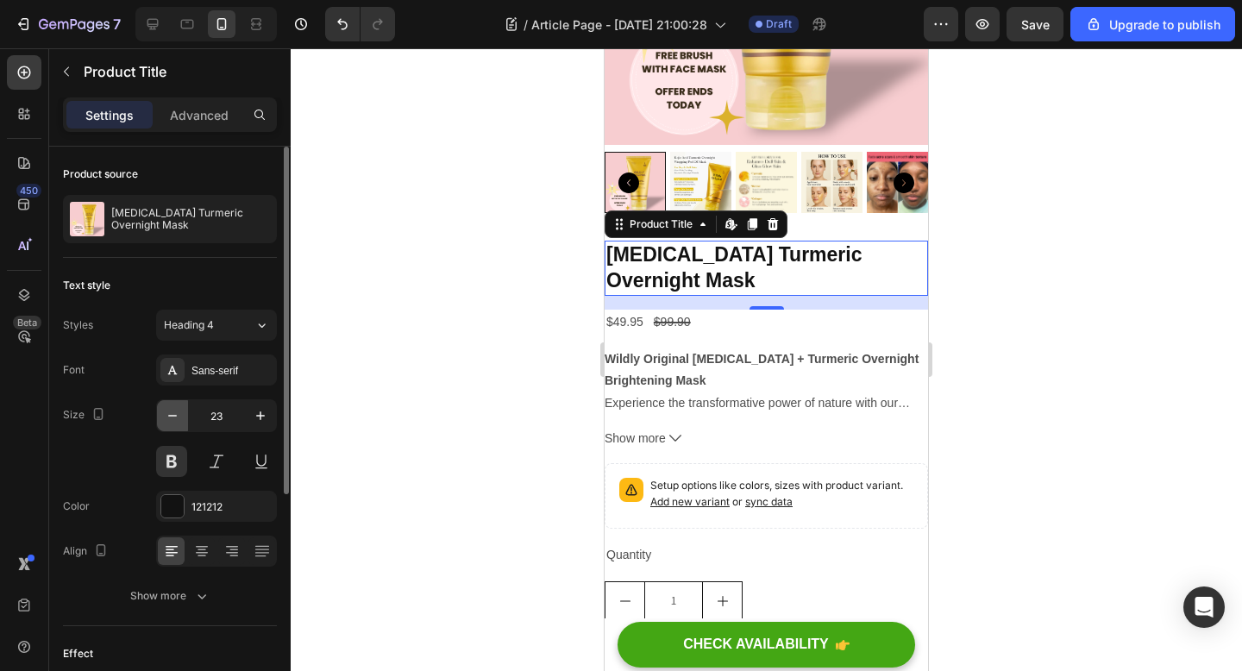
click at [177, 423] on icon "button" at bounding box center [172, 415] width 17 height 17
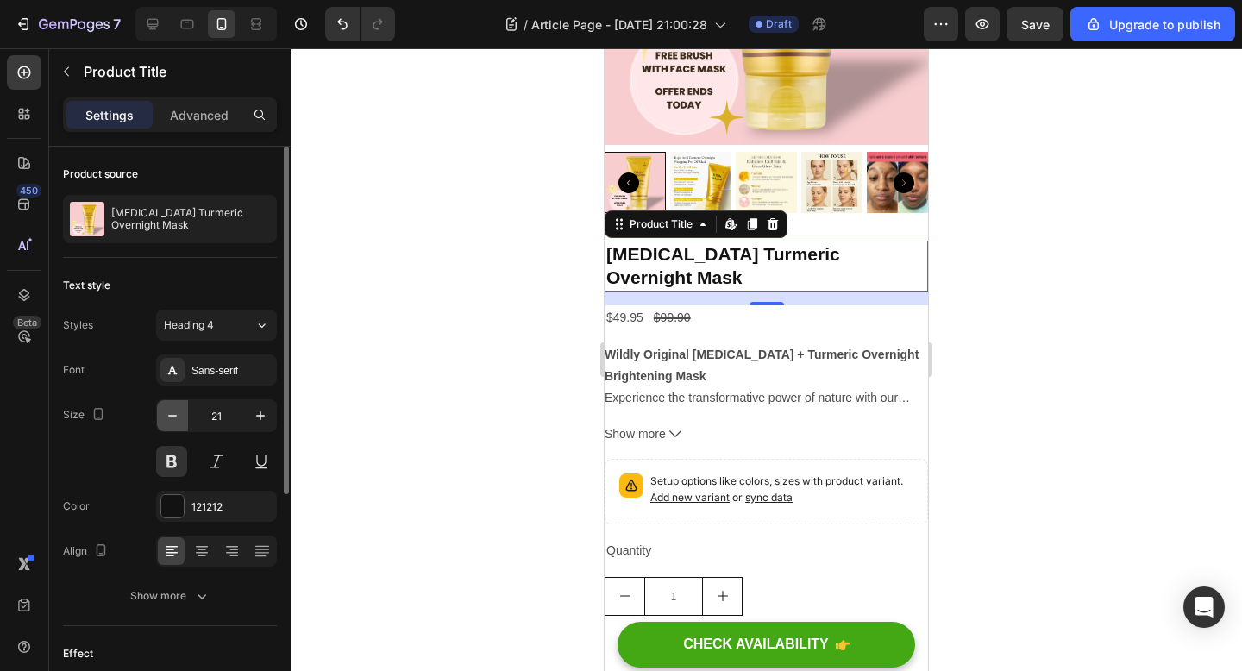
click at [177, 423] on icon "button" at bounding box center [172, 415] width 17 height 17
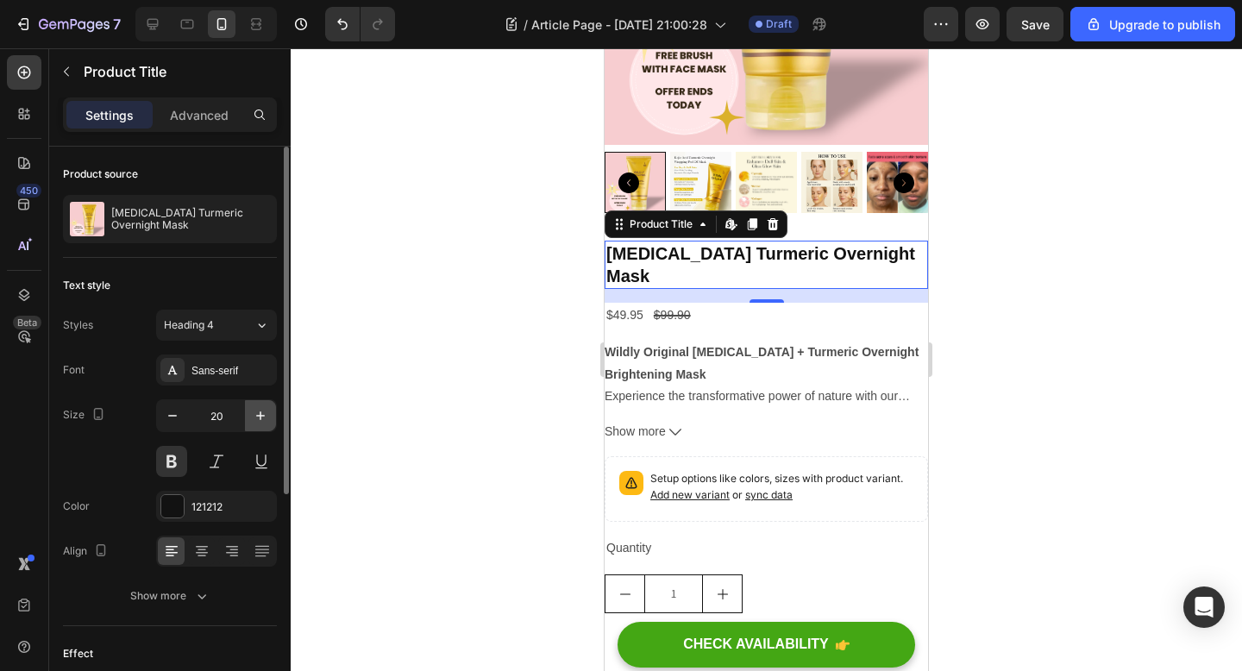
click at [260, 413] on icon "button" at bounding box center [260, 415] width 9 height 9
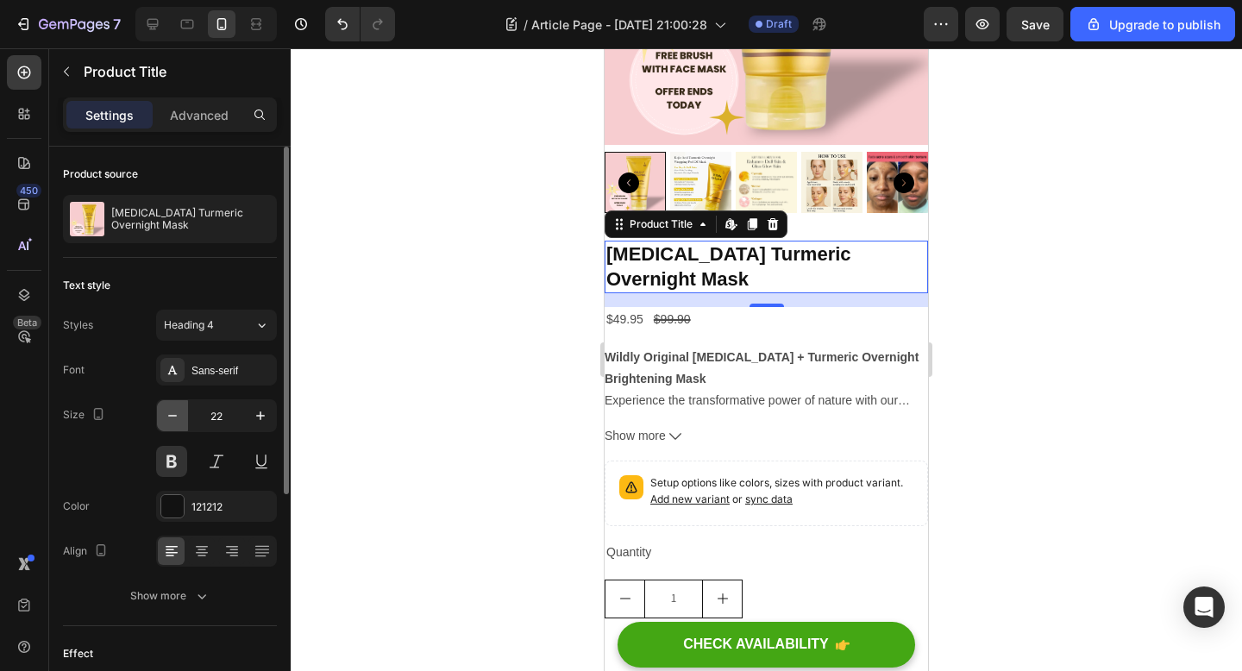
click at [180, 411] on icon "button" at bounding box center [172, 415] width 17 height 17
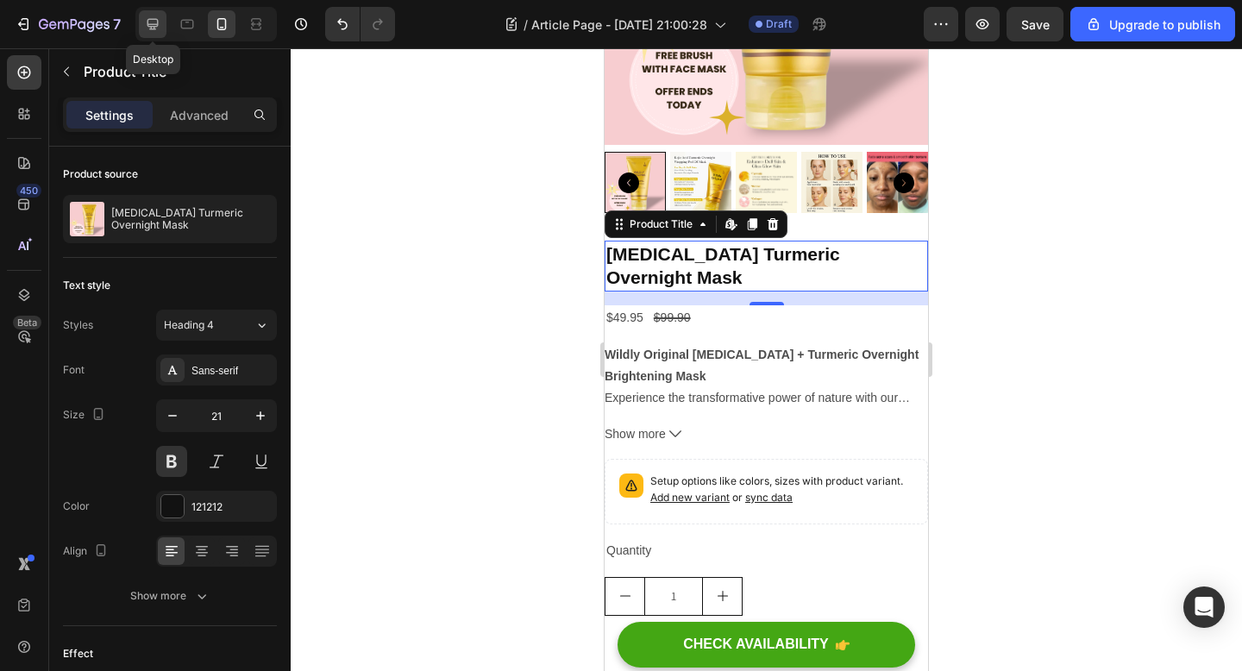
click at [155, 30] on icon at bounding box center [152, 24] width 17 height 17
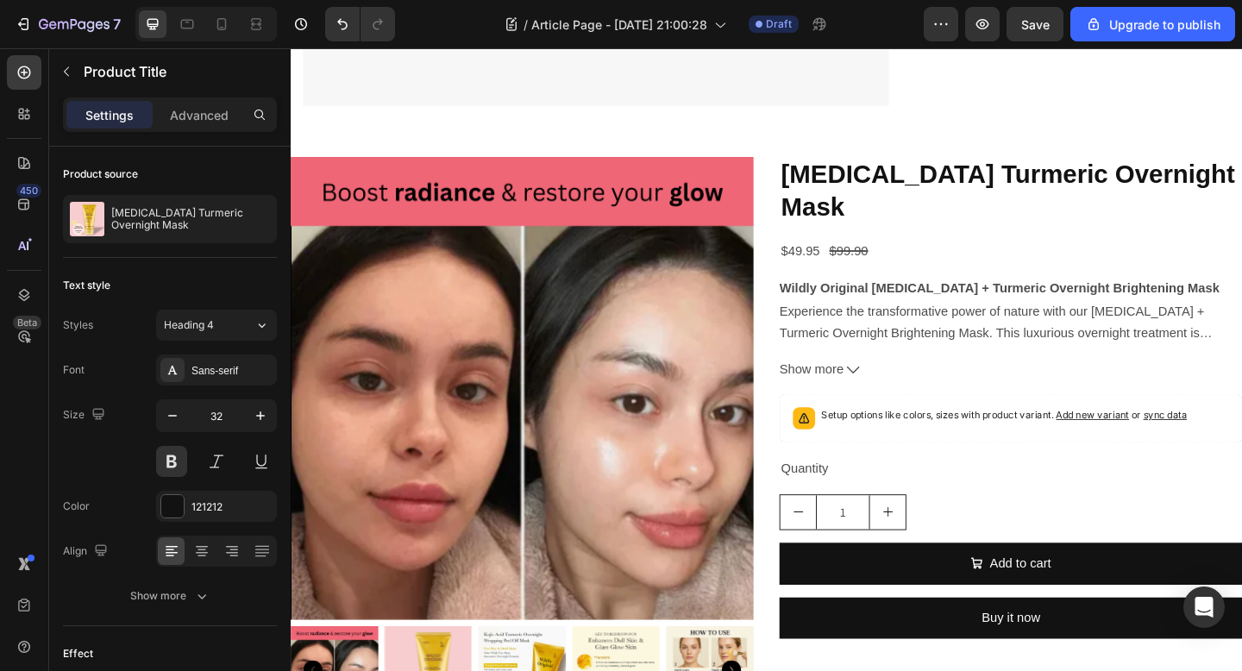
scroll to position [4289, 0]
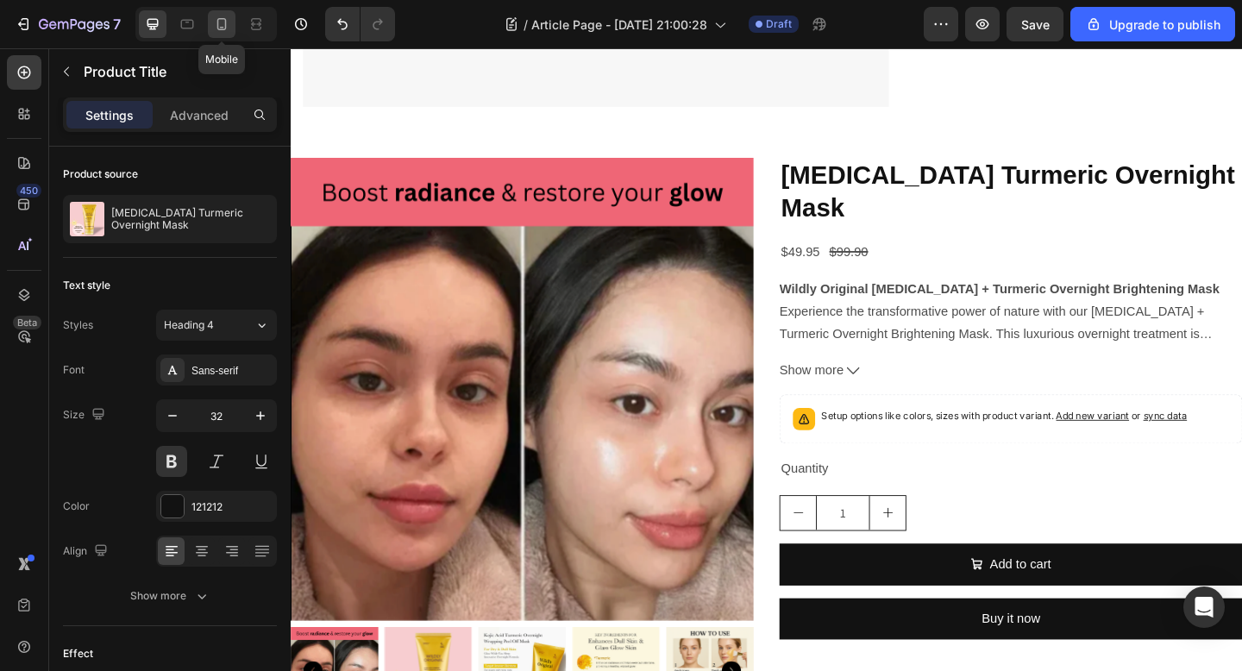
click at [216, 22] on icon at bounding box center [221, 24] width 17 height 17
type input "21"
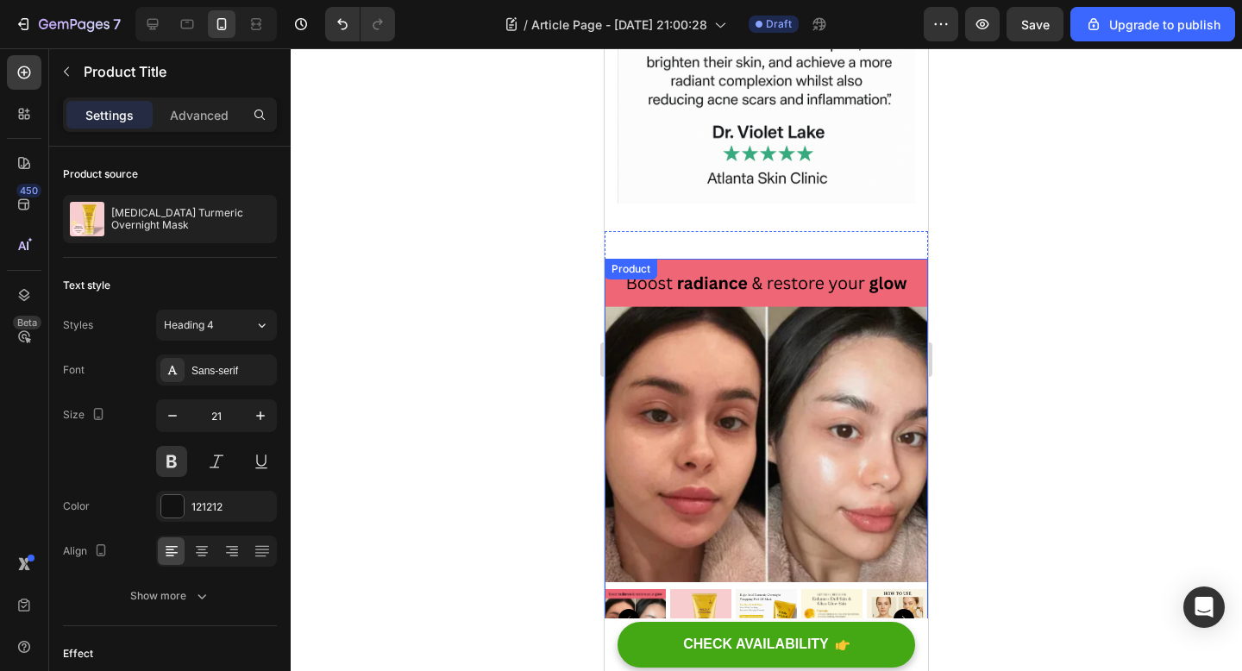
scroll to position [4132, 0]
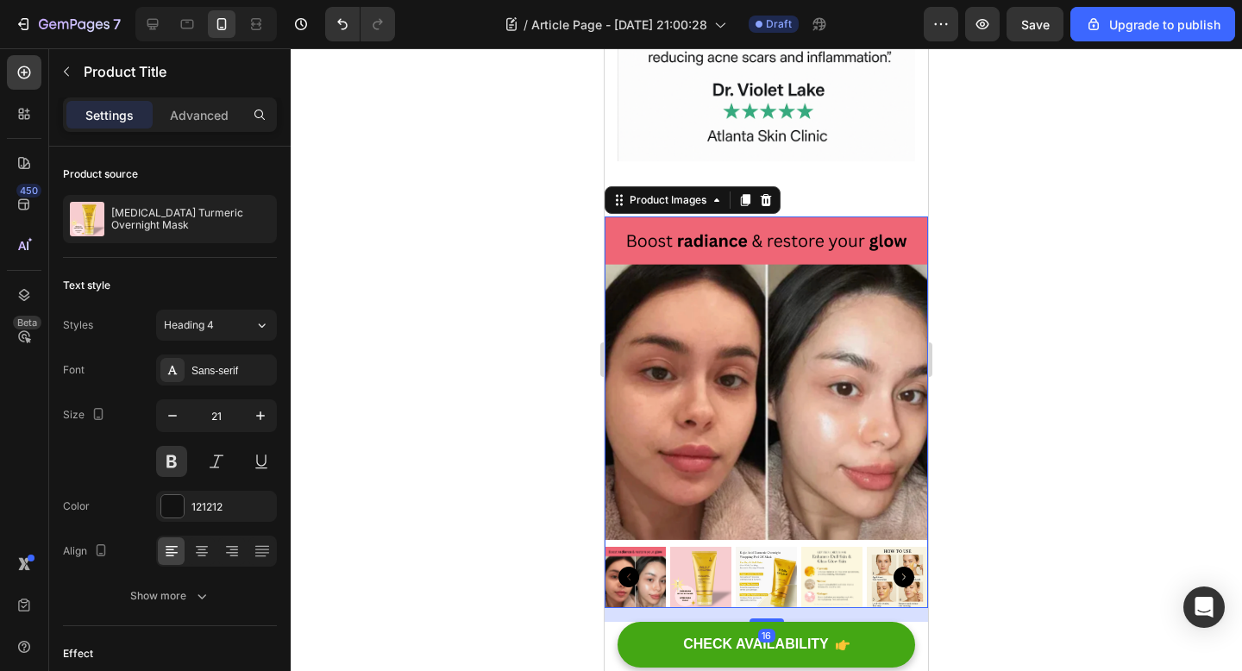
click at [705, 547] on img at bounding box center [700, 577] width 61 height 61
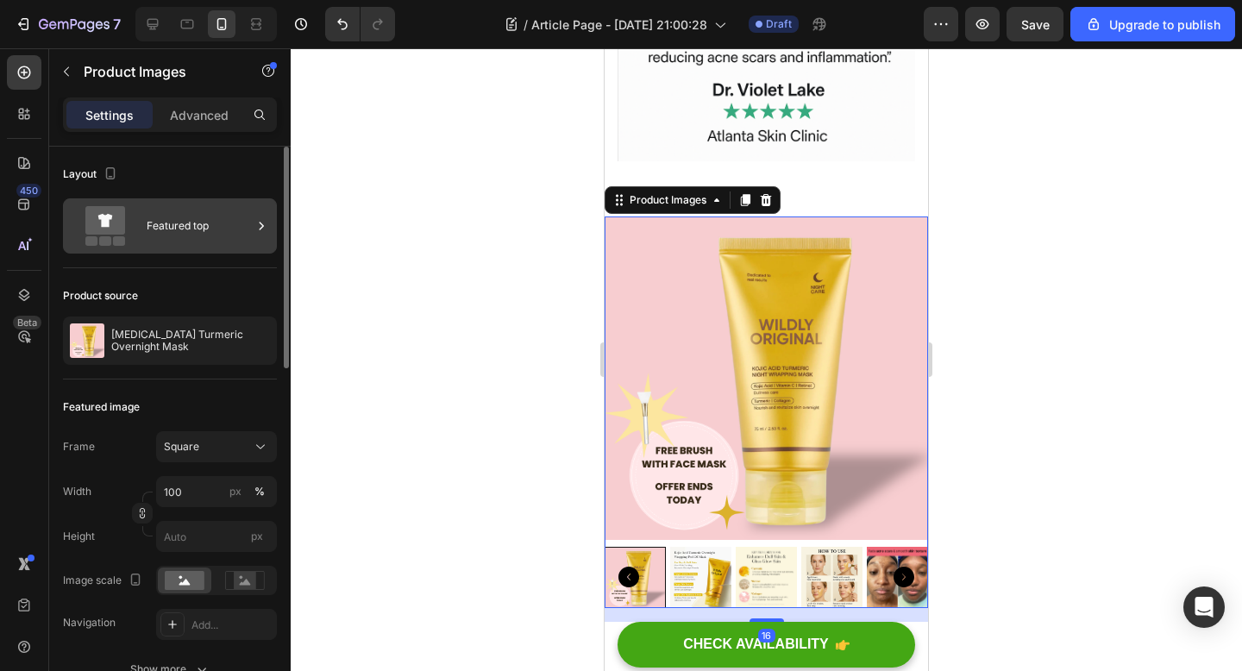
click at [191, 216] on div "Featured top" at bounding box center [199, 226] width 105 height 40
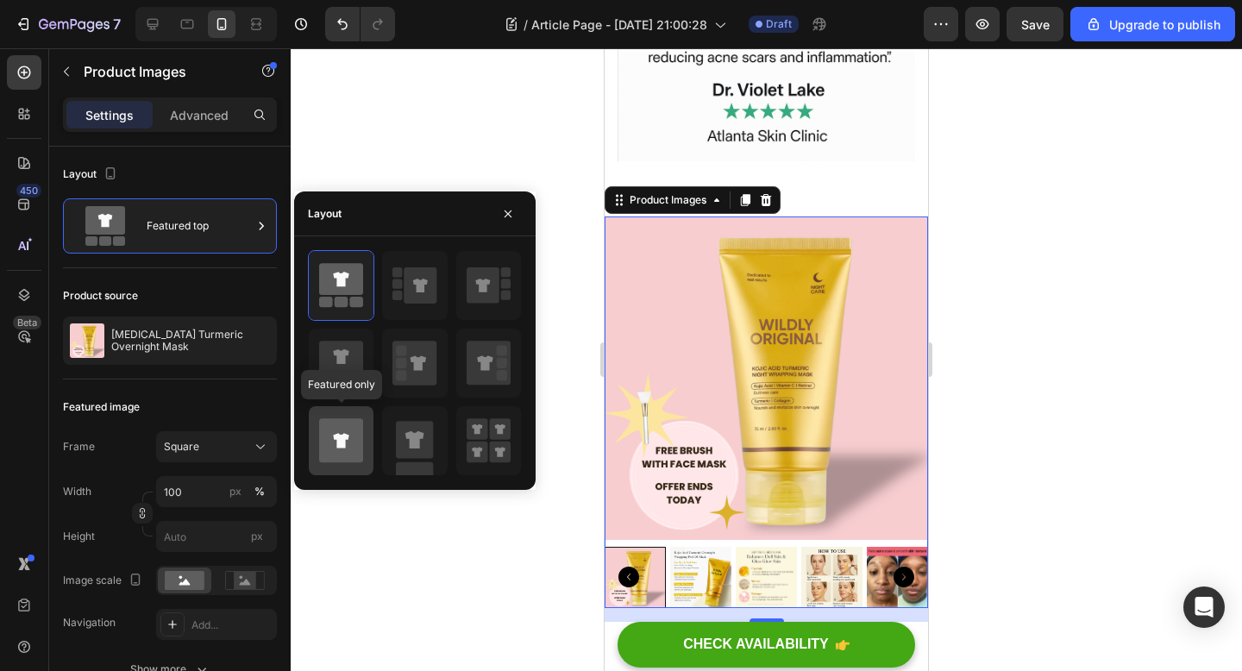
click at [359, 448] on icon at bounding box center [341, 440] width 44 height 44
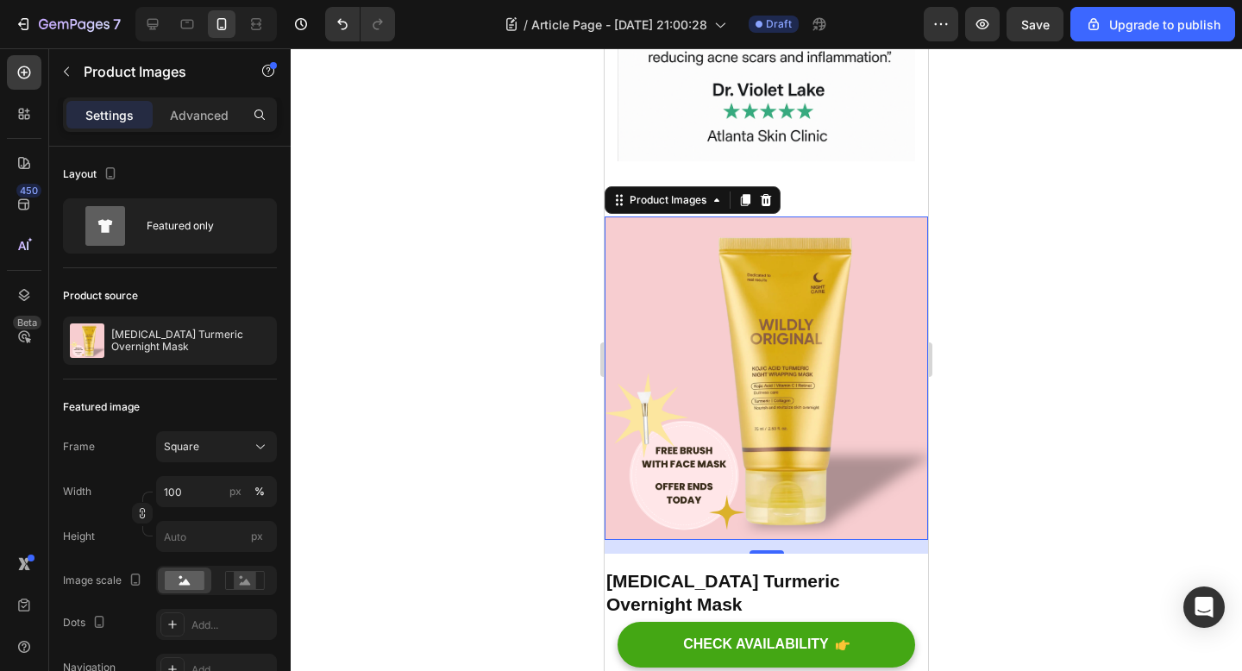
click at [850, 473] on img at bounding box center [766, 377] width 323 height 323
click at [1049, 388] on div at bounding box center [766, 359] width 951 height 623
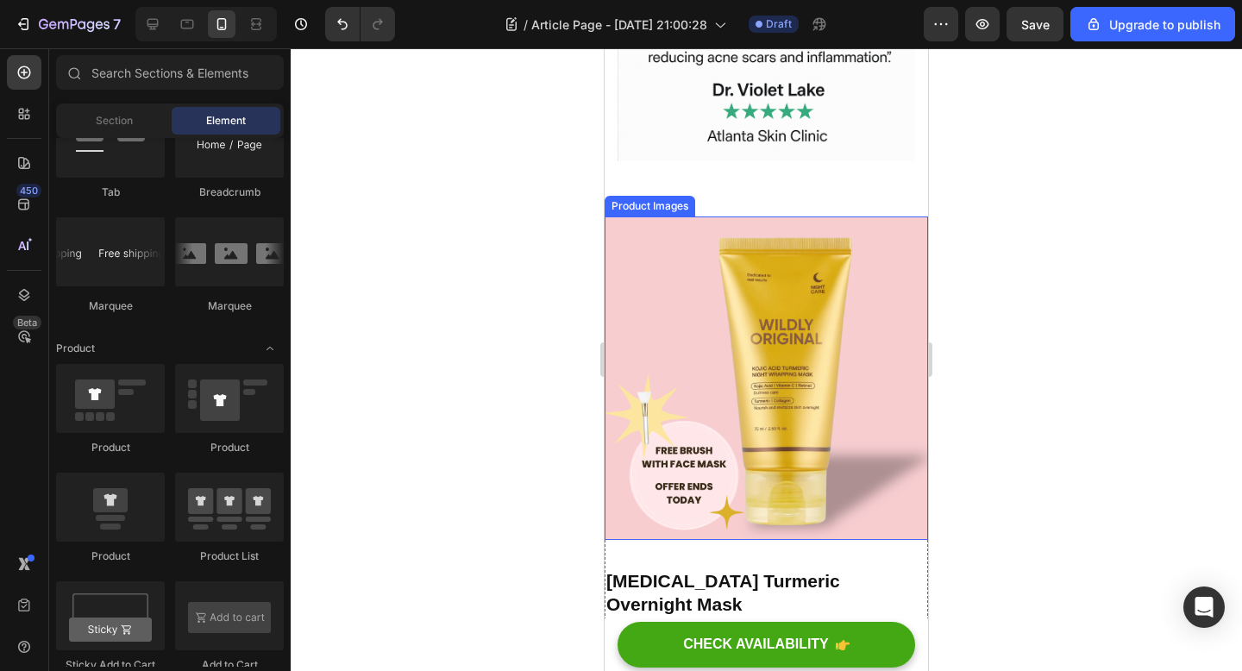
click at [836, 316] on img at bounding box center [766, 377] width 323 height 323
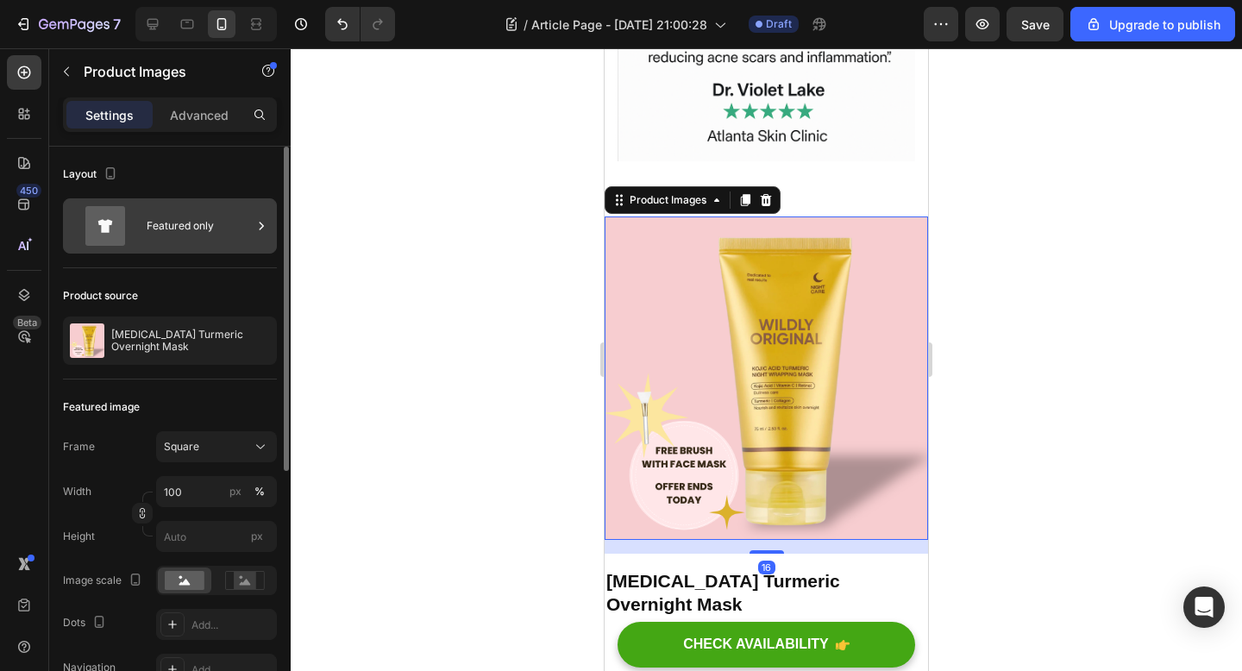
click at [196, 235] on div "Featured only" at bounding box center [199, 226] width 105 height 40
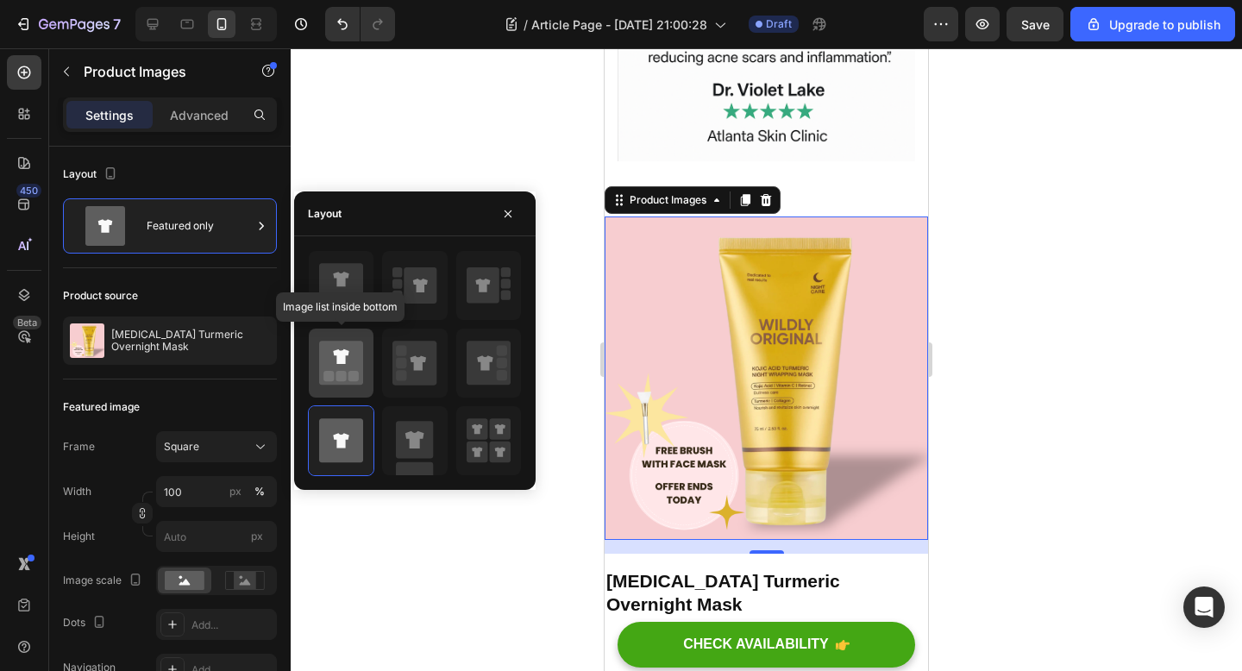
click at [348, 344] on icon at bounding box center [341, 363] width 44 height 44
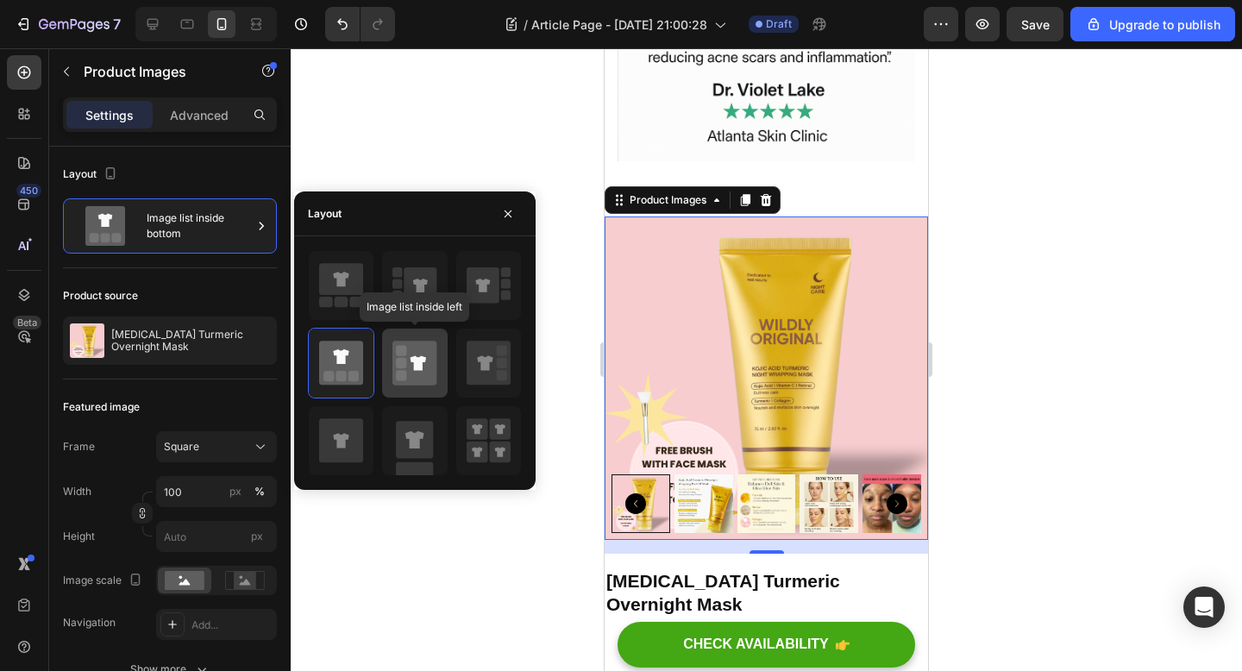
click at [438, 365] on div at bounding box center [414, 363] width 65 height 69
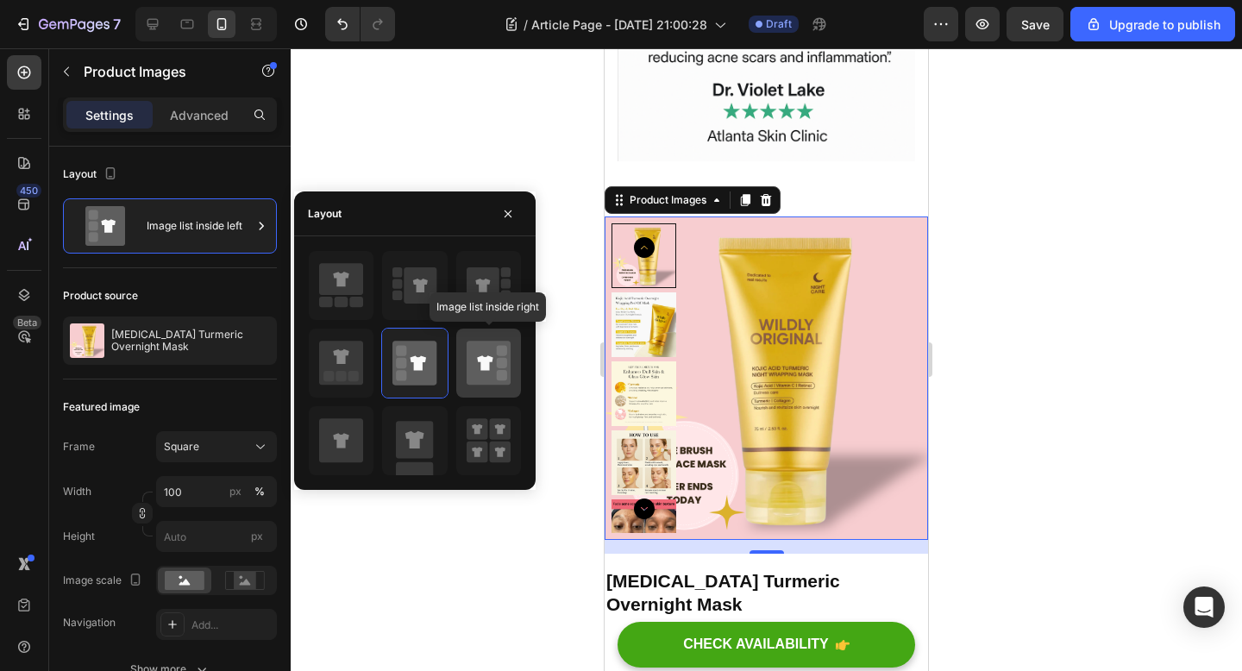
click at [484, 370] on icon at bounding box center [489, 363] width 44 height 44
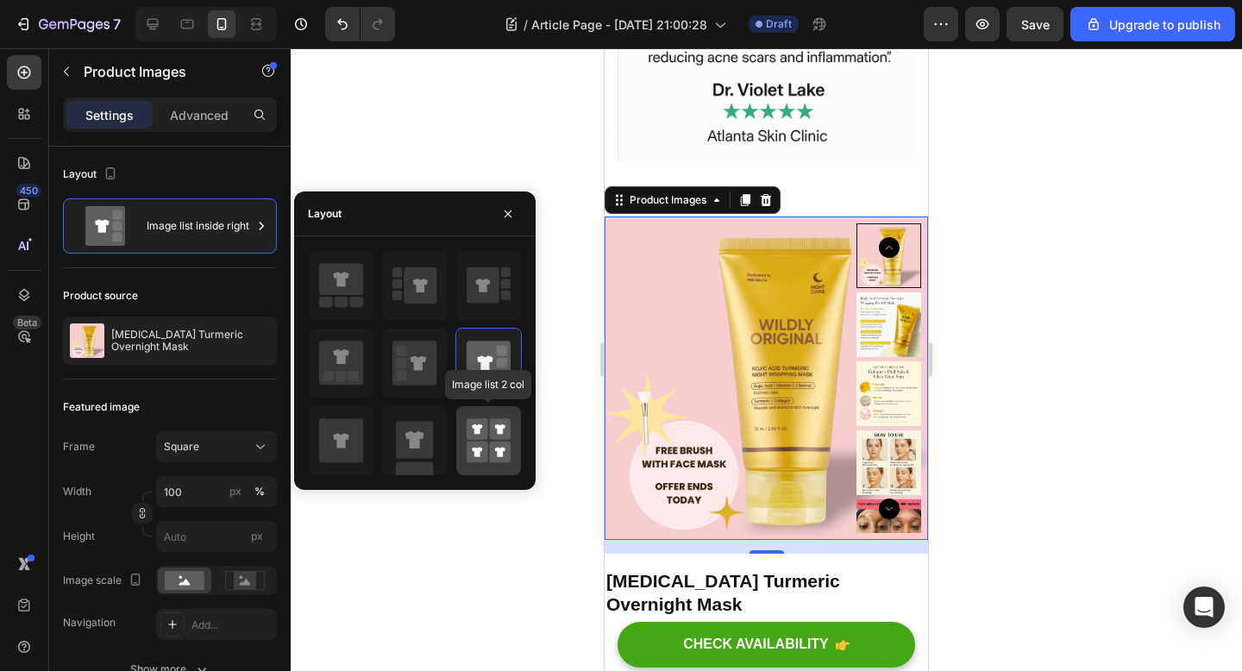
click at [498, 457] on rect at bounding box center [500, 453] width 22 height 22
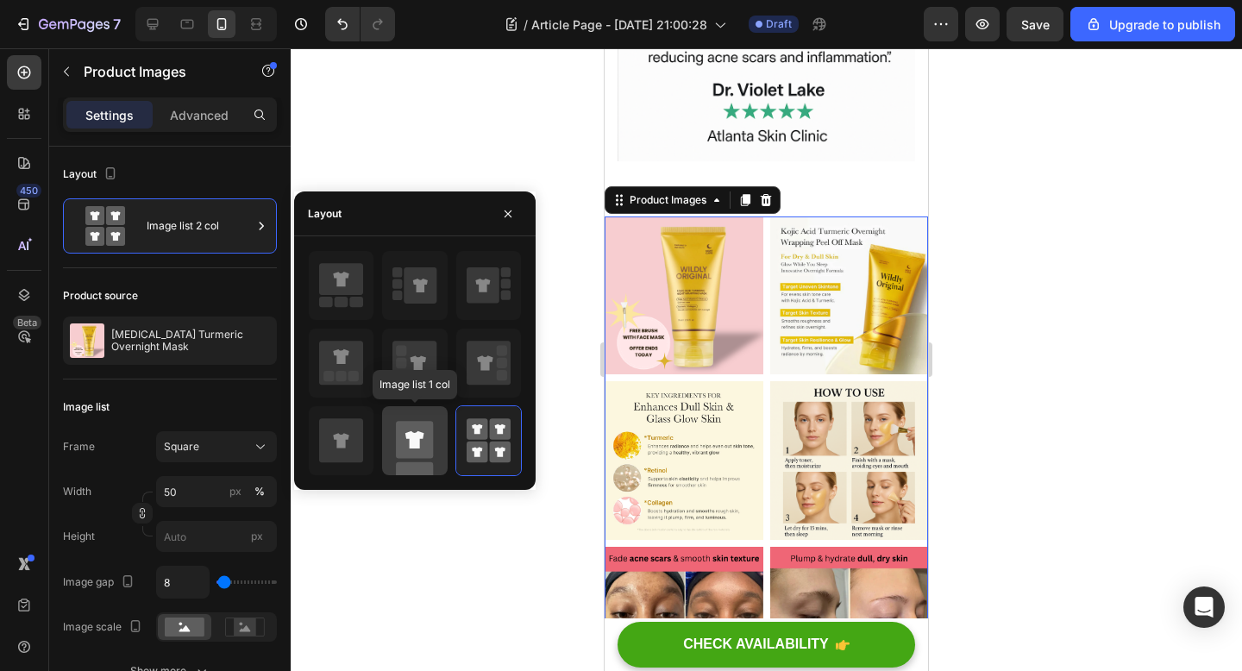
click at [427, 448] on rect at bounding box center [414, 439] width 37 height 37
type input "100"
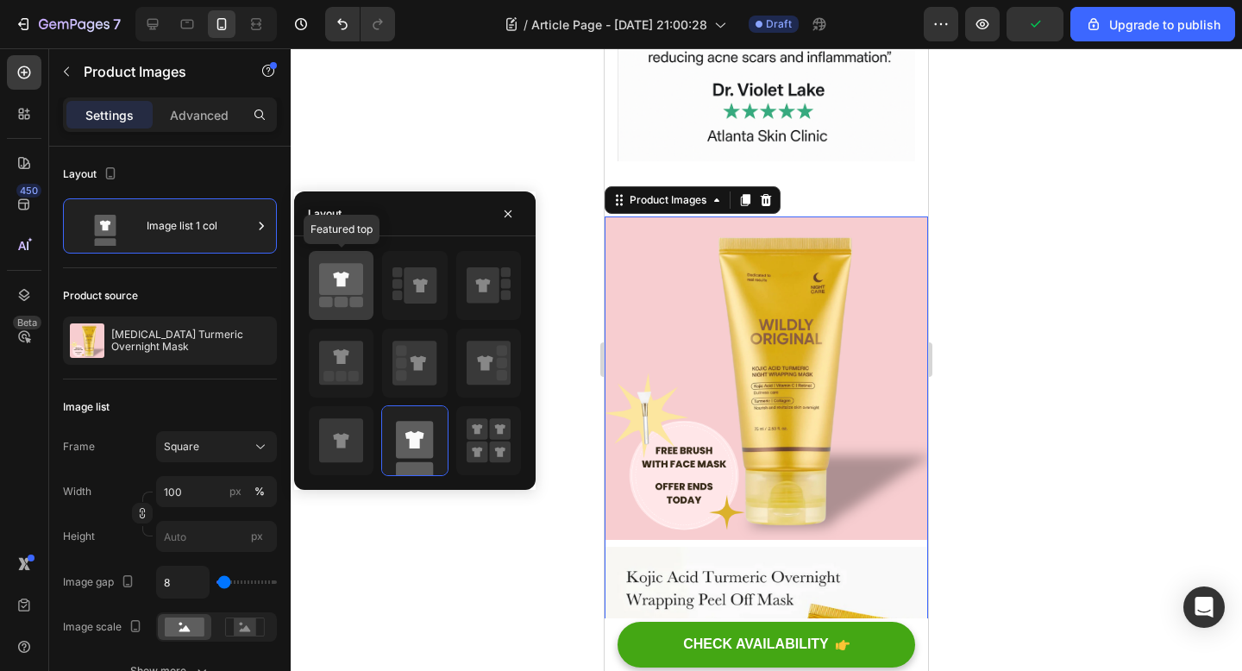
click at [345, 310] on div at bounding box center [341, 285] width 65 height 69
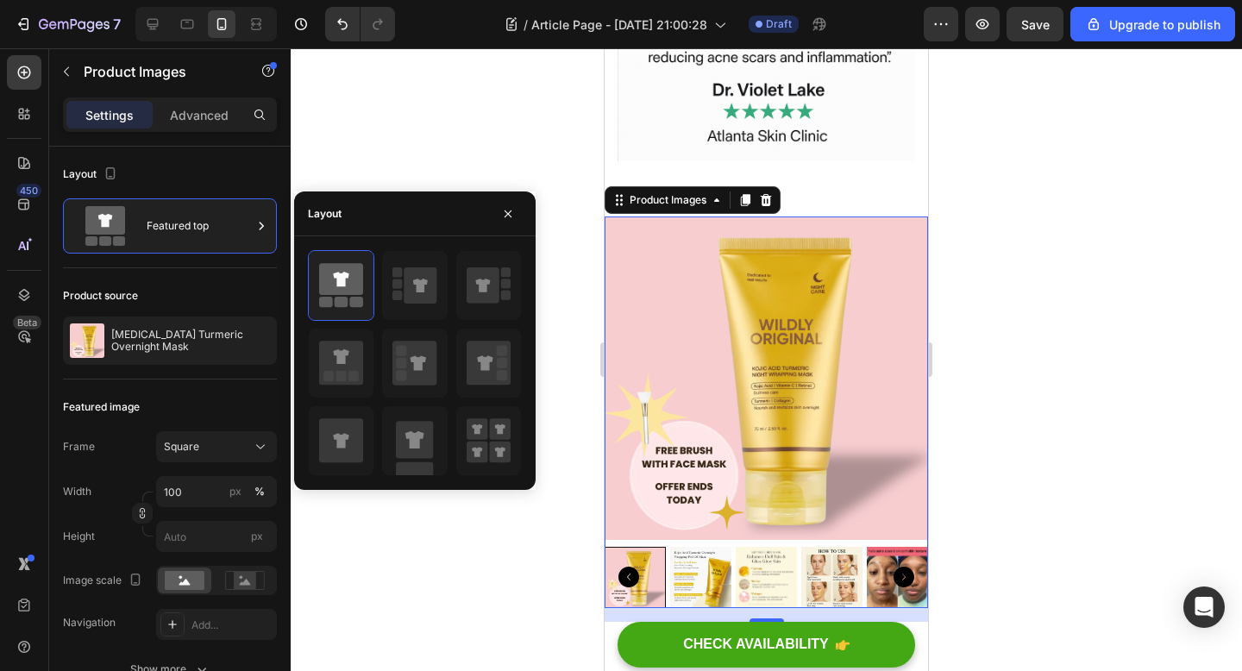
click at [559, 577] on div at bounding box center [766, 359] width 951 height 623
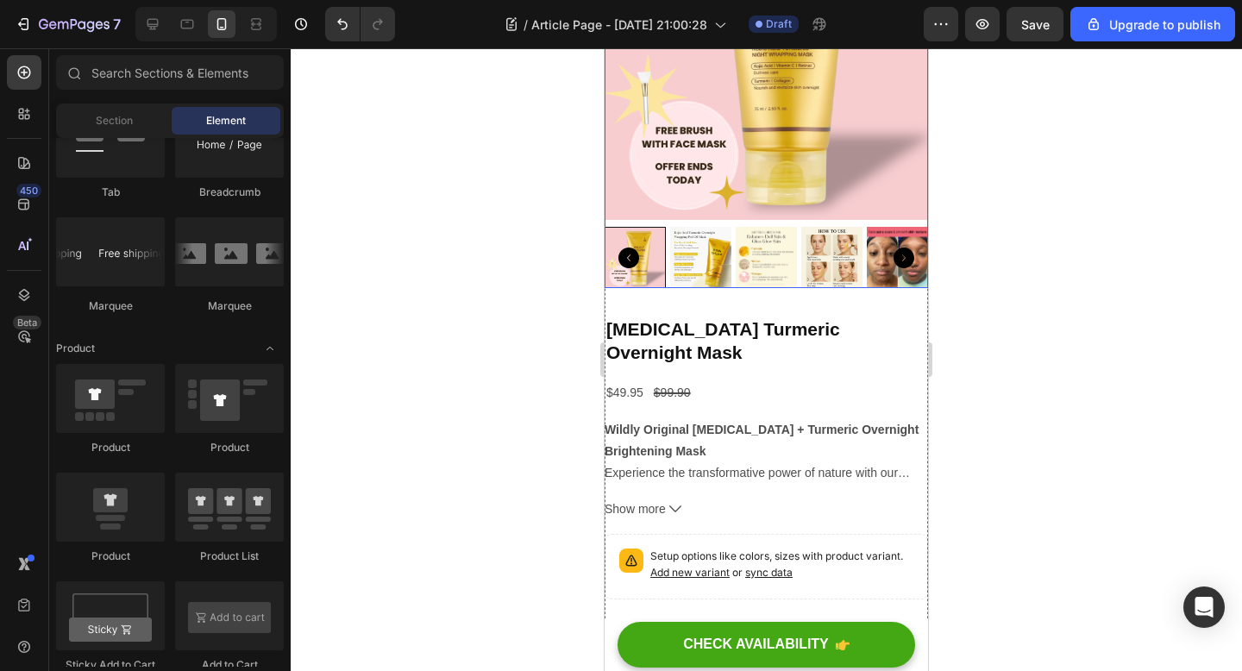
scroll to position [4443, 0]
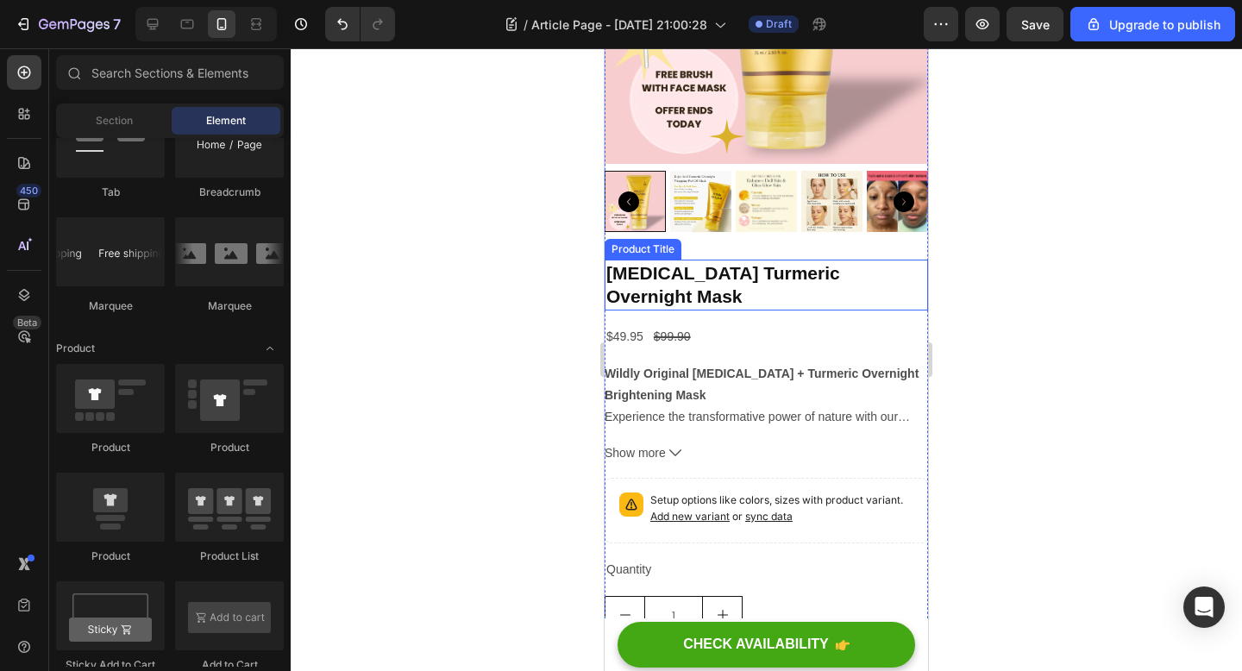
click at [756, 273] on h2 "[MEDICAL_DATA] Turmeric Overnight Mask" at bounding box center [766, 285] width 323 height 51
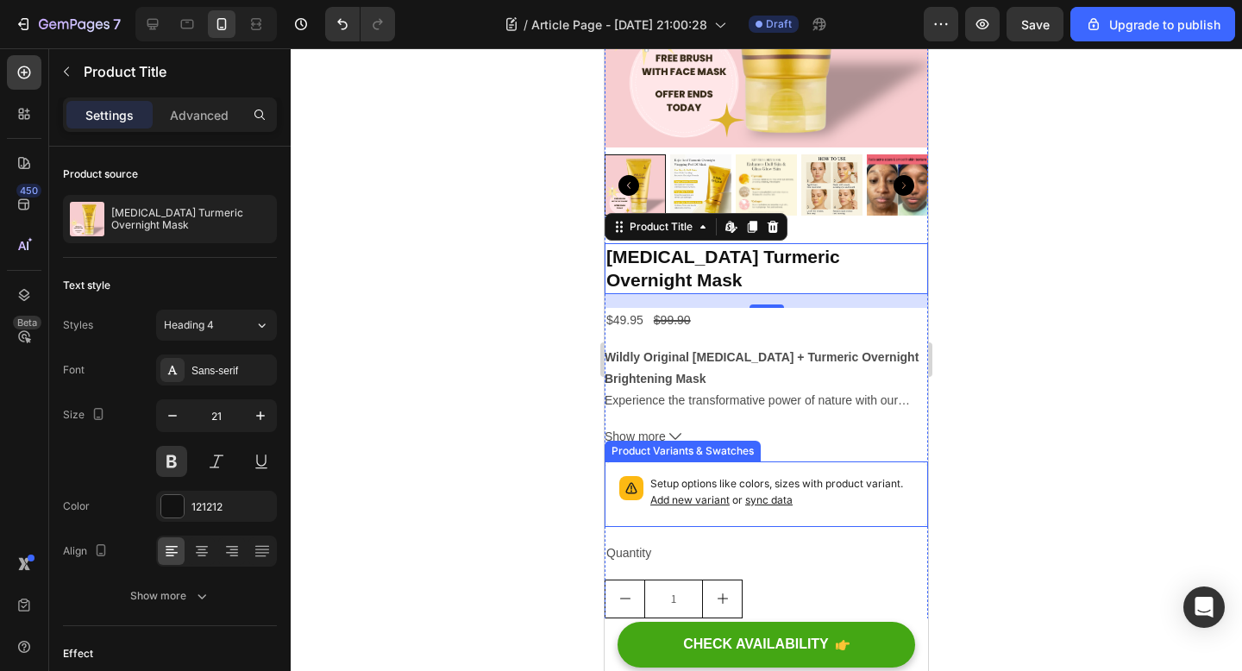
scroll to position [4460, 0]
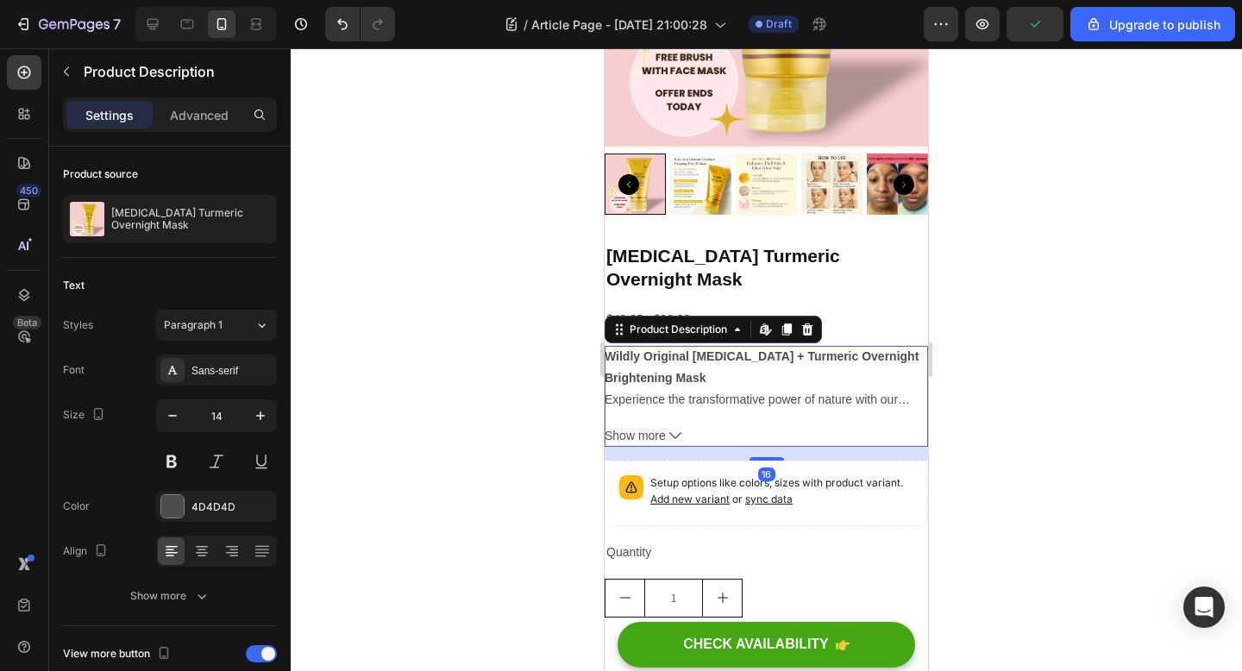
click at [671, 316] on div "Product Description Edit content in Shopify" at bounding box center [713, 330] width 217 height 28
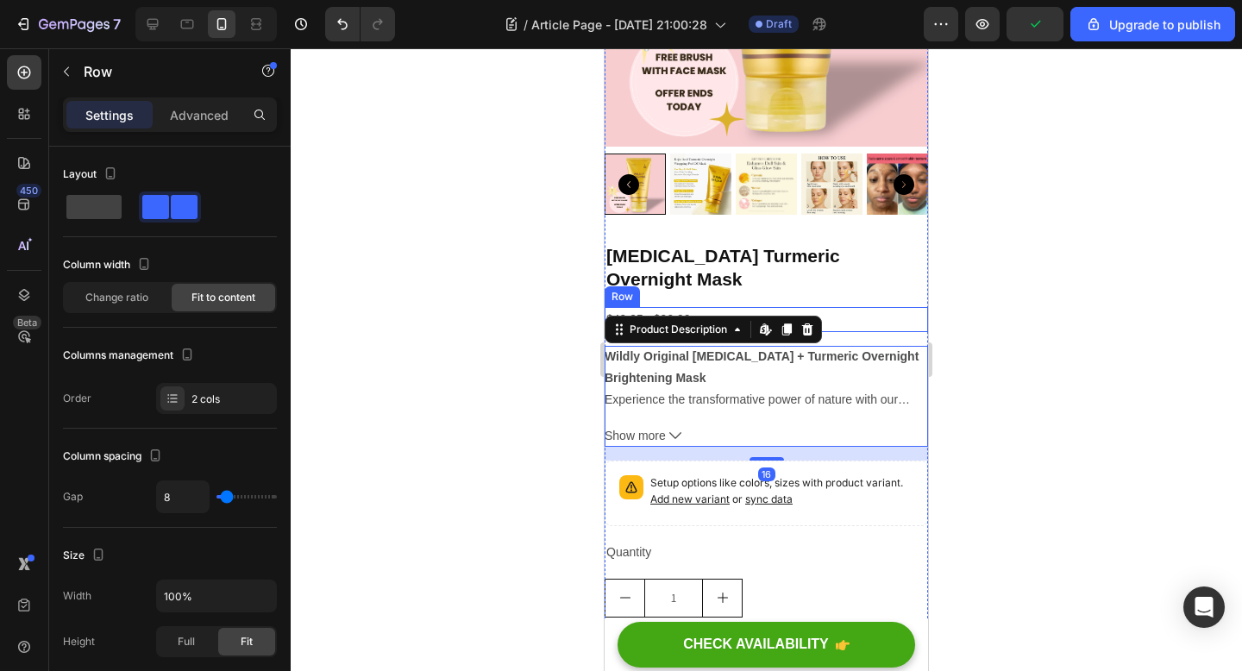
click at [872, 307] on div "$49.95 Product Price Product Price $99.90 Product Price Product Price Row" at bounding box center [766, 319] width 323 height 25
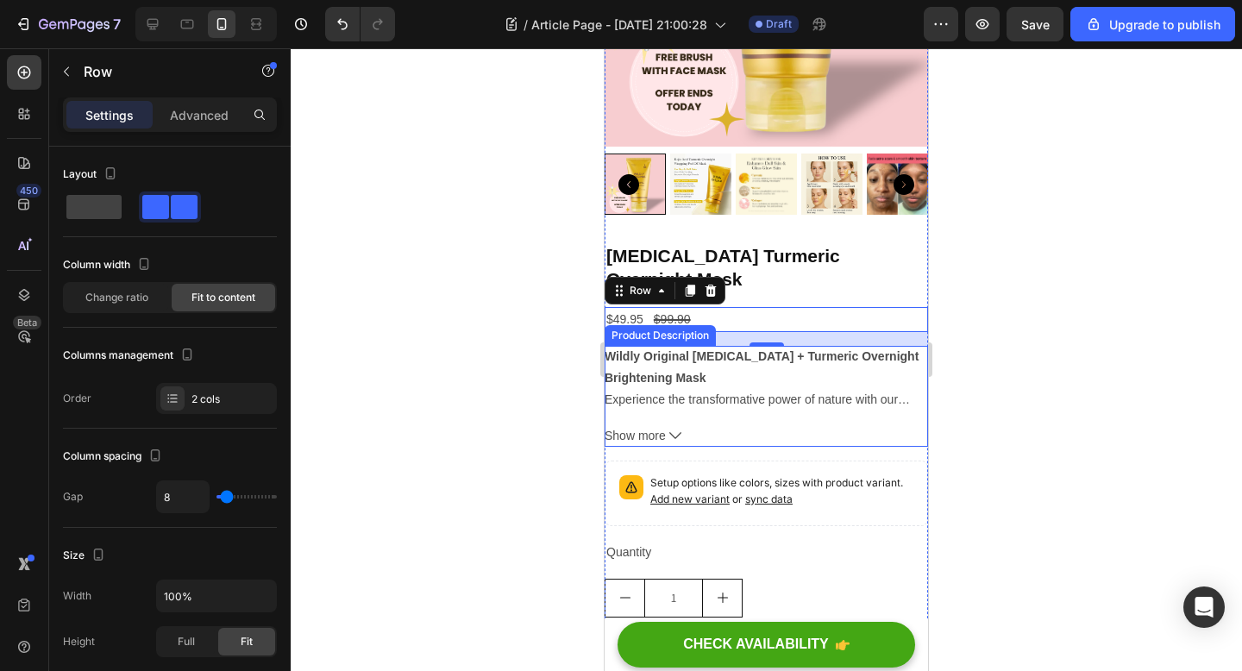
click at [507, 398] on div at bounding box center [766, 359] width 951 height 623
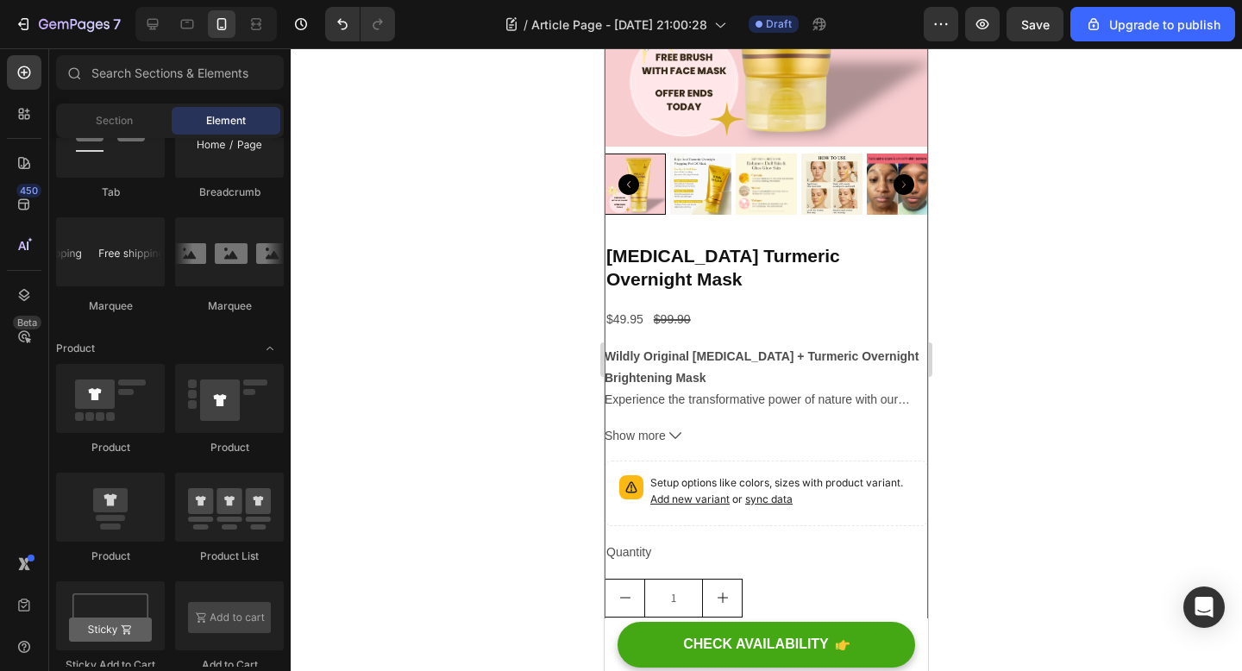
click at [637, 237] on div "Product Images Kojic Acid Turmeric Overnight Mask Product Title $49.95 Product …" at bounding box center [766, 283] width 323 height 920
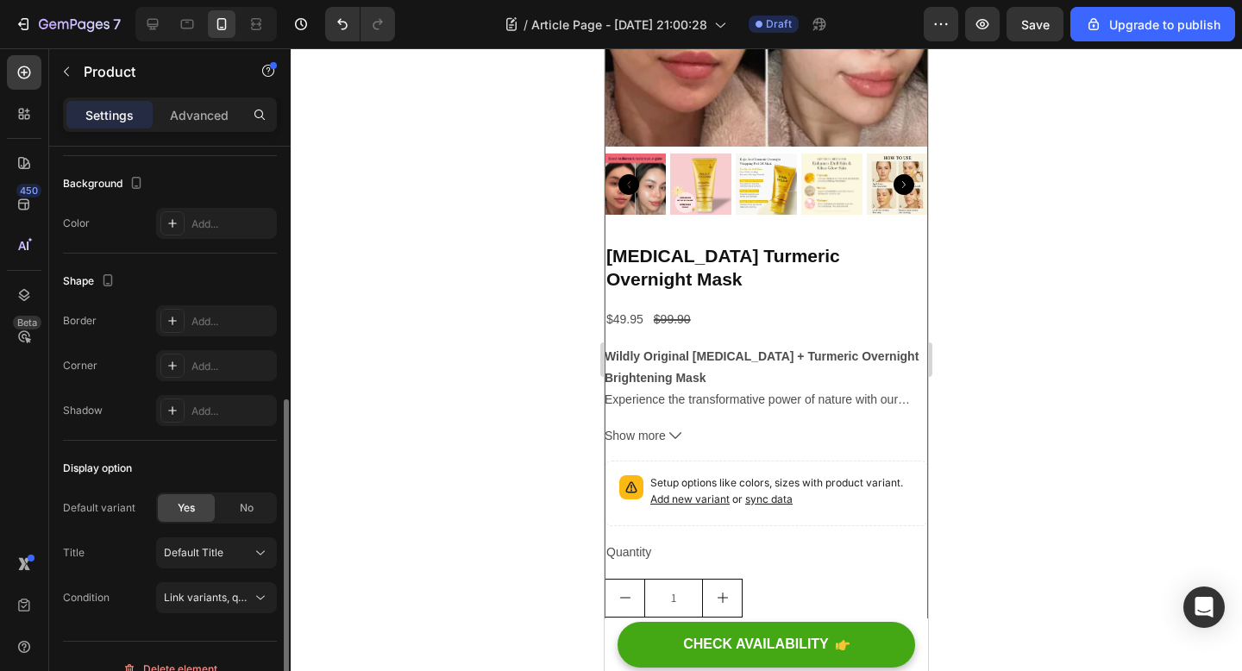
scroll to position [495, 0]
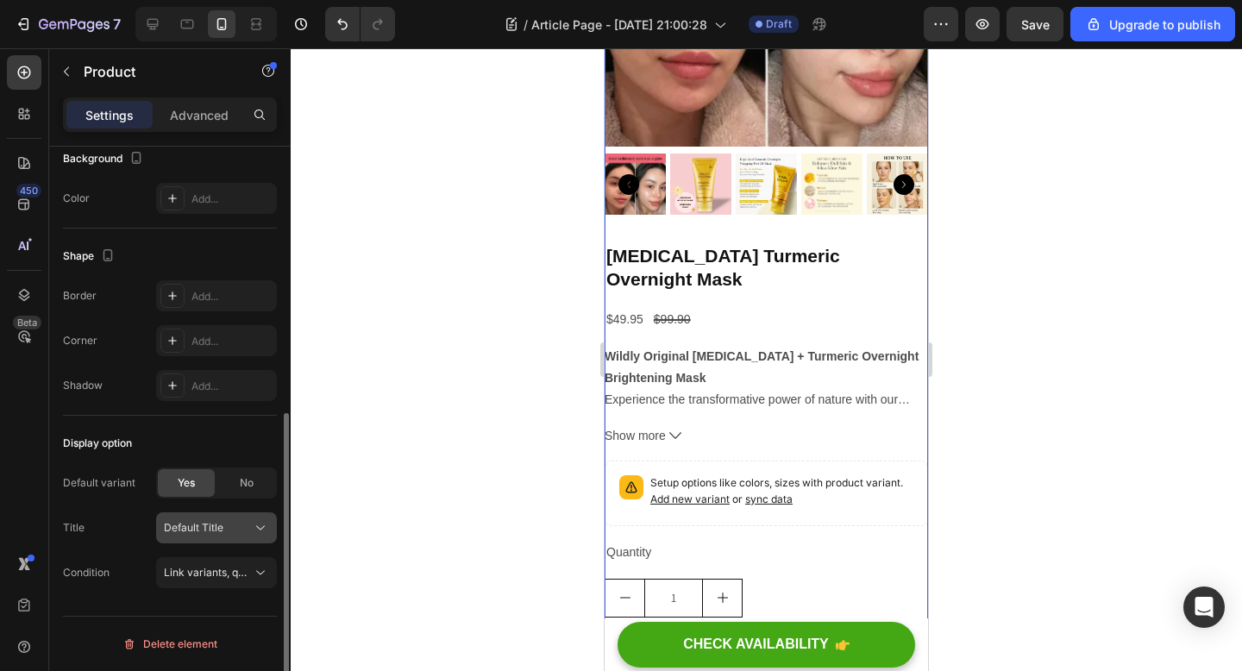
click at [235, 515] on button "Default Title" at bounding box center [216, 527] width 121 height 31
click at [361, 479] on div at bounding box center [766, 359] width 951 height 623
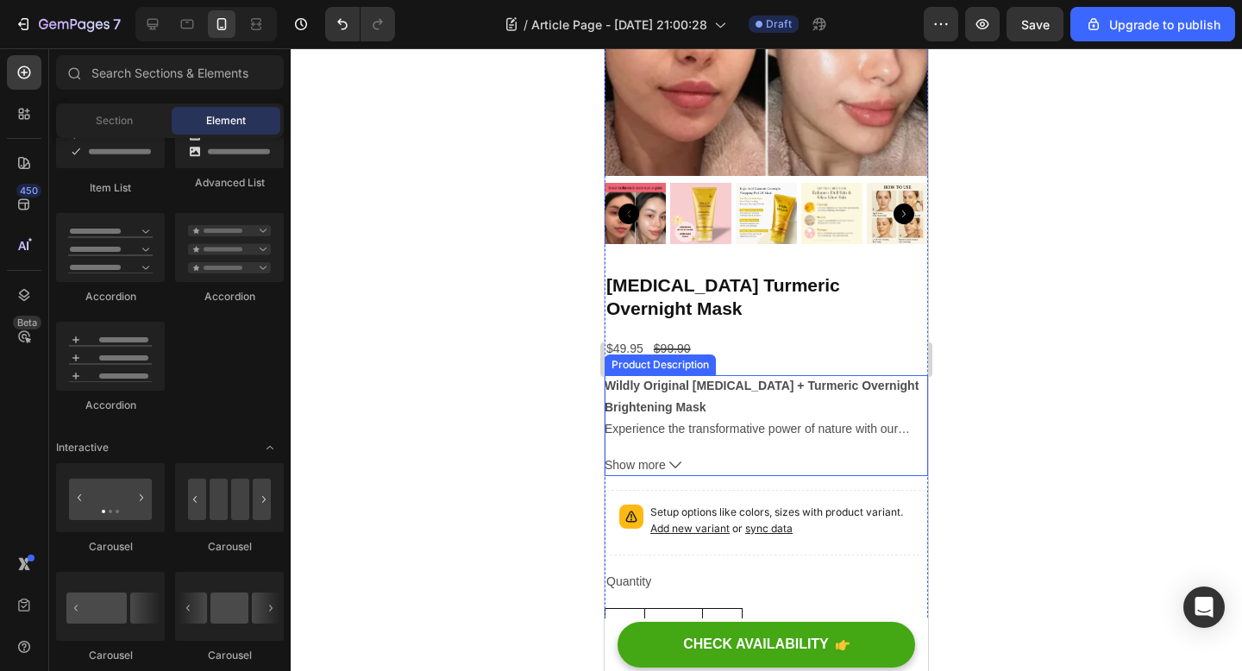
scroll to position [4433, 0]
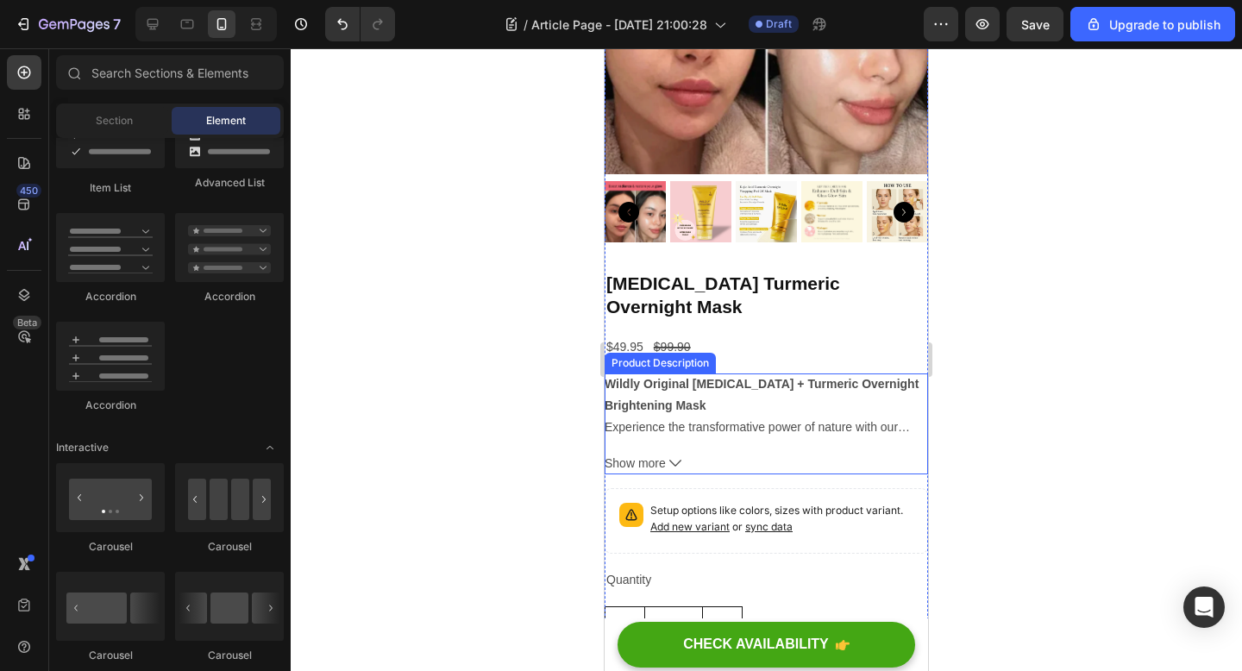
click at [717, 420] on span "Experience the transformative power of nature with our Kojic Acid + Turmeric Ov…" at bounding box center [762, 437] width 314 height 35
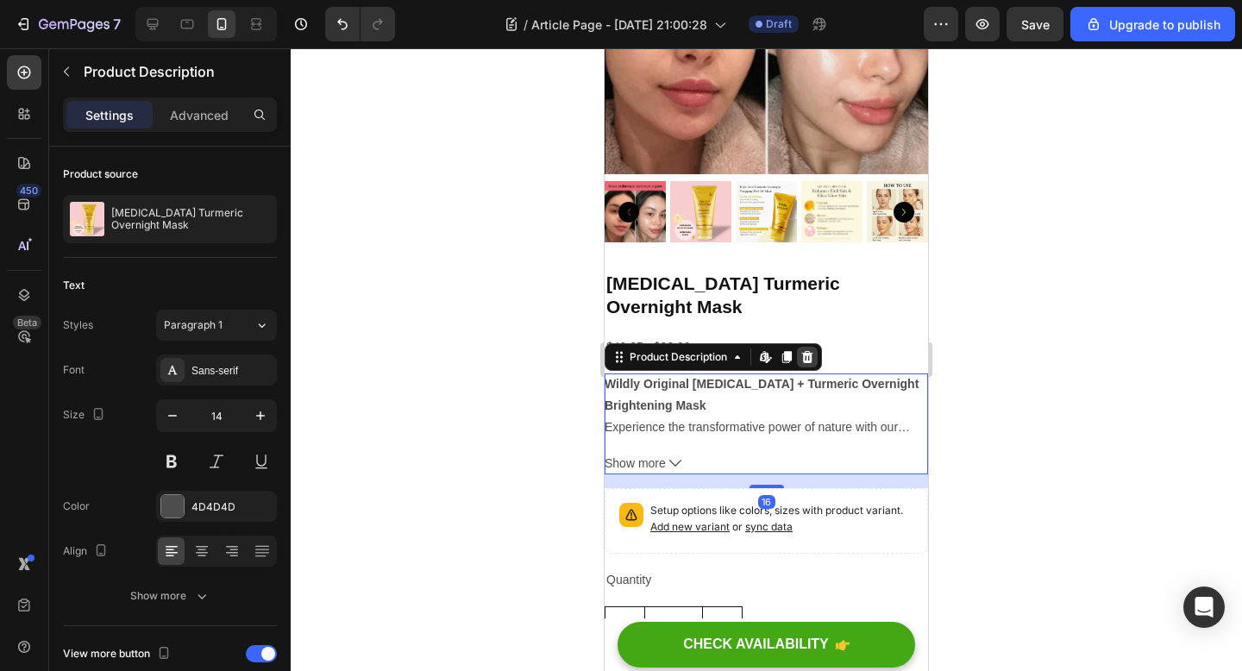
click at [805, 351] on icon at bounding box center [807, 357] width 11 height 12
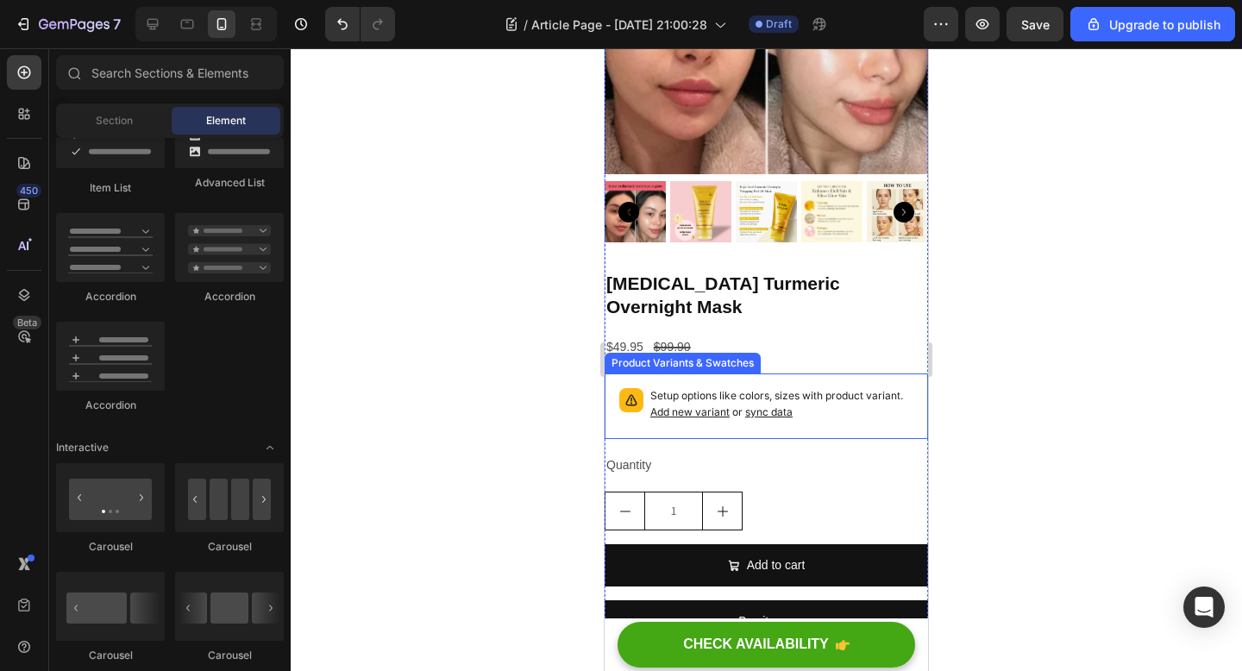
click at [653, 381] on div "Setup options like colors, sizes with product variant. Add new variant or sync …" at bounding box center [766, 406] width 308 height 50
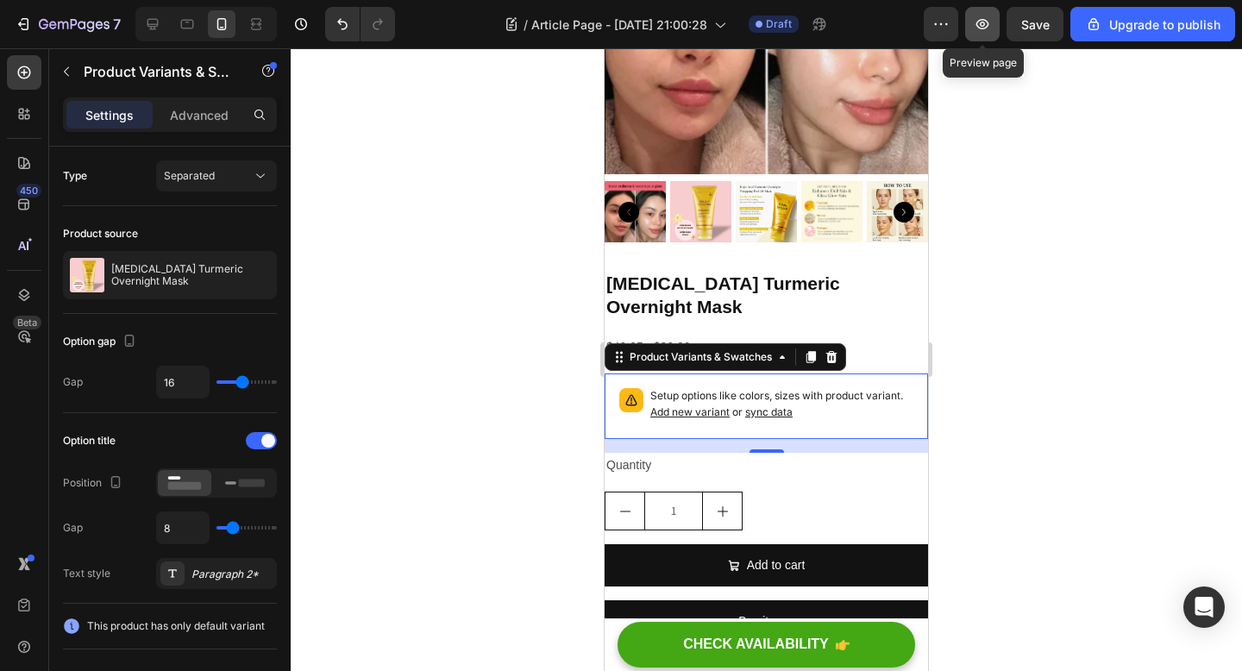
click at [982, 22] on icon "button" at bounding box center [982, 24] width 13 height 10
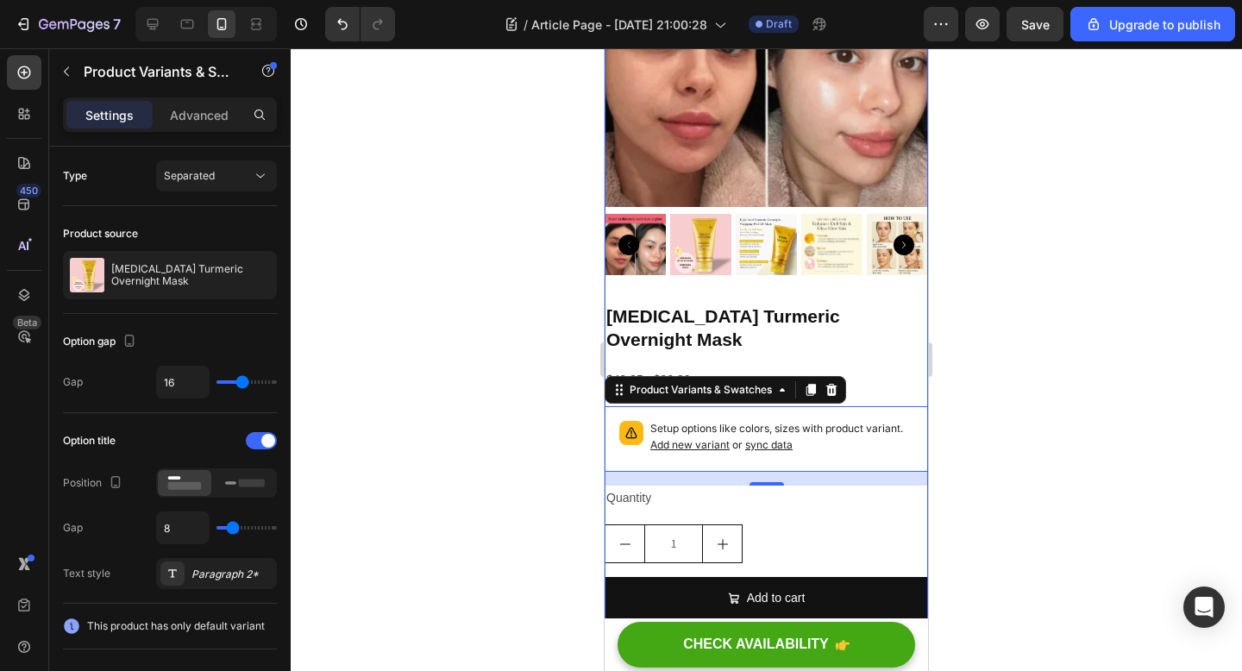
scroll to position [4398, 0]
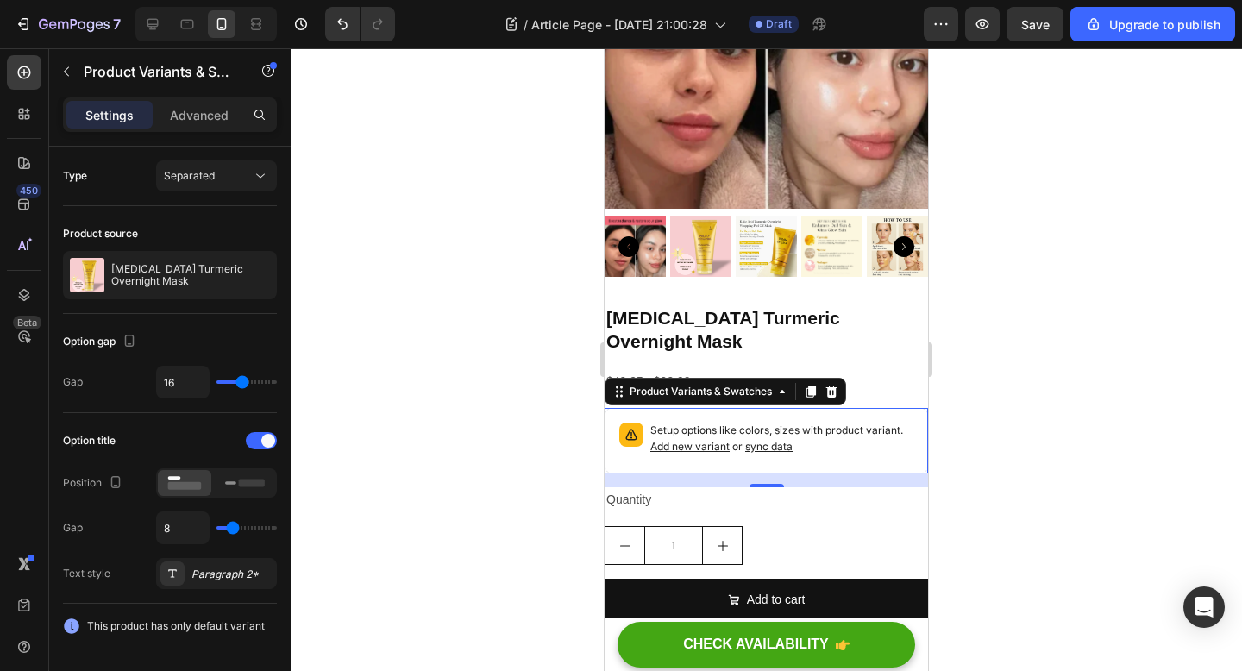
click at [832, 473] on div "16" at bounding box center [766, 480] width 323 height 14
click at [830, 434] on div "Setup options like colors, sizes with product variant. Add new variant or sync …" at bounding box center [781, 441] width 263 height 36
click at [828, 385] on icon at bounding box center [831, 391] width 11 height 12
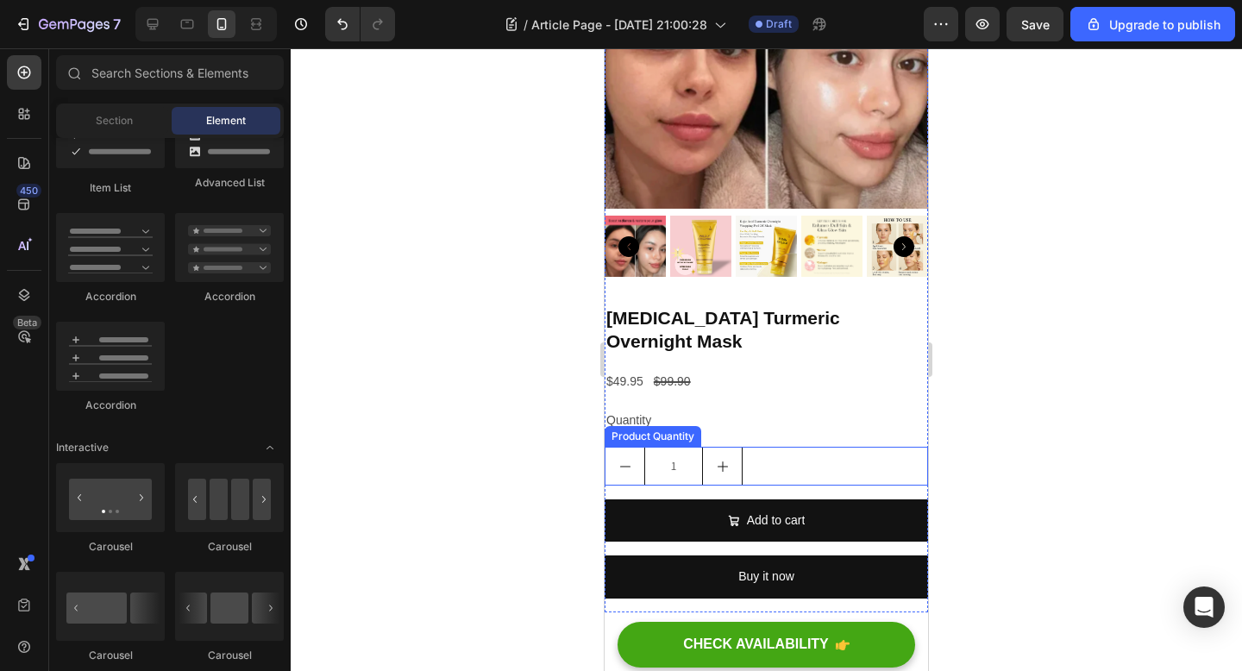
click at [774, 447] on div "1" at bounding box center [766, 466] width 323 height 39
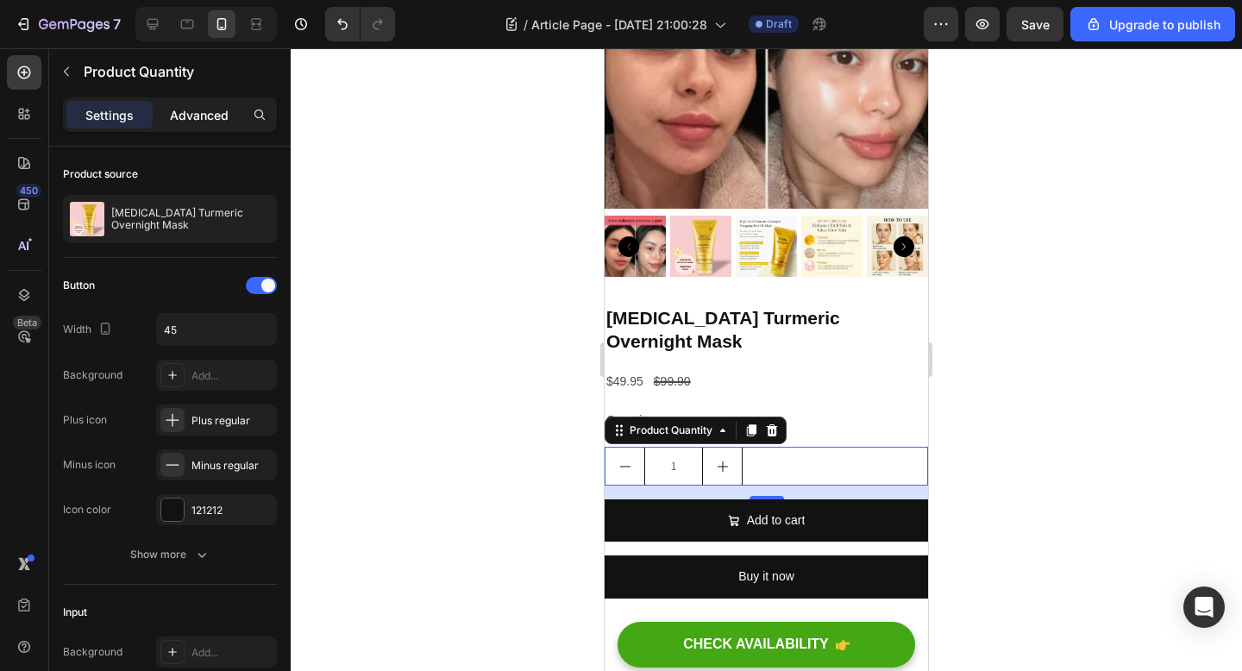
click at [205, 124] on div "Advanced" at bounding box center [199, 115] width 86 height 28
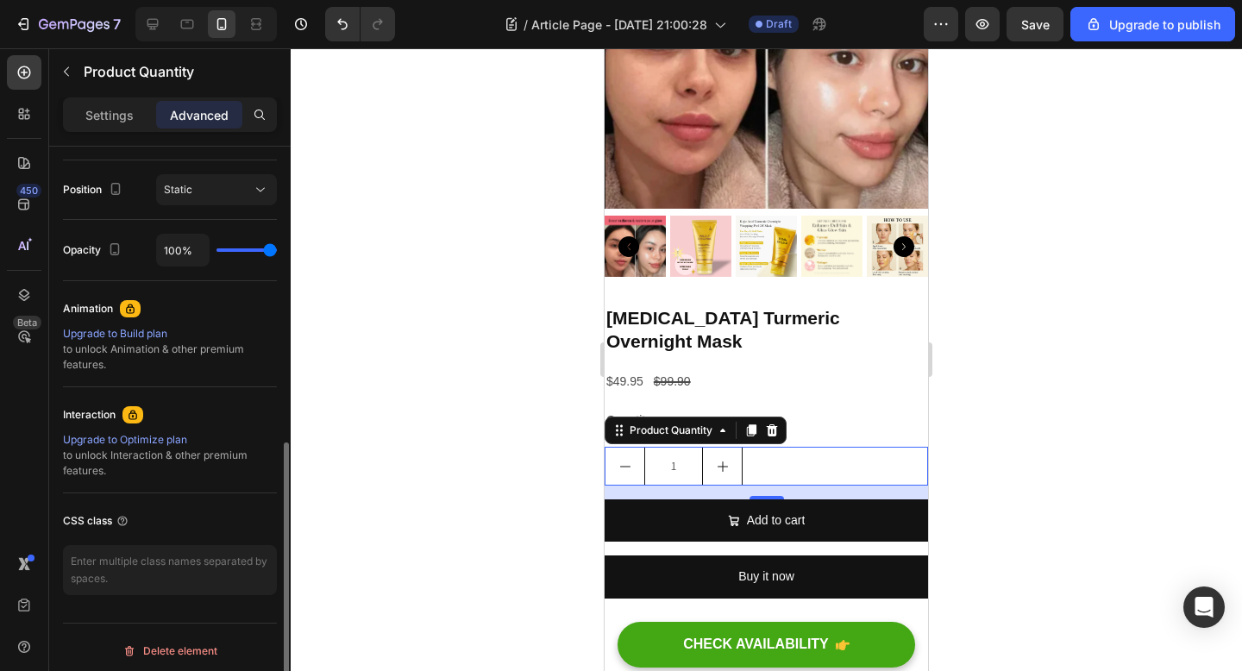
scroll to position [623, 0]
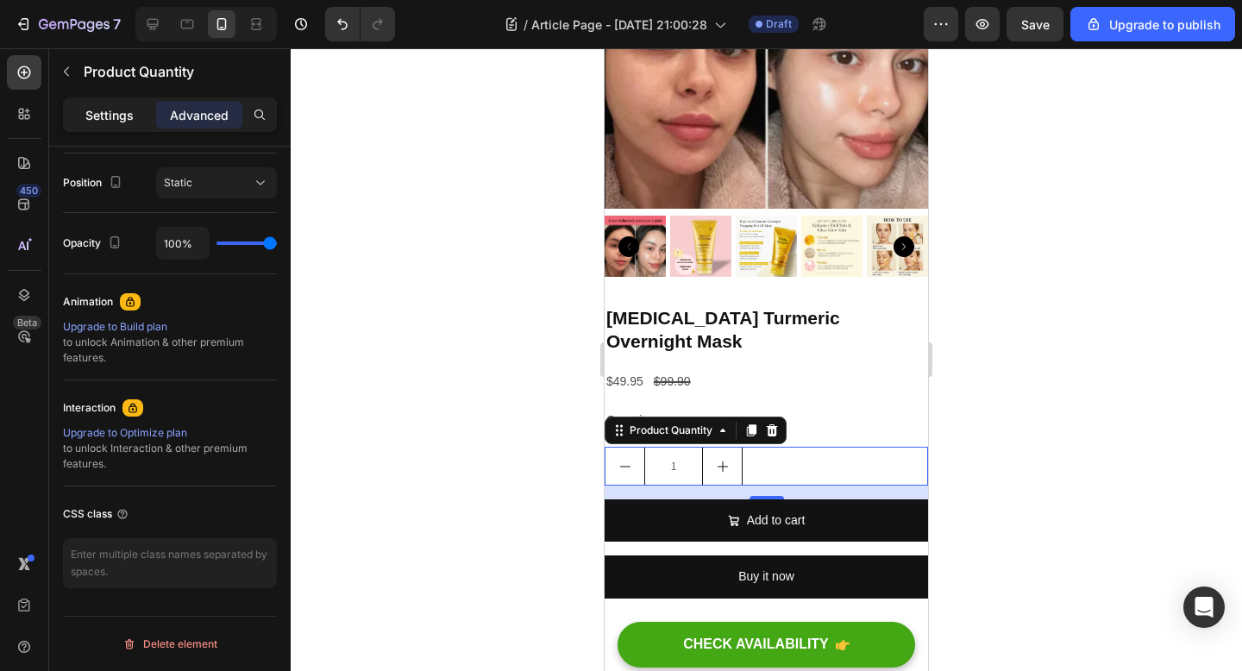
click at [85, 118] on p "Settings" at bounding box center [109, 115] width 48 height 18
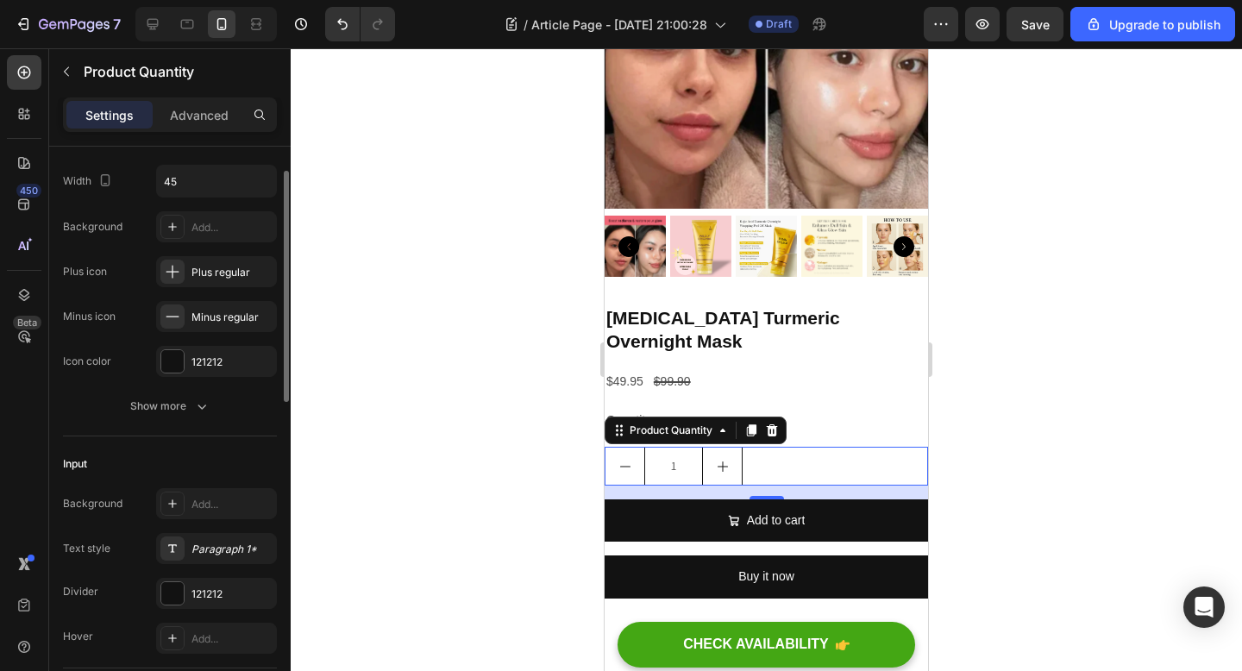
scroll to position [0, 0]
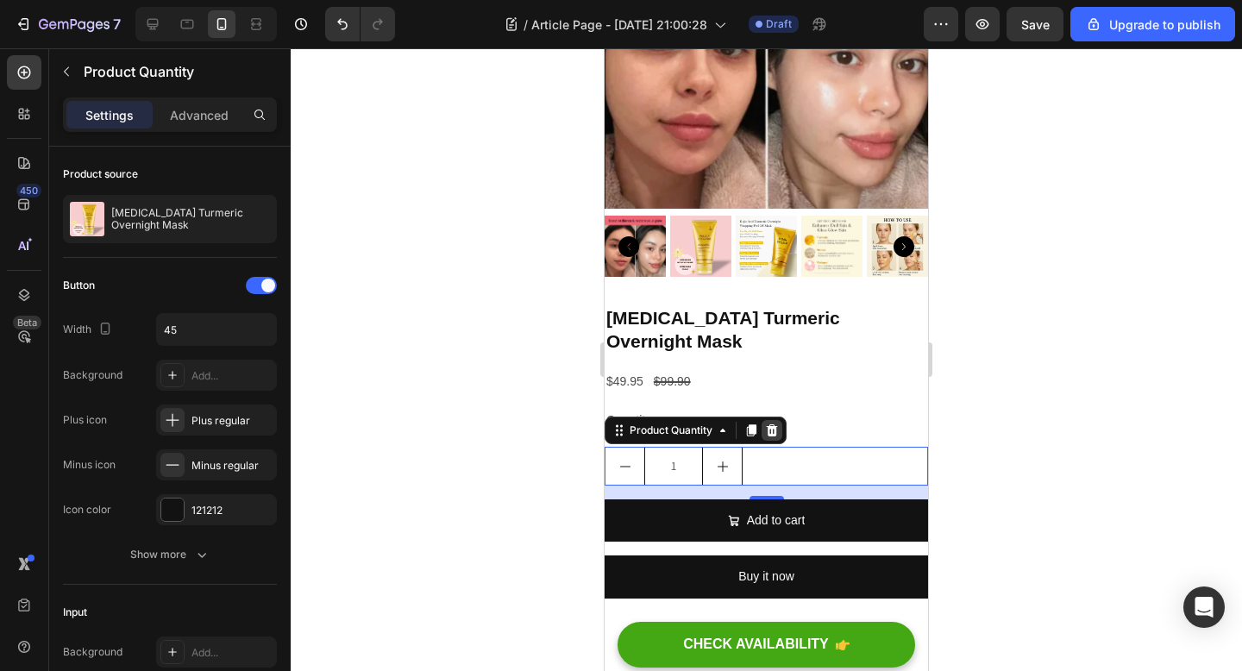
click at [778, 423] on icon at bounding box center [772, 430] width 14 height 14
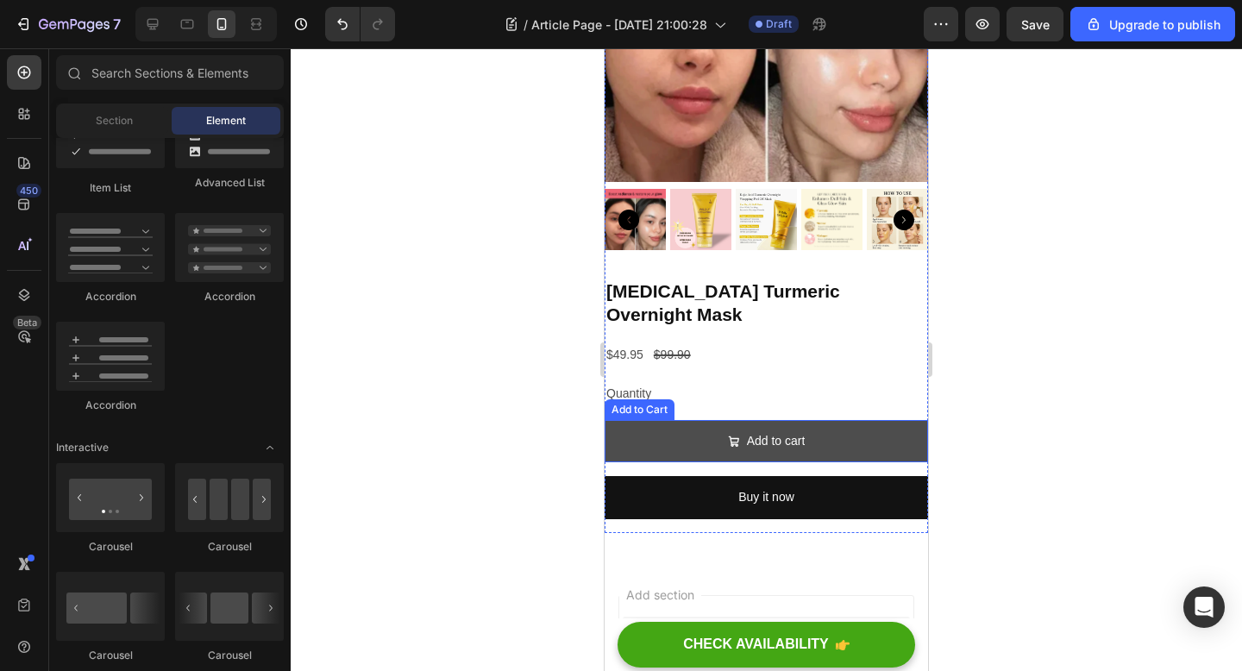
scroll to position [4431, 0]
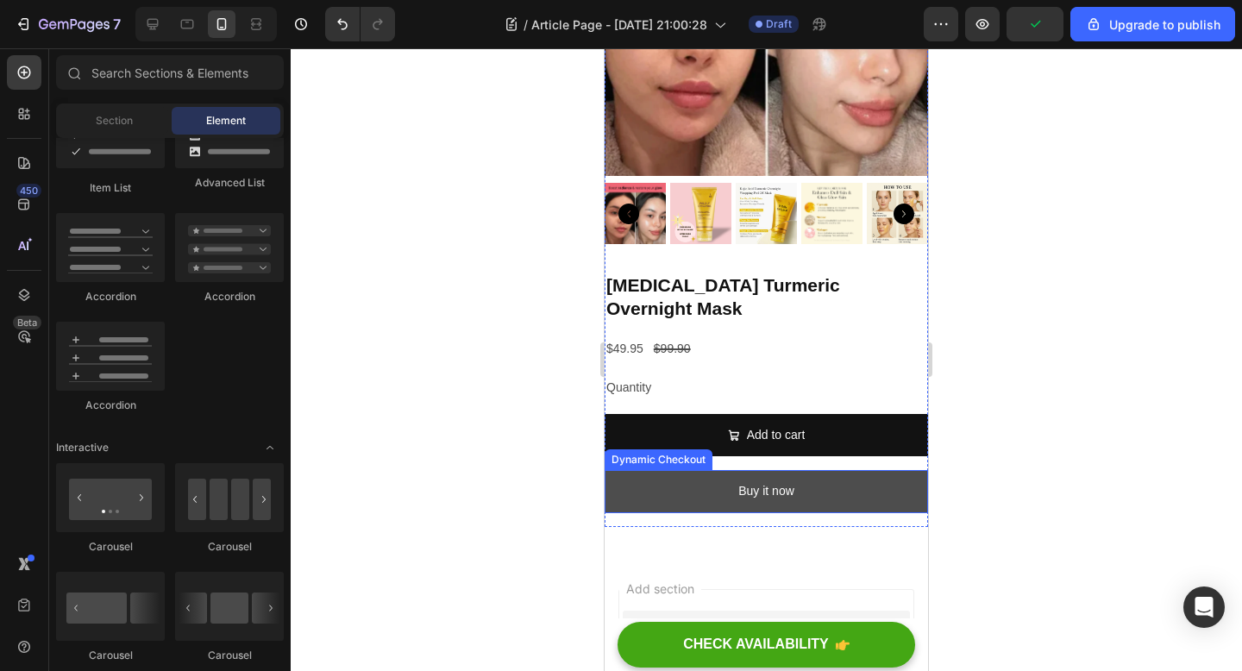
click at [858, 486] on button "Buy it now" at bounding box center [766, 491] width 323 height 42
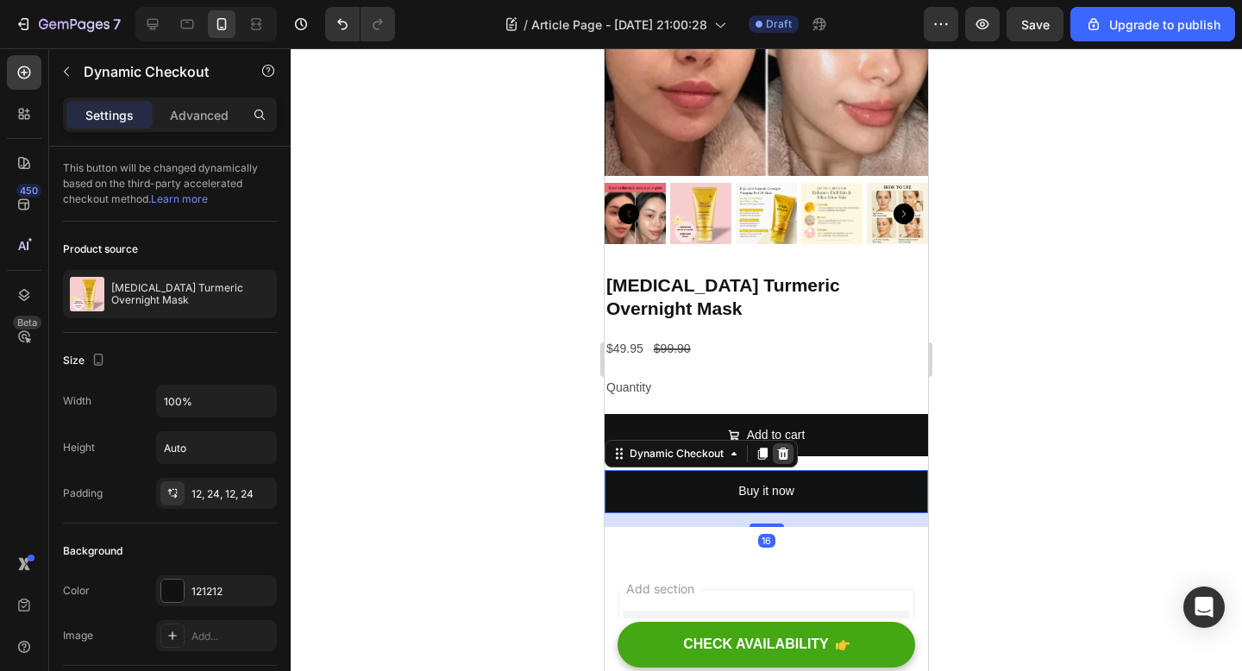
click at [786, 448] on icon at bounding box center [783, 454] width 11 height 12
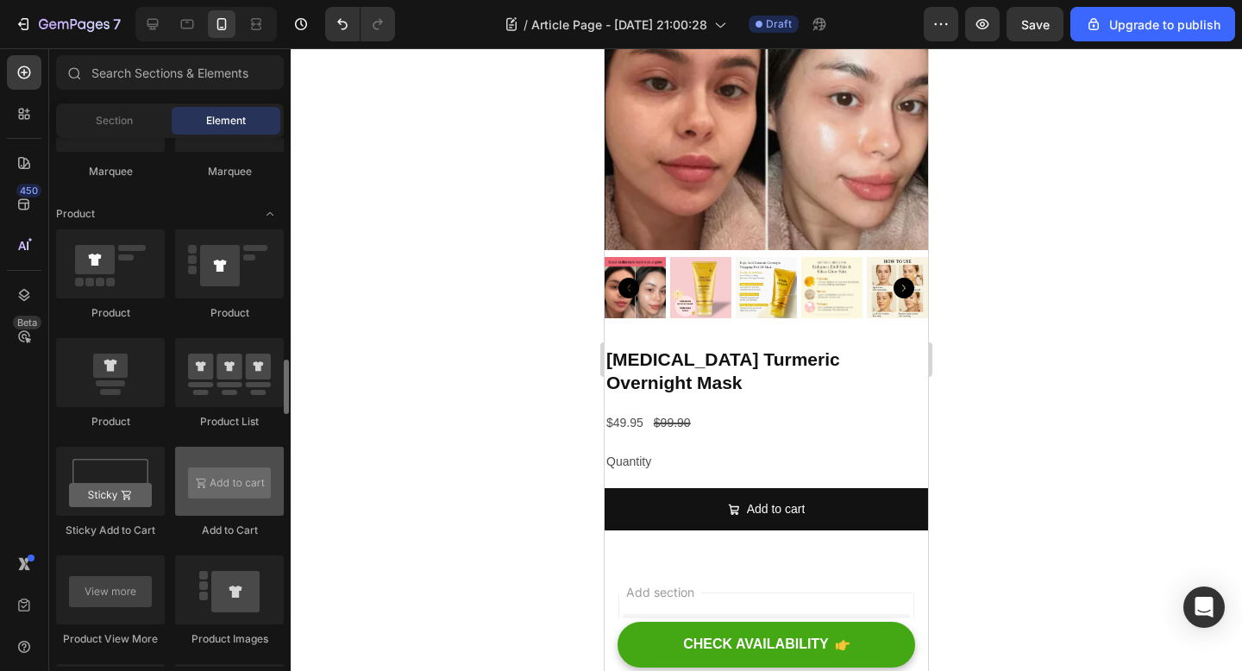
scroll to position [2152, 0]
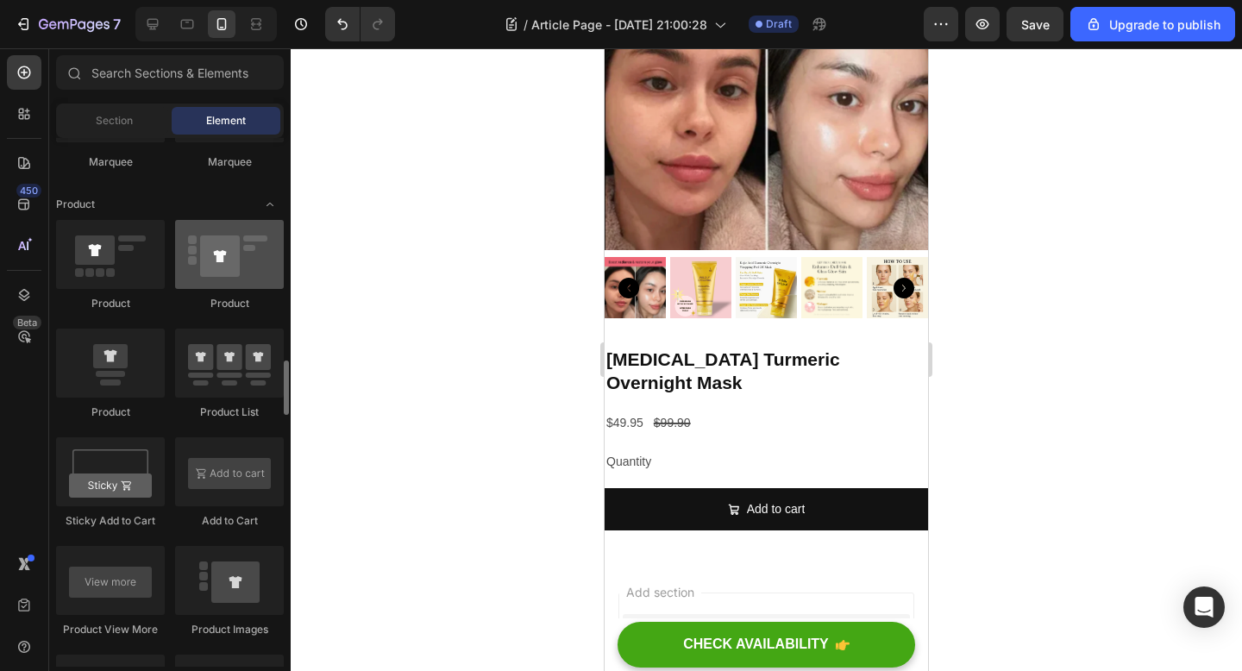
click at [247, 285] on div at bounding box center [229, 254] width 109 height 69
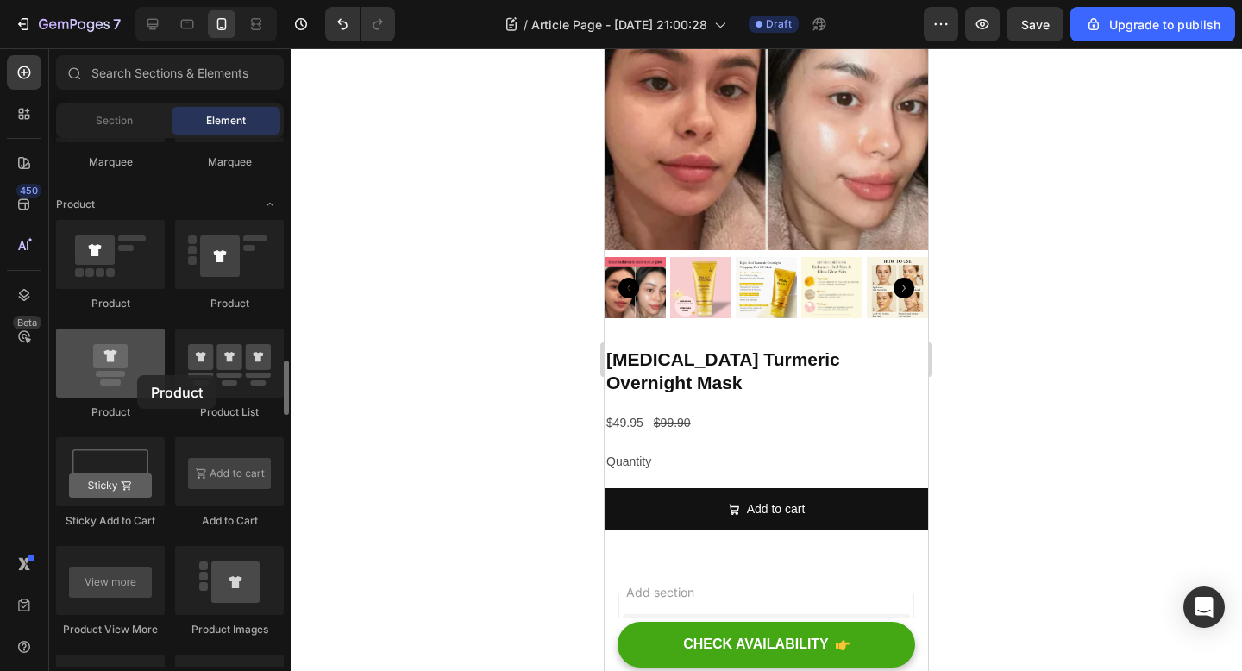
click at [137, 375] on div at bounding box center [110, 363] width 109 height 69
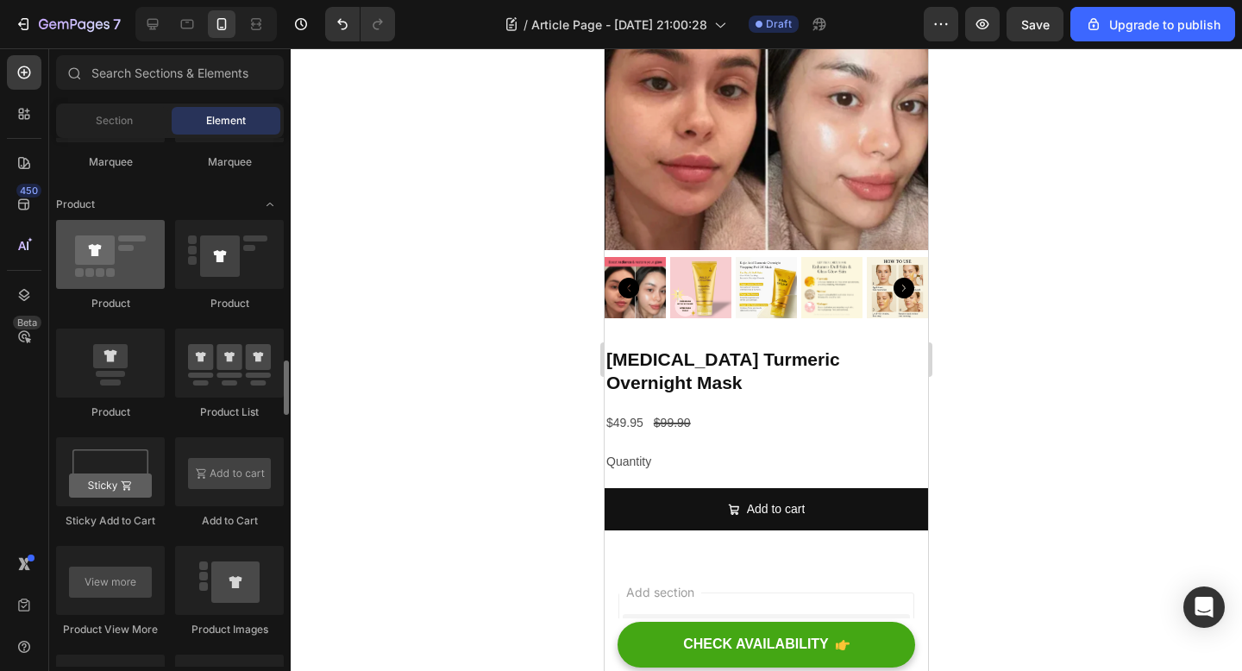
click at [131, 280] on div at bounding box center [110, 254] width 109 height 69
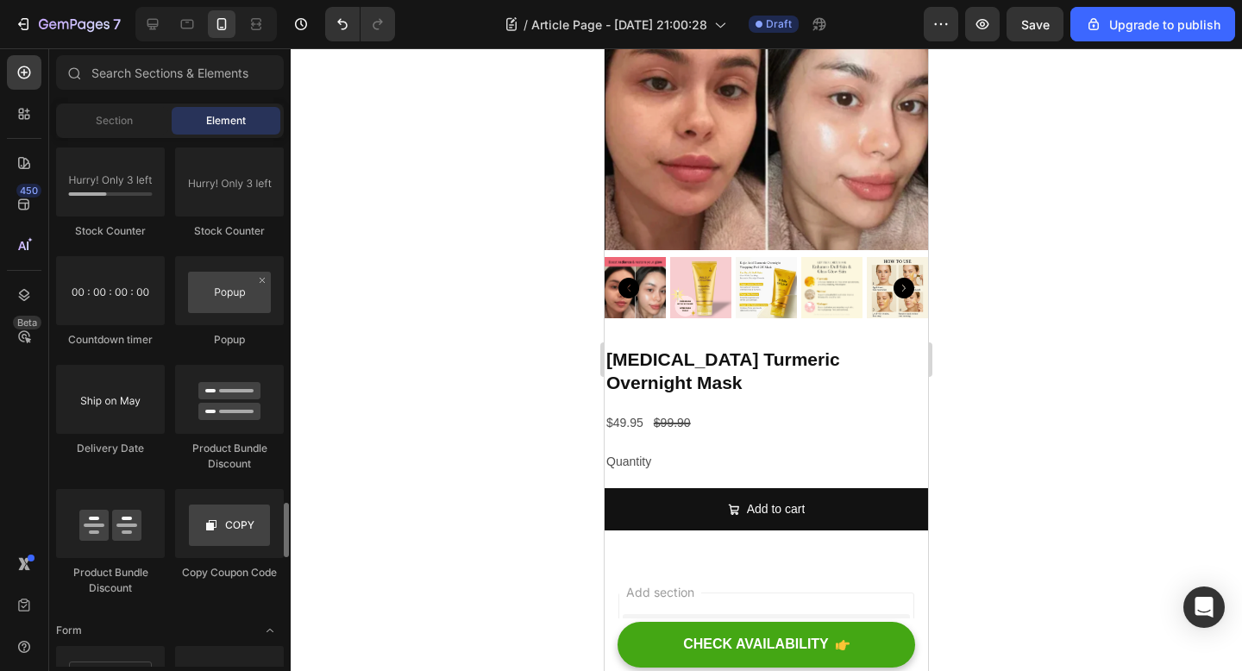
scroll to position [3473, 0]
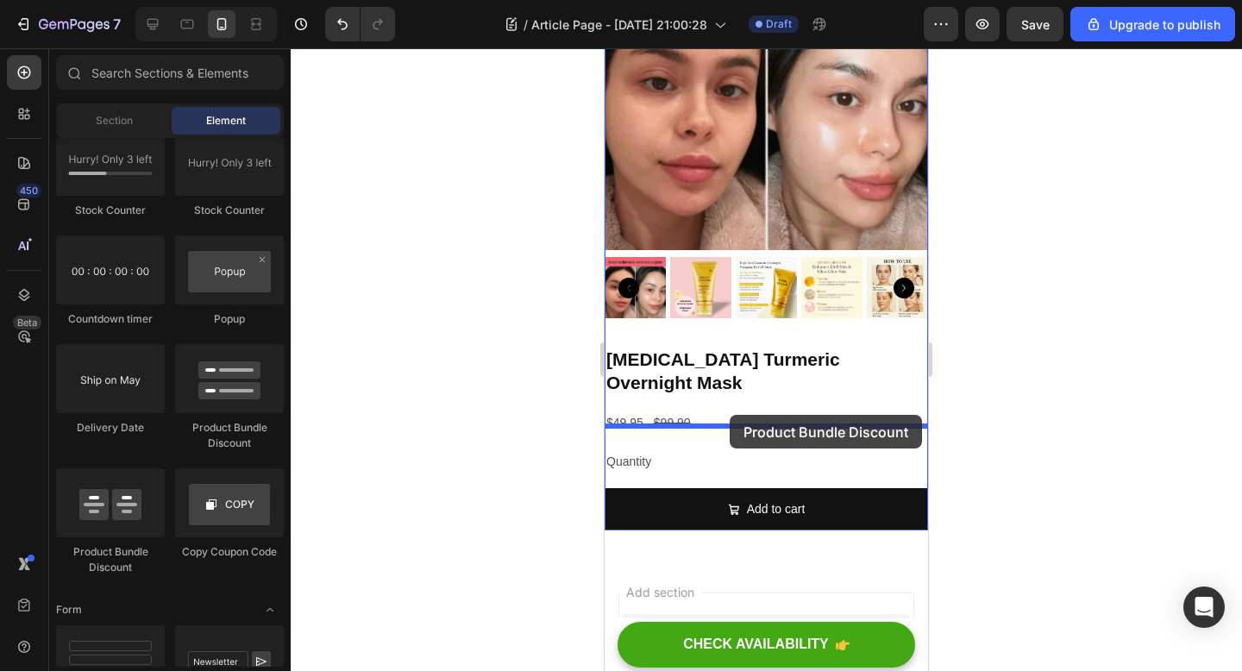
drag, startPoint x: 849, startPoint y: 455, endPoint x: 730, endPoint y: 415, distance: 125.7
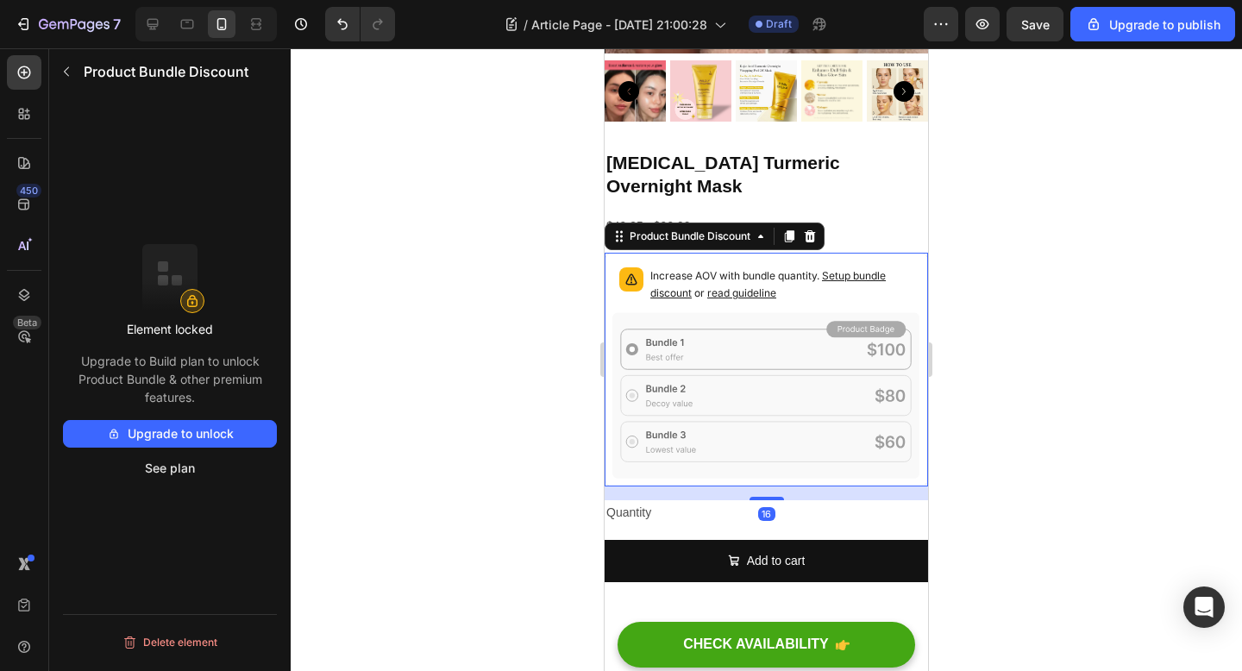
scroll to position [4615, 0]
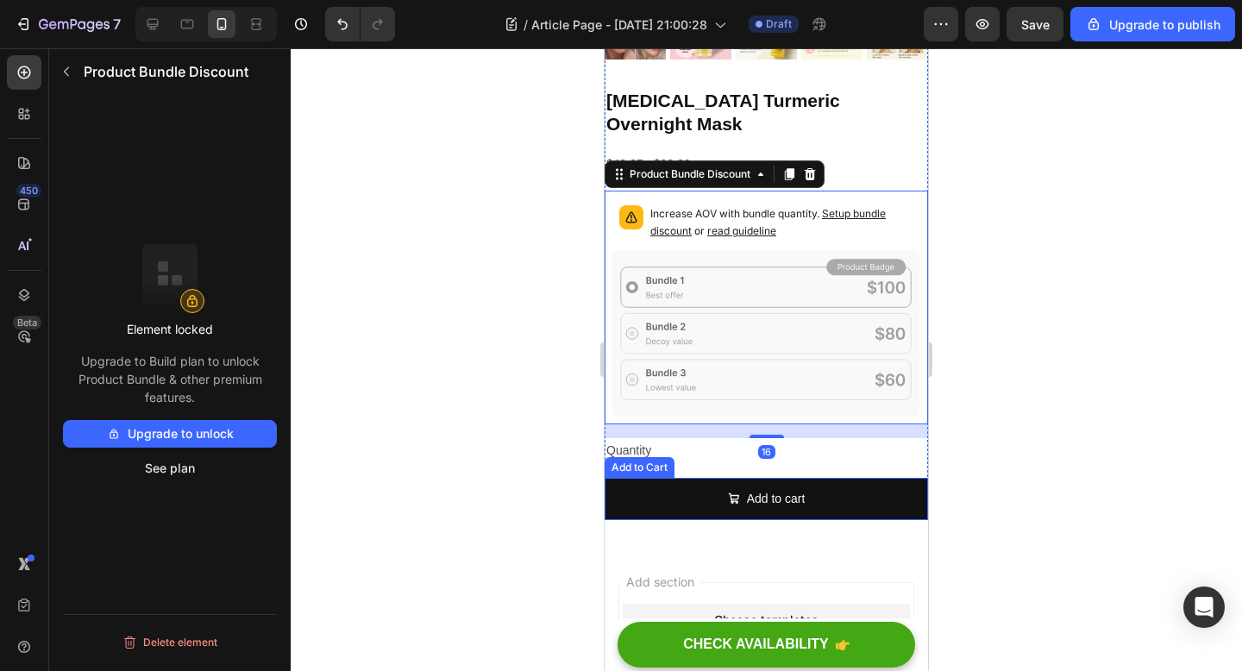
click at [654, 457] on div "Add to Cart" at bounding box center [640, 467] width 70 height 21
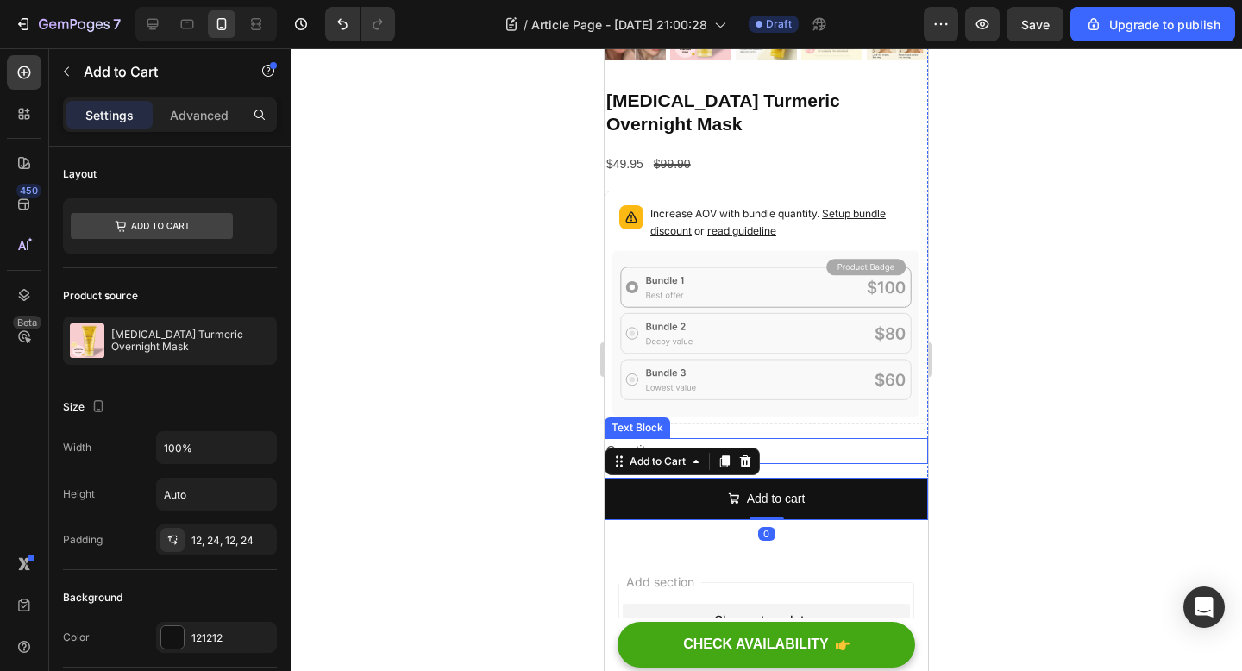
click at [822, 438] on div "Quantity" at bounding box center [766, 450] width 323 height 25
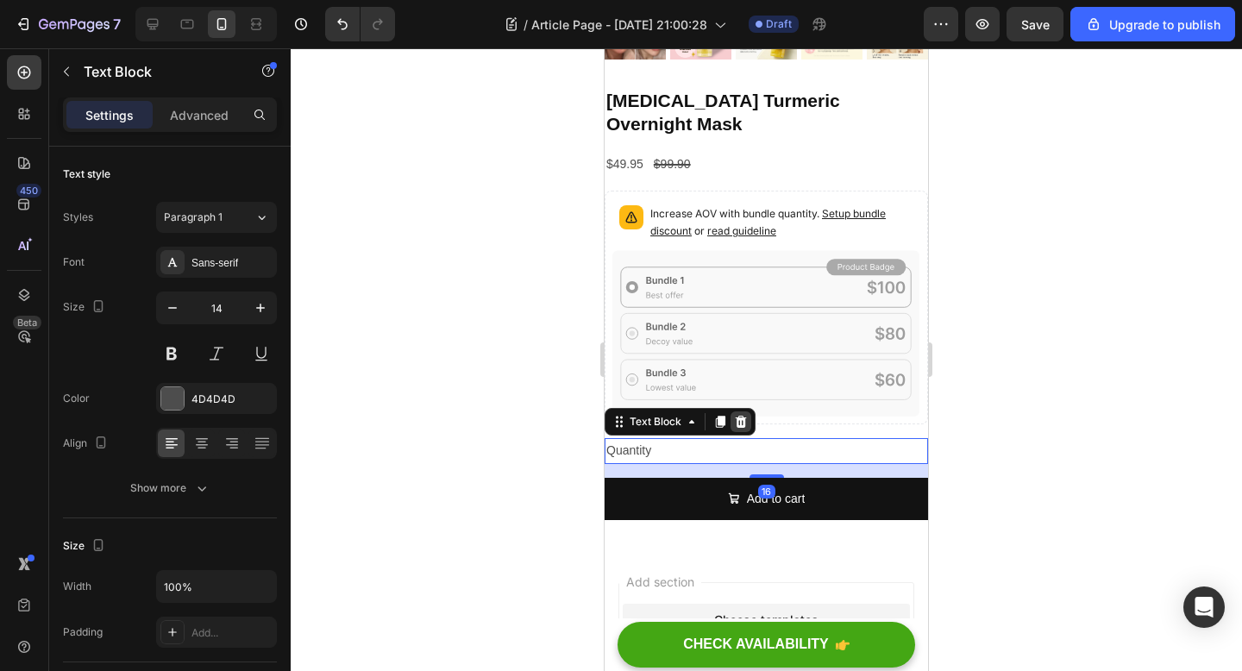
click at [744, 411] on div at bounding box center [740, 421] width 21 height 21
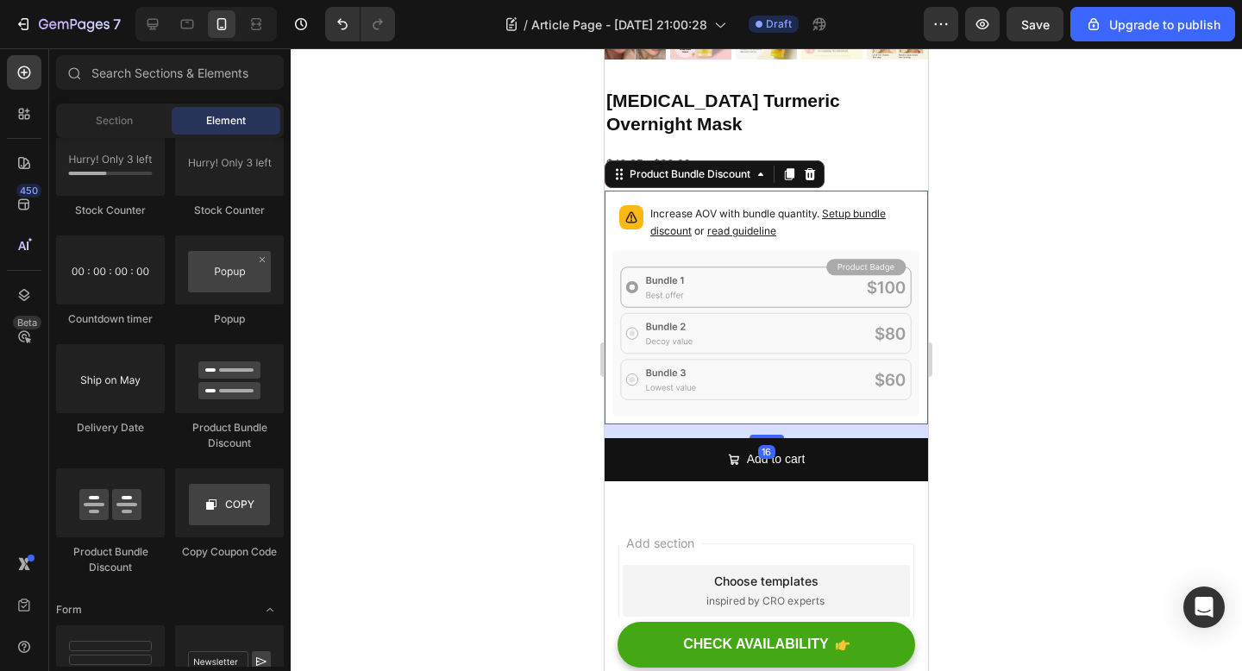
click at [649, 219] on div "Increase AOV with bundle quantity. Setup bundle discount or read guideline" at bounding box center [766, 224] width 308 height 52
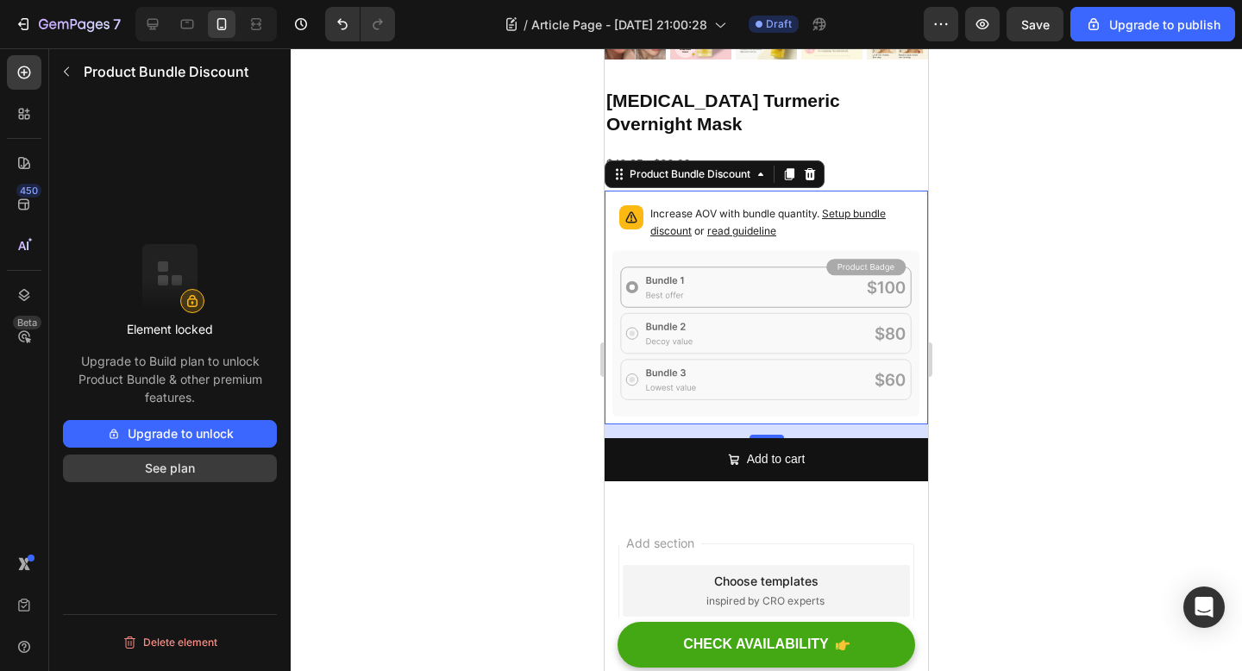
click at [188, 467] on button "See plan" at bounding box center [170, 468] width 214 height 28
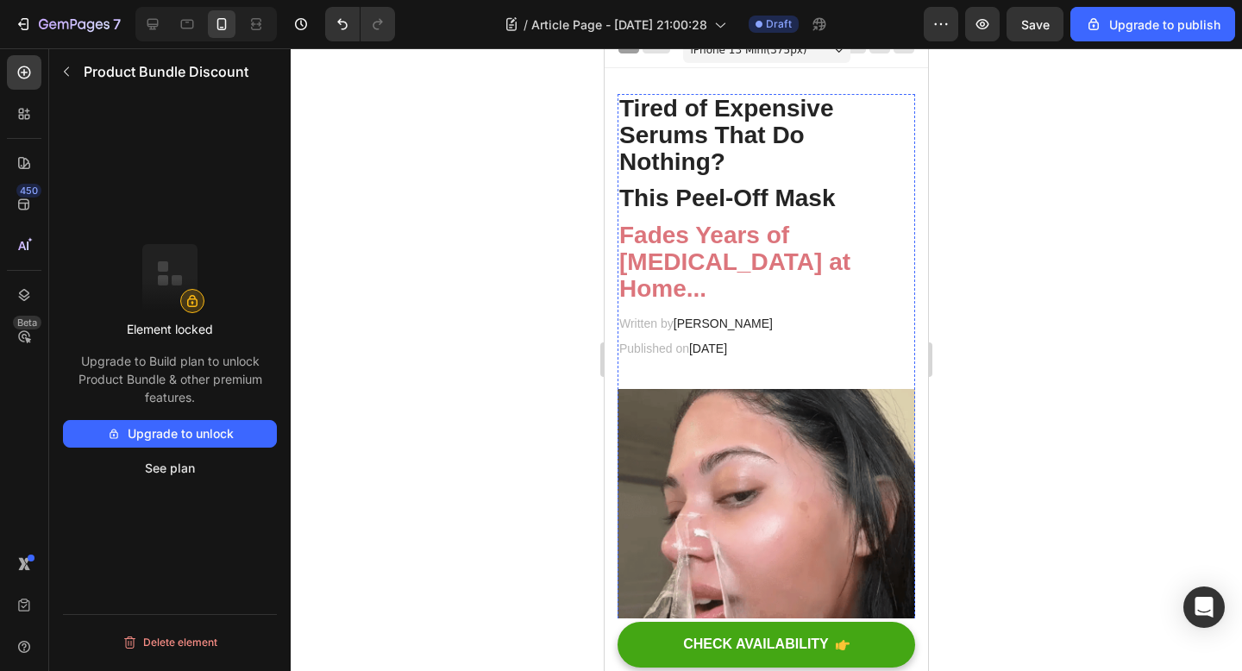
scroll to position [0, 0]
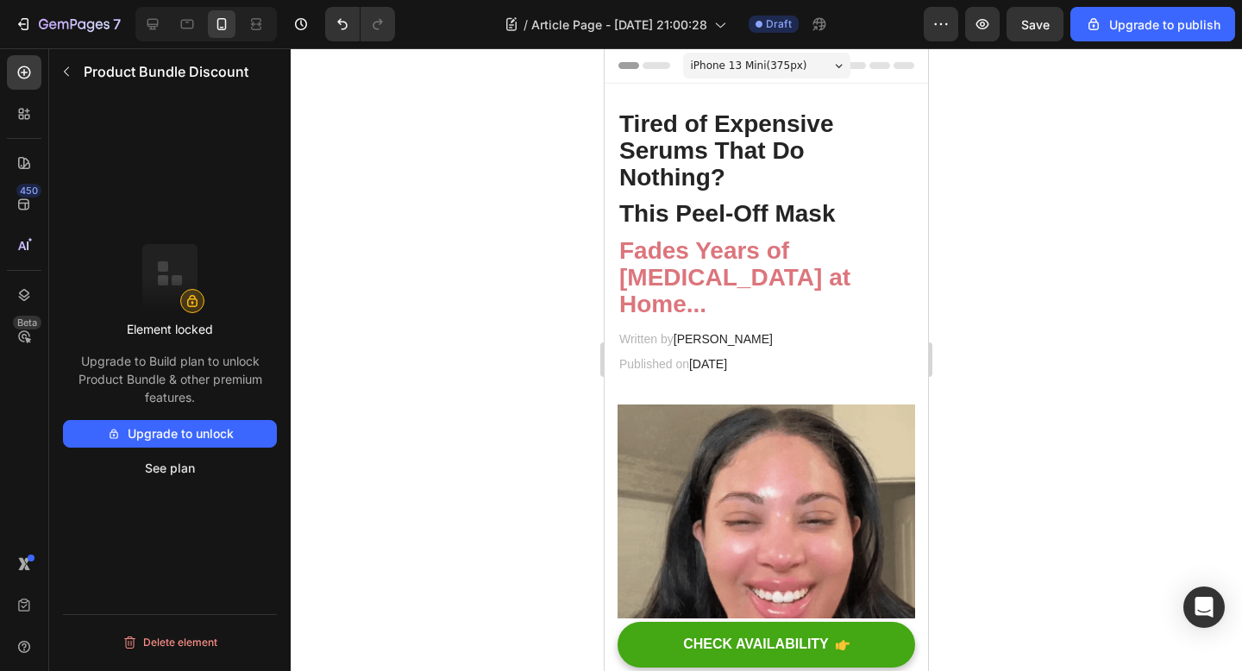
click at [794, 66] on span "iPhone 13 Mini ( 375 px)" at bounding box center [749, 65] width 116 height 17
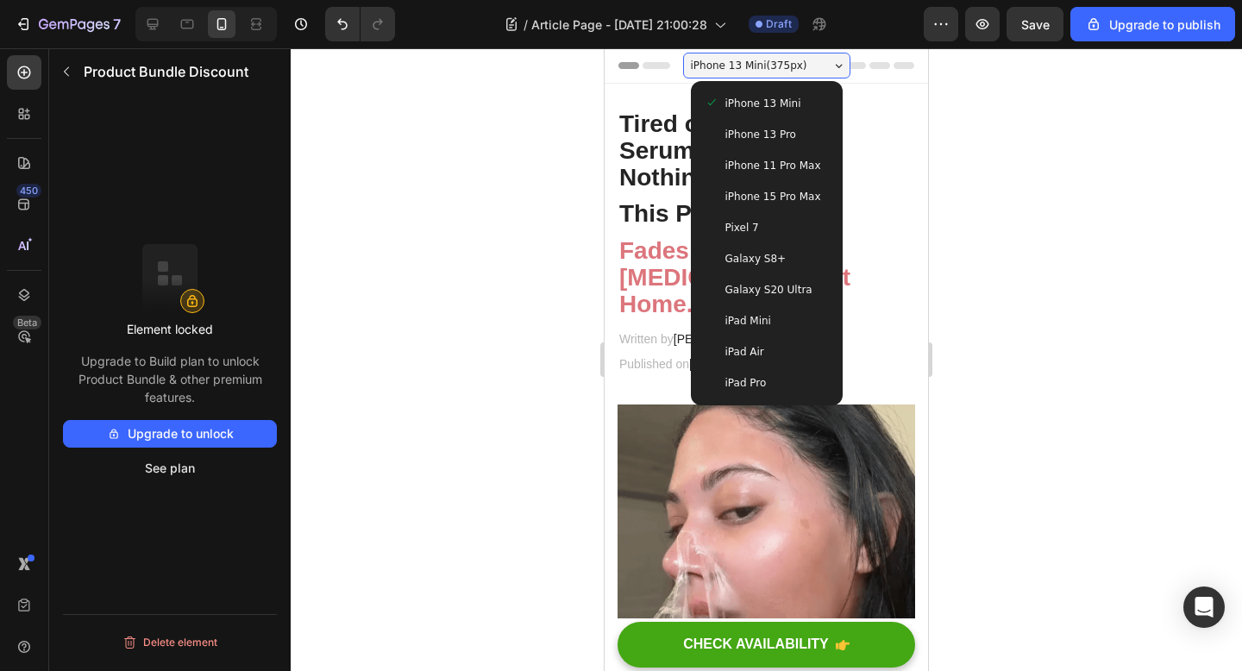
click at [787, 97] on span "iPhone 13 Mini" at bounding box center [763, 103] width 76 height 17
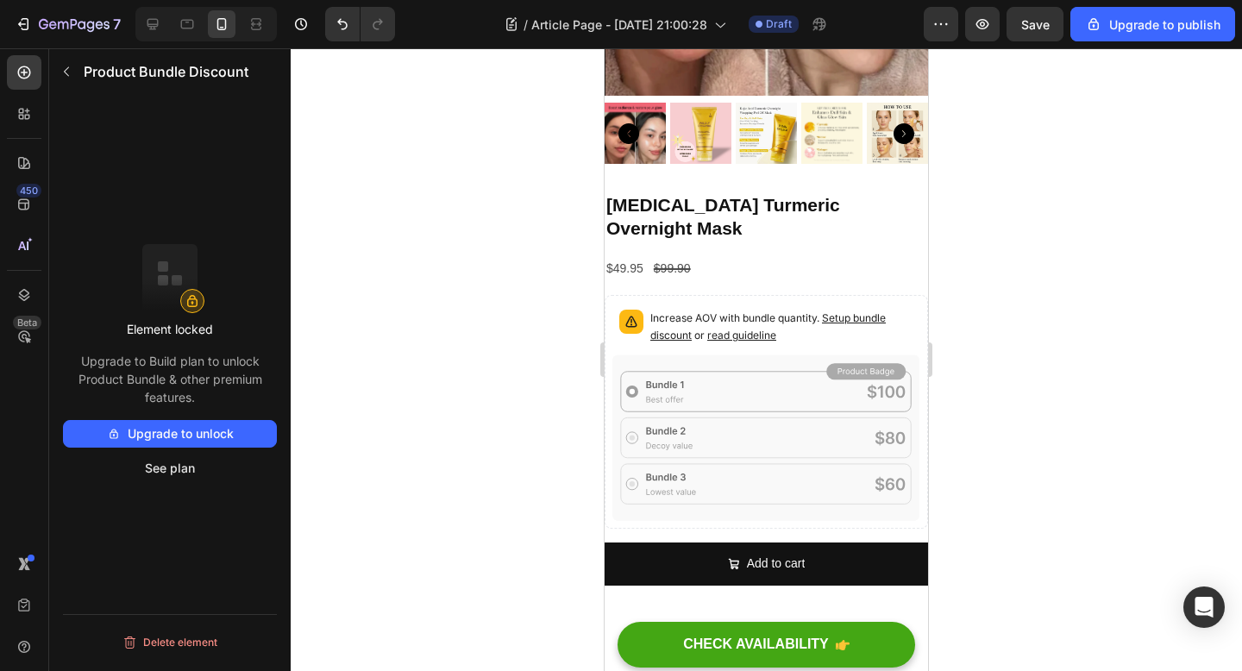
scroll to position [4482, 0]
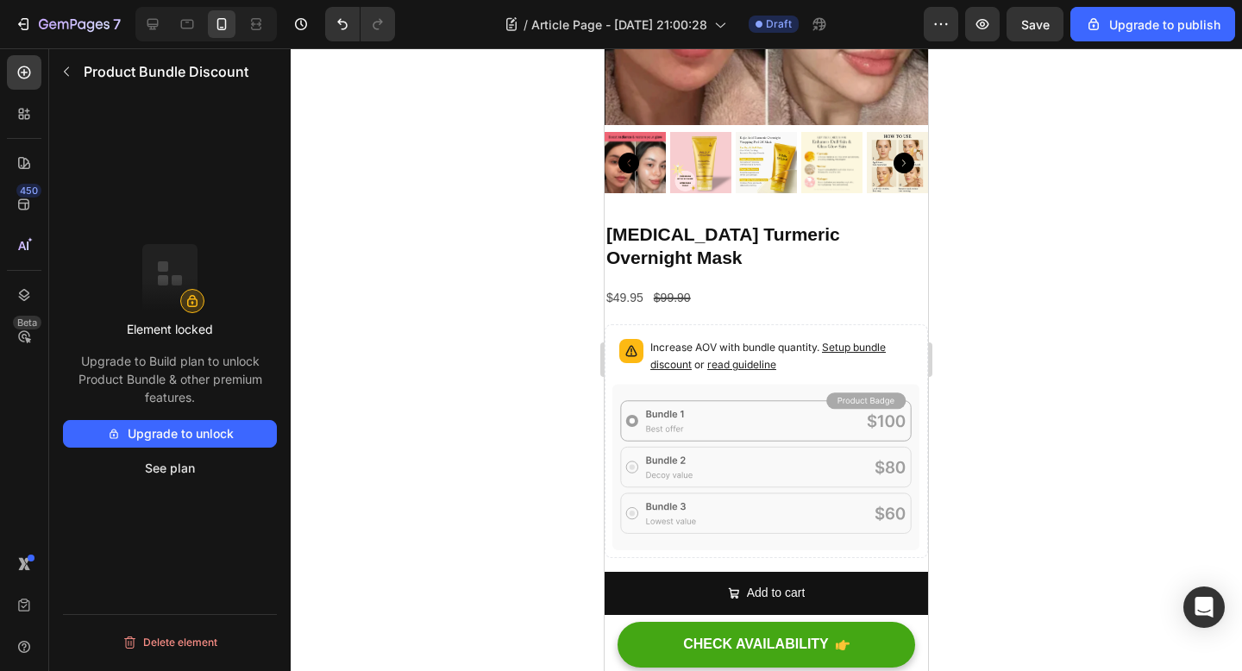
click at [681, 341] on span "Setup bundle discount" at bounding box center [767, 356] width 235 height 30
click at [210, 430] on button "Upgrade to unlock" at bounding box center [170, 434] width 214 height 28
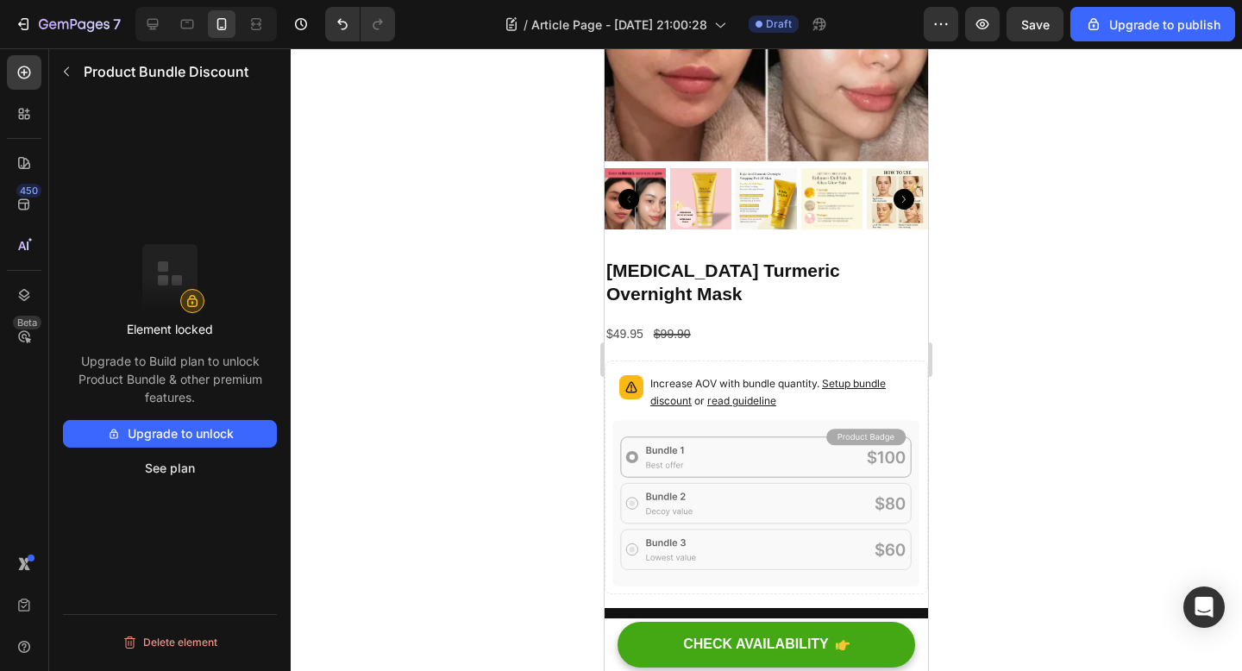
scroll to position [4439, 0]
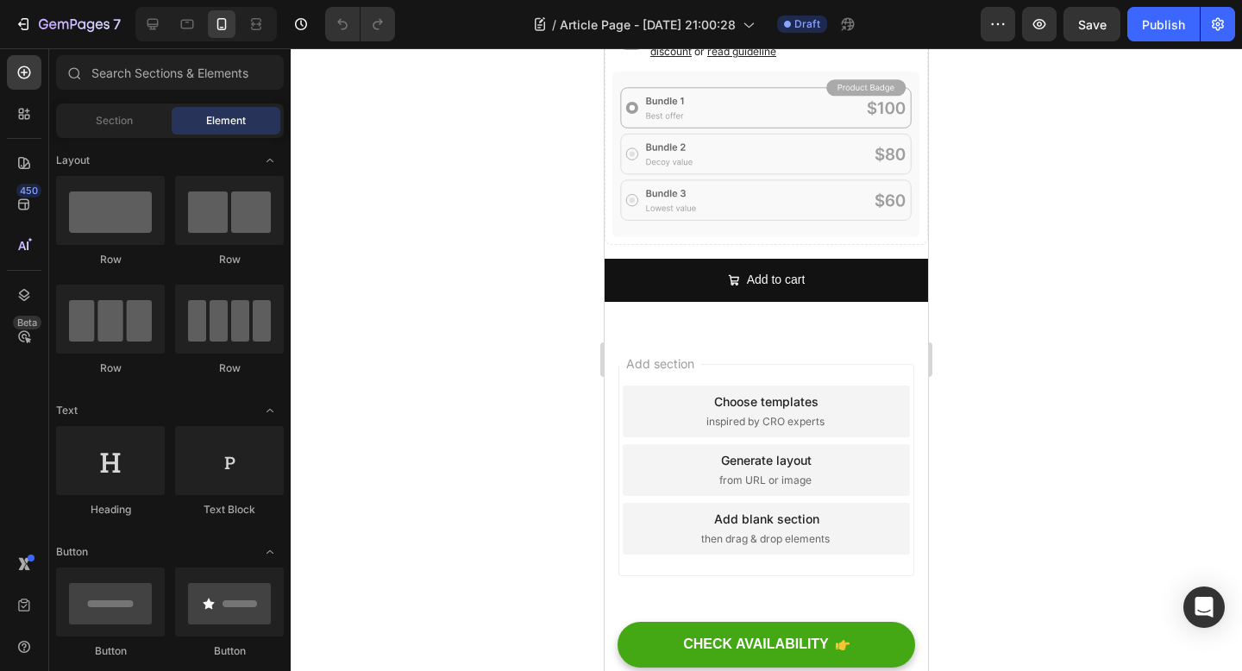
scroll to position [4503, 0]
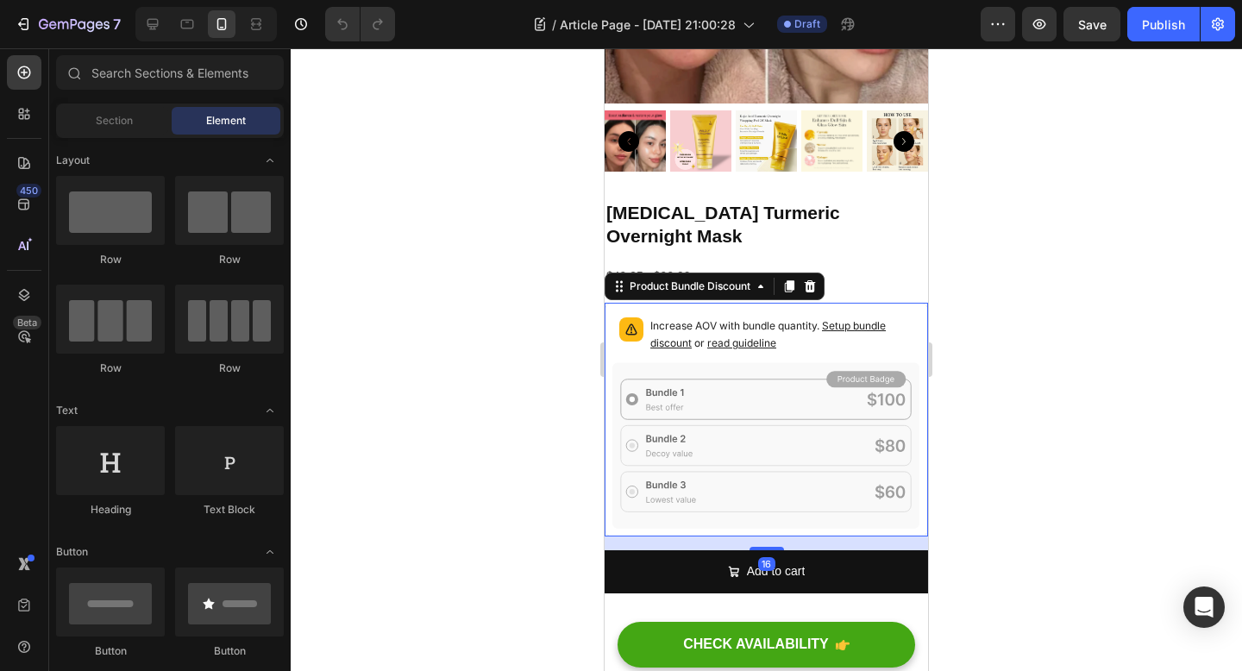
click at [721, 332] on div "Increase AOV with bundle quantity. Setup bundle discount or read guideline" at bounding box center [766, 336] width 308 height 52
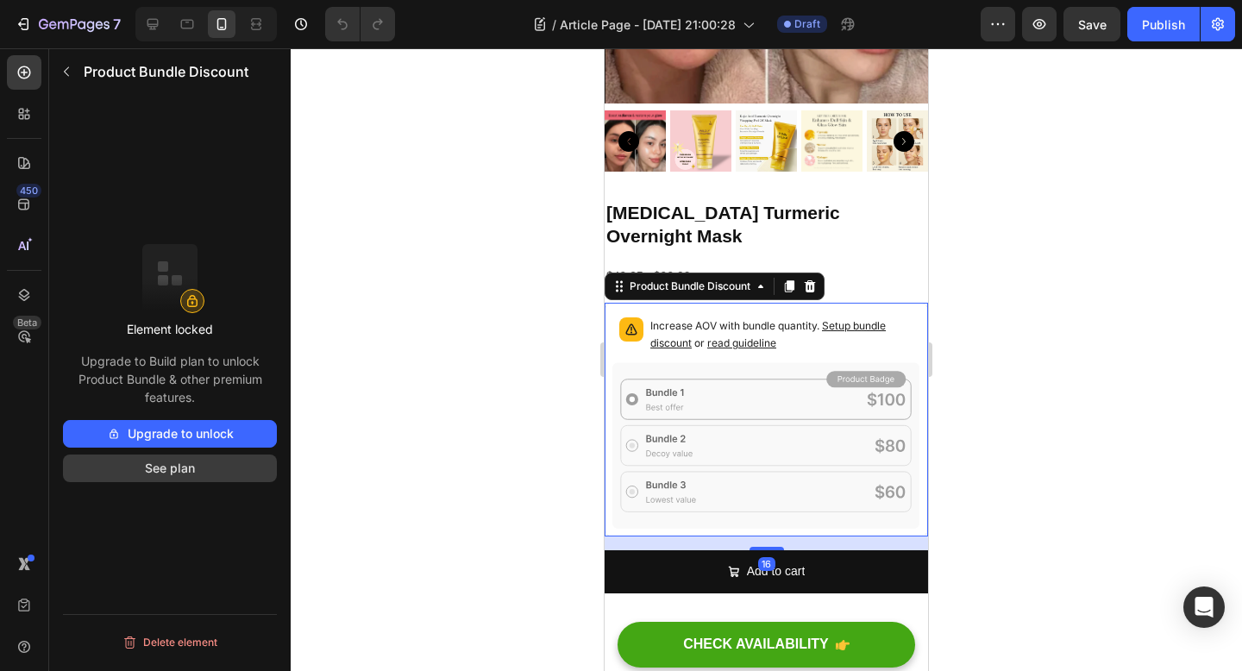
click at [177, 464] on button "See plan" at bounding box center [170, 468] width 214 height 28
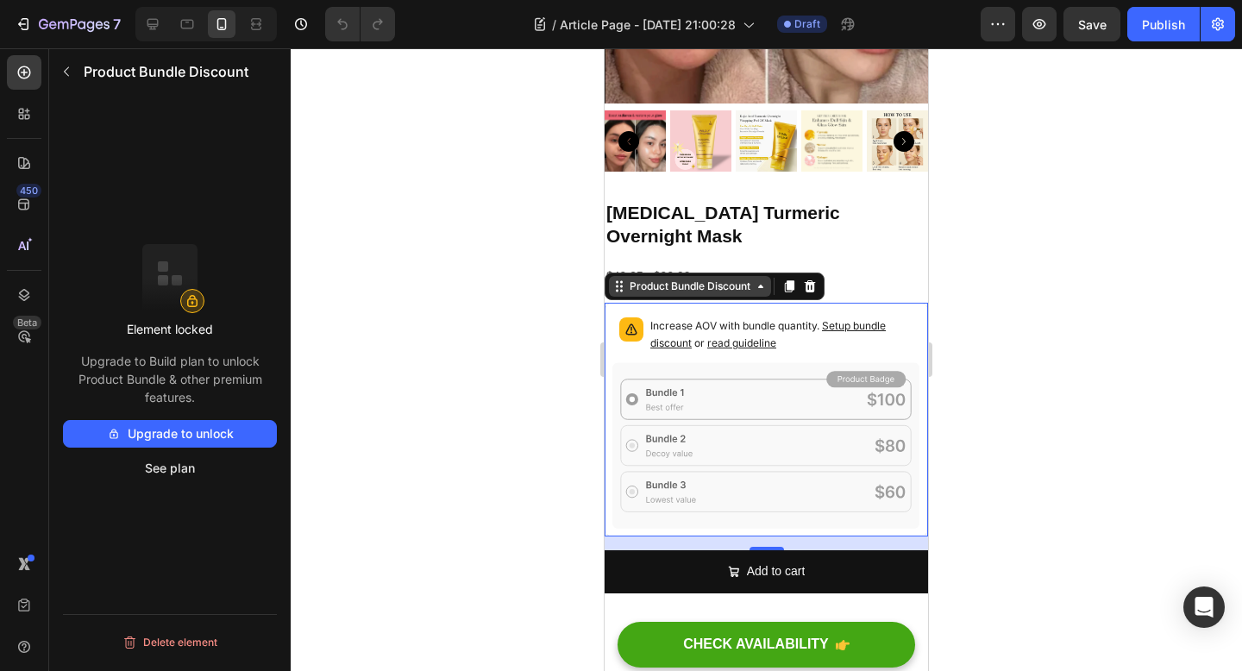
click at [726, 279] on div "Product Bundle Discount" at bounding box center [690, 287] width 128 height 16
click at [797, 362] on icon at bounding box center [766, 445] width 308 height 166
click at [186, 436] on button "Upgrade to unlock" at bounding box center [170, 434] width 214 height 28
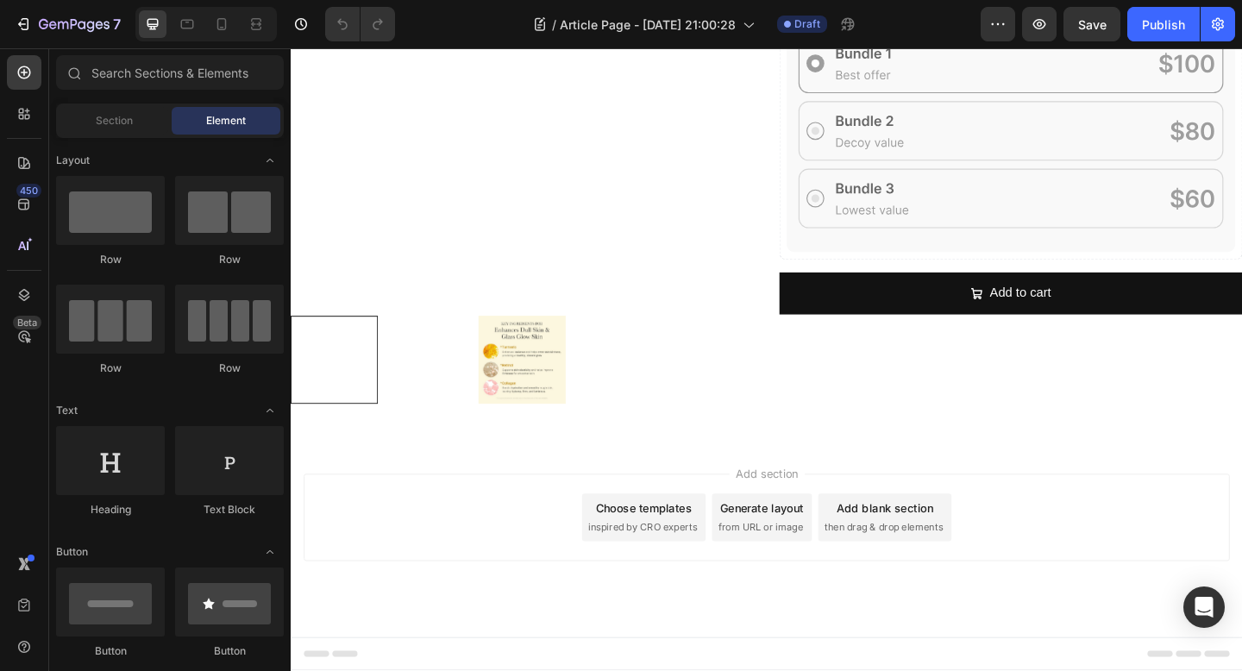
scroll to position [4576, 0]
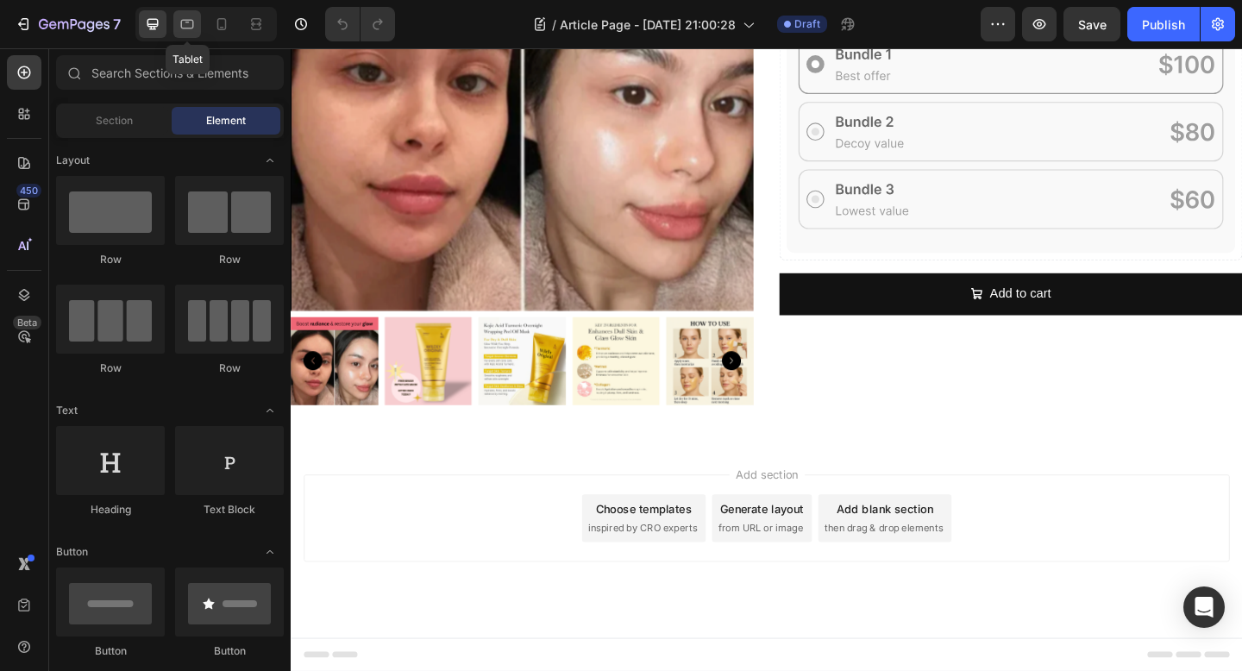
click at [193, 26] on icon at bounding box center [187, 24] width 13 height 9
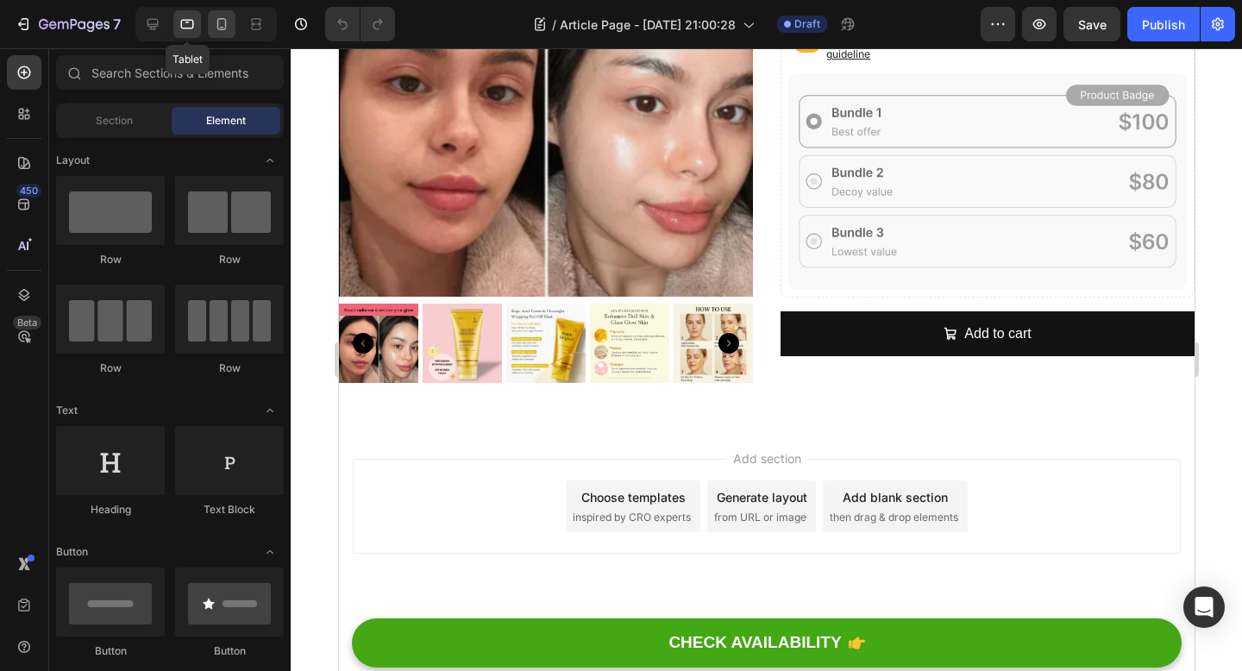
click at [213, 26] on icon at bounding box center [221, 24] width 17 height 17
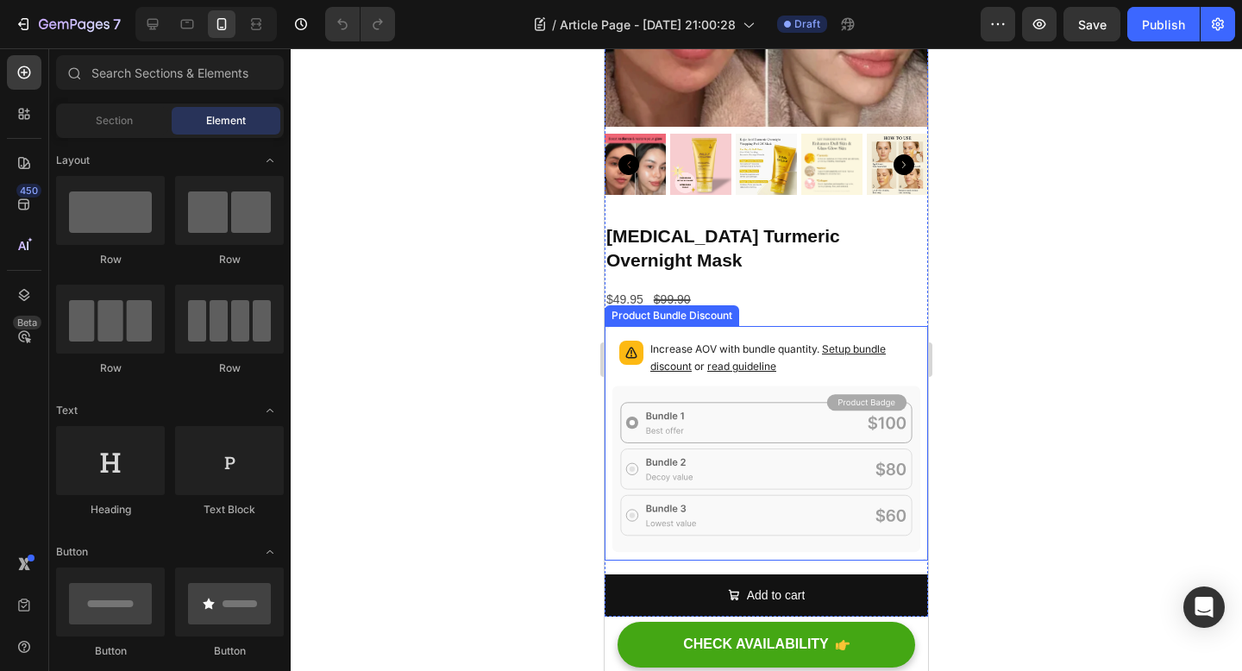
scroll to position [4567, 0]
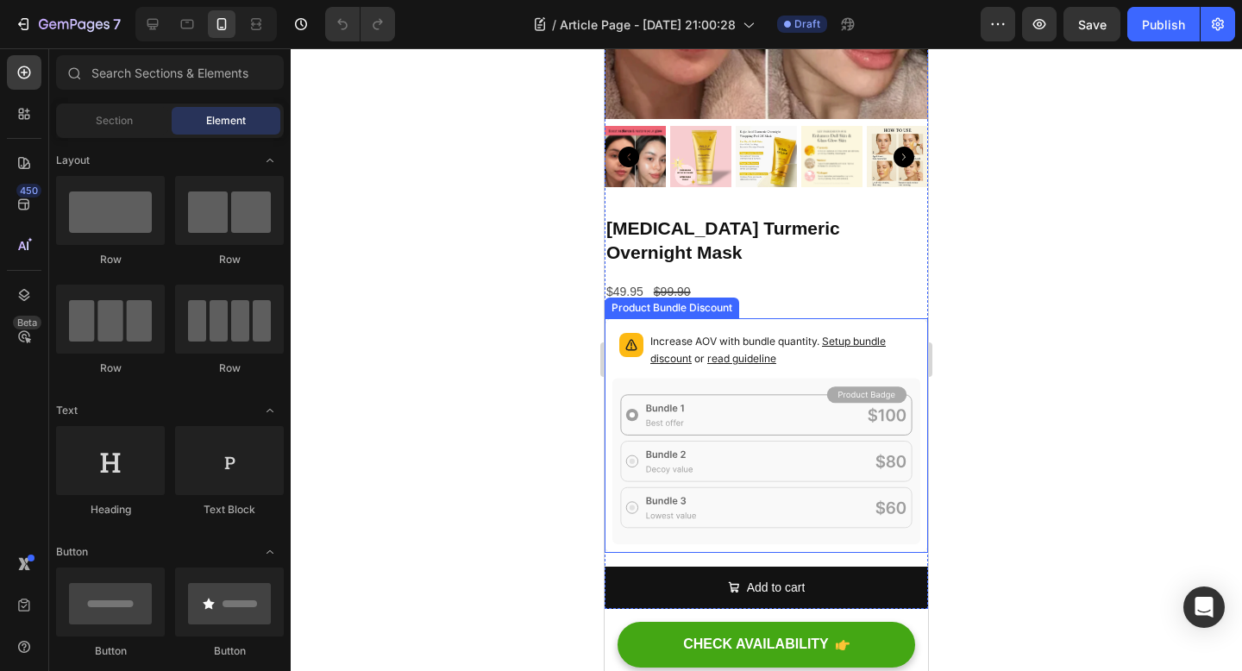
click at [755, 352] on span "read guideline" at bounding box center [741, 358] width 69 height 13
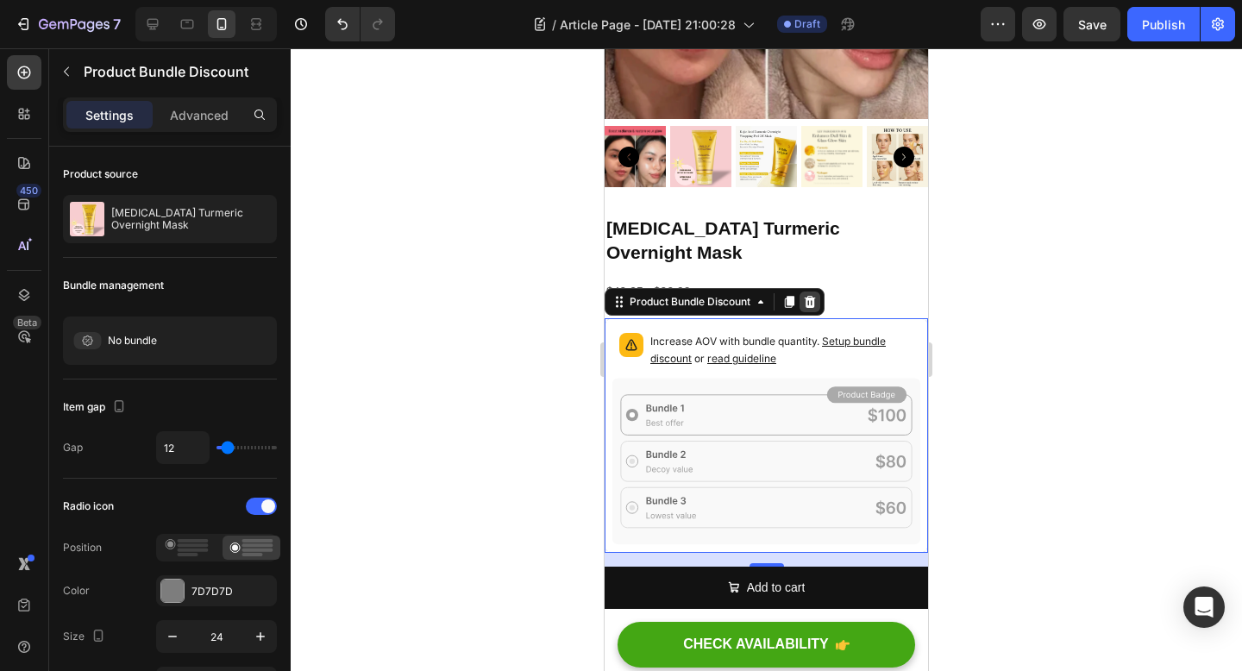
click at [807, 295] on icon at bounding box center [810, 302] width 14 height 14
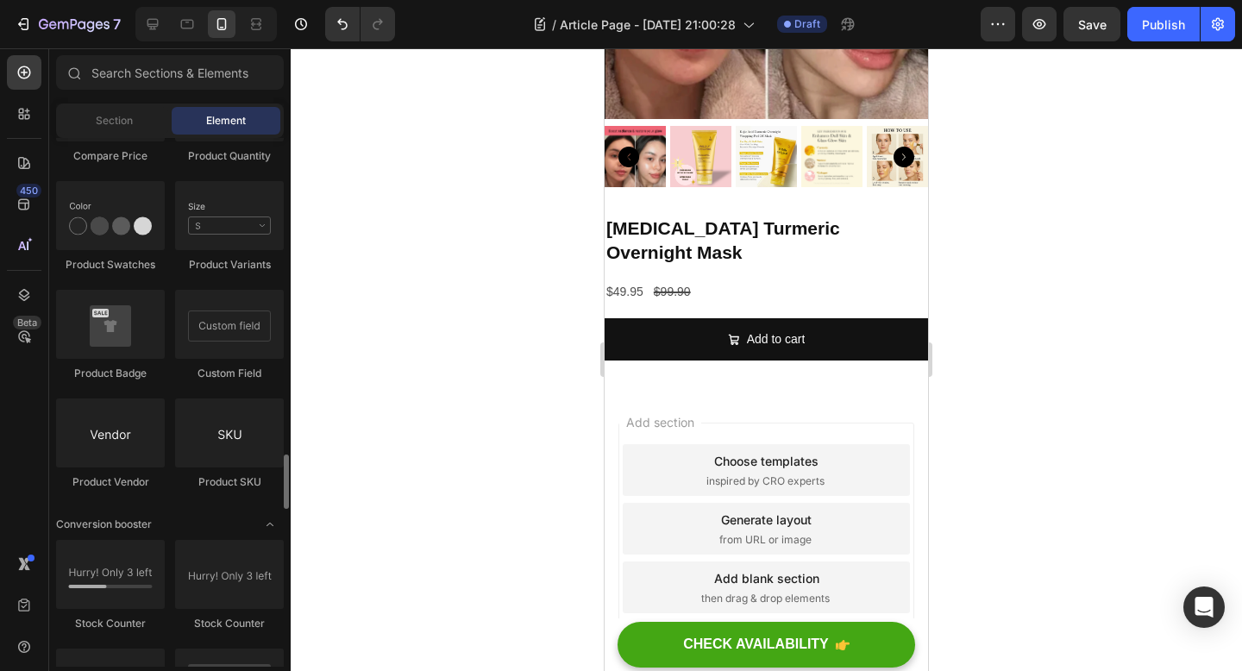
scroll to position [3669, 0]
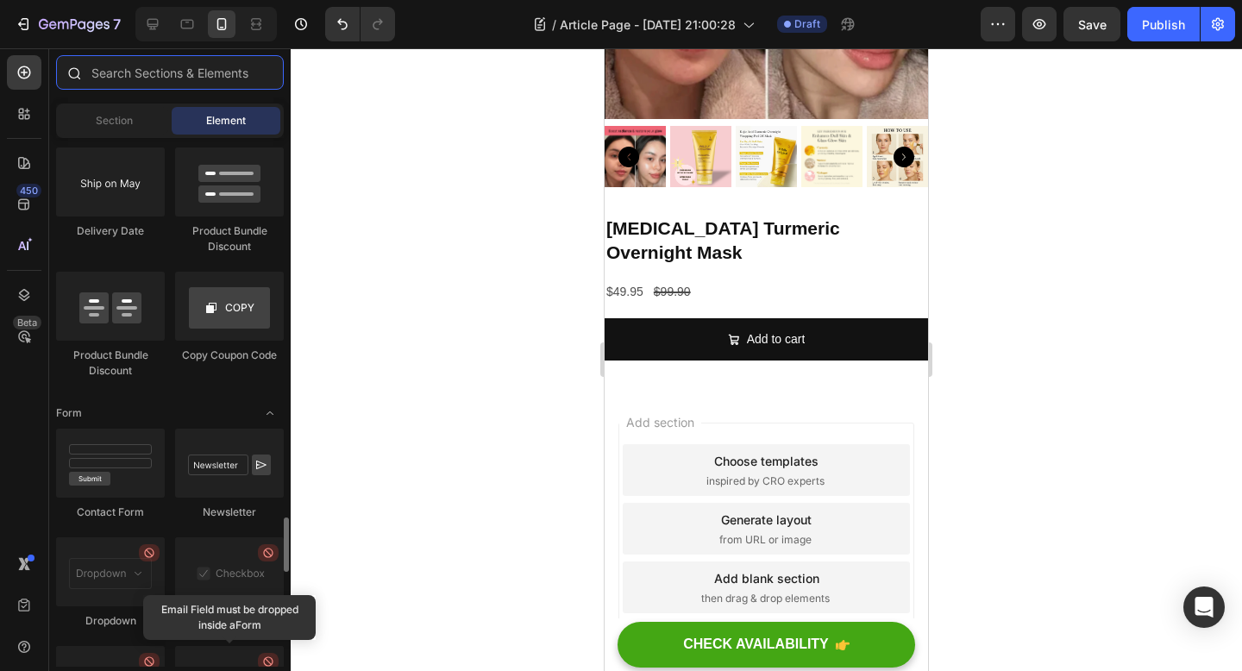
click at [162, 69] on input "text" at bounding box center [170, 72] width 228 height 34
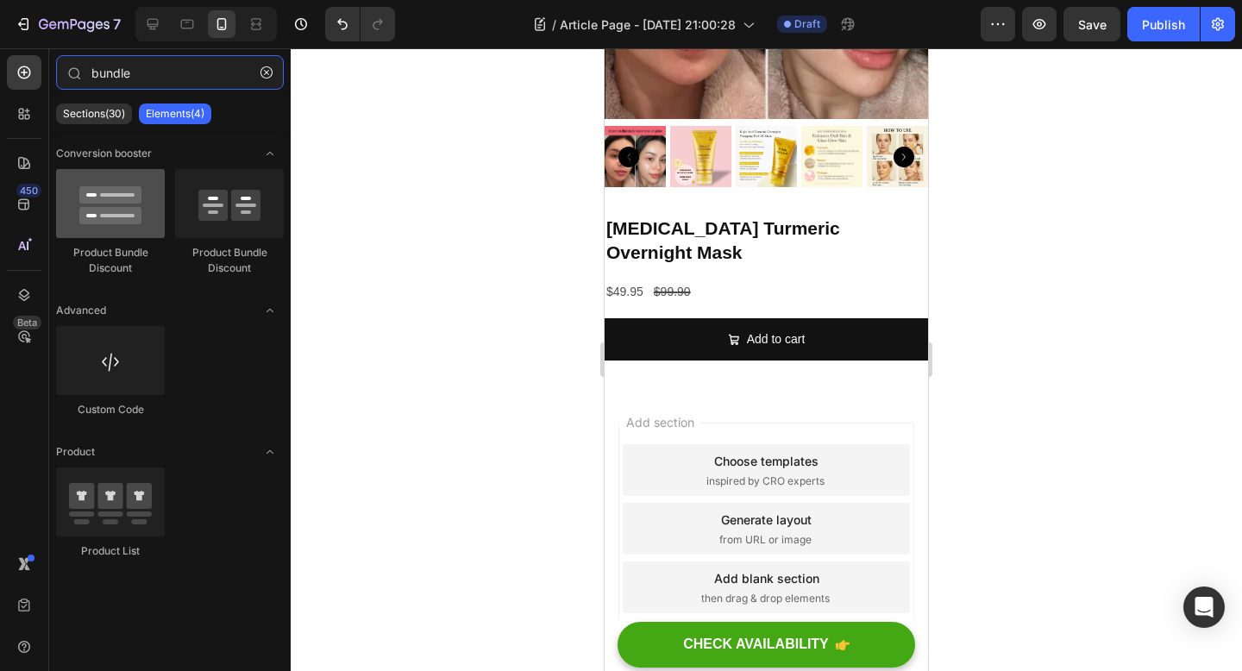
type input "bundle"
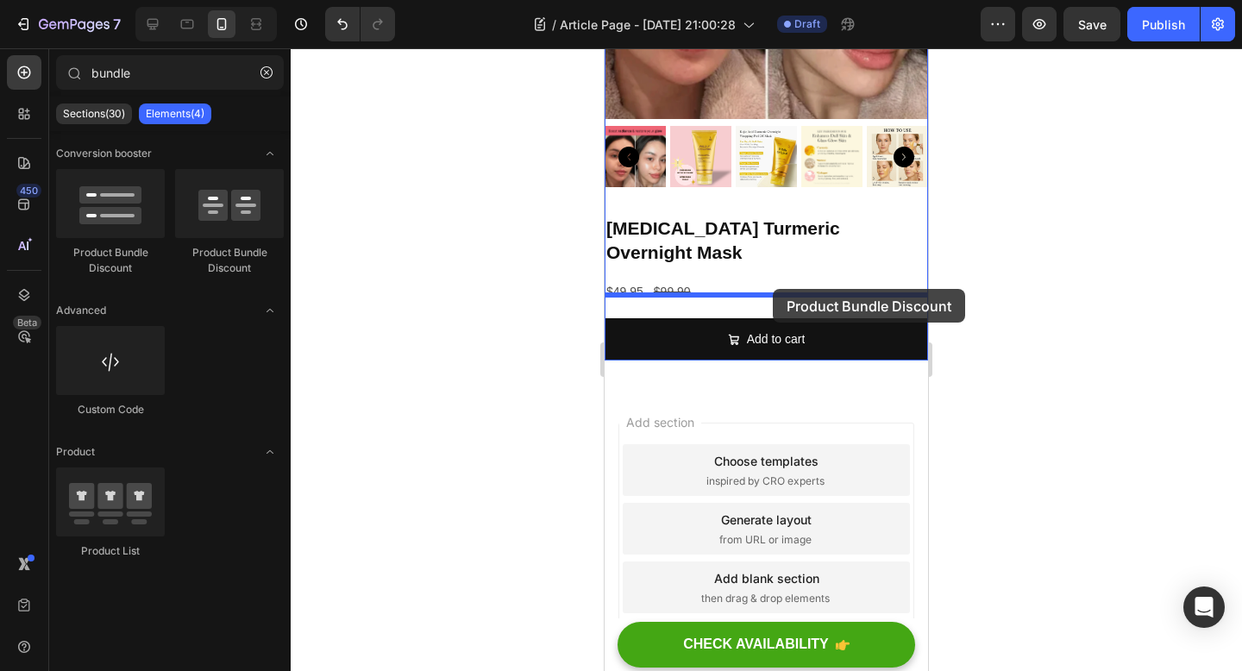
drag, startPoint x: 717, startPoint y: 266, endPoint x: 773, endPoint y: 289, distance: 59.6
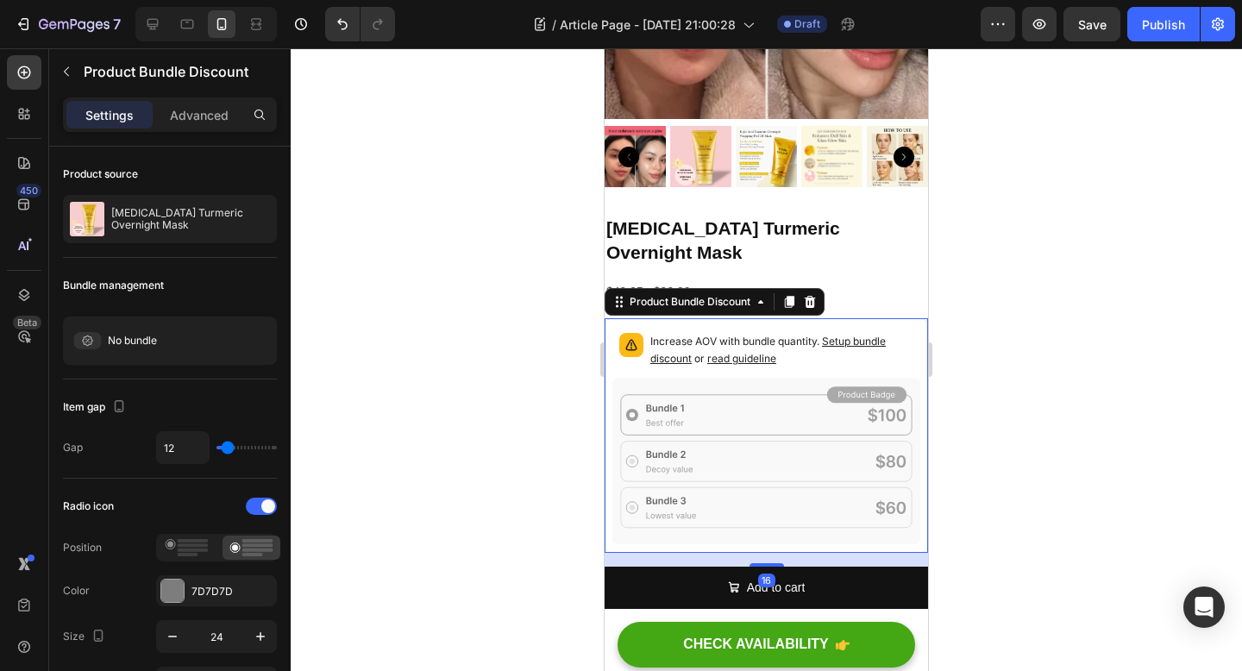
scroll to position [4594, 0]
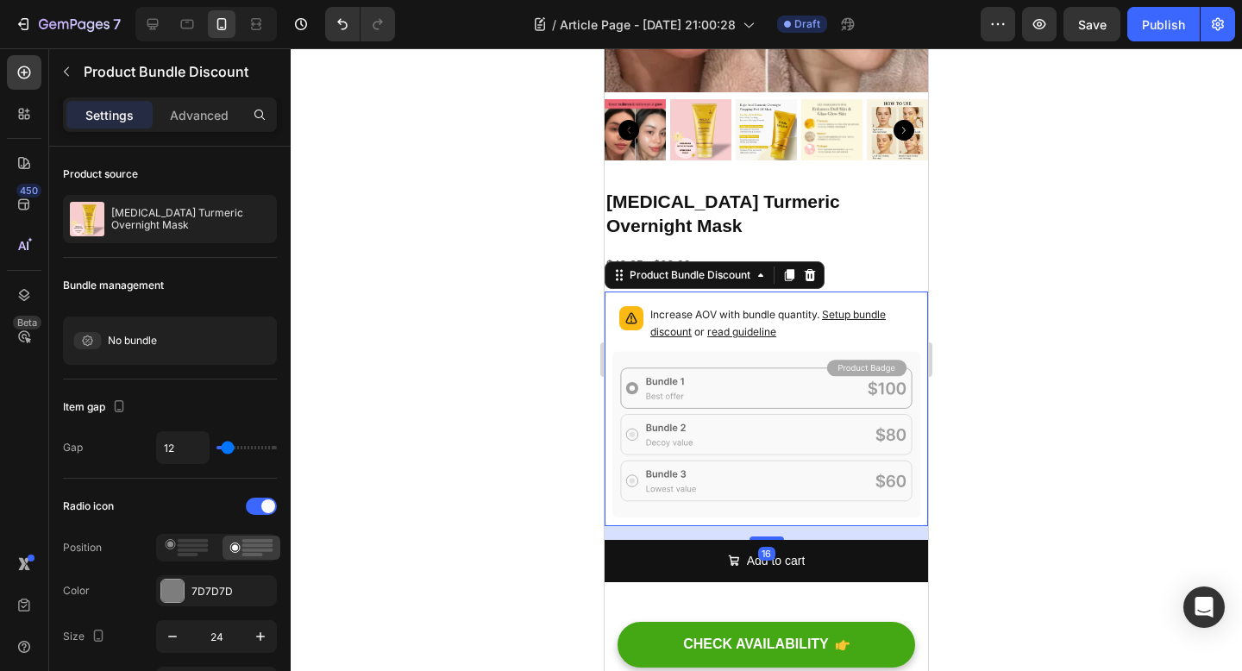
click at [740, 352] on icon at bounding box center [766, 435] width 308 height 166
click at [849, 306] on p "Increase AOV with bundle quantity. Setup bundle discount or read guideline" at bounding box center [781, 323] width 263 height 34
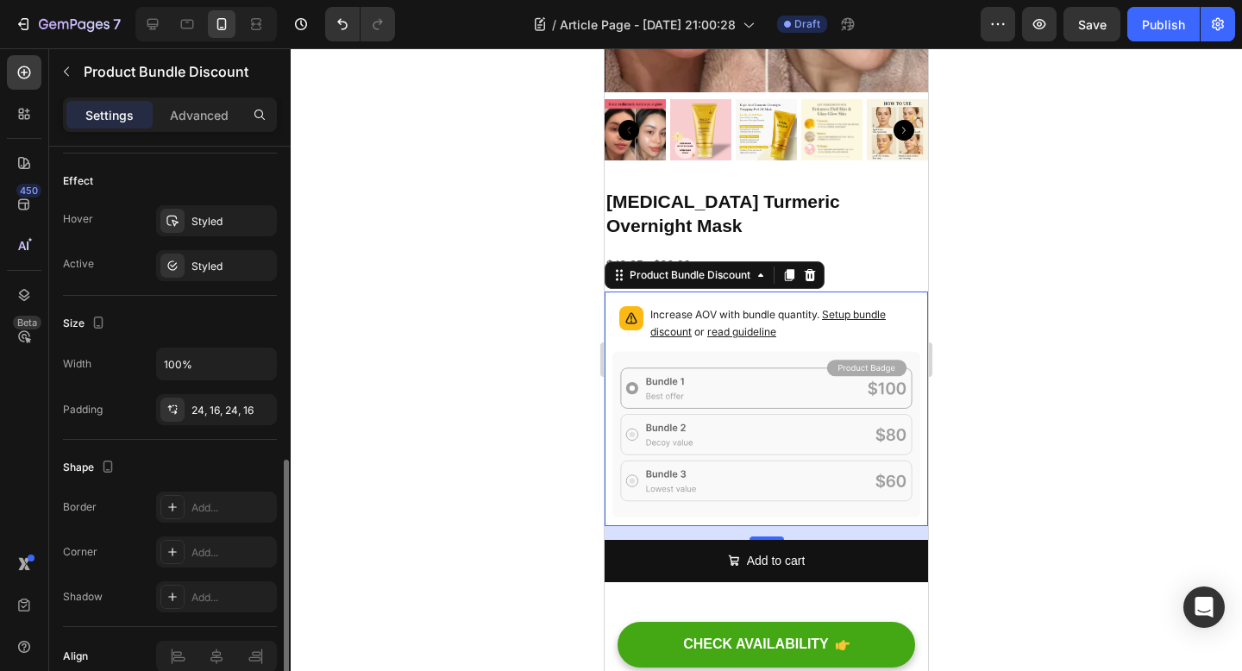
scroll to position [0, 0]
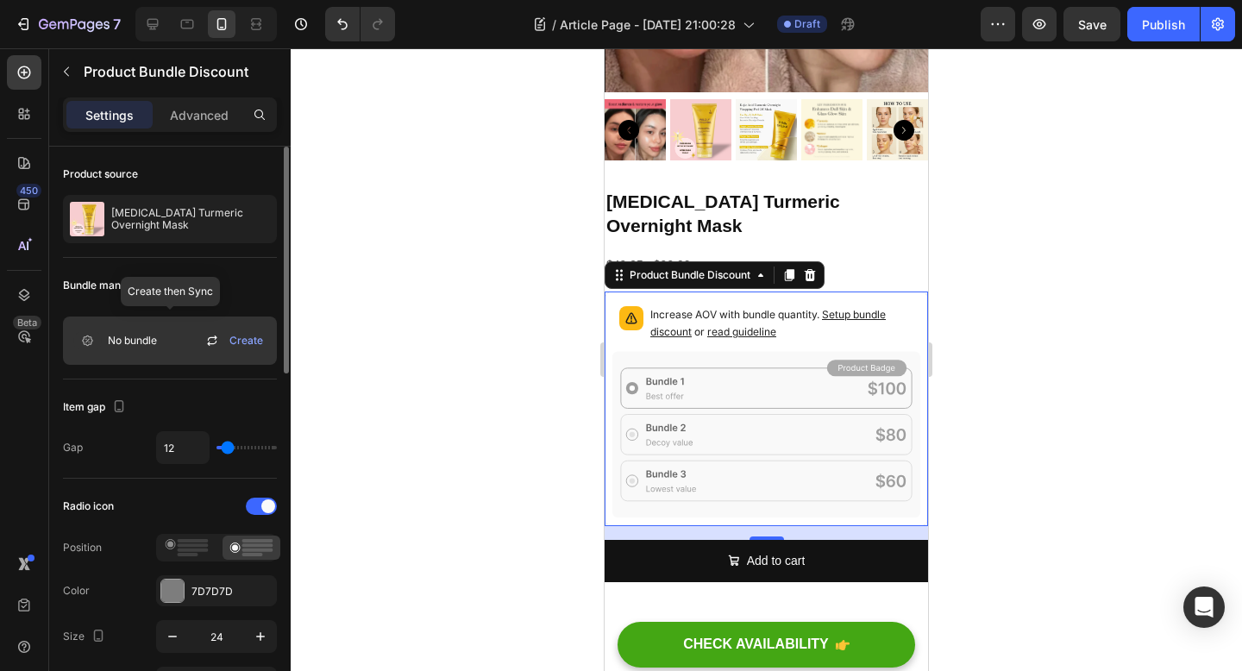
click at [155, 340] on span "No bundle" at bounding box center [132, 341] width 49 height 16
click at [213, 343] on icon at bounding box center [211, 343] width 9 height 5
click at [249, 343] on span "Create" at bounding box center [246, 341] width 34 height 16
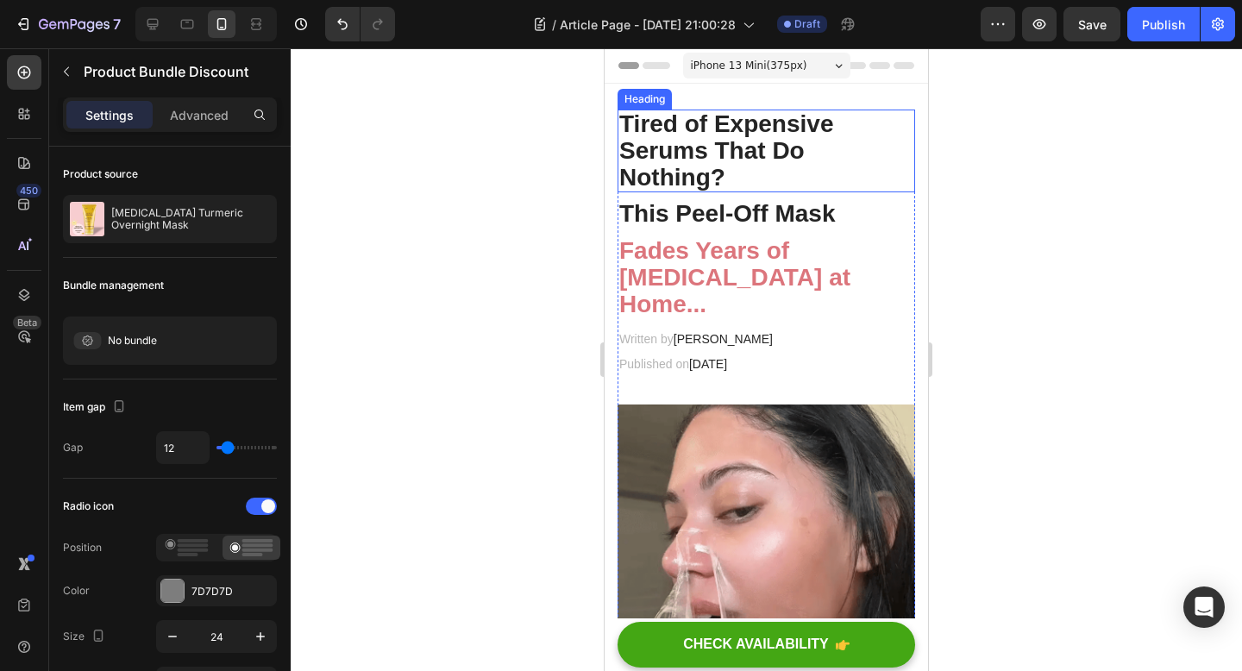
click at [768, 166] on h2 "Tired of Expensive Serums That Do Nothing?" at bounding box center [766, 151] width 298 height 83
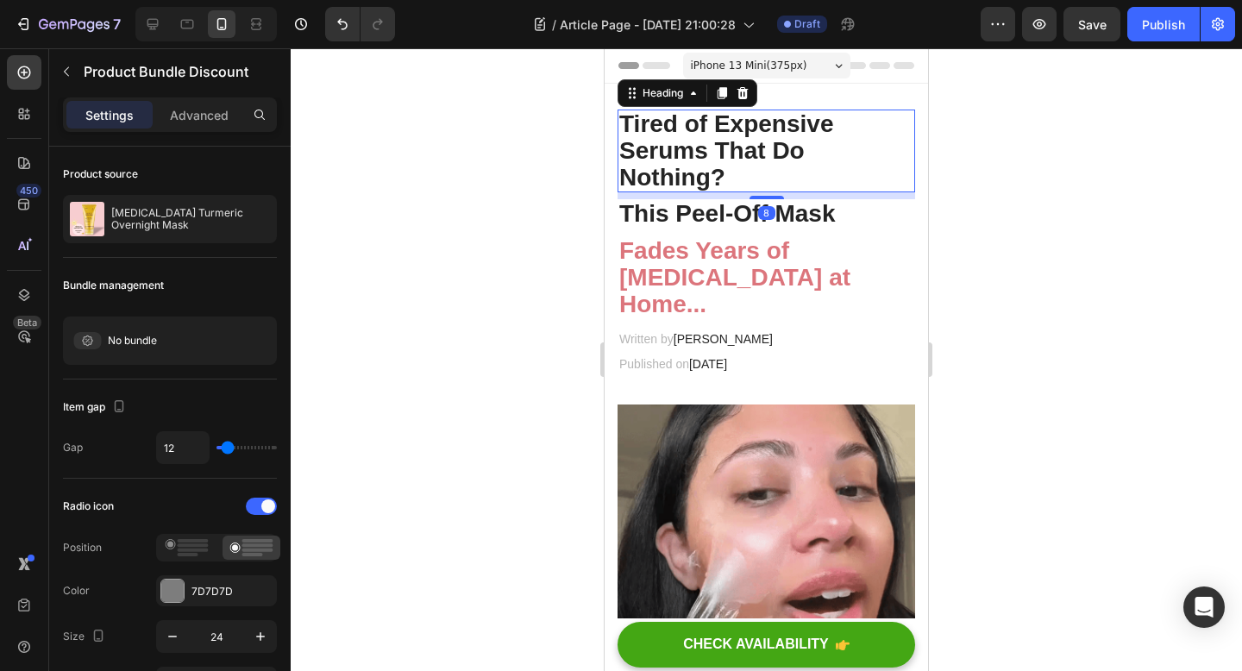
click at [768, 166] on h2 "Tired of Expensive Serums That Do Nothing?" at bounding box center [766, 151] width 298 height 83
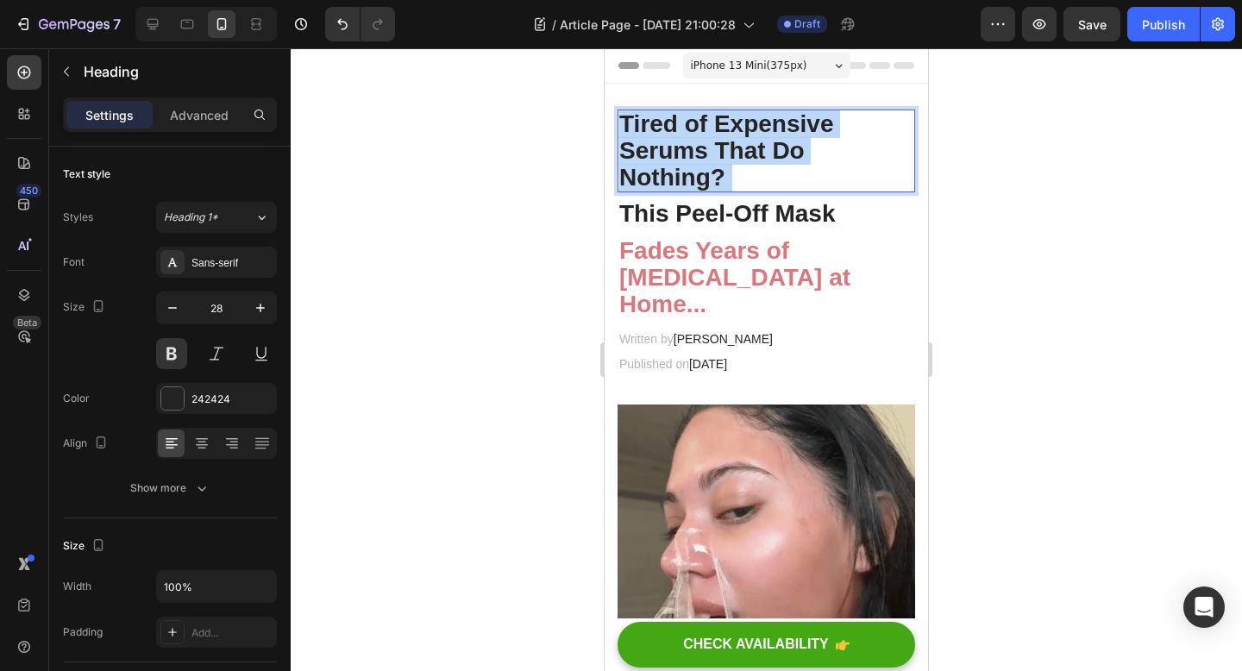
drag, startPoint x: 730, startPoint y: 175, endPoint x: 555, endPoint y: 122, distance: 183.6
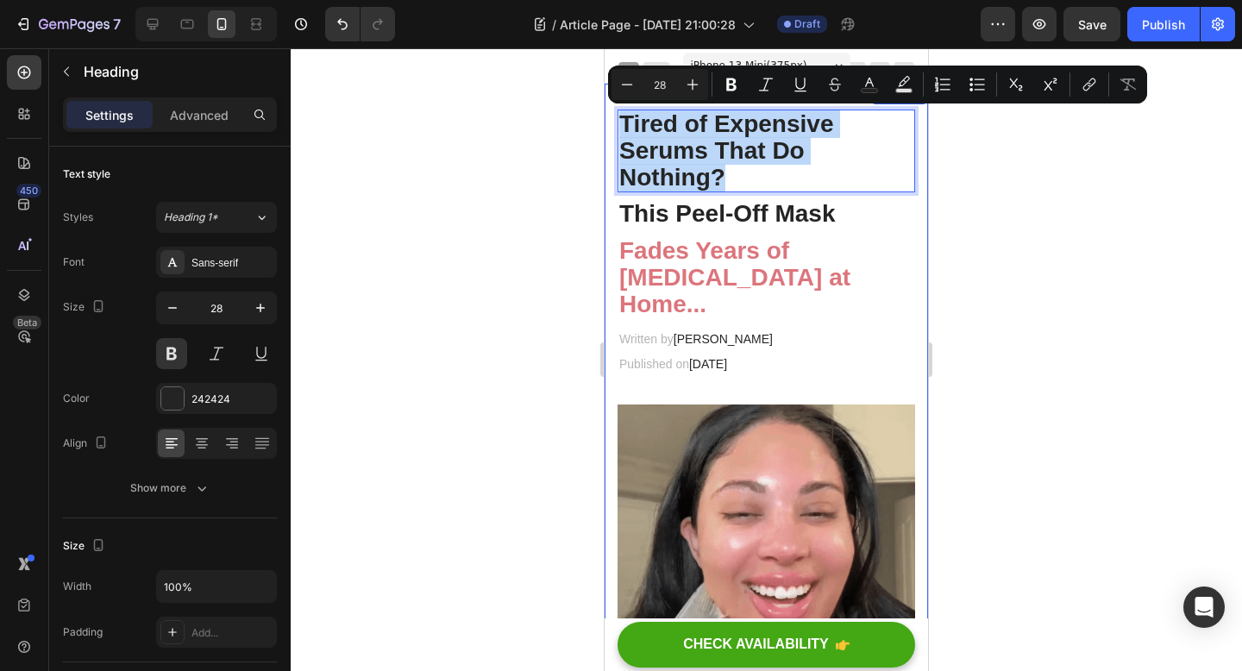
drag, startPoint x: 722, startPoint y: 177, endPoint x: 620, endPoint y: 104, distance: 124.9
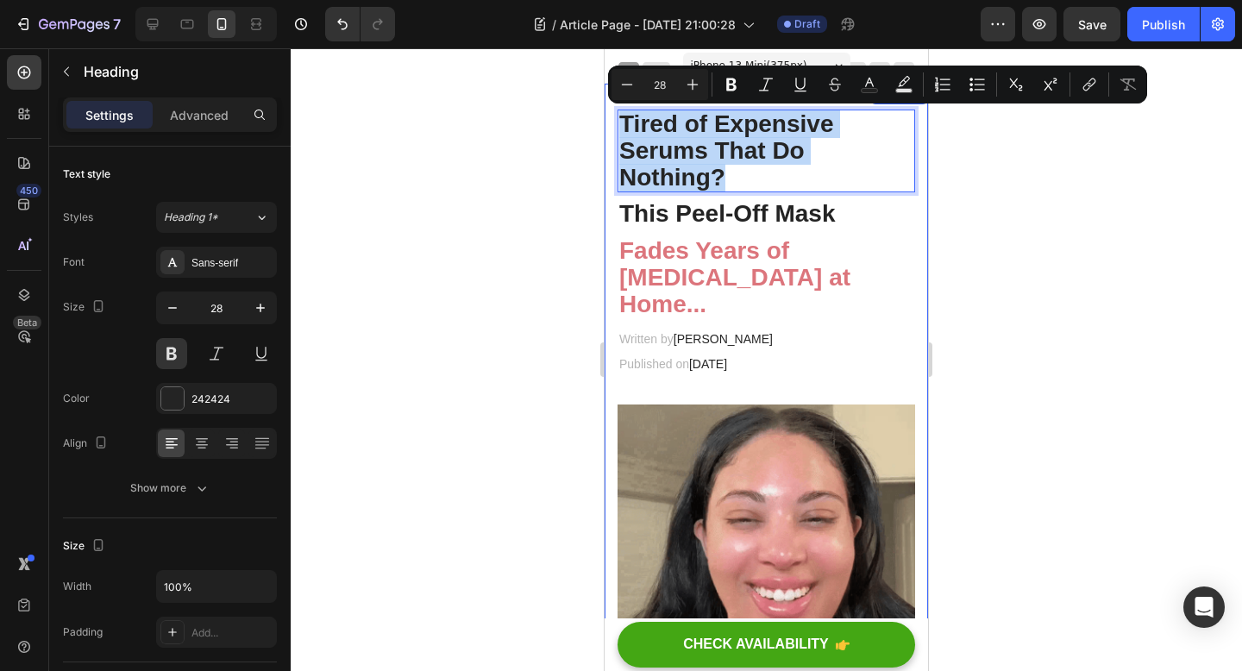
copy p "Tired of Expensive Serums That Do Nothing?"
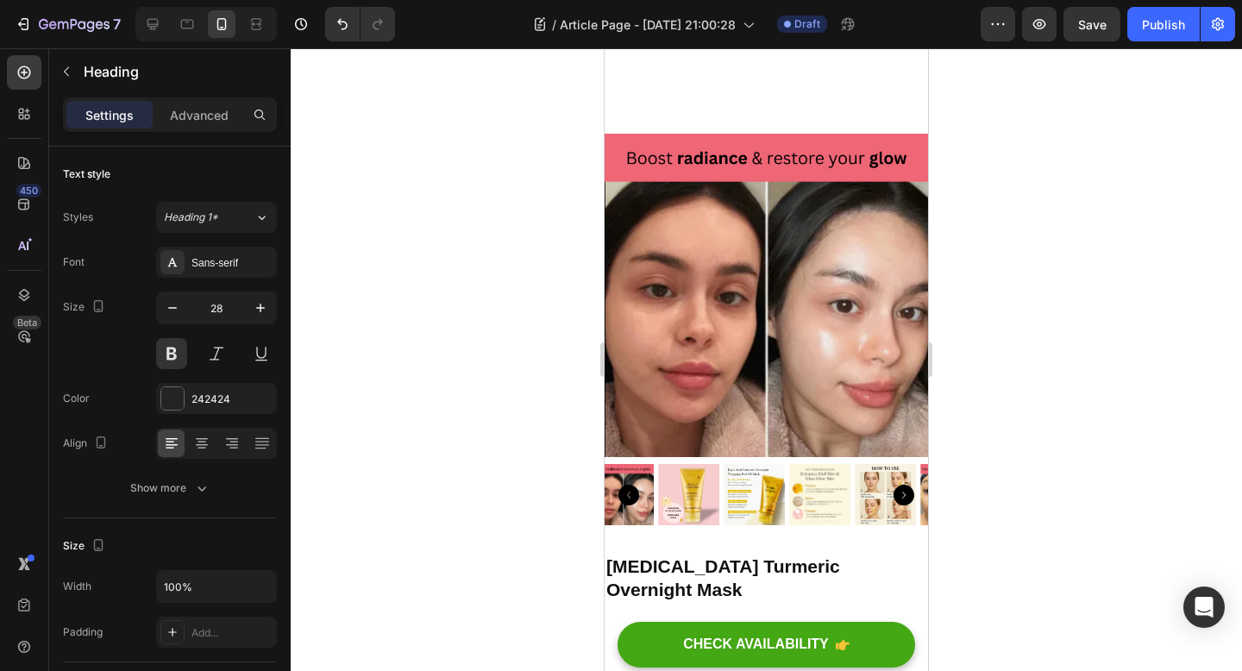
type input "16"
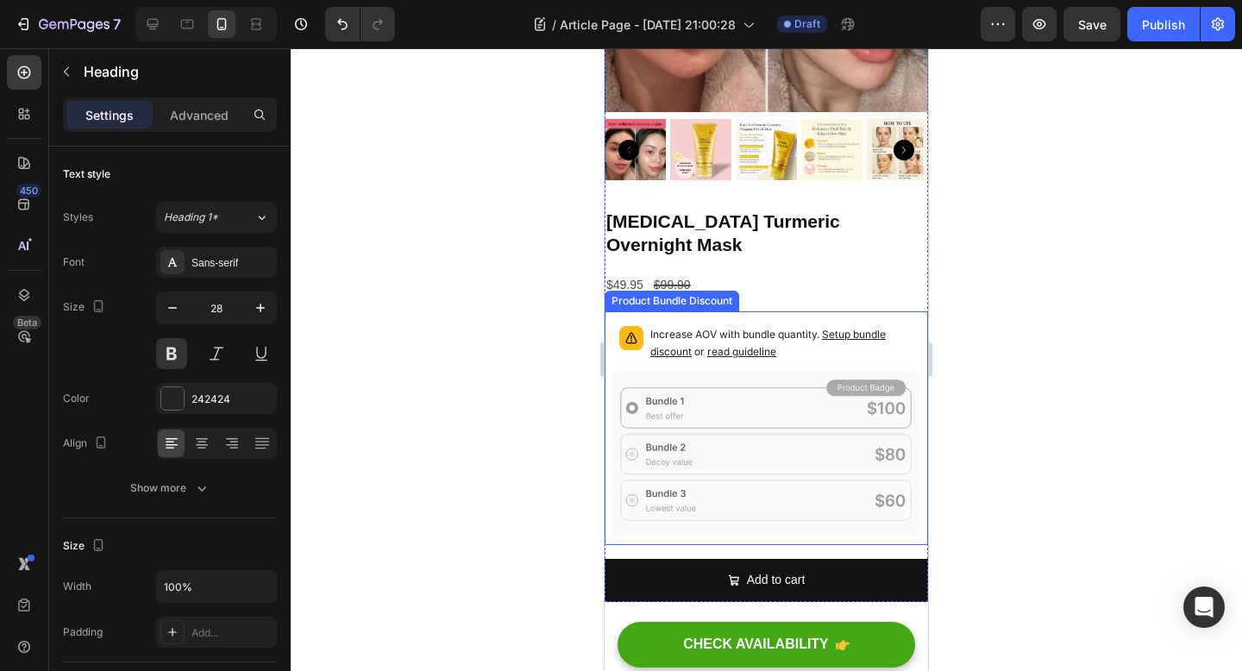
scroll to position [4485, 0]
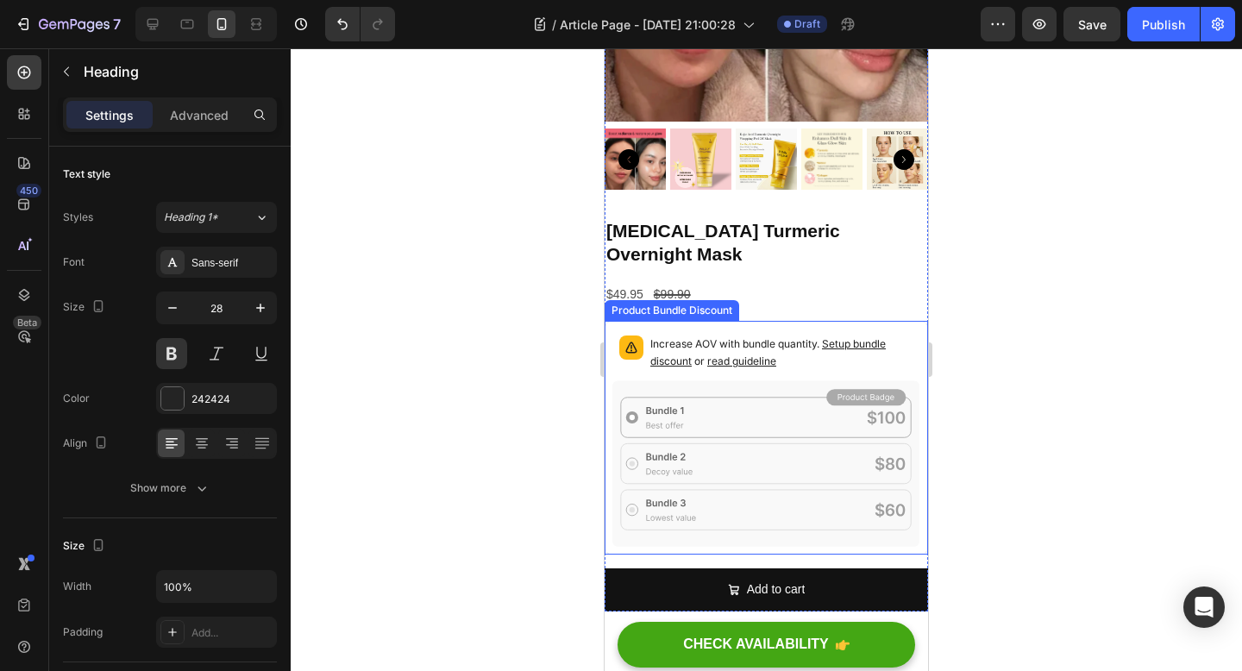
click at [720, 380] on icon at bounding box center [766, 463] width 308 height 166
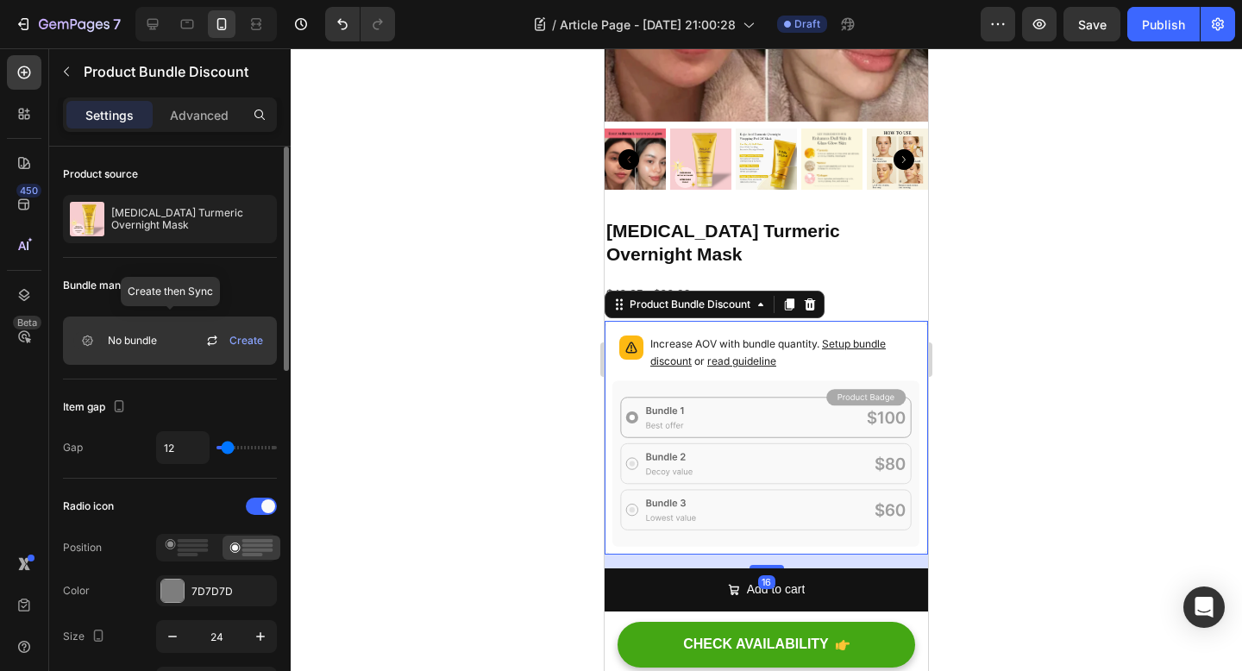
click at [182, 348] on div "No bundle Create" at bounding box center [170, 340] width 214 height 48
click at [242, 336] on span "Create" at bounding box center [246, 341] width 34 height 16
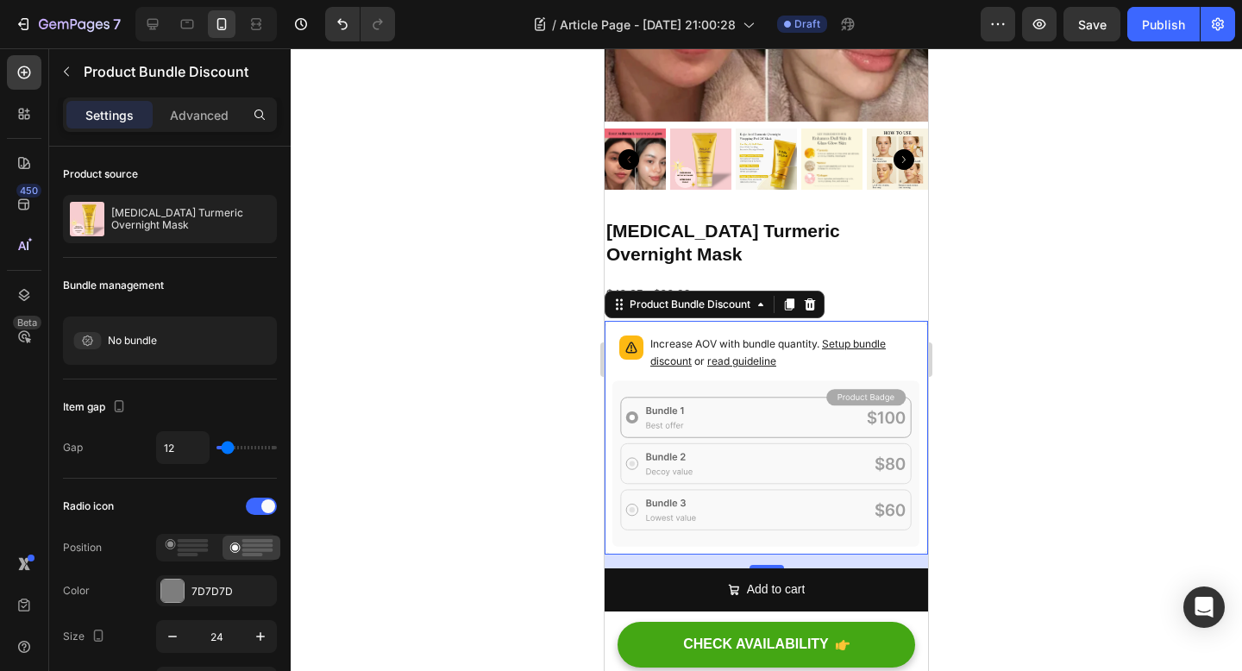
scroll to position [4502, 0]
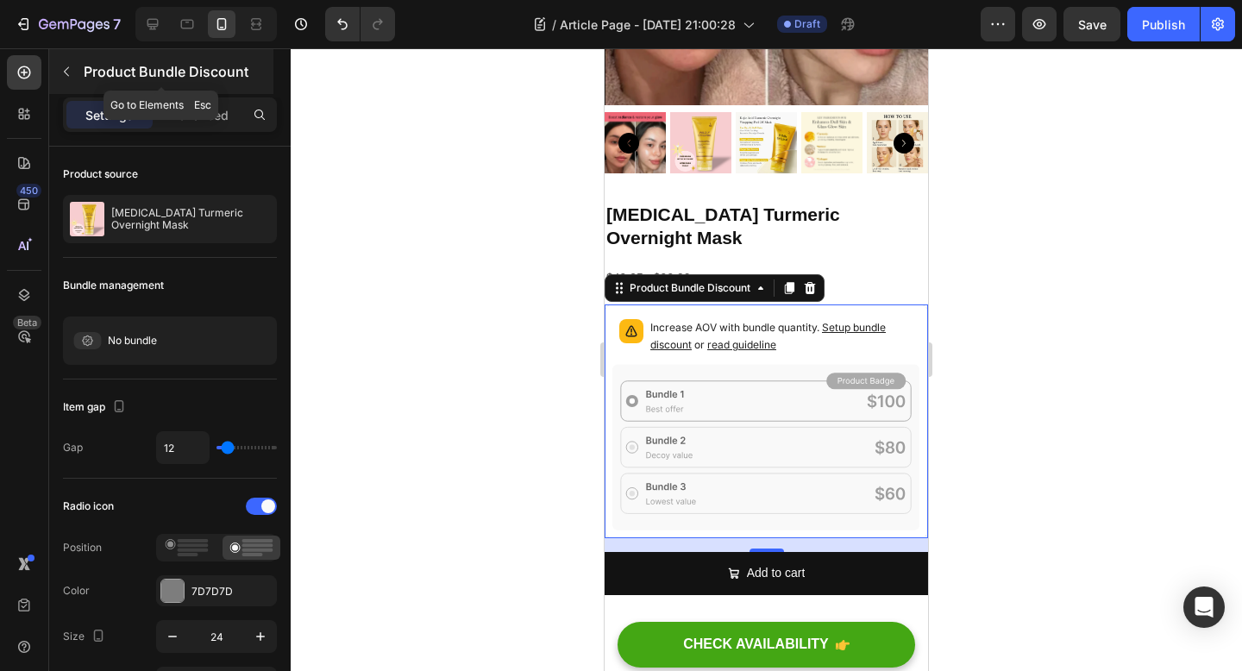
click at [72, 66] on icon "button" at bounding box center [67, 72] width 14 height 14
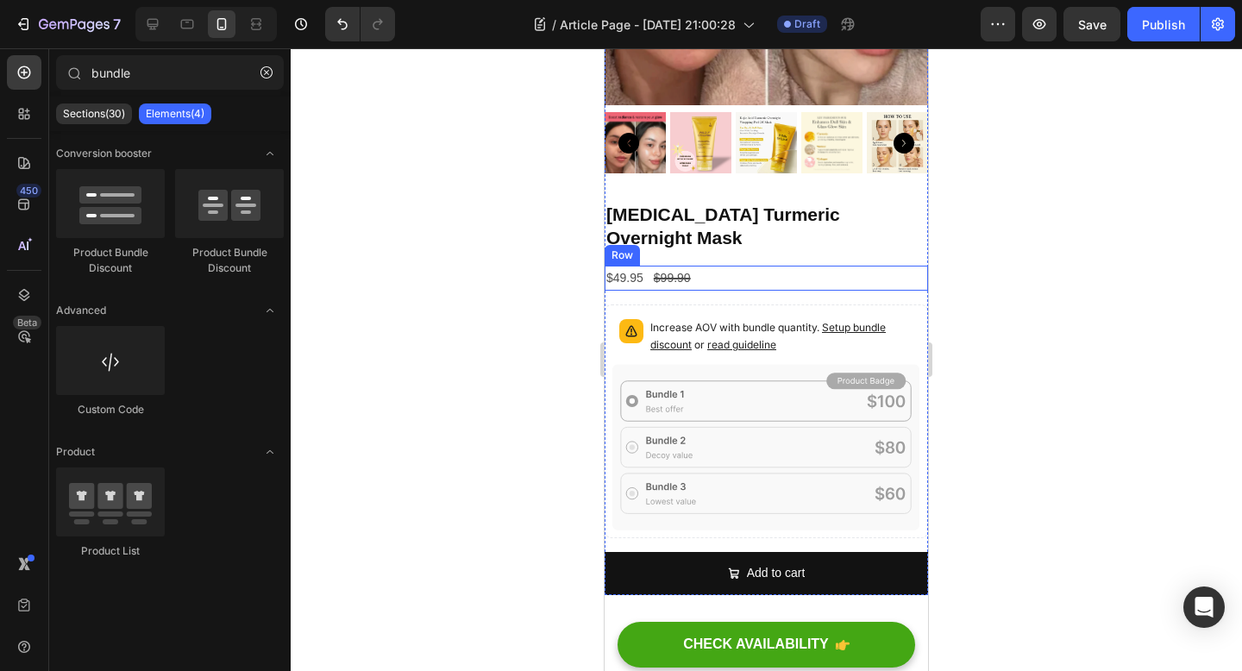
click at [913, 312] on div "Increase AOV with bundle quantity. Setup bundle discount or read guideline" at bounding box center [766, 338] width 308 height 52
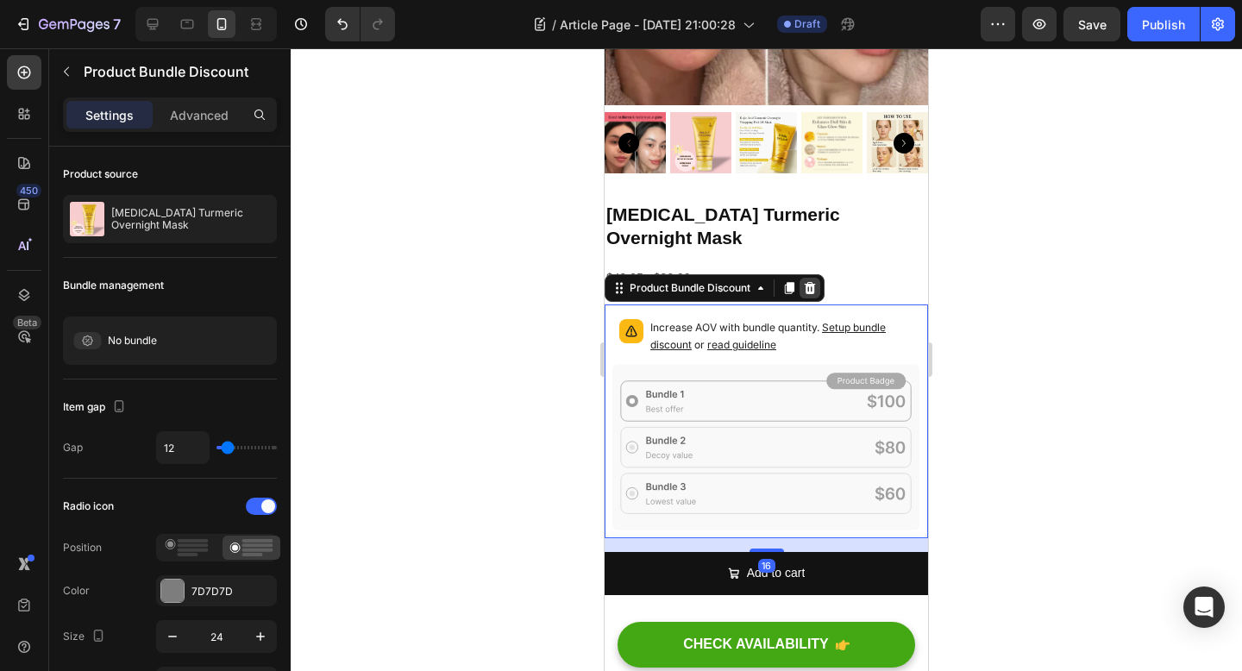
click at [808, 282] on icon at bounding box center [810, 288] width 11 height 12
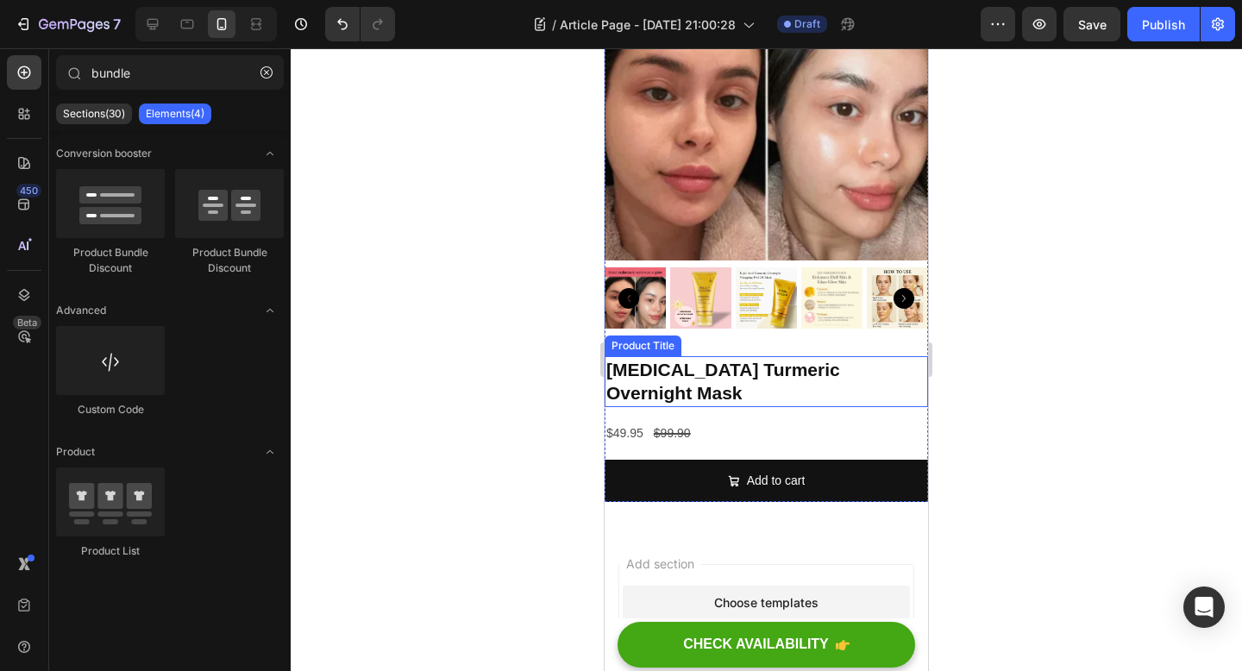
scroll to position [4338, 0]
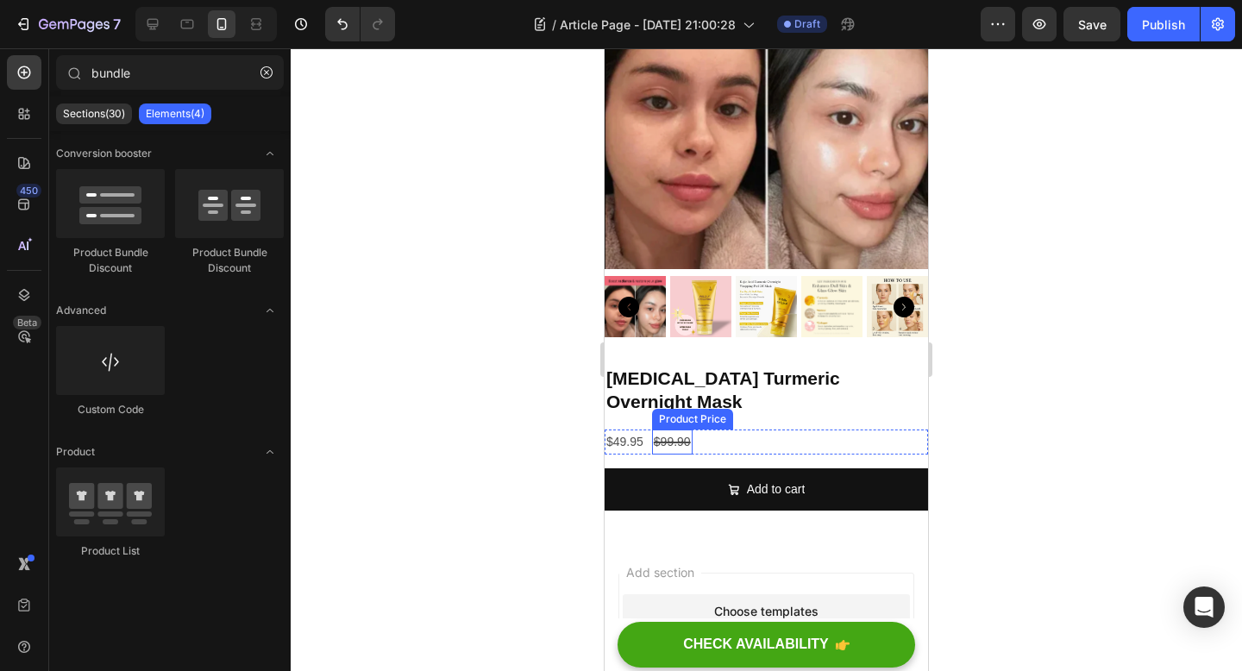
click at [733, 429] on div "$49.95 Product Price Product Price $99.90 Product Price Product Price Row" at bounding box center [766, 441] width 323 height 25
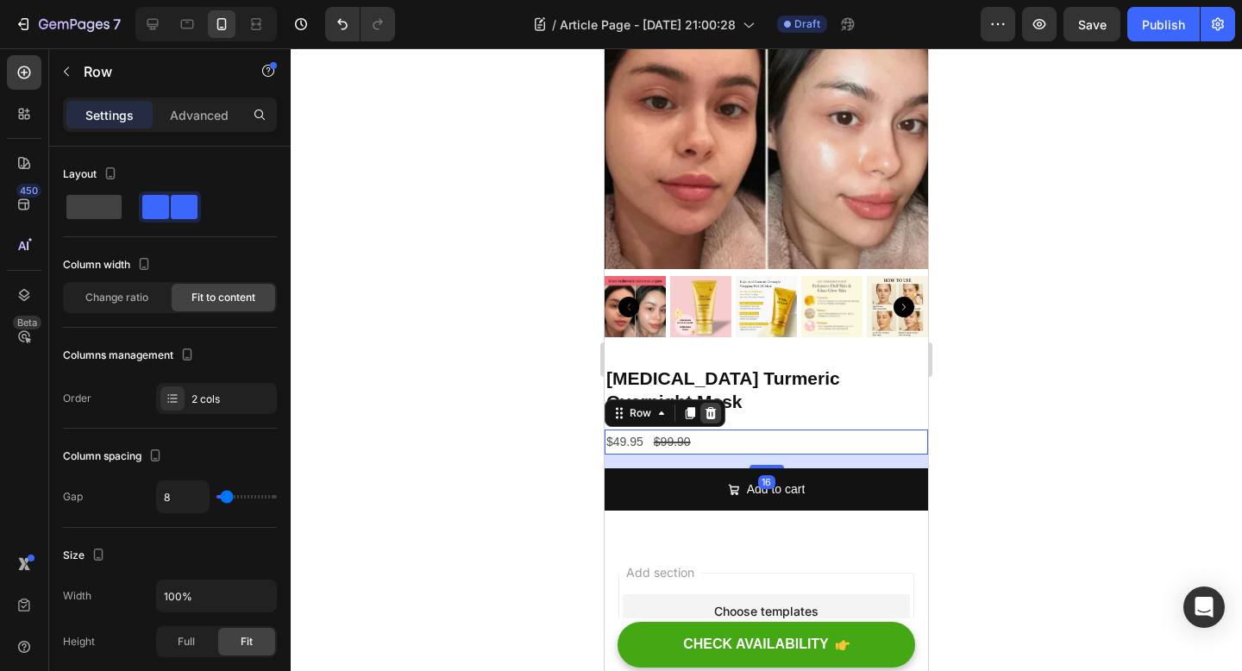
click at [717, 403] on div at bounding box center [710, 413] width 21 height 21
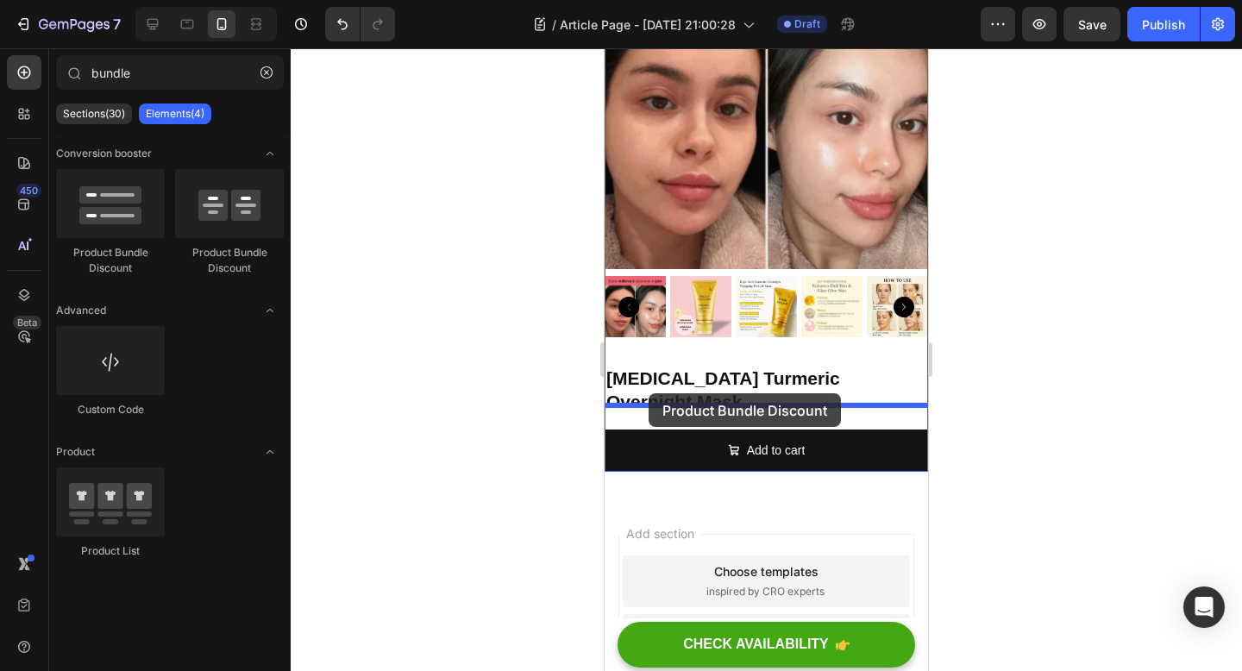
drag, startPoint x: 791, startPoint y: 249, endPoint x: 649, endPoint y: 394, distance: 203.1
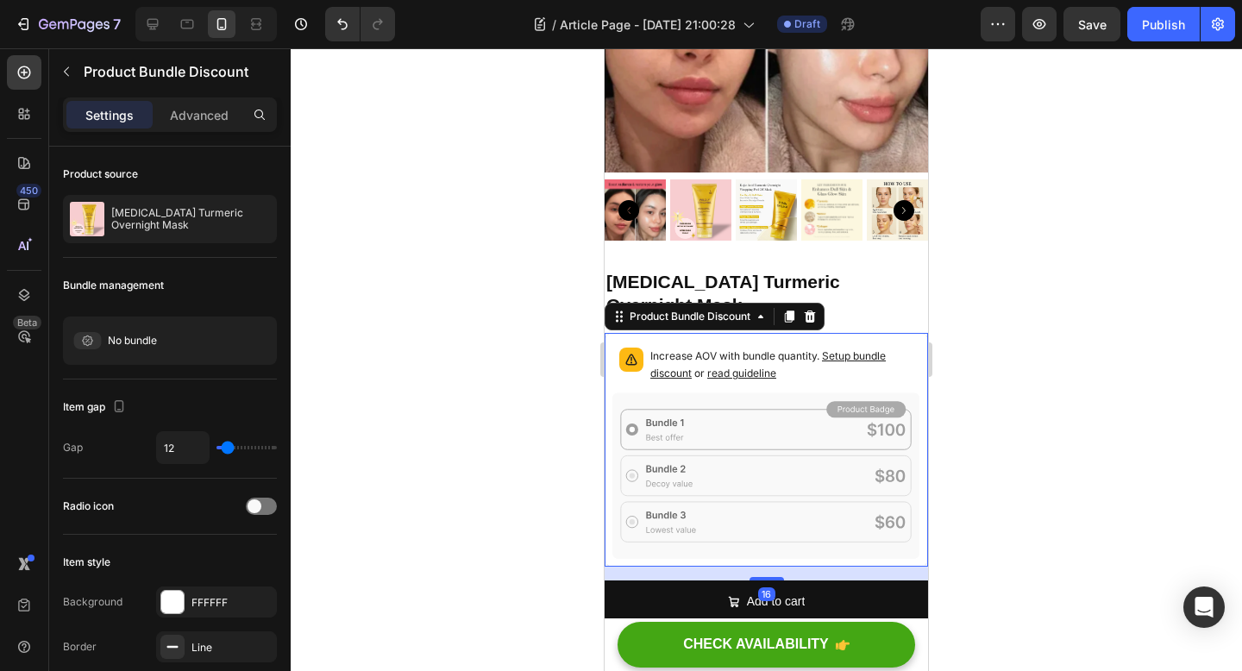
scroll to position [4571, 0]
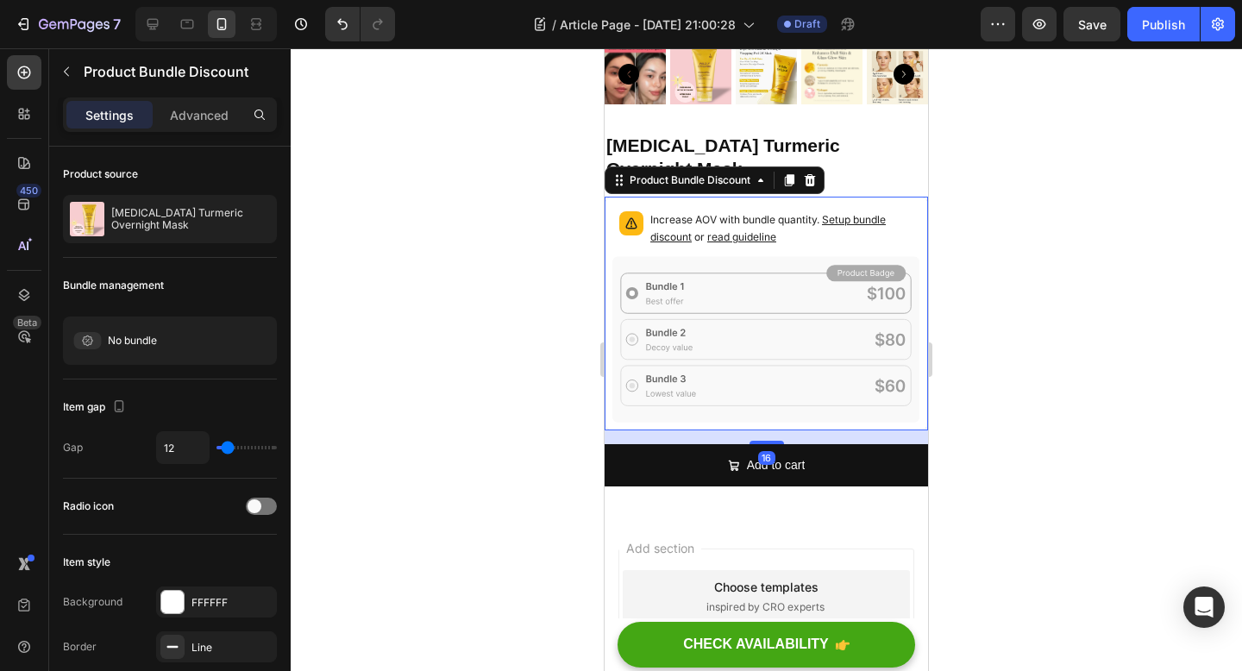
click at [805, 221] on p "Increase AOV with bundle quantity. Setup bundle discount or read guideline" at bounding box center [781, 228] width 263 height 34
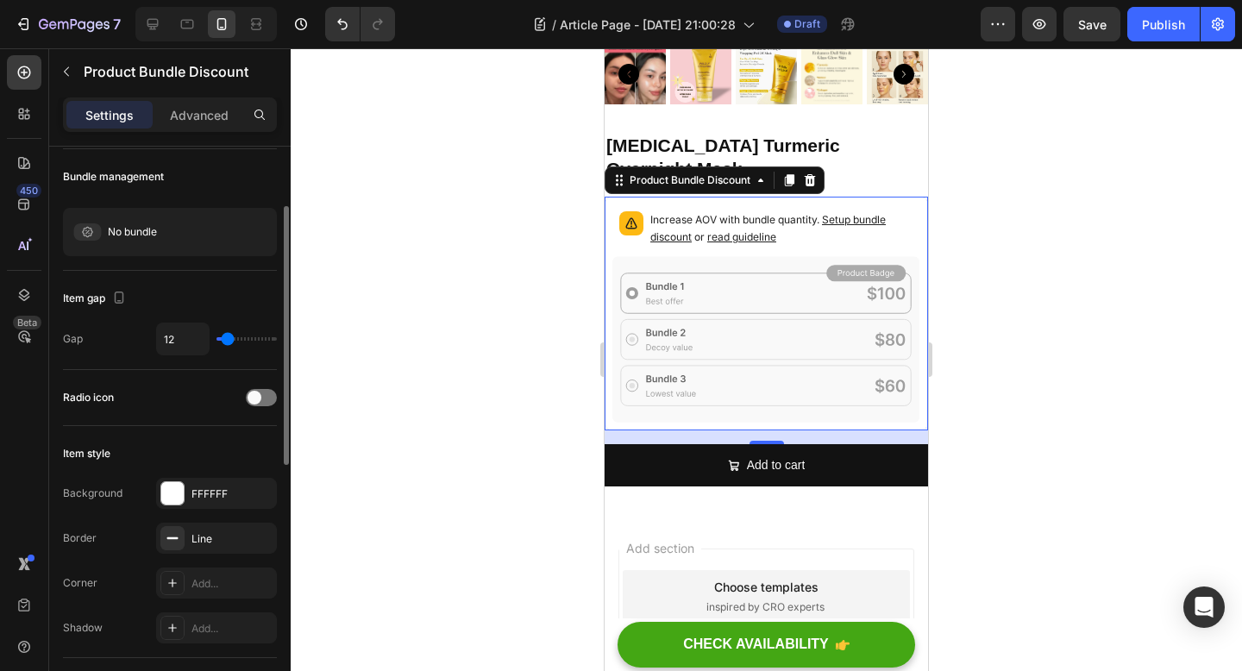
scroll to position [116, 0]
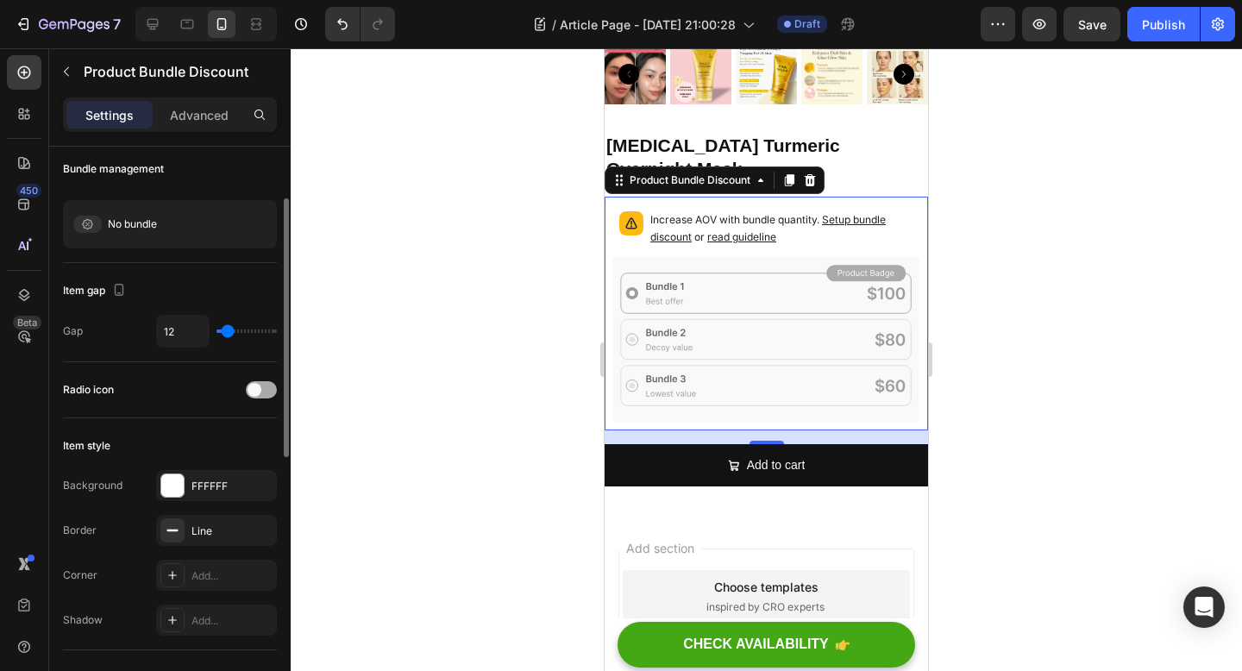
click at [263, 398] on div at bounding box center [261, 389] width 31 height 17
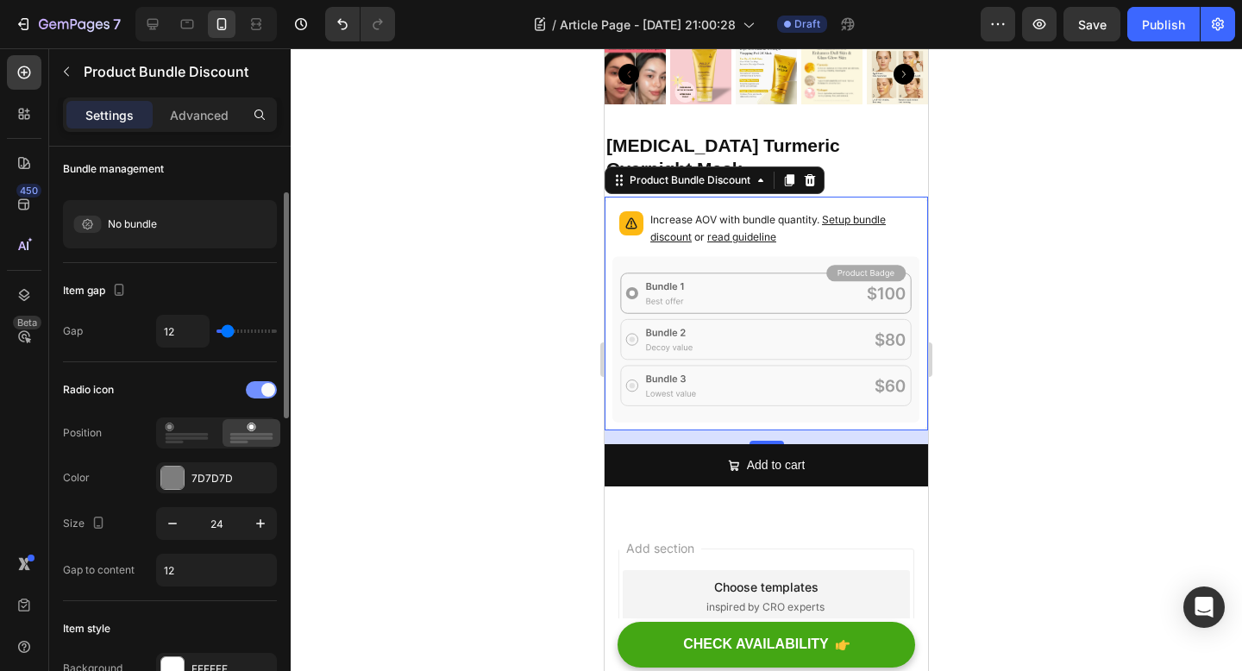
click at [263, 395] on div at bounding box center [261, 389] width 31 height 17
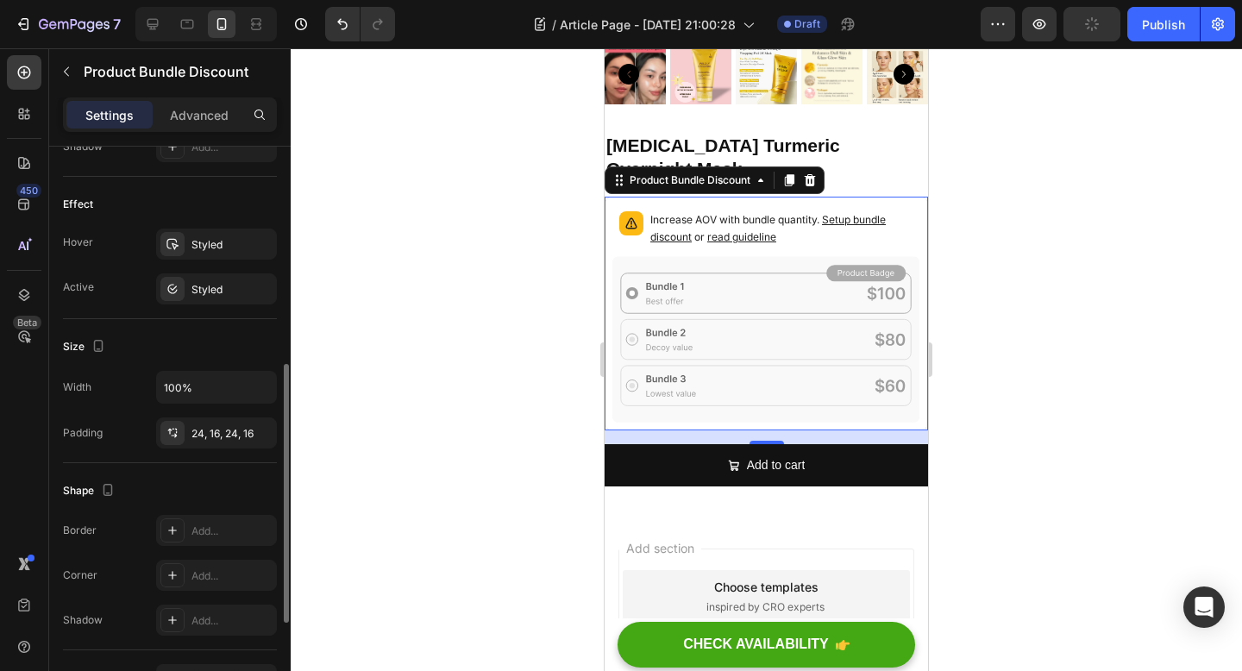
scroll to position [697, 0]
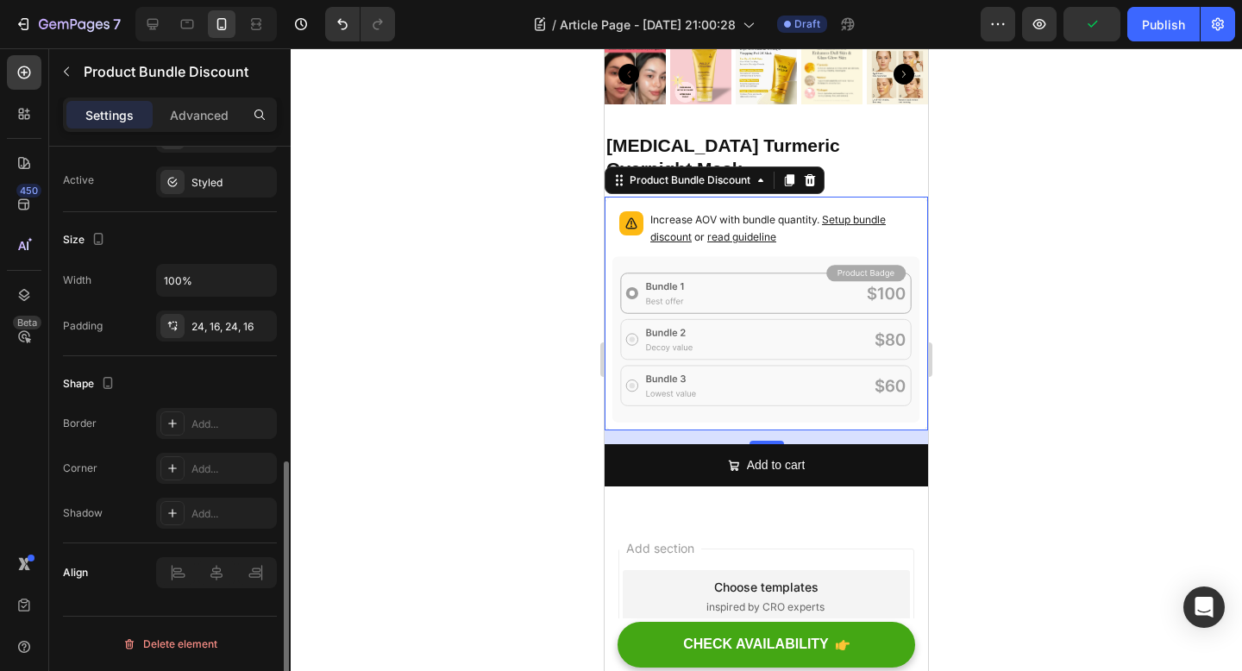
click at [200, 135] on div "Settings Advanced" at bounding box center [169, 121] width 241 height 49
click at [203, 118] on p "Advanced" at bounding box center [199, 115] width 59 height 18
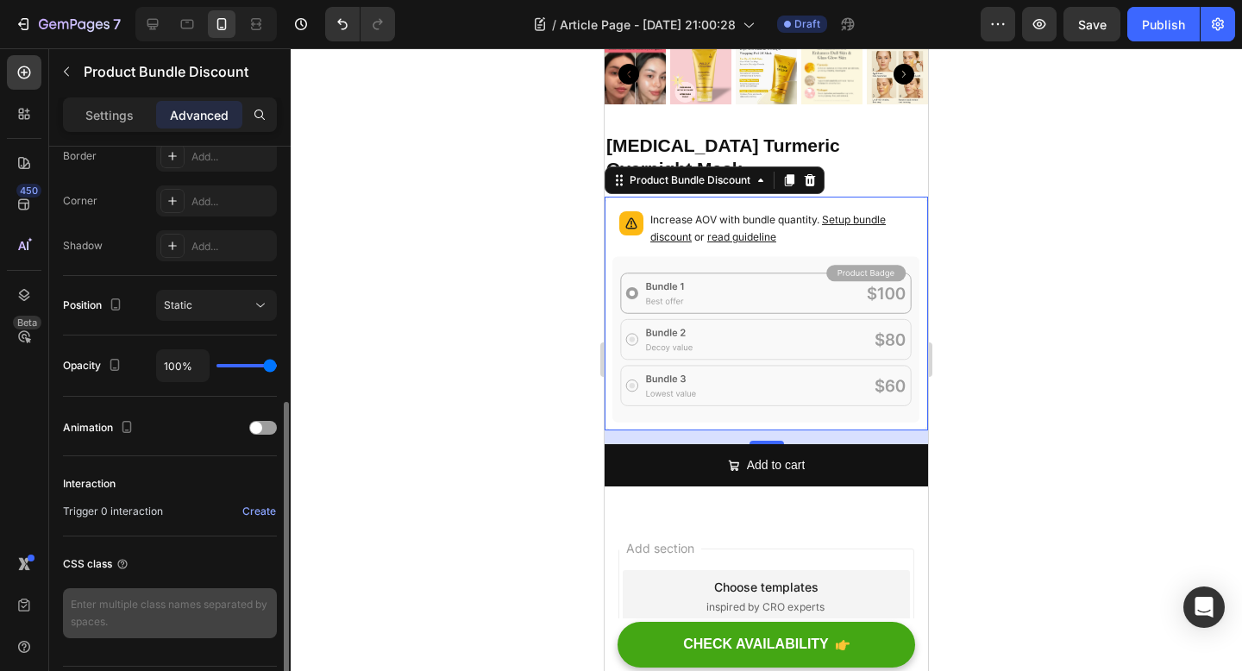
scroll to position [498, 0]
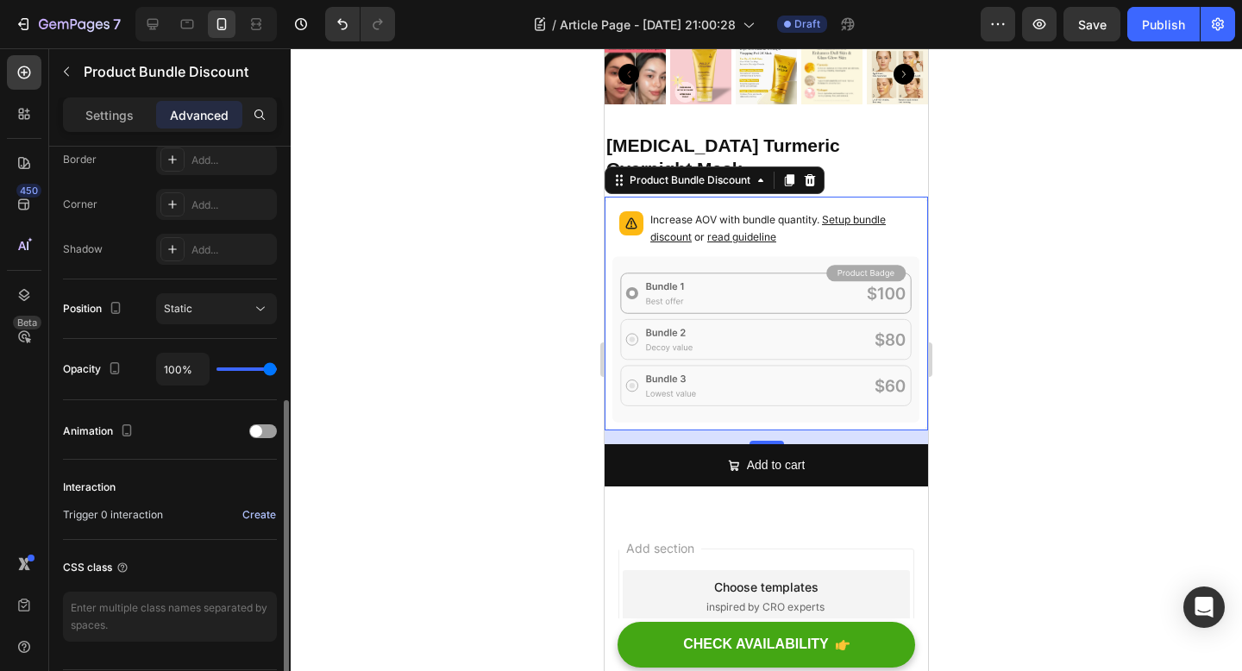
click at [263, 519] on div "Create" at bounding box center [259, 515] width 34 height 16
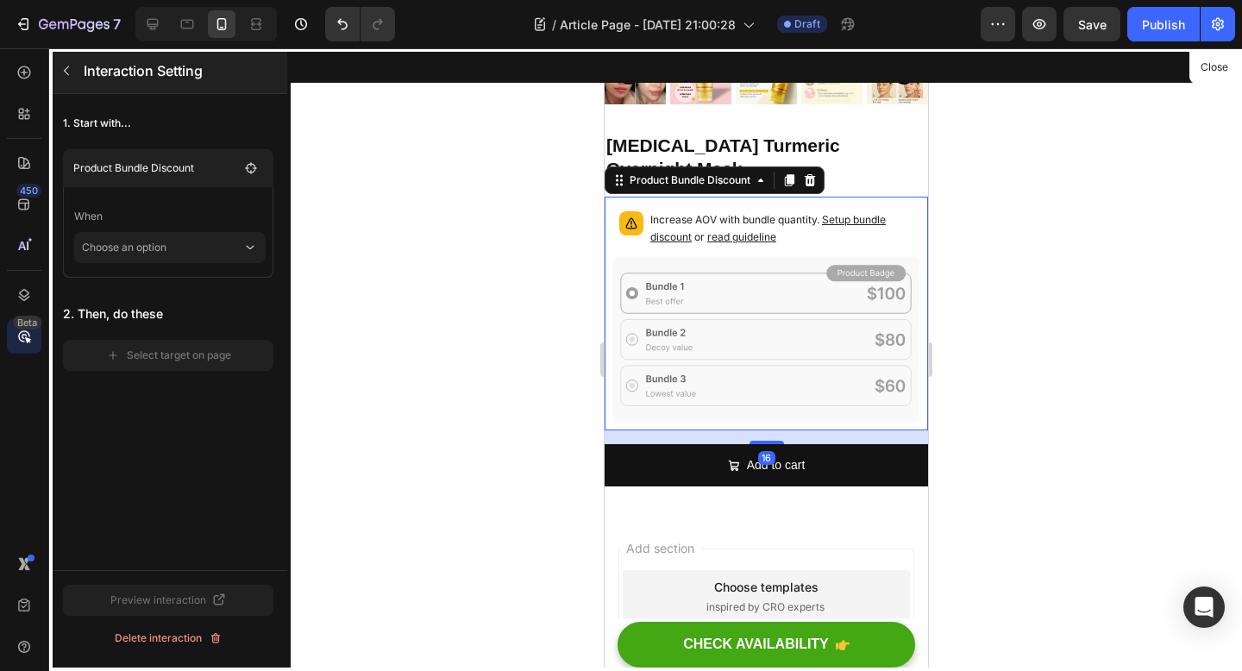
click at [67, 71] on icon "button" at bounding box center [67, 71] width 14 height 14
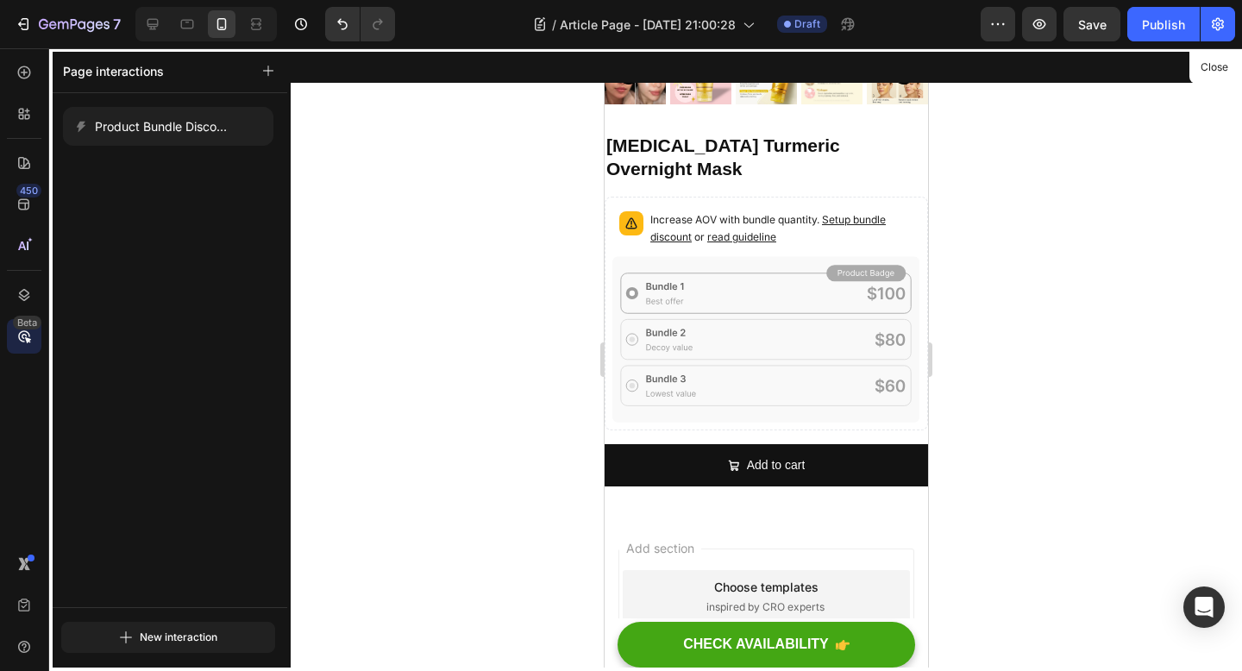
click at [809, 208] on div at bounding box center [766, 359] width 323 height 623
click at [781, 229] on div at bounding box center [766, 359] width 323 height 623
click at [619, 331] on div at bounding box center [766, 359] width 323 height 623
click at [610, 364] on div at bounding box center [766, 359] width 323 height 623
click at [907, 387] on div at bounding box center [766, 359] width 323 height 623
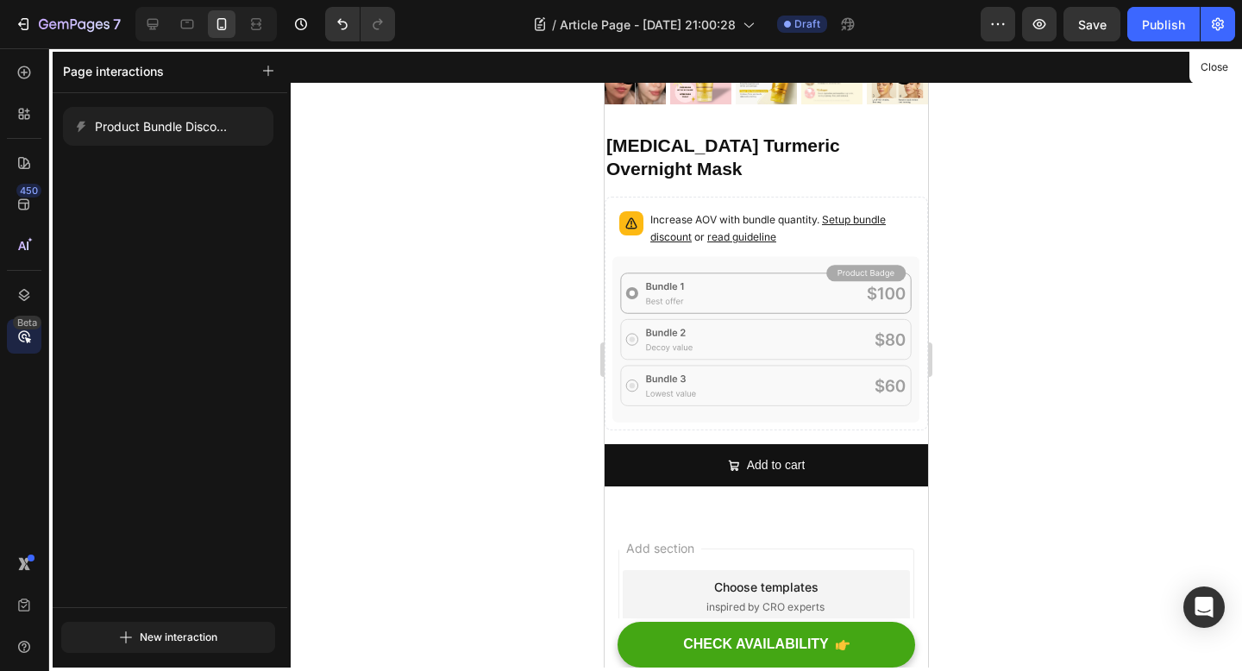
click at [881, 229] on div at bounding box center [766, 359] width 323 height 623
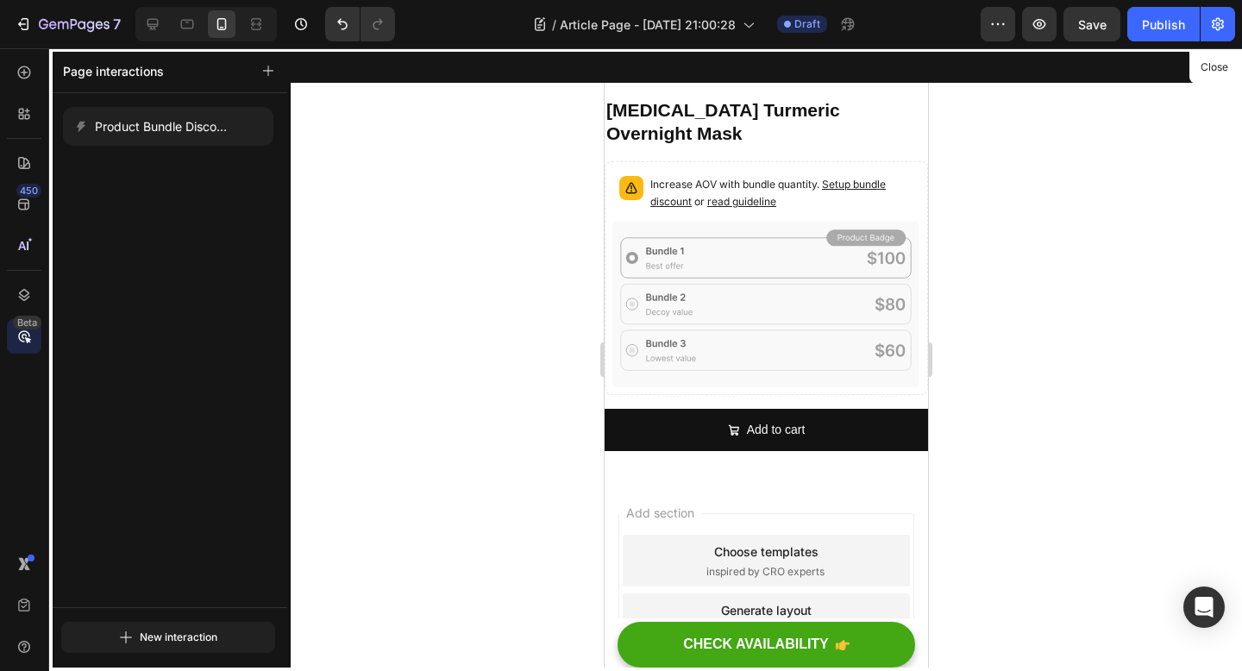
scroll to position [4615, 0]
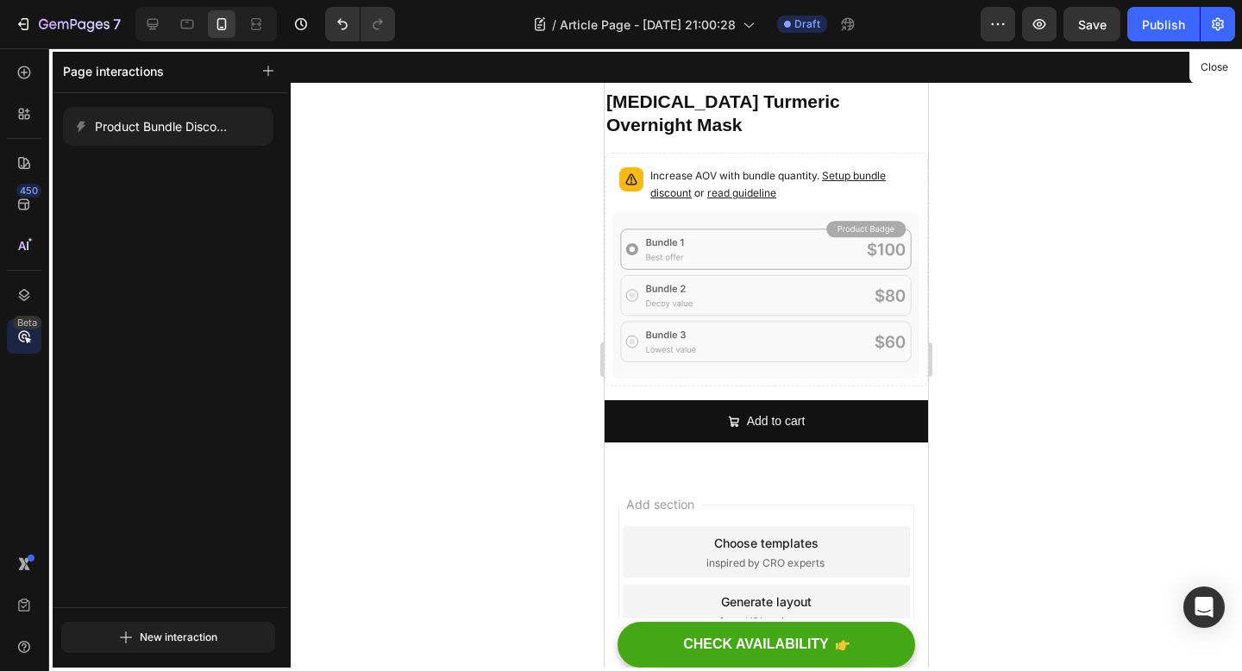
click at [818, 392] on div at bounding box center [766, 359] width 323 height 623
click at [1035, 26] on icon "button" at bounding box center [1039, 24] width 13 height 10
click at [663, 364] on div at bounding box center [766, 359] width 323 height 623
click at [611, 269] on div at bounding box center [766, 359] width 323 height 623
click at [28, 242] on icon at bounding box center [30, 239] width 5 height 5
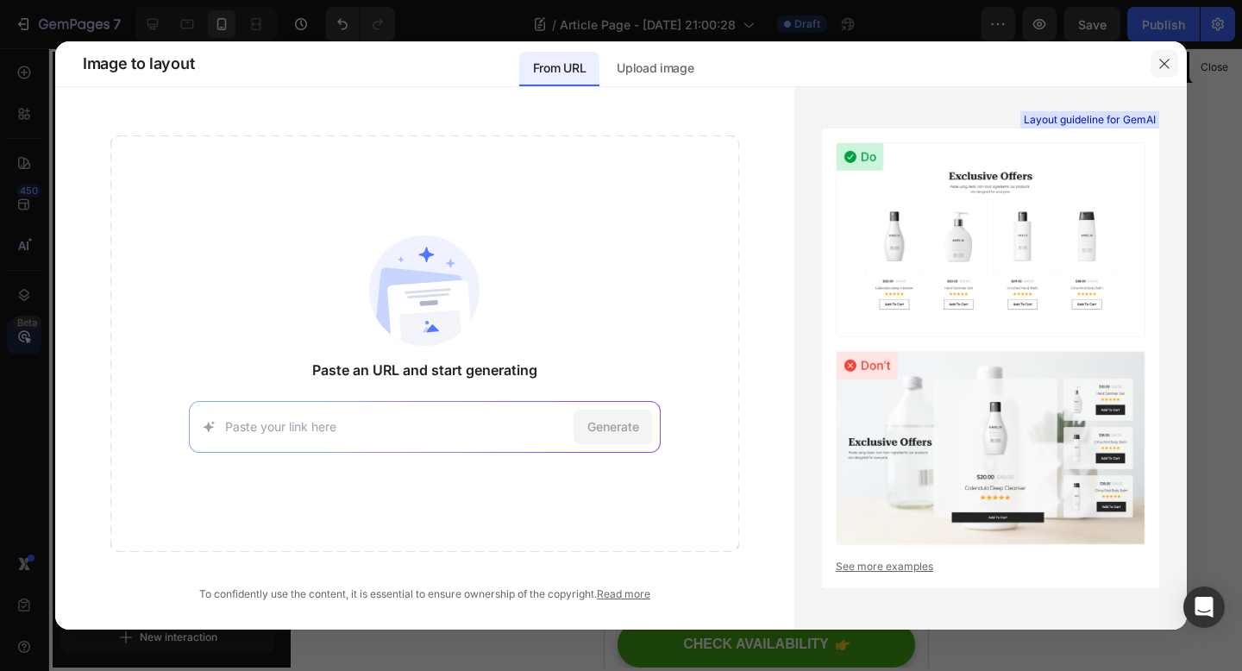
click at [1160, 61] on icon "button" at bounding box center [1164, 64] width 14 height 14
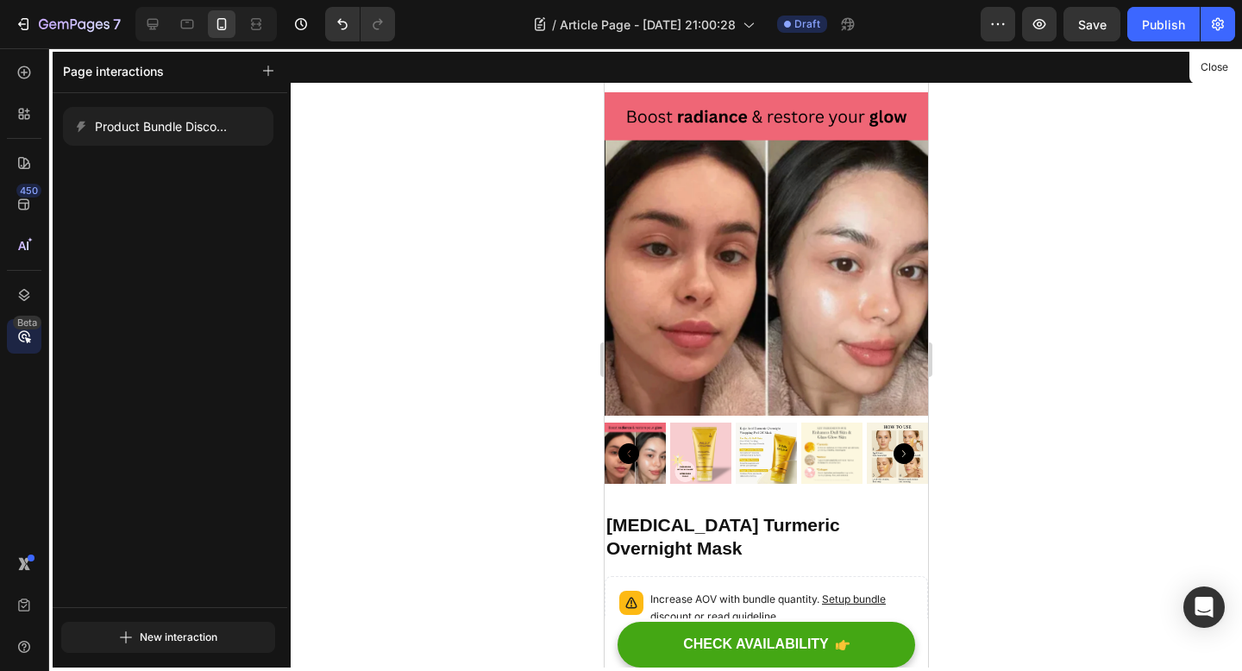
scroll to position [3680, 0]
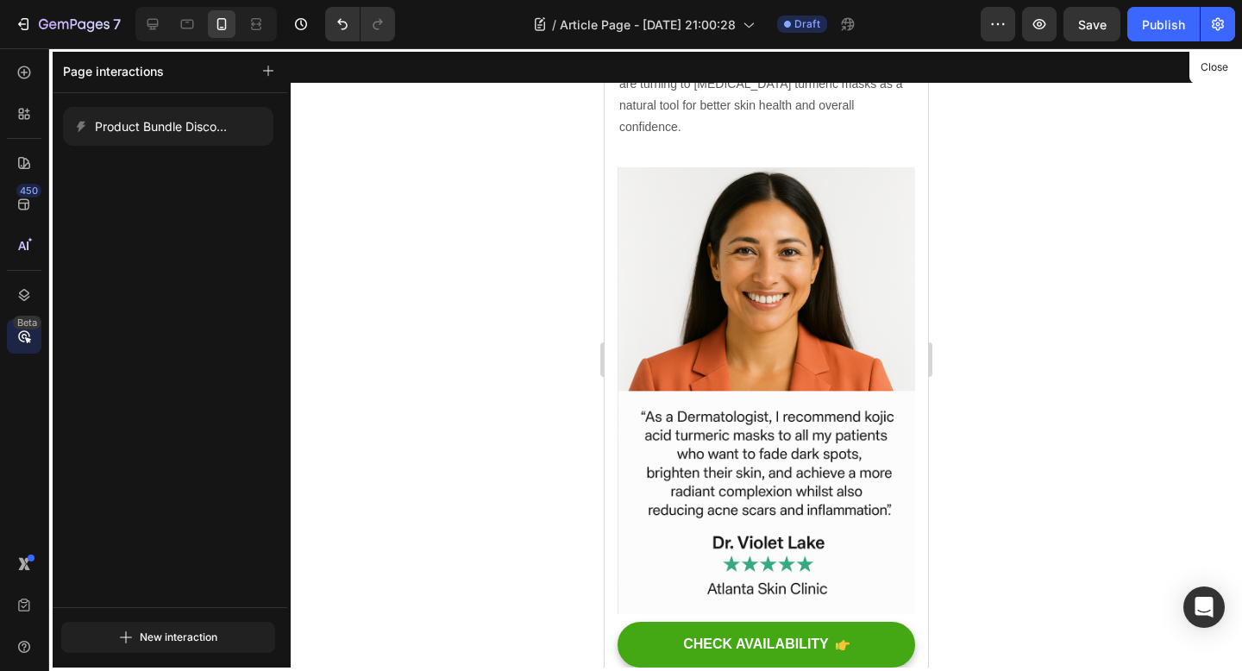
click at [638, 298] on div at bounding box center [766, 359] width 323 height 623
click at [657, 356] on div at bounding box center [766, 359] width 323 height 623
click at [655, 412] on div at bounding box center [766, 359] width 323 height 623
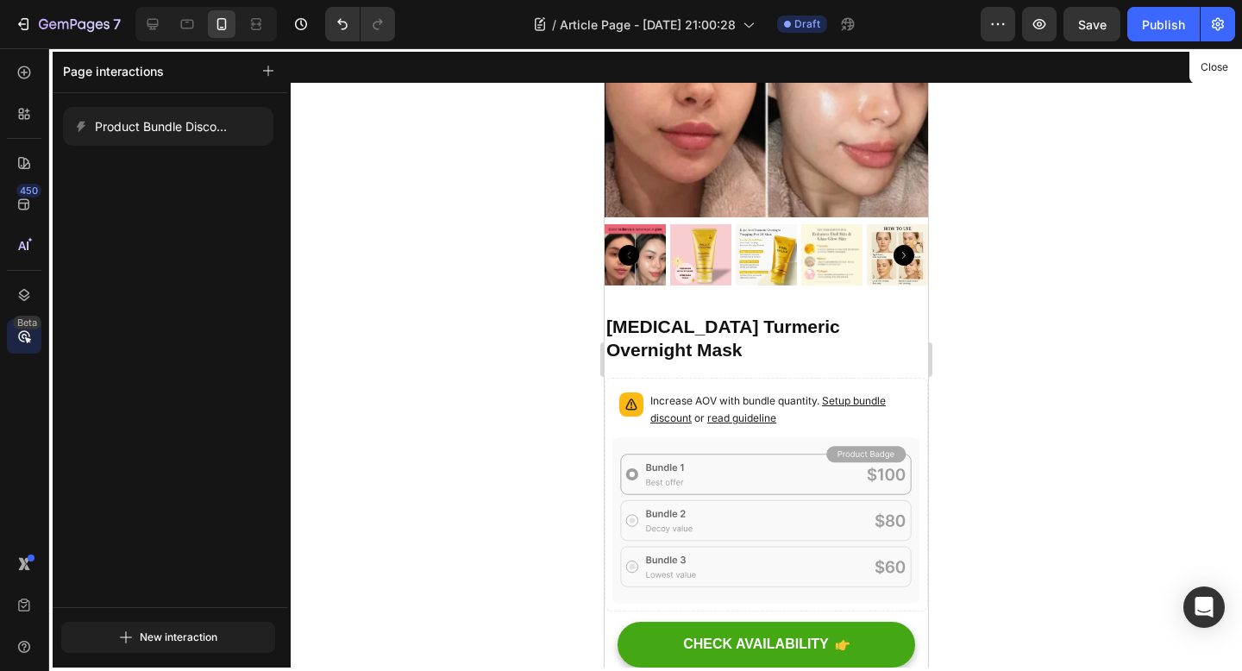
scroll to position [4105, 0]
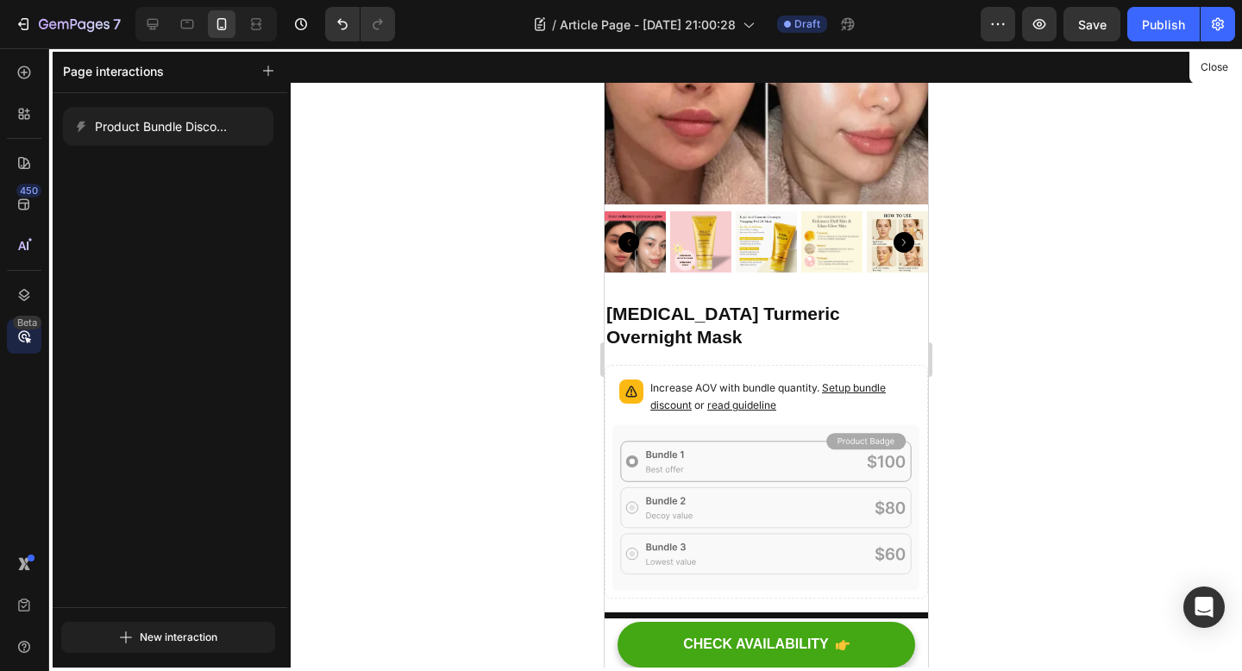
click at [615, 413] on div at bounding box center [766, 359] width 323 height 623
click at [640, 375] on div at bounding box center [766, 359] width 323 height 623
click at [763, 361] on div at bounding box center [766, 359] width 323 height 623
click at [0, 111] on div "450 Beta" at bounding box center [24, 359] width 49 height 623
click at [19, 71] on icon at bounding box center [24, 72] width 17 height 17
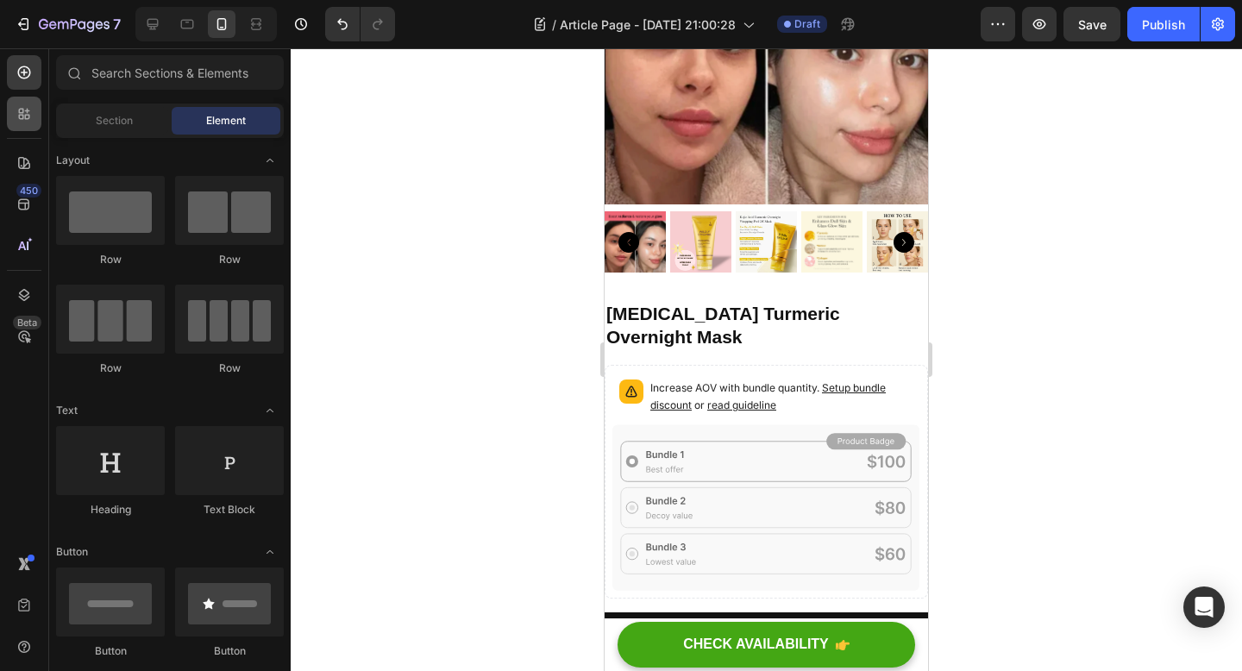
scroll to position [3669, 0]
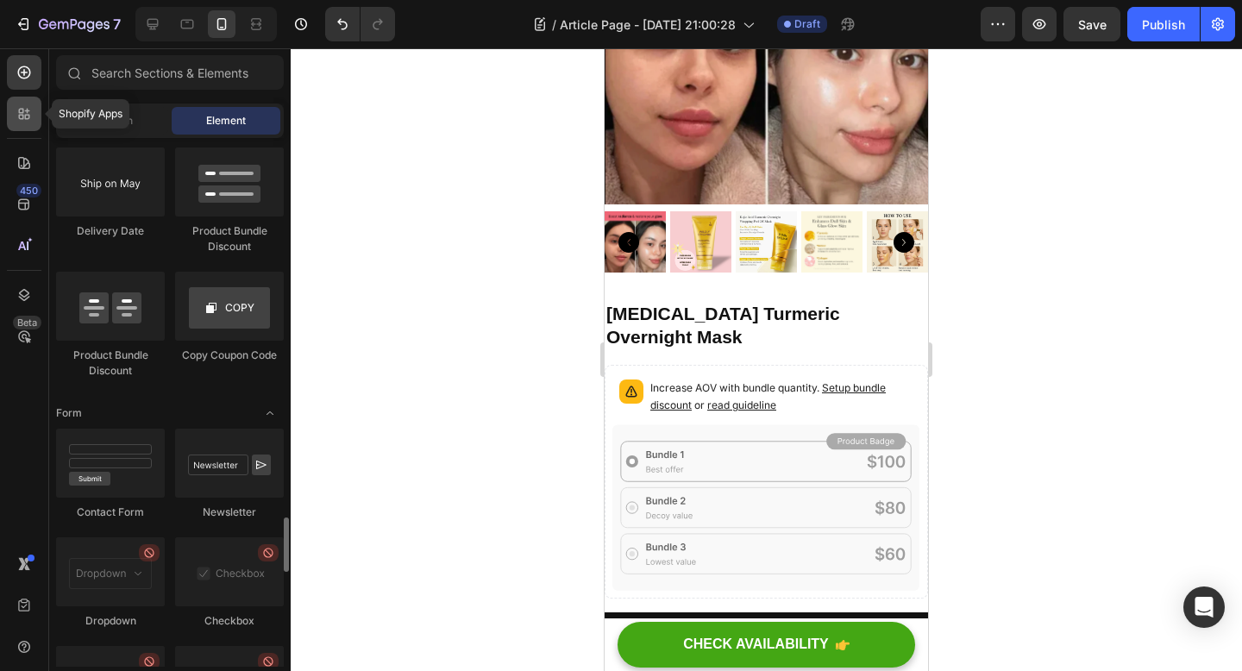
click at [20, 103] on div at bounding box center [24, 114] width 34 height 34
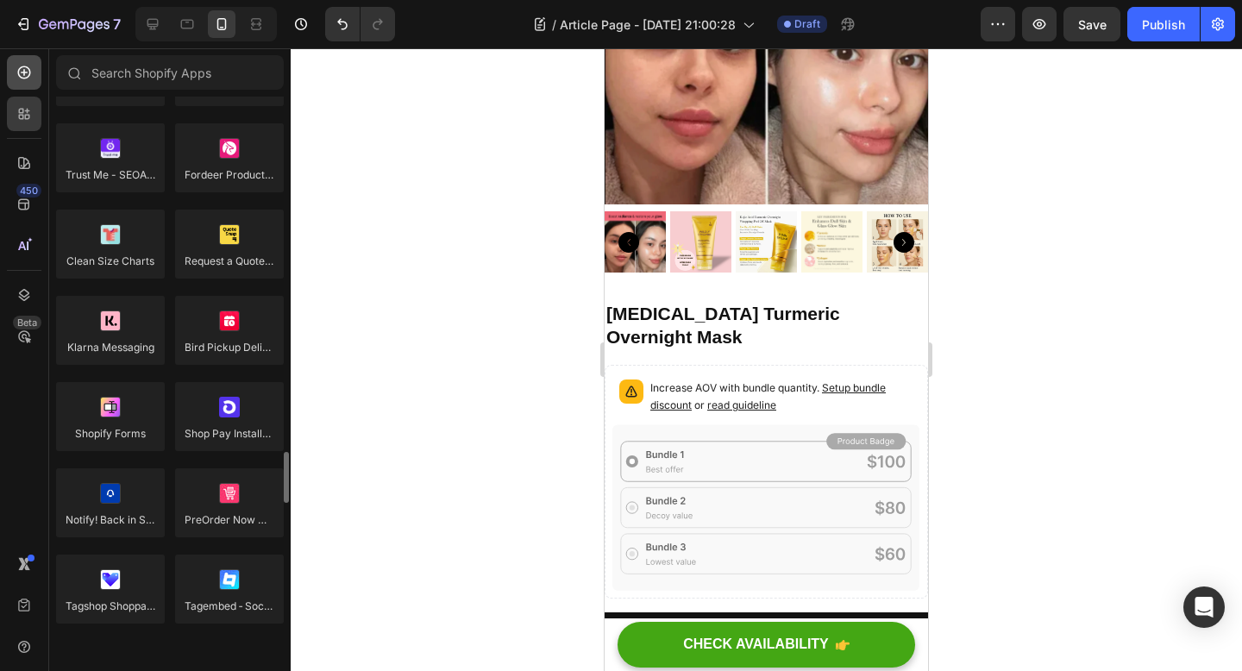
click at [16, 75] on icon at bounding box center [24, 72] width 17 height 17
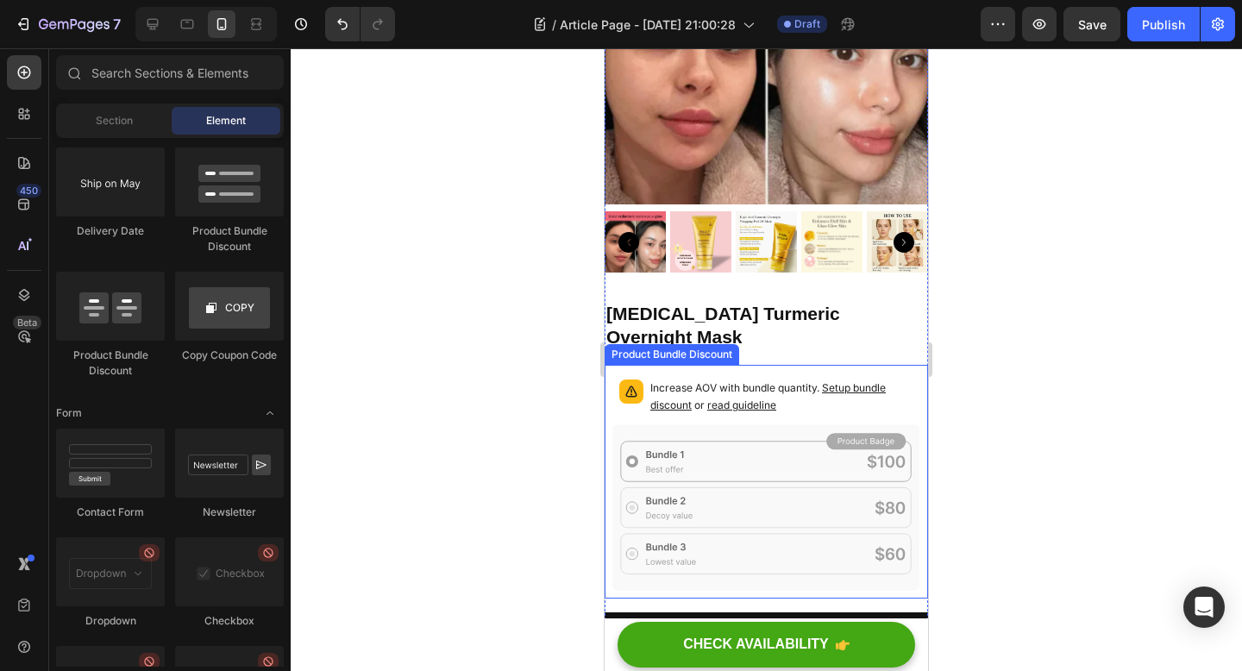
click at [785, 379] on p "Increase AOV with bundle quantity. Setup bundle discount or read guideline" at bounding box center [781, 396] width 263 height 34
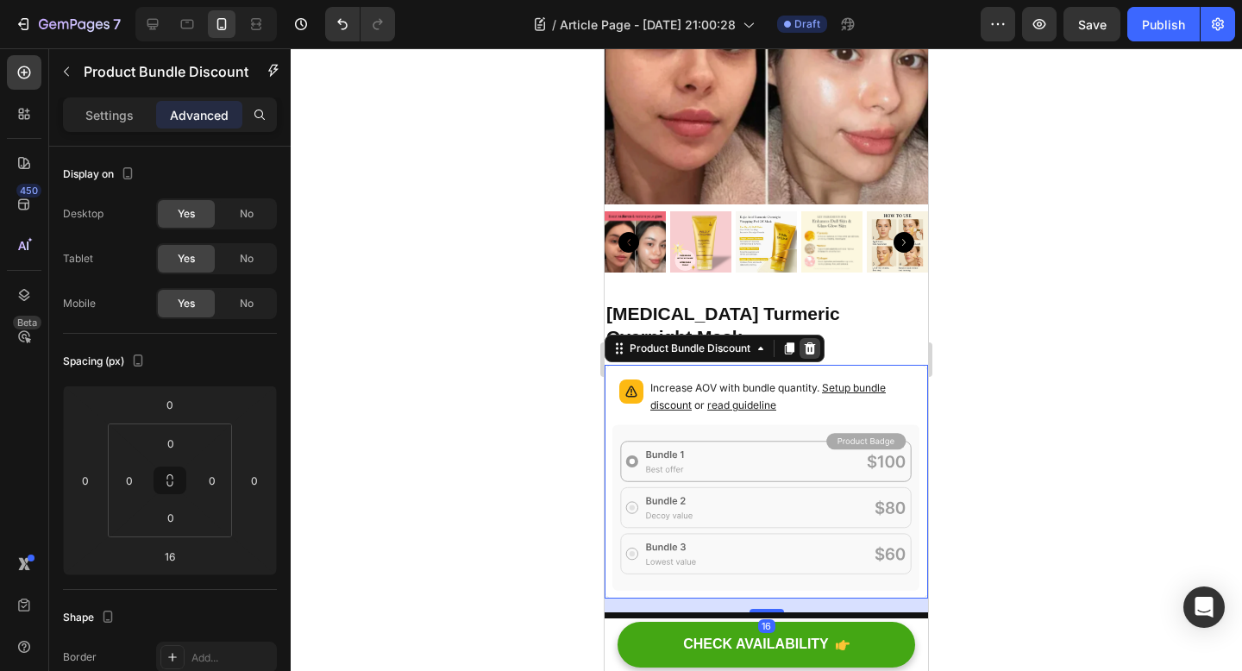
click at [813, 342] on icon at bounding box center [810, 348] width 11 height 12
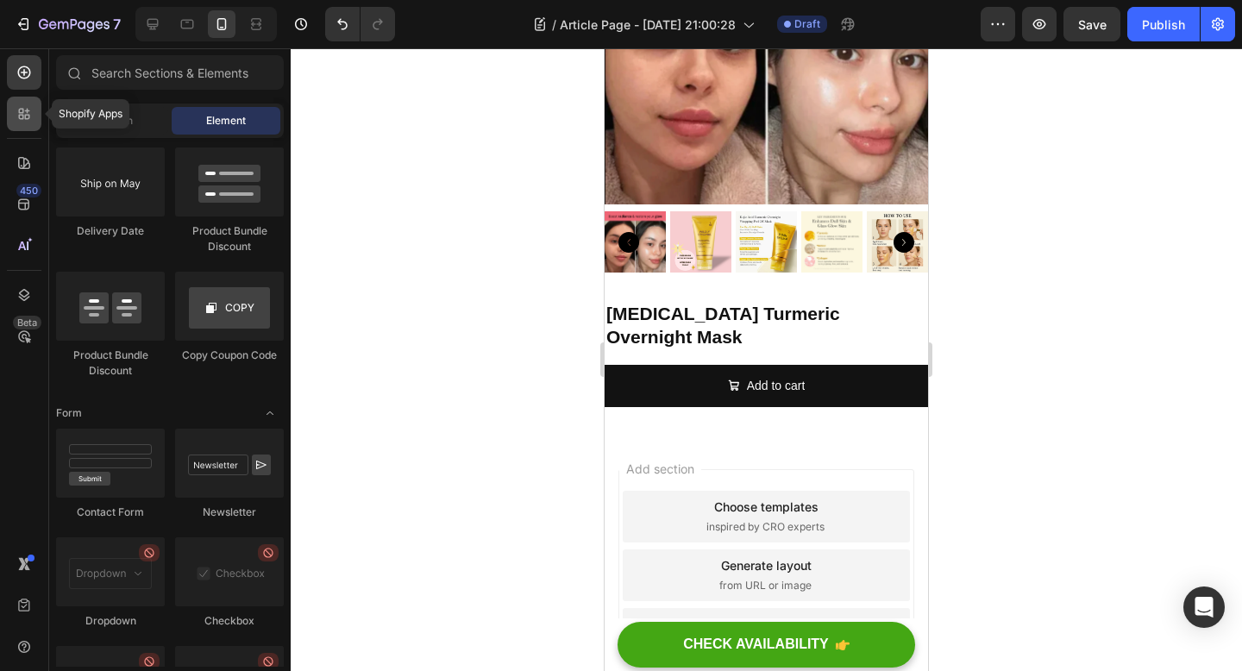
click at [34, 113] on div at bounding box center [24, 114] width 34 height 34
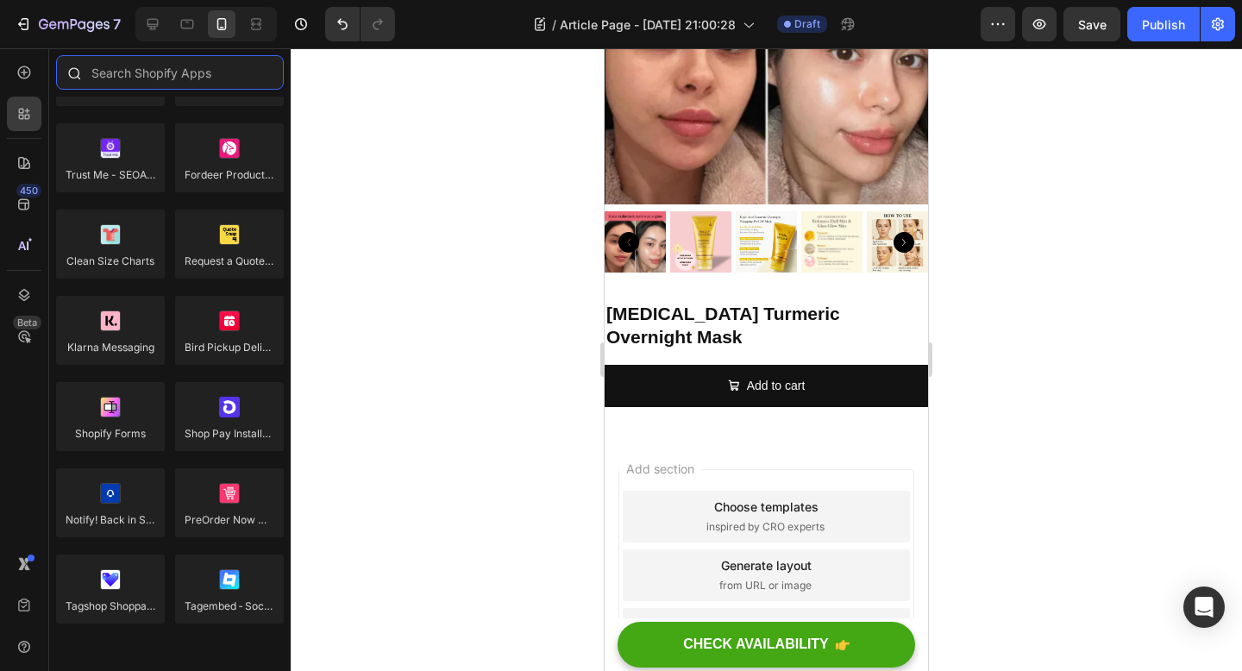
click at [155, 69] on input "text" at bounding box center [170, 72] width 228 height 34
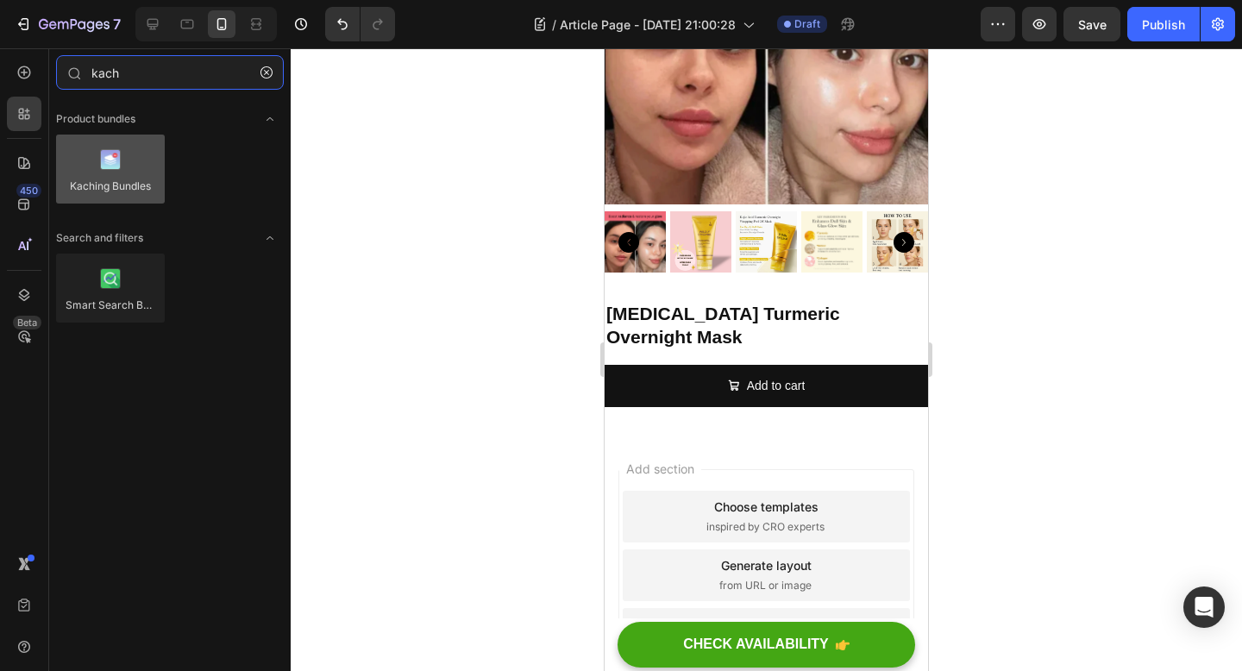
type input "kach"
click at [149, 159] on div at bounding box center [110, 169] width 109 height 69
click at [117, 197] on div at bounding box center [110, 169] width 109 height 69
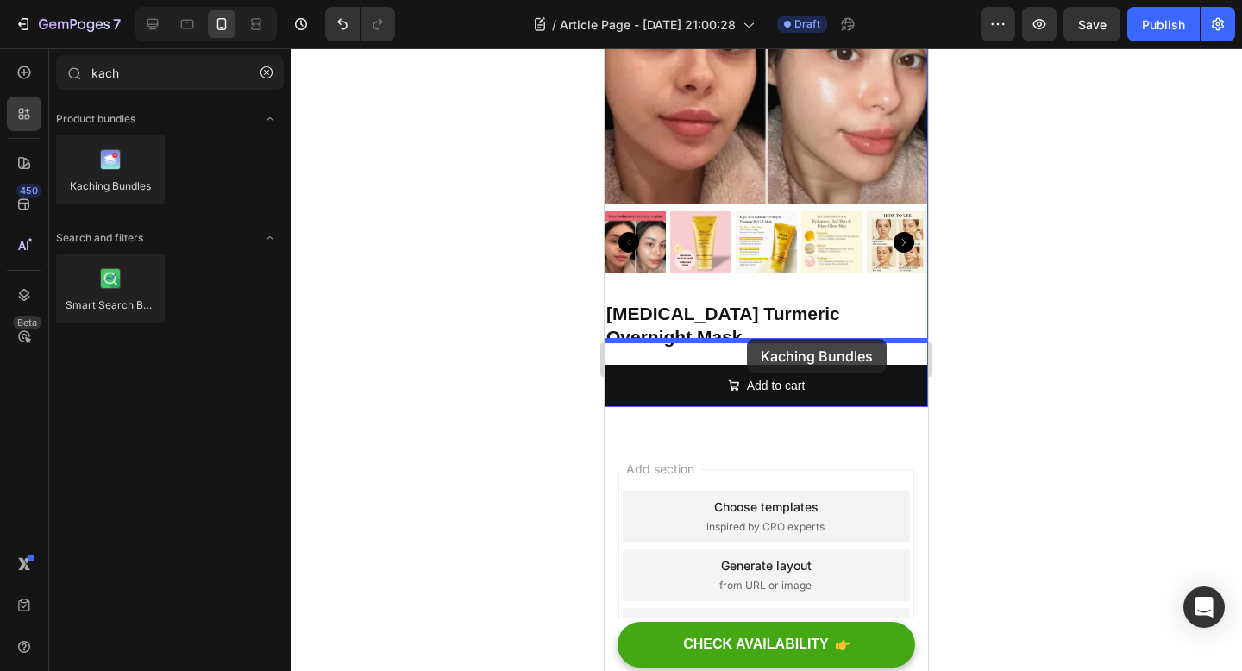
drag, startPoint x: 713, startPoint y: 234, endPoint x: 747, endPoint y: 339, distance: 110.5
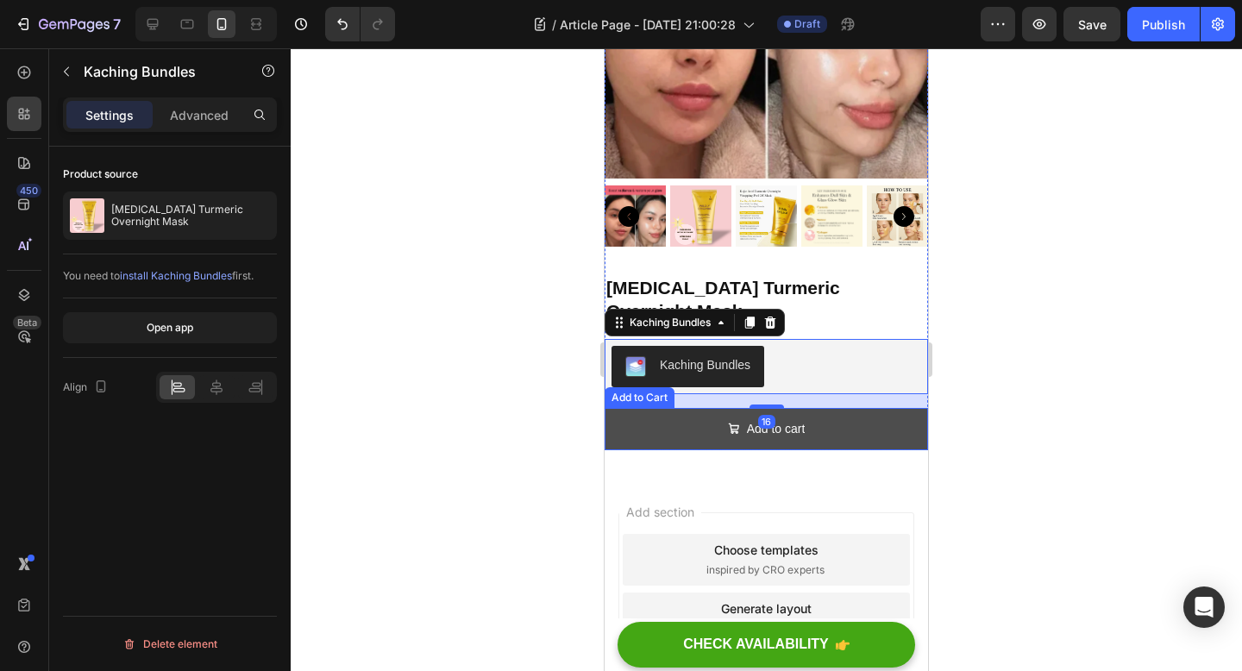
scroll to position [4134, 0]
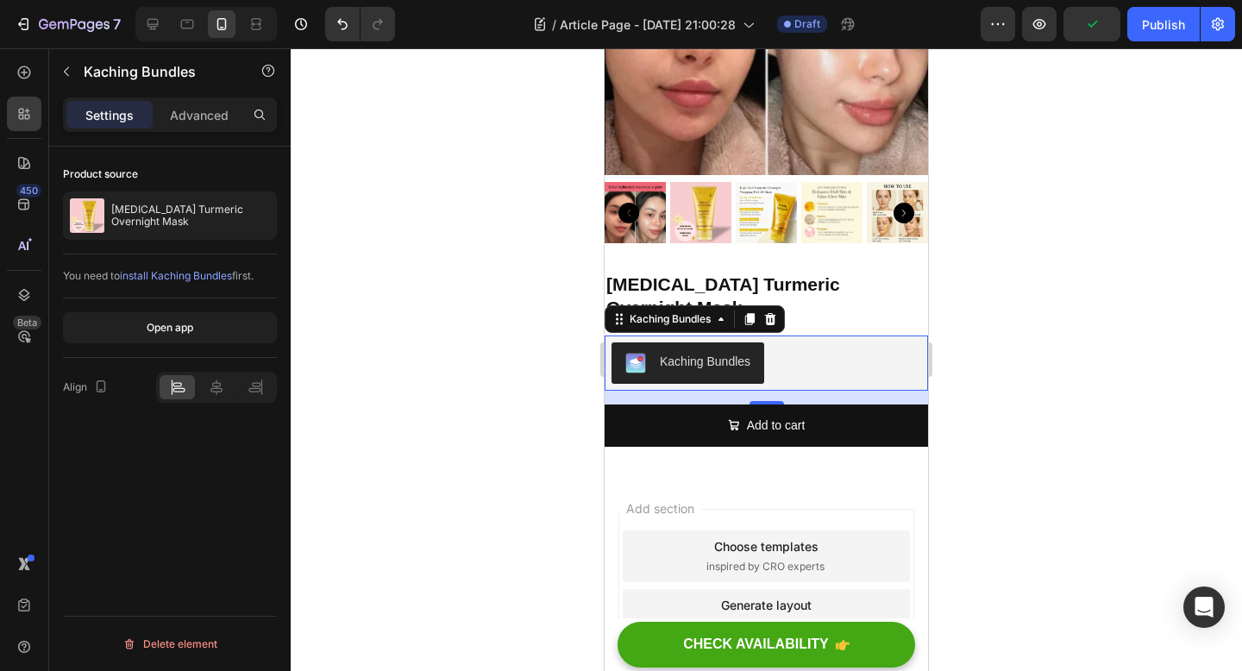
click at [204, 275] on span "install Kaching Bundles" at bounding box center [176, 275] width 112 height 13
click at [432, 535] on div at bounding box center [766, 359] width 951 height 623
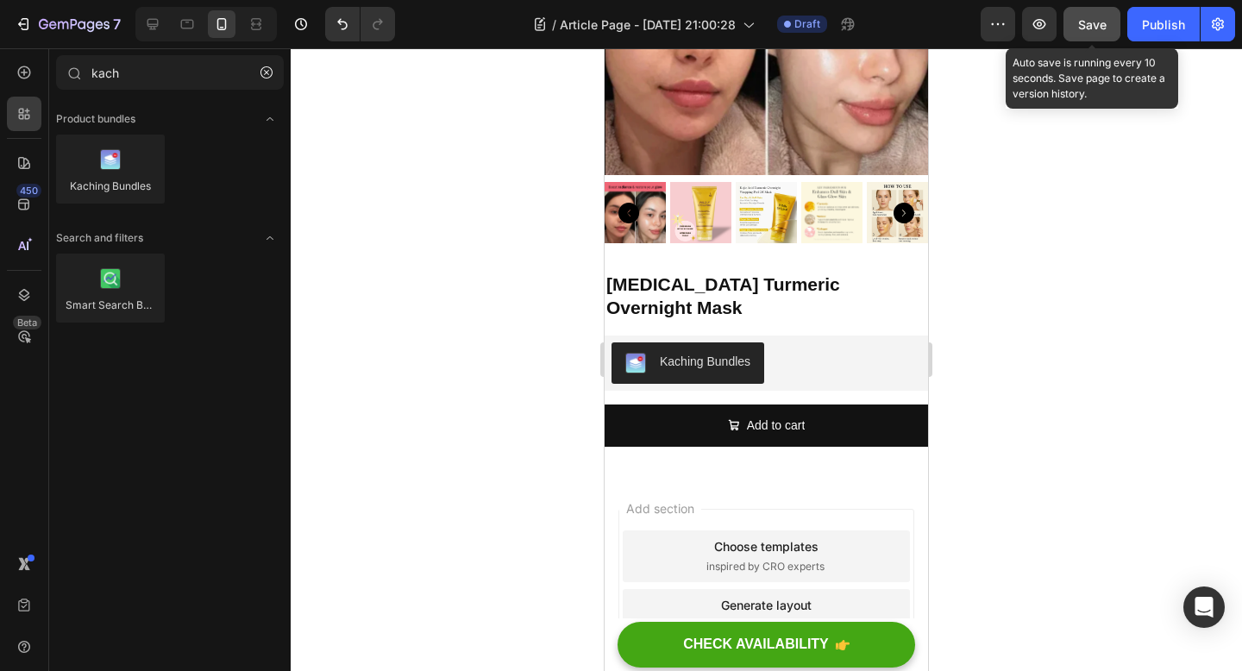
click at [1092, 24] on span "Save" at bounding box center [1092, 24] width 28 height 15
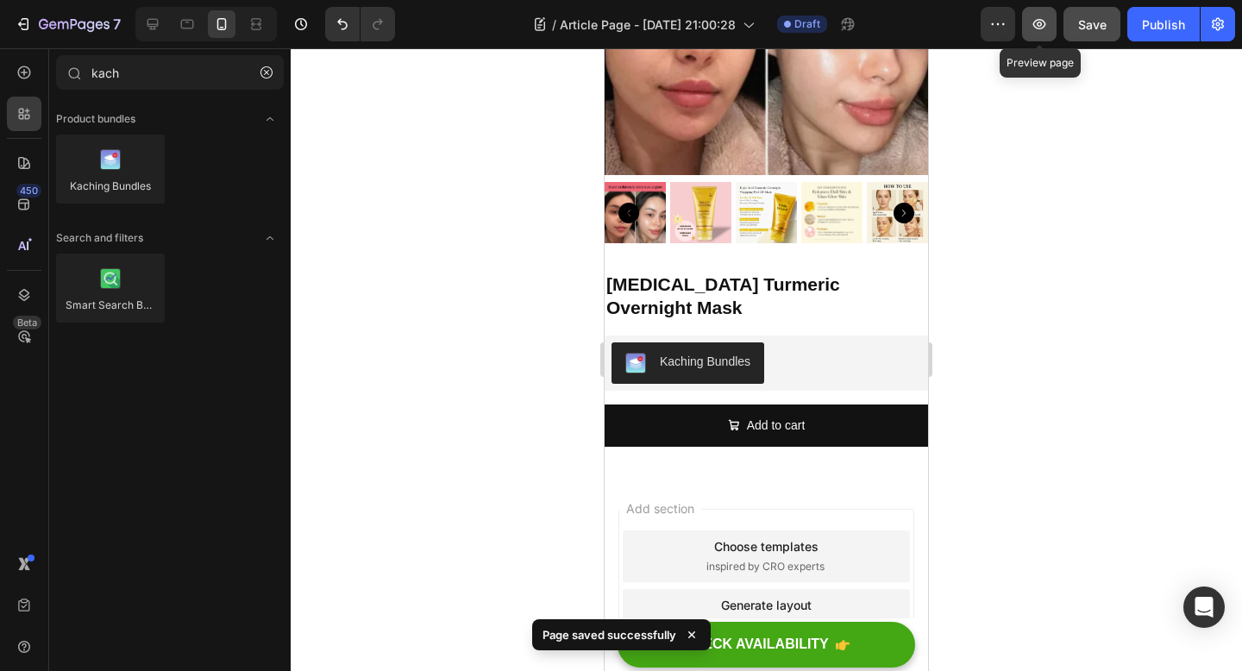
click at [1038, 18] on icon "button" at bounding box center [1039, 24] width 17 height 17
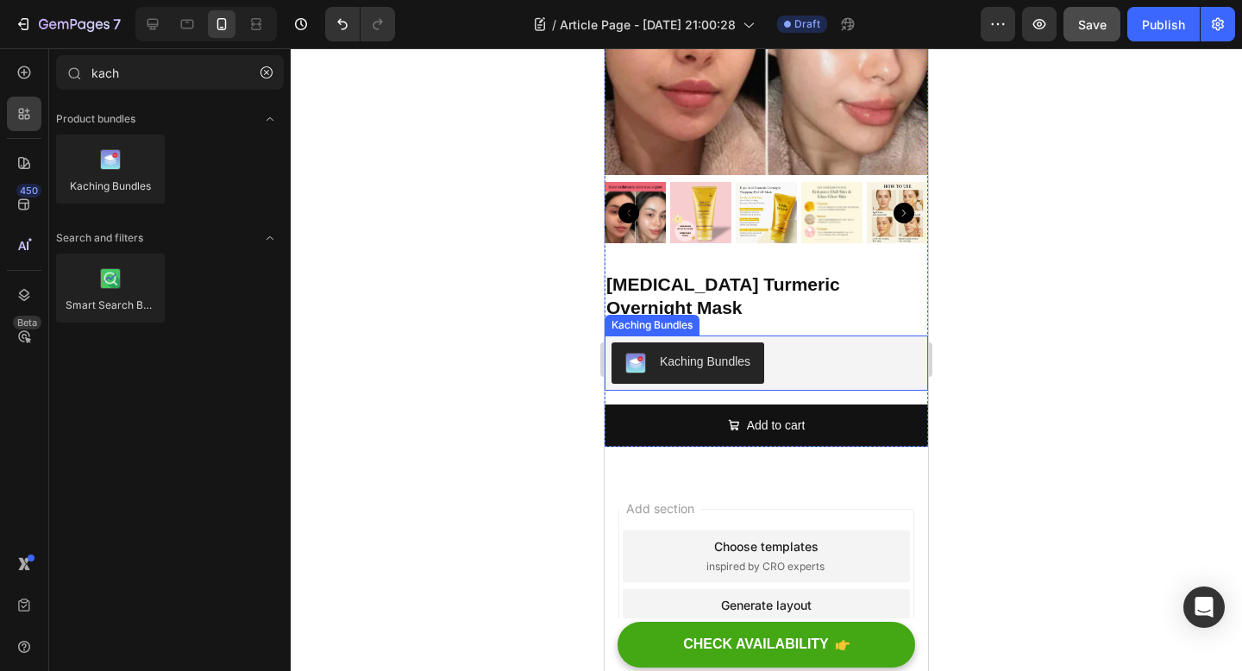
click at [742, 353] on div "Kaching Bundles" at bounding box center [705, 362] width 91 height 18
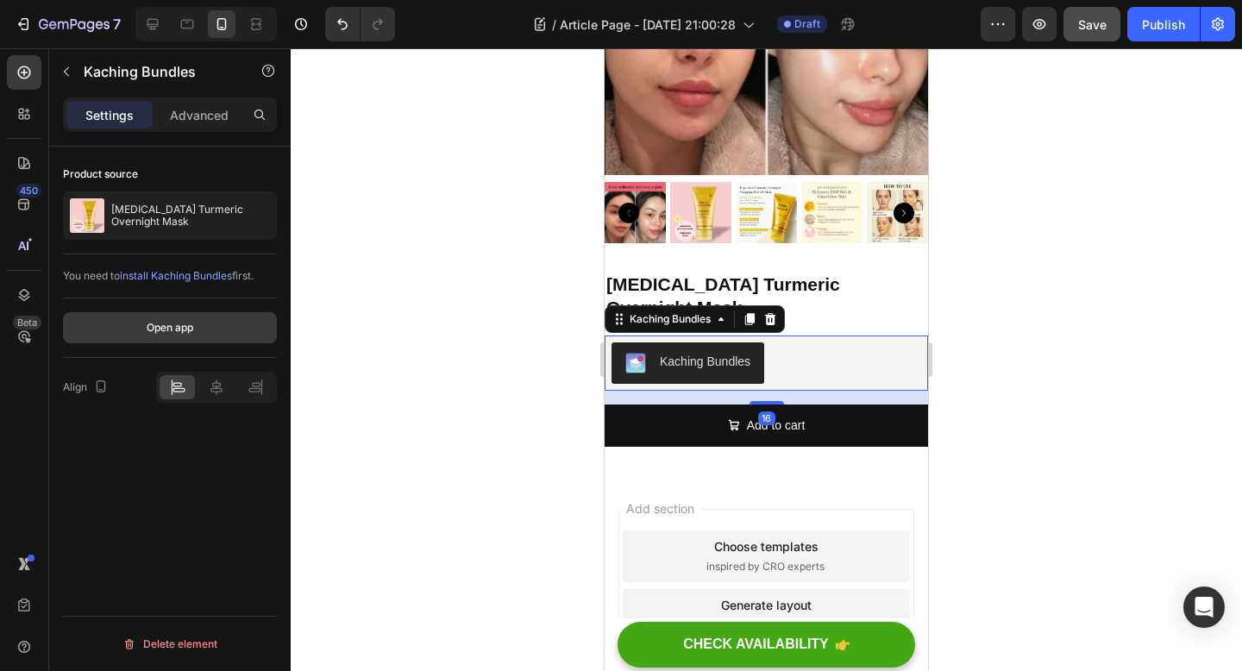
click at [215, 335] on button "Open app" at bounding box center [170, 327] width 214 height 31
click at [182, 126] on div "Advanced" at bounding box center [199, 115] width 86 height 28
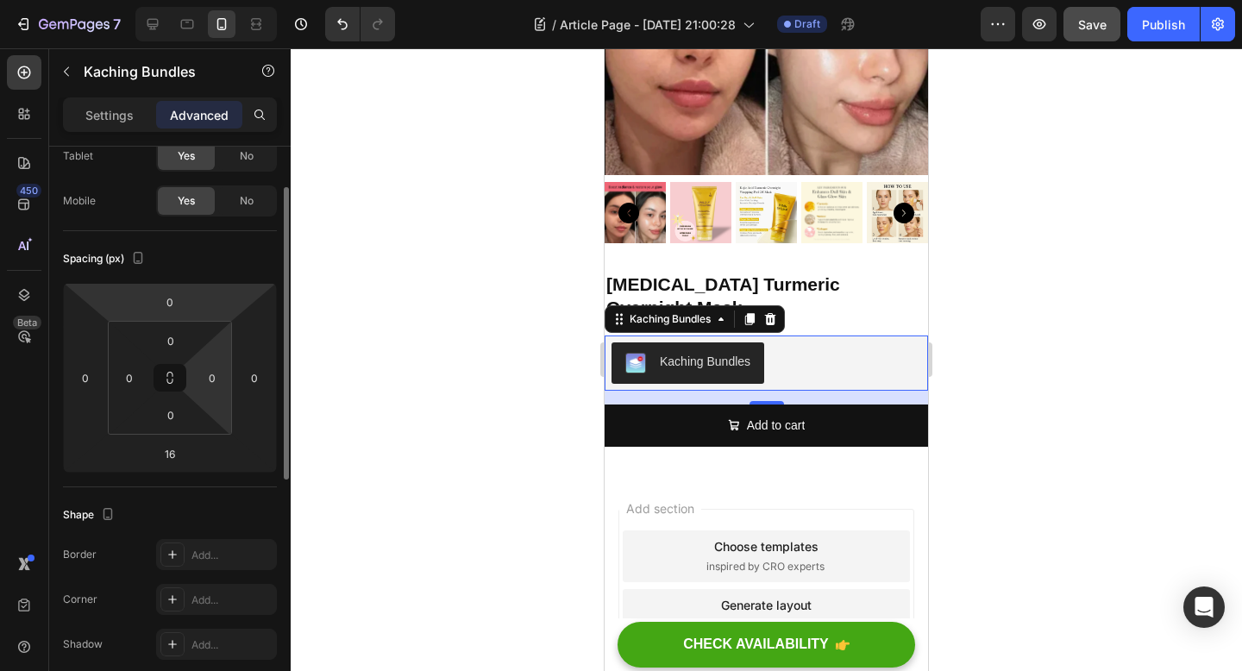
scroll to position [0, 0]
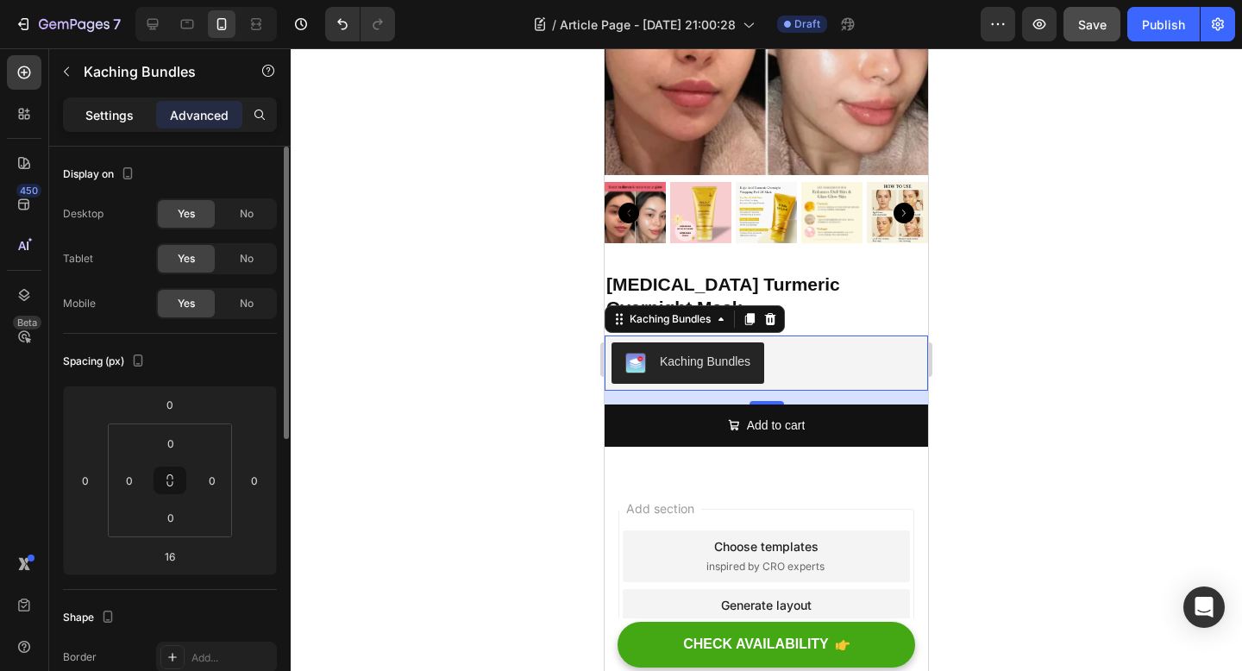
click at [122, 122] on p "Settings" at bounding box center [109, 115] width 48 height 18
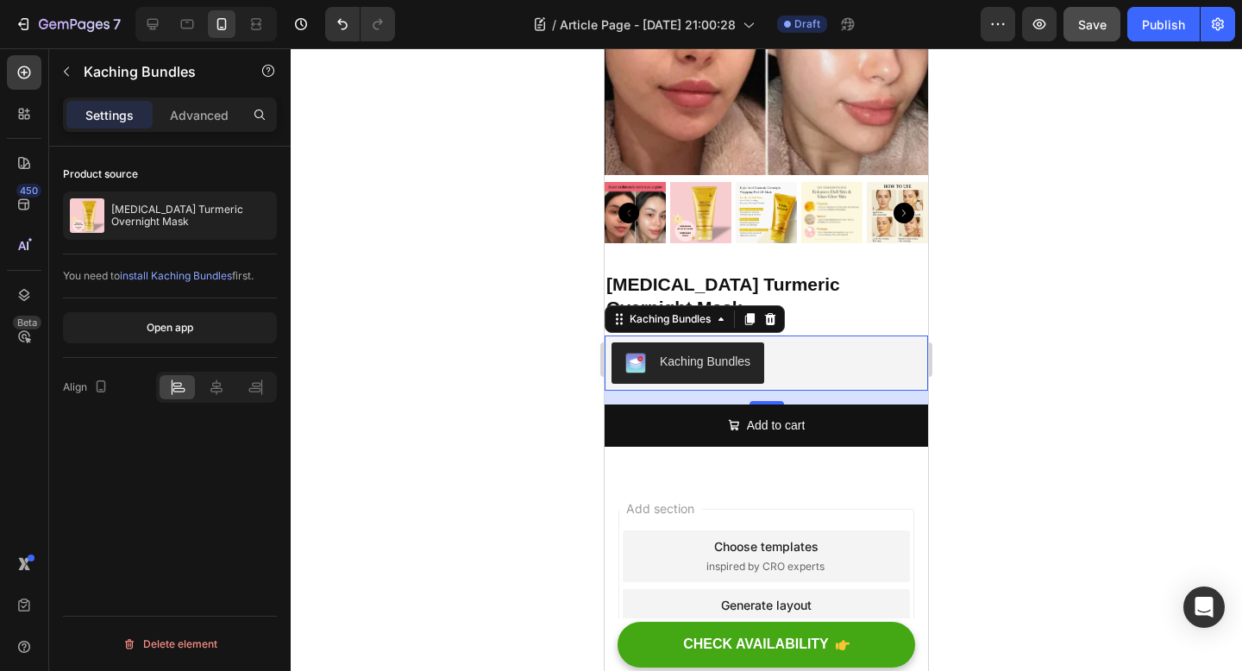
click at [363, 273] on div at bounding box center [766, 359] width 951 height 623
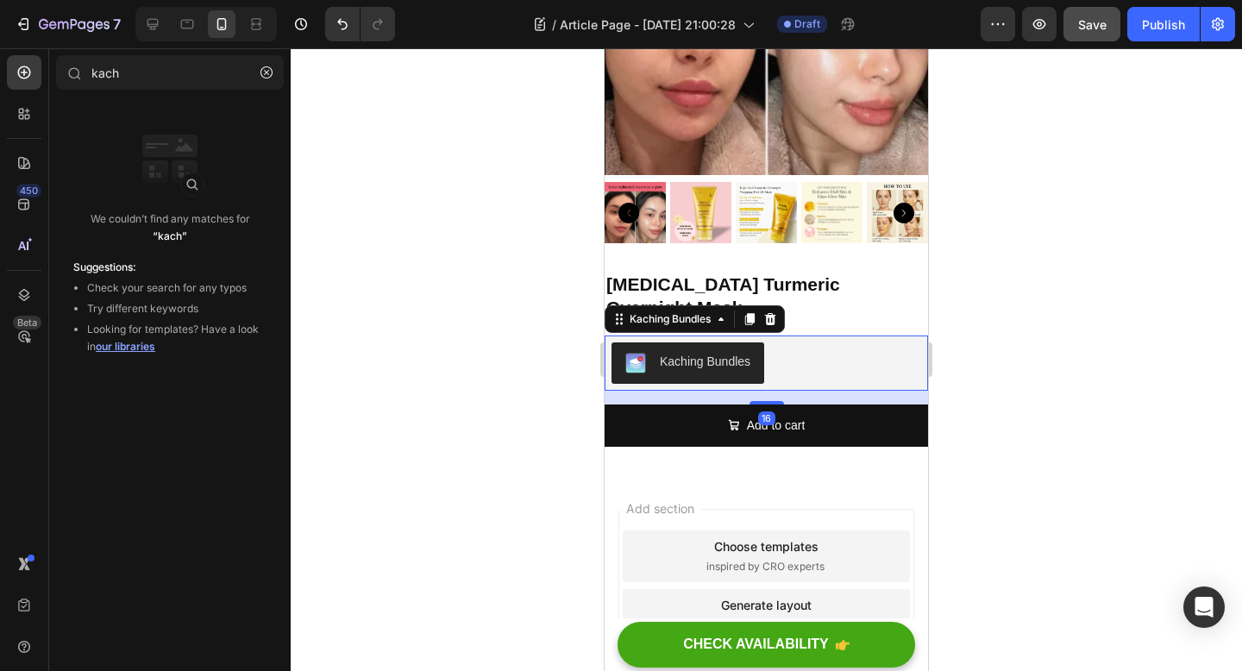
click at [816, 342] on div "Kaching Bundles" at bounding box center [766, 362] width 310 height 41
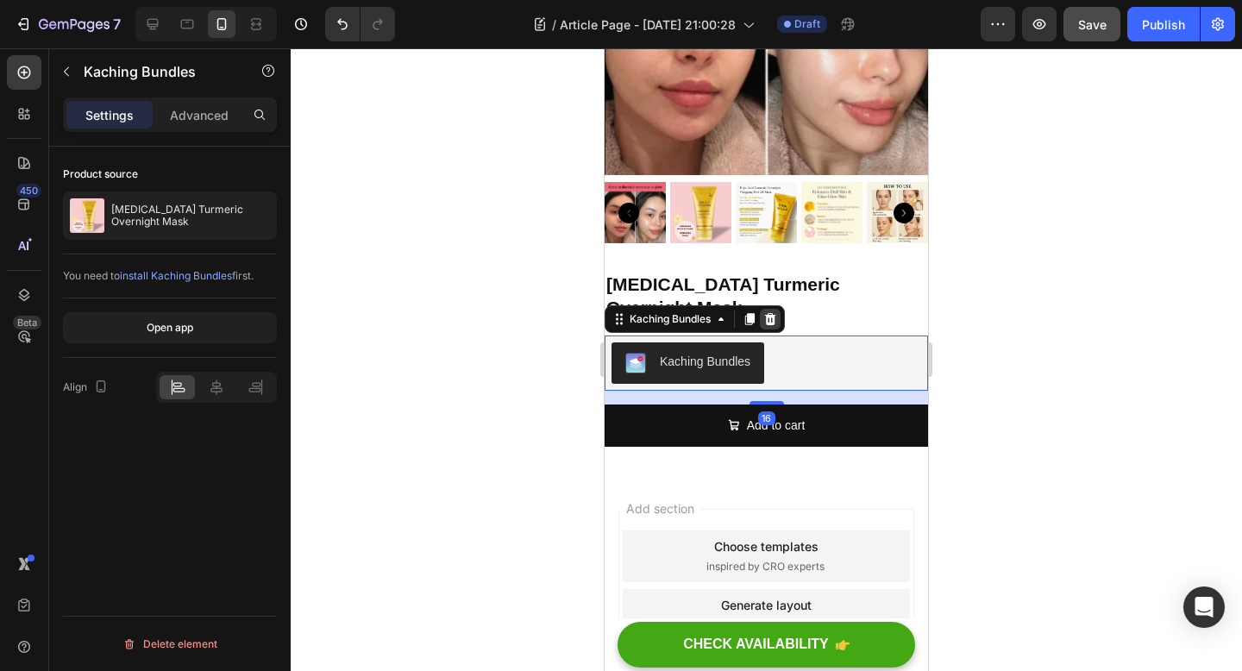
click at [776, 312] on icon at bounding box center [770, 319] width 14 height 14
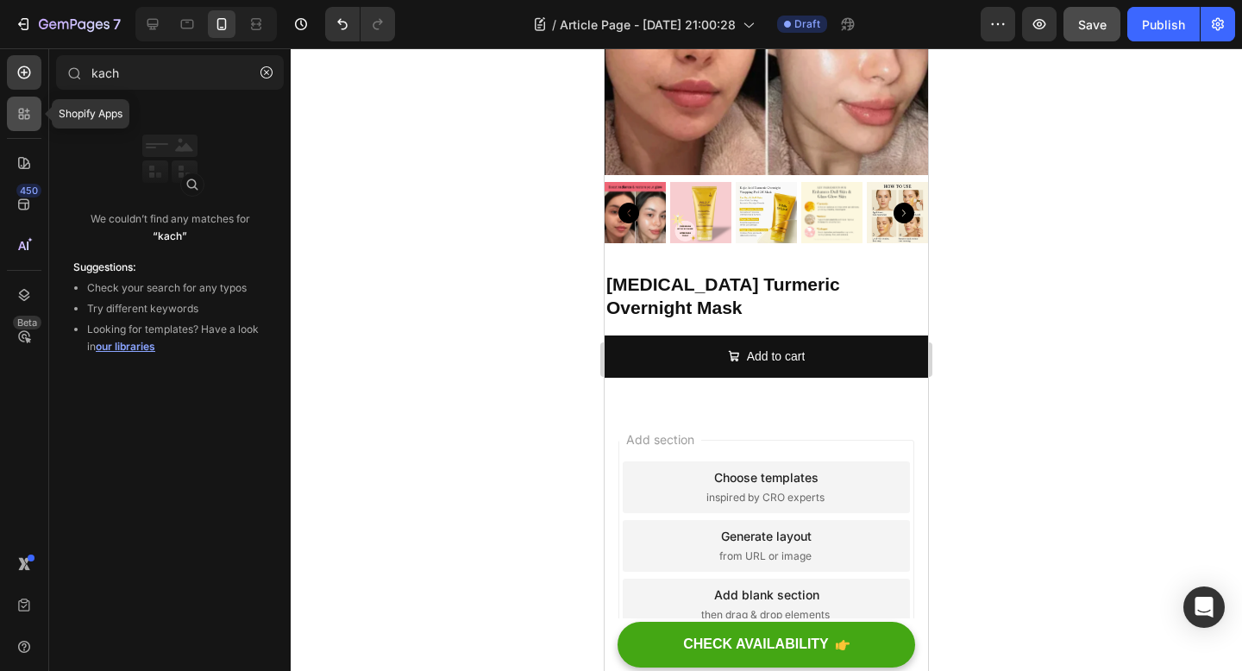
click at [22, 110] on icon at bounding box center [21, 111] width 5 height 5
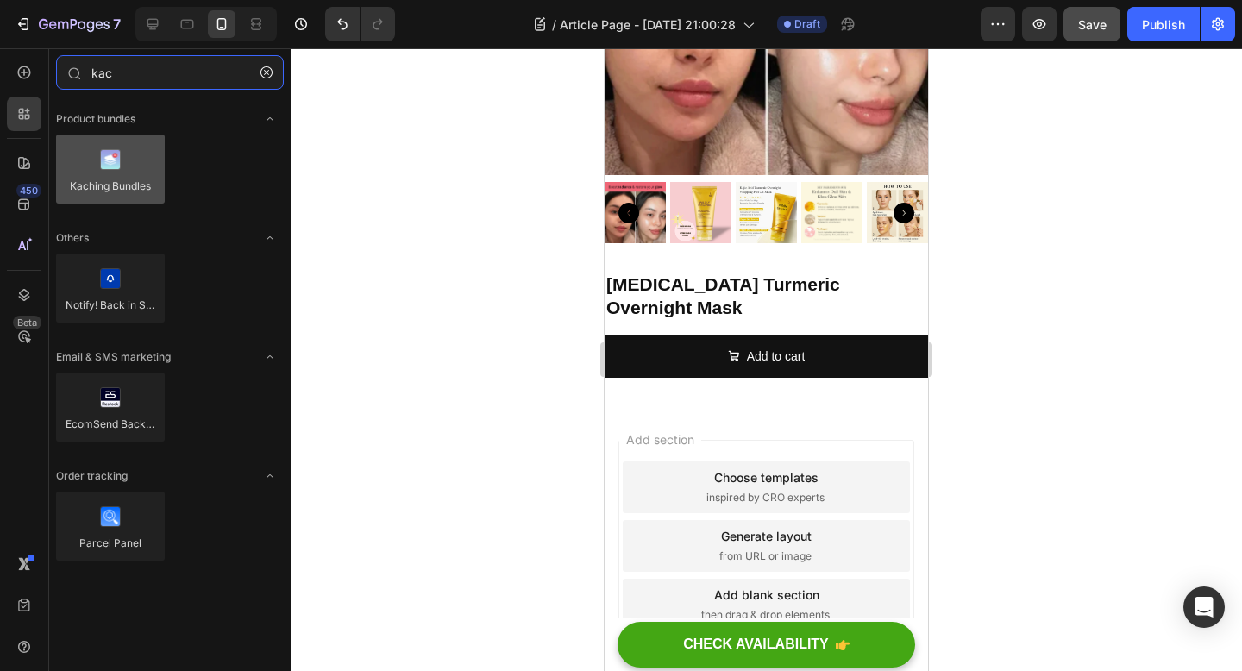
type input "kac"
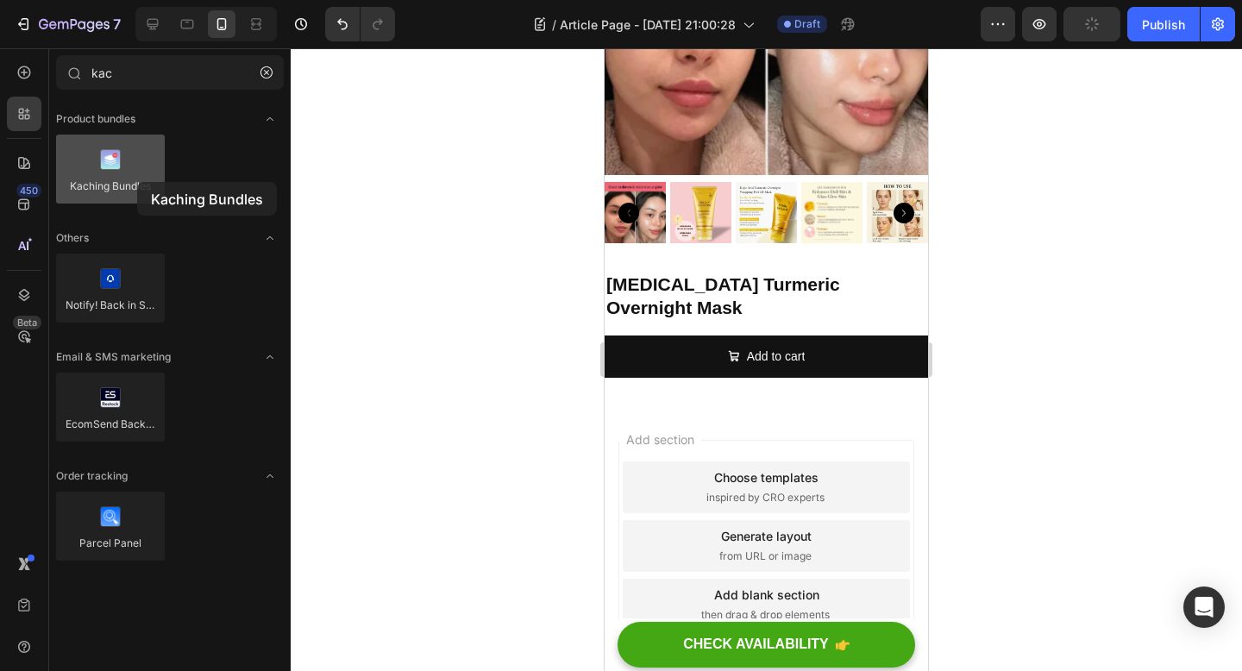
click at [137, 182] on div at bounding box center [110, 169] width 109 height 69
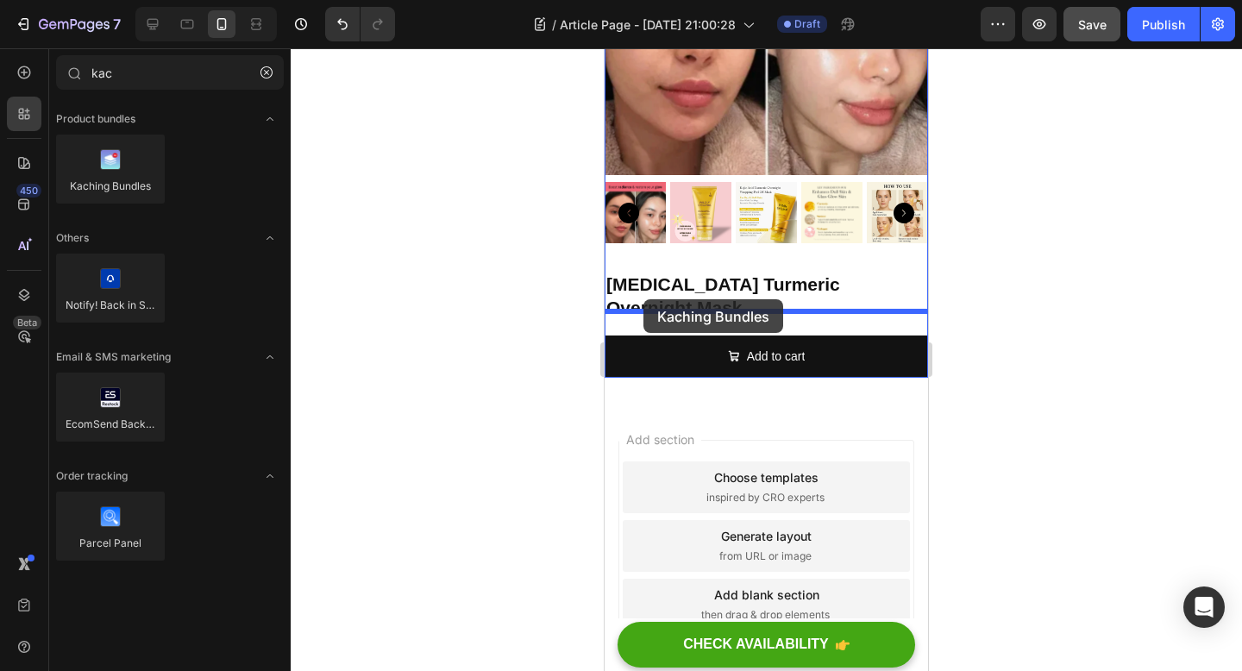
drag, startPoint x: 717, startPoint y: 222, endPoint x: 642, endPoint y: 299, distance: 107.3
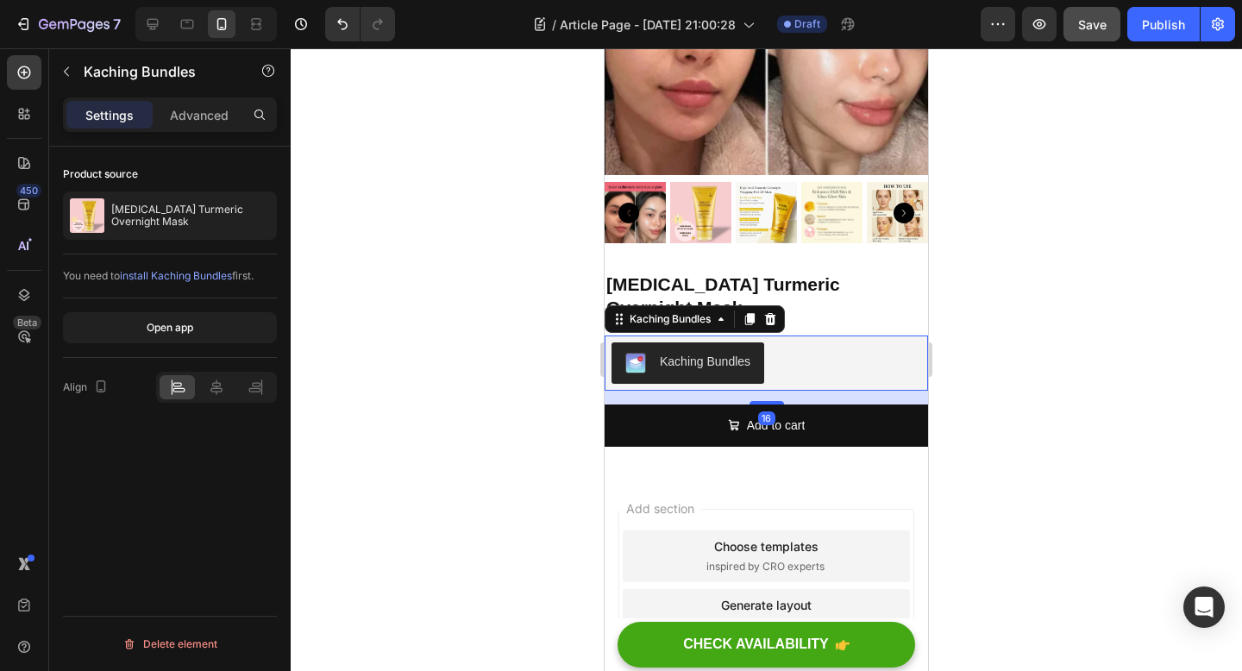
click at [786, 342] on div "Kaching Bundles" at bounding box center [766, 362] width 310 height 41
click at [711, 311] on div "Kaching Bundles" at bounding box center [670, 319] width 88 height 16
click at [706, 311] on div "Kaching Bundles" at bounding box center [670, 319] width 88 height 16
click at [700, 309] on div "Kaching Bundles" at bounding box center [670, 319] width 122 height 21
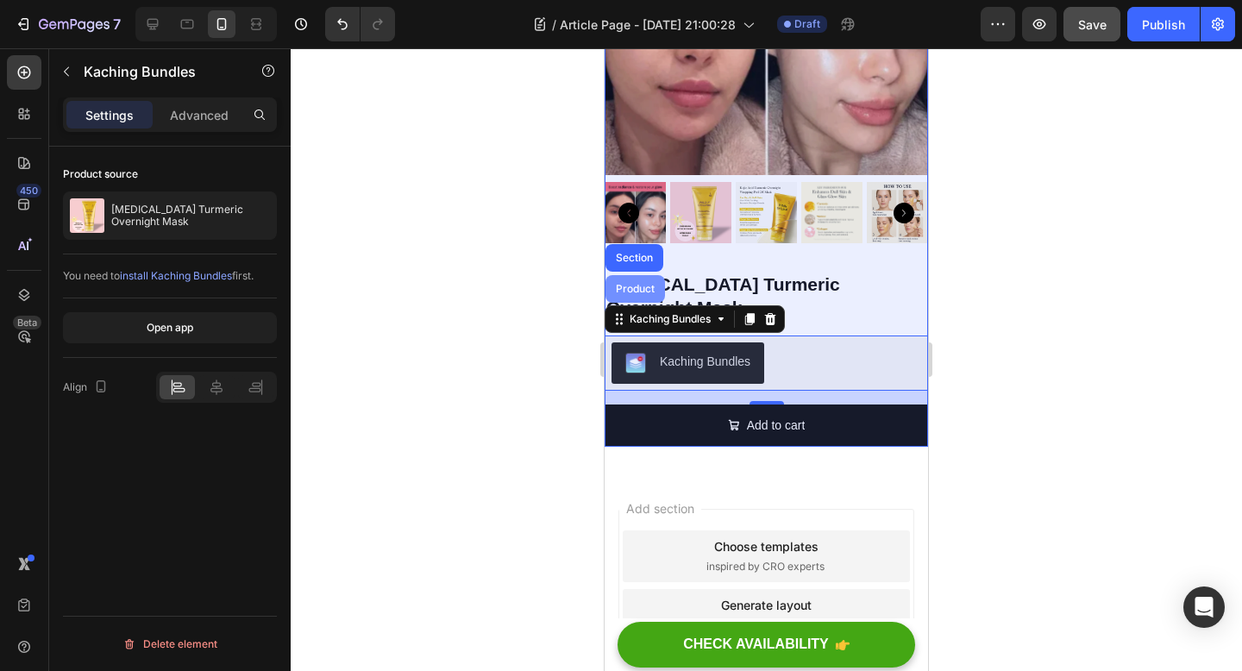
click at [655, 284] on div "Product" at bounding box center [635, 289] width 46 height 10
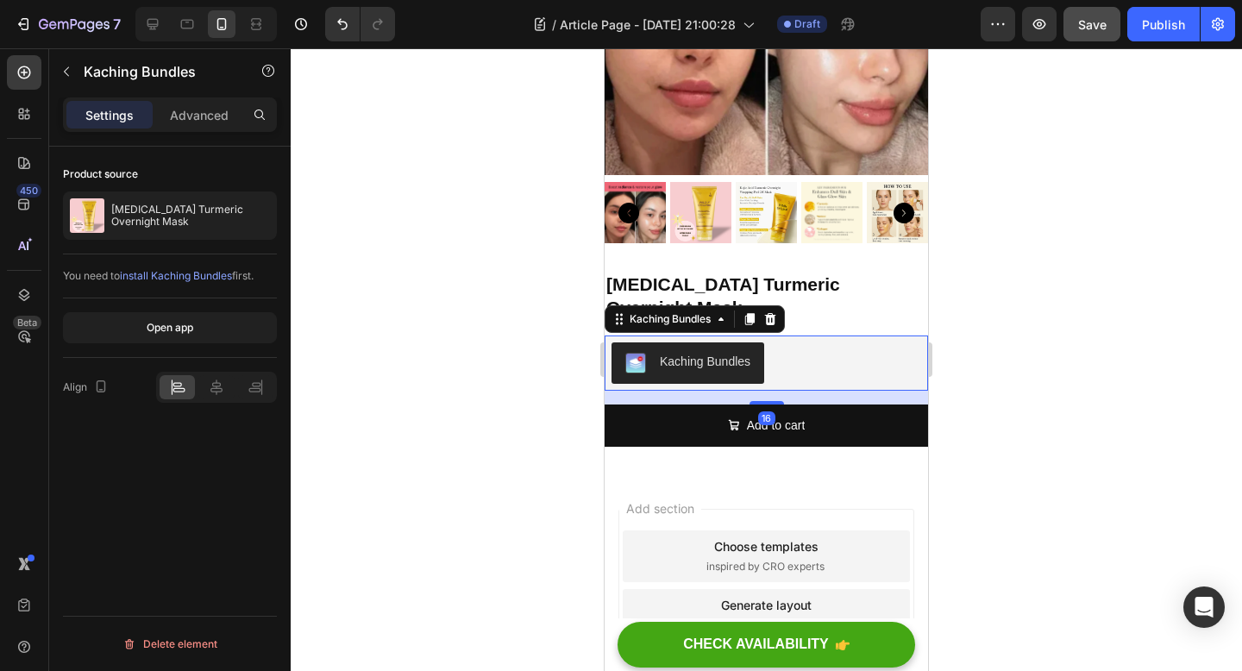
click at [742, 353] on div "Kaching Bundles" at bounding box center [705, 362] width 91 height 18
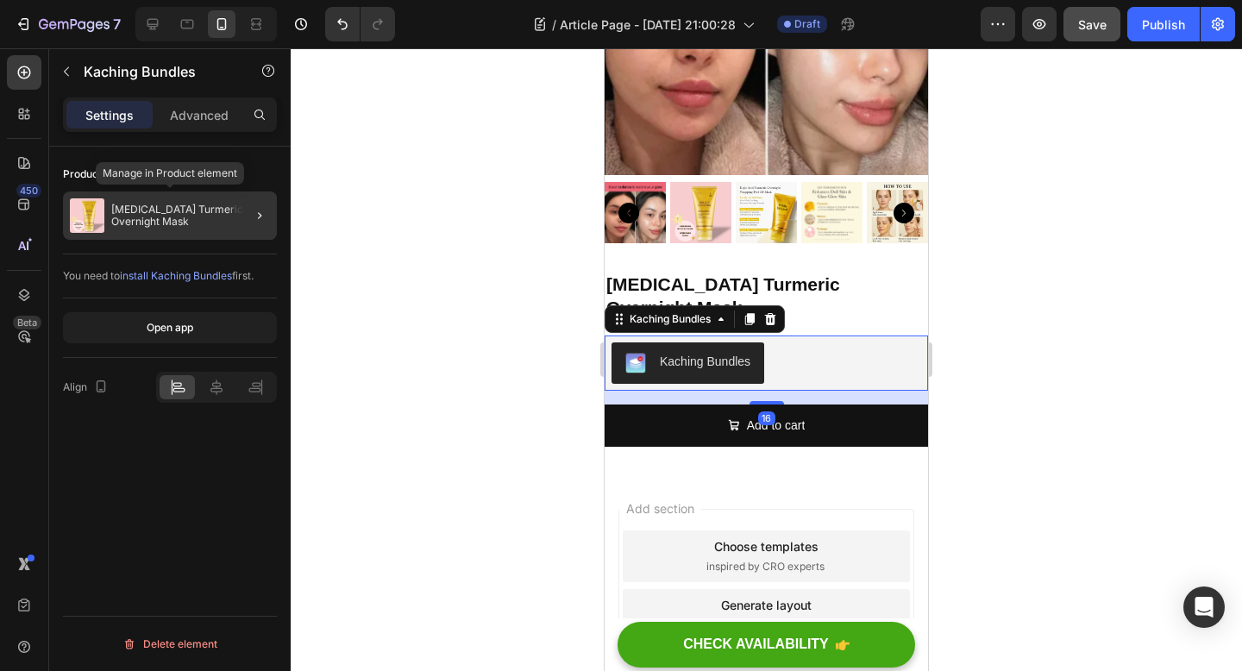
click at [186, 215] on p "[MEDICAL_DATA] Turmeric Overnight Mask" at bounding box center [190, 216] width 159 height 24
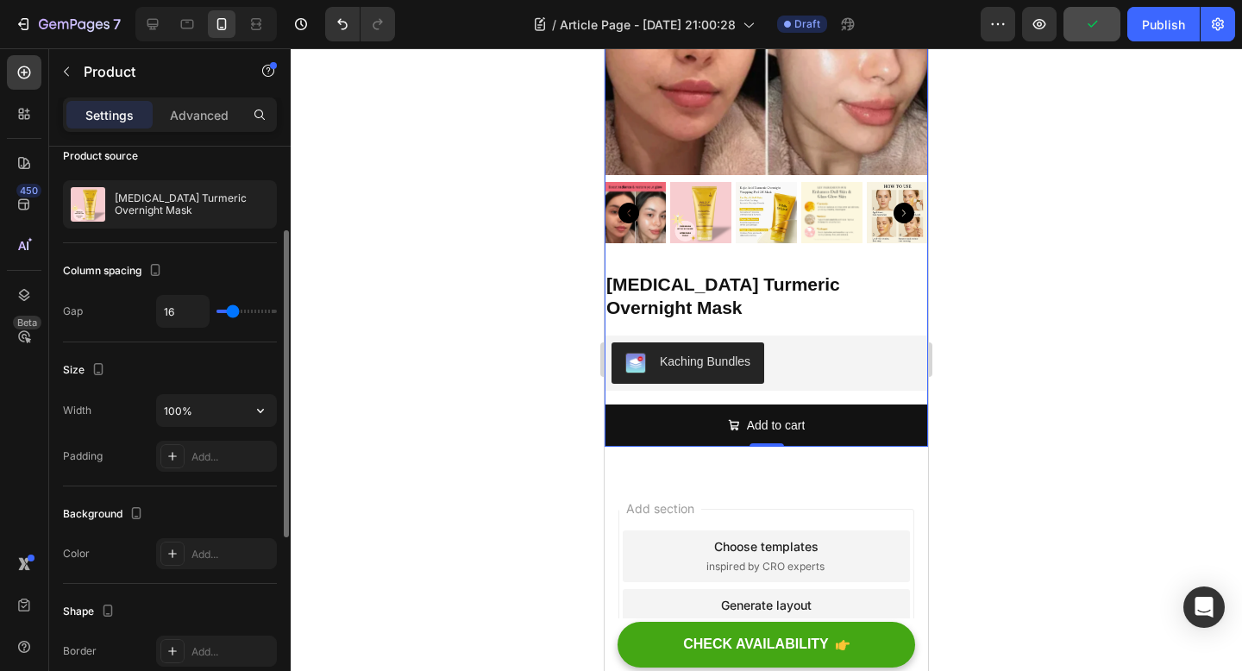
scroll to position [146, 0]
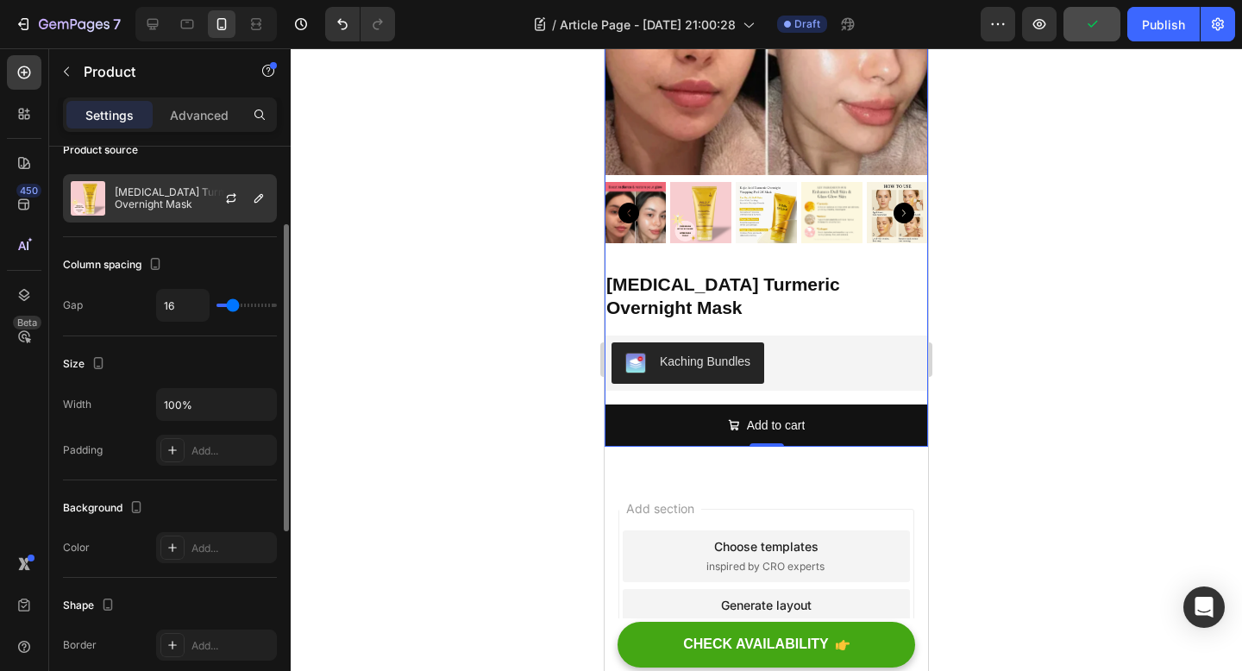
click at [170, 197] on p "[MEDICAL_DATA] Turmeric Overnight Mask" at bounding box center [192, 198] width 154 height 24
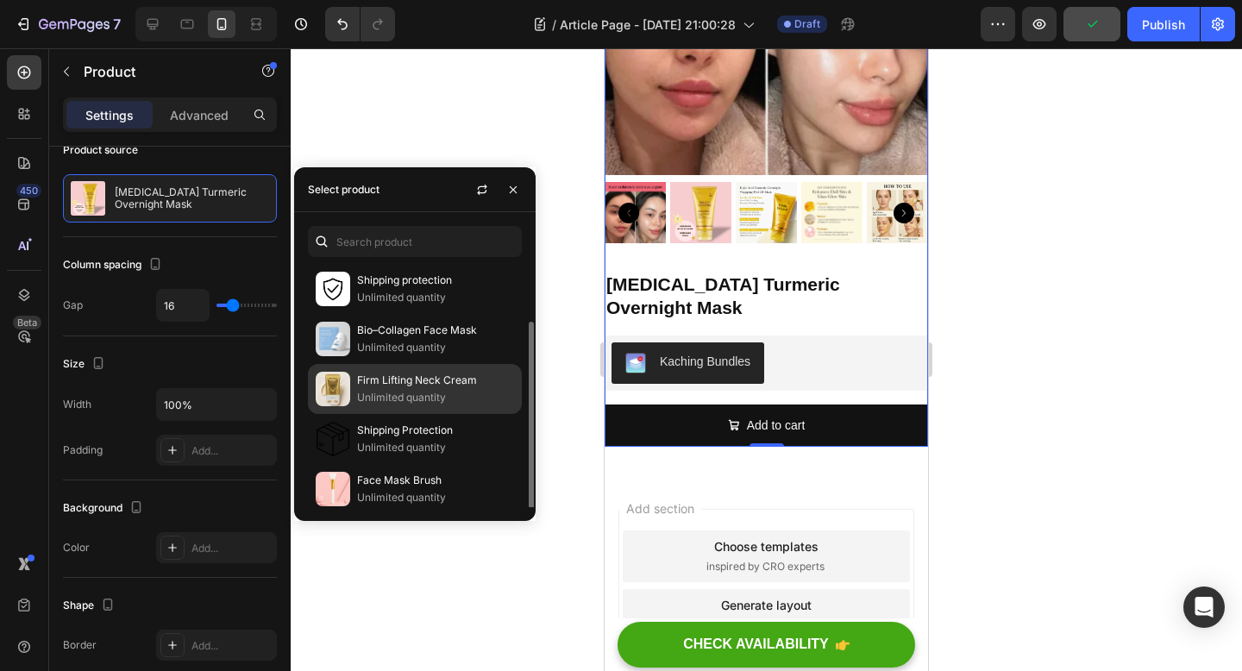
scroll to position [57, 0]
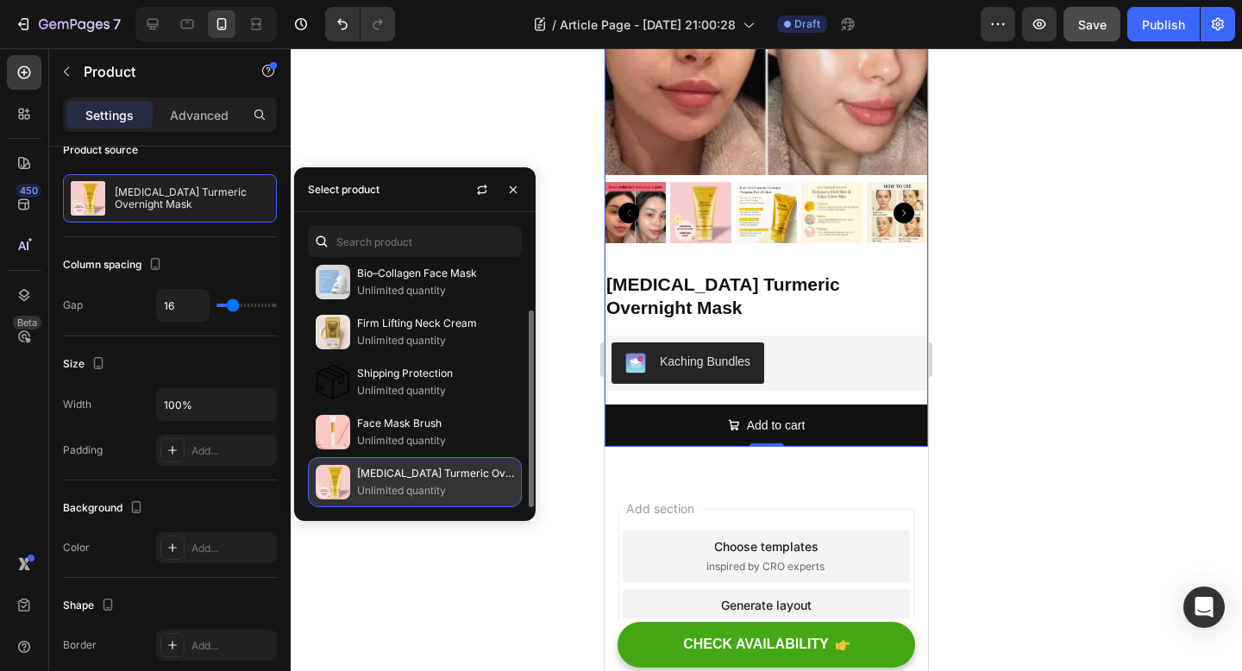
click at [462, 471] on p "[MEDICAL_DATA] Turmeric Overnight Mask" at bounding box center [435, 473] width 157 height 17
click at [400, 473] on p "[MEDICAL_DATA] Turmeric Overnight Mask" at bounding box center [435, 473] width 157 height 17
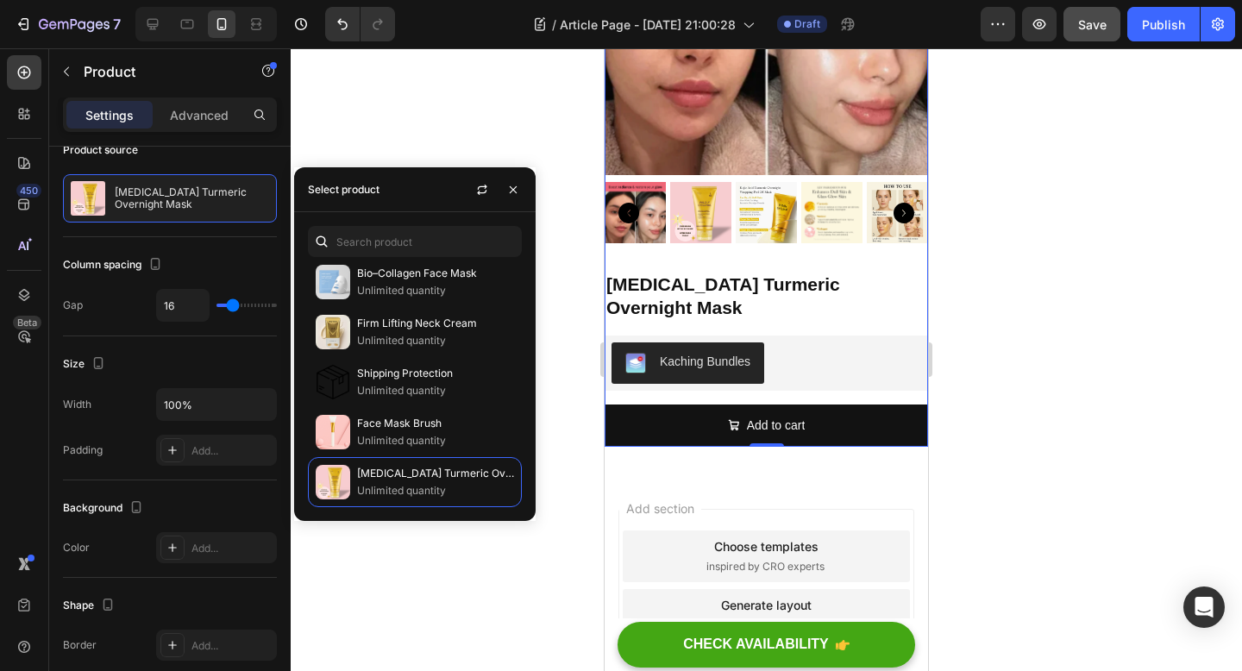
click at [471, 591] on div at bounding box center [766, 359] width 951 height 623
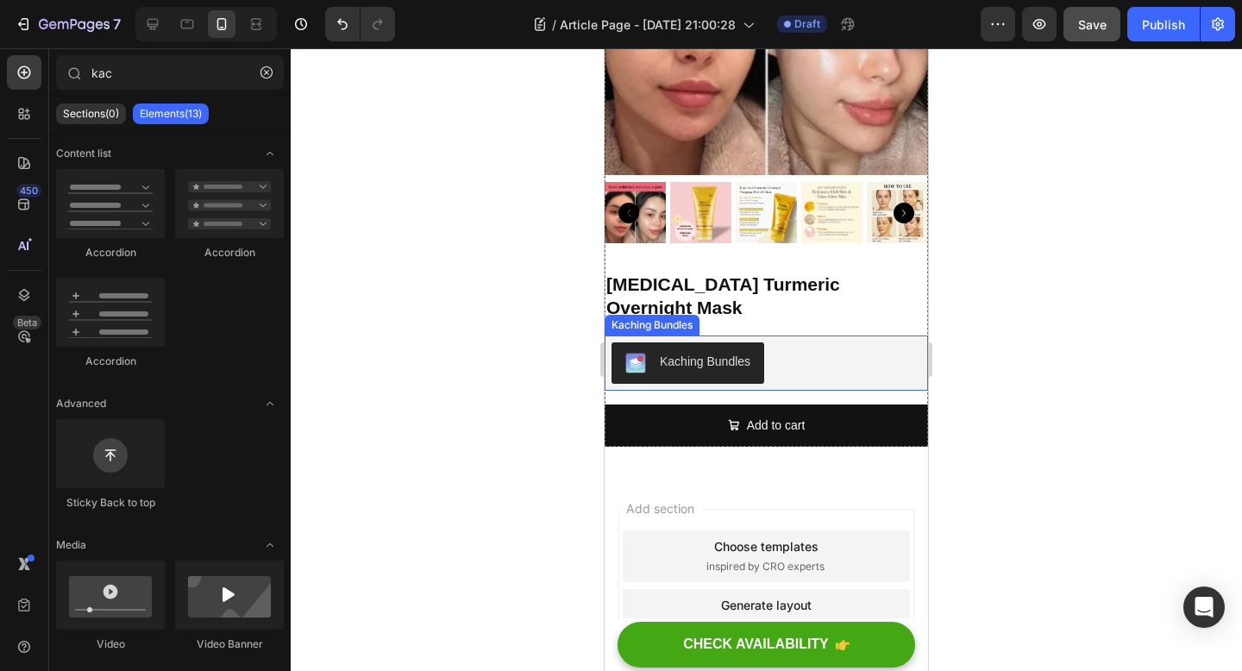
click at [797, 342] on div "Kaching Bundles" at bounding box center [766, 362] width 310 height 41
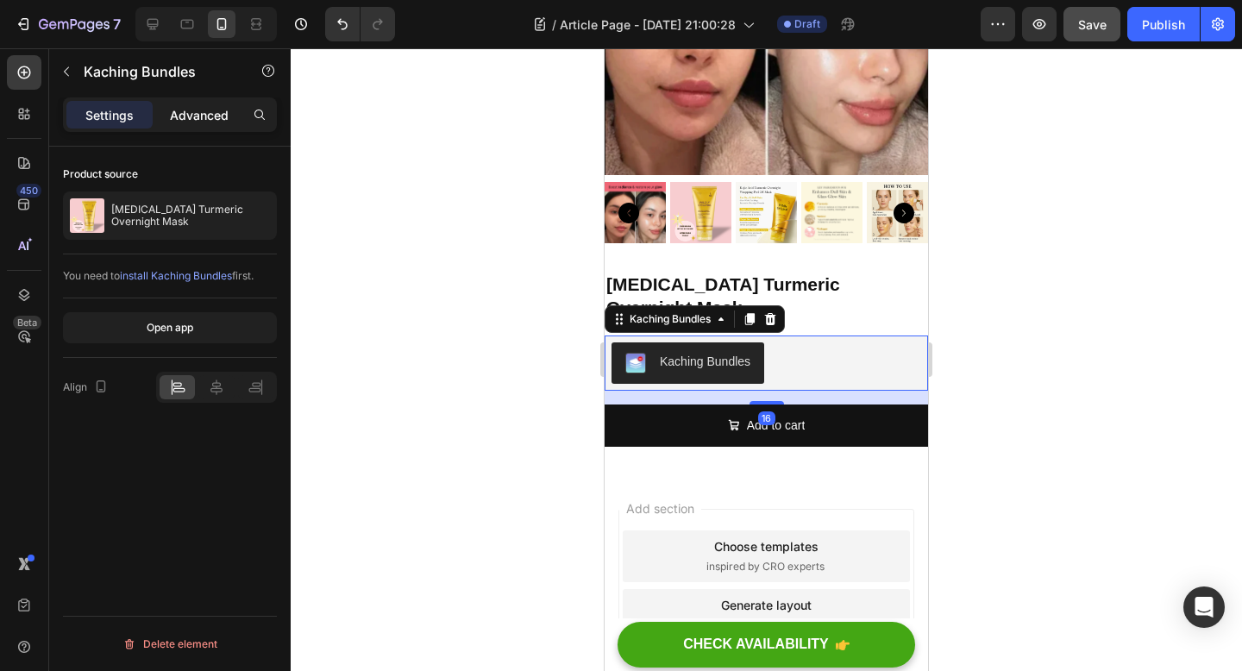
click at [198, 116] on p "Advanced" at bounding box center [199, 115] width 59 height 18
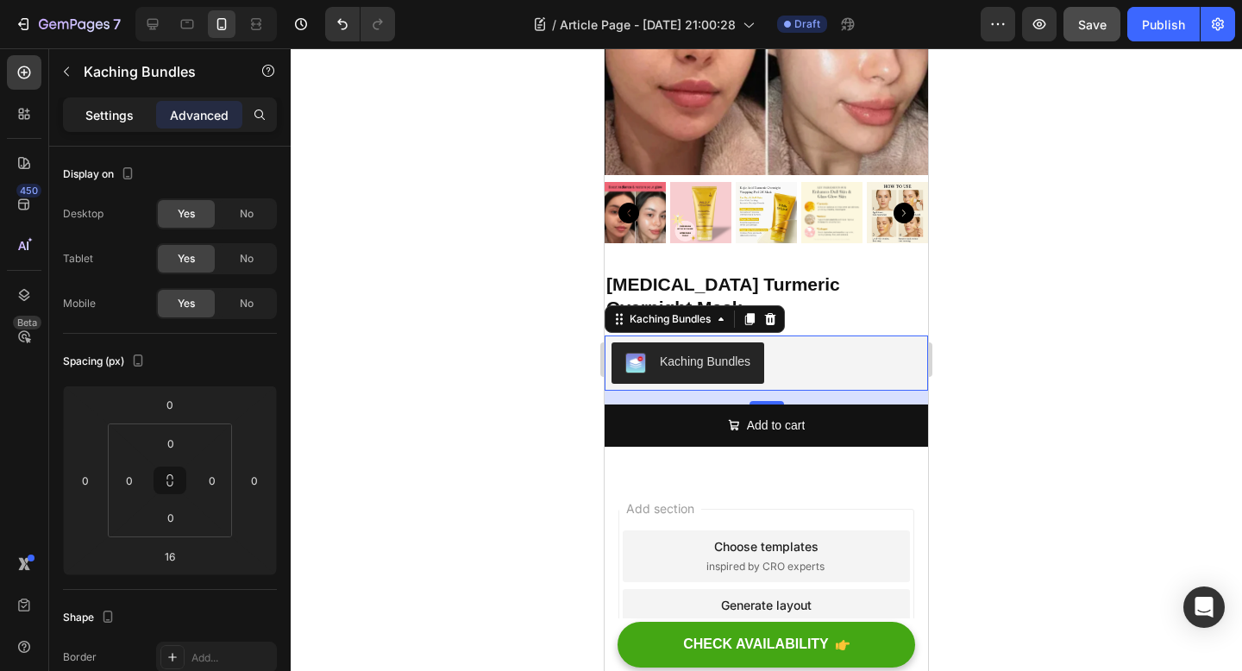
click at [104, 120] on p "Settings" at bounding box center [109, 115] width 48 height 18
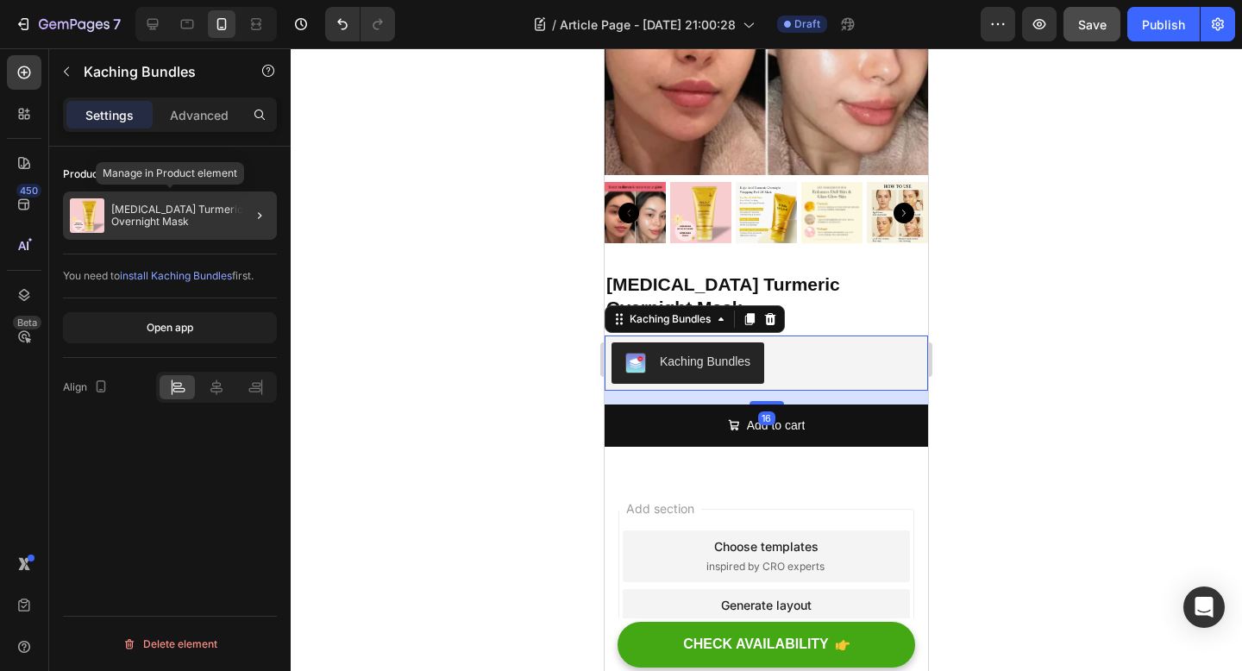
click at [204, 226] on p "[MEDICAL_DATA] Turmeric Overnight Mask" at bounding box center [190, 216] width 159 height 24
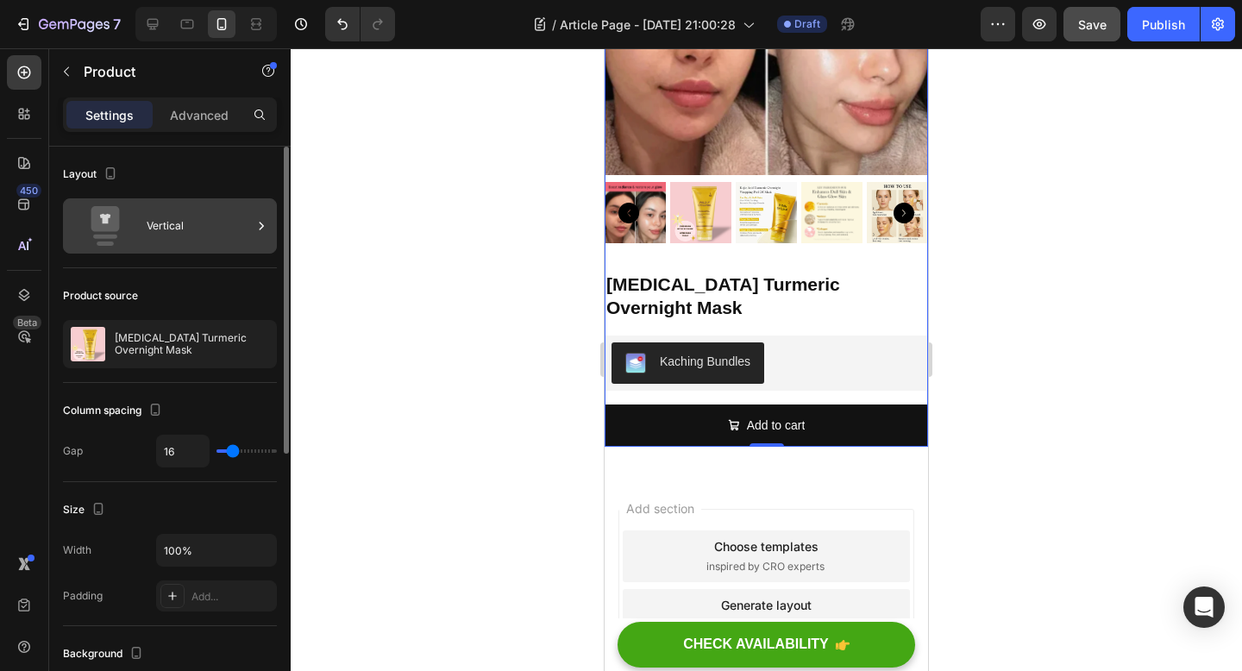
click at [189, 228] on div "Vertical" at bounding box center [199, 226] width 105 height 40
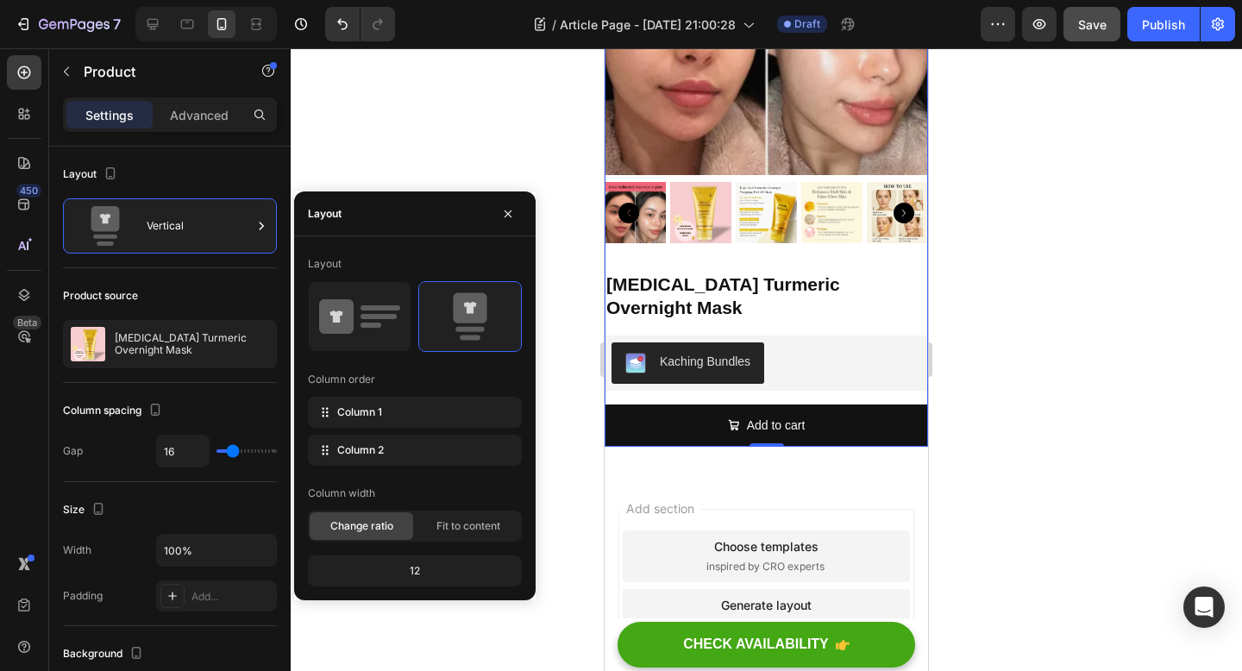
click at [410, 122] on div at bounding box center [766, 359] width 951 height 623
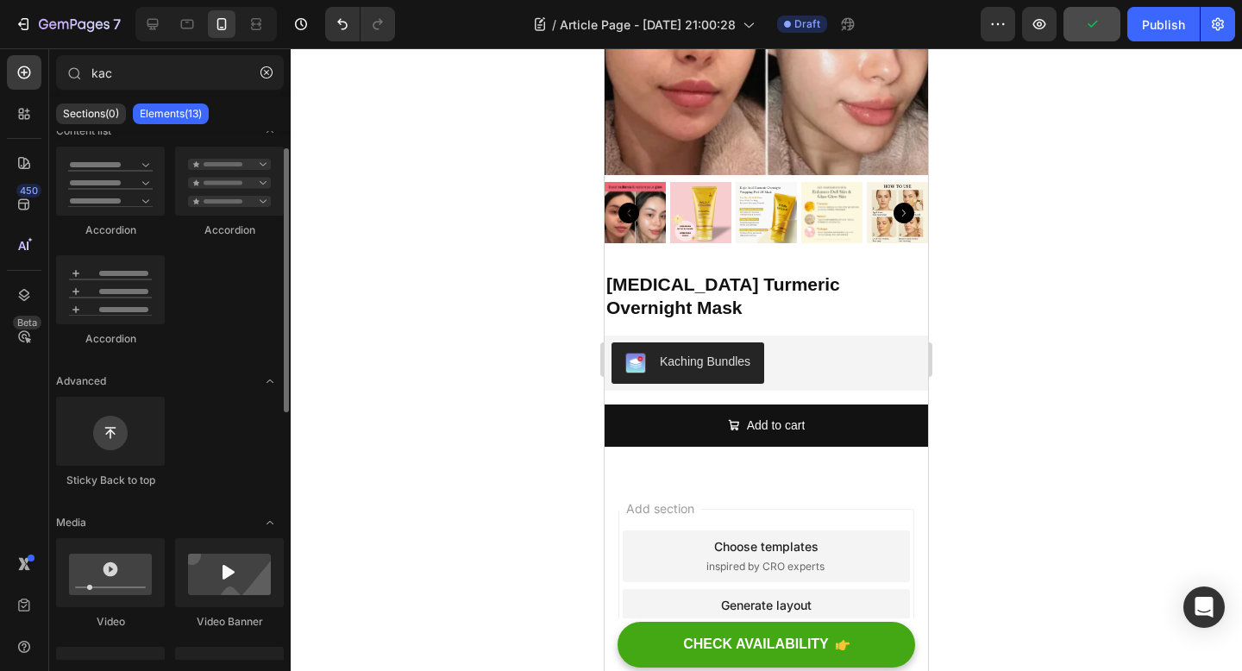
scroll to position [29, 0]
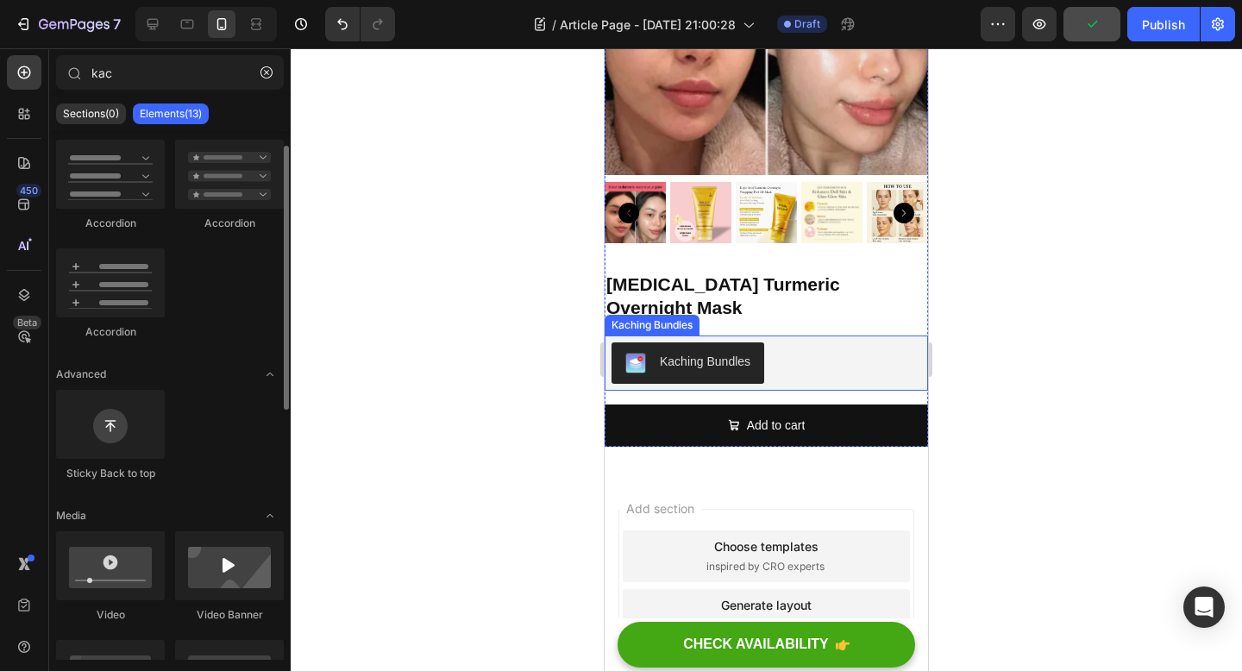
click at [847, 342] on div "Kaching Bundles" at bounding box center [766, 362] width 310 height 41
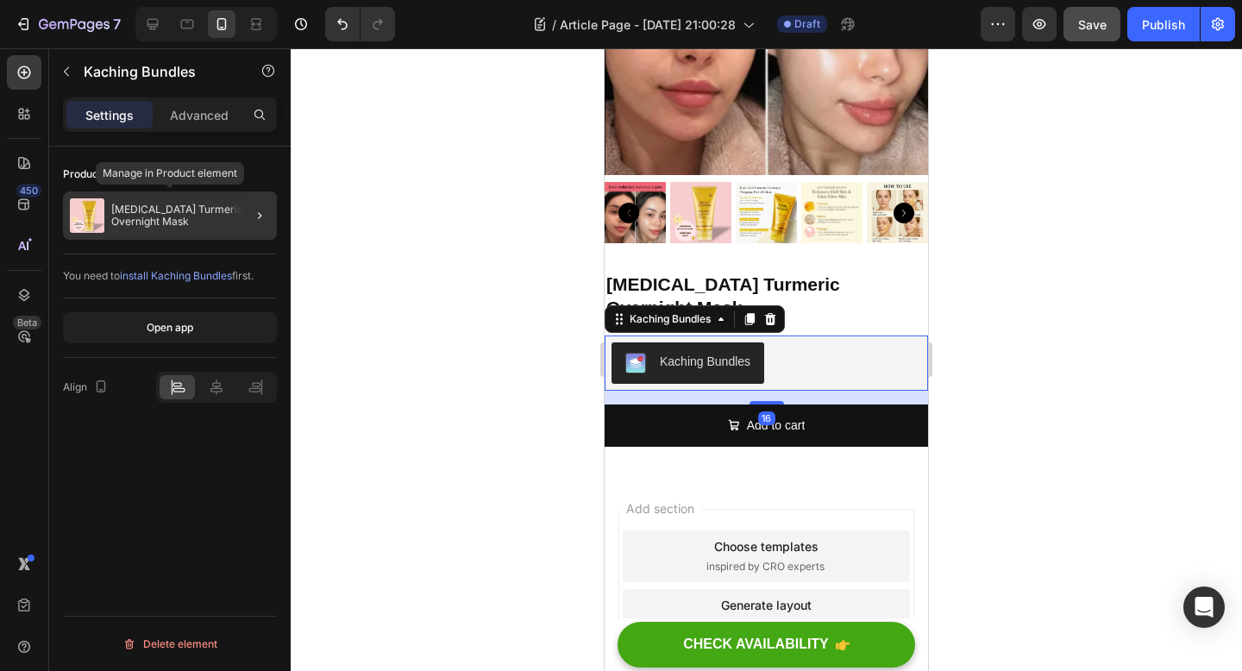
click at [180, 213] on p "[MEDICAL_DATA] Turmeric Overnight Mask" at bounding box center [190, 216] width 159 height 24
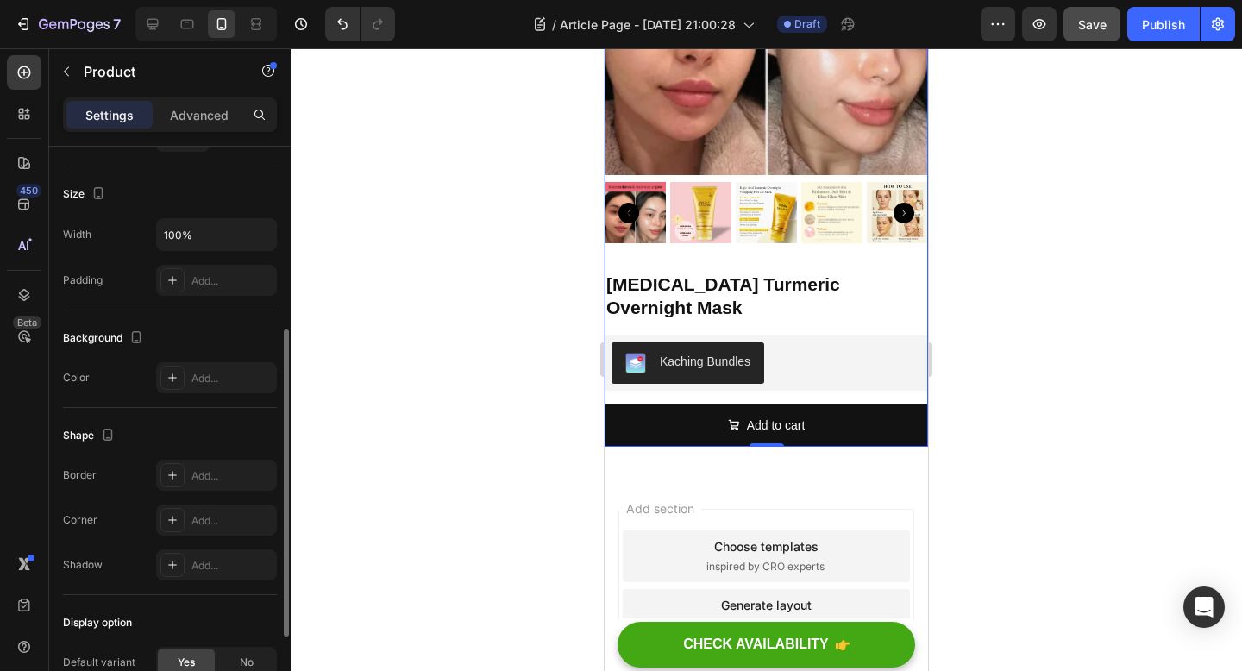
scroll to position [495, 0]
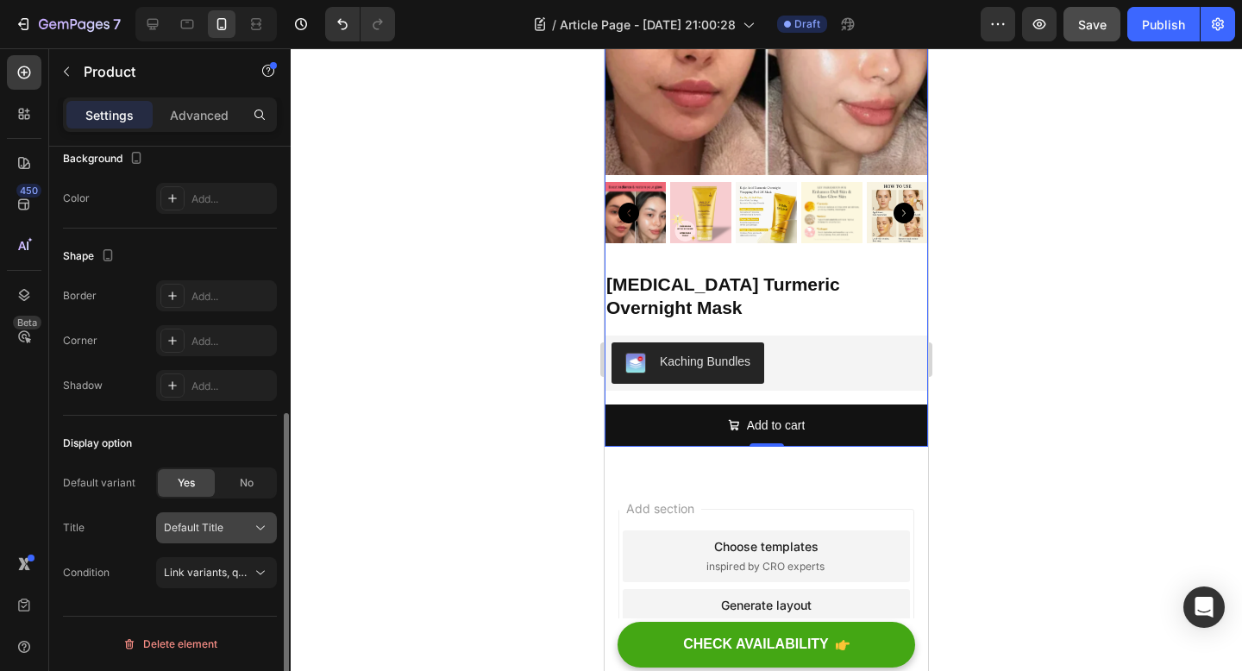
click at [233, 534] on div "Default Title" at bounding box center [206, 528] width 85 height 16
click at [237, 575] on span "Link variants, quantity <br> between same products" at bounding box center [291, 572] width 254 height 13
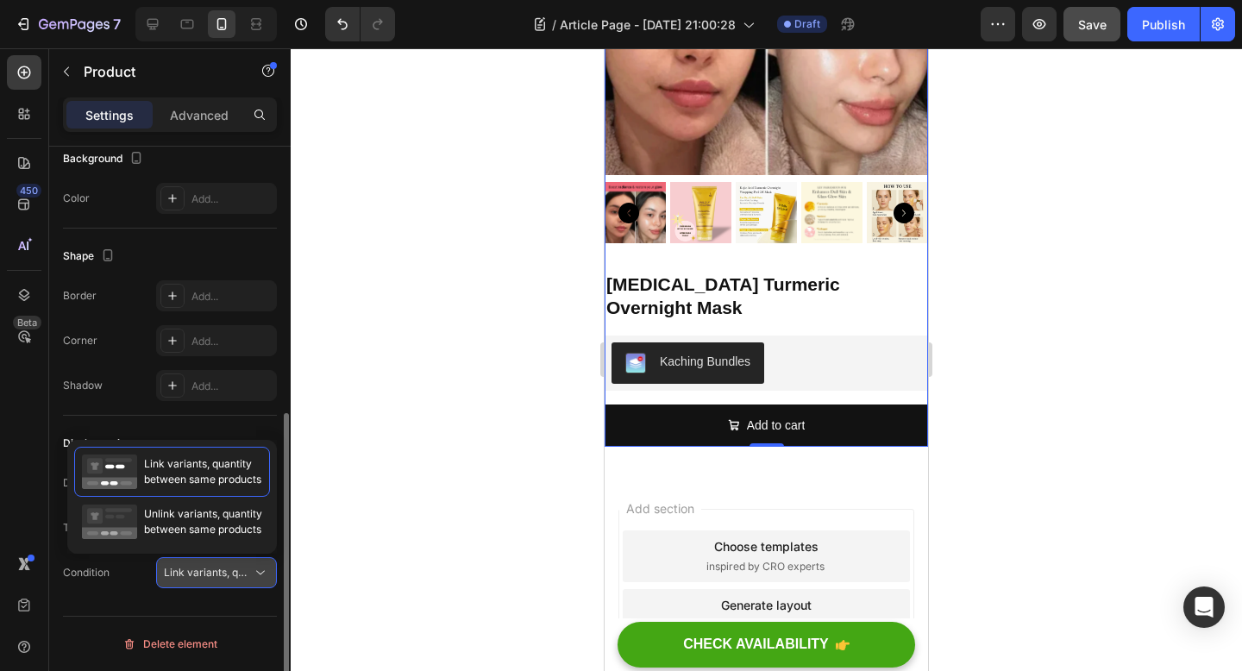
click at [237, 575] on span "Link variants, quantity <br> between same products" at bounding box center [291, 572] width 254 height 13
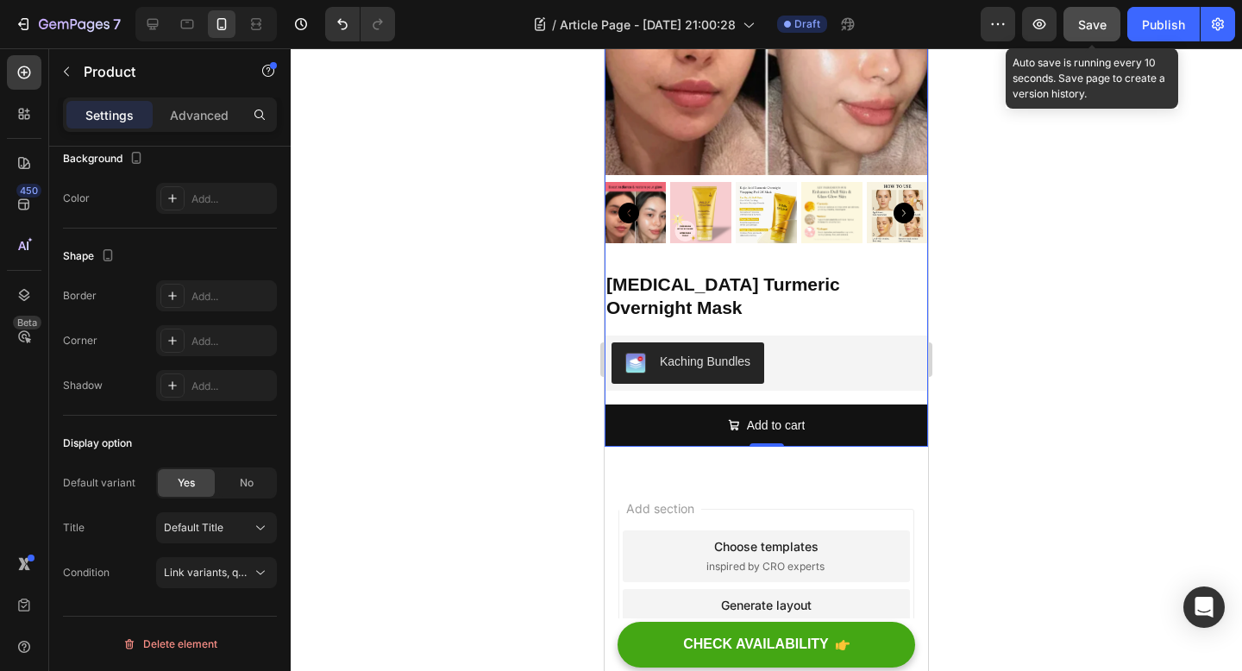
click at [1097, 9] on button "Save" at bounding box center [1091, 24] width 57 height 34
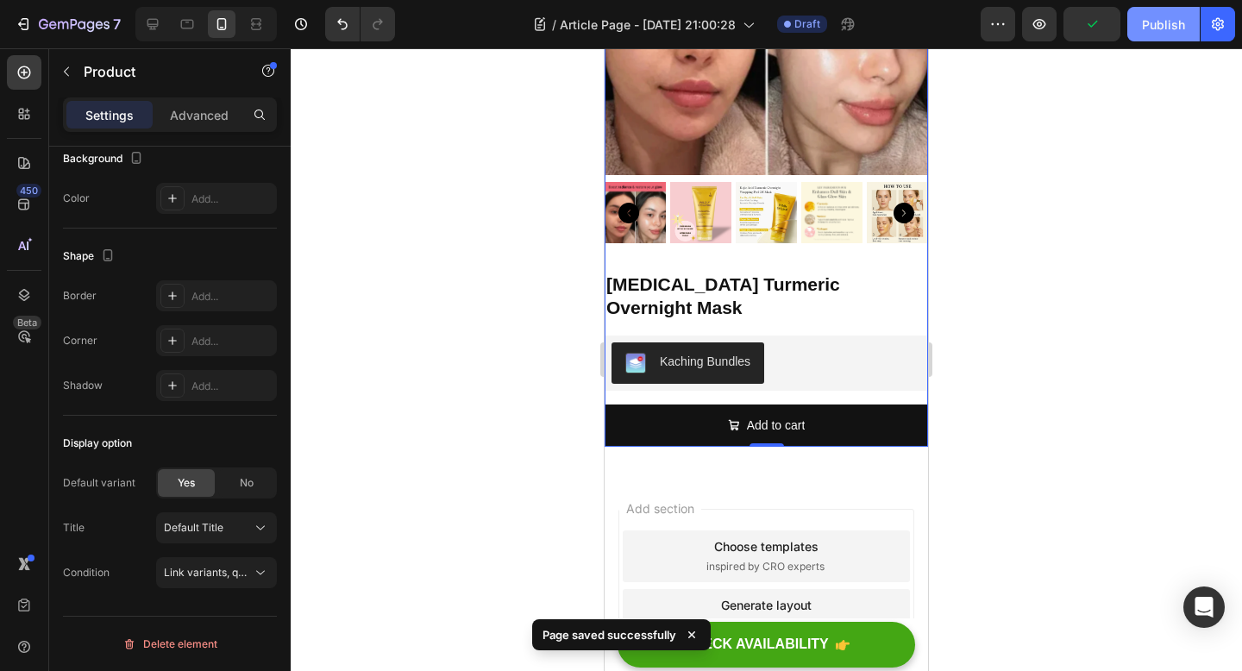
click at [1145, 21] on div "Publish" at bounding box center [1163, 25] width 43 height 18
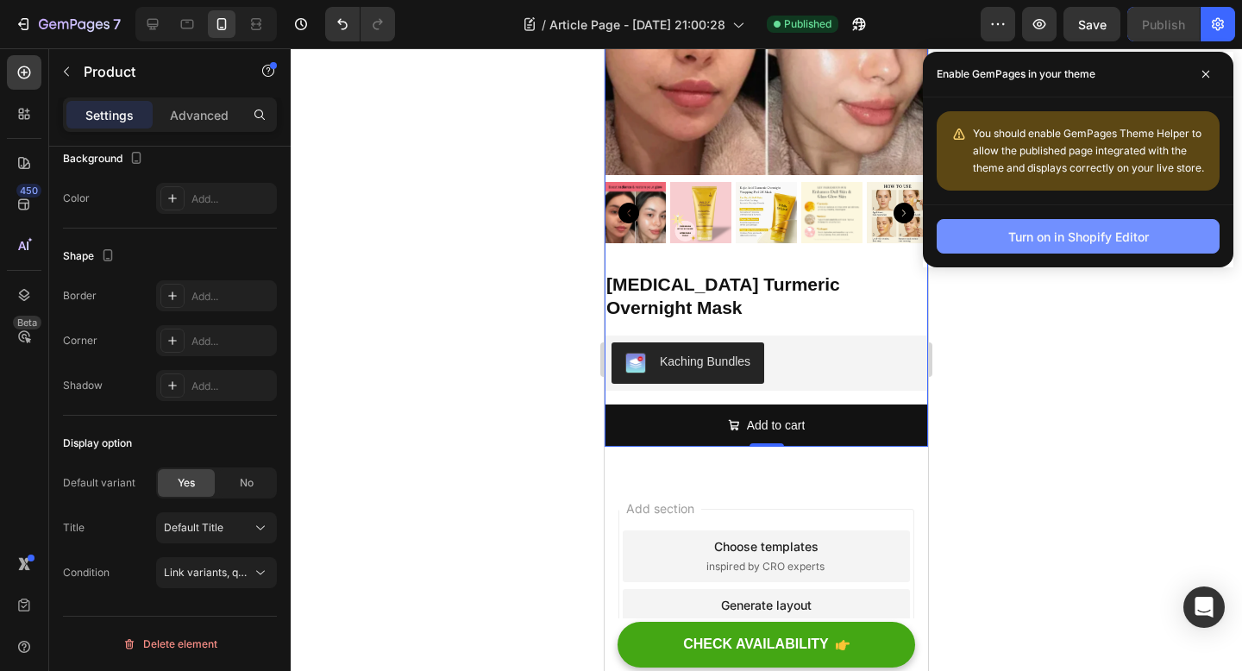
click at [1121, 233] on div "Turn on in Shopify Editor" at bounding box center [1078, 237] width 141 height 18
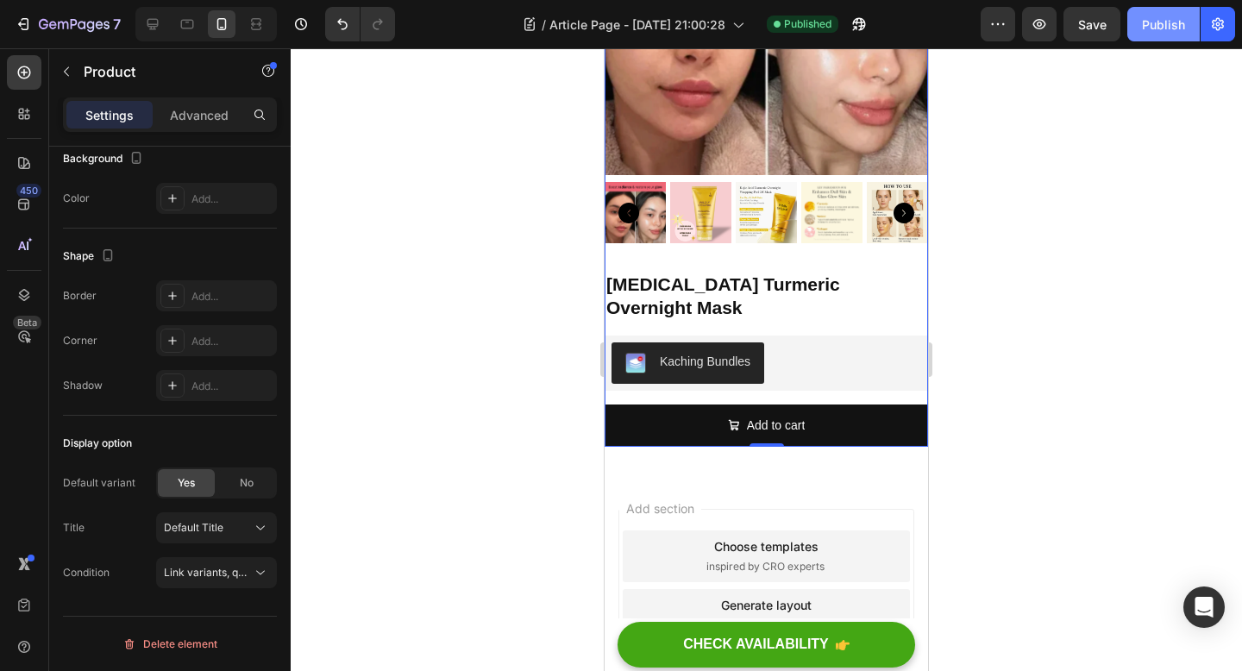
click at [1161, 16] on div "Publish" at bounding box center [1163, 25] width 43 height 18
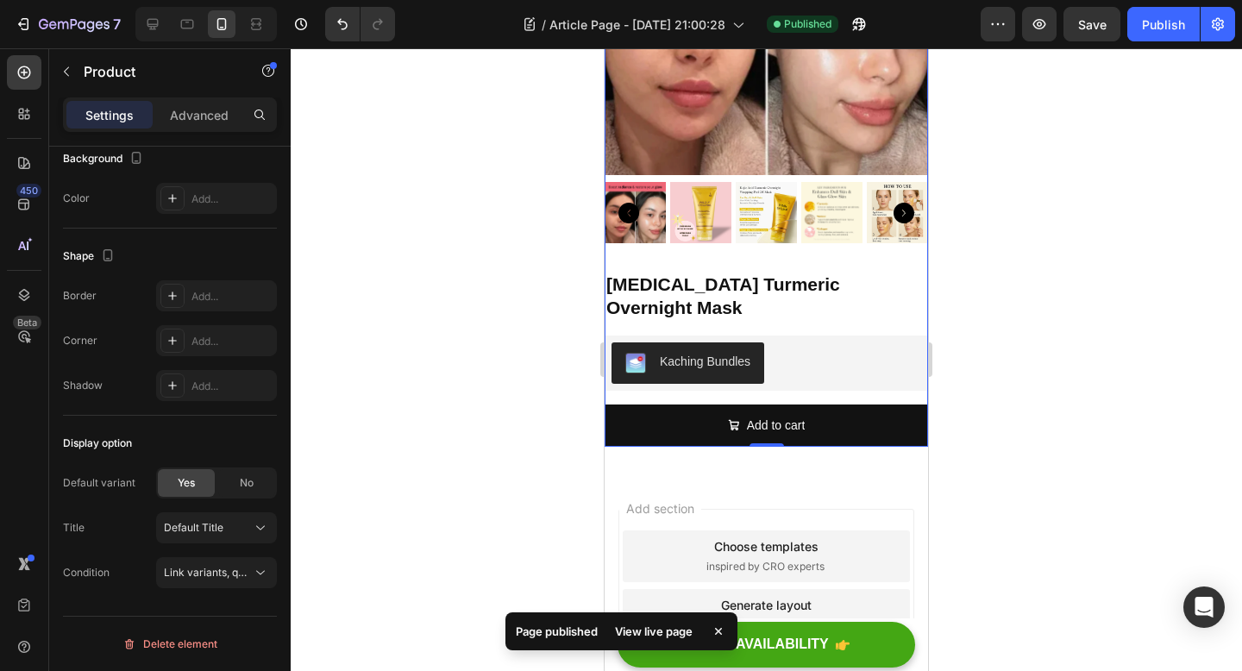
scroll to position [4154, 0]
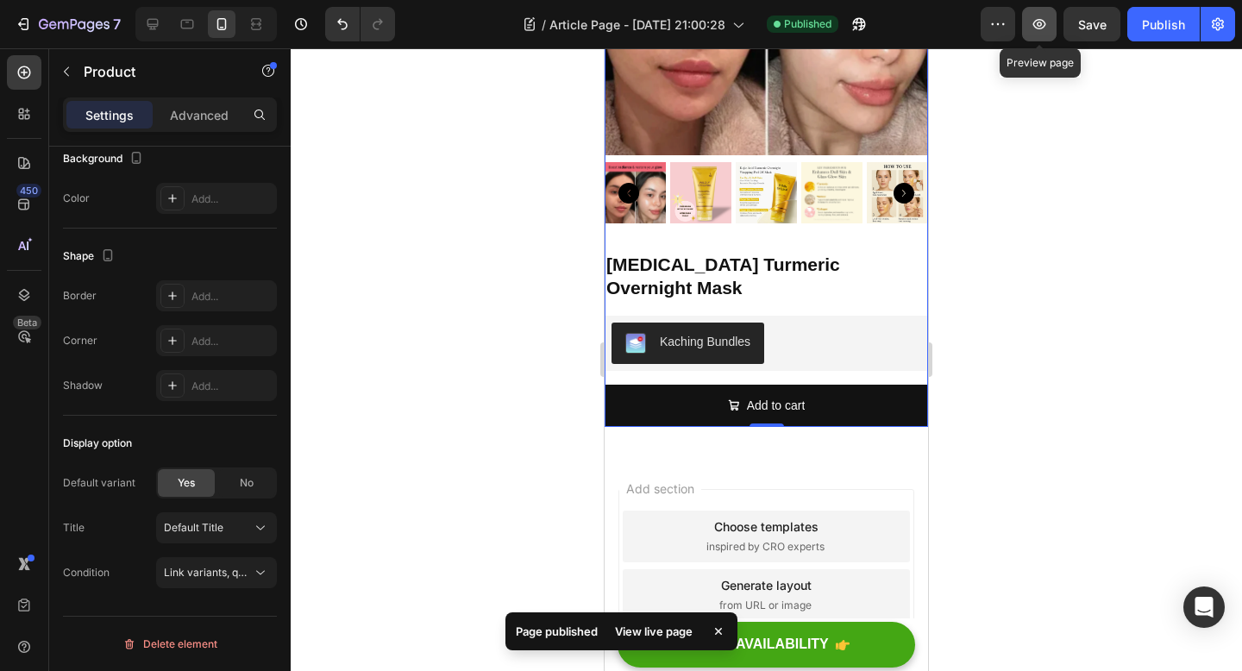
click at [1046, 23] on icon "button" at bounding box center [1039, 24] width 17 height 17
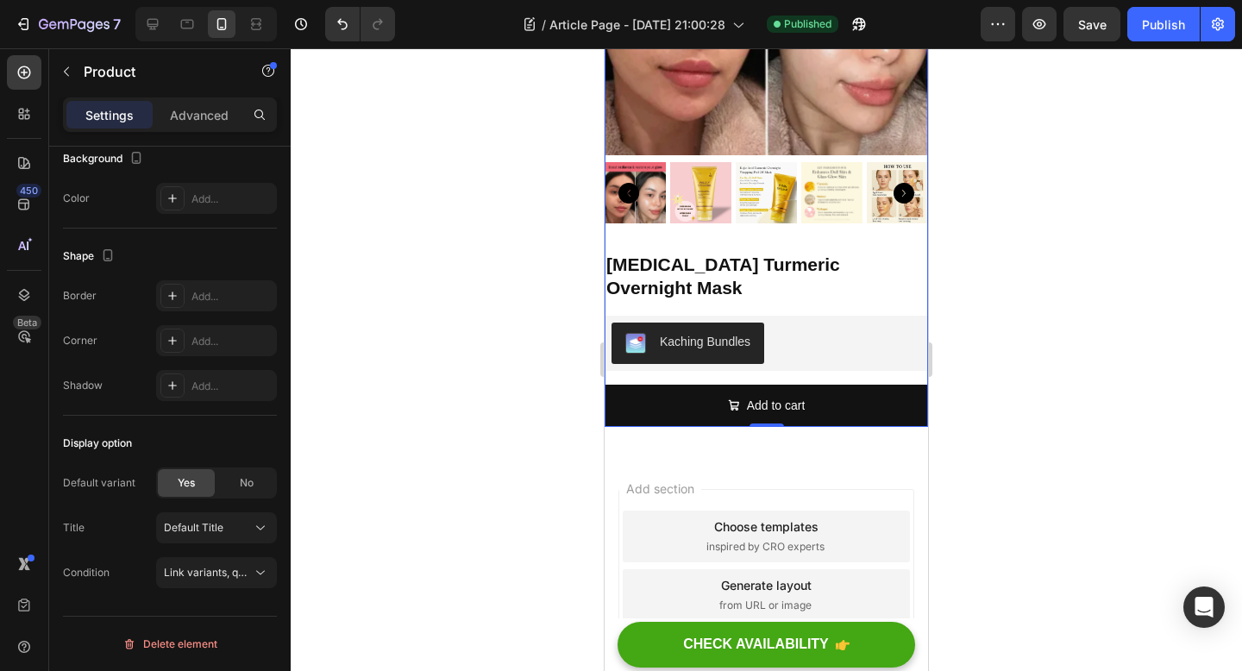
scroll to position [4156, 0]
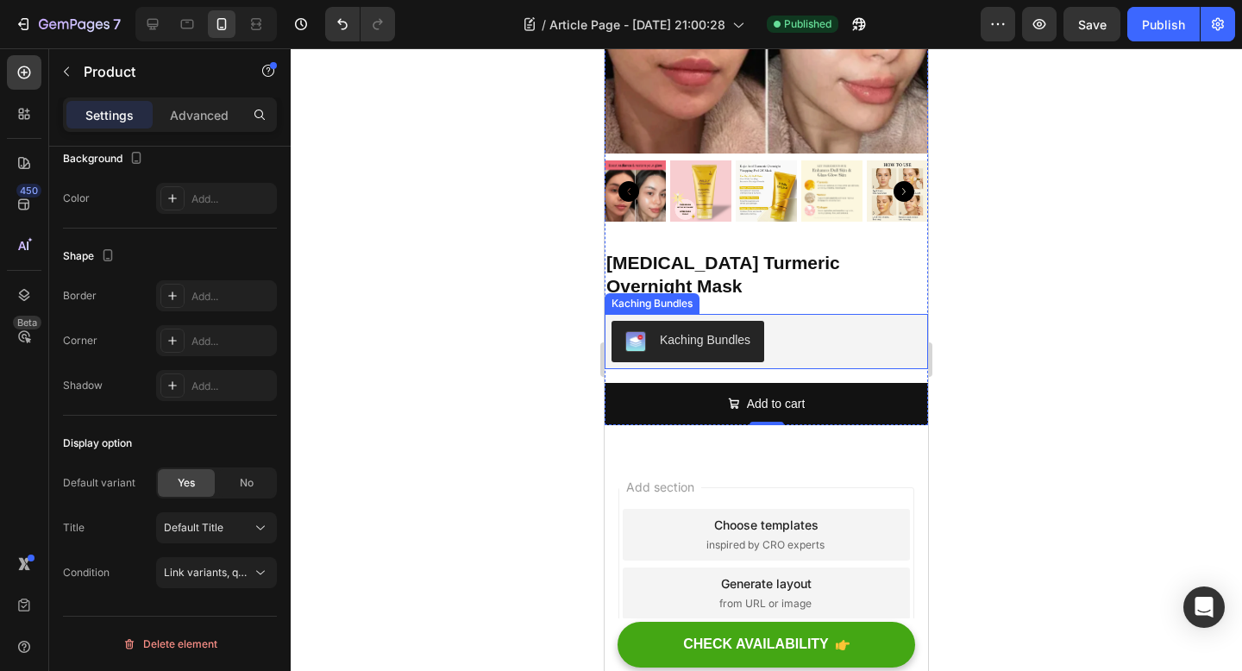
click at [788, 321] on div "Kaching Bundles" at bounding box center [766, 341] width 310 height 41
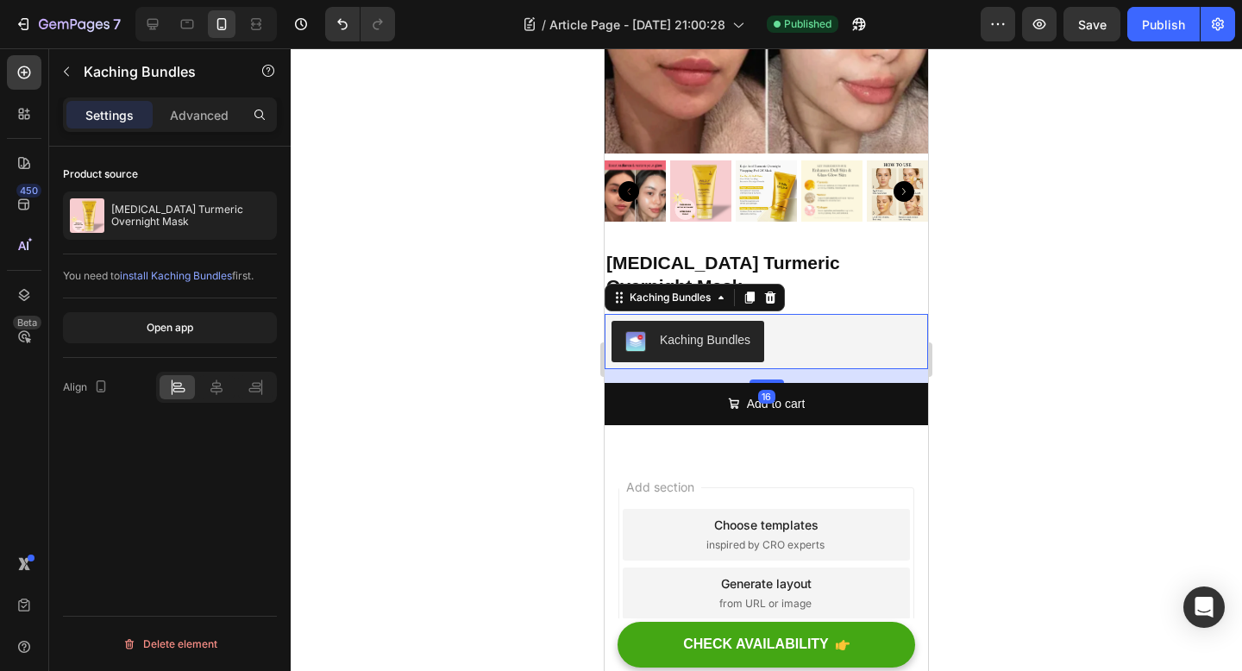
click at [191, 267] on div "You need to install Kaching Bundles first." at bounding box center [170, 276] width 214 height 44
click at [354, 291] on div at bounding box center [766, 359] width 951 height 623
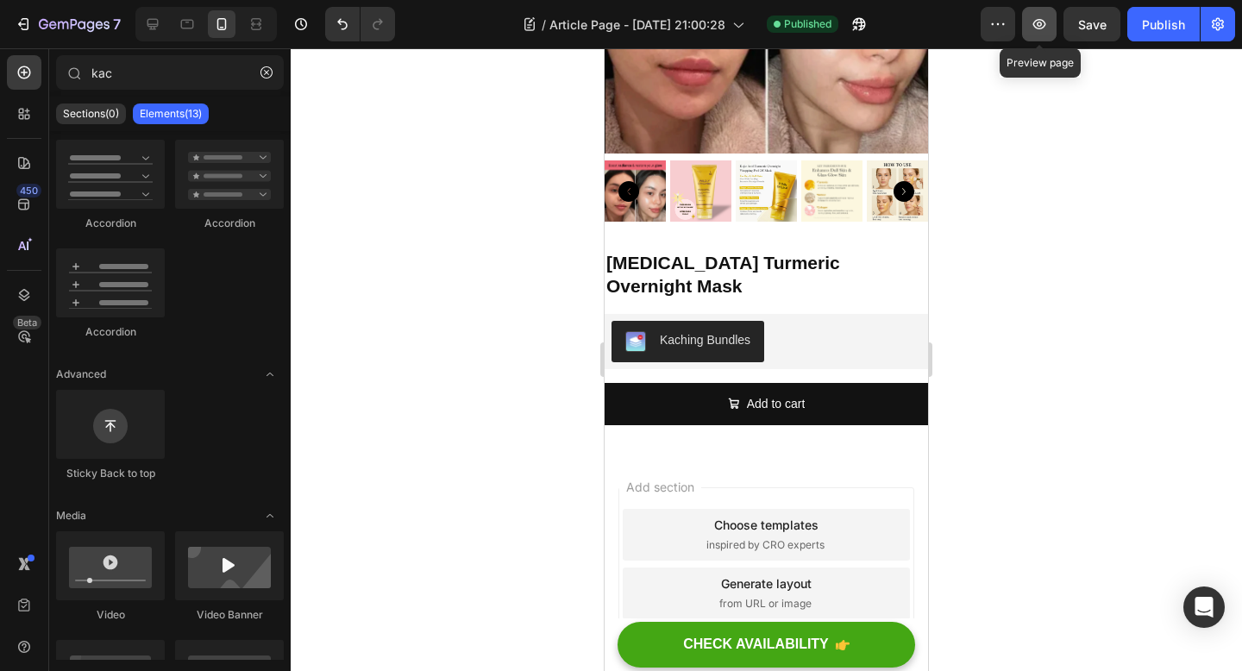
click at [1033, 26] on icon "button" at bounding box center [1039, 24] width 17 height 17
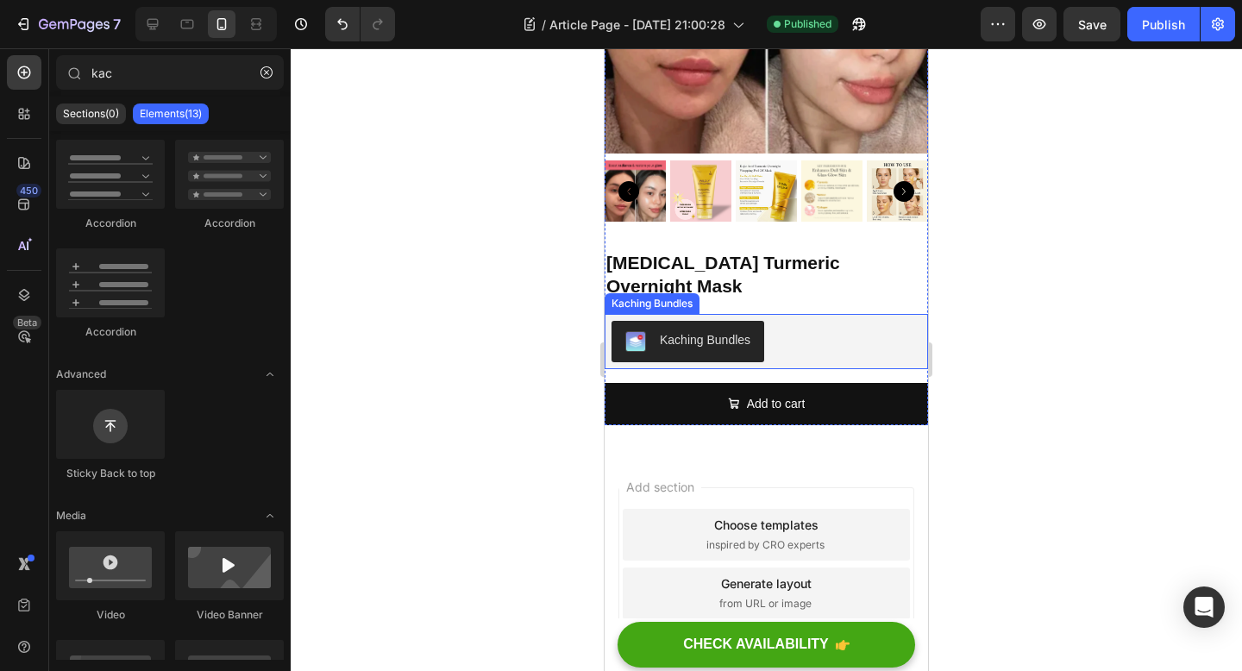
click at [824, 323] on div "Kaching Bundles" at bounding box center [766, 341] width 310 height 41
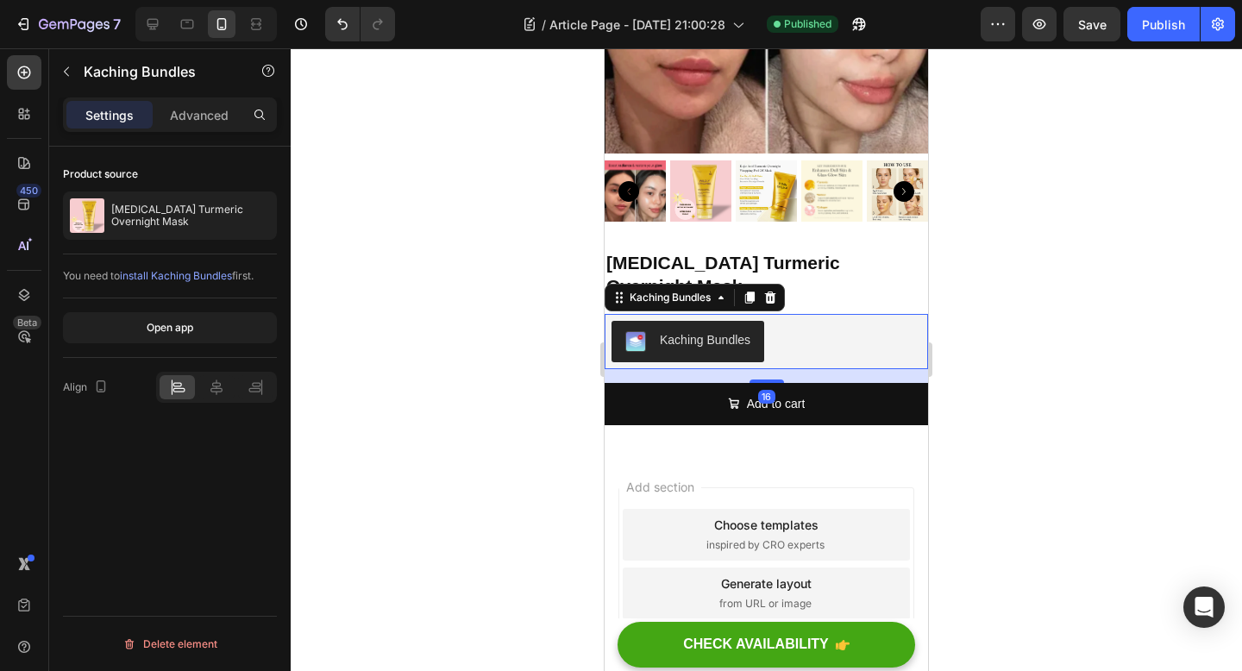
click at [172, 276] on span "install Kaching Bundles" at bounding box center [176, 275] width 112 height 13
click at [498, 344] on div at bounding box center [766, 359] width 951 height 623
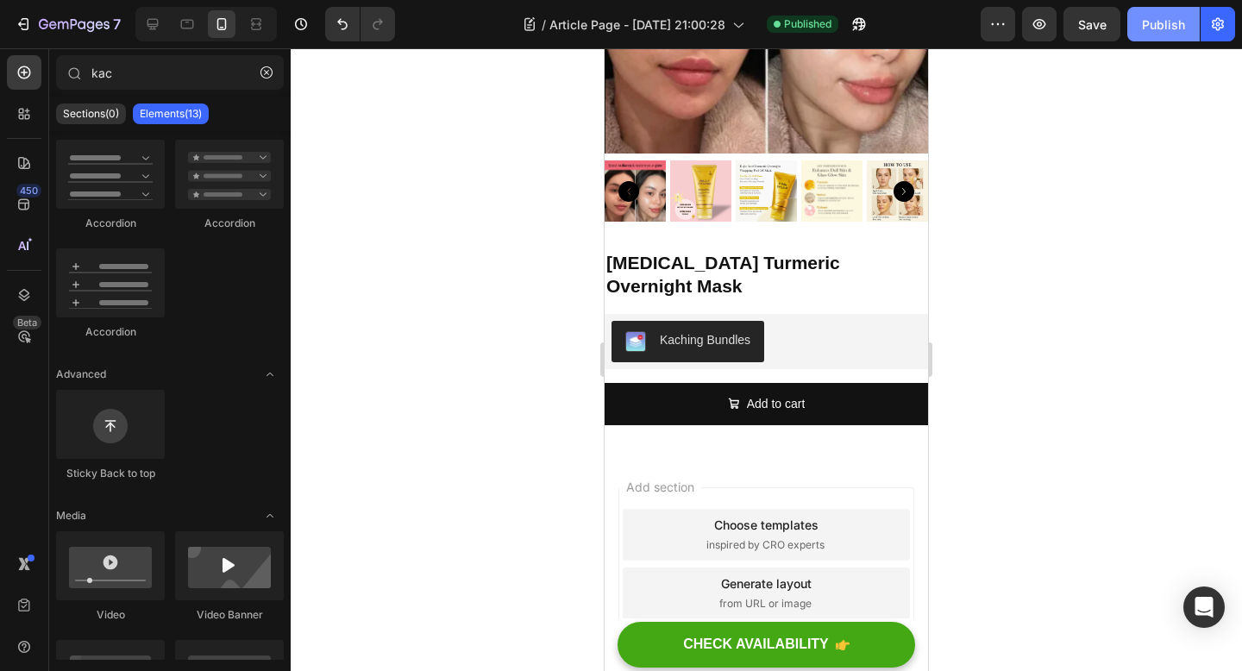
click at [1176, 40] on button "Publish" at bounding box center [1163, 24] width 72 height 34
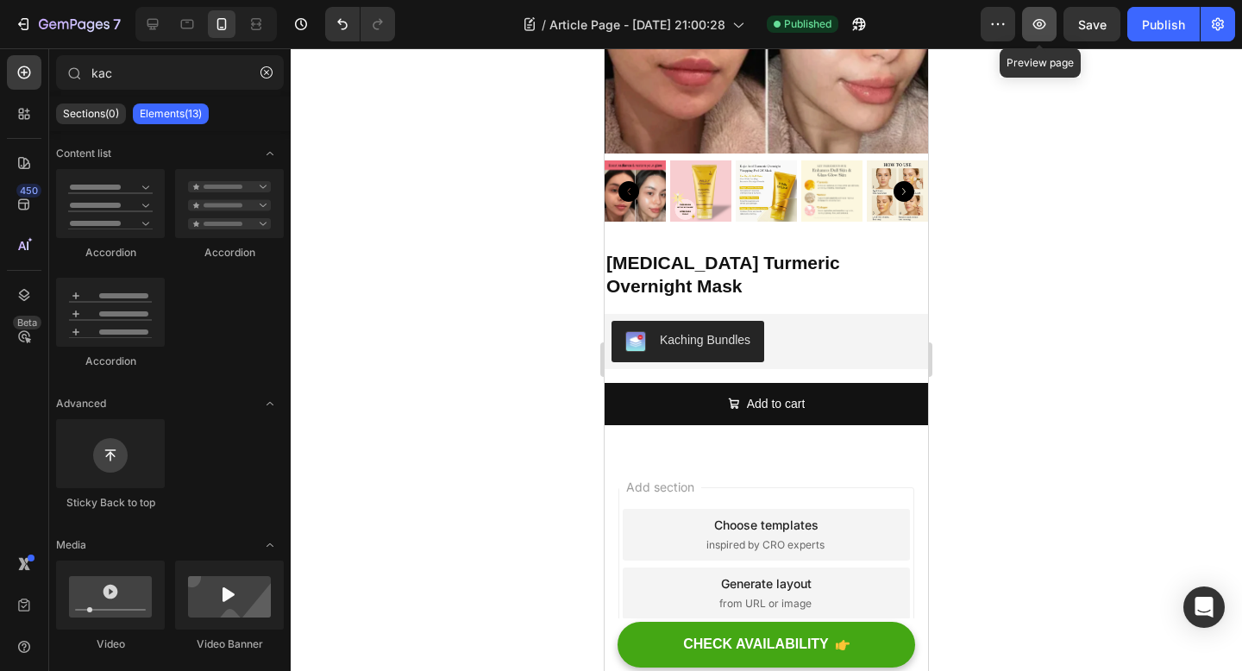
click at [1029, 27] on button "button" at bounding box center [1039, 24] width 34 height 34
click at [154, 22] on icon at bounding box center [152, 24] width 17 height 17
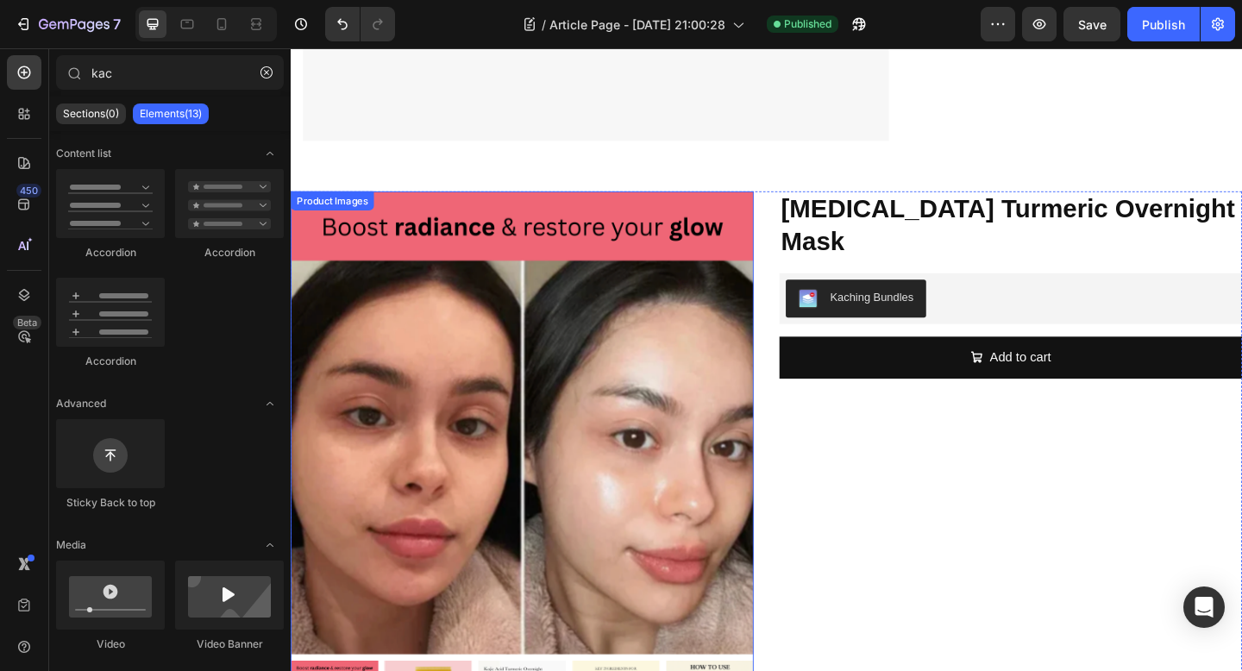
scroll to position [4239, 0]
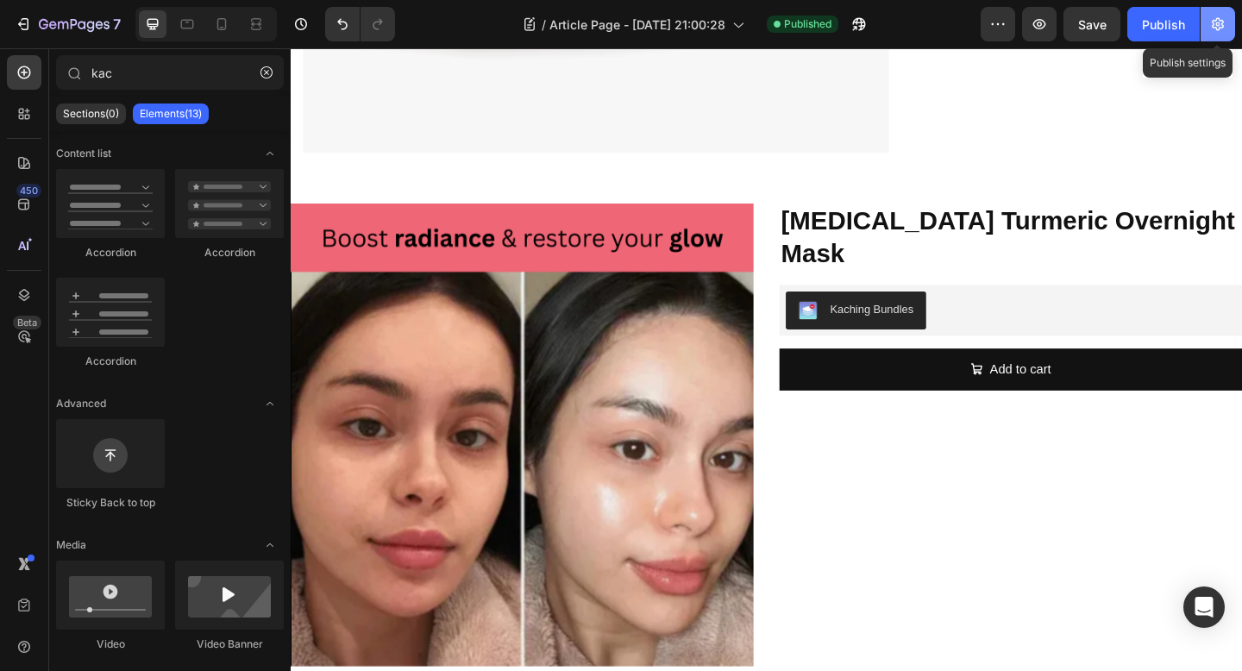
click at [1213, 23] on icon "button" at bounding box center [1218, 24] width 12 height 13
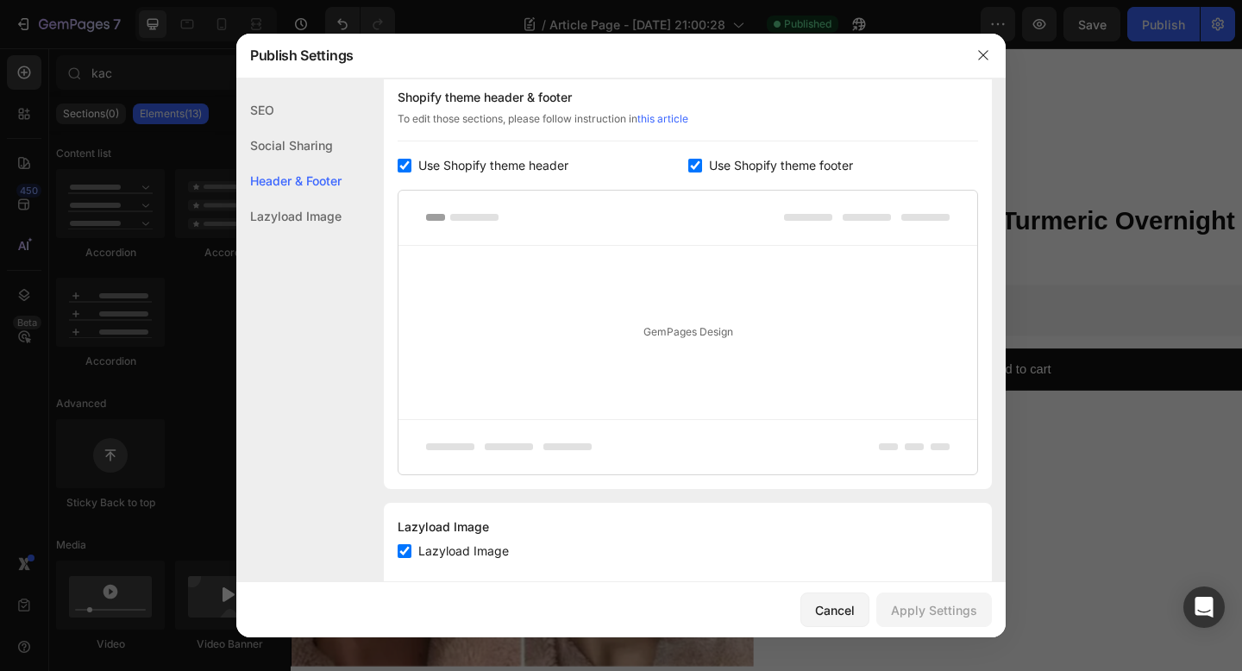
scroll to position [865, 0]
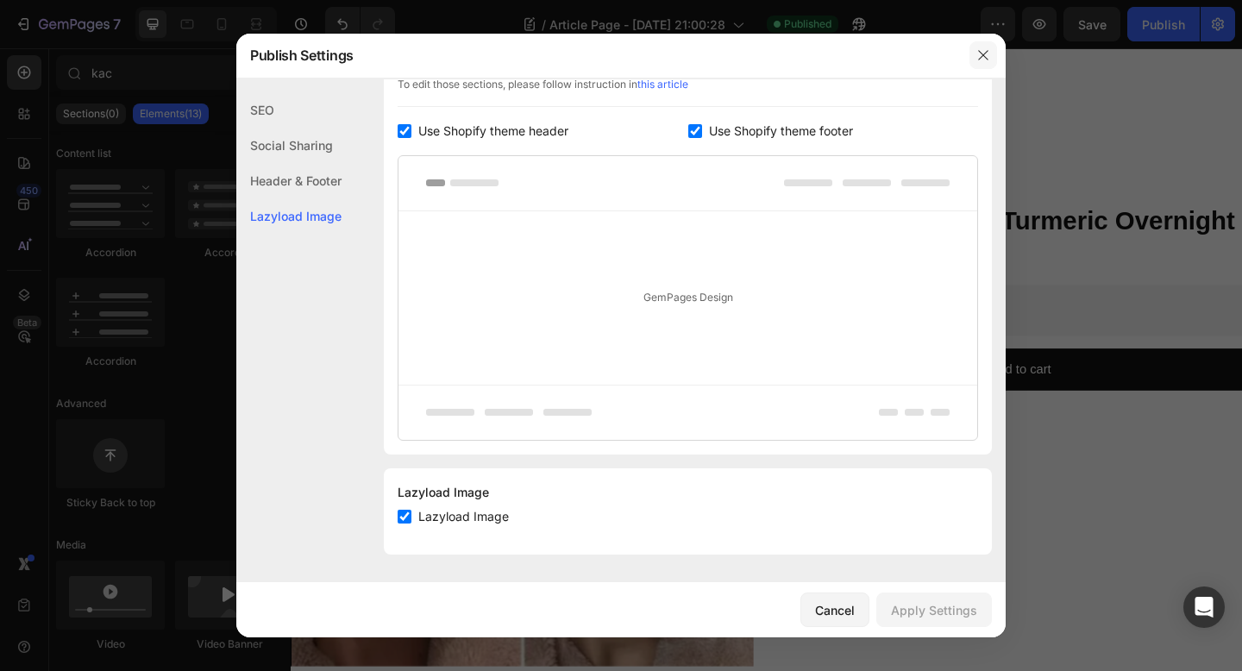
click at [980, 54] on icon "button" at bounding box center [983, 55] width 14 height 14
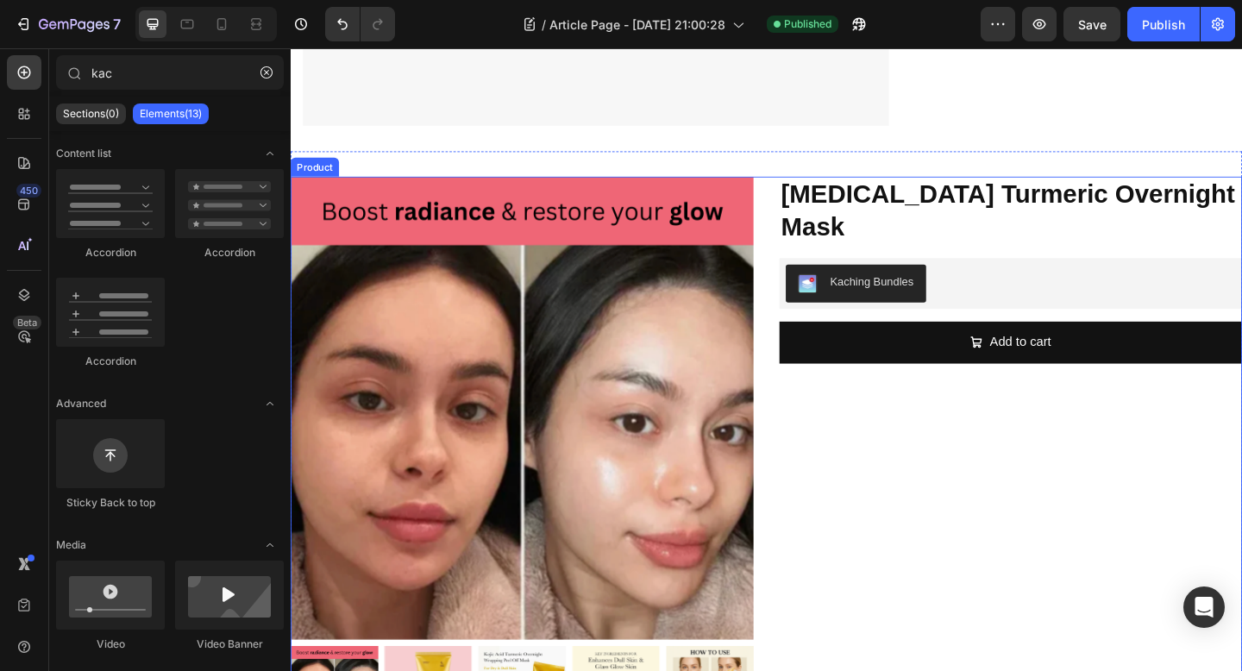
scroll to position [4273, 0]
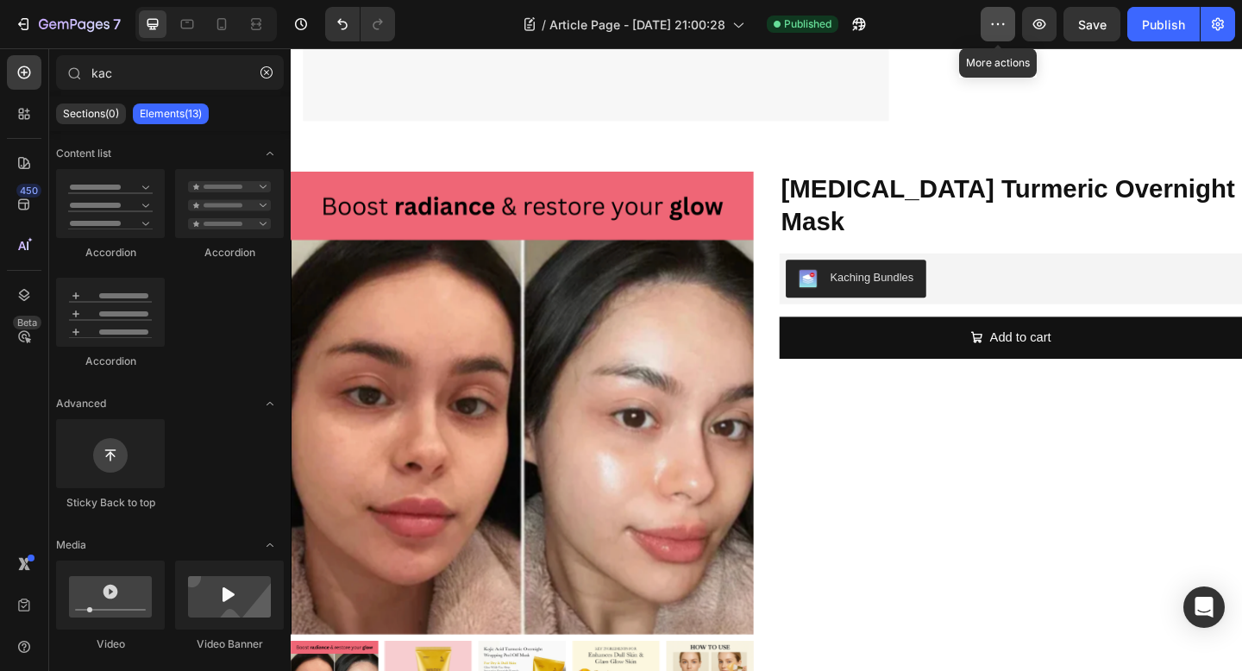
click at [996, 22] on icon "button" at bounding box center [997, 24] width 17 height 17
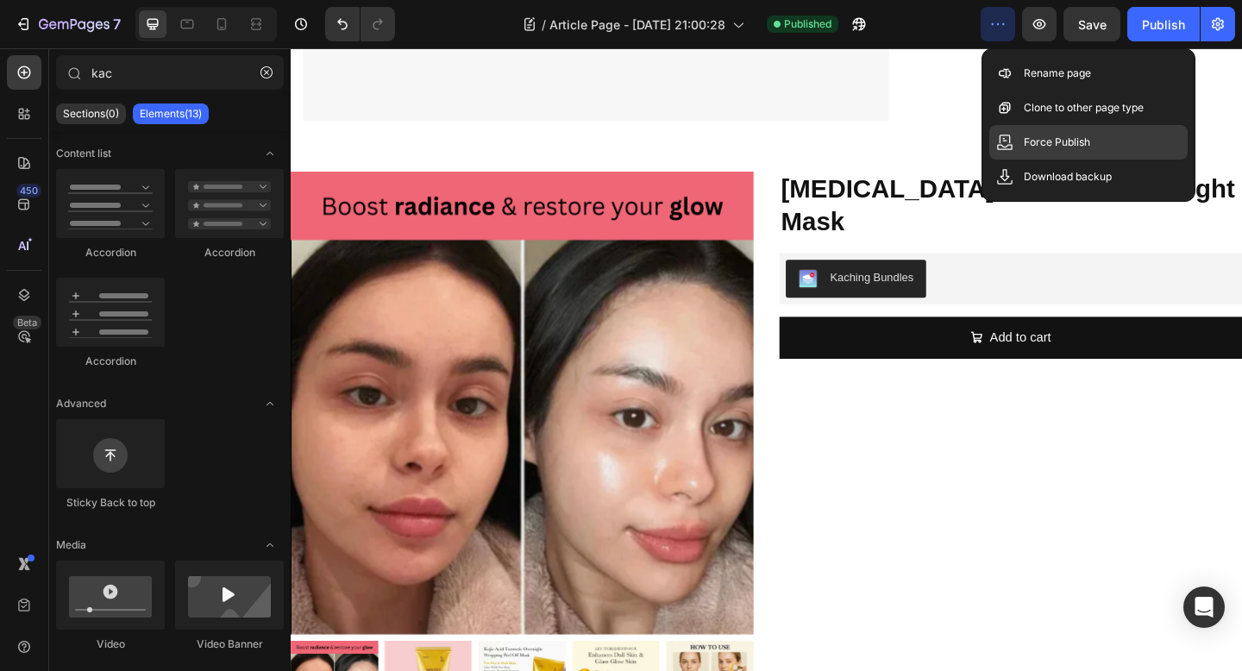
click at [1070, 142] on p "Force Publish" at bounding box center [1057, 142] width 66 height 17
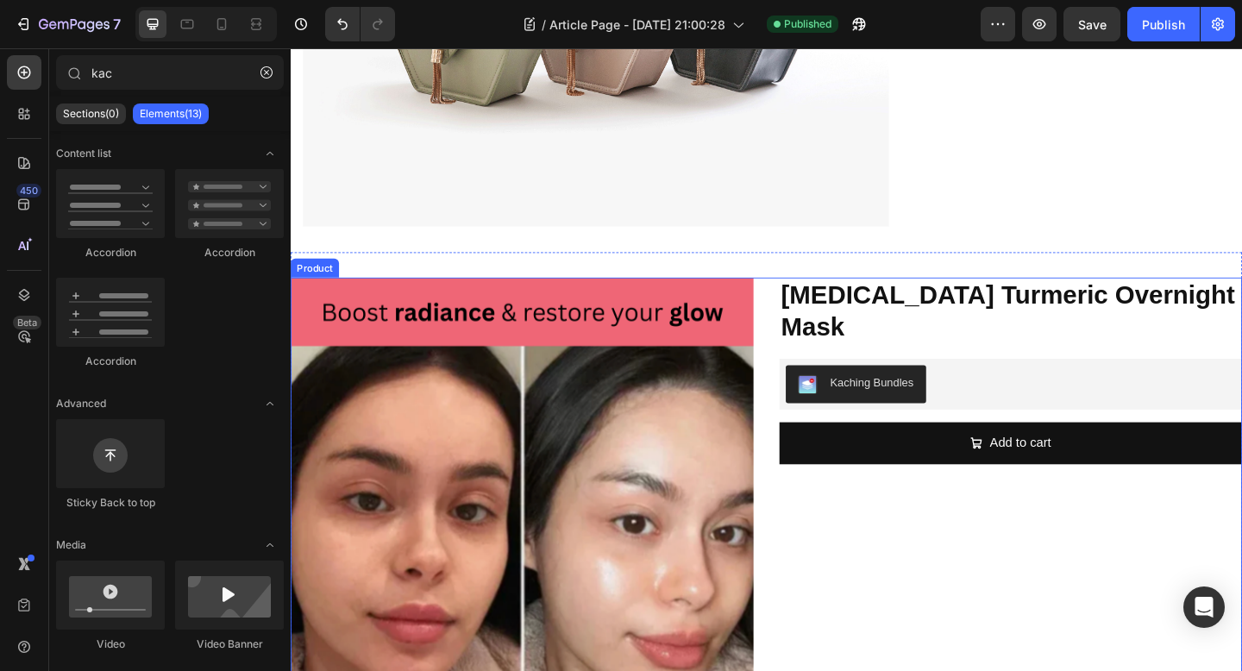
scroll to position [4099, 0]
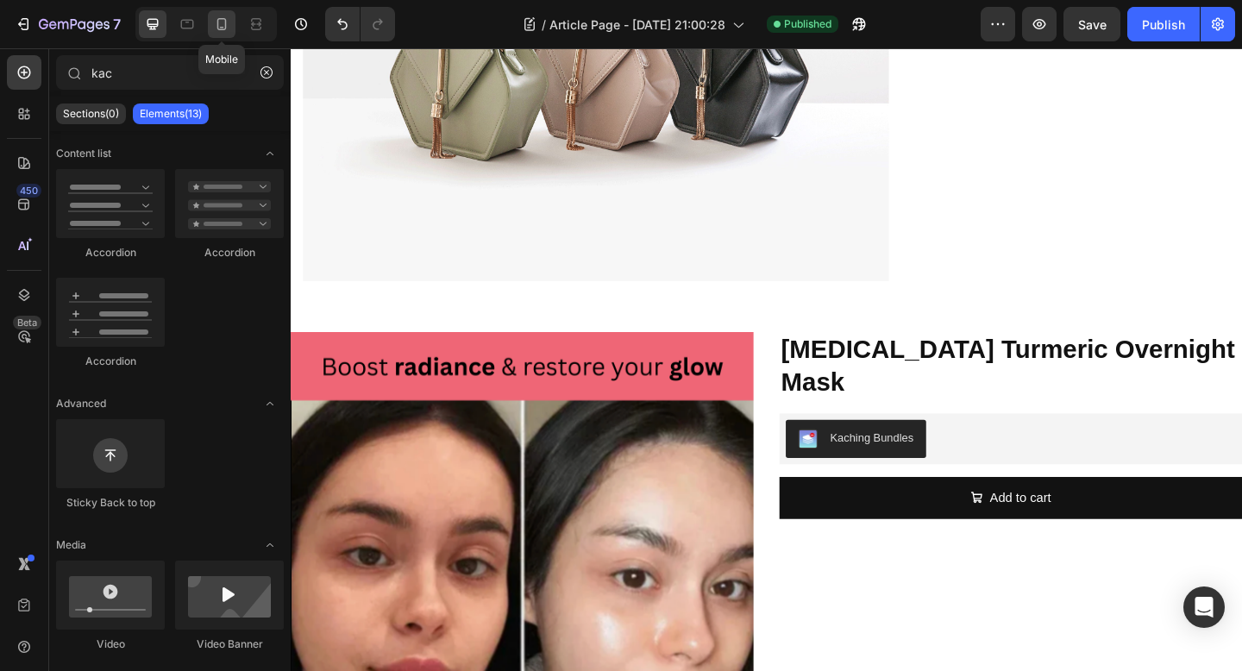
click at [226, 17] on icon at bounding box center [221, 24] width 17 height 17
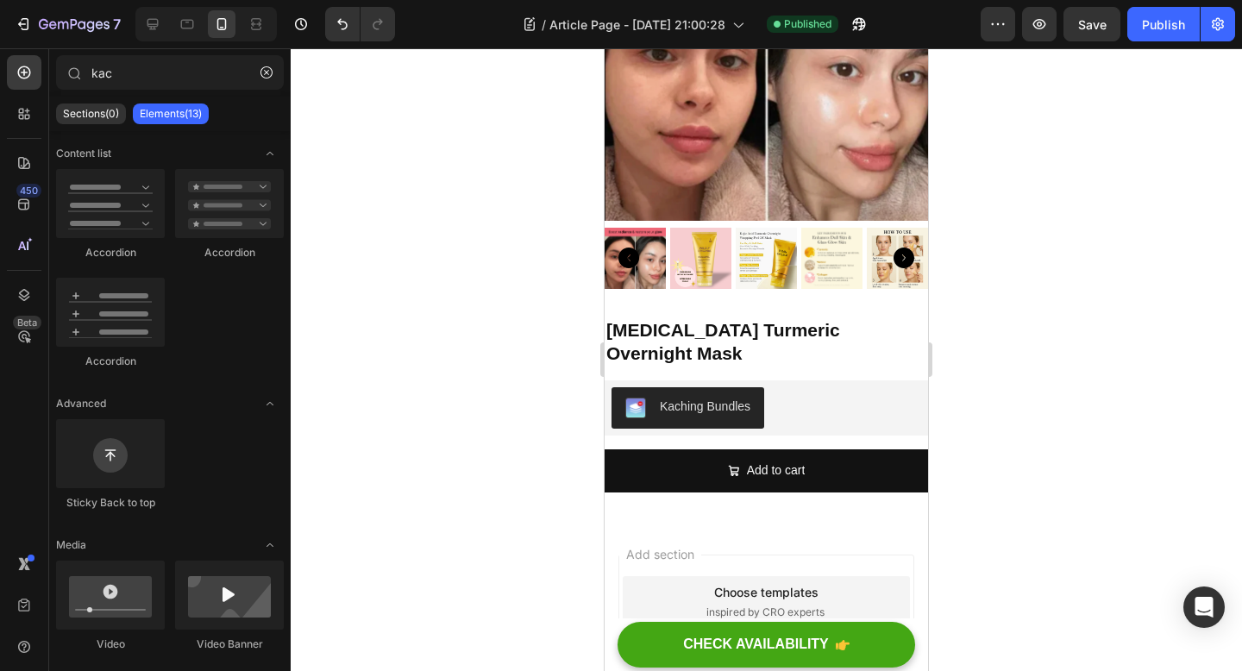
scroll to position [3527, 0]
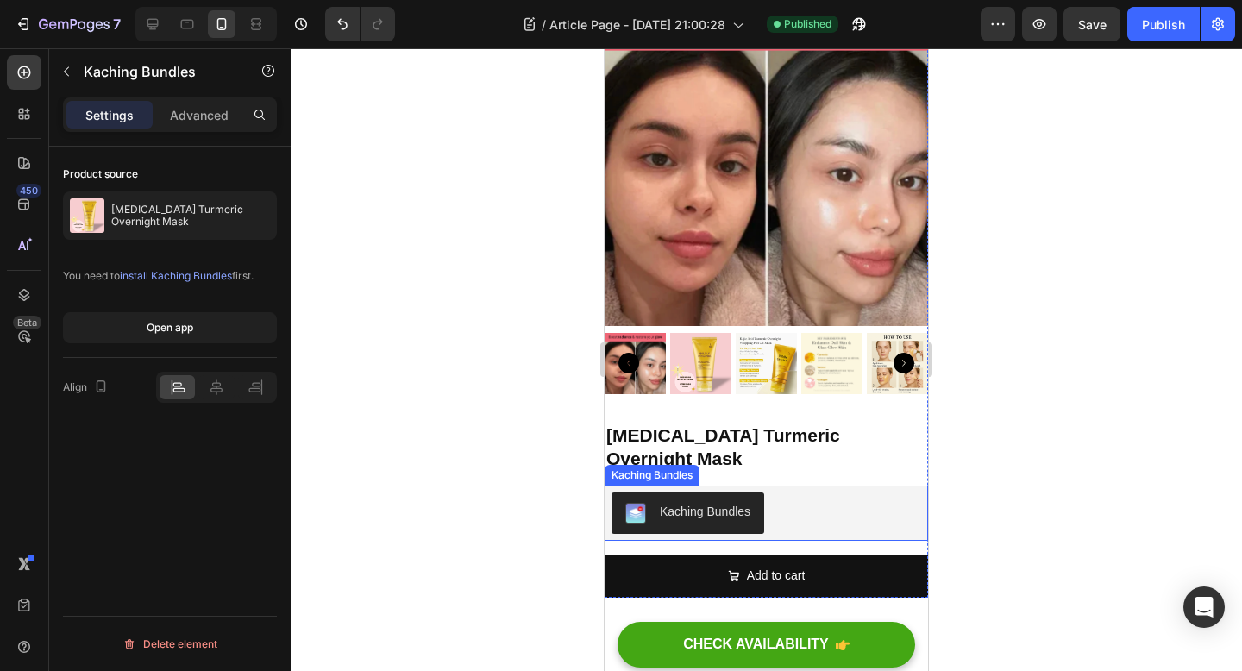
click at [792, 492] on div "Kaching Bundles" at bounding box center [766, 512] width 310 height 41
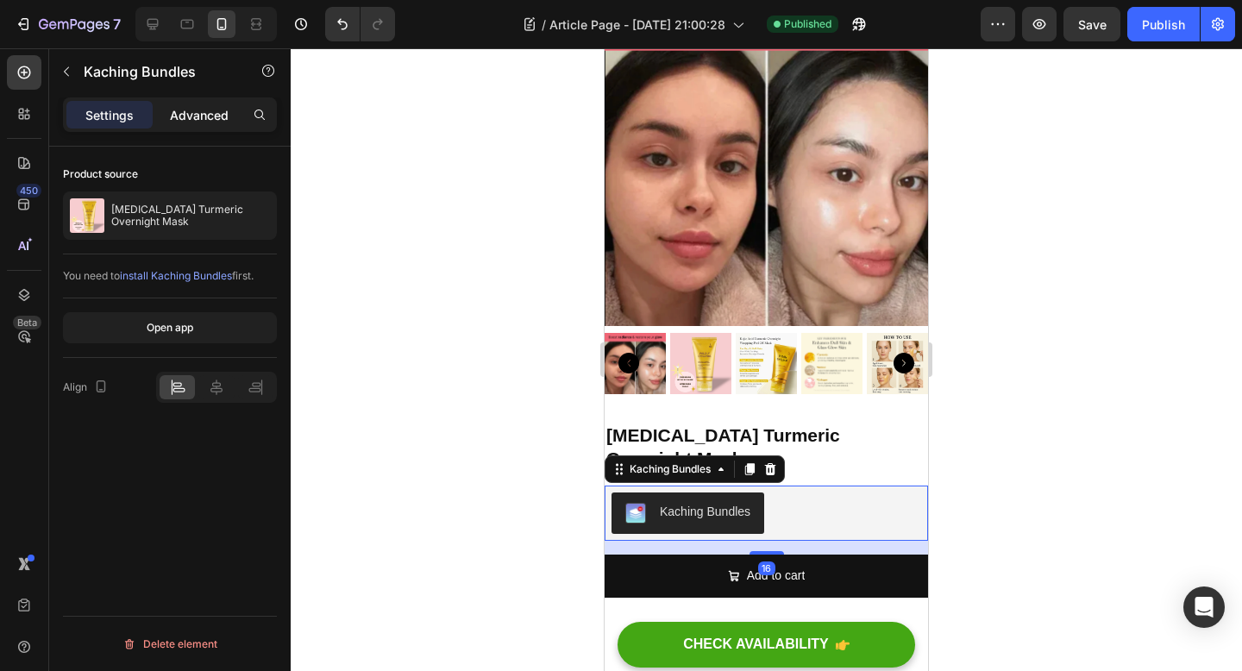
click at [210, 114] on p "Advanced" at bounding box center [199, 115] width 59 height 18
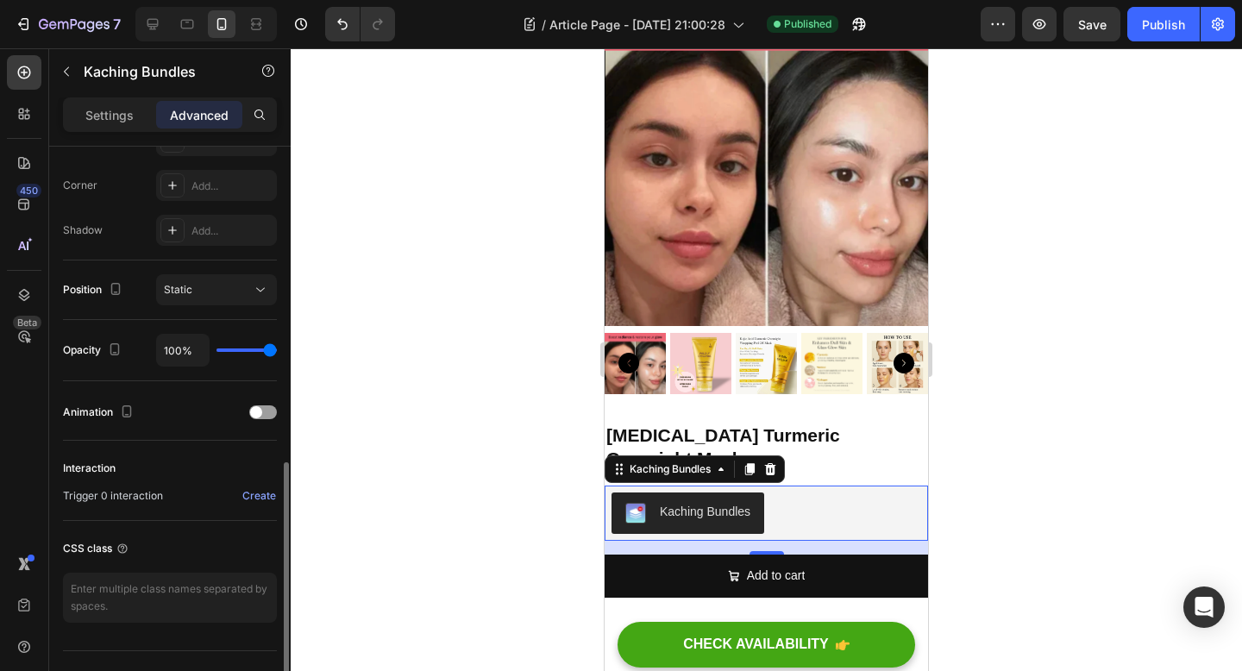
scroll to position [551, 0]
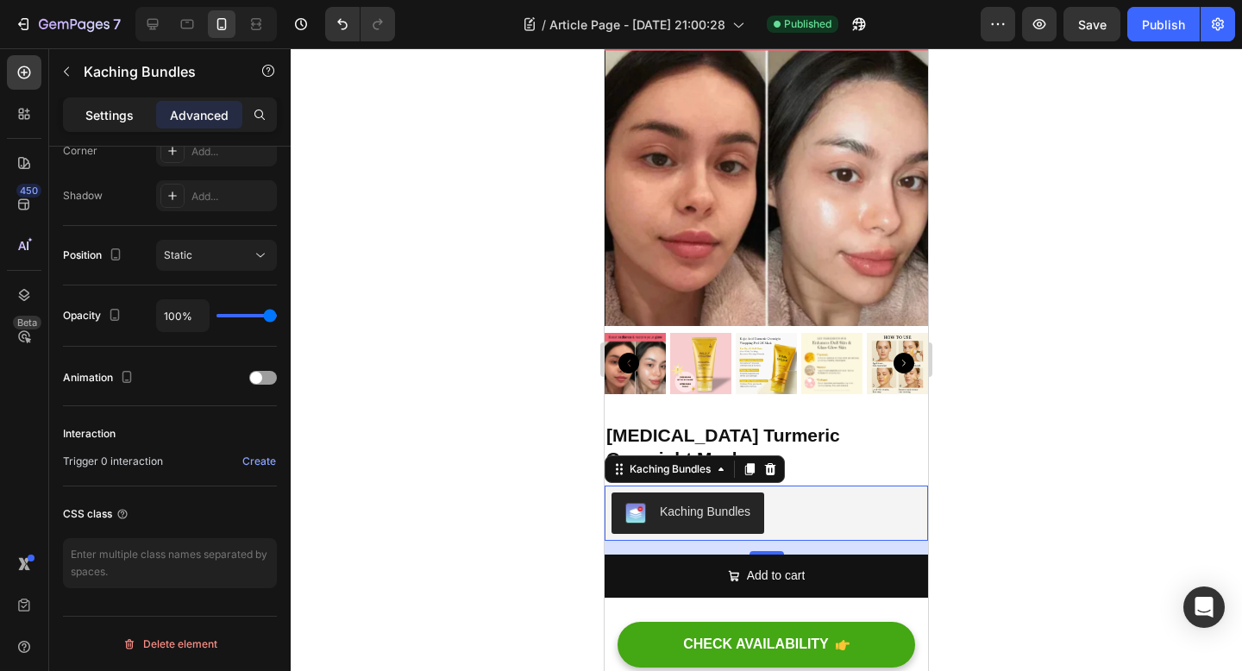
click at [136, 110] on div "Settings" at bounding box center [109, 115] width 86 height 28
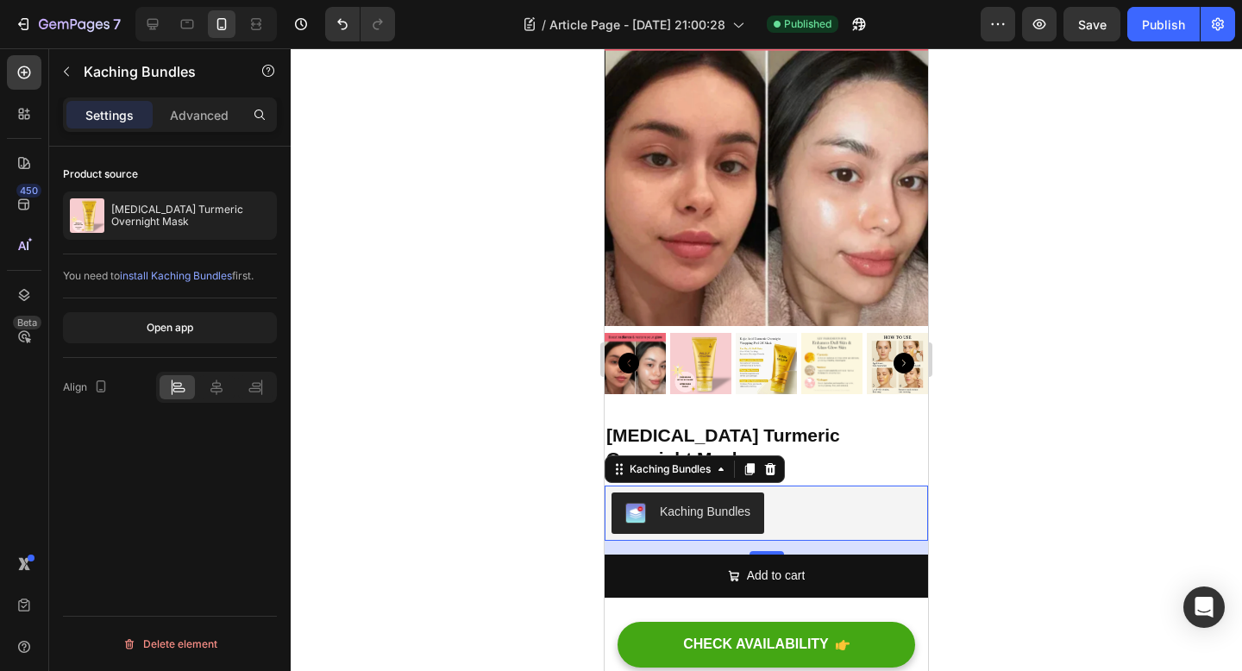
click at [171, 276] on span "install Kaching Bundles" at bounding box center [176, 275] width 112 height 13
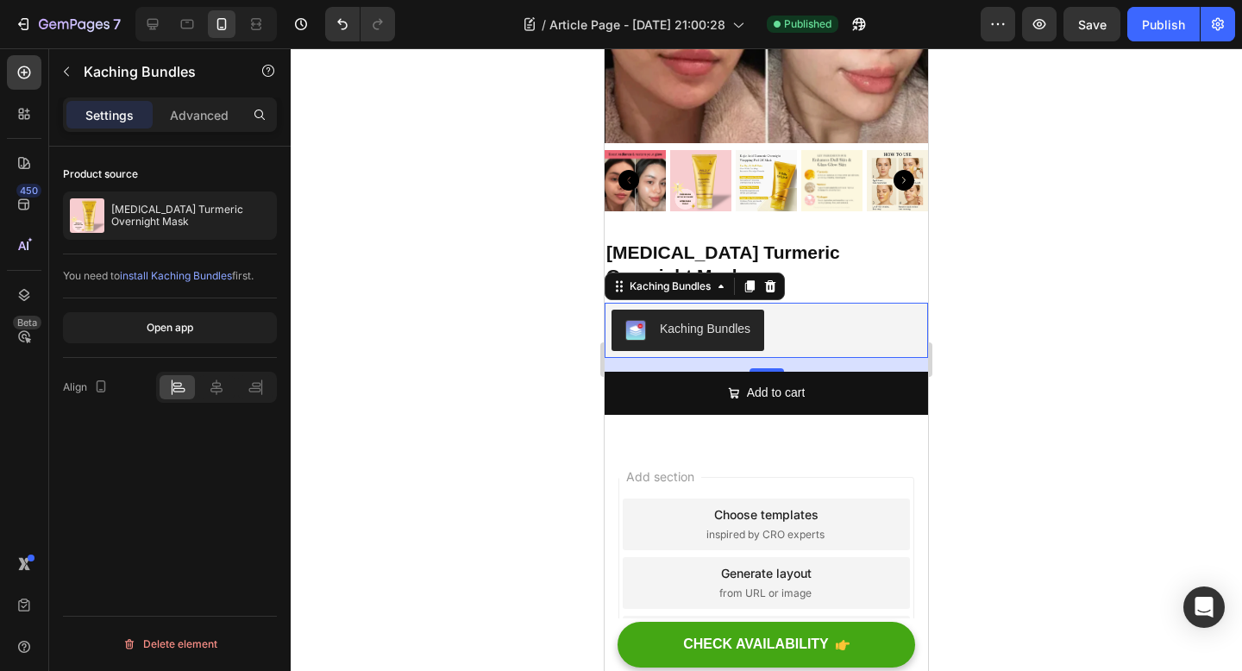
scroll to position [3711, 0]
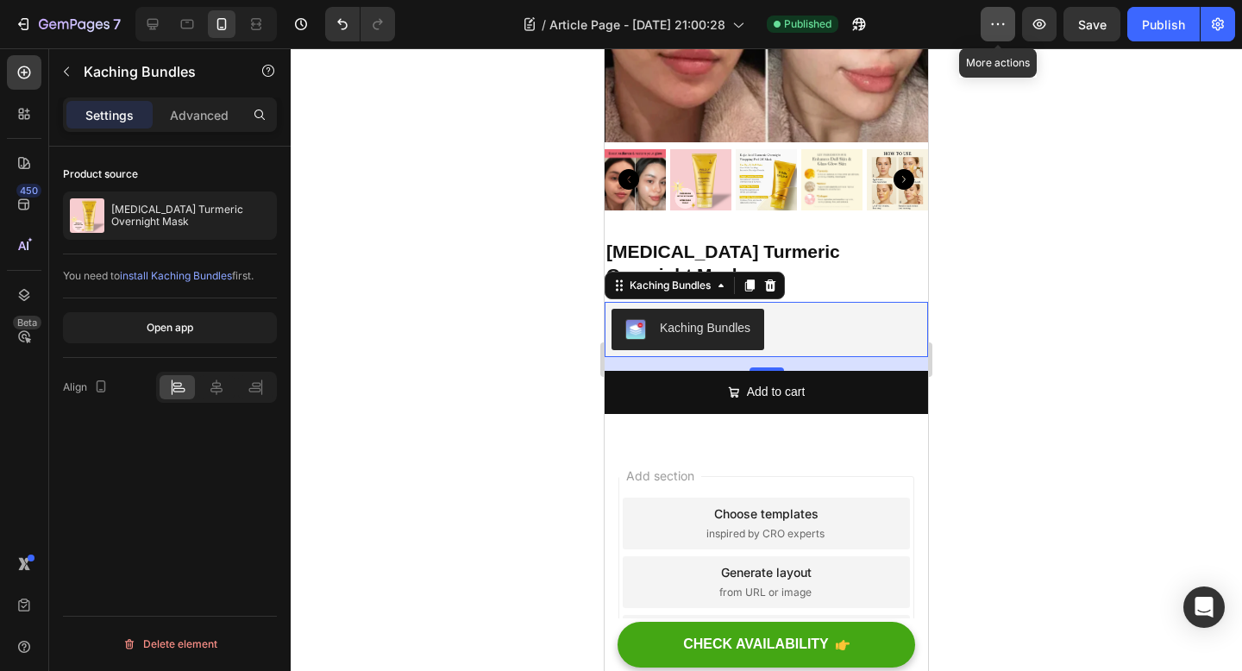
click at [1006, 21] on icon "button" at bounding box center [997, 24] width 17 height 17
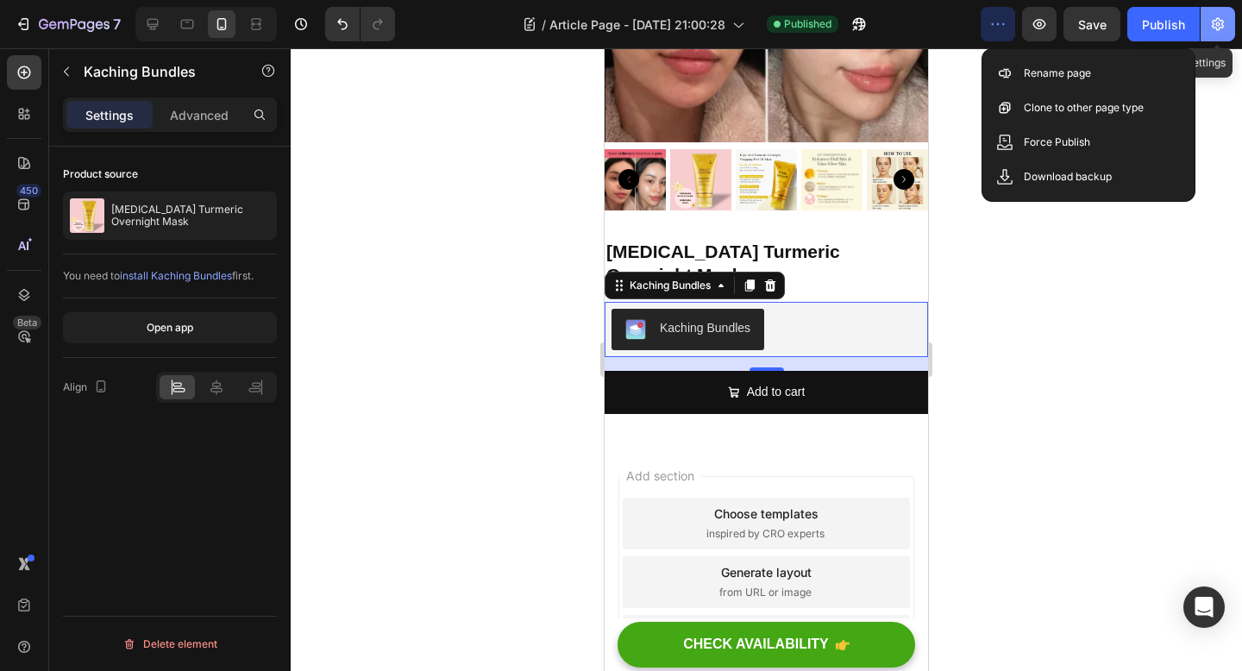
click at [1213, 25] on icon "button" at bounding box center [1217, 24] width 17 height 17
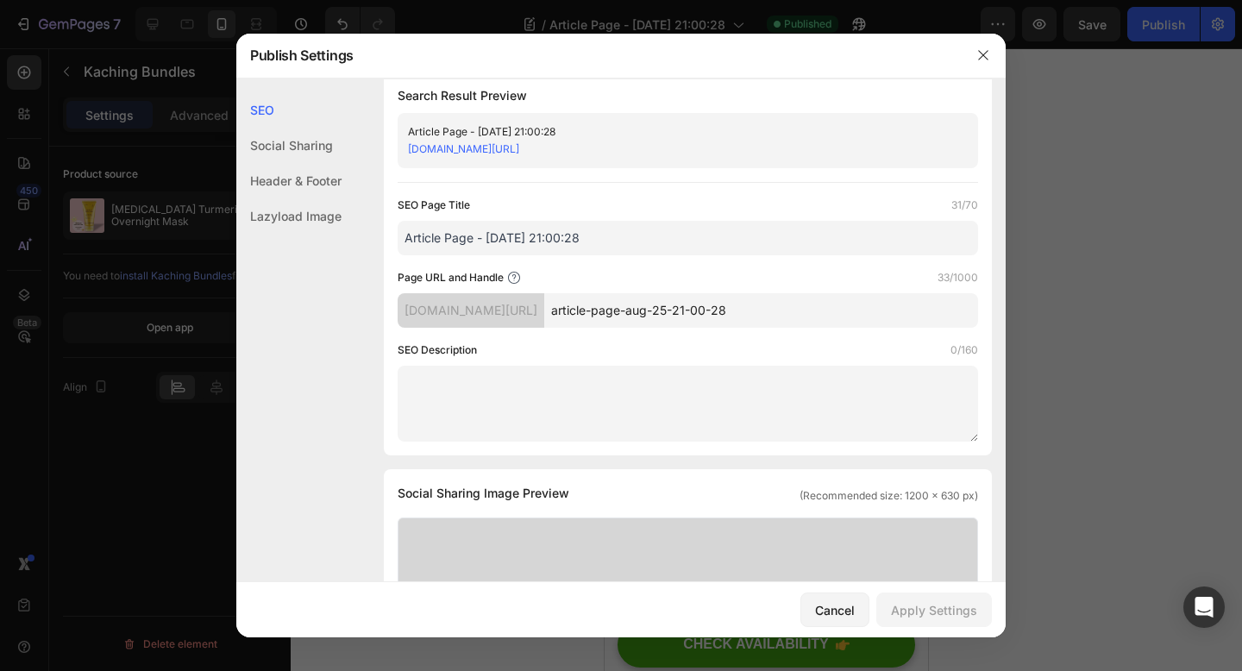
scroll to position [24, 0]
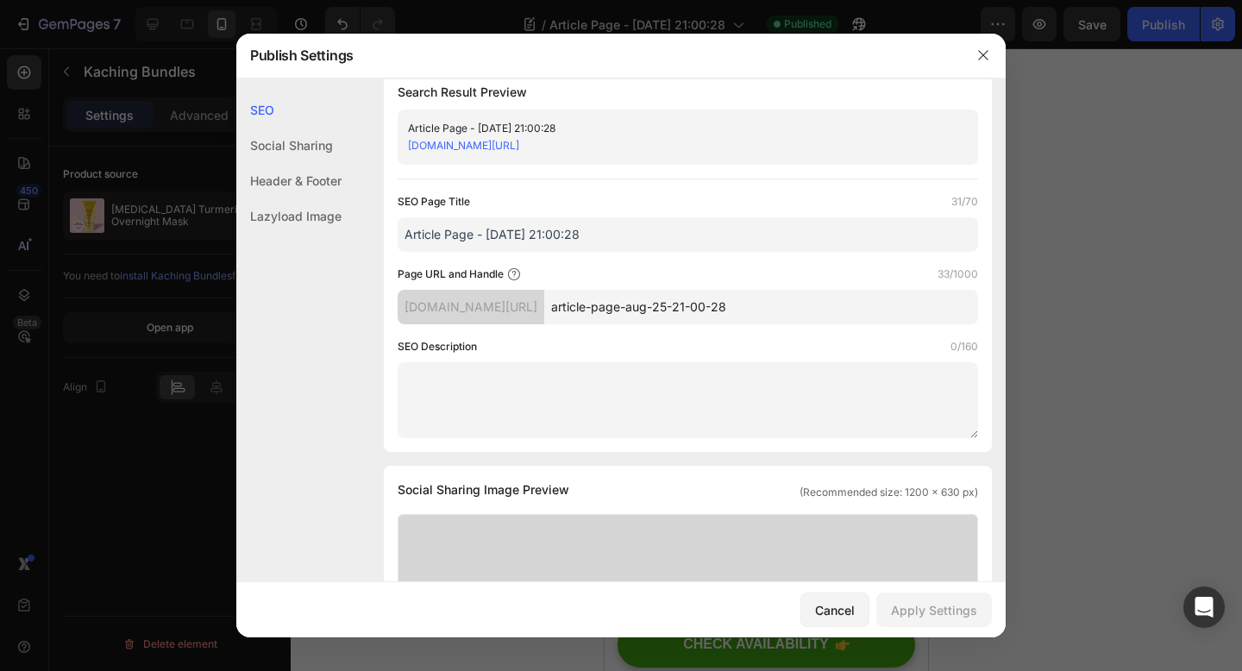
click at [1063, 304] on div at bounding box center [621, 335] width 1242 height 671
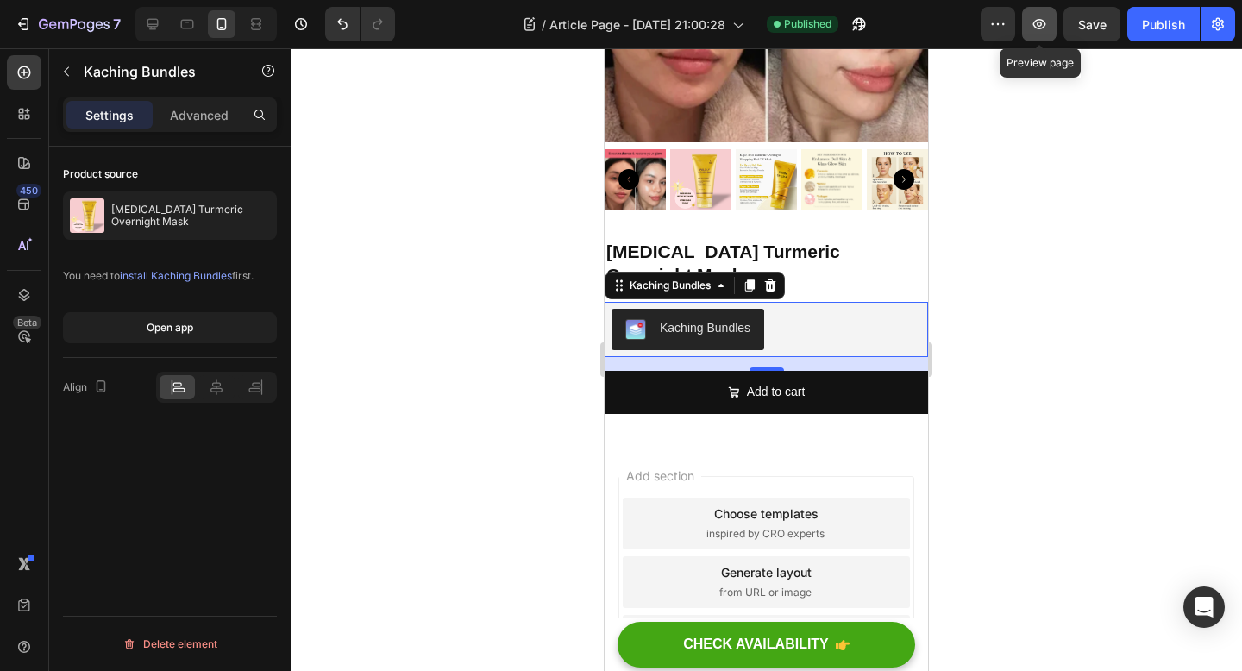
click at [1031, 28] on icon "button" at bounding box center [1039, 24] width 17 height 17
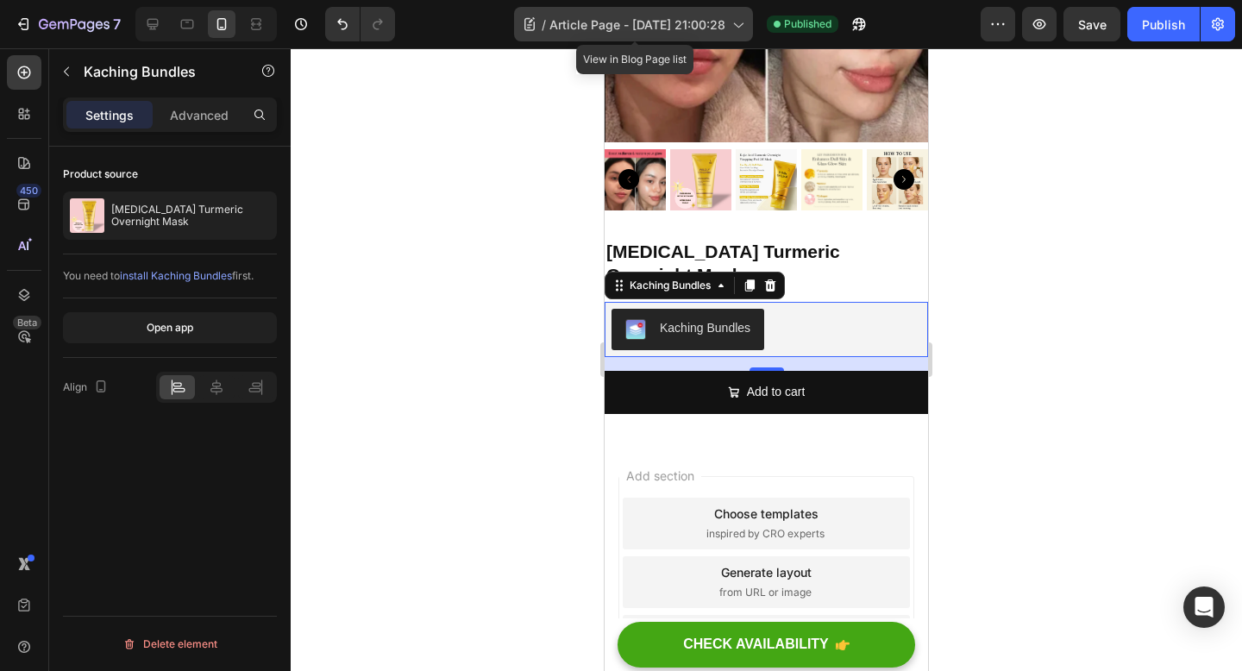
click at [634, 26] on span "Article Page - [DATE] 21:00:28" at bounding box center [637, 25] width 176 height 18
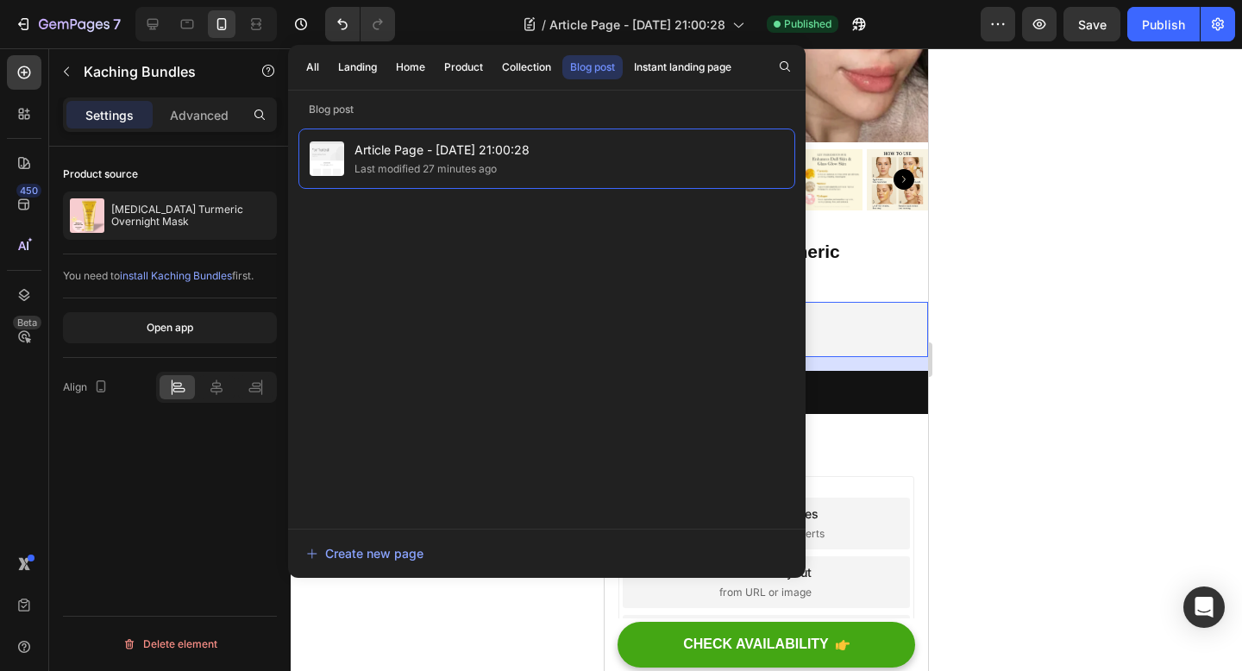
click at [1020, 207] on div at bounding box center [766, 359] width 951 height 623
